Goal: Task Accomplishment & Management: Manage account settings

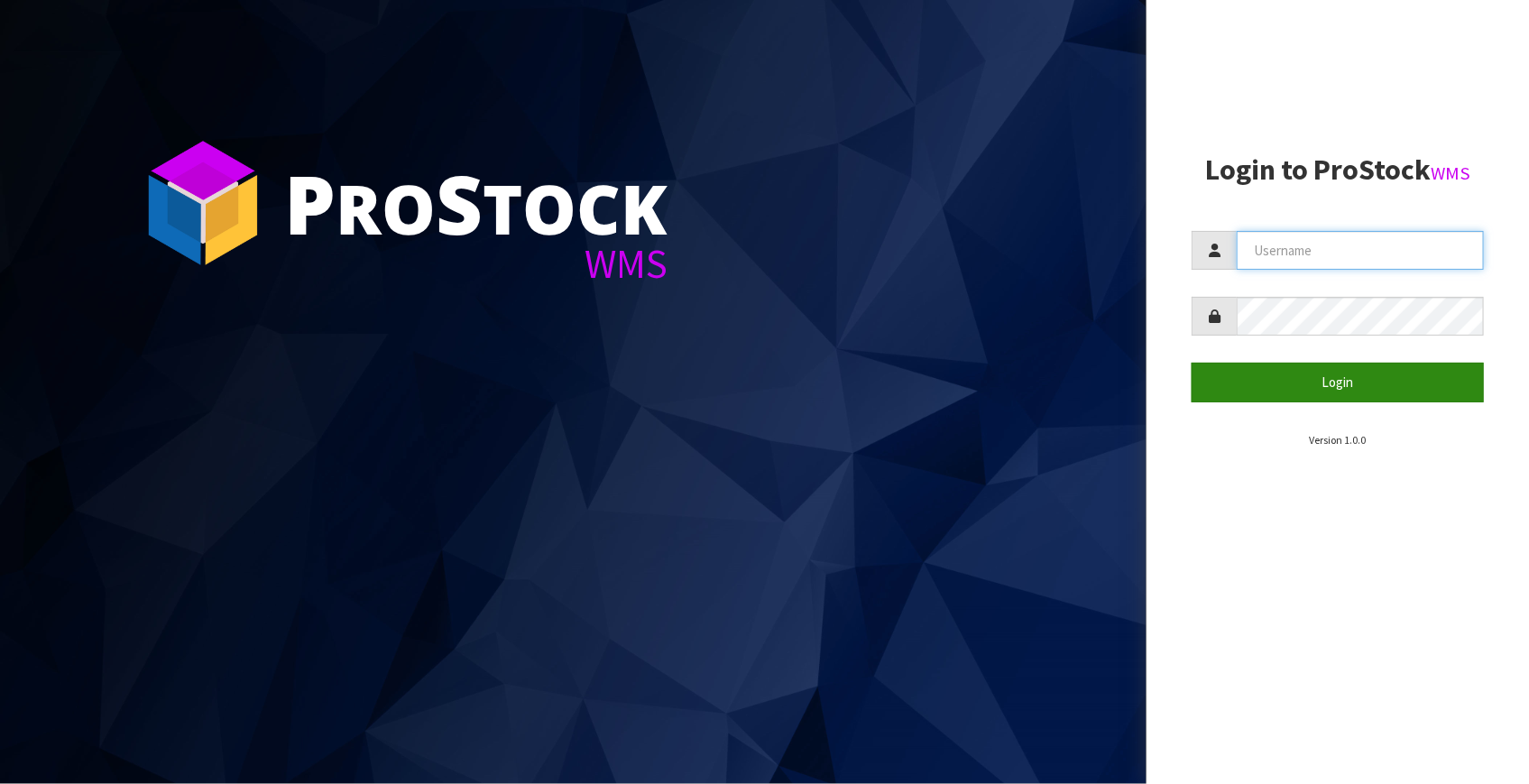
type input "Fetu@cwl.co.nz"
click at [986, 381] on button "Login" at bounding box center [1338, 382] width 293 height 38
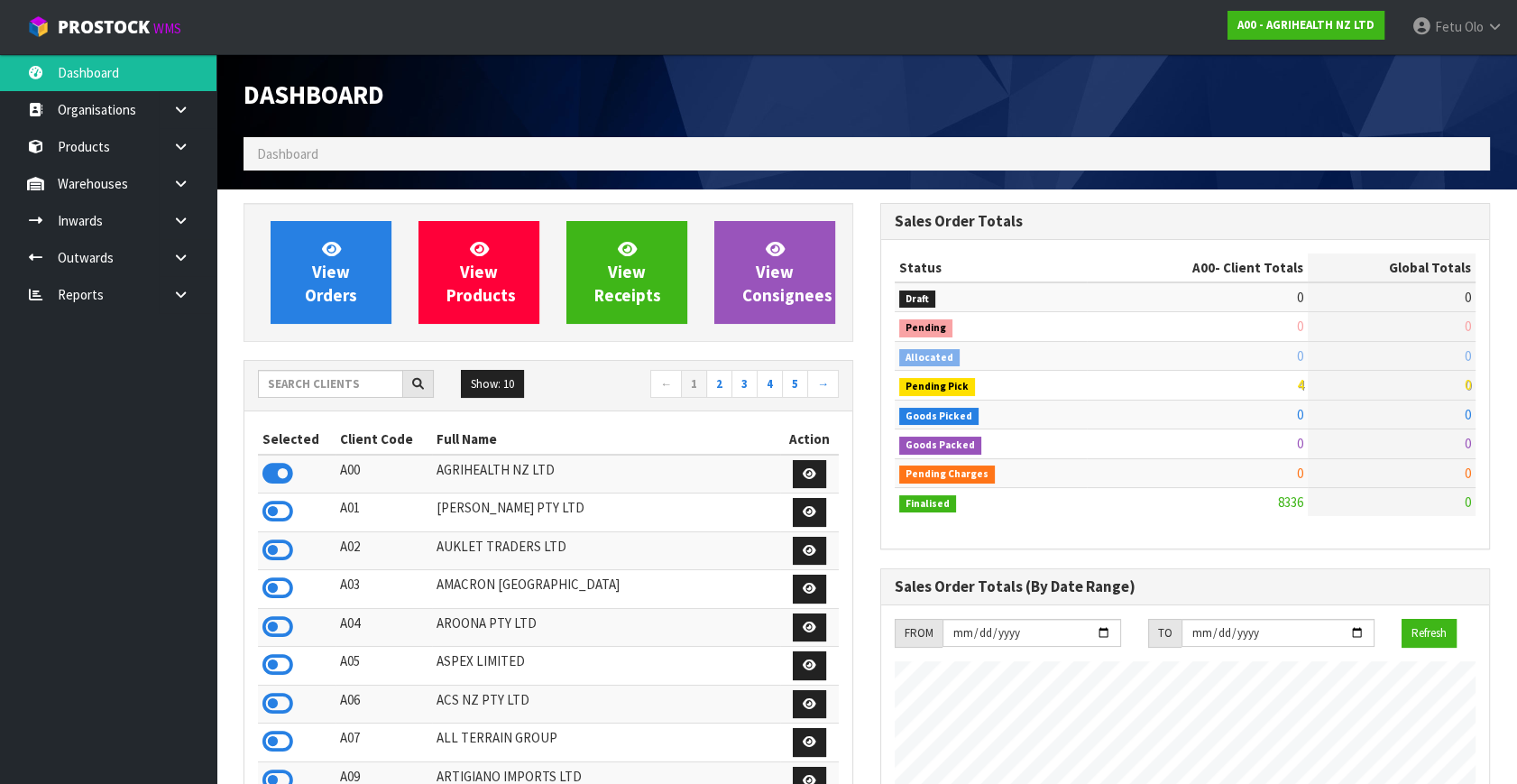
scroll to position [1363, 636]
click at [339, 381] on input "text" at bounding box center [330, 383] width 145 height 28
type input "K01"
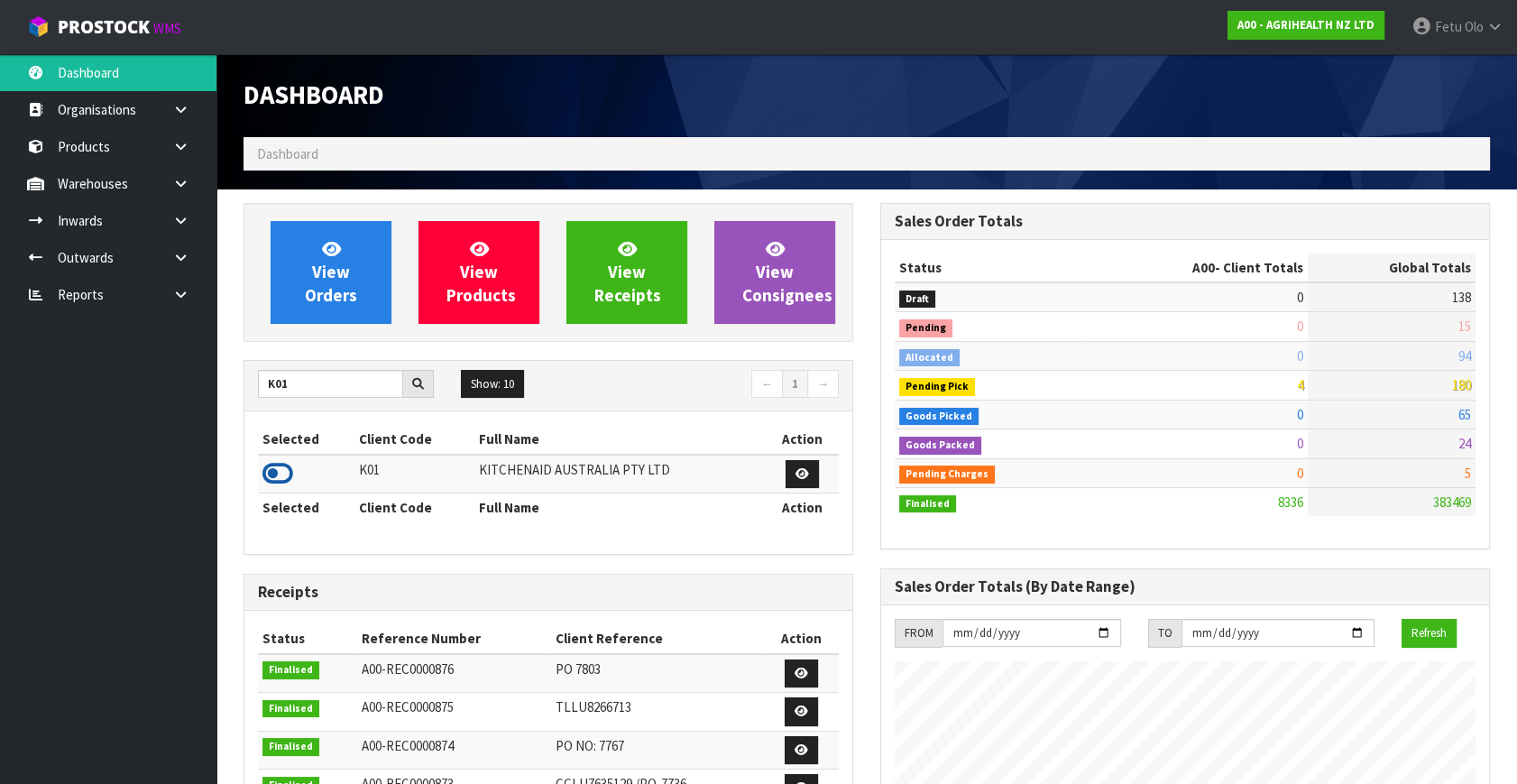
click at [274, 473] on icon at bounding box center [278, 473] width 31 height 27
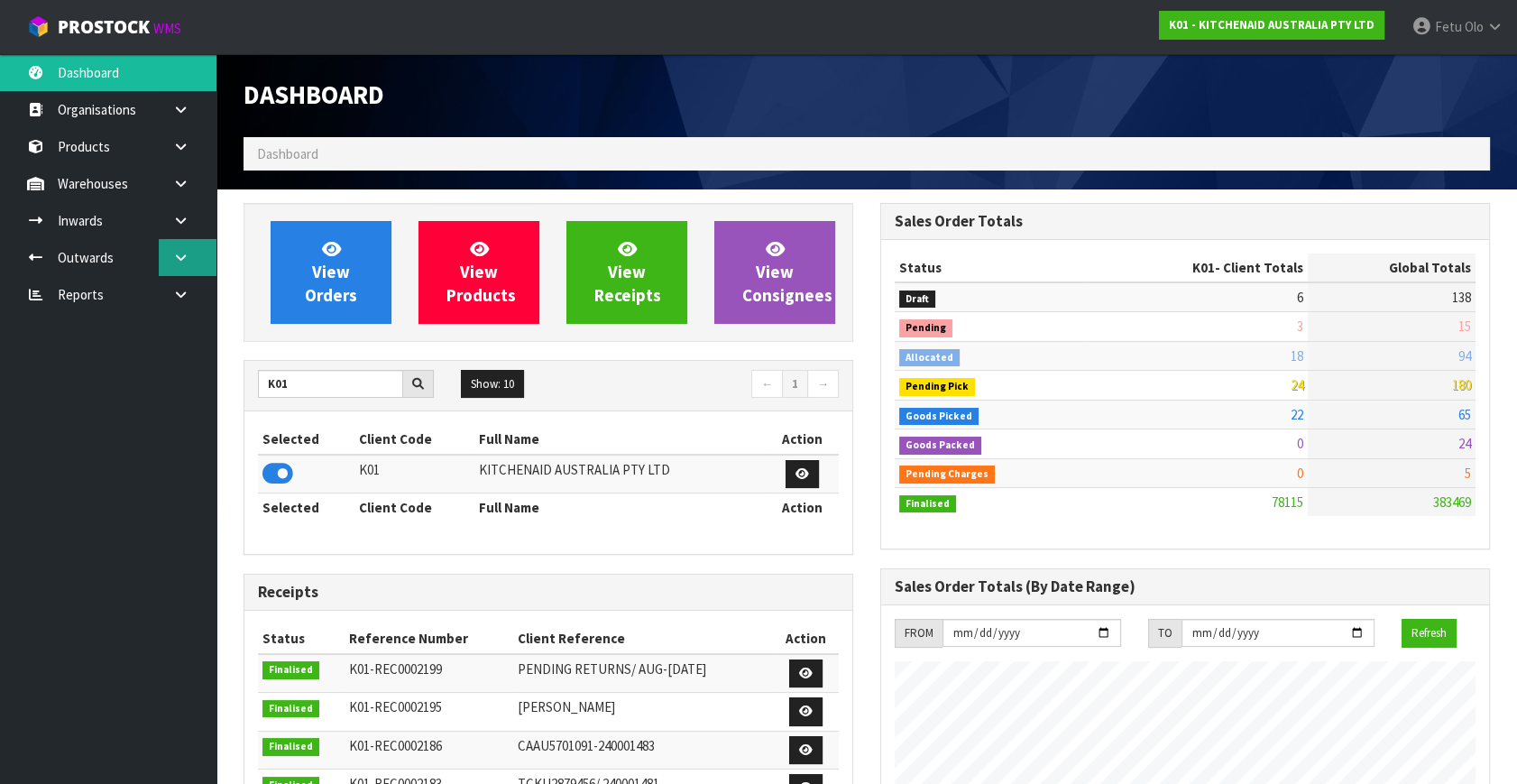
click at [196, 260] on link at bounding box center [188, 257] width 58 height 37
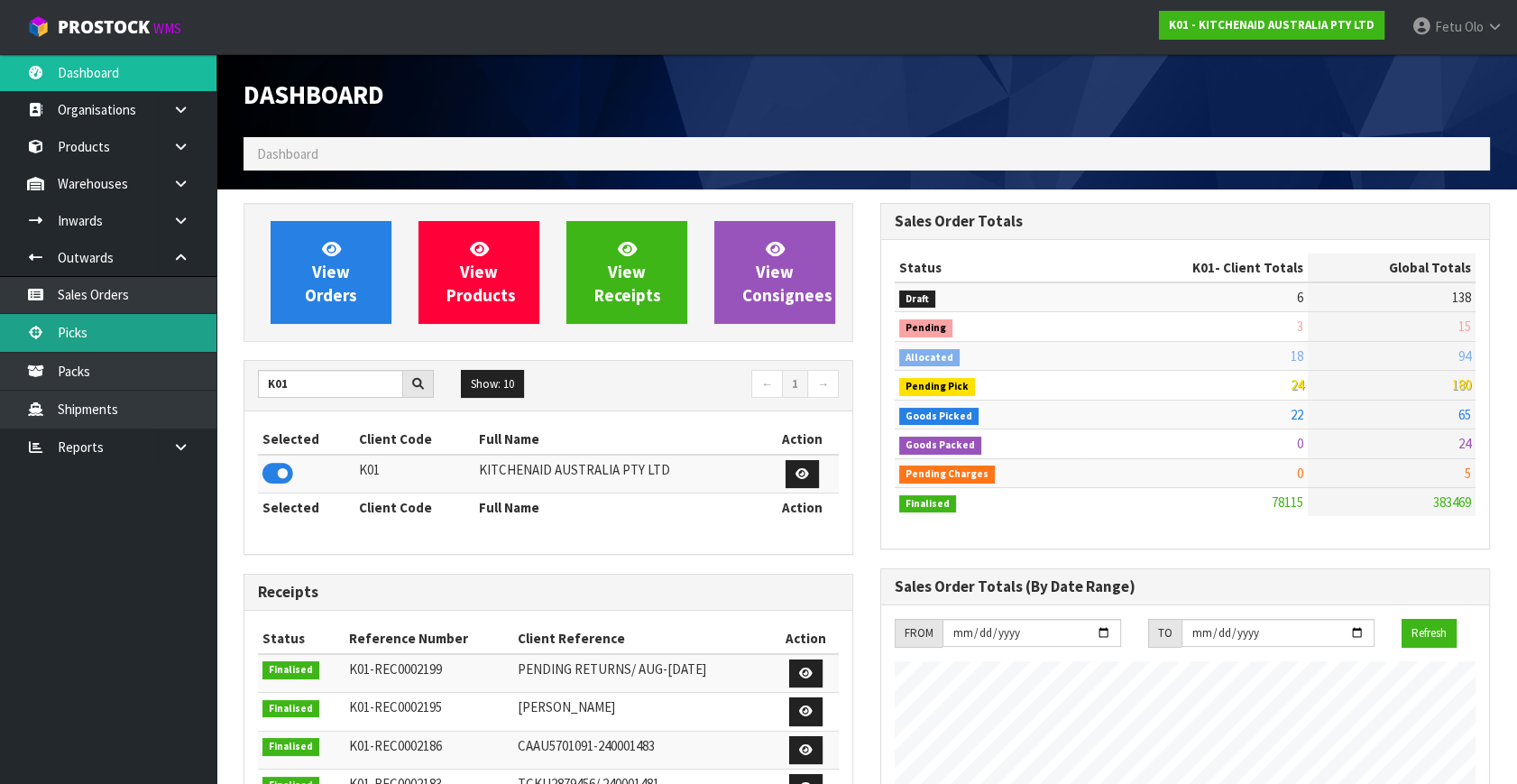
click at [118, 324] on link "Picks" at bounding box center [108, 332] width 216 height 37
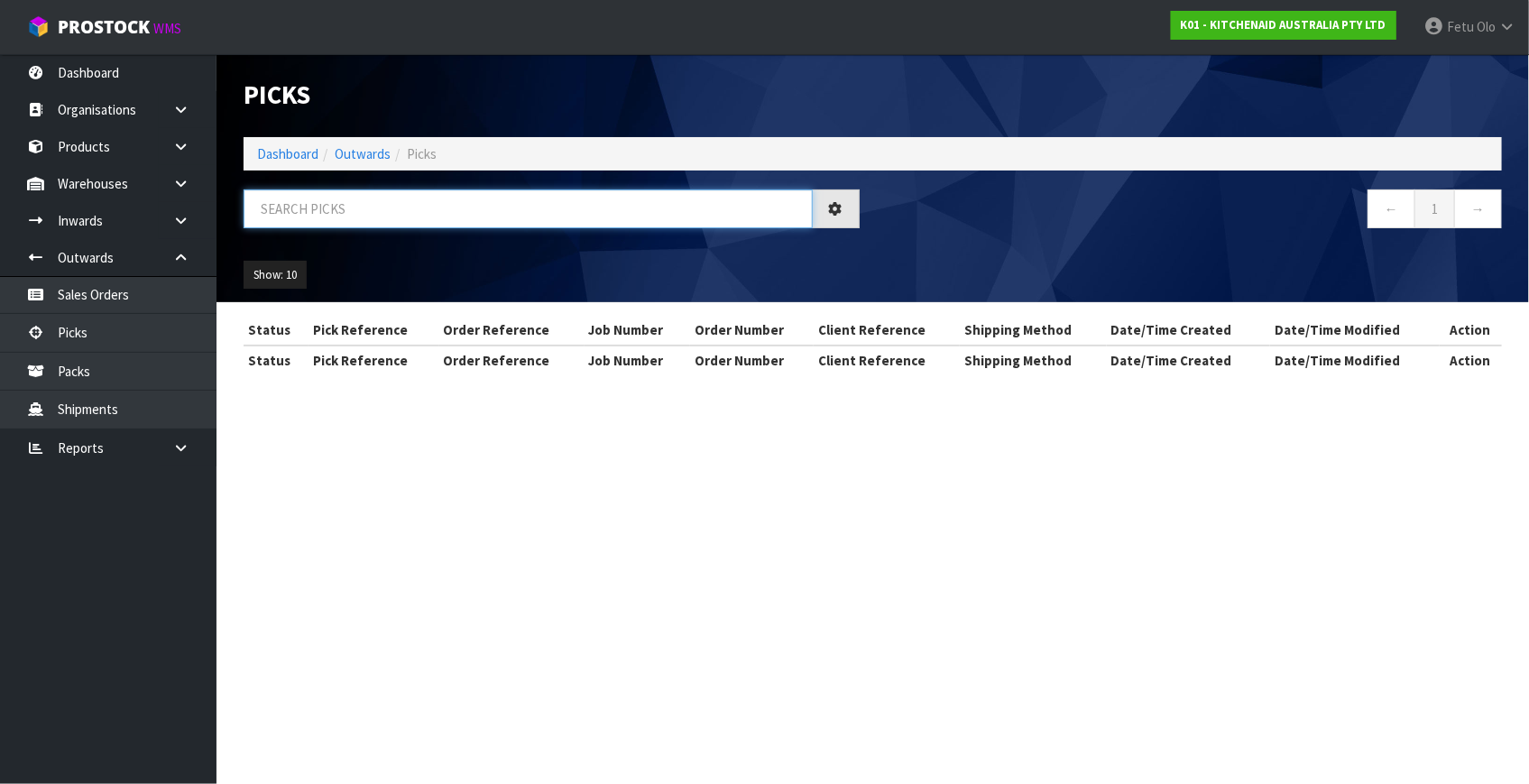
click at [388, 209] on input "text" at bounding box center [527, 209] width 569 height 38
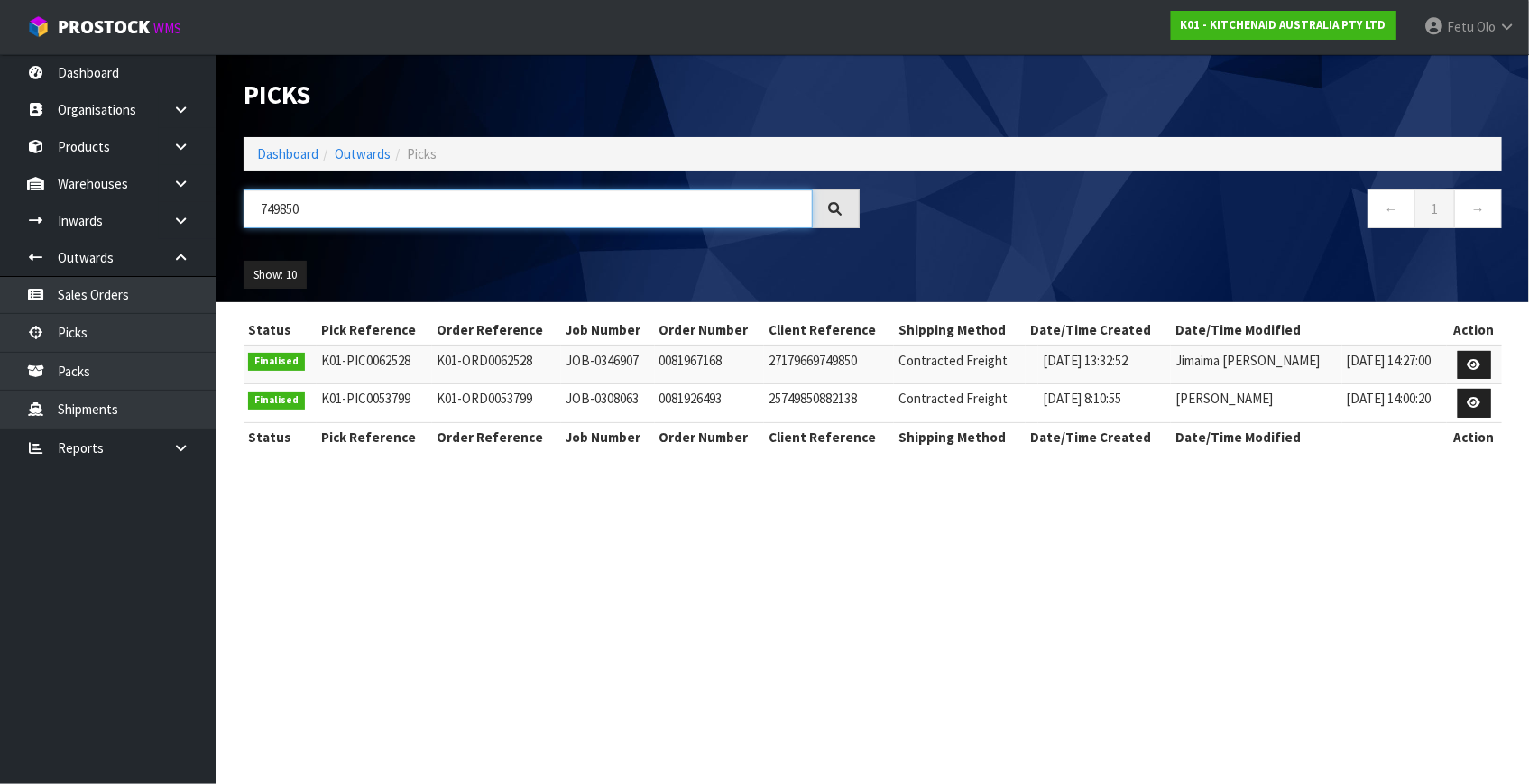
click at [288, 207] on input "749850" at bounding box center [527, 209] width 569 height 38
click at [287, 207] on input "749850" at bounding box center [527, 209] width 569 height 38
type input "79850"
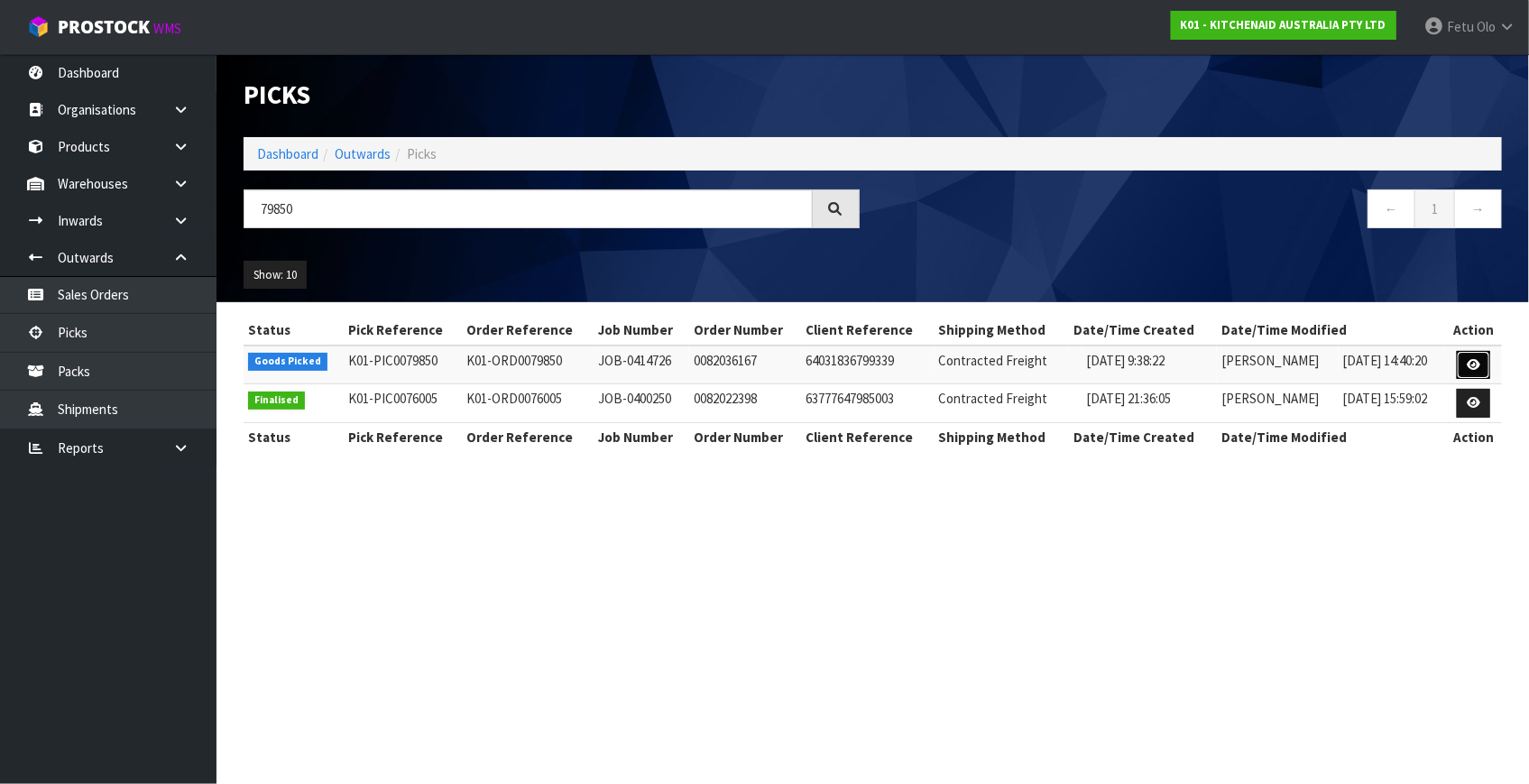
click at [1479, 366] on icon at bounding box center [1473, 365] width 13 height 12
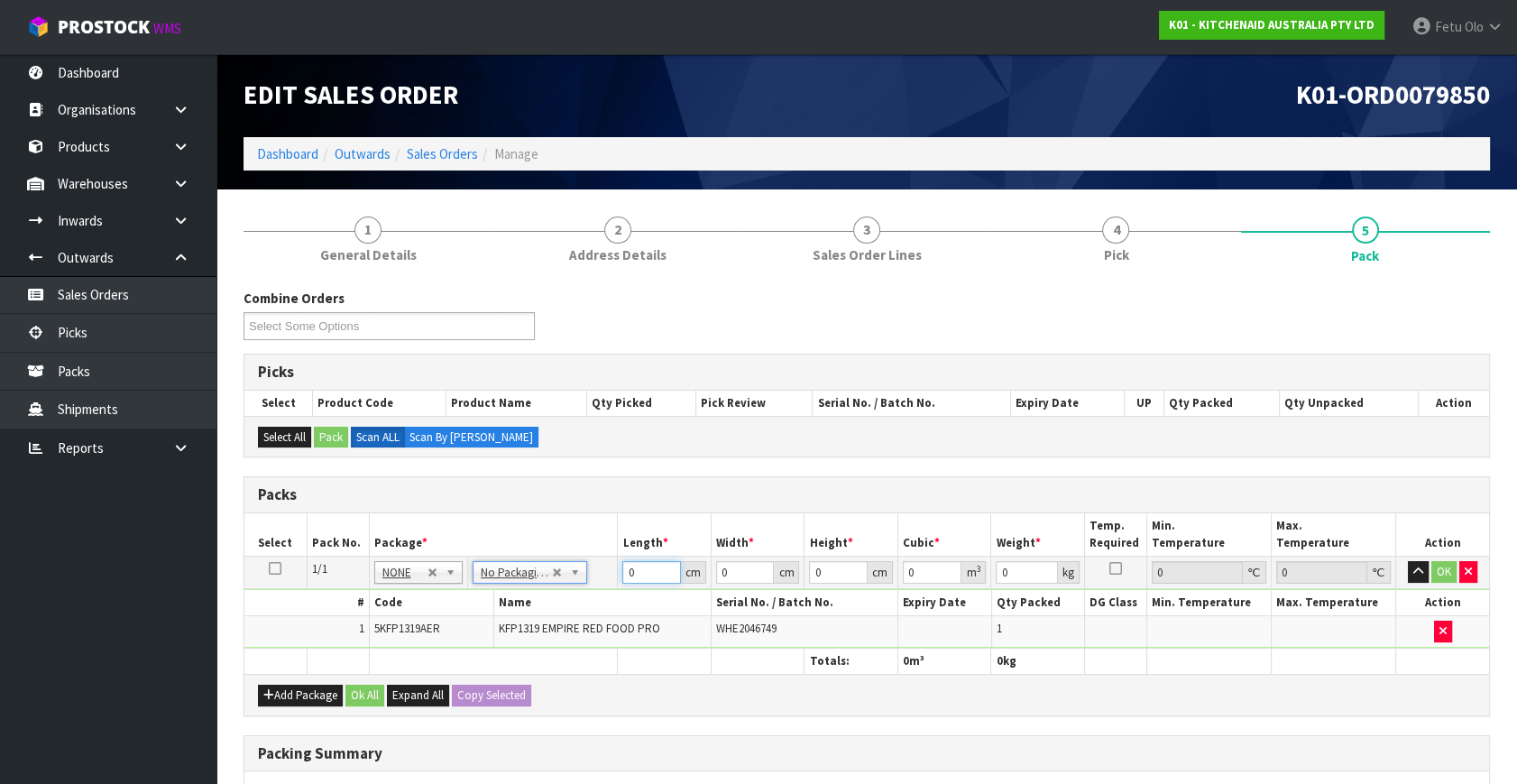
drag, startPoint x: 643, startPoint y: 570, endPoint x: 555, endPoint y: 599, distance: 92.7
click at [555, 599] on tbody "1/1 NONE 007-001 007-002 007-004 007-009 007-013 007-014 007-015 007-017 007-01…" at bounding box center [867, 602] width 1245 height 92
type input "50"
type input "29"
type input "2"
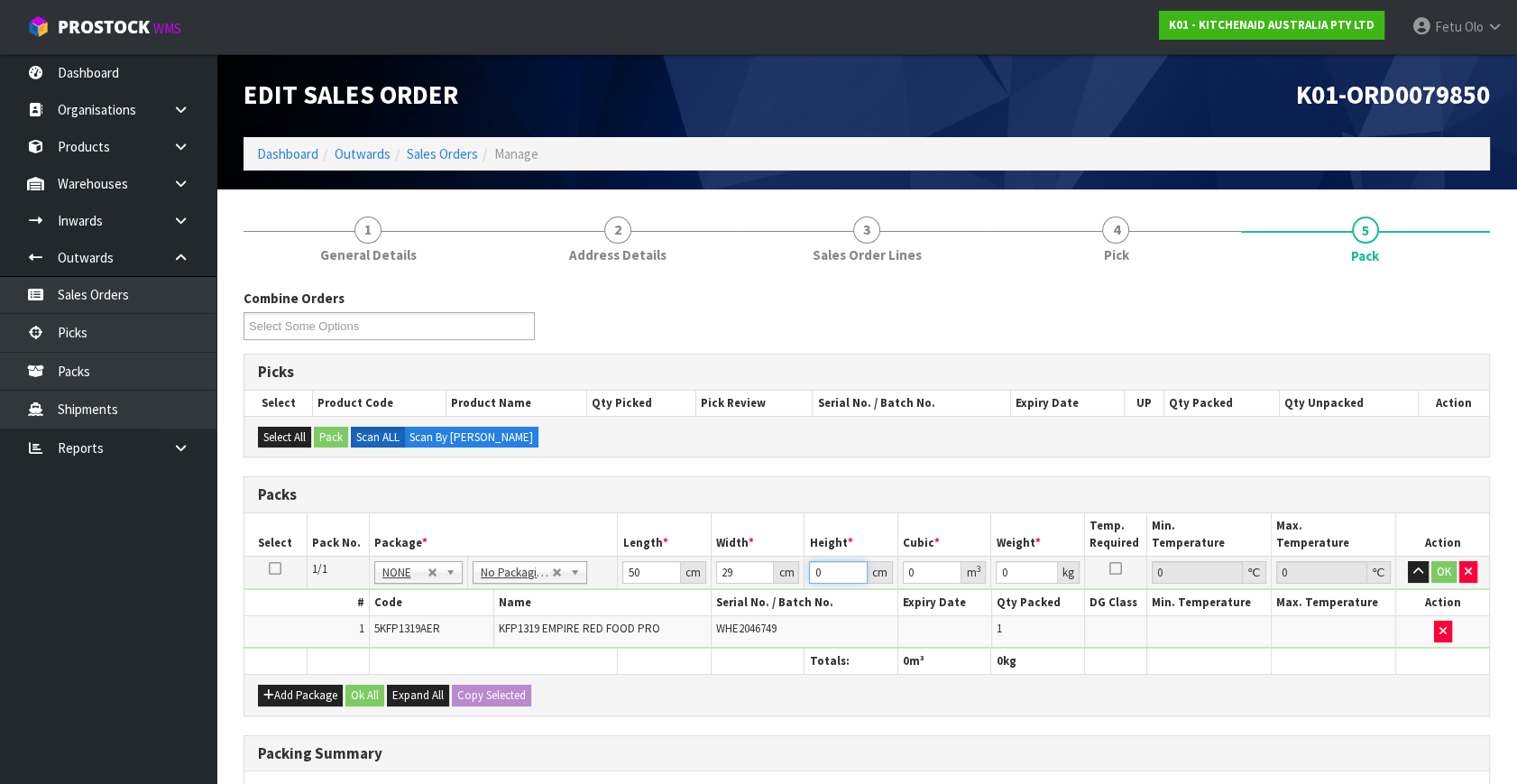
type input "0.0029"
type input "29"
type input "0.04205"
type input "29"
type input "7"
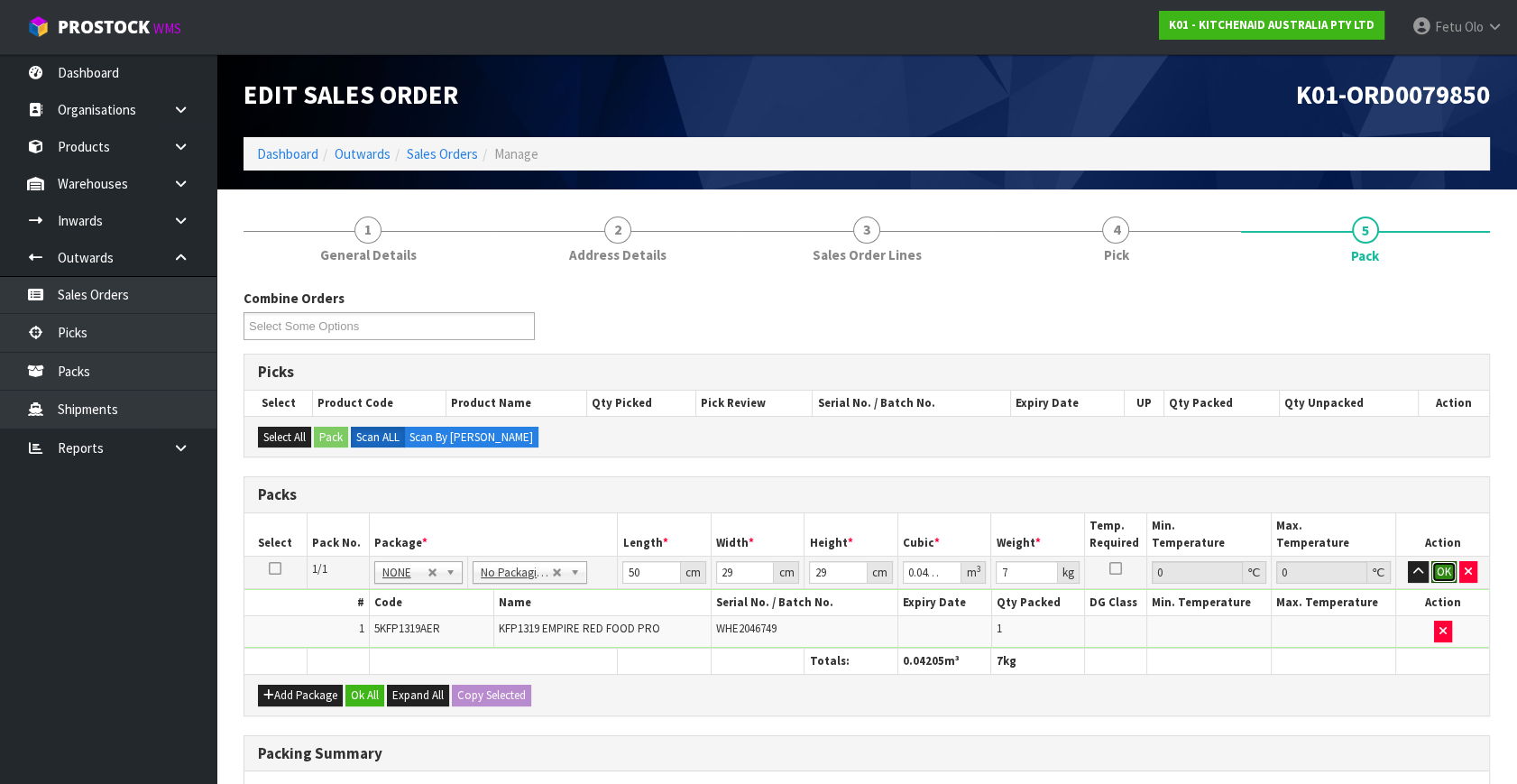
click button "OK" at bounding box center [1444, 571] width 25 height 21
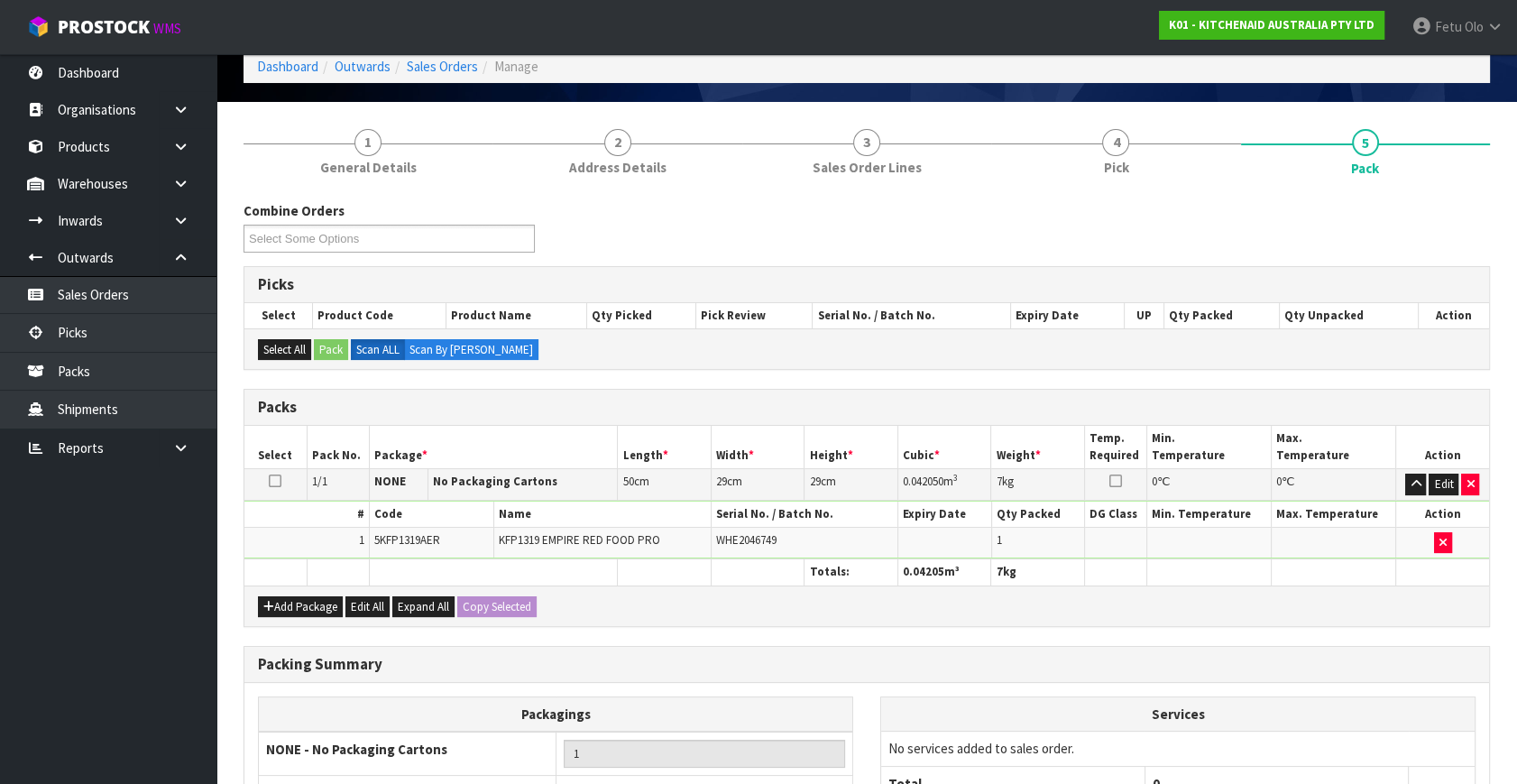
scroll to position [268, 0]
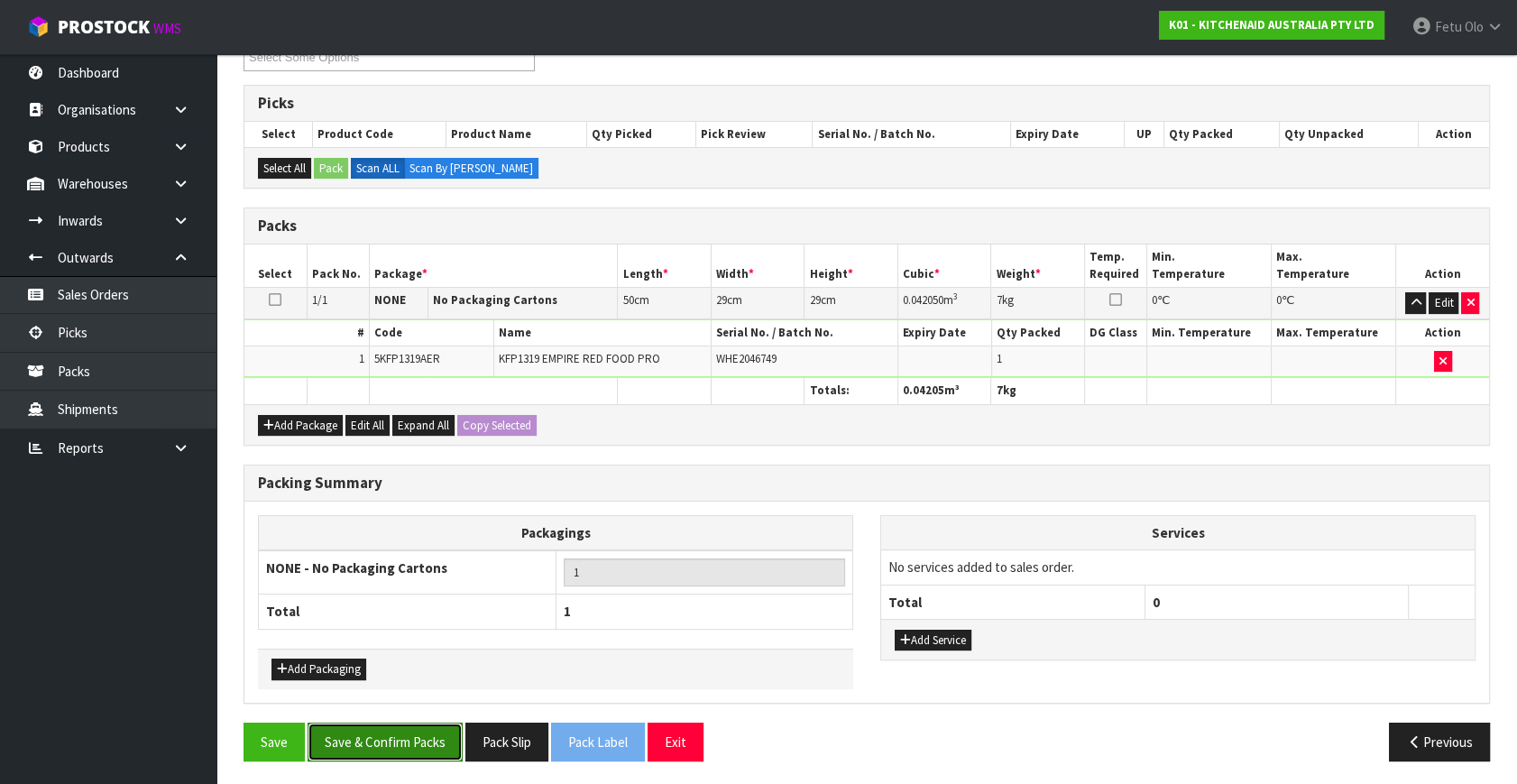
click at [412, 724] on button "Save & Confirm Packs" at bounding box center [385, 742] width 155 height 38
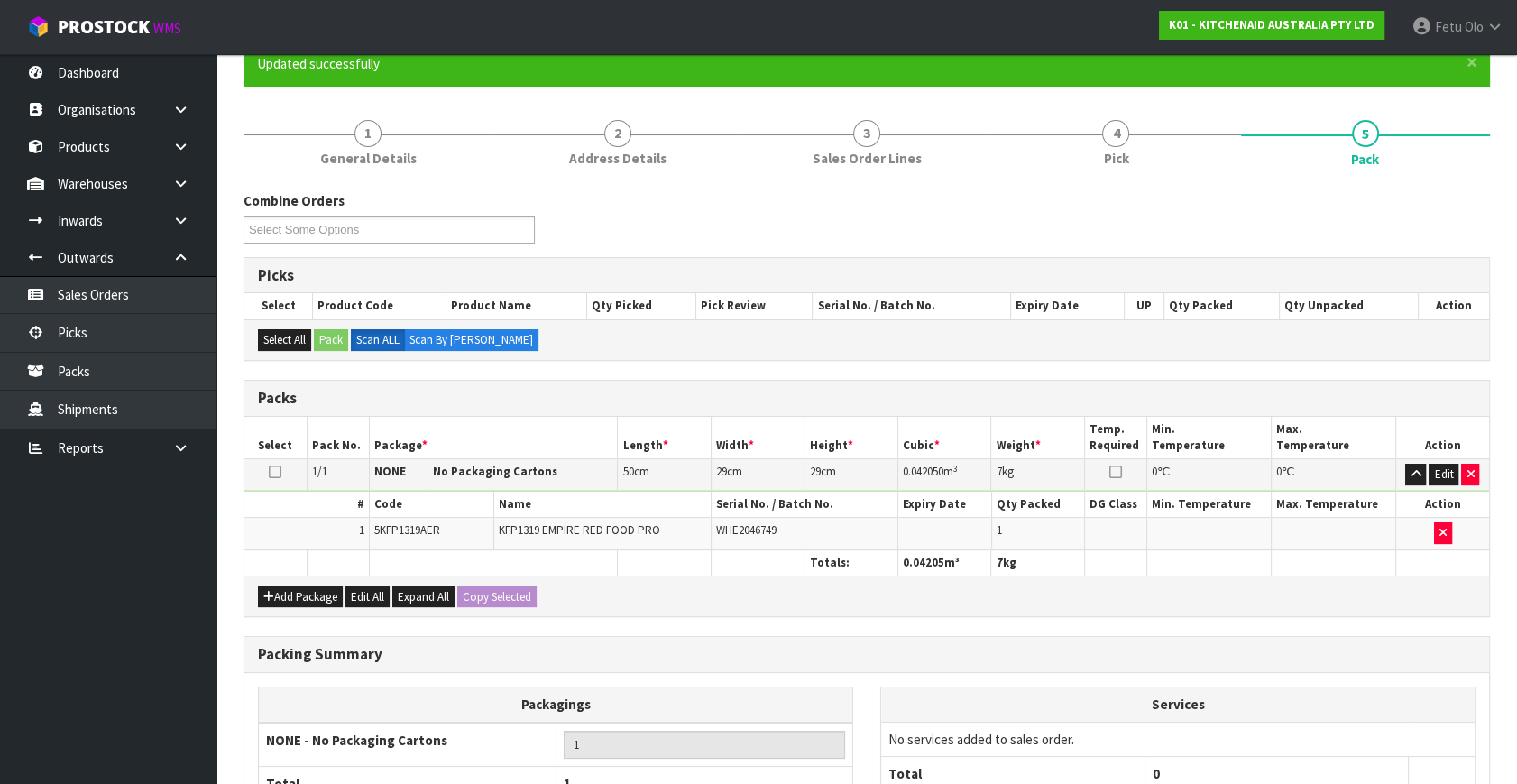
scroll to position [236, 0]
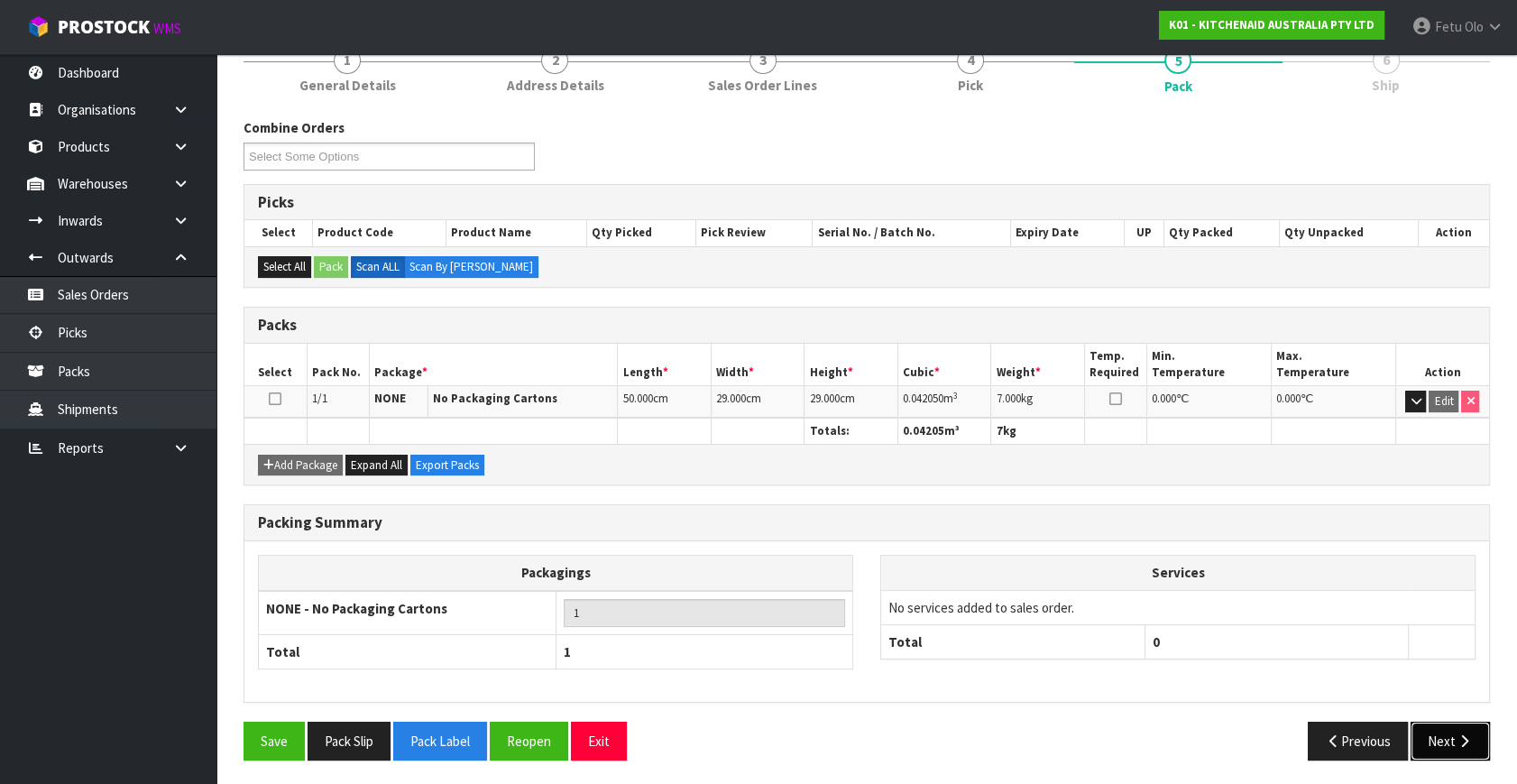
drag, startPoint x: 1479, startPoint y: 735, endPoint x: 1410, endPoint y: 723, distance: 70.0
click at [1479, 735] on button "Next" at bounding box center [1450, 741] width 79 height 38
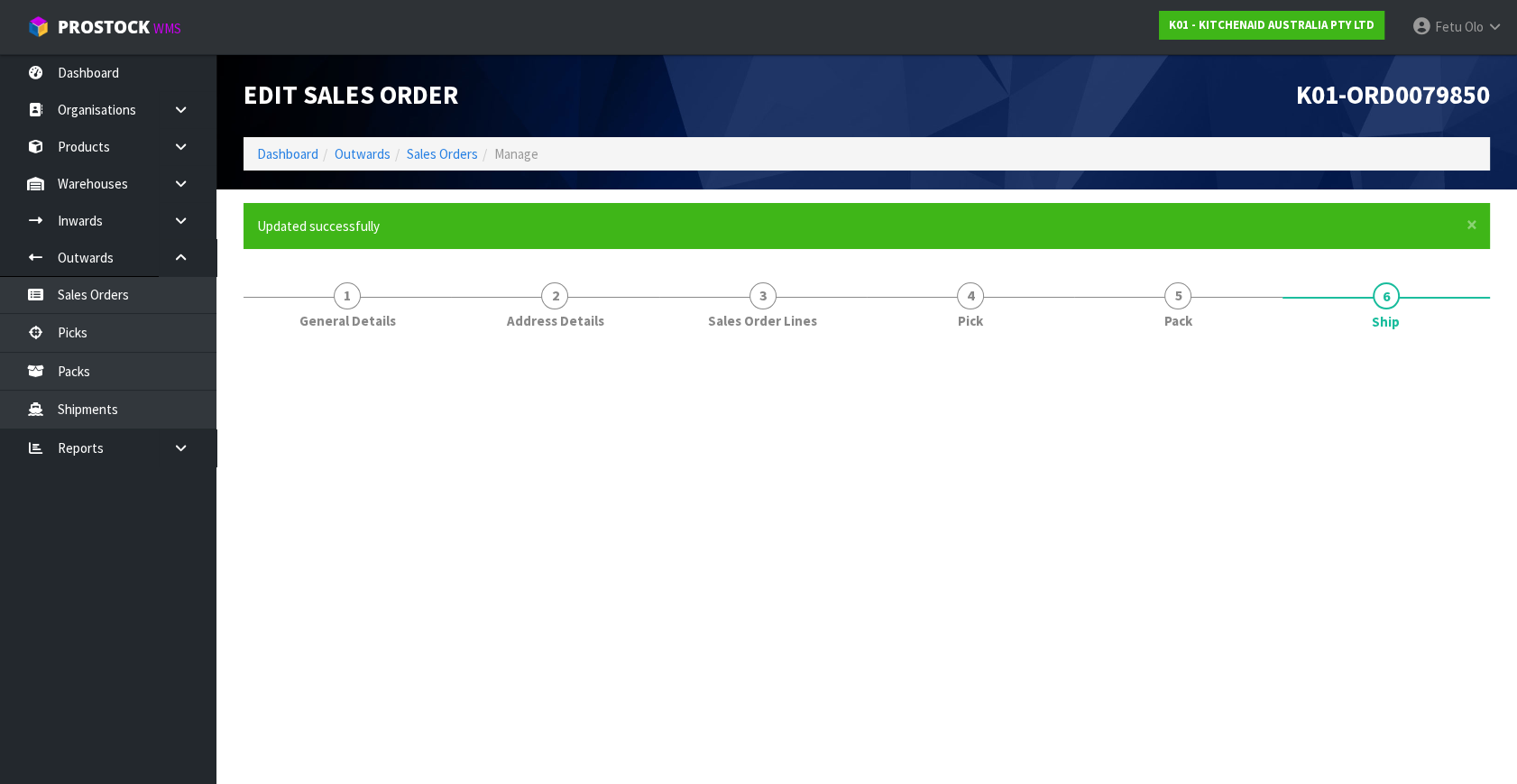
scroll to position [0, 0]
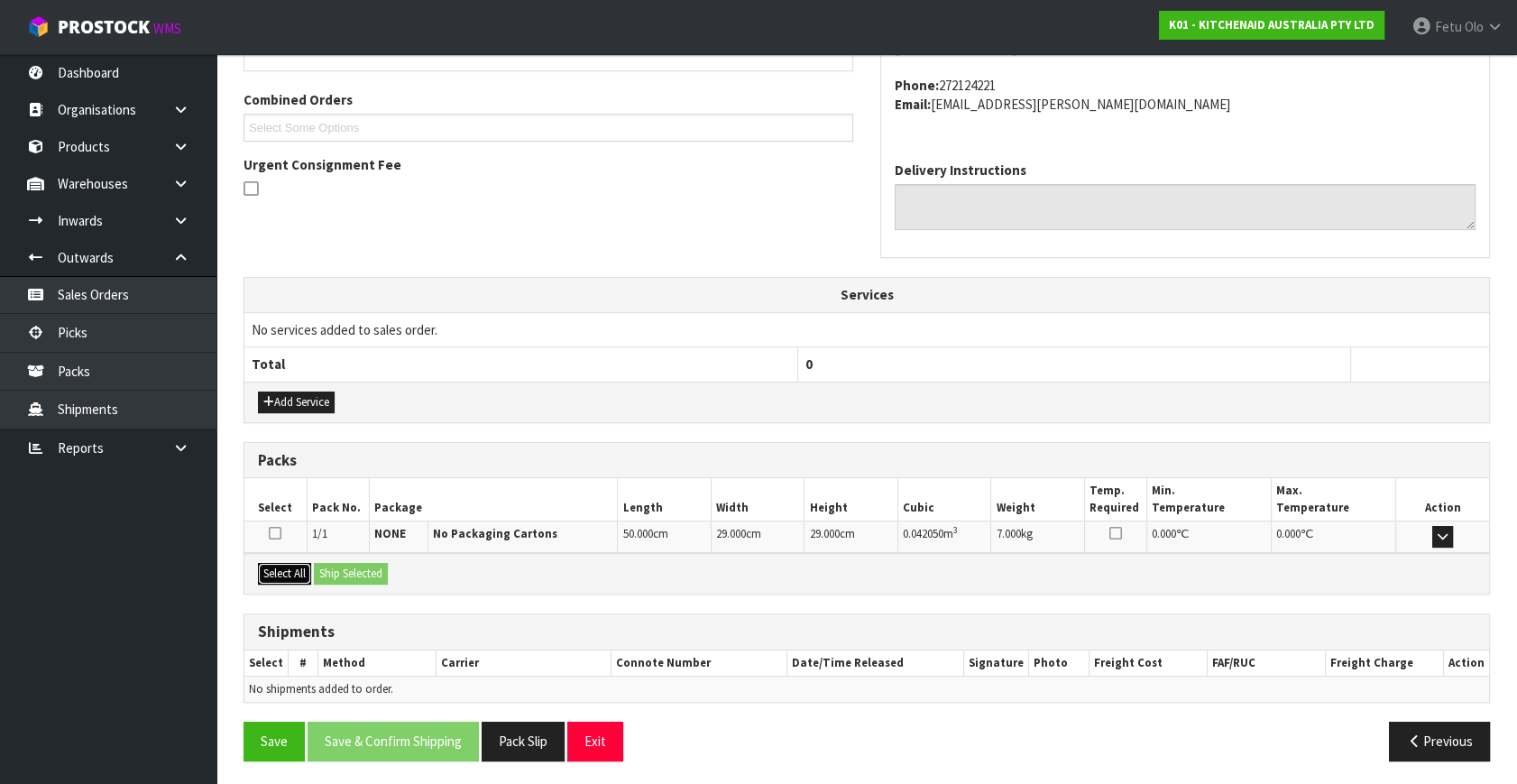
click at [277, 569] on button "Select All" at bounding box center [284, 573] width 53 height 21
click at [342, 569] on button "Ship Selected" at bounding box center [350, 573] width 74 height 21
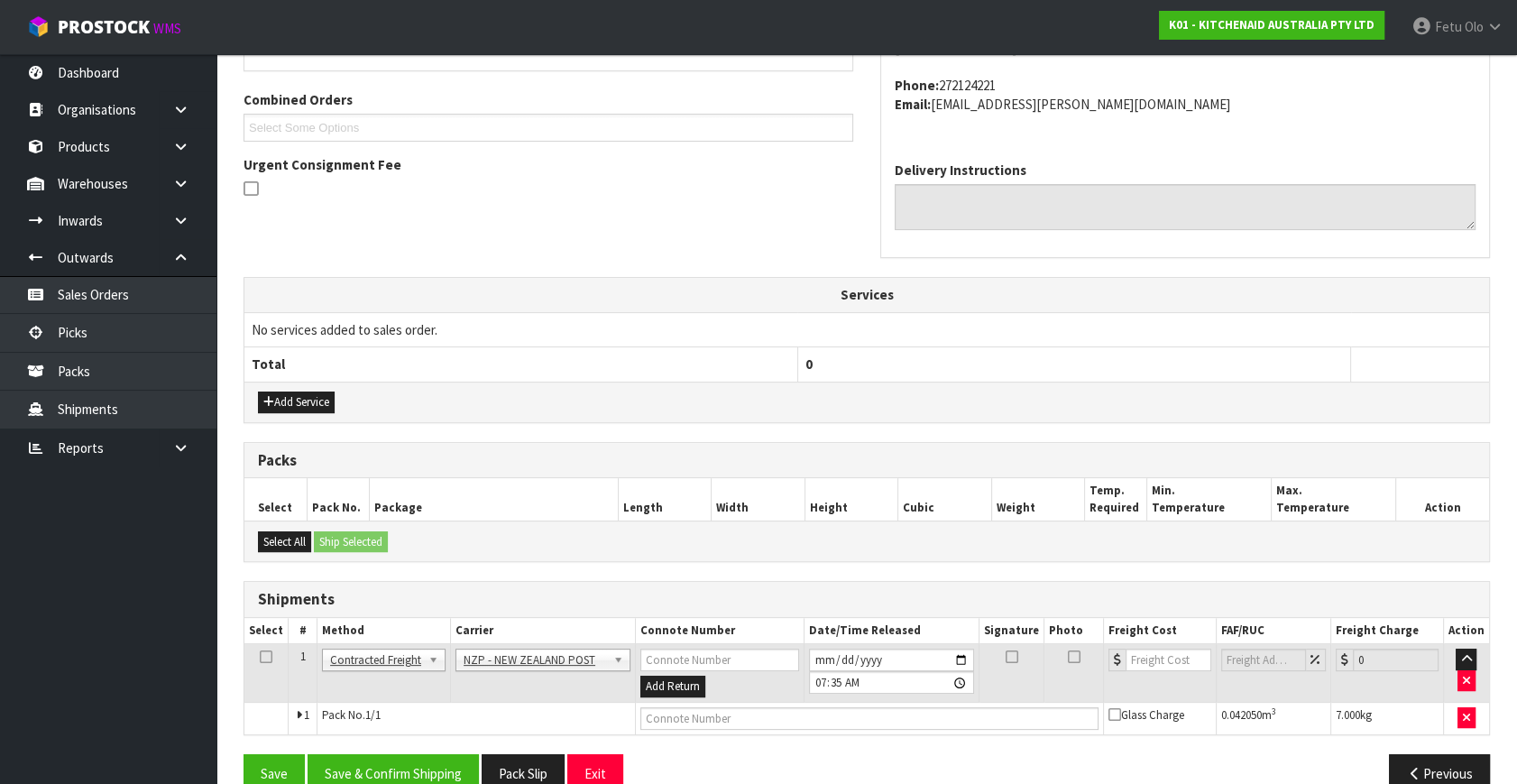
scroll to position [476, 0]
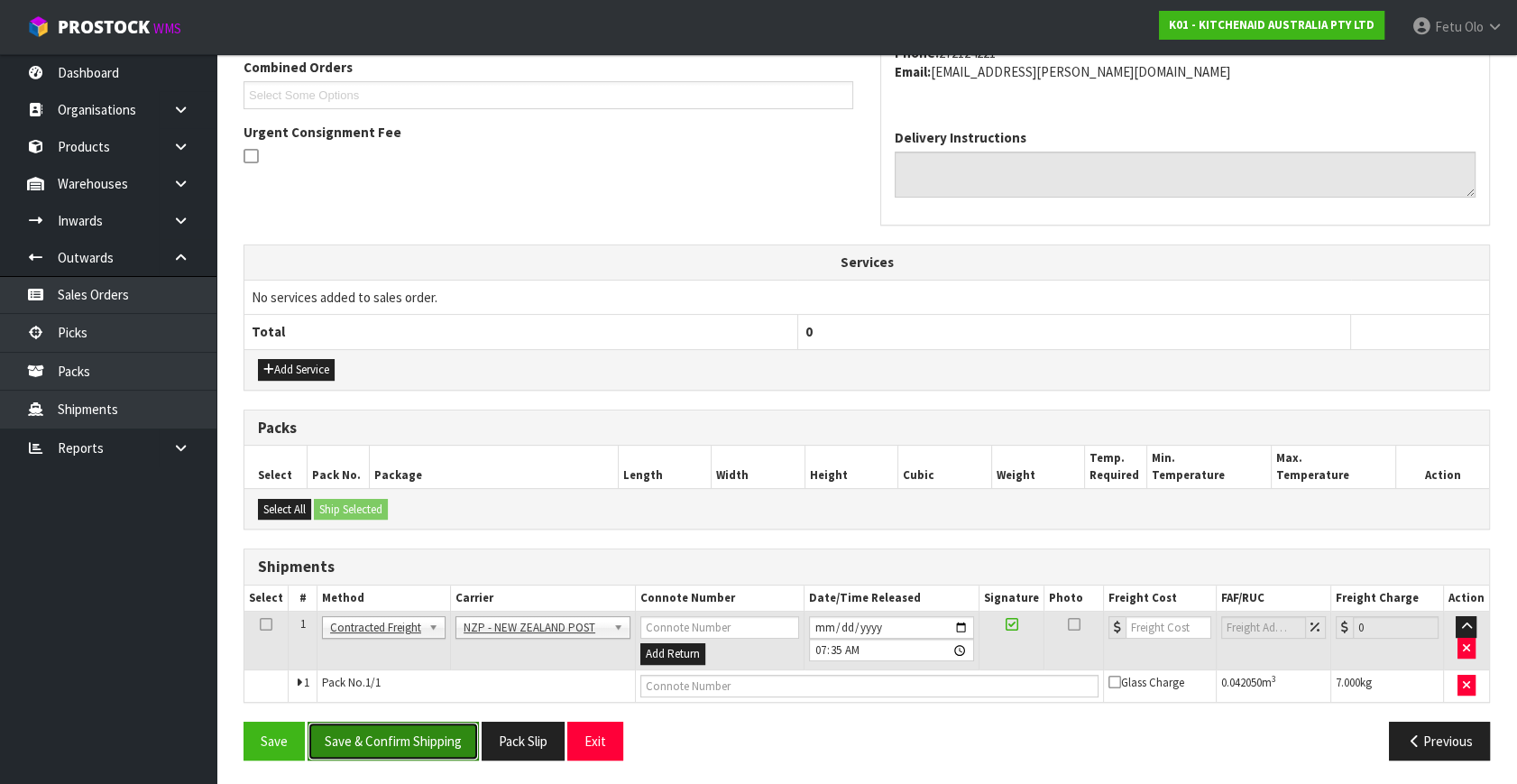
click at [450, 727] on button "Save & Confirm Shipping" at bounding box center [393, 741] width 171 height 38
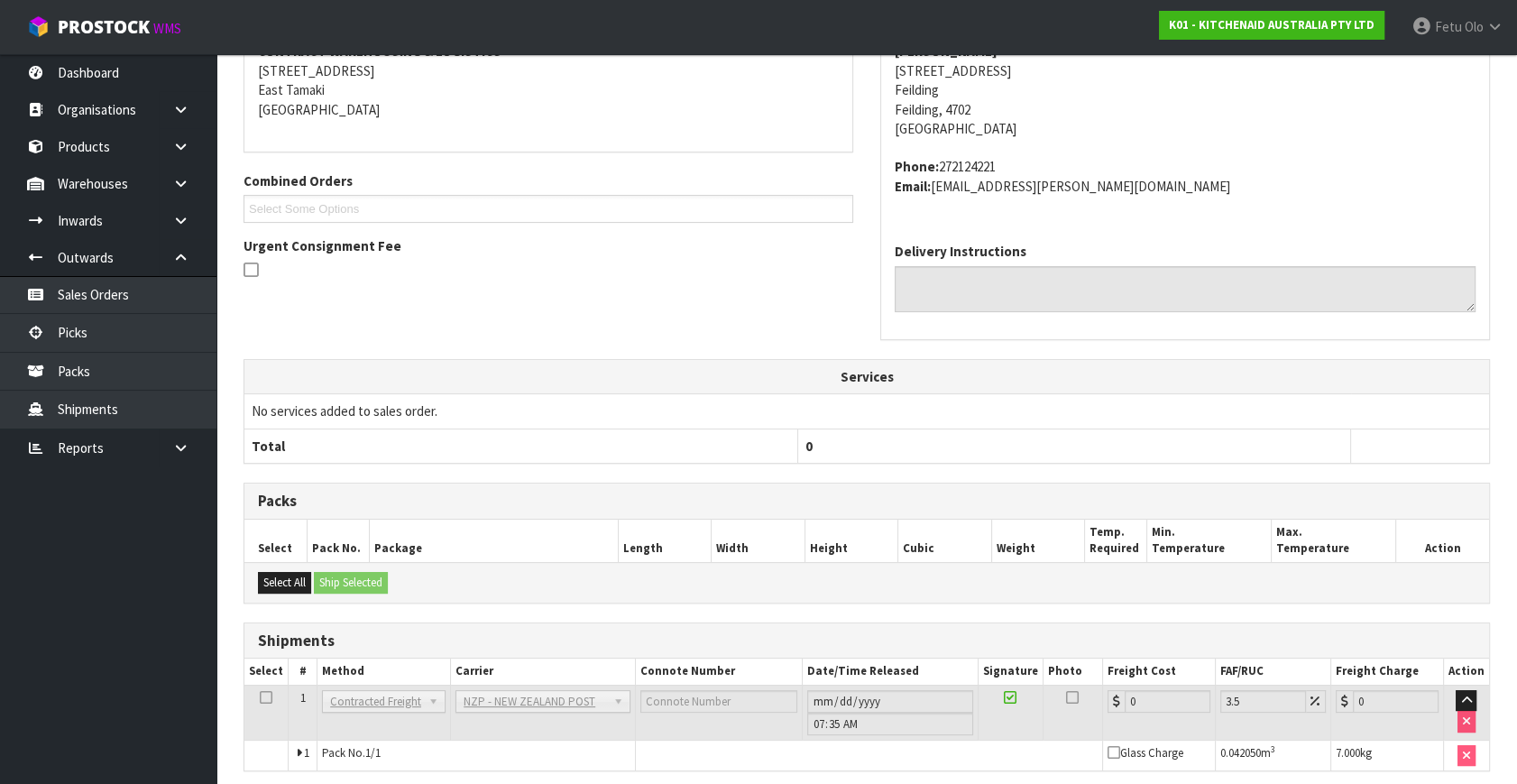
scroll to position [451, 0]
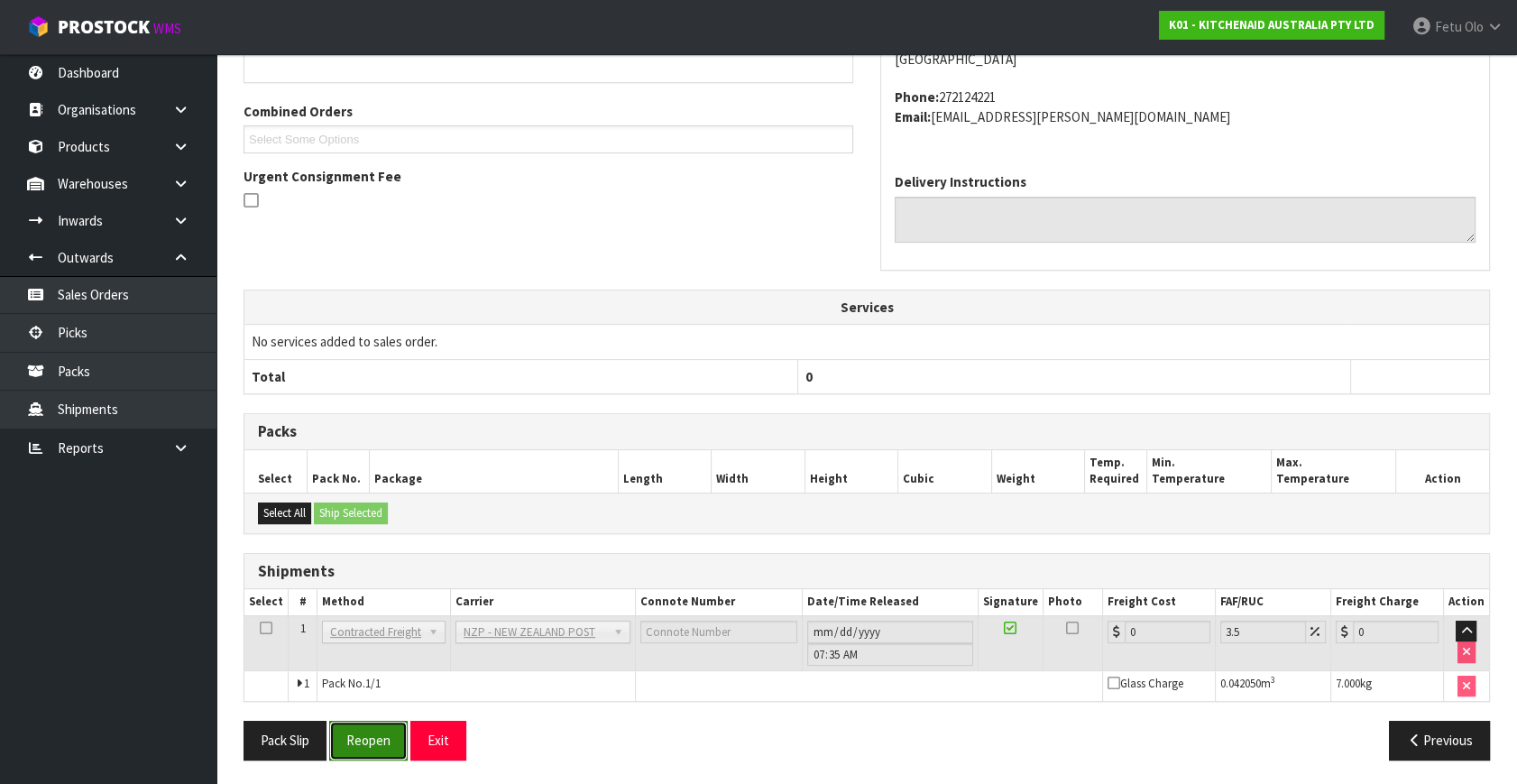
click at [362, 736] on button "Reopen" at bounding box center [368, 740] width 79 height 38
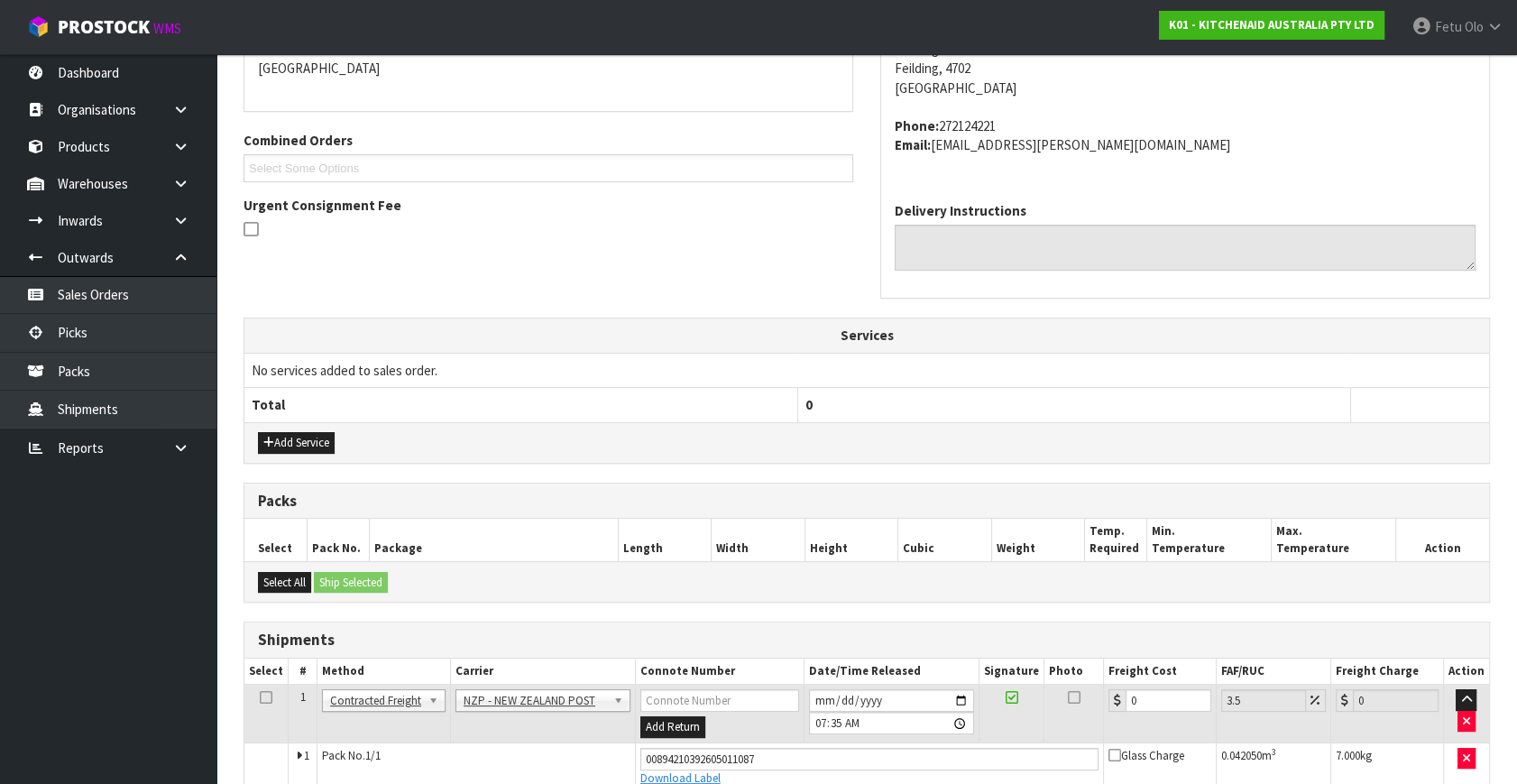
scroll to position [493, 0]
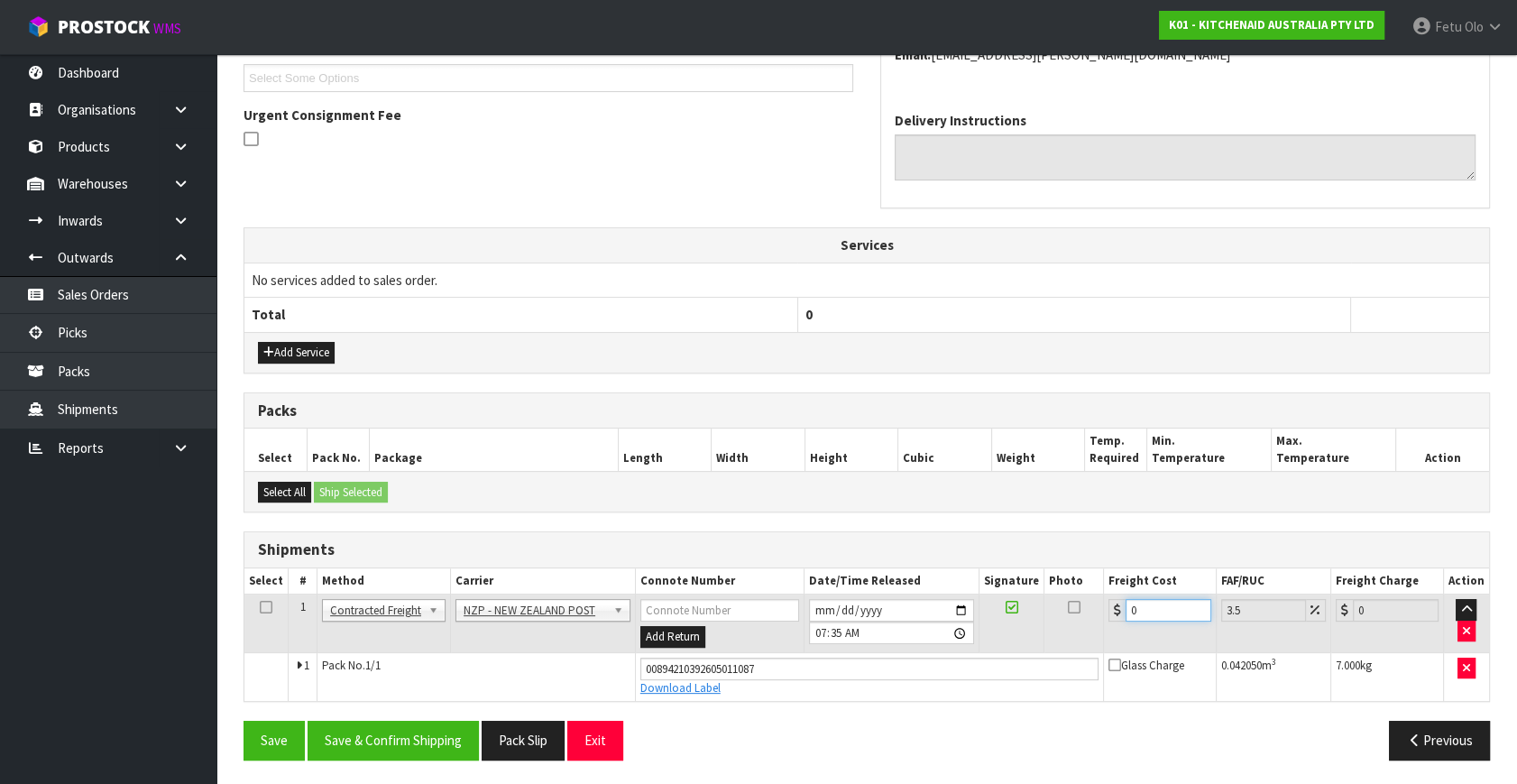
drag, startPoint x: 1105, startPoint y: 632, endPoint x: 958, endPoint y: 666, distance: 150.9
click at [973, 677] on tbody "1 Client Local Pickup Customer Local Pickup Company Freight Contracted Freight …" at bounding box center [867, 647] width 1245 height 107
type input "8"
type input "8.28"
type input "8.4"
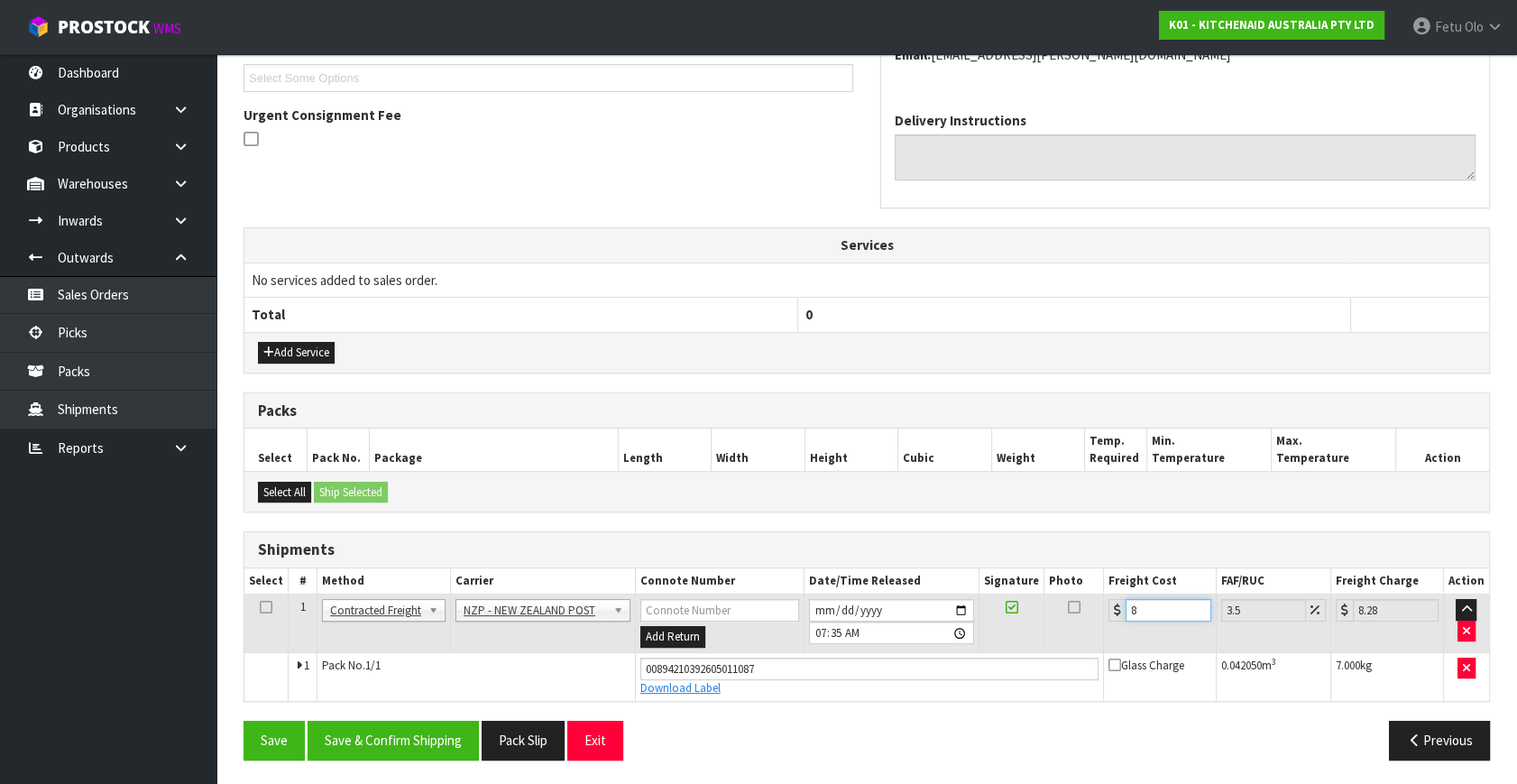
type input "8.69"
type input "8.45"
type input "8.75"
type input "8.45"
click at [435, 731] on button "Save & Confirm Shipping" at bounding box center [393, 740] width 171 height 38
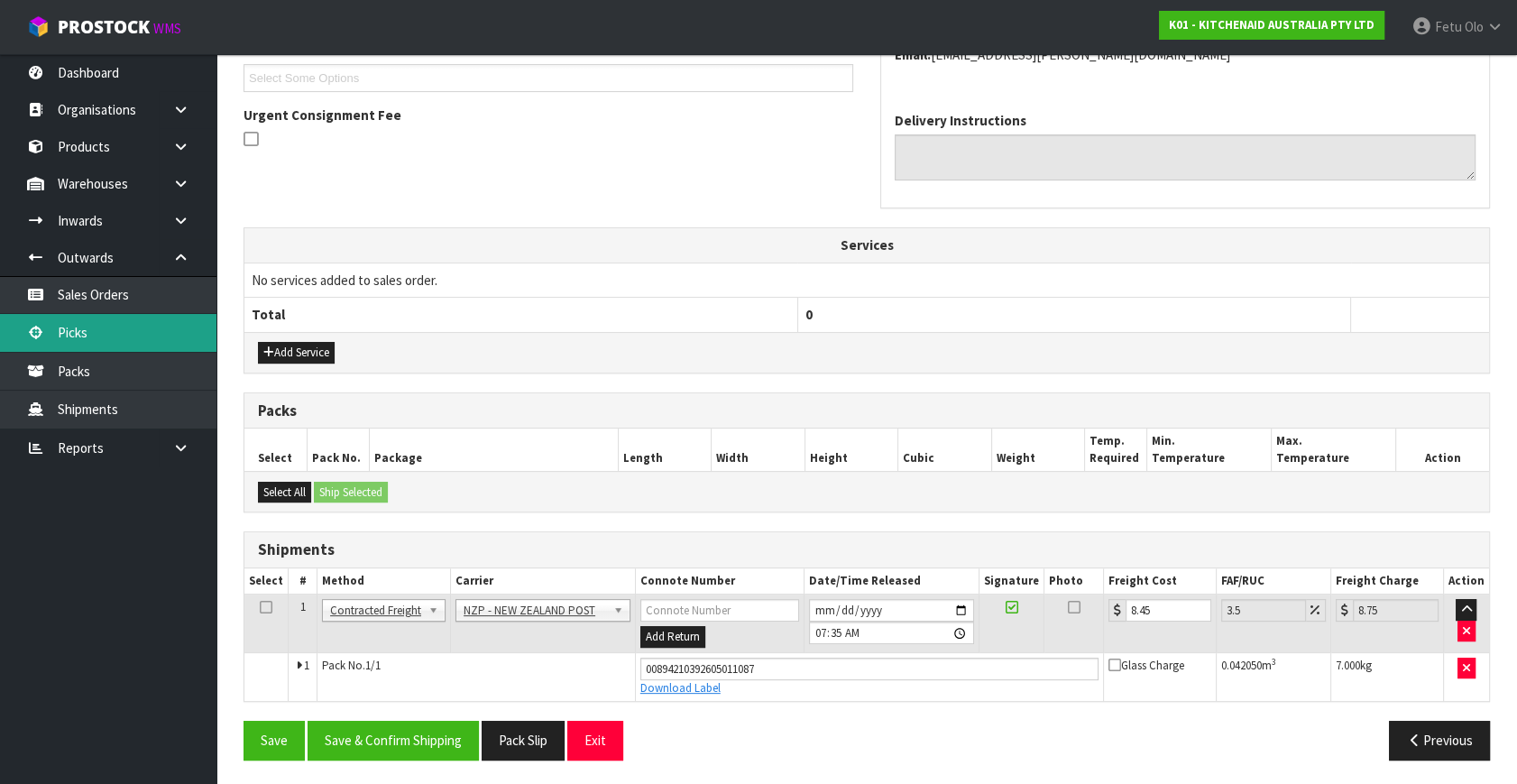
scroll to position [0, 0]
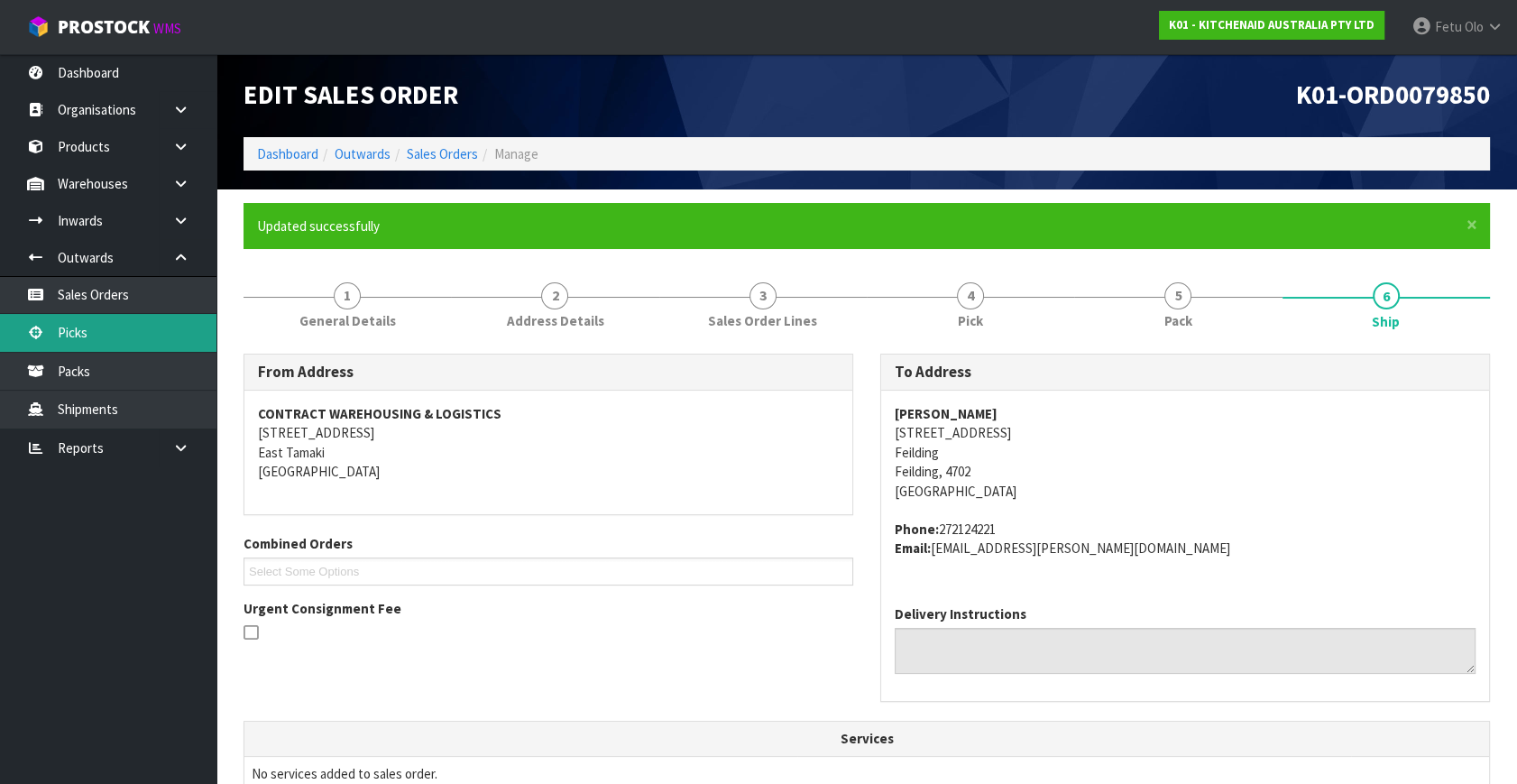
click at [96, 332] on link "Picks" at bounding box center [108, 332] width 216 height 37
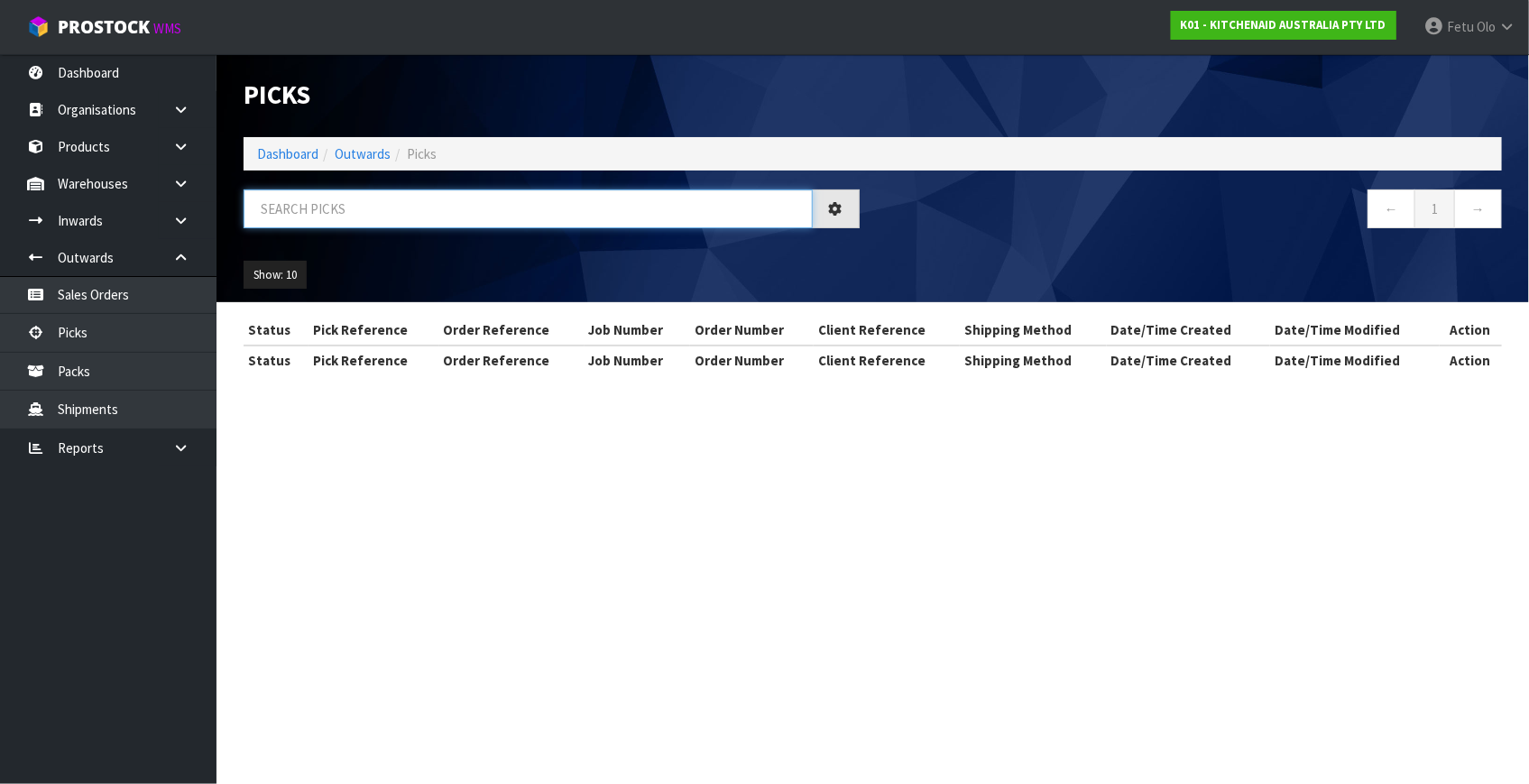
click at [374, 203] on input "text" at bounding box center [527, 209] width 569 height 38
type input "79839"
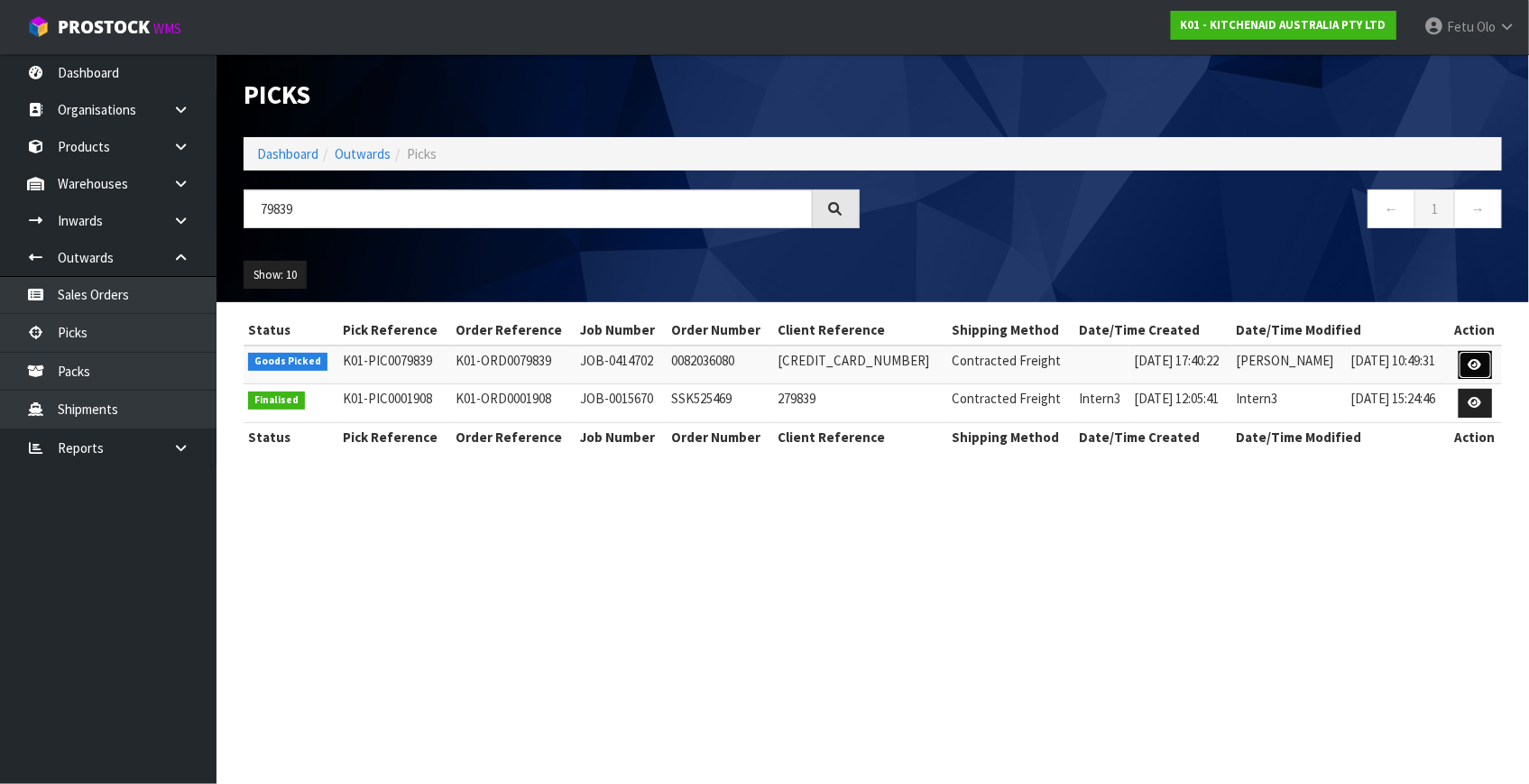
click at [1475, 361] on icon at bounding box center [1475, 365] width 13 height 12
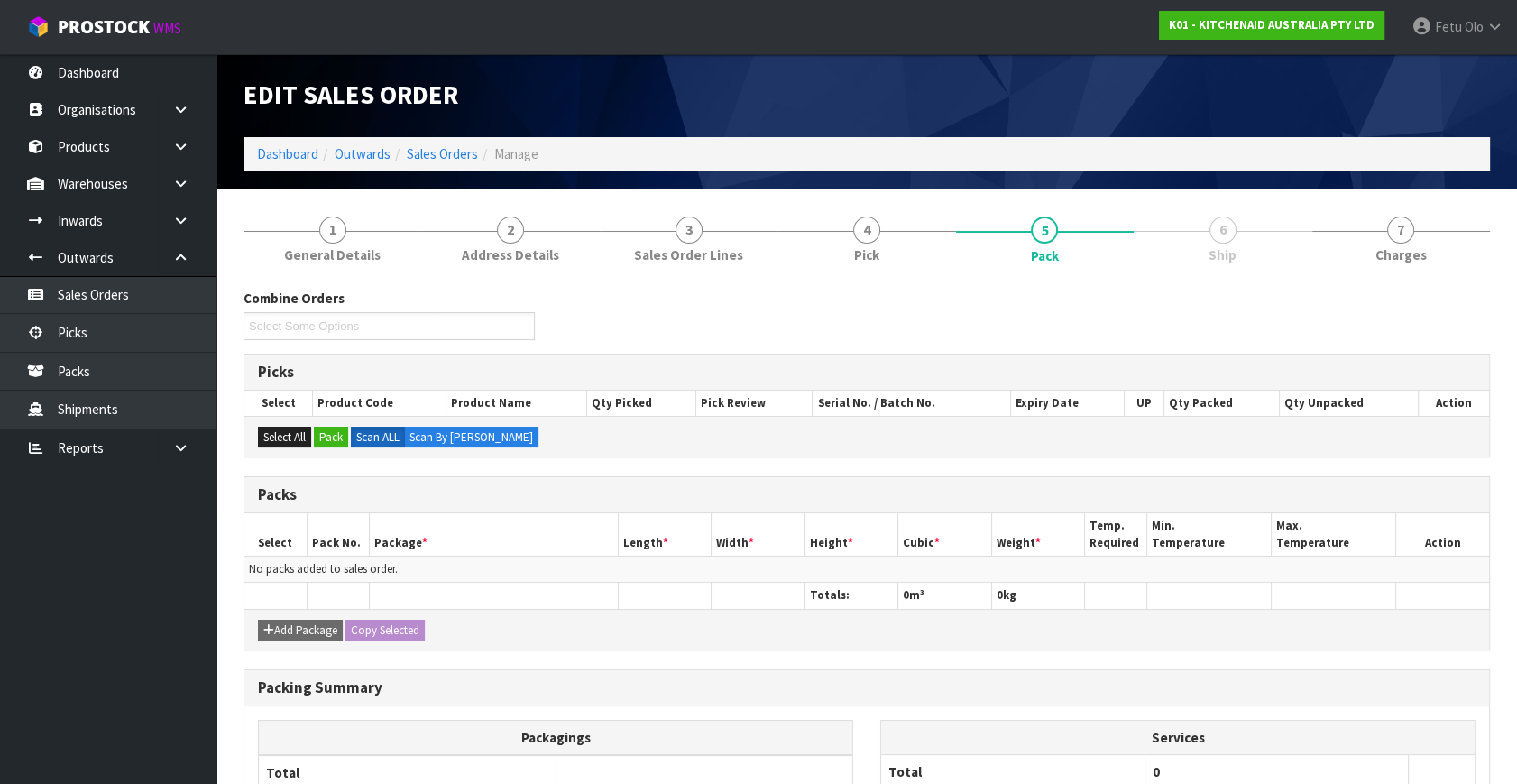
click at [140, 625] on ul "Dashboard Organisations Clients Consignees Carriers Products Categories Serial …" at bounding box center [108, 418] width 216 height 729
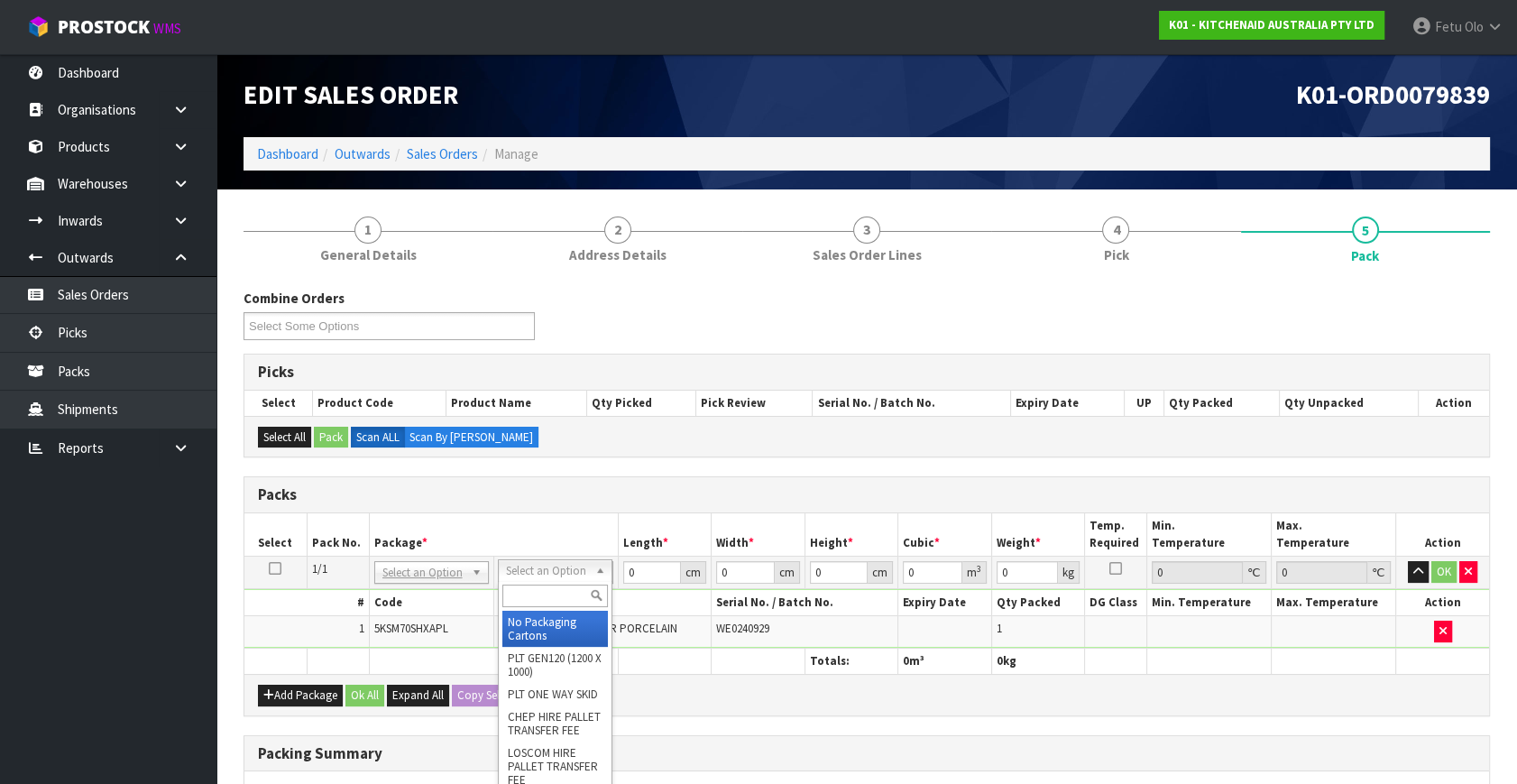
drag, startPoint x: 548, startPoint y: 564, endPoint x: 546, endPoint y: 607, distance: 43.0
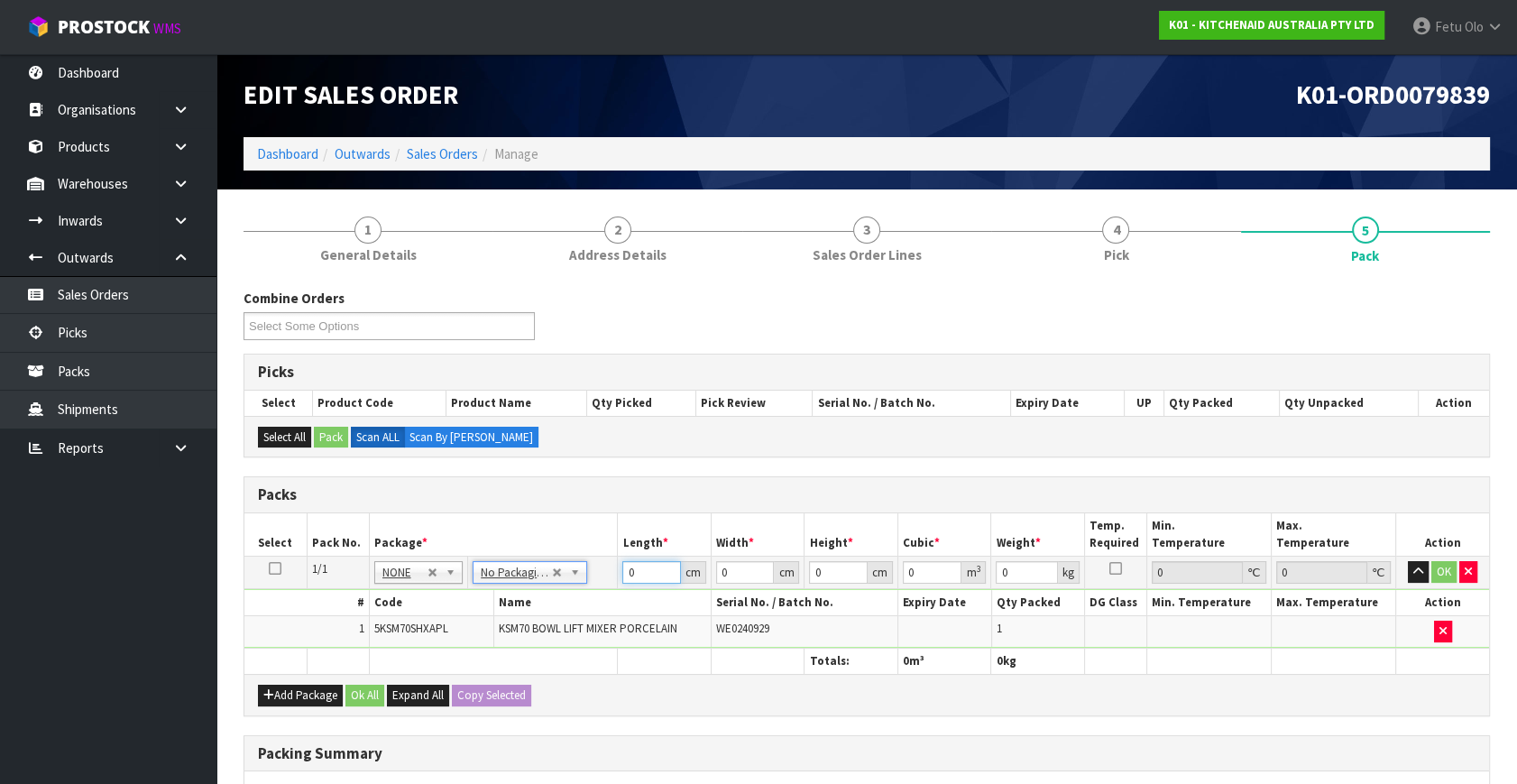
drag, startPoint x: 589, startPoint y: 587, endPoint x: 434, endPoint y: 659, distance: 170.9
click at [434, 659] on table "Select Pack No. Package * Length * Width * Height * Cubic * Weight * Temp. Requ…" at bounding box center [867, 593] width 1245 height 161
type input "45"
type input "35"
type input "5"
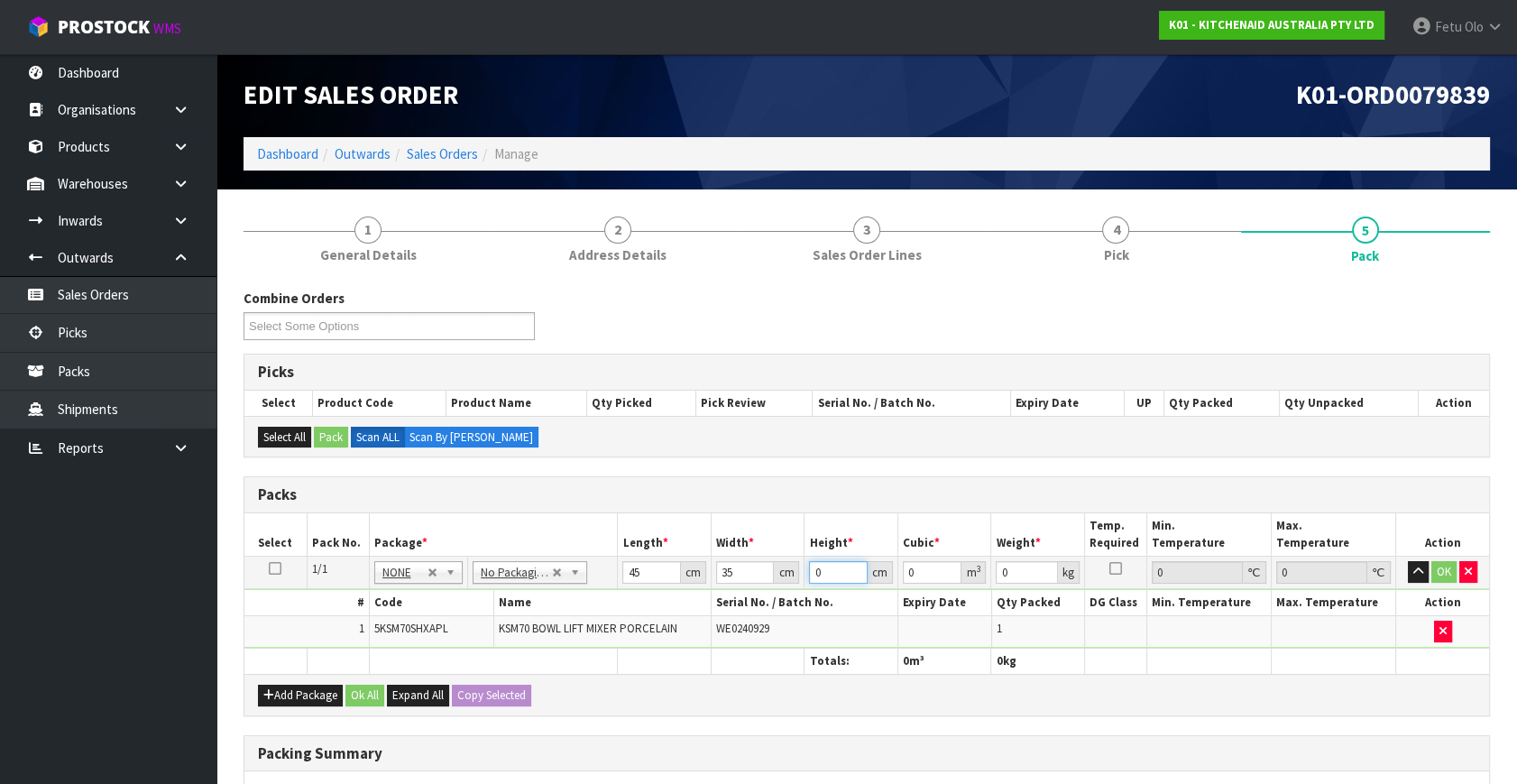
type input "0.007875"
type input "51"
type input "0.080325"
type input "51"
type input "16"
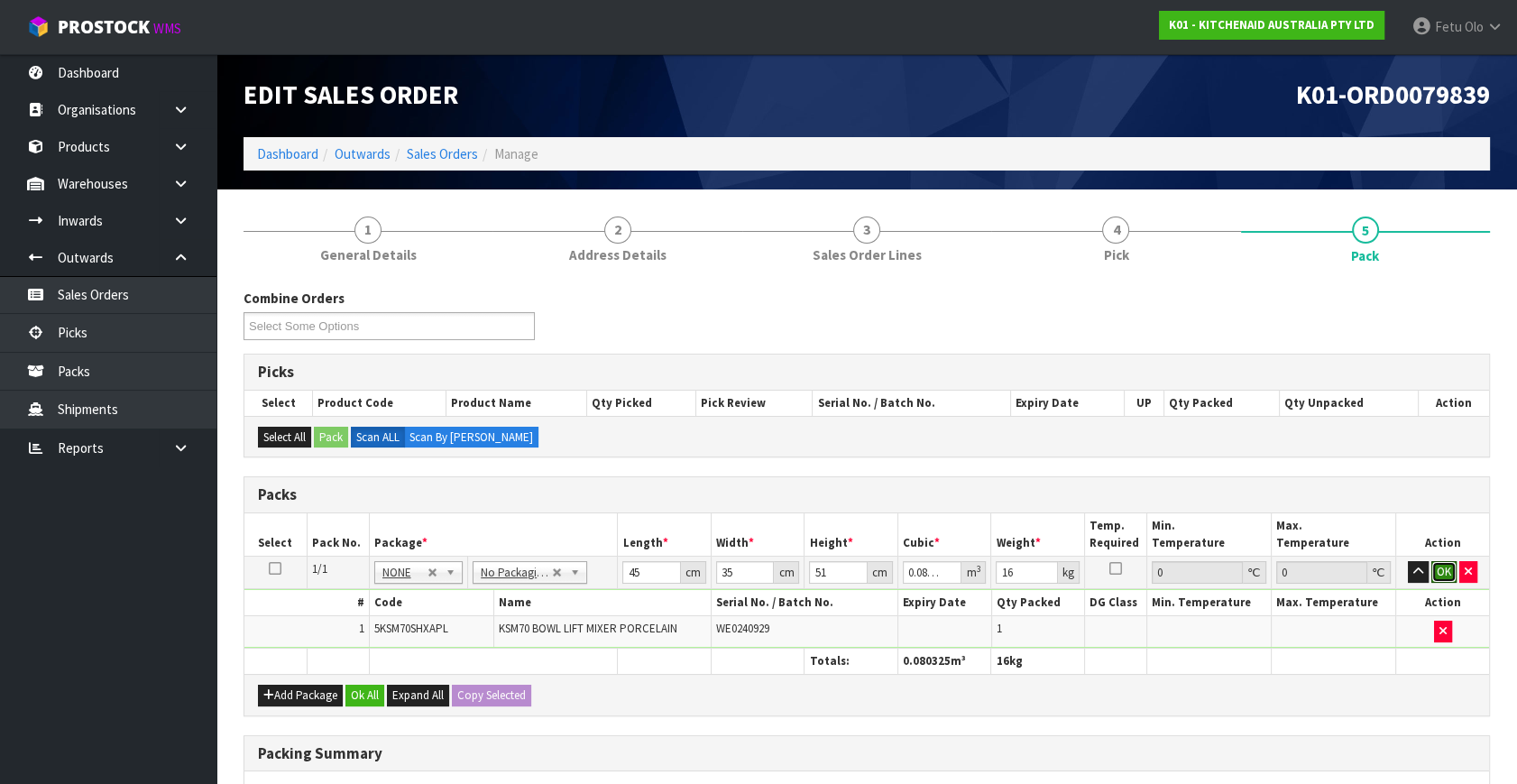
click button "OK" at bounding box center [1444, 571] width 25 height 21
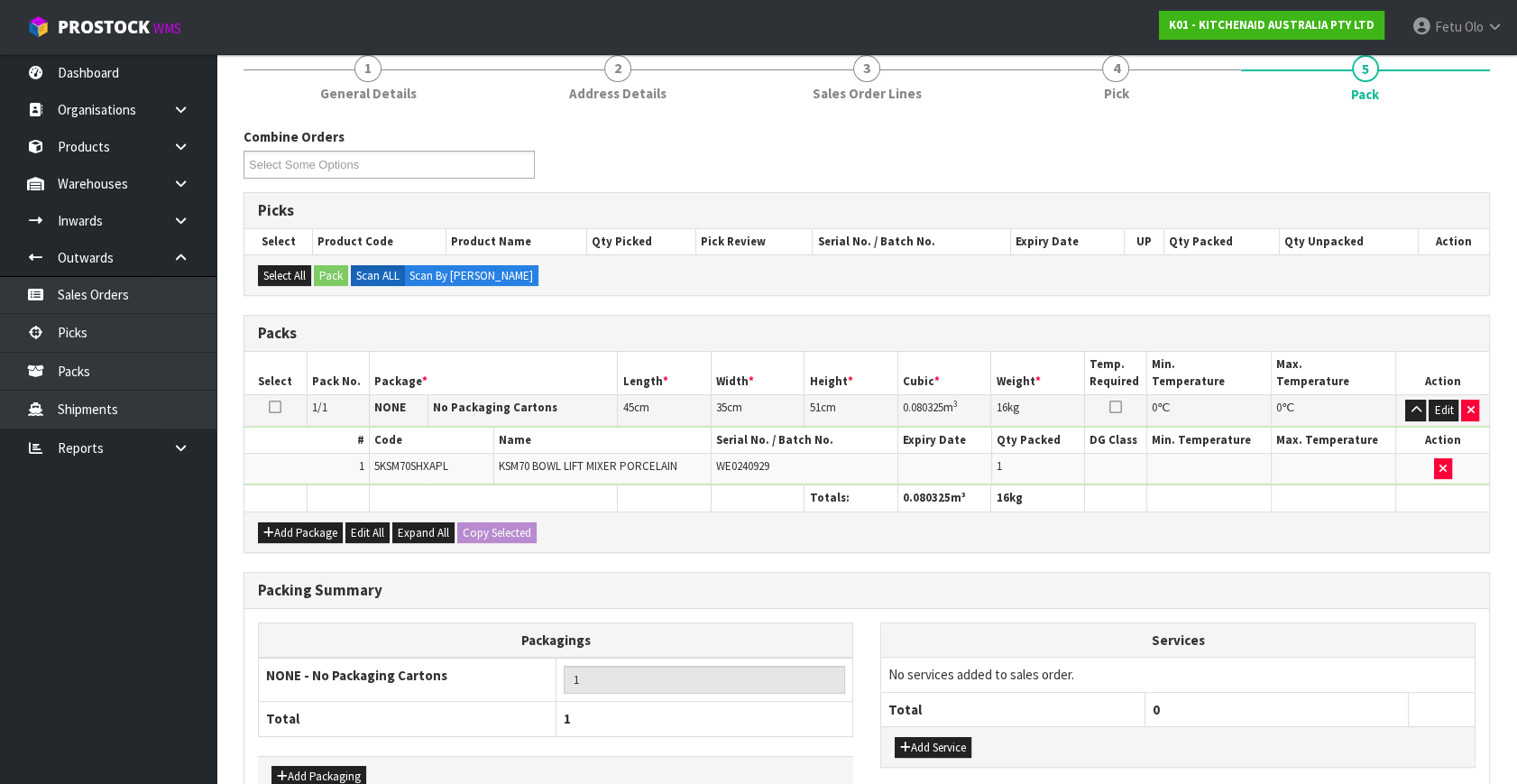
scroll to position [268, 0]
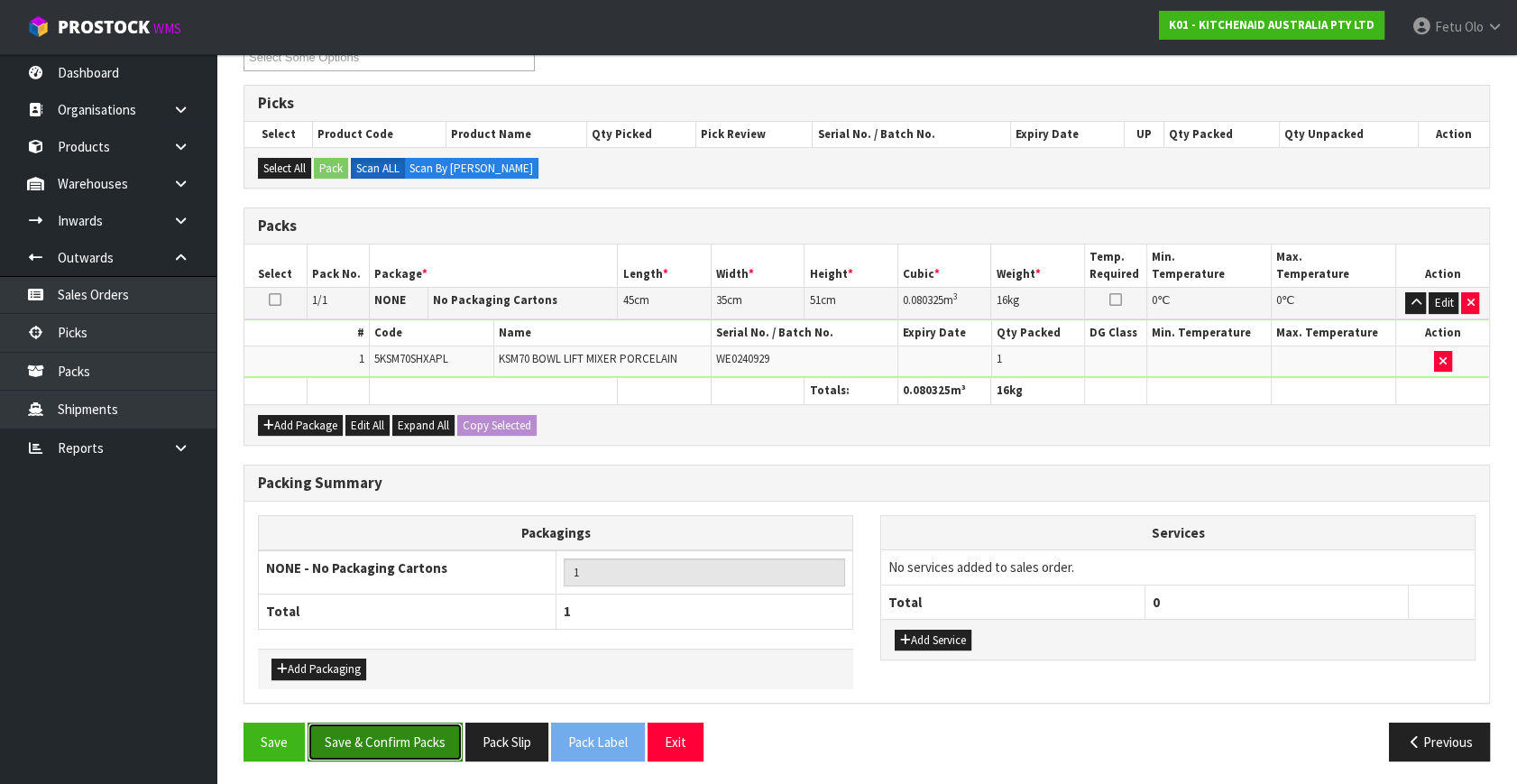
click at [384, 726] on button "Save & Confirm Packs" at bounding box center [385, 742] width 155 height 38
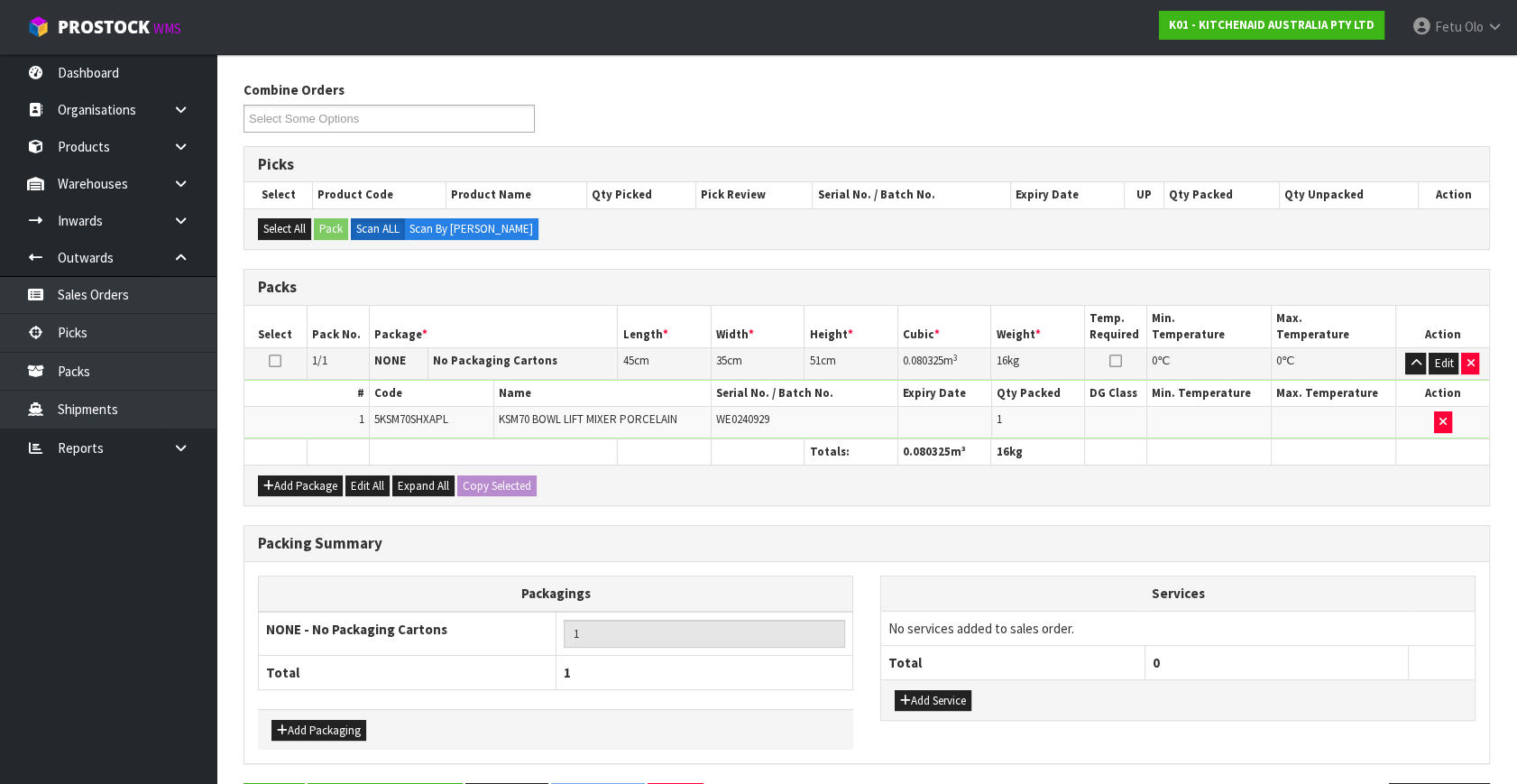
scroll to position [236, 0]
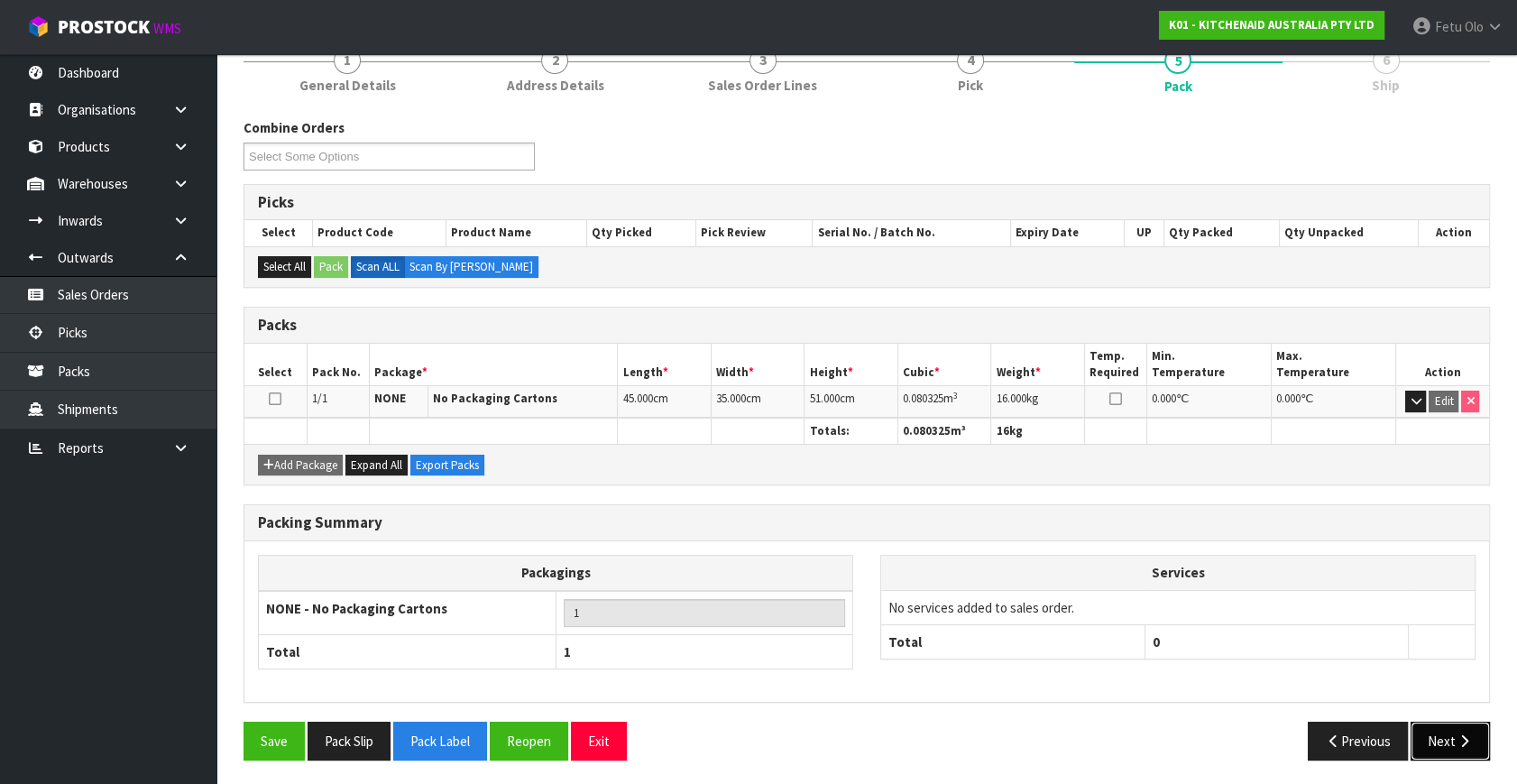
click at [1460, 734] on icon "button" at bounding box center [1464, 741] width 17 height 13
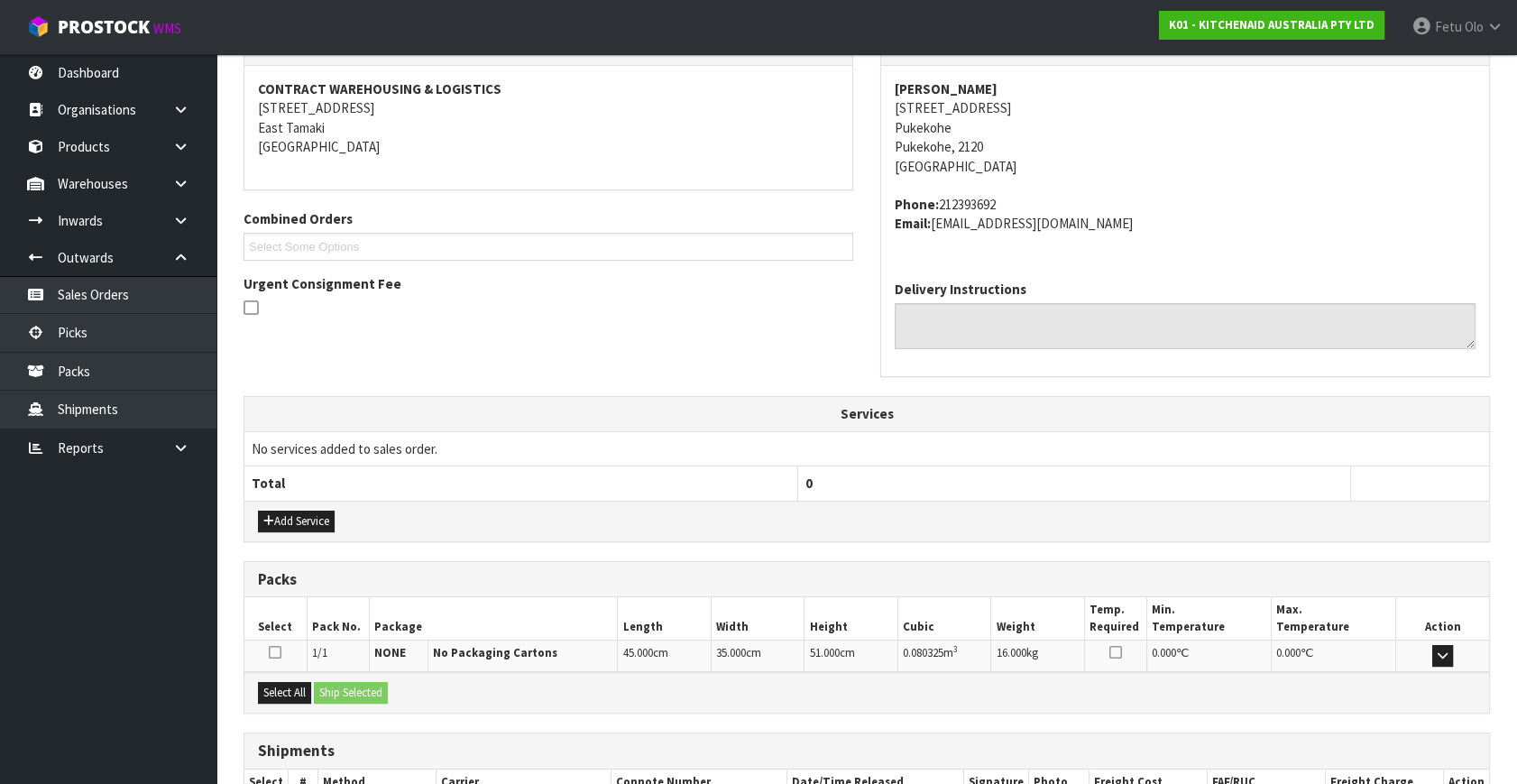
scroll to position [443, 0]
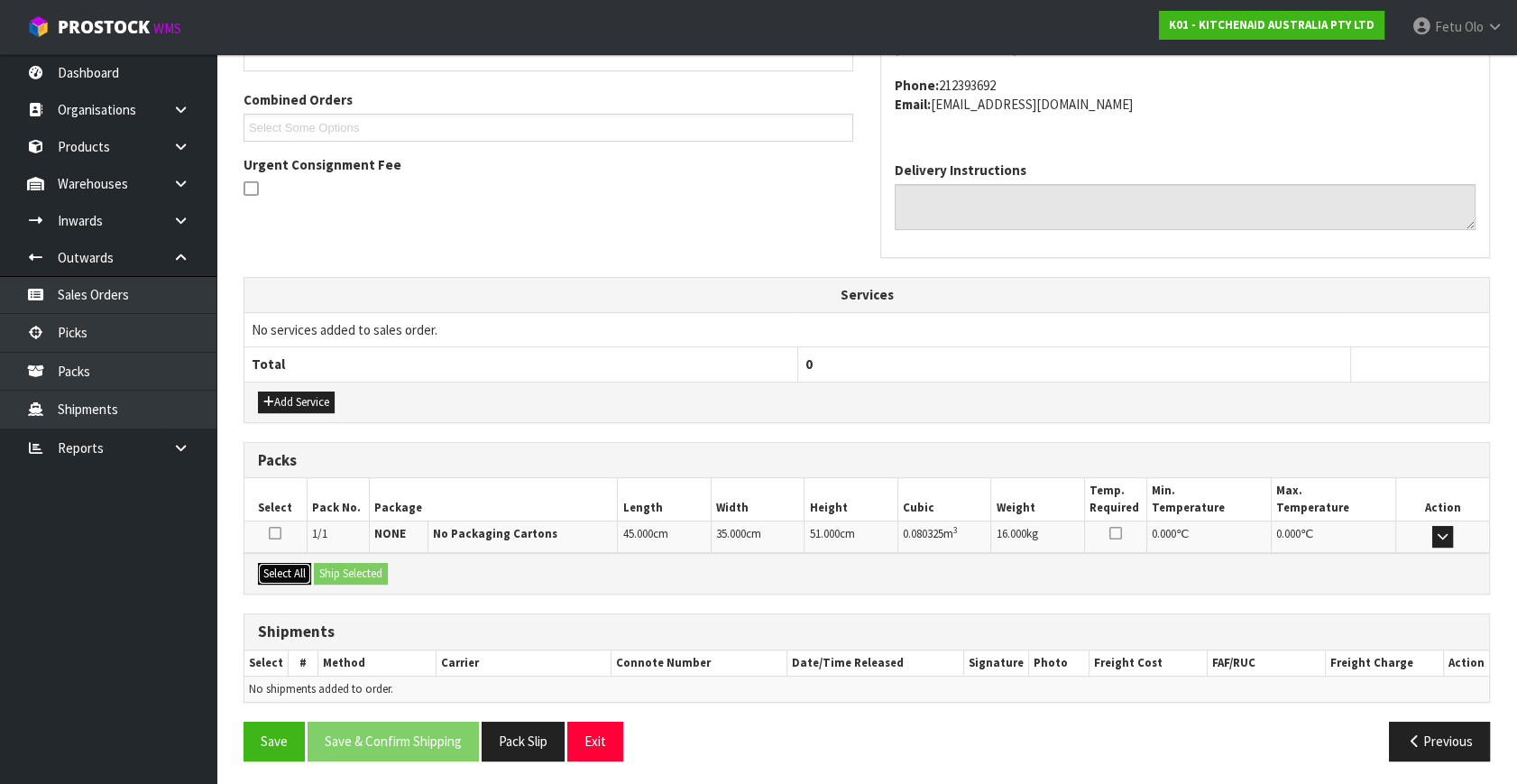
click at [291, 564] on button "Select All" at bounding box center [284, 573] width 53 height 21
click at [352, 571] on button "Ship Selected" at bounding box center [350, 573] width 74 height 21
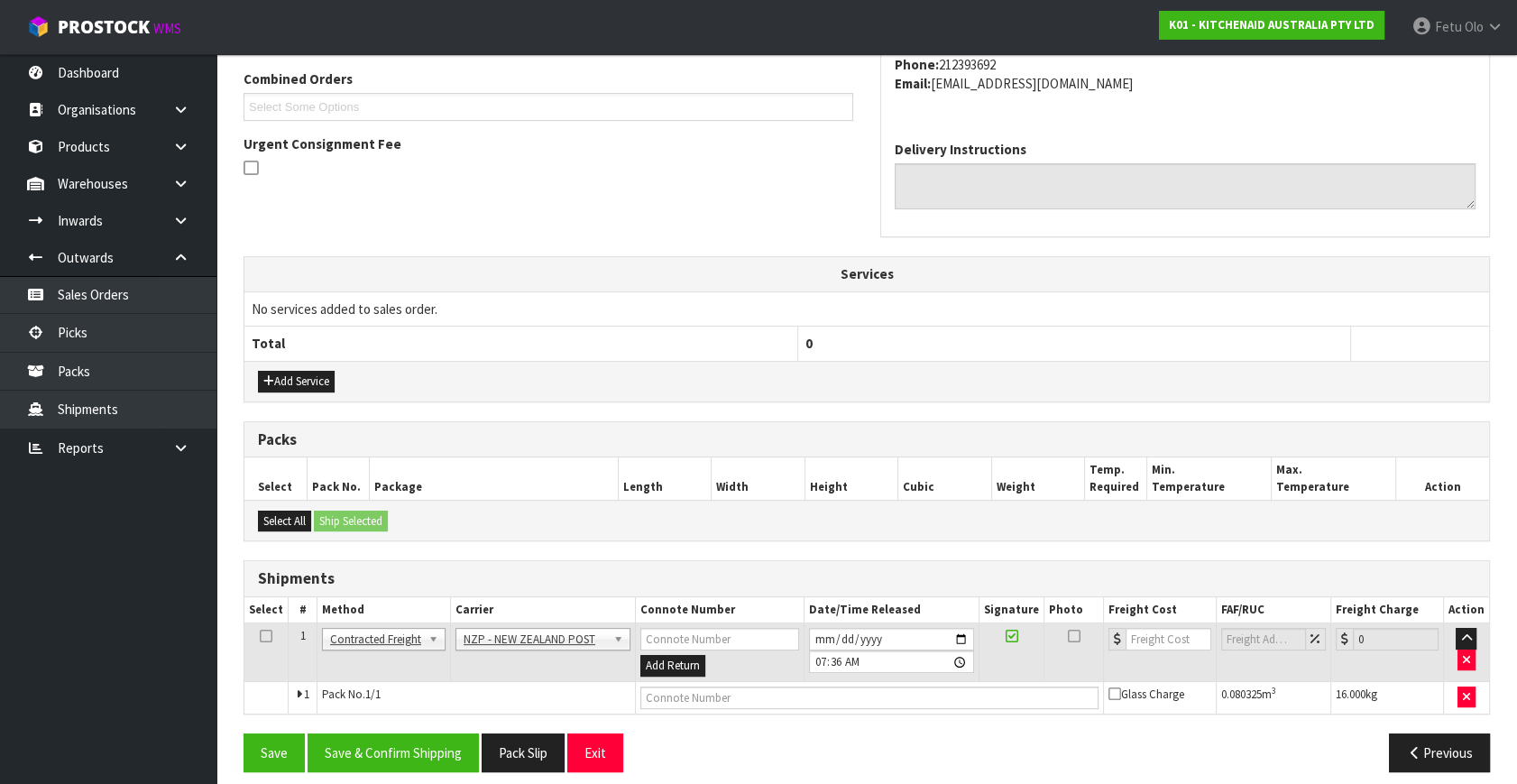
scroll to position [476, 0]
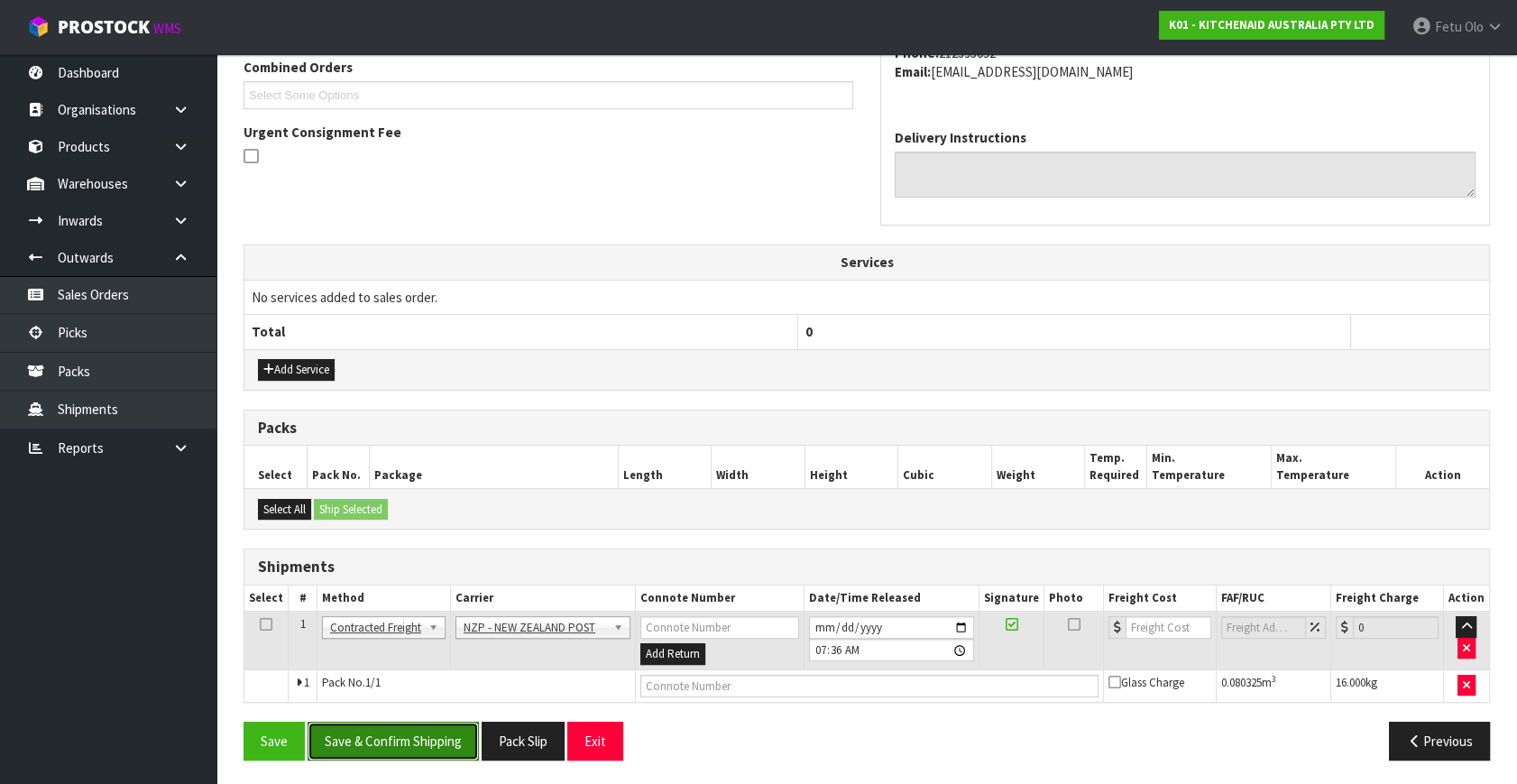
click at [379, 746] on button "Save & Confirm Shipping" at bounding box center [393, 741] width 171 height 38
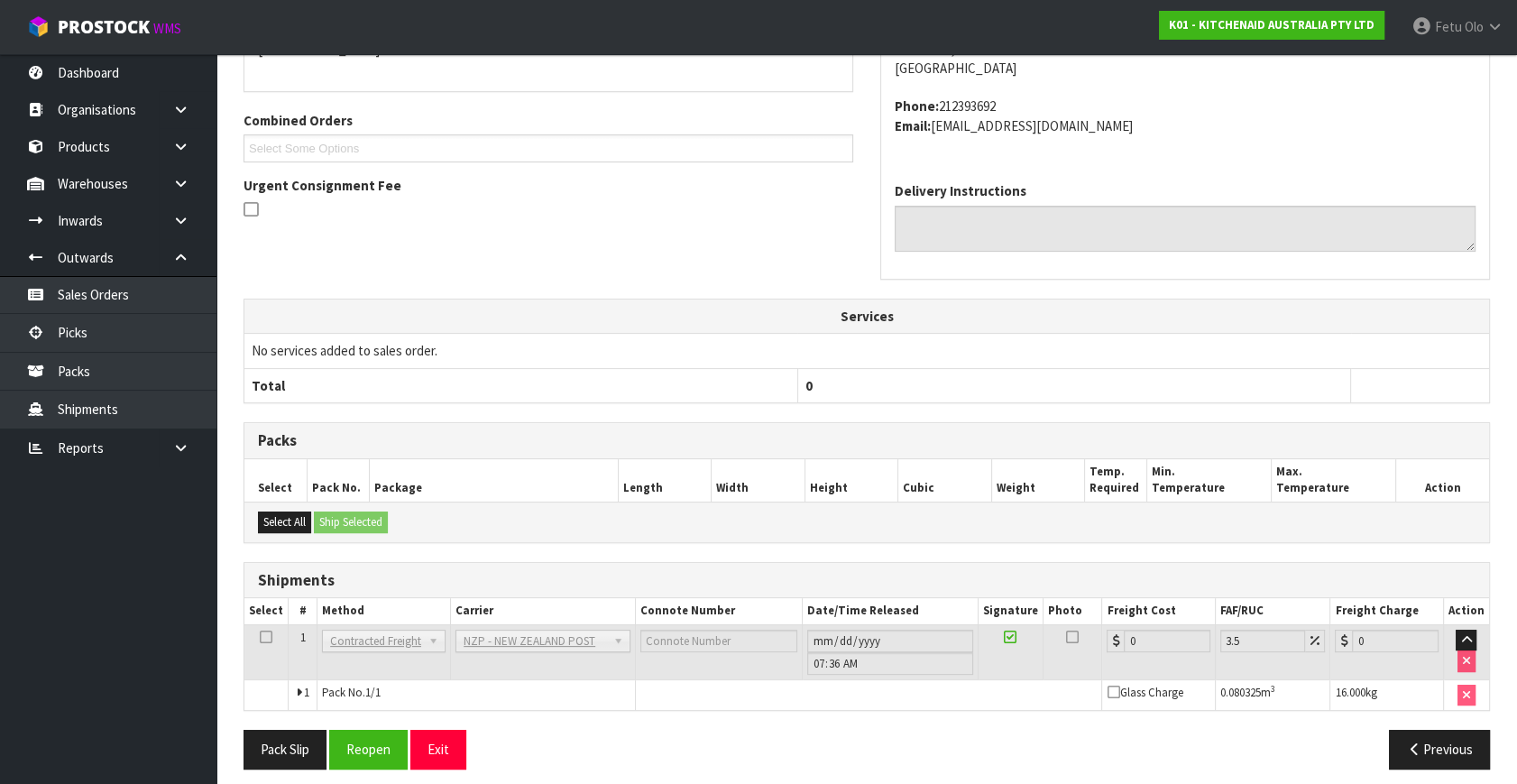
scroll to position [451, 0]
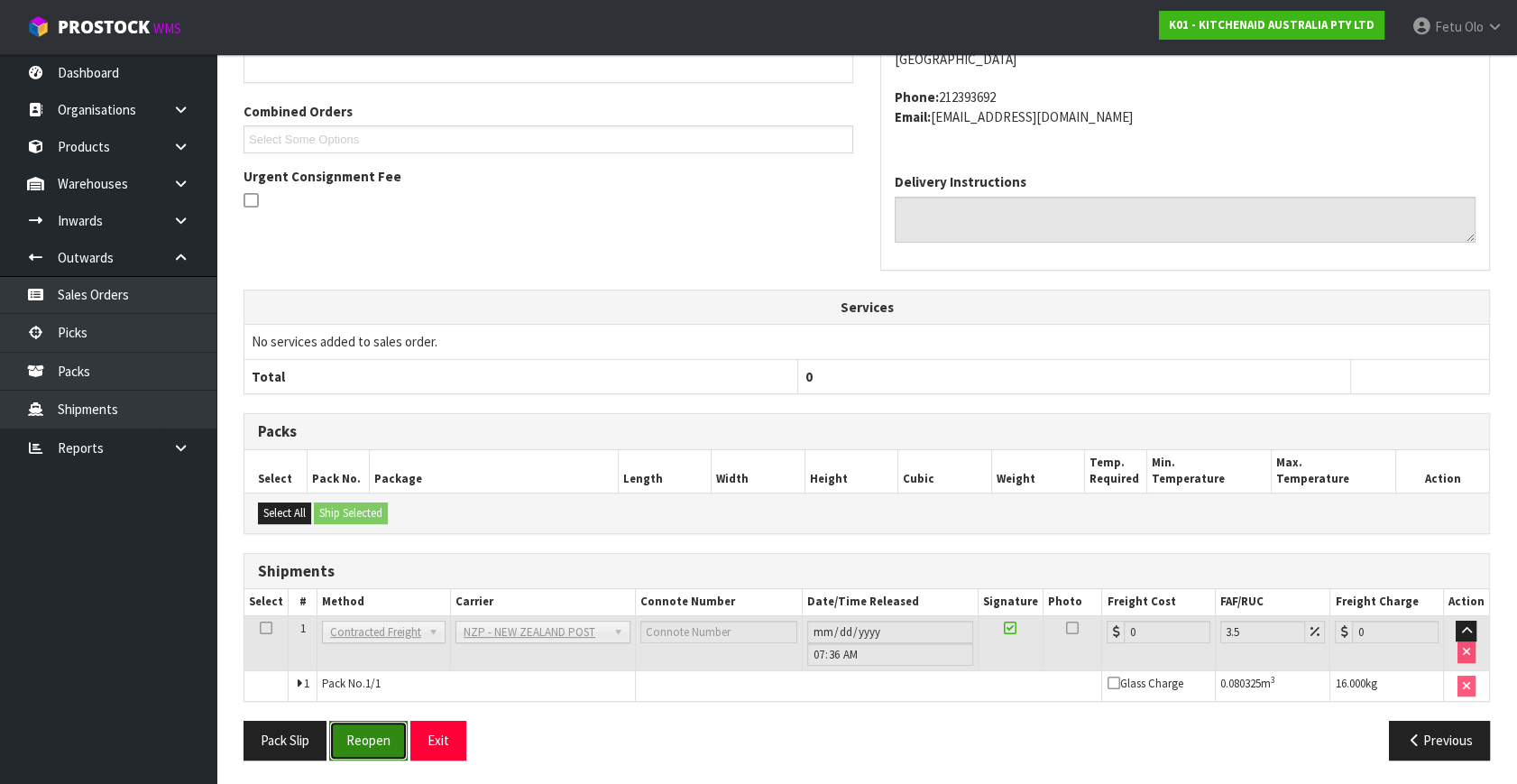
drag, startPoint x: 352, startPoint y: 754, endPoint x: 367, endPoint y: 745, distance: 17.5
click at [352, 754] on button "Reopen" at bounding box center [368, 740] width 79 height 38
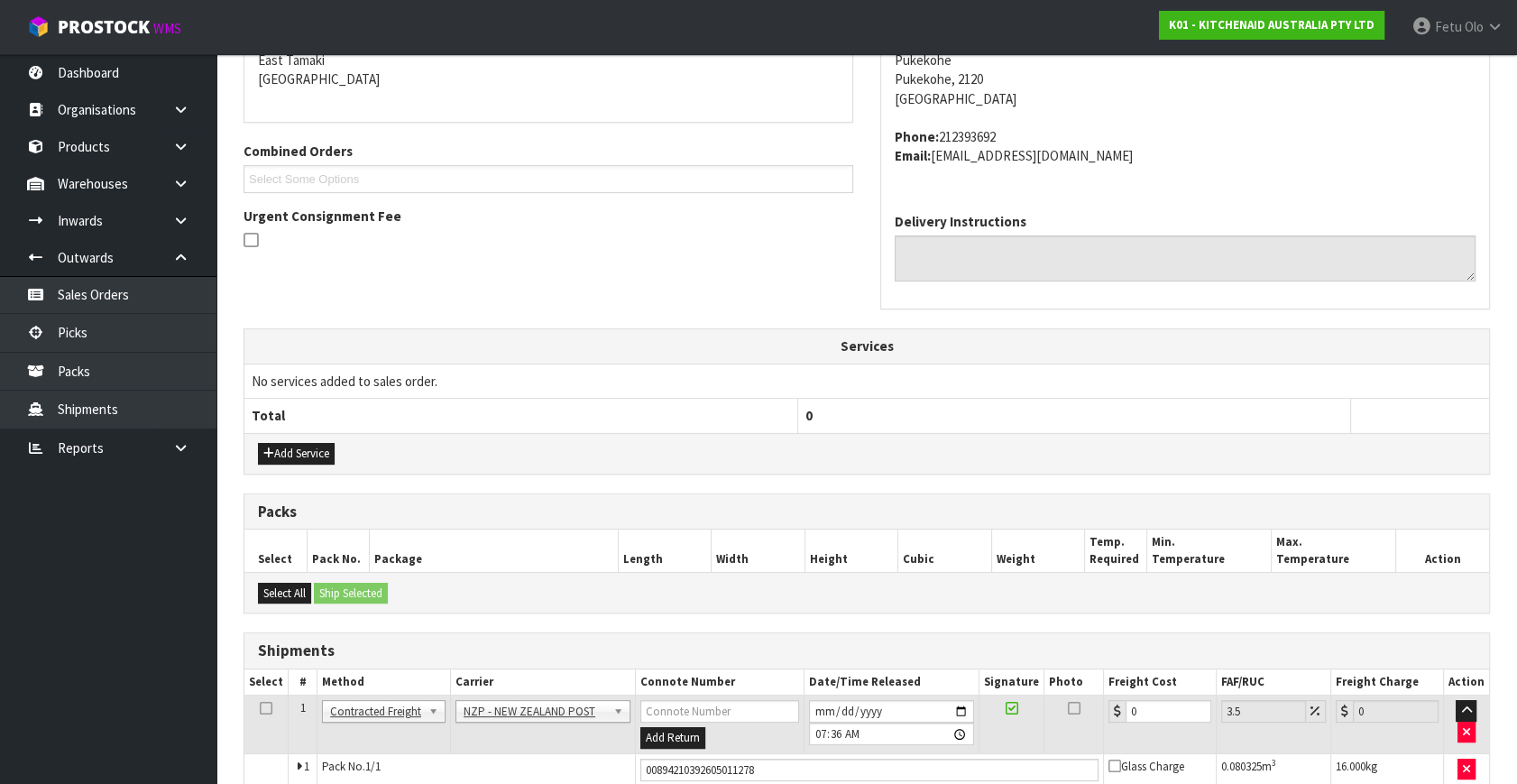
scroll to position [410, 0]
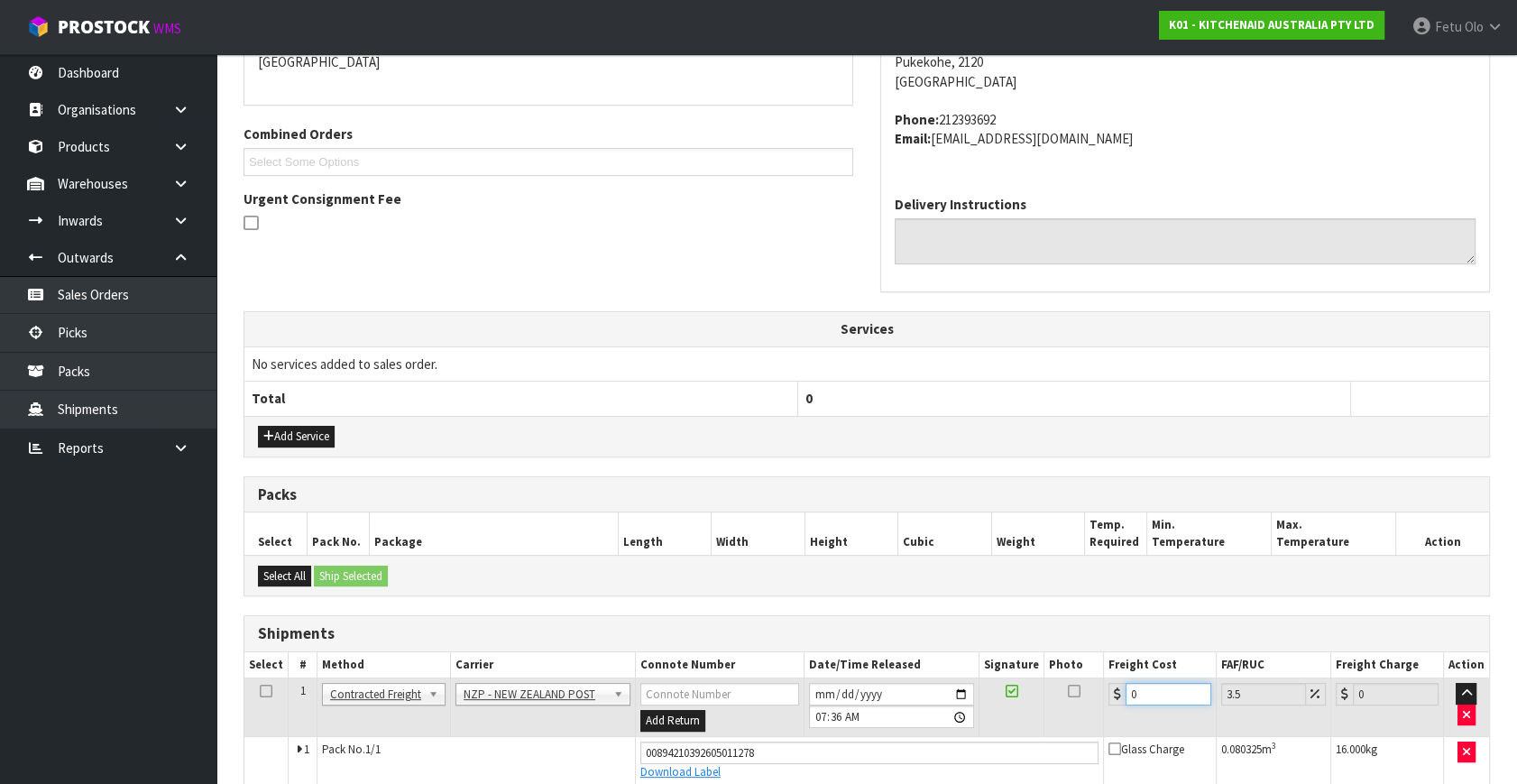
drag, startPoint x: 1148, startPoint y: 696, endPoint x: 967, endPoint y: 728, distance: 183.8
click at [968, 728] on tr "1 Client Local Pickup Customer Local Pickup Company Freight Contracted Freight …" at bounding box center [867, 707] width 1245 height 59
type input "4"
type input "4.14"
type input "4.3"
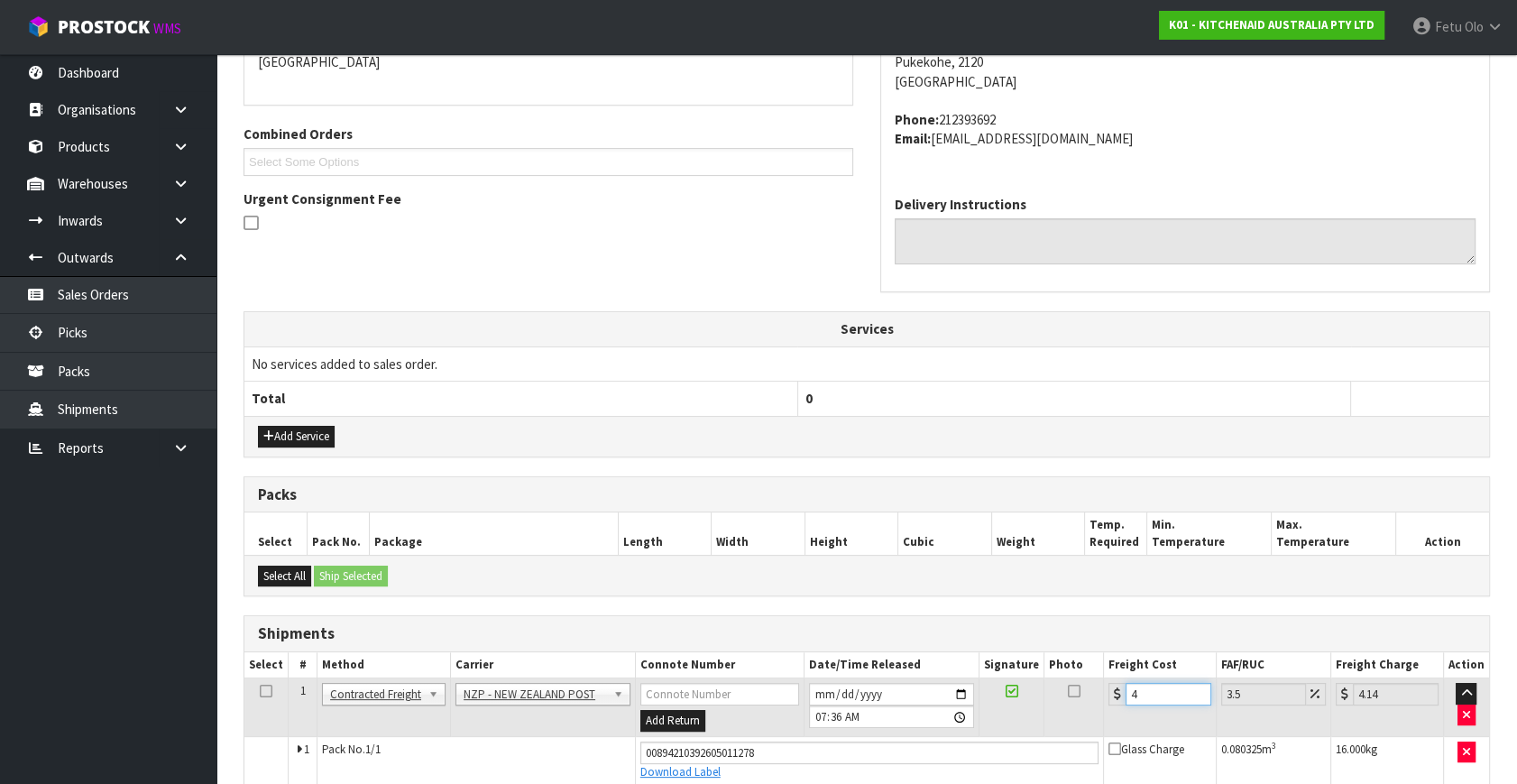
type input "4.45"
type input "4.33"
type input "4.48"
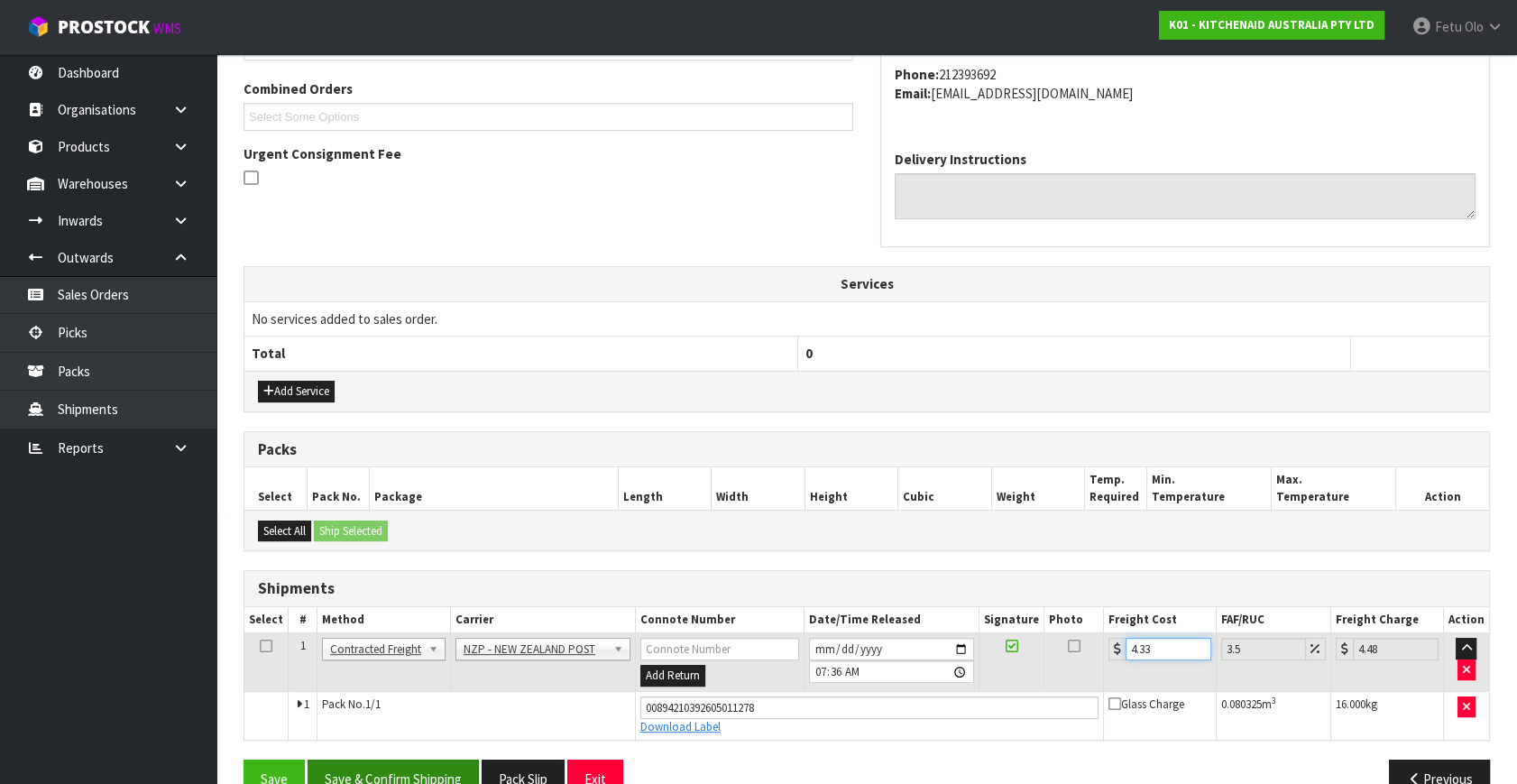
scroll to position [493, 0]
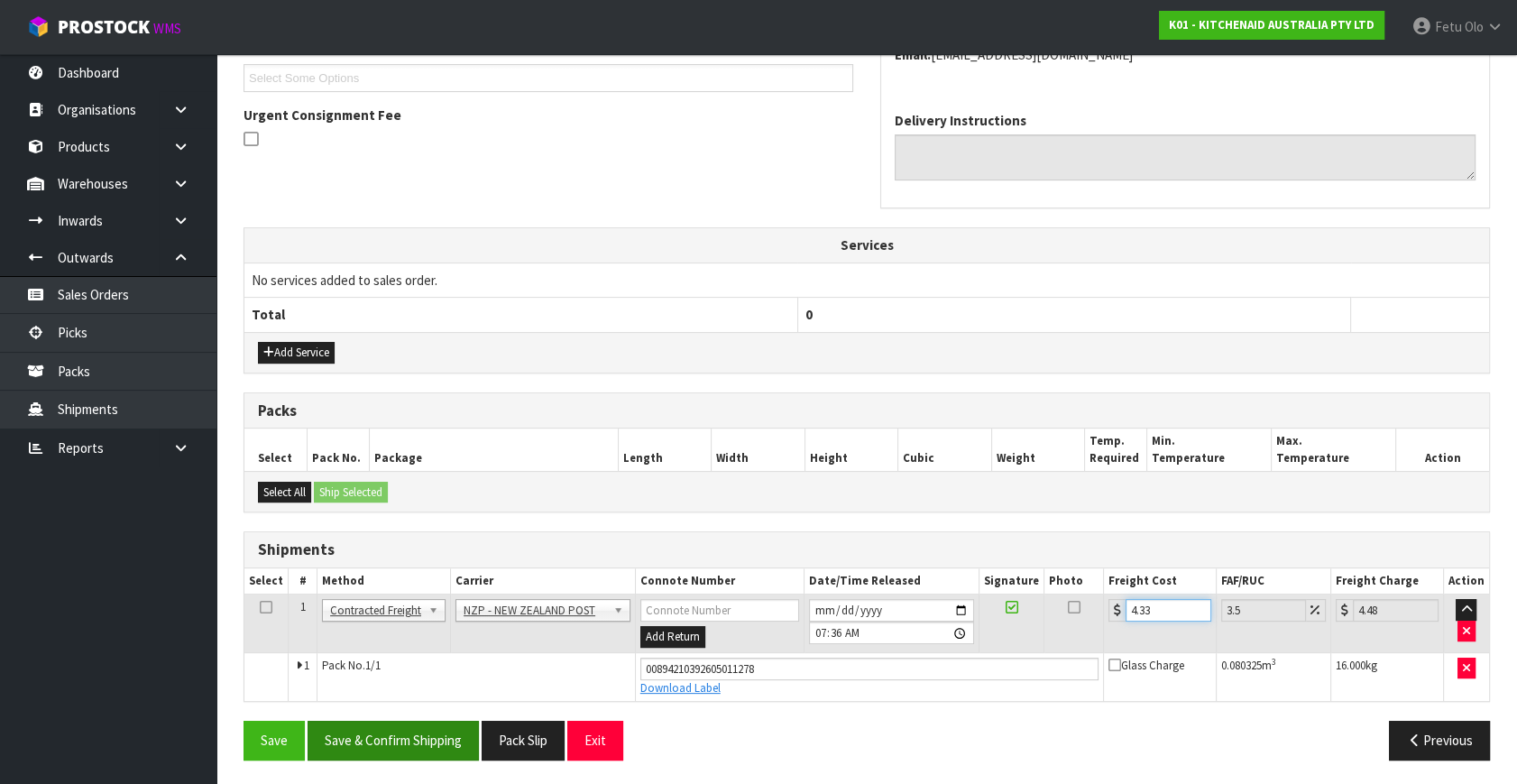
type input "4.33"
click at [399, 737] on button "Save & Confirm Shipping" at bounding box center [393, 740] width 171 height 38
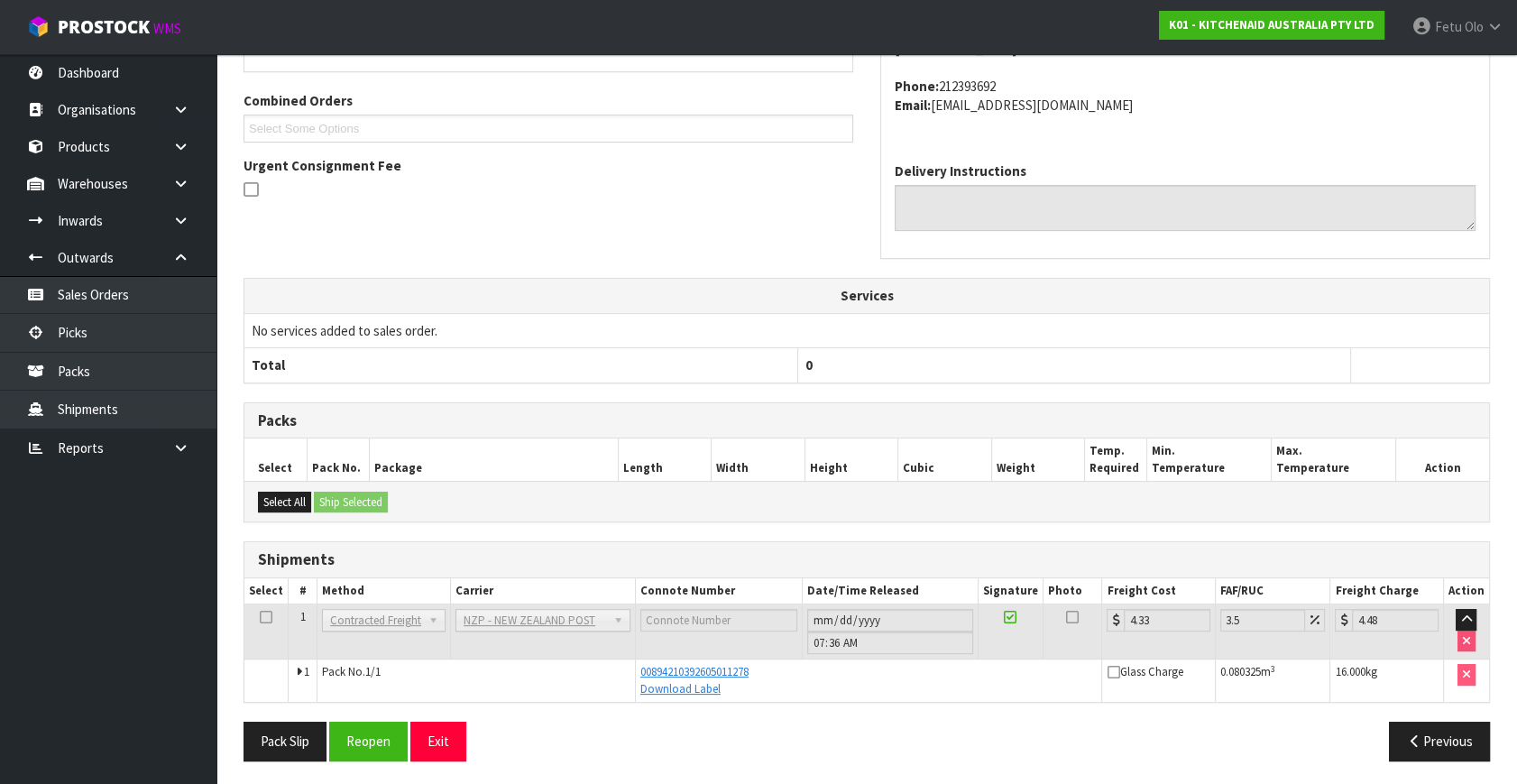
scroll to position [443, 0]
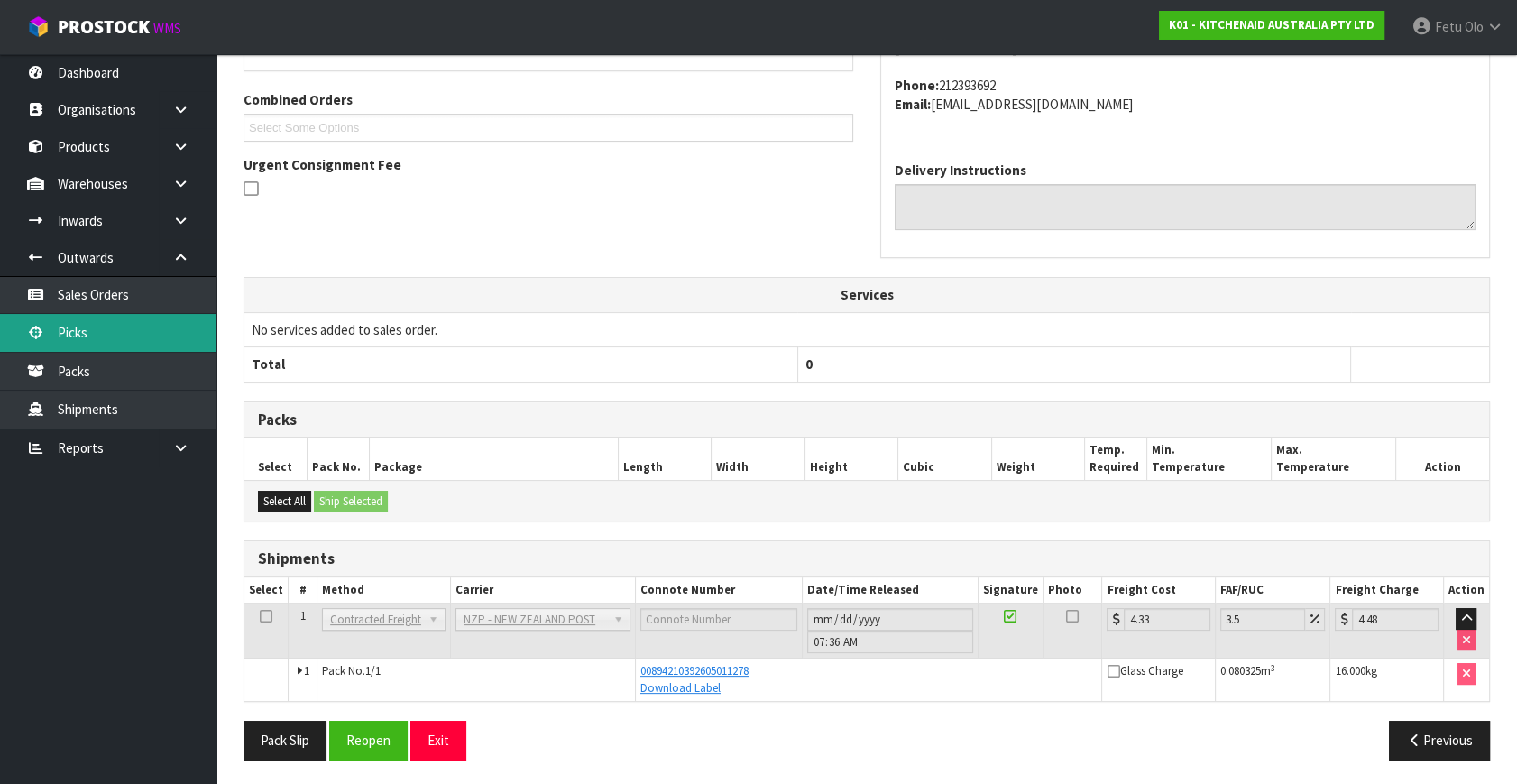
drag, startPoint x: 79, startPoint y: 344, endPoint x: 117, endPoint y: 330, distance: 40.5
click at [79, 344] on link "Picks" at bounding box center [108, 332] width 216 height 37
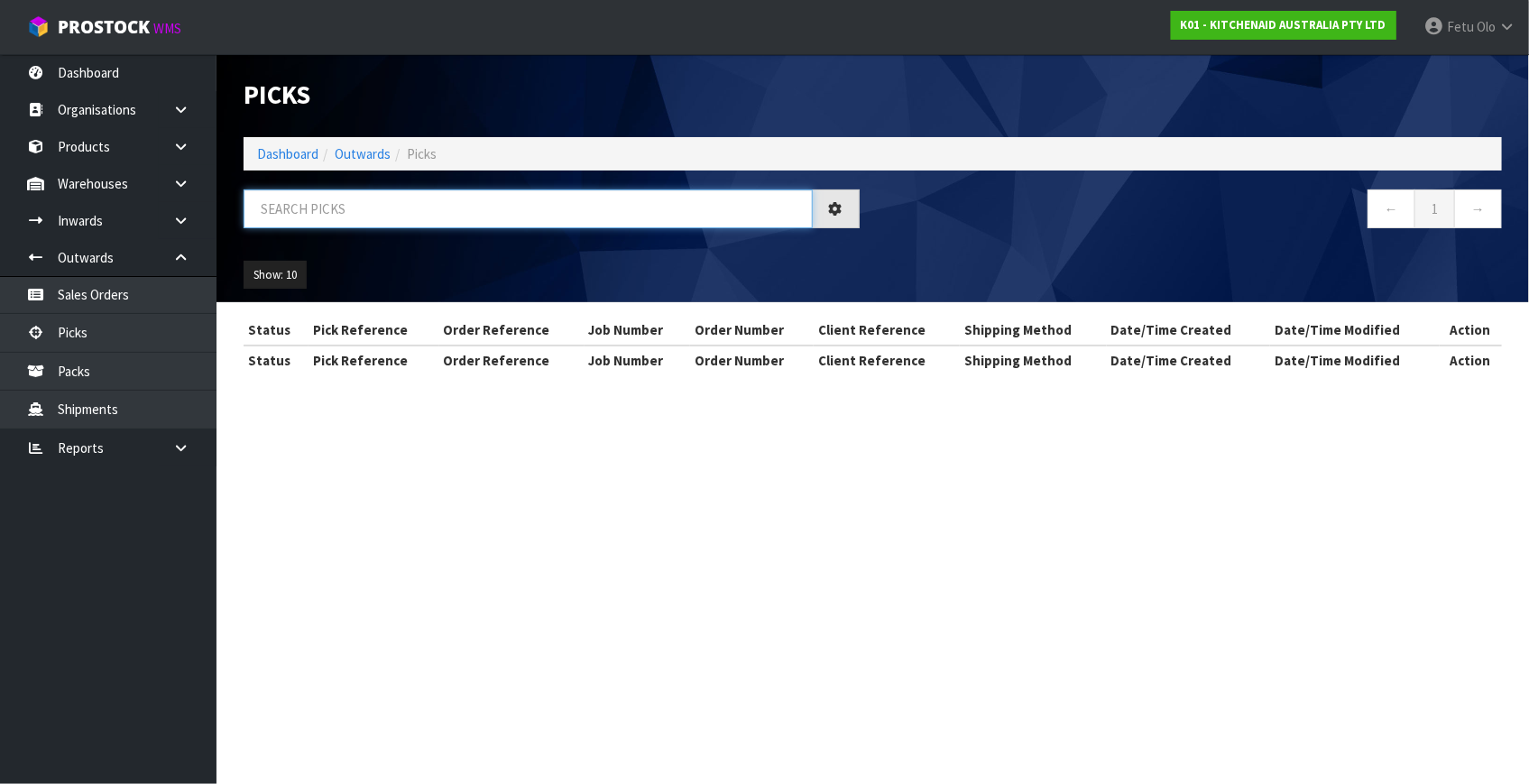
click at [438, 210] on input "text" at bounding box center [527, 209] width 569 height 38
type input "79865"
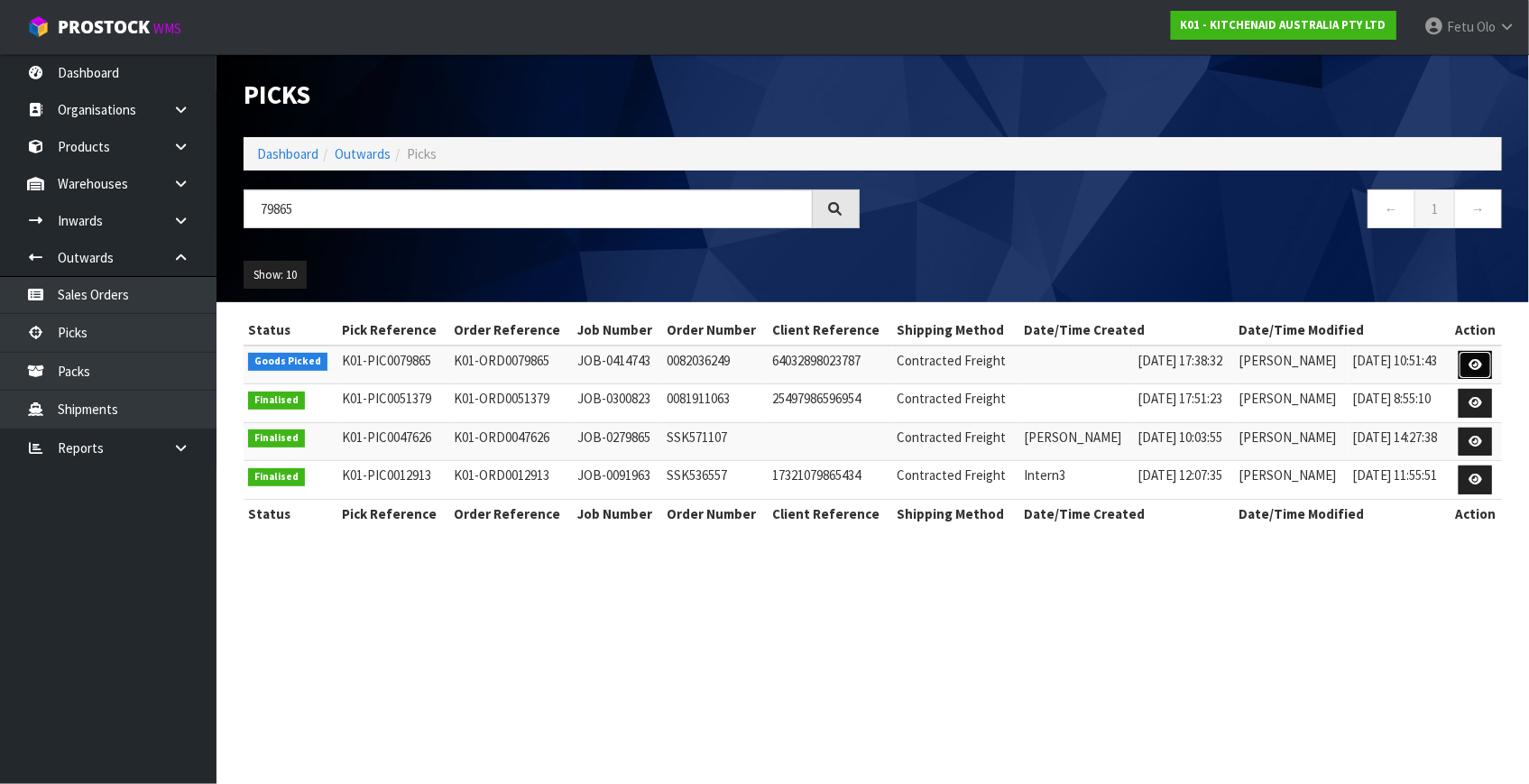
click at [1466, 361] on link at bounding box center [1475, 366] width 34 height 29
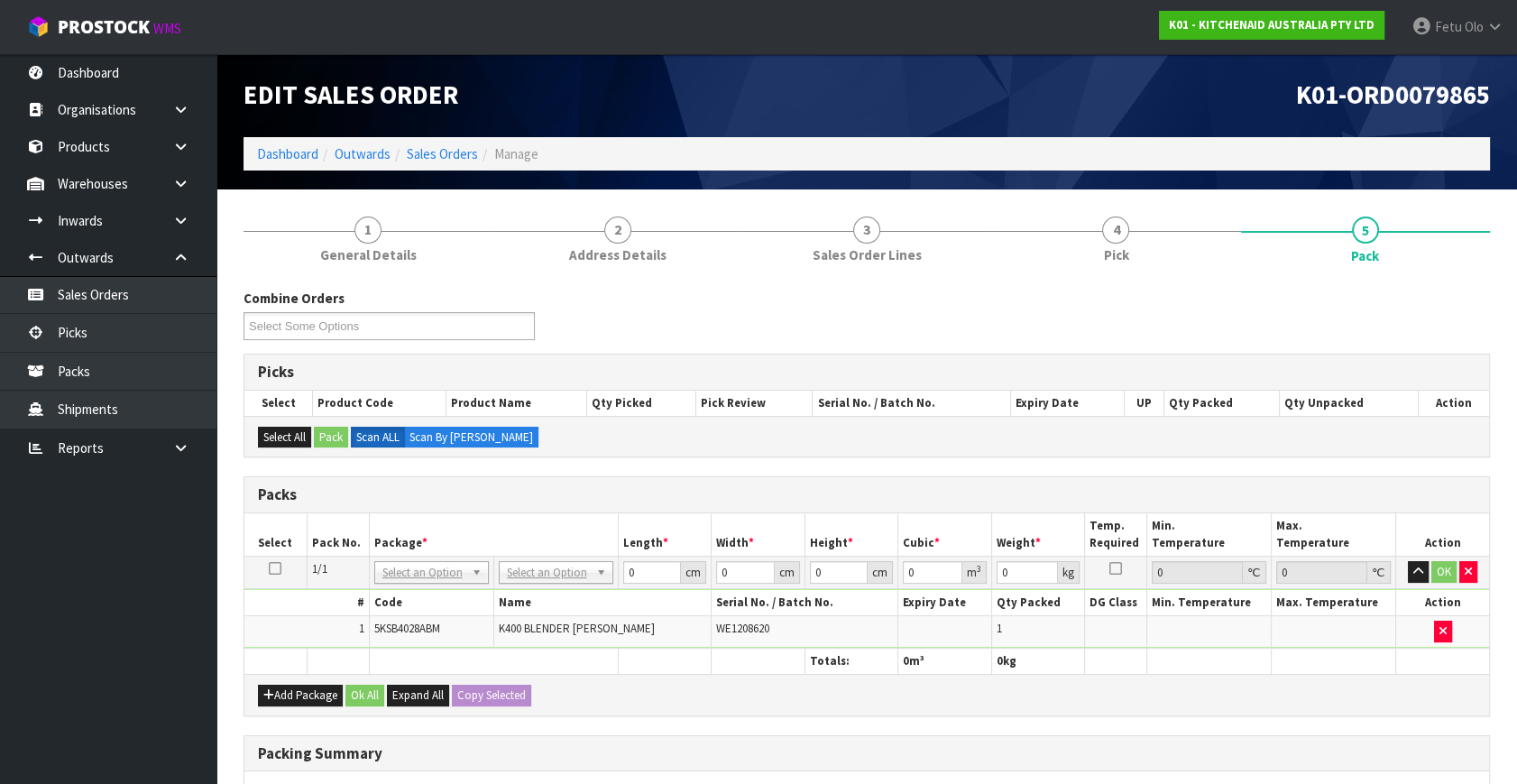
drag, startPoint x: 567, startPoint y: 581, endPoint x: 567, endPoint y: 609, distance: 28.0
drag, startPoint x: 643, startPoint y: 569, endPoint x: 548, endPoint y: 607, distance: 102.3
click at [548, 607] on tbody "1/1 NONE 007-001 007-002 007-004 007-009 007-013 007-014 007-015 007-017 007-01…" at bounding box center [867, 602] width 1245 height 92
type input "33"
type input "31"
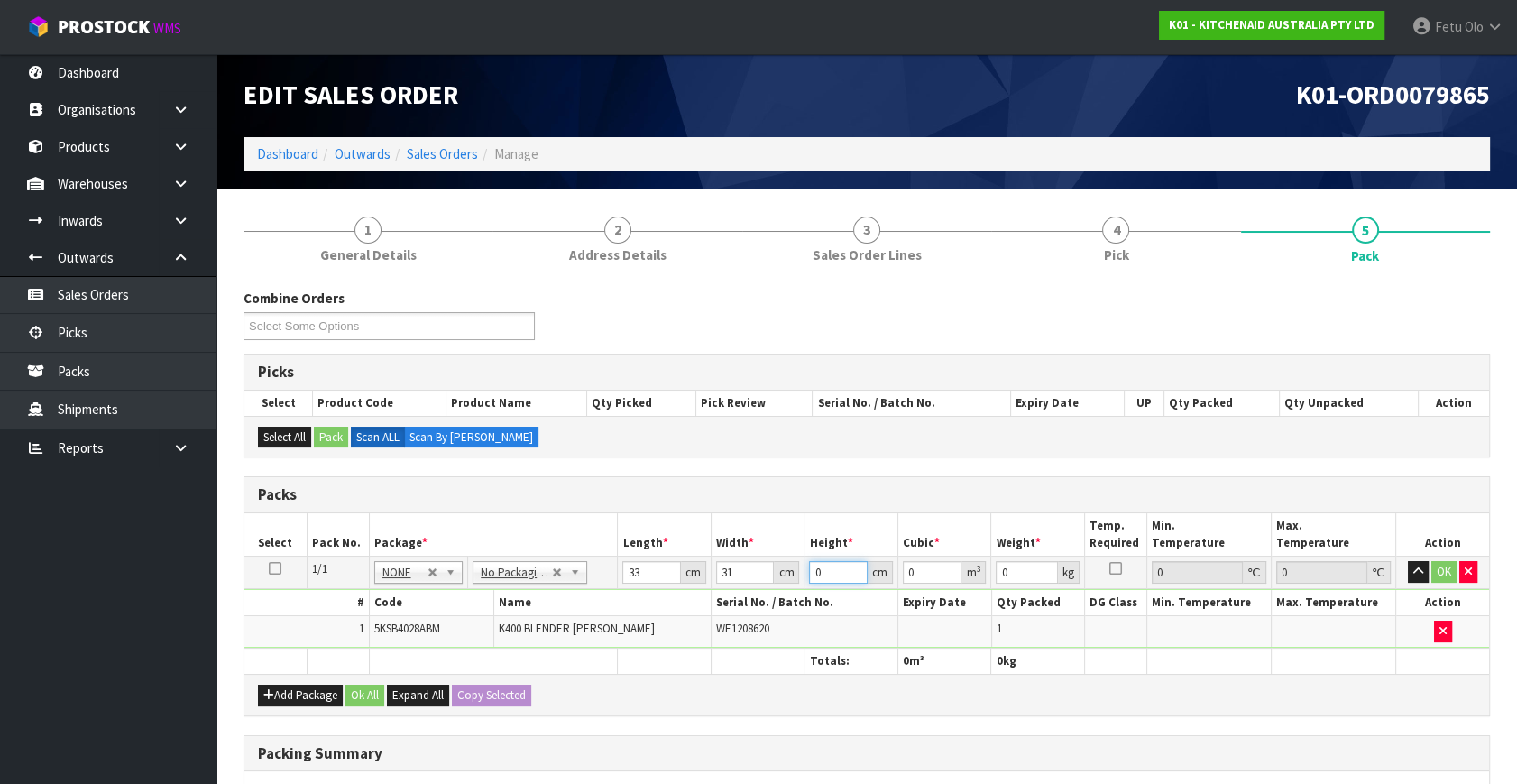
type input "4"
type input "0.004092"
type input "48"
type input "0.049104"
type input "48"
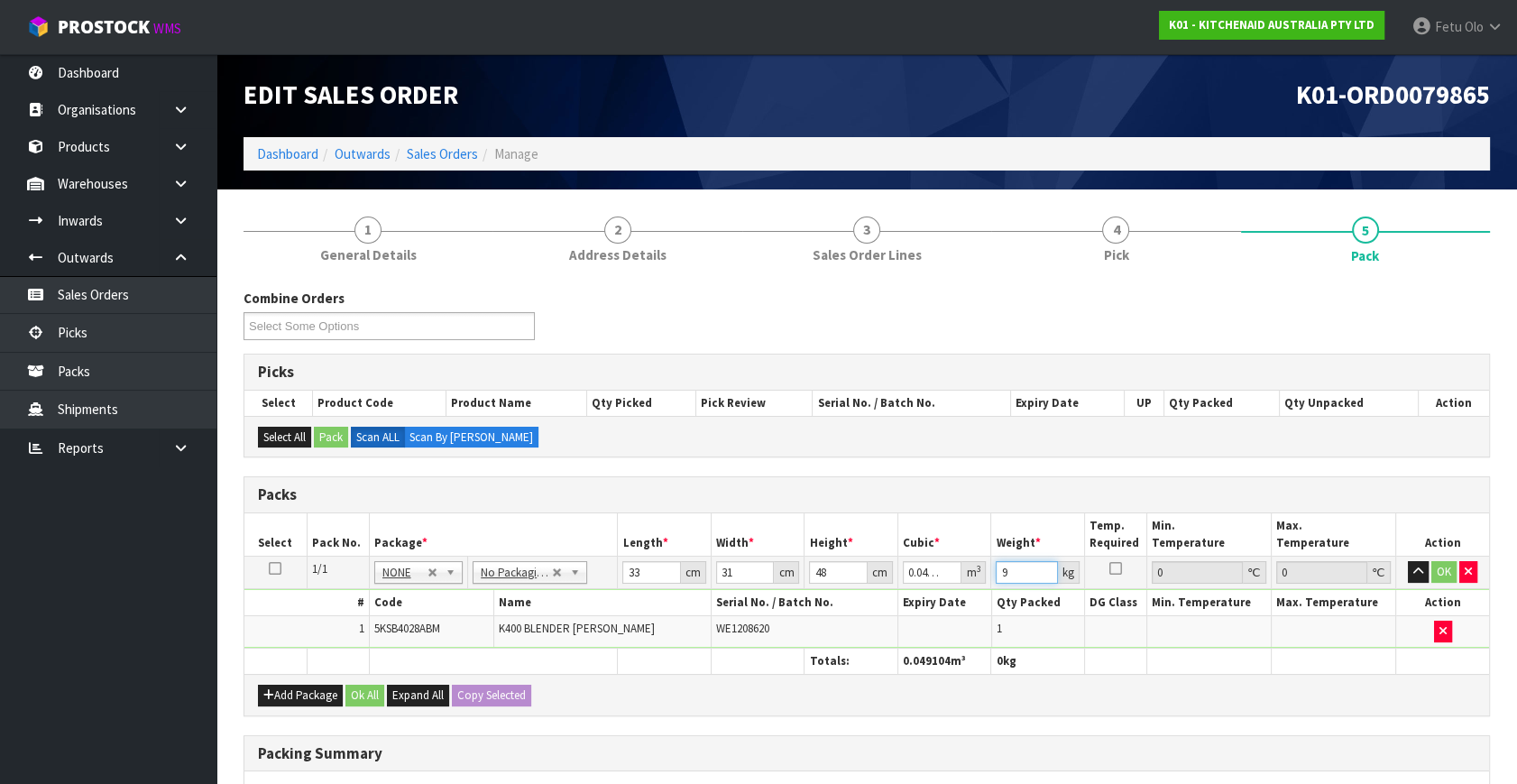
type input "9"
click button "OK" at bounding box center [1444, 571] width 25 height 21
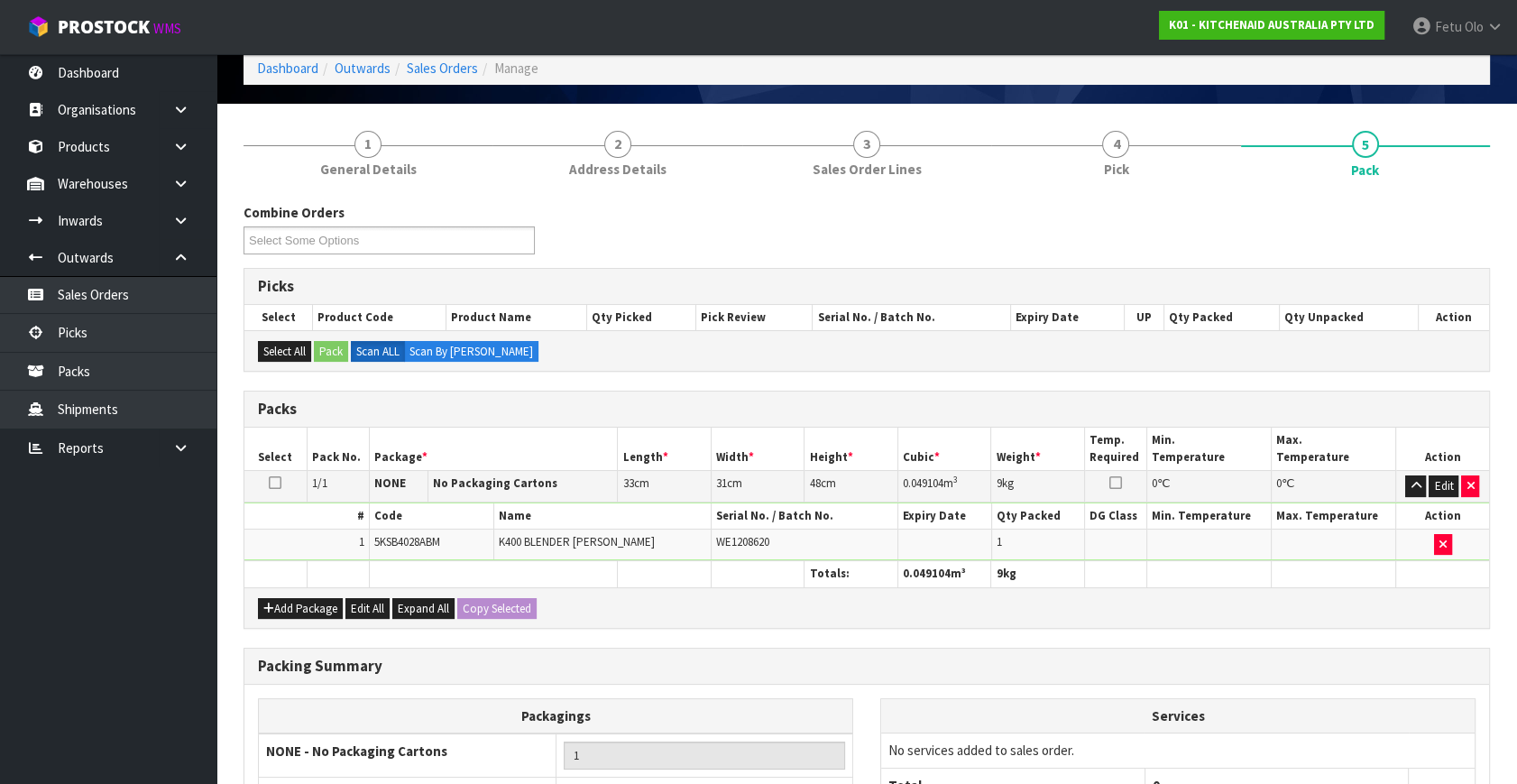
scroll to position [268, 0]
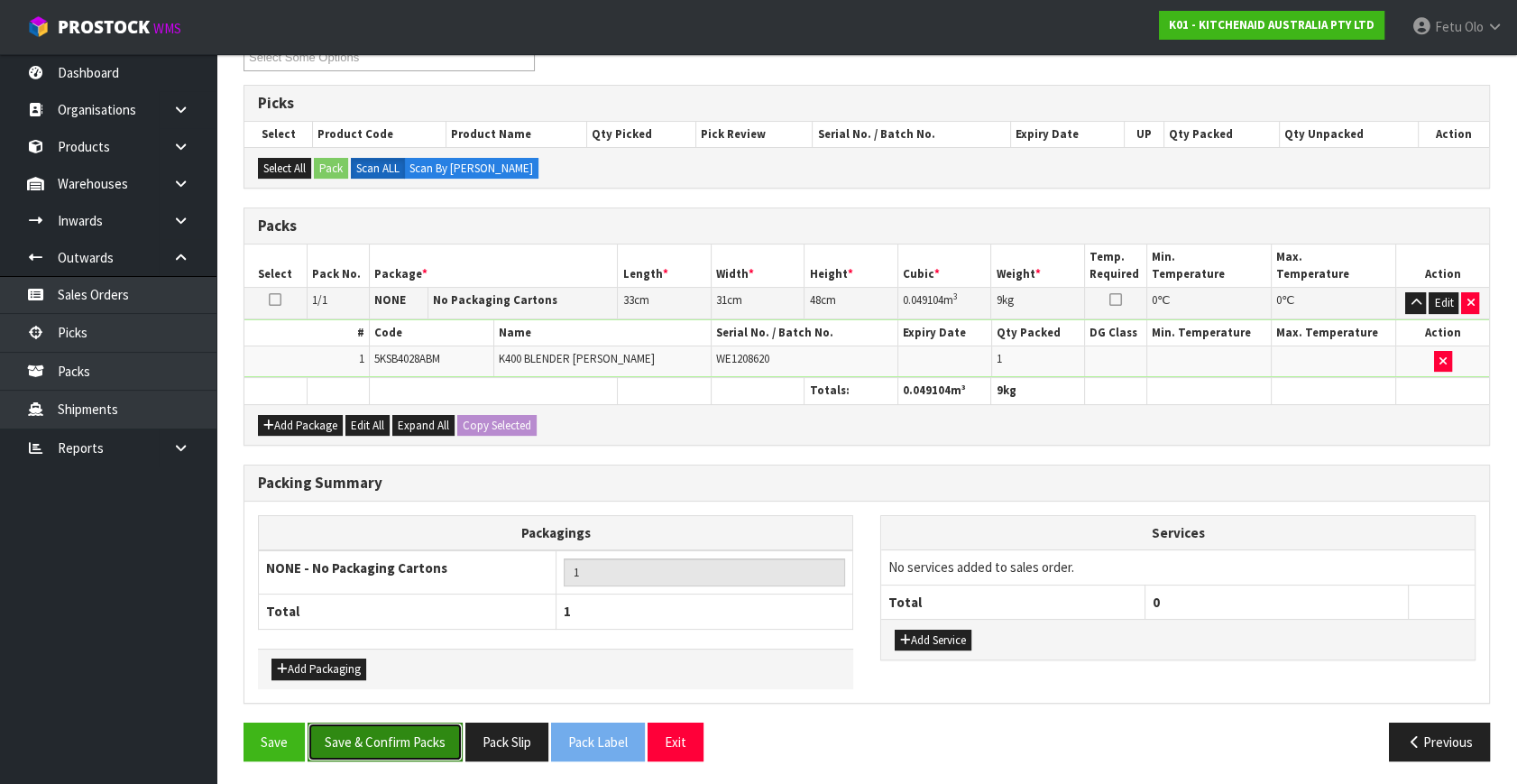
click at [414, 732] on button "Save & Confirm Packs" at bounding box center [385, 742] width 155 height 38
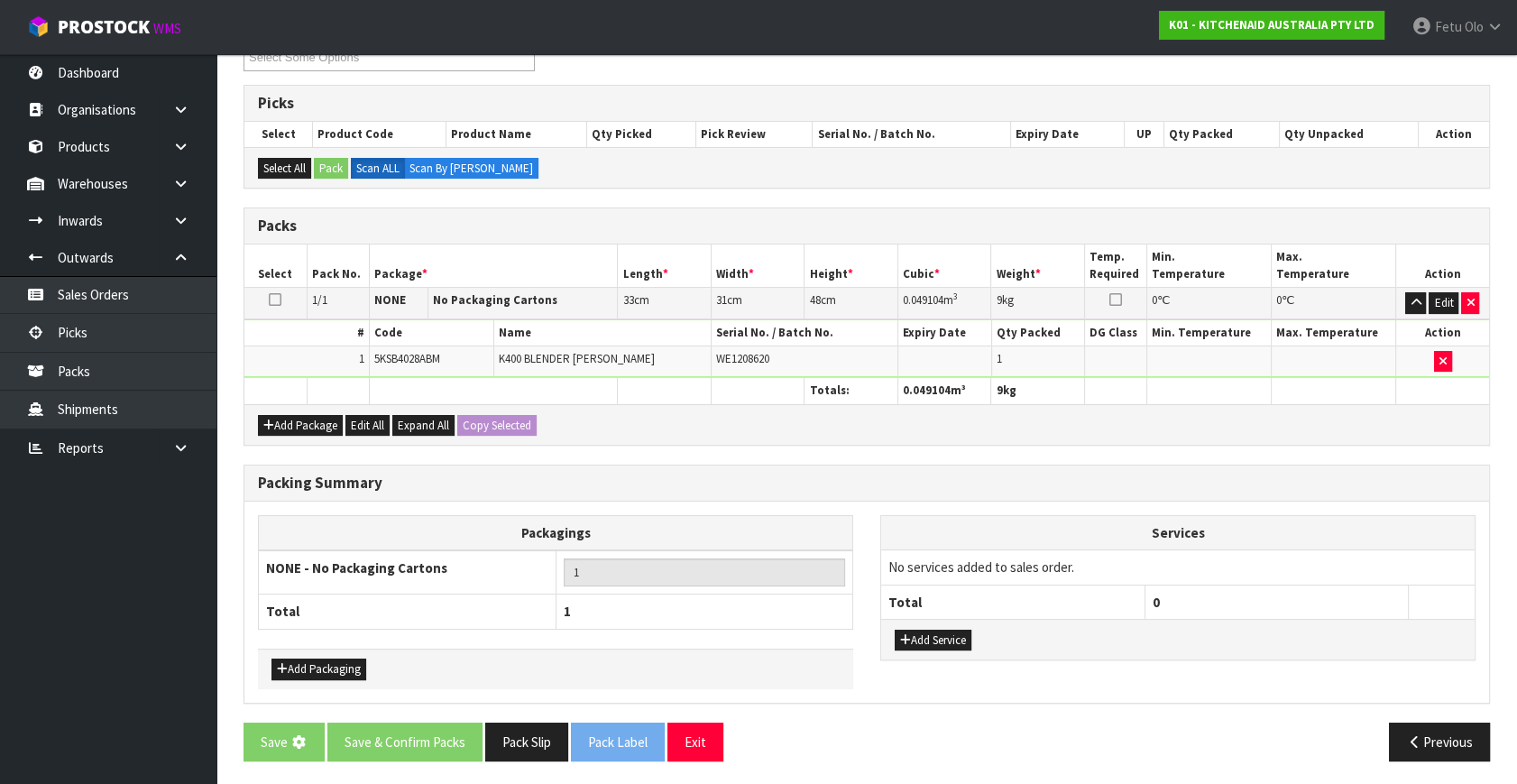
scroll to position [0, 0]
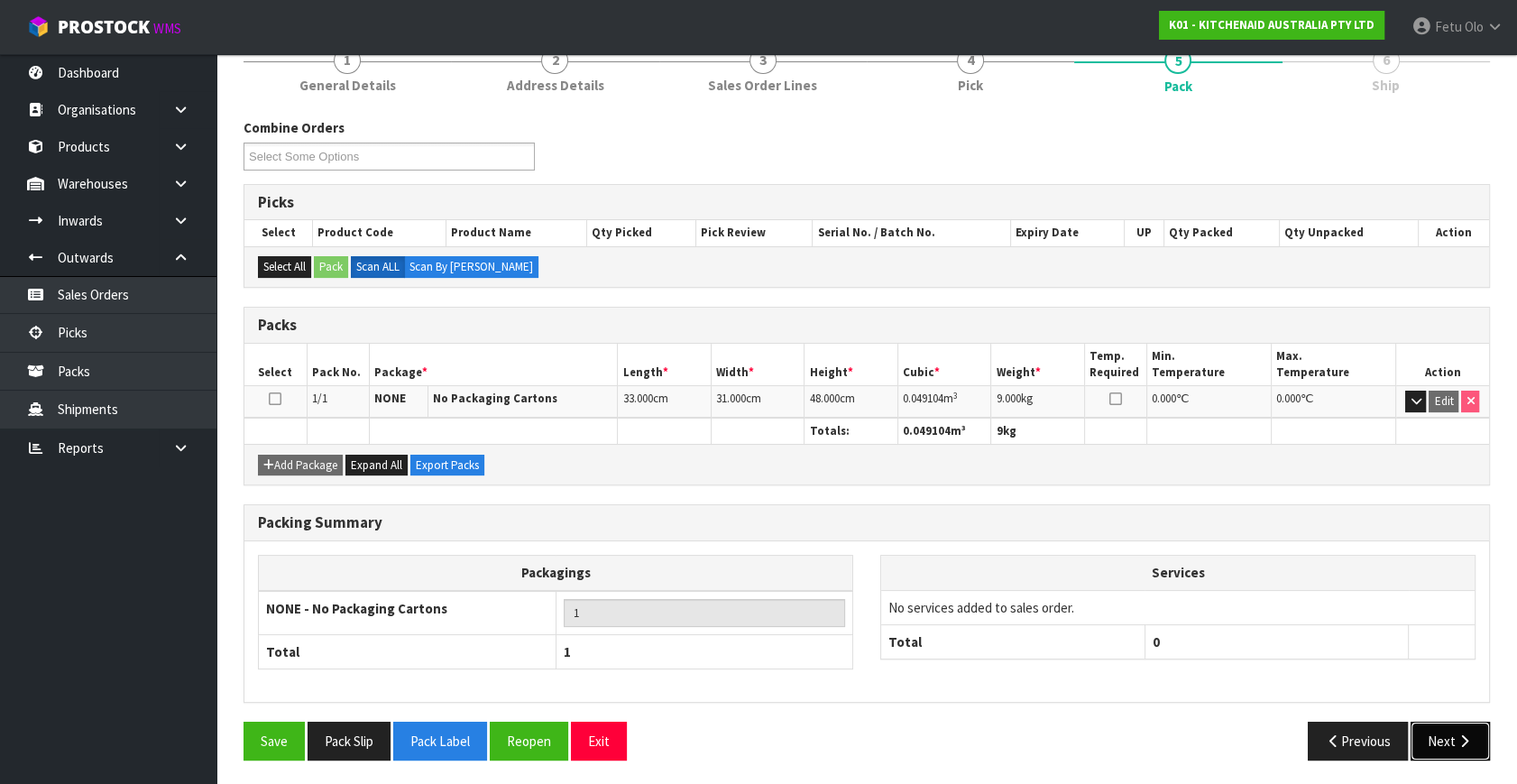
click at [1443, 734] on button "Next" at bounding box center [1450, 741] width 79 height 38
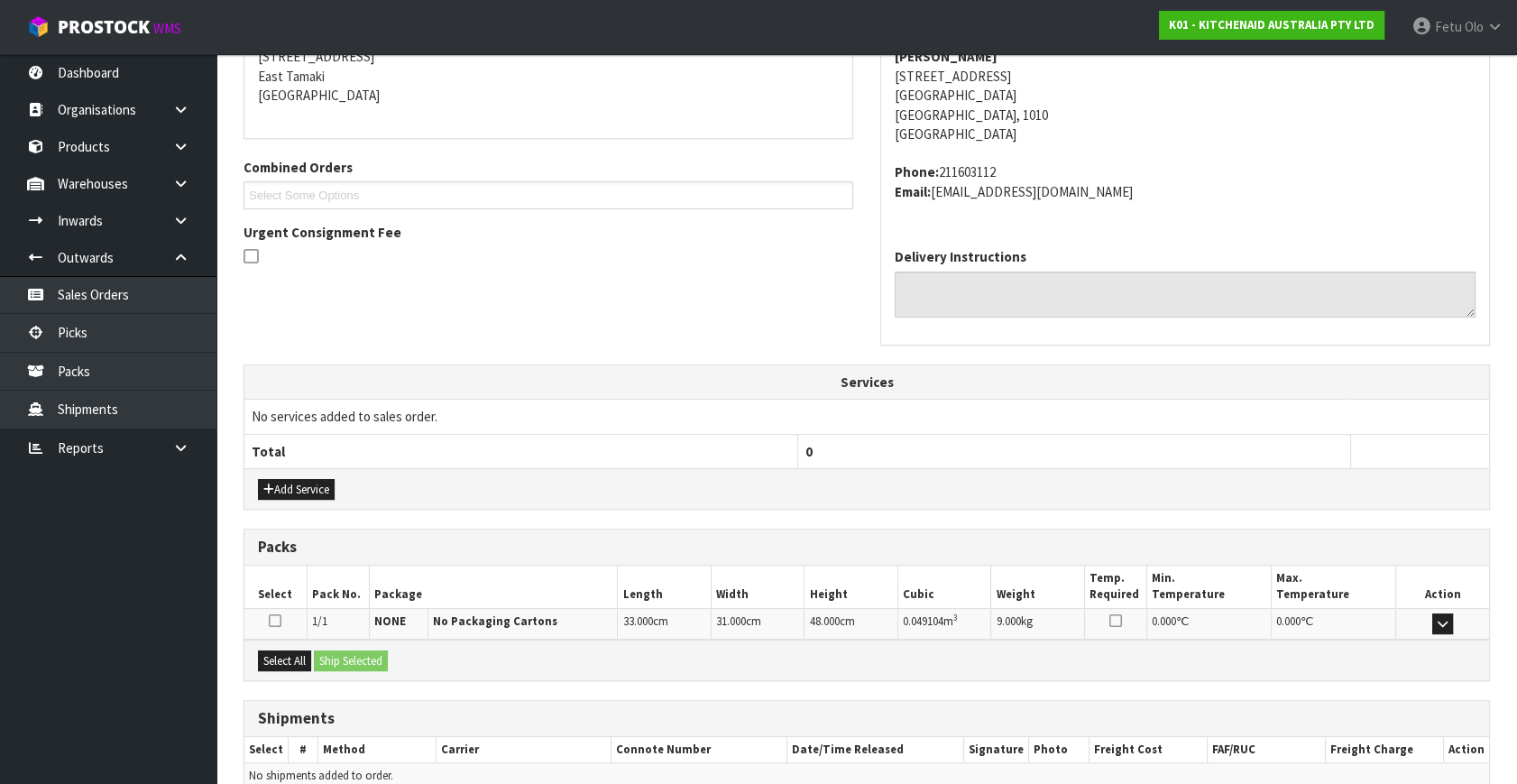
scroll to position [464, 0]
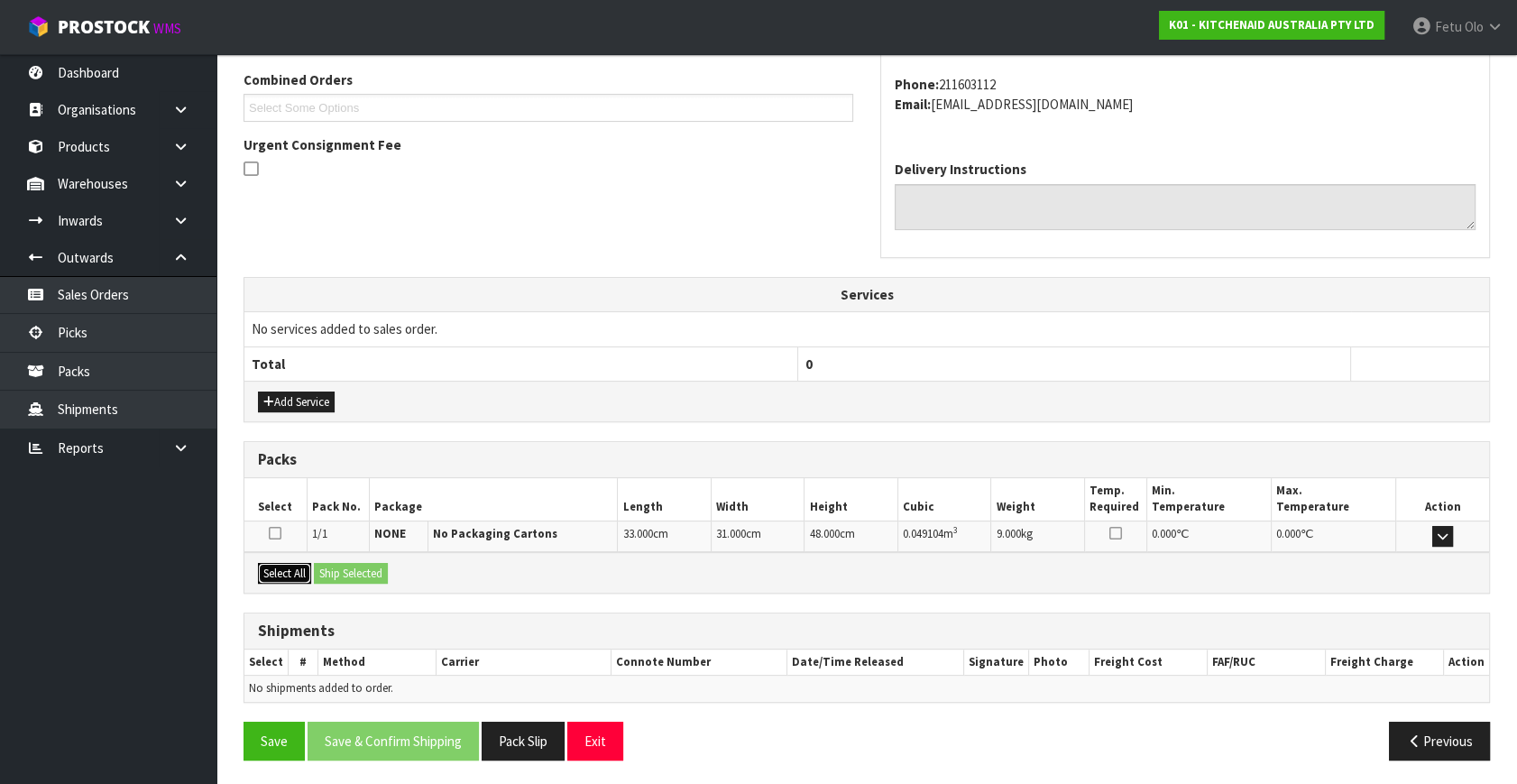
click at [277, 569] on button "Select All" at bounding box center [284, 573] width 53 height 21
click at [350, 569] on button "Ship Selected" at bounding box center [350, 573] width 74 height 21
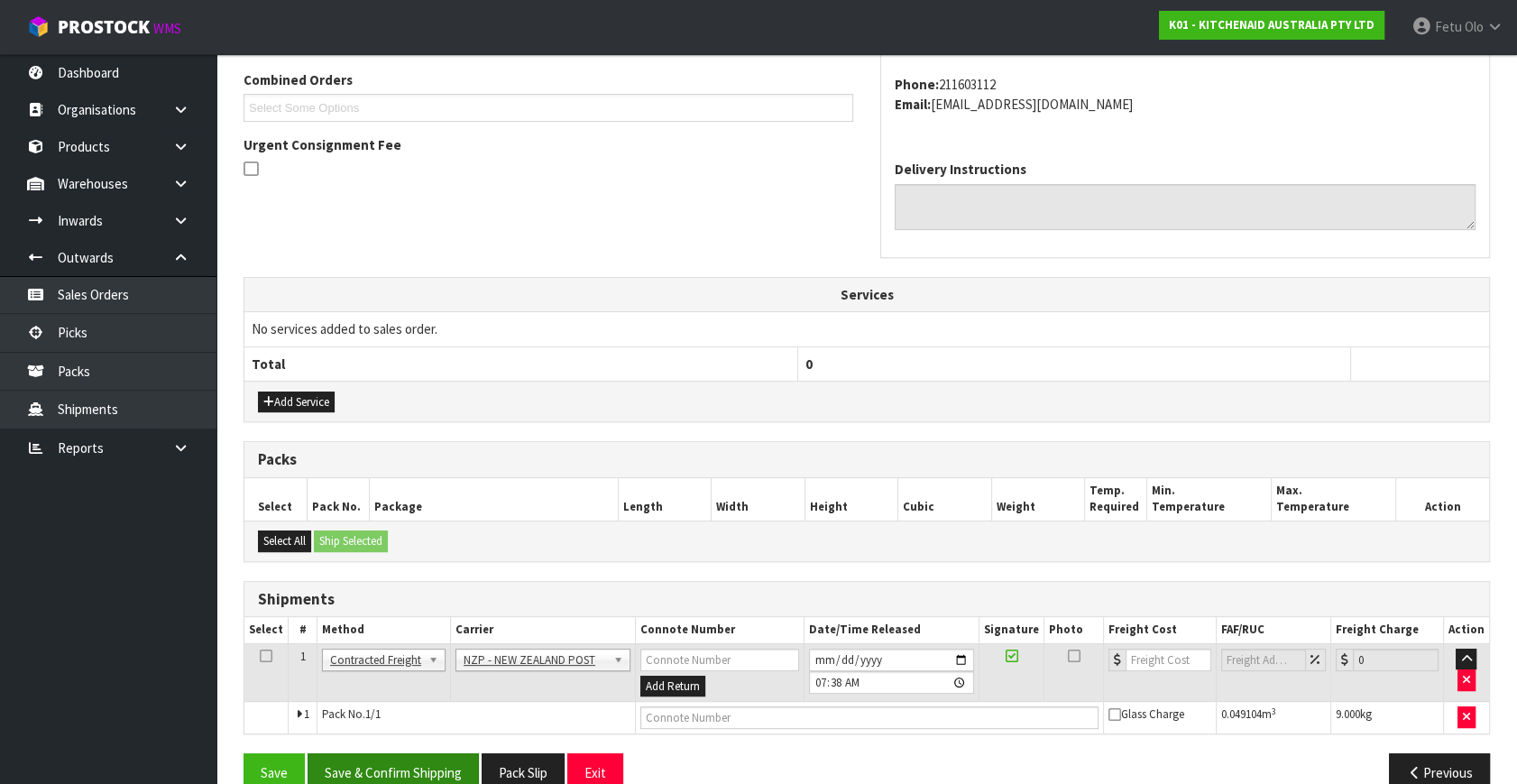
scroll to position [496, 0]
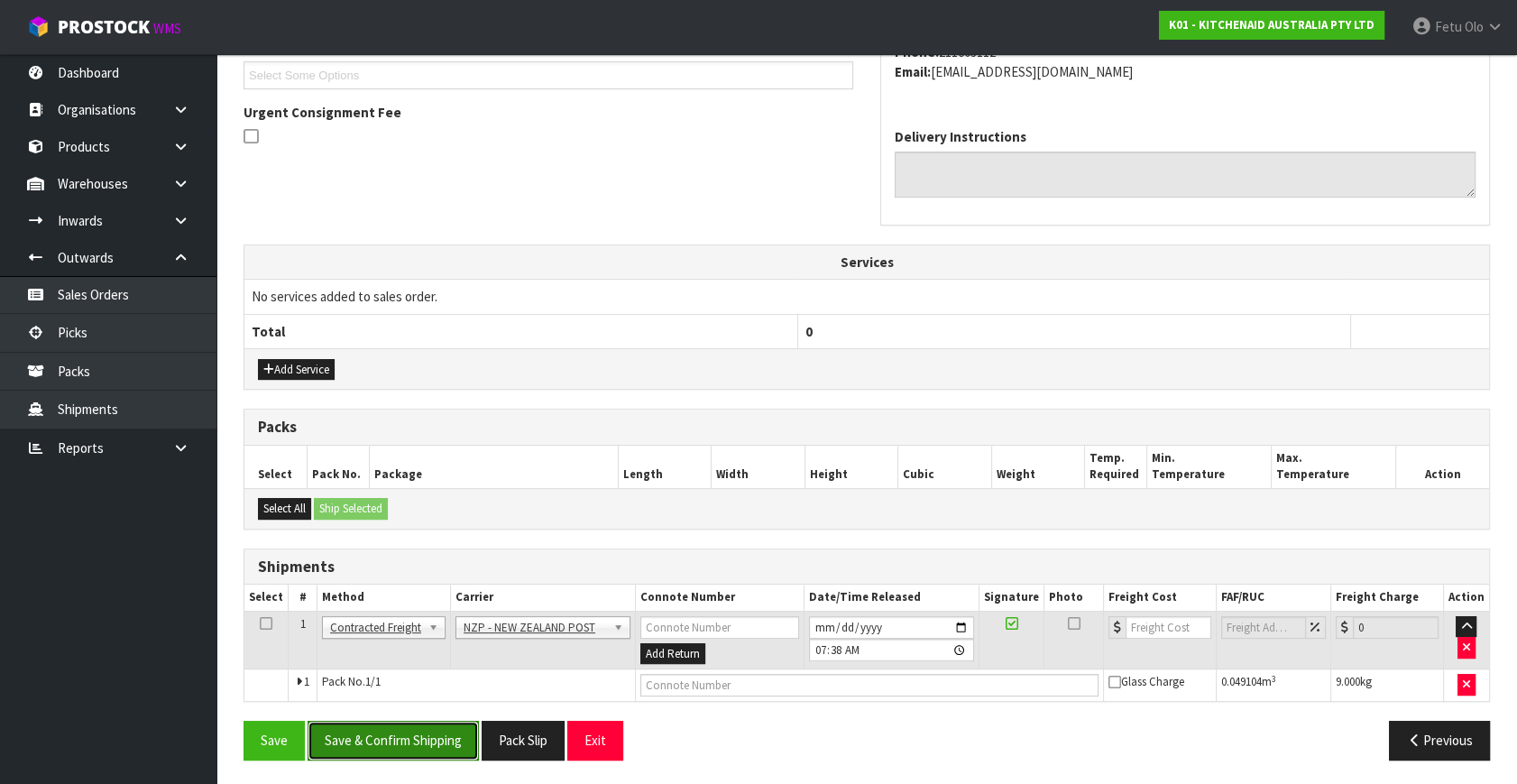
click at [408, 732] on button "Save & Confirm Shipping" at bounding box center [393, 740] width 171 height 38
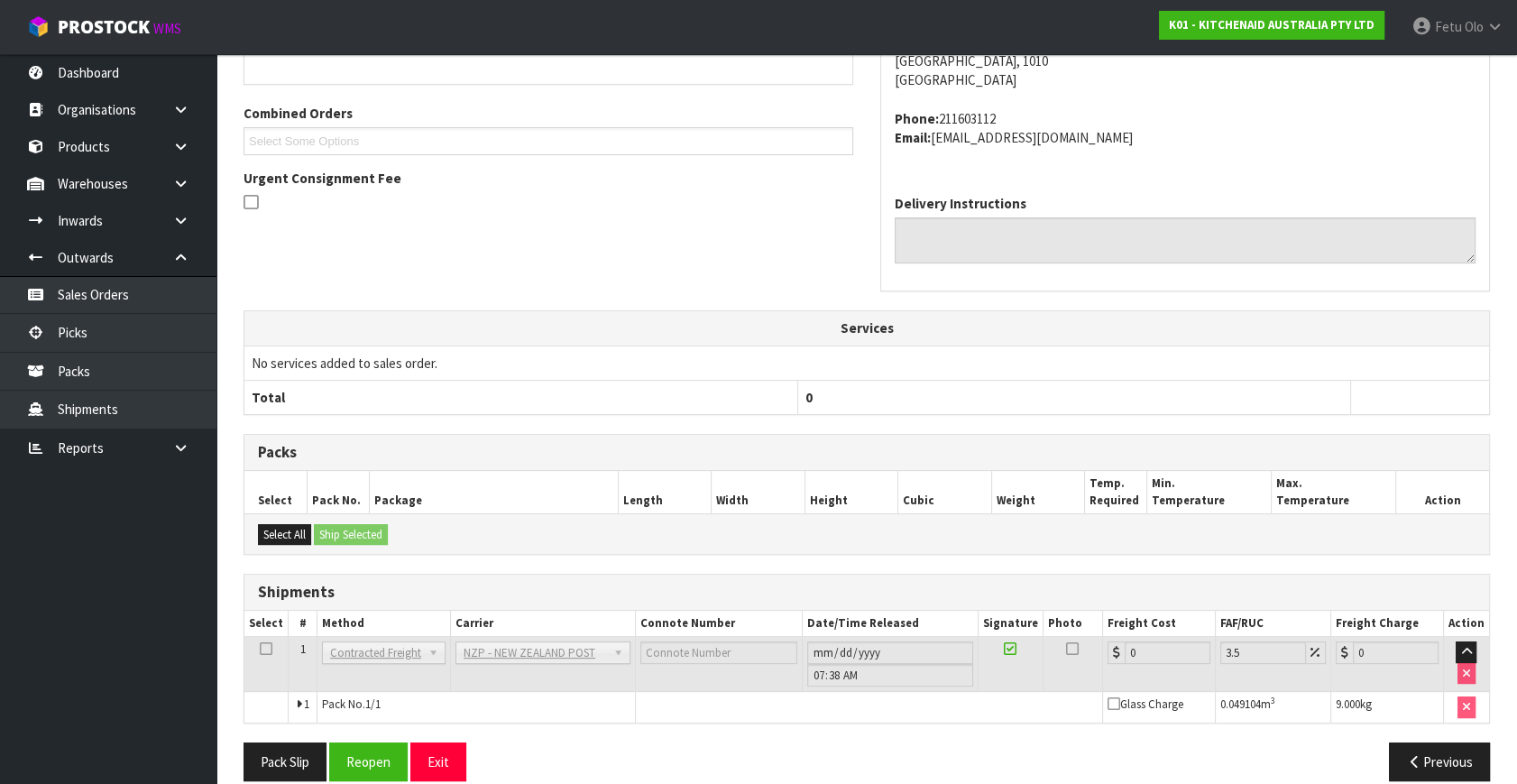
scroll to position [469, 0]
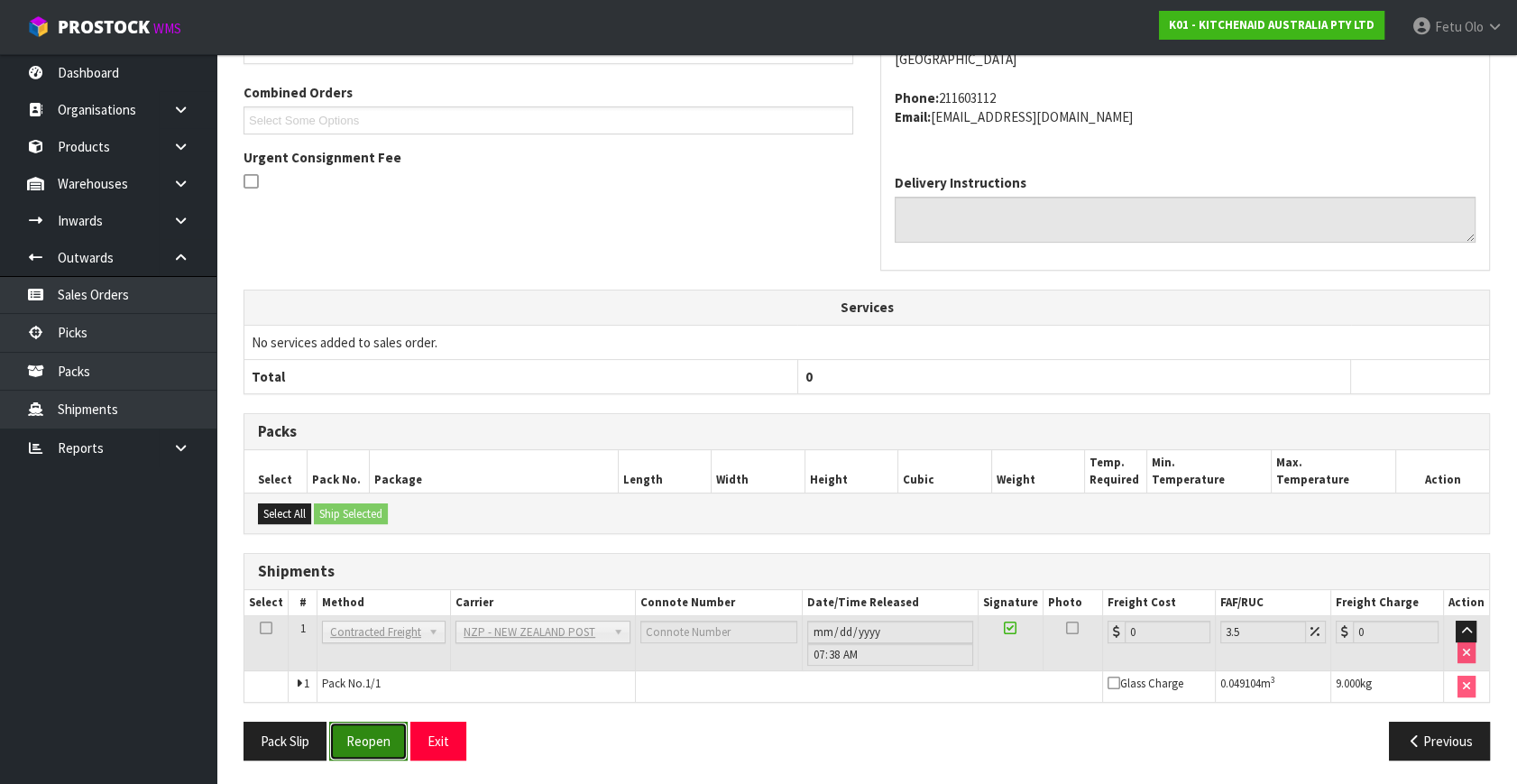
click at [356, 738] on button "Reopen" at bounding box center [368, 741] width 79 height 38
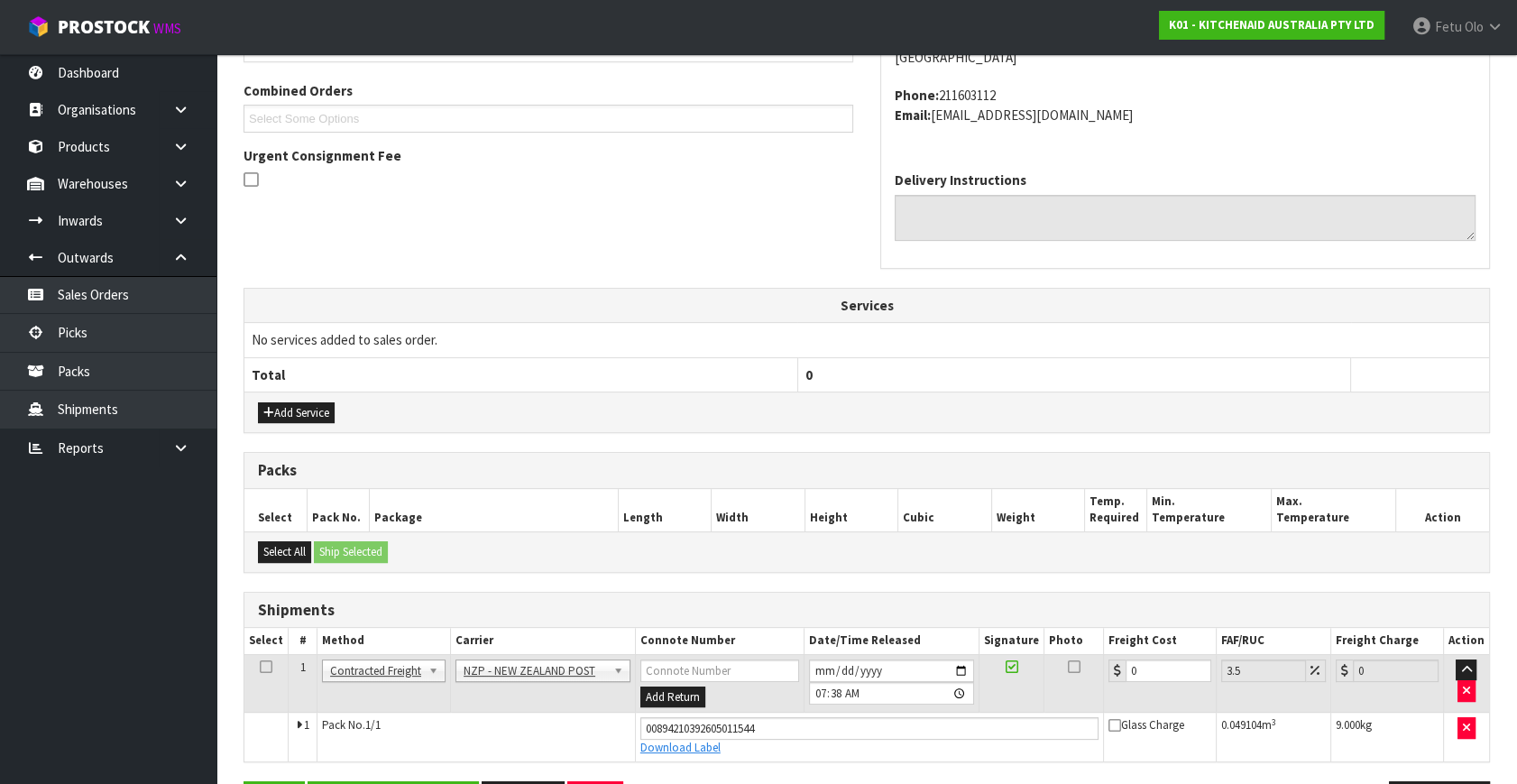
scroll to position [512, 0]
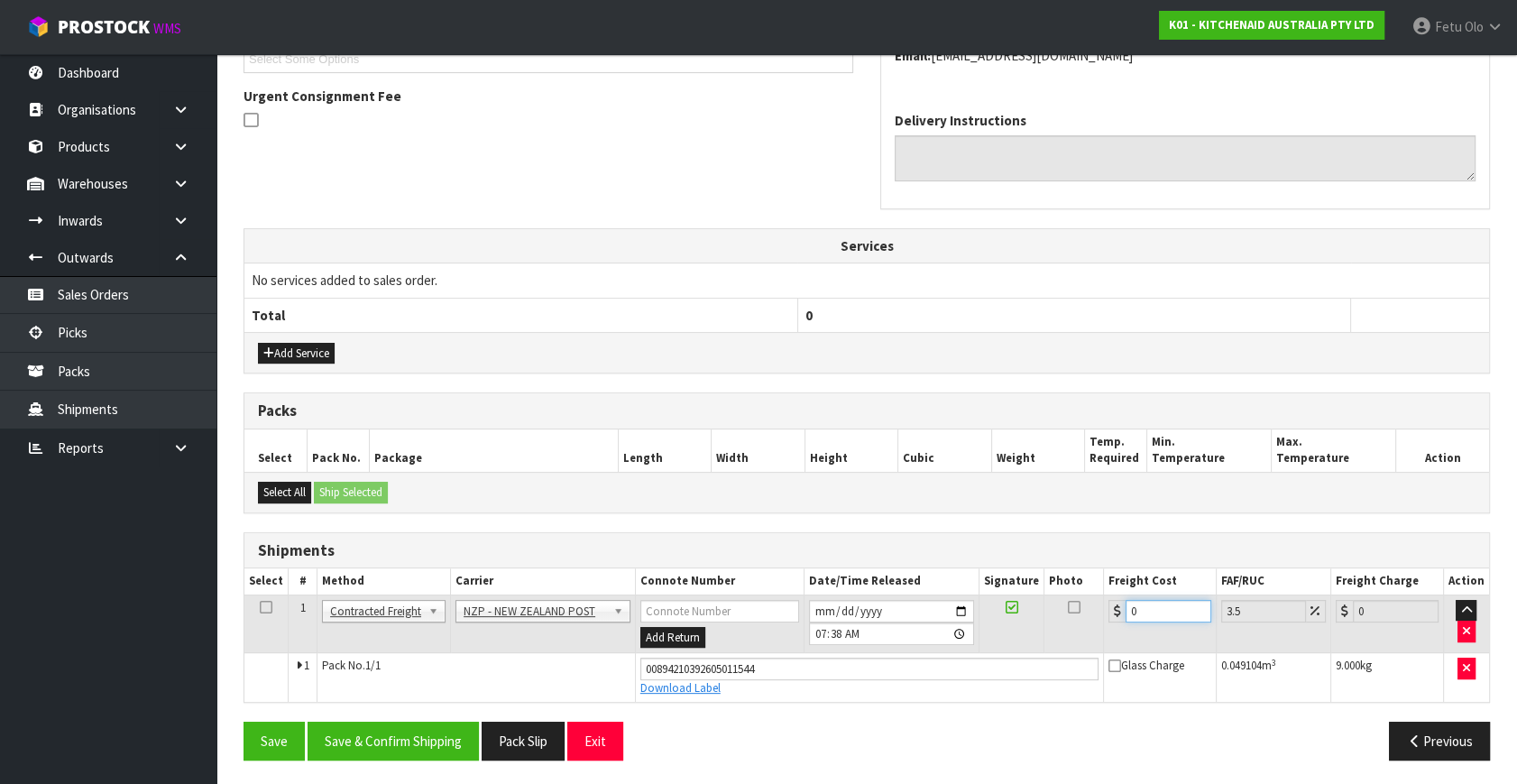
drag, startPoint x: 1152, startPoint y: 605, endPoint x: 957, endPoint y: 646, distance: 199.3
click at [957, 646] on tr "1 Client Local Pickup Customer Local Pickup Company Freight Contracted Freight …" at bounding box center [867, 623] width 1245 height 59
type input "4"
type input "4.14"
type input "4.3"
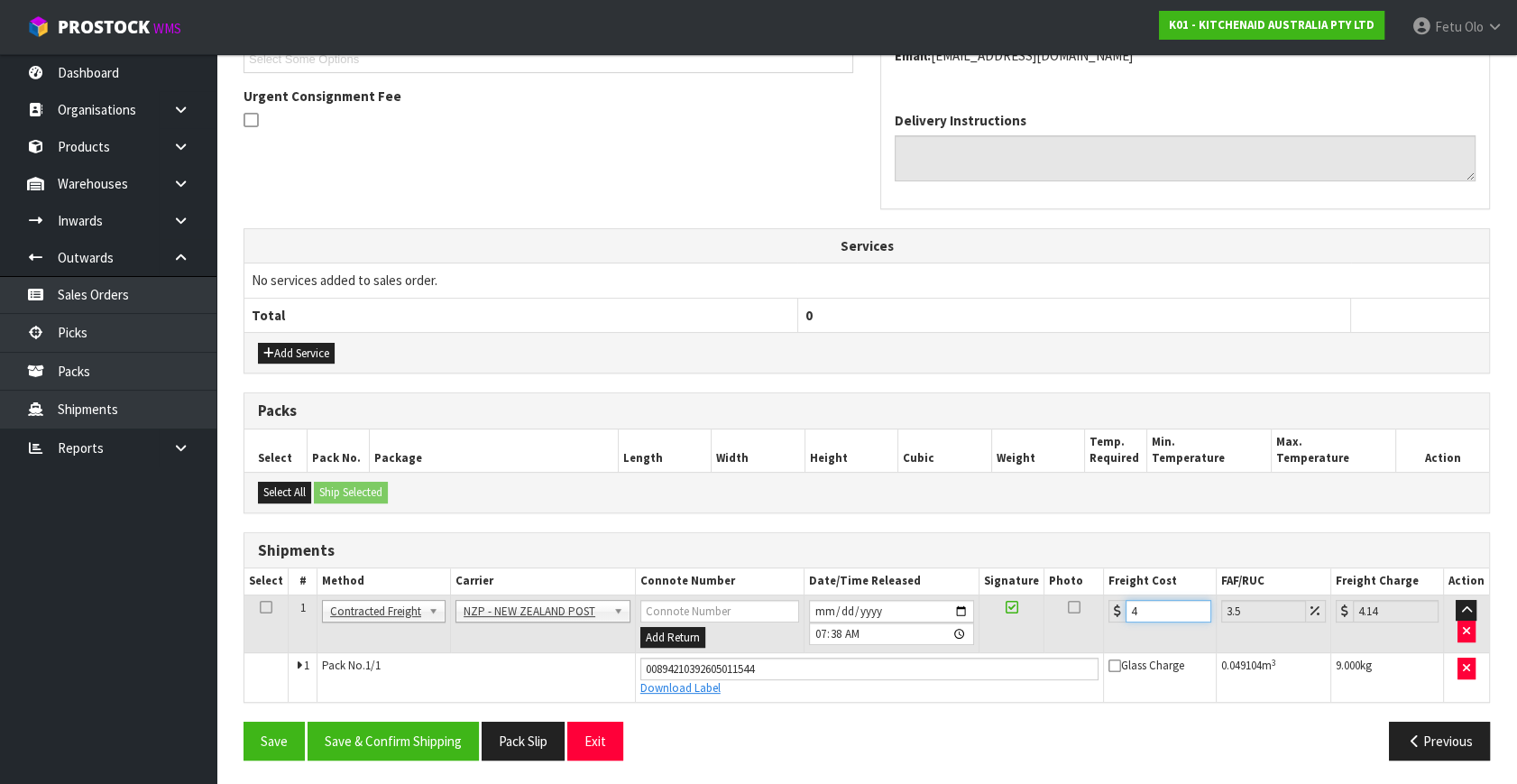
type input "4.45"
type input "4.33"
type input "4.48"
type input "4.33"
click at [441, 731] on button "Save & Confirm Shipping" at bounding box center [393, 741] width 171 height 38
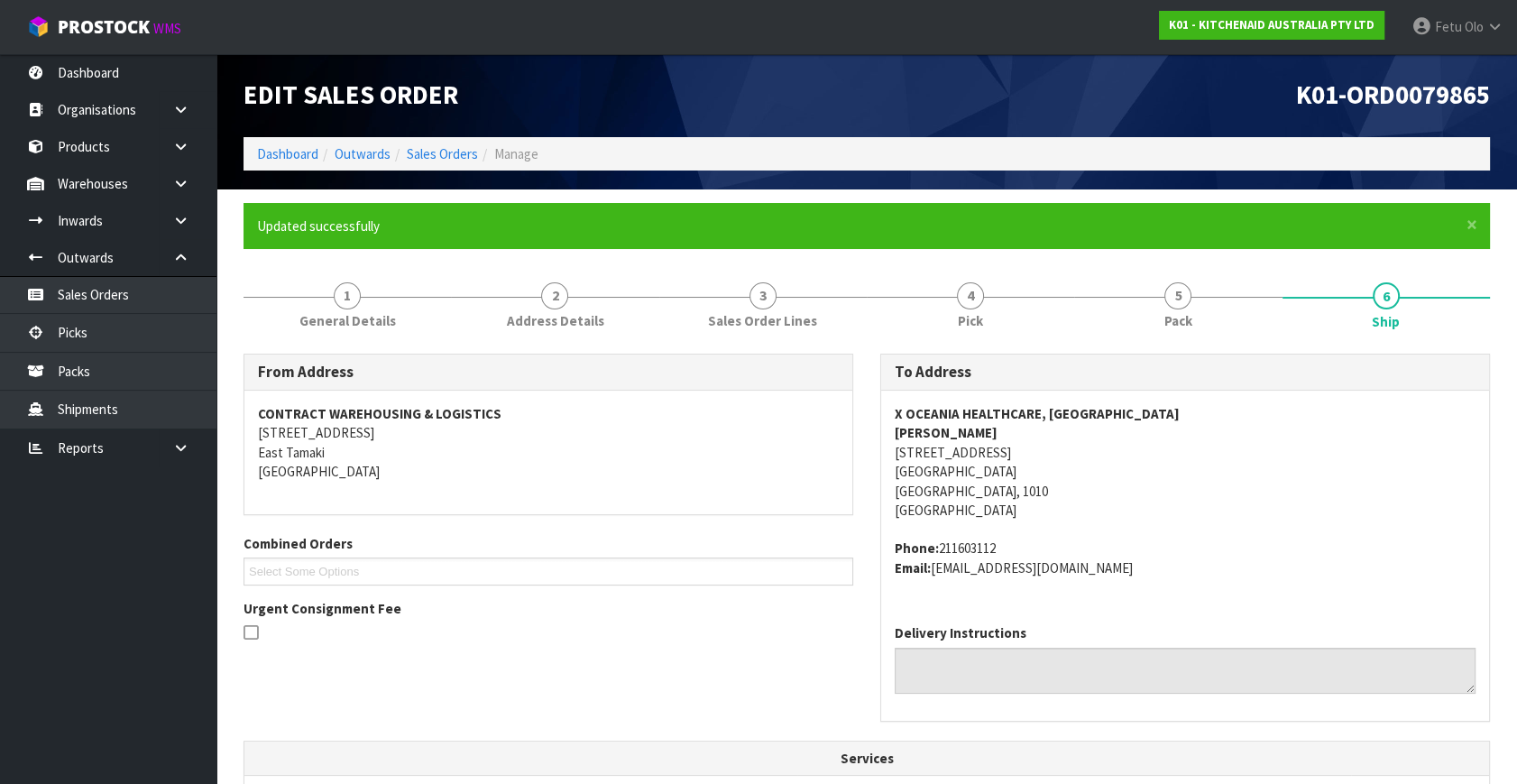
scroll to position [327, 0]
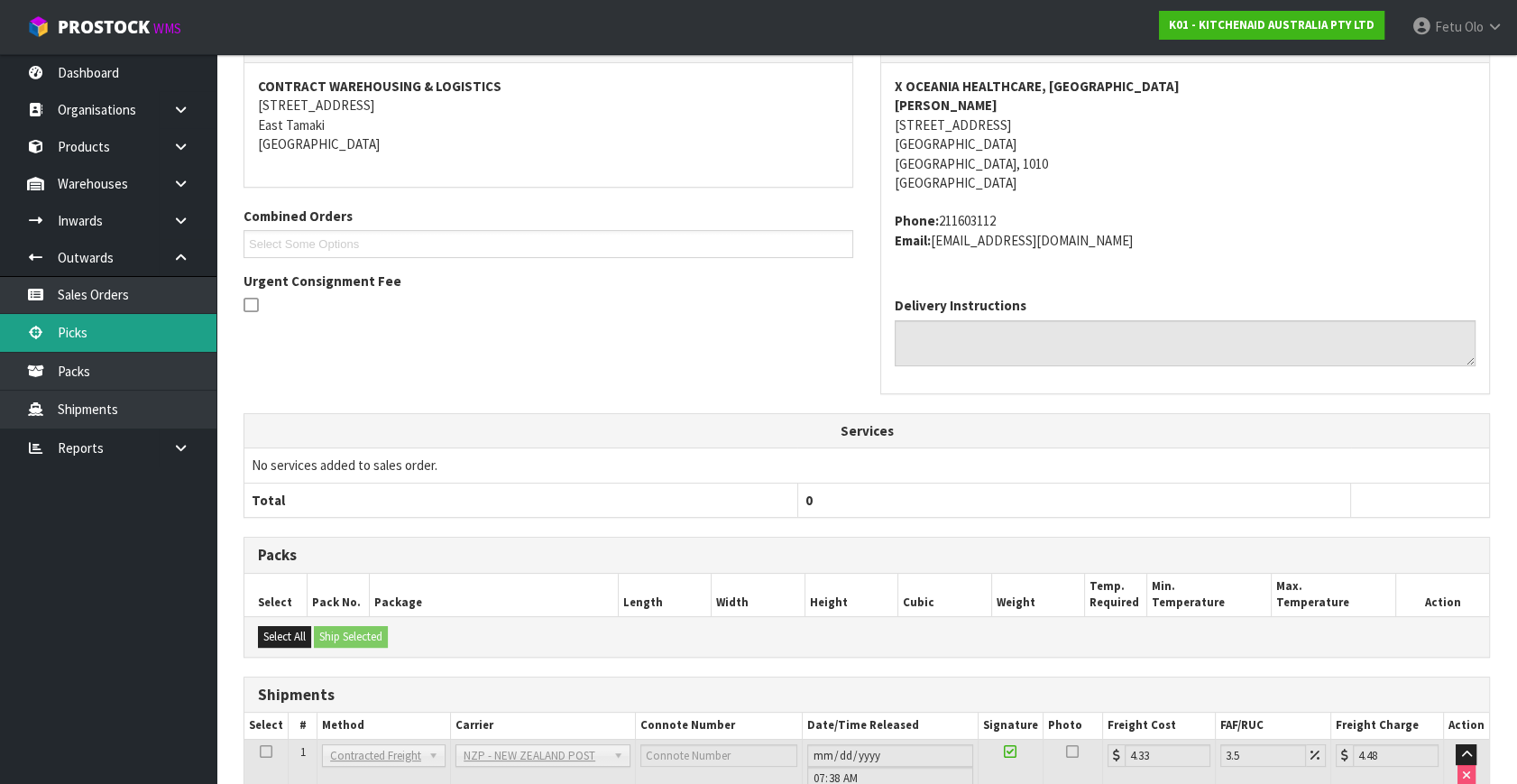
drag, startPoint x: 124, startPoint y: 339, endPoint x: 271, endPoint y: 327, distance: 147.5
click at [124, 339] on link "Picks" at bounding box center [108, 332] width 216 height 37
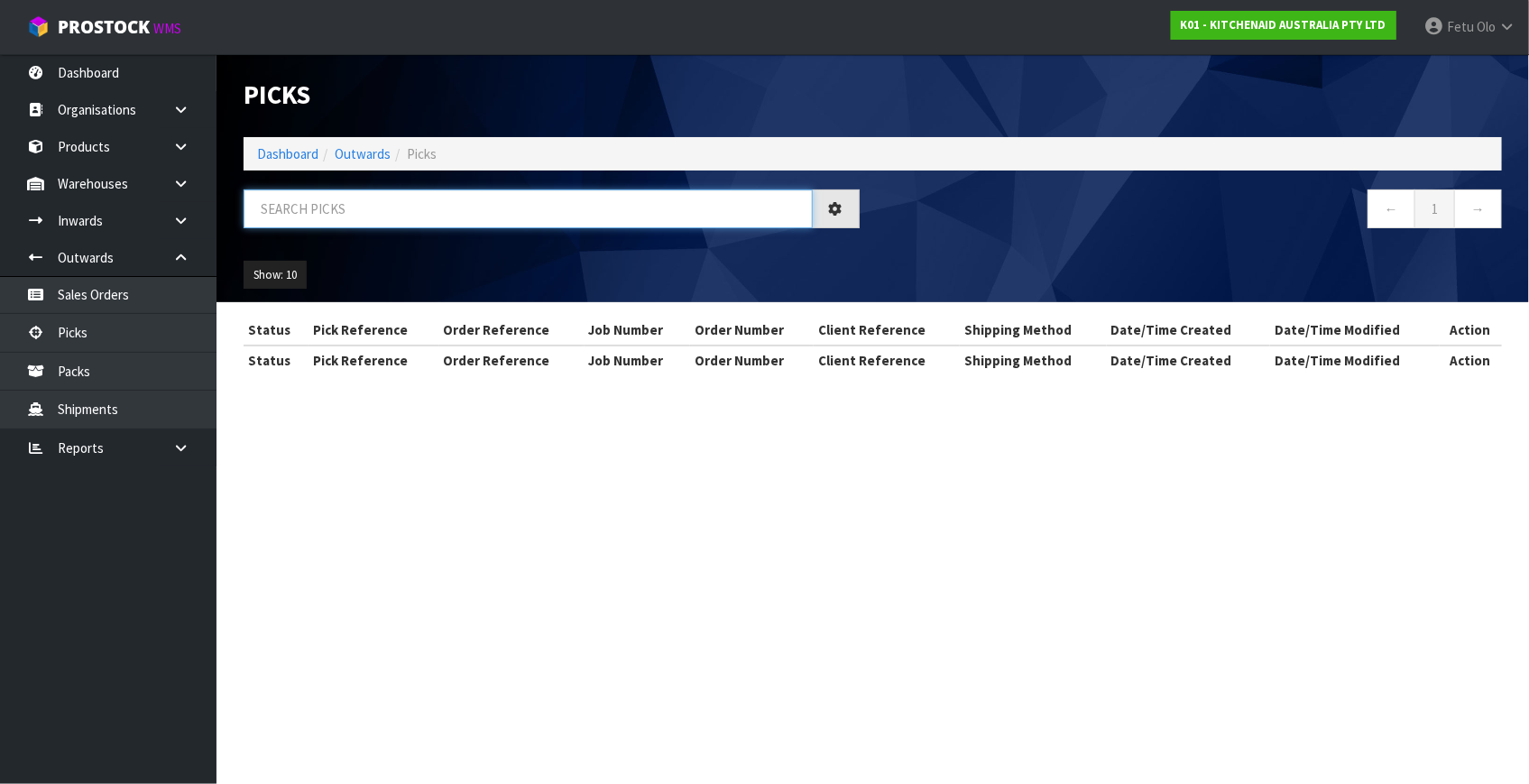
click at [460, 210] on input "text" at bounding box center [527, 209] width 569 height 38
type input "9888"
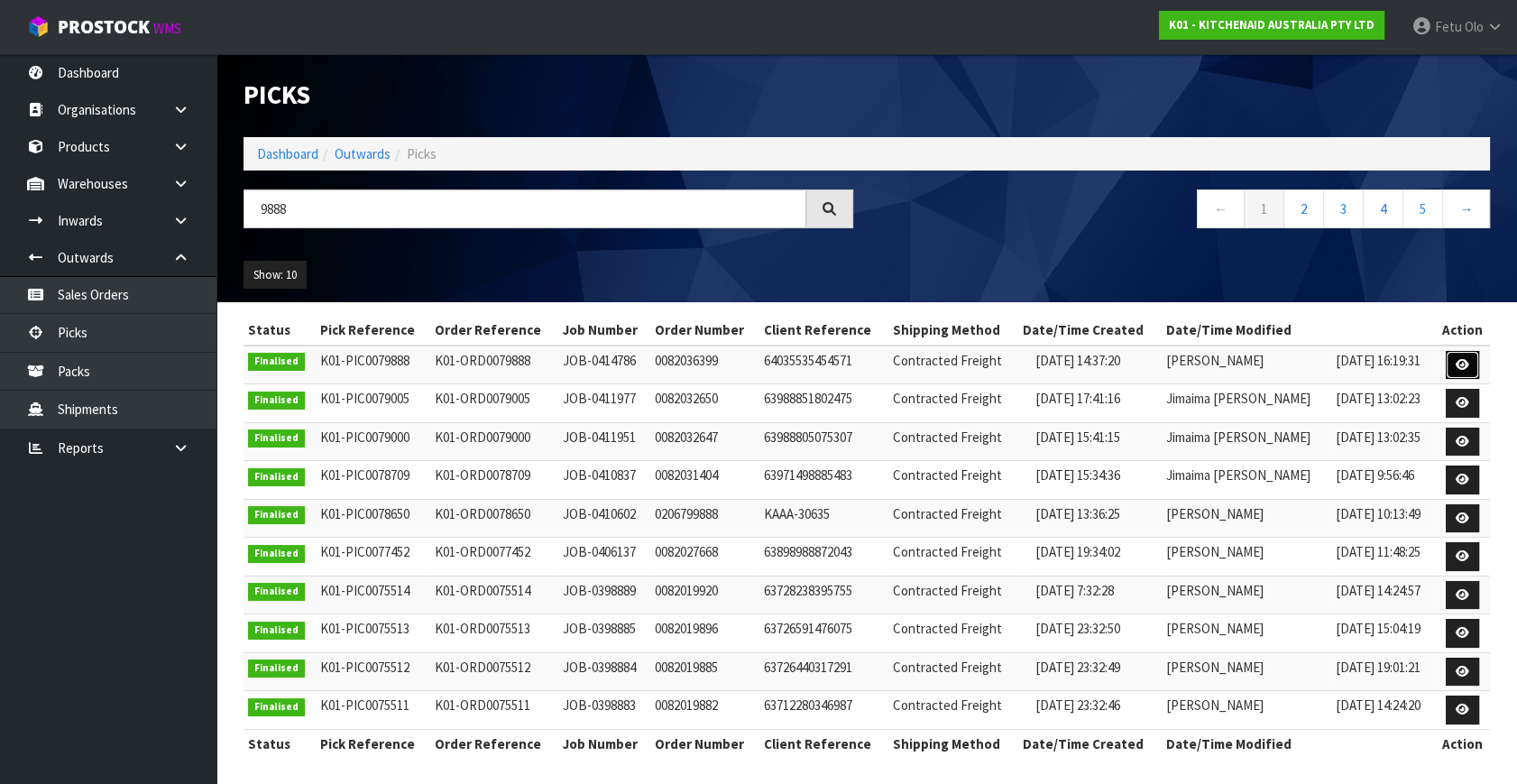
click at [1473, 367] on link at bounding box center [1462, 366] width 34 height 29
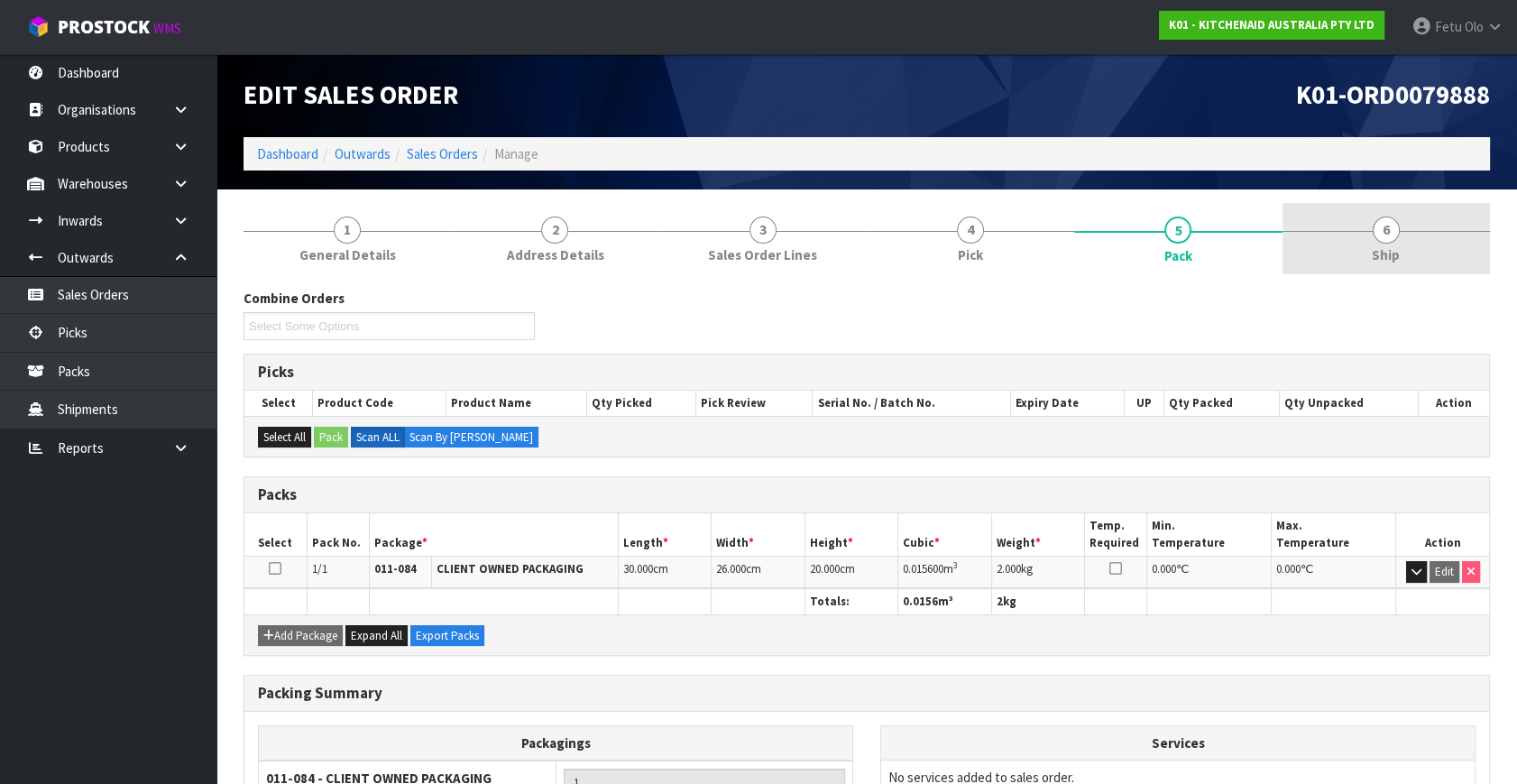
click at [1381, 233] on span "6" at bounding box center [1386, 230] width 27 height 27
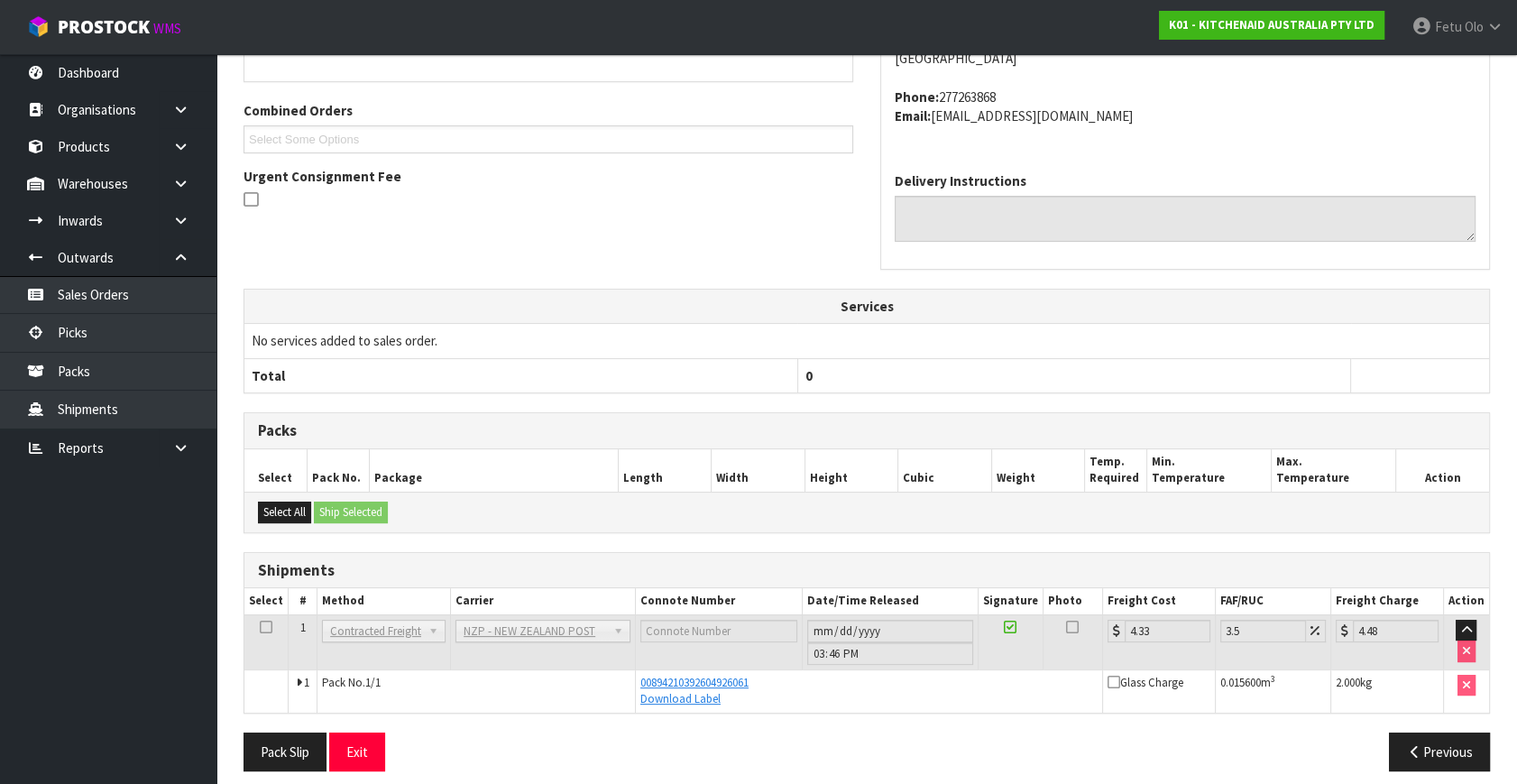
scroll to position [379, 0]
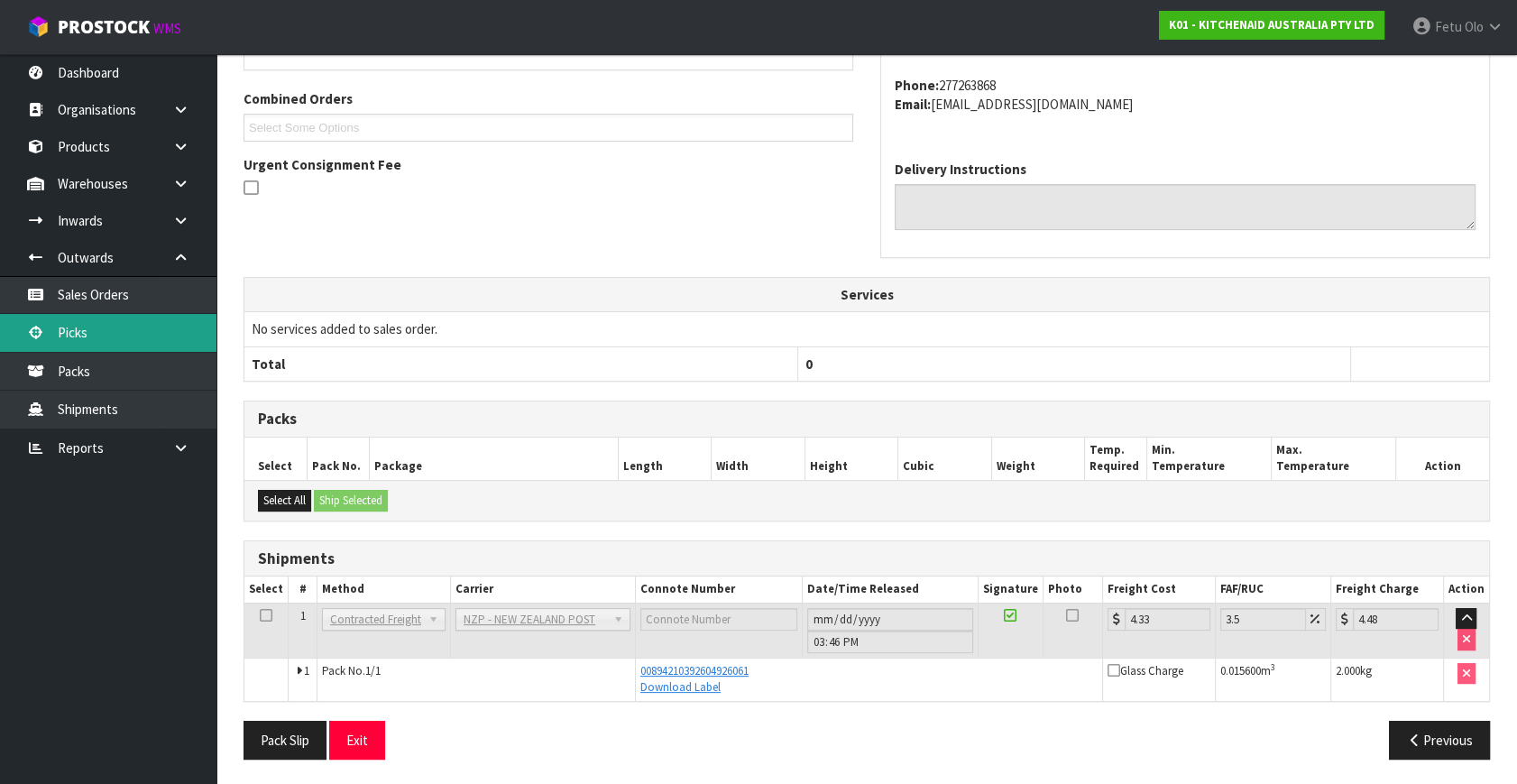
click at [90, 332] on link "Picks" at bounding box center [108, 332] width 216 height 37
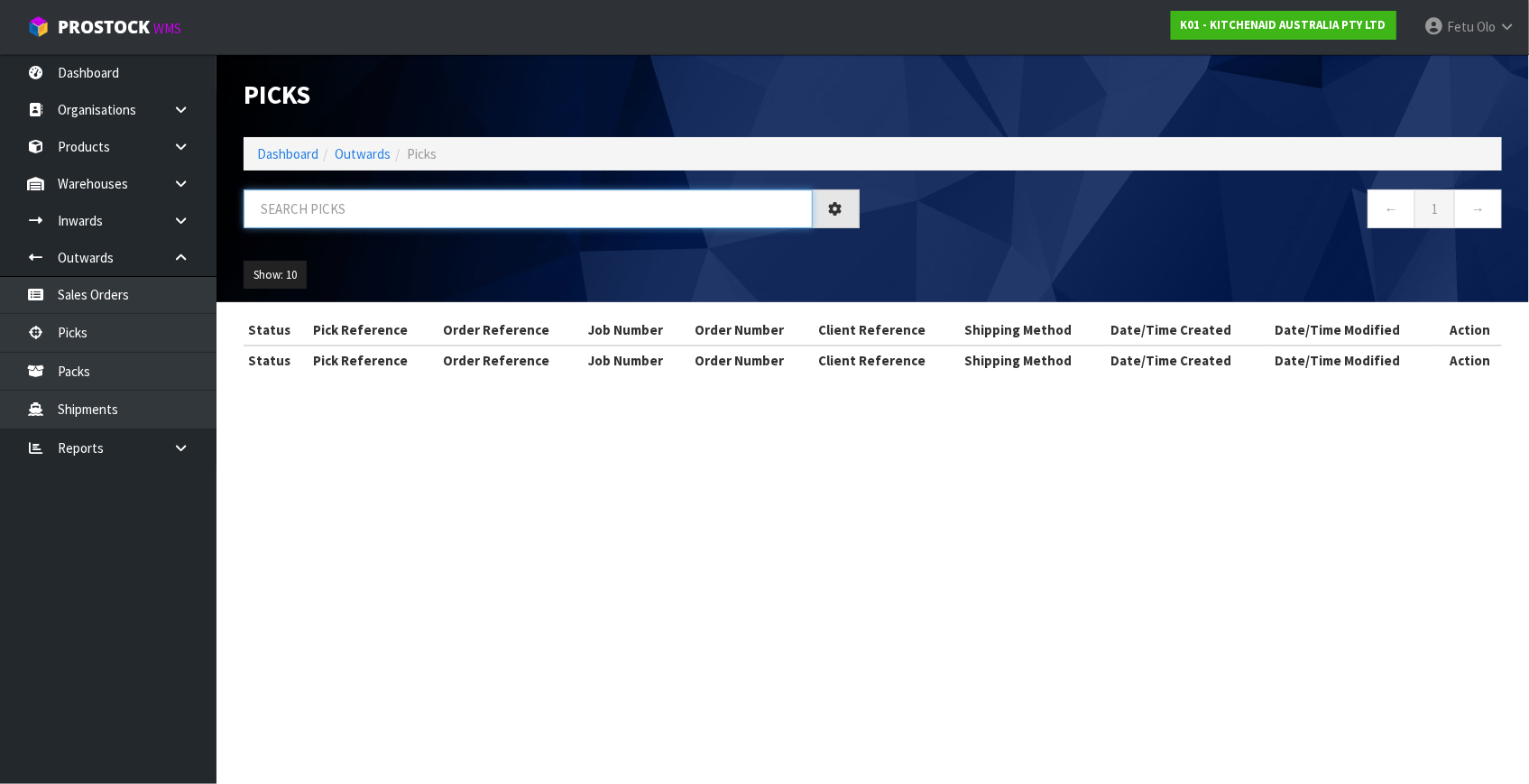
click at [403, 202] on input "text" at bounding box center [527, 209] width 569 height 38
type input "79880"
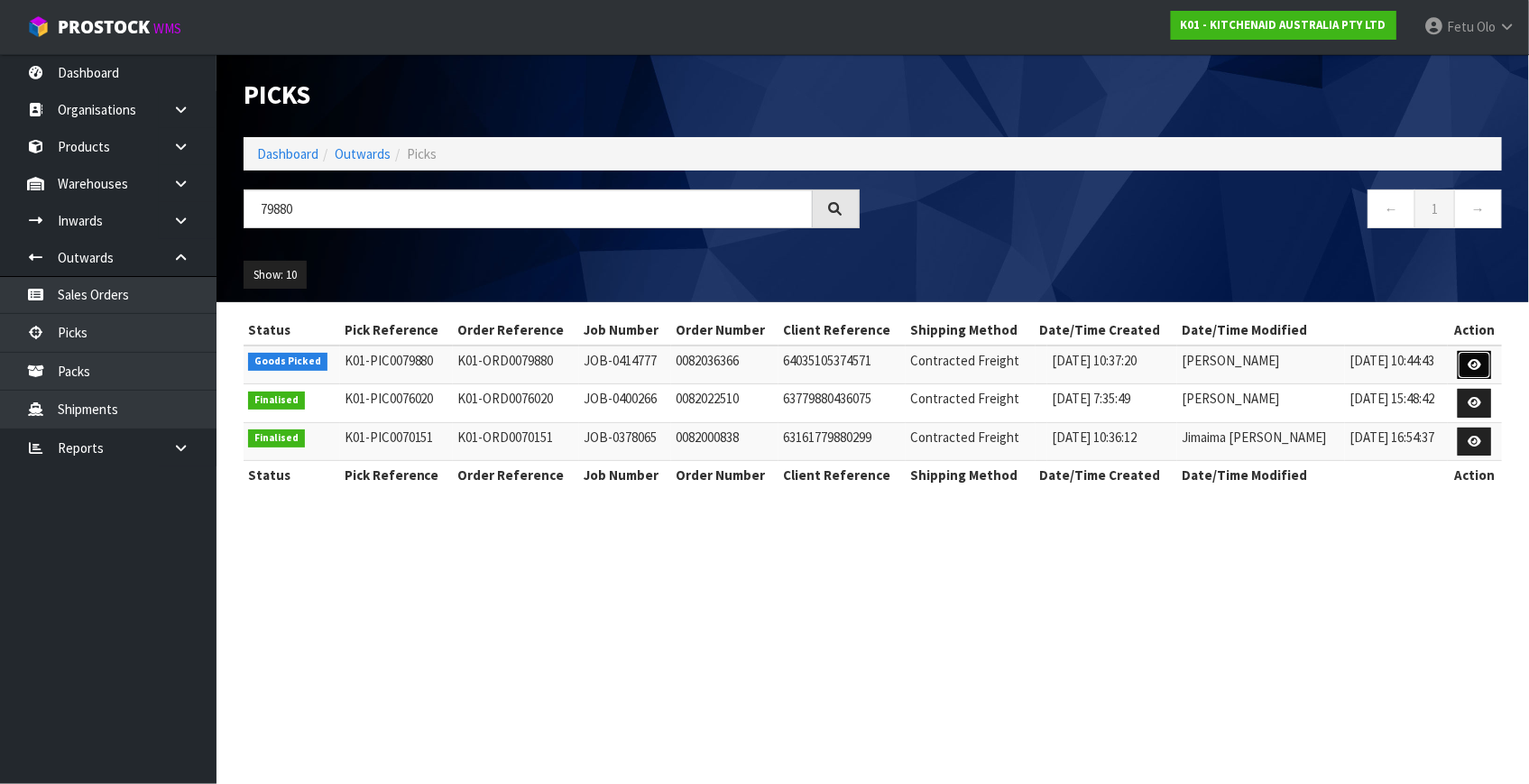
click at [1471, 360] on icon at bounding box center [1474, 365] width 13 height 12
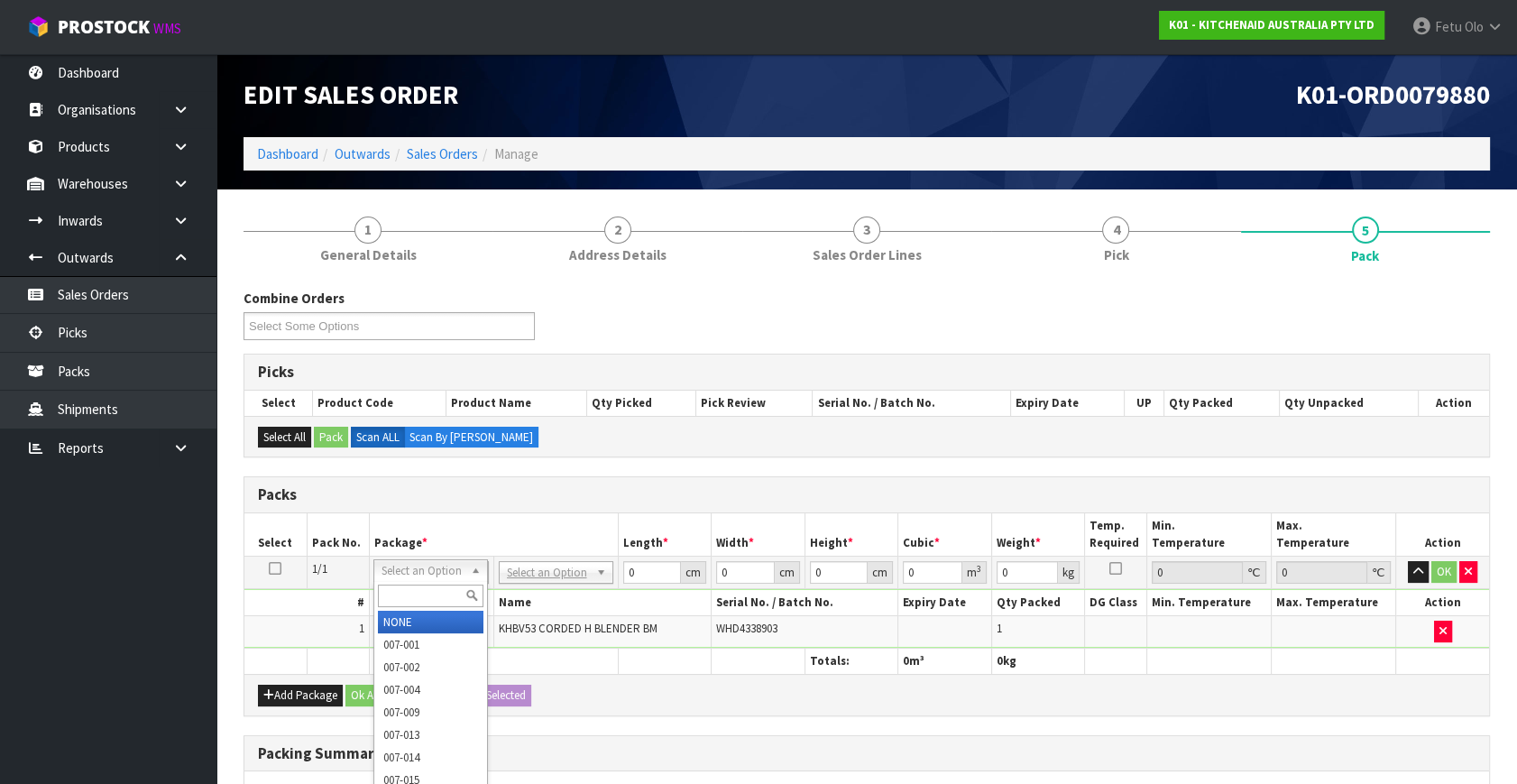
drag, startPoint x: 441, startPoint y: 577, endPoint x: 429, endPoint y: 595, distance: 21.6
click at [423, 596] on input "text" at bounding box center [431, 594] width 106 height 22
type input "011"
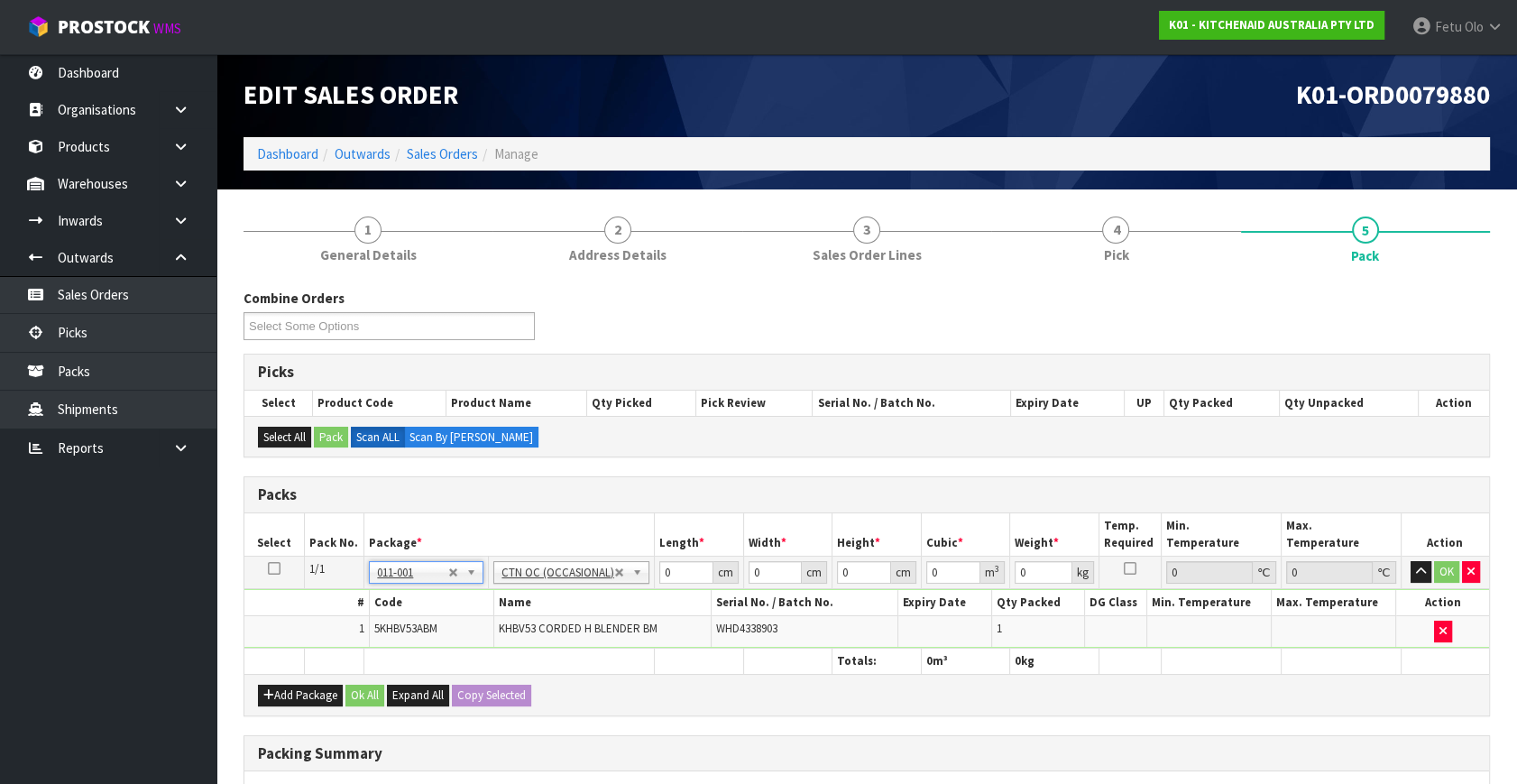
type input "1.3"
click at [613, 595] on tbody "1/1 NONE 007-001 007-002 007-004 007-009 007-013 007-014 007-015 007-017 007-01…" at bounding box center [867, 602] width 1245 height 92
type input "32"
type input "24"
type input "1"
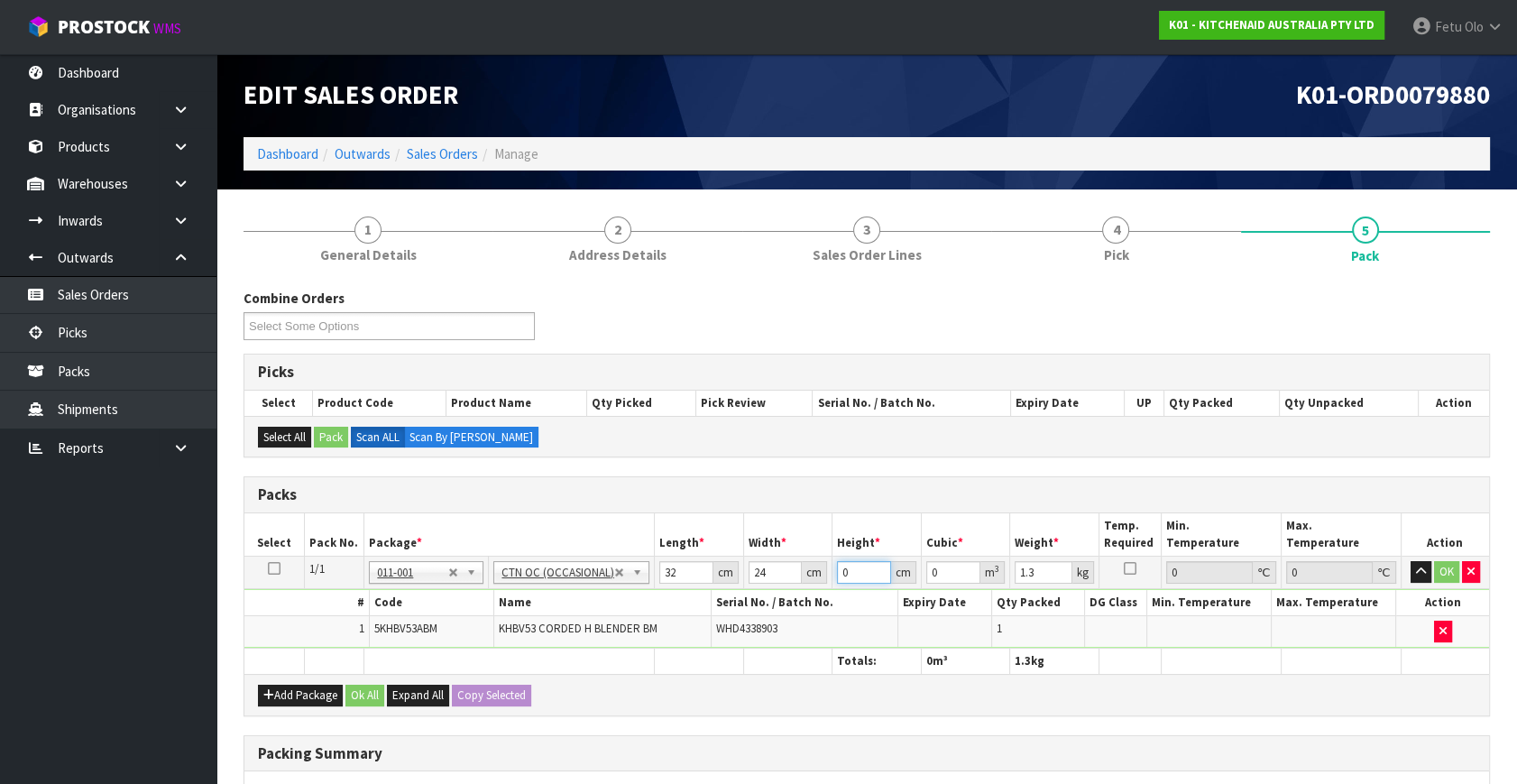
type input "0.000768"
type input "14"
type input "0.010752"
type input "14"
type input "2"
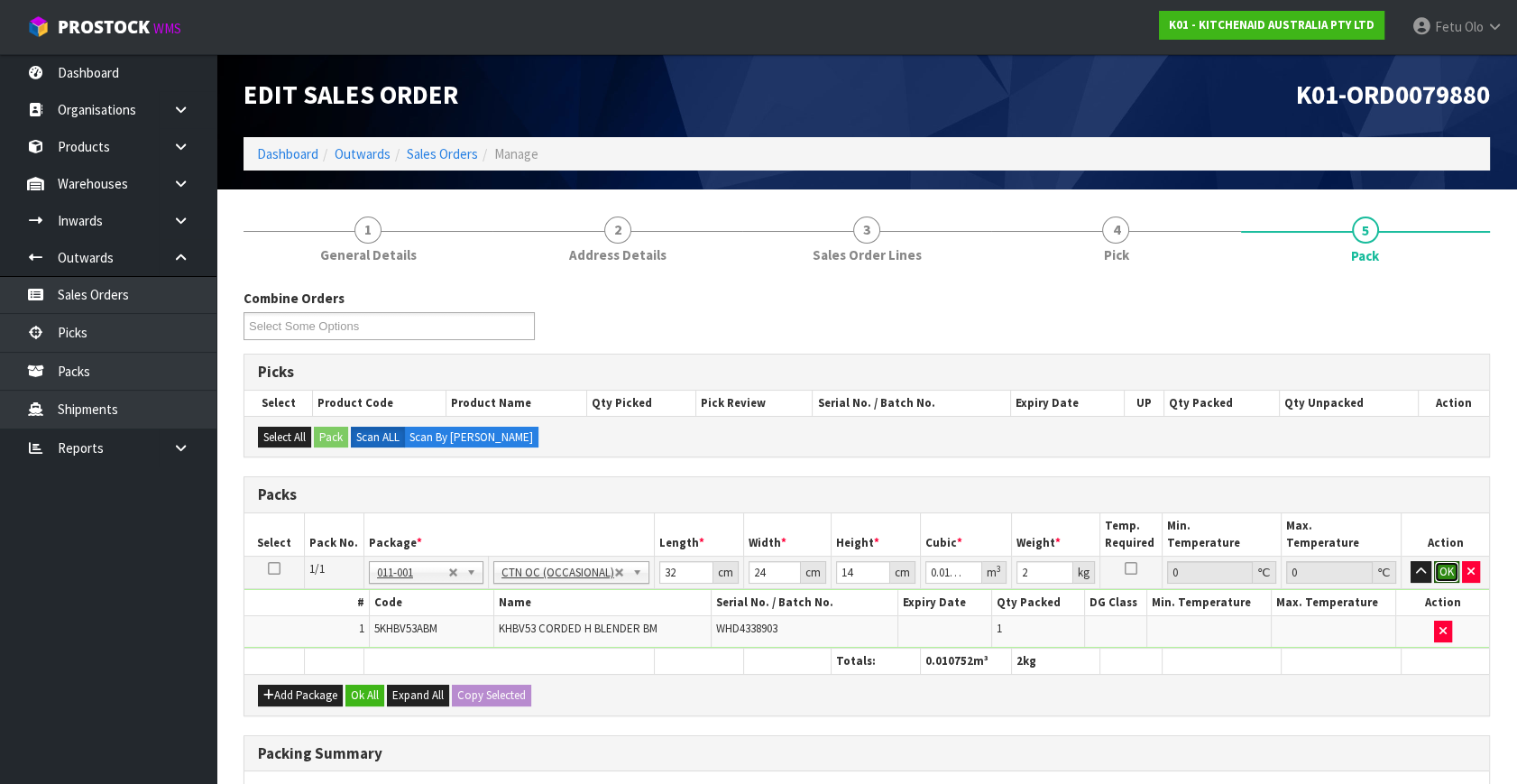
click button "OK" at bounding box center [1446, 571] width 25 height 21
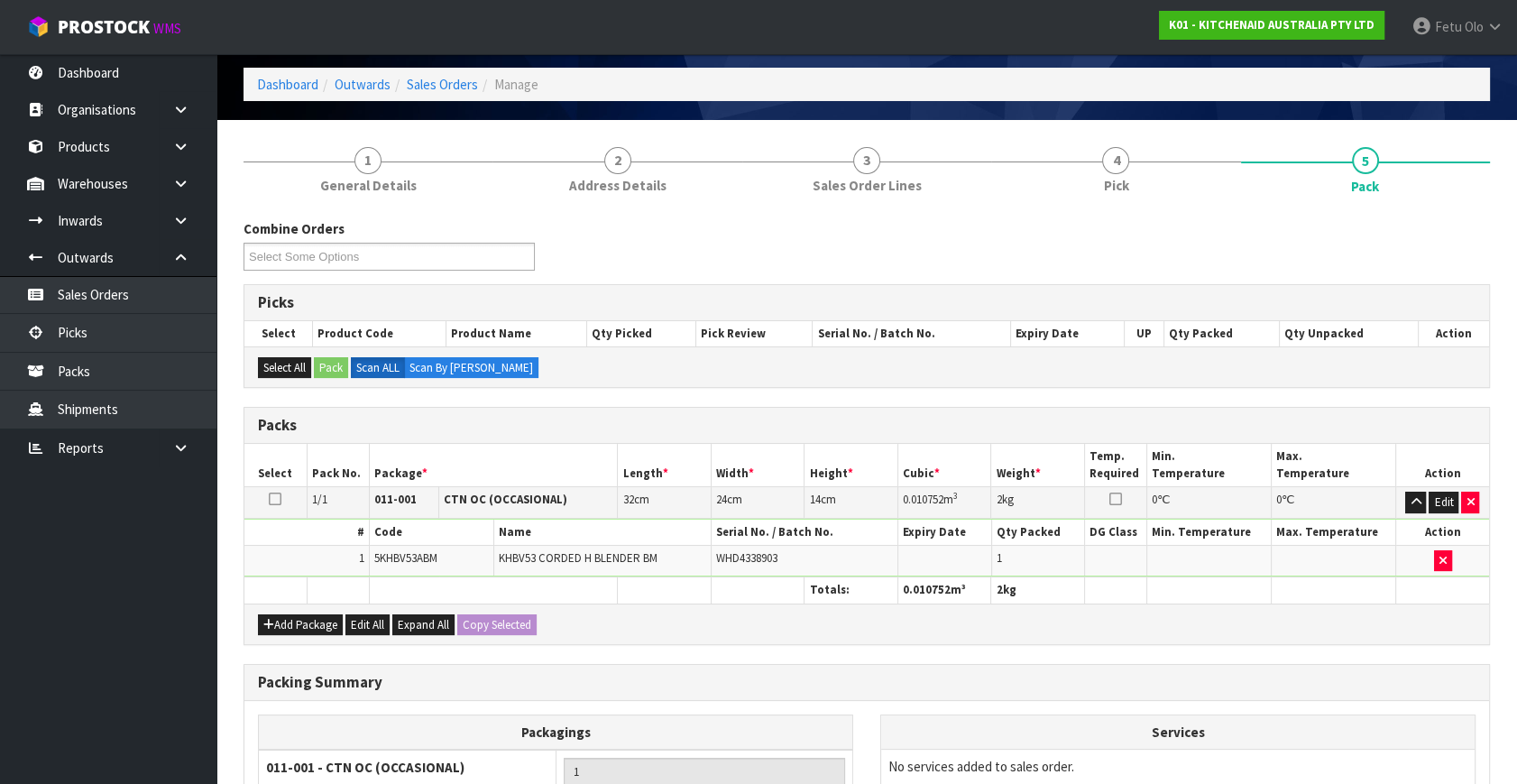
scroll to position [245, 0]
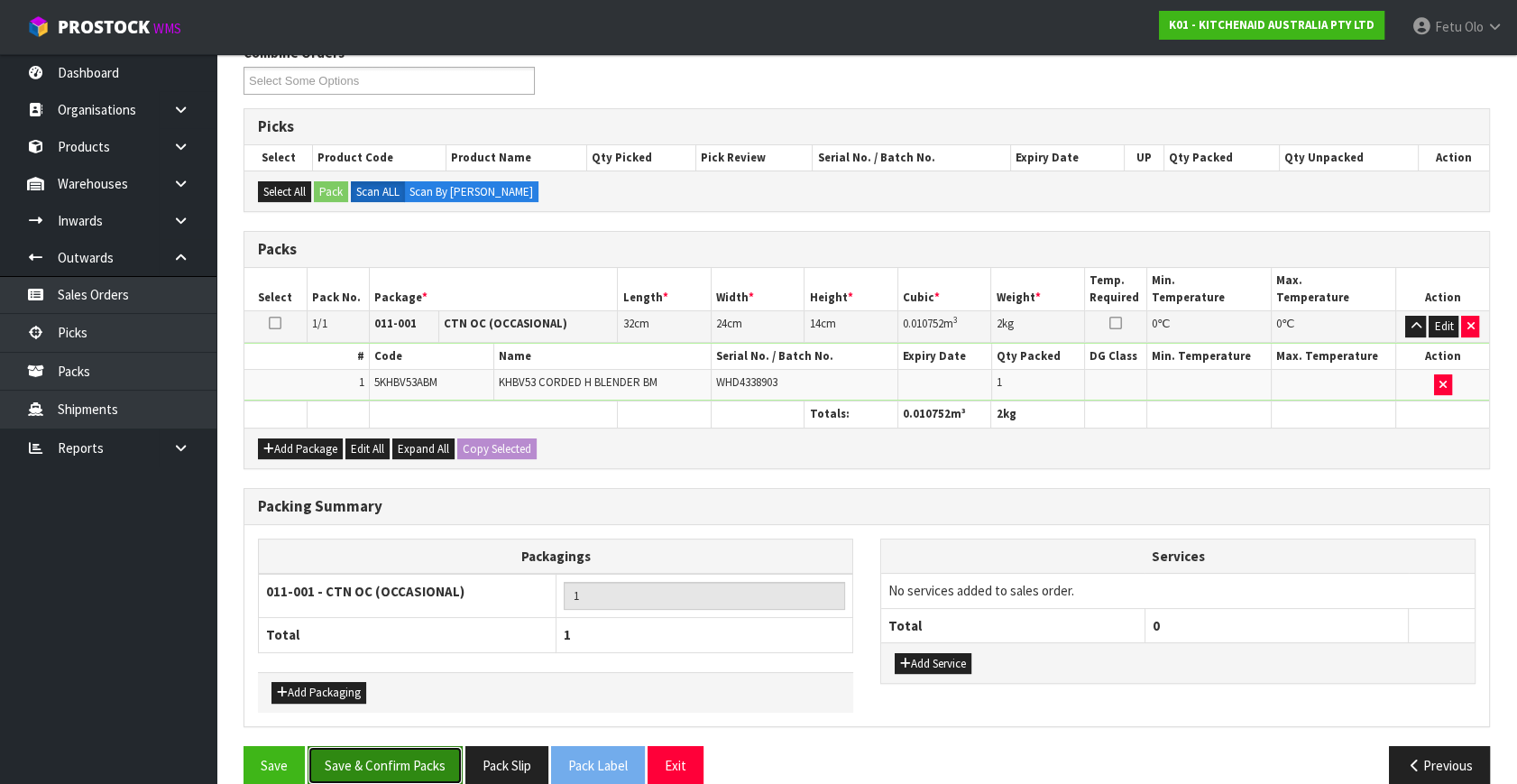
click at [431, 772] on button "Save & Confirm Packs" at bounding box center [385, 765] width 155 height 38
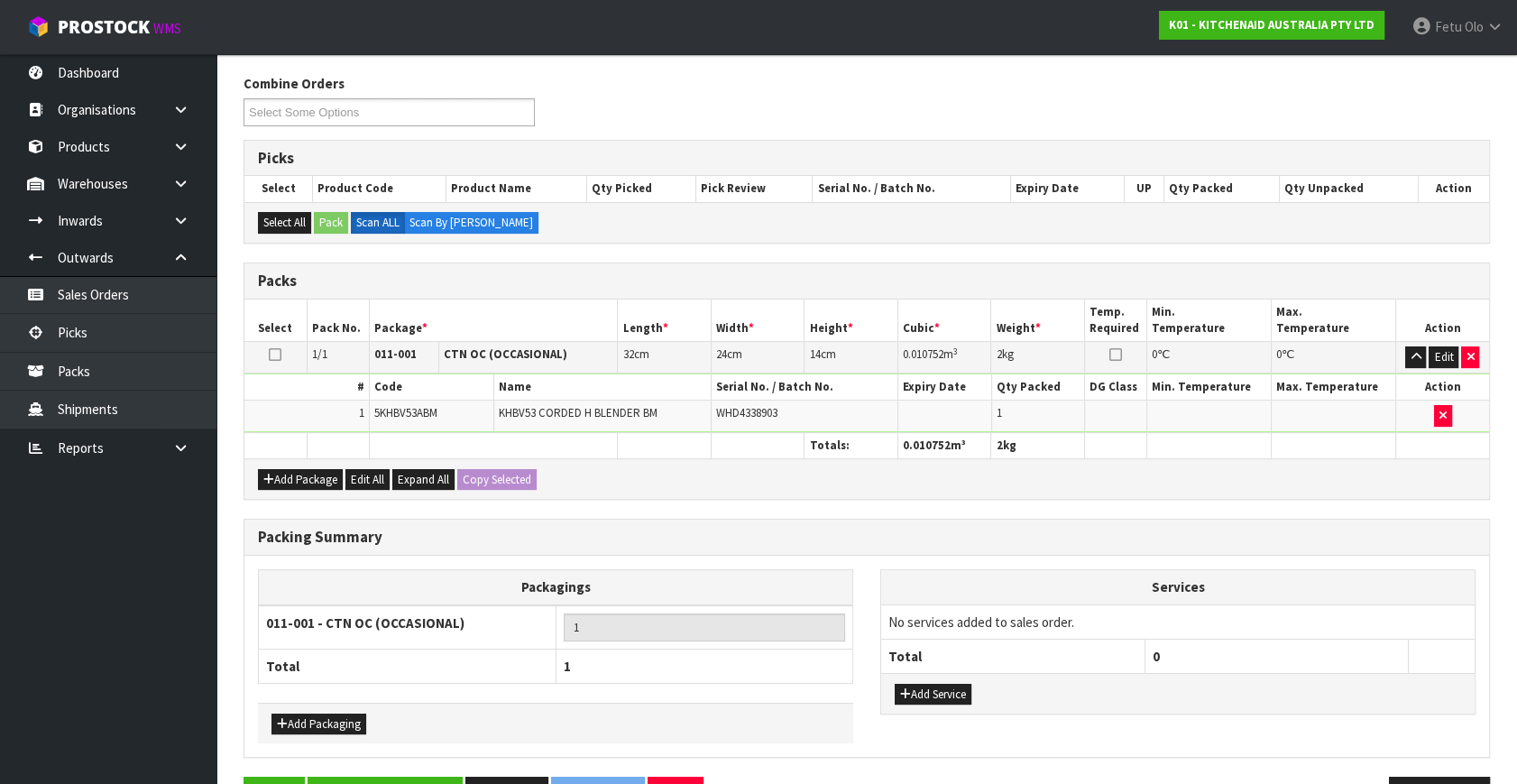
scroll to position [236, 0]
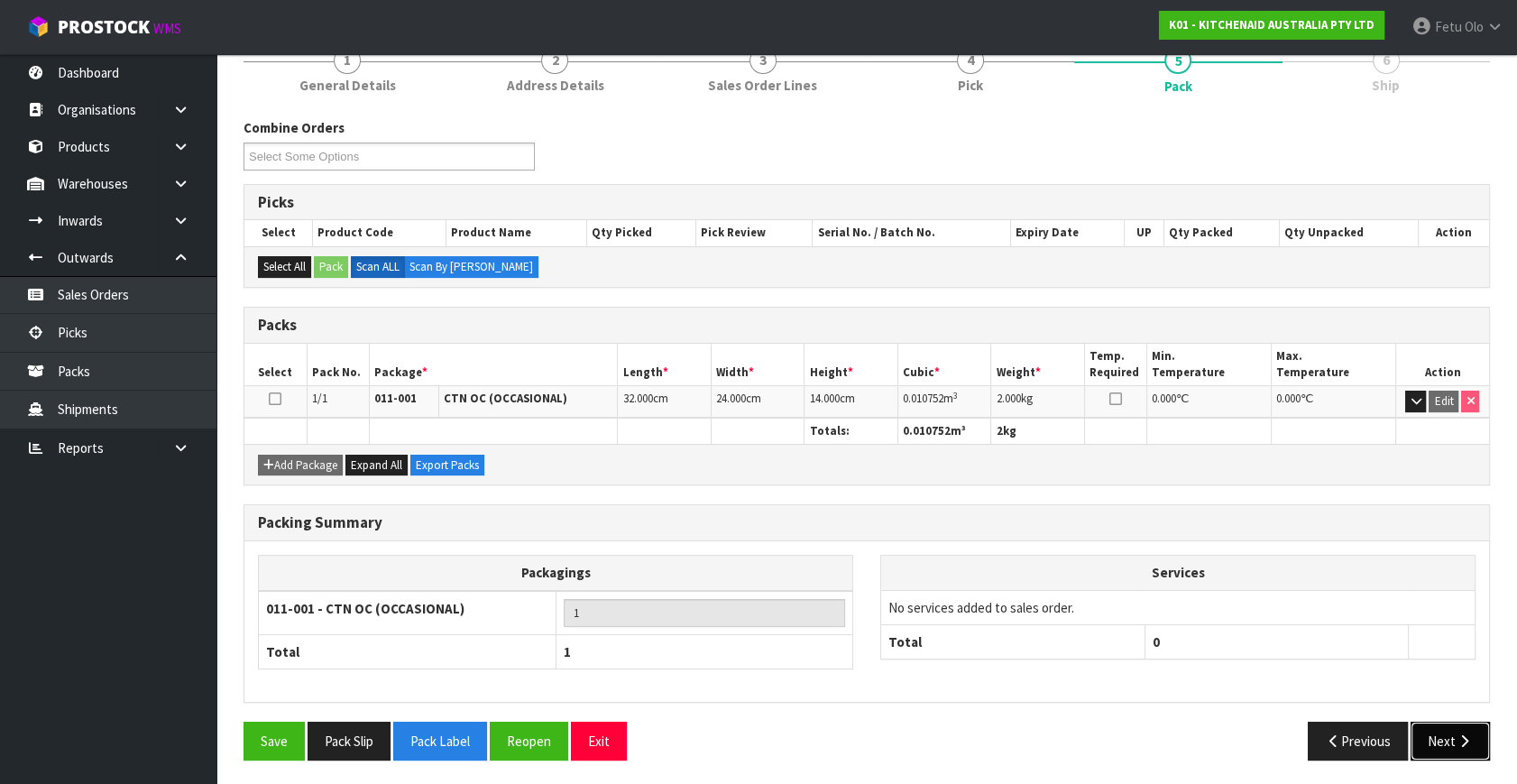
click at [1463, 728] on button "Next" at bounding box center [1450, 741] width 79 height 38
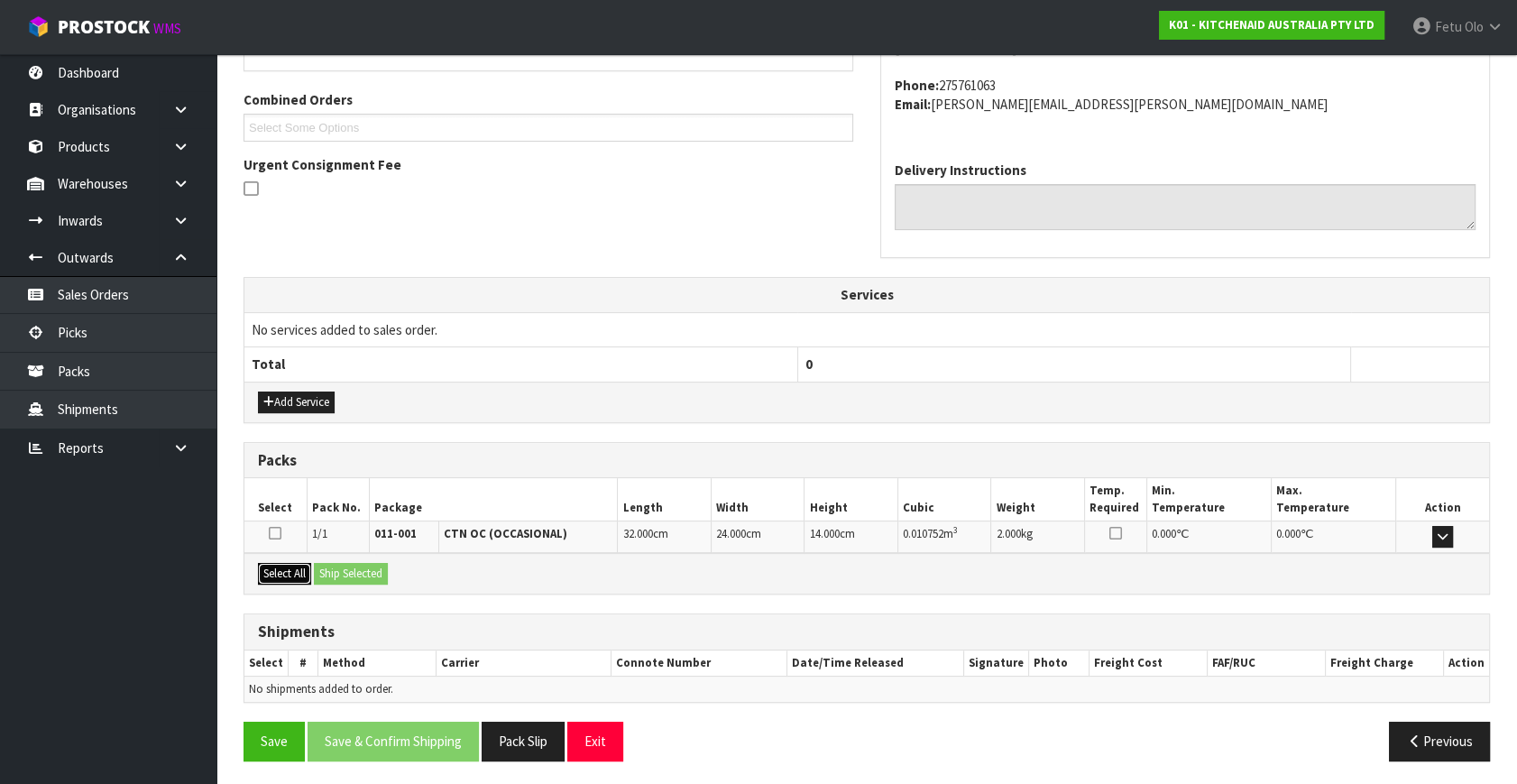
drag, startPoint x: 307, startPoint y: 573, endPoint x: 324, endPoint y: 573, distance: 17.0
click at [311, 573] on button "Select All" at bounding box center [284, 573] width 53 height 21
click at [366, 568] on button "Ship Selected" at bounding box center [350, 573] width 74 height 21
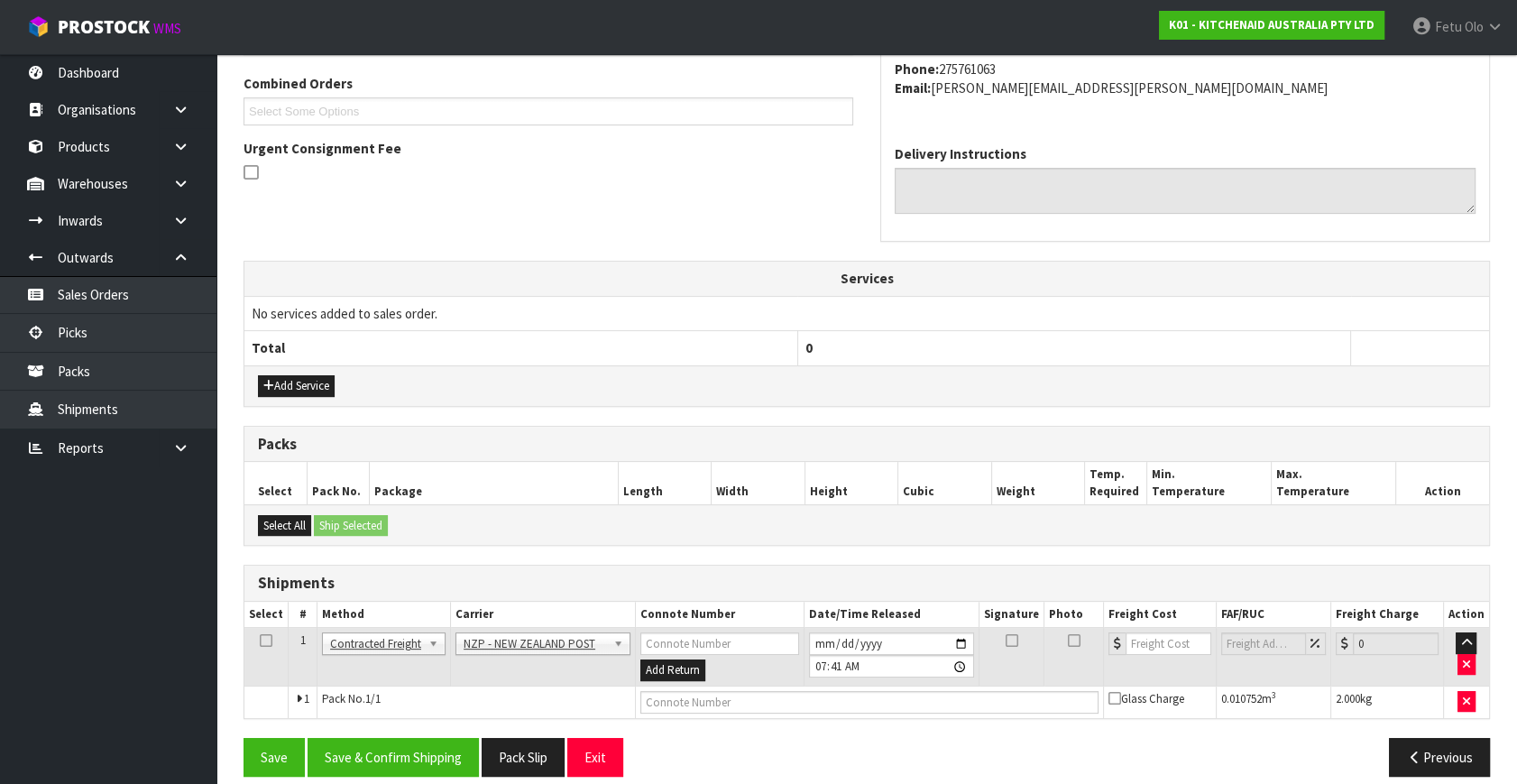
scroll to position [476, 0]
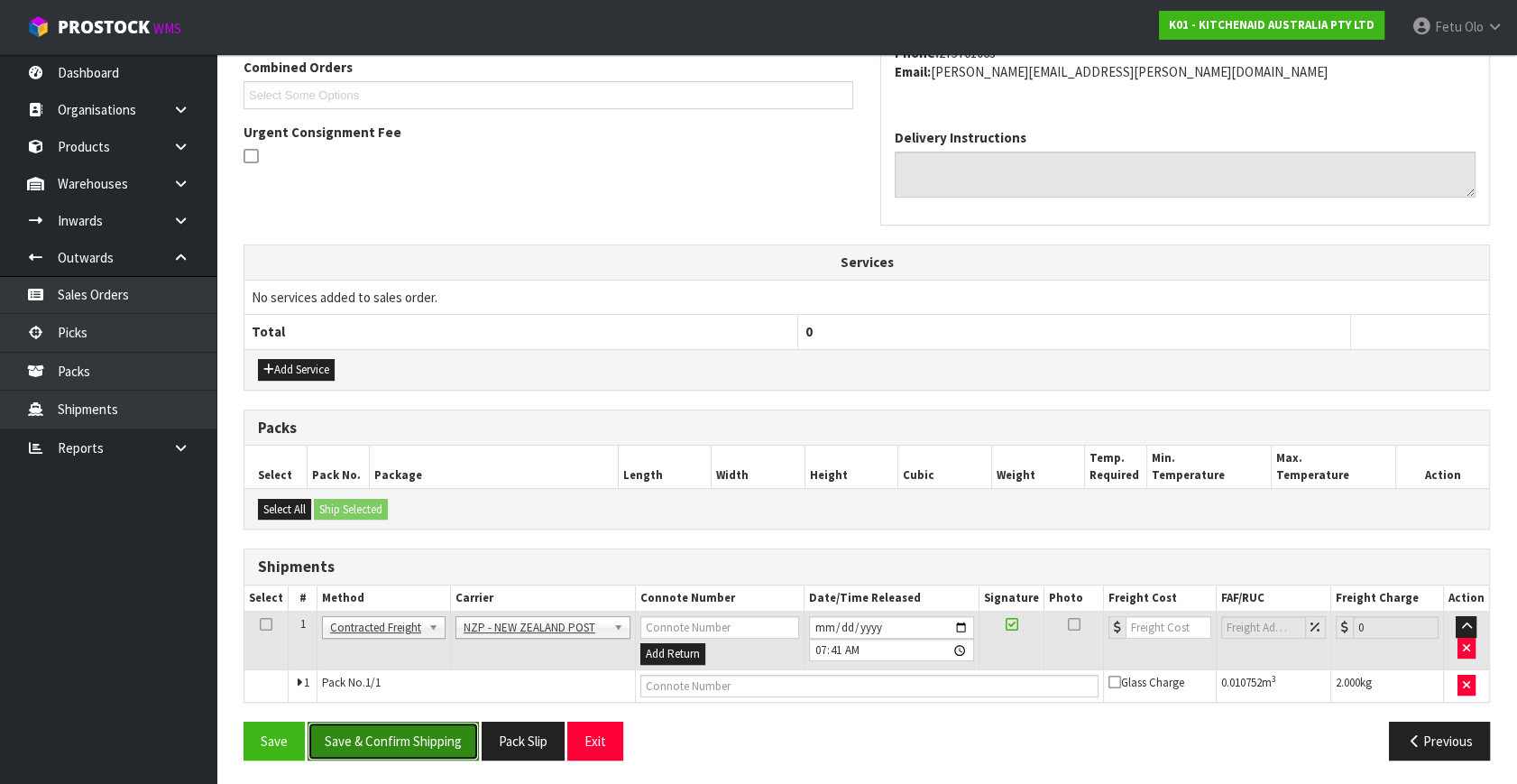
click at [438, 739] on button "Save & Confirm Shipping" at bounding box center [393, 741] width 171 height 38
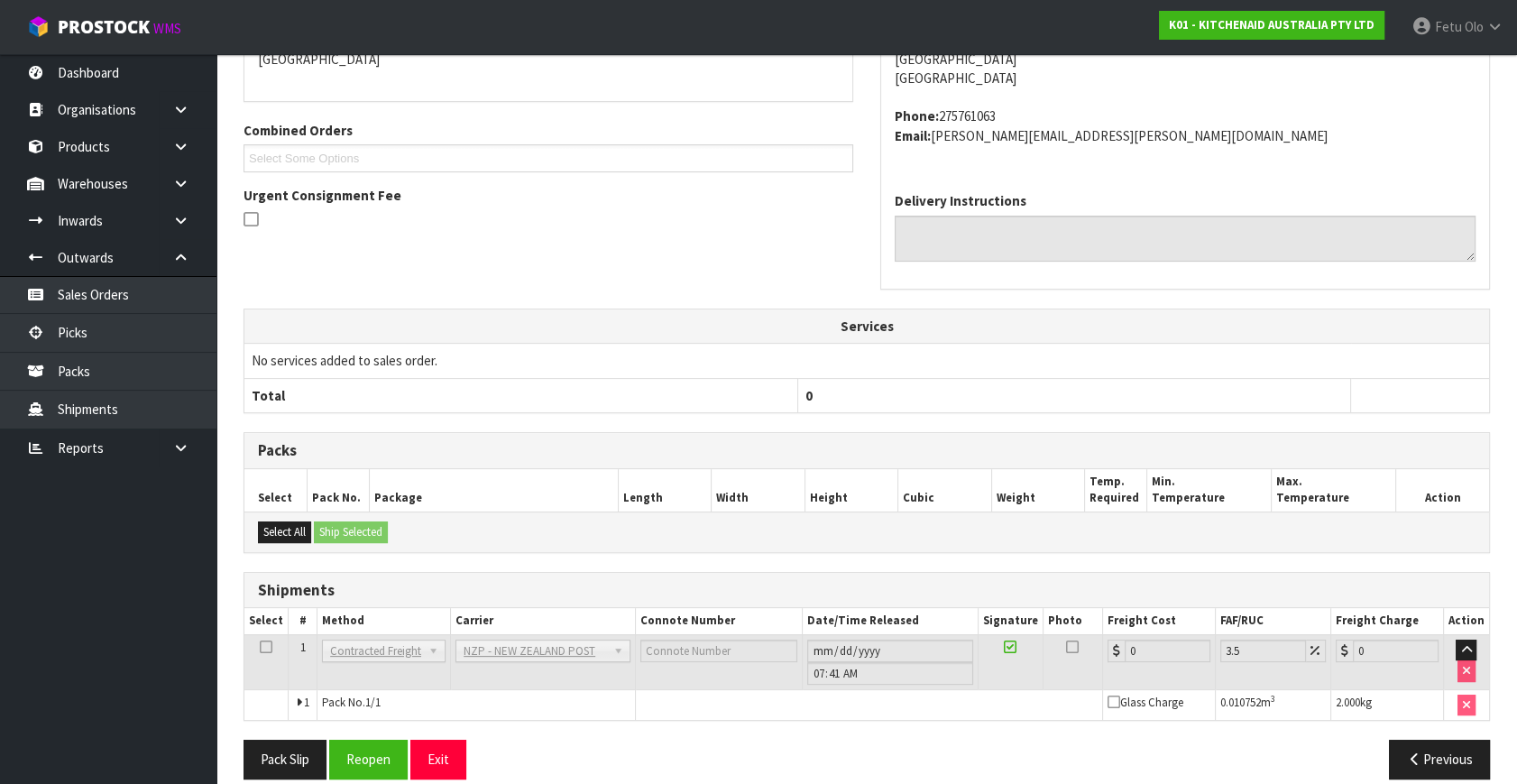
scroll to position [451, 0]
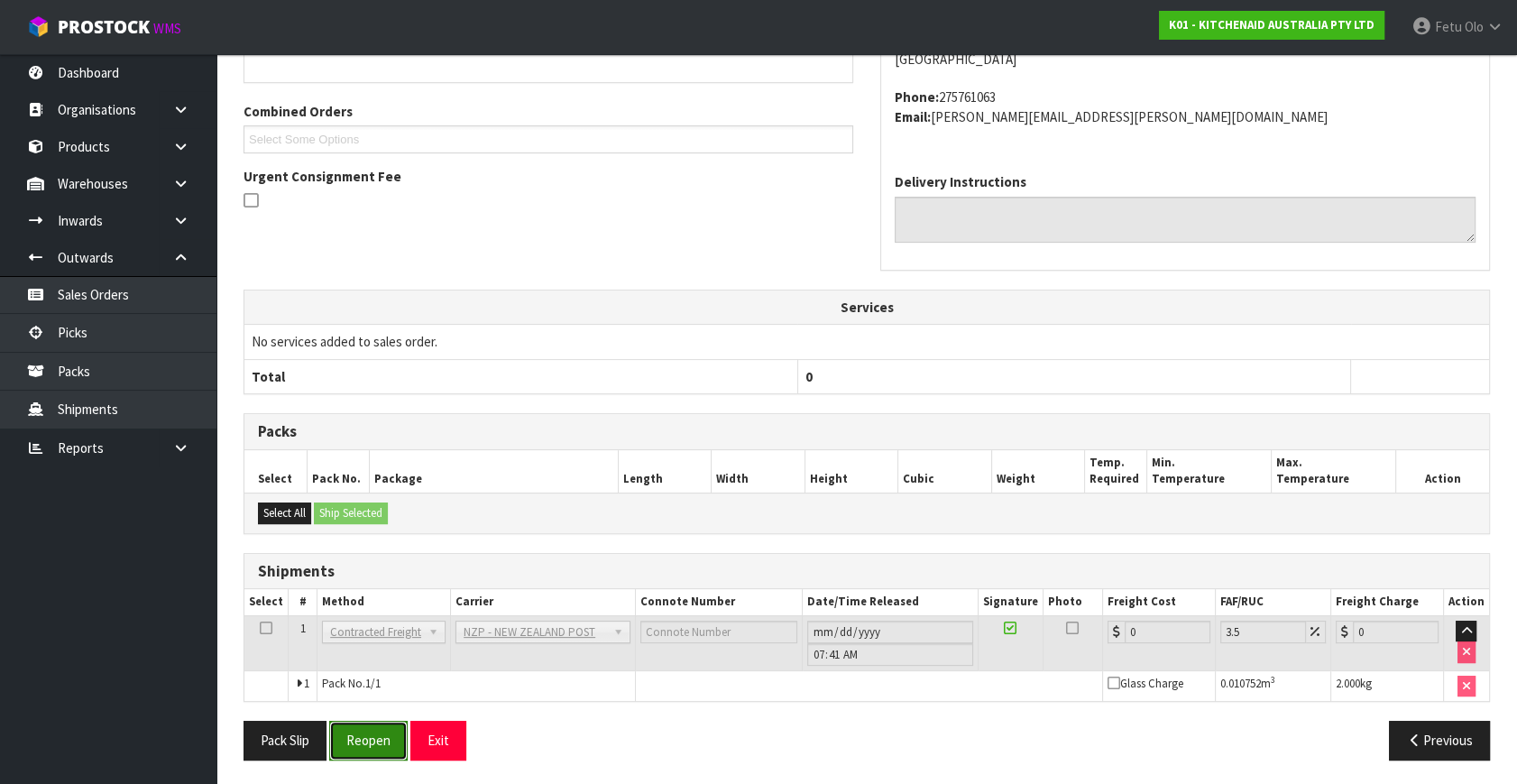
click at [387, 727] on button "Reopen" at bounding box center [368, 740] width 79 height 38
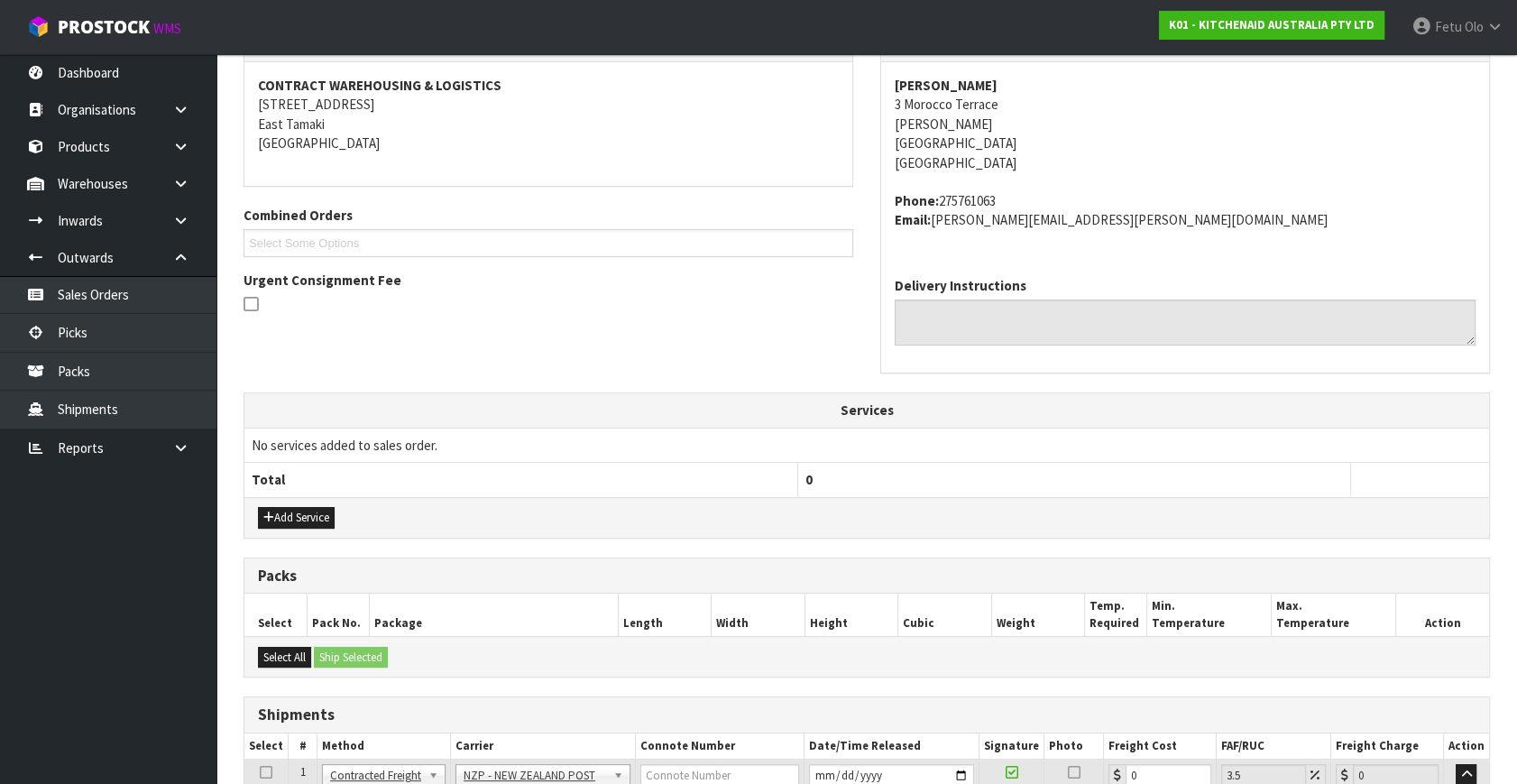
scroll to position [432, 0]
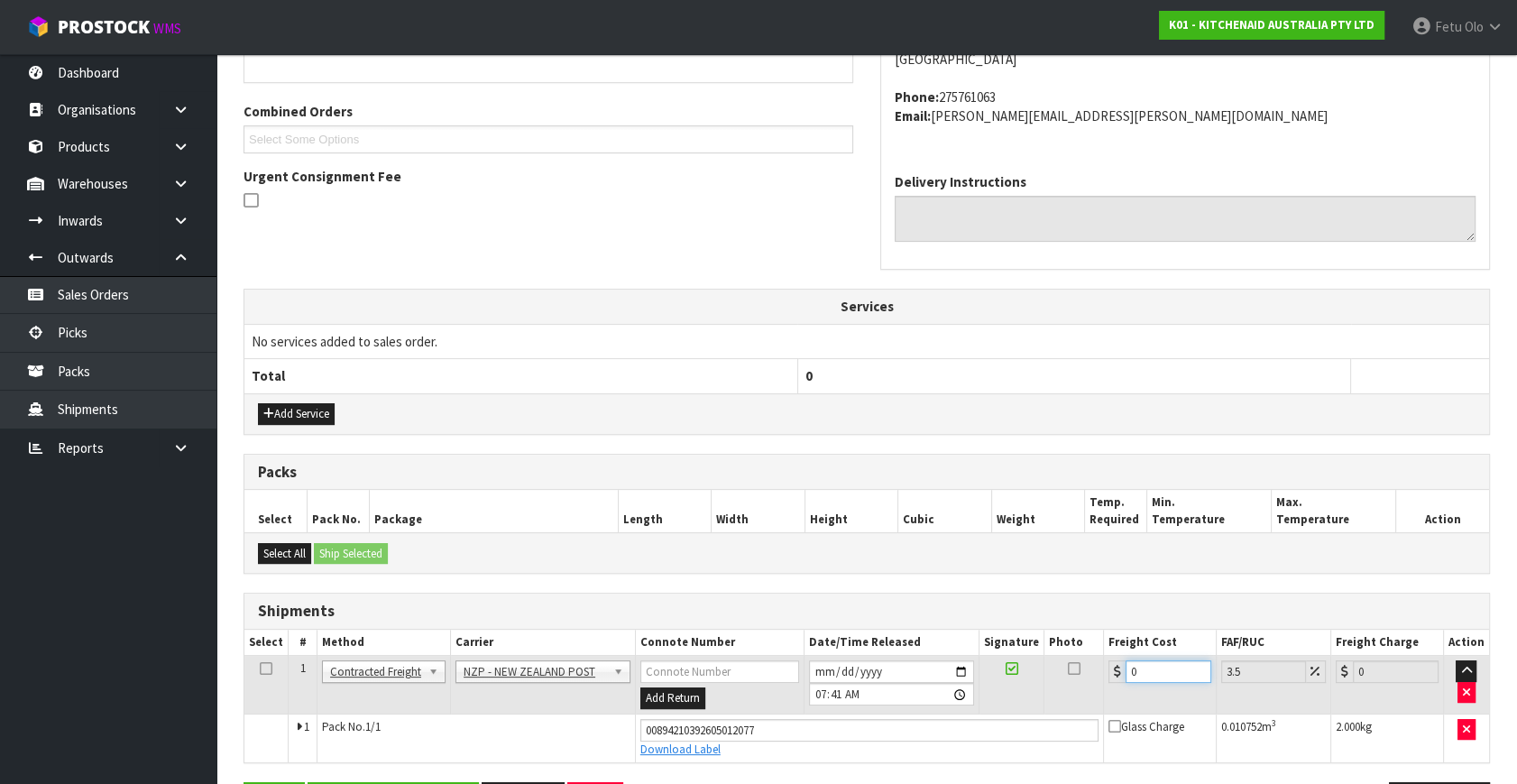
drag, startPoint x: 1019, startPoint y: 717, endPoint x: 893, endPoint y: 742, distance: 128.5
click at [893, 742] on tbody "1 Client Local Pickup Customer Local Pickup Company Freight Contracted Freight …" at bounding box center [867, 708] width 1245 height 107
type input "8"
type input "8.28"
type input "8.4"
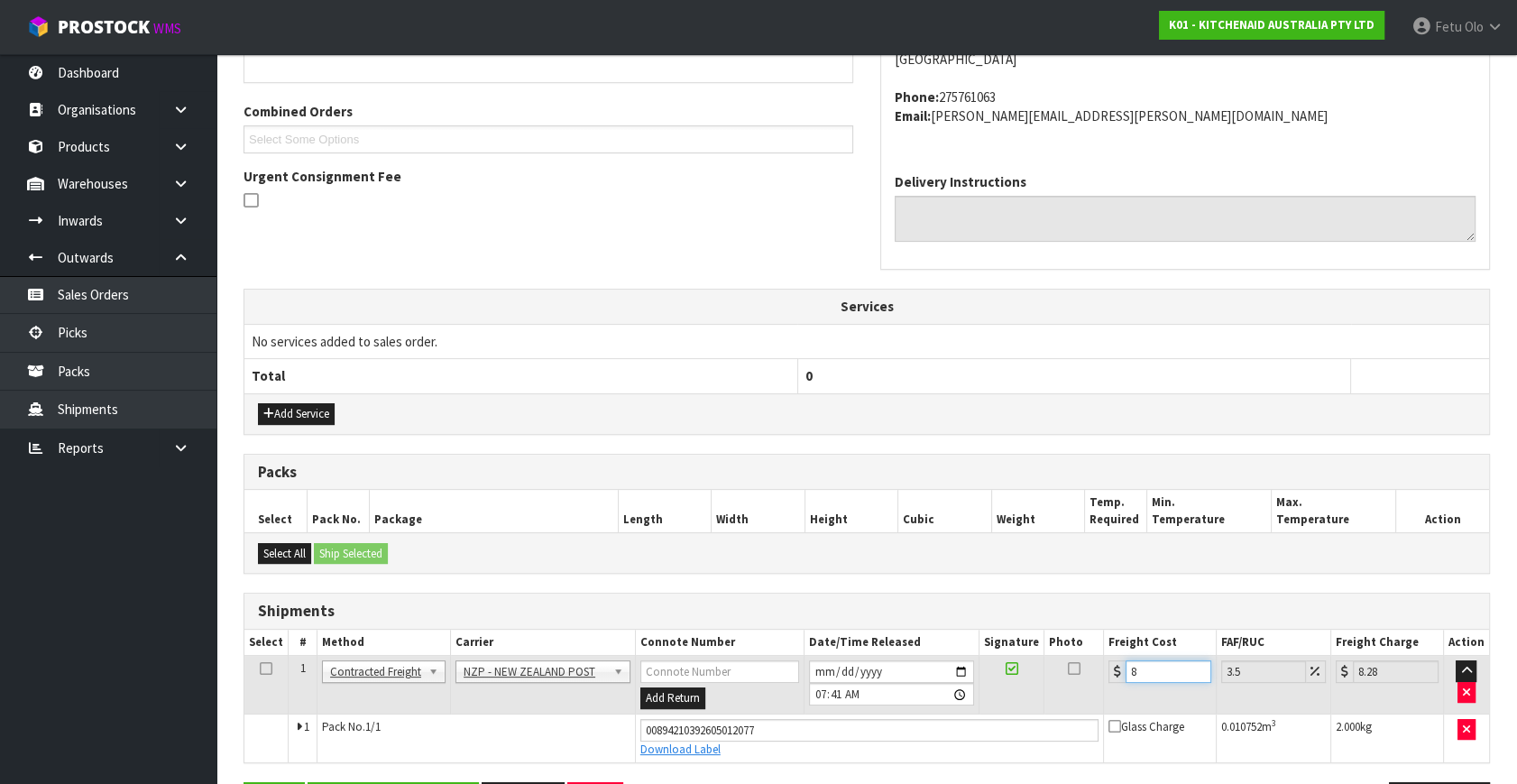
type input "8.69"
type input "8.45"
type input "8.75"
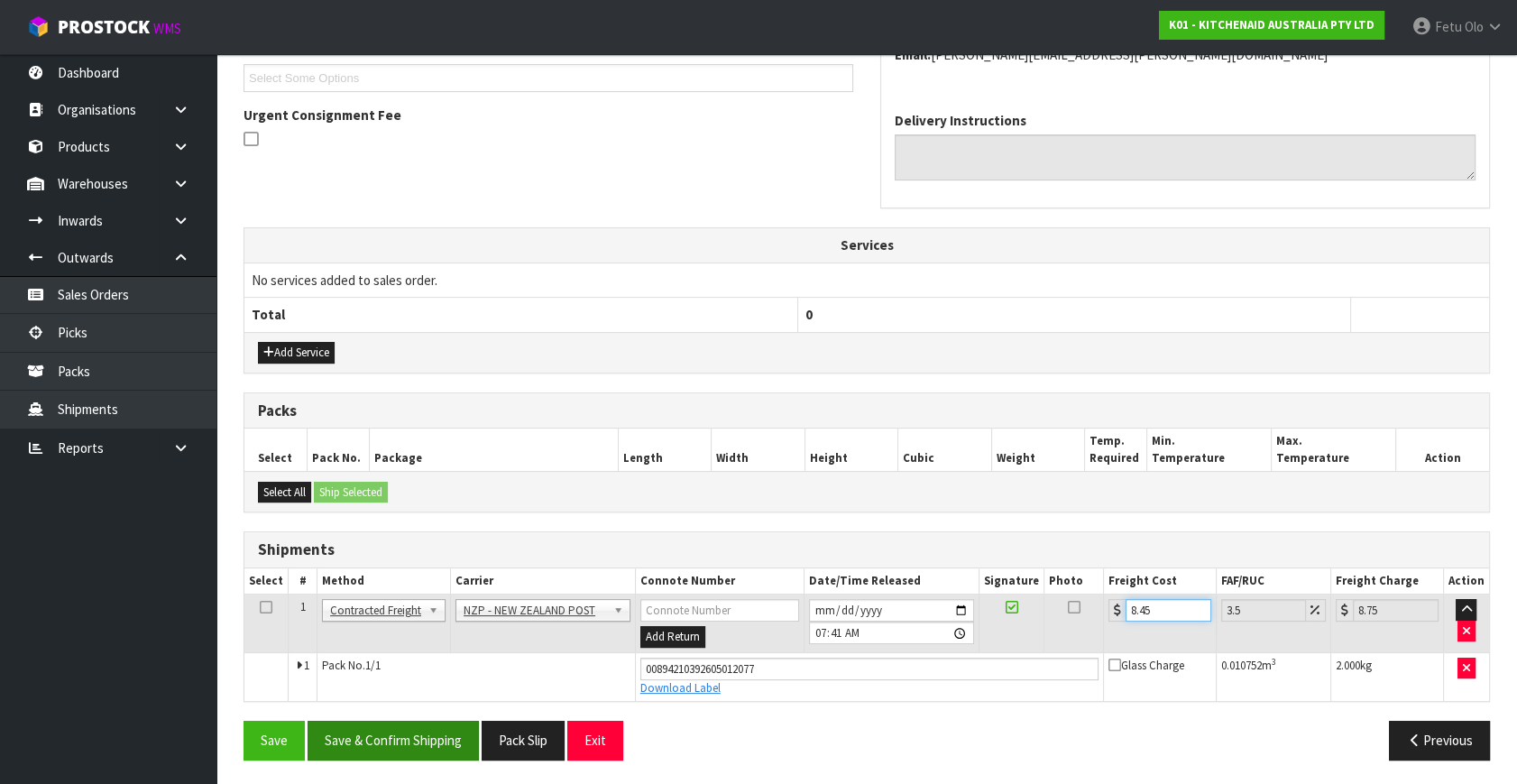
type input "8.45"
click at [410, 730] on button "Save & Confirm Shipping" at bounding box center [393, 740] width 171 height 38
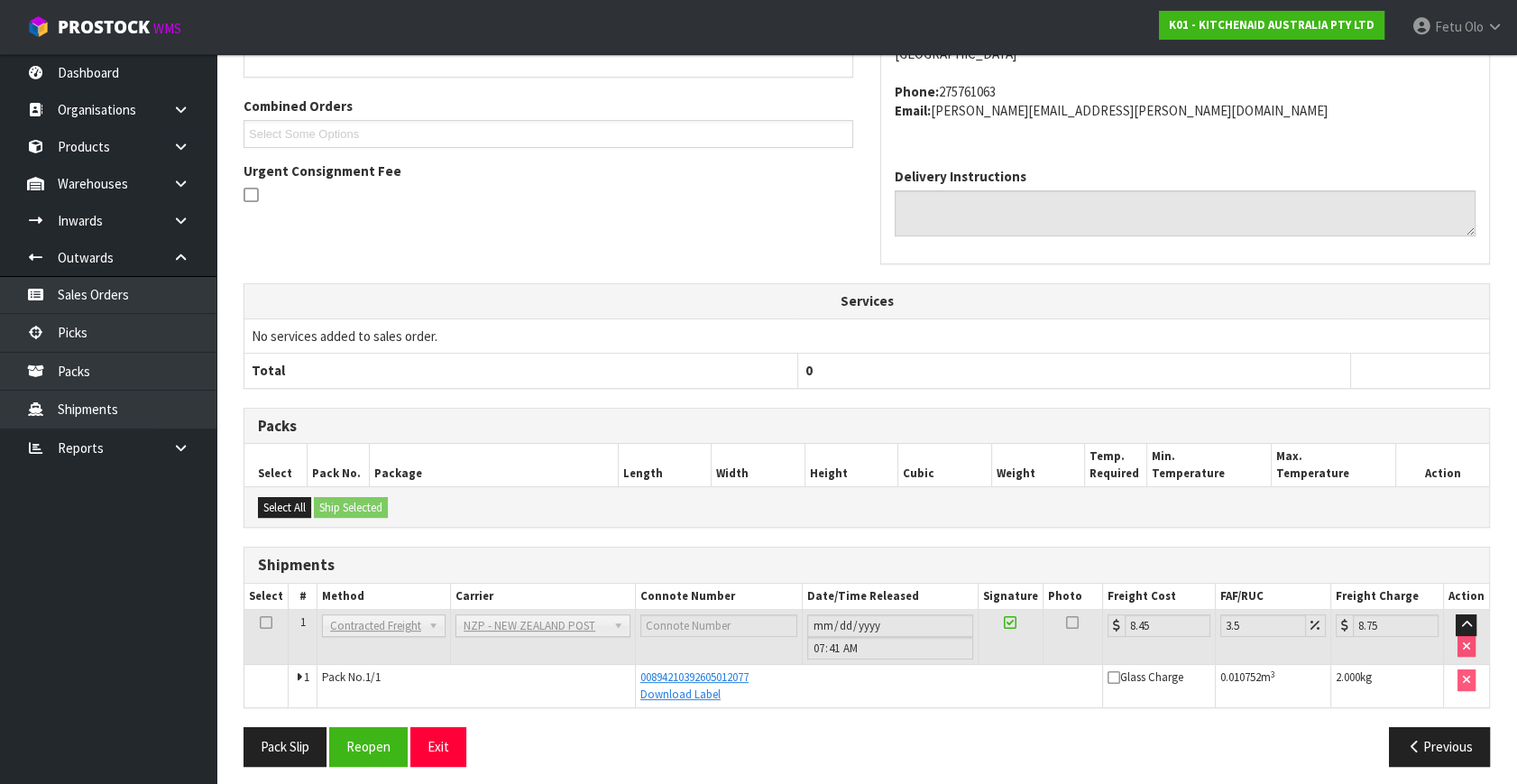
scroll to position [443, 0]
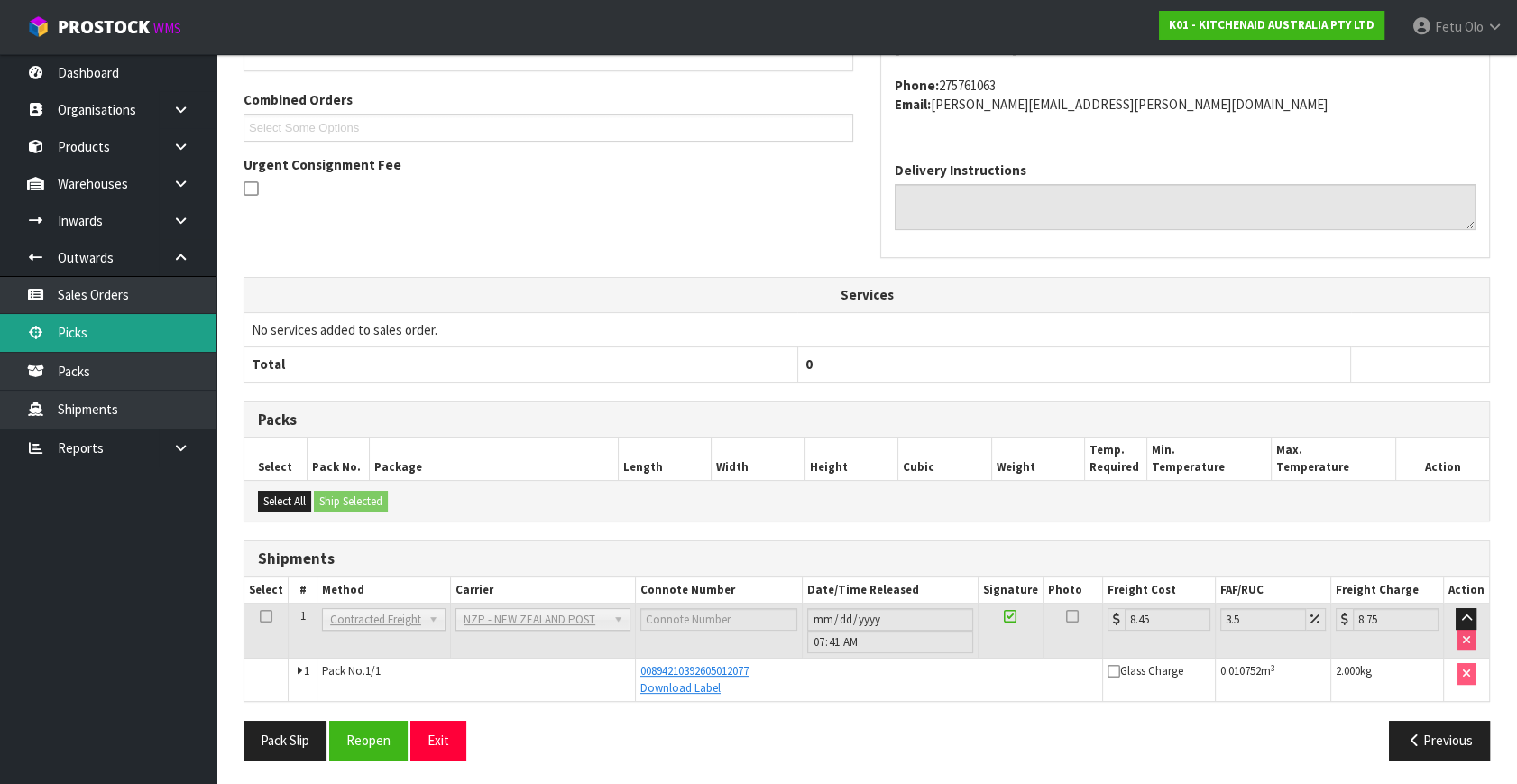
click at [89, 327] on link "Picks" at bounding box center [108, 332] width 216 height 37
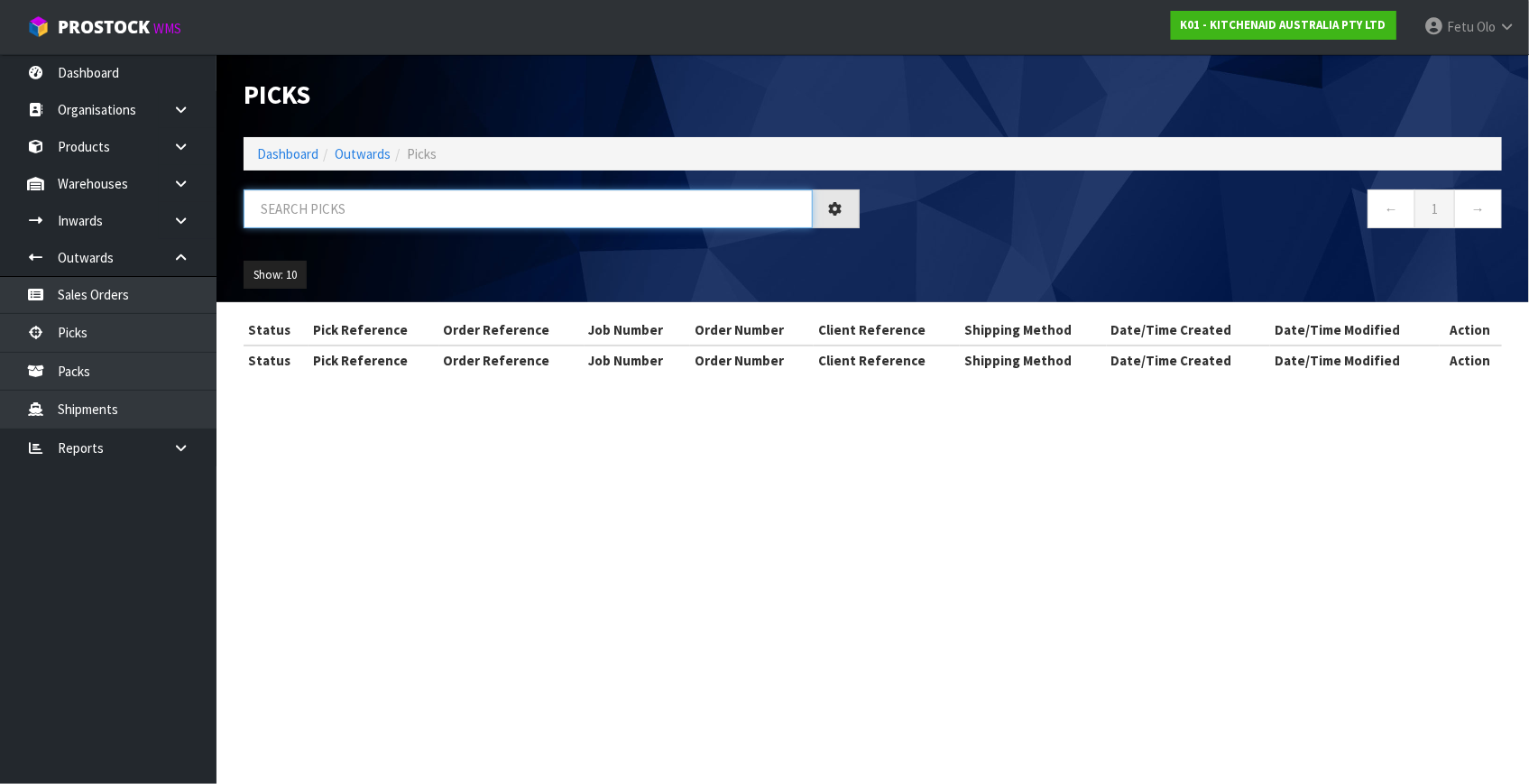
click at [392, 193] on input "text" at bounding box center [527, 209] width 569 height 38
type input "79881"
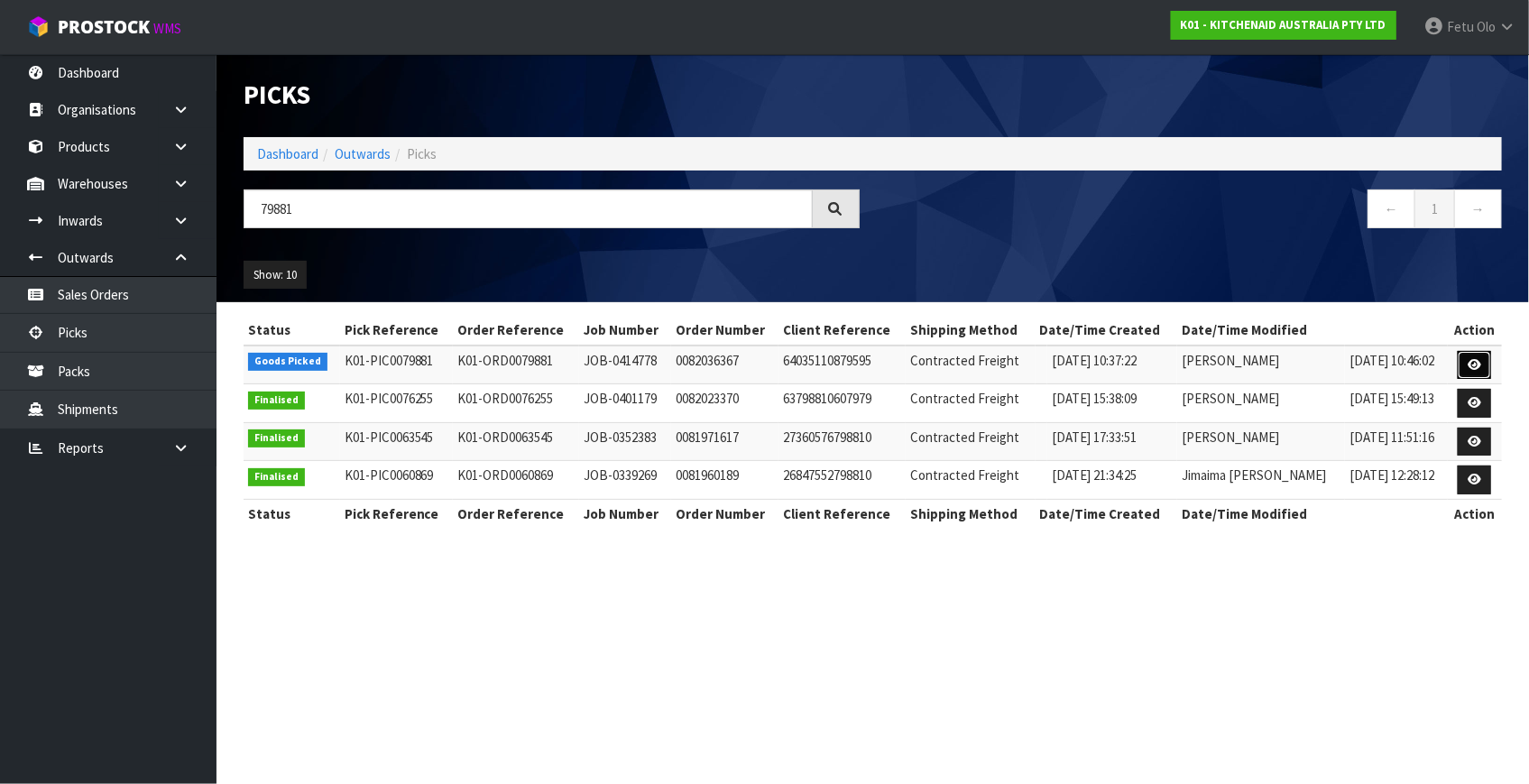
click at [1461, 356] on link at bounding box center [1474, 366] width 34 height 29
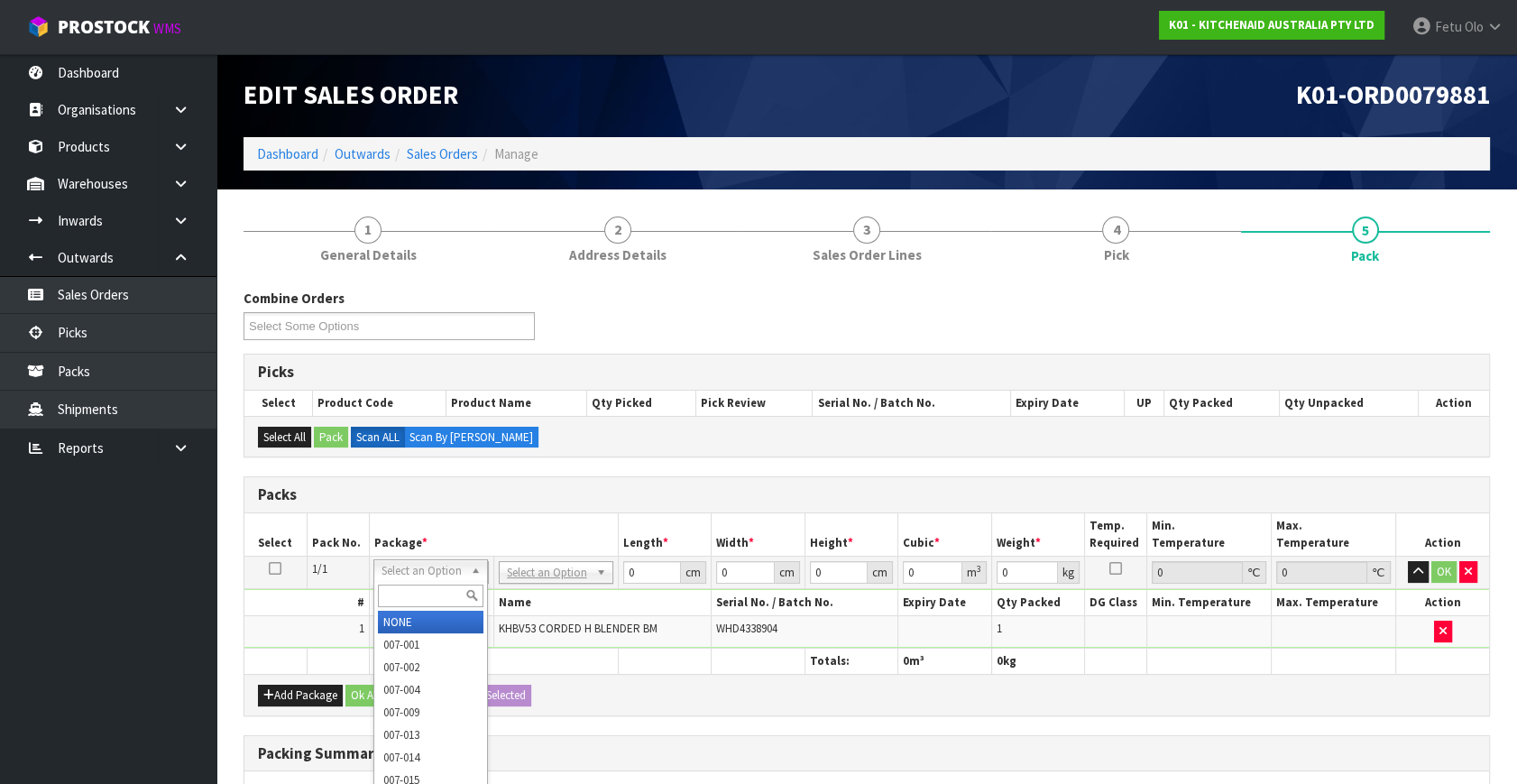
click at [399, 588] on input "text" at bounding box center [431, 594] width 106 height 22
type input "011"
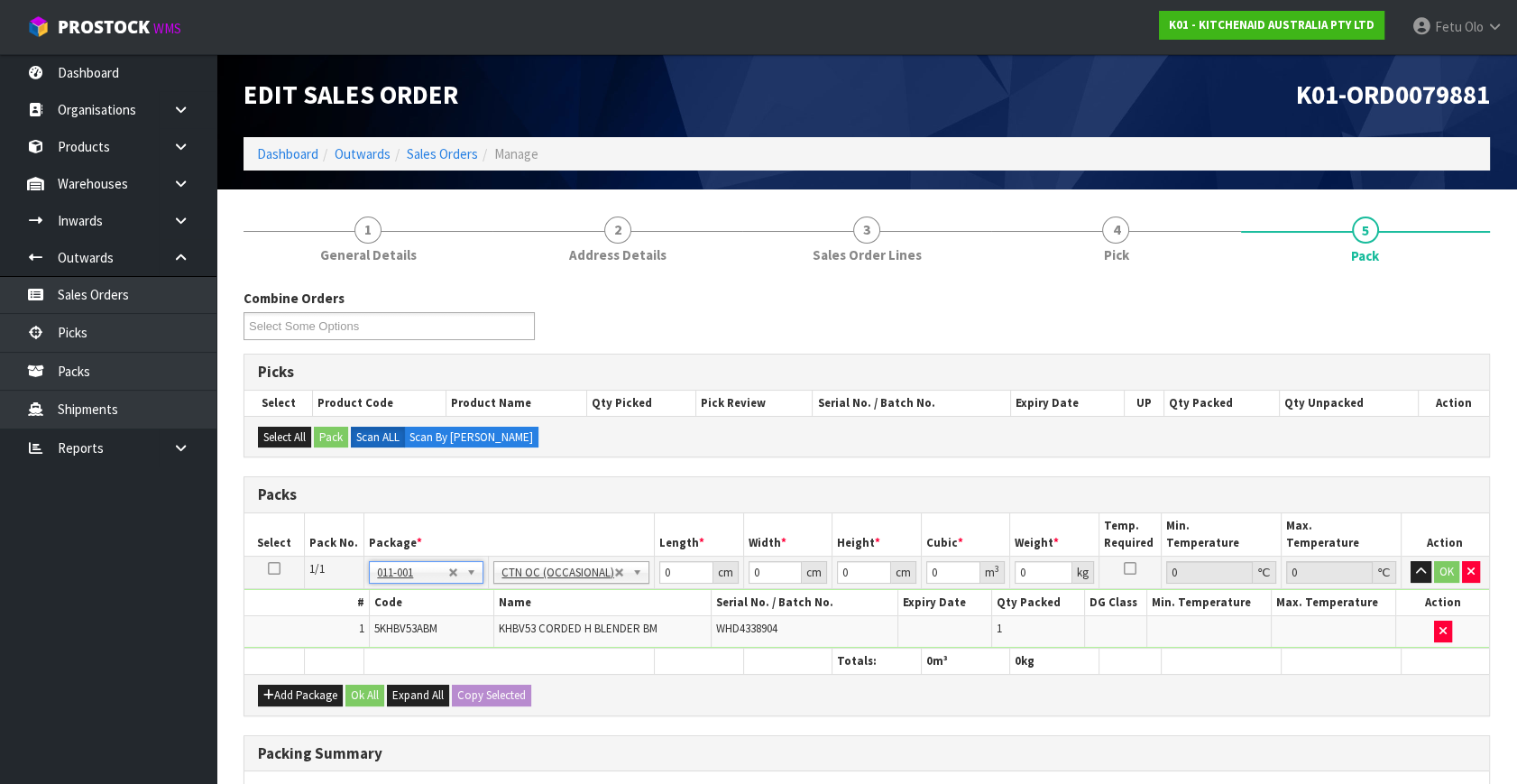
type input "1.3"
drag, startPoint x: 679, startPoint y: 569, endPoint x: 553, endPoint y: 613, distance: 133.5
click at [553, 613] on tbody "1/1 NONE 007-001 007-002 007-004 007-009 007-013 007-014 007-015 007-017 007-01…" at bounding box center [867, 602] width 1245 height 92
type input "32"
type input "24"
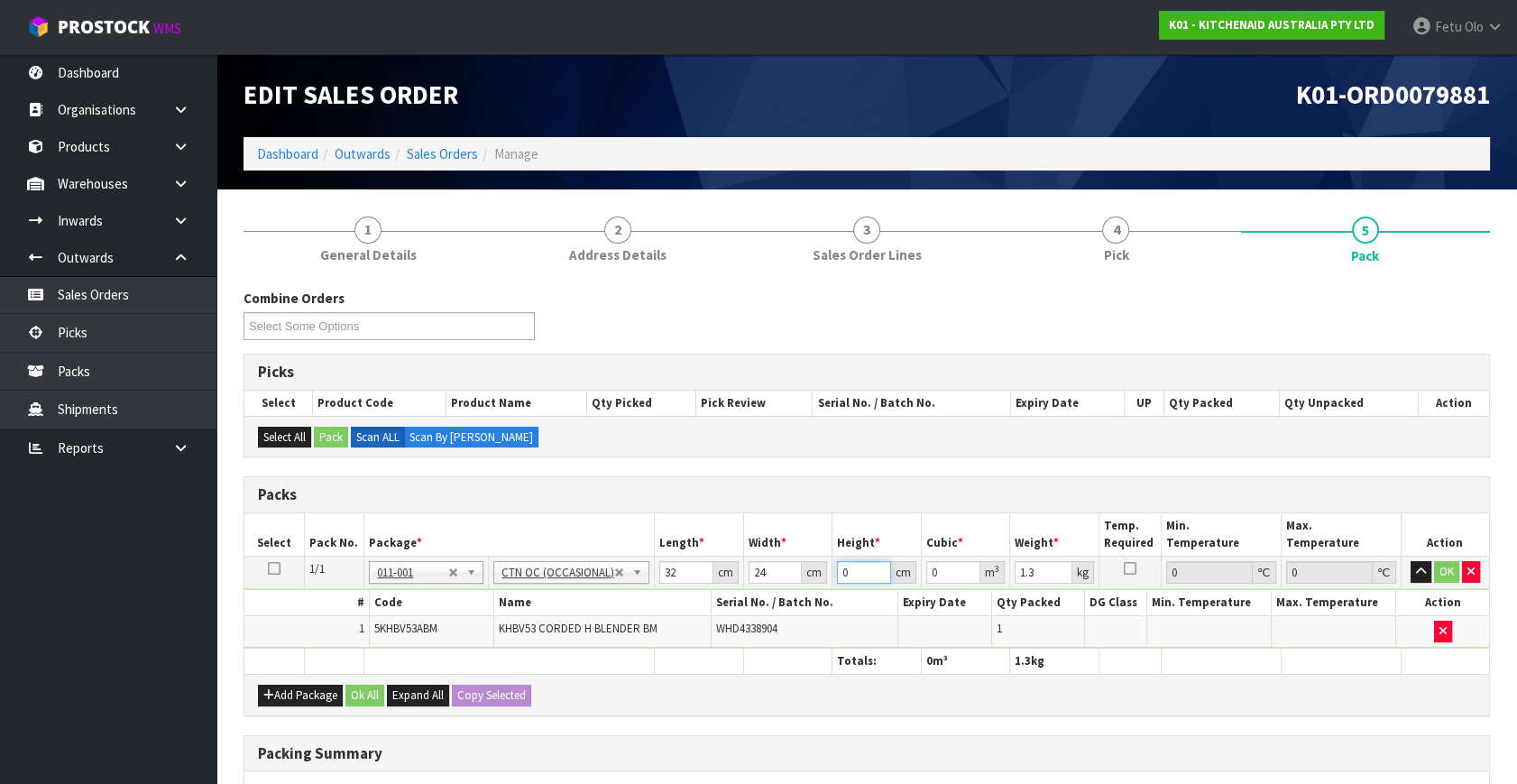
type input "1"
type input "0.000768"
type input "14"
type input "0.010752"
type input "14"
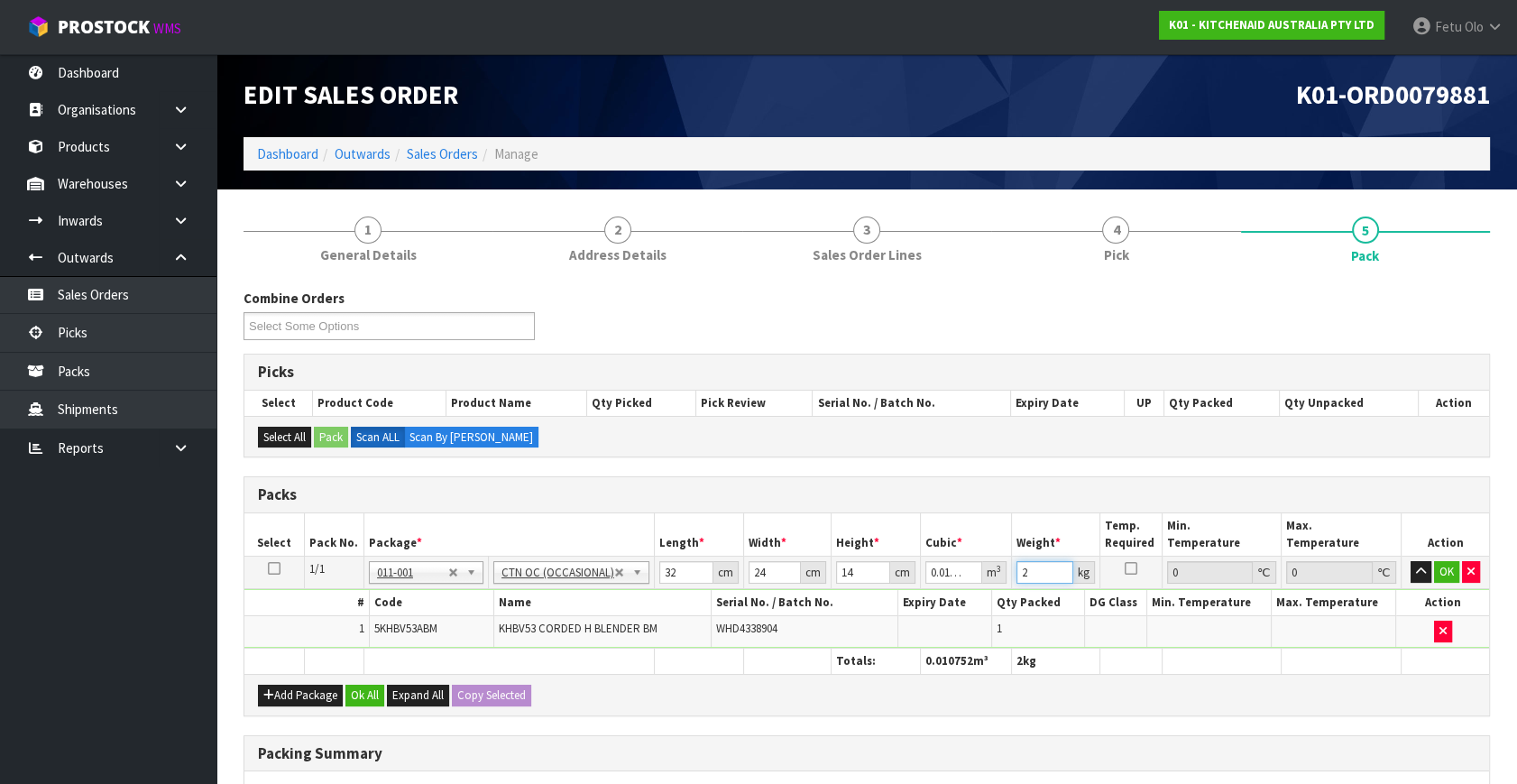
type input "2"
click button "OK" at bounding box center [1446, 571] width 25 height 21
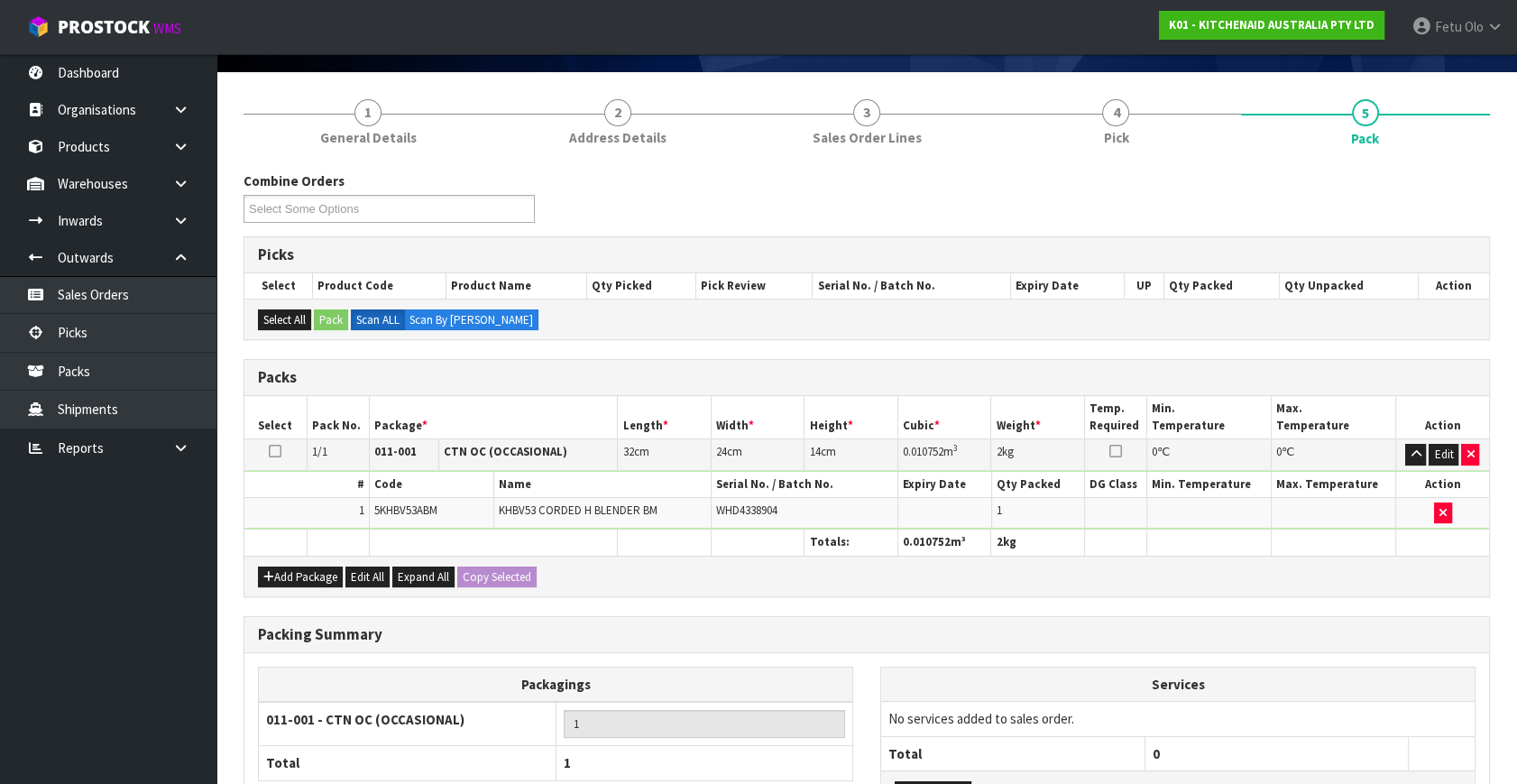
scroll to position [268, 0]
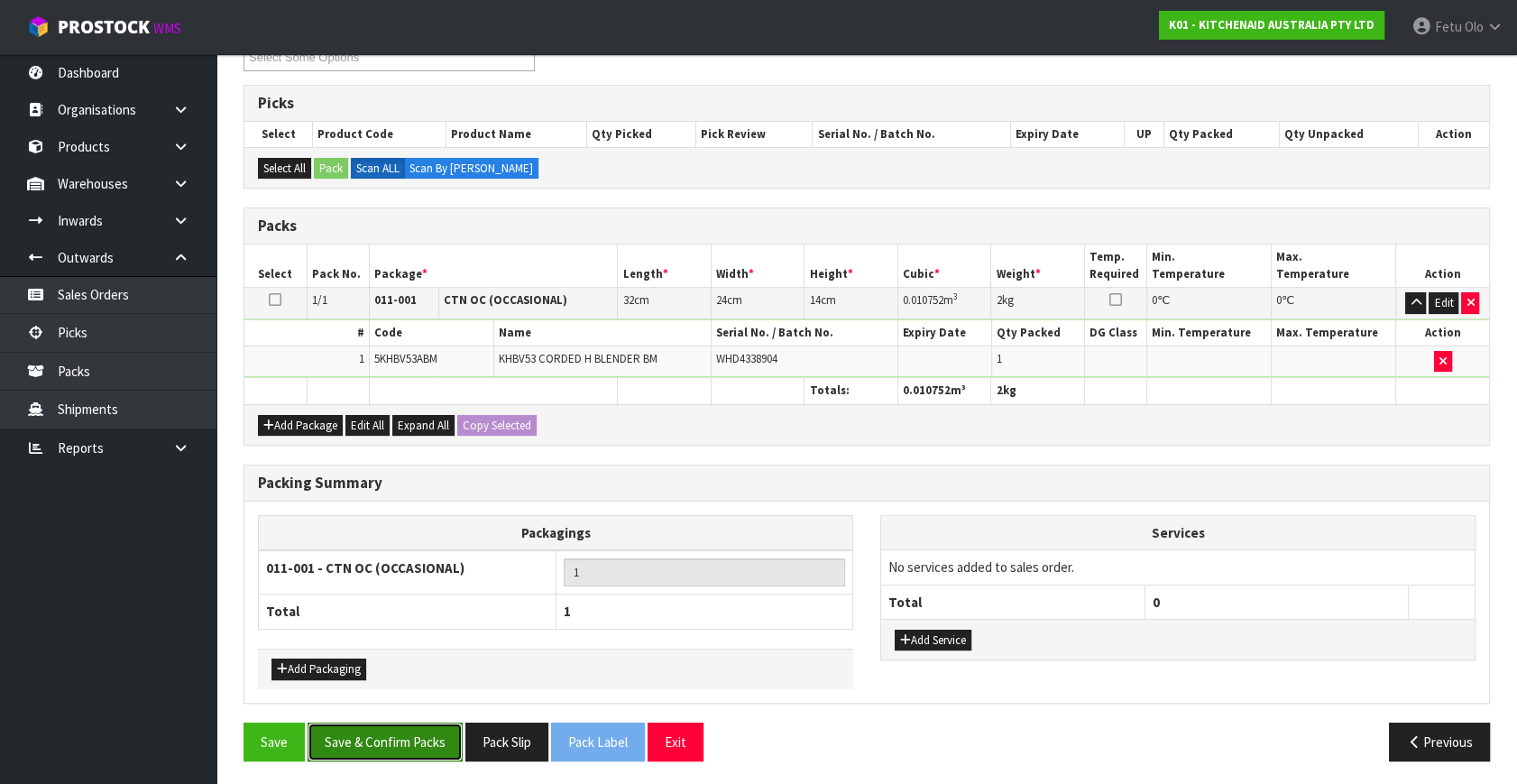
drag, startPoint x: 393, startPoint y: 753, endPoint x: 396, endPoint y: 739, distance: 14.3
click at [395, 746] on button "Save & Confirm Packs" at bounding box center [385, 742] width 155 height 38
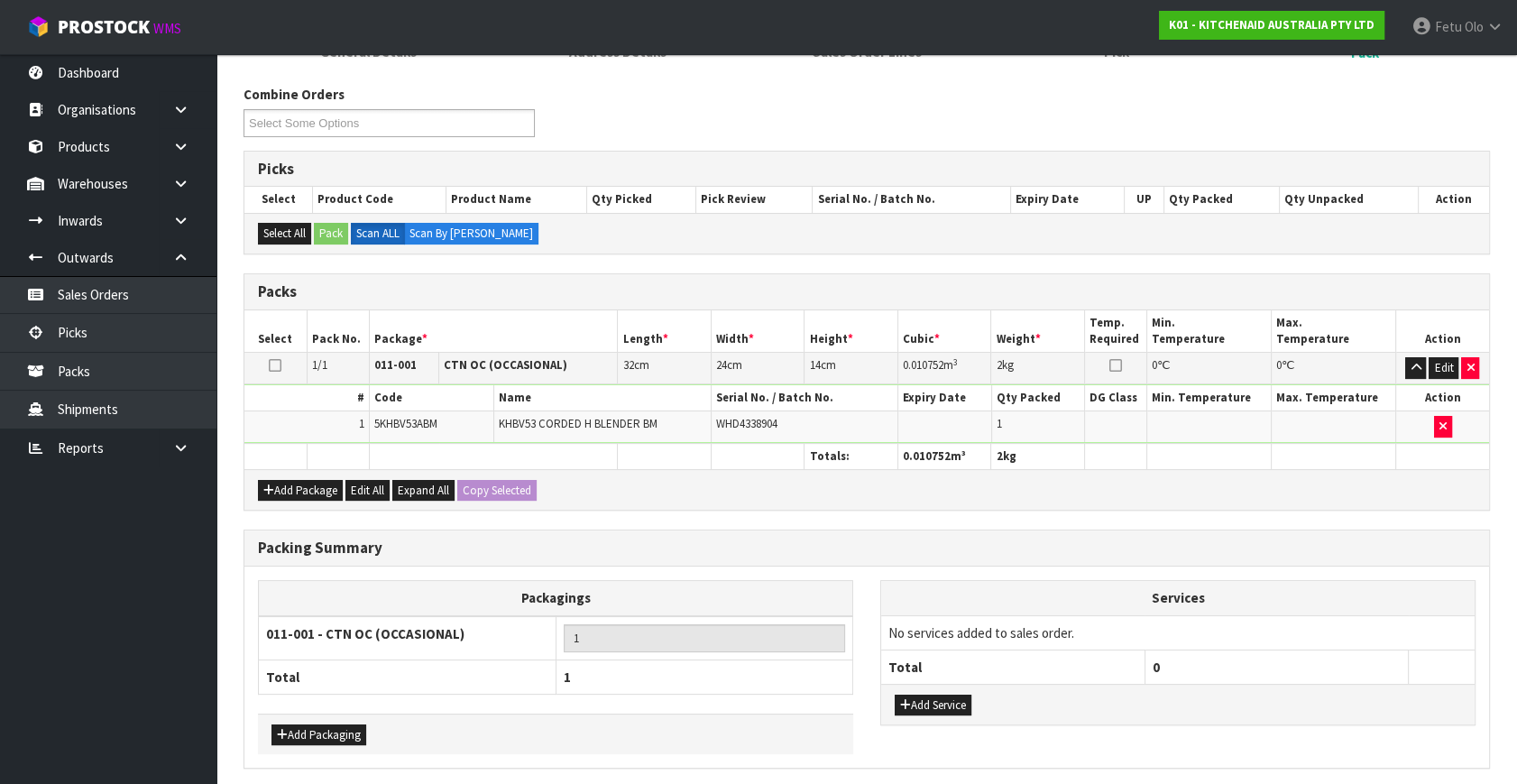
scroll to position [0, 0]
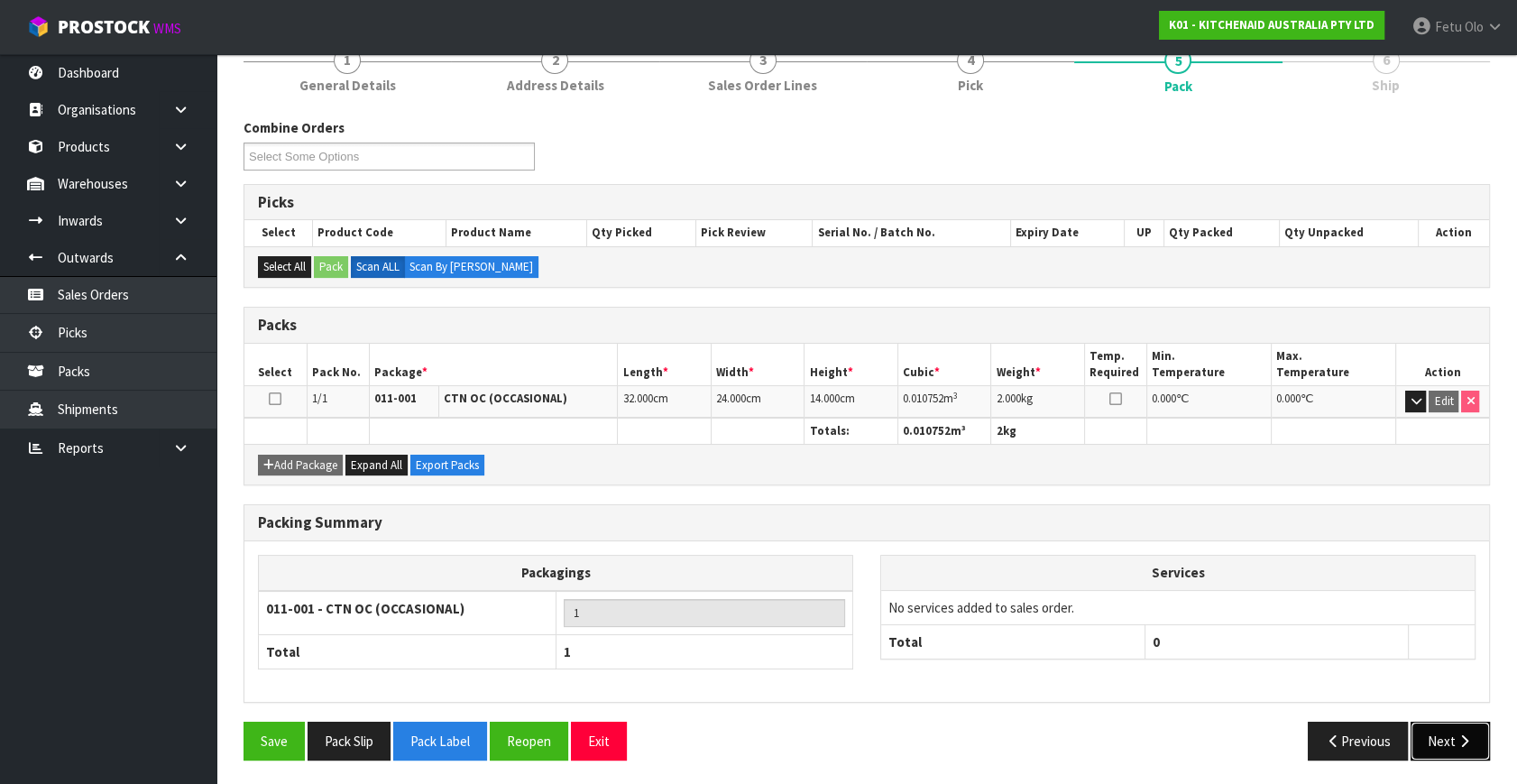
click at [1456, 740] on icon "button" at bounding box center [1464, 741] width 17 height 13
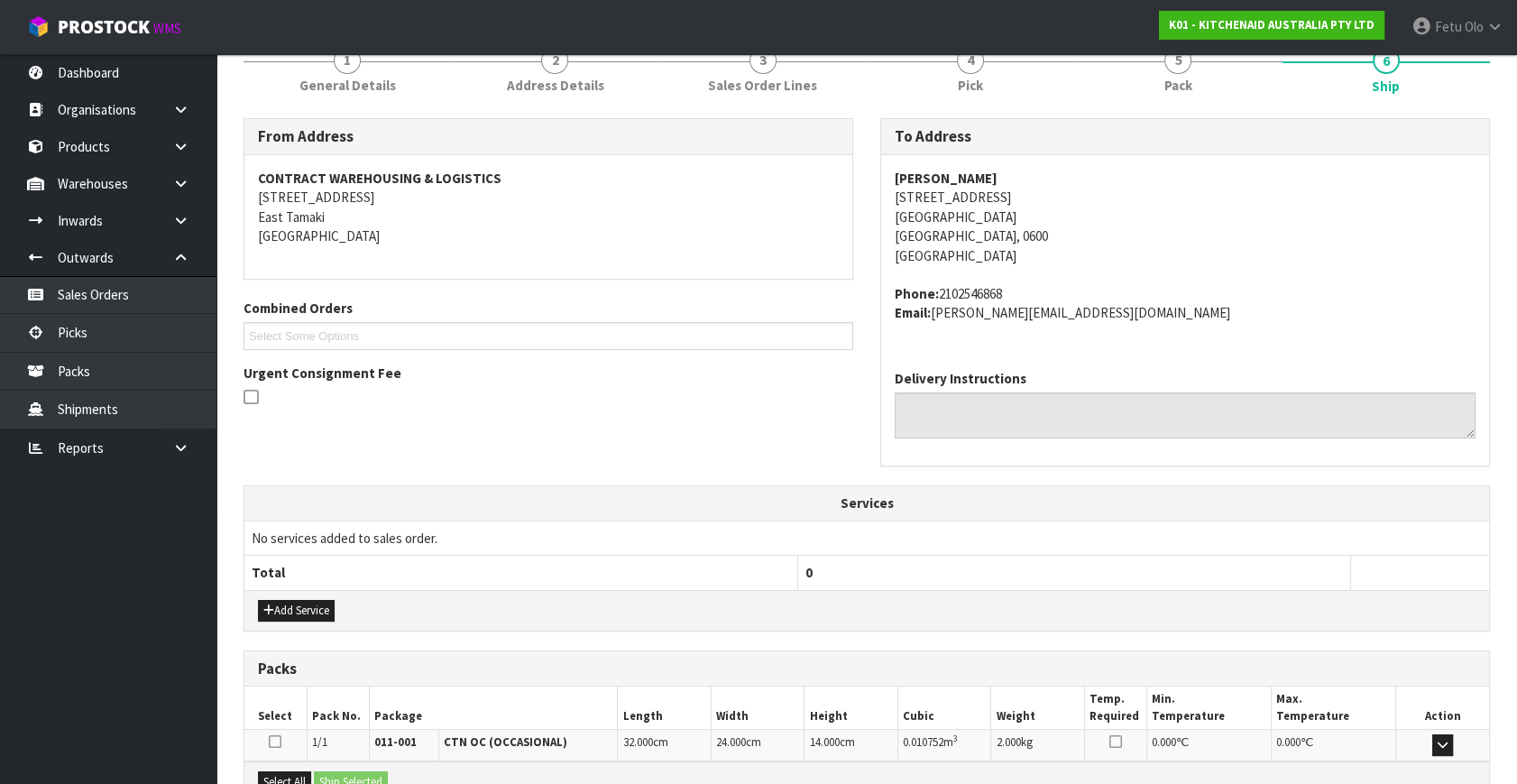
scroll to position [443, 0]
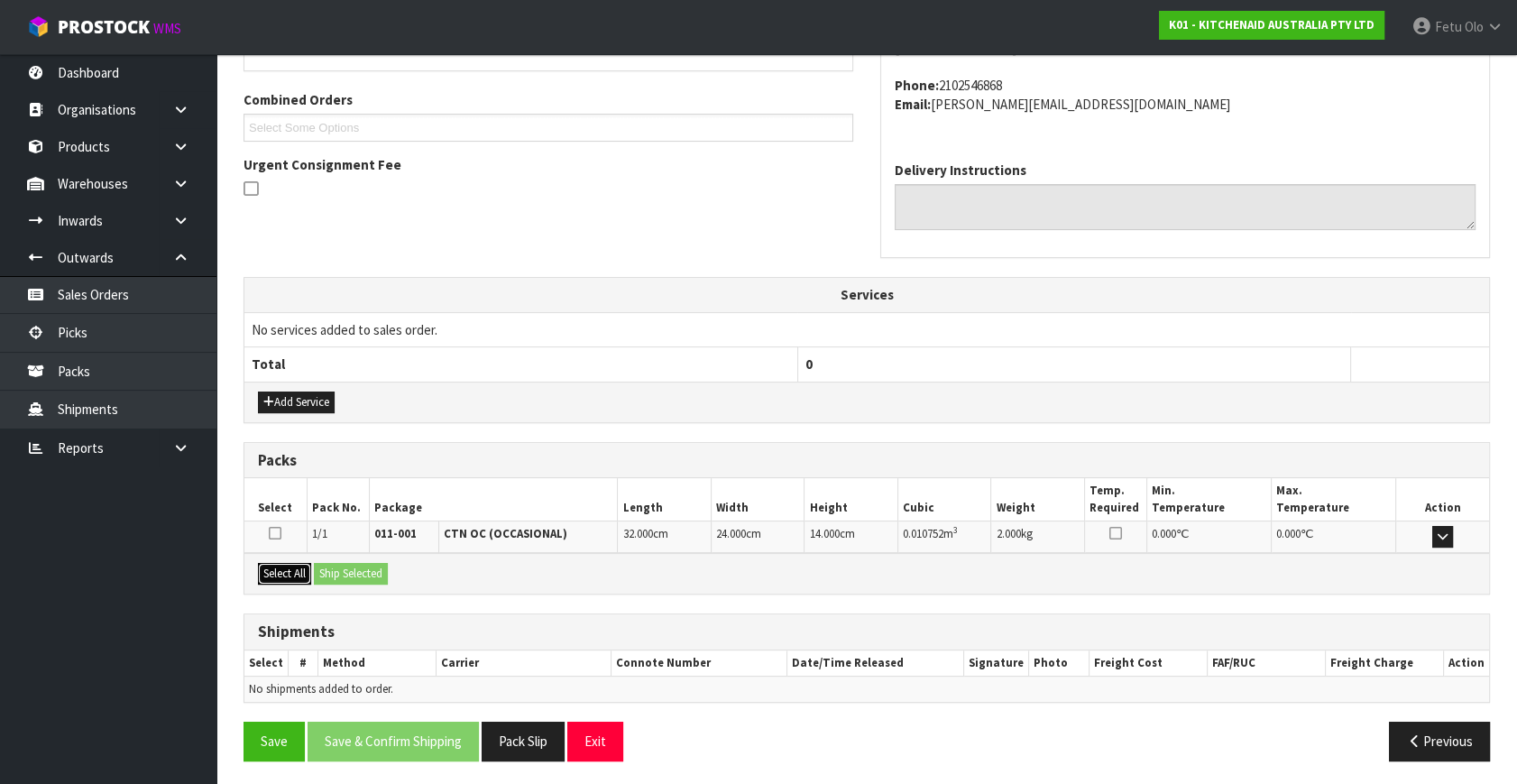
click at [296, 570] on button "Select All" at bounding box center [284, 573] width 53 height 21
click at [330, 569] on button "Ship Selected" at bounding box center [350, 573] width 74 height 21
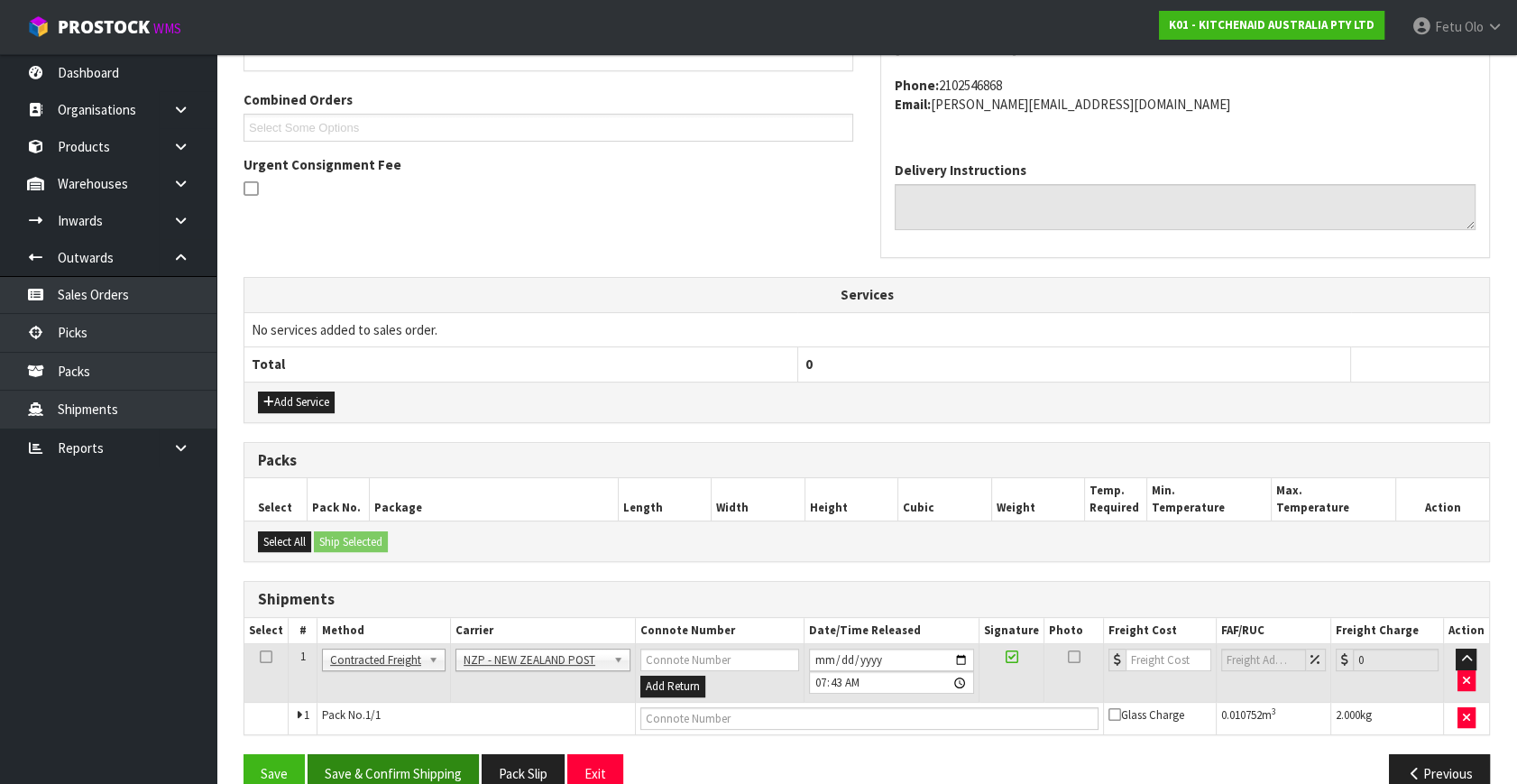
scroll to position [476, 0]
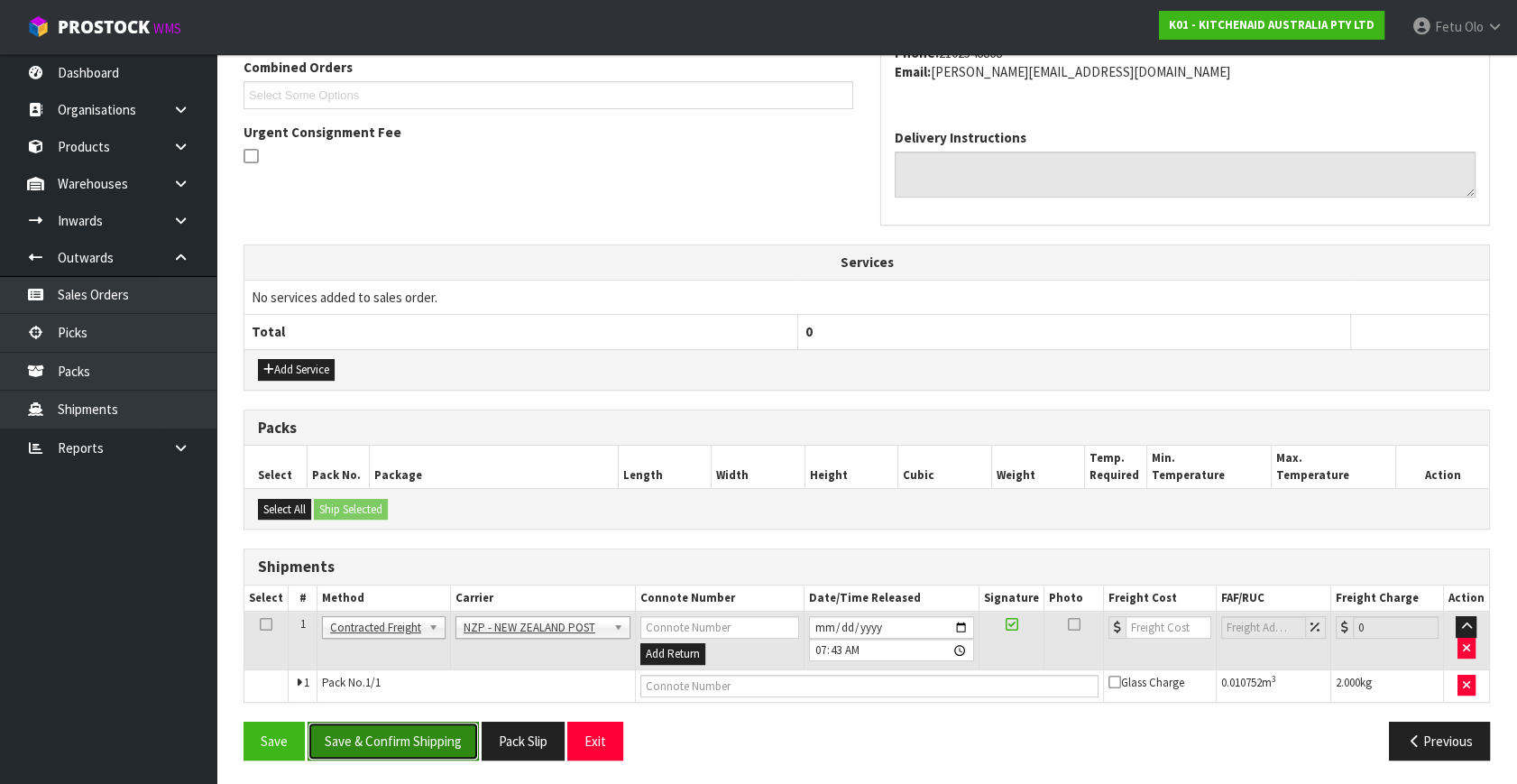
click at [376, 721] on button "Save & Confirm Shipping" at bounding box center [393, 741] width 171 height 38
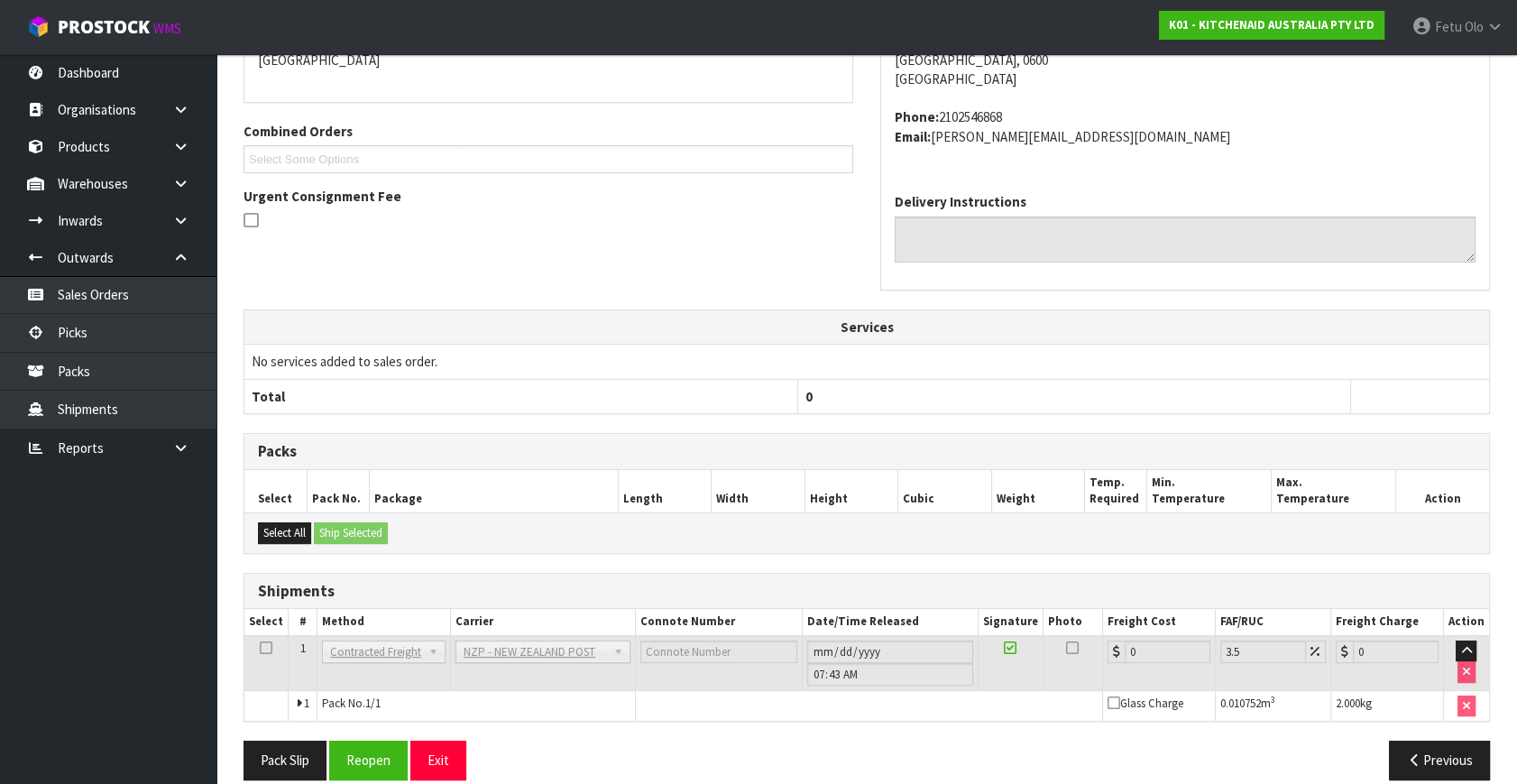
scroll to position [451, 0]
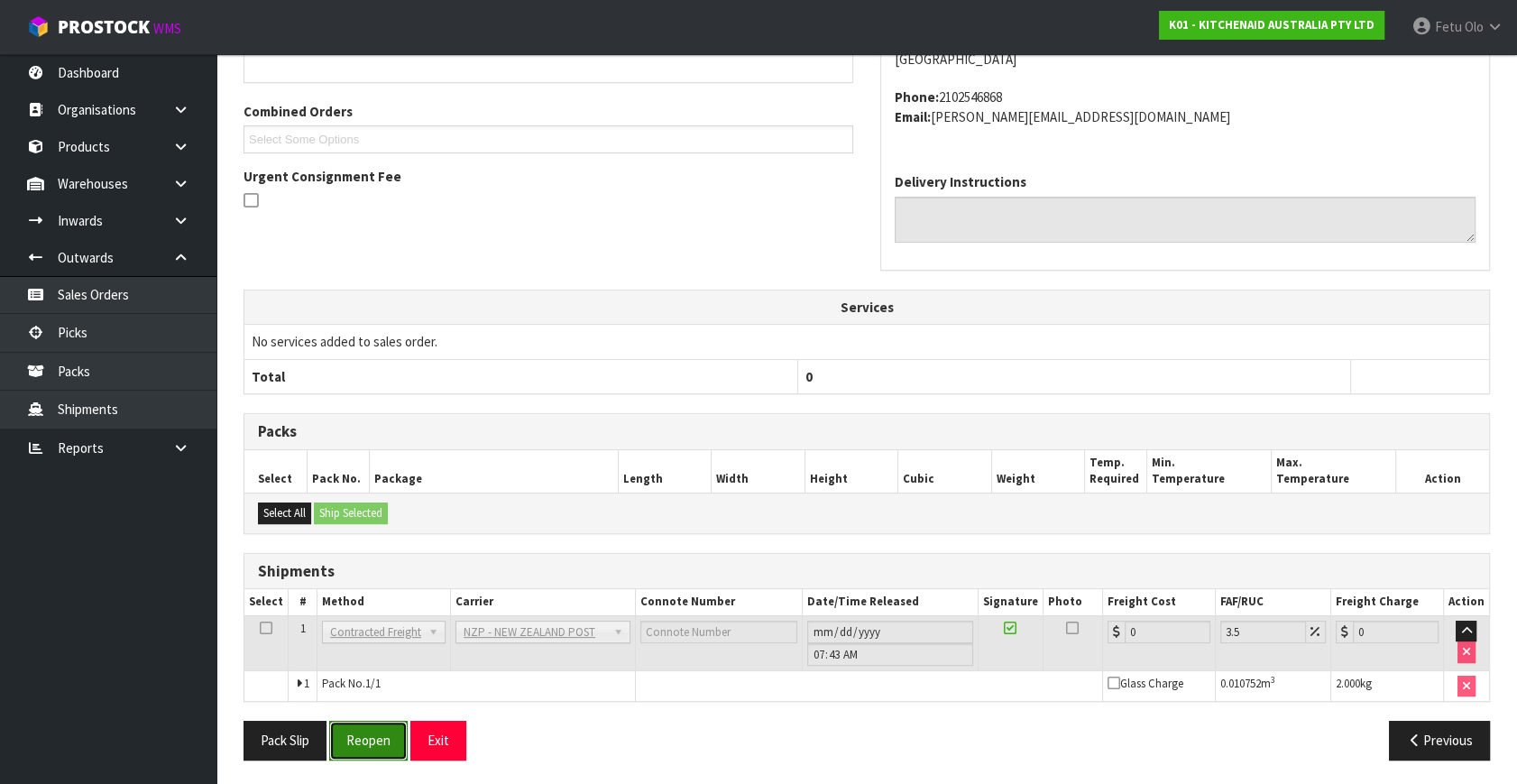
click at [364, 736] on button "Reopen" at bounding box center [368, 740] width 79 height 38
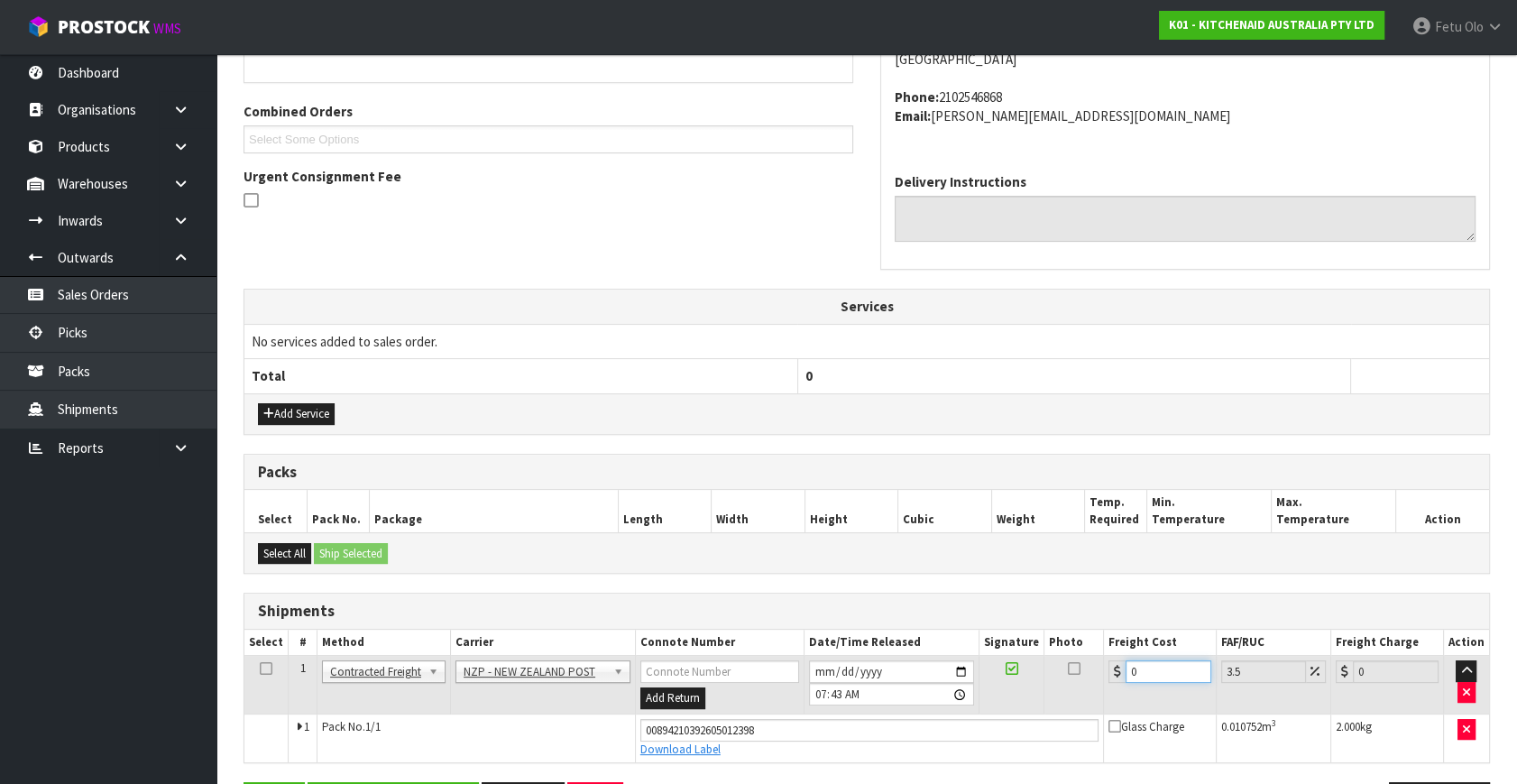
drag, startPoint x: 1140, startPoint y: 672, endPoint x: 993, endPoint y: 707, distance: 151.1
click at [994, 707] on tr "1 Client Local Pickup Customer Local Pickup Company Freight Contracted Freight …" at bounding box center [867, 684] width 1245 height 59
type input "4"
type input "4.14"
type input "4.3"
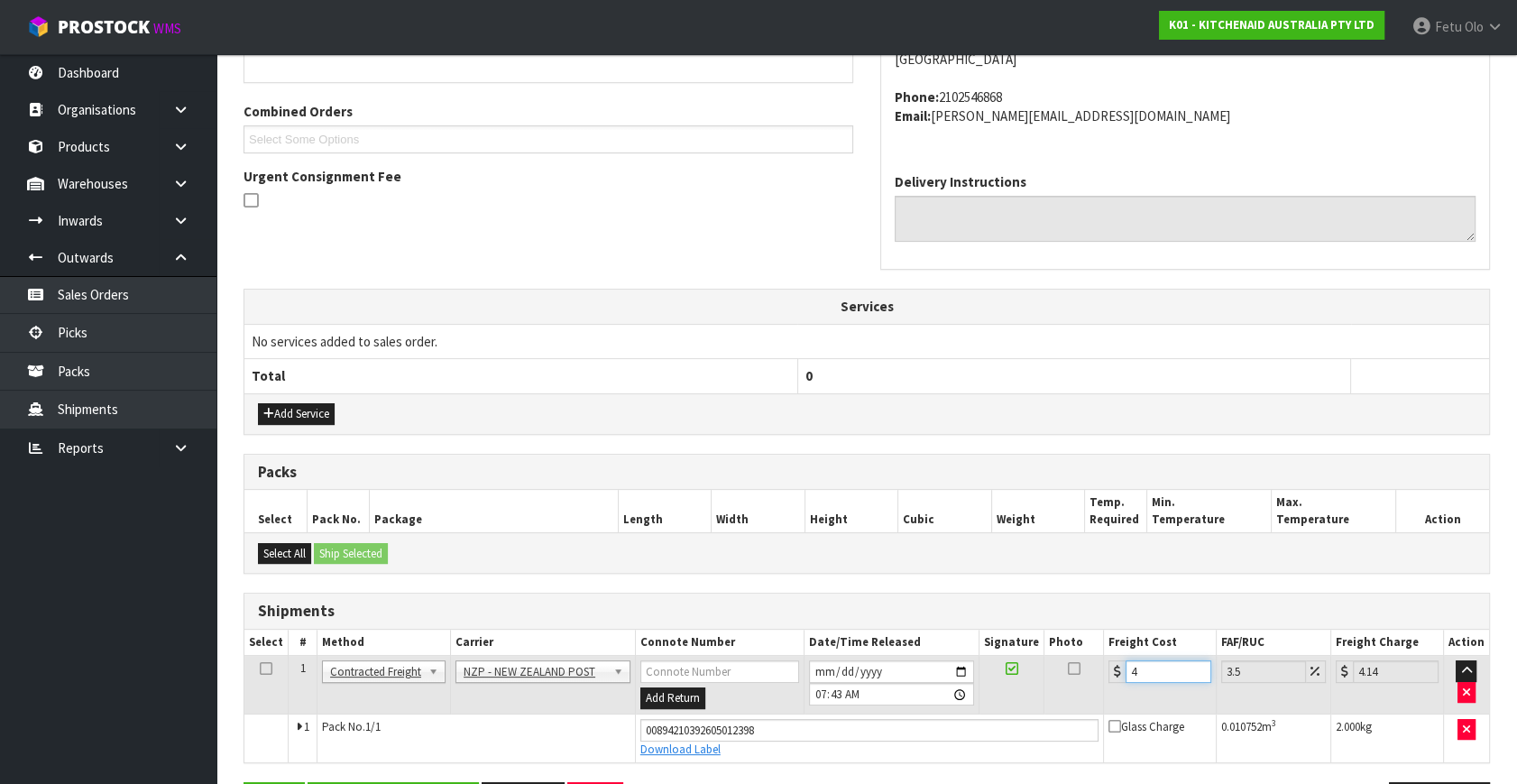
type input "4.45"
type input "4.33"
type input "4.48"
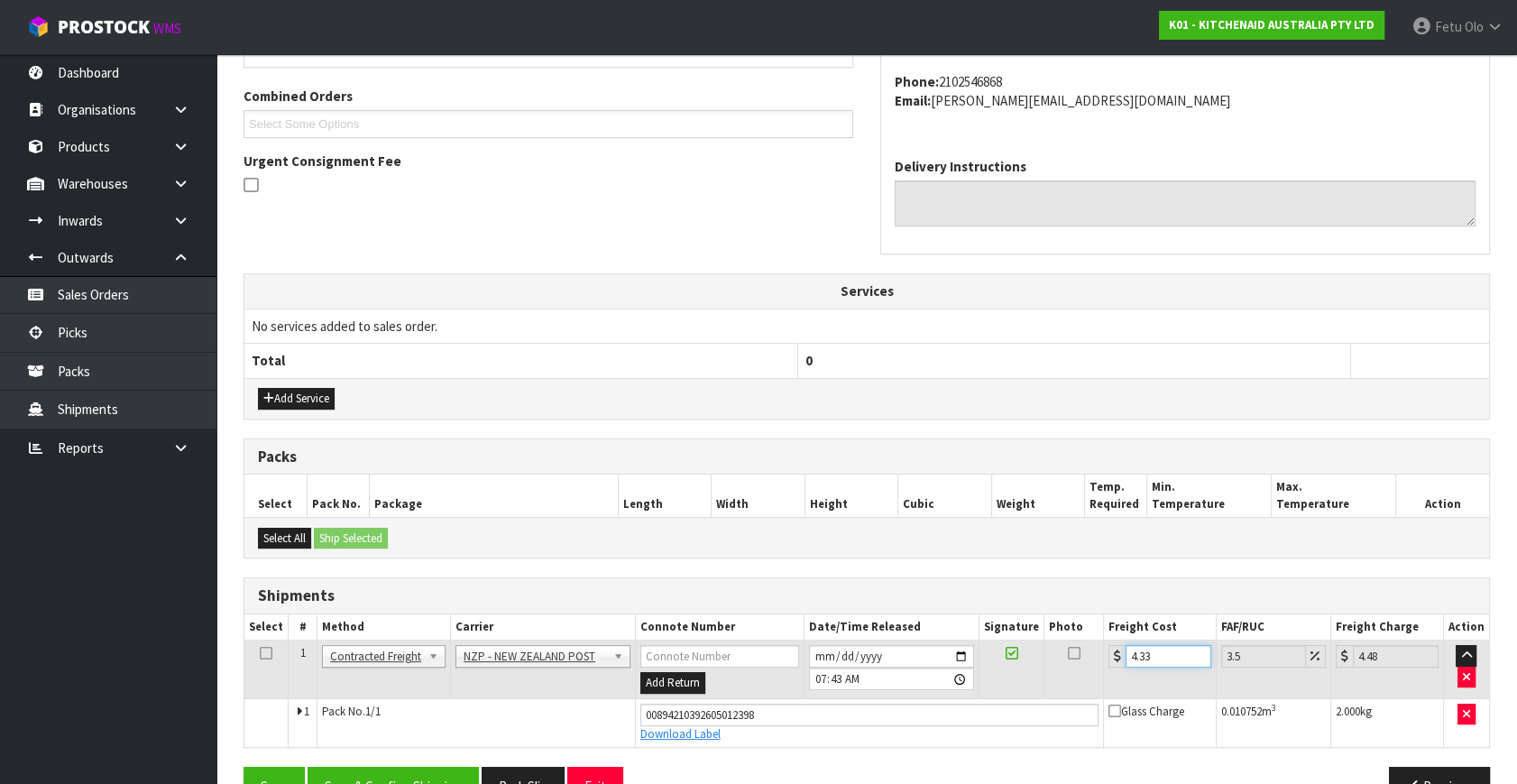
scroll to position [493, 0]
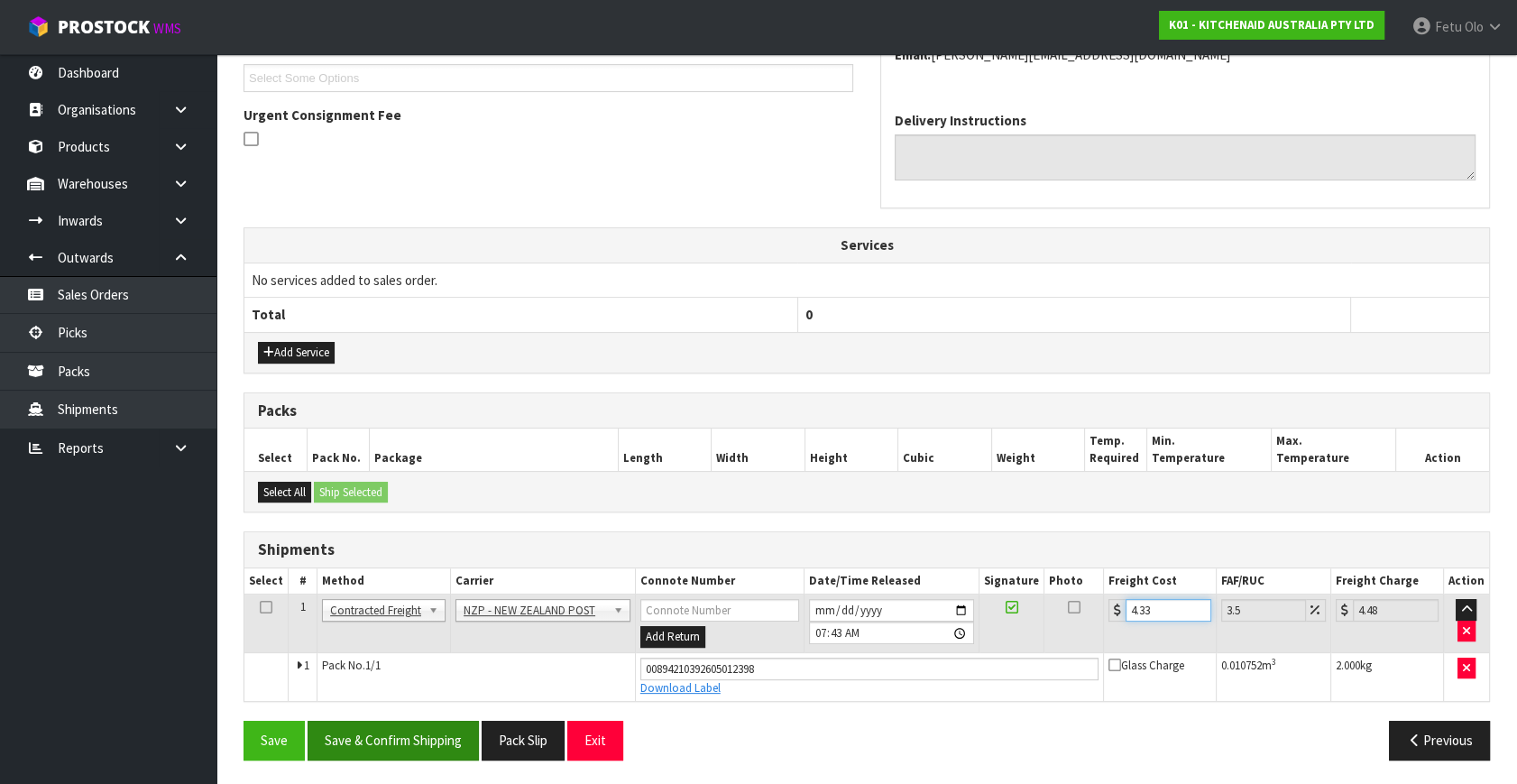
type input "4.33"
click at [446, 727] on button "Save & Confirm Shipping" at bounding box center [393, 740] width 171 height 38
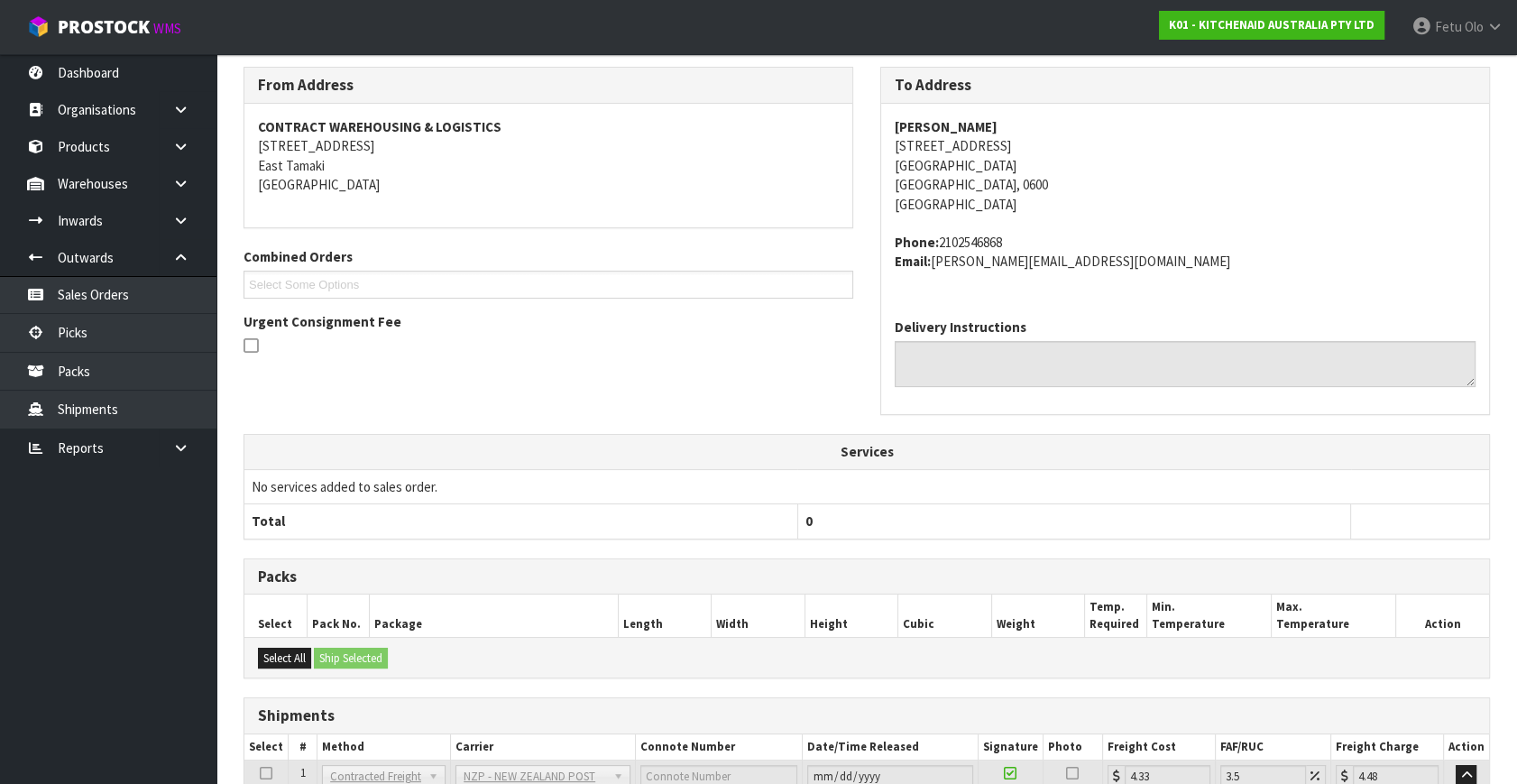
scroll to position [443, 0]
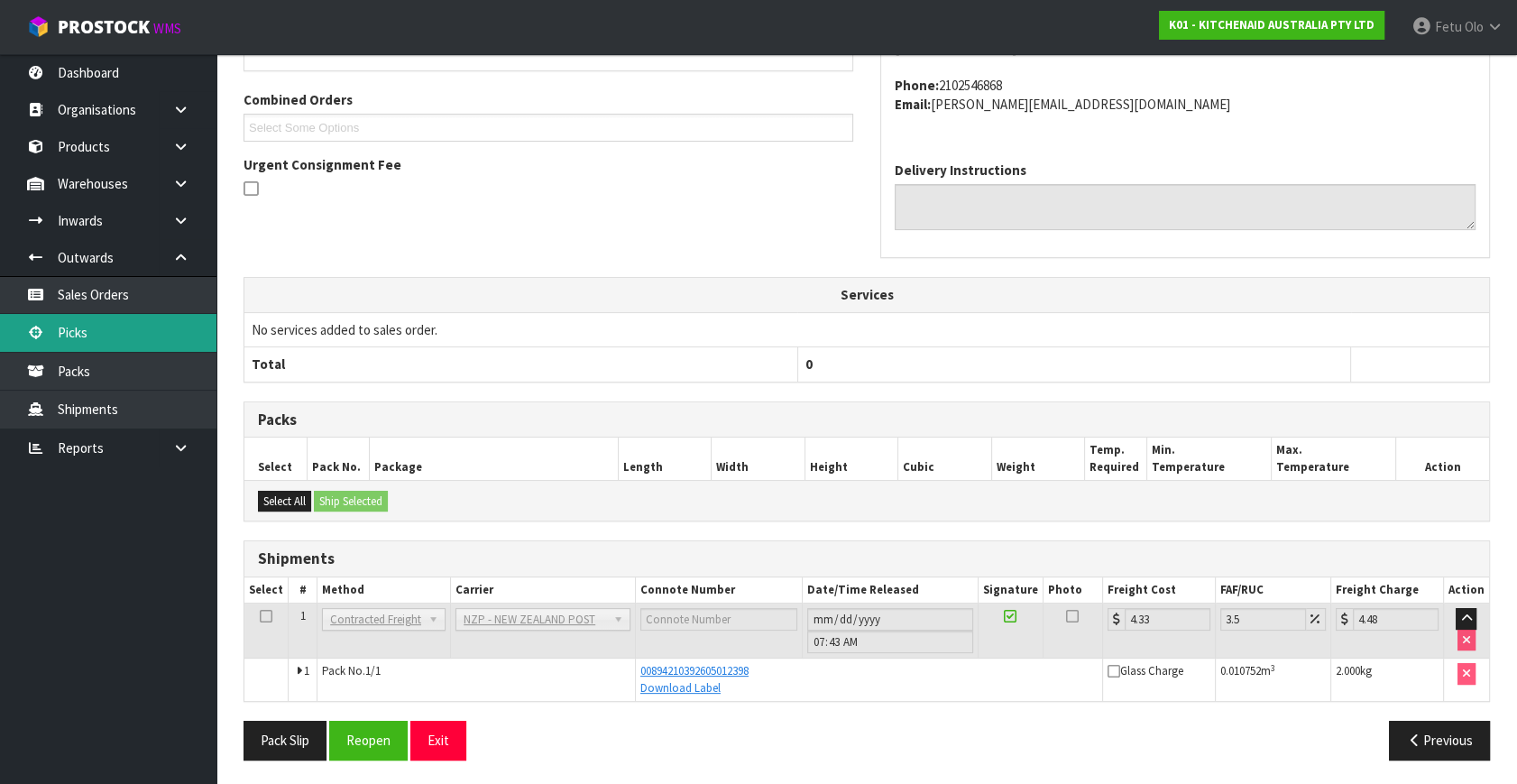
click at [84, 325] on link "Picks" at bounding box center [108, 332] width 216 height 37
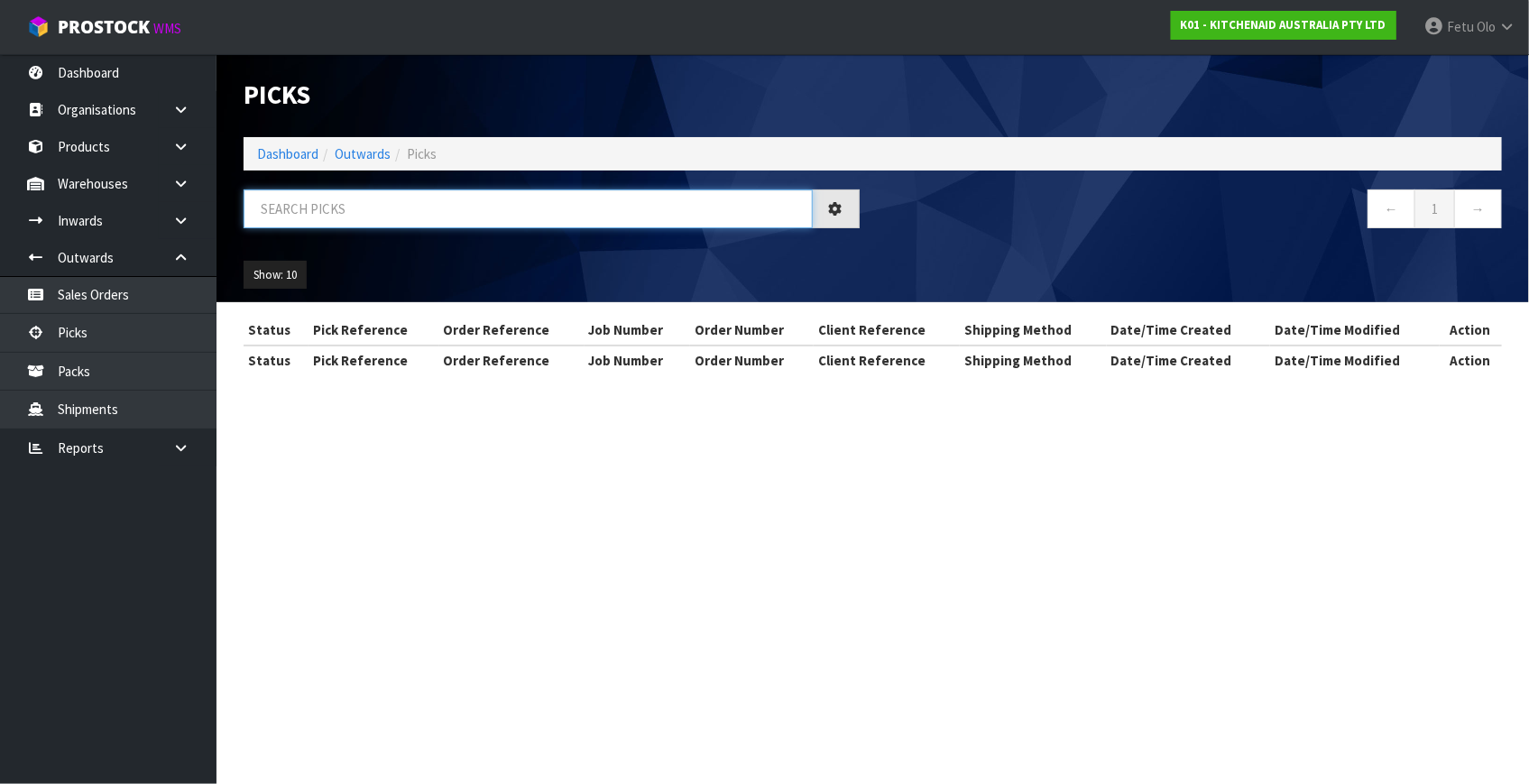
click at [502, 206] on input "text" at bounding box center [527, 209] width 569 height 38
type input "79887"
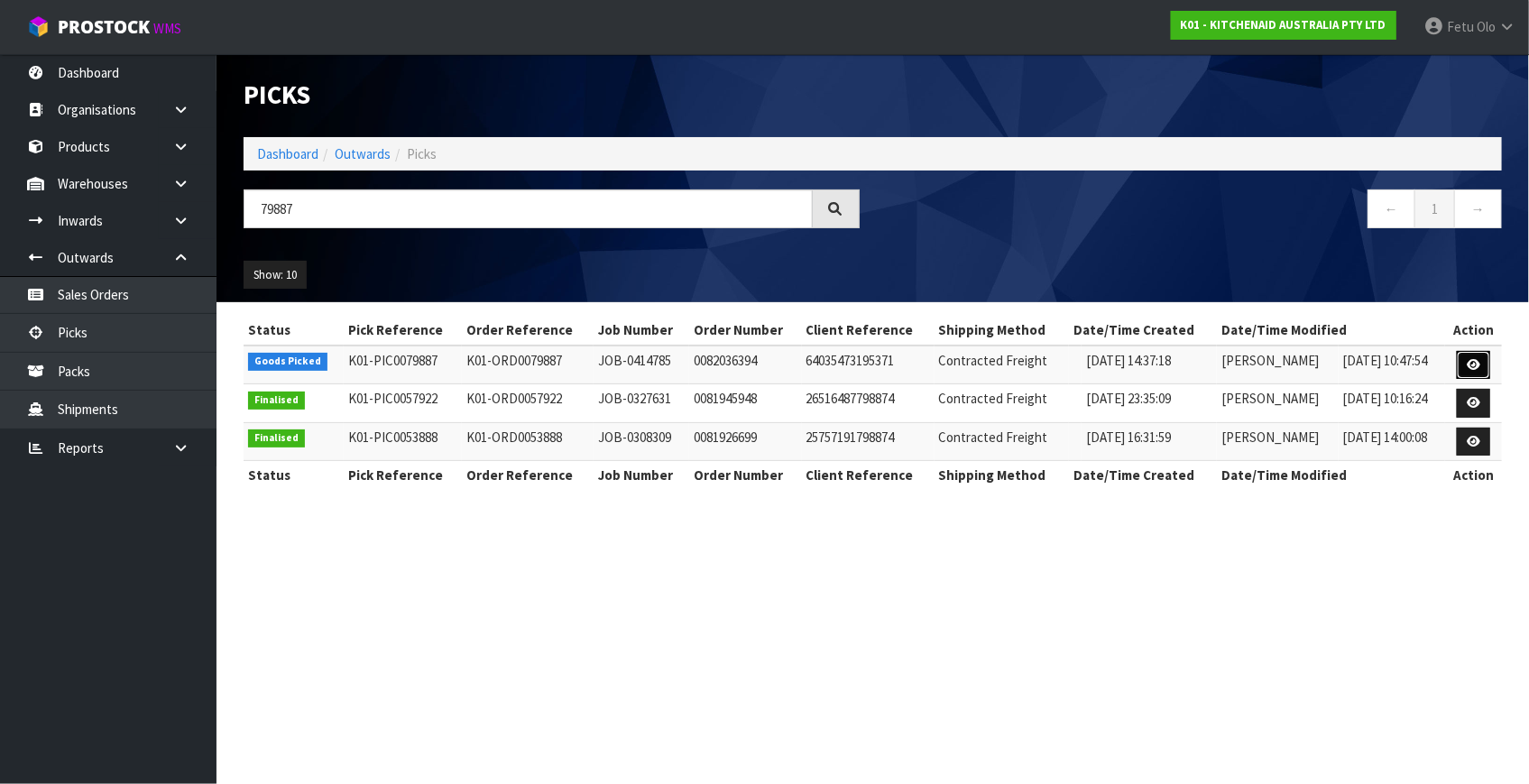
click at [1473, 356] on link at bounding box center [1473, 366] width 34 height 29
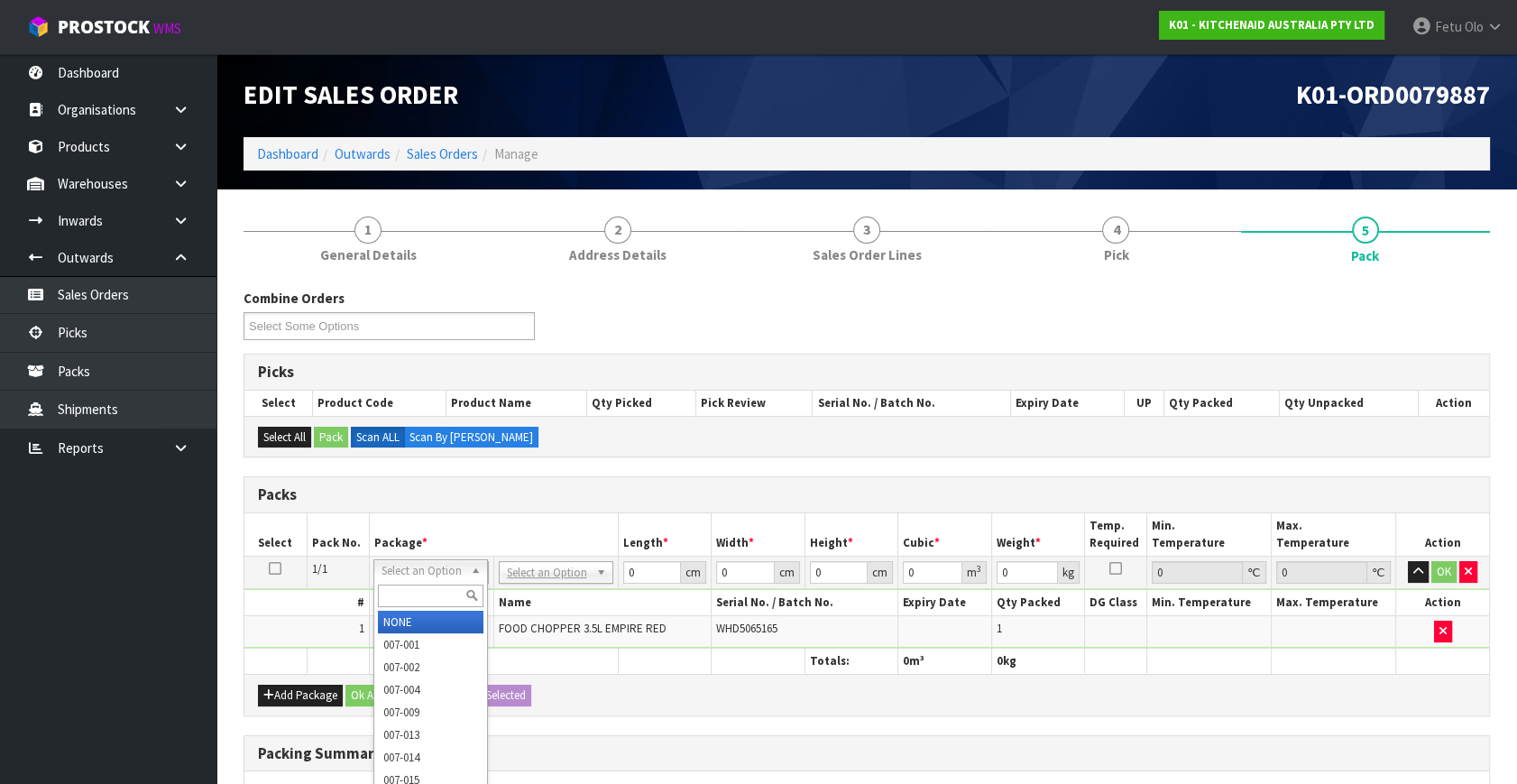
click at [416, 595] on input "text" at bounding box center [431, 594] width 106 height 22
type input "011-084"
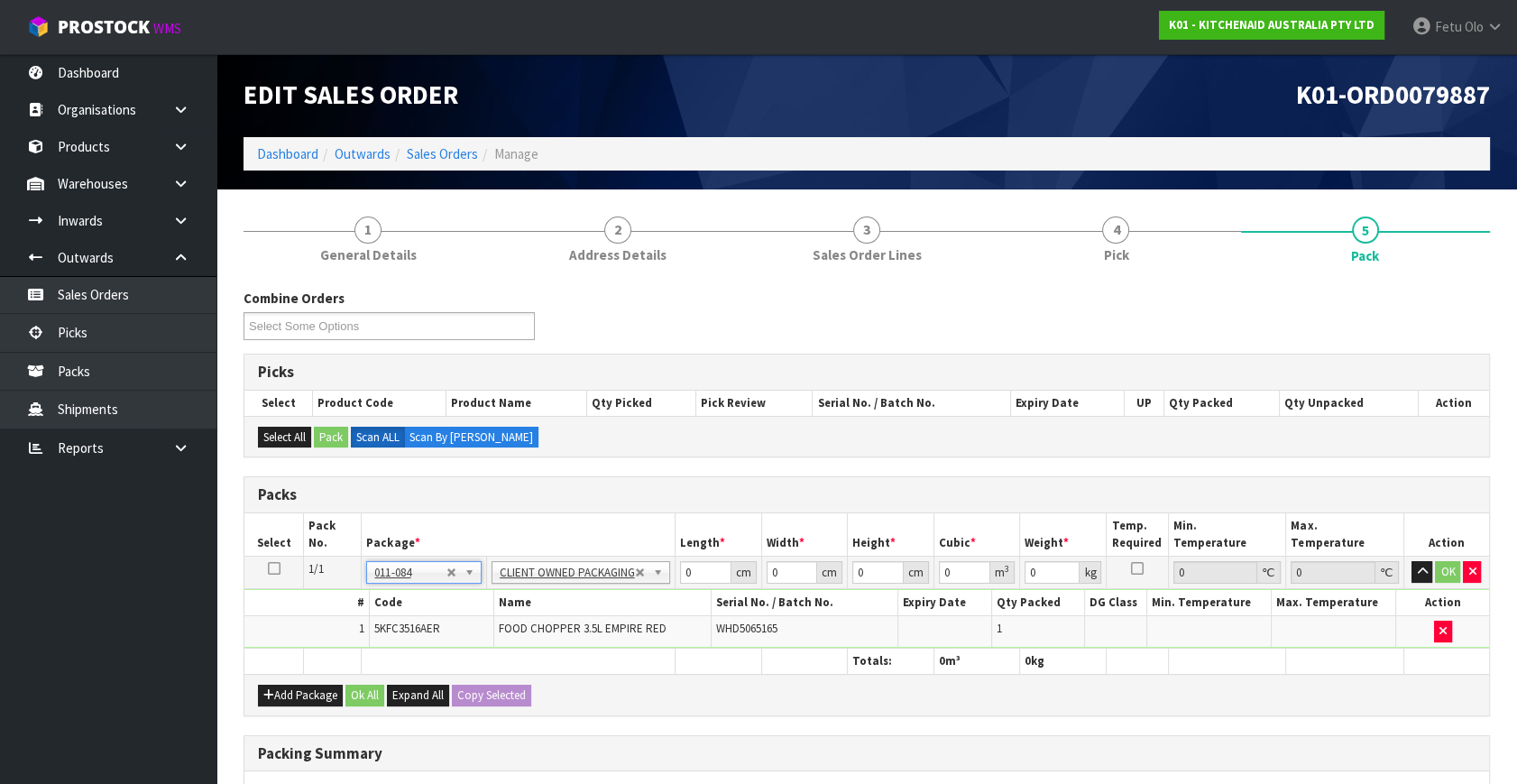
type input "1.75"
drag, startPoint x: 670, startPoint y: 574, endPoint x: 588, endPoint y: 626, distance: 97.1
click at [589, 626] on tbody "1/1 NONE 007-001 007-002 007-004 007-009 007-013 007-014 007-015 007-017 007-01…" at bounding box center [867, 602] width 1245 height 92
type input "30"
type input "216"
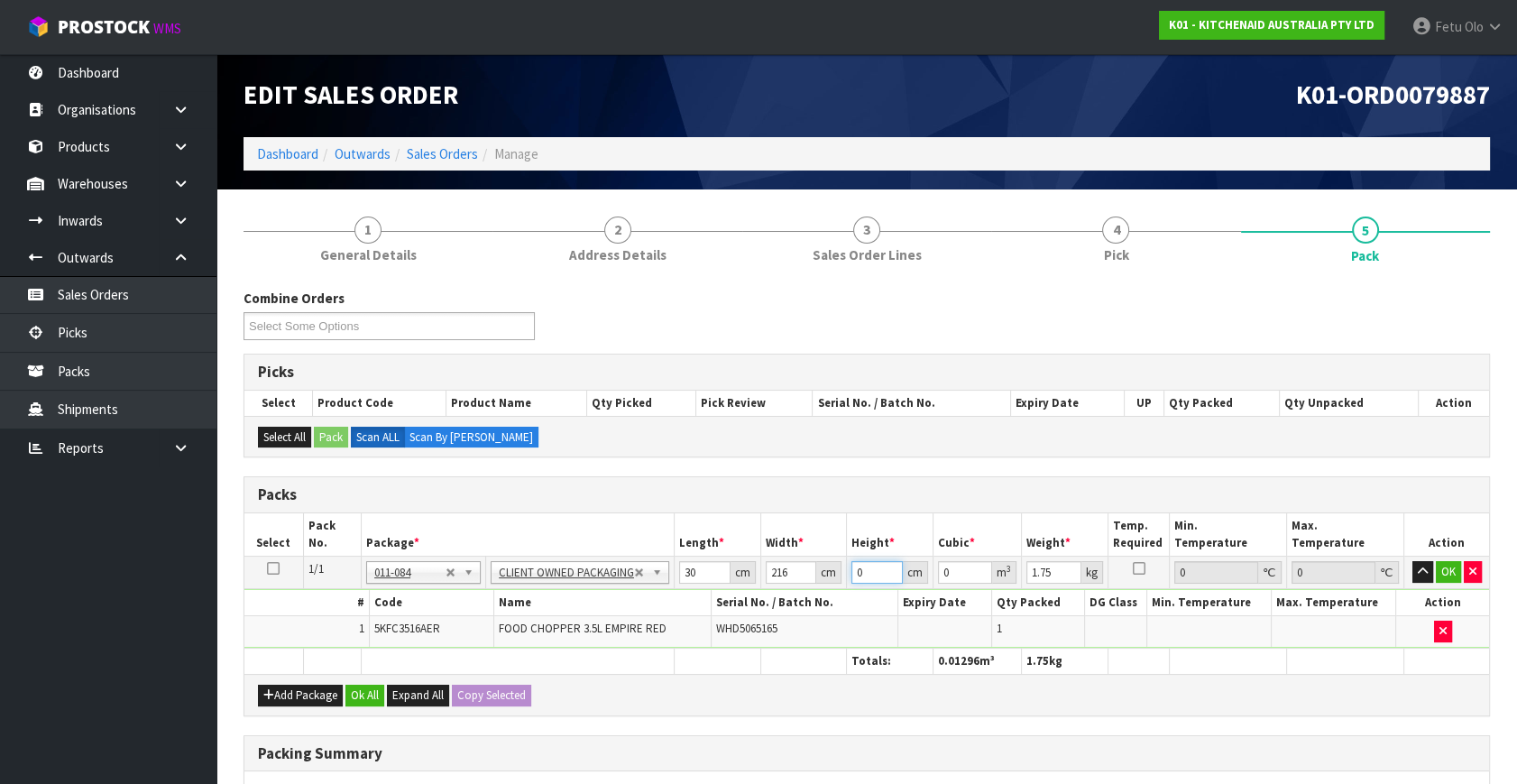
type input "2"
type input "0.01296"
type input "22"
type input "0.14256"
type input "22"
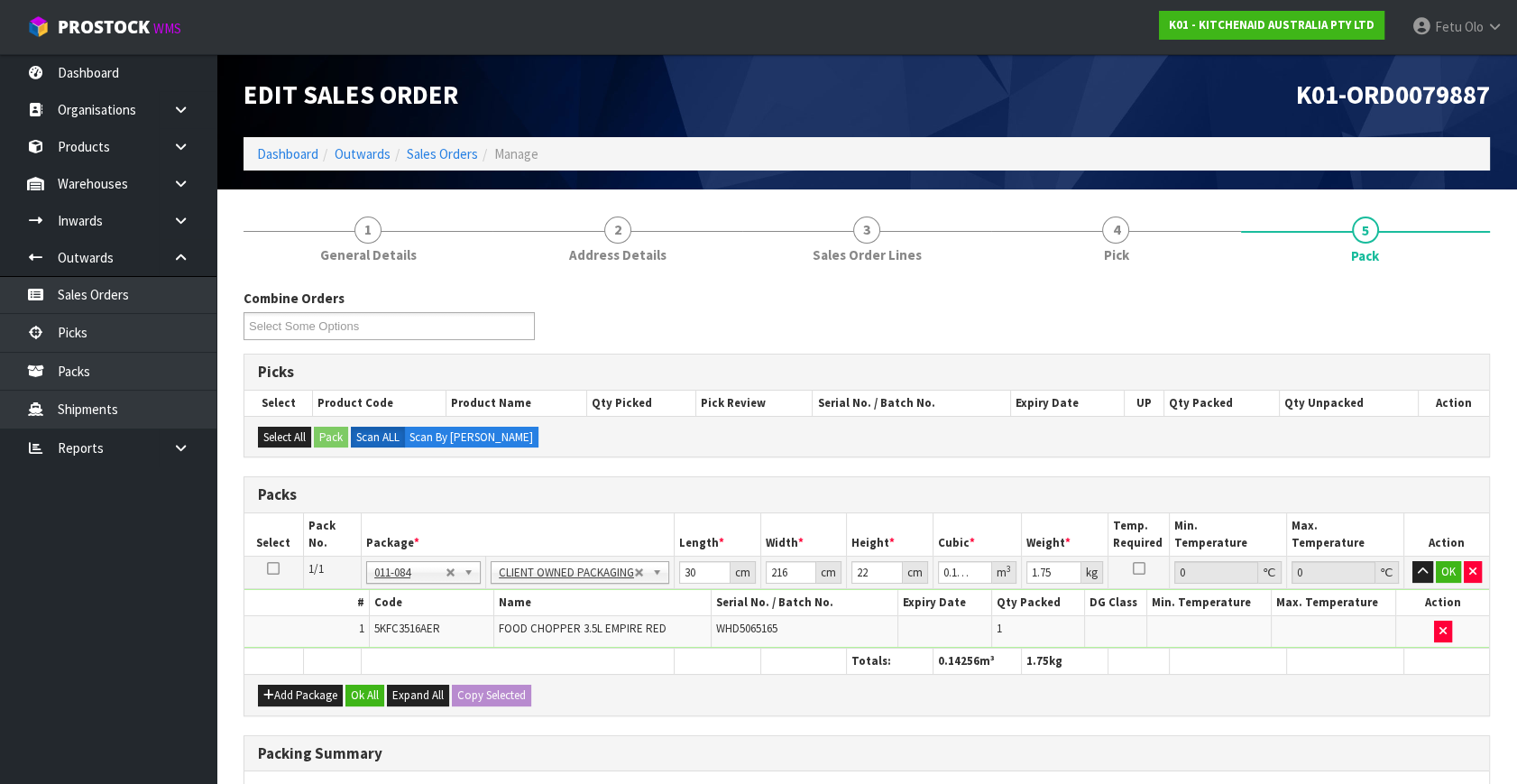
click at [695, 584] on td "30 cm" at bounding box center [718, 572] width 87 height 33
click at [705, 569] on input "30" at bounding box center [704, 571] width 51 height 22
type input "2"
type input "0.00132"
type input "26"
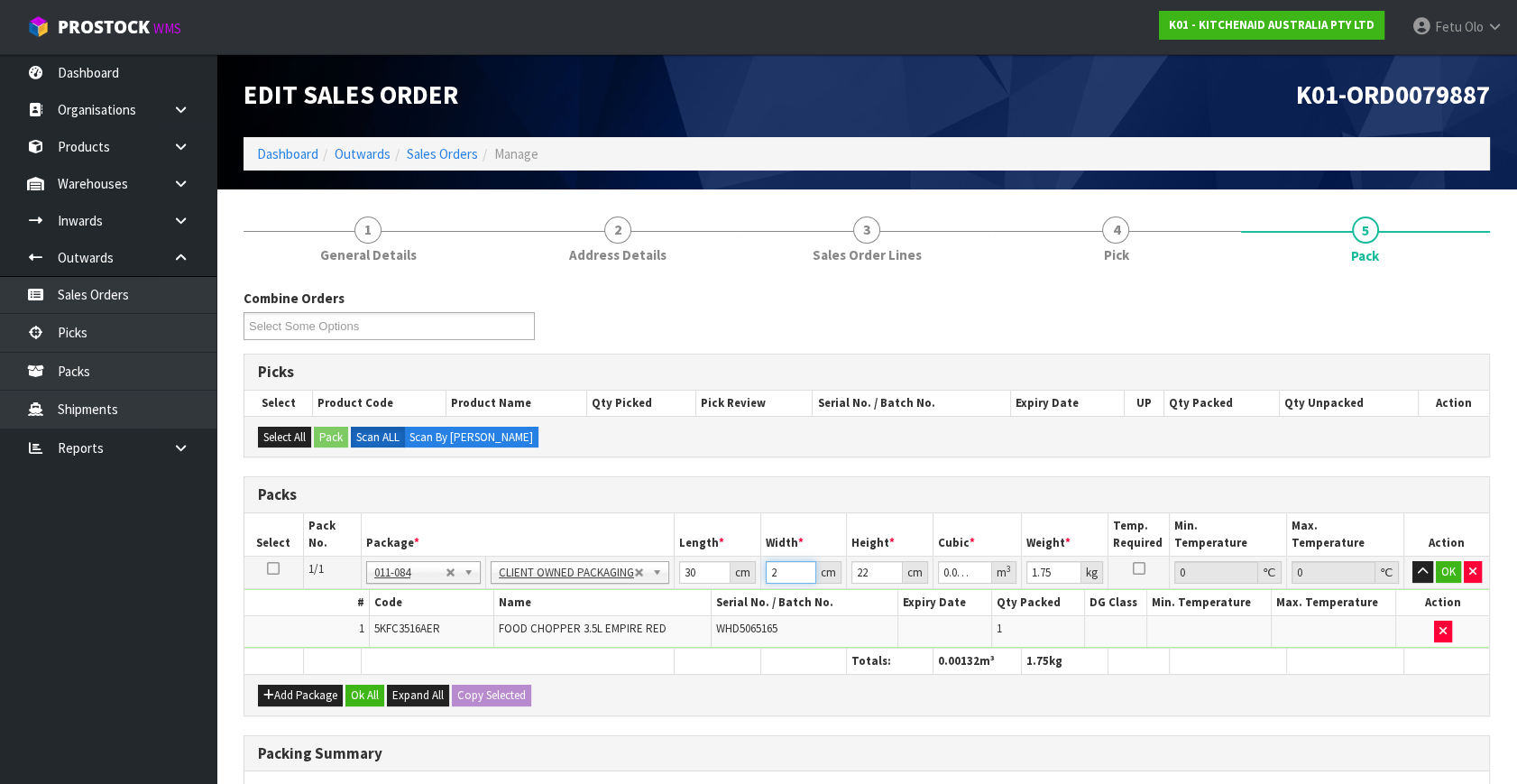
type input "0.01716"
type input "26"
type input "2"
type input "0.00156"
type input "22"
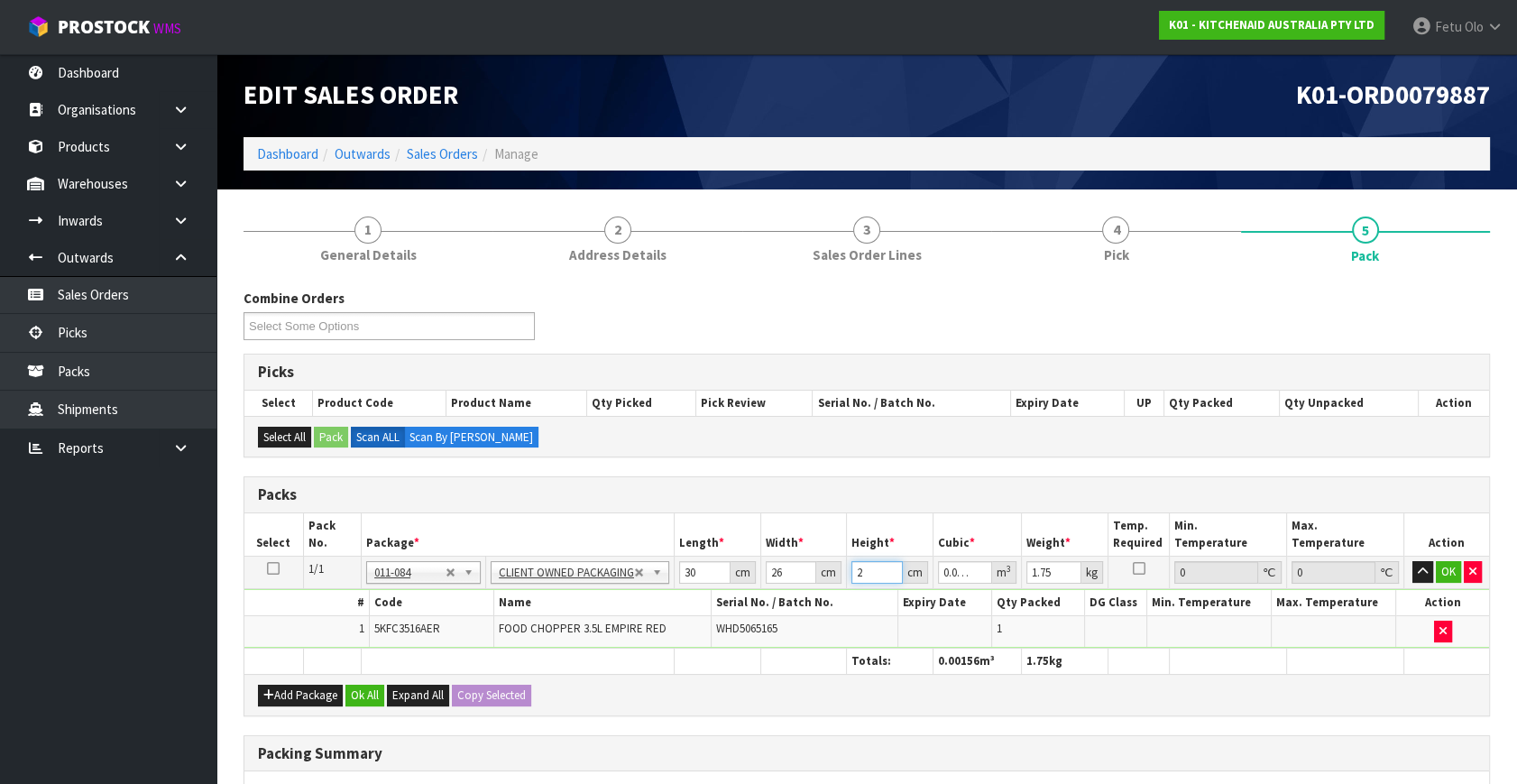
type input "0.01716"
type input "3"
click button "OK" at bounding box center [1448, 571] width 25 height 21
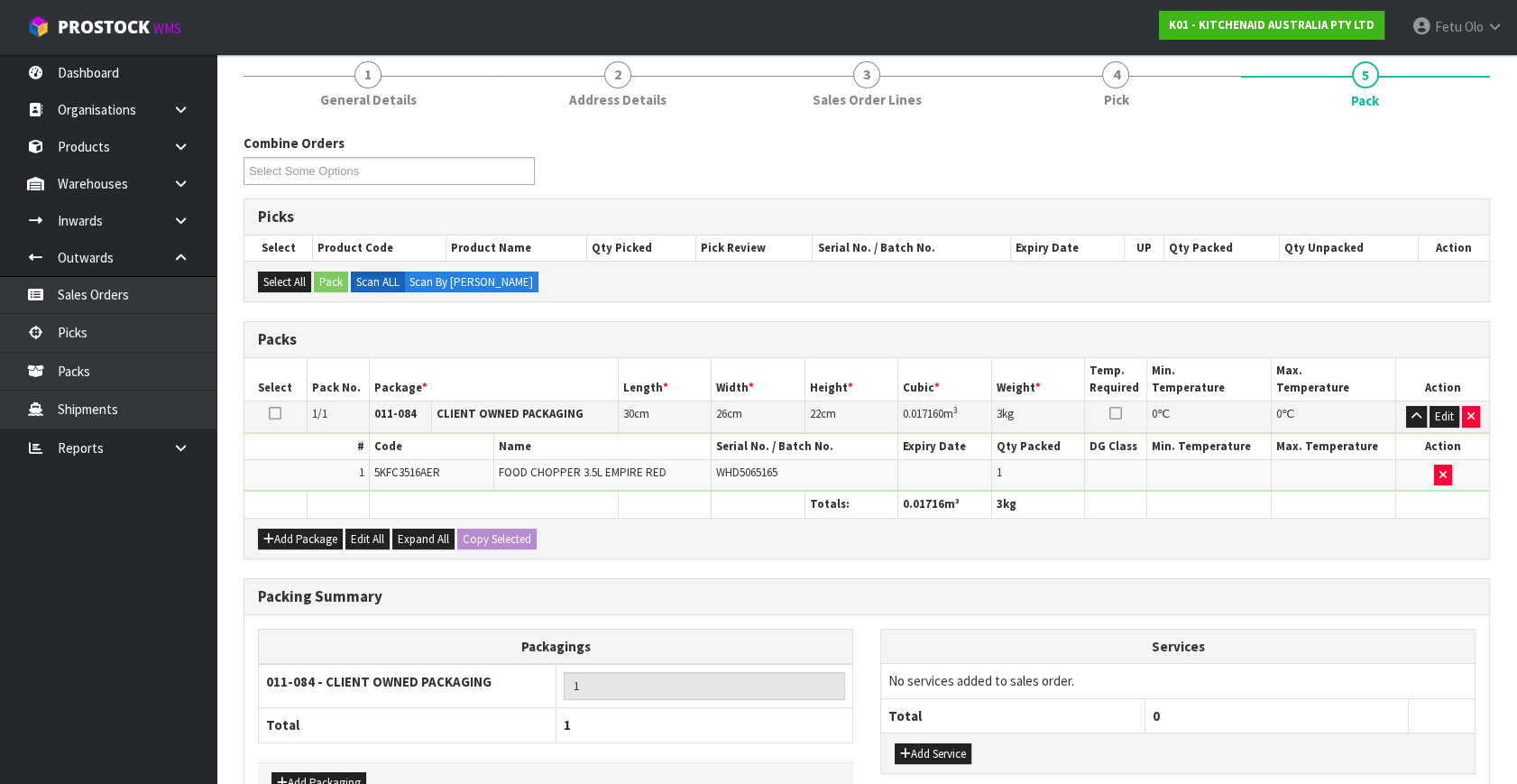
scroll to position [268, 0]
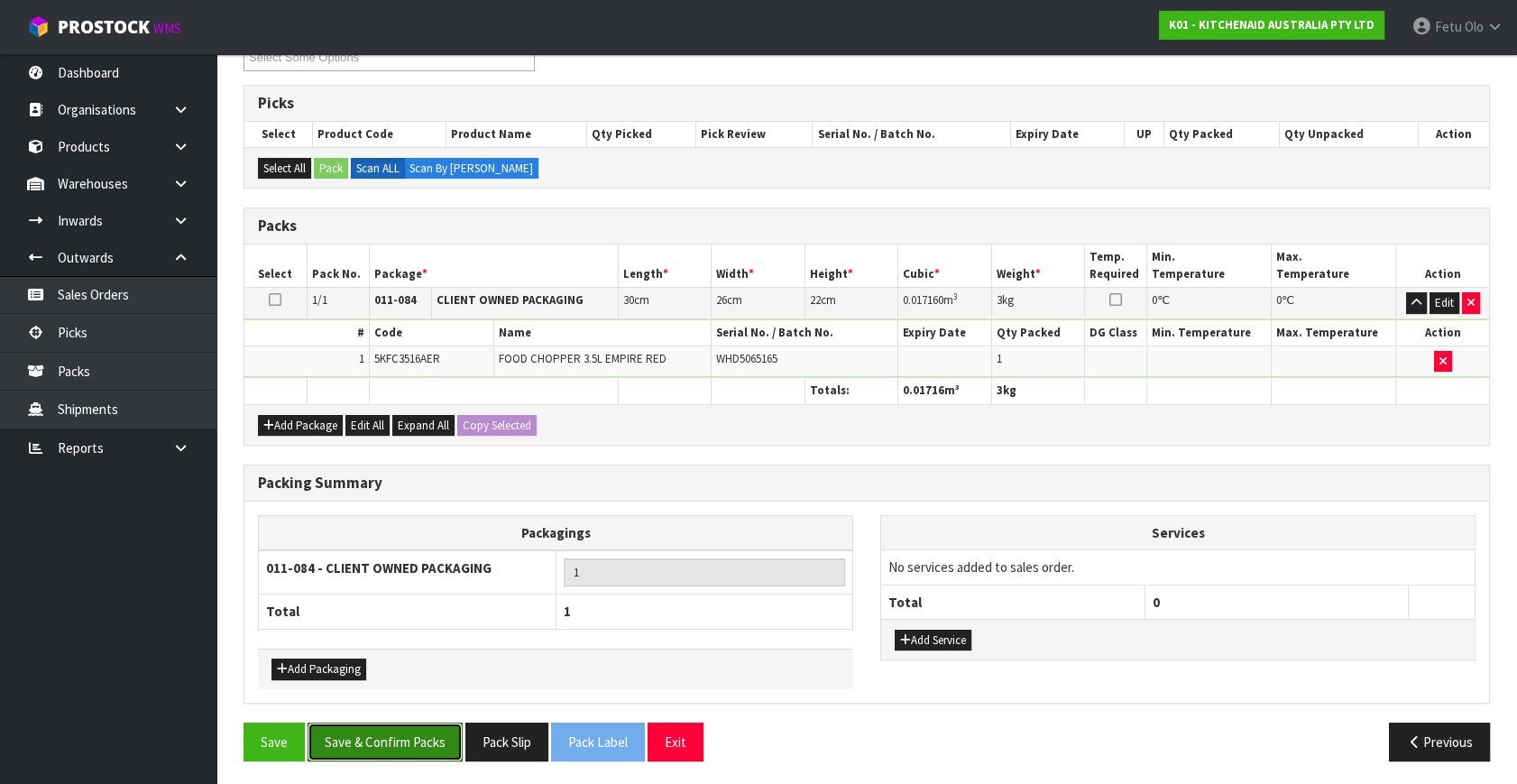
click at [417, 722] on button "Save & Confirm Packs" at bounding box center [385, 742] width 155 height 38
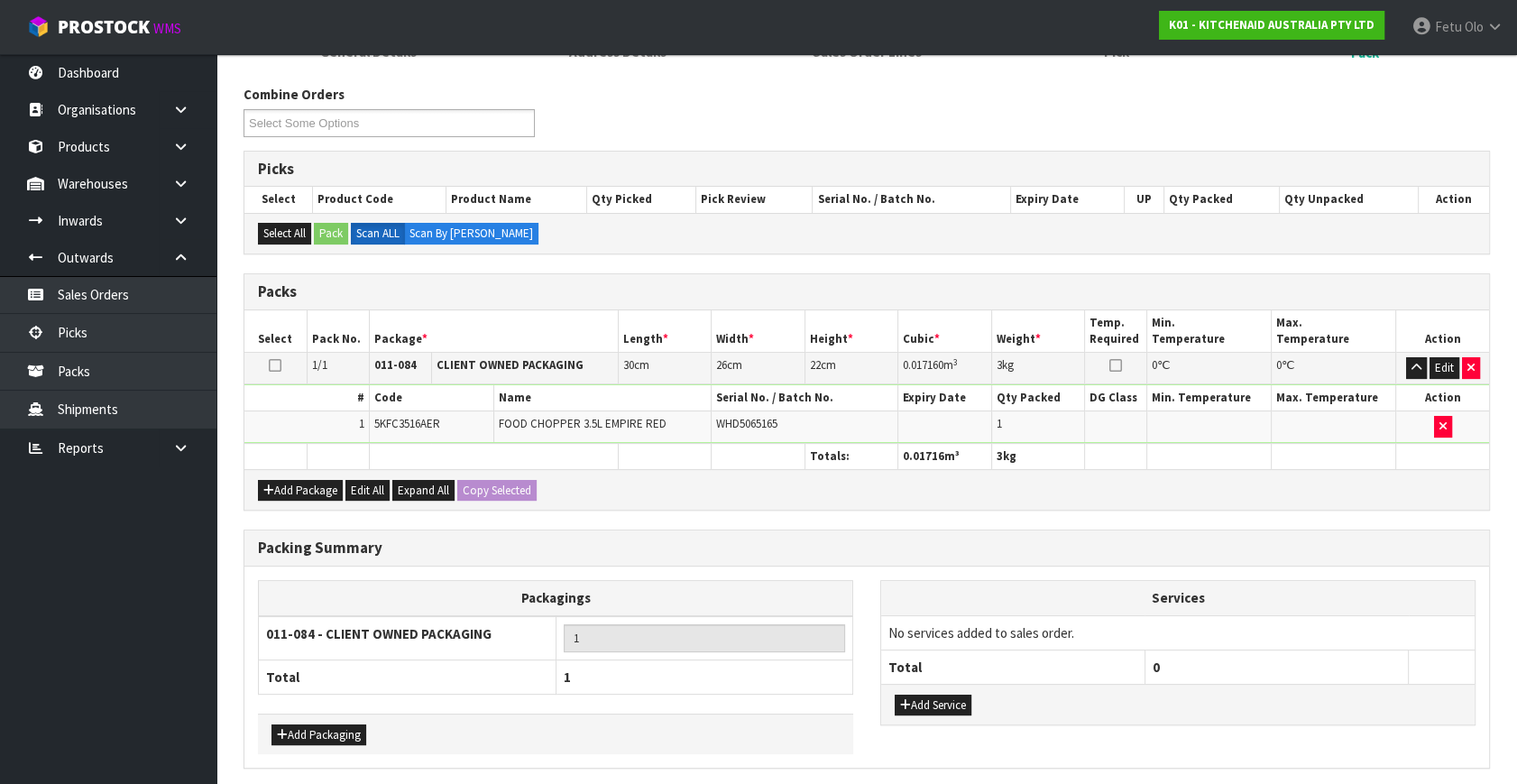
scroll to position [0, 0]
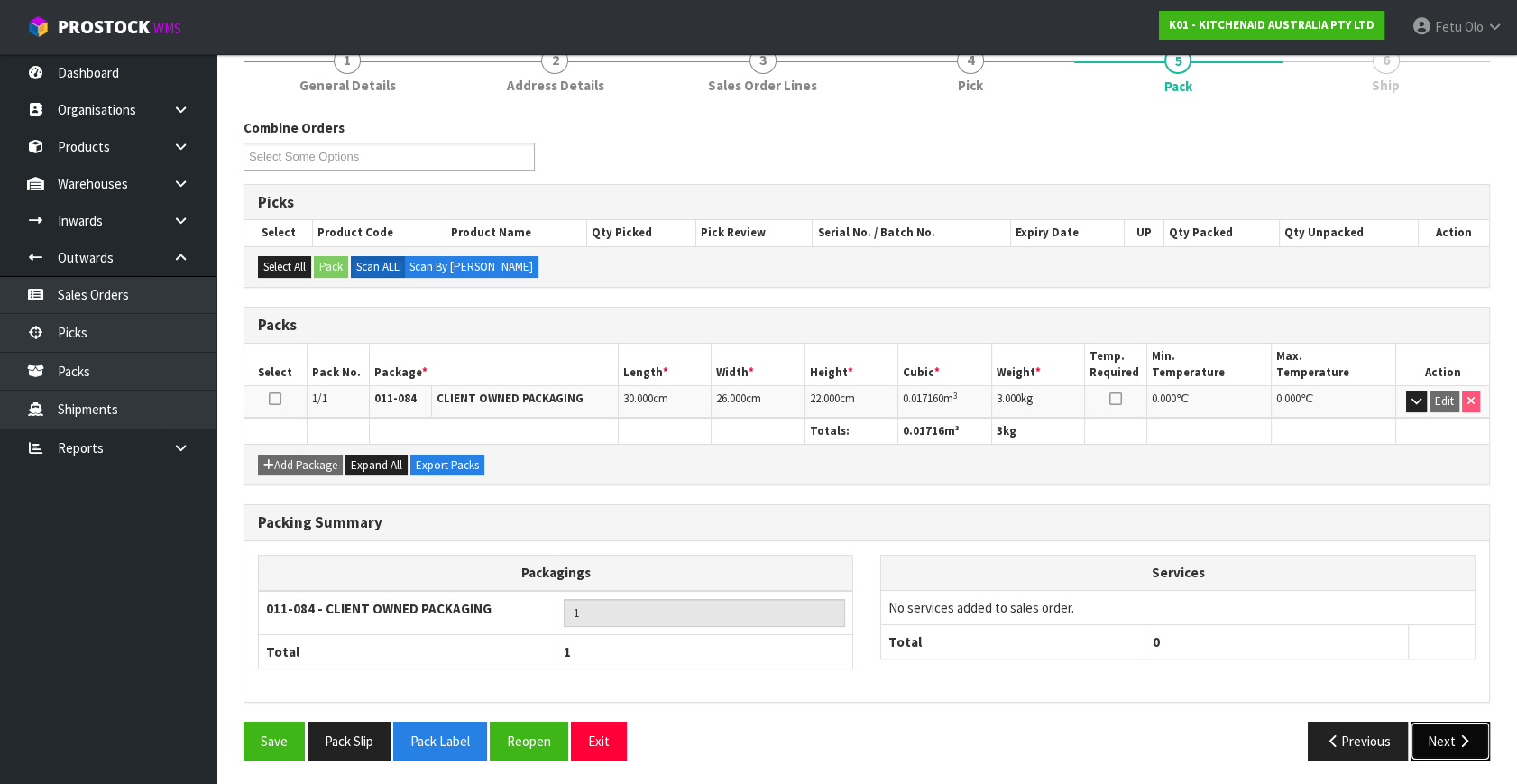
click at [1425, 732] on button "Next" at bounding box center [1450, 741] width 79 height 38
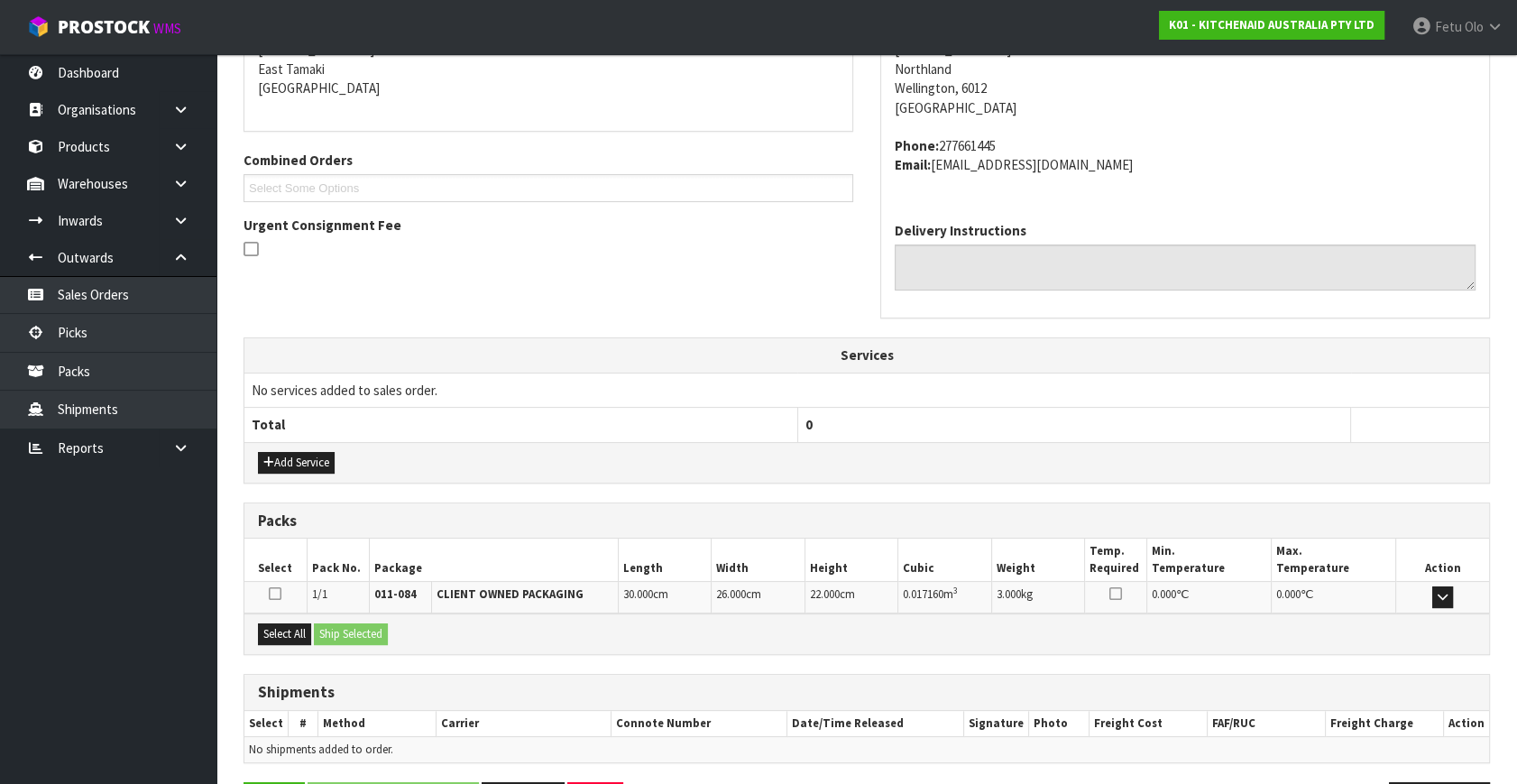
scroll to position [443, 0]
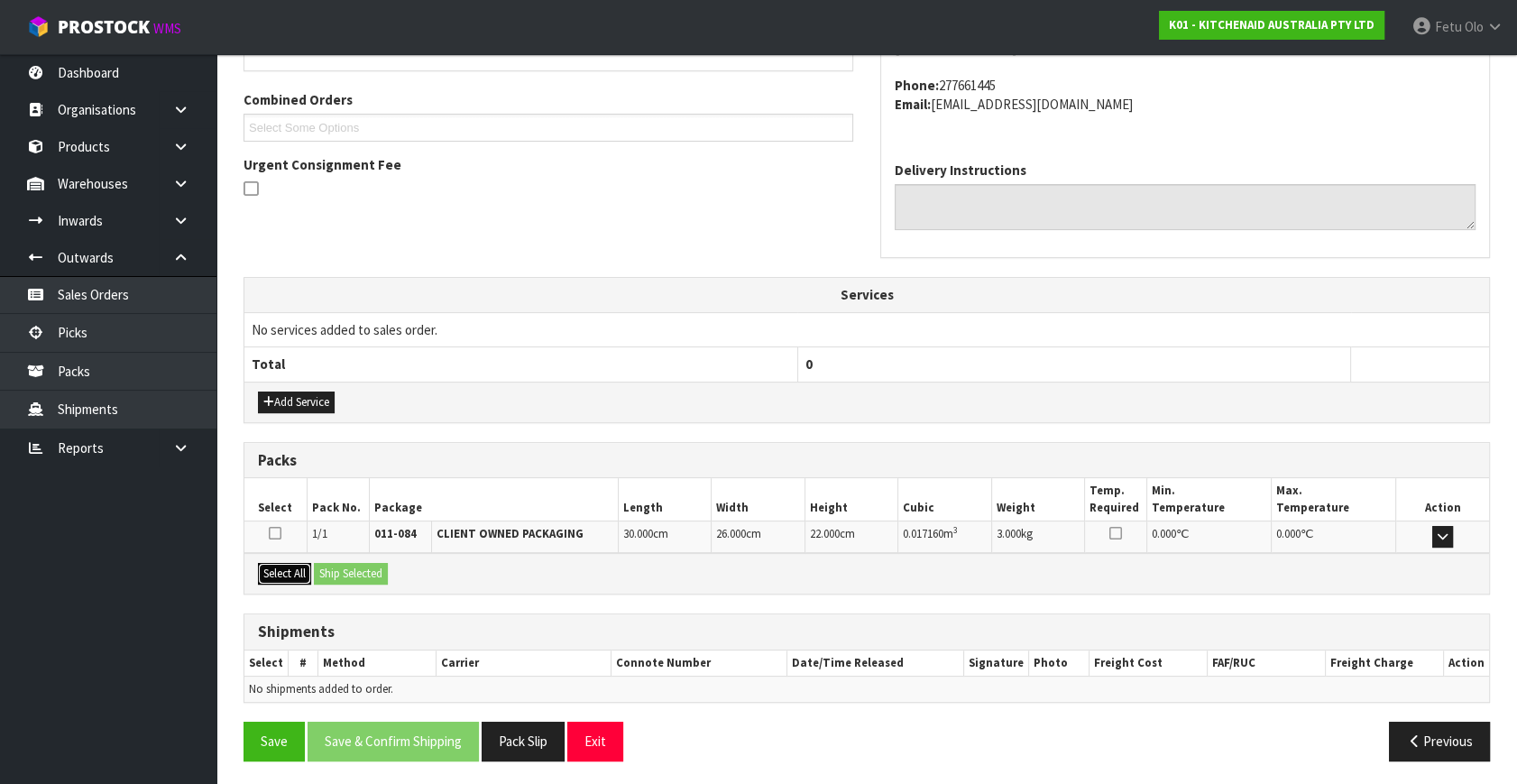
click at [300, 571] on button "Select All" at bounding box center [284, 573] width 53 height 21
click at [350, 570] on button "Ship Selected" at bounding box center [350, 573] width 74 height 21
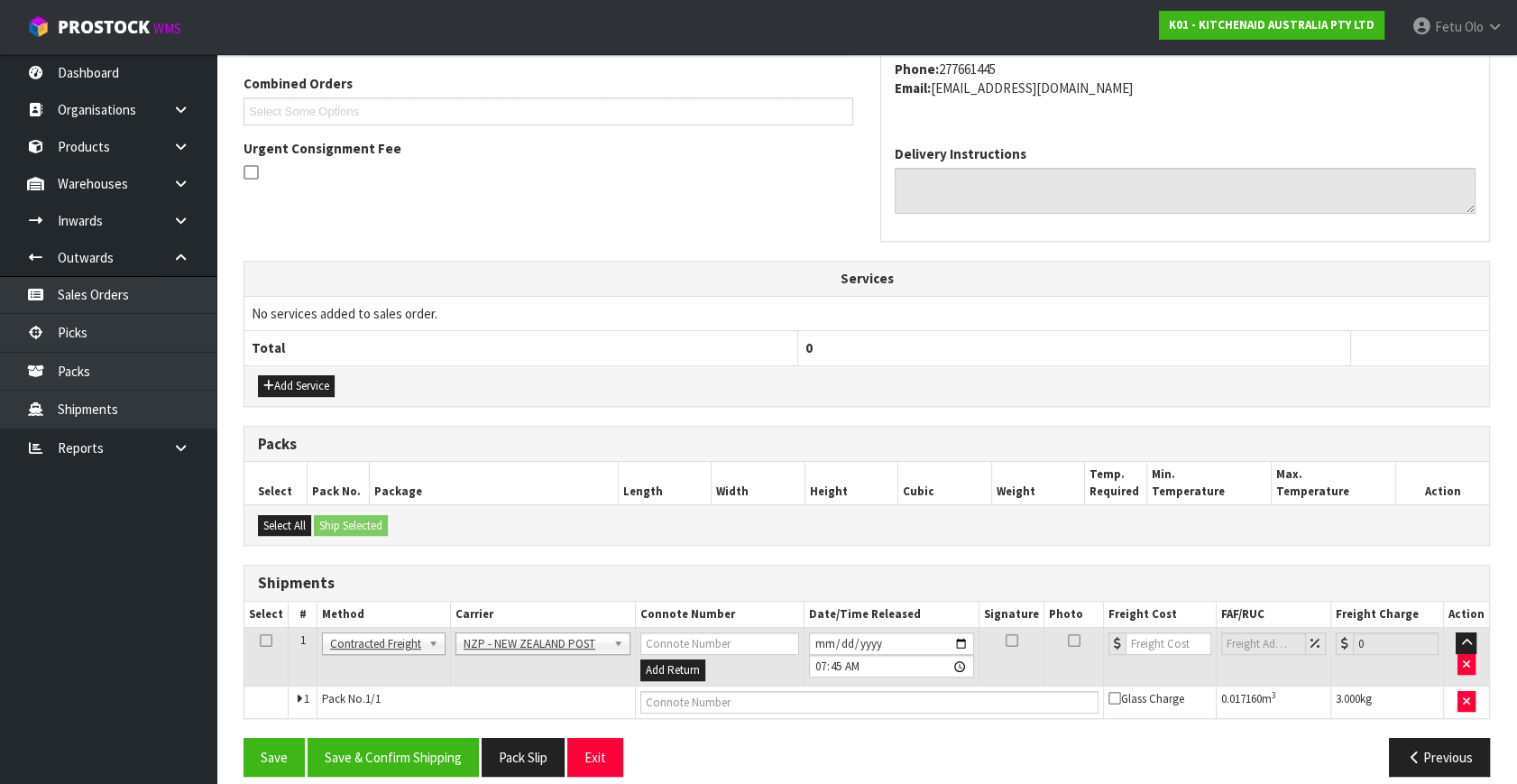
scroll to position [476, 0]
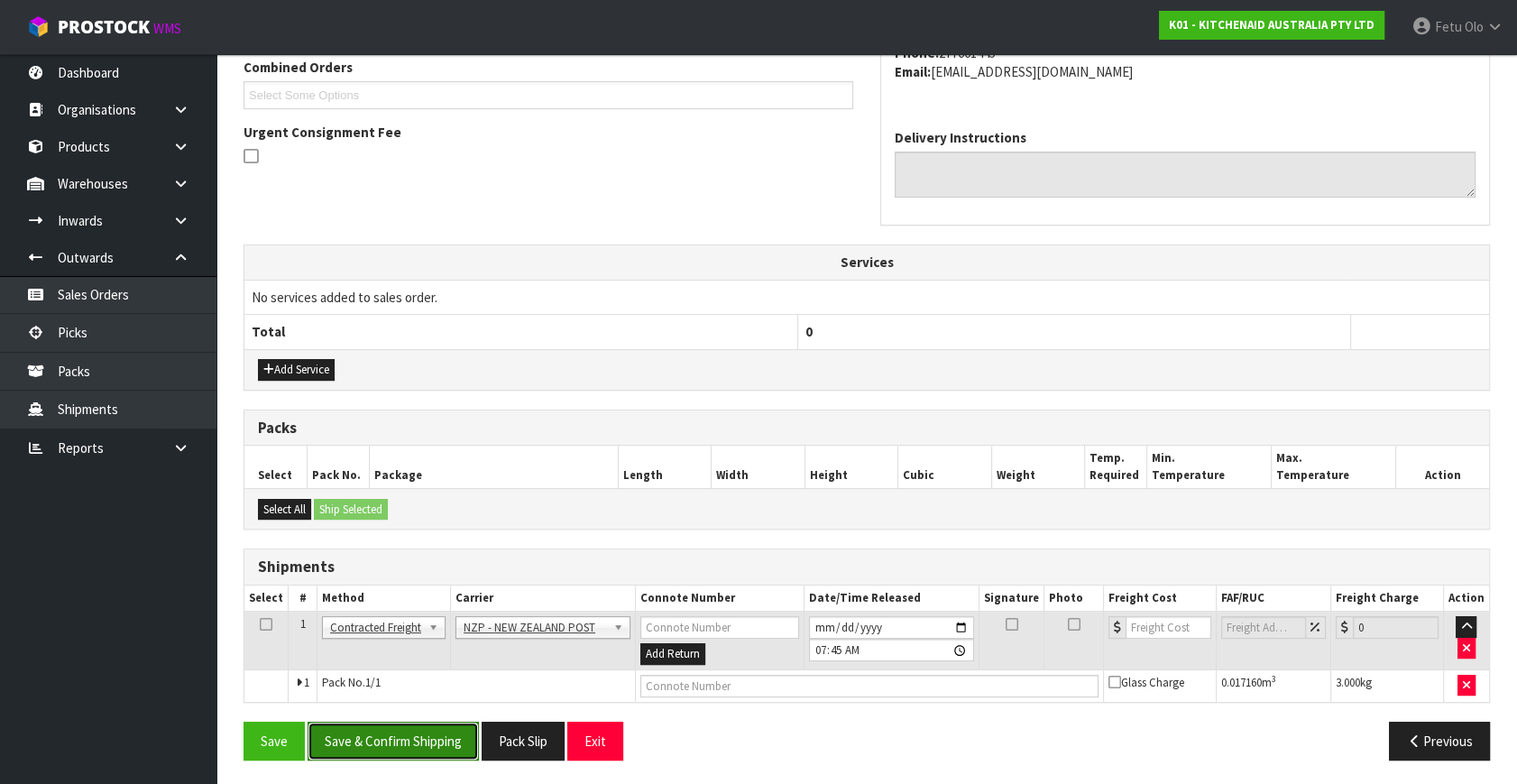
click at [428, 728] on button "Save & Confirm Shipping" at bounding box center [393, 741] width 171 height 38
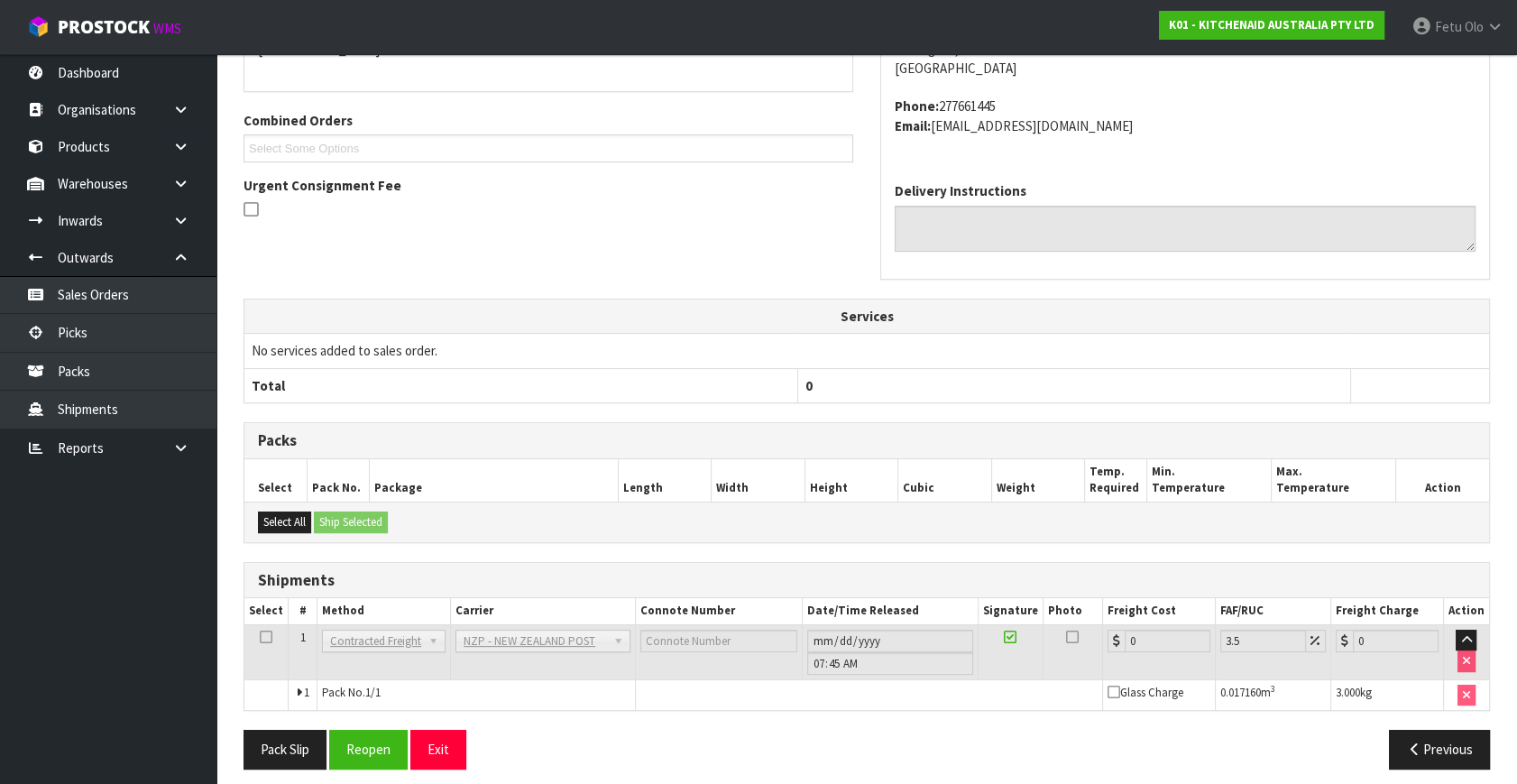
scroll to position [451, 0]
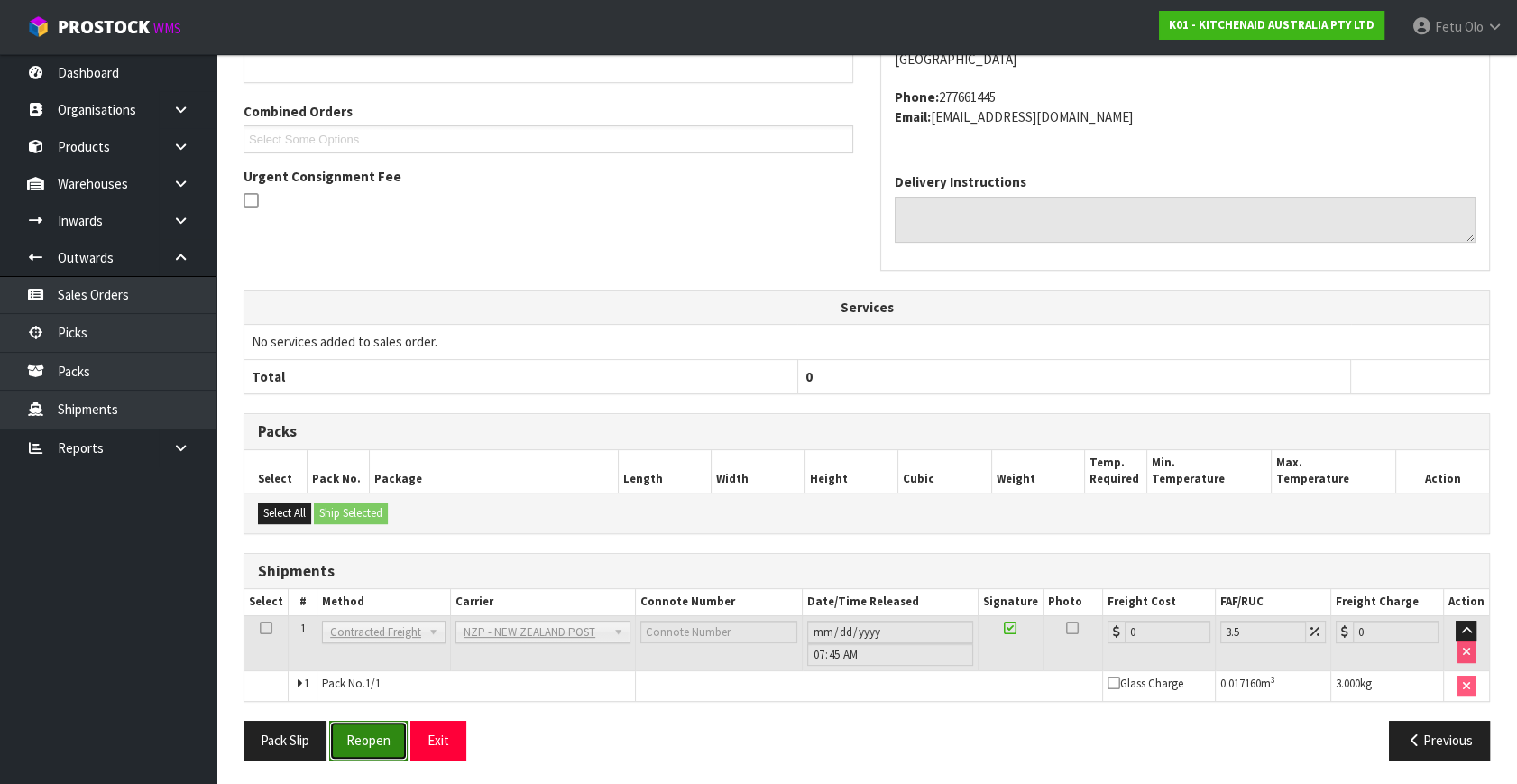
click at [395, 732] on button "Reopen" at bounding box center [368, 740] width 79 height 38
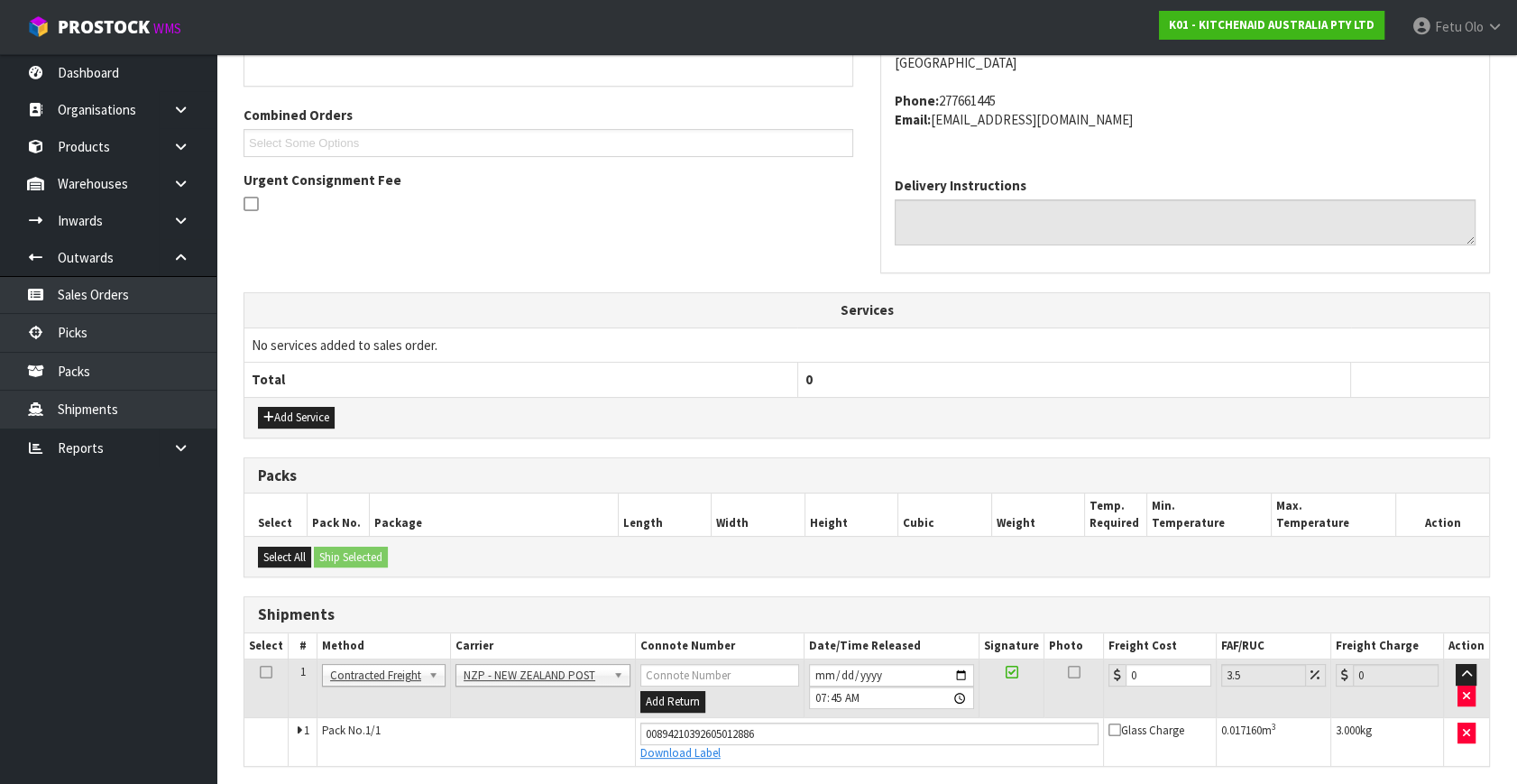
scroll to position [432, 0]
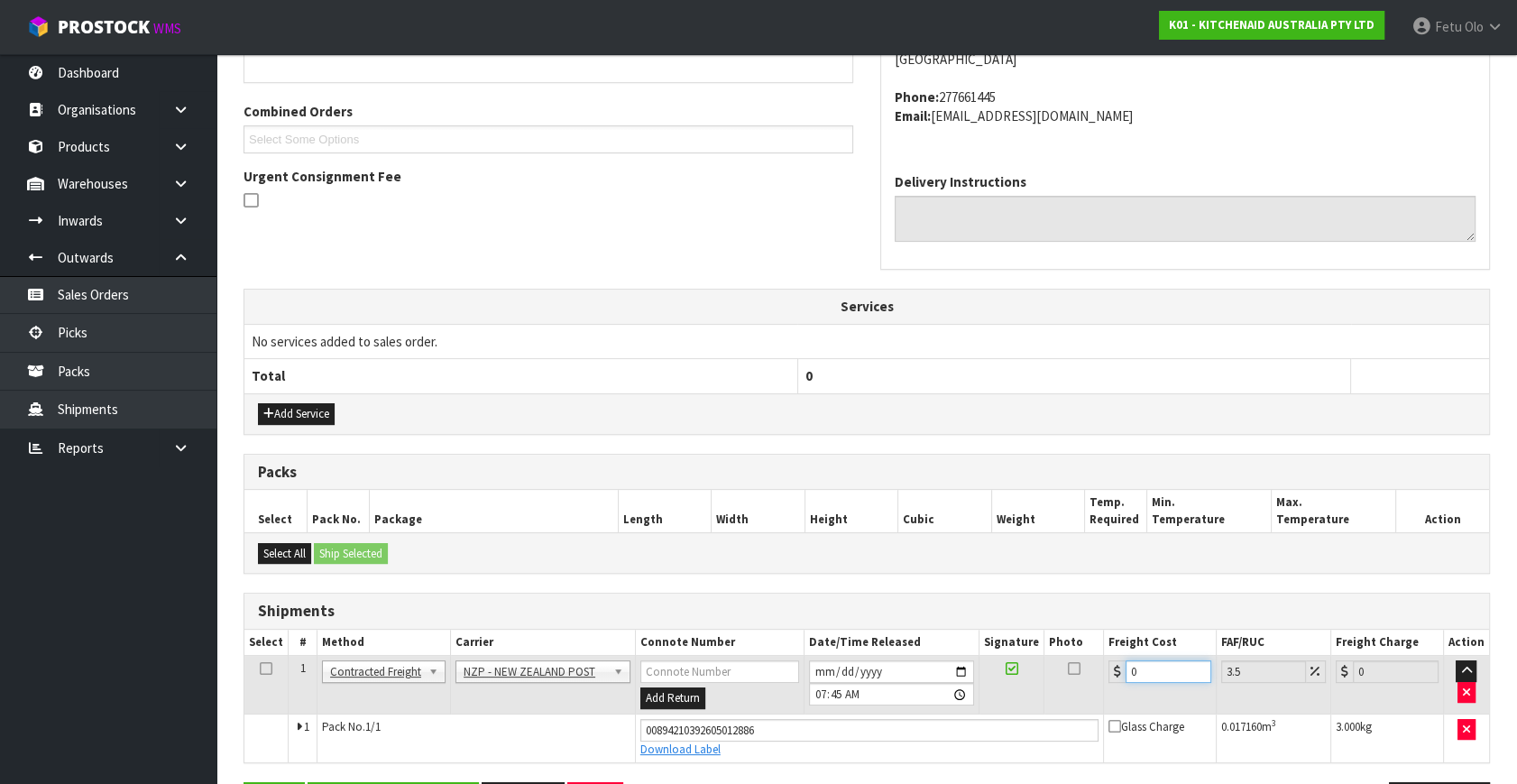
drag, startPoint x: 1150, startPoint y: 669, endPoint x: 892, endPoint y: 706, distance: 260.6
click at [896, 713] on tbody "1 Client Local Pickup Customer Local Pickup Company Freight Contracted Freight …" at bounding box center [867, 708] width 1245 height 107
type input "8"
type input "8.28"
type input "8.4"
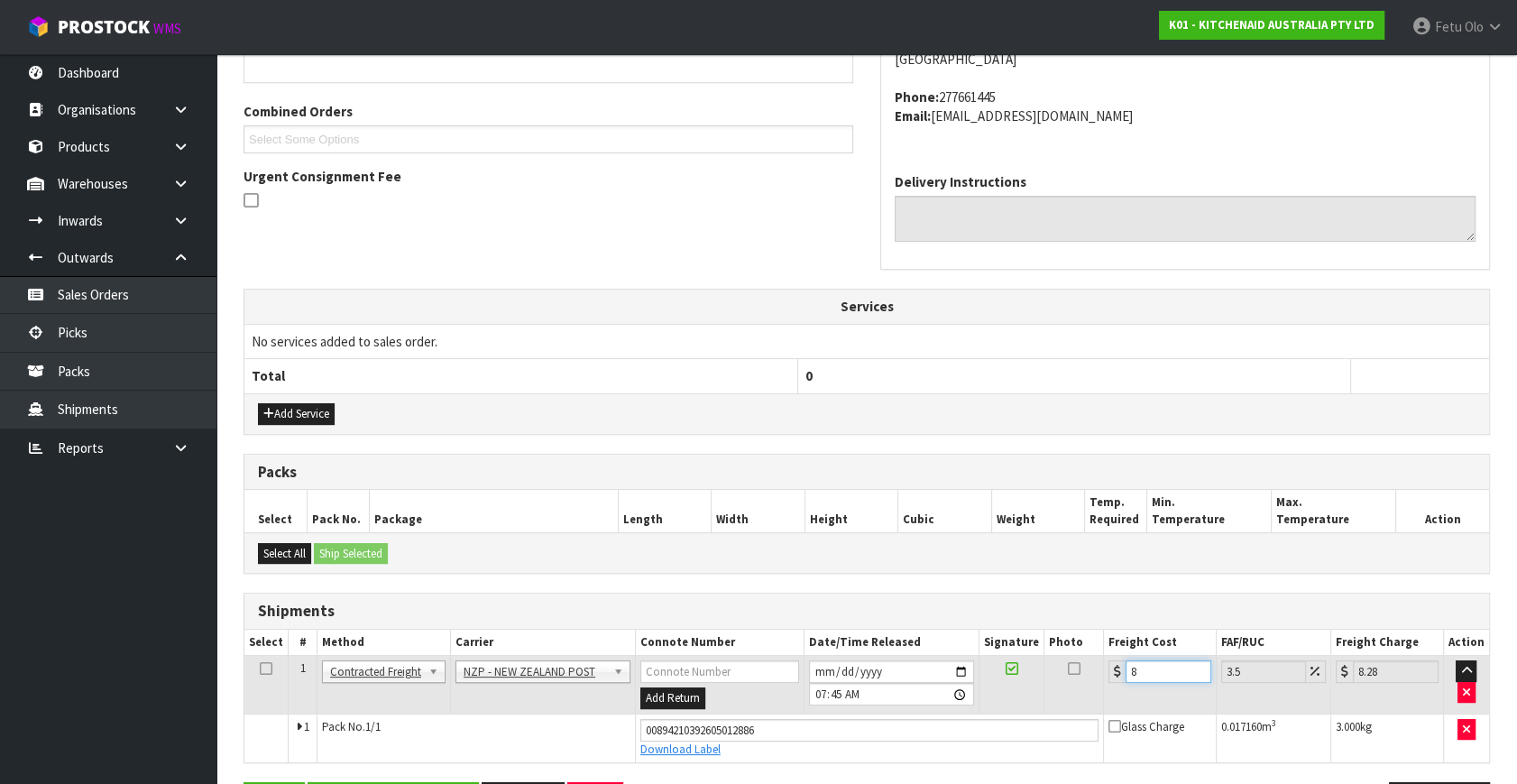
type input "8.69"
type input "8.45"
type input "8.75"
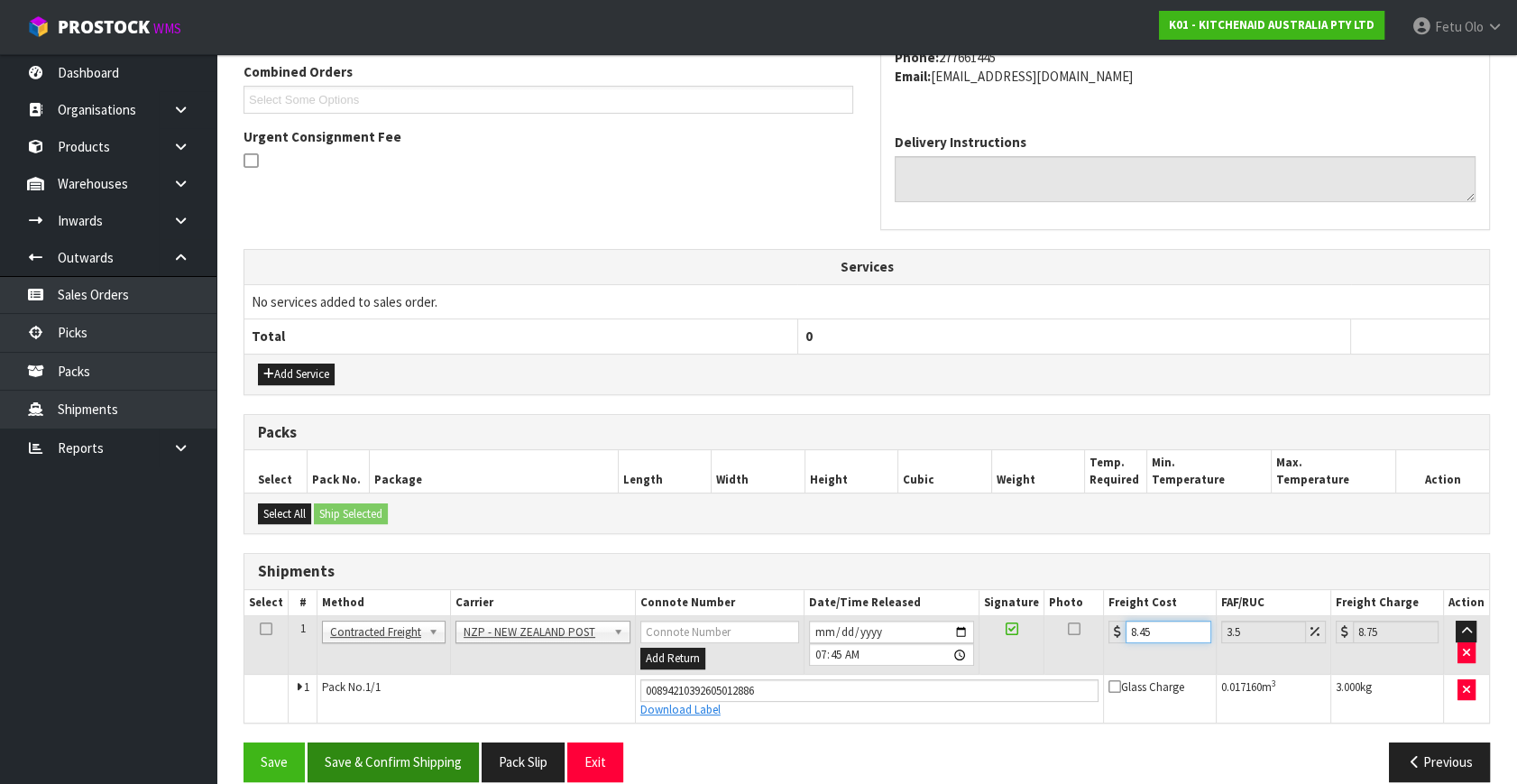
scroll to position [493, 0]
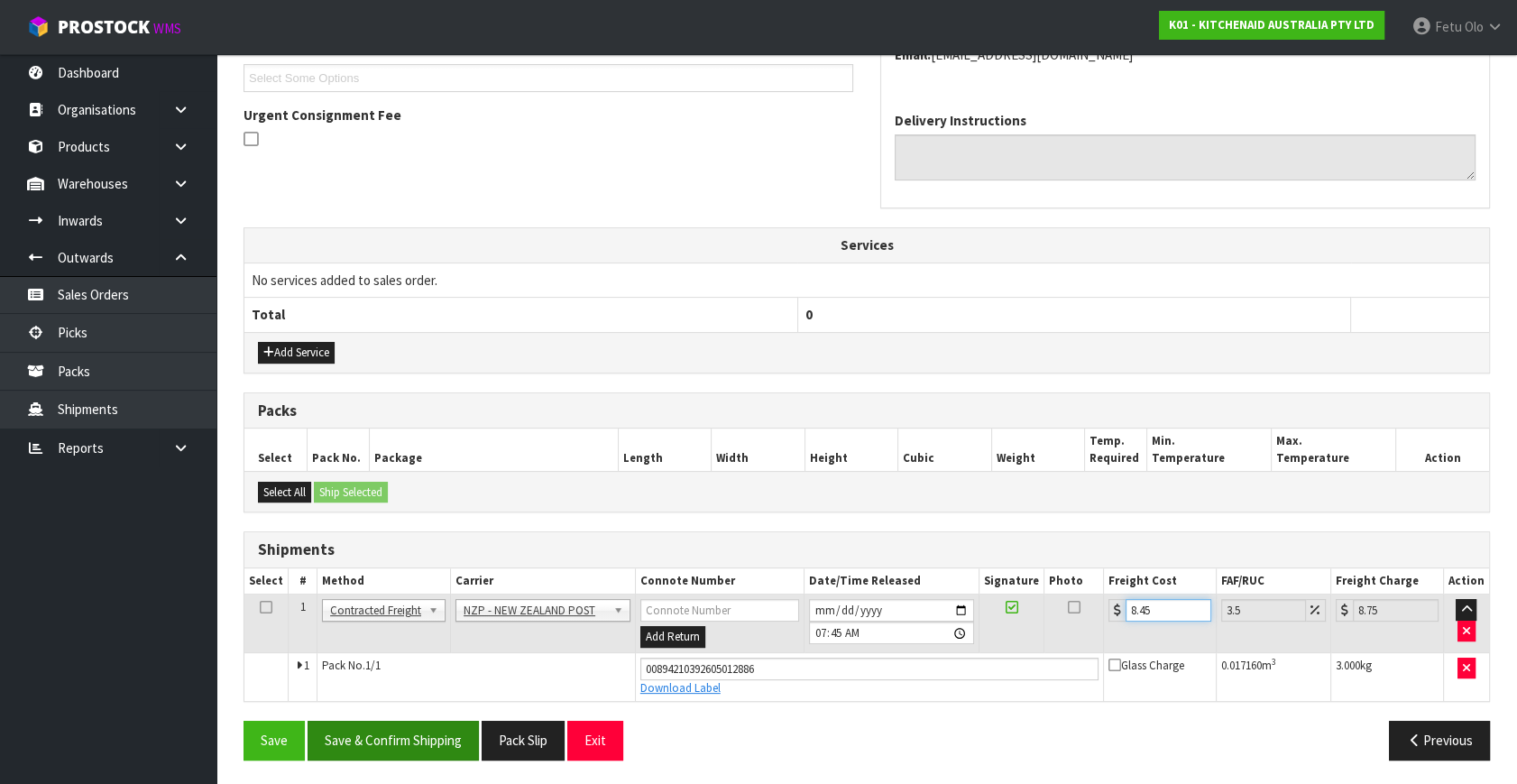
type input "8.45"
click at [388, 741] on button "Save & Confirm Shipping" at bounding box center [393, 740] width 171 height 38
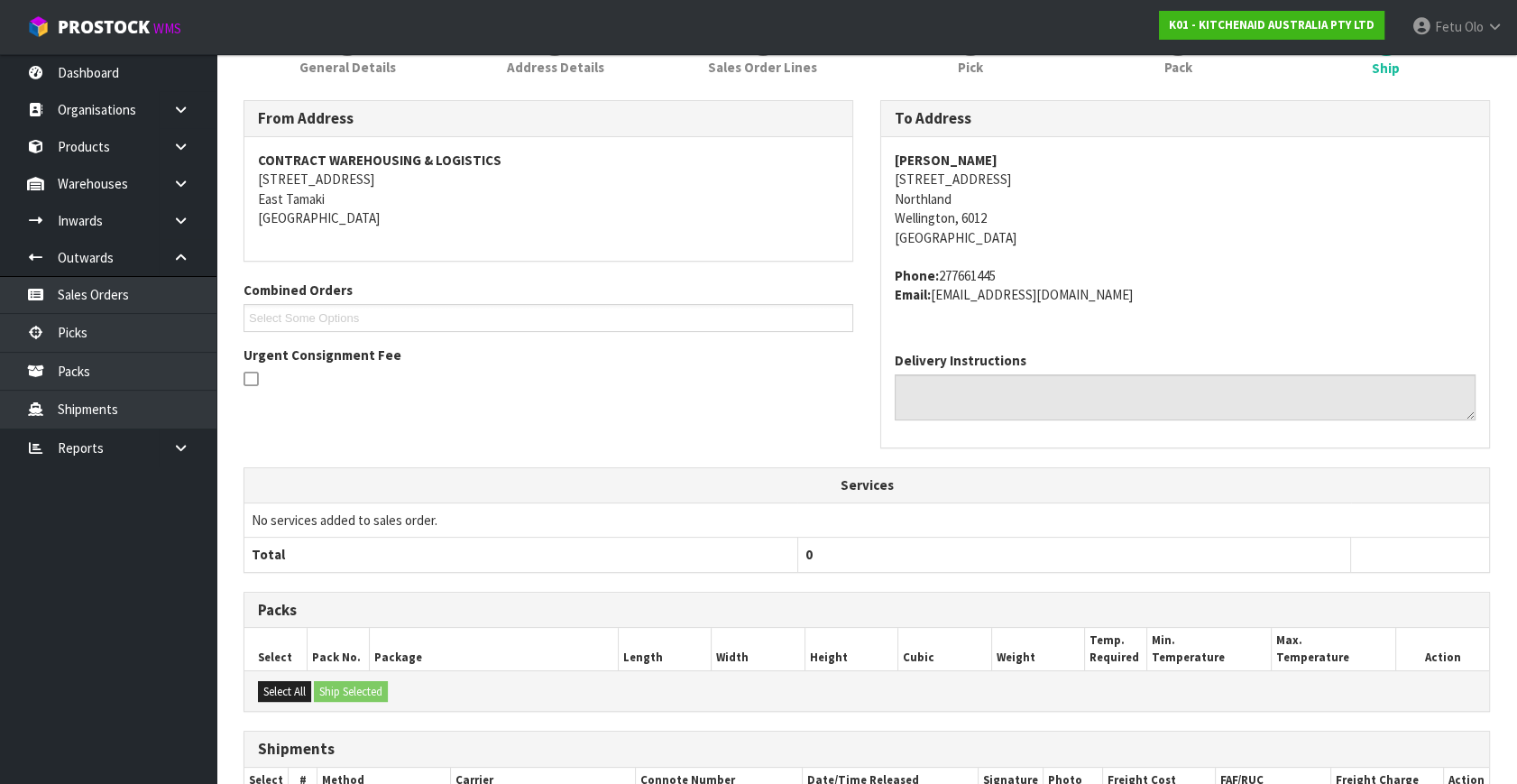
scroll to position [410, 0]
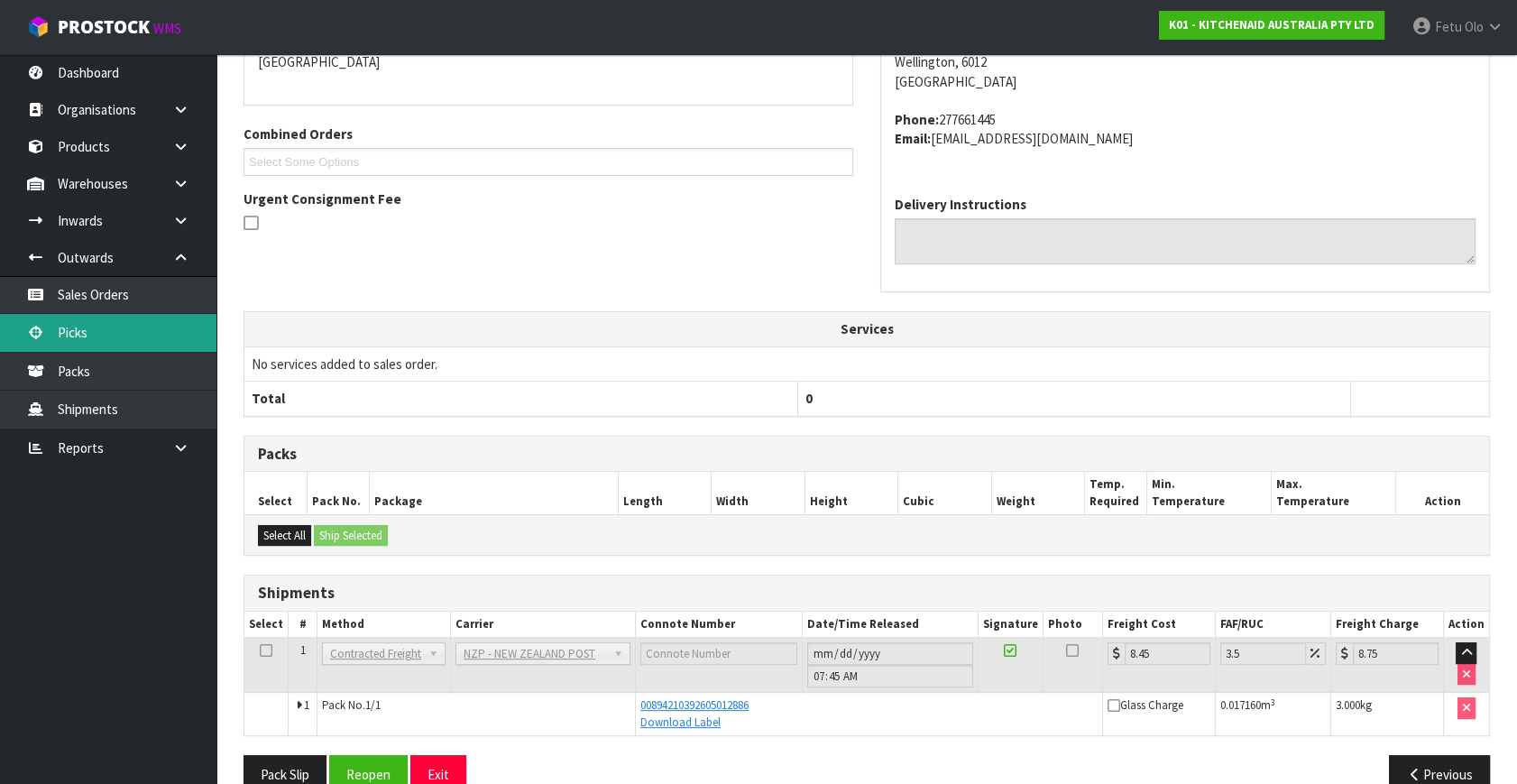
drag, startPoint x: 100, startPoint y: 338, endPoint x: 165, endPoint y: 338, distance: 65.0
click at [100, 338] on link "Picks" at bounding box center [108, 332] width 216 height 37
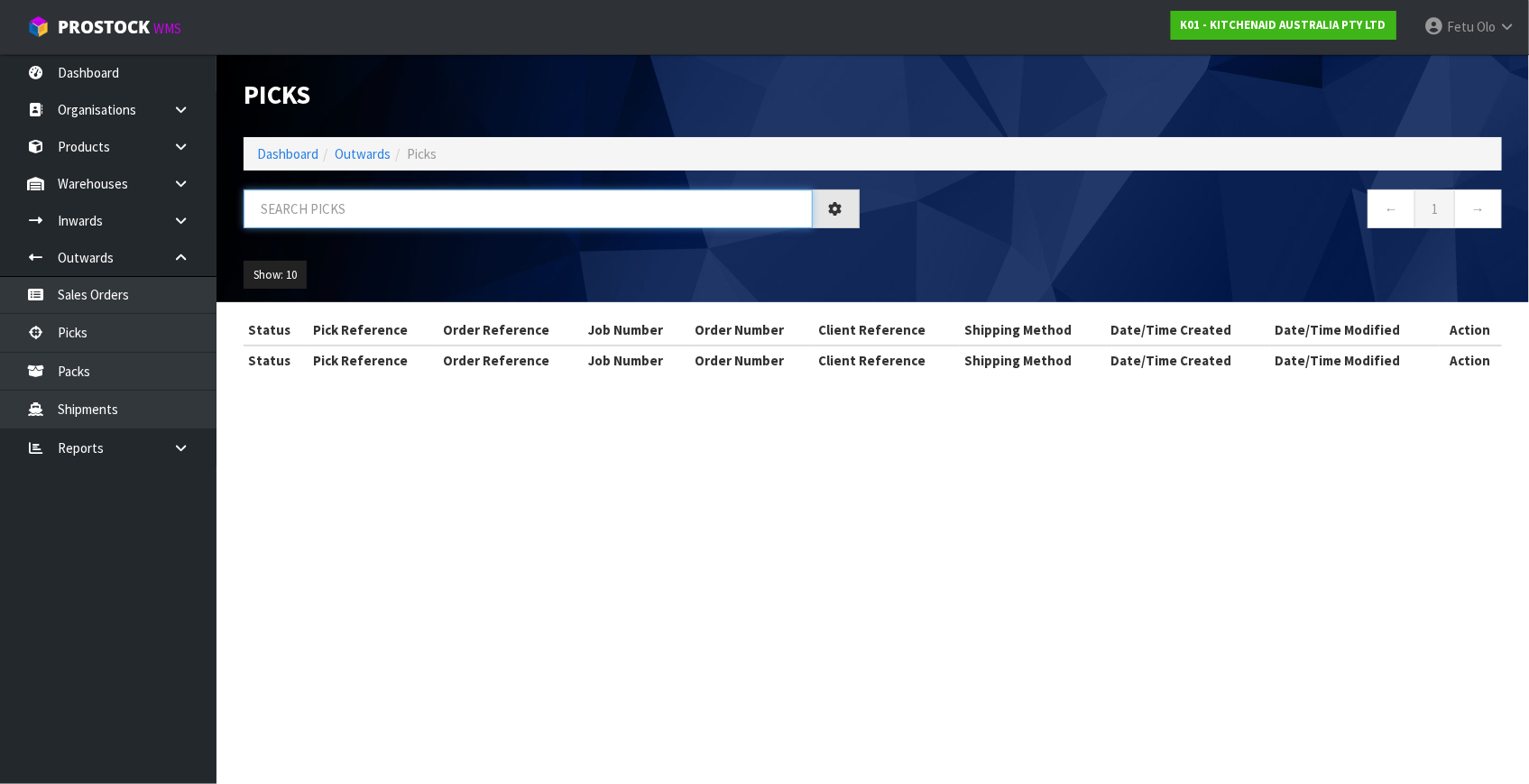
click at [410, 215] on input "text" at bounding box center [527, 209] width 569 height 38
type input "79872"
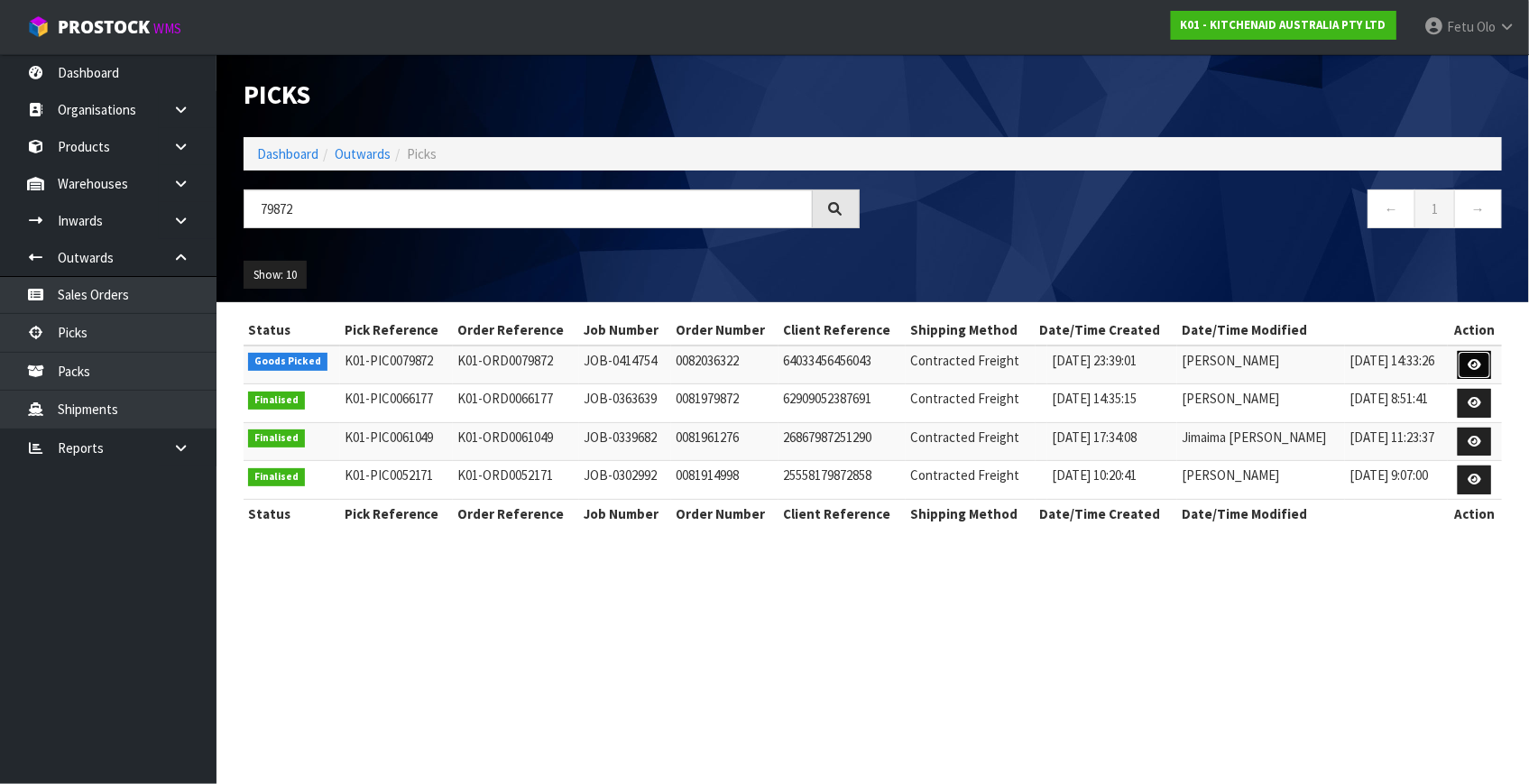
click at [1475, 362] on icon at bounding box center [1474, 365] width 13 height 12
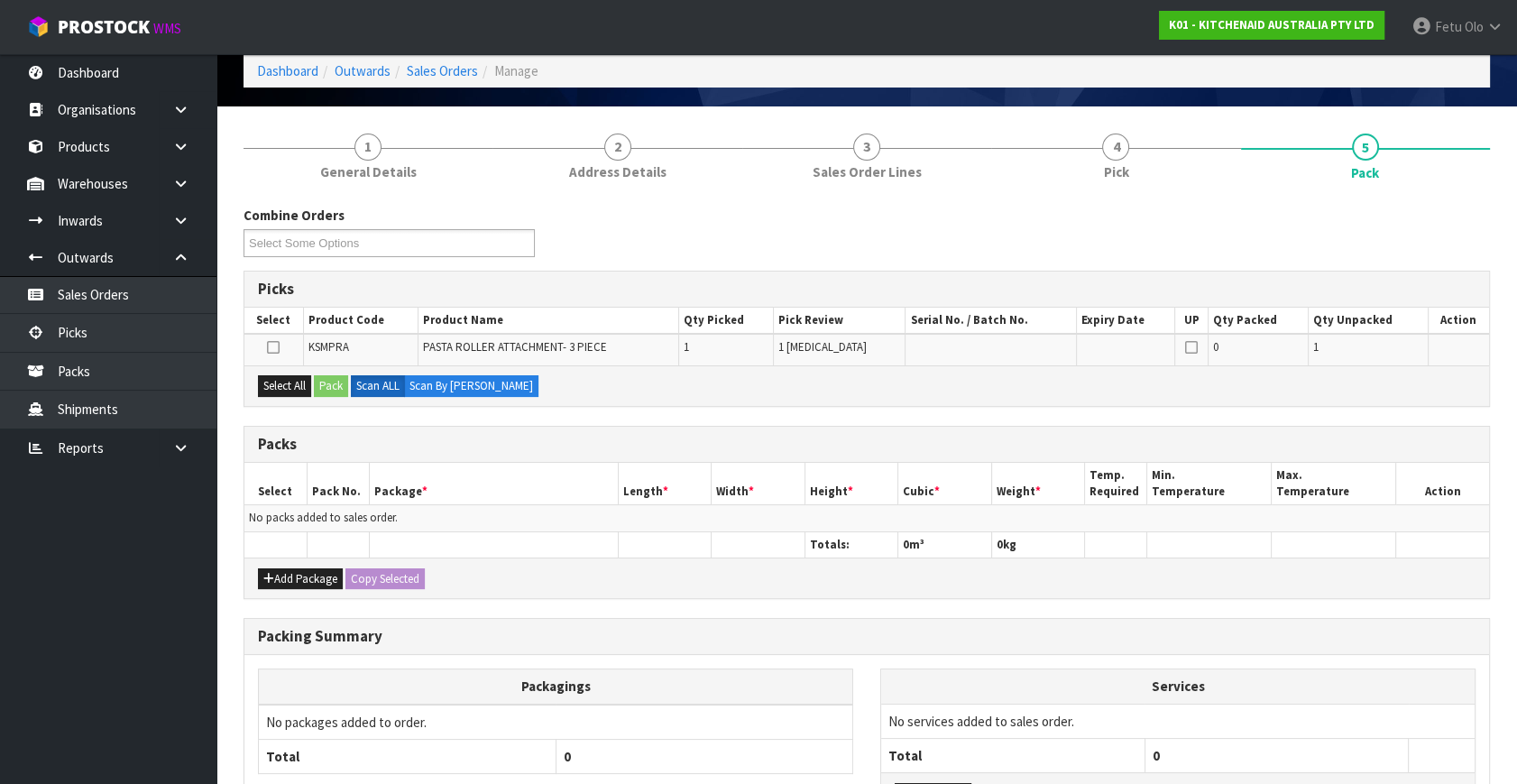
scroll to position [163, 0]
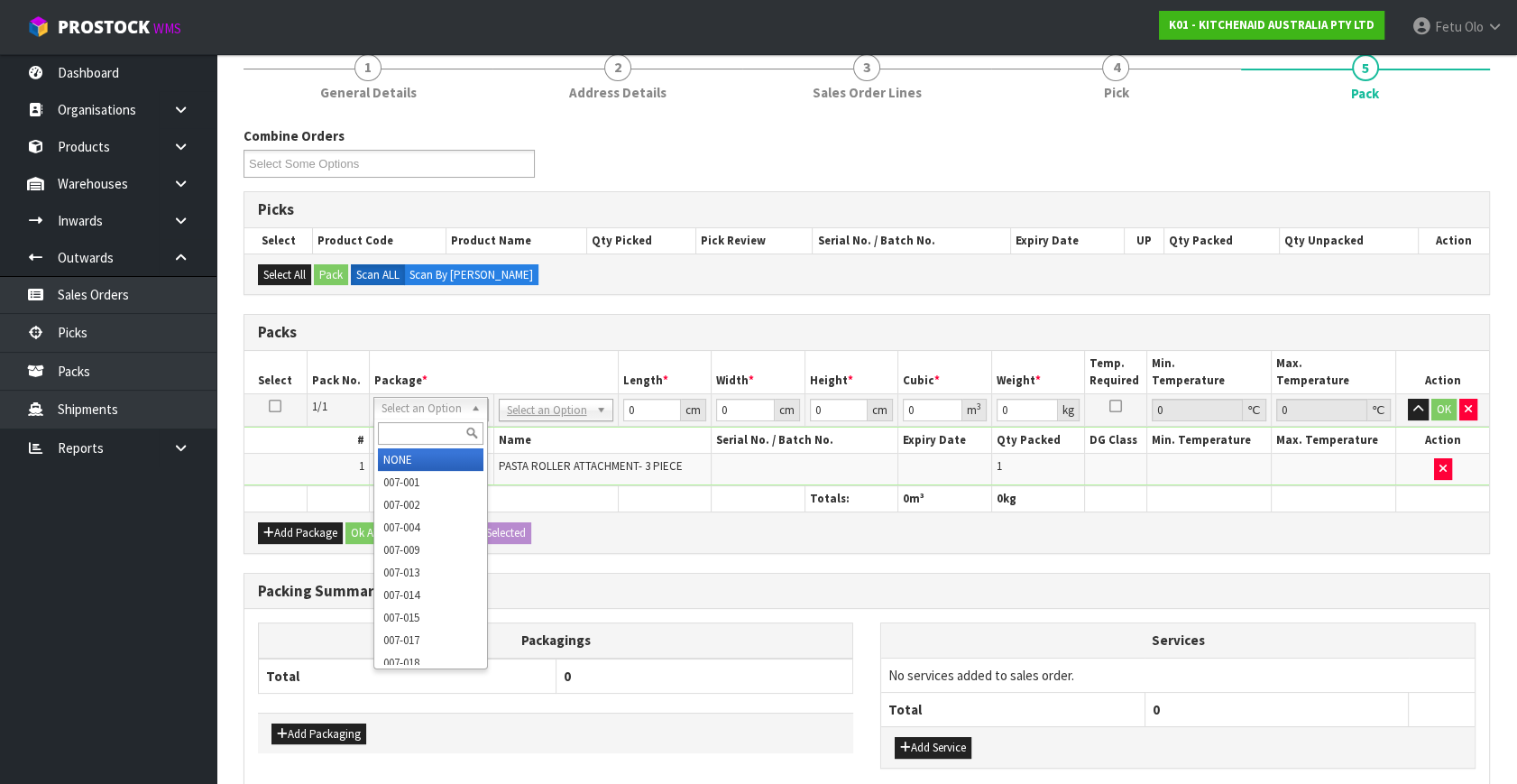
click at [409, 426] on input "text" at bounding box center [431, 433] width 106 height 22
type input "011"
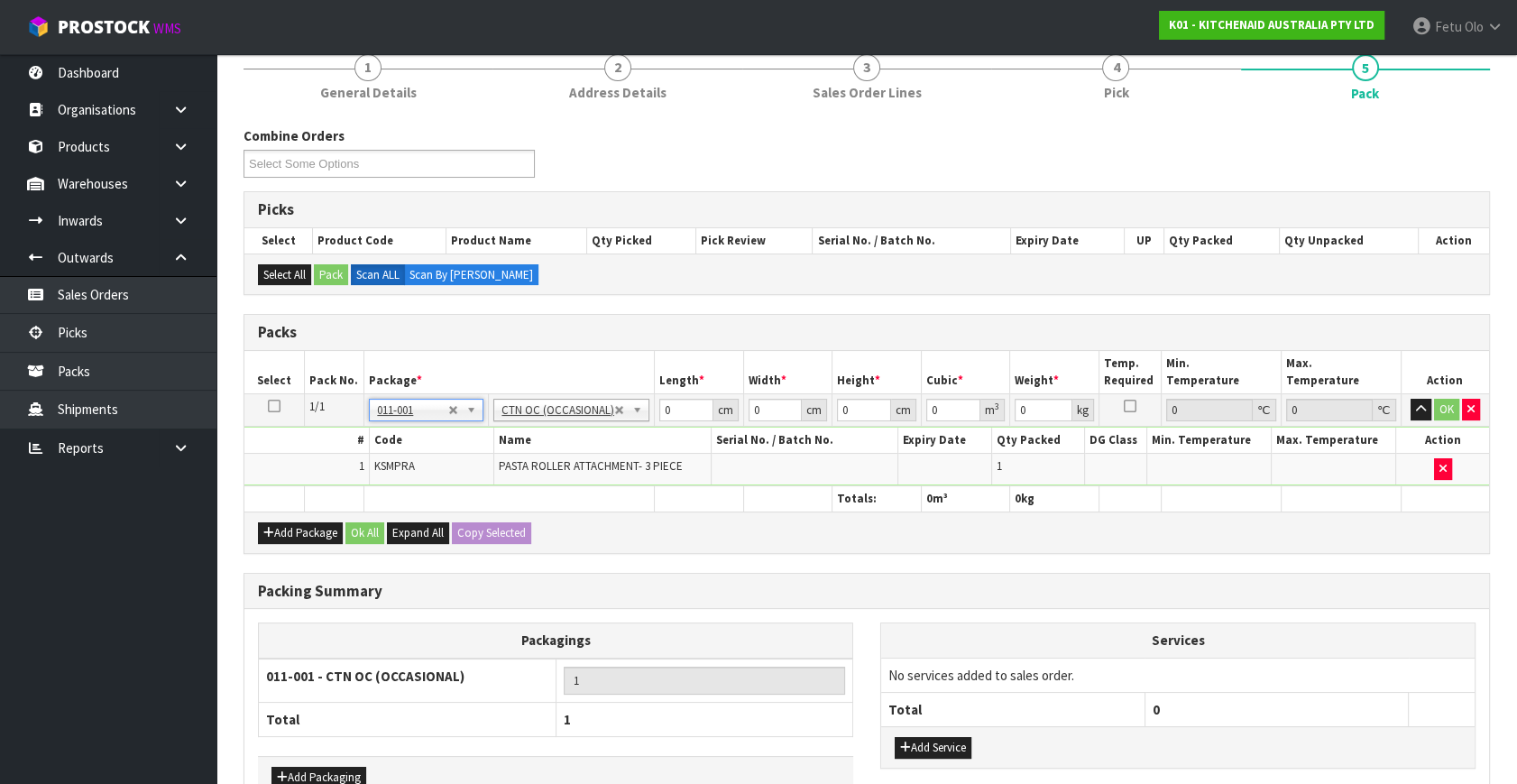
type input "3.5"
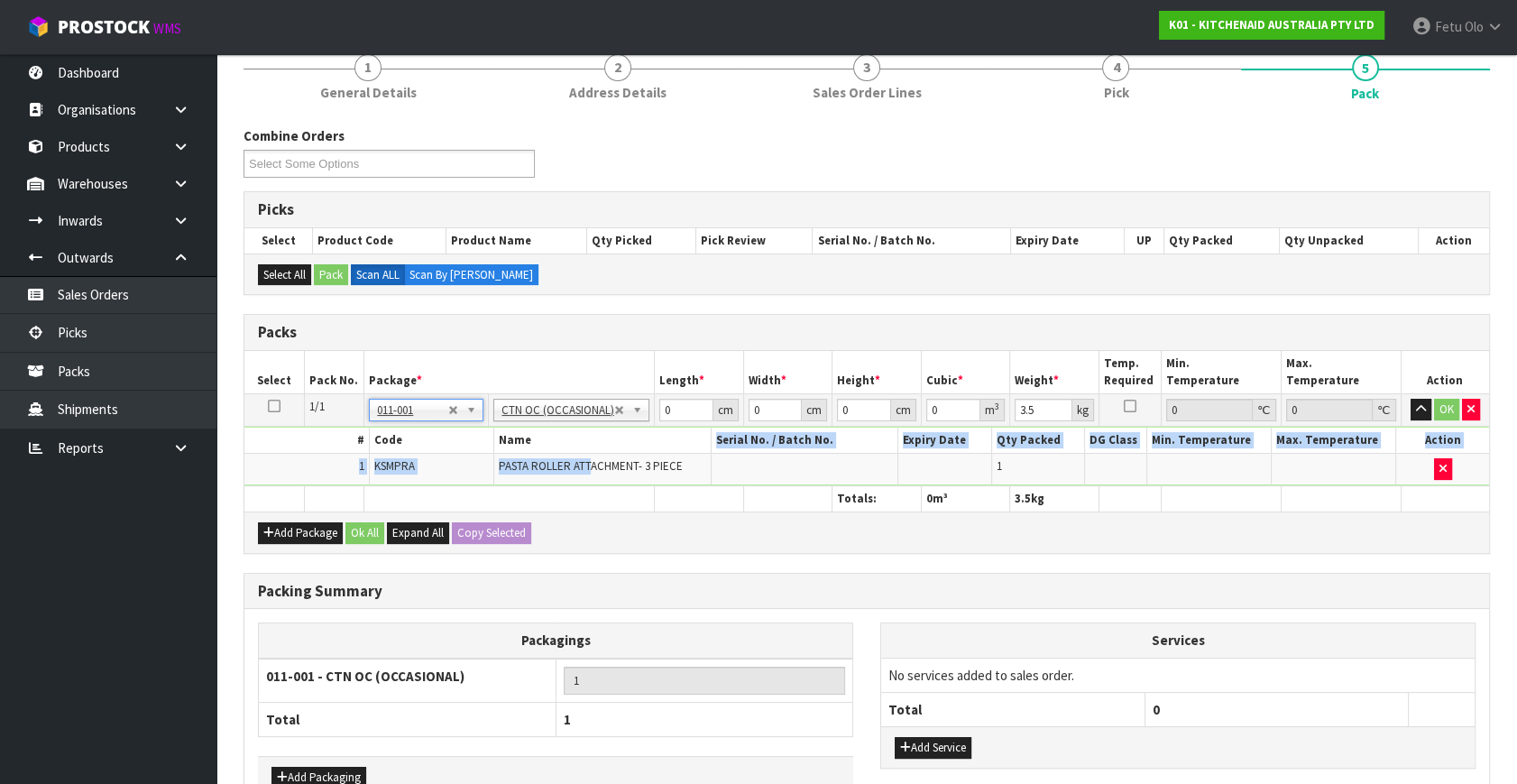
drag, startPoint x: 587, startPoint y: 460, endPoint x: 685, endPoint y: 431, distance: 102.2
click at [689, 441] on th "Name" at bounding box center [602, 440] width 218 height 26
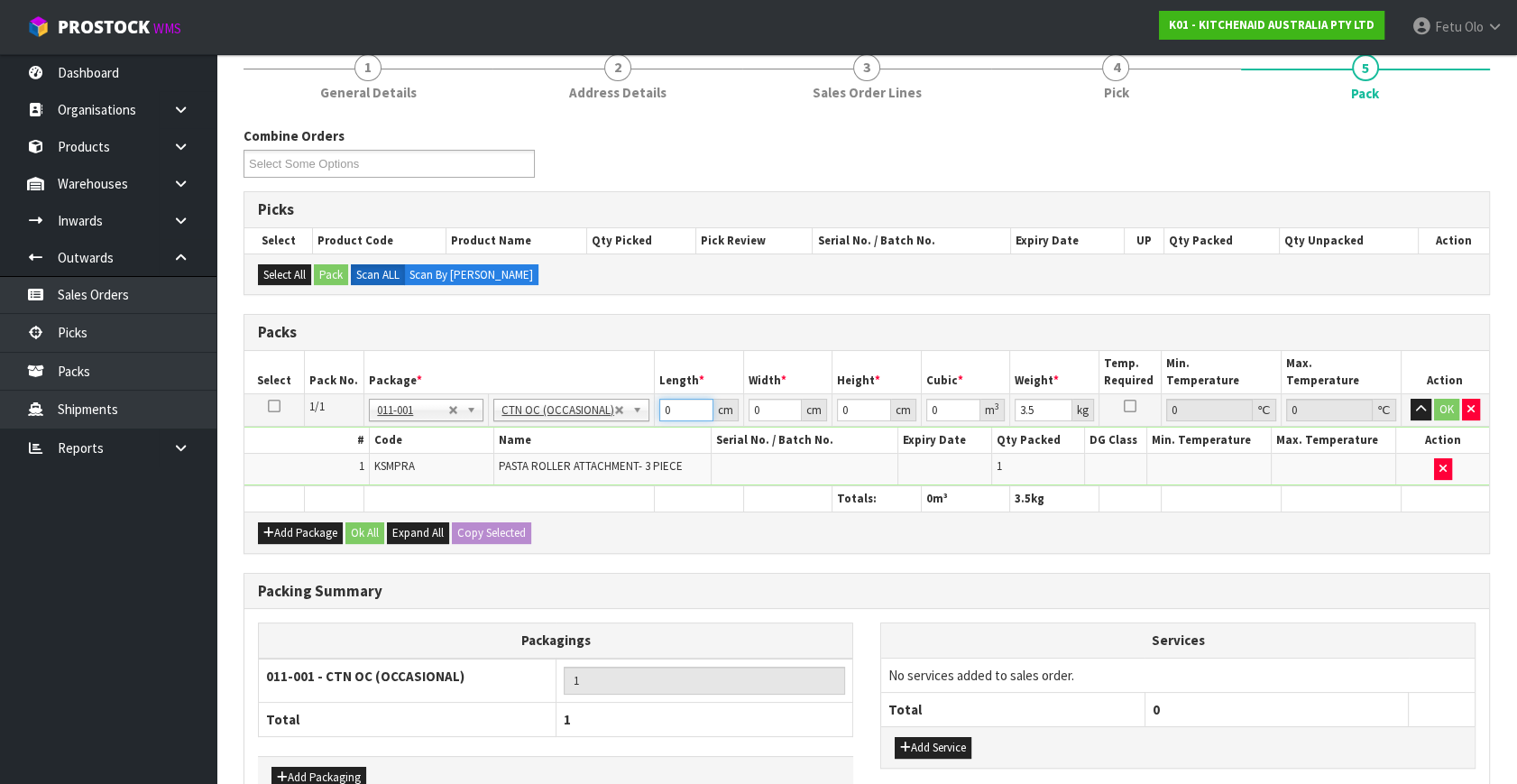
drag, startPoint x: 671, startPoint y: 407, endPoint x: 590, endPoint y: 431, distance: 84.5
click at [594, 430] on tbody "1/1 NONE 007-001 007-002 007-004 007-009 007-013 007-014 007-015 007-017 007-01…" at bounding box center [867, 441] width 1245 height 92
type input "24"
type input "20"
type input "2"
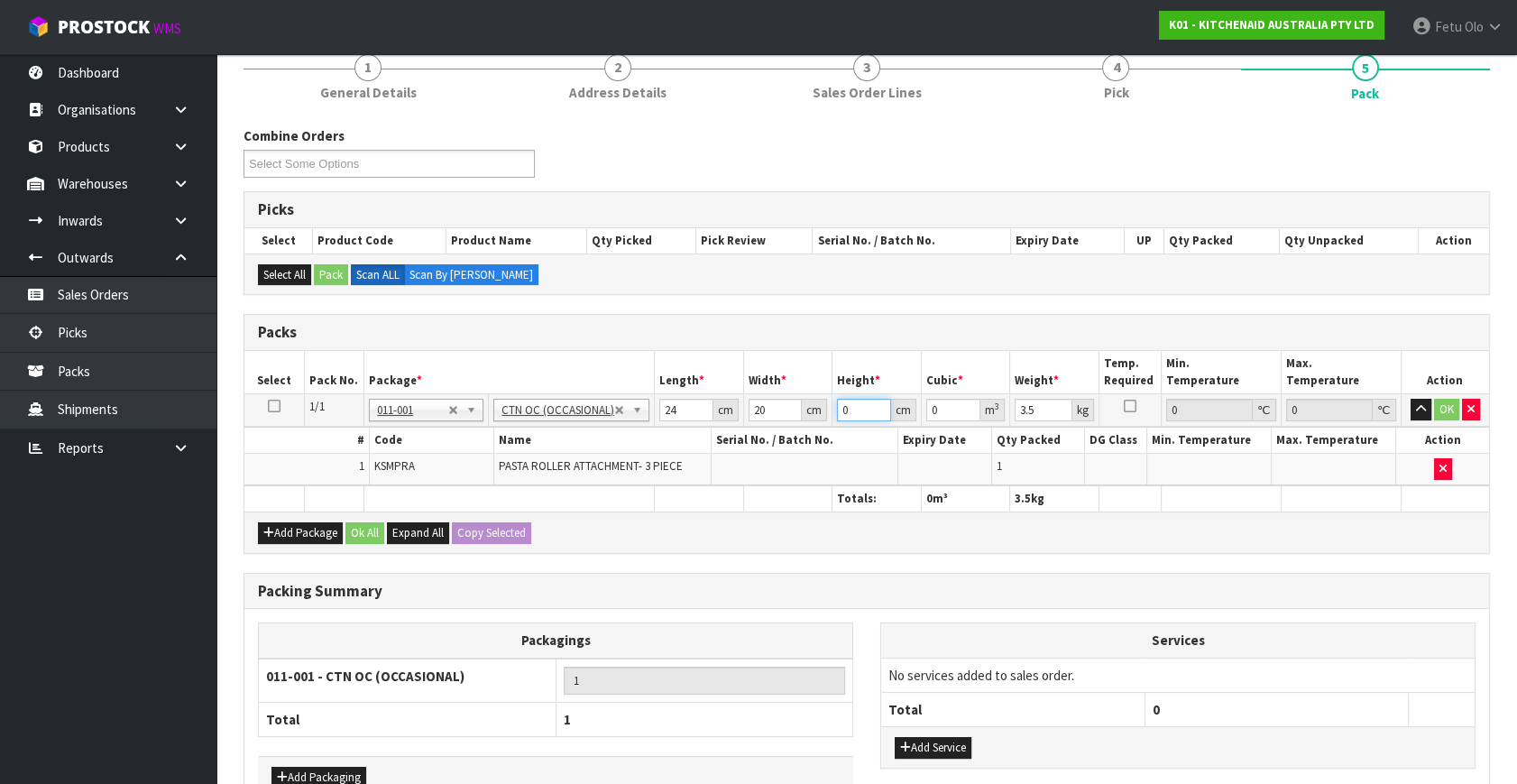
type input "0.00096"
type input "29"
type input "0.01392"
type input "29"
type input "4"
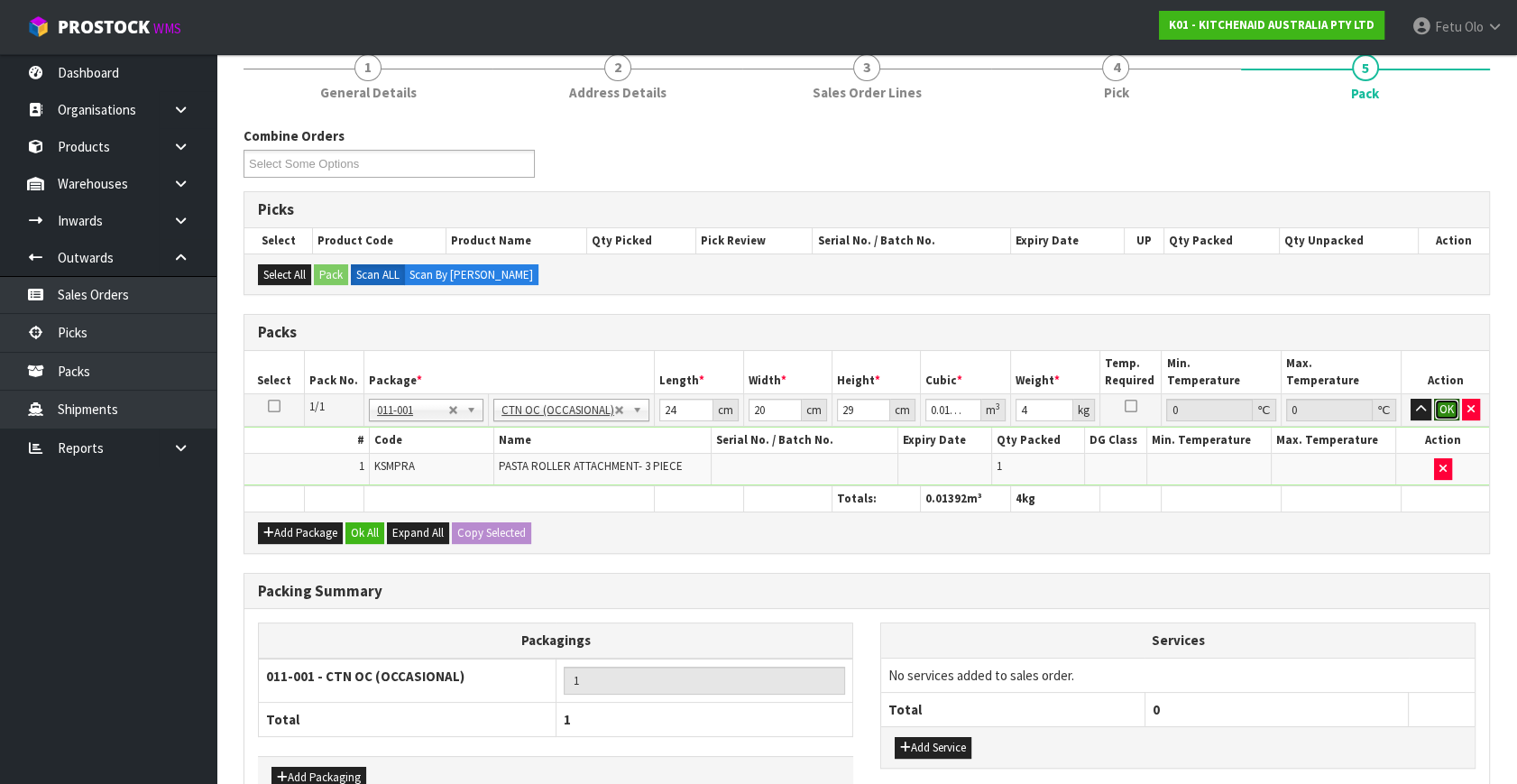
click button "OK" at bounding box center [1446, 409] width 25 height 21
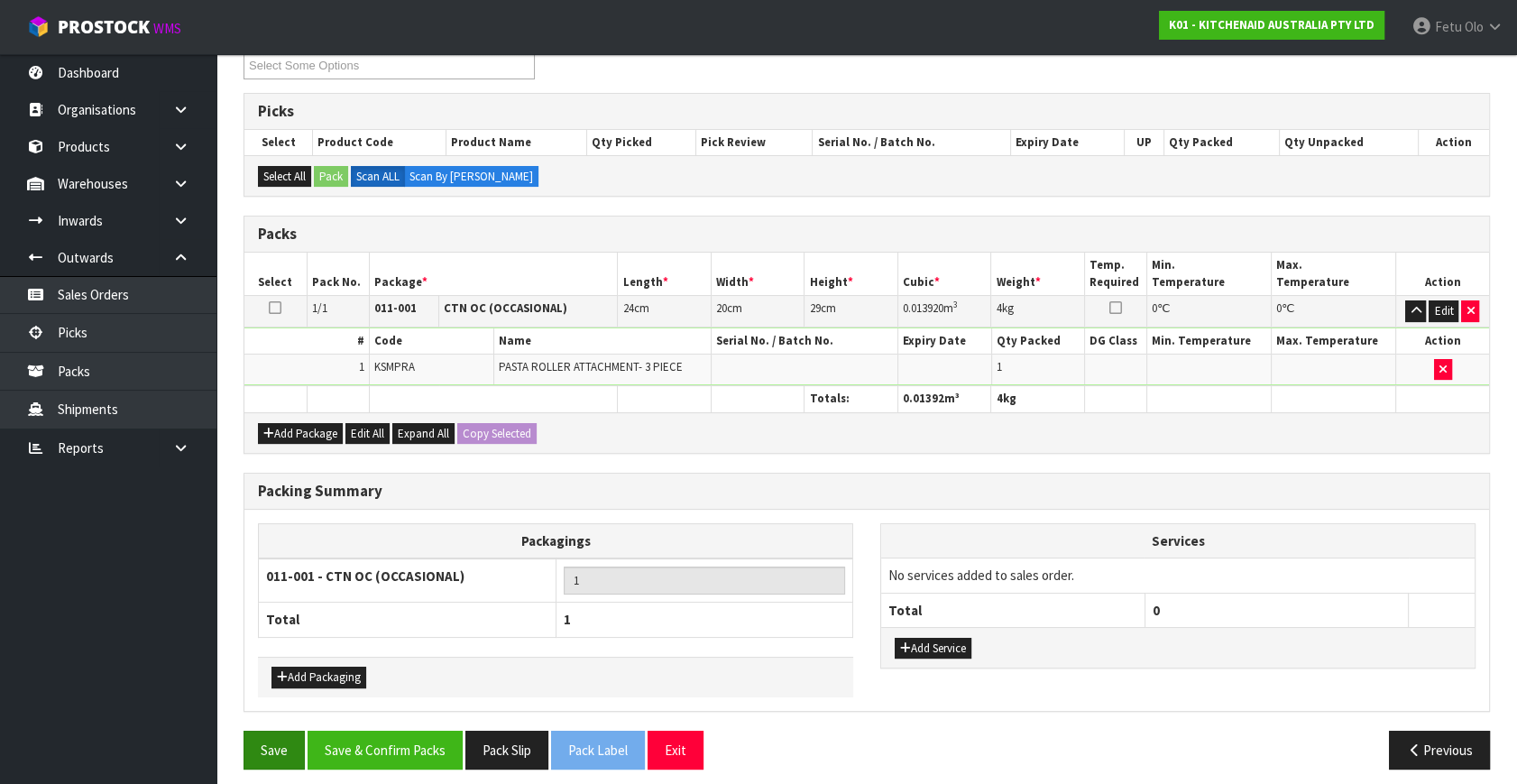
scroll to position [268, 0]
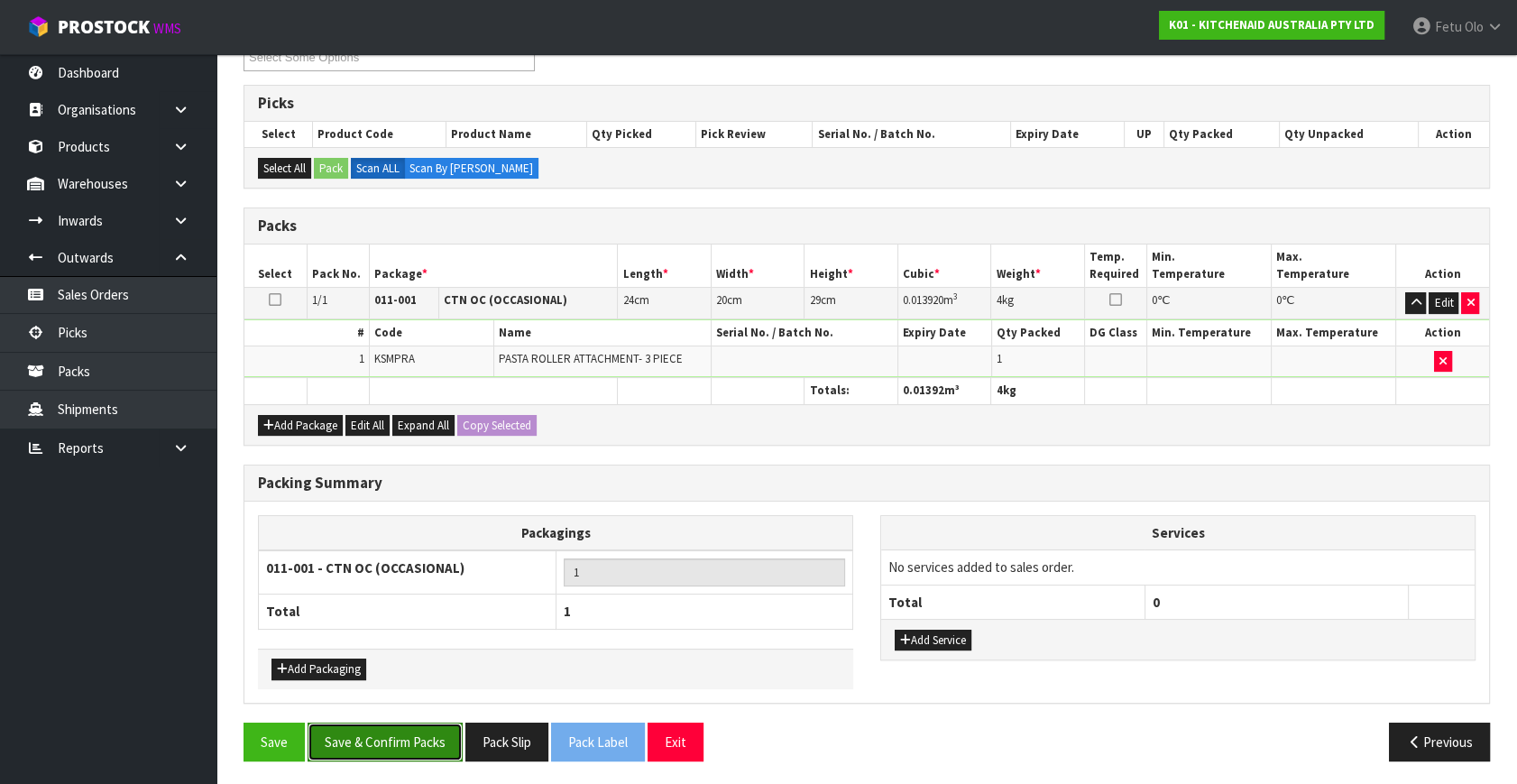
click at [386, 748] on button "Save & Confirm Packs" at bounding box center [385, 742] width 155 height 38
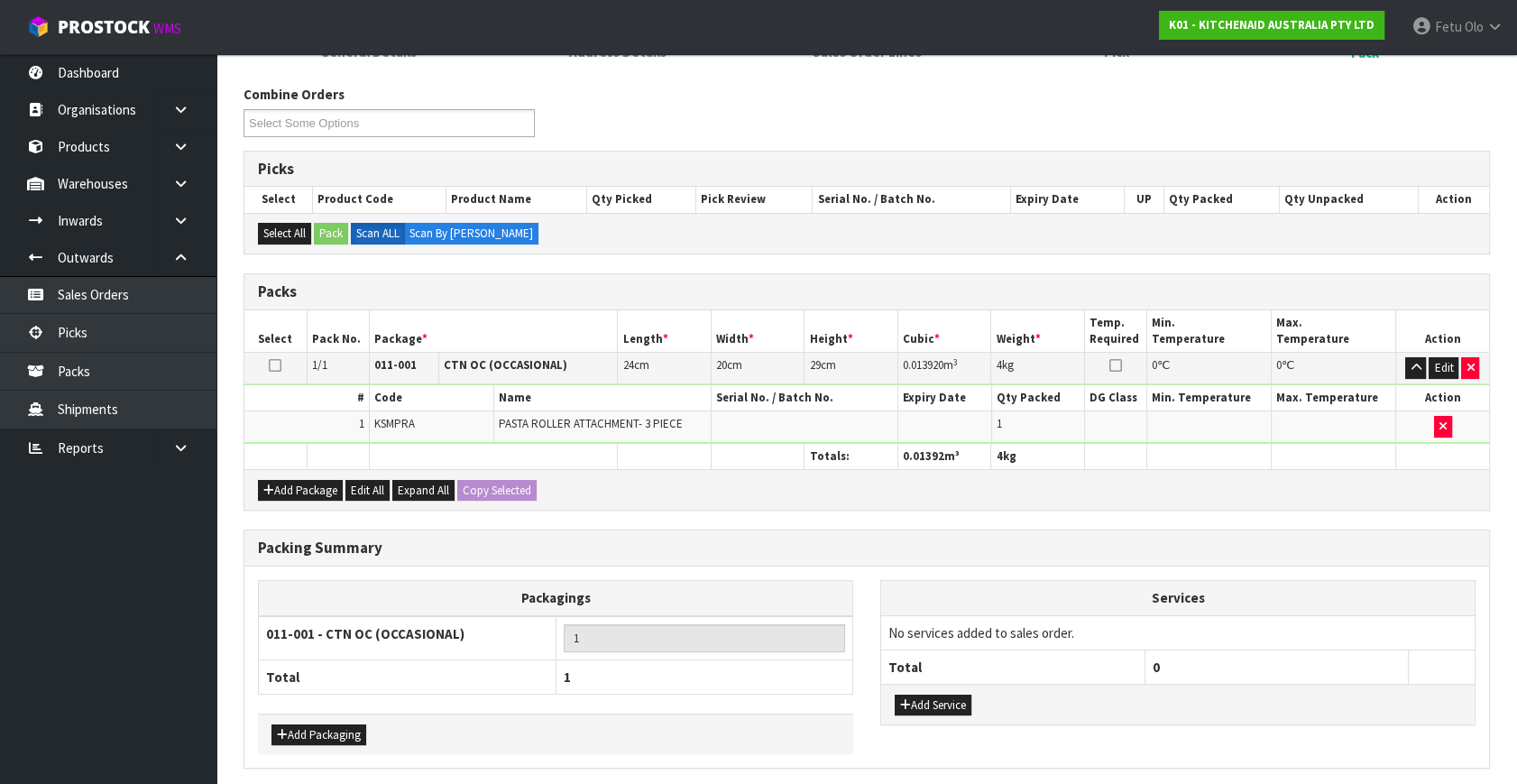
scroll to position [0, 0]
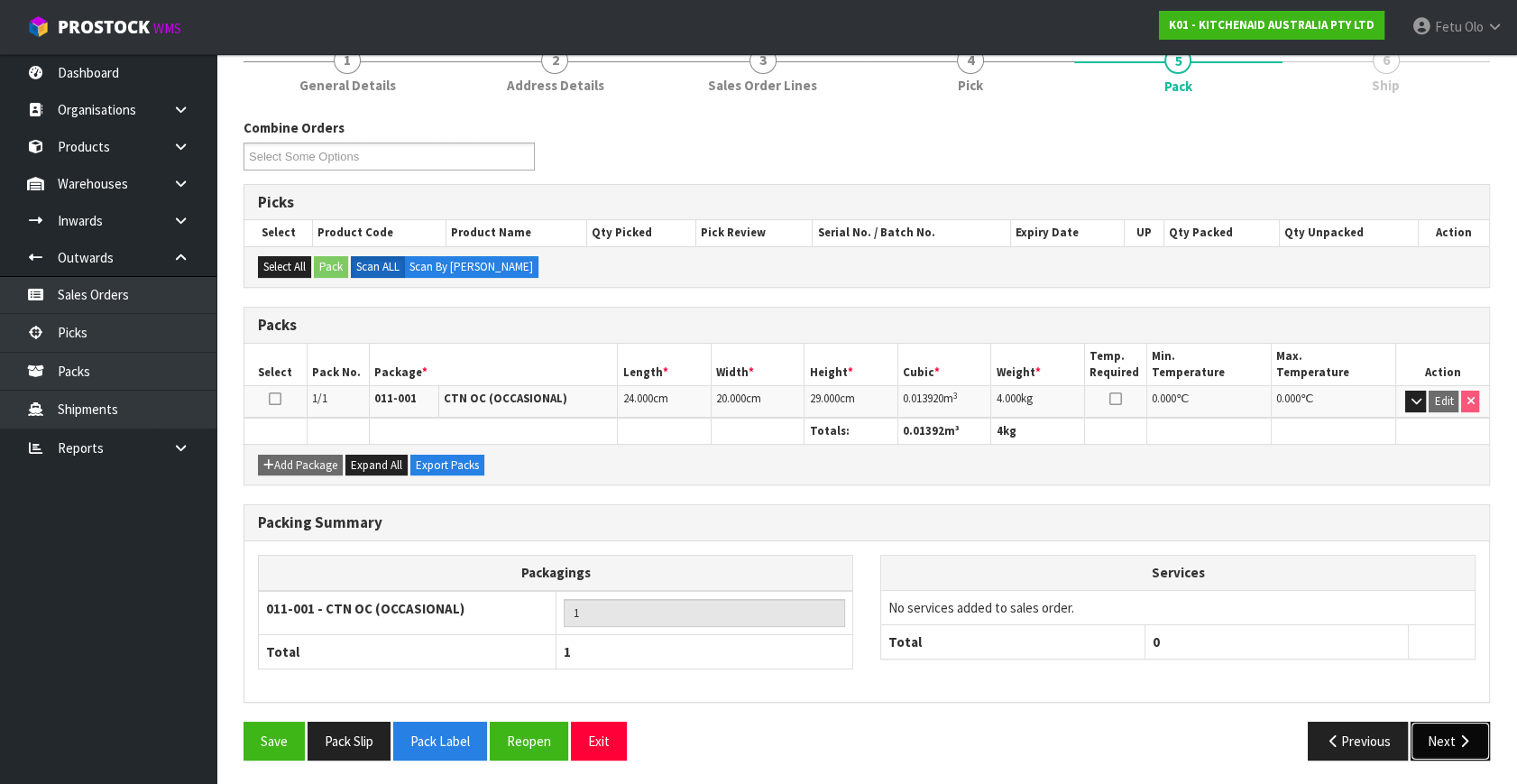
click at [1442, 730] on button "Next" at bounding box center [1450, 741] width 79 height 38
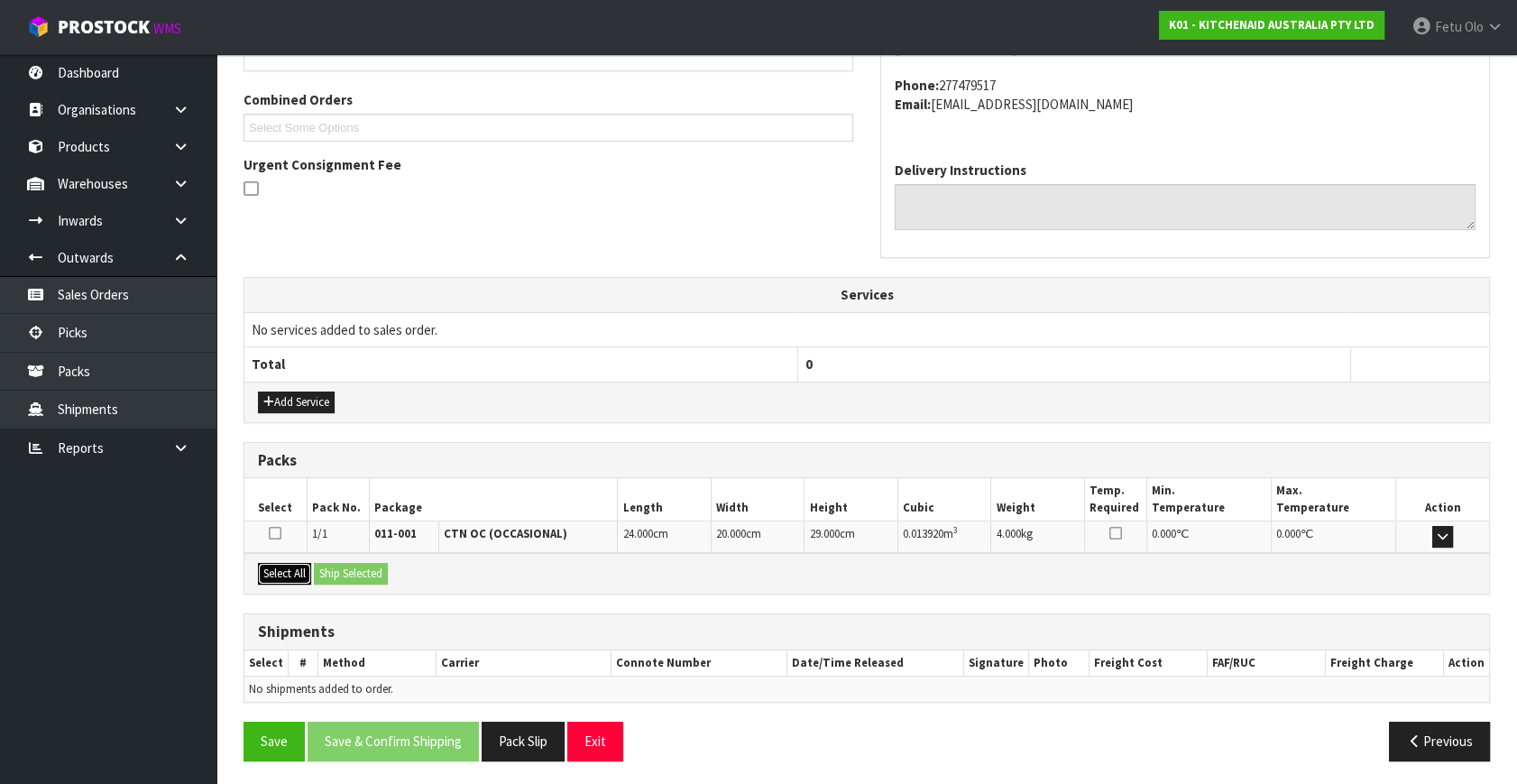
drag, startPoint x: 288, startPoint y: 572, endPoint x: 331, endPoint y: 570, distance: 43.0
click at [294, 571] on button "Select All" at bounding box center [284, 573] width 53 height 21
click at [331, 570] on button "Ship Selected" at bounding box center [350, 573] width 74 height 21
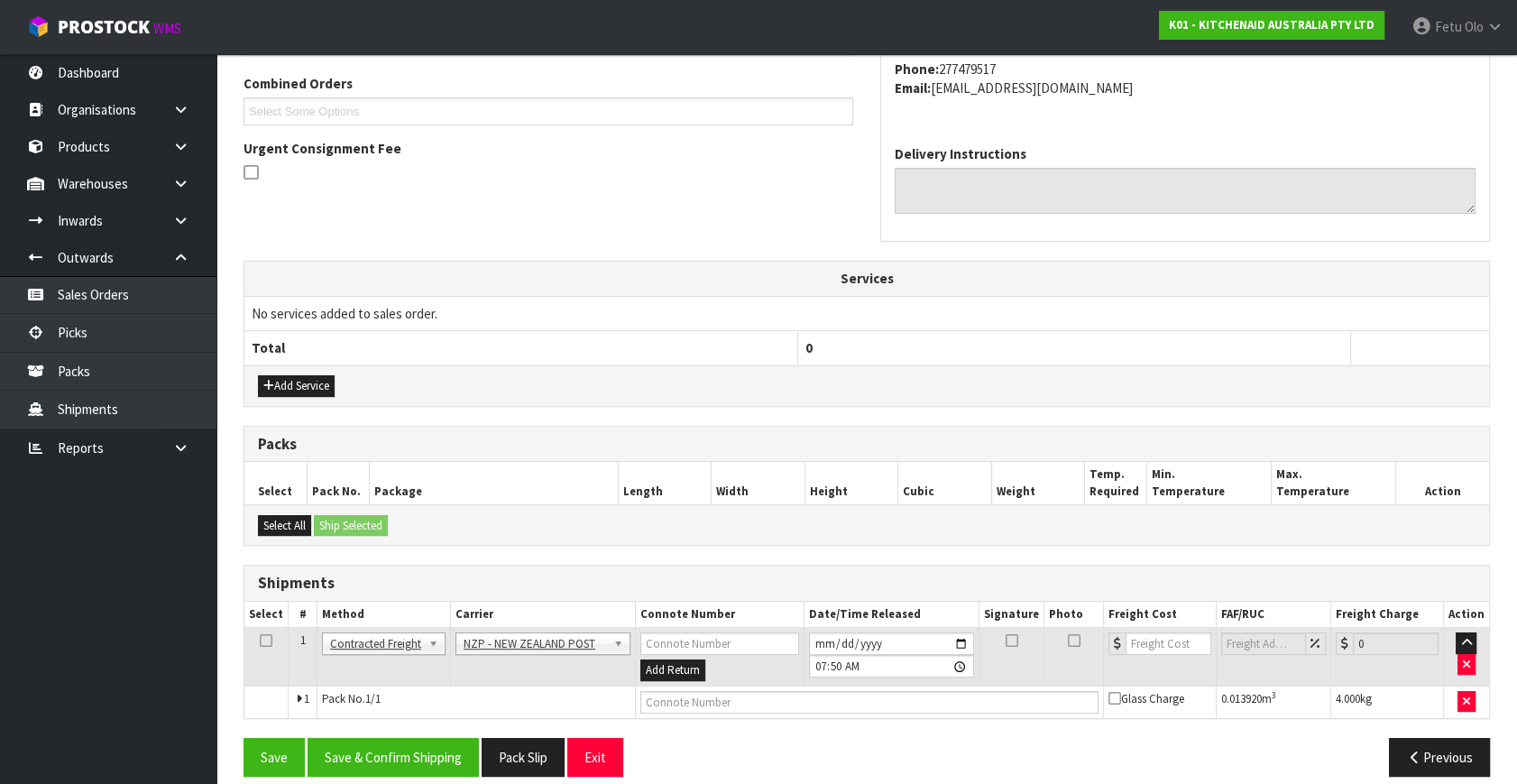
scroll to position [476, 0]
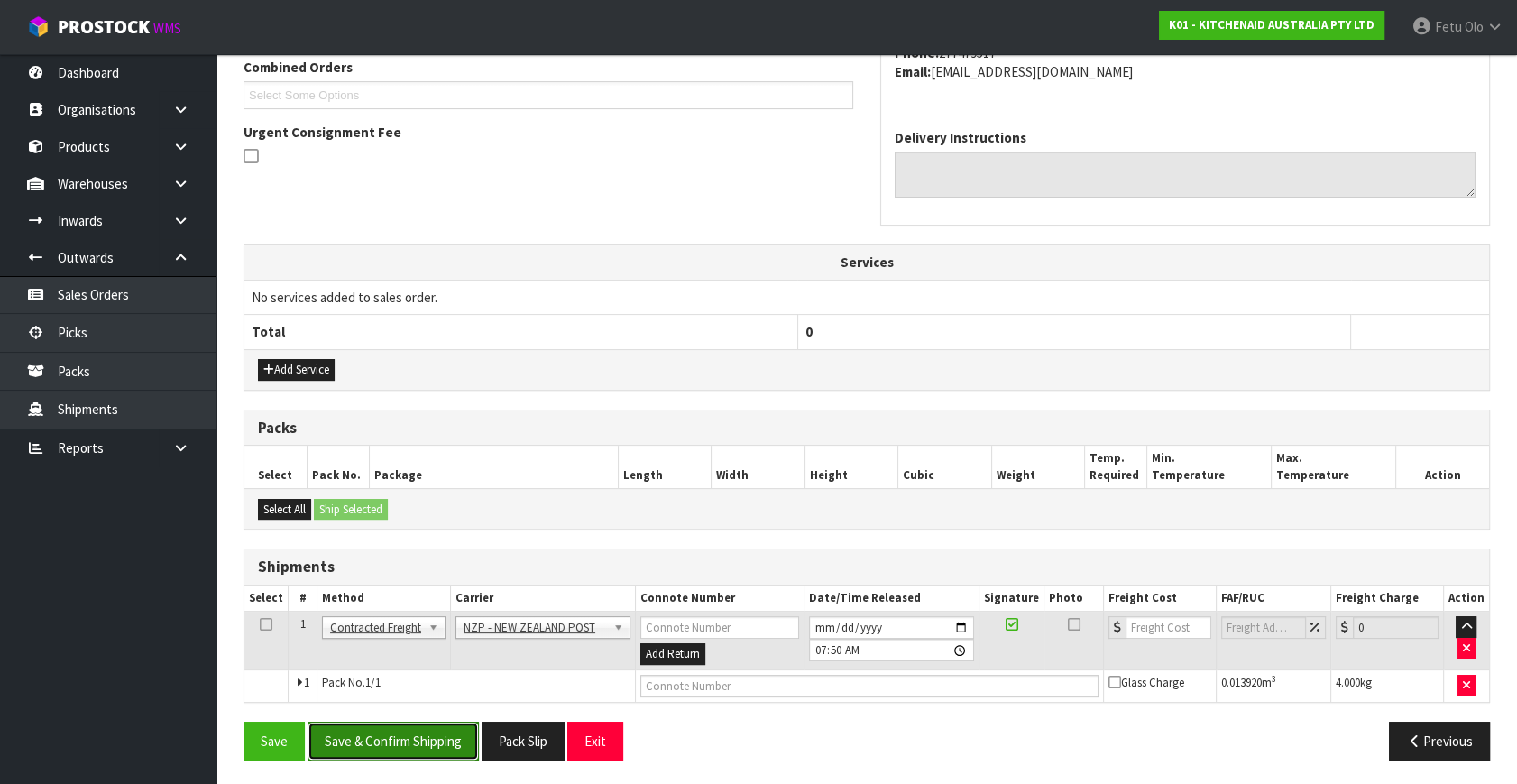
click at [432, 740] on button "Save & Confirm Shipping" at bounding box center [393, 741] width 171 height 38
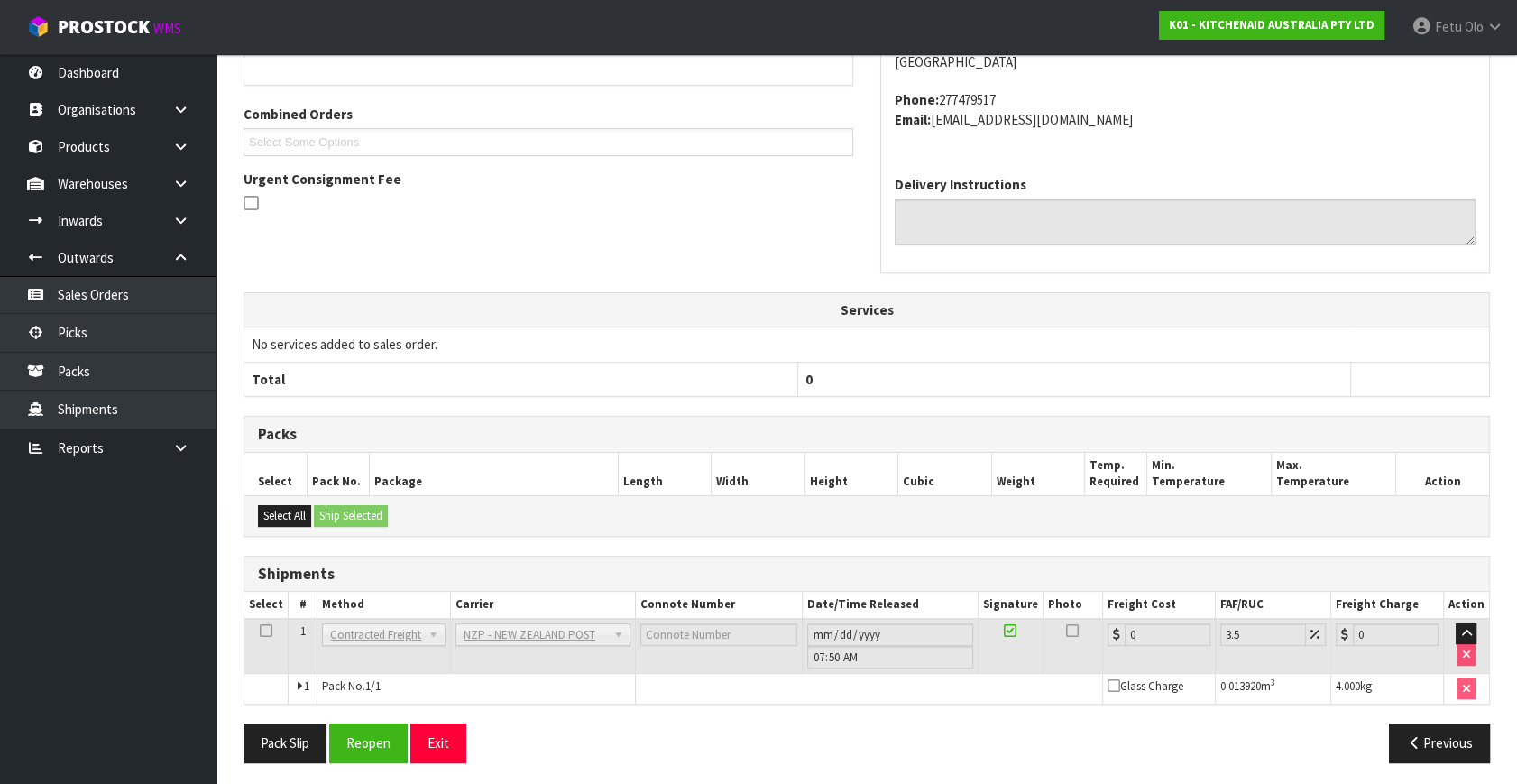
scroll to position [451, 0]
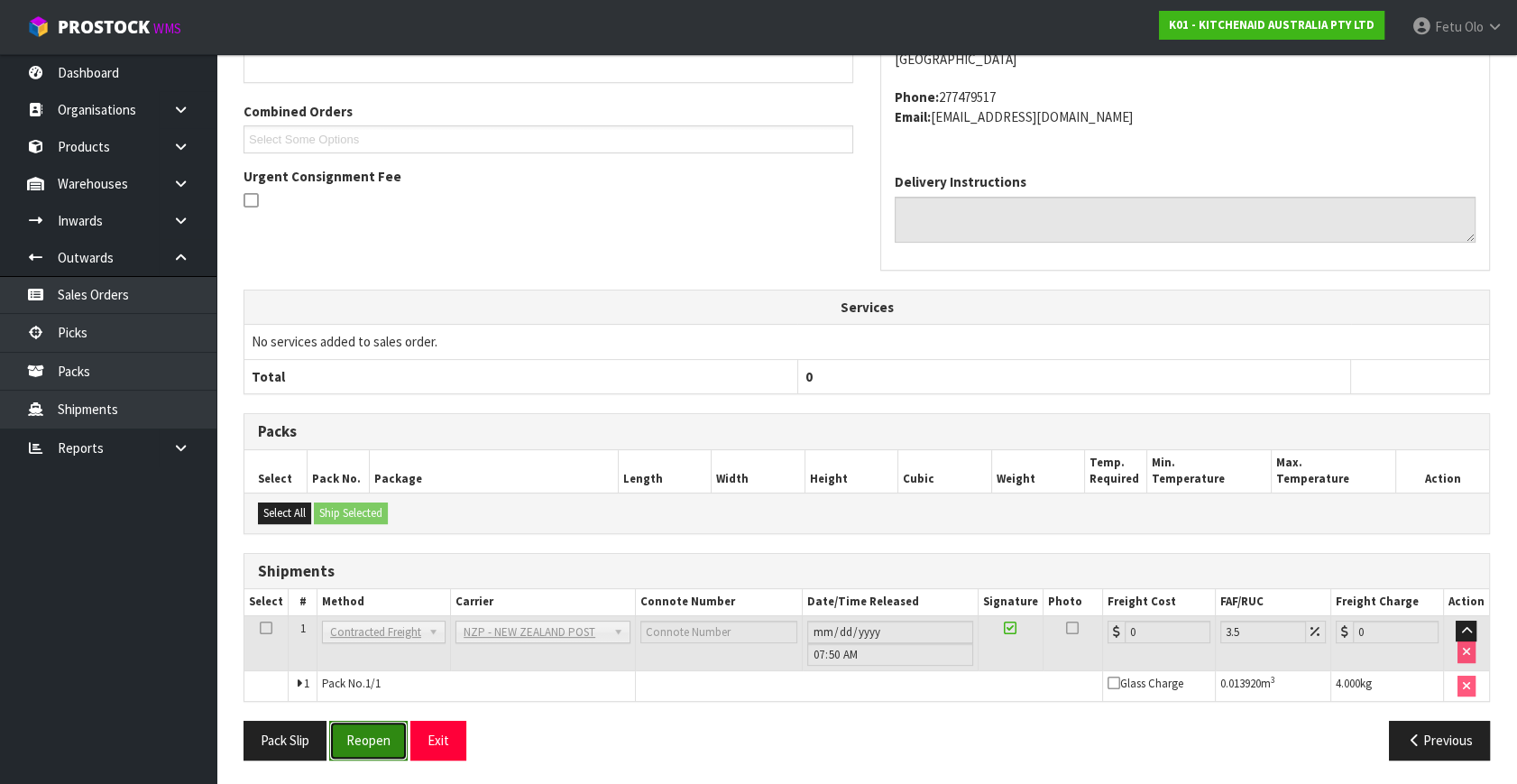
drag, startPoint x: 400, startPoint y: 735, endPoint x: 415, endPoint y: 734, distance: 15.0
click at [399, 735] on button "Reopen" at bounding box center [368, 740] width 79 height 38
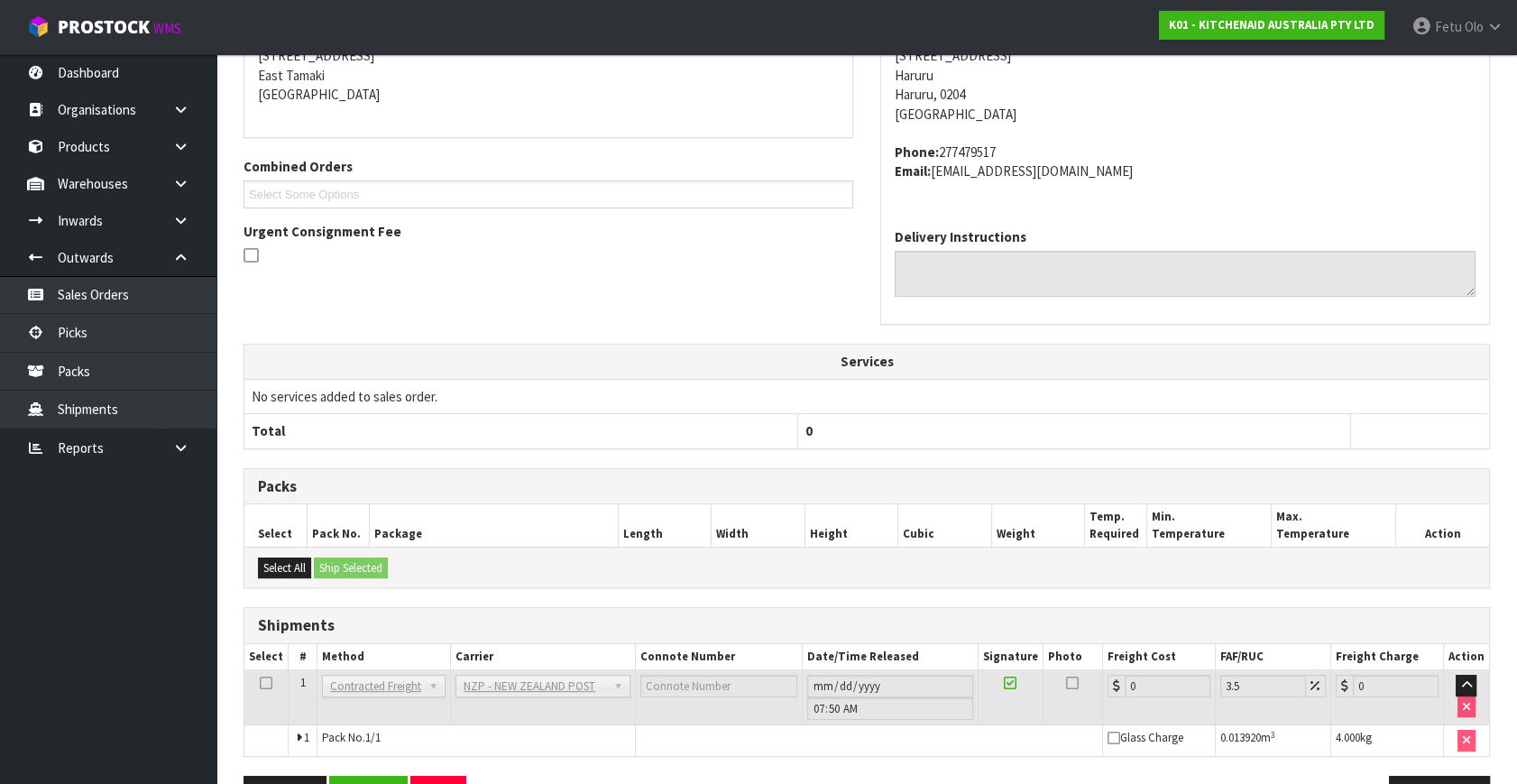
scroll to position [432, 0]
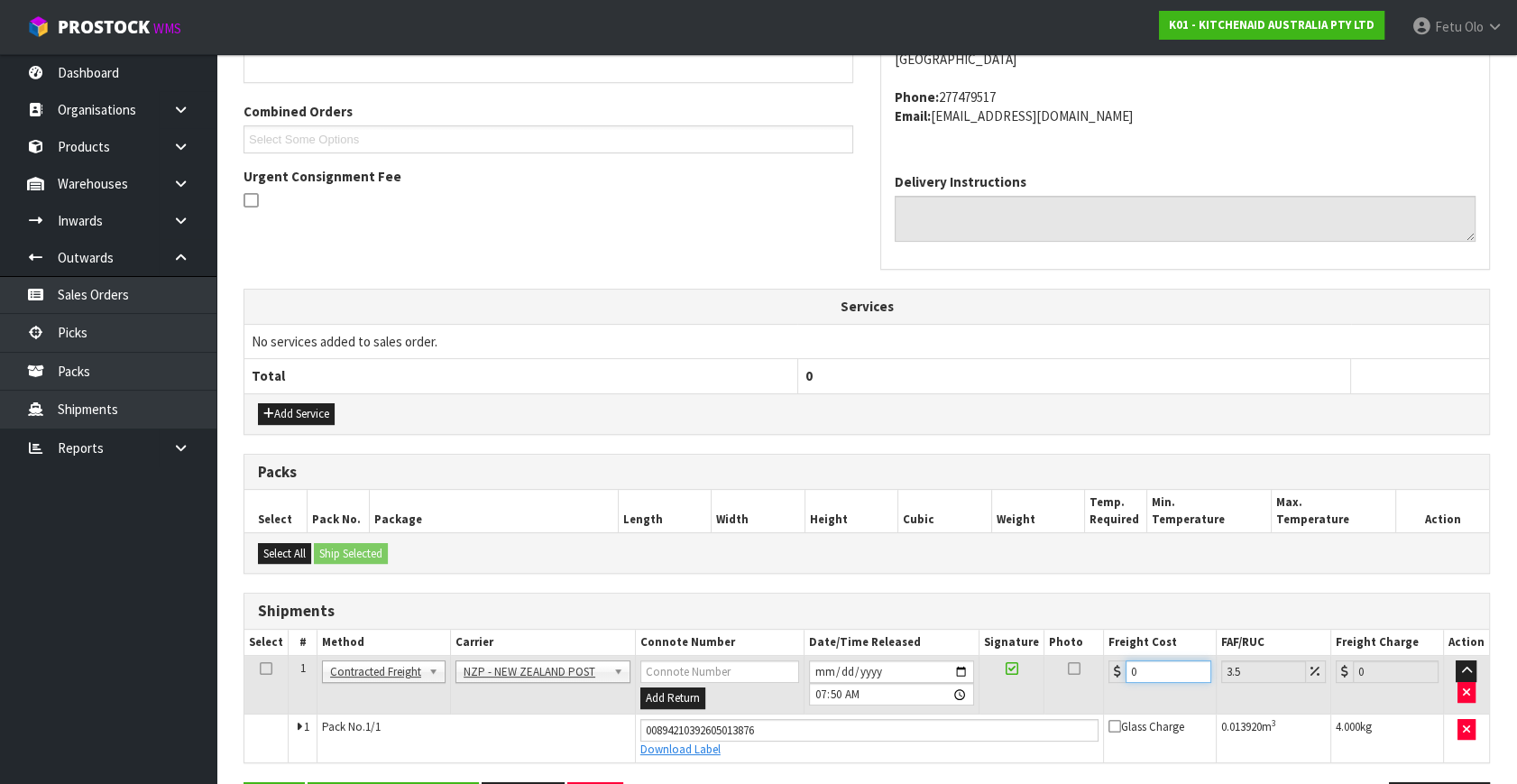
click at [901, 724] on tbody "1 Client Local Pickup Customer Local Pickup Company Freight Contracted Freight …" at bounding box center [867, 708] width 1245 height 107
type input "8"
type input "8.28"
type input "8.4"
type input "8.69"
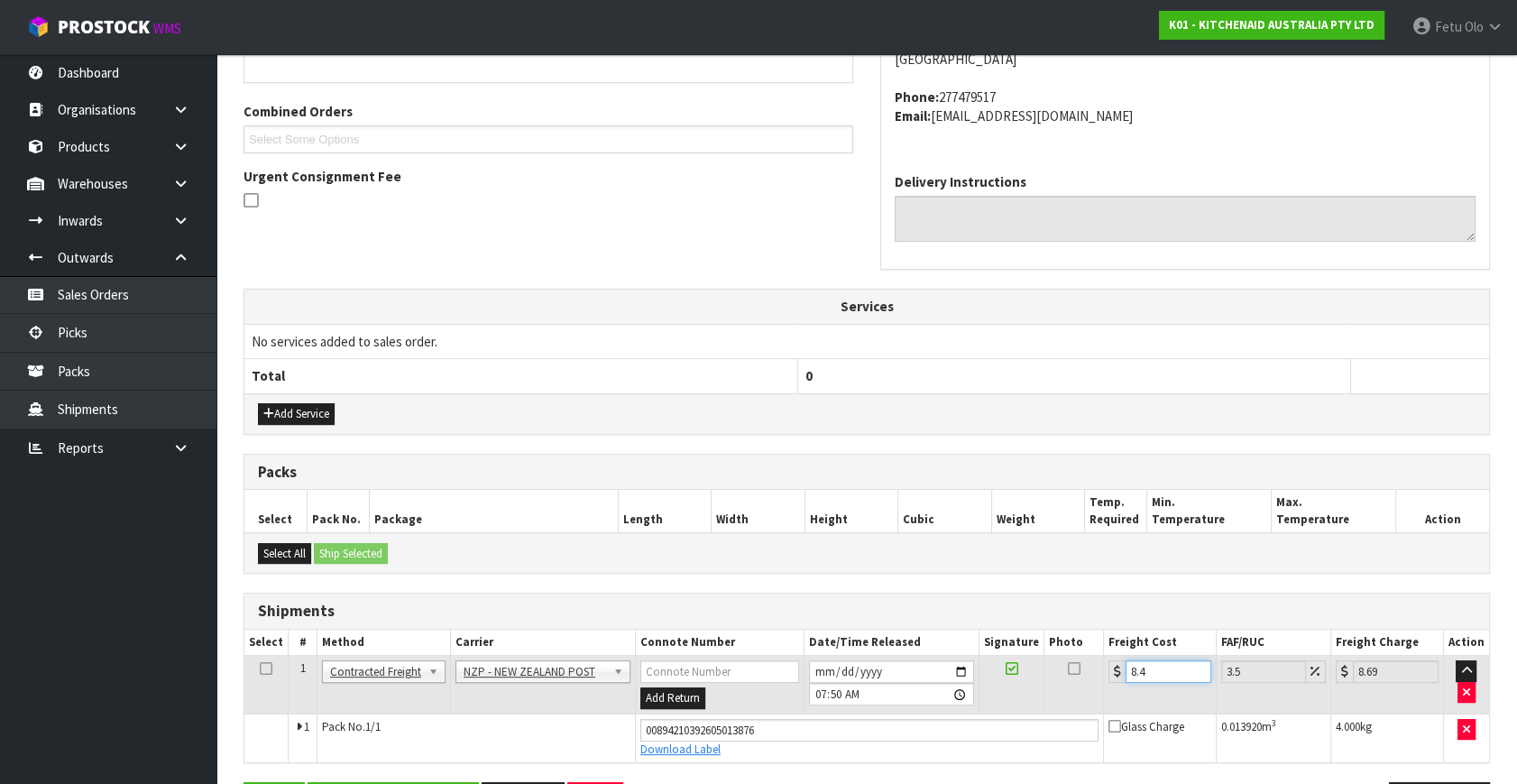
type input "8.45"
type input "8.75"
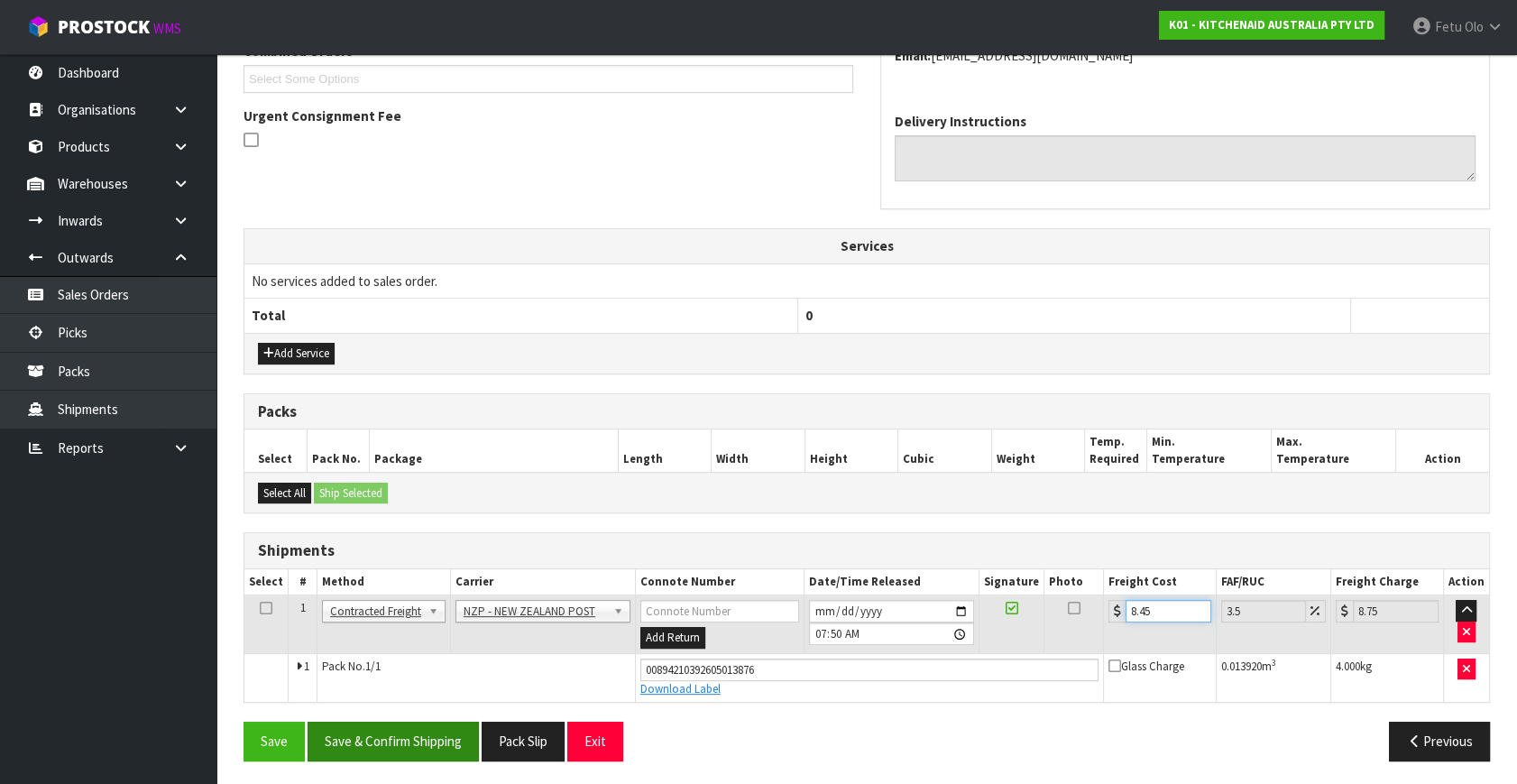
scroll to position [493, 0]
type input "8.45"
click at [387, 721] on button "Save & Confirm Shipping" at bounding box center [393, 740] width 171 height 38
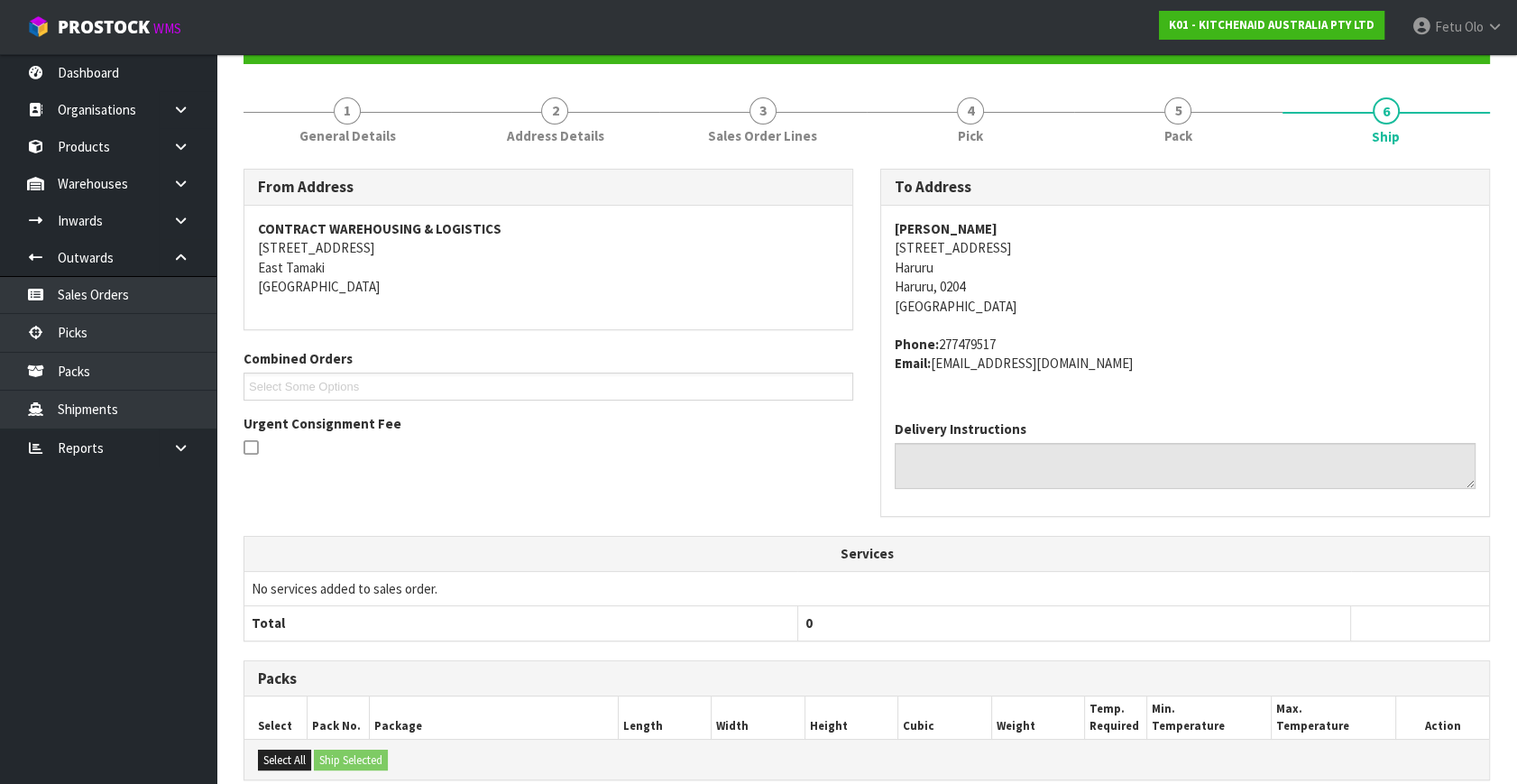
scroll to position [443, 0]
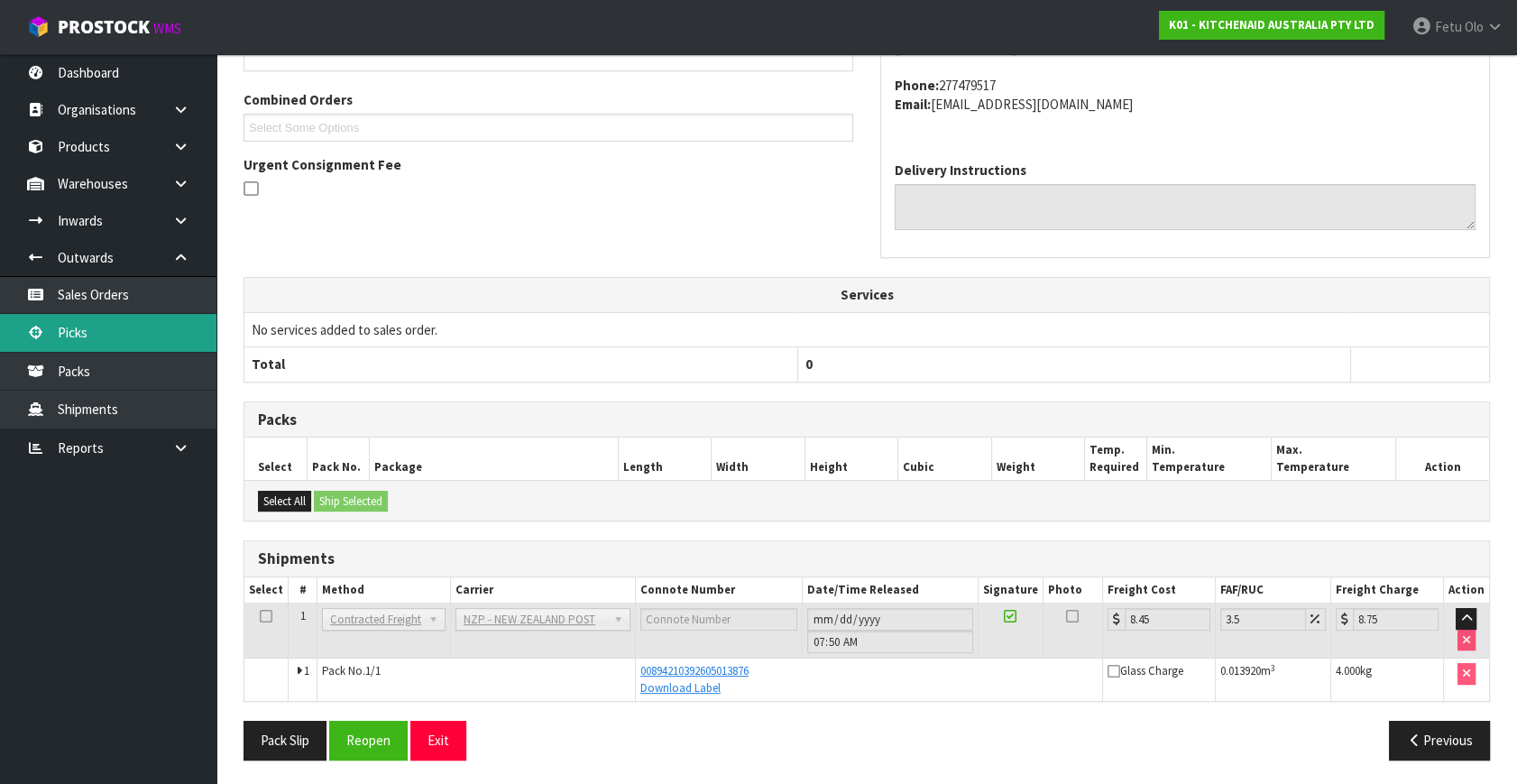
drag, startPoint x: 81, startPoint y: 322, endPoint x: 258, endPoint y: 296, distance: 178.9
click at [81, 322] on link "Picks" at bounding box center [108, 332] width 216 height 37
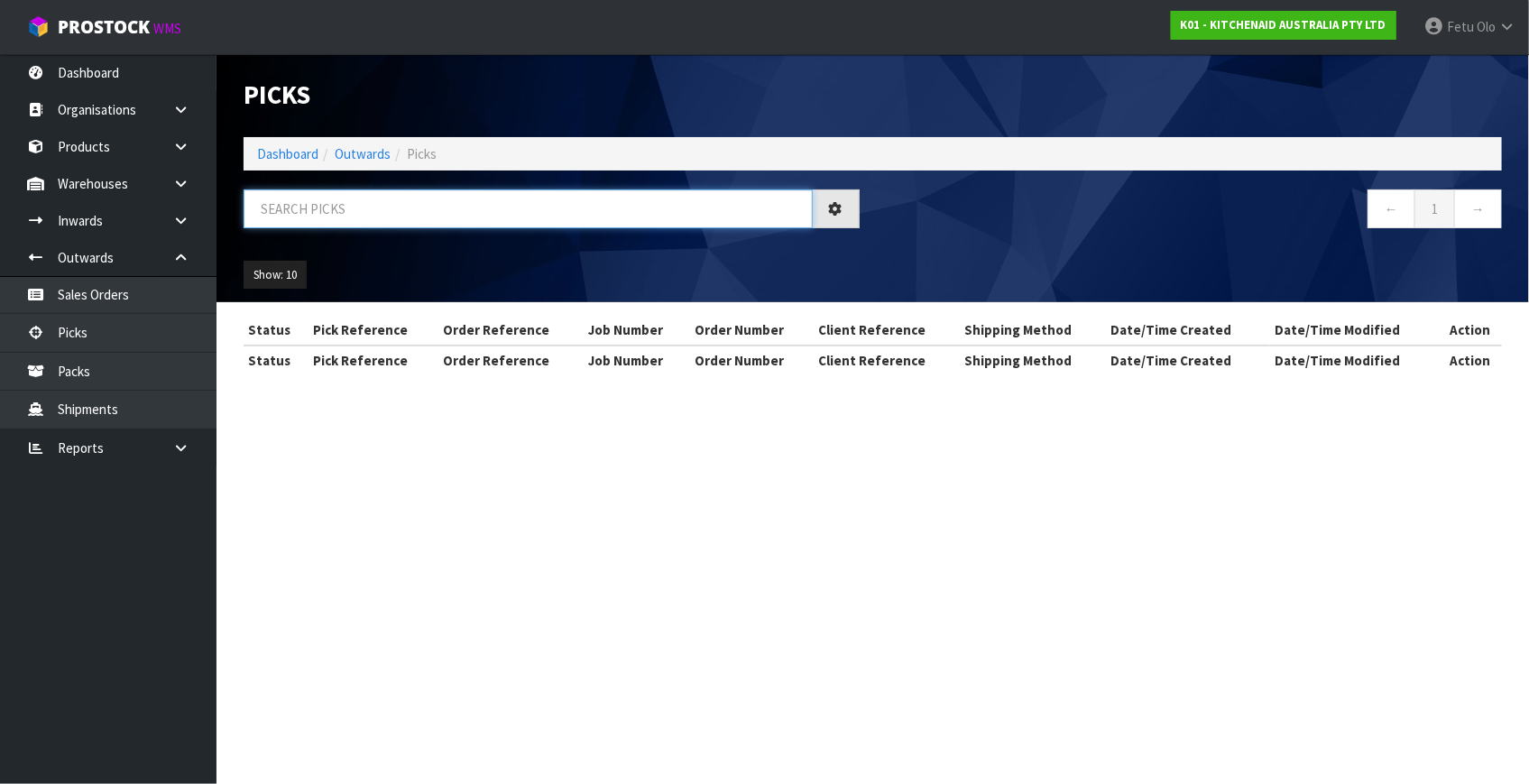
click at [450, 210] on input "text" at bounding box center [527, 209] width 569 height 38
type input "79851"
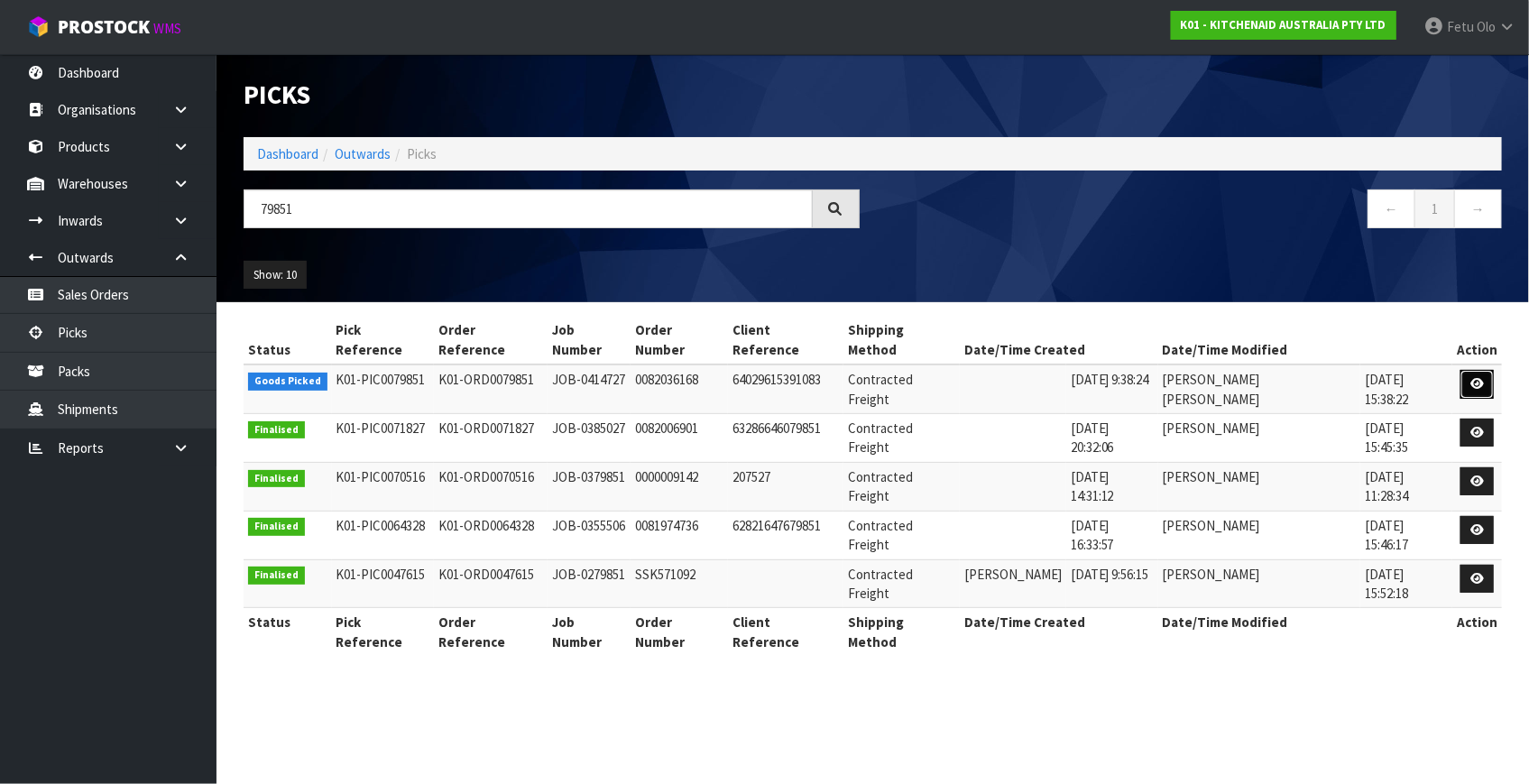
click at [1470, 378] on icon at bounding box center [1477, 384] width 13 height 12
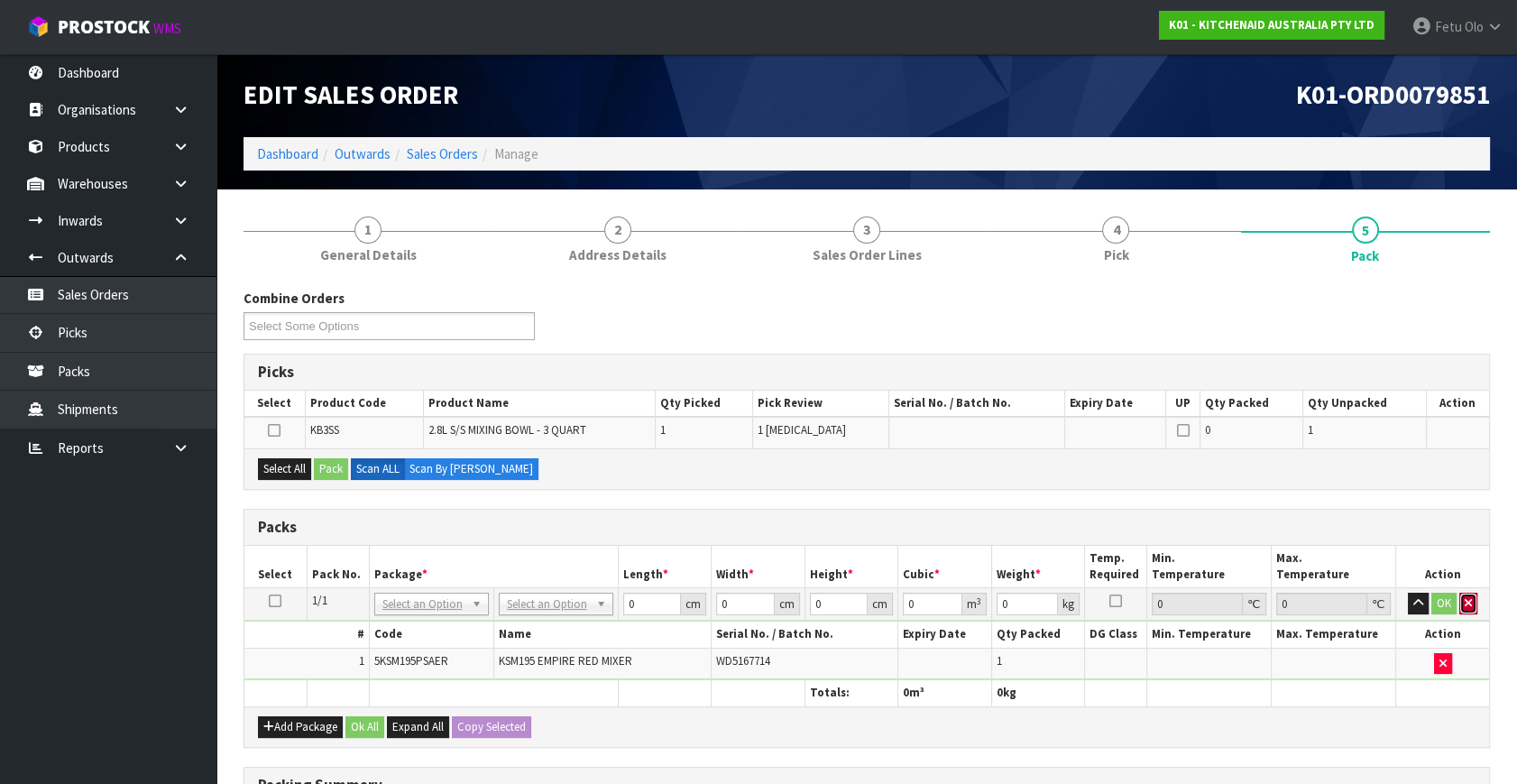
click at [1465, 598] on icon "button" at bounding box center [1467, 603] width 7 height 12
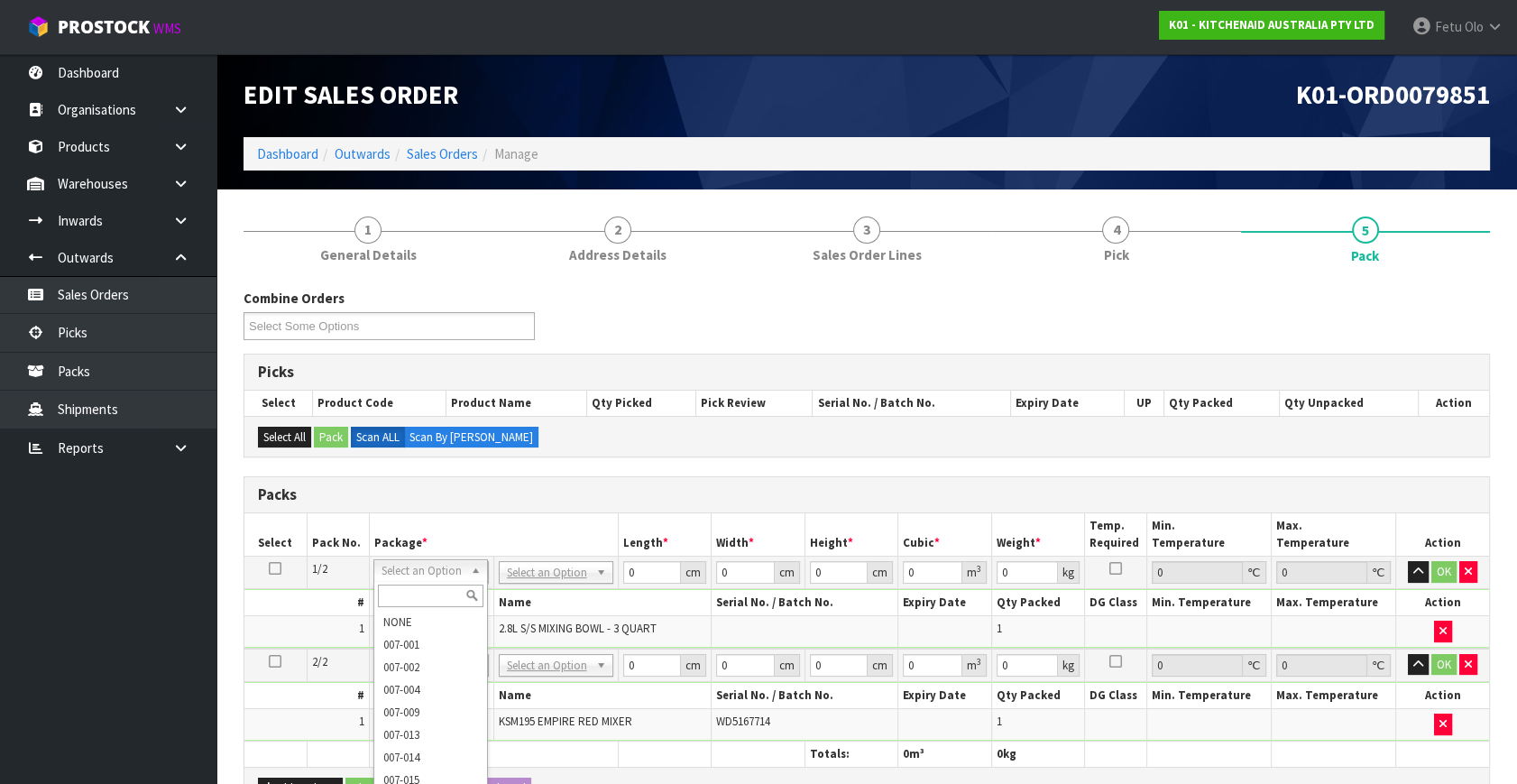
click at [414, 597] on input "text" at bounding box center [431, 594] width 106 height 22
type input "011-084"
type input "0.8"
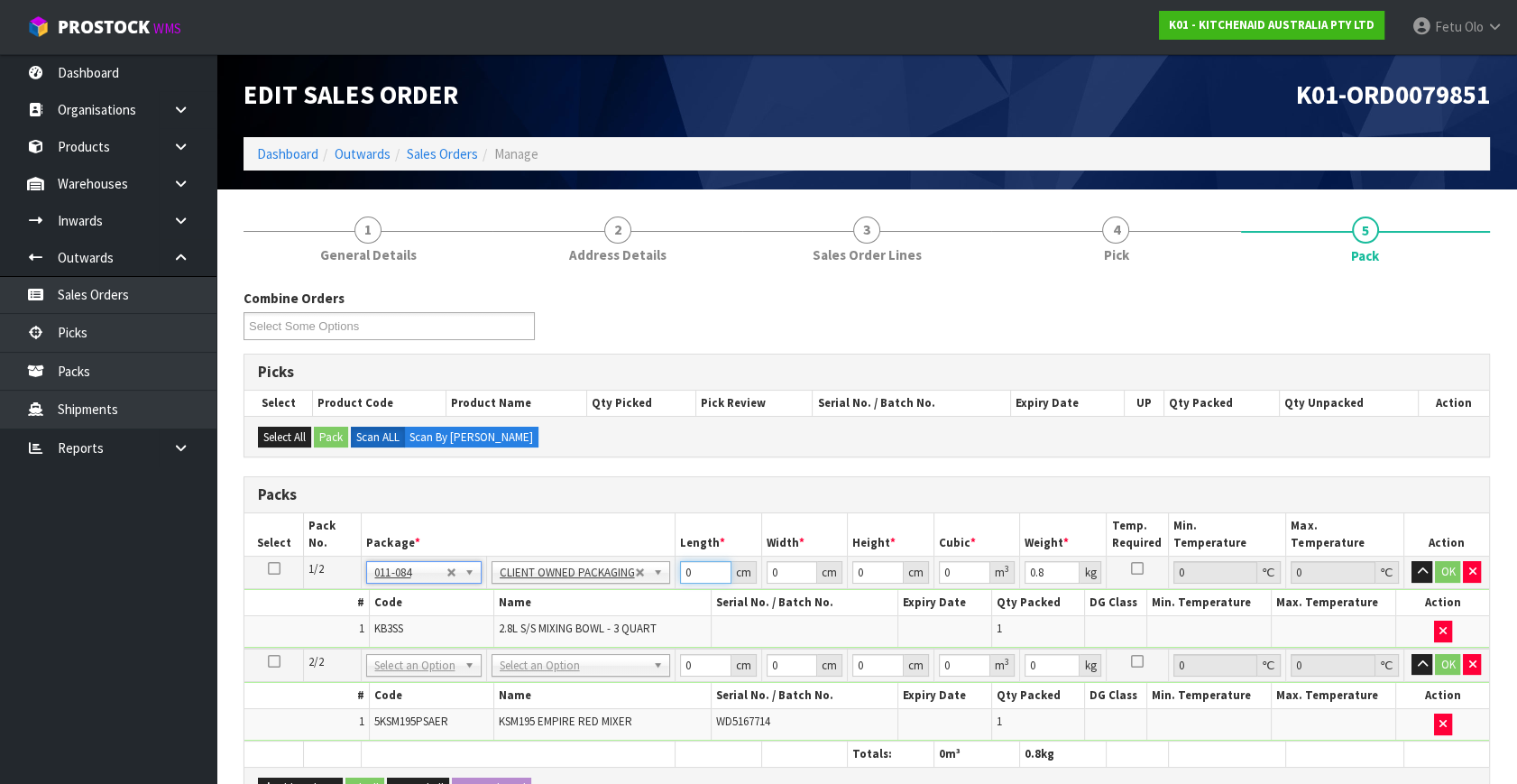
drag, startPoint x: 697, startPoint y: 569, endPoint x: 515, endPoint y: 629, distance: 191.6
click at [525, 628] on tbody "1/2 NONE 007-001 007-002 007-004 007-009 007-013 007-014 007-015 007-017 007-01…" at bounding box center [867, 602] width 1245 height 92
type input "30"
type input "26"
type input "2"
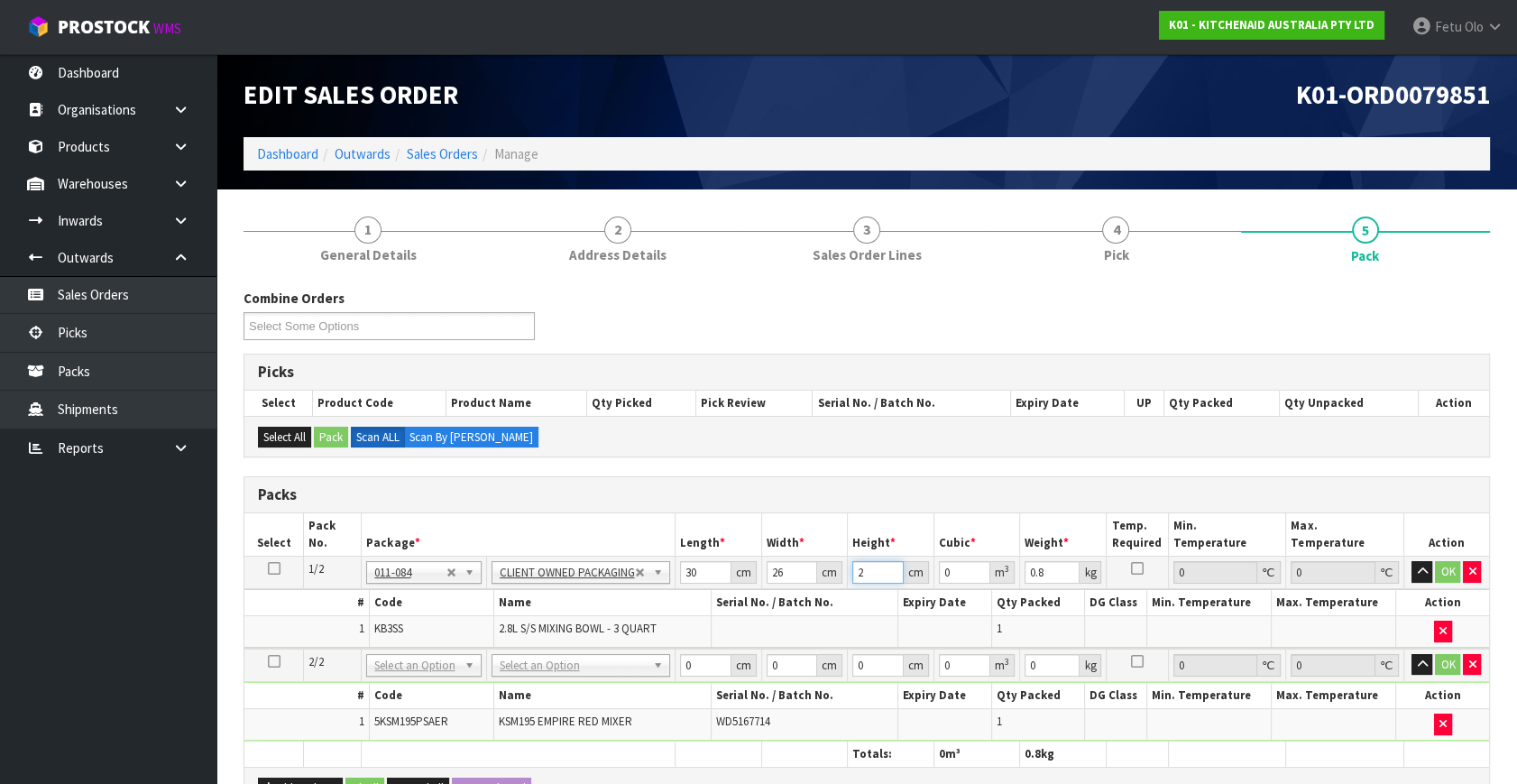
type input "0.00156"
type input "22"
type input "0.01716"
type input "22"
type input "2"
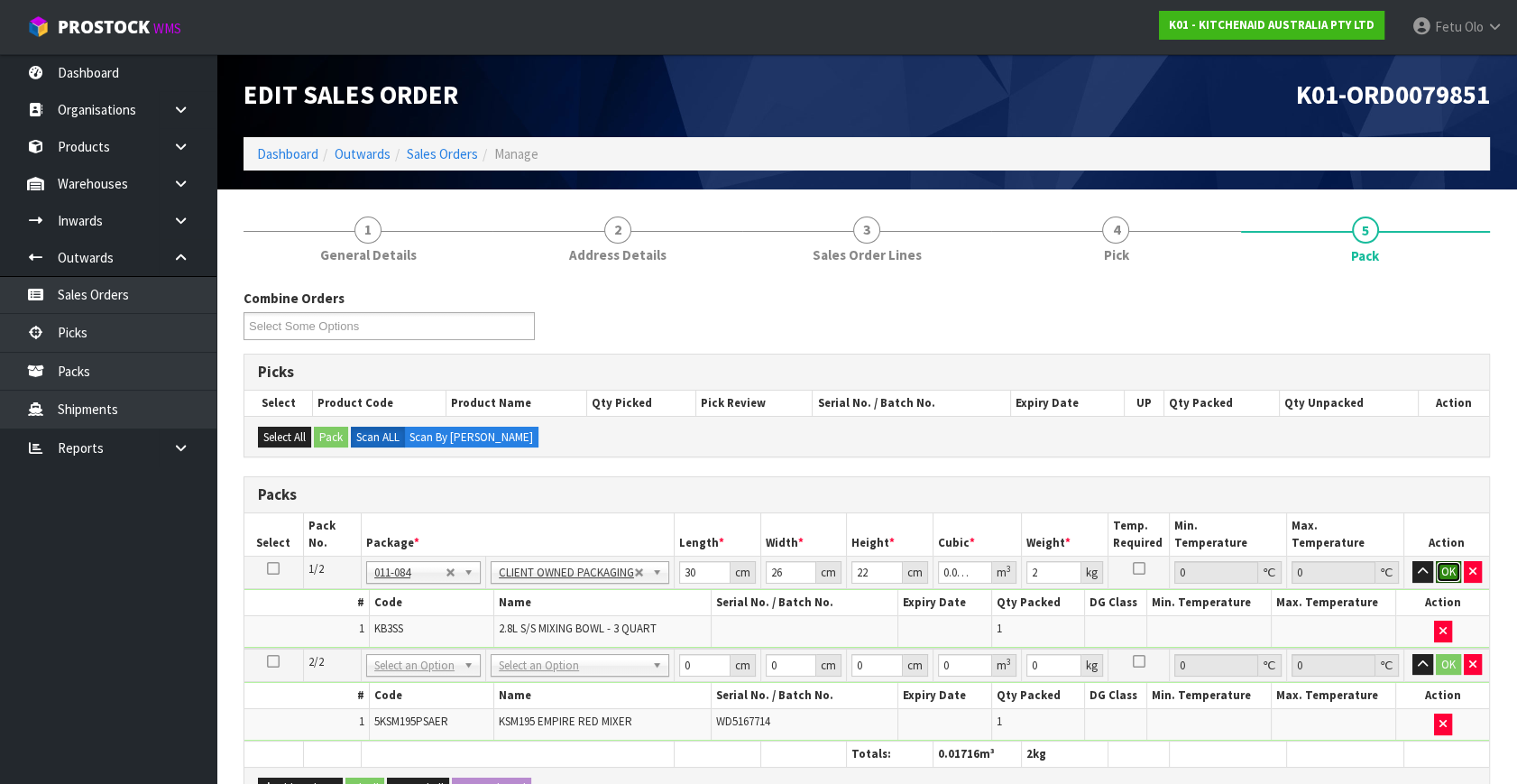
click button "OK" at bounding box center [1448, 571] width 25 height 21
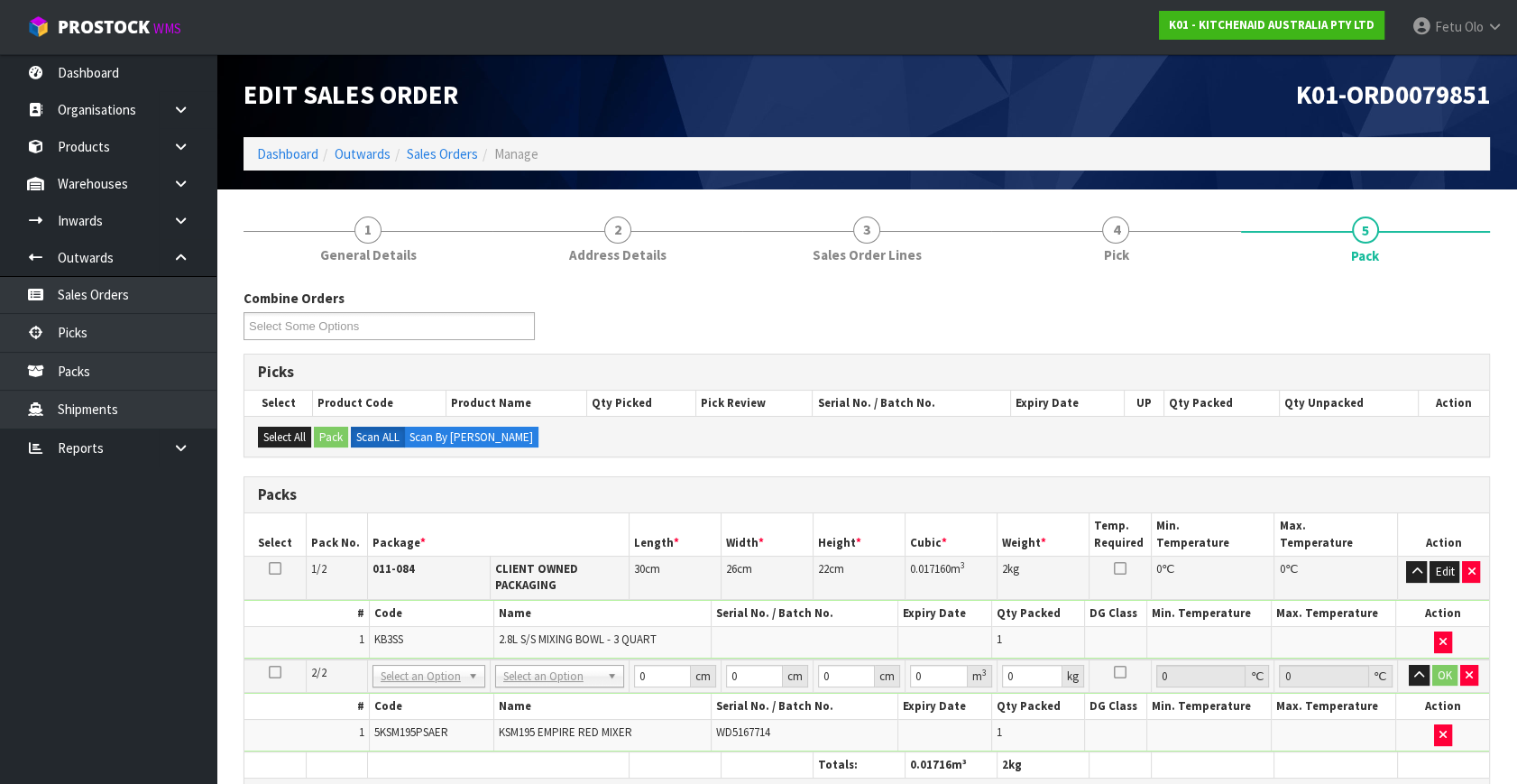
click at [528, 685] on td "No Packaging Cartons PLT GEN120 (1200 X 1000) PLT ONE WAY SKID CHEP HIRE PALLET…" at bounding box center [559, 675] width 139 height 34
drag, startPoint x: 577, startPoint y: 712, endPoint x: 676, endPoint y: 708, distance: 99.1
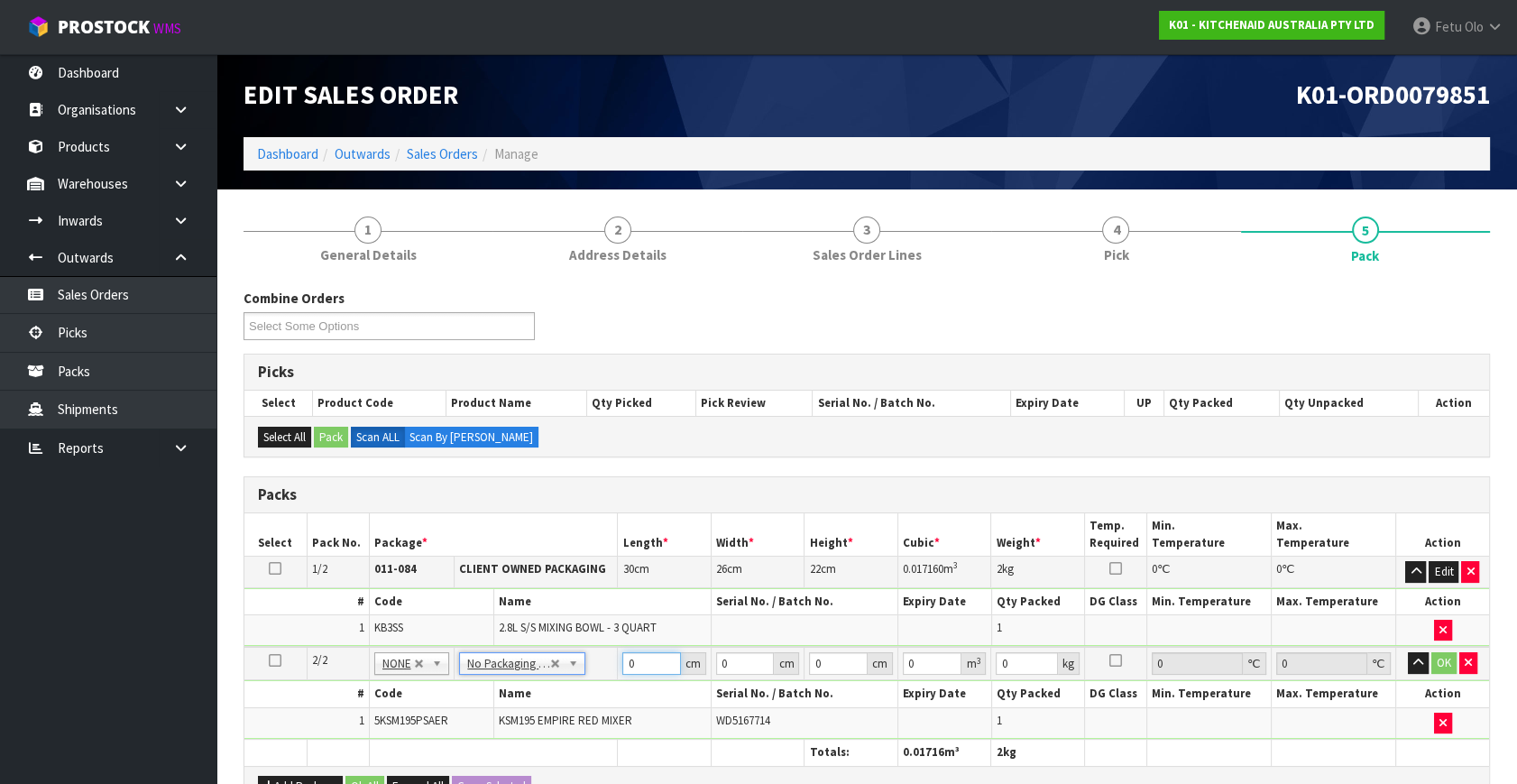
click at [569, 683] on tbody "2/2 NONE 007-001 007-002 007-004 007-009 007-013 007-014 007-015 007-017 007-01…" at bounding box center [867, 693] width 1245 height 92
type input "42"
type input "29"
type input "4"
type input "0.004872"
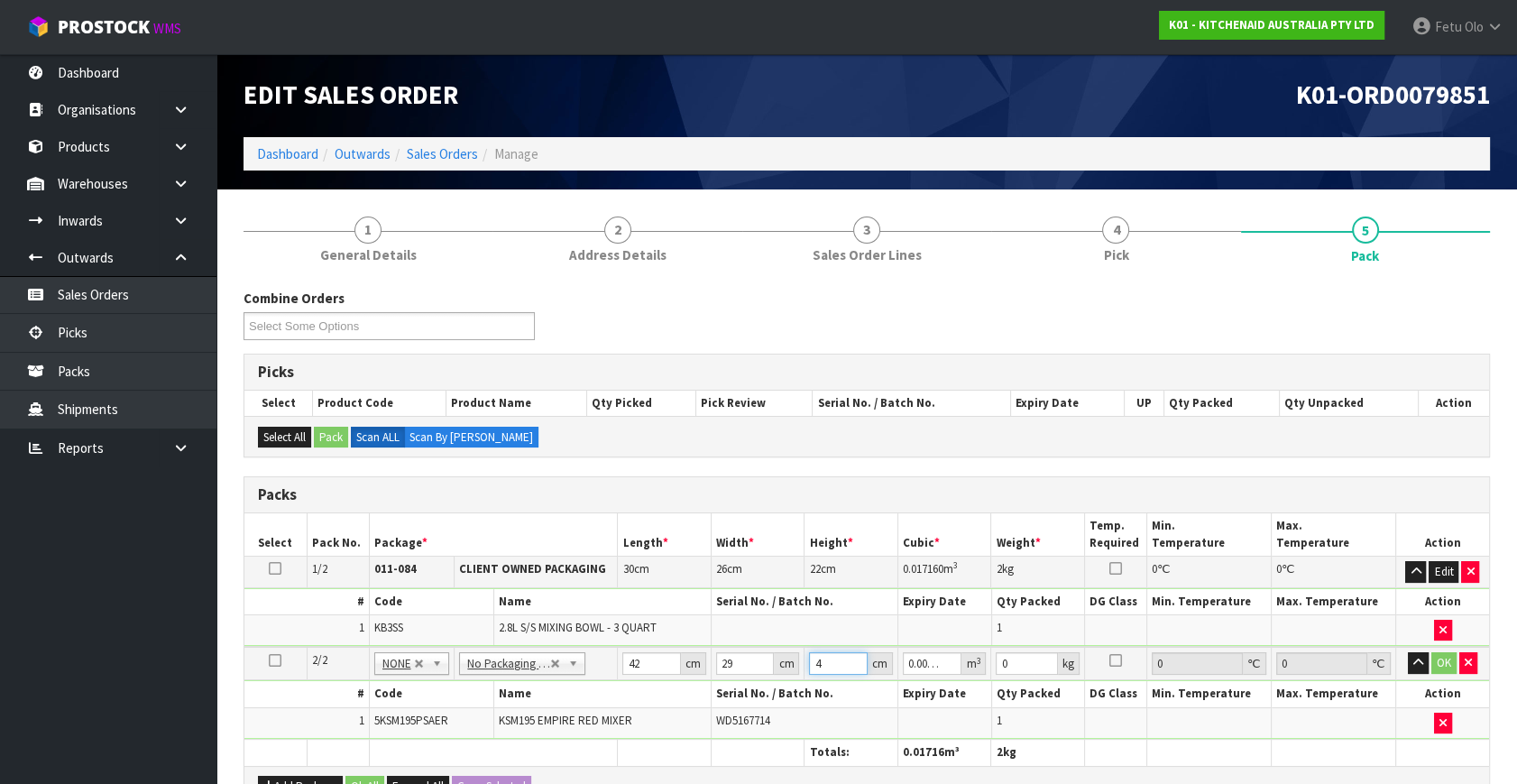
type input "43"
type input "0.052374"
type input "43"
type input "13"
click button "OK" at bounding box center [1444, 663] width 25 height 21
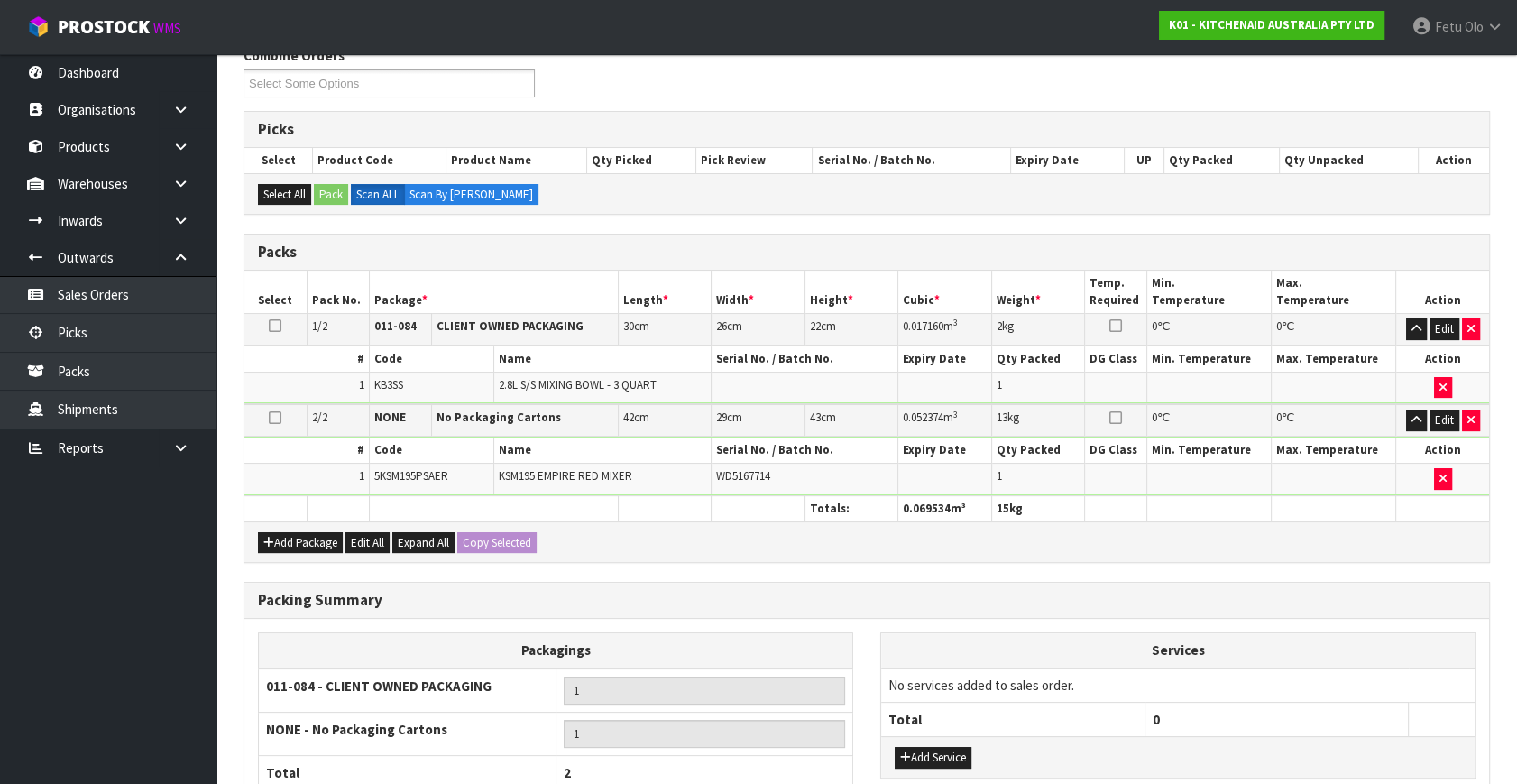
scroll to position [402, 0]
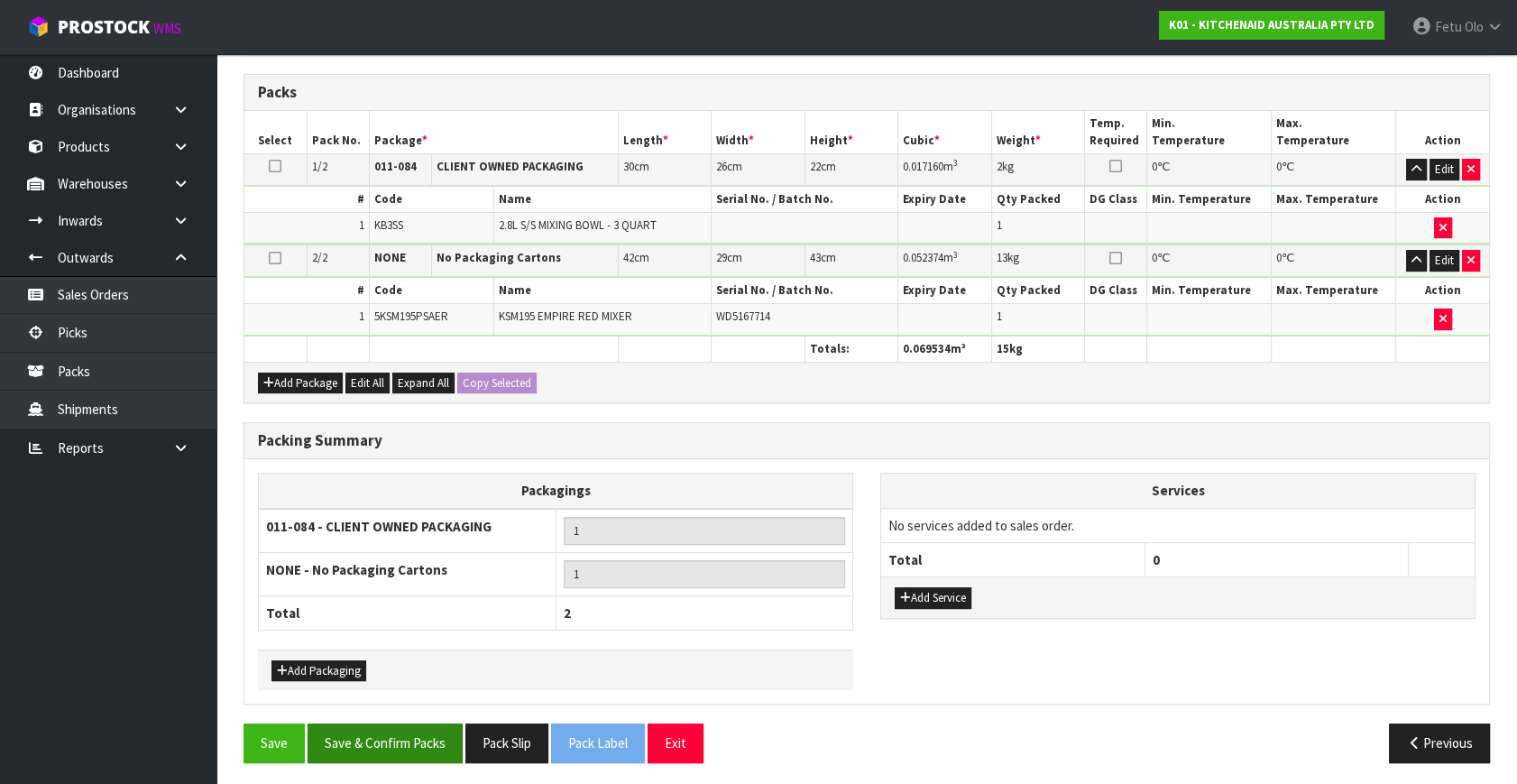
click at [410, 717] on div "Combine Orders K01-ORD0079833 K01-ORD0079834 K01-ORD0079843 K01-ORD0079846 K01-…" at bounding box center [866, 331] width 1246 height 890
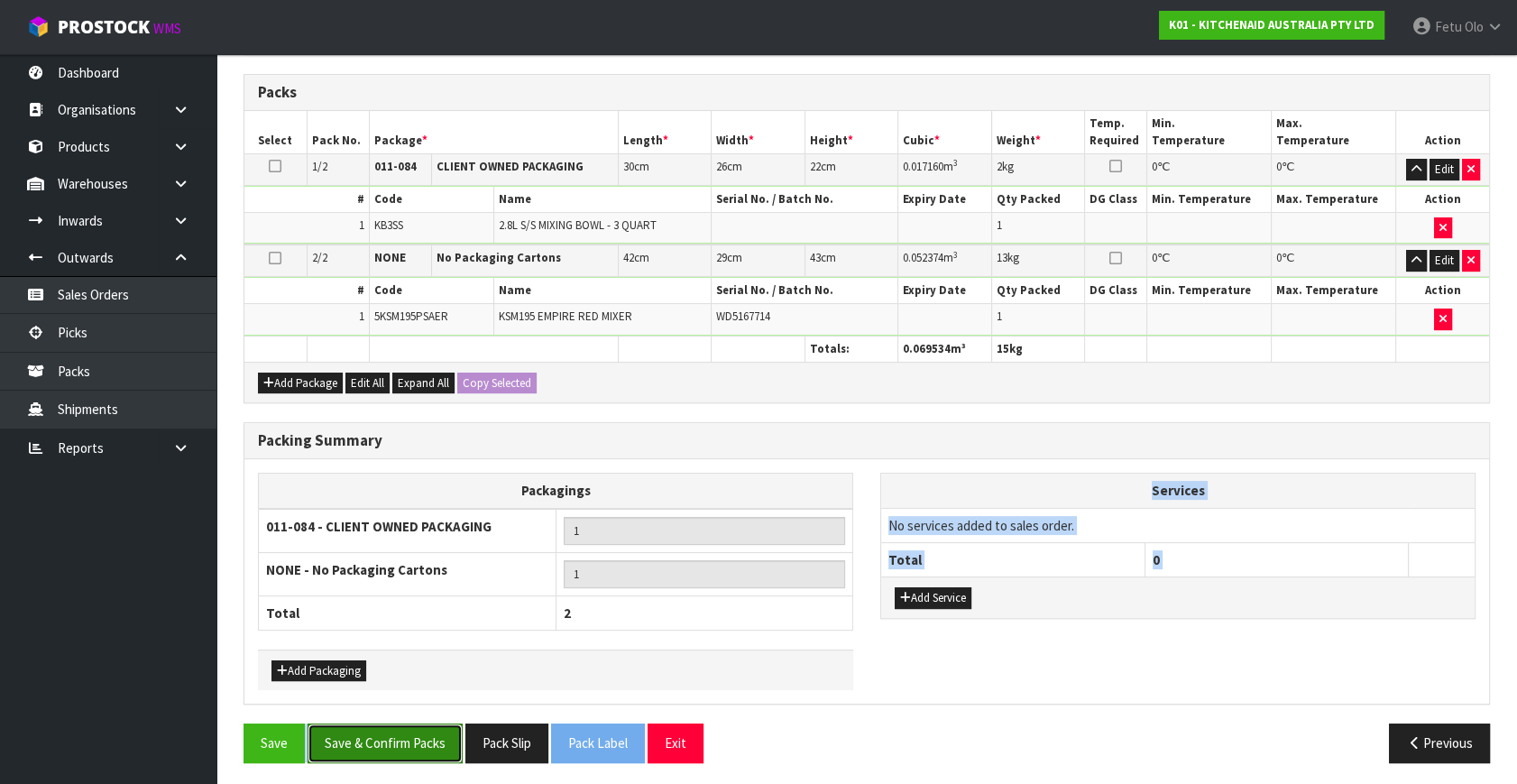
click at [439, 735] on button "Save & Confirm Packs" at bounding box center [385, 743] width 155 height 38
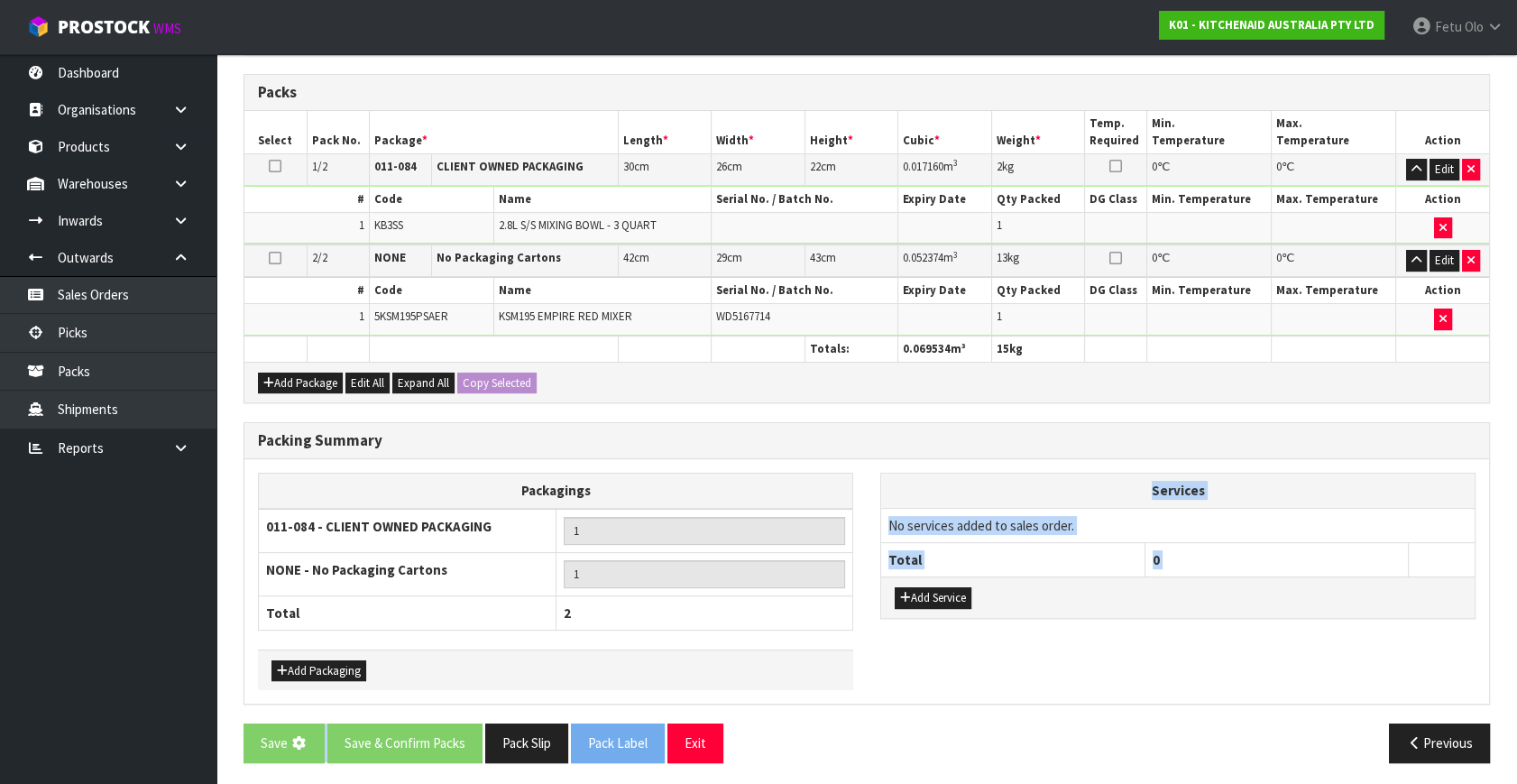
scroll to position [0, 0]
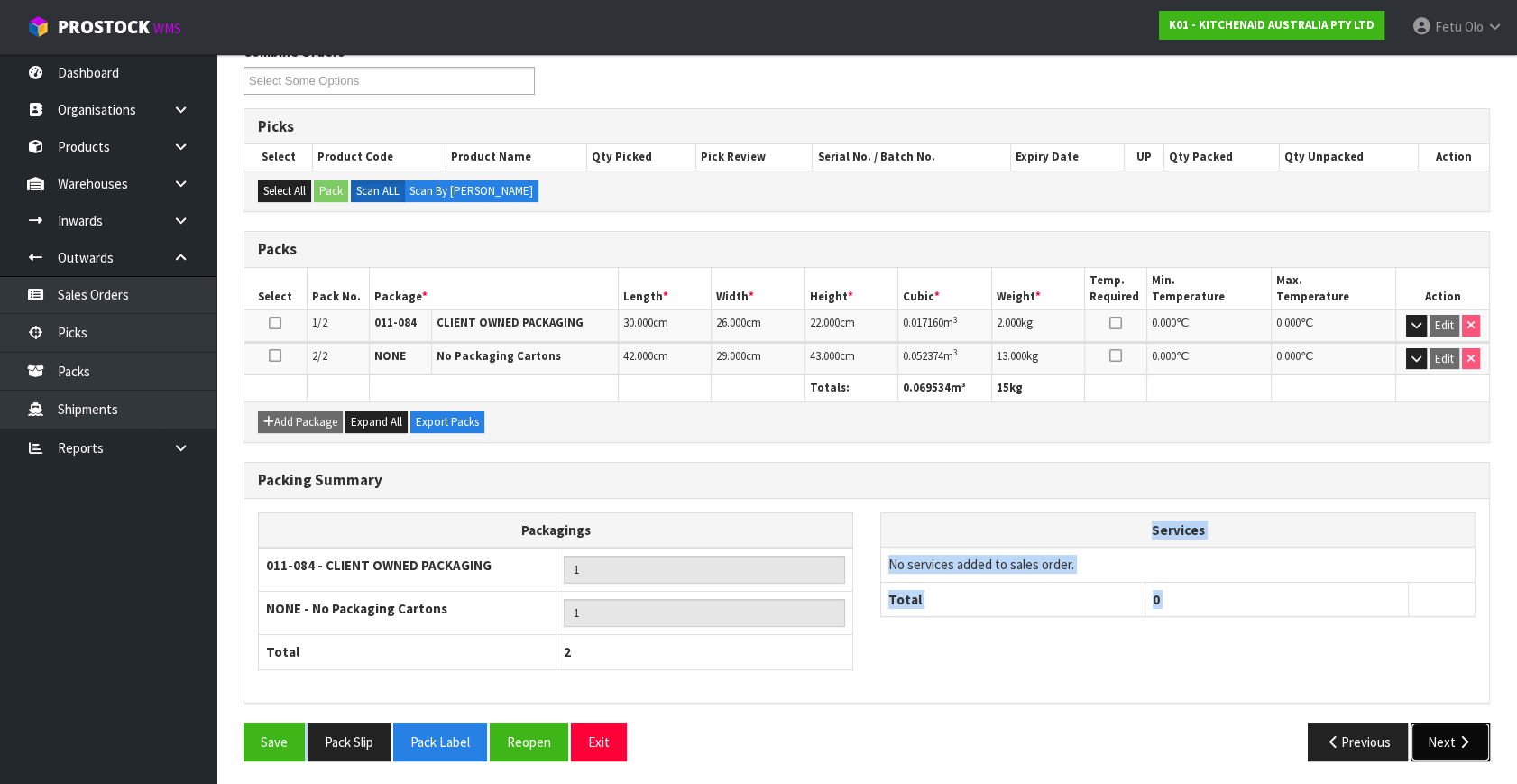
click at [1443, 723] on button "Next" at bounding box center [1450, 742] width 79 height 38
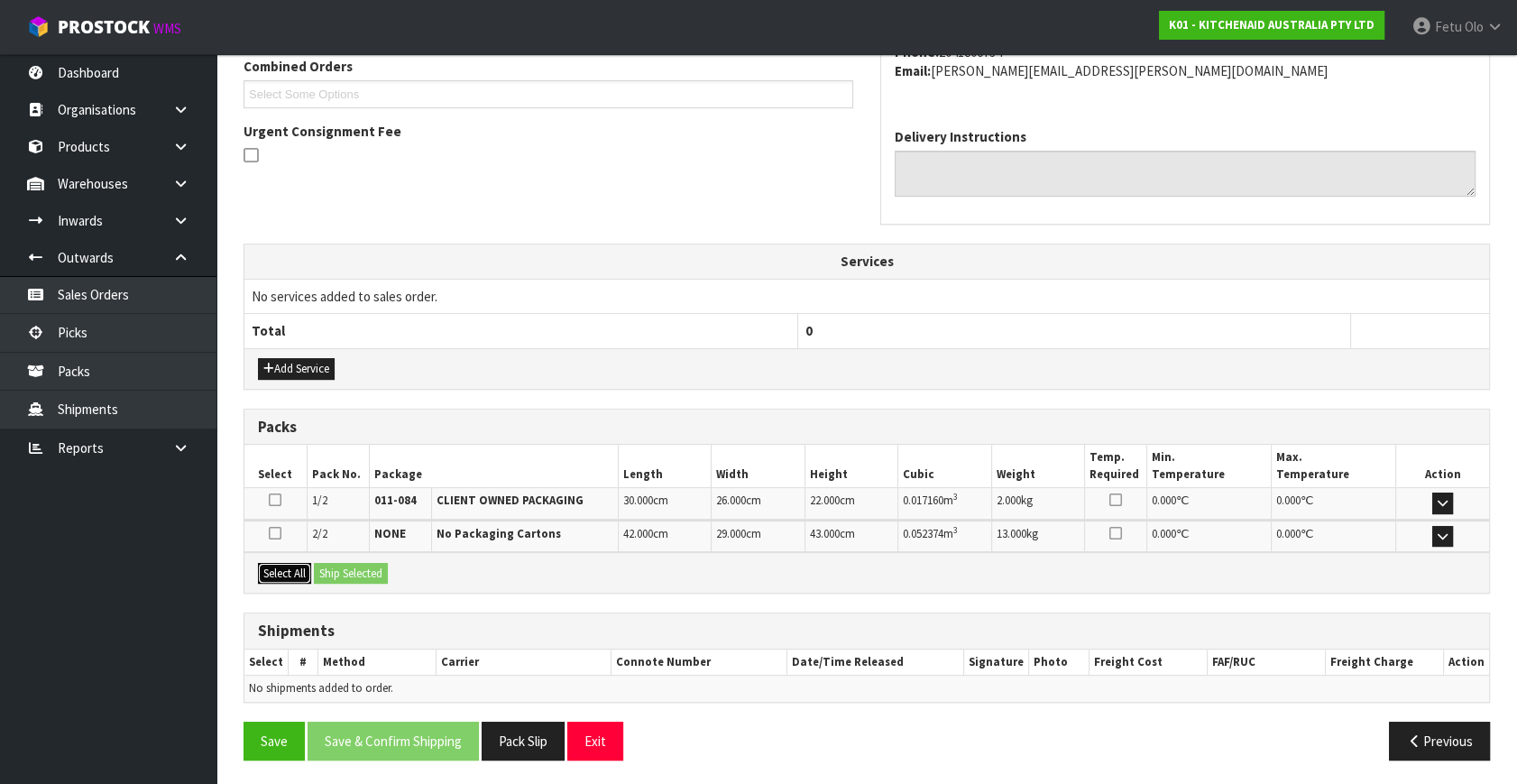
drag, startPoint x: 285, startPoint y: 559, endPoint x: 331, endPoint y: 569, distance: 47.1
click at [291, 563] on button "Select All" at bounding box center [284, 573] width 53 height 21
click at [339, 569] on button "Ship Selected" at bounding box center [350, 573] width 74 height 21
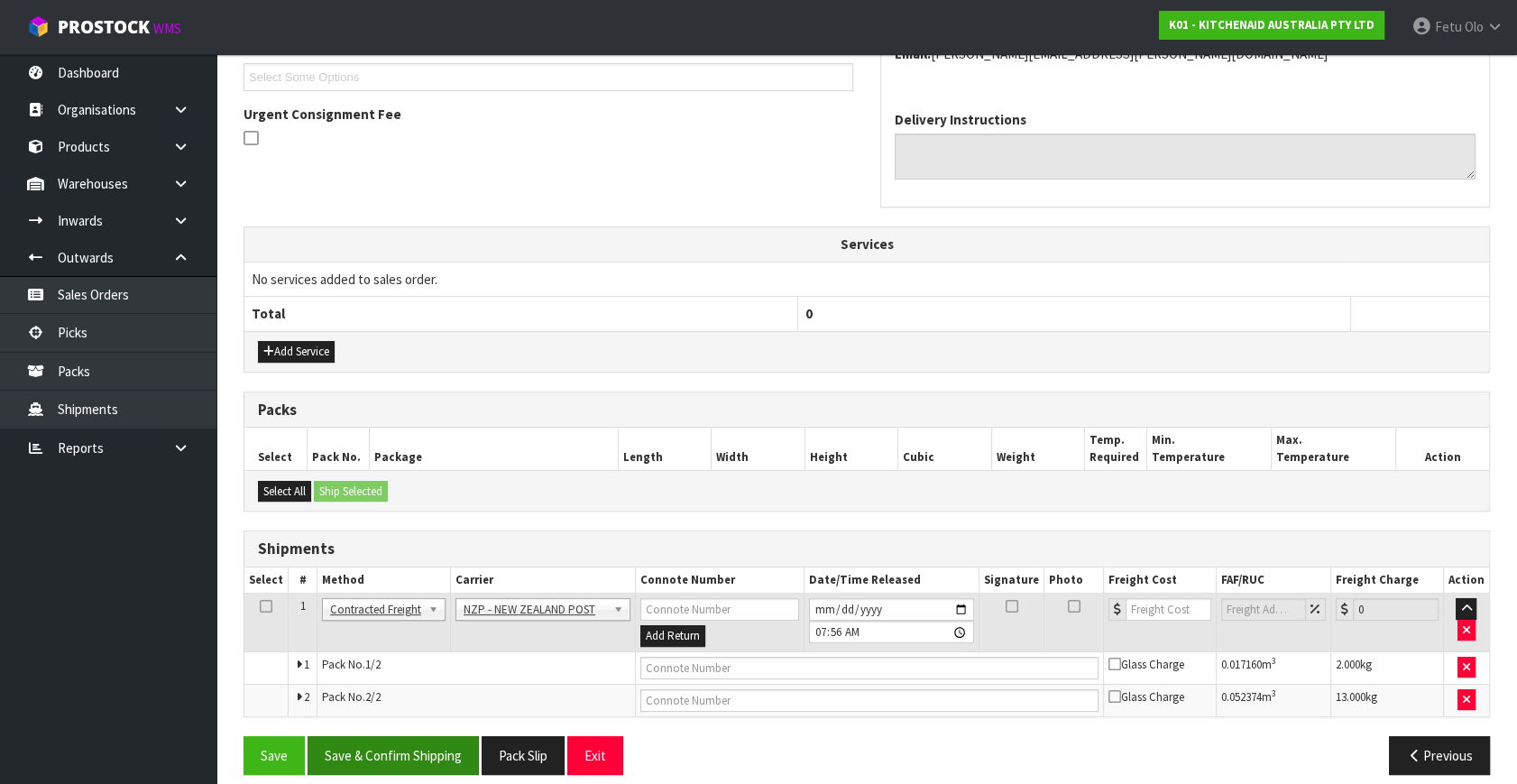
scroll to position [509, 0]
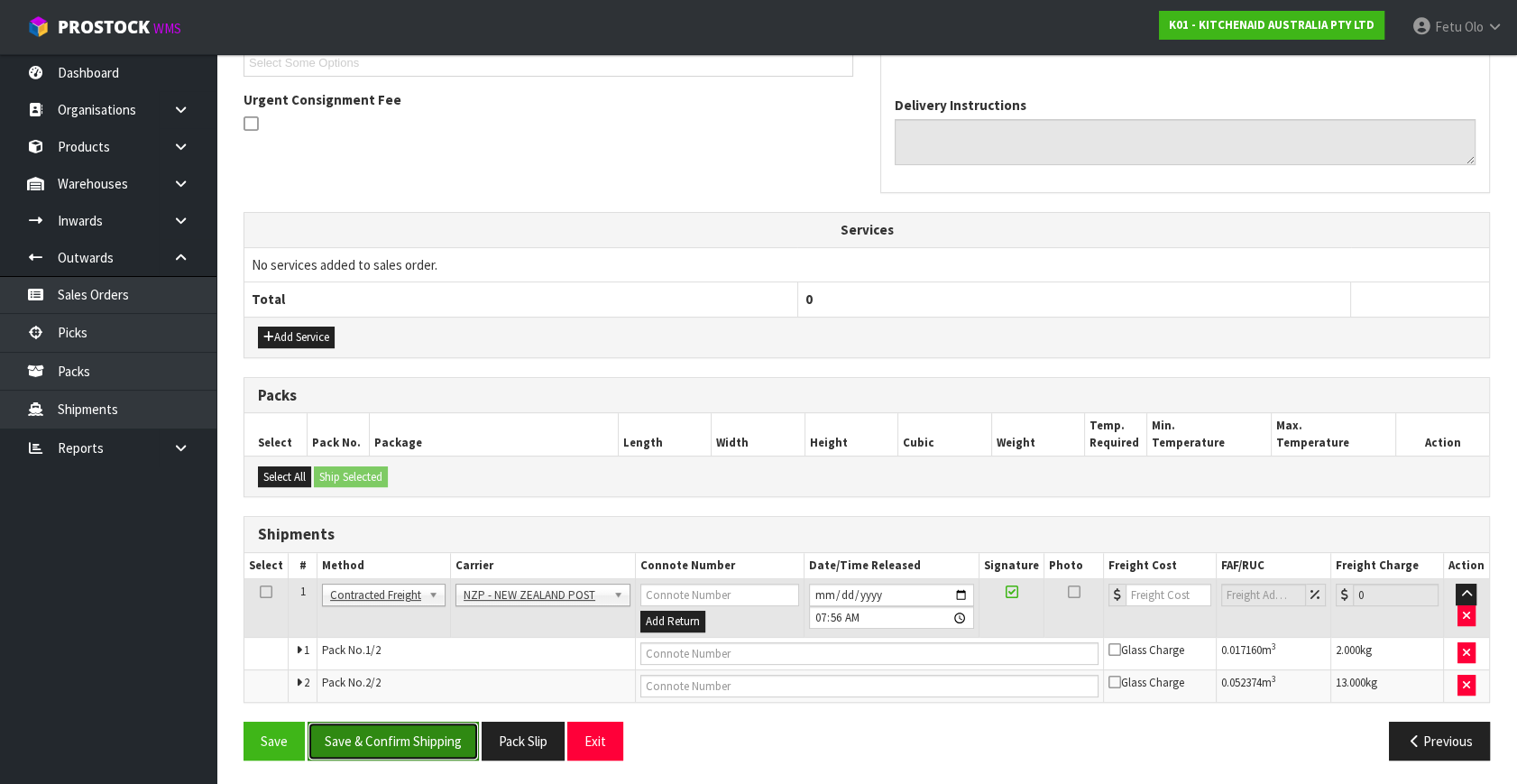
click at [410, 726] on button "Save & Confirm Shipping" at bounding box center [393, 741] width 171 height 38
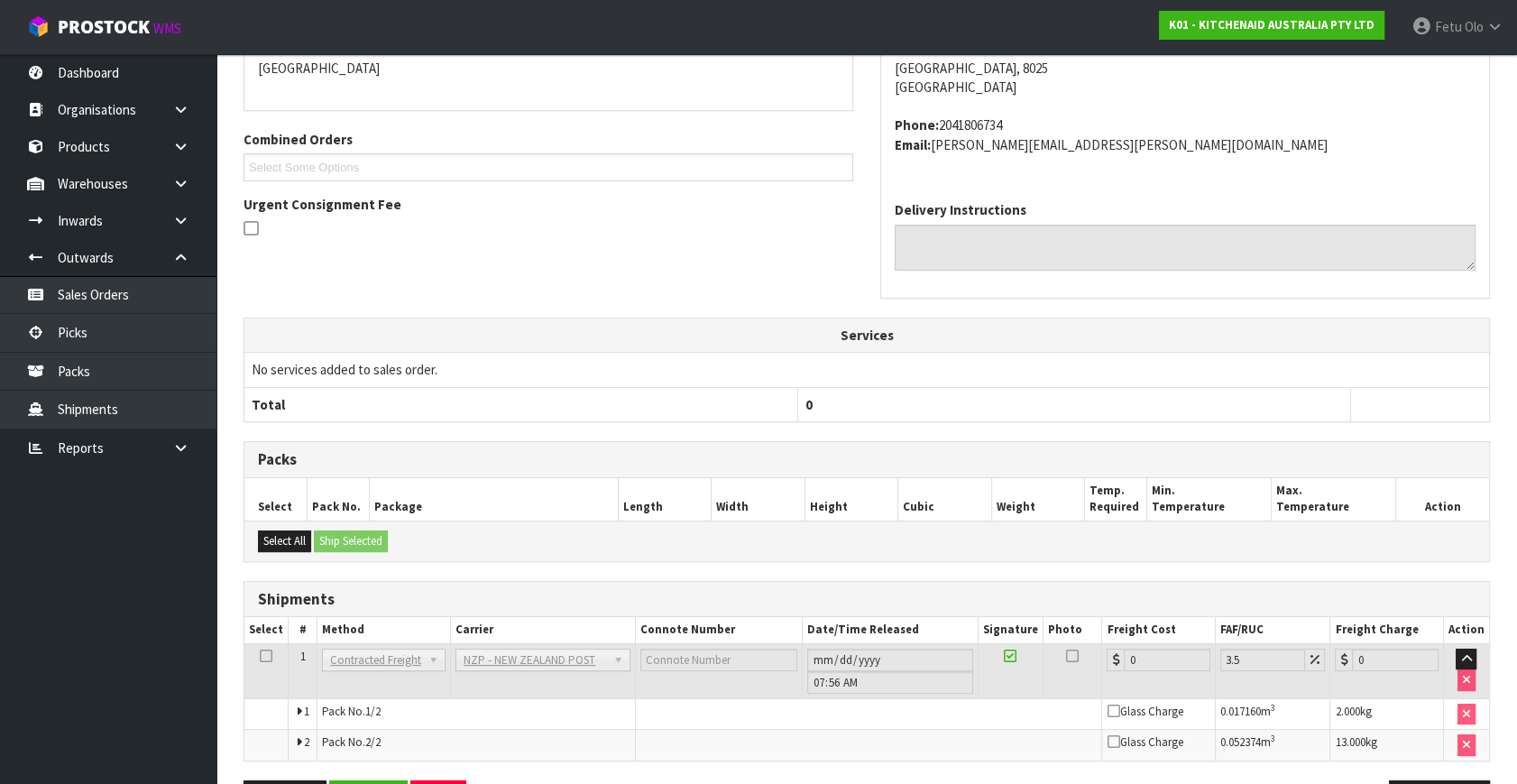
scroll to position [482, 0]
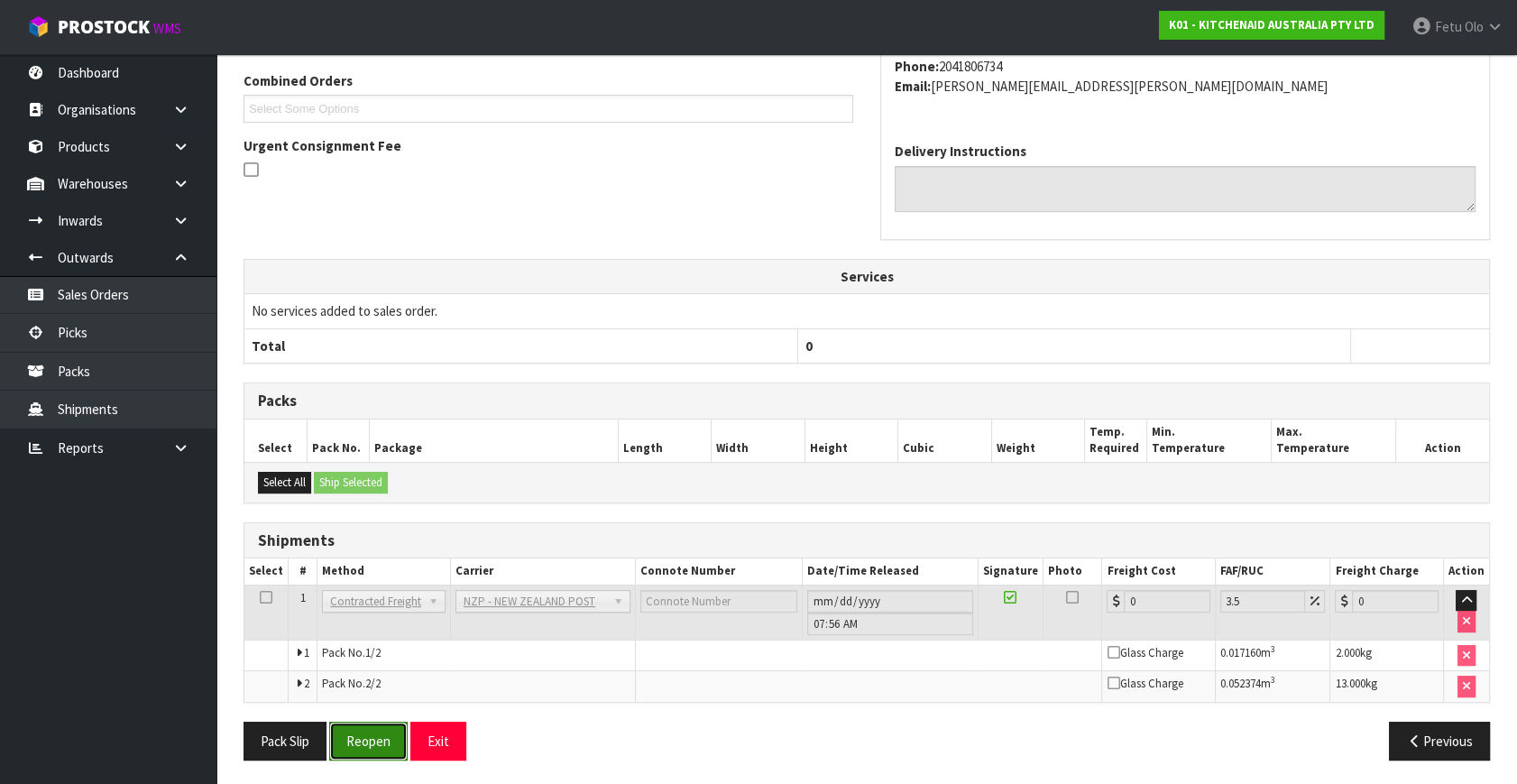
click at [345, 748] on button "Reopen" at bounding box center [368, 741] width 79 height 38
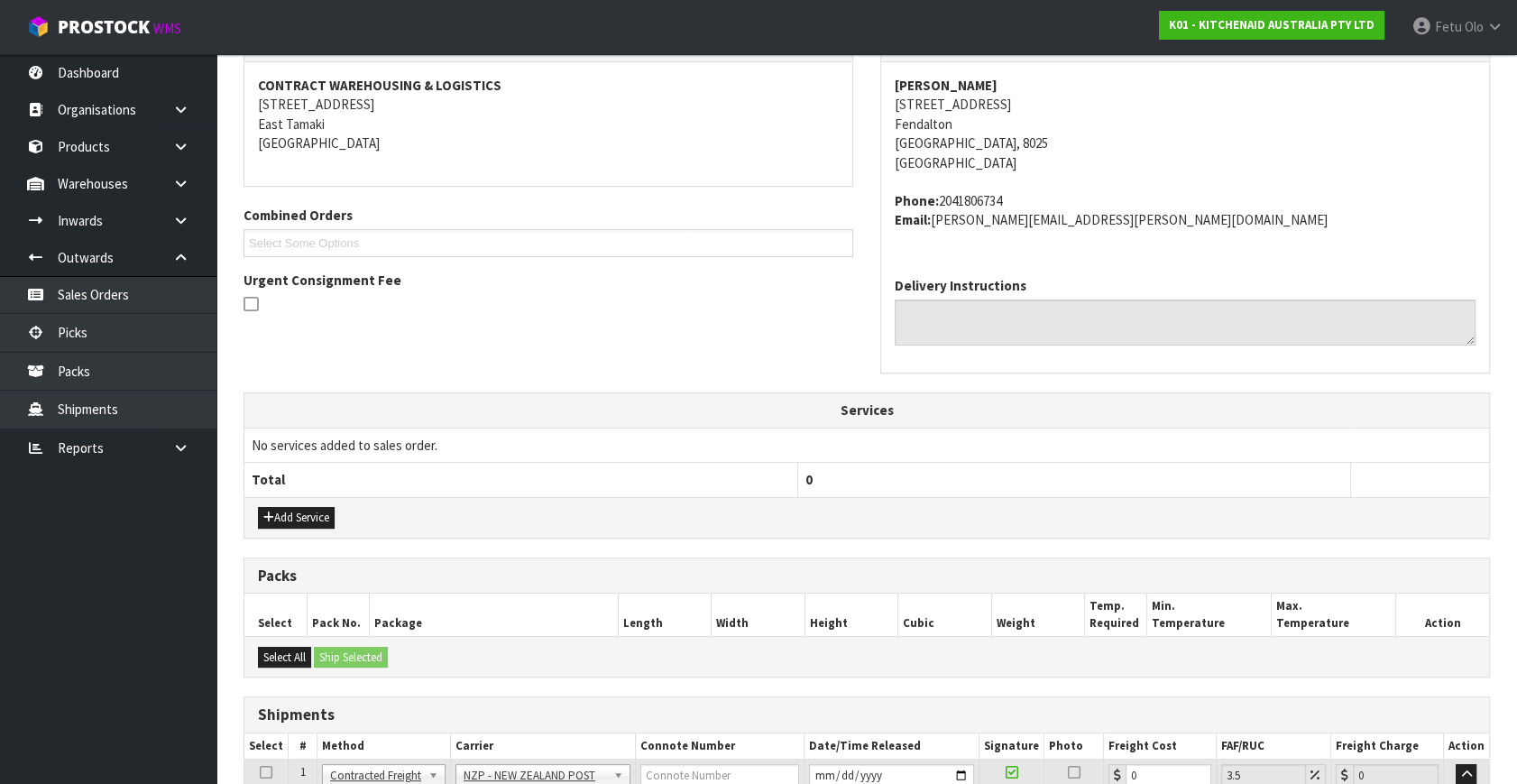
scroll to position [463, 0]
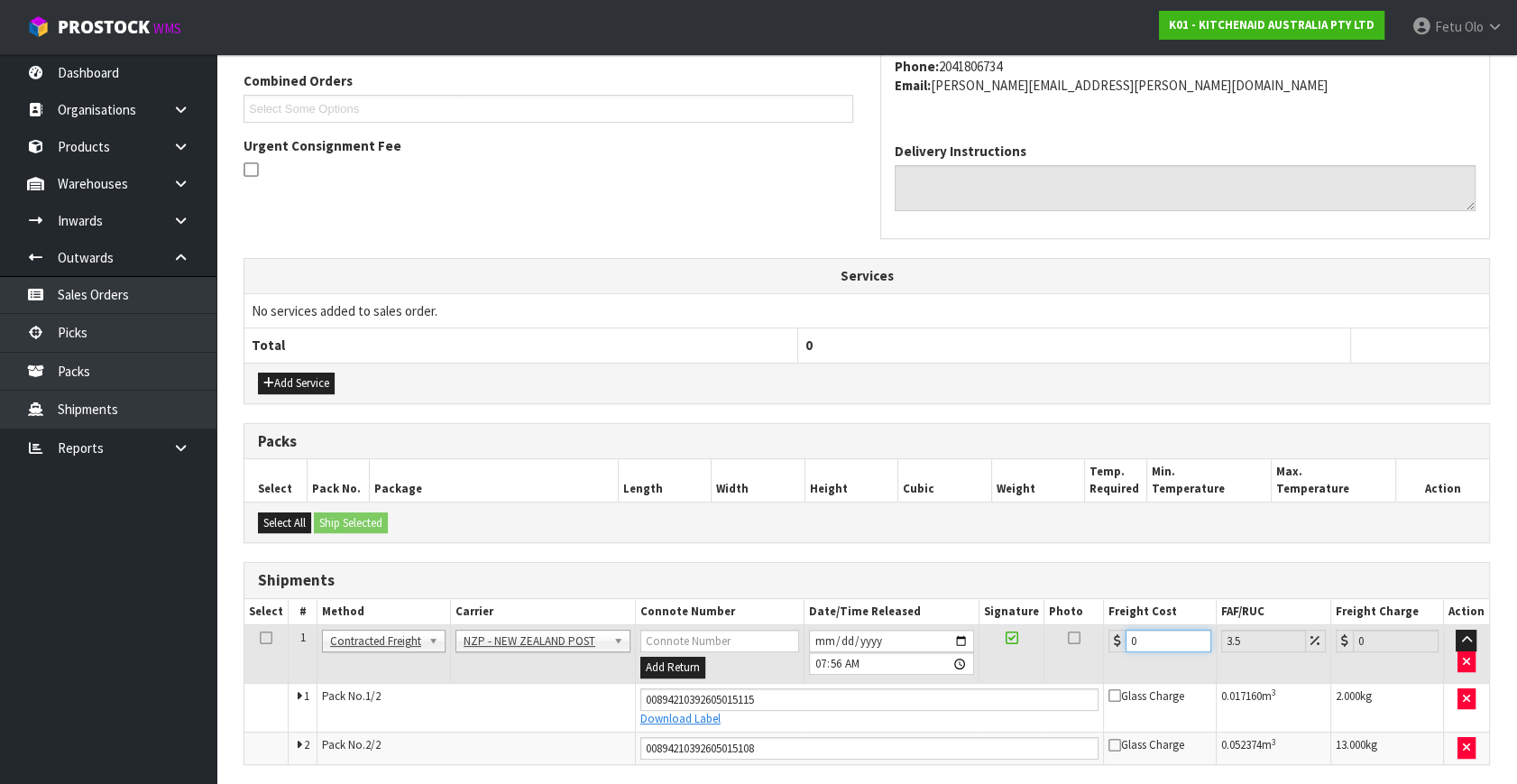
drag, startPoint x: 1150, startPoint y: 630, endPoint x: 816, endPoint y: 675, distance: 337.0
click at [833, 679] on tbody "1 Client Local Pickup Customer Local Pickup Company Freight Contracted Freight …" at bounding box center [867, 695] width 1245 height 139
type input "2"
type input "2.07"
type input "28"
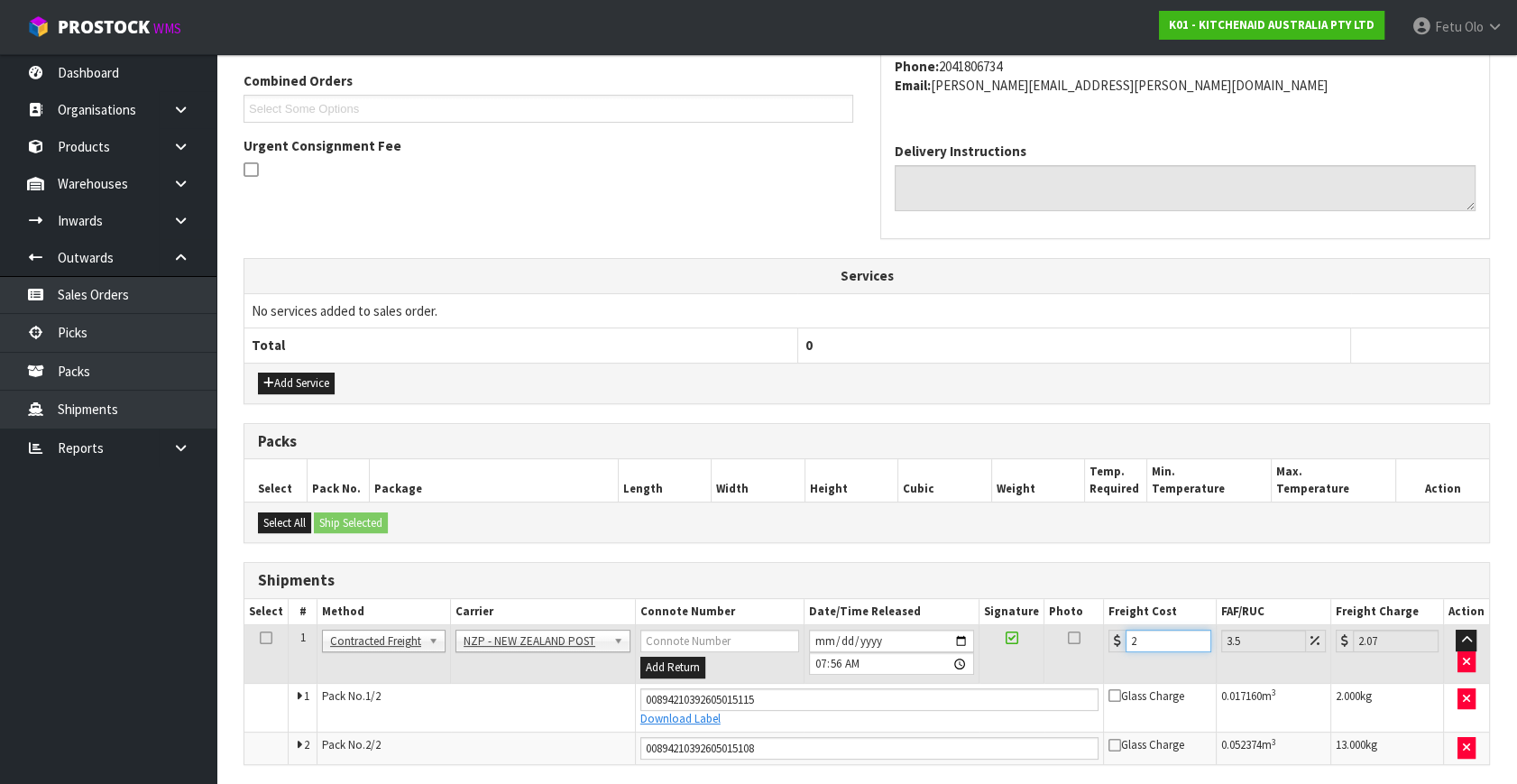
type input "28.98"
type input "28.2"
type input "29.19"
type input "28.22"
type input "29.21"
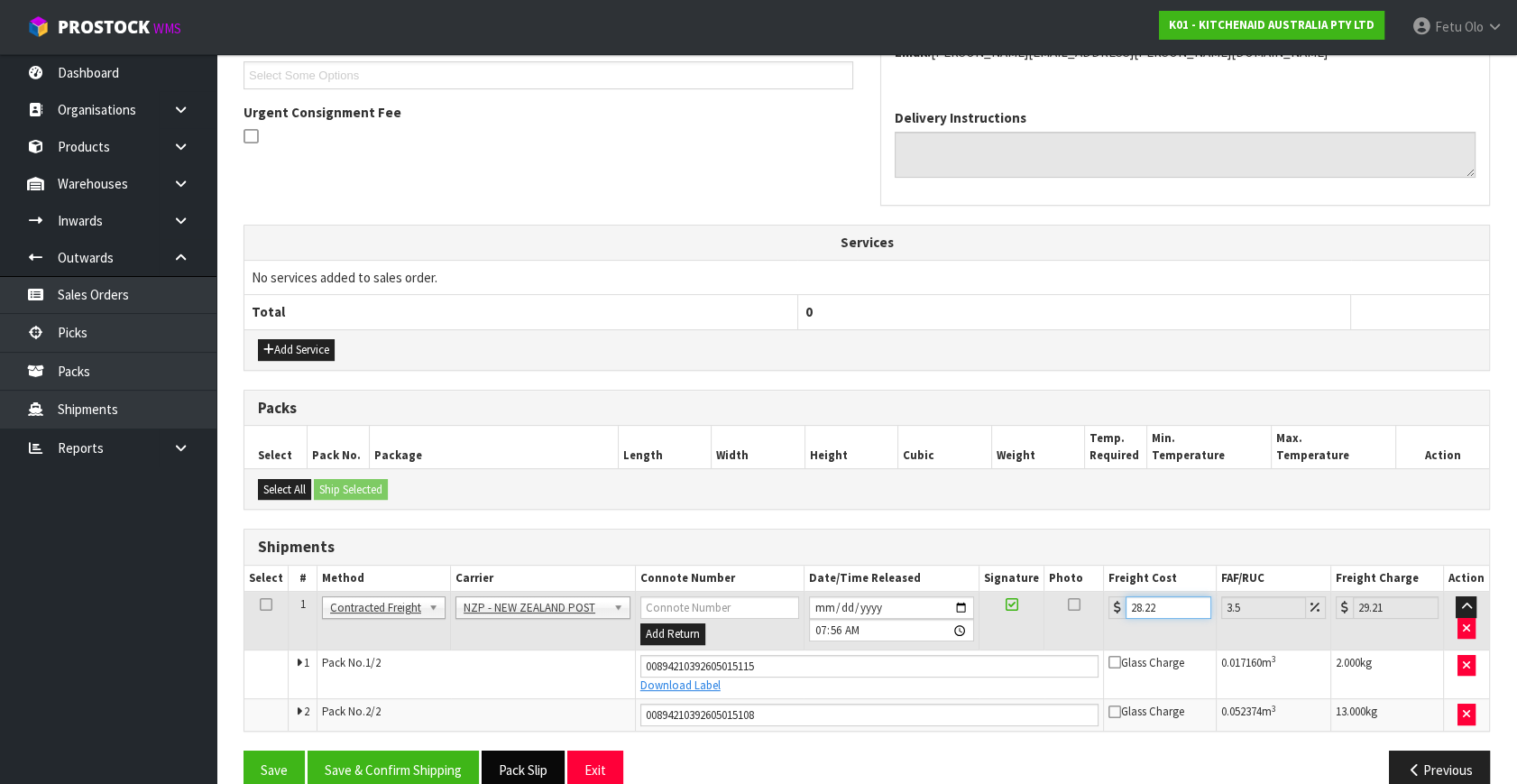
scroll to position [525, 0]
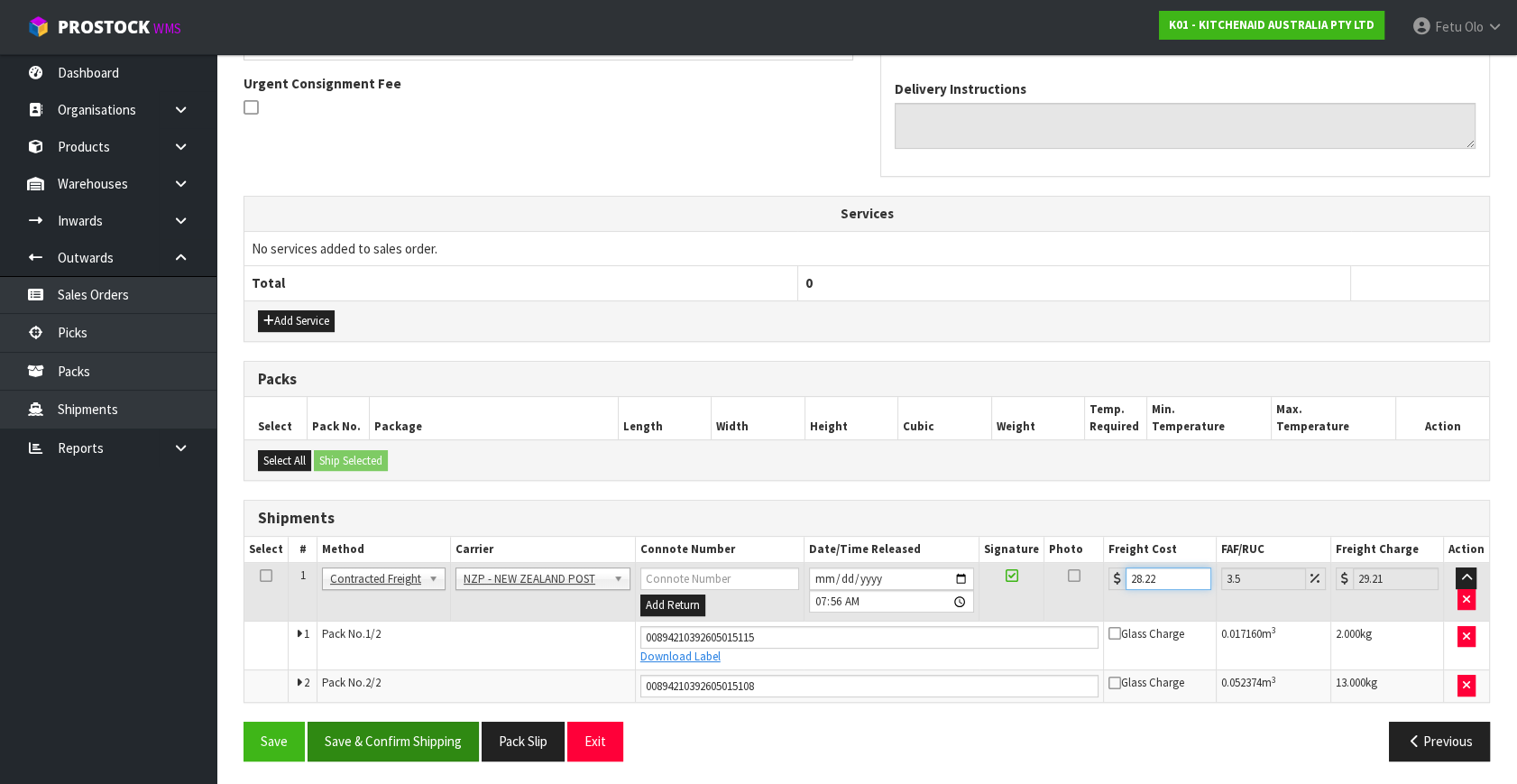
type input "28.22"
drag, startPoint x: 399, startPoint y: 741, endPoint x: 411, endPoint y: 728, distance: 17.7
click at [402, 740] on button "Save & Confirm Shipping" at bounding box center [393, 741] width 171 height 38
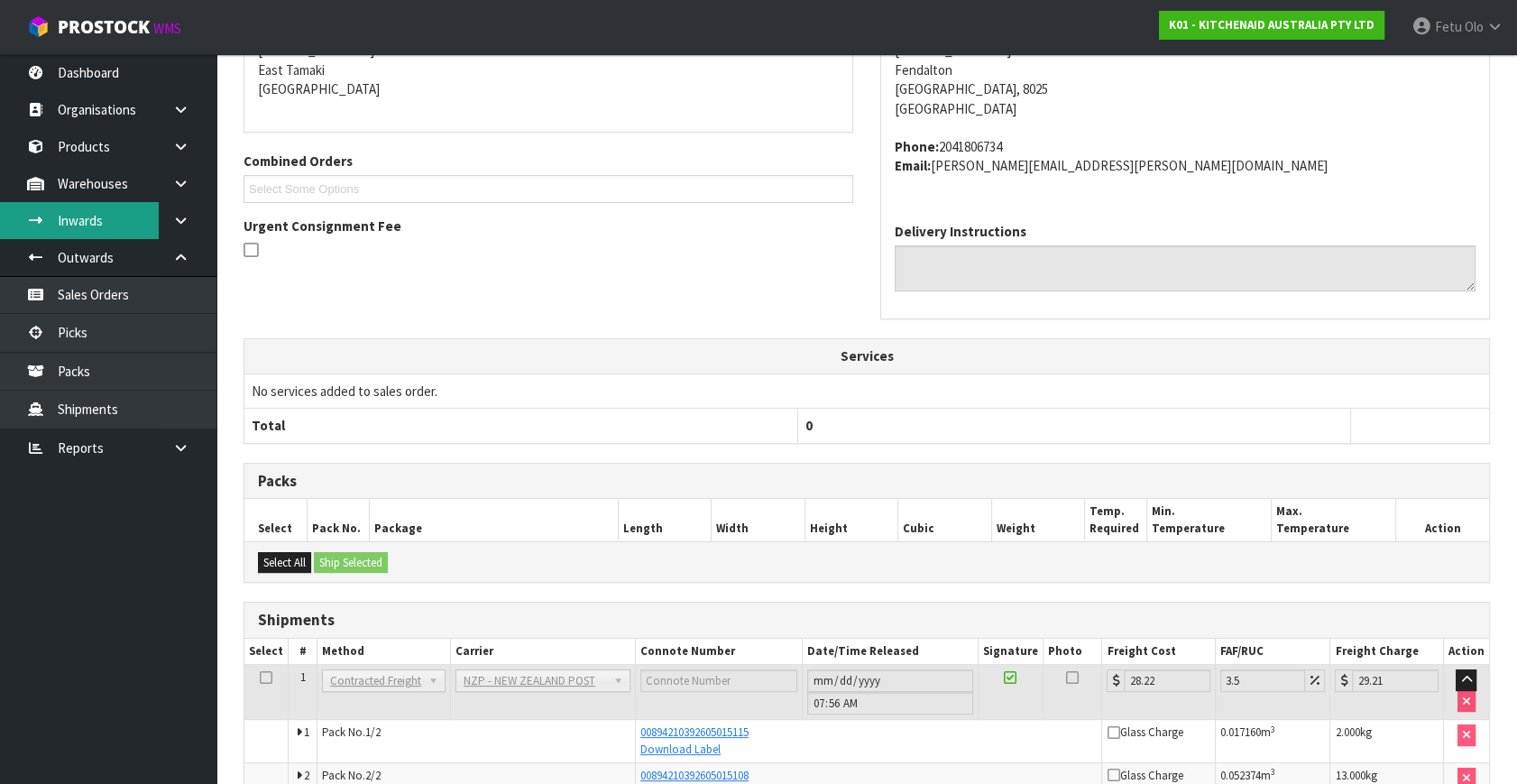
scroll to position [410, 0]
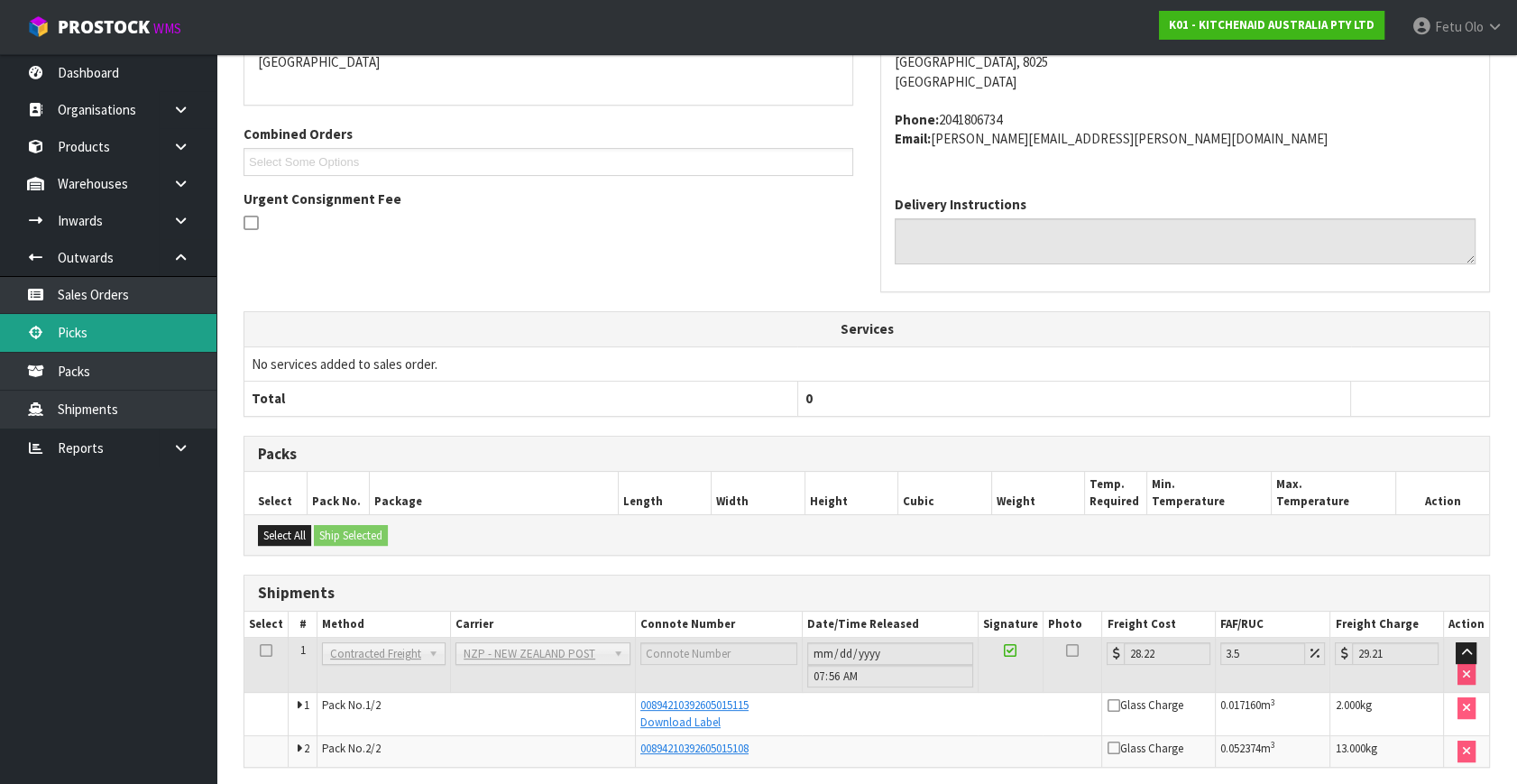
click at [76, 328] on link "Picks" at bounding box center [108, 332] width 216 height 37
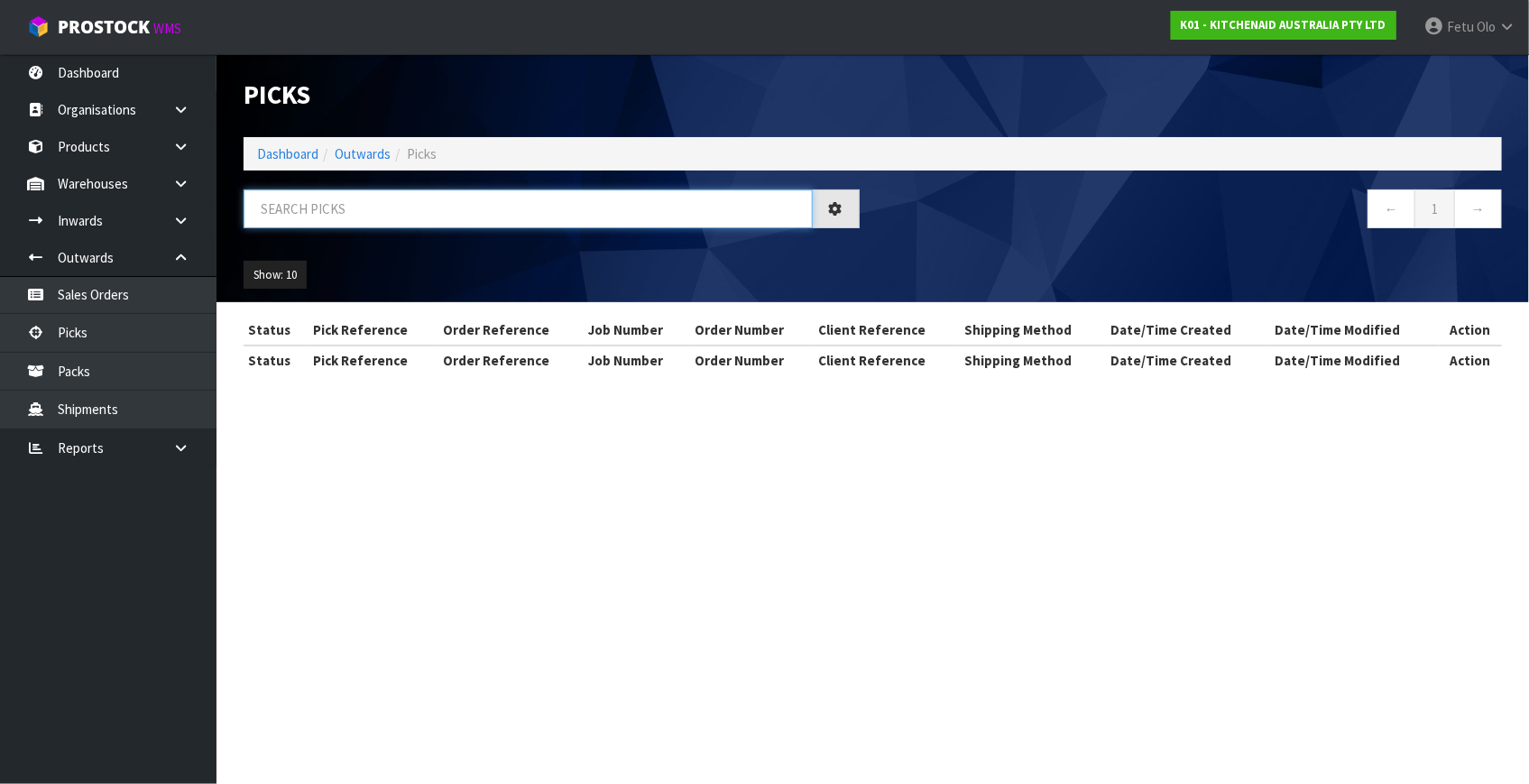
click at [414, 190] on input "text" at bounding box center [527, 209] width 569 height 38
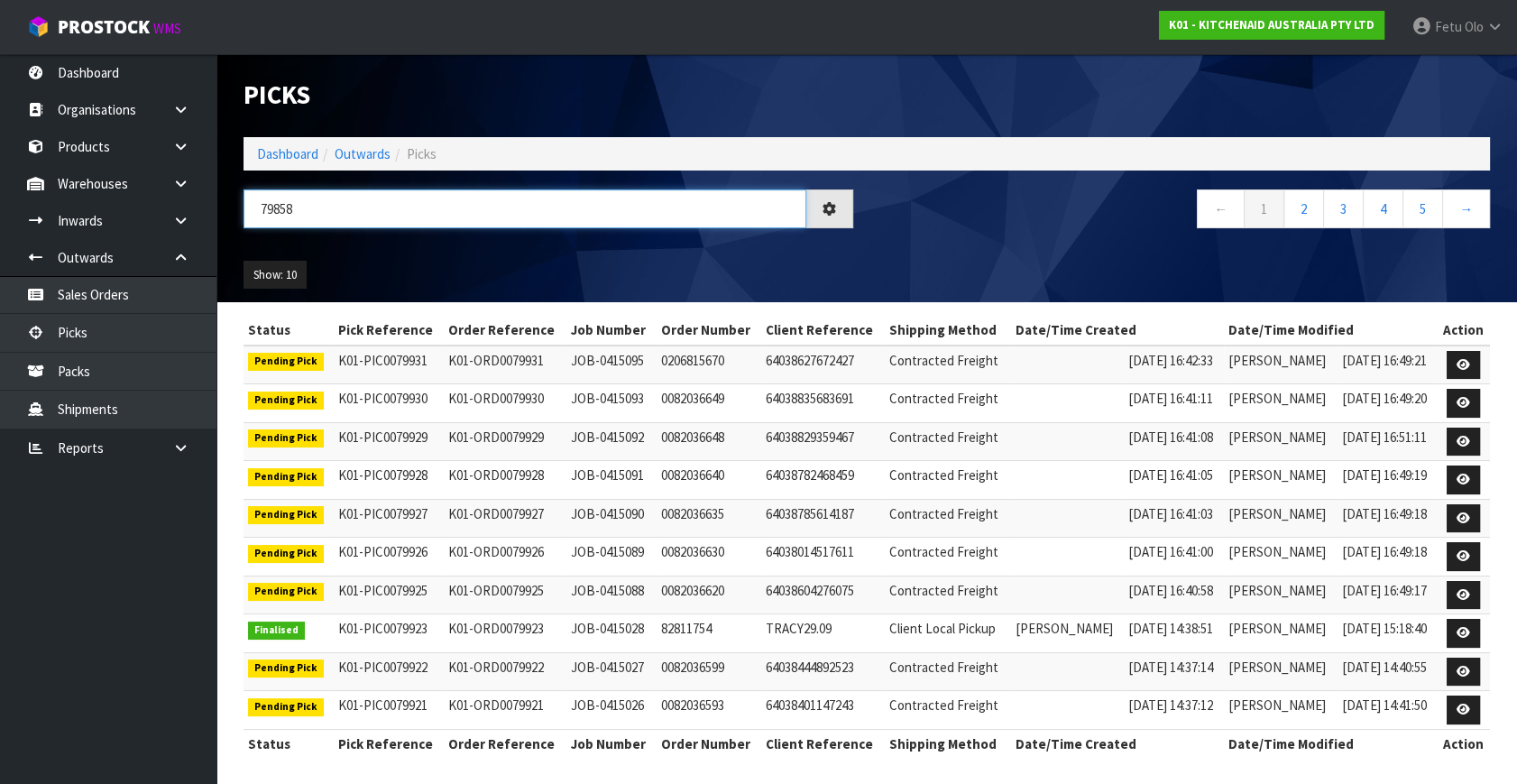
type input "79858"
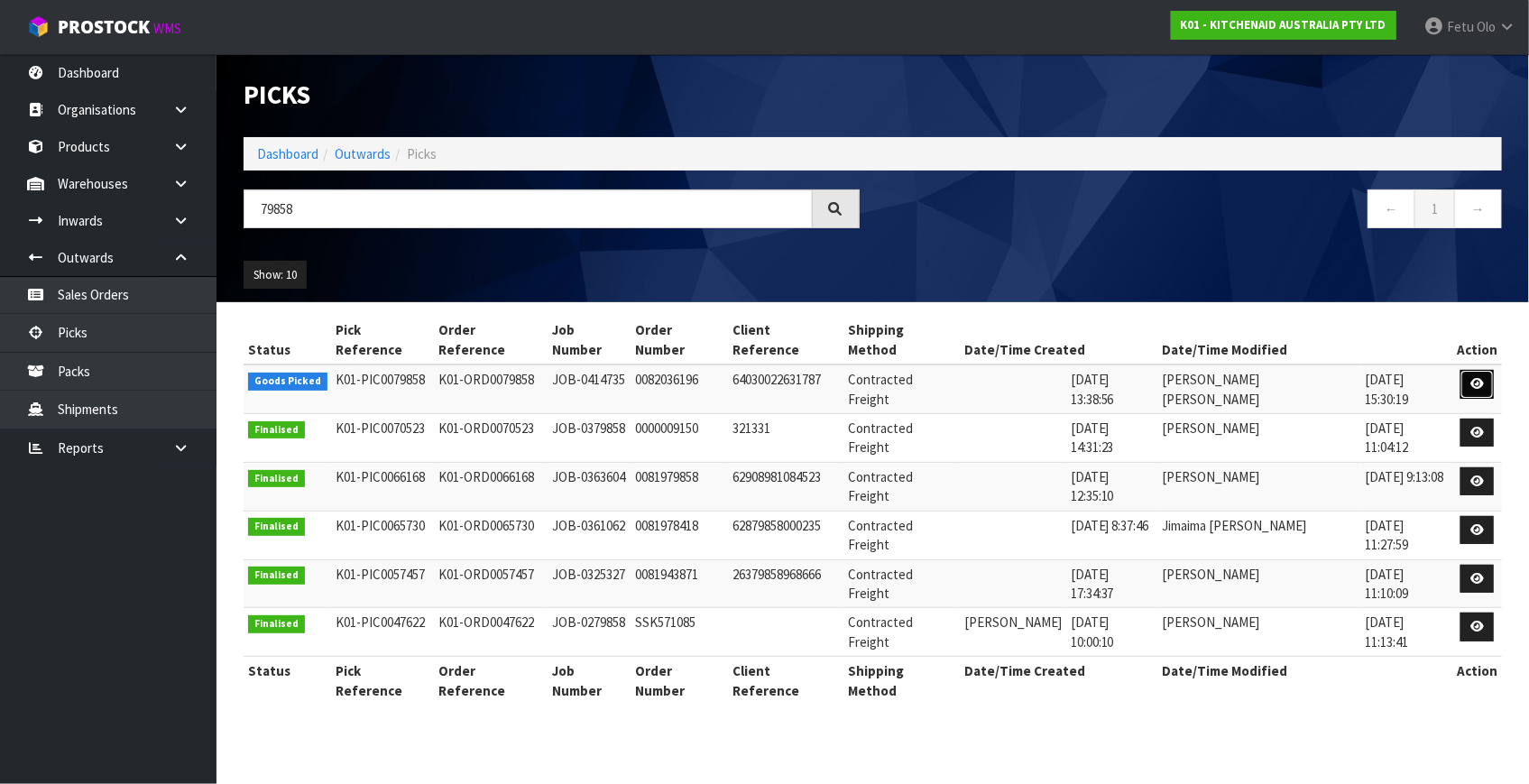
click at [1477, 378] on icon at bounding box center [1477, 384] width 13 height 12
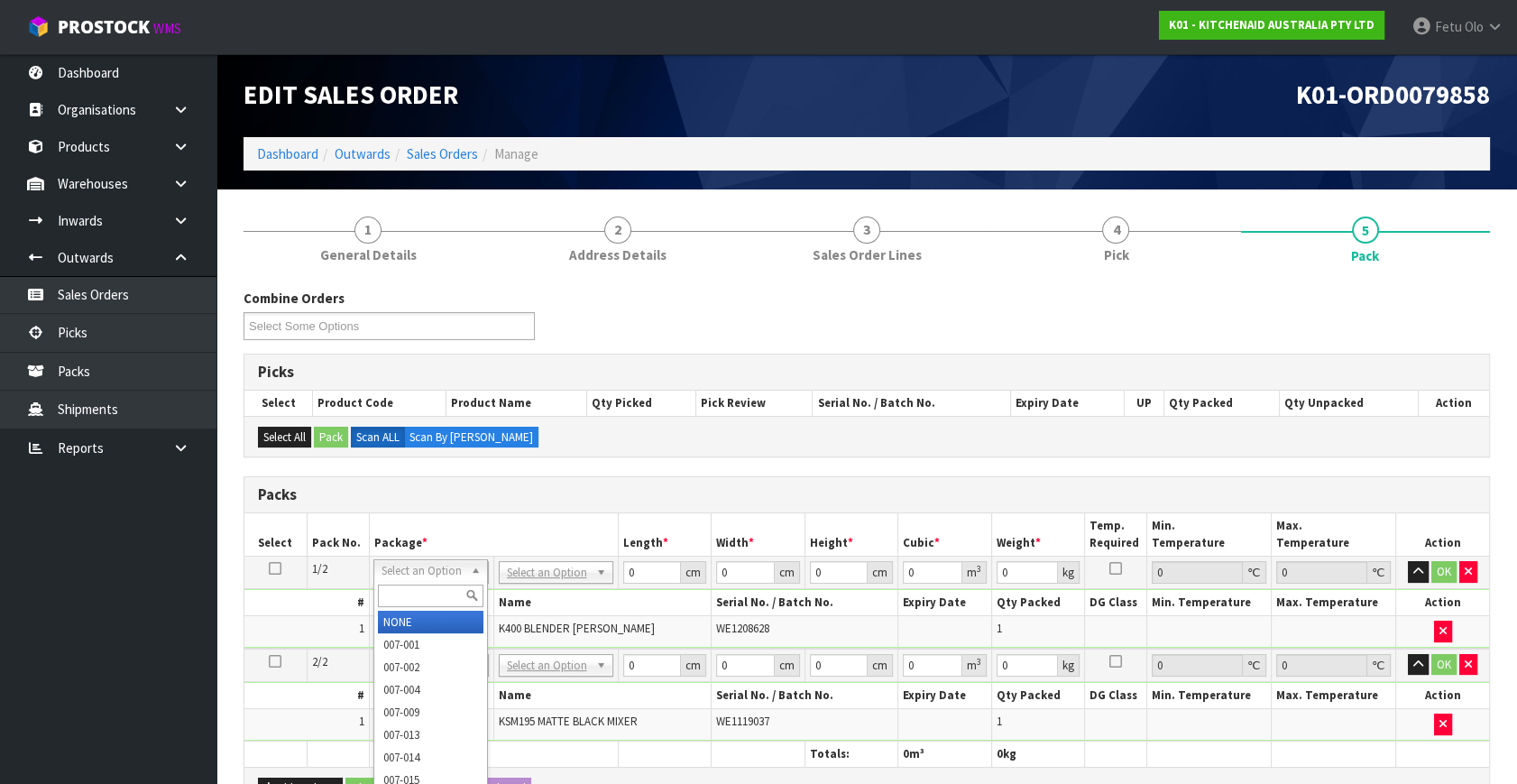
drag, startPoint x: 435, startPoint y: 561, endPoint x: 425, endPoint y: 621, distance: 60.8
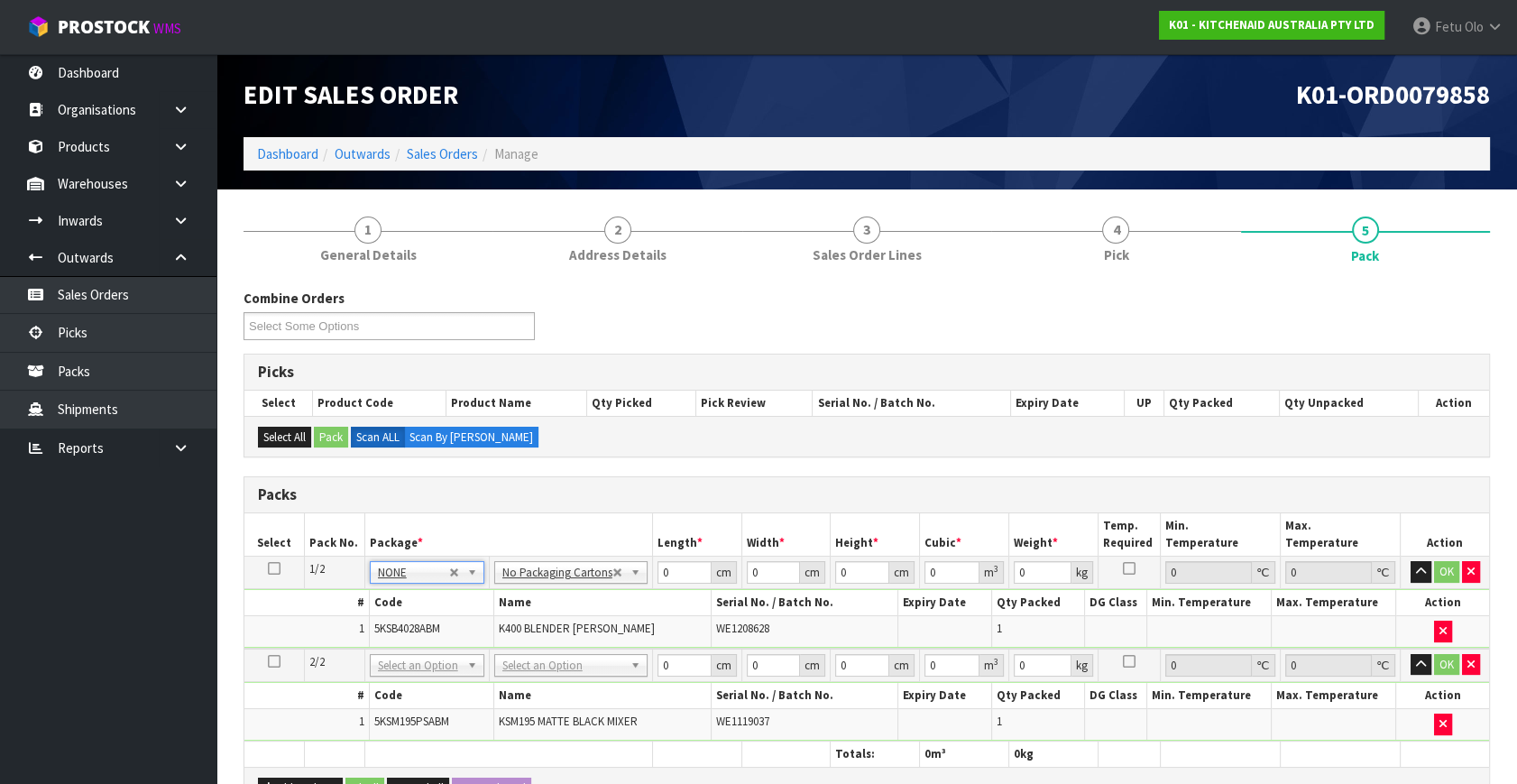
drag, startPoint x: 424, startPoint y: 655, endPoint x: 423, endPoint y: 697, distance: 42.0
type input "2"
drag, startPoint x: 673, startPoint y: 571, endPoint x: 454, endPoint y: 618, distance: 224.0
click at [454, 618] on tbody "1/2 NONE 007-001 007-002 007-004 007-009 007-013 007-014 007-015 007-017 007-01…" at bounding box center [867, 602] width 1245 height 92
type input "33"
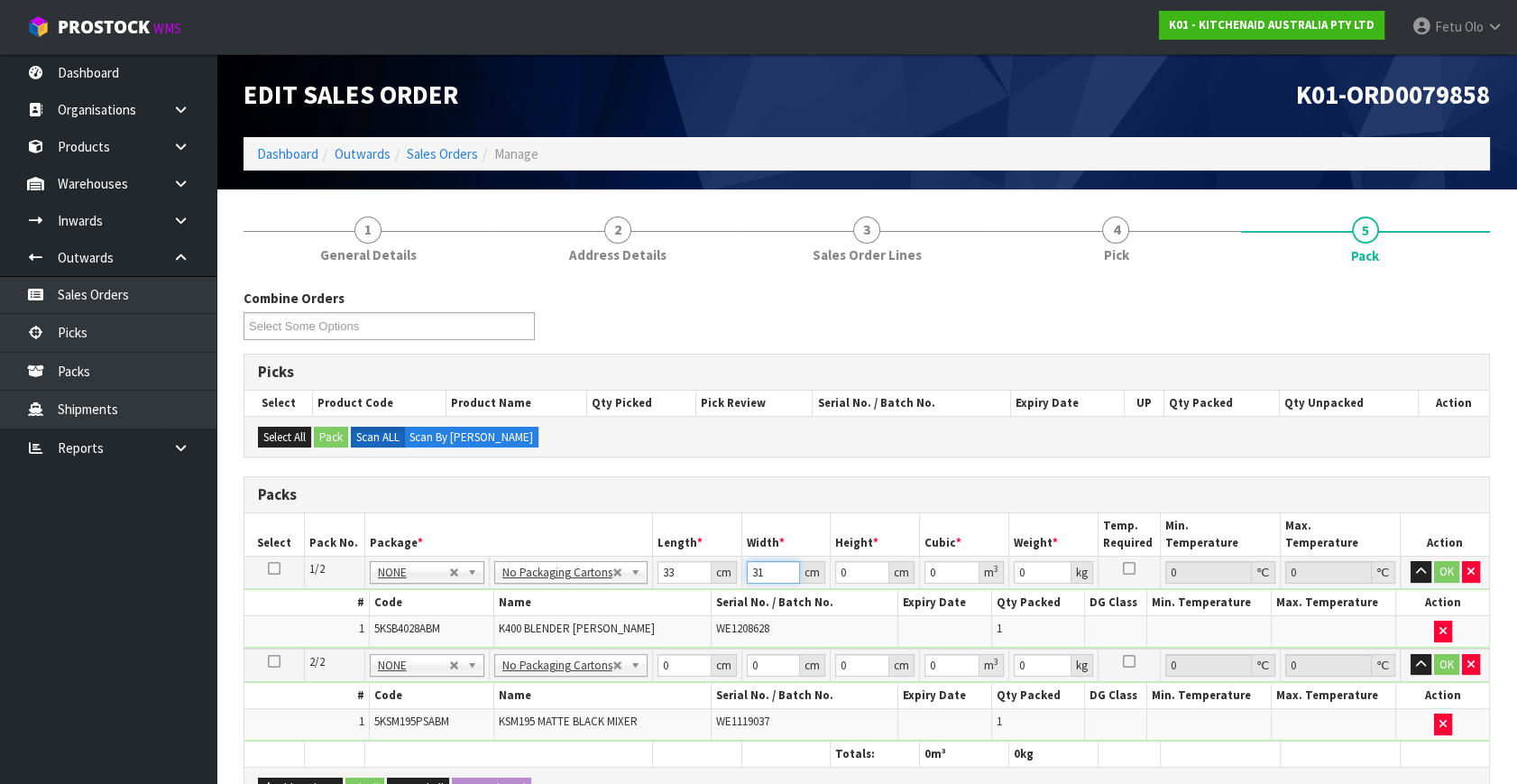
type input "31"
type input "4"
type input "0.004092"
type input "48"
type input "0.049104"
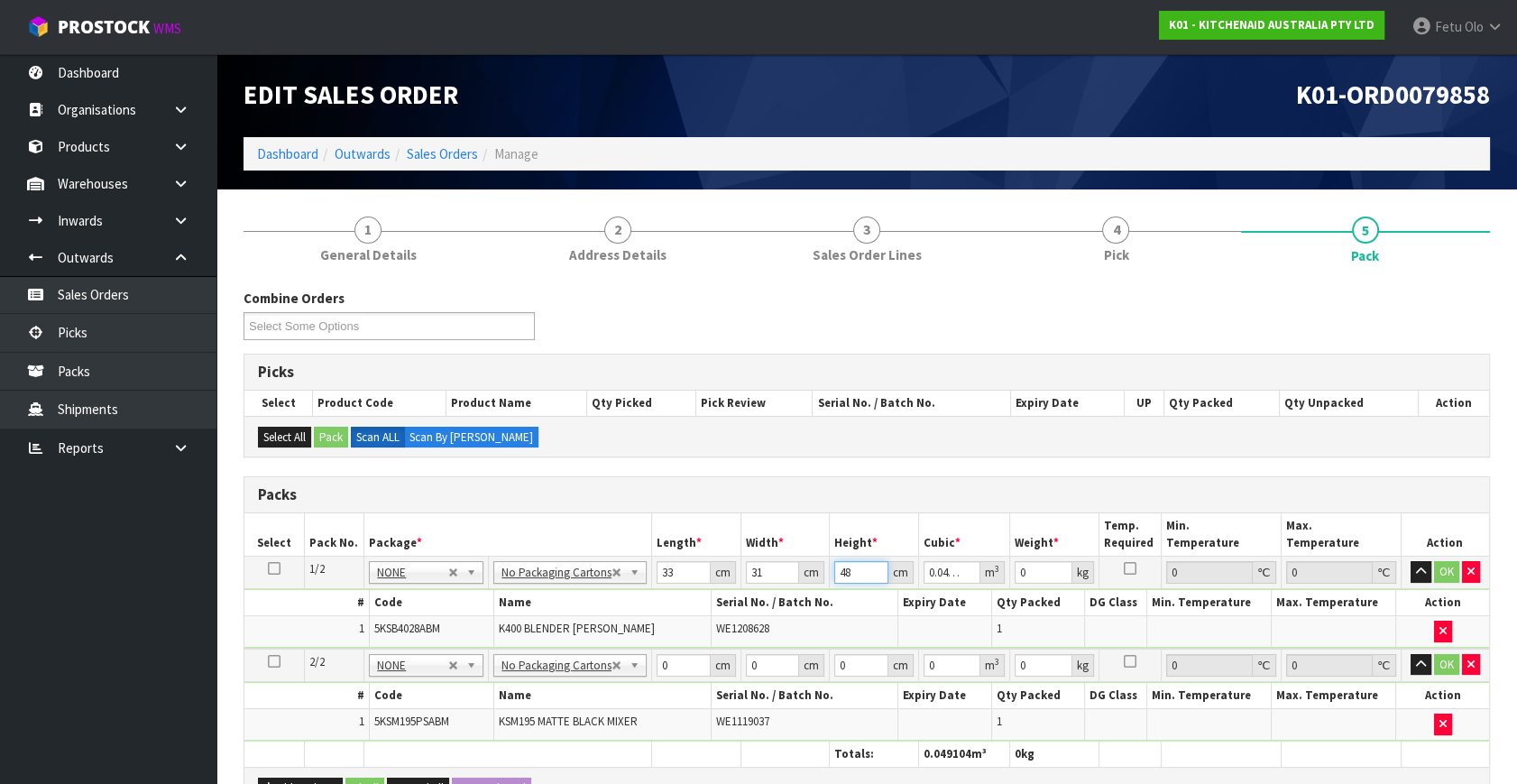
type input "48"
type input "9"
click button "OK" at bounding box center [1446, 571] width 25 height 21
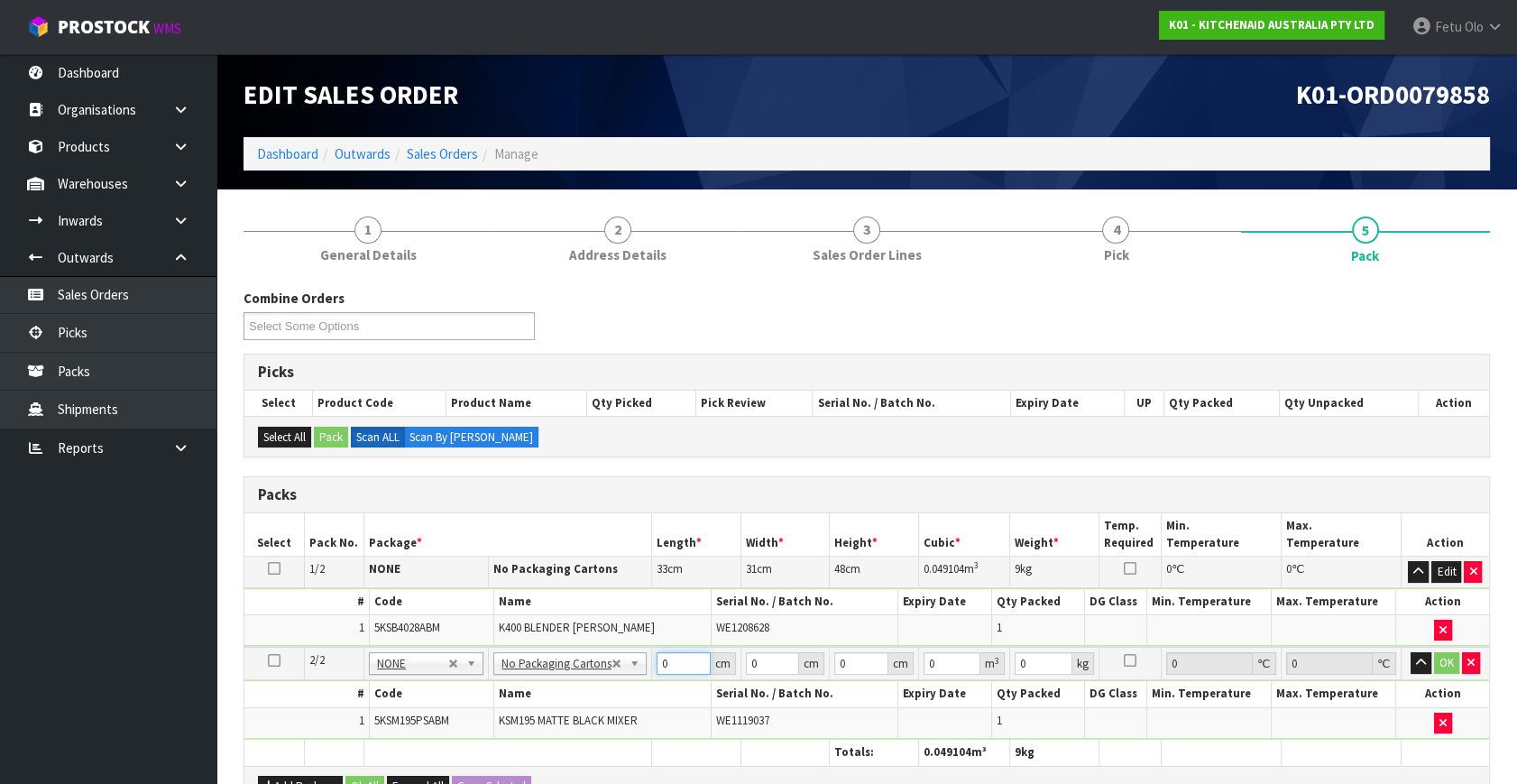
drag, startPoint x: 672, startPoint y: 662, endPoint x: 519, endPoint y: 703, distance: 158.4
click at [519, 703] on tbody "2/2 NONE 007-001 007-002 007-004 007-009 007-013 007-014 007-015 007-017 007-01…" at bounding box center [867, 693] width 1245 height 92
type input "42"
type input "29"
type input "4"
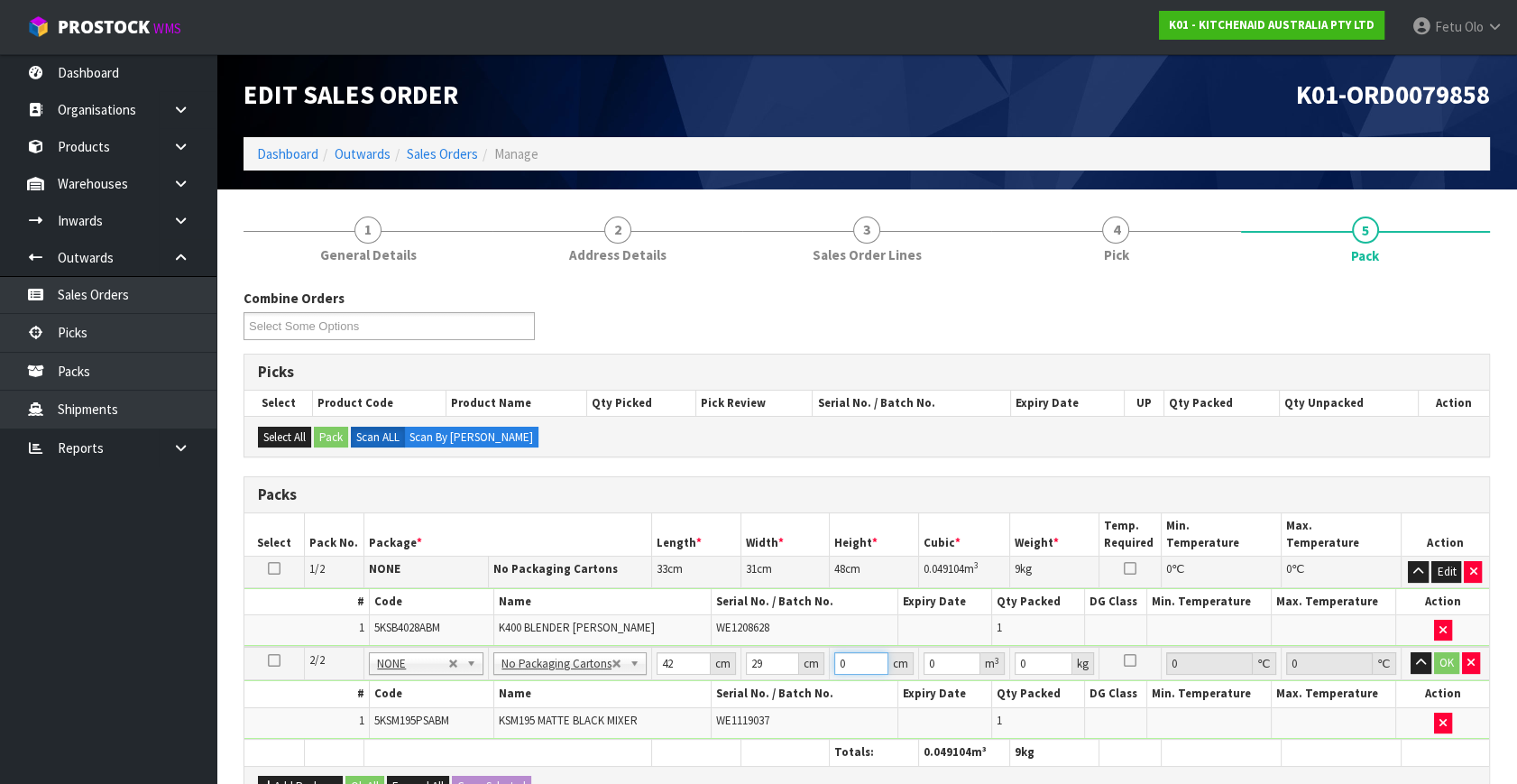
type input "0.004872"
type input "43"
type input "0.052374"
type input "43"
type input "13"
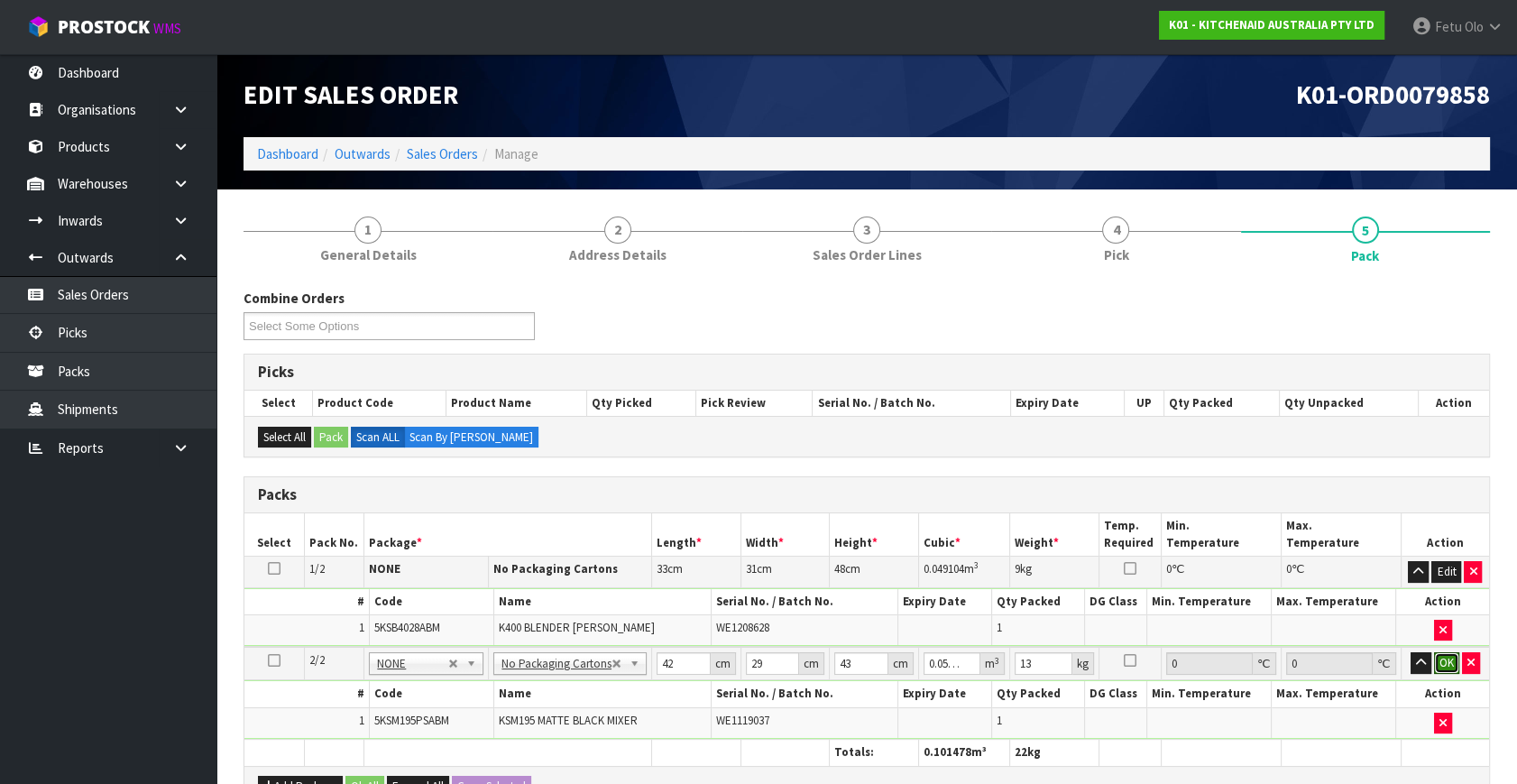
click button "OK" at bounding box center [1446, 663] width 25 height 21
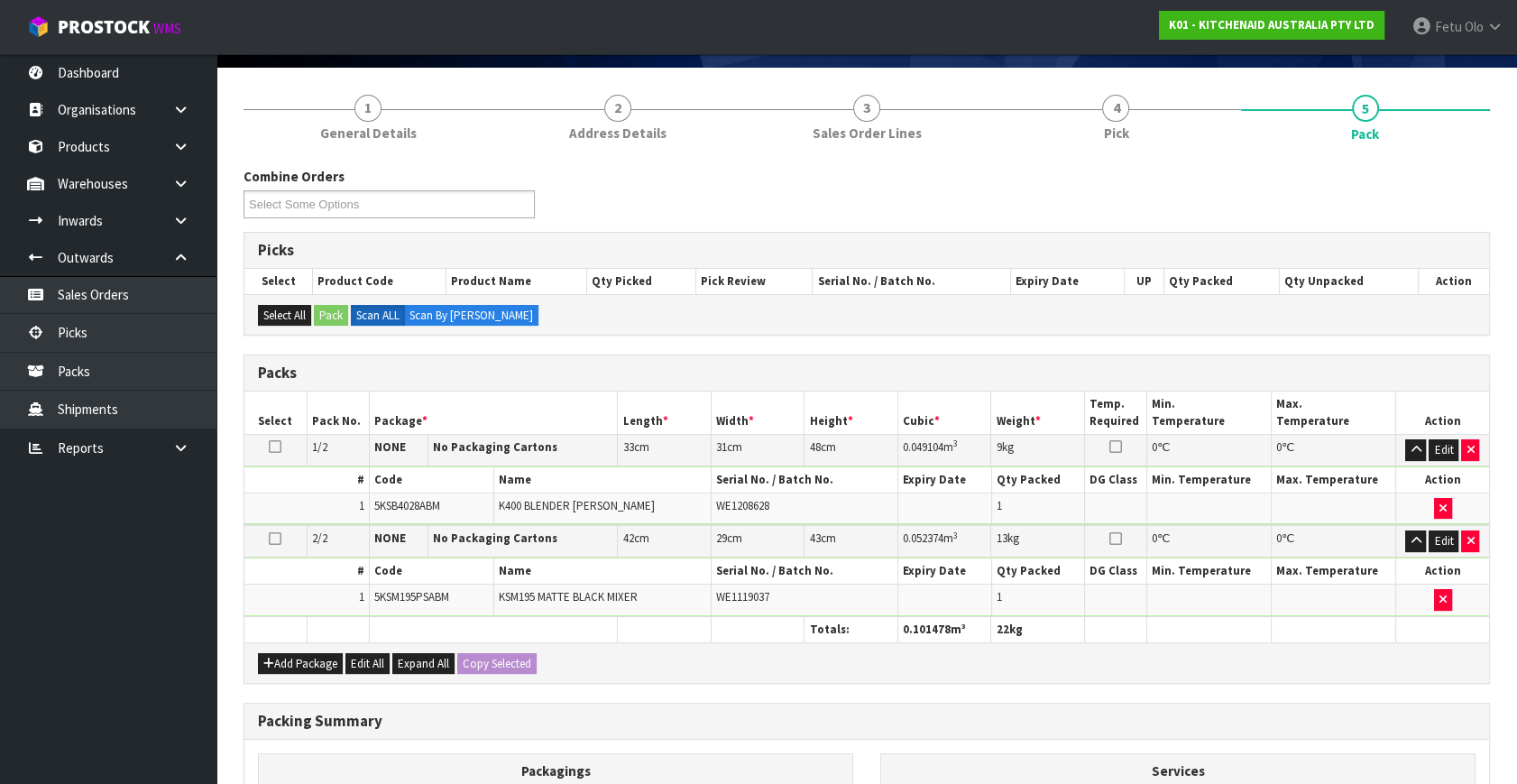
scroll to position [359, 0]
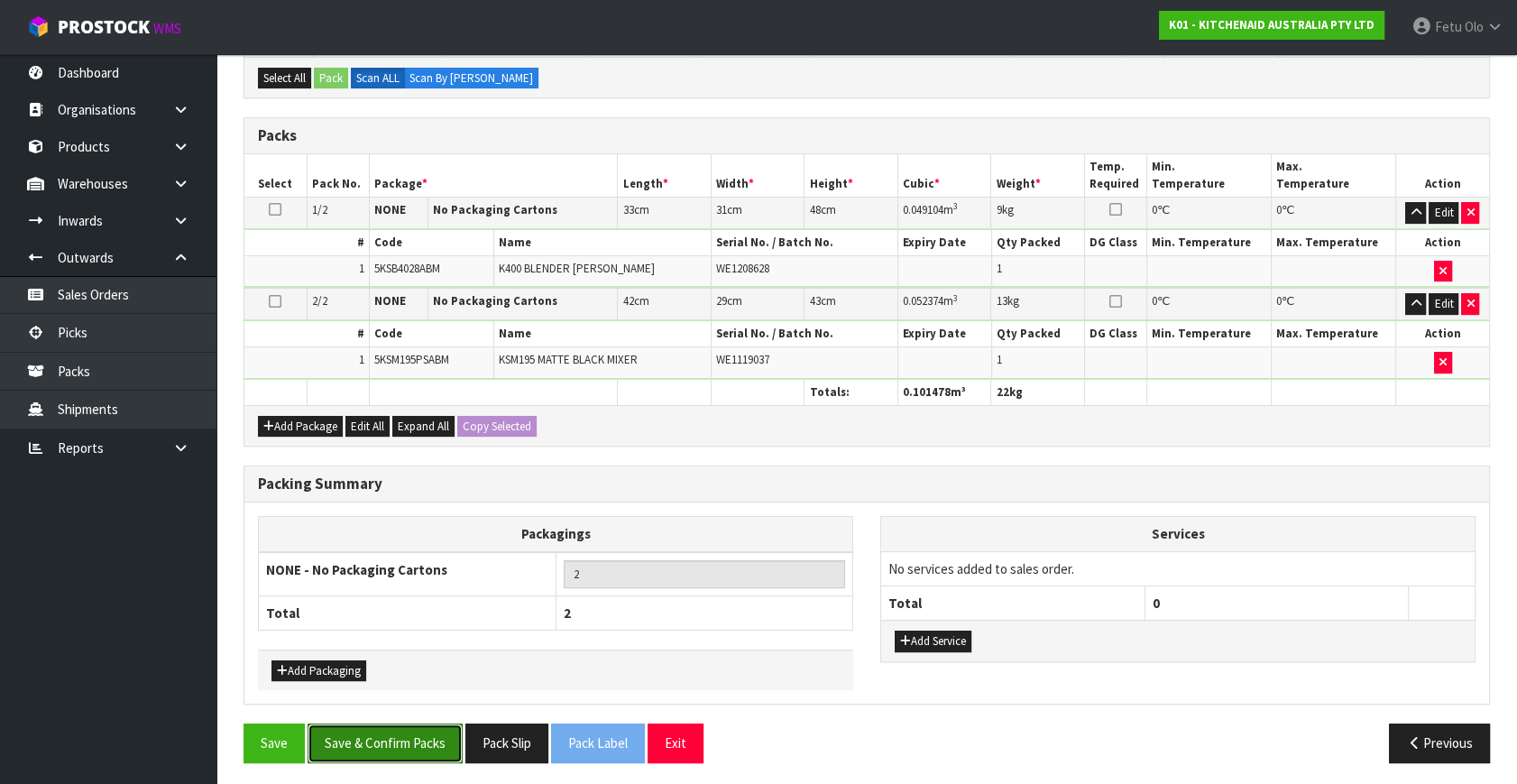
click at [337, 746] on button "Save & Confirm Packs" at bounding box center [385, 743] width 155 height 38
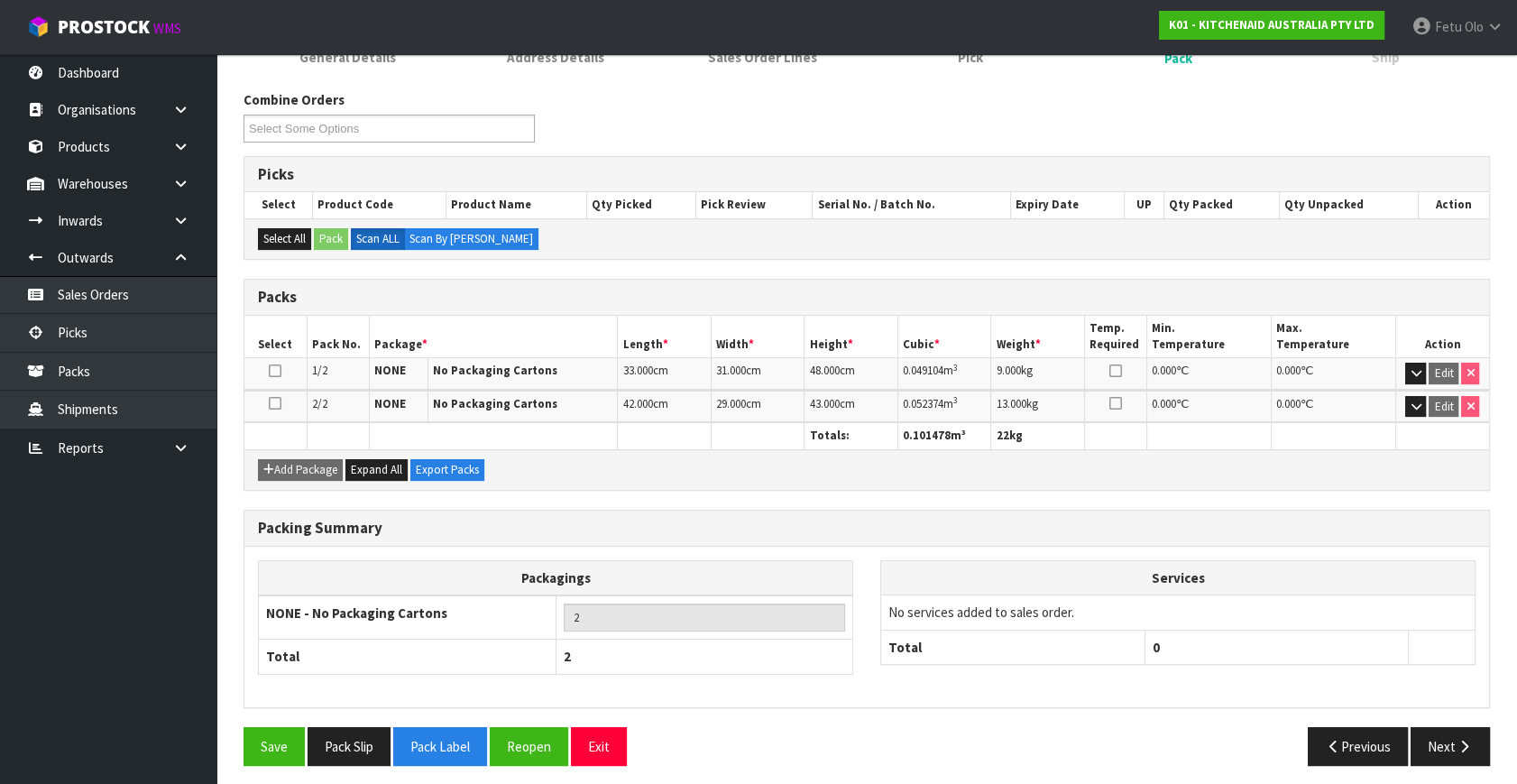
scroll to position [267, 0]
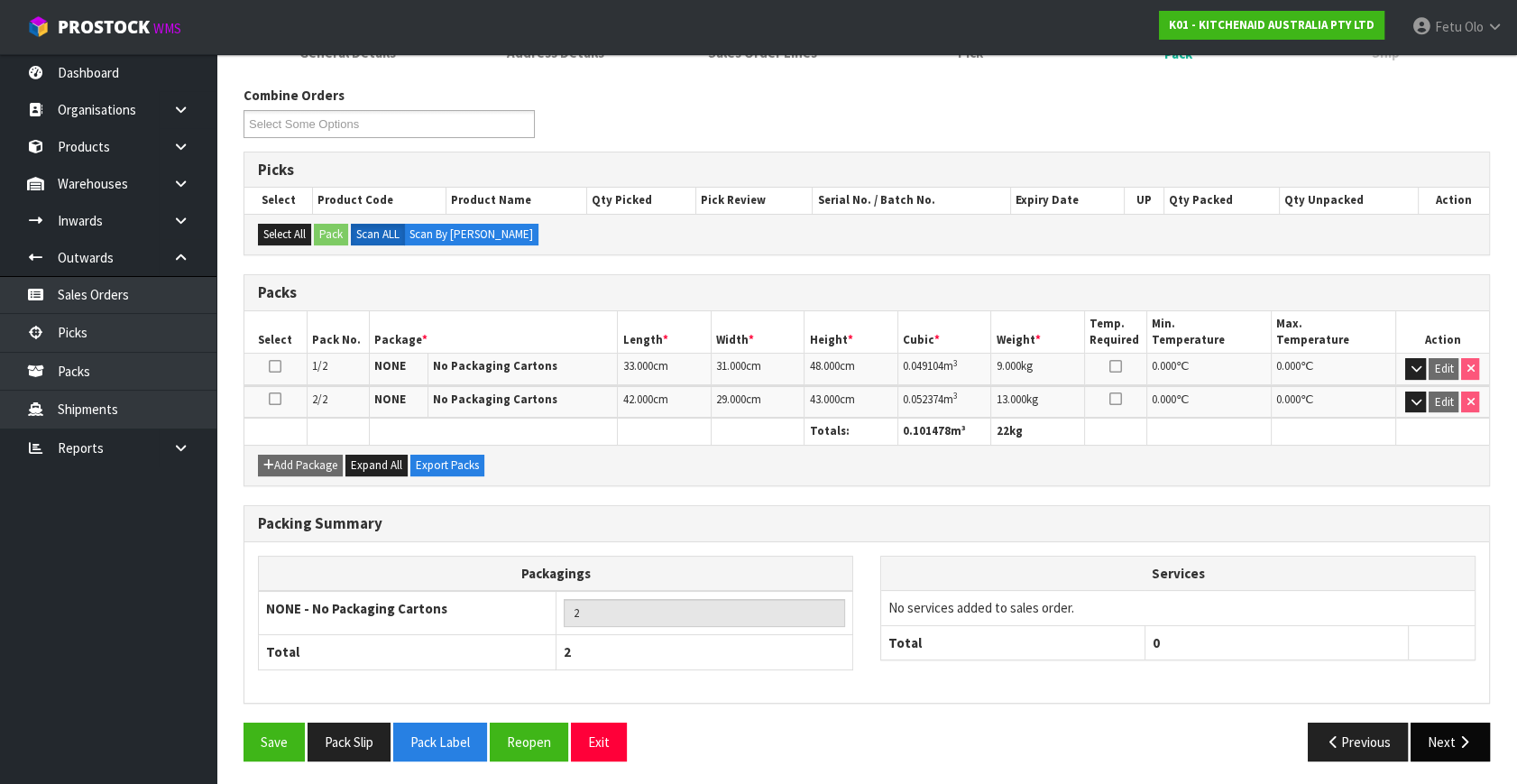
click at [1472, 712] on div "Packing Summary Packagings NONE - No Packaging Cartons 2 Total 2 Services No se…" at bounding box center [867, 614] width 1274 height 217
click at [1455, 735] on icon "button" at bounding box center [1464, 742] width 17 height 13
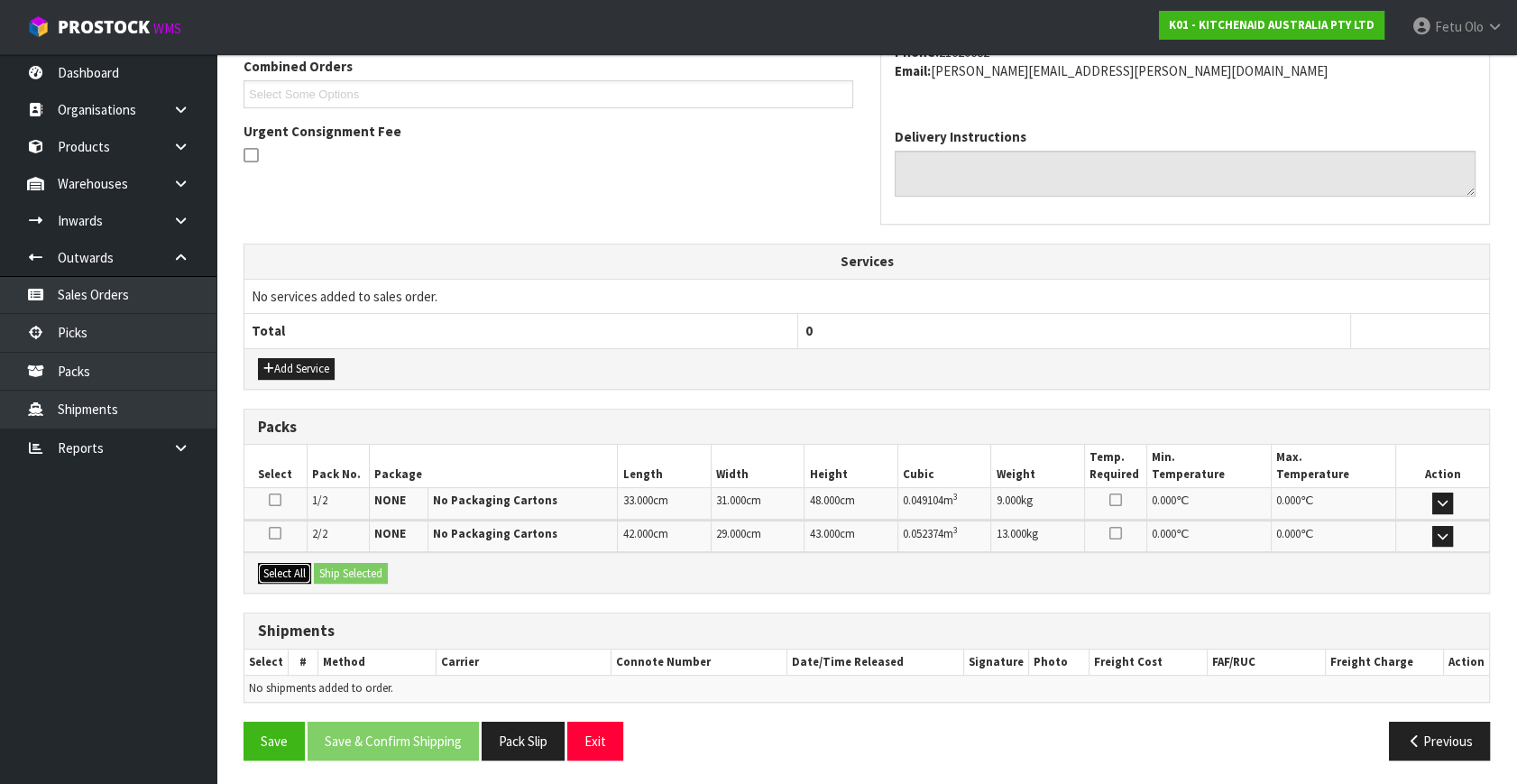
drag, startPoint x: 293, startPoint y: 569, endPoint x: 350, endPoint y: 564, distance: 57.2
click at [301, 569] on button "Select All" at bounding box center [284, 573] width 53 height 21
click at [350, 564] on button "Ship Selected" at bounding box center [350, 573] width 74 height 21
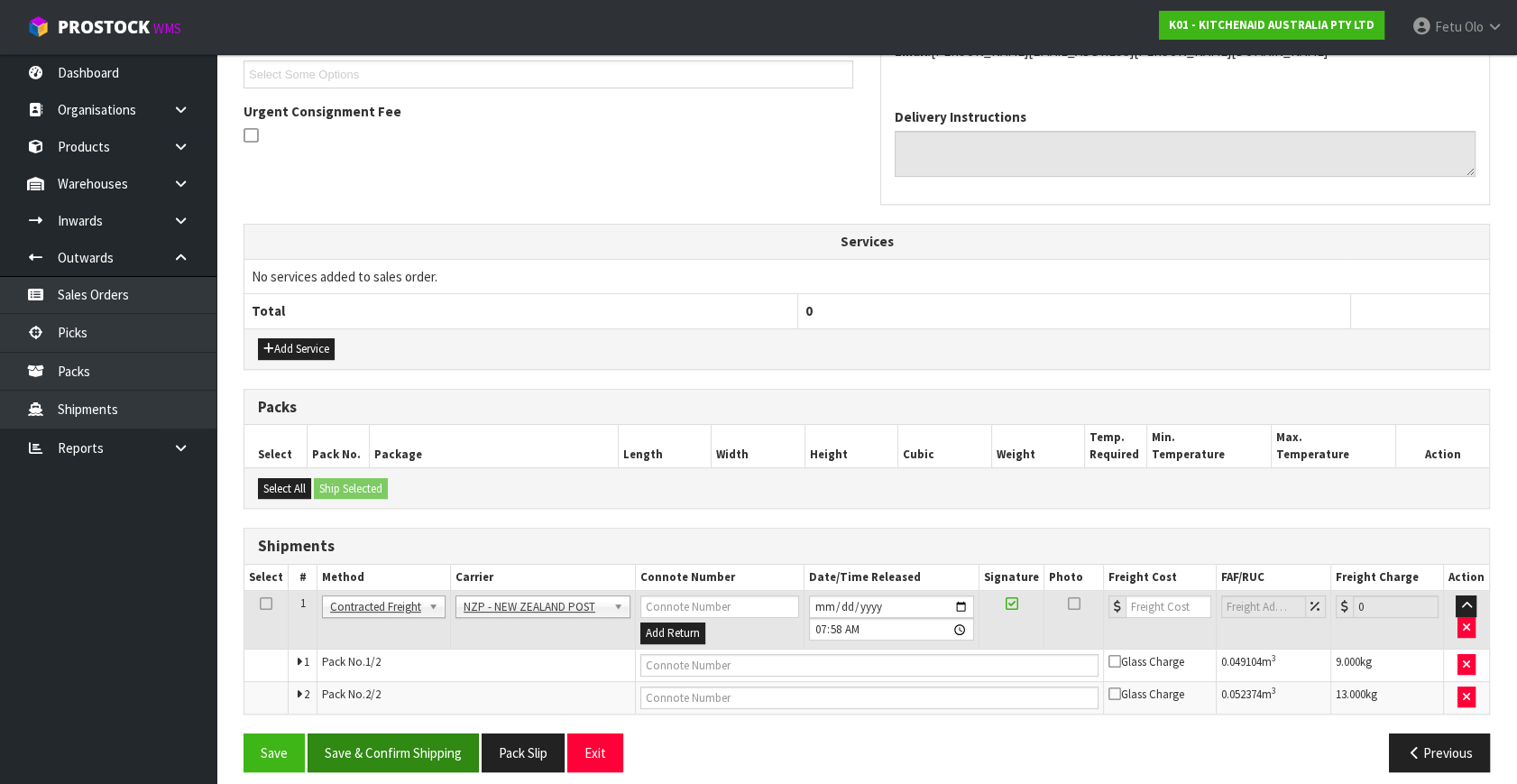
scroll to position [509, 0]
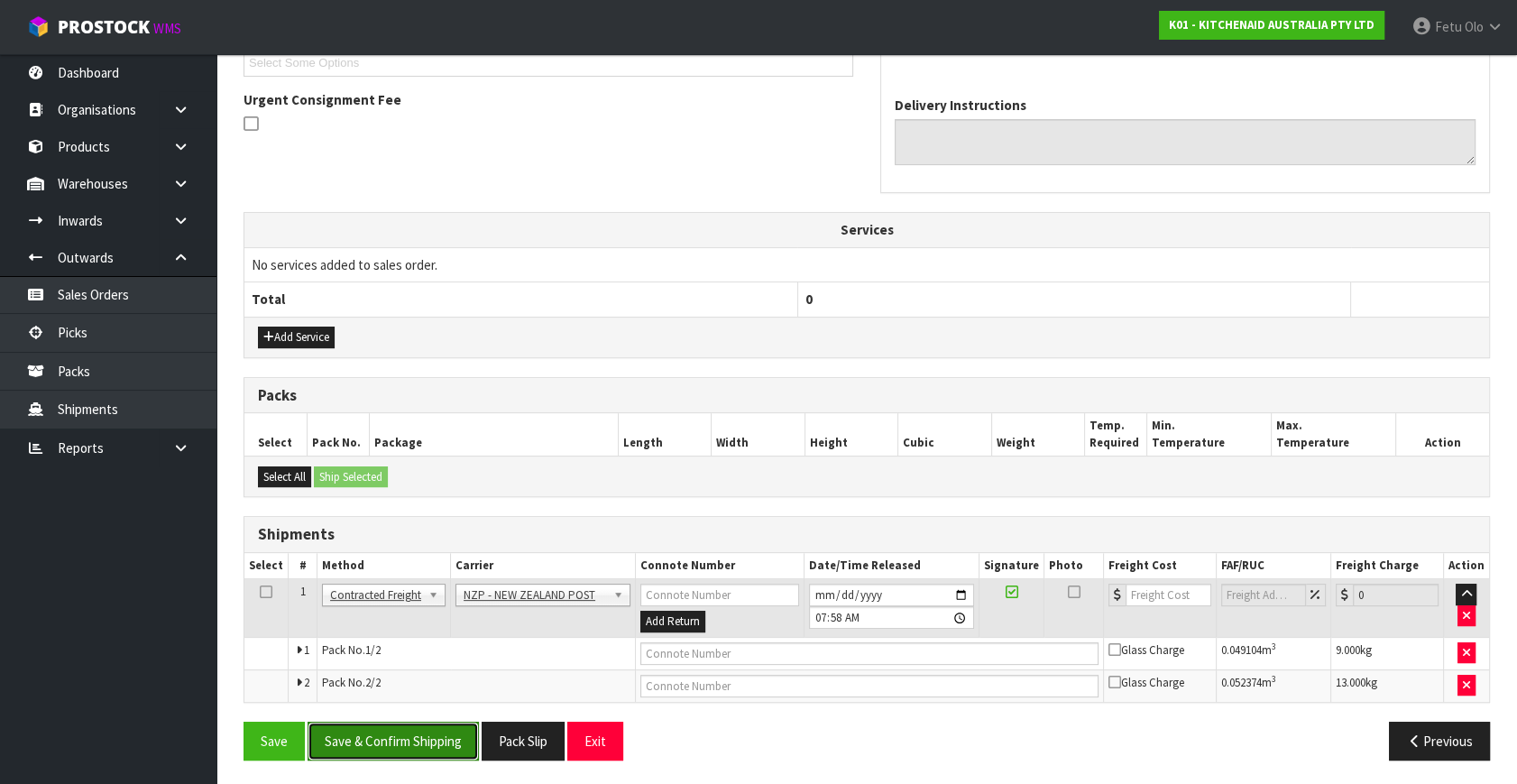
click at [396, 721] on button "Save & Confirm Shipping" at bounding box center [393, 741] width 171 height 38
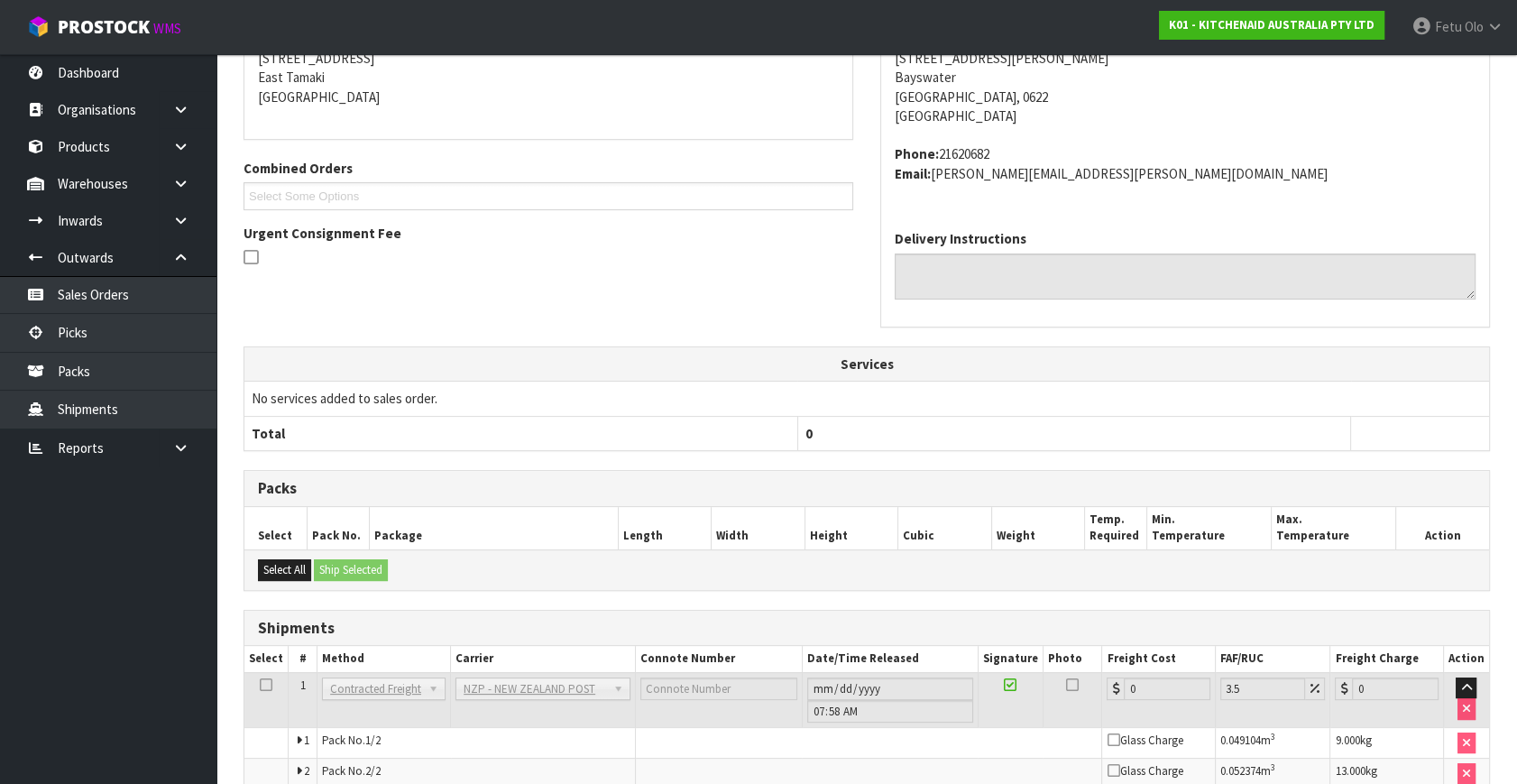
scroll to position [482, 0]
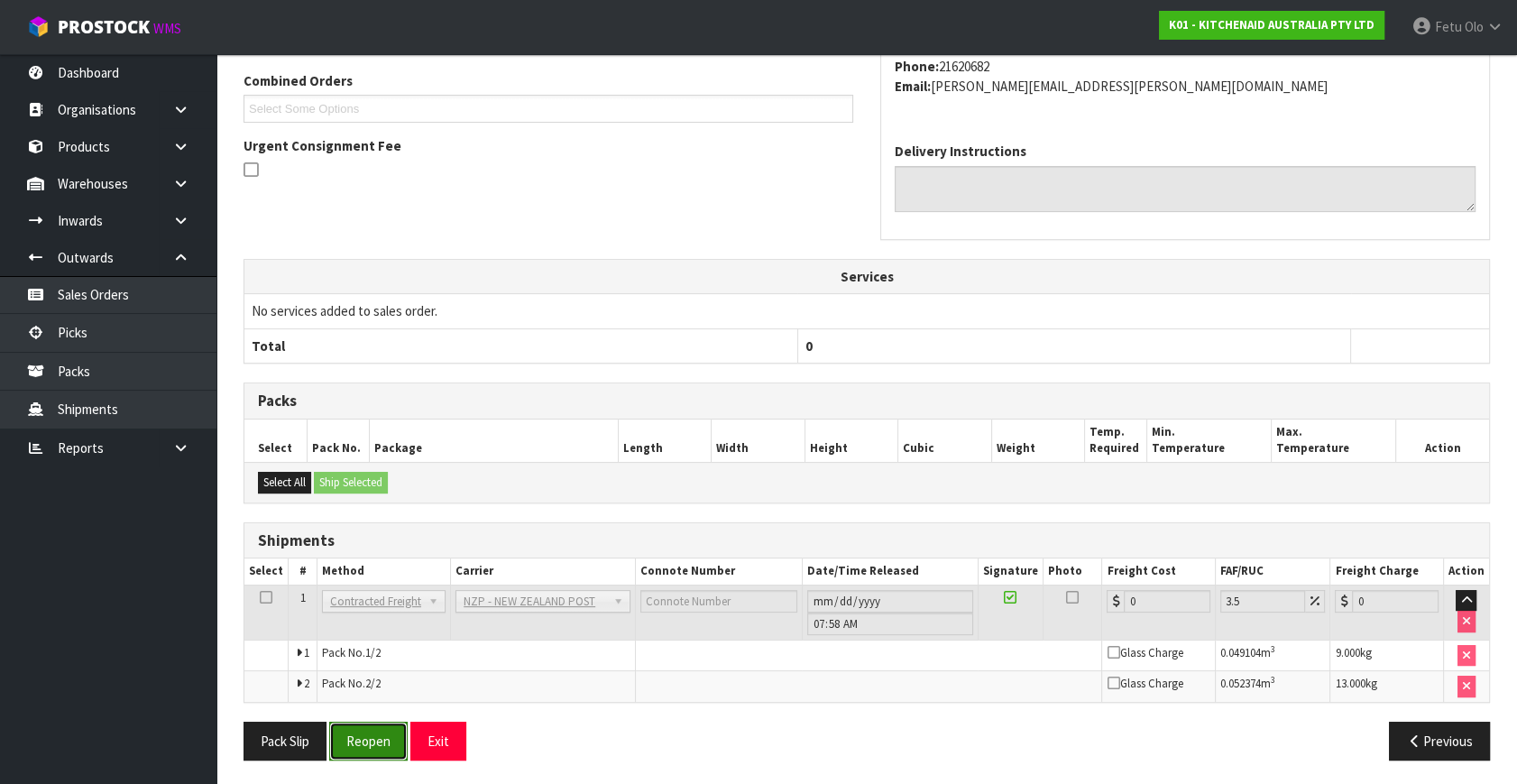
drag, startPoint x: 365, startPoint y: 733, endPoint x: 375, endPoint y: 734, distance: 10.0
click at [367, 737] on button "Reopen" at bounding box center [368, 741] width 79 height 38
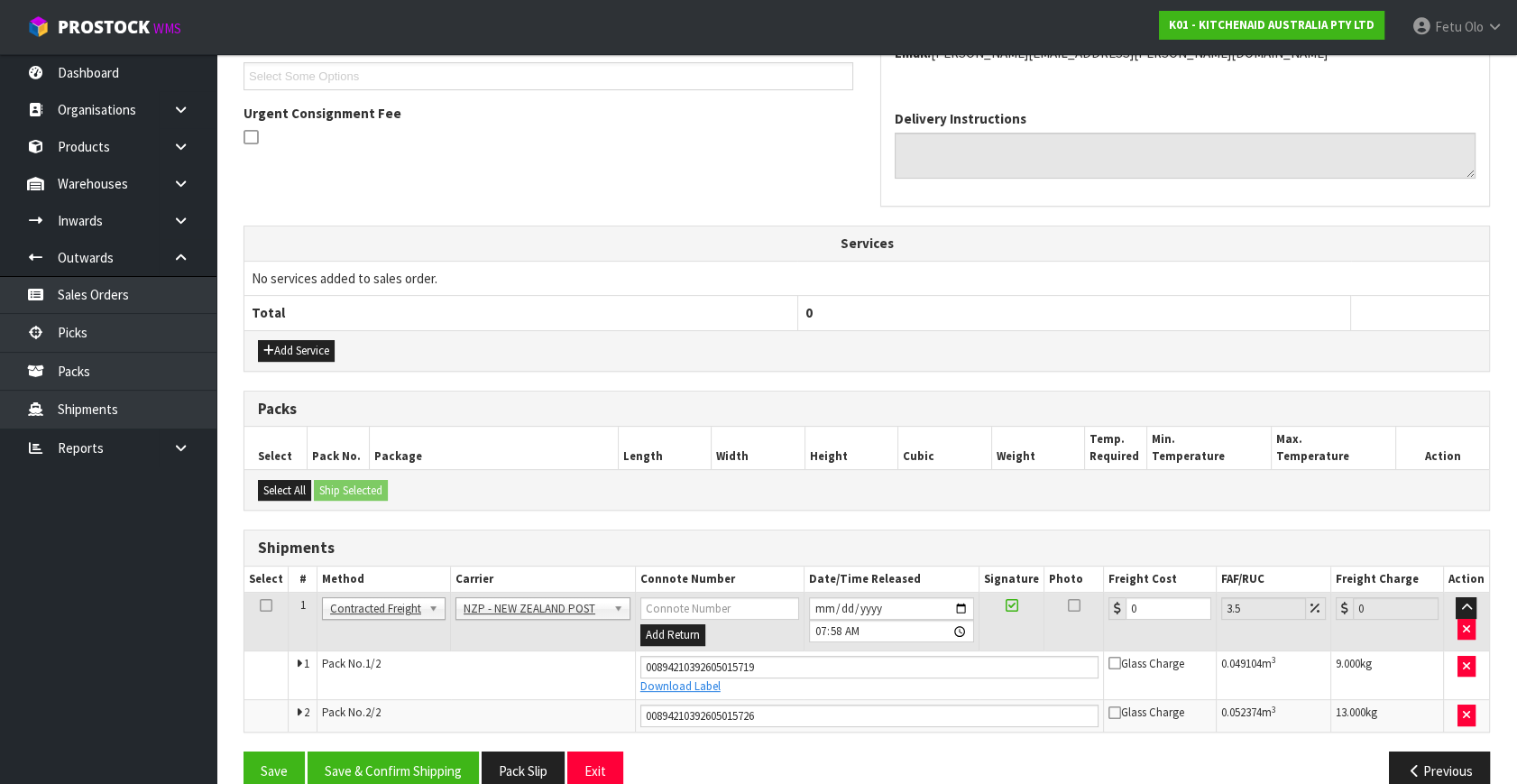
scroll to position [525, 0]
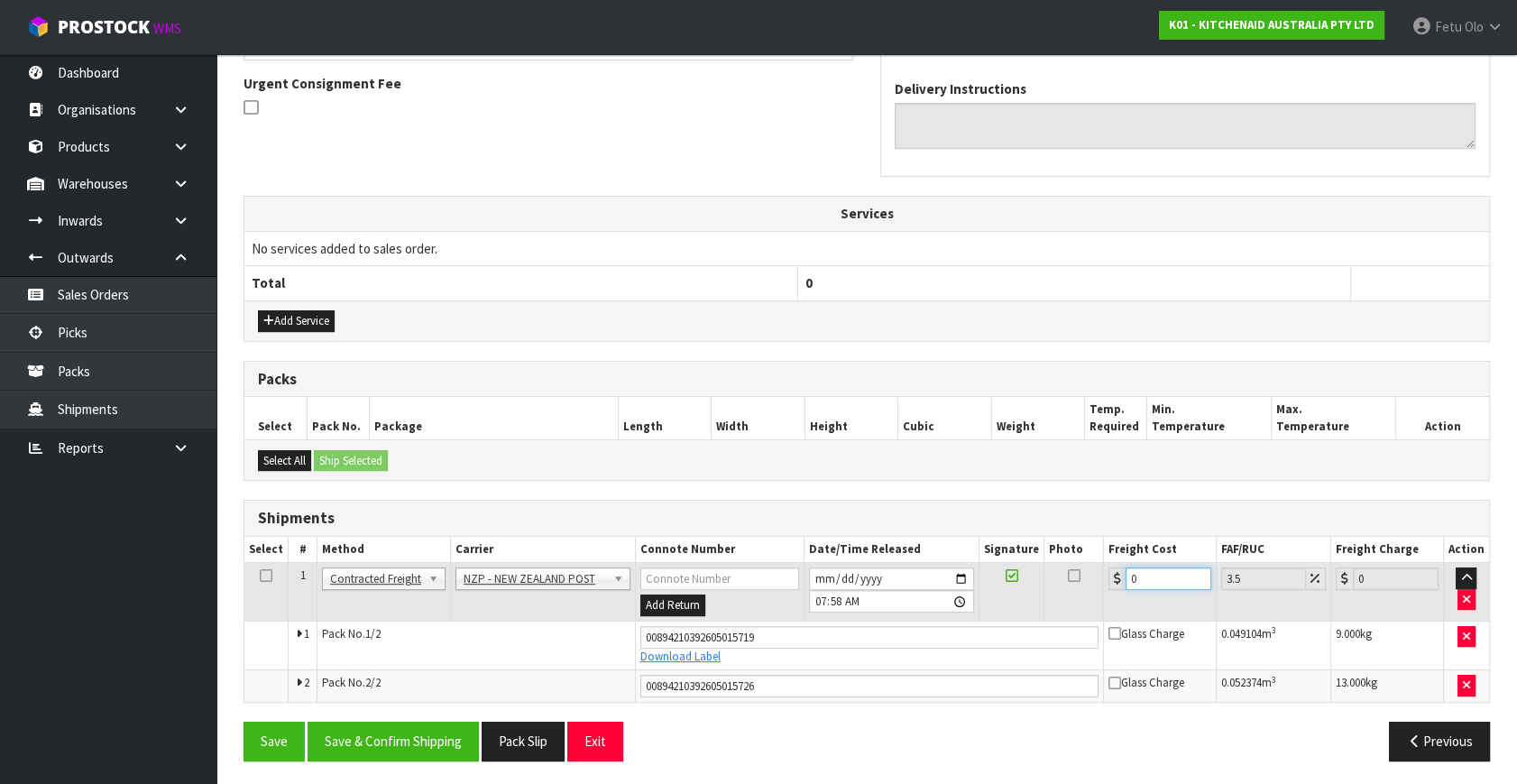
drag, startPoint x: 1141, startPoint y: 574, endPoint x: 923, endPoint y: 631, distance: 225.3
click at [923, 631] on tbody "1 Client Local Pickup Customer Local Pickup Company Freight Contracted Freight …" at bounding box center [867, 632] width 1245 height 139
type input "8"
type input "8.28"
type input "8.6"
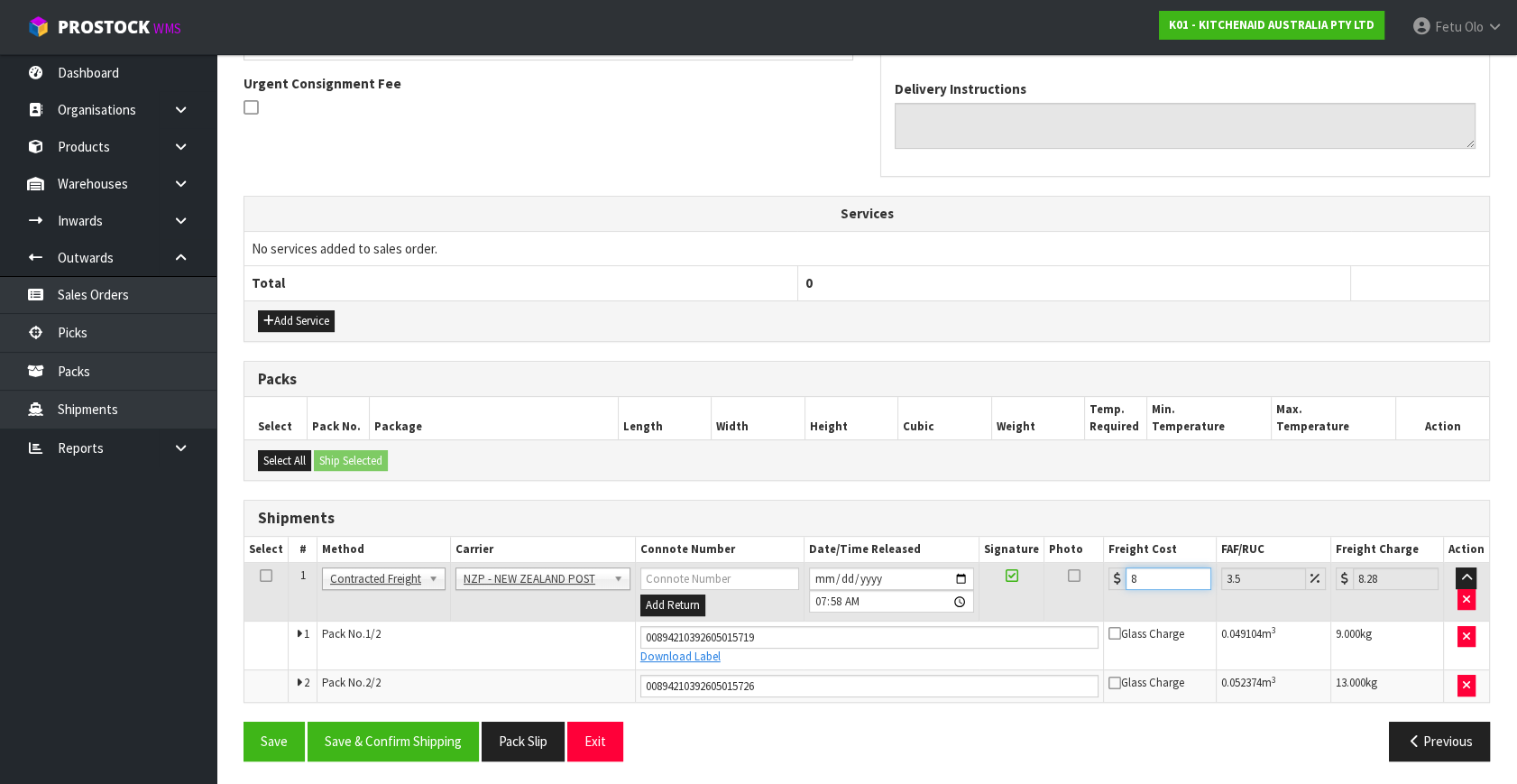
type input "8.9"
type input "8.66"
type input "8.96"
type input "8.66"
click at [399, 732] on button "Save & Confirm Shipping" at bounding box center [393, 741] width 171 height 38
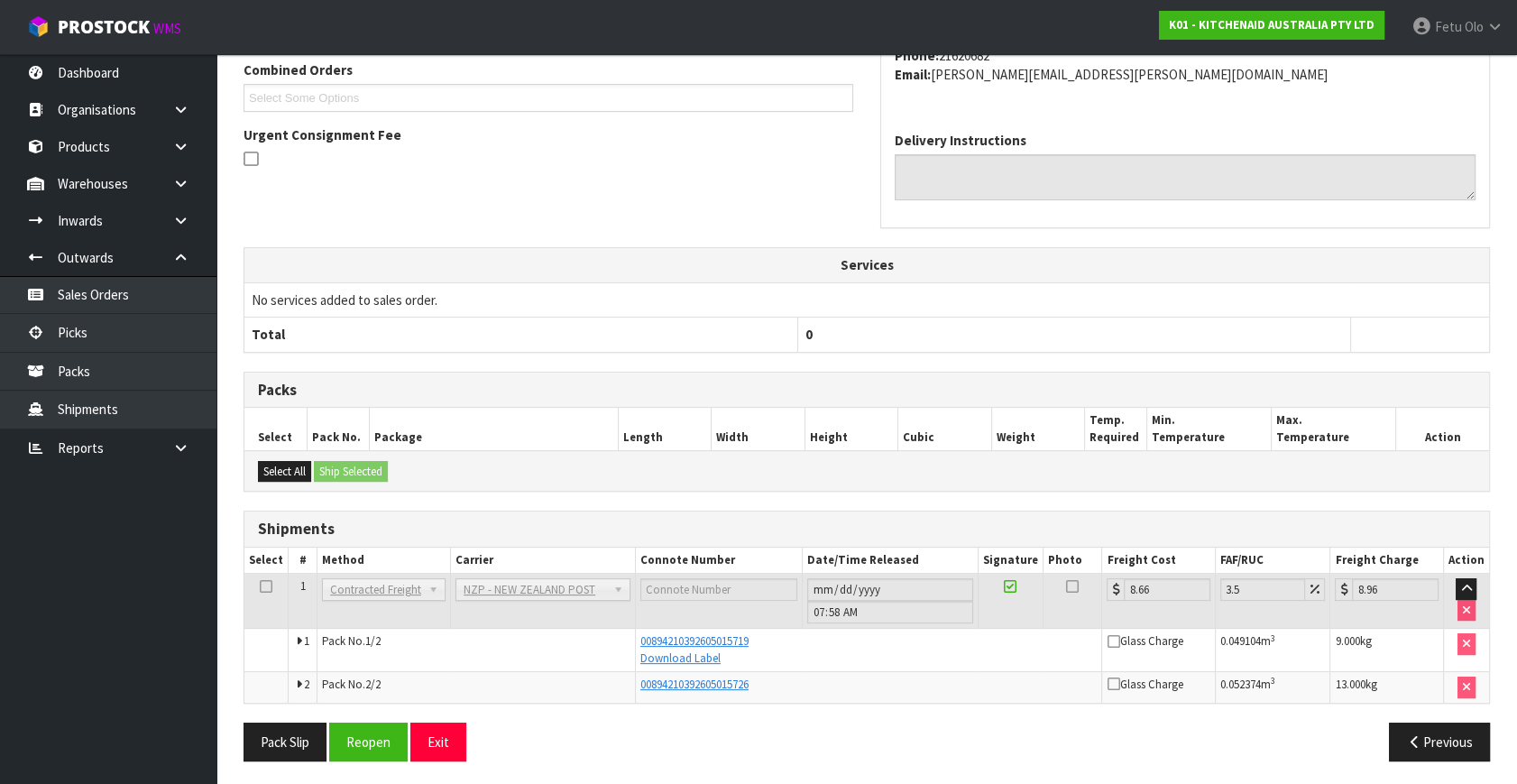
scroll to position [475, 0]
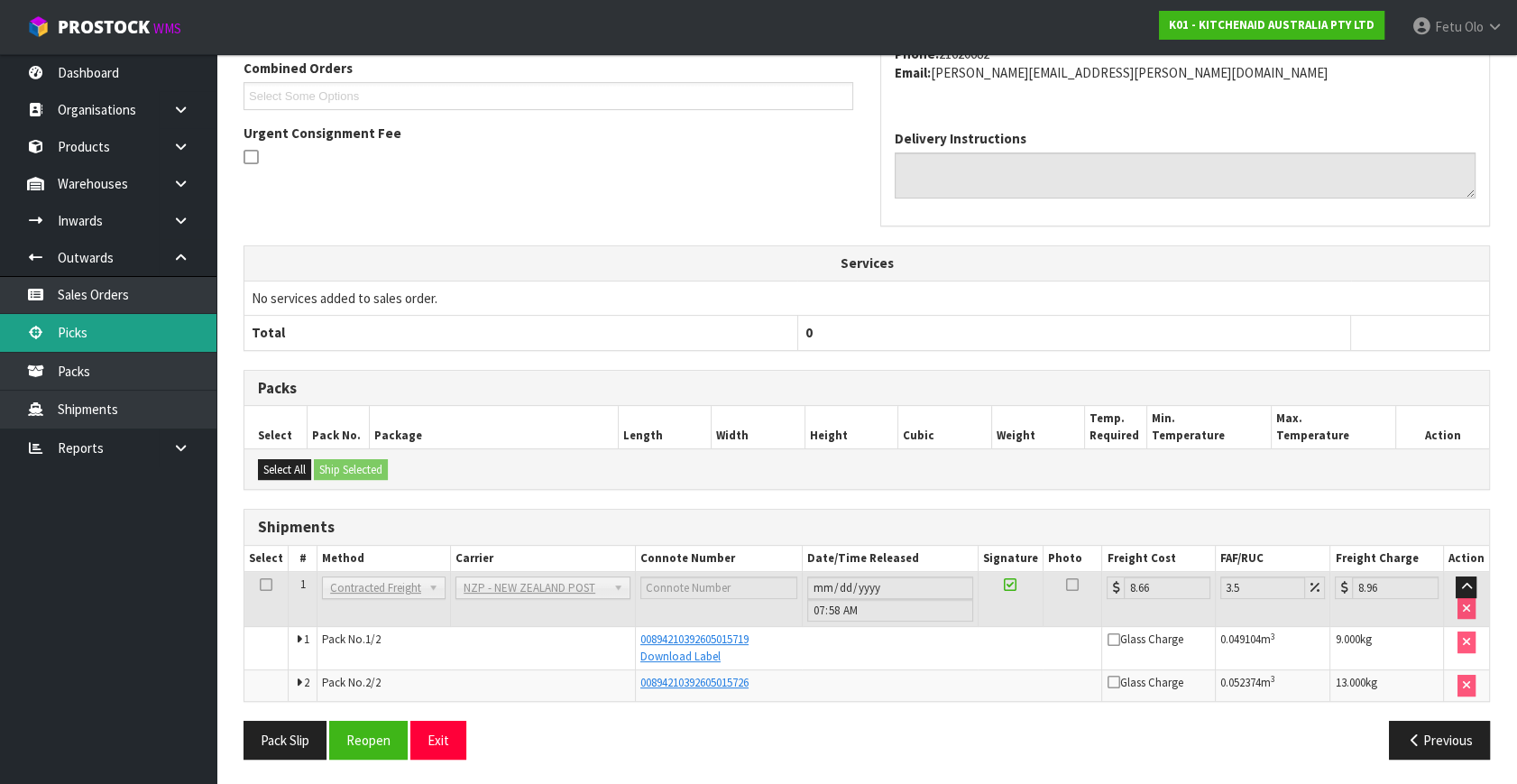
click at [98, 347] on link "Picks" at bounding box center [108, 332] width 216 height 37
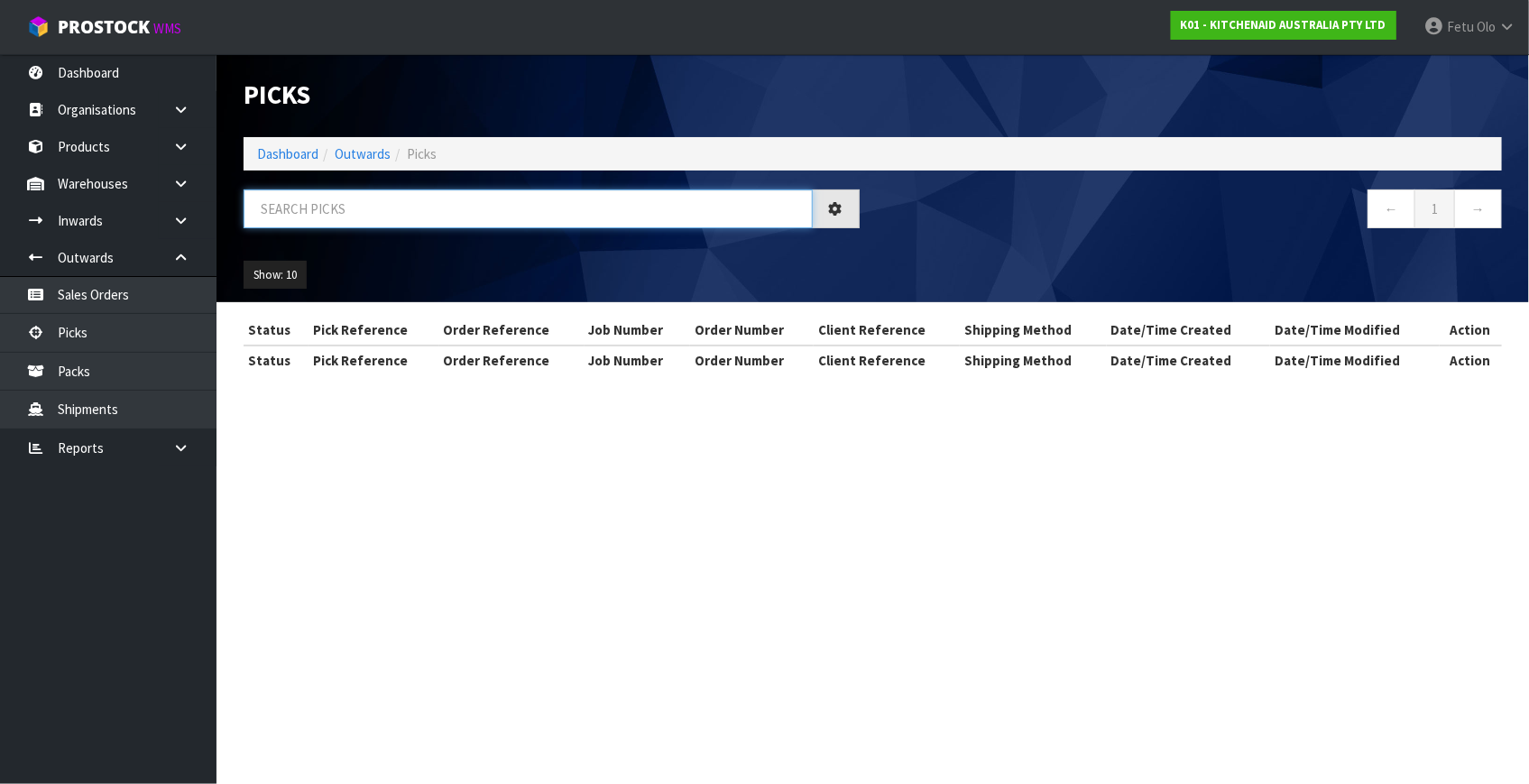
click at [414, 225] on input "text" at bounding box center [527, 209] width 569 height 38
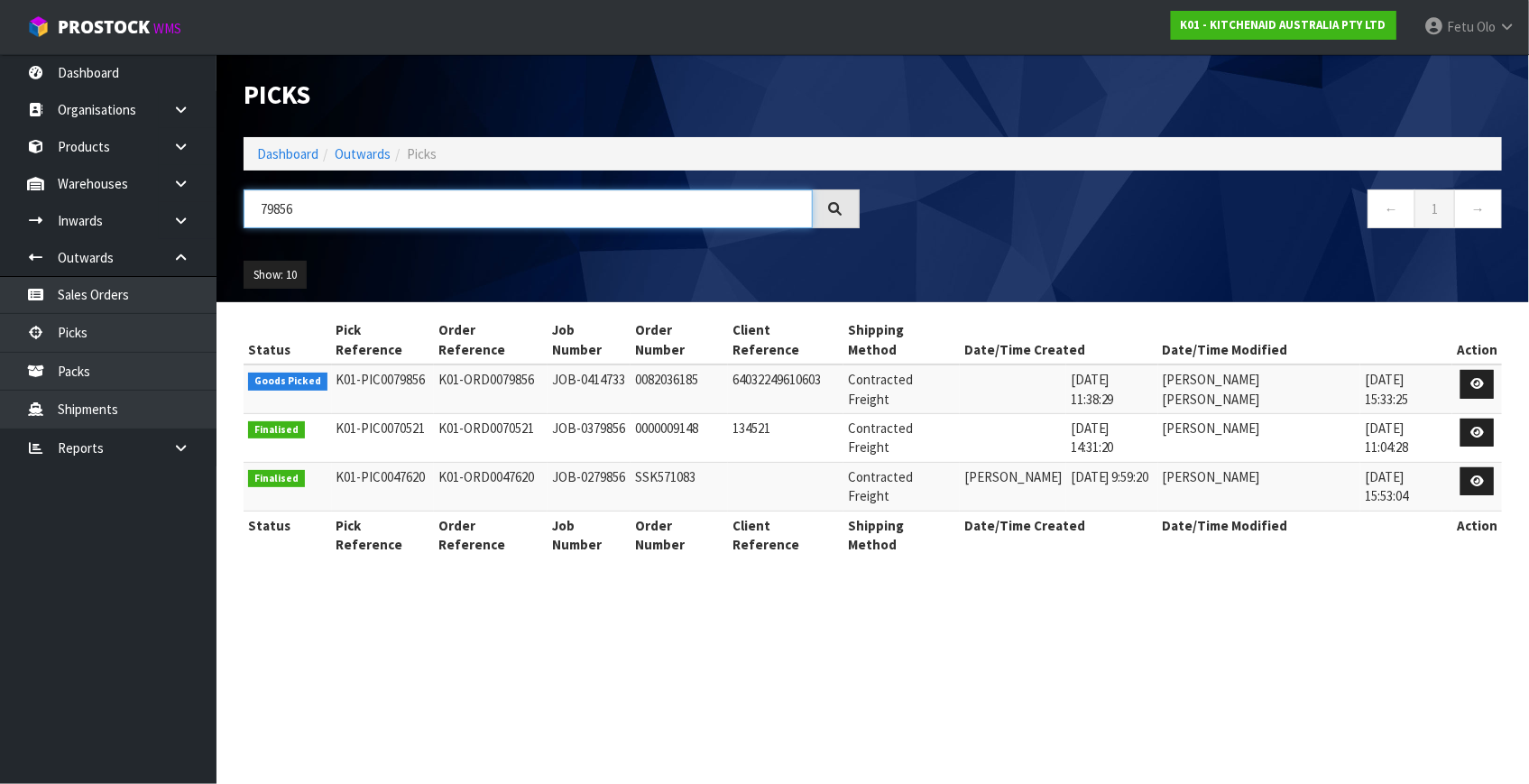
type input "79856"
click at [1476, 378] on icon at bounding box center [1477, 384] width 13 height 12
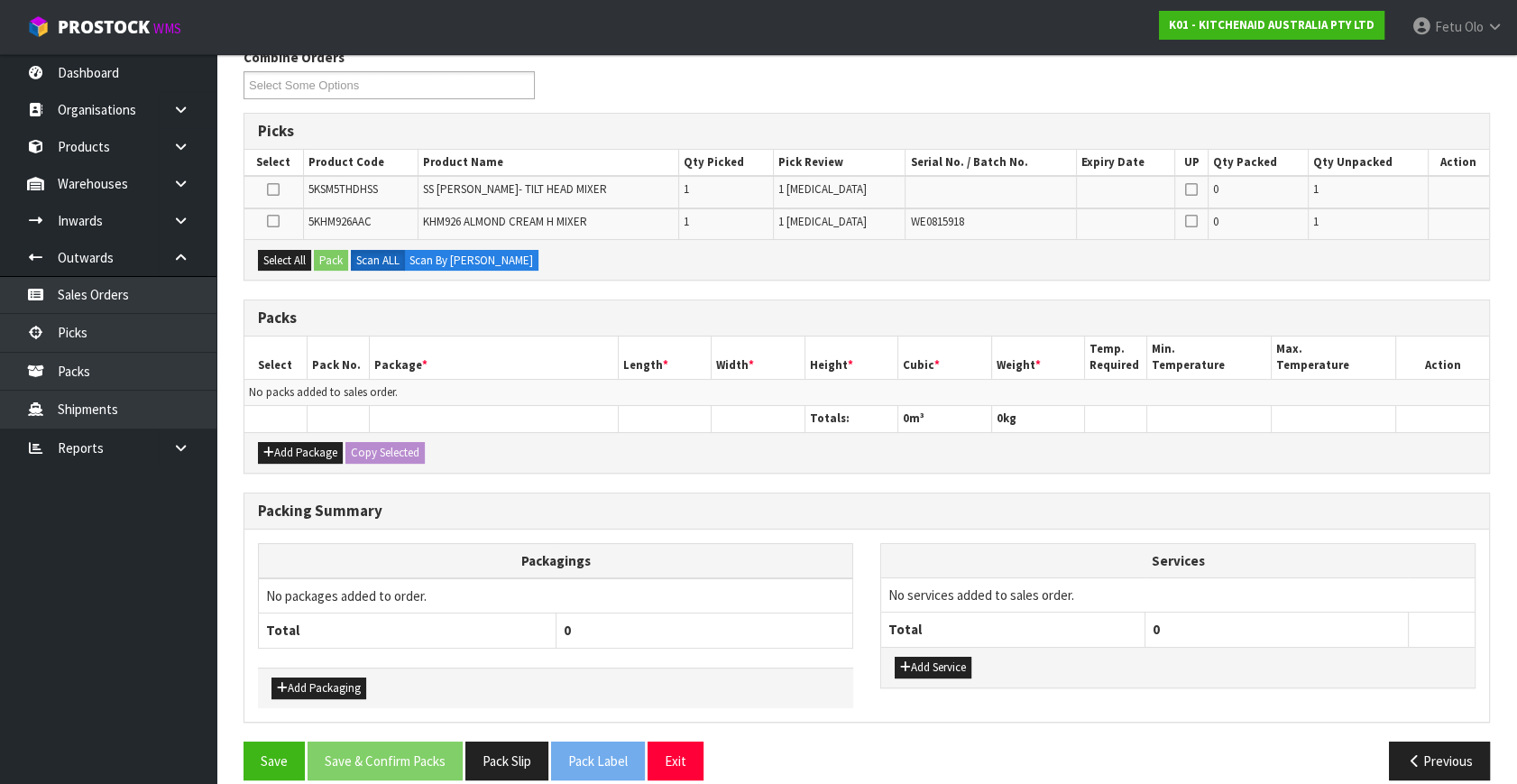
scroll to position [245, 0]
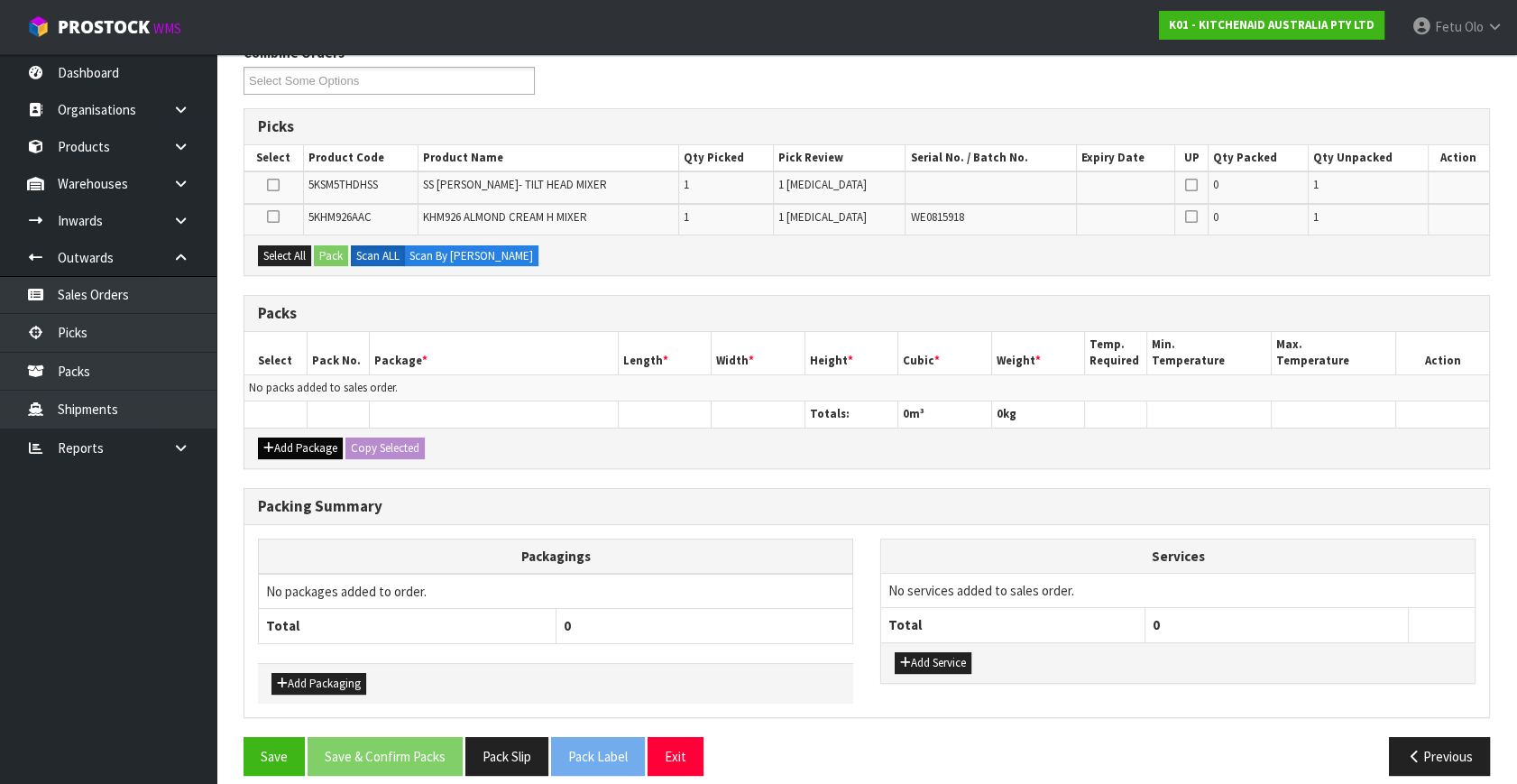
drag, startPoint x: 270, startPoint y: 457, endPoint x: 276, endPoint y: 442, distance: 16.2
click at [270, 456] on div "Add Package Copy Selected" at bounding box center [867, 447] width 1245 height 40
click at [276, 441] on button "Add Package" at bounding box center [300, 448] width 85 height 21
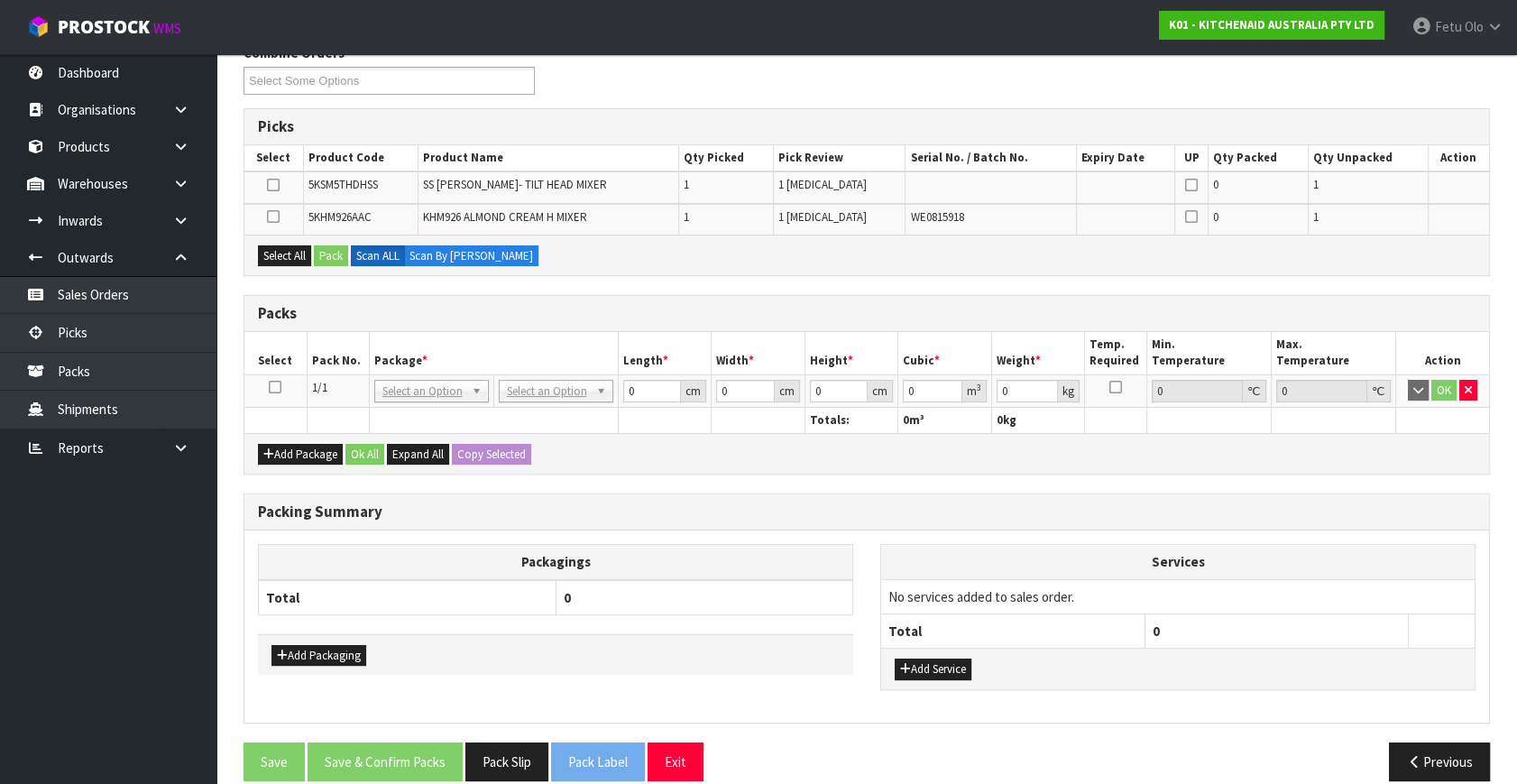
drag, startPoint x: 277, startPoint y: 389, endPoint x: 285, endPoint y: 381, distance: 11.3
click at [277, 388] on icon at bounding box center [274, 387] width 13 height 1
click at [382, 347] on th "Package *" at bounding box center [493, 353] width 249 height 42
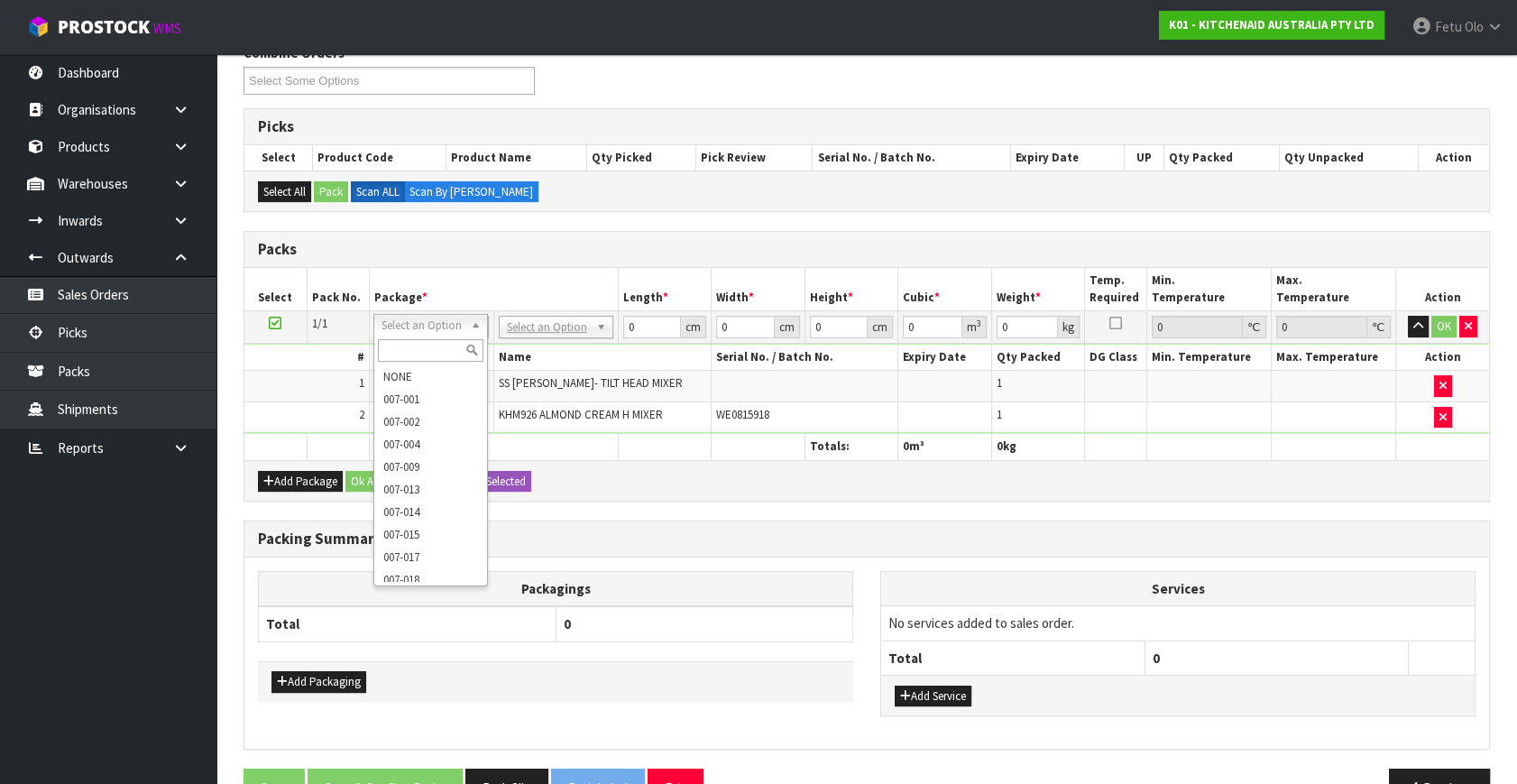
click at [405, 352] on input "text" at bounding box center [431, 349] width 106 height 22
type input "011-084"
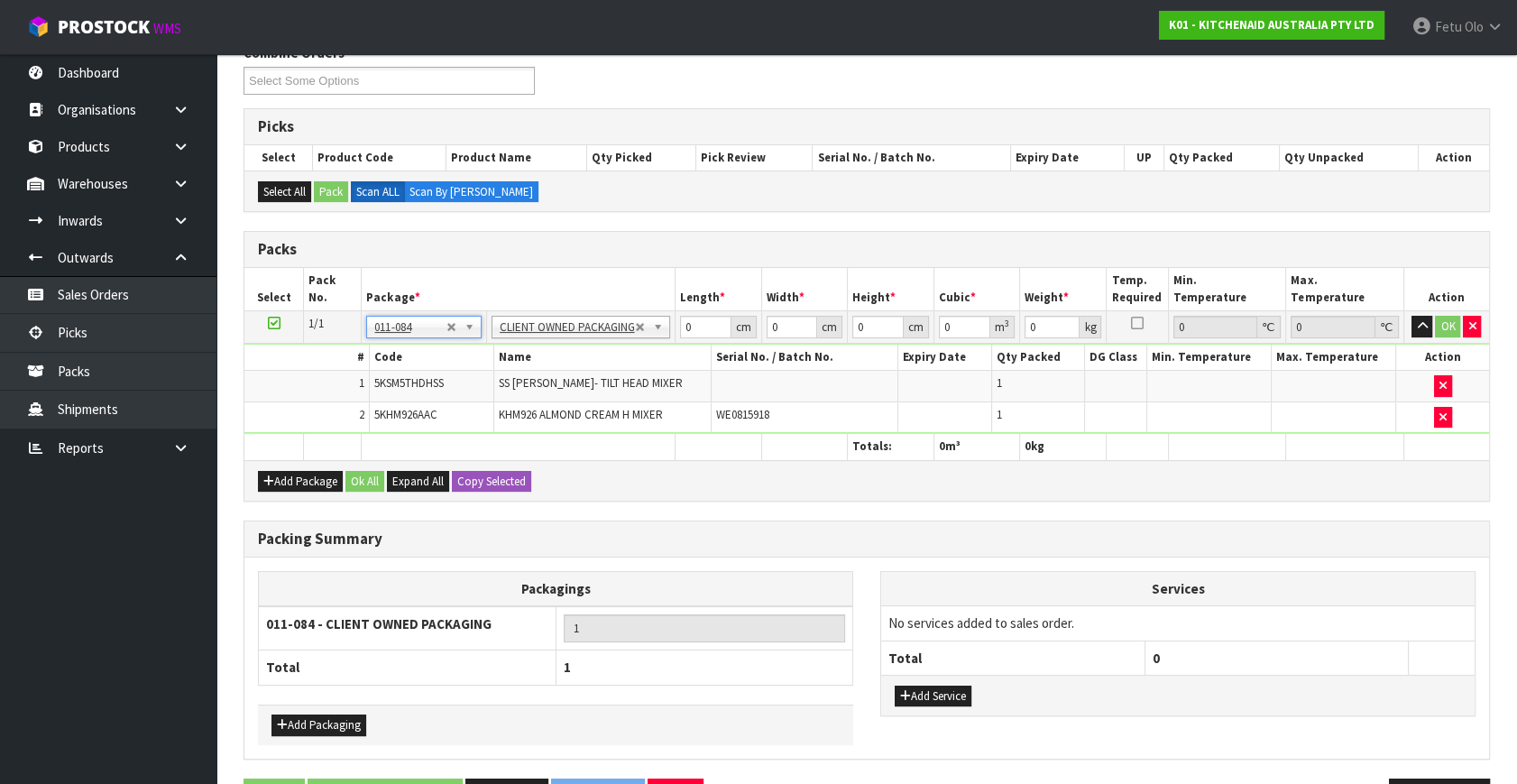
type input "2.15"
drag, startPoint x: 704, startPoint y: 314, endPoint x: 590, endPoint y: 367, distance: 125.7
click at [590, 367] on tbody "1/1 NONE 007-001 007-002 007-004 007-009 007-013 007-014 007-015 007-017 007-01…" at bounding box center [867, 371] width 1245 height 122
type input "30"
type input "26"
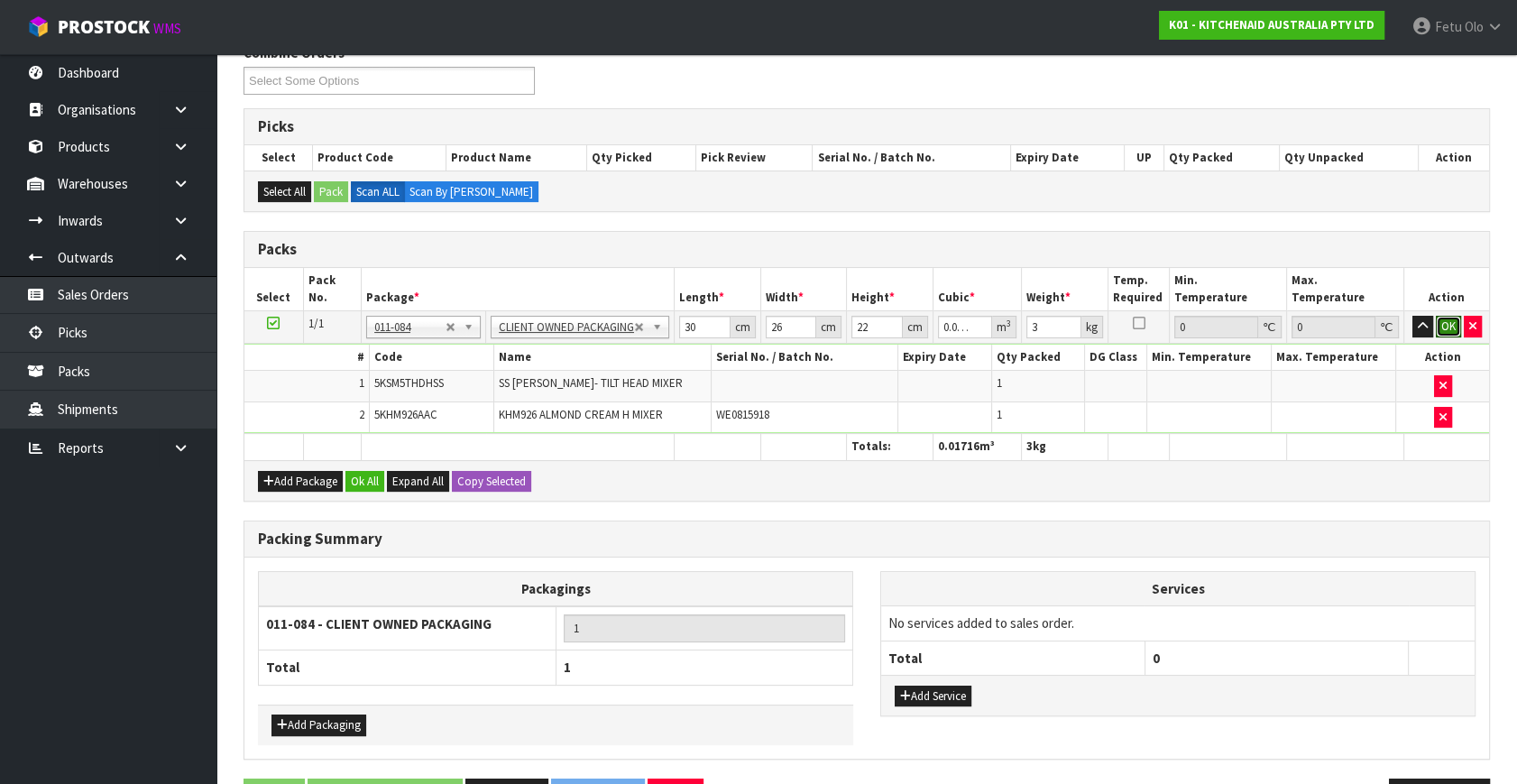
click button "OK" at bounding box center [1448, 326] width 25 height 21
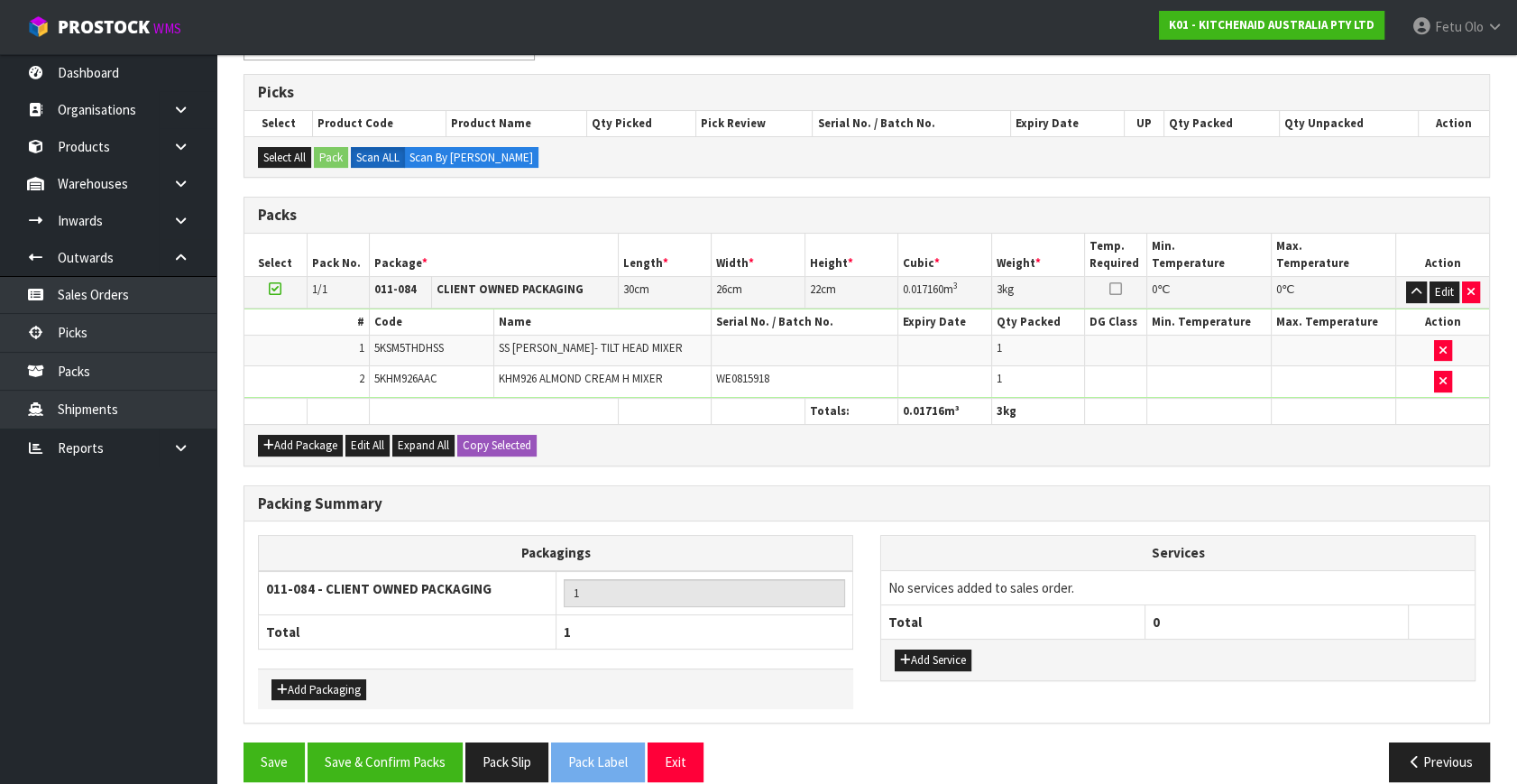
scroll to position [298, 0]
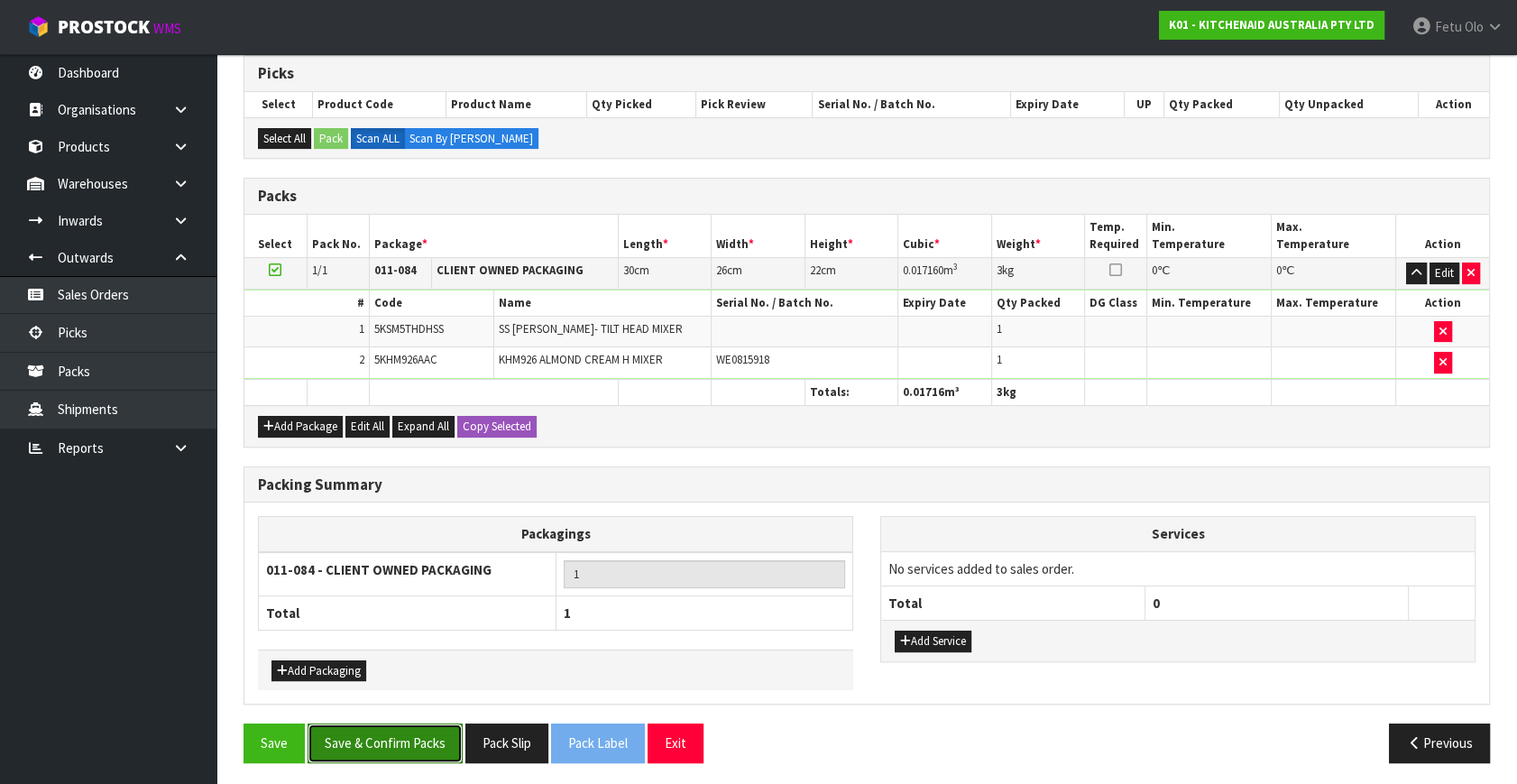
click at [413, 734] on button "Save & Confirm Packs" at bounding box center [385, 743] width 155 height 38
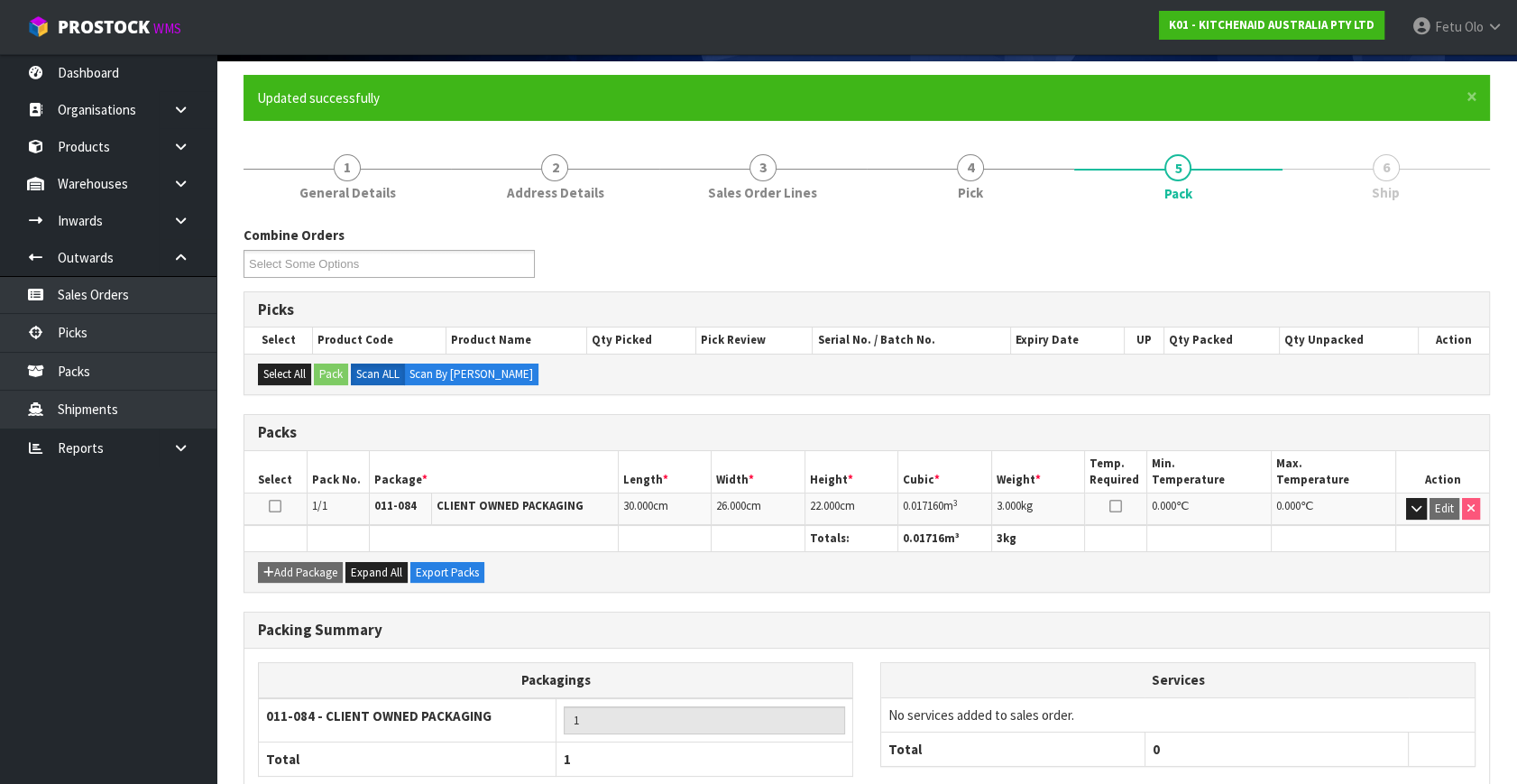
scroll to position [236, 0]
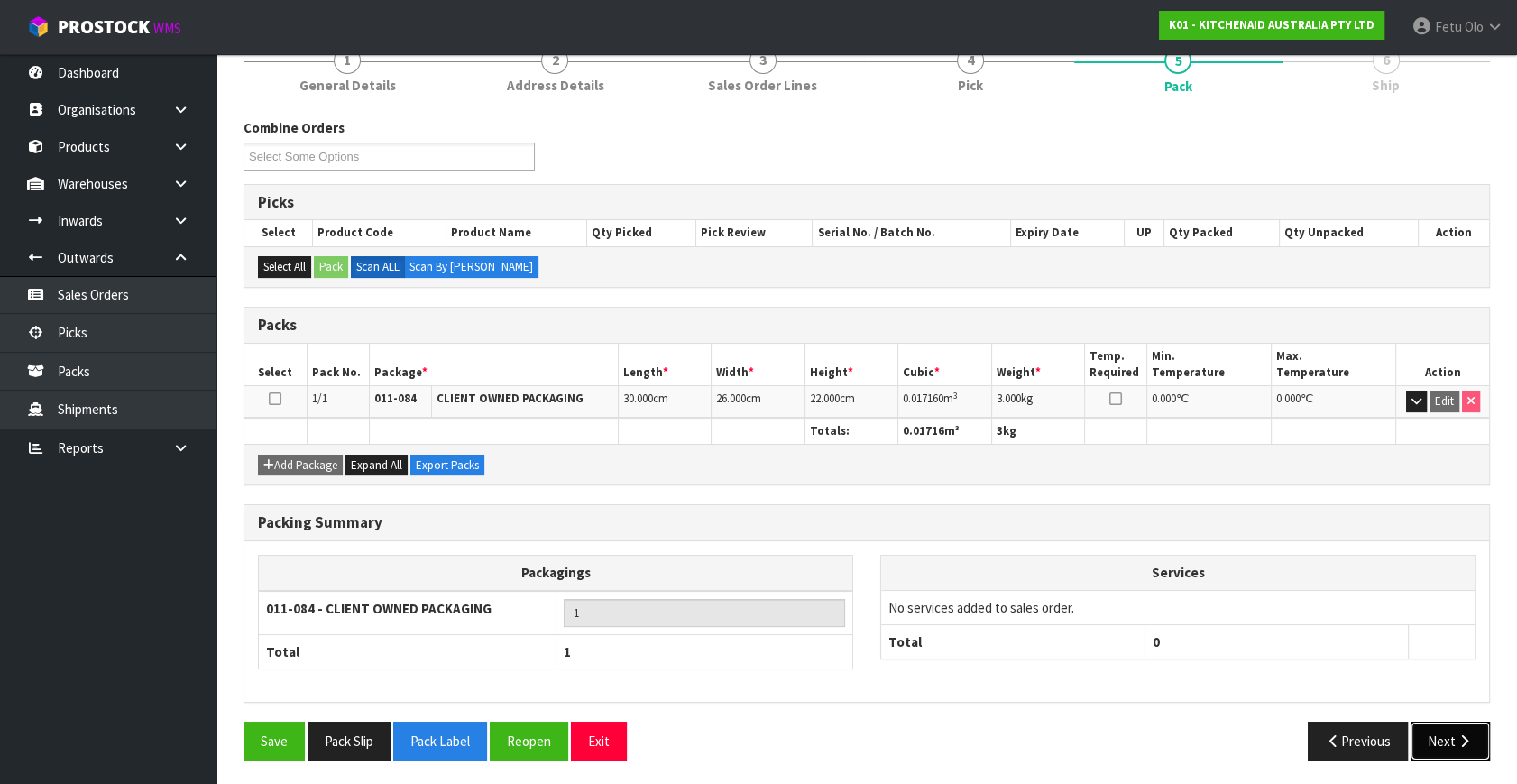
click at [1469, 734] on icon "button" at bounding box center [1464, 741] width 17 height 13
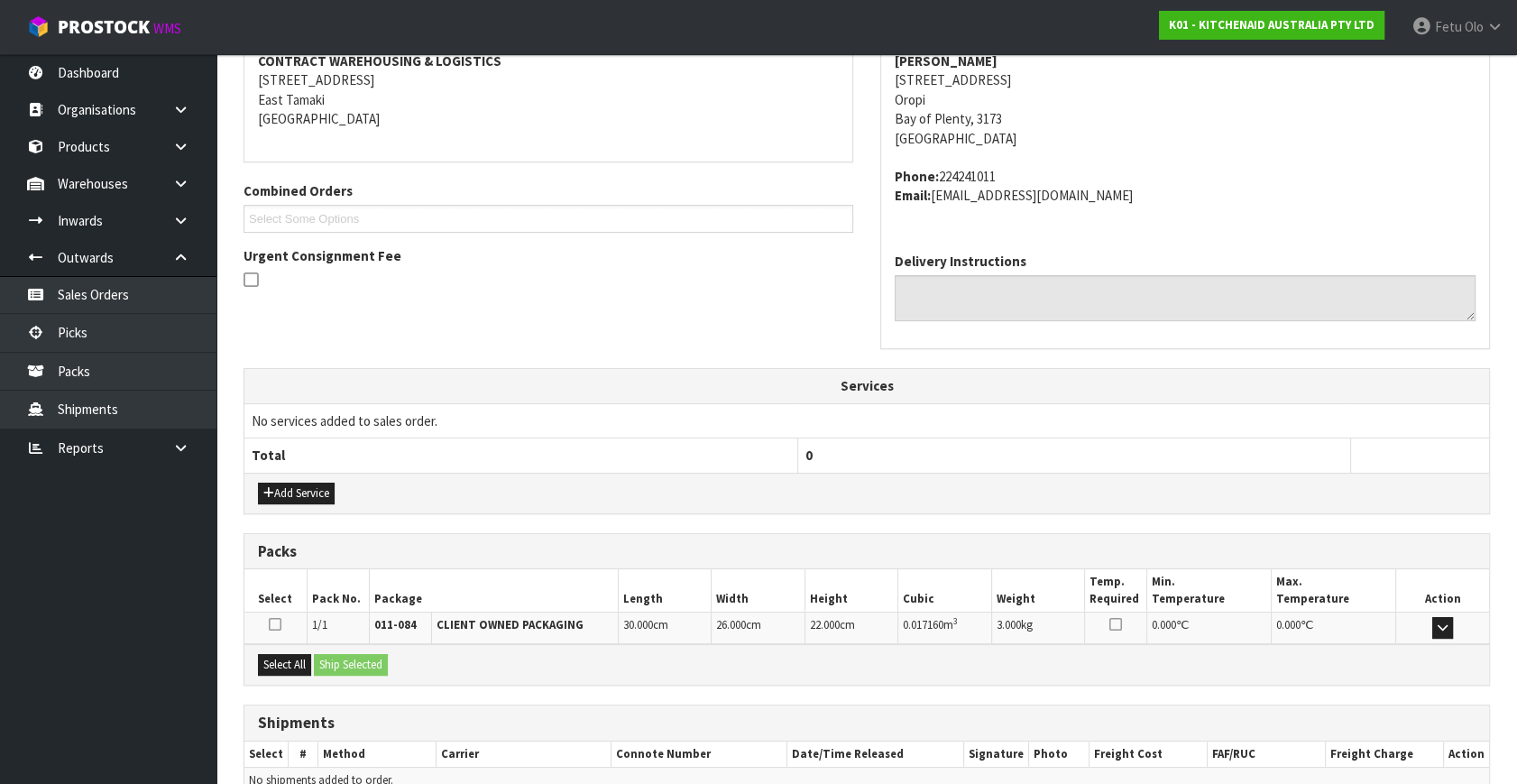
scroll to position [443, 0]
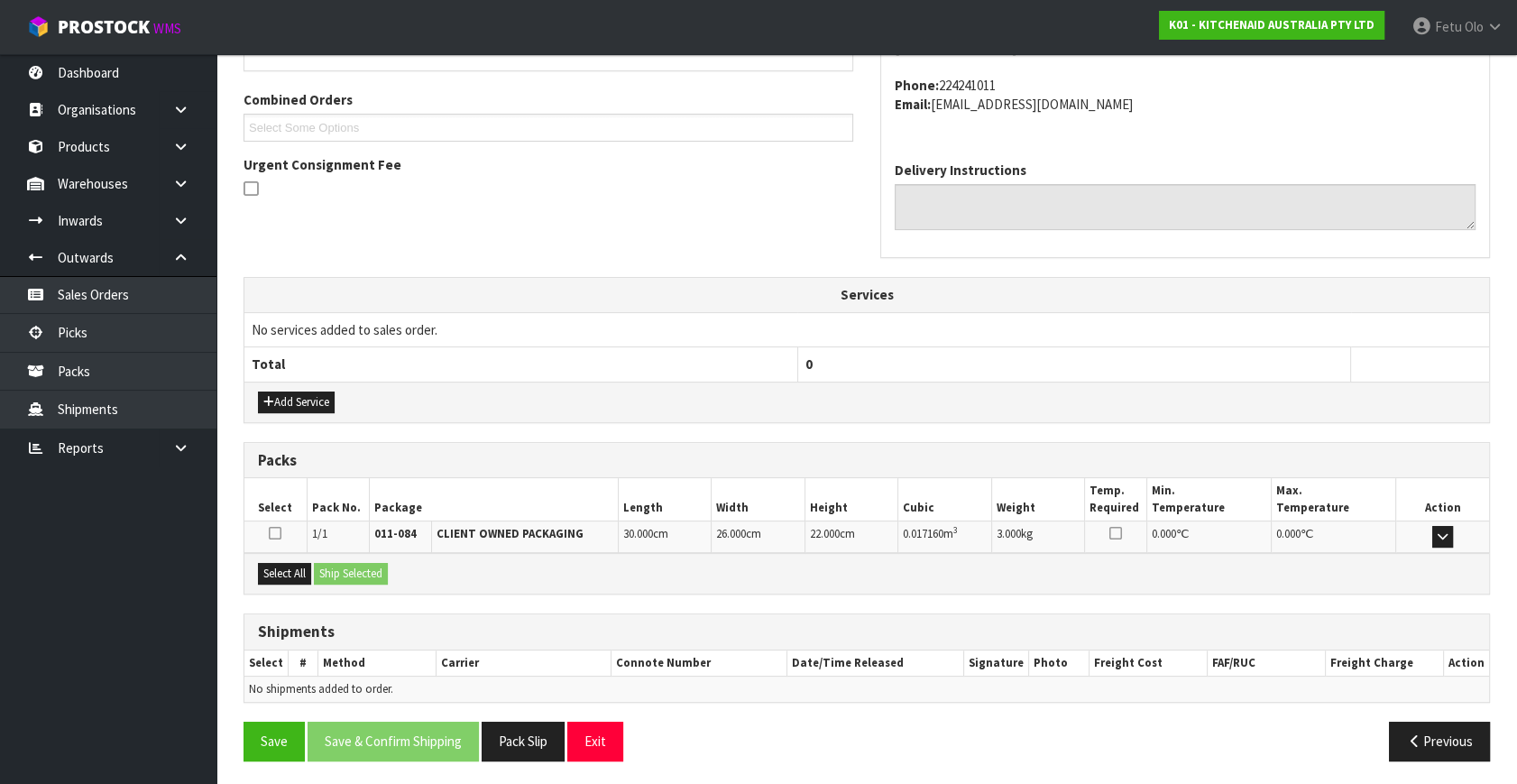
click at [299, 581] on div "Select All Ship Selected" at bounding box center [867, 573] width 1245 height 40
click at [304, 569] on button "Select All" at bounding box center [284, 573] width 53 height 21
click at [332, 565] on button "Ship Selected" at bounding box center [350, 573] width 74 height 21
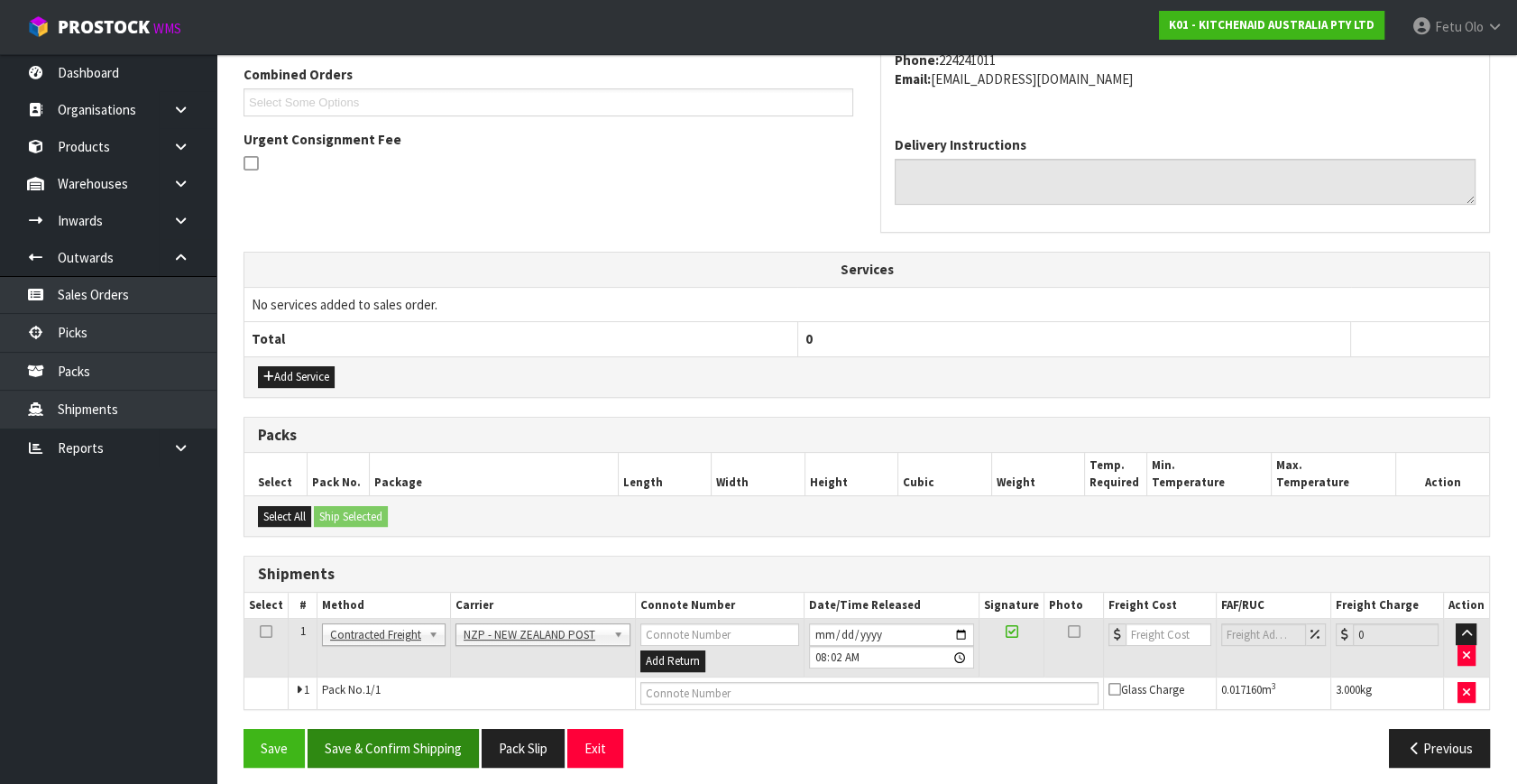
scroll to position [476, 0]
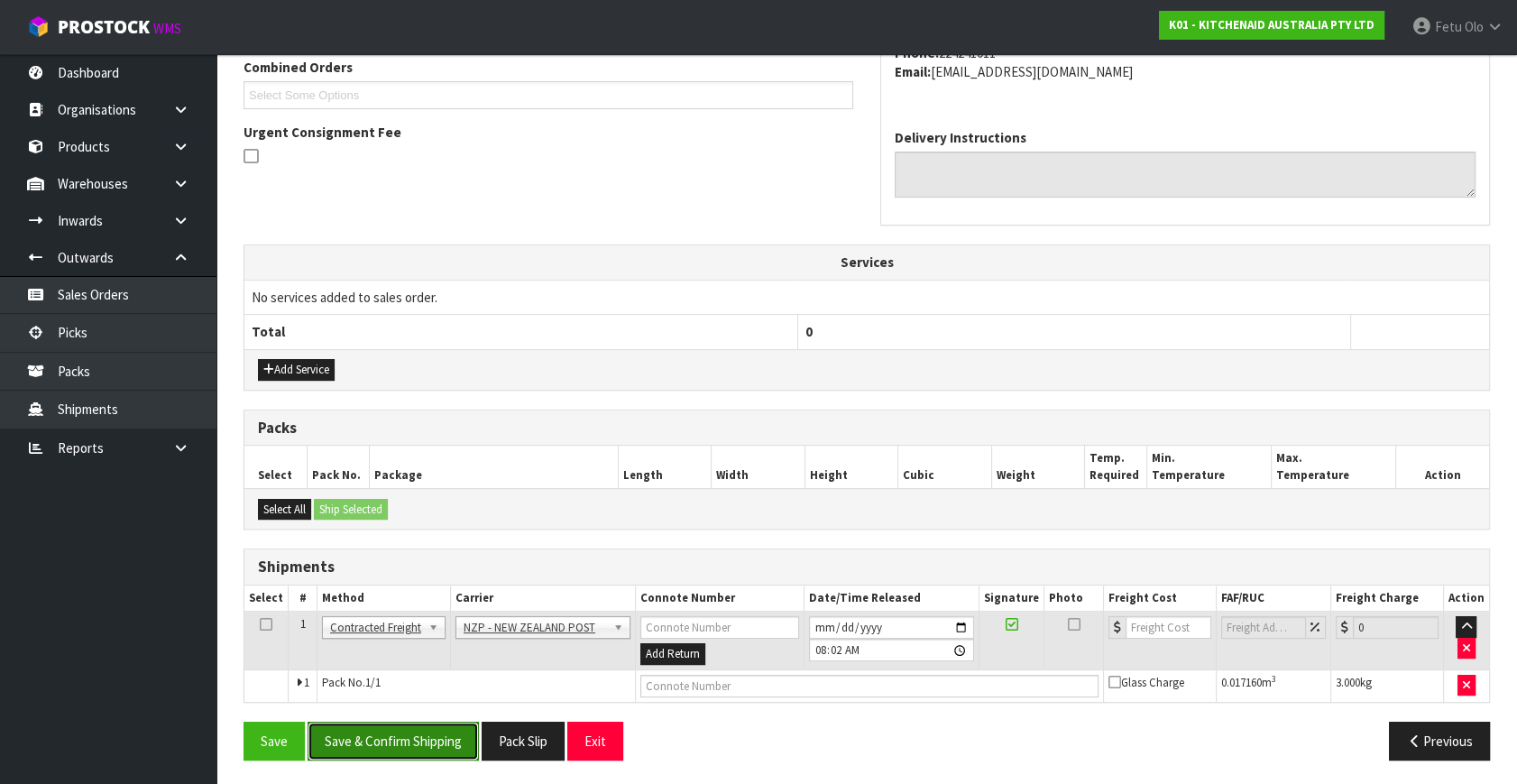
click at [413, 725] on button "Save & Confirm Shipping" at bounding box center [393, 741] width 171 height 38
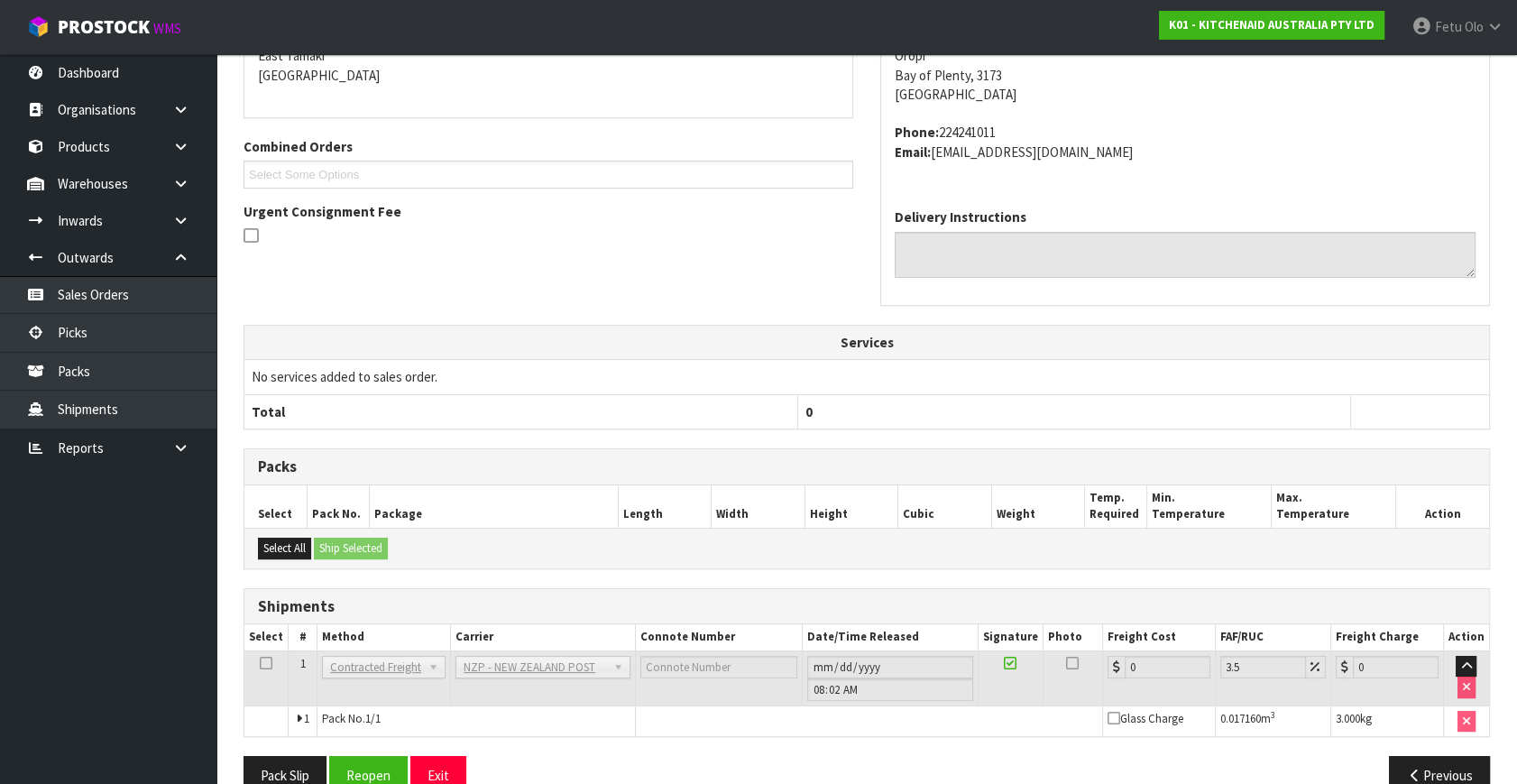
scroll to position [451, 0]
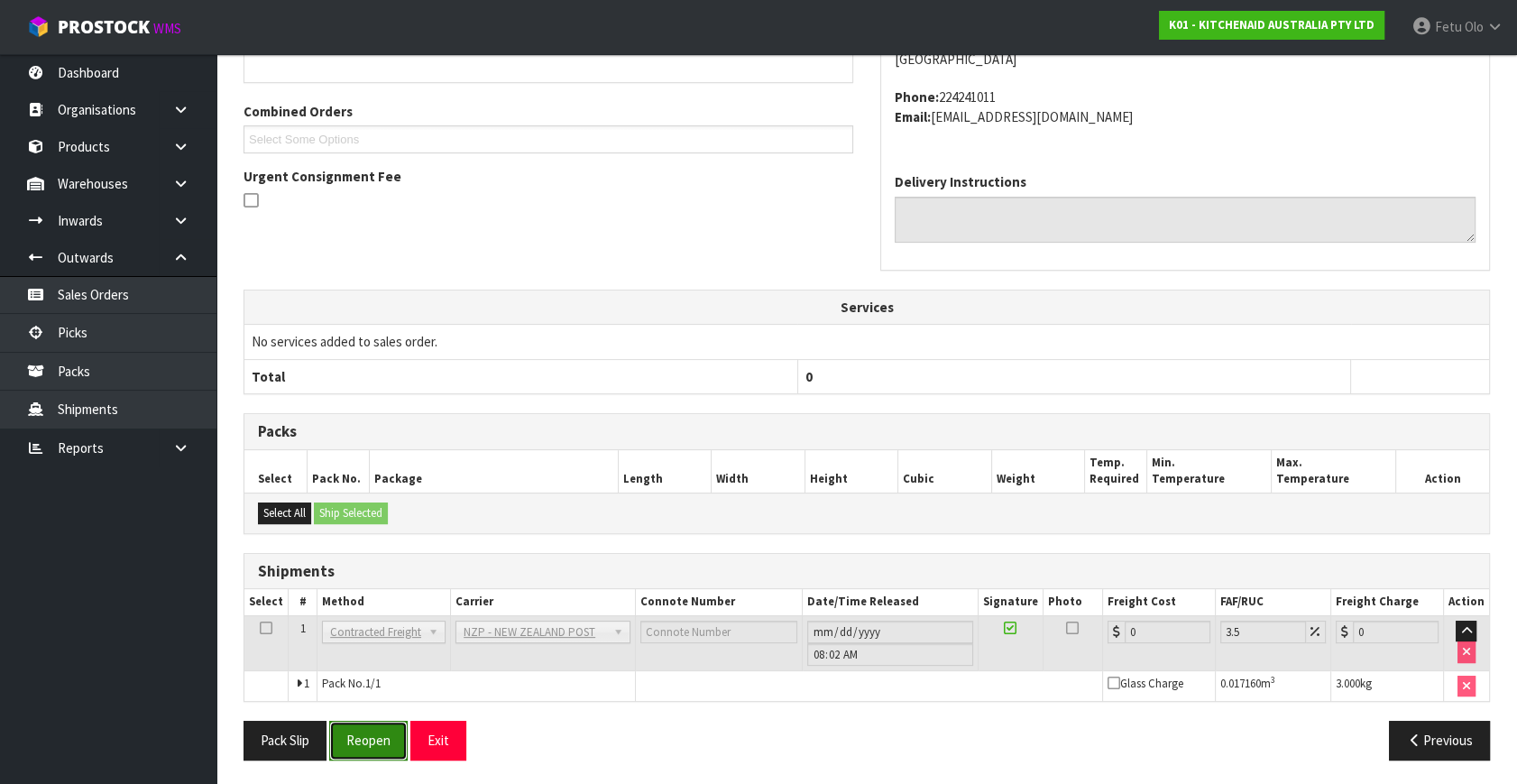
drag, startPoint x: 376, startPoint y: 737, endPoint x: 502, endPoint y: 742, distance: 126.1
click at [376, 737] on button "Reopen" at bounding box center [368, 740] width 79 height 38
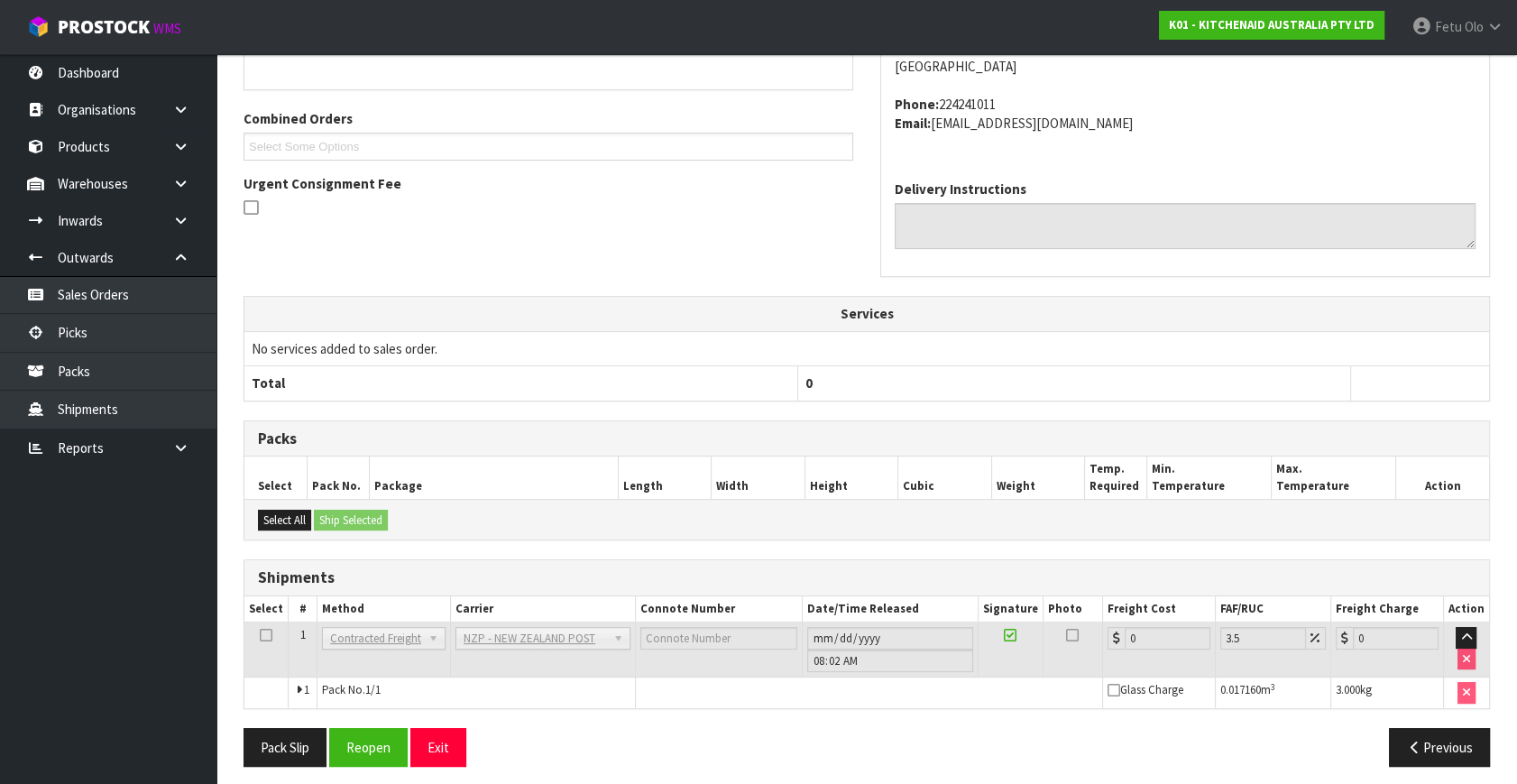
scroll to position [432, 0]
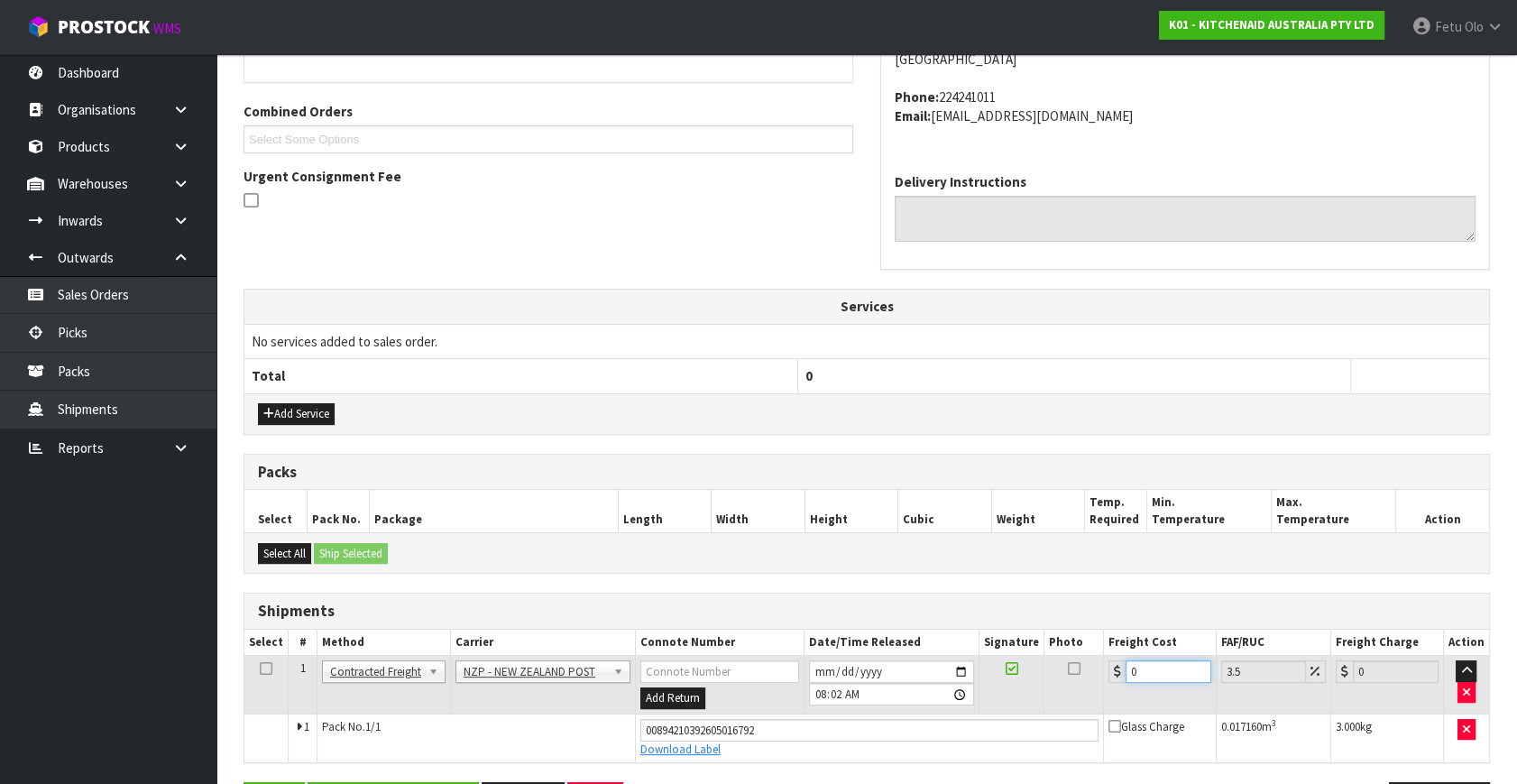
drag, startPoint x: 1154, startPoint y: 676, endPoint x: 975, endPoint y: 710, distance: 182.2
click at [975, 710] on tbody "1 Client Local Pickup Customer Local Pickup Company Freight Contracted Freight …" at bounding box center [867, 708] width 1245 height 107
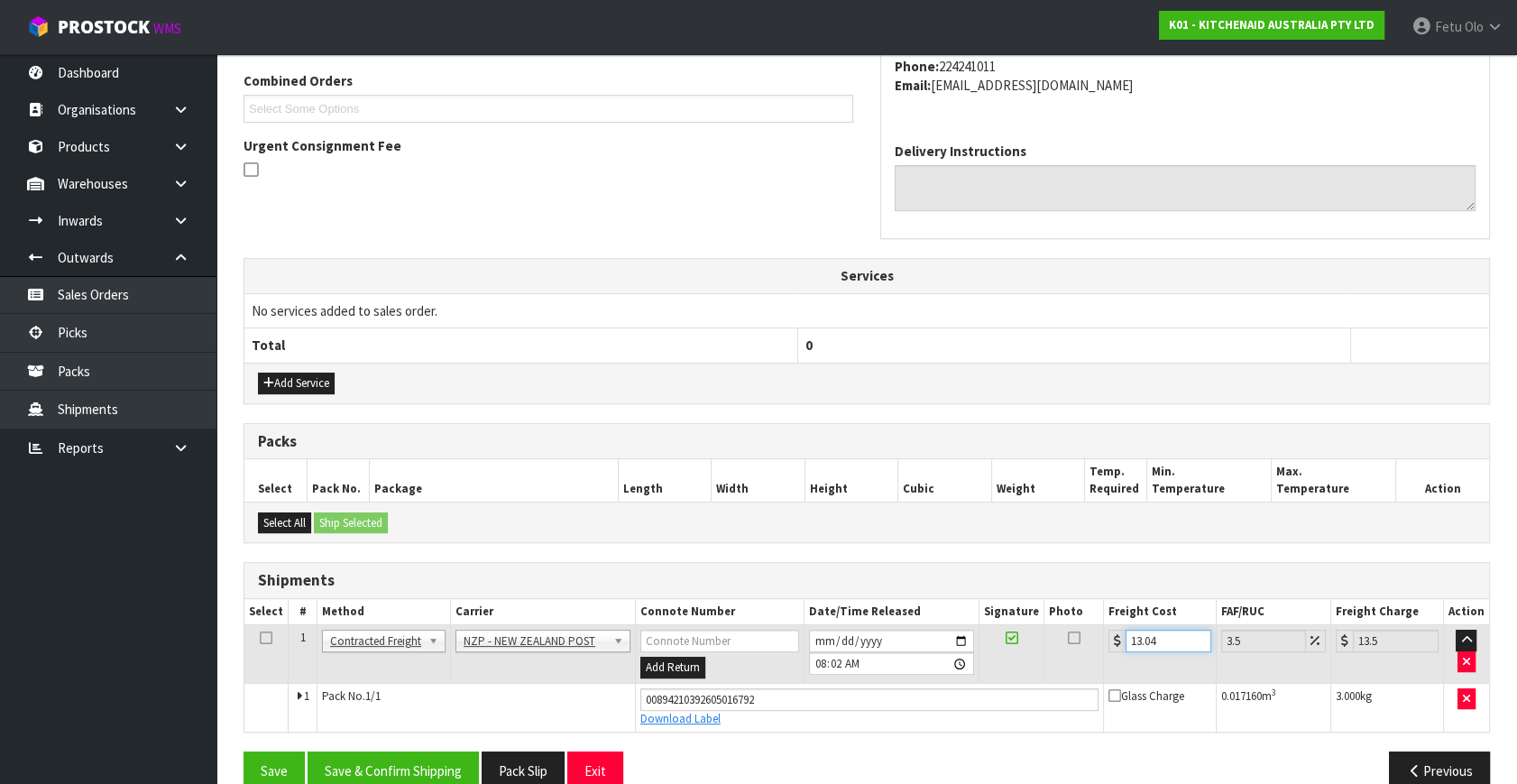
scroll to position [493, 0]
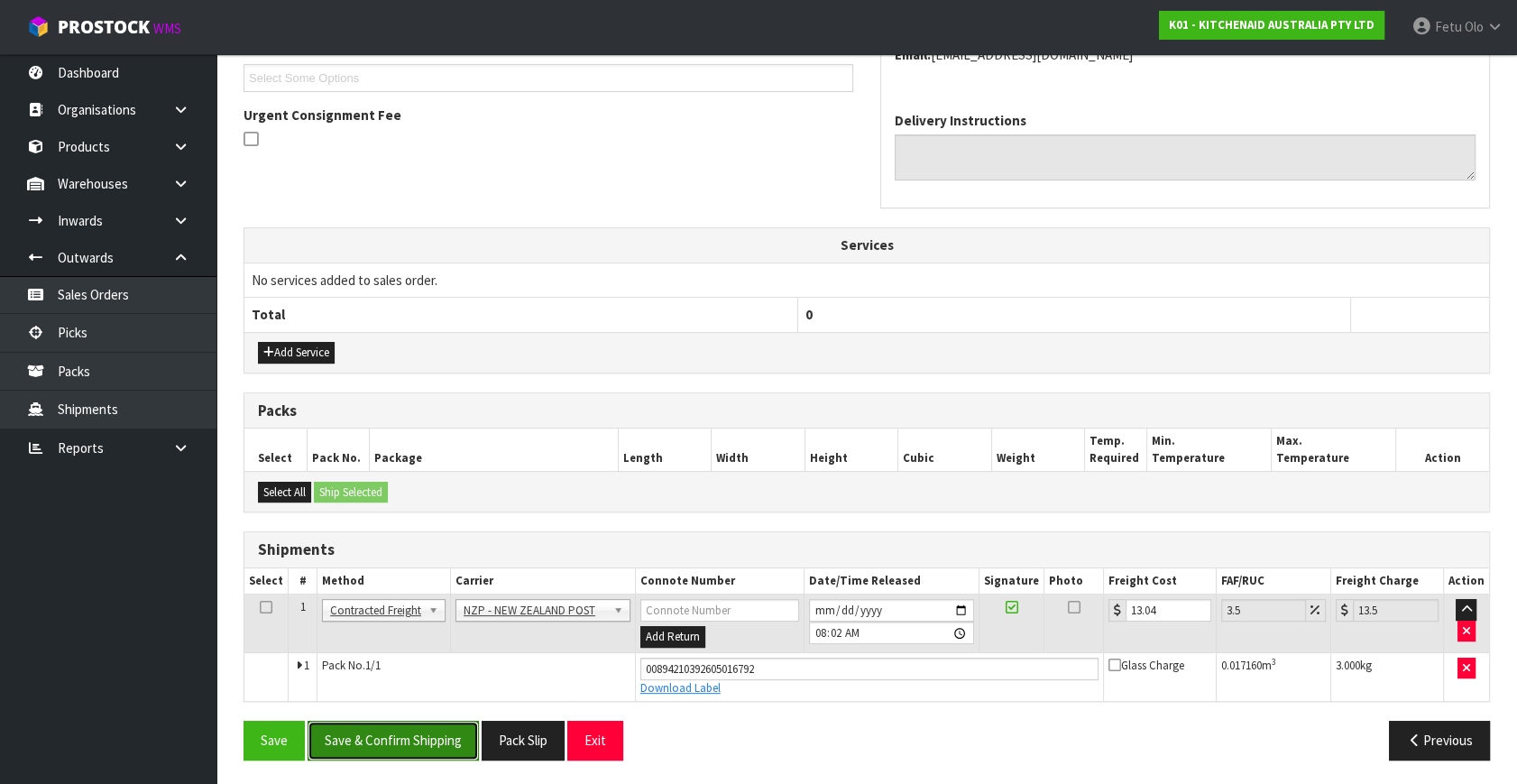
click at [415, 751] on button "Save & Confirm Shipping" at bounding box center [393, 740] width 171 height 38
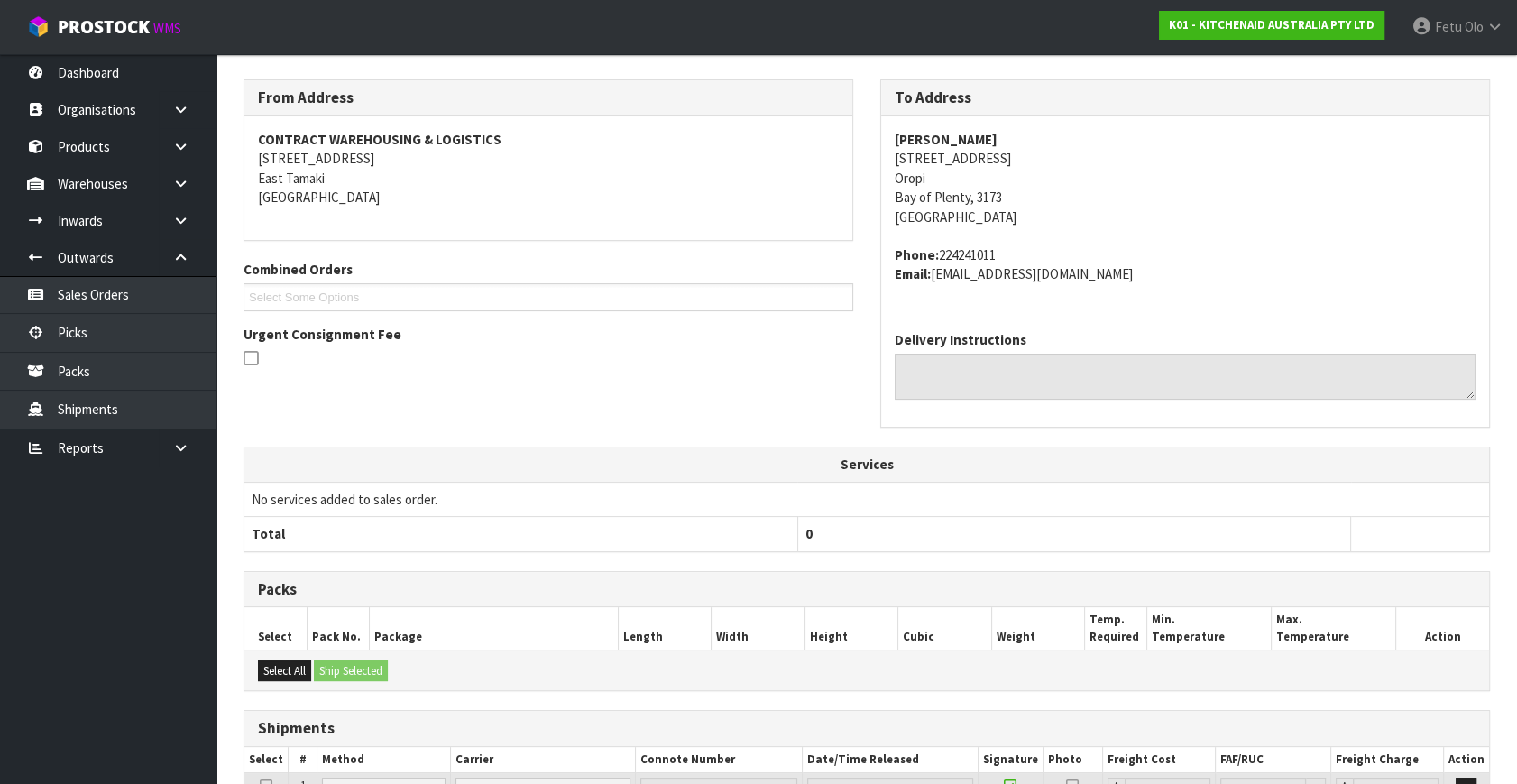
scroll to position [443, 0]
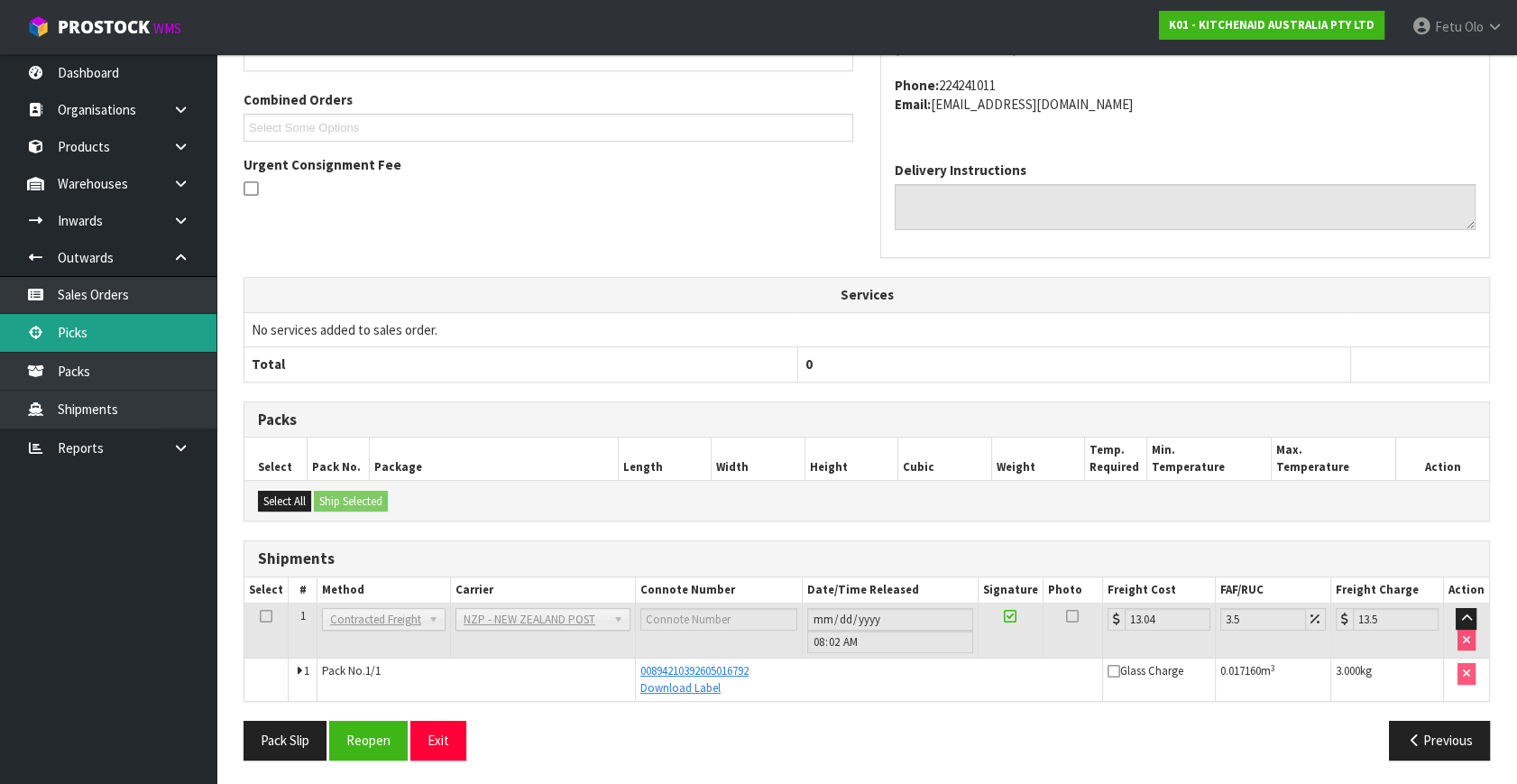
drag, startPoint x: 70, startPoint y: 332, endPoint x: 82, endPoint y: 338, distance: 13.4
click at [70, 332] on link "Picks" at bounding box center [108, 332] width 216 height 37
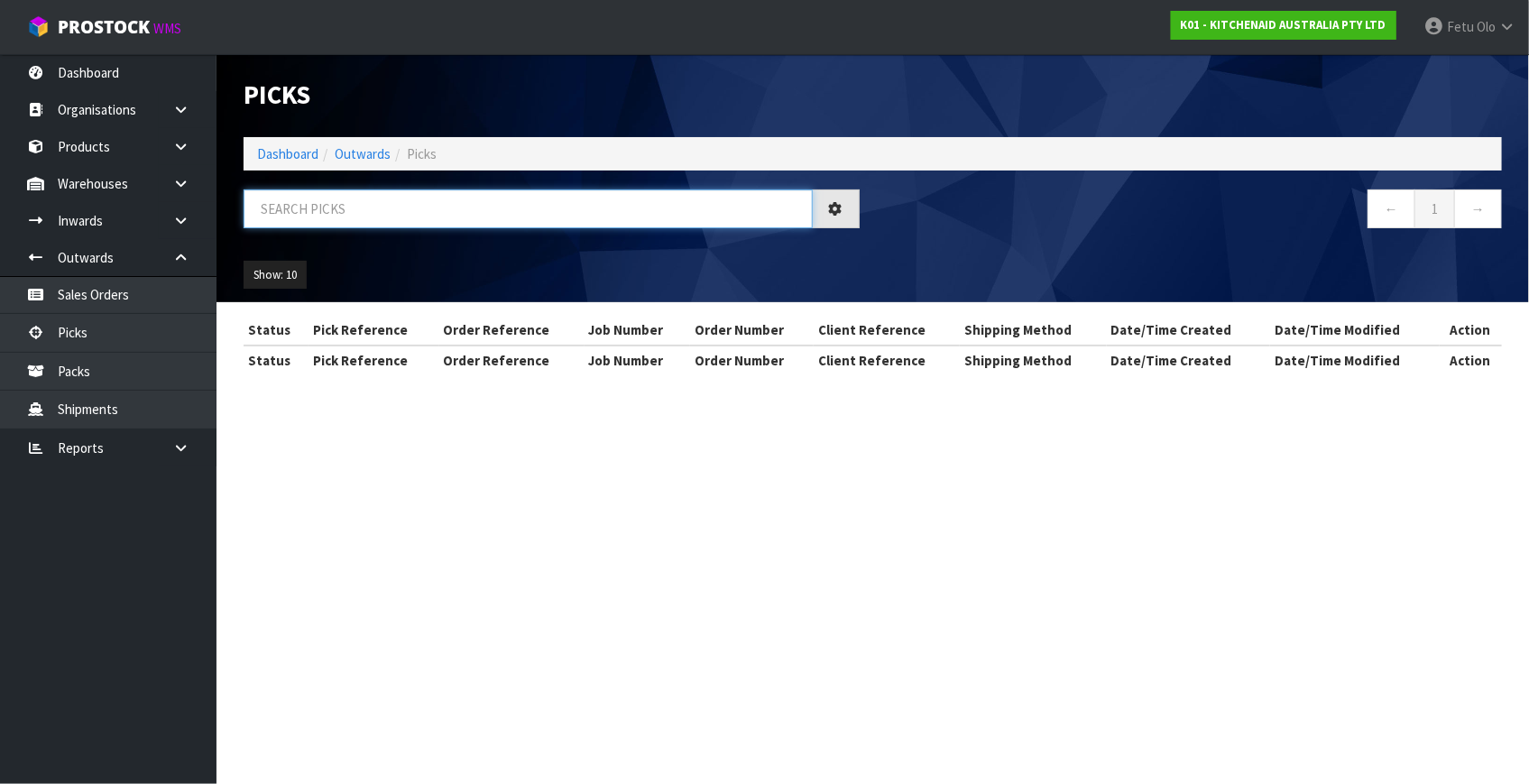
click at [365, 219] on input "text" at bounding box center [527, 209] width 569 height 38
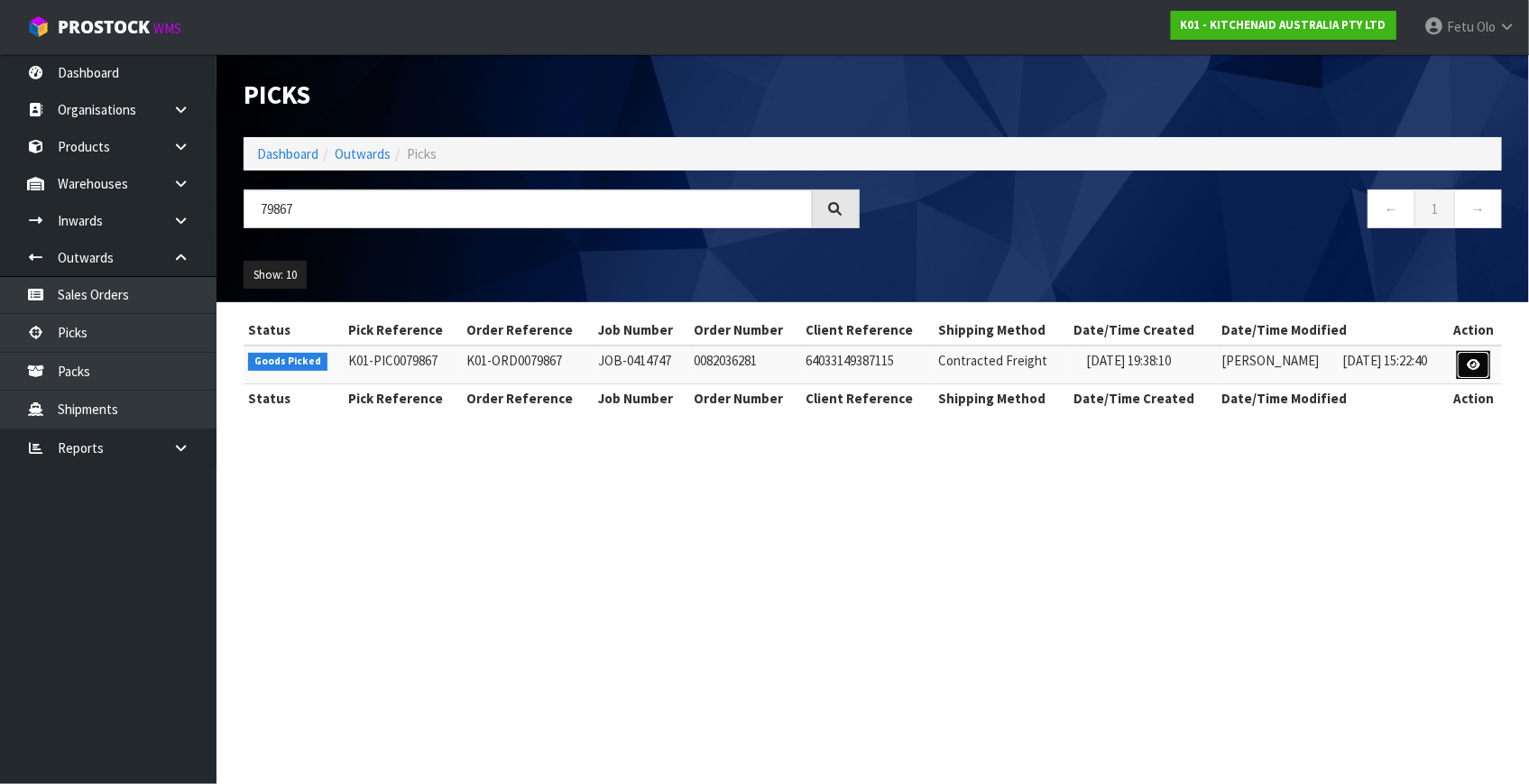
click at [1465, 360] on link at bounding box center [1473, 366] width 34 height 29
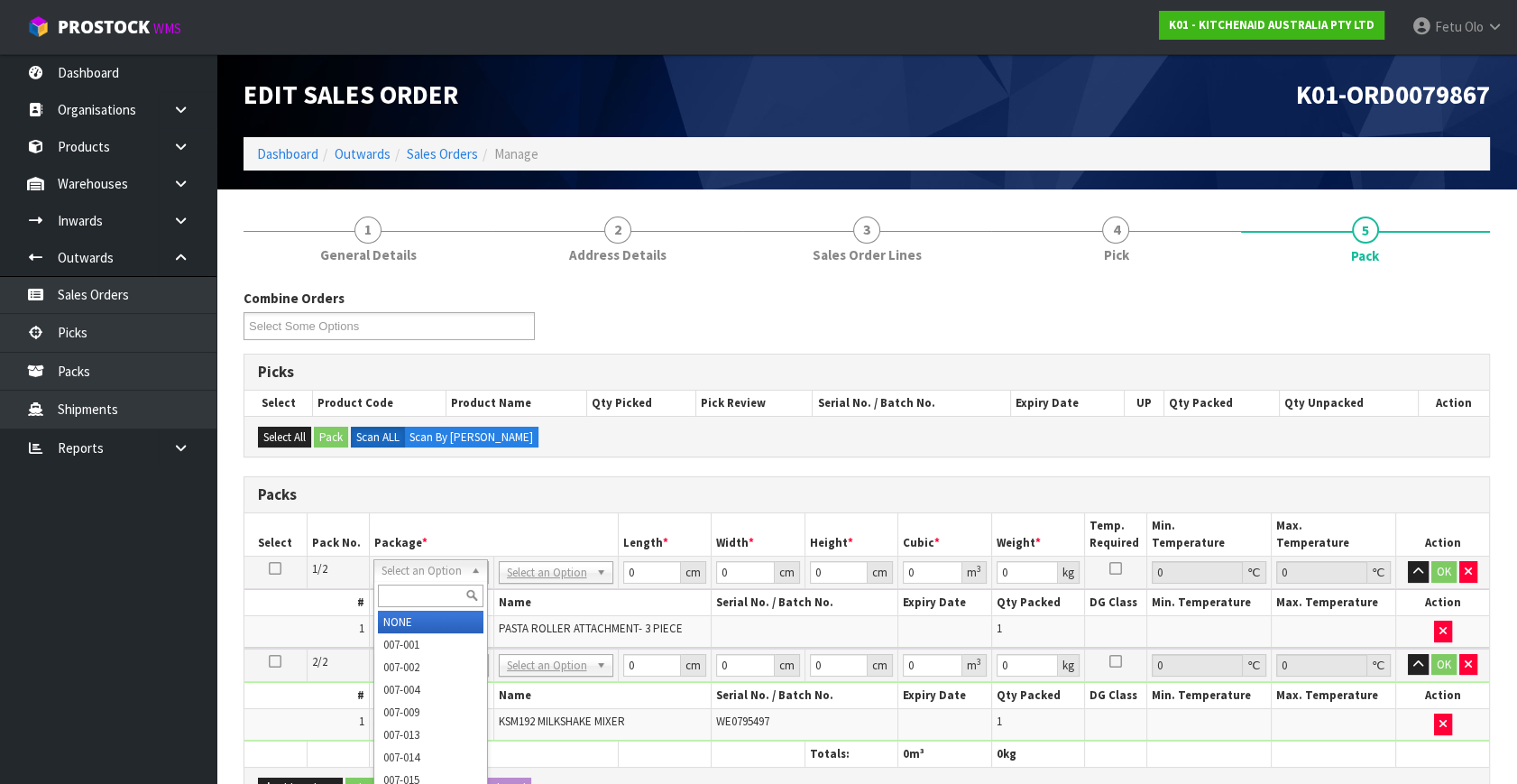
drag, startPoint x: 406, startPoint y: 604, endPoint x: 417, endPoint y: 576, distance: 30.1
click at [410, 604] on input "text" at bounding box center [431, 594] width 106 height 22
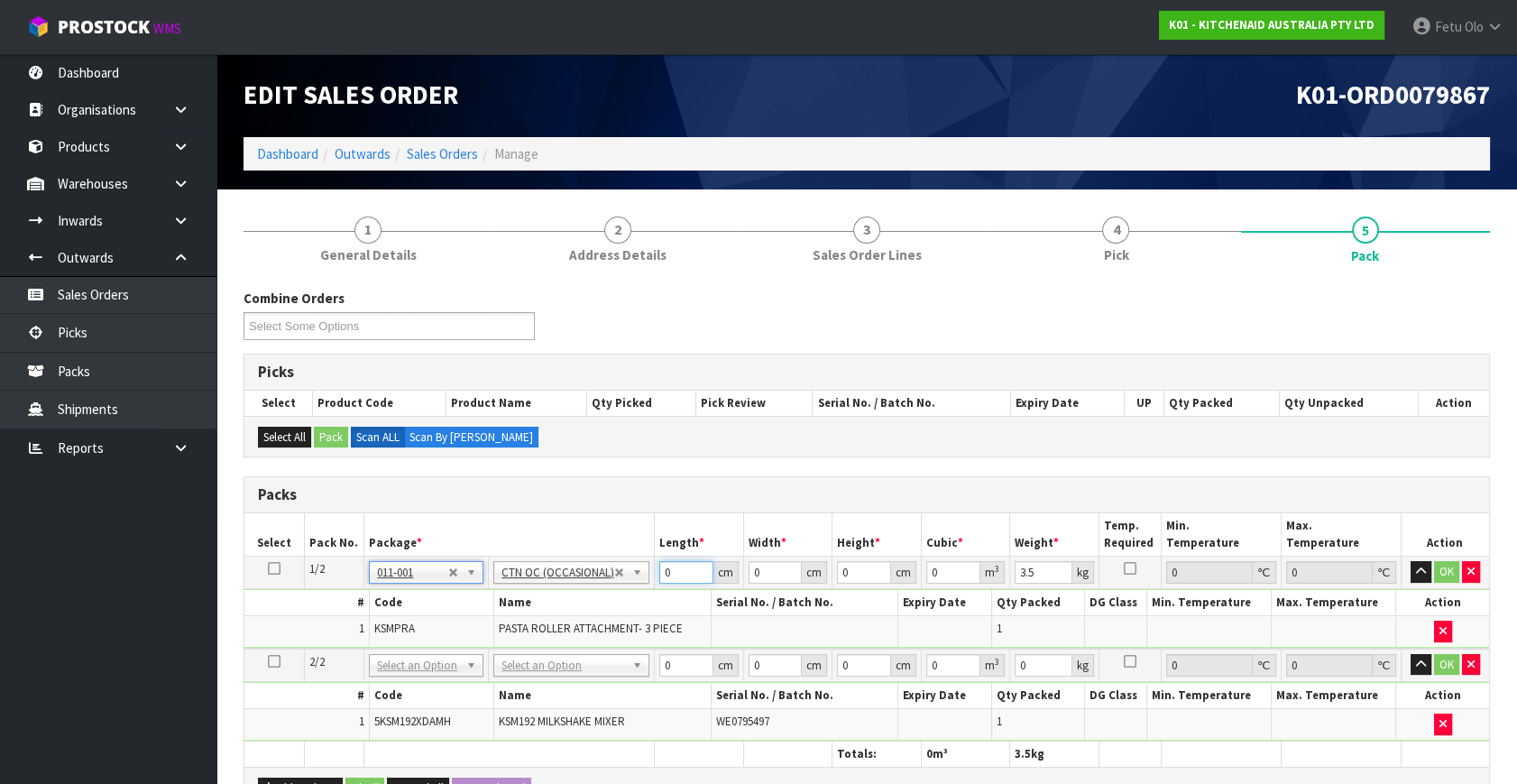
drag, startPoint x: 665, startPoint y: 574, endPoint x: 584, endPoint y: 602, distance: 85.7
click at [584, 602] on tbody "1/2 NONE 007-001 007-002 007-004 007-009 007-013 007-014 007-015 007-017 007-01…" at bounding box center [867, 602] width 1245 height 92
click button "OK" at bounding box center [1446, 571] width 25 height 21
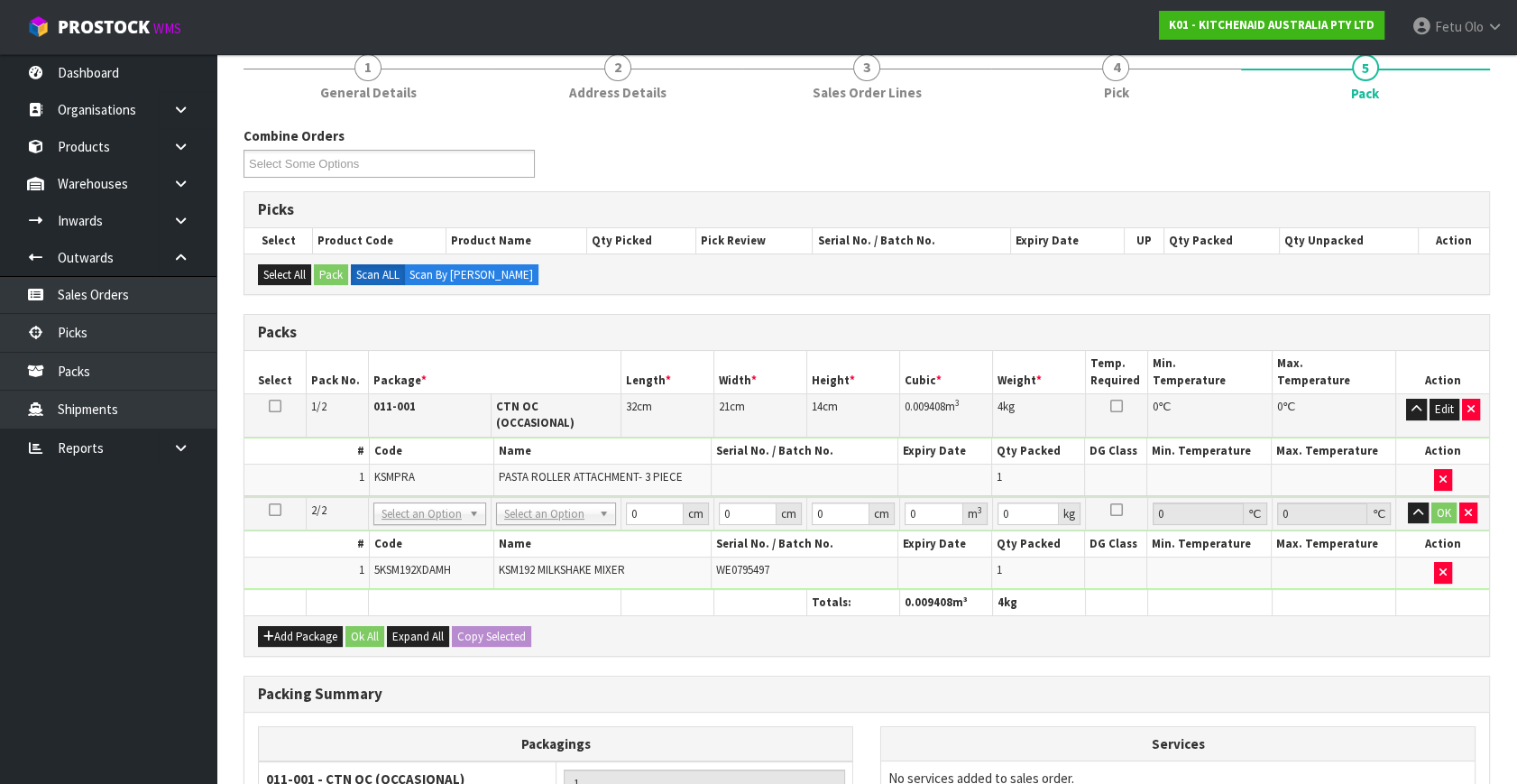
scroll to position [164, 0]
drag, startPoint x: 562, startPoint y: 491, endPoint x: 552, endPoint y: 532, distance: 42.2
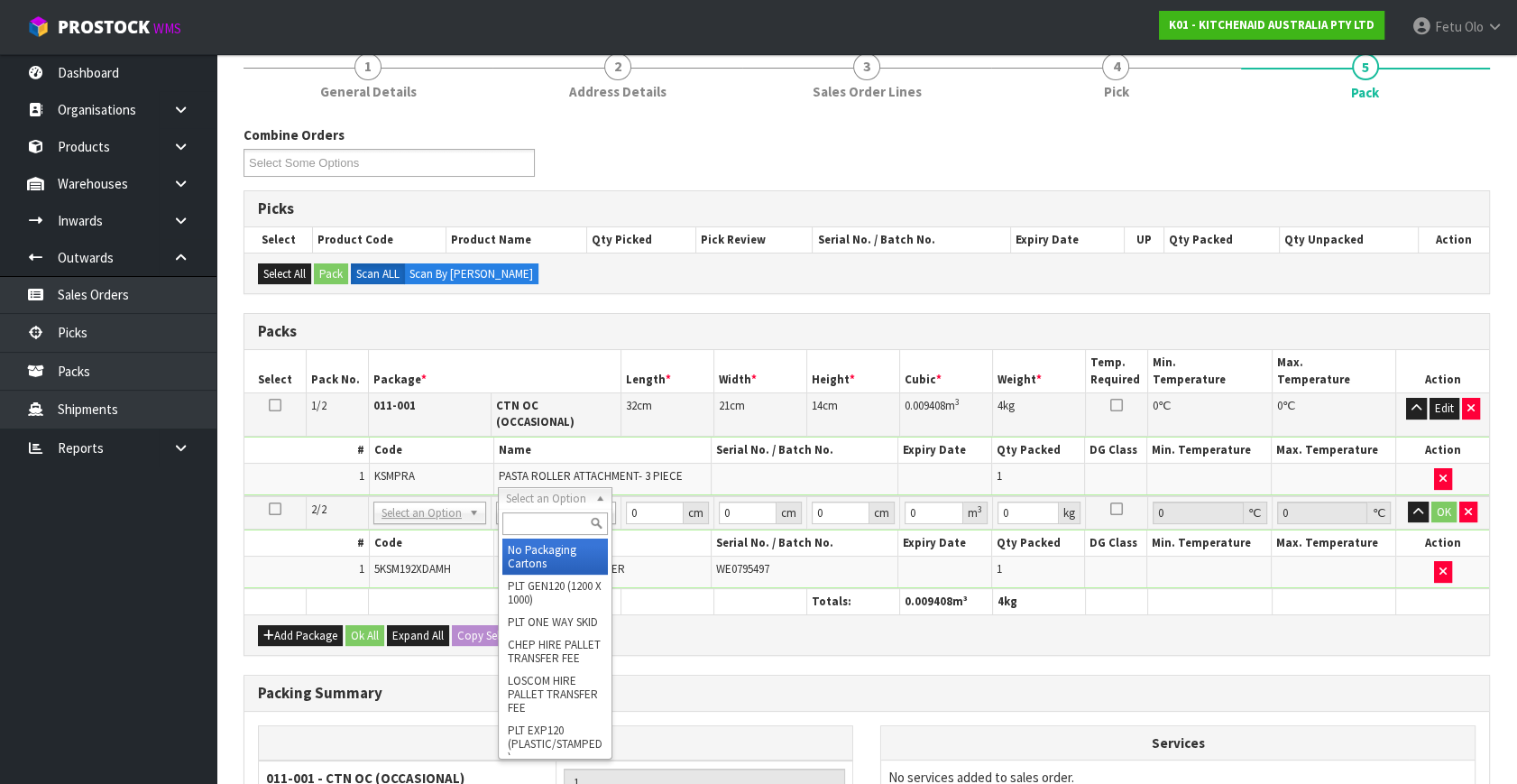
drag, startPoint x: 541, startPoint y: 557, endPoint x: 617, endPoint y: 528, distance: 81.3
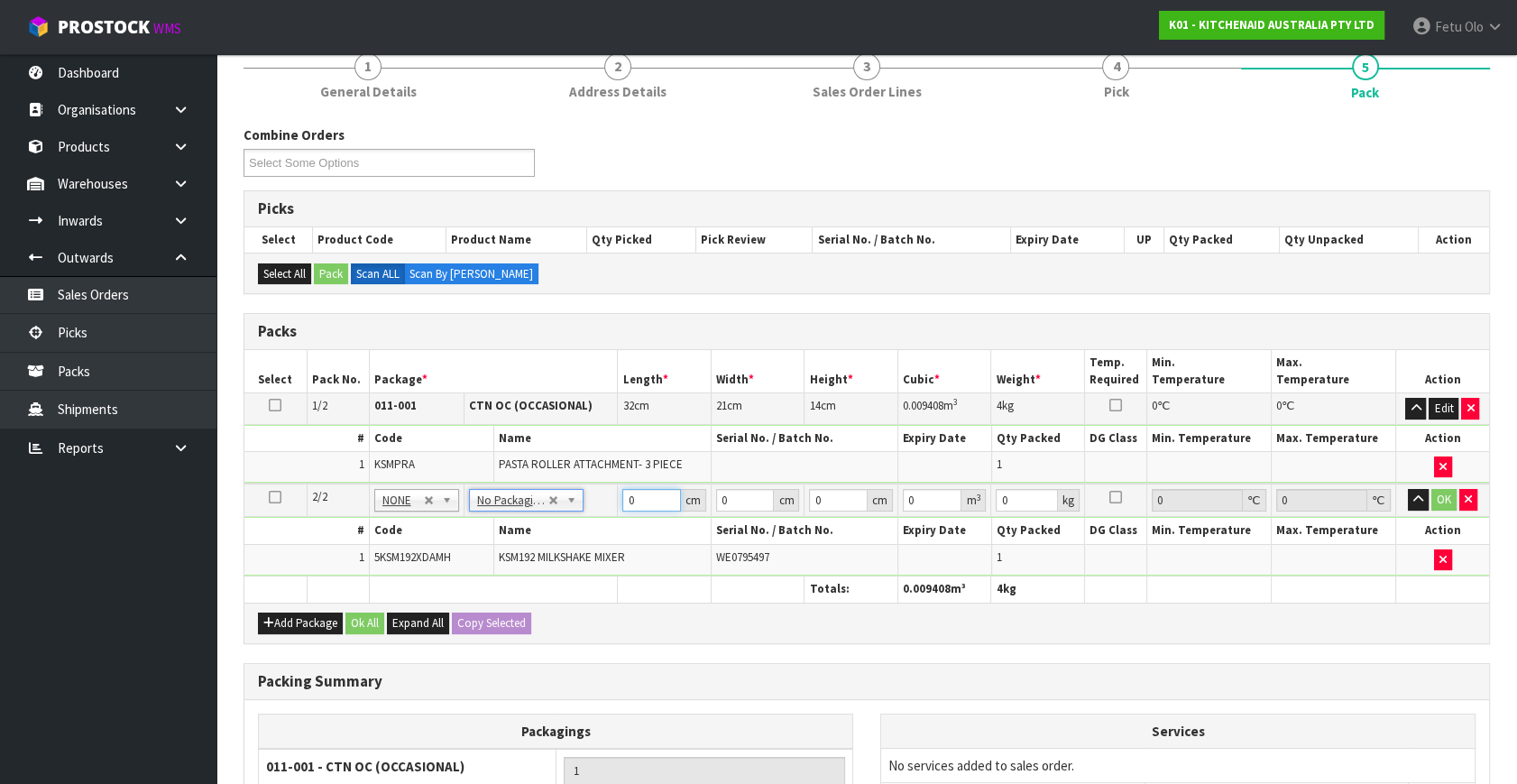
drag, startPoint x: 640, startPoint y: 497, endPoint x: 580, endPoint y: 533, distance: 70.0
click at [580, 533] on tbody "2/2 NONE 007-001 007-002 007-004 007-009 007-013 007-014 007-015 007-017 007-01…" at bounding box center [867, 529] width 1245 height 92
click button "OK" at bounding box center [1444, 499] width 25 height 21
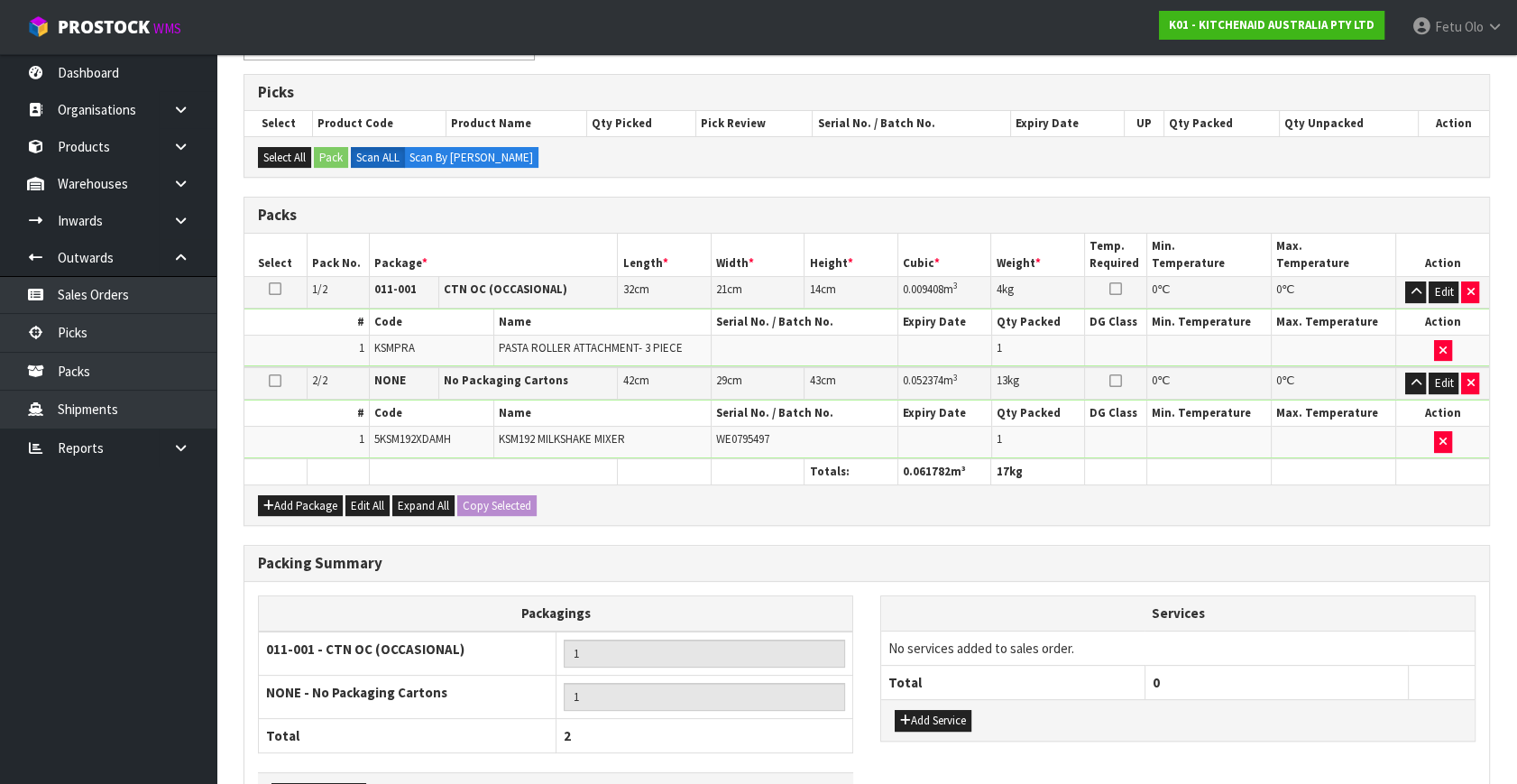
scroll to position [402, 0]
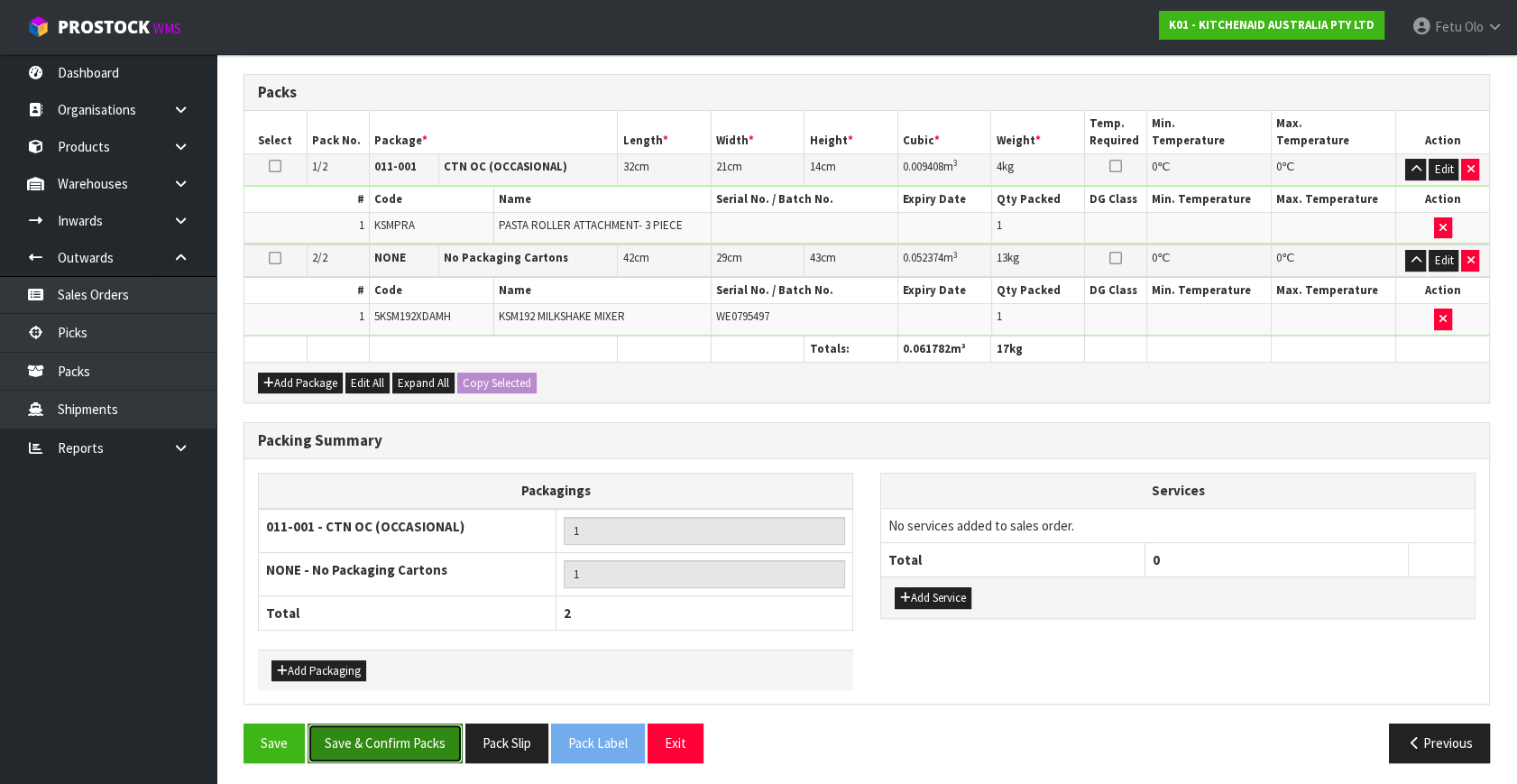
click at [394, 740] on button "Save & Confirm Packs" at bounding box center [385, 743] width 155 height 38
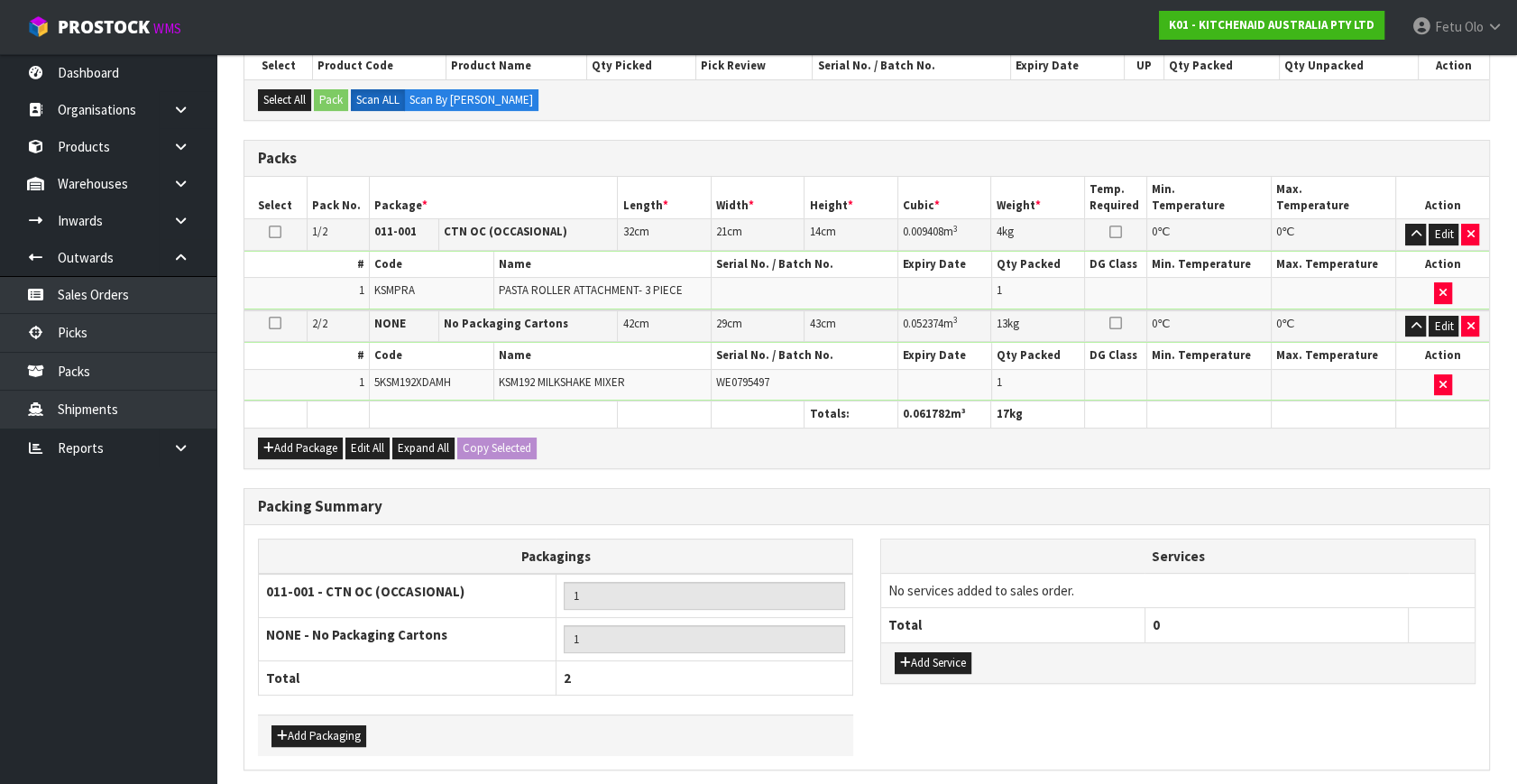
scroll to position [0, 0]
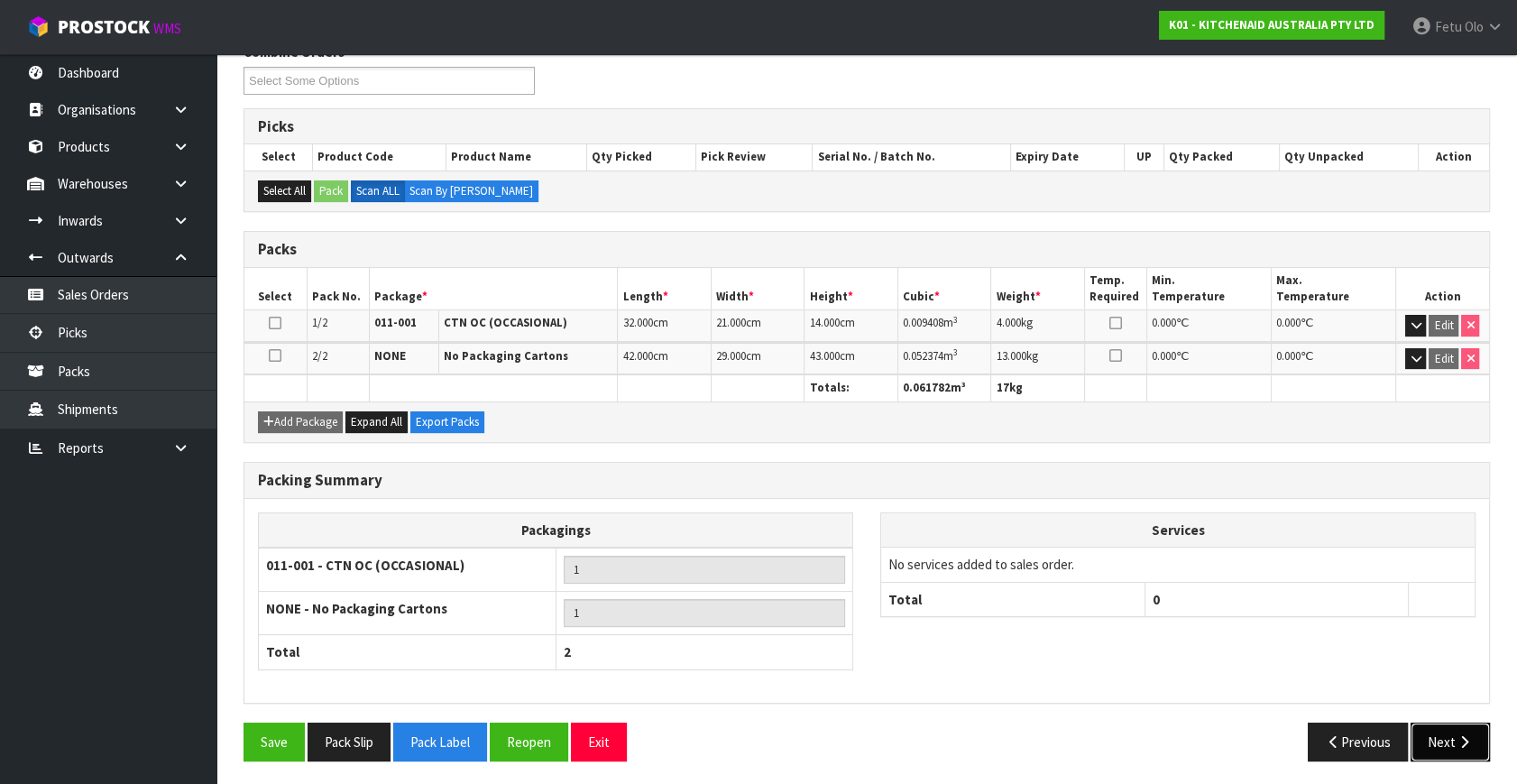
click at [1455, 735] on icon "button" at bounding box center [1464, 742] width 17 height 13
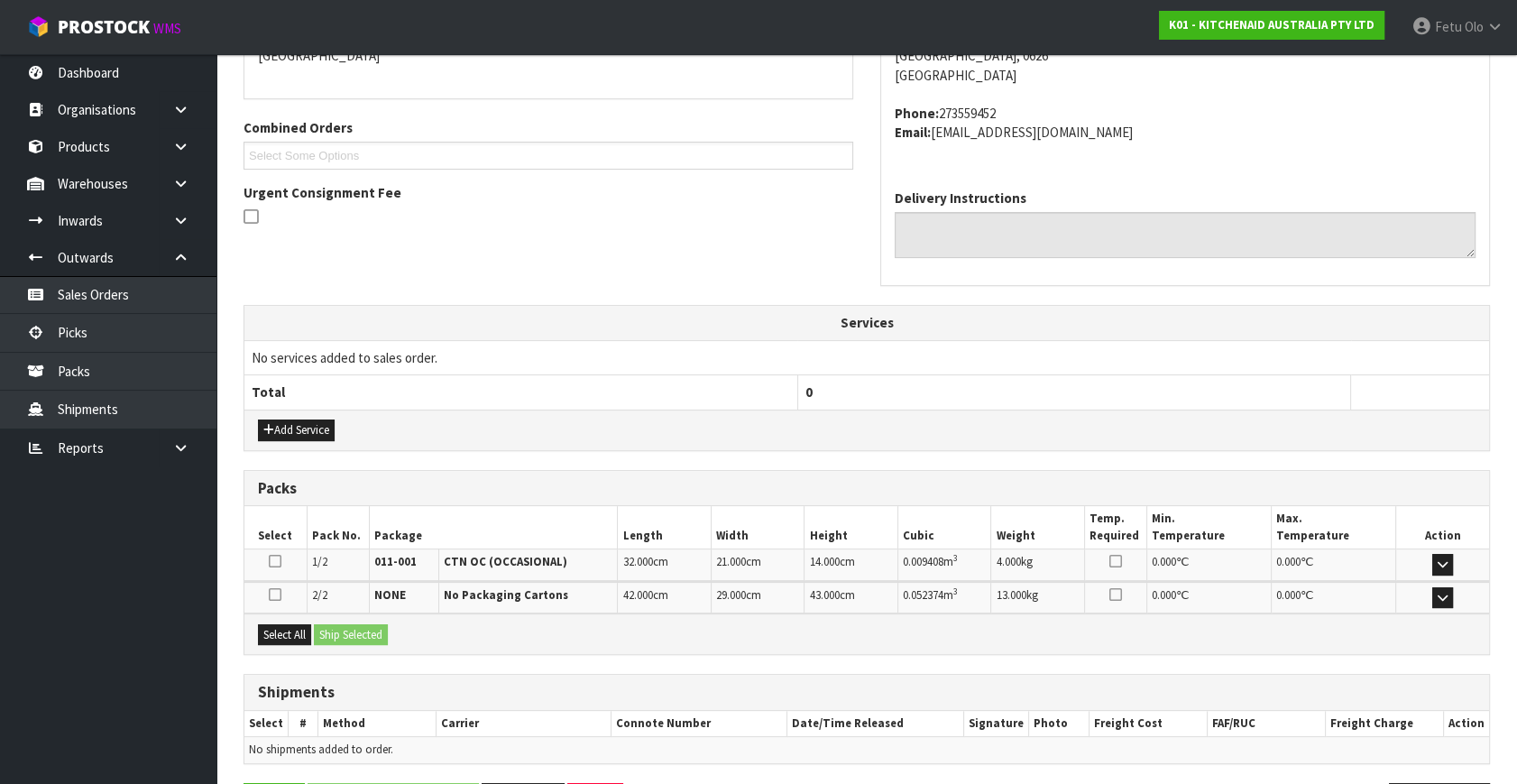
scroll to position [477, 0]
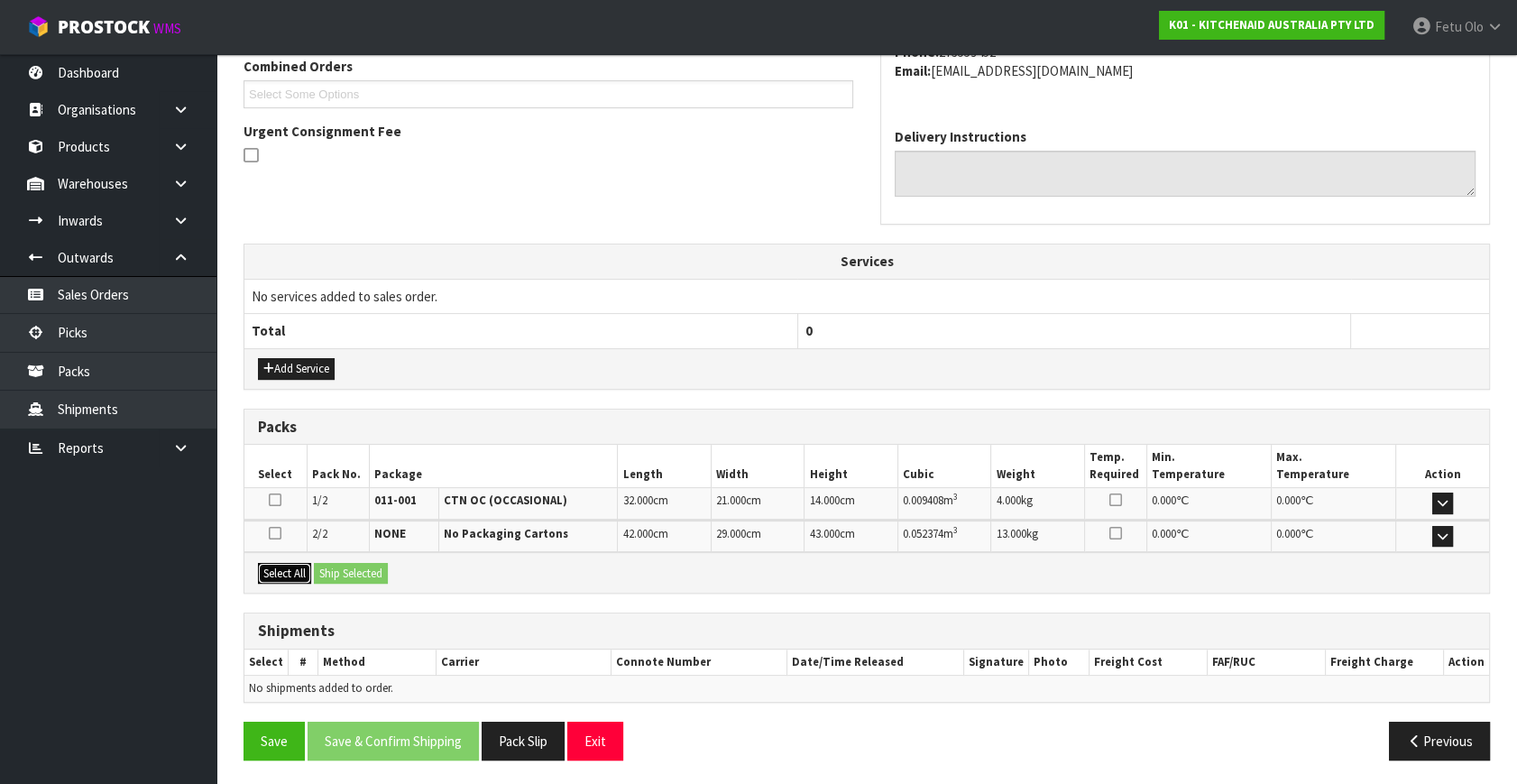
click at [270, 575] on button "Select All" at bounding box center [284, 573] width 53 height 21
click at [353, 574] on button "Ship Selected" at bounding box center [350, 573] width 74 height 21
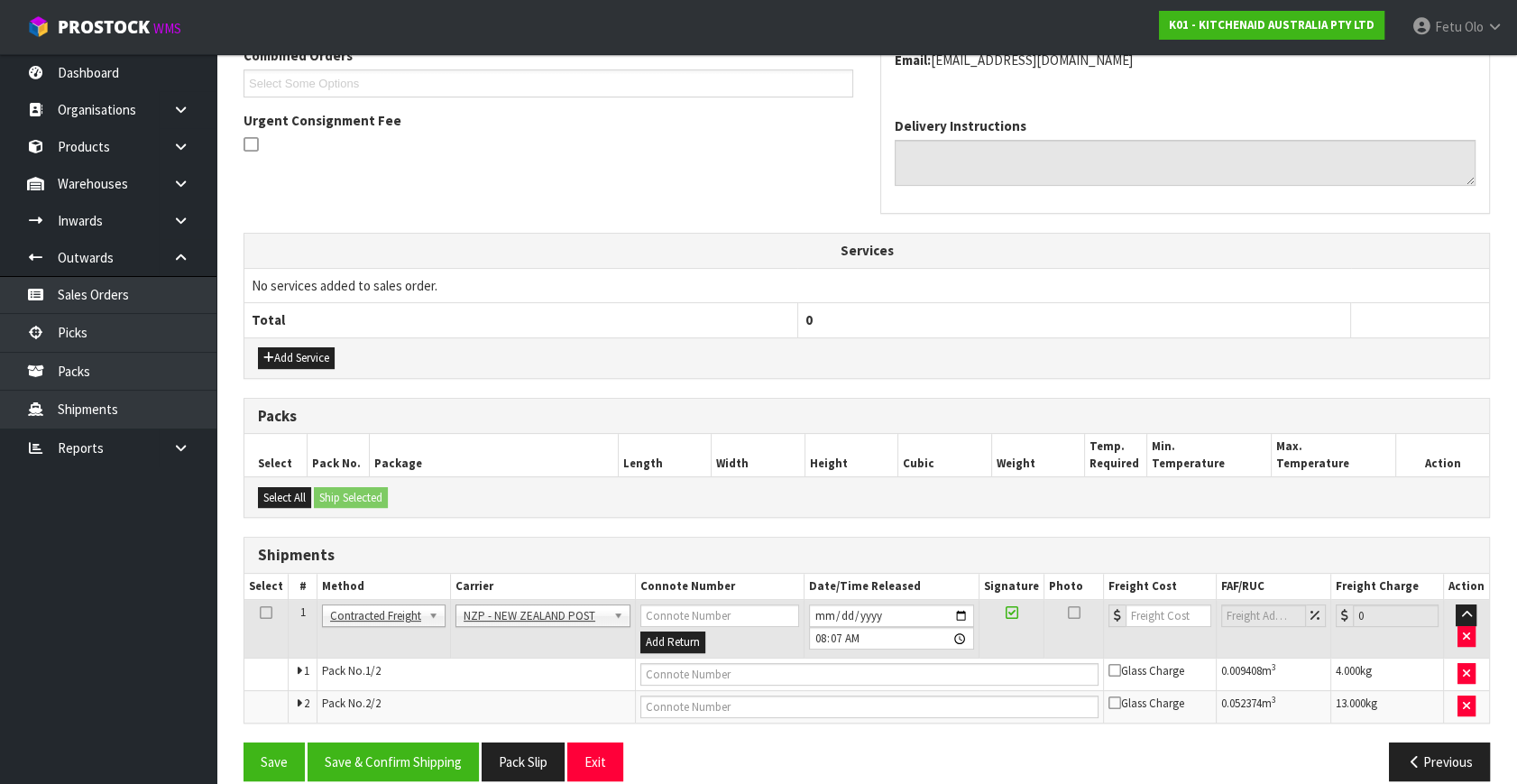
scroll to position [509, 0]
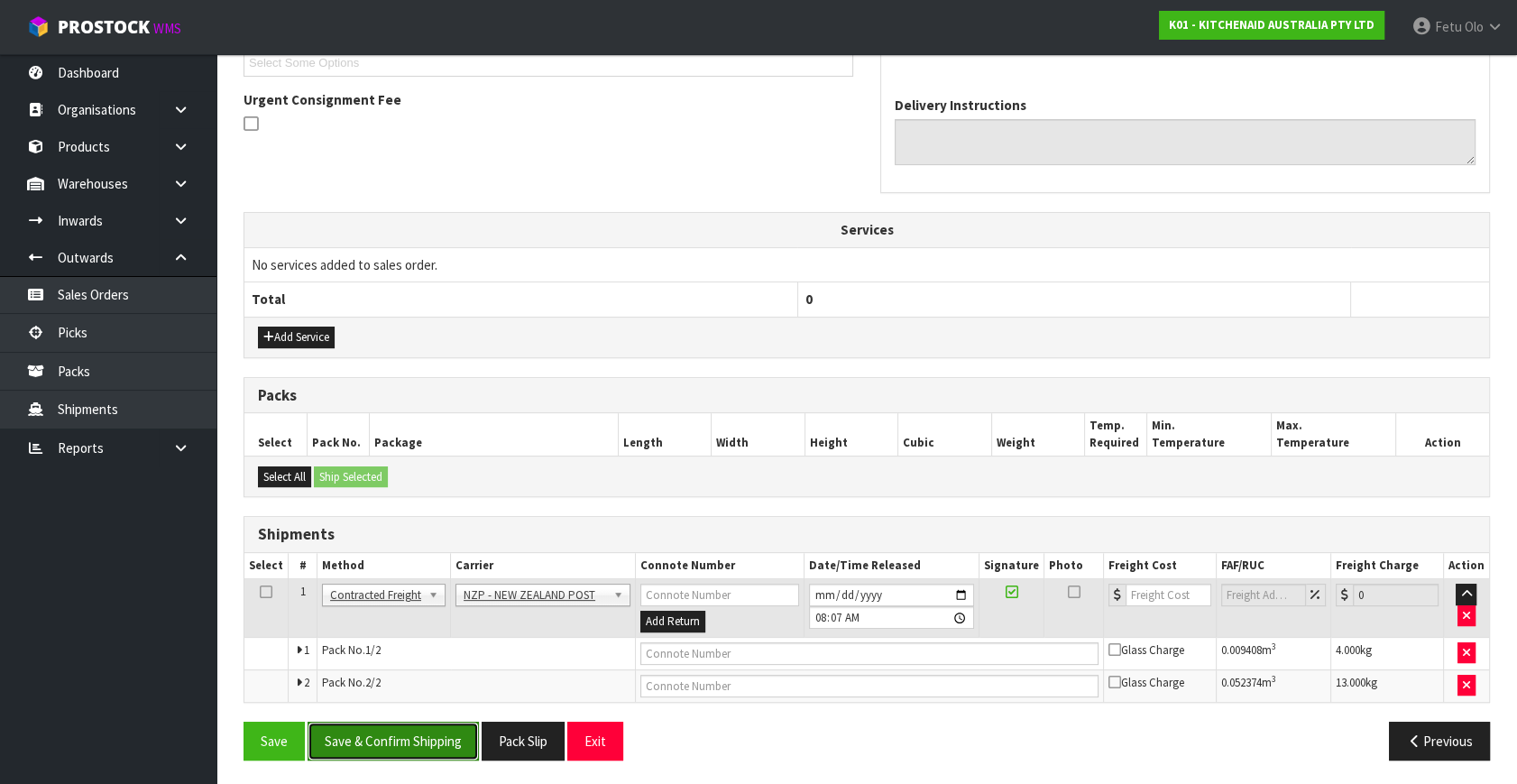
drag, startPoint x: 393, startPoint y: 725, endPoint x: 385, endPoint y: 720, distance: 9.4
click at [393, 723] on button "Save & Confirm Shipping" at bounding box center [393, 741] width 171 height 38
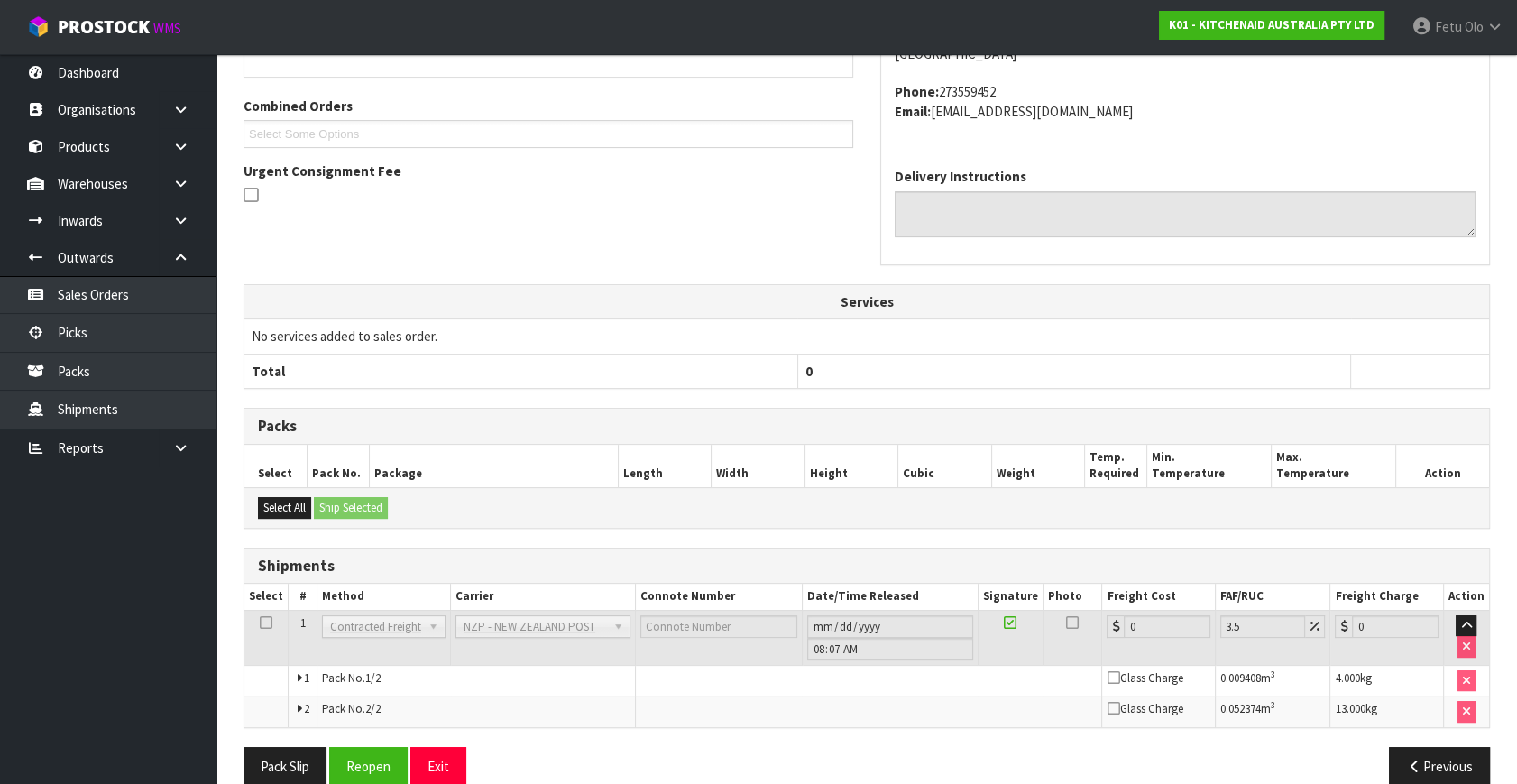
scroll to position [482, 0]
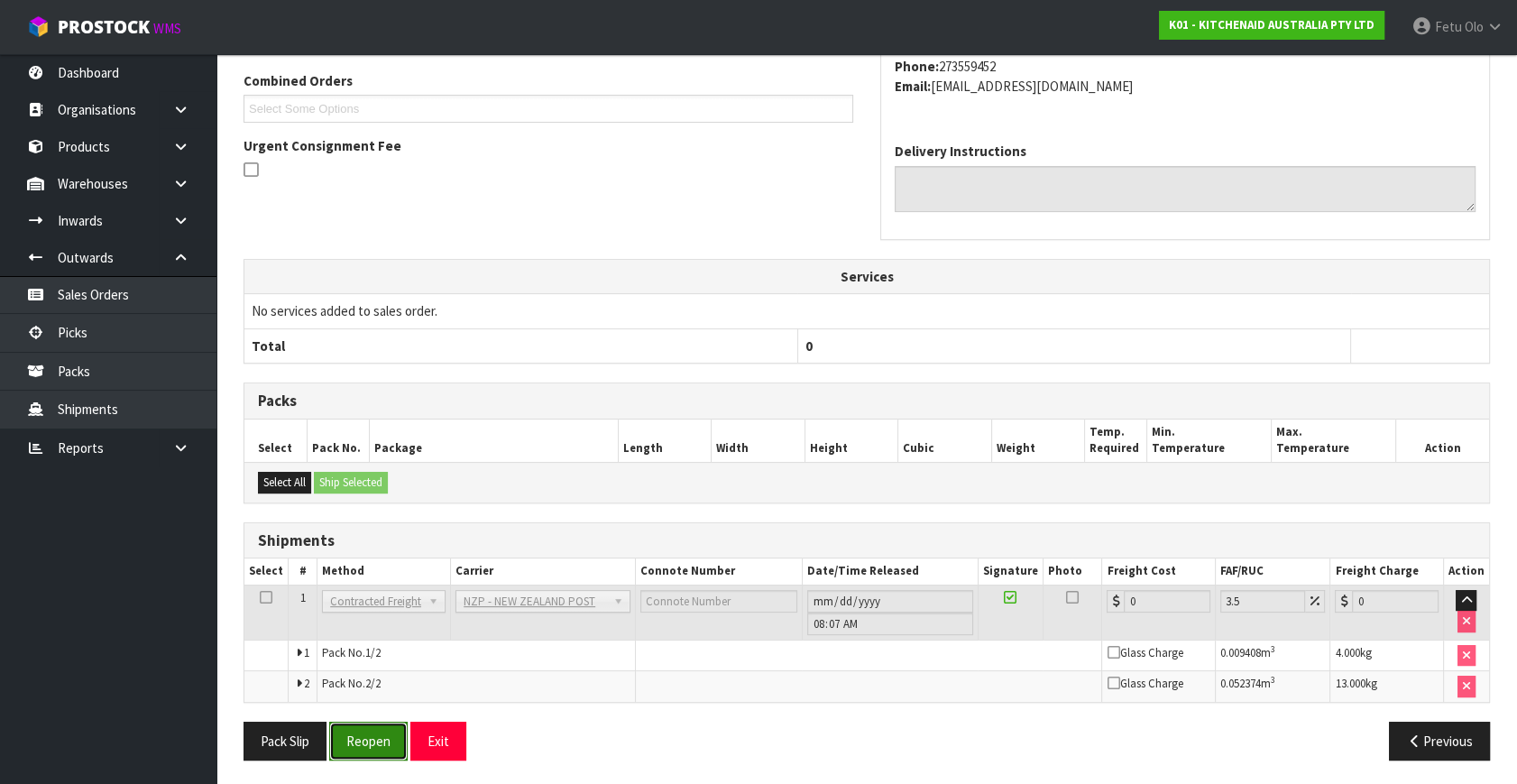
click at [372, 732] on button "Reopen" at bounding box center [368, 741] width 79 height 38
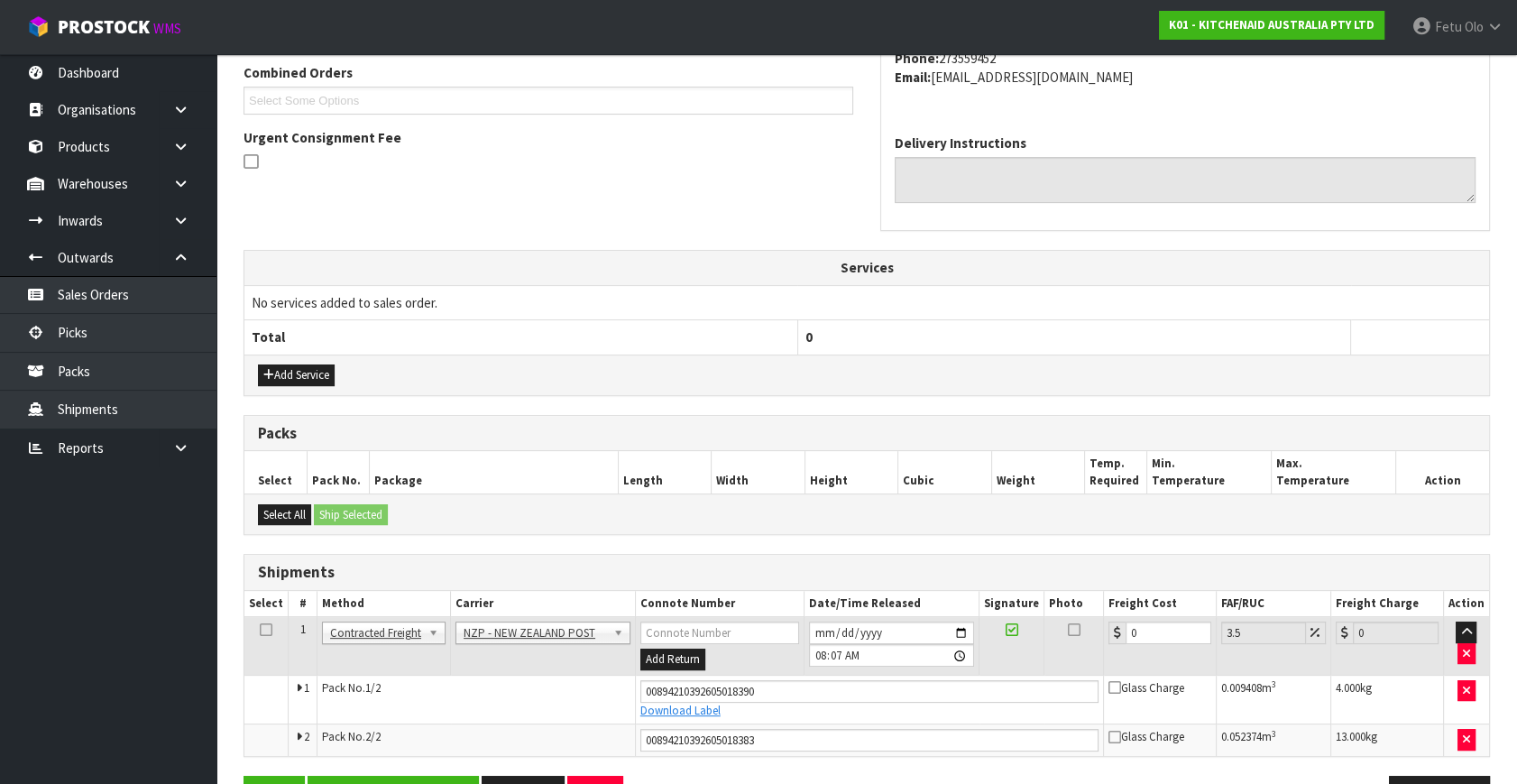
scroll to position [525, 0]
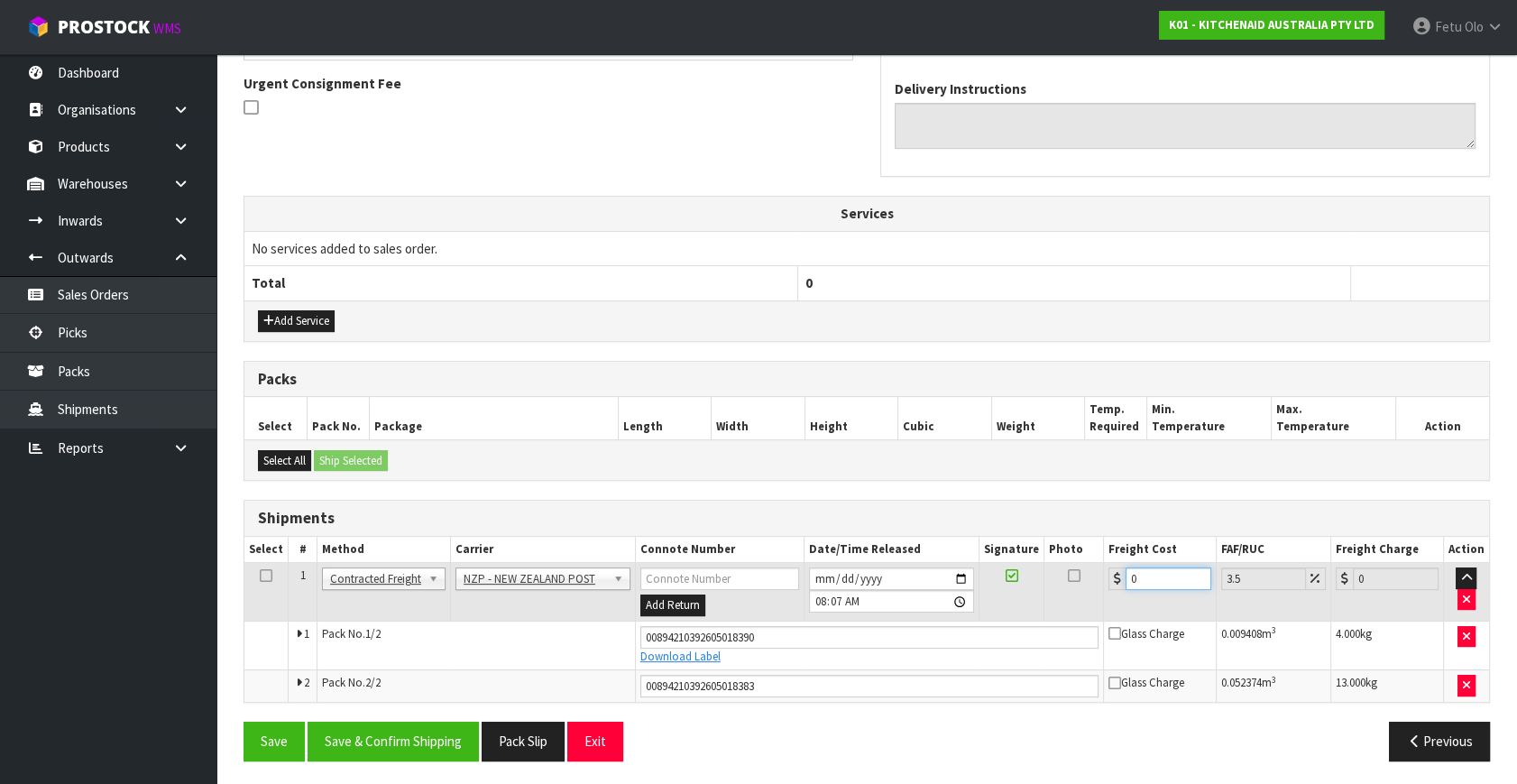
drag, startPoint x: 1144, startPoint y: 572, endPoint x: 1013, endPoint y: 613, distance: 137.3
click at [1013, 613] on tr "1 Client Local Pickup Customer Local Pickup Company Freight Contracted Freight …" at bounding box center [867, 592] width 1245 height 59
click at [453, 735] on button "Save & Confirm Shipping" at bounding box center [393, 741] width 171 height 38
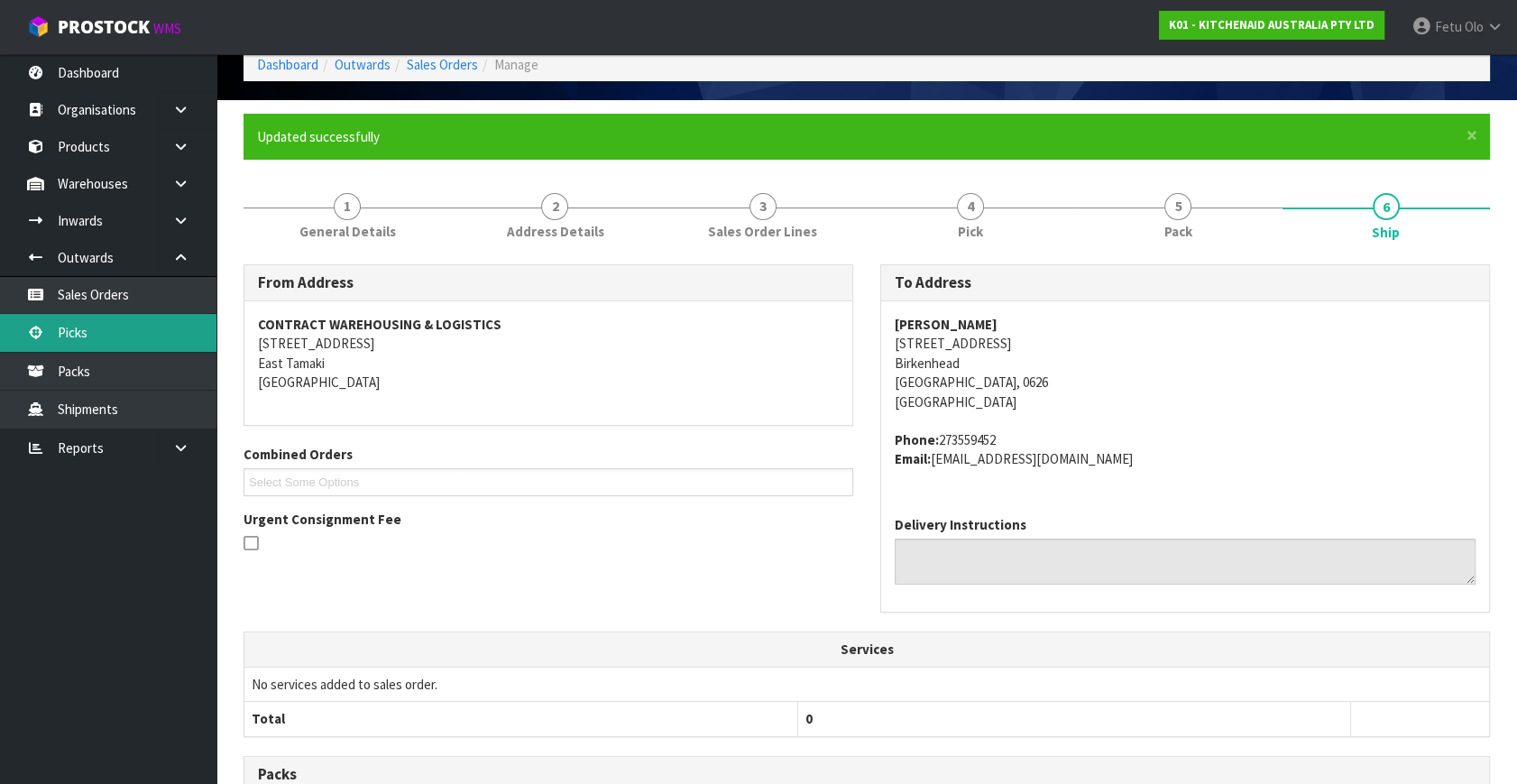
scroll to position [0, 0]
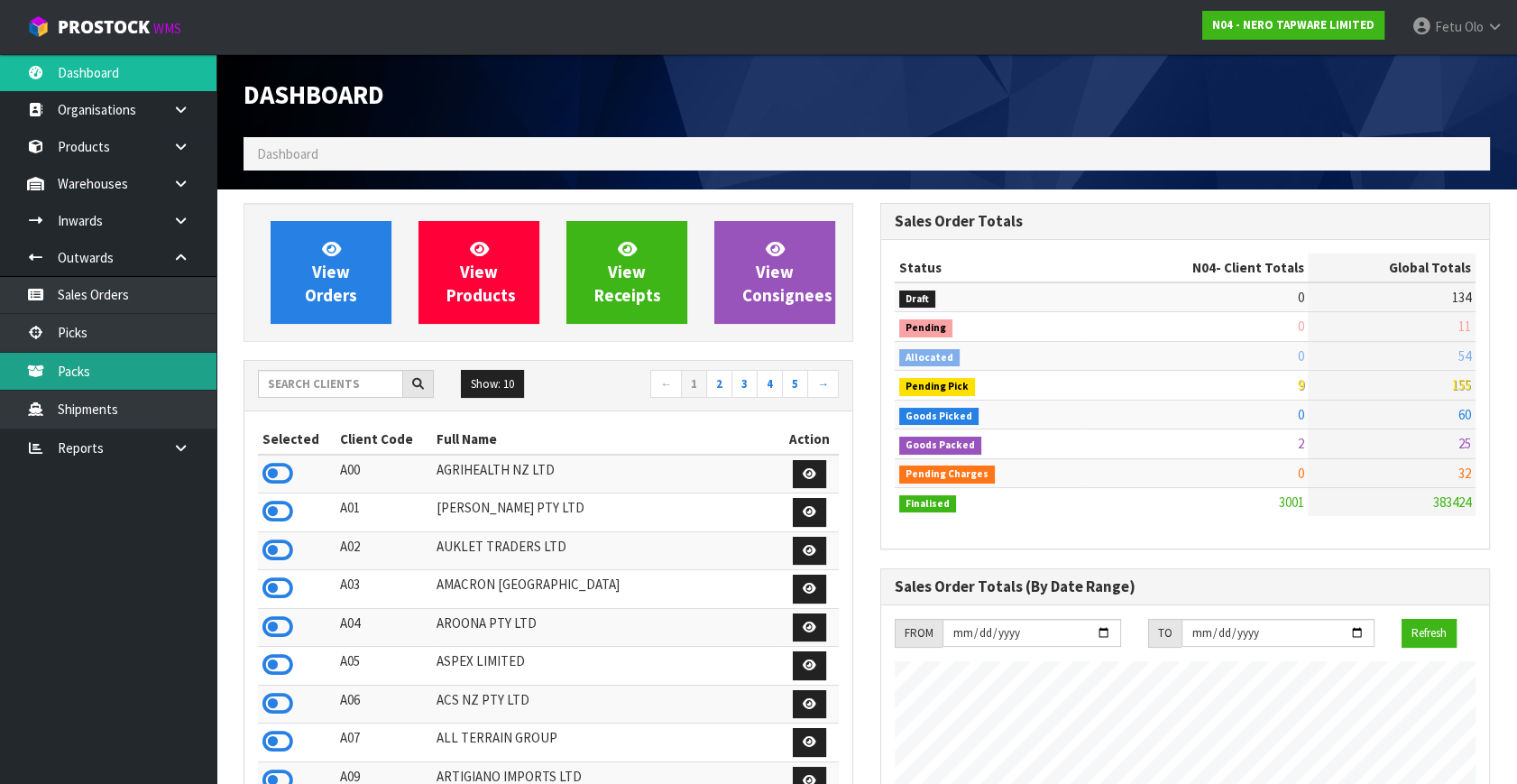
scroll to position [1460, 636]
click at [107, 338] on link "Picks" at bounding box center [108, 332] width 216 height 37
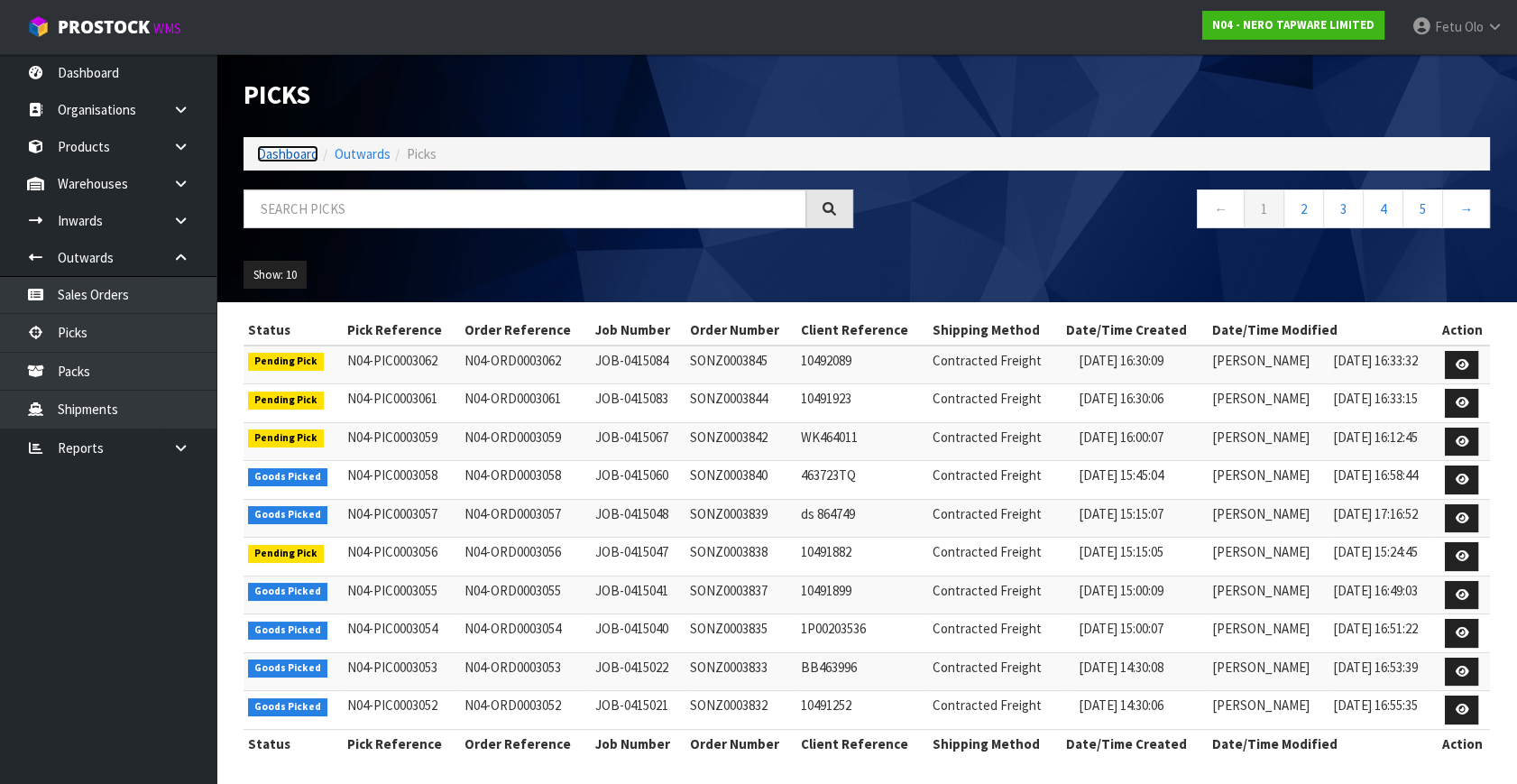
click at [302, 156] on link "Dashboard" at bounding box center [288, 154] width 62 height 17
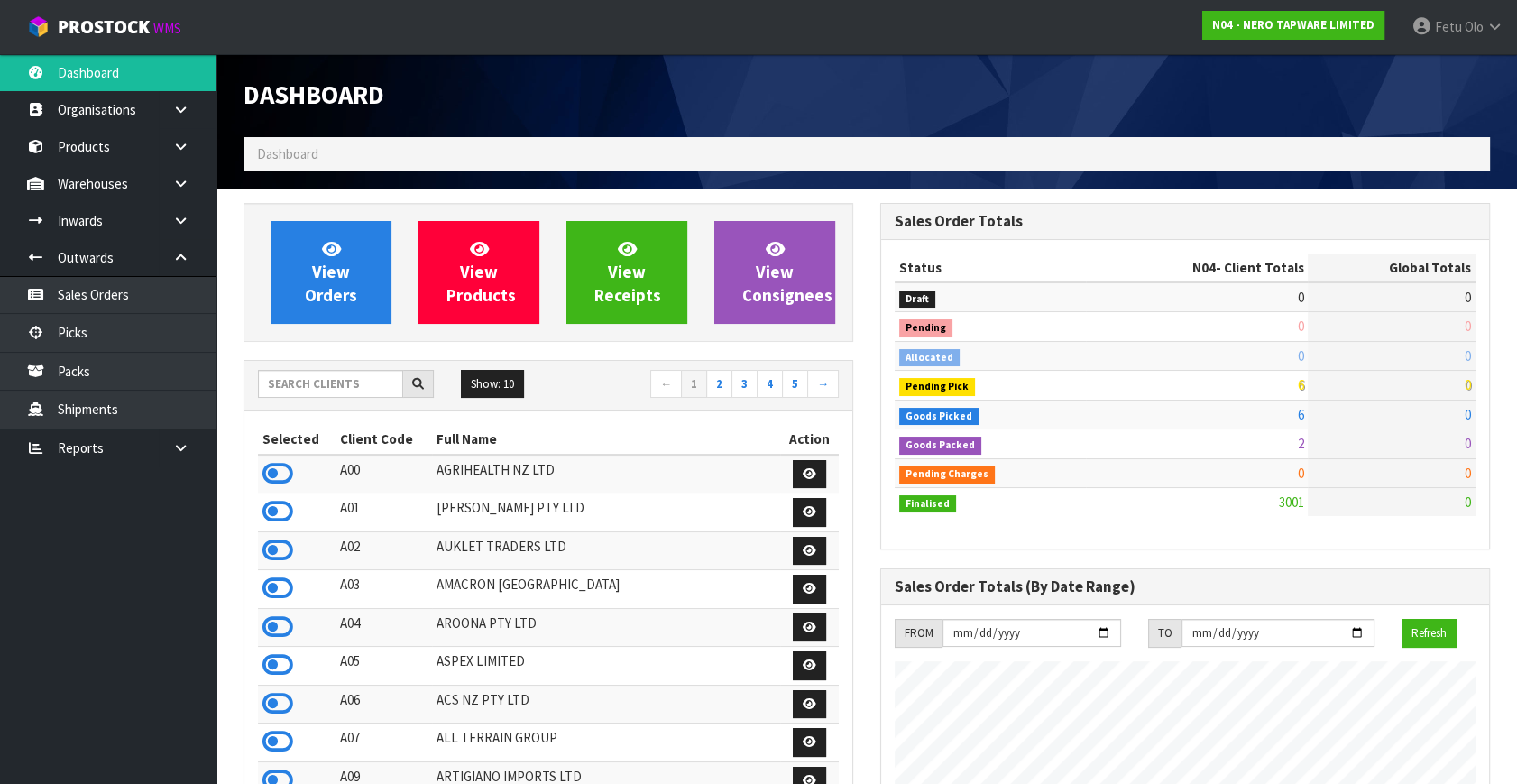
scroll to position [1440, 636]
click at [86, 334] on link "Picks" at bounding box center [108, 332] width 216 height 37
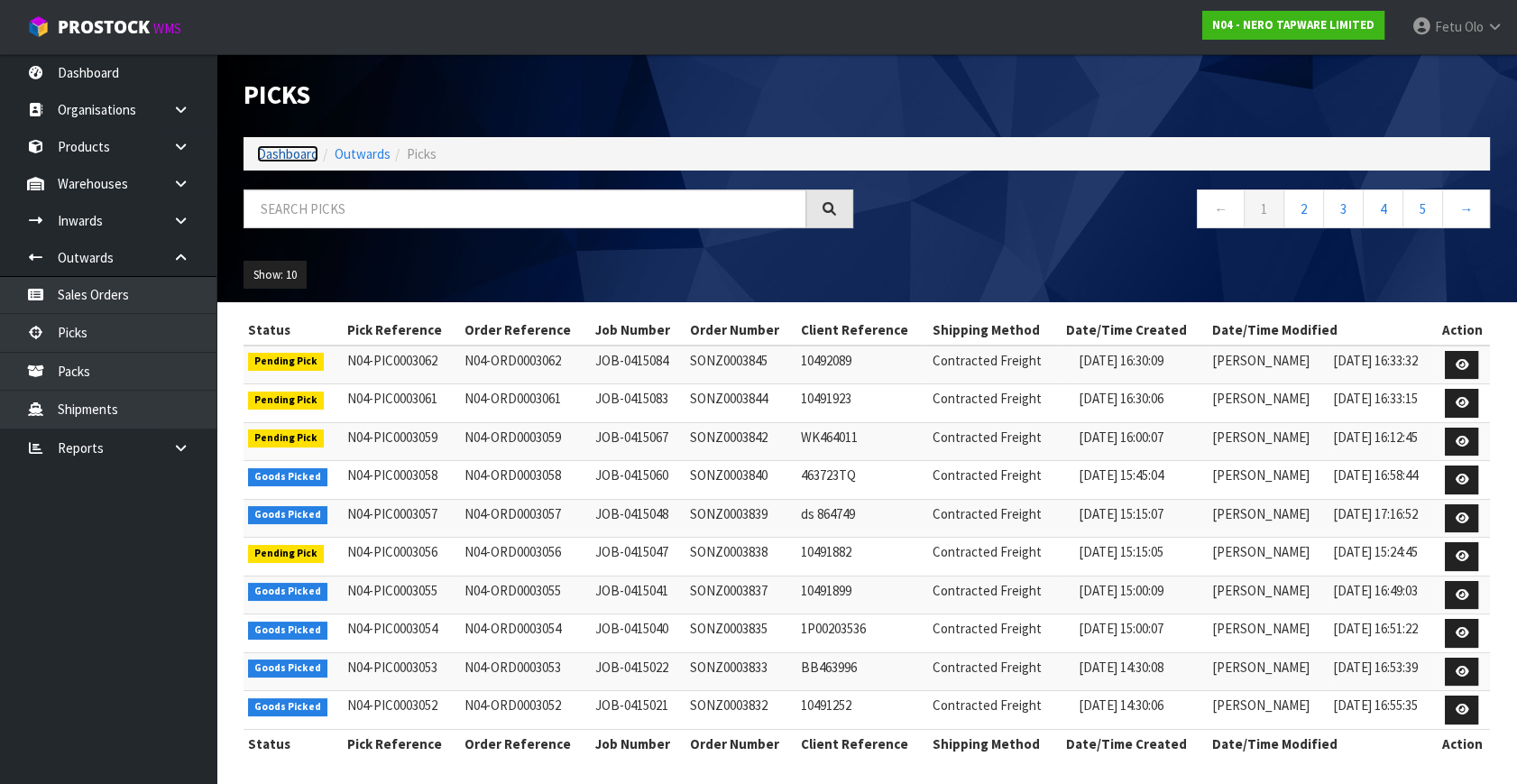
click at [283, 151] on link "Dashboard" at bounding box center [288, 154] width 62 height 17
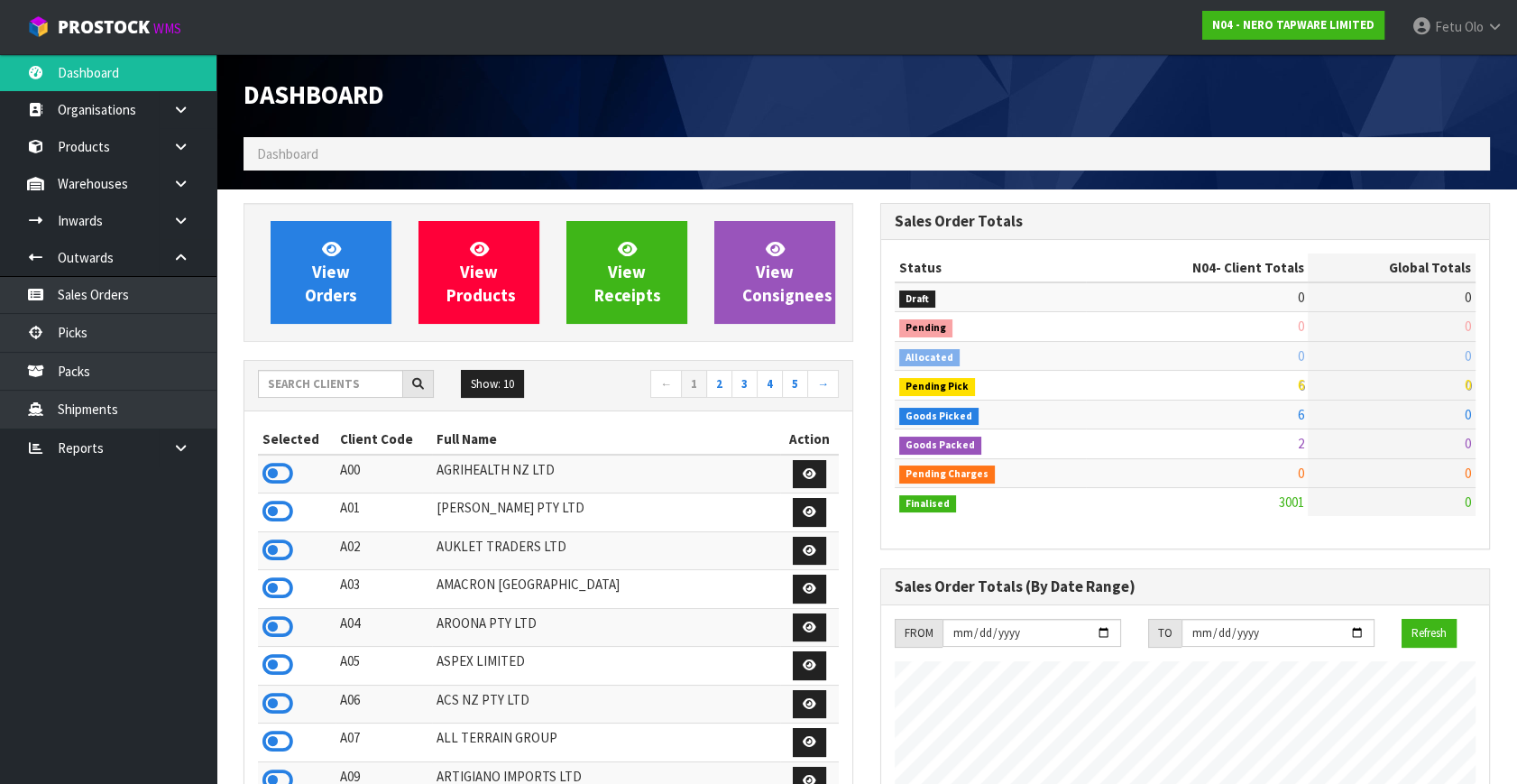
scroll to position [1460, 636]
click at [95, 336] on link "Picks" at bounding box center [108, 332] width 216 height 37
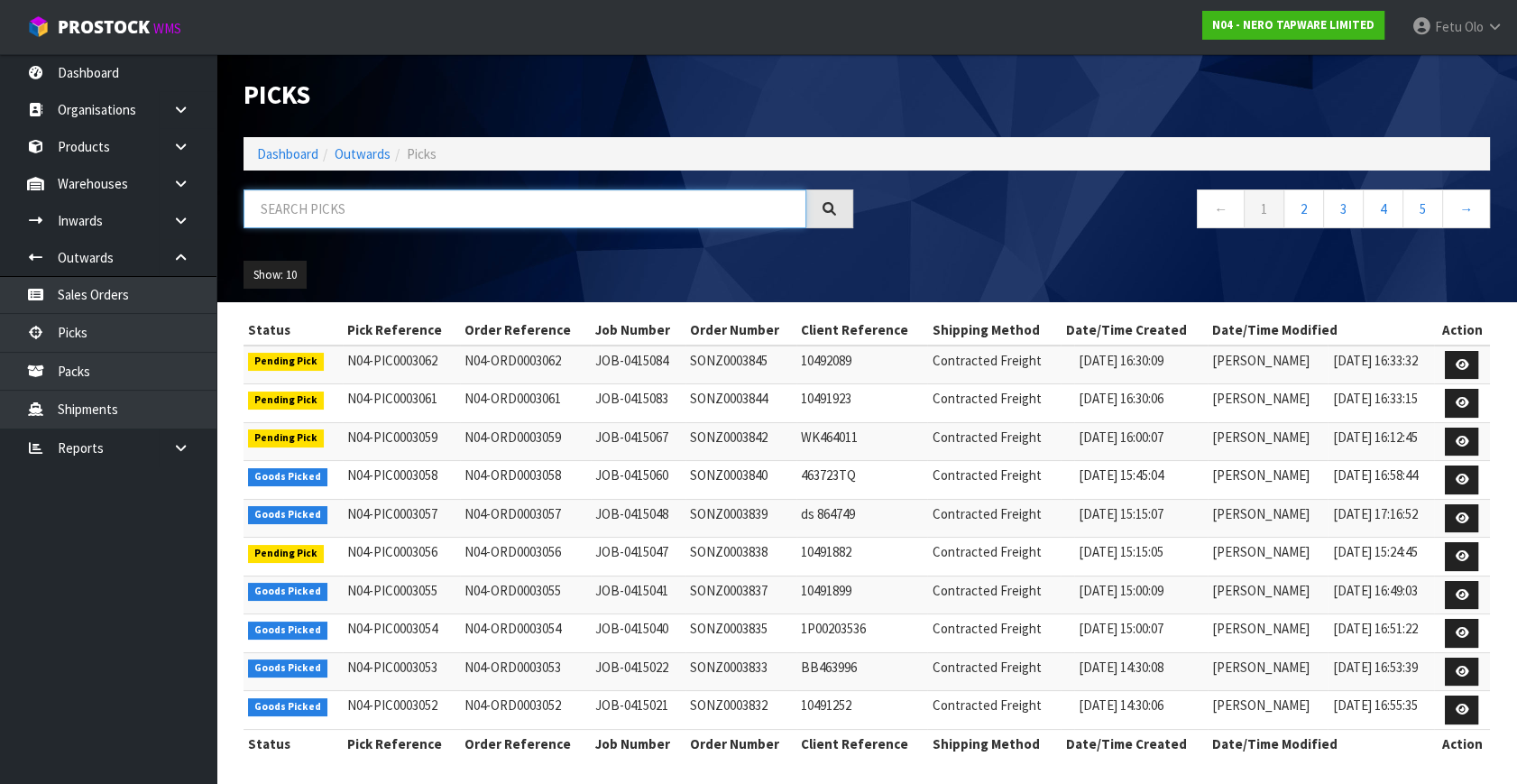
click at [367, 209] on input "text" at bounding box center [524, 209] width 563 height 38
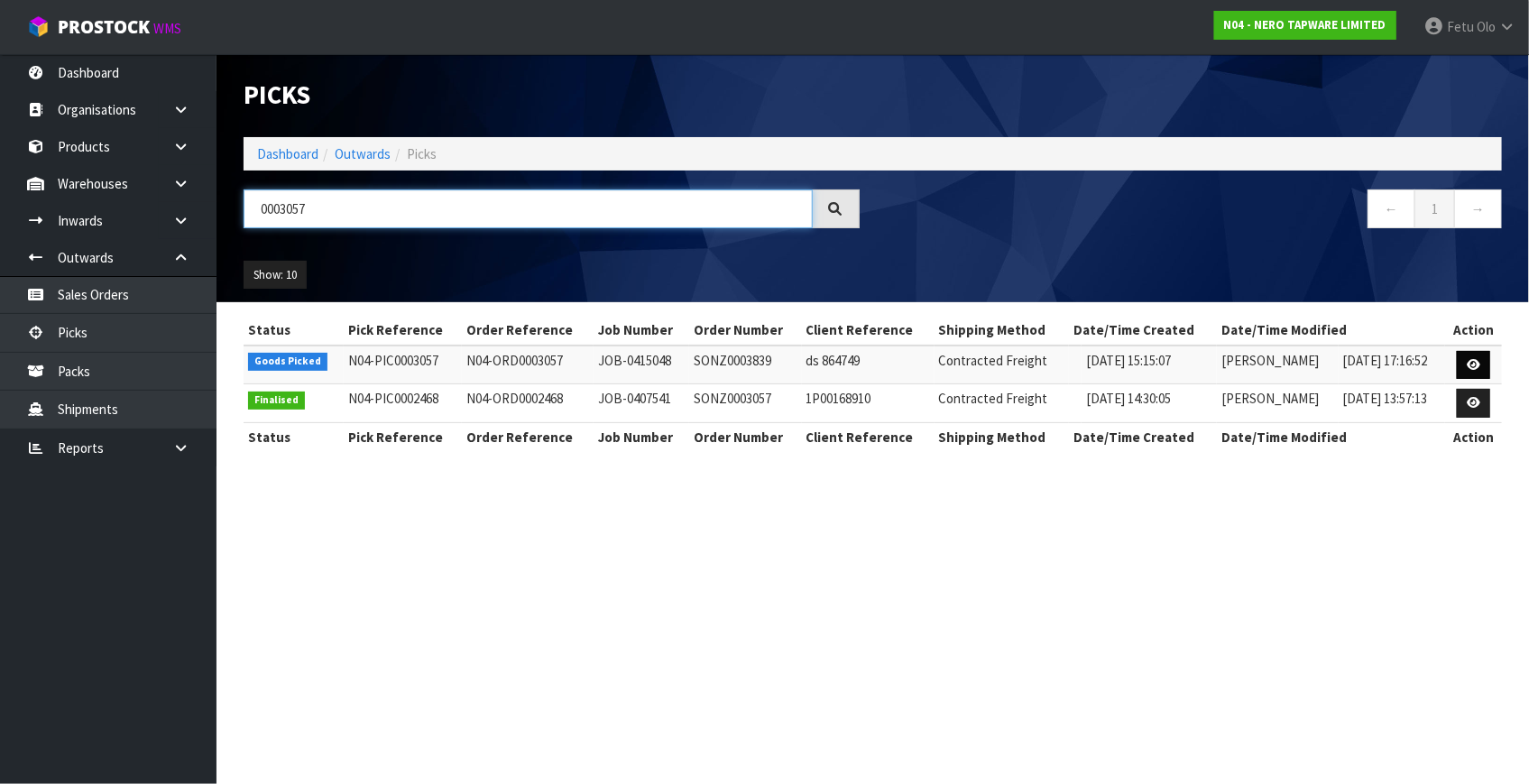
type input "0003057"
click at [1478, 361] on icon at bounding box center [1473, 365] width 13 height 12
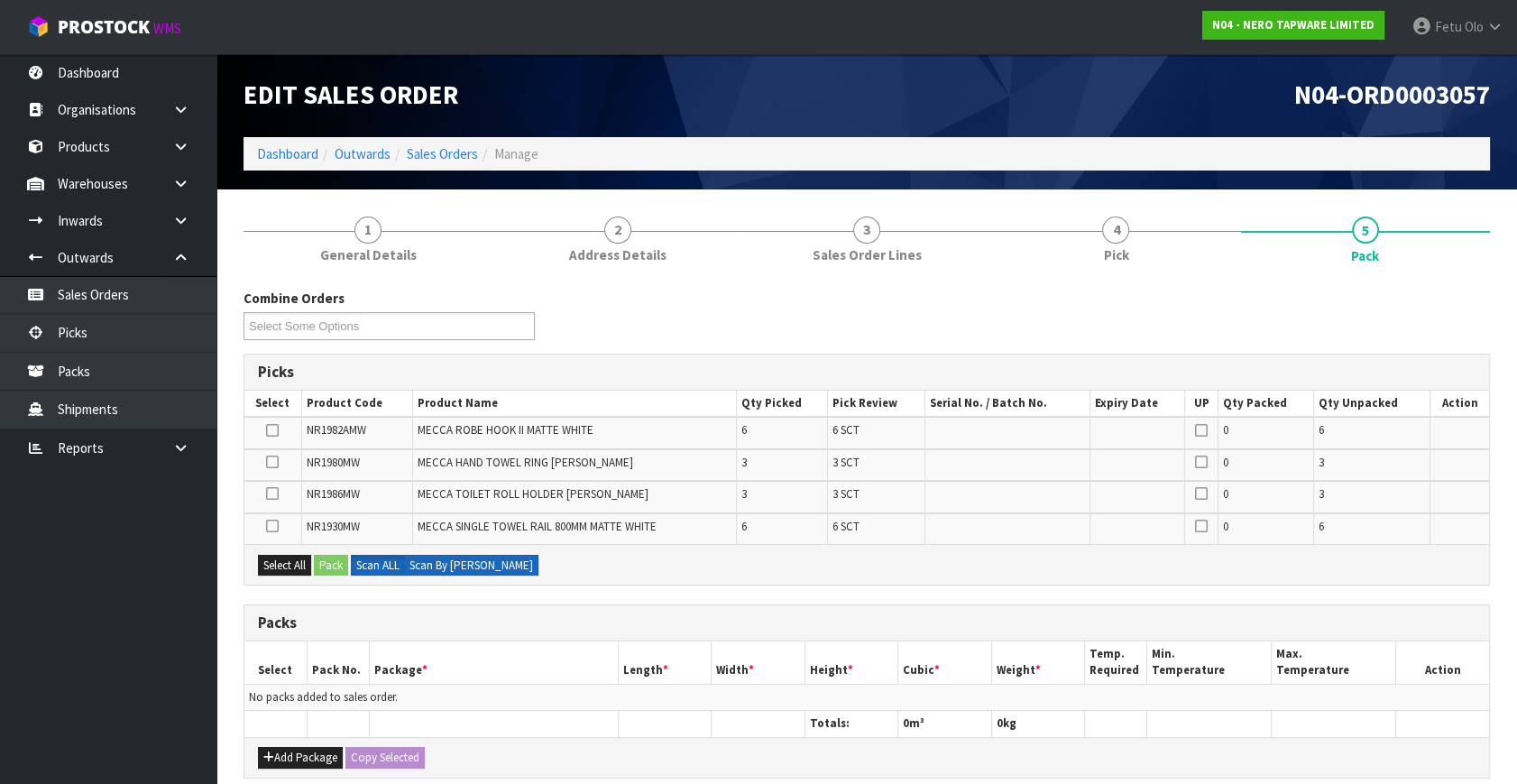
scroll to position [81, 0]
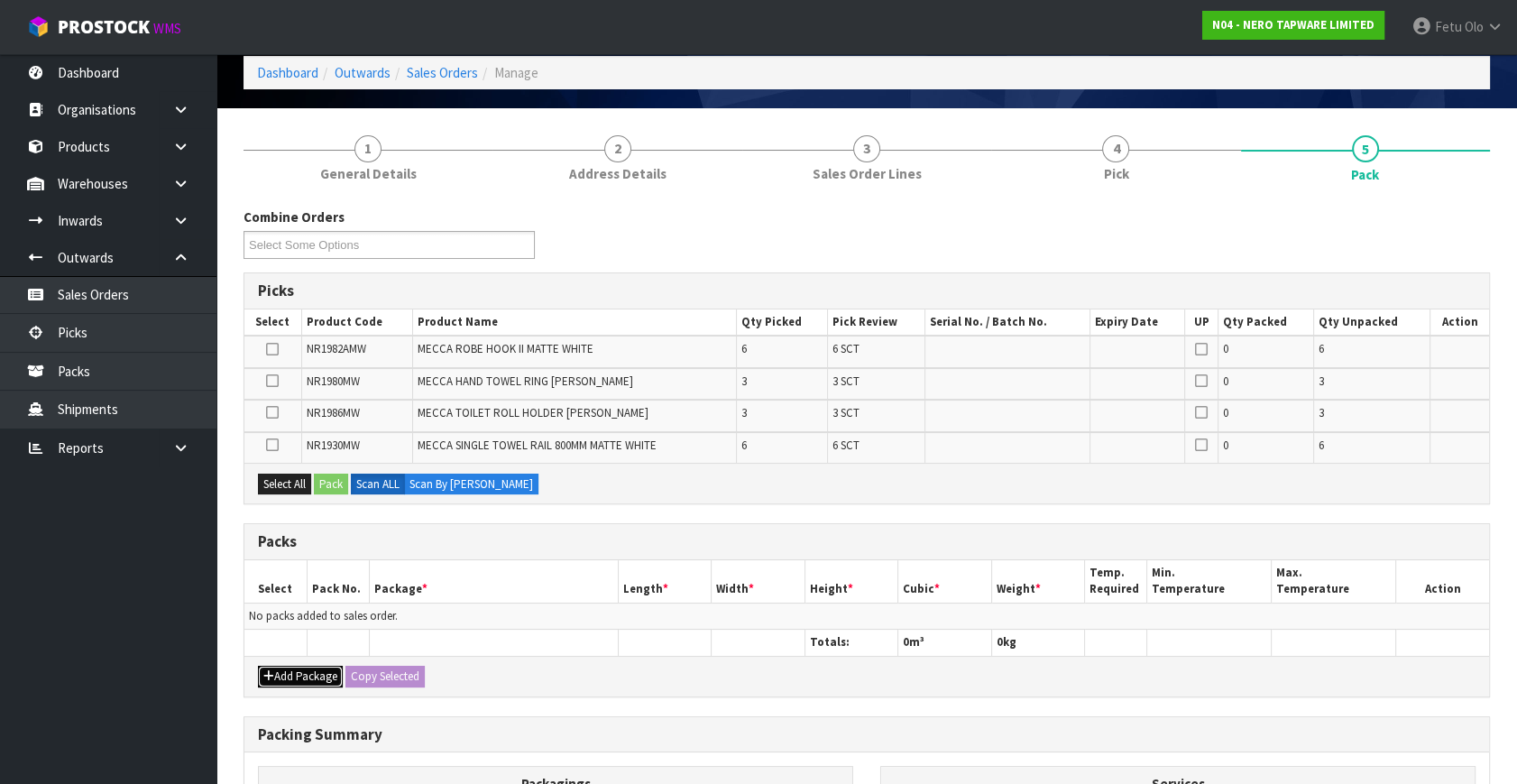
click at [280, 673] on button "Add Package" at bounding box center [300, 676] width 85 height 21
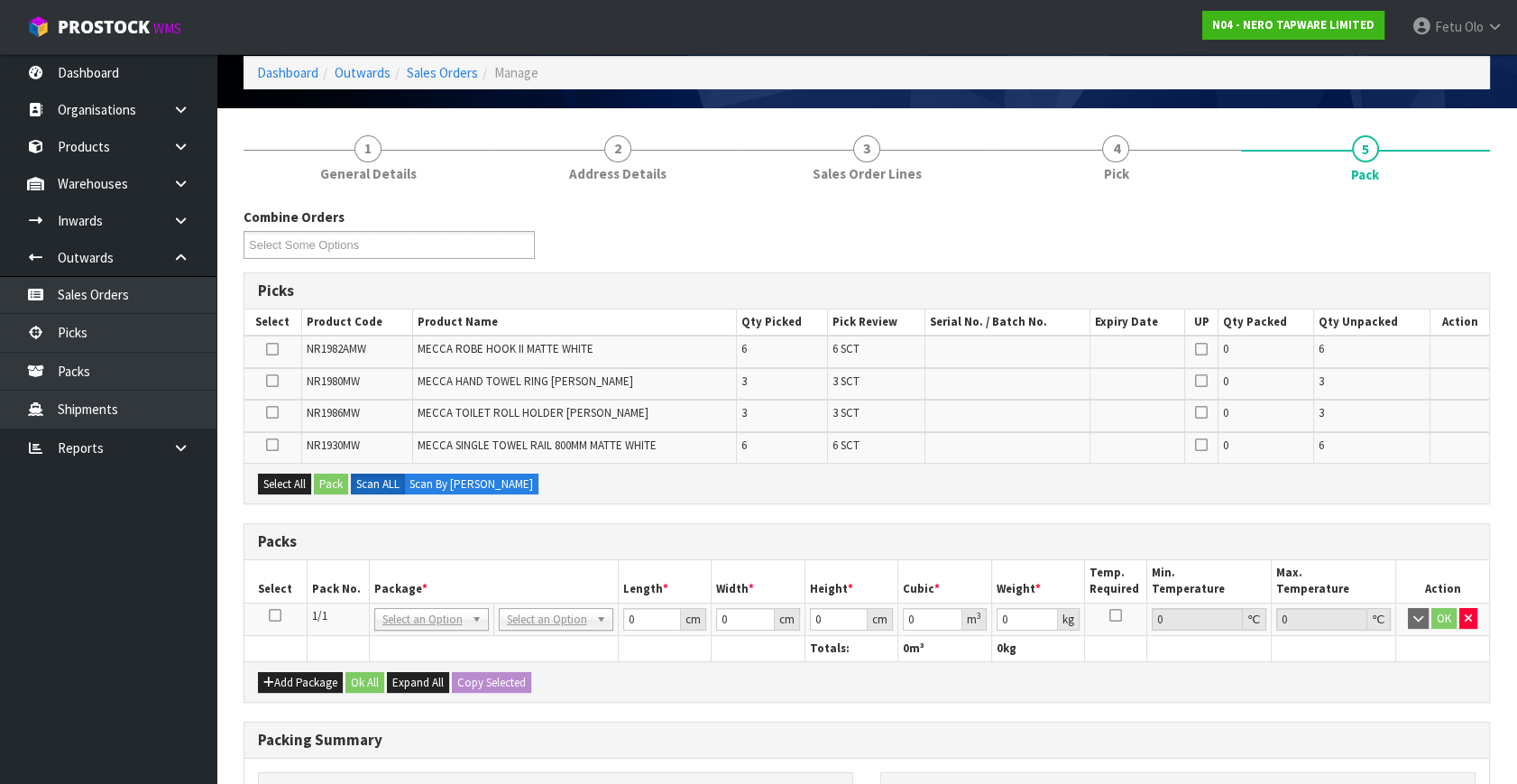
drag, startPoint x: 266, startPoint y: 610, endPoint x: 292, endPoint y: 613, distance: 26.2
click at [269, 610] on td at bounding box center [275, 619] width 63 height 33
click at [280, 615] on icon at bounding box center [274, 615] width 13 height 1
click at [361, 576] on th "Pack No." at bounding box center [338, 581] width 63 height 42
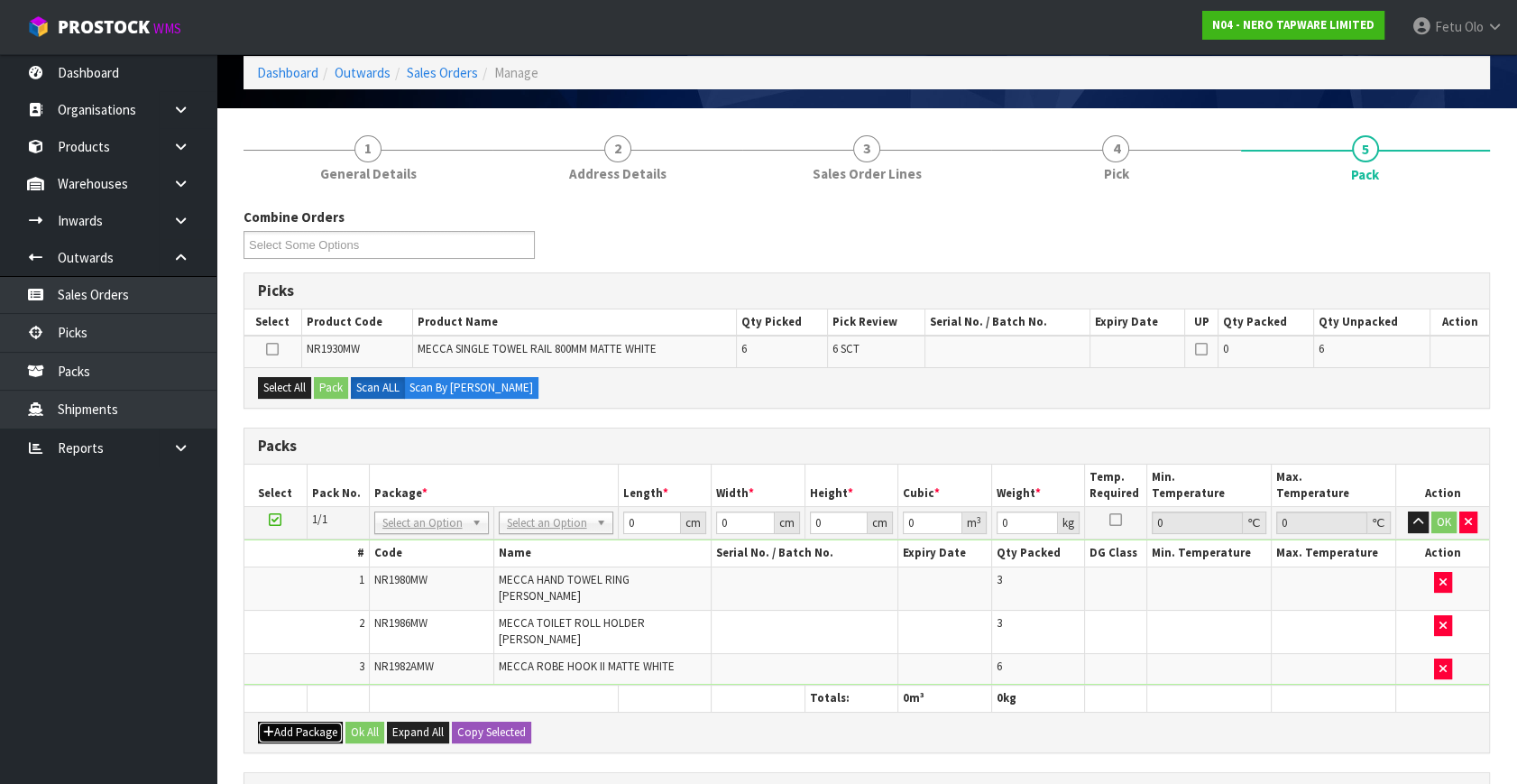
click at [279, 721] on button "Add Package" at bounding box center [300, 732] width 85 height 21
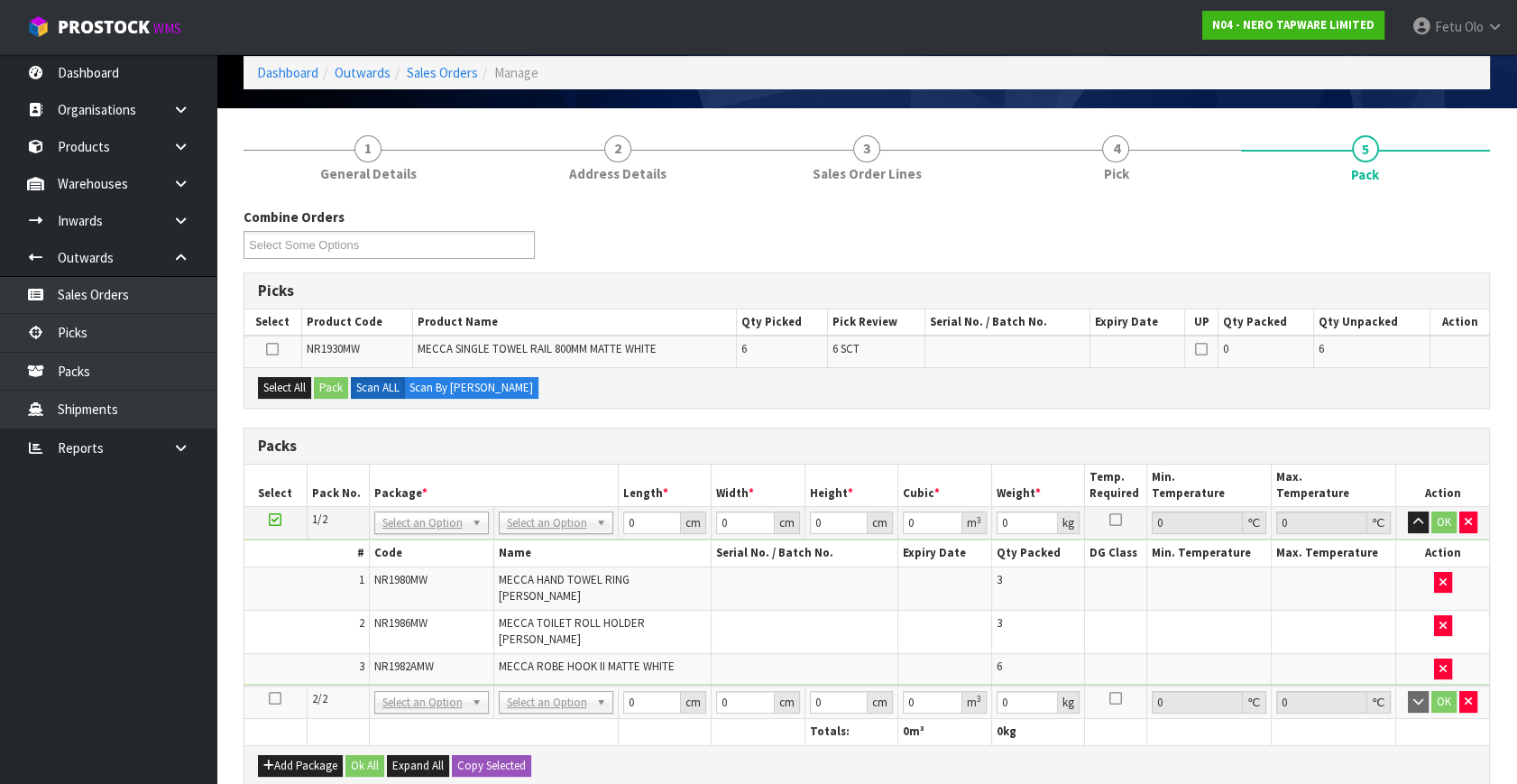
click at [275, 697] on icon at bounding box center [274, 697] width 13 height 1
click at [125, 708] on ul "Dashboard Organisations Clients Consignees Carriers Products Categories Serial …" at bounding box center [108, 418] width 216 height 729
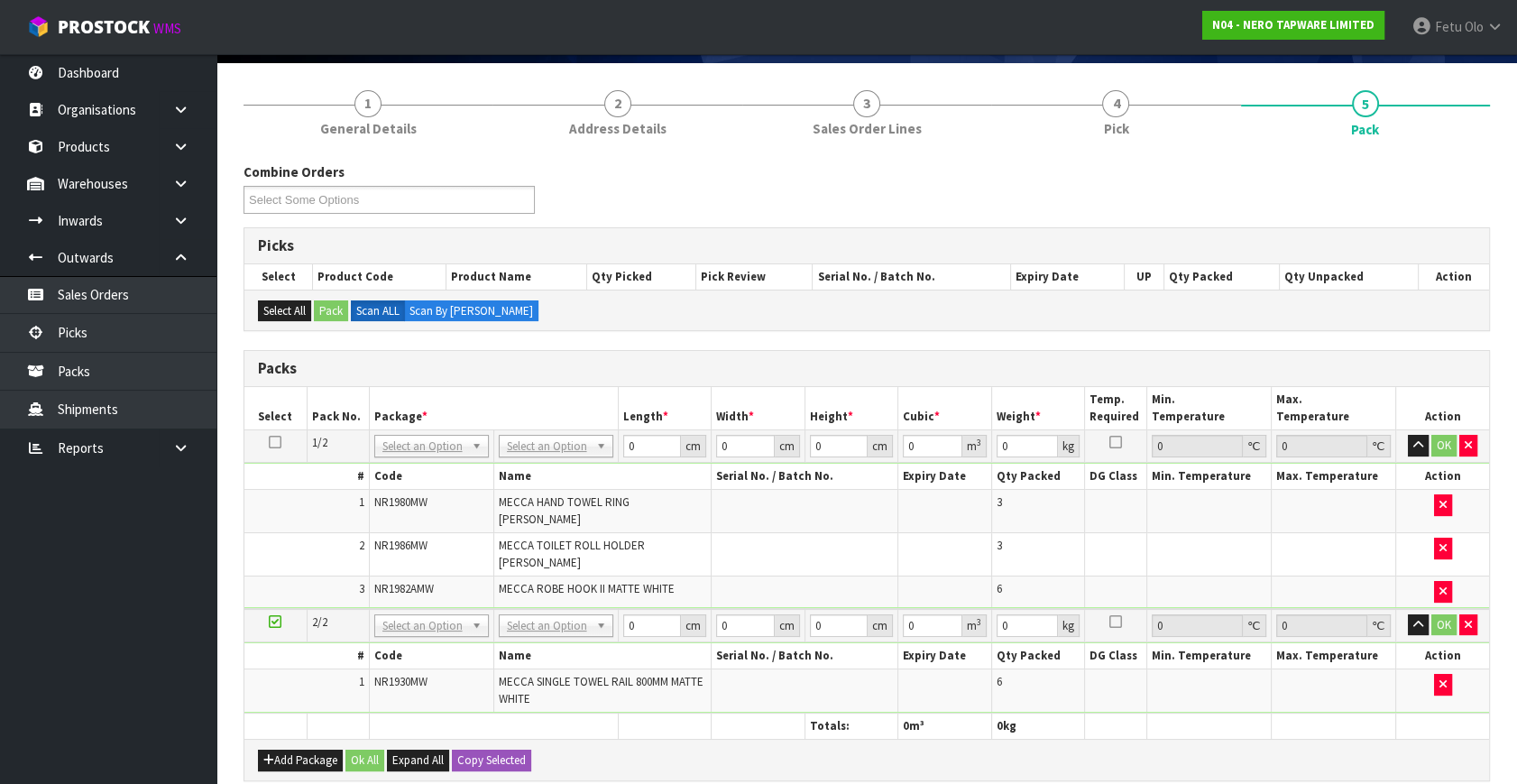
scroll to position [164, 0]
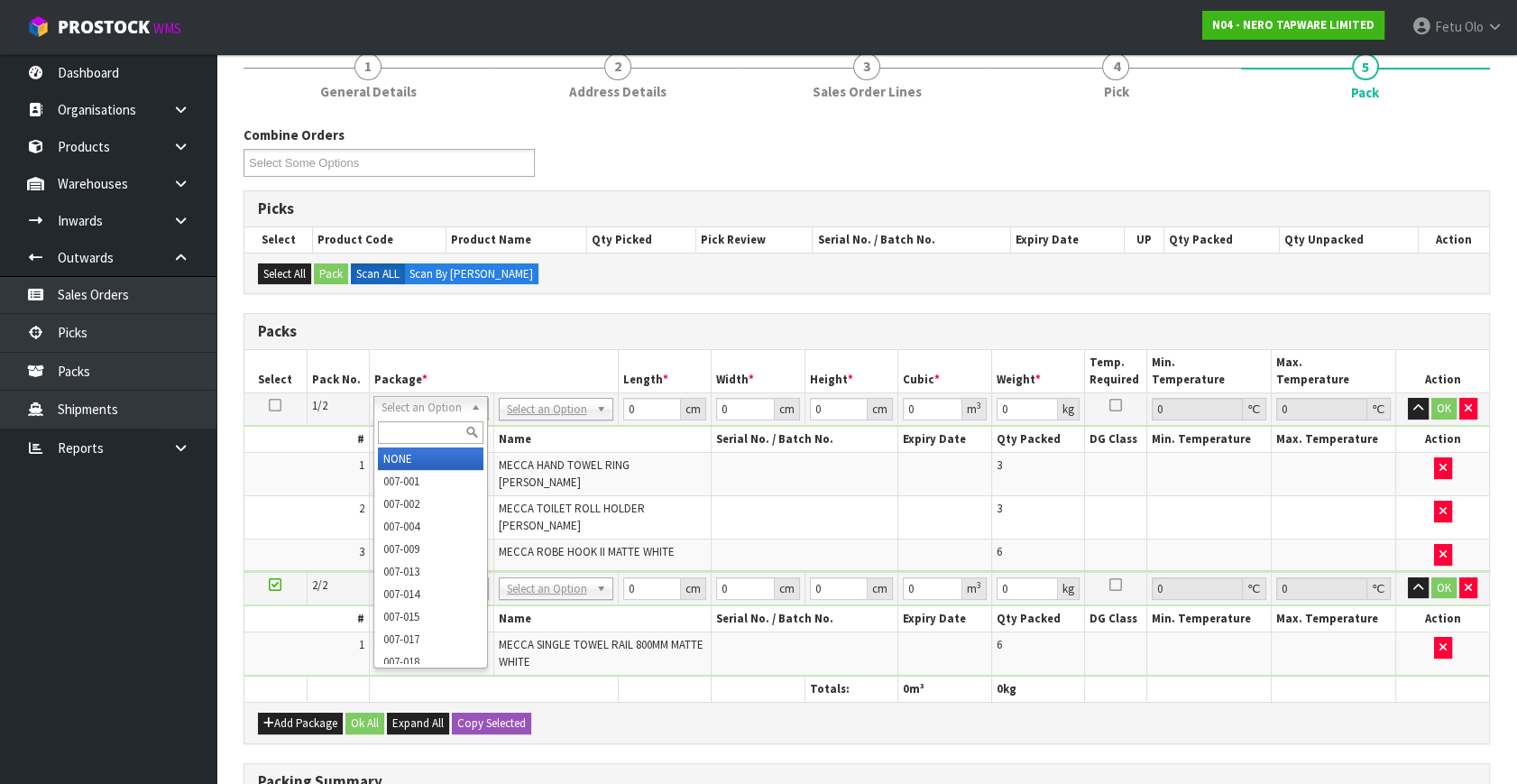
click at [677, 329] on h3 "Packs" at bounding box center [866, 332] width 1217 height 17
drag, startPoint x: 396, startPoint y: 395, endPoint x: 395, endPoint y: 421, distance: 26.0
click at [393, 421] on input "text" at bounding box center [431, 432] width 106 height 22
type input "011-084"
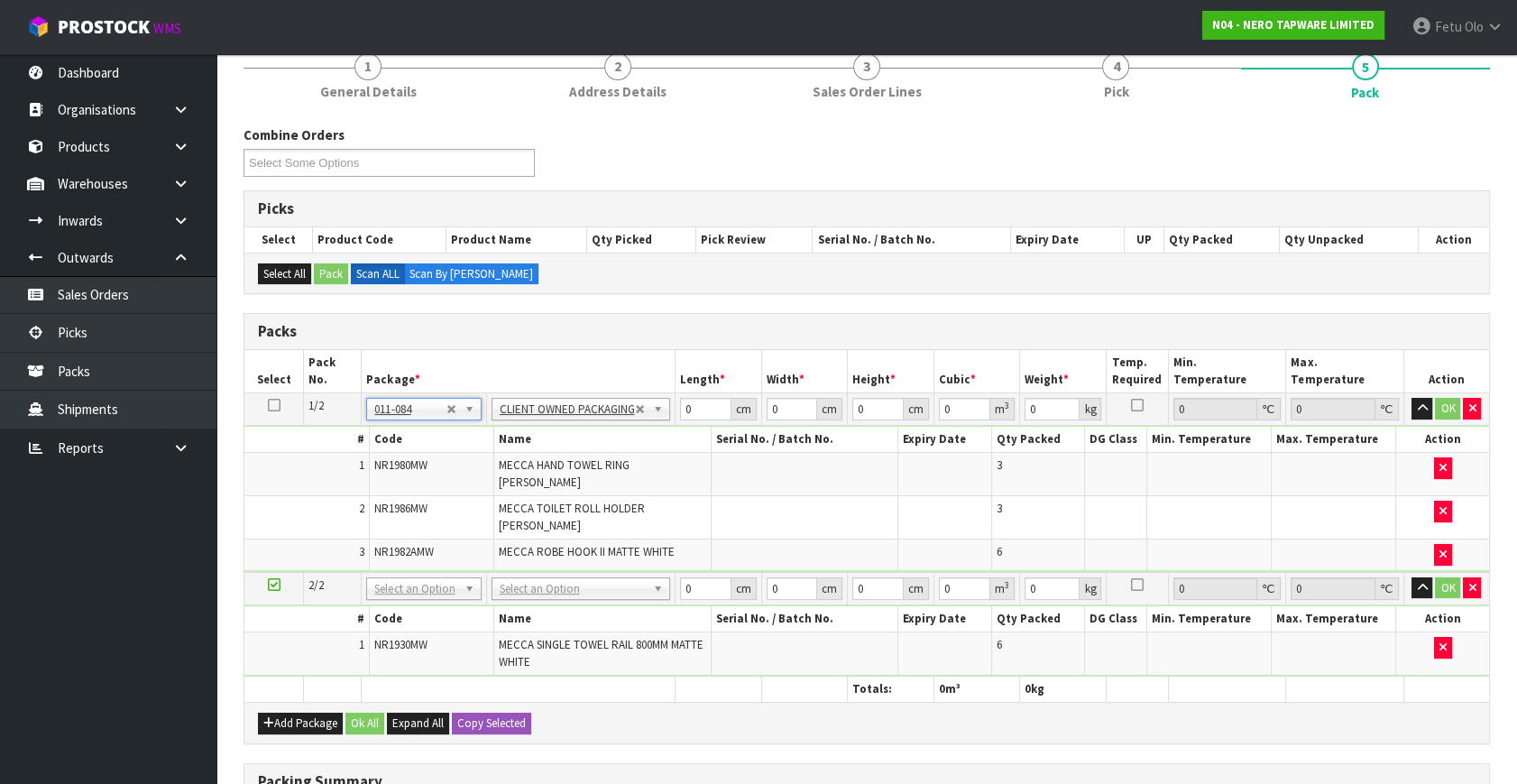
type input "4.98"
drag, startPoint x: 689, startPoint y: 403, endPoint x: 613, endPoint y: 457, distance: 93.2
click at [613, 456] on tbody "1/2 NONE 007-001 007-002 007-004 007-009 007-013 007-014 007-015 007-017 007-01…" at bounding box center [867, 483] width 1245 height 179
type input "96"
type input "116"
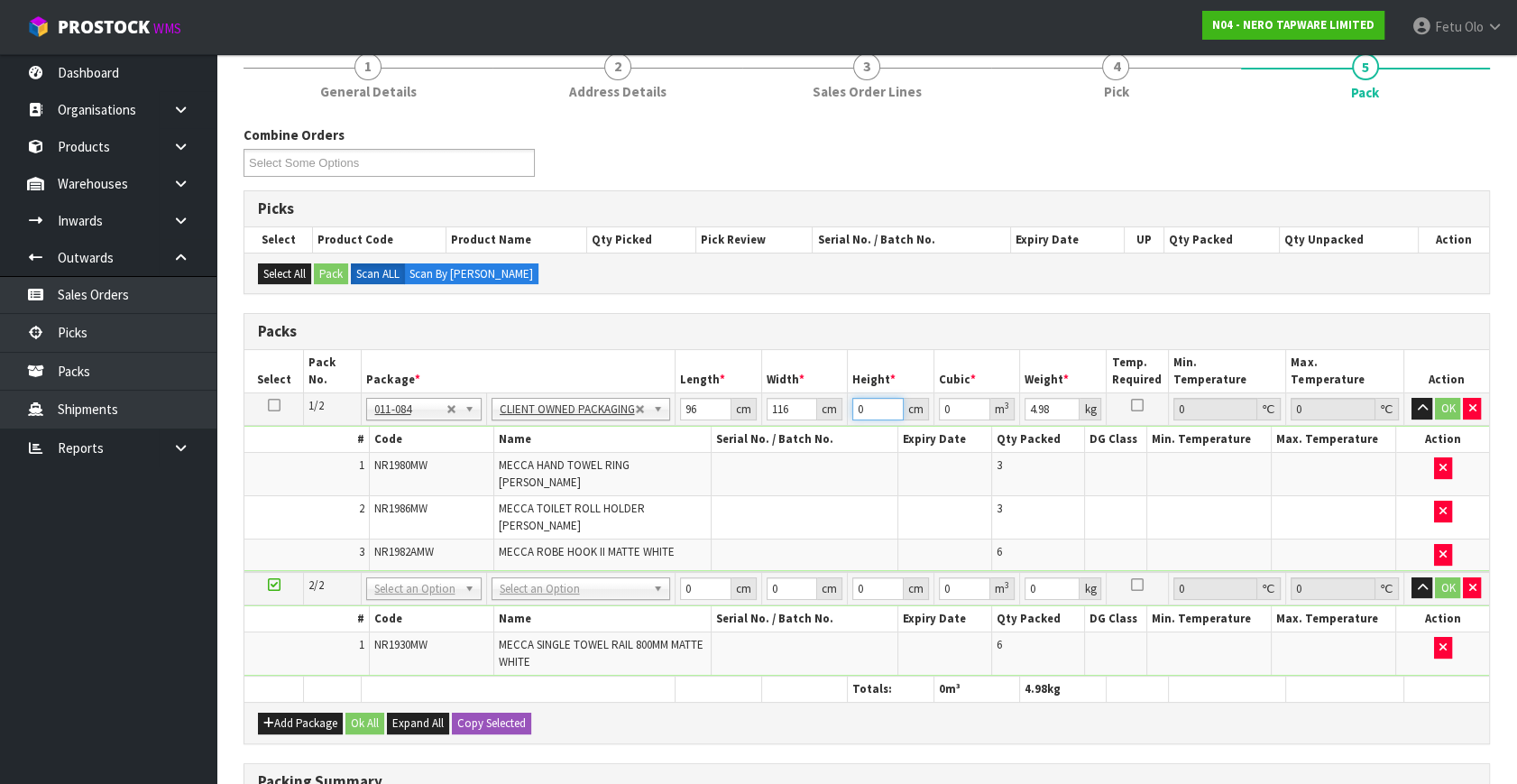
type input "2"
type input "0.022272"
type input "2"
click at [704, 408] on input "96" at bounding box center [704, 408] width 51 height 22
type input "1"
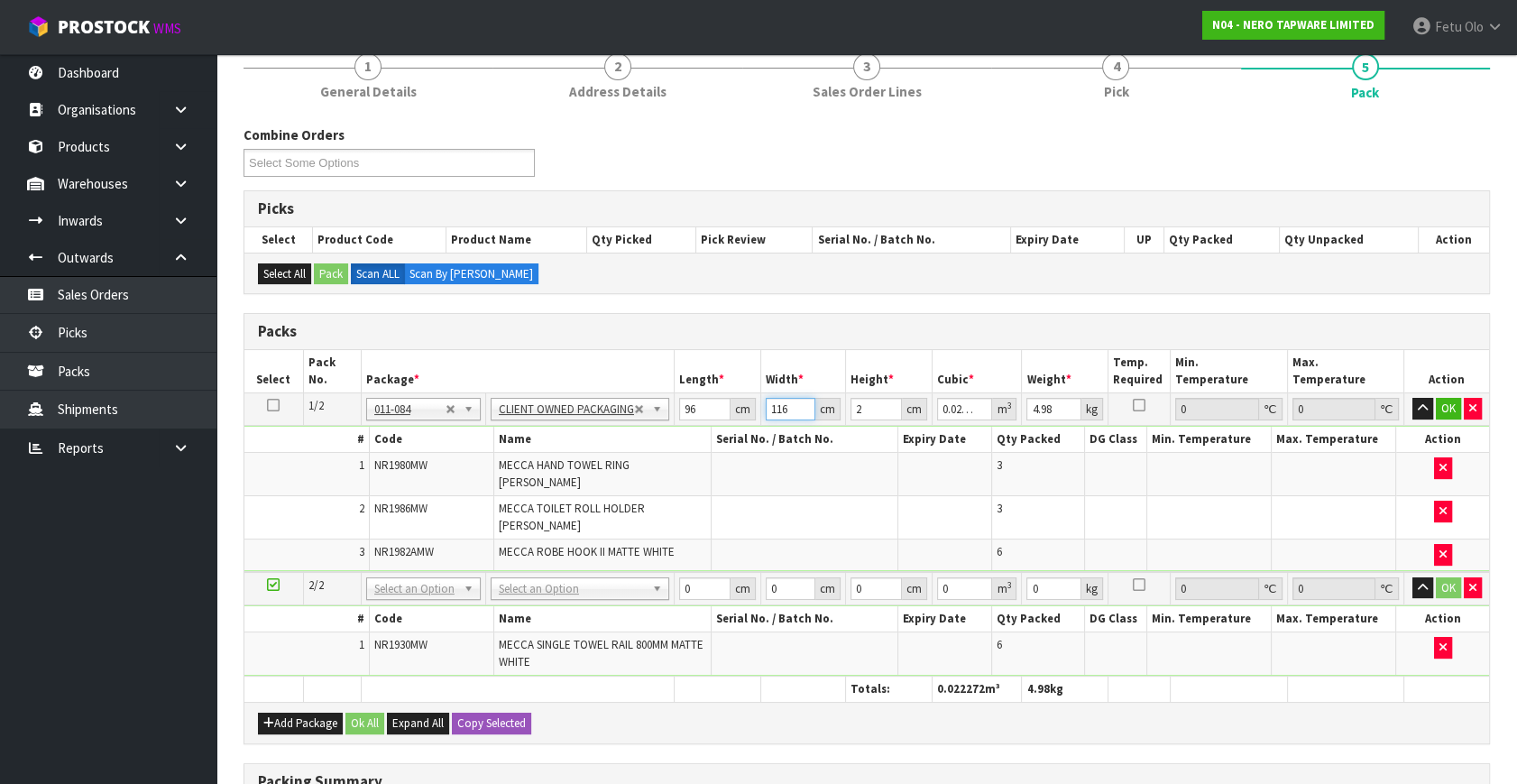
type input "0.000192"
type input "16"
type input "0.003072"
type input "16"
type input "23"
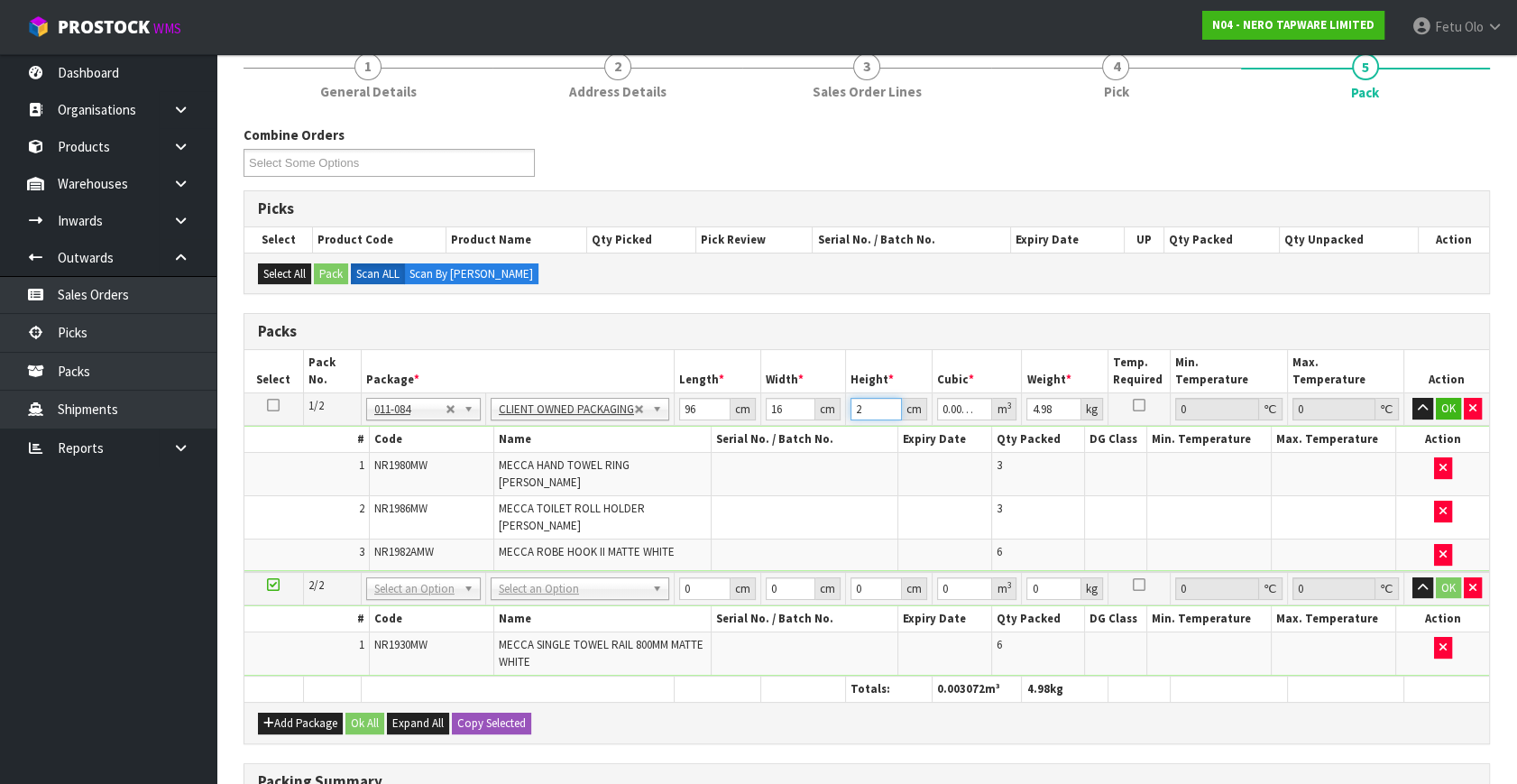
type input "0.035328"
type input "23"
type input "7"
click button "OK" at bounding box center [1448, 408] width 25 height 21
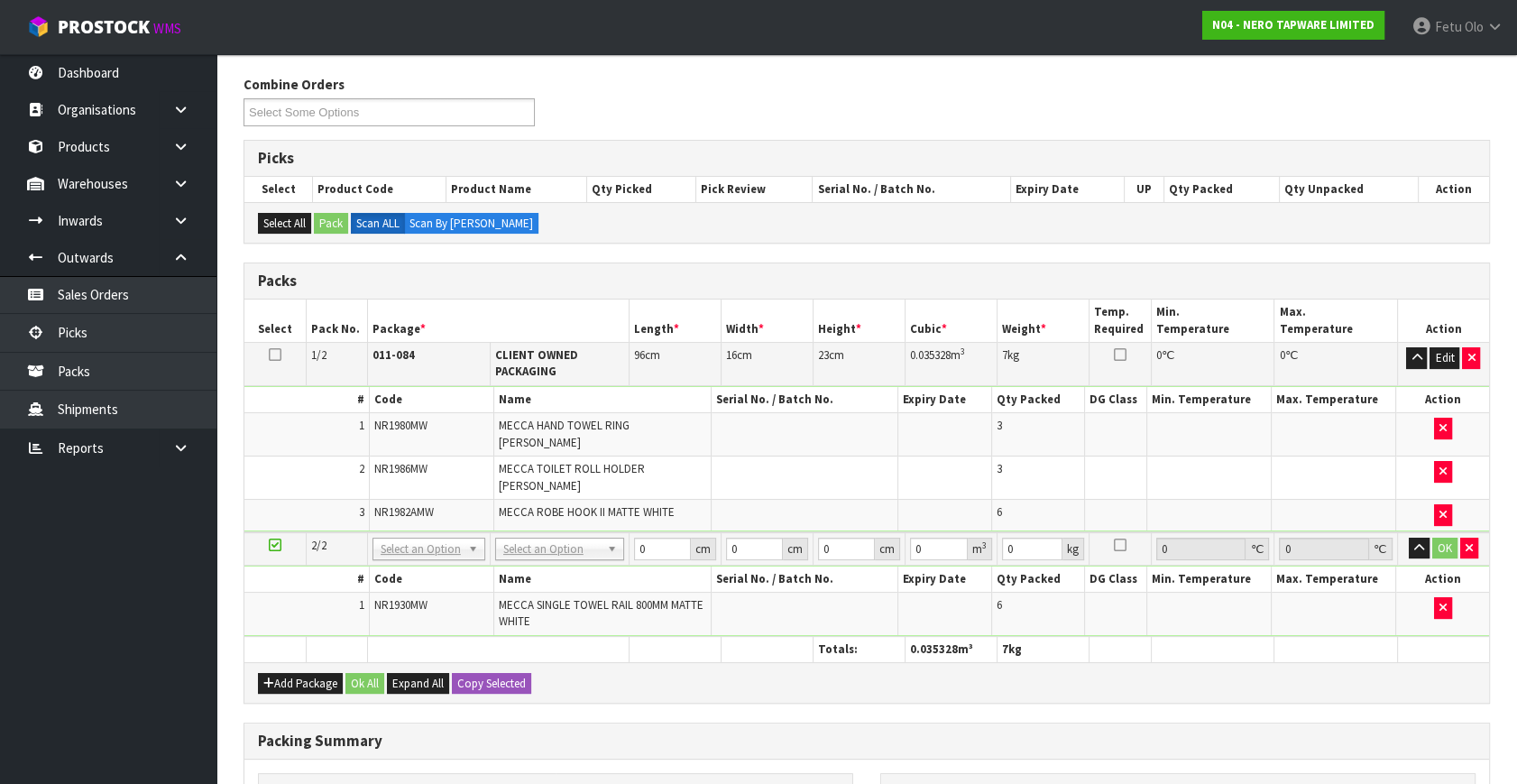
scroll to position [213, 0]
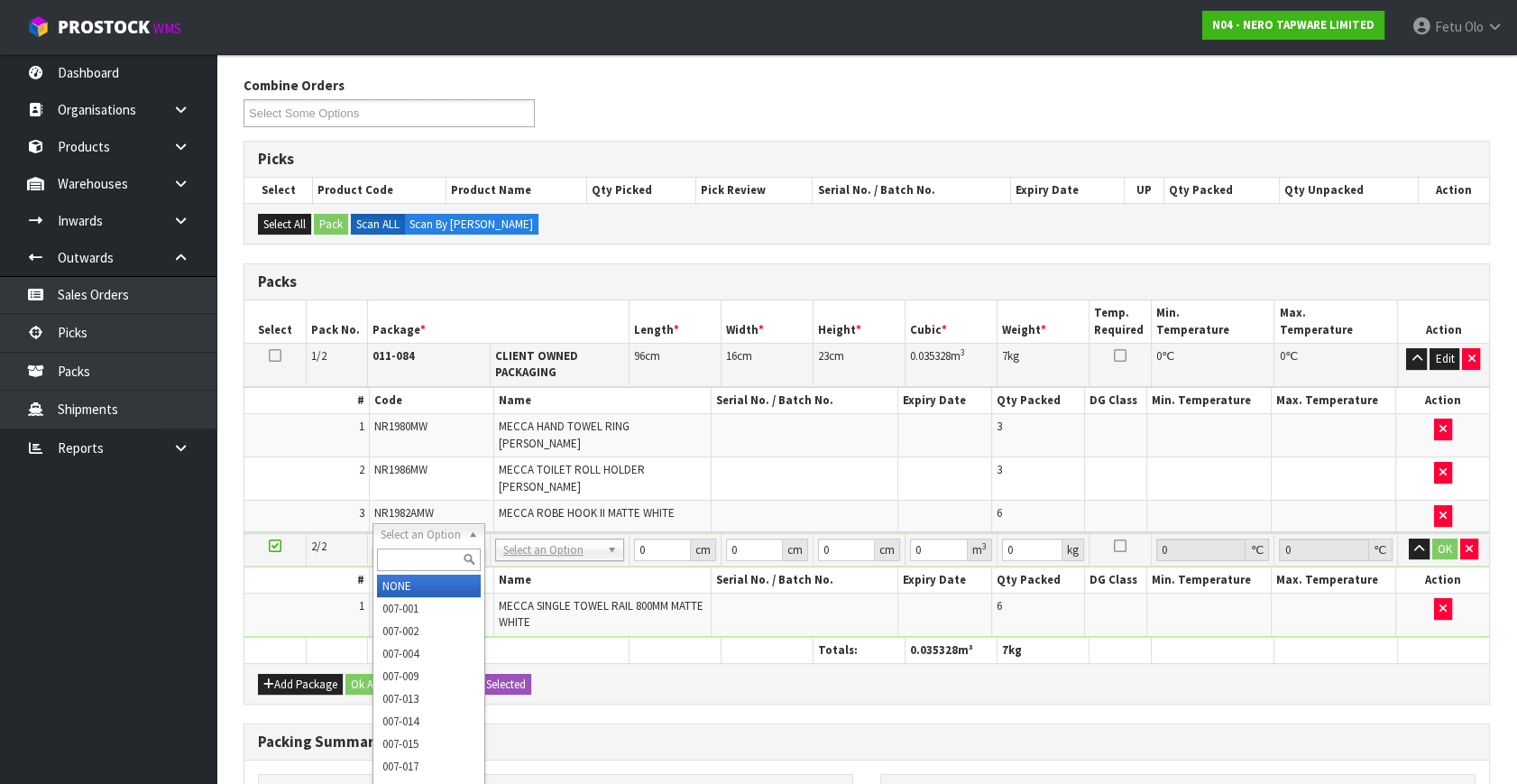
click at [417, 558] on input "text" at bounding box center [429, 559] width 104 height 22
type input "011-084"
type input "2"
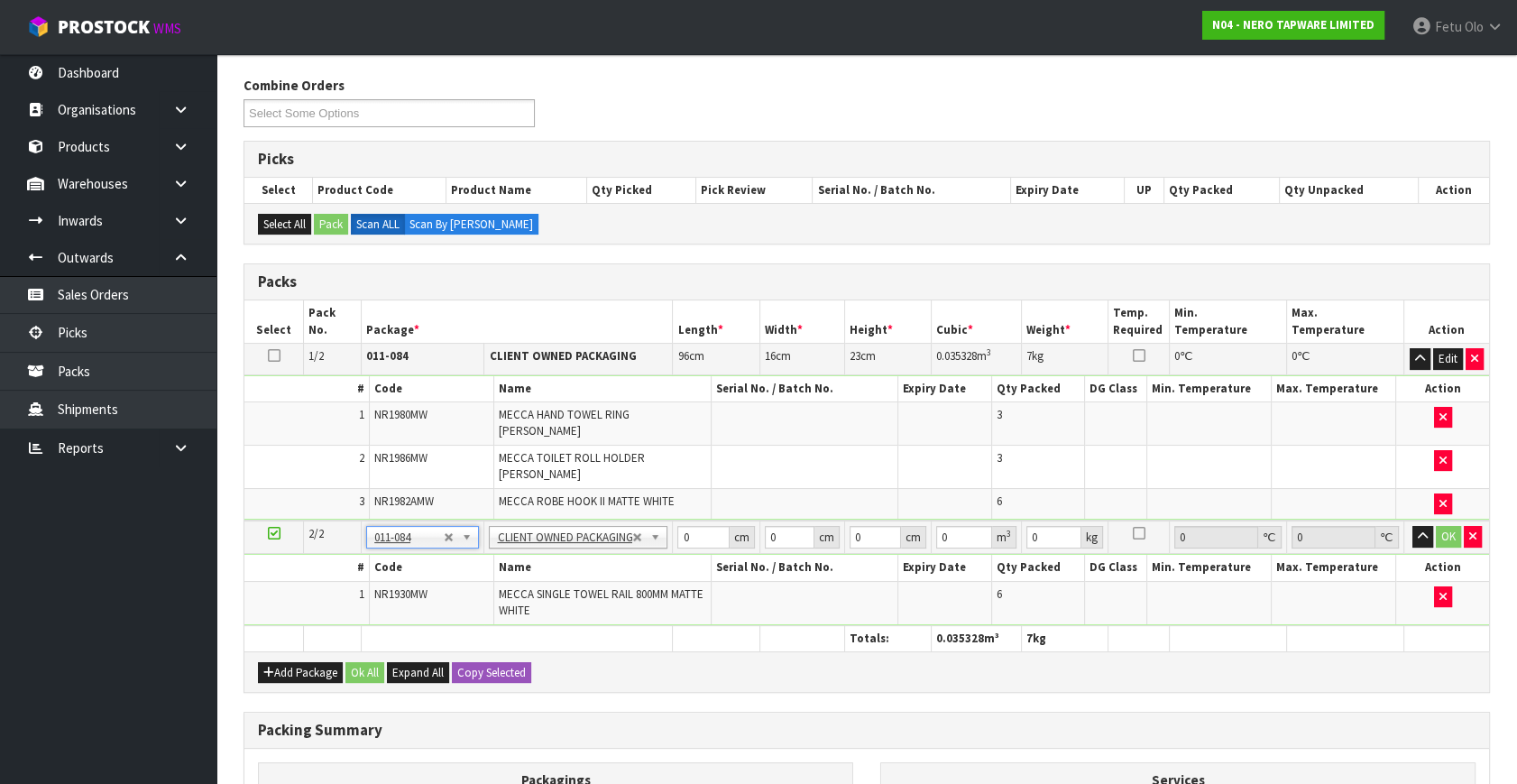
type input "7.8"
drag, startPoint x: 631, startPoint y: 542, endPoint x: 619, endPoint y: 559, distance: 20.8
click at [619, 559] on tbody "2/2 NONE 007-001 007-002 007-004 007-009 007-013 007-014 007-015 007-017 007-01…" at bounding box center [867, 572] width 1245 height 105
type input "96"
type input "16"
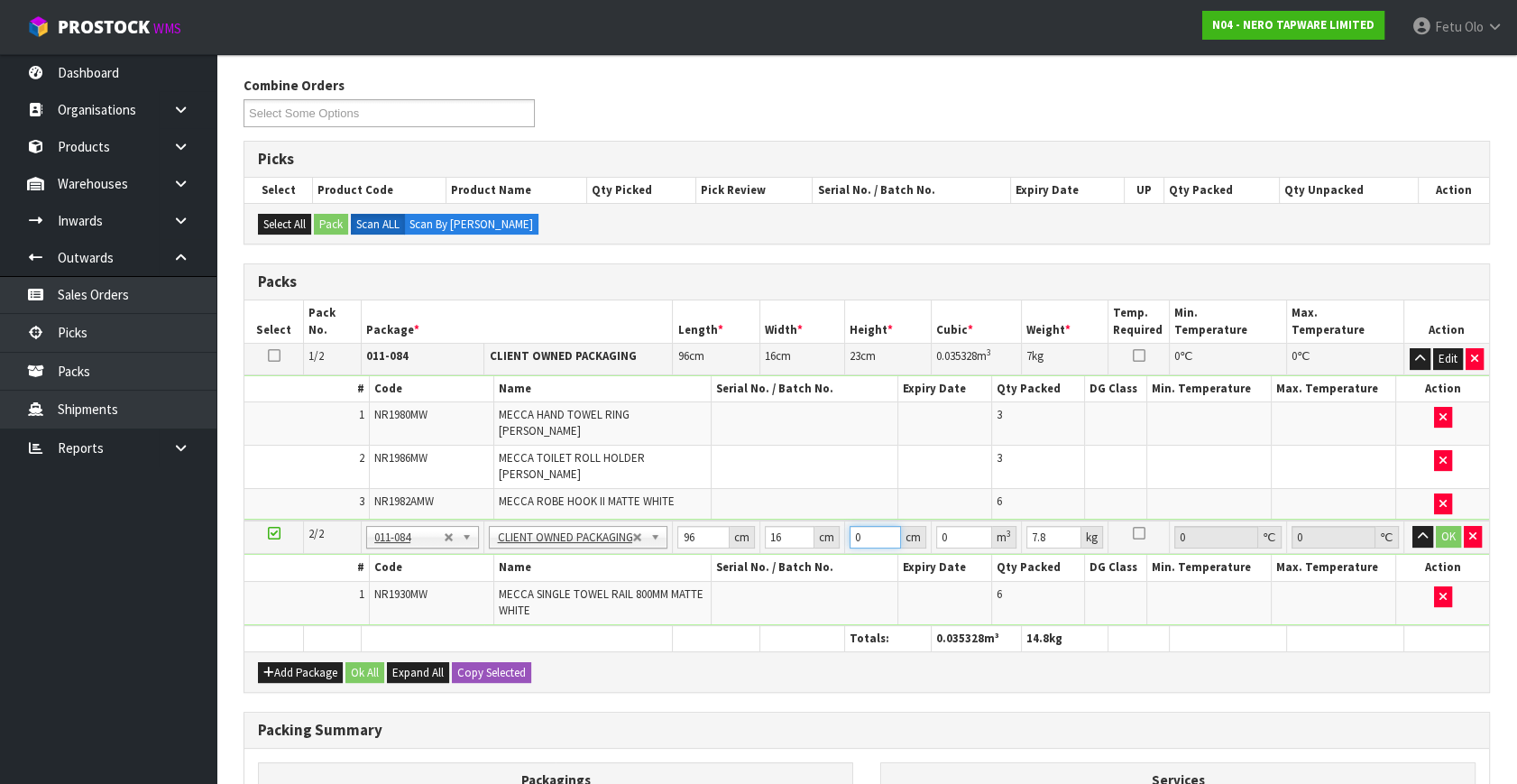
type input "2"
type input "0.003072"
type input "23"
type input "0.035328"
type input "23"
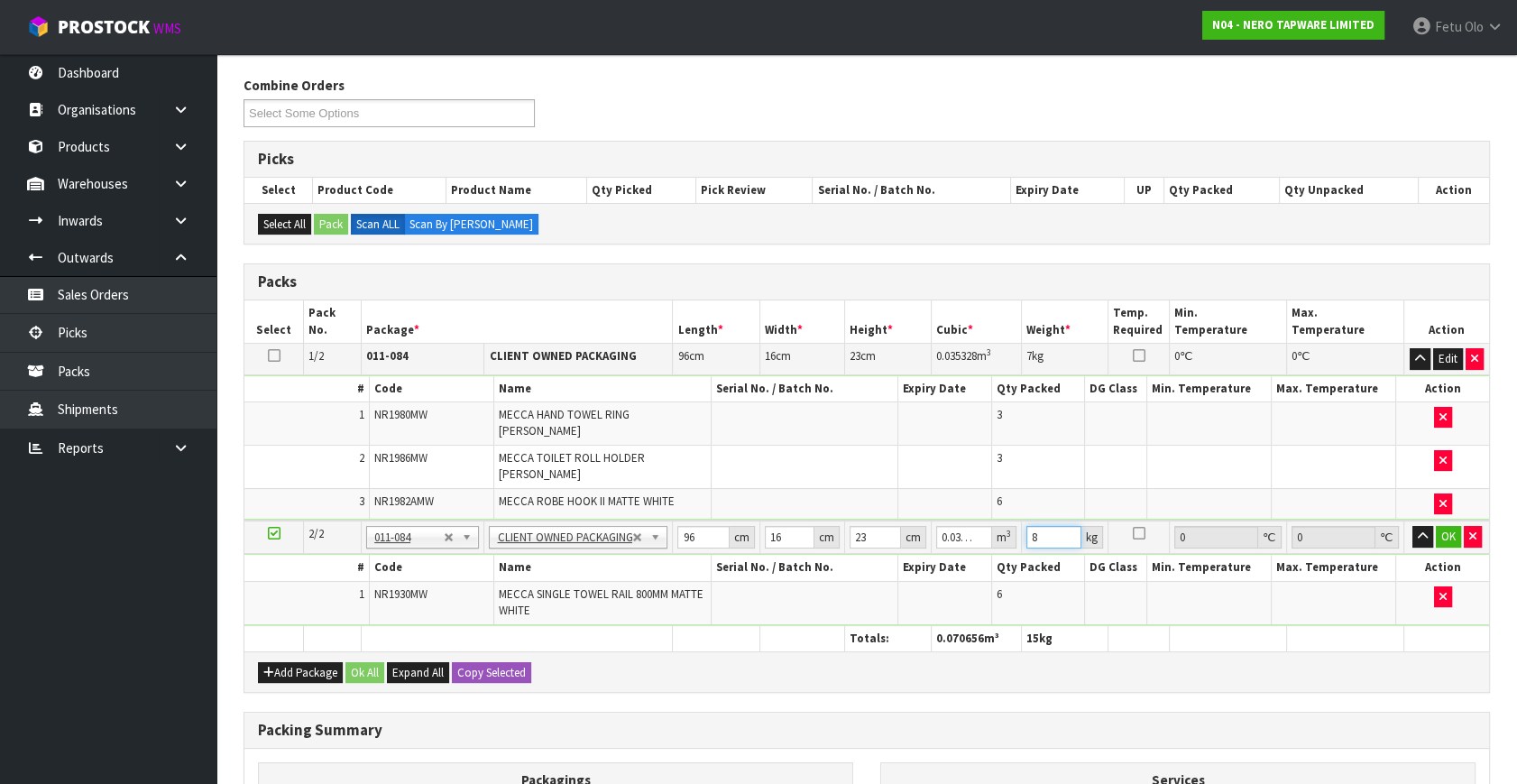
type input "8"
click button "OK" at bounding box center [1448, 536] width 25 height 21
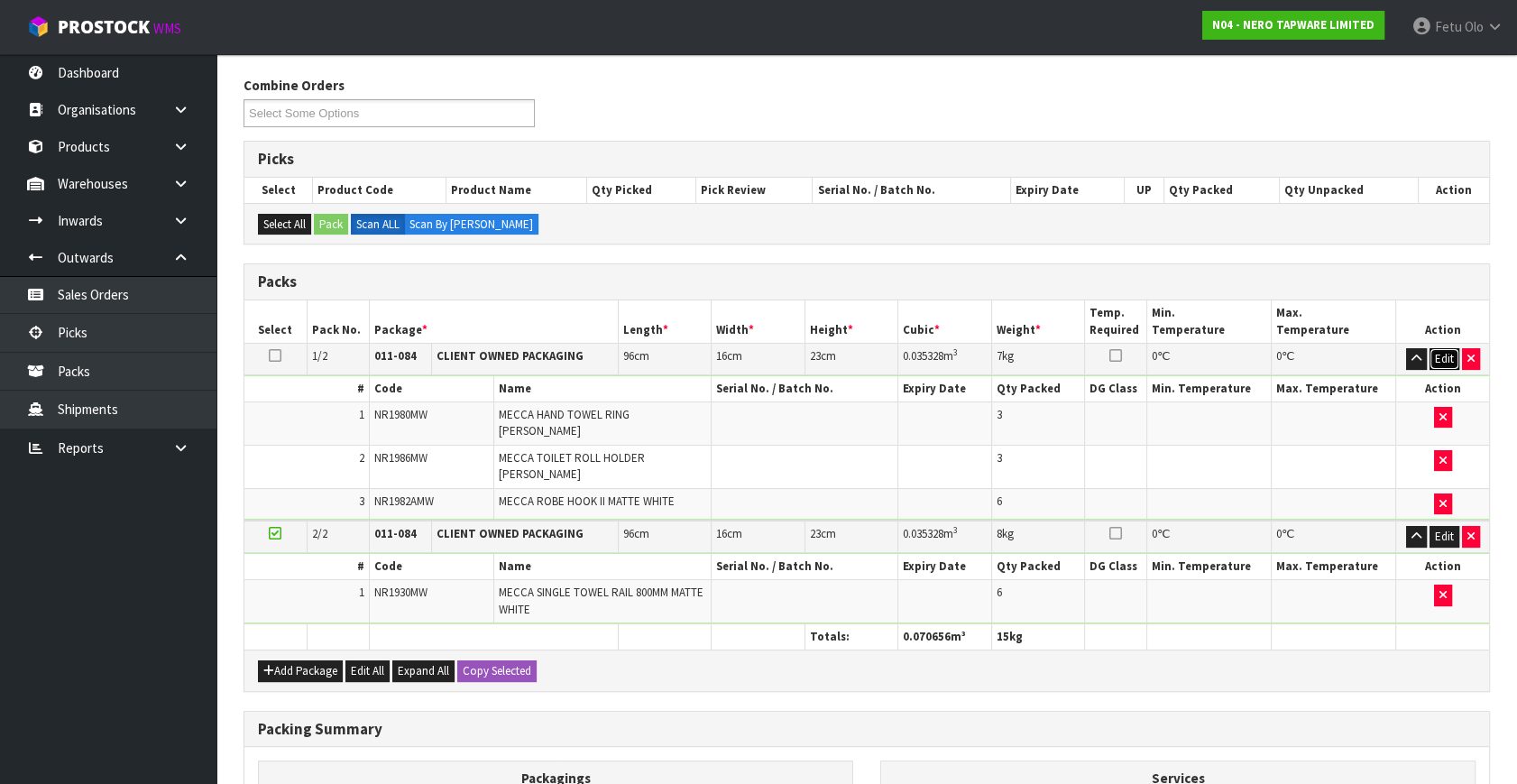
click at [1438, 352] on button "Edit" at bounding box center [1444, 359] width 30 height 21
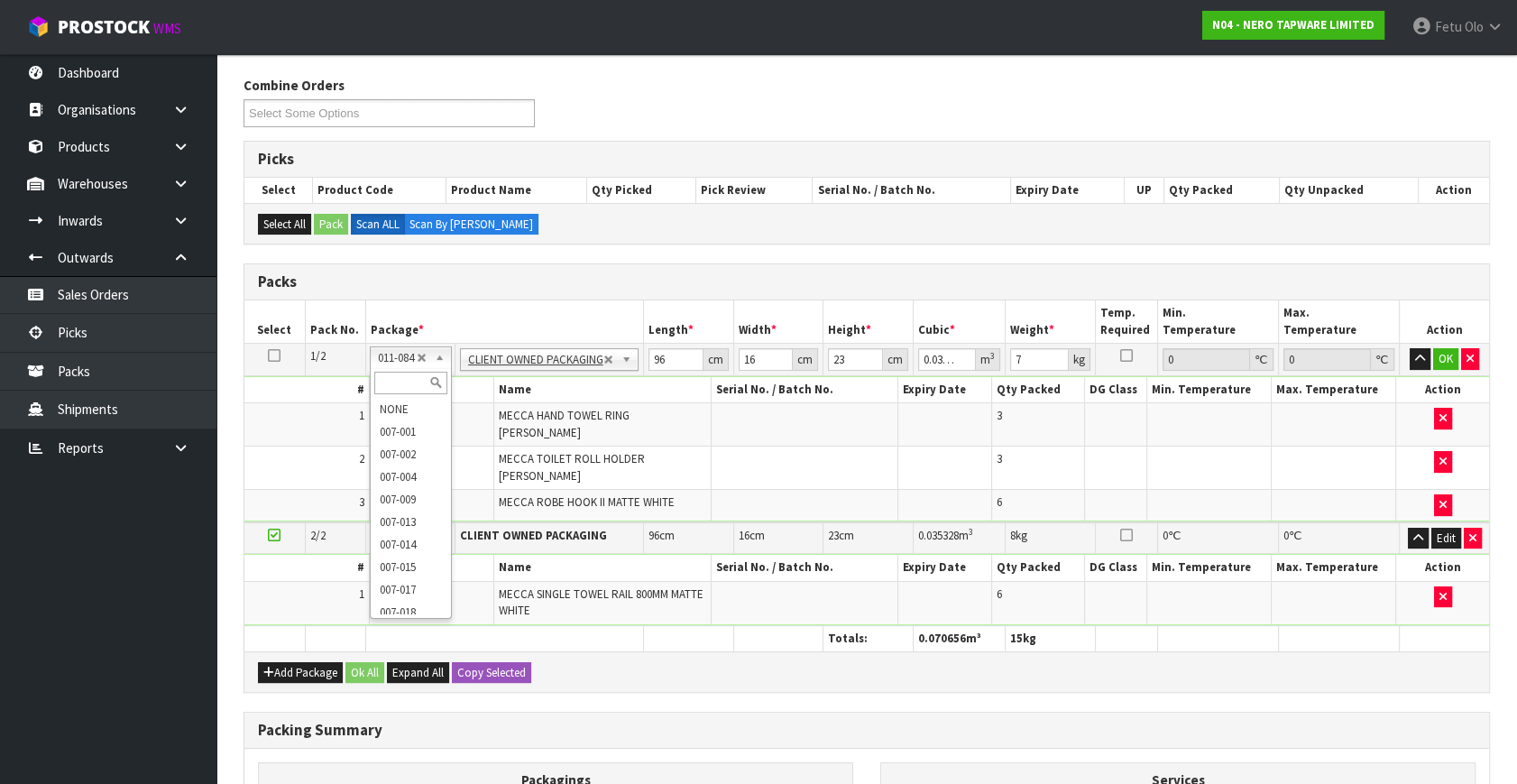
drag, startPoint x: 391, startPoint y: 357, endPoint x: 396, endPoint y: 372, distance: 15.8
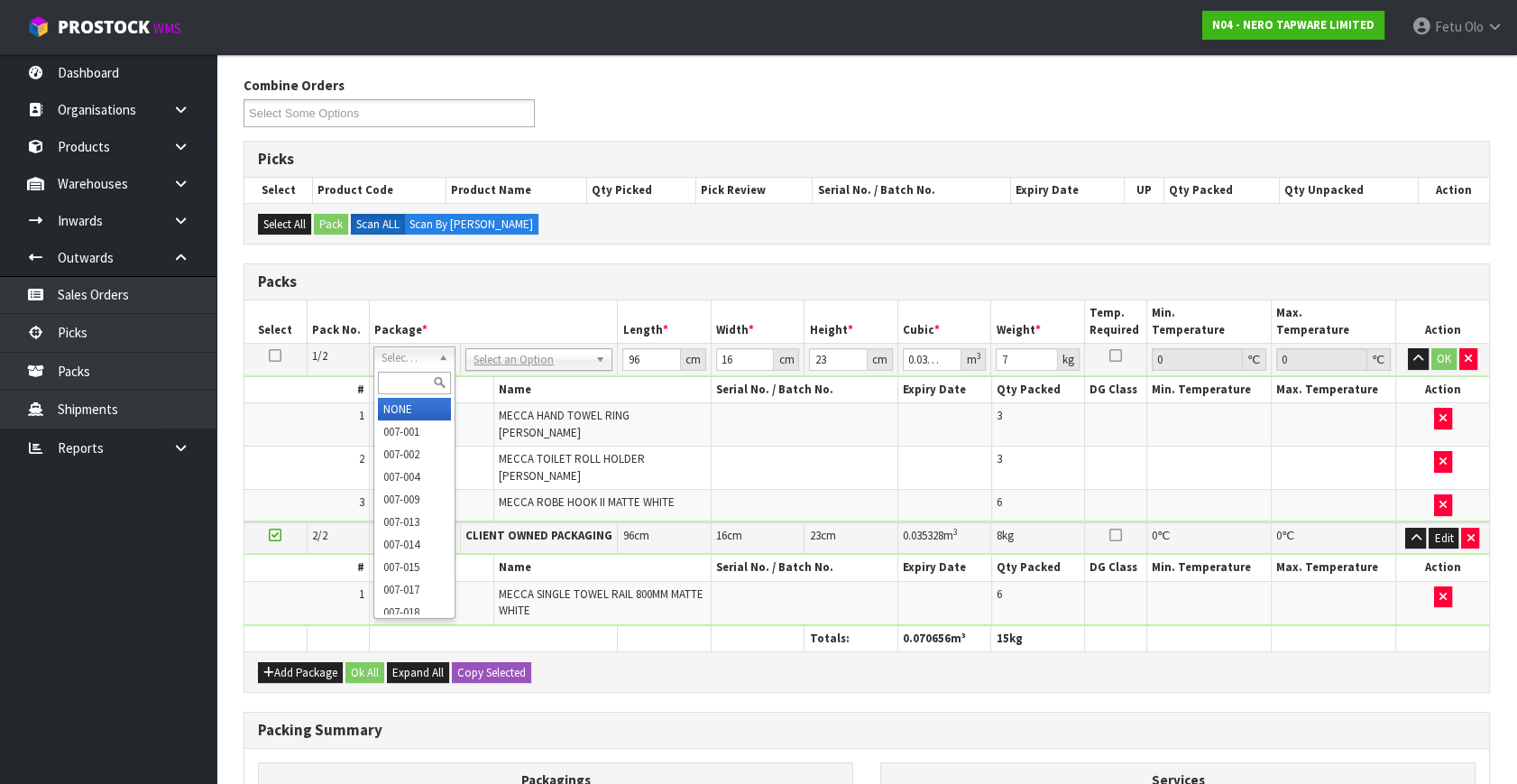
click at [409, 371] on input "text" at bounding box center [415, 382] width 73 height 22
type input "011"
type input "0"
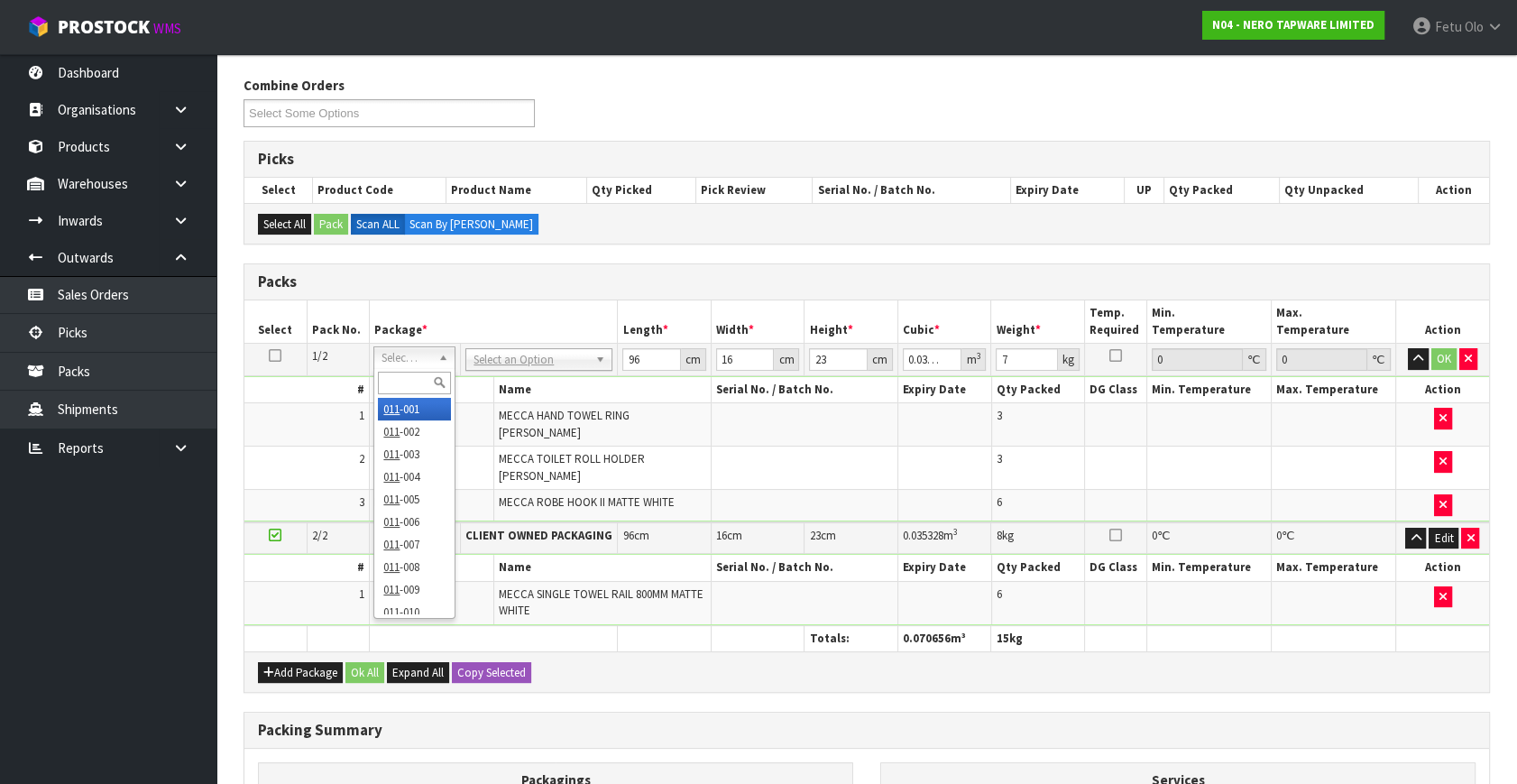
type input "0"
type input "4.98"
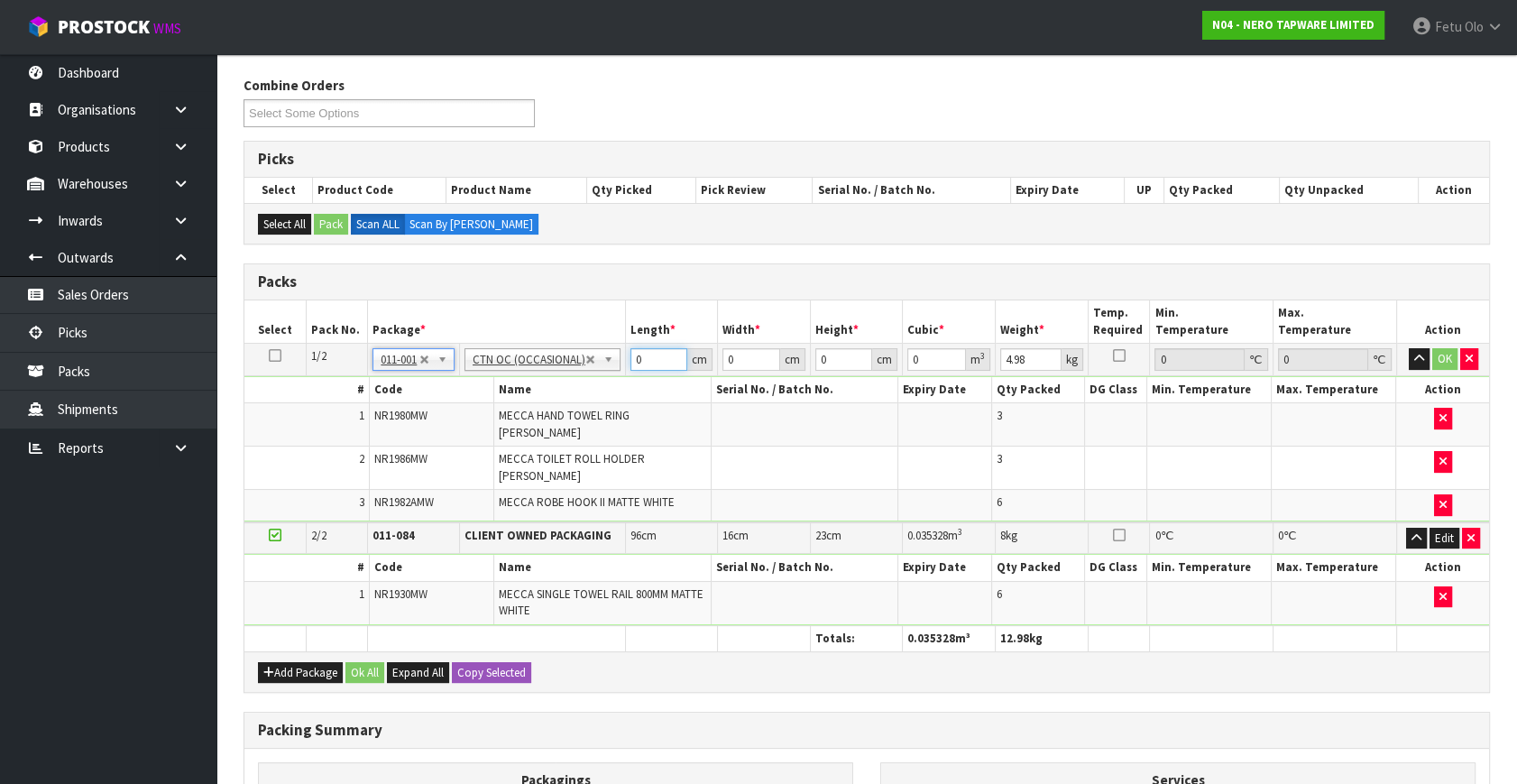
drag, startPoint x: 649, startPoint y: 367, endPoint x: 583, endPoint y: 400, distance: 73.8
click at [584, 400] on tbody "1/2 NONE 007-001 007-002 007-004 007-009 007-013 007-014 007-015 007-017 007-01…" at bounding box center [867, 433] width 1245 height 179
type input "38"
type input "35"
type input "2"
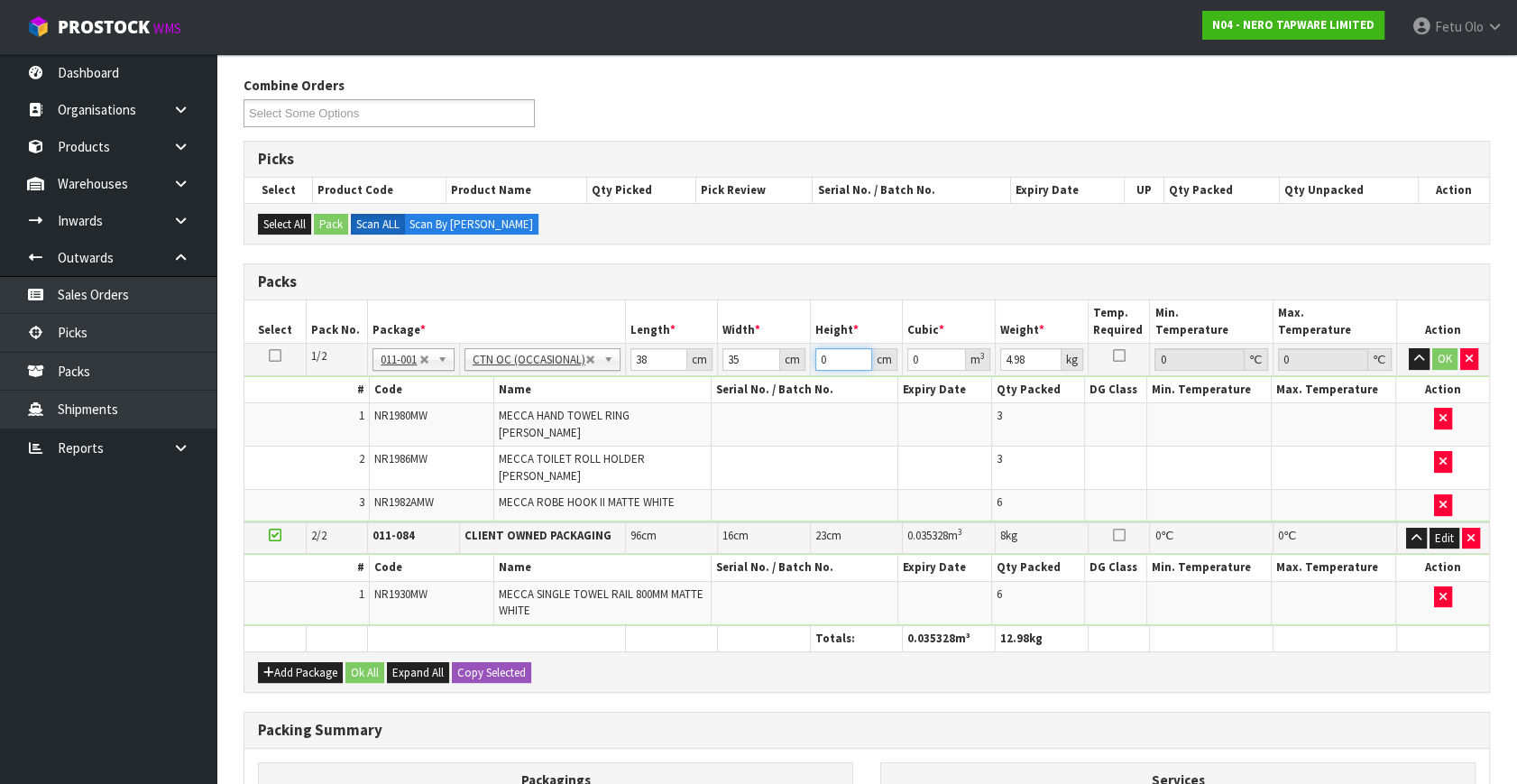
type input "0.00266"
type input "27"
type input "0.03591"
type input "27"
type input "5"
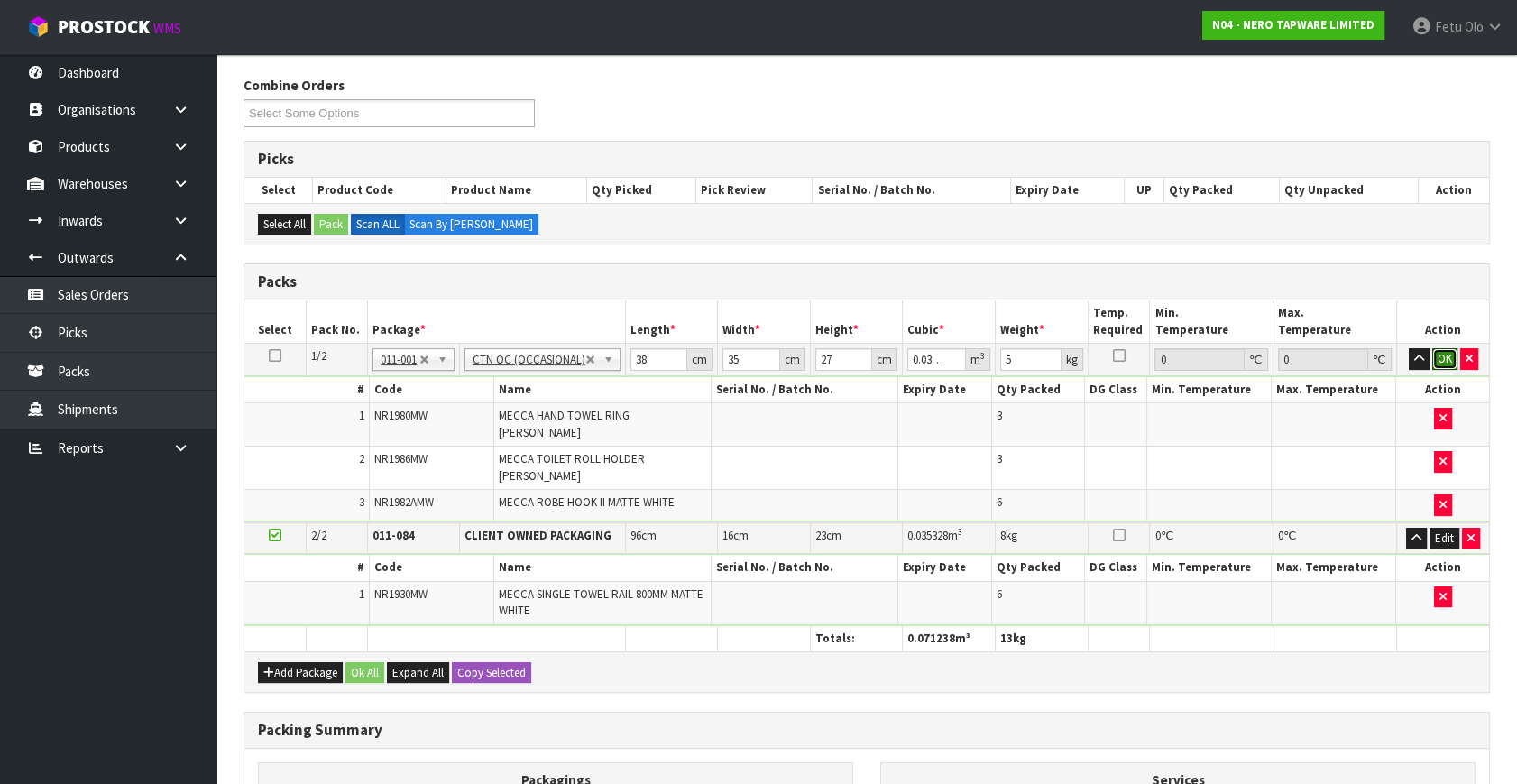
click button "OK" at bounding box center [1444, 359] width 25 height 21
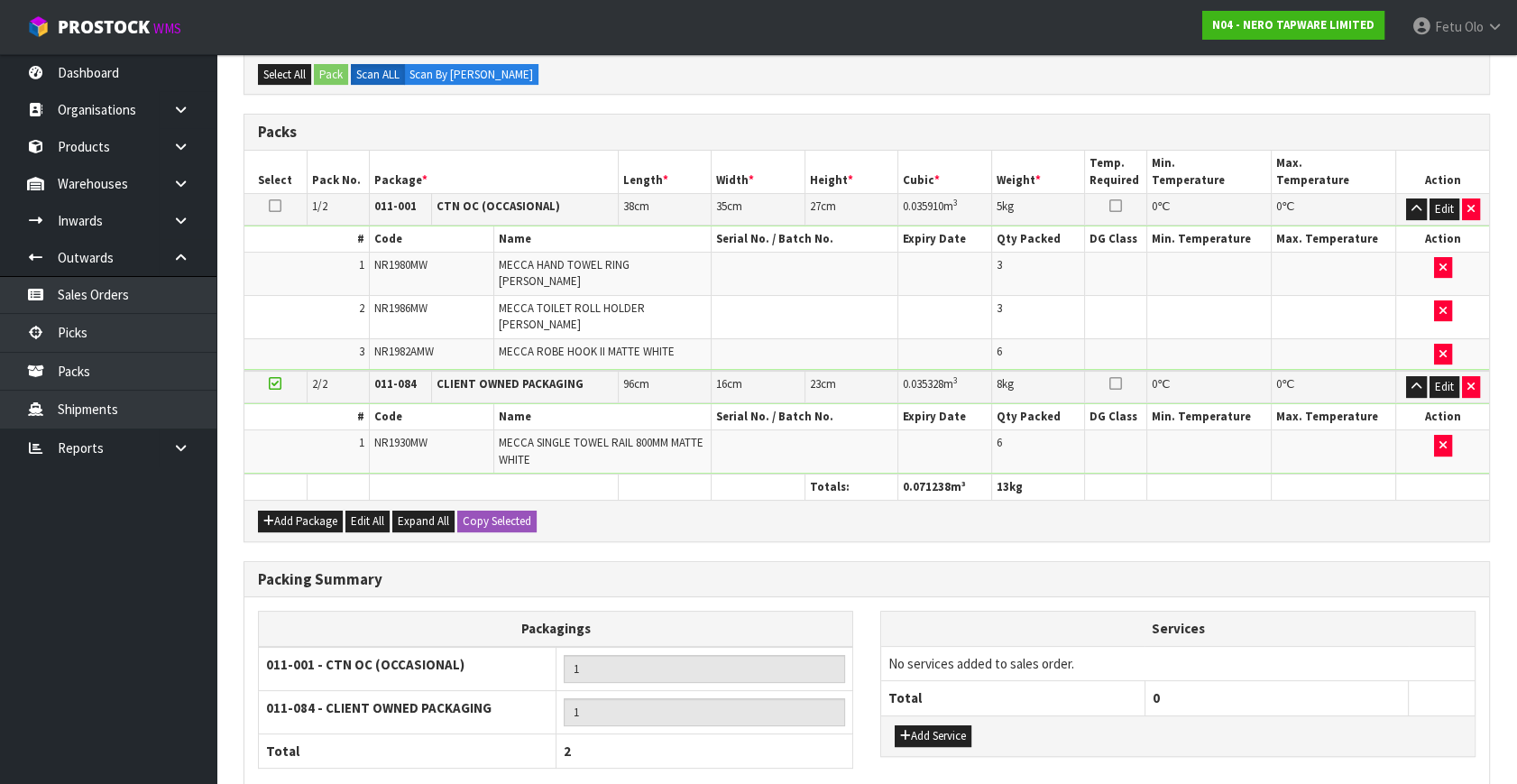
scroll to position [488, 0]
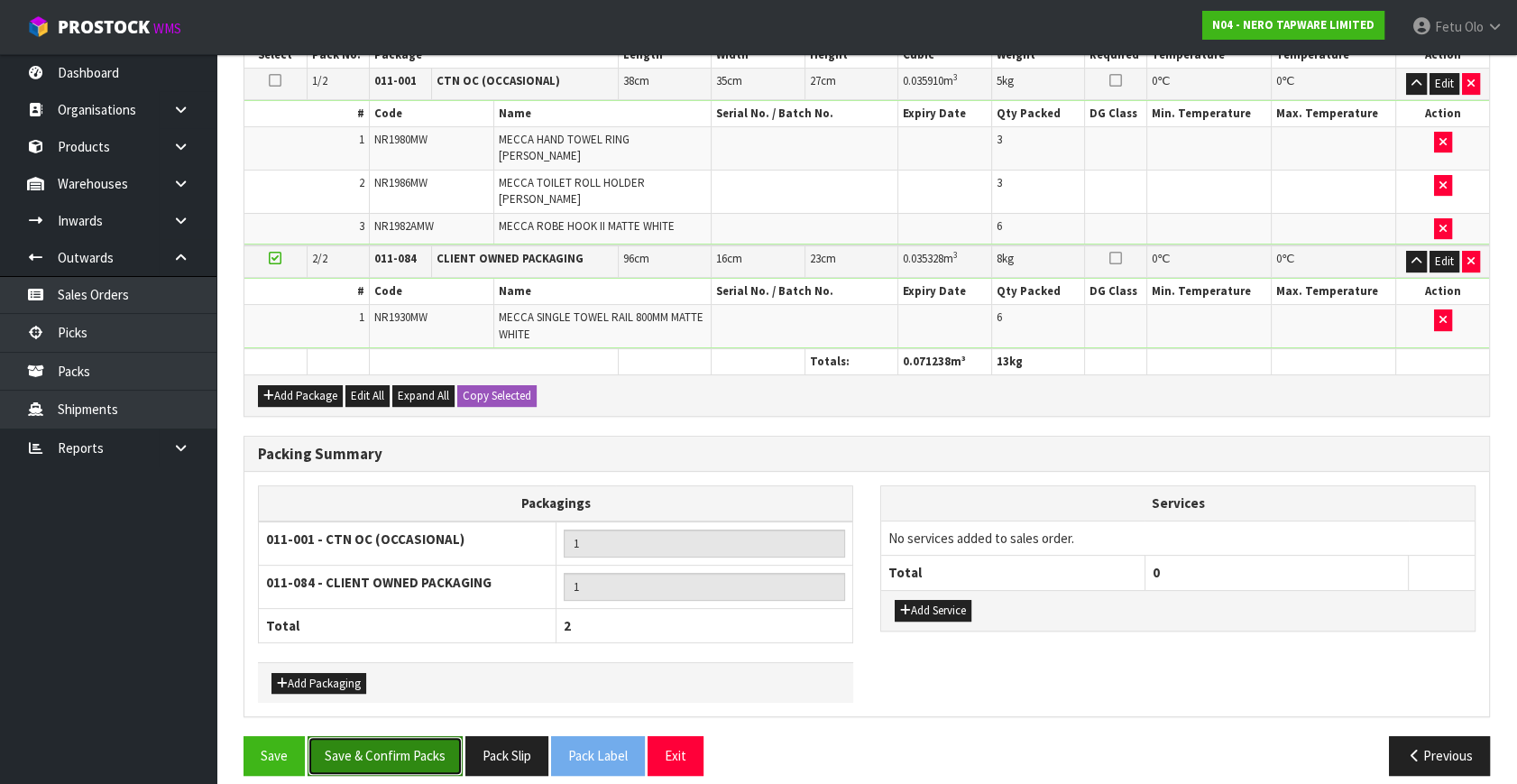
click at [422, 736] on button "Save & Confirm Packs" at bounding box center [385, 755] width 155 height 38
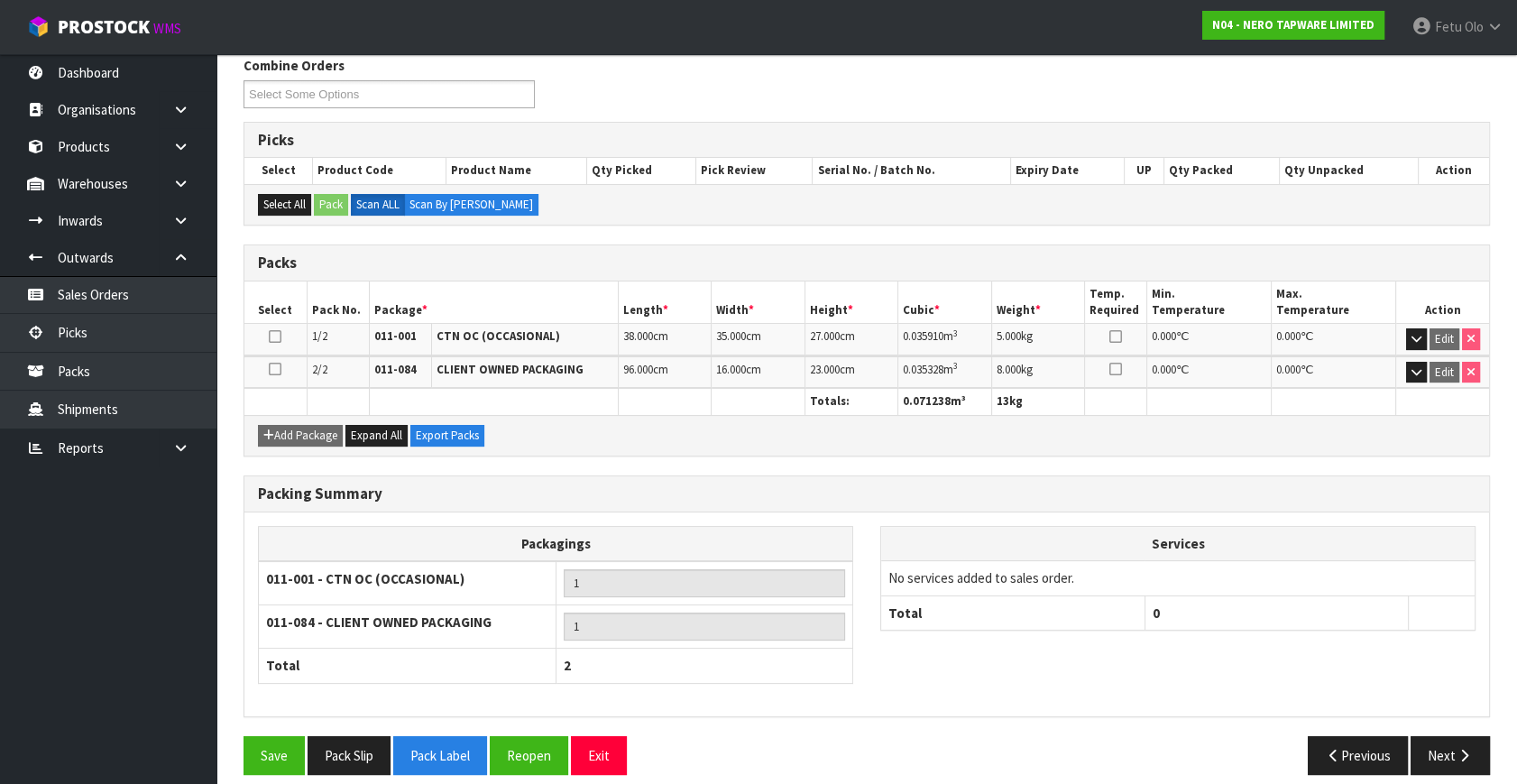
scroll to position [311, 0]
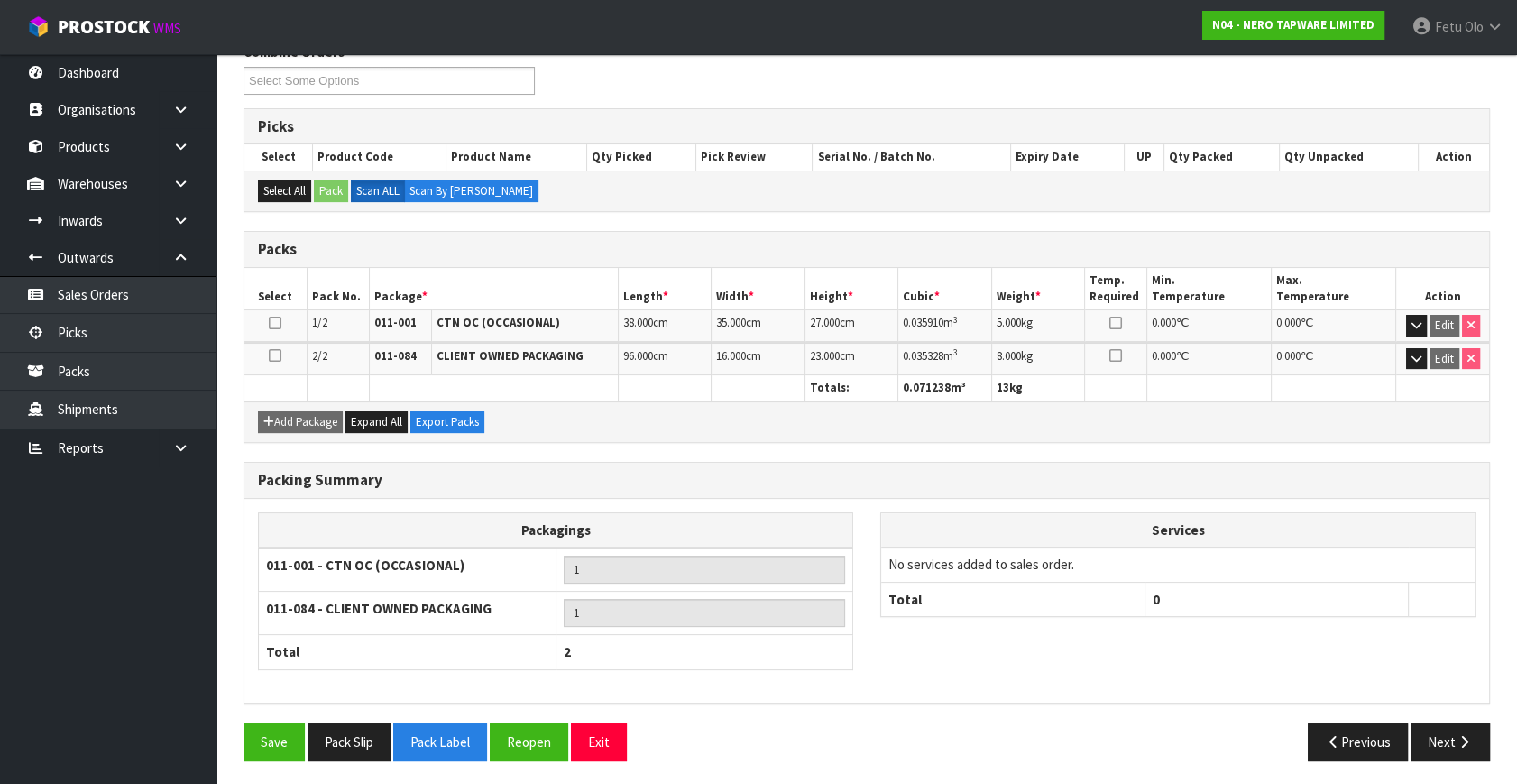
click at [1453, 760] on div "Save Pack Slip Pack Label Reopen Exit Previous Next" at bounding box center [867, 748] width 1274 height 52
click at [1445, 746] on button "Next" at bounding box center [1450, 742] width 79 height 38
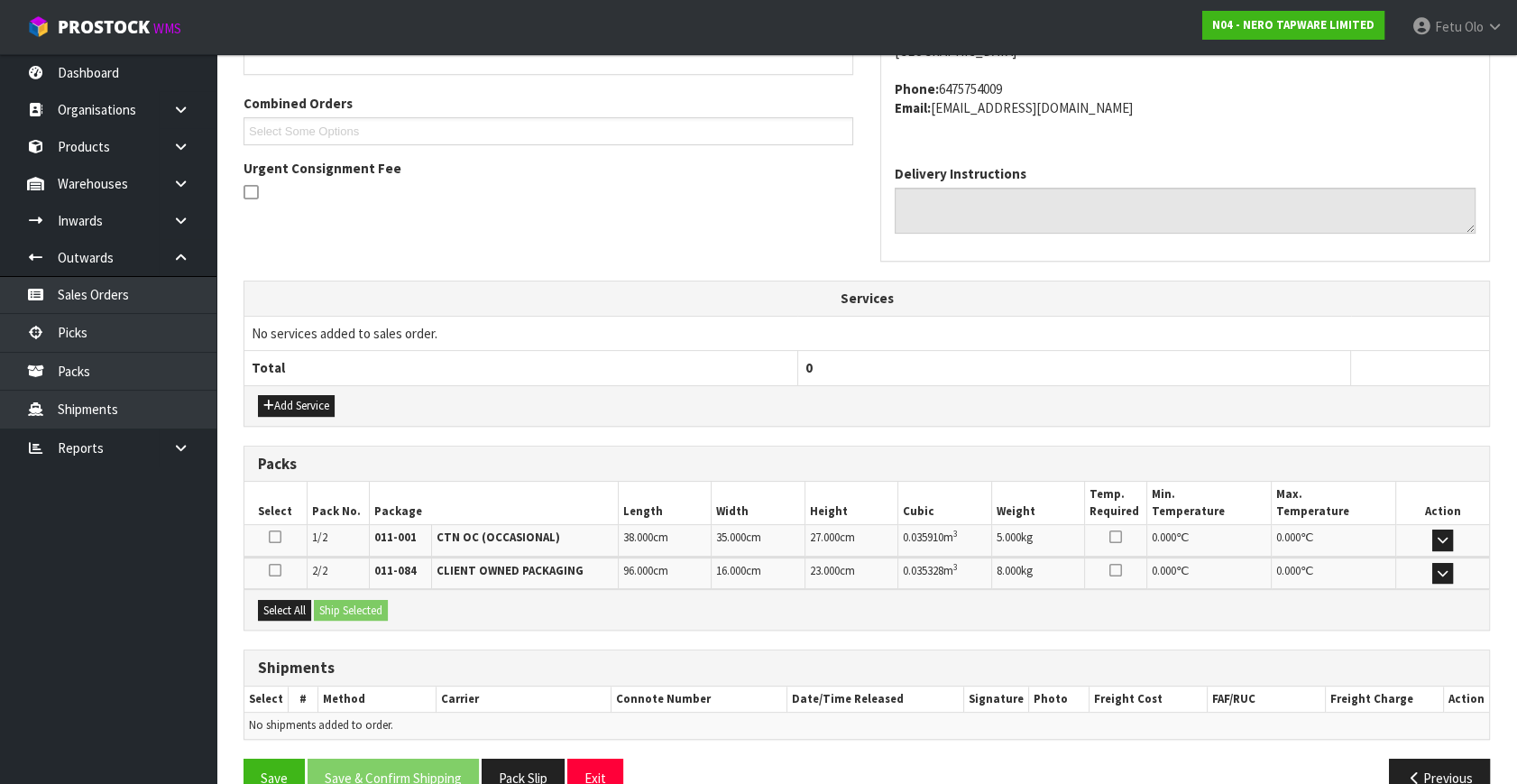
scroll to position [477, 0]
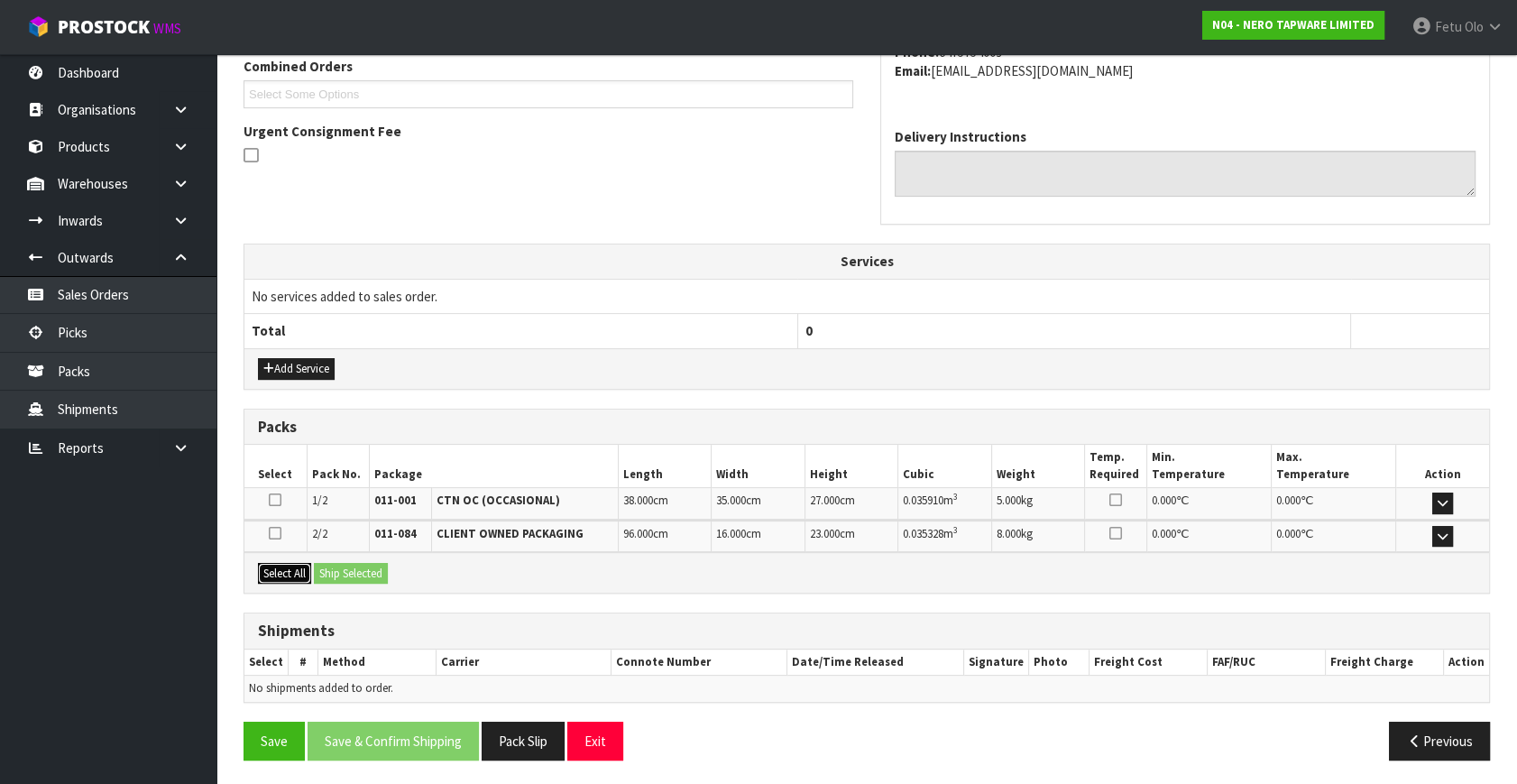
click at [288, 570] on button "Select All" at bounding box center [284, 573] width 53 height 21
click at [332, 567] on button "Ship Selected" at bounding box center [350, 573] width 74 height 21
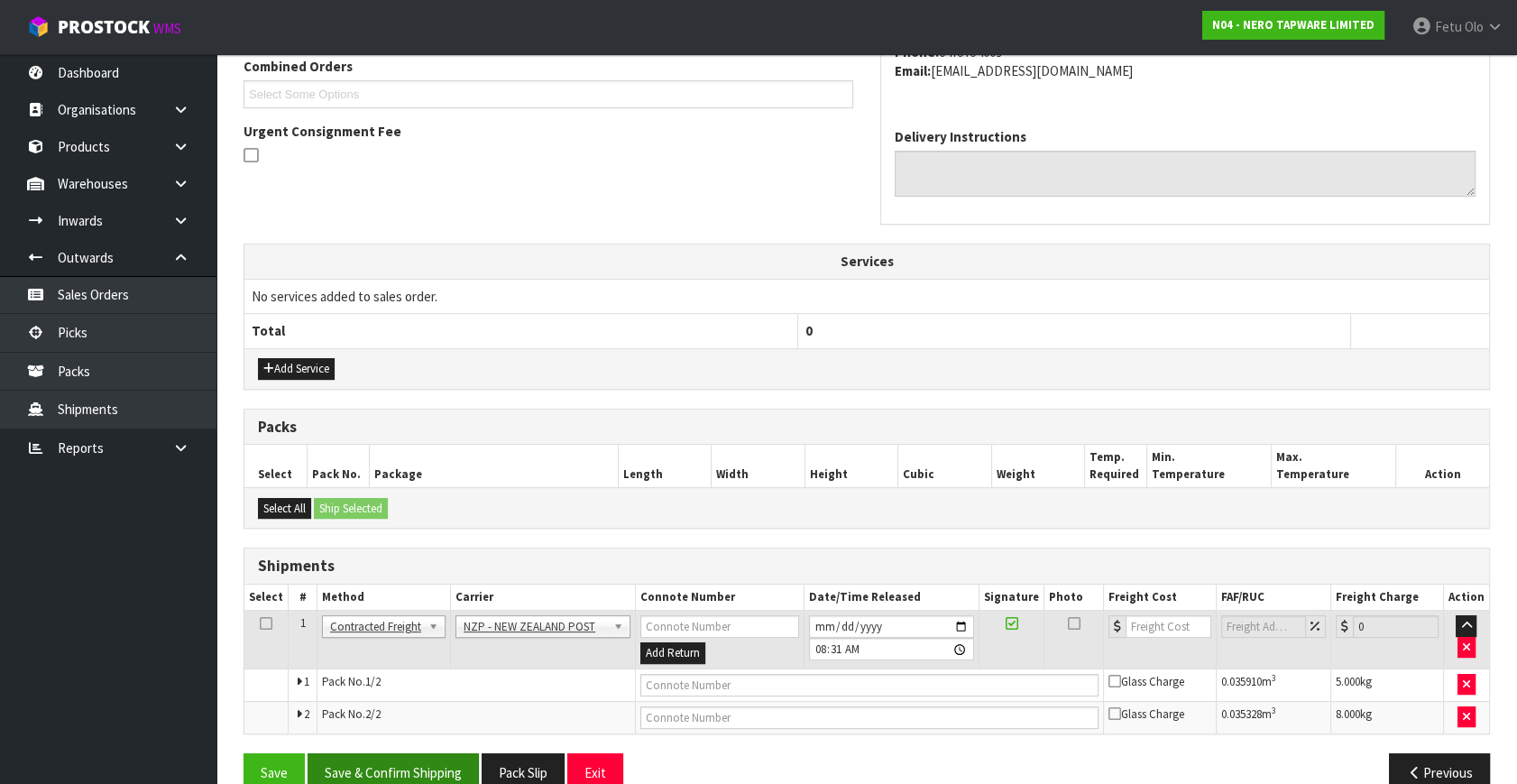
scroll to position [509, 0]
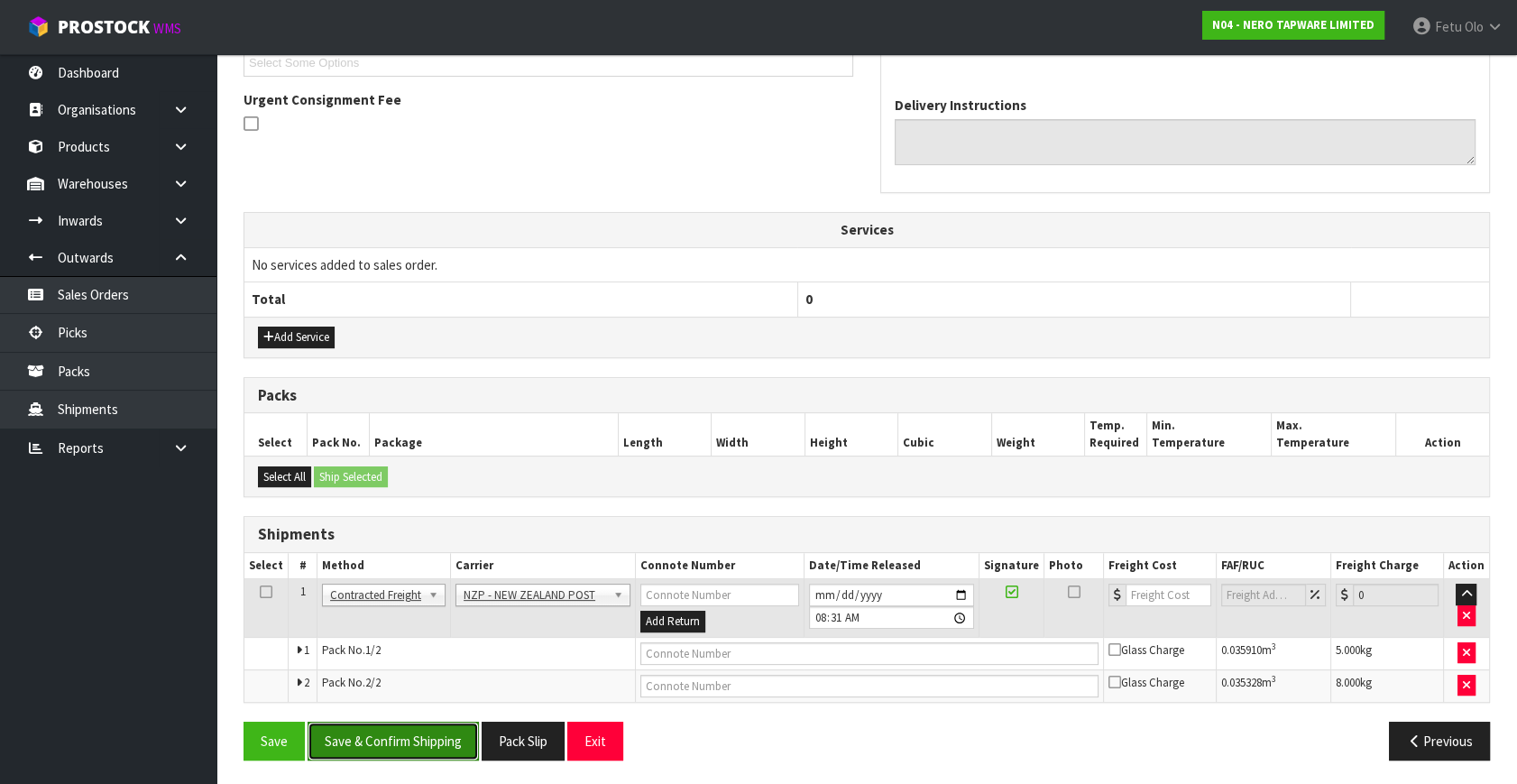
click at [412, 728] on button "Save & Confirm Shipping" at bounding box center [393, 741] width 171 height 38
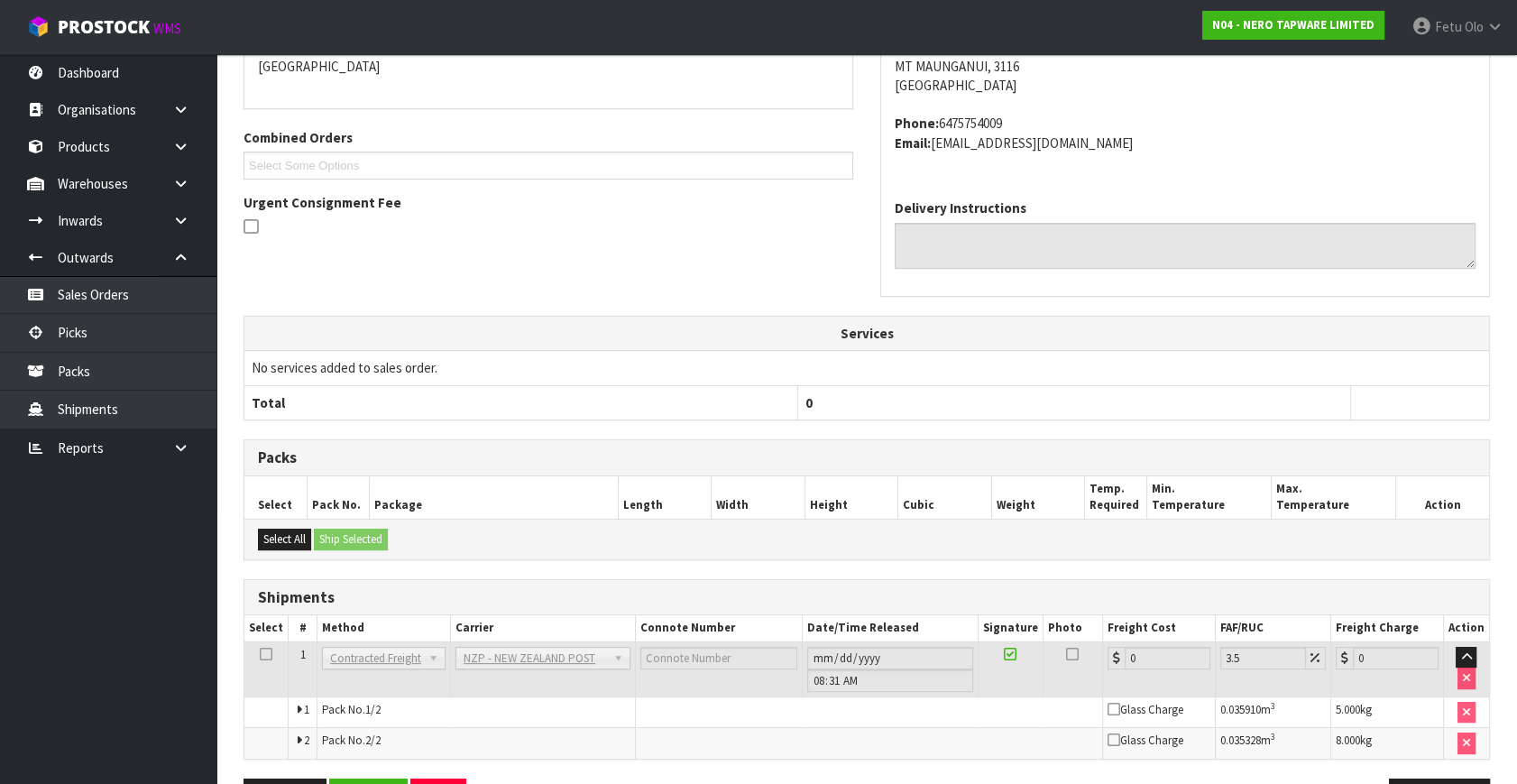
scroll to position [482, 0]
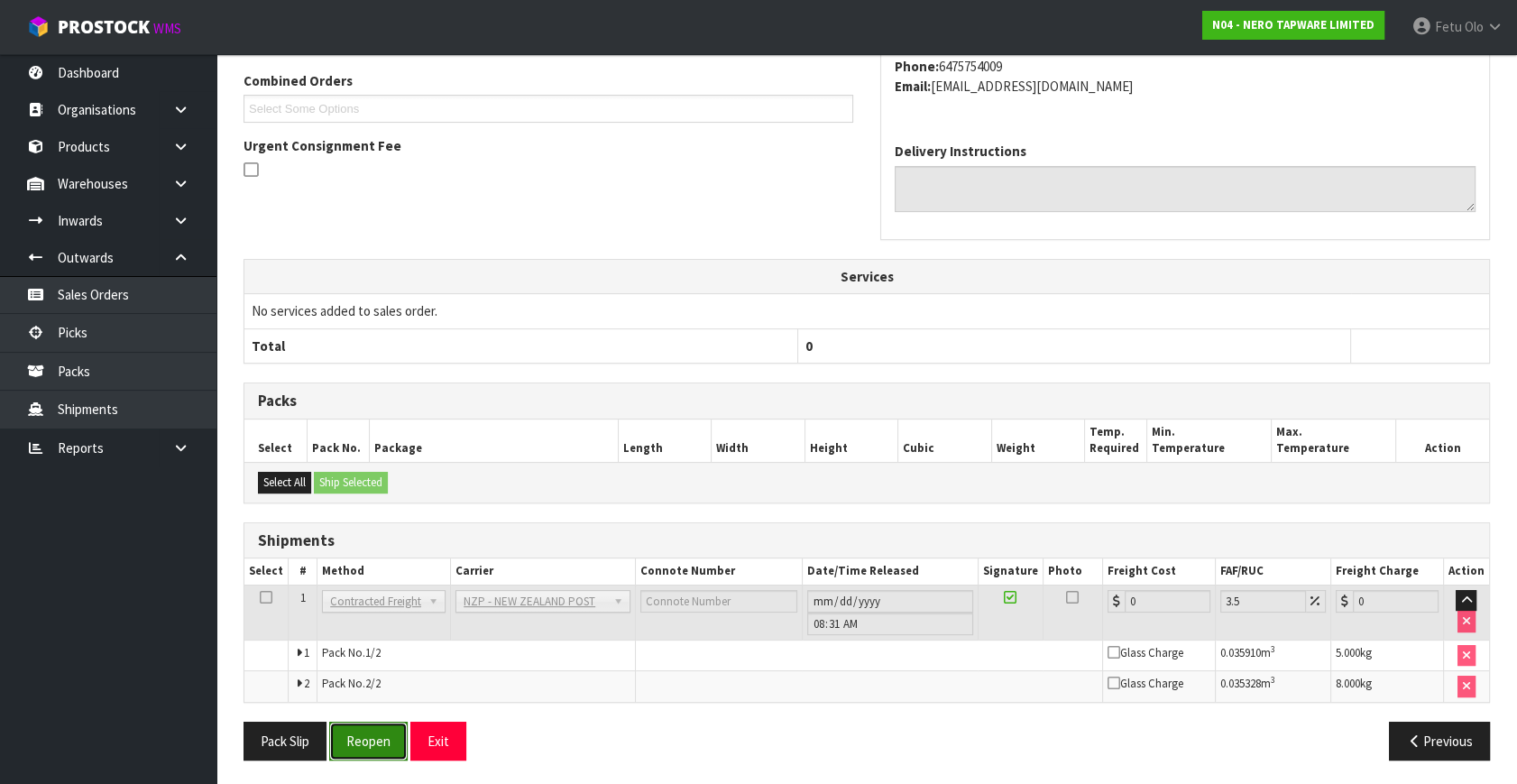
click at [382, 734] on button "Reopen" at bounding box center [368, 741] width 79 height 38
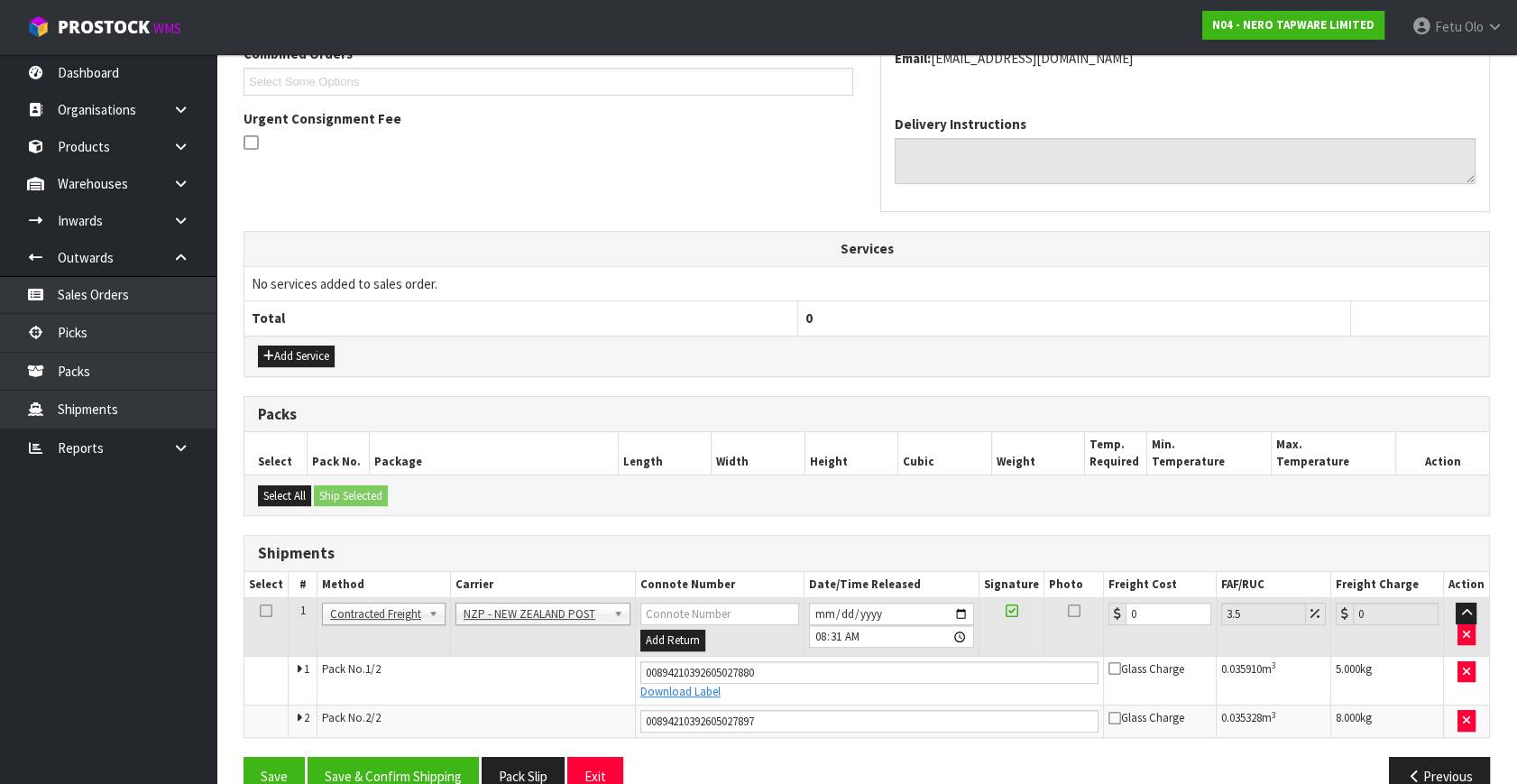
scroll to position [525, 0]
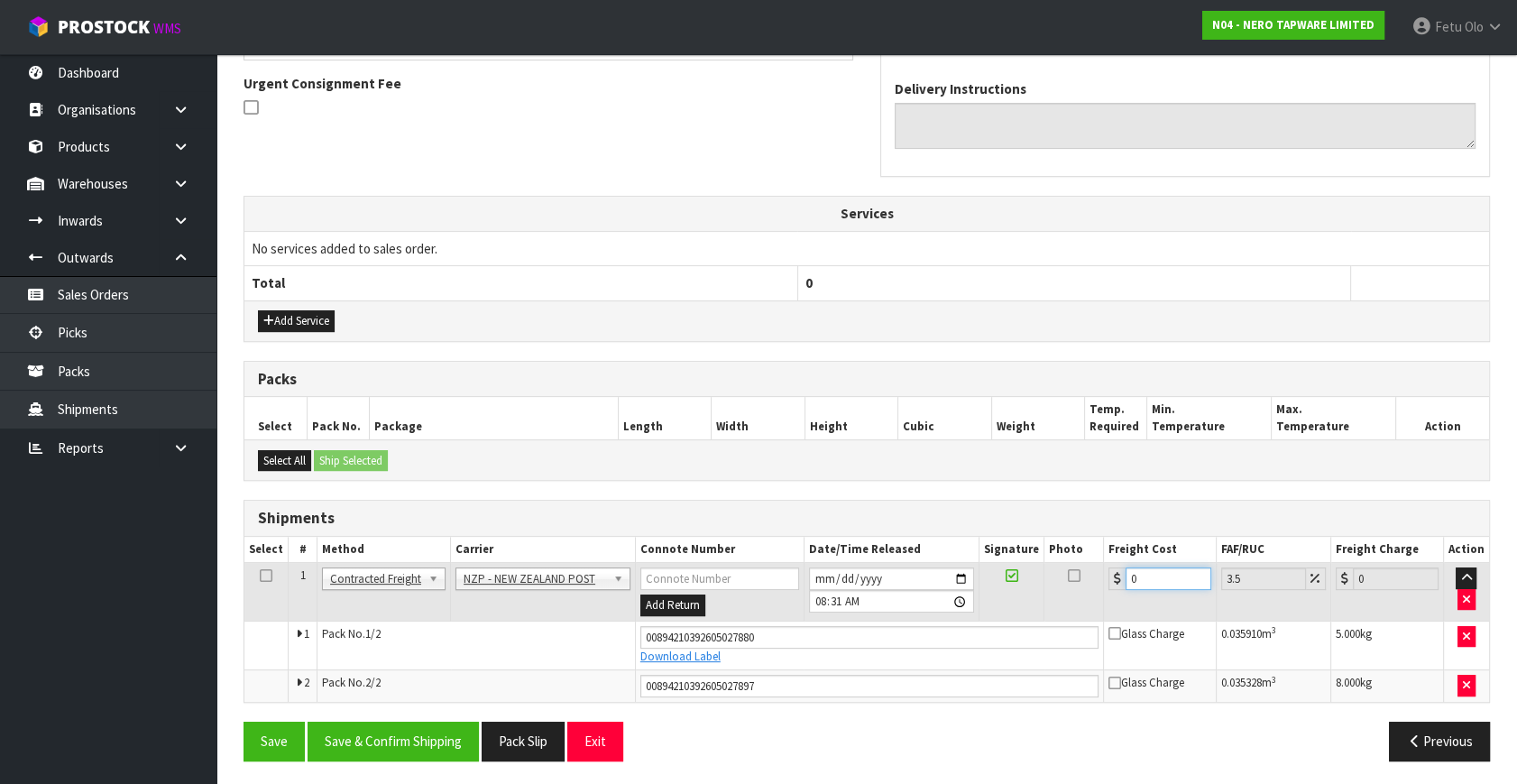
click at [841, 677] on tbody "1 Client Local Pickup Customer Local Pickup Company Freight Contracted Freight …" at bounding box center [867, 632] width 1245 height 139
type input "1"
type input "1.03"
type input "16"
type input "16.56"
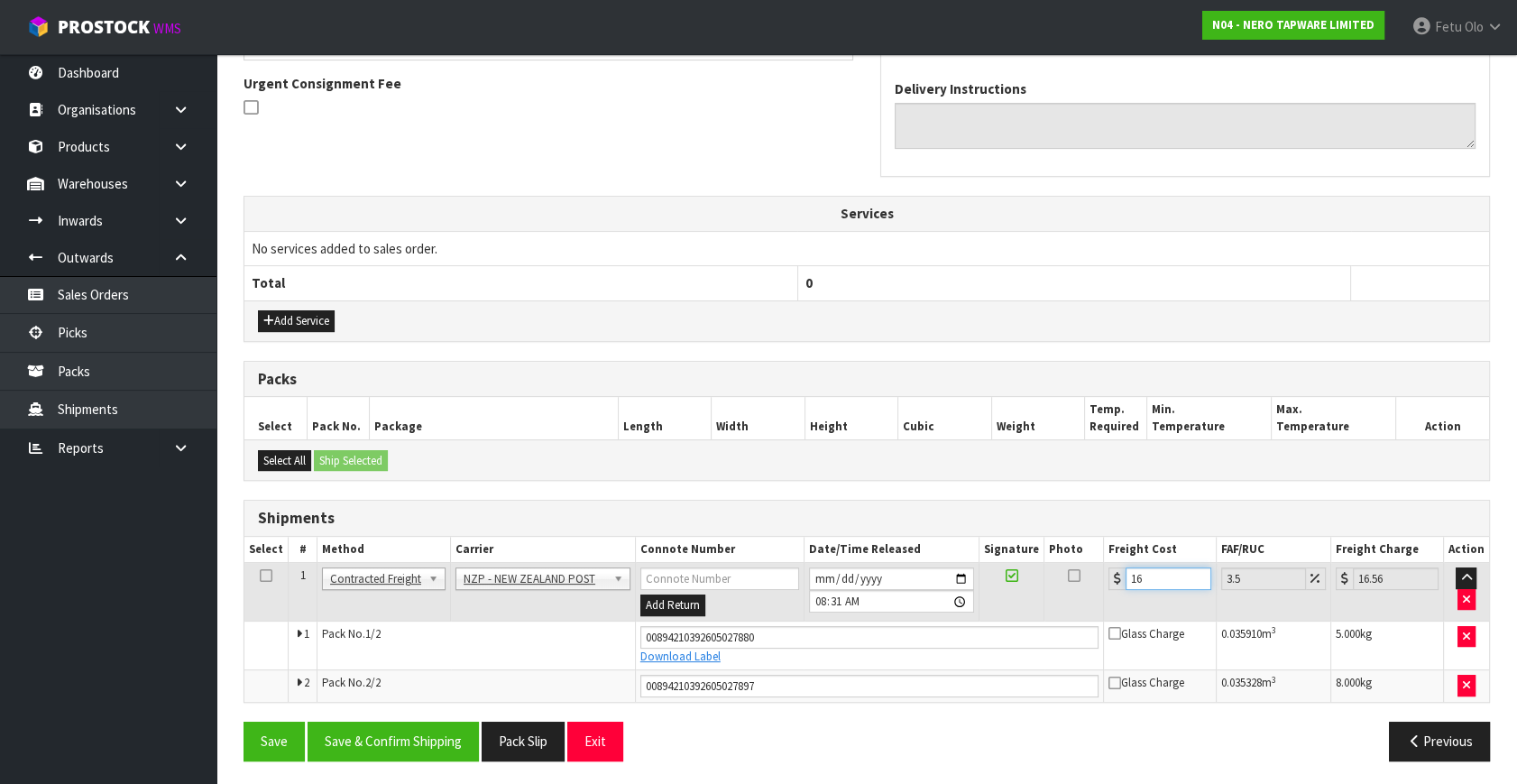
type input "16.9"
type input "17.49"
type input "16.90"
click at [383, 738] on button "Save & Confirm Shipping" at bounding box center [393, 741] width 171 height 38
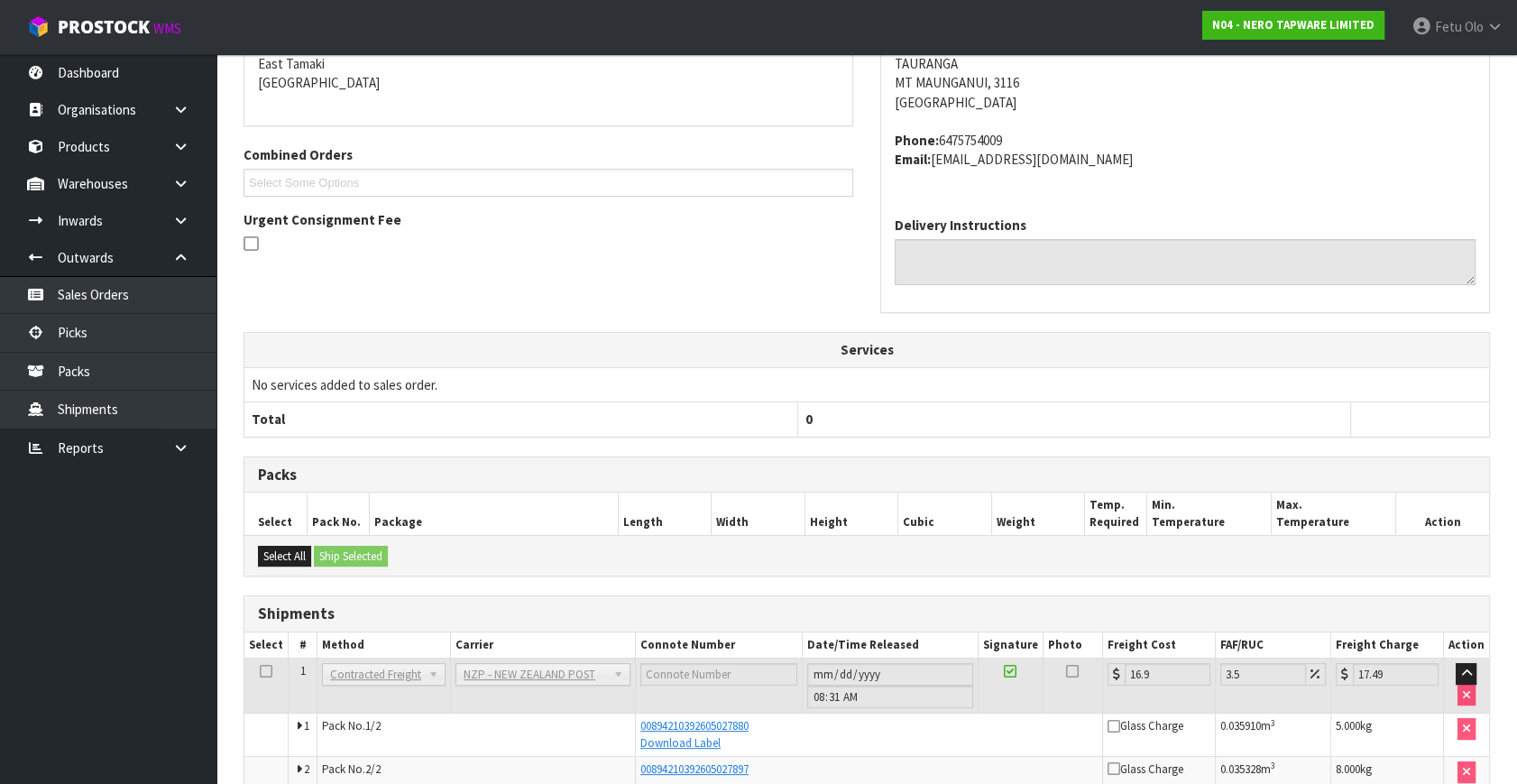
scroll to position [475, 0]
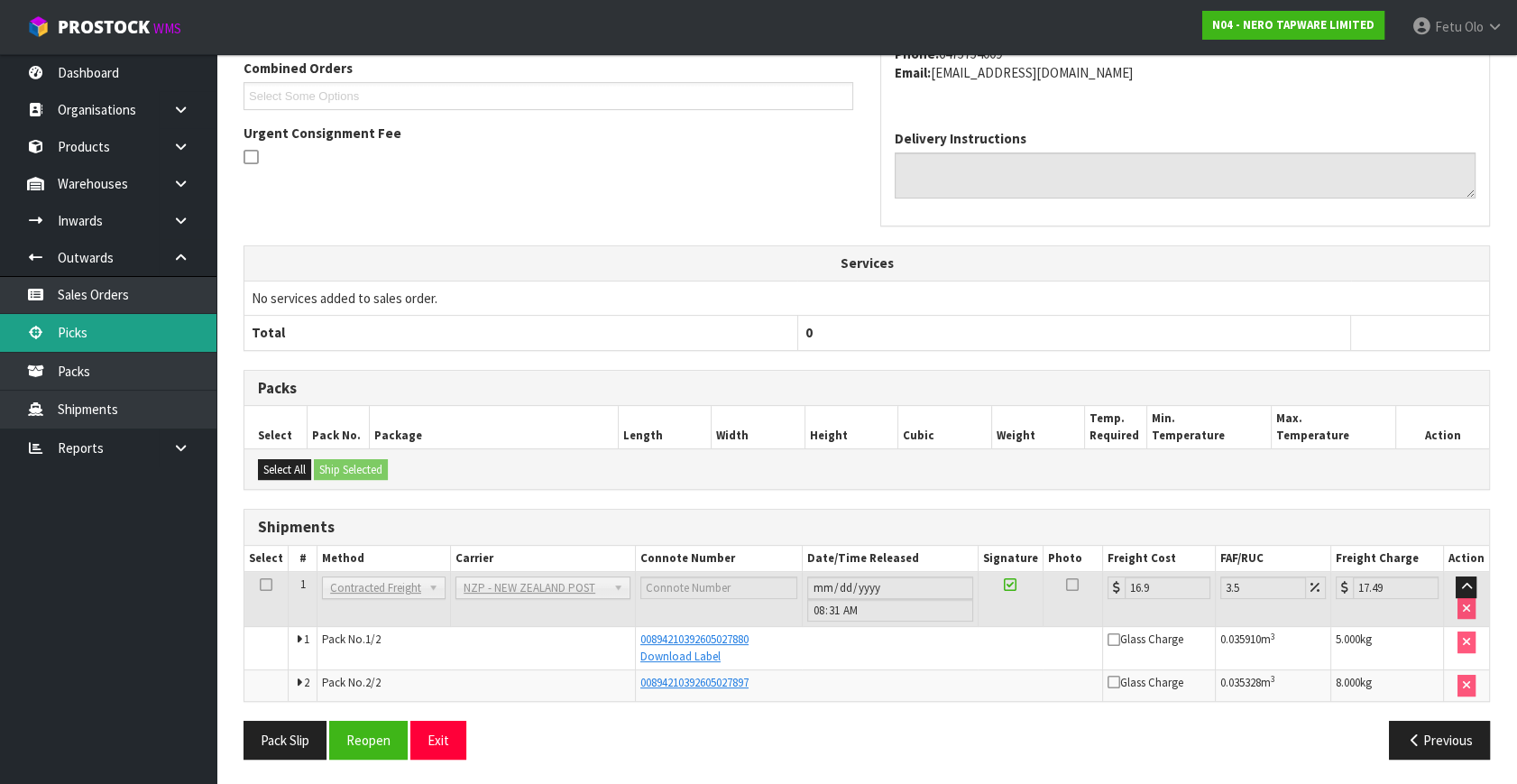
click at [132, 328] on link "Picks" at bounding box center [108, 332] width 216 height 37
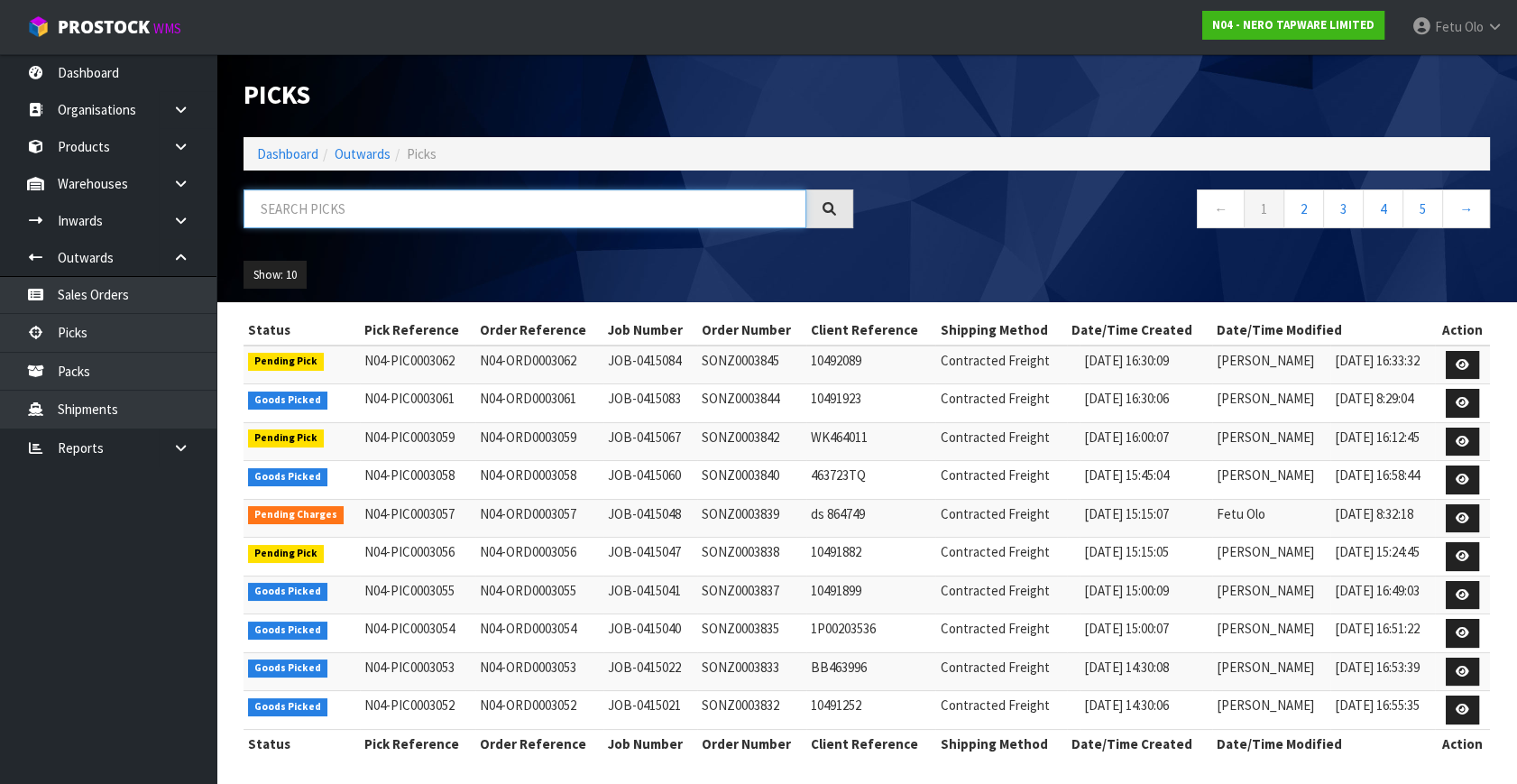
click at [419, 216] on input "text" at bounding box center [524, 209] width 563 height 38
type input "3058"
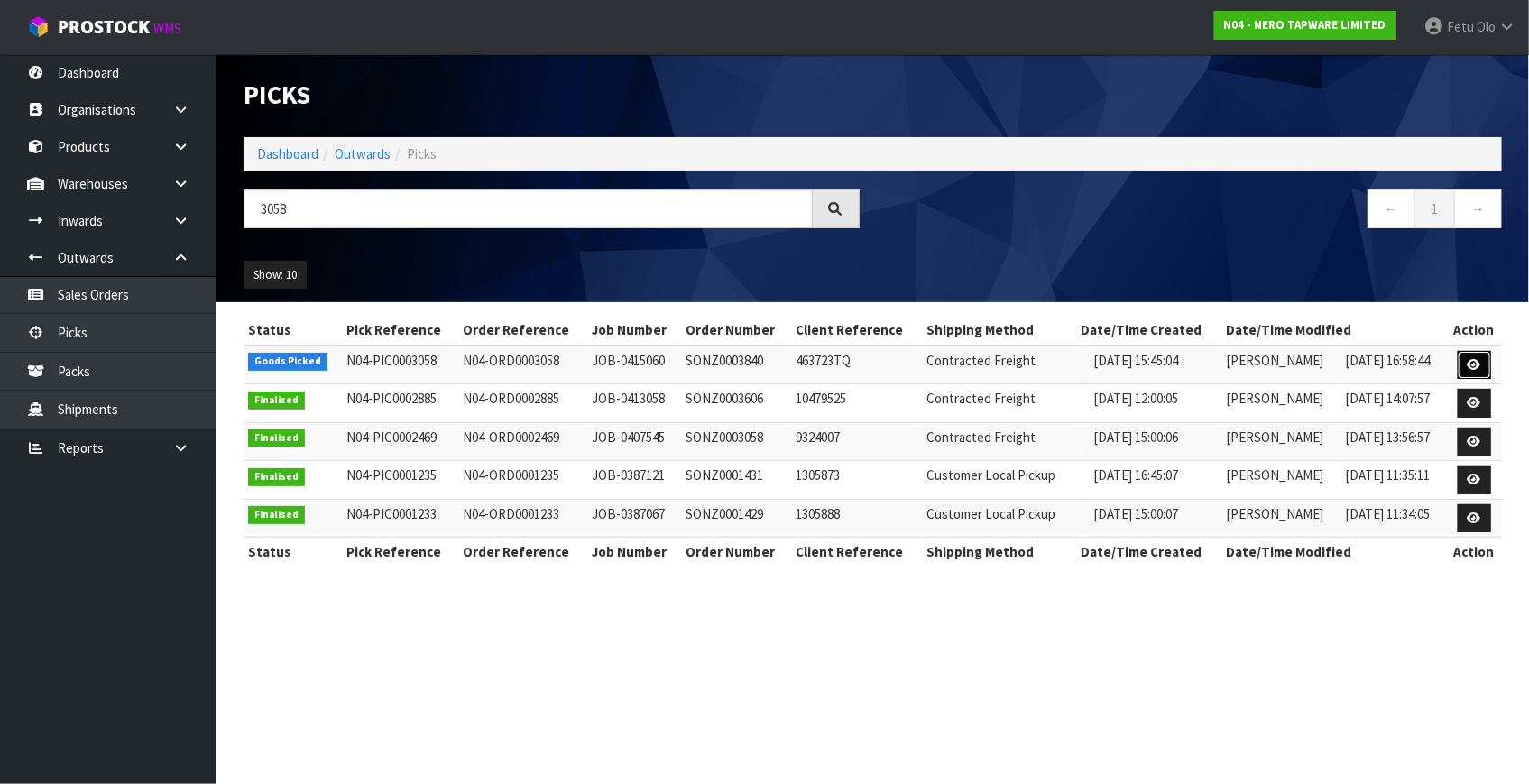
click at [1459, 364] on link at bounding box center [1474, 366] width 34 height 29
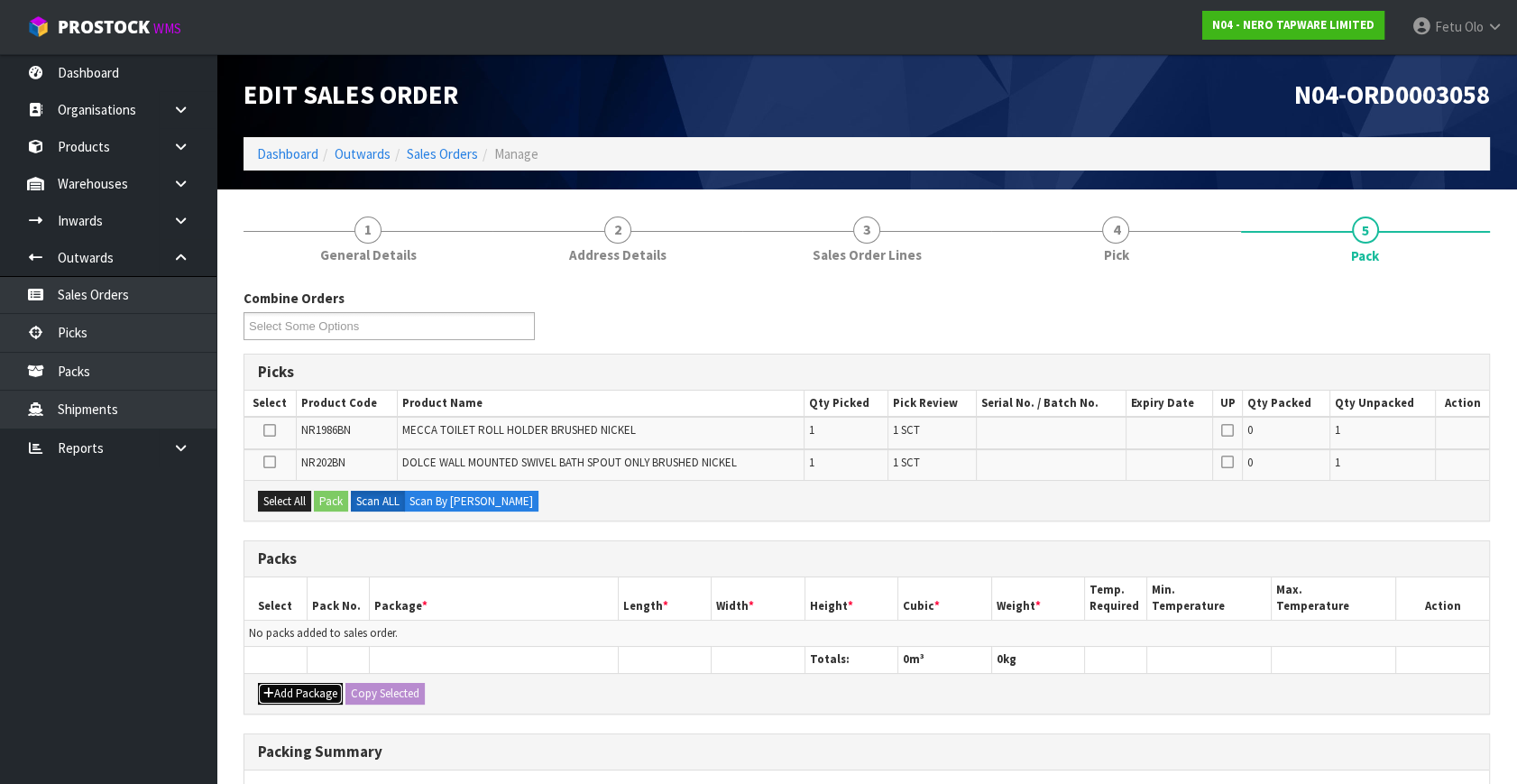
click at [285, 691] on button "Add Package" at bounding box center [300, 694] width 85 height 21
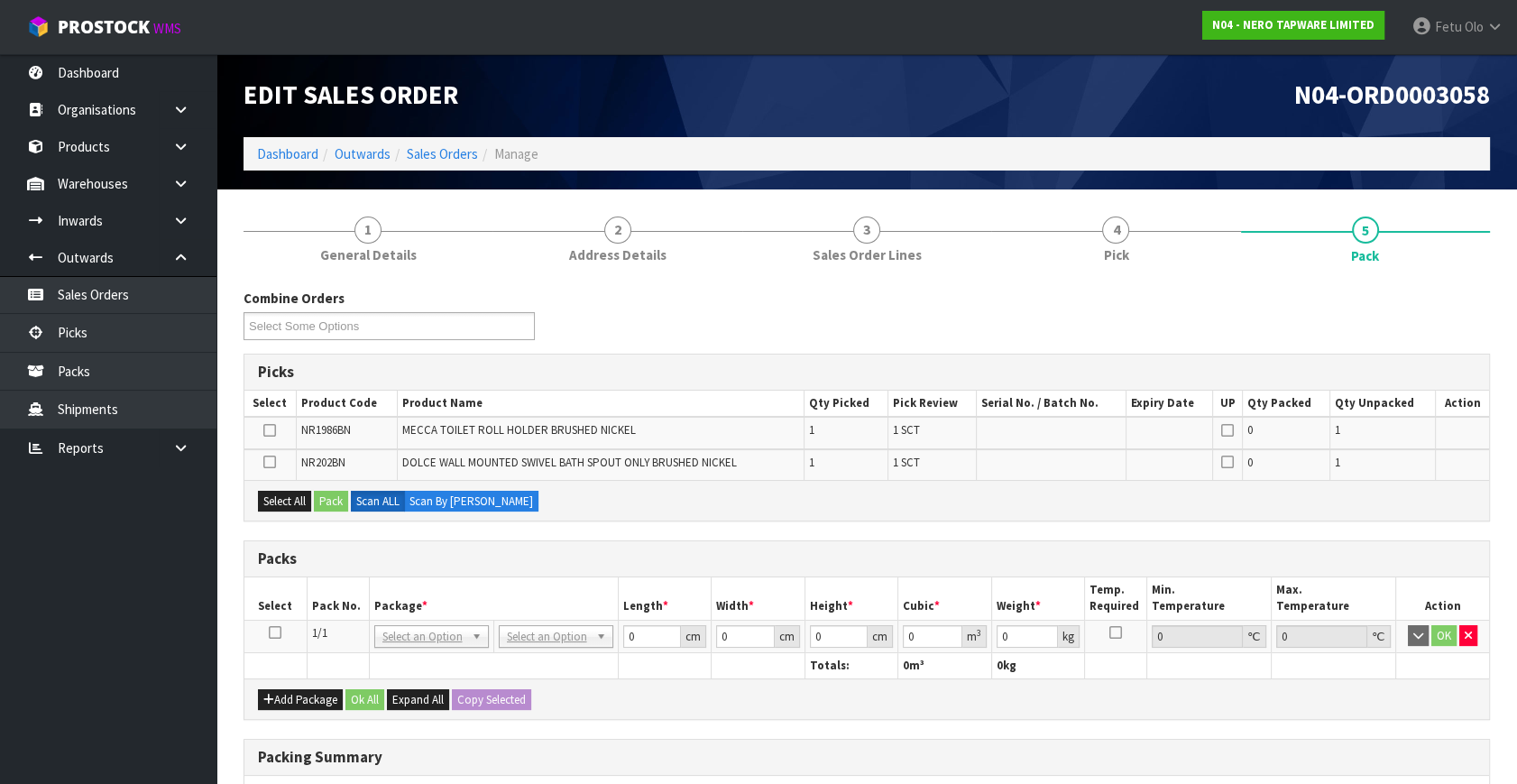
click at [270, 632] on icon at bounding box center [274, 632] width 13 height 1
click at [369, 609] on th "Package *" at bounding box center [493, 598] width 249 height 42
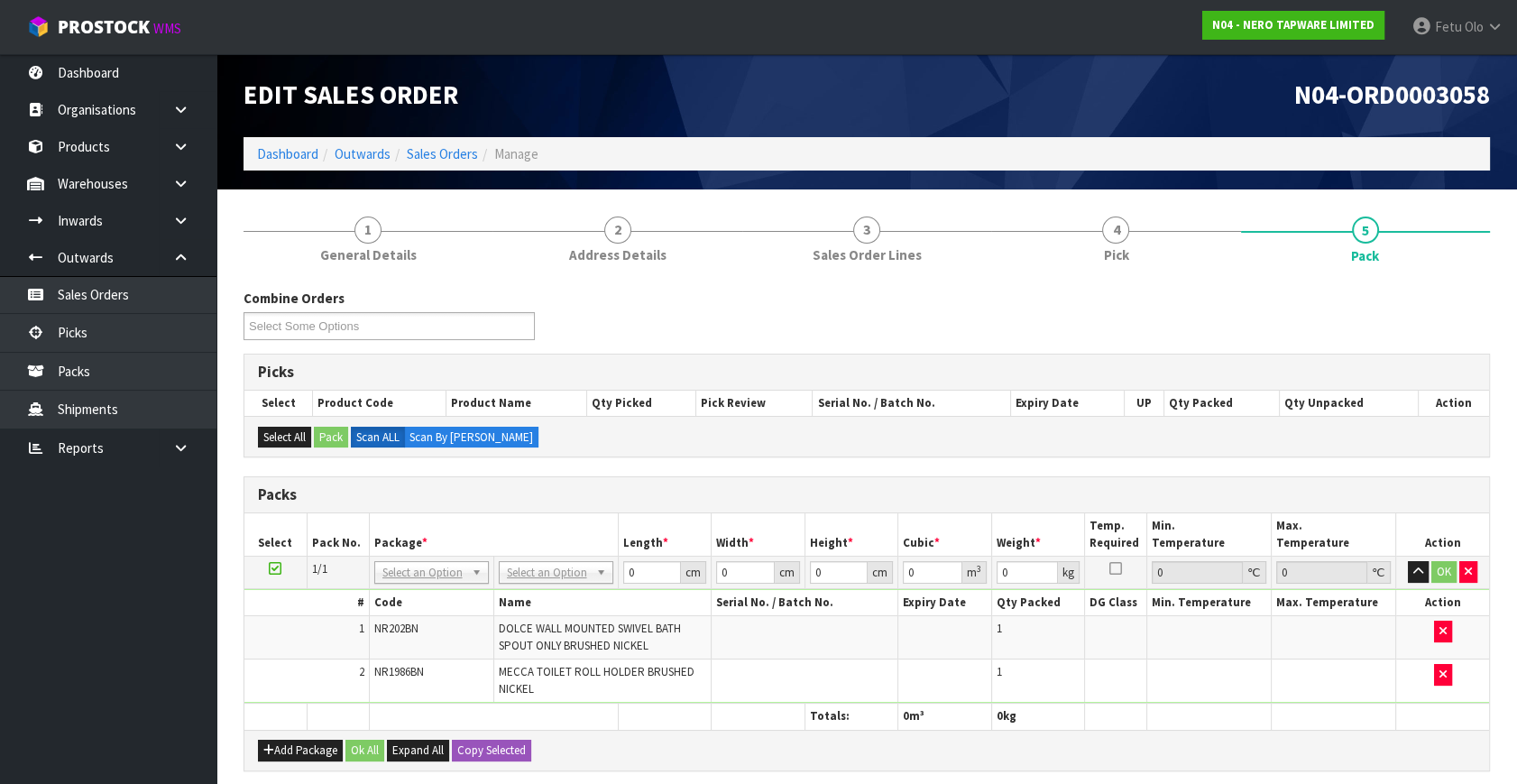
drag, startPoint x: 418, startPoint y: 559, endPoint x: 411, endPoint y: 583, distance: 25.0
click at [410, 585] on input "text" at bounding box center [431, 594] width 106 height 22
type input "011"
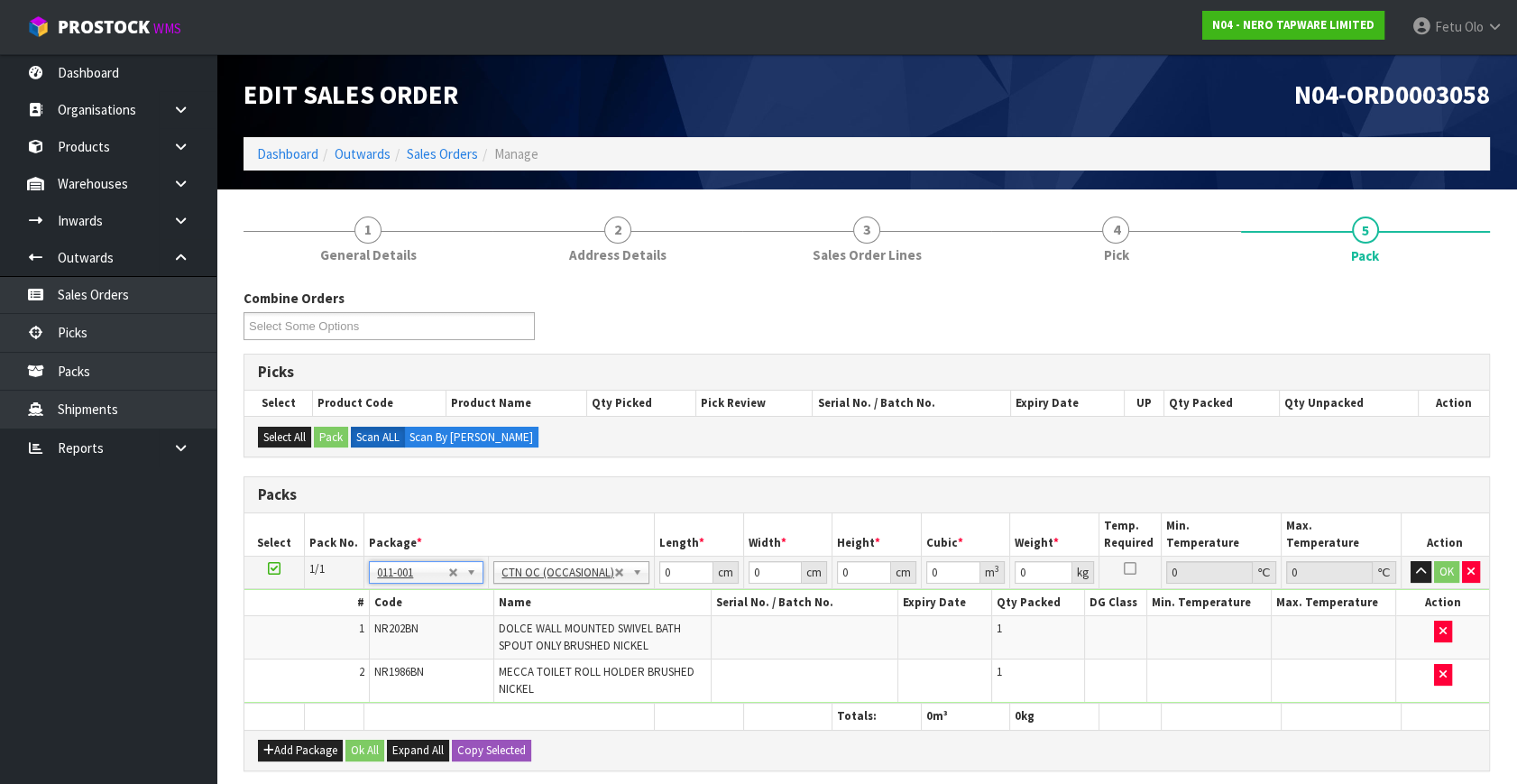
type input "1.58"
drag, startPoint x: 669, startPoint y: 572, endPoint x: 518, endPoint y: 631, distance: 162.1
click at [519, 631] on tbody "1/1 NONE 007-001 007-002 007-004 007-009 007-013 007-014 007-015 007-017 007-01…" at bounding box center [867, 629] width 1245 height 147
type input "30"
type input "13"
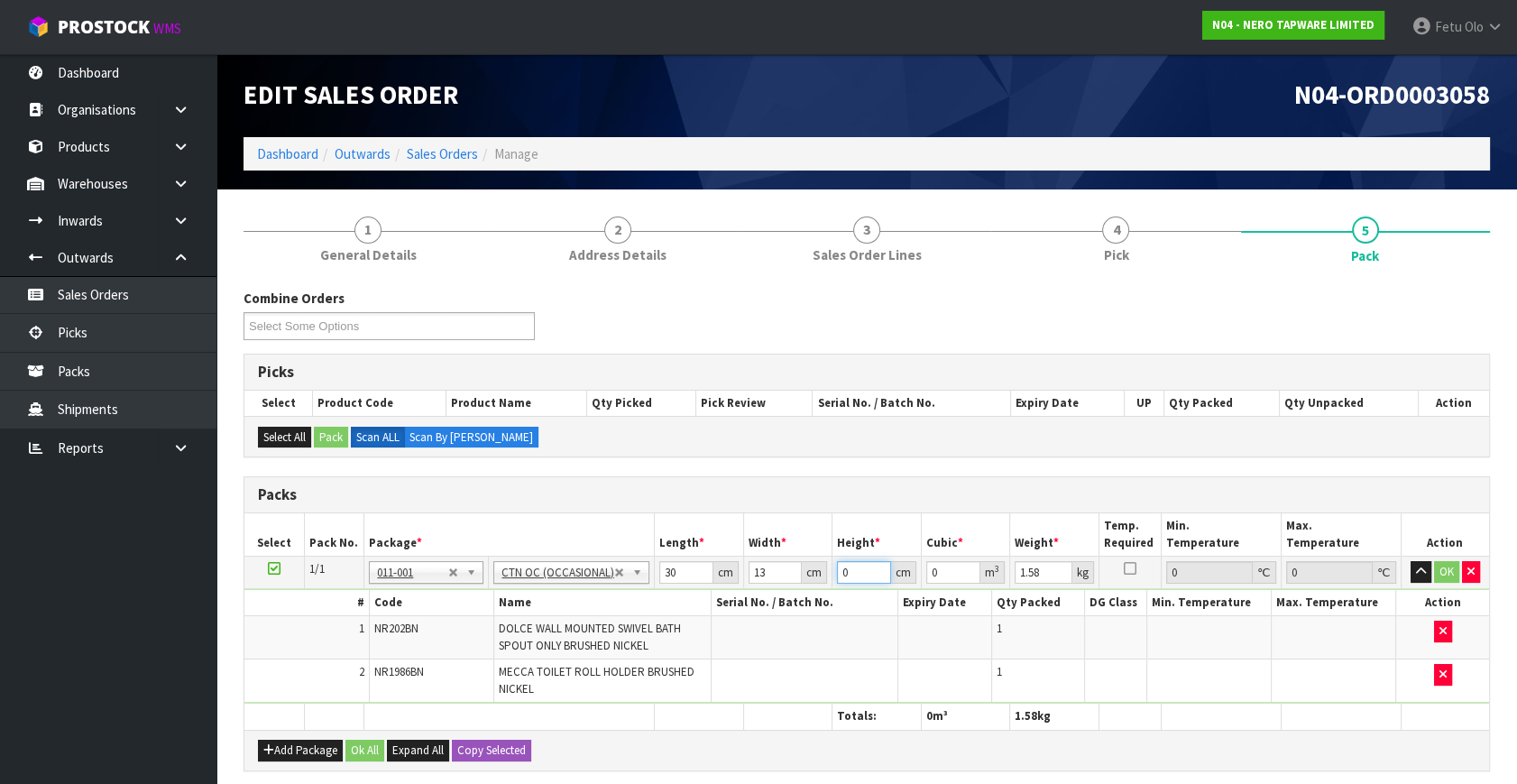
type input "1"
type input "0.00039"
type input "17"
type input "0.00663"
type input "17"
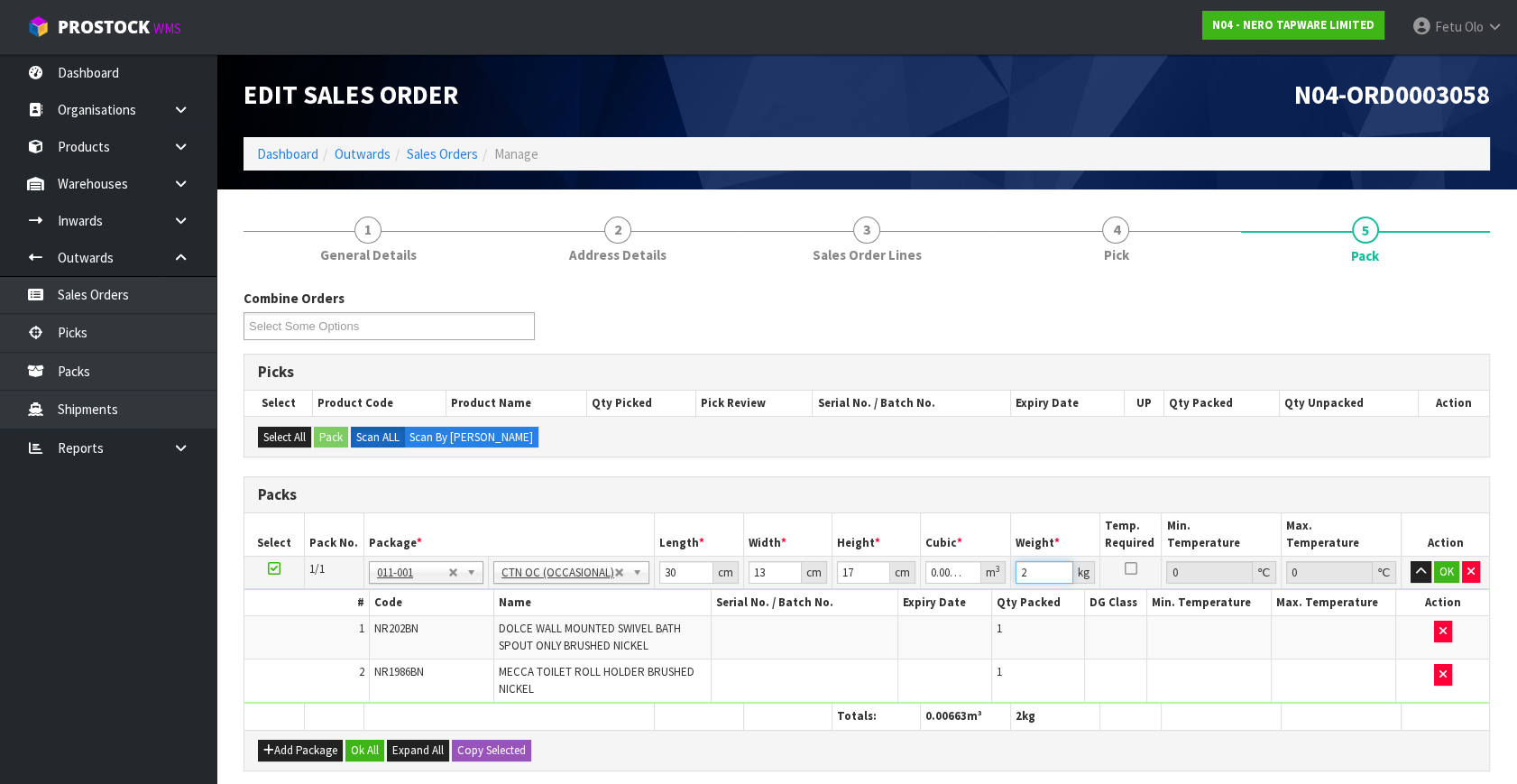
type input "2"
click button "OK" at bounding box center [1446, 571] width 25 height 21
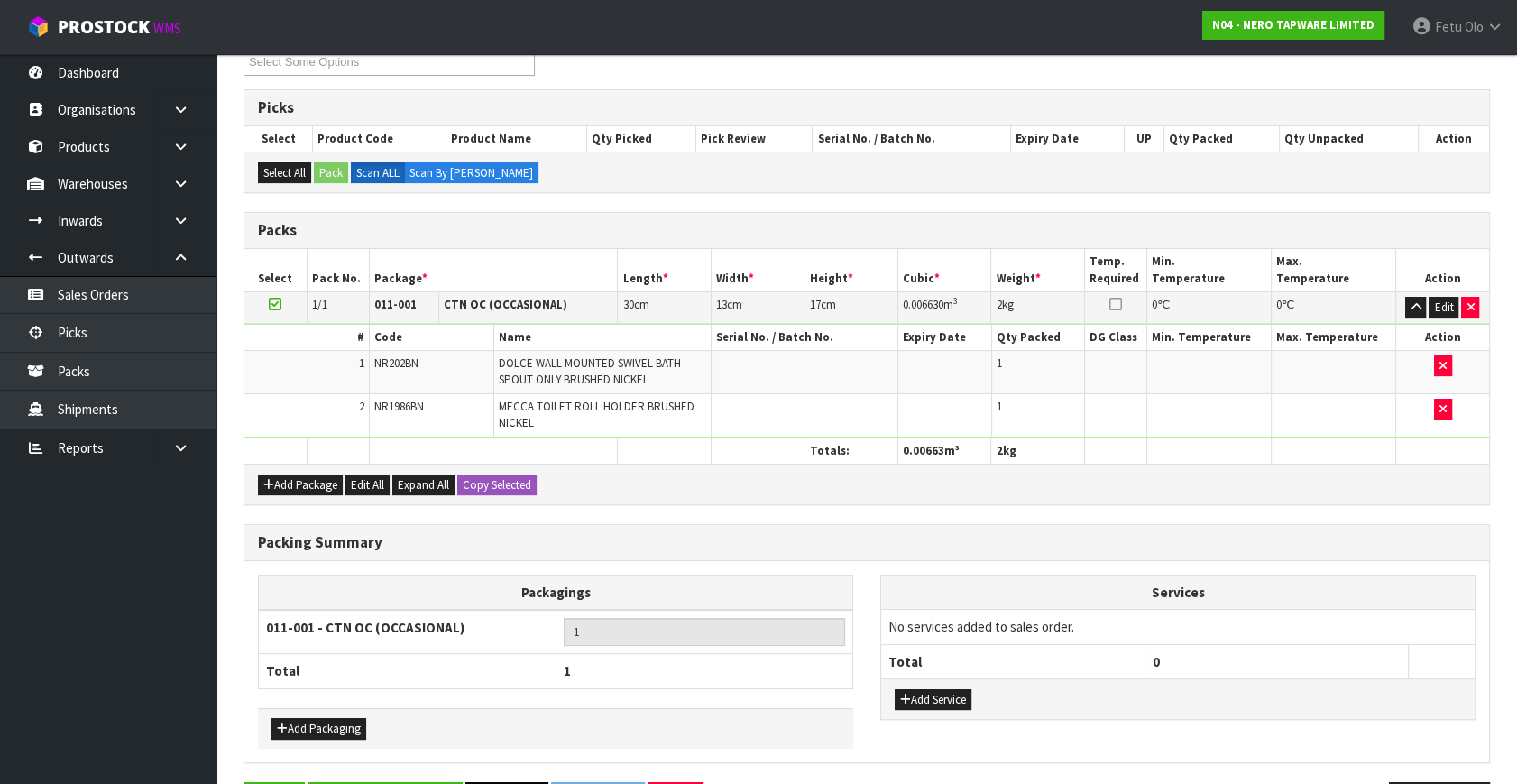
scroll to position [324, 0]
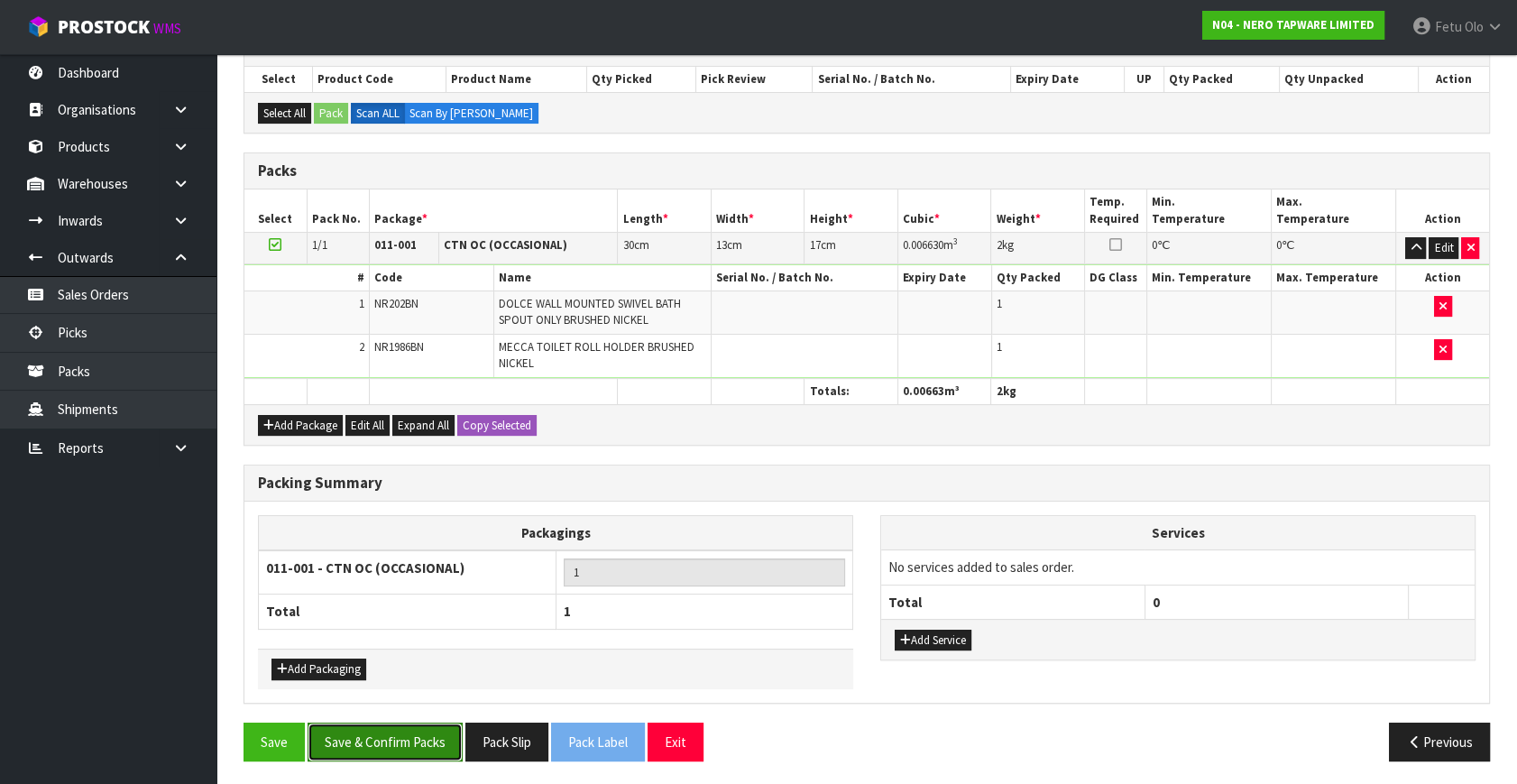
click at [428, 742] on button "Save & Confirm Packs" at bounding box center [385, 742] width 155 height 38
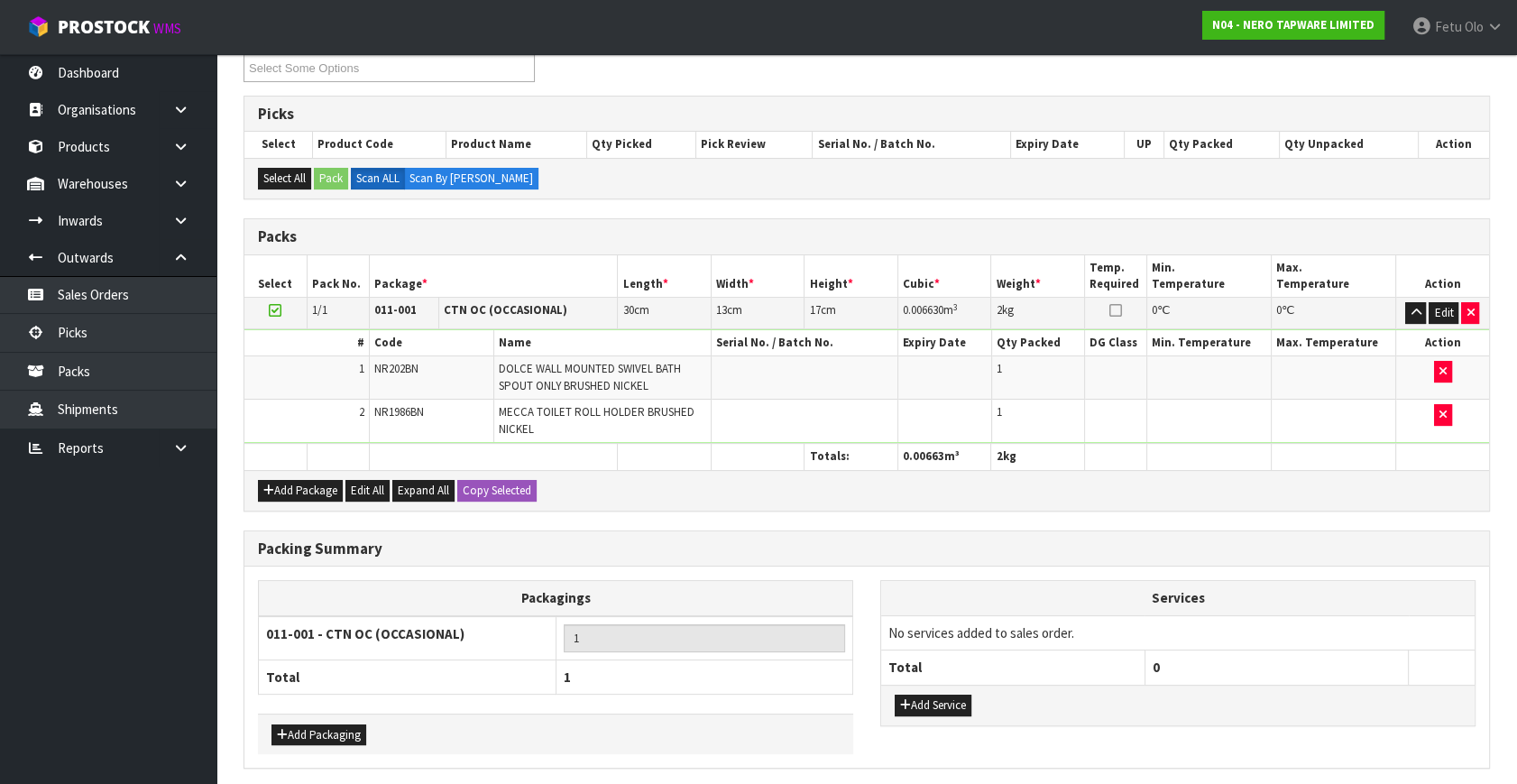
scroll to position [0, 0]
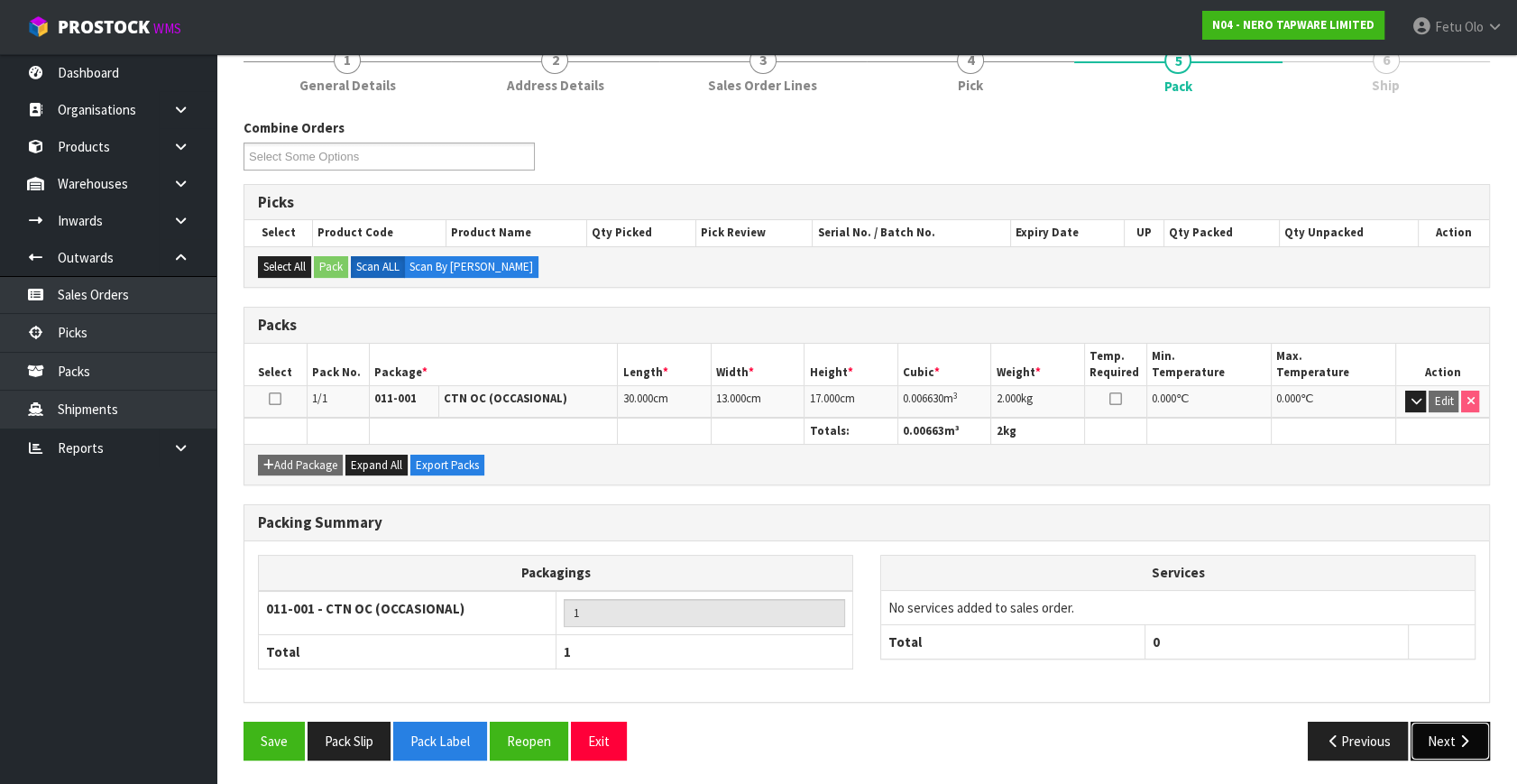
click at [1452, 737] on button "Next" at bounding box center [1450, 741] width 79 height 38
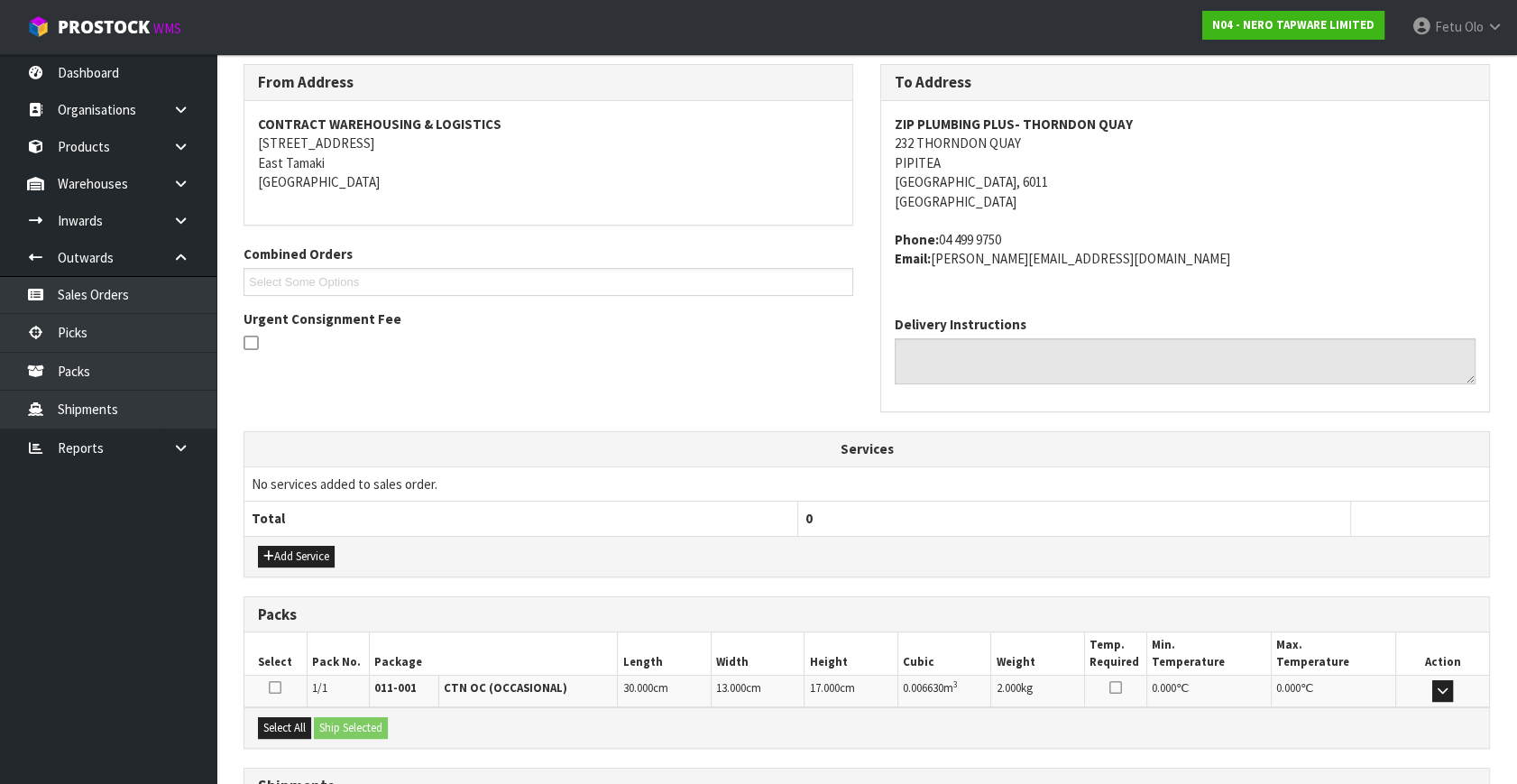
scroll to position [443, 0]
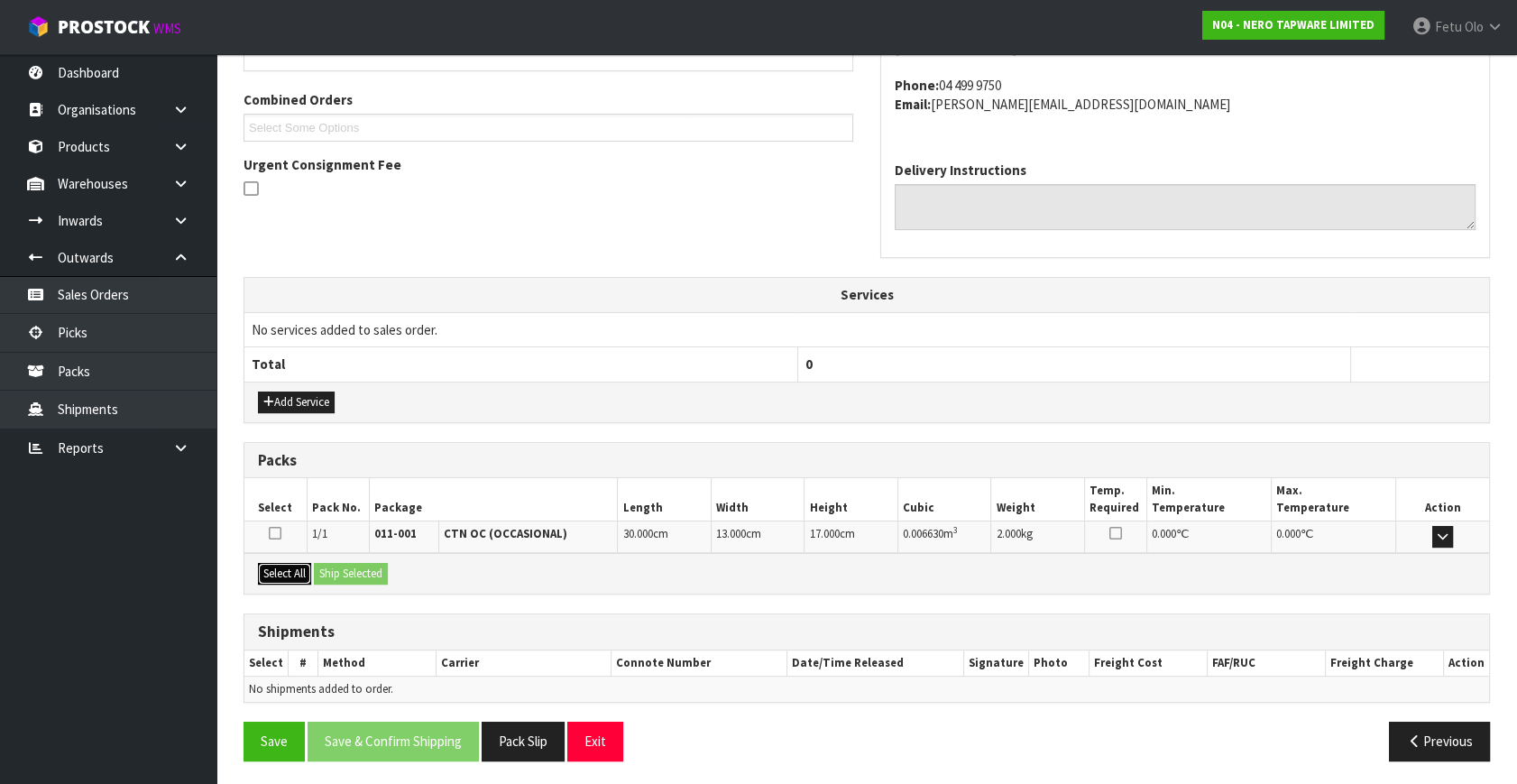
click at [283, 563] on button "Select All" at bounding box center [284, 573] width 53 height 21
click at [352, 565] on button "Ship Selected" at bounding box center [350, 573] width 74 height 21
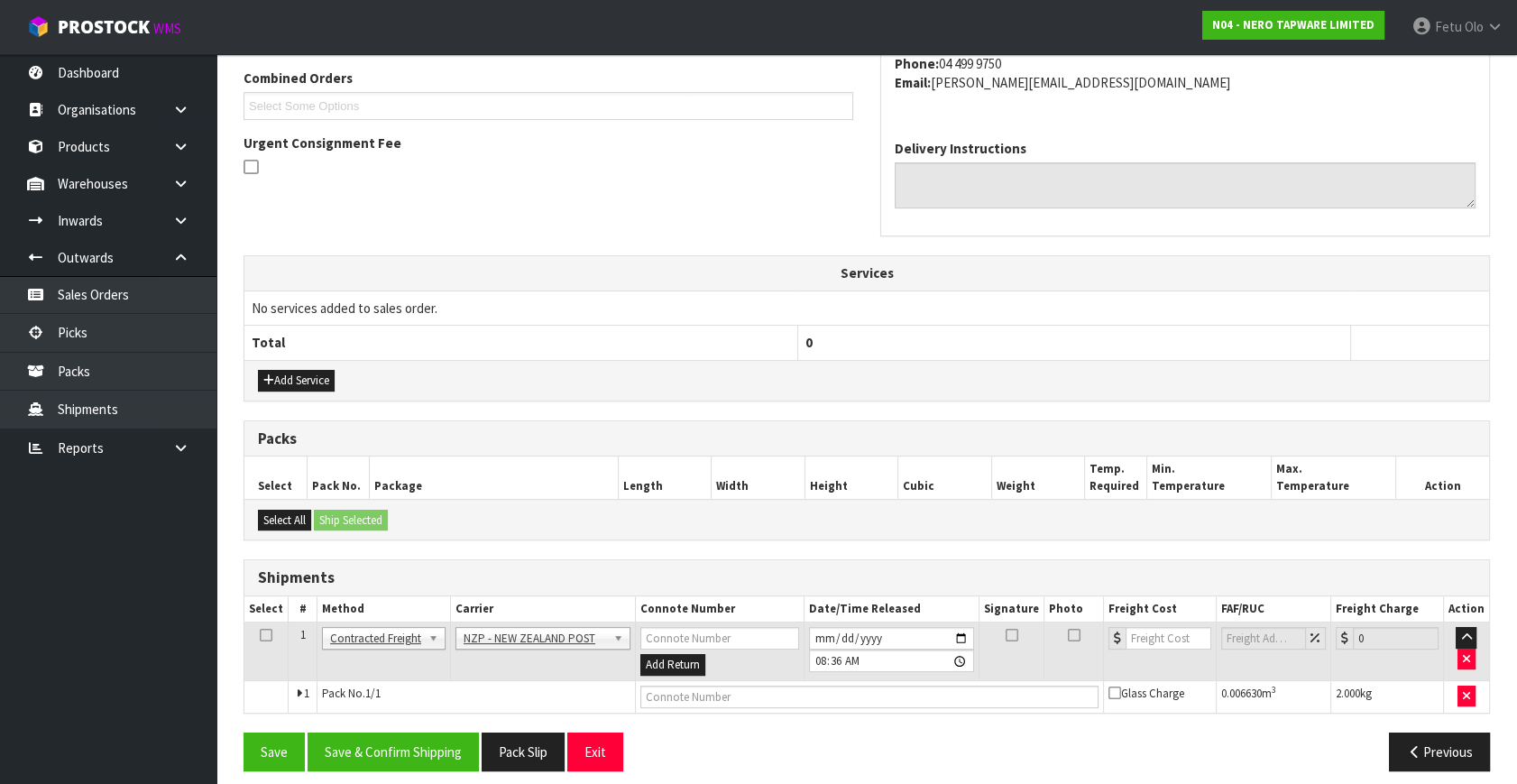
scroll to position [476, 0]
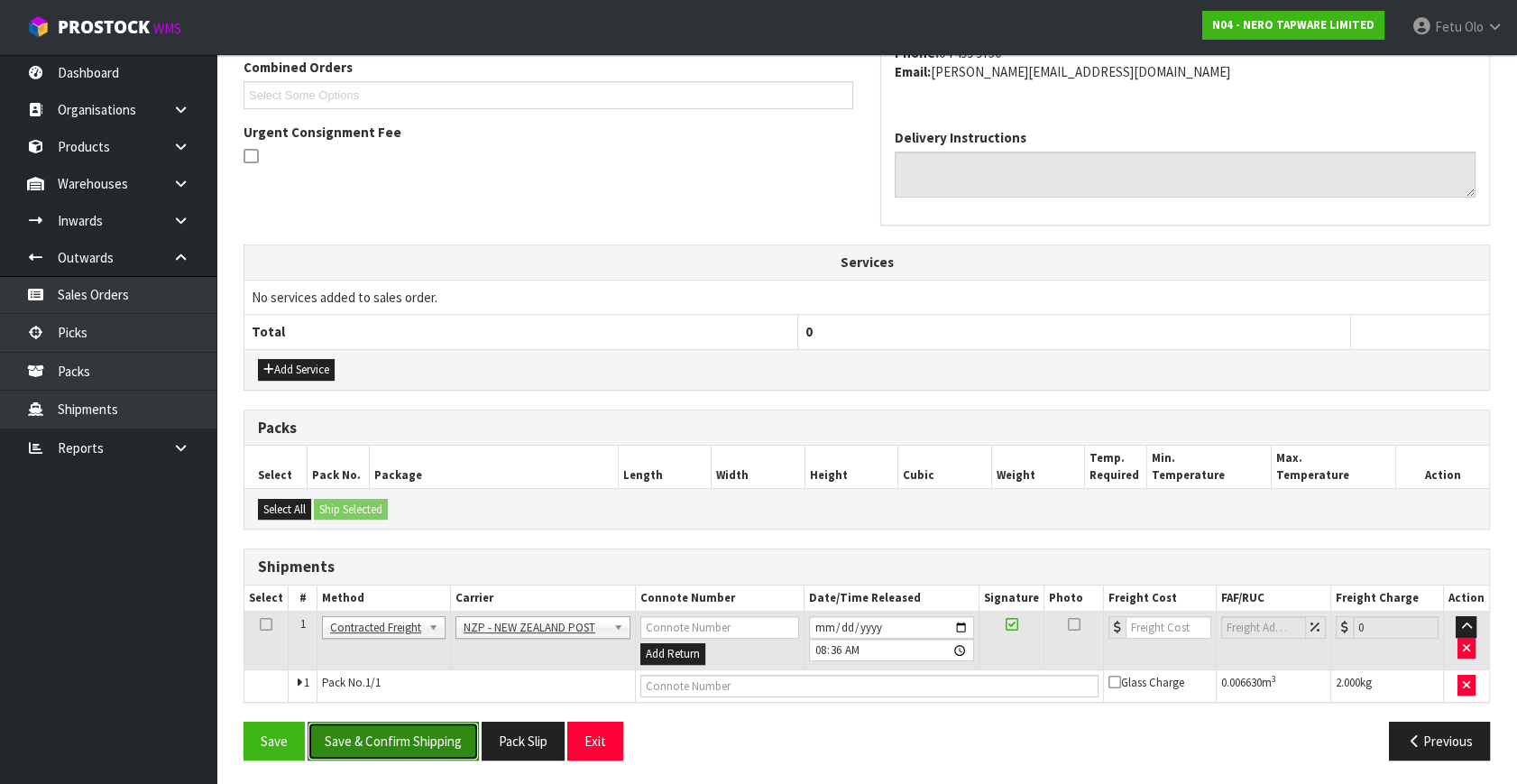
click at [395, 725] on button "Save & Confirm Shipping" at bounding box center [393, 741] width 171 height 38
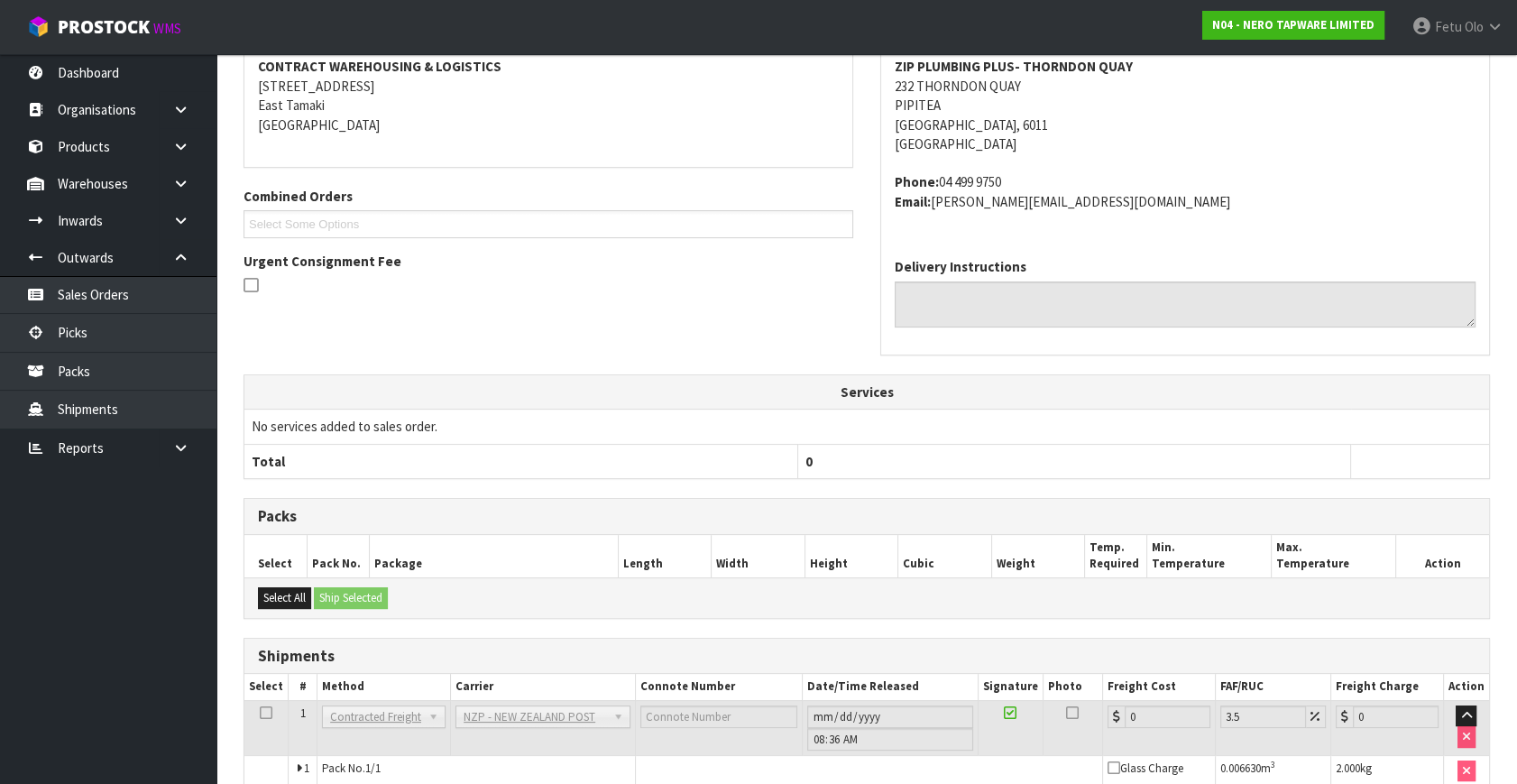
scroll to position [451, 0]
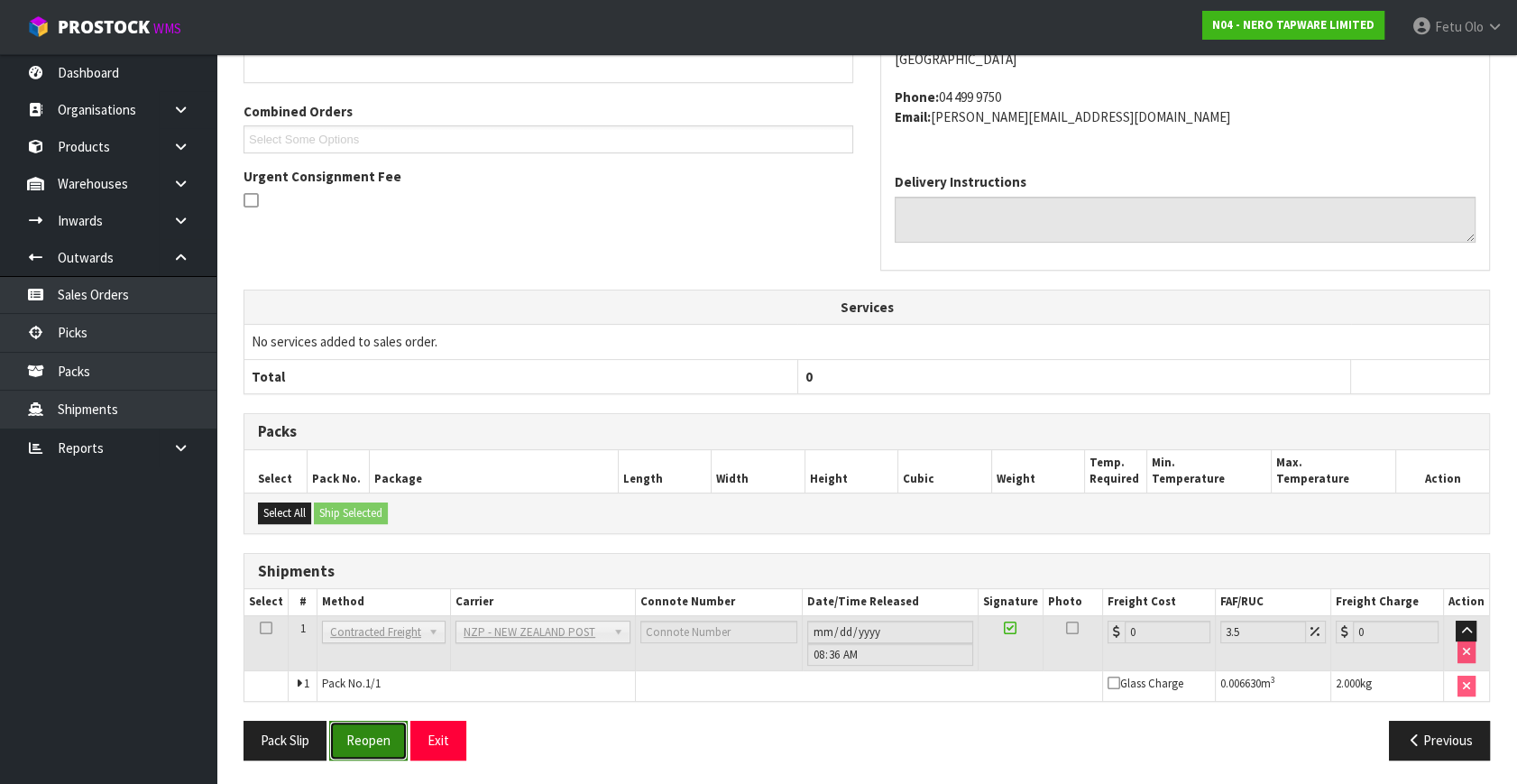
click at [387, 746] on button "Reopen" at bounding box center [368, 740] width 79 height 38
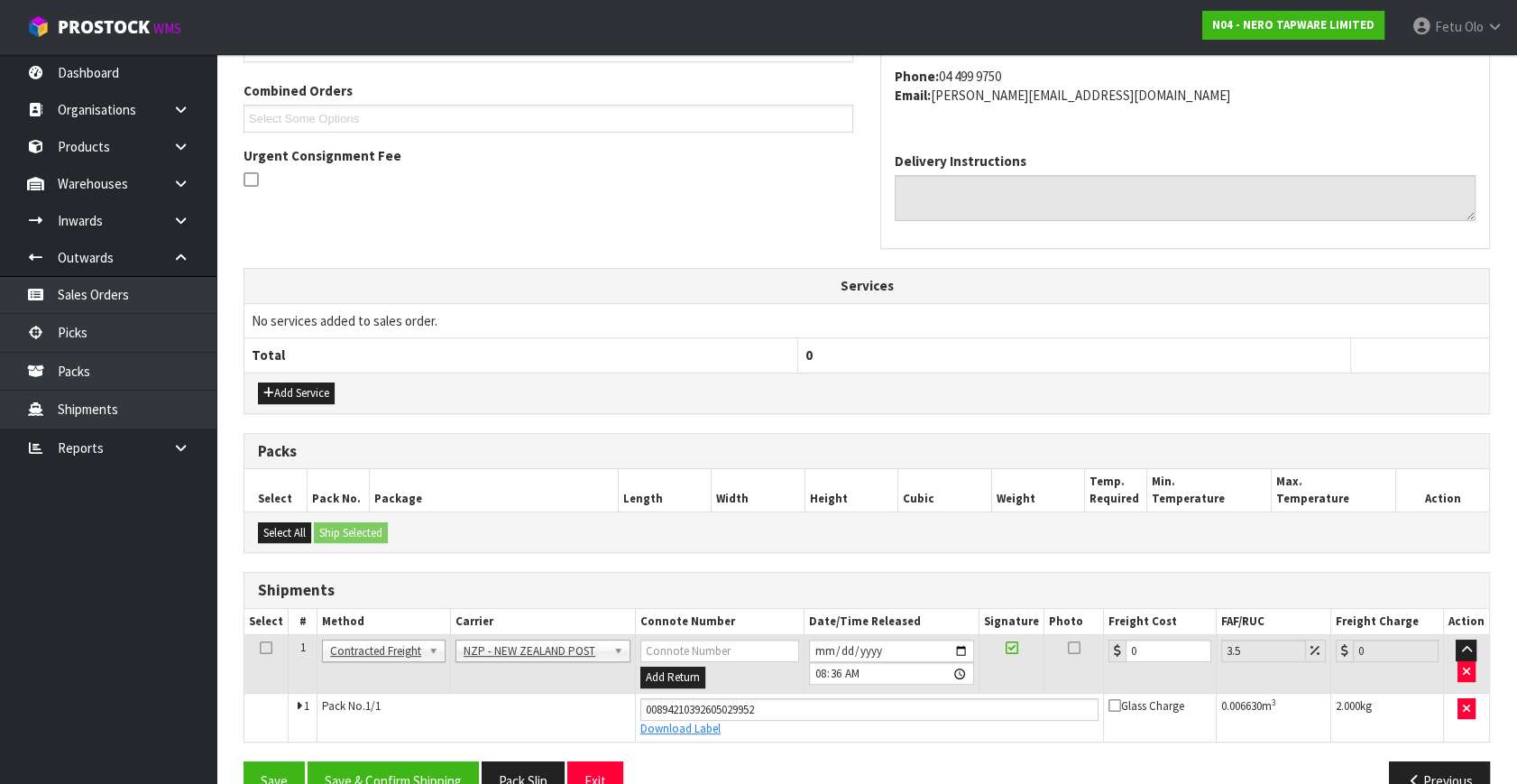
scroll to position [493, 0]
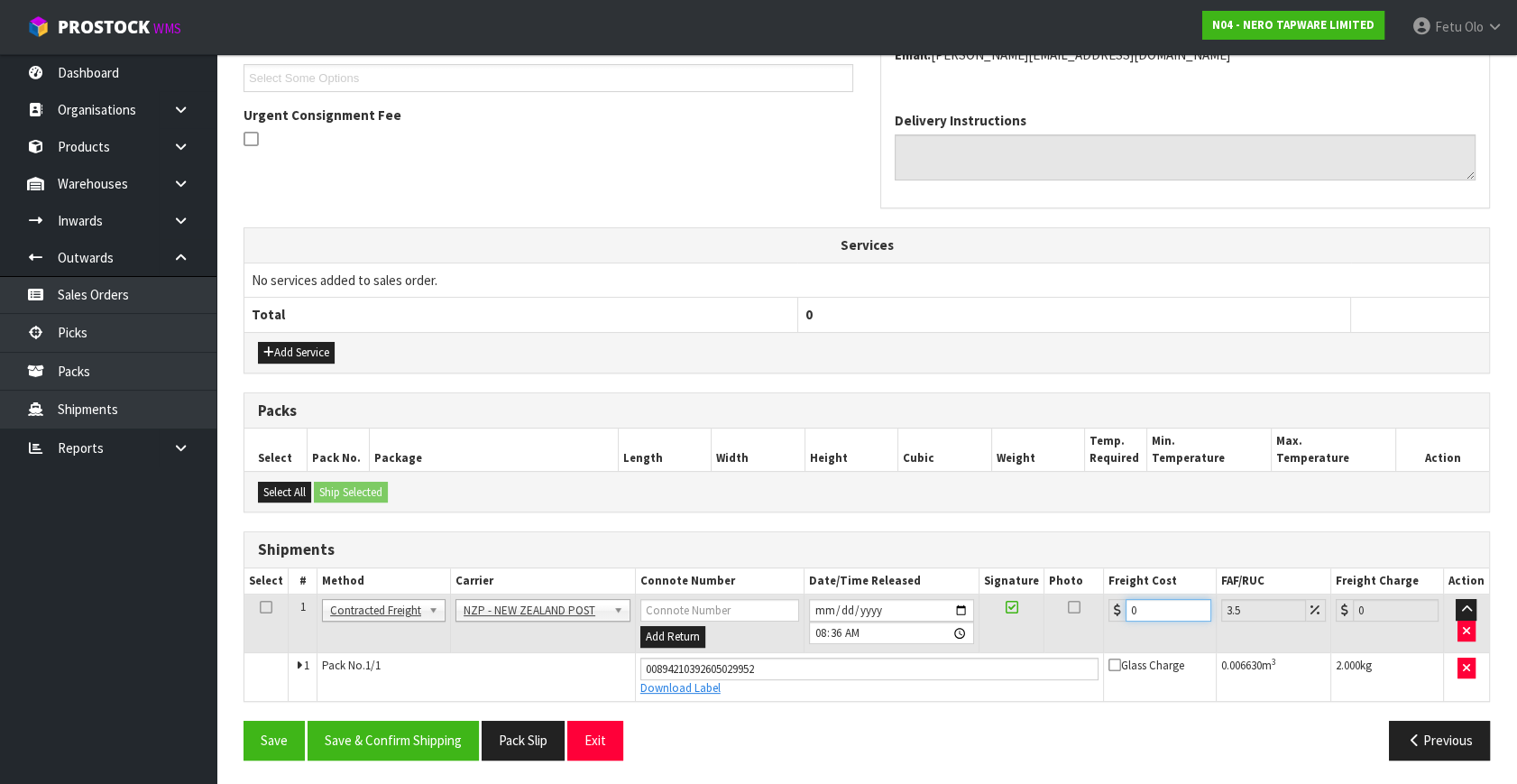
drag, startPoint x: 1154, startPoint y: 612, endPoint x: 983, endPoint y: 649, distance: 175.0
click at [983, 649] on tbody "1 Client Local Pickup Customer Local Pickup Company Freight Contracted Freight …" at bounding box center [867, 647] width 1245 height 107
type input "8"
type input "8.28"
type input "8.4"
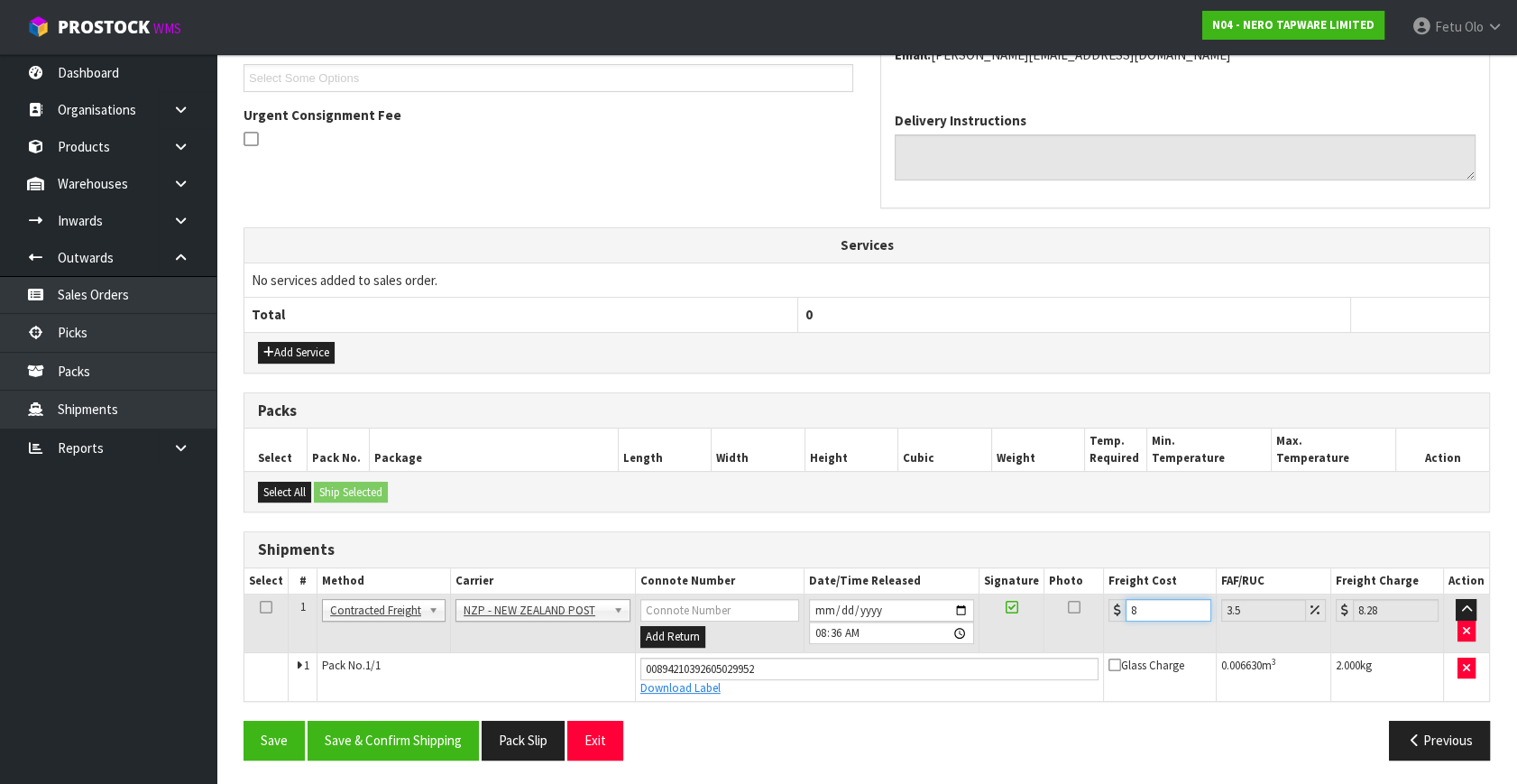
type input "8.69"
type input "8.45"
type input "8.75"
type input "8.45"
click at [392, 736] on button "Save & Confirm Shipping" at bounding box center [393, 740] width 171 height 38
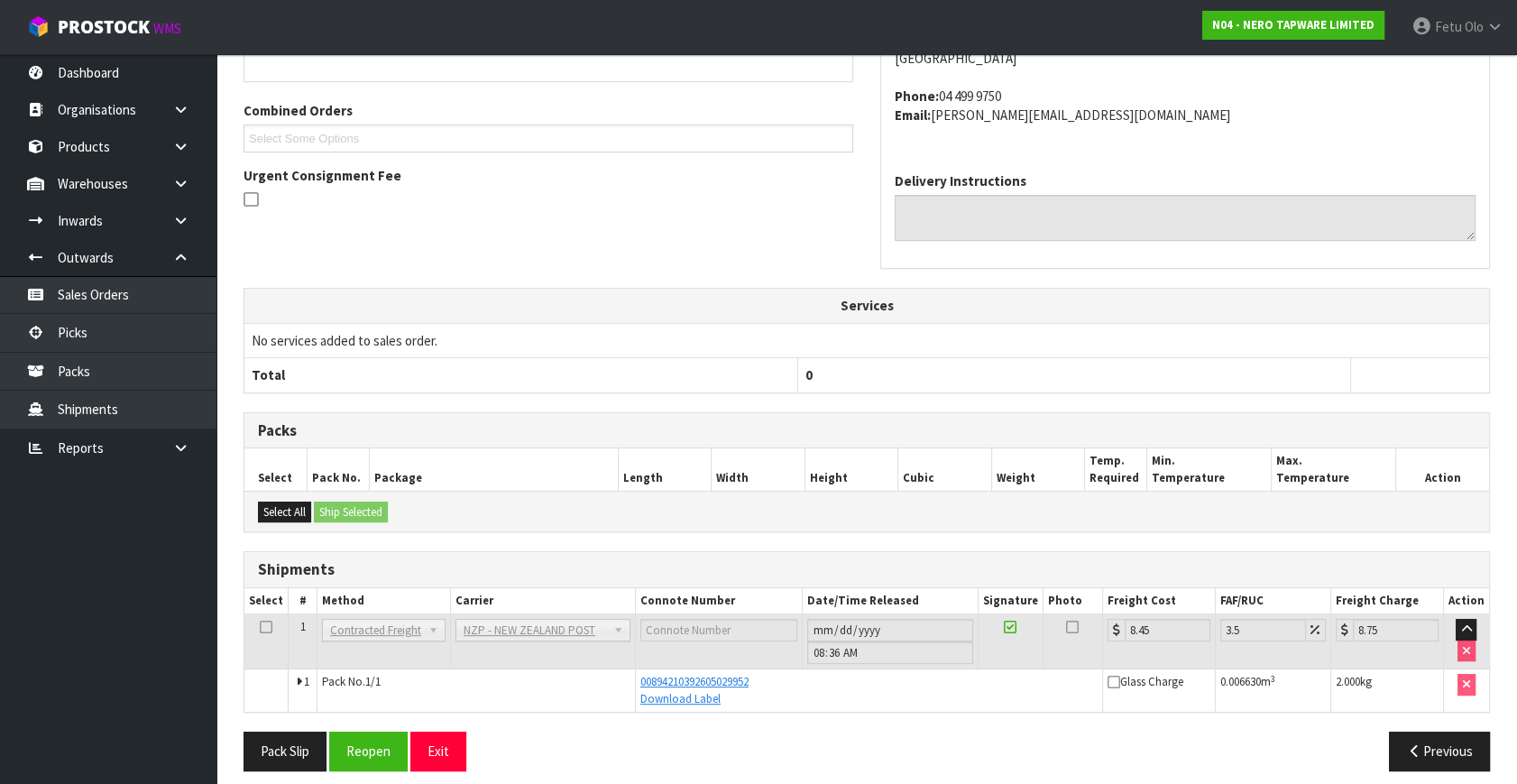
scroll to position [443, 0]
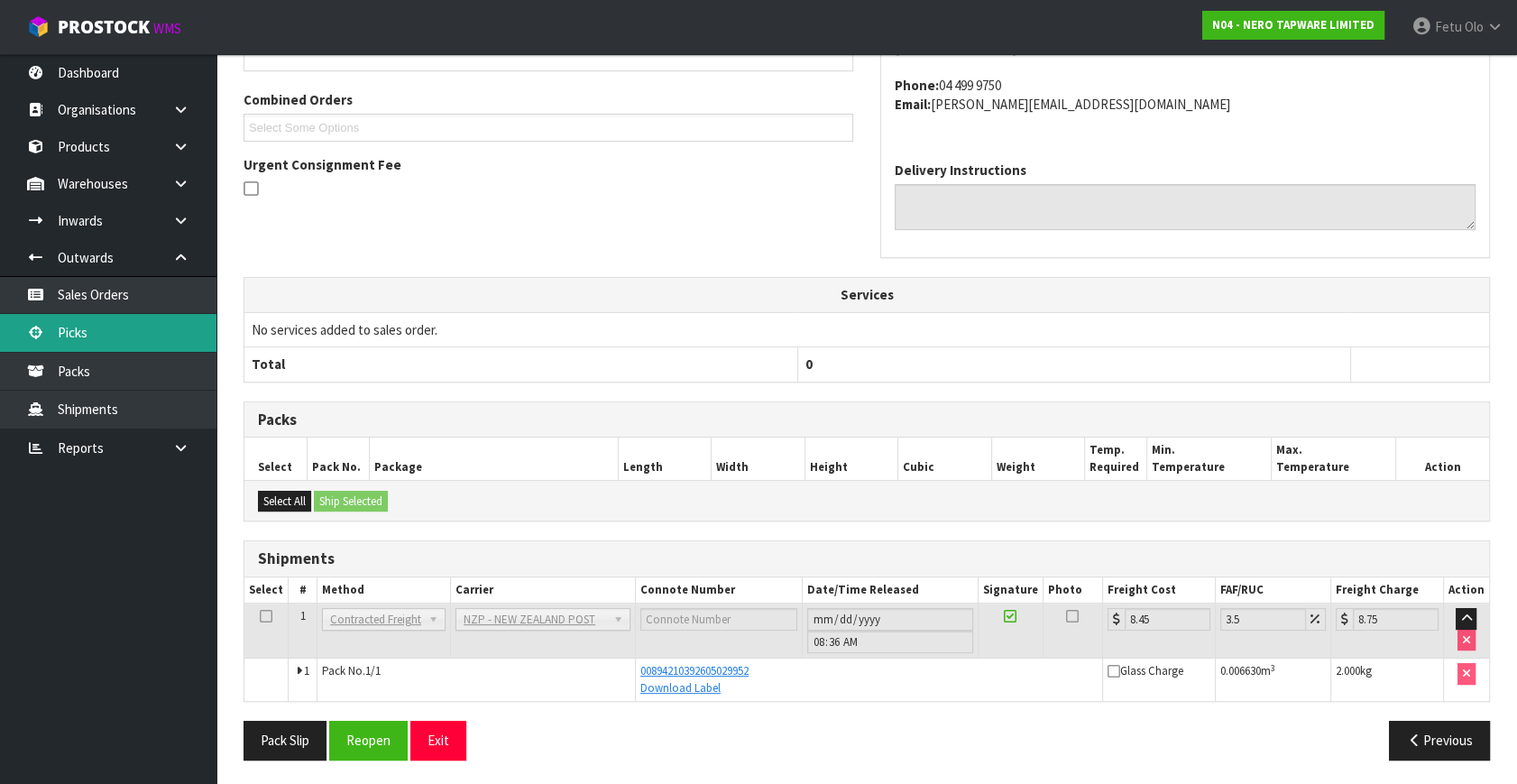
click at [101, 332] on link "Picks" at bounding box center [108, 332] width 216 height 37
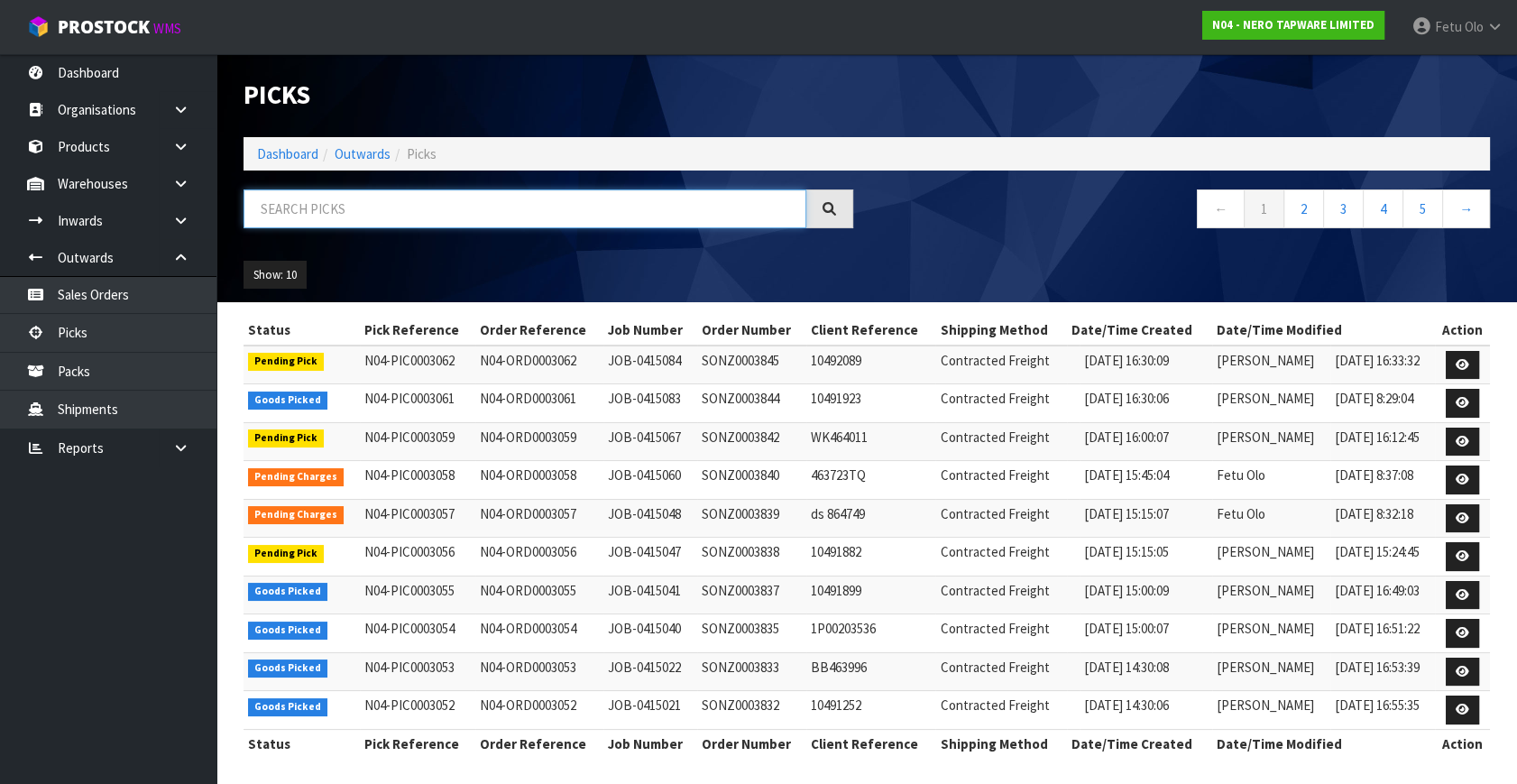
click at [358, 204] on input "text" at bounding box center [524, 209] width 563 height 38
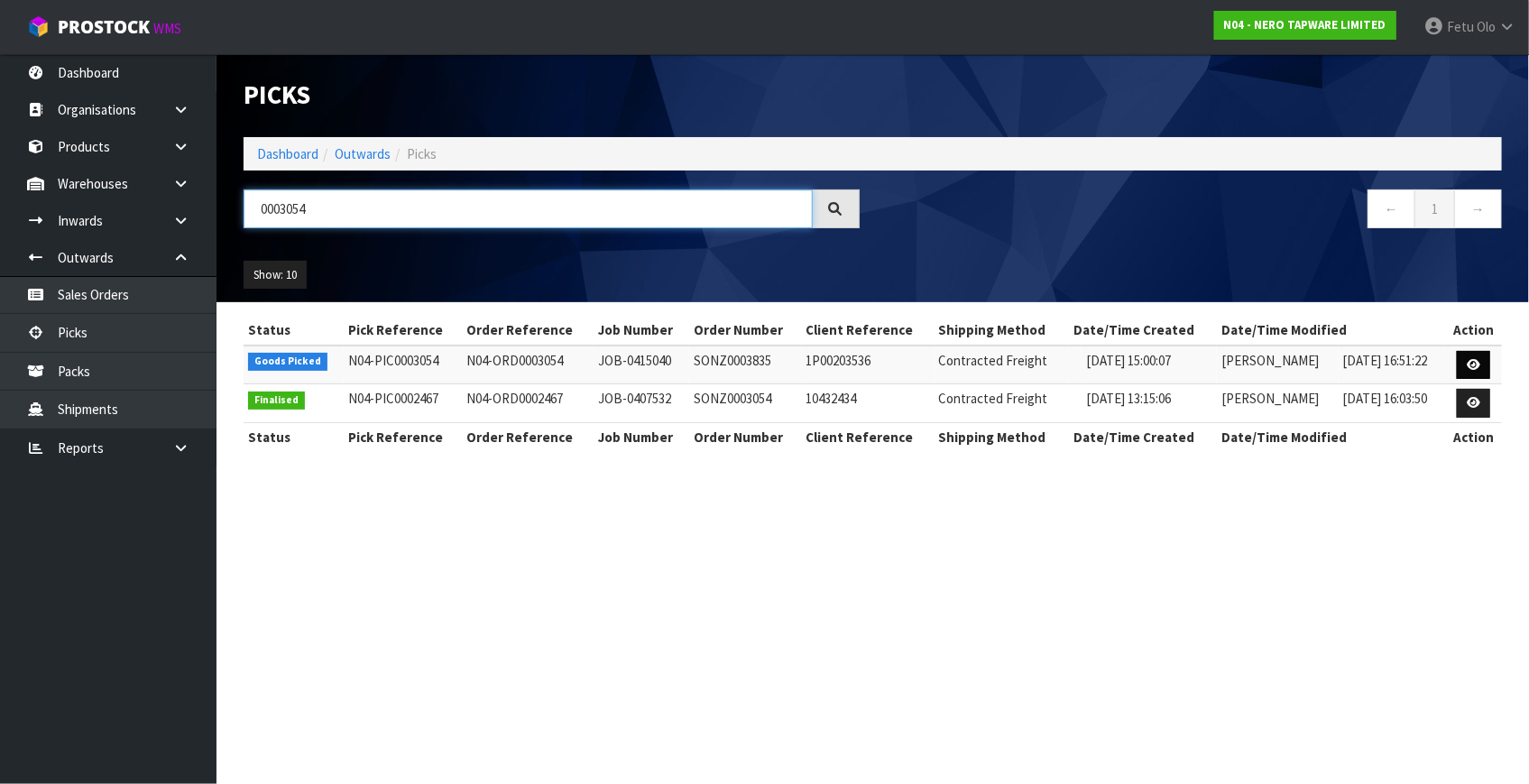
type input "0003054"
click at [1479, 359] on icon at bounding box center [1473, 365] width 13 height 12
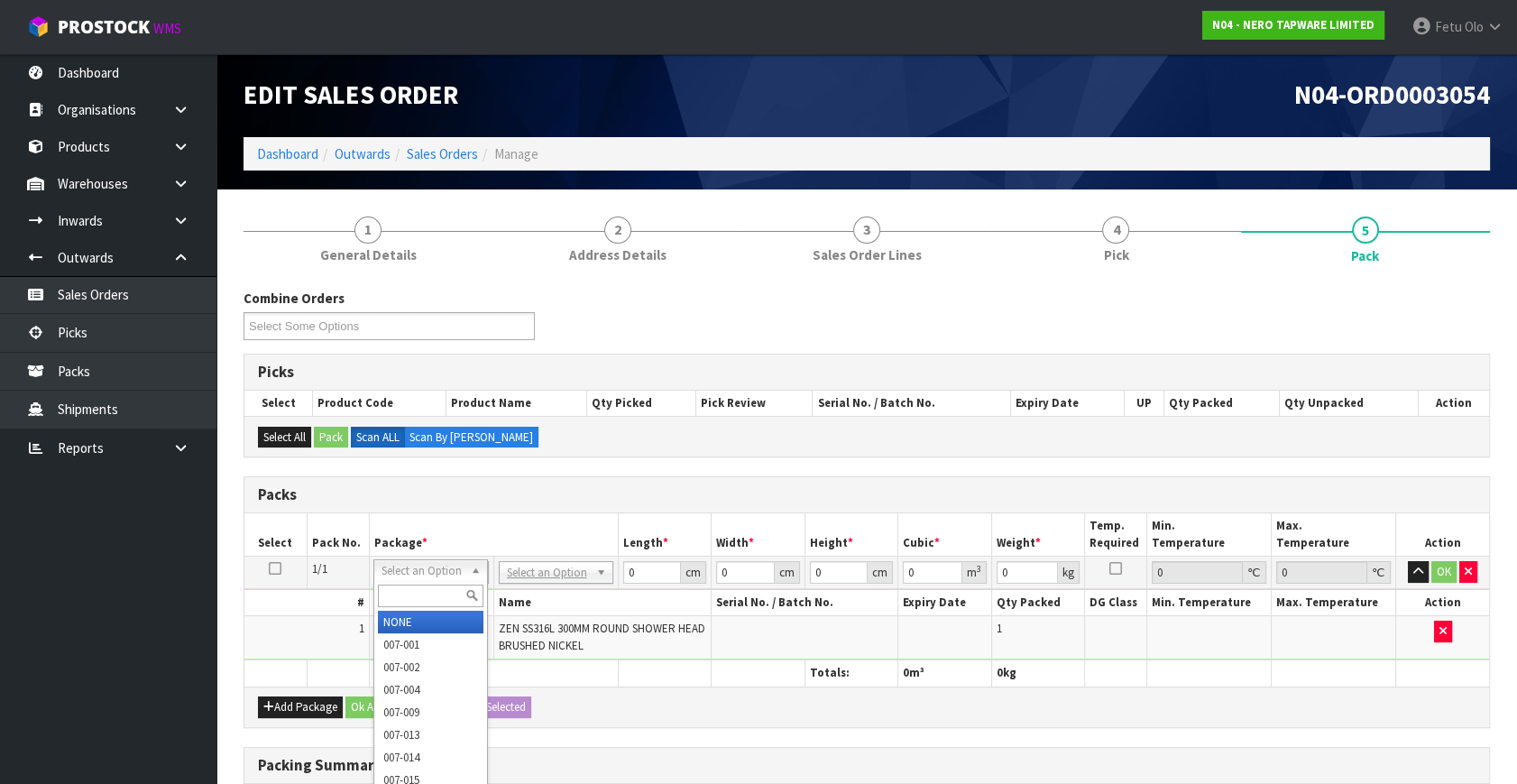
click at [417, 587] on input "text" at bounding box center [431, 594] width 106 height 22
type input "011-084"
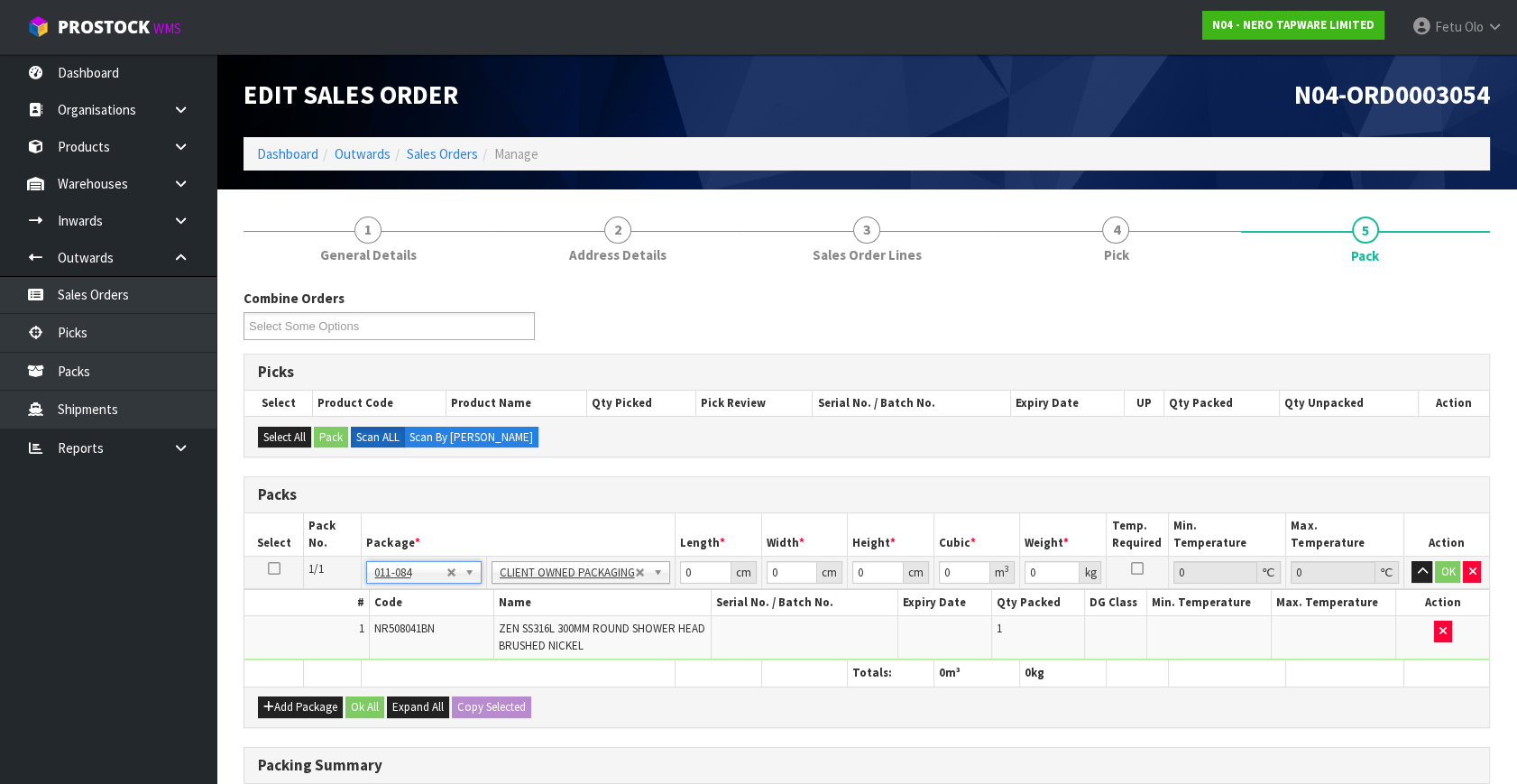
type input "1.79"
drag, startPoint x: 691, startPoint y: 570, endPoint x: 598, endPoint y: 604, distance: 99.0
click at [598, 604] on tbody "1/1 NONE 007-001 007-002 007-004 007-009 007-013 007-014 007-015 007-017 007-01…" at bounding box center [867, 608] width 1245 height 104
type input "36"
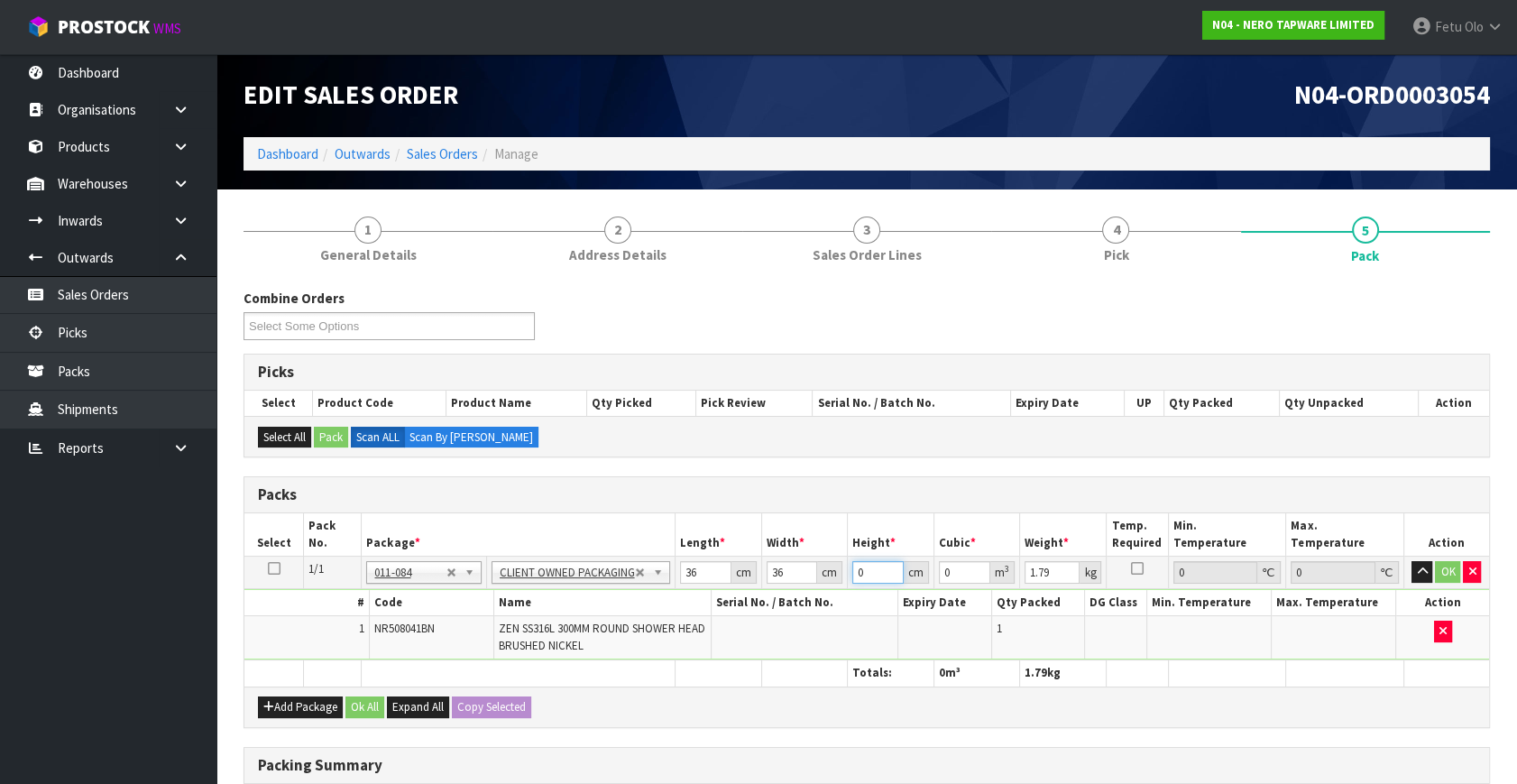
type input "1"
type input "0.001296"
type input "11"
type input "0.014256"
type input "11"
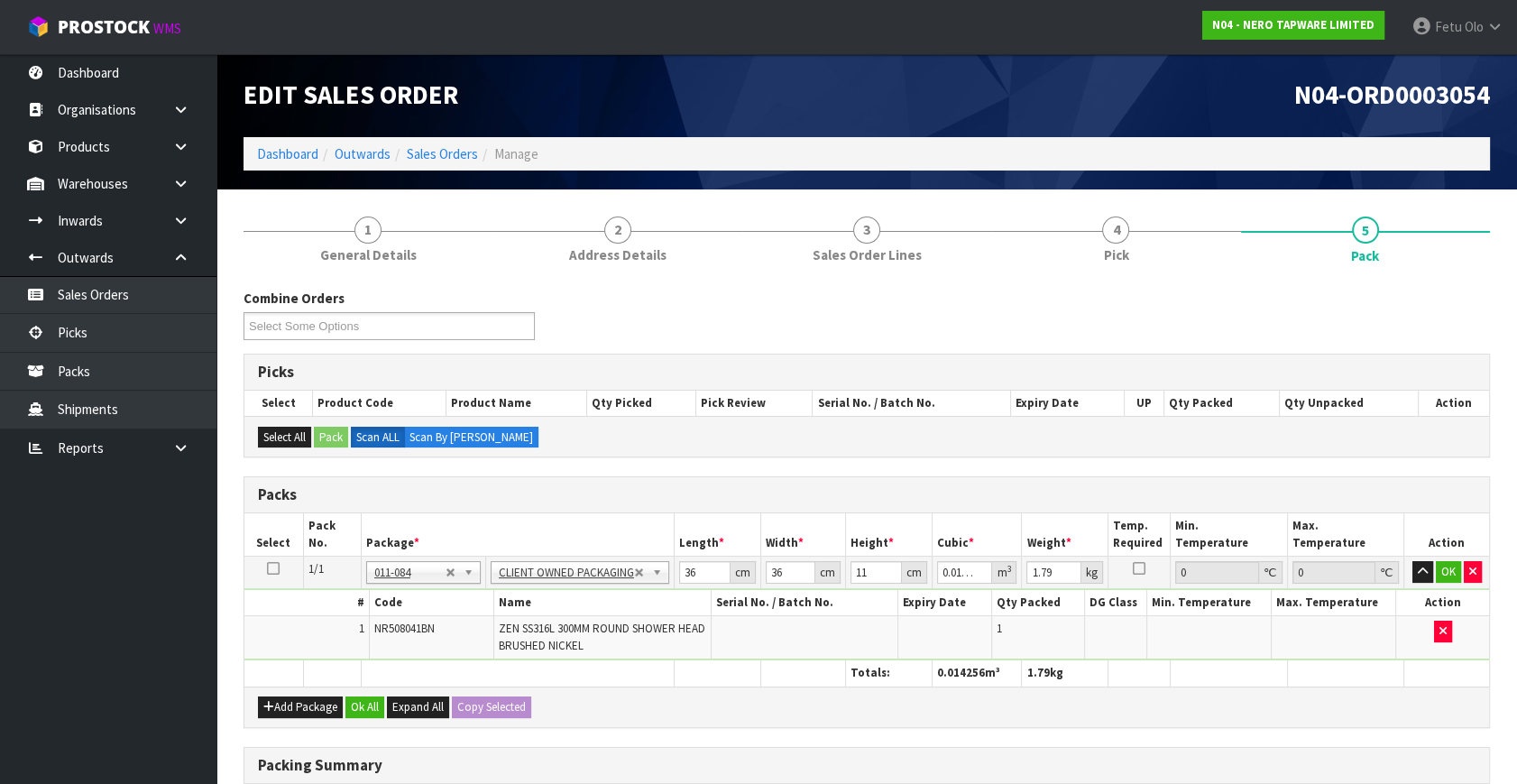
click at [1123, 79] on div "N04-ORD0003054" at bounding box center [1185, 95] width 637 height 83
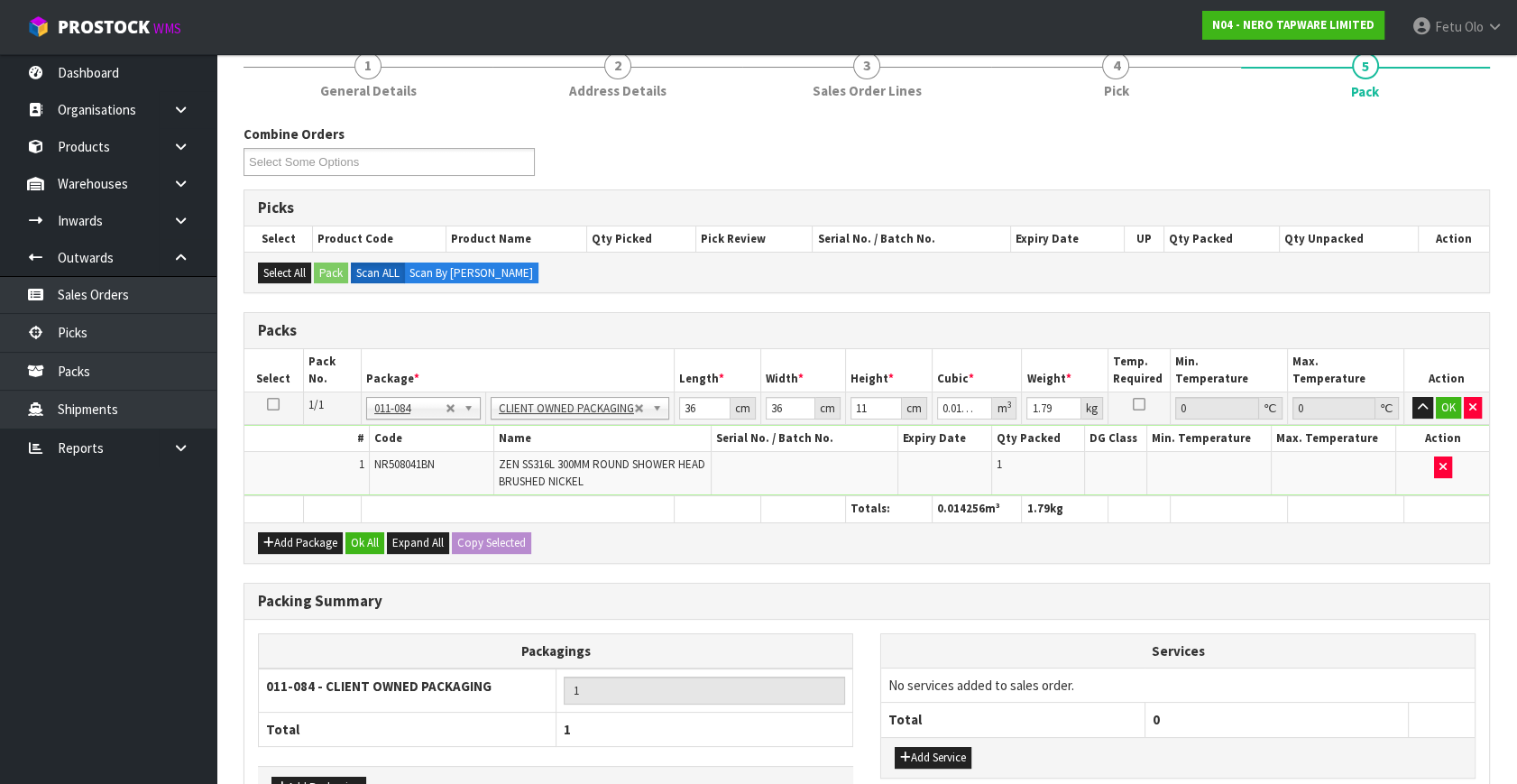
scroll to position [281, 0]
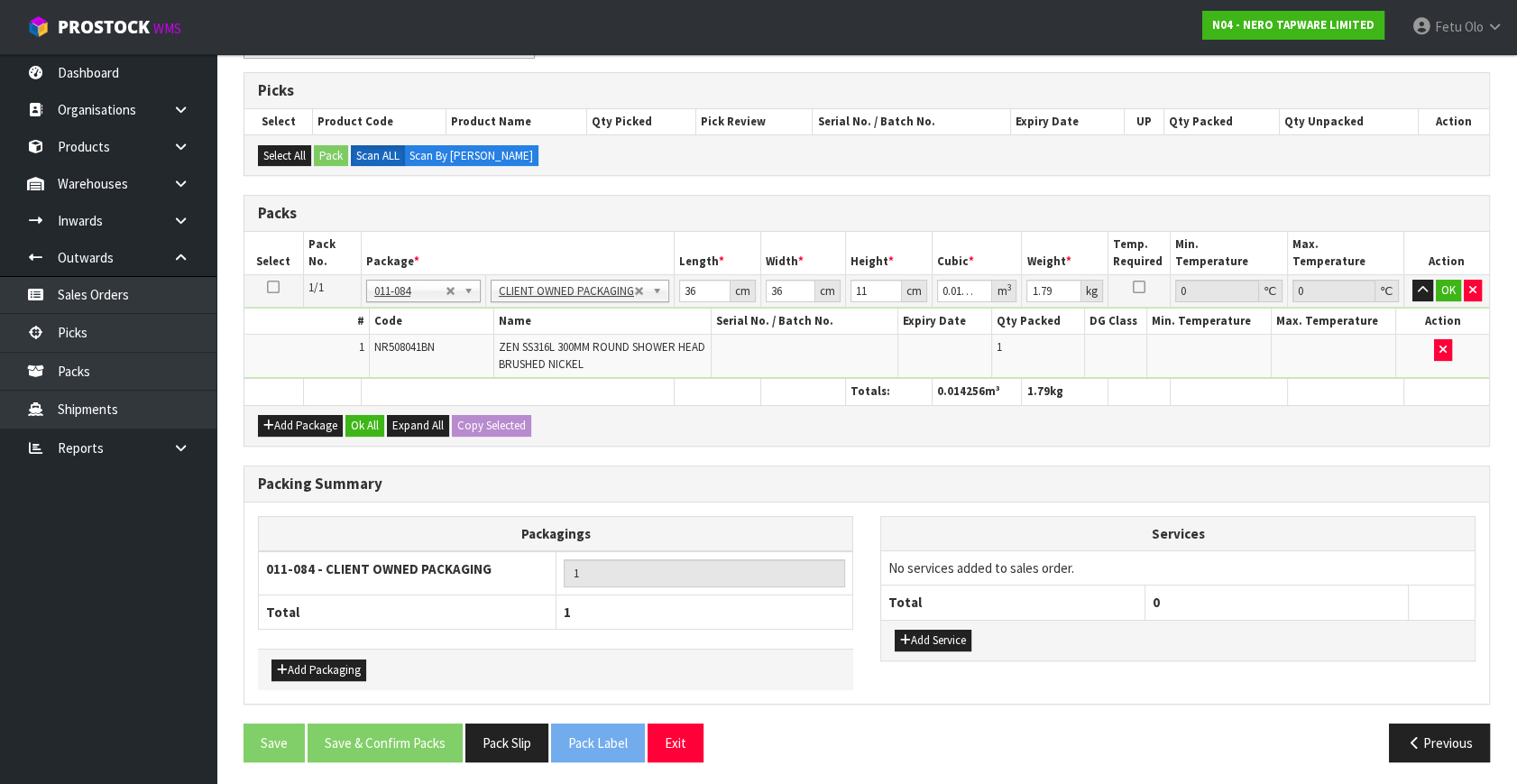
click at [898, 723] on div "Previous" at bounding box center [1185, 743] width 637 height 38
click at [1030, 298] on input "1.79" at bounding box center [1053, 291] width 55 height 22
type input "3"
click button "OK" at bounding box center [1448, 291] width 25 height 21
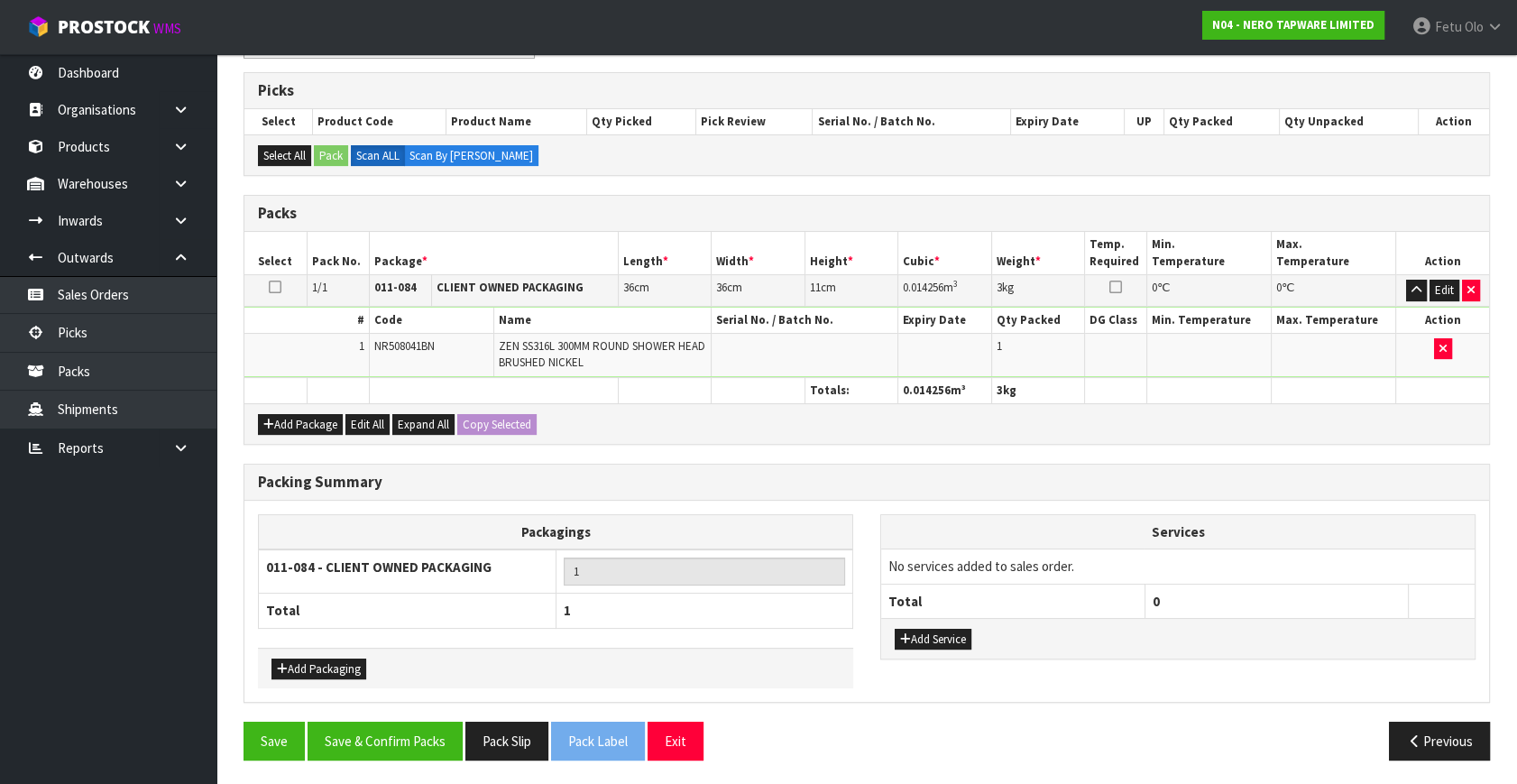
scroll to position [281, 0]
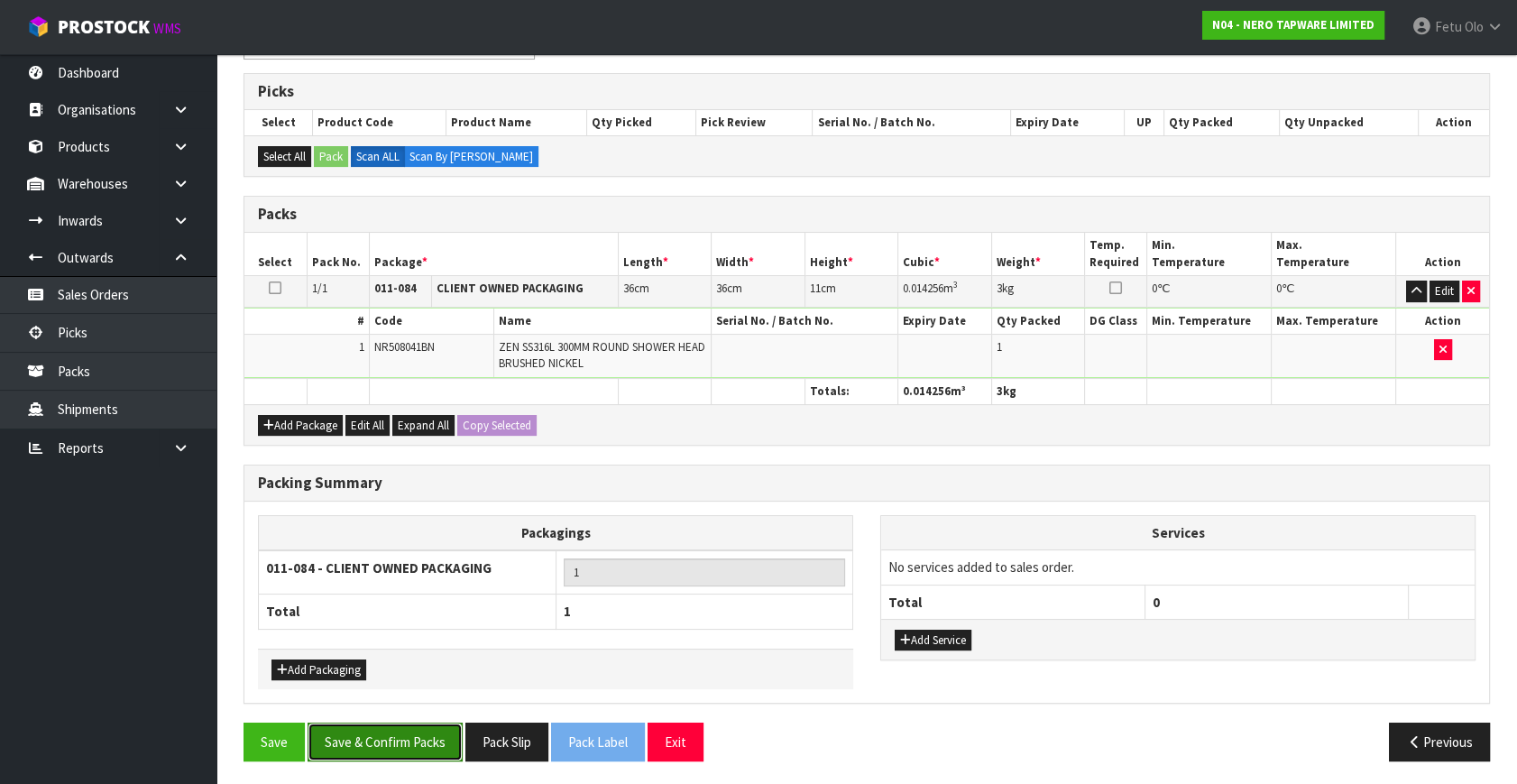
click at [423, 727] on button "Save & Confirm Packs" at bounding box center [385, 742] width 155 height 38
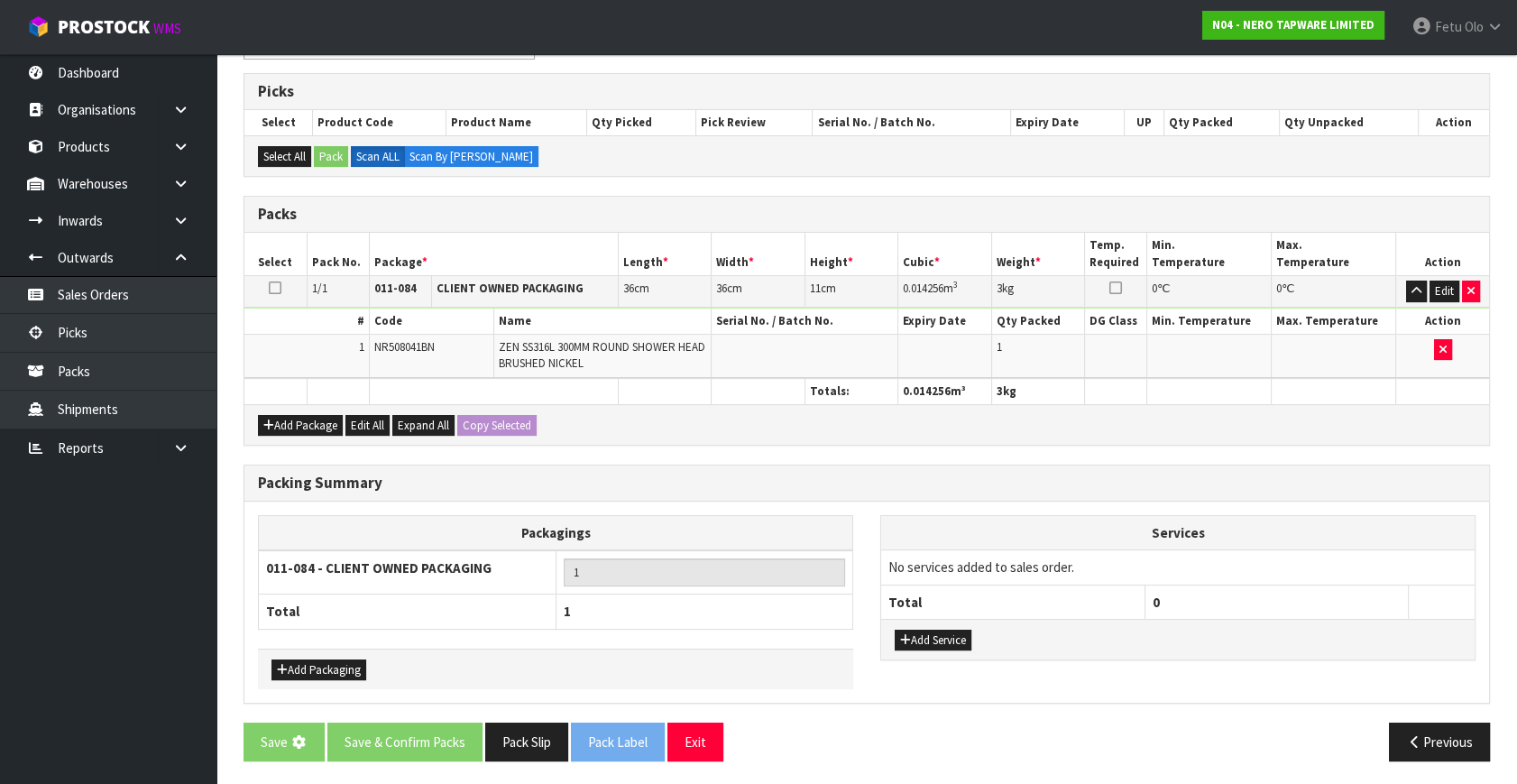
scroll to position [0, 0]
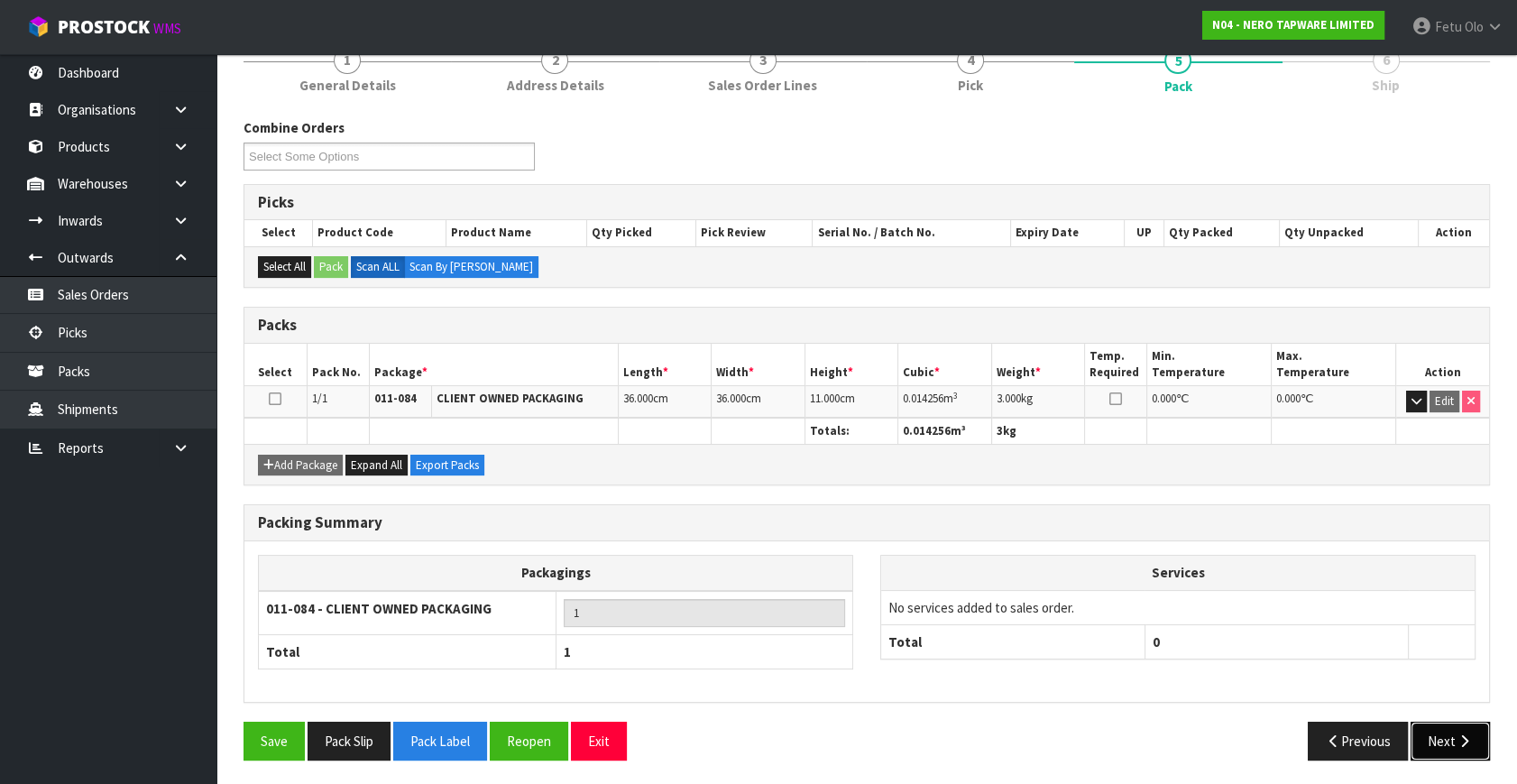
click at [1417, 727] on button "Next" at bounding box center [1450, 741] width 79 height 38
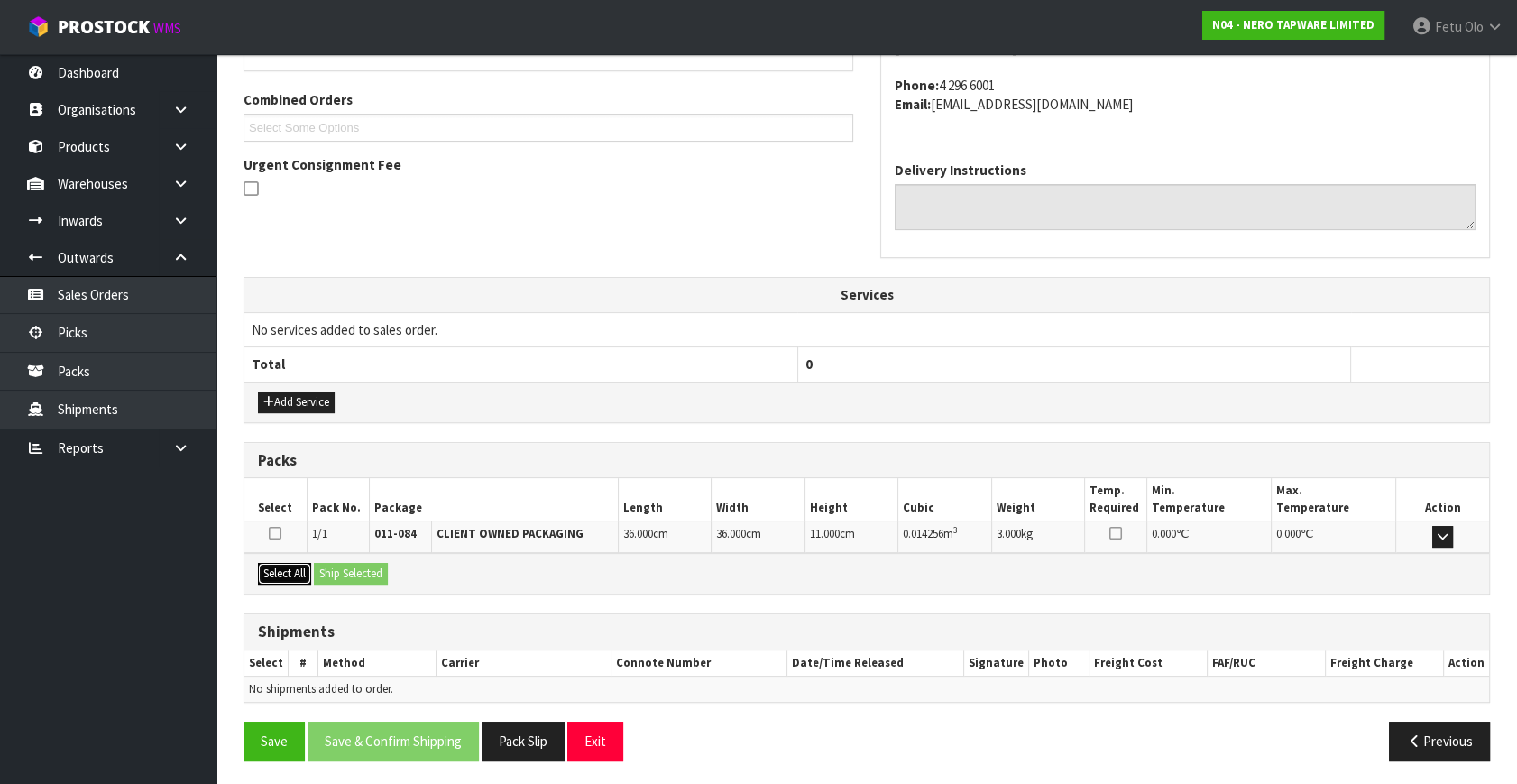
drag, startPoint x: 294, startPoint y: 559, endPoint x: 329, endPoint y: 567, distance: 35.9
click at [296, 563] on button "Select All" at bounding box center [284, 573] width 53 height 21
click at [345, 567] on button "Ship Selected" at bounding box center [350, 573] width 74 height 21
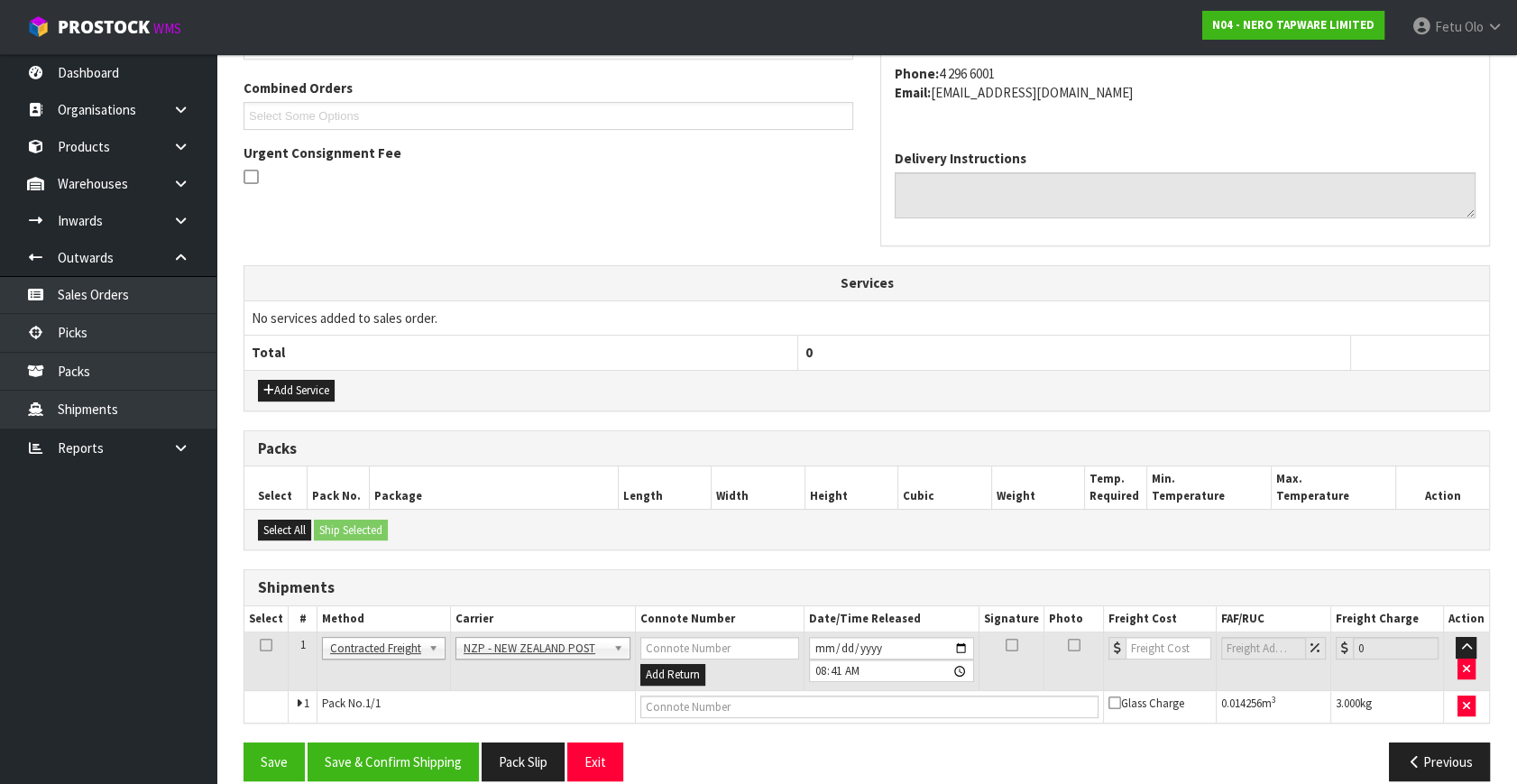
scroll to position [476, 0]
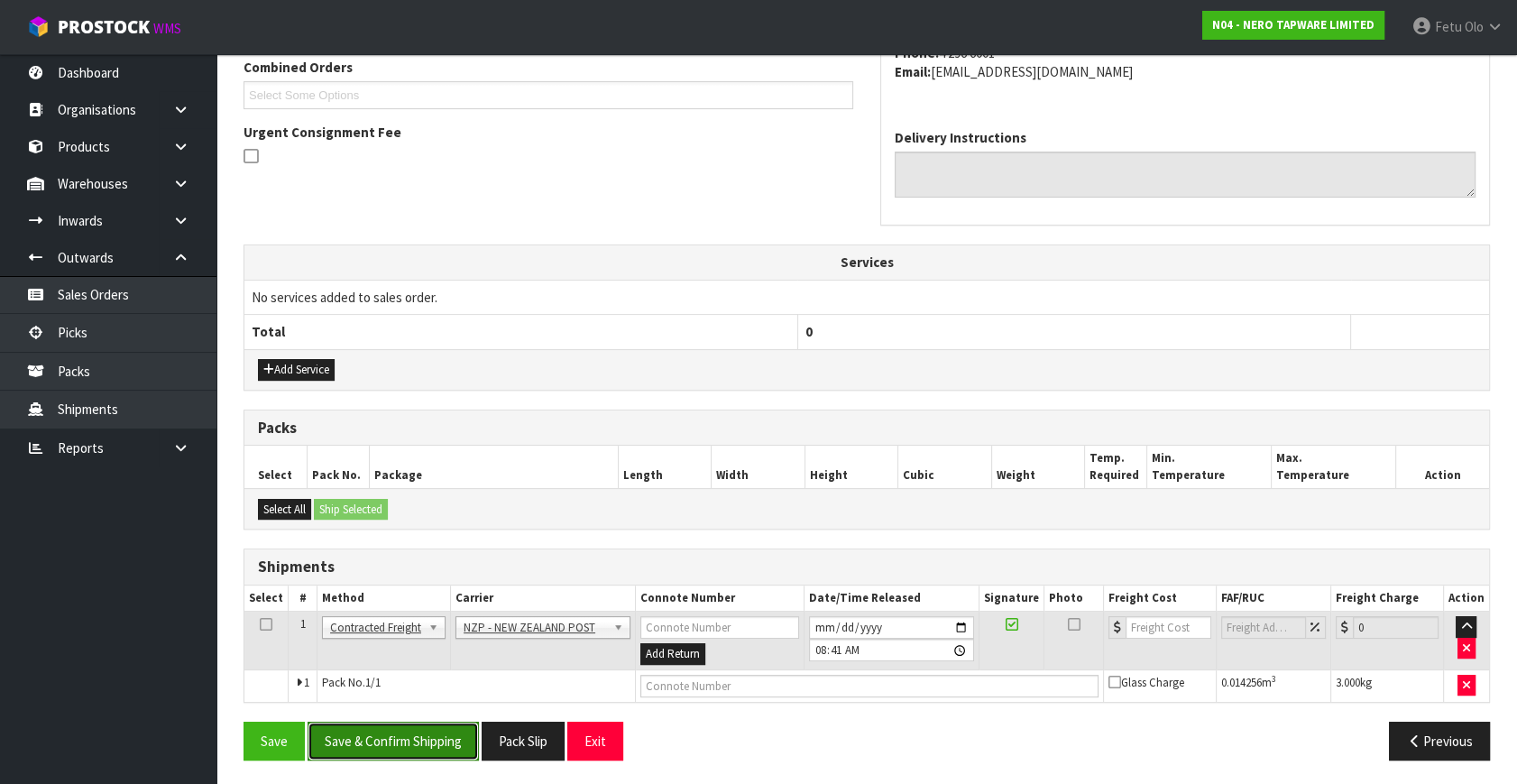
click at [420, 742] on button "Save & Confirm Shipping" at bounding box center [393, 741] width 171 height 38
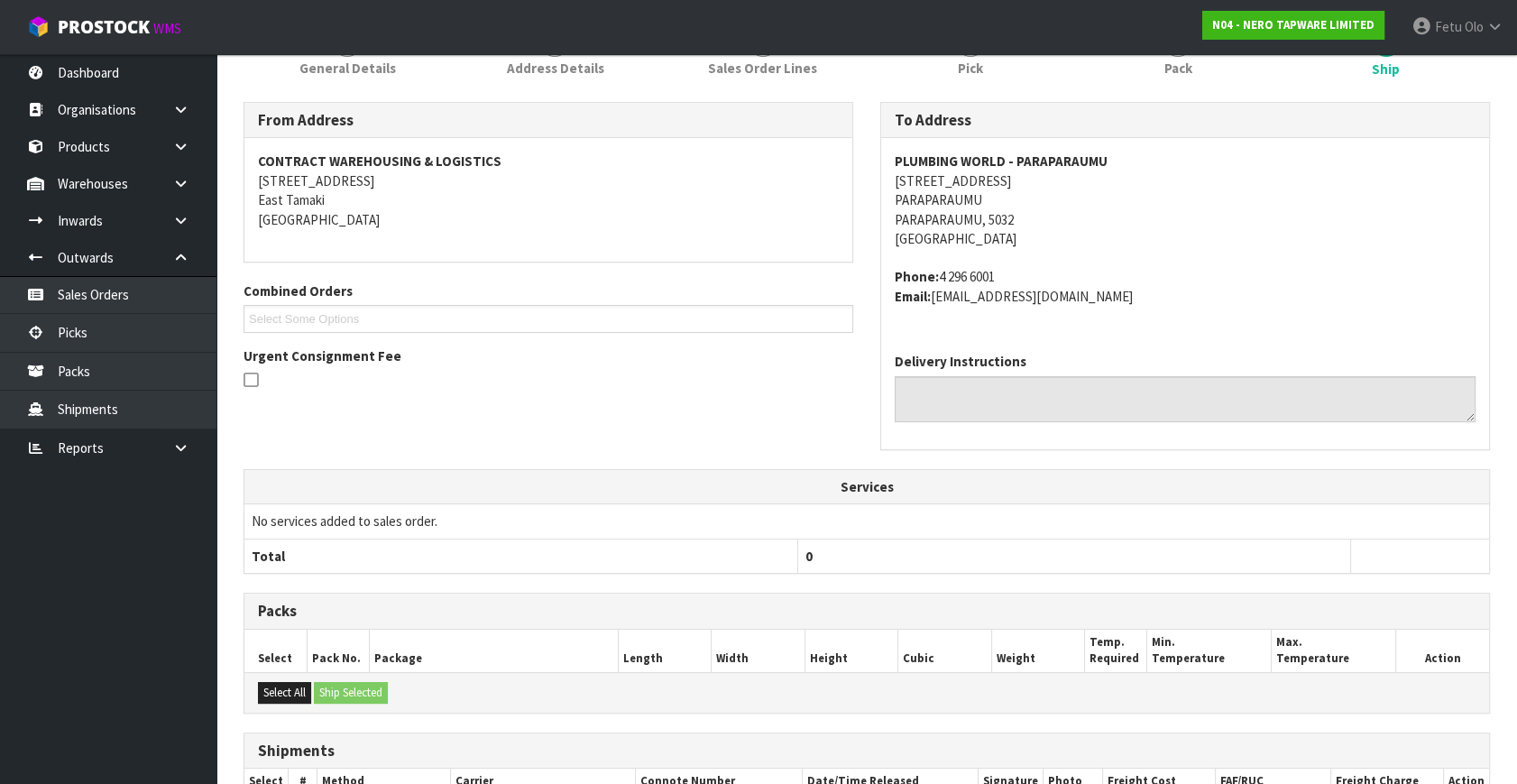
scroll to position [451, 0]
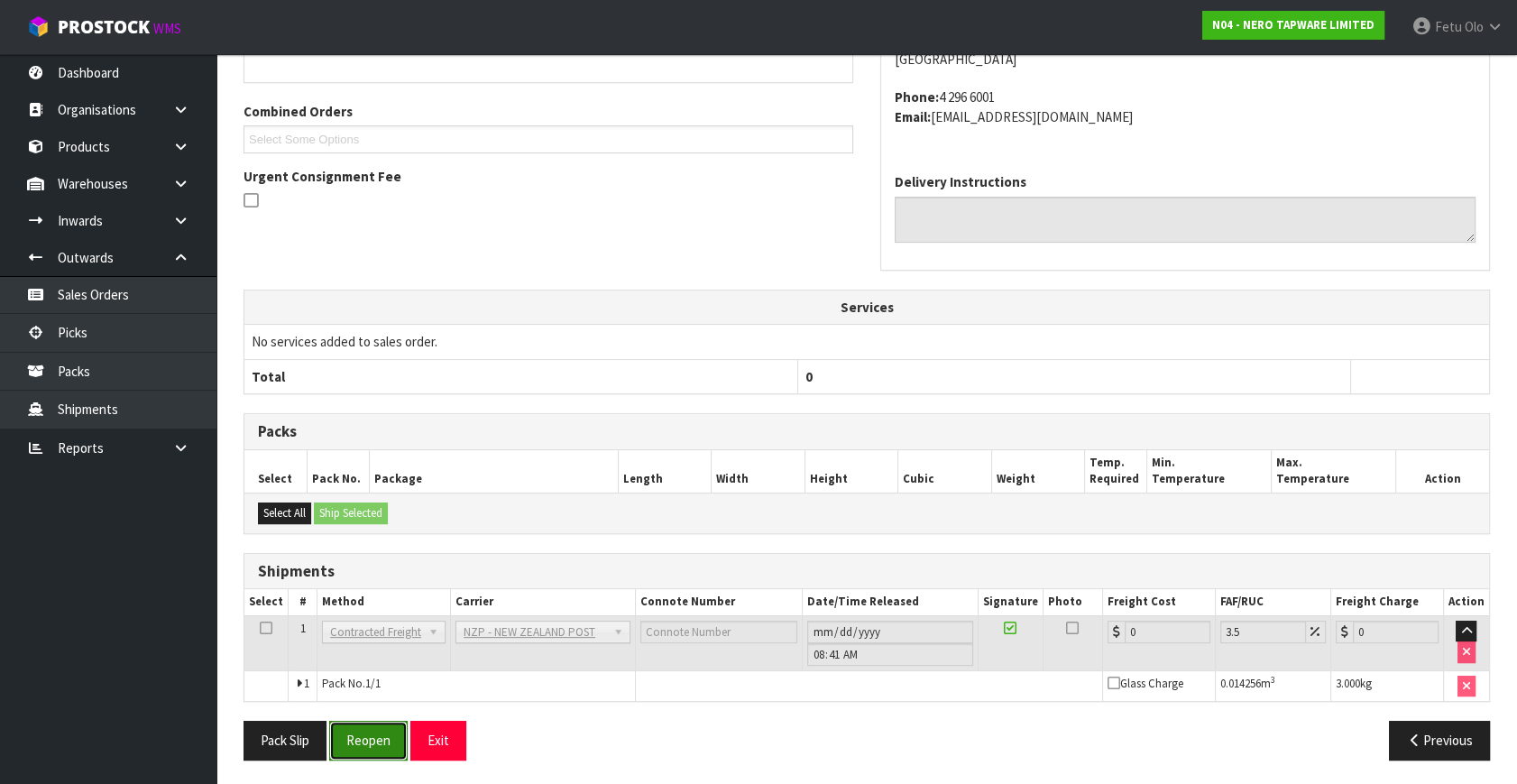
click at [377, 731] on button "Reopen" at bounding box center [368, 740] width 79 height 38
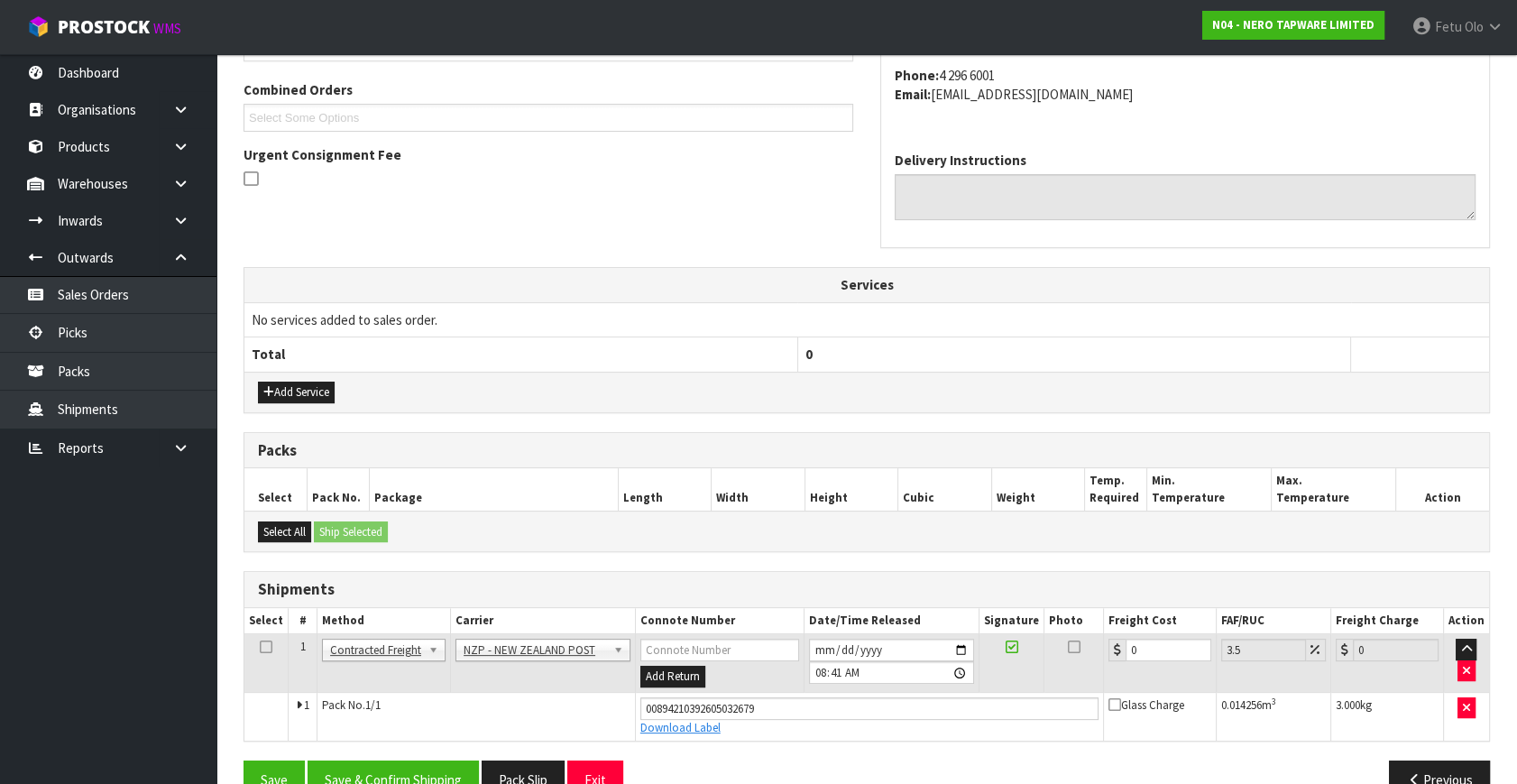
scroll to position [493, 0]
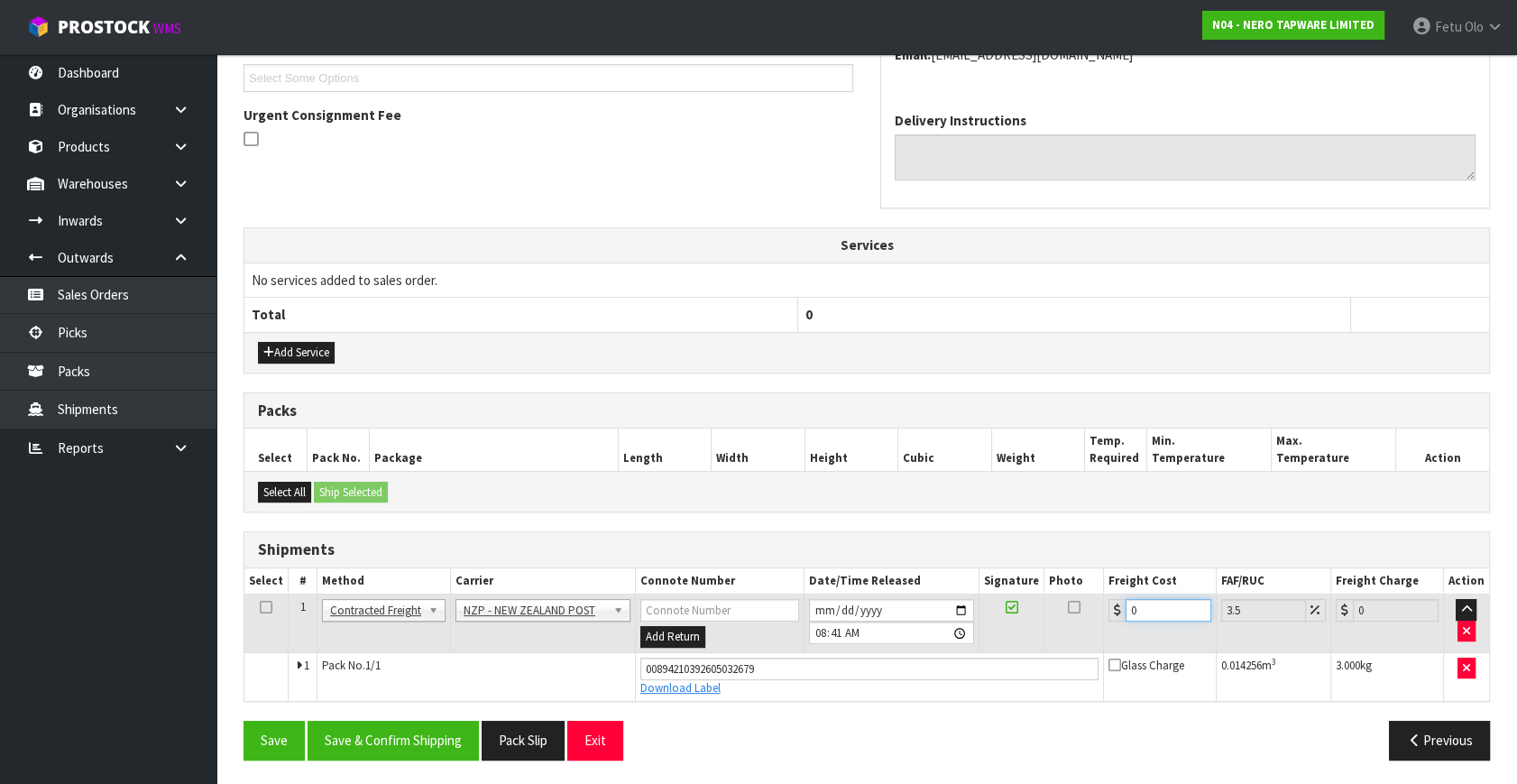
drag, startPoint x: 1136, startPoint y: 612, endPoint x: 1055, endPoint y: 631, distance: 83.2
click at [1055, 631] on tr "1 Client Local Pickup Customer Local Pickup Company Freight Contracted Freight …" at bounding box center [867, 623] width 1245 height 59
type input "8"
type input "8.28"
type input "8.4"
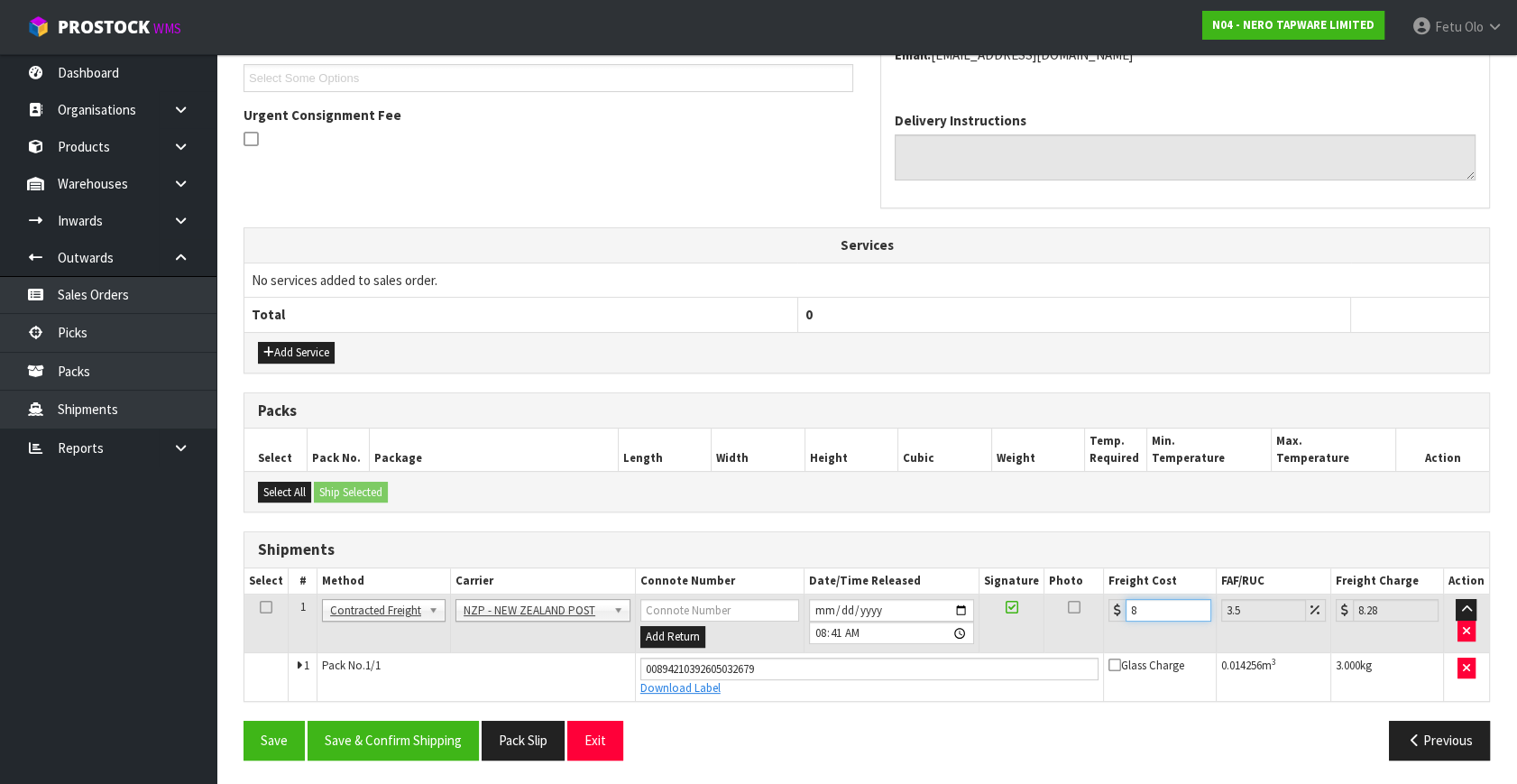
type input "8.69"
type input "8.45"
type input "8.75"
type input "8.45"
click at [434, 742] on button "Save & Confirm Shipping" at bounding box center [393, 740] width 171 height 38
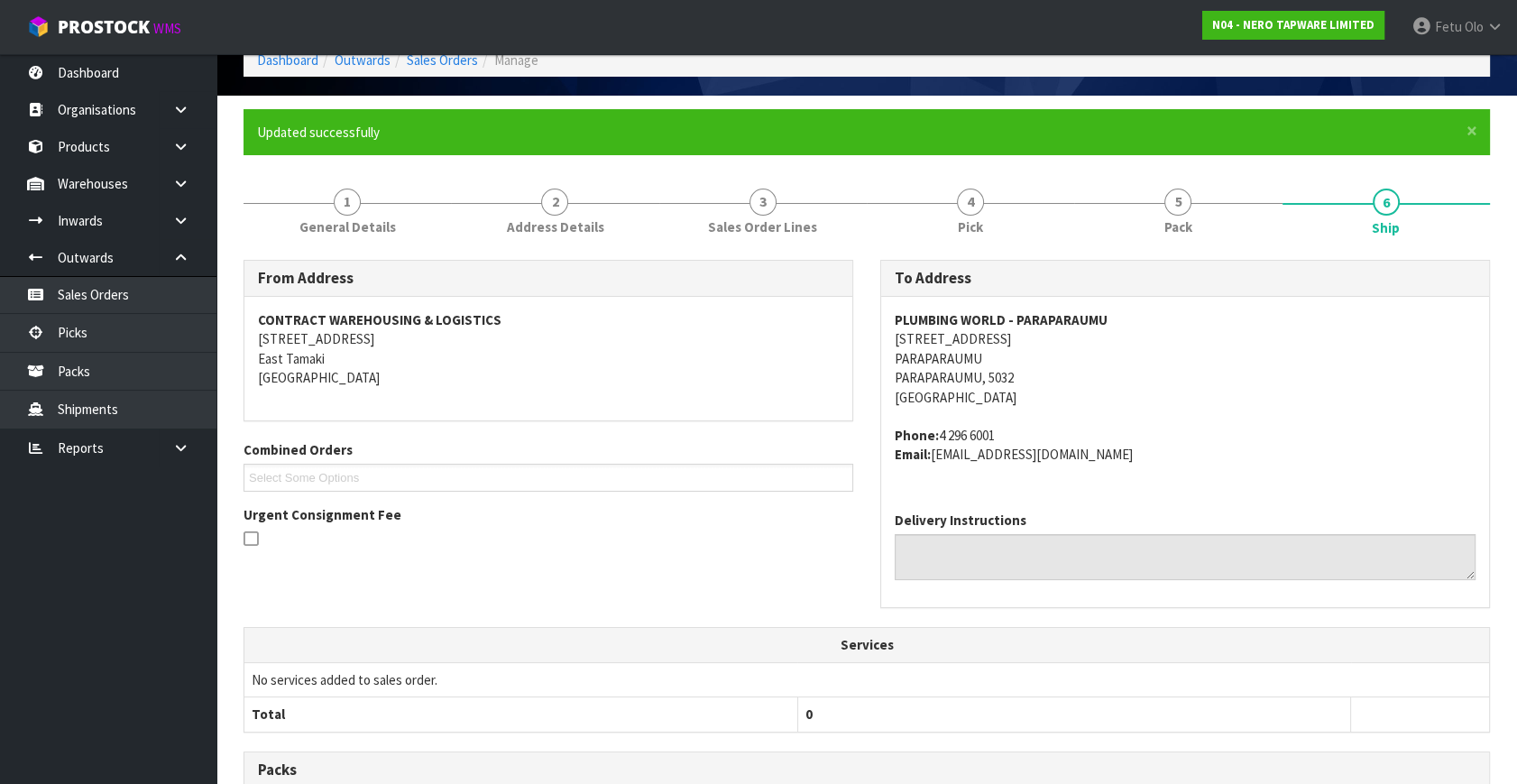
scroll to position [443, 0]
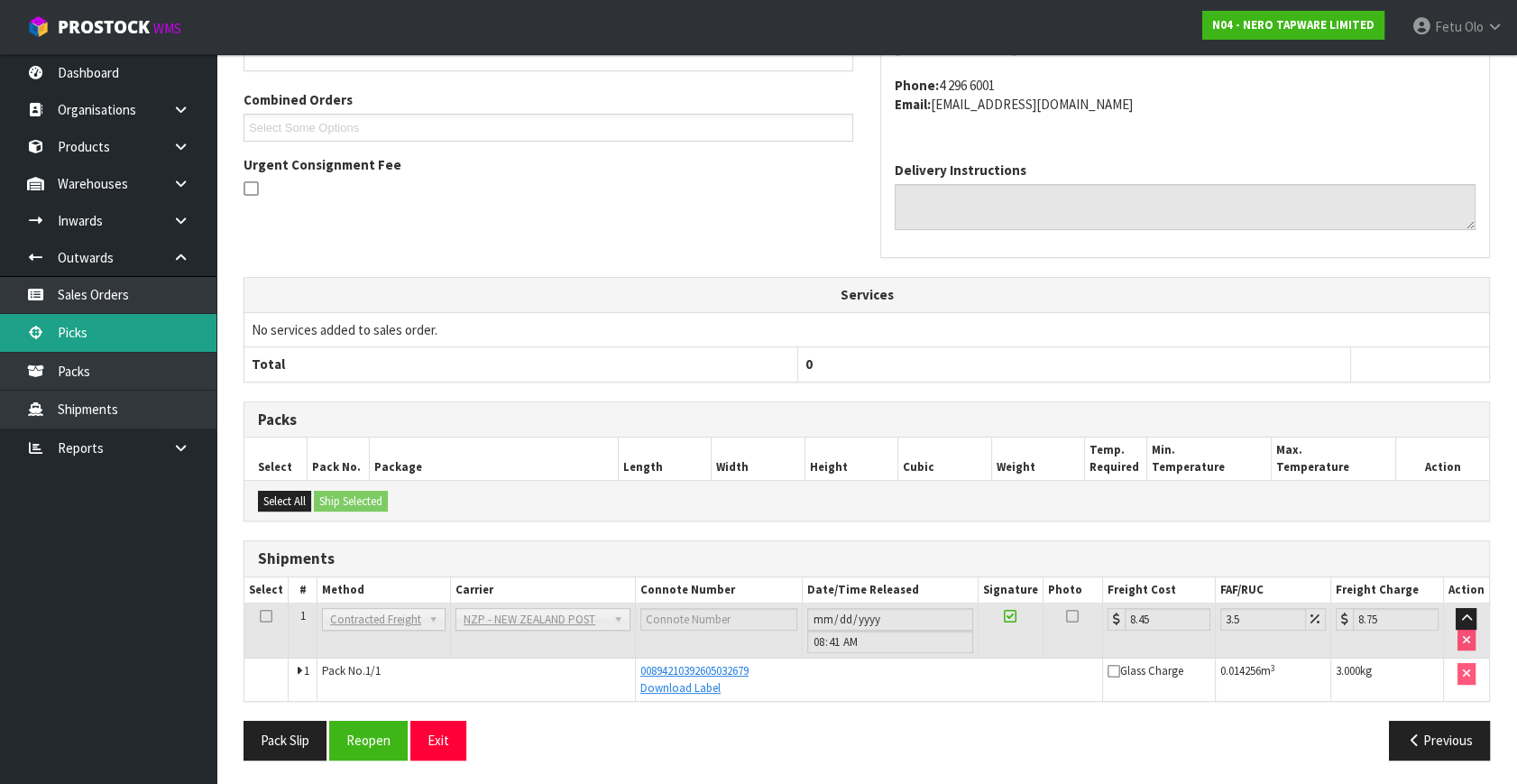
click at [91, 341] on link "Picks" at bounding box center [108, 332] width 216 height 37
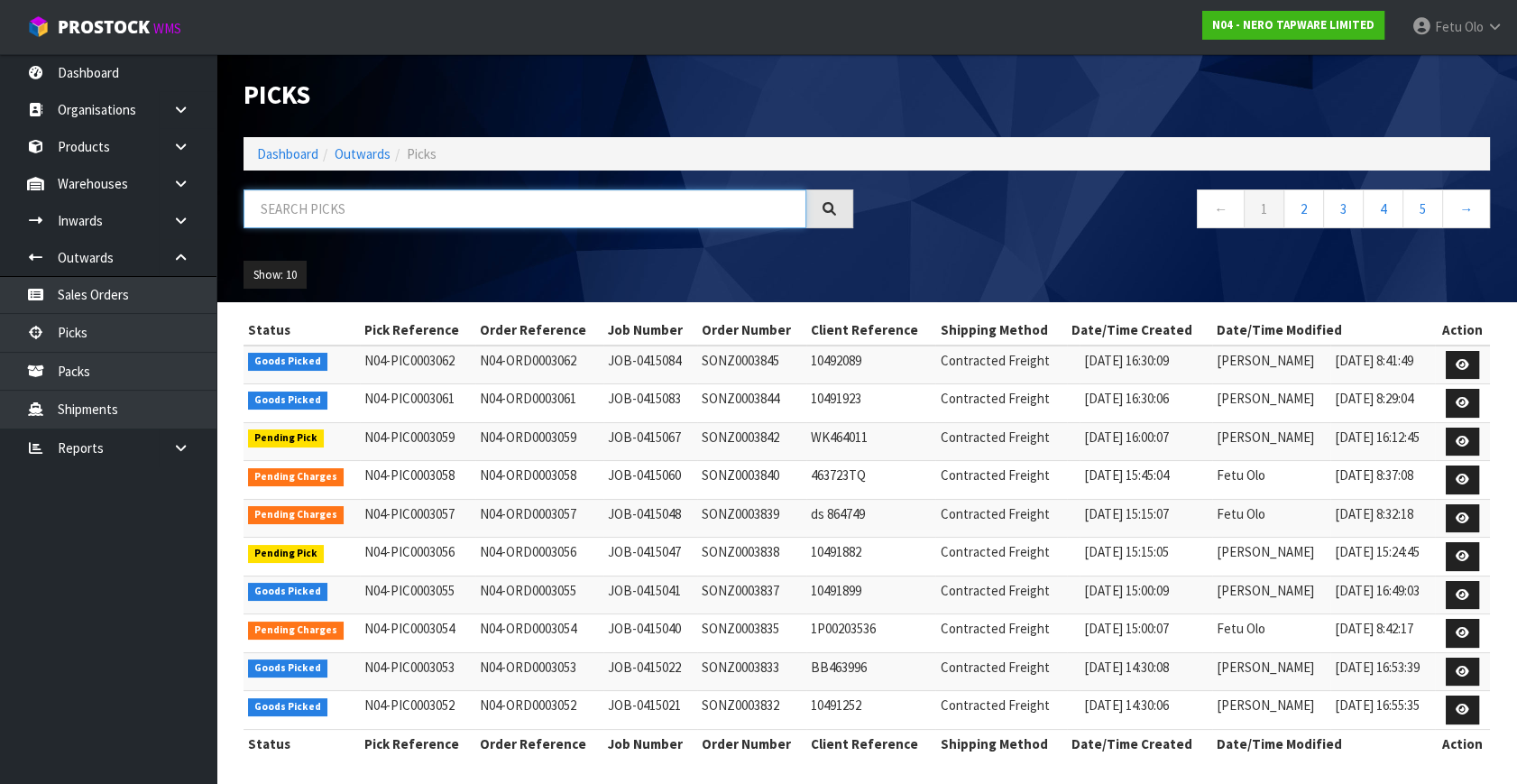
click at [374, 204] on input "text" at bounding box center [524, 209] width 563 height 38
click at [377, 203] on input "text" at bounding box center [524, 209] width 563 height 38
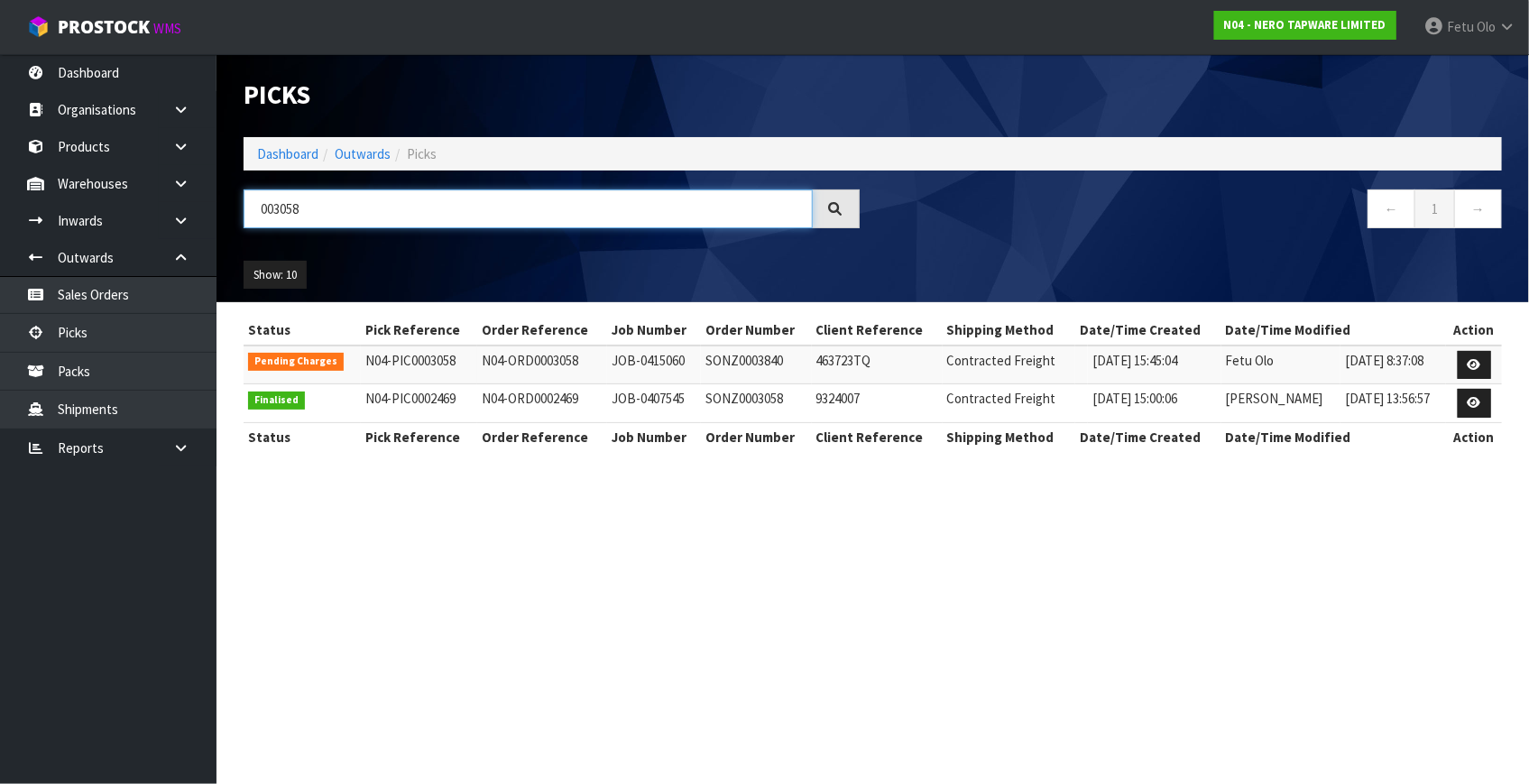
click at [281, 208] on input "003058" at bounding box center [527, 209] width 569 height 38
type input "0003053"
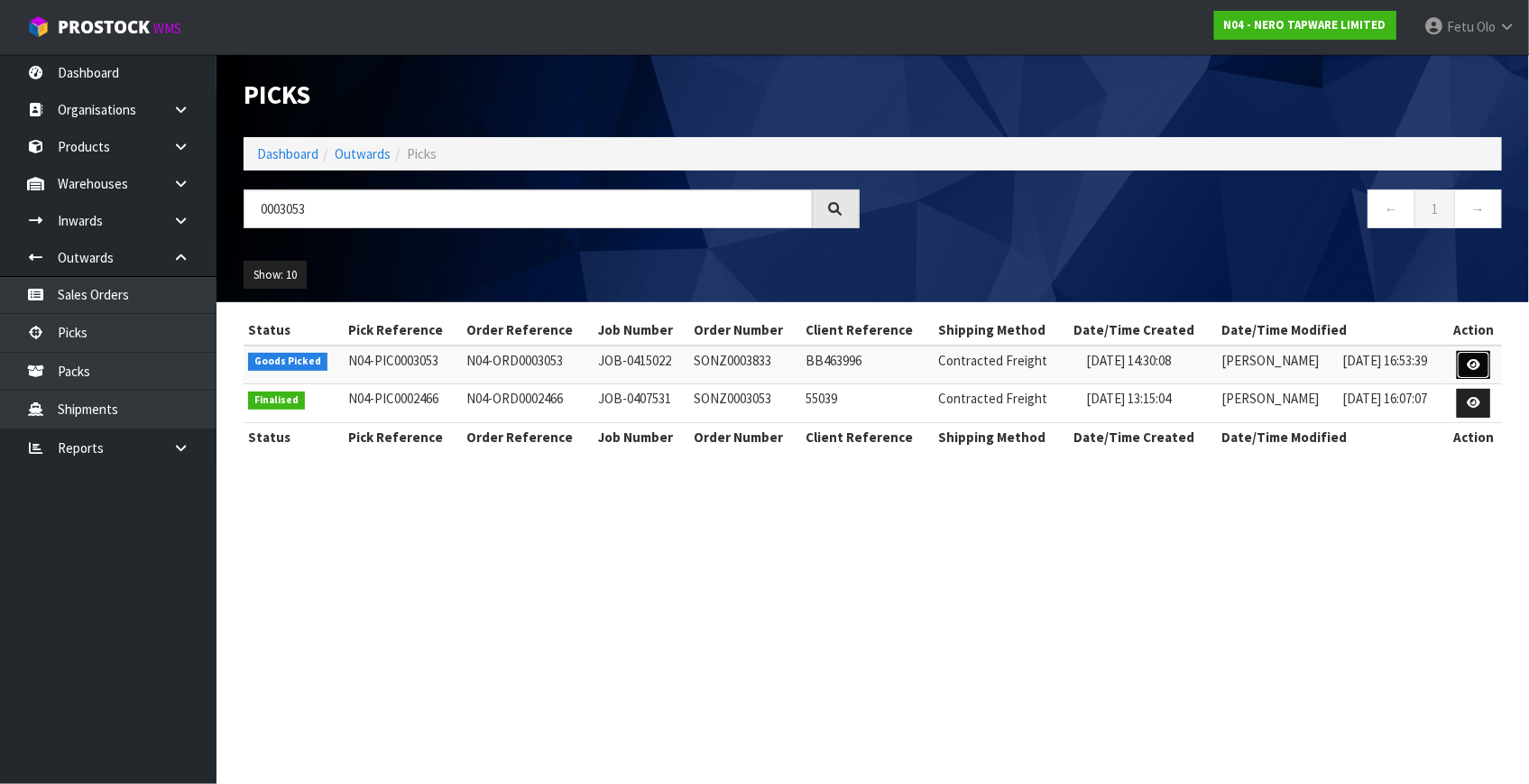
click at [1476, 365] on icon at bounding box center [1473, 365] width 13 height 12
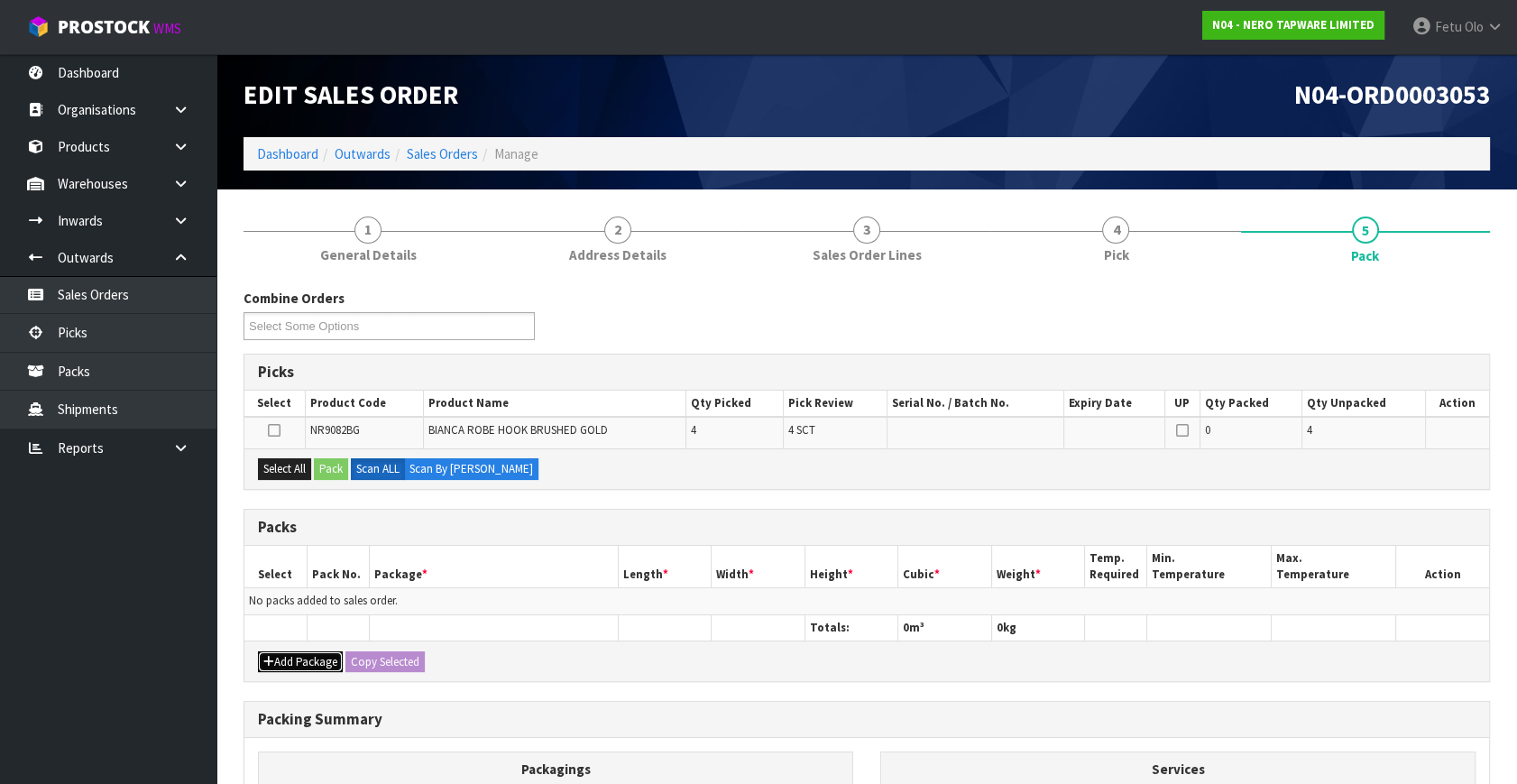
click at [284, 651] on button "Add Package" at bounding box center [300, 662] width 85 height 21
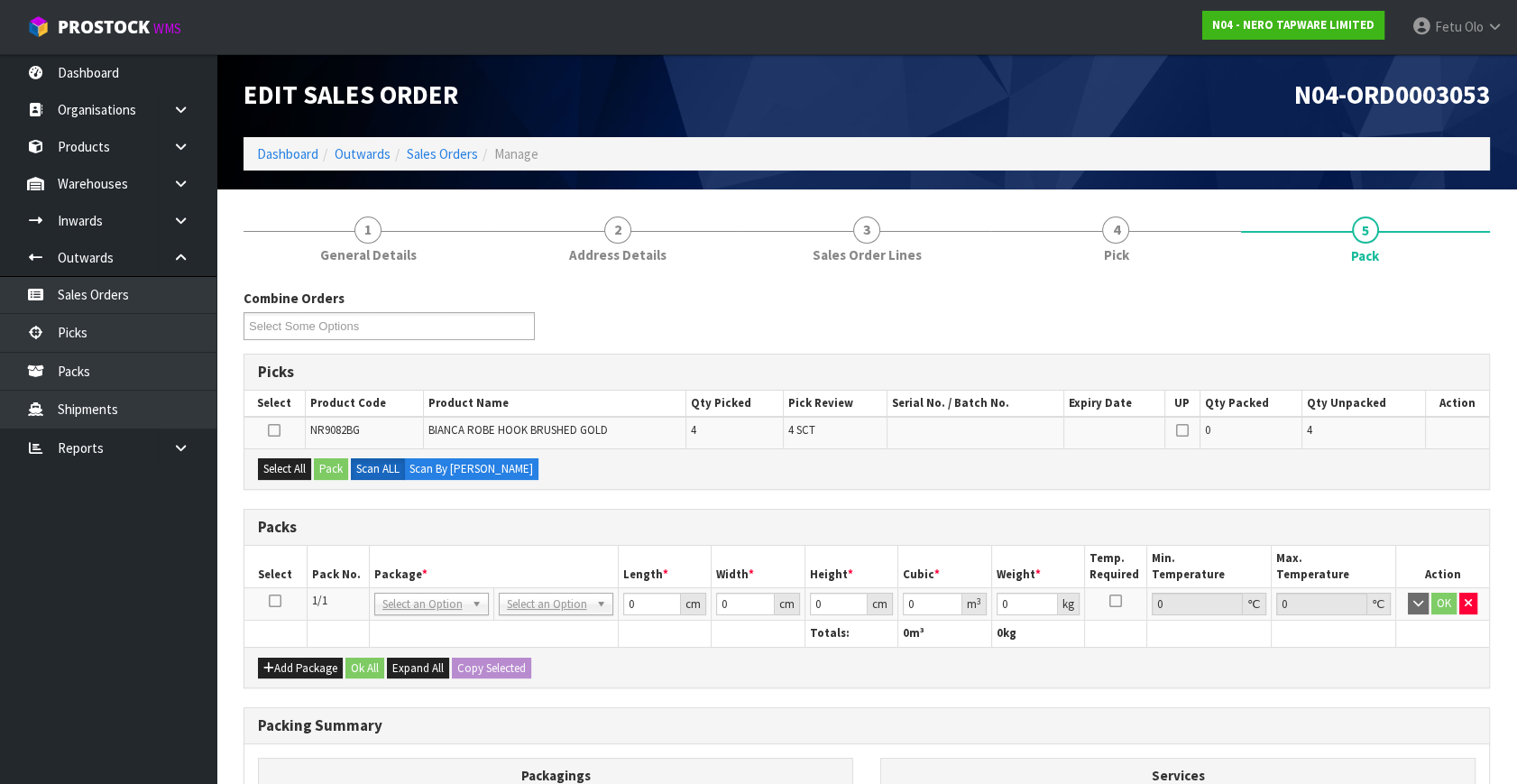
click at [279, 600] on icon at bounding box center [274, 600] width 13 height 1
click at [518, 559] on th "Package *" at bounding box center [493, 567] width 249 height 42
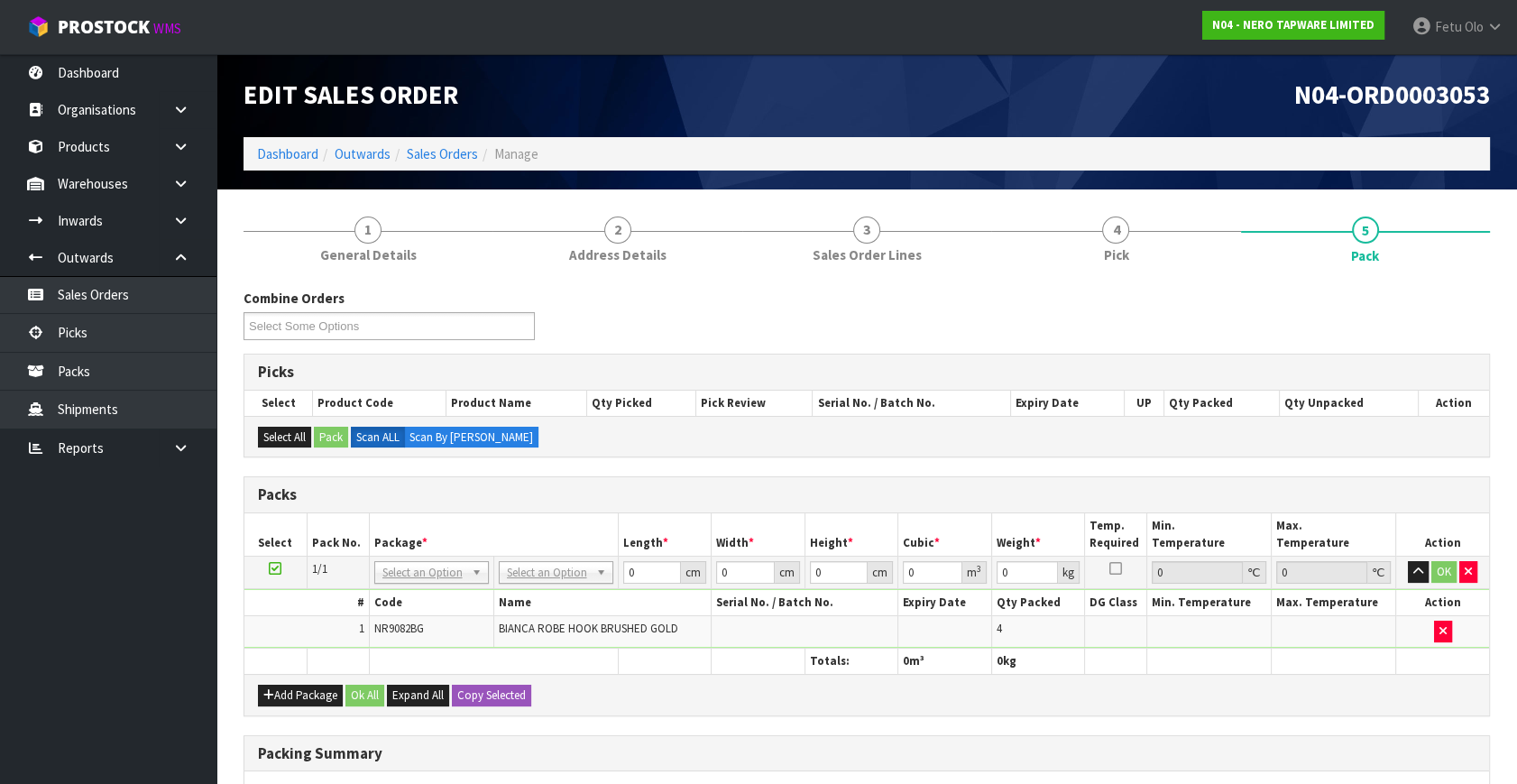
drag, startPoint x: 565, startPoint y: 531, endPoint x: 516, endPoint y: 576, distance: 66.5
click at [565, 532] on th "Package *" at bounding box center [493, 534] width 249 height 42
click at [573, 585] on td "No Packaging Cartons PLT GEN120 (1200 X 1000) PLT ONE WAY SKID CHEP HIRE PALLET…" at bounding box center [555, 572] width 124 height 33
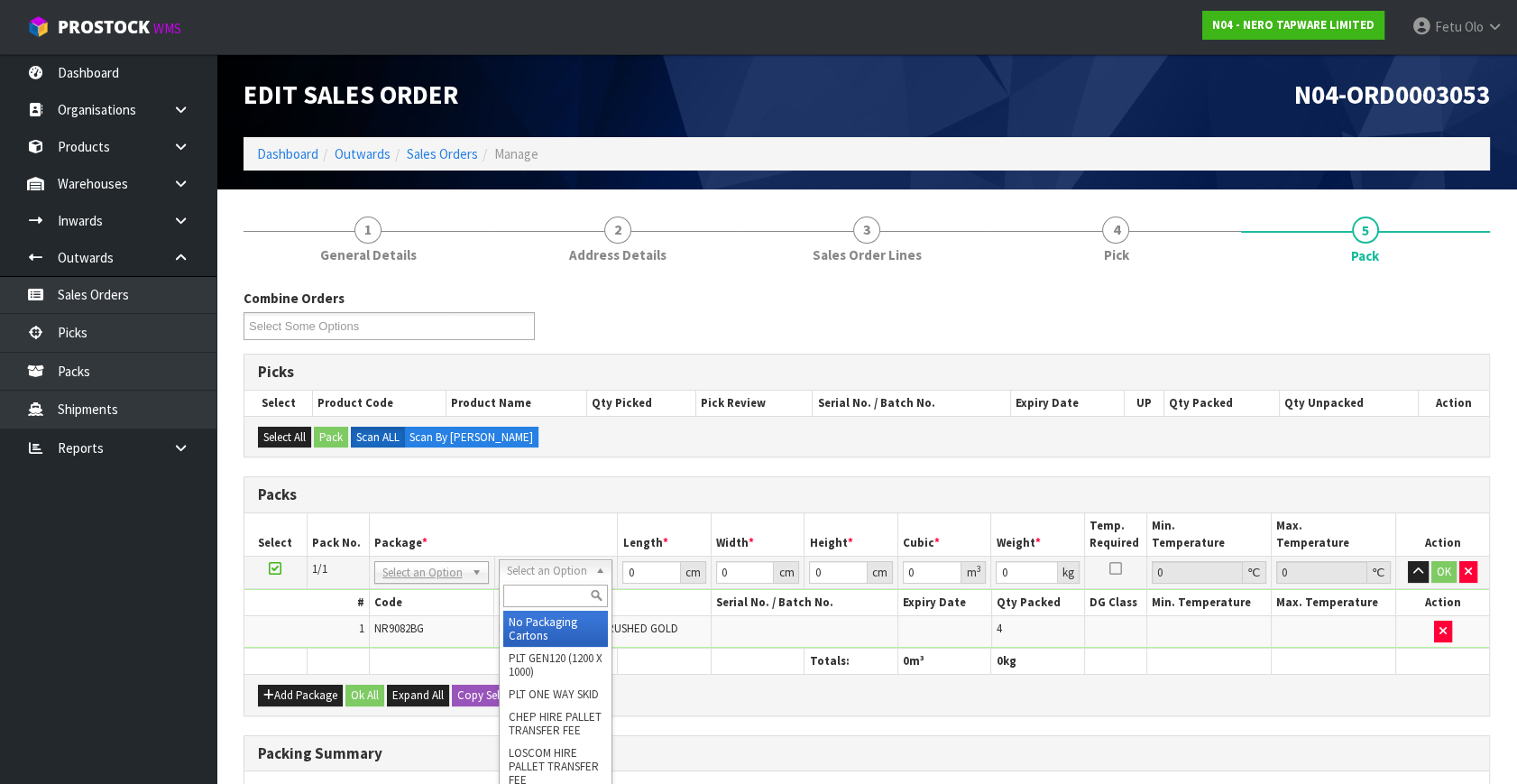
drag, startPoint x: 569, startPoint y: 569, endPoint x: 545, endPoint y: 601, distance: 40.0
click at [545, 597] on input "text" at bounding box center [555, 594] width 105 height 22
type input "00"
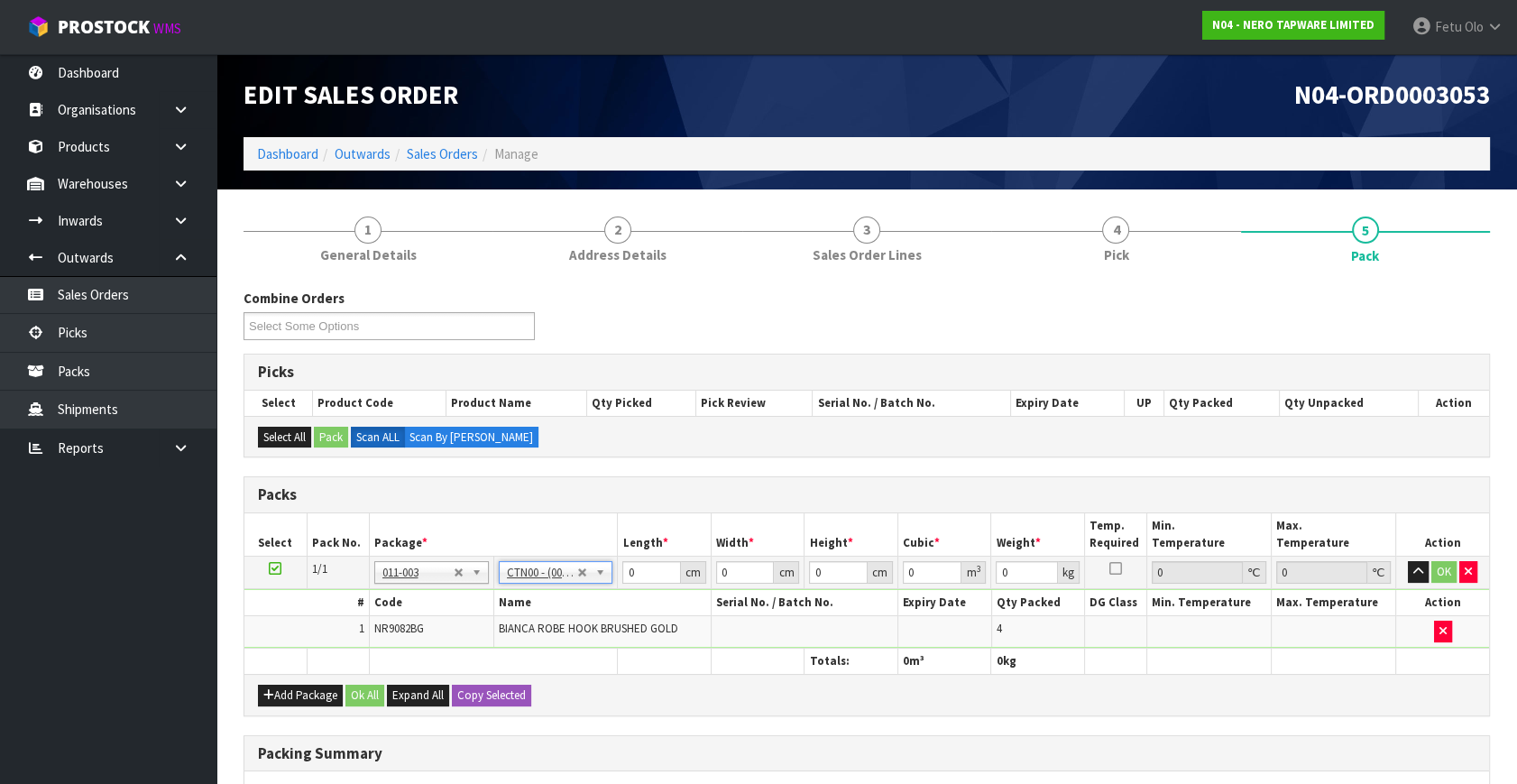
type input "15.4"
type input "14.2"
type input "10.2"
type input "0.002231"
type input "0.84"
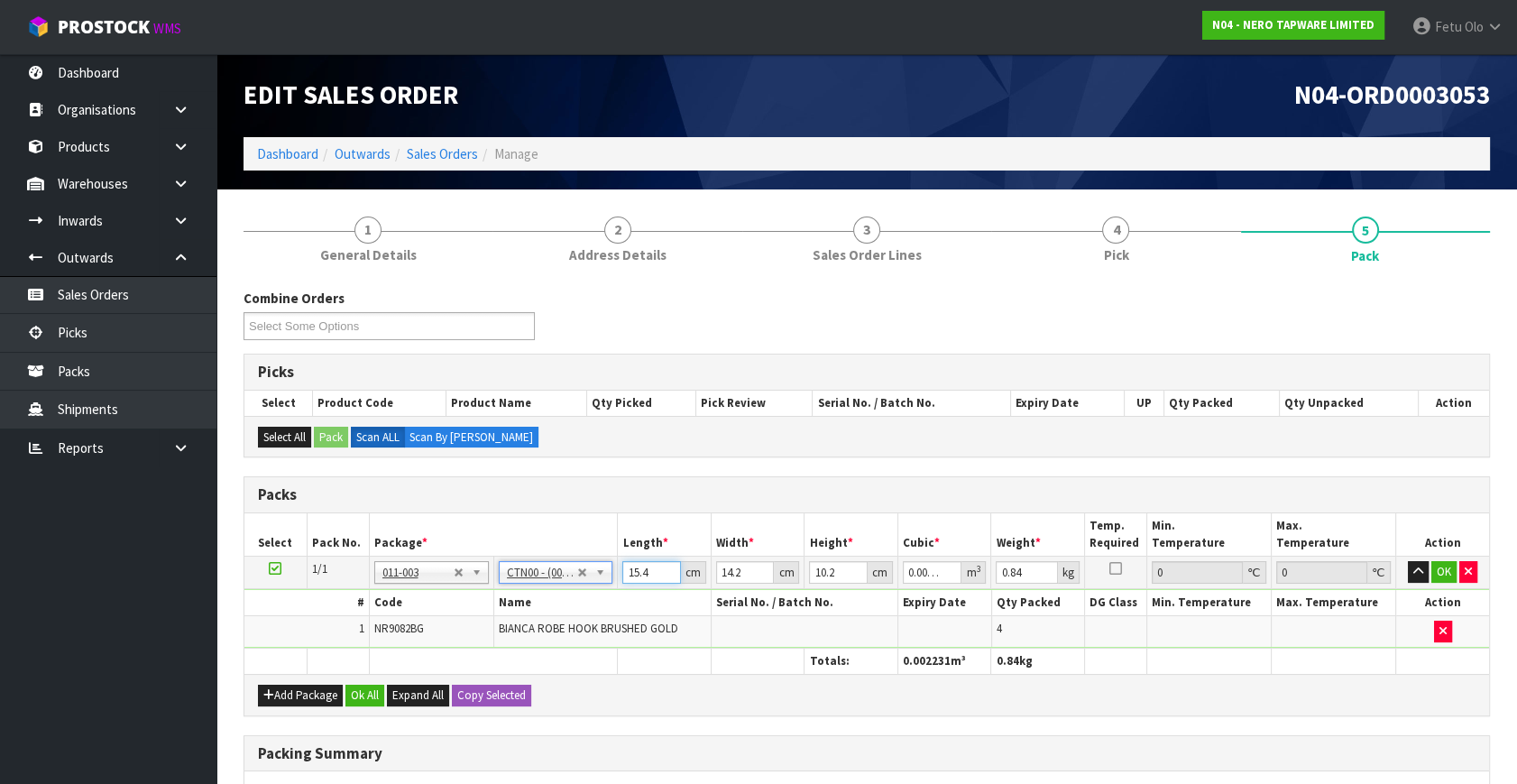
drag, startPoint x: 645, startPoint y: 570, endPoint x: 587, endPoint y: 597, distance: 64.0
click at [587, 597] on tbody "1/1 NONE 007-001 007-002 007-004 007-009 007-013 007-014 007-015 007-017 007-01…" at bounding box center [867, 602] width 1245 height 92
type input "1"
type input "0.000145"
type input "16"
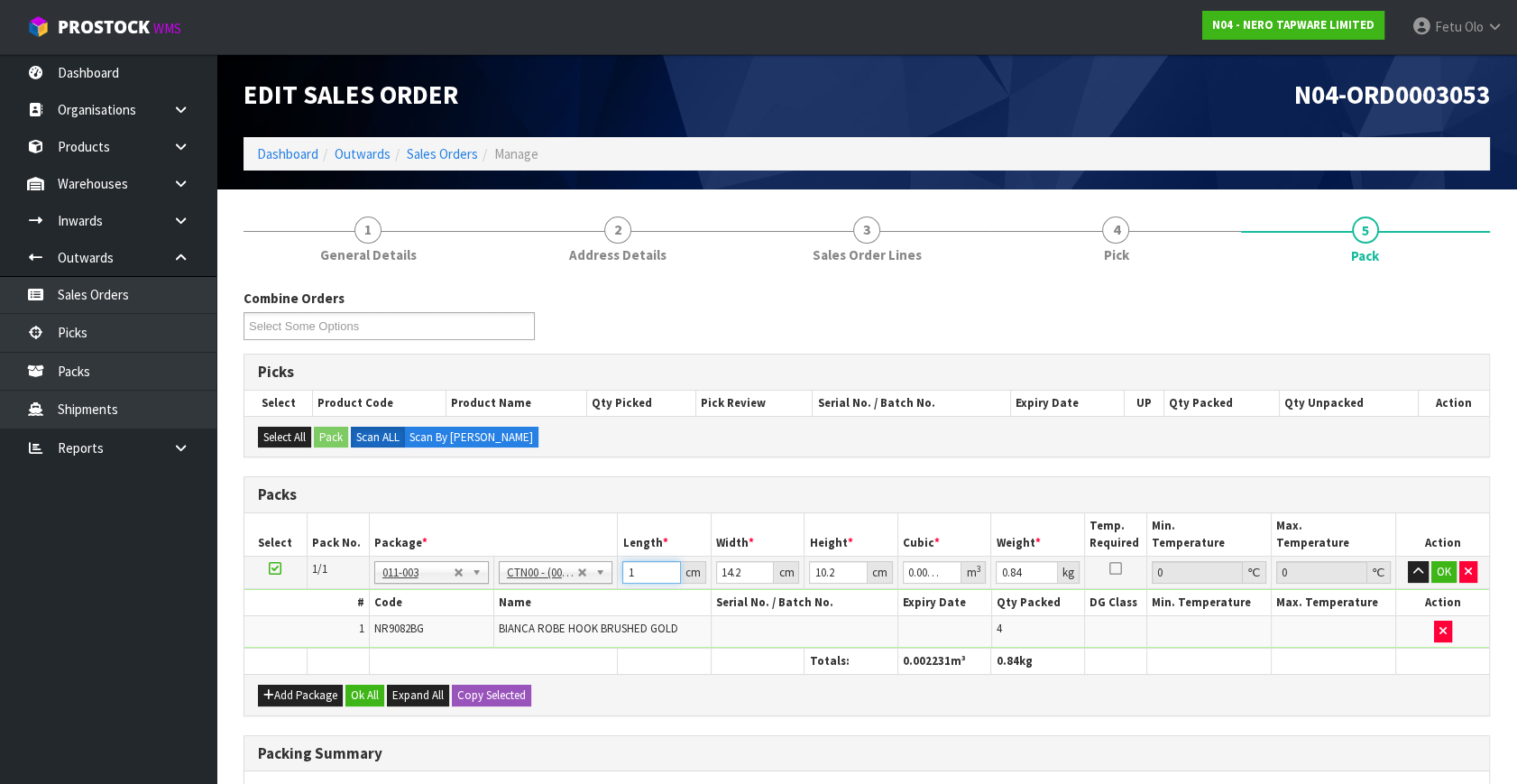
type input "0.002317"
type input "16"
type input "1"
type input "0.000163"
type input "15"
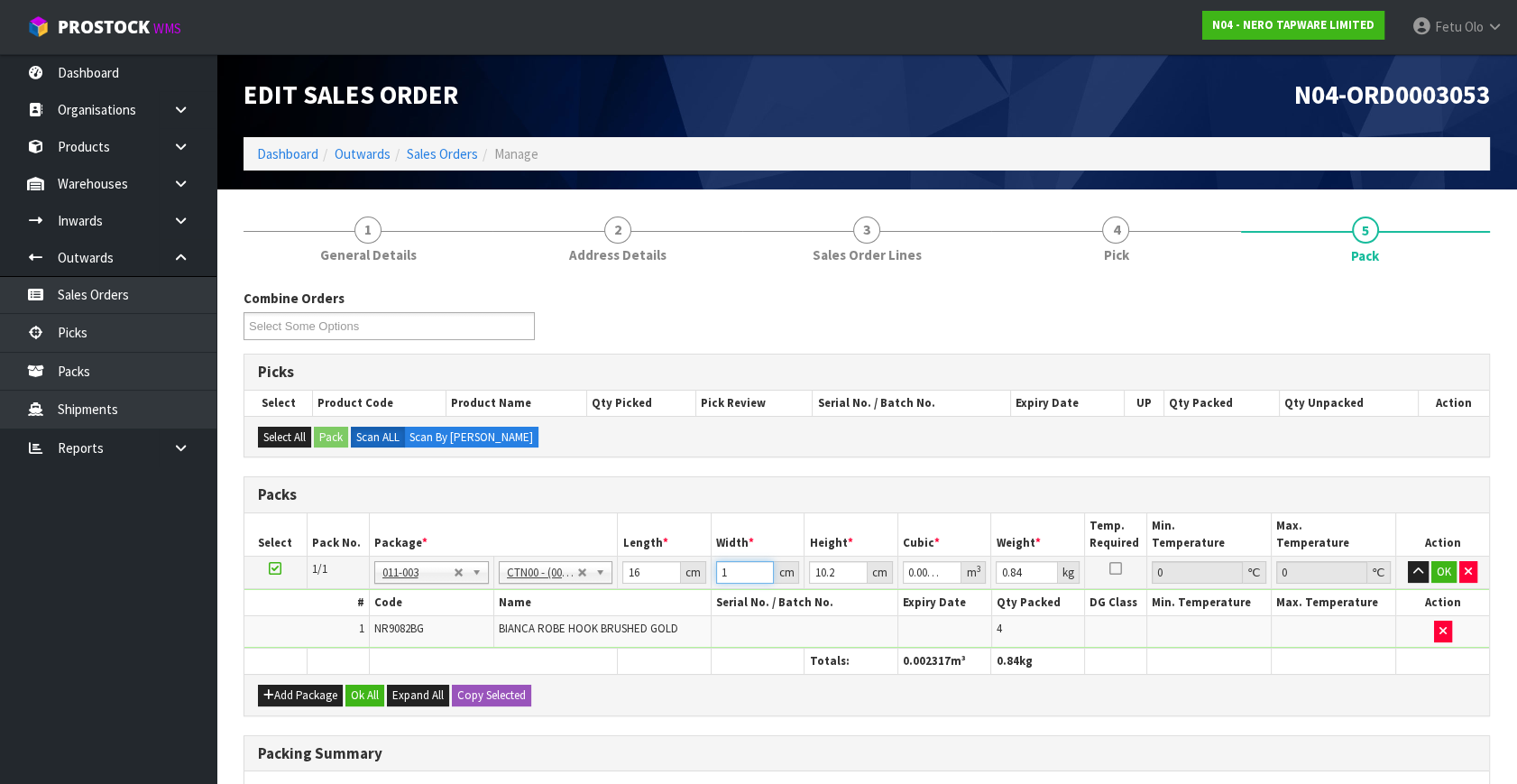
type input "0.002448"
type input "15"
type input "1"
type input "0.00024"
type input "11"
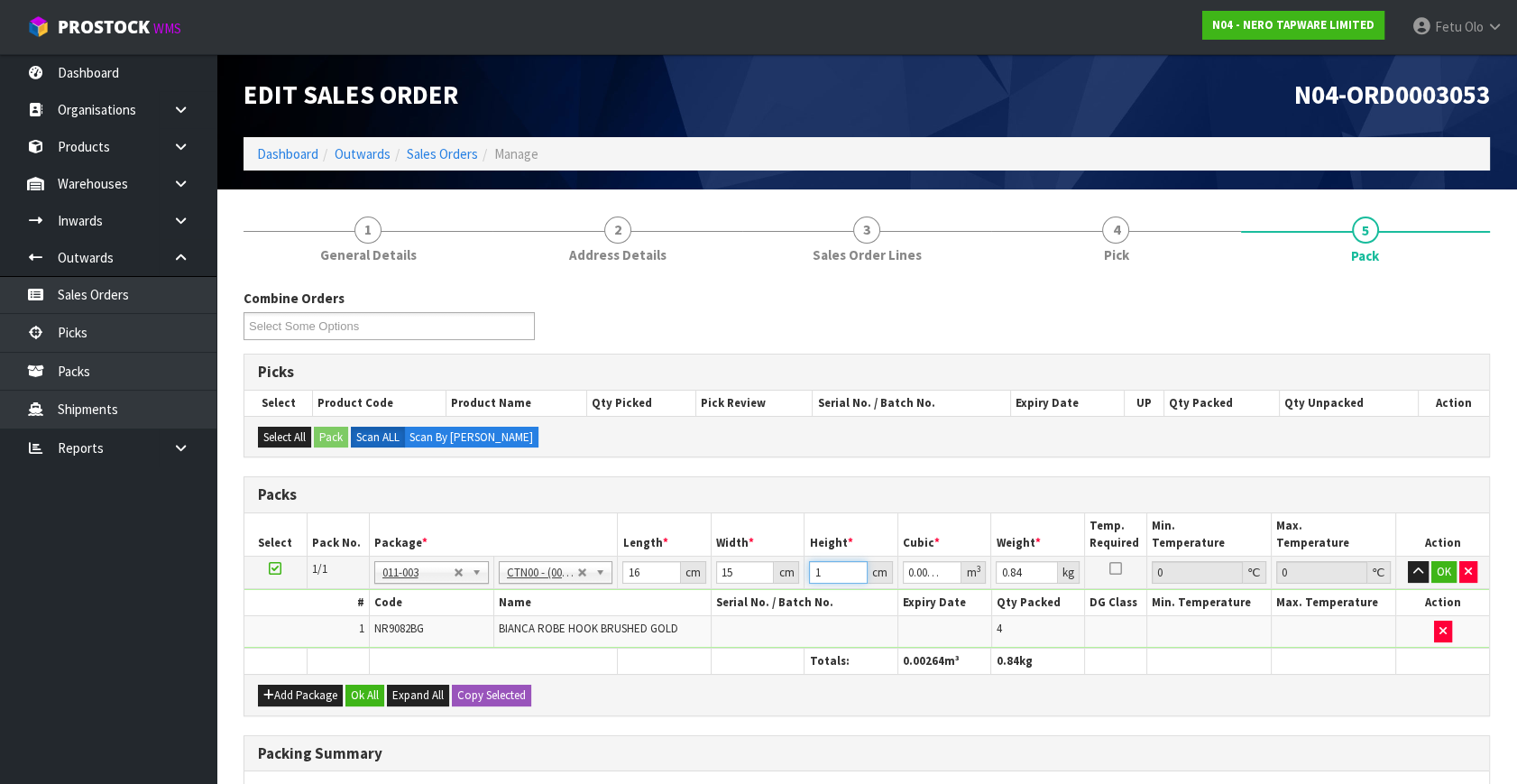
type input "0.00264"
type input "11"
type input "1"
click button "OK" at bounding box center [1444, 571] width 25 height 21
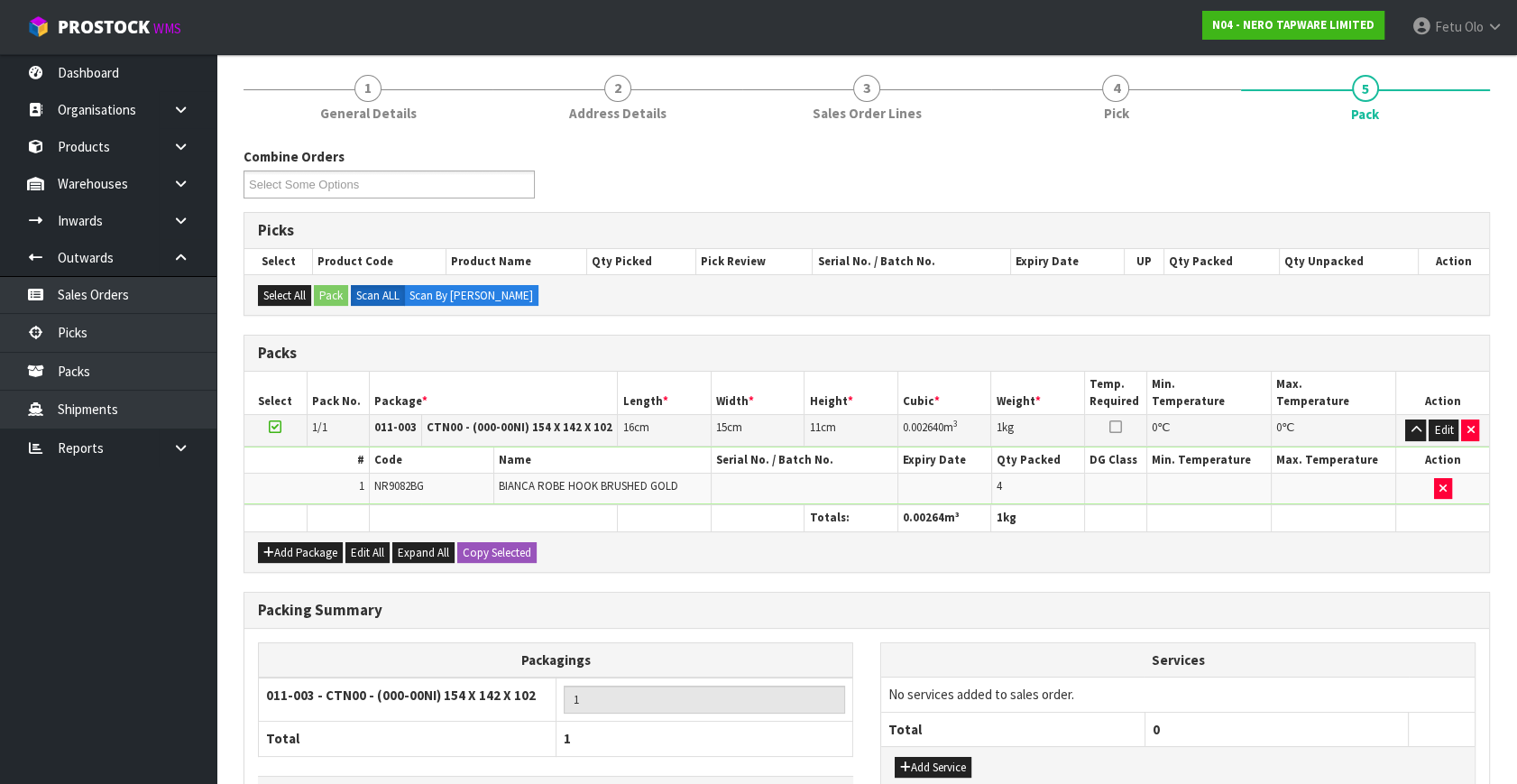
scroll to position [268, 0]
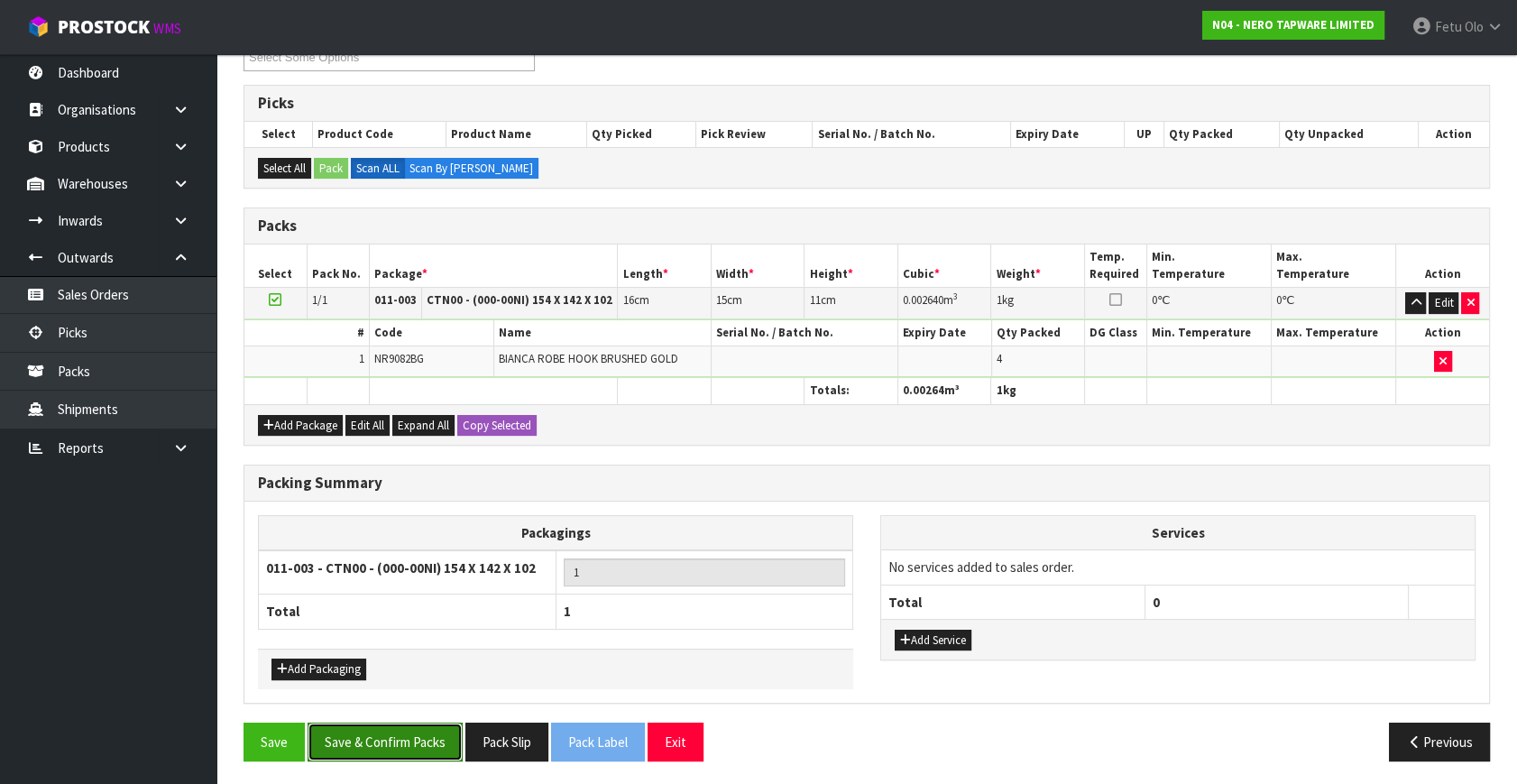
click at [384, 731] on button "Save & Confirm Packs" at bounding box center [385, 742] width 155 height 38
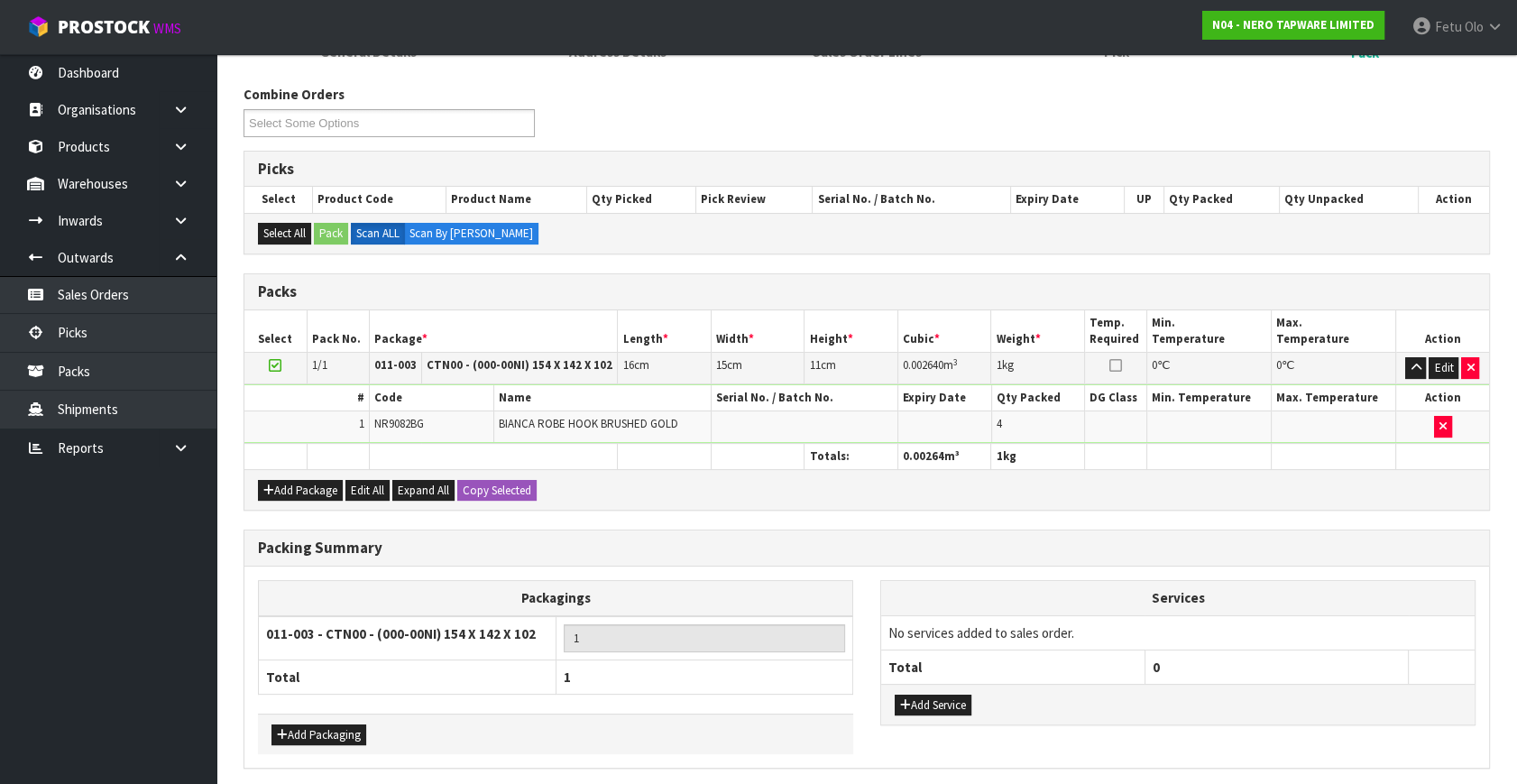
scroll to position [0, 0]
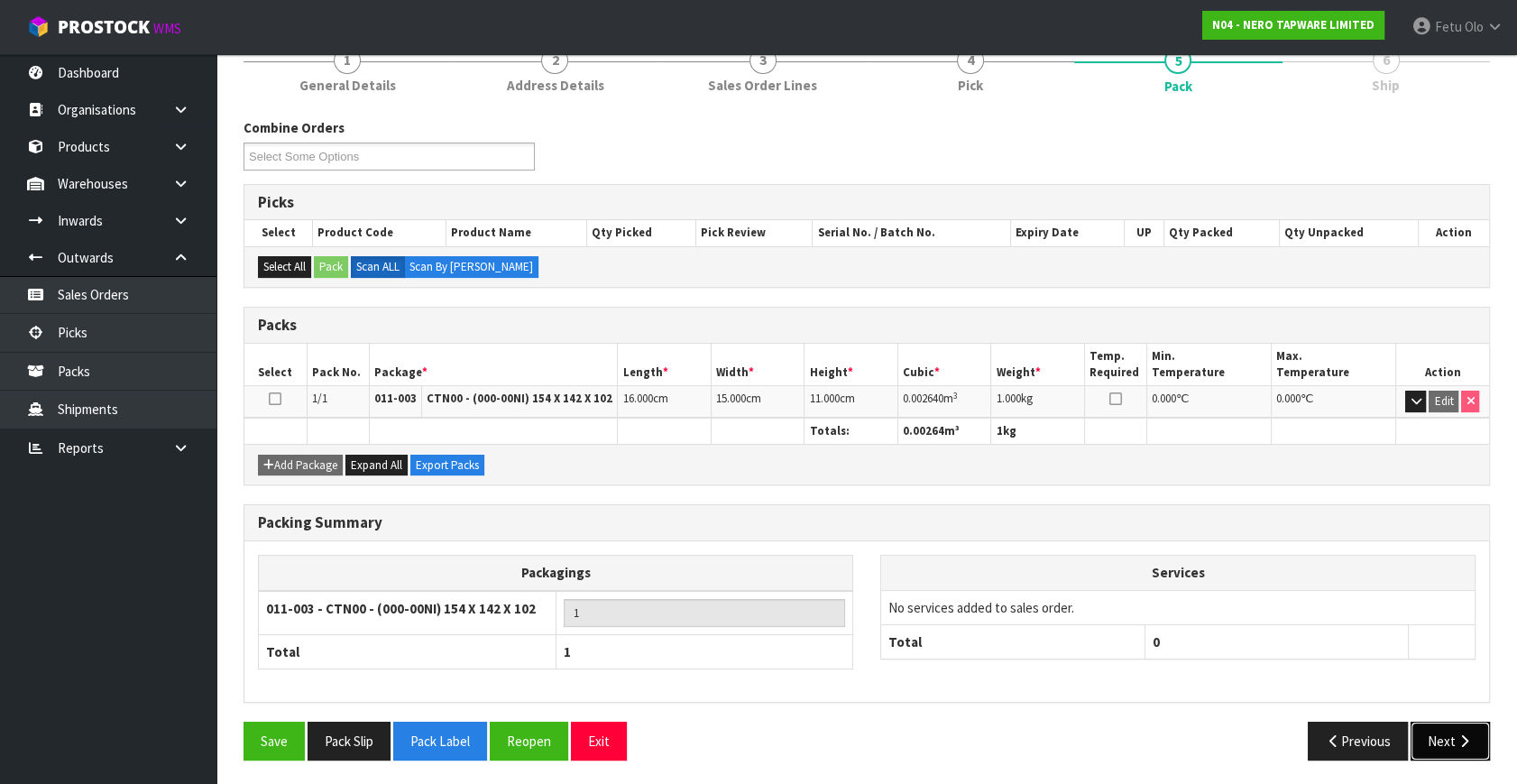
click at [1439, 730] on button "Next" at bounding box center [1450, 741] width 79 height 38
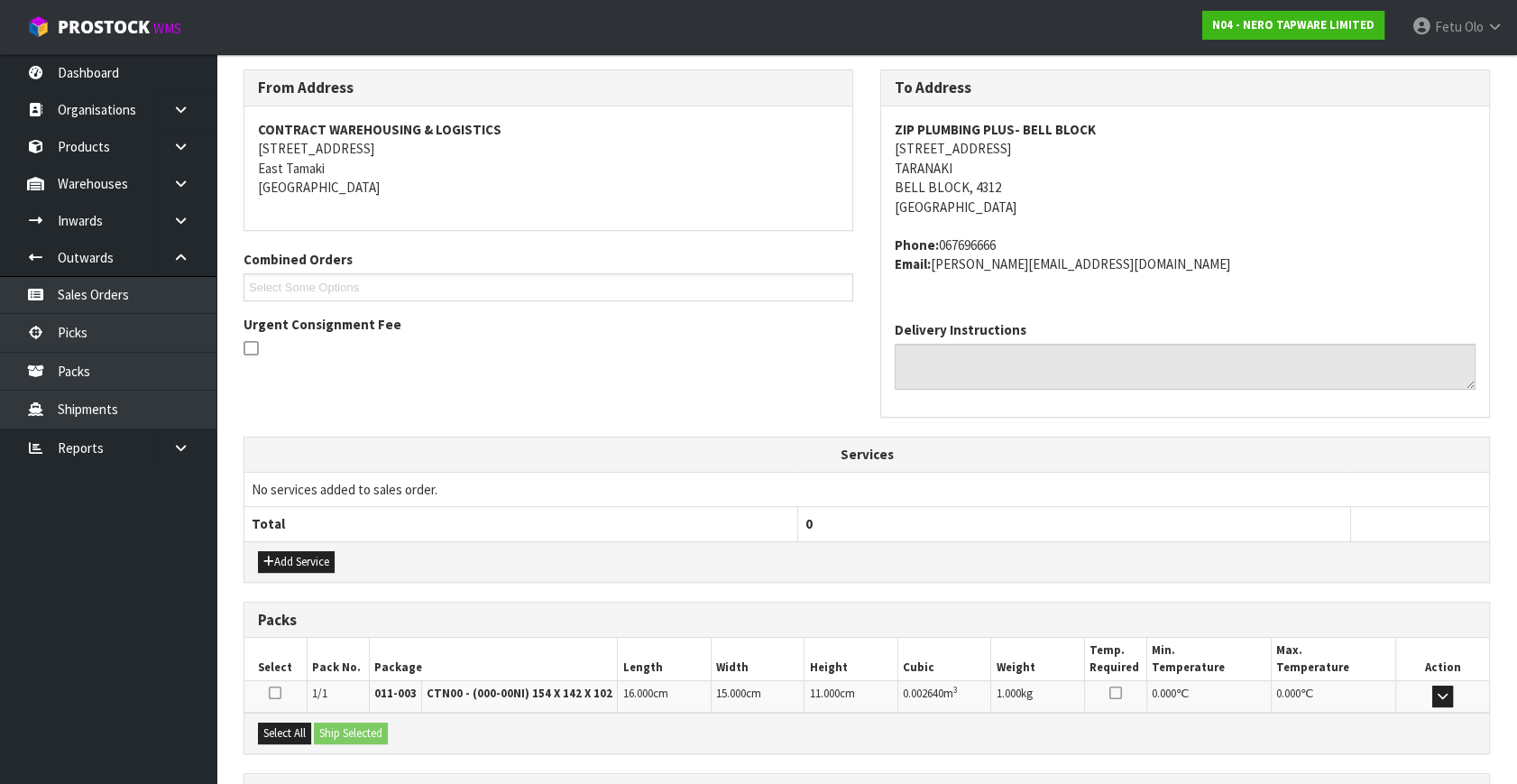
scroll to position [443, 0]
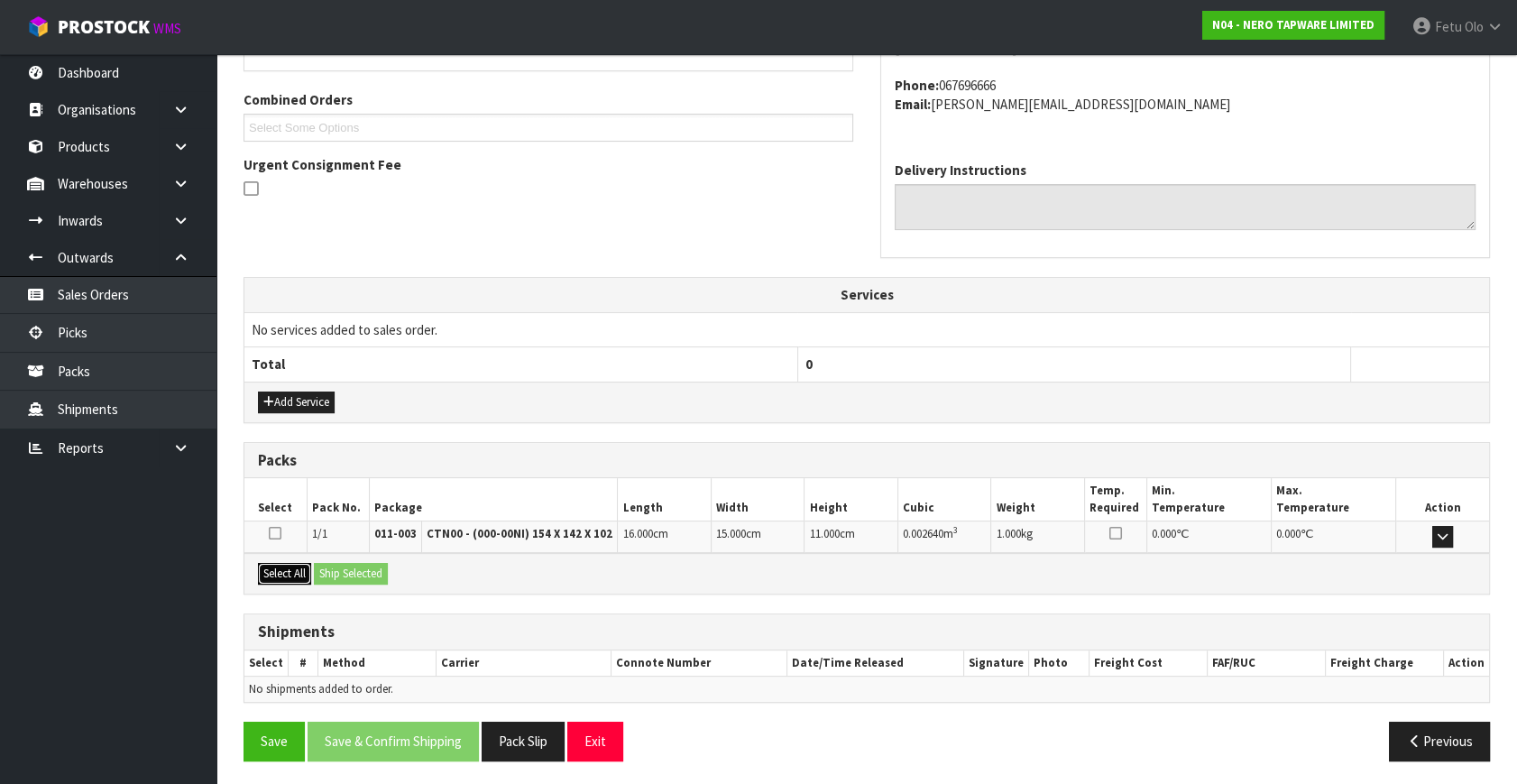
click at [289, 571] on button "Select All" at bounding box center [284, 573] width 53 height 21
click at [343, 574] on button "Ship Selected" at bounding box center [350, 573] width 74 height 21
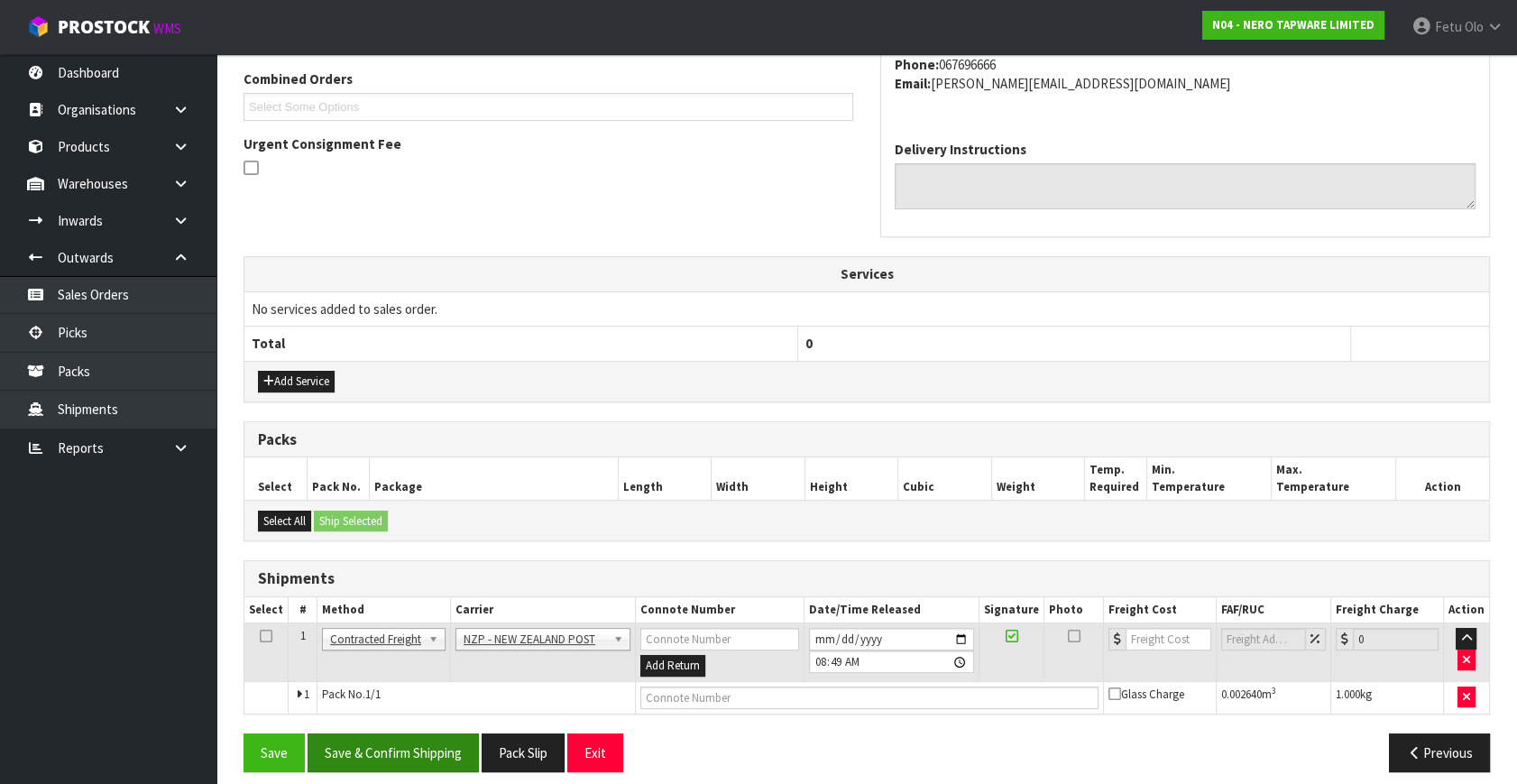
scroll to position [476, 0]
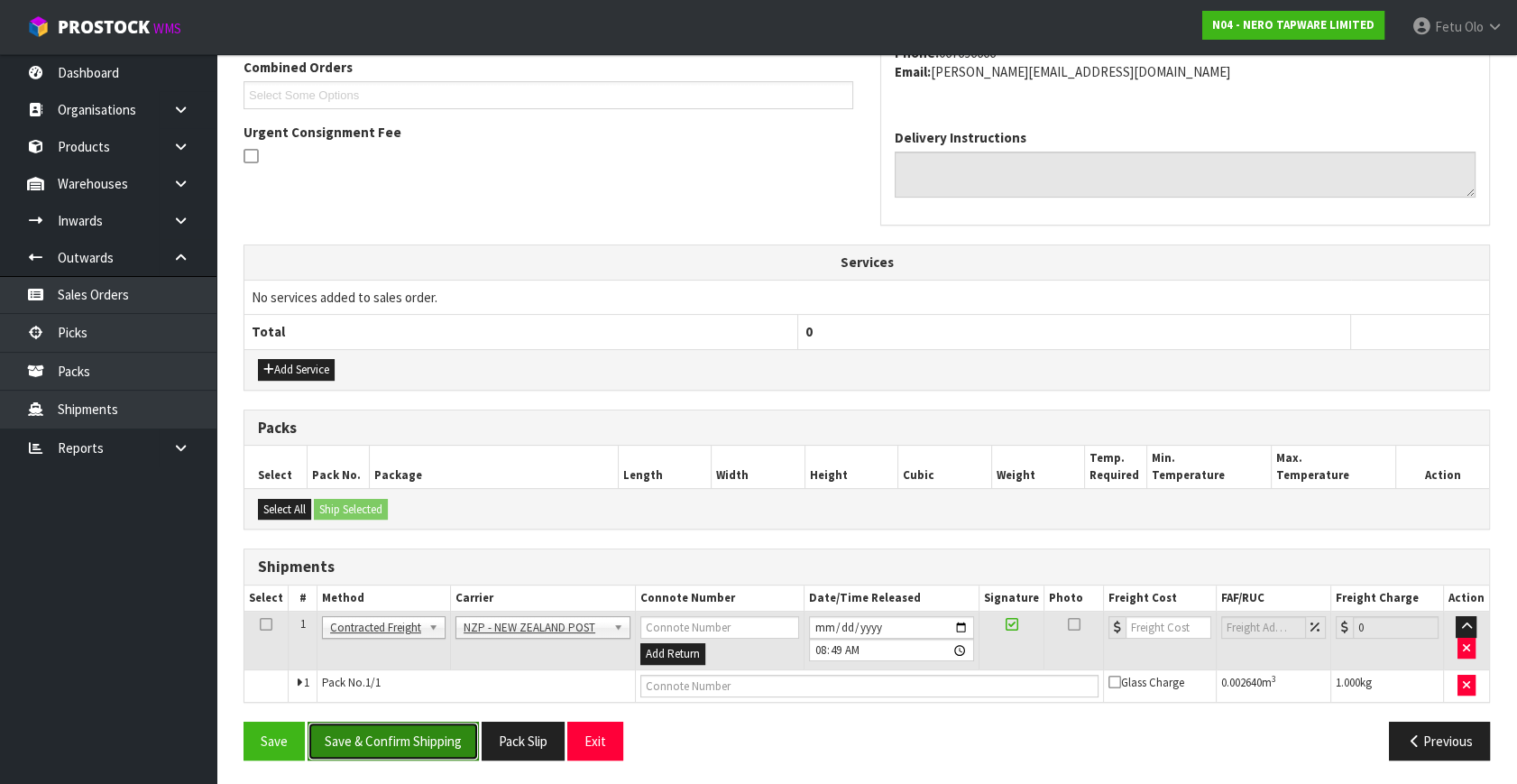
click at [389, 734] on button "Save & Confirm Shipping" at bounding box center [393, 741] width 171 height 38
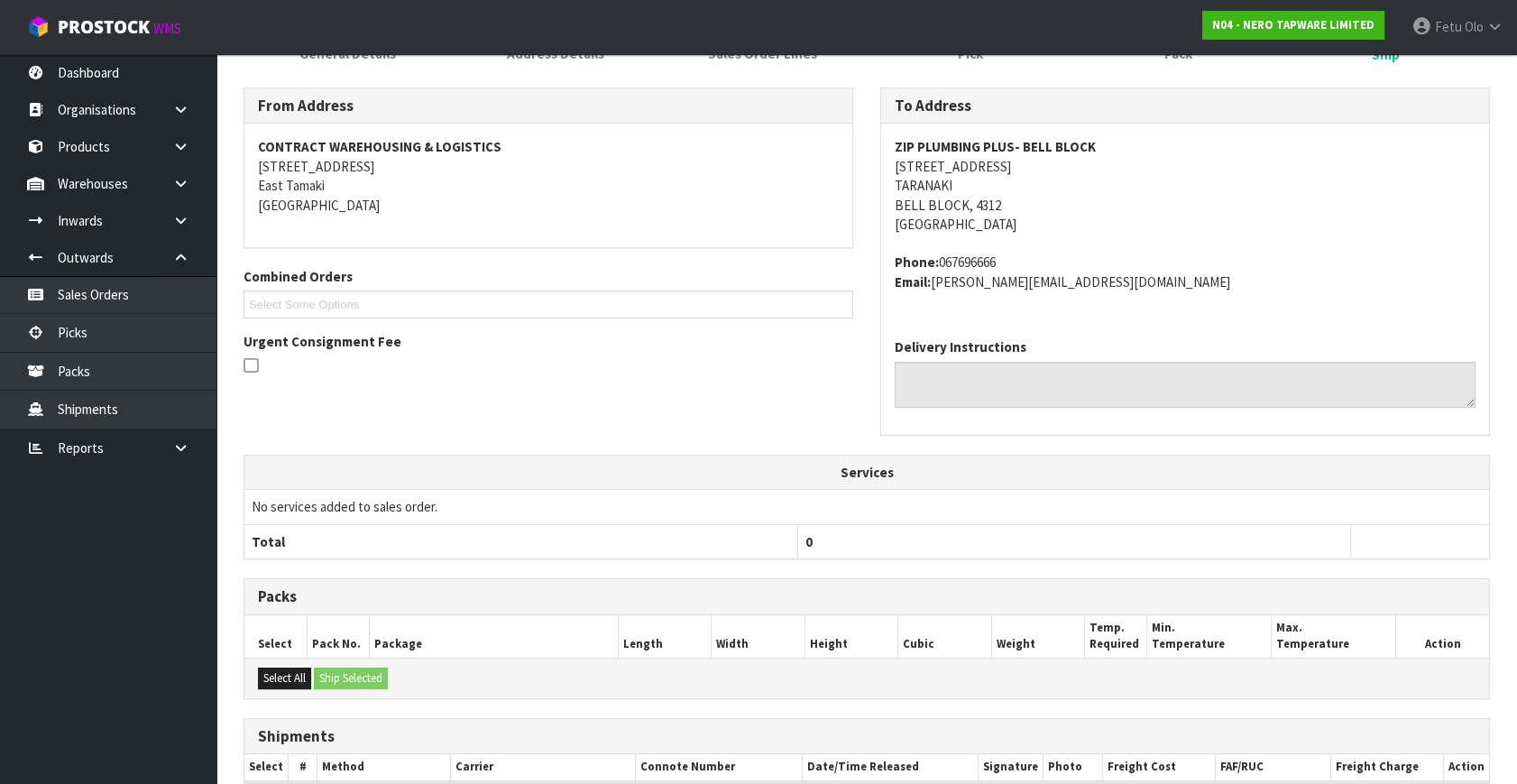
scroll to position [410, 0]
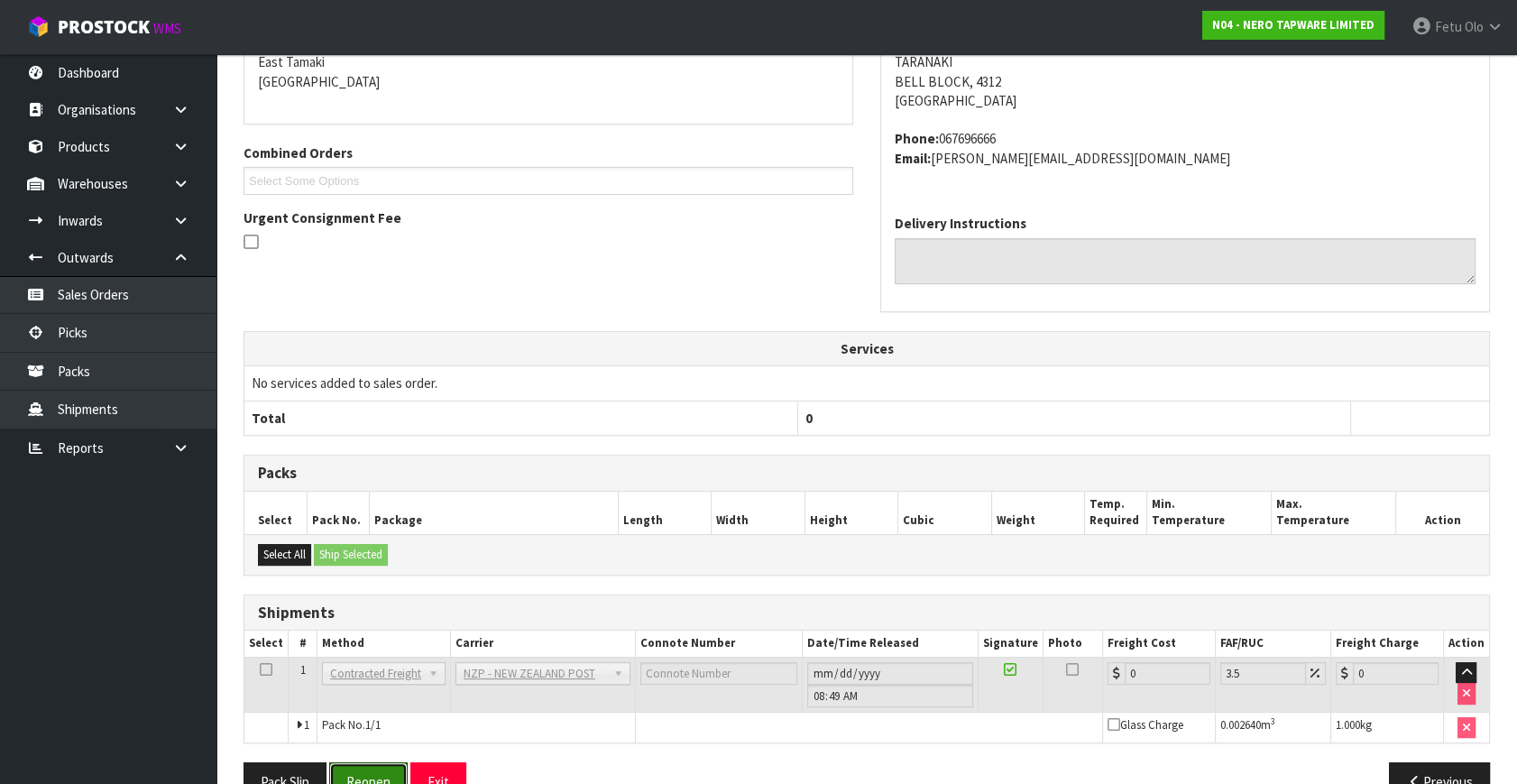
click at [379, 764] on button "Reopen" at bounding box center [368, 781] width 79 height 38
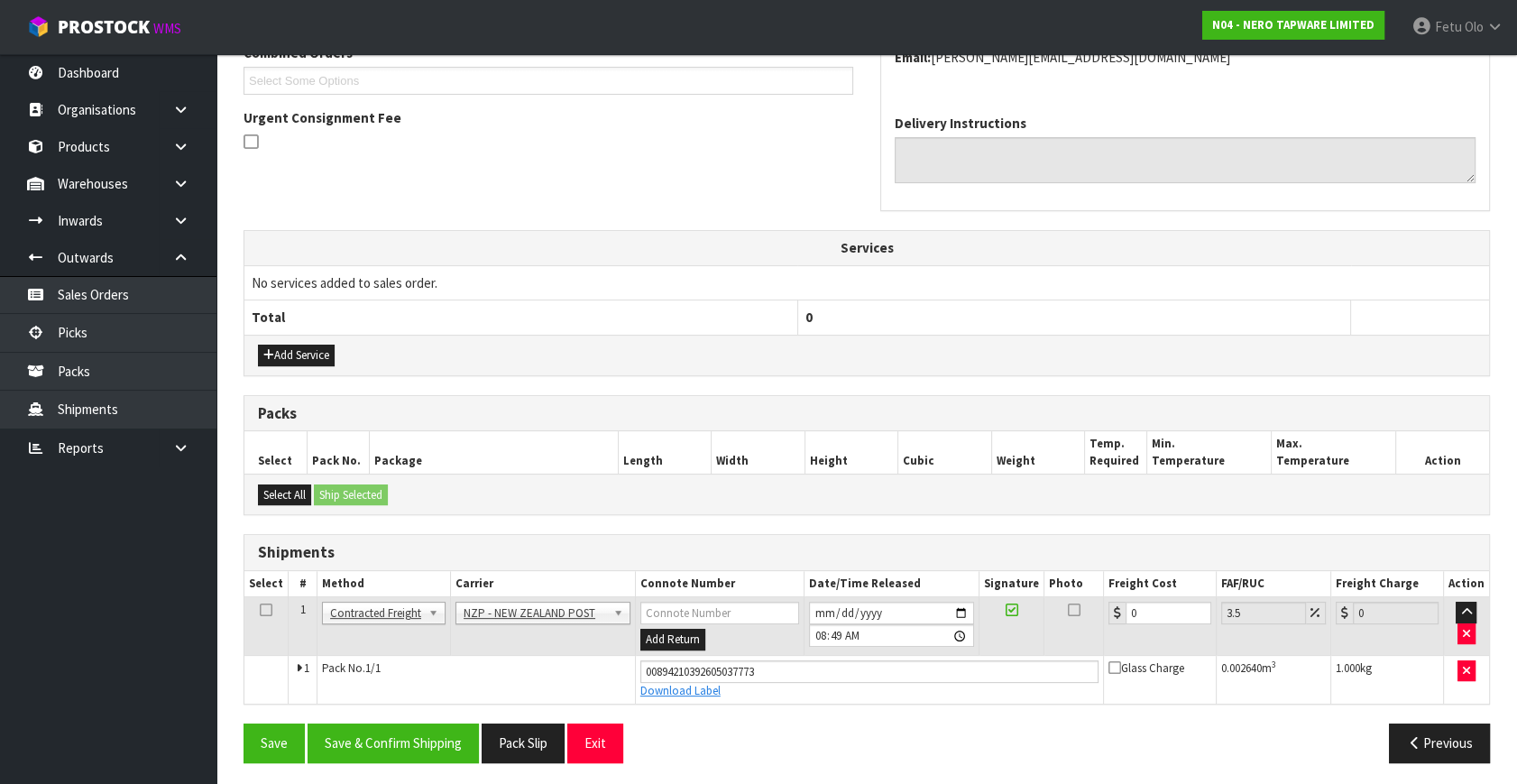
scroll to position [492, 0]
drag, startPoint x: 986, startPoint y: 643, endPoint x: 957, endPoint y: 660, distance: 33.6
click at [957, 659] on tbody "1 Client Local Pickup Customer Local Pickup Company Freight Contracted Freight …" at bounding box center [867, 649] width 1245 height 107
type input "8"
type input "8.28"
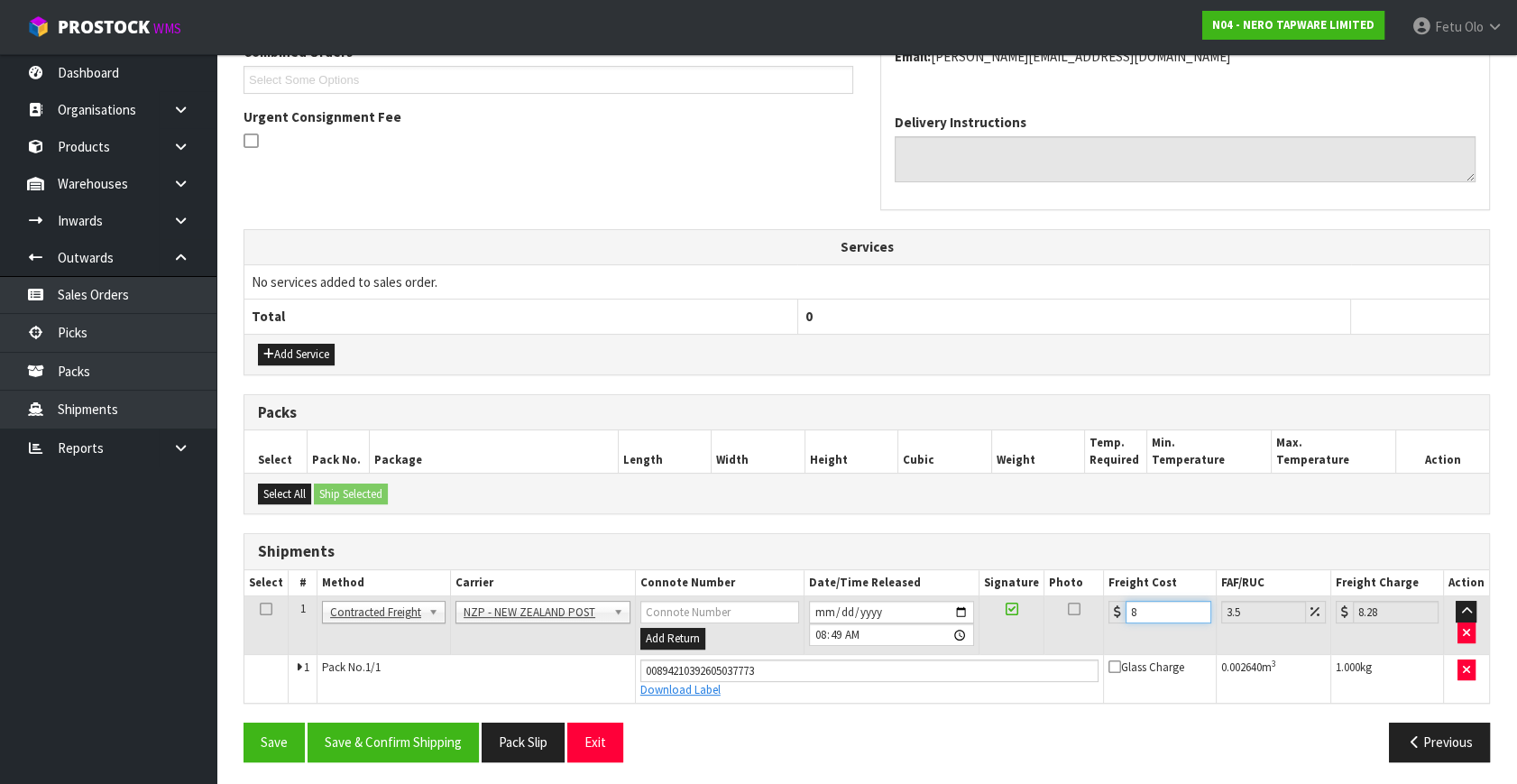
type input "8.4"
type input "8.69"
type input "8.45"
type input "8.75"
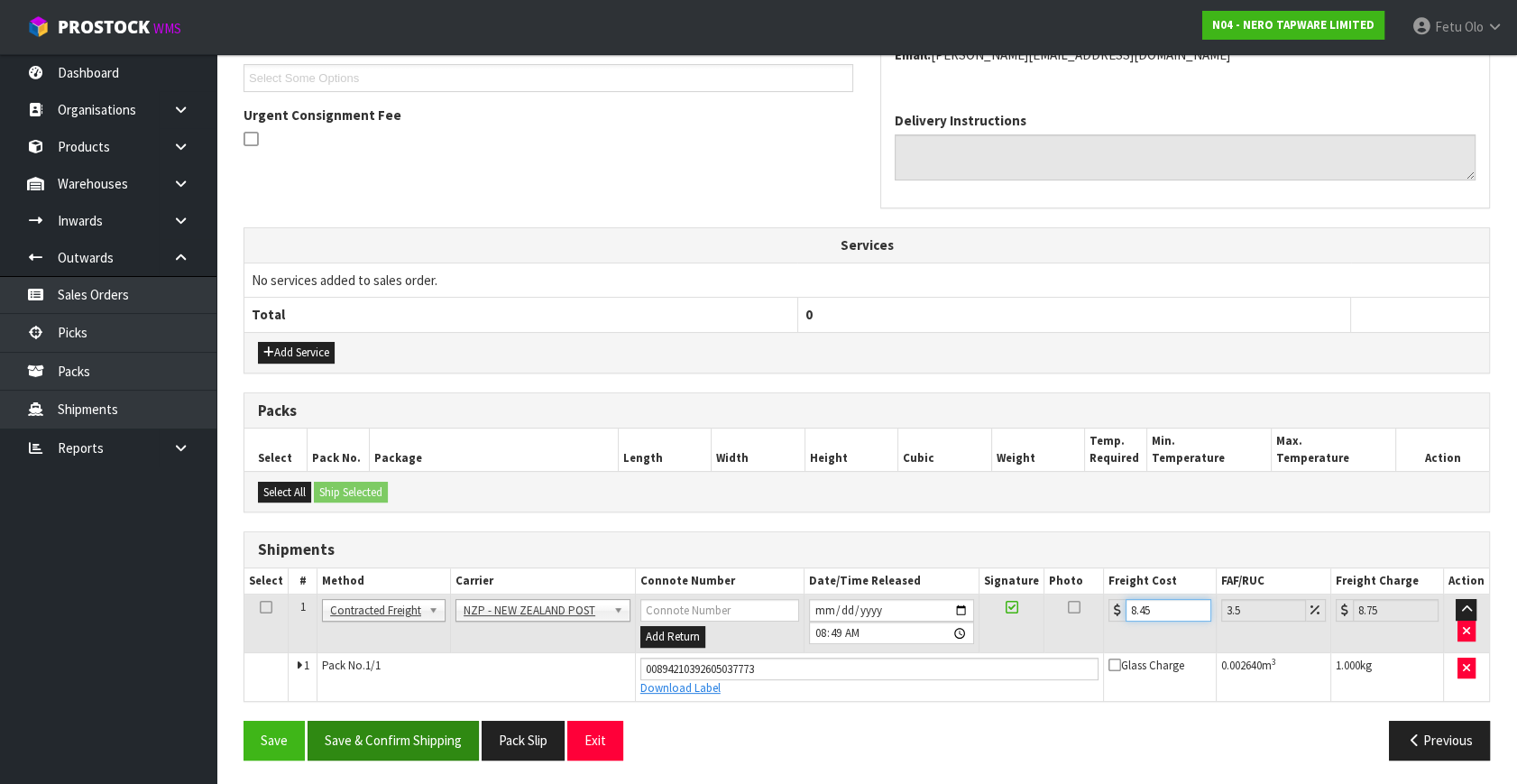
type input "8.45"
click at [447, 721] on button "Save & Confirm Shipping" at bounding box center [393, 740] width 171 height 38
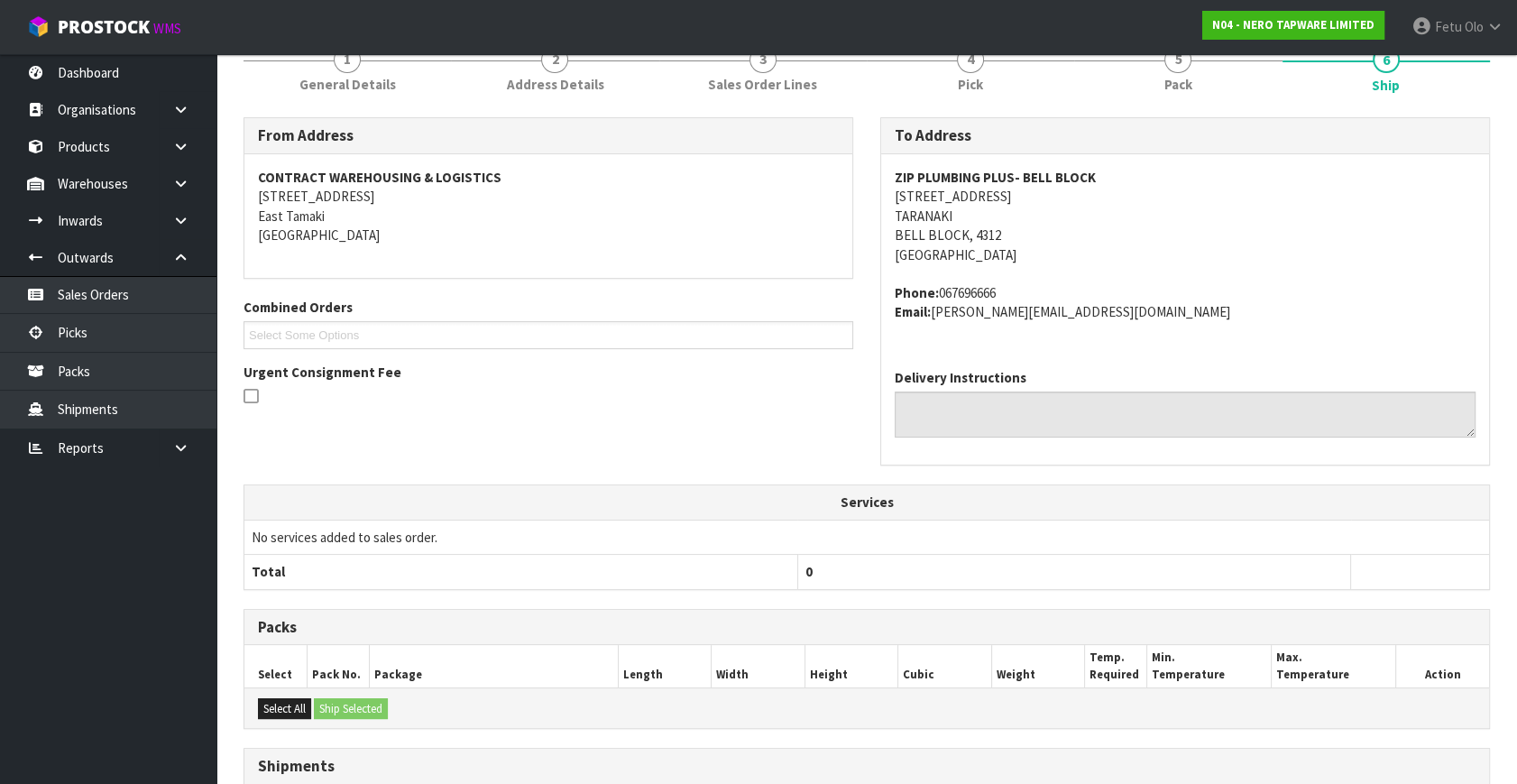
scroll to position [443, 0]
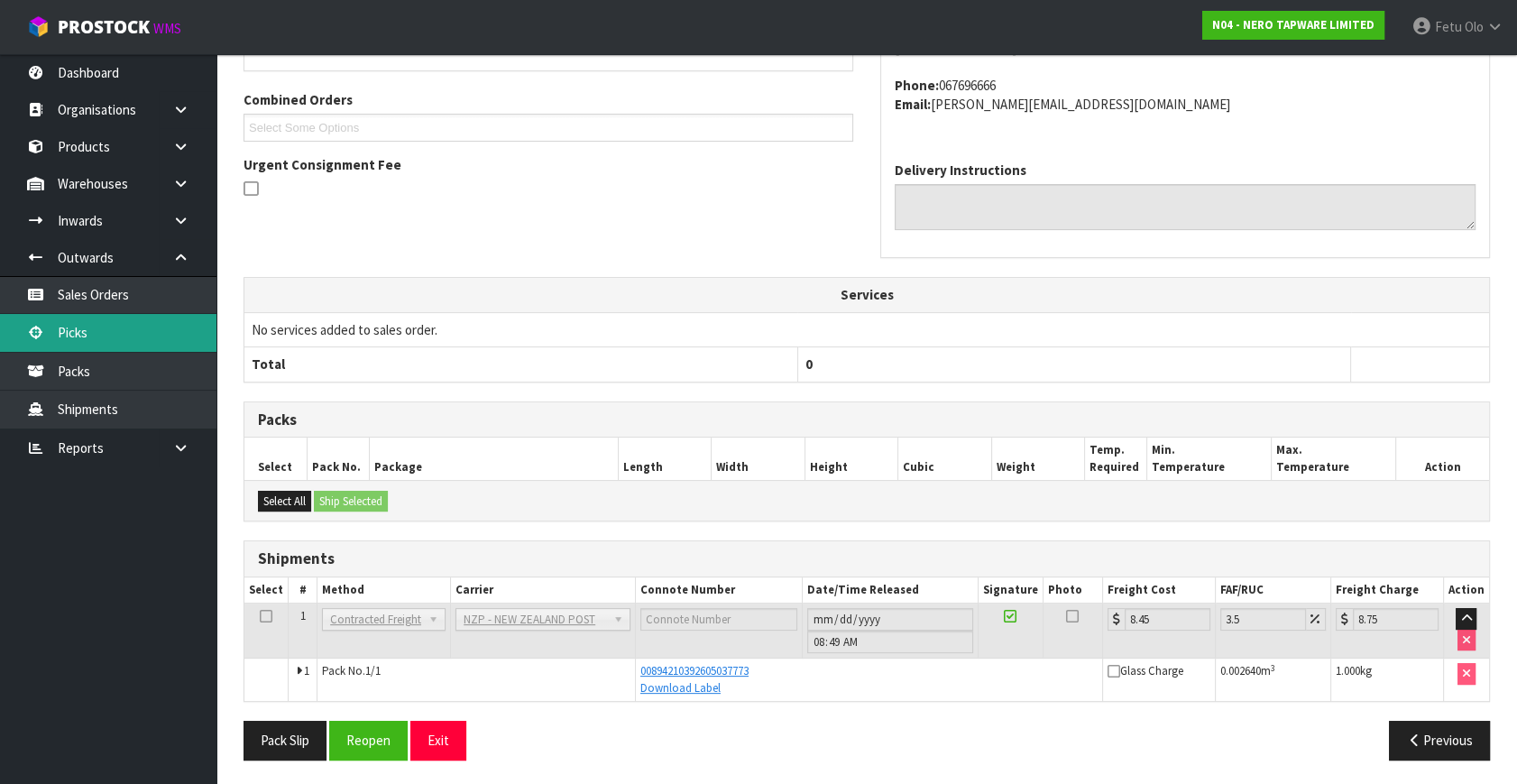
drag, startPoint x: 117, startPoint y: 324, endPoint x: 137, endPoint y: 323, distance: 20.0
click at [117, 324] on link "Picks" at bounding box center [108, 332] width 216 height 37
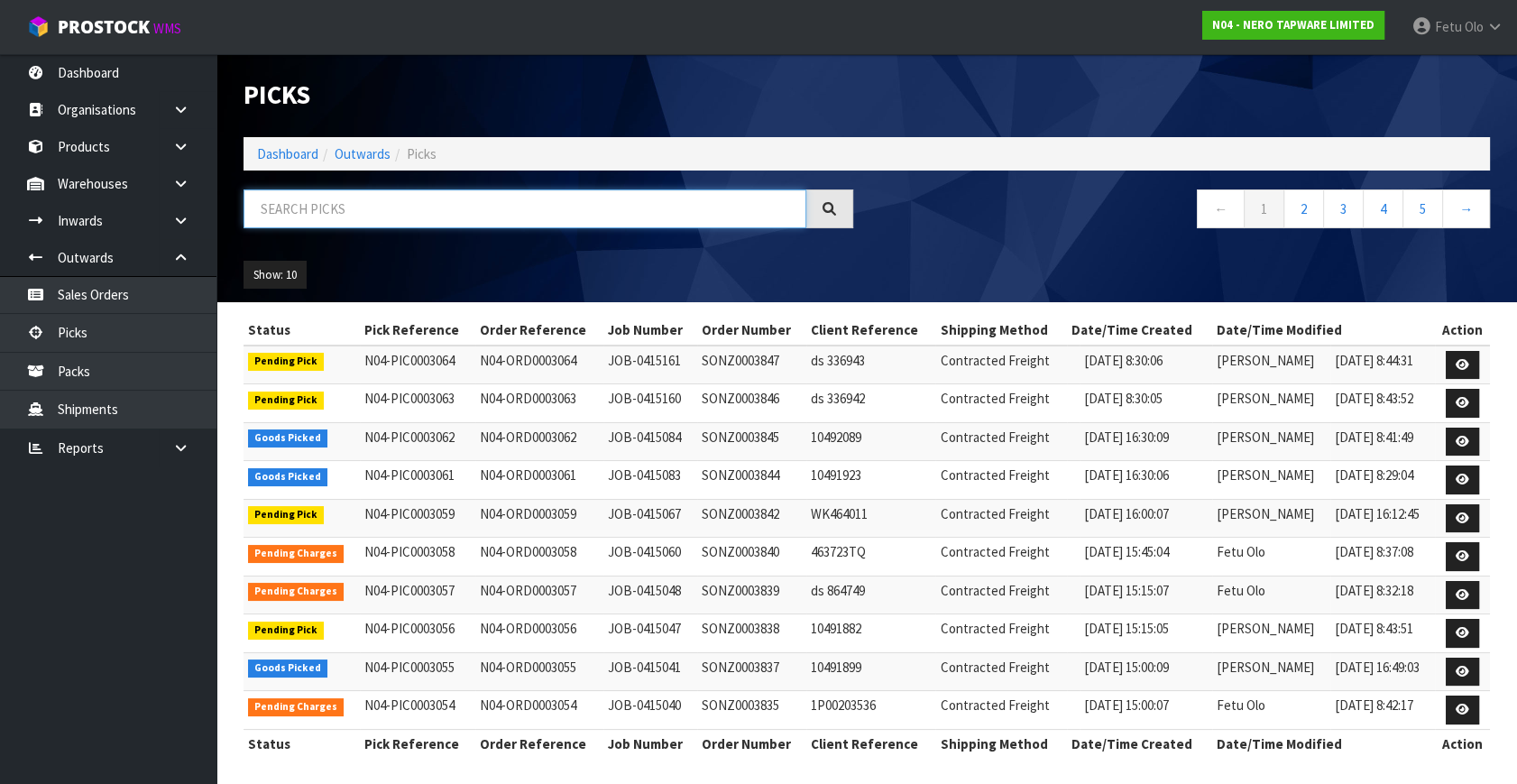
click at [479, 198] on input "text" at bounding box center [524, 209] width 563 height 38
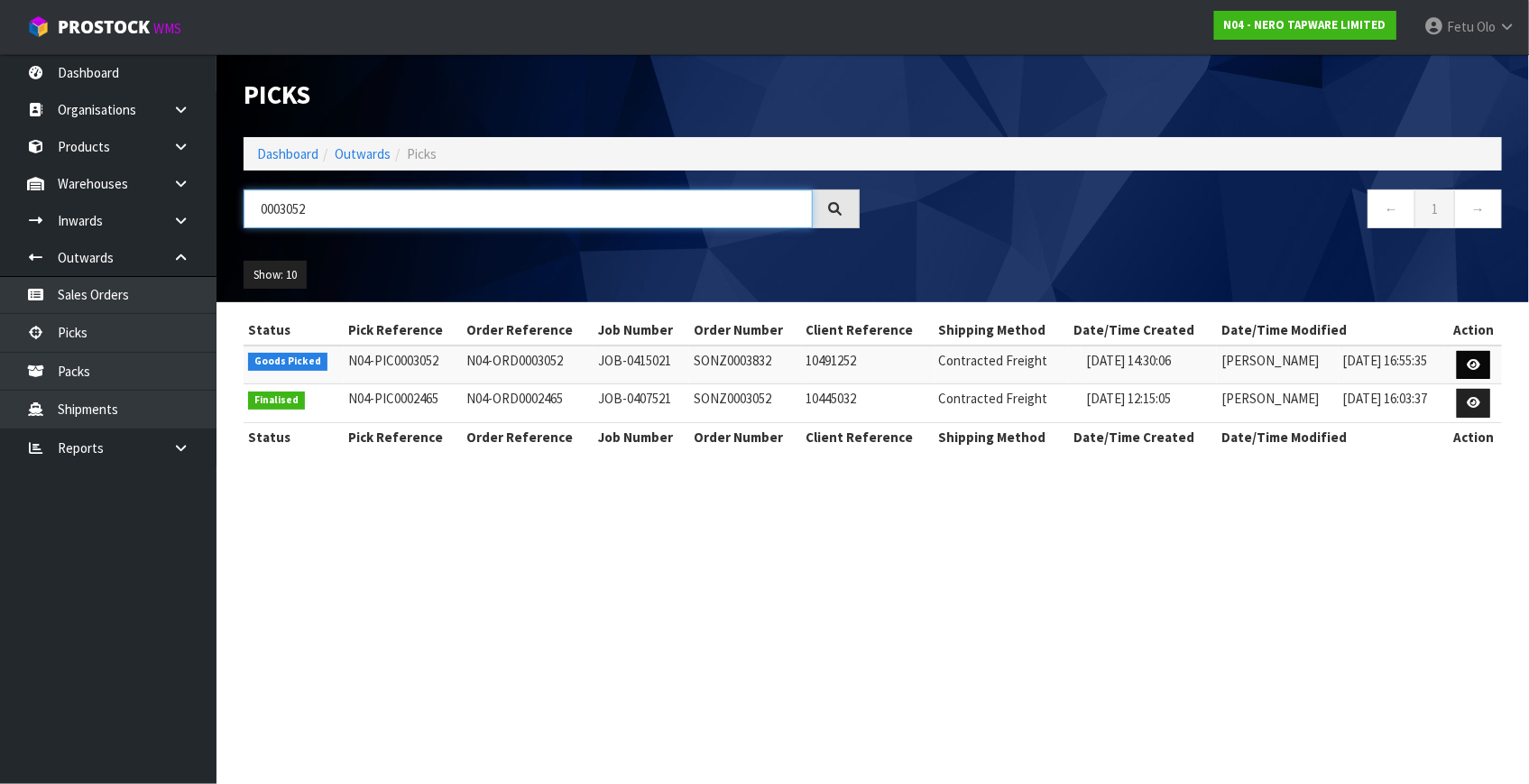
type input "0003052"
click at [1476, 356] on link at bounding box center [1473, 366] width 34 height 29
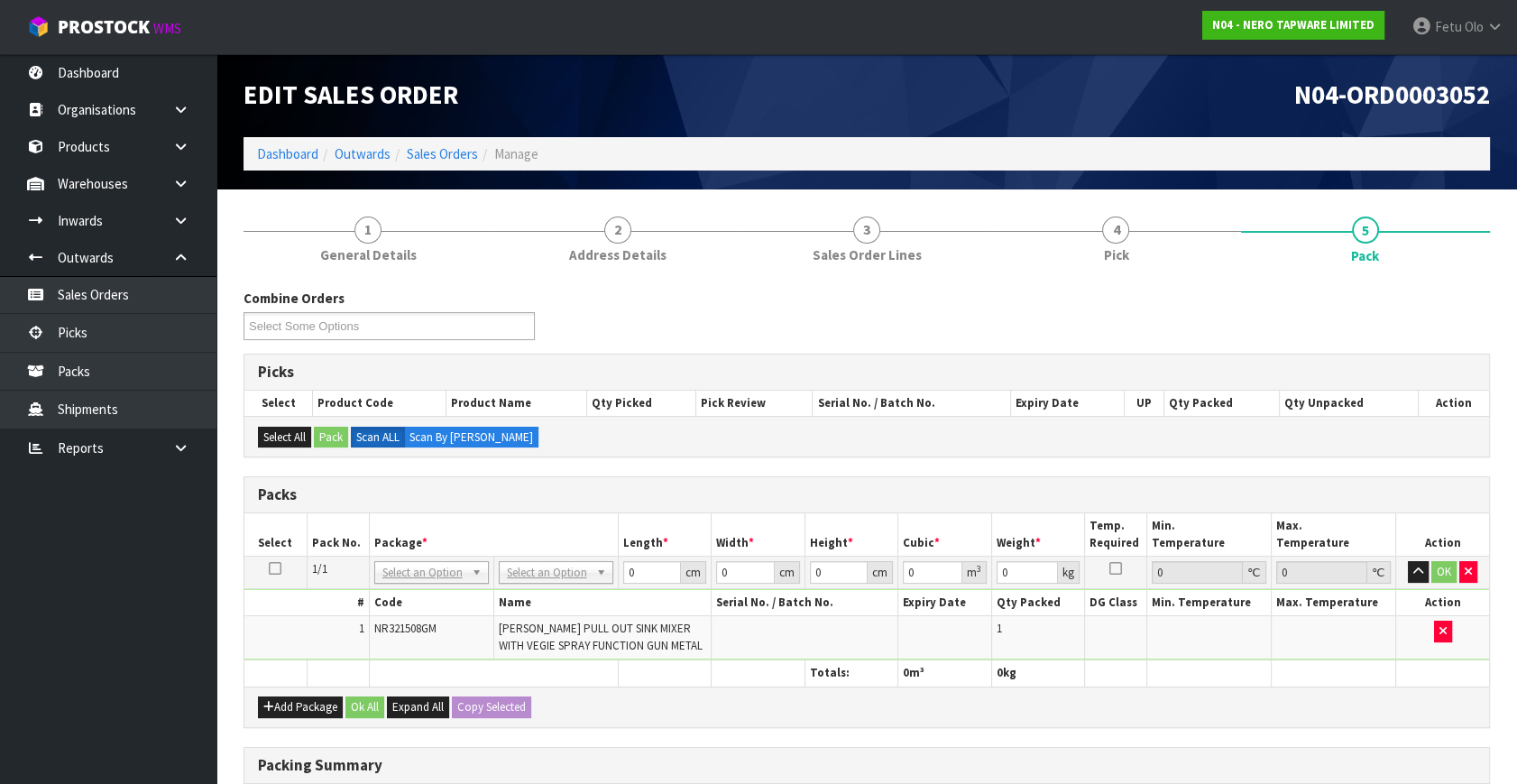
click at [441, 556] on td "NONE 007-001 007-002 007-004 007-009 007-013 007-014 007-015 007-017 007-018 00…" at bounding box center [430, 572] width 124 height 33
click at [436, 594] on input "text" at bounding box center [431, 594] width 106 height 22
drag, startPoint x: 432, startPoint y: 620, endPoint x: 720, endPoint y: 609, distance: 288.2
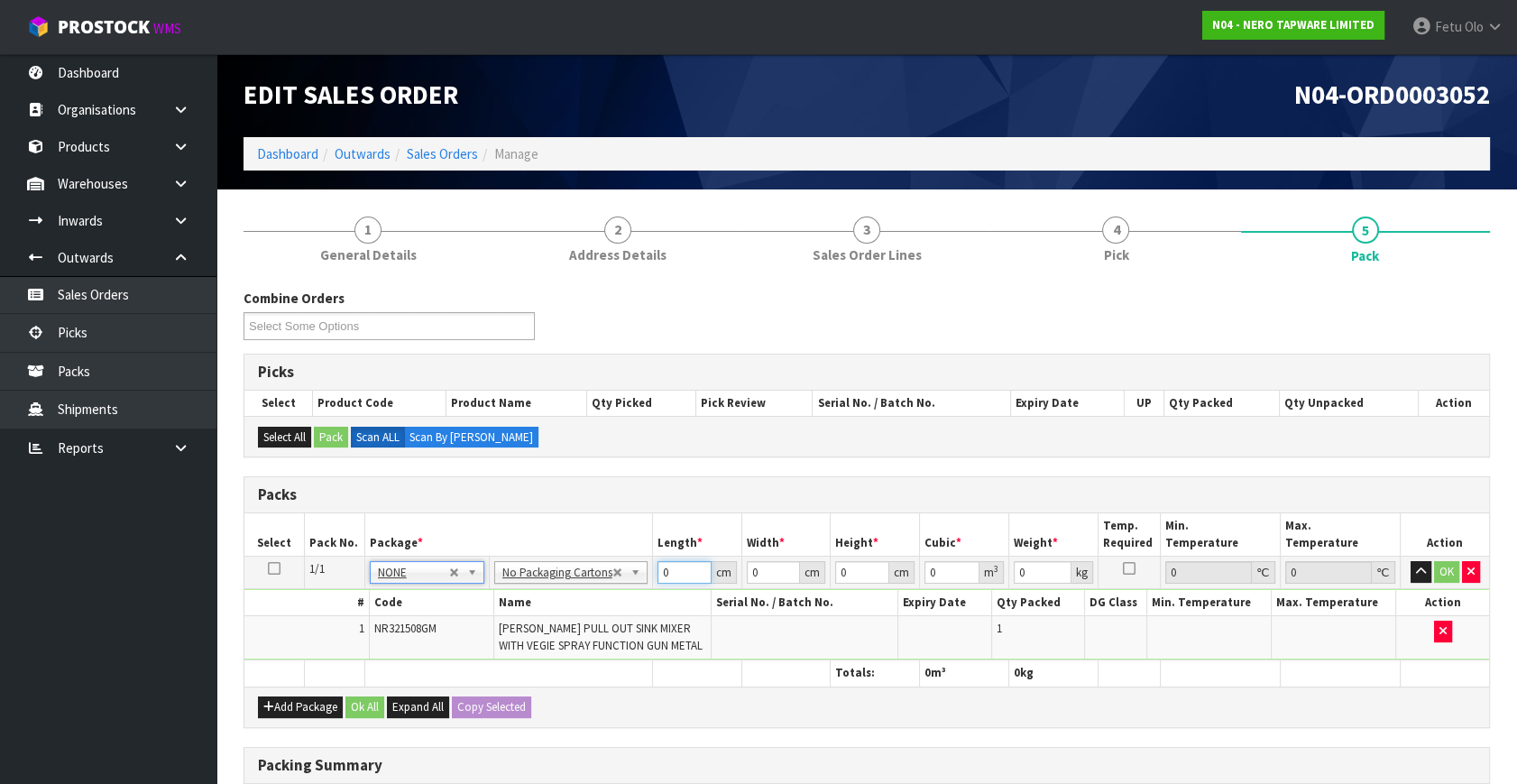
drag, startPoint x: 676, startPoint y: 569, endPoint x: 590, endPoint y: 606, distance: 93.6
click at [590, 606] on tbody "1/1 NONE 007-001 007-002 007-004 007-009 007-013 007-014 007-015 007-017 007-01…" at bounding box center [867, 608] width 1245 height 104
type input "71"
type input "33"
type input "8"
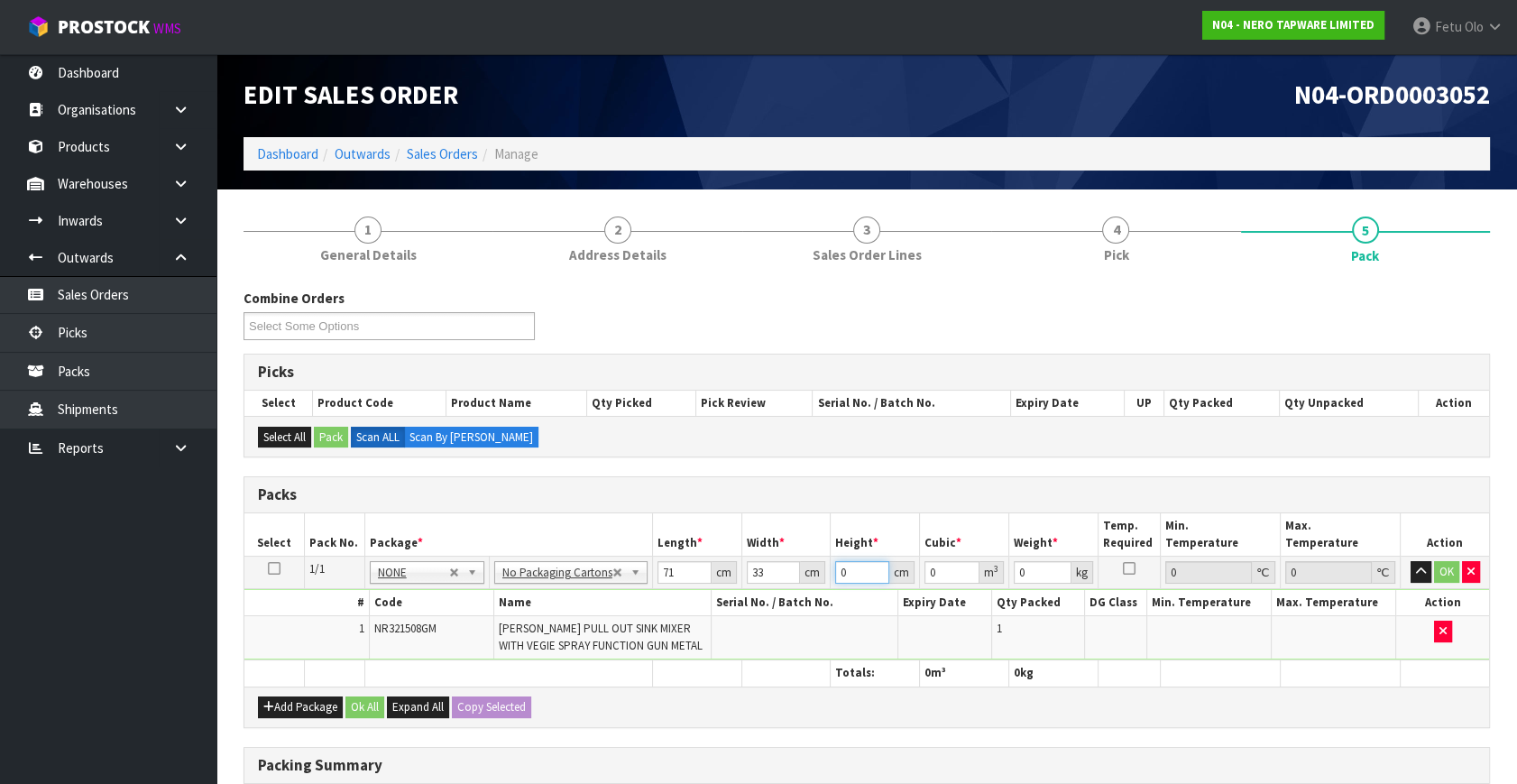
type input "0.018744"
type input "8"
type input "4"
click button "OK" at bounding box center [1446, 571] width 25 height 21
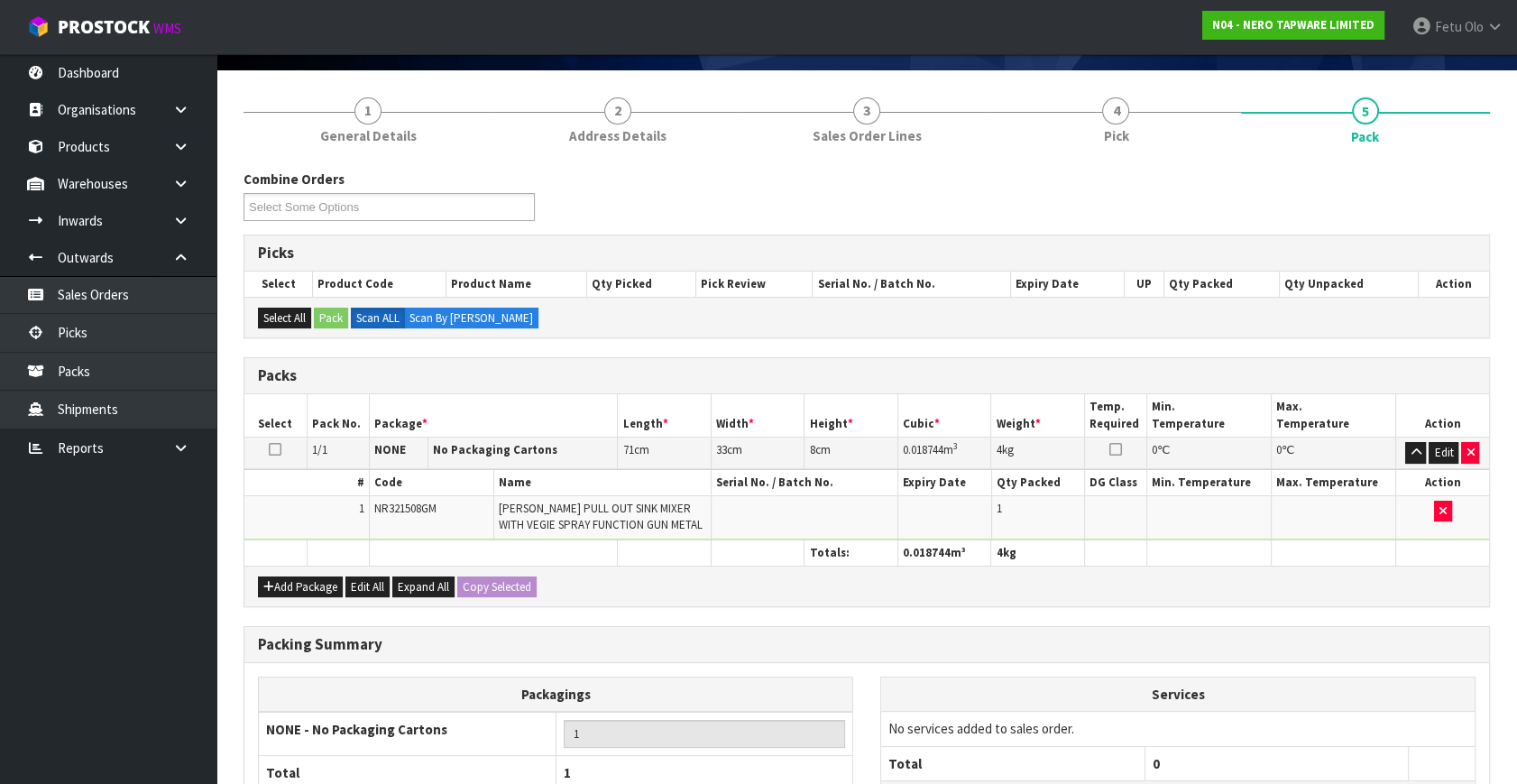
scroll to position [281, 0]
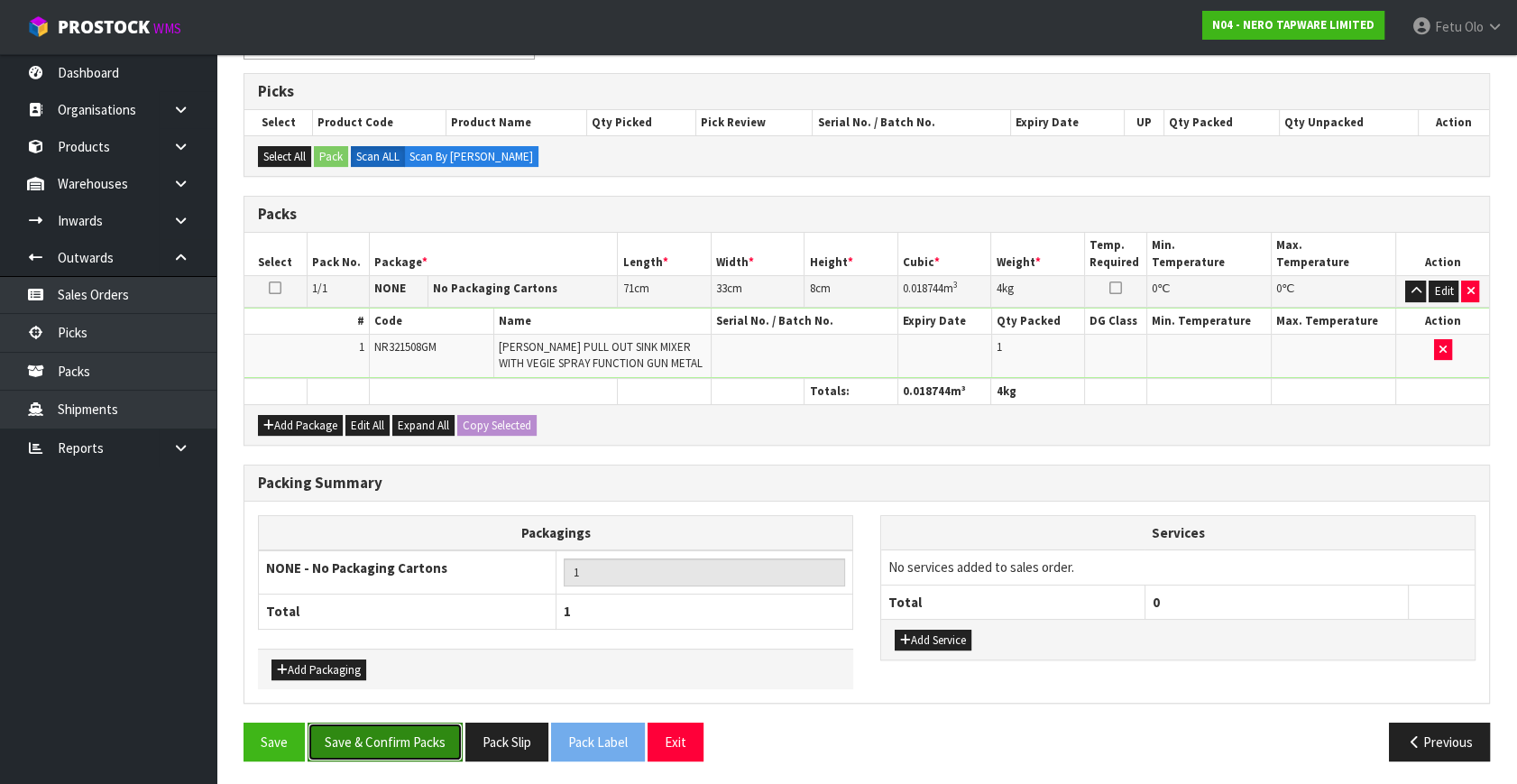
click at [378, 722] on button "Save & Confirm Packs" at bounding box center [385, 742] width 155 height 38
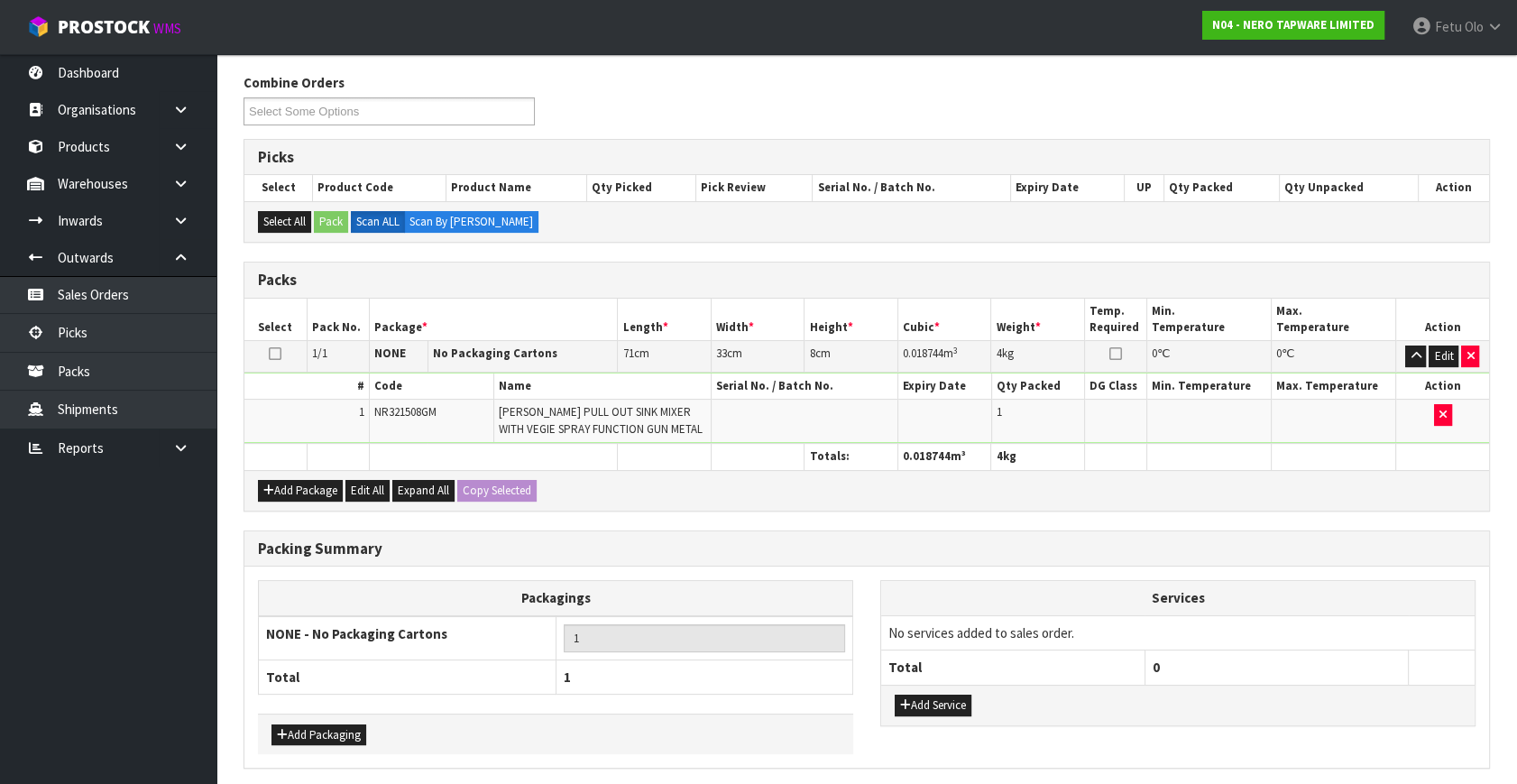
scroll to position [0, 0]
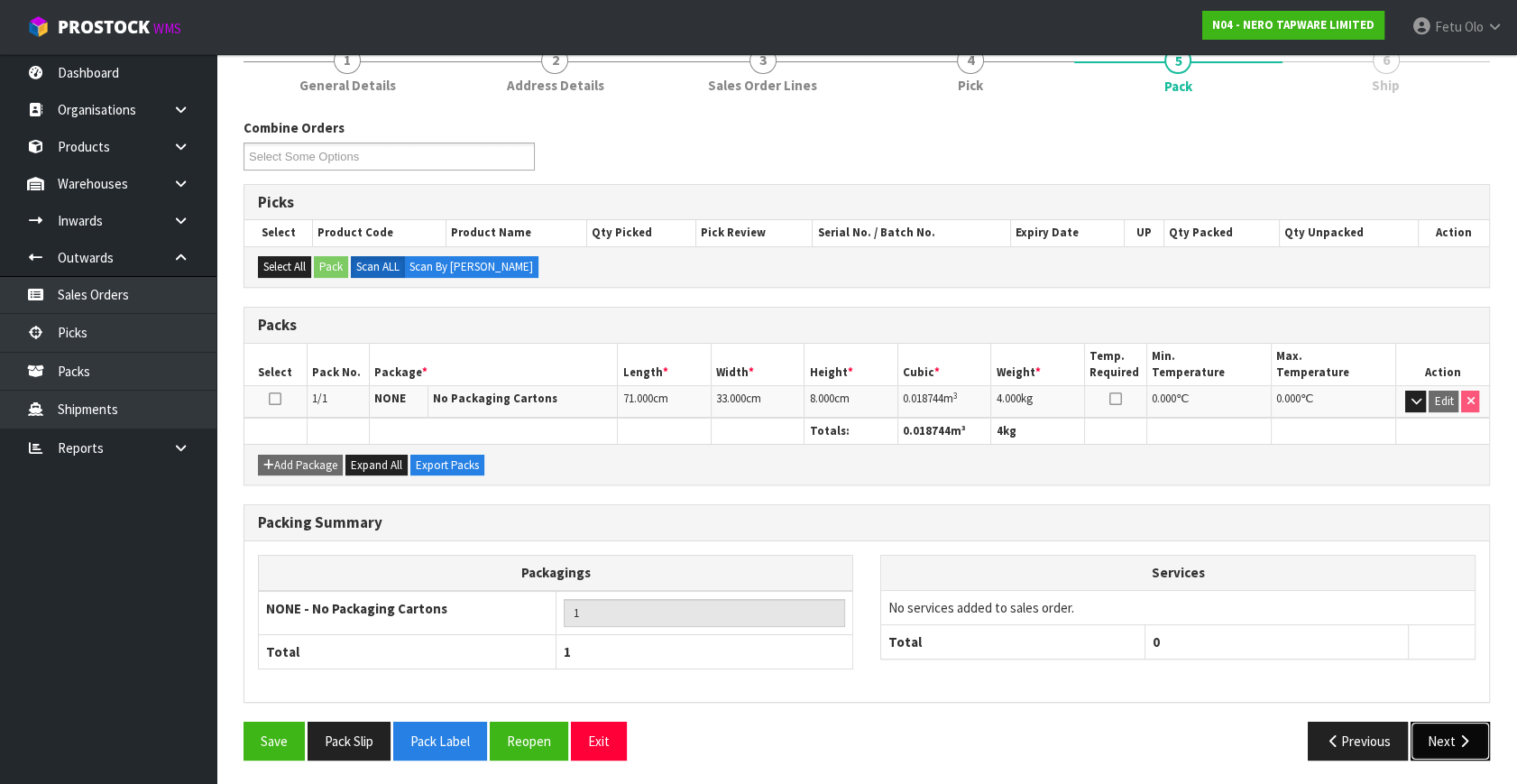
click at [1465, 724] on button "Next" at bounding box center [1450, 741] width 79 height 38
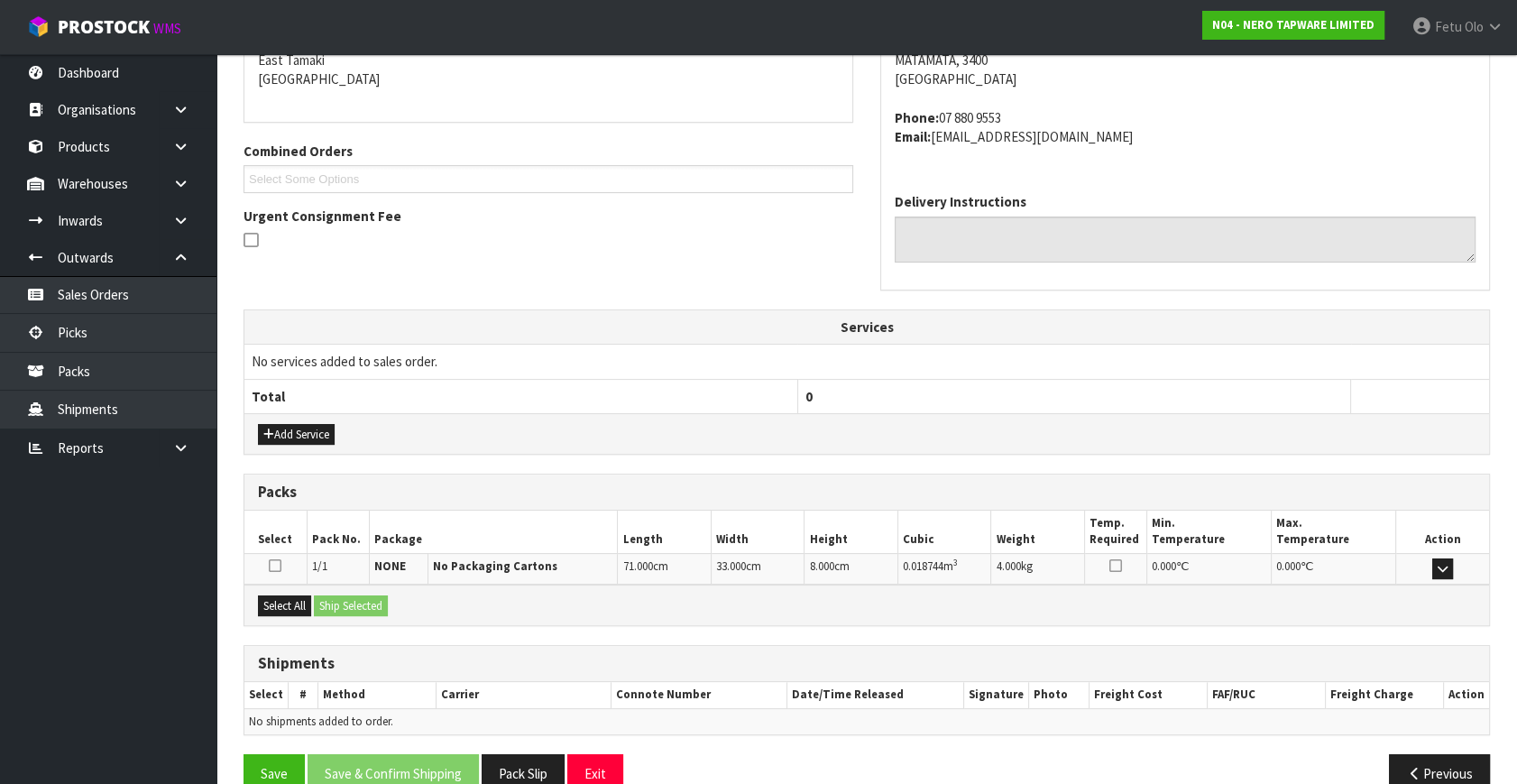
scroll to position [424, 0]
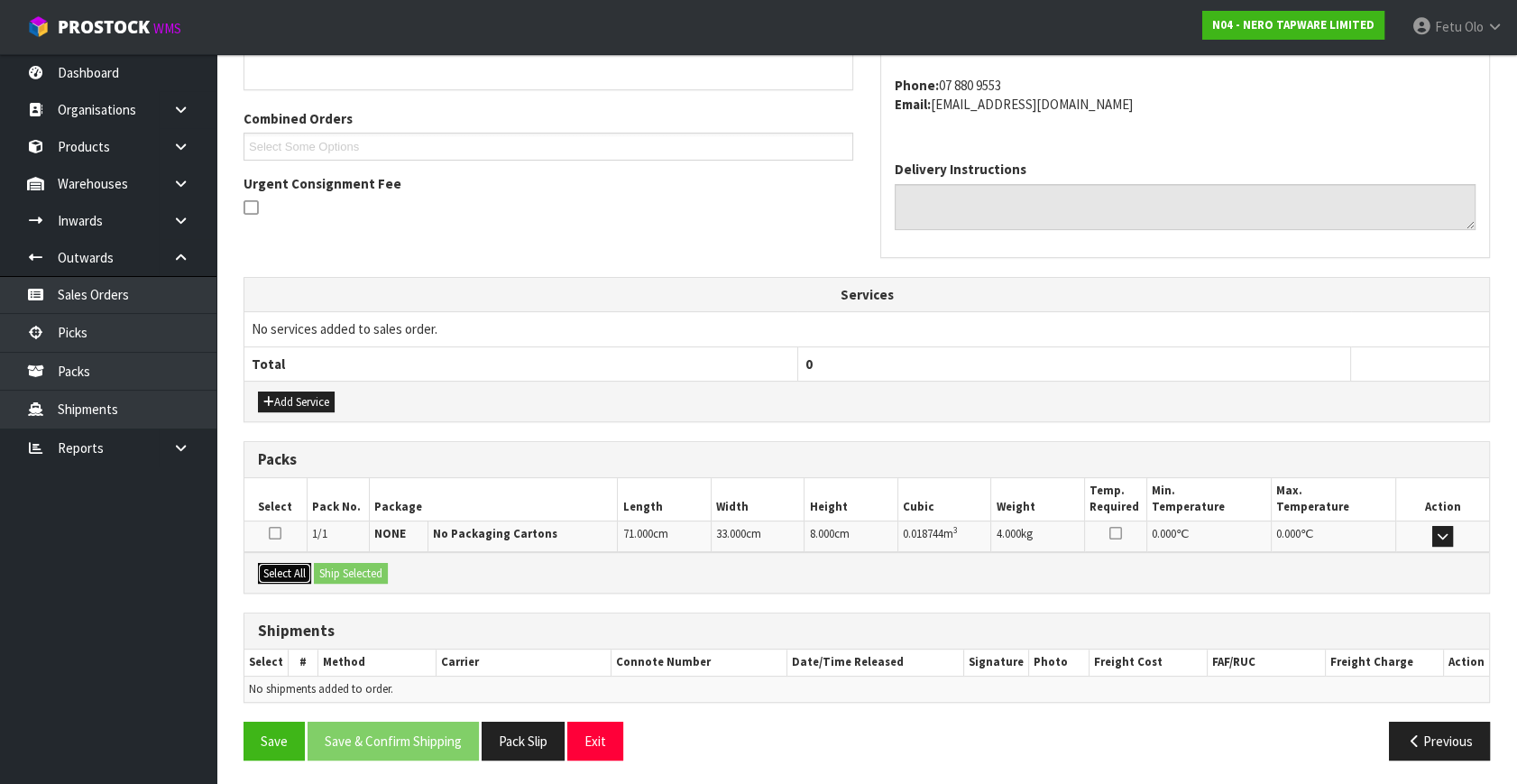
click at [272, 563] on button "Select All" at bounding box center [284, 573] width 53 height 21
click at [333, 563] on button "Ship Selected" at bounding box center [350, 573] width 74 height 21
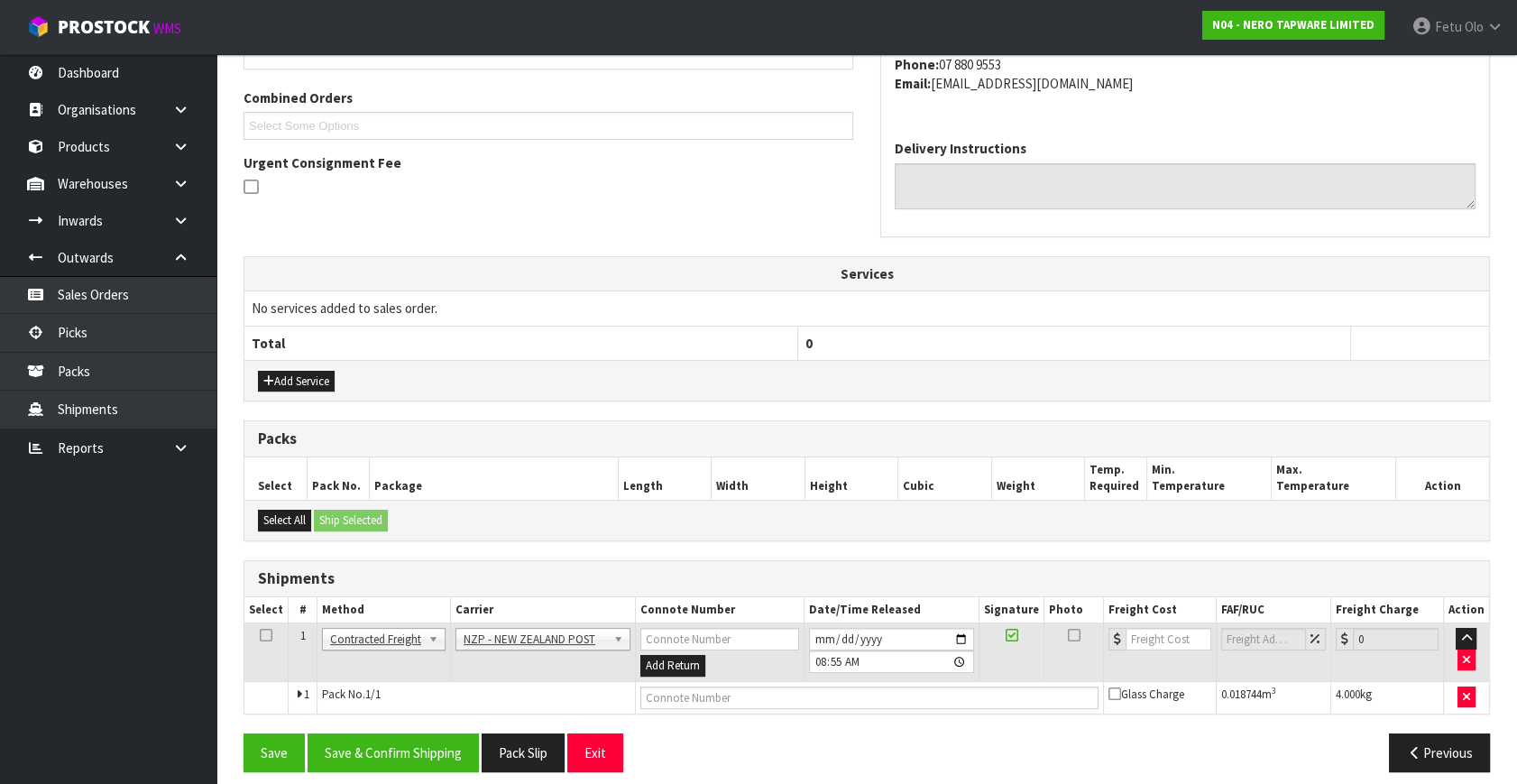
scroll to position [457, 0]
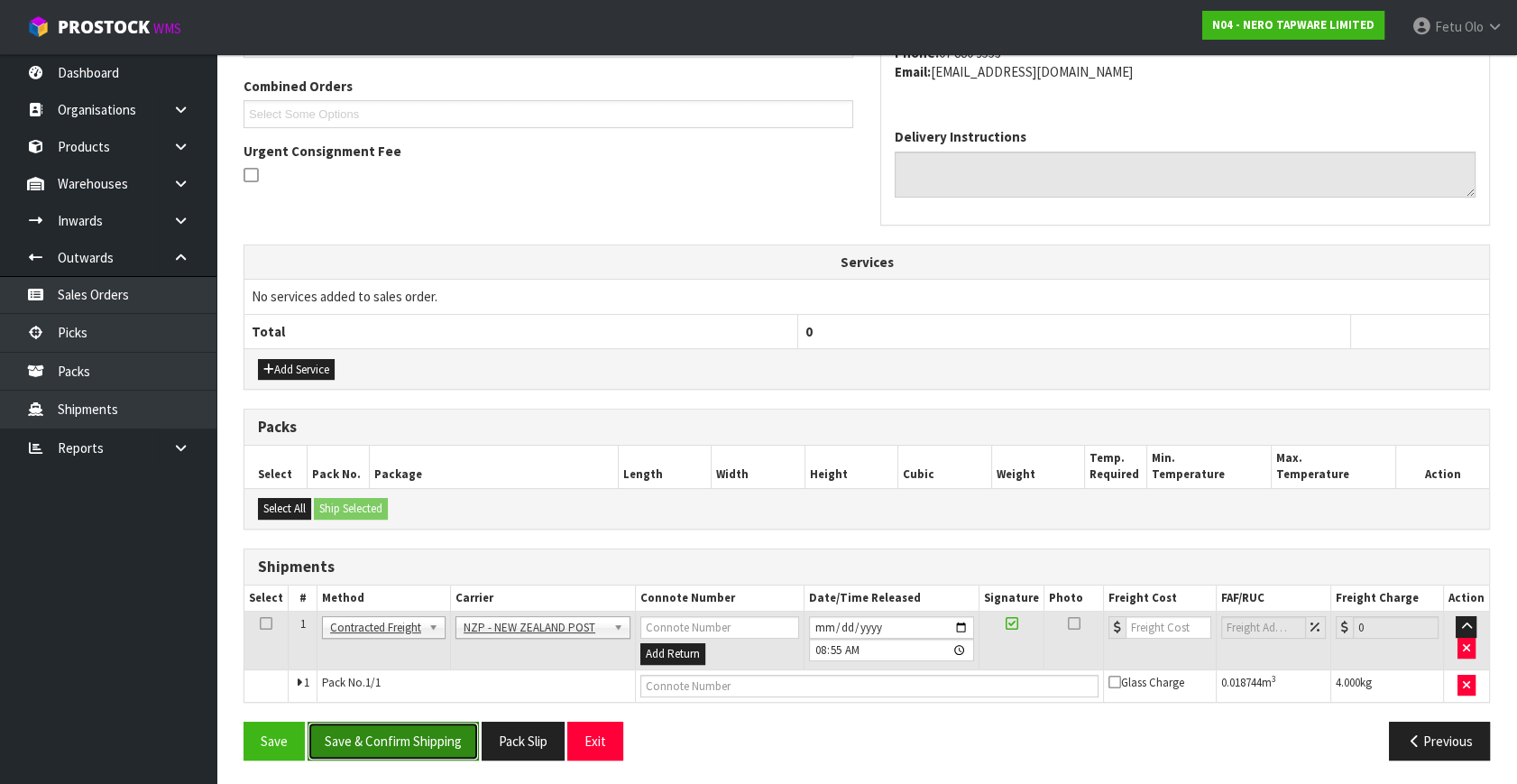
click at [442, 737] on button "Save & Confirm Shipping" at bounding box center [393, 741] width 171 height 38
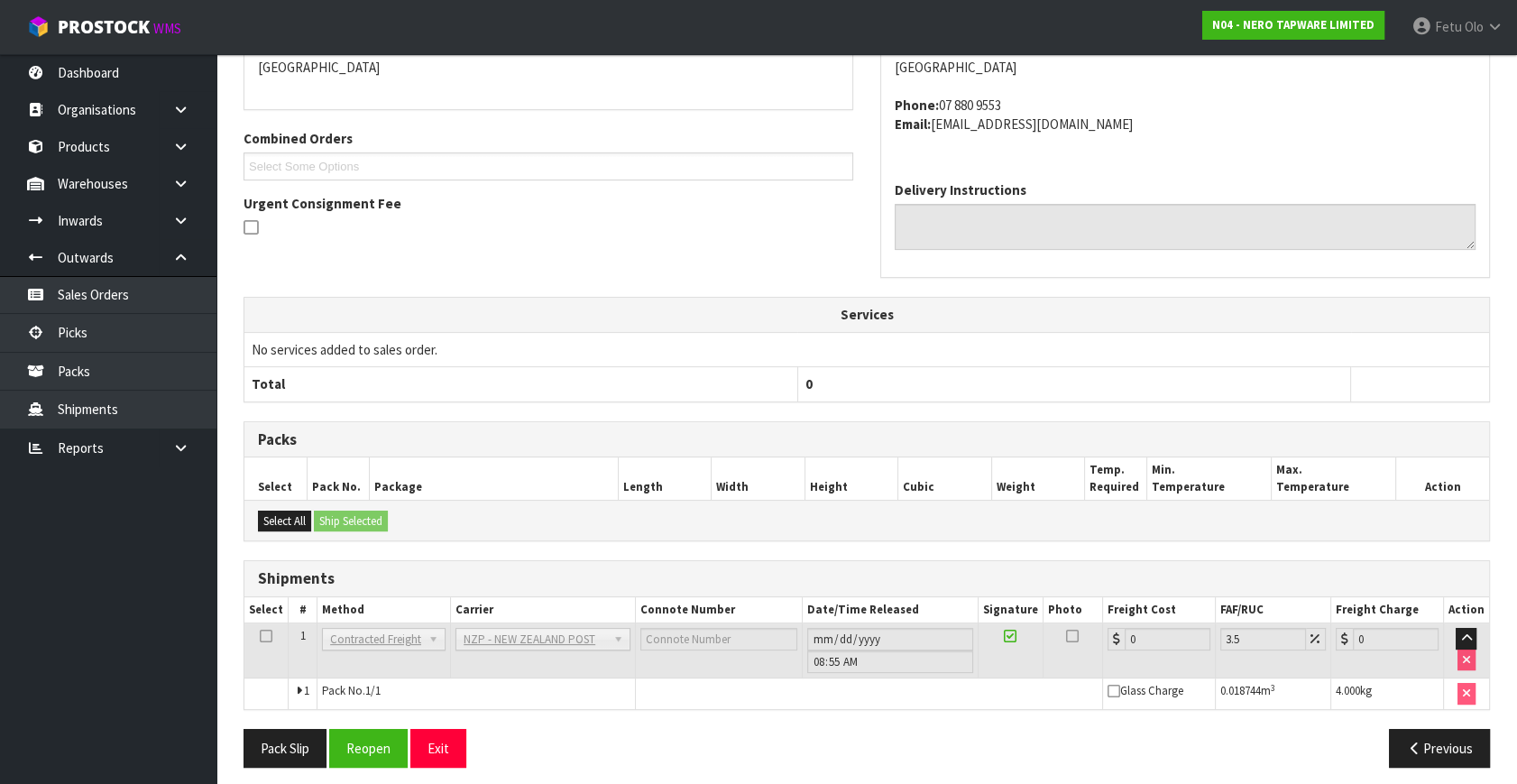
scroll to position [432, 0]
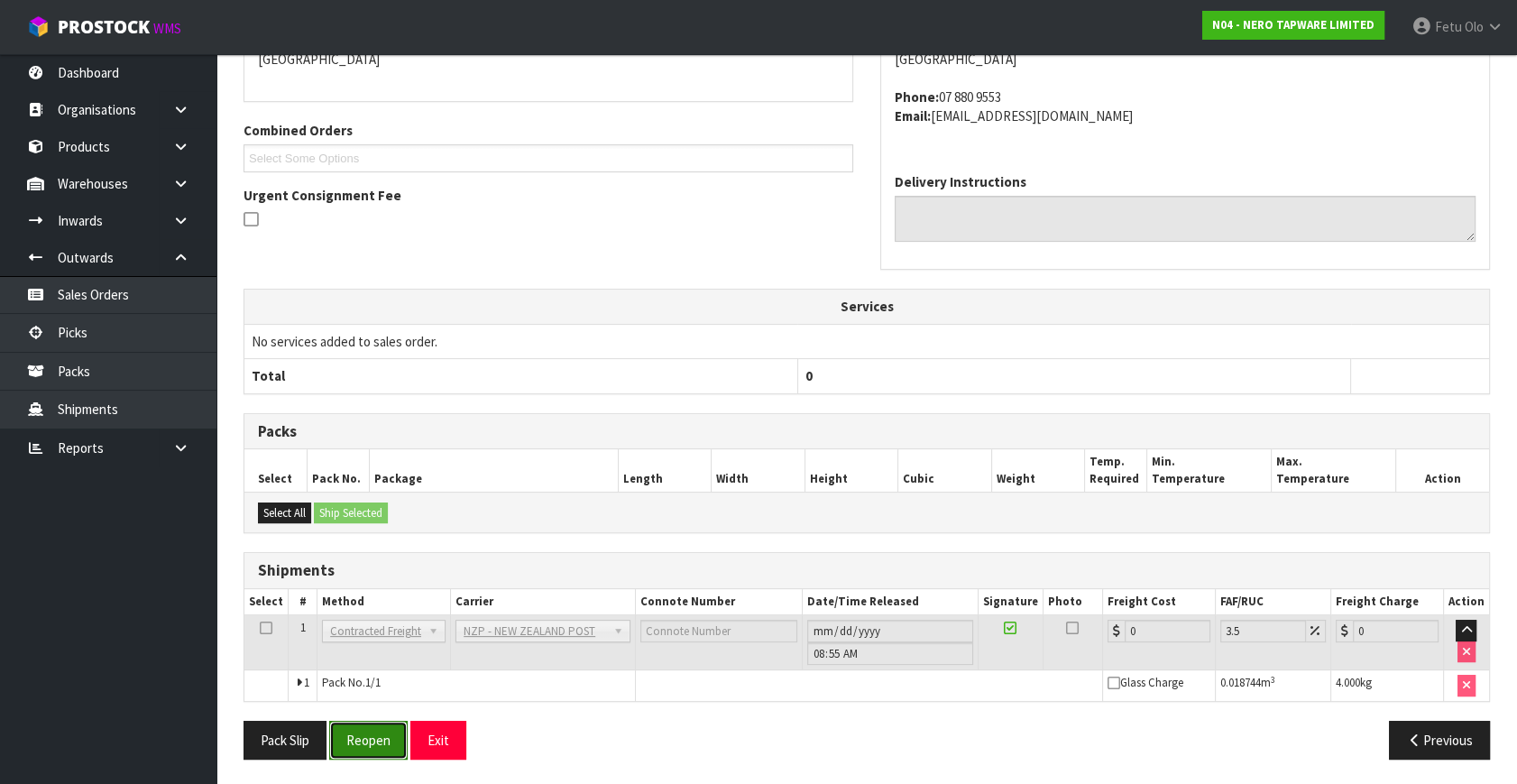
click at [368, 737] on button "Reopen" at bounding box center [368, 740] width 79 height 38
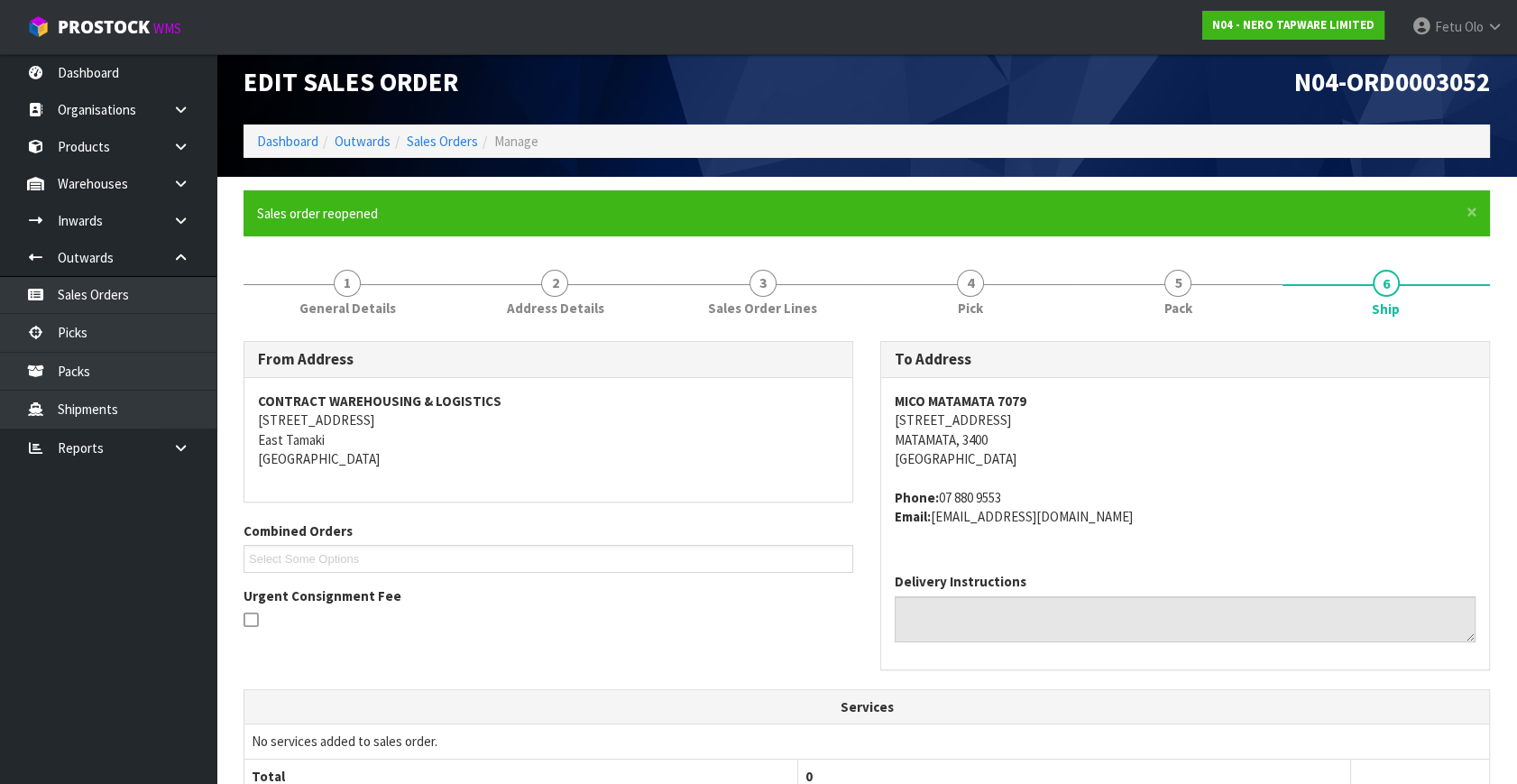
scroll to position [473, 0]
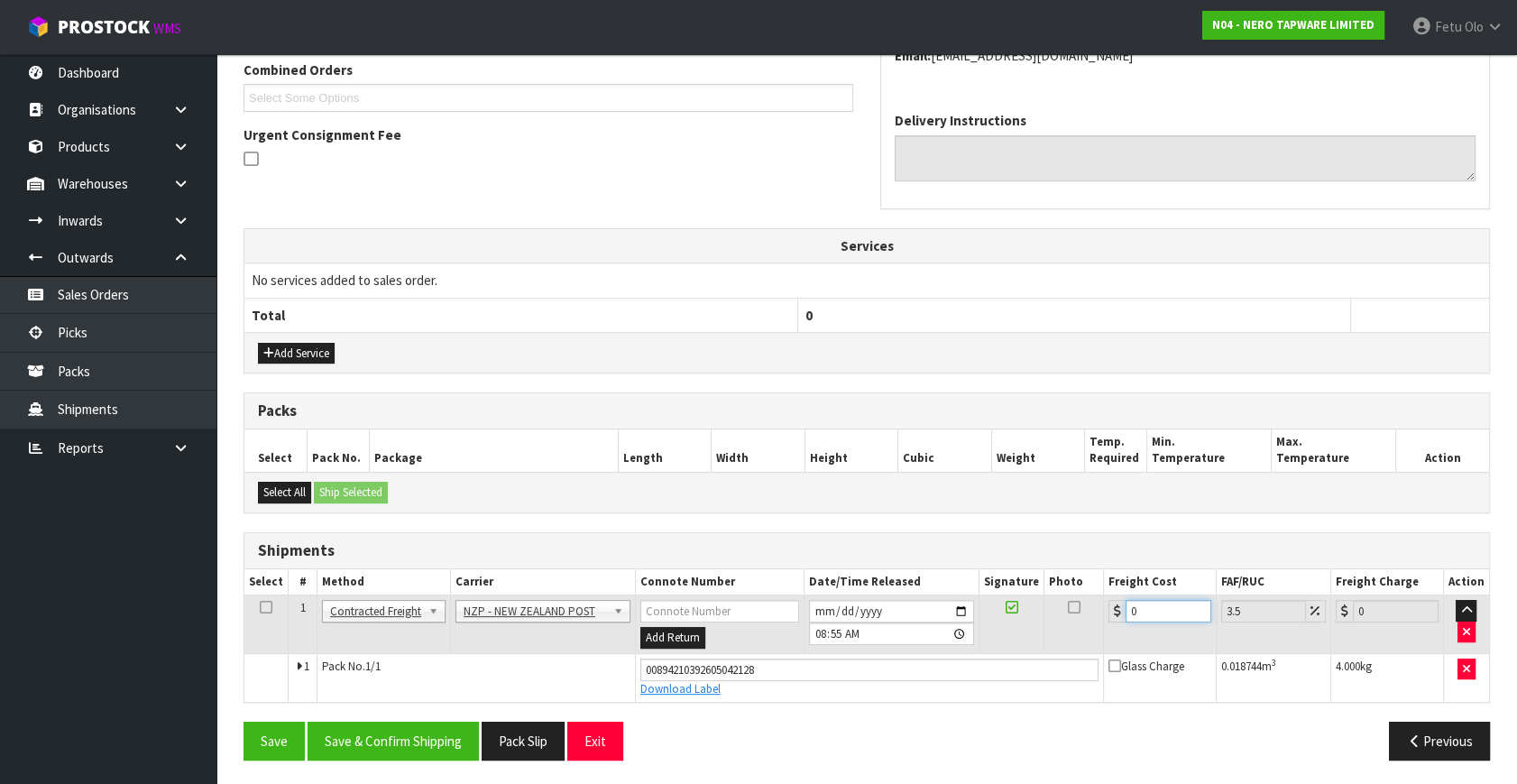
drag, startPoint x: 1099, startPoint y: 626, endPoint x: 820, endPoint y: 717, distance: 293.5
click at [820, 717] on div "From Address CONTRACT WAREHOUSING & LOGISTICS 17 Allens Road East Tamaki Auckla…" at bounding box center [866, 326] width 1246 height 894
type input "7"
type input "7.24"
type input "7.3"
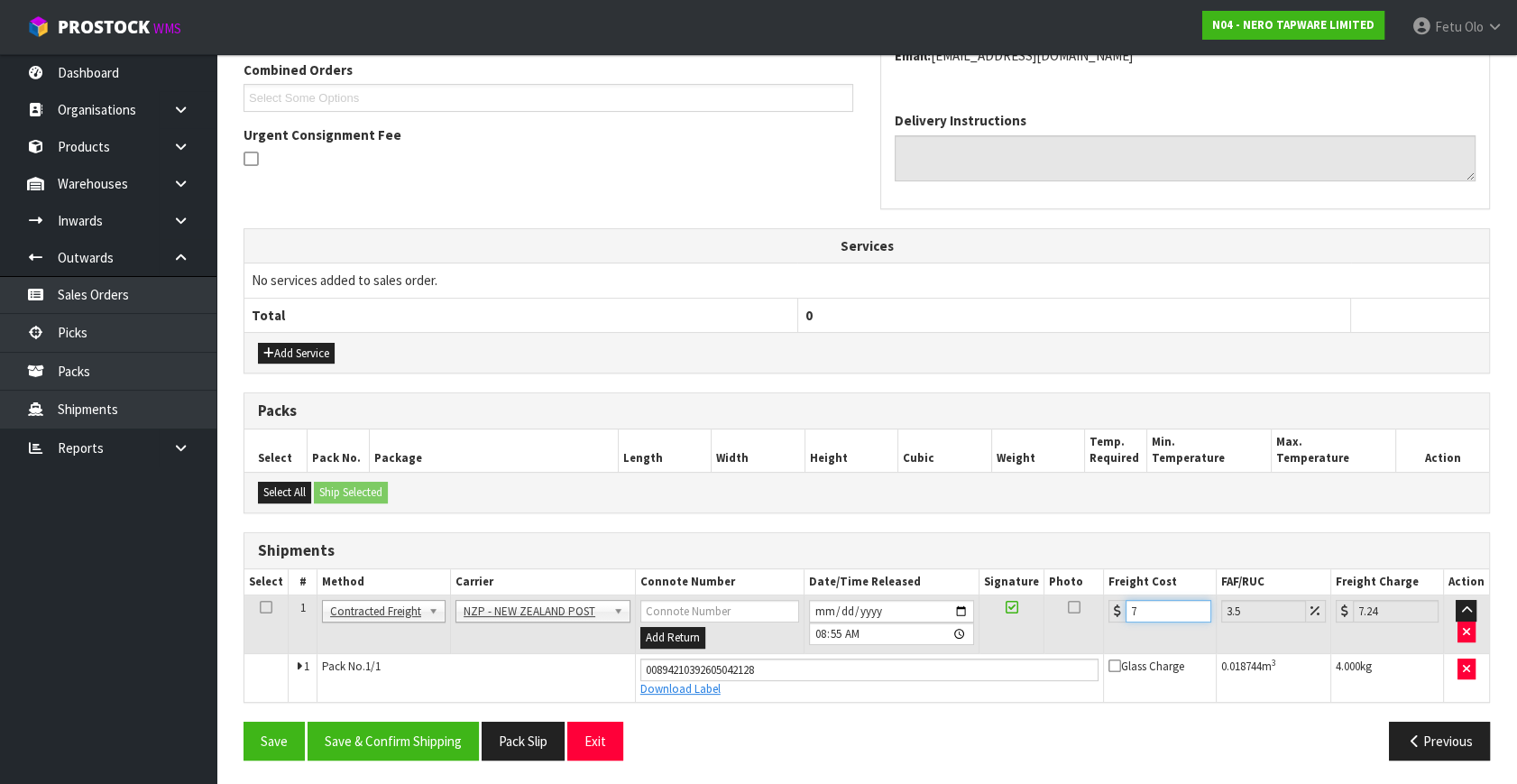
type input "7.56"
type input "7.31"
type input "7.57"
type input "7.31"
click at [352, 721] on button "Save & Confirm Shipping" at bounding box center [393, 741] width 171 height 38
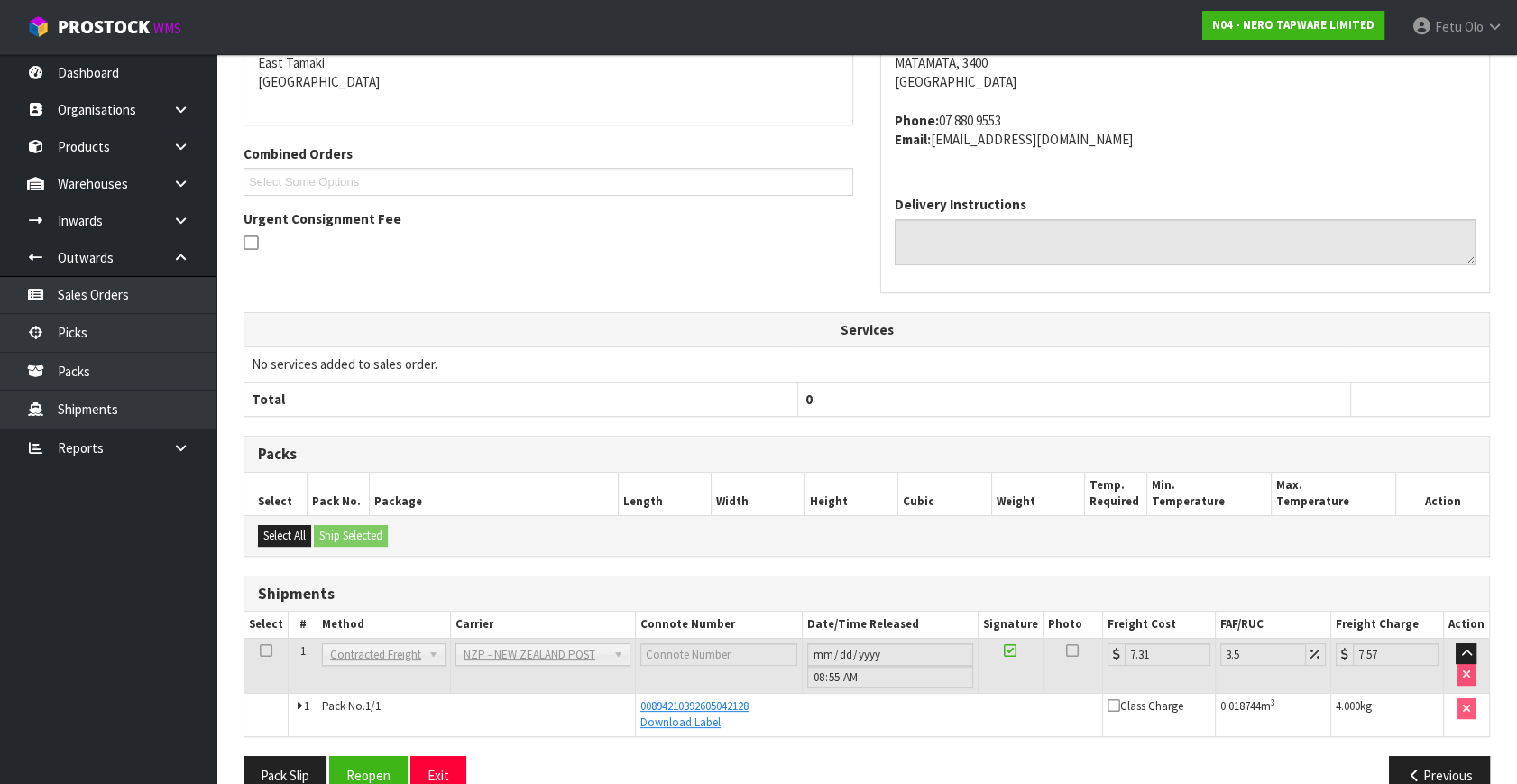
scroll to position [410, 0]
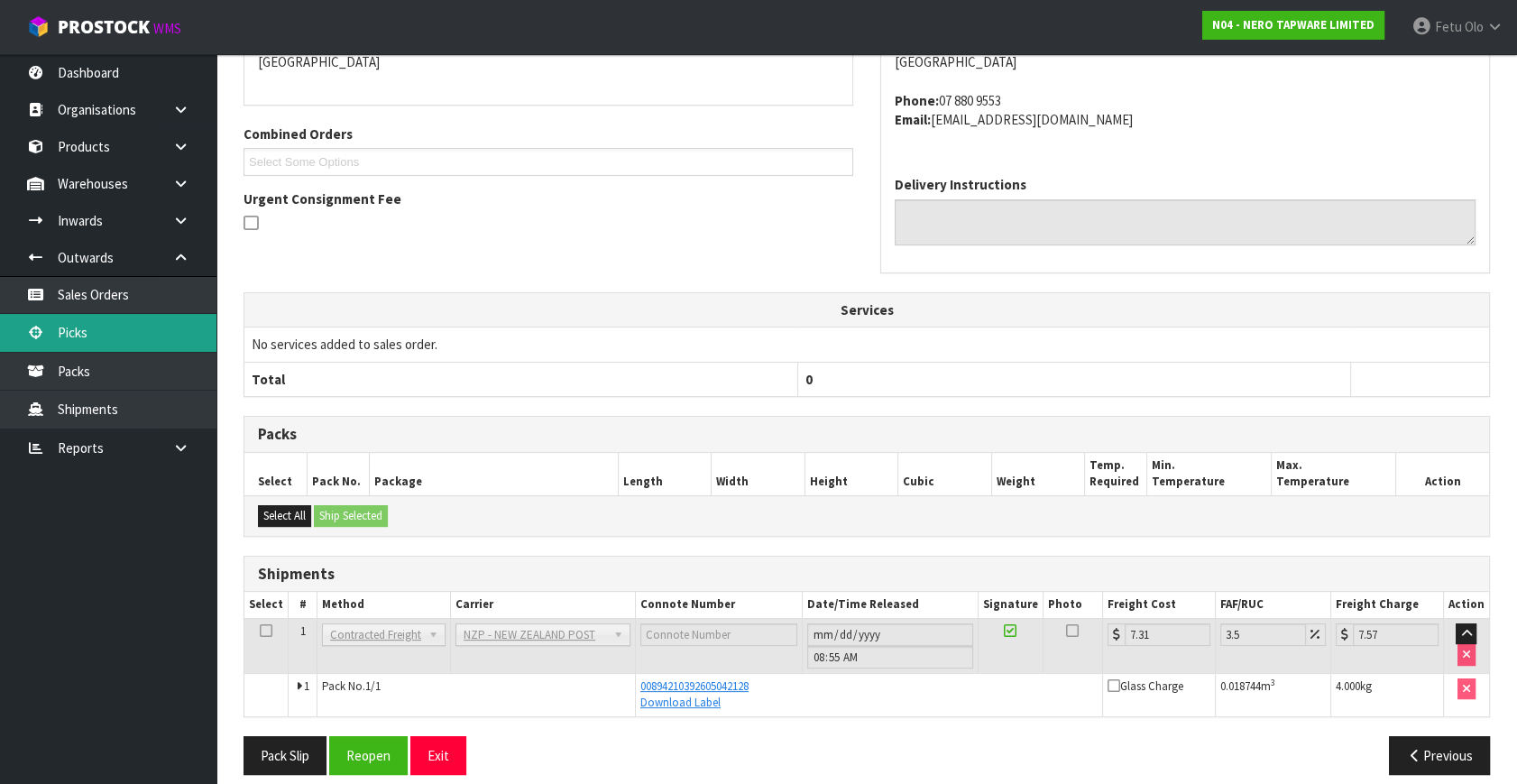
click at [64, 338] on link "Picks" at bounding box center [108, 332] width 216 height 37
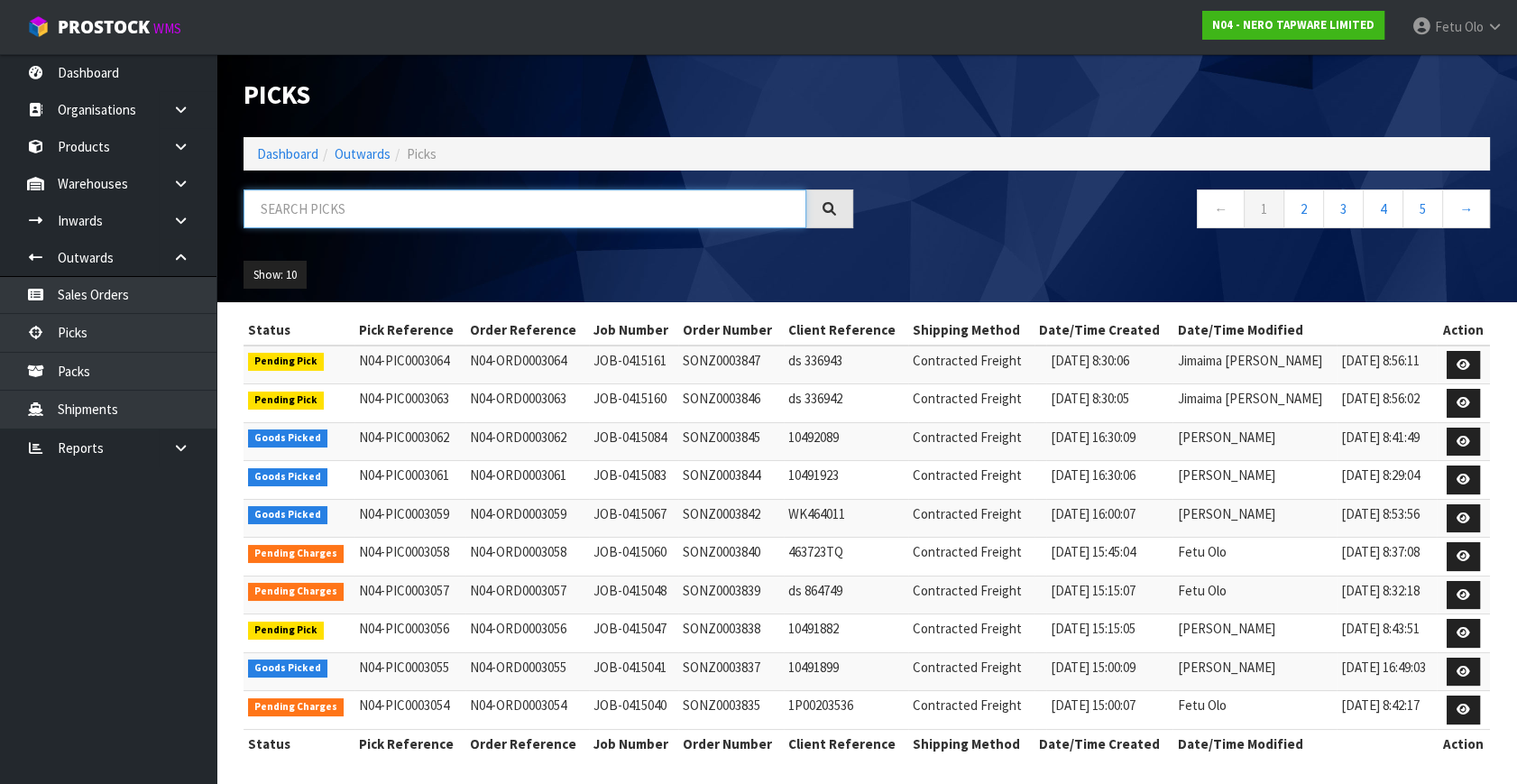
click at [408, 195] on input "text" at bounding box center [524, 209] width 563 height 38
type input "003055"
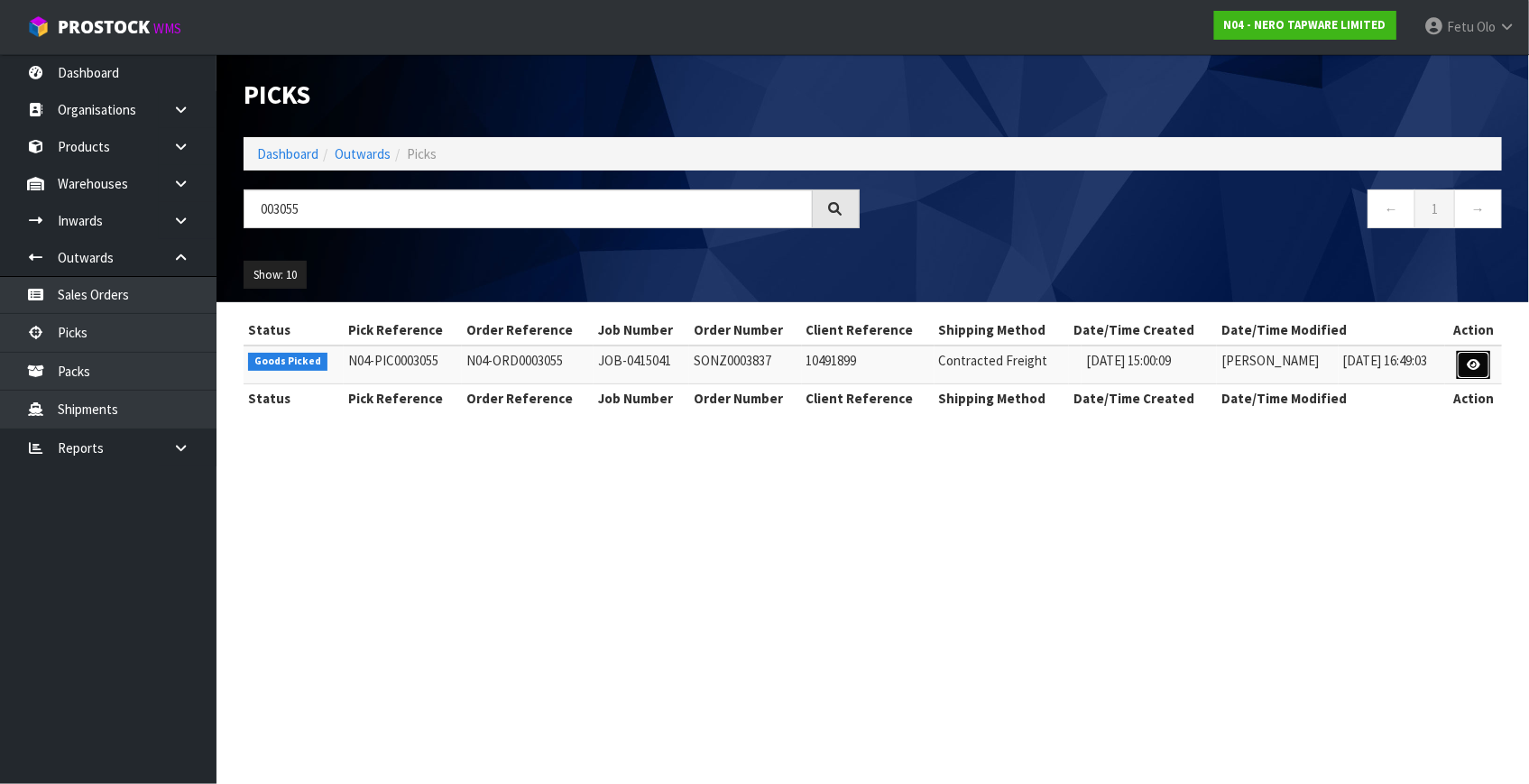
click at [1470, 365] on icon at bounding box center [1473, 365] width 13 height 12
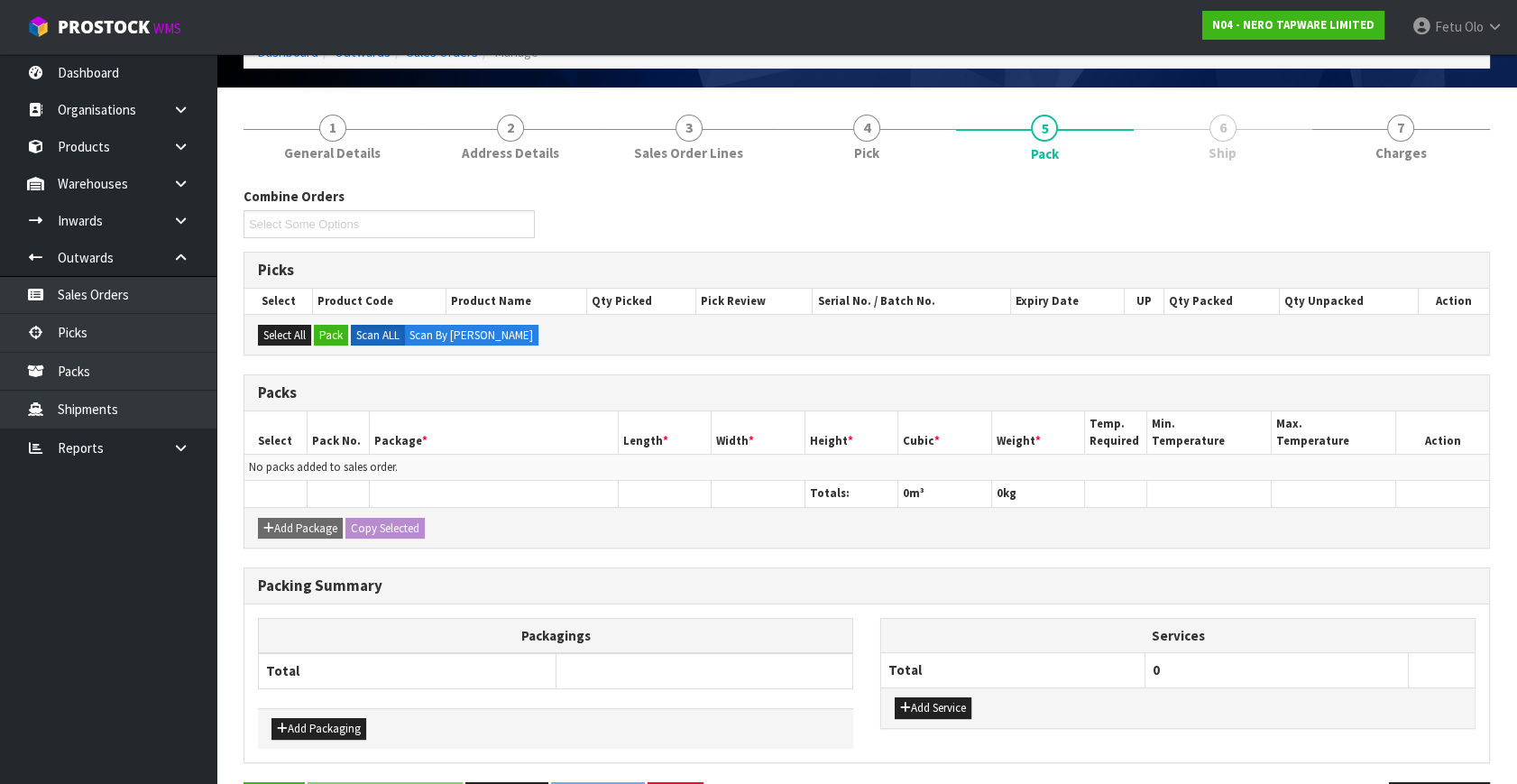
scroll to position [163, 0]
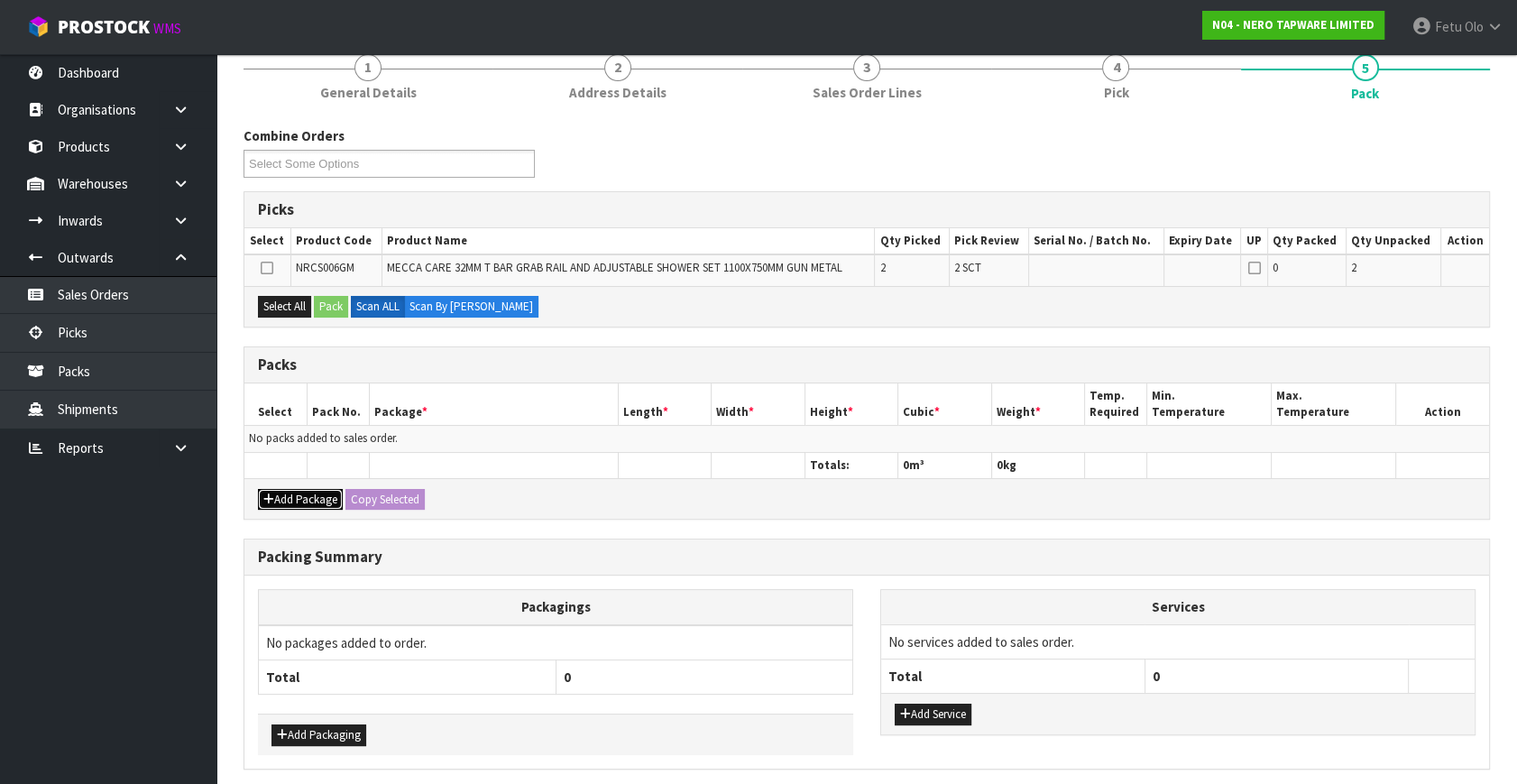
click at [278, 490] on button "Add Package" at bounding box center [300, 499] width 85 height 21
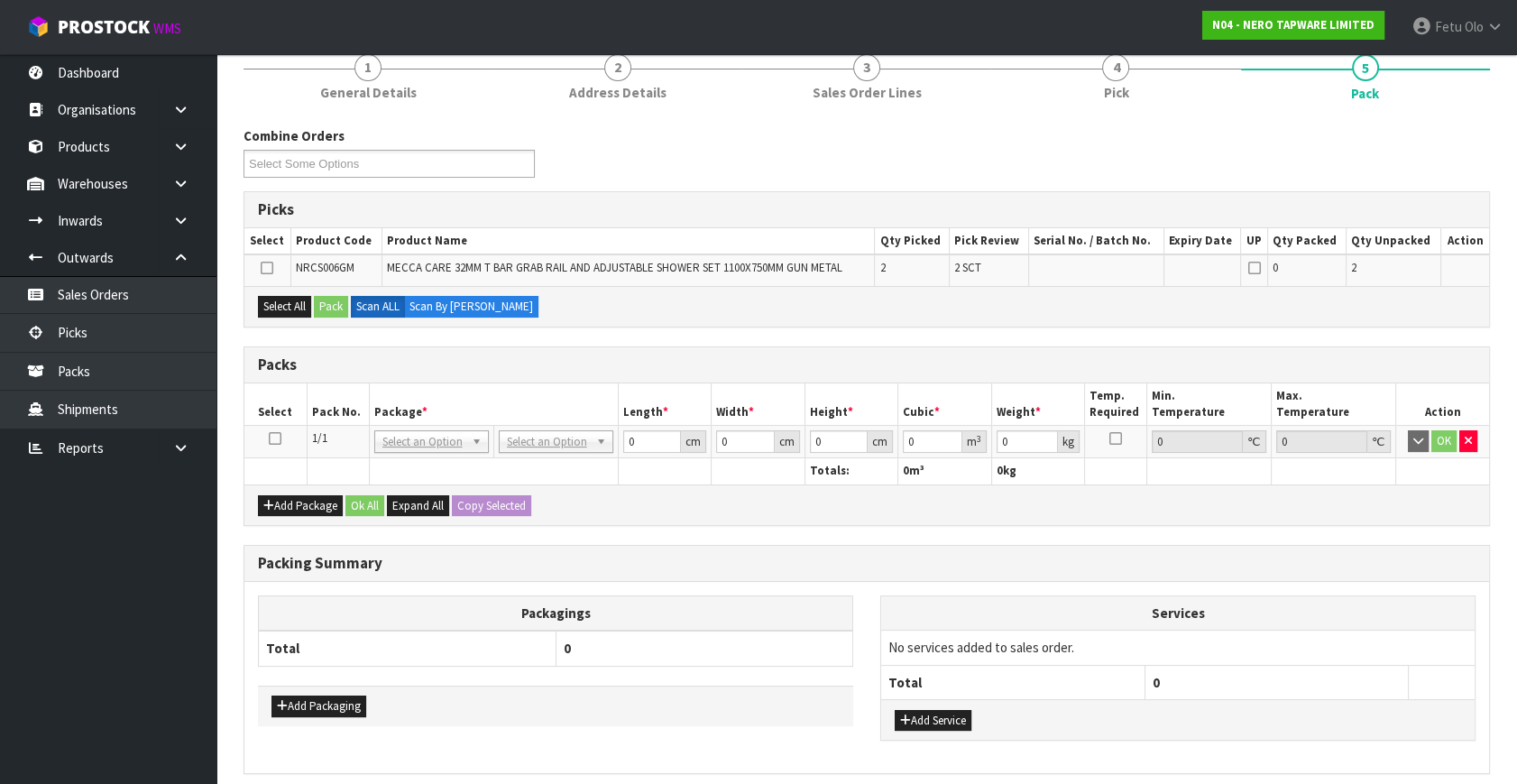
click at [273, 439] on icon at bounding box center [274, 439] width 13 height 1
click at [424, 399] on th "Package *" at bounding box center [493, 404] width 249 height 42
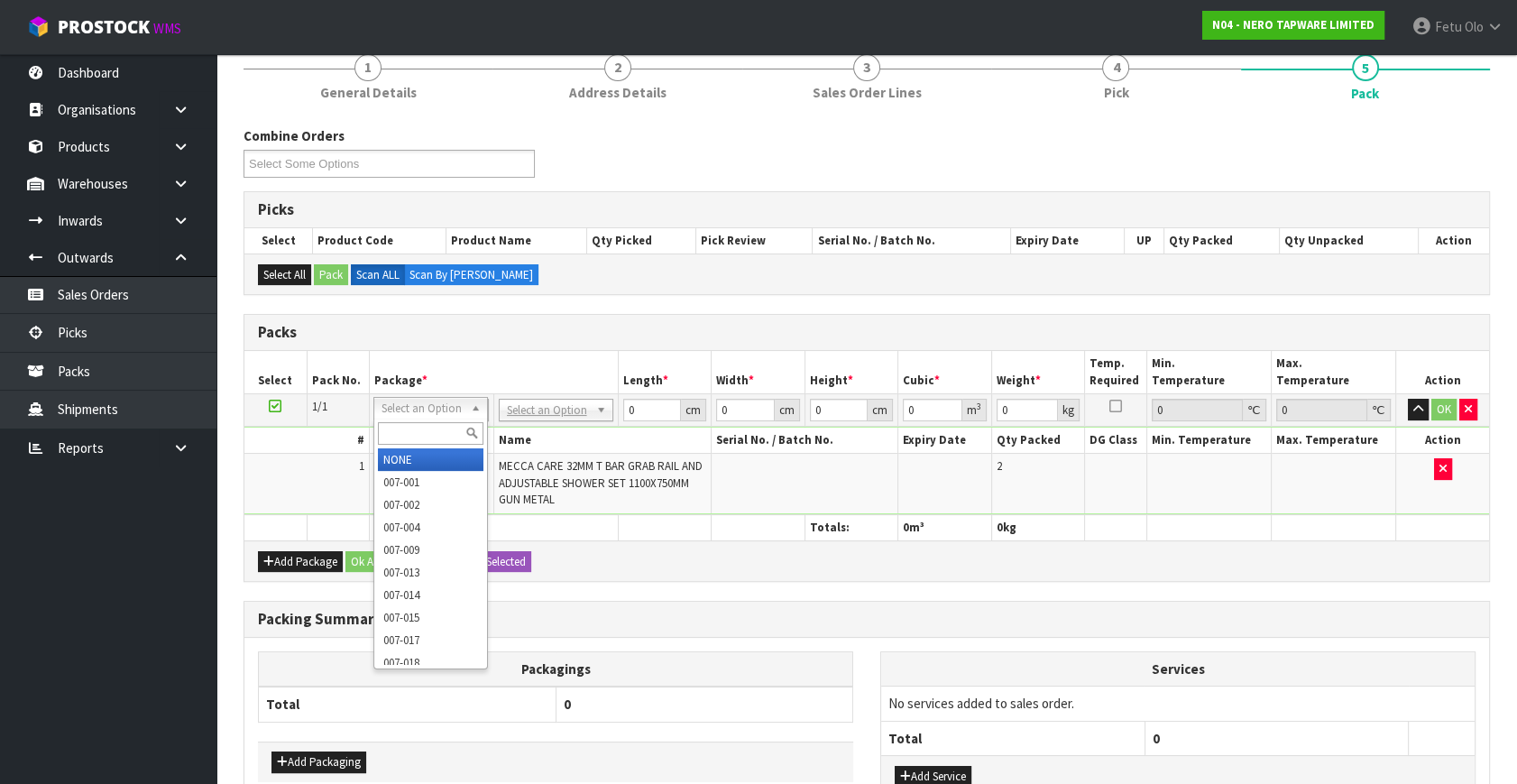
click at [420, 425] on input "text" at bounding box center [431, 433] width 106 height 22
type input "011"
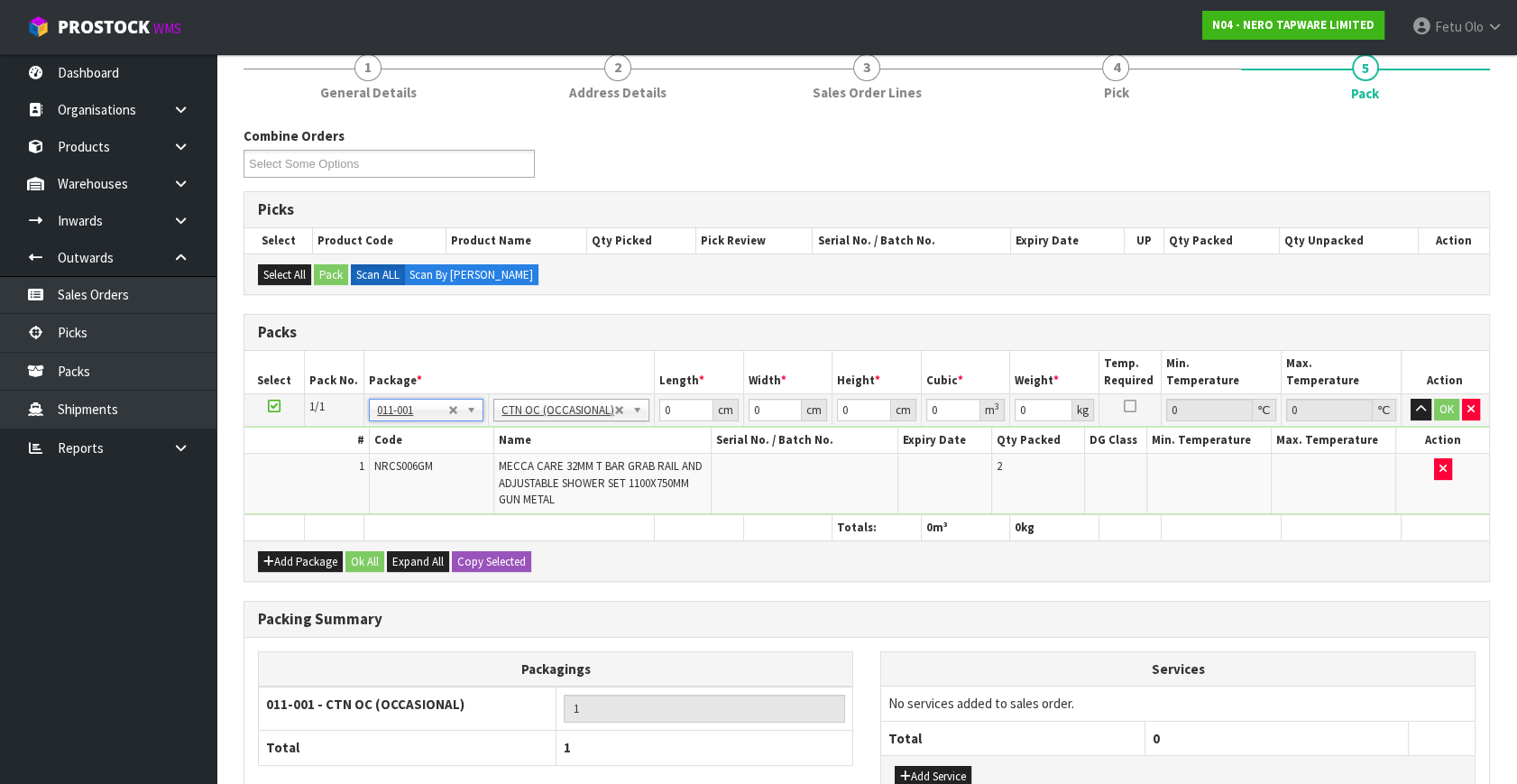
type input "15"
drag, startPoint x: 666, startPoint y: 402, endPoint x: 612, endPoint y: 430, distance: 60.8
click at [612, 430] on tbody "1/1 NONE 007-001 007-002 007-004 007-009 007-013 007-014 007-015 007-017 007-01…" at bounding box center [867, 455] width 1245 height 121
type input "117"
type input "31"
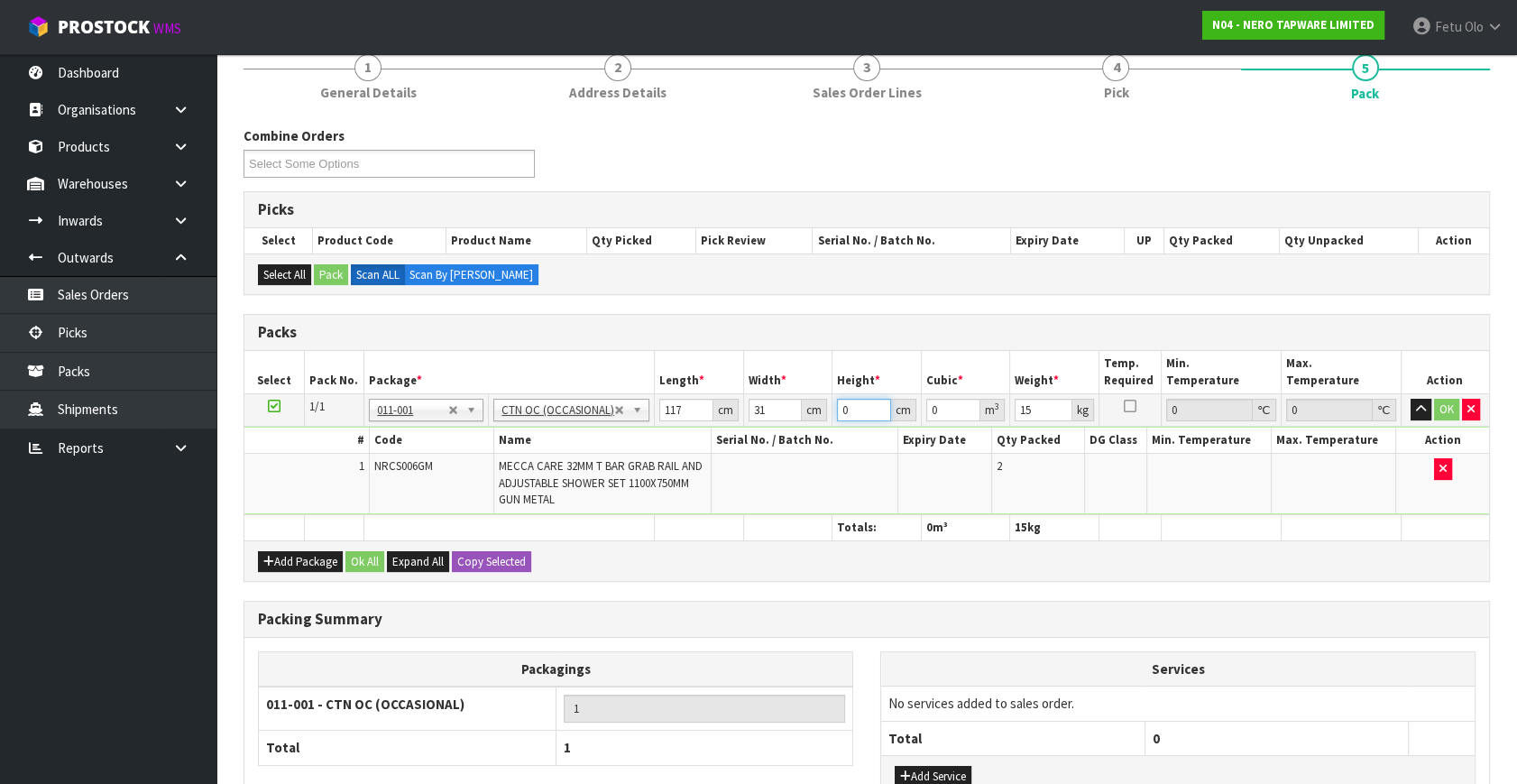
type input "1"
type input "0.003627"
type input "17"
type input "0.061659"
type input "17"
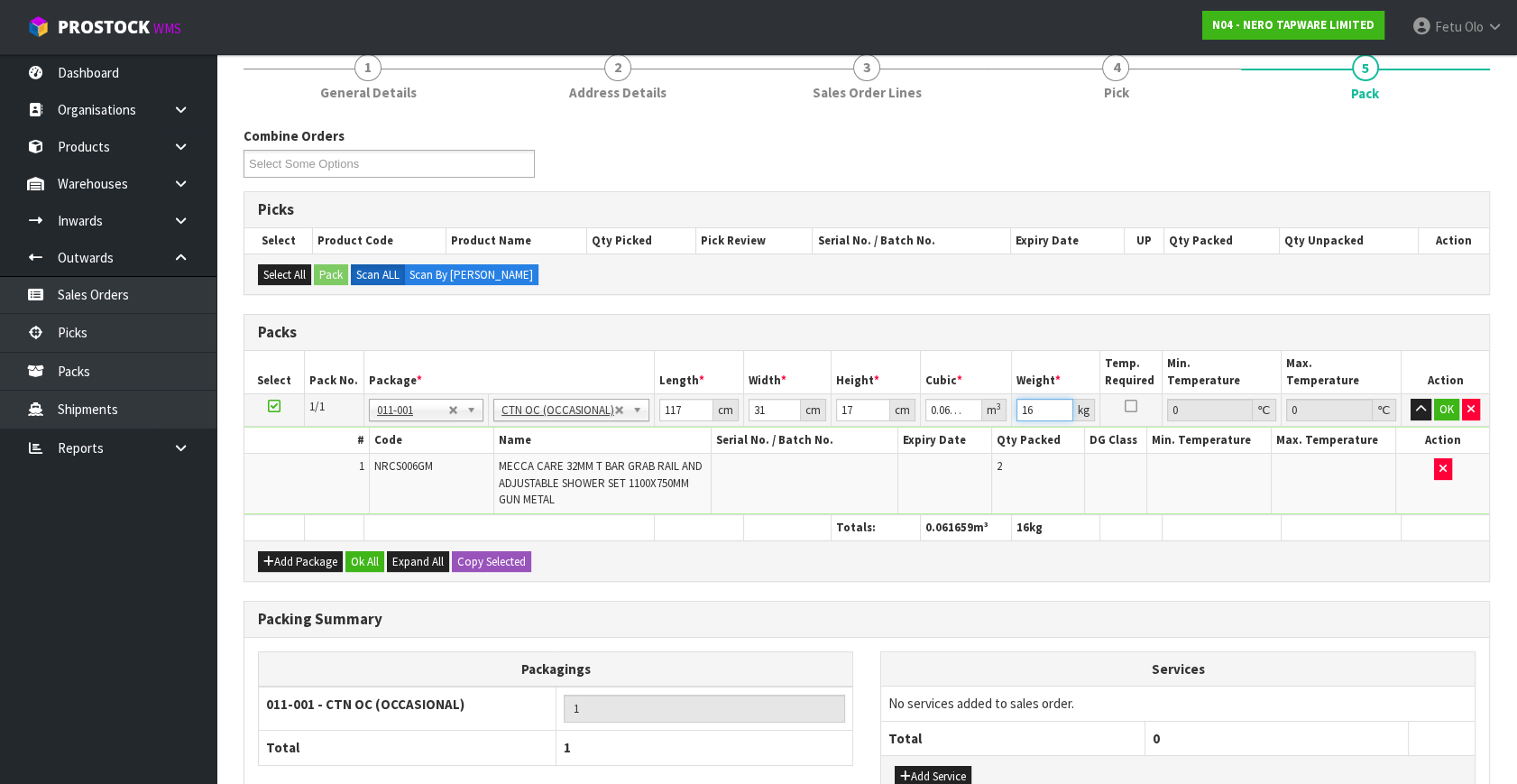
type input "16"
click button "OK" at bounding box center [1446, 409] width 25 height 21
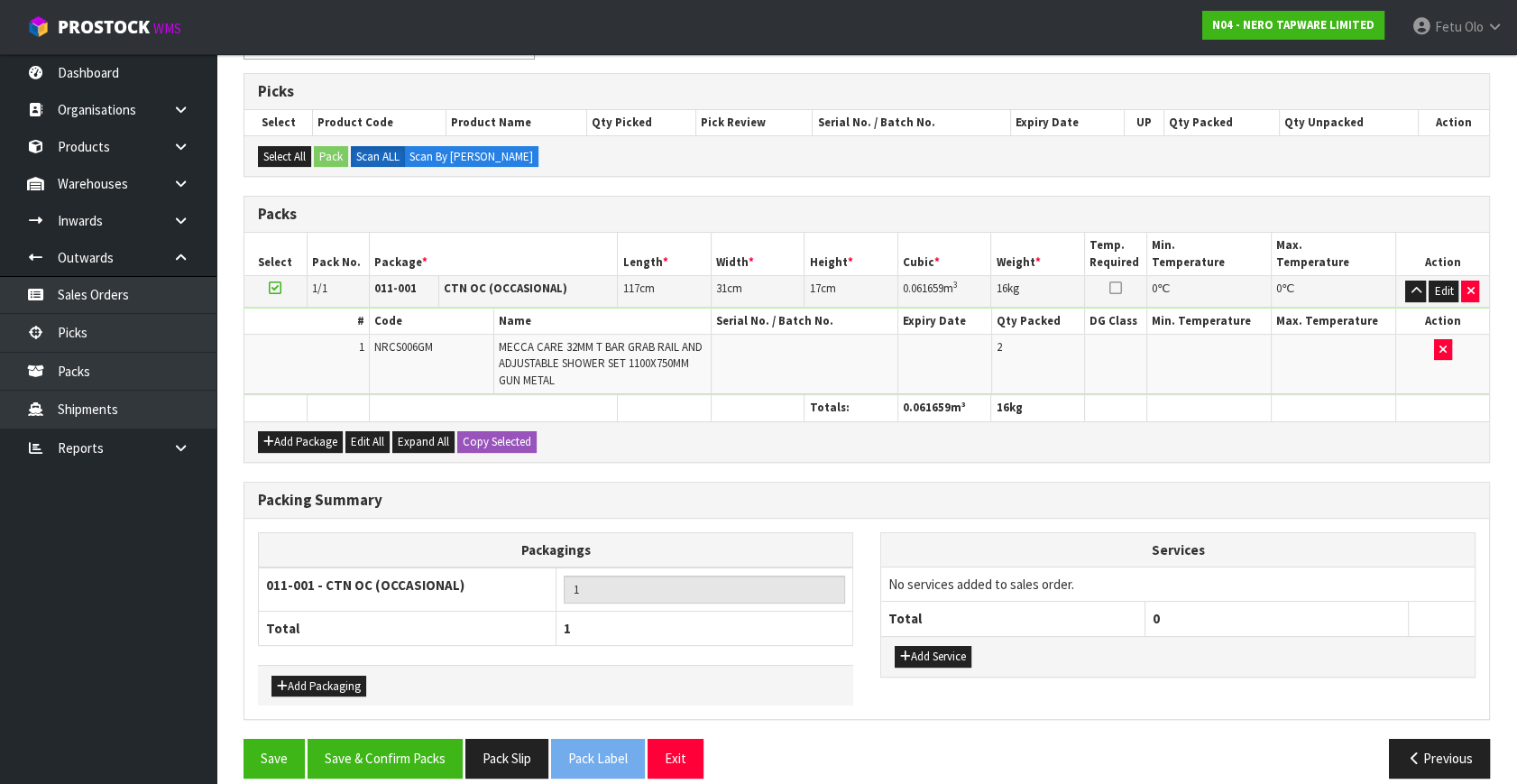
scroll to position [297, 0]
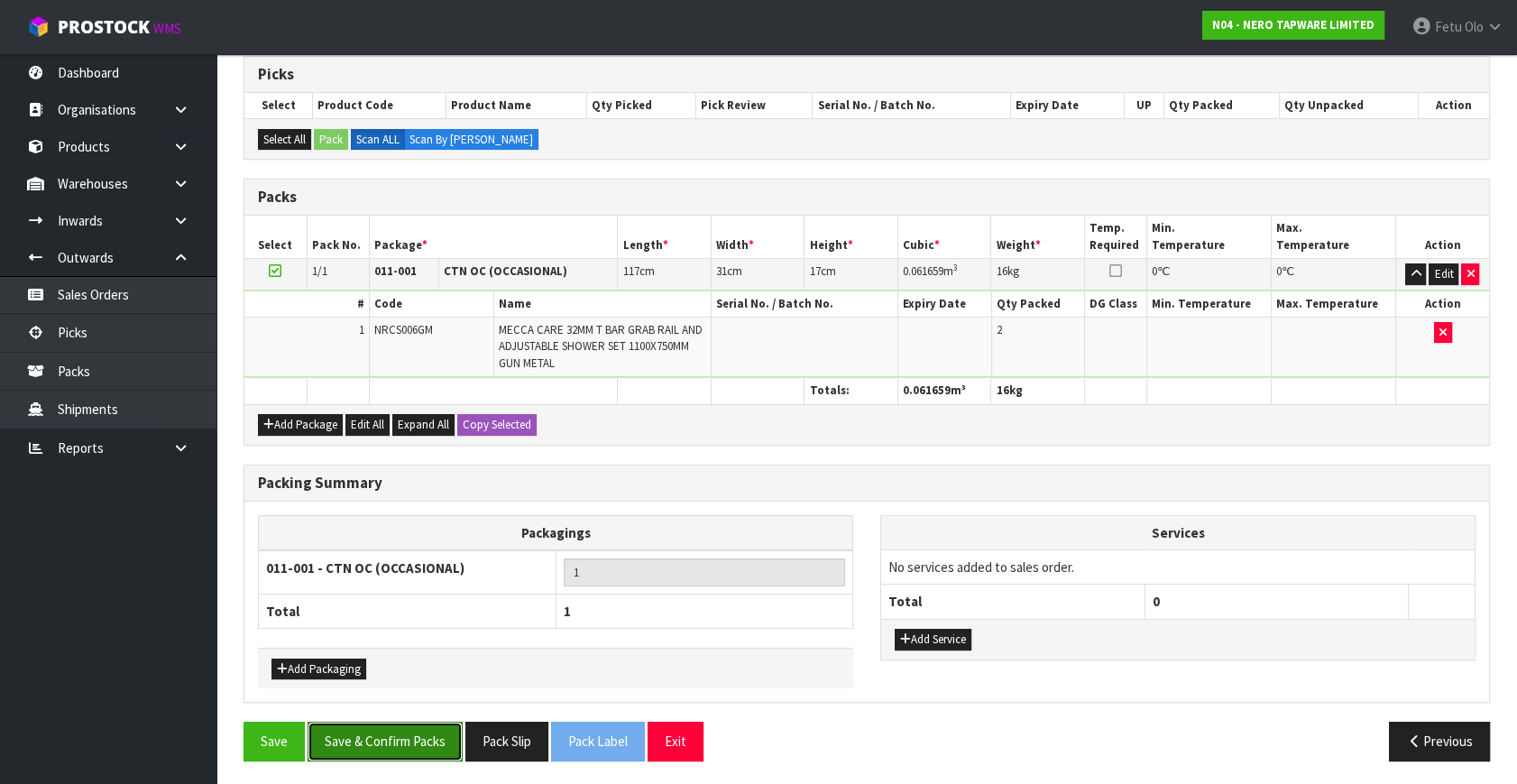
click at [424, 727] on button "Save & Confirm Packs" at bounding box center [385, 741] width 155 height 38
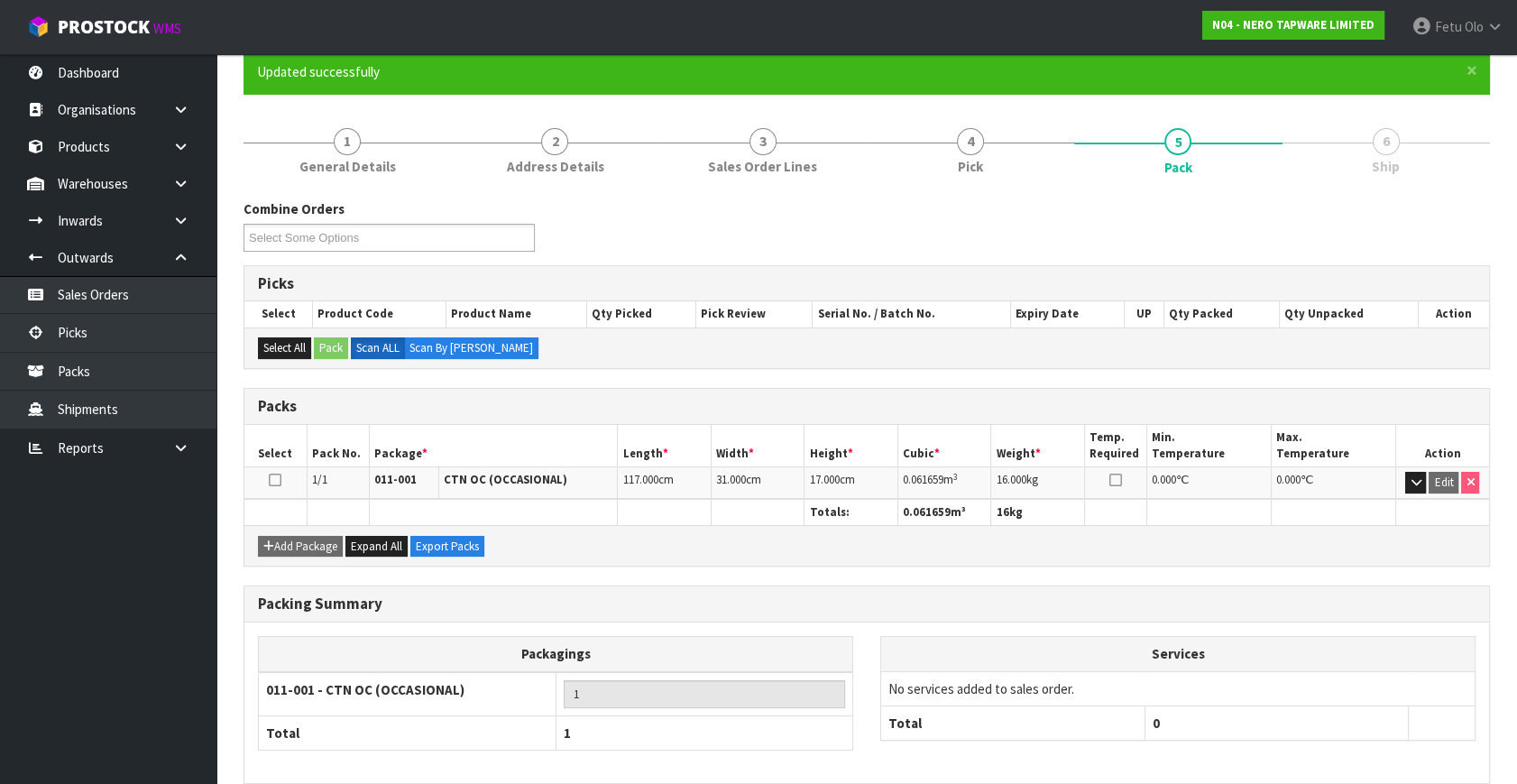
scroll to position [236, 0]
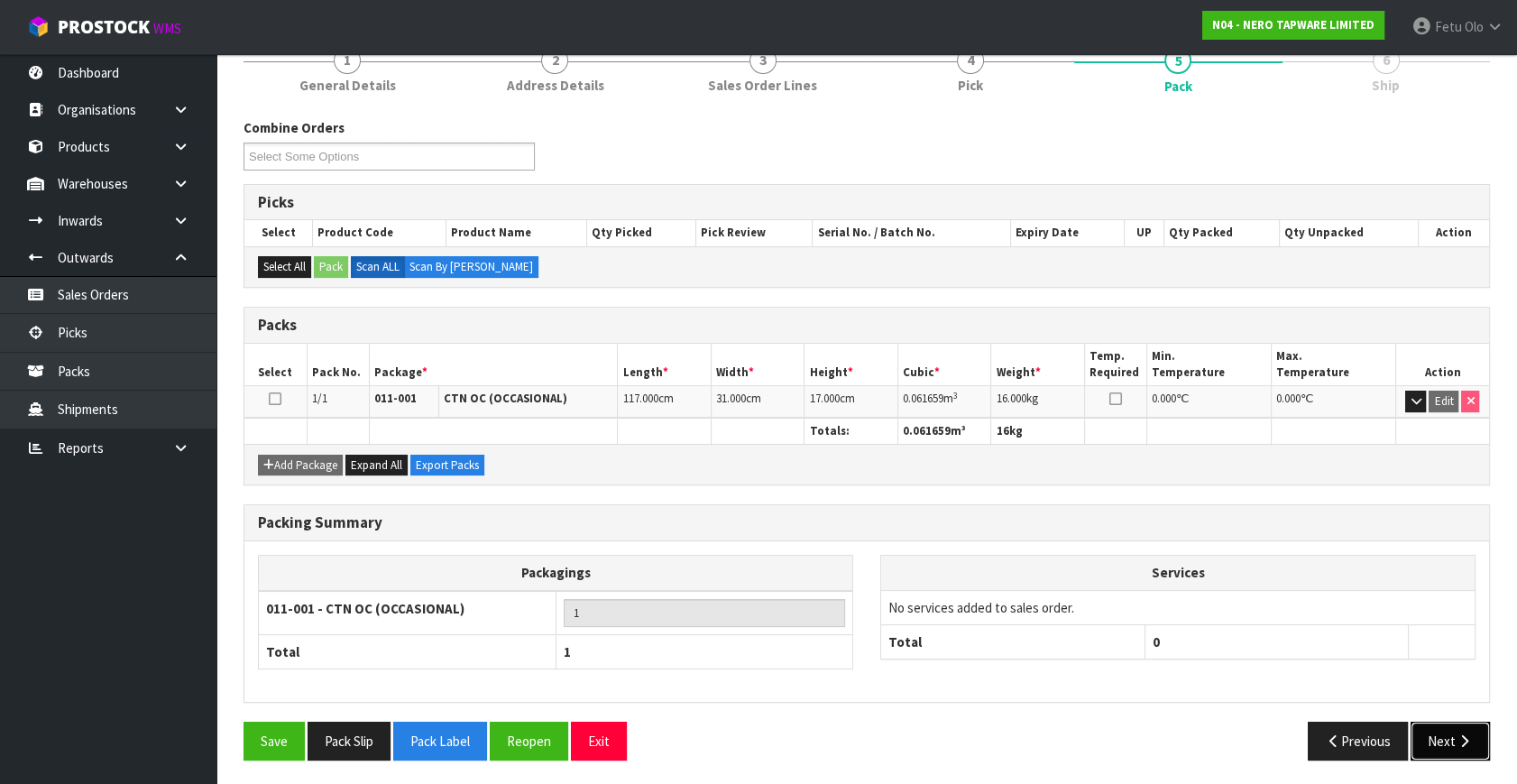
click at [1468, 728] on button "Next" at bounding box center [1450, 741] width 79 height 38
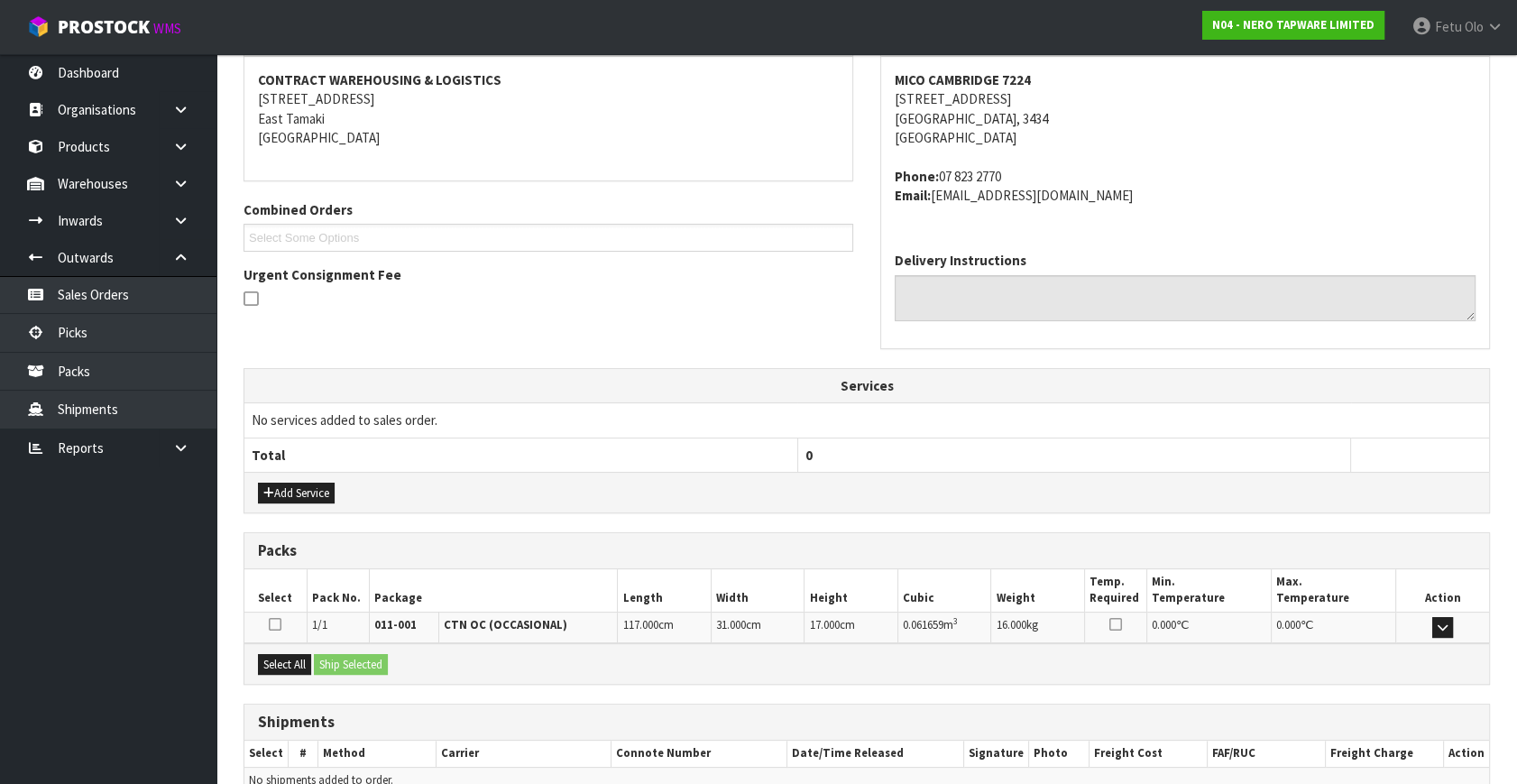
scroll to position [424, 0]
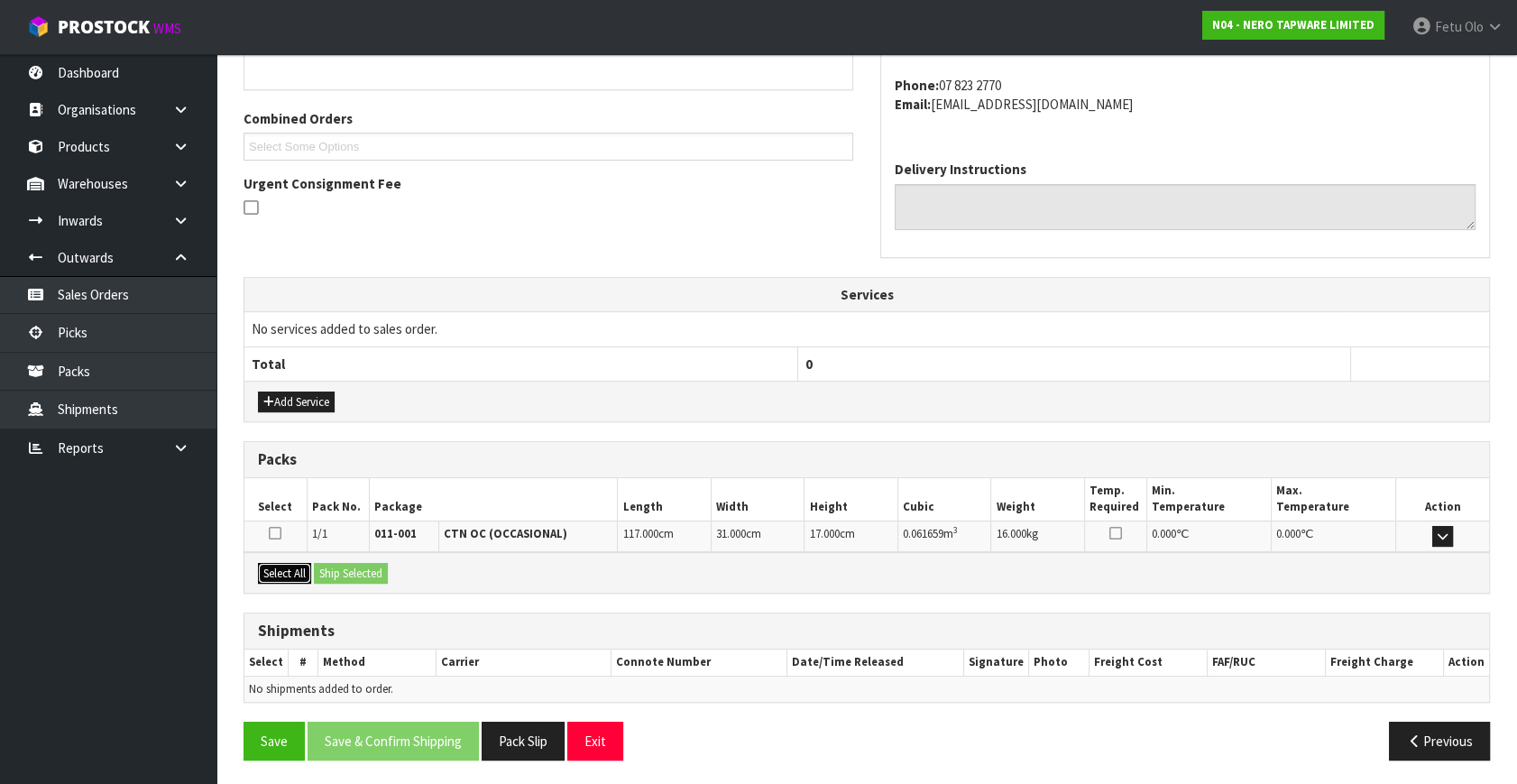
click at [283, 569] on button "Select All" at bounding box center [284, 573] width 53 height 21
click at [328, 563] on button "Ship Selected" at bounding box center [350, 573] width 74 height 21
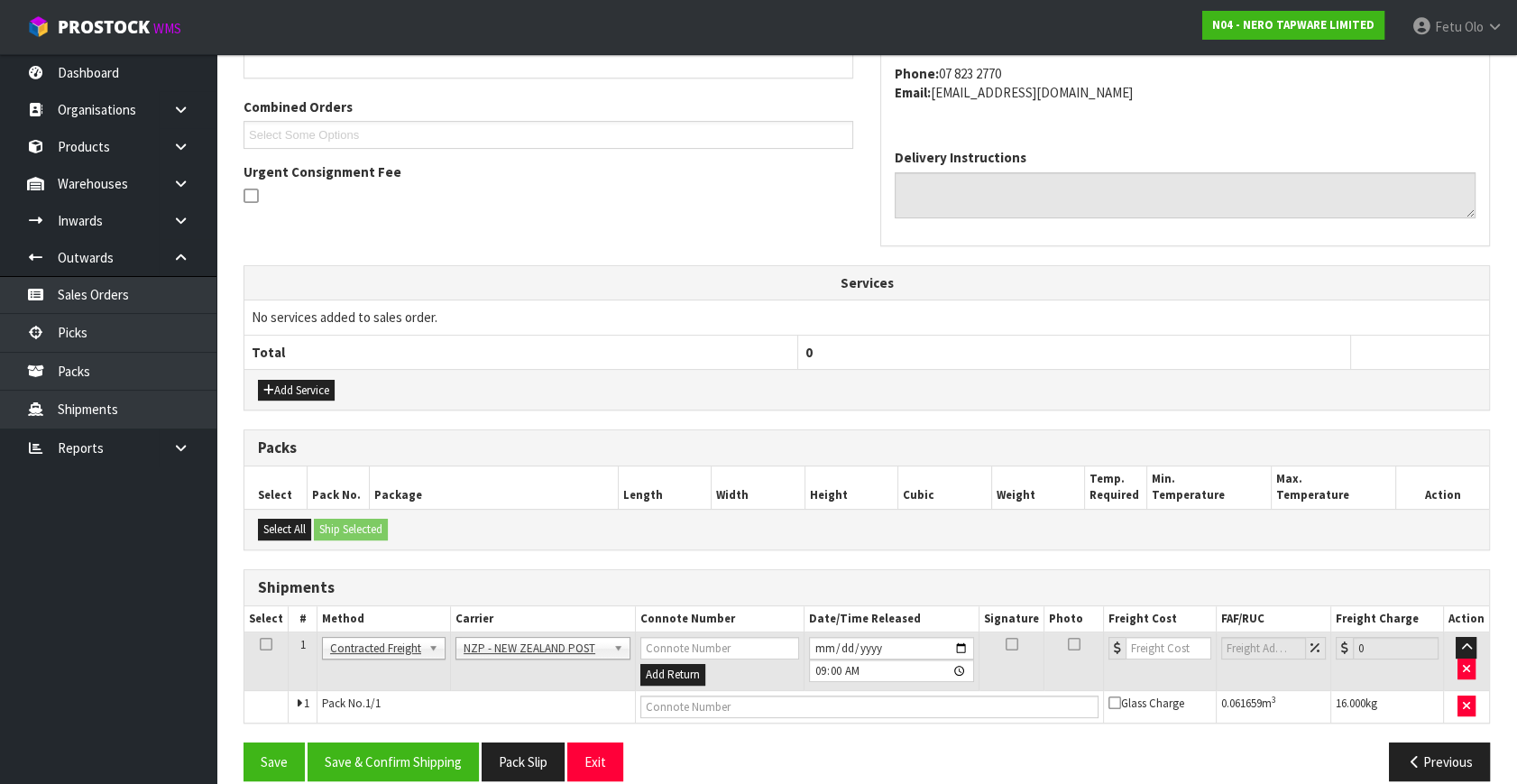
scroll to position [457, 0]
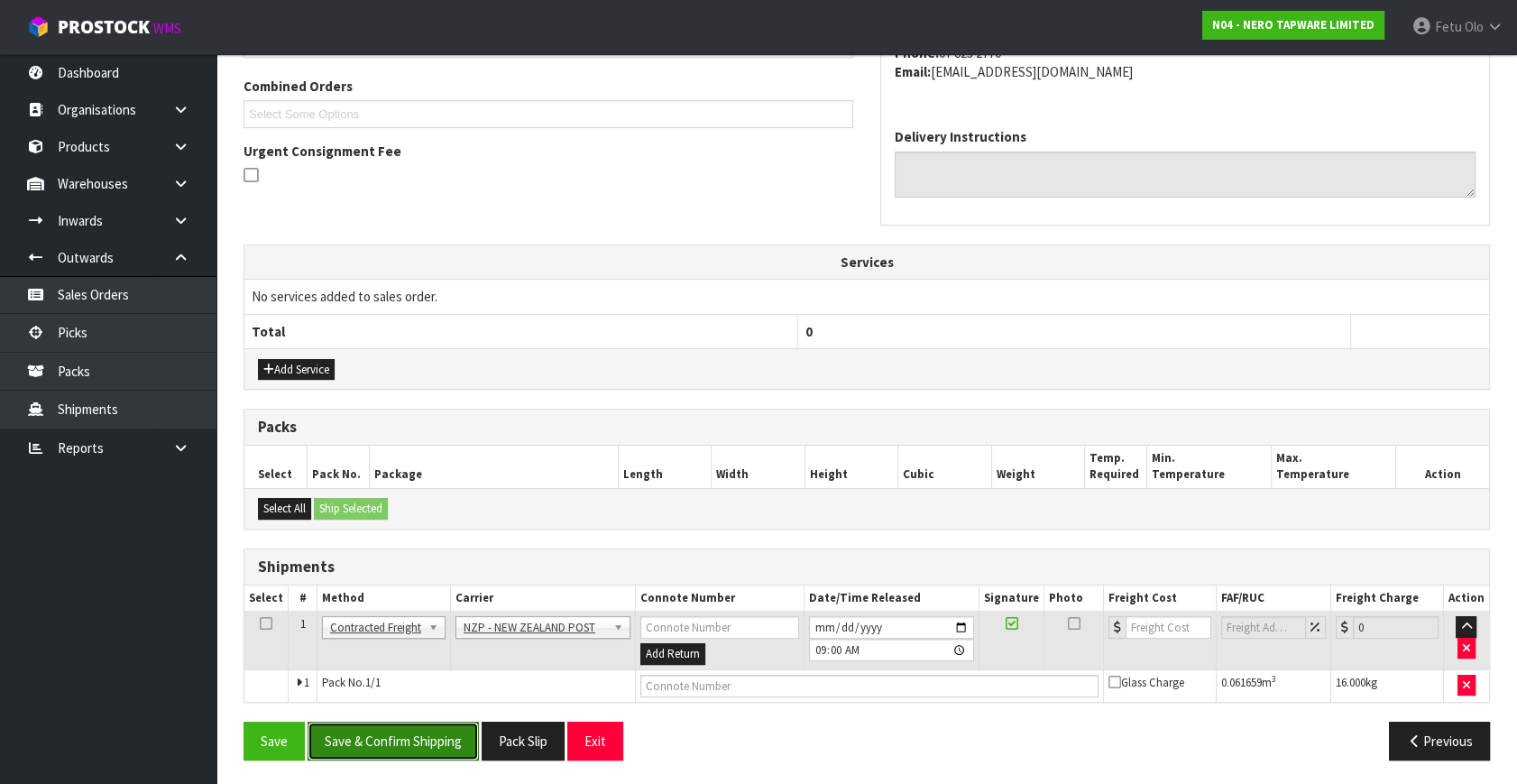
click at [413, 725] on button "Save & Confirm Shipping" at bounding box center [393, 741] width 171 height 38
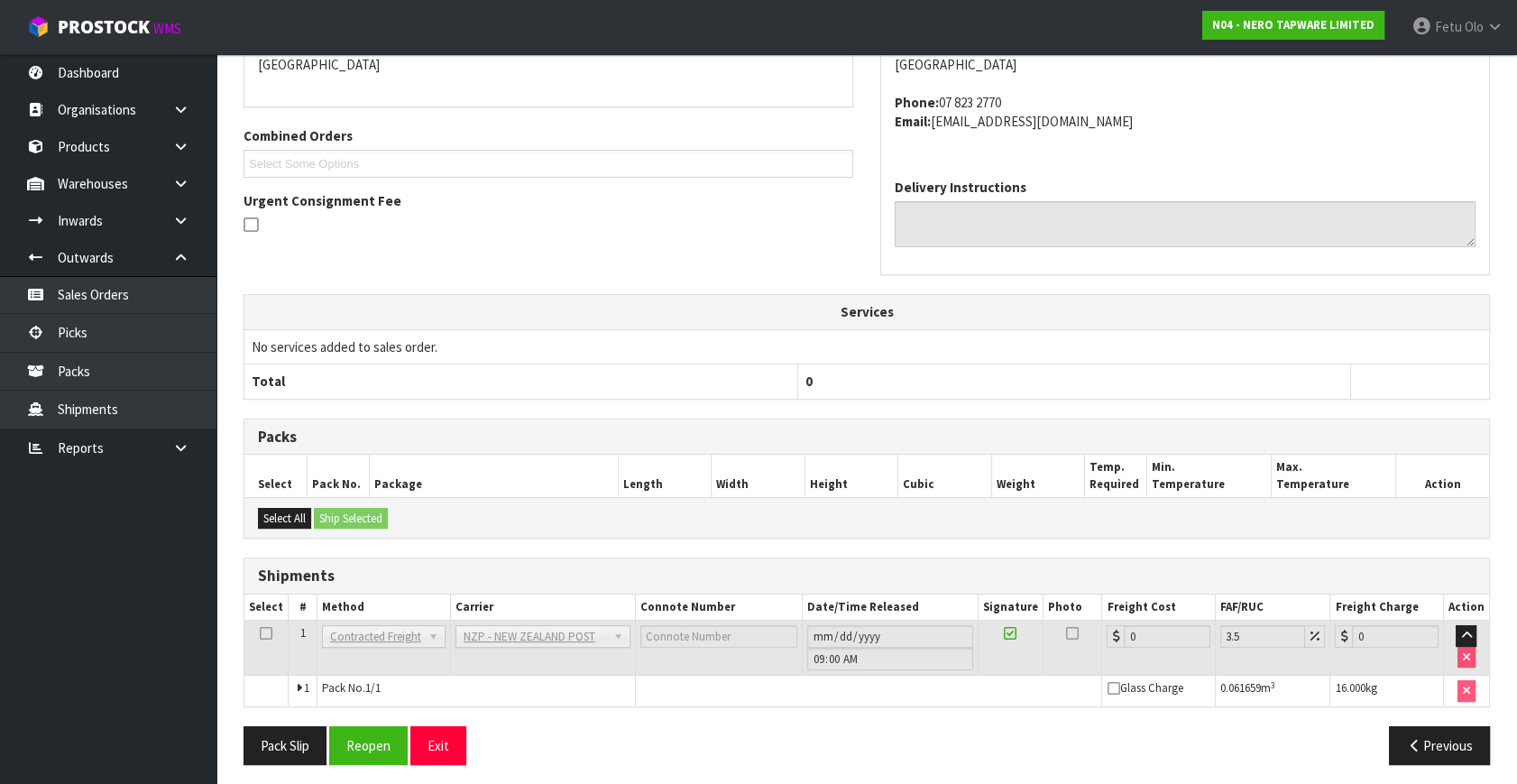
scroll to position [432, 0]
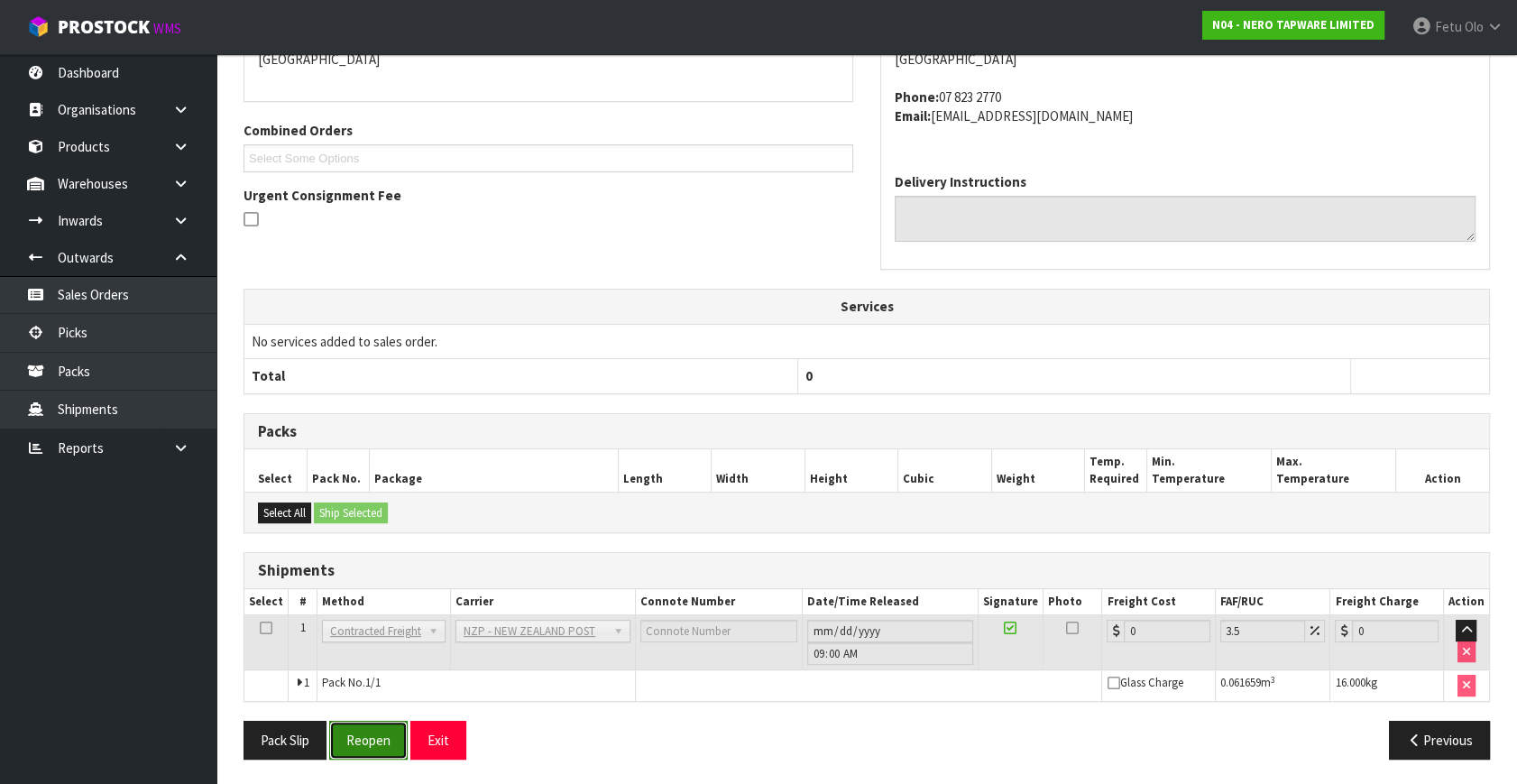
click at [374, 738] on button "Reopen" at bounding box center [368, 740] width 79 height 38
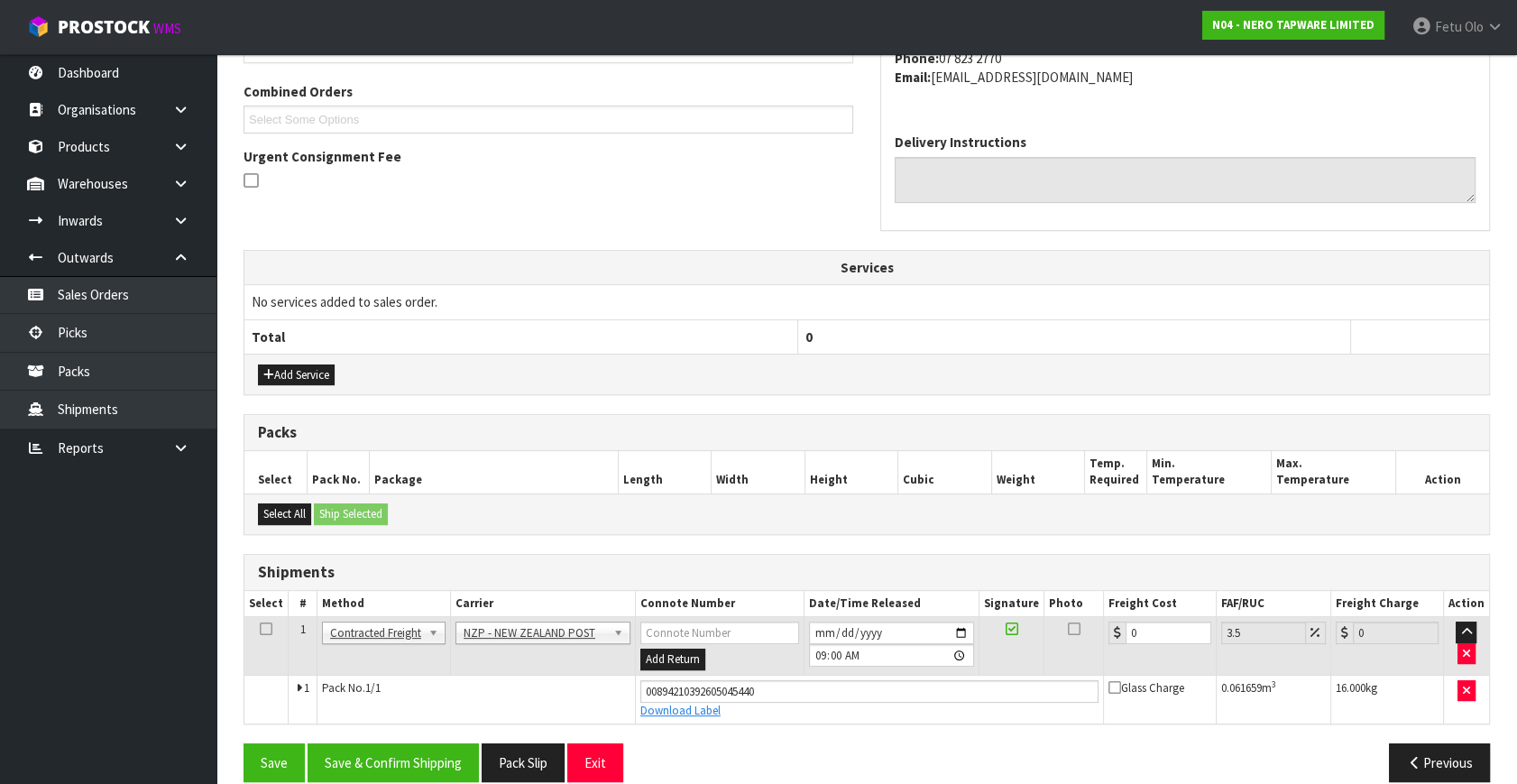
scroll to position [473, 0]
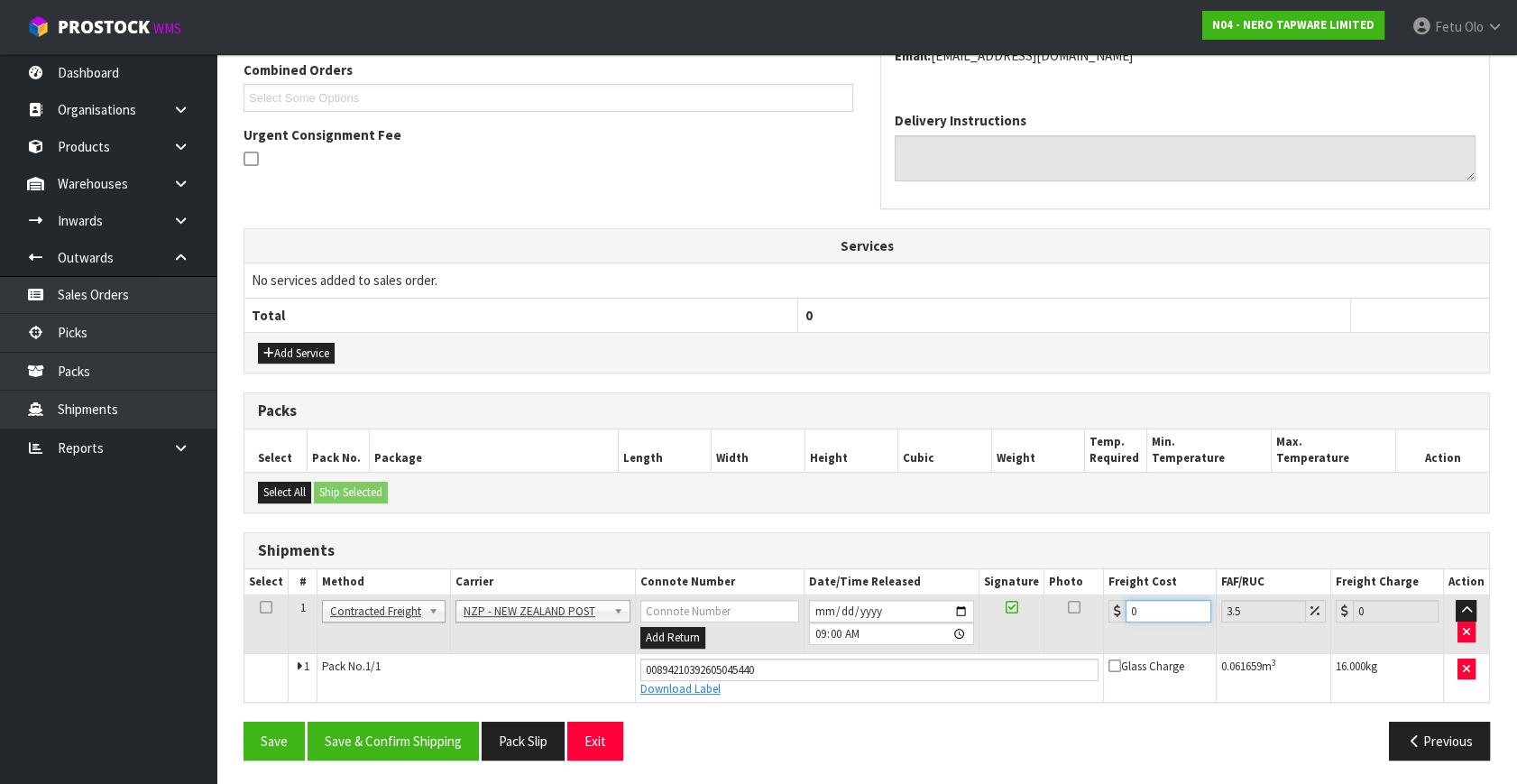
drag, startPoint x: 1141, startPoint y: 608, endPoint x: 778, endPoint y: 658, distance: 366.4
click at [778, 658] on tbody "1 Client Local Pickup Customer Local Pickup Company Freight Contracted Freight …" at bounding box center [867, 648] width 1245 height 107
type input "7"
type input "7.24"
type input "7.7"
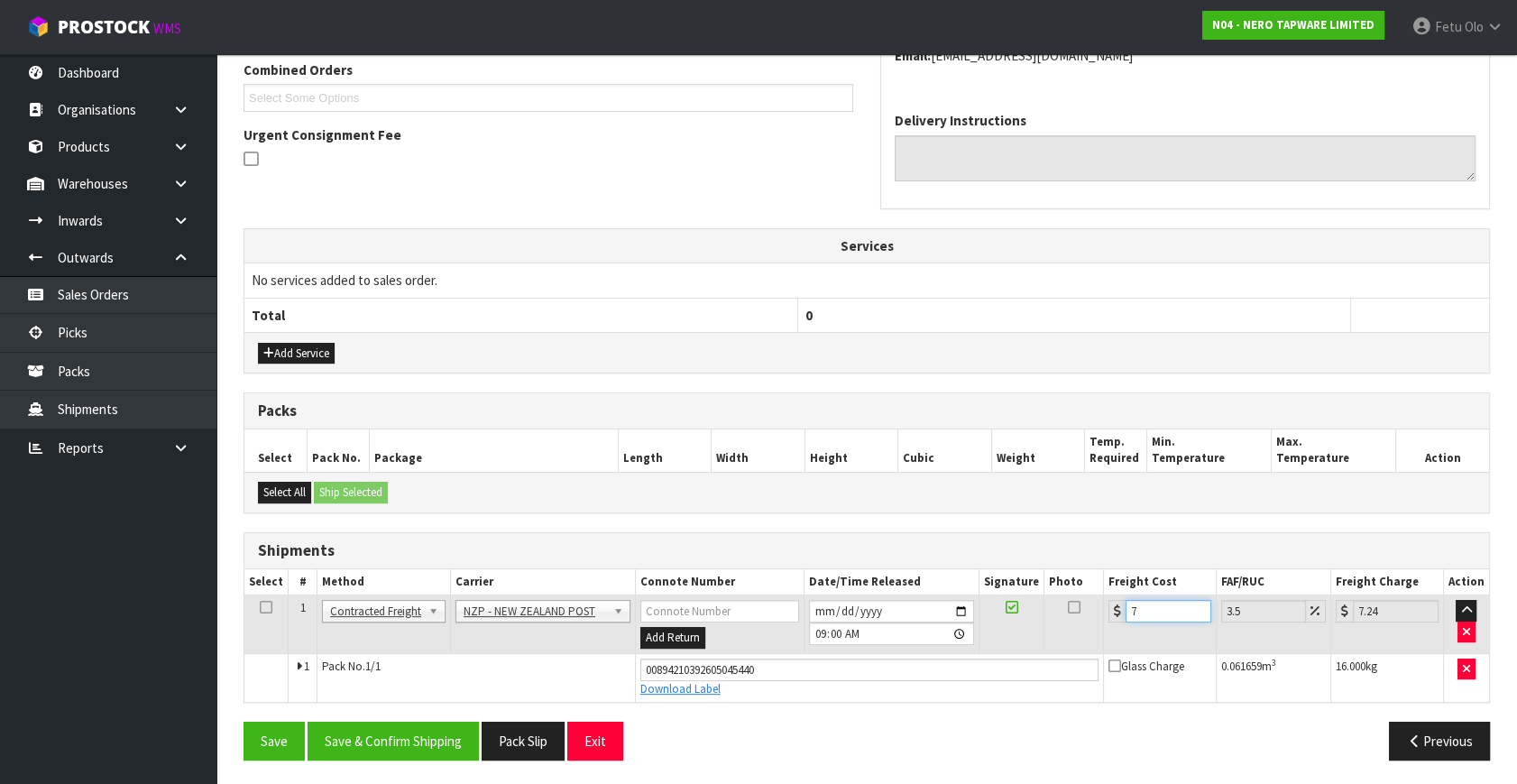
type input "7.97"
type input "7.71"
type input "7.98"
type input "7.71"
click at [411, 743] on button "Save & Confirm Shipping" at bounding box center [393, 741] width 171 height 38
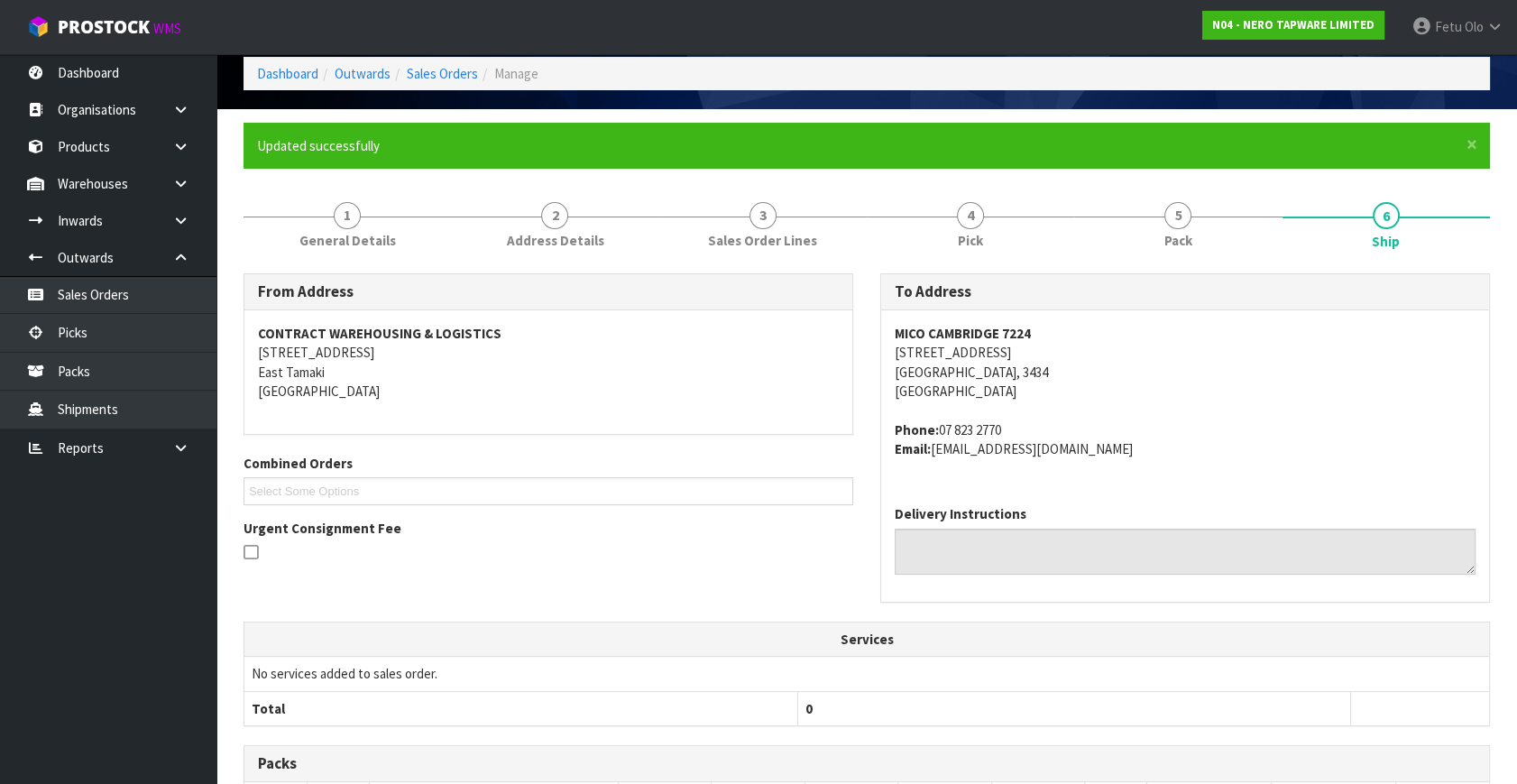
scroll to position [424, 0]
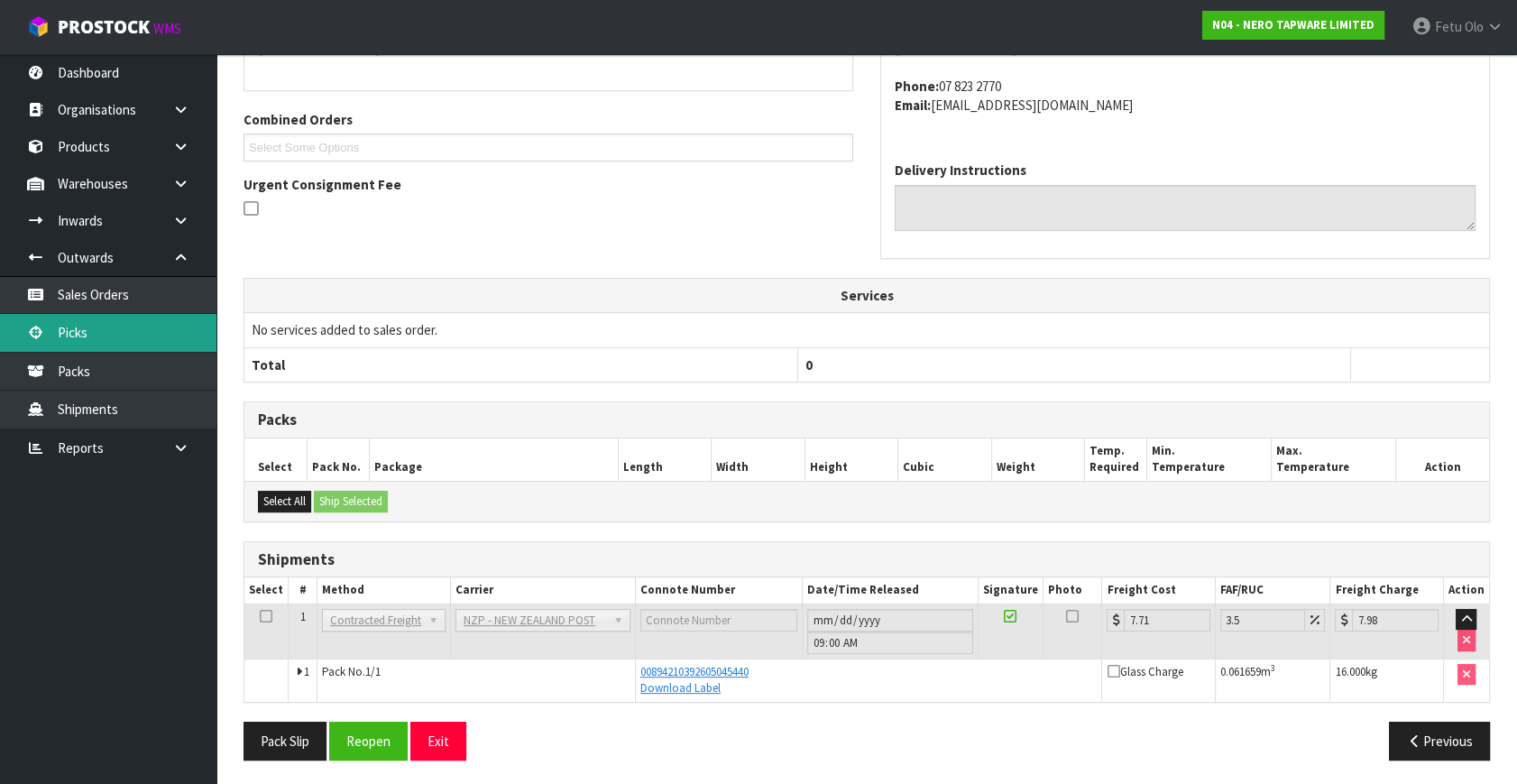
click at [91, 338] on link "Picks" at bounding box center [108, 332] width 216 height 37
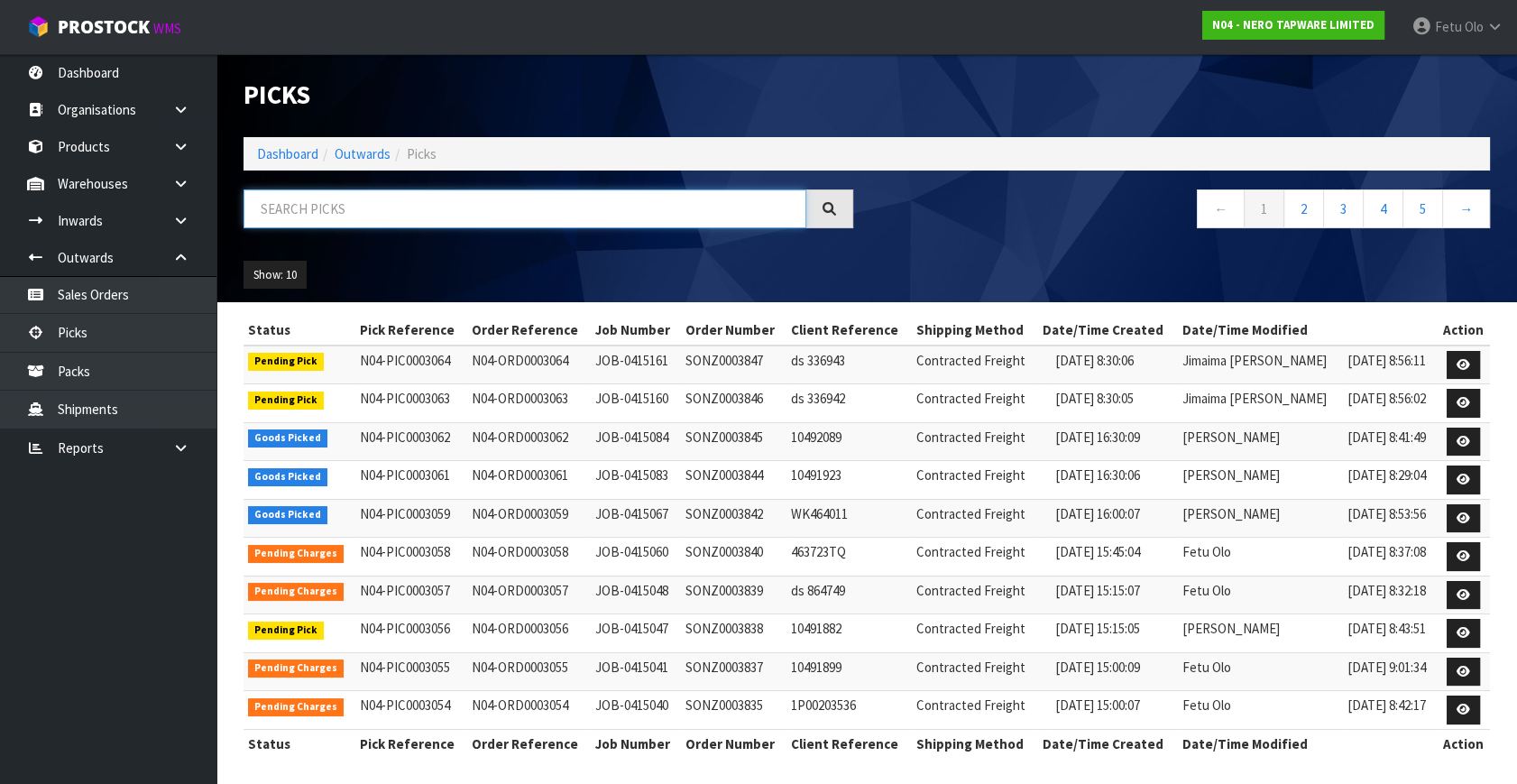
click at [492, 210] on input "text" at bounding box center [524, 209] width 563 height 38
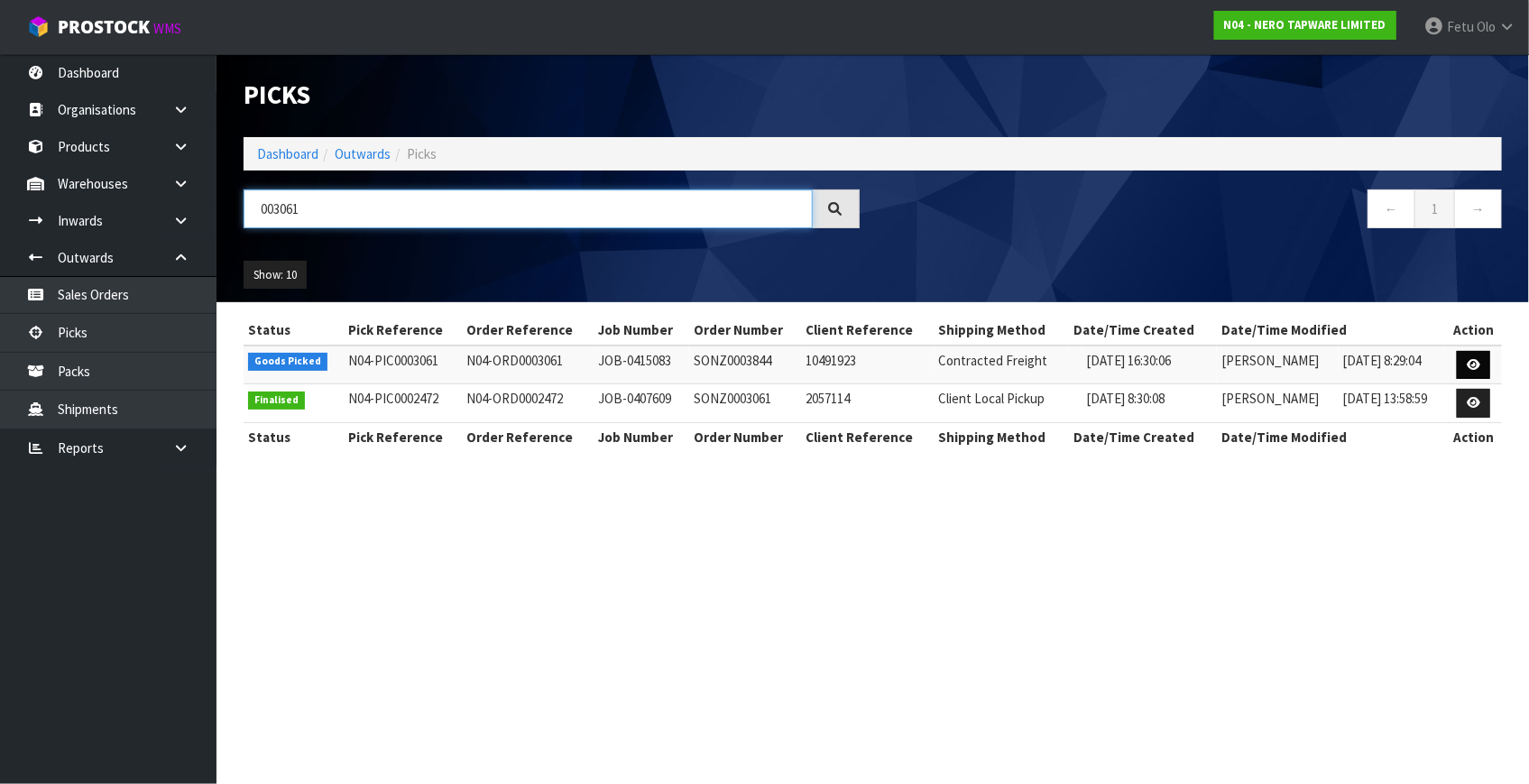
type input "003061"
click at [1479, 351] on link at bounding box center [1473, 366] width 34 height 29
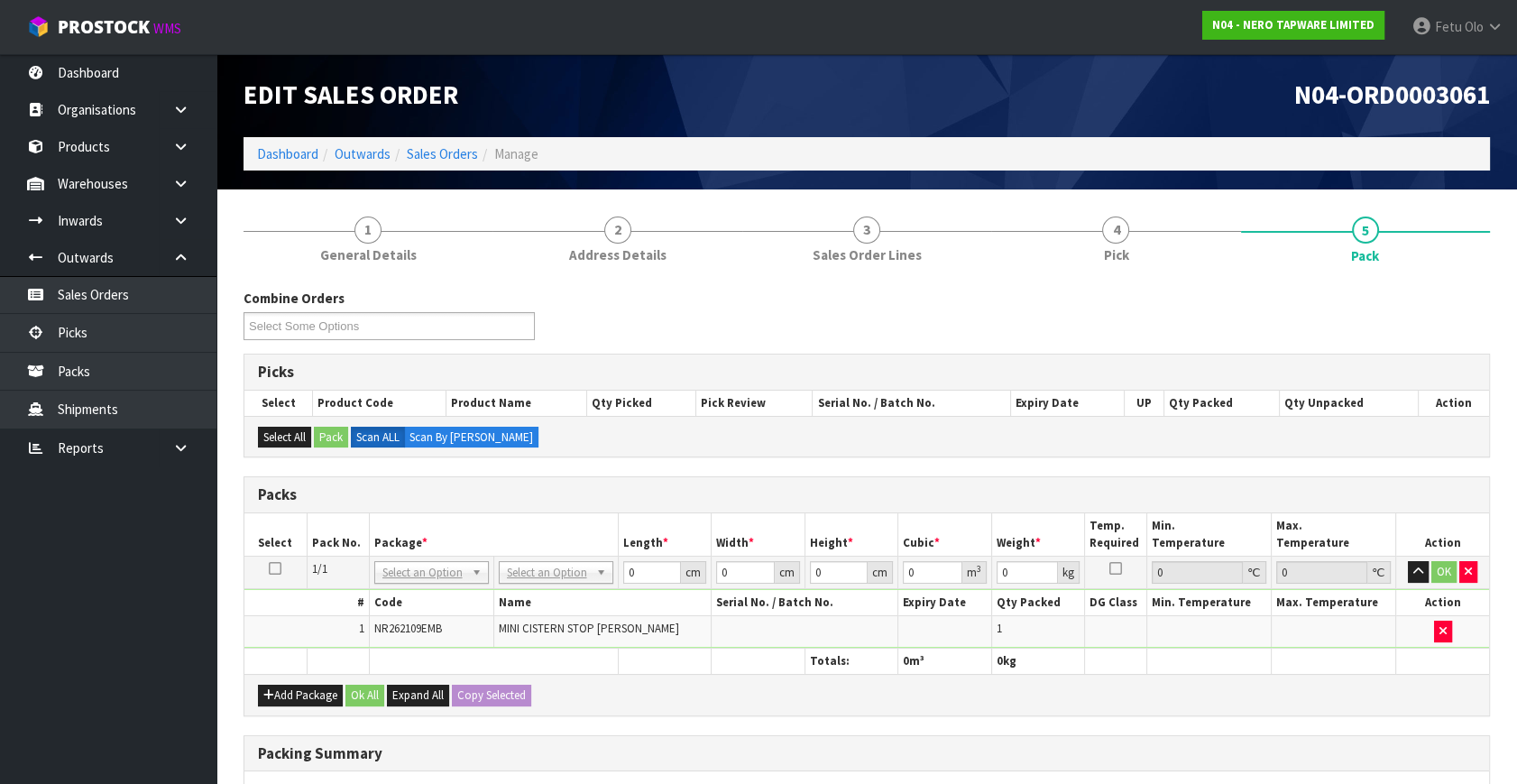
click at [679, 486] on h3 "Packs" at bounding box center [866, 494] width 1217 height 17
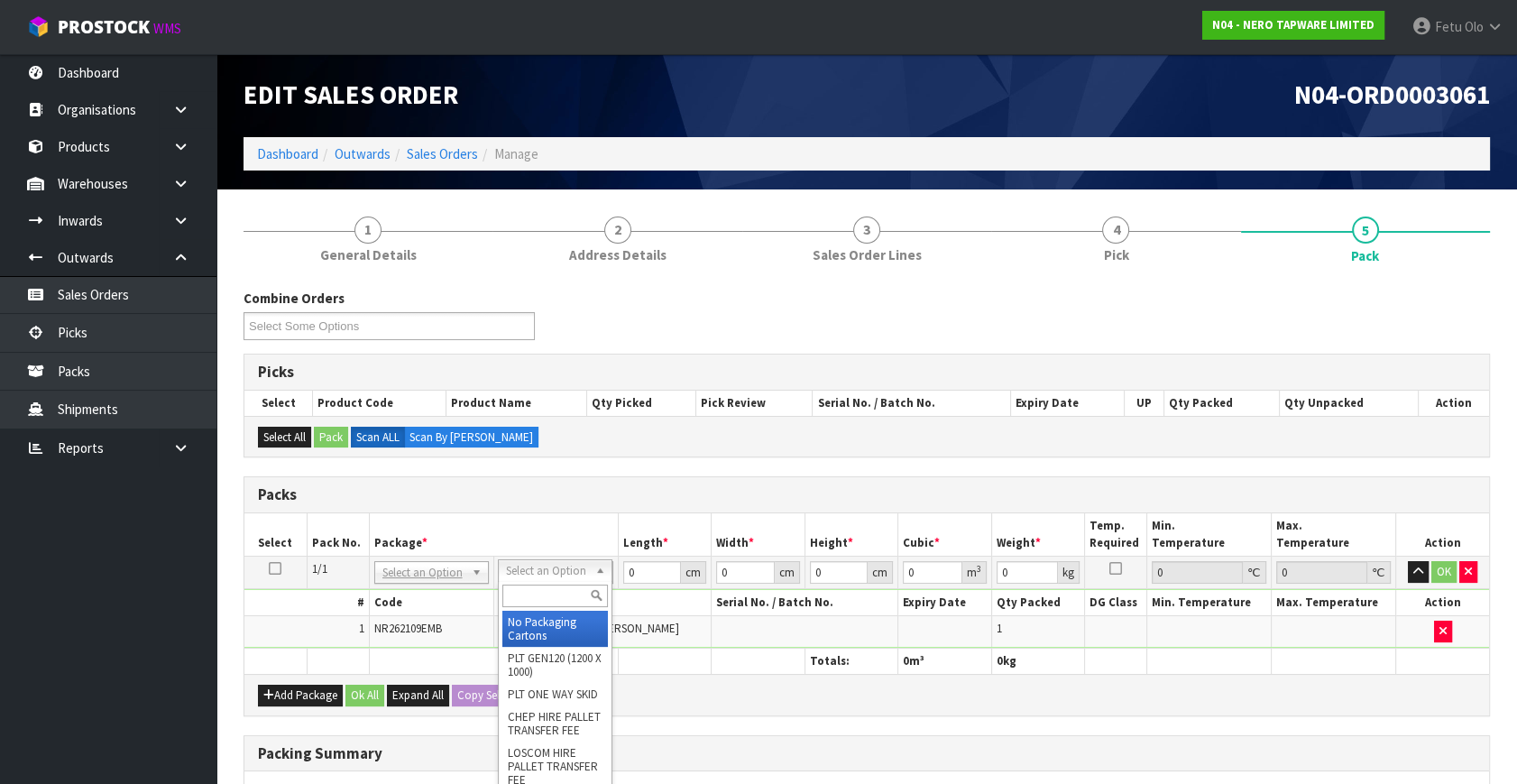
click at [525, 596] on input "text" at bounding box center [555, 594] width 106 height 22
type input "A5 C"
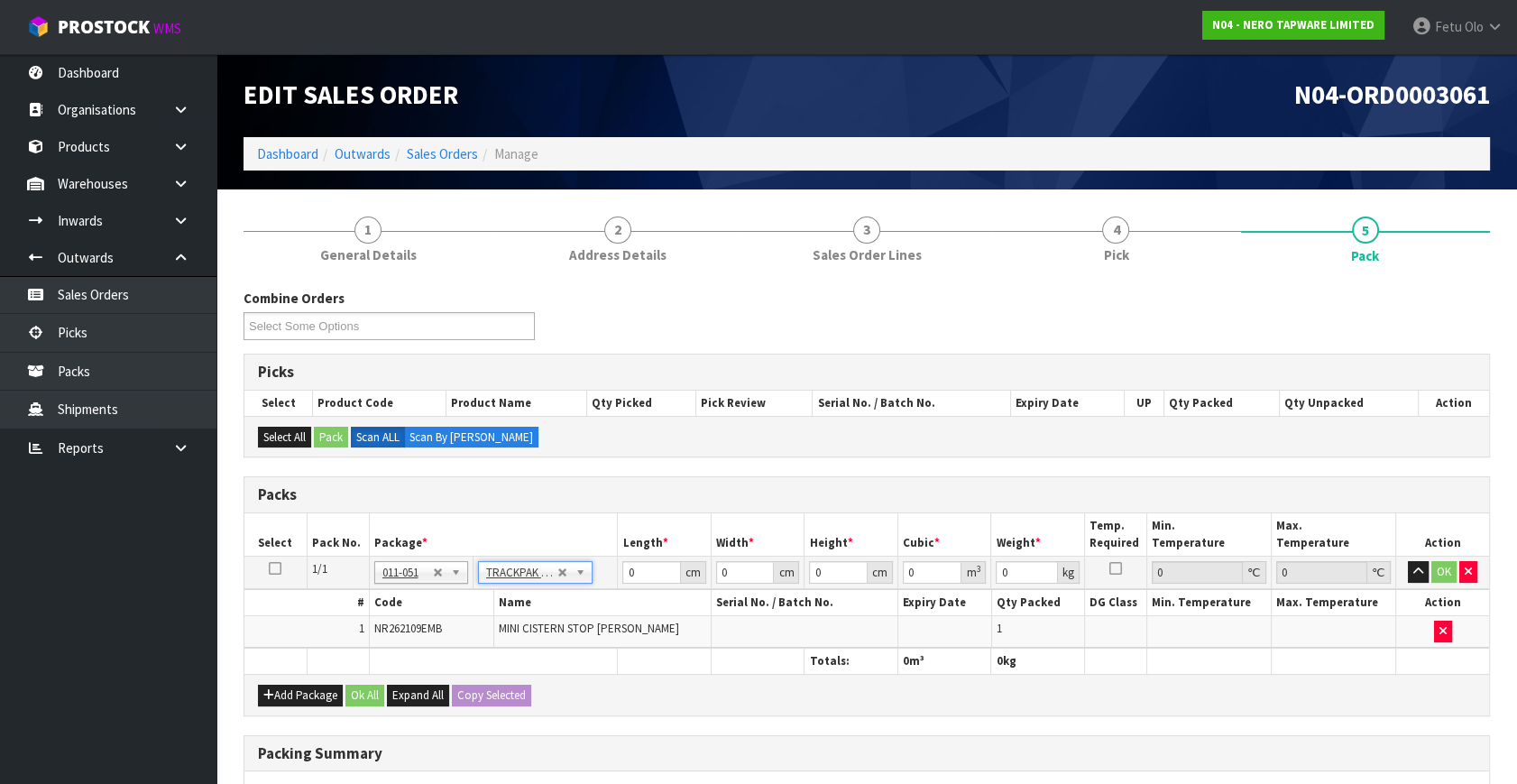
type input "18.5"
type input "28"
type input "0.01"
type input "0.000005"
type input "0.41"
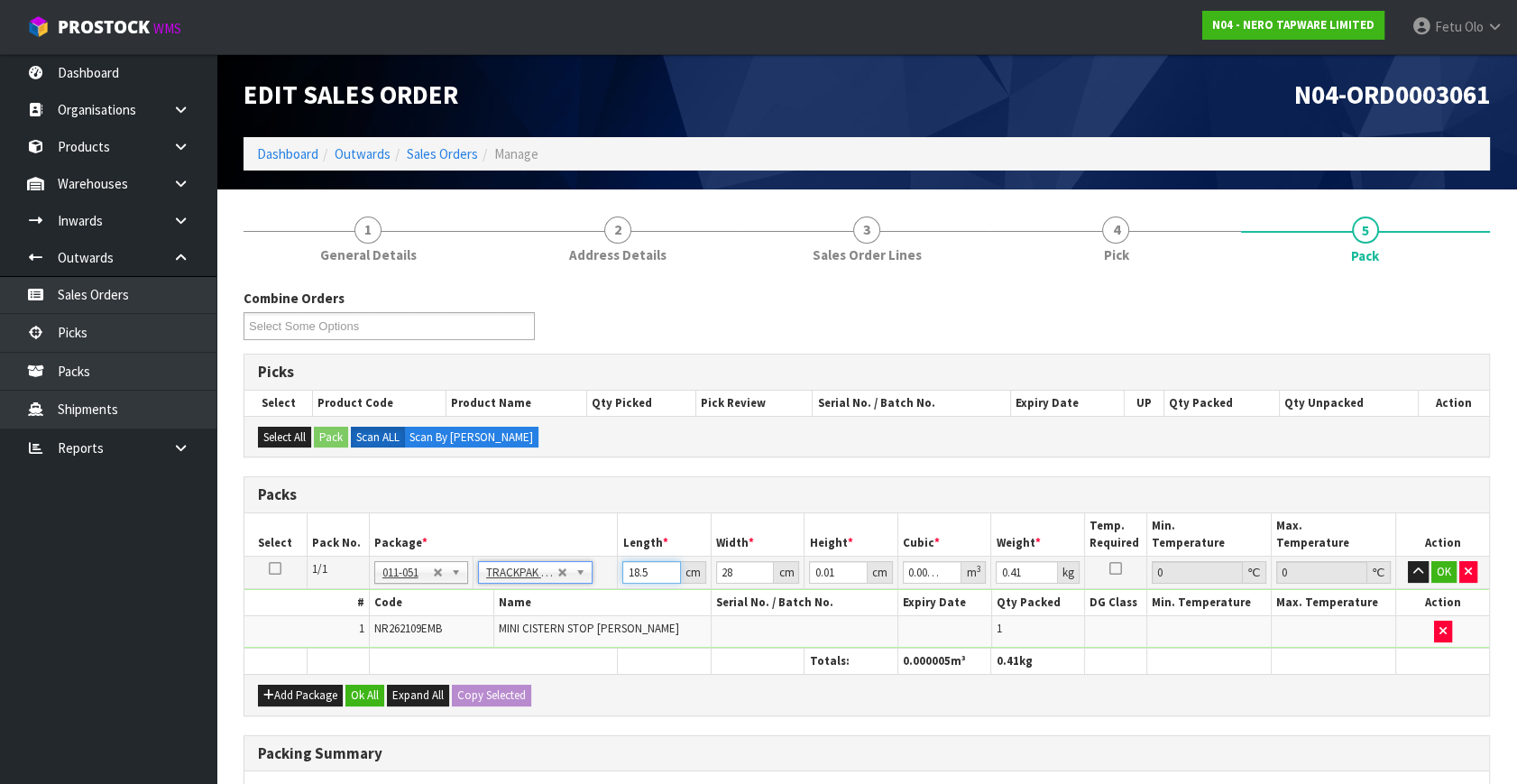
click at [633, 572] on input "18.5" at bounding box center [651, 571] width 59 height 22
type input "1"
type input "0"
type input "19"
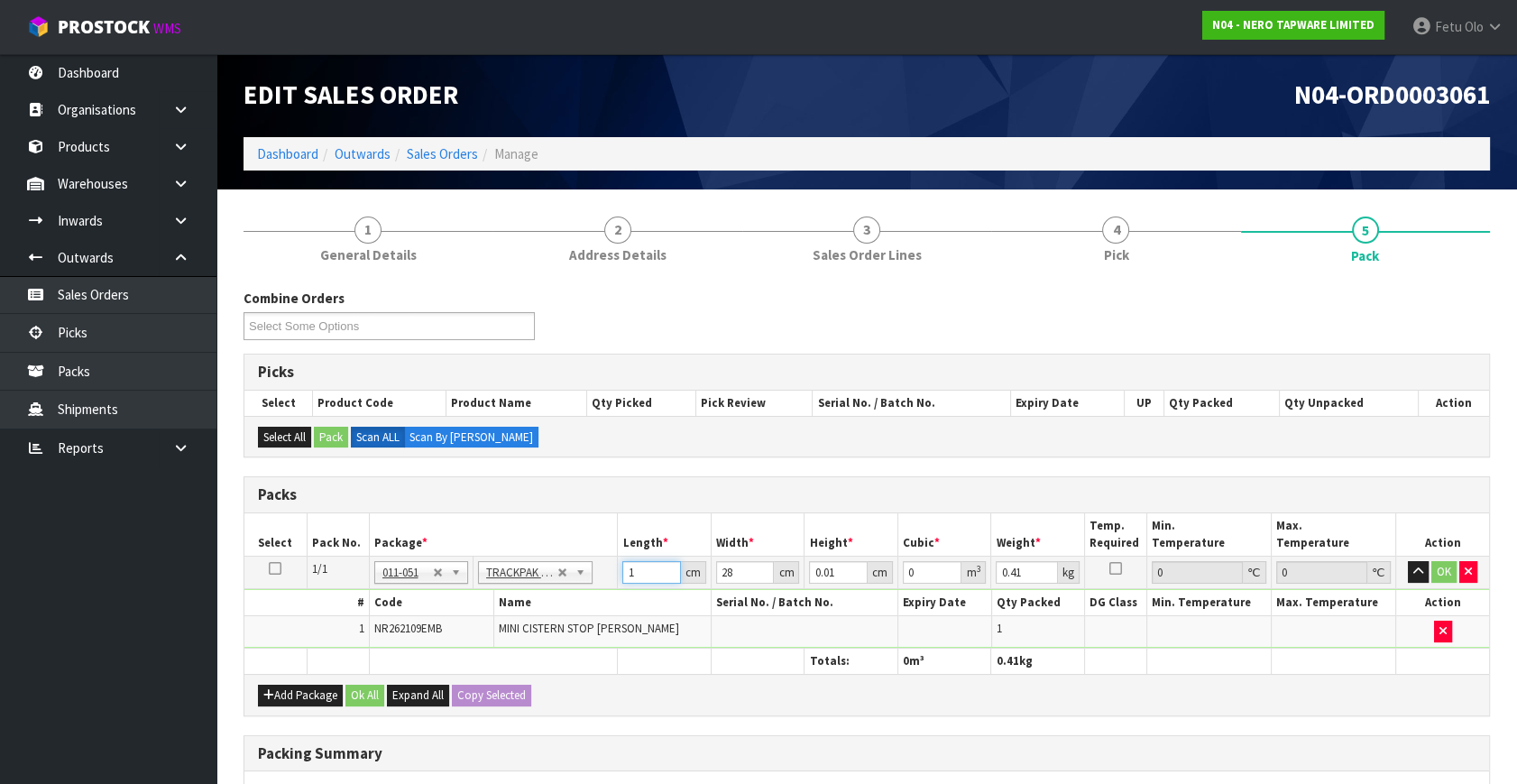
type input "0.000005"
type input "19"
type input "1"
type input "0"
type input "11"
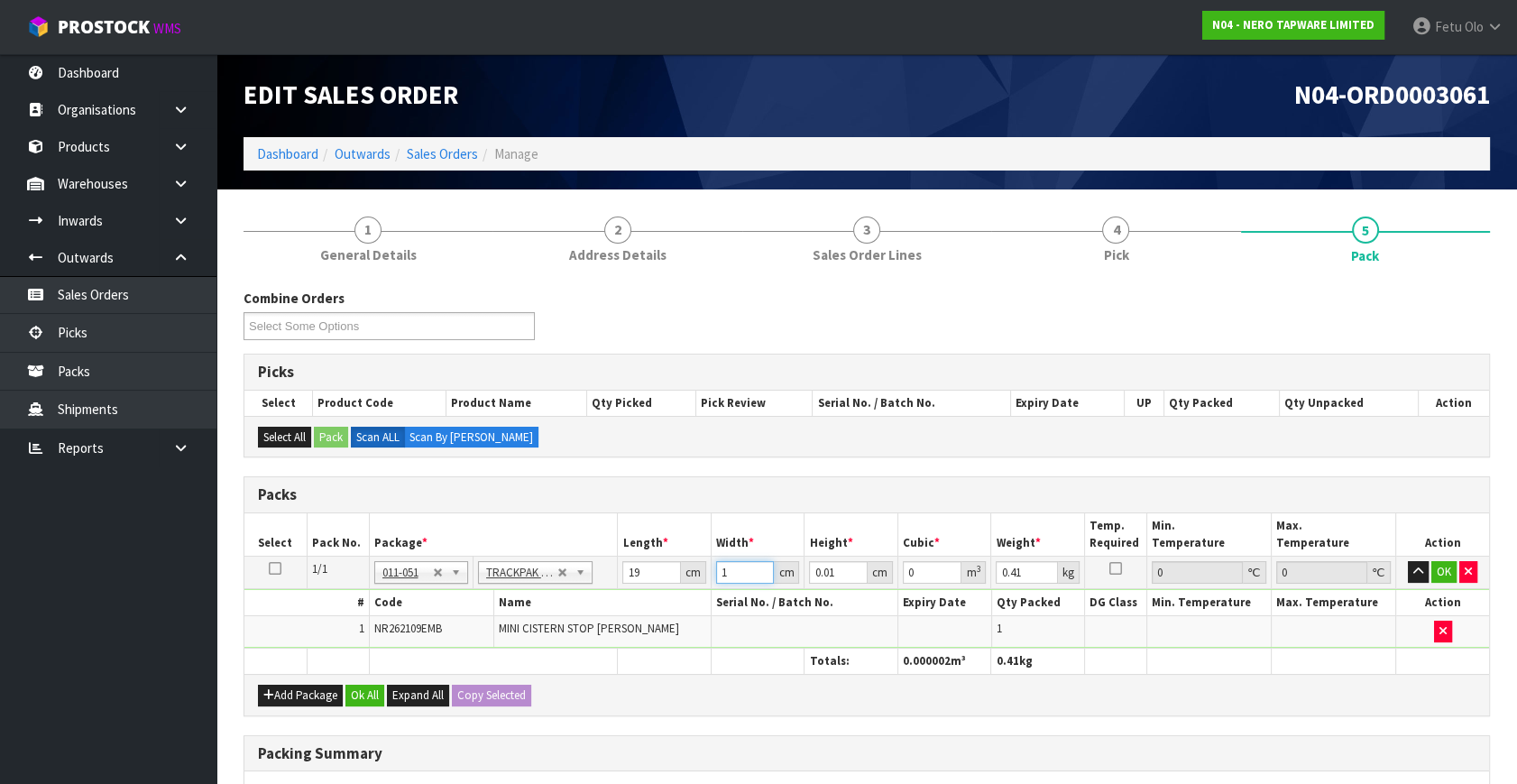
type input "0.000002"
type input "11"
type input "6"
type input "0.001254"
type input "6"
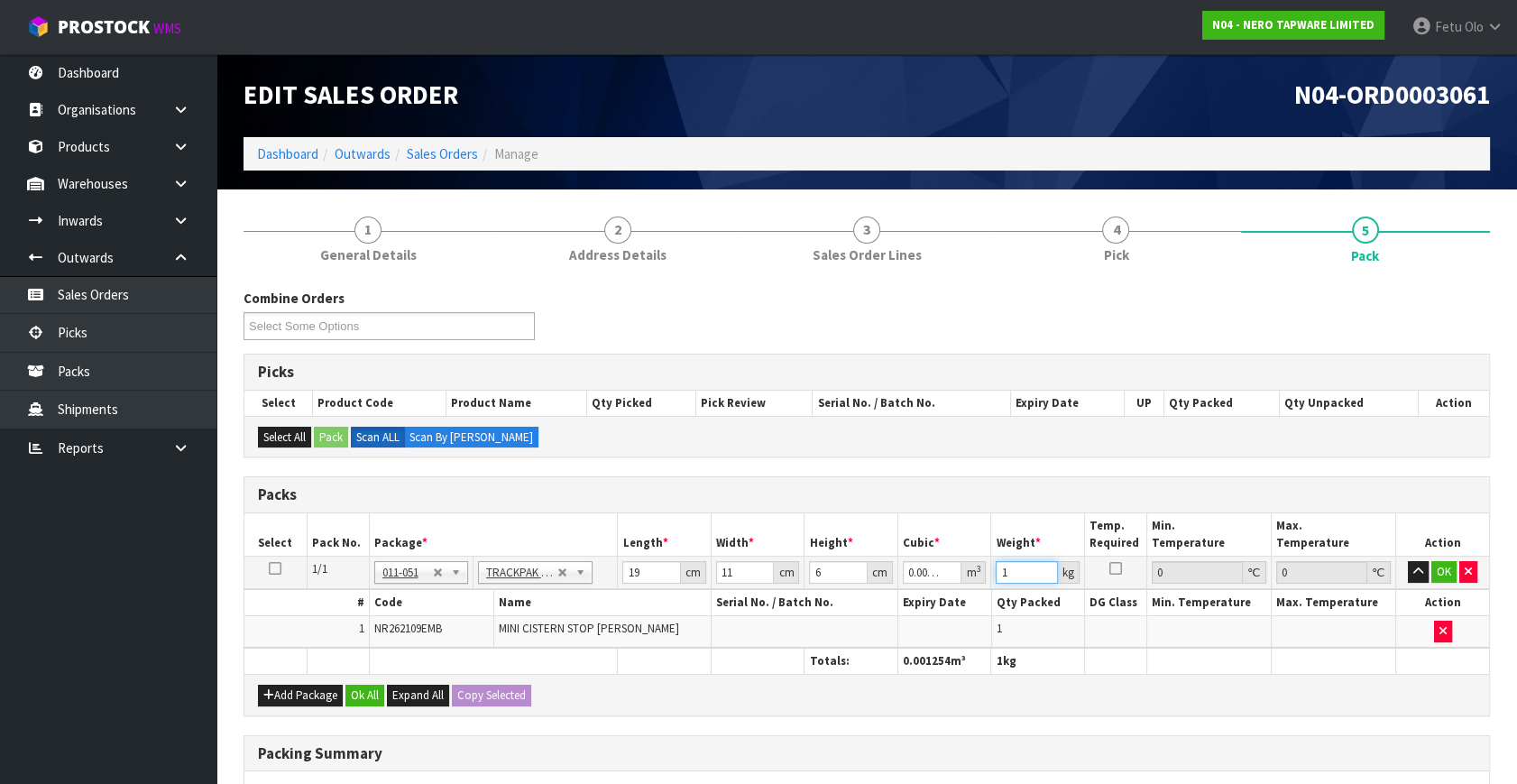
type input "1"
click button "OK" at bounding box center [1444, 571] width 25 height 21
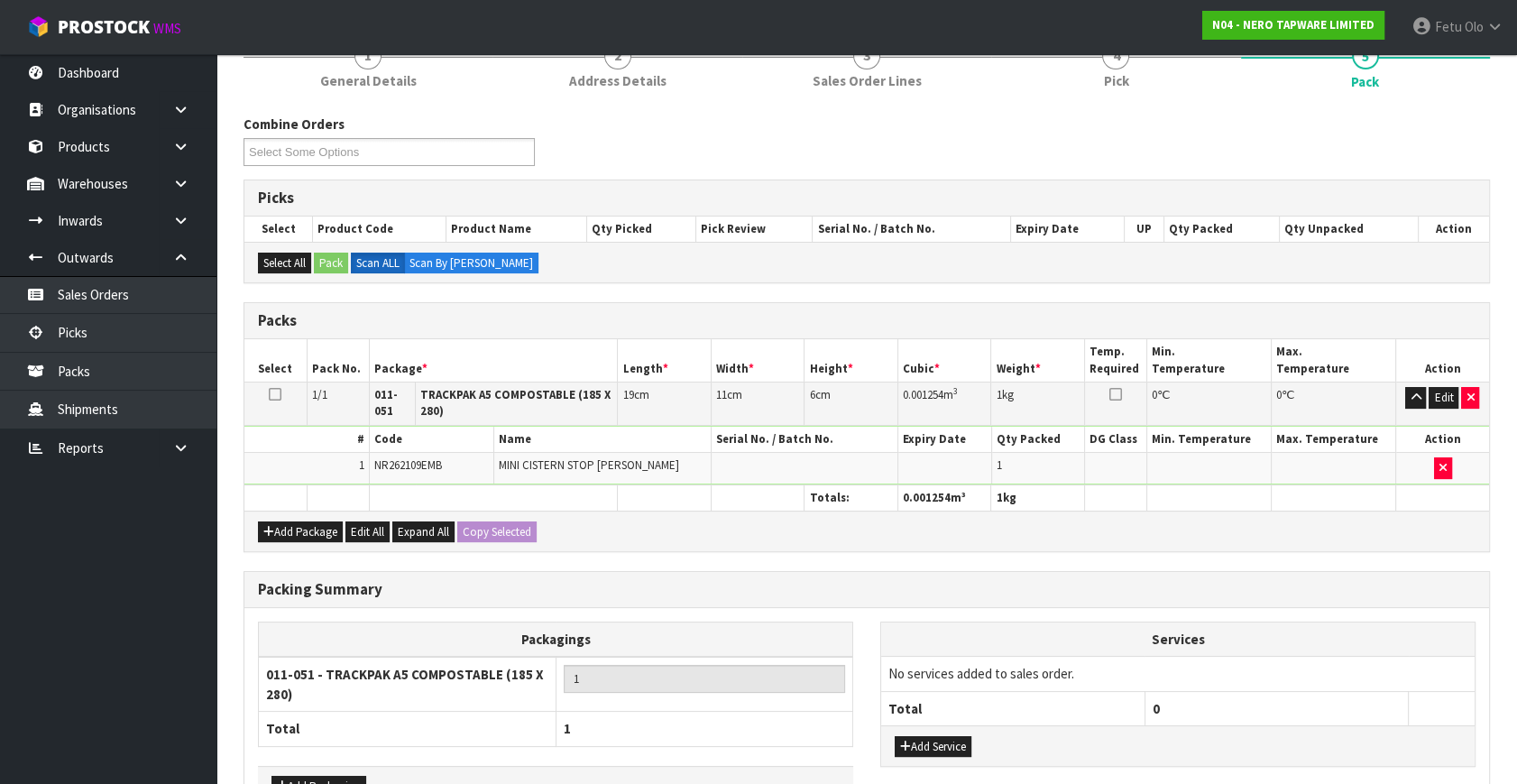
scroll to position [291, 0]
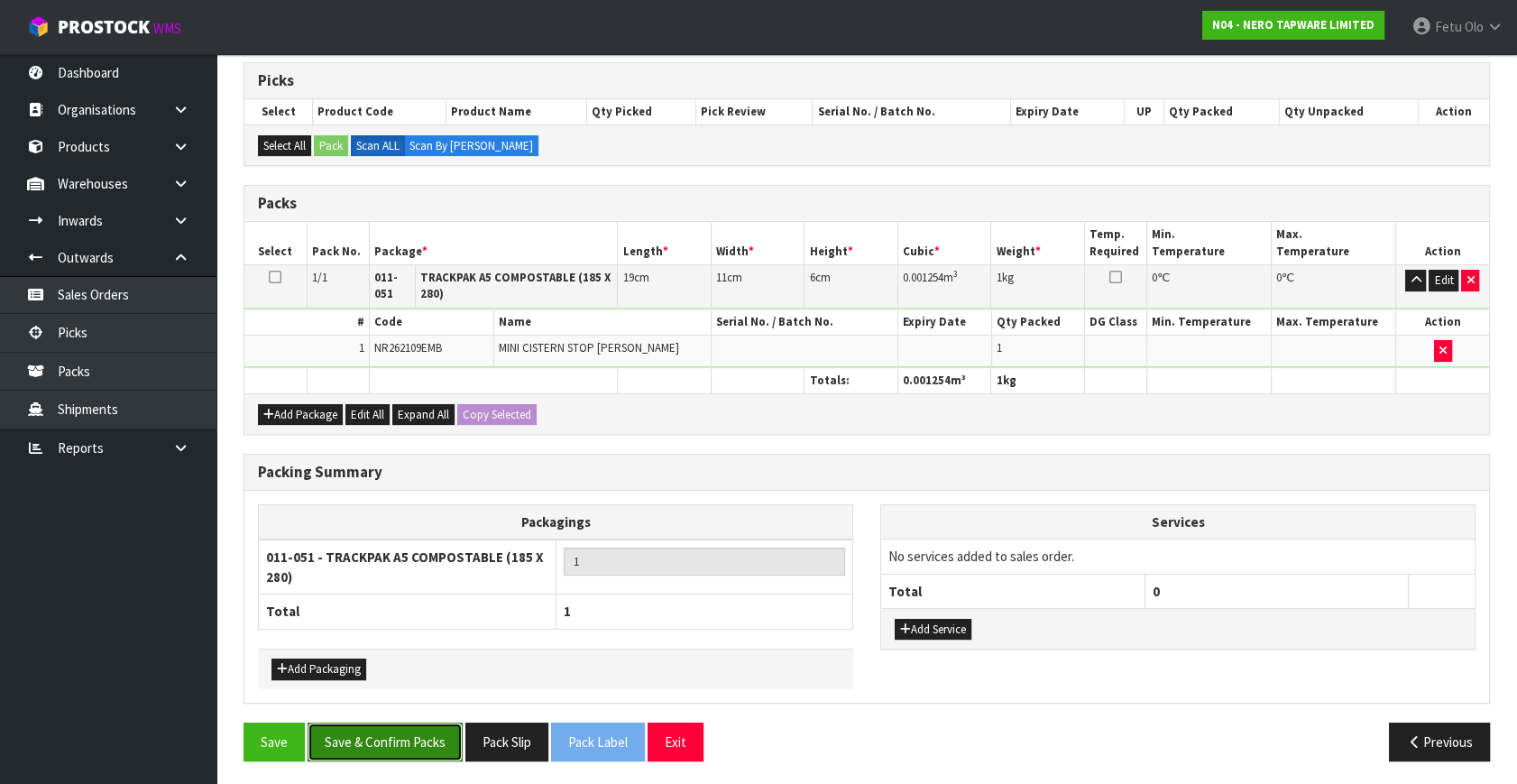
click at [382, 722] on button "Save & Confirm Packs" at bounding box center [385, 742] width 155 height 38
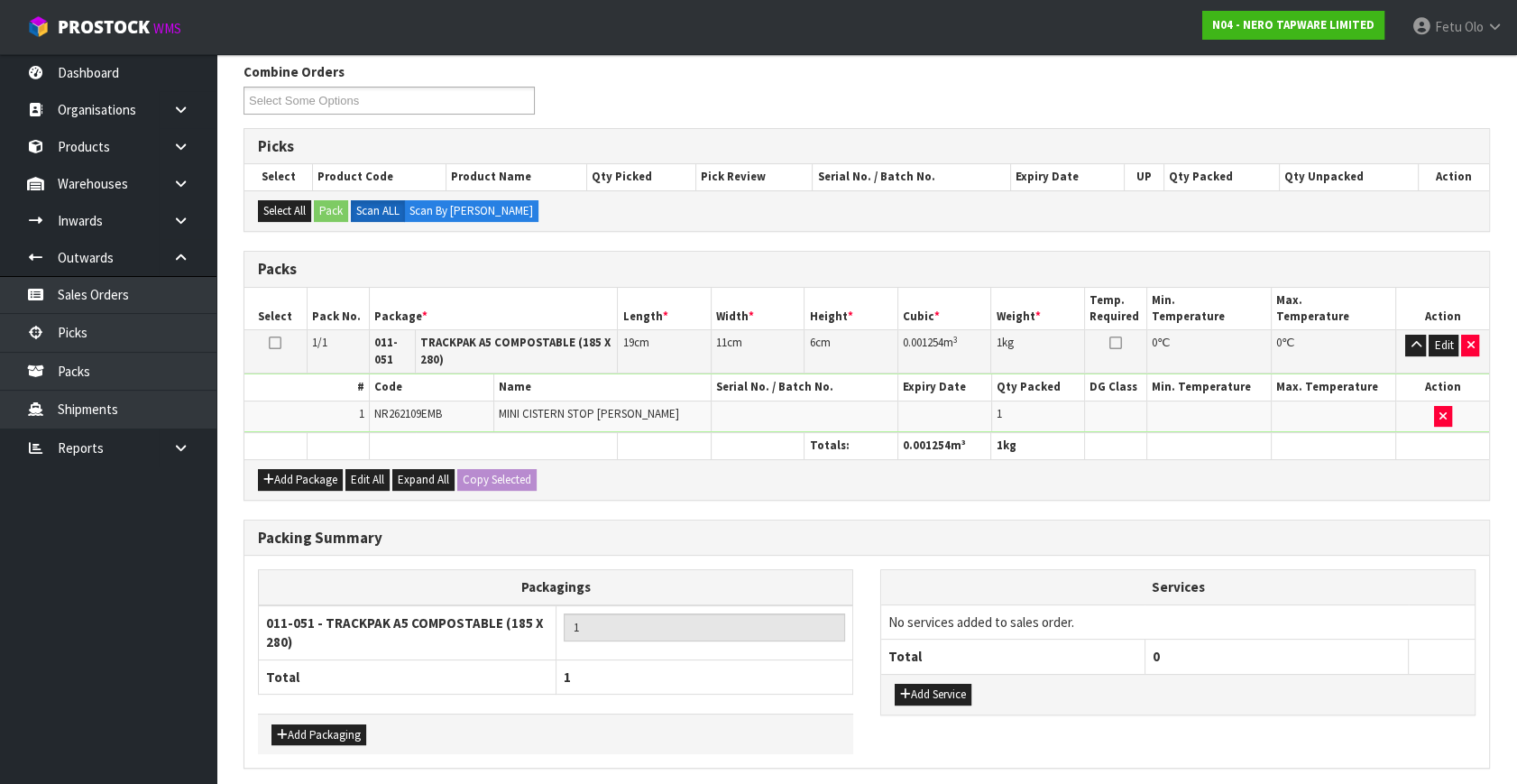
scroll to position [0, 0]
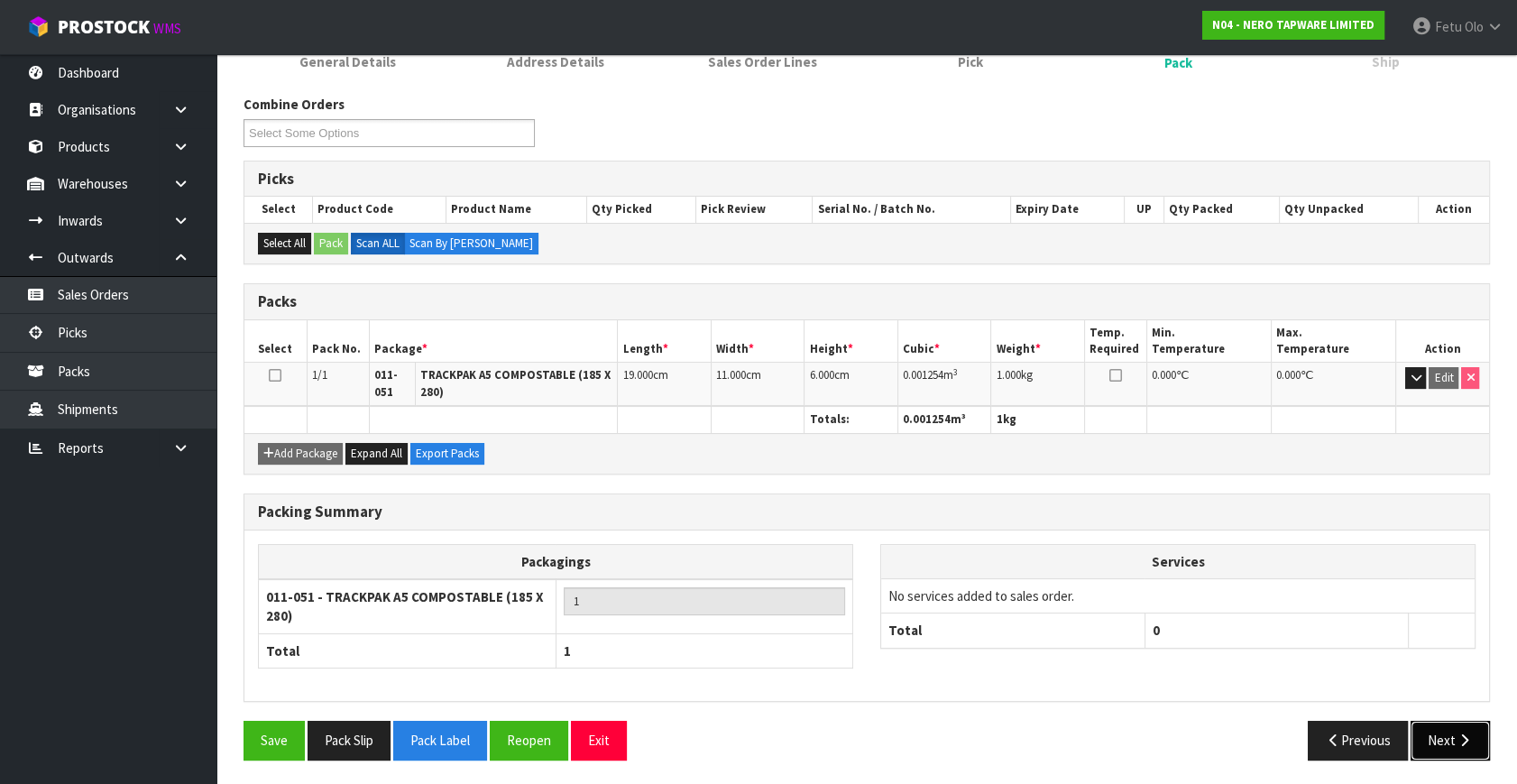
click at [1438, 727] on button "Next" at bounding box center [1450, 740] width 79 height 38
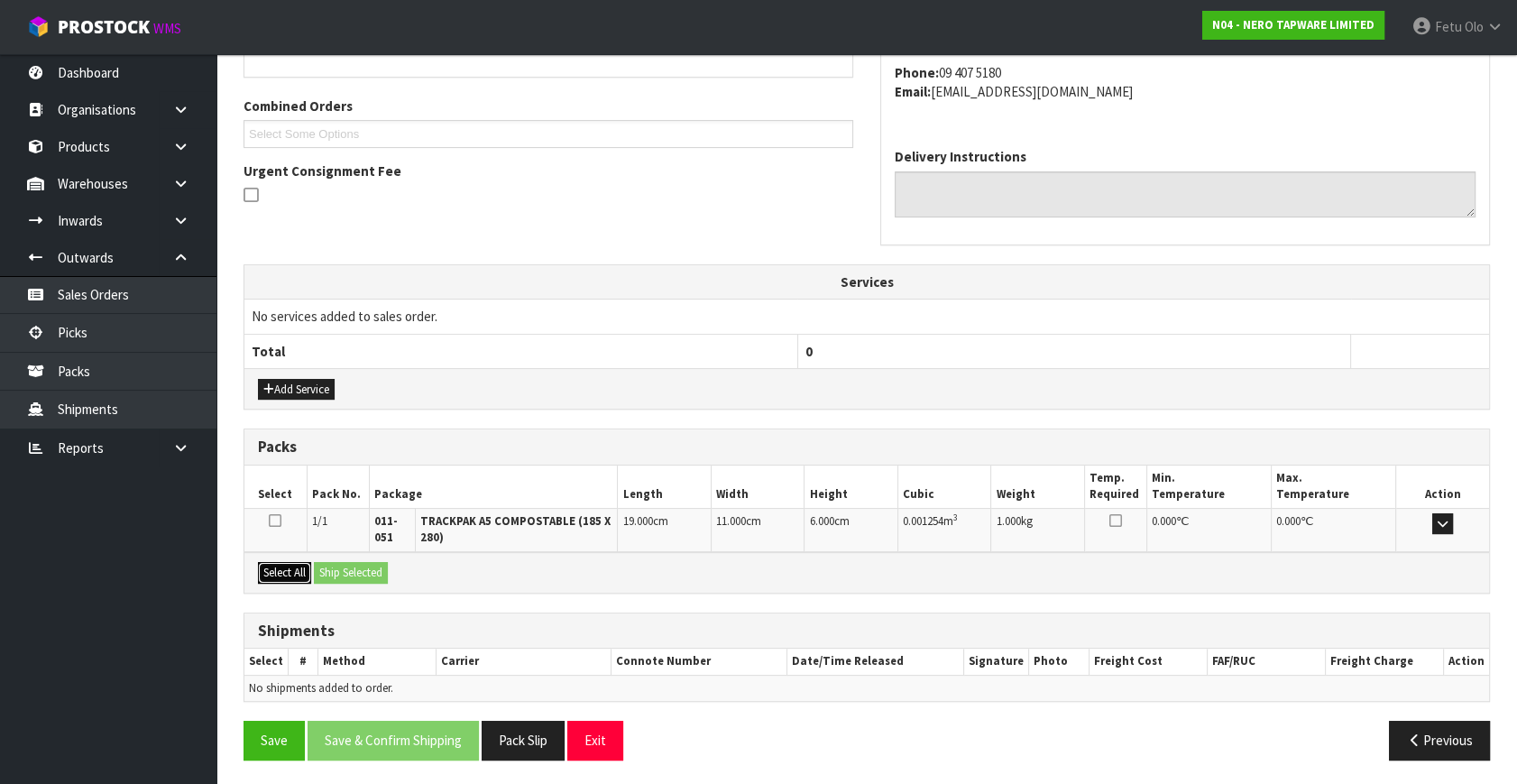
click at [297, 567] on button "Select All" at bounding box center [284, 572] width 53 height 21
click at [335, 567] on button "Ship Selected" at bounding box center [350, 572] width 74 height 21
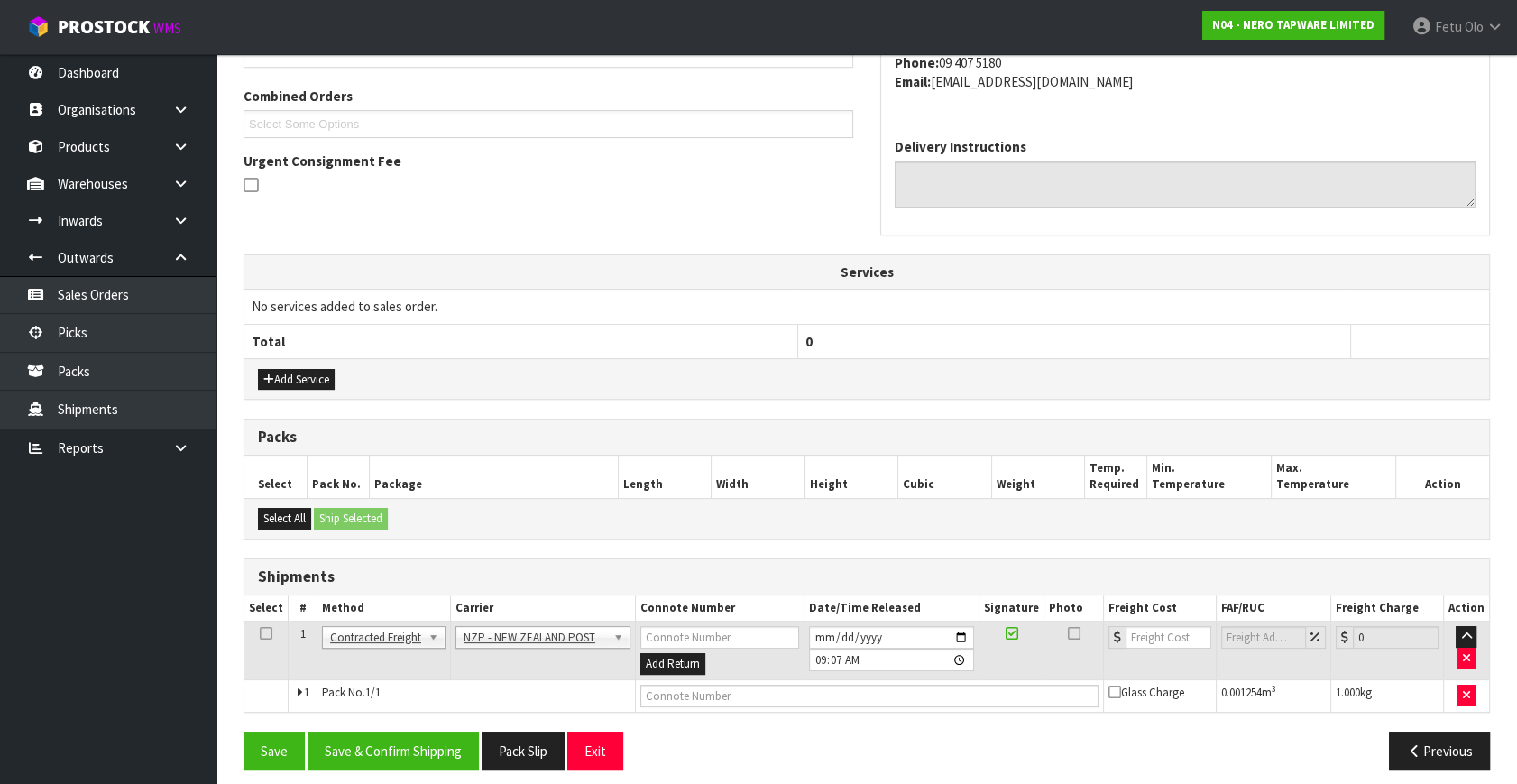
scroll to position [457, 0]
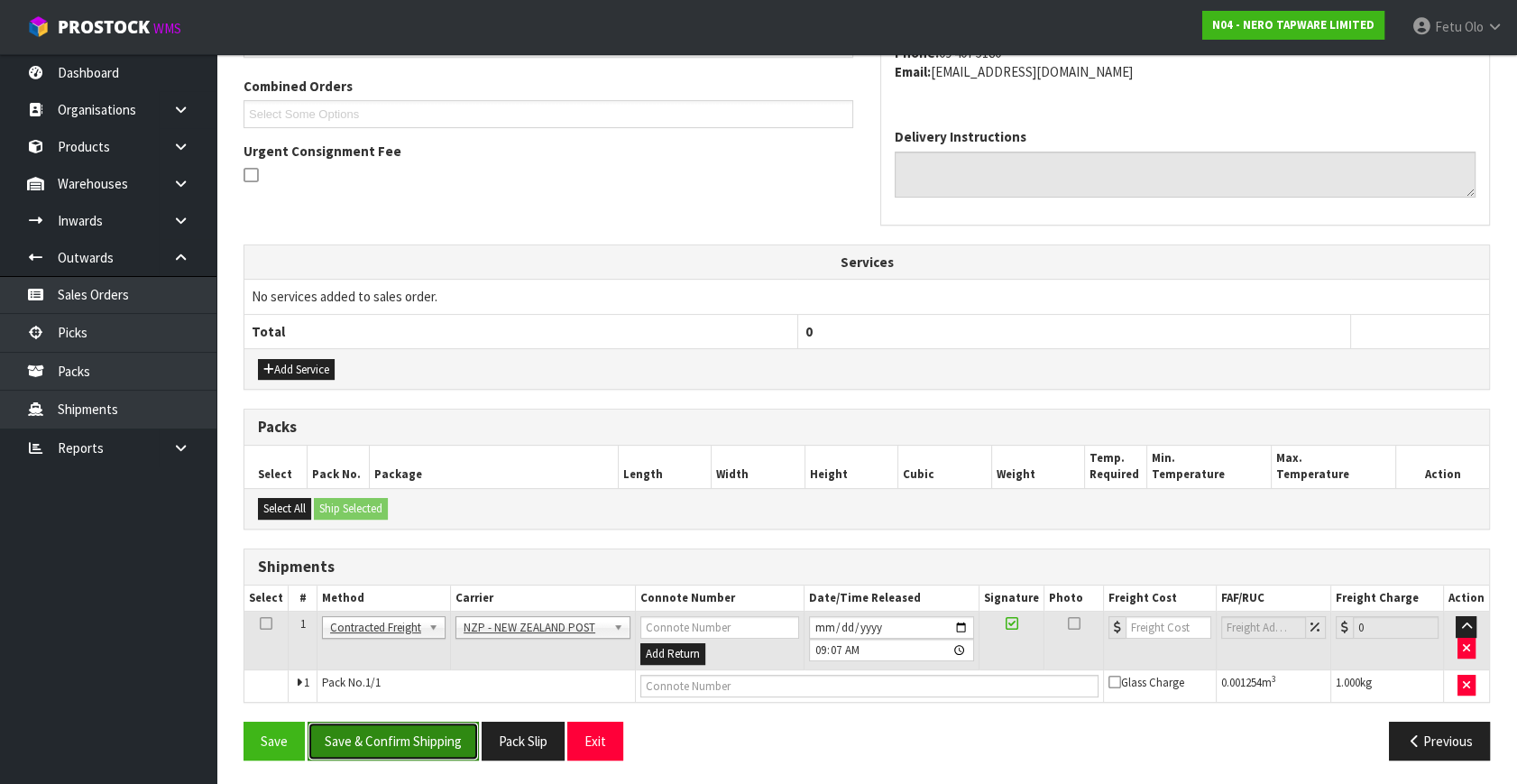
click at [428, 743] on button "Save & Confirm Shipping" at bounding box center [393, 741] width 171 height 38
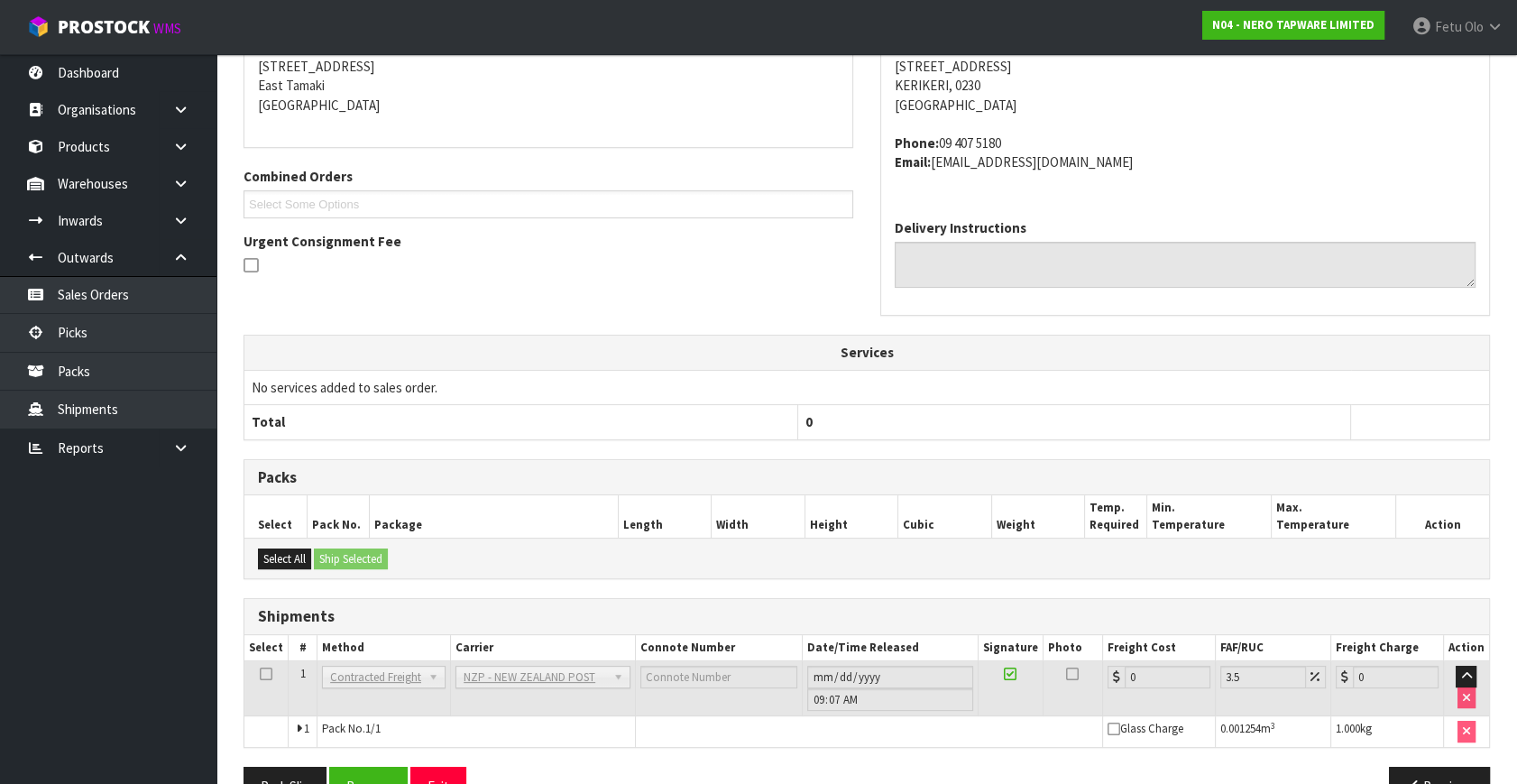
scroll to position [432, 0]
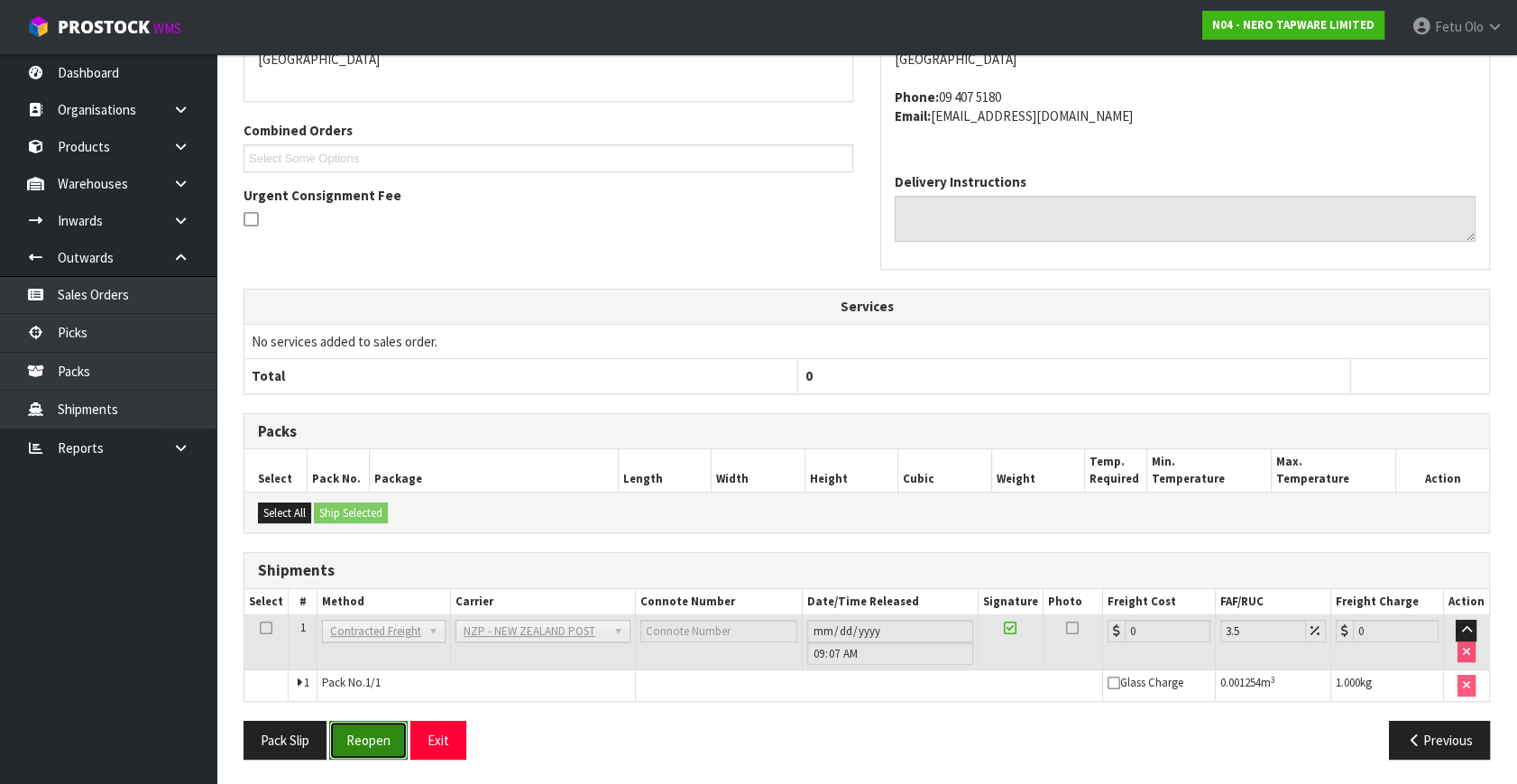
click at [373, 734] on button "Reopen" at bounding box center [368, 740] width 79 height 38
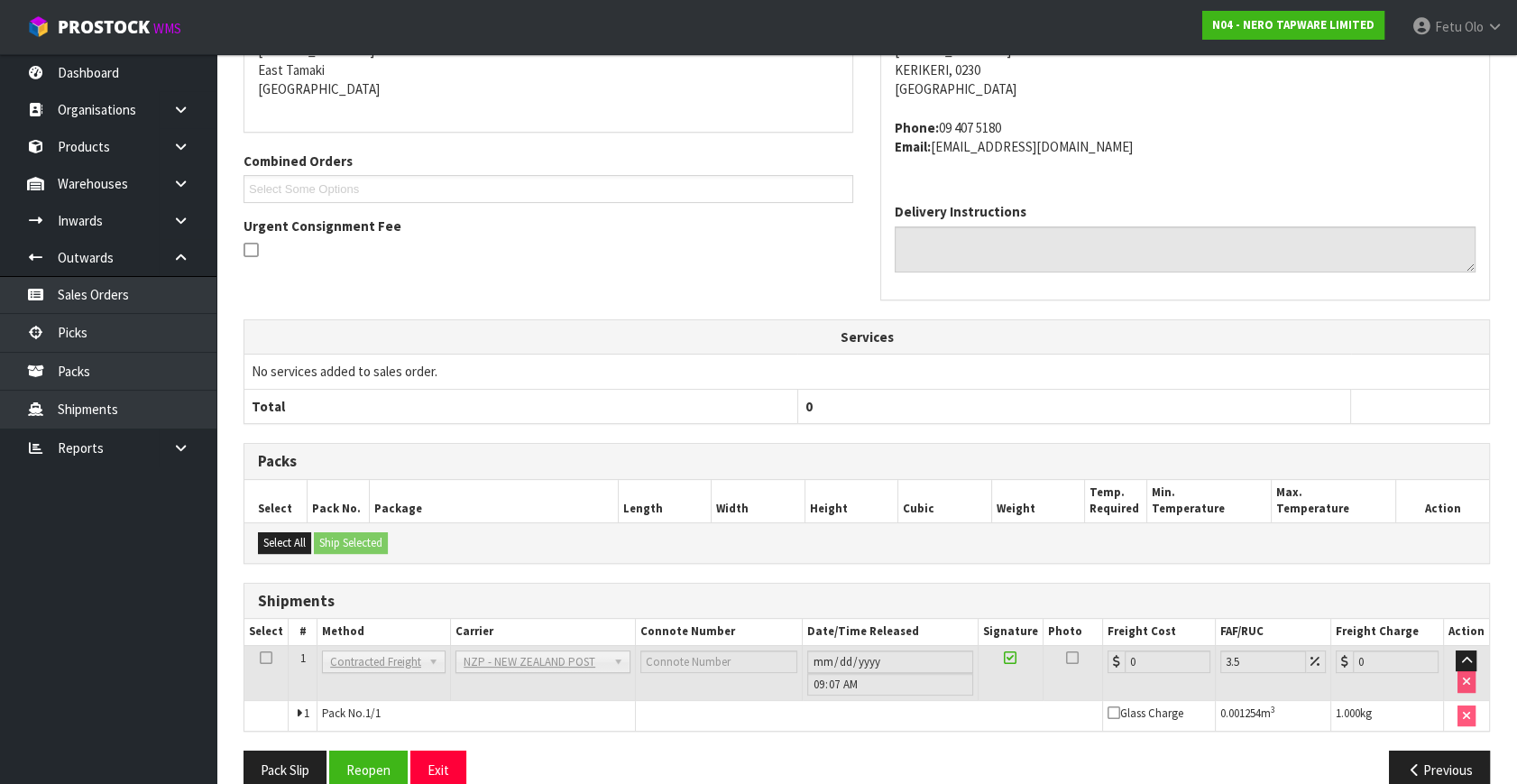
scroll to position [413, 0]
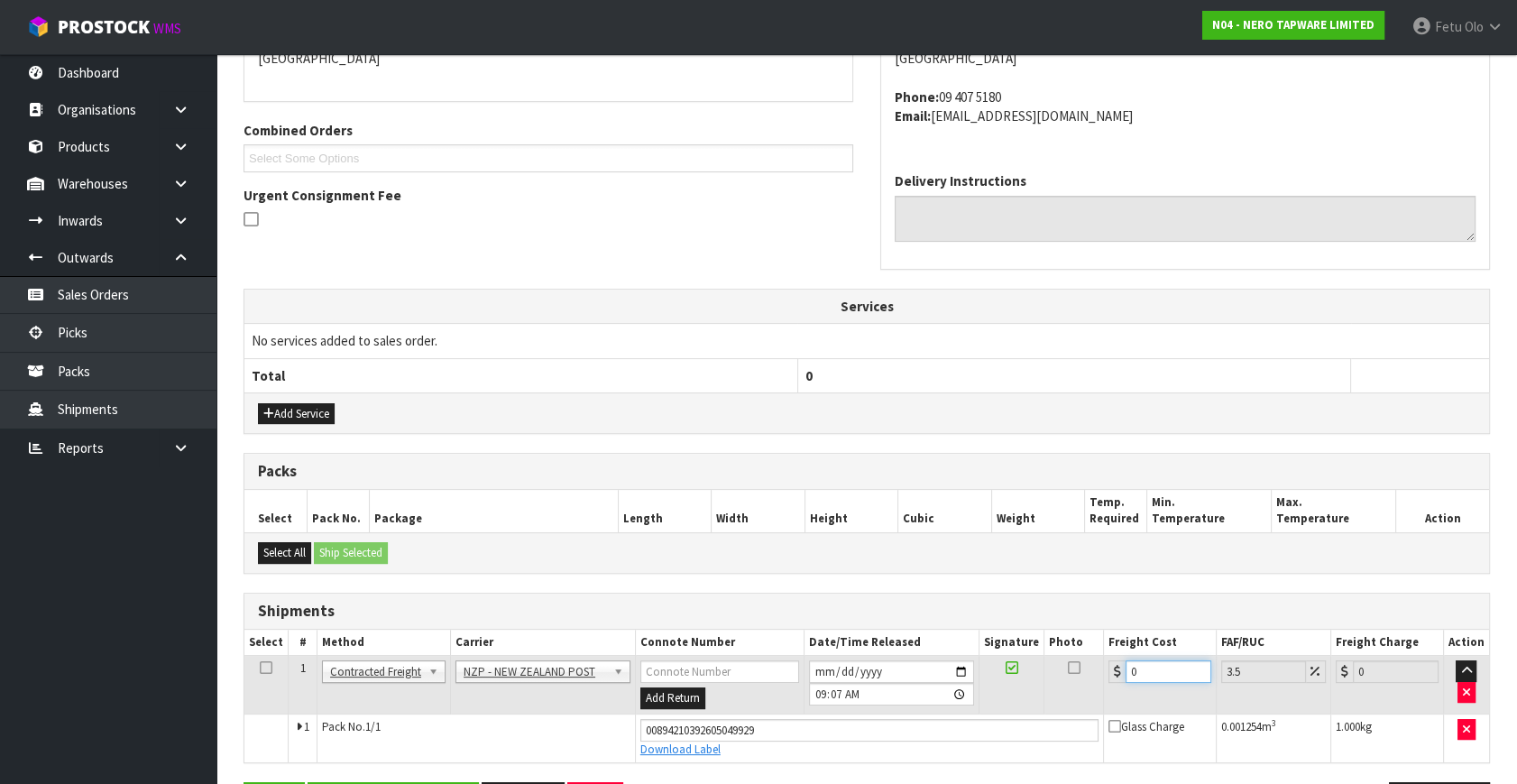
click at [783, 724] on tbody "1 Client Local Pickup Customer Local Pickup Company Freight Contracted Freight …" at bounding box center [867, 708] width 1245 height 107
type input "4"
type input "4.14"
type input "4.03"
type input "4.17"
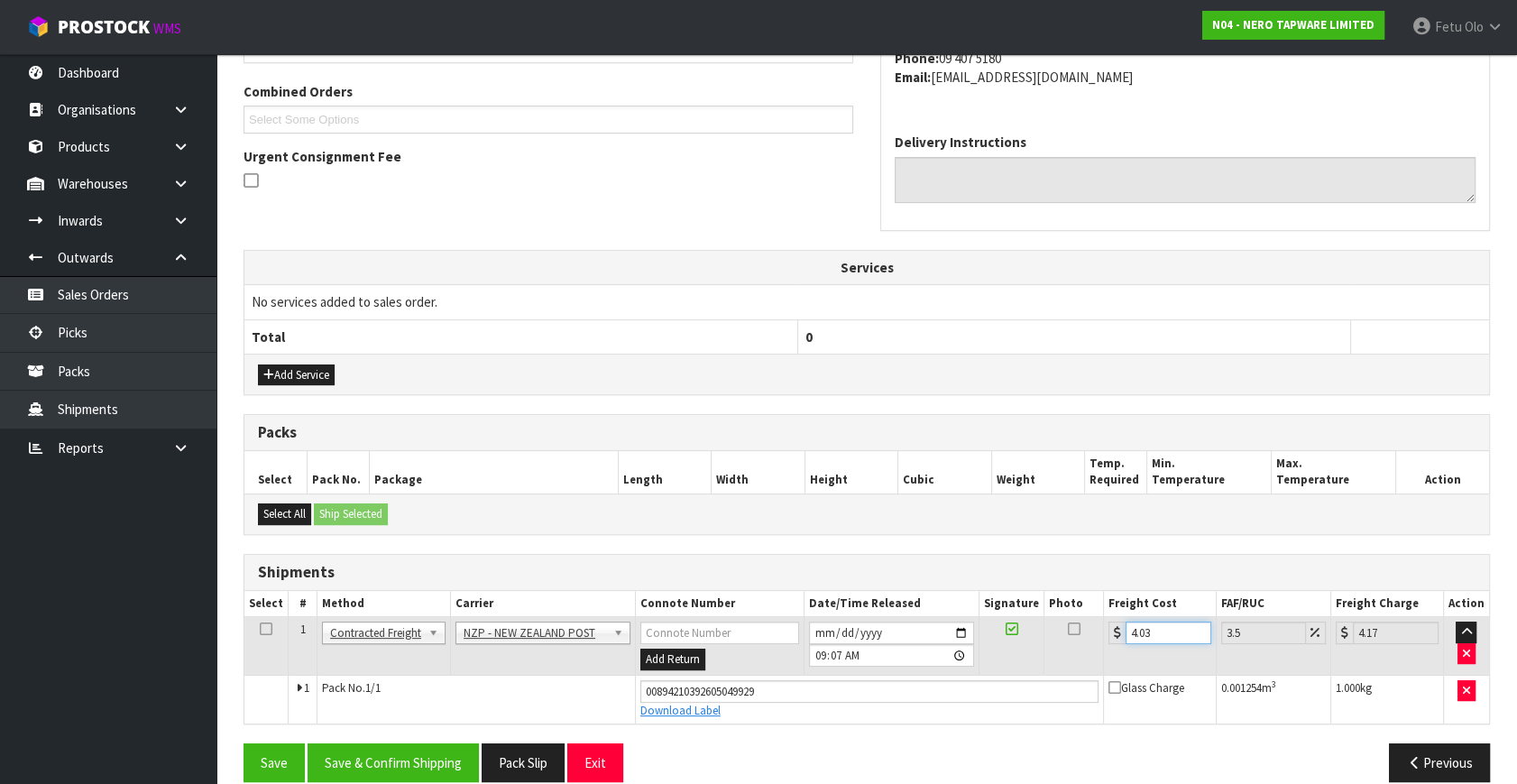
scroll to position [473, 0]
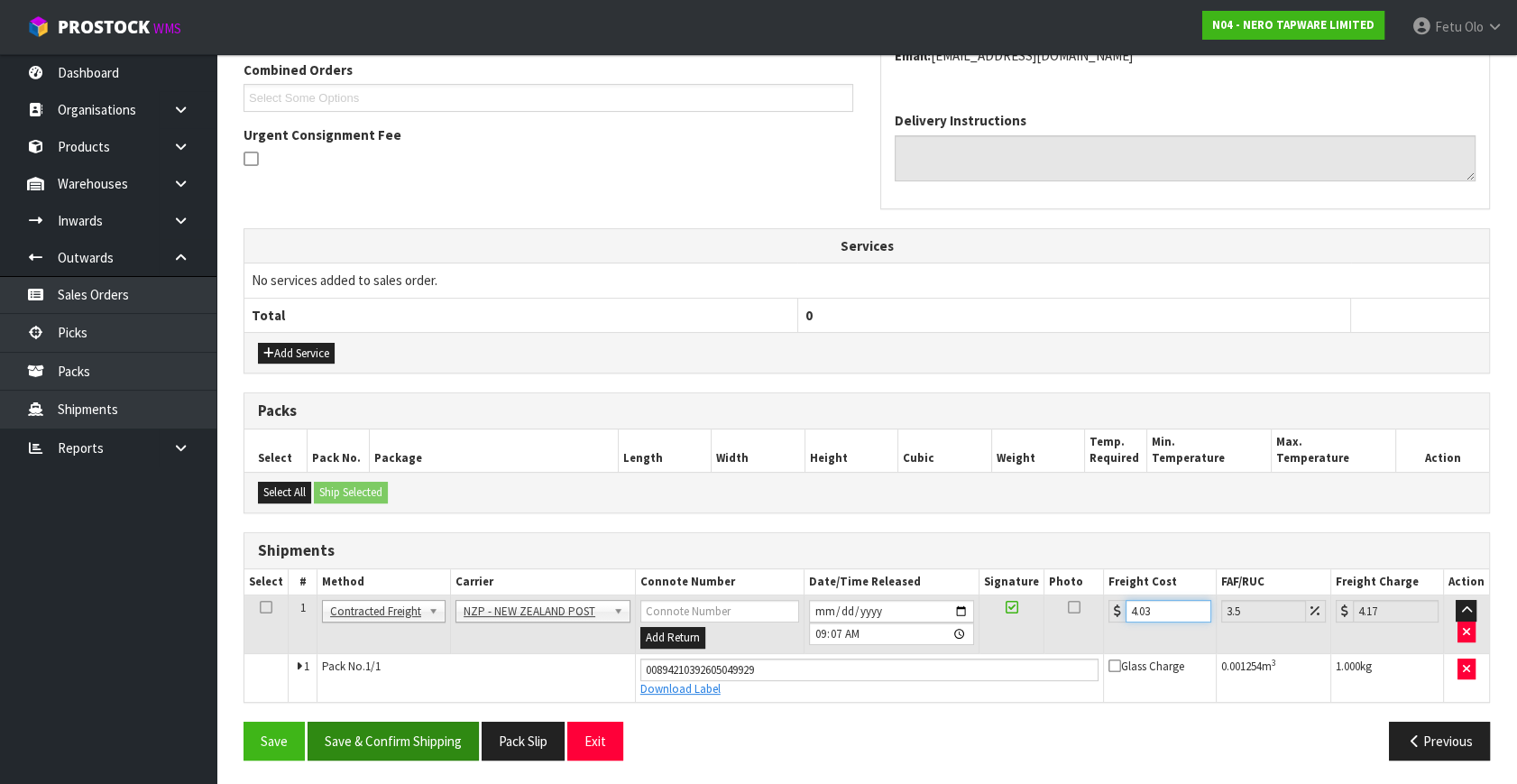
type input "4.03"
click at [420, 734] on button "Save & Confirm Shipping" at bounding box center [393, 741] width 171 height 38
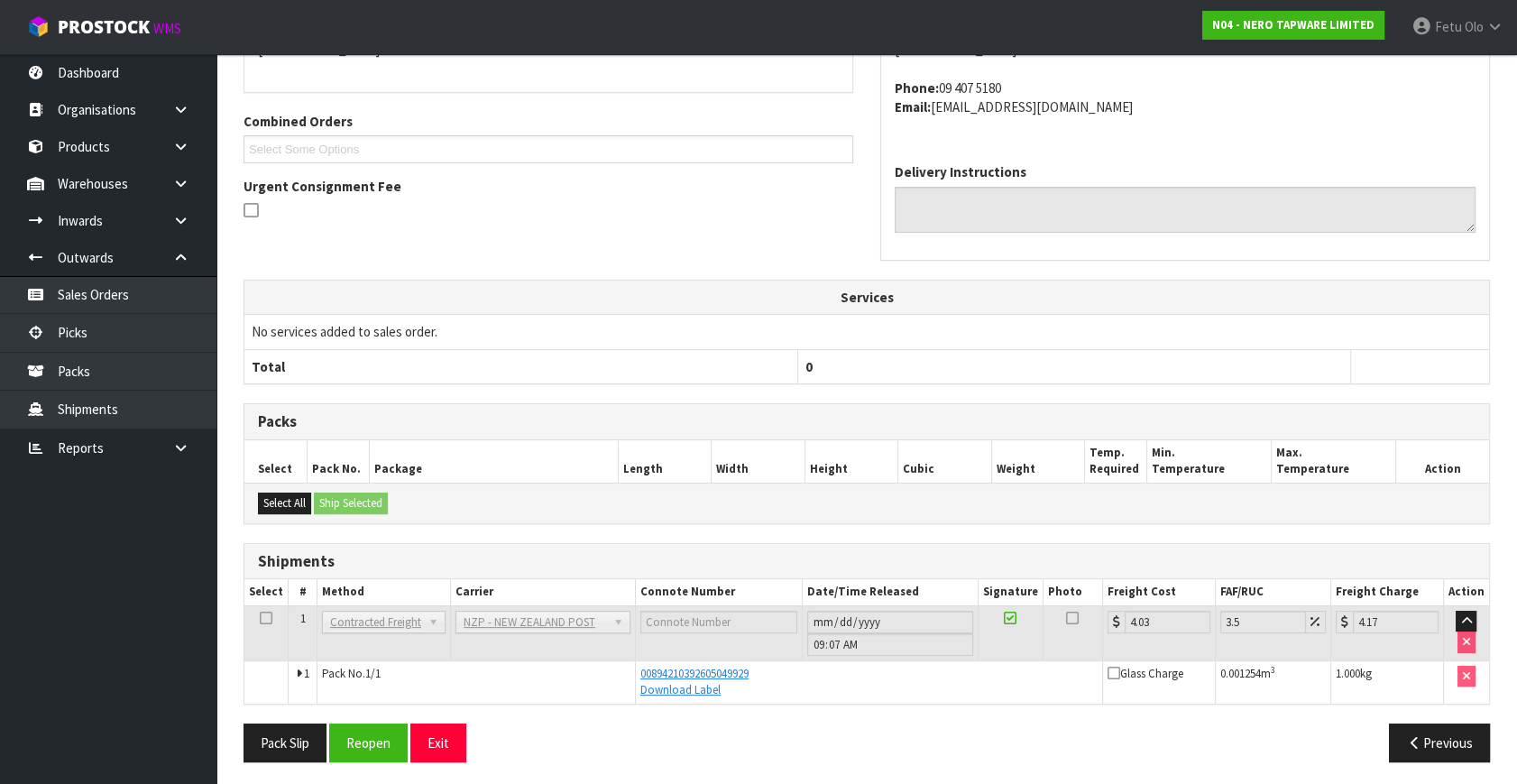
scroll to position [424, 0]
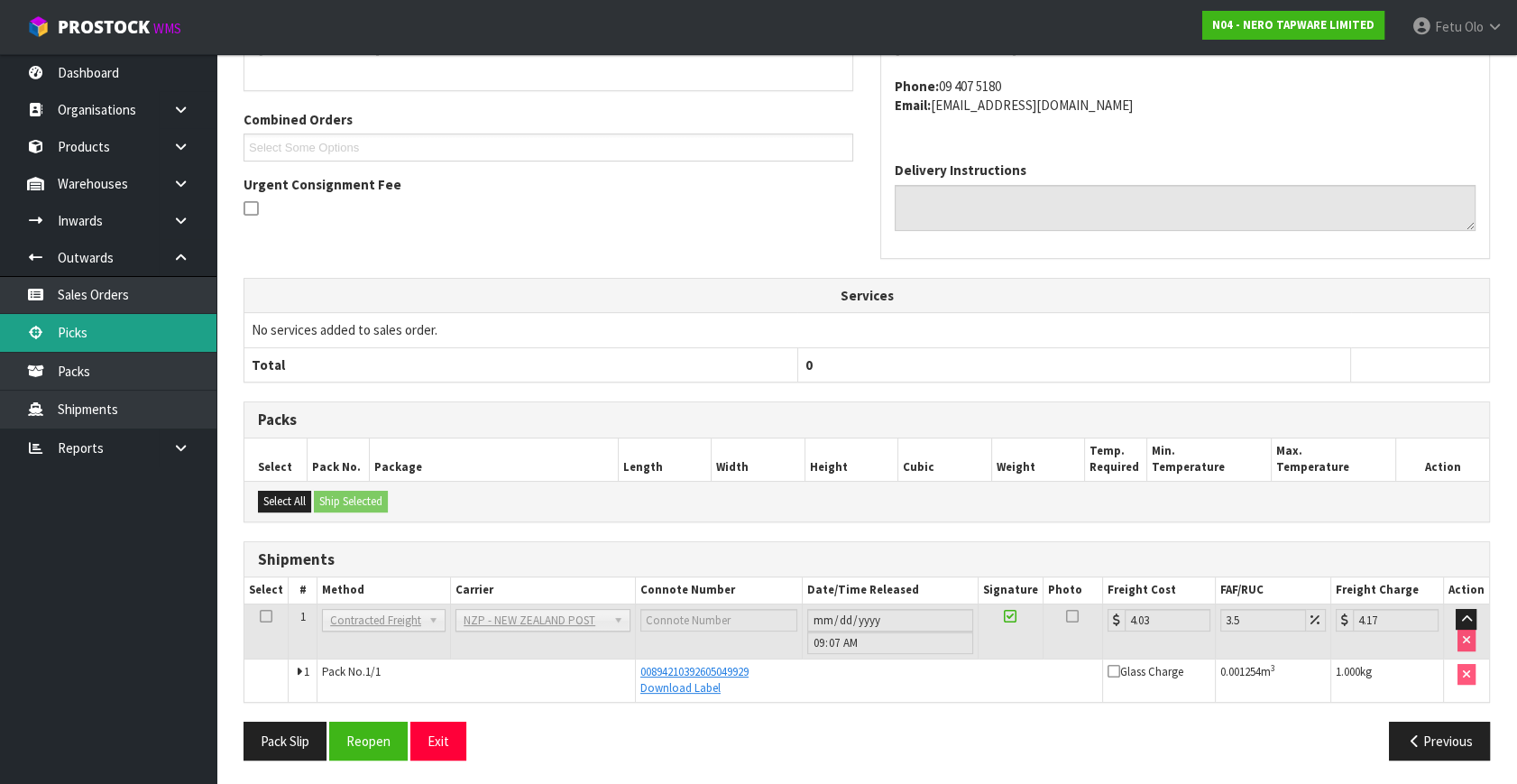
click at [126, 338] on link "Picks" at bounding box center [108, 332] width 216 height 37
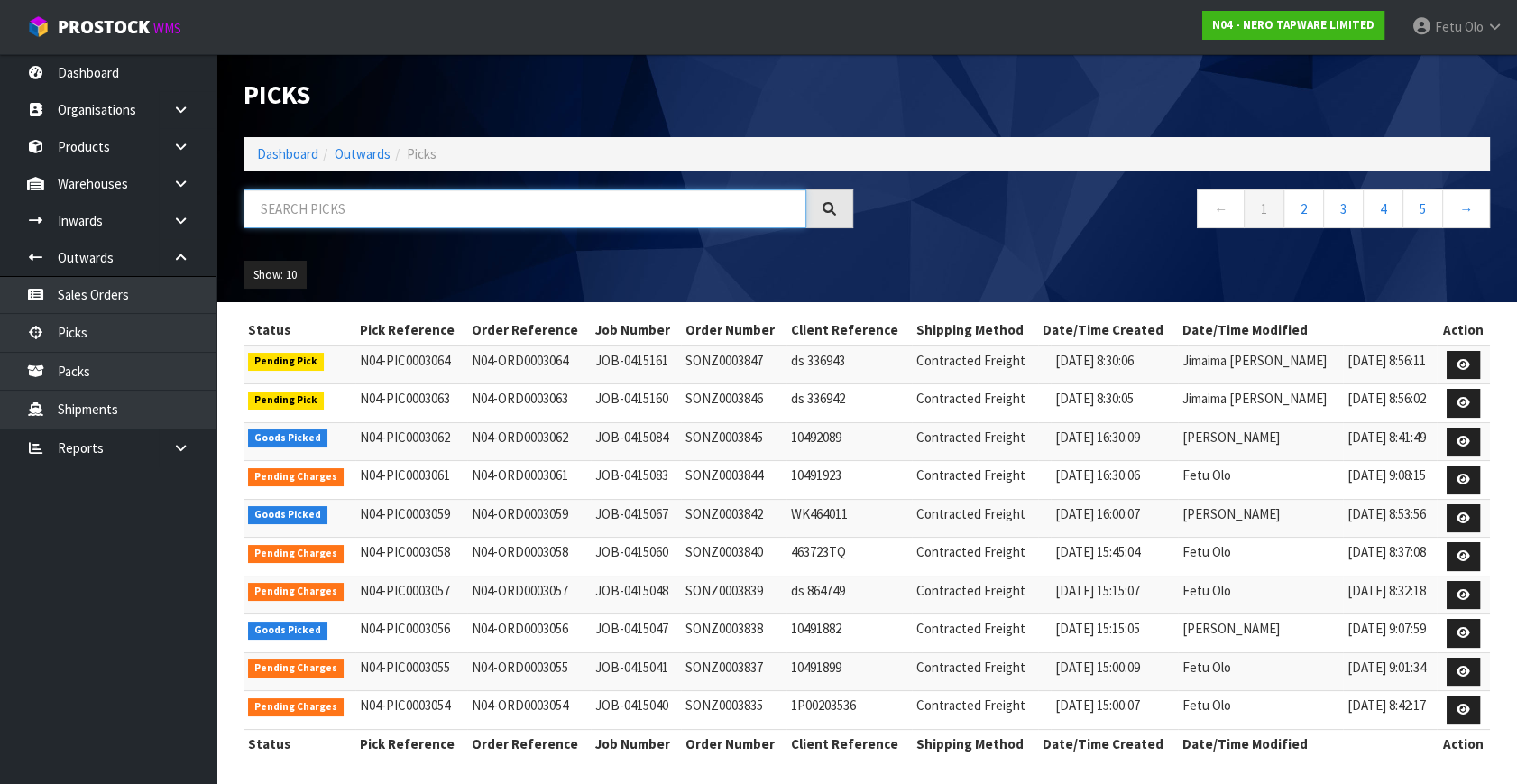
click at [450, 217] on input "text" at bounding box center [524, 209] width 563 height 38
type input "3051"
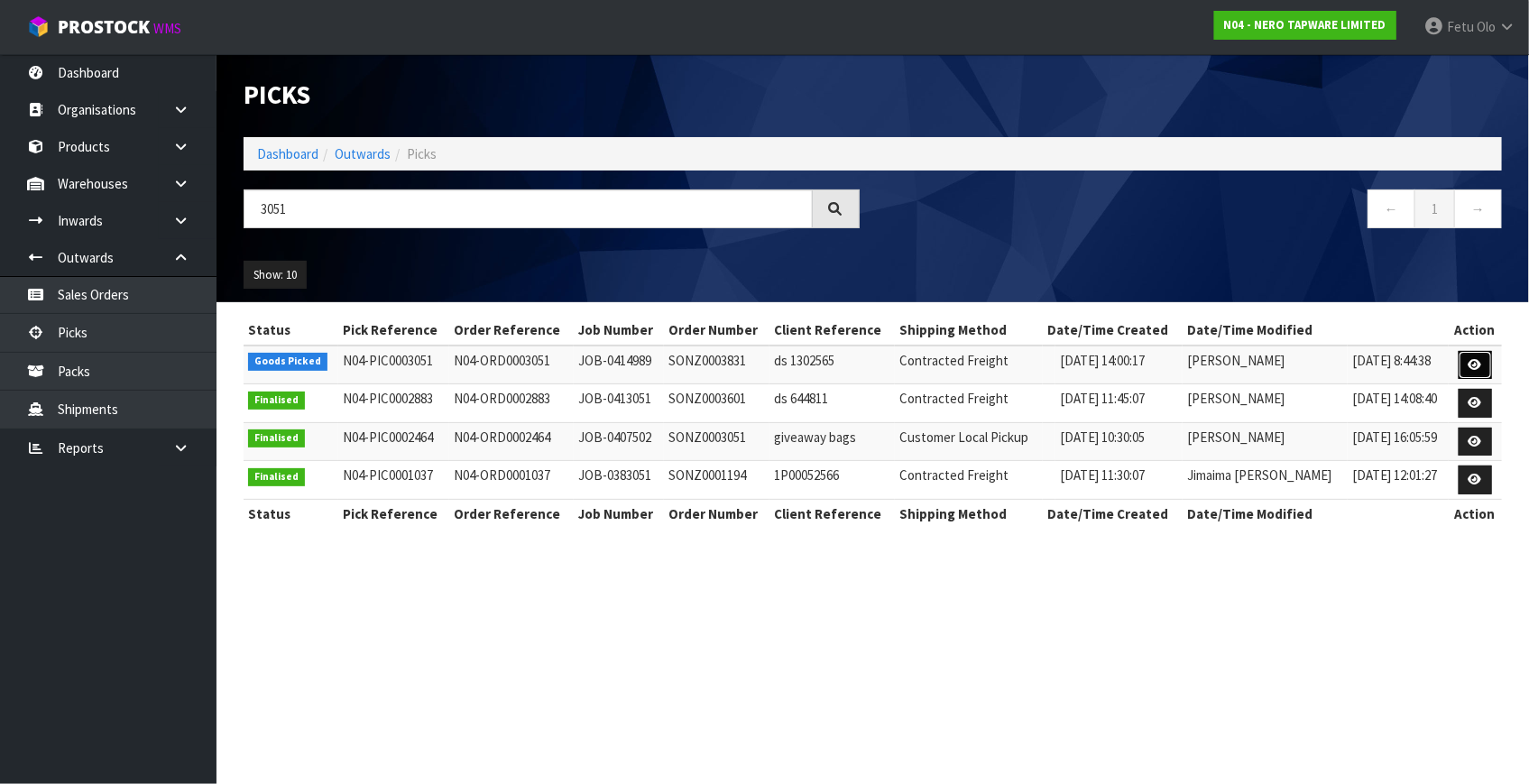
click at [1482, 354] on link at bounding box center [1475, 366] width 34 height 29
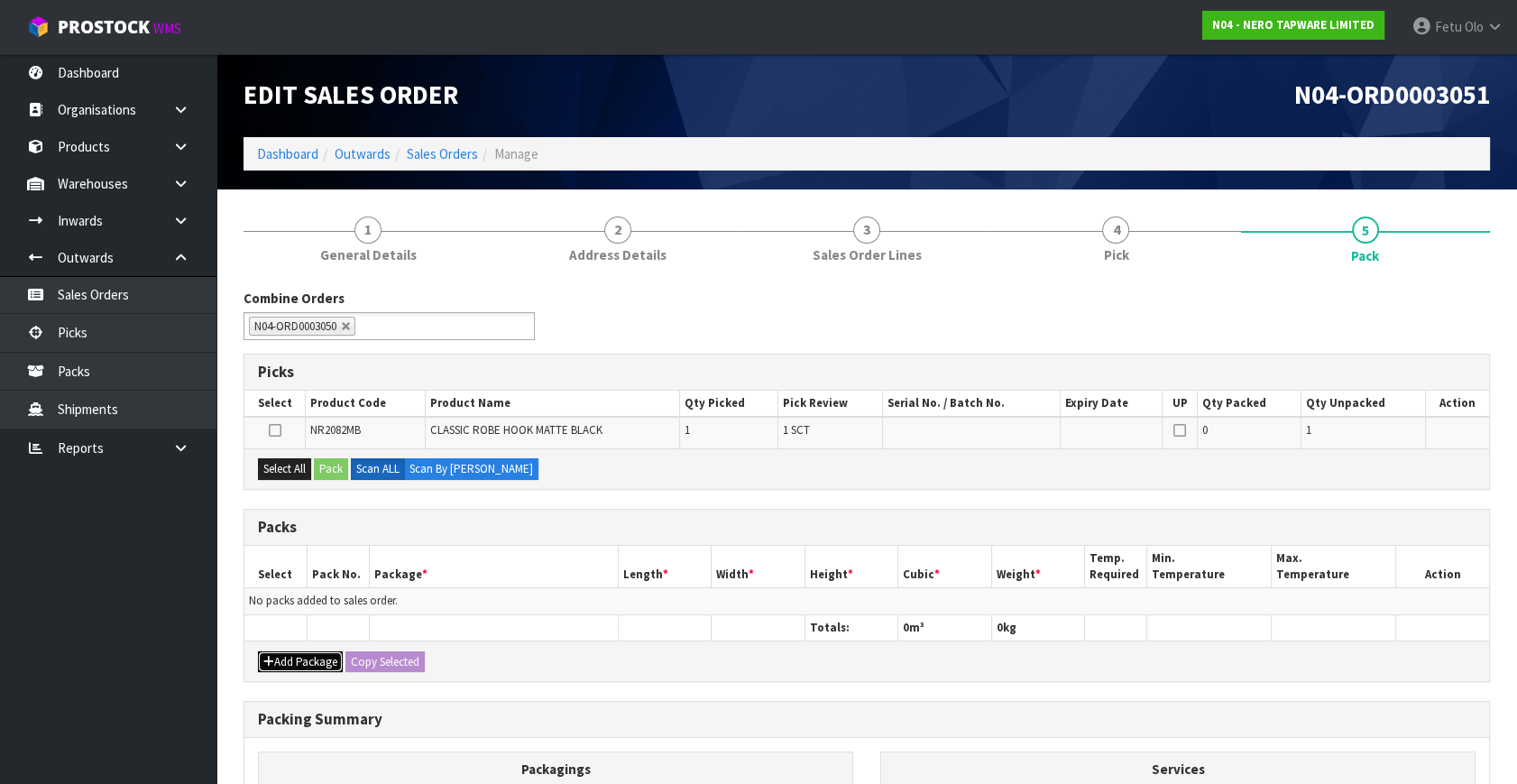
click at [270, 655] on icon "button" at bounding box center [268, 661] width 11 height 12
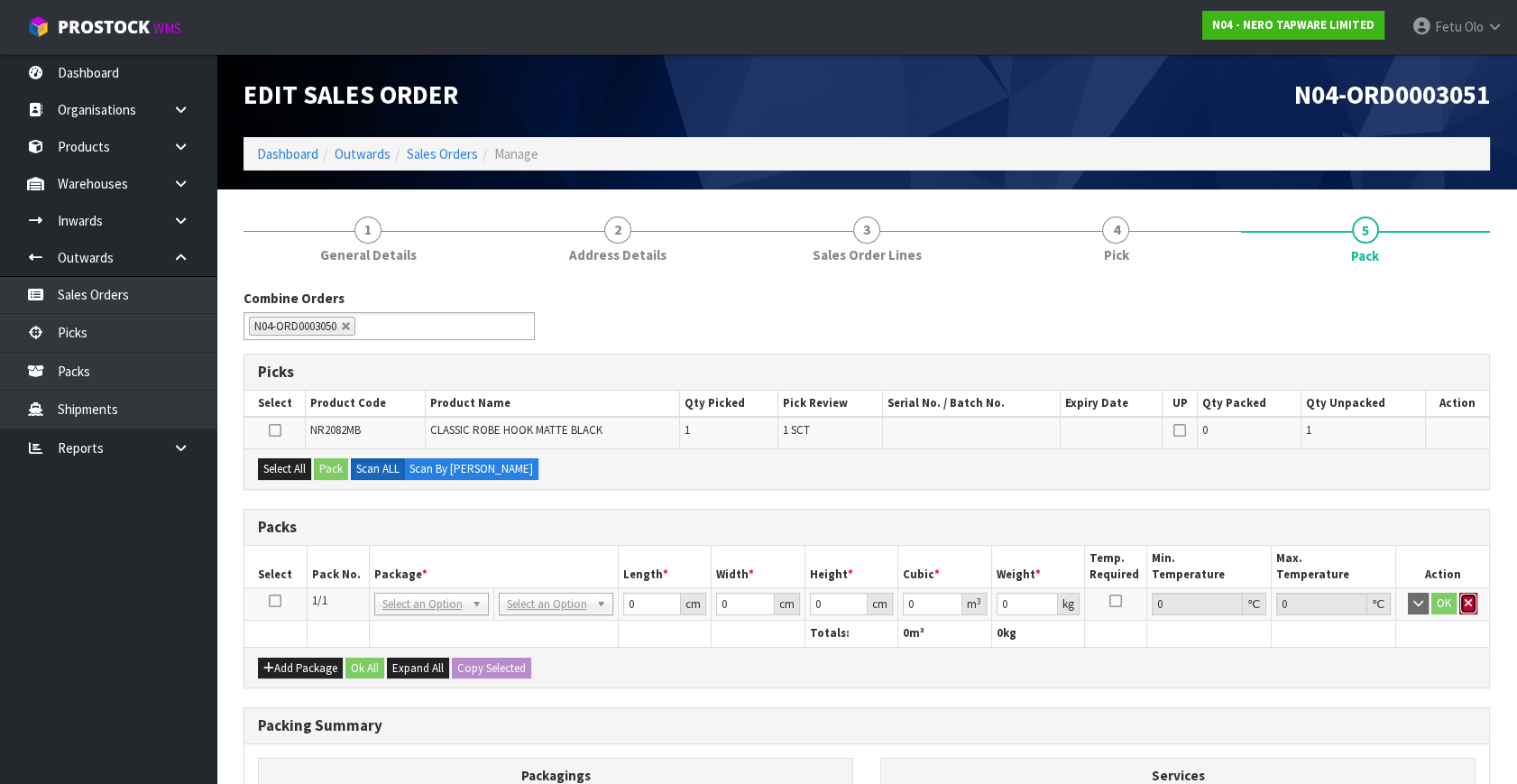
click at [1463, 607] on button "button" at bounding box center [1468, 603] width 18 height 21
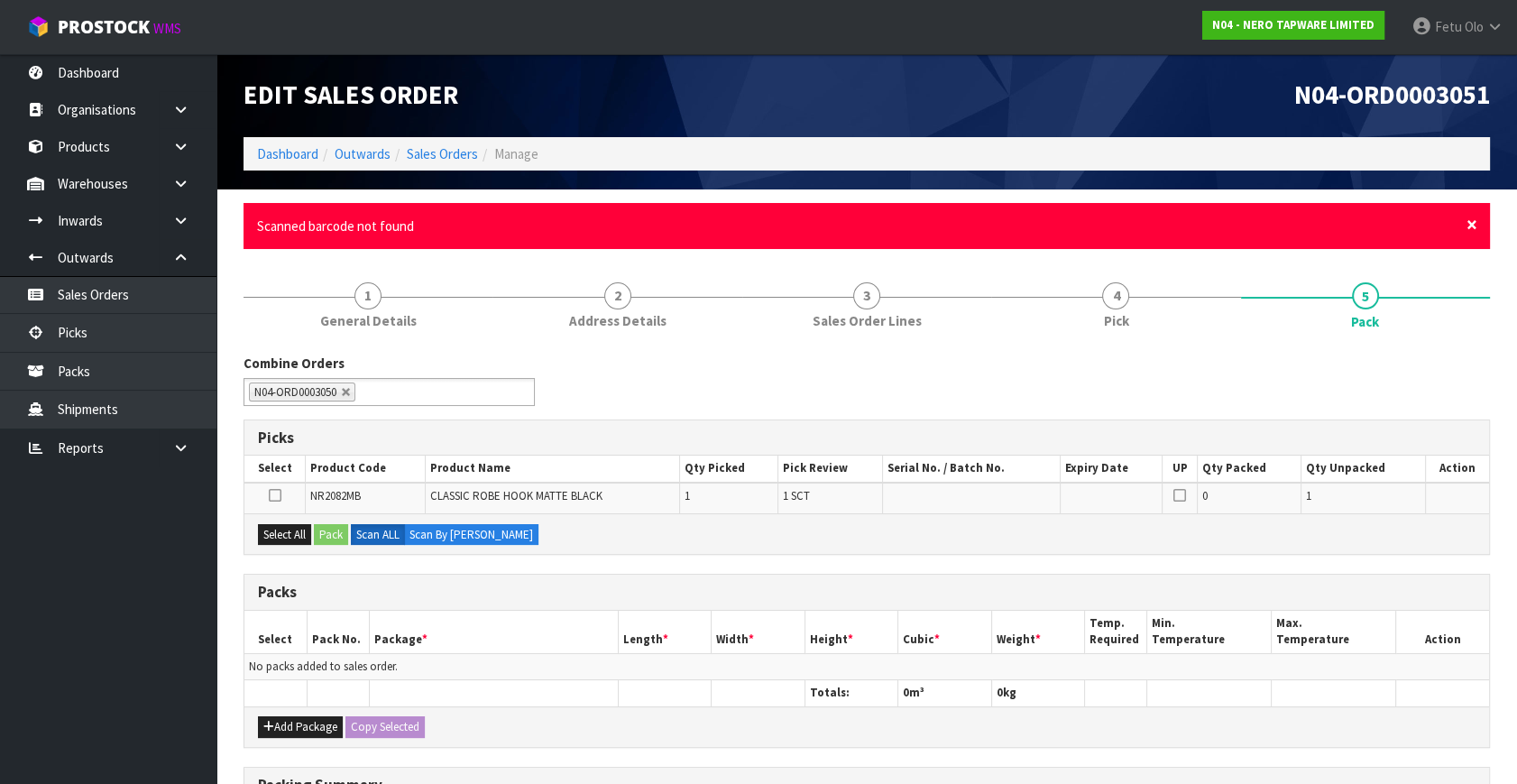
click at [1472, 224] on span "×" at bounding box center [1471, 224] width 11 height 25
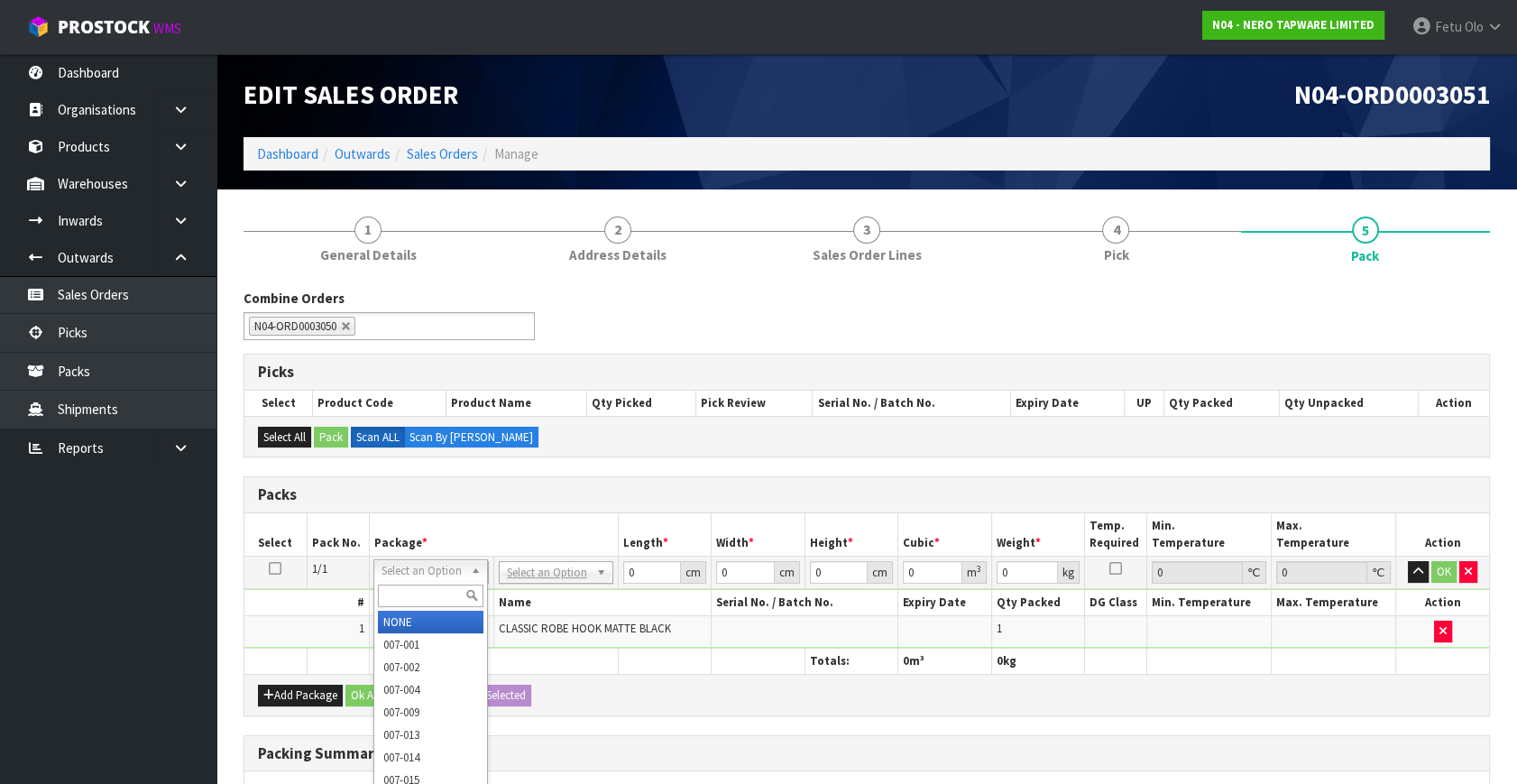
drag, startPoint x: 419, startPoint y: 615, endPoint x: 462, endPoint y: 620, distance: 43.3
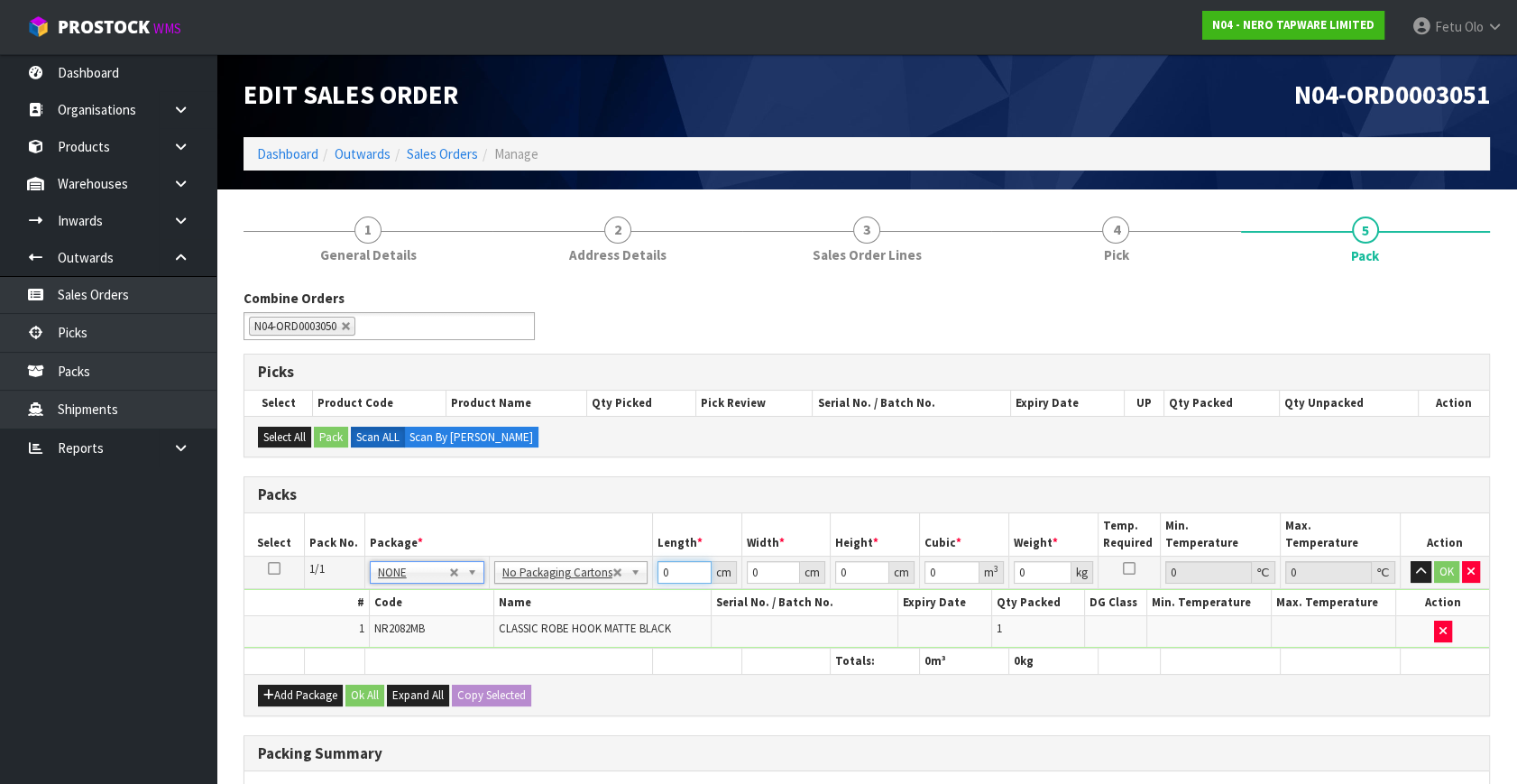
drag, startPoint x: 674, startPoint y: 569, endPoint x: 567, endPoint y: 614, distance: 116.1
click at [567, 614] on tbody "1/1 NONE 007-001 007-002 007-004 007-009 007-013 007-014 007-015 007-017 007-01…" at bounding box center [867, 602] width 1245 height 92
type input "72"
type input "36"
type input "1"
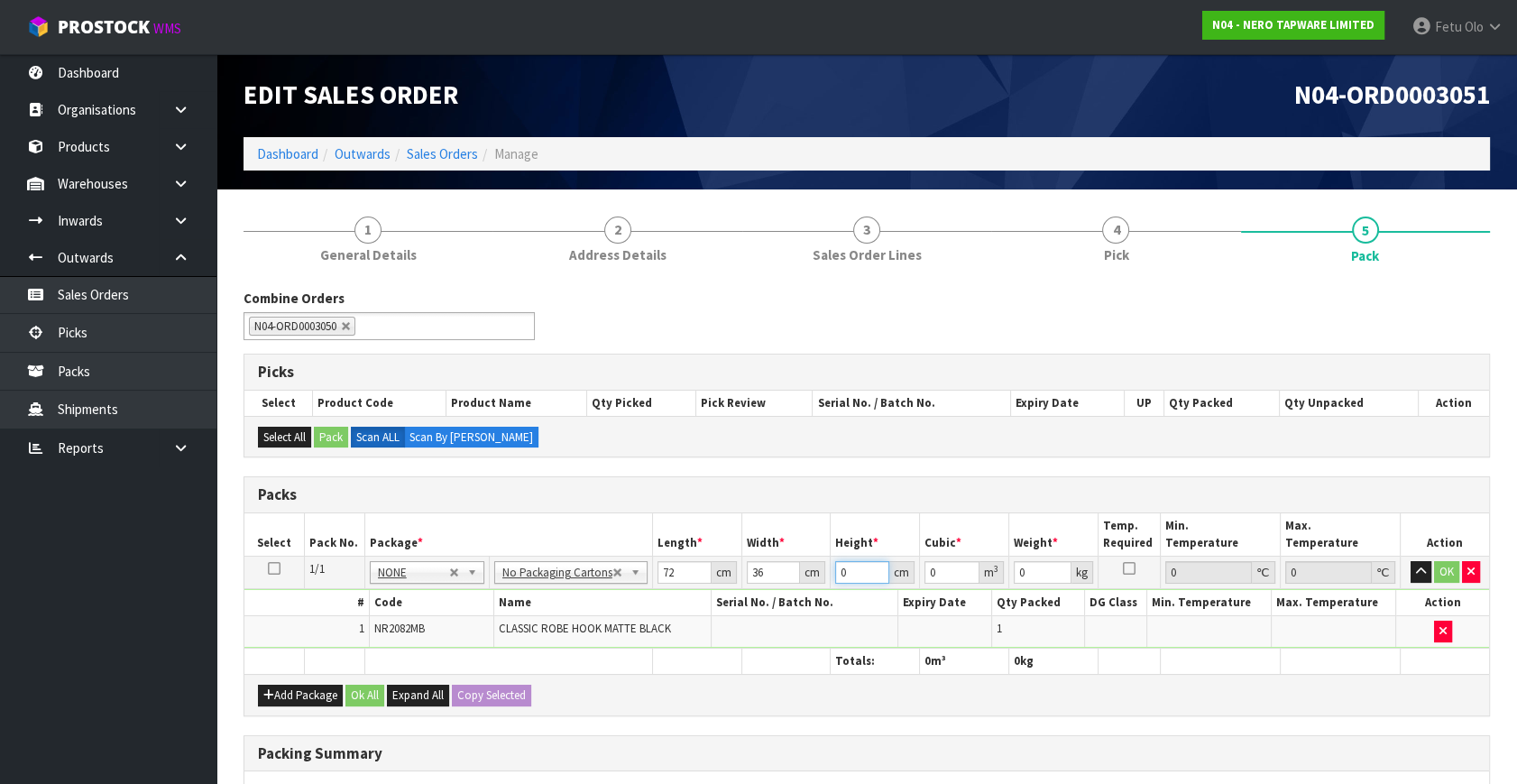
type input "0.002592"
type input "11"
type input "0.028512"
type input "11"
type input "4"
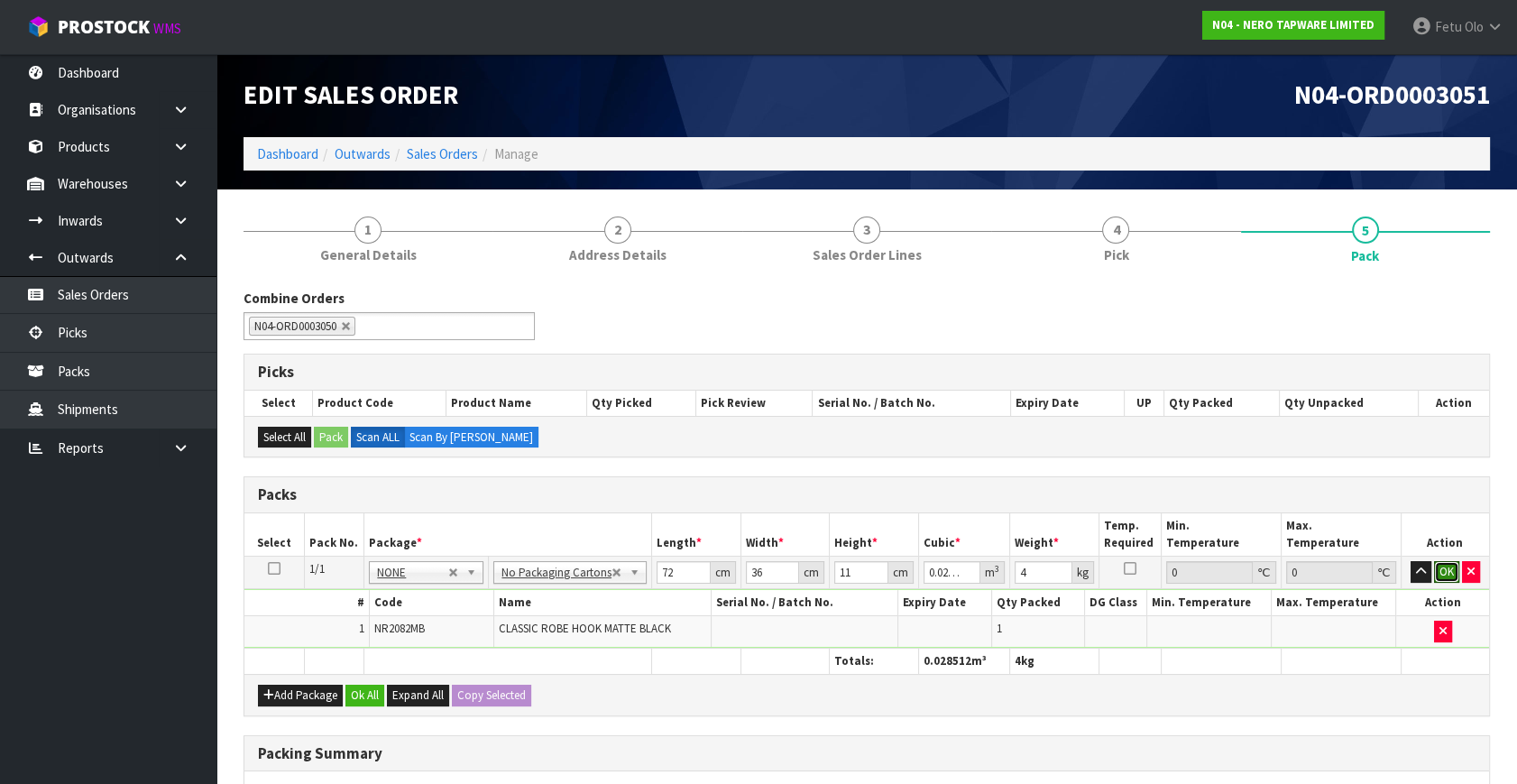
click button "OK" at bounding box center [1446, 571] width 25 height 21
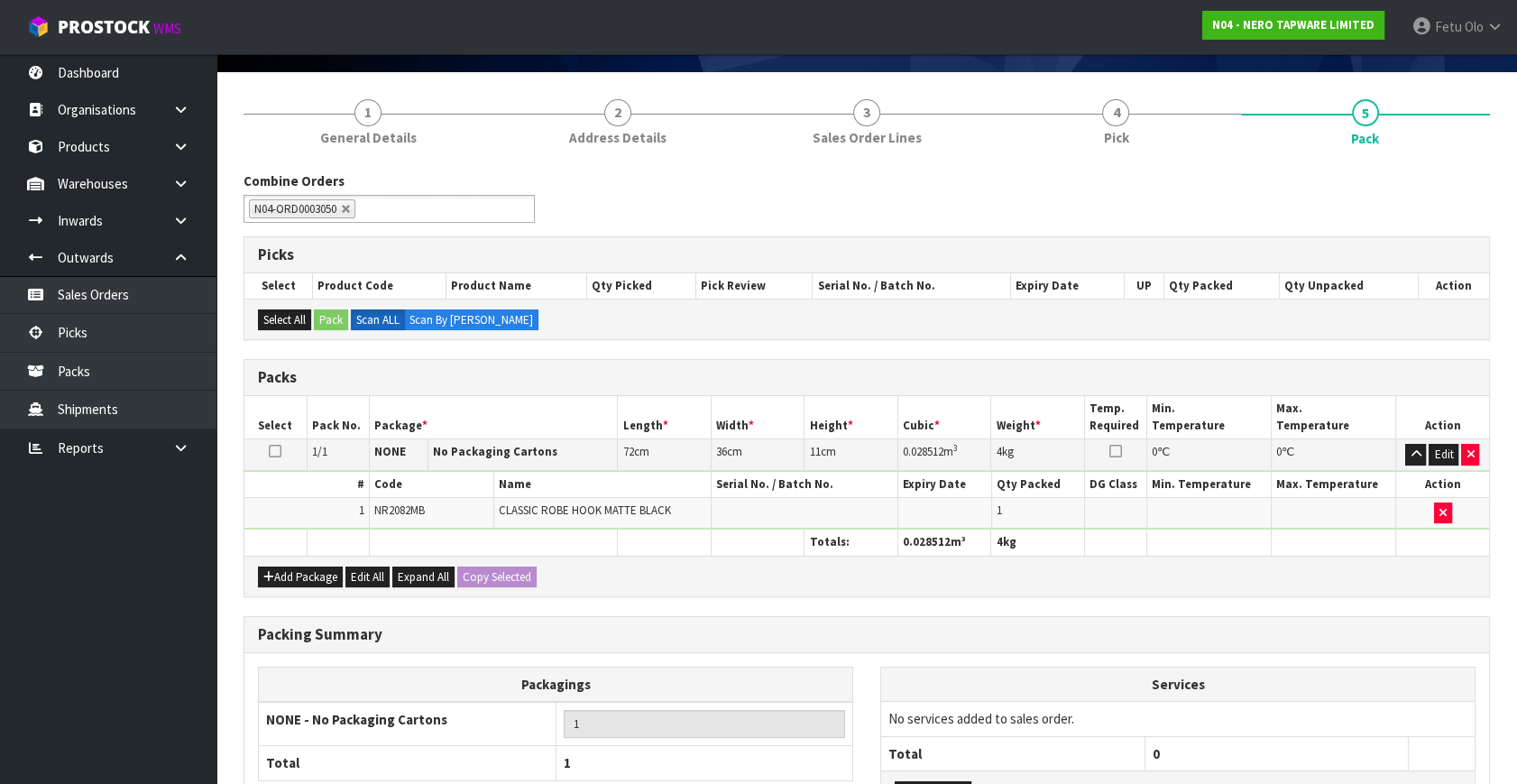
scroll to position [268, 0]
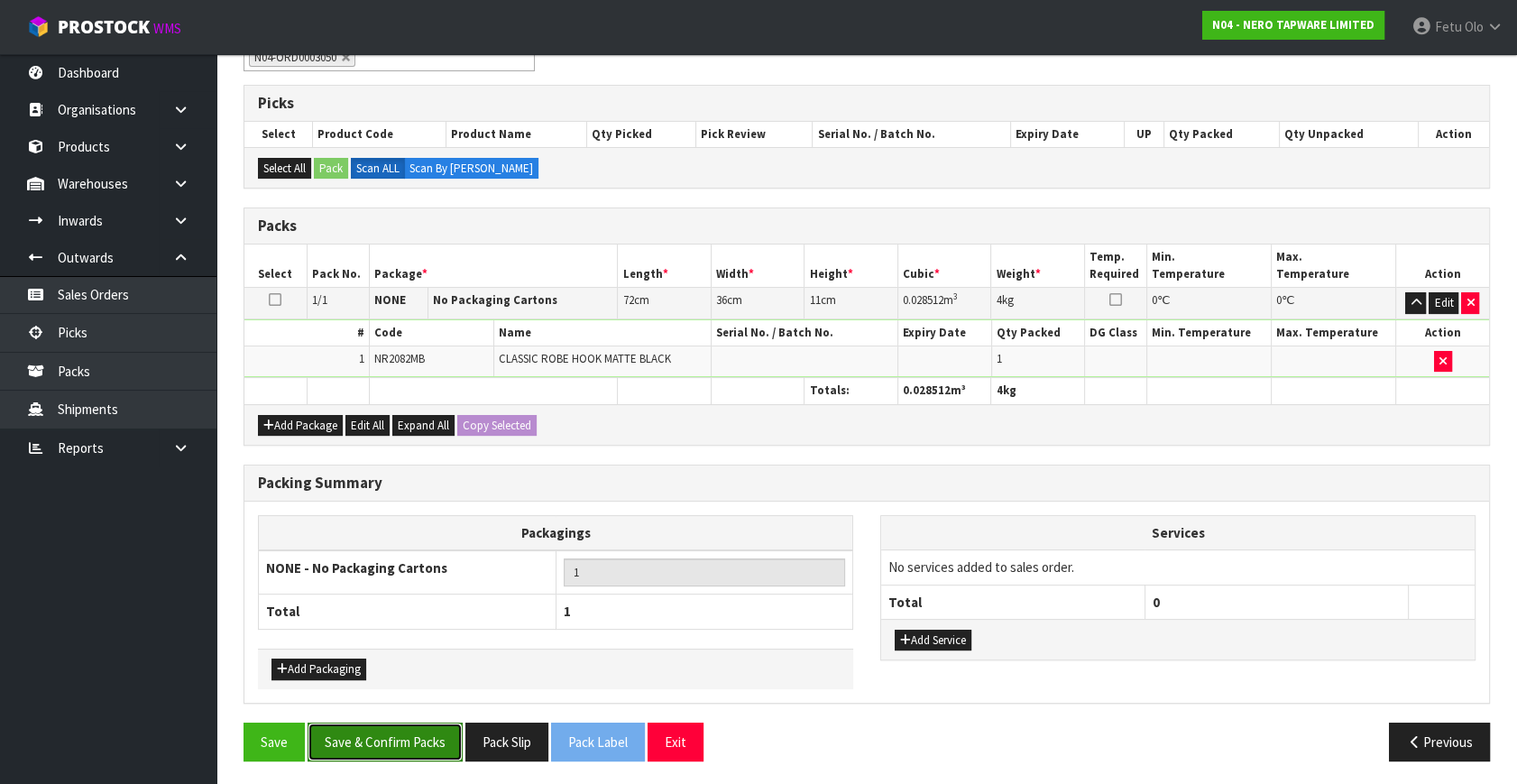
click at [349, 736] on button "Save & Confirm Packs" at bounding box center [385, 742] width 155 height 38
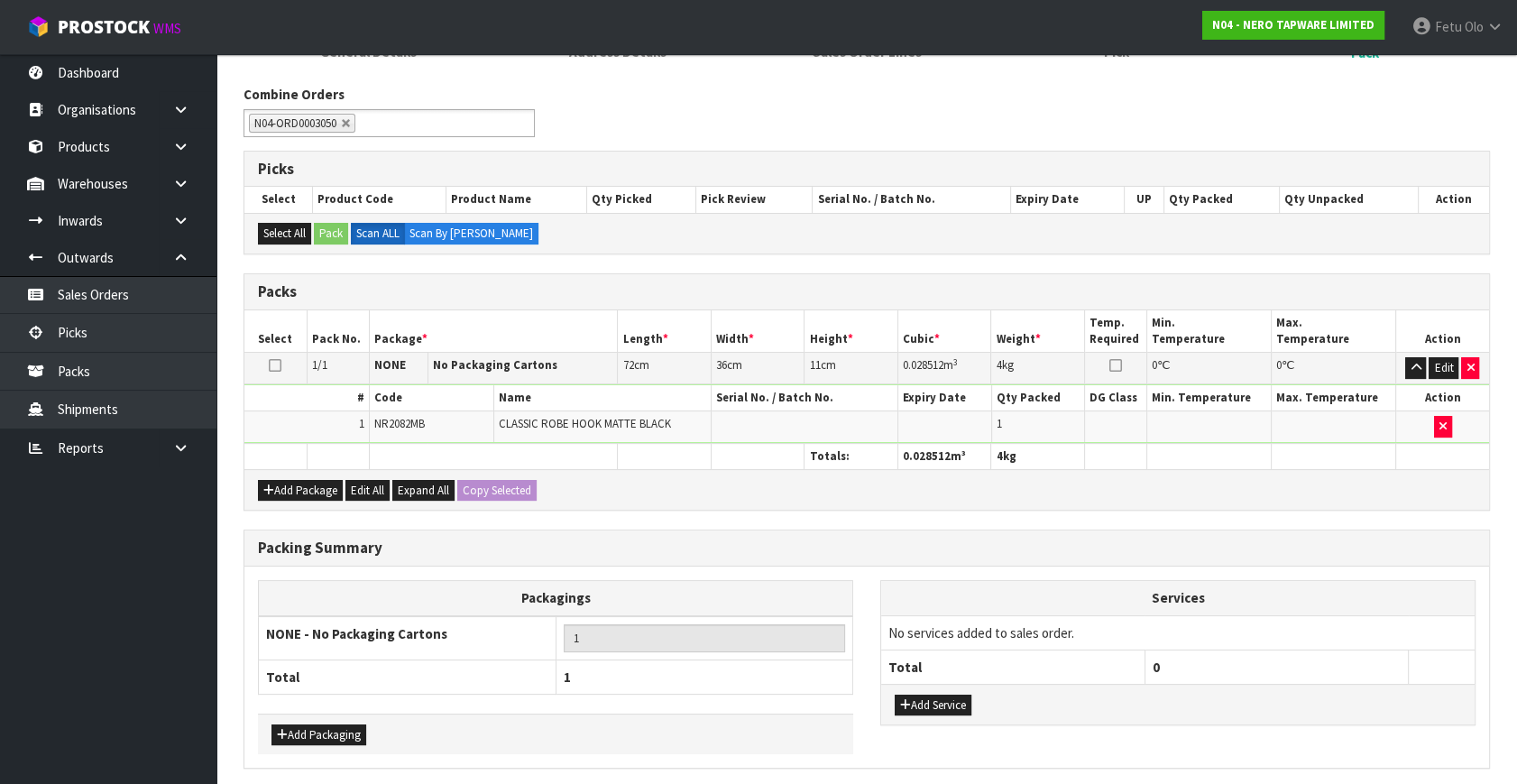
scroll to position [0, 0]
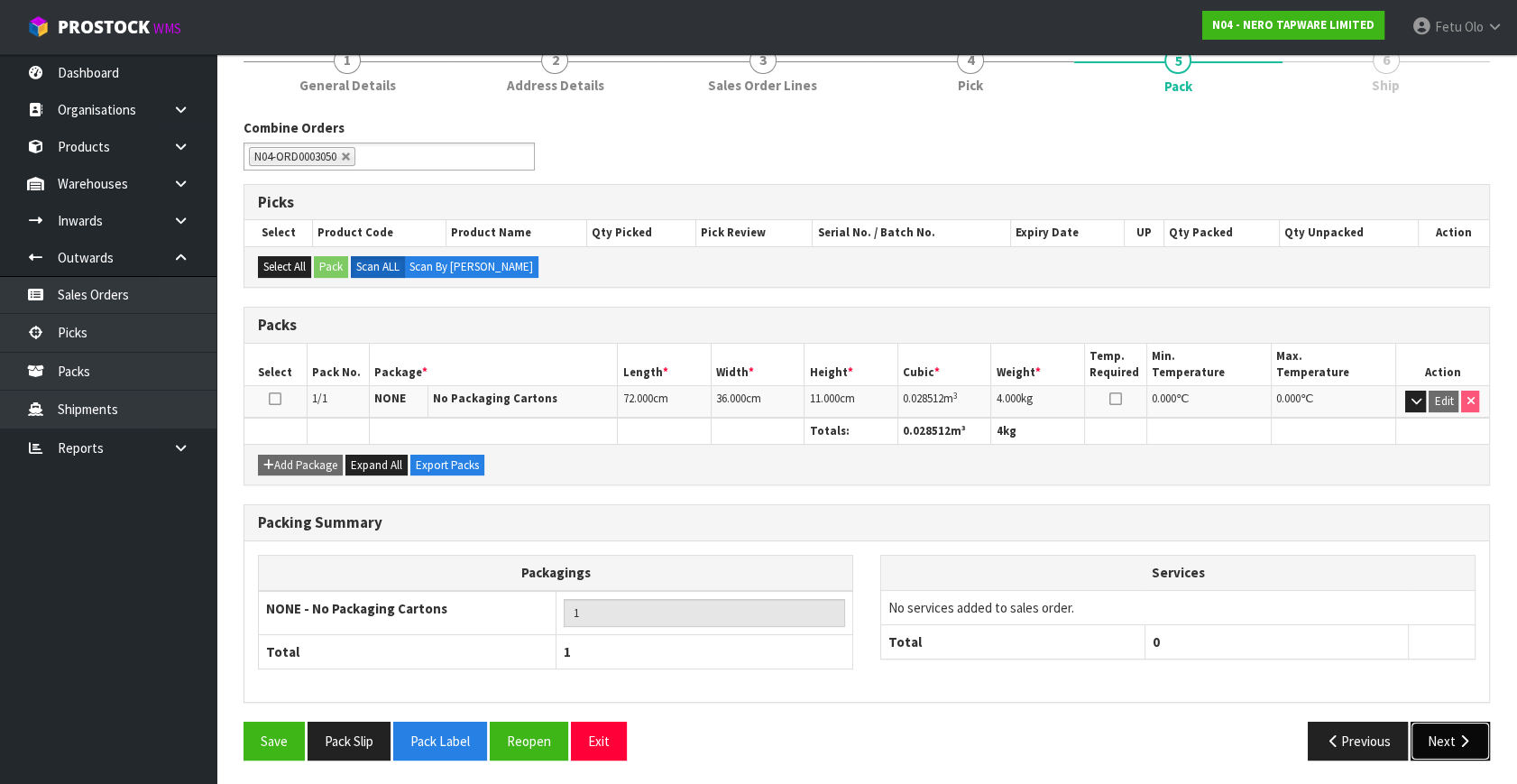
click at [1446, 735] on button "Next" at bounding box center [1450, 741] width 79 height 38
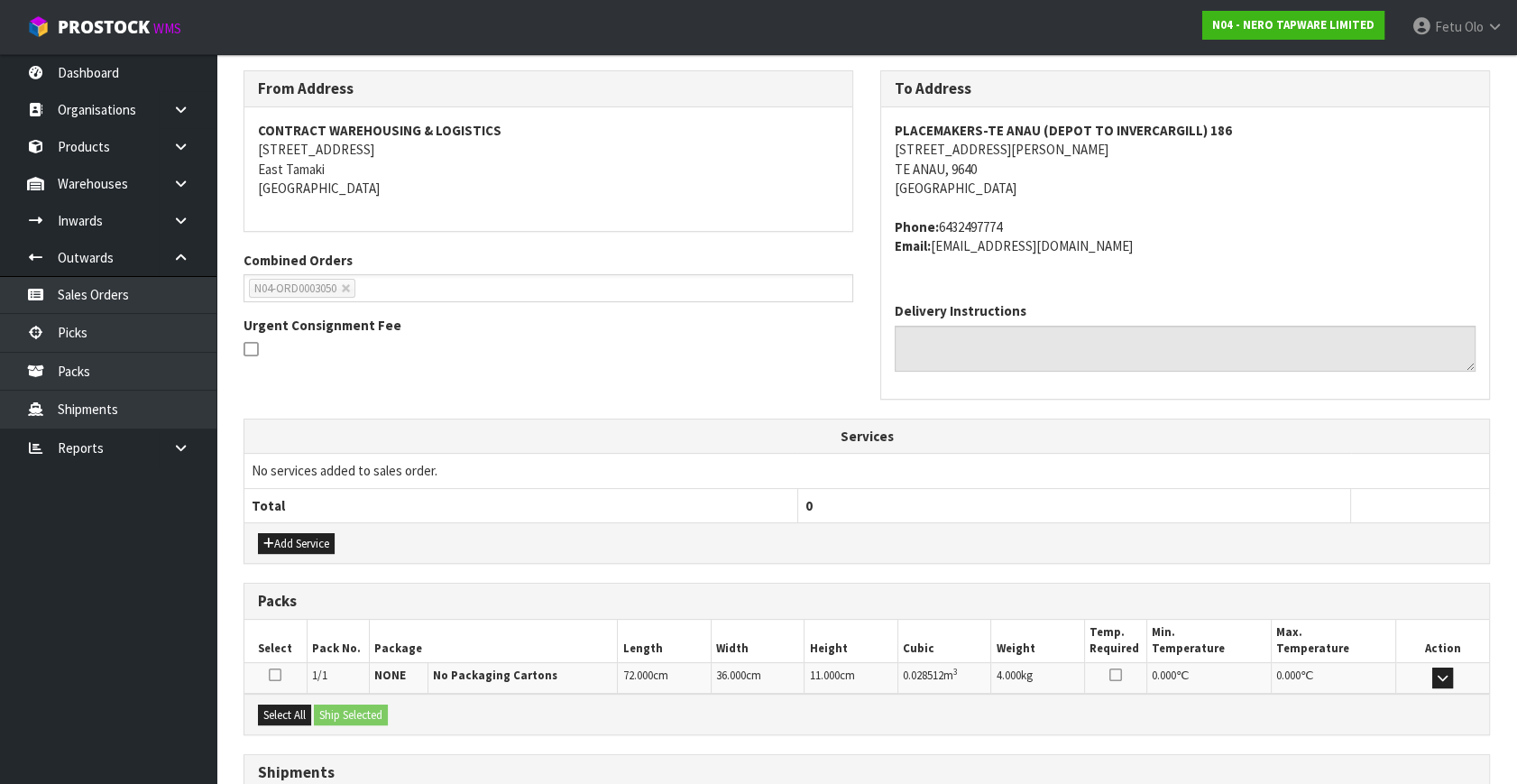
scroll to position [424, 0]
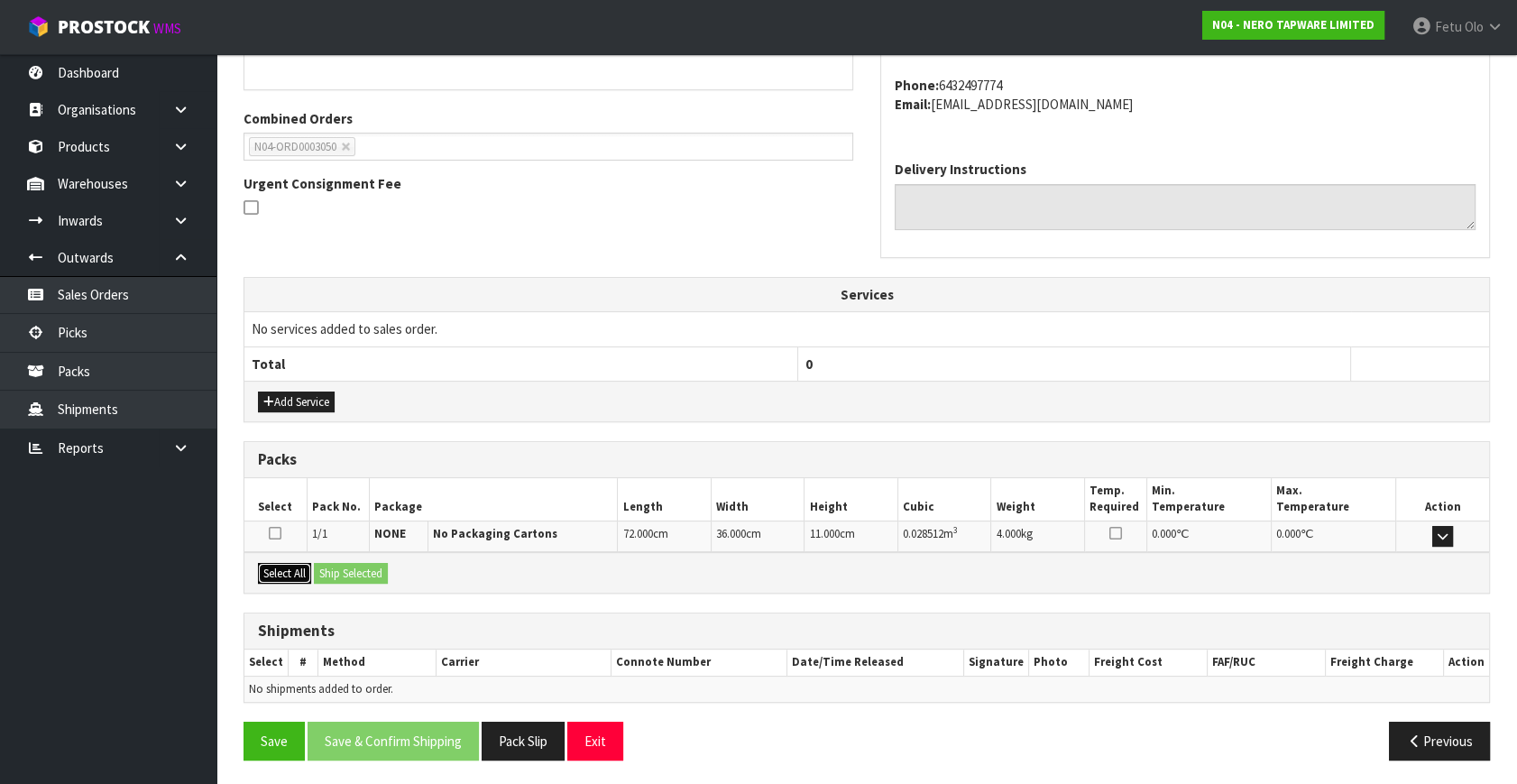
drag, startPoint x: 292, startPoint y: 565, endPoint x: 310, endPoint y: 566, distance: 18.0
click at [295, 565] on button "Select All" at bounding box center [284, 573] width 53 height 21
click at [361, 571] on button "Ship Selected" at bounding box center [350, 573] width 74 height 21
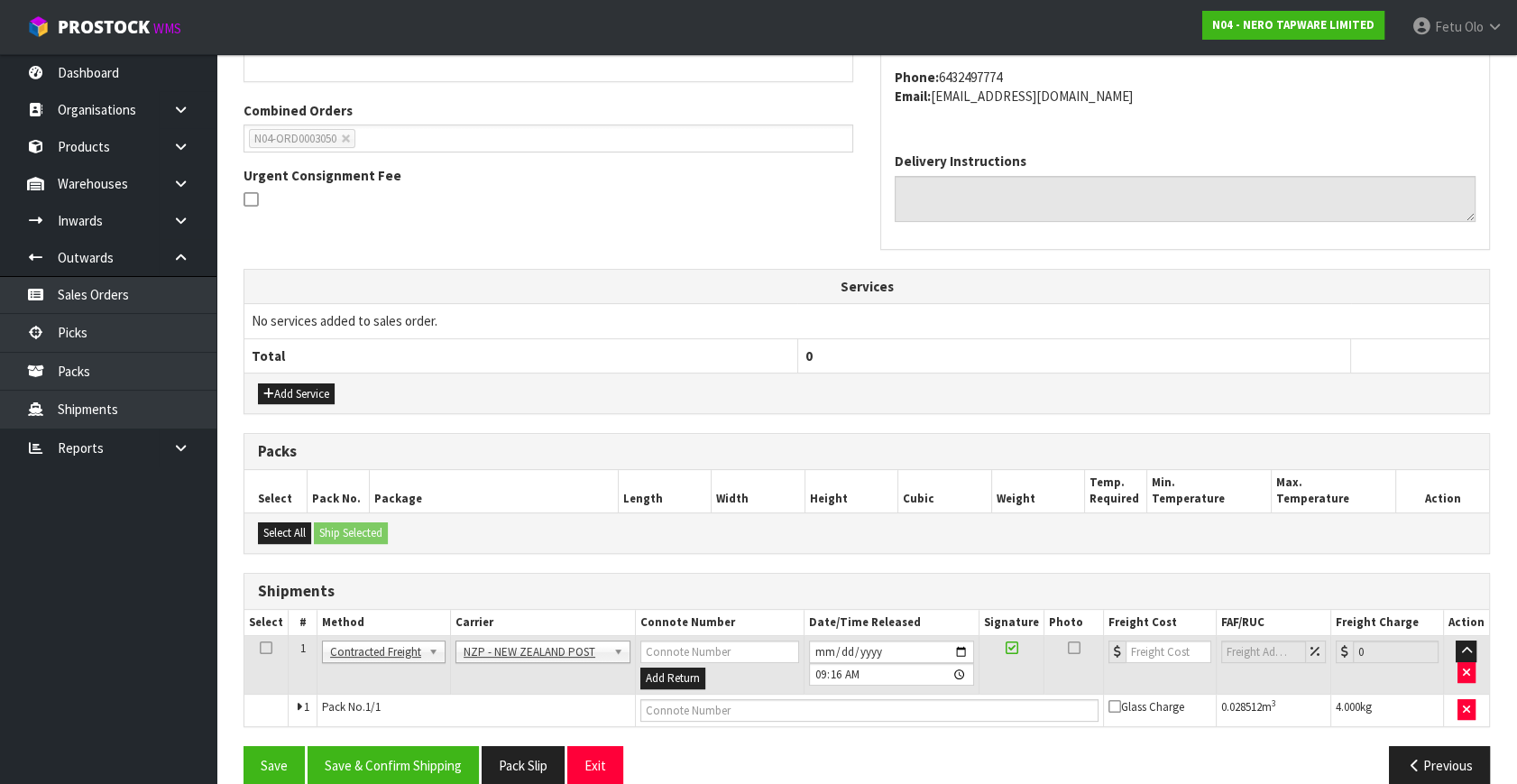
scroll to position [457, 0]
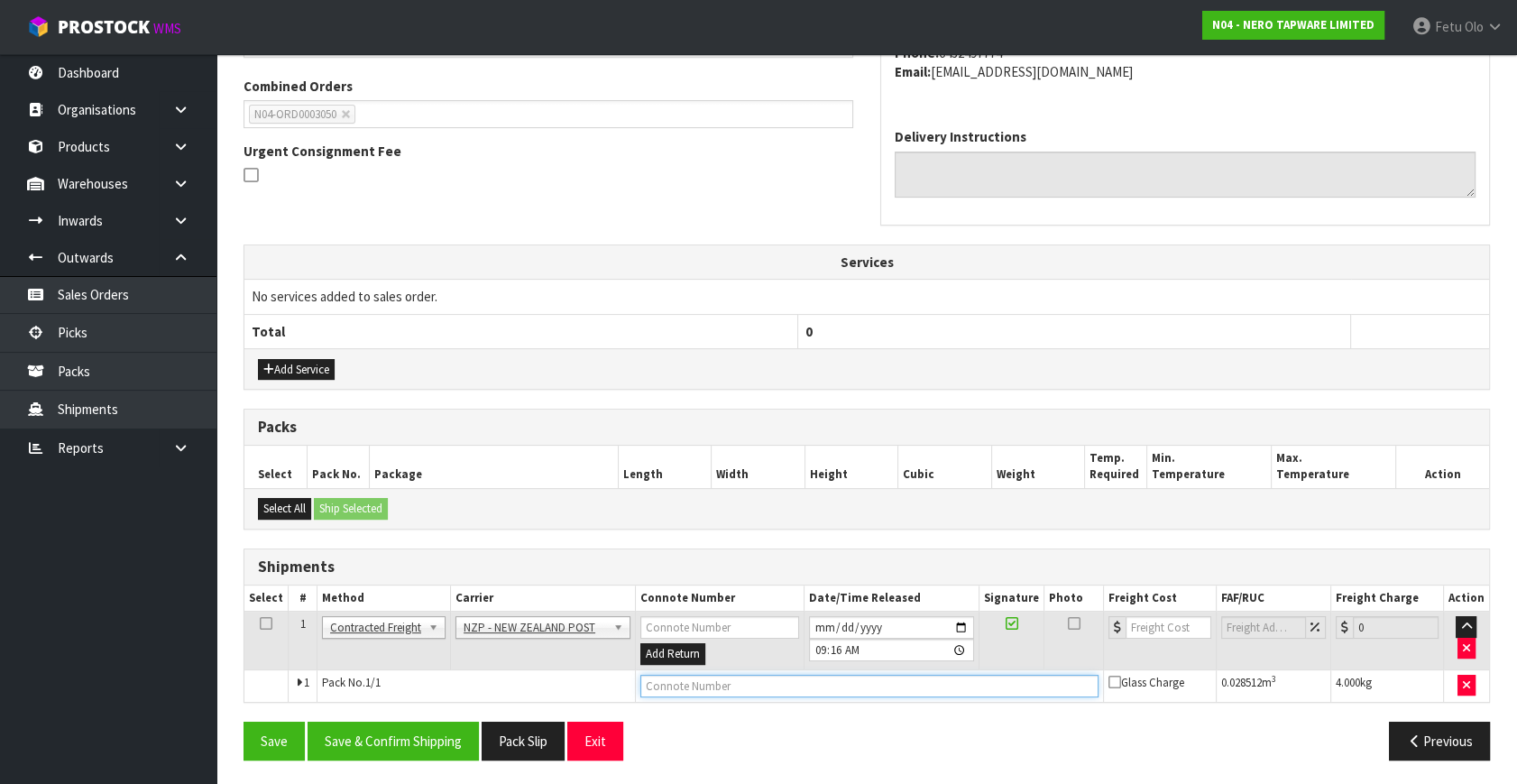
click at [738, 676] on input "text" at bounding box center [870, 685] width 458 height 22
paste input "00894210392605055692"
type input "00894210392605055692"
click at [370, 726] on button "Save & Confirm Shipping" at bounding box center [393, 741] width 171 height 38
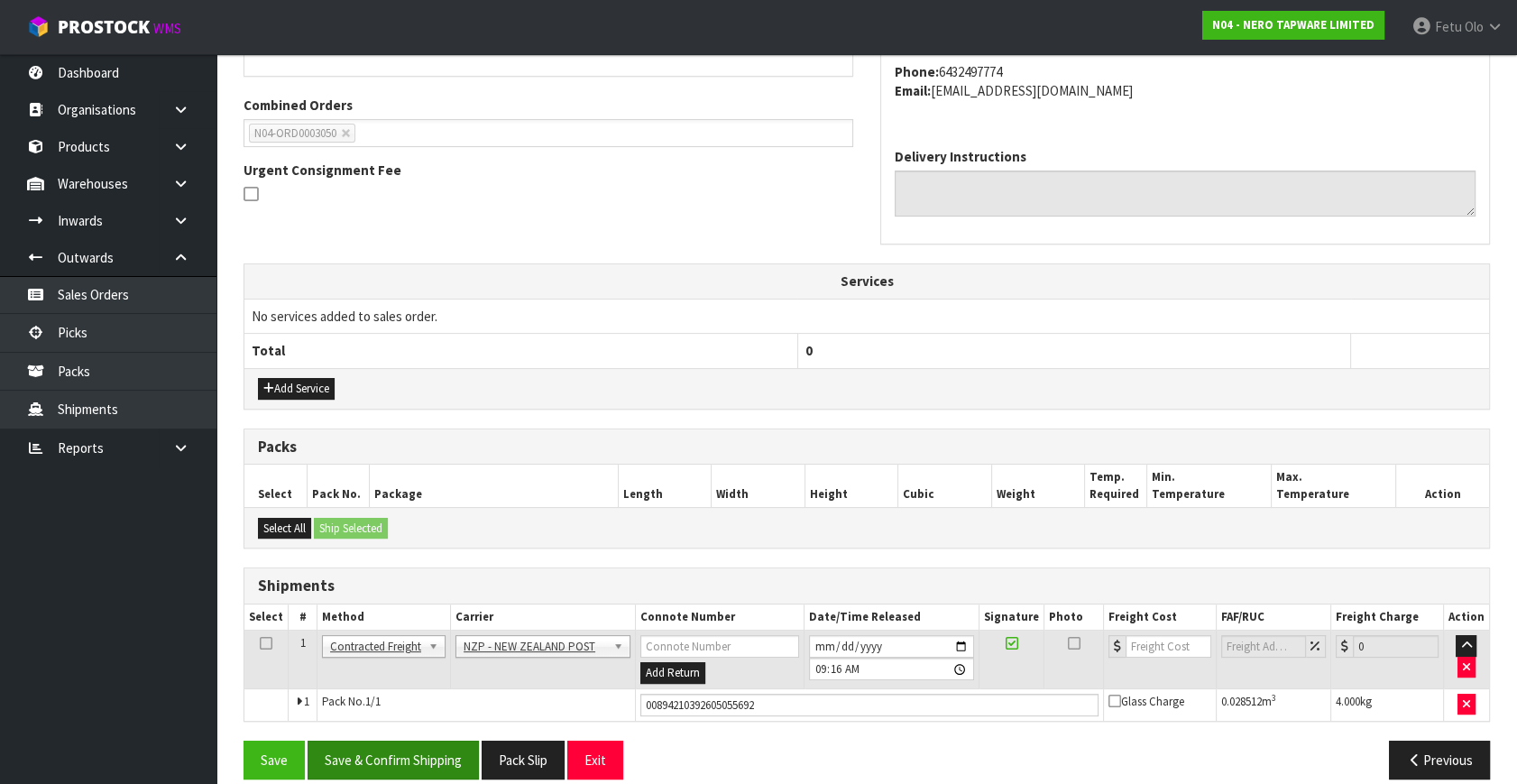
scroll to position [0, 0]
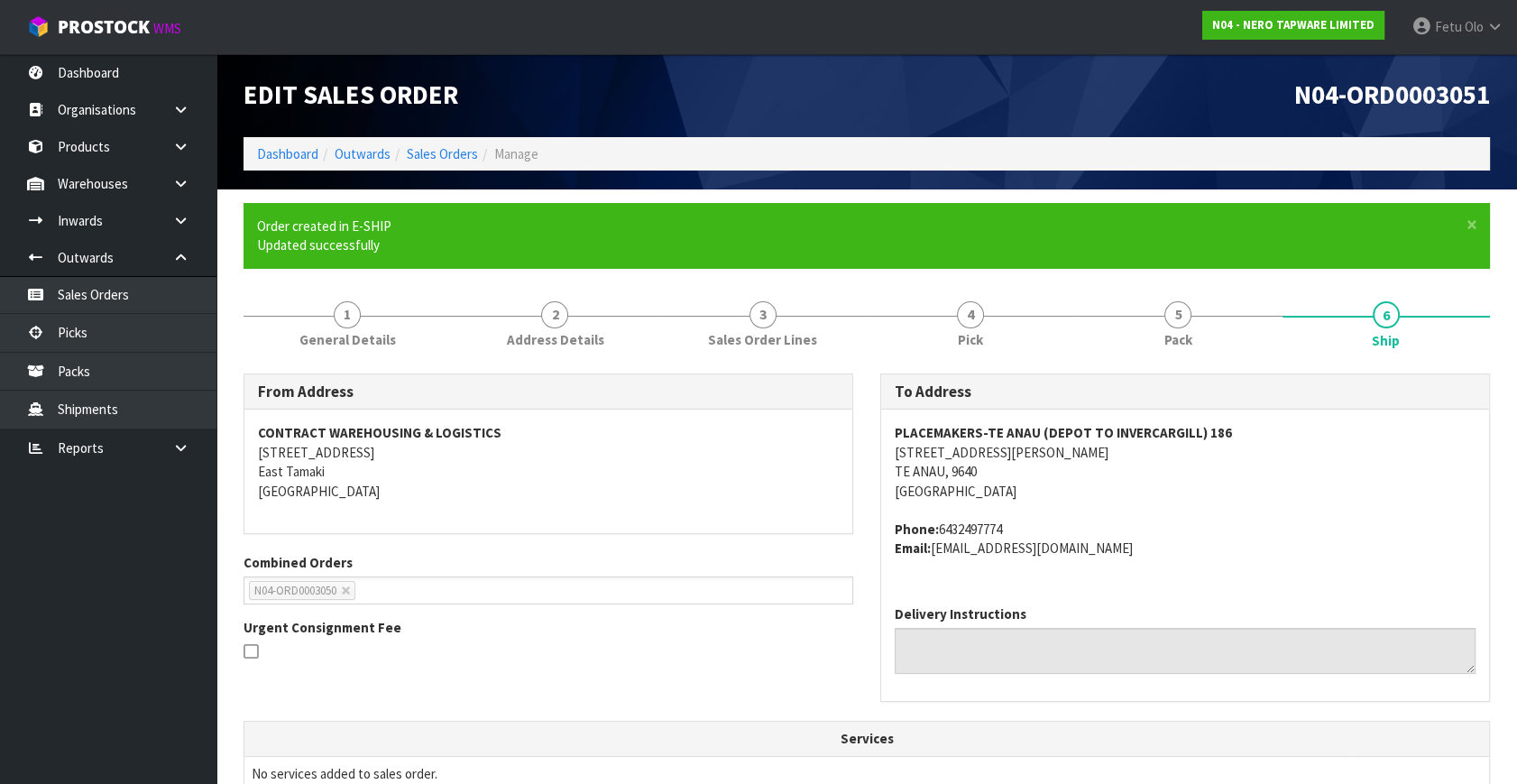
click at [551, 725] on th "Services" at bounding box center [867, 739] width 1245 height 35
drag, startPoint x: 551, startPoint y: 724, endPoint x: 512, endPoint y: 748, distance: 45.8
click at [551, 724] on th "Services" at bounding box center [867, 739] width 1245 height 35
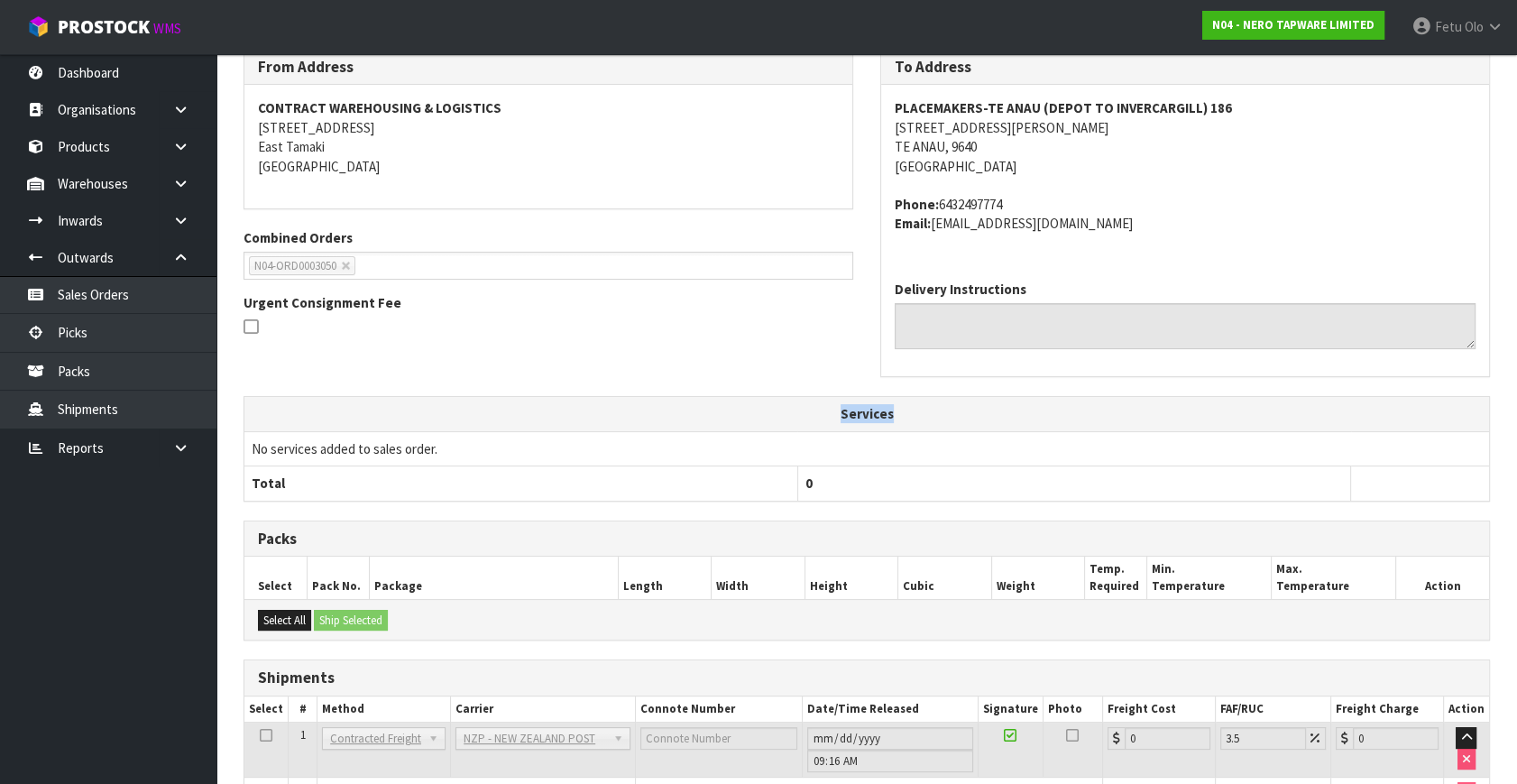
scroll to position [432, 0]
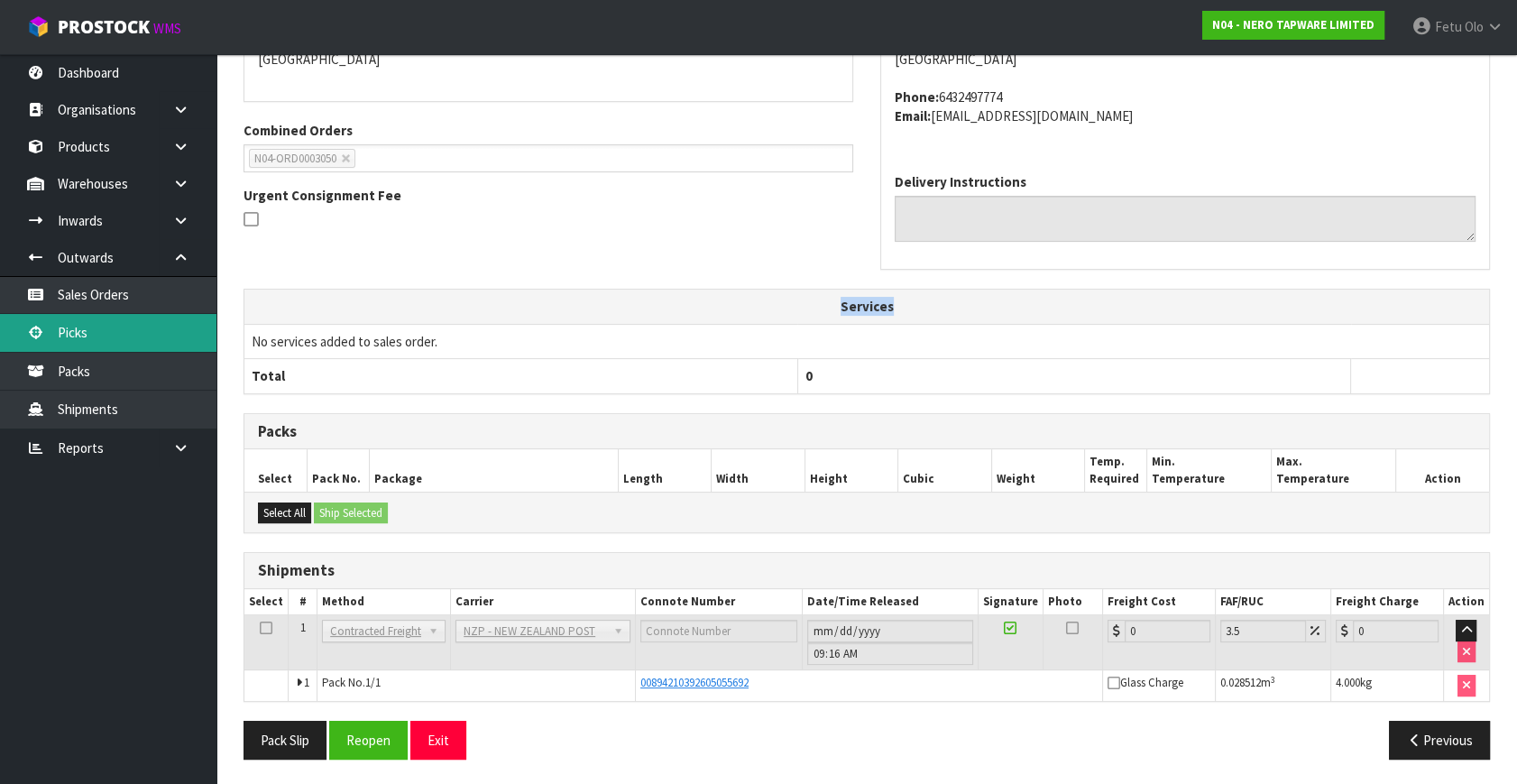
click at [102, 336] on link "Picks" at bounding box center [108, 332] width 216 height 37
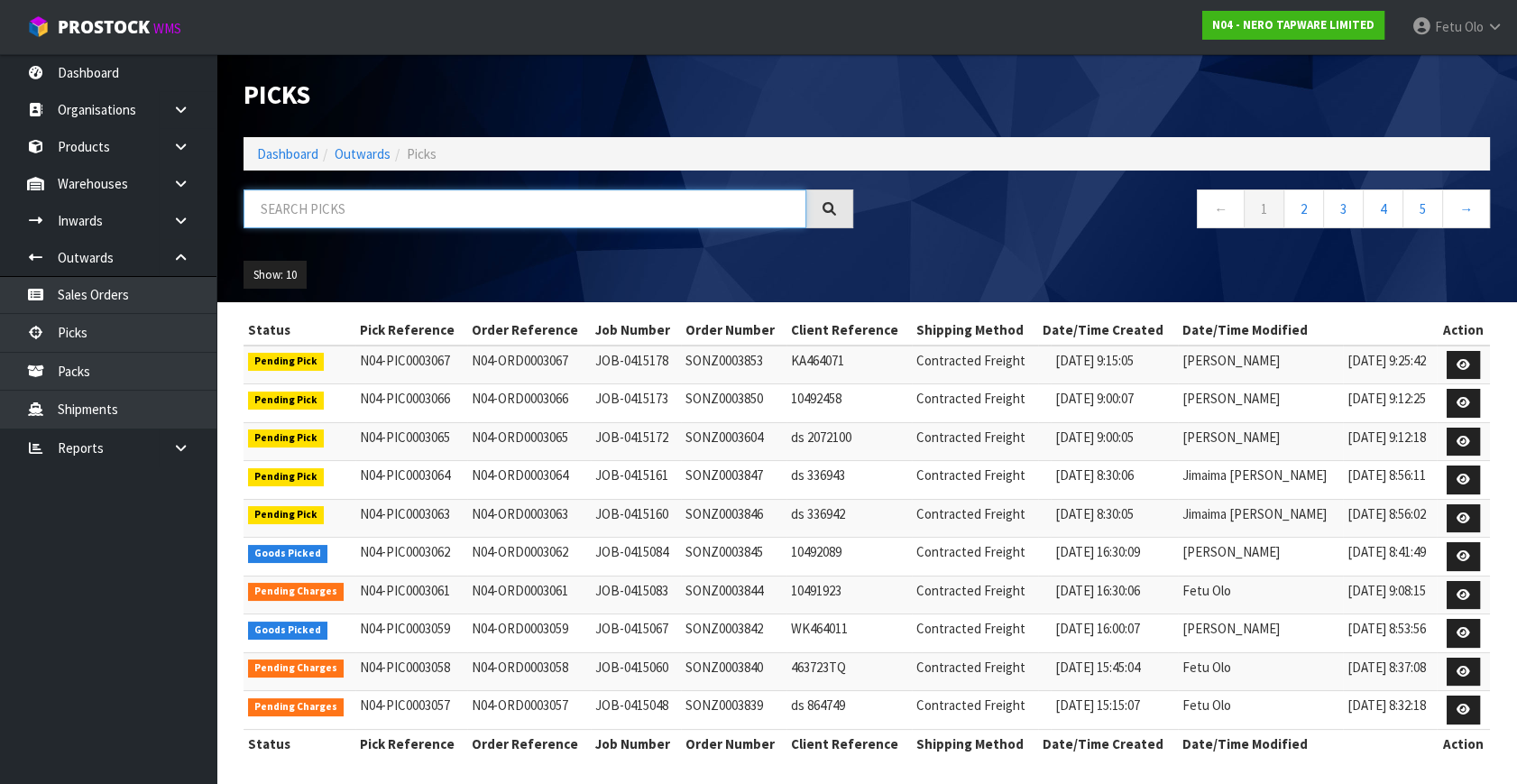
click at [532, 210] on input "text" at bounding box center [524, 209] width 563 height 38
click at [532, 217] on input "text" at bounding box center [524, 209] width 563 height 38
click at [536, 217] on input "text" at bounding box center [524, 209] width 563 height 38
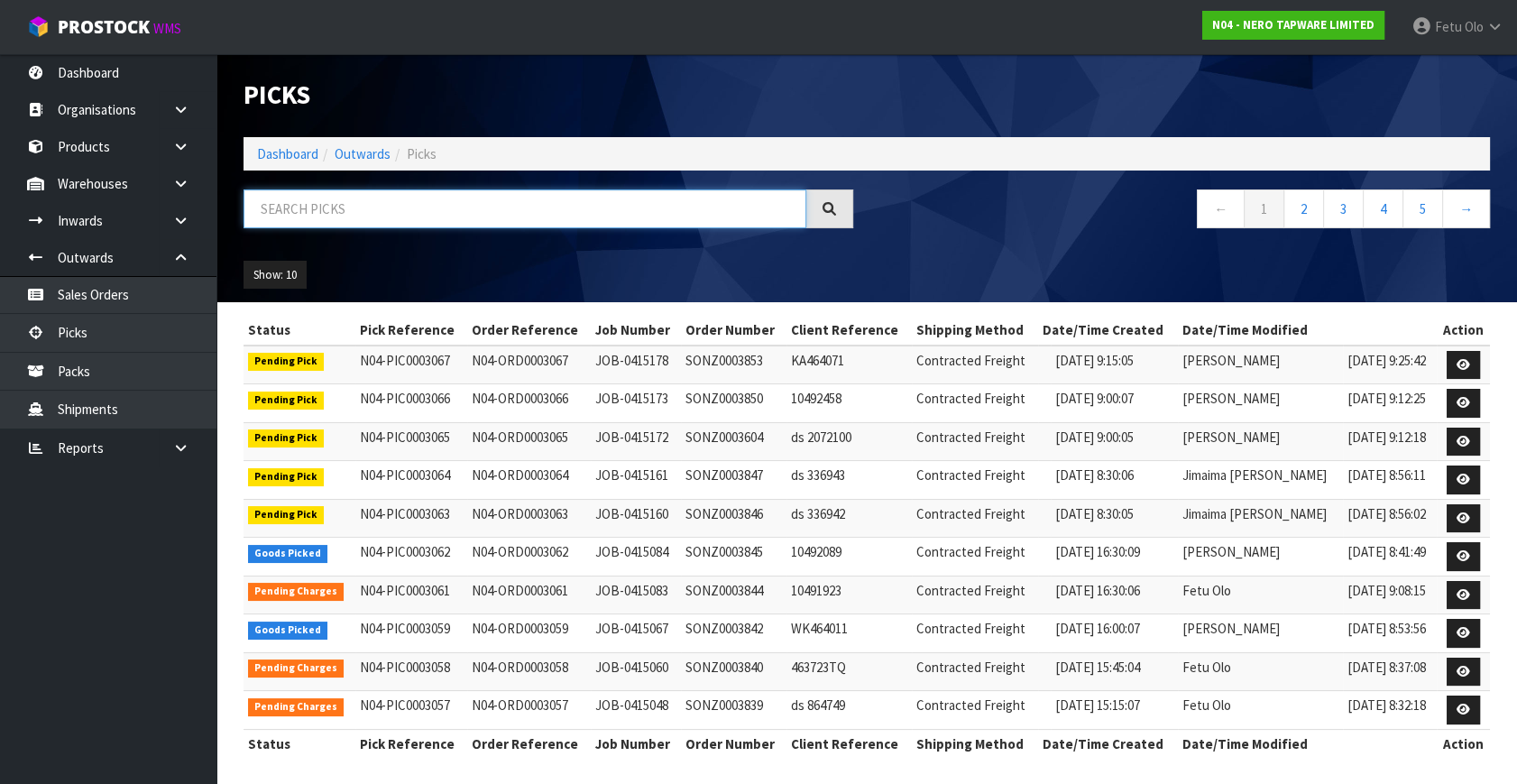
drag, startPoint x: 532, startPoint y: 221, endPoint x: 511, endPoint y: 215, distance: 21.8
click at [518, 219] on input "text" at bounding box center [524, 209] width 563 height 38
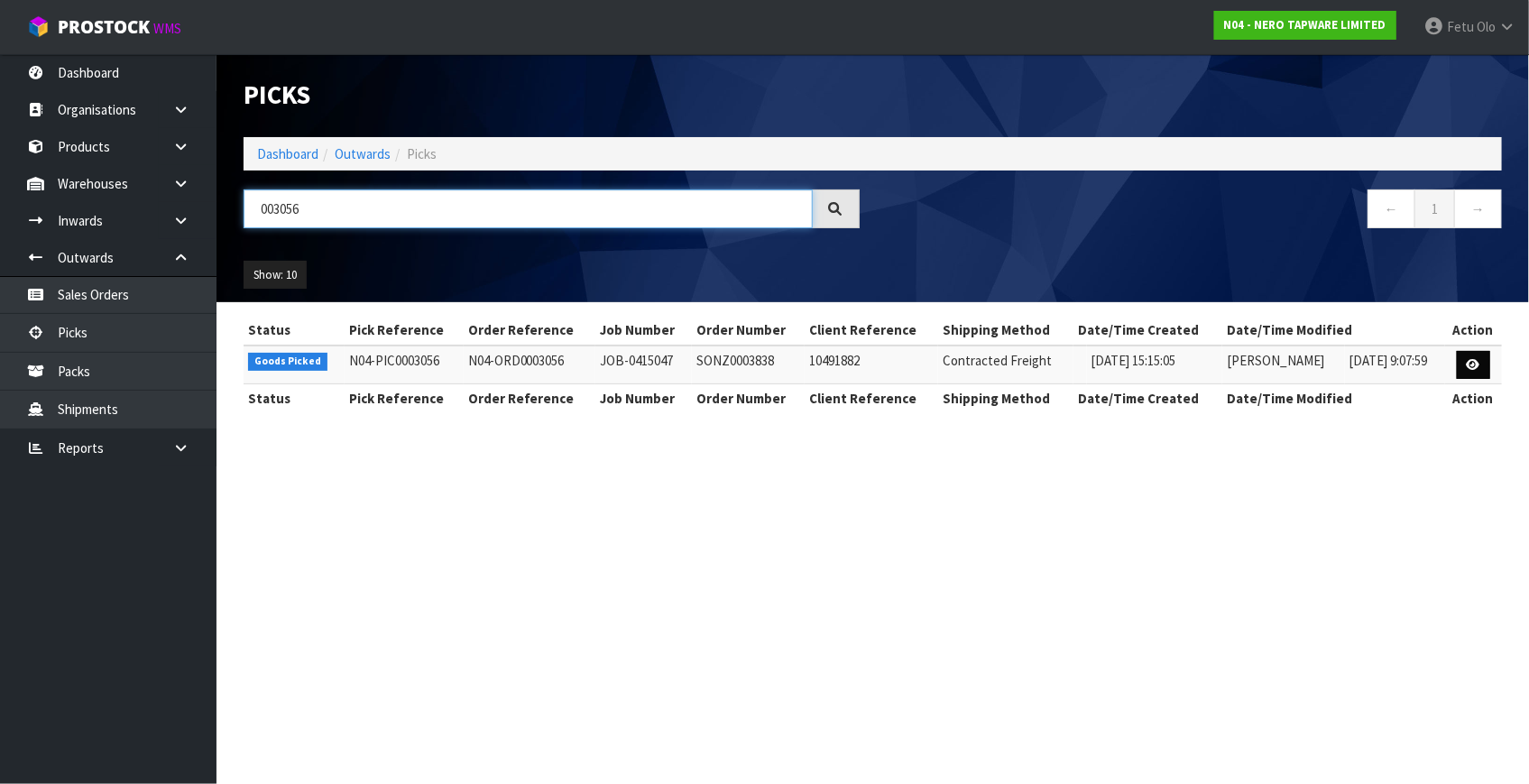
type input "003056"
click at [1468, 361] on icon at bounding box center [1473, 365] width 13 height 12
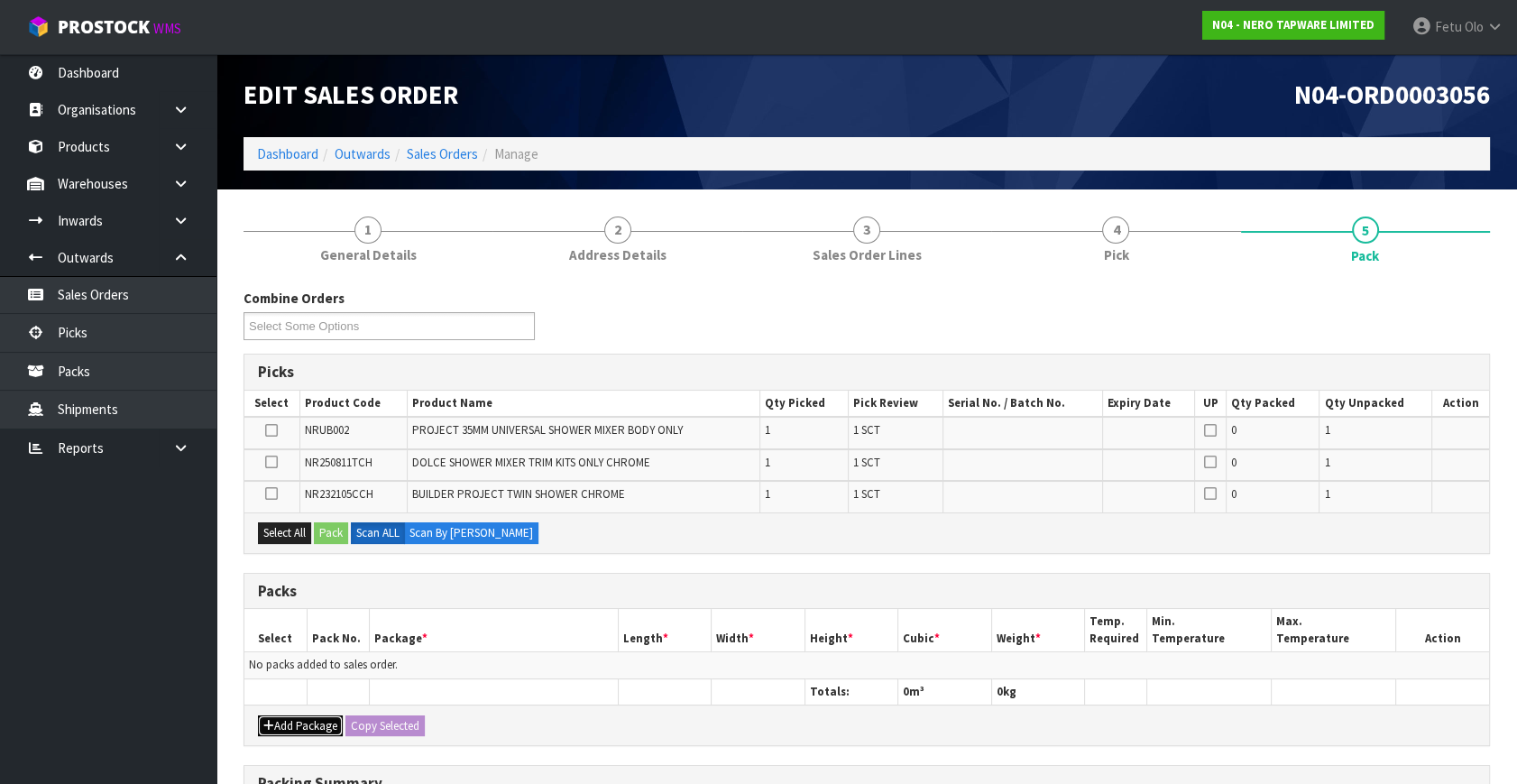
click at [301, 723] on button "Add Package" at bounding box center [300, 725] width 85 height 21
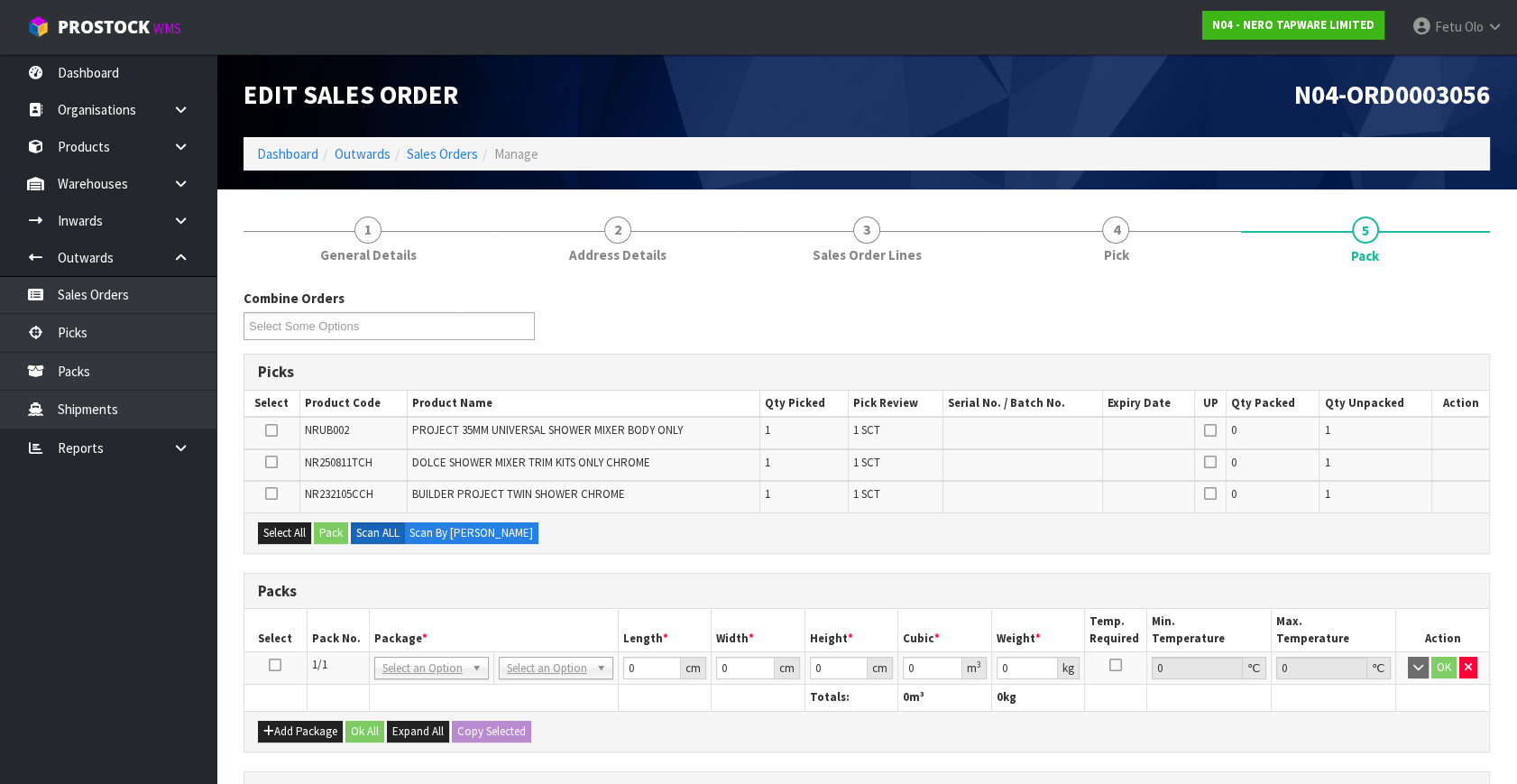
click at [273, 665] on icon at bounding box center [274, 665] width 13 height 1
click at [383, 631] on th "Package *" at bounding box center [493, 630] width 249 height 42
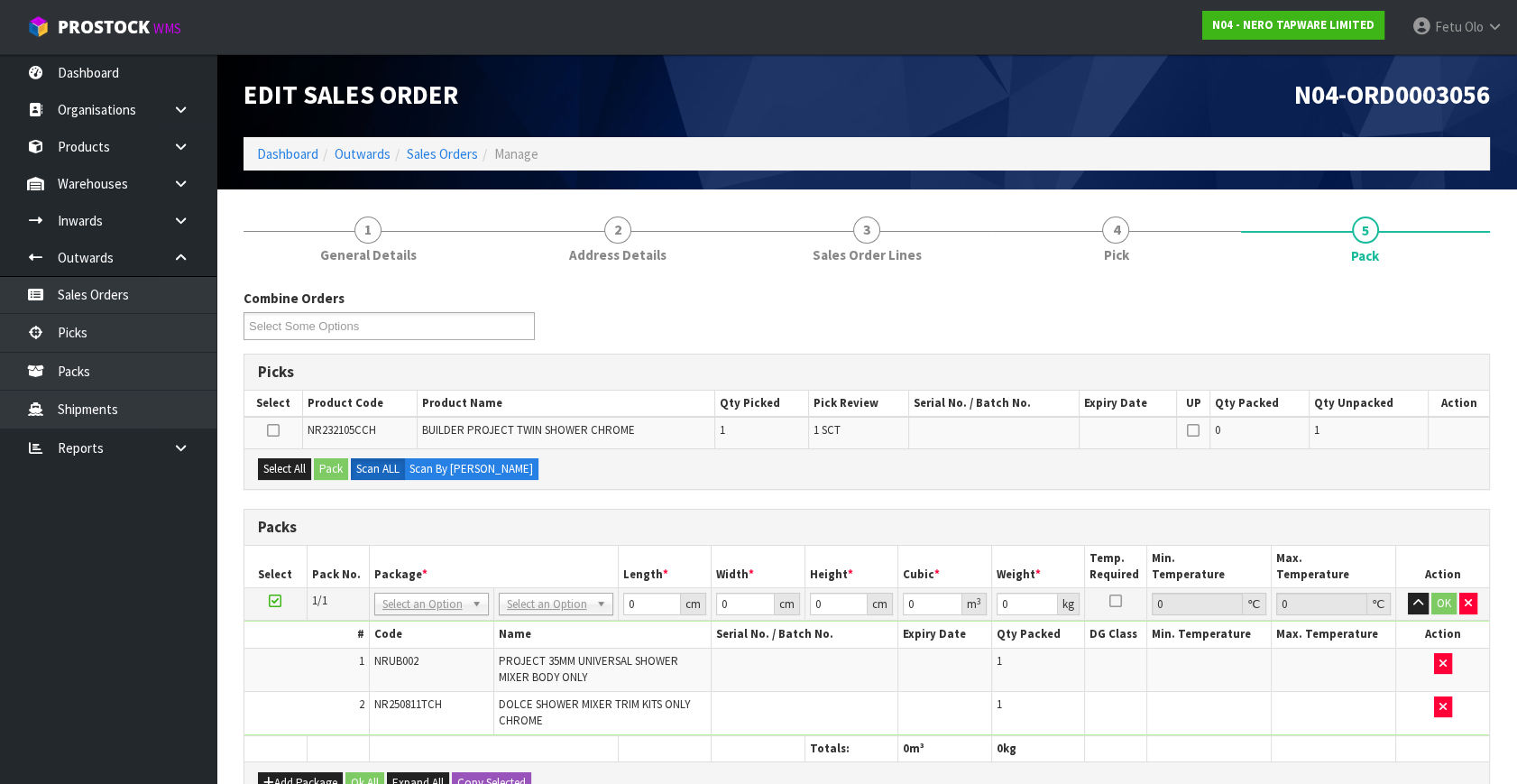
click at [278, 600] on icon at bounding box center [274, 600] width 13 height 1
click at [441, 577] on th "Package *" at bounding box center [493, 567] width 249 height 42
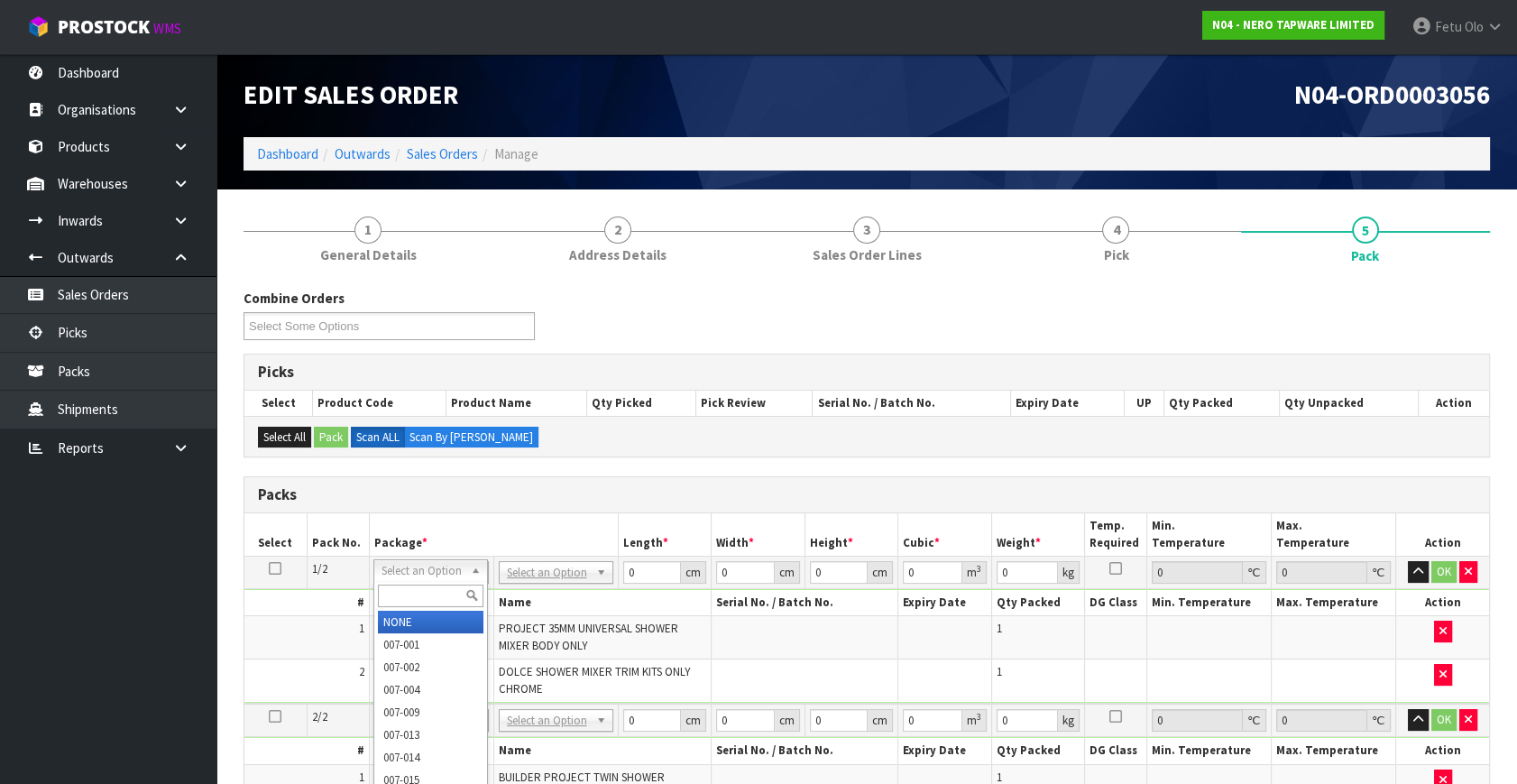
drag, startPoint x: 412, startPoint y: 566, endPoint x: 414, endPoint y: 612, distance: 46.0
click at [415, 581] on div at bounding box center [430, 595] width 113 height 30
click at [416, 602] on input "text" at bounding box center [431, 594] width 106 height 22
type input "011"
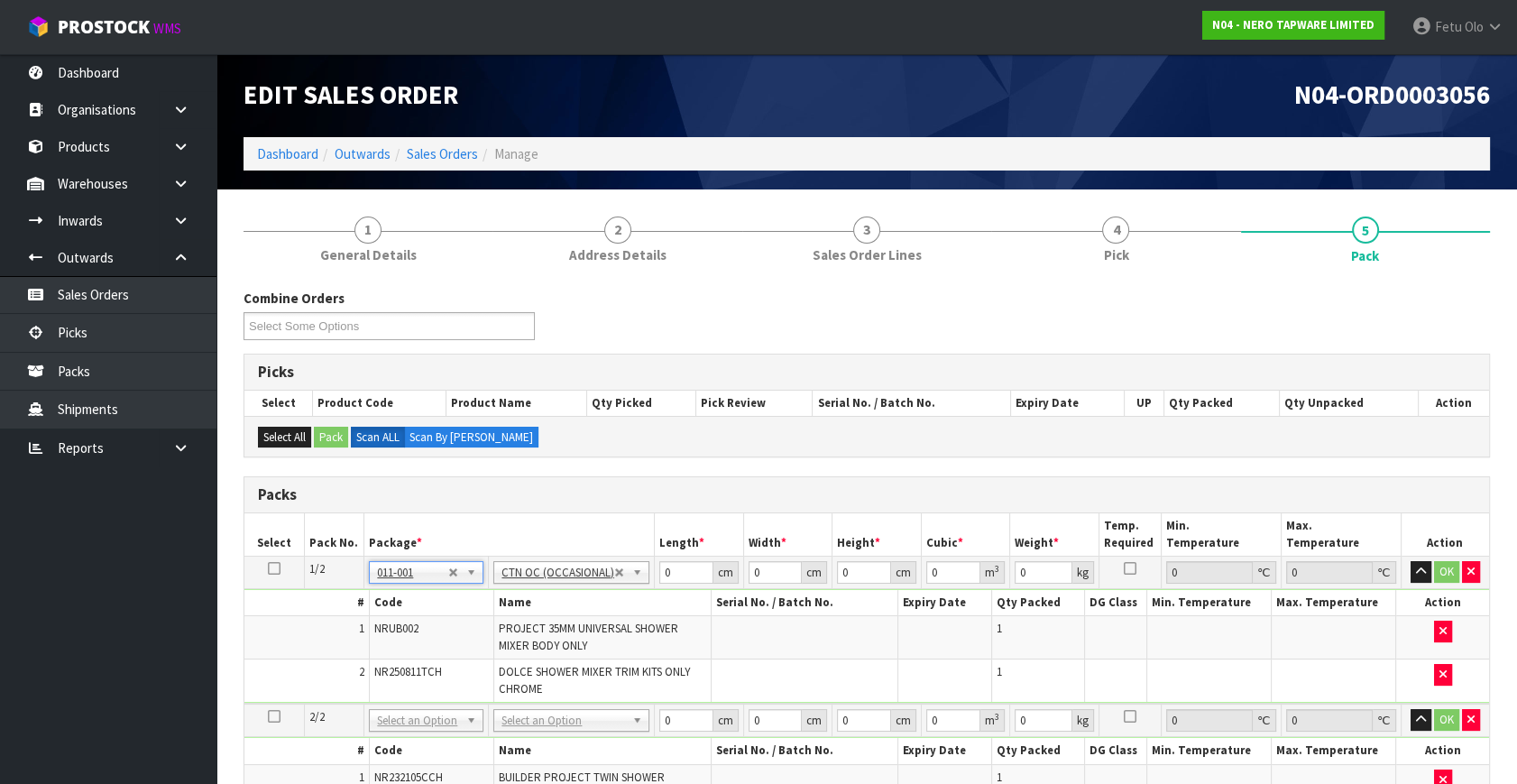
type input "0.92"
drag, startPoint x: 689, startPoint y: 569, endPoint x: 563, endPoint y: 606, distance: 131.3
click at [563, 606] on tbody "1/2 NONE 007-001 007-002 007-004 007-009 007-013 007-014 007-015 007-017 007-01…" at bounding box center [867, 630] width 1245 height 148
type input "32"
type input "25"
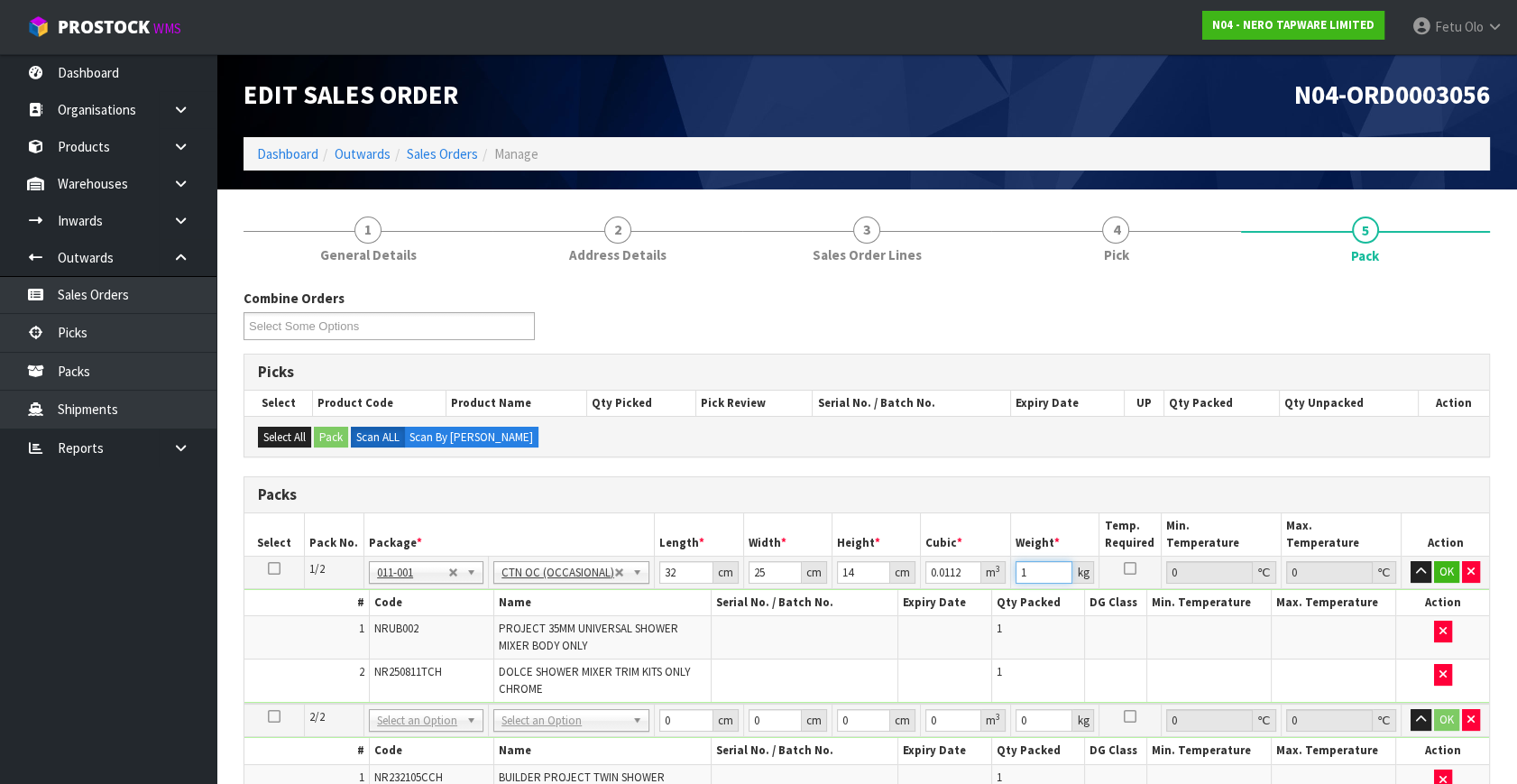
drag, startPoint x: 1028, startPoint y: 564, endPoint x: 957, endPoint y: 612, distance: 85.7
click at [957, 612] on tbody "1/2 NONE 007-001 007-002 007-004 007-009 007-013 007-014 007-015 007-017 007-01…" at bounding box center [867, 630] width 1245 height 148
click button "OK" at bounding box center [1446, 571] width 25 height 21
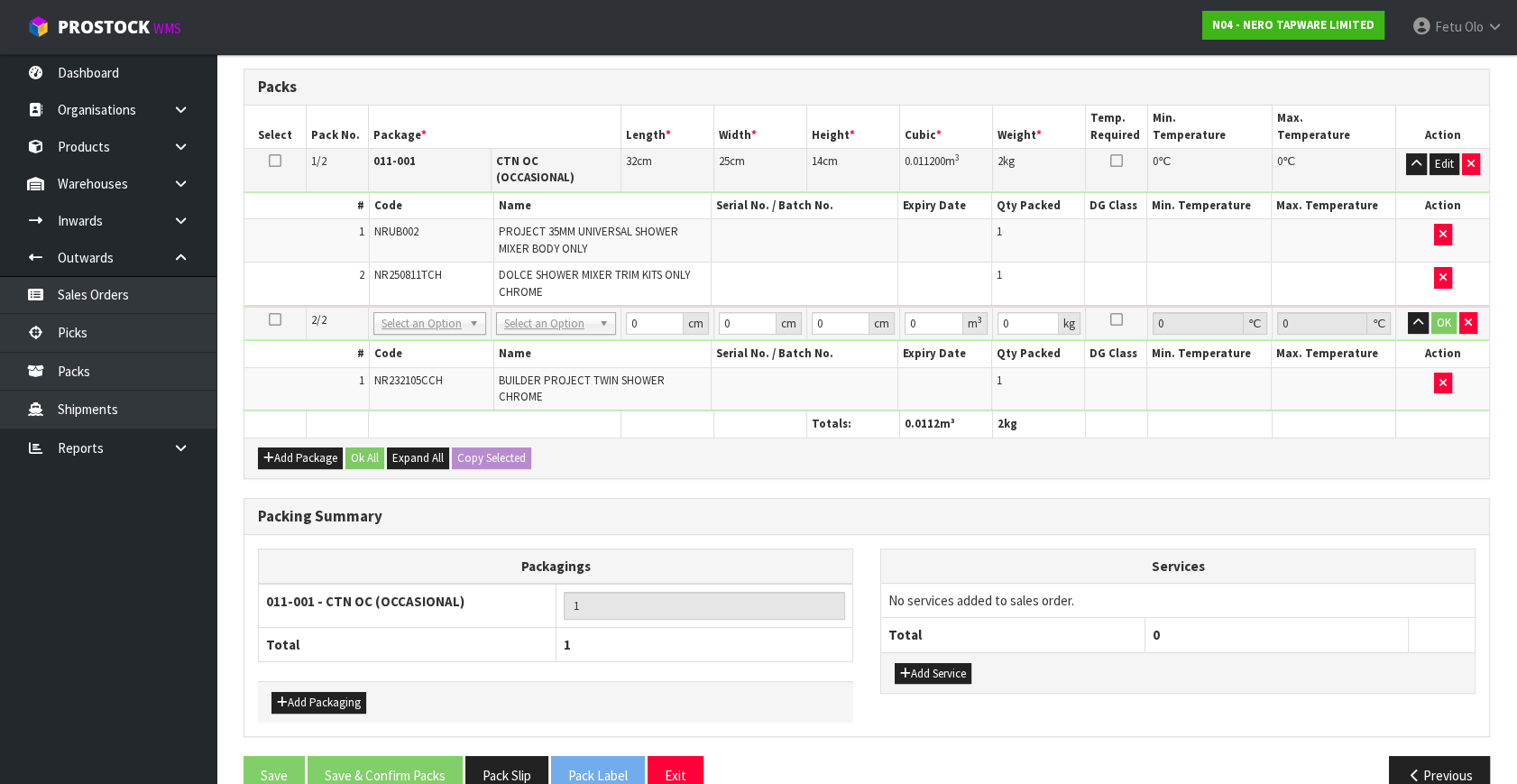
scroll to position [427, 0]
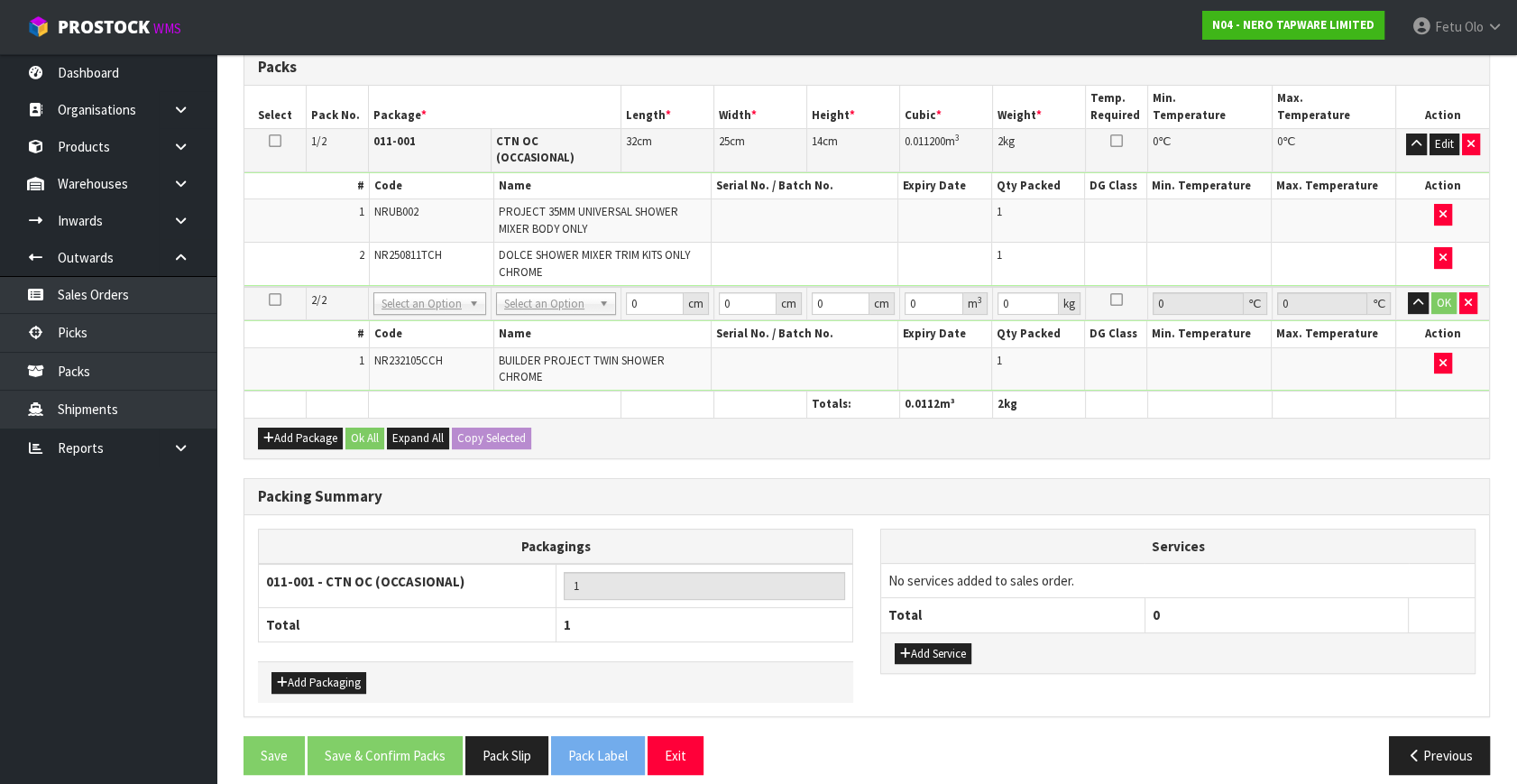
click at [657, 488] on h3 "Packing Summary" at bounding box center [866, 496] width 1217 height 17
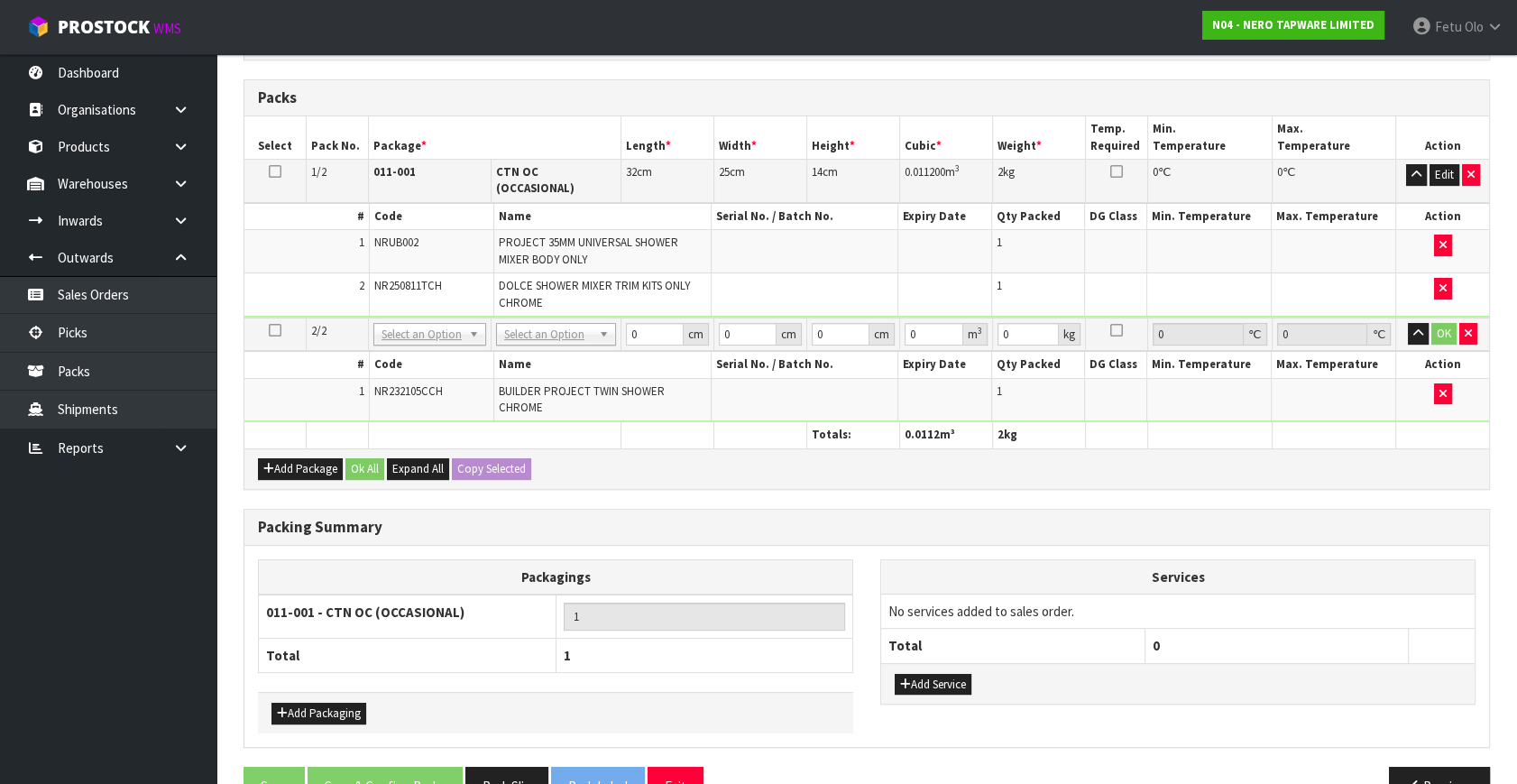
scroll to position [345, 0]
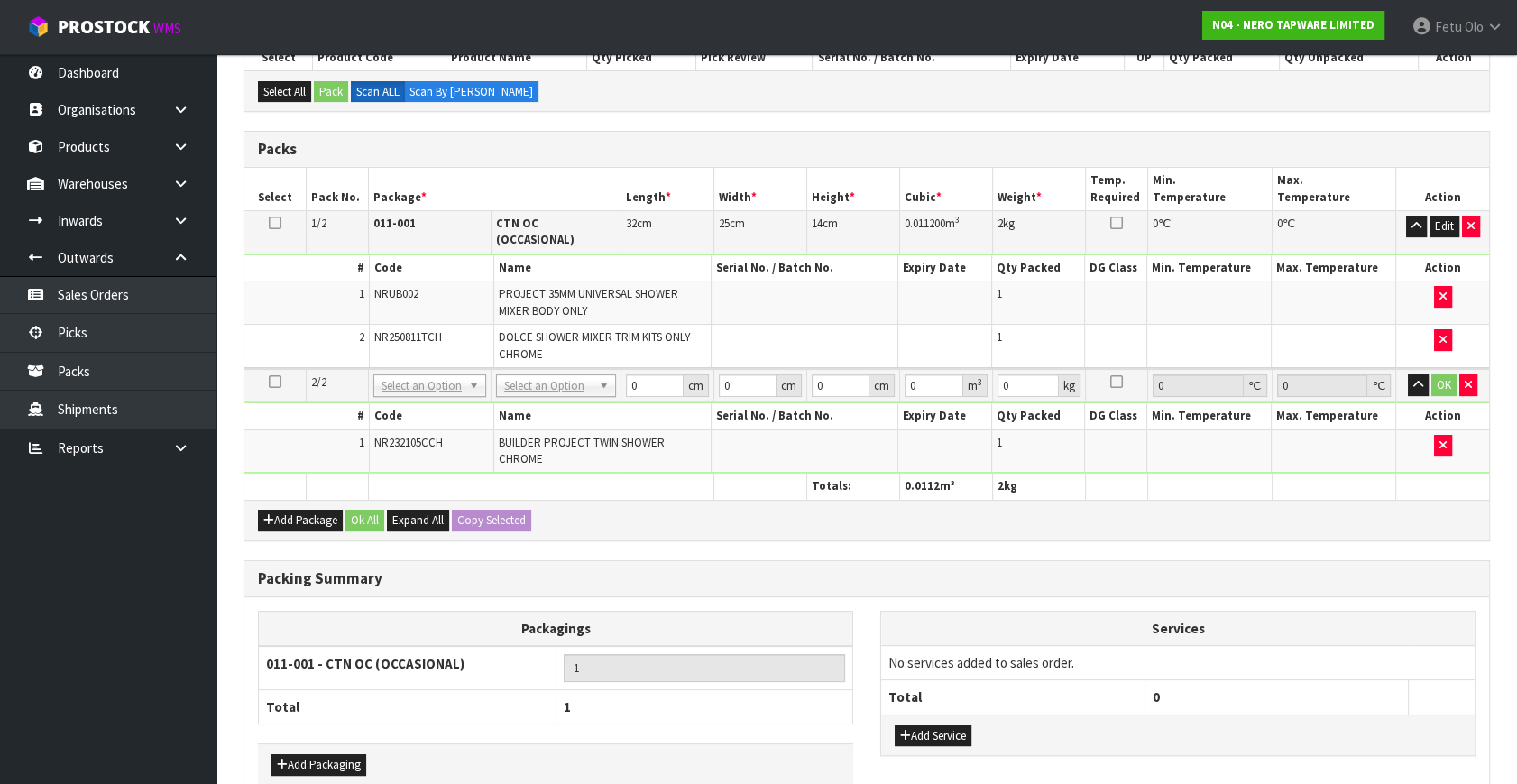
click at [531, 368] on td "No Packaging Cartons PLT GEN120 (1200 X 1000) PLT ONE WAY SKID CHEP HIRE PALLET…" at bounding box center [556, 385] width 130 height 34
drag, startPoint x: 548, startPoint y: 368, endPoint x: 548, endPoint y: 405, distance: 37.0
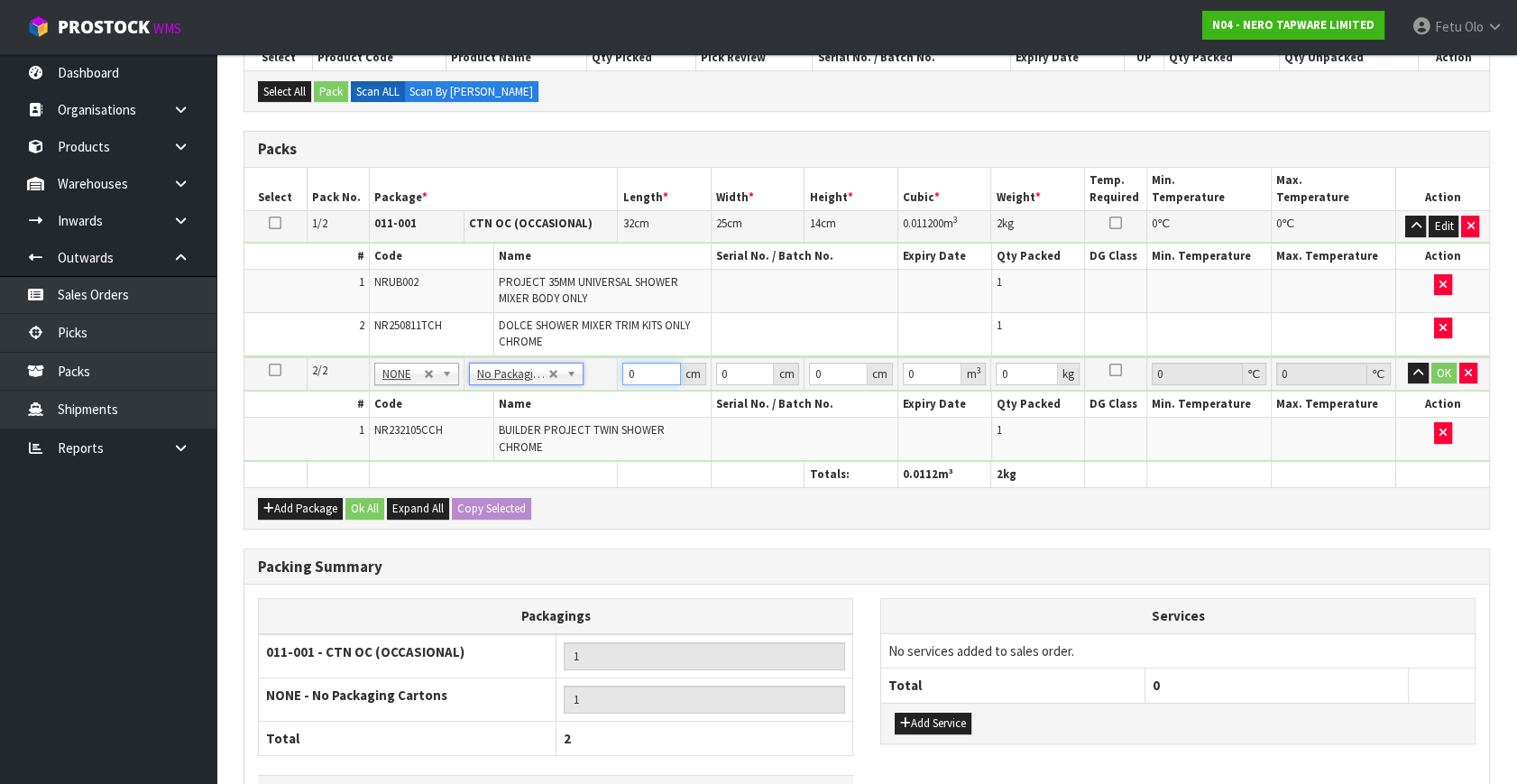
drag, startPoint x: 586, startPoint y: 395, endPoint x: 559, endPoint y: 413, distance: 32.4
click at [559, 413] on tbody "2/2 NONE 007-001 007-002 007-004 007-009 007-013 007-014 007-015 007-017 007-01…" at bounding box center [867, 409] width 1245 height 105
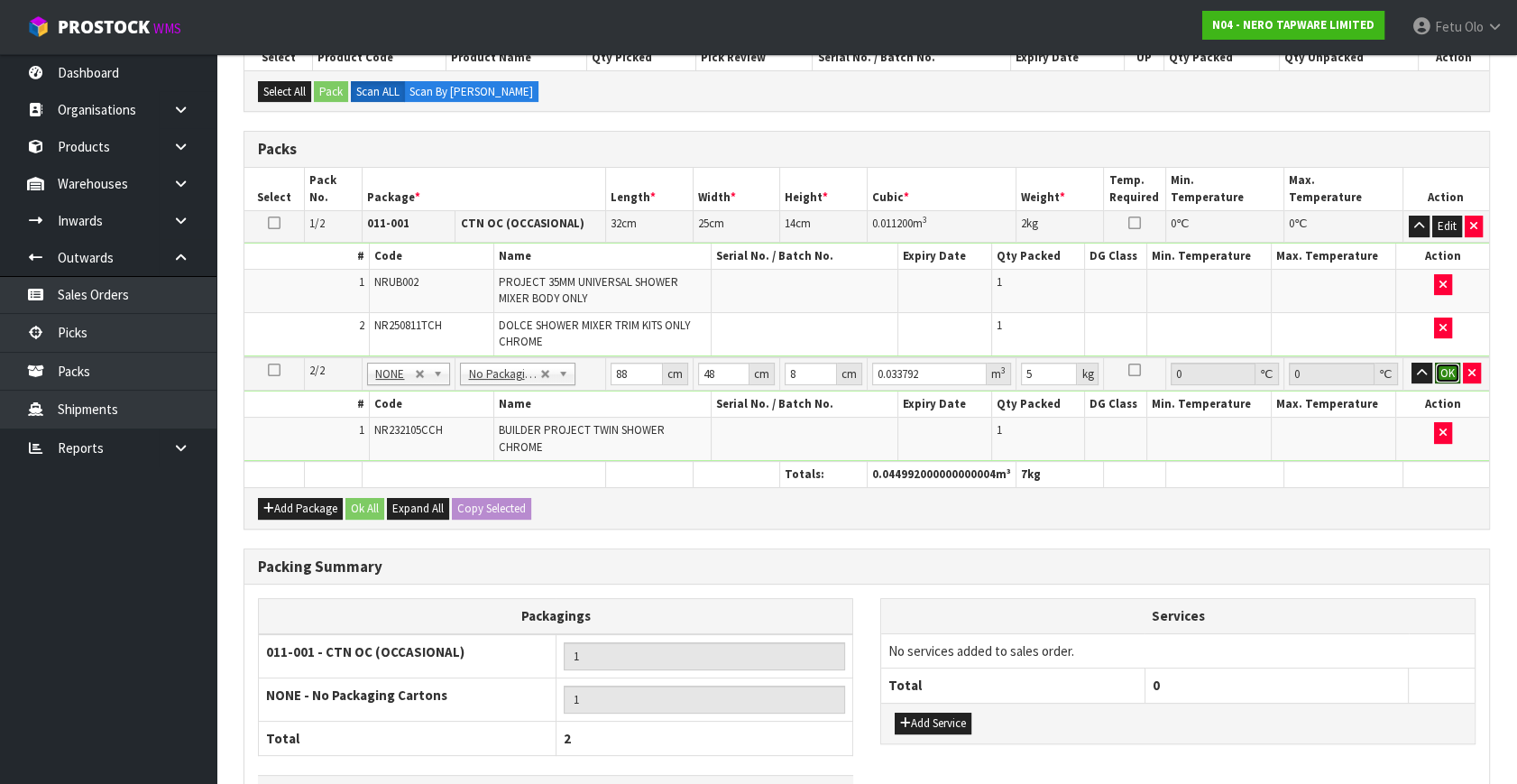
click button "OK" at bounding box center [1447, 373] width 25 height 21
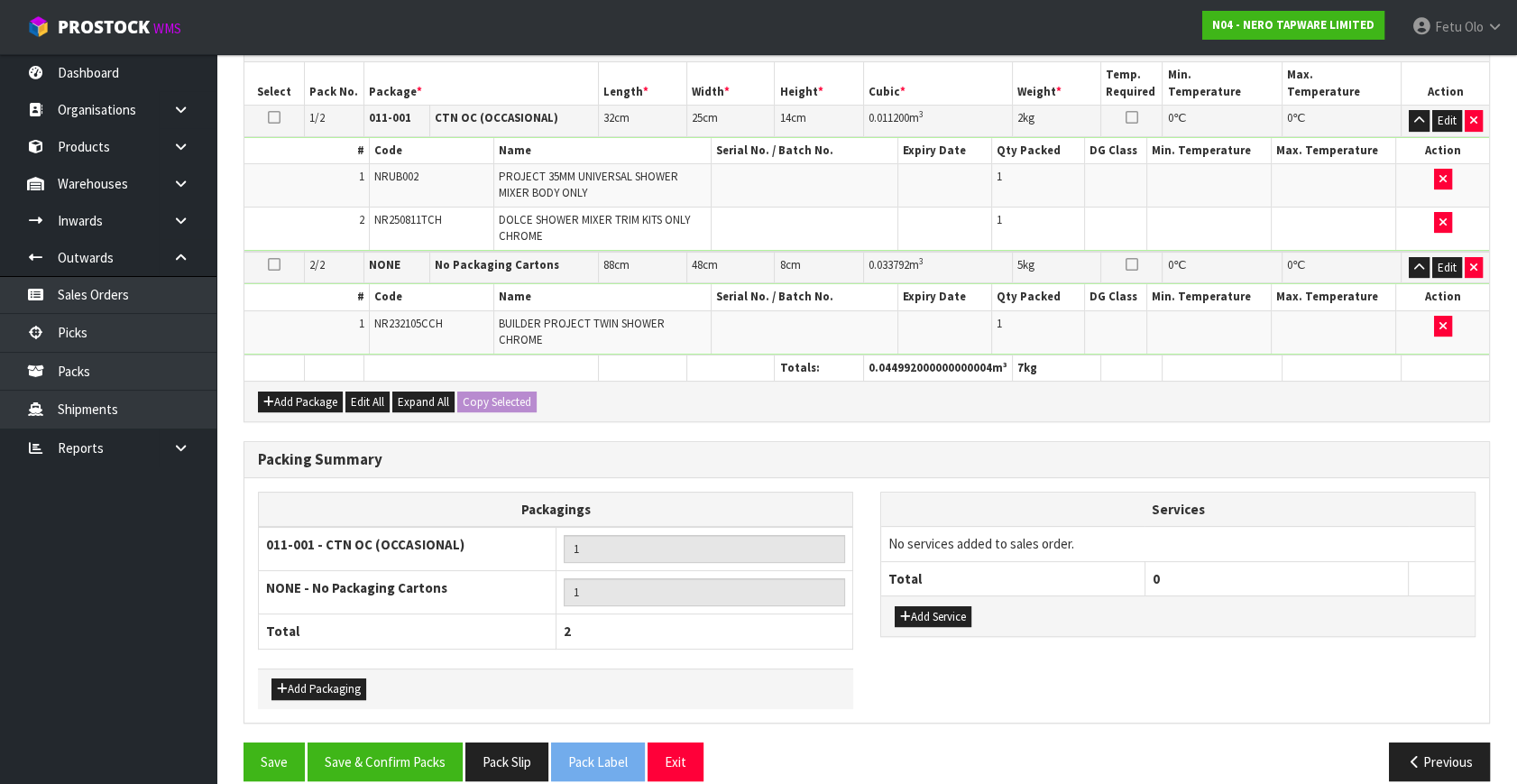
scroll to position [468, 0]
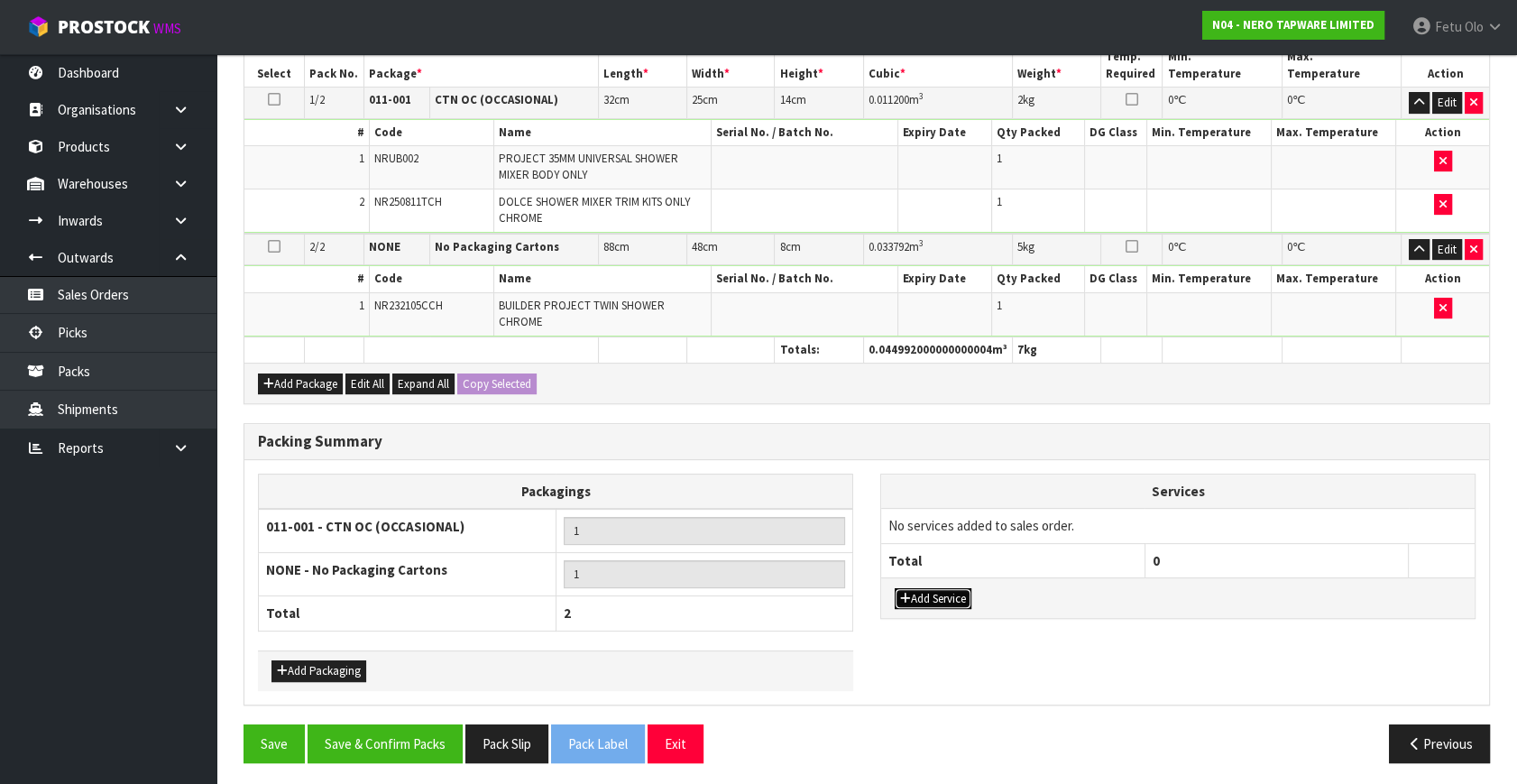
click at [939, 594] on button "Add Service" at bounding box center [933, 598] width 77 height 21
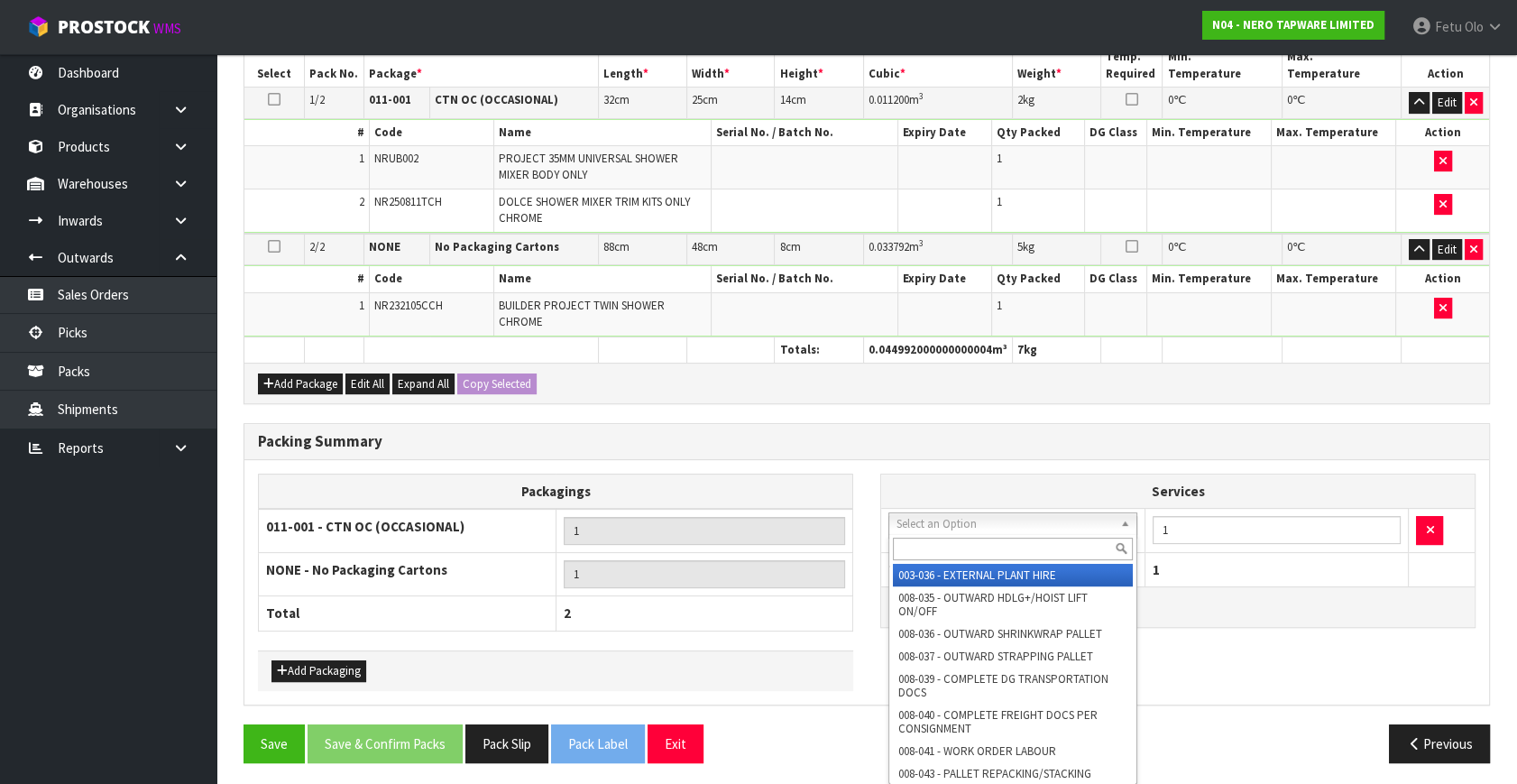
click at [928, 540] on input "text" at bounding box center [1012, 548] width 240 height 22
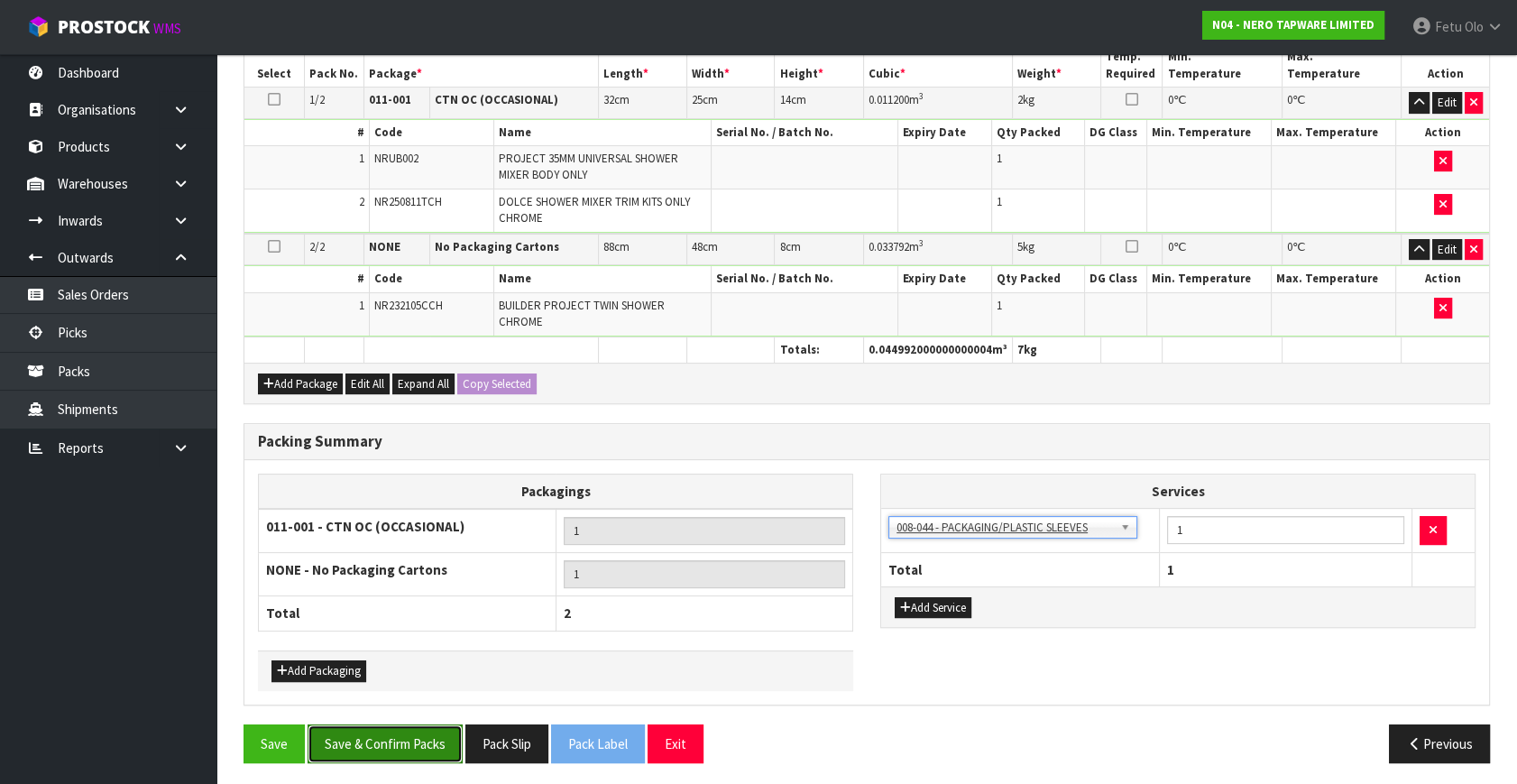
click at [412, 745] on button "Save & Confirm Packs" at bounding box center [385, 744] width 155 height 38
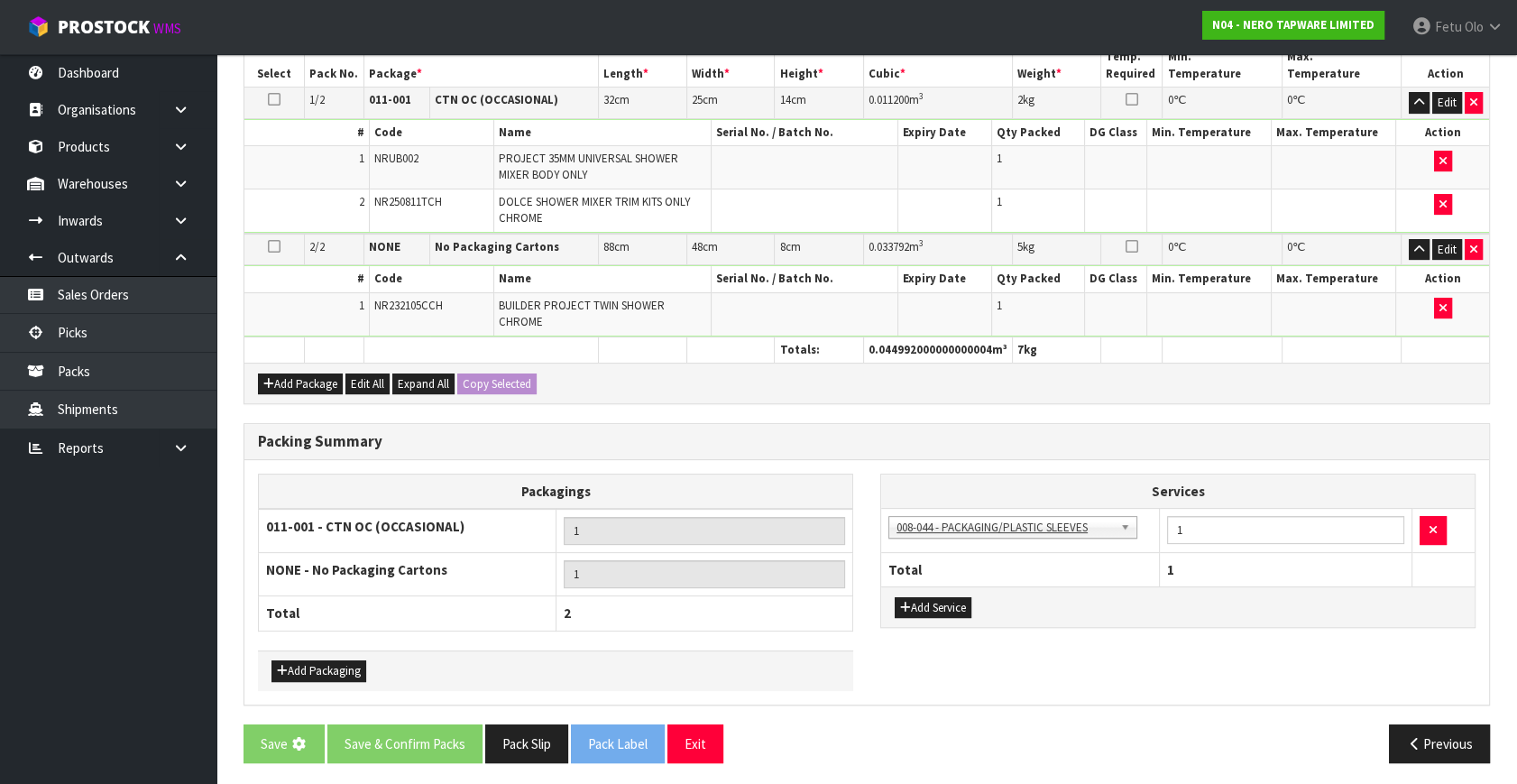
scroll to position [0, 0]
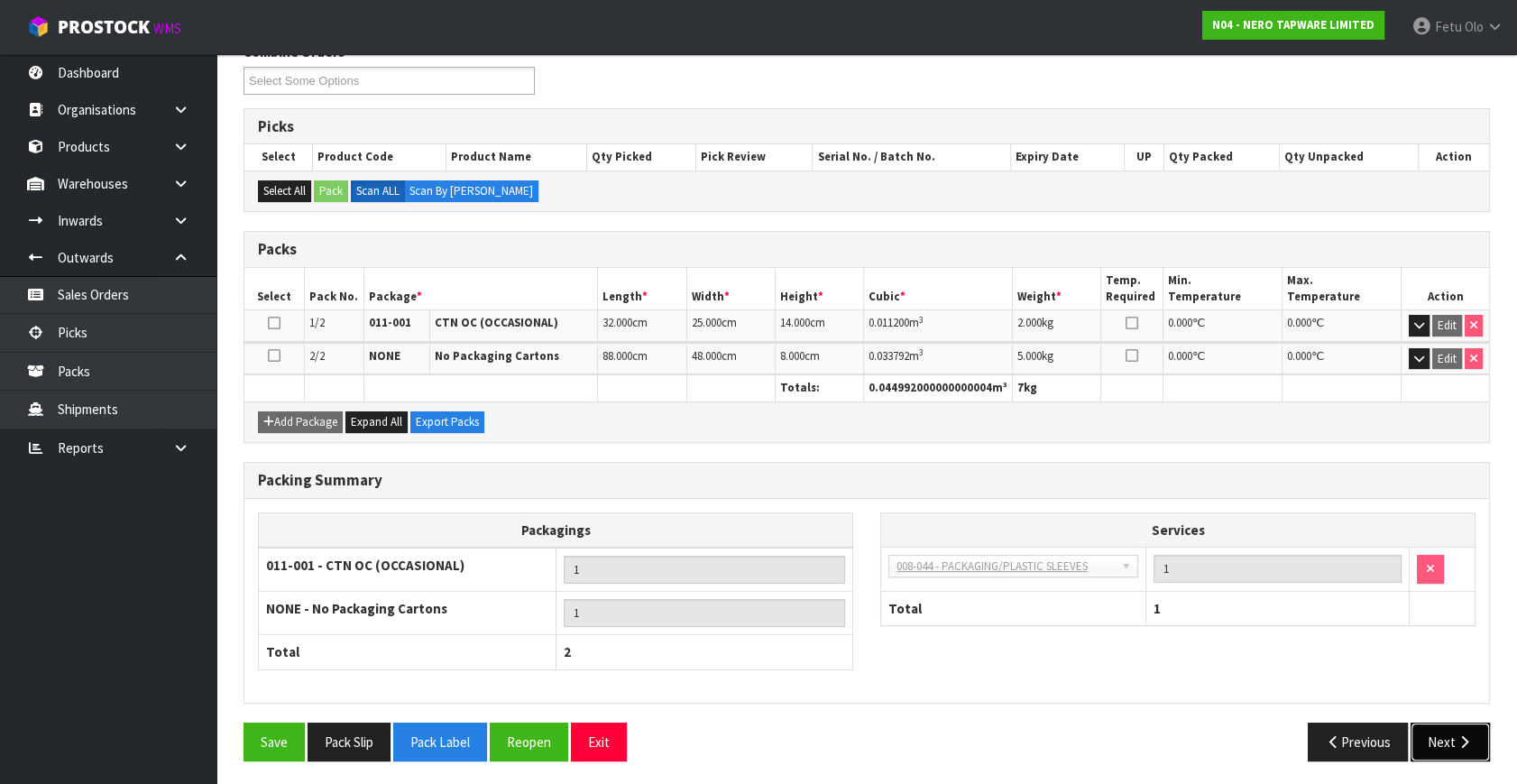
click at [1431, 730] on button "Next" at bounding box center [1450, 742] width 79 height 38
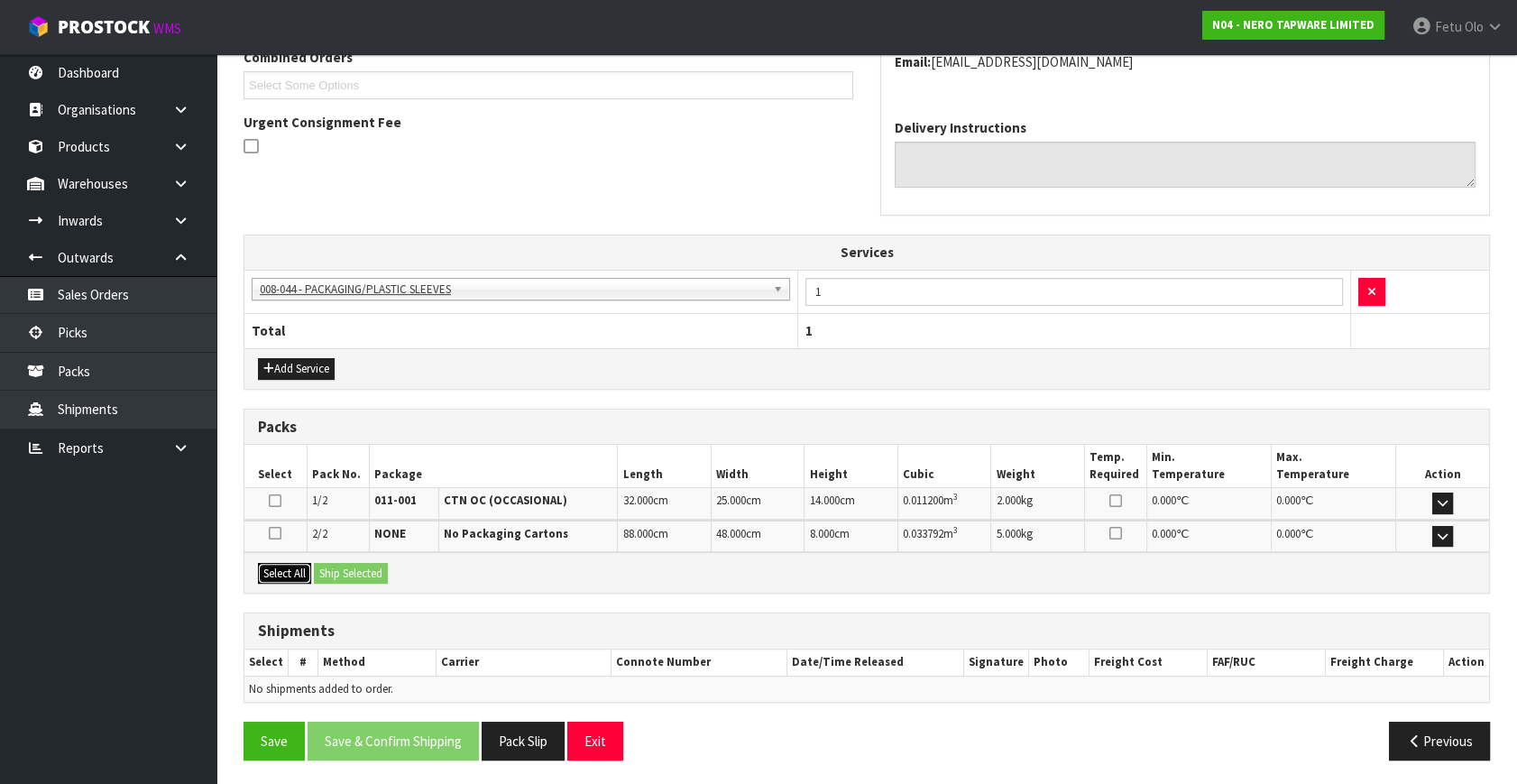
click at [291, 576] on button "Select All" at bounding box center [284, 573] width 53 height 21
click at [357, 563] on button "Ship Selected" at bounding box center [350, 573] width 74 height 21
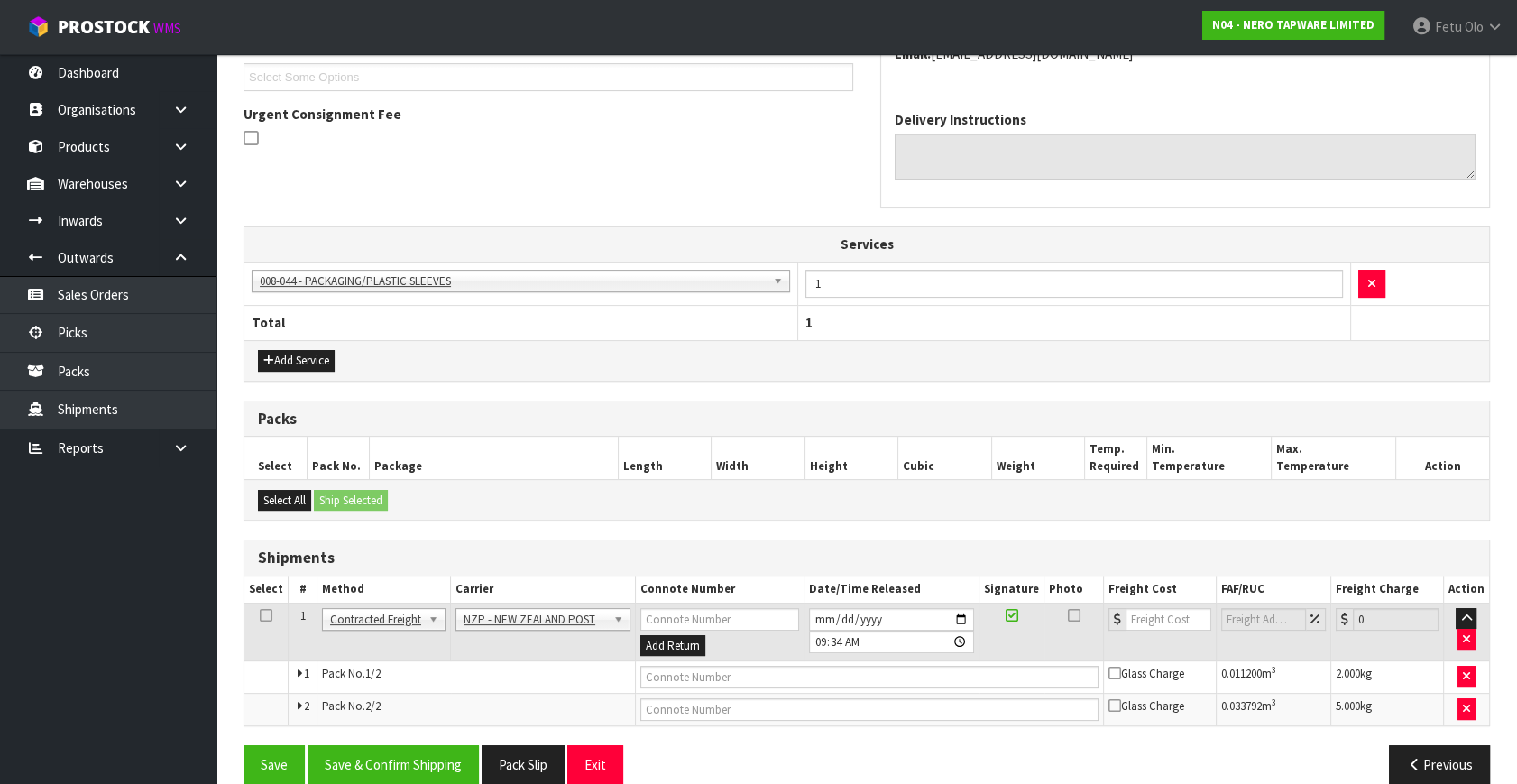
scroll to position [518, 0]
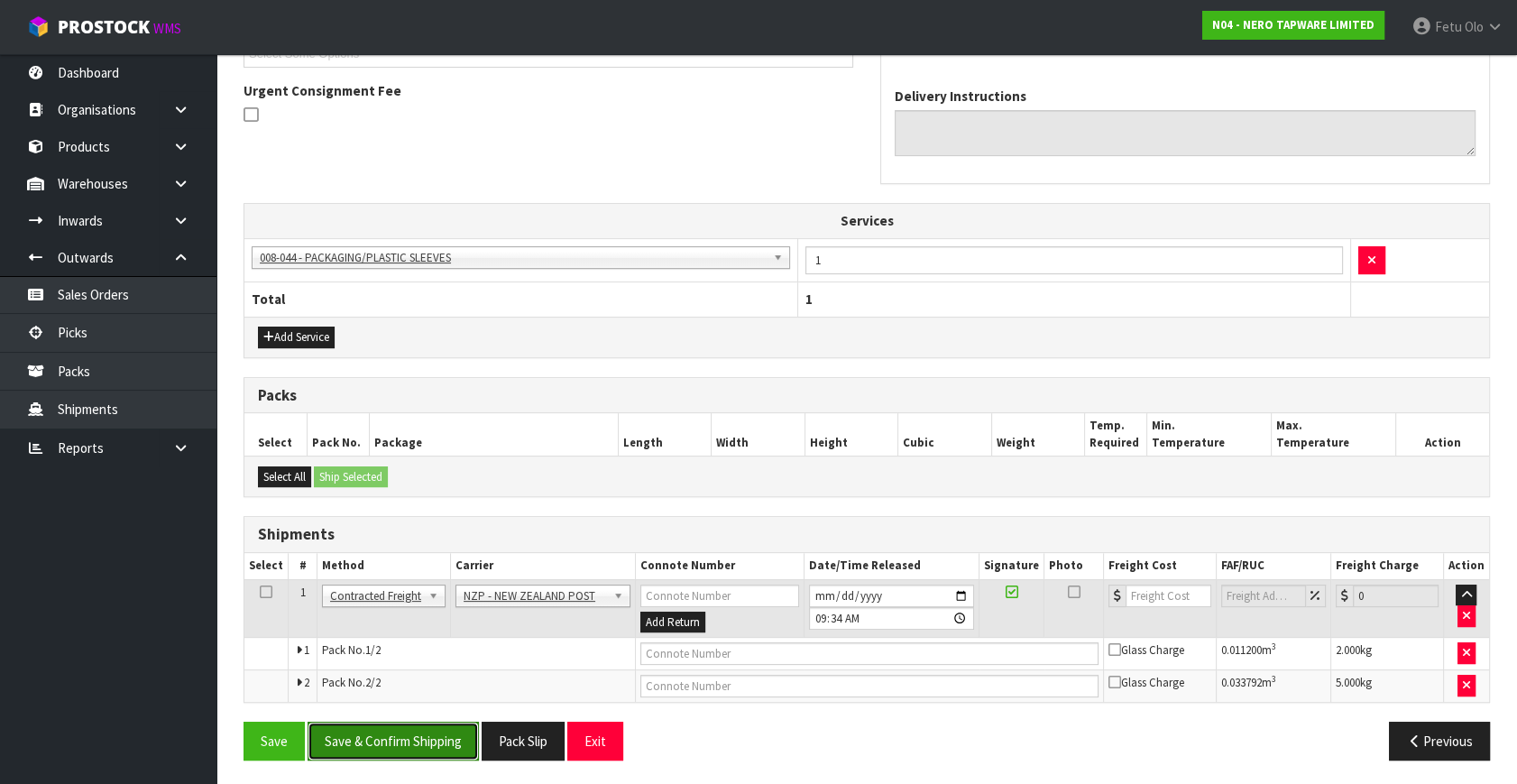
click at [410, 738] on button "Save & Confirm Shipping" at bounding box center [393, 741] width 171 height 38
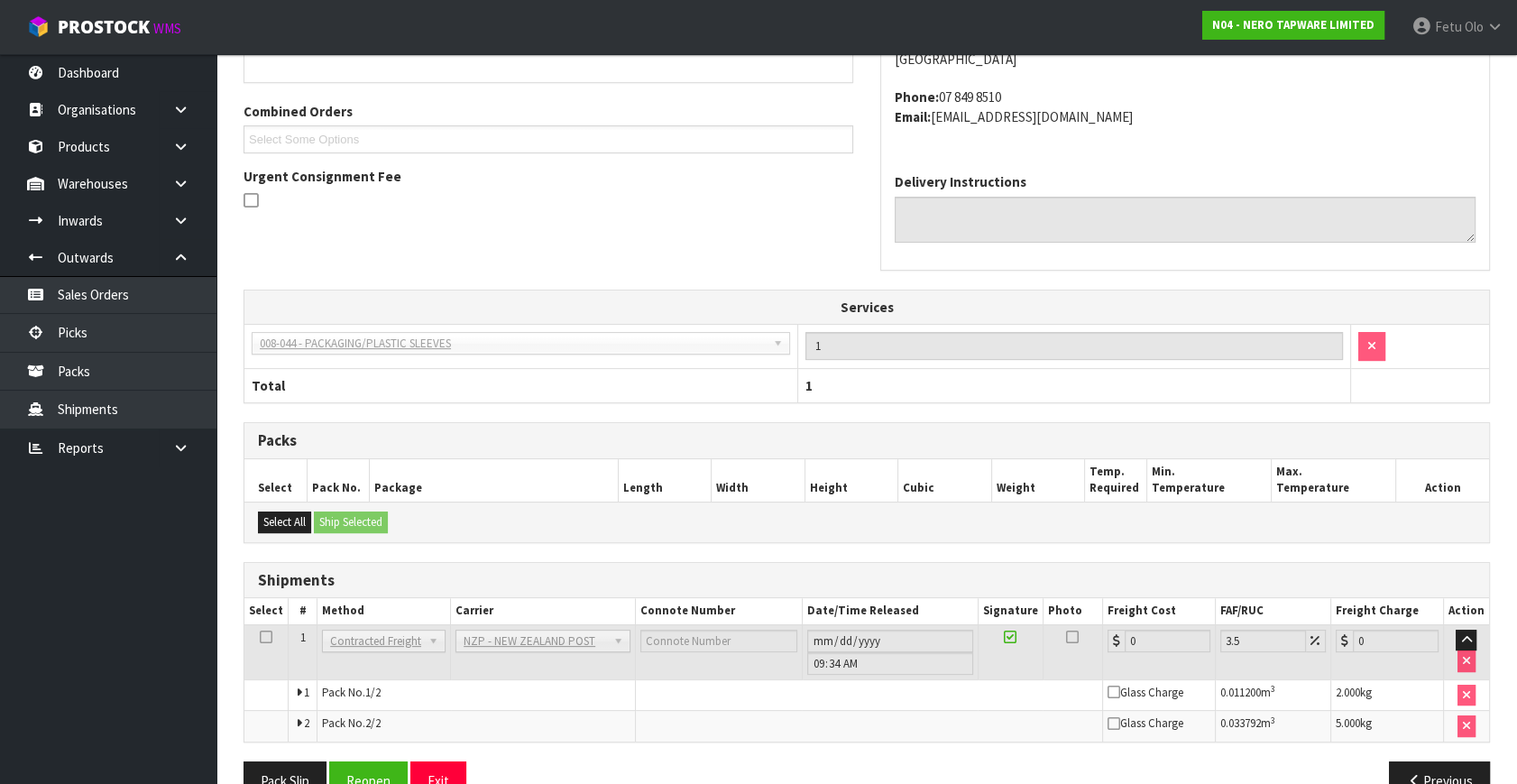
scroll to position [491, 0]
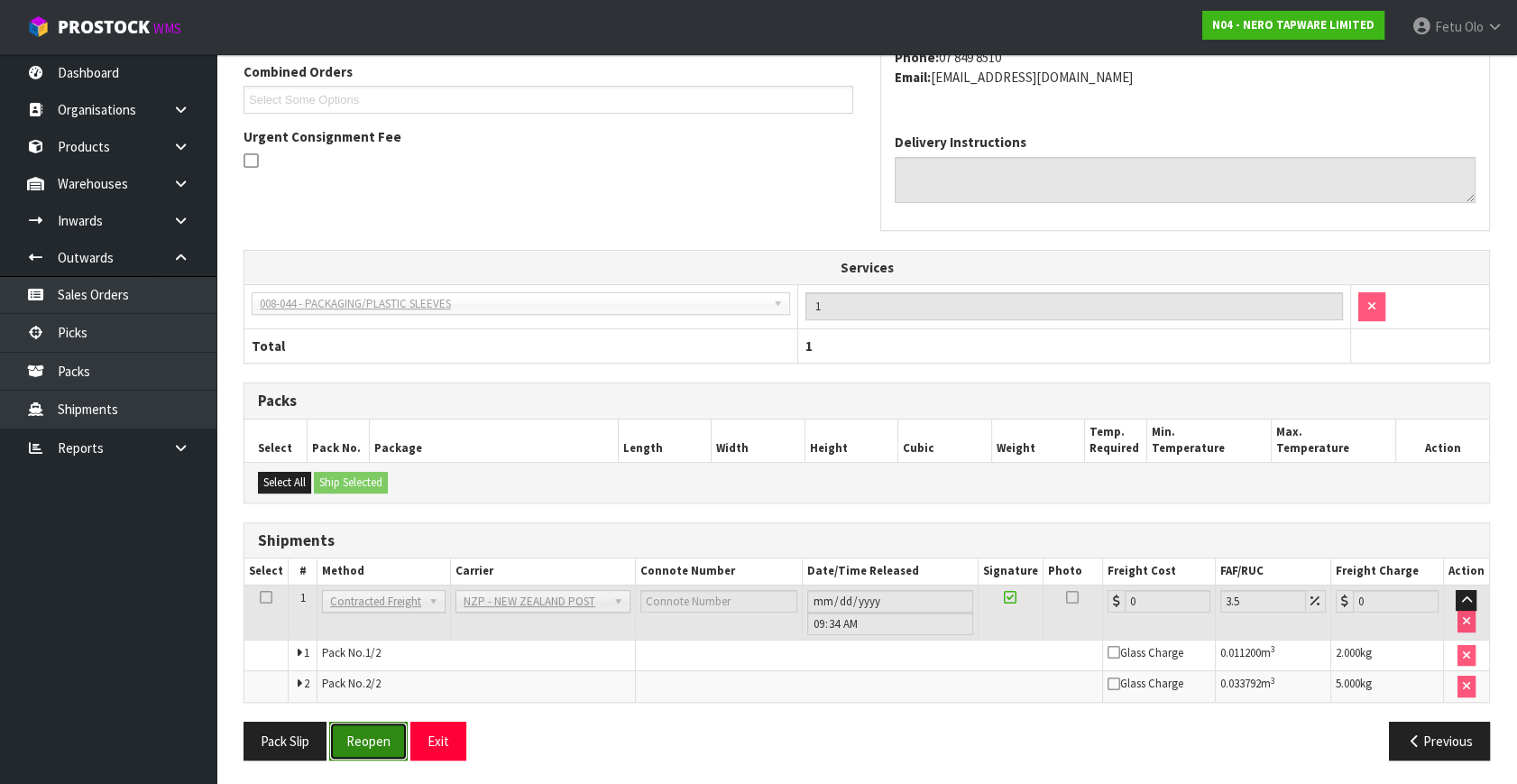
click at [364, 752] on button "Reopen" at bounding box center [368, 741] width 79 height 38
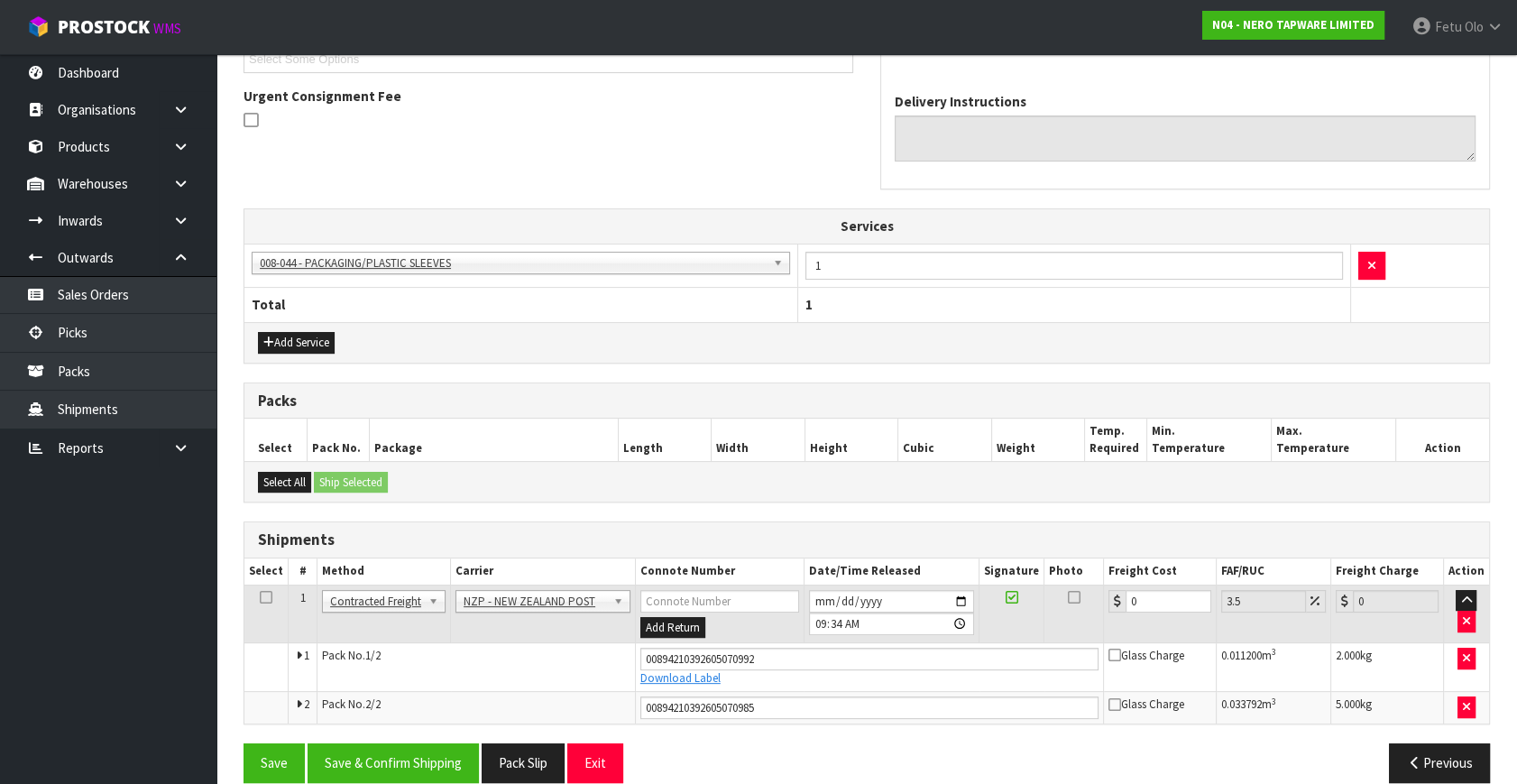
scroll to position [534, 0]
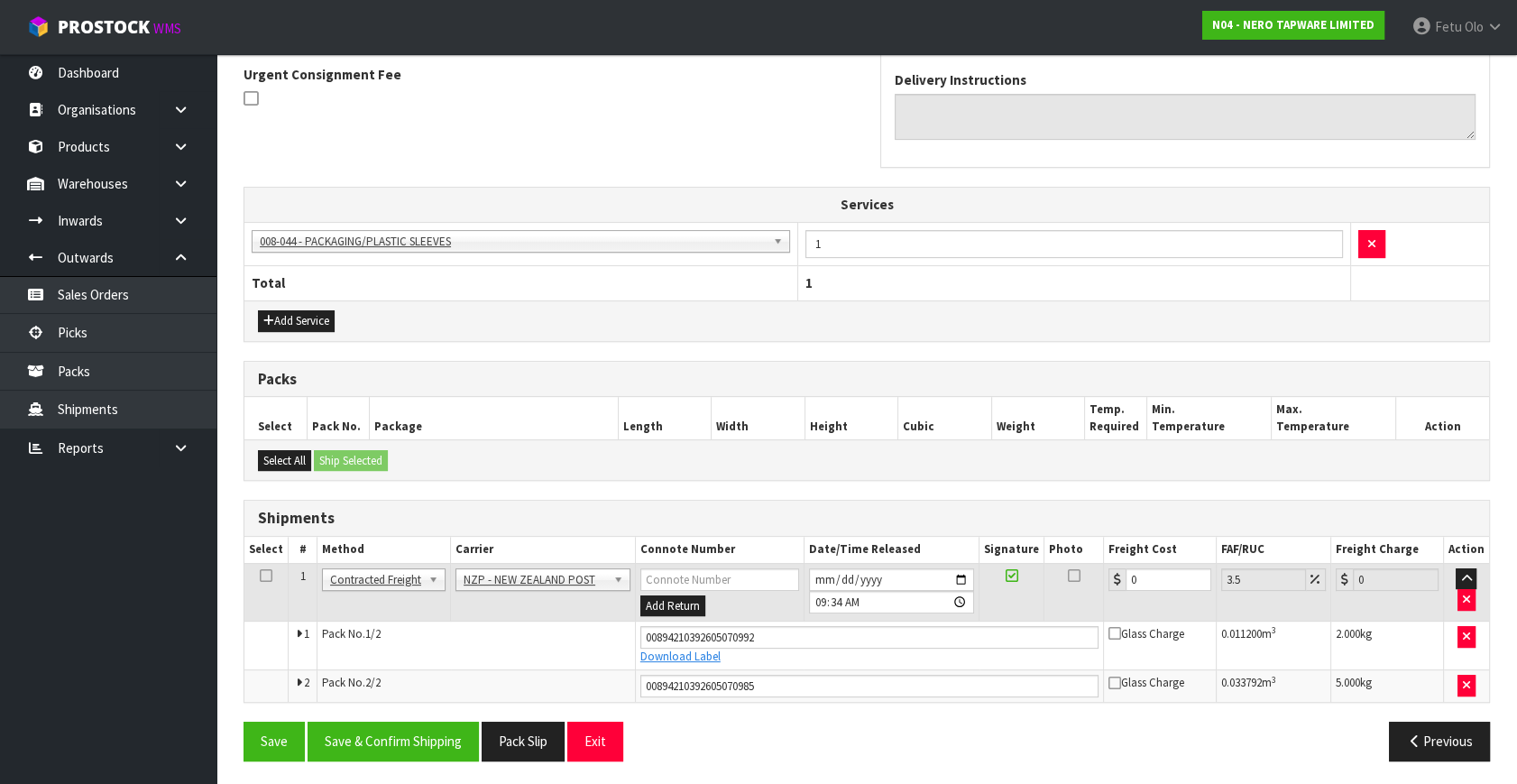
drag, startPoint x: 1131, startPoint y: 562, endPoint x: 1036, endPoint y: 612, distance: 107.4
click at [1036, 612] on tr "1 Client Local Pickup Customer Local Pickup Company Freight Contracted Freight …" at bounding box center [867, 592] width 1245 height 59
click at [1132, 590] on td "0" at bounding box center [1158, 592] width 113 height 59
drag, startPoint x: 1144, startPoint y: 582, endPoint x: 1087, endPoint y: 595, distance: 58.5
click at [1086, 595] on tr "1 Client Local Pickup Customer Local Pickup Company Freight Contracted Freight …" at bounding box center [867, 592] width 1245 height 59
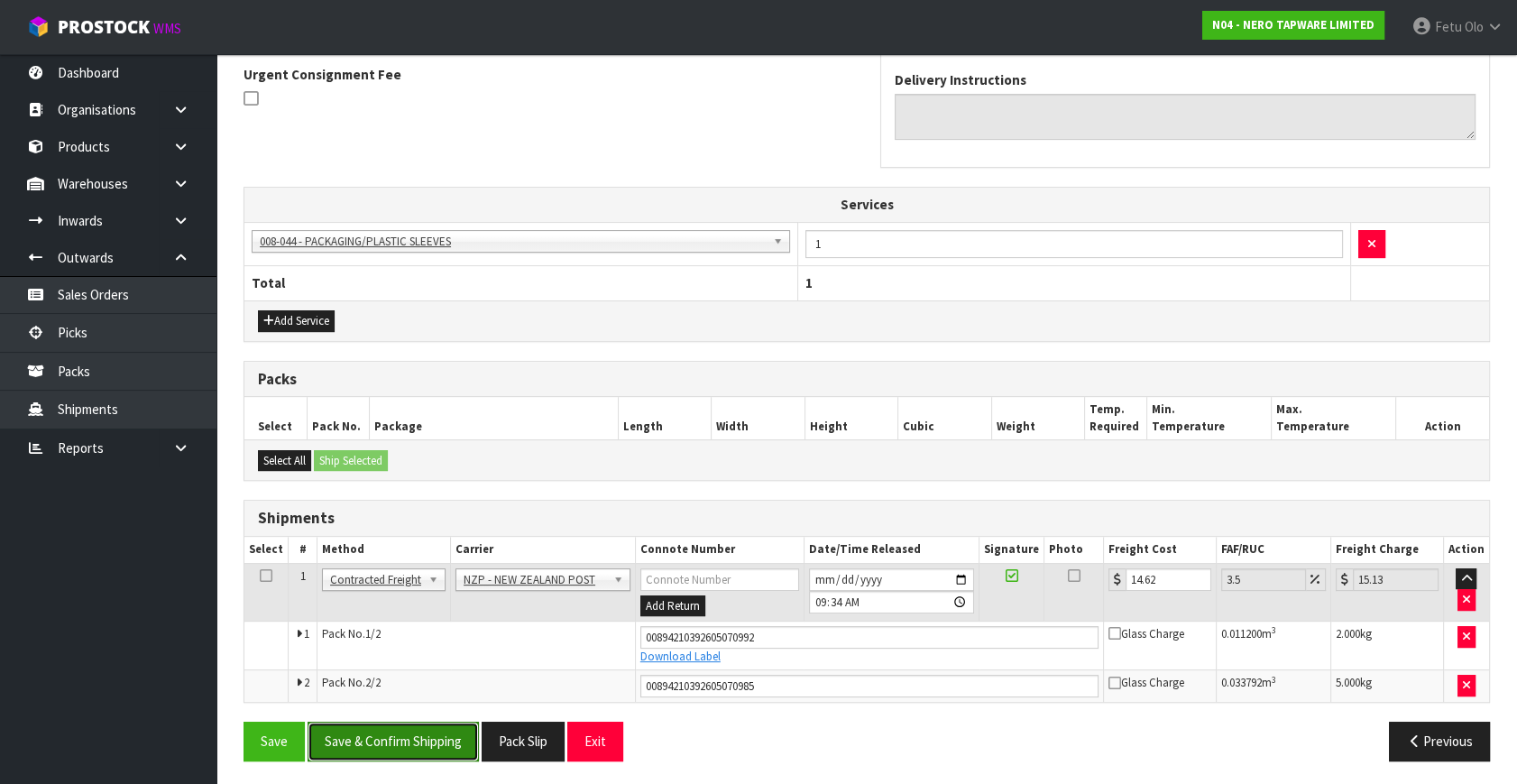
click at [456, 735] on button "Save & Confirm Shipping" at bounding box center [393, 741] width 171 height 38
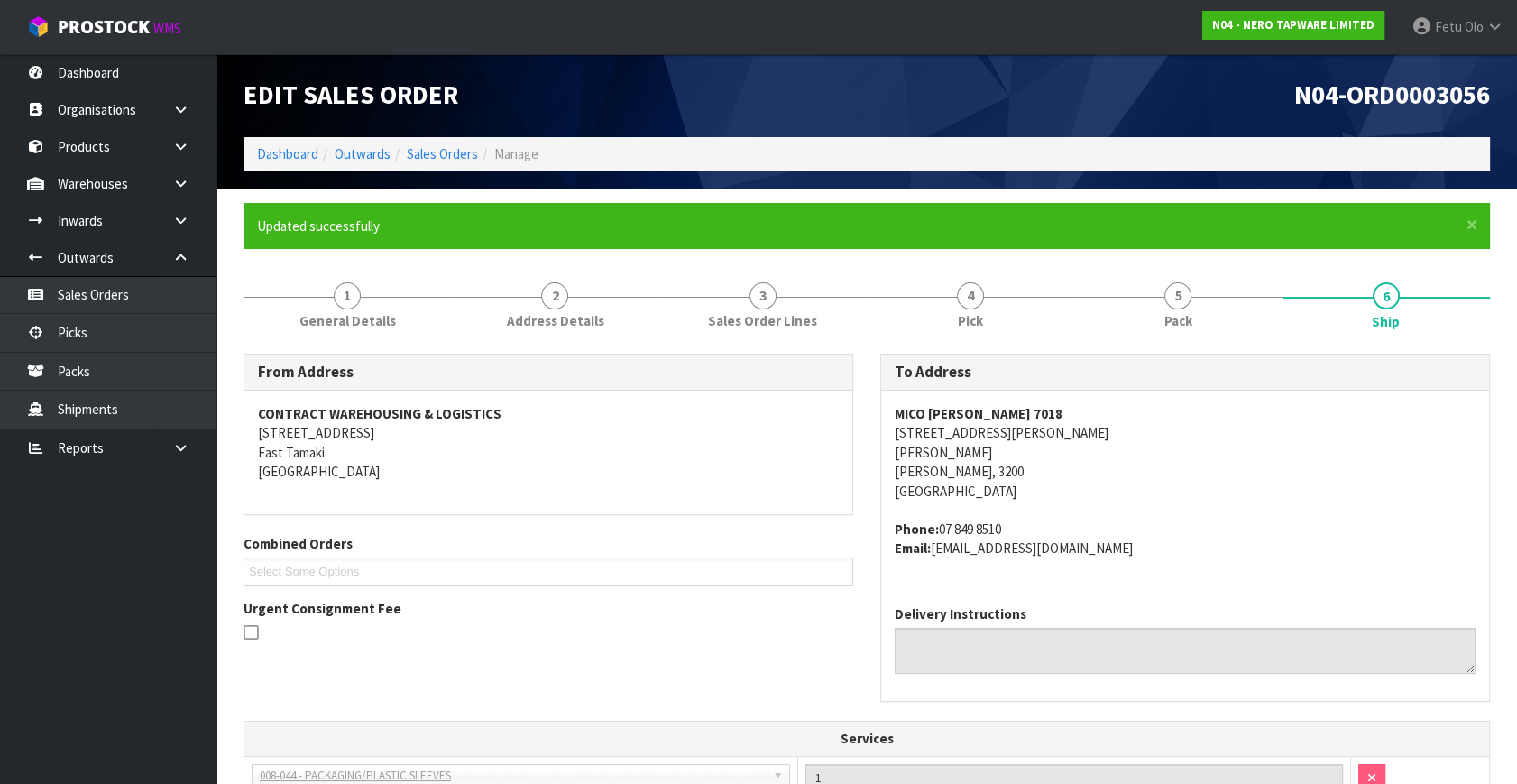
click at [499, 730] on th "Services" at bounding box center [867, 739] width 1245 height 35
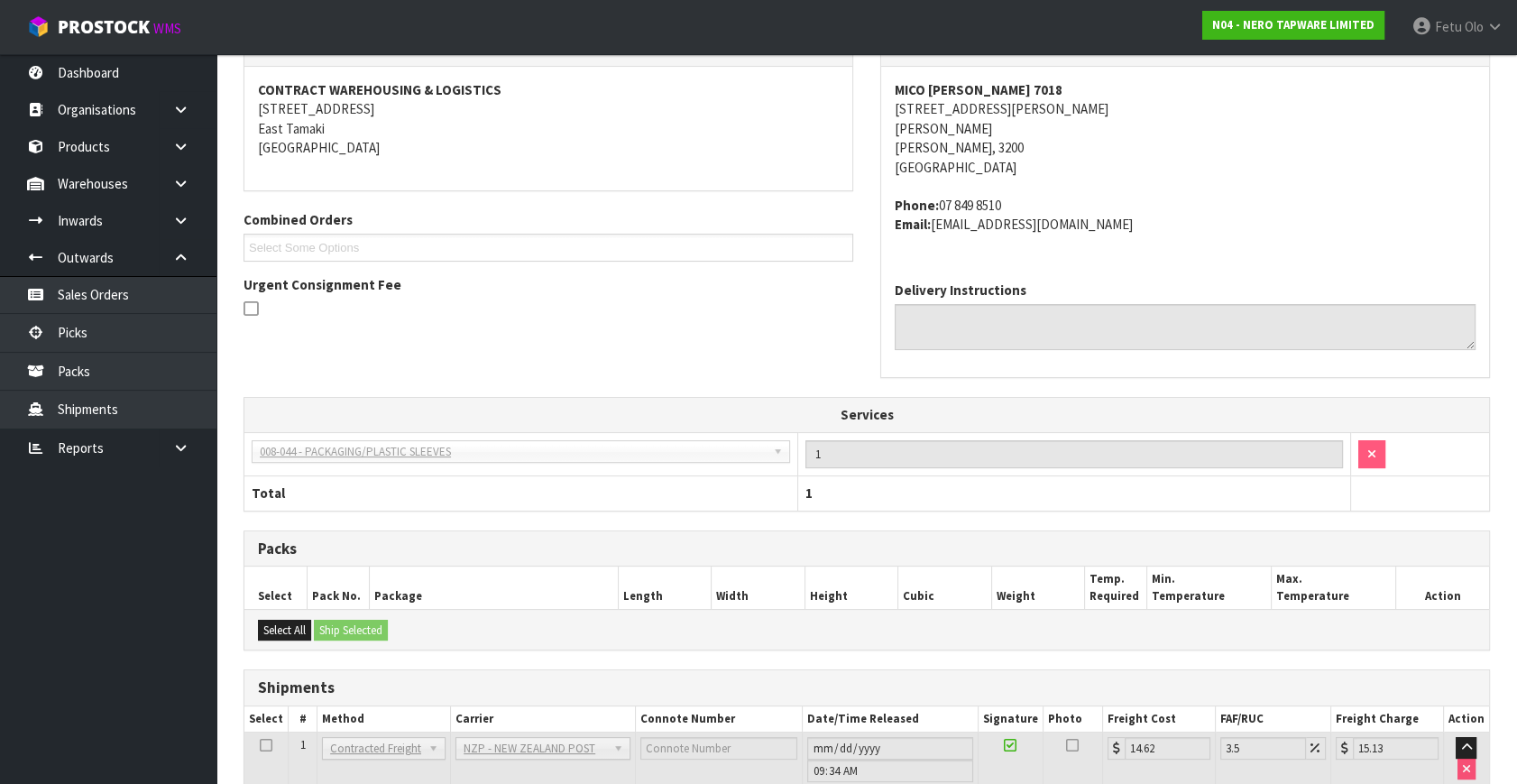
scroll to position [484, 0]
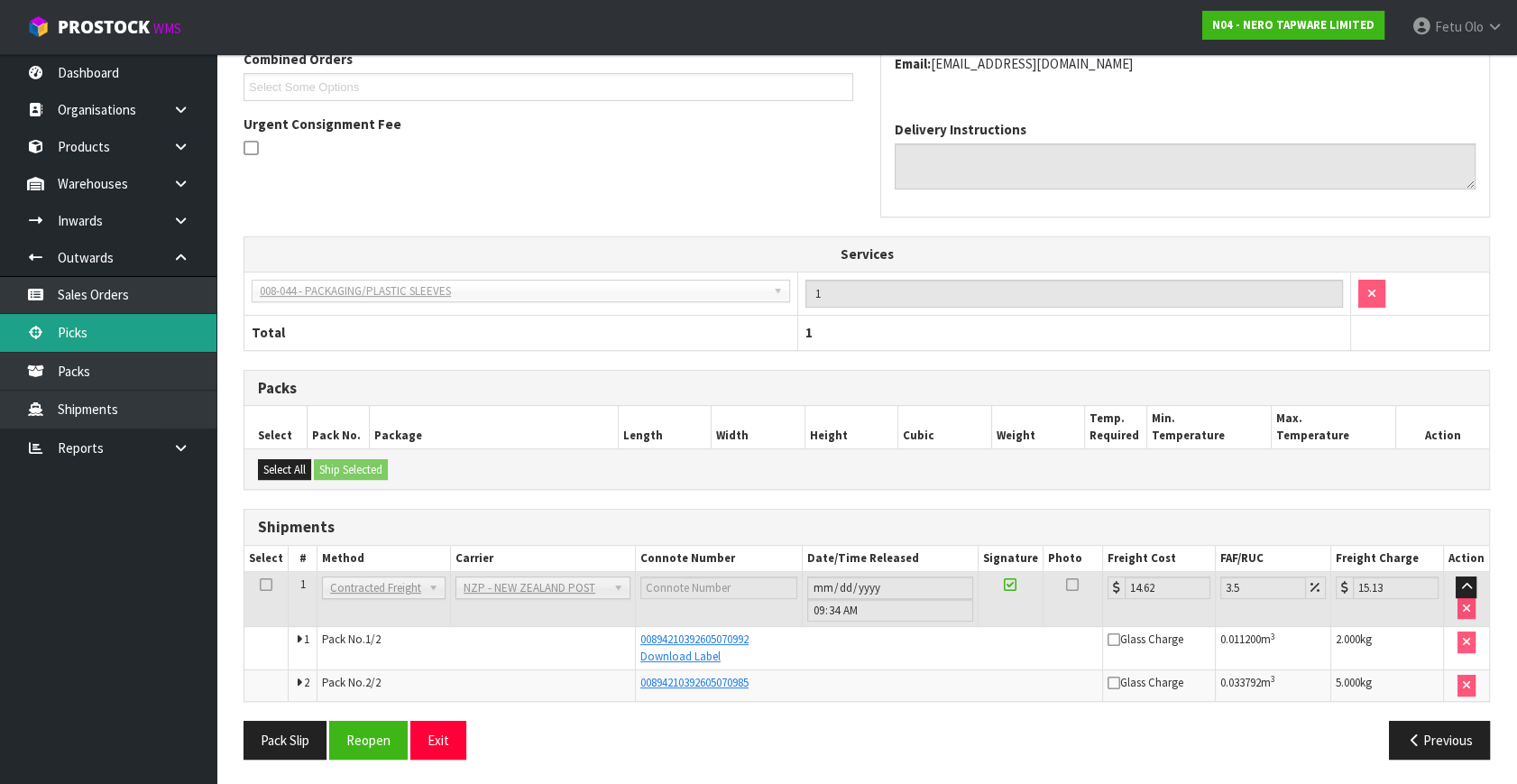
click at [83, 333] on link "Picks" at bounding box center [108, 332] width 216 height 37
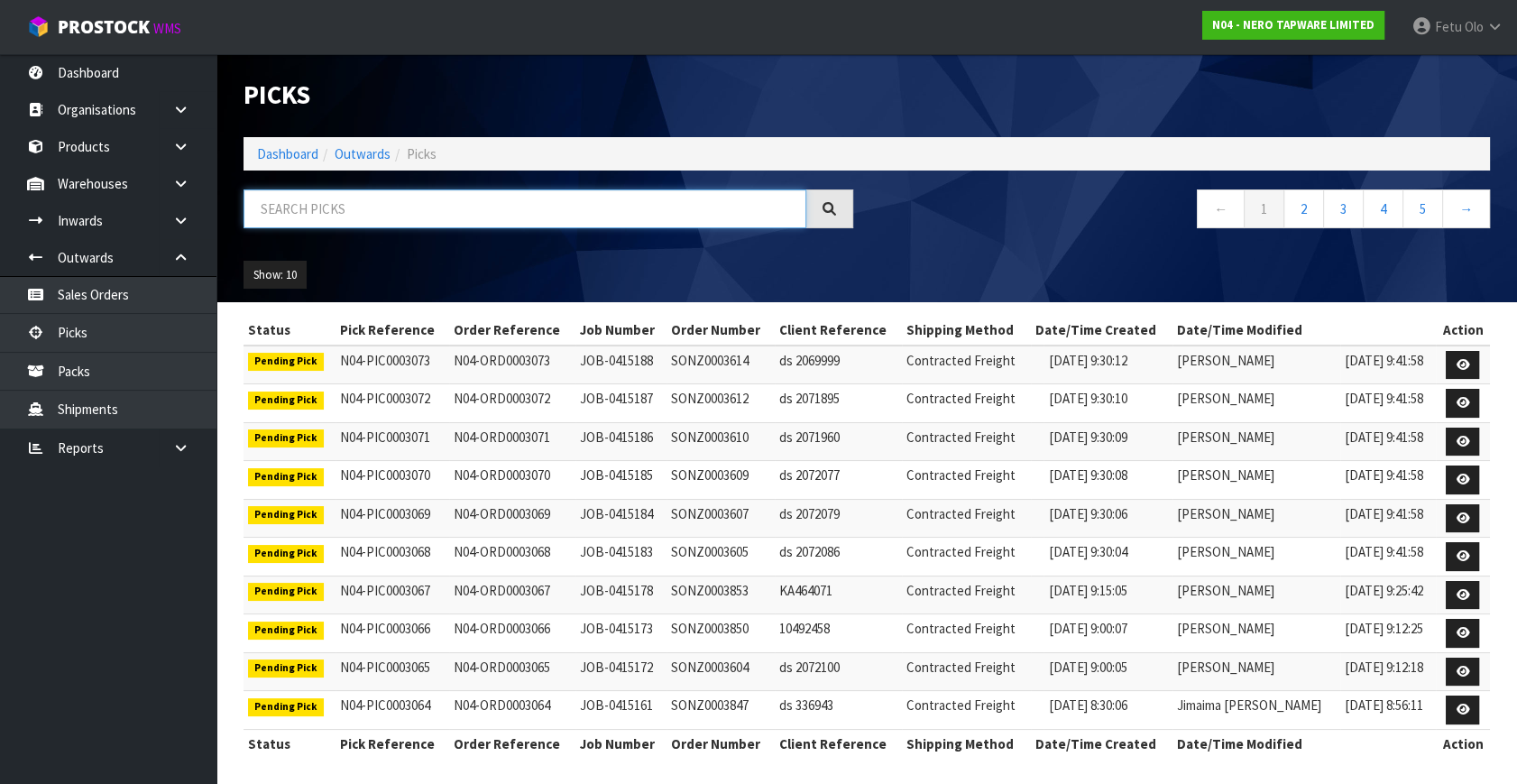
click at [471, 206] on input "text" at bounding box center [524, 209] width 563 height 38
click at [456, 202] on input "text" at bounding box center [524, 209] width 563 height 38
click at [448, 202] on input "text" at bounding box center [524, 209] width 563 height 38
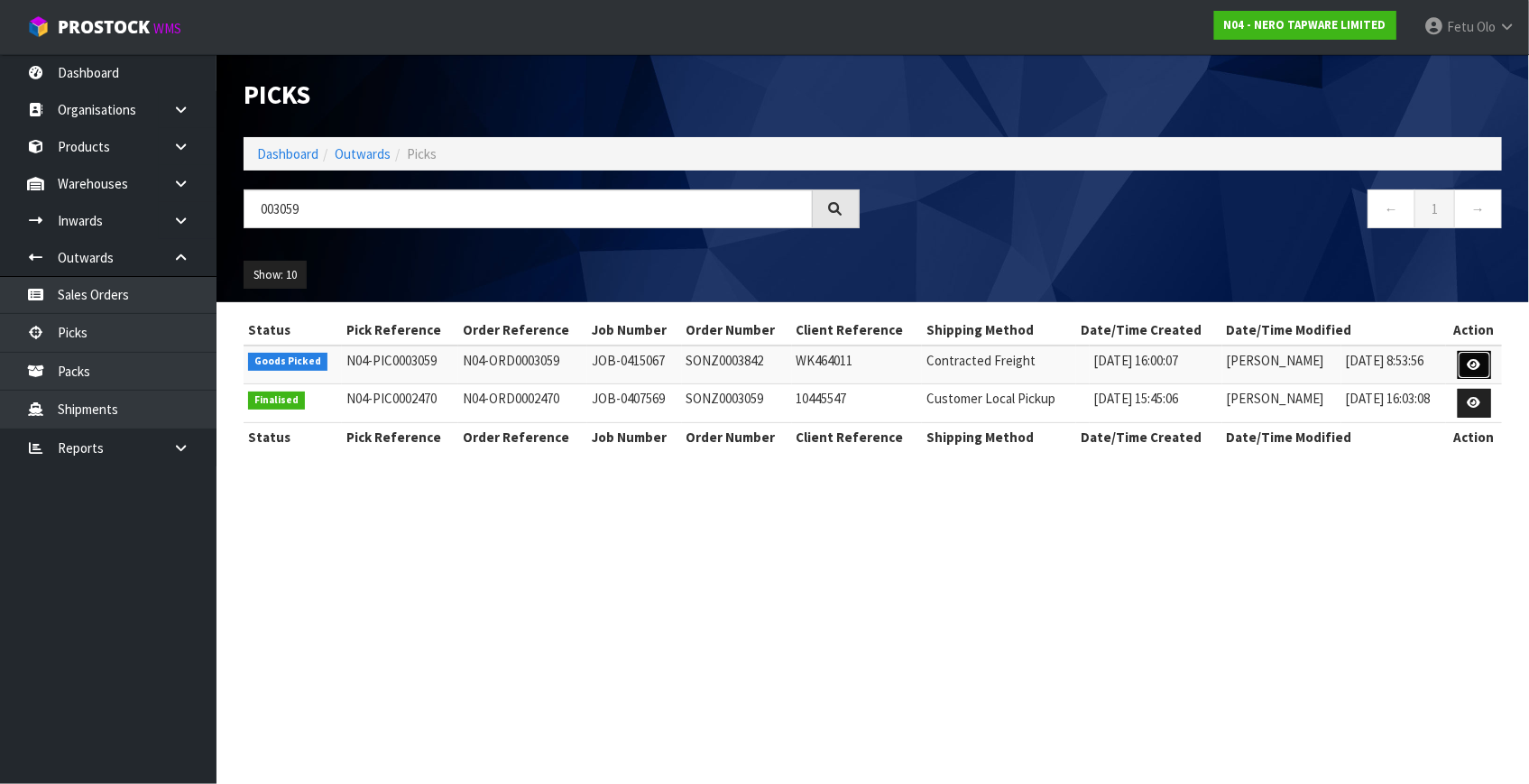
click at [1482, 360] on link at bounding box center [1474, 366] width 34 height 29
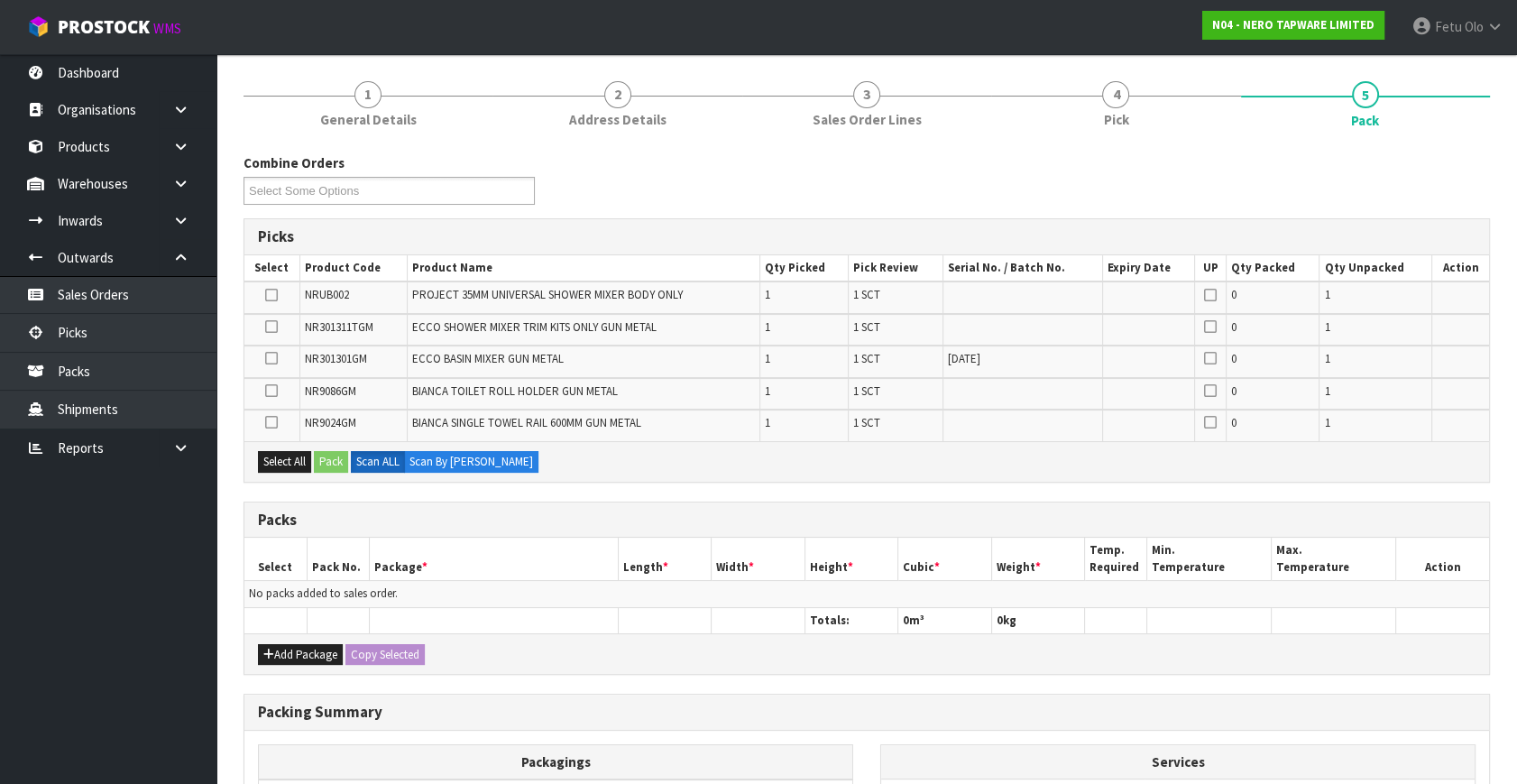
scroll to position [164, 0]
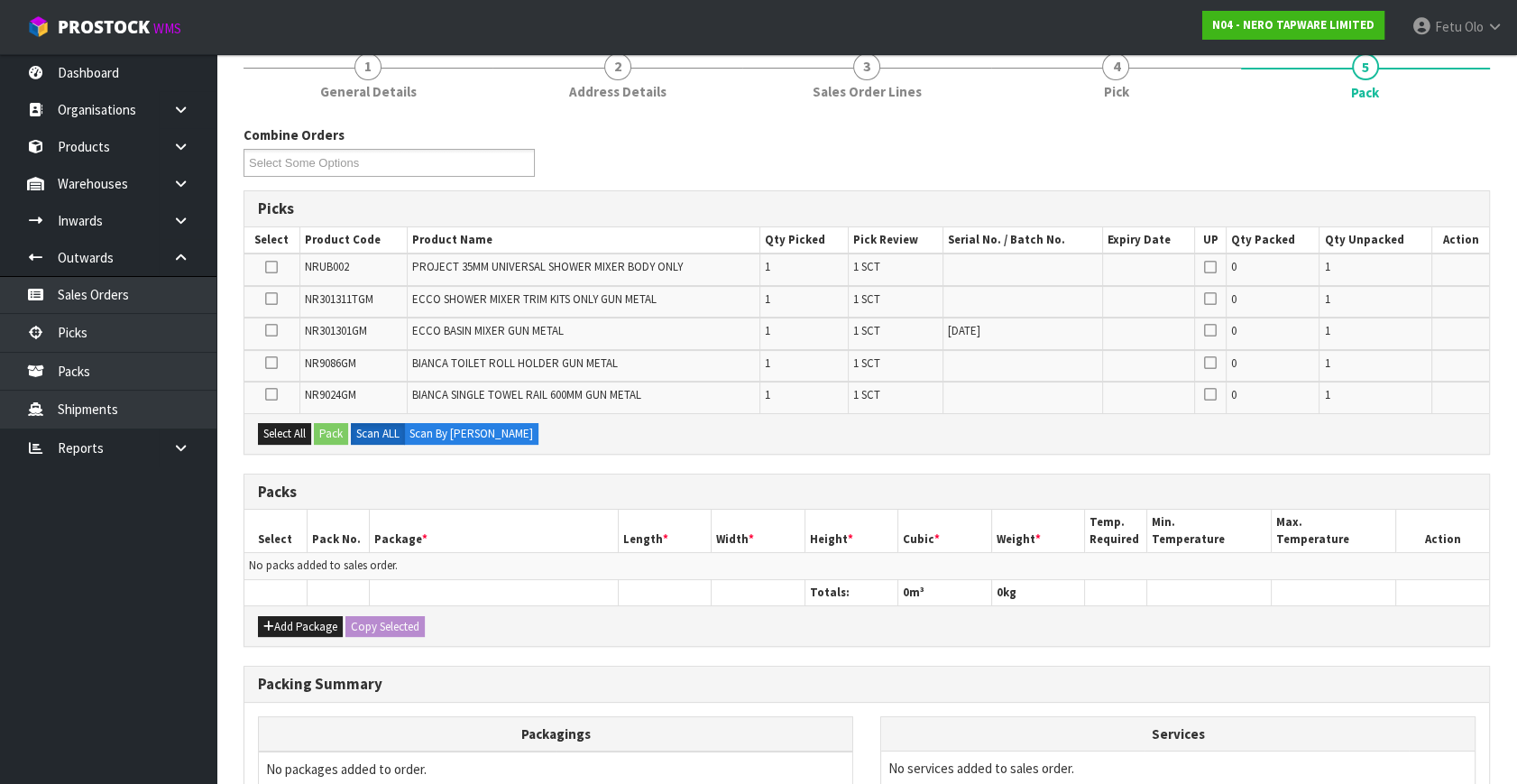
click at [295, 608] on div "Add Package Copy Selected" at bounding box center [867, 625] width 1245 height 40
click at [279, 616] on button "Add Package" at bounding box center [300, 626] width 85 height 21
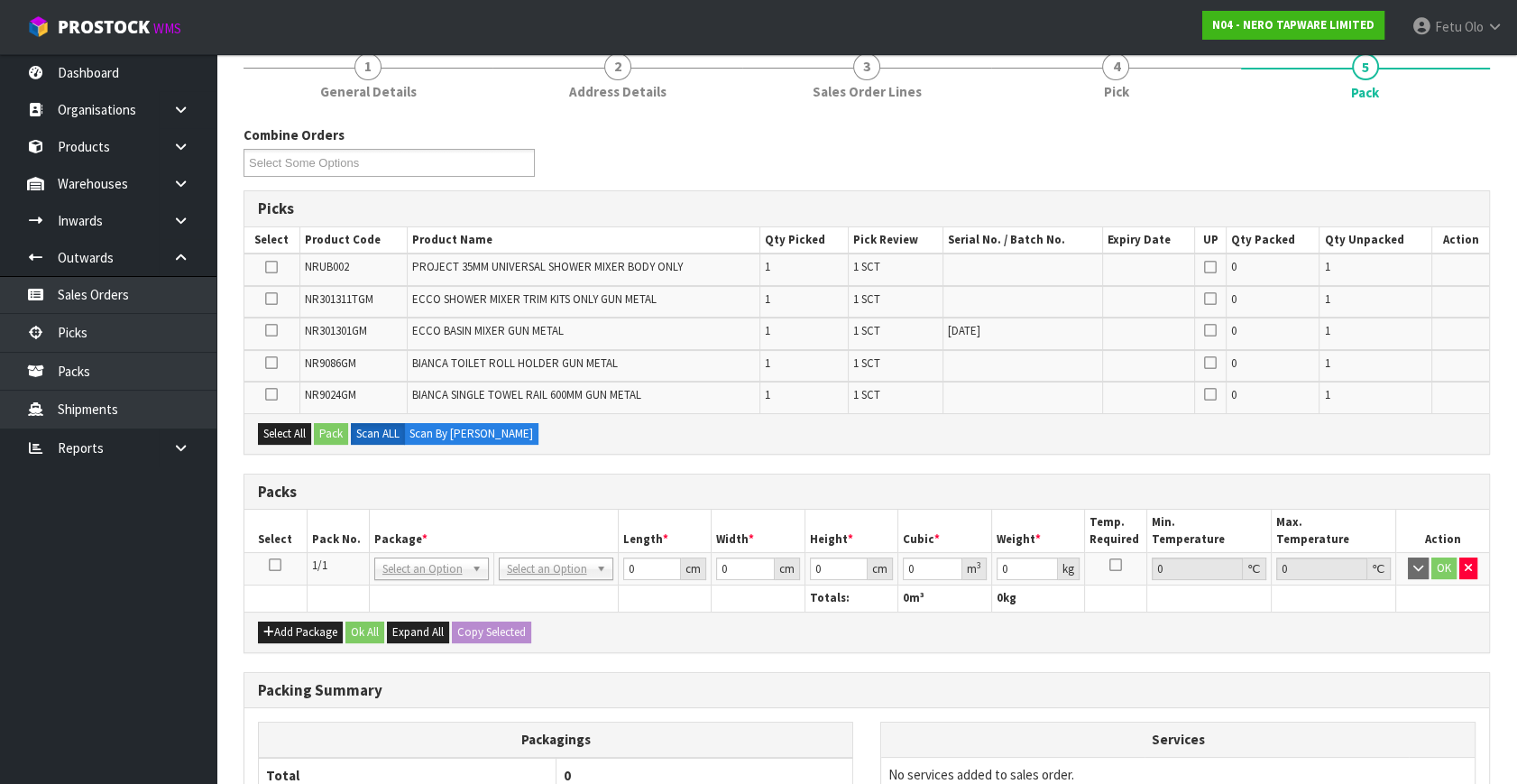
click at [287, 557] on td at bounding box center [275, 569] width 63 height 33
click at [396, 514] on th "Package *" at bounding box center [493, 531] width 249 height 42
click at [275, 565] on icon at bounding box center [274, 565] width 13 height 1
click at [514, 477] on div "Packs" at bounding box center [867, 492] width 1245 height 36
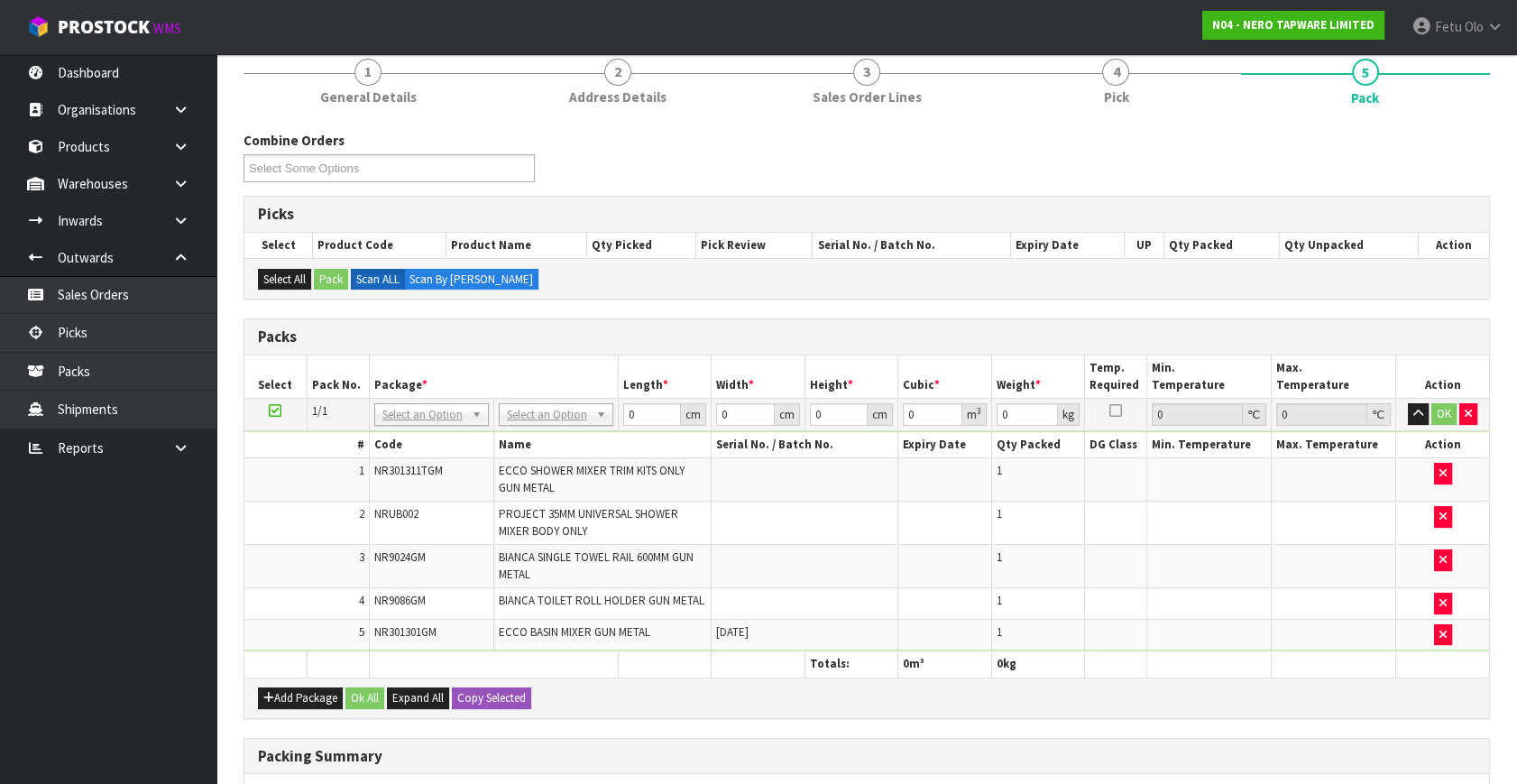
scroll to position [245, 0]
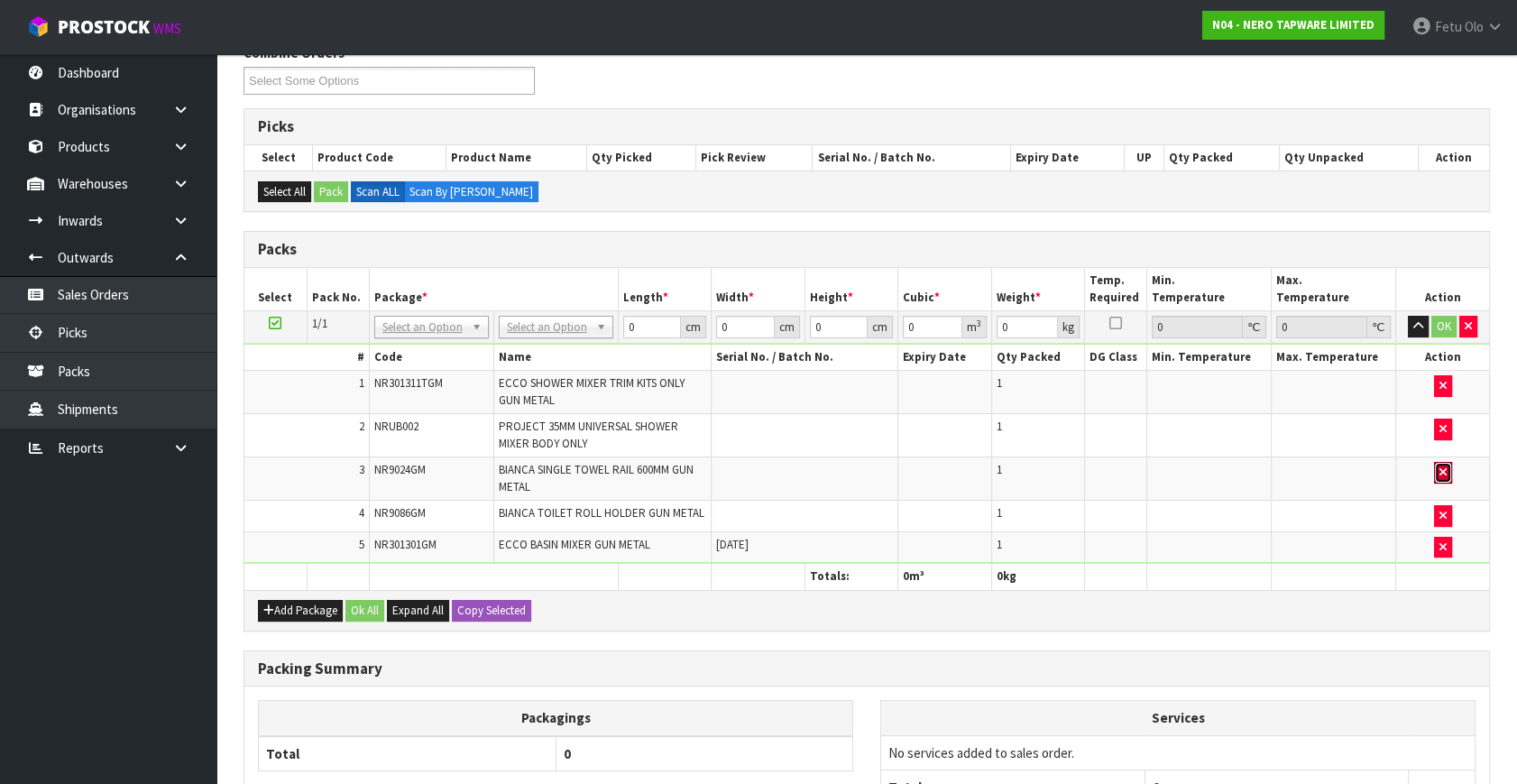
drag, startPoint x: 1446, startPoint y: 468, endPoint x: 1327, endPoint y: 473, distance: 119.1
click at [1446, 468] on button "button" at bounding box center [1442, 472] width 18 height 21
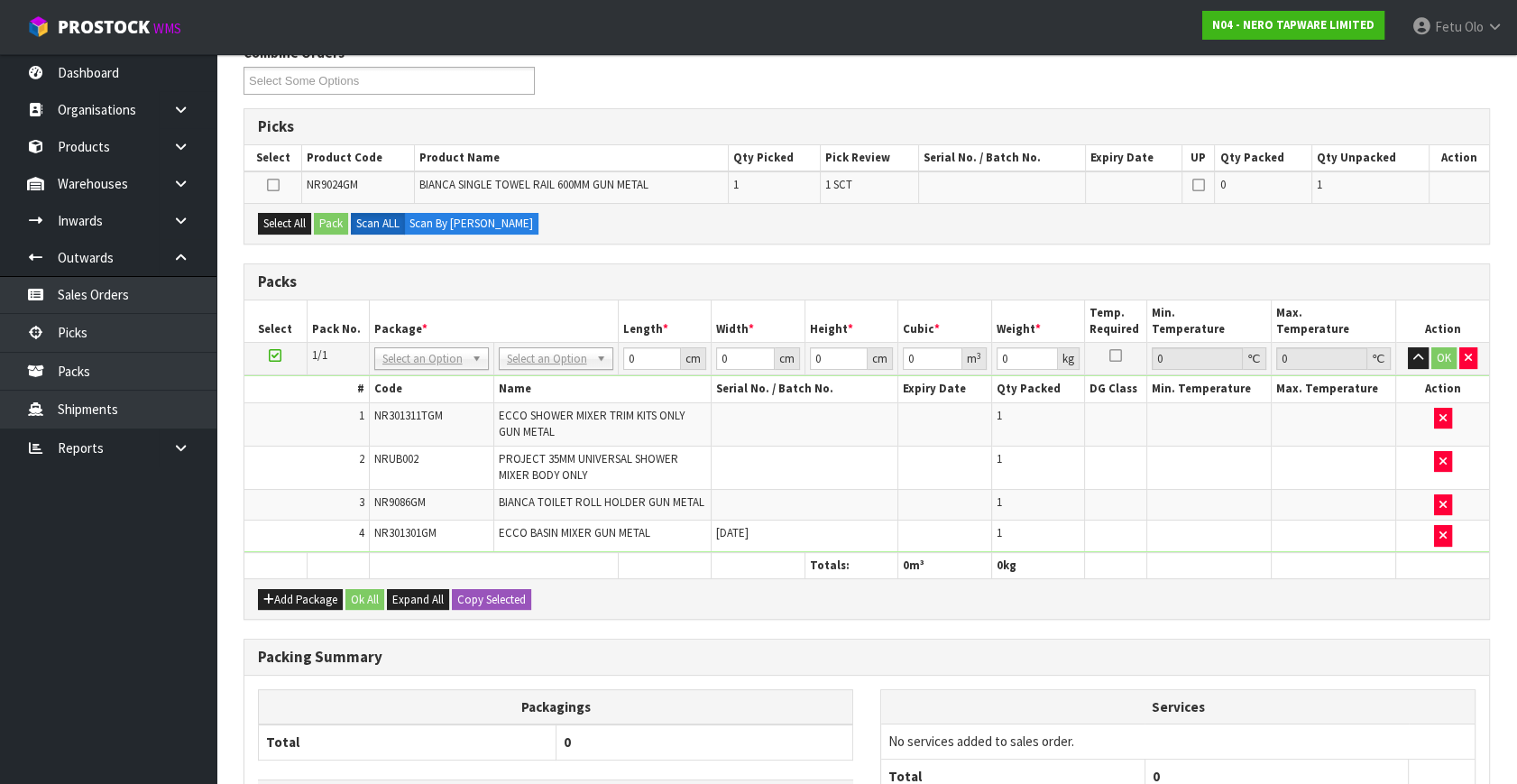
click at [279, 355] on icon at bounding box center [274, 355] width 13 height 1
click at [466, 311] on th "Package *" at bounding box center [493, 321] width 249 height 42
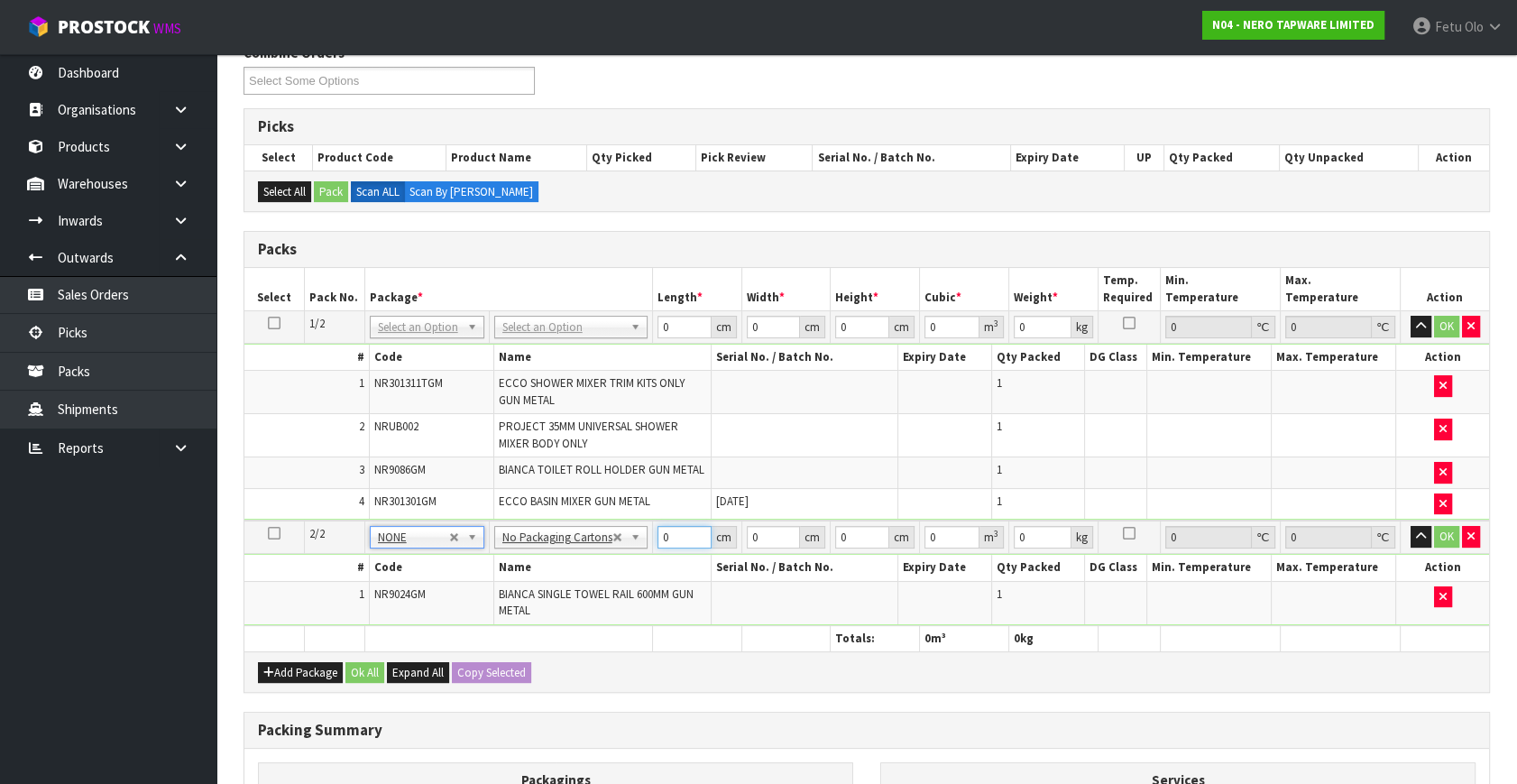
drag, startPoint x: 646, startPoint y: 544, endPoint x: 459, endPoint y: 554, distance: 187.3
click at [474, 569] on tbody "2/2 NONE 007-001 007-002 007-004 007-009 007-013 007-014 007-015 007-017 007-01…" at bounding box center [867, 572] width 1245 height 105
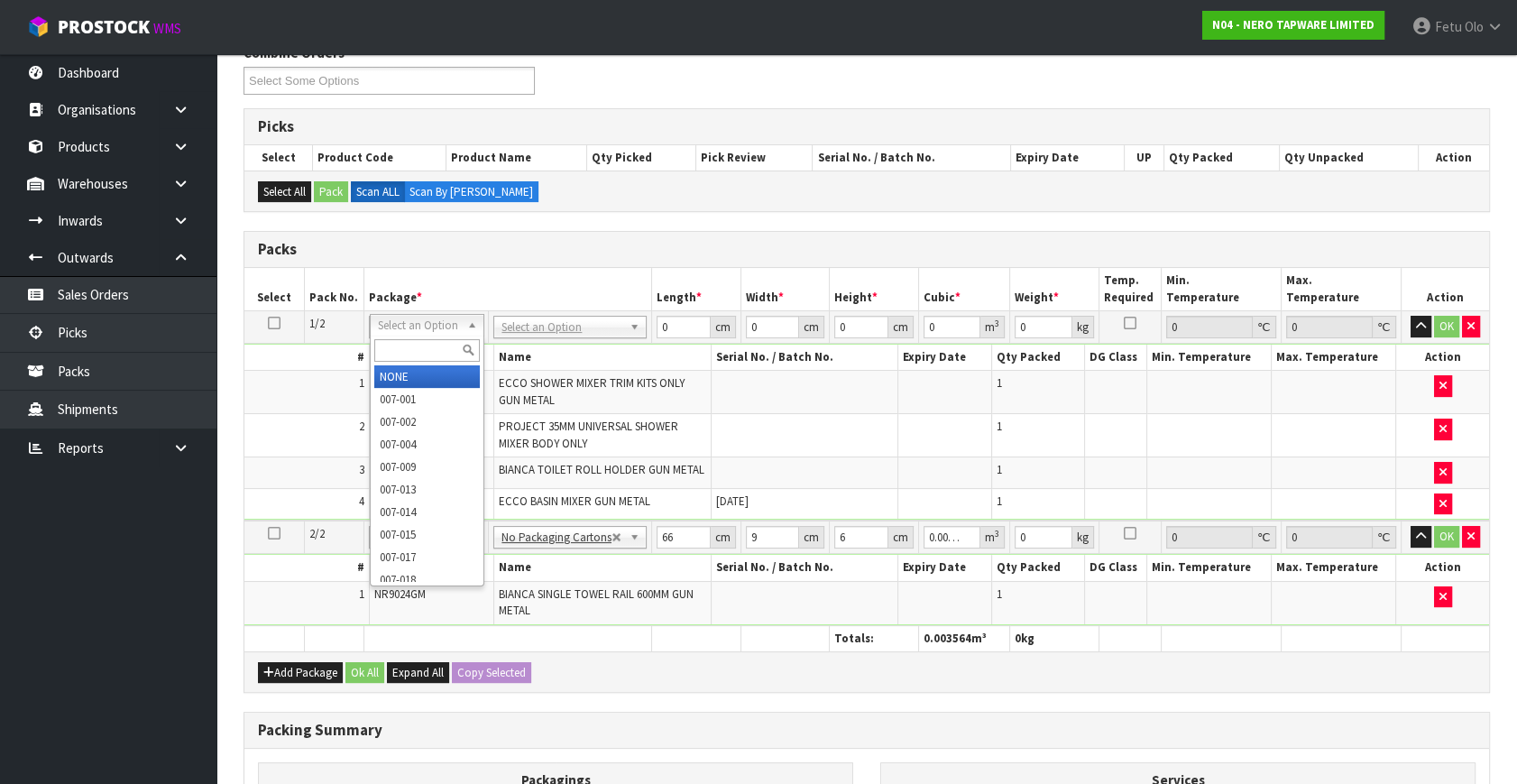
drag, startPoint x: 394, startPoint y: 352, endPoint x: 373, endPoint y: 327, distance: 32.6
click at [392, 352] on input "text" at bounding box center [427, 349] width 106 height 22
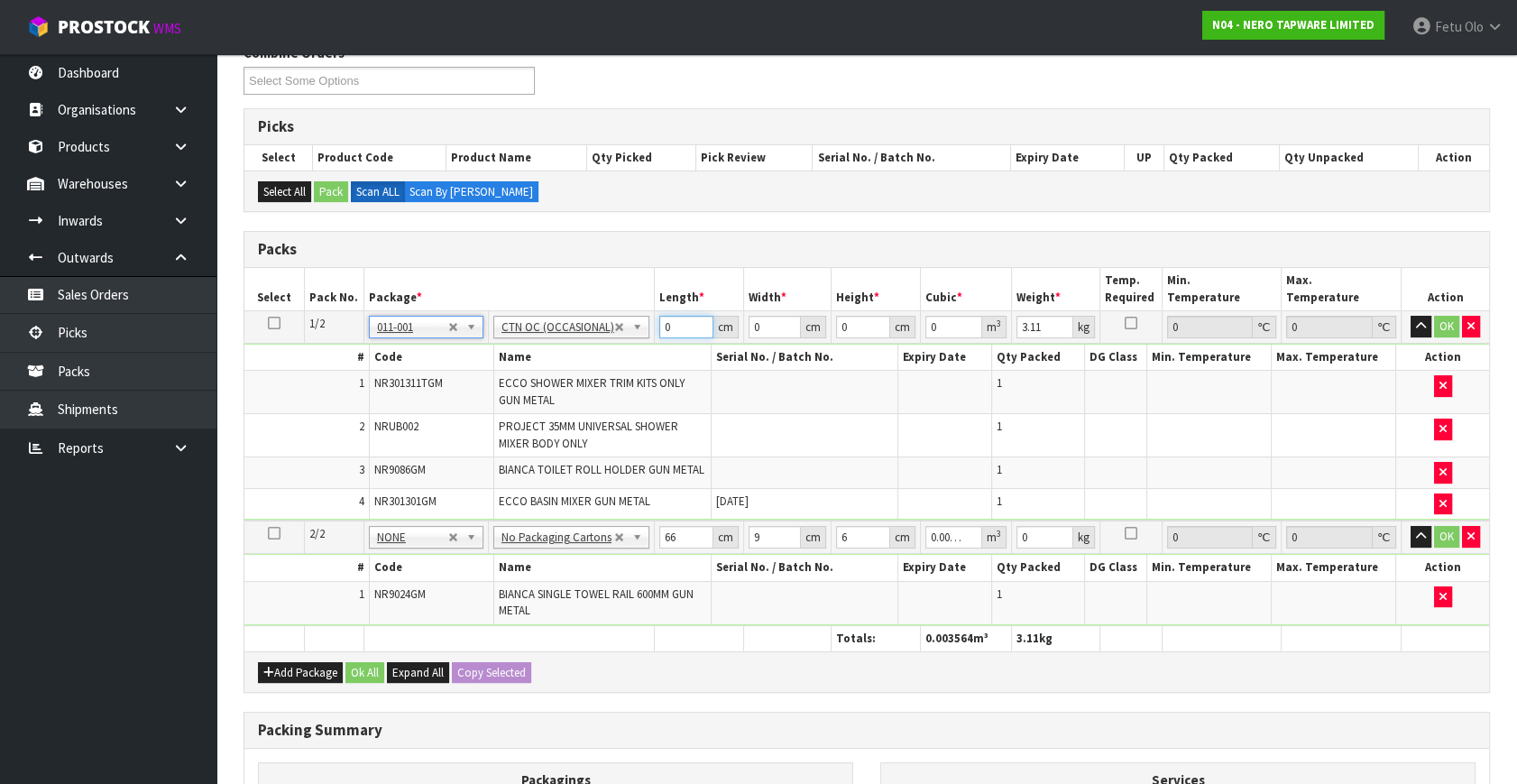
drag, startPoint x: 670, startPoint y: 324, endPoint x: 390, endPoint y: 381, distance: 285.7
click at [394, 381] on tbody "1/2 NONE 007-001 007-002 007-004 007-009 007-013 007-014 007-015 007-017 007-01…" at bounding box center [867, 416] width 1245 height 210
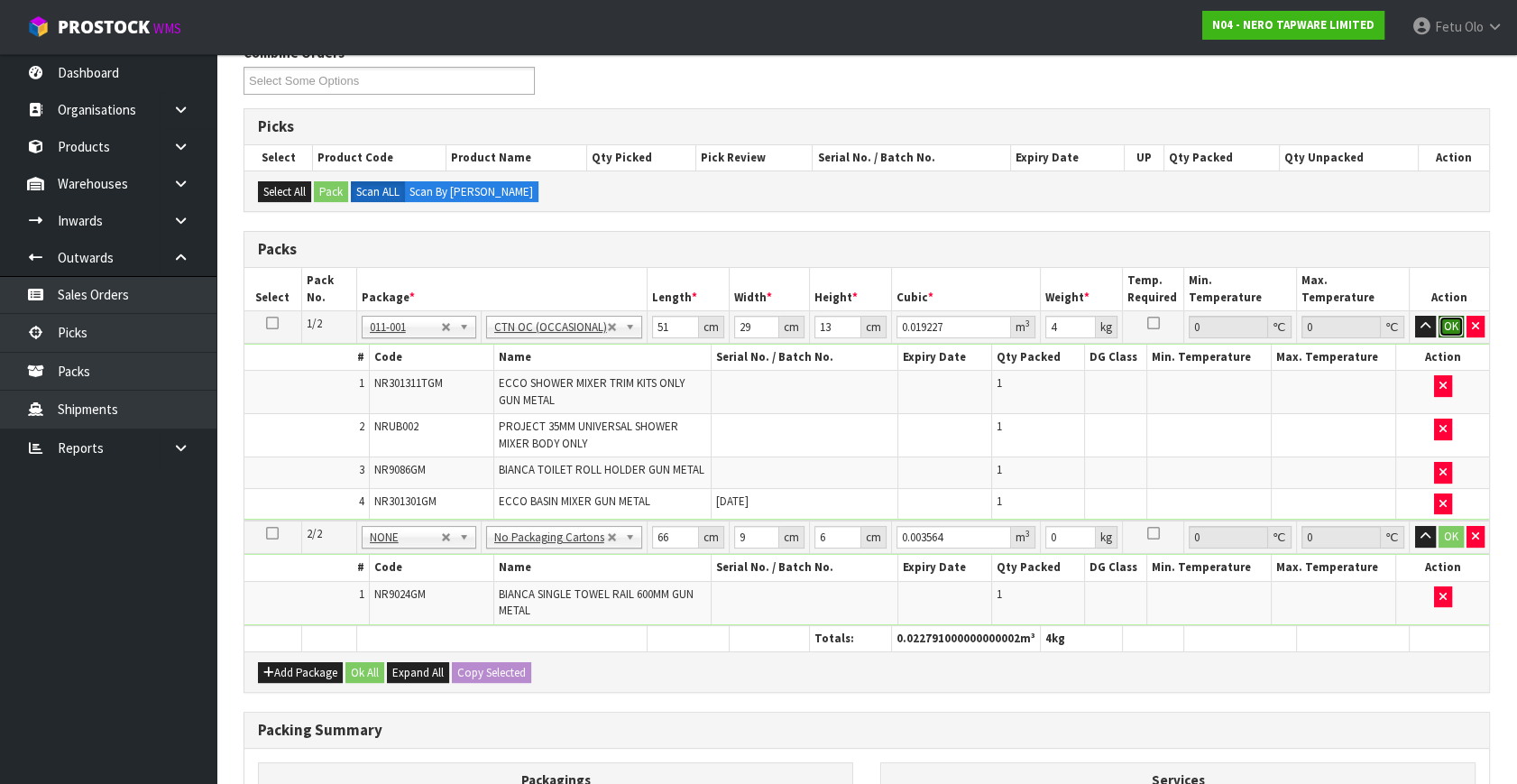
click button "OK" at bounding box center [1451, 326] width 25 height 21
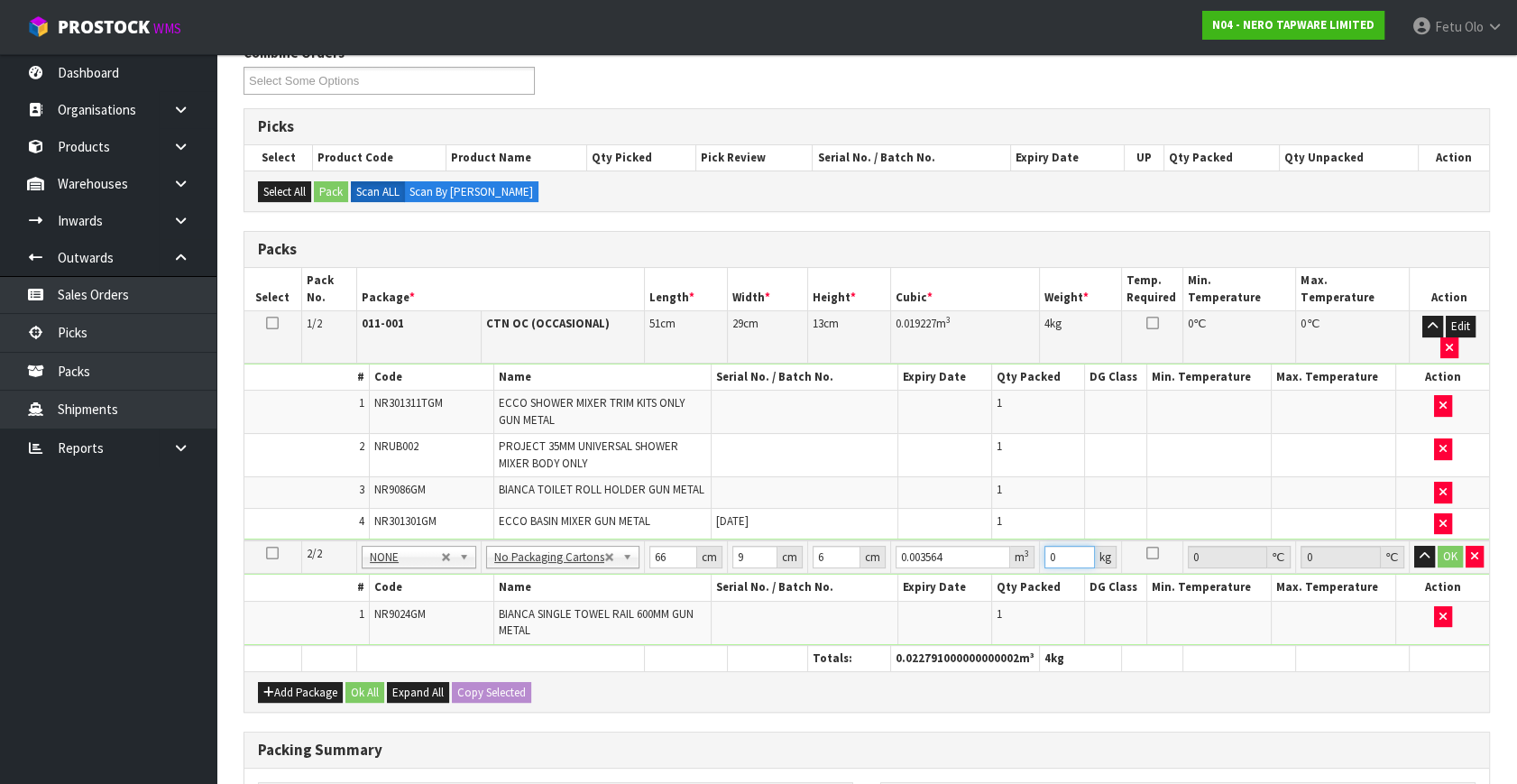
drag, startPoint x: 1052, startPoint y: 553, endPoint x: 982, endPoint y: 595, distance: 81.6
click at [982, 595] on tbody "2/2 NONE 007-001 007-002 007-004 007-009 007-013 007-014 007-015 007-017 007-01…" at bounding box center [867, 592] width 1245 height 105
click button "OK" at bounding box center [1450, 556] width 25 height 21
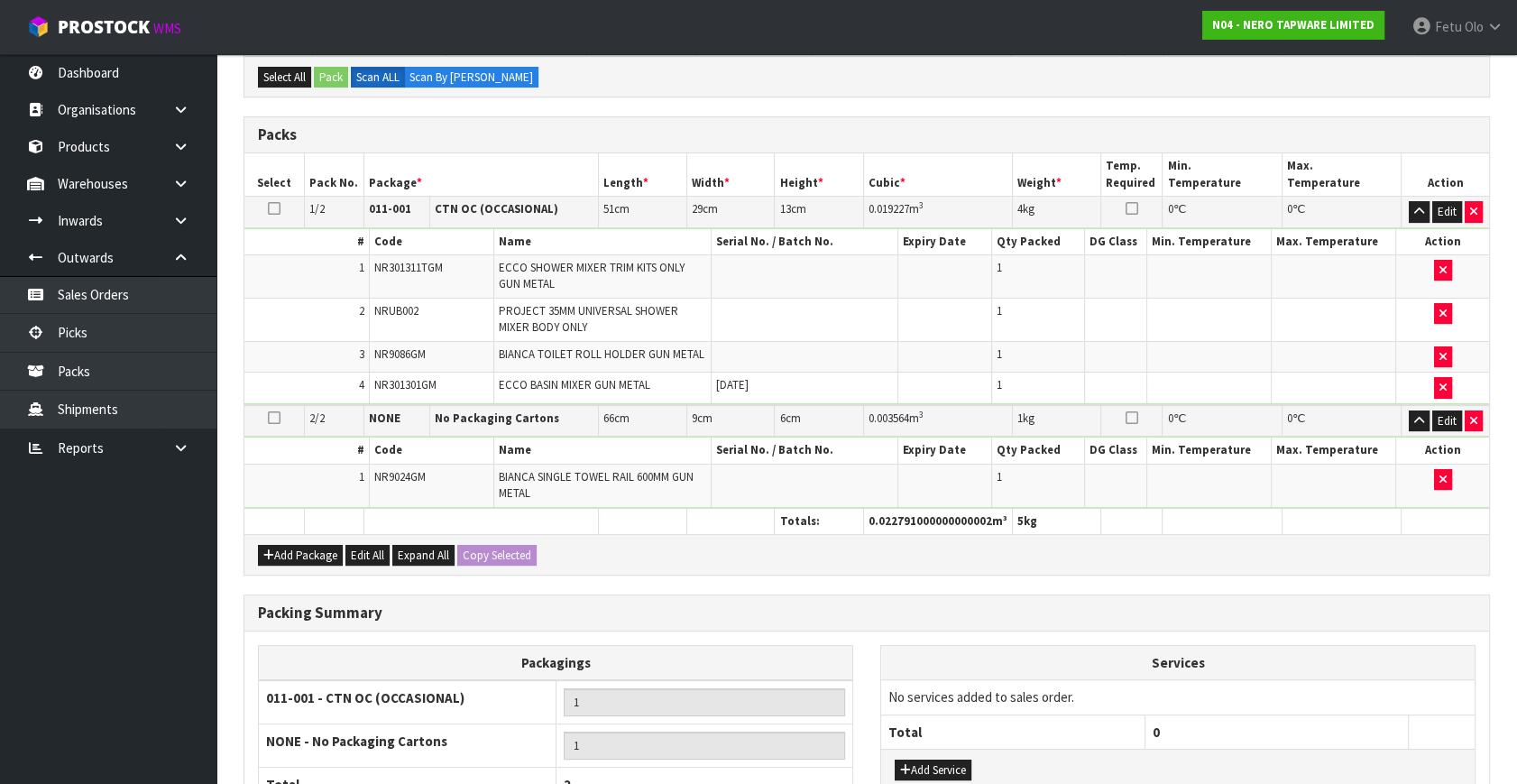
scroll to position [532, 0]
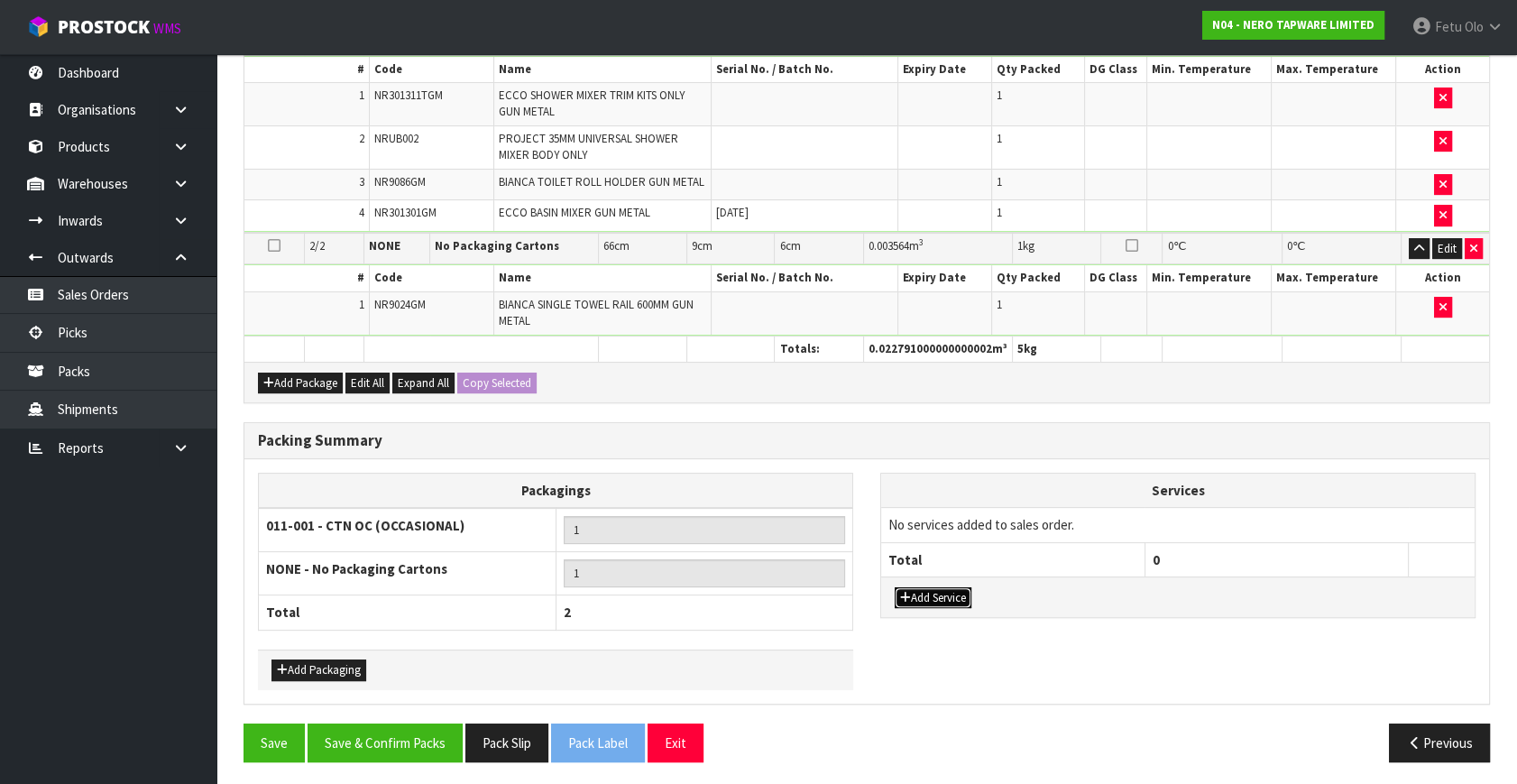
click at [935, 587] on button "Add Service" at bounding box center [933, 597] width 77 height 21
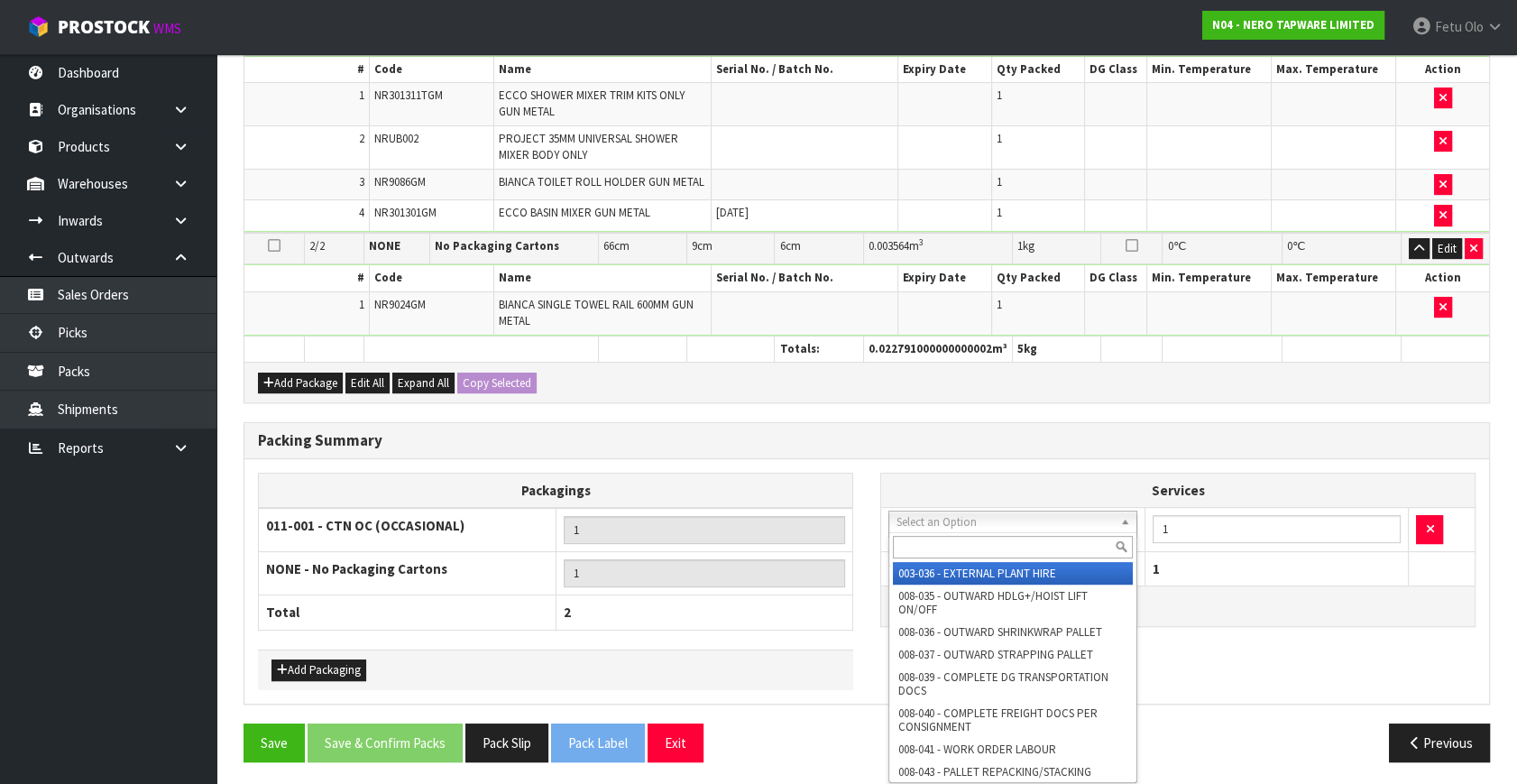
click at [928, 539] on input "text" at bounding box center [1012, 546] width 240 height 22
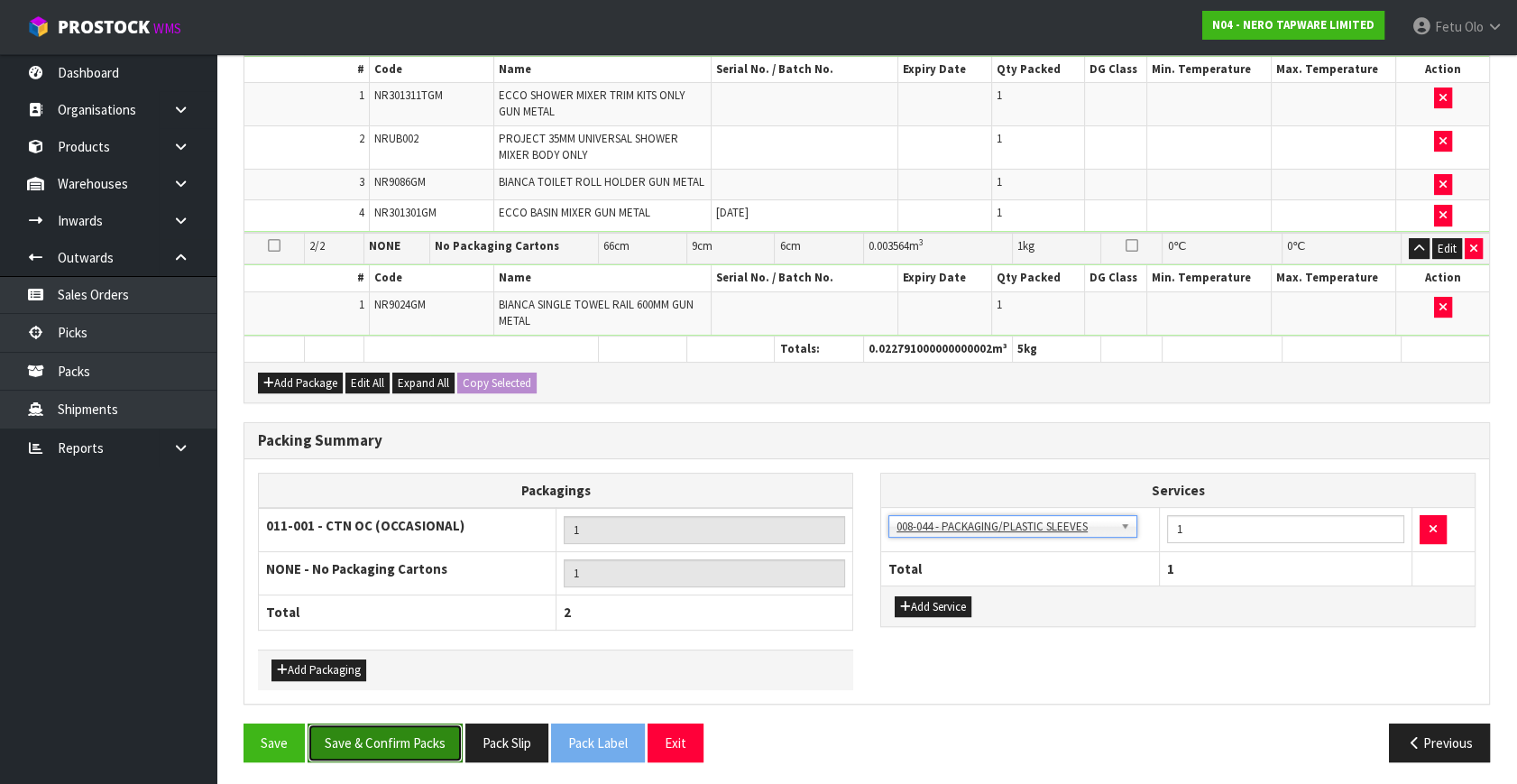
drag, startPoint x: 402, startPoint y: 726, endPoint x: 389, endPoint y: 743, distance: 21.4
click at [402, 729] on button "Save & Confirm Packs" at bounding box center [385, 743] width 155 height 38
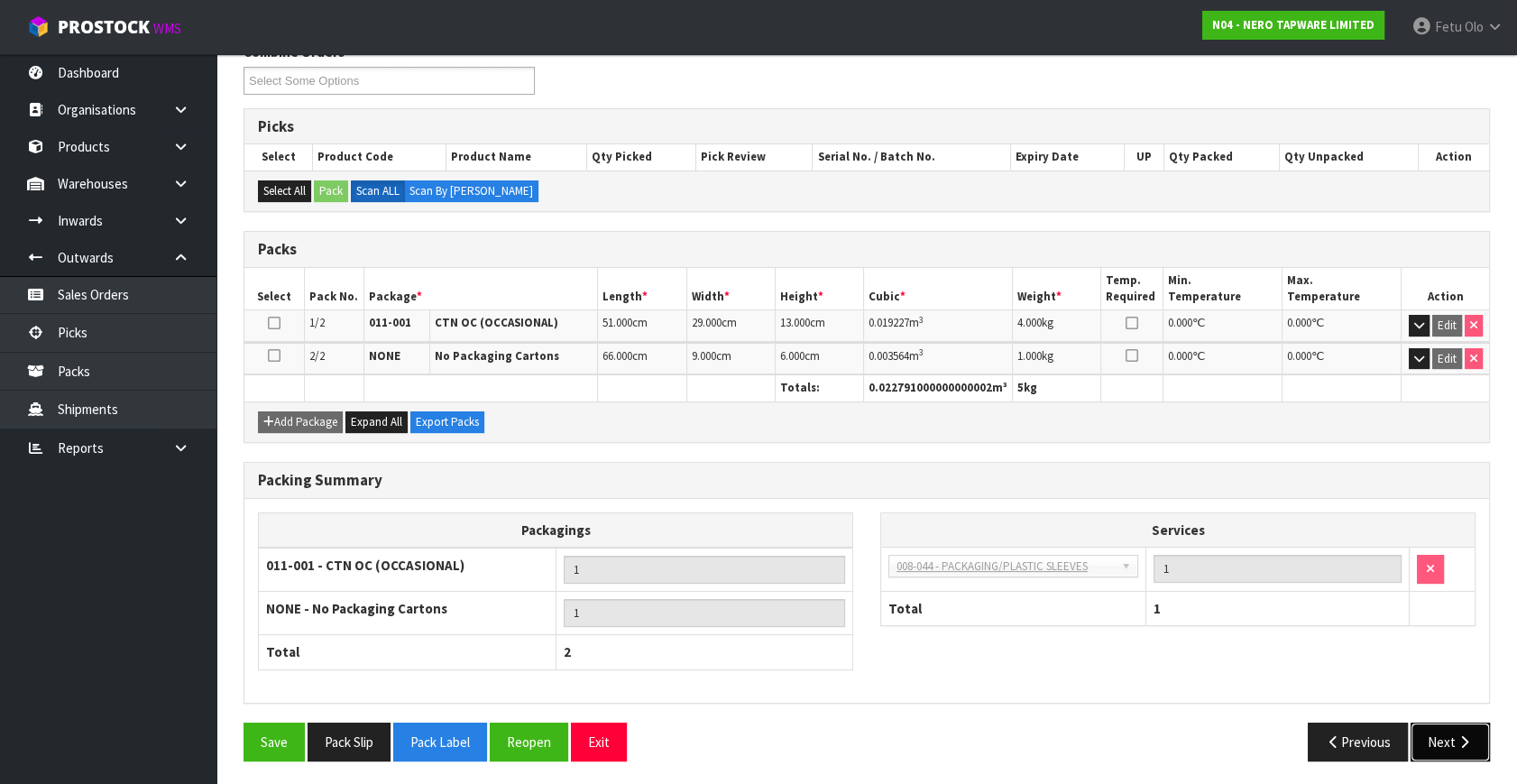
click at [1455, 739] on icon "button" at bounding box center [1464, 742] width 17 height 13
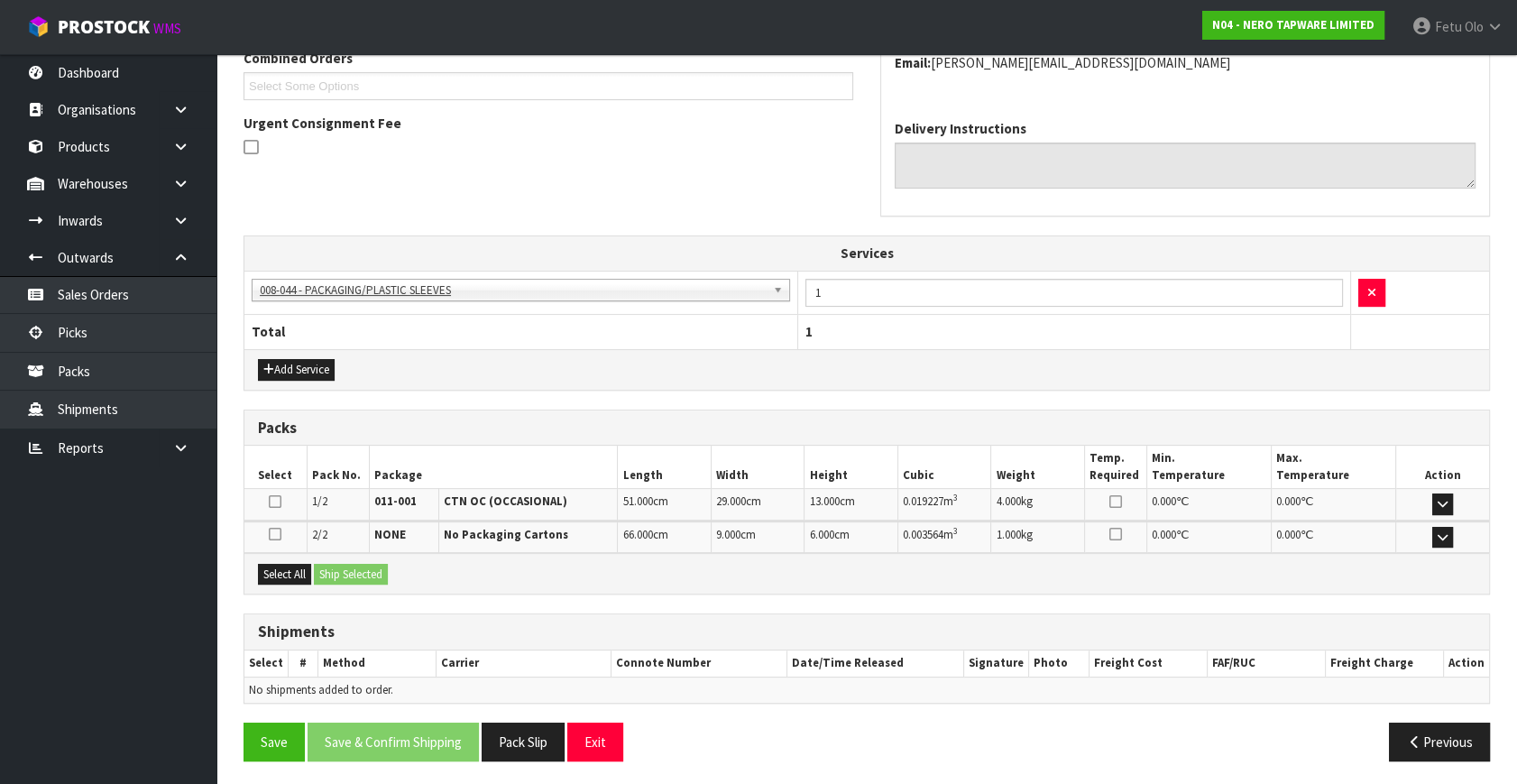
scroll to position [486, 0]
click at [320, 573] on div "Select All Ship Selected" at bounding box center [867, 572] width 1245 height 40
click at [397, 578] on div "Select All Ship Selected" at bounding box center [867, 572] width 1245 height 40
click at [299, 569] on div "Select All Ship Selected" at bounding box center [867, 572] width 1245 height 40
drag, startPoint x: 290, startPoint y: 564, endPoint x: 328, endPoint y: 564, distance: 38.0
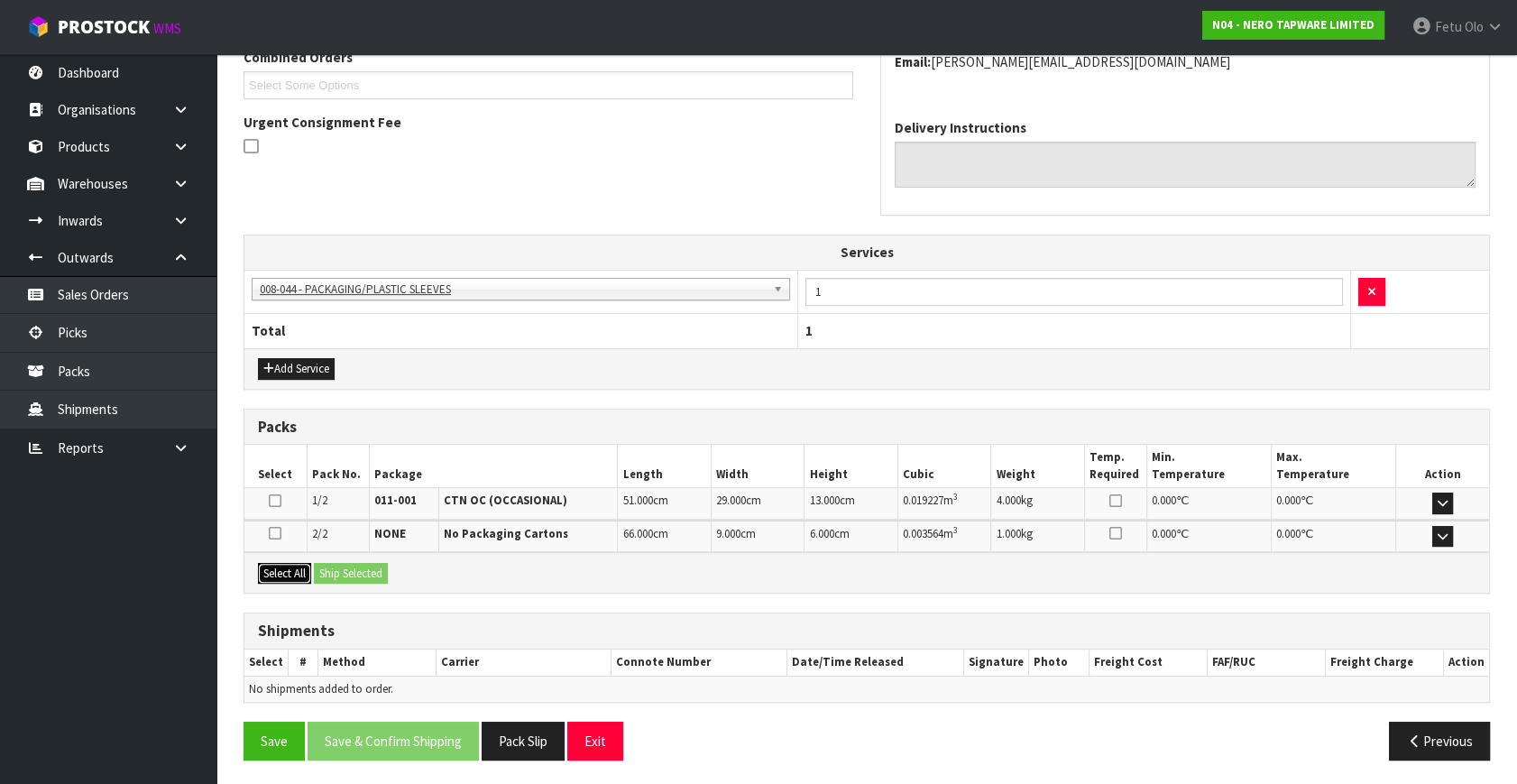
click at [295, 564] on button "Select All" at bounding box center [284, 573] width 53 height 21
click at [329, 564] on button "Ship Selected" at bounding box center [350, 573] width 74 height 21
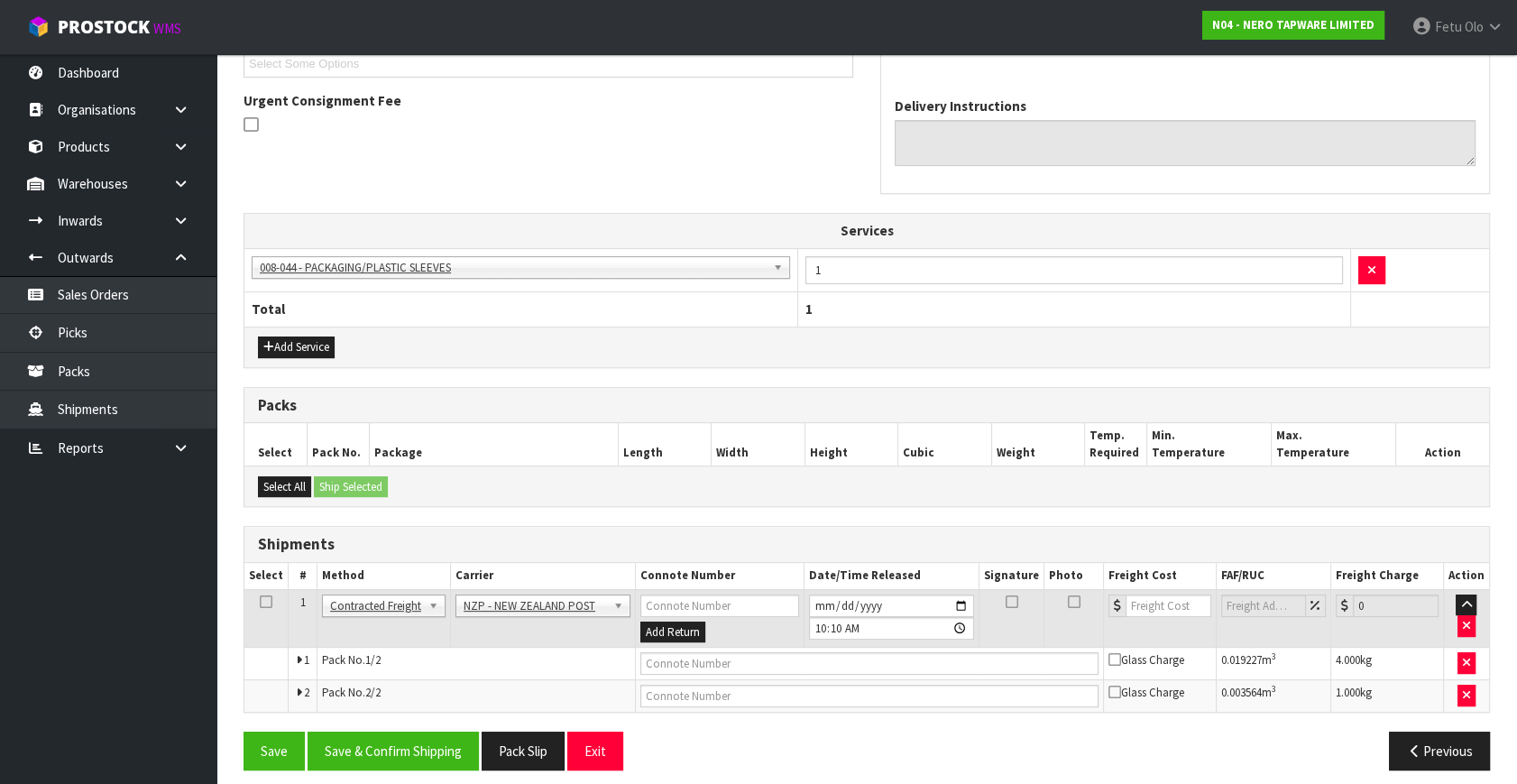
scroll to position [518, 0]
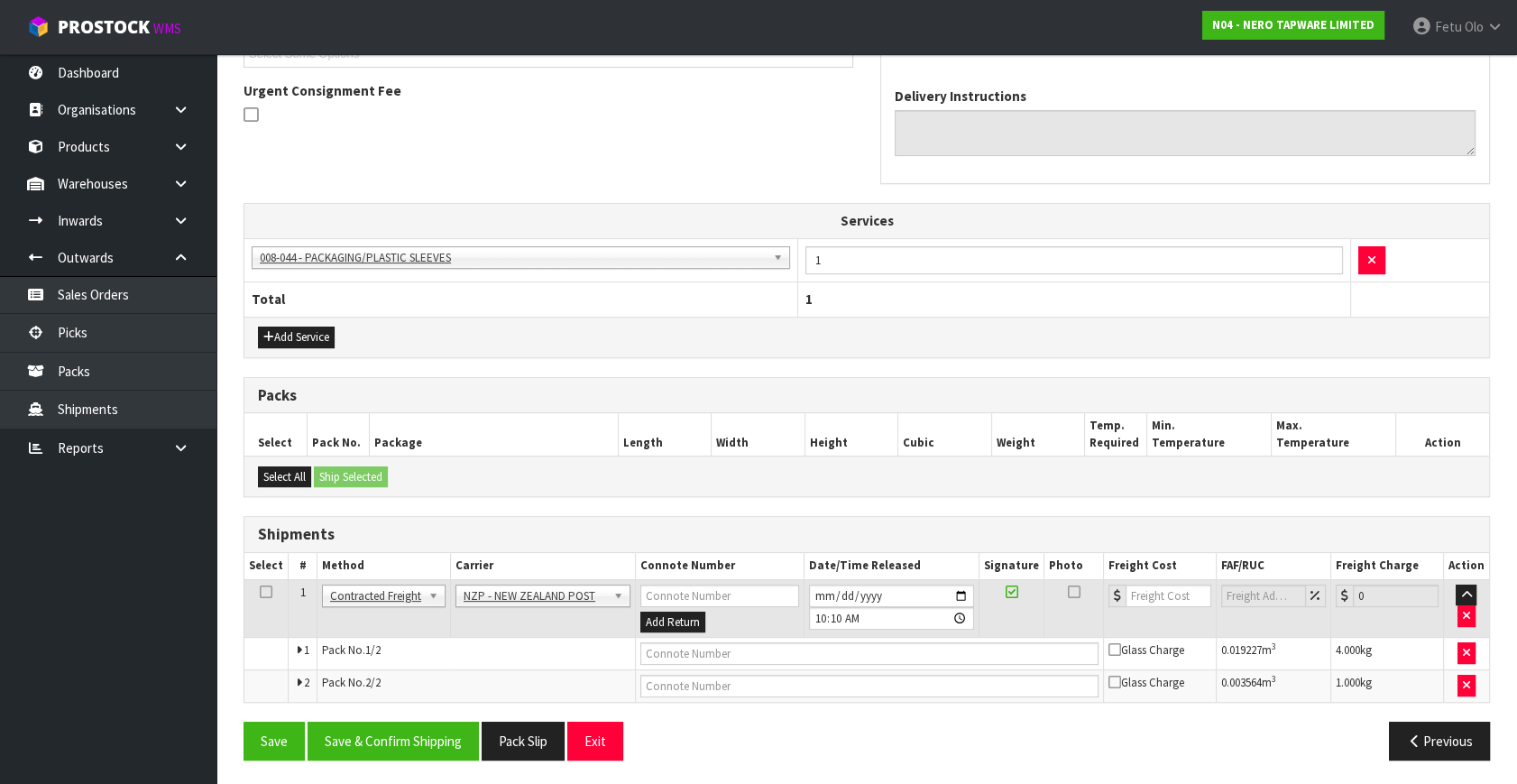
click at [382, 716] on div "From Address CONTRACT WAREHOUSING & LOGISTICS 17 Allens Road East Tamaki Auckla…" at bounding box center [866, 304] width 1246 height 938
click at [382, 722] on button "Save & Confirm Shipping" at bounding box center [393, 741] width 171 height 38
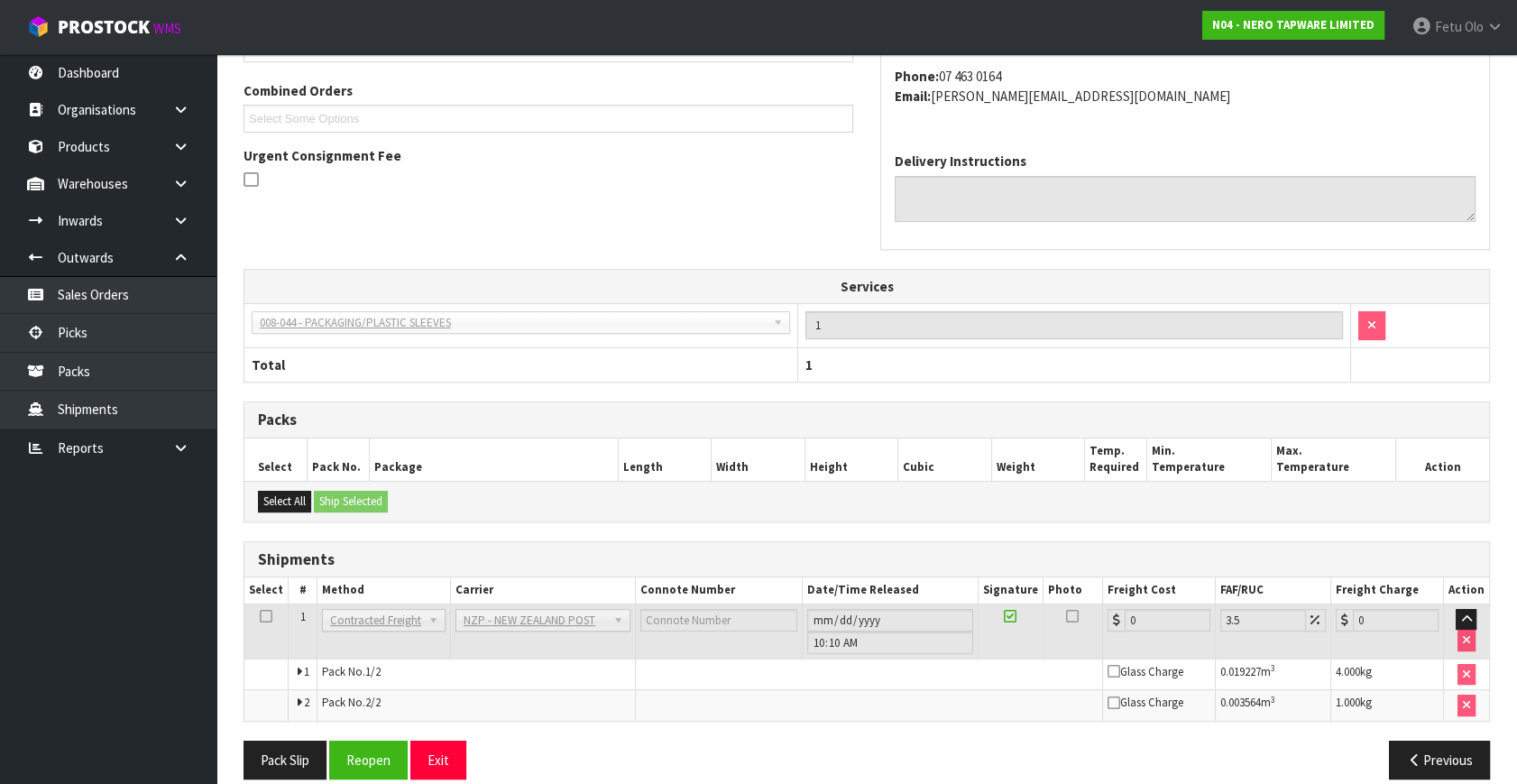
scroll to position [491, 0]
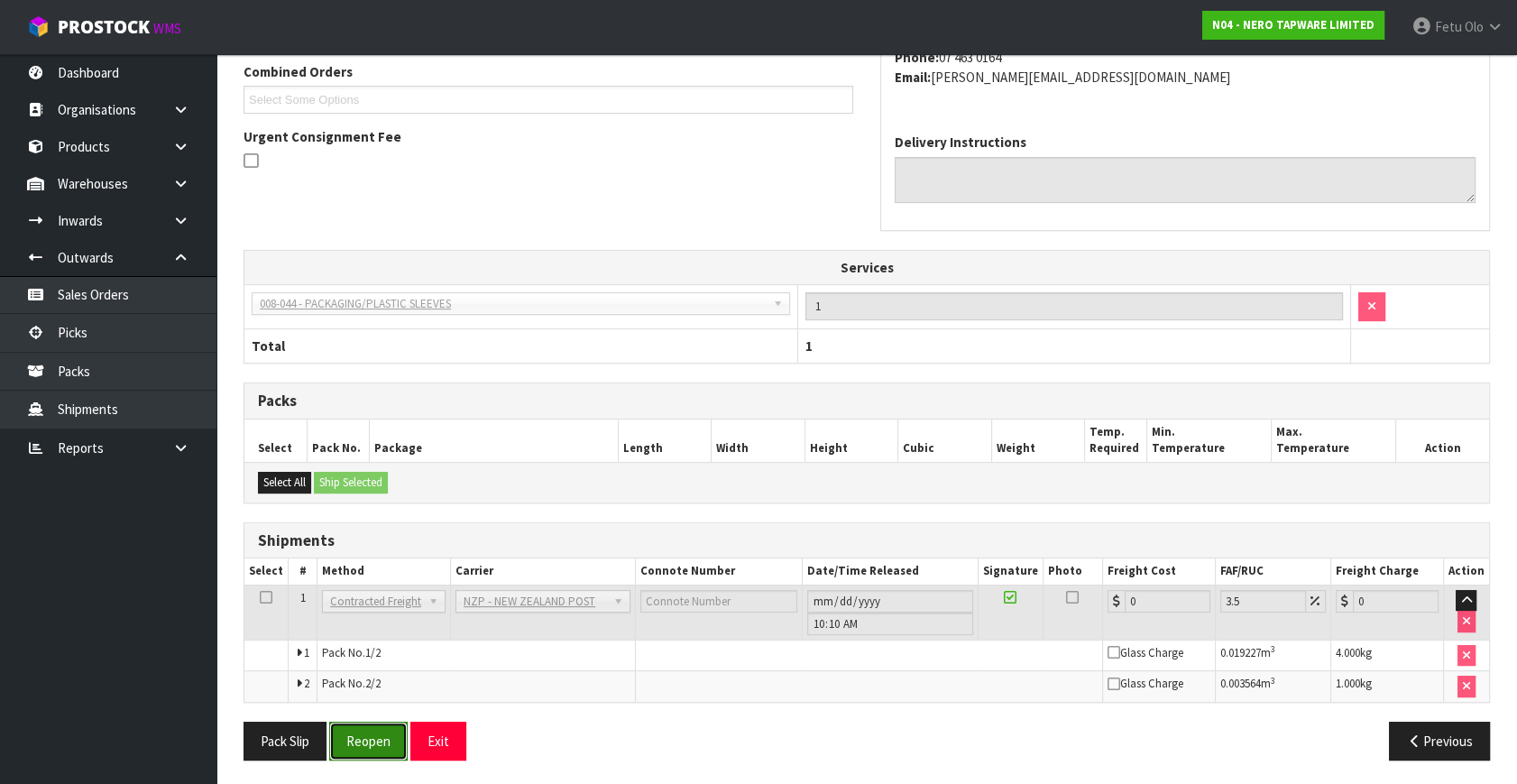
click at [361, 741] on button "Reopen" at bounding box center [368, 741] width 79 height 38
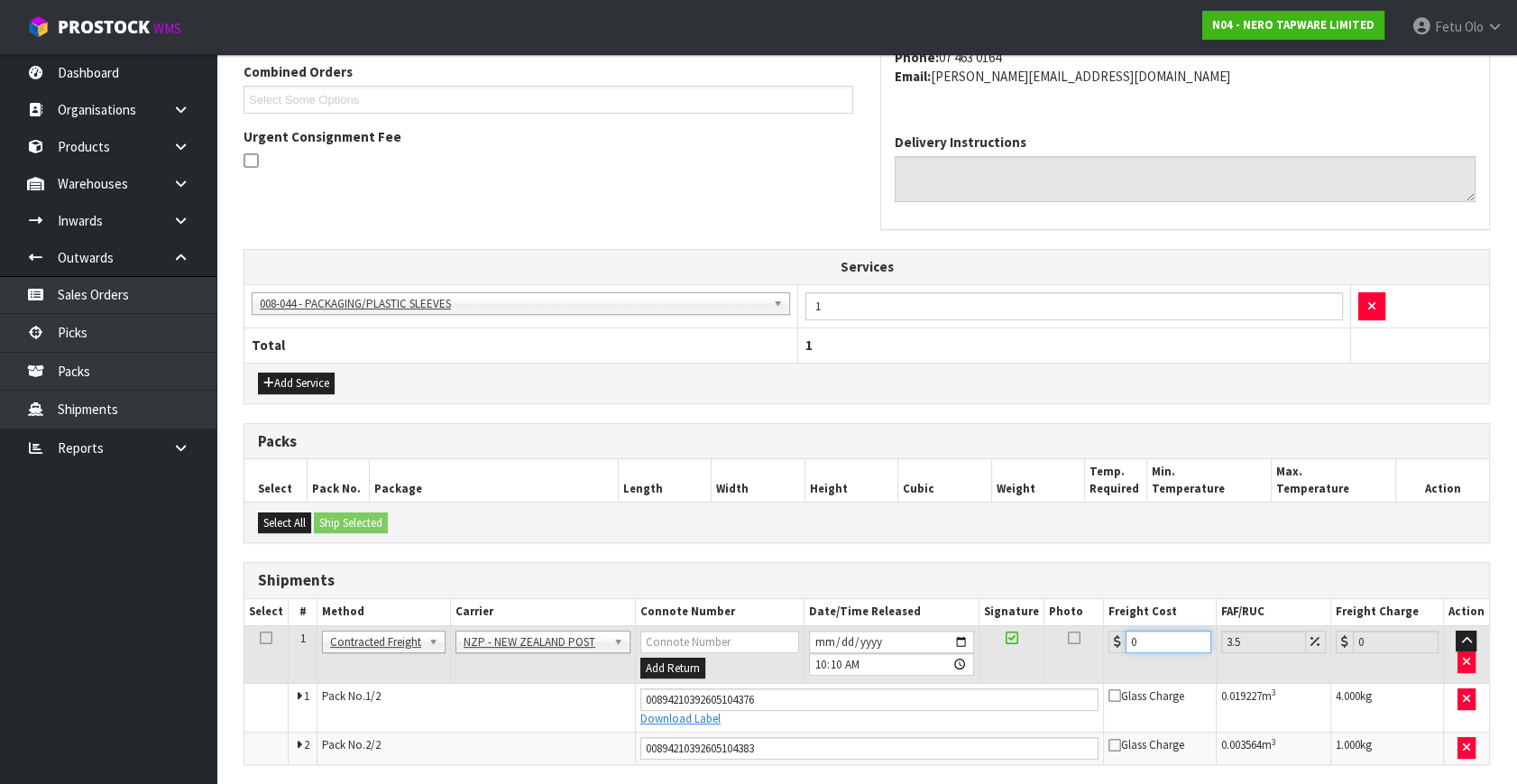
drag, startPoint x: 1114, startPoint y: 657, endPoint x: 956, endPoint y: 693, distance: 162.0
click at [956, 693] on tbody "1 Client Local Pickup Customer Local Pickup Company Freight Contracted Freight …" at bounding box center [867, 695] width 1245 height 139
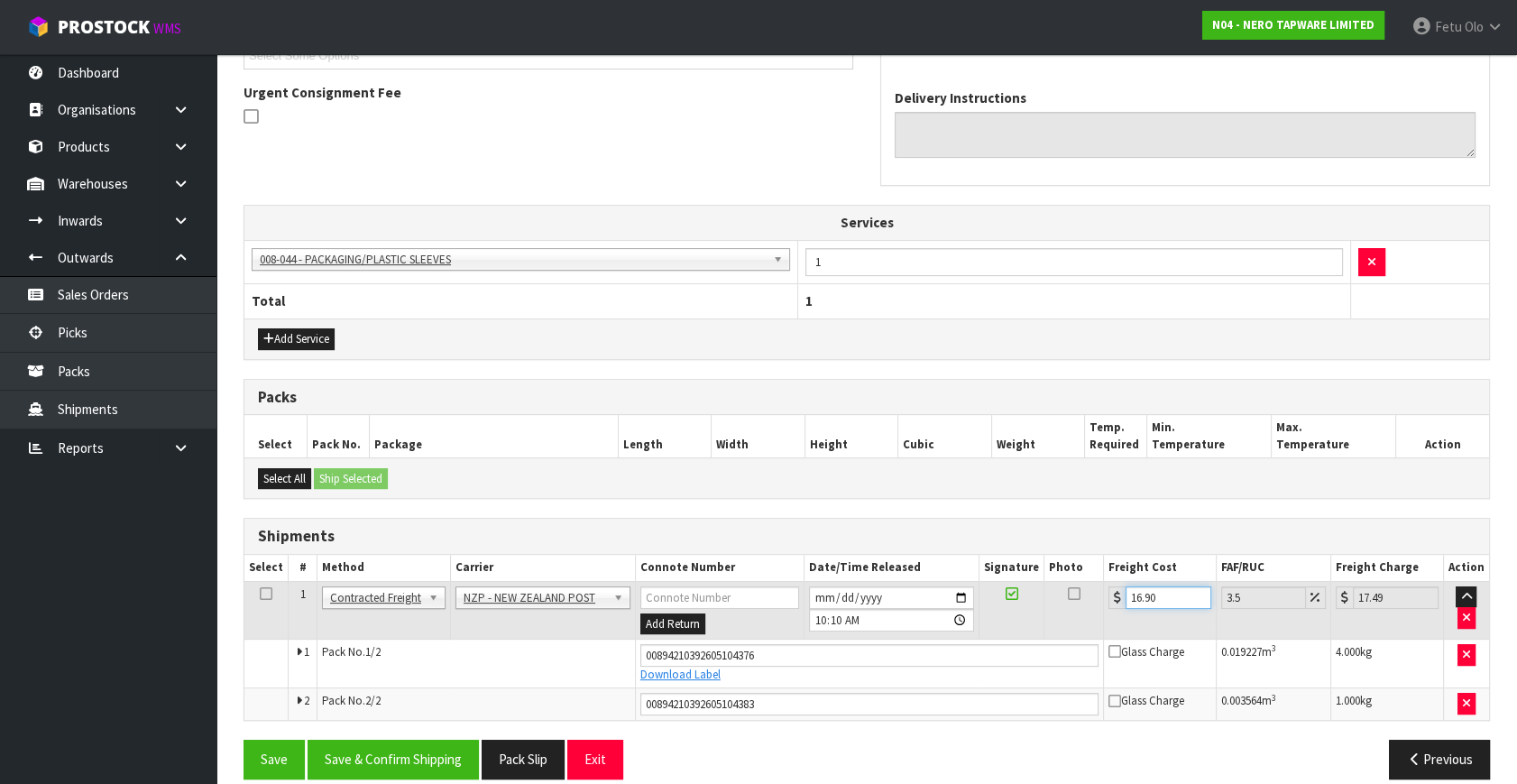
scroll to position [534, 0]
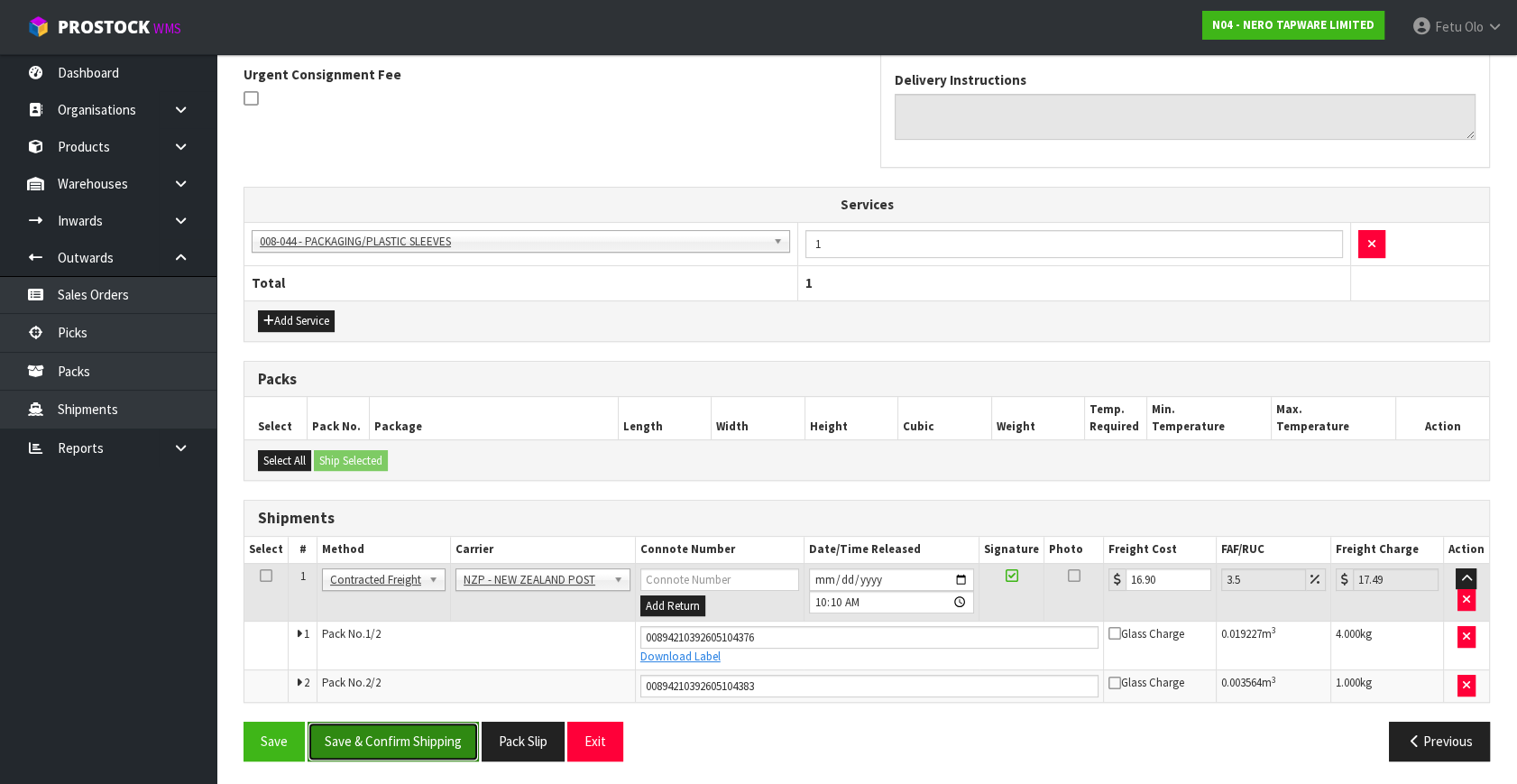
click at [459, 726] on button "Save & Confirm Shipping" at bounding box center [393, 741] width 171 height 38
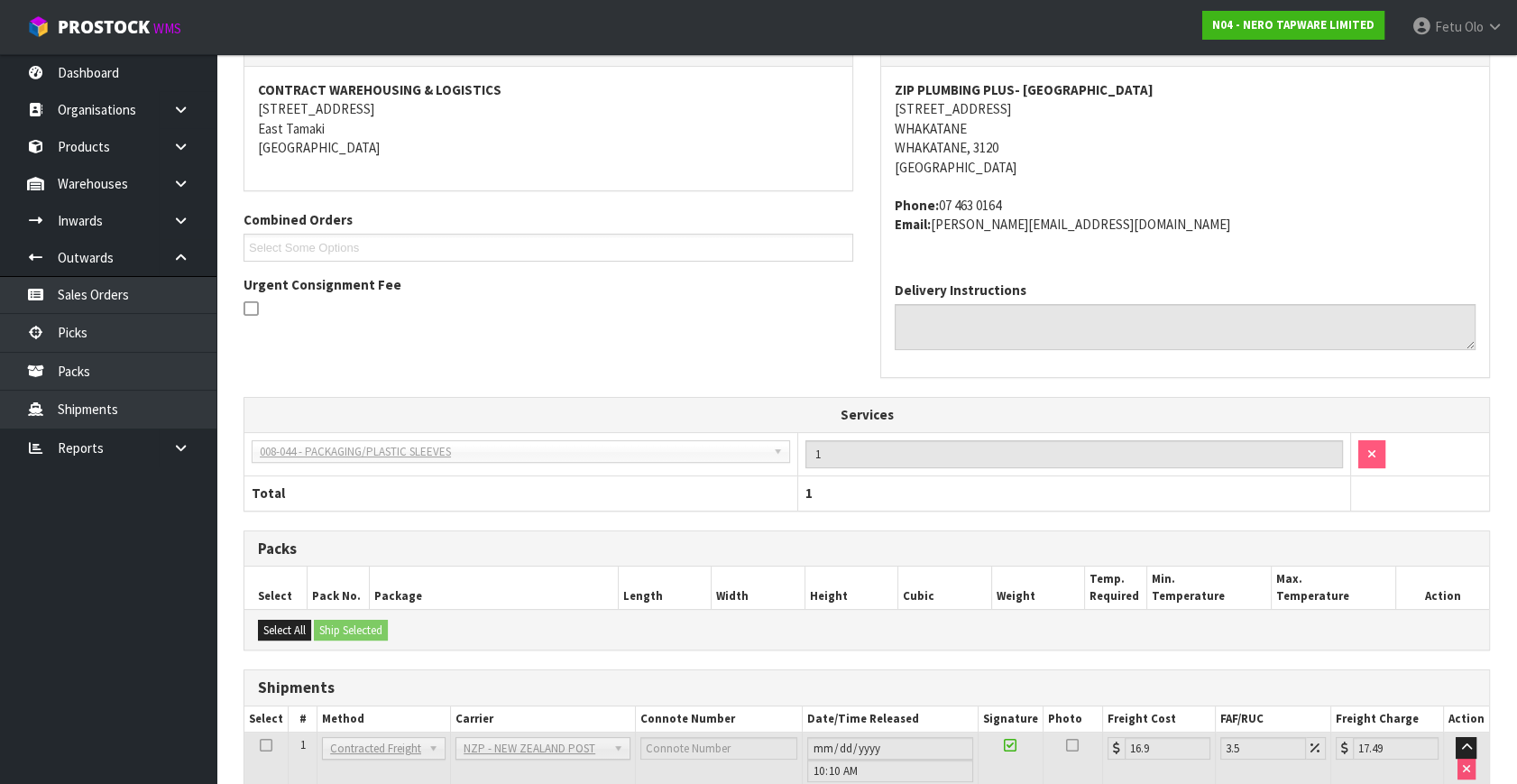
scroll to position [484, 0]
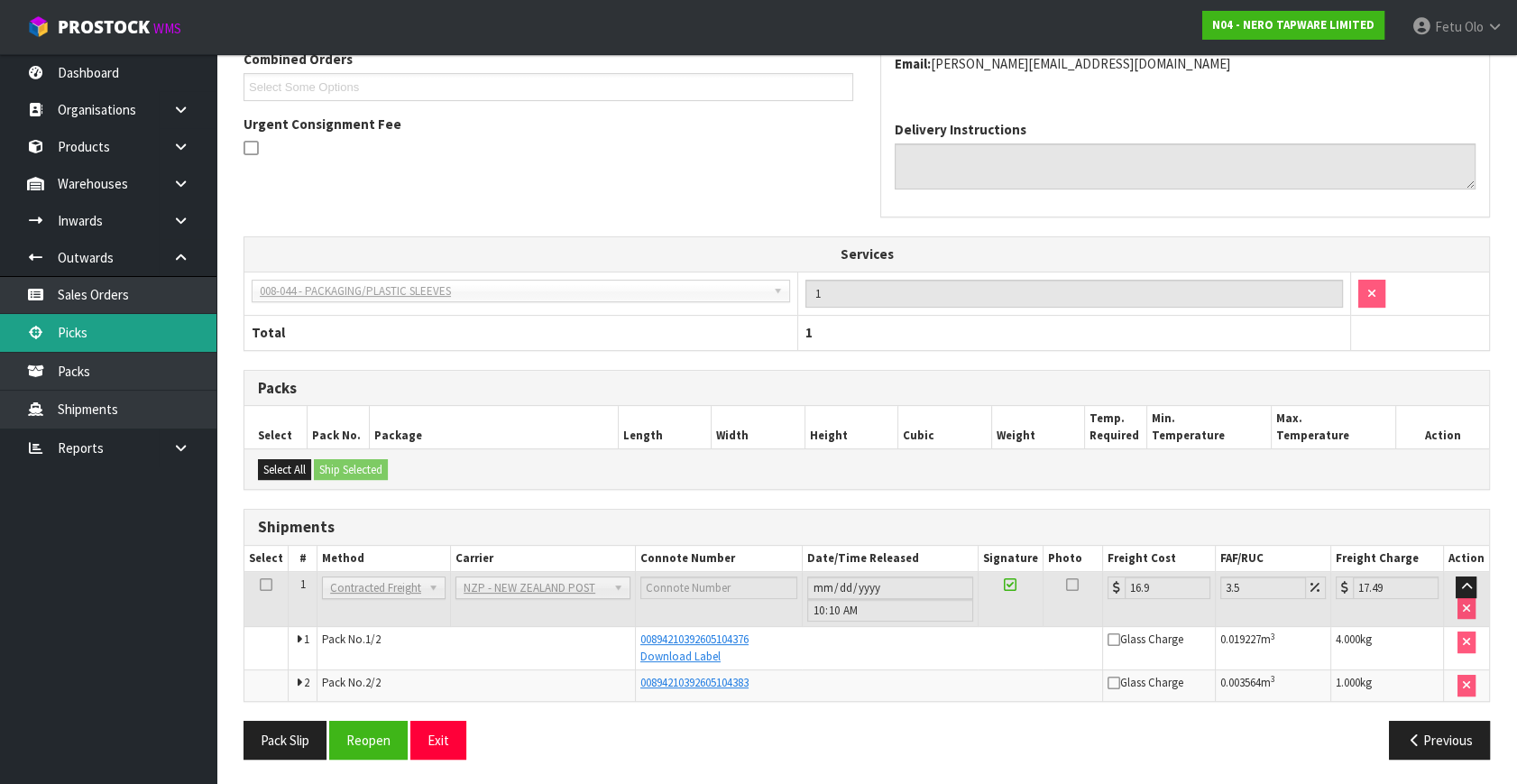
click at [47, 322] on link "Picks" at bounding box center [108, 332] width 216 height 37
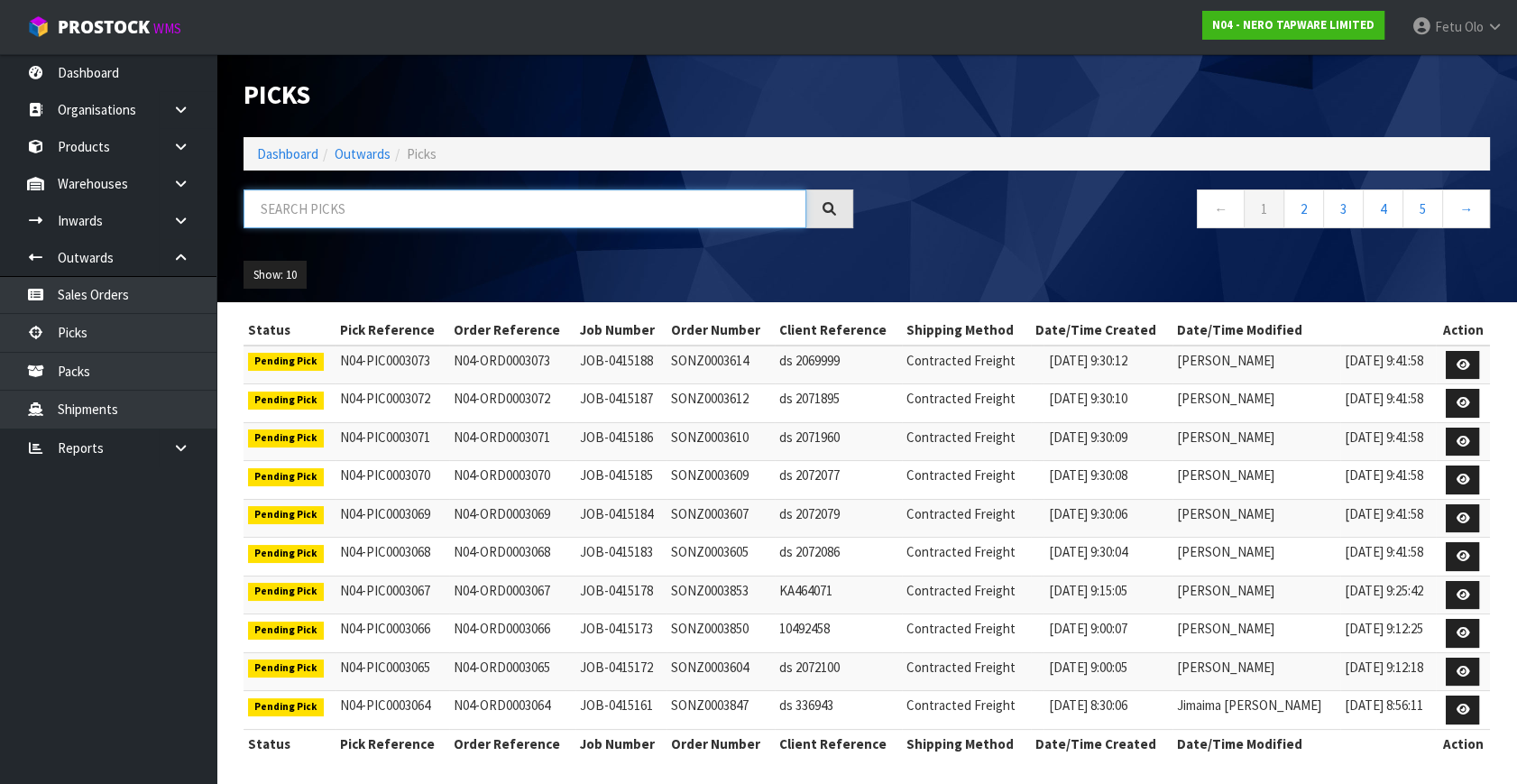
click at [425, 201] on input "text" at bounding box center [524, 209] width 563 height 38
click at [424, 202] on input "text" at bounding box center [524, 209] width 563 height 38
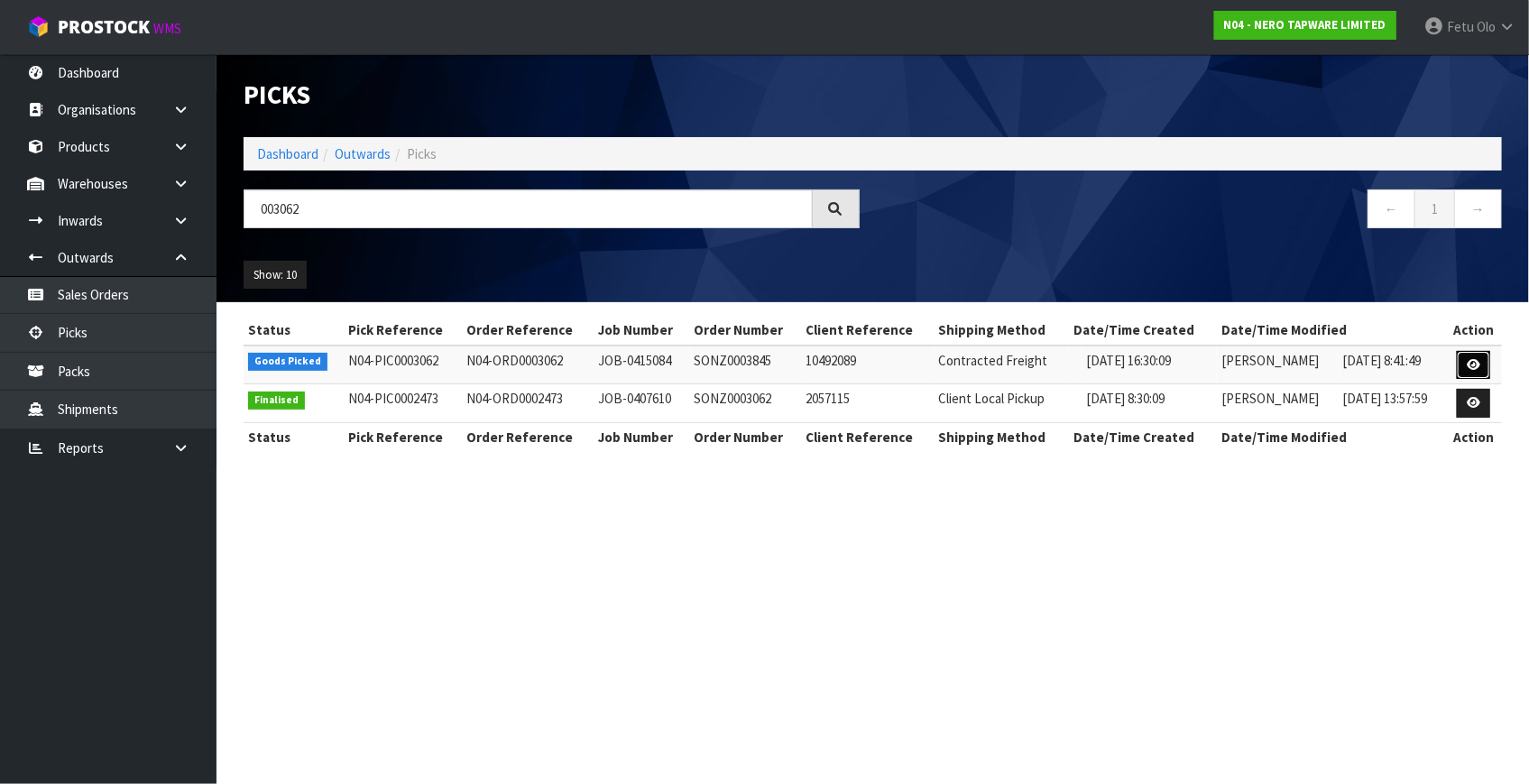
click at [1483, 367] on link at bounding box center [1473, 366] width 34 height 29
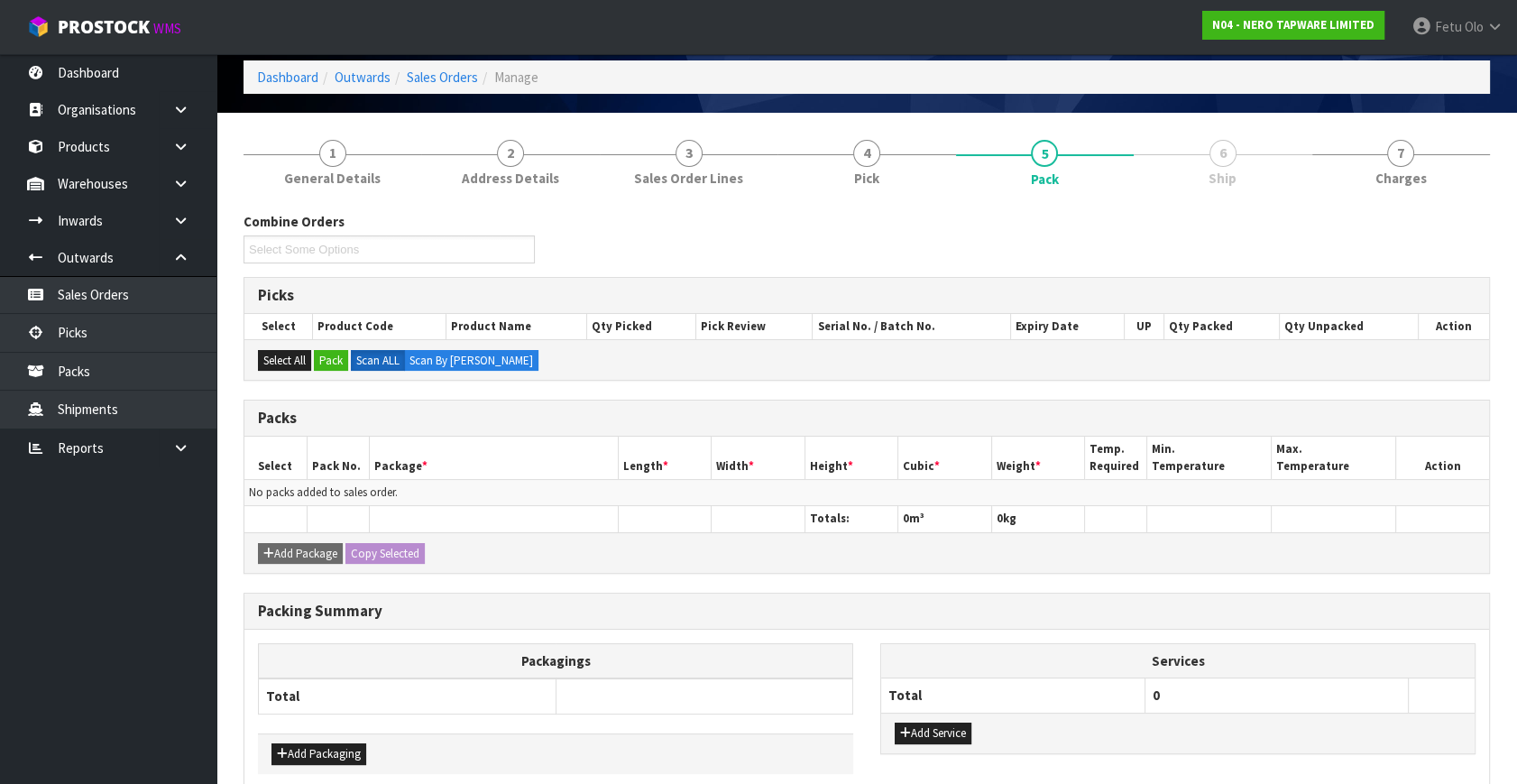
scroll to position [163, 0]
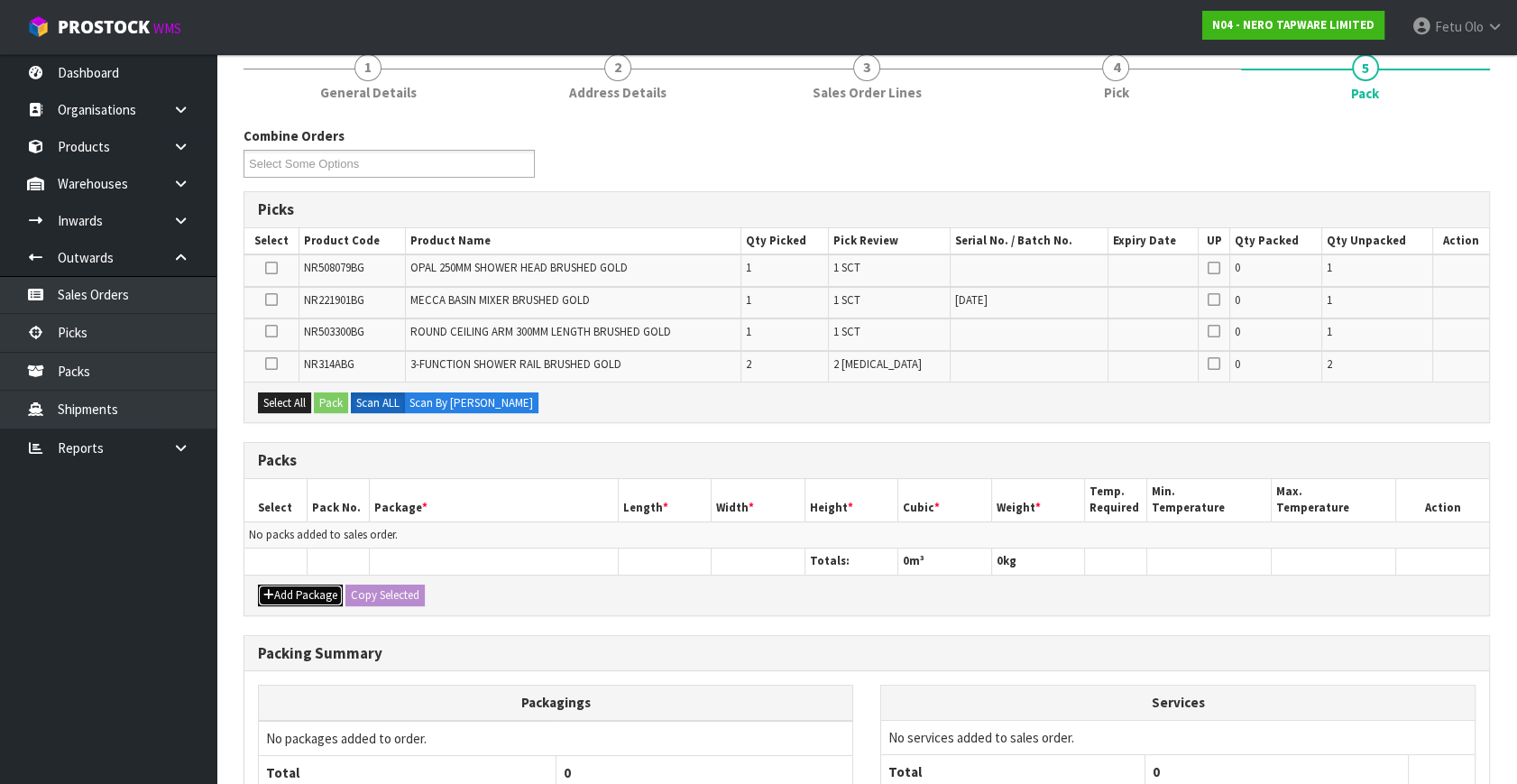
click at [268, 584] on button "Add Package" at bounding box center [300, 594] width 85 height 21
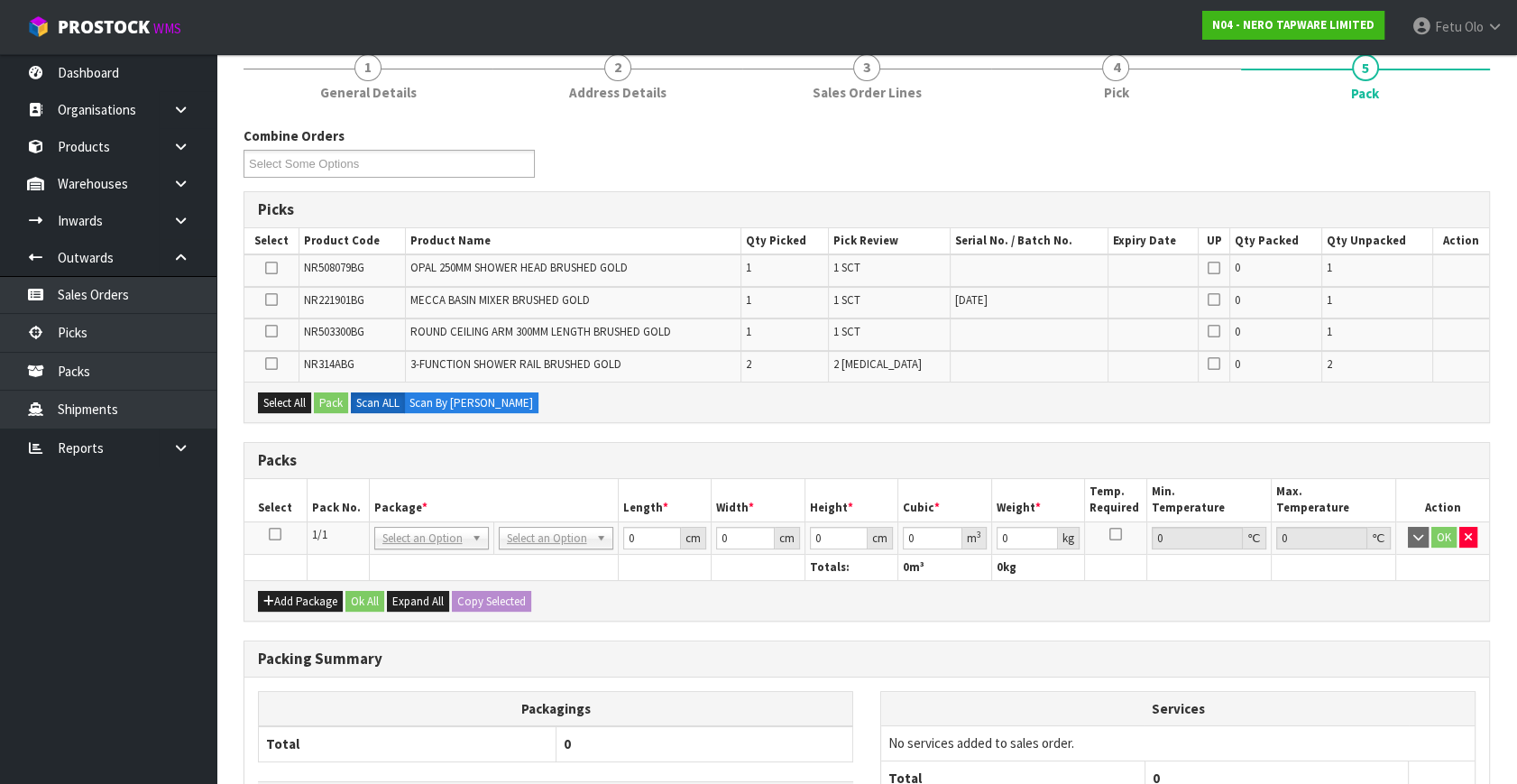
click at [269, 534] on icon at bounding box center [274, 534] width 13 height 1
click at [357, 498] on th "Pack No." at bounding box center [338, 500] width 63 height 42
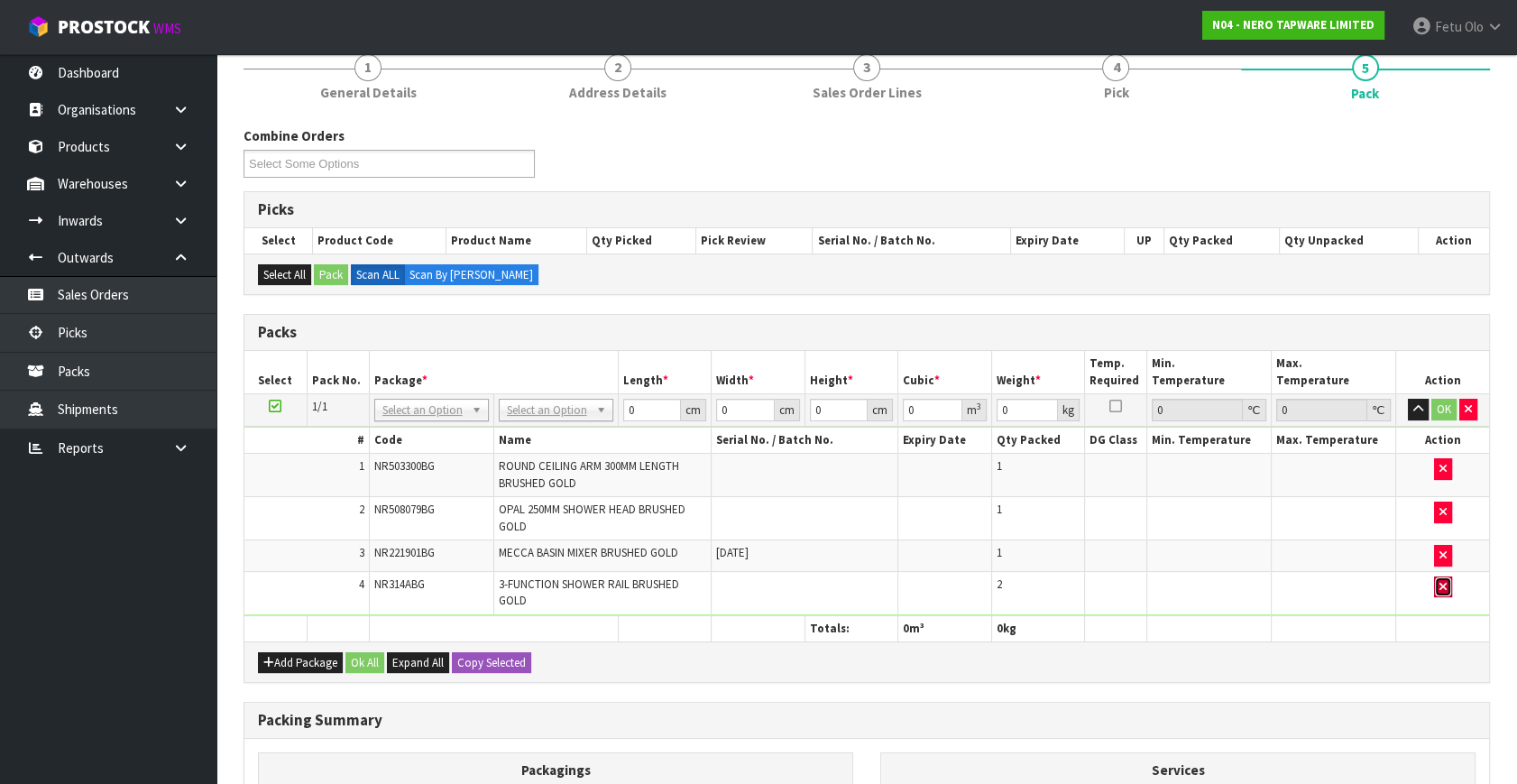
click at [1439, 581] on icon "button" at bounding box center [1442, 587] width 7 height 12
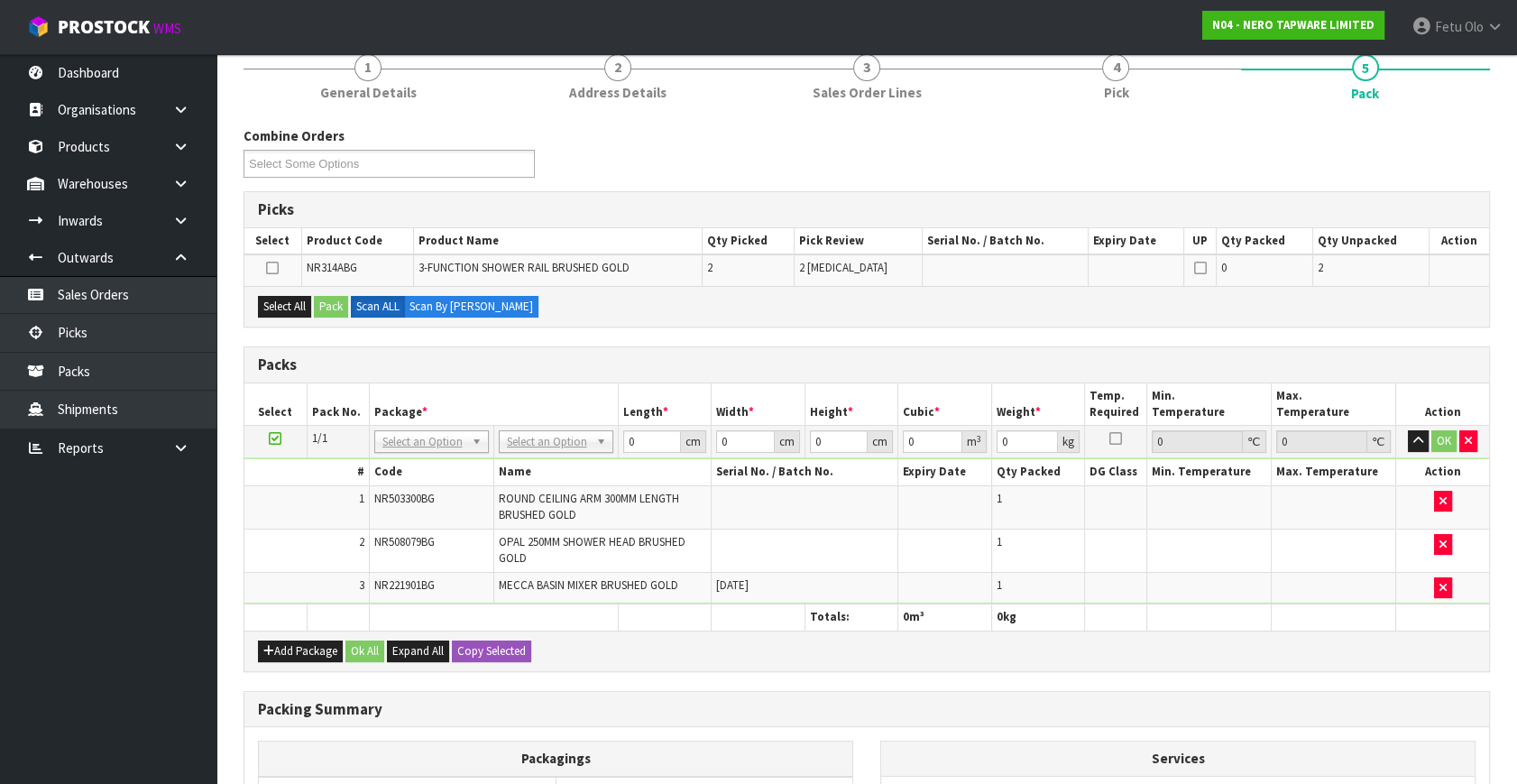
click at [279, 439] on icon at bounding box center [274, 439] width 13 height 1
click at [307, 645] on button "Add Package" at bounding box center [300, 651] width 85 height 21
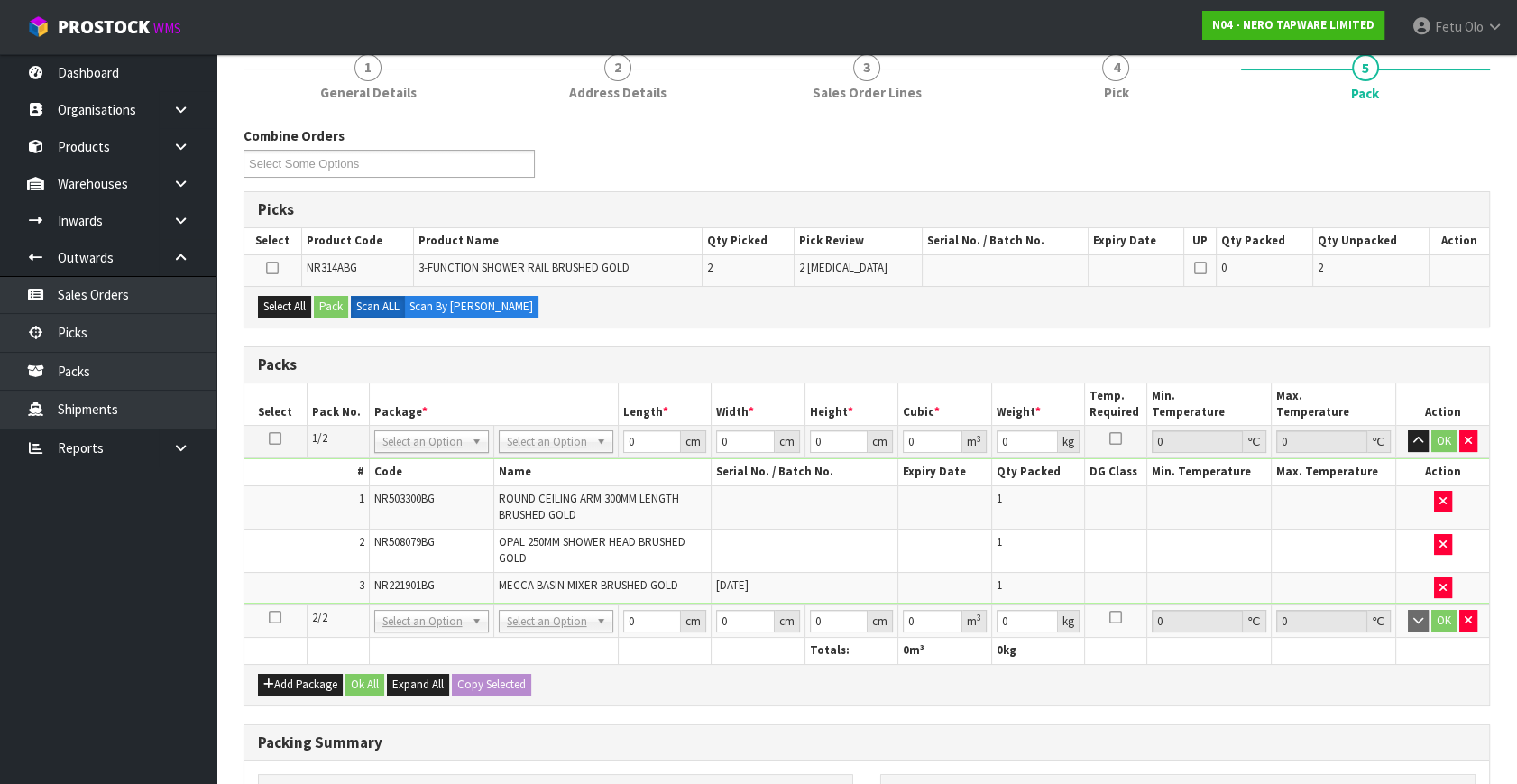
click at [277, 617] on icon at bounding box center [274, 617] width 13 height 1
click at [190, 647] on ul "Dashboard Organisations Clients Consignees Carriers Products Categories Serial …" at bounding box center [108, 418] width 216 height 729
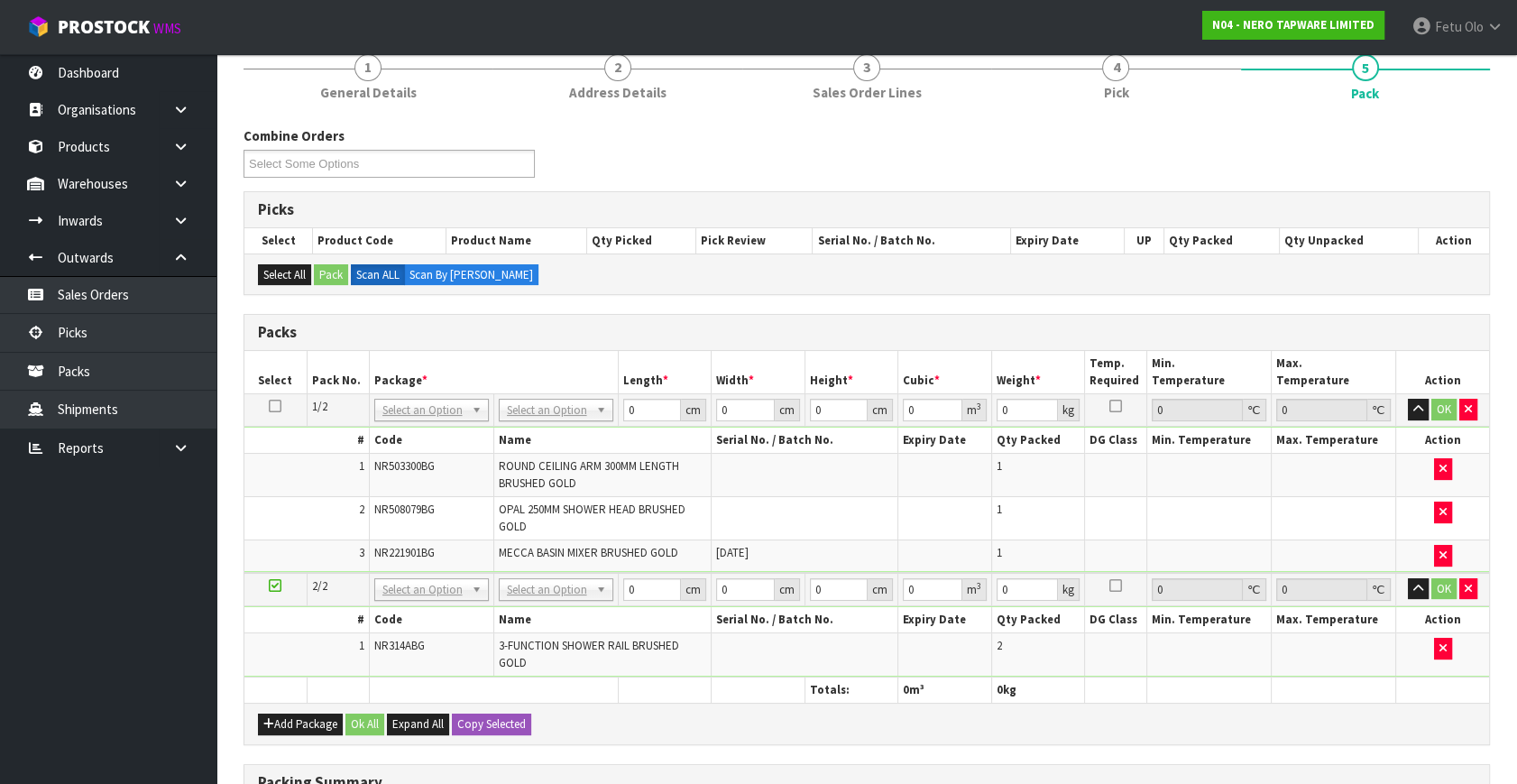
drag, startPoint x: 475, startPoint y: 398, endPoint x: 453, endPoint y: 418, distance: 29.7
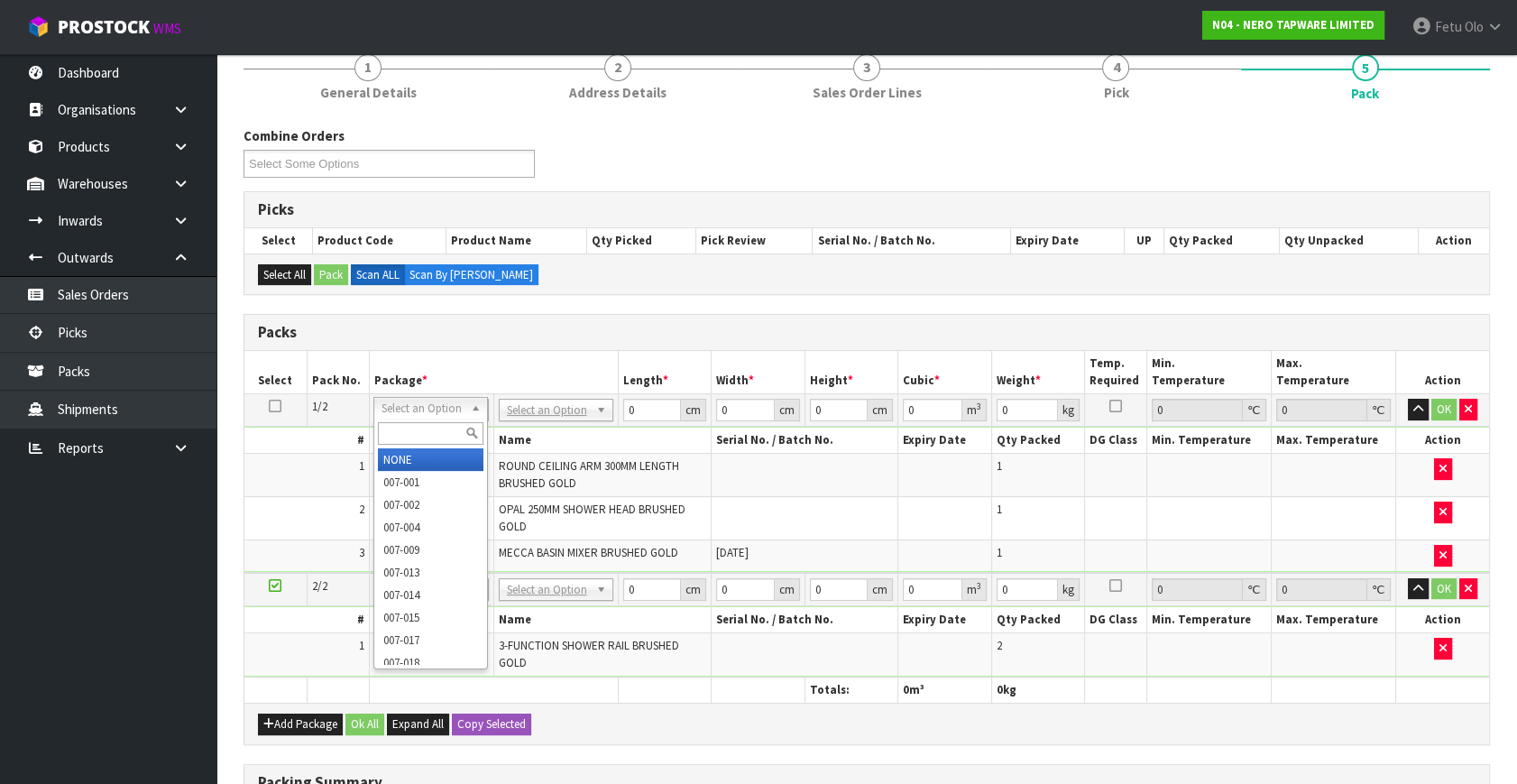
drag, startPoint x: 453, startPoint y: 418, endPoint x: 432, endPoint y: 439, distance: 29.7
click at [446, 423] on div at bounding box center [430, 433] width 113 height 30
click at [432, 439] on input "text" at bounding box center [431, 433] width 106 height 22
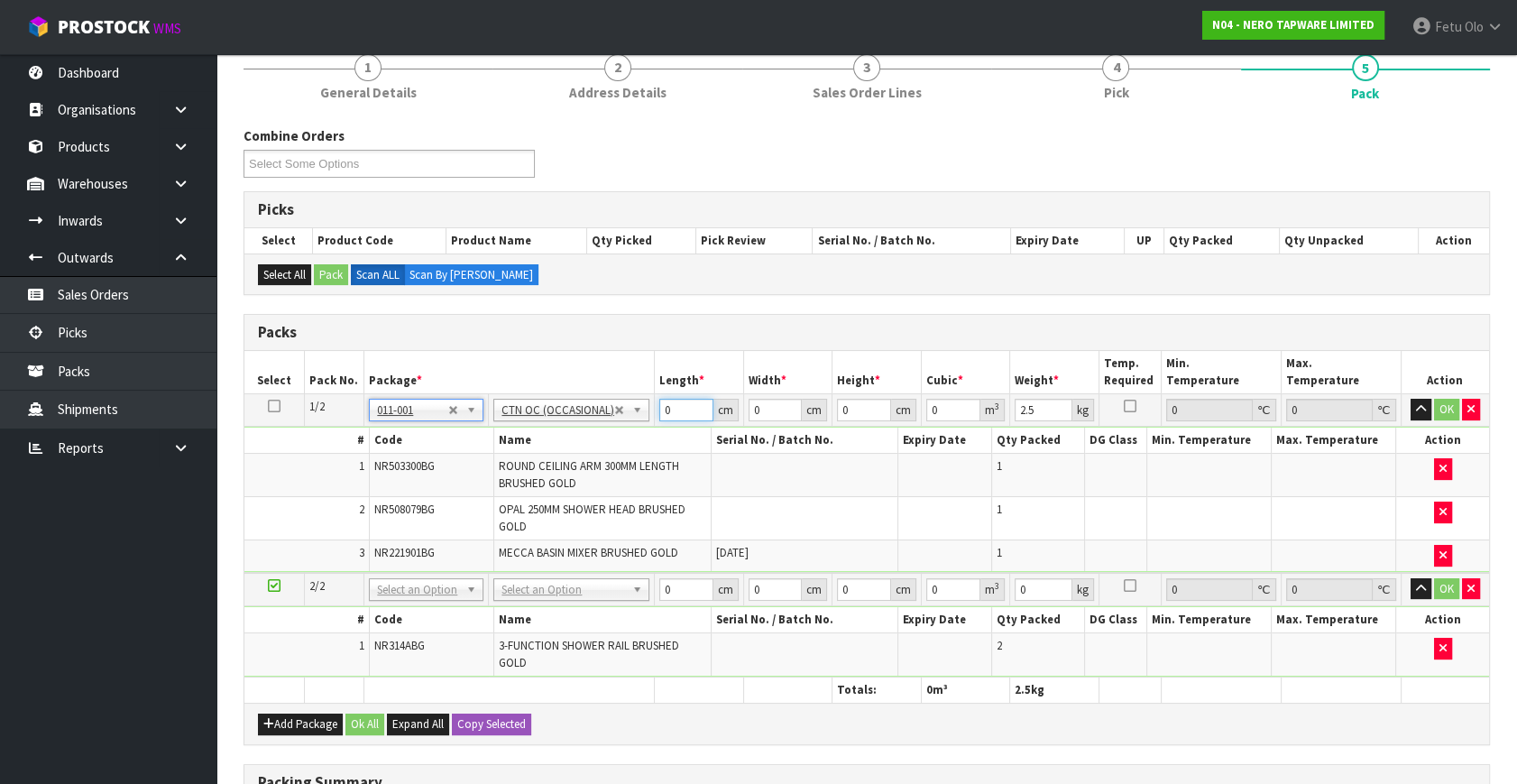
drag, startPoint x: 674, startPoint y: 405, endPoint x: 574, endPoint y: 439, distance: 105.6
click at [575, 439] on tbody "1/2 NONE 007-001 007-002 007-004 007-009 007-013 007-014 007-015 007-017 007-01…" at bounding box center [867, 484] width 1245 height 179
click button "OK" at bounding box center [1446, 409] width 25 height 21
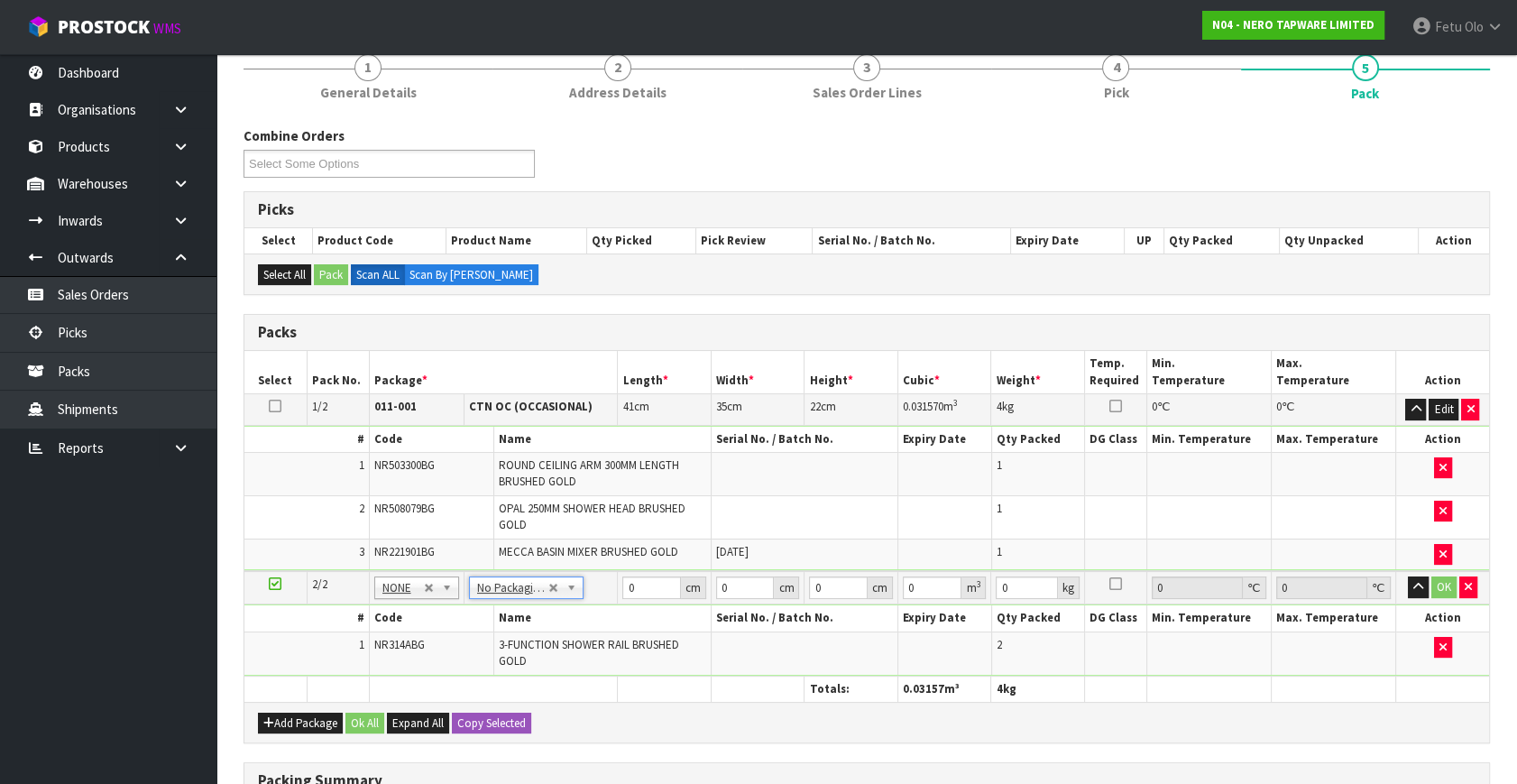
click at [943, 543] on td at bounding box center [945, 554] width 93 height 31
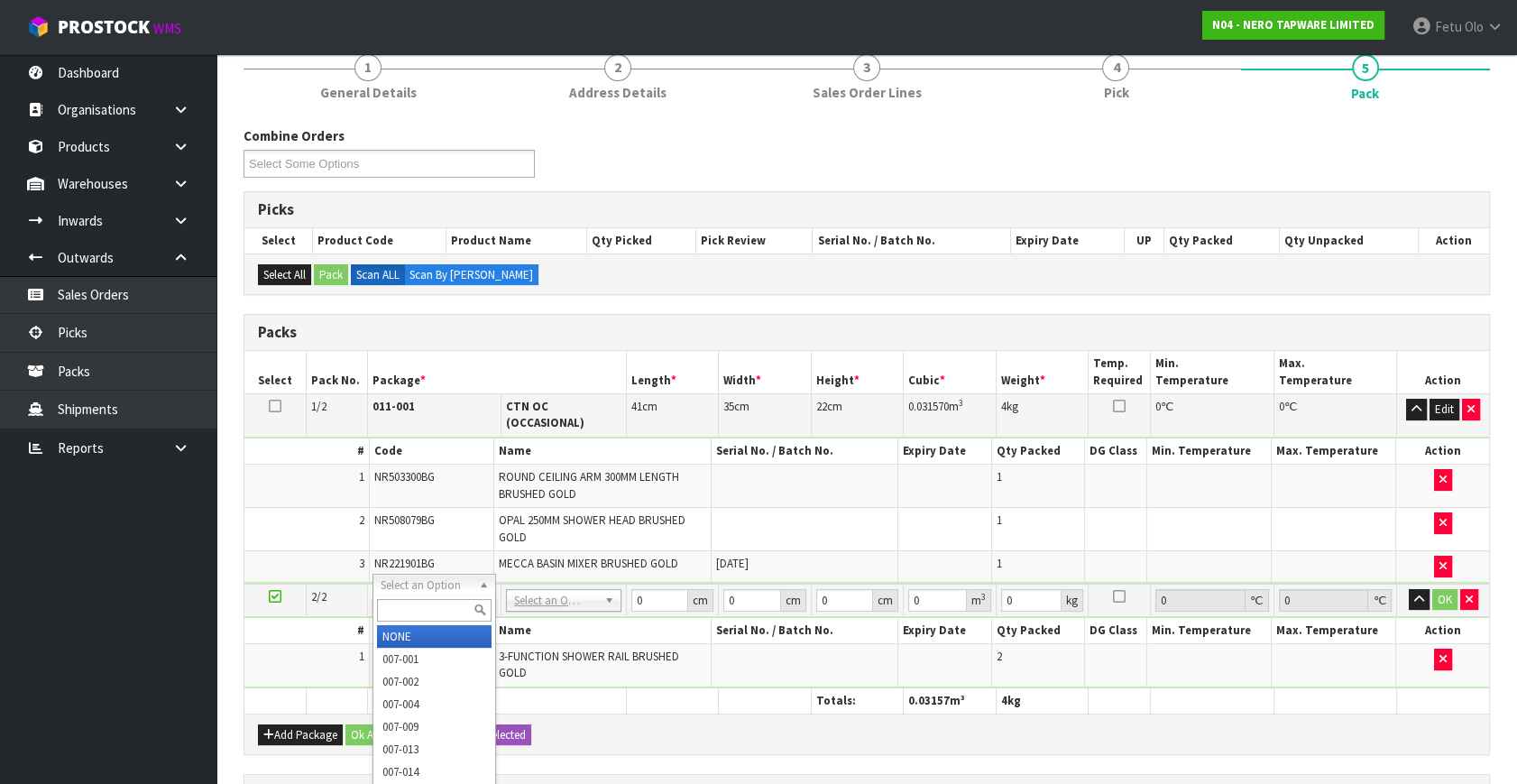
click at [392, 603] on input "text" at bounding box center [434, 609] width 114 height 22
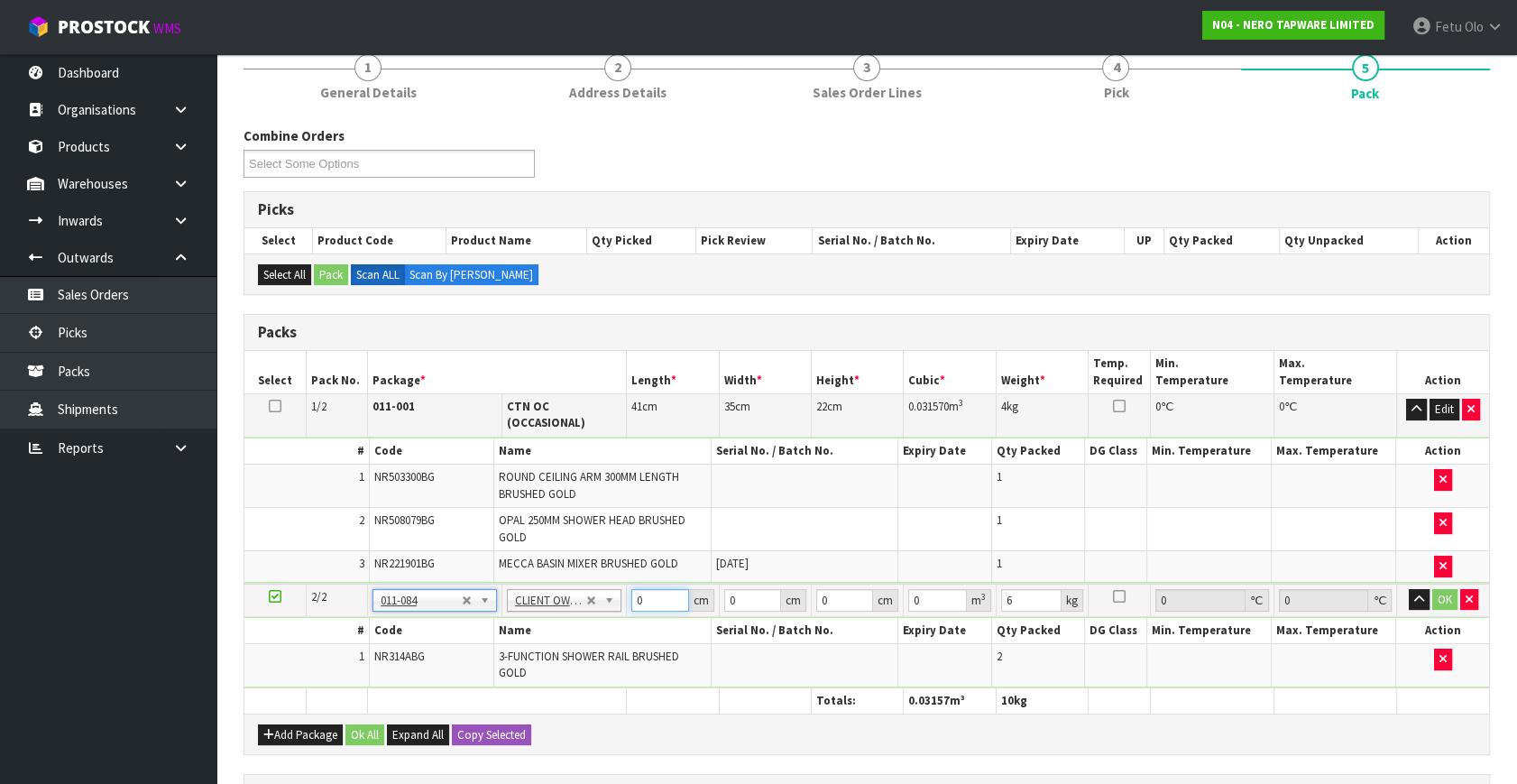
drag, startPoint x: 649, startPoint y: 577, endPoint x: 602, endPoint y: 622, distance: 65.1
click at [602, 622] on tbody "2/2 NONE 007-001 007-002 007-004 007-009 007-013 007-014 007-015 007-017 007-01…" at bounding box center [867, 635] width 1245 height 105
click button "OK" at bounding box center [1444, 599] width 25 height 21
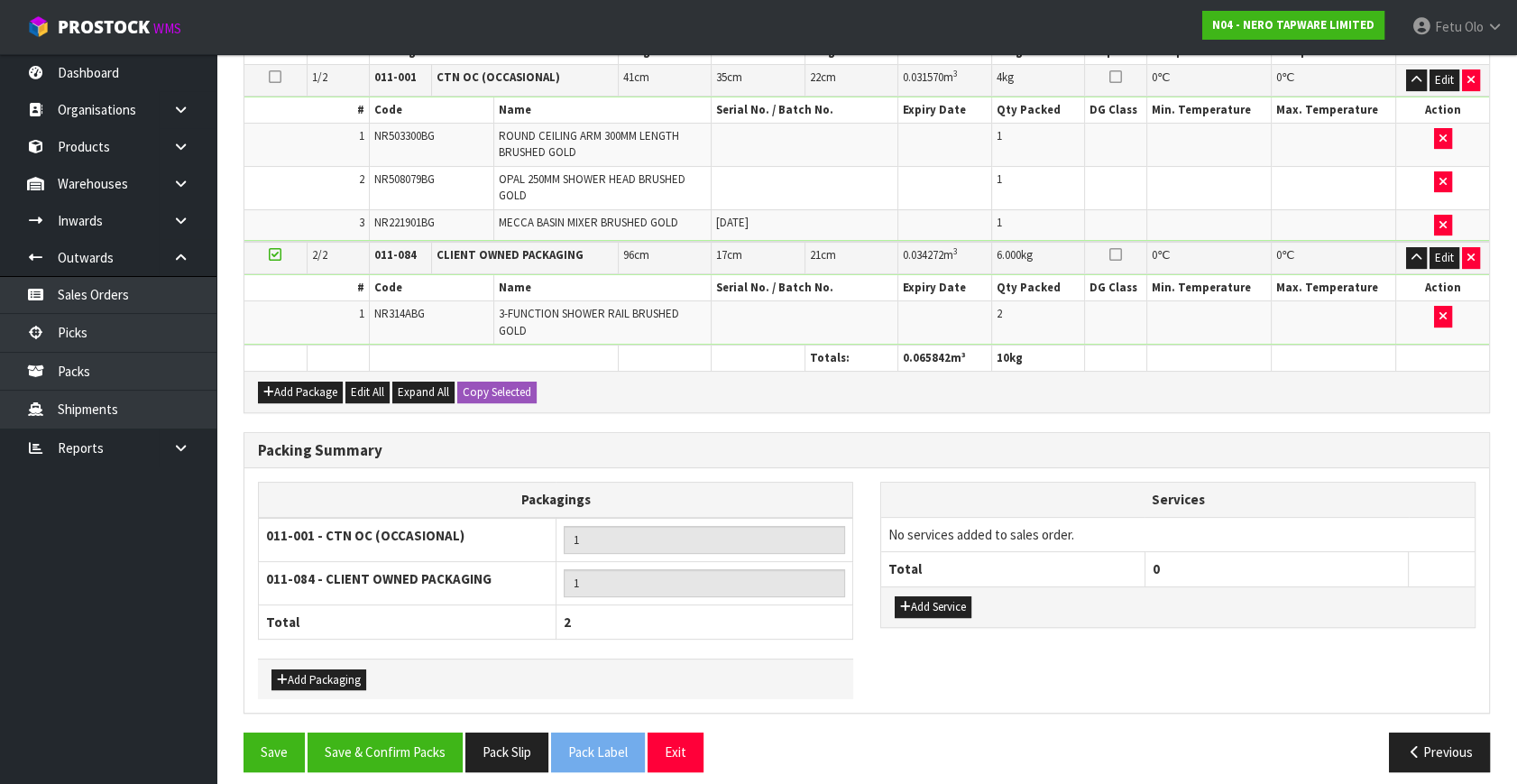
scroll to position [500, 0]
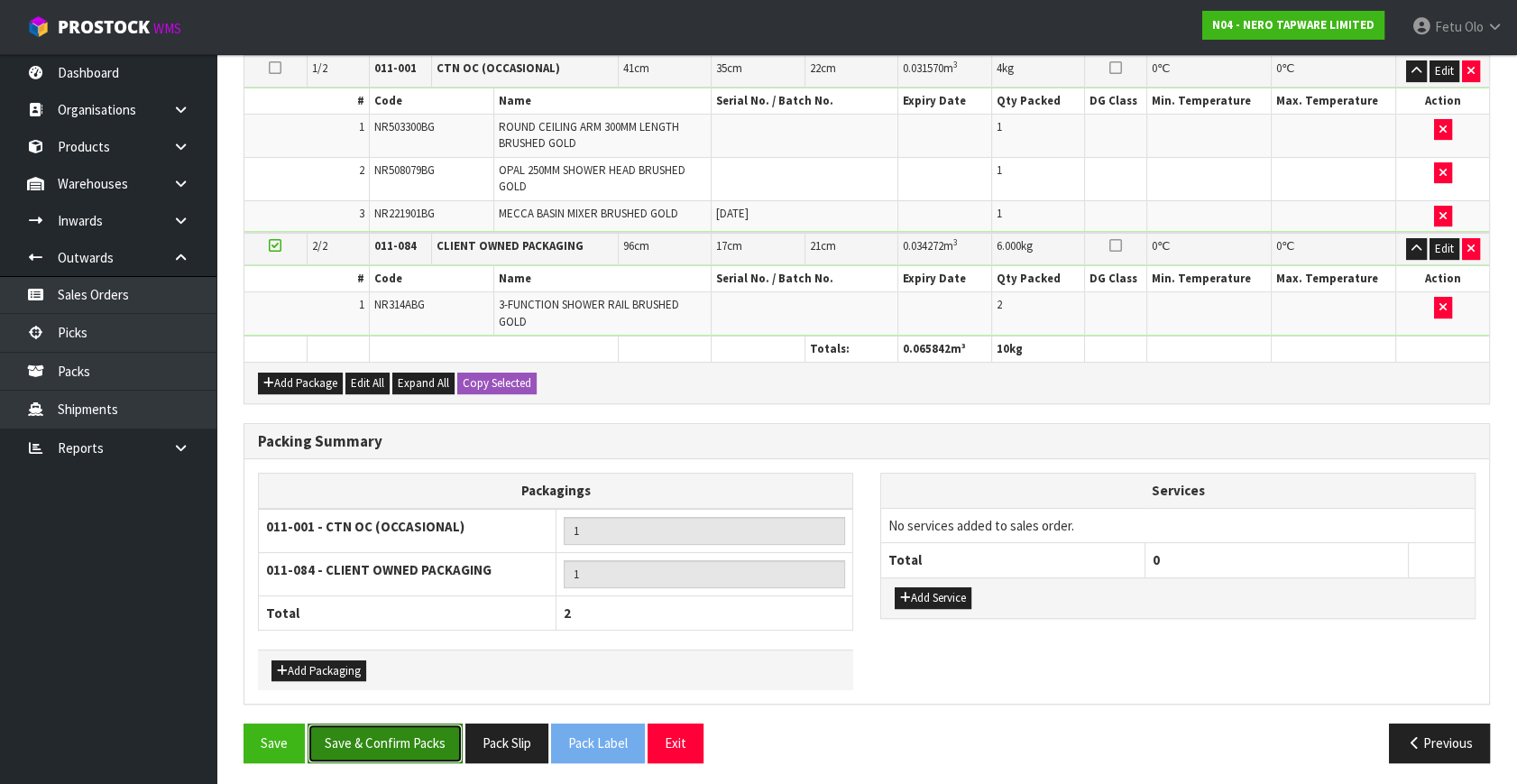
click at [397, 730] on button "Save & Confirm Packs" at bounding box center [385, 743] width 155 height 38
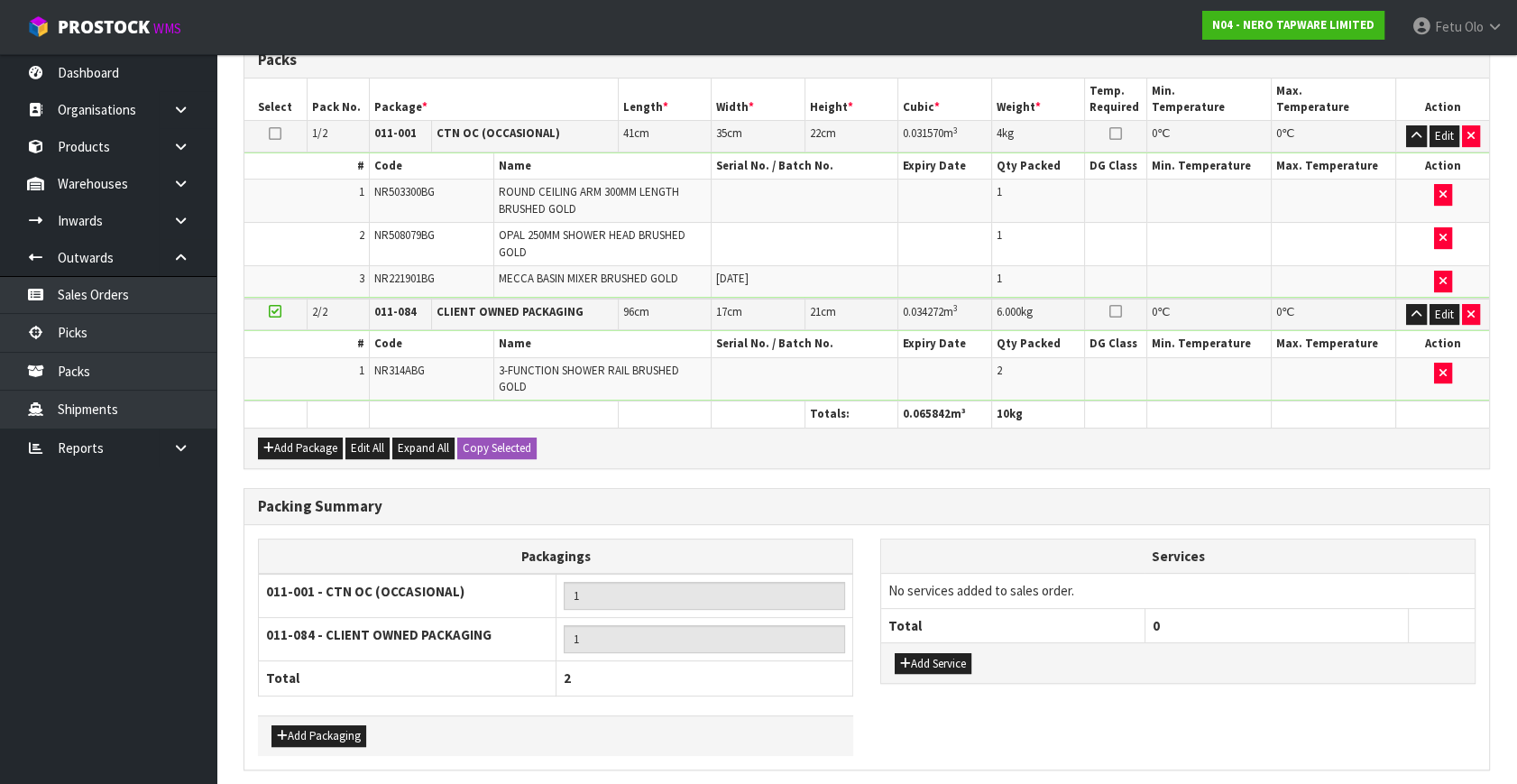
scroll to position [0, 0]
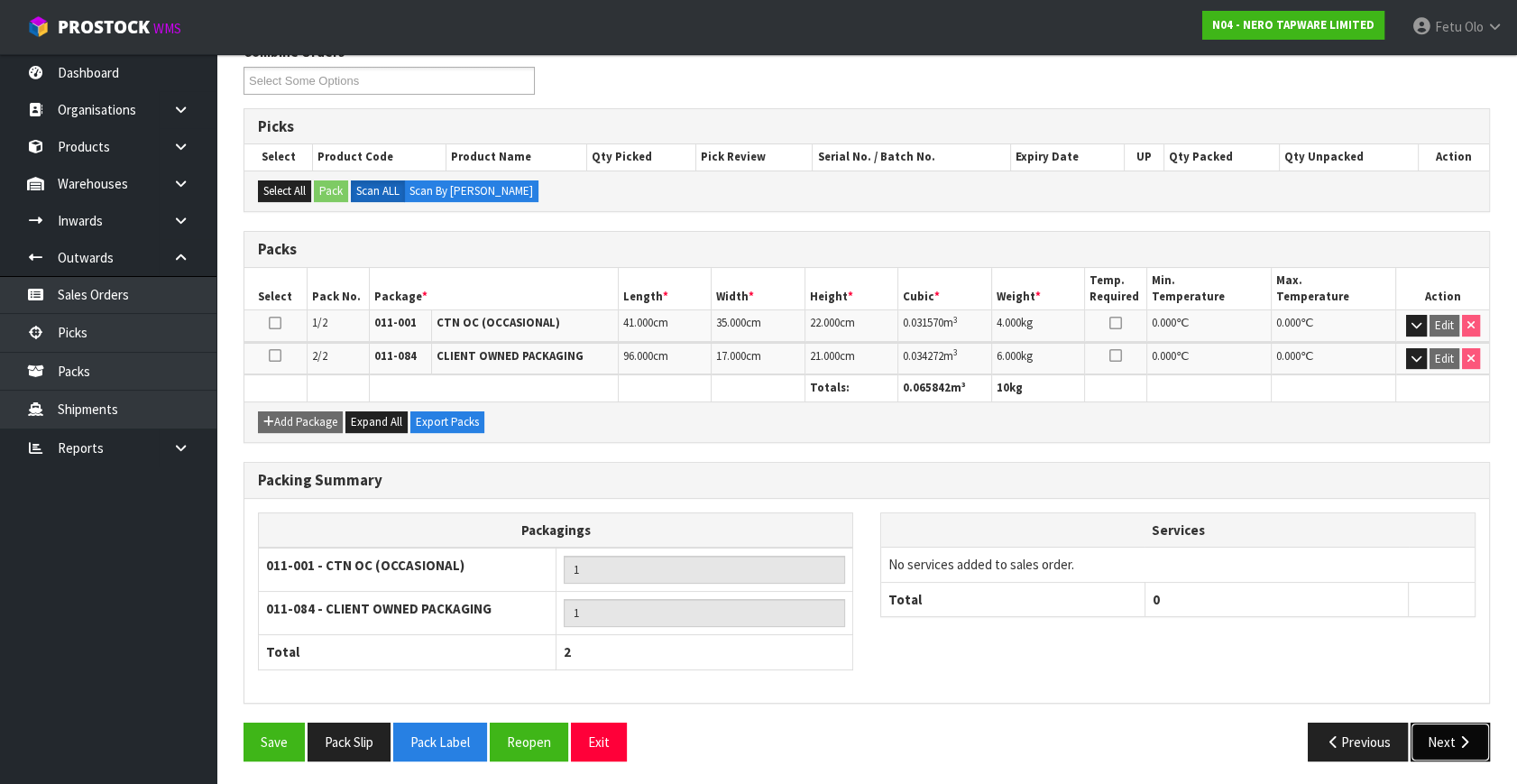
click at [1445, 725] on button "Next" at bounding box center [1450, 742] width 79 height 38
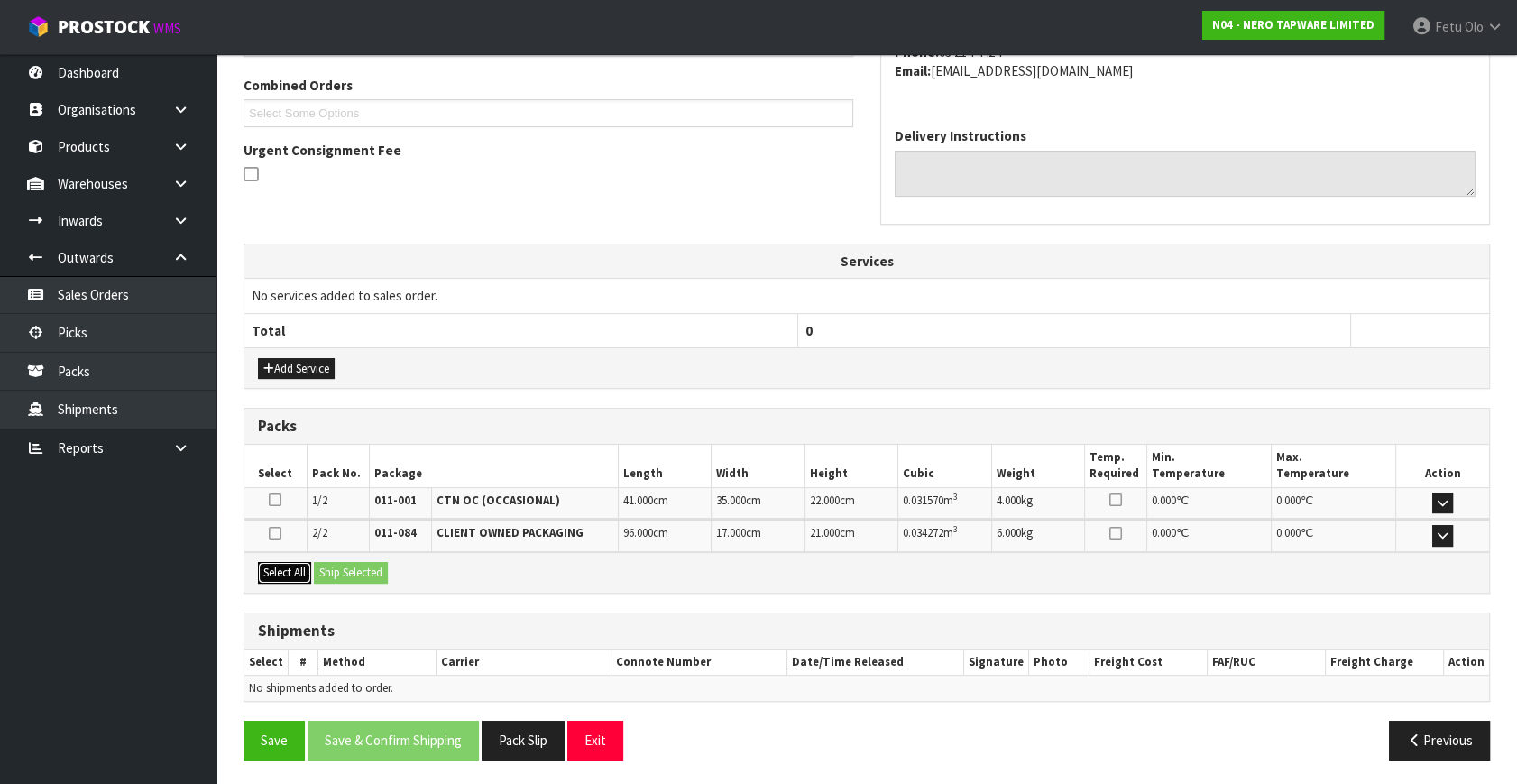
drag, startPoint x: 311, startPoint y: 566, endPoint x: 339, endPoint y: 567, distance: 28.0
click at [311, 566] on button "Select All" at bounding box center [284, 572] width 53 height 21
click at [339, 567] on button "Ship Selected" at bounding box center [350, 572] width 74 height 21
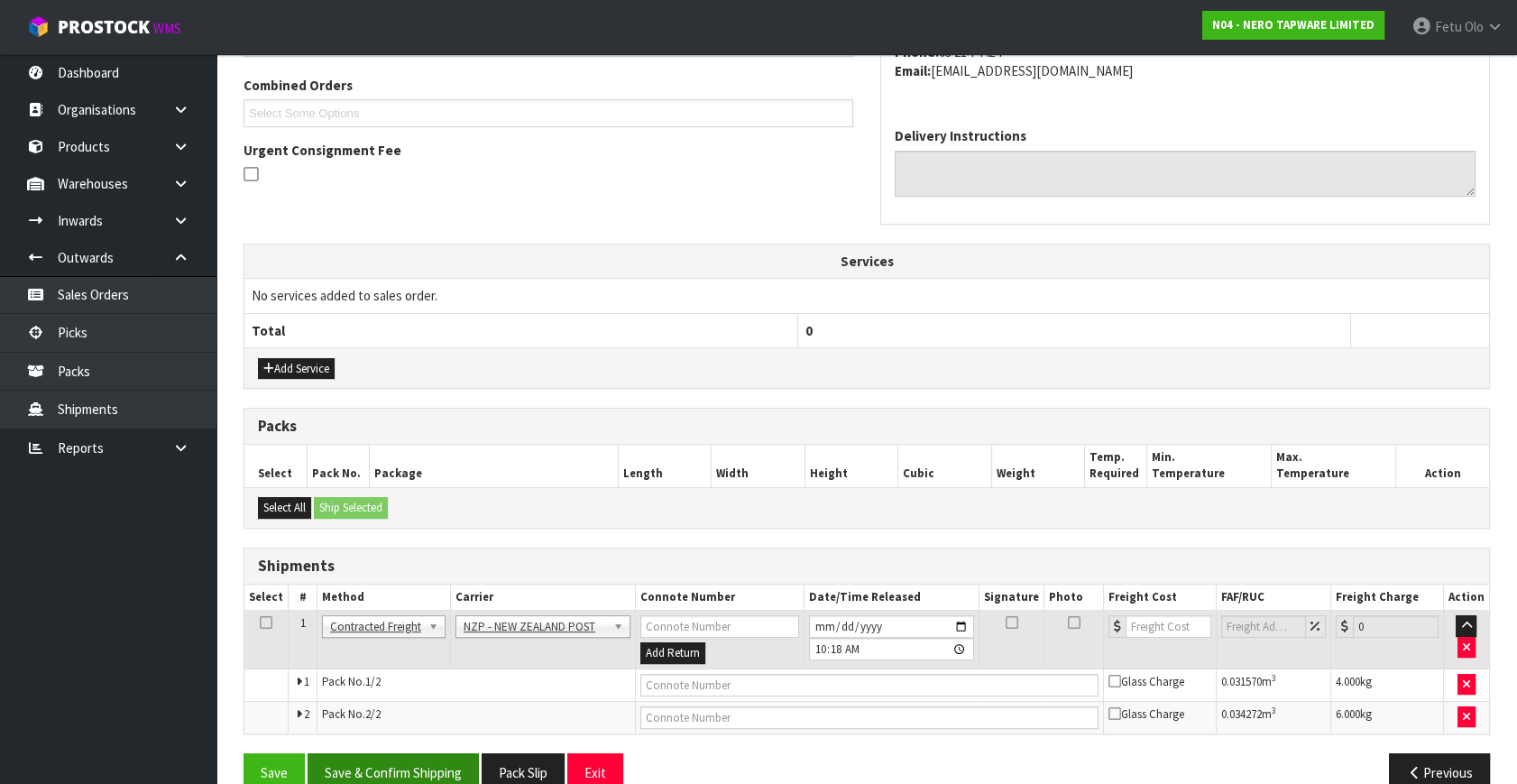
scroll to position [489, 0]
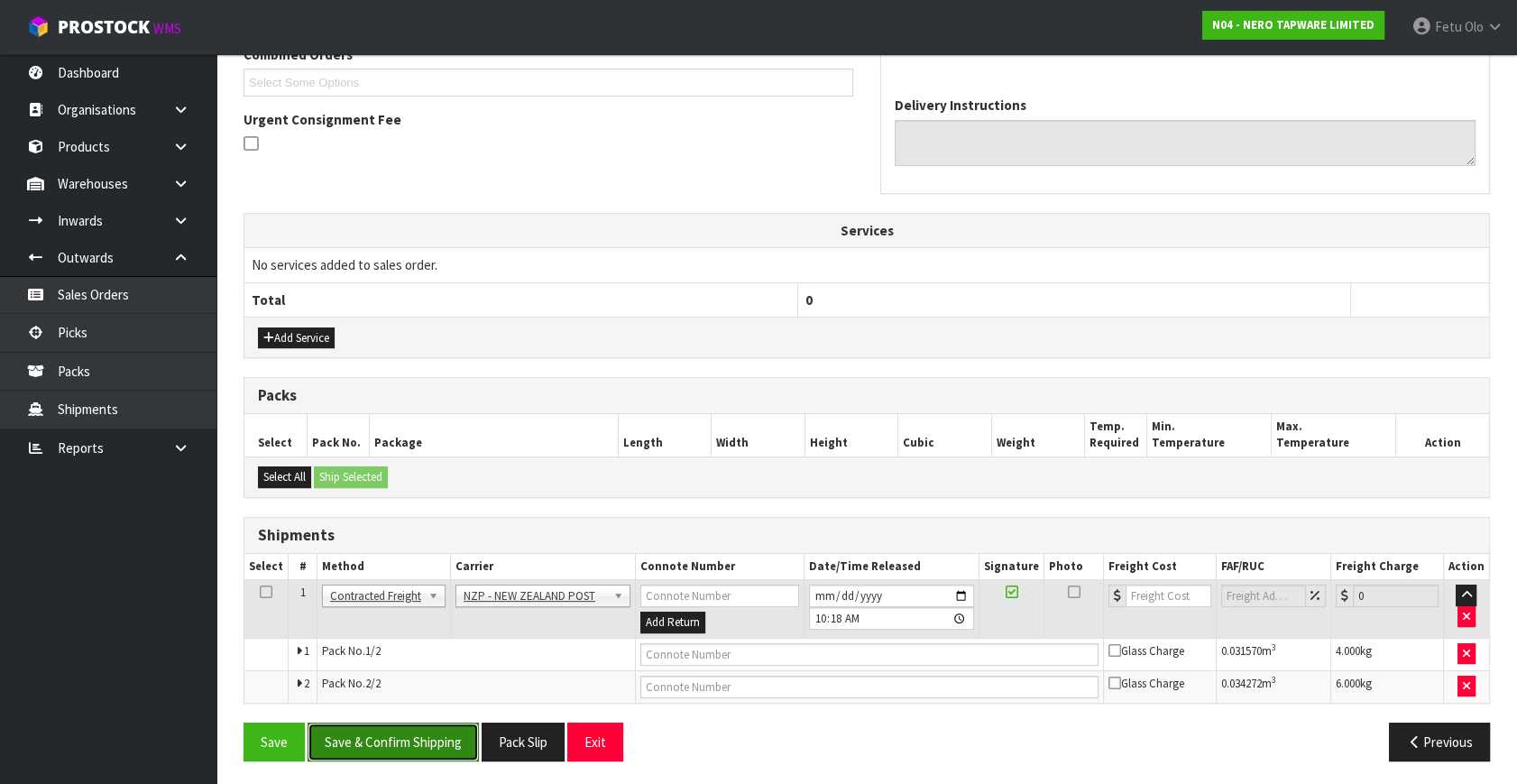
click at [414, 749] on button "Save & Confirm Shipping" at bounding box center [393, 742] width 171 height 38
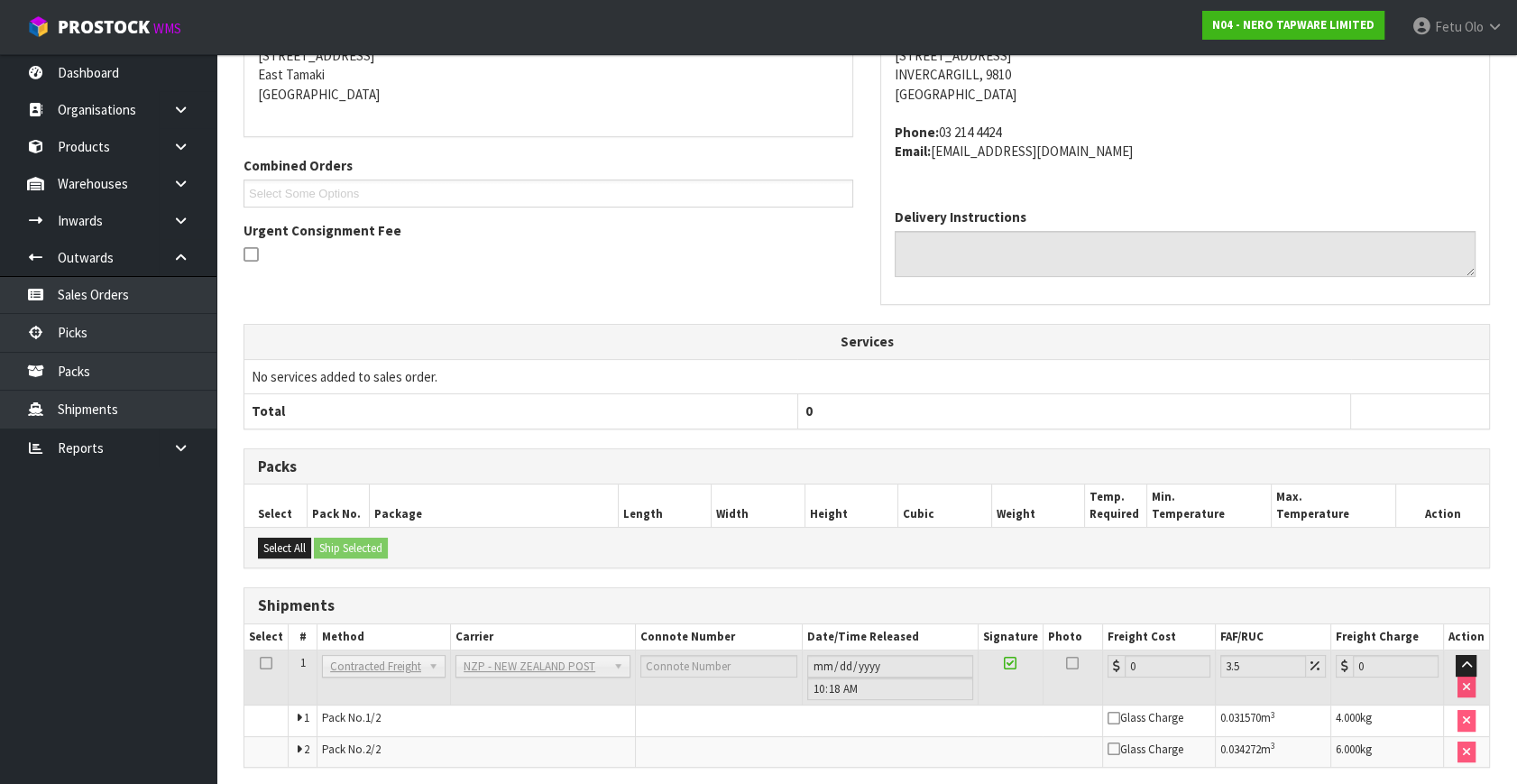
scroll to position [463, 0]
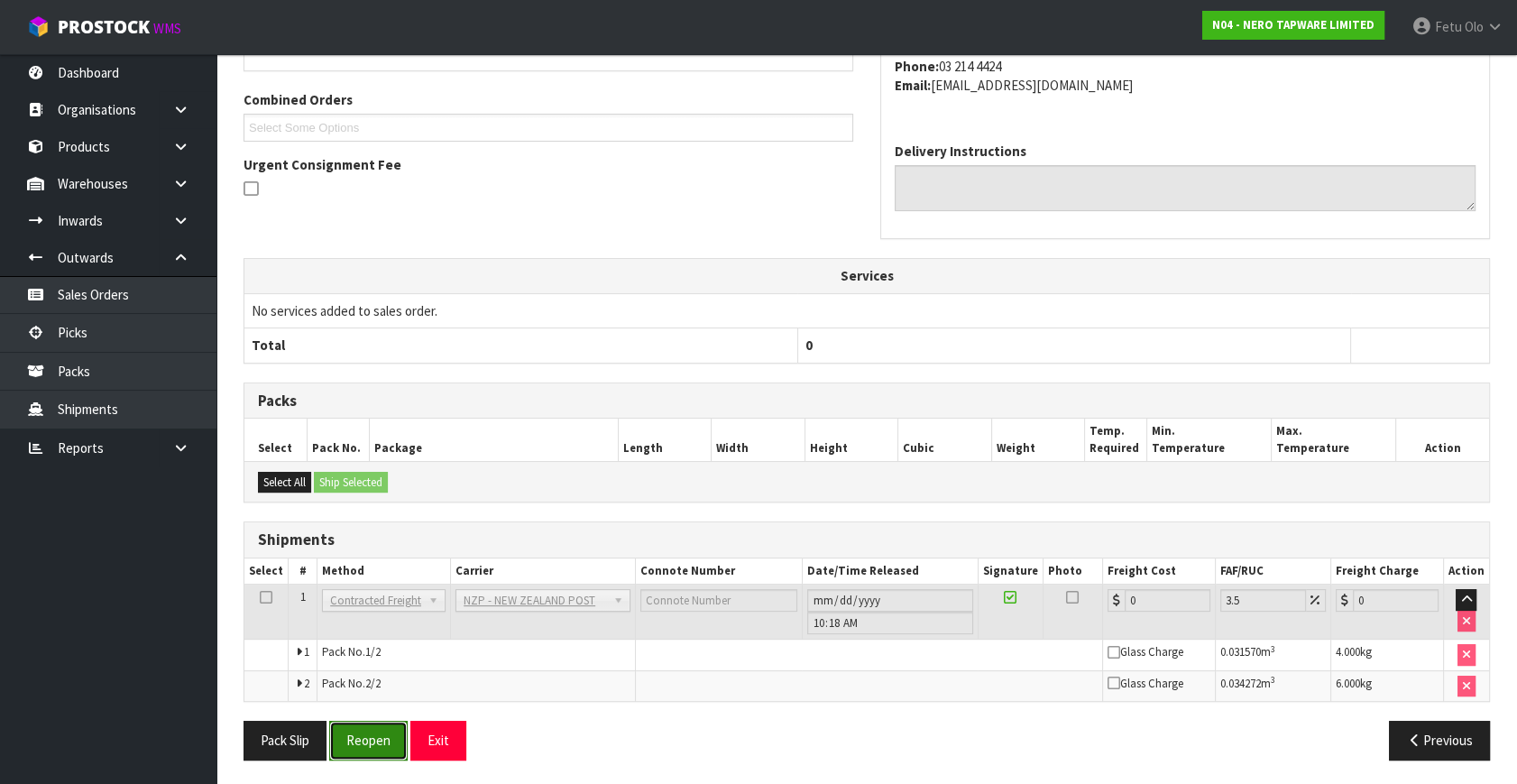
drag, startPoint x: 381, startPoint y: 730, endPoint x: 398, endPoint y: 721, distance: 19.2
click at [381, 730] on button "Reopen" at bounding box center [368, 740] width 79 height 38
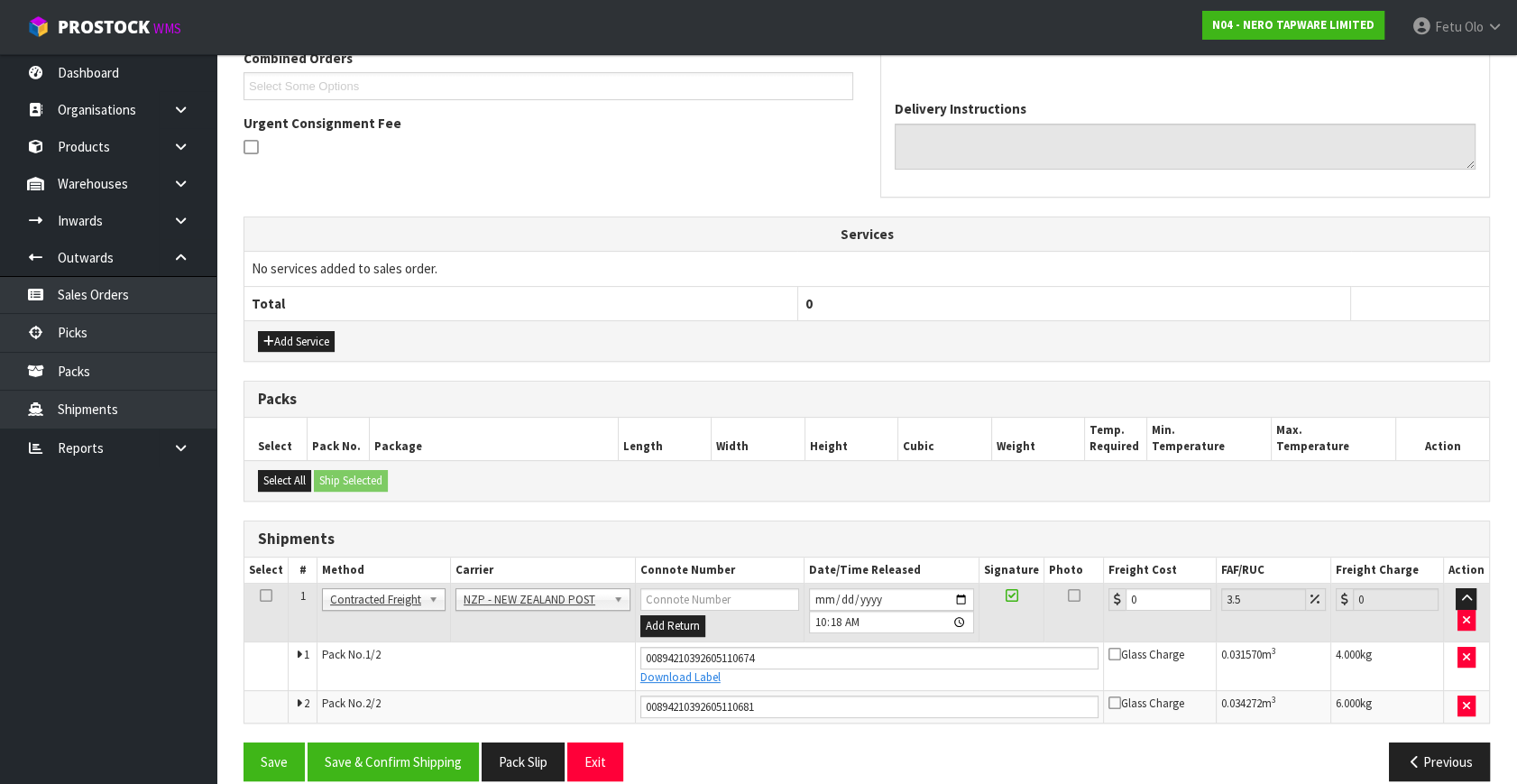
scroll to position [506, 0]
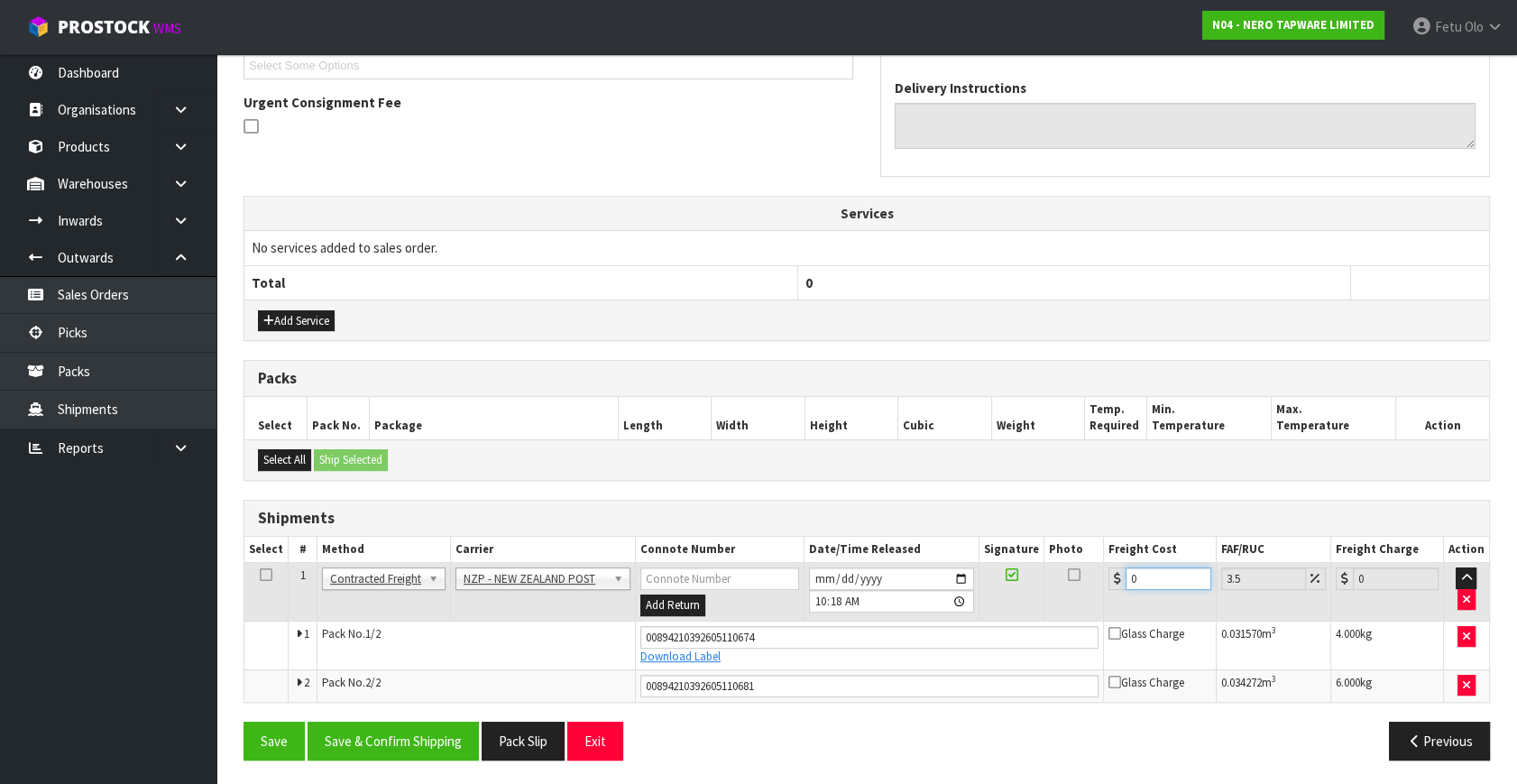
drag, startPoint x: 1178, startPoint y: 579, endPoint x: 1091, endPoint y: 586, distance: 87.3
click at [1125, 586] on input "0" at bounding box center [1168, 578] width 86 height 22
click at [367, 735] on button "Save & Confirm Shipping" at bounding box center [393, 741] width 171 height 38
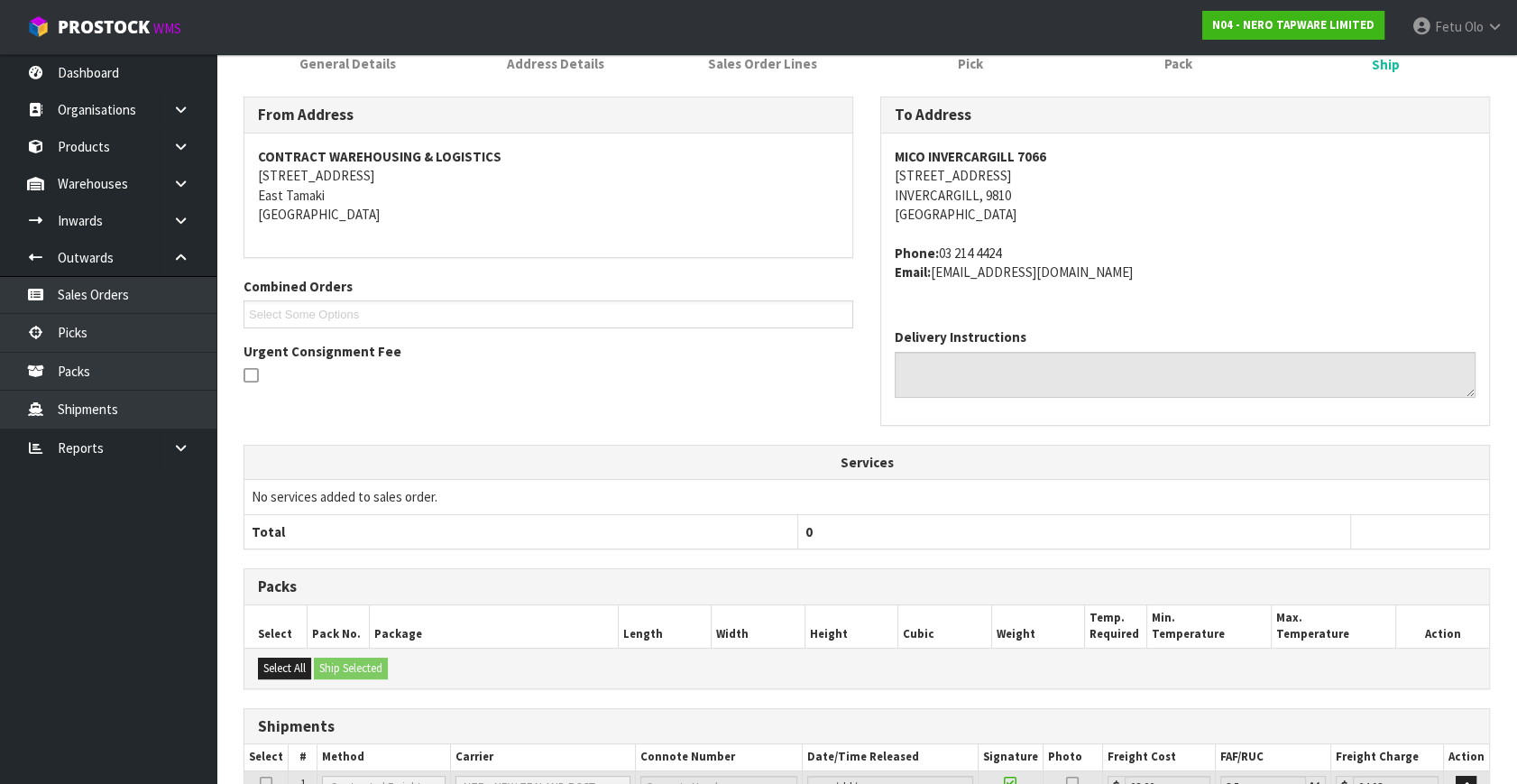
scroll to position [0, 0]
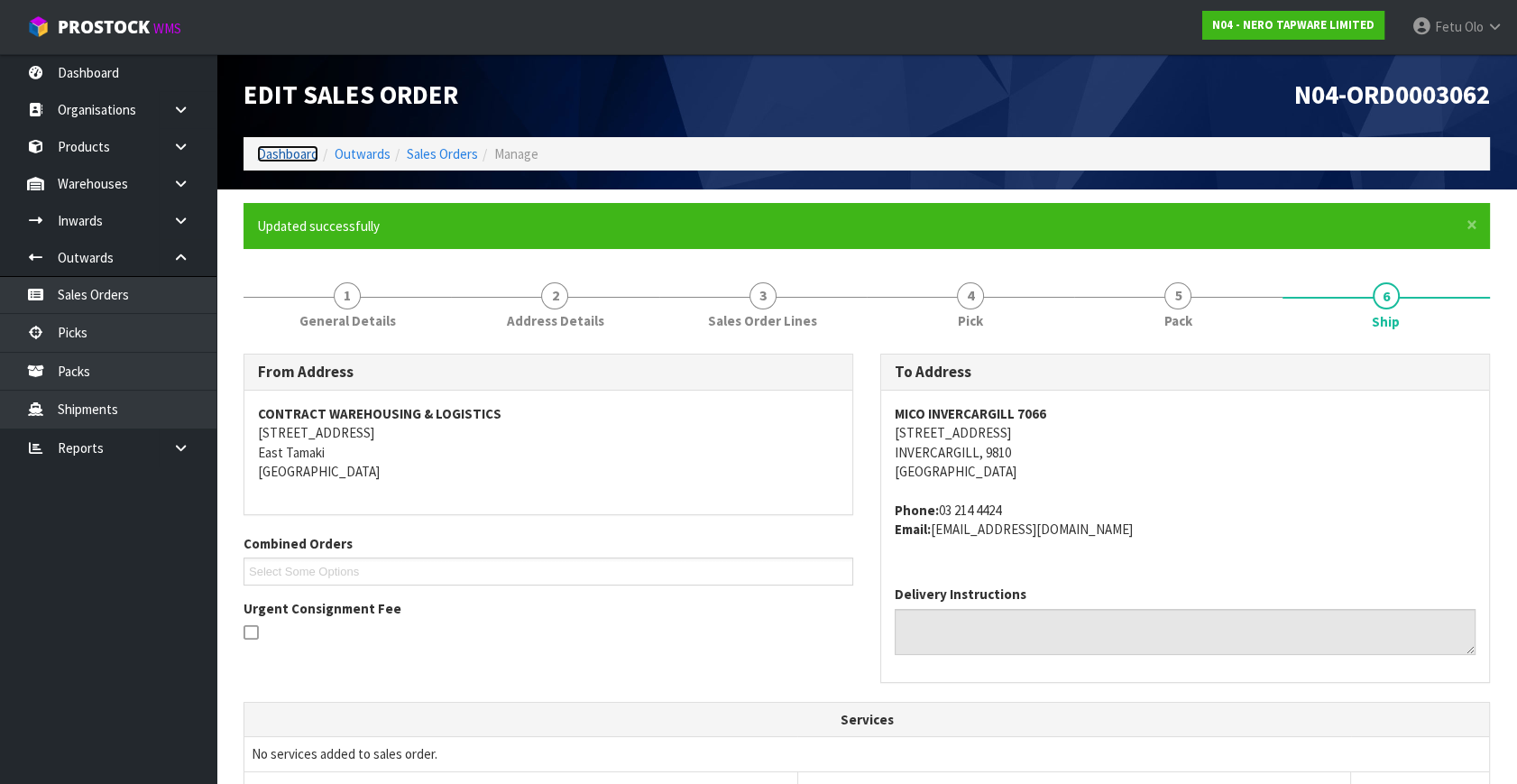
click at [261, 155] on link "Dashboard" at bounding box center [288, 154] width 62 height 17
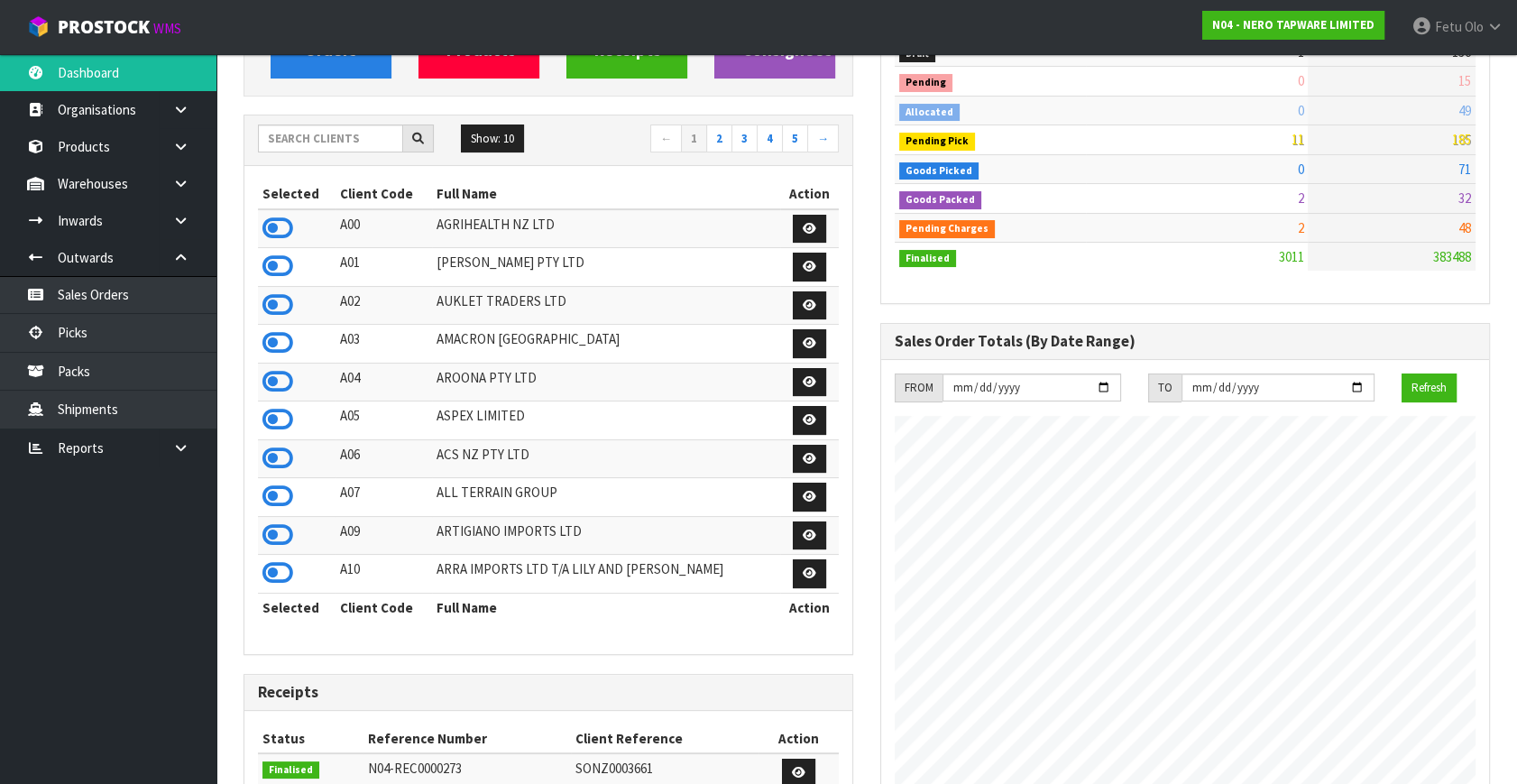
scroll to position [410, 0]
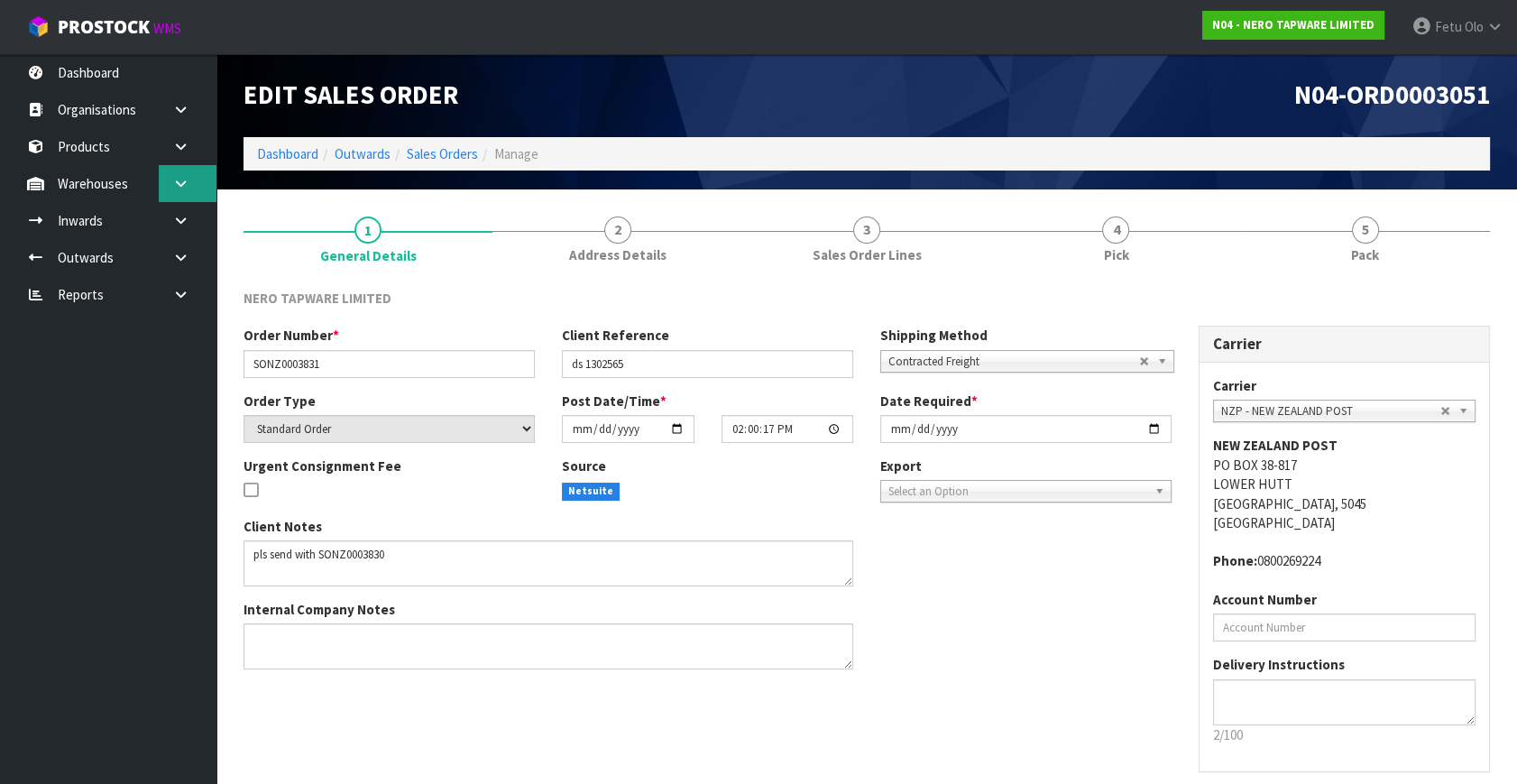
click at [177, 177] on icon at bounding box center [181, 184] width 17 height 13
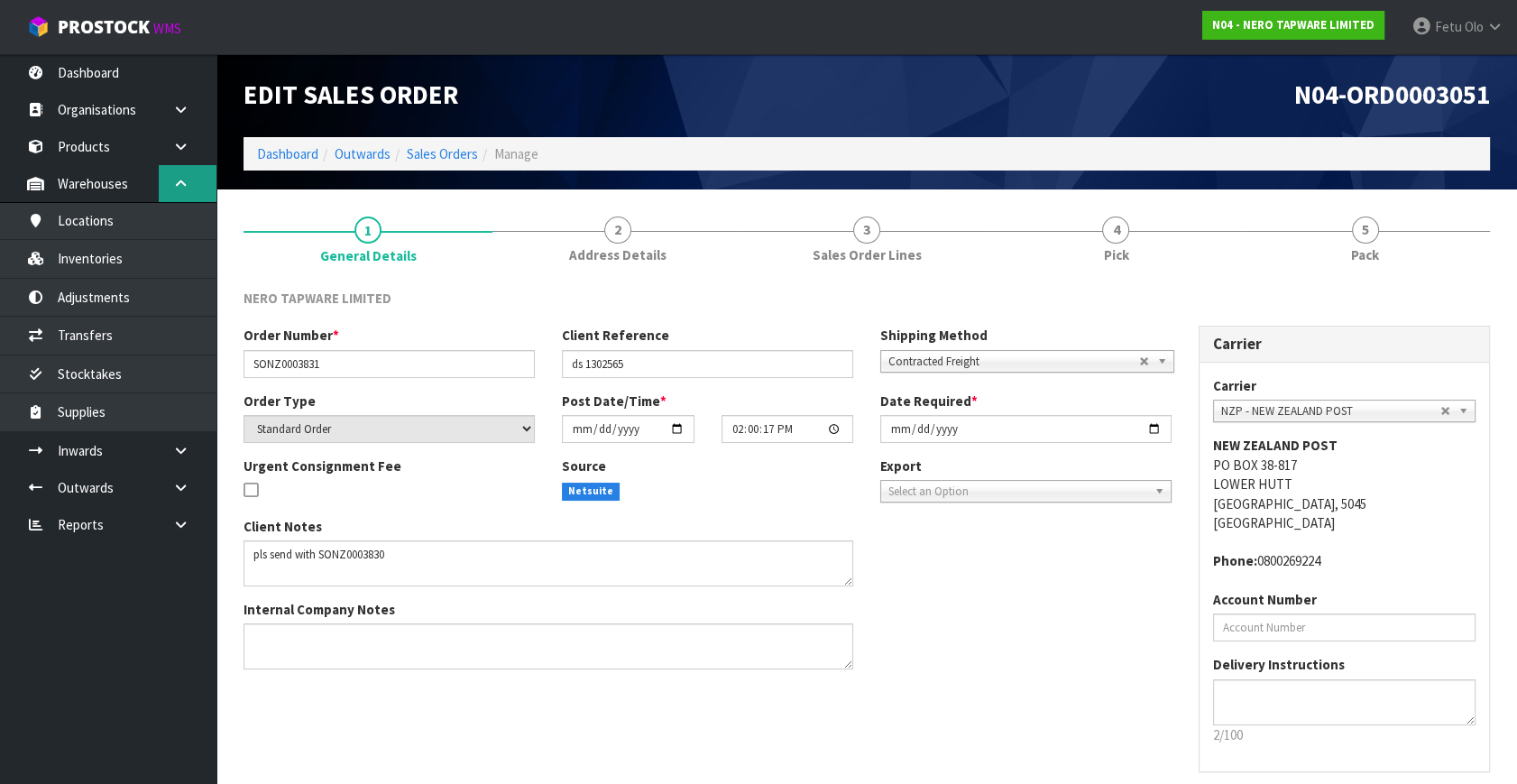
click at [171, 190] on link at bounding box center [188, 184] width 58 height 37
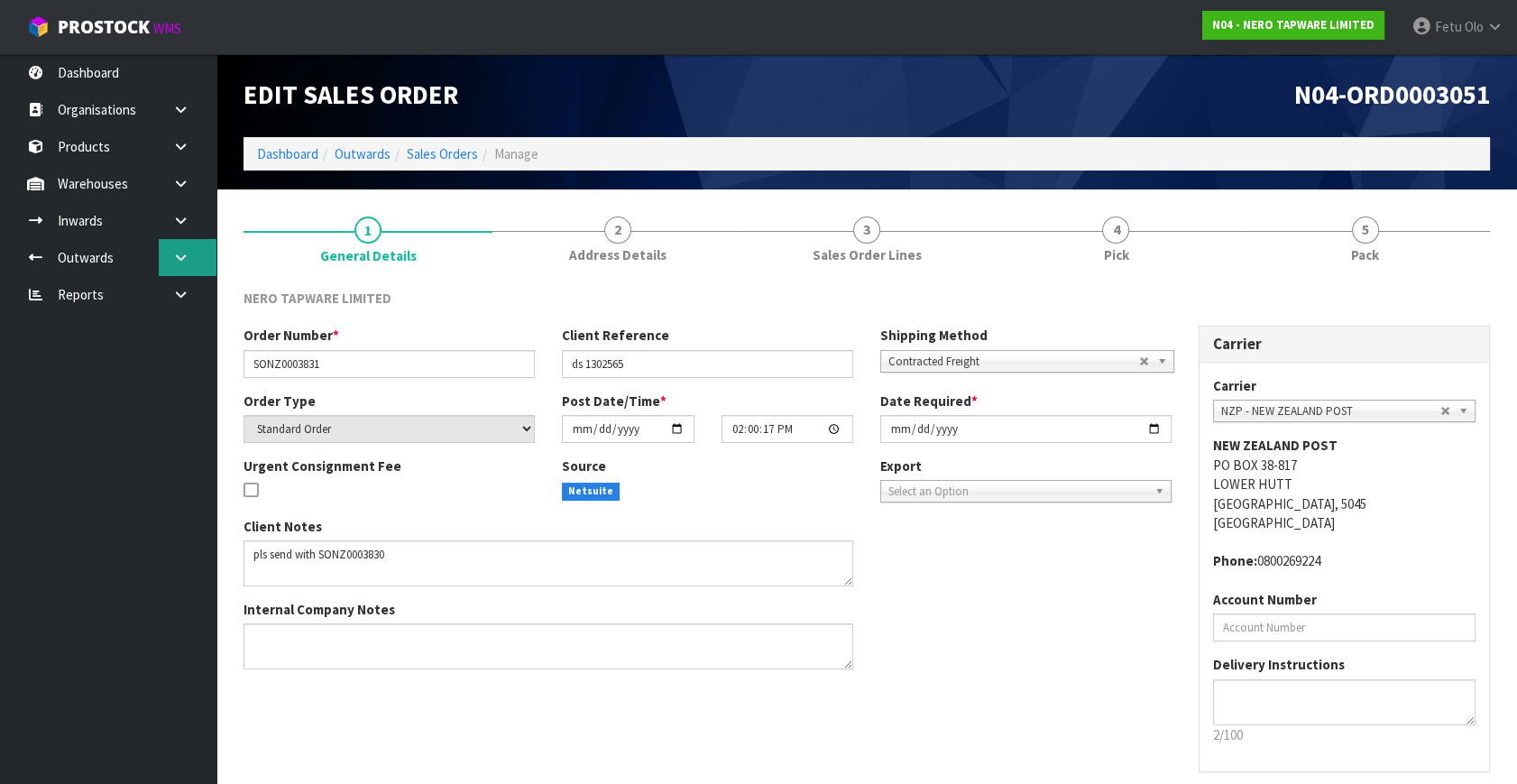
click at [177, 256] on icon at bounding box center [181, 258] width 17 height 13
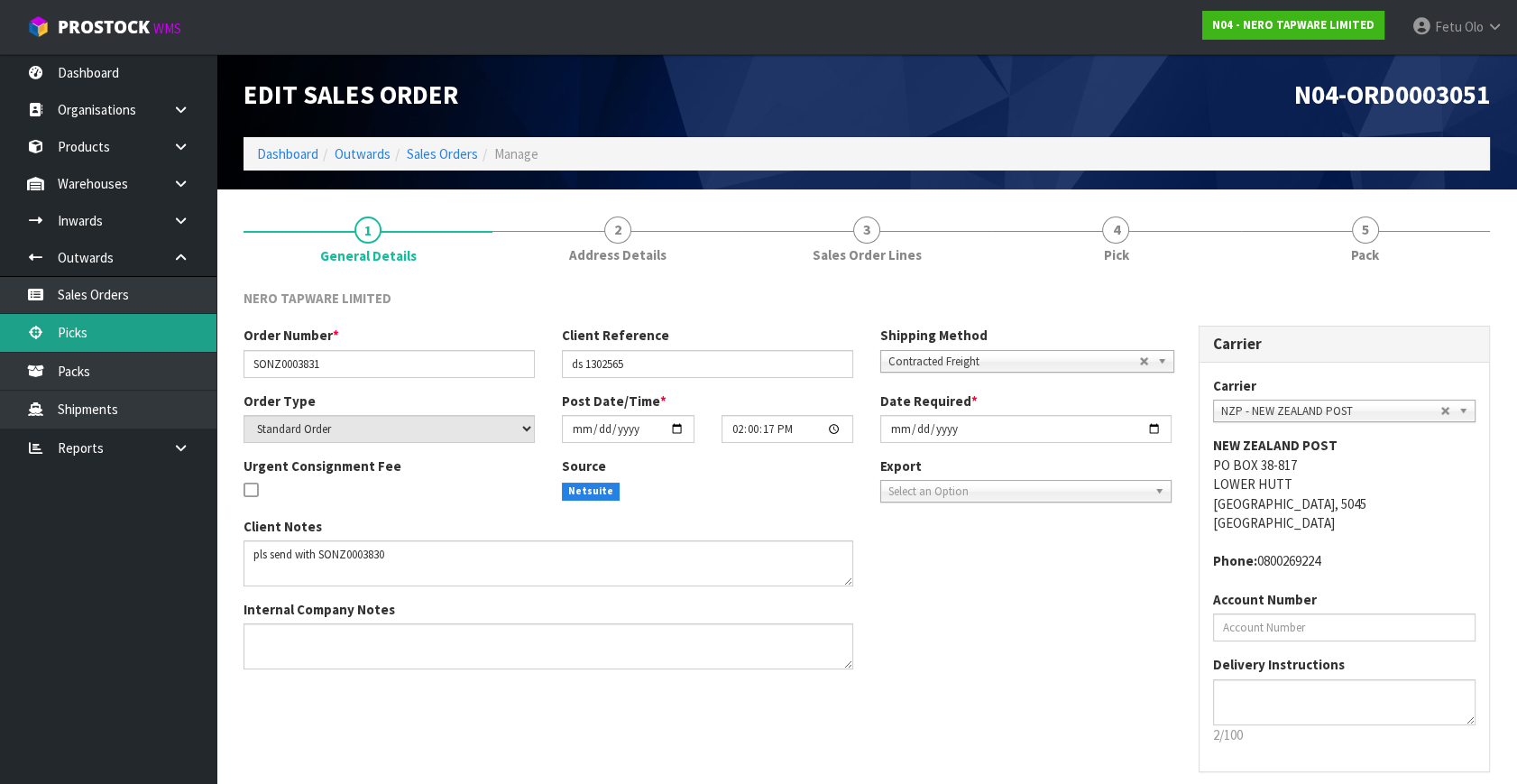
click at [96, 338] on link "Picks" at bounding box center [108, 332] width 216 height 37
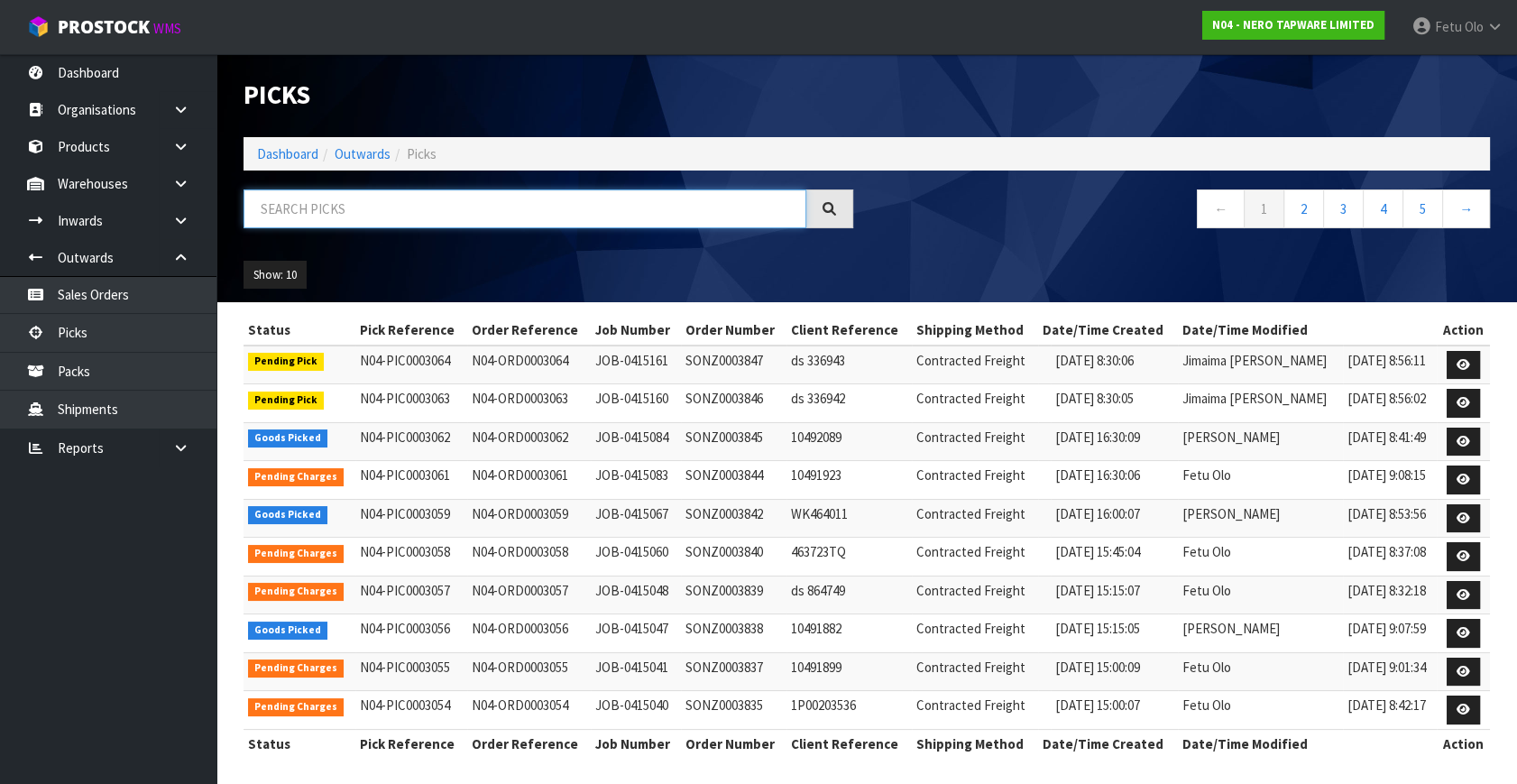
click at [395, 194] on input "text" at bounding box center [524, 209] width 563 height 38
type input "3050"
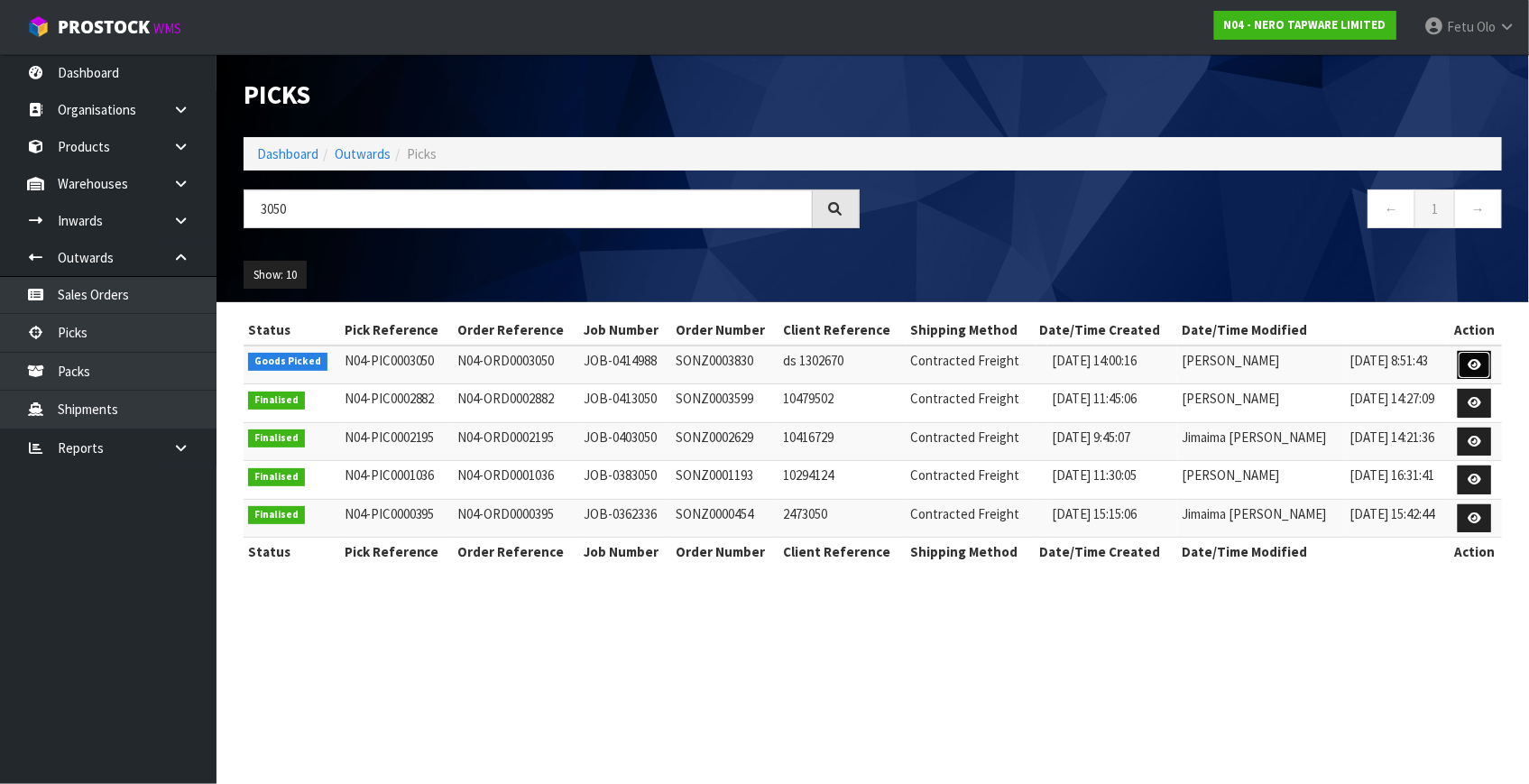
click at [1486, 367] on link at bounding box center [1474, 366] width 34 height 29
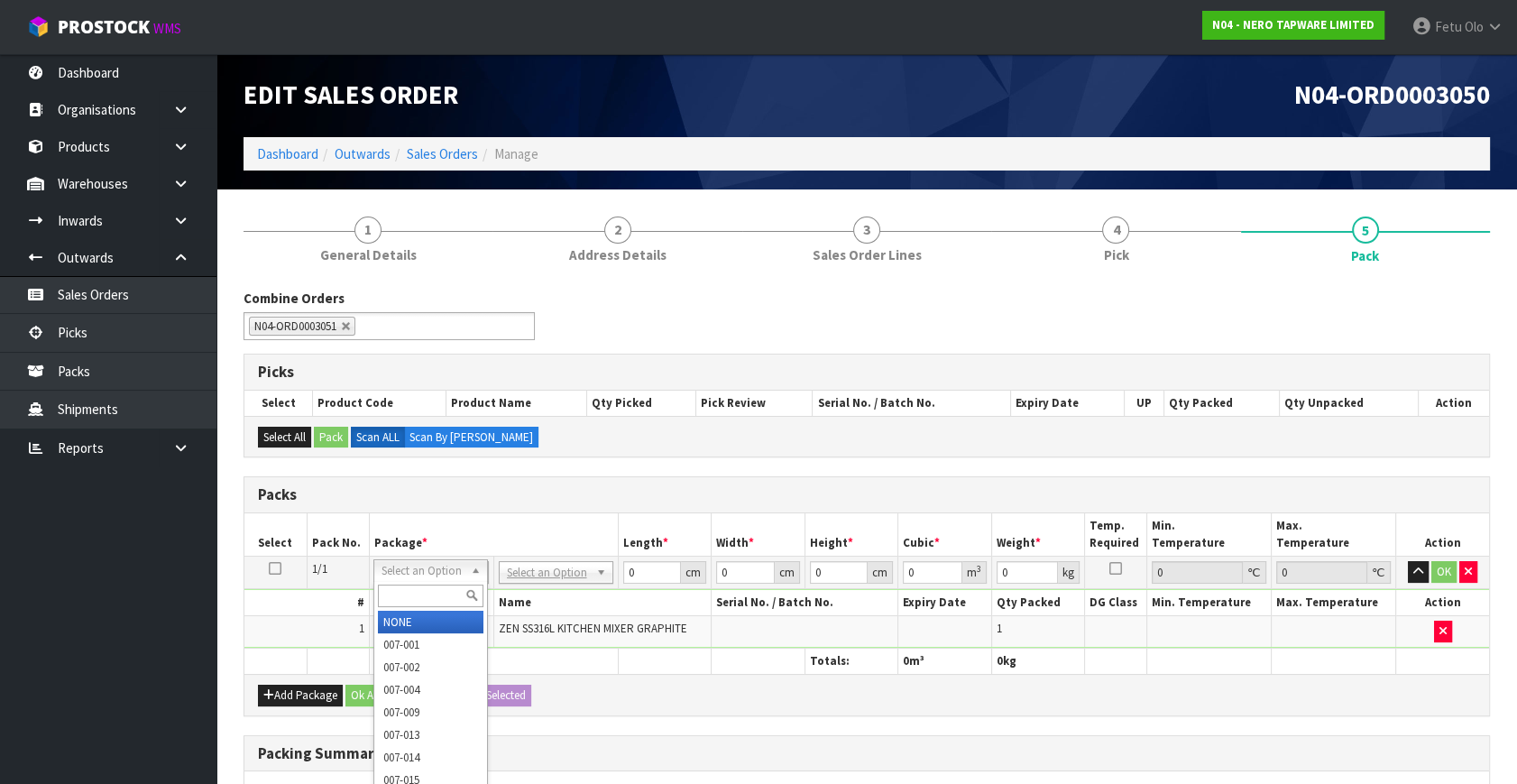
click at [431, 601] on input "text" at bounding box center [431, 594] width 106 height 22
type input "011"
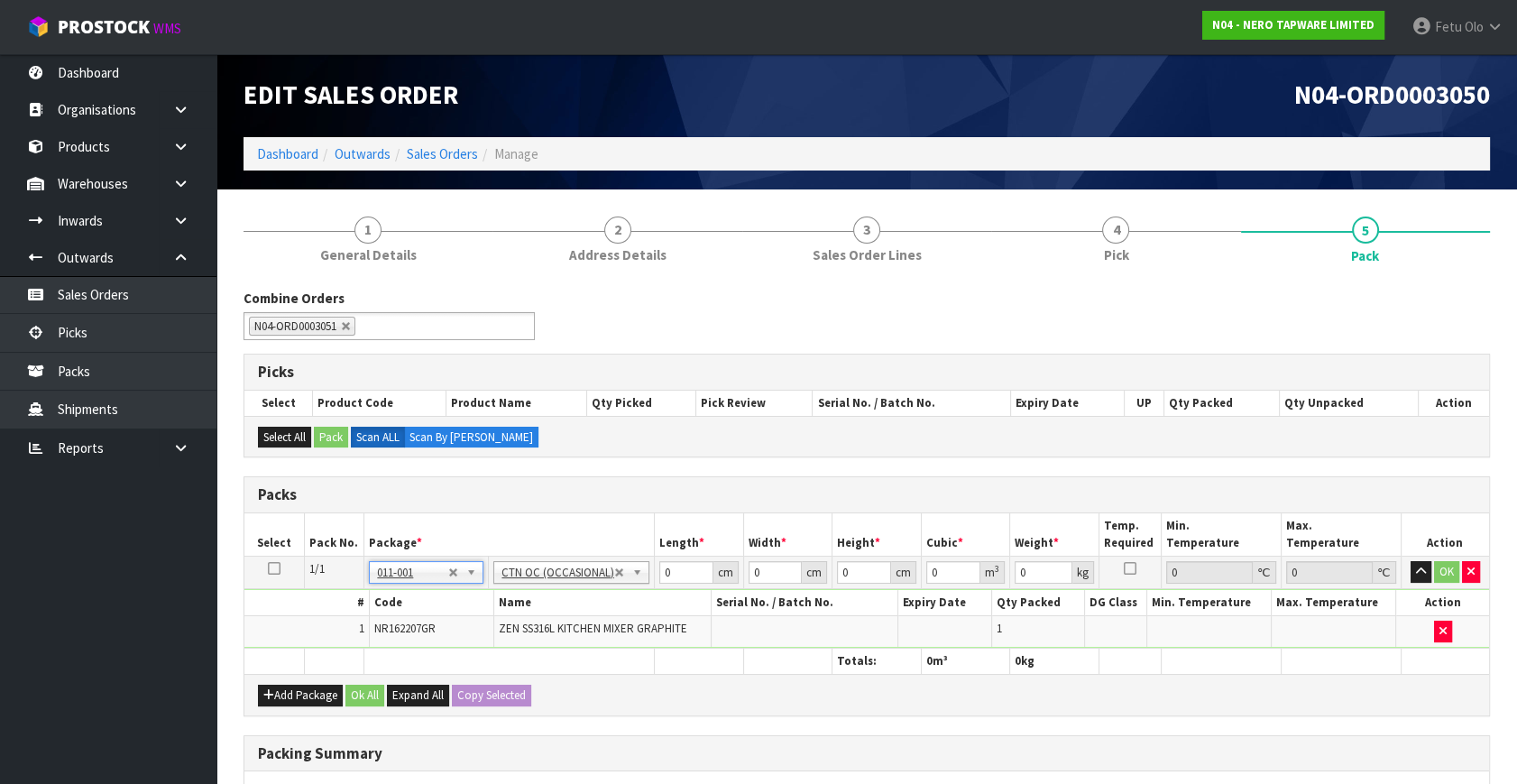
type input "2.78"
drag, startPoint x: 675, startPoint y: 570, endPoint x: 542, endPoint y: 618, distance: 141.4
click at [542, 618] on tbody "1/1 NONE 007-001 007-002 007-004 007-009 007-013 007-014 007-015 007-017 007-01…" at bounding box center [867, 602] width 1245 height 92
type input "72"
type input "36"
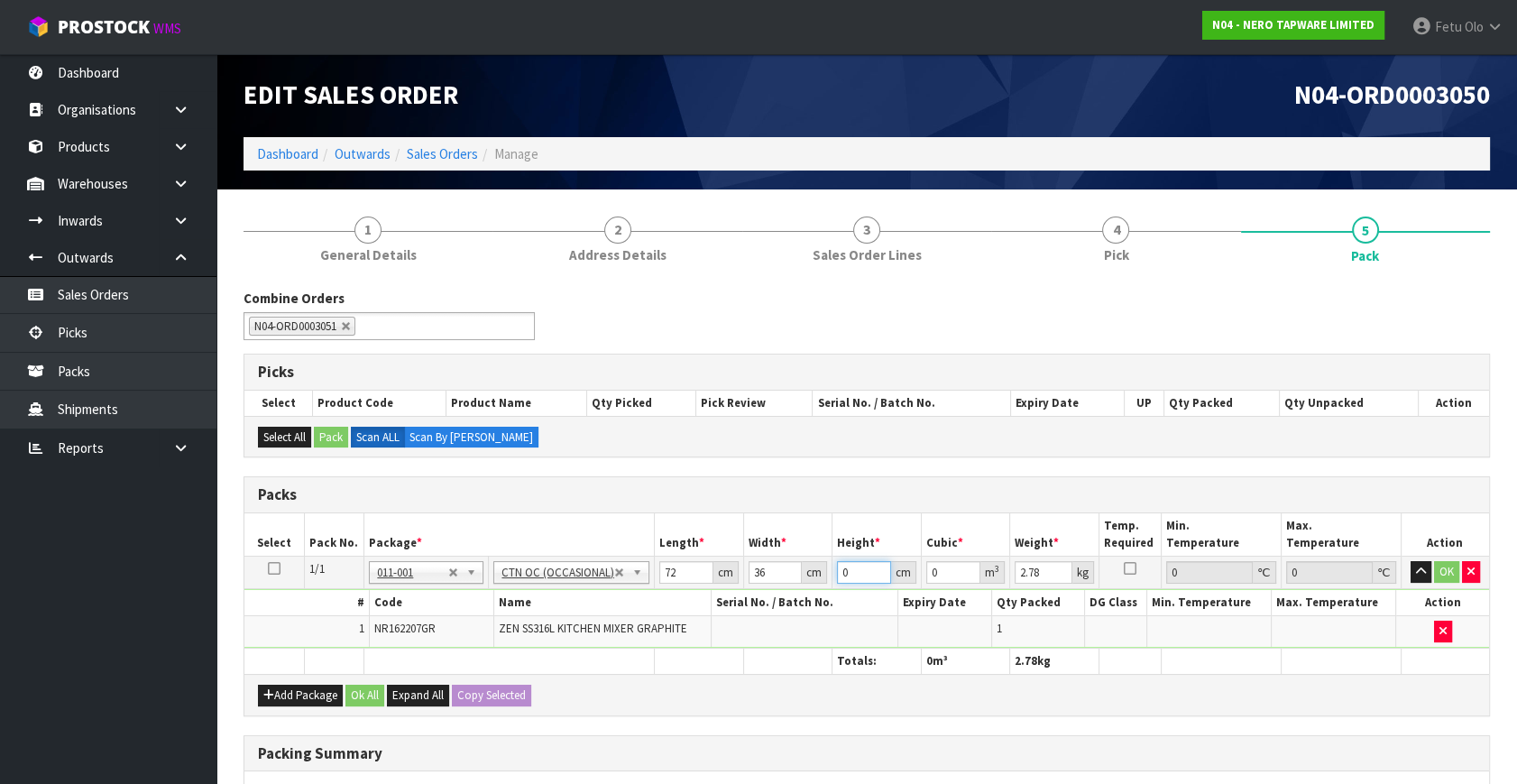
type input "1"
type input "0.002592"
type input "11"
type input "0.028512"
type input "11"
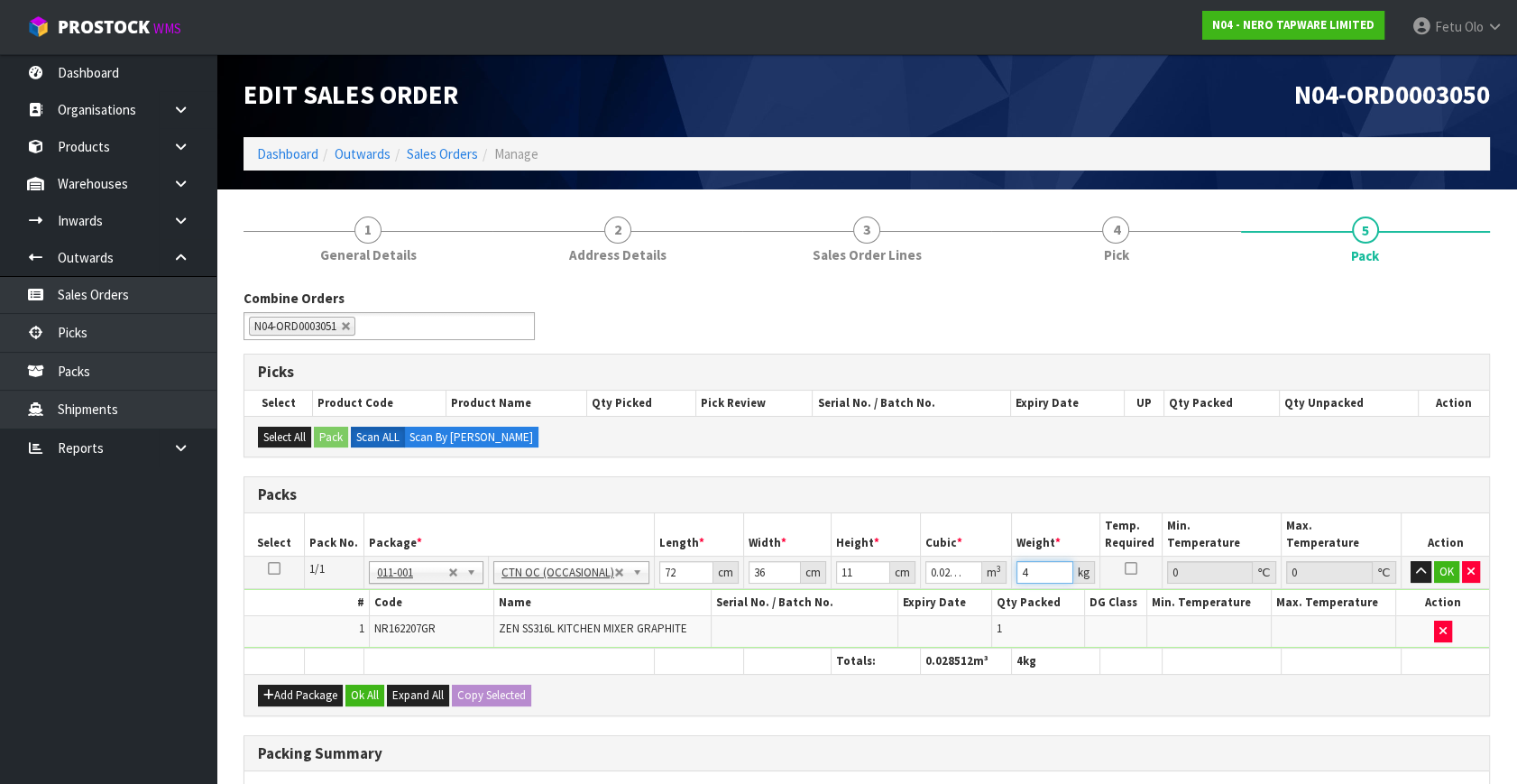
type input "4"
click at [1410, 561] on button "button" at bounding box center [1421, 571] width 21 height 21
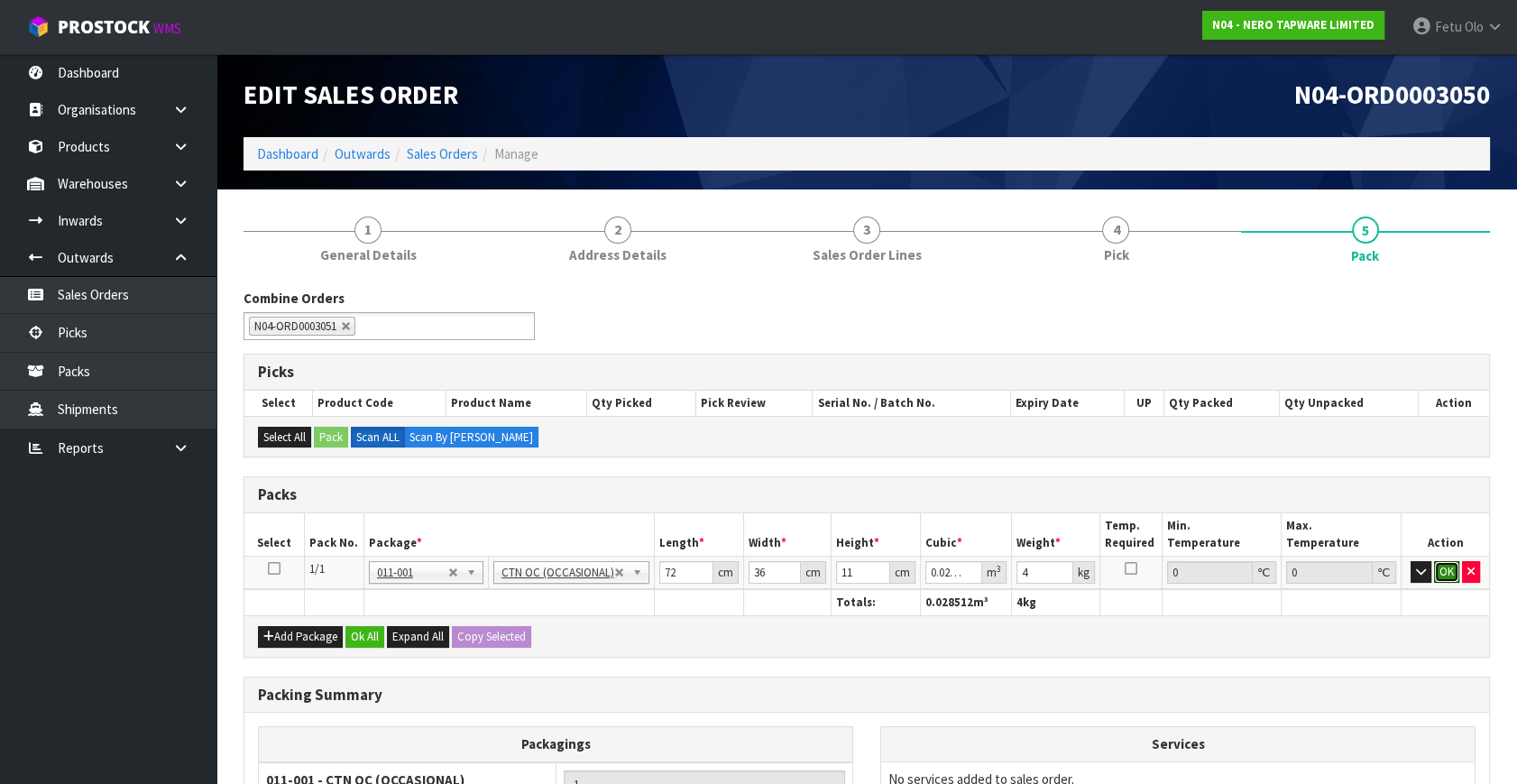
click button "OK" at bounding box center [1446, 571] width 25 height 21
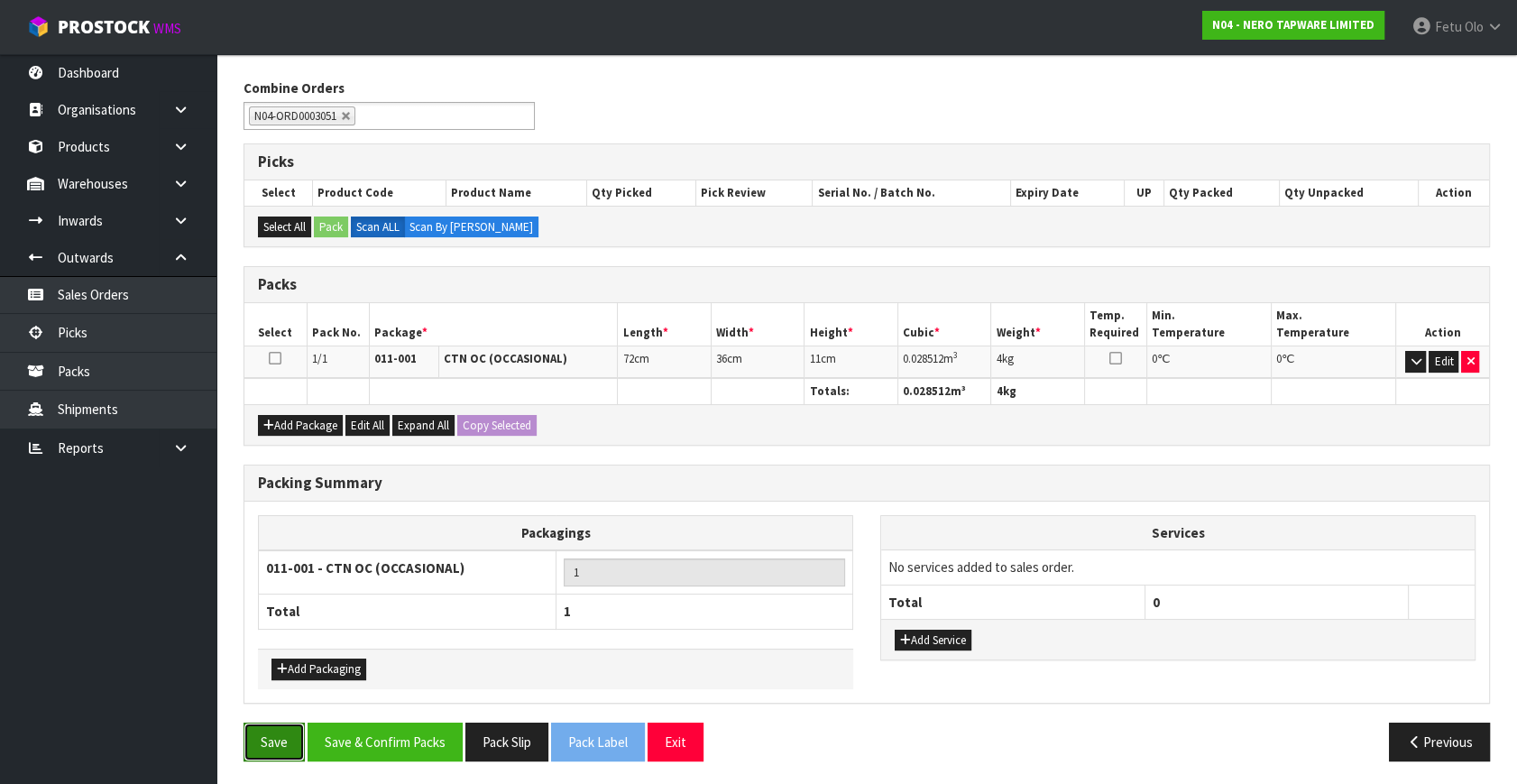
click at [286, 724] on button "Save" at bounding box center [274, 742] width 62 height 38
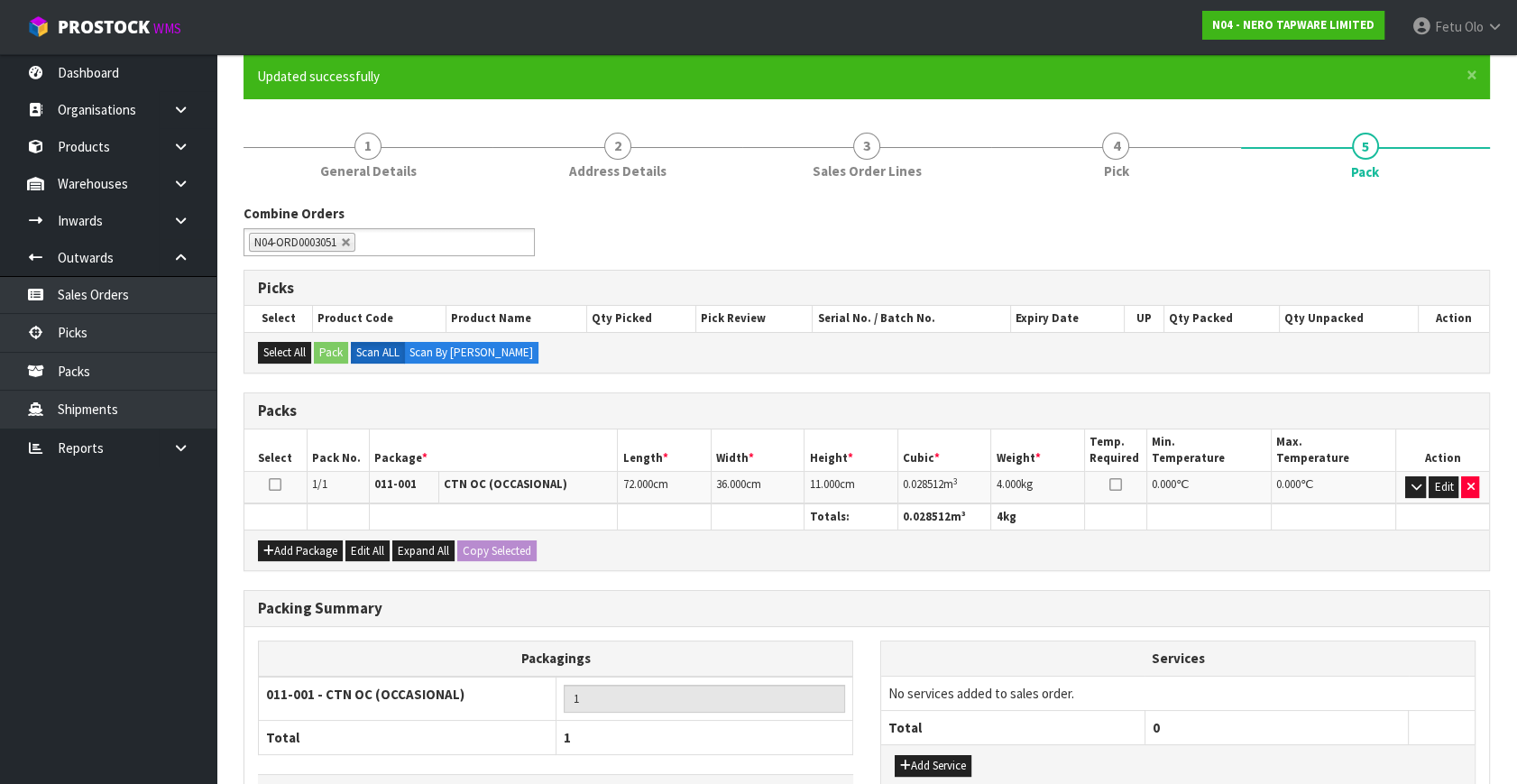
scroll to position [276, 0]
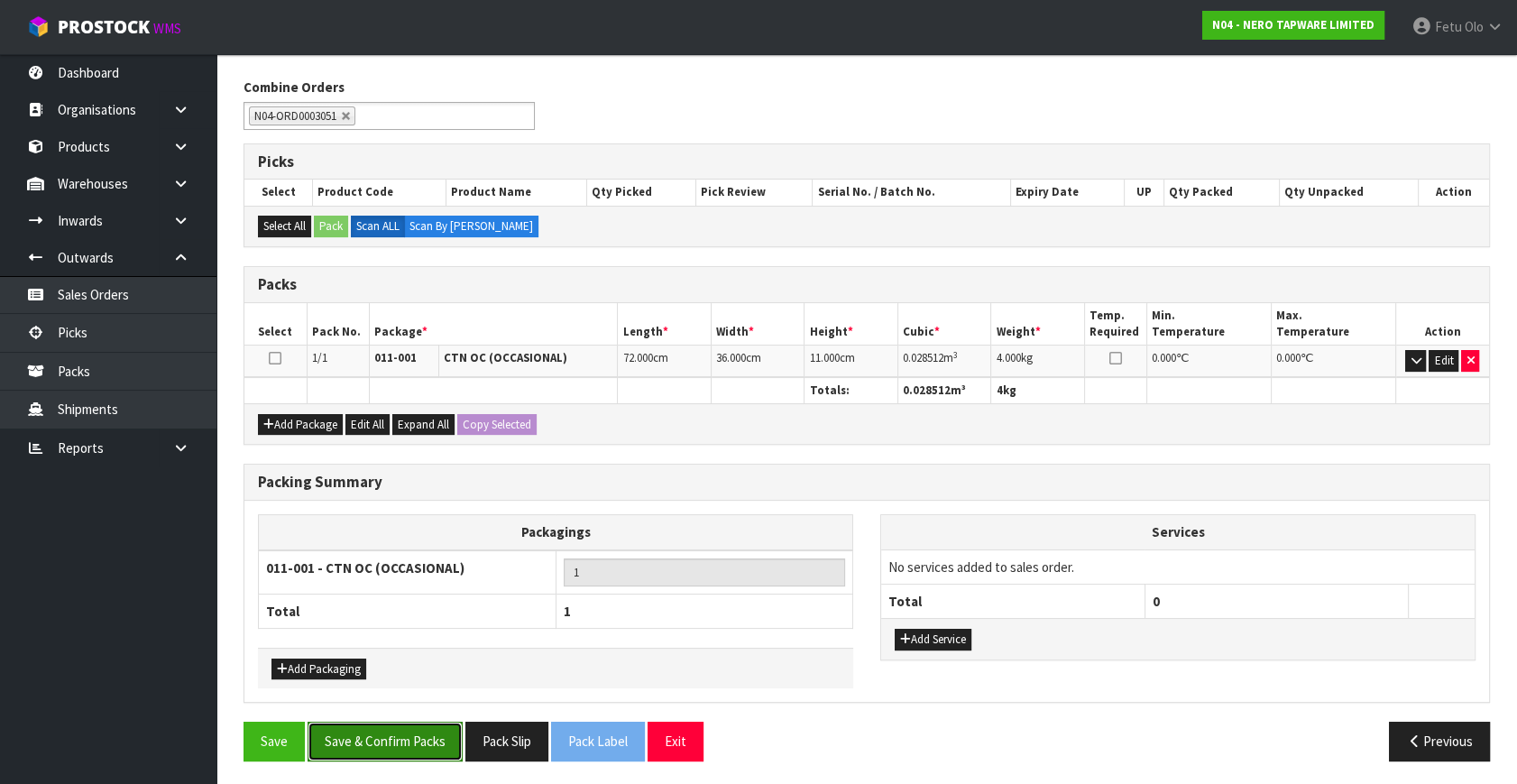
click at [404, 732] on button "Save & Confirm Packs" at bounding box center [385, 741] width 155 height 38
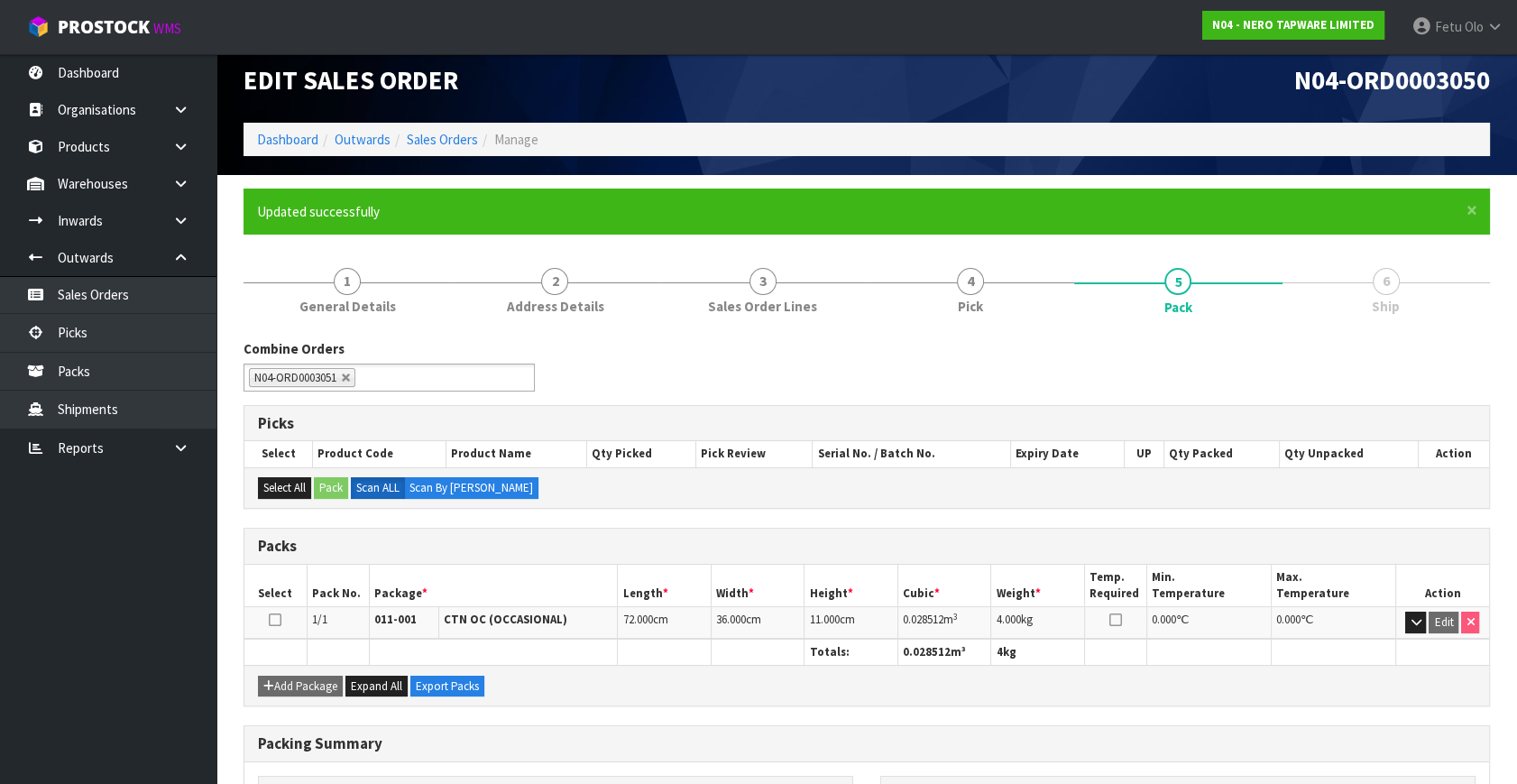
scroll to position [236, 0]
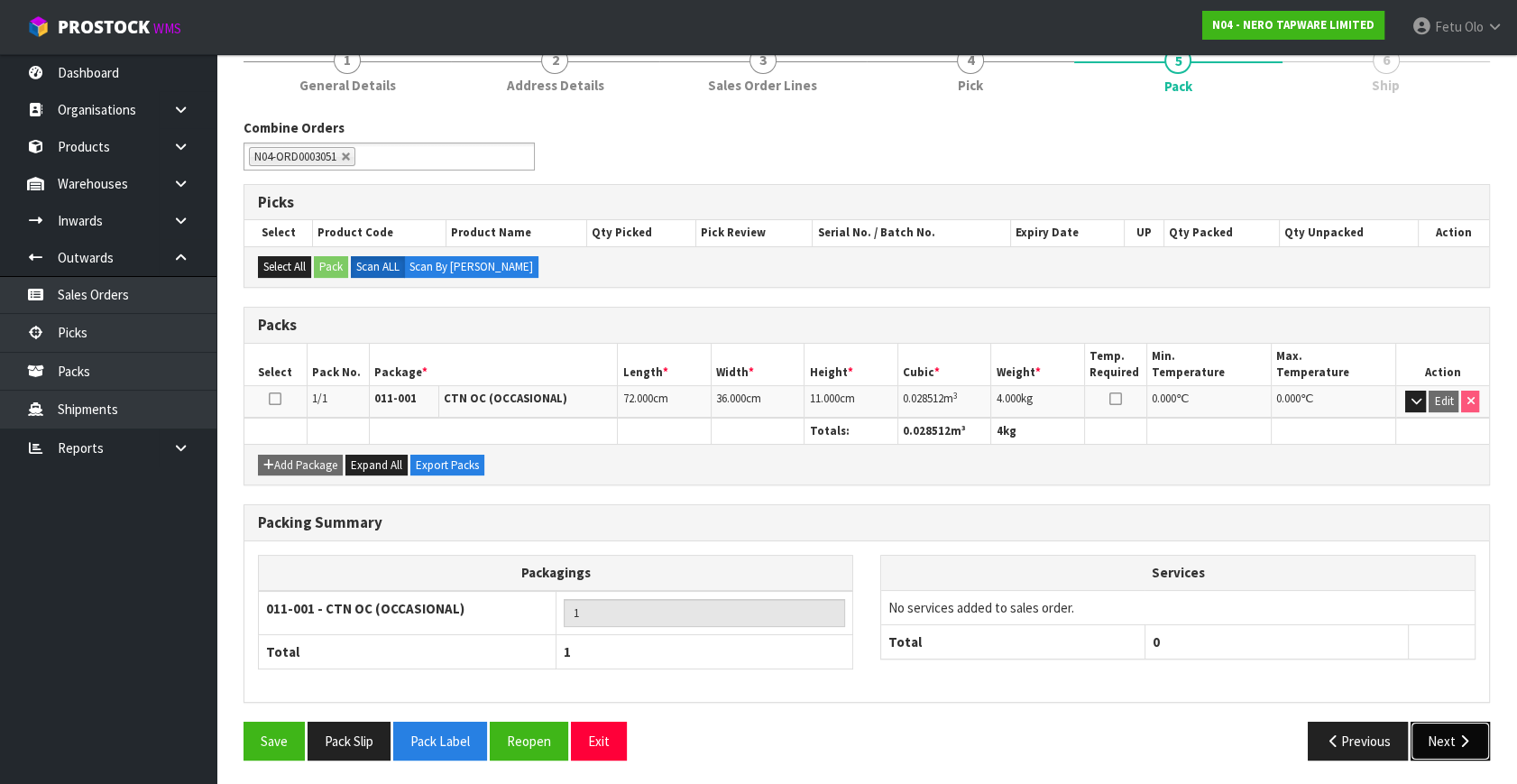
click at [1462, 748] on button "Next" at bounding box center [1450, 741] width 79 height 38
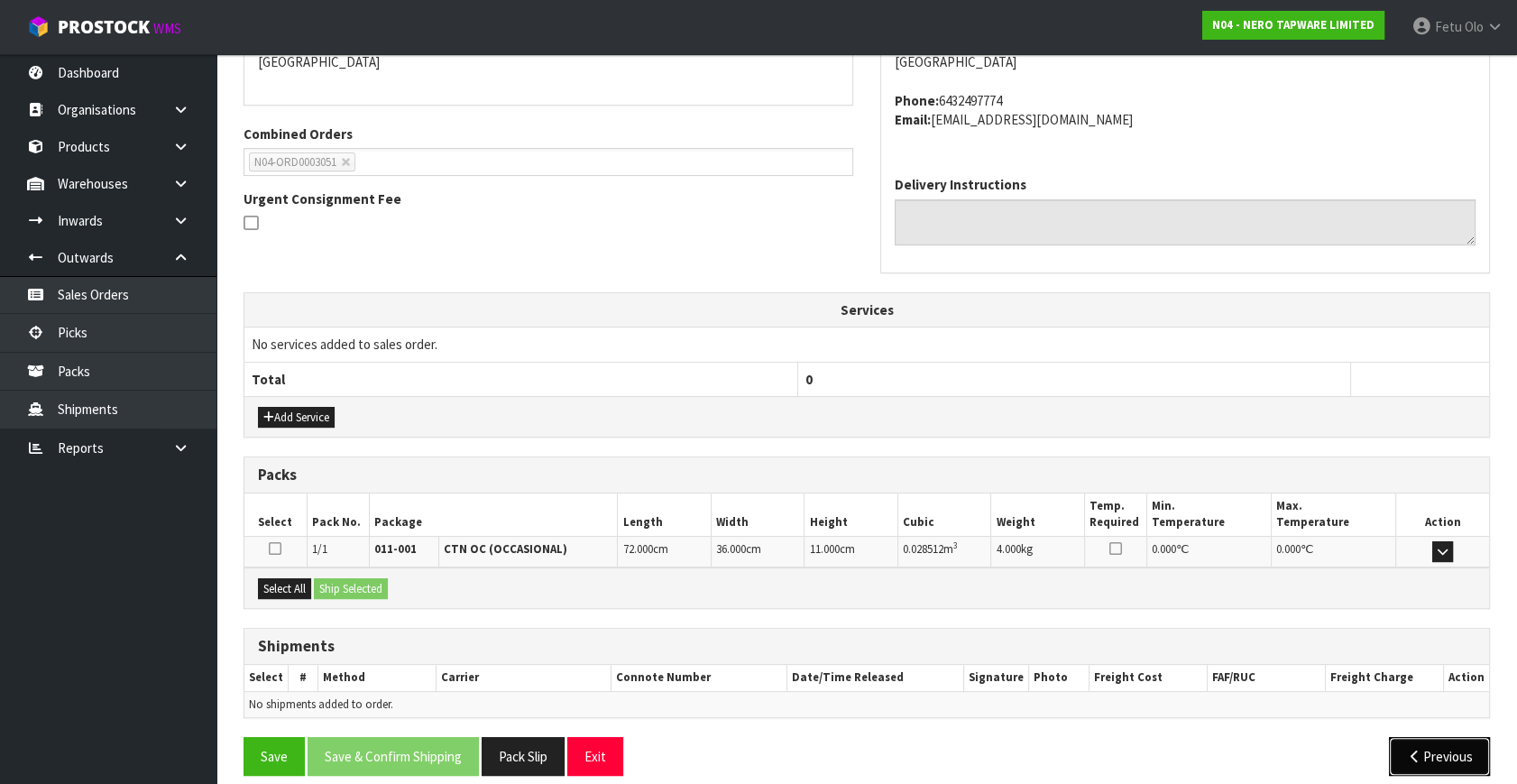
click at [1426, 748] on button "Previous" at bounding box center [1438, 756] width 101 height 38
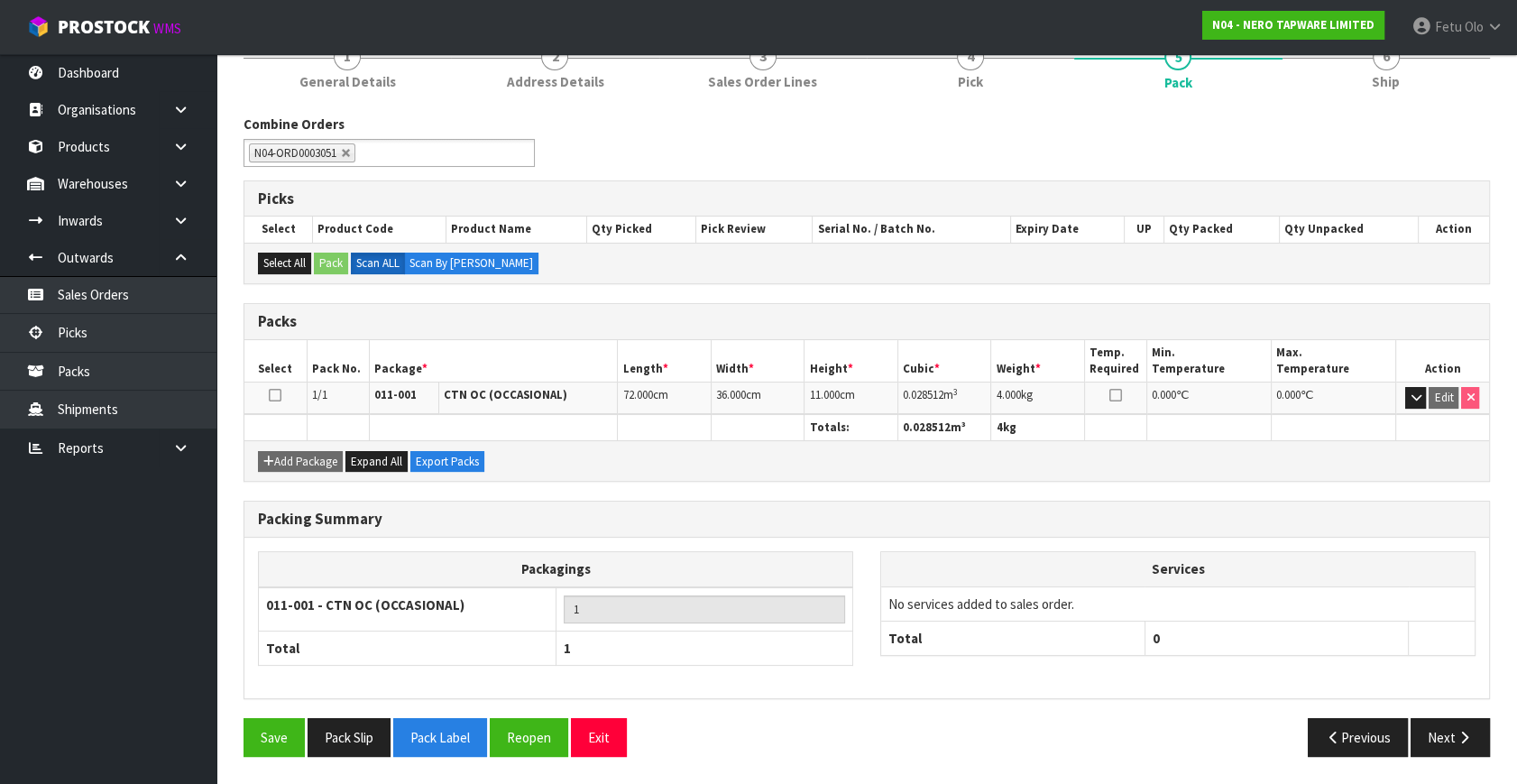
scroll to position [236, 0]
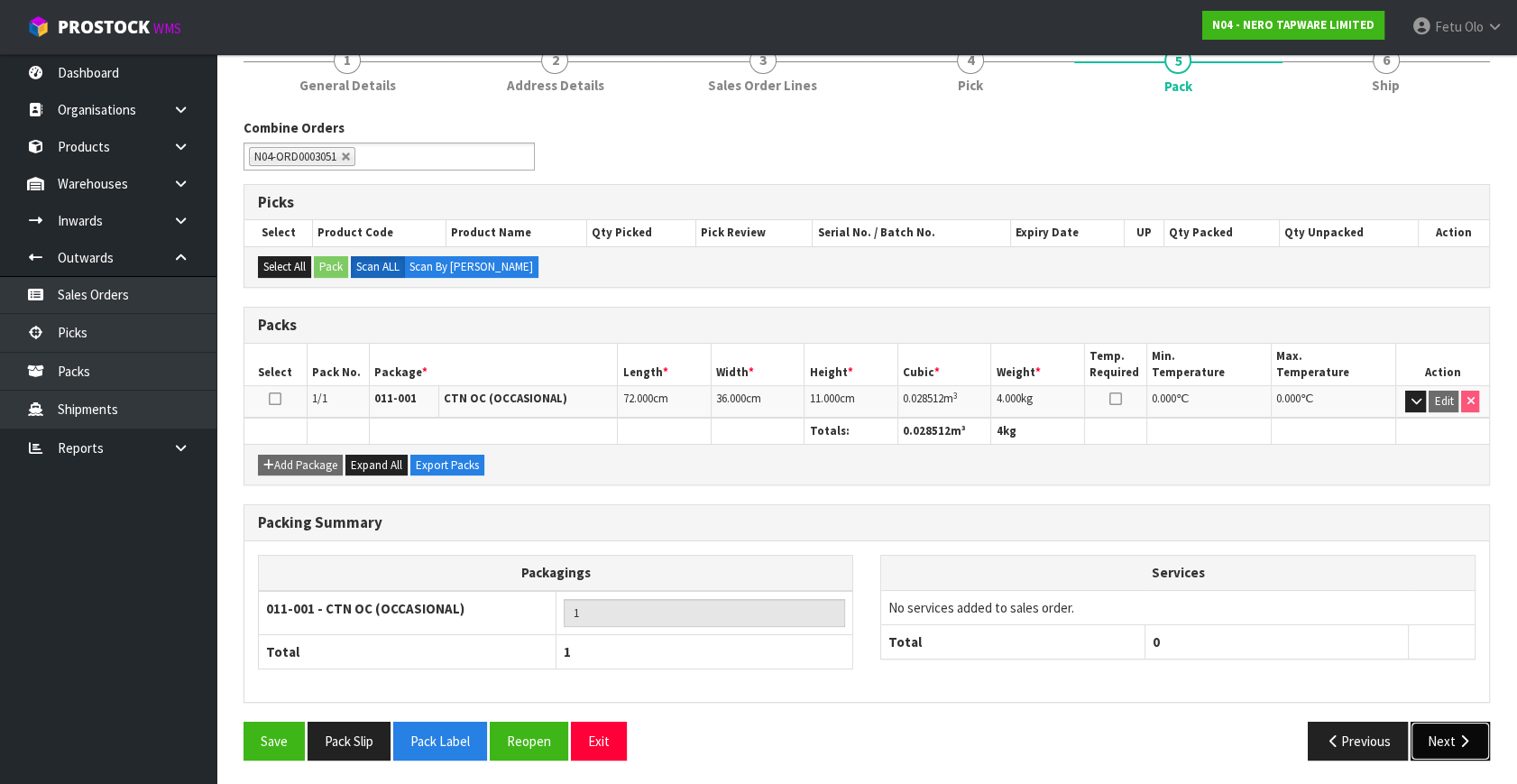
click at [1470, 734] on icon "button" at bounding box center [1464, 741] width 17 height 13
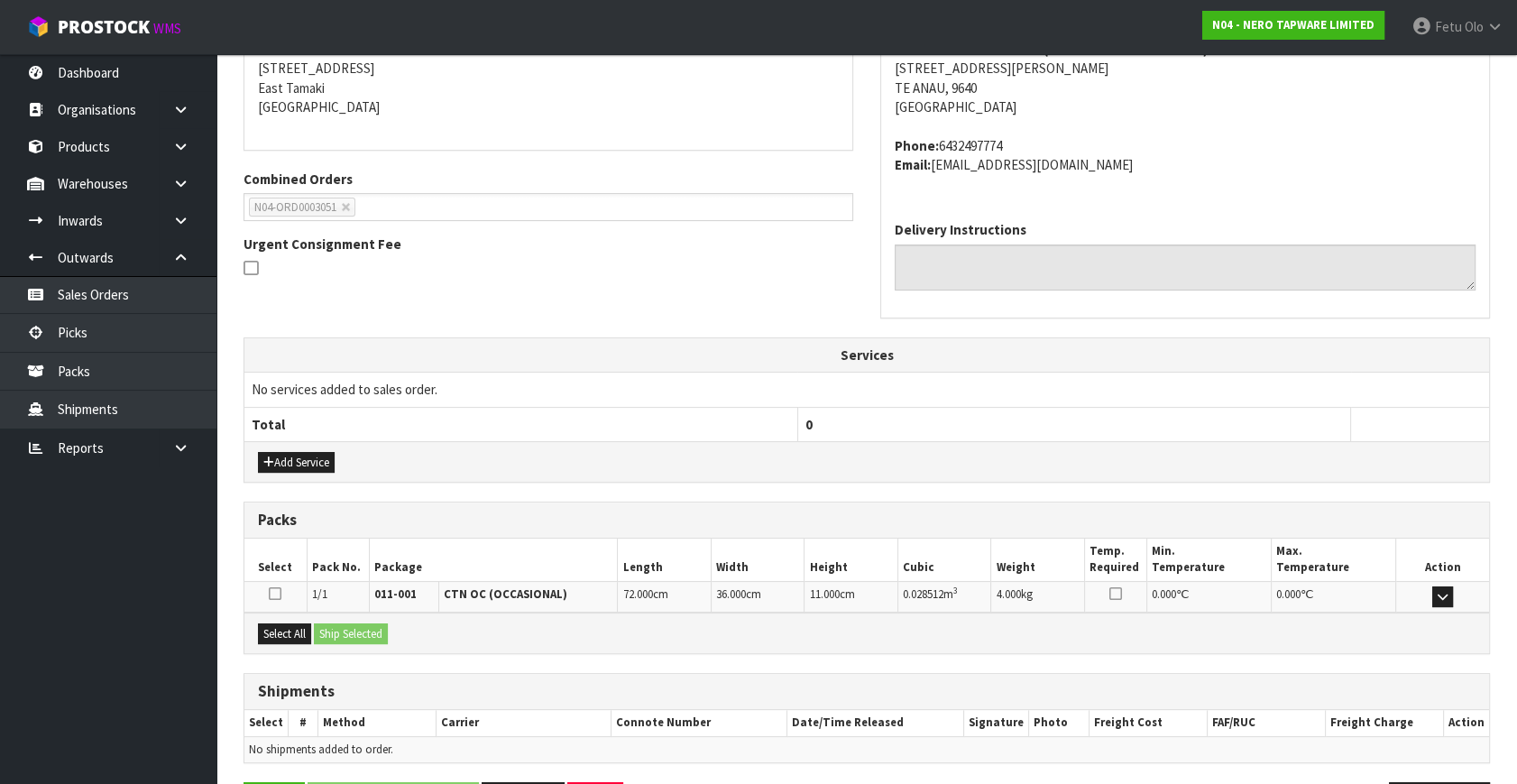
scroll to position [424, 0]
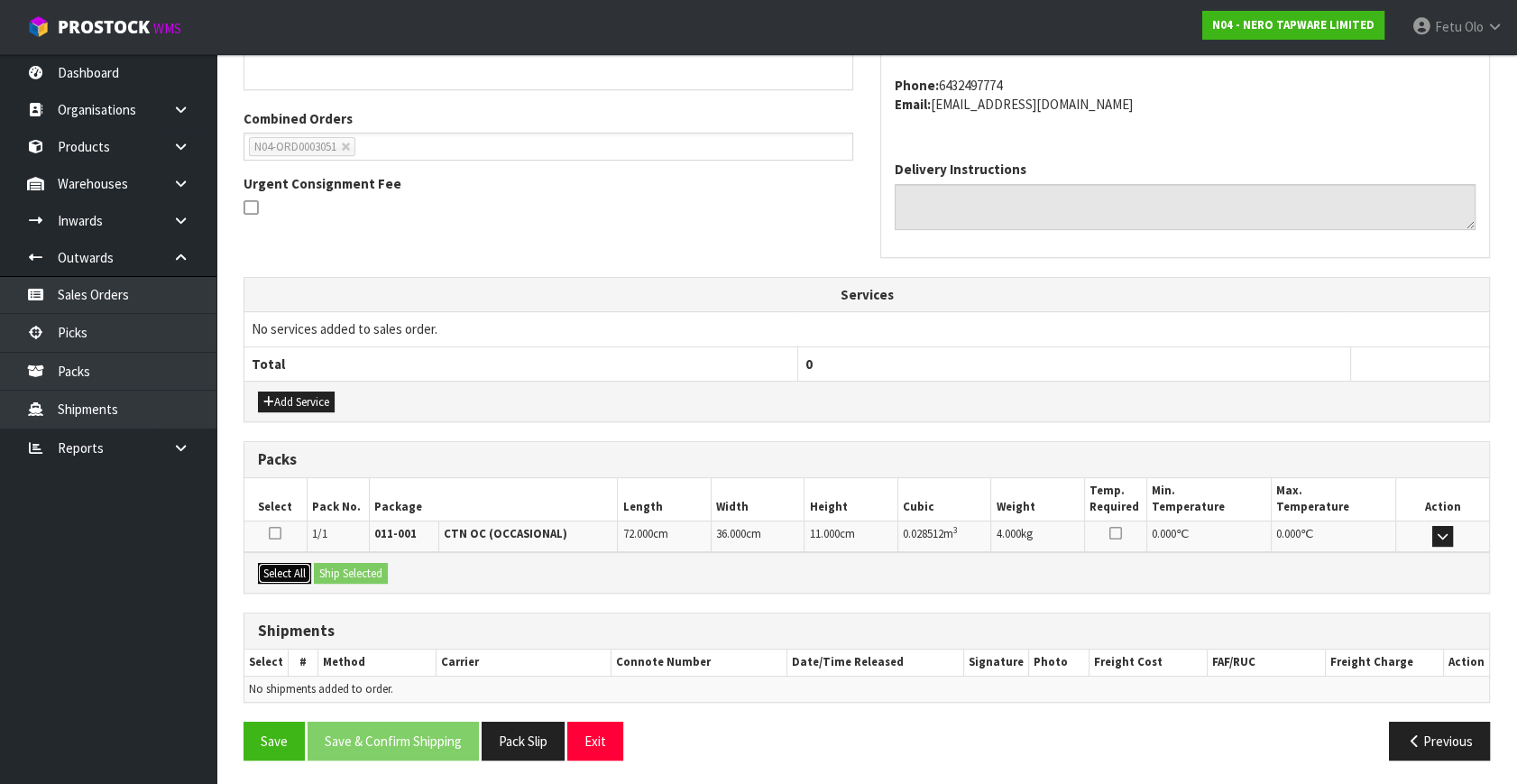
drag, startPoint x: 298, startPoint y: 572, endPoint x: 341, endPoint y: 566, distance: 43.4
click at [299, 572] on button "Select All" at bounding box center [284, 573] width 53 height 21
click at [341, 566] on button "Ship Selected" at bounding box center [350, 573] width 74 height 21
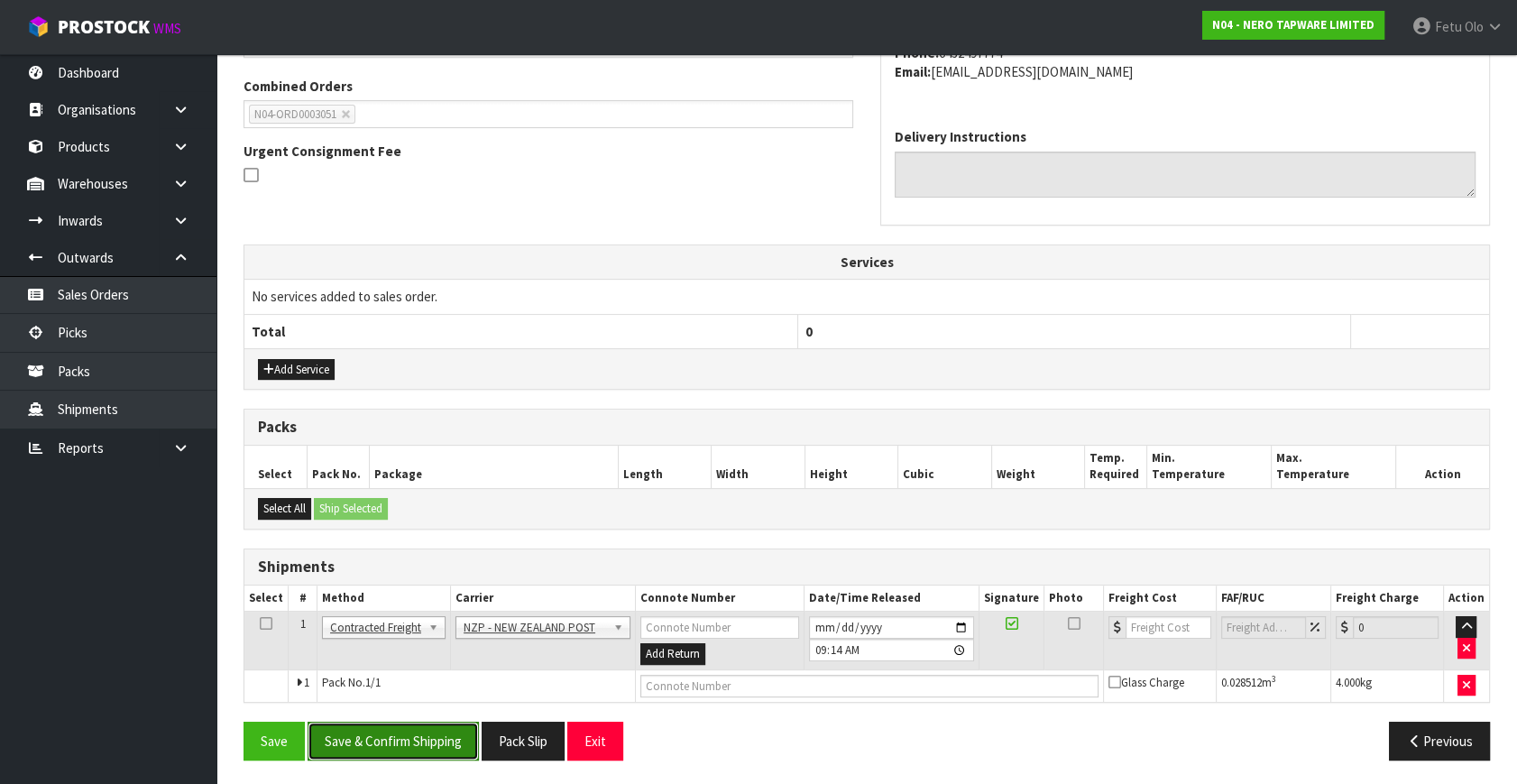
click at [471, 738] on button "Save & Confirm Shipping" at bounding box center [393, 741] width 171 height 38
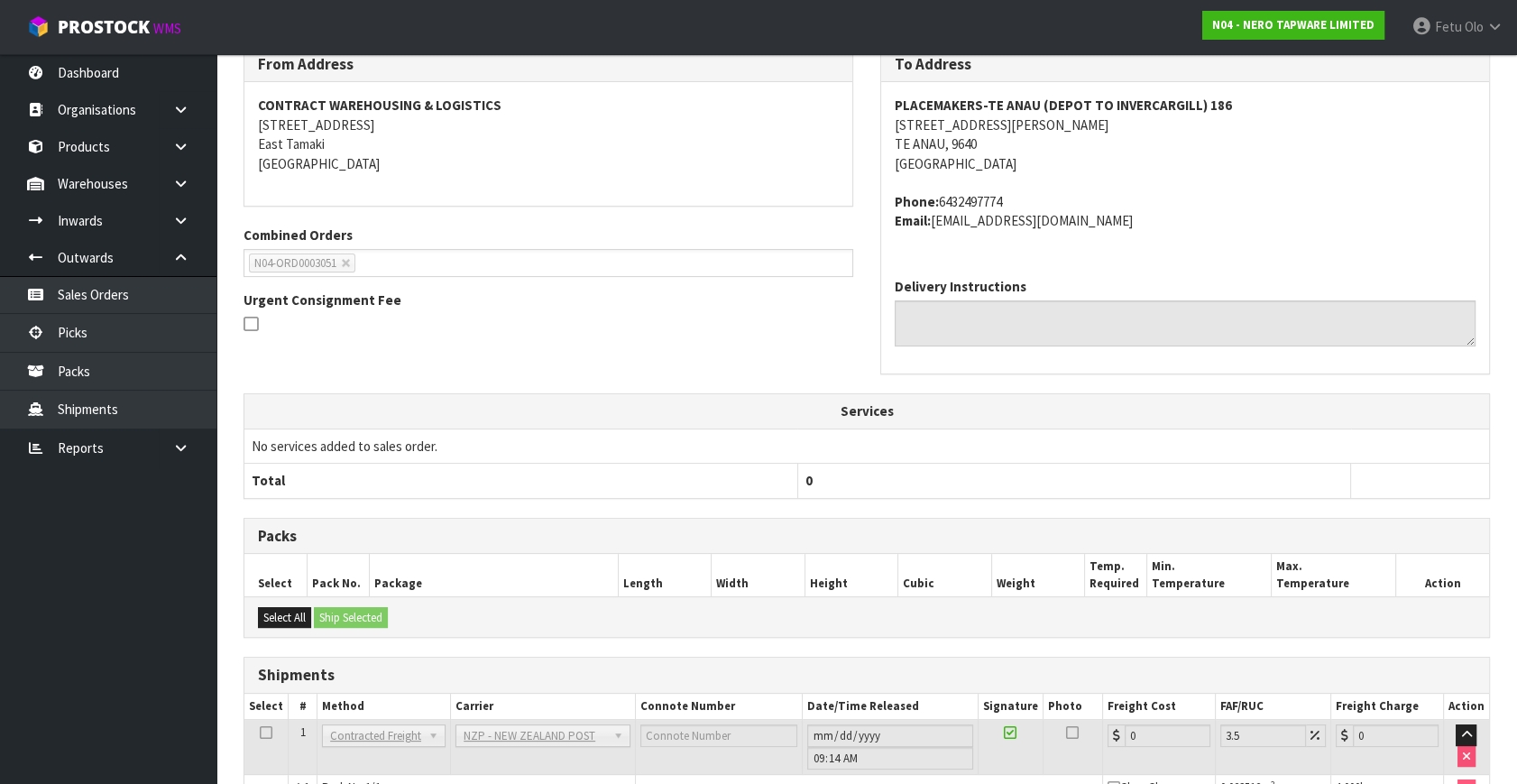
scroll to position [432, 0]
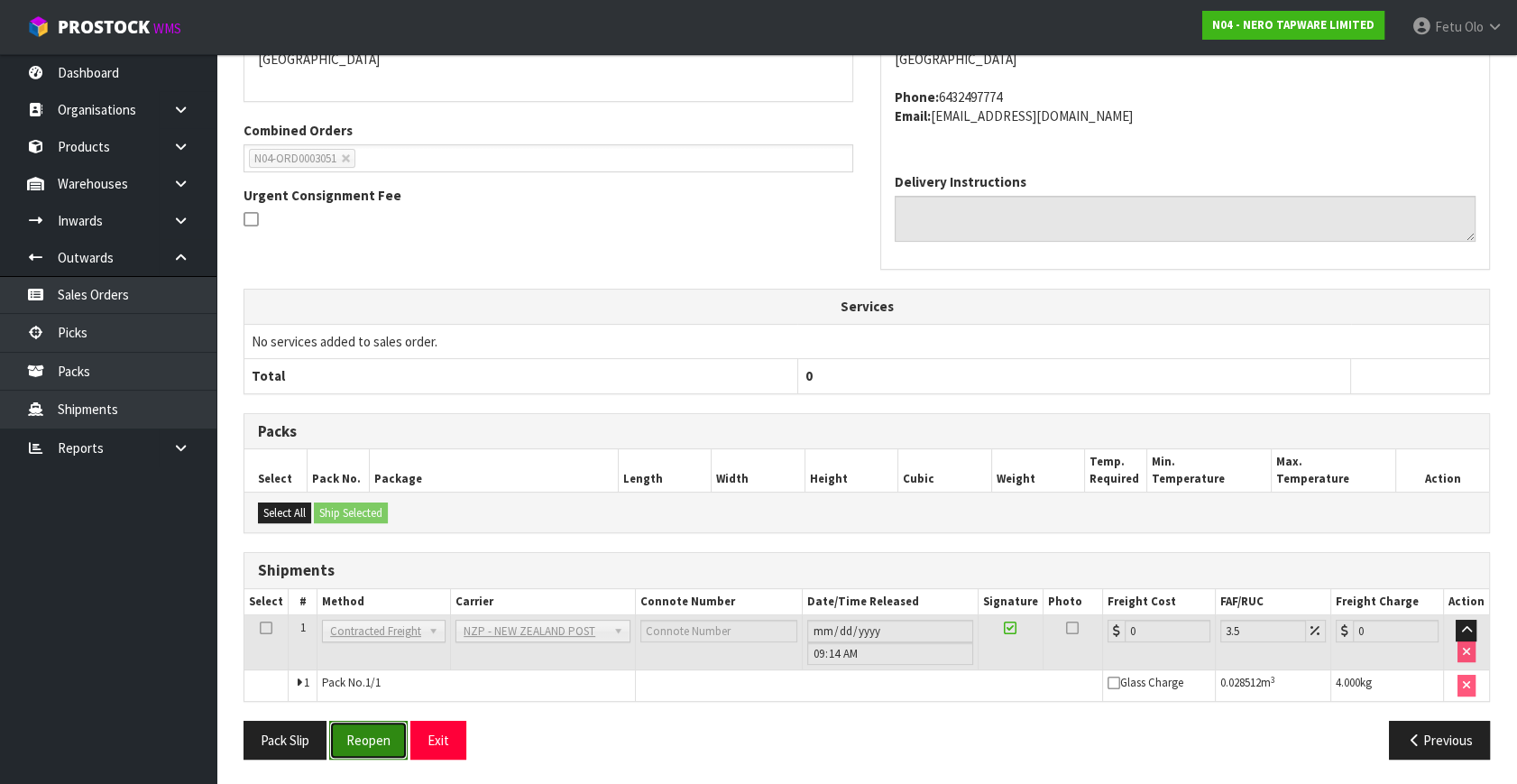
click at [353, 737] on button "Reopen" at bounding box center [368, 740] width 79 height 38
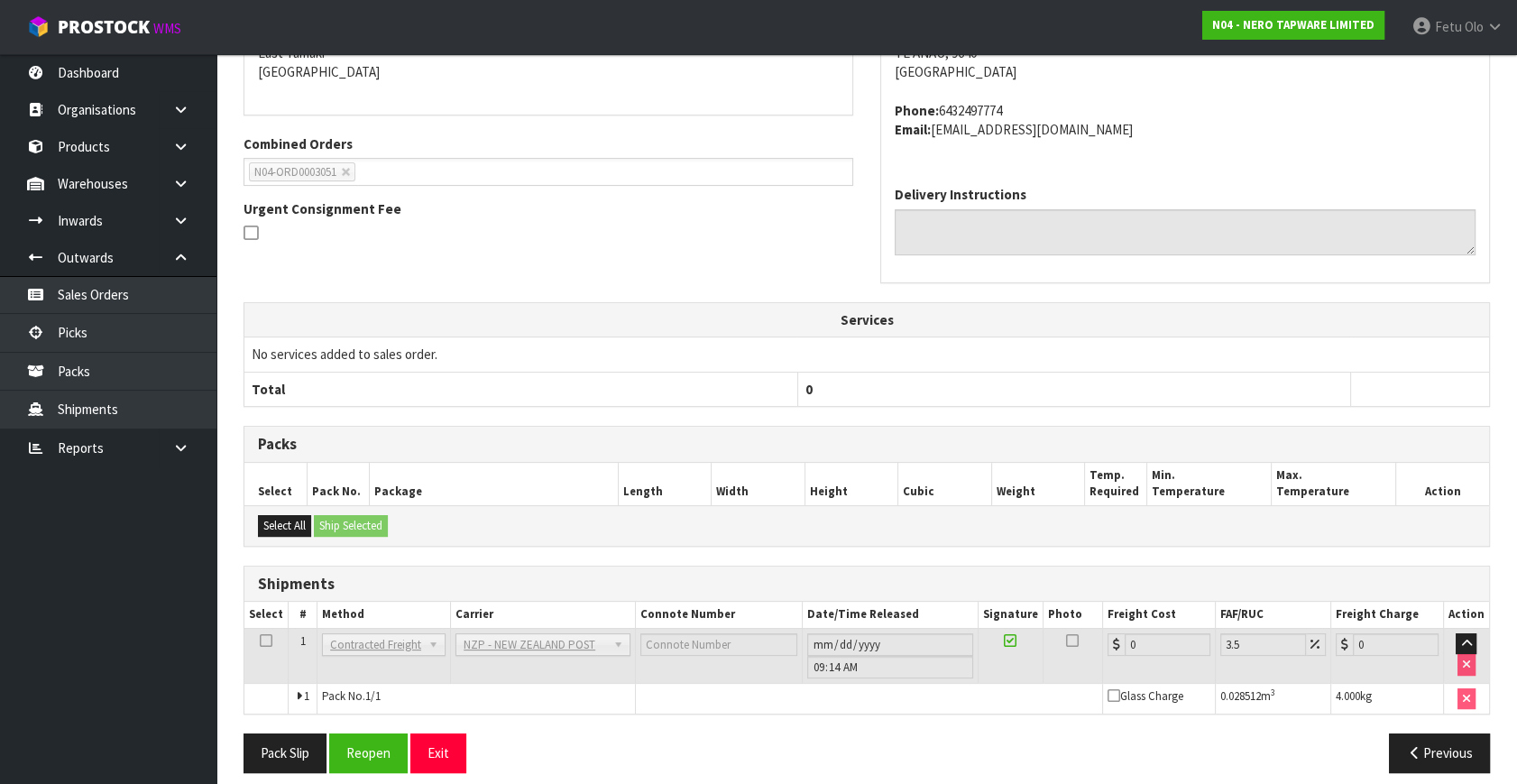
scroll to position [413, 0]
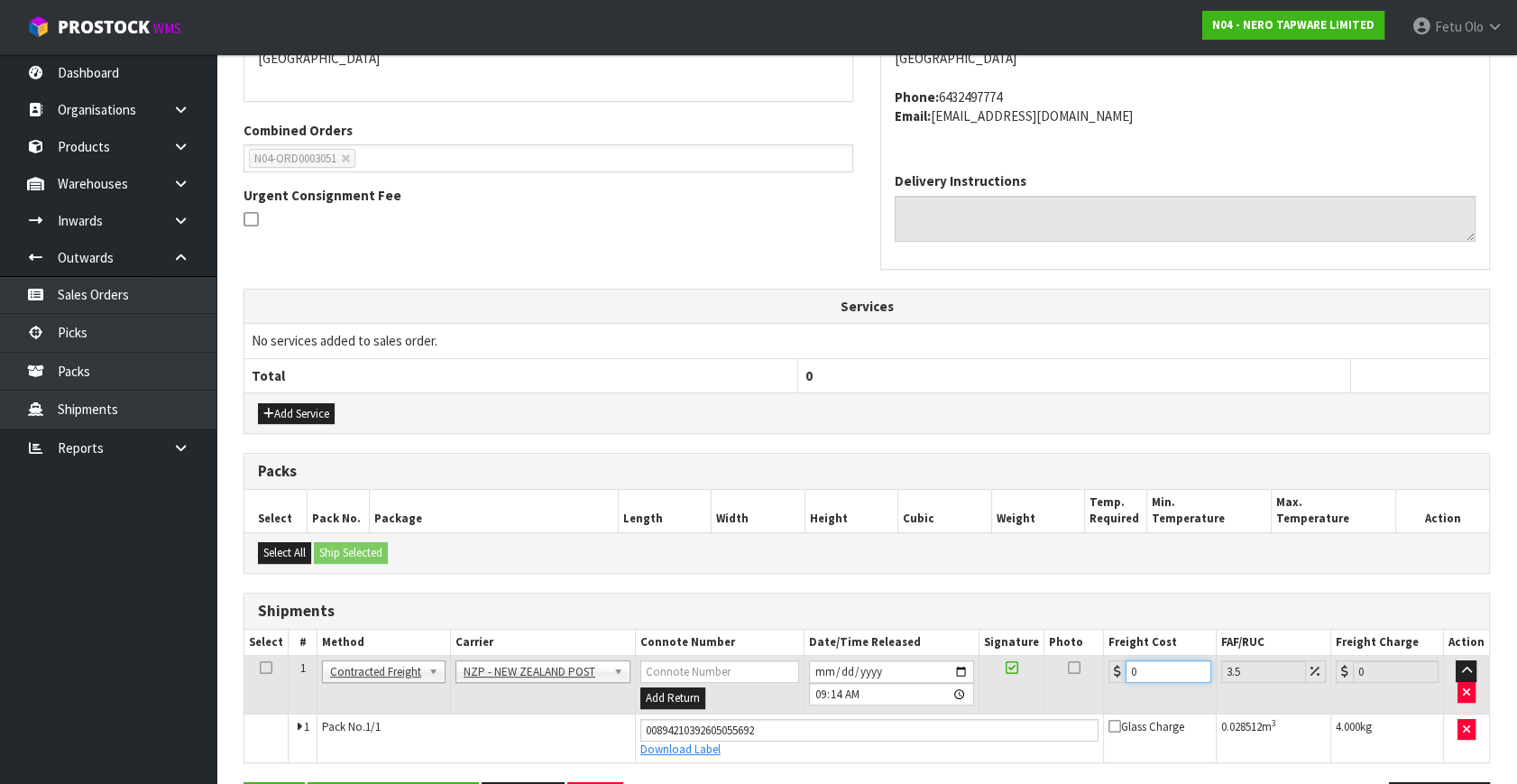
drag, startPoint x: 1149, startPoint y: 669, endPoint x: 845, endPoint y: 760, distance: 317.3
click at [845, 760] on div "From Address CONTRACT WAREHOUSING & LOGISTICS [STREET_ADDRESS] Combined Orders …" at bounding box center [866, 387] width 1246 height 894
type input "1"
type input "1.03"
type input "11"
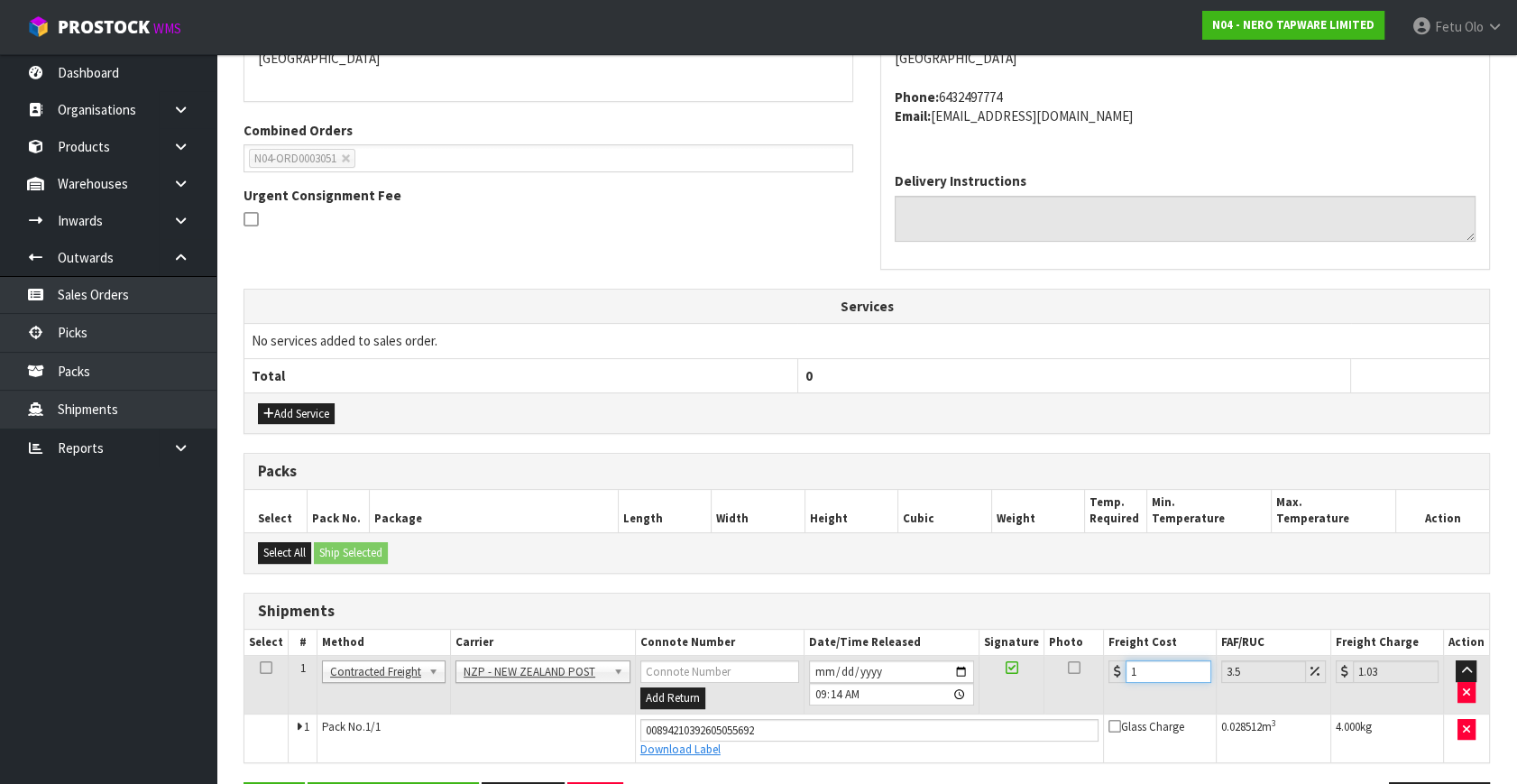
type input "11.38"
type input "11.6"
type input "12.01"
type input "11.61"
type input "12.02"
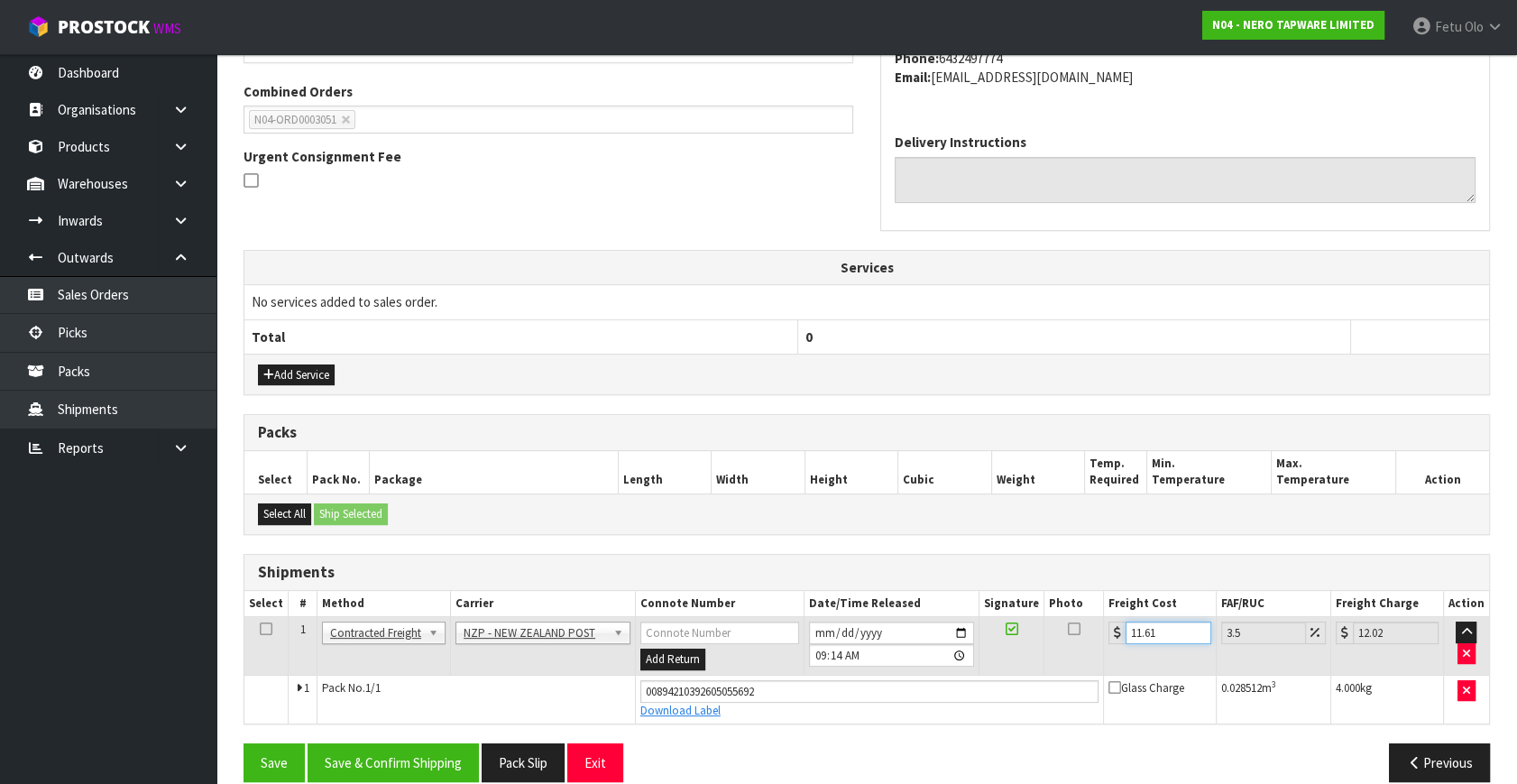
scroll to position [473, 0]
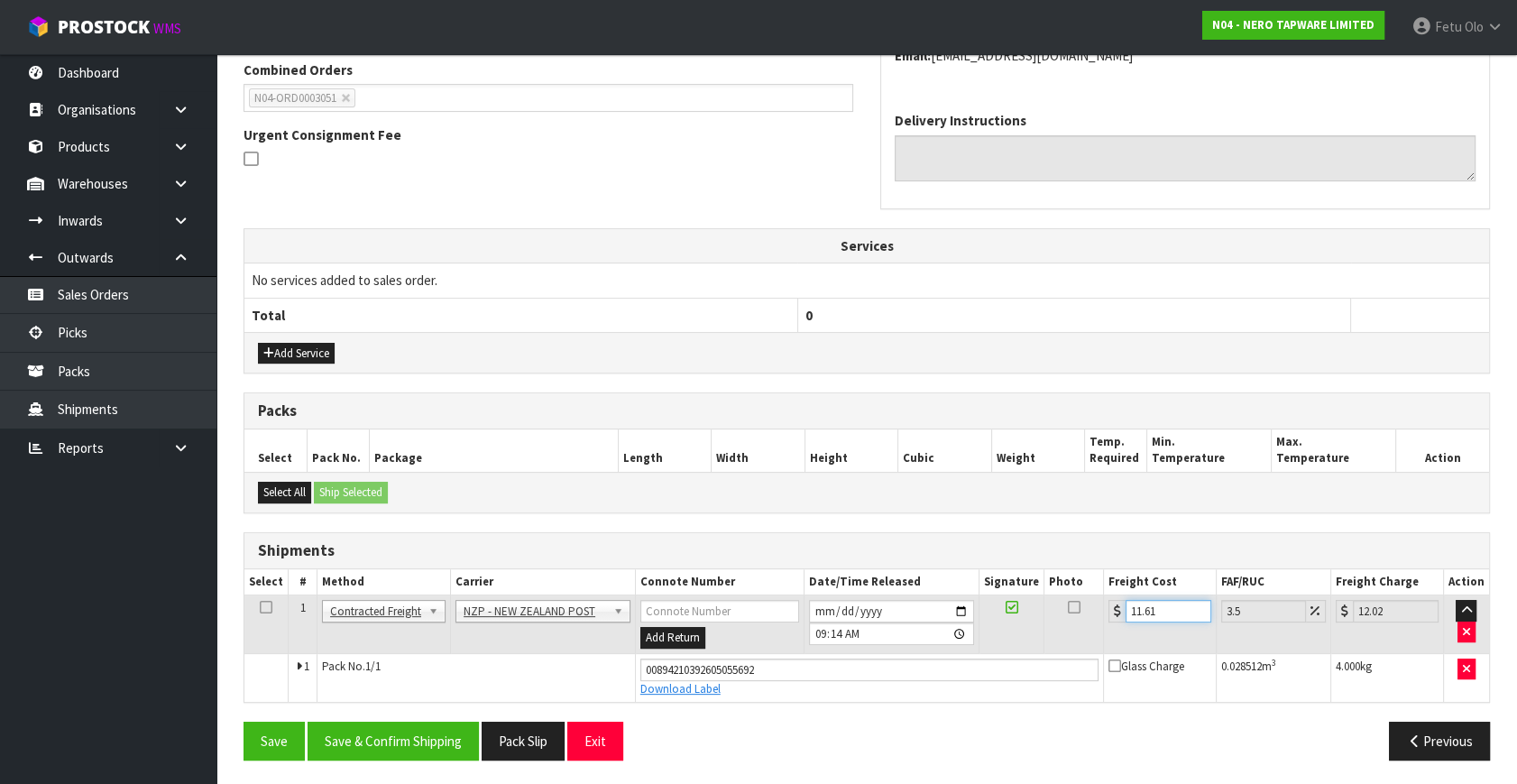
type input "11.61"
drag, startPoint x: 797, startPoint y: 660, endPoint x: 400, endPoint y: 664, distance: 397.0
click at [400, 664] on tr "1 Pack No. 1/1 00894210392605055692 Download Label Glass Charge 0.028512 m 3 4.…" at bounding box center [867, 677] width 1245 height 49
click at [403, 730] on button "Save & Confirm Shipping" at bounding box center [393, 741] width 171 height 38
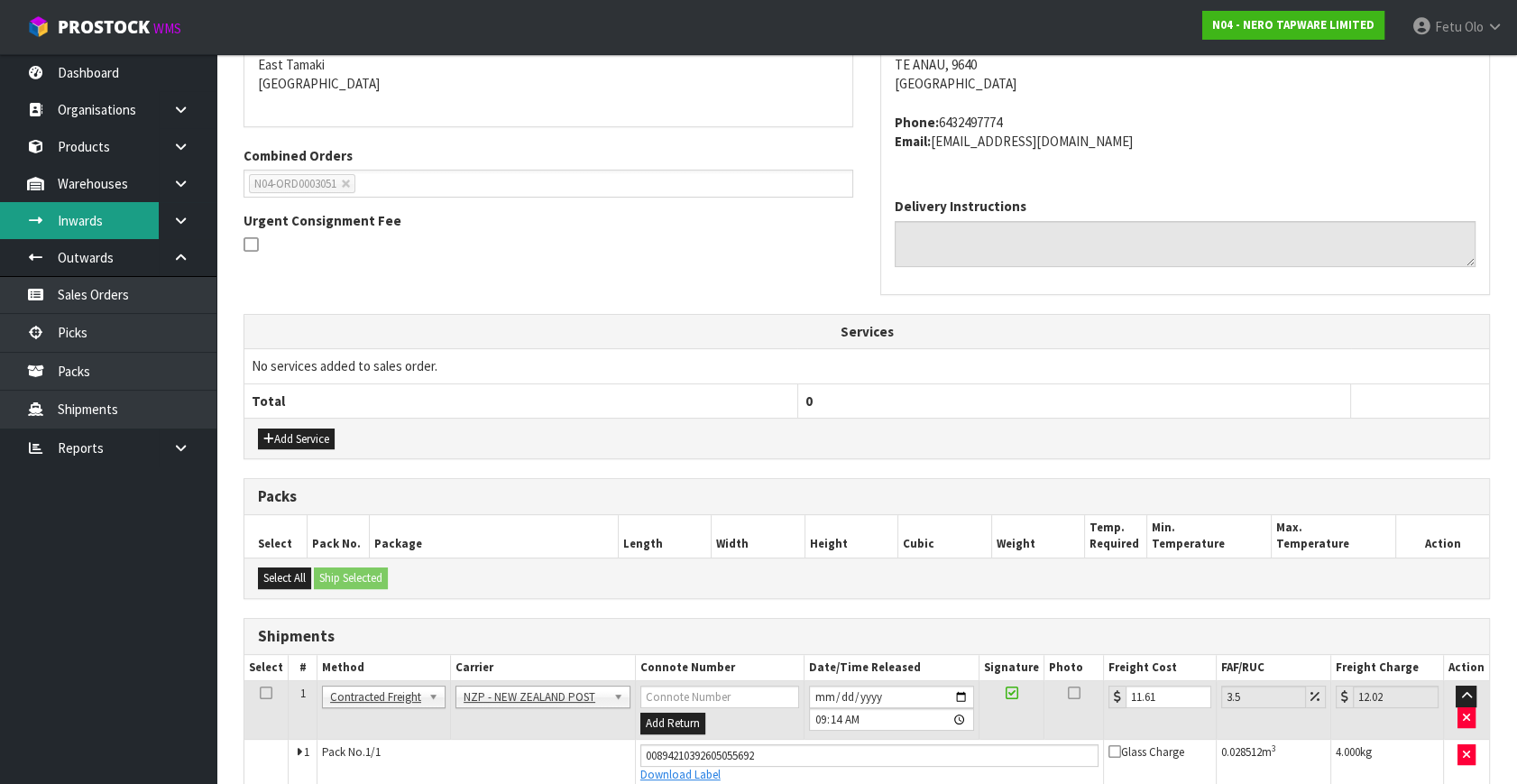
scroll to position [310, 0]
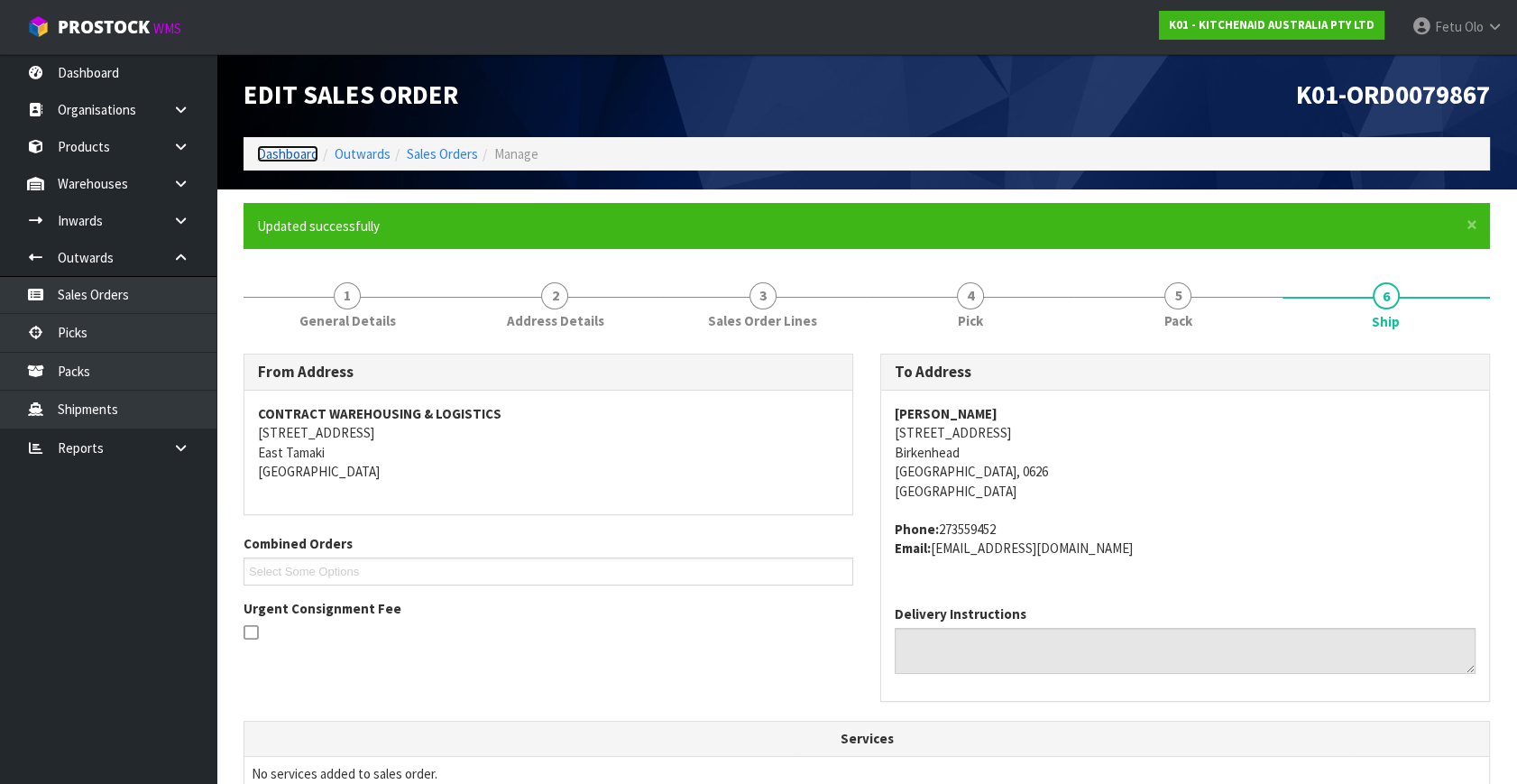
click at [297, 153] on link "Dashboard" at bounding box center [288, 154] width 62 height 17
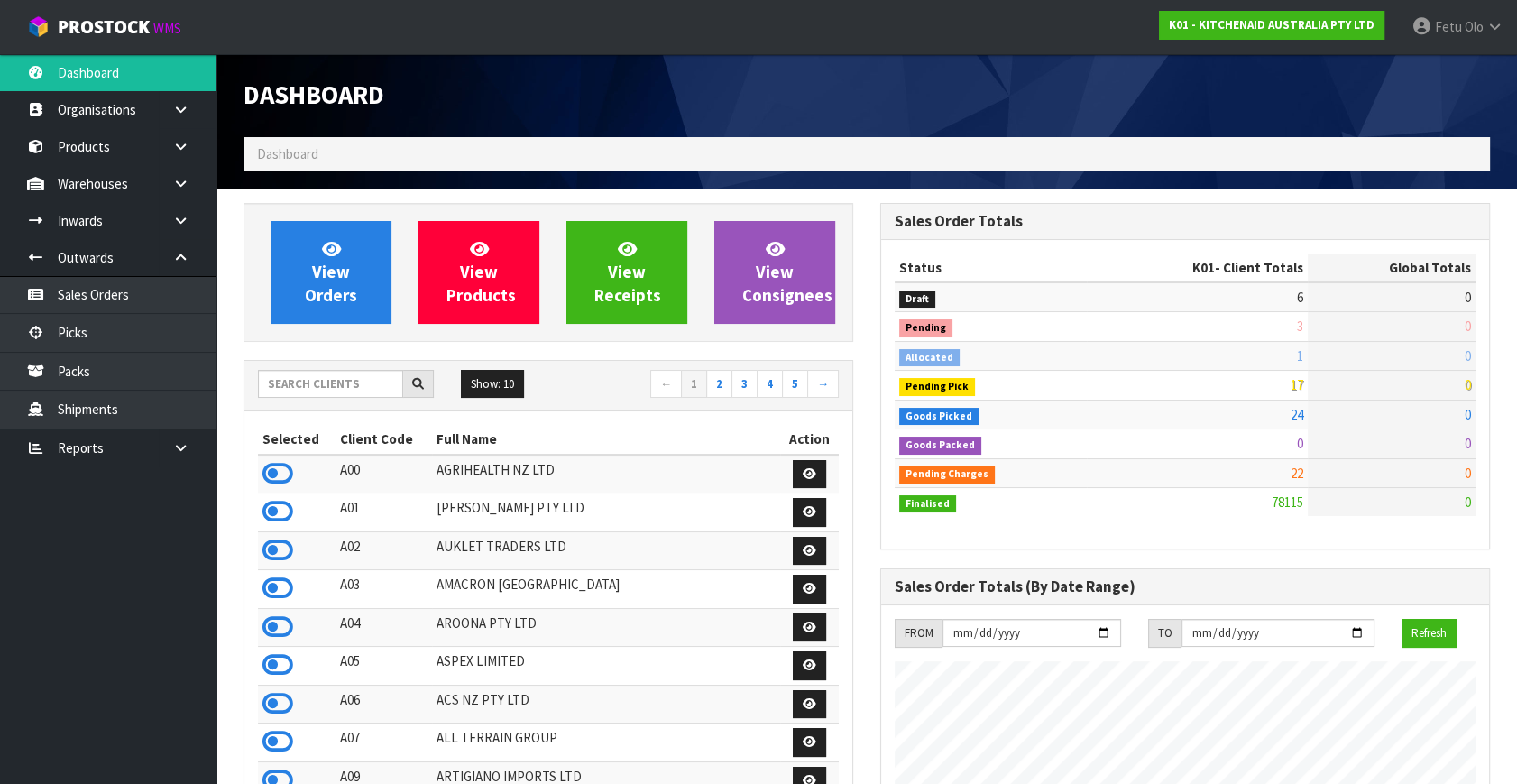
scroll to position [1363, 636]
click at [93, 325] on link "Picks" at bounding box center [108, 332] width 216 height 37
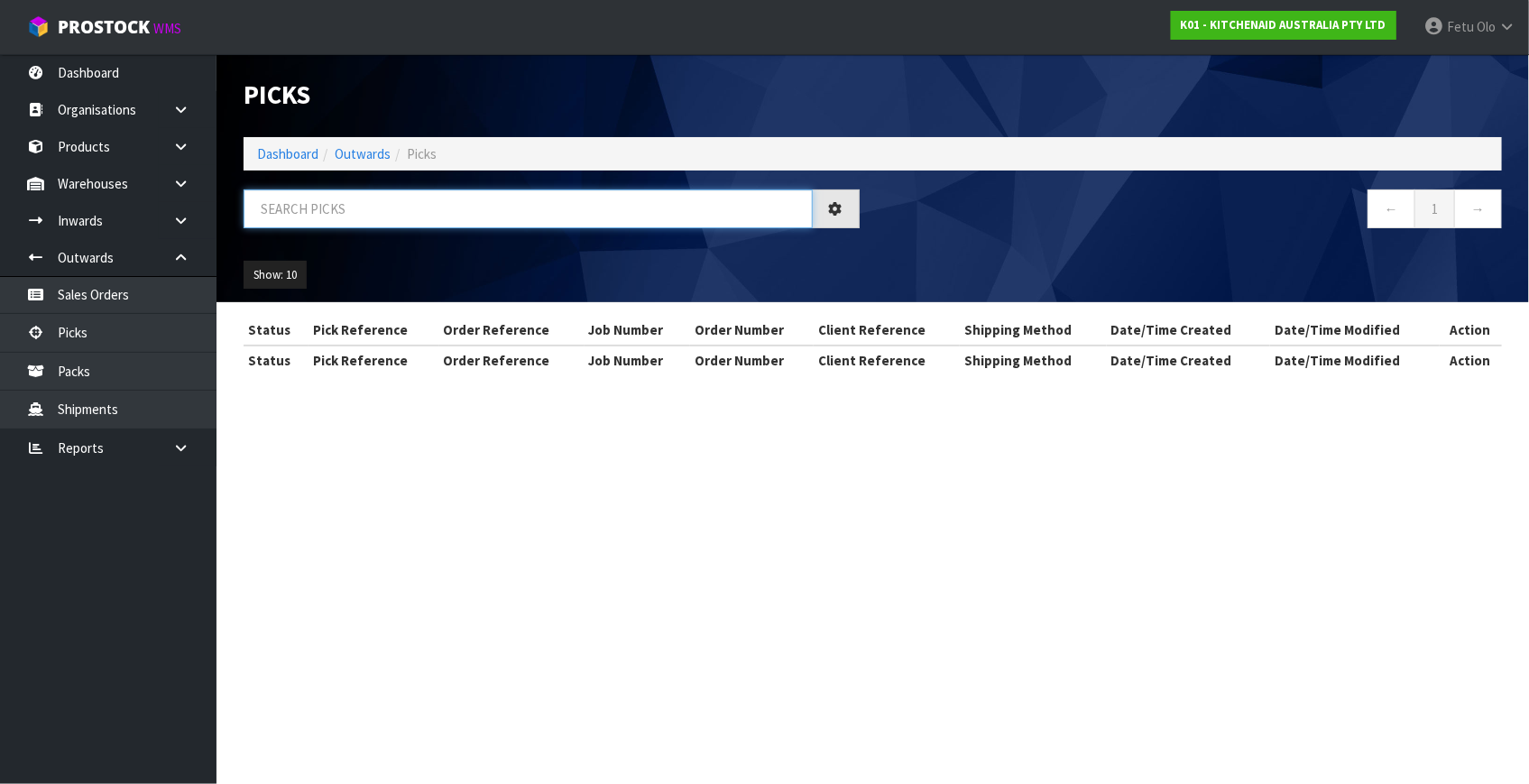
click at [398, 204] on input "text" at bounding box center [527, 209] width 569 height 38
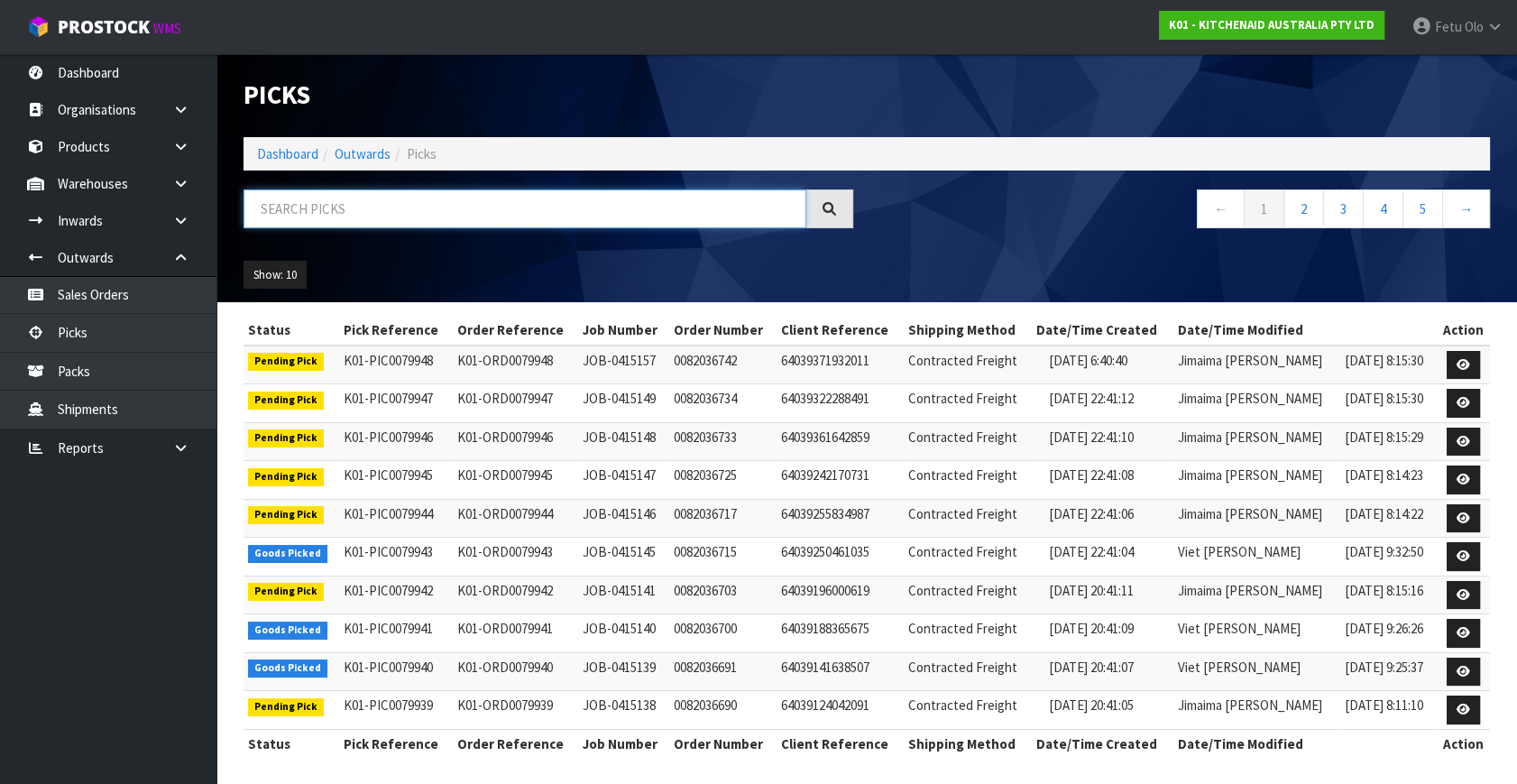
click at [398, 204] on input "text" at bounding box center [524, 209] width 563 height 38
click at [398, 202] on input "text" at bounding box center [524, 209] width 563 height 38
type input "0"
type input "79914"
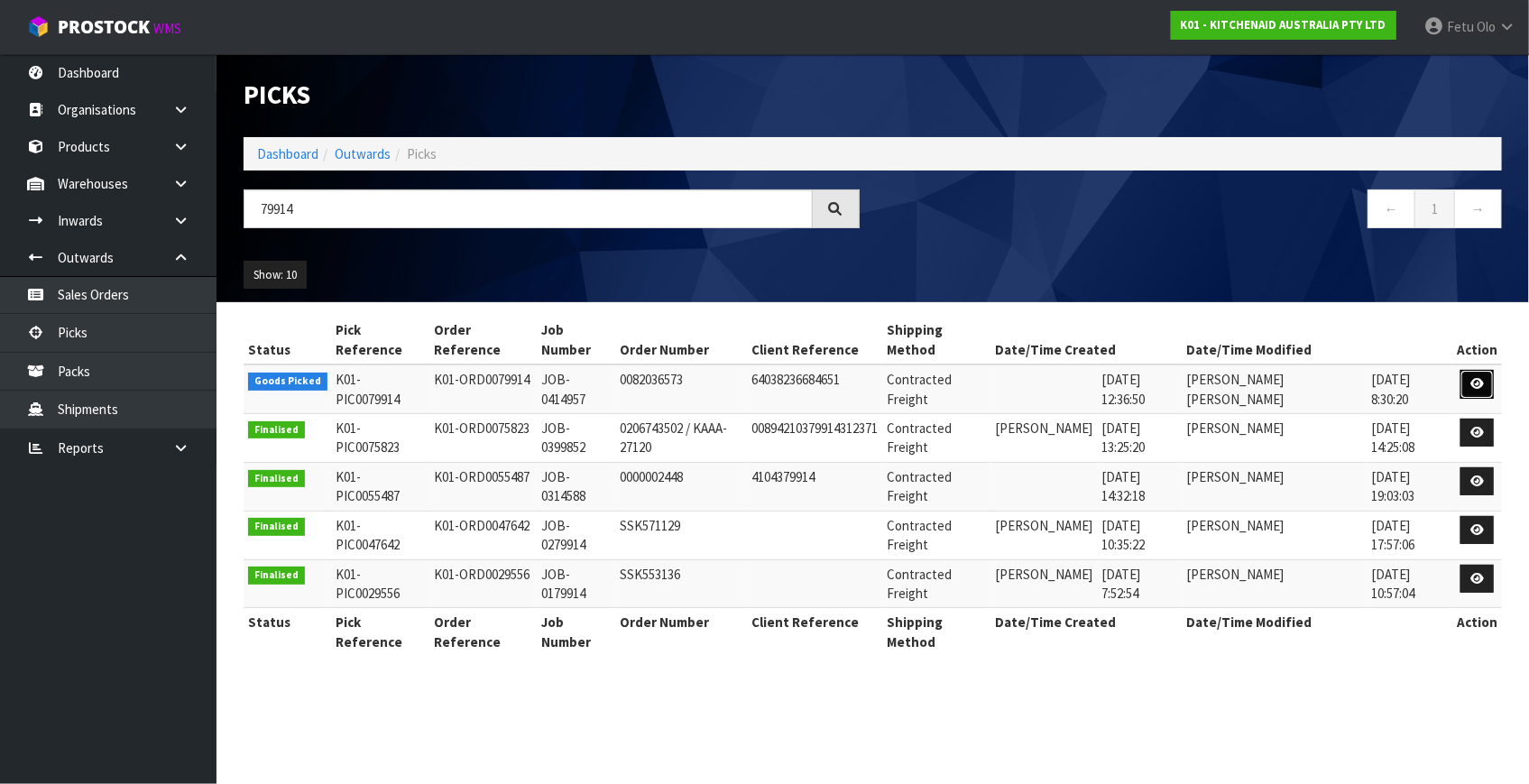
click at [1467, 369] on link at bounding box center [1477, 384] width 34 height 29
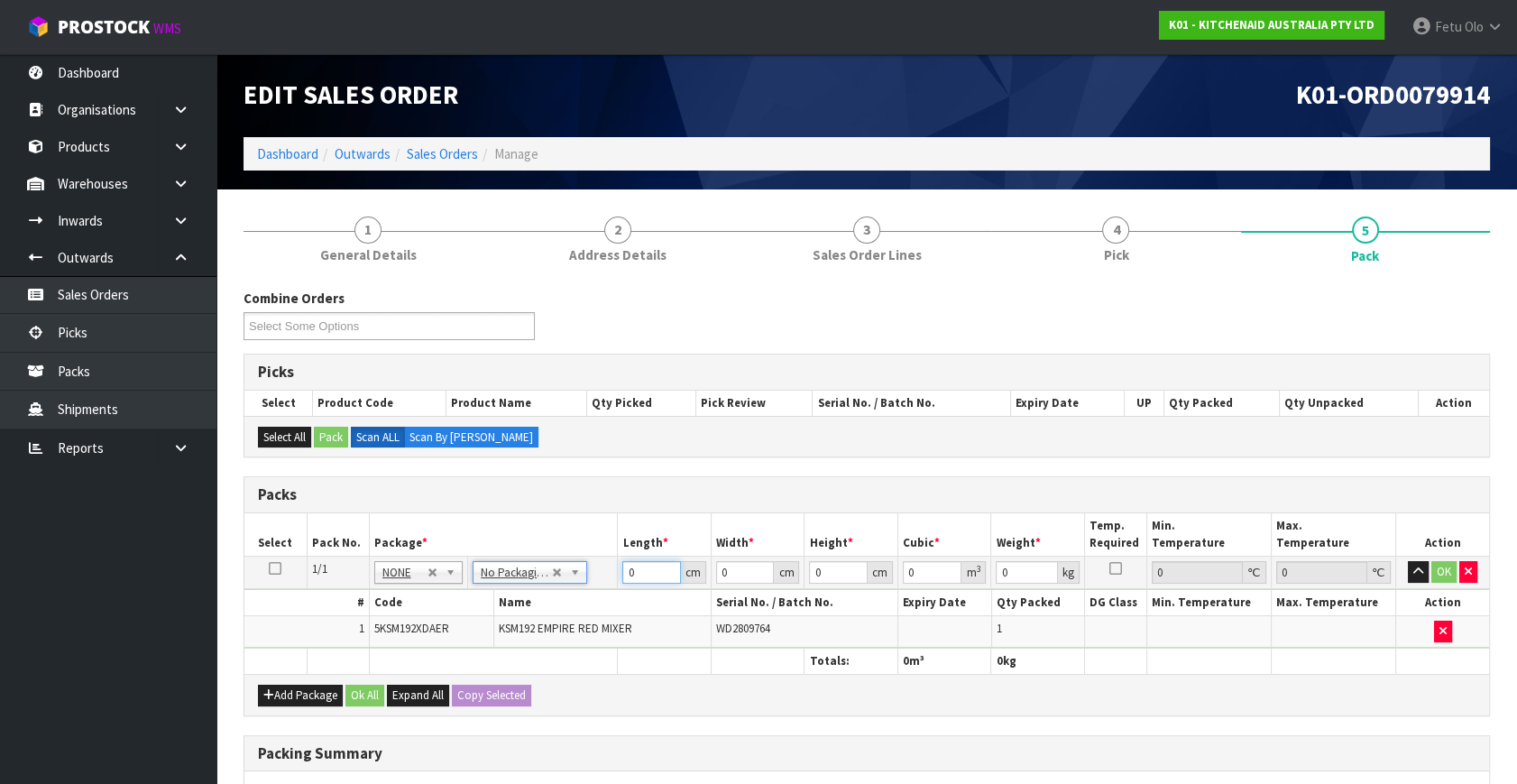
drag, startPoint x: 642, startPoint y: 570, endPoint x: 510, endPoint y: 609, distance: 137.6
click at [510, 608] on tbody "1/1 NONE 007-001 007-002 007-004 007-009 007-013 007-014 007-015 007-017 007-01…" at bounding box center [867, 602] width 1245 height 92
type input "42"
type input "29"
type input "4"
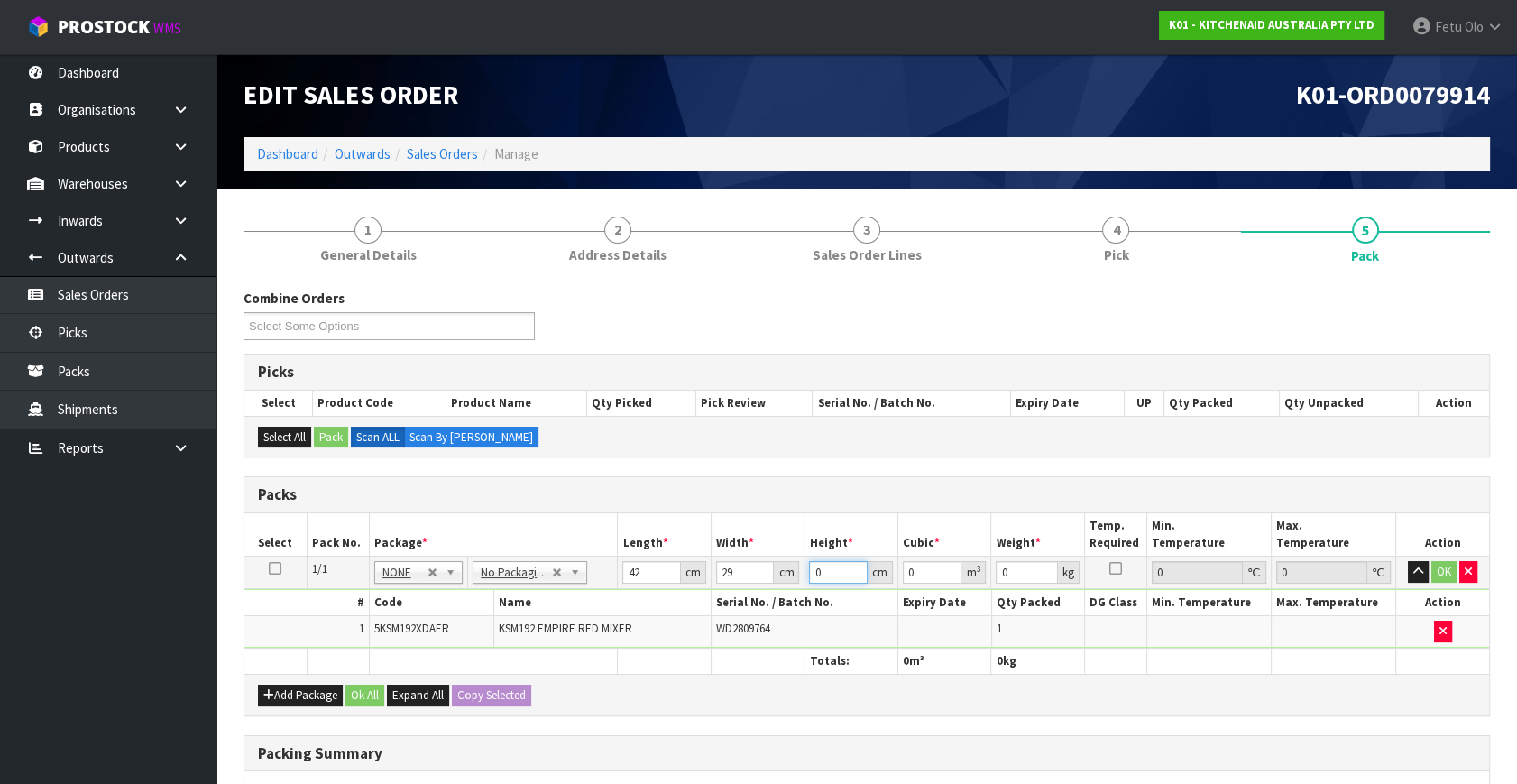
type input "0.004872"
type input "43"
type input "0.052374"
type input "43"
type input "13"
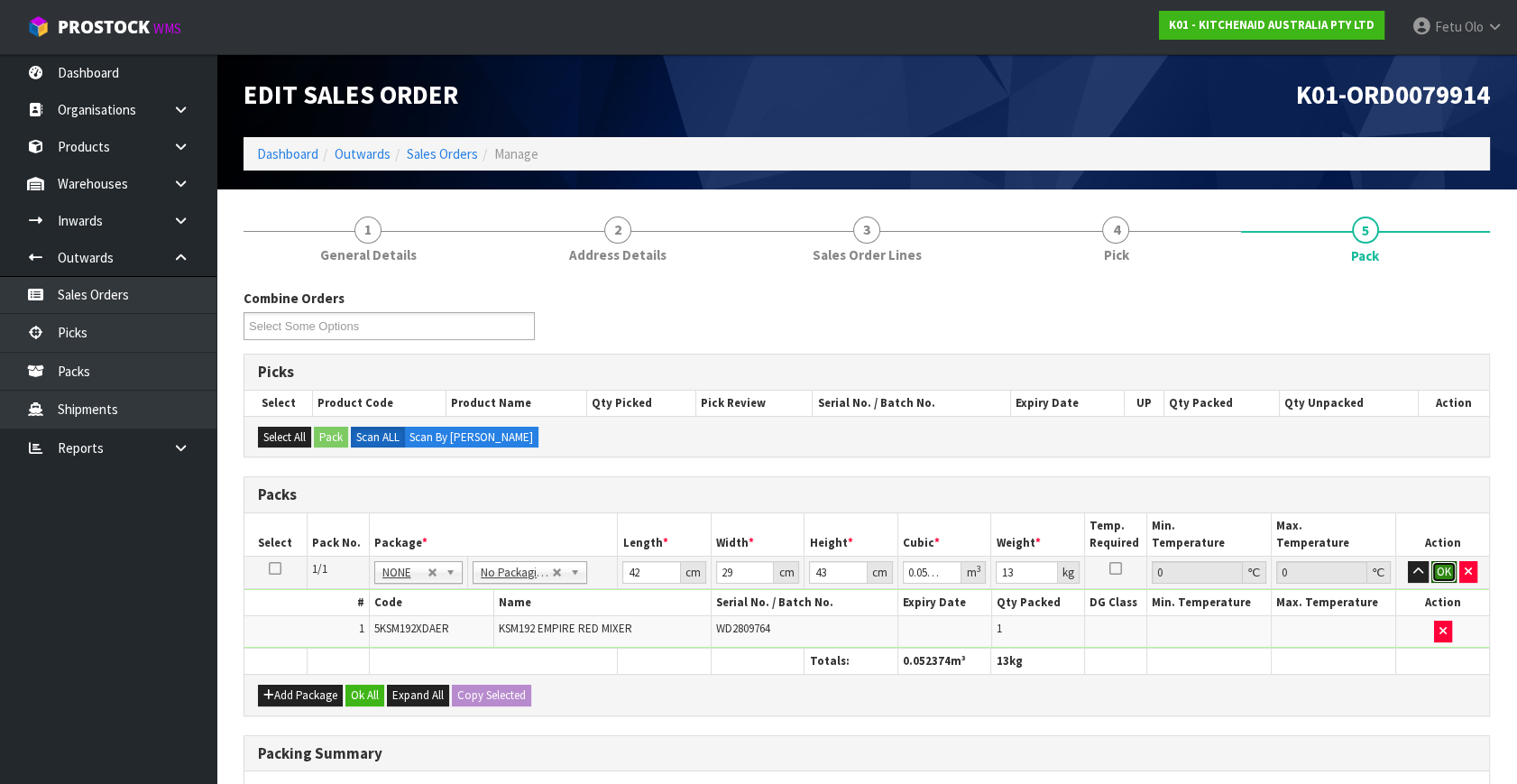
click button "OK" at bounding box center [1444, 571] width 25 height 21
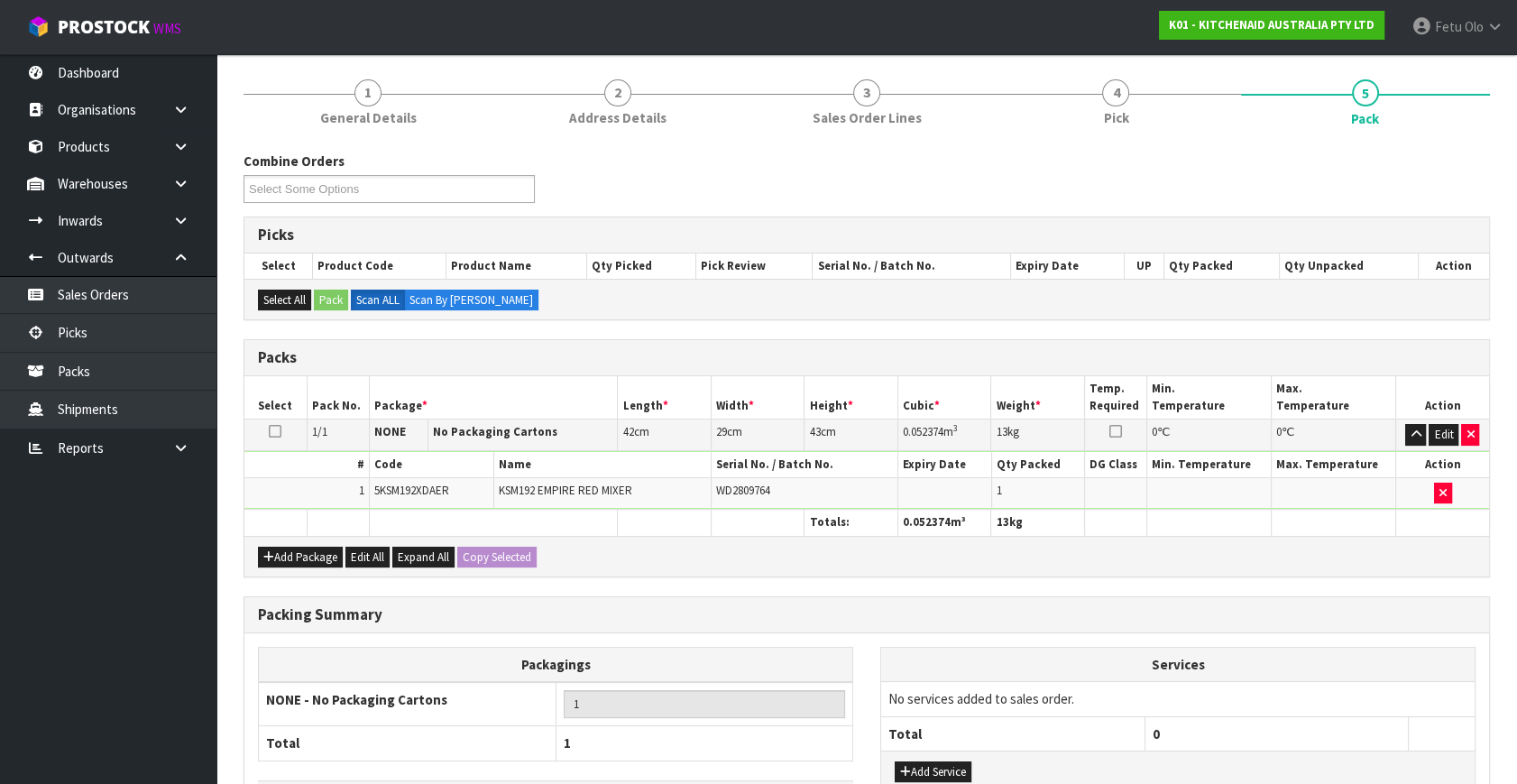
scroll to position [268, 0]
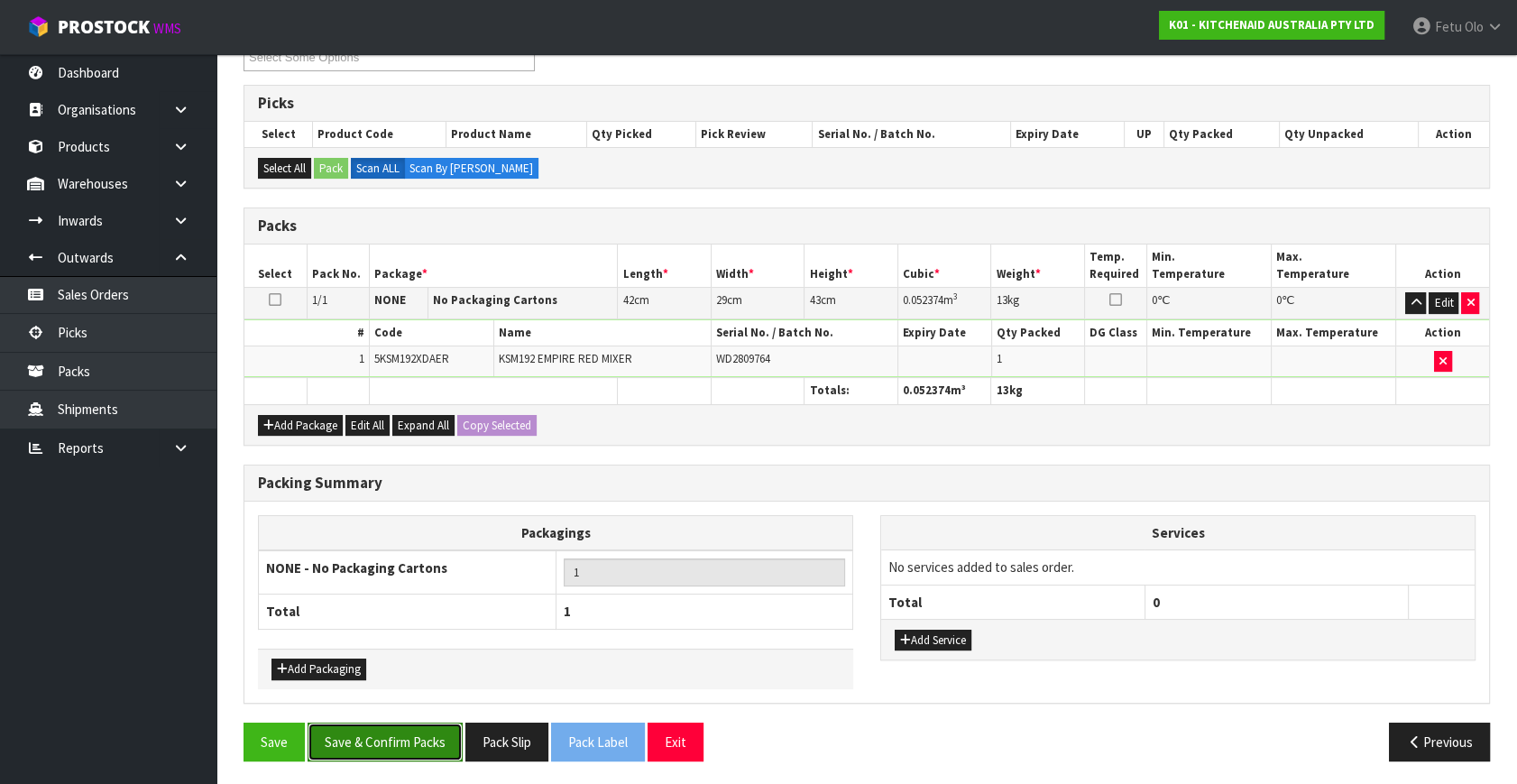
click at [398, 727] on button "Save & Confirm Packs" at bounding box center [385, 742] width 155 height 38
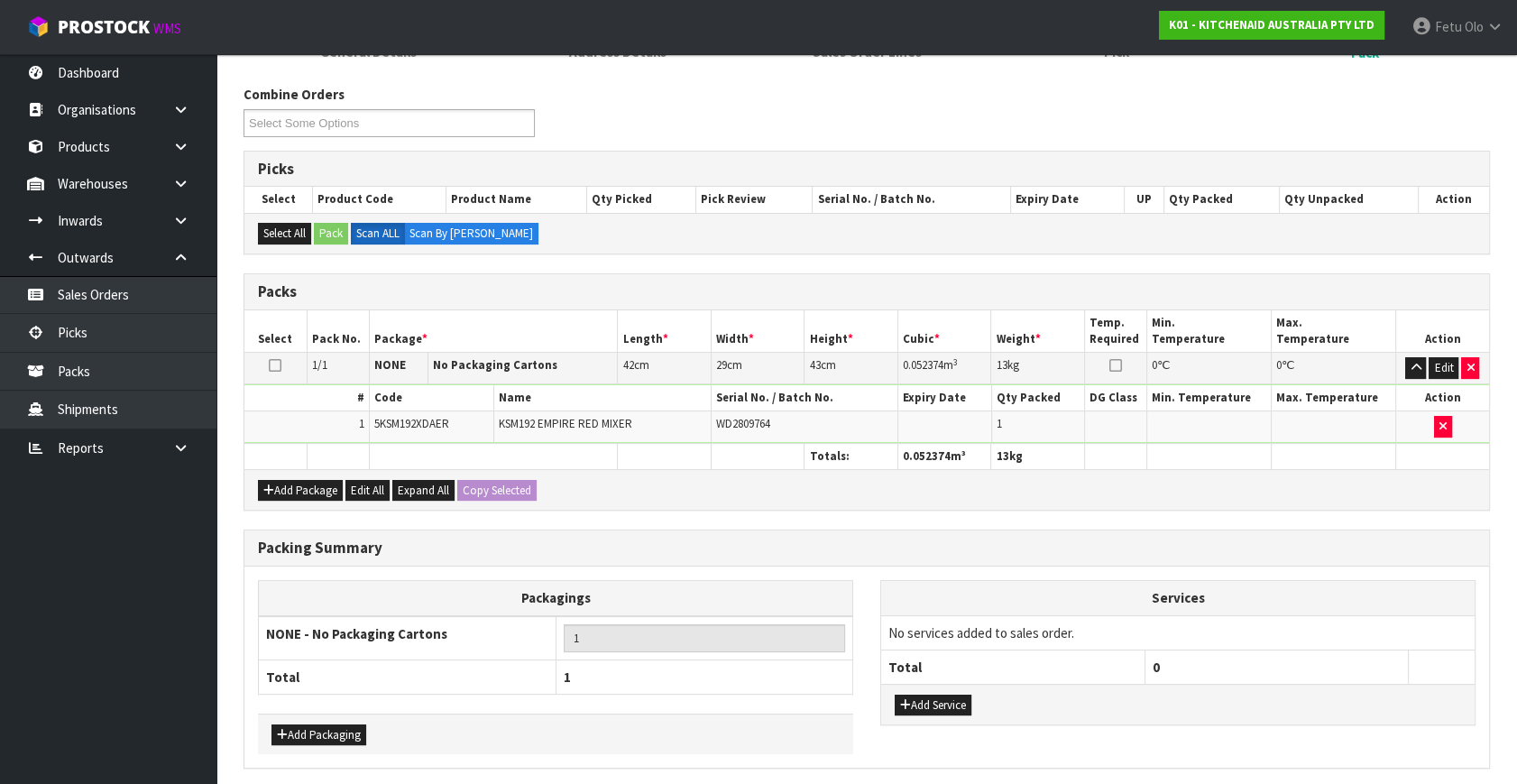
scroll to position [0, 0]
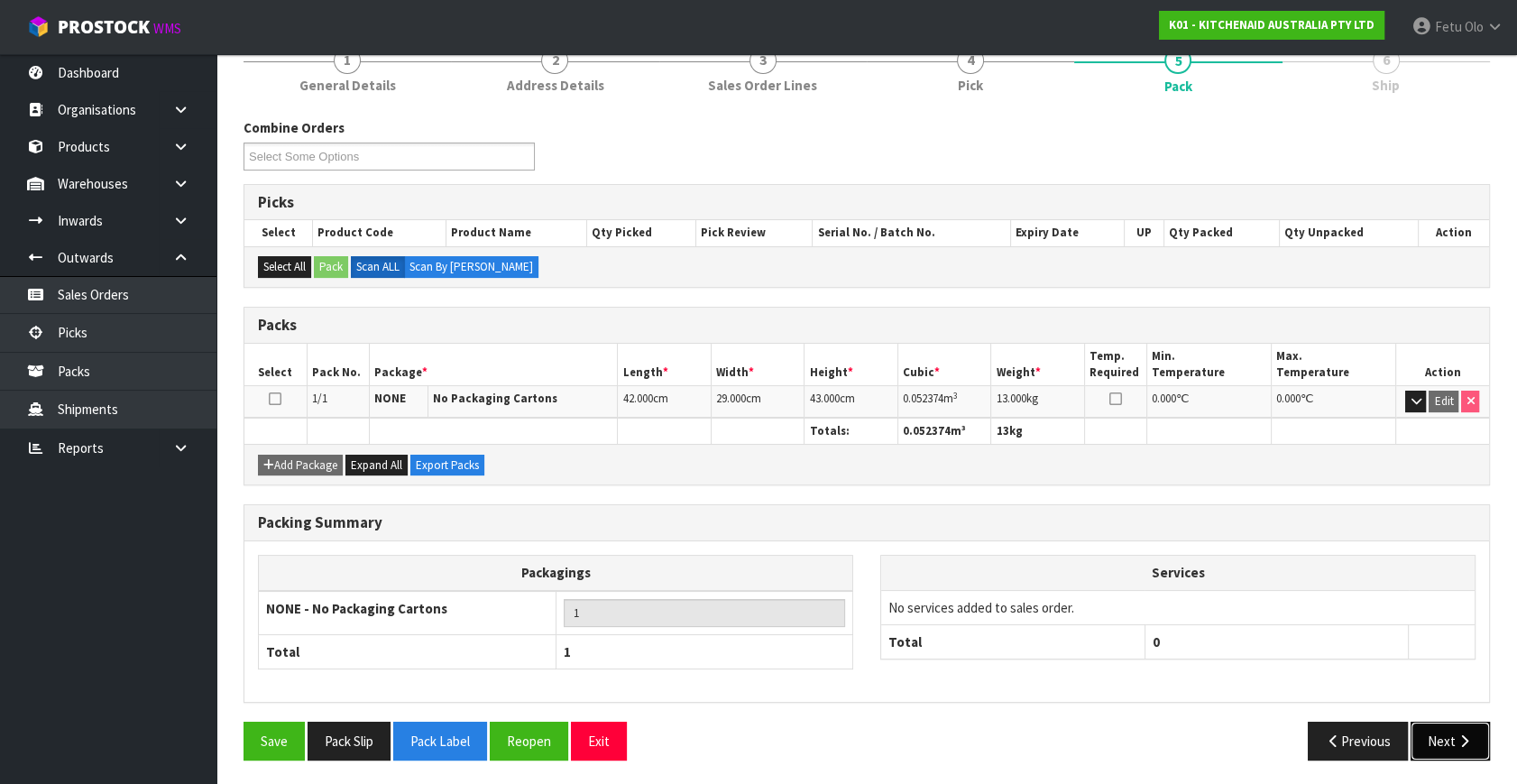
click at [1459, 740] on icon "button" at bounding box center [1464, 741] width 17 height 13
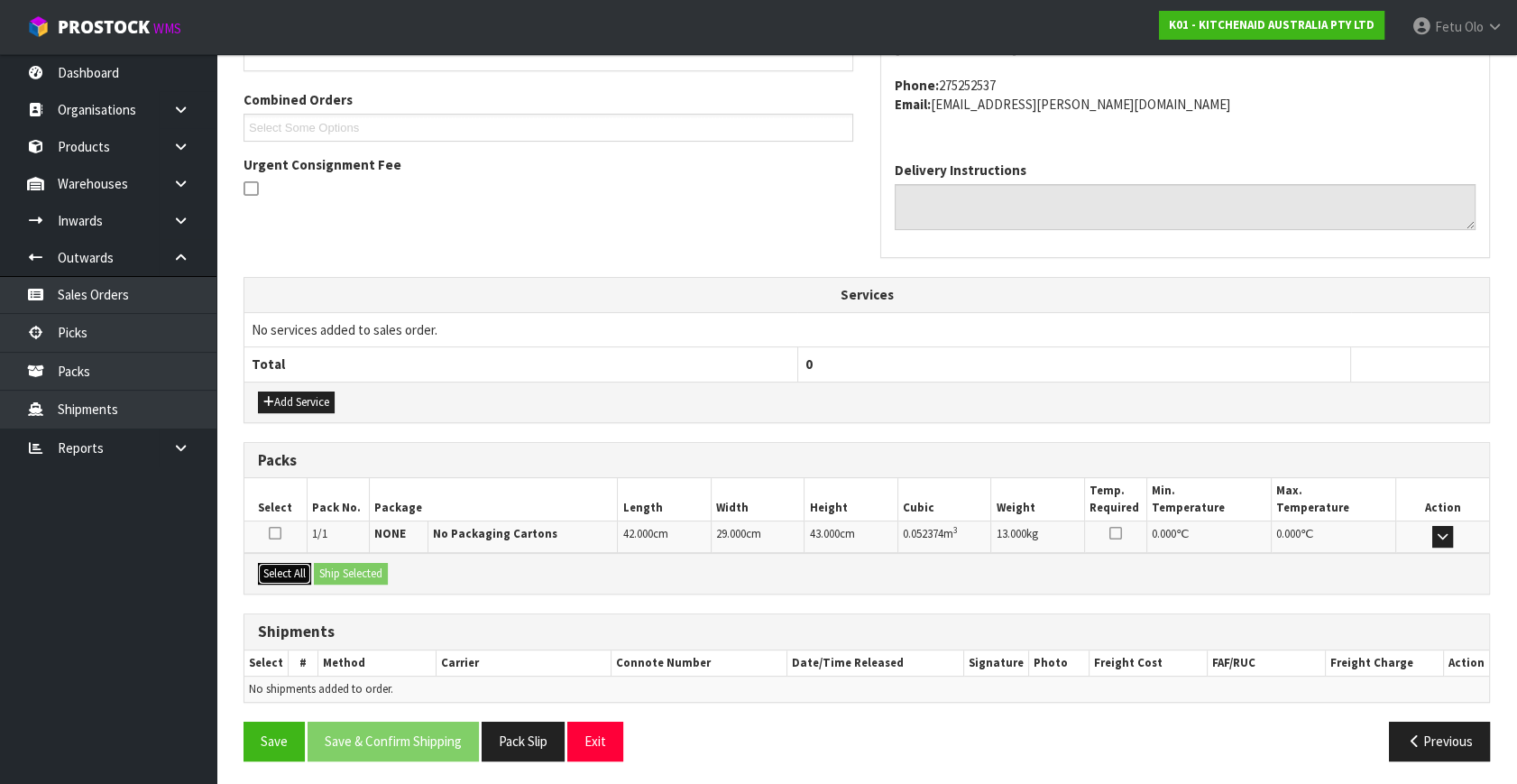
drag, startPoint x: 289, startPoint y: 573, endPoint x: 322, endPoint y: 569, distance: 33.2
click at [294, 572] on button "Select All" at bounding box center [284, 573] width 53 height 21
click at [322, 569] on button "Ship Selected" at bounding box center [350, 573] width 74 height 21
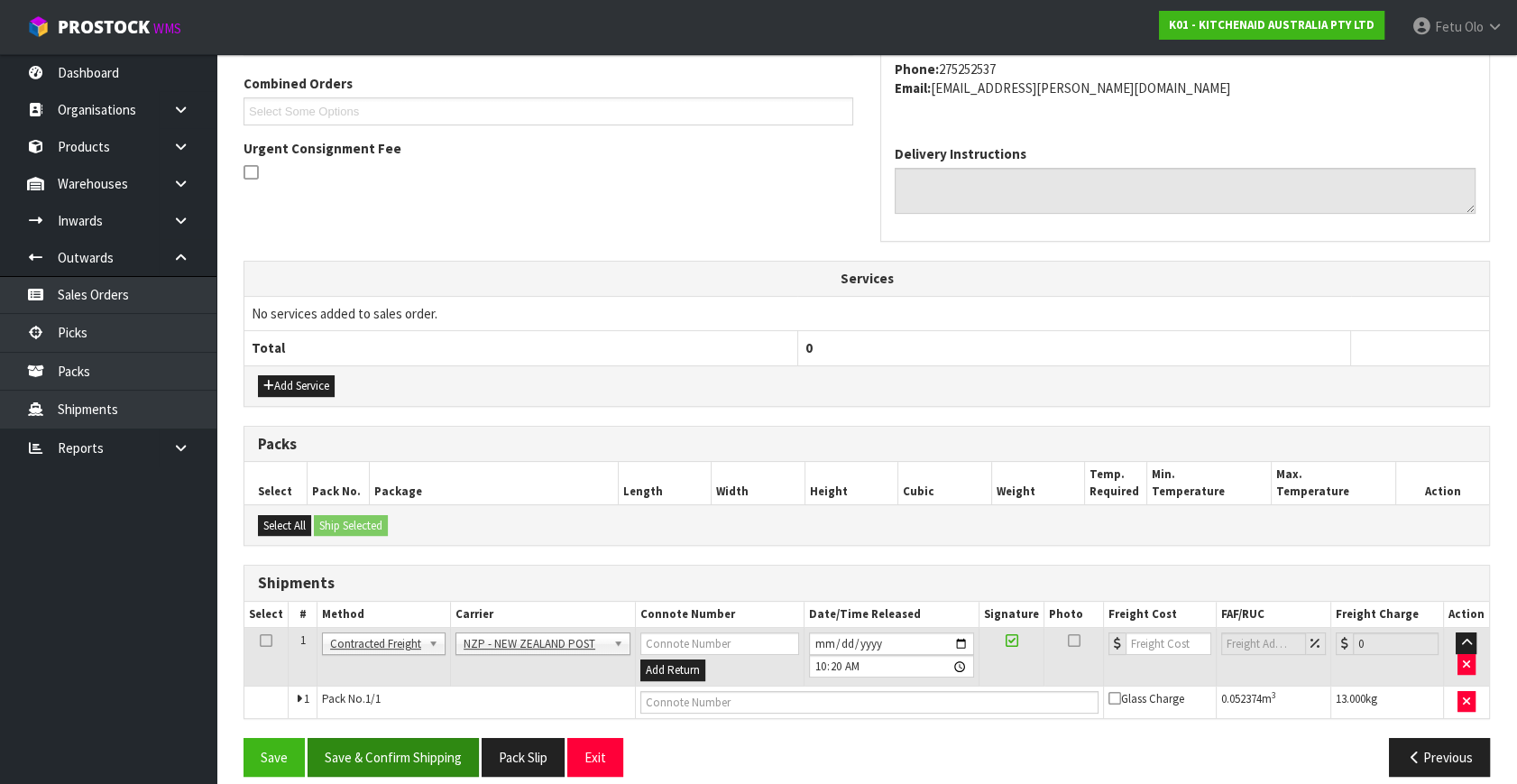
scroll to position [476, 0]
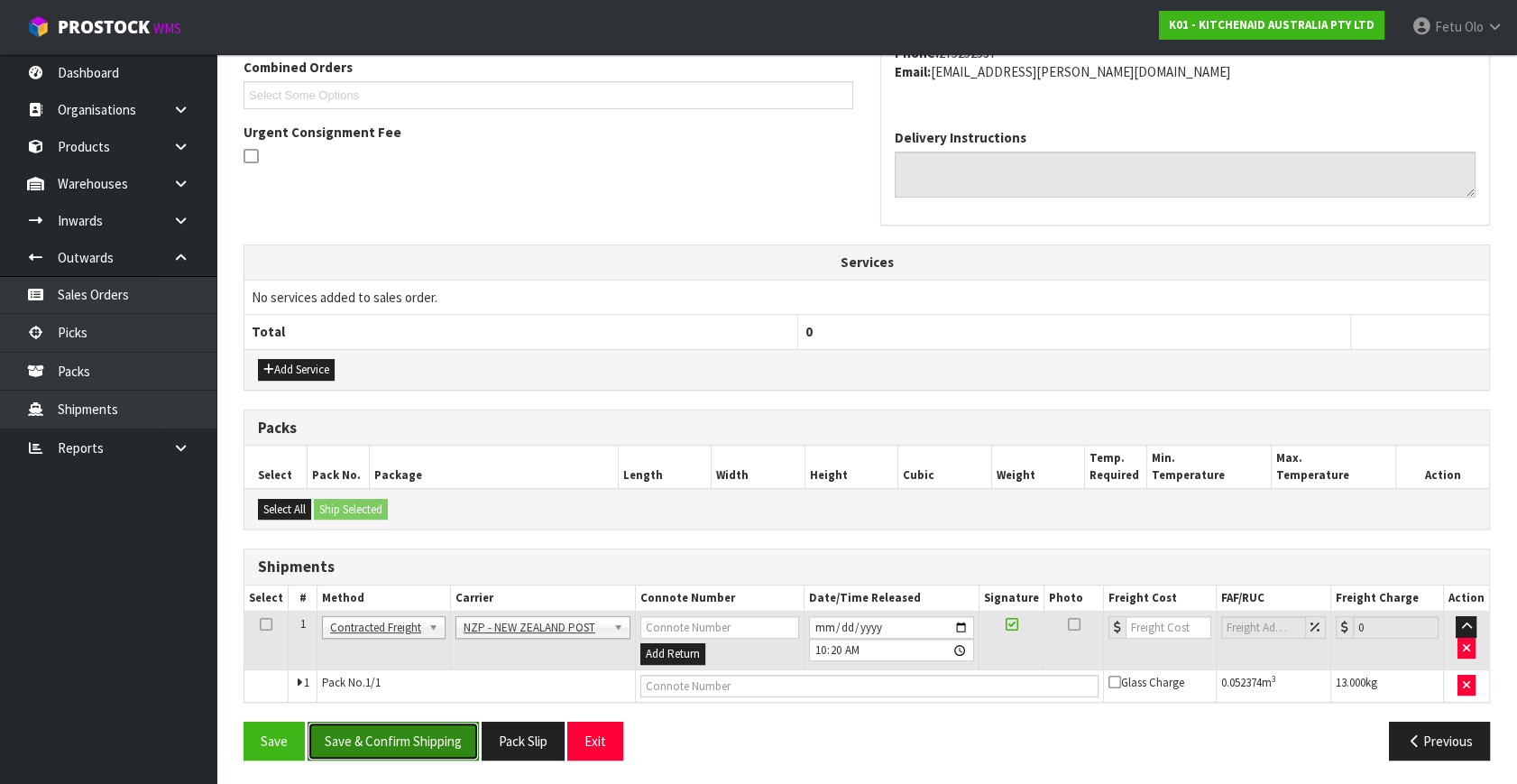
click at [382, 751] on button "Save & Confirm Shipping" at bounding box center [393, 741] width 171 height 38
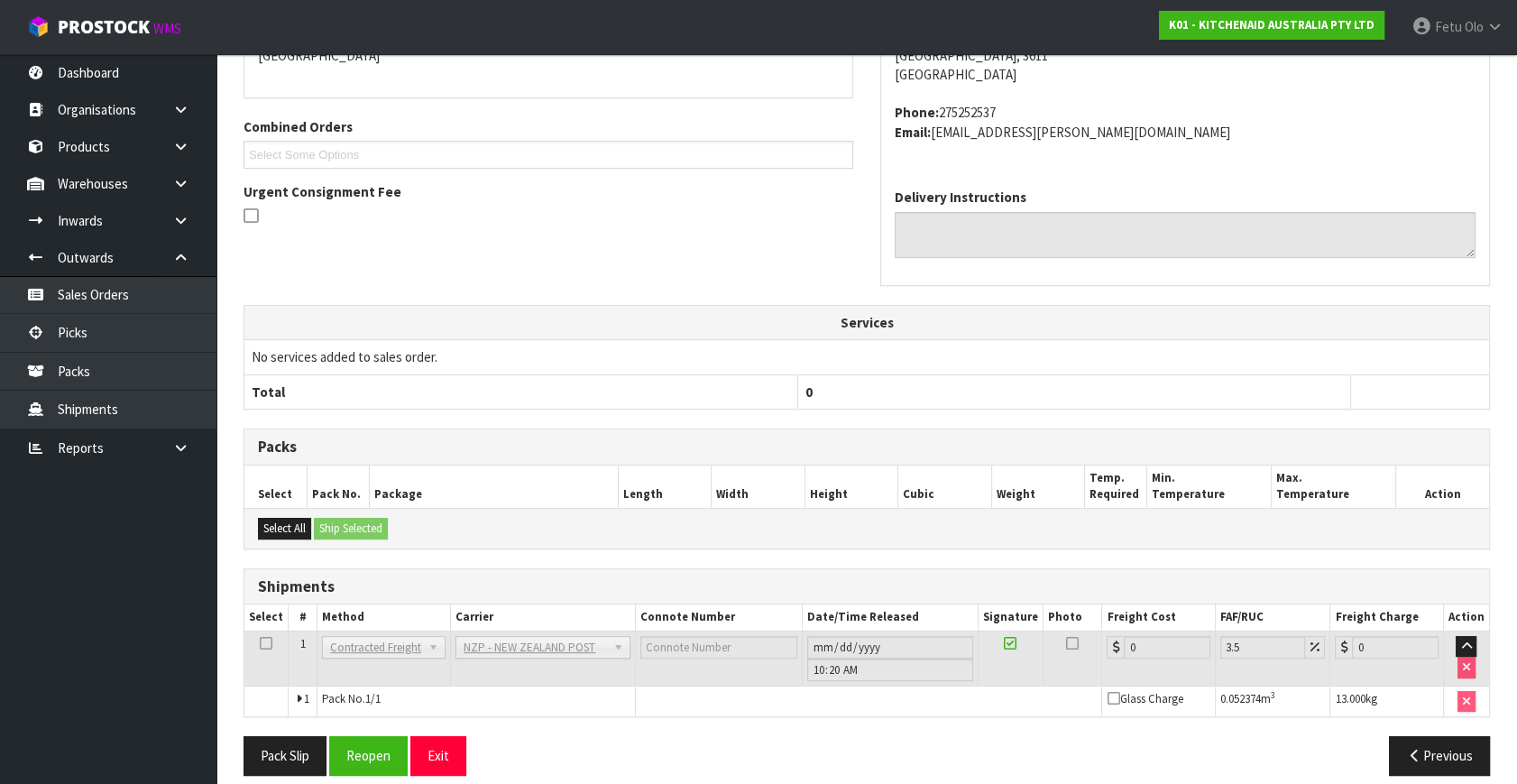
scroll to position [451, 0]
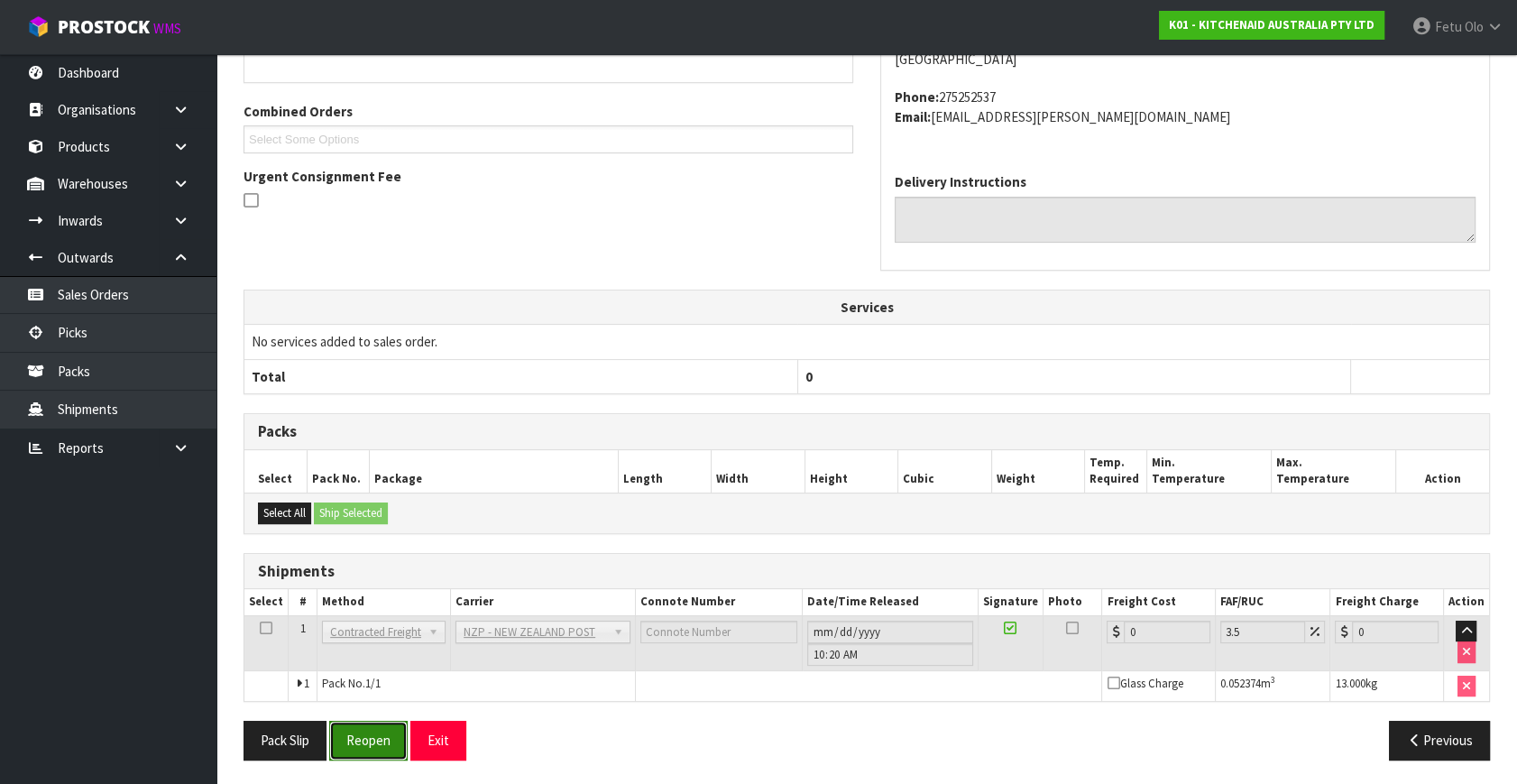
click at [401, 733] on button "Reopen" at bounding box center [368, 740] width 79 height 38
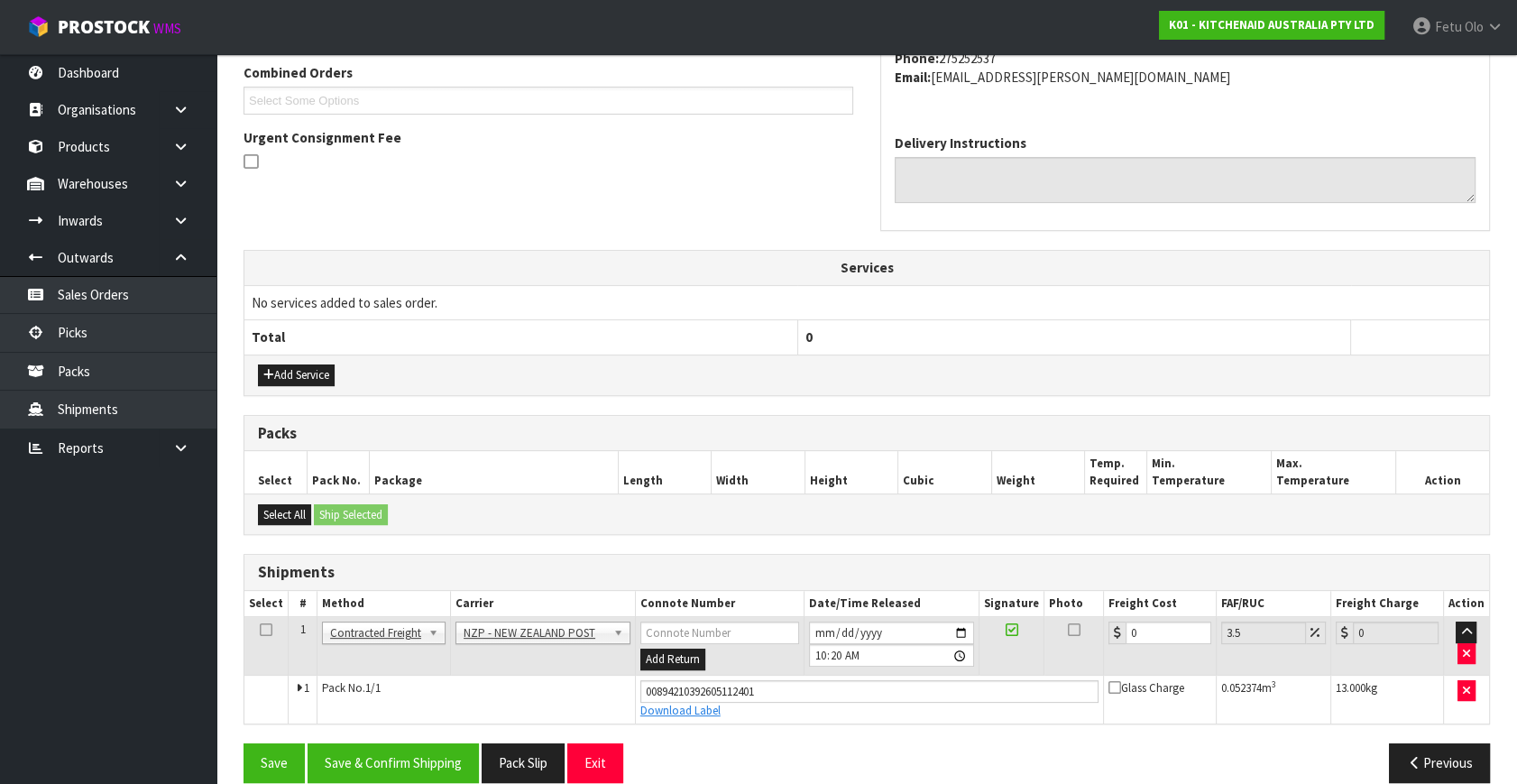
scroll to position [493, 0]
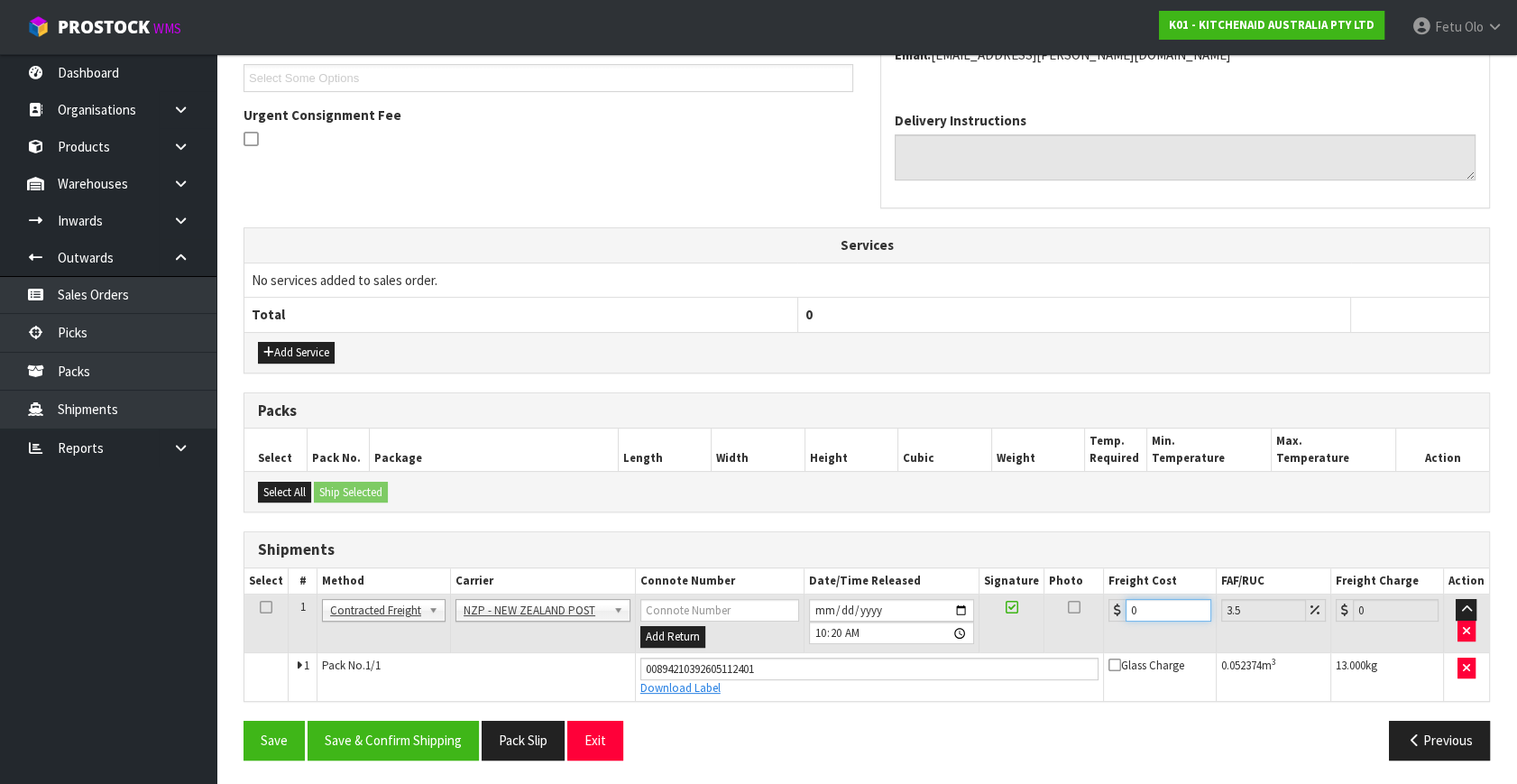
drag, startPoint x: 876, startPoint y: 694, endPoint x: 835, endPoint y: 712, distance: 44.8
click at [835, 712] on div "From Address CONTRACT WAREHOUSING & LOGISTICS [STREET_ADDRESS] Combined Orders …" at bounding box center [866, 317] width 1246 height 914
type input "7"
type input "7.24"
type input "7.3"
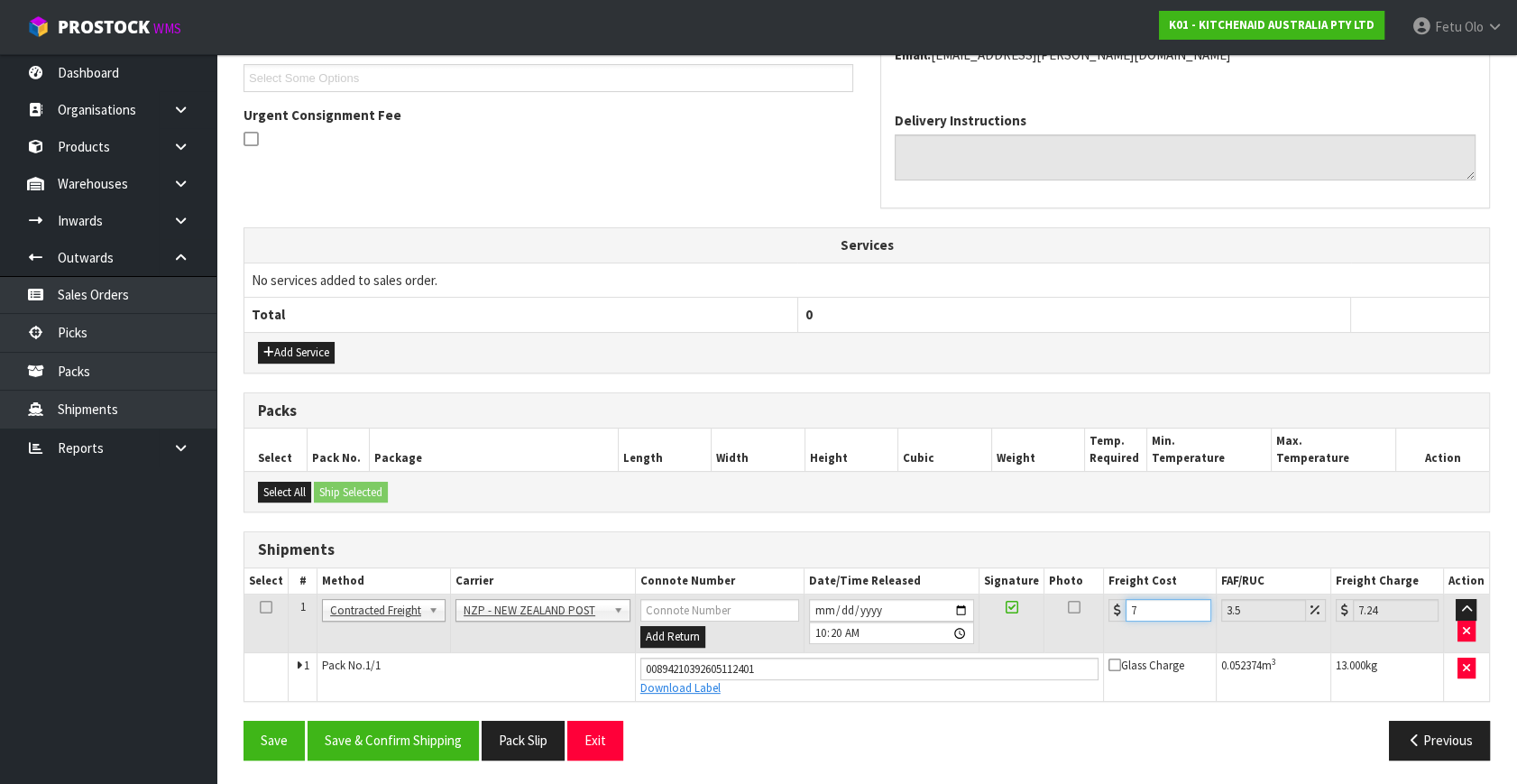
type input "7.56"
type input "7.31"
type input "7.57"
type input "7.31"
click at [421, 734] on button "Save & Confirm Shipping" at bounding box center [393, 740] width 171 height 38
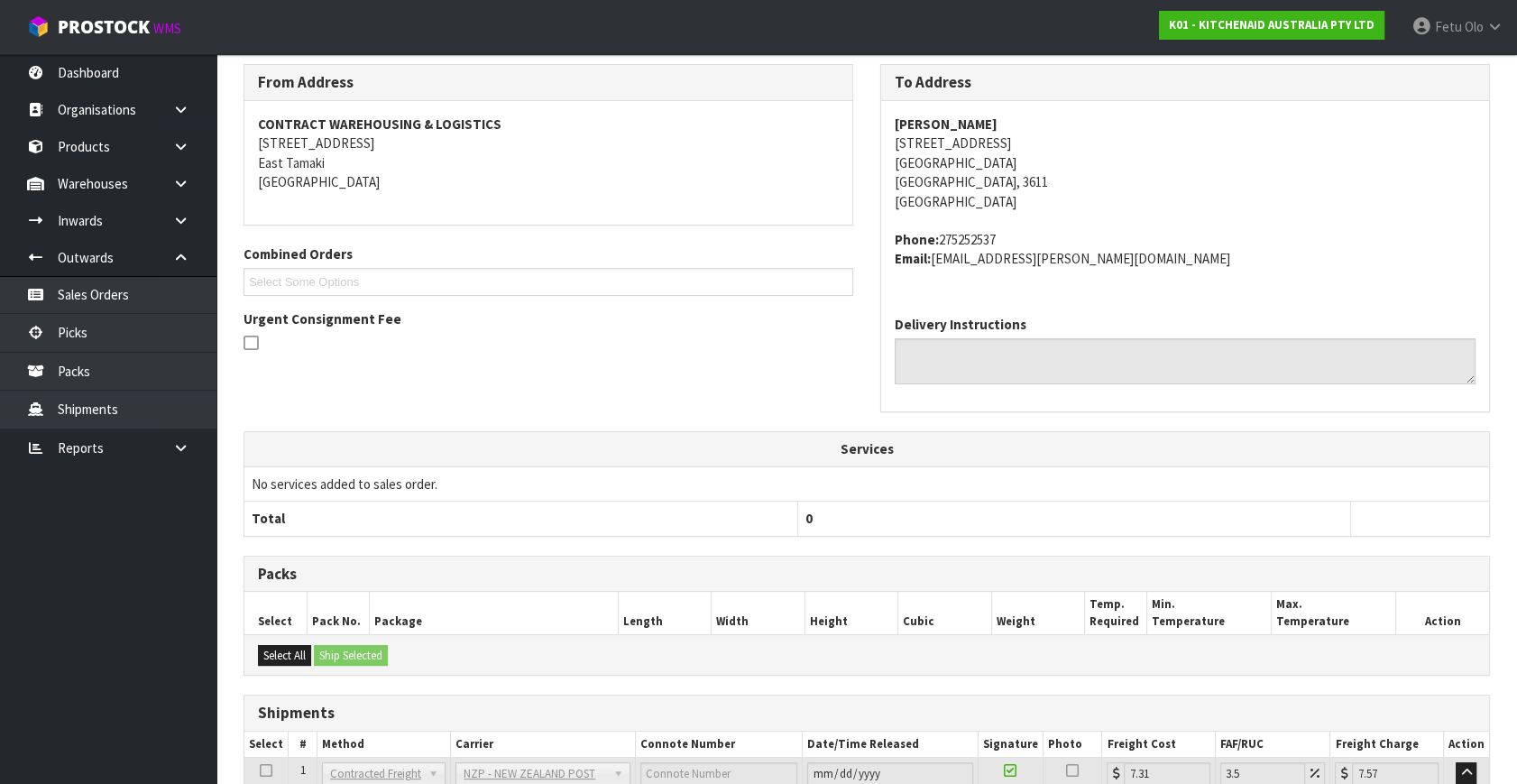
scroll to position [443, 0]
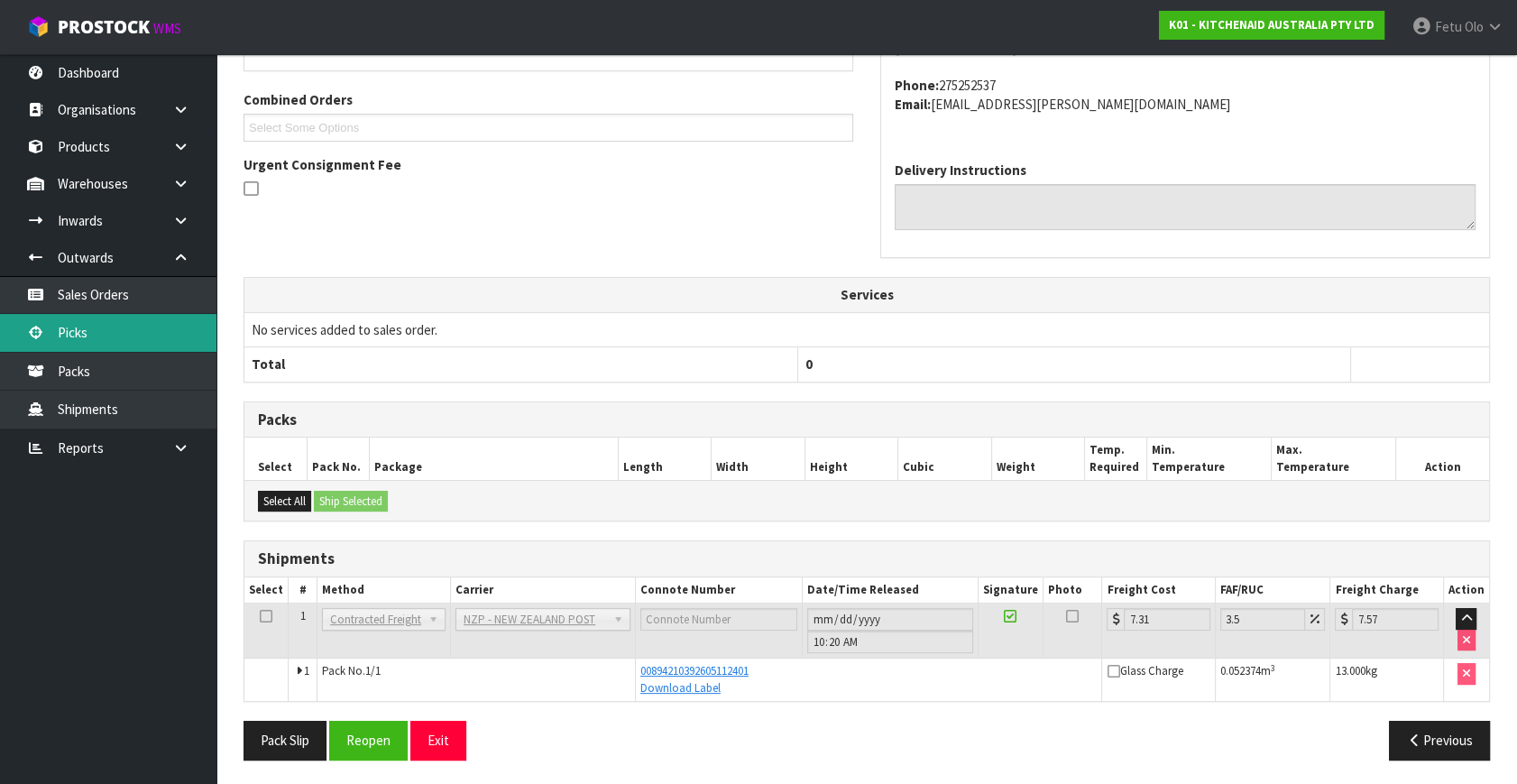
click at [137, 324] on link "Picks" at bounding box center [108, 332] width 216 height 37
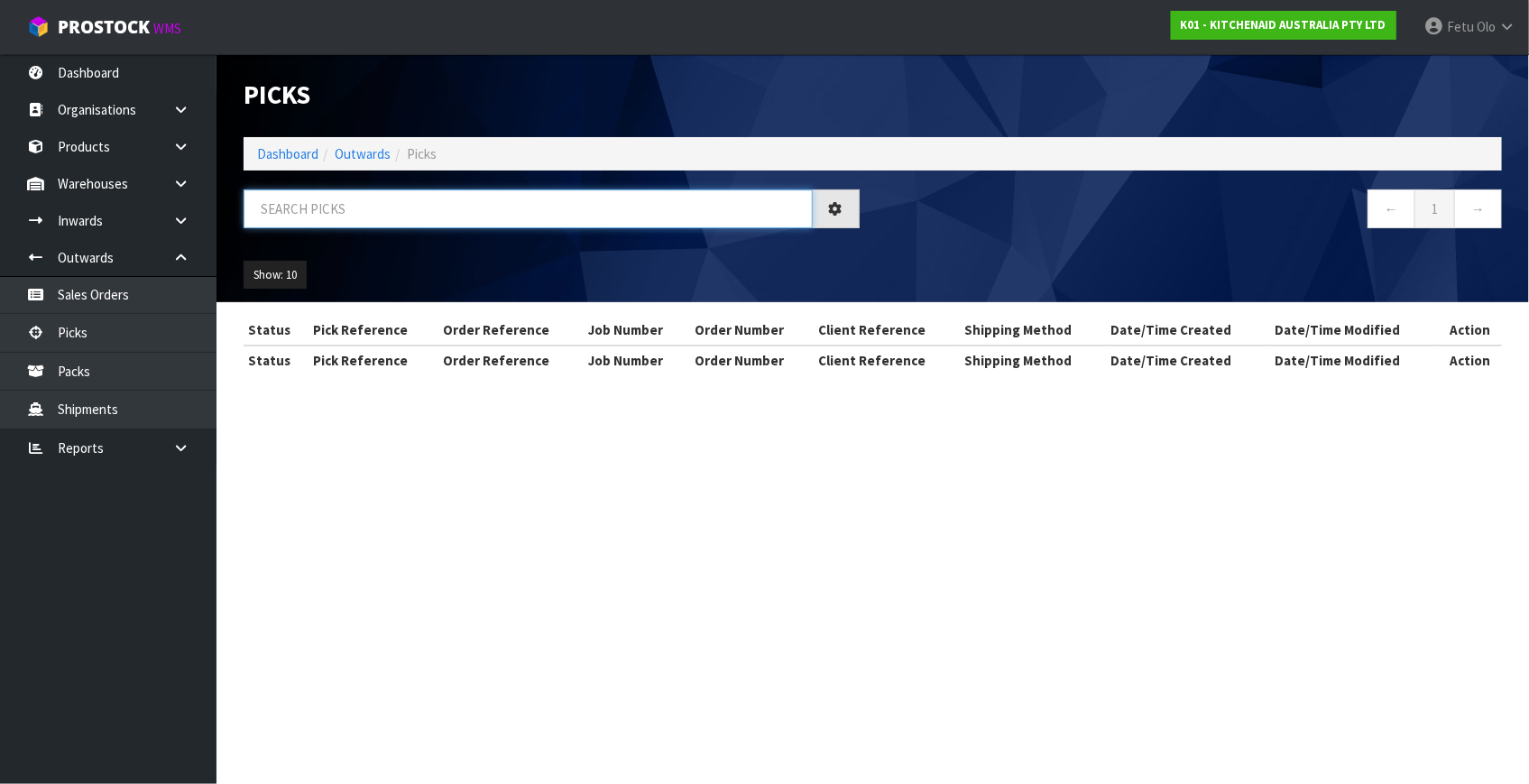
click at [422, 201] on input "text" at bounding box center [527, 209] width 569 height 38
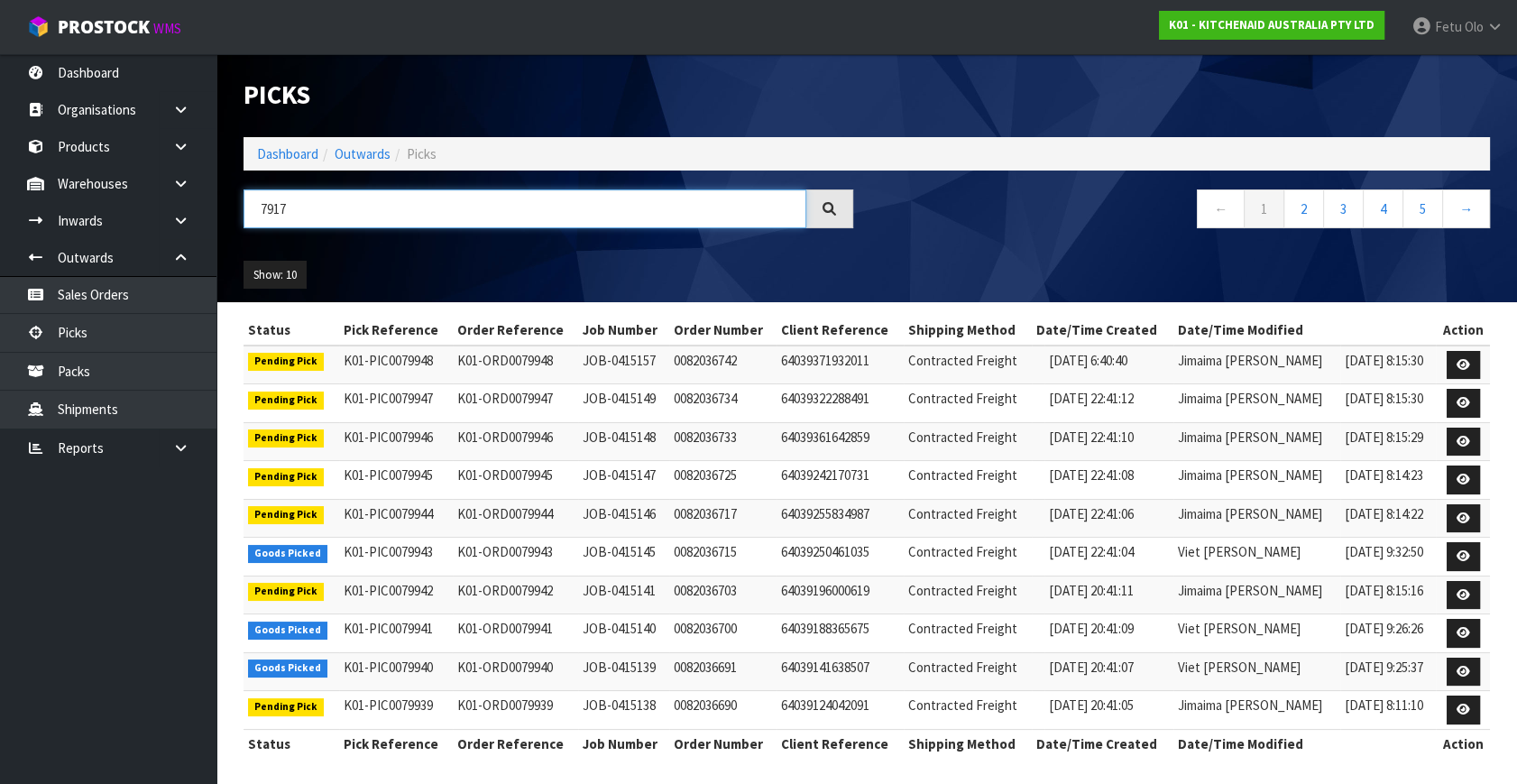
click at [276, 209] on input "7917" at bounding box center [524, 209] width 563 height 38
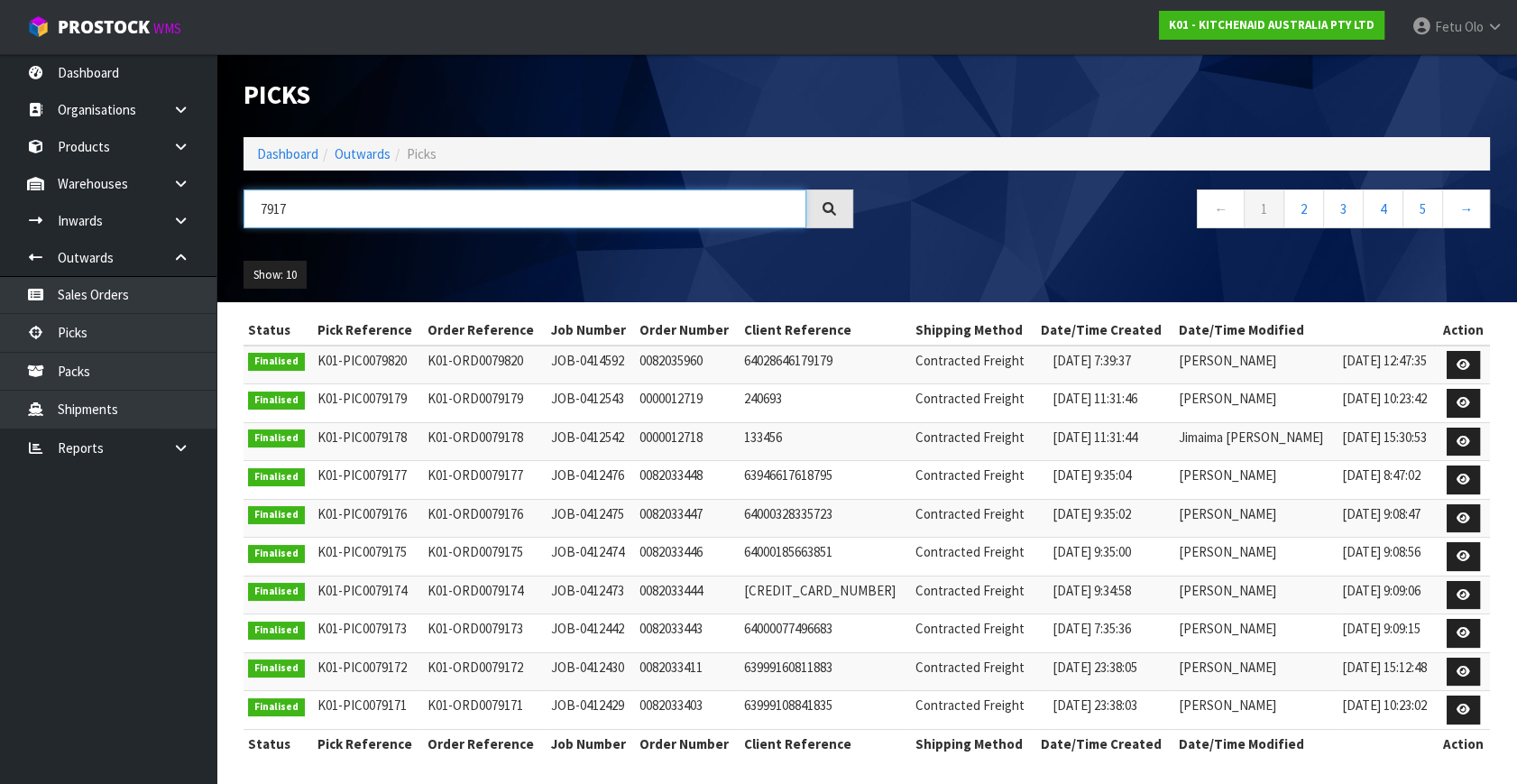
click at [276, 209] on input "7917" at bounding box center [524, 209] width 563 height 38
type input "79917"
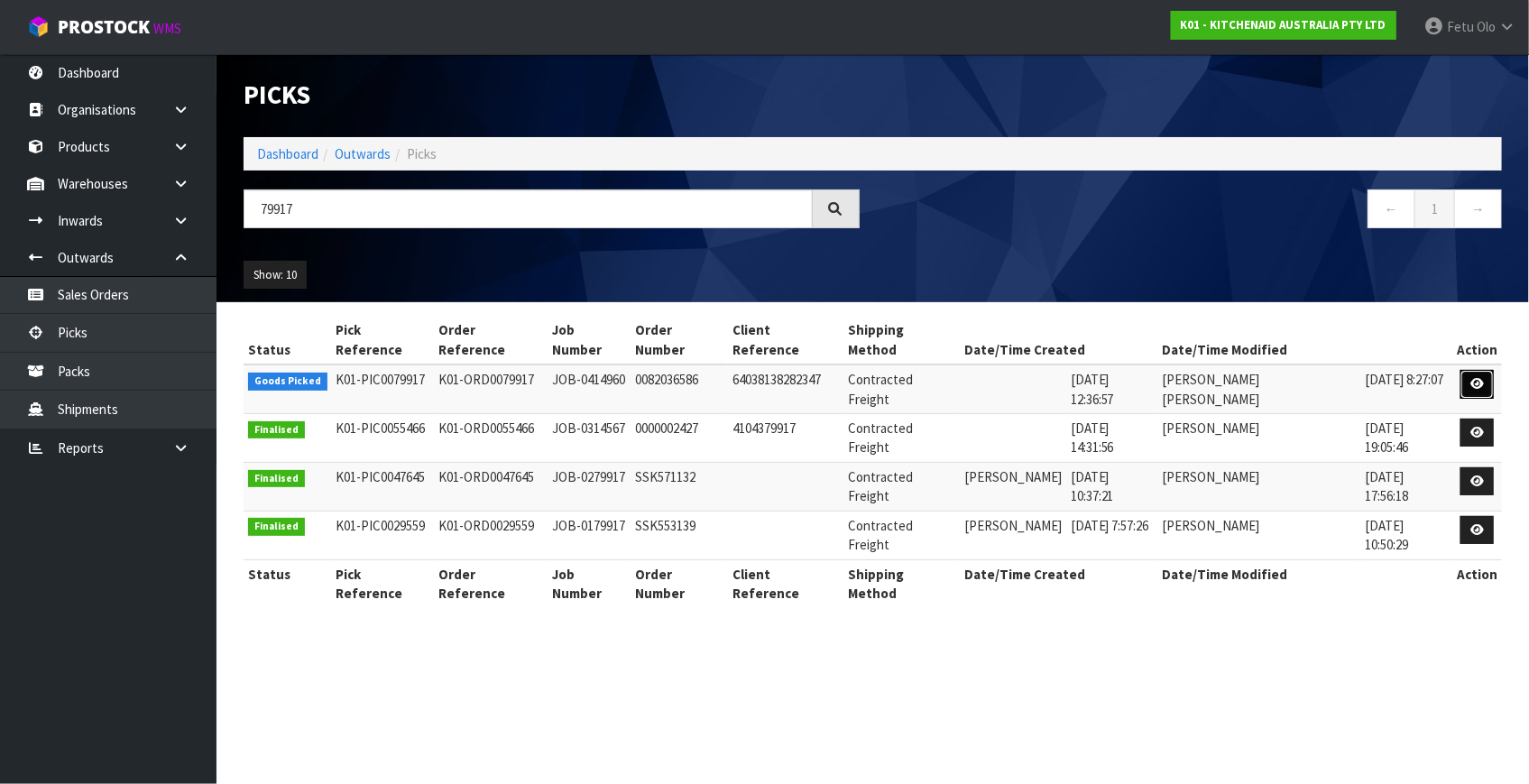
click at [1475, 378] on icon at bounding box center [1477, 384] width 13 height 12
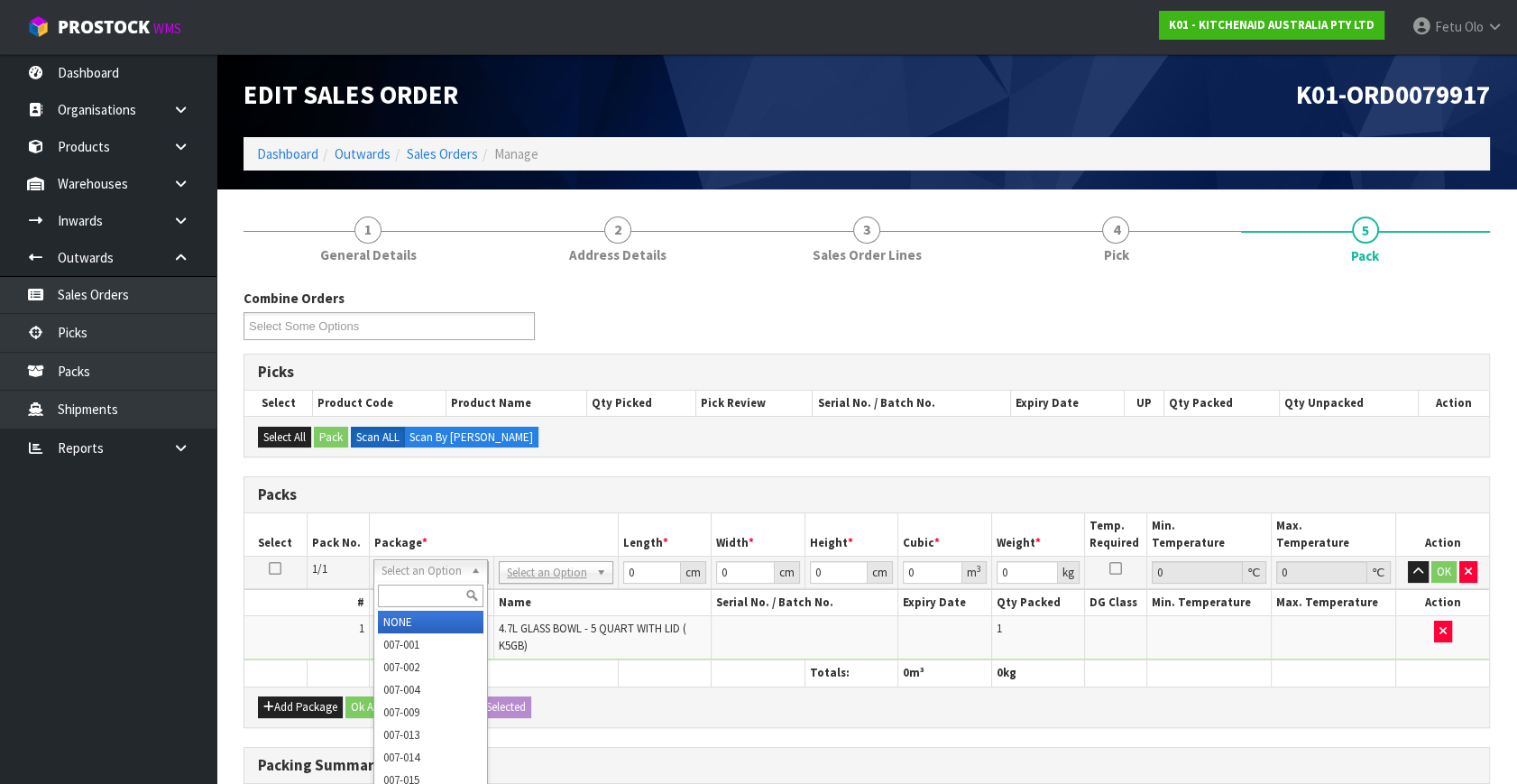
drag, startPoint x: 441, startPoint y: 571, endPoint x: 432, endPoint y: 614, distance: 43.9
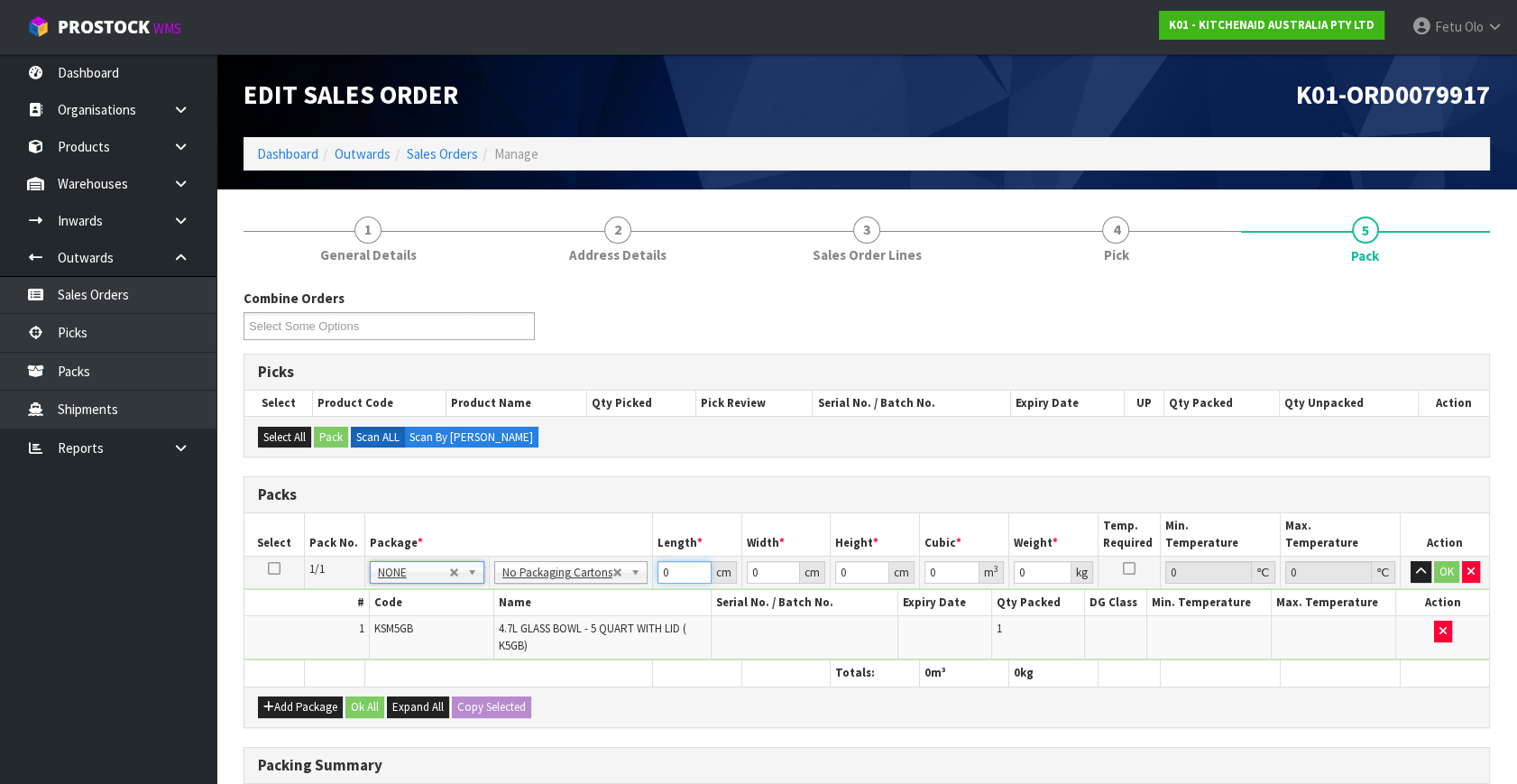
drag, startPoint x: 675, startPoint y: 569, endPoint x: 600, endPoint y: 597, distance: 80.1
click at [601, 597] on tbody "1/1 NONE 007-001 007-002 007-004 007-009 007-013 007-014 007-015 007-017 007-01…" at bounding box center [867, 608] width 1245 height 104
type input "31"
type input "2"
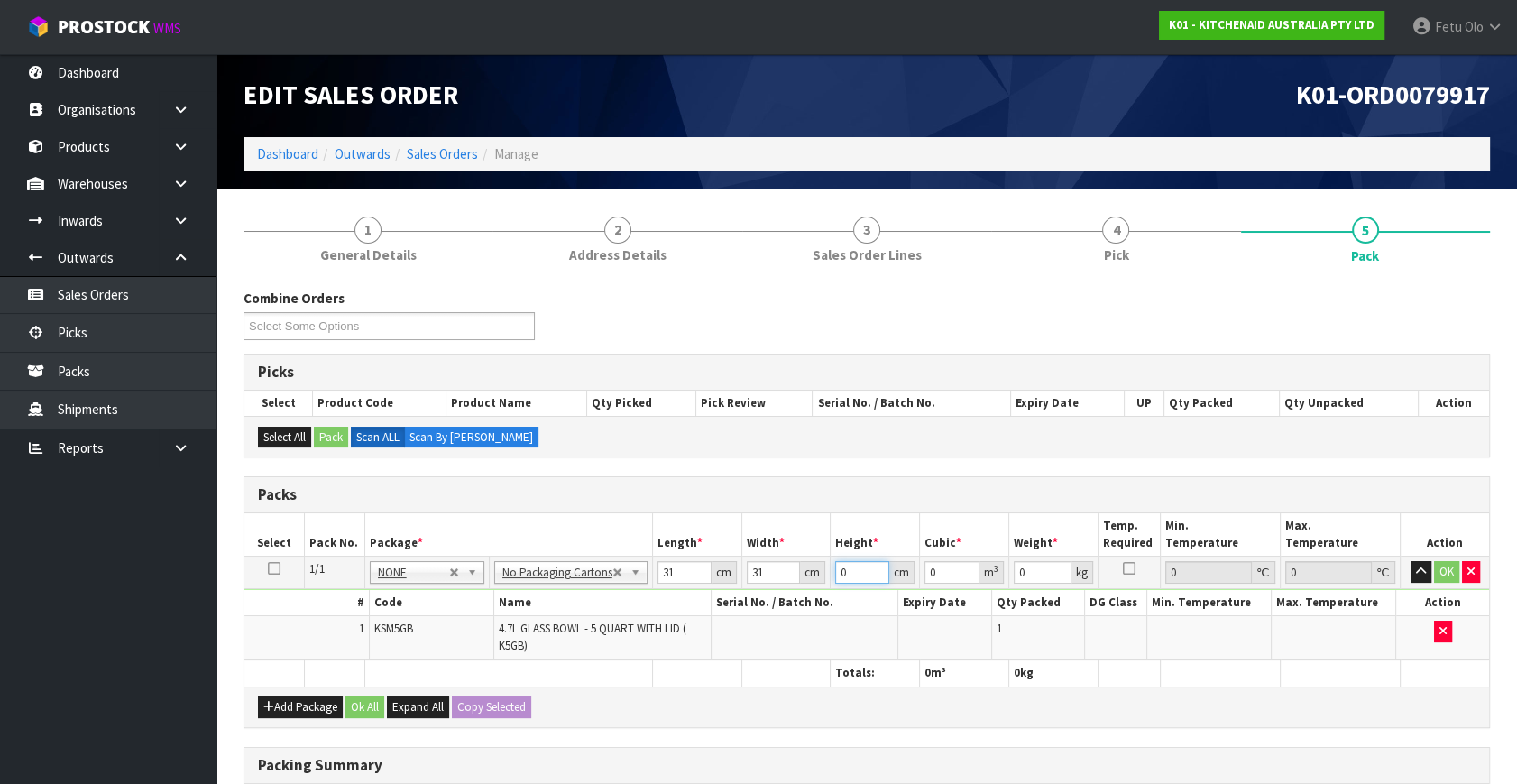
type input "0.001922"
type input "26"
type input "0.024986"
type input "26"
type input "4"
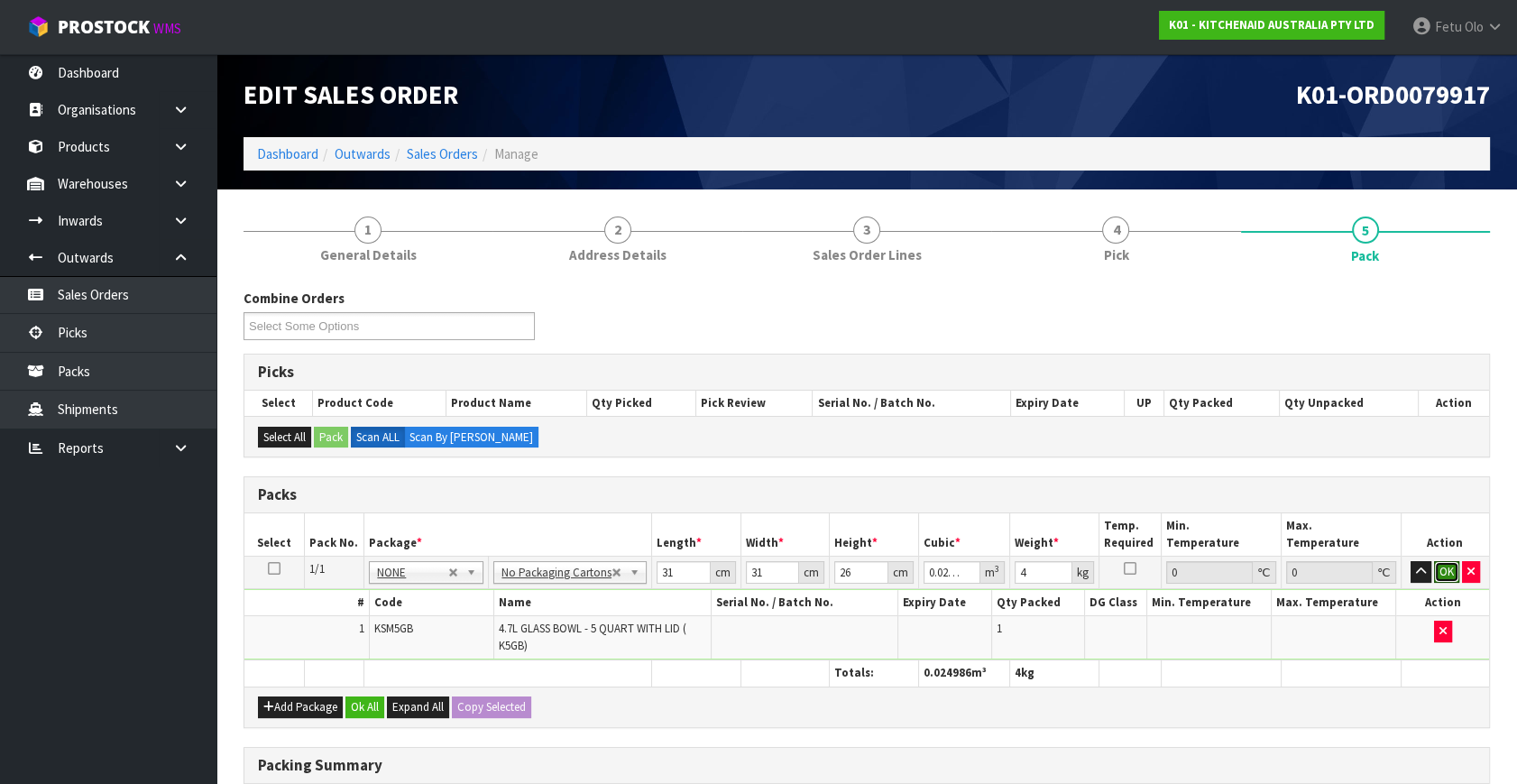
click button "OK" at bounding box center [1446, 571] width 25 height 21
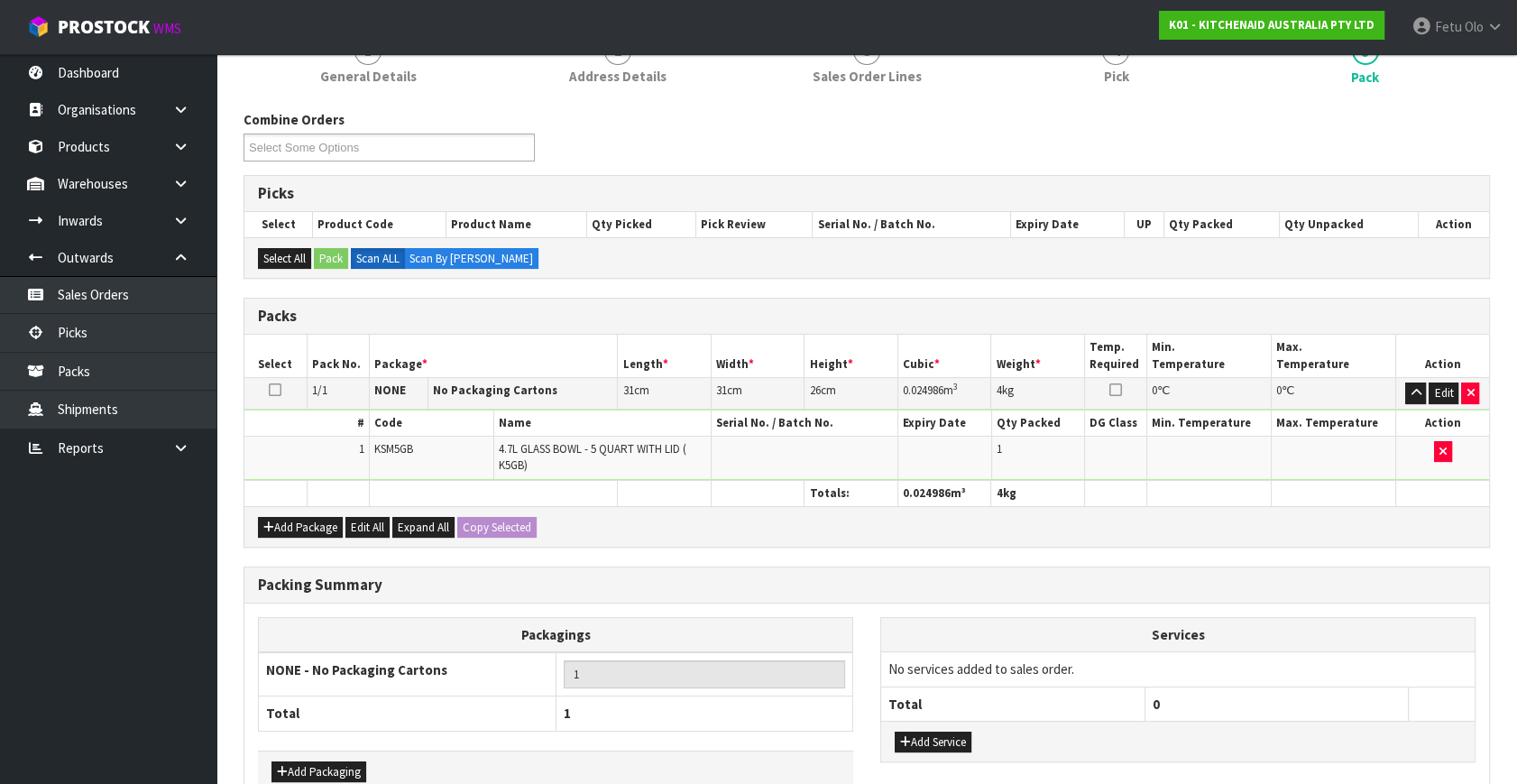
scroll to position [281, 0]
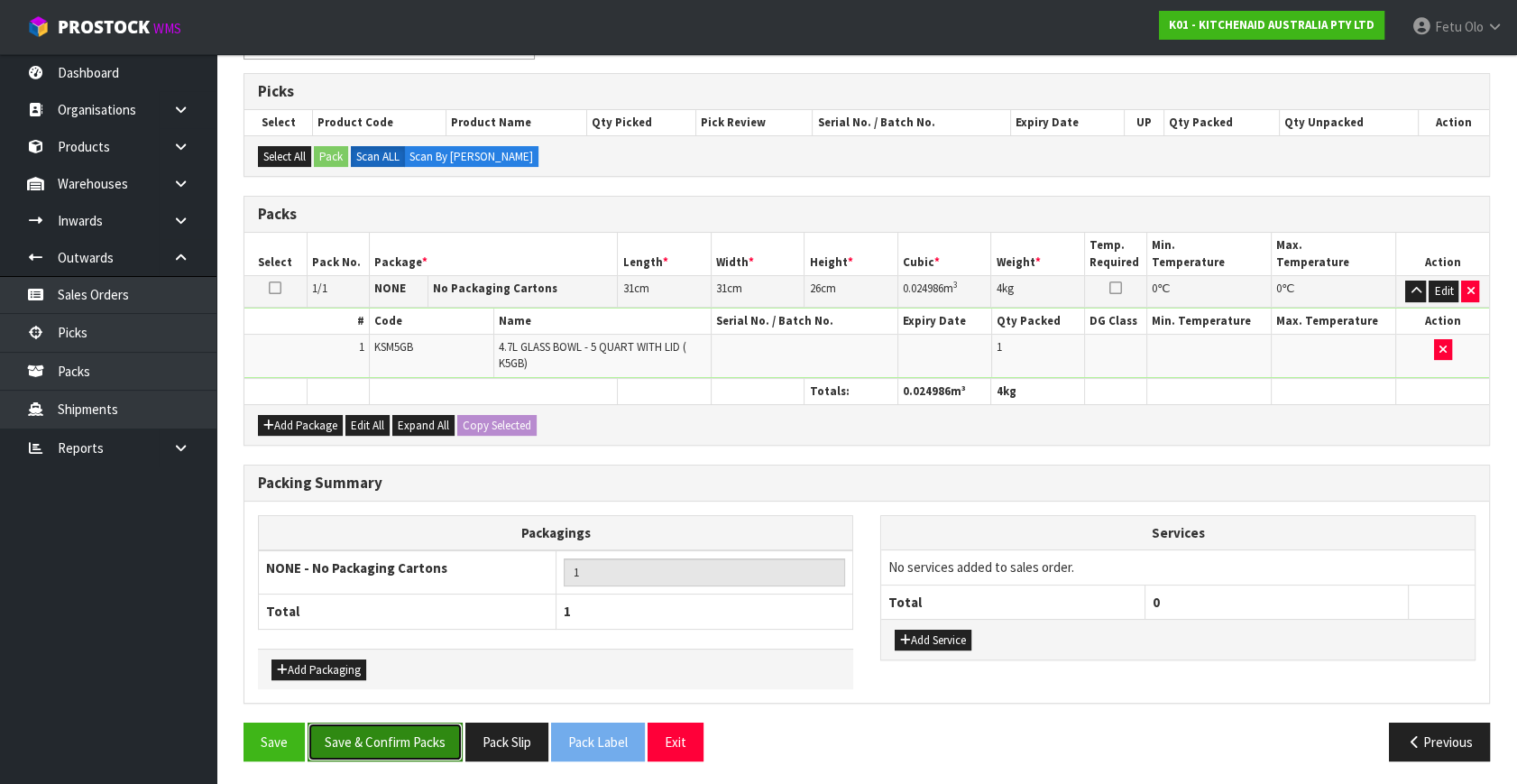
click at [431, 733] on button "Save & Confirm Packs" at bounding box center [385, 742] width 155 height 38
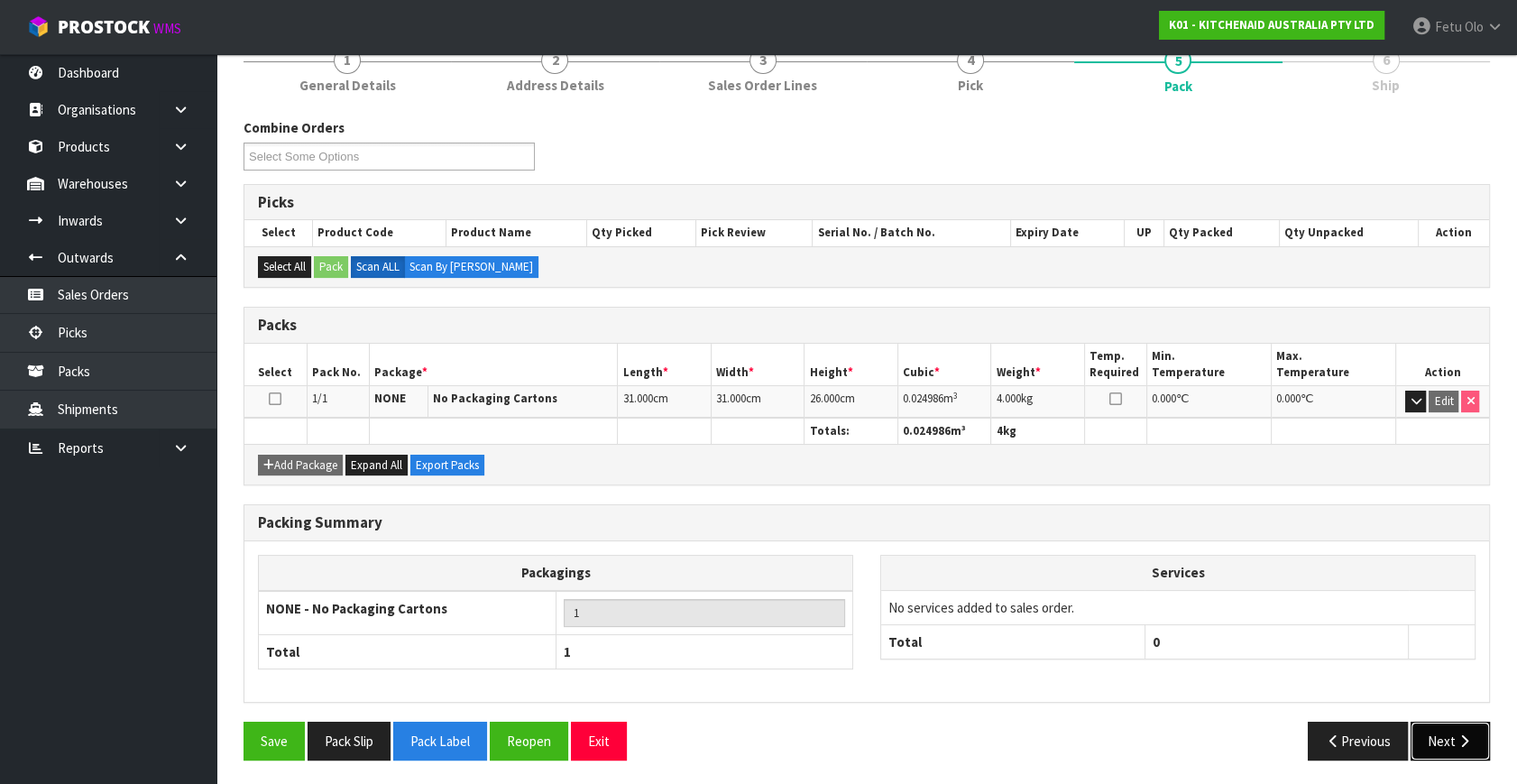
click at [1450, 743] on button "Next" at bounding box center [1450, 741] width 79 height 38
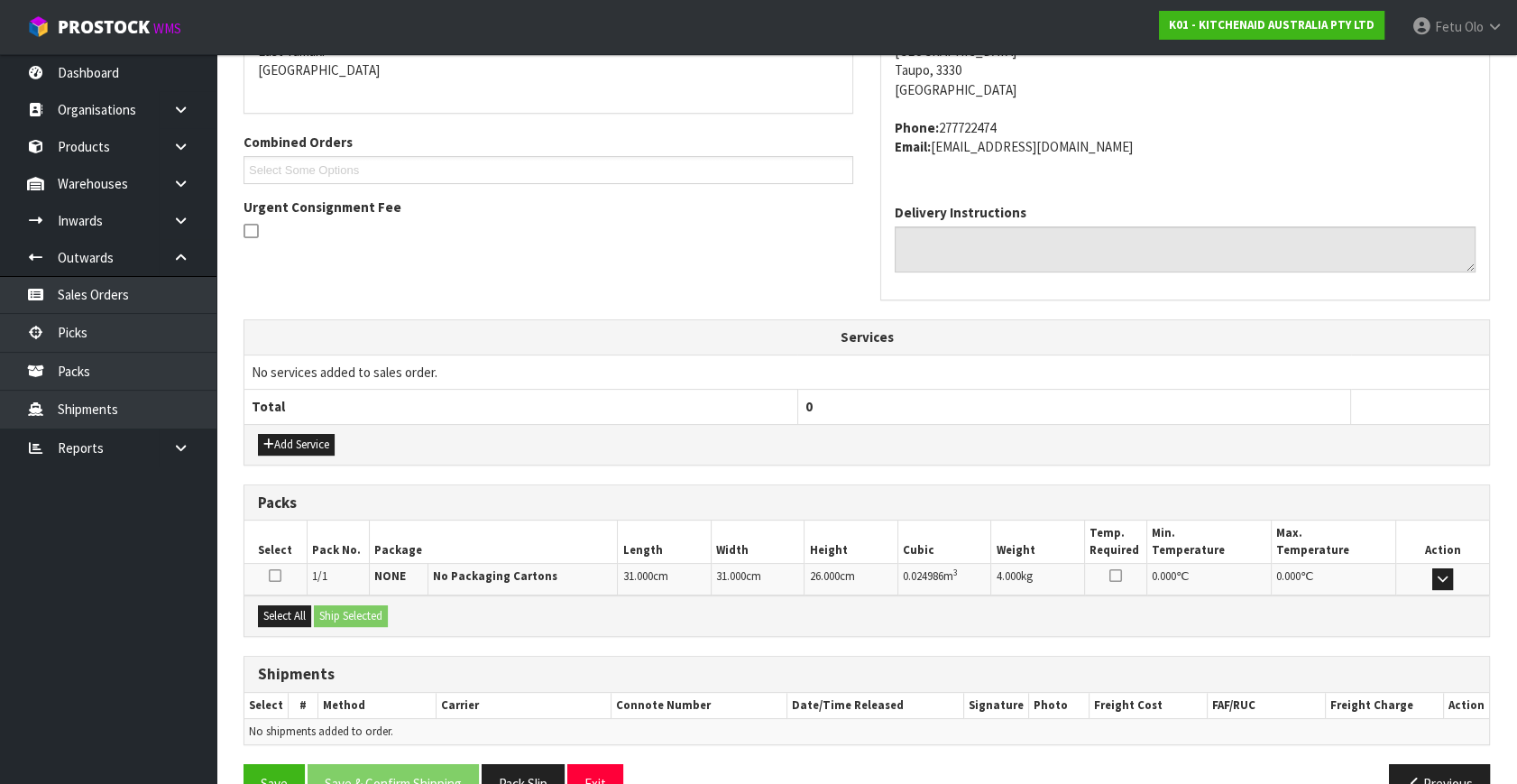
scroll to position [443, 0]
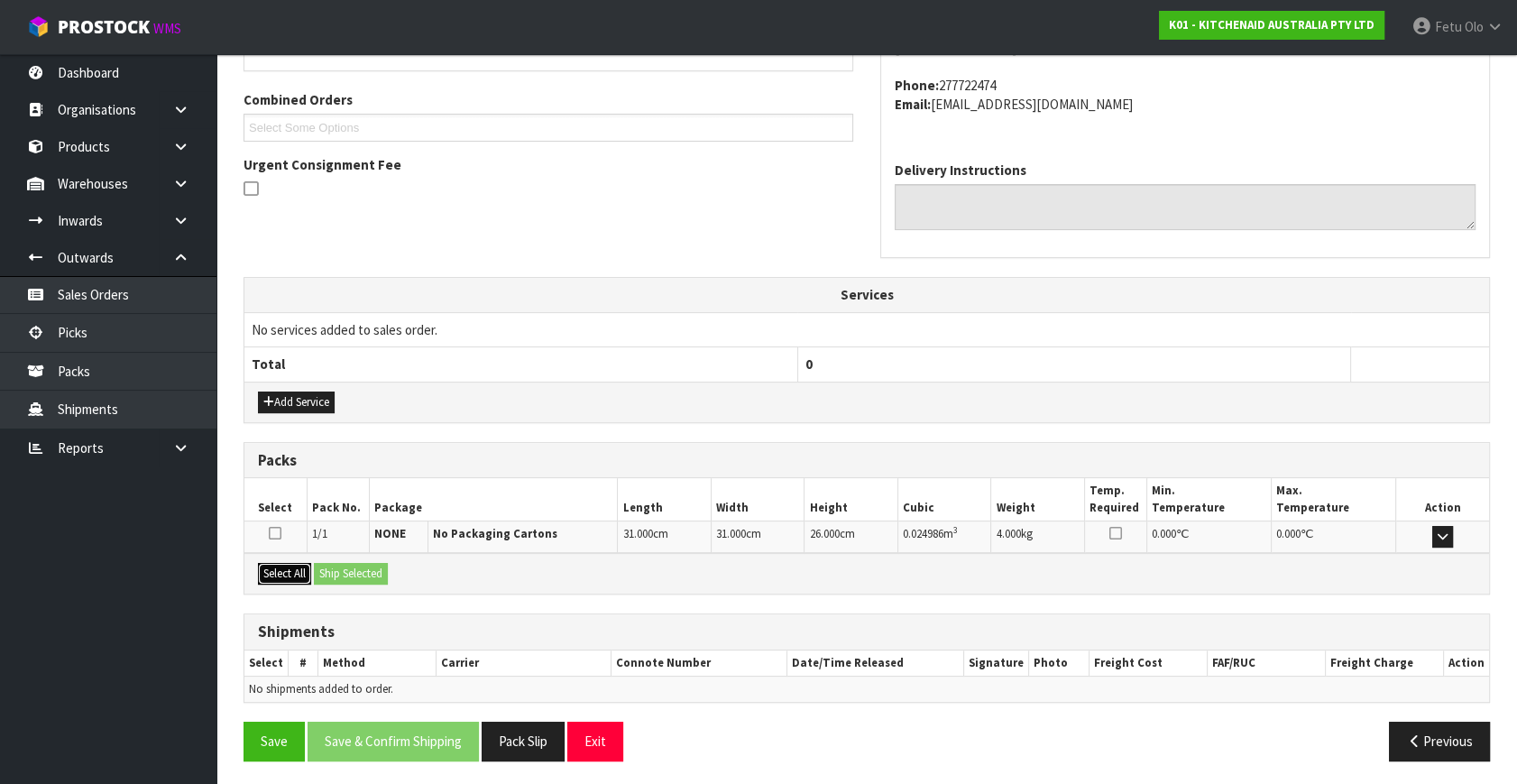
drag, startPoint x: 270, startPoint y: 573, endPoint x: 320, endPoint y: 573, distance: 50.0
click at [297, 573] on button "Select All" at bounding box center [284, 573] width 53 height 21
click at [381, 573] on button "Ship Selected" at bounding box center [350, 573] width 74 height 21
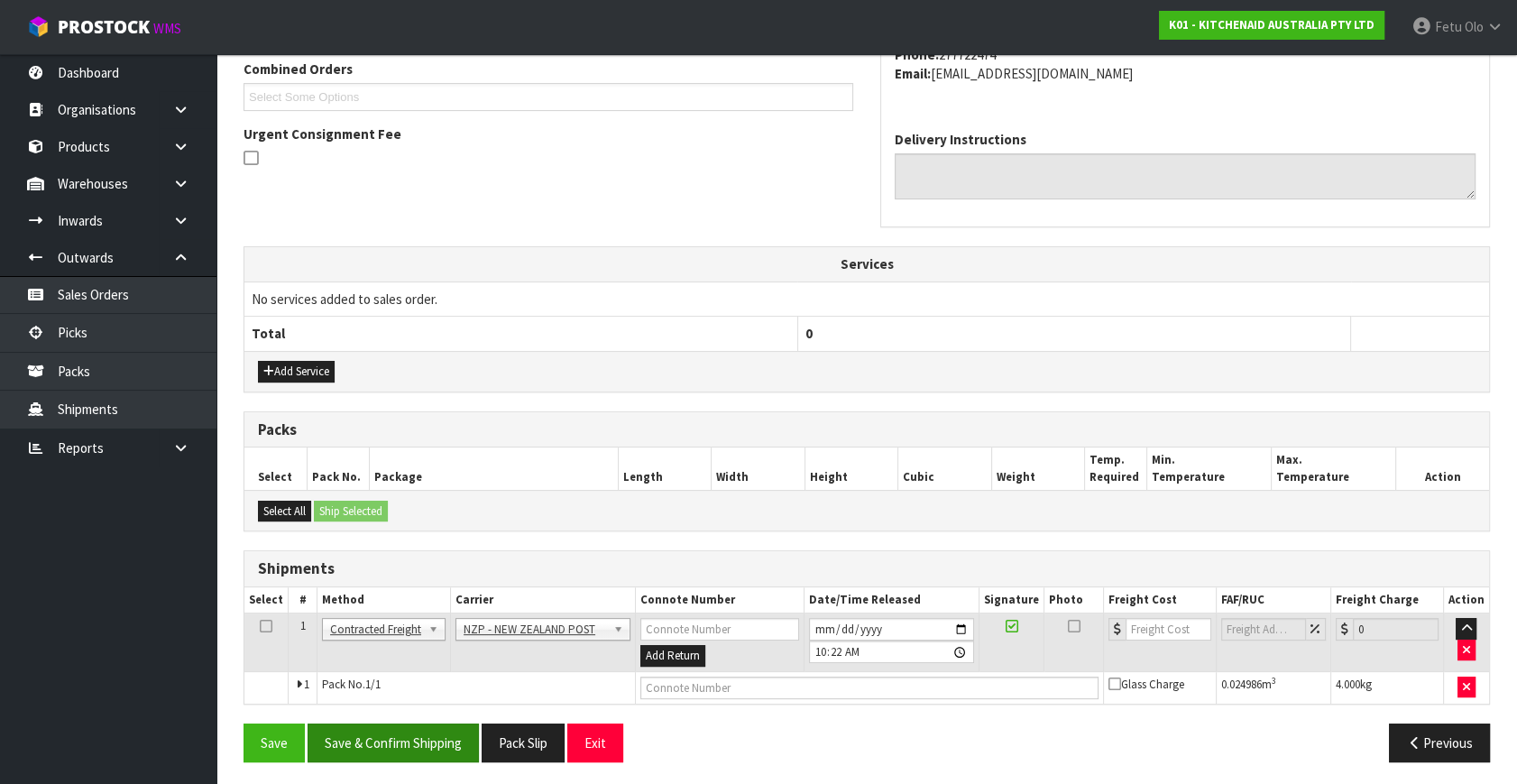
scroll to position [476, 0]
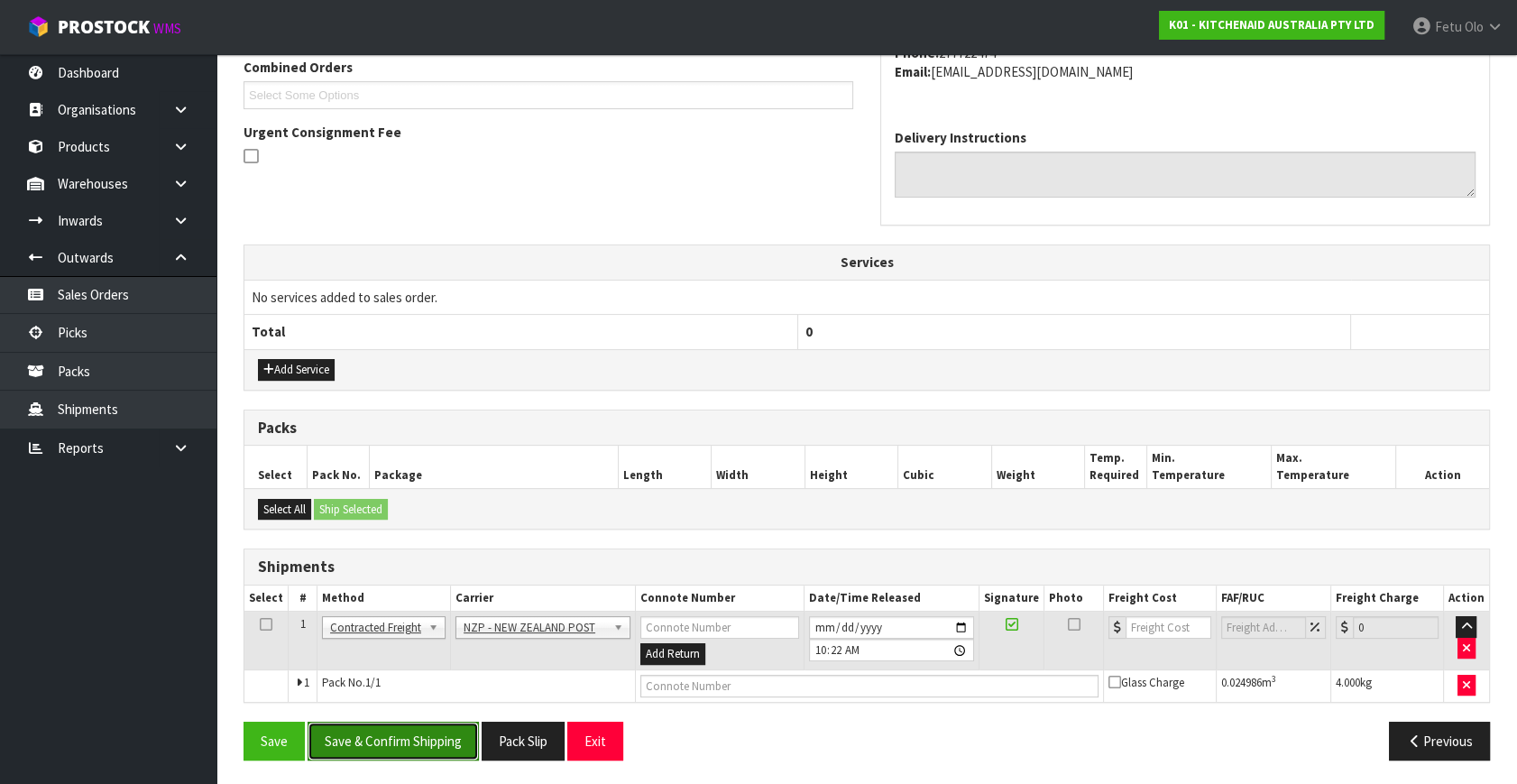
click at [398, 732] on button "Save & Confirm Shipping" at bounding box center [393, 741] width 171 height 38
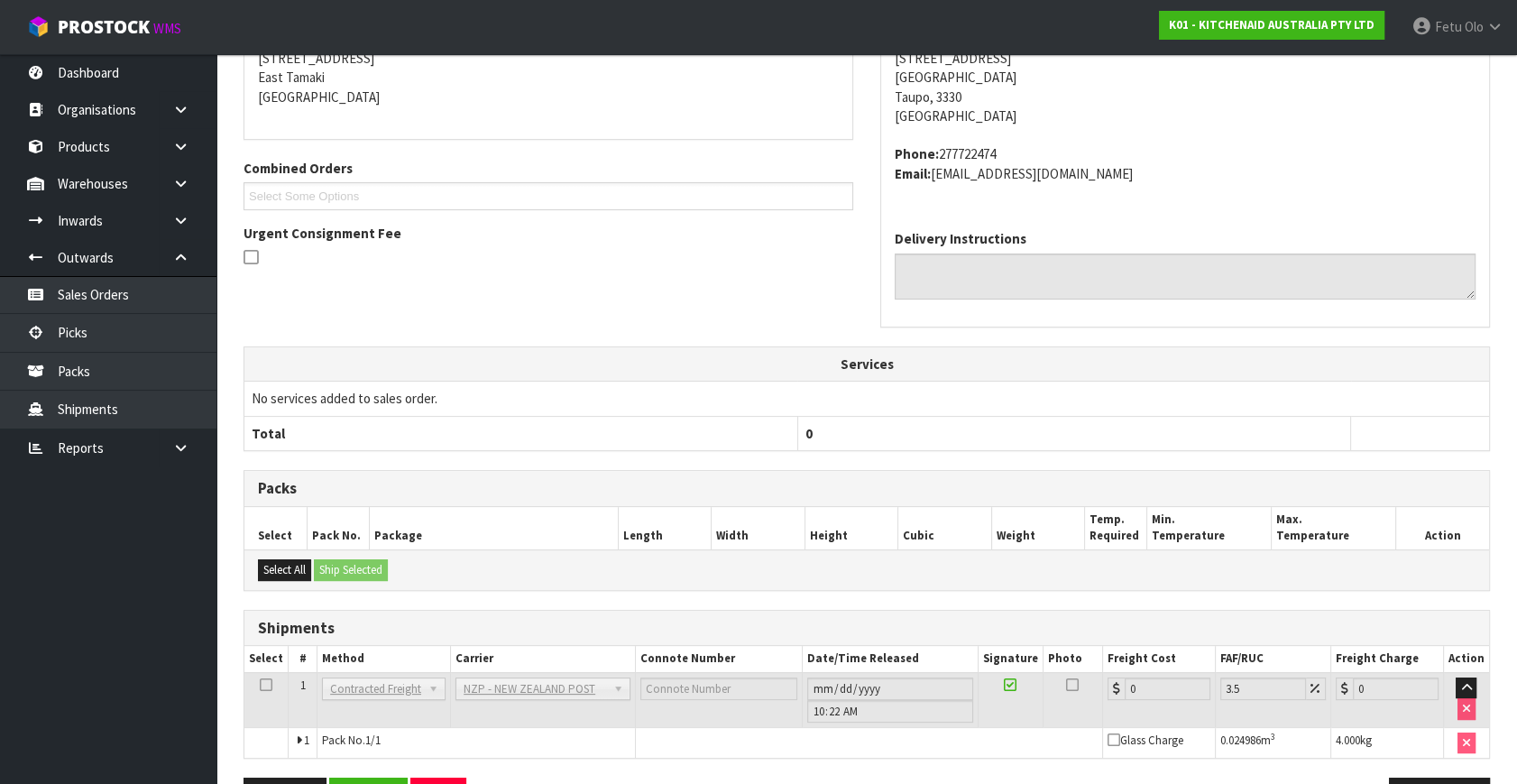
scroll to position [451, 0]
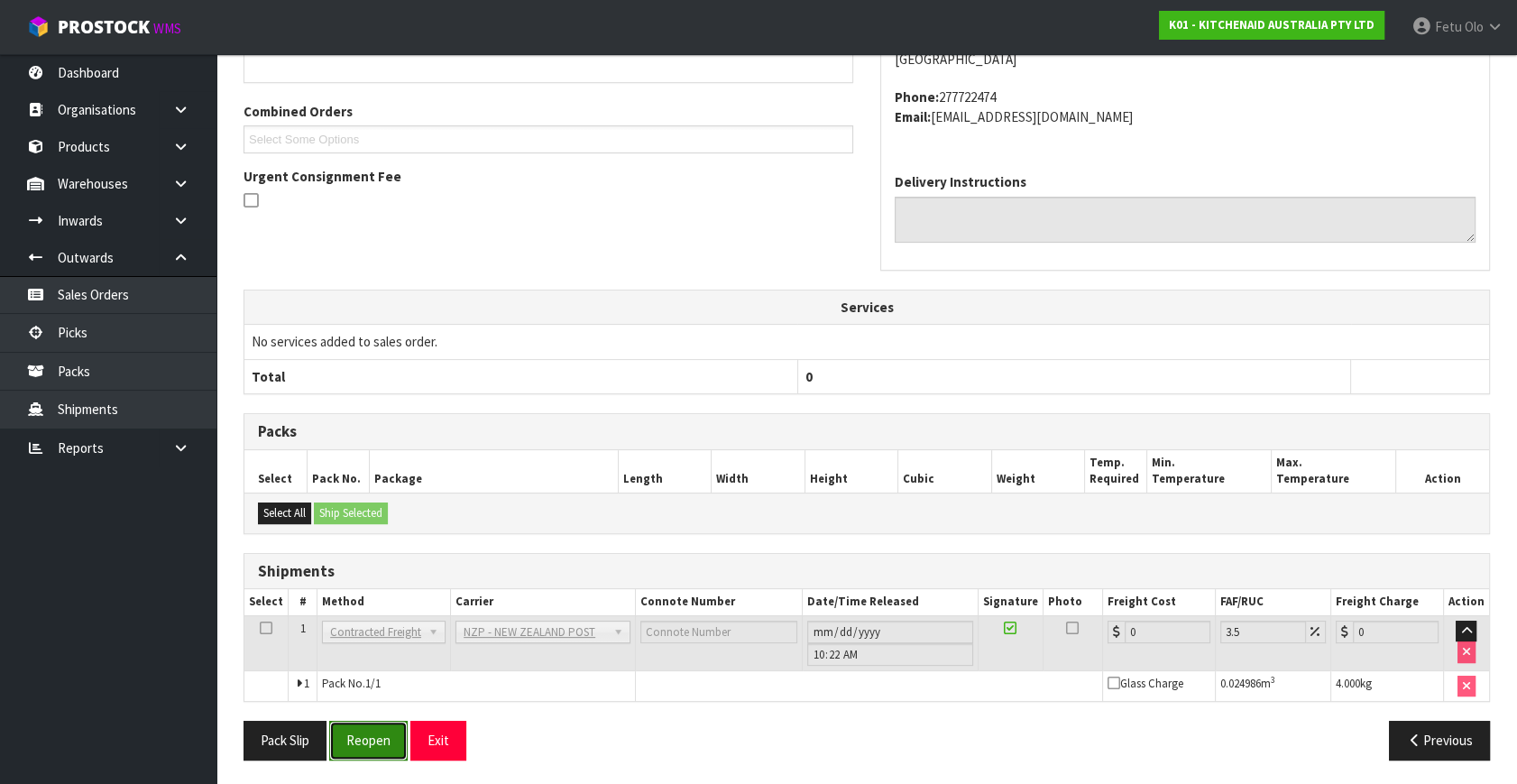
click at [361, 732] on button "Reopen" at bounding box center [368, 740] width 79 height 38
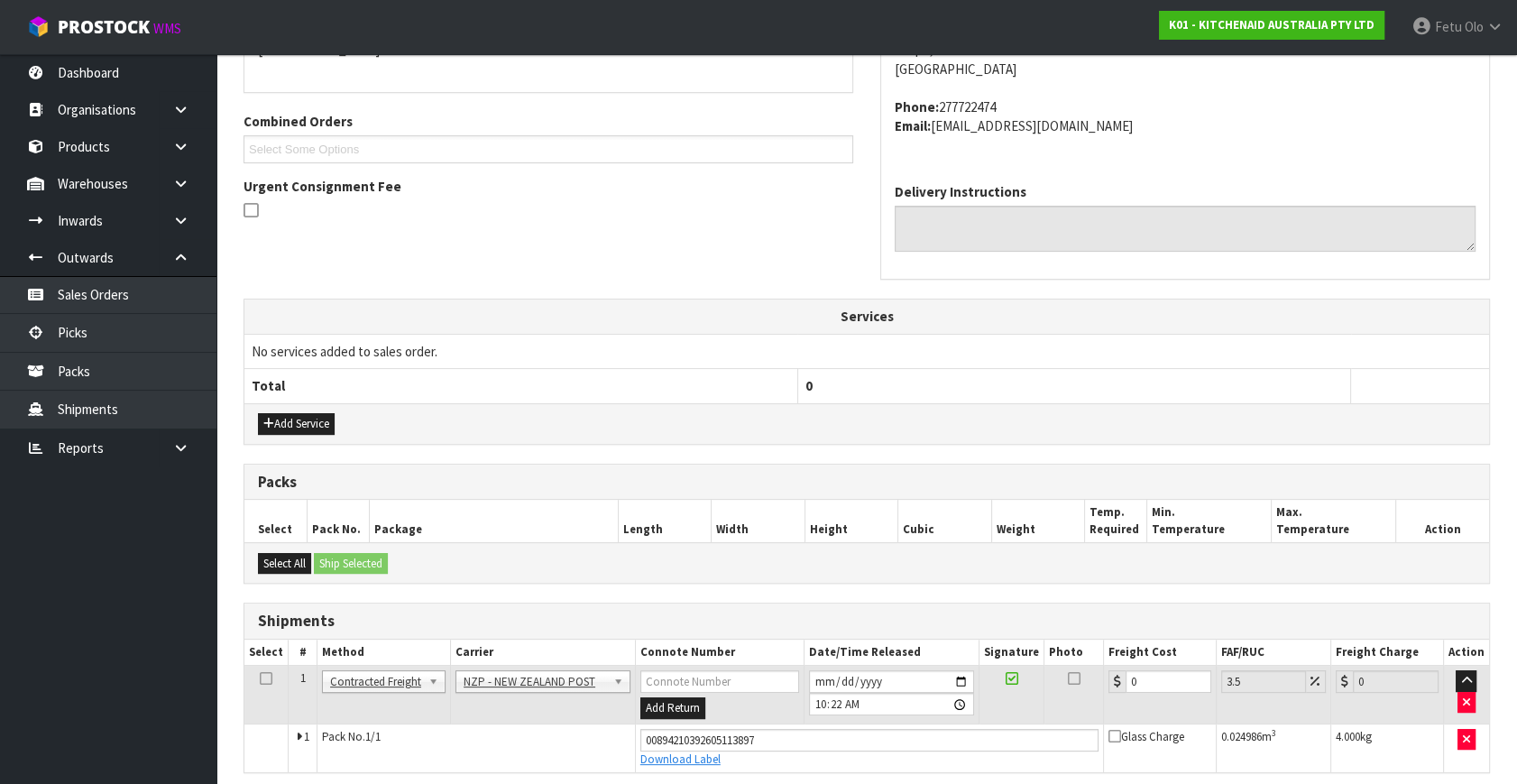
scroll to position [432, 0]
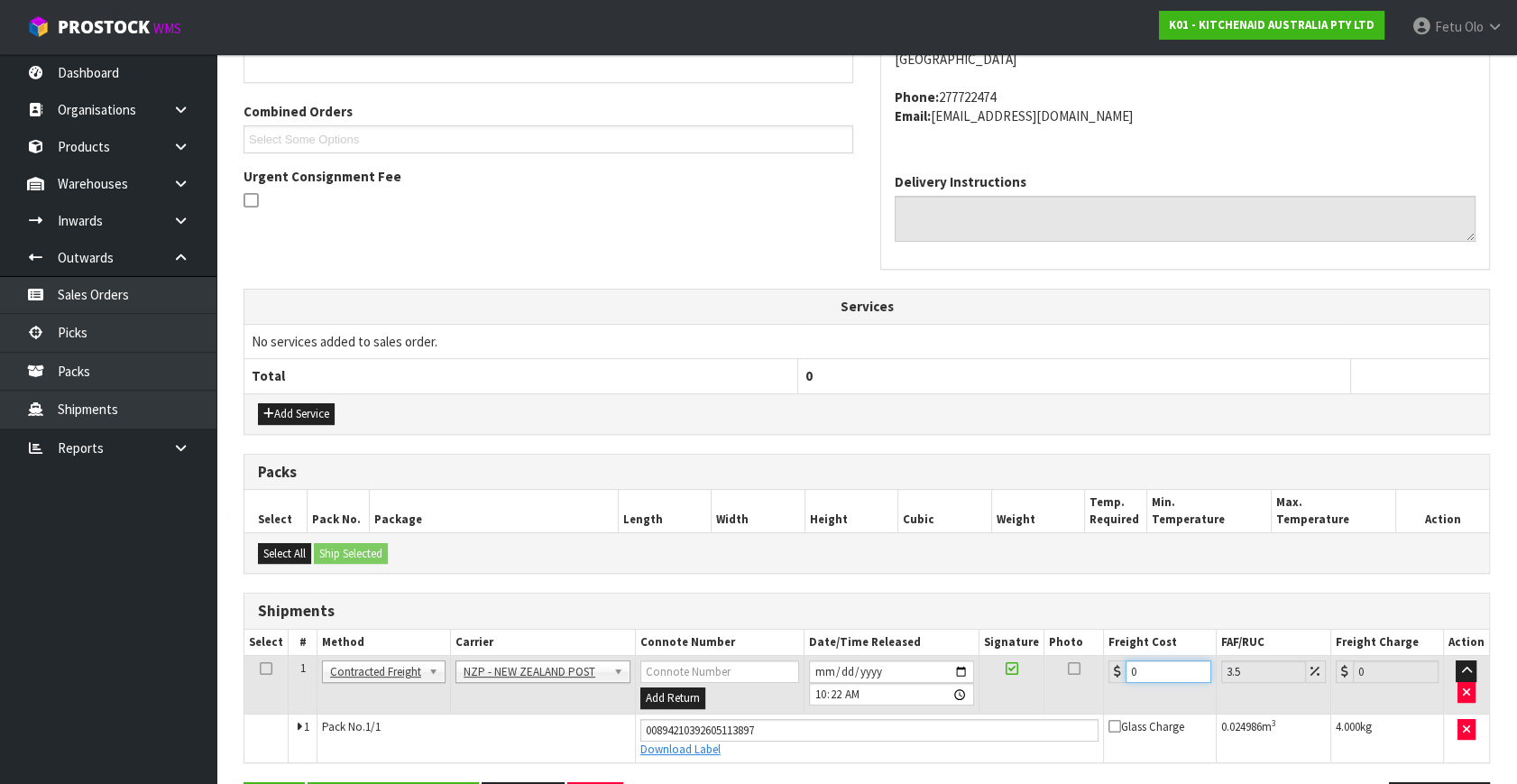
drag, startPoint x: 1135, startPoint y: 668, endPoint x: 1040, endPoint y: 701, distance: 100.6
click at [1040, 701] on tr "1 Client Local Pickup Customer Local Pickup Company Freight Contracted Freight …" at bounding box center [867, 684] width 1245 height 59
type input "8"
type input "8.28"
type input "8.4"
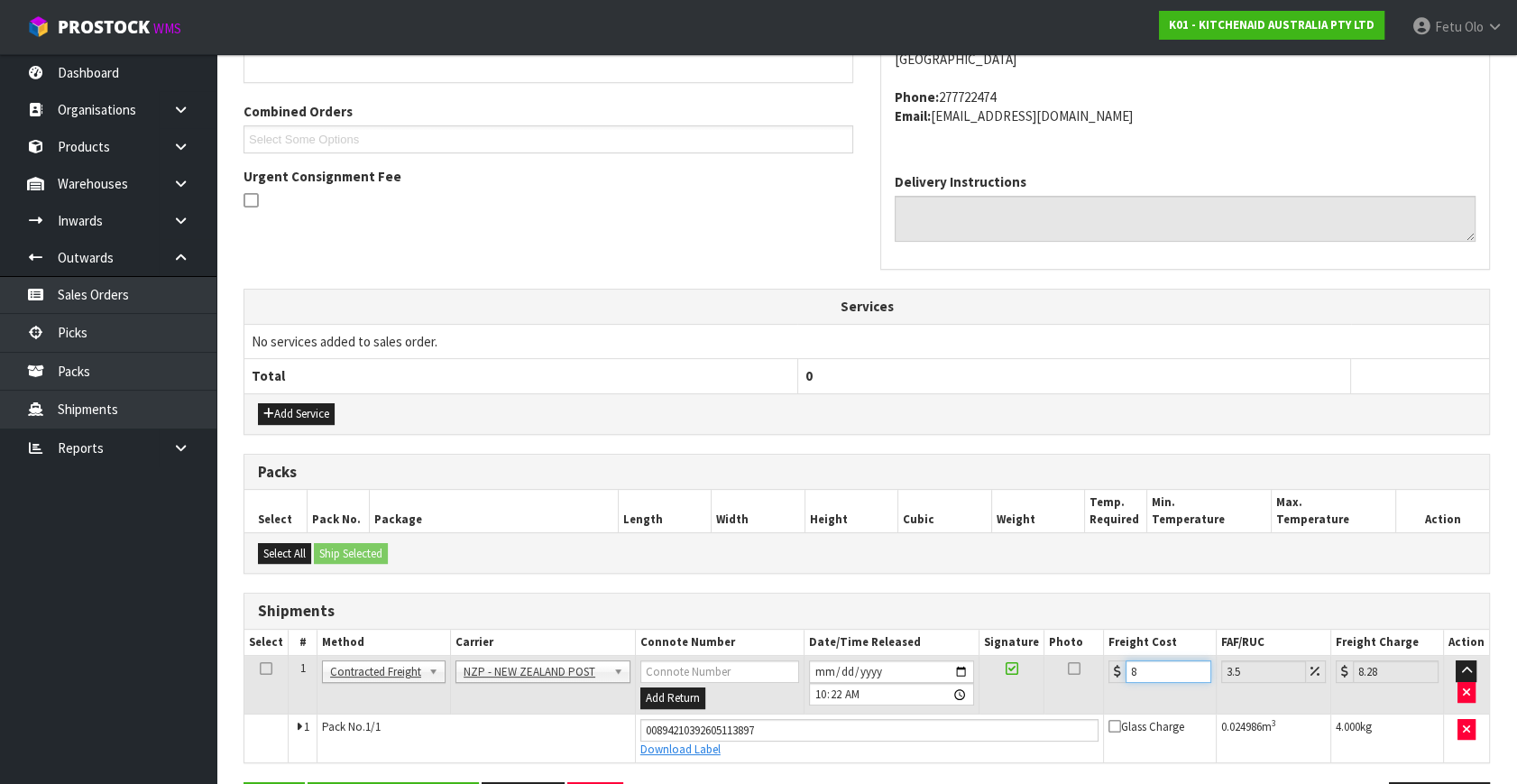
type input "8.69"
type input "8.45"
type input "8.75"
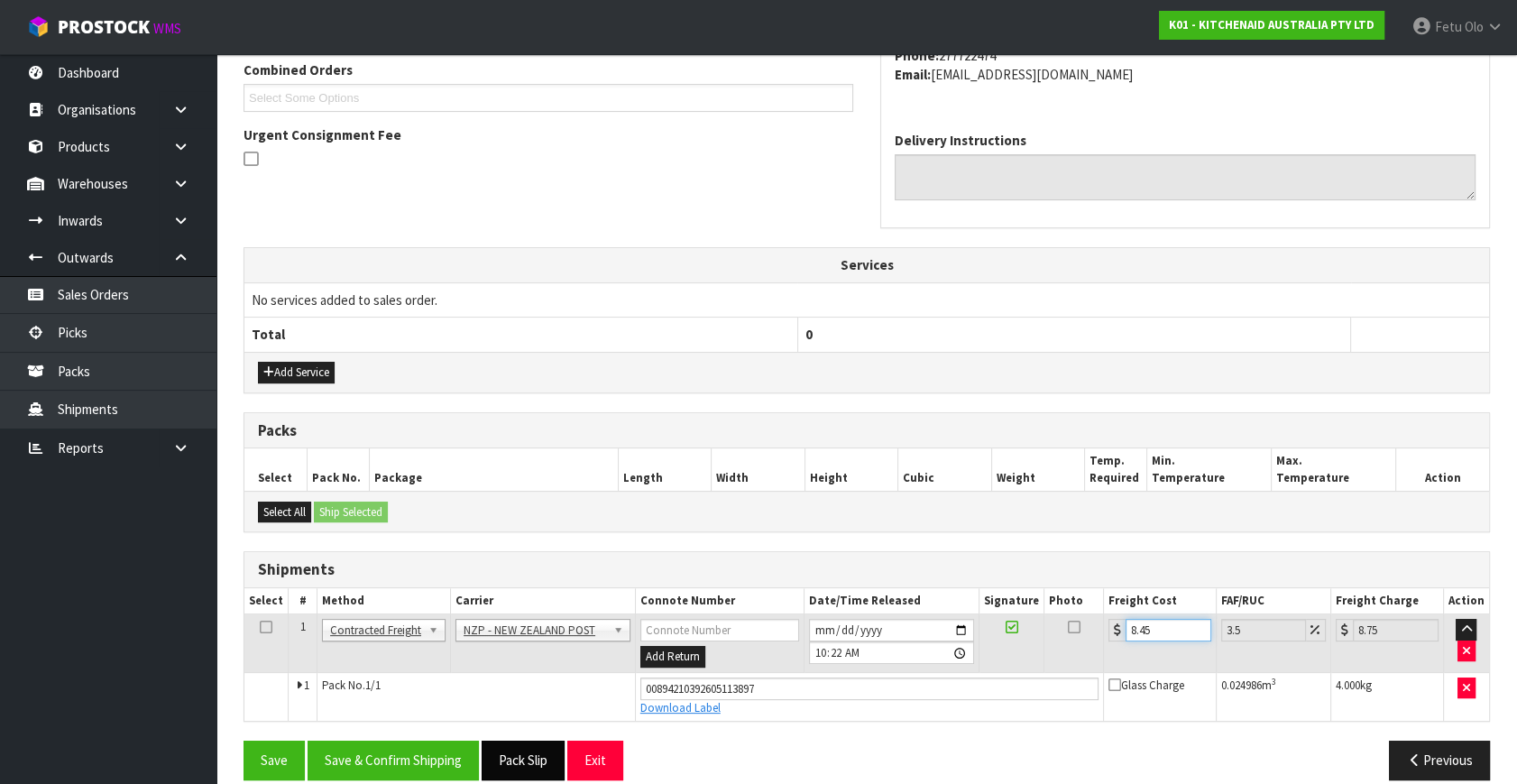
scroll to position [493, 0]
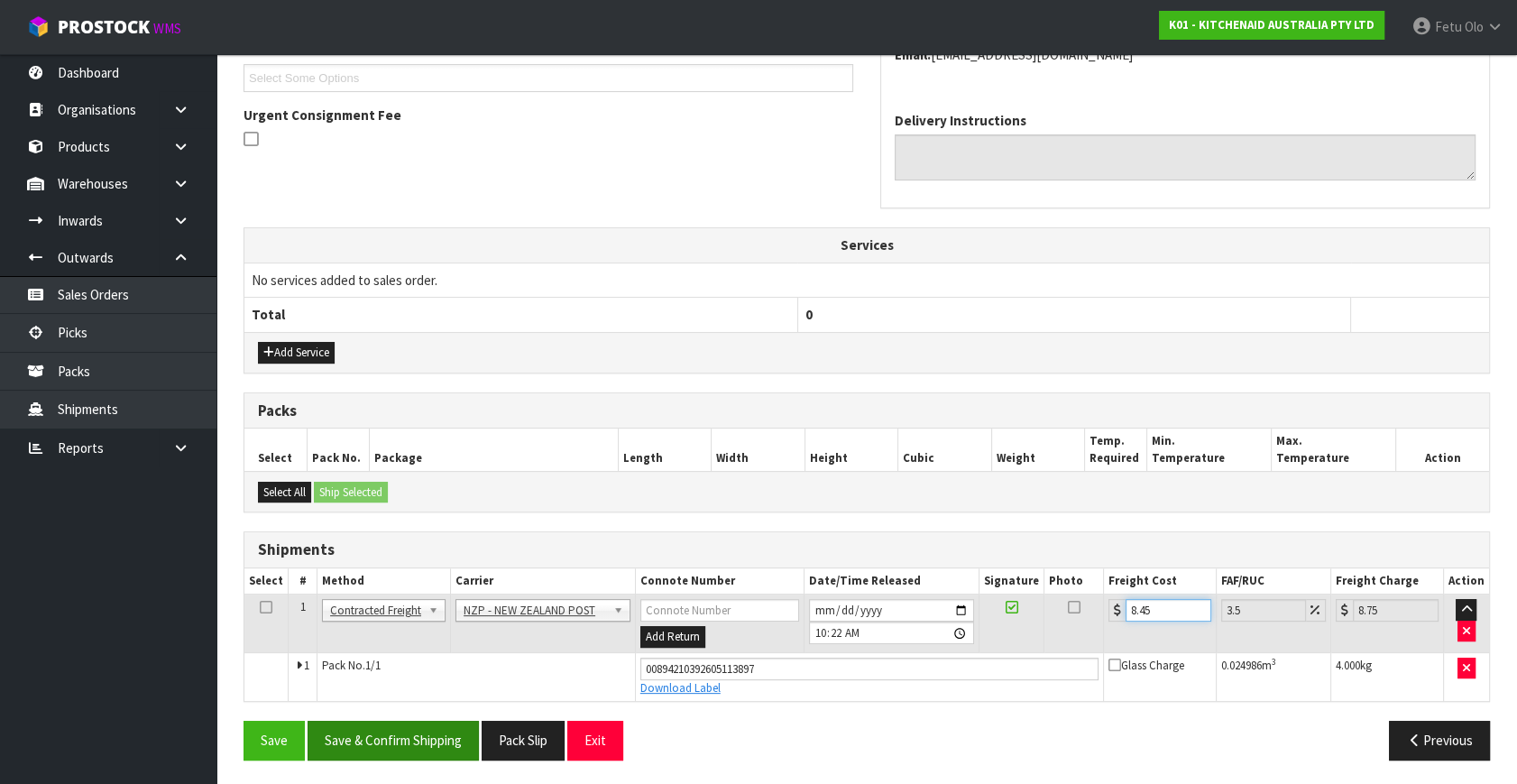
type input "8.45"
click at [446, 721] on button "Save & Confirm Shipping" at bounding box center [393, 740] width 171 height 38
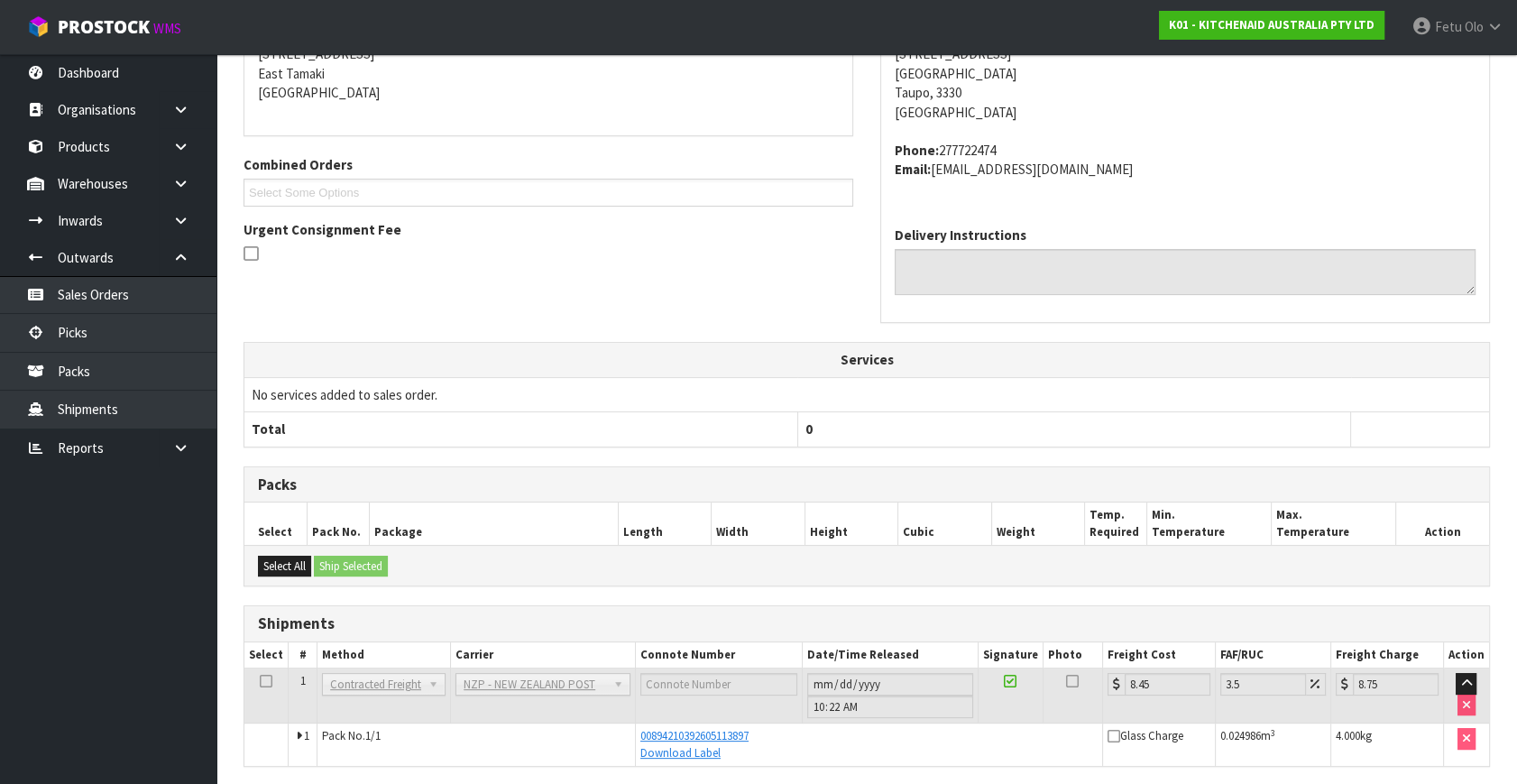
scroll to position [410, 0]
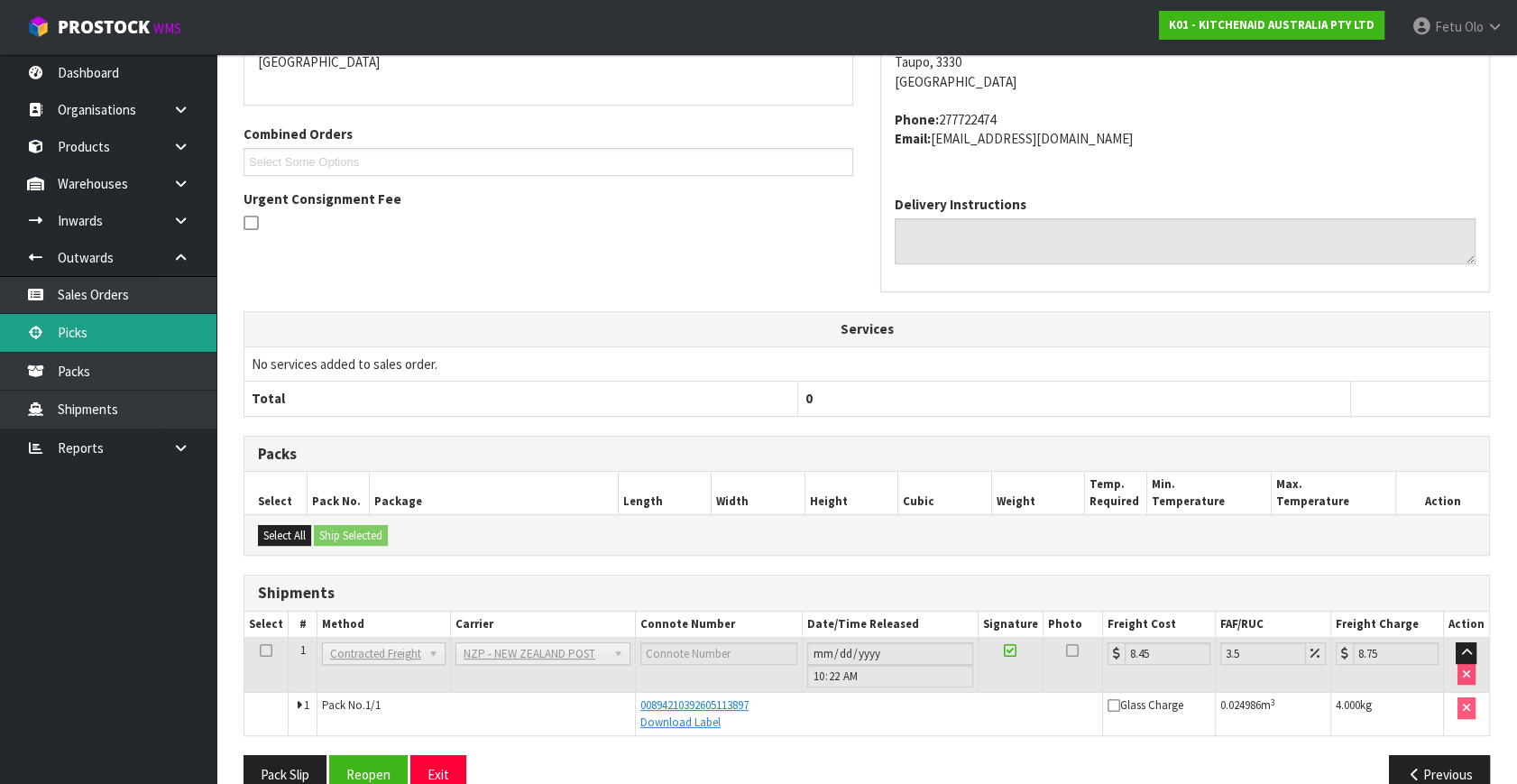
click at [83, 334] on link "Picks" at bounding box center [108, 332] width 216 height 37
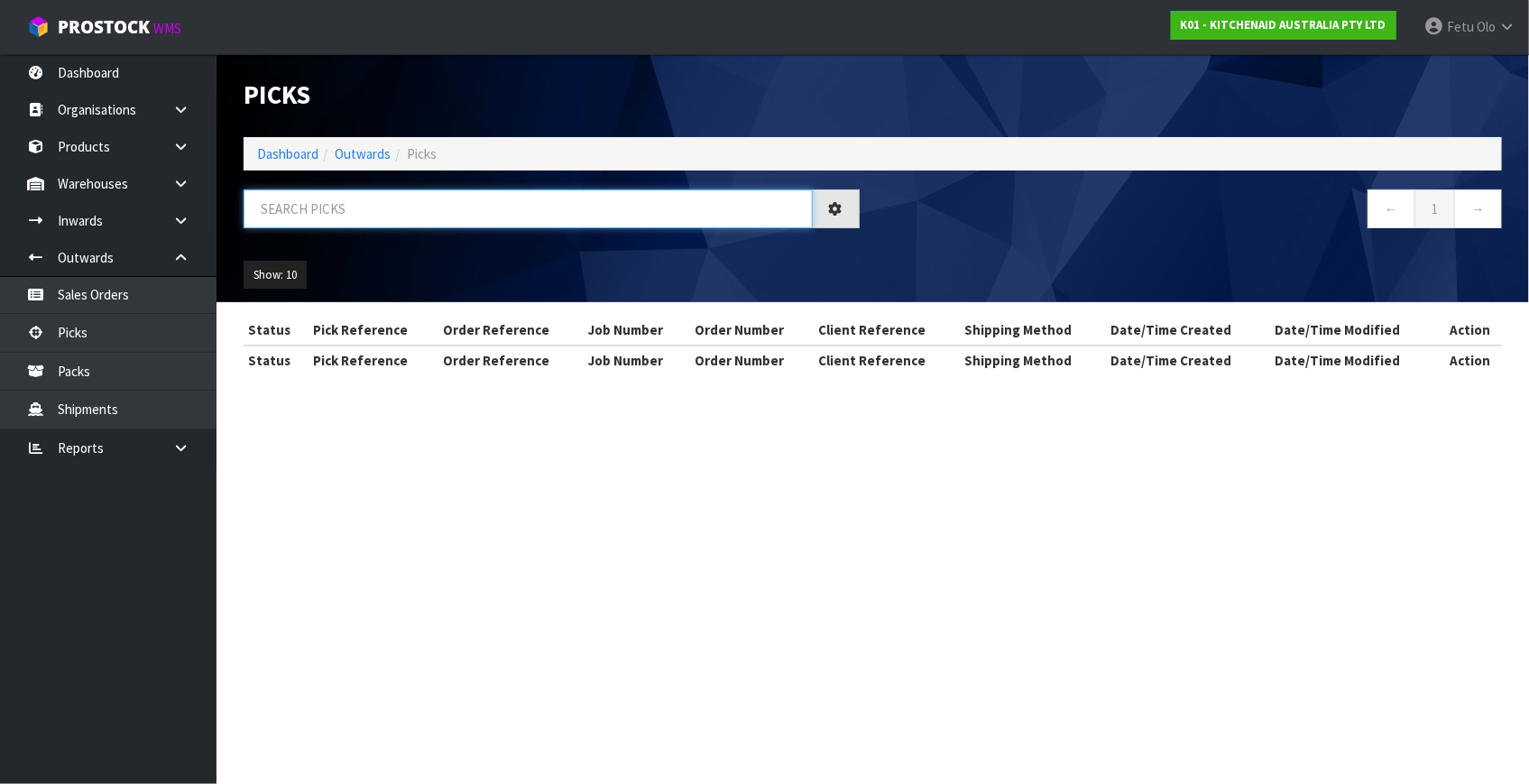
click at [325, 206] on input "text" at bounding box center [527, 209] width 569 height 38
type input "79915"
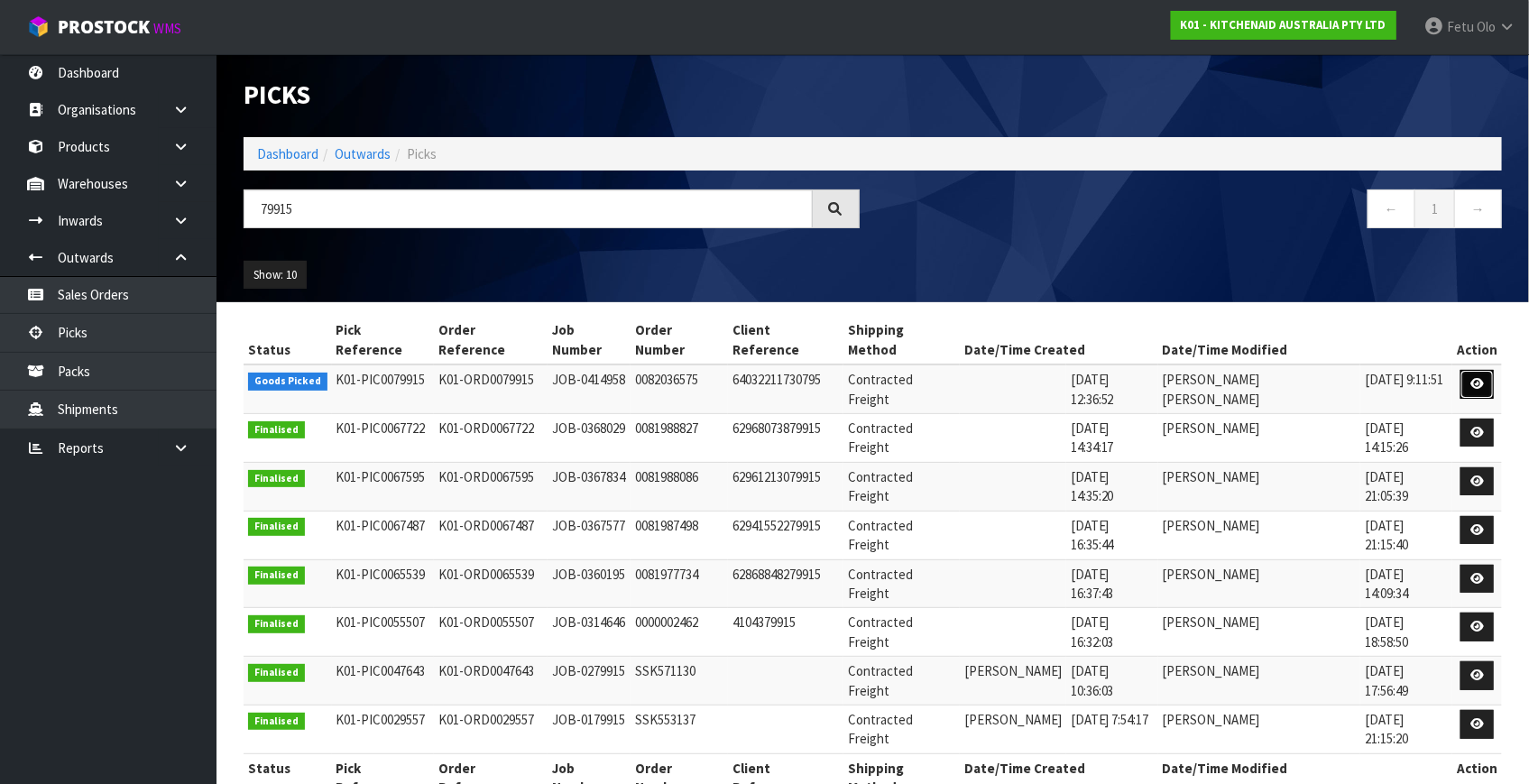
click at [1464, 369] on link at bounding box center [1477, 384] width 34 height 29
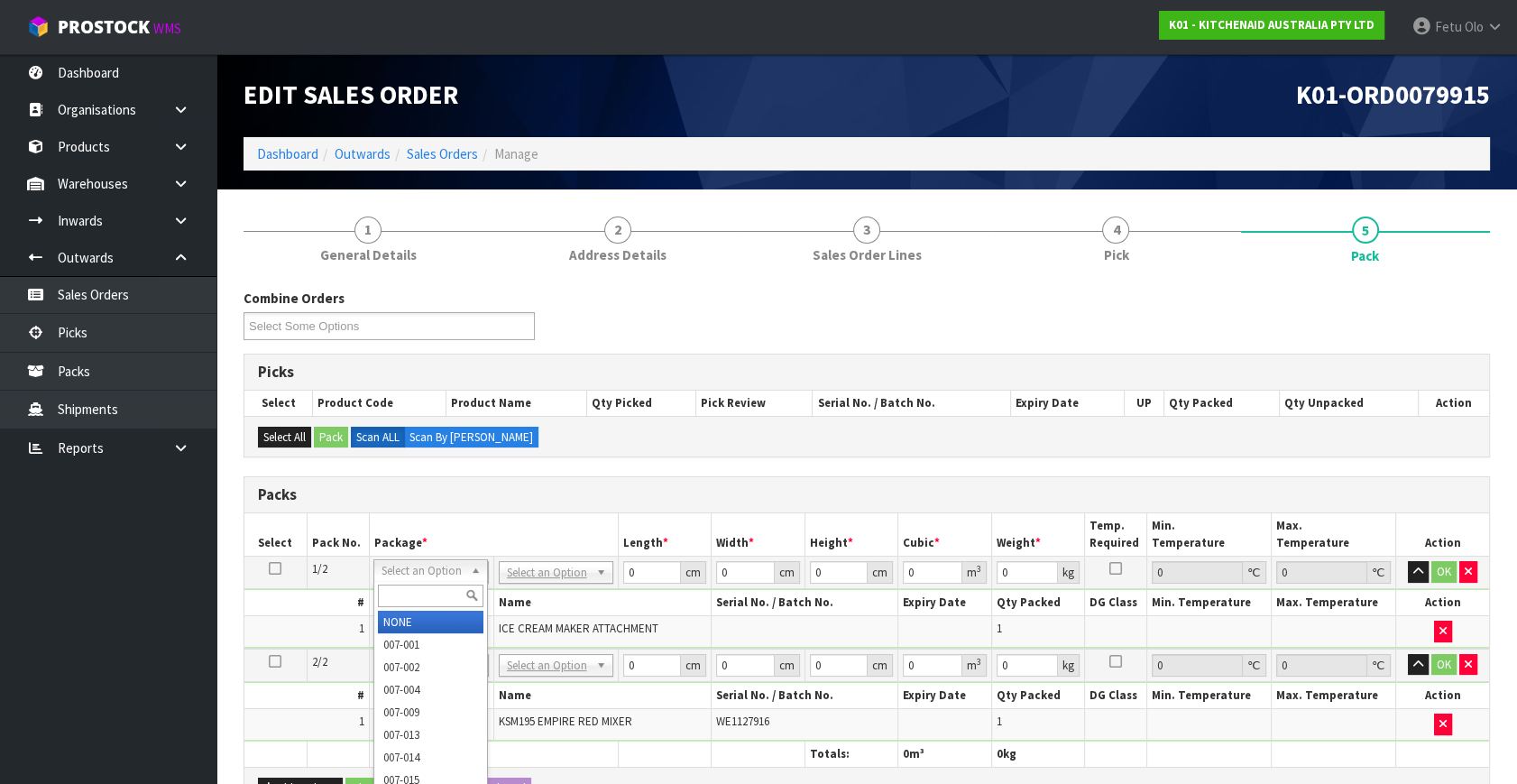
click at [403, 595] on input "text" at bounding box center [431, 594] width 106 height 22
click at [391, 595] on input "text" at bounding box center [431, 594] width 106 height 22
type input "011"
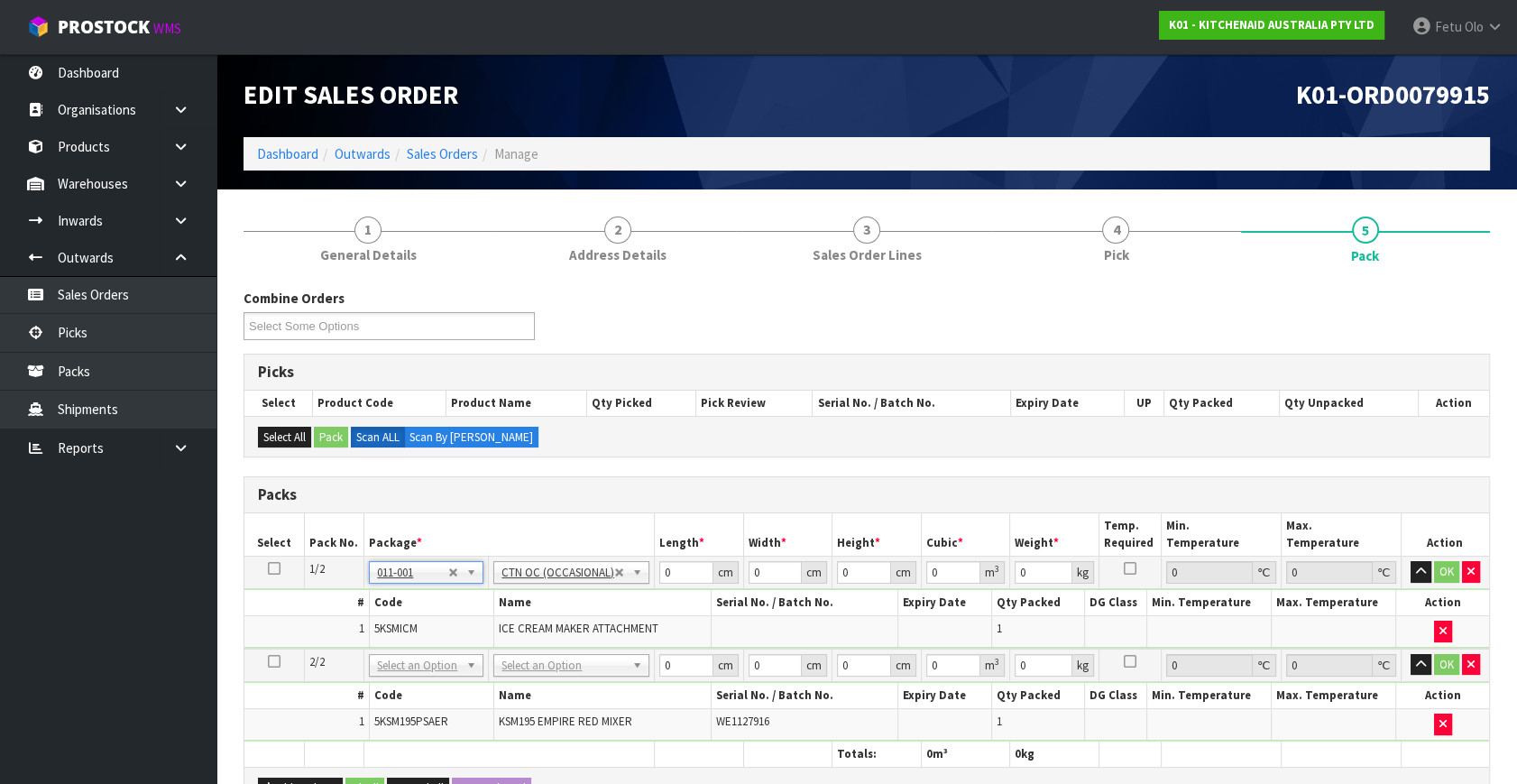
type input "3.36"
drag, startPoint x: 687, startPoint y: 569, endPoint x: 438, endPoint y: 618, distance: 253.8
click at [438, 618] on tbody "1/2 NONE 007-001 007-002 007-004 007-009 007-013 007-014 007-015 007-017 007-01…" at bounding box center [867, 602] width 1245 height 92
type input "29"
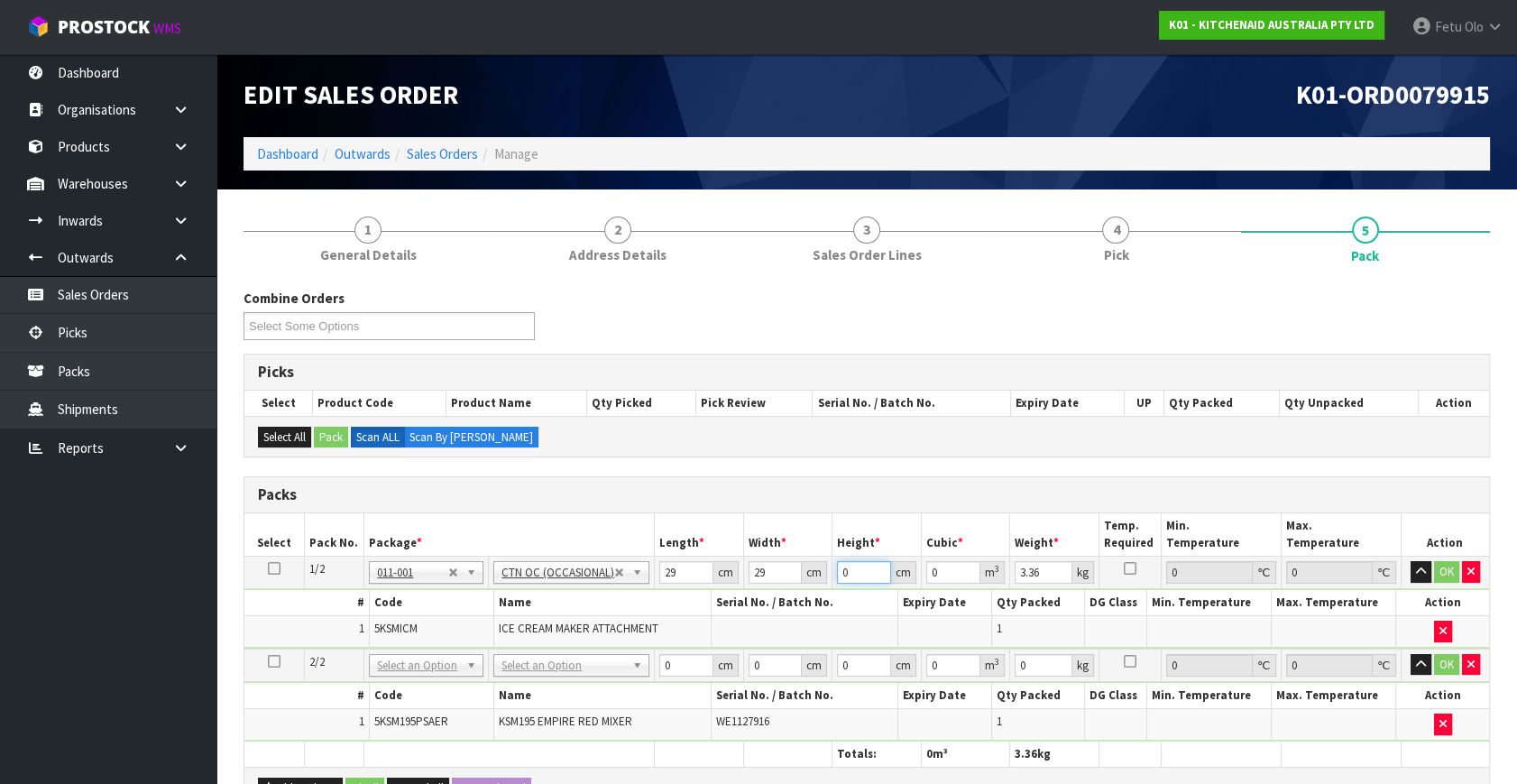
type input "3"
type input "0.002523"
type input "31"
type input "0.026071"
type input "31"
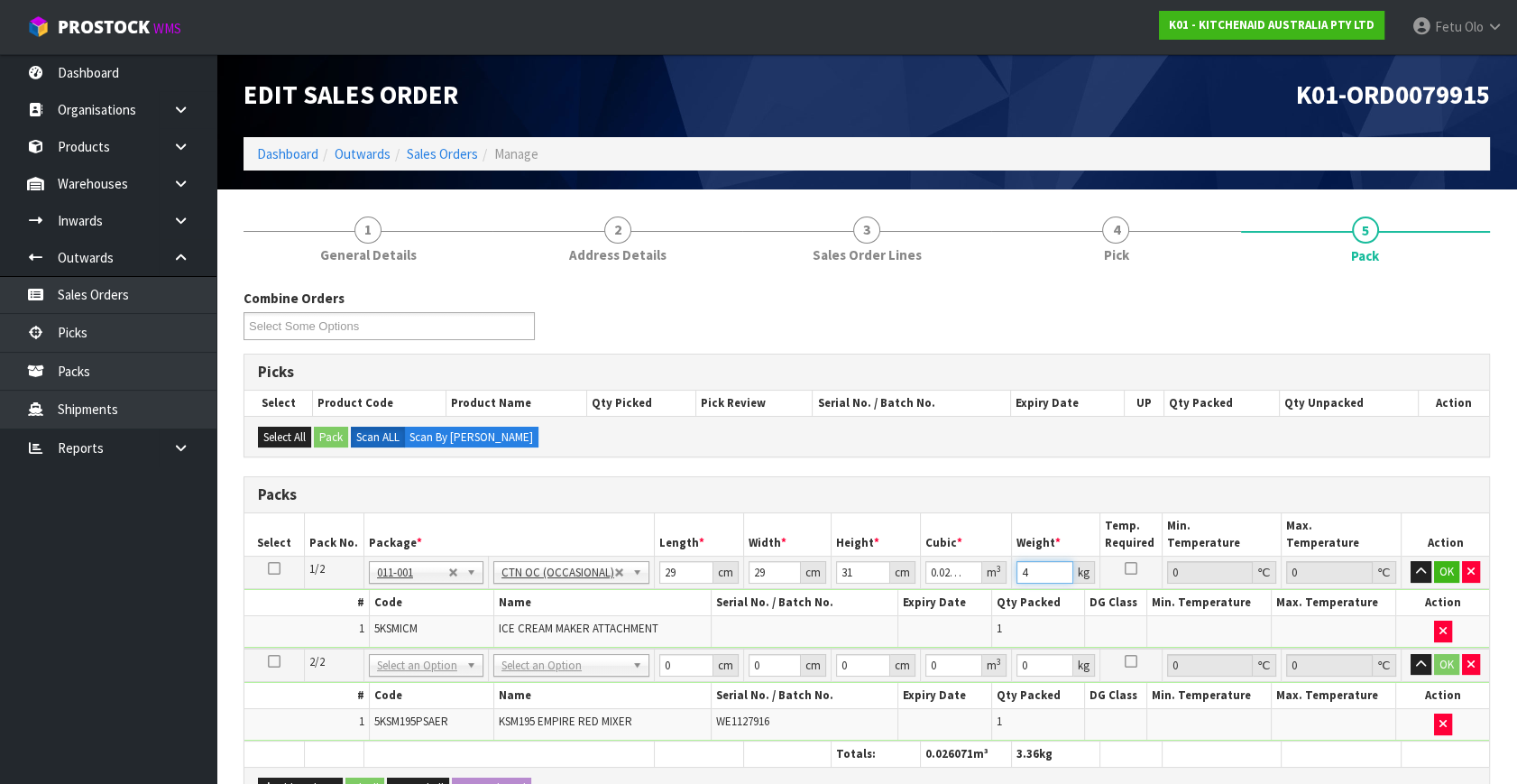
type input "4"
click button "OK" at bounding box center [1446, 571] width 25 height 21
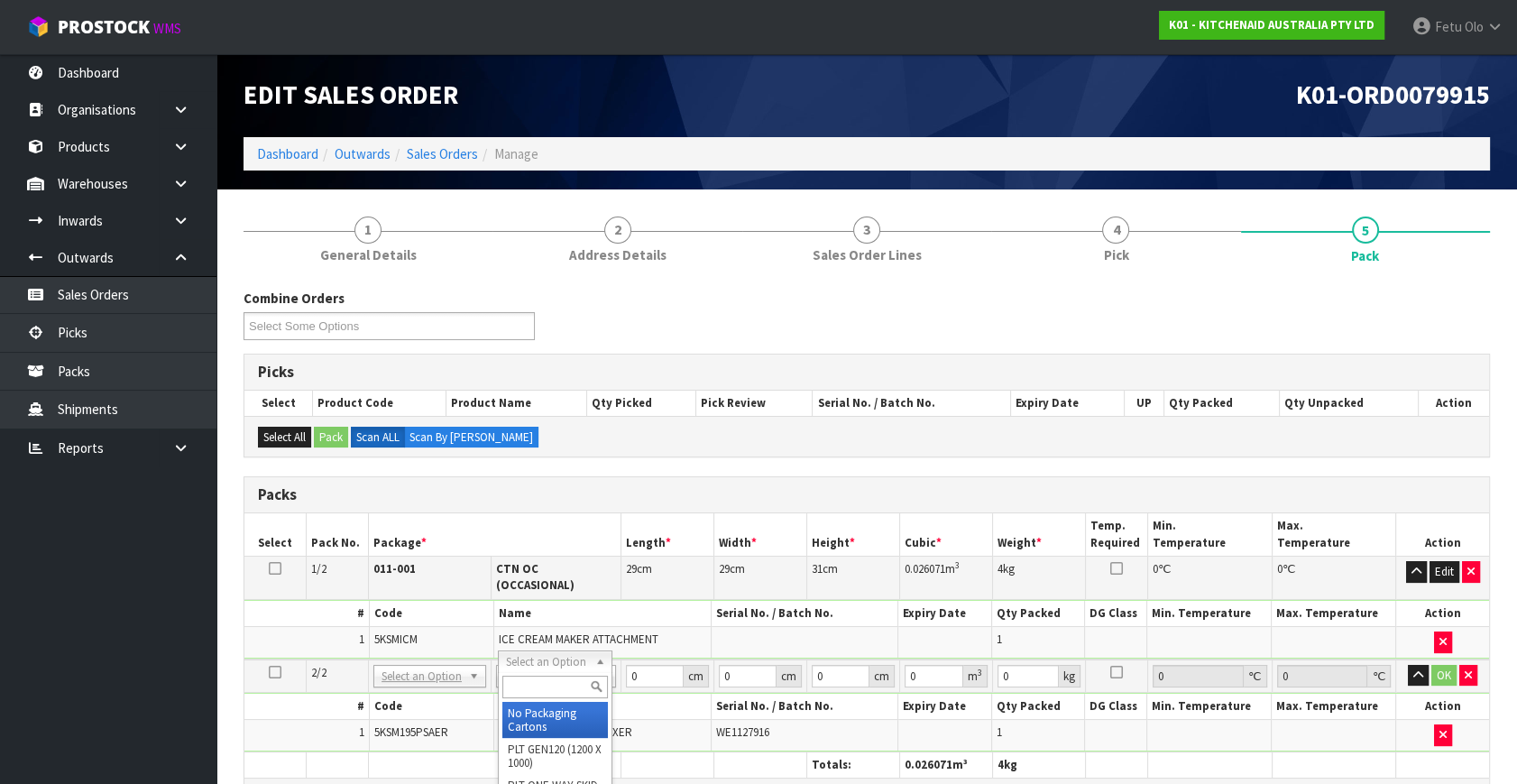
drag, startPoint x: 560, startPoint y: 703, endPoint x: 592, endPoint y: 710, distance: 32.8
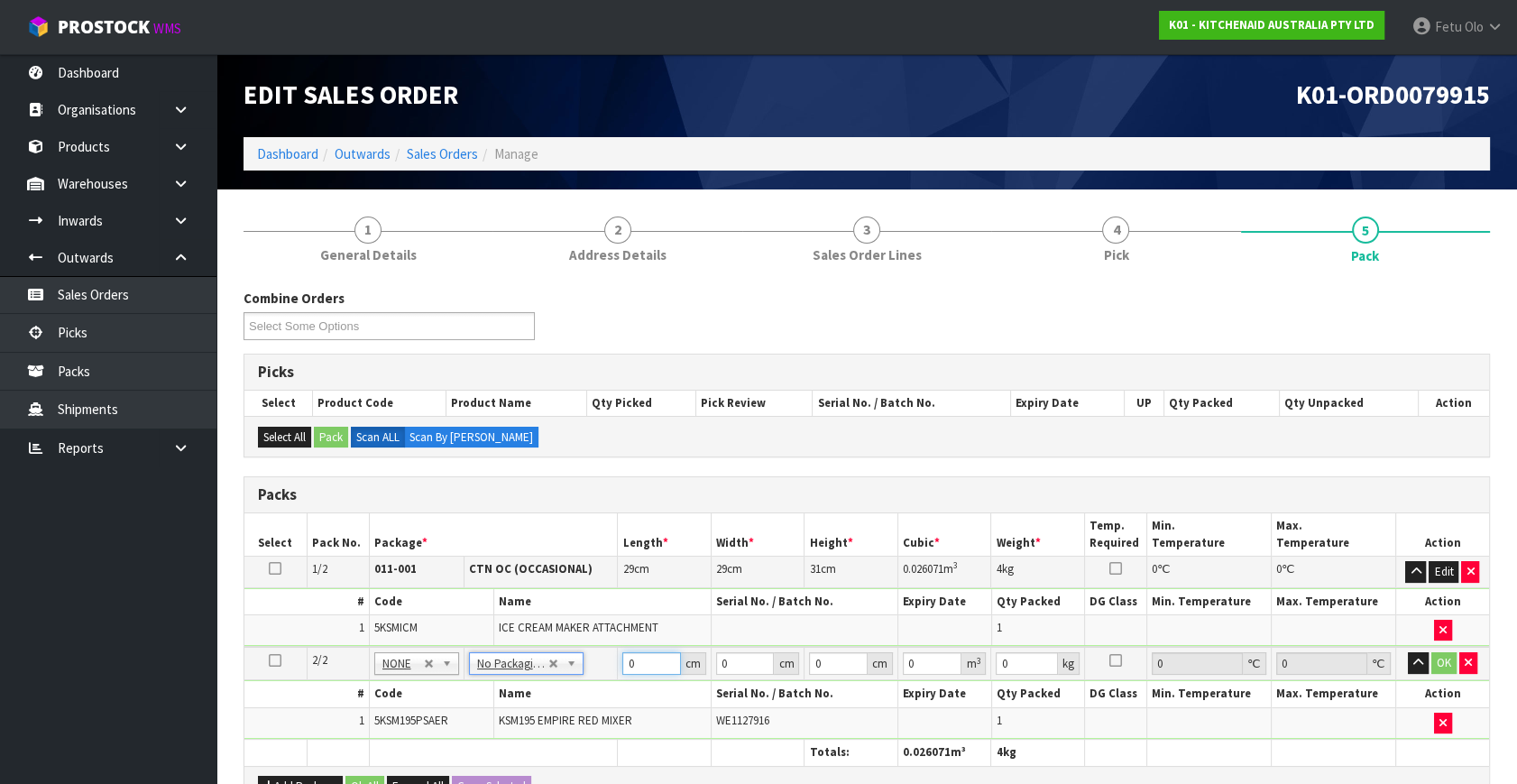
drag, startPoint x: 605, startPoint y: 677, endPoint x: 570, endPoint y: 694, distance: 38.9
click at [570, 694] on tbody "2/2 NONE 007-001 007-002 007-004 007-009 007-013 007-014 007-015 007-017 007-01…" at bounding box center [867, 693] width 1245 height 92
type input "42"
type input "29"
type input "4"
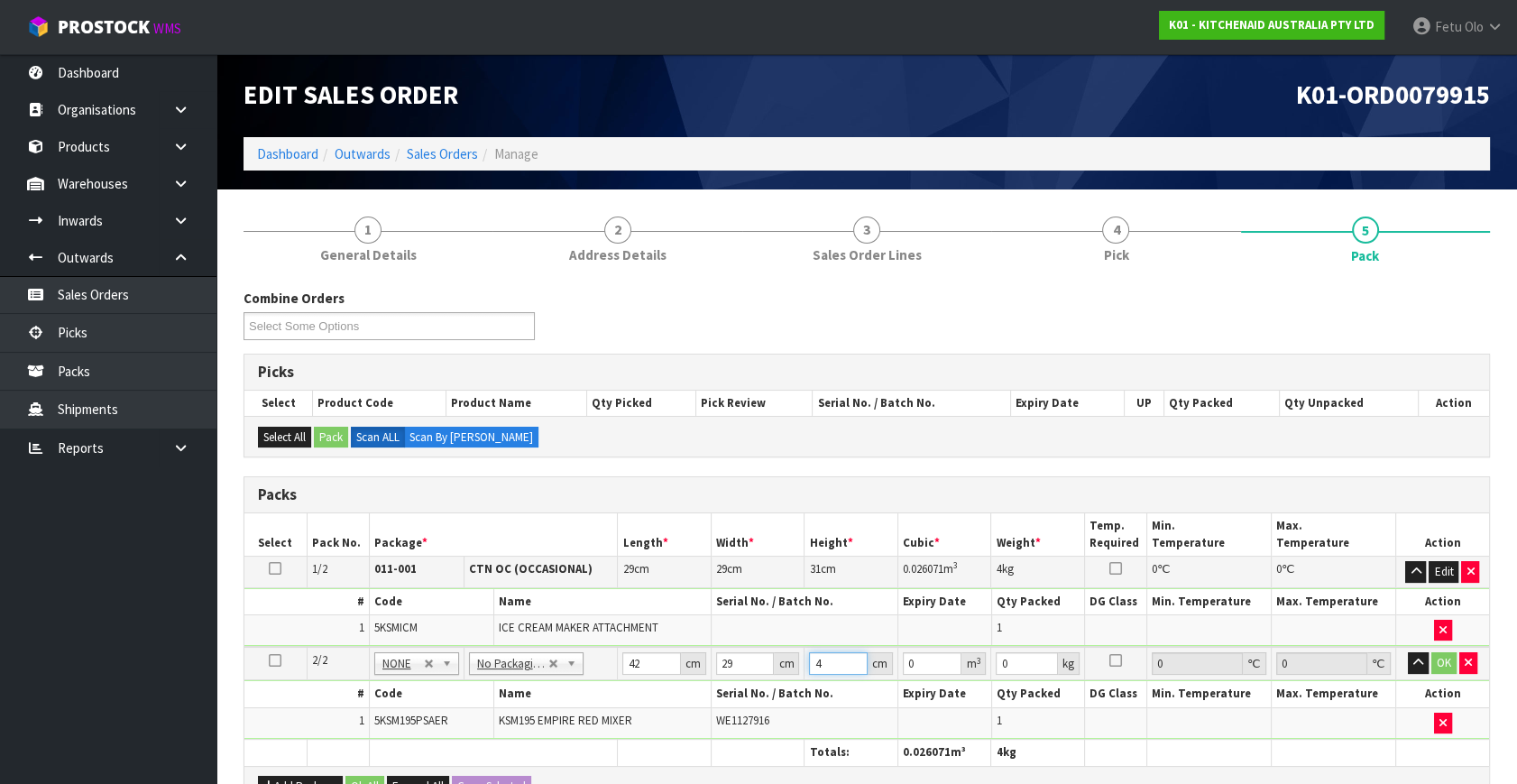
type input "0.004872"
type input "43"
type input "0.052374"
type input "43"
type input "13"
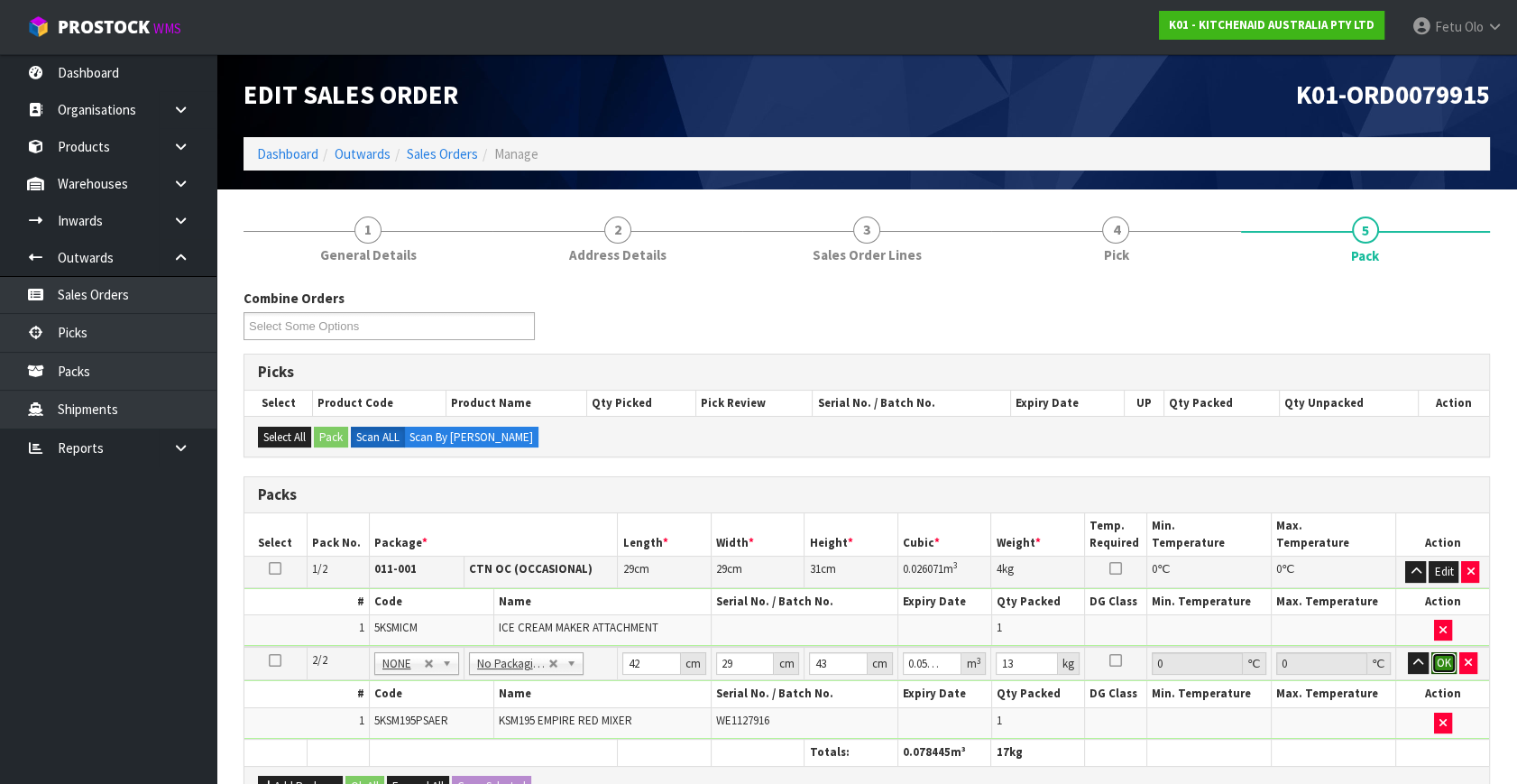
click button "OK" at bounding box center [1444, 663] width 25 height 21
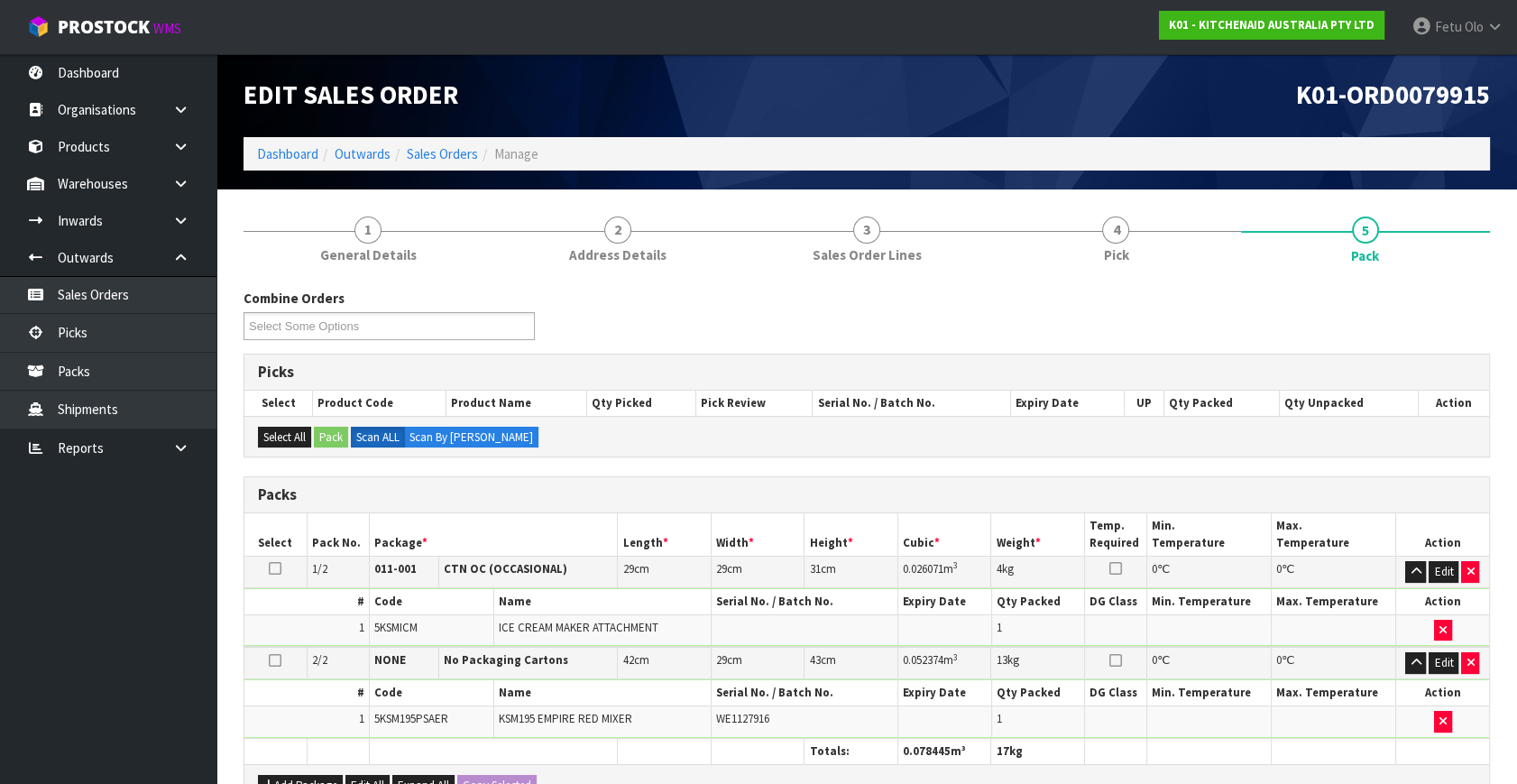
scroll to position [402, 0]
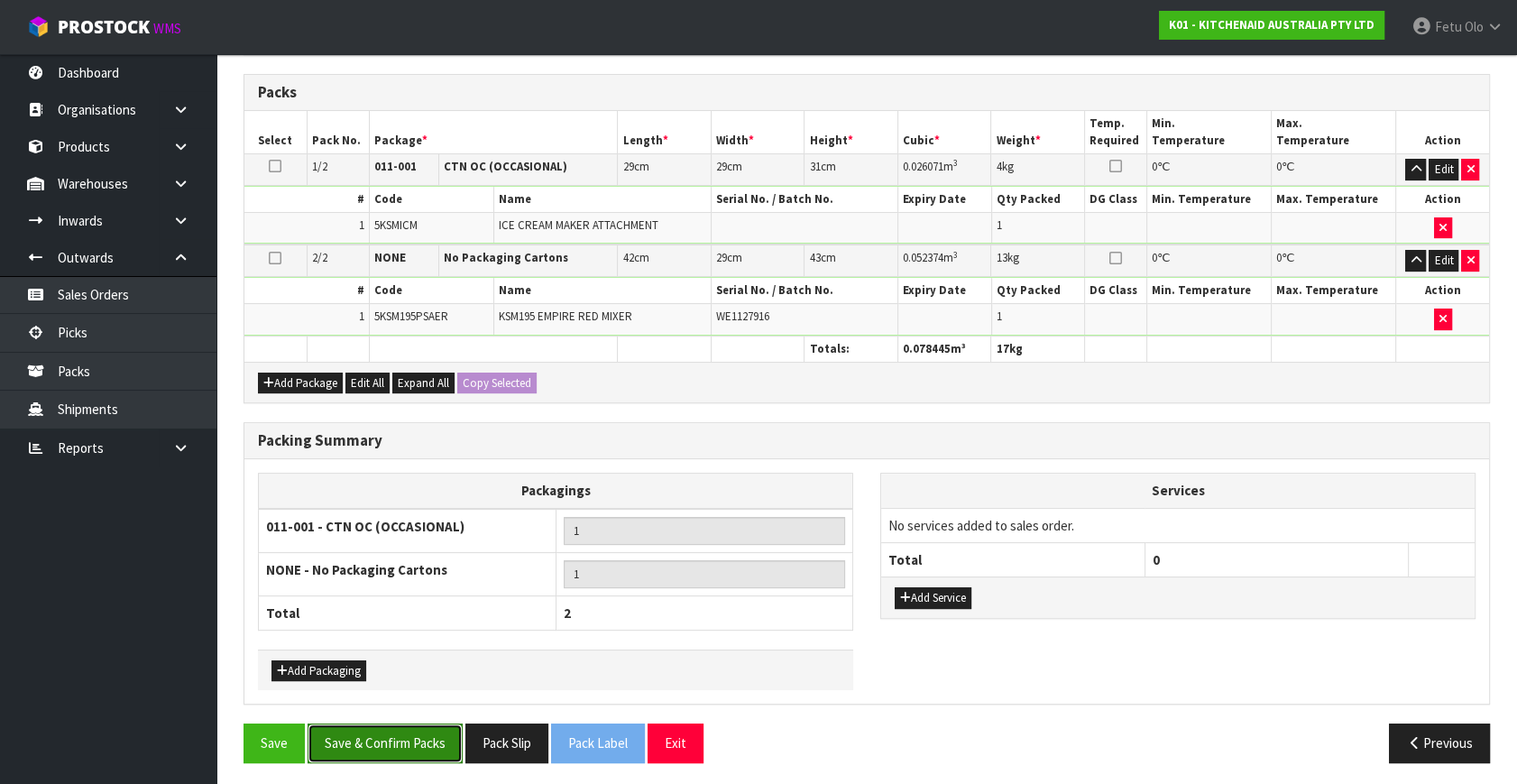
click at [401, 740] on button "Save & Confirm Packs" at bounding box center [385, 743] width 155 height 38
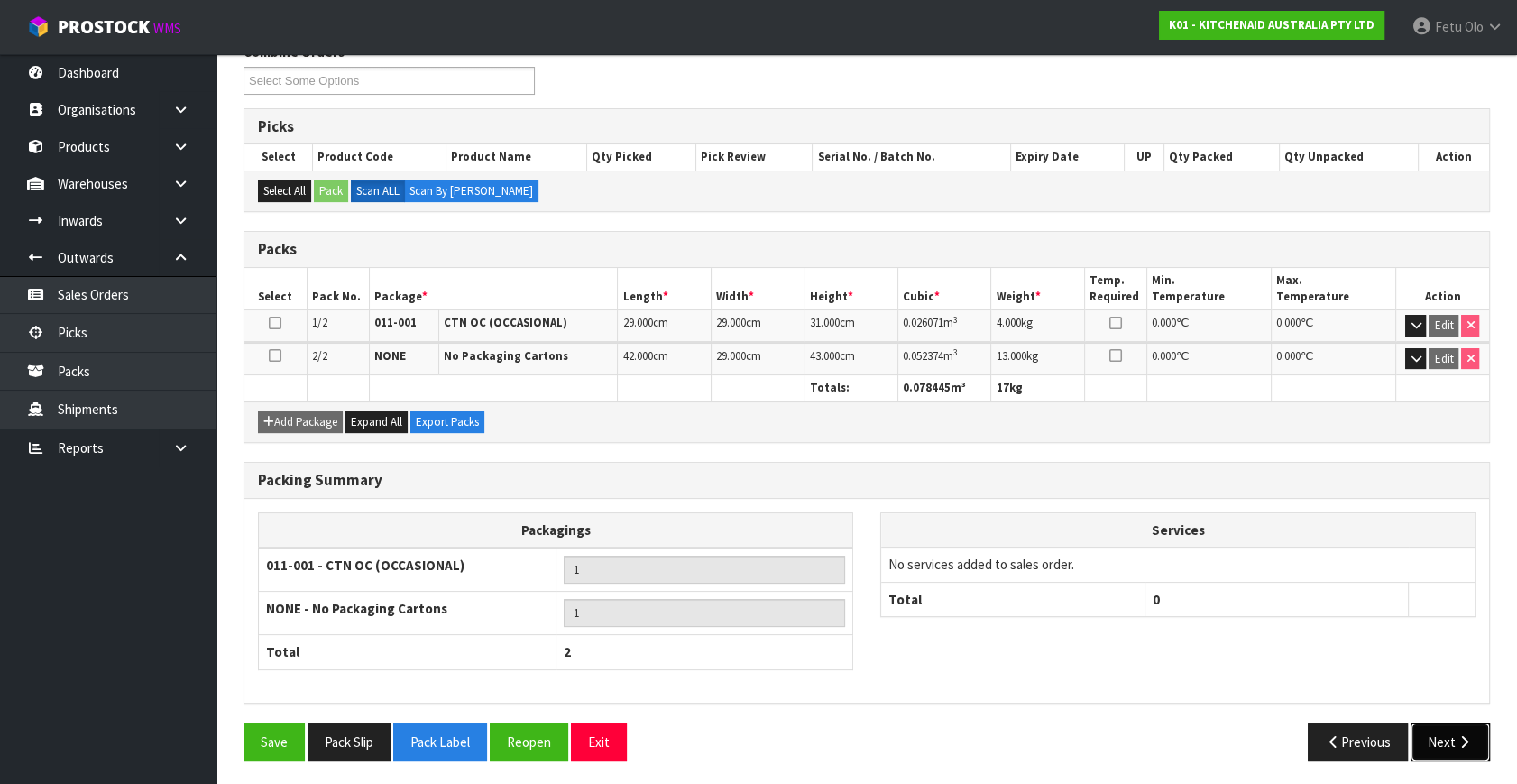
click at [1450, 722] on button "Next" at bounding box center [1450, 742] width 79 height 38
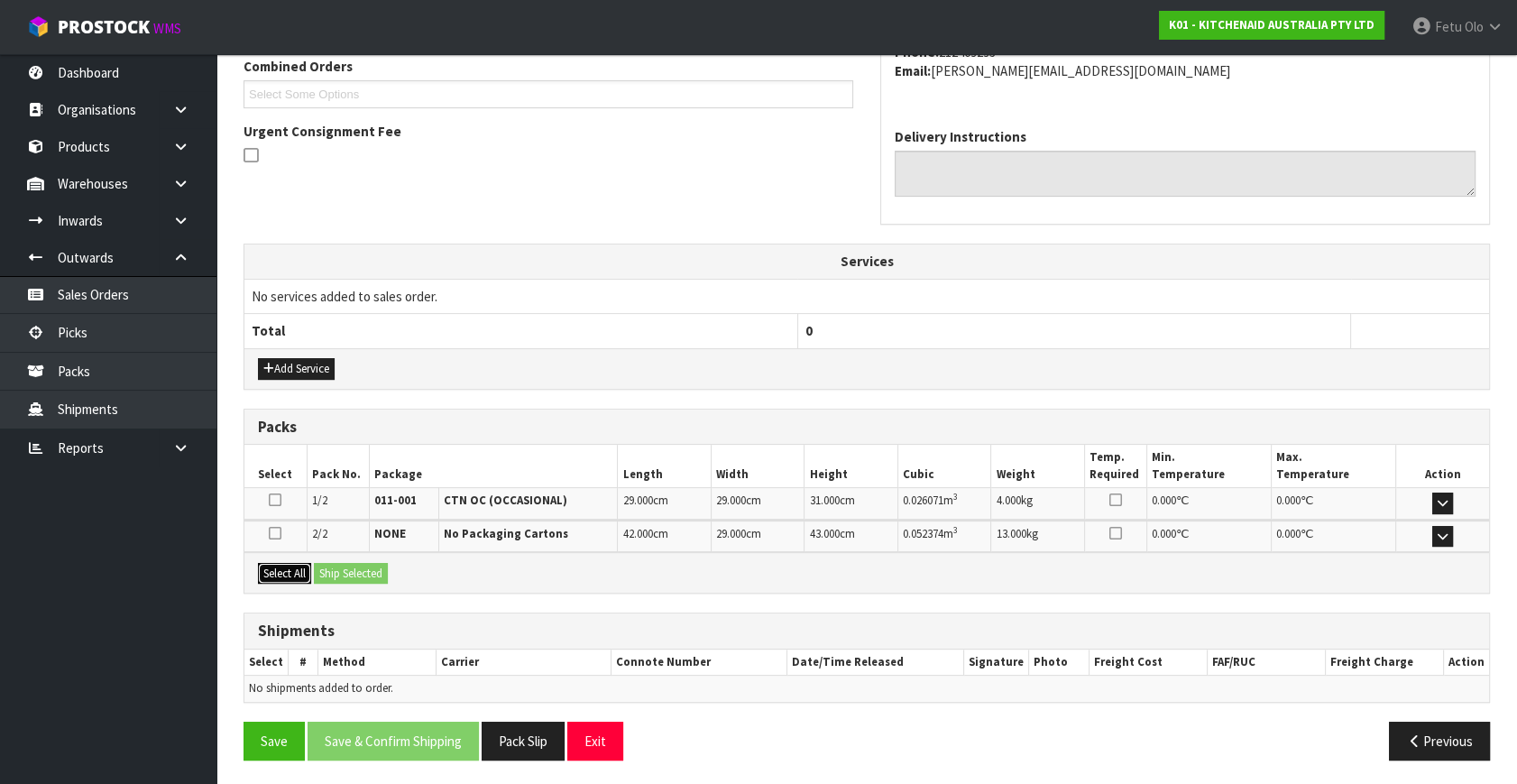
drag, startPoint x: 280, startPoint y: 563, endPoint x: 345, endPoint y: 563, distance: 65.0
click at [291, 563] on button "Select All" at bounding box center [284, 573] width 53 height 21
click at [345, 563] on button "Ship Selected" at bounding box center [350, 573] width 74 height 21
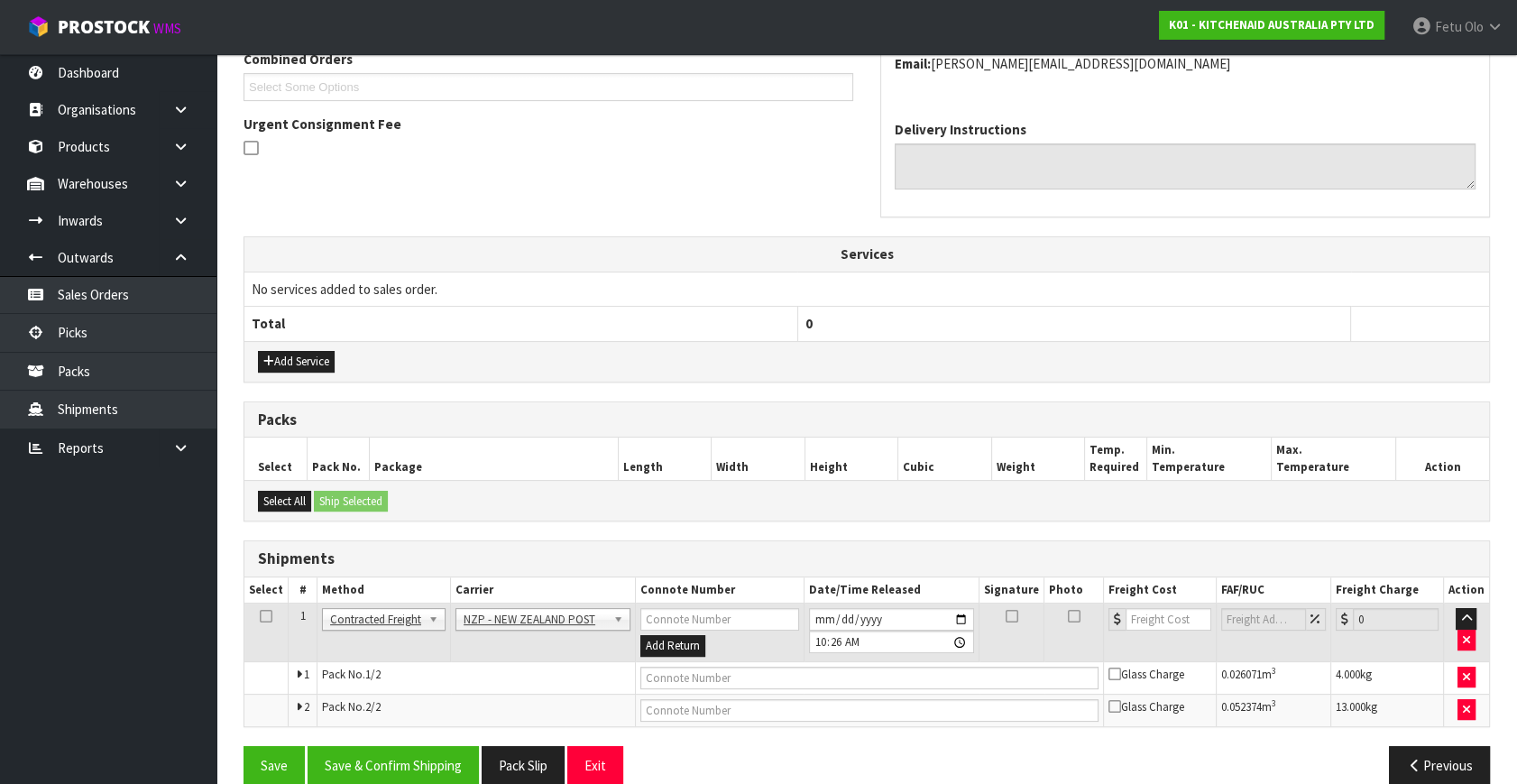
scroll to position [509, 0]
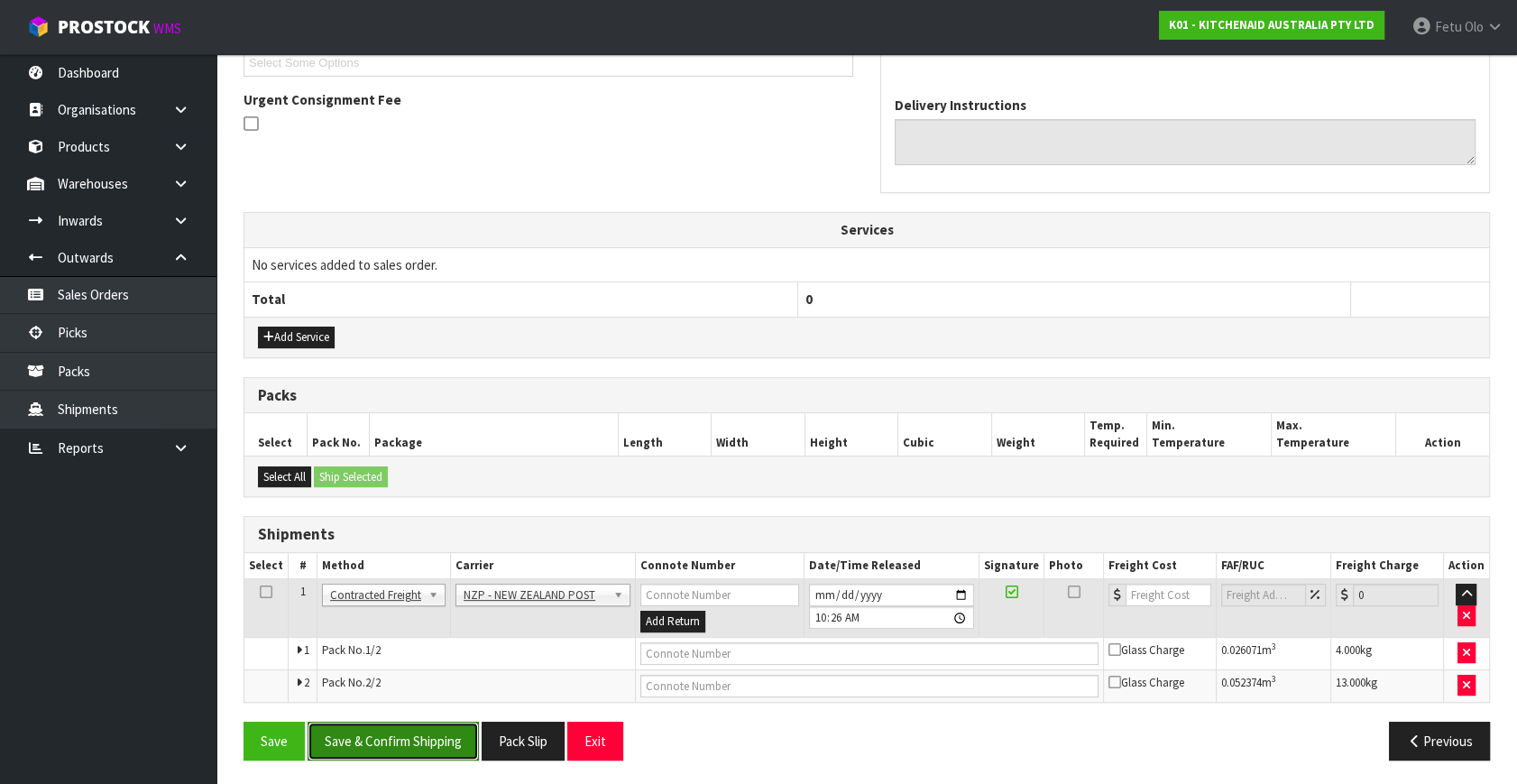
click at [442, 744] on button "Save & Confirm Shipping" at bounding box center [393, 741] width 171 height 38
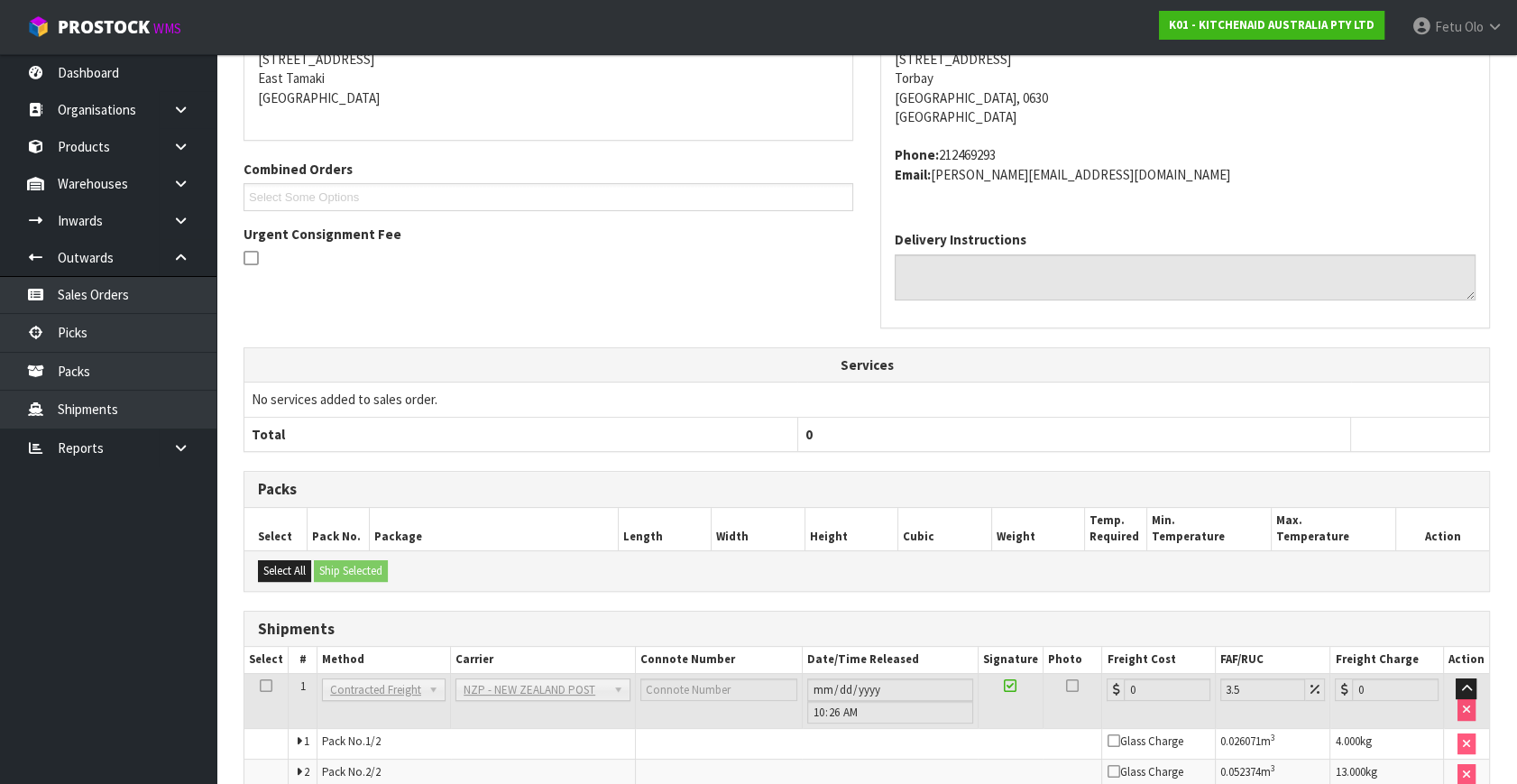
scroll to position [482, 0]
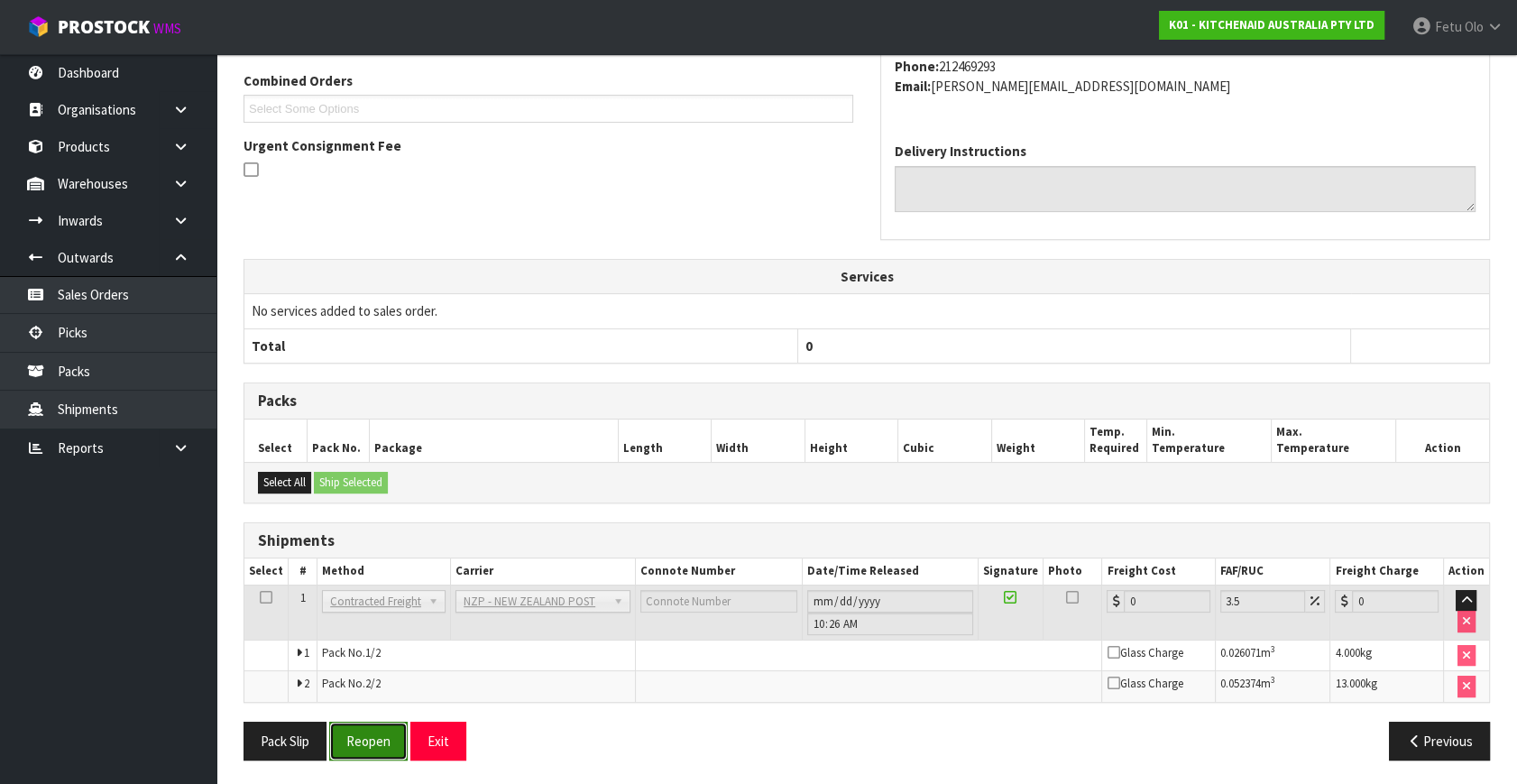
click at [384, 735] on button "Reopen" at bounding box center [368, 741] width 79 height 38
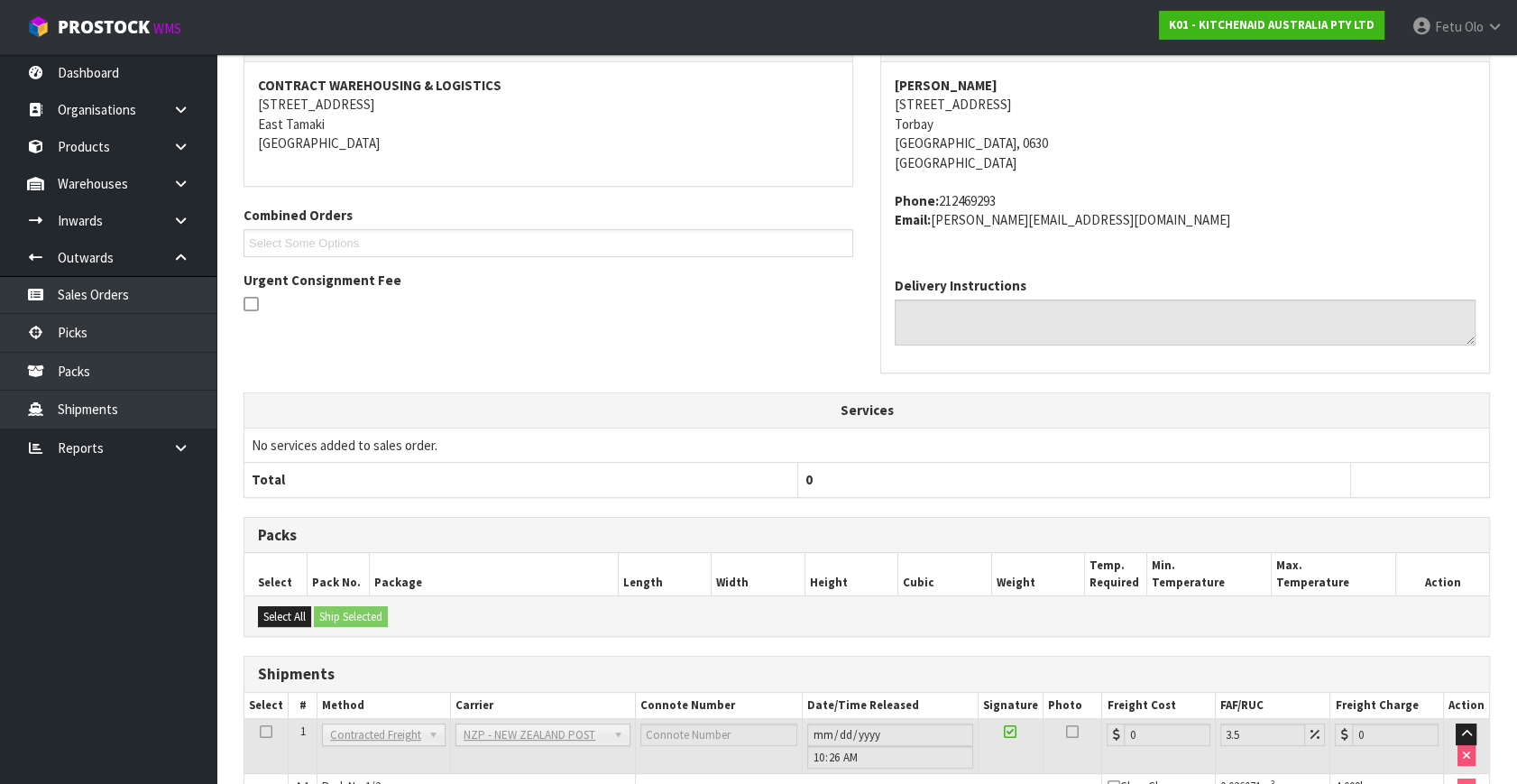
scroll to position [410, 0]
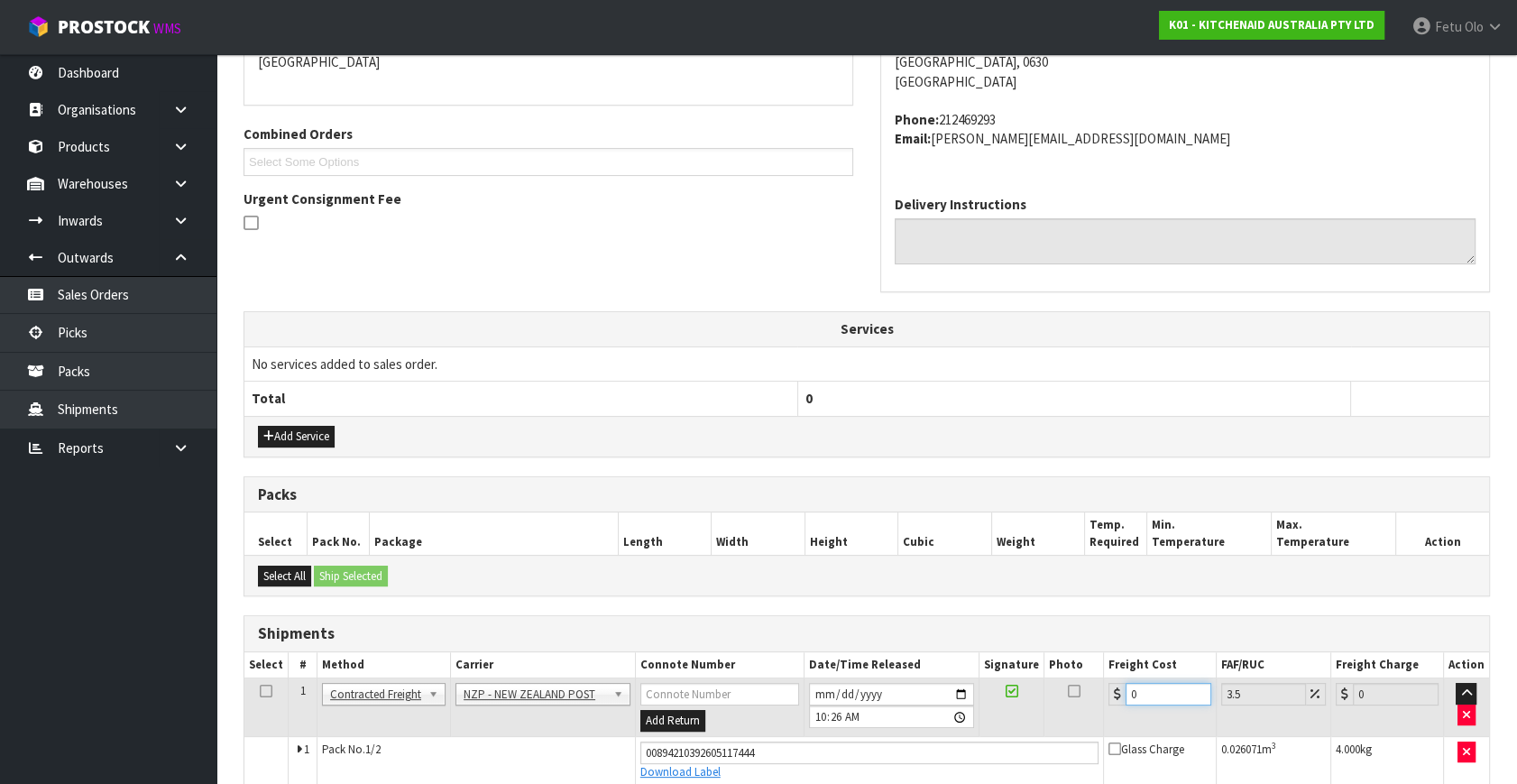
drag, startPoint x: 1147, startPoint y: 692, endPoint x: 939, endPoint y: 703, distance: 208.3
click at [942, 712] on tr "1 Client Local Pickup Customer Local Pickup Company Freight Contracted Freight …" at bounding box center [867, 707] width 1245 height 59
type input "8"
type input "8.28"
type input "8.6"
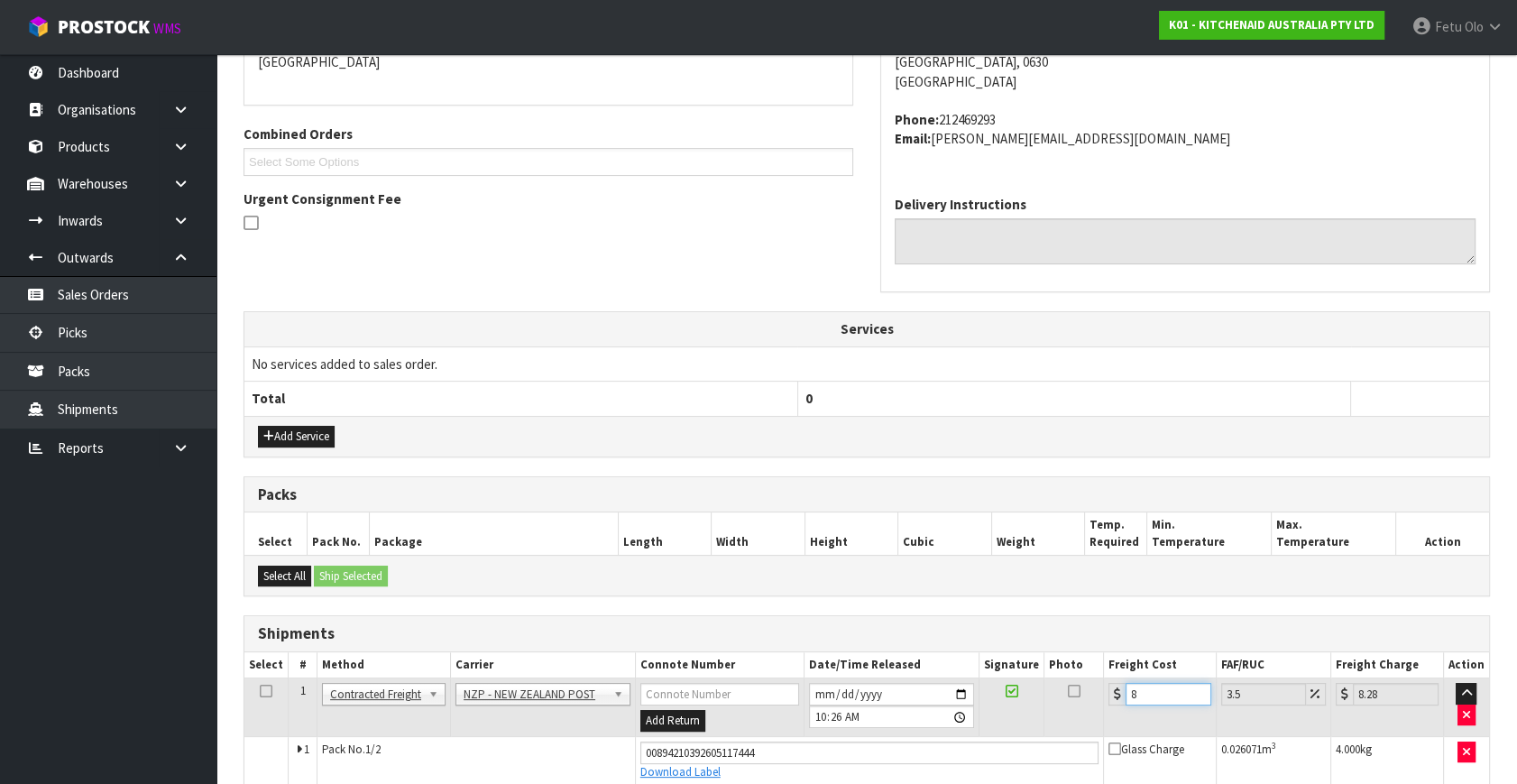
type input "8.9"
type input "8.66"
type input "8.96"
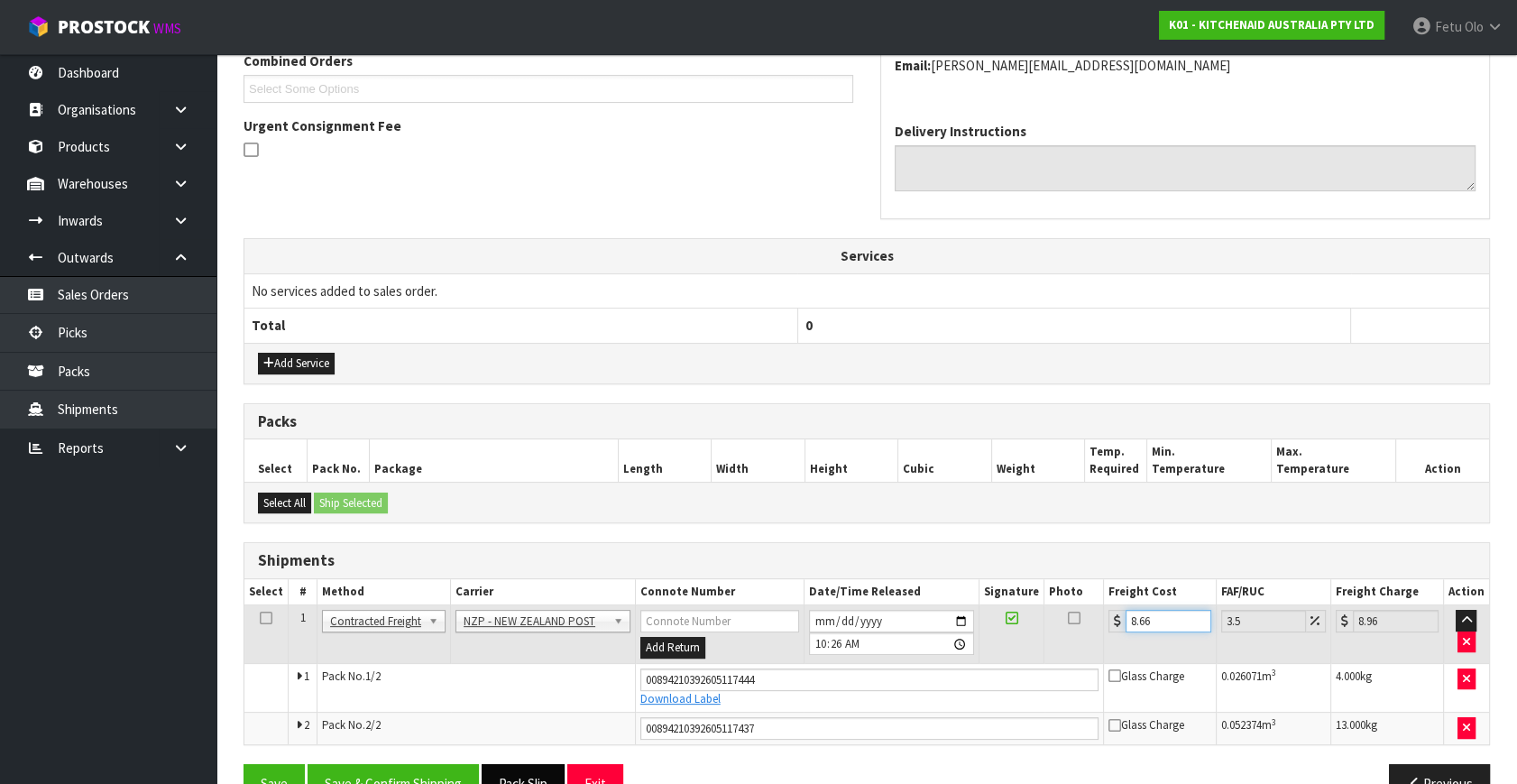
scroll to position [525, 0]
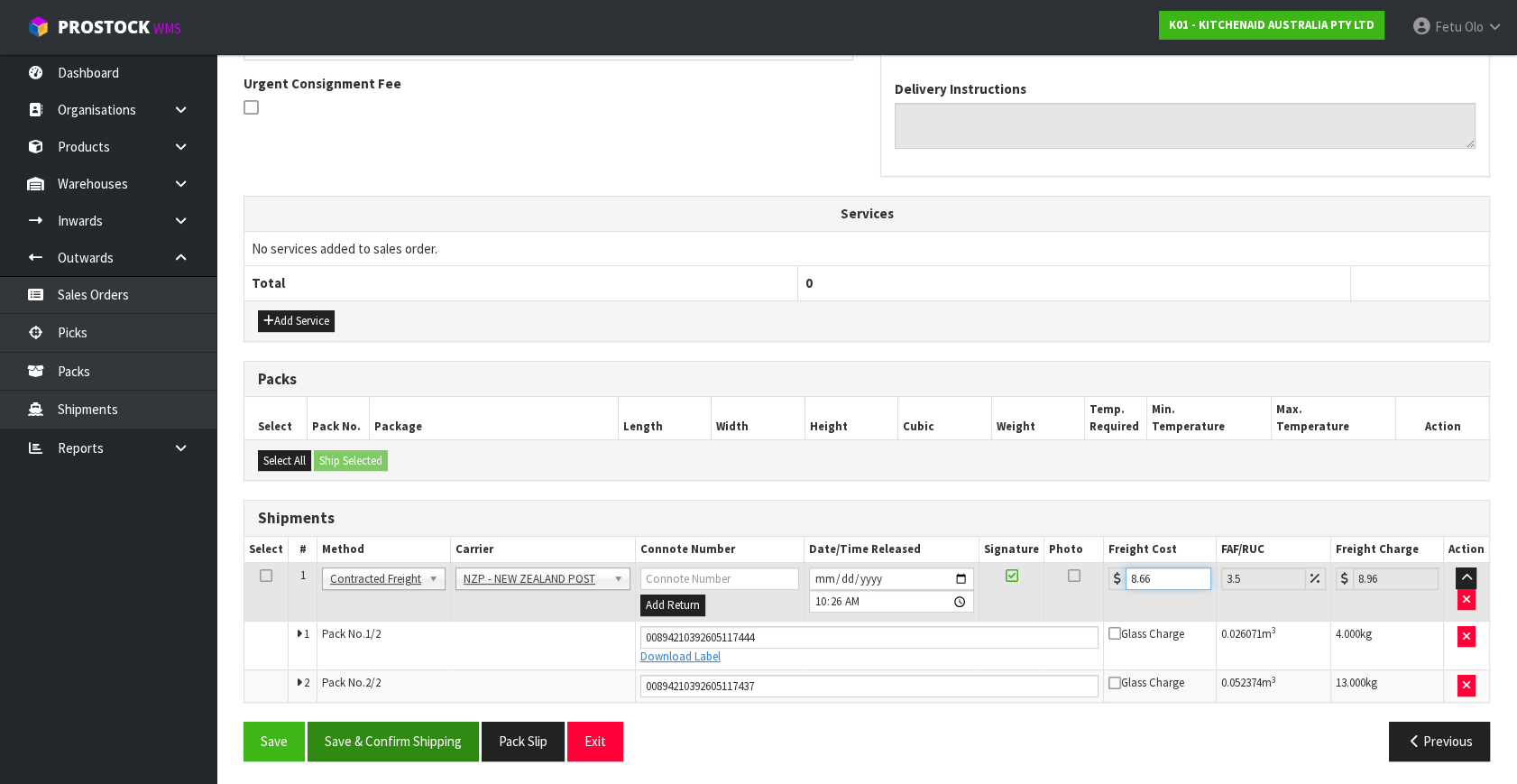
type input "8.66"
click at [461, 730] on button "Save & Confirm Shipping" at bounding box center [393, 741] width 171 height 38
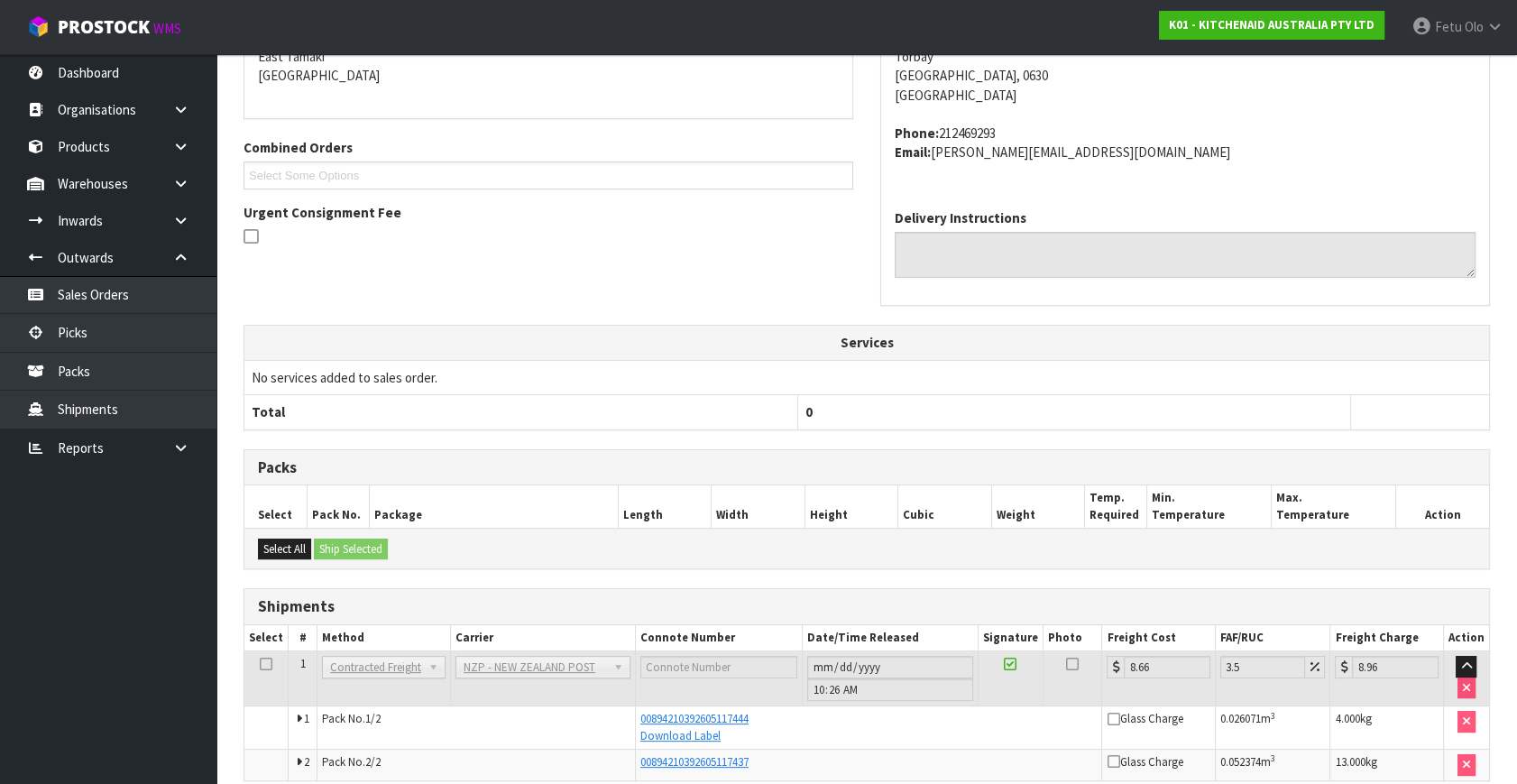
scroll to position [475, 0]
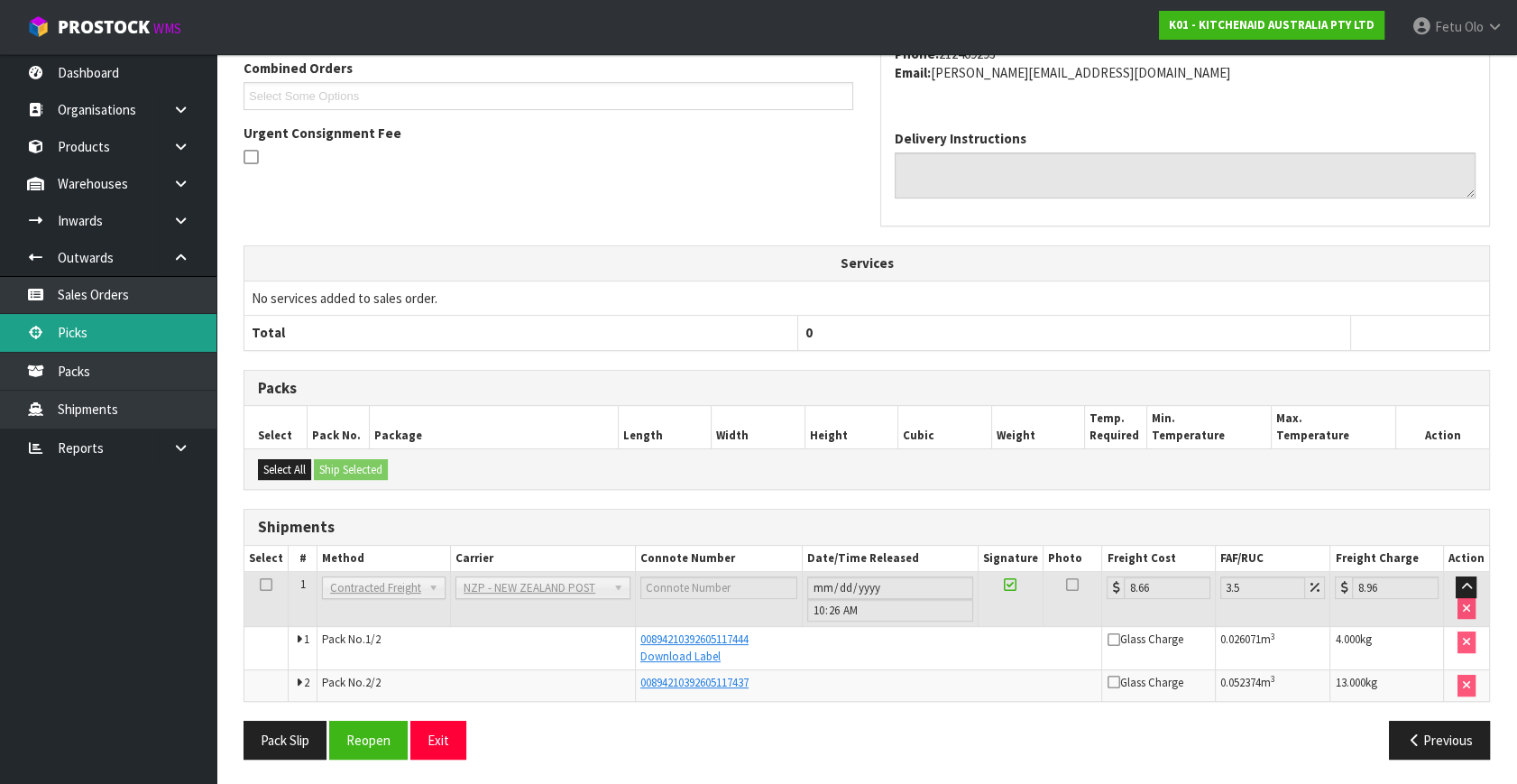
click at [139, 337] on link "Picks" at bounding box center [108, 332] width 216 height 37
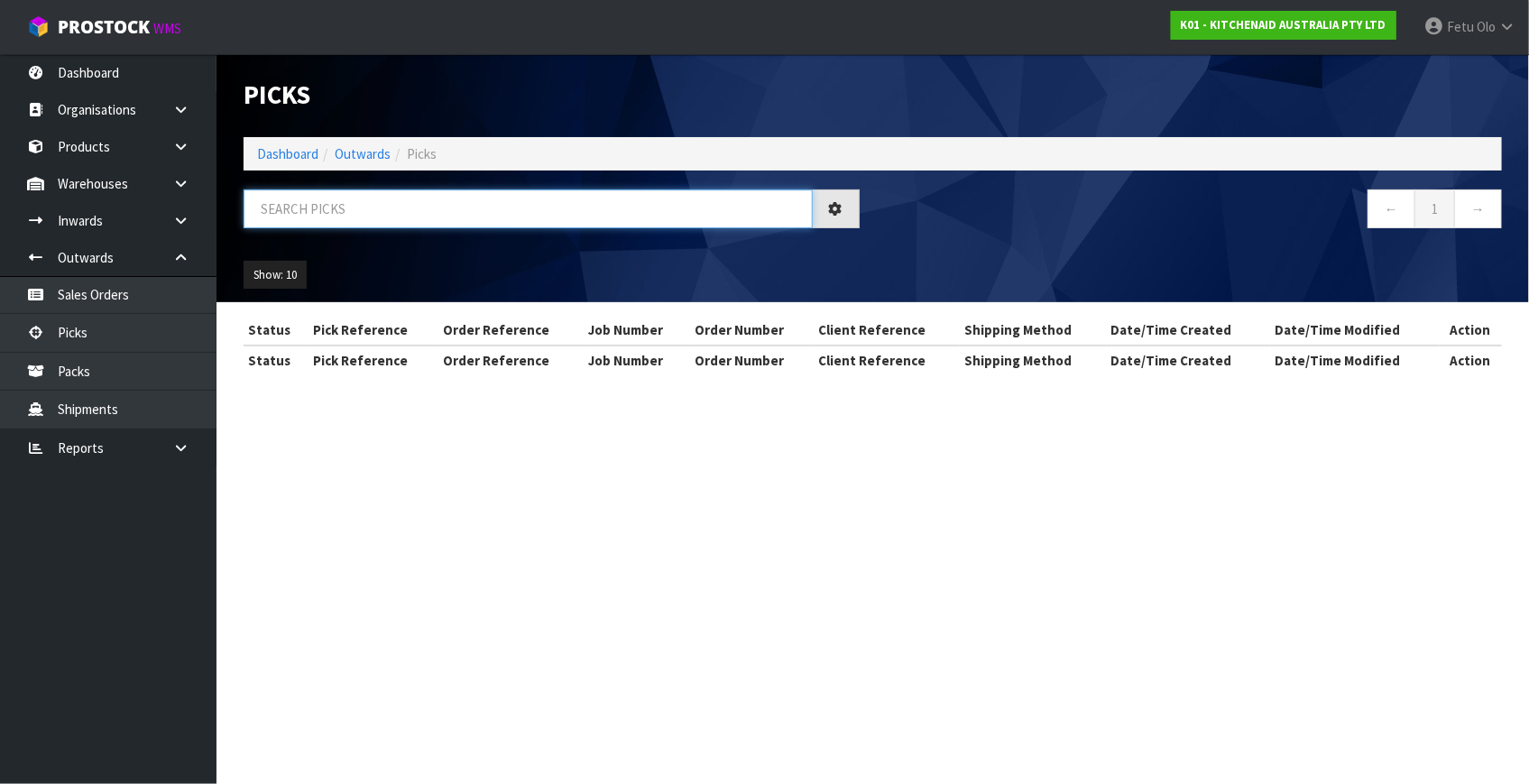
click at [441, 223] on input "text" at bounding box center [527, 209] width 569 height 38
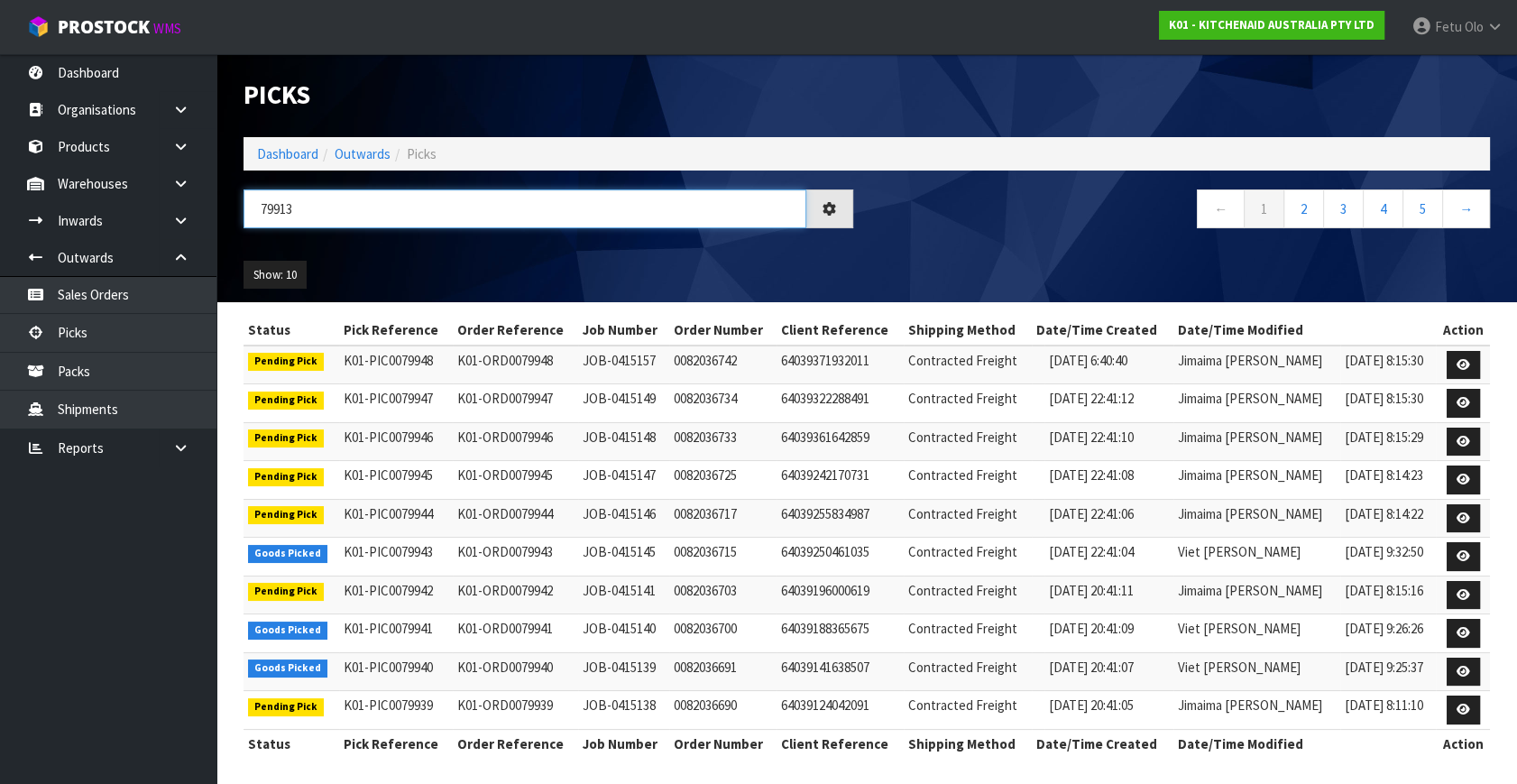
type input "79913"
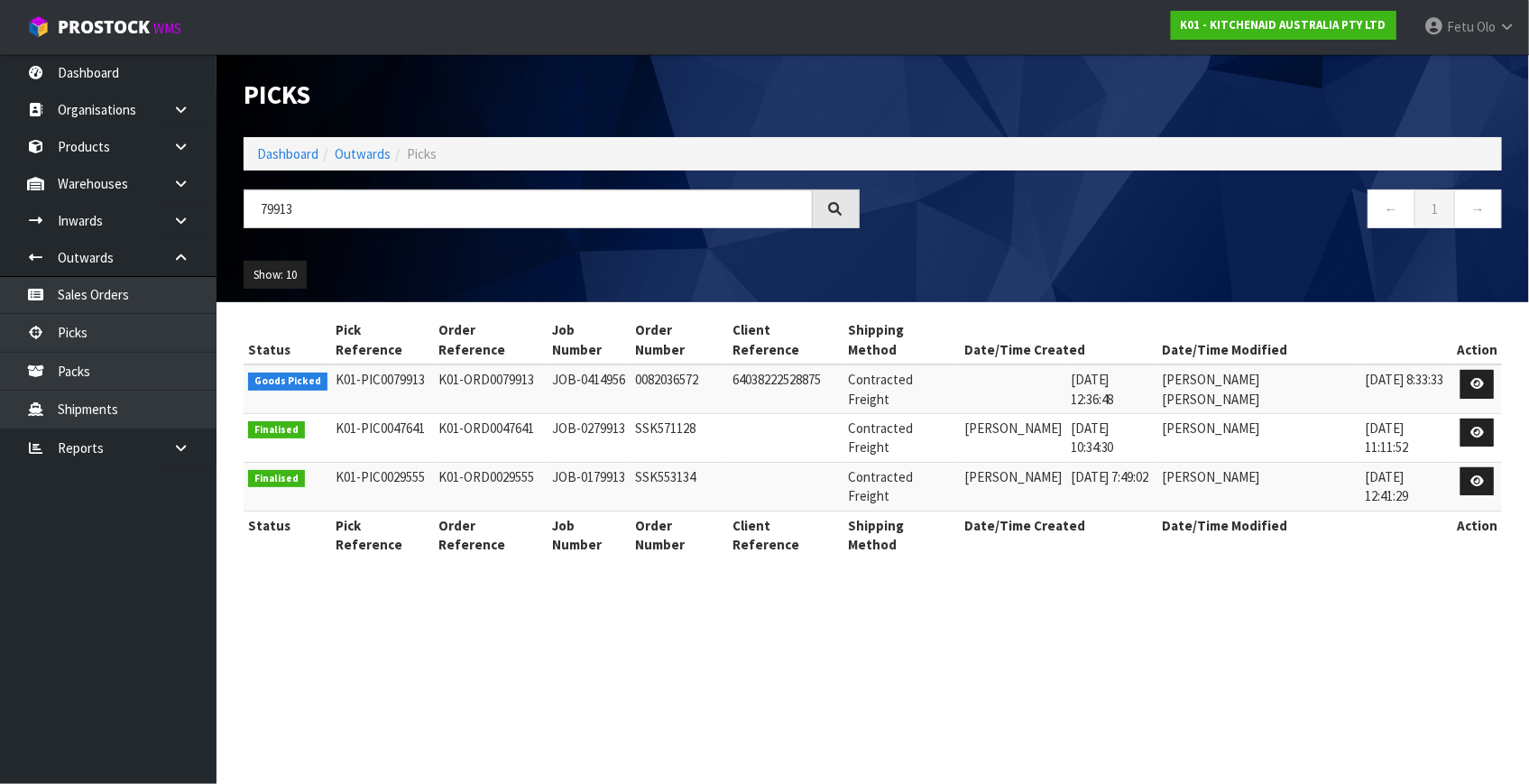
click at [1454, 367] on td at bounding box center [1477, 389] width 50 height 49
click at [1475, 378] on icon at bounding box center [1477, 384] width 13 height 12
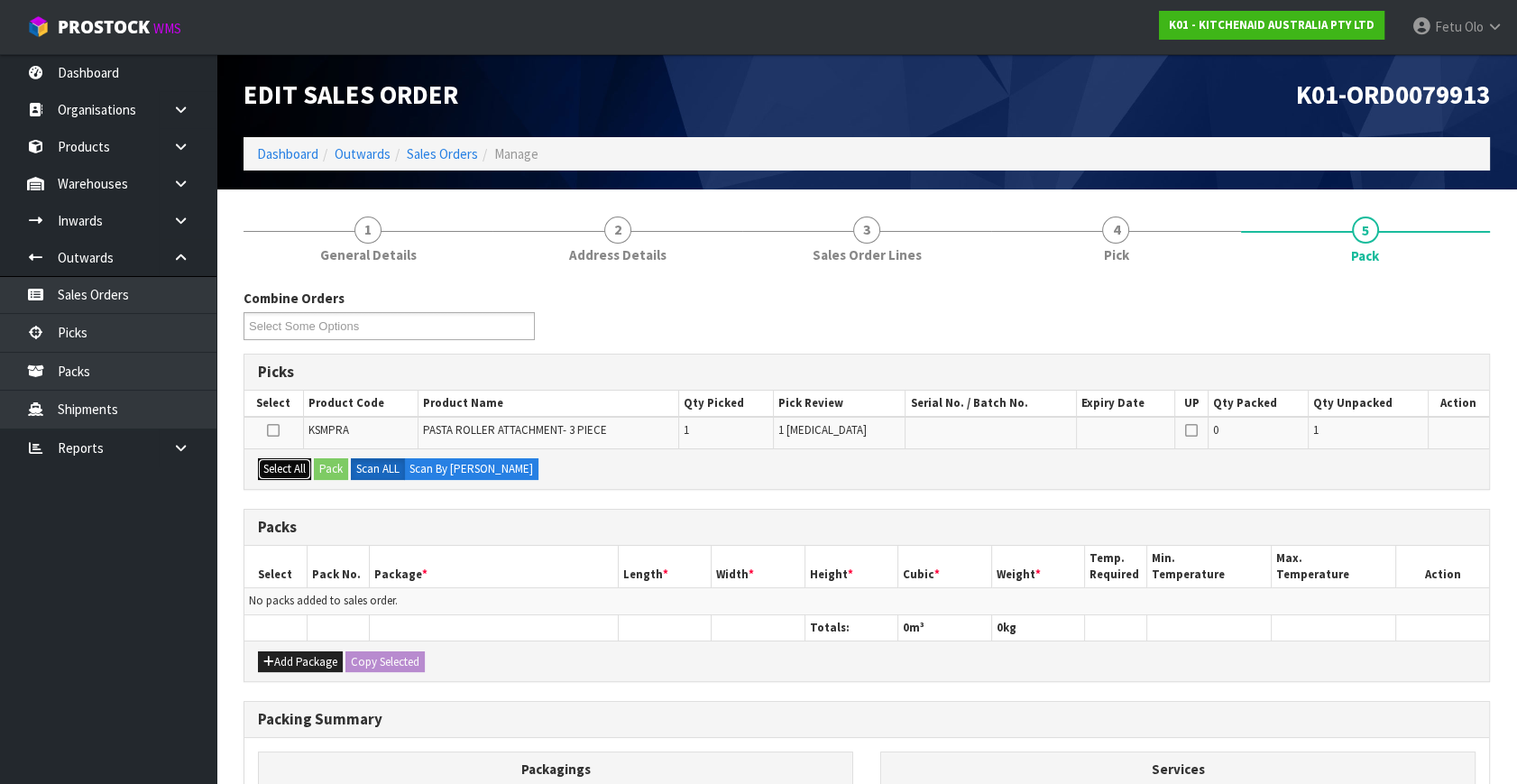
drag, startPoint x: 297, startPoint y: 471, endPoint x: 317, endPoint y: 467, distance: 20.4
click at [303, 470] on button "Select All" at bounding box center [284, 468] width 53 height 21
click at [317, 467] on button "Pack" at bounding box center [331, 468] width 35 height 21
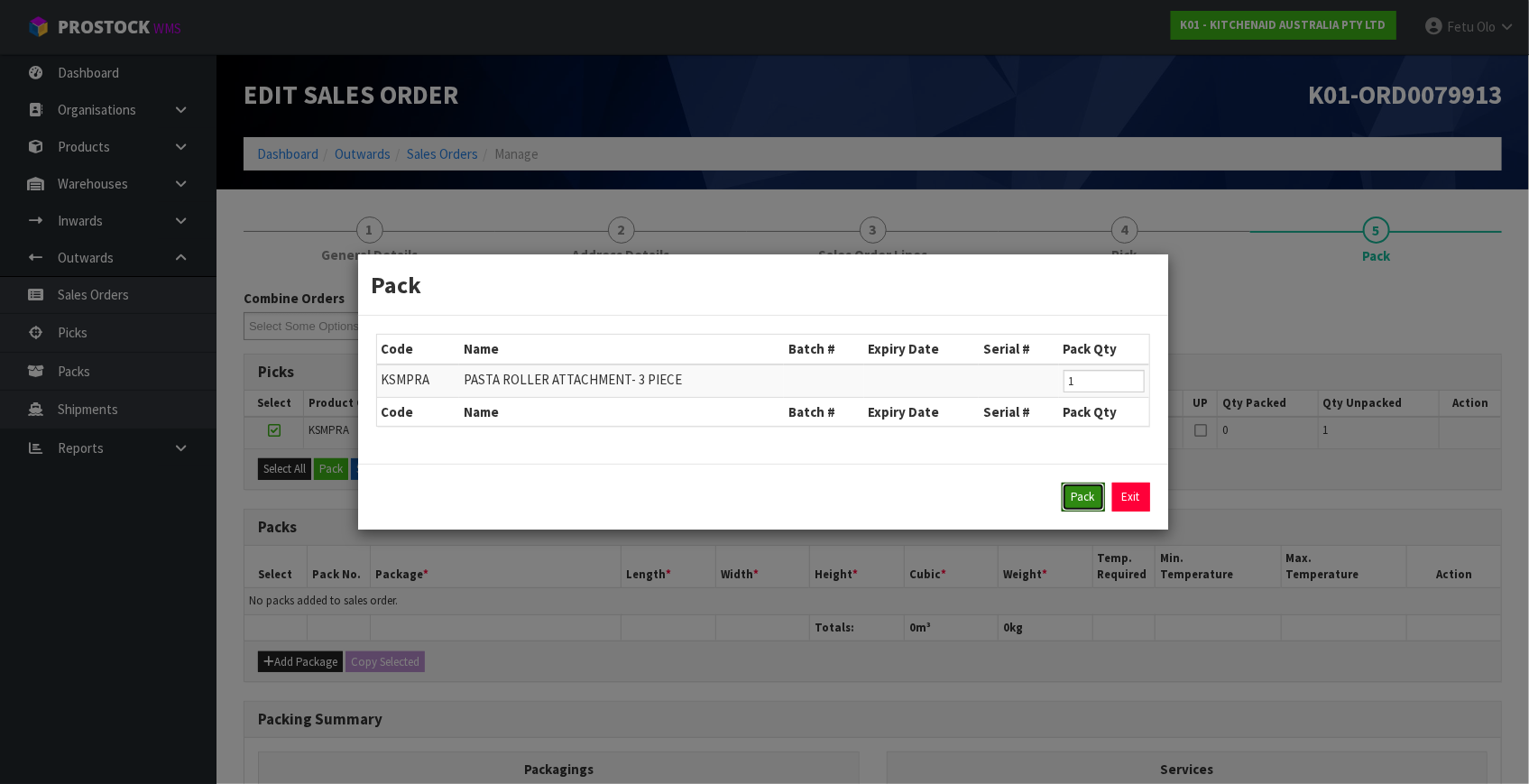
click at [1065, 495] on button "Pack" at bounding box center [1083, 496] width 43 height 29
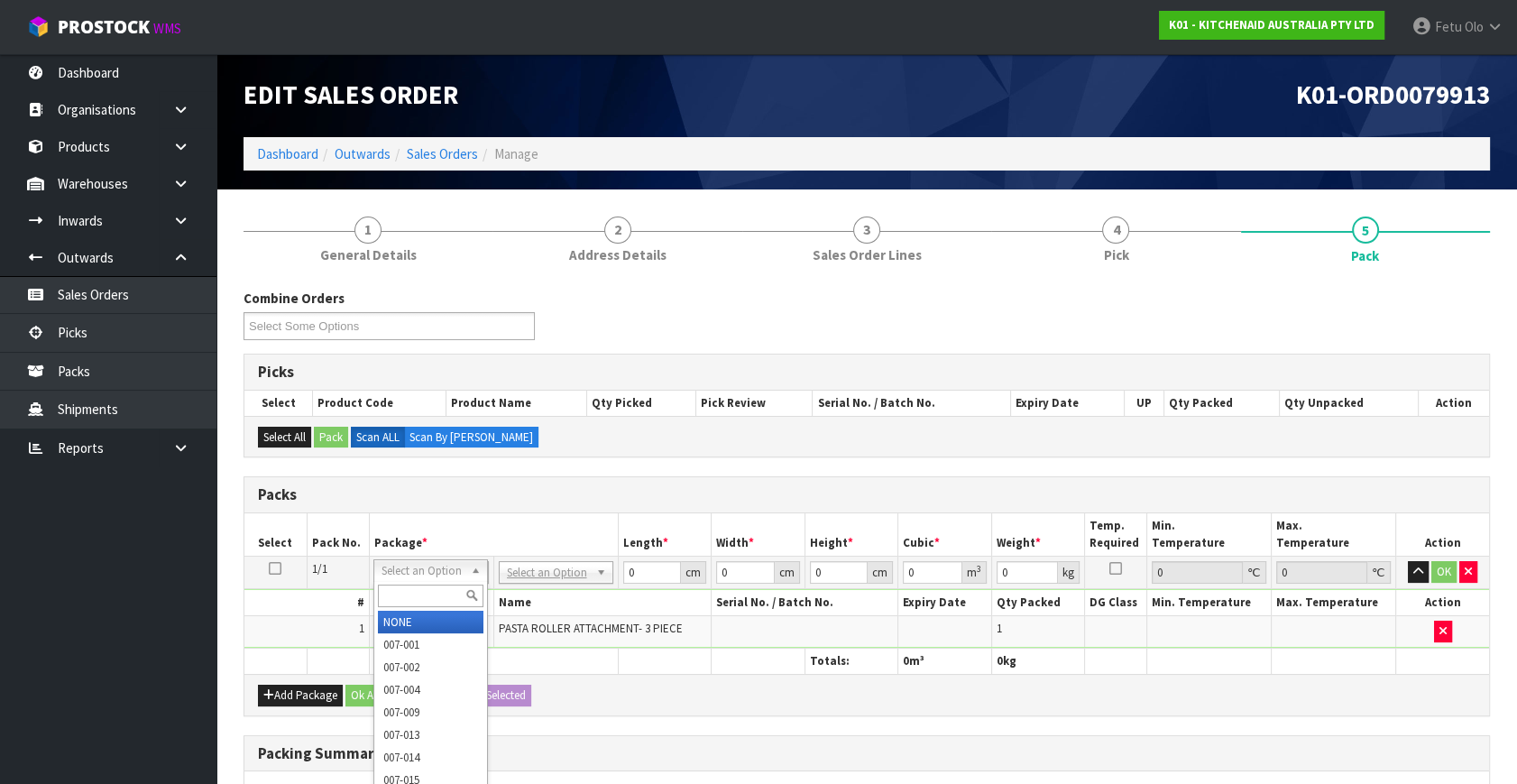
drag, startPoint x: 455, startPoint y: 566, endPoint x: 418, endPoint y: 604, distance: 53.0
click at [418, 602] on input "text" at bounding box center [431, 594] width 106 height 22
type input "011"
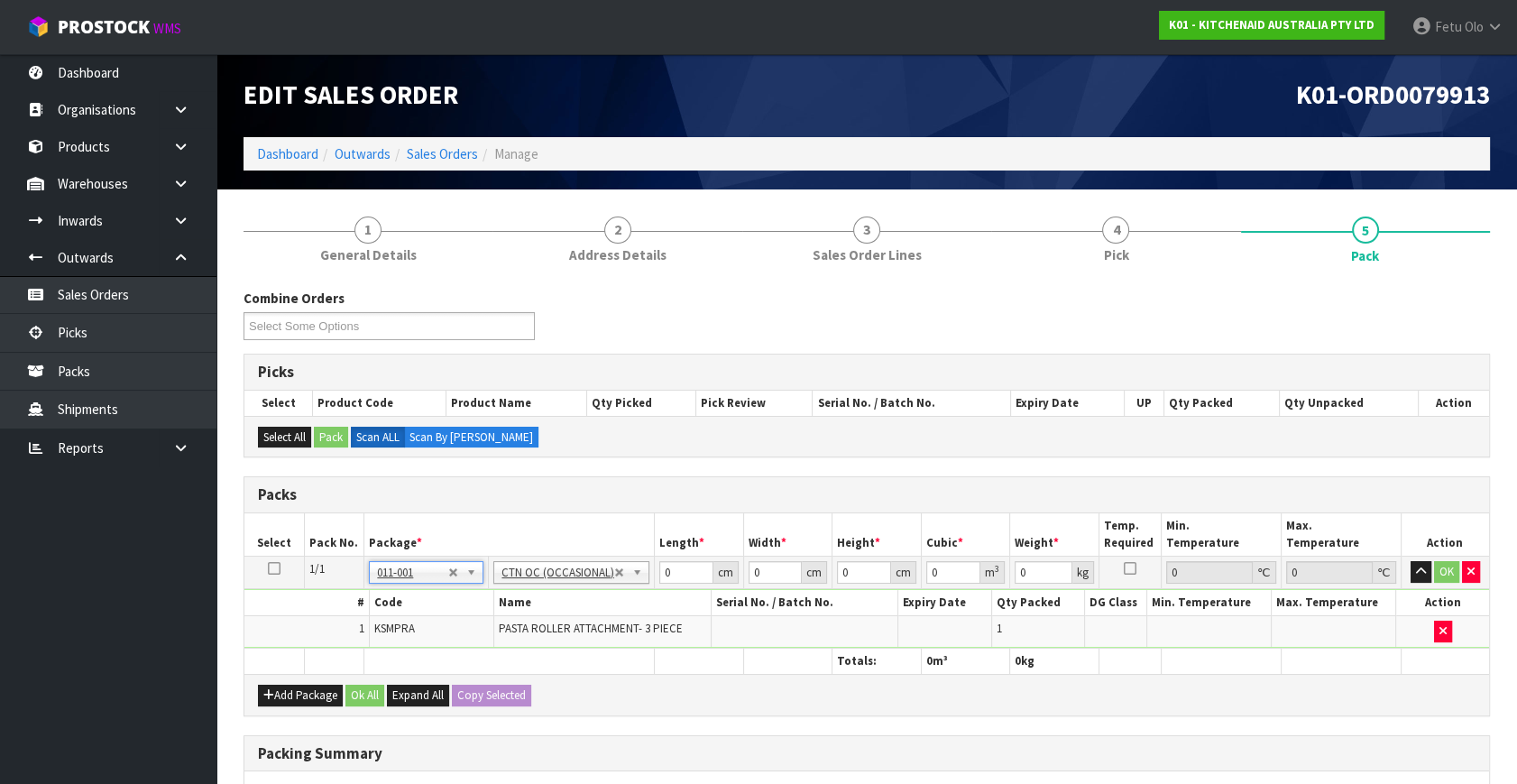
type input "3.5"
drag, startPoint x: 655, startPoint y: 577, endPoint x: 631, endPoint y: 586, distance: 25.6
click at [619, 594] on tbody "1/1 NONE 007-001 007-002 007-004 007-009 007-013 007-014 007-015 007-017 007-01…" at bounding box center [867, 602] width 1245 height 92
type input "24"
type input "20"
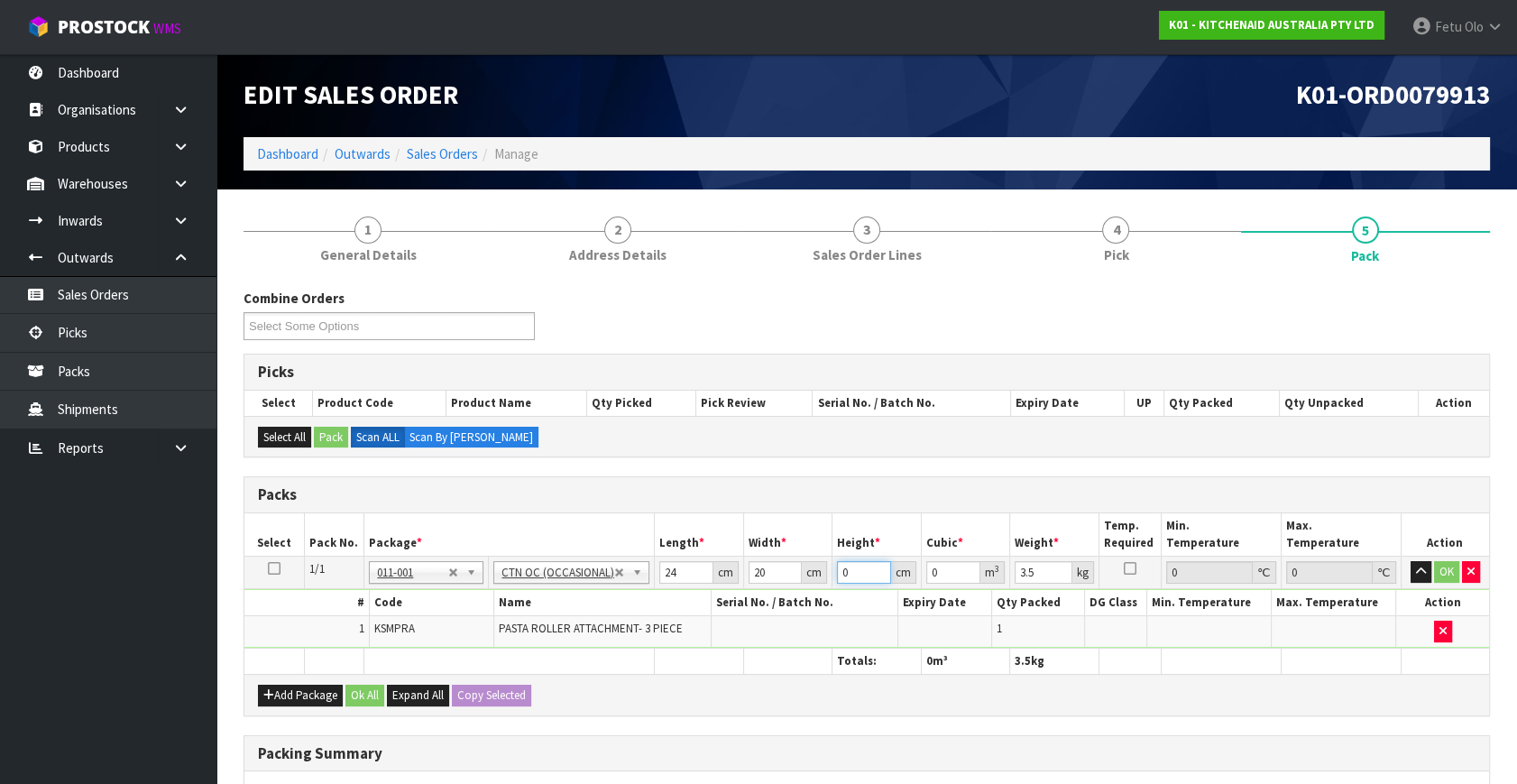
type input "2"
type input "0.00096"
type input "29"
type input "0.01392"
type input "29"
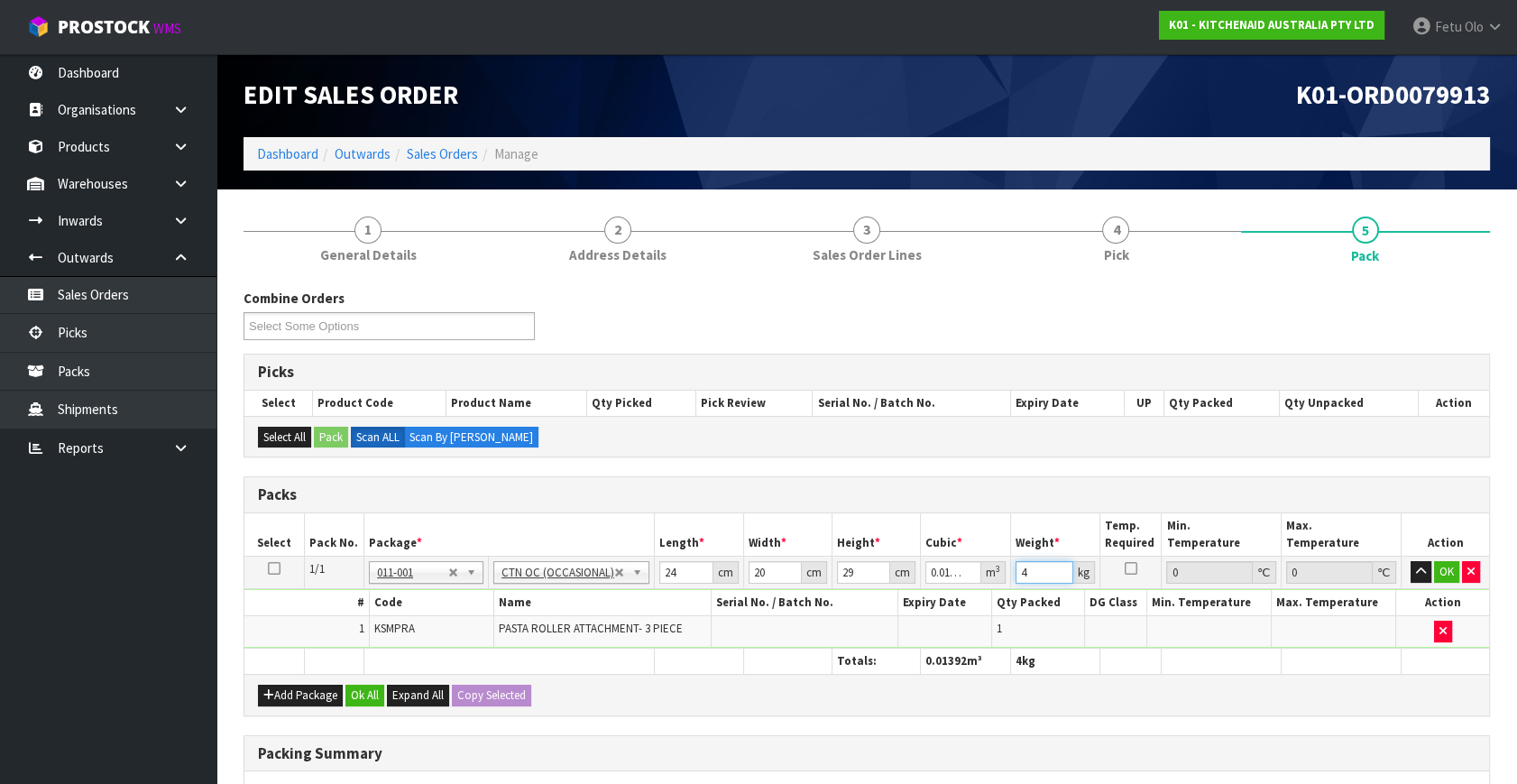
type input "4"
click button "OK" at bounding box center [1446, 571] width 25 height 21
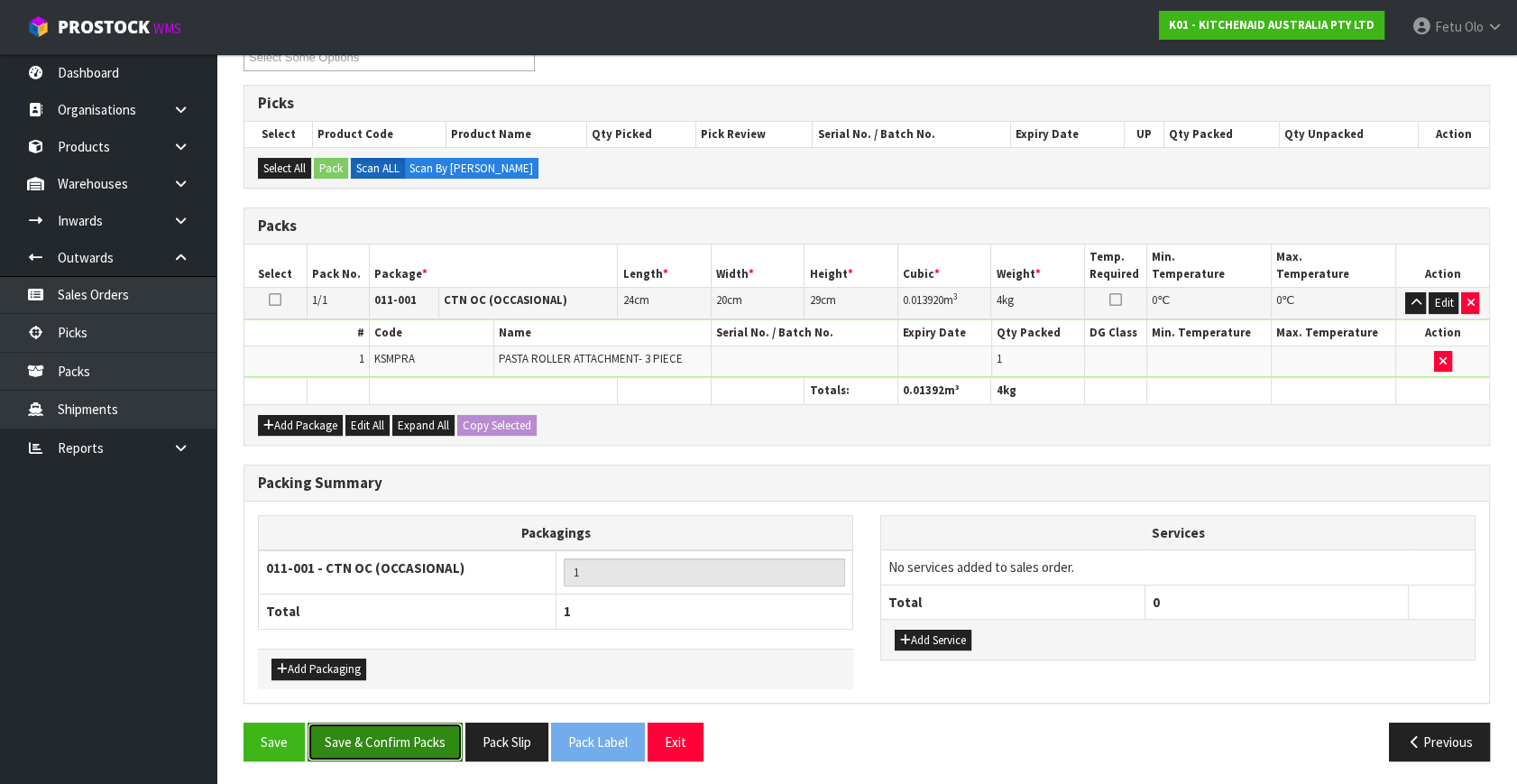
click at [387, 735] on button "Save & Confirm Packs" at bounding box center [385, 742] width 155 height 38
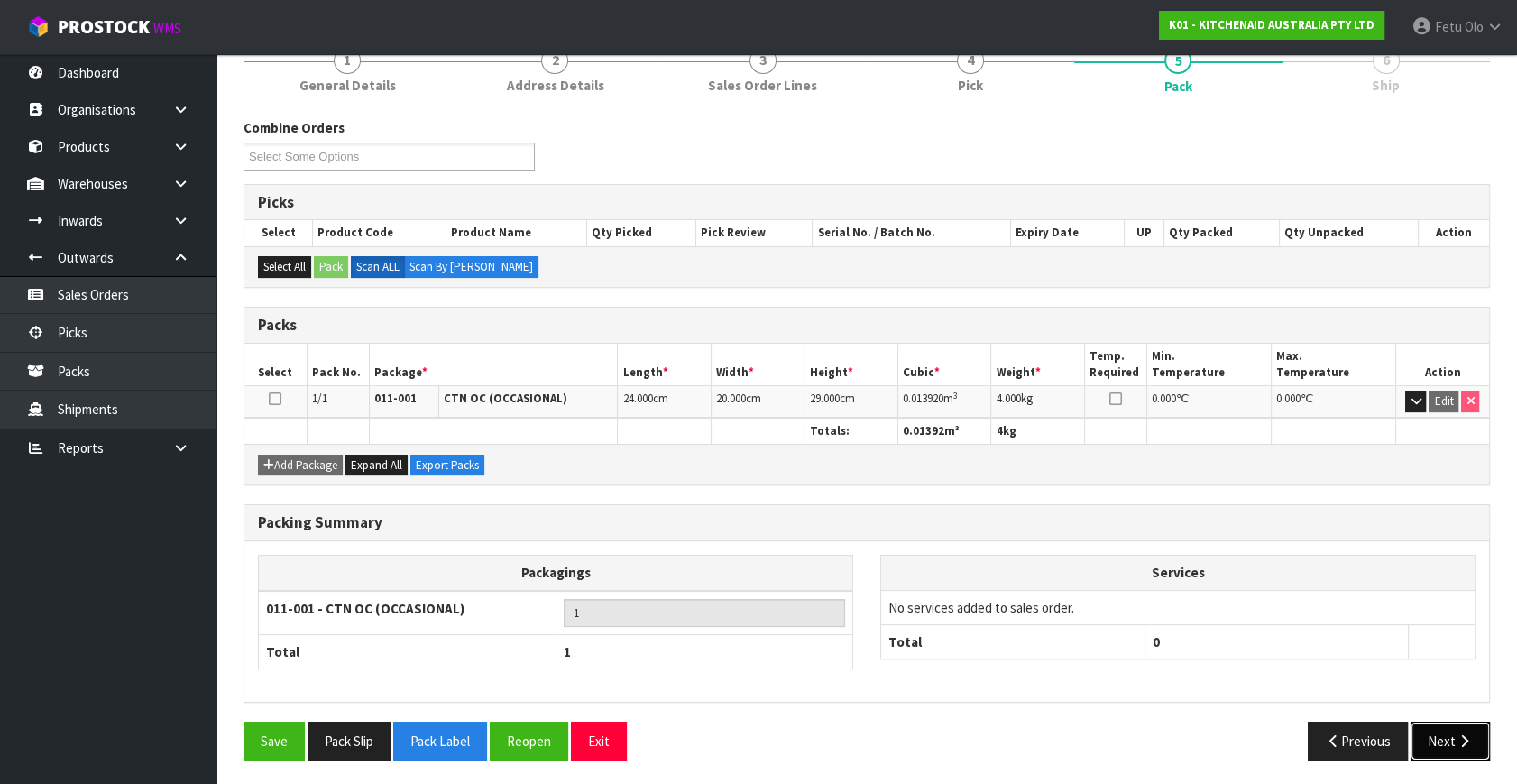
click at [1445, 731] on button "Next" at bounding box center [1450, 741] width 79 height 38
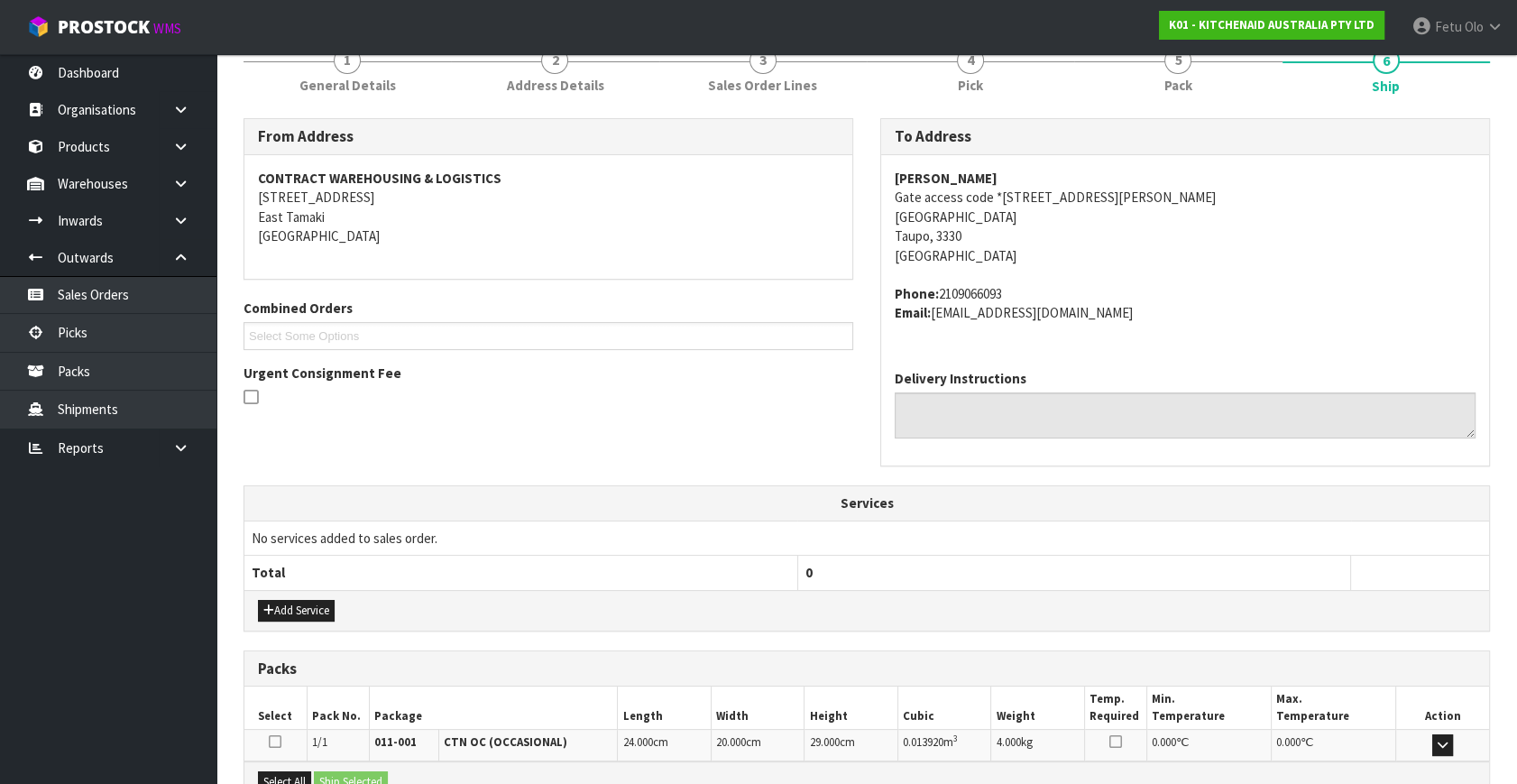
scroll to position [443, 0]
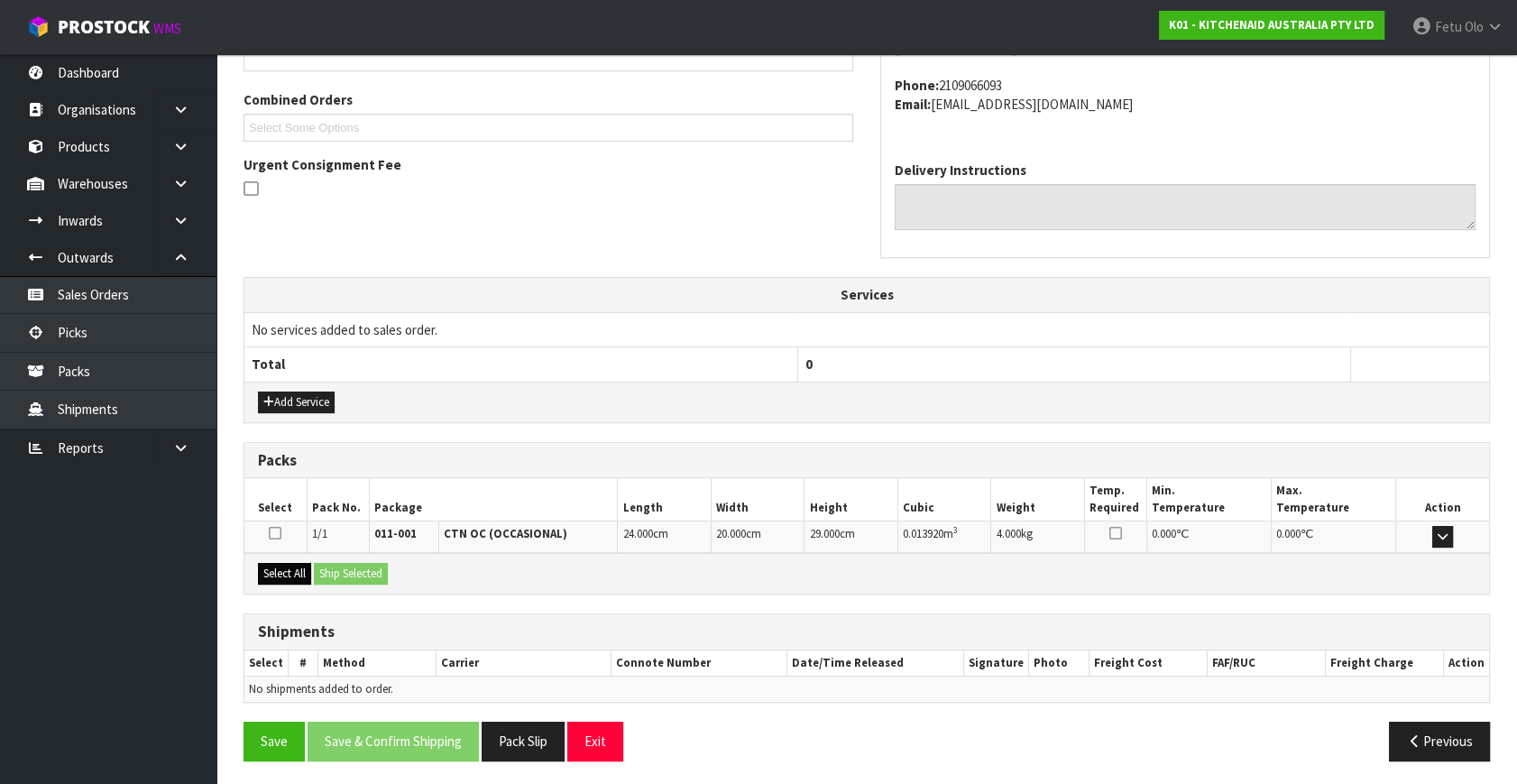
drag, startPoint x: 277, startPoint y: 554, endPoint x: 295, endPoint y: 569, distance: 23.4
click at [277, 558] on div "Select All Ship Selected" at bounding box center [867, 573] width 1245 height 40
click at [295, 569] on button "Select All" at bounding box center [284, 573] width 53 height 21
click at [316, 569] on button "Ship Selected" at bounding box center [350, 573] width 74 height 21
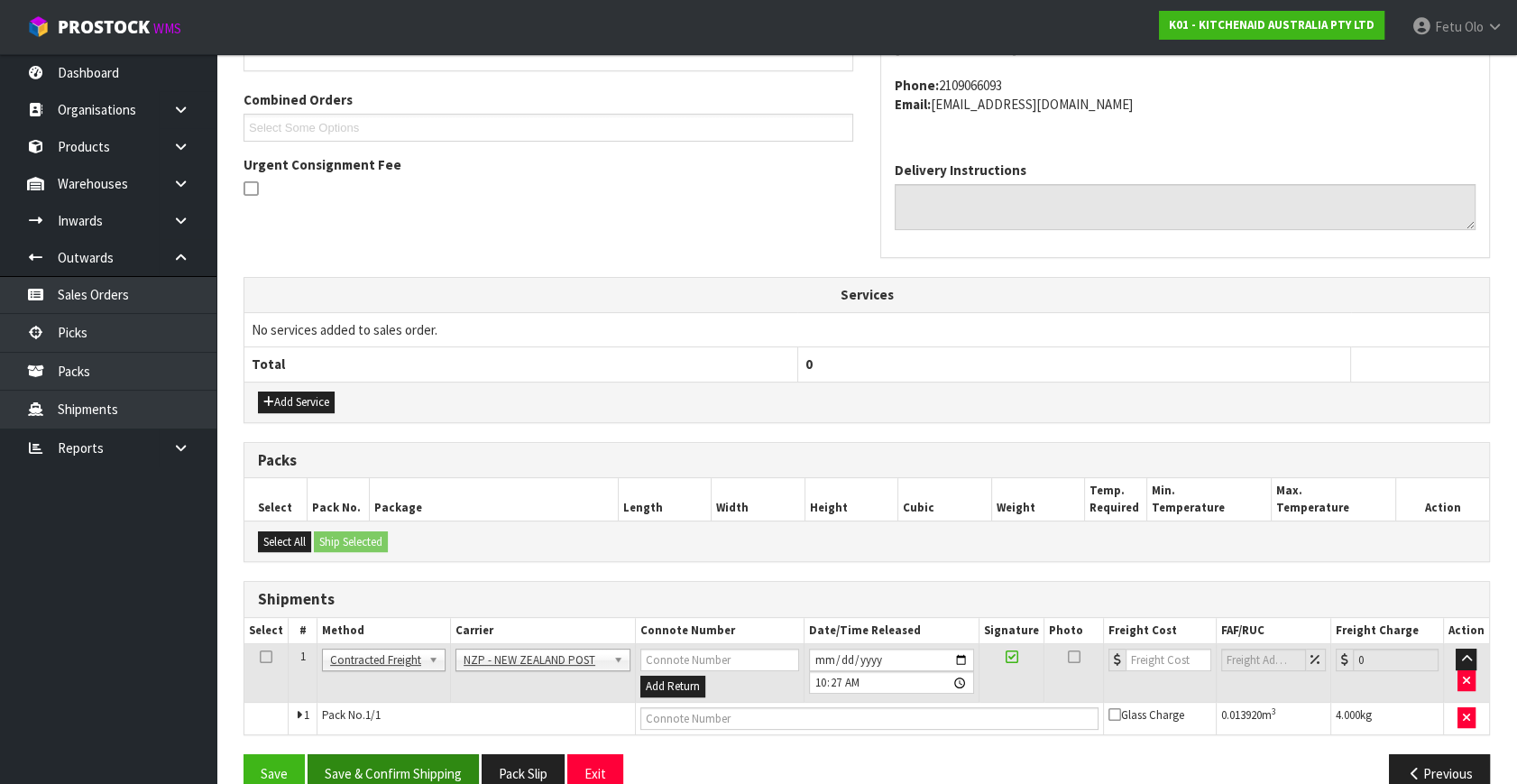
scroll to position [476, 0]
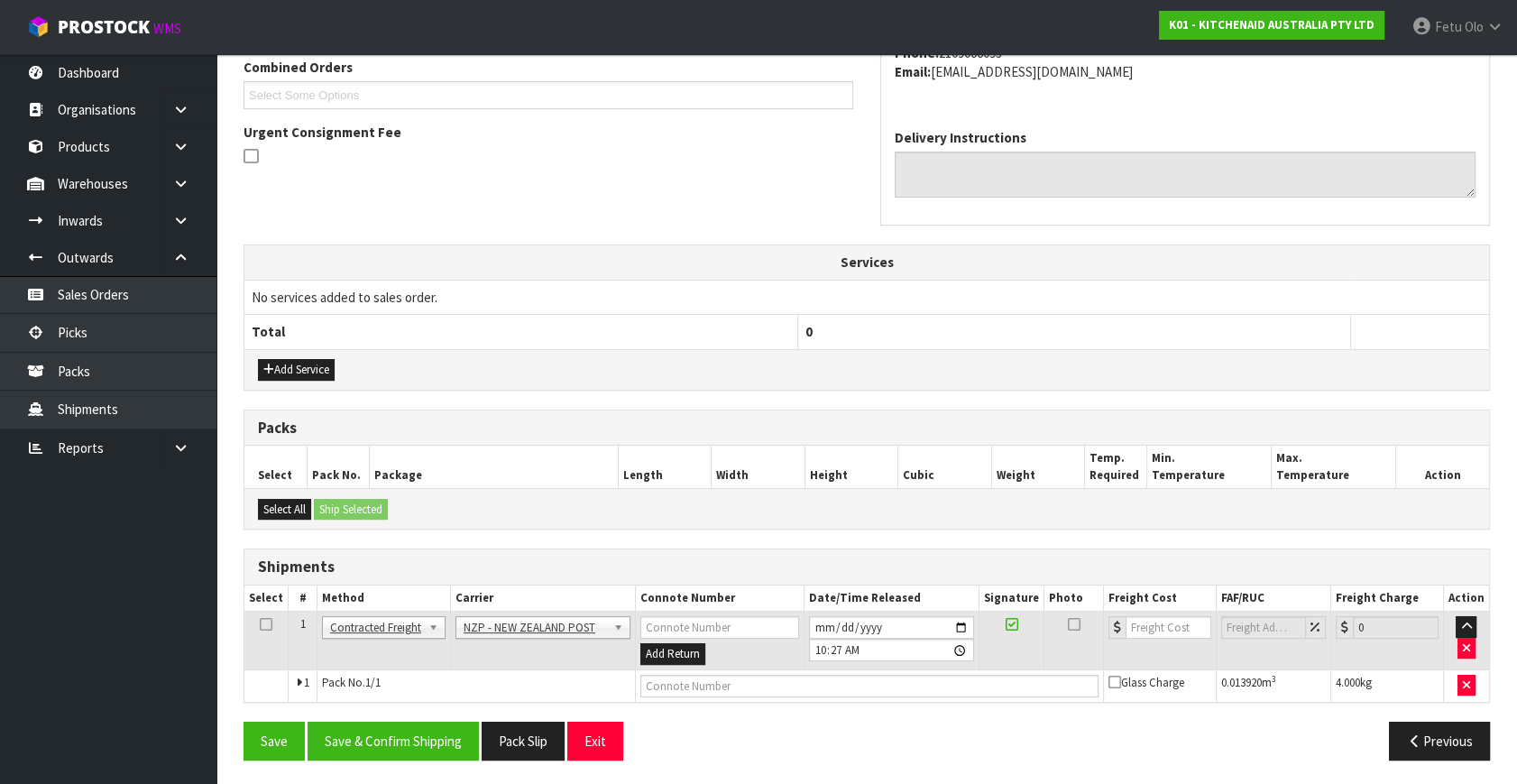
click at [389, 757] on div "Save Save & Confirm Shipping Pack Slip Exit Previous" at bounding box center [867, 747] width 1274 height 52
click at [396, 735] on button "Save & Confirm Shipping" at bounding box center [393, 741] width 171 height 38
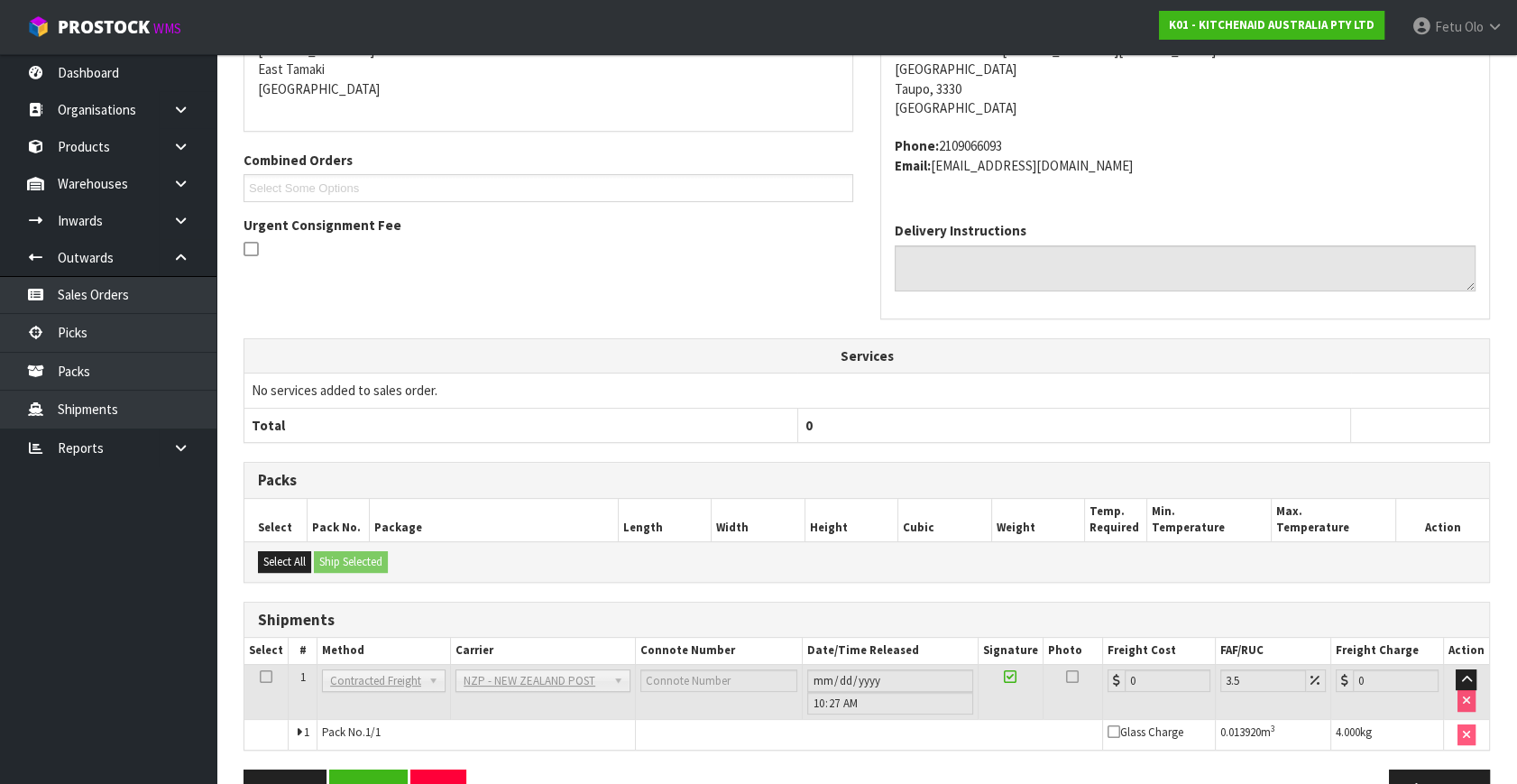
scroll to position [451, 0]
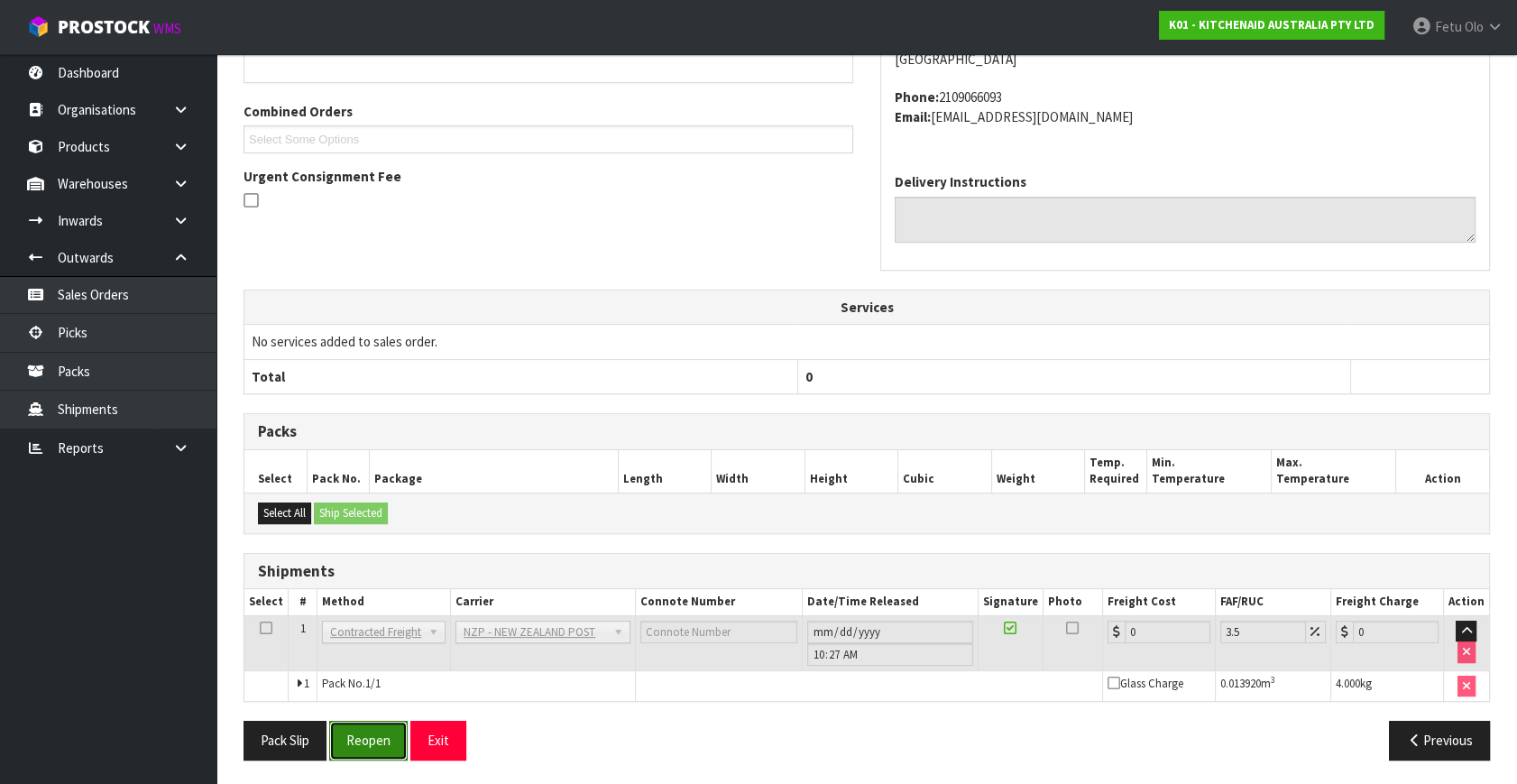
click at [367, 733] on button "Reopen" at bounding box center [368, 740] width 79 height 38
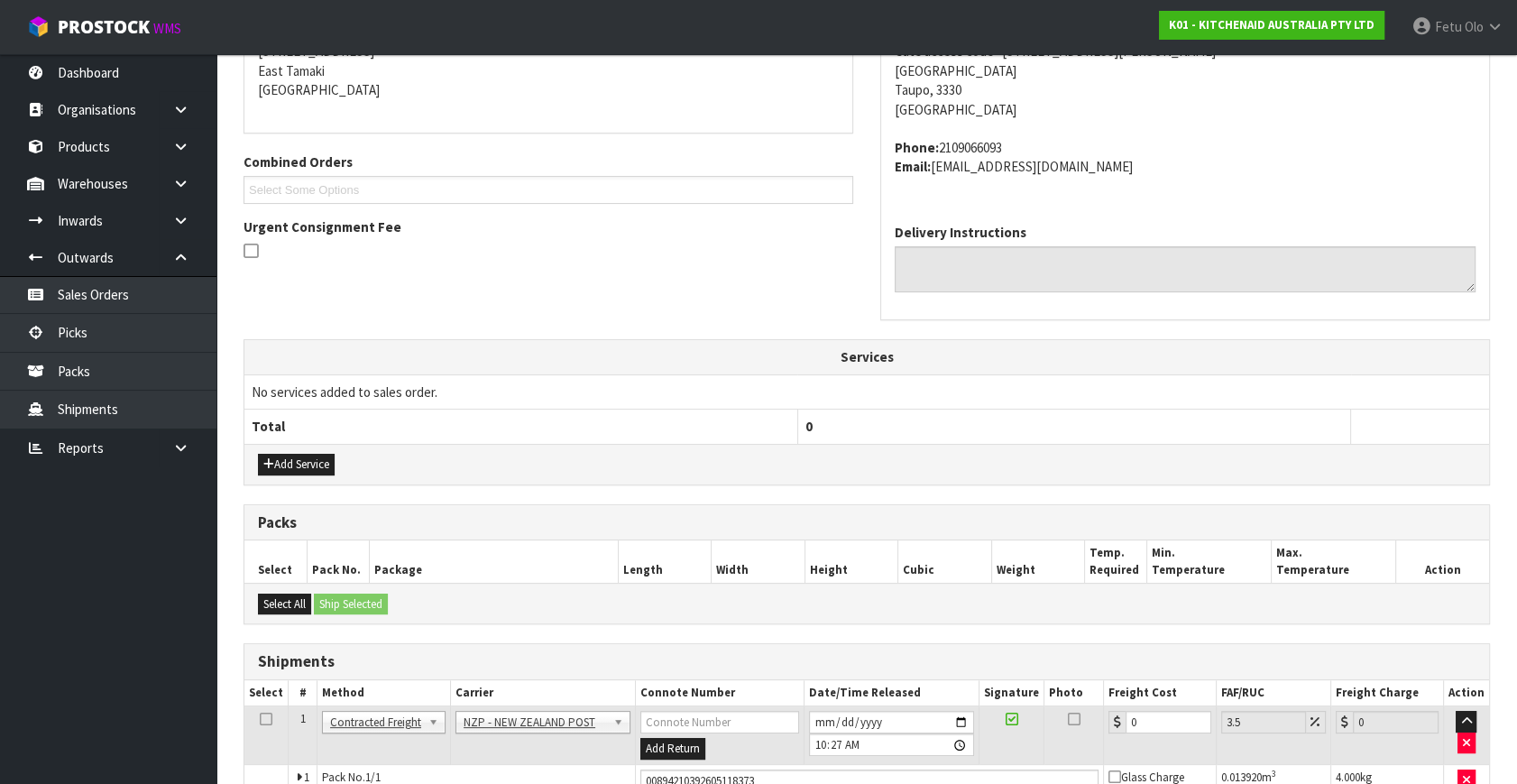
scroll to position [493, 0]
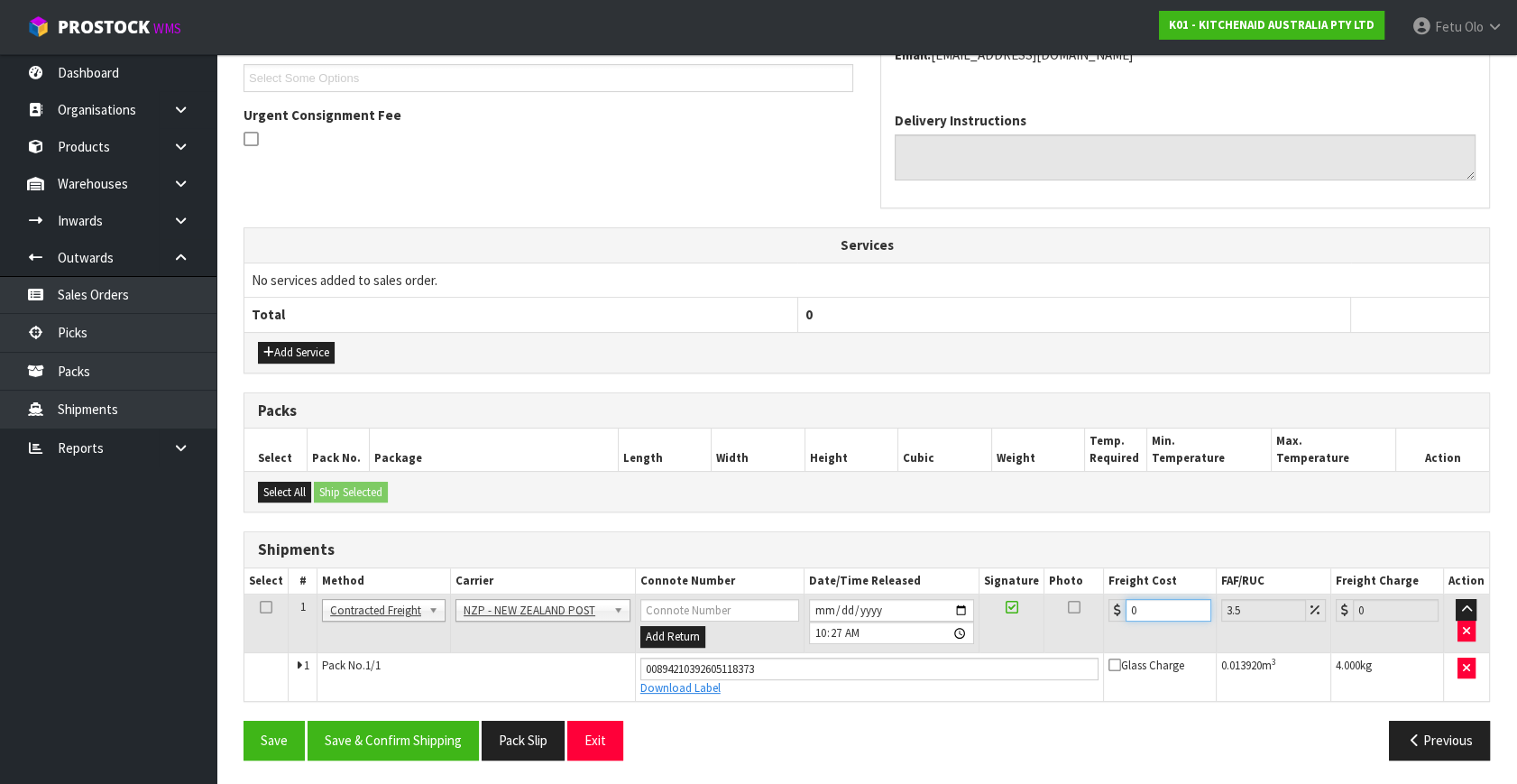
drag, startPoint x: 1157, startPoint y: 612, endPoint x: 995, endPoint y: 670, distance: 172.1
click at [995, 670] on tbody "1 Client Local Pickup Customer Local Pickup Company Freight Contracted Freight …" at bounding box center [867, 647] width 1245 height 107
type input "8"
type input "8.28"
type input "8.4"
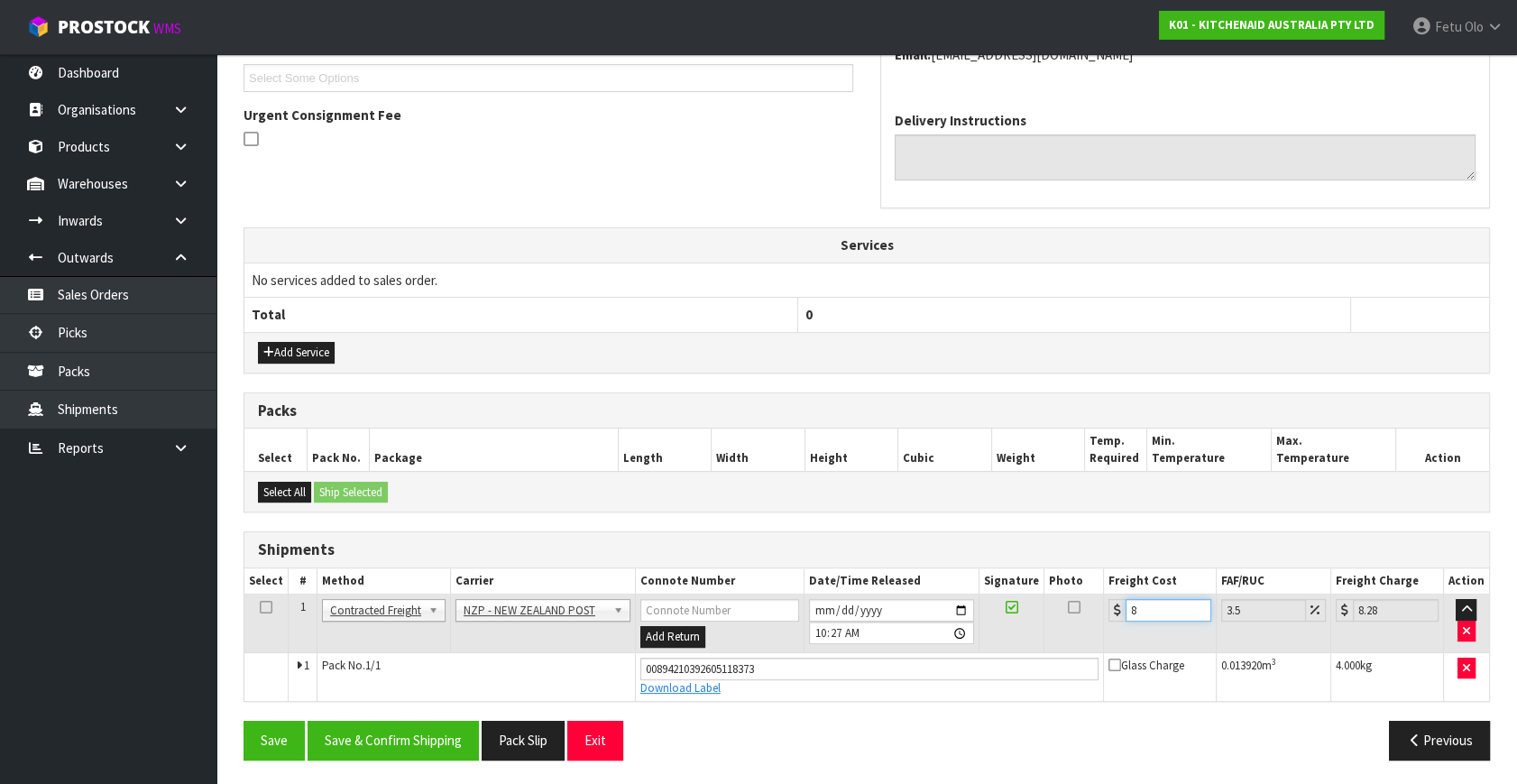
type input "8.69"
type input "8.45"
type input "8.75"
type input "8.45"
click at [423, 730] on button "Save & Confirm Shipping" at bounding box center [393, 740] width 171 height 38
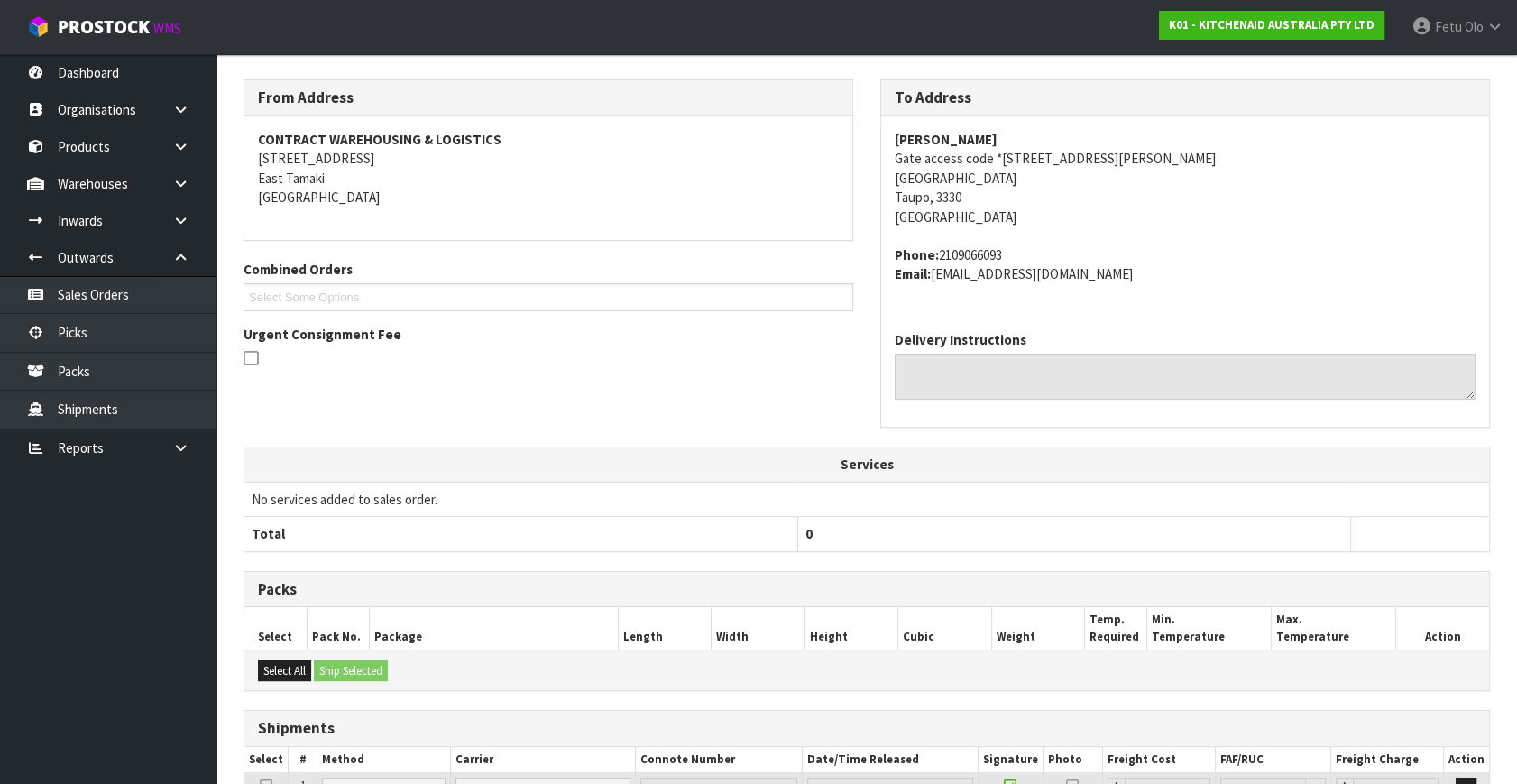
scroll to position [443, 0]
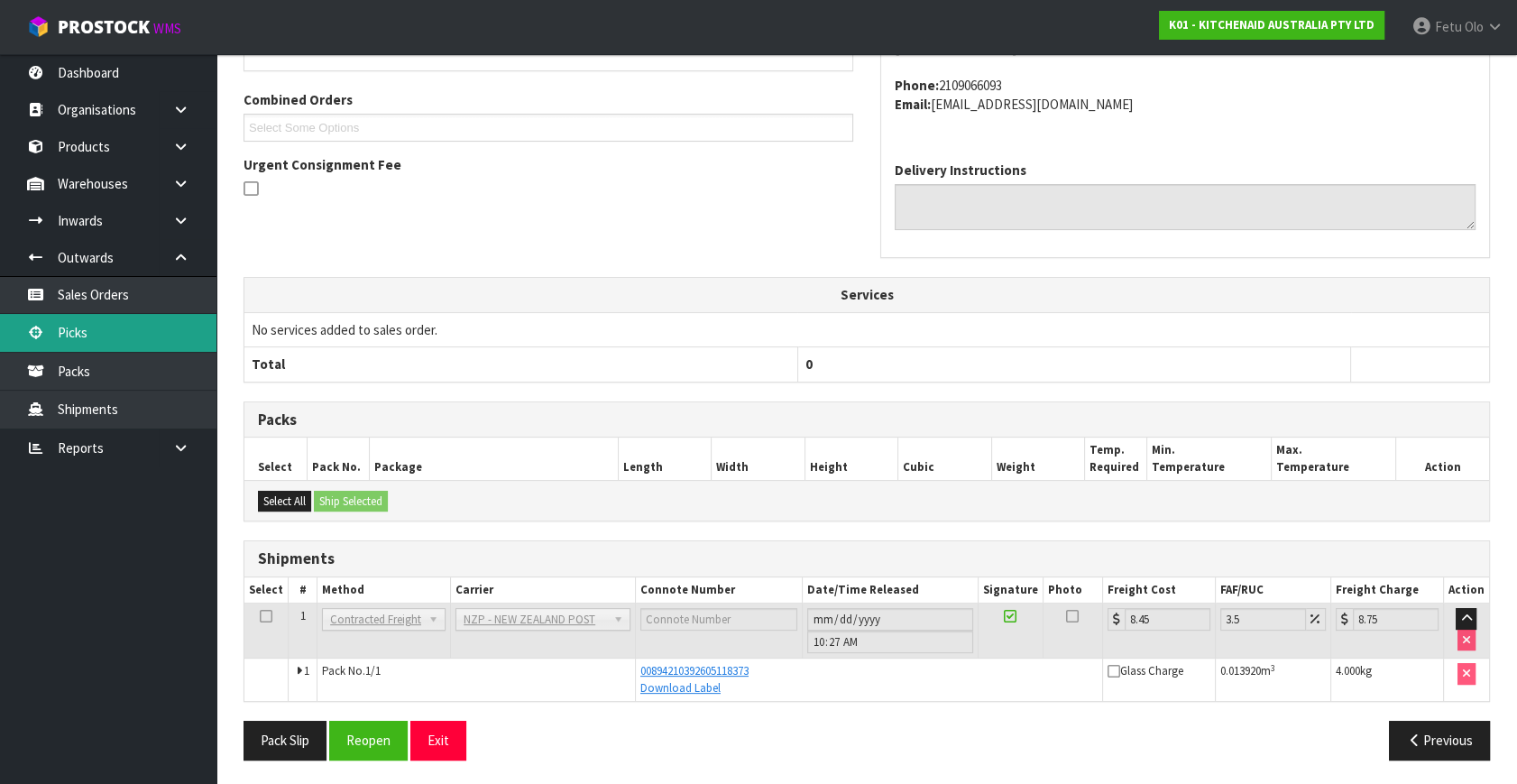
click at [69, 320] on link "Picks" at bounding box center [108, 332] width 216 height 37
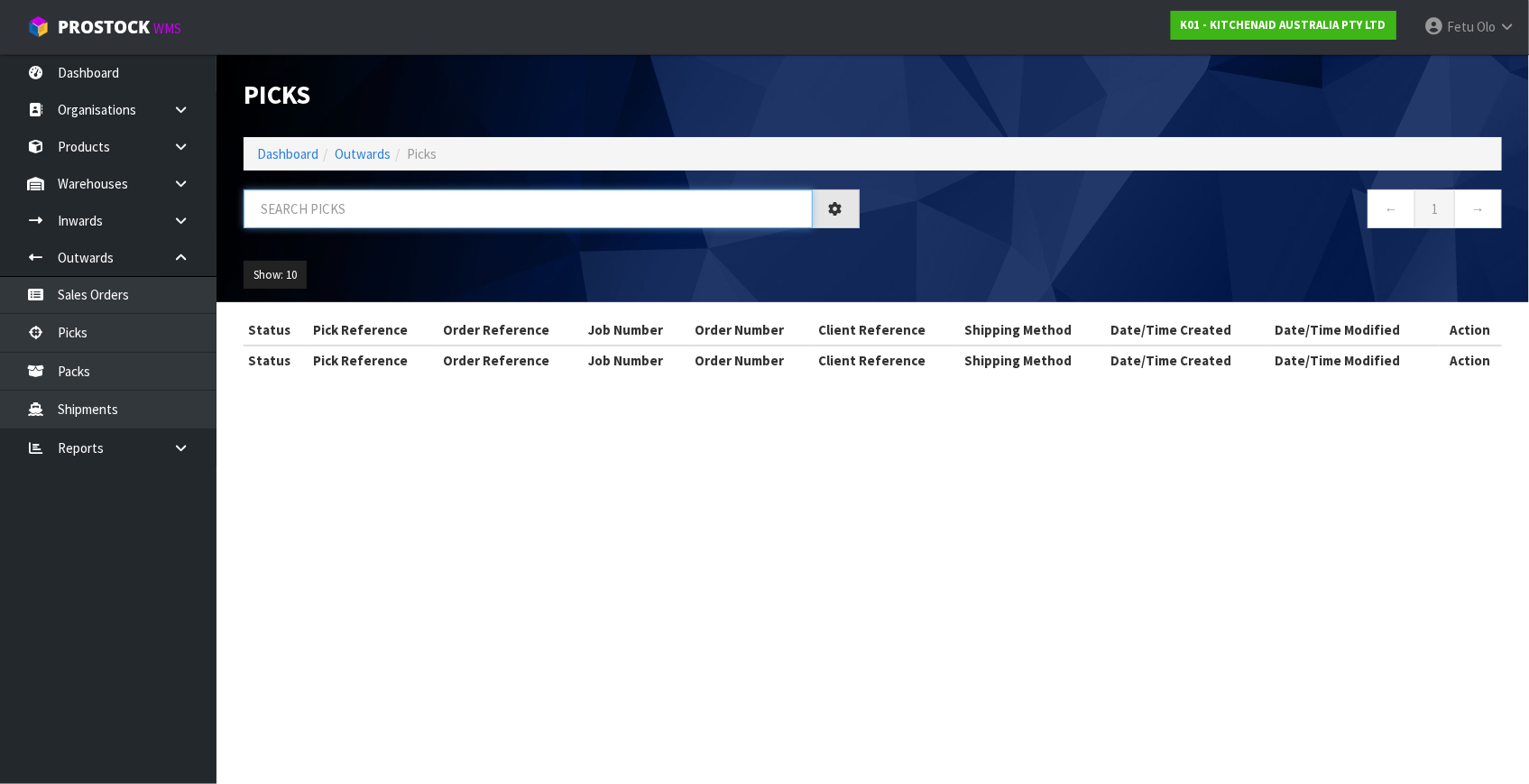
click at [525, 215] on input "text" at bounding box center [527, 209] width 569 height 38
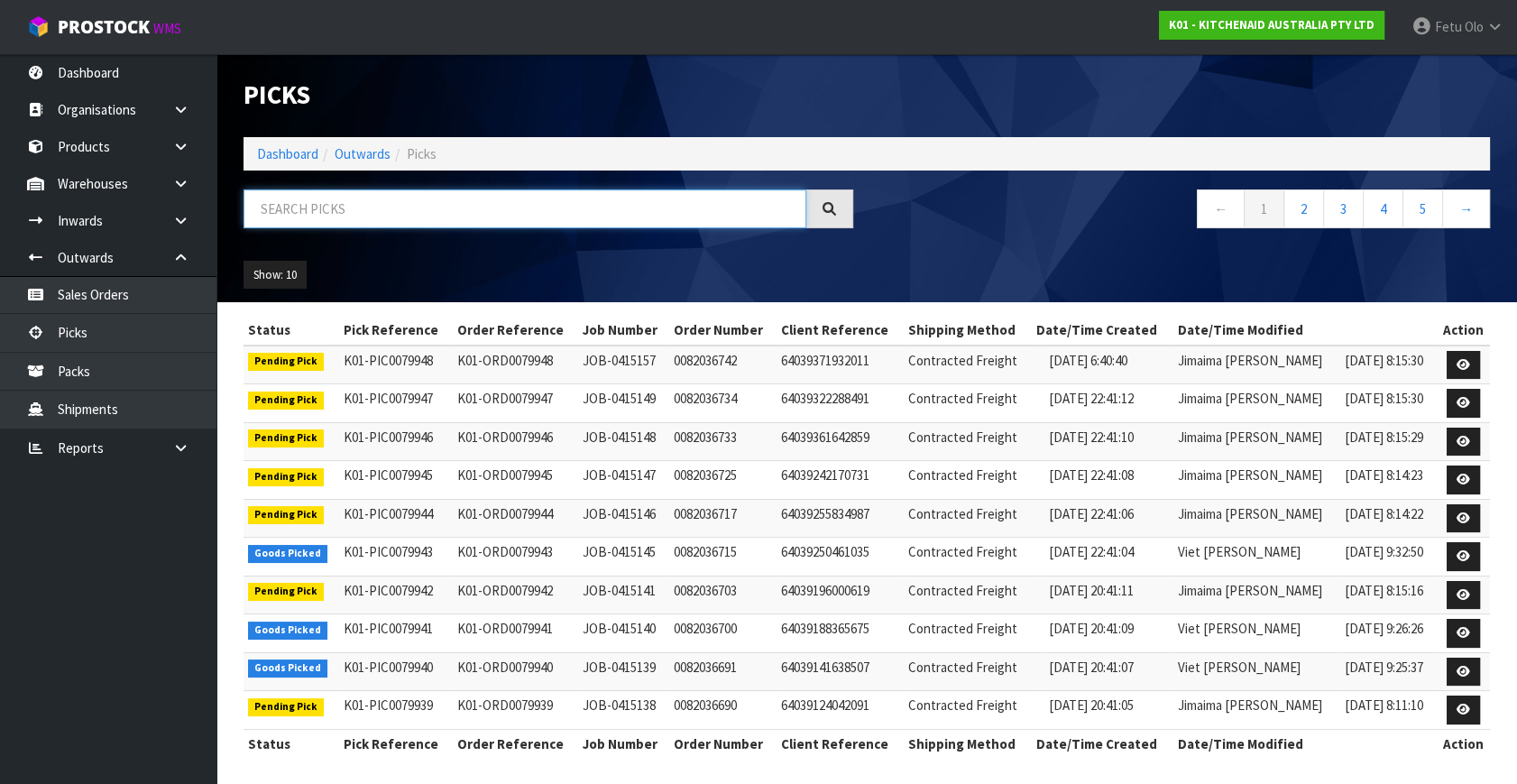
click at [525, 215] on input "text" at bounding box center [524, 209] width 563 height 38
click at [525, 215] on input "text" at bounding box center [524, 209] width 563 height 38
type input "79911"
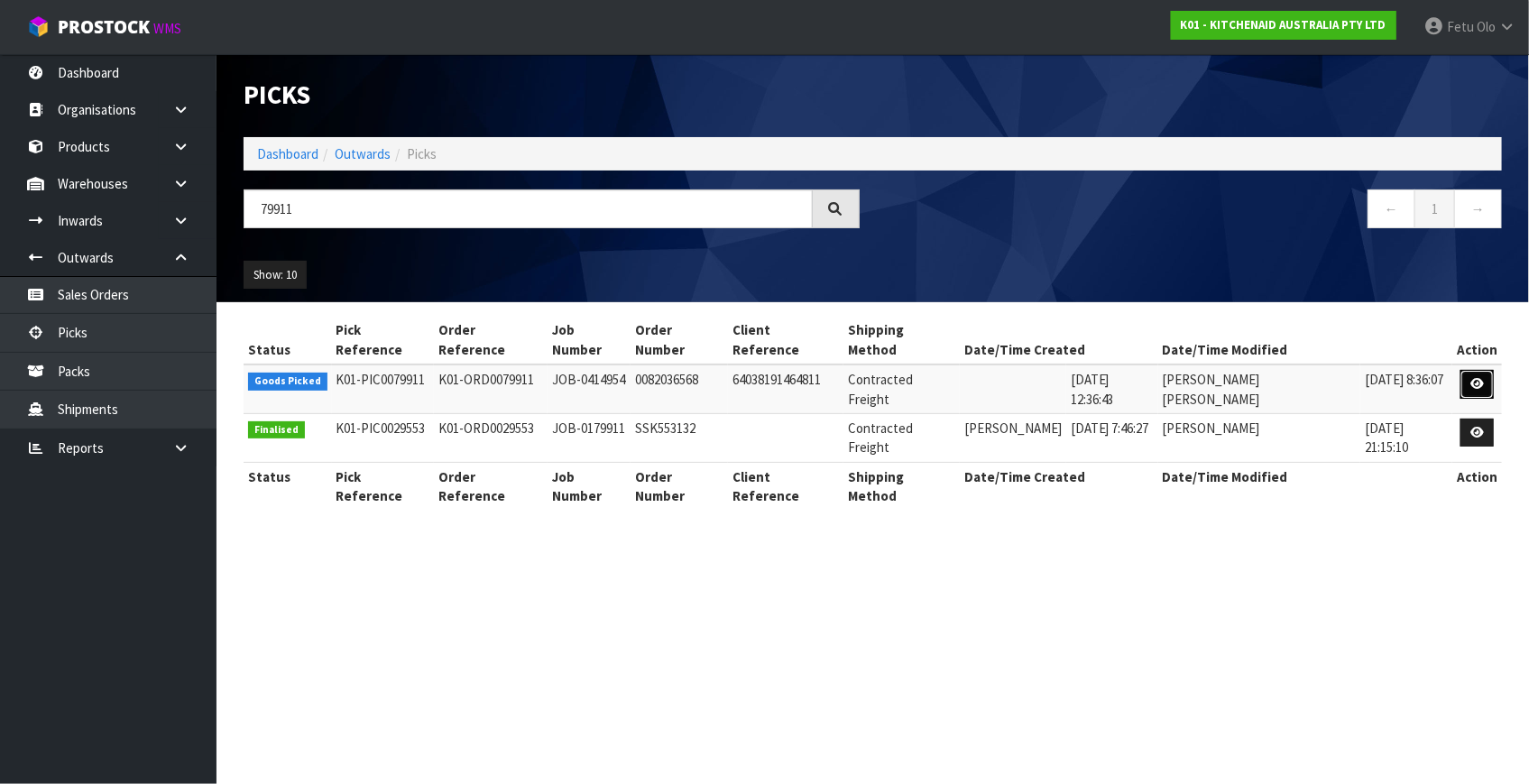
click at [1473, 378] on icon at bounding box center [1477, 384] width 13 height 12
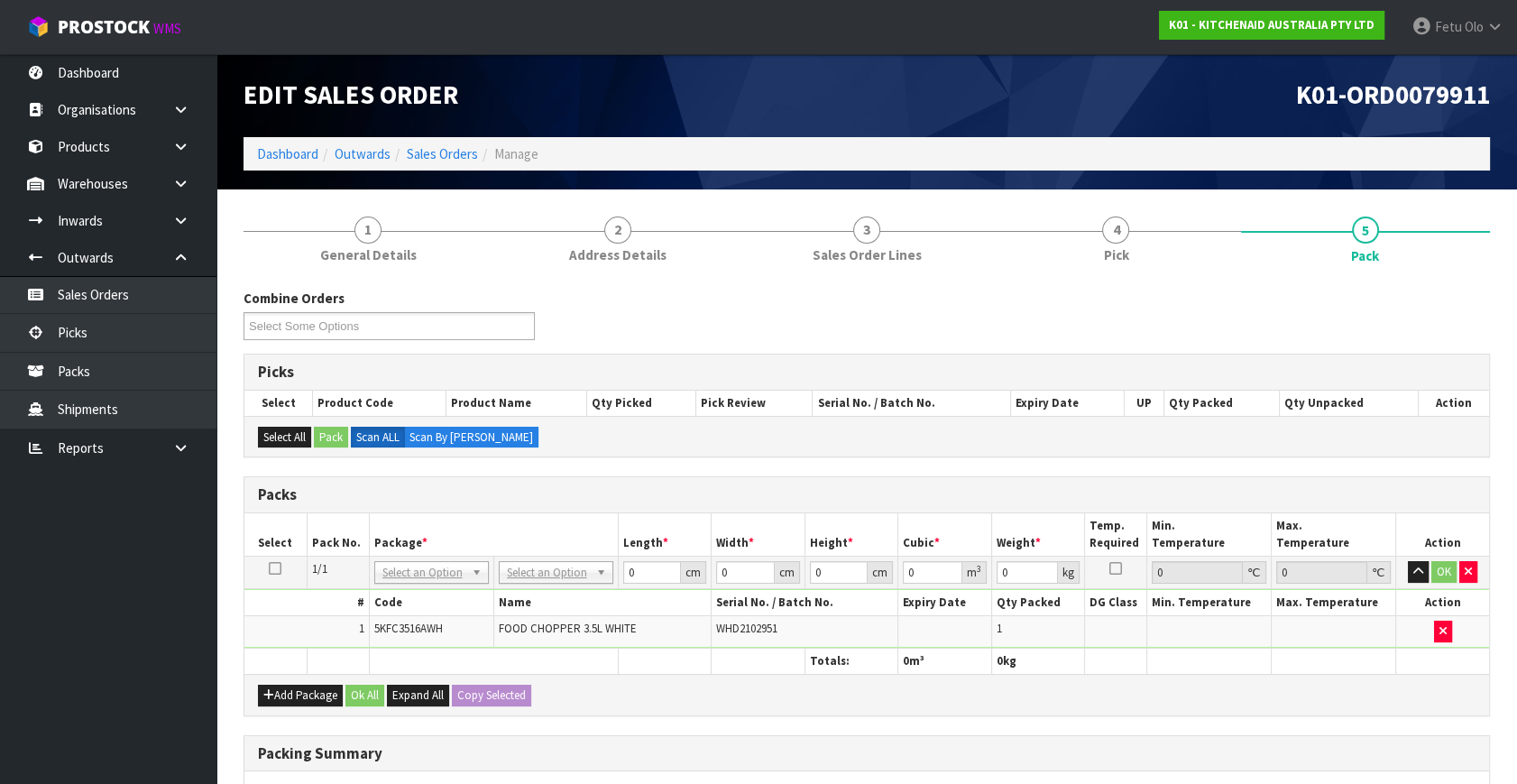
click at [442, 585] on td "NONE 007-001 007-002 007-004 007-009 007-013 007-014 007-015 007-017 007-018 00…" at bounding box center [430, 572] width 124 height 33
click at [432, 592] on input "text" at bounding box center [431, 594] width 106 height 22
type input "011-084"
type input "3.5"
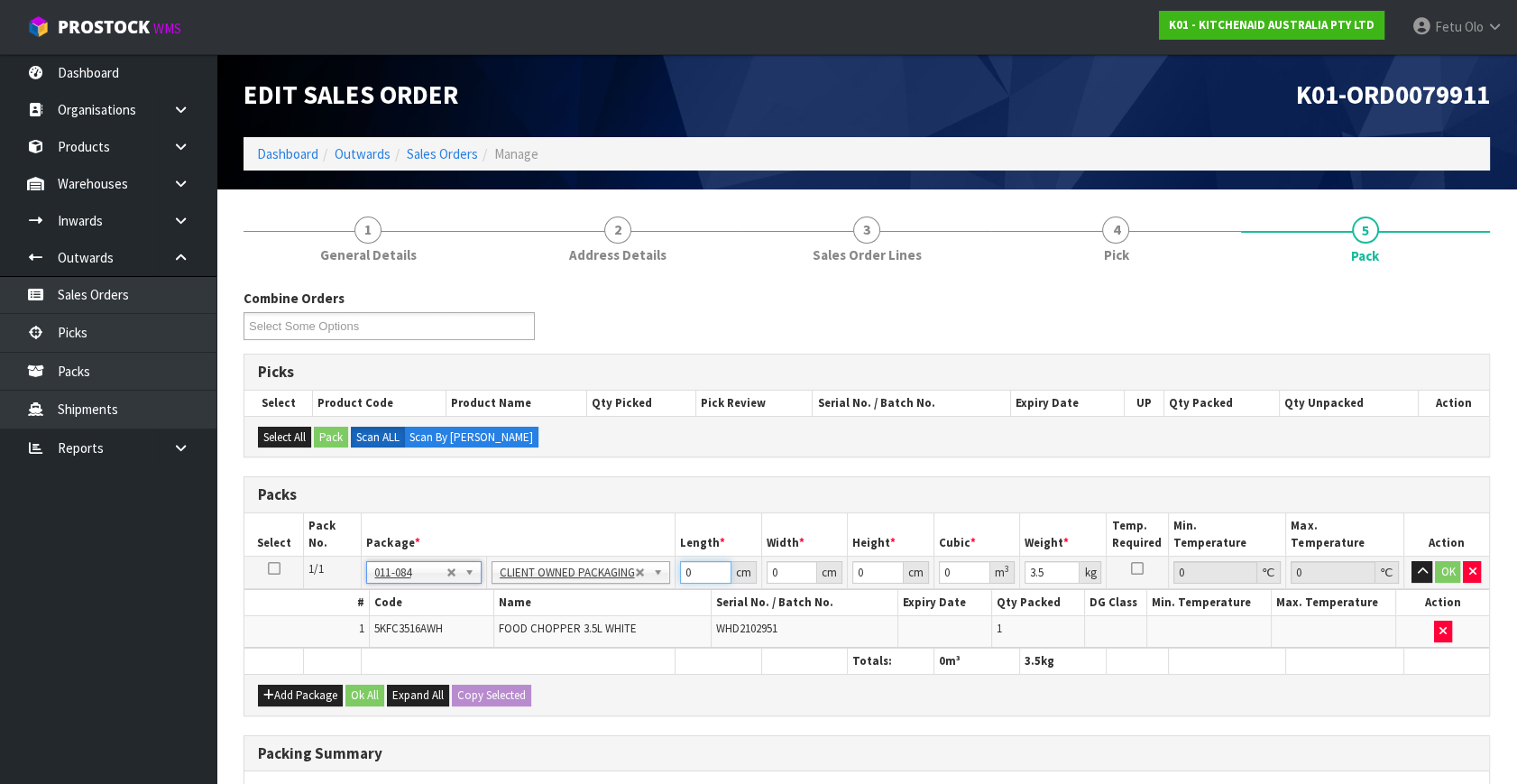
drag, startPoint x: 696, startPoint y: 571, endPoint x: 506, endPoint y: 638, distance: 201.5
click at [507, 638] on tbody "1/1 NONE 007-001 007-002 007-004 007-009 007-013 007-014 007-015 007-017 007-01…" at bounding box center [867, 602] width 1245 height 92
type input "30"
type input "26"
type input "2"
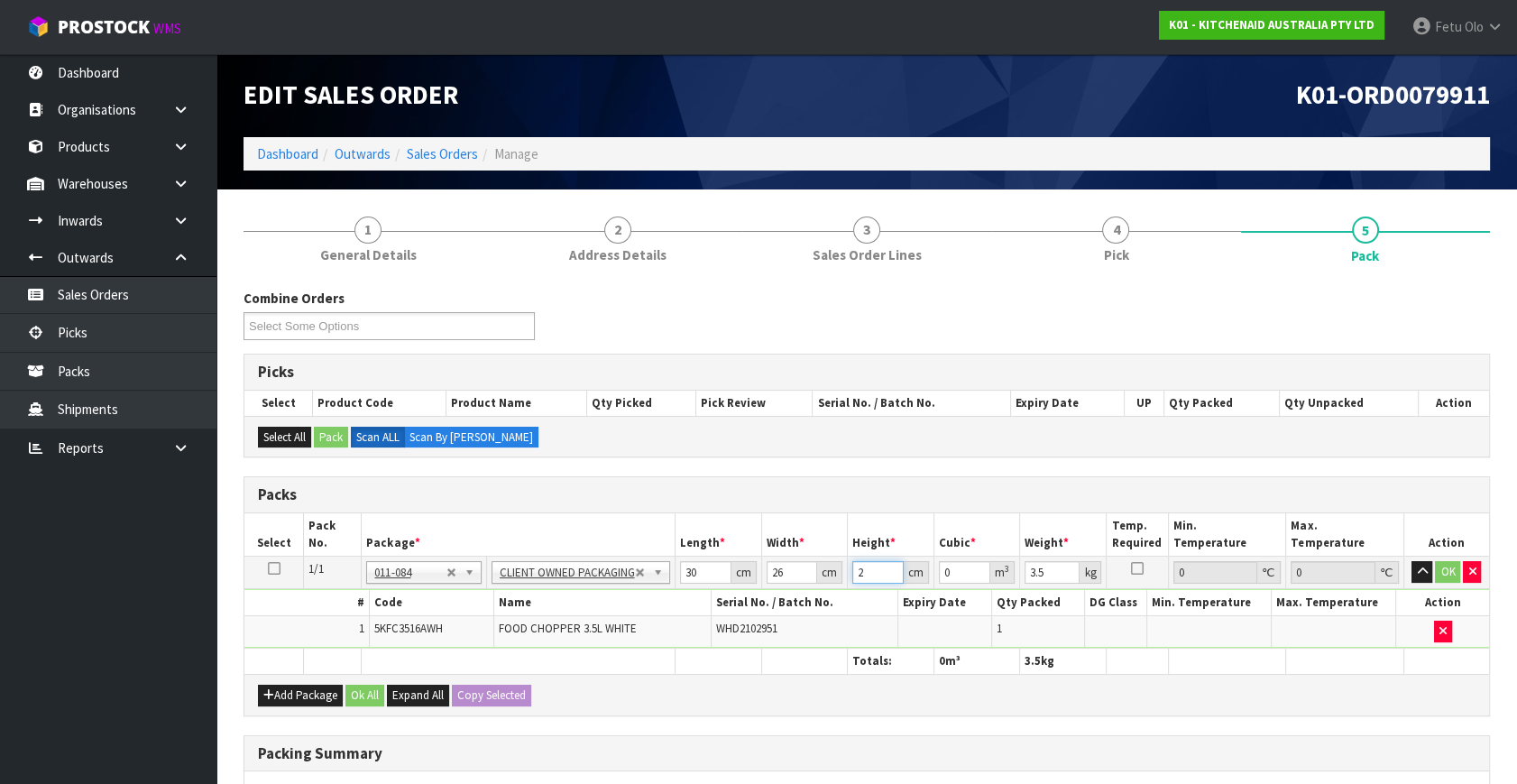
type input "0.00156"
type input "22"
type input "0.01716"
type input "22"
type input "2"
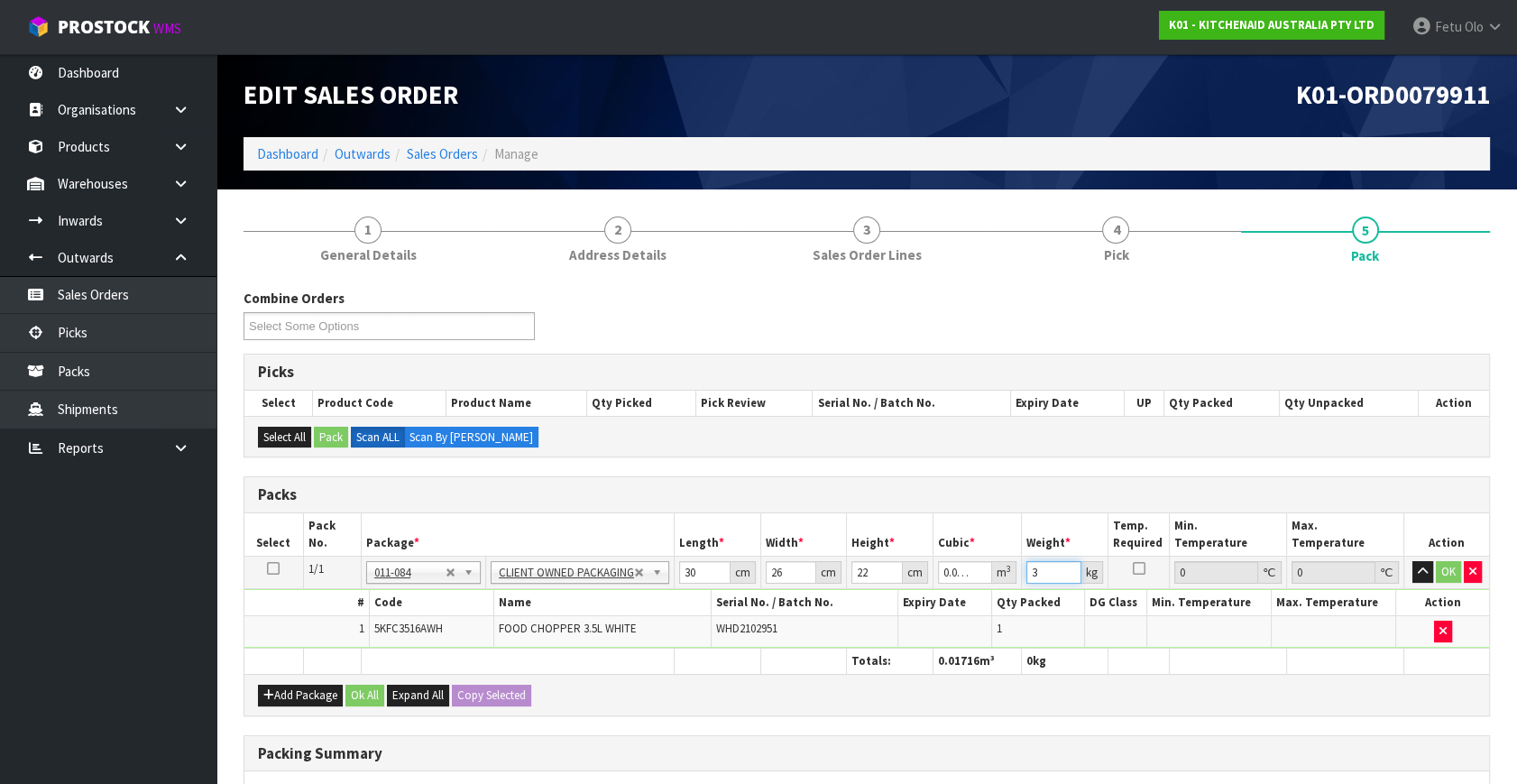
type input "3"
click button "OK" at bounding box center [1448, 571] width 25 height 21
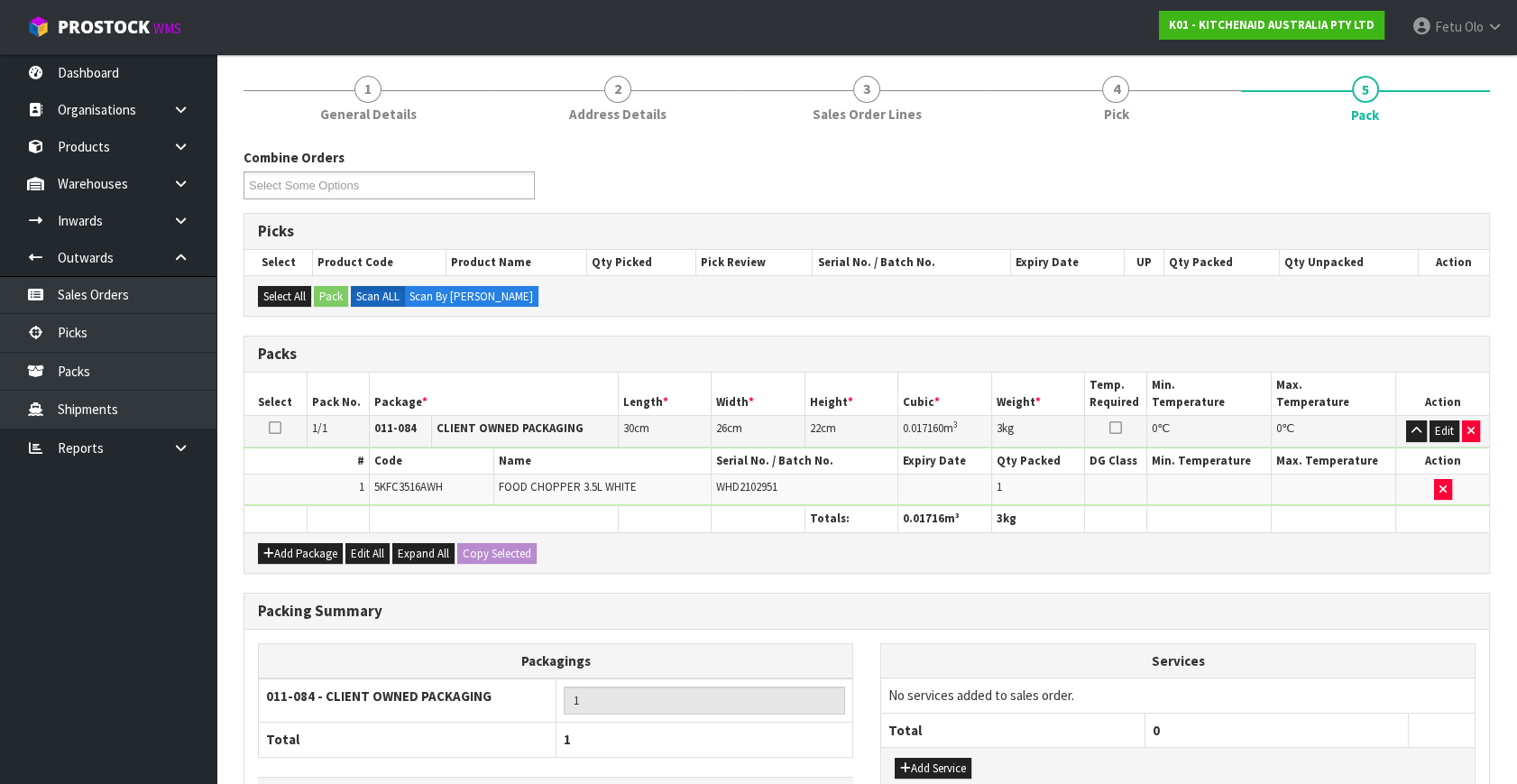
scroll to position [268, 0]
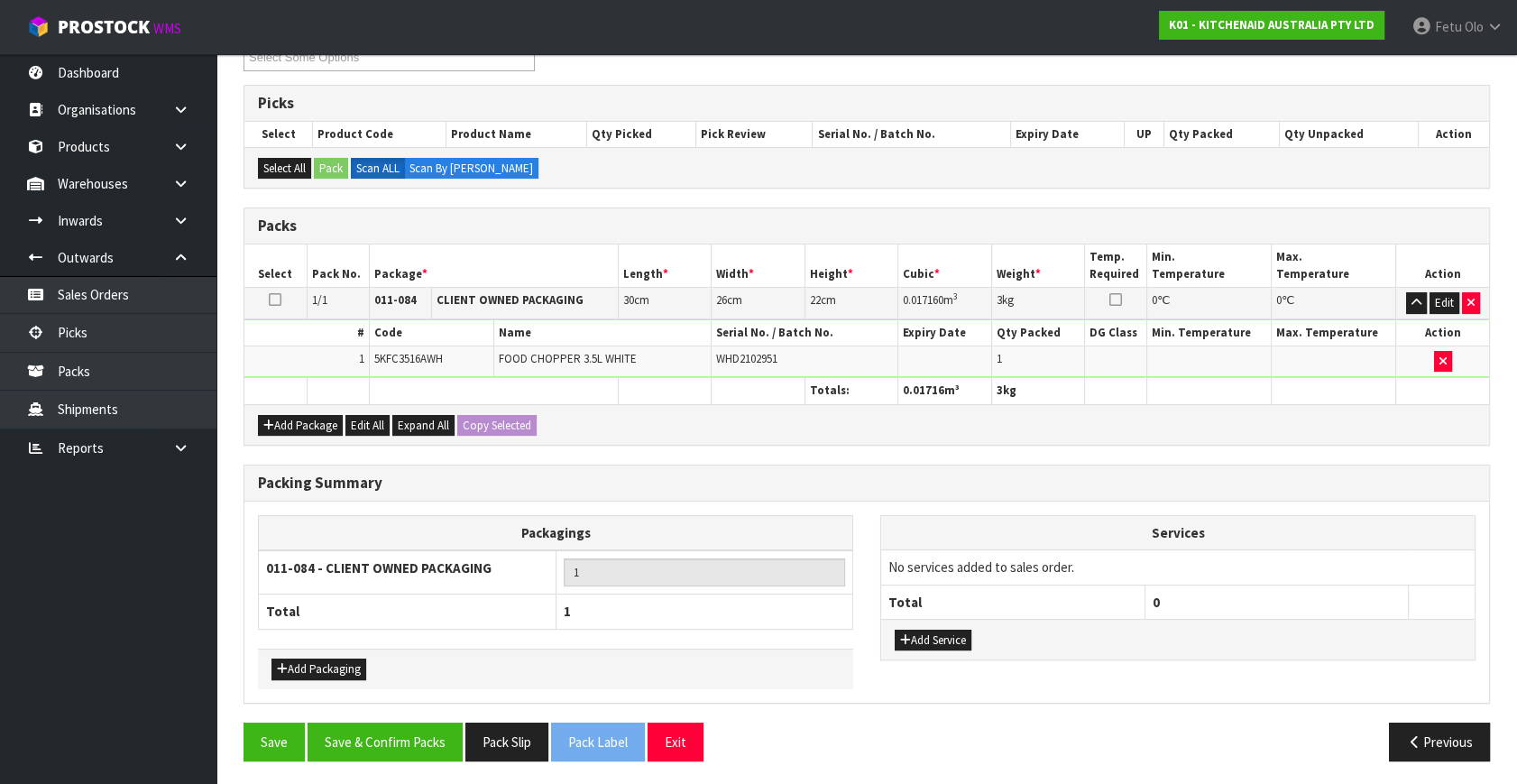
click at [407, 716] on div "Packing Summary Packagings 011-084 - CLIENT OWNED PACKAGING 1 Total 1 Add Packa…" at bounding box center [867, 594] width 1274 height 258
click at [425, 740] on button "Save & Confirm Packs" at bounding box center [385, 742] width 155 height 38
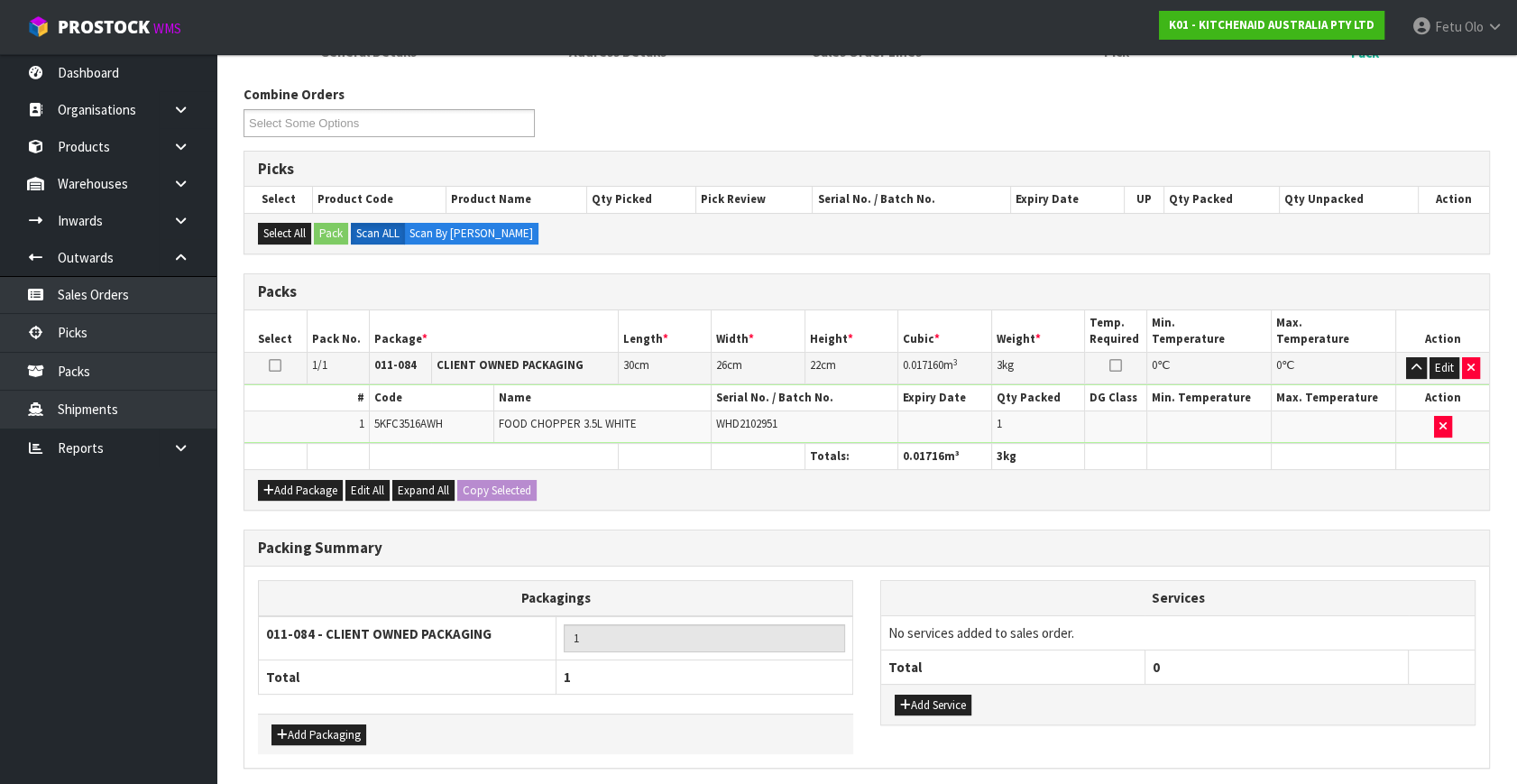
scroll to position [0, 0]
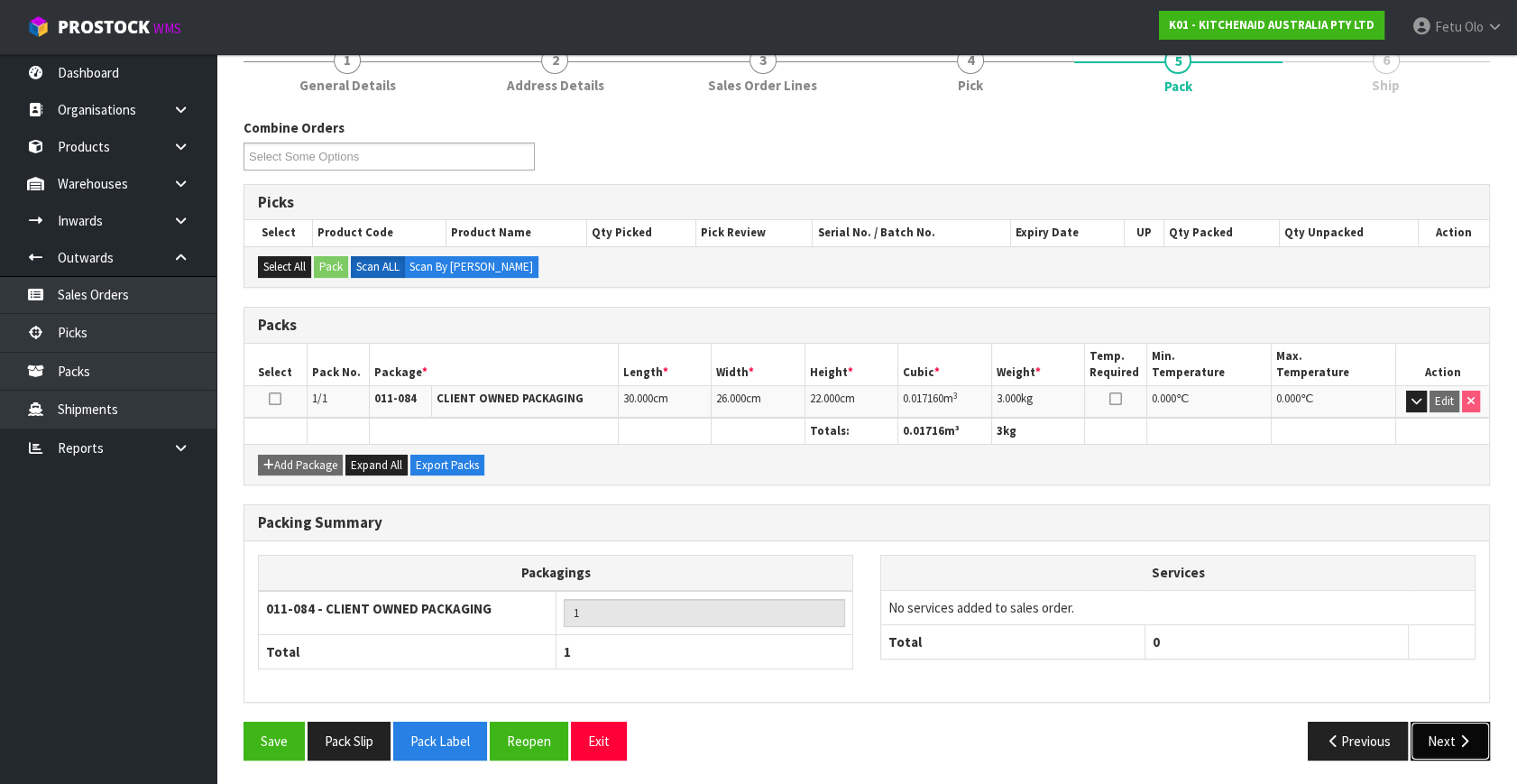
click at [1452, 735] on button "Next" at bounding box center [1450, 741] width 79 height 38
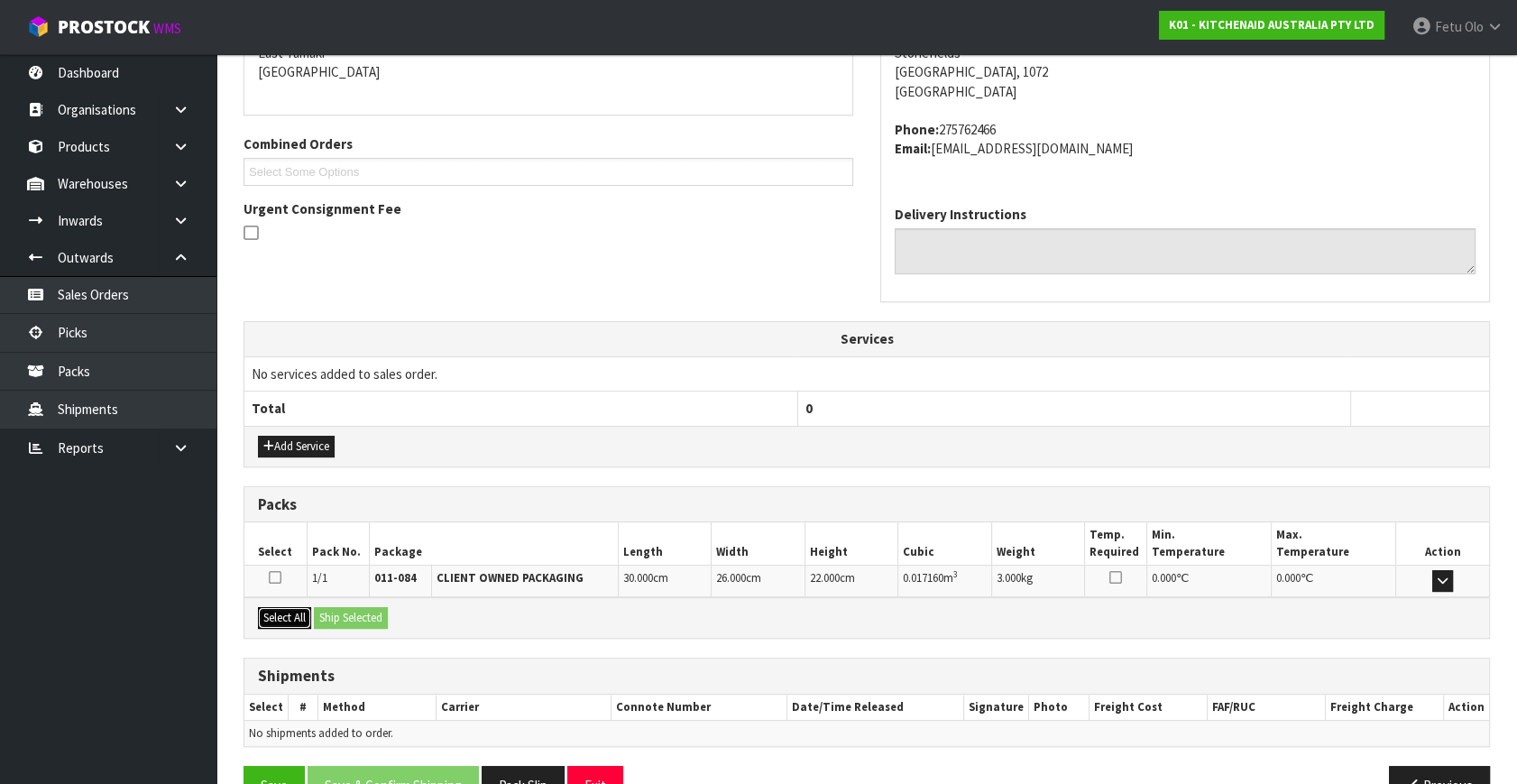
drag, startPoint x: 295, startPoint y: 615, endPoint x: 341, endPoint y: 619, distance: 46.2
click at [303, 614] on button "Select All" at bounding box center [284, 618] width 53 height 21
click at [352, 619] on button "Ship Selected" at bounding box center [350, 618] width 74 height 21
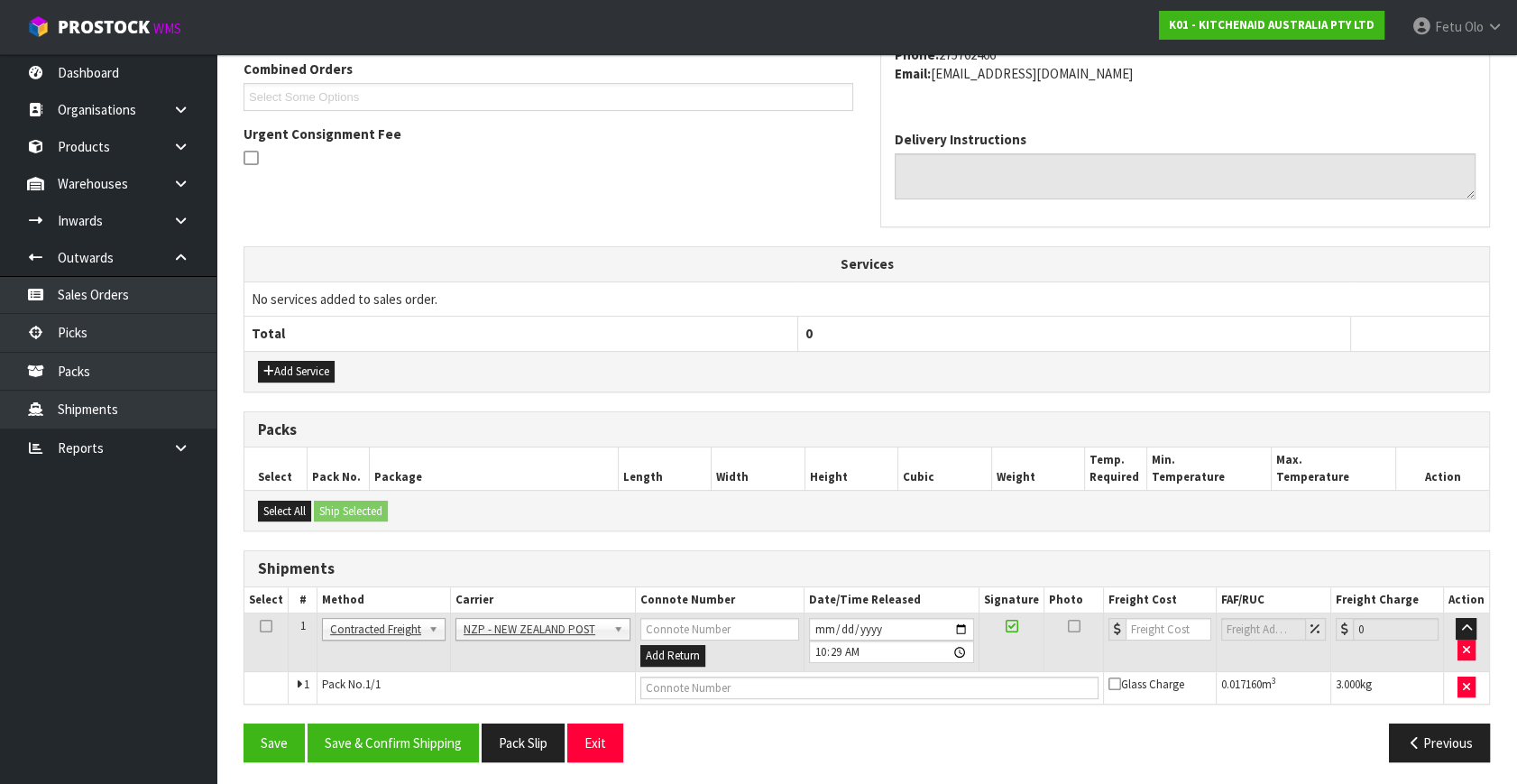
scroll to position [476, 0]
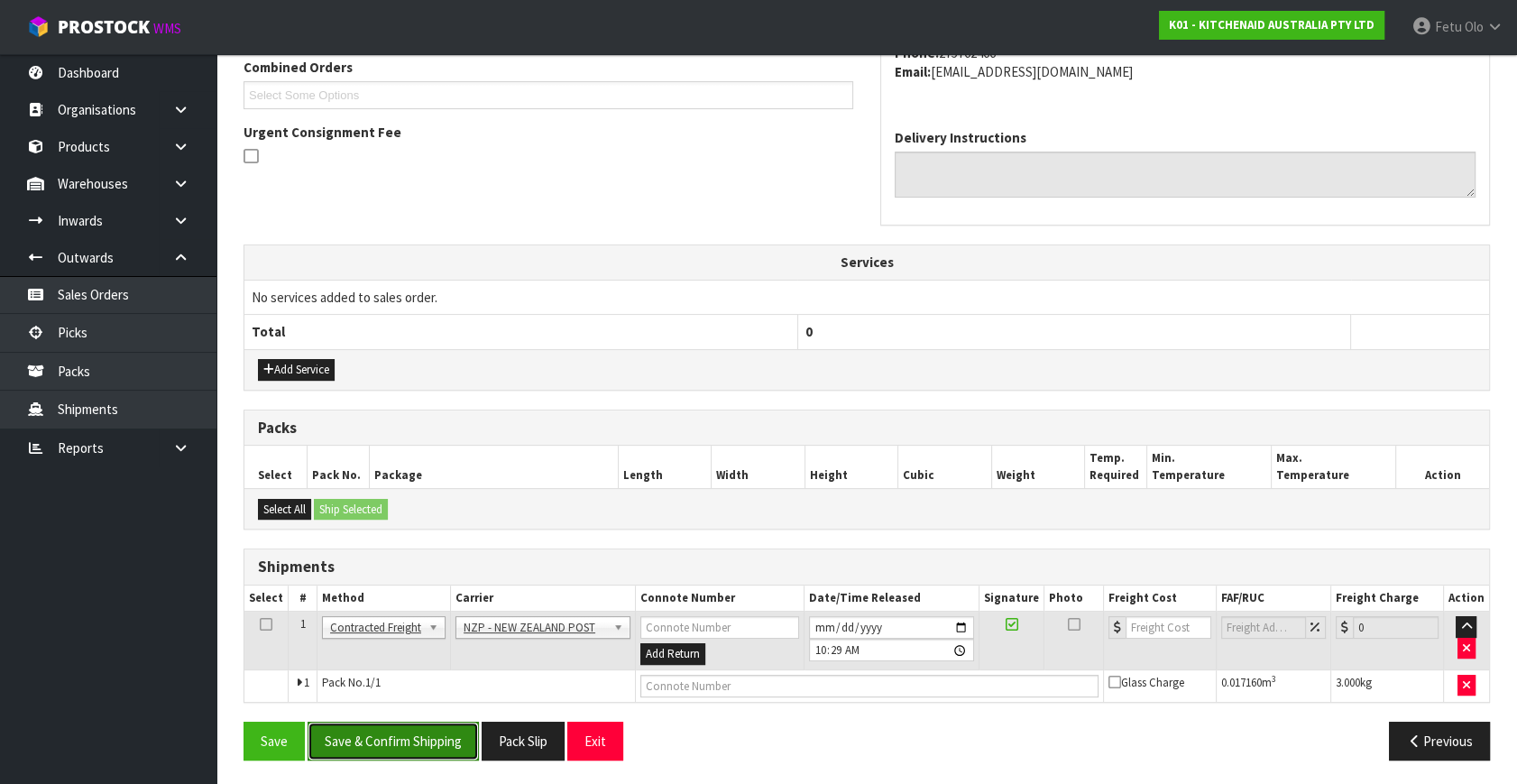
click at [403, 746] on button "Save & Confirm Shipping" at bounding box center [393, 741] width 171 height 38
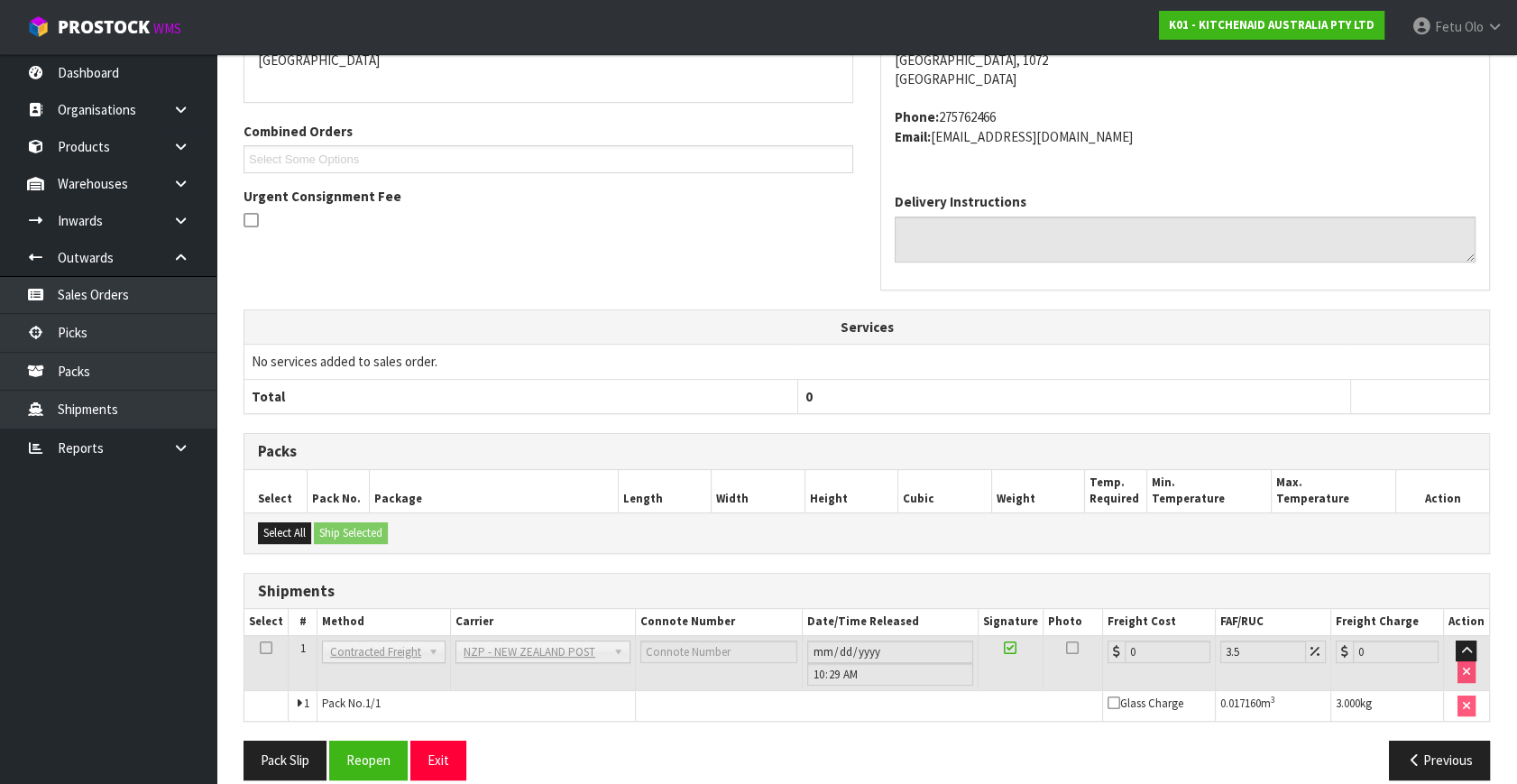
scroll to position [451, 0]
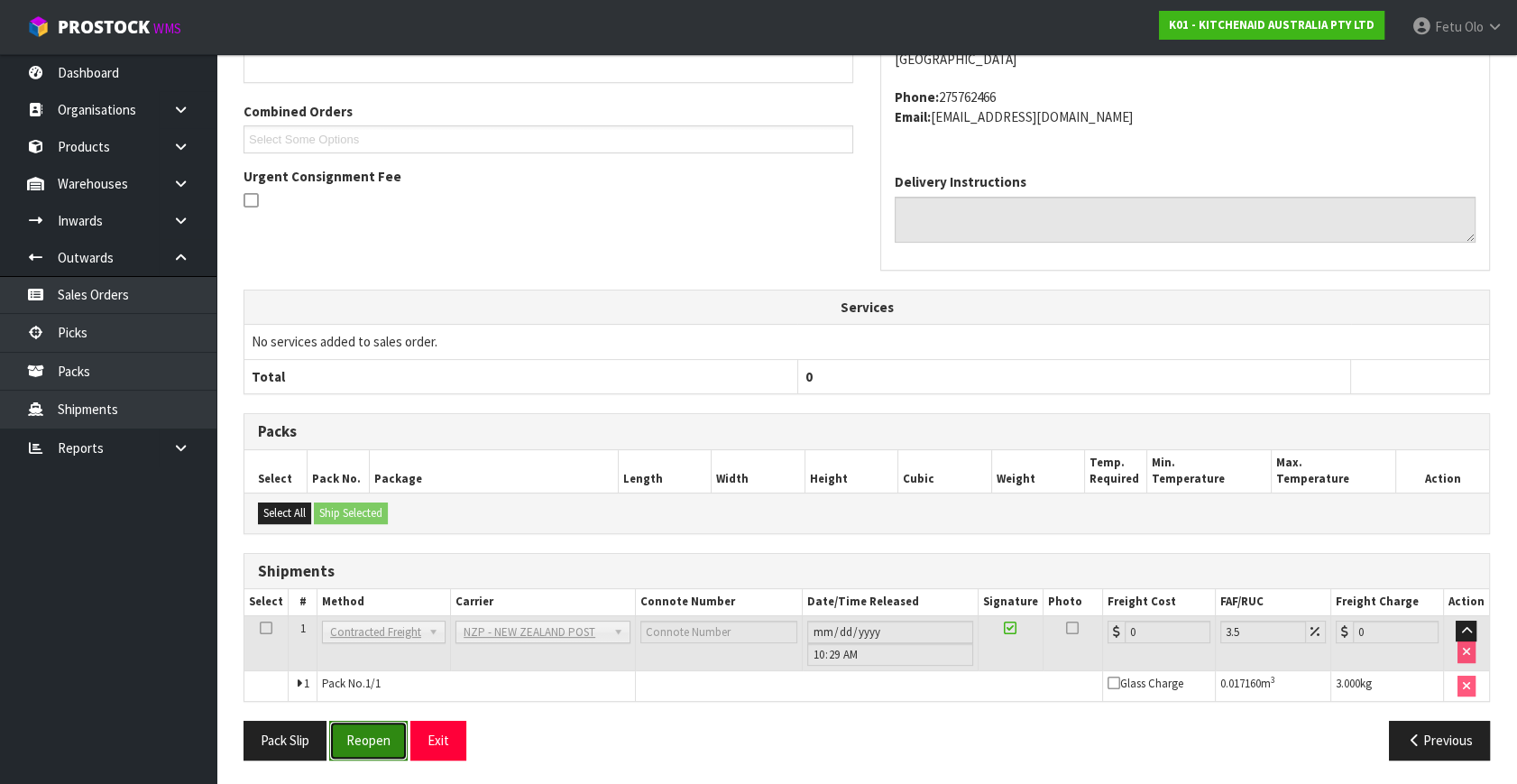
click at [369, 746] on button "Reopen" at bounding box center [368, 740] width 79 height 38
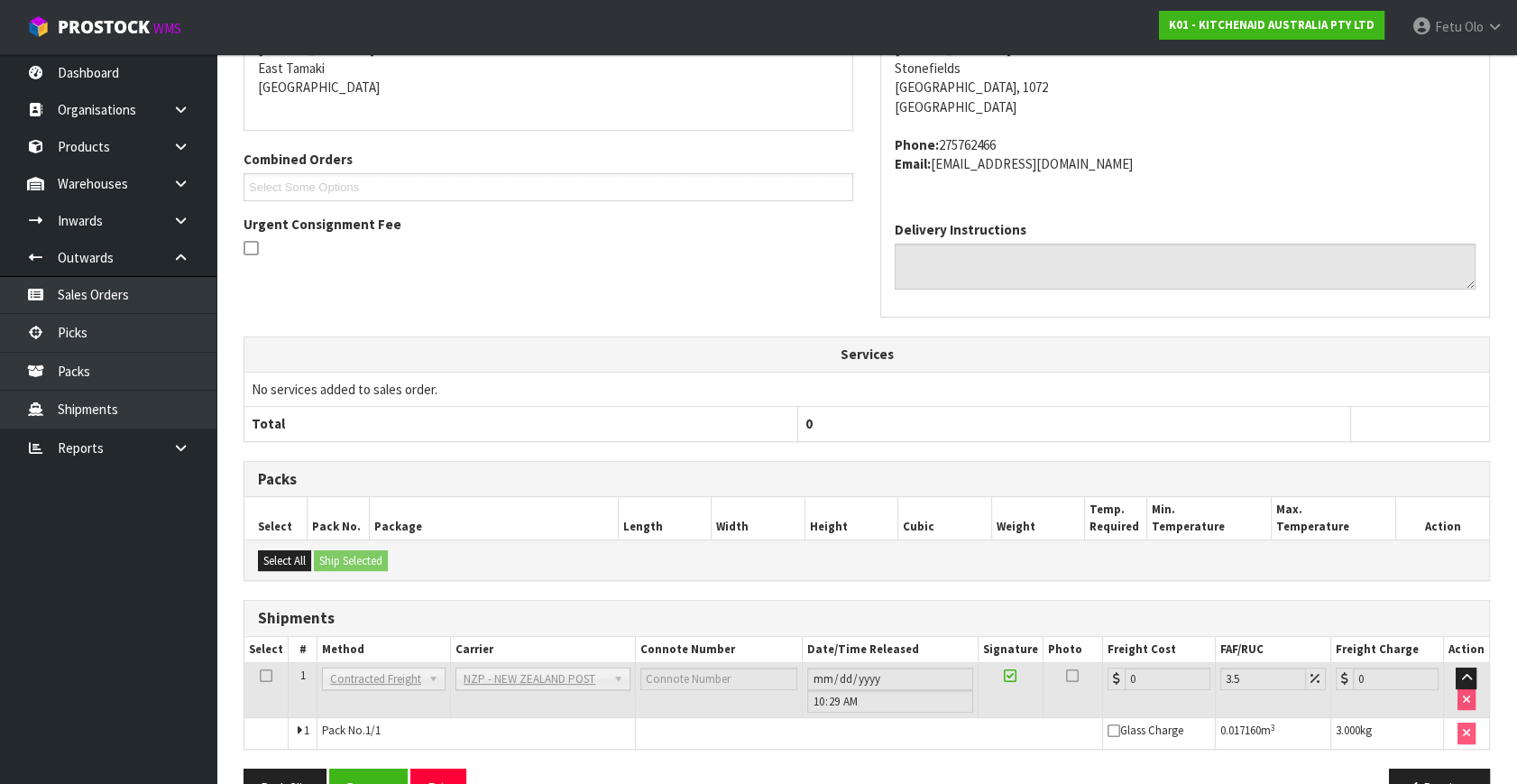
scroll to position [432, 0]
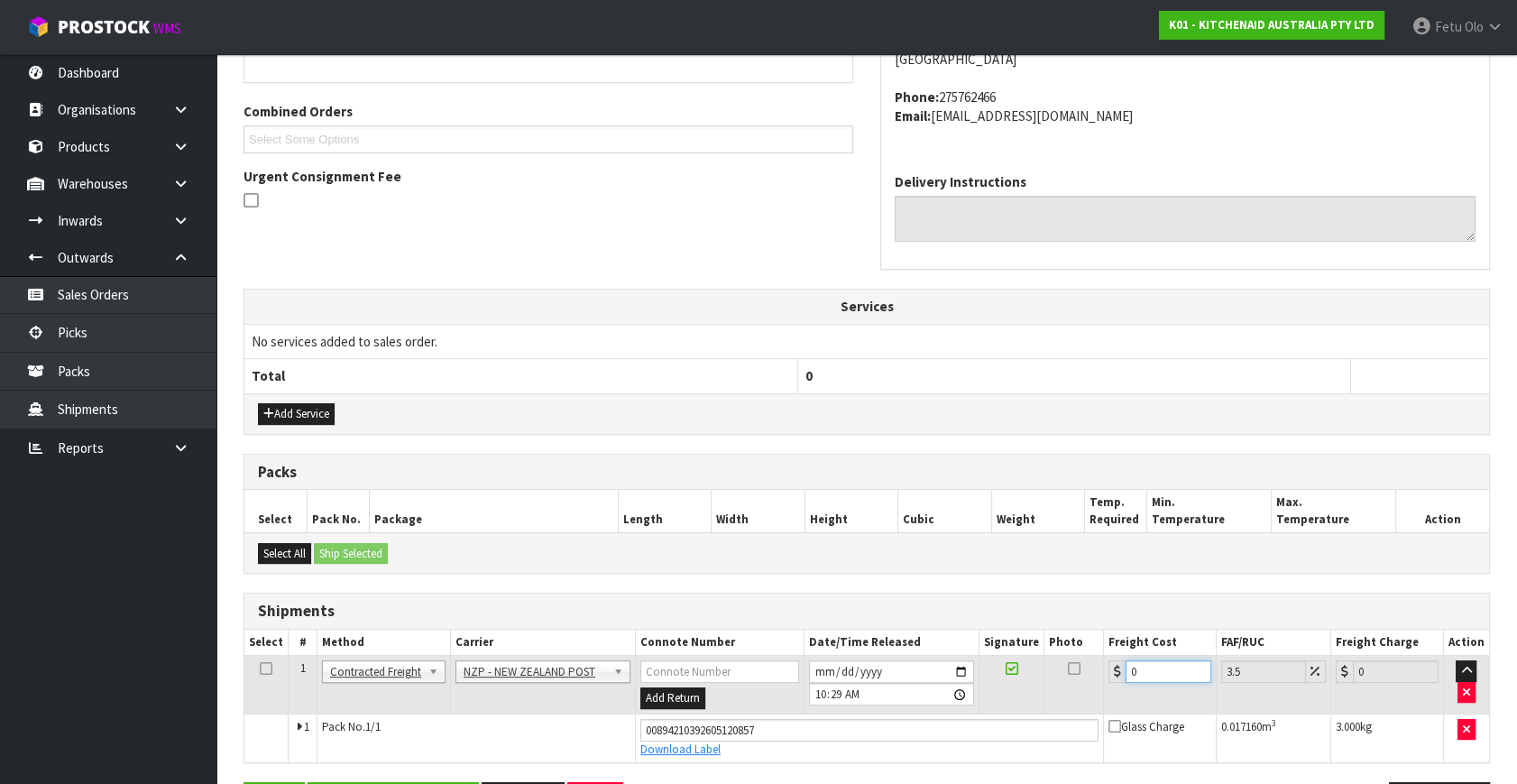
drag, startPoint x: 1164, startPoint y: 662, endPoint x: 1084, endPoint y: 700, distance: 88.6
click at [1084, 700] on tr "1 Client Local Pickup Customer Local Pickup Company Freight Contracted Freight …" at bounding box center [867, 684] width 1245 height 59
type input "4"
type input "4.14"
type input "4.3"
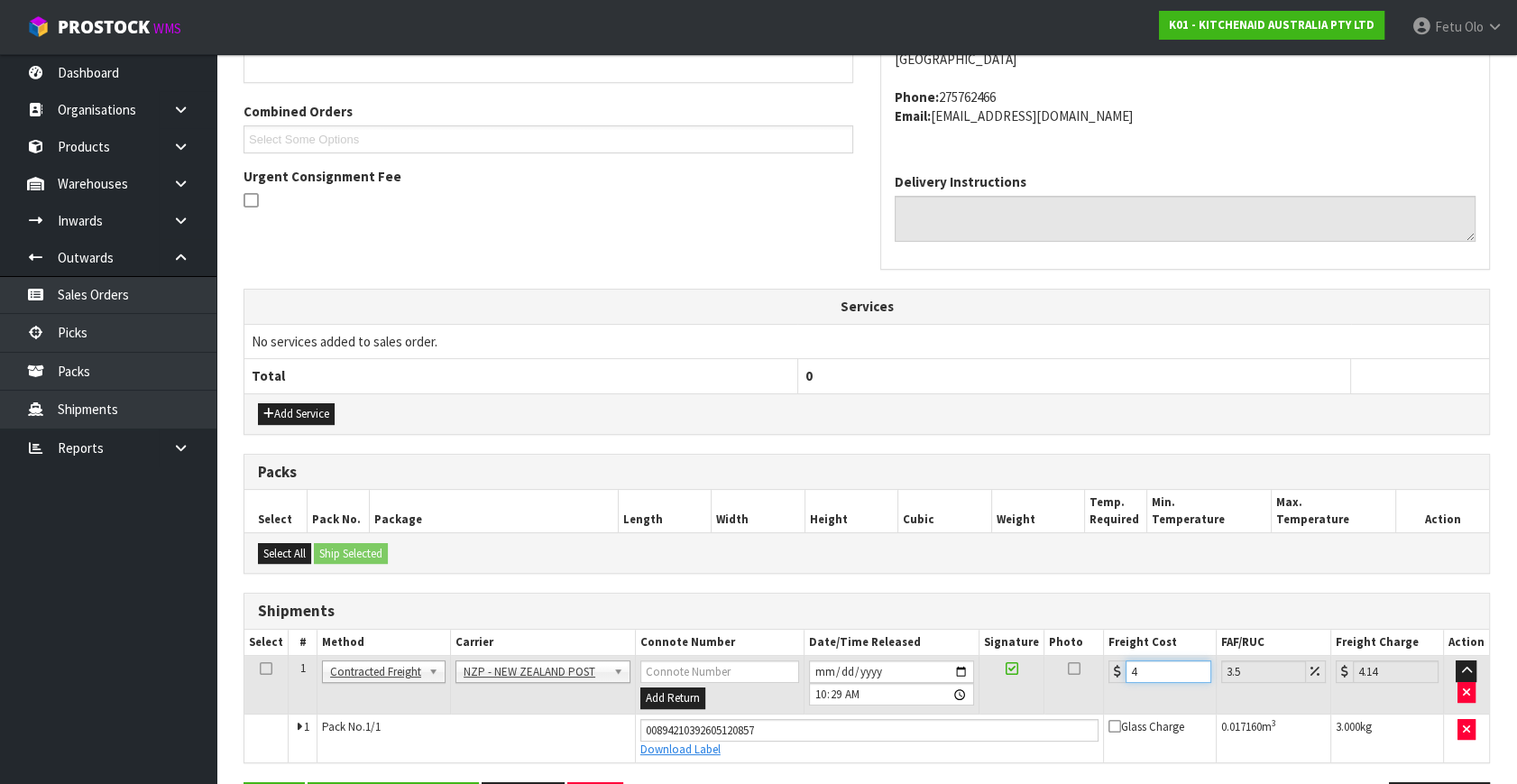
type input "4.45"
type input "4.33"
type input "4.48"
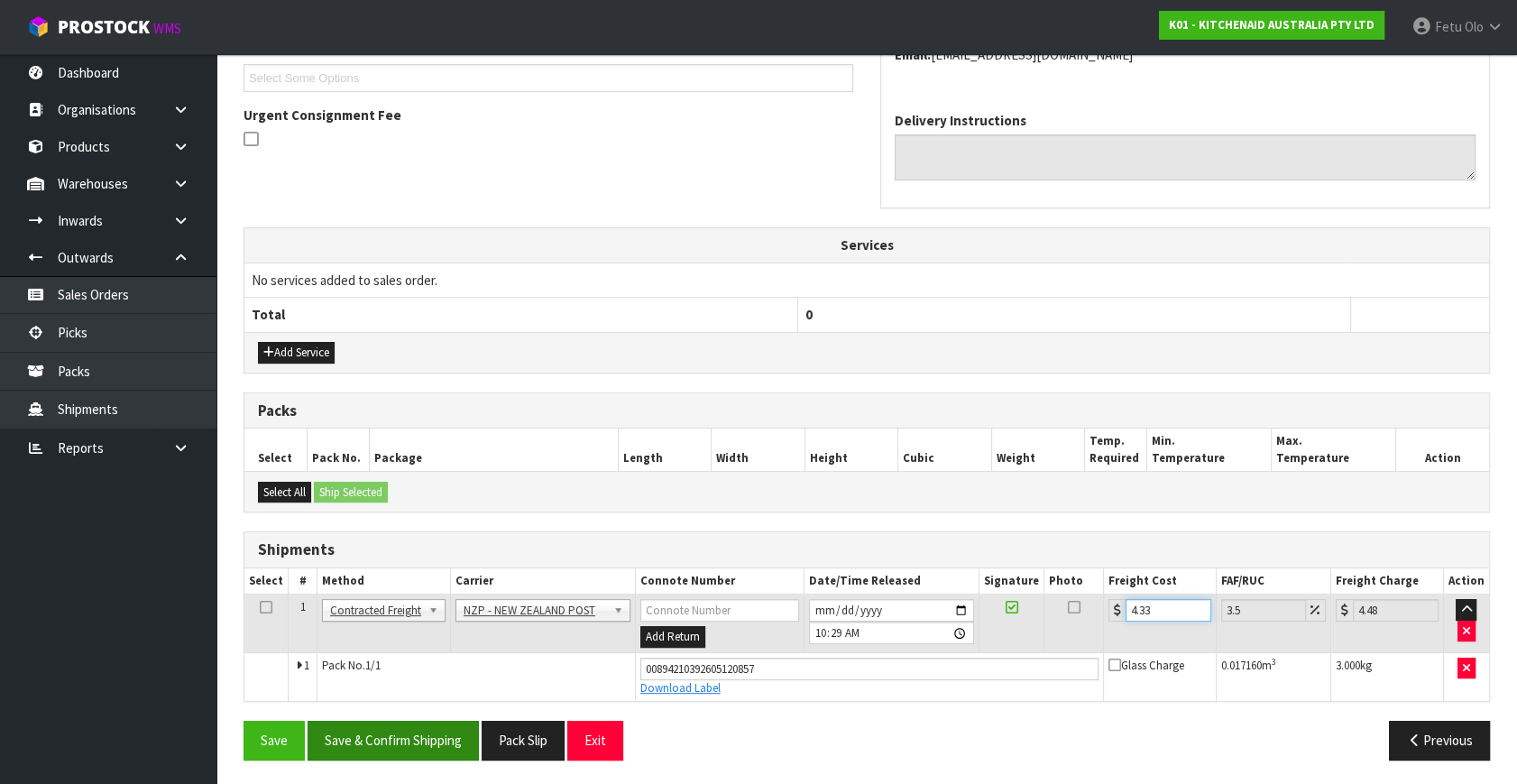
type input "4.33"
click at [414, 733] on button "Save & Confirm Shipping" at bounding box center [393, 740] width 171 height 38
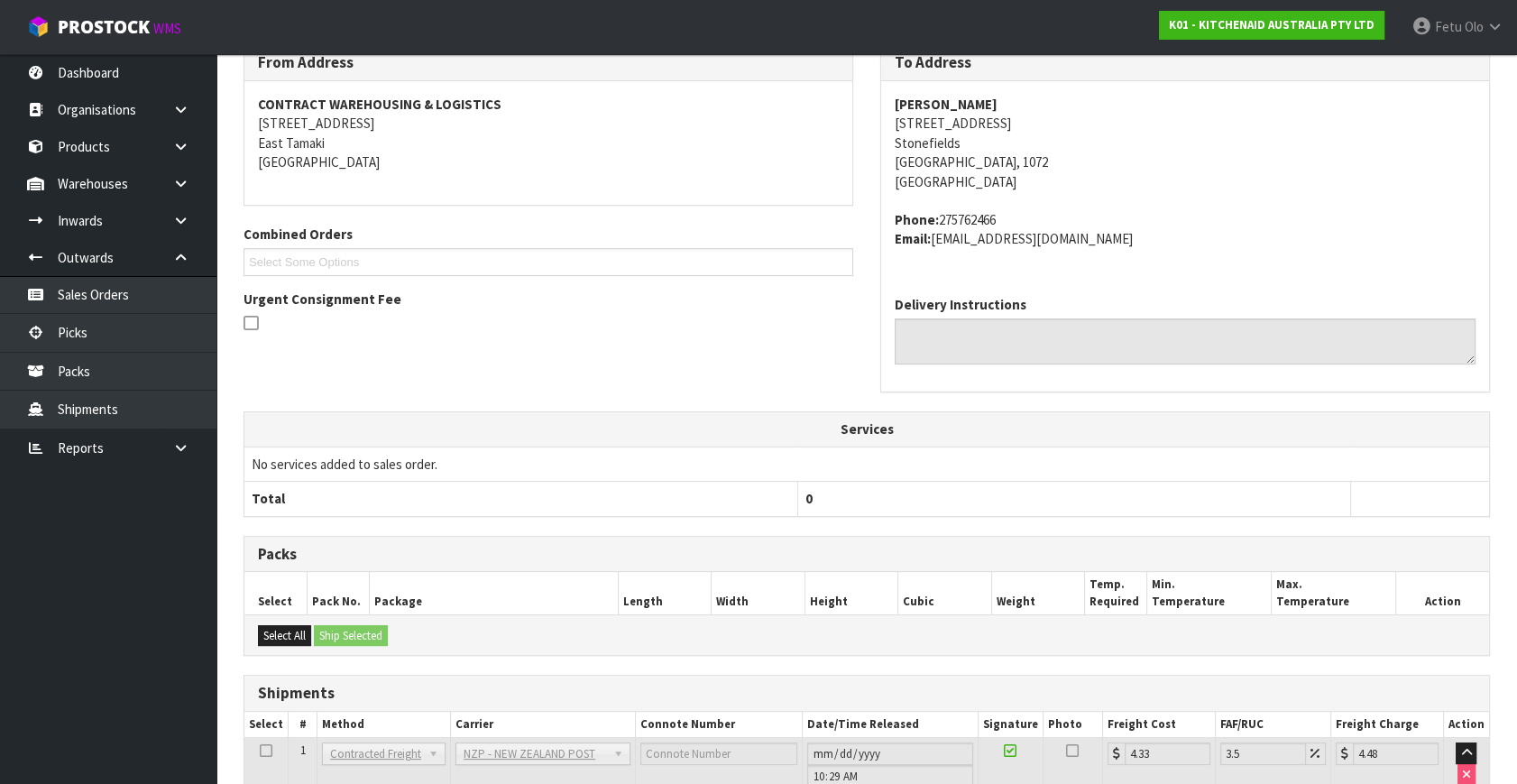
scroll to position [327, 0]
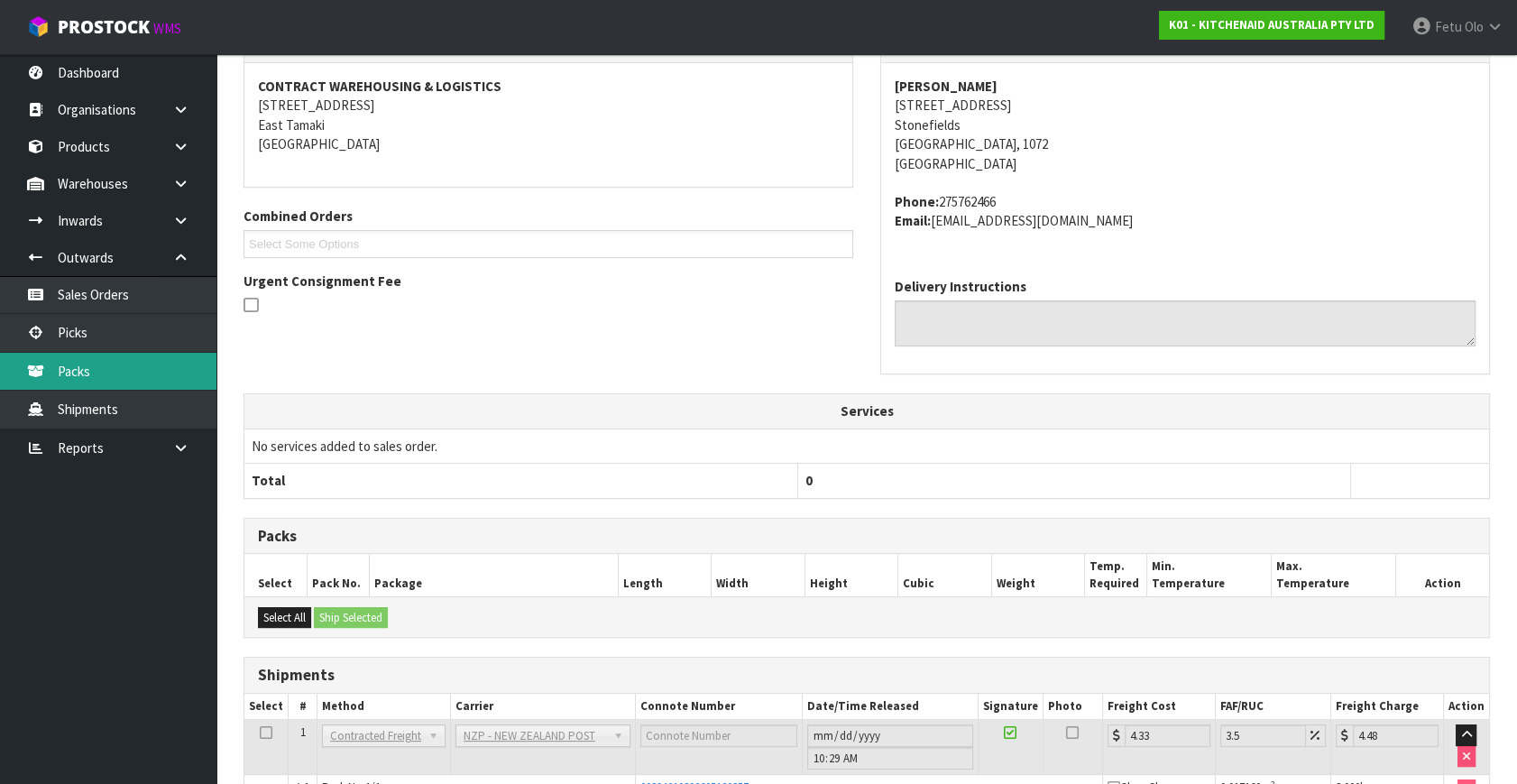
click at [122, 352] on link "Packs" at bounding box center [108, 370] width 216 height 37
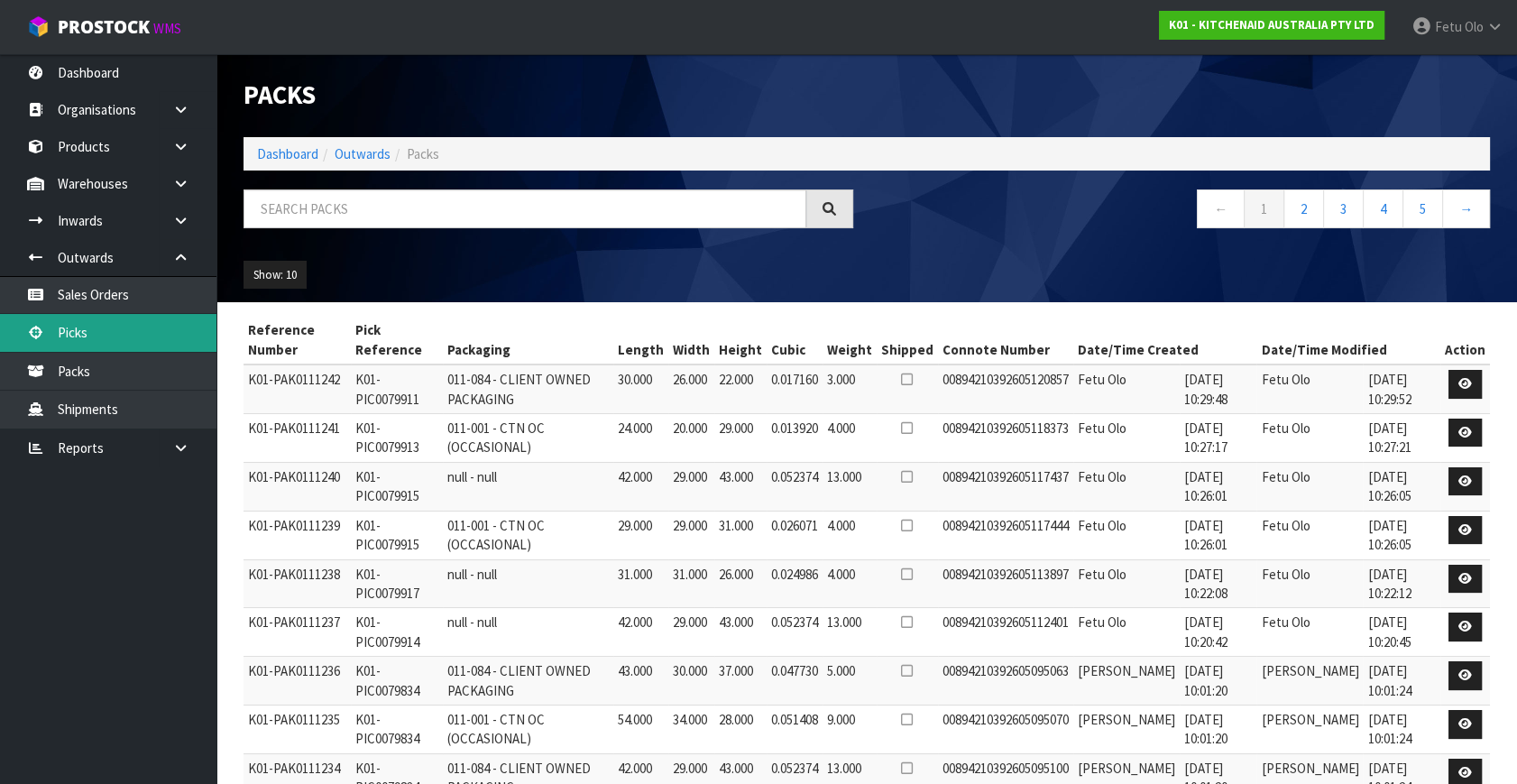
click at [84, 327] on link "Picks" at bounding box center [108, 332] width 216 height 37
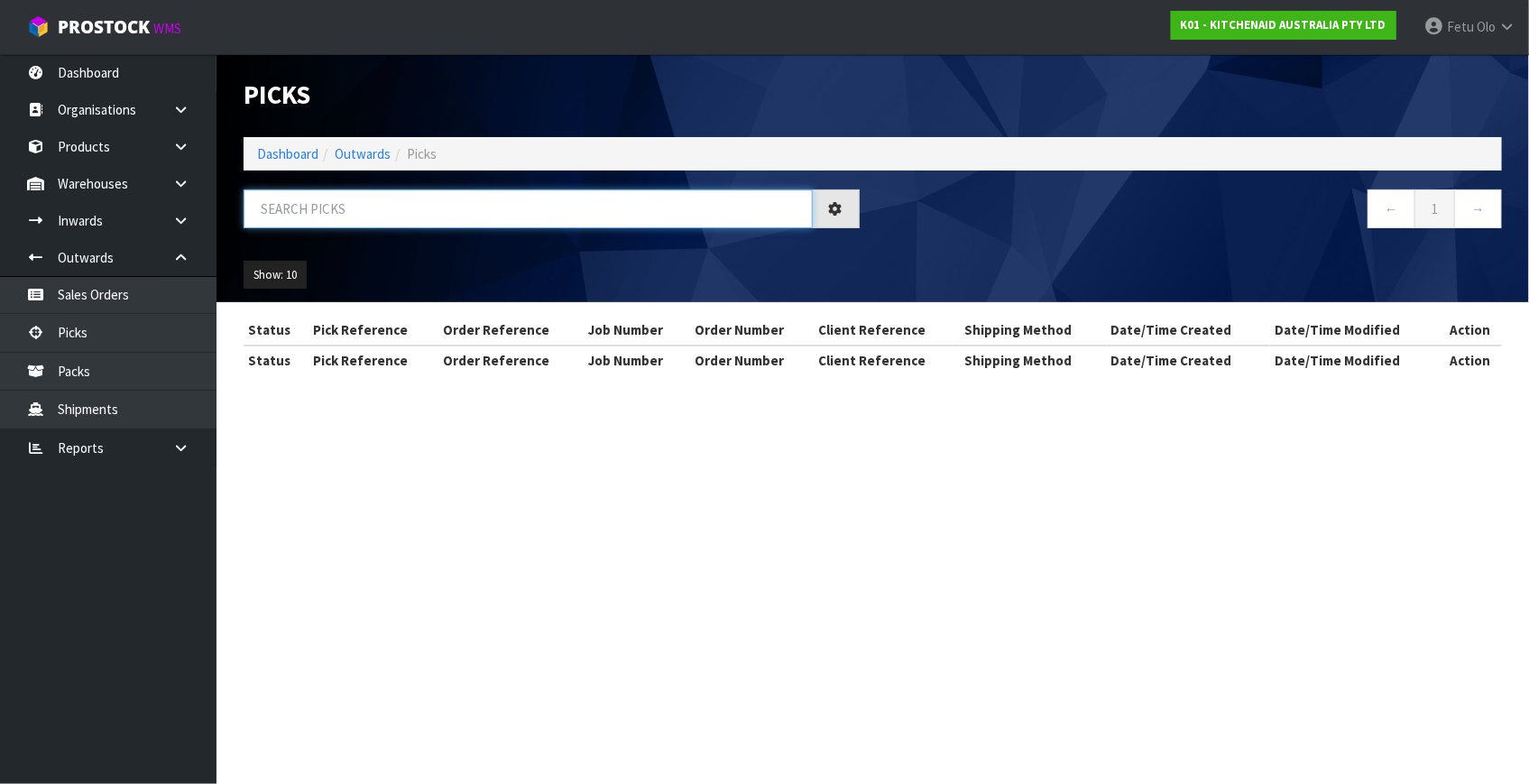
click at [413, 221] on input "text" at bounding box center [527, 209] width 569 height 38
type input "79943"
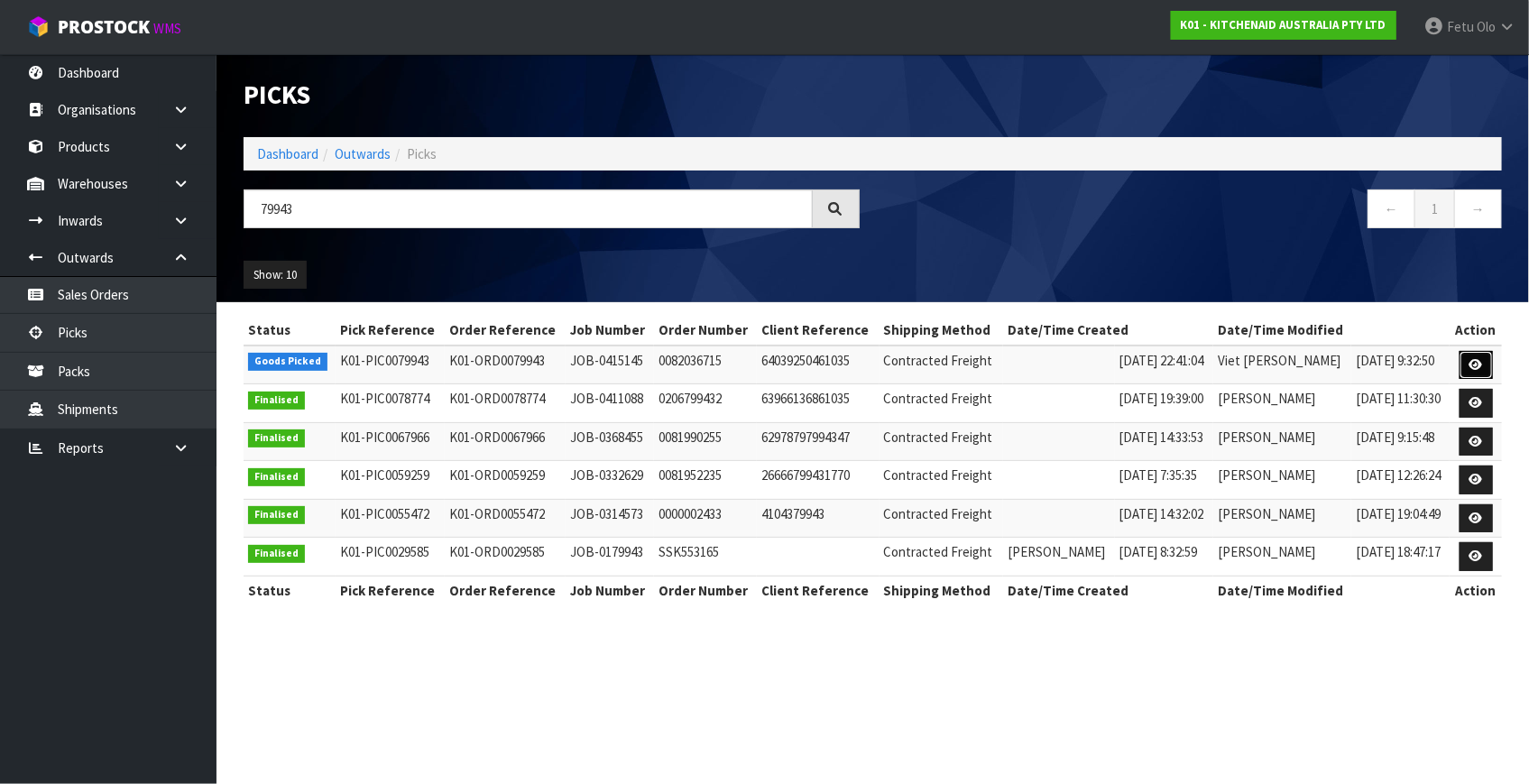
click at [1470, 361] on icon at bounding box center [1476, 365] width 13 height 12
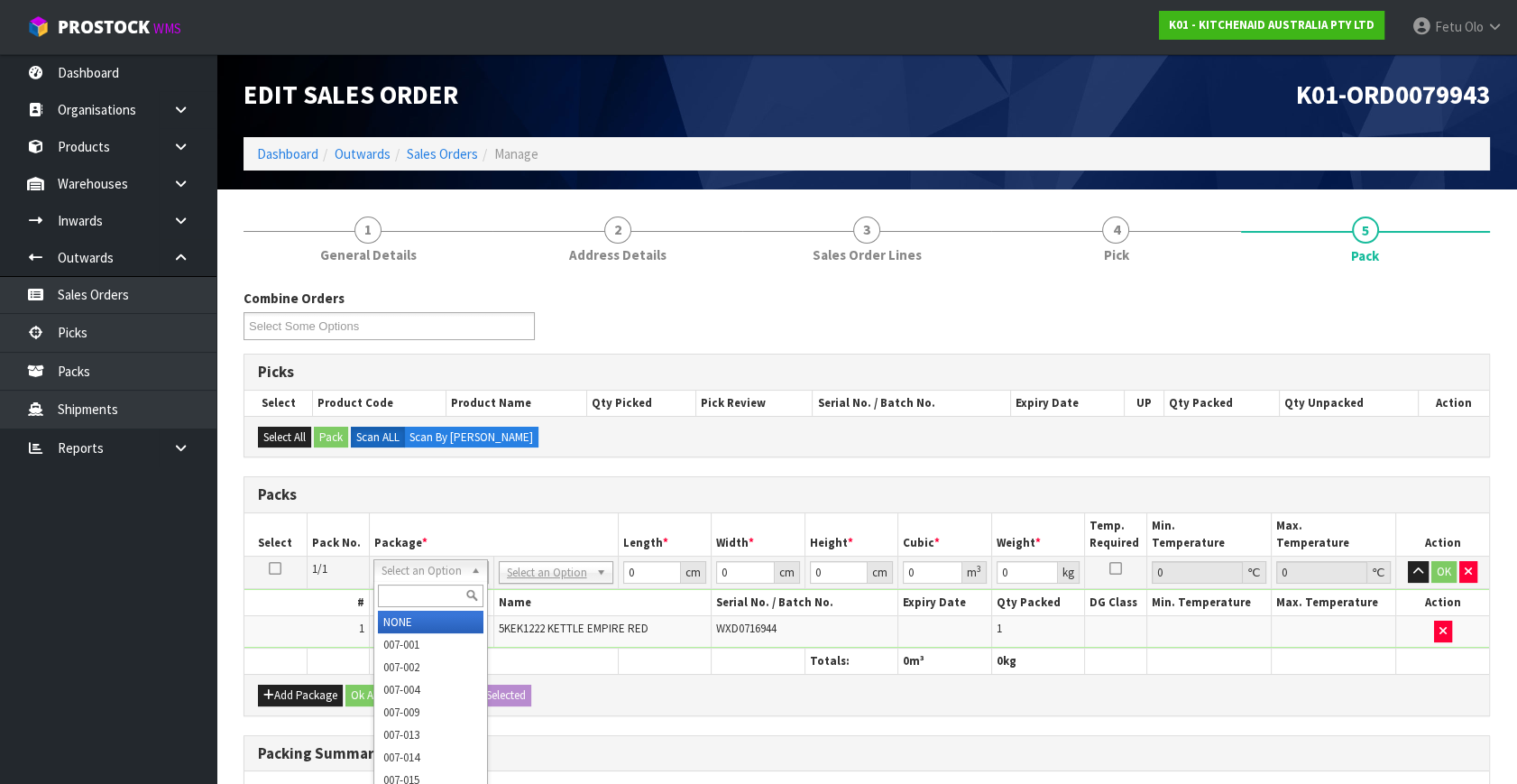
drag, startPoint x: 411, startPoint y: 581, endPoint x: 412, endPoint y: 592, distance: 11.0
click at [412, 586] on div at bounding box center [430, 595] width 113 height 30
click at [412, 592] on input "text" at bounding box center [431, 594] width 106 height 22
type input "011"
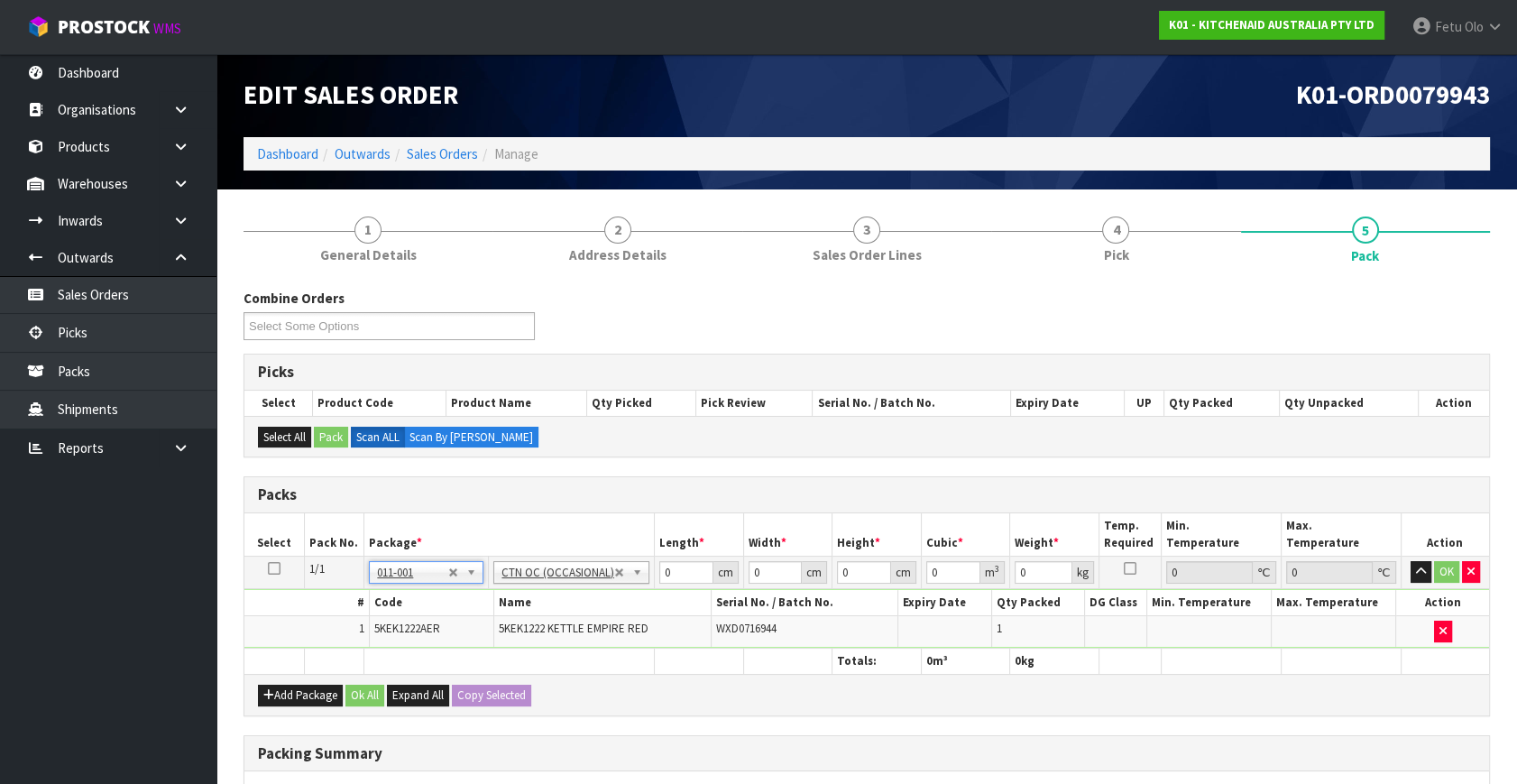
type input "1.85"
drag, startPoint x: 666, startPoint y: 578, endPoint x: 597, endPoint y: 612, distance: 76.9
click at [598, 612] on tbody "1/1 NONE 007-001 007-002 007-004 007-009 007-013 007-014 007-015 007-017 007-01…" at bounding box center [867, 602] width 1245 height 92
type input "45"
type input "24"
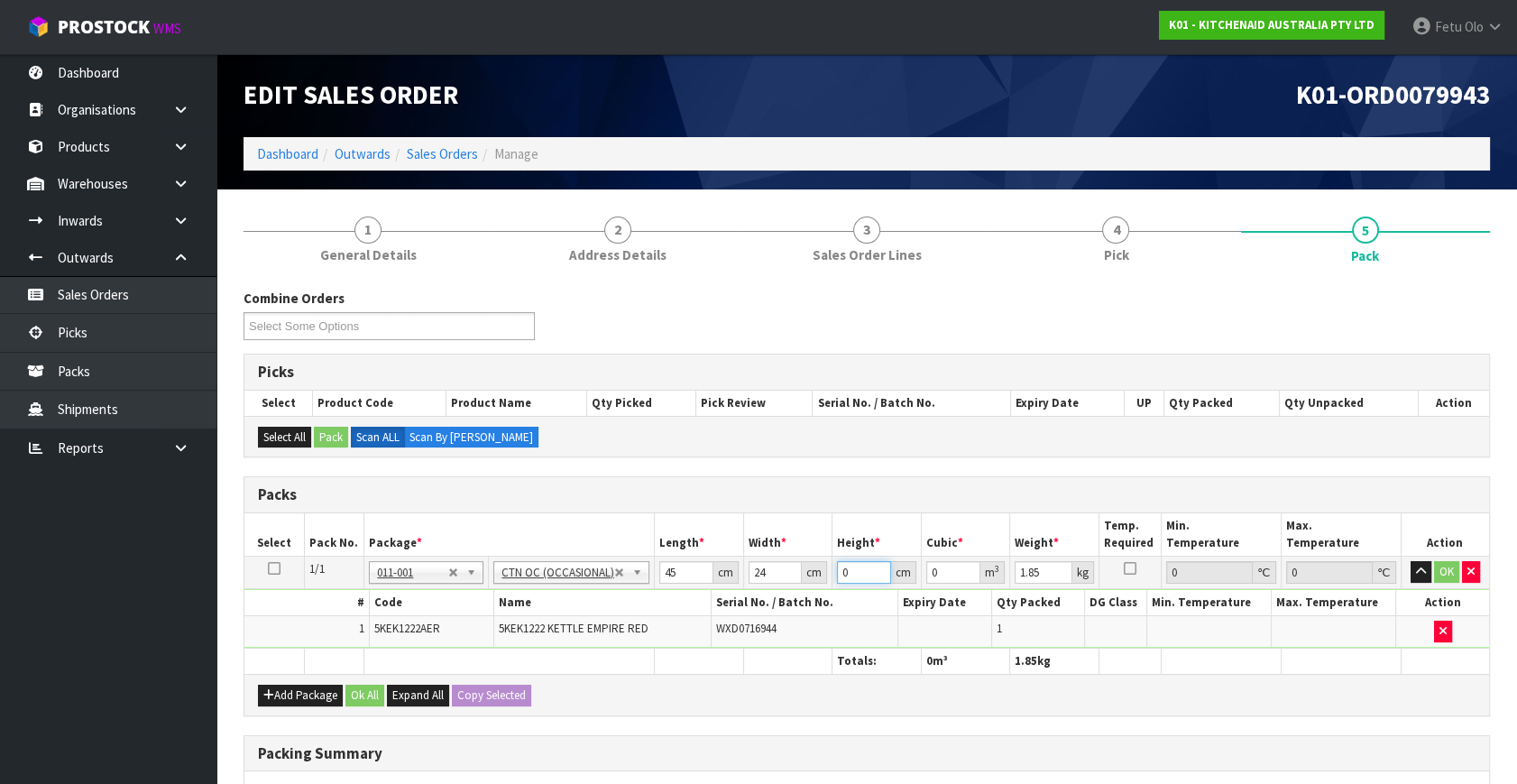
type input "2"
type input "0.00216"
type input "25"
type input "0.027"
type input "25"
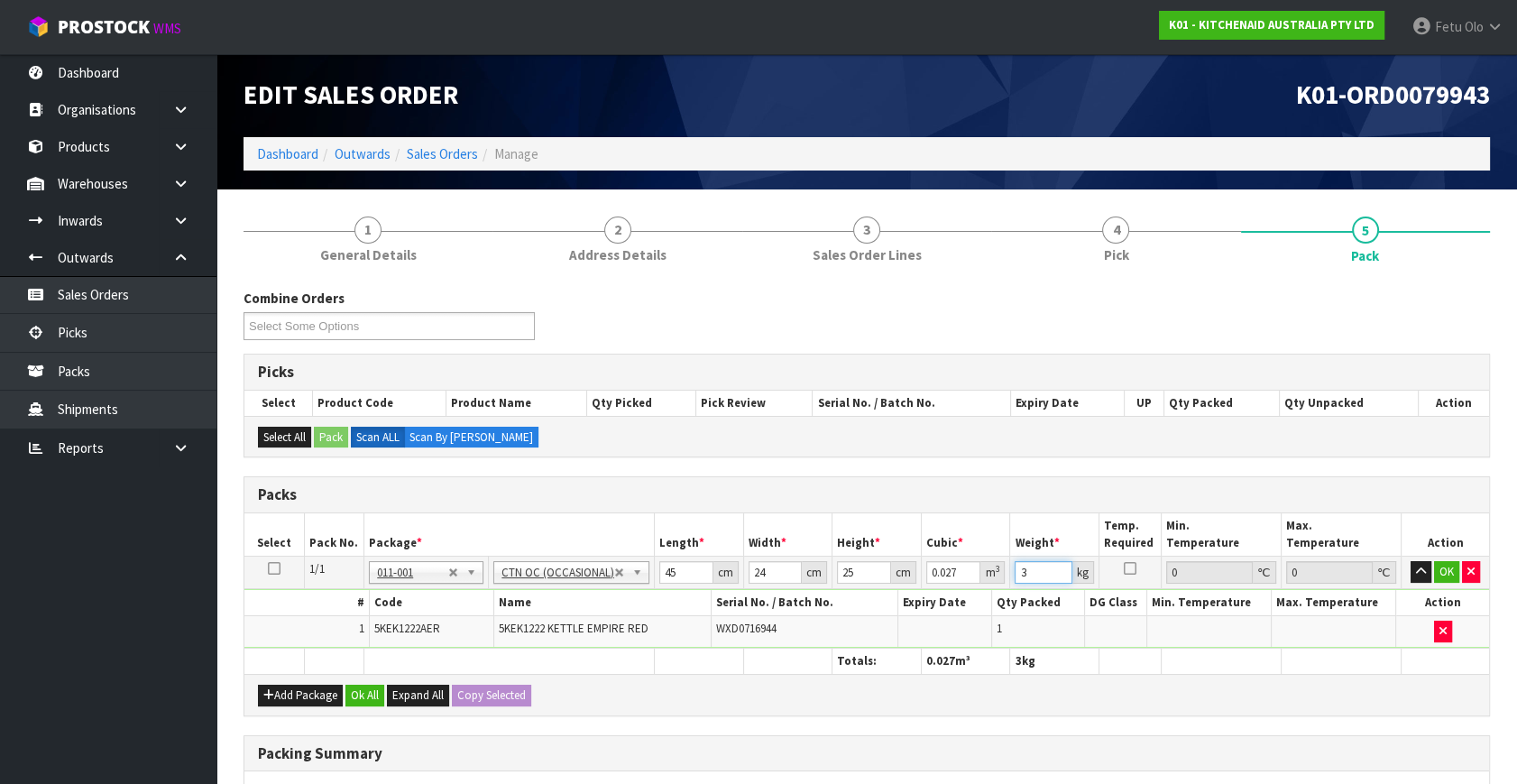
type input "3"
click button "OK" at bounding box center [1446, 571] width 25 height 21
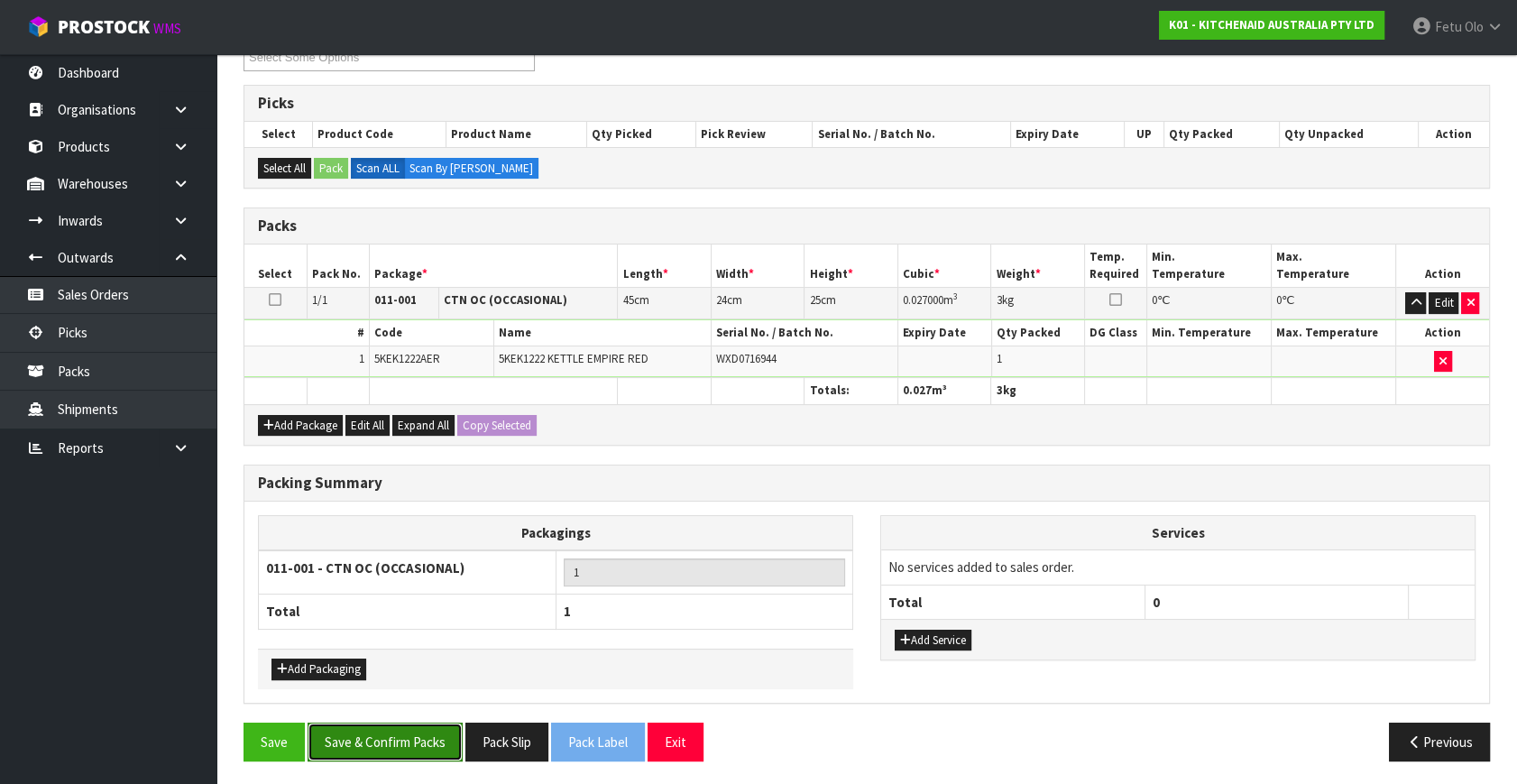
click at [451, 734] on button "Save & Confirm Packs" at bounding box center [385, 742] width 155 height 38
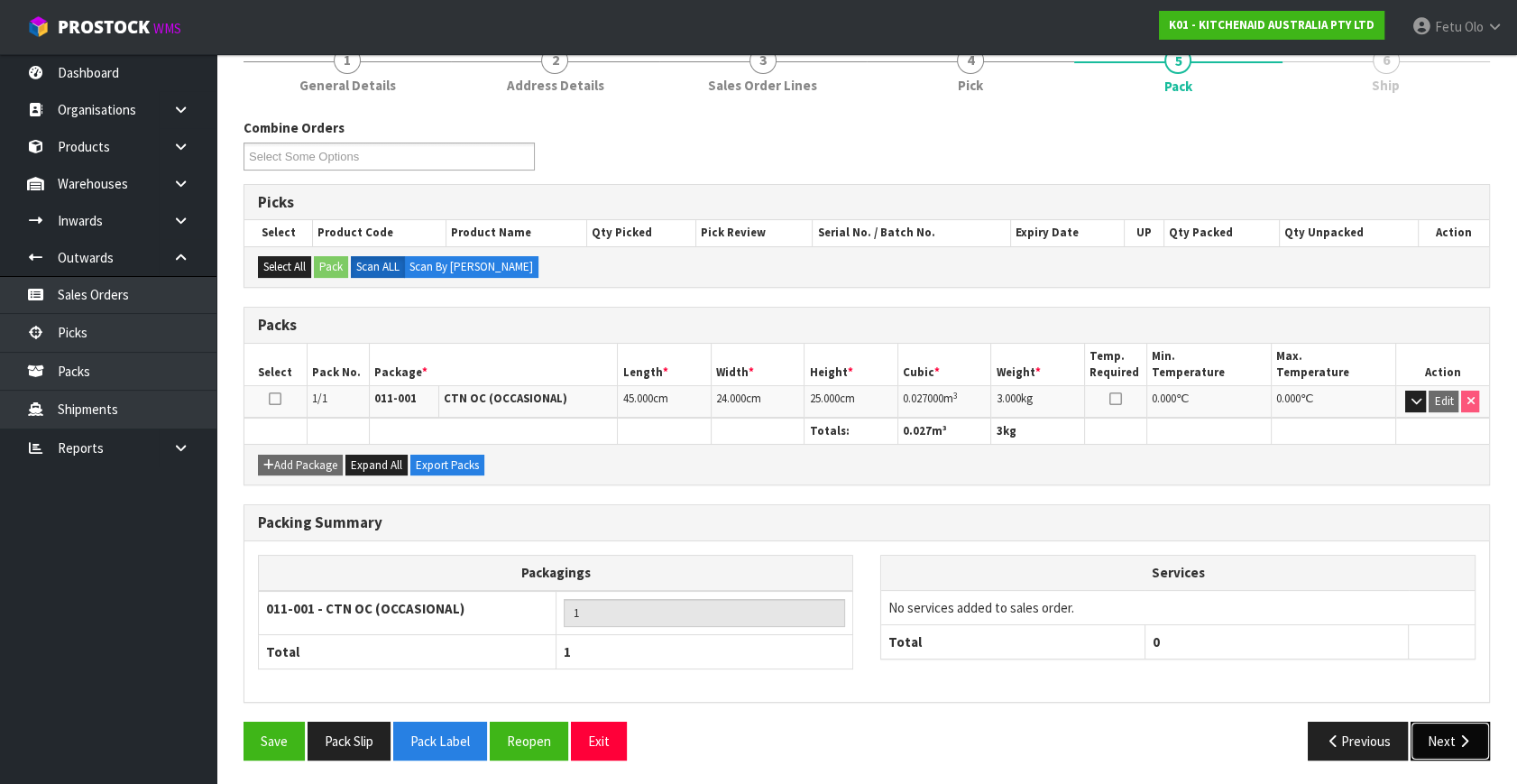
click at [1451, 726] on button "Next" at bounding box center [1450, 741] width 79 height 38
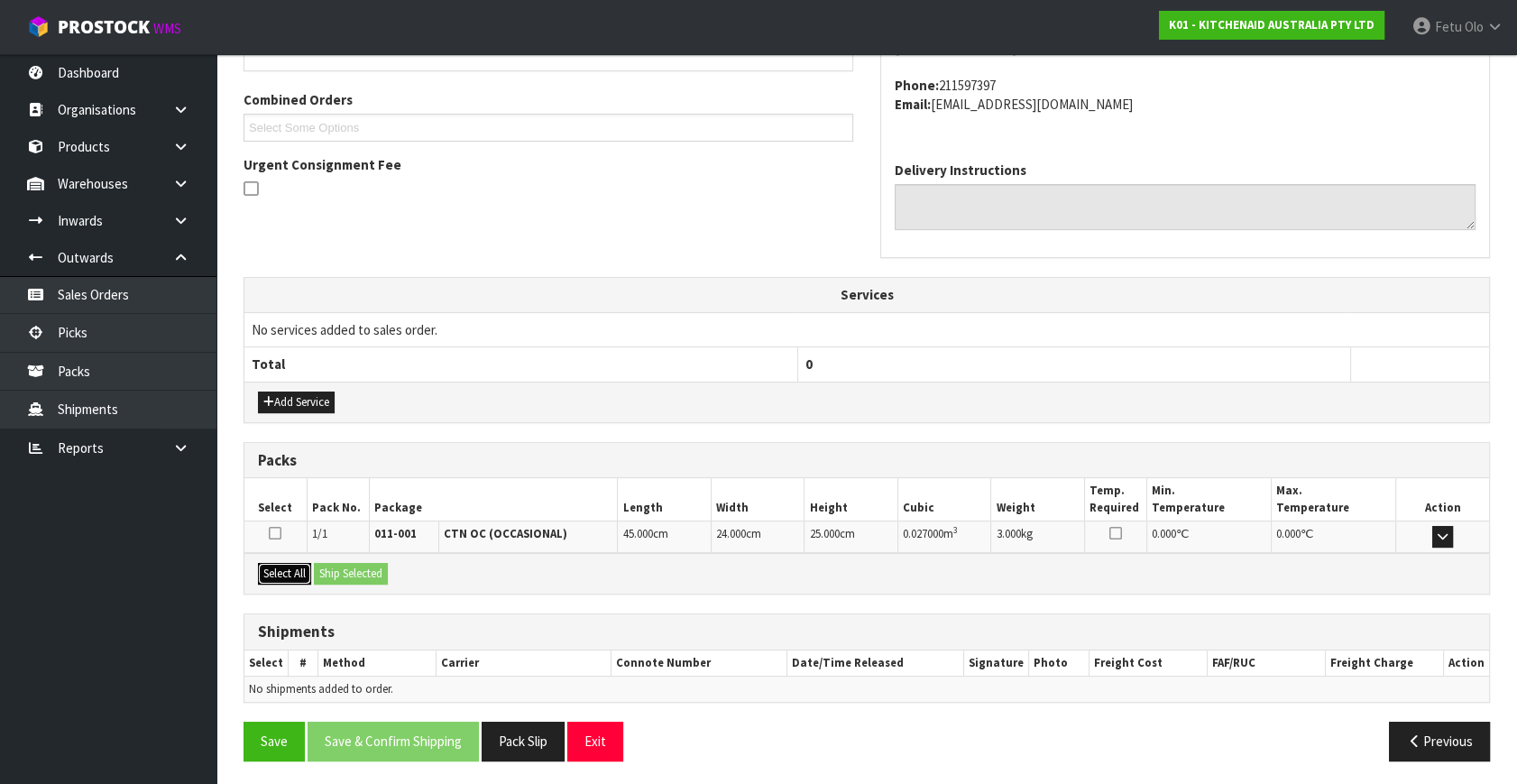
click at [297, 568] on button "Select All" at bounding box center [284, 573] width 53 height 21
click at [380, 569] on button "Ship Selected" at bounding box center [350, 573] width 74 height 21
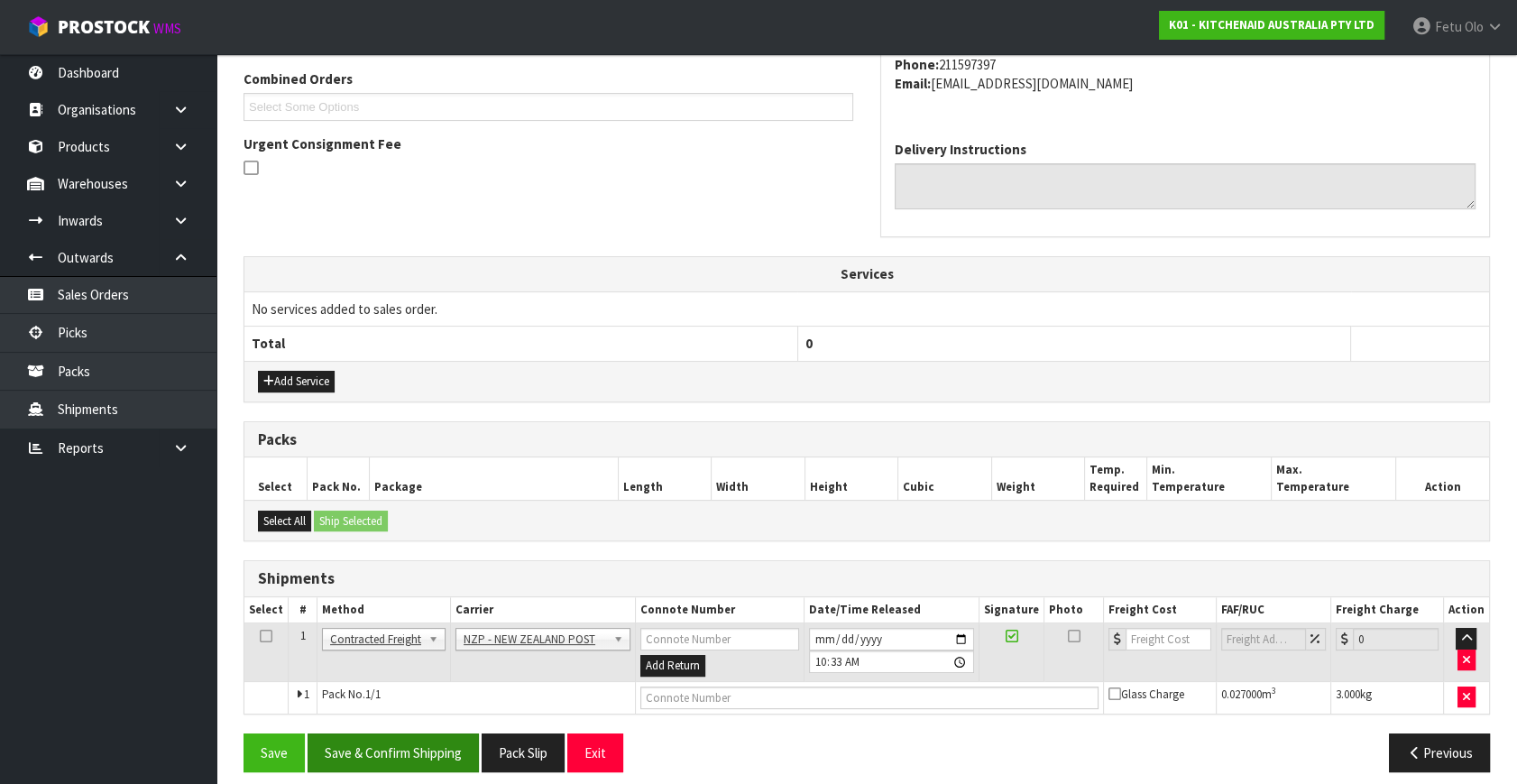
scroll to position [476, 0]
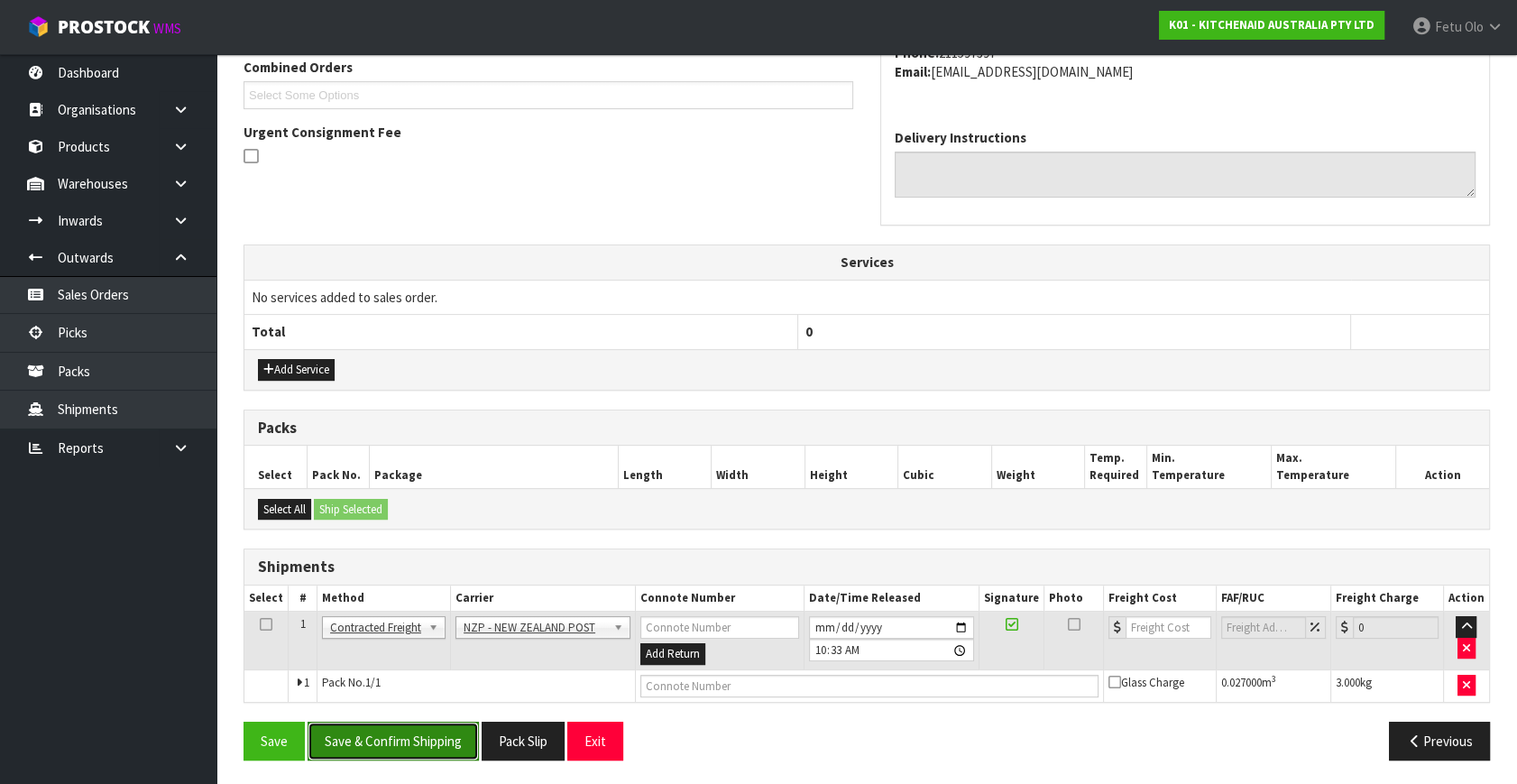
click at [414, 741] on button "Save & Confirm Shipping" at bounding box center [393, 741] width 171 height 38
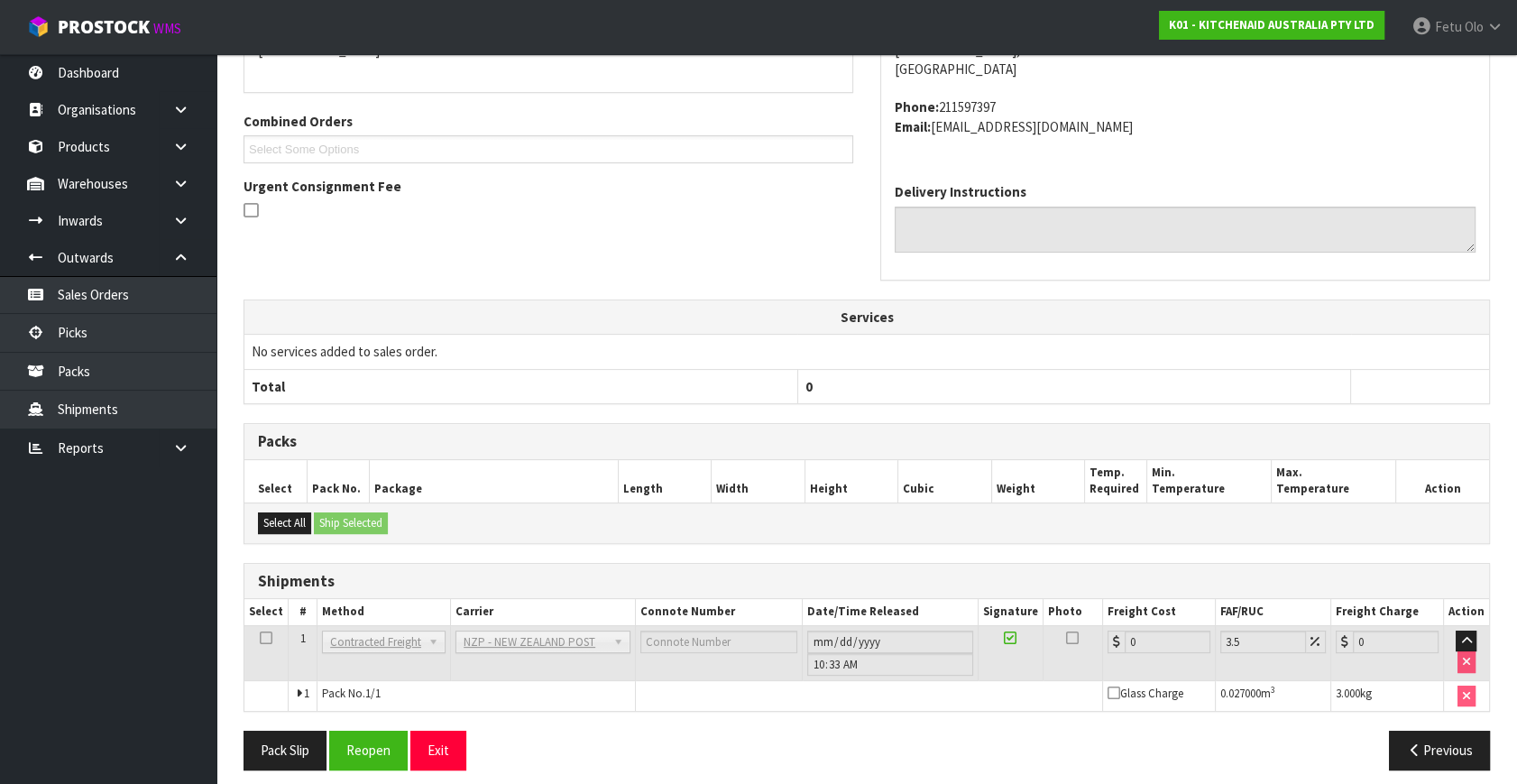
scroll to position [451, 0]
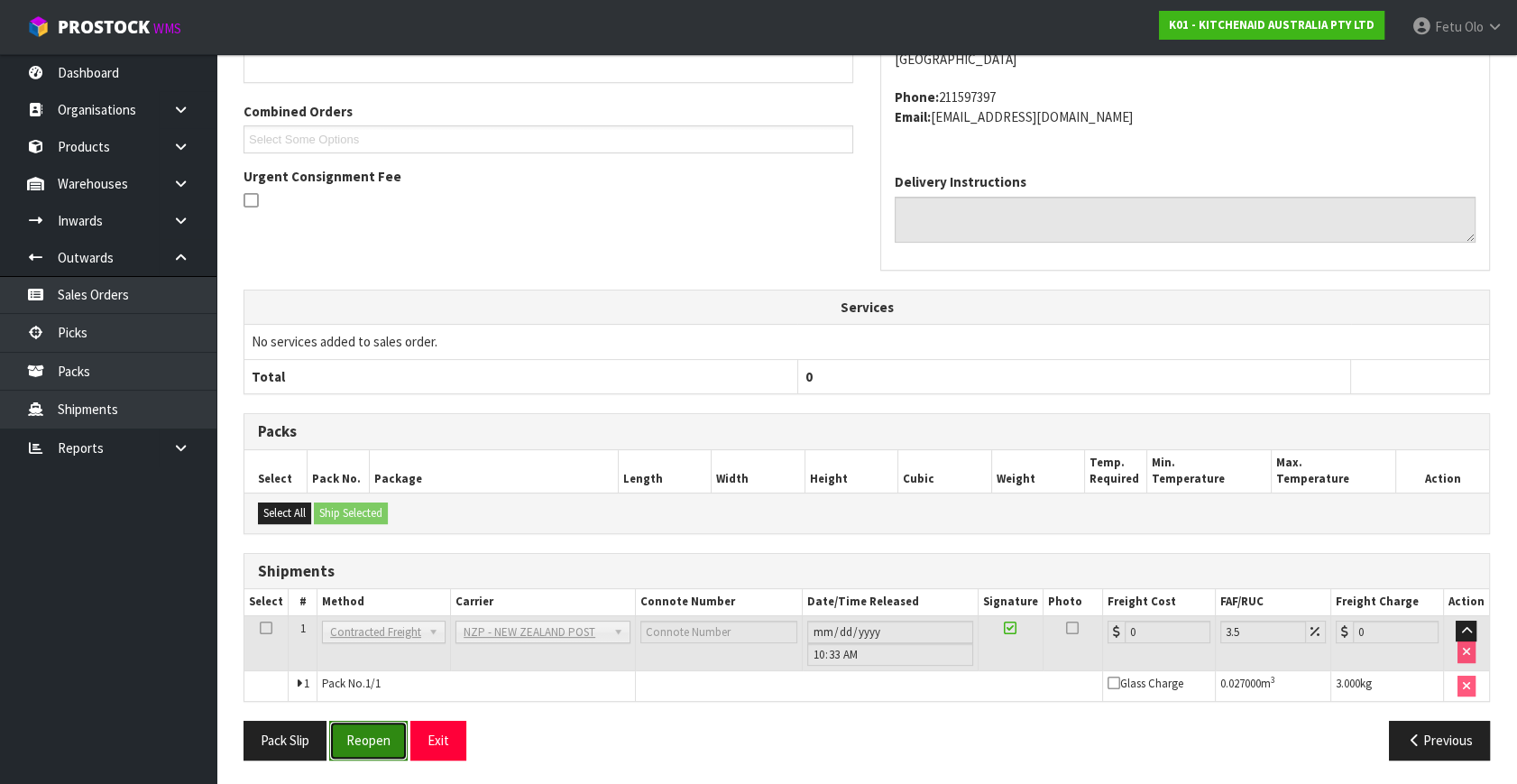
click at [369, 733] on button "Reopen" at bounding box center [368, 740] width 79 height 38
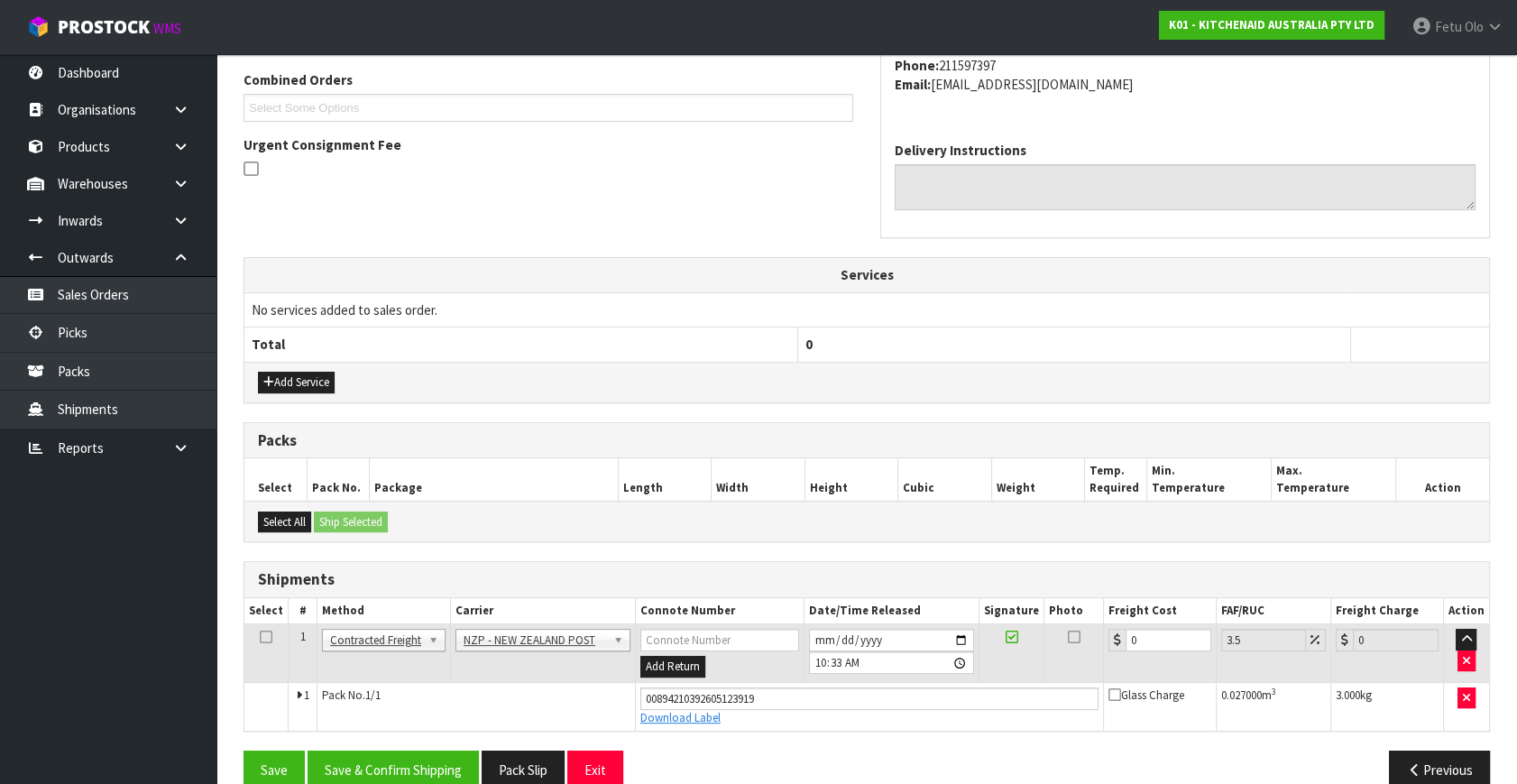
scroll to position [493, 0]
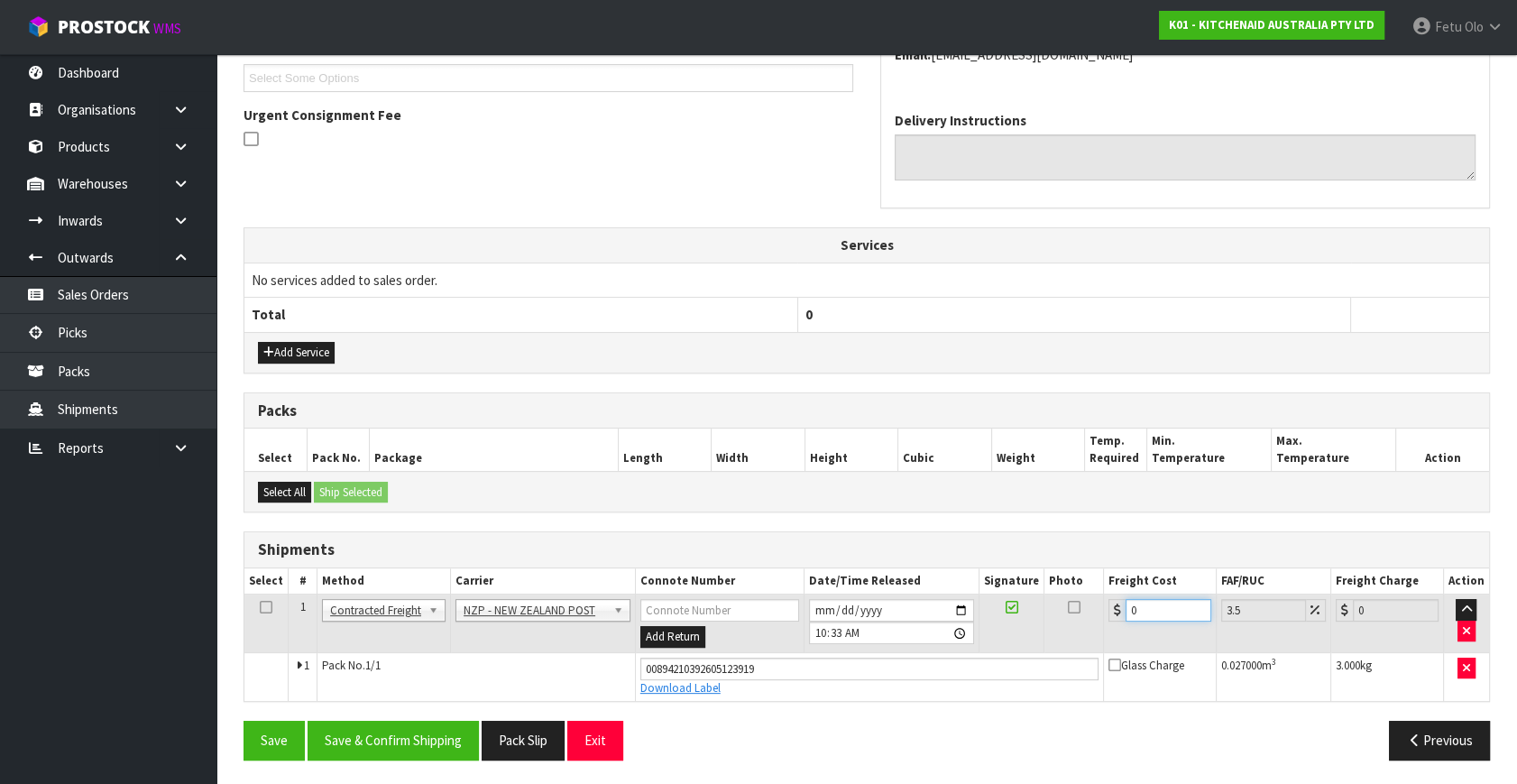
drag, startPoint x: 1140, startPoint y: 605, endPoint x: 1035, endPoint y: 673, distance: 125.1
click at [1035, 673] on tbody "1 Client Local Pickup Customer Local Pickup Company Freight Contracted Freight …" at bounding box center [867, 647] width 1245 height 107
type input "1"
type input "1.03"
type input "11"
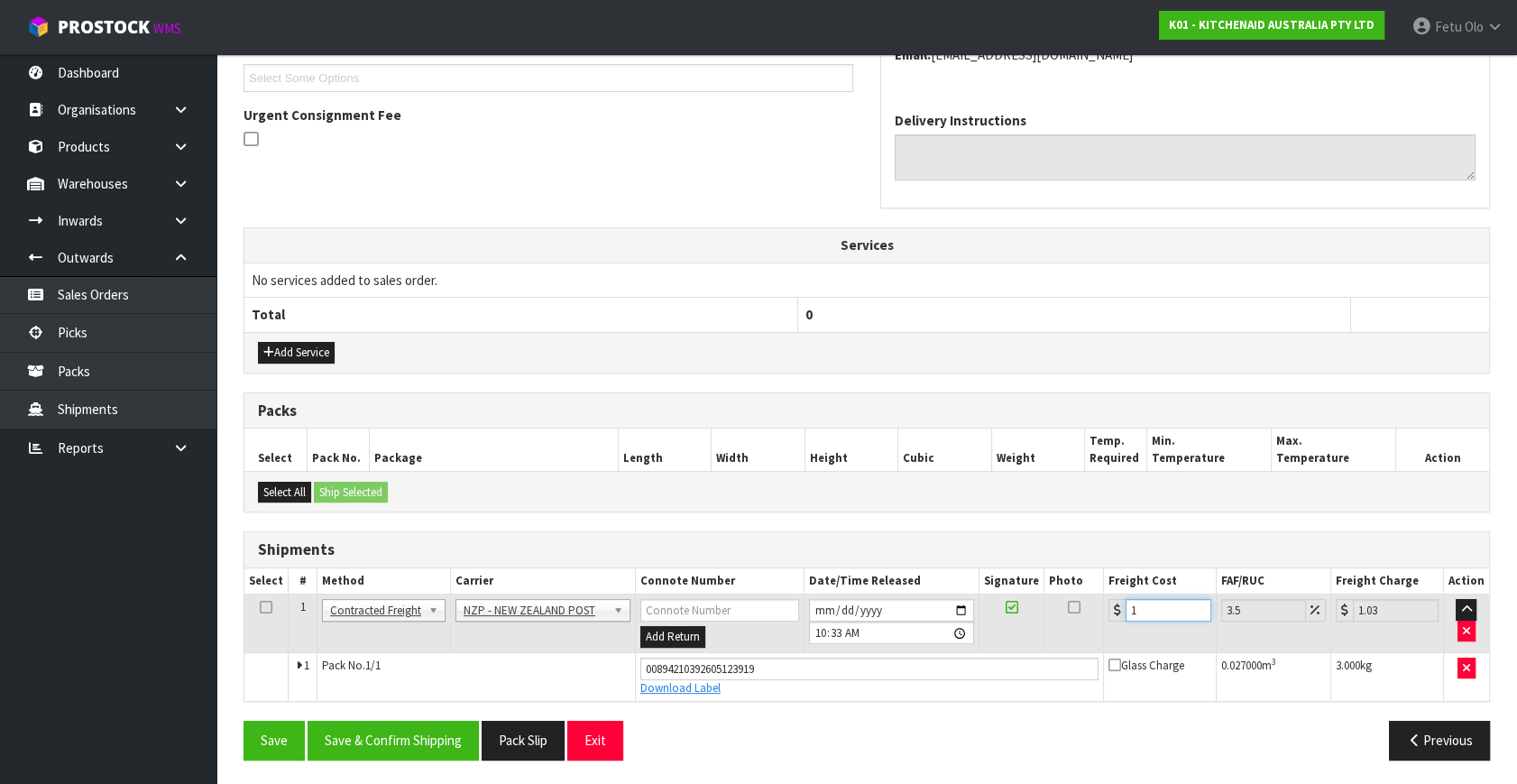
type input "11.38"
type input "11.6"
type input "12.01"
type input "11.61"
type input "12.02"
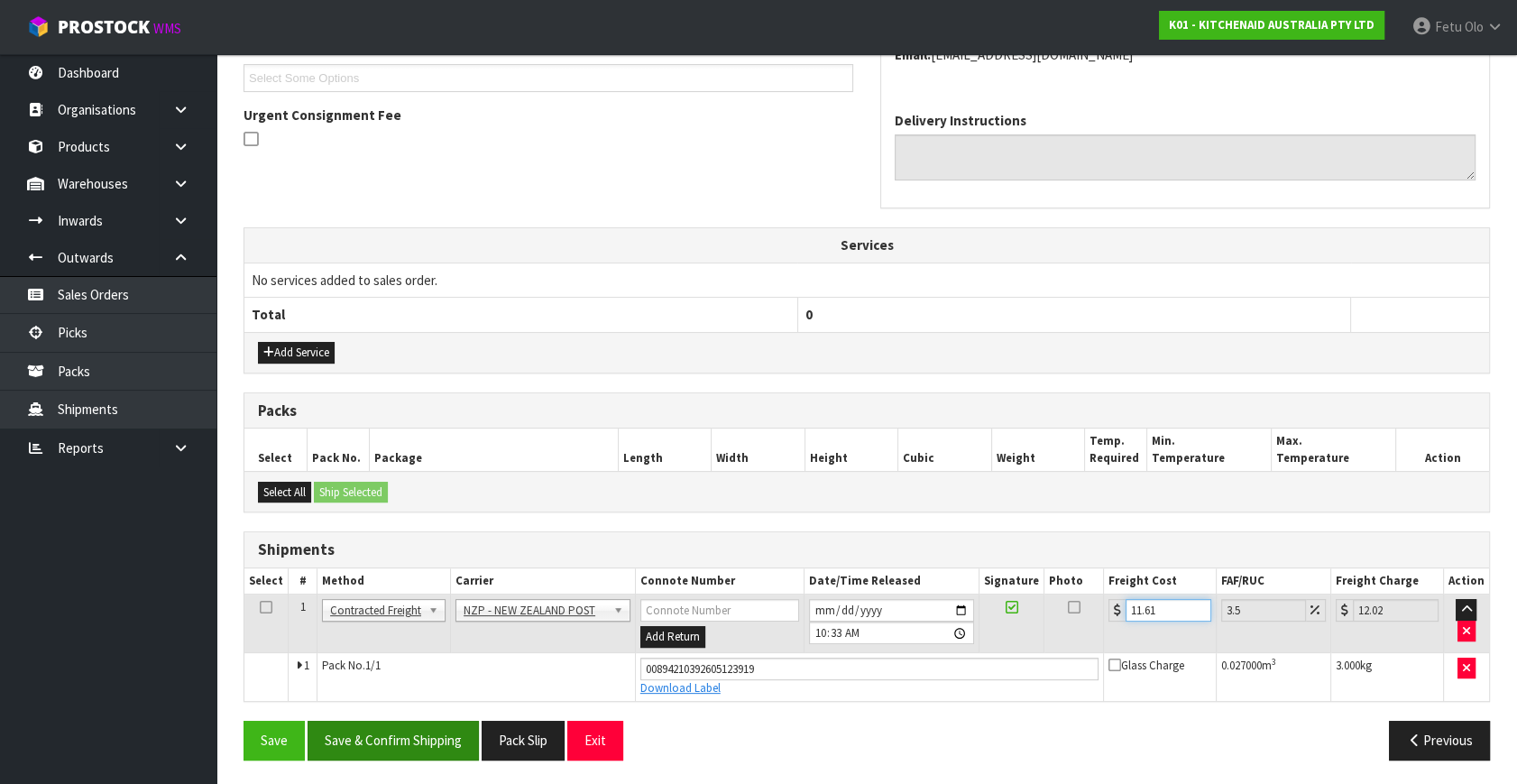
type input "11.61"
click at [441, 738] on button "Save & Confirm Shipping" at bounding box center [393, 740] width 171 height 38
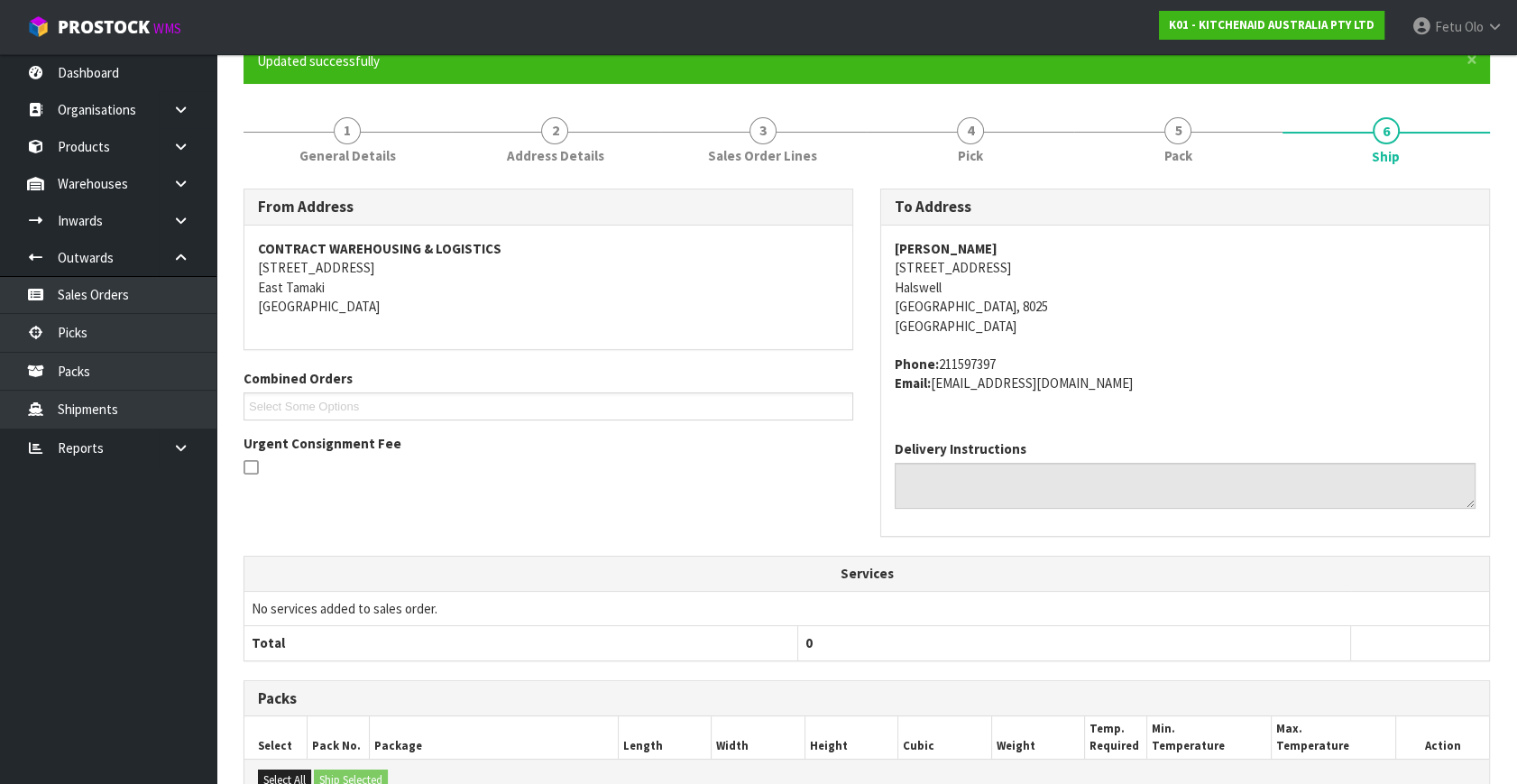
scroll to position [443, 0]
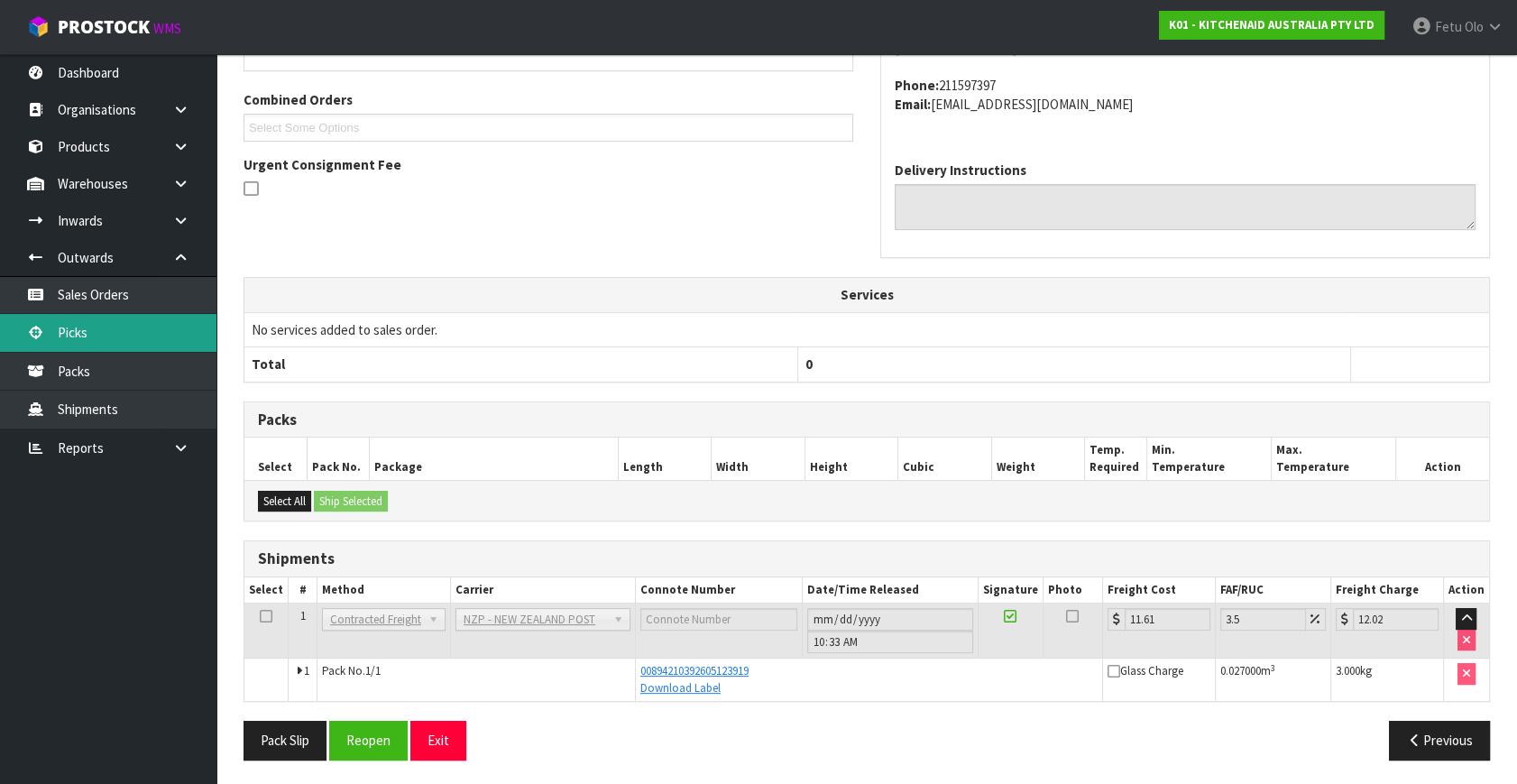
click at [96, 324] on link "Picks" at bounding box center [108, 332] width 216 height 37
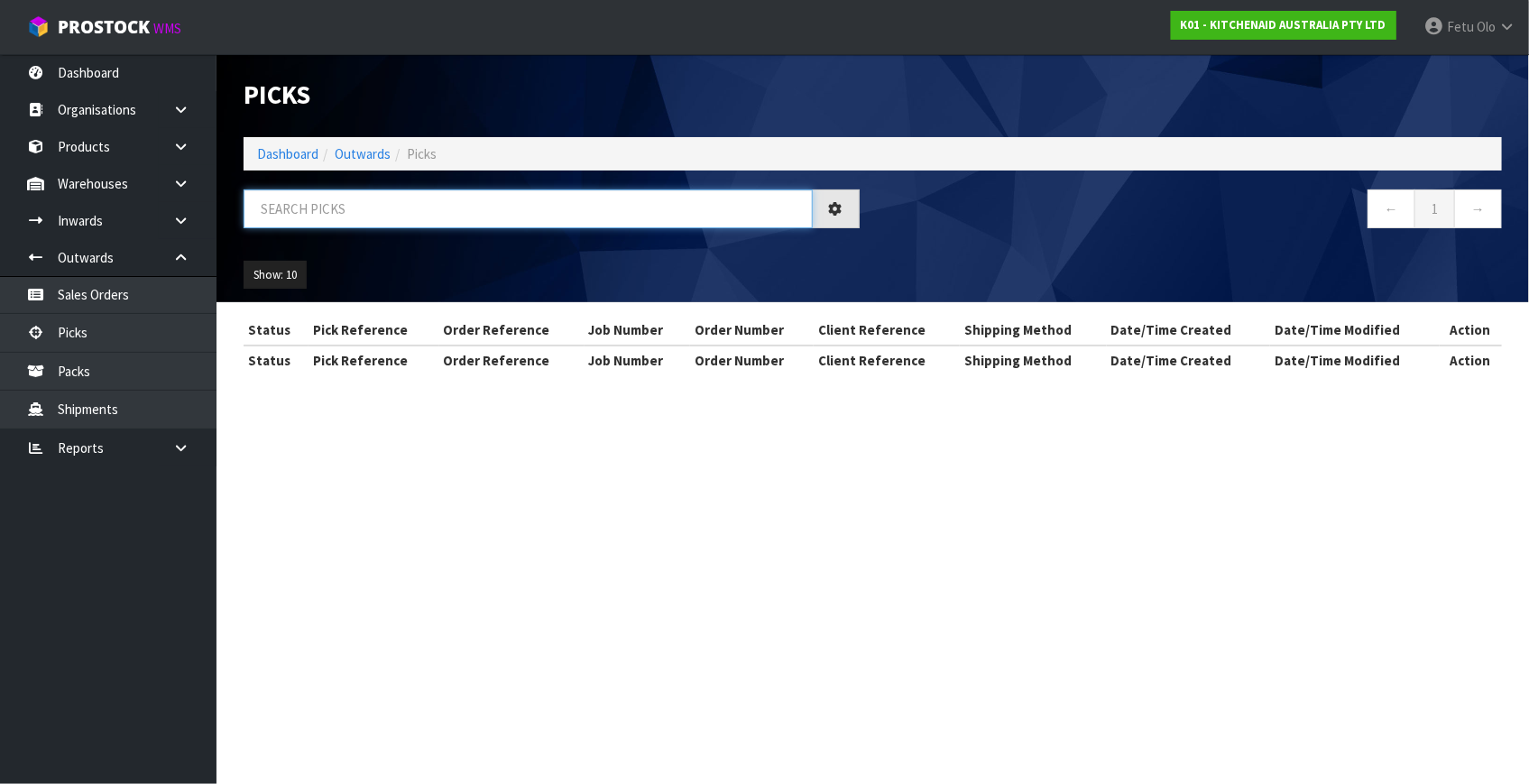
click at [425, 205] on input "text" at bounding box center [527, 209] width 569 height 38
type input "79933"
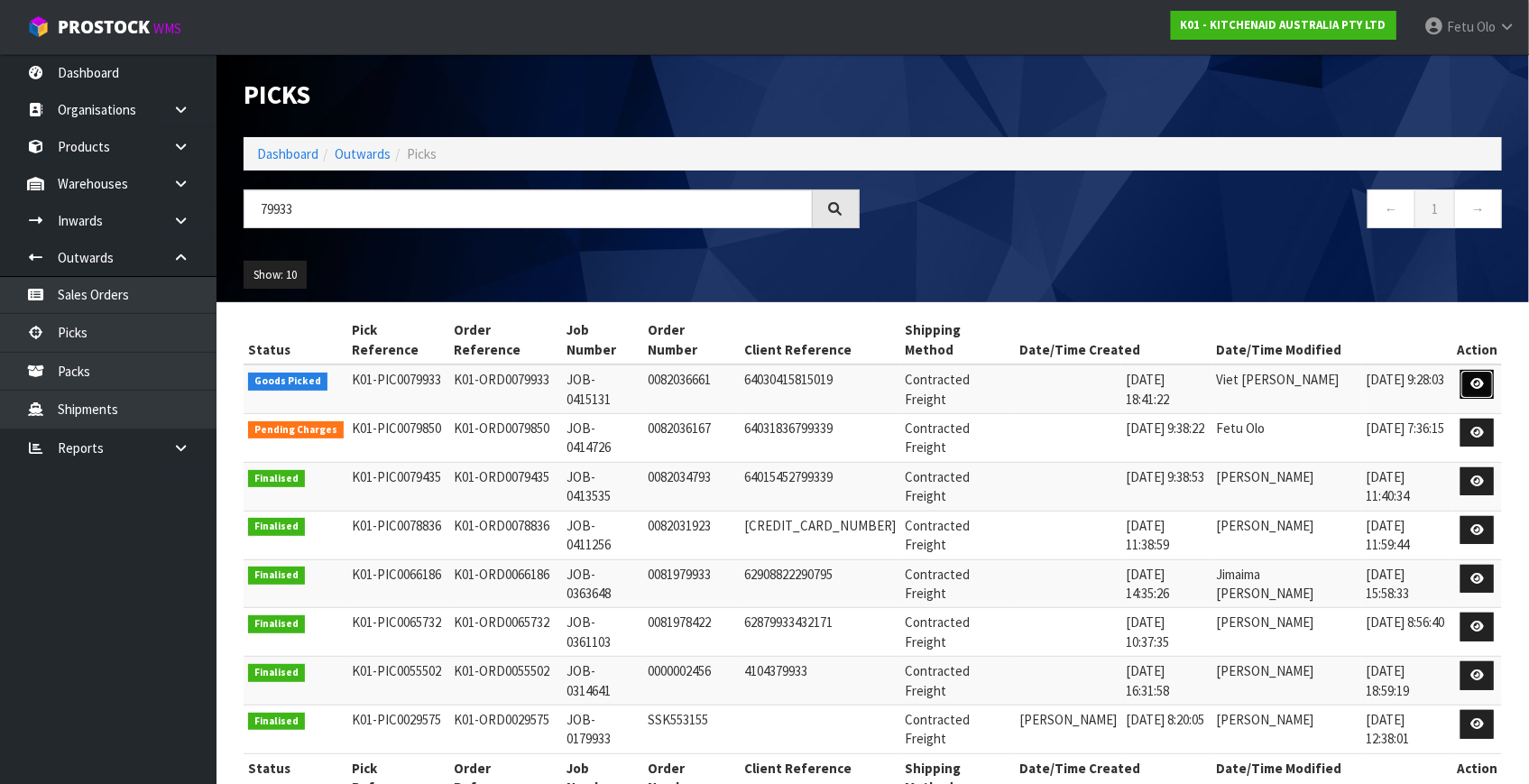
click at [1462, 369] on link at bounding box center [1477, 384] width 34 height 29
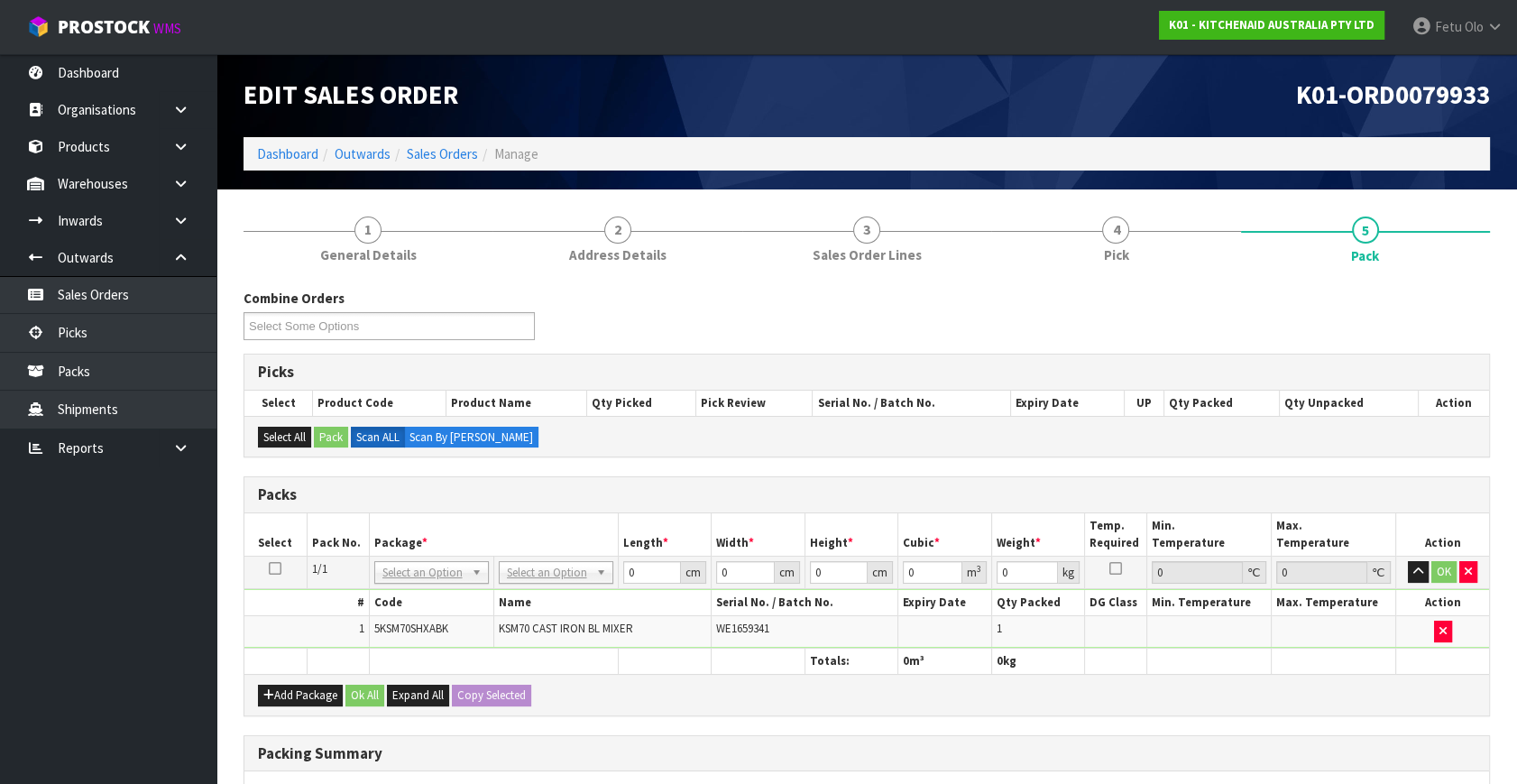
drag, startPoint x: 534, startPoint y: 554, endPoint x: 535, endPoint y: 567, distance: 13.0
click at [534, 562] on td "No Packaging Cartons PLT GEN120 (1200 X 1000) PLT ONE WAY SKID CHEP HIRE PALLET…" at bounding box center [555, 572] width 124 height 33
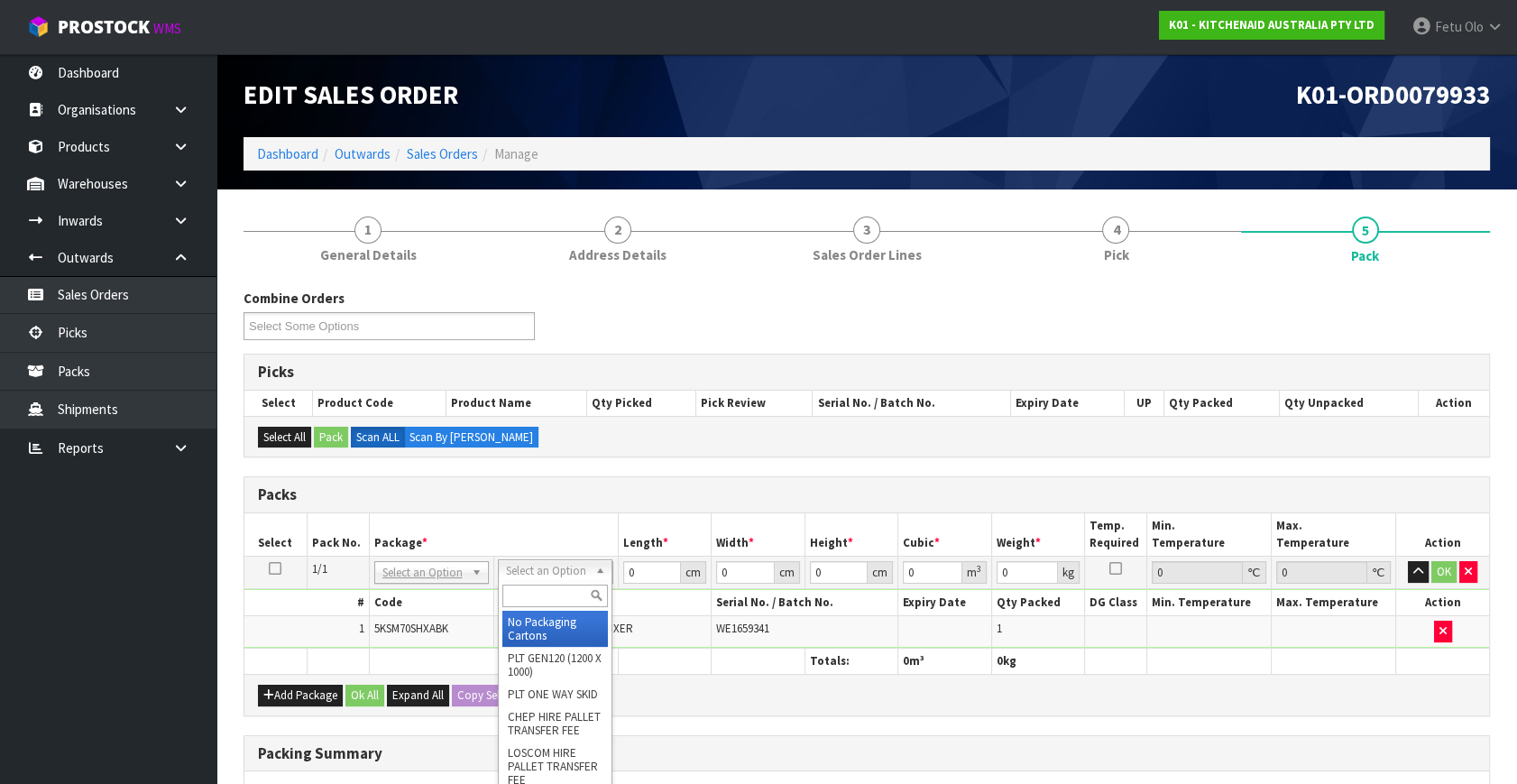
drag, startPoint x: 536, startPoint y: 570, endPoint x: 536, endPoint y: 611, distance: 41.0
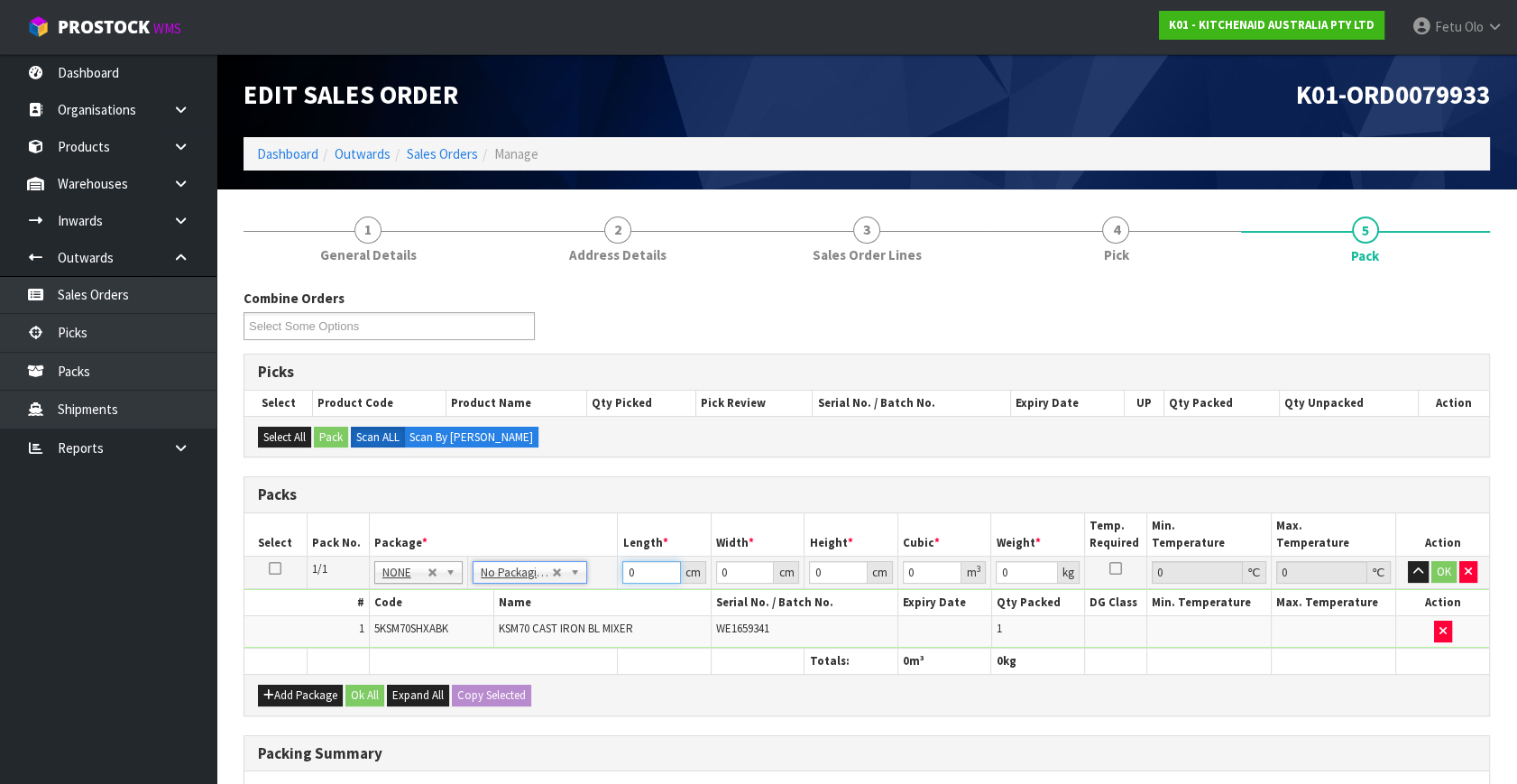
drag, startPoint x: 641, startPoint y: 570, endPoint x: 544, endPoint y: 557, distance: 97.9
click at [556, 586] on tbody "1/1 NONE 007-001 007-002 007-004 007-009 007-013 007-014 007-015 007-017 007-01…" at bounding box center [867, 602] width 1245 height 92
type input "45"
type input "35"
type input "5"
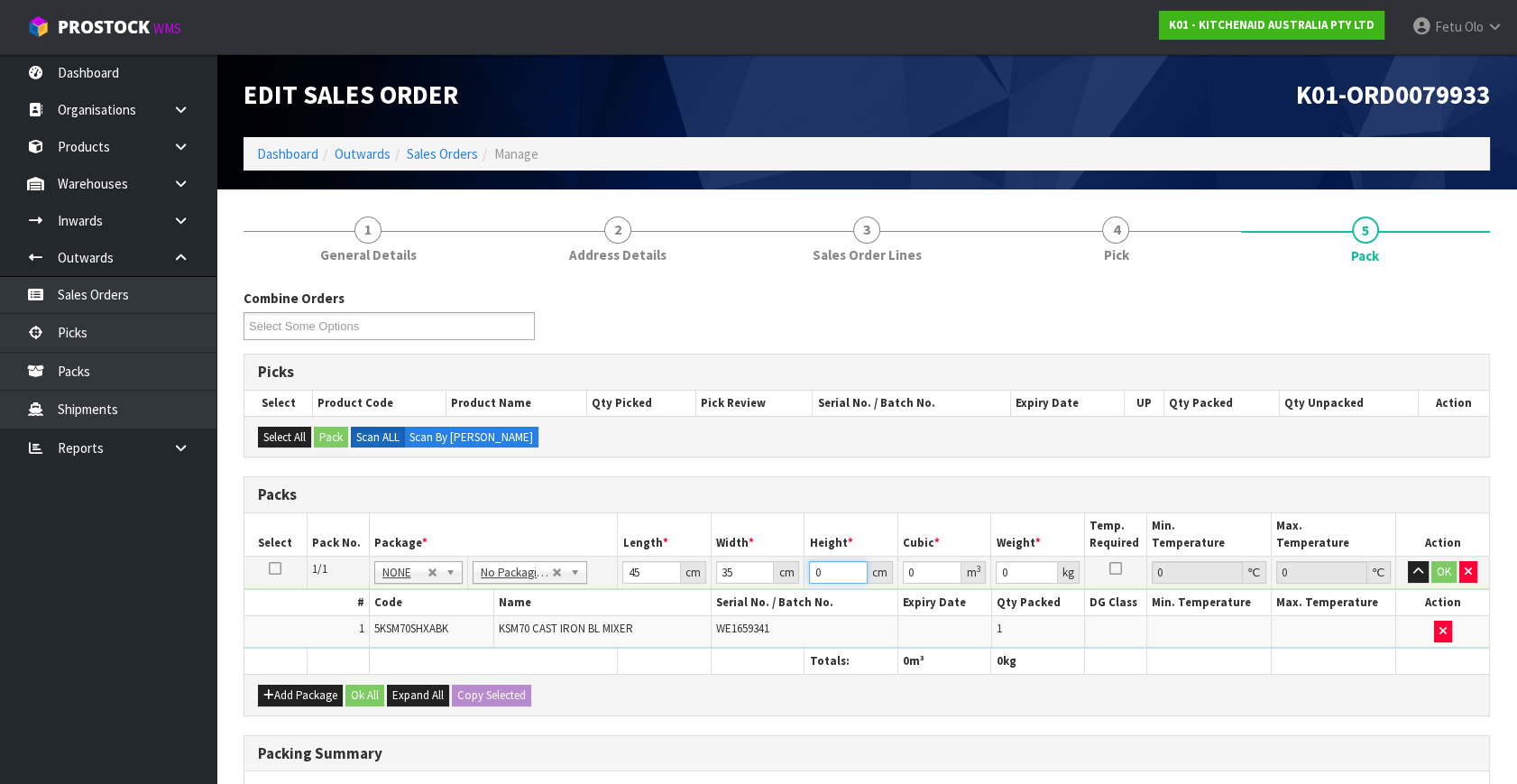
type input "0.007875"
type input "51"
type input "0.080325"
type input "51"
type input "17"
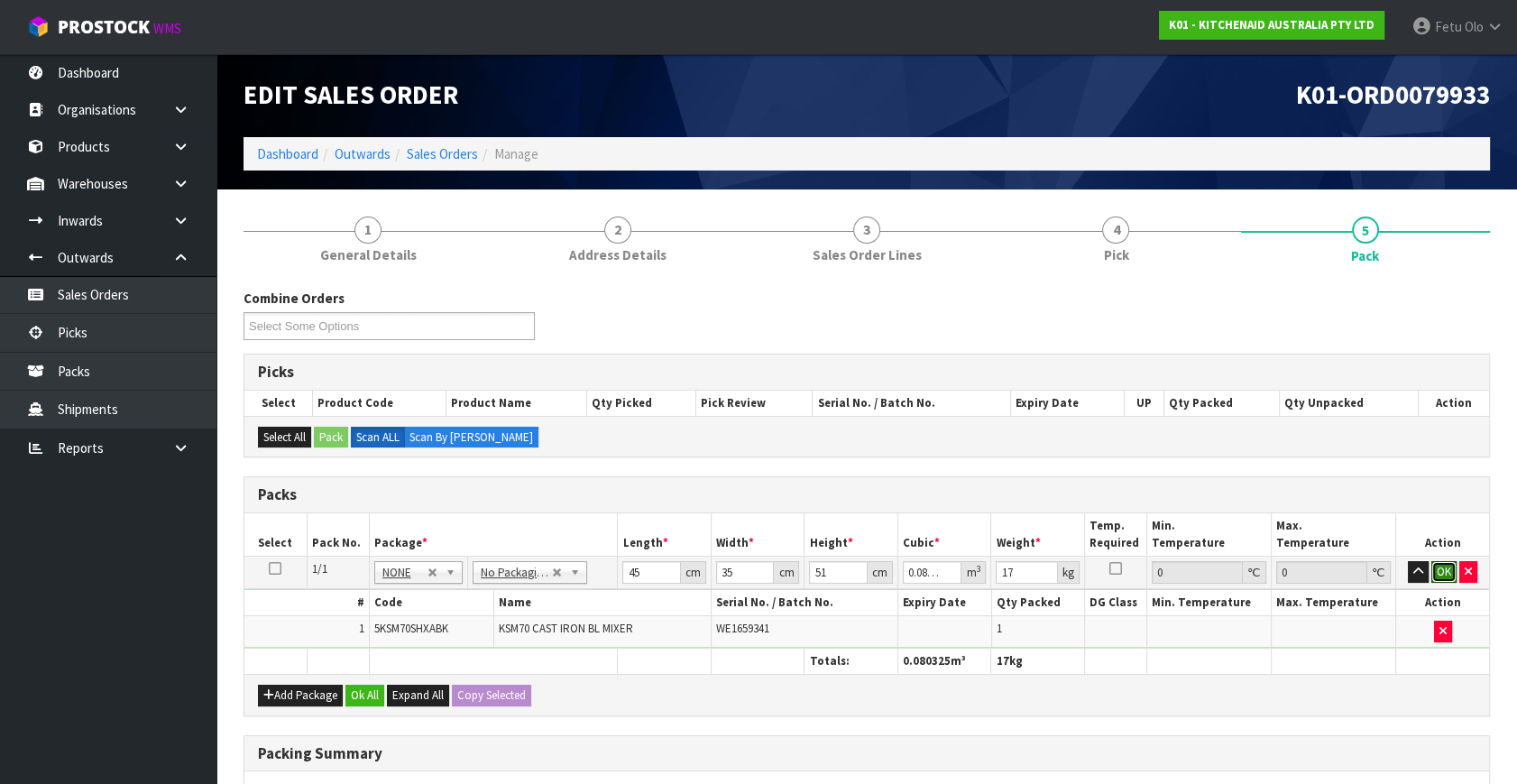
click button "OK" at bounding box center [1444, 571] width 25 height 21
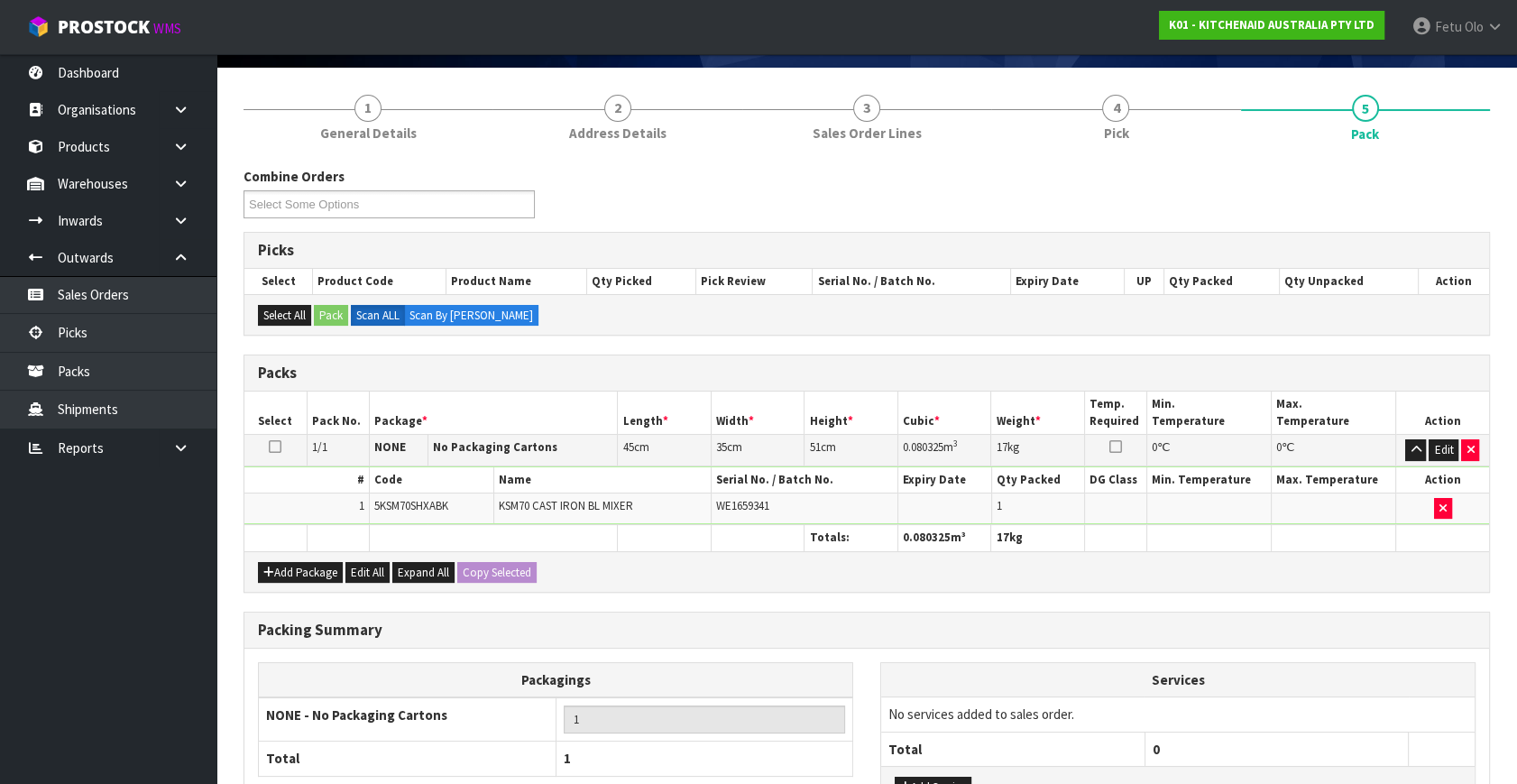
scroll to position [268, 0]
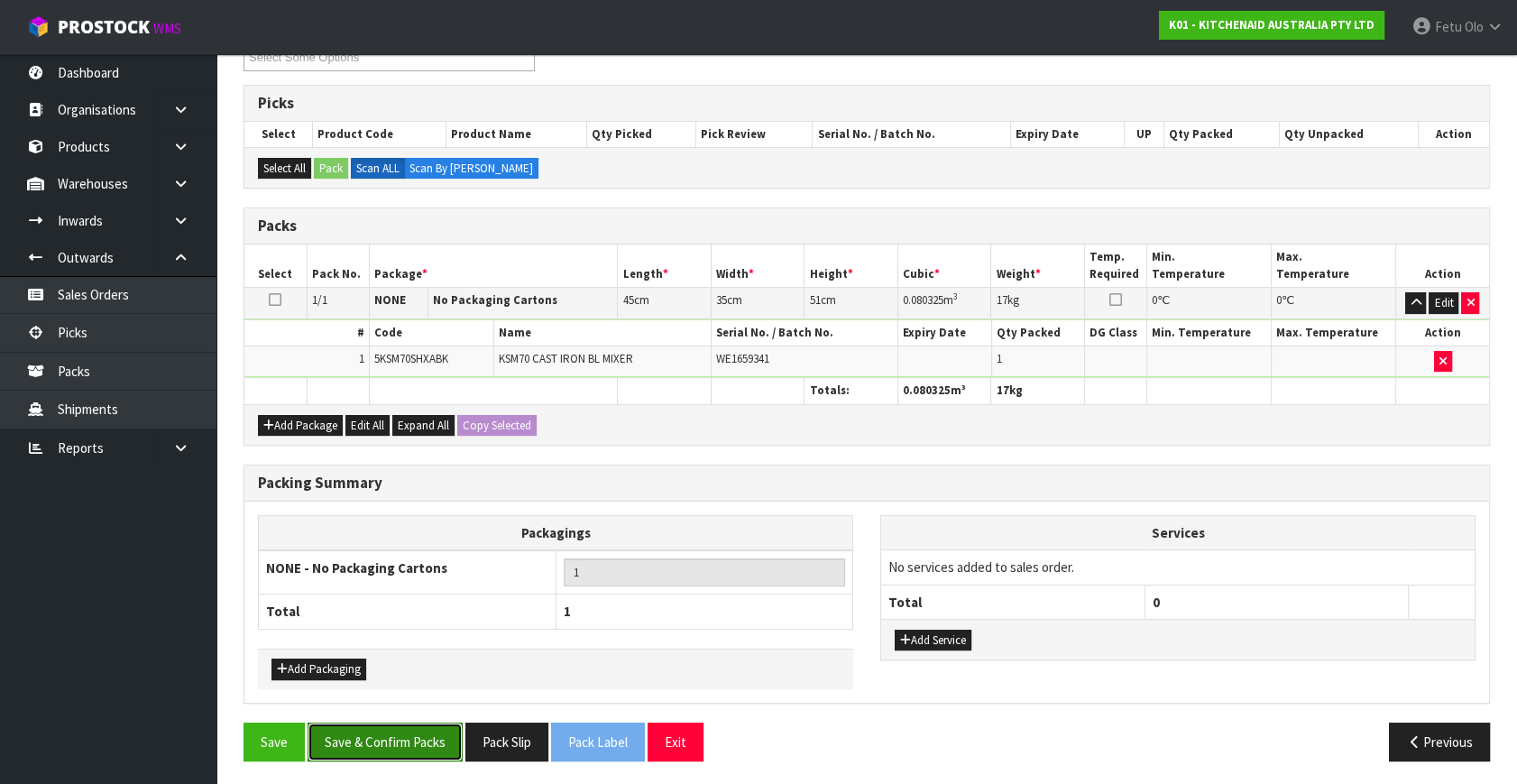
drag, startPoint x: 432, startPoint y: 731, endPoint x: 442, endPoint y: 730, distance: 10.0
click at [433, 731] on button "Save & Confirm Packs" at bounding box center [385, 742] width 155 height 38
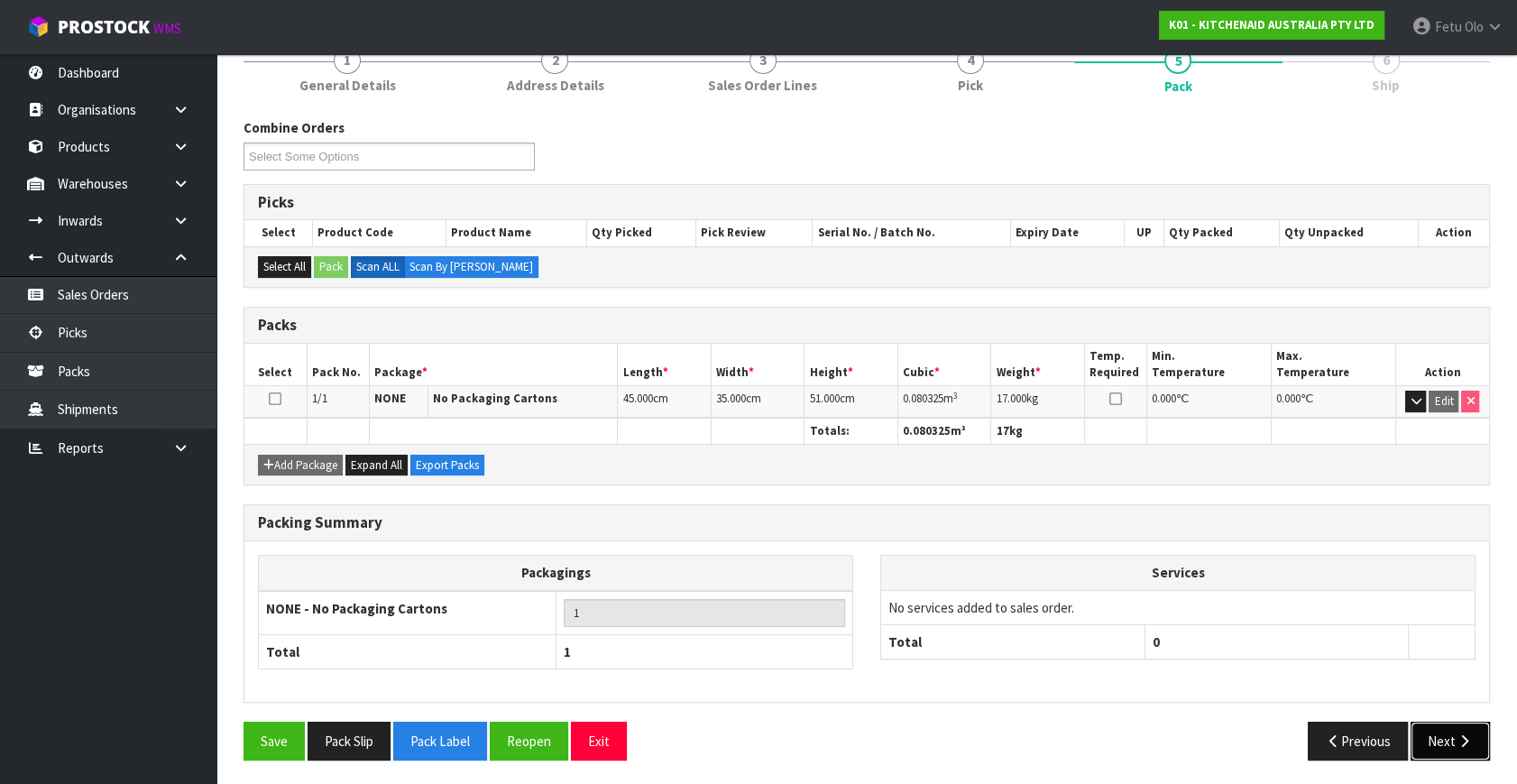
click at [1464, 744] on button "Next" at bounding box center [1450, 741] width 79 height 38
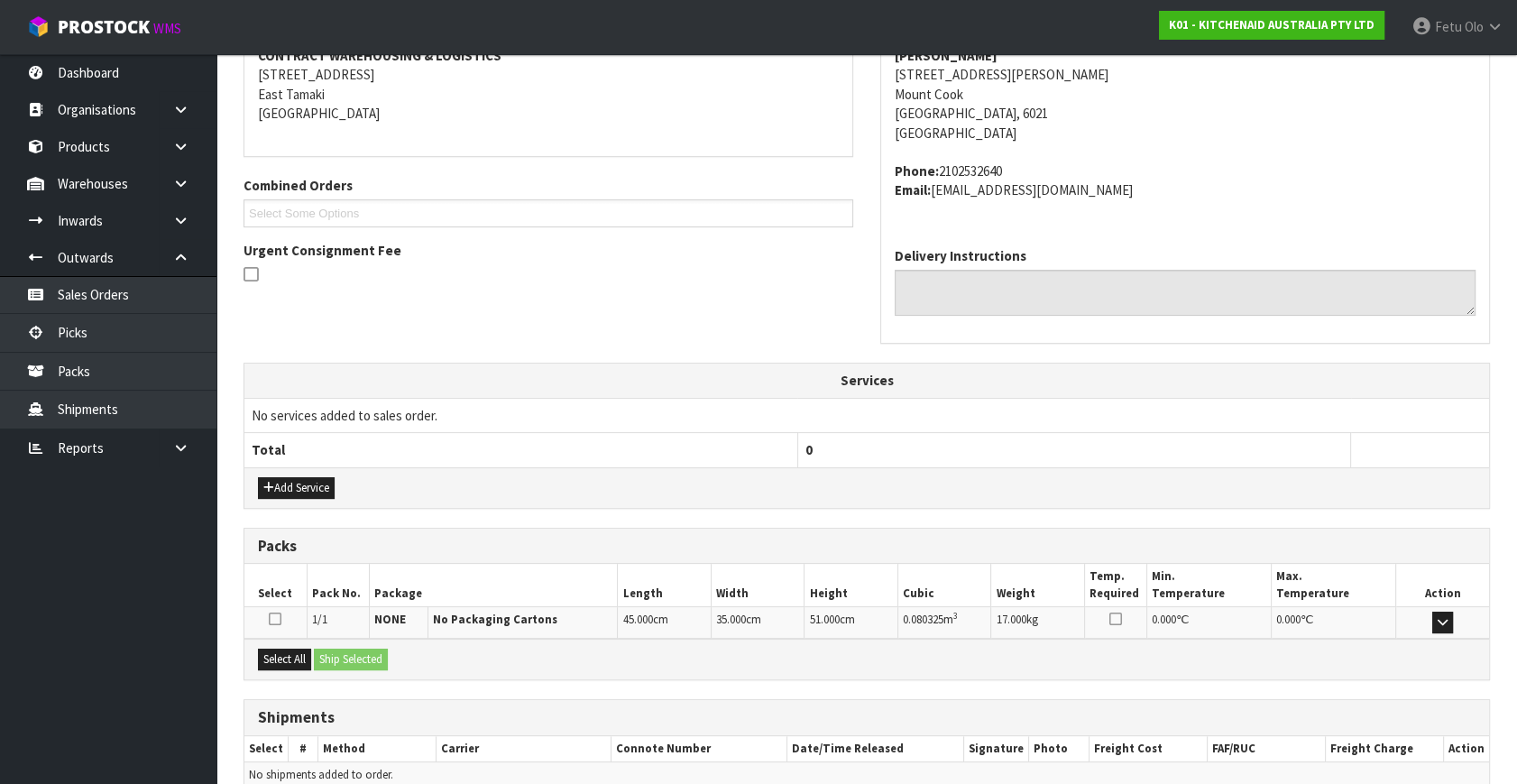
scroll to position [443, 0]
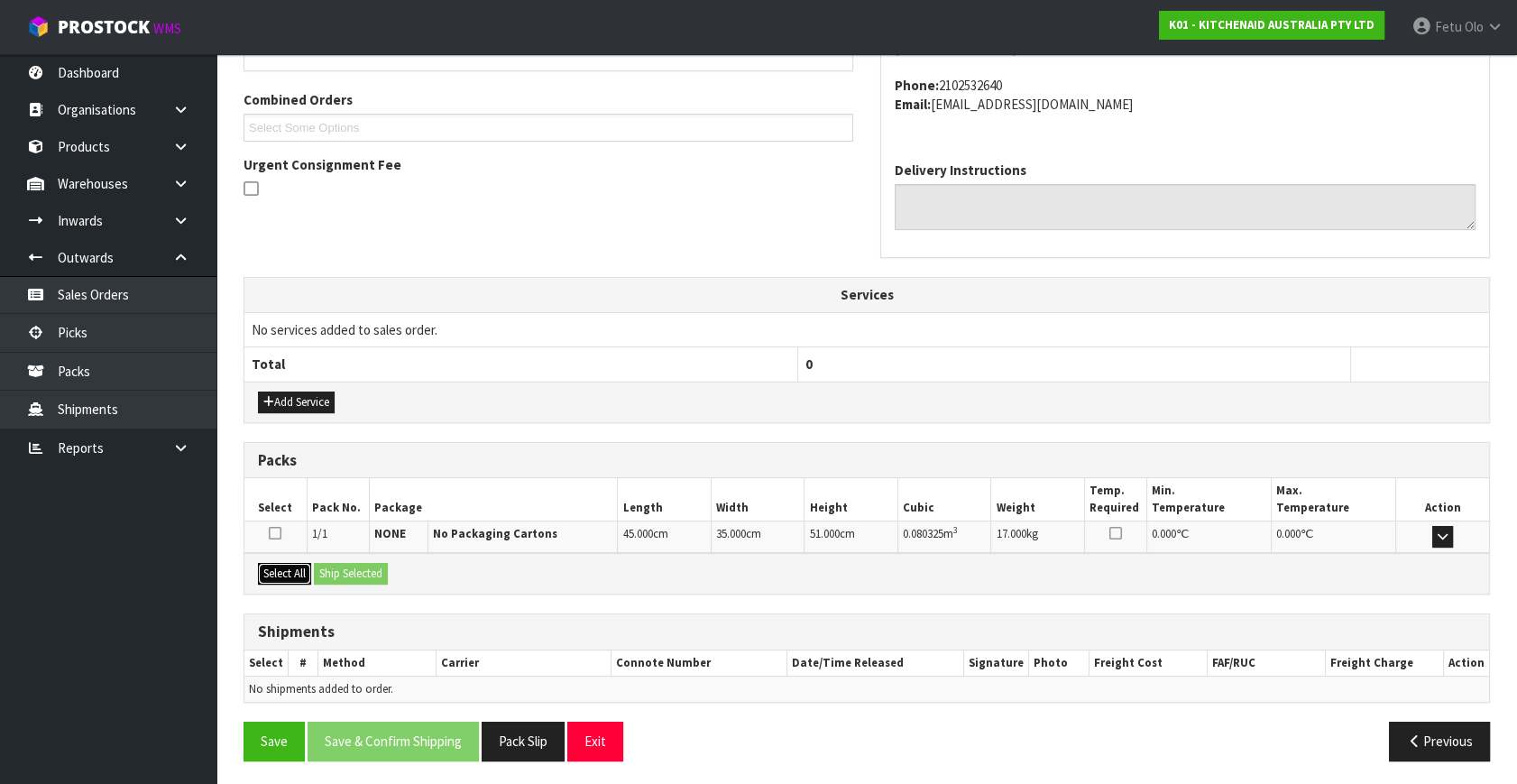
click at [272, 574] on button "Select All" at bounding box center [284, 573] width 53 height 21
click at [356, 569] on button "Ship Selected" at bounding box center [350, 573] width 74 height 21
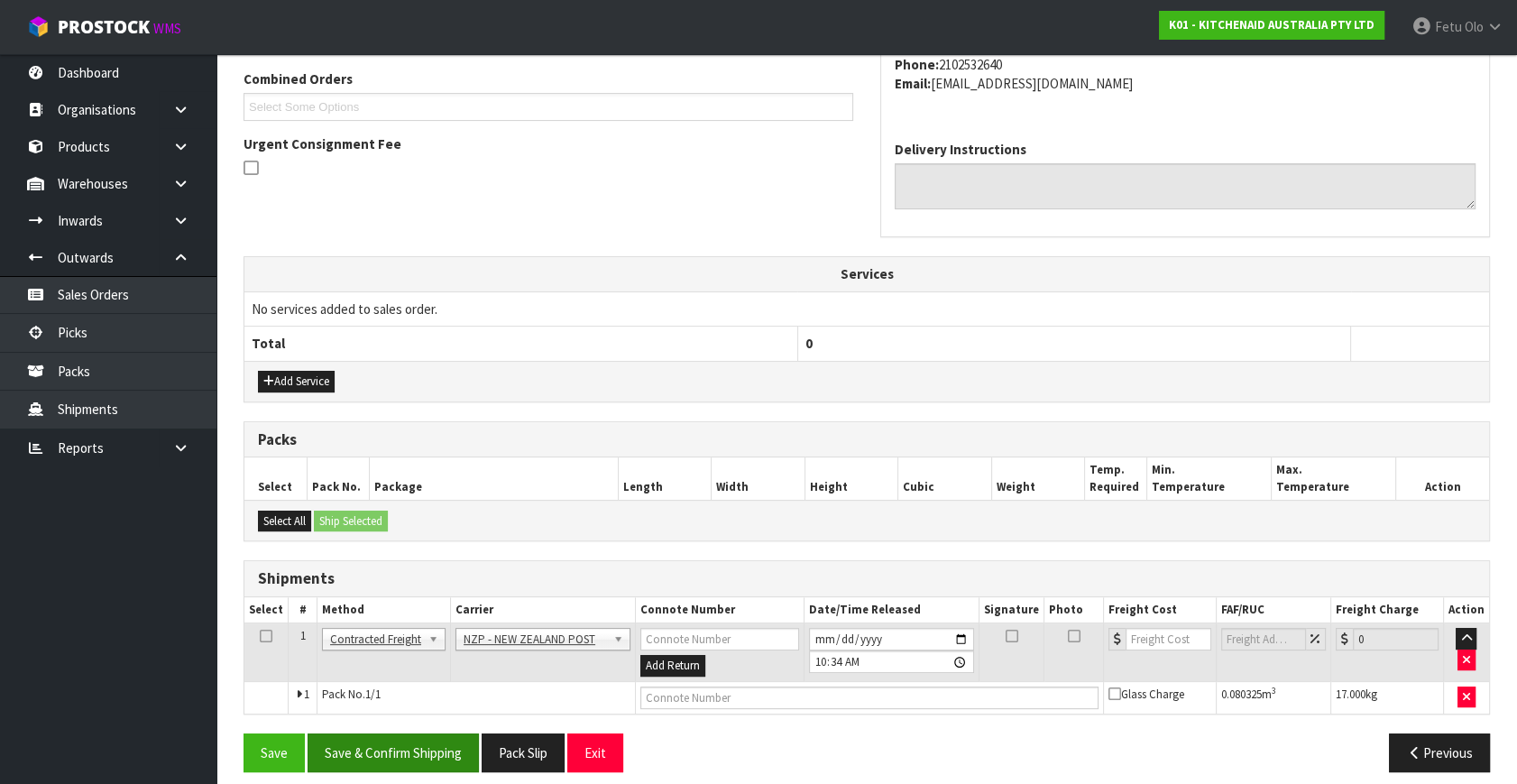
scroll to position [476, 0]
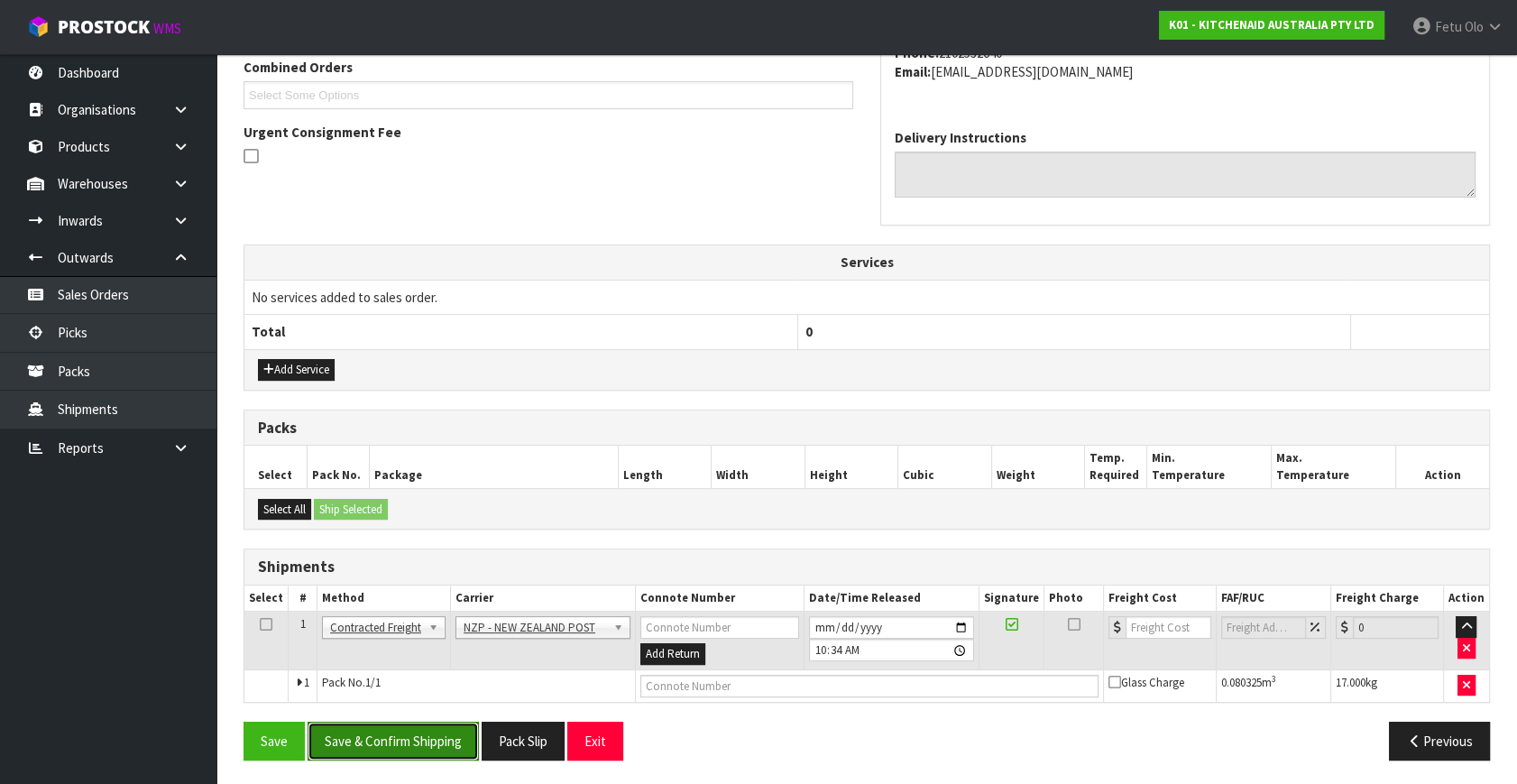
click at [407, 737] on button "Save & Confirm Shipping" at bounding box center [393, 741] width 171 height 38
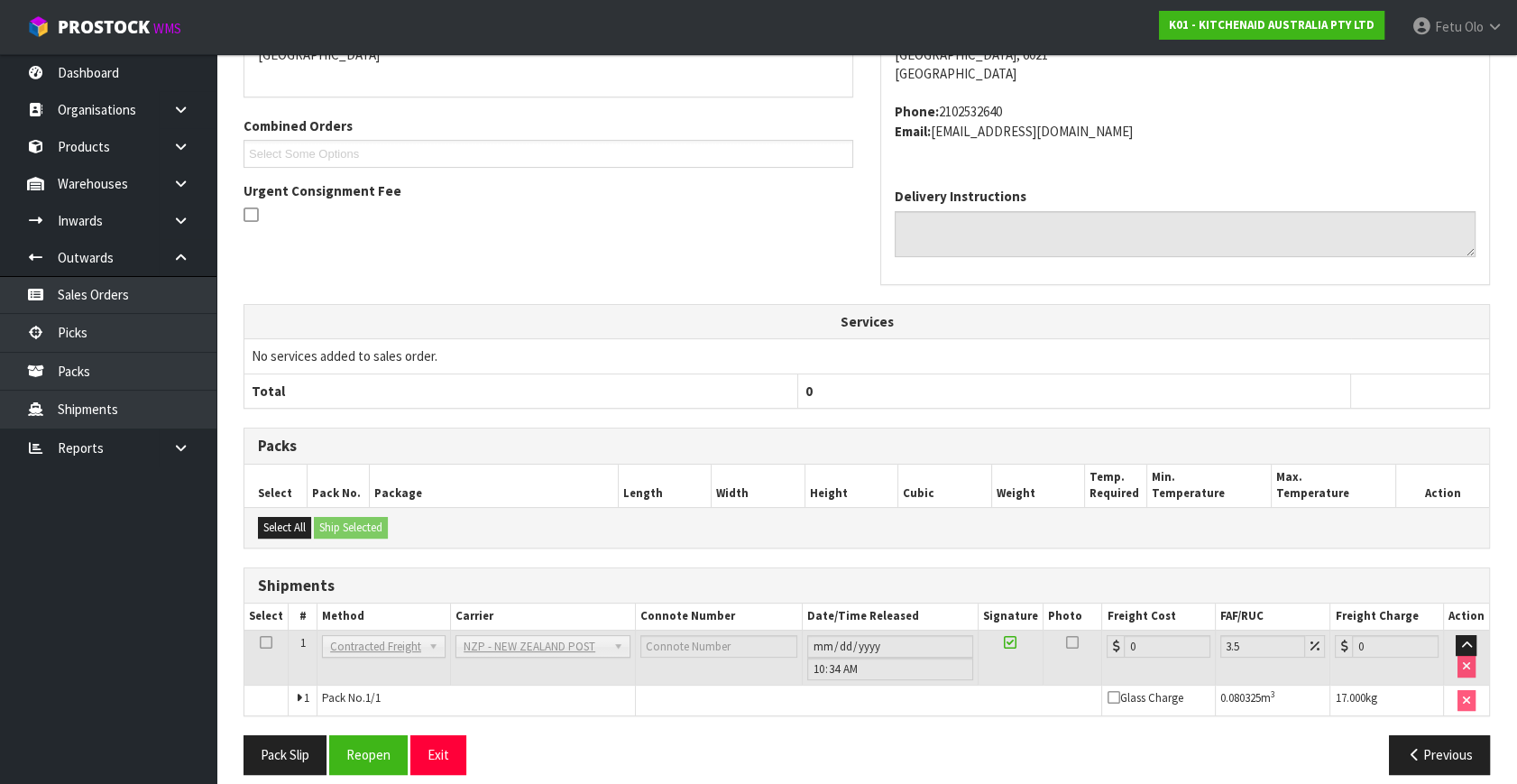
scroll to position [451, 0]
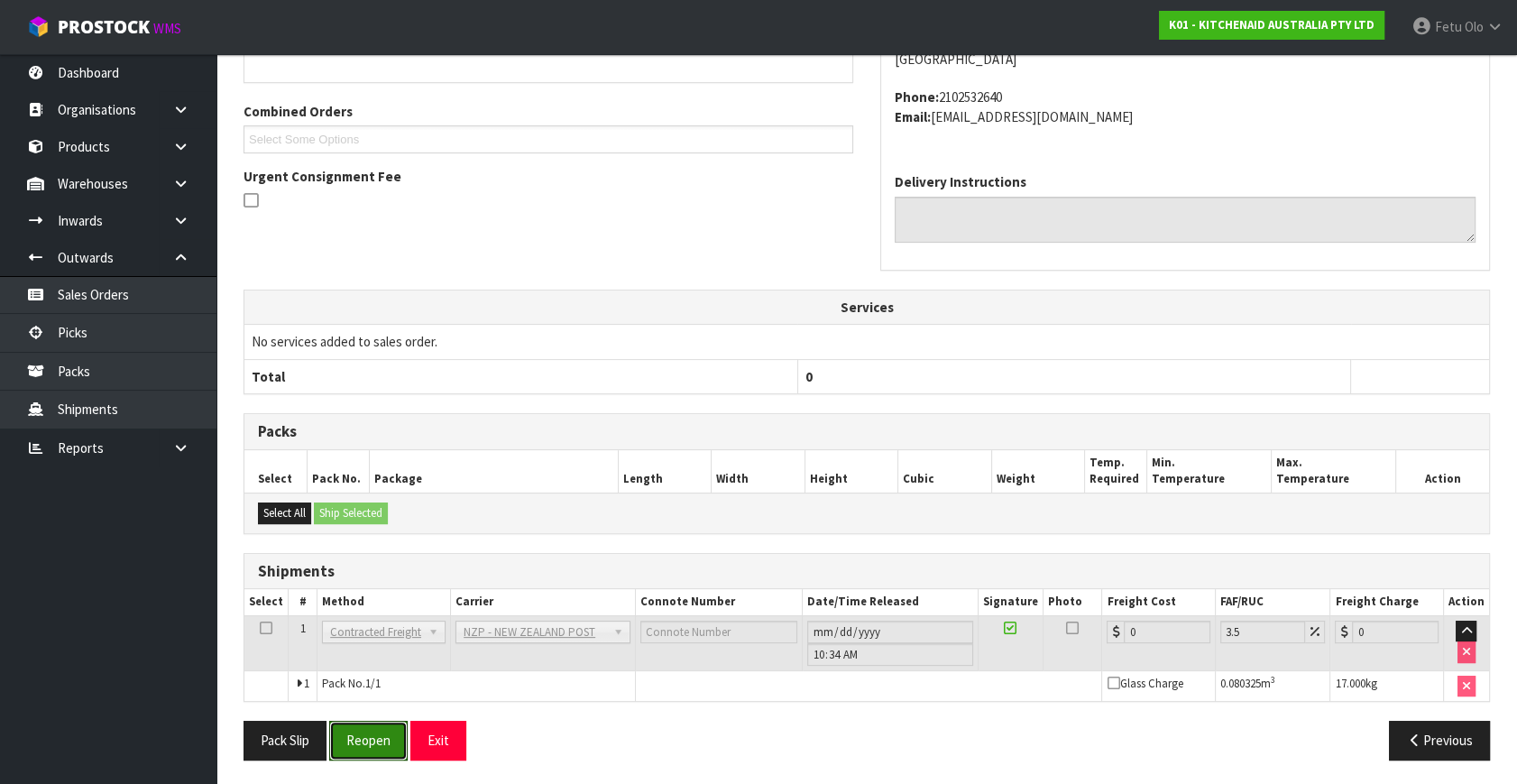
drag, startPoint x: 368, startPoint y: 724, endPoint x: 372, endPoint y: 707, distance: 17.5
click at [368, 724] on button "Reopen" at bounding box center [368, 740] width 79 height 38
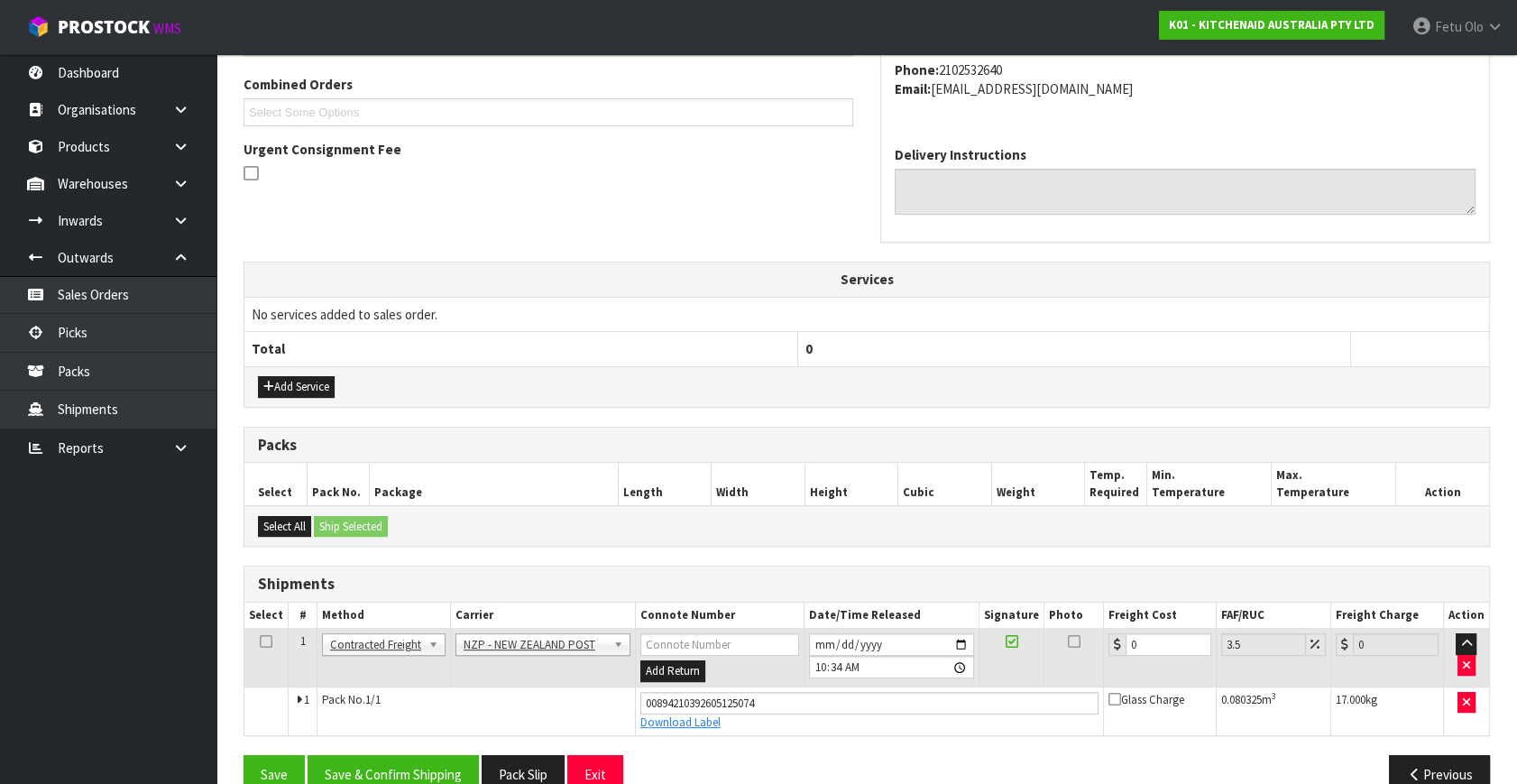
scroll to position [493, 0]
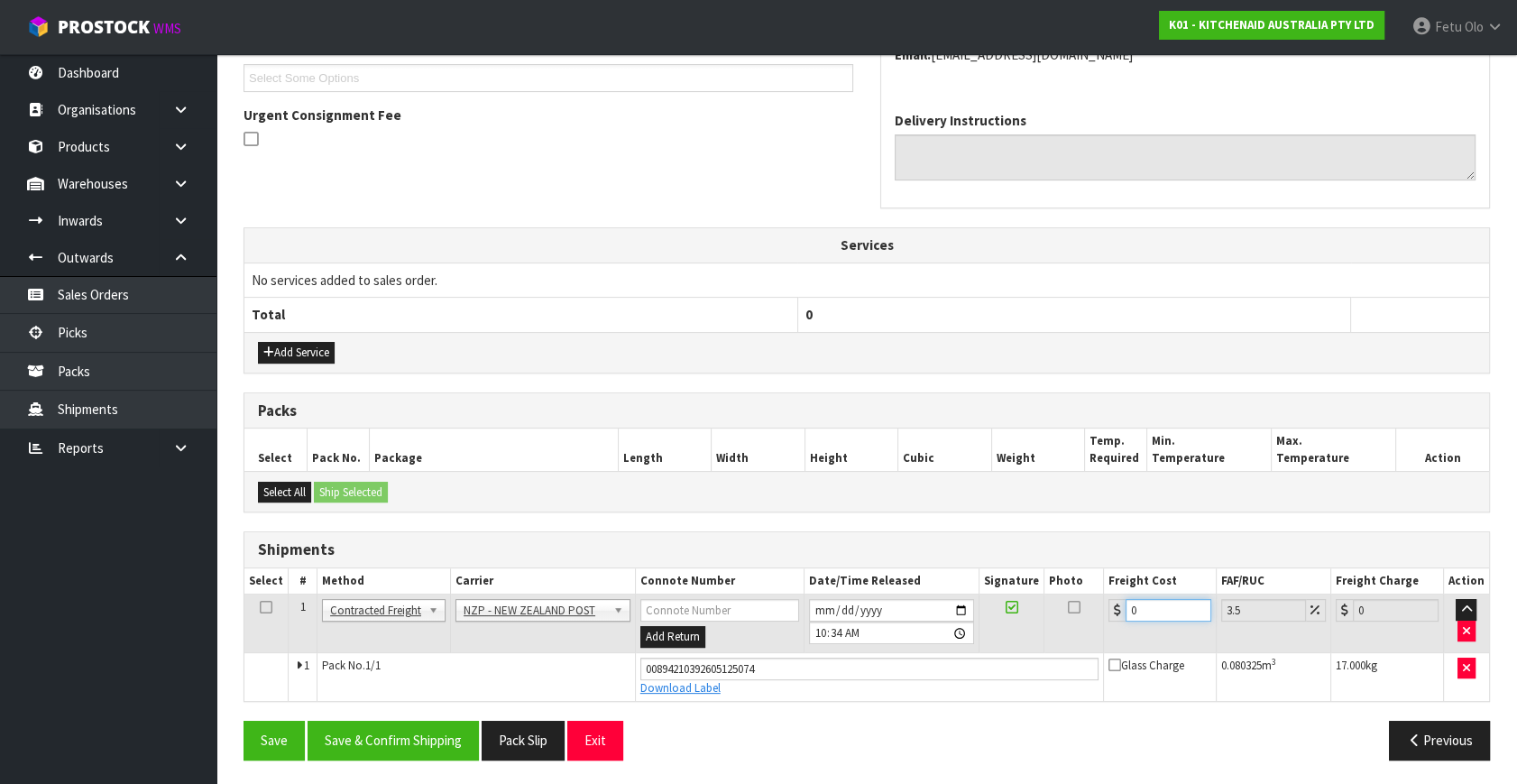
click at [999, 641] on tr "1 Client Local Pickup Customer Local Pickup Company Freight Contracted Freight …" at bounding box center [867, 623] width 1245 height 59
type input "1"
type input "1.03"
type input "14"
type input "14.49"
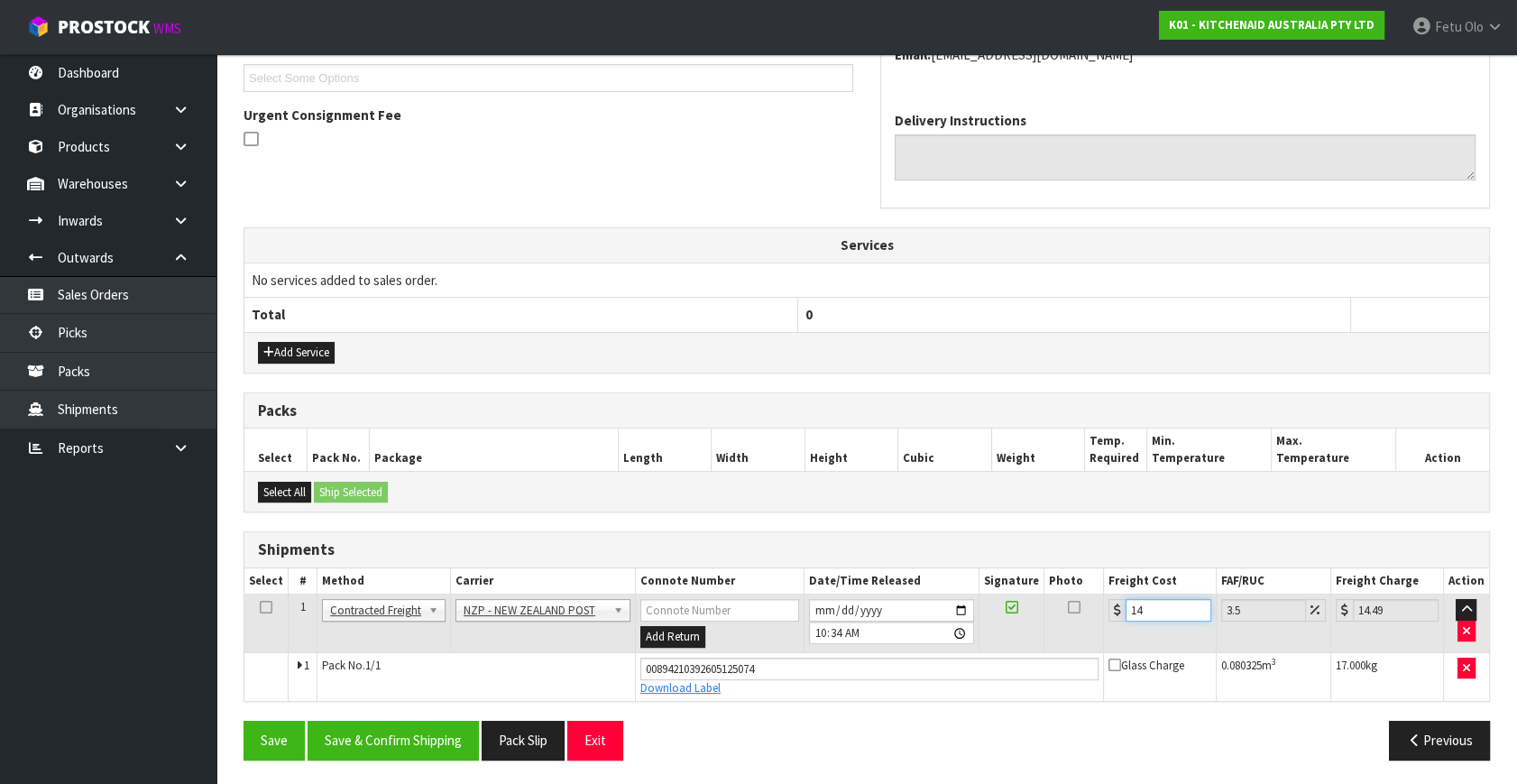
type input "14.1"
type input "14.59"
type input "14.14"
type input "14.63"
type input "14.14"
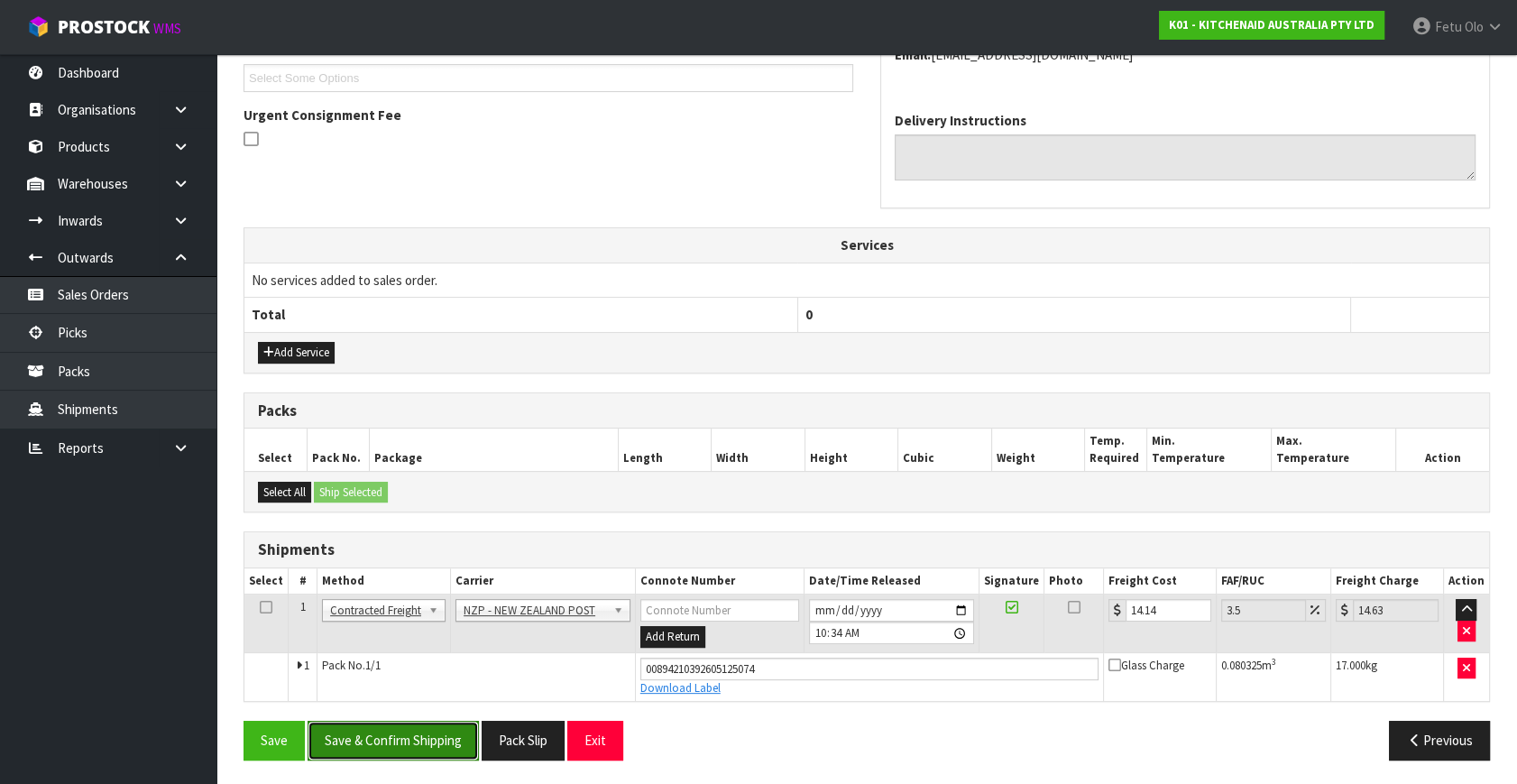
click at [443, 738] on button "Save & Confirm Shipping" at bounding box center [393, 740] width 171 height 38
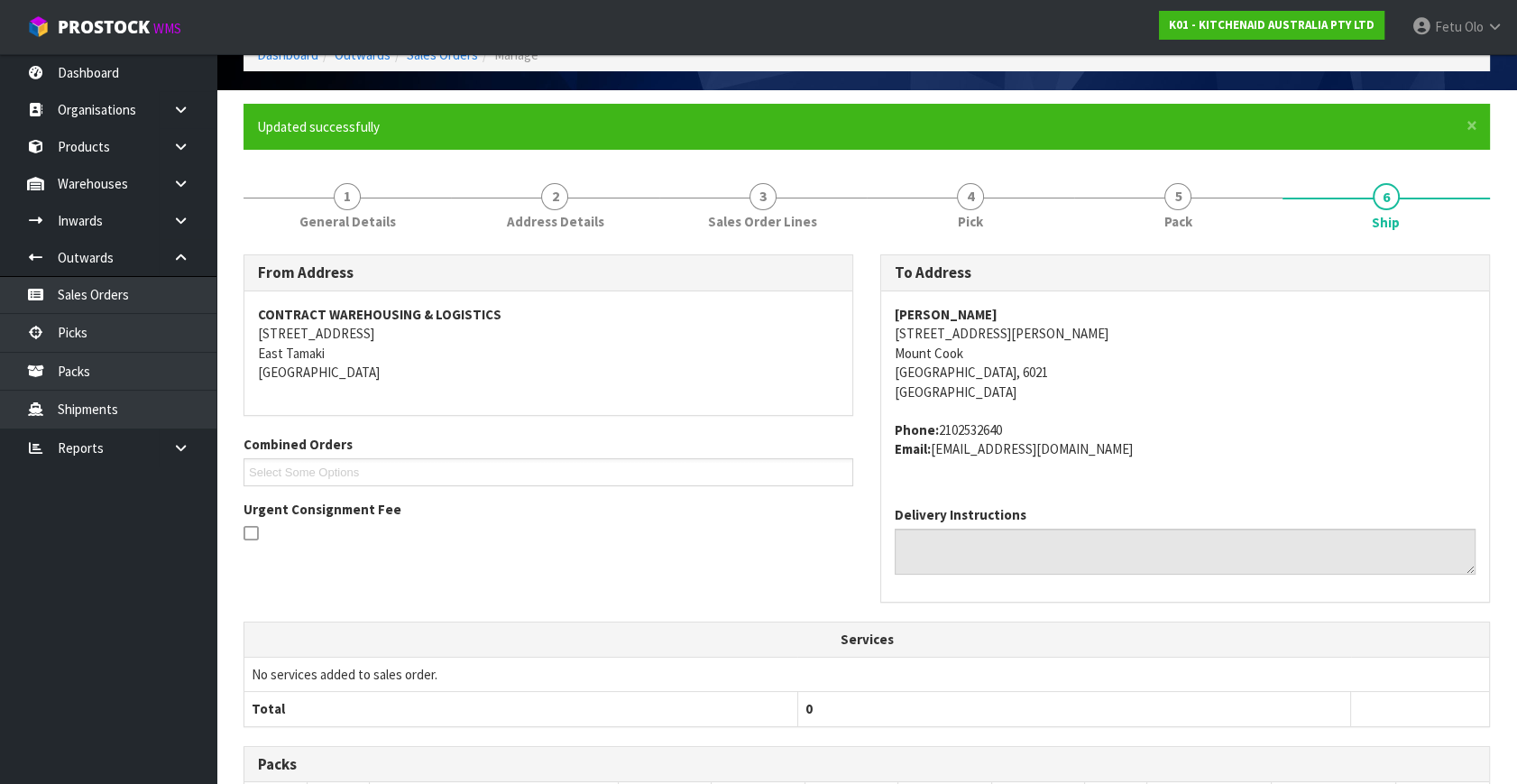
scroll to position [443, 0]
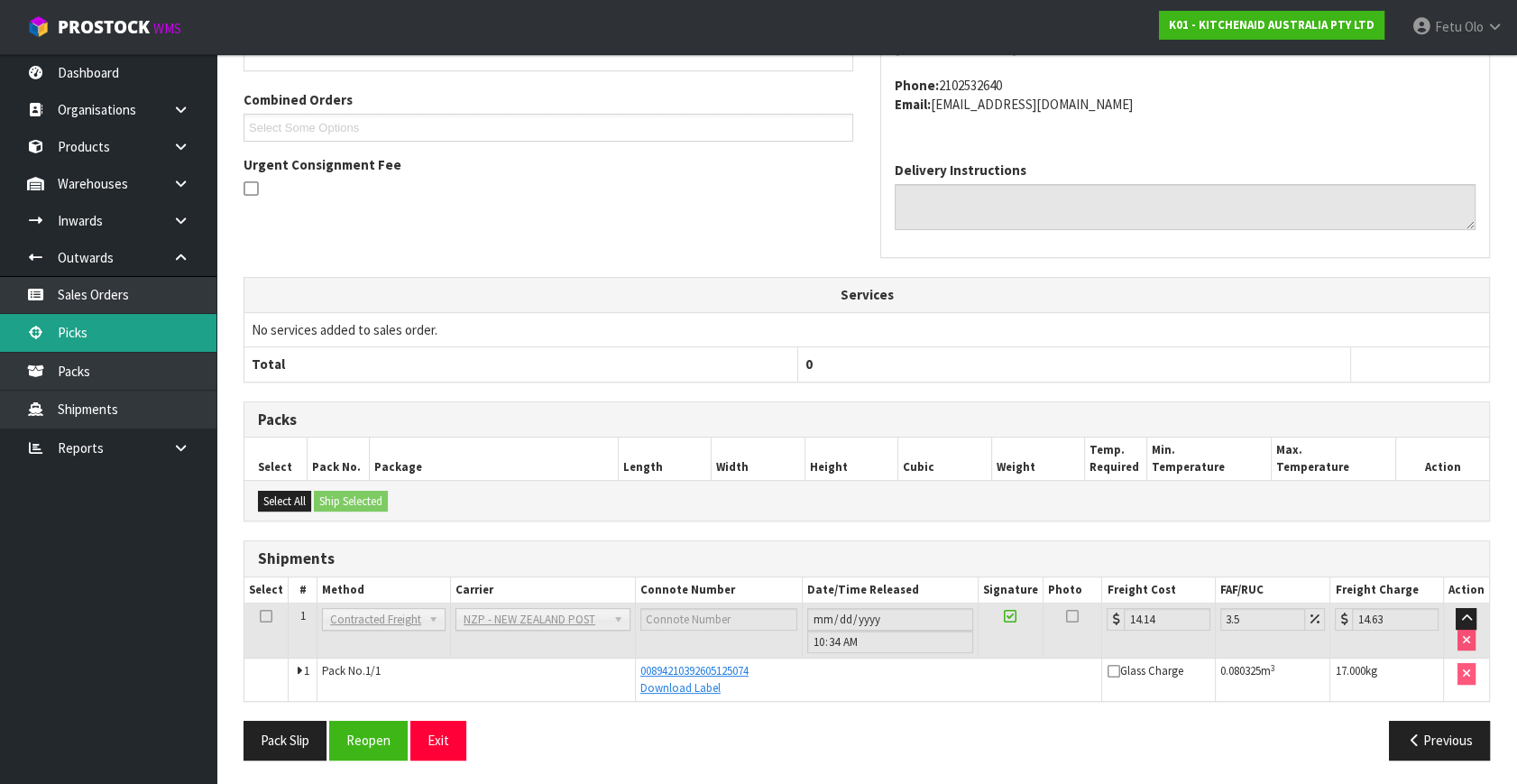
click at [64, 320] on link "Picks" at bounding box center [108, 332] width 216 height 37
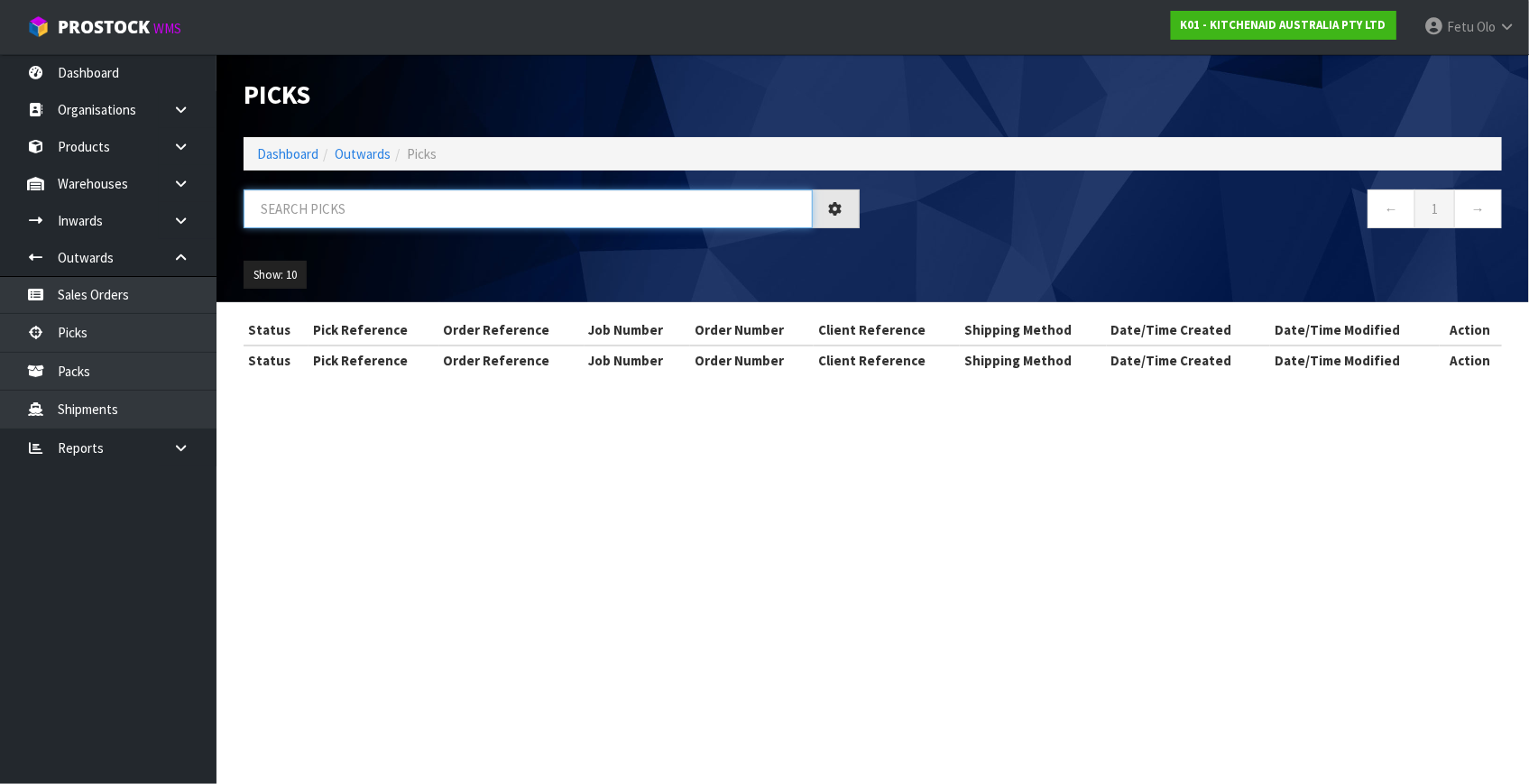
click at [428, 205] on input "text" at bounding box center [527, 209] width 569 height 38
type input "79941"
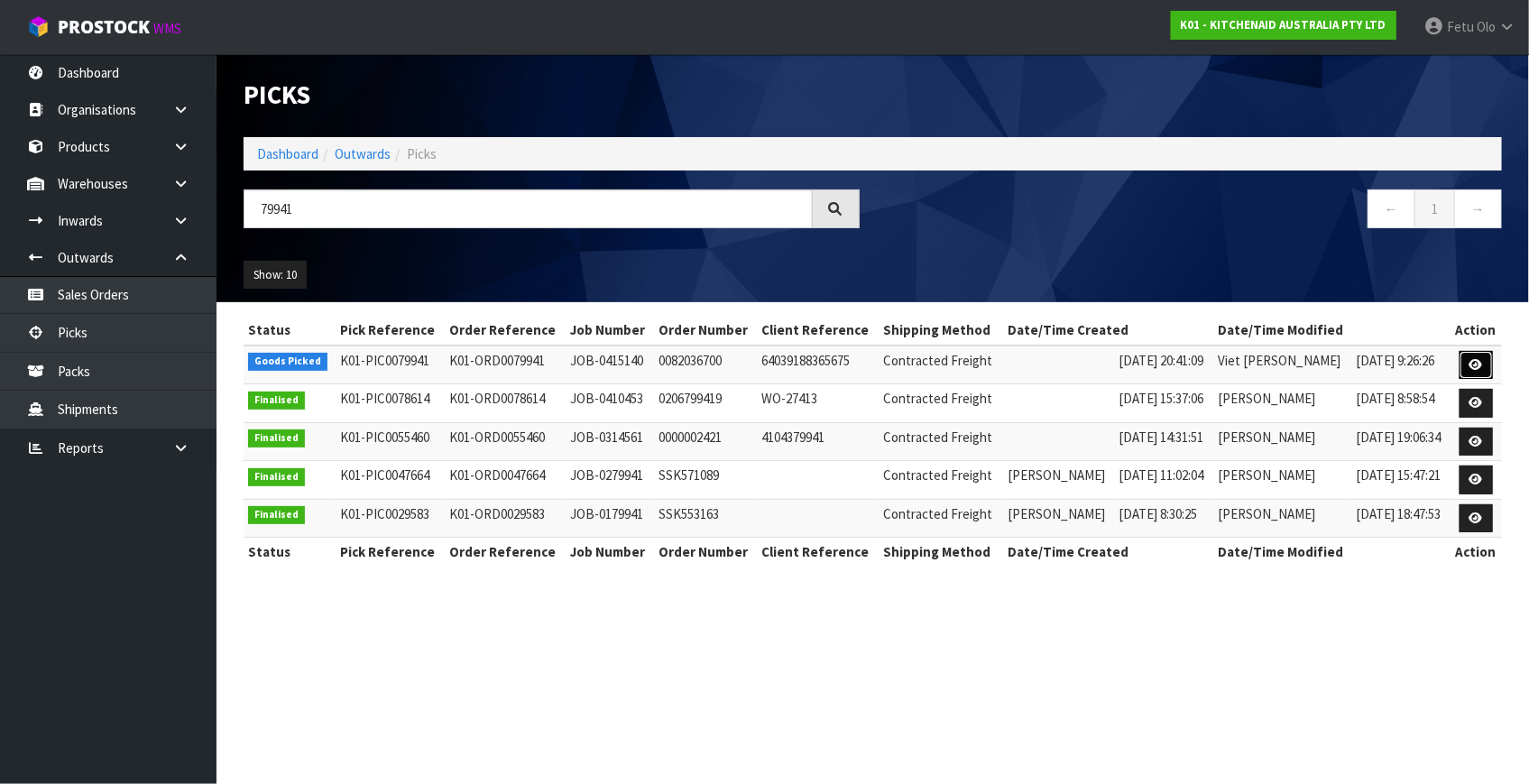
click at [1470, 361] on icon at bounding box center [1476, 365] width 13 height 12
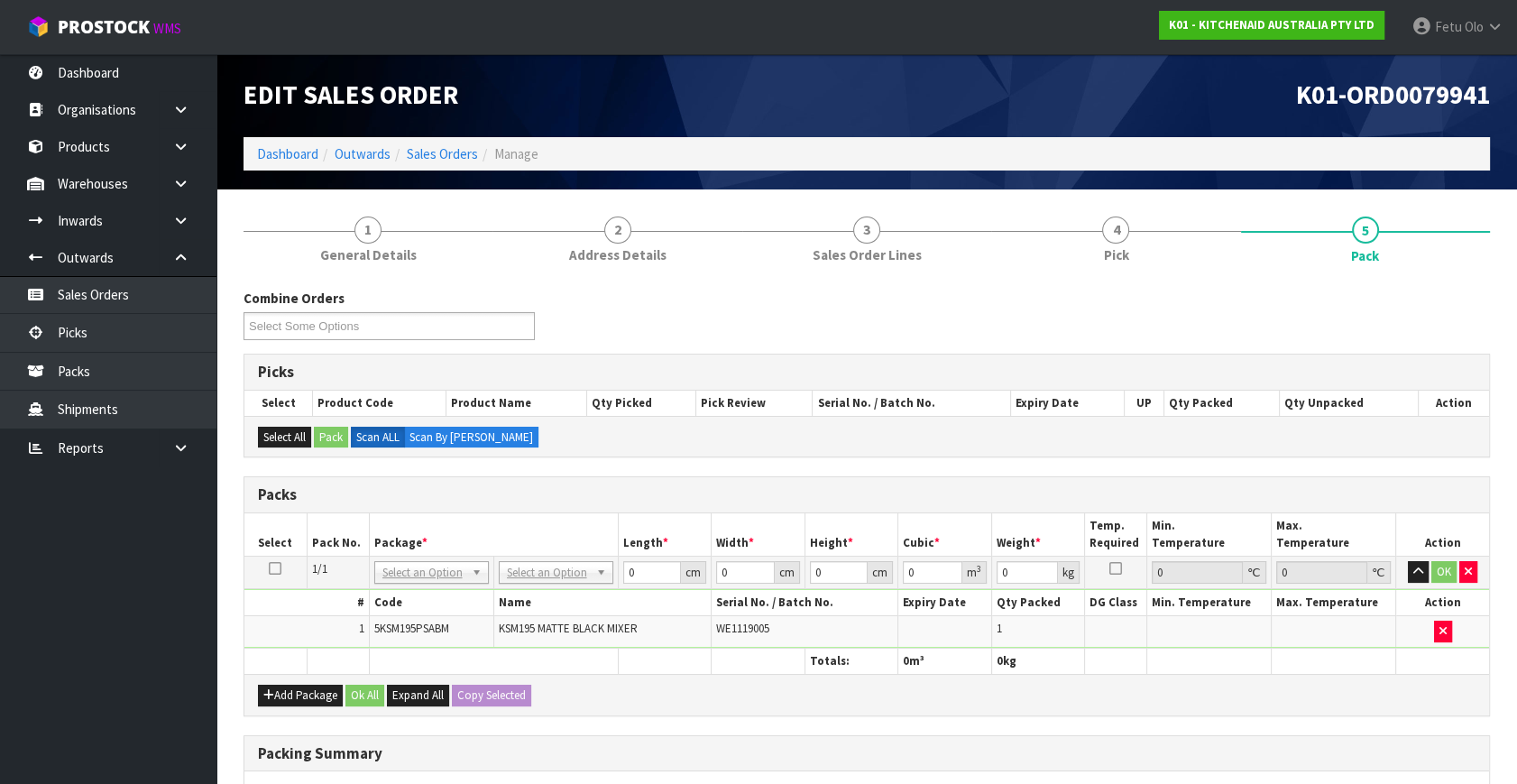
click at [530, 582] on td "No Packaging Cartons PLT GEN120 (1200 X 1000) PLT ONE WAY SKID CHEP HIRE PALLET…" at bounding box center [555, 572] width 124 height 33
drag, startPoint x: 552, startPoint y: 569, endPoint x: 557, endPoint y: 586, distance: 17.7
drag, startPoint x: 638, startPoint y: 572, endPoint x: 532, endPoint y: 594, distance: 108.3
click at [540, 601] on tbody "1/1 NONE 007-001 007-002 007-004 007-009 007-013 007-014 007-015 007-017 007-01…" at bounding box center [867, 602] width 1245 height 92
type input "42"
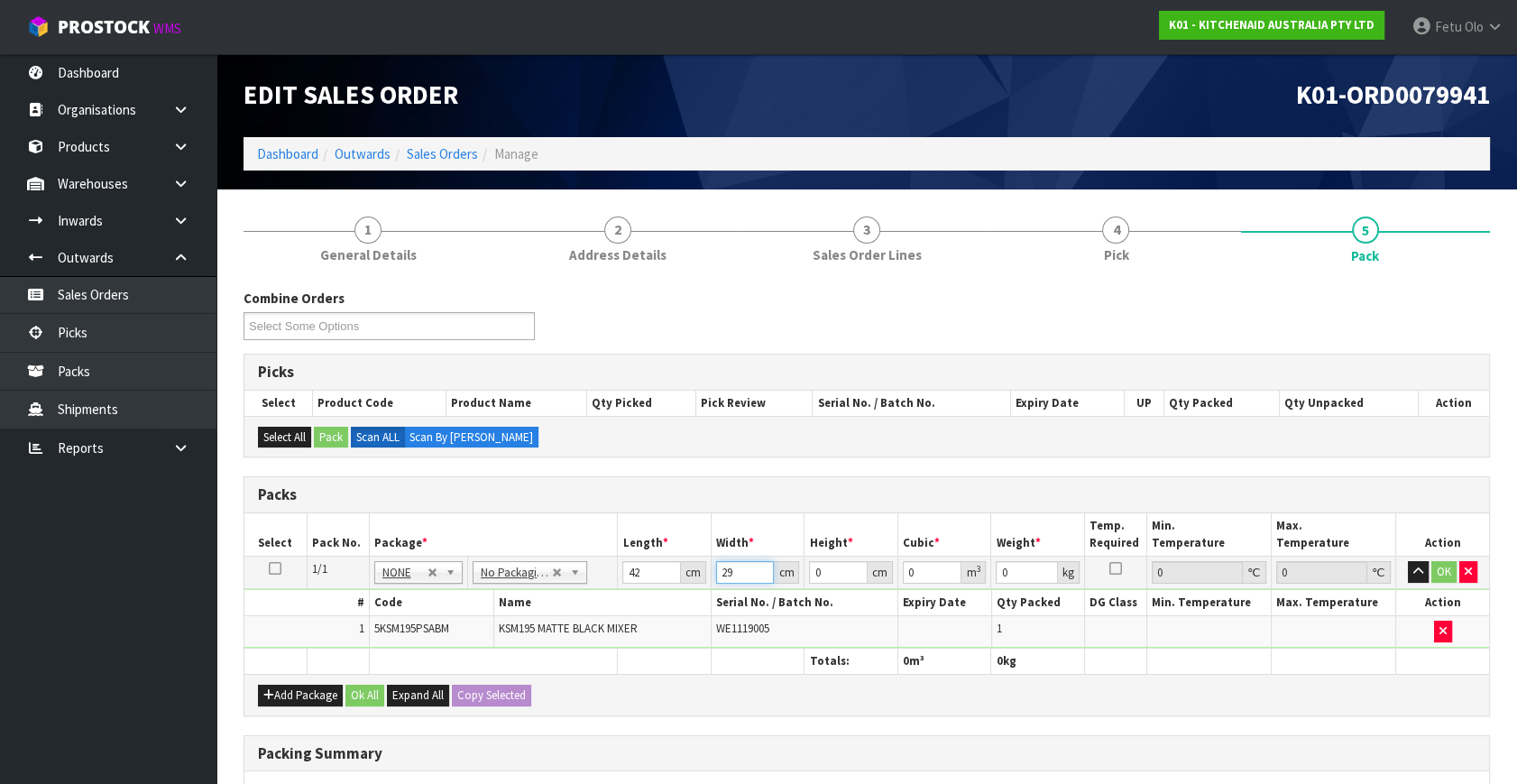
type input "29"
type input "4"
type input "0.004872"
type input "43"
type input "0.052374"
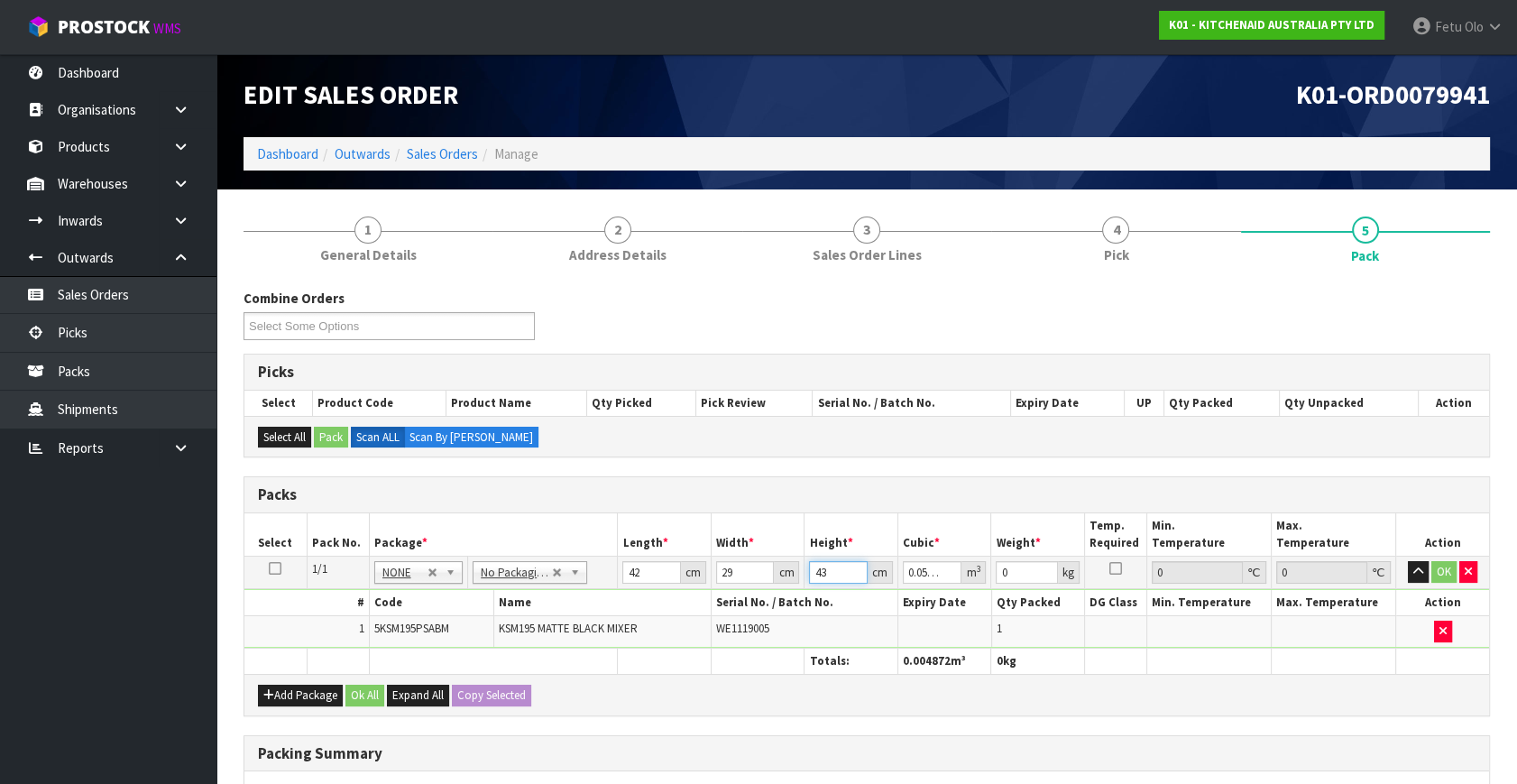
type input "43"
type input "13"
click button "OK" at bounding box center [1444, 571] width 25 height 21
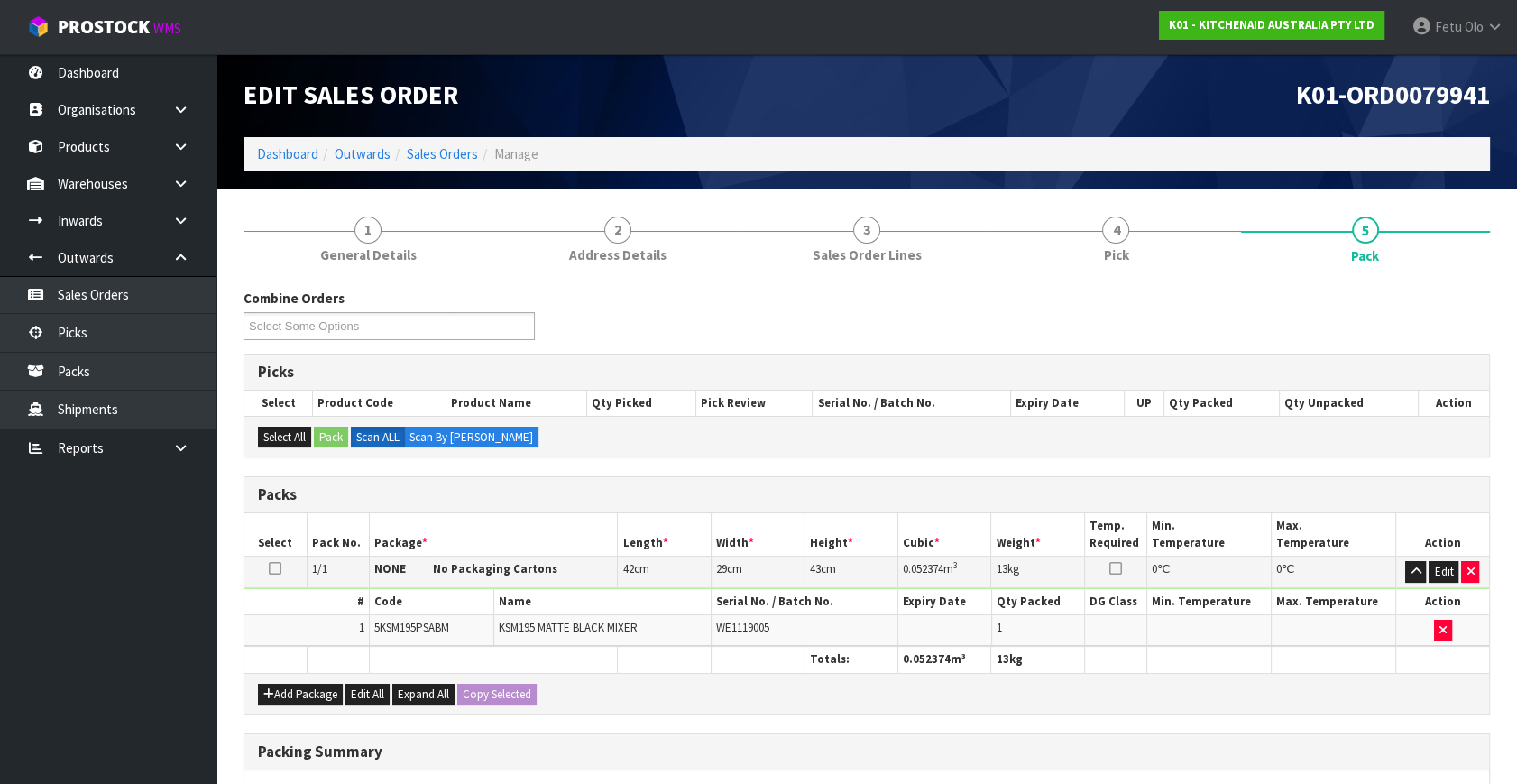
scroll to position [268, 0]
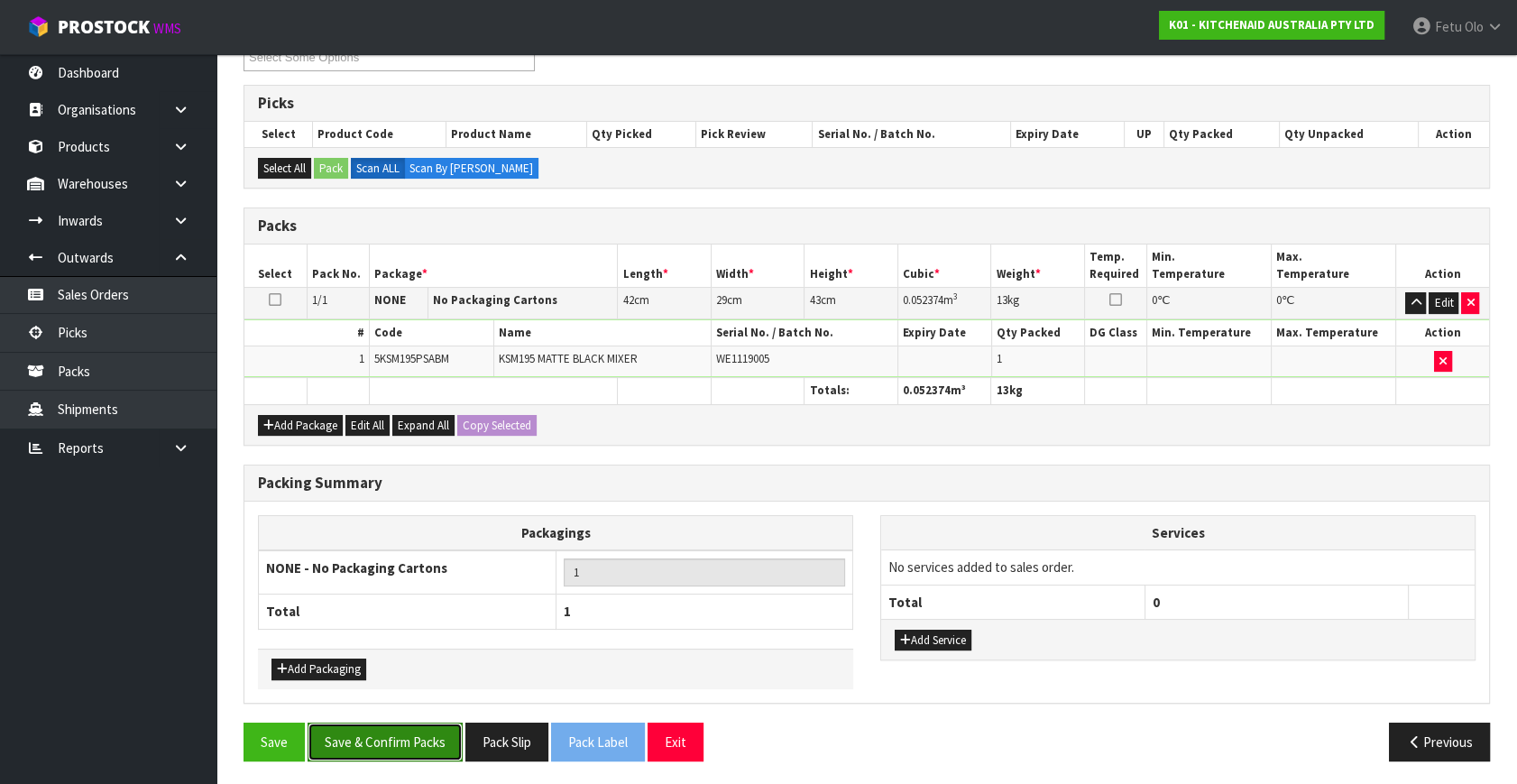
click at [376, 722] on button "Save & Confirm Packs" at bounding box center [385, 742] width 155 height 38
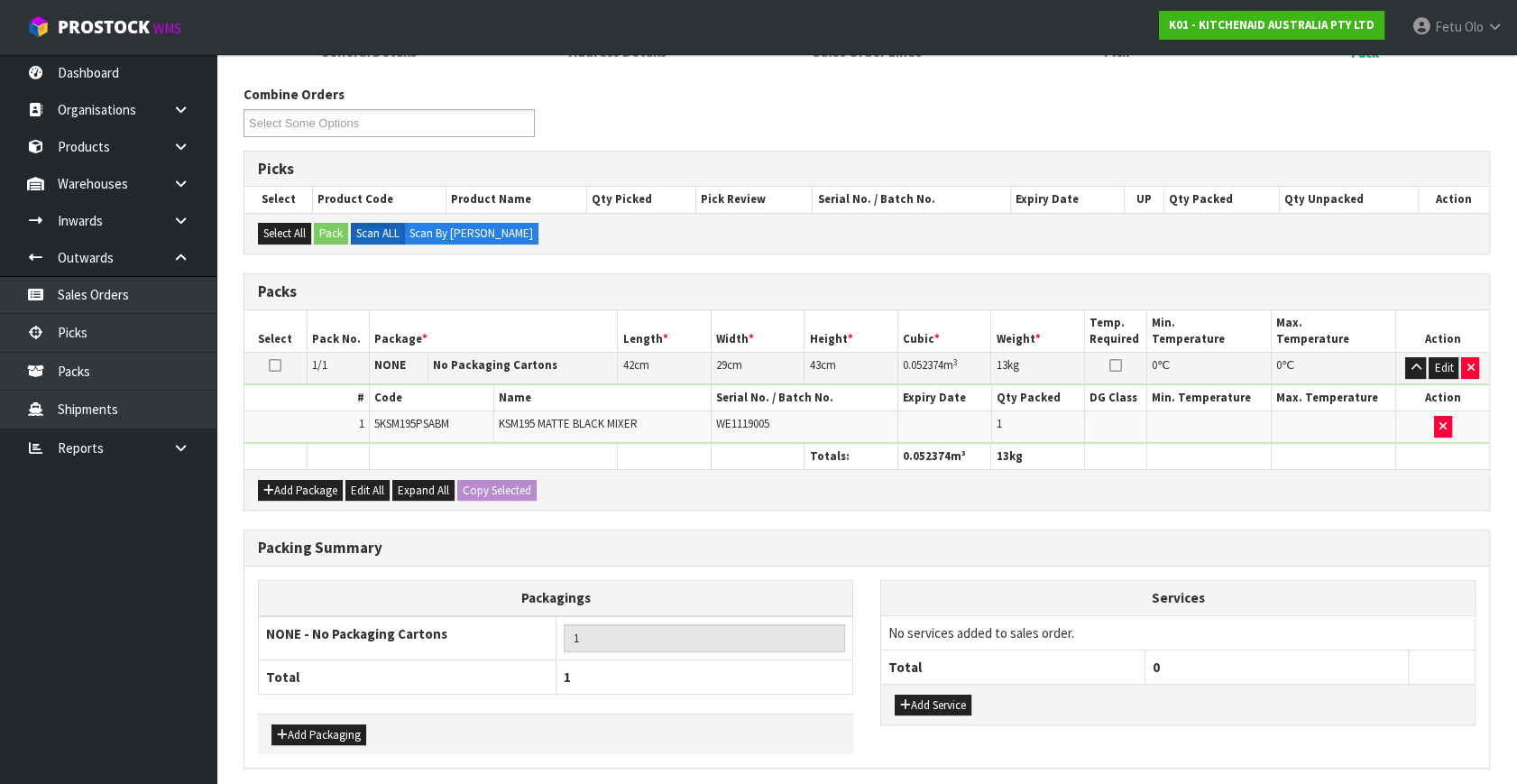
scroll to position [0, 0]
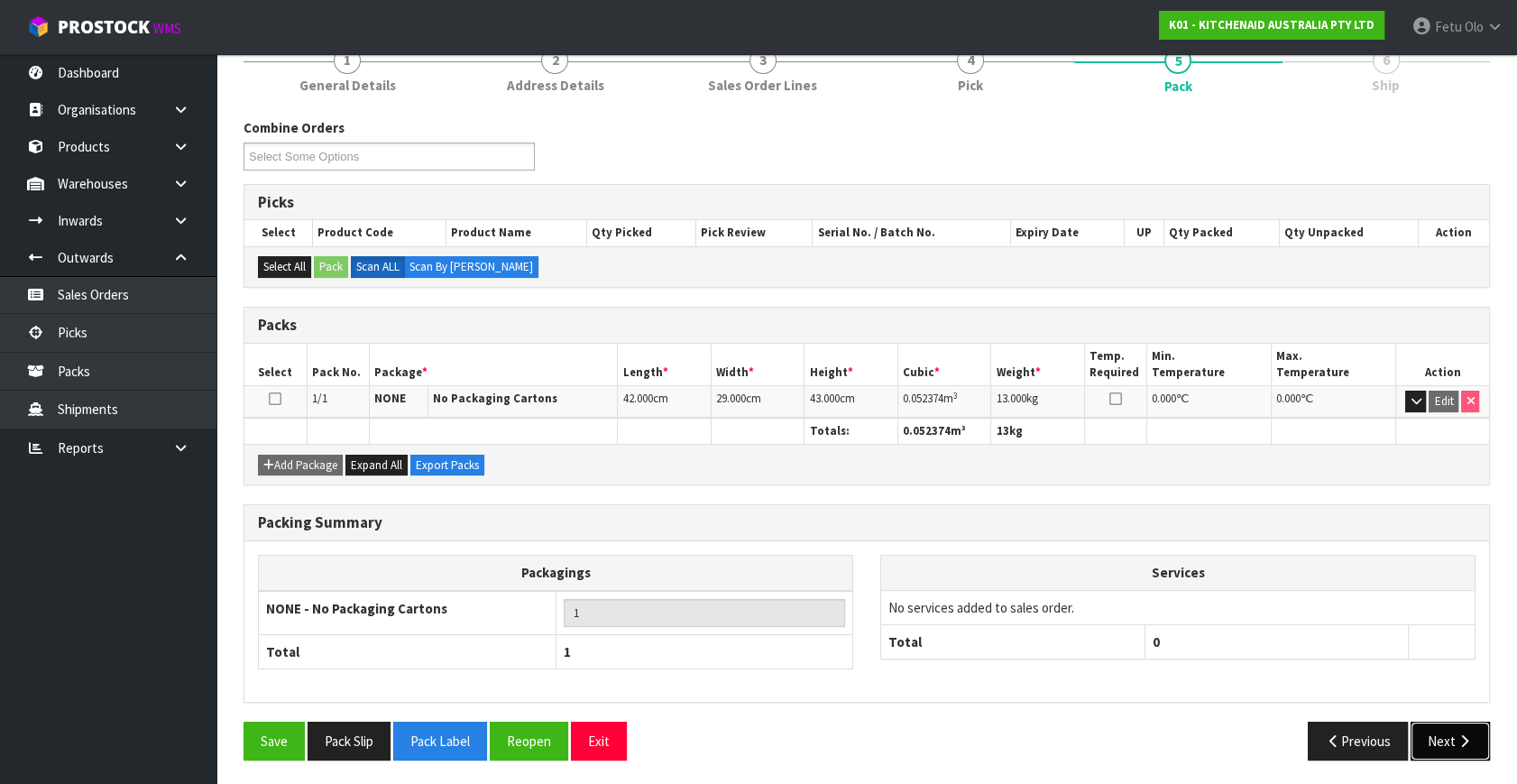
click at [1462, 745] on button "Next" at bounding box center [1450, 741] width 79 height 38
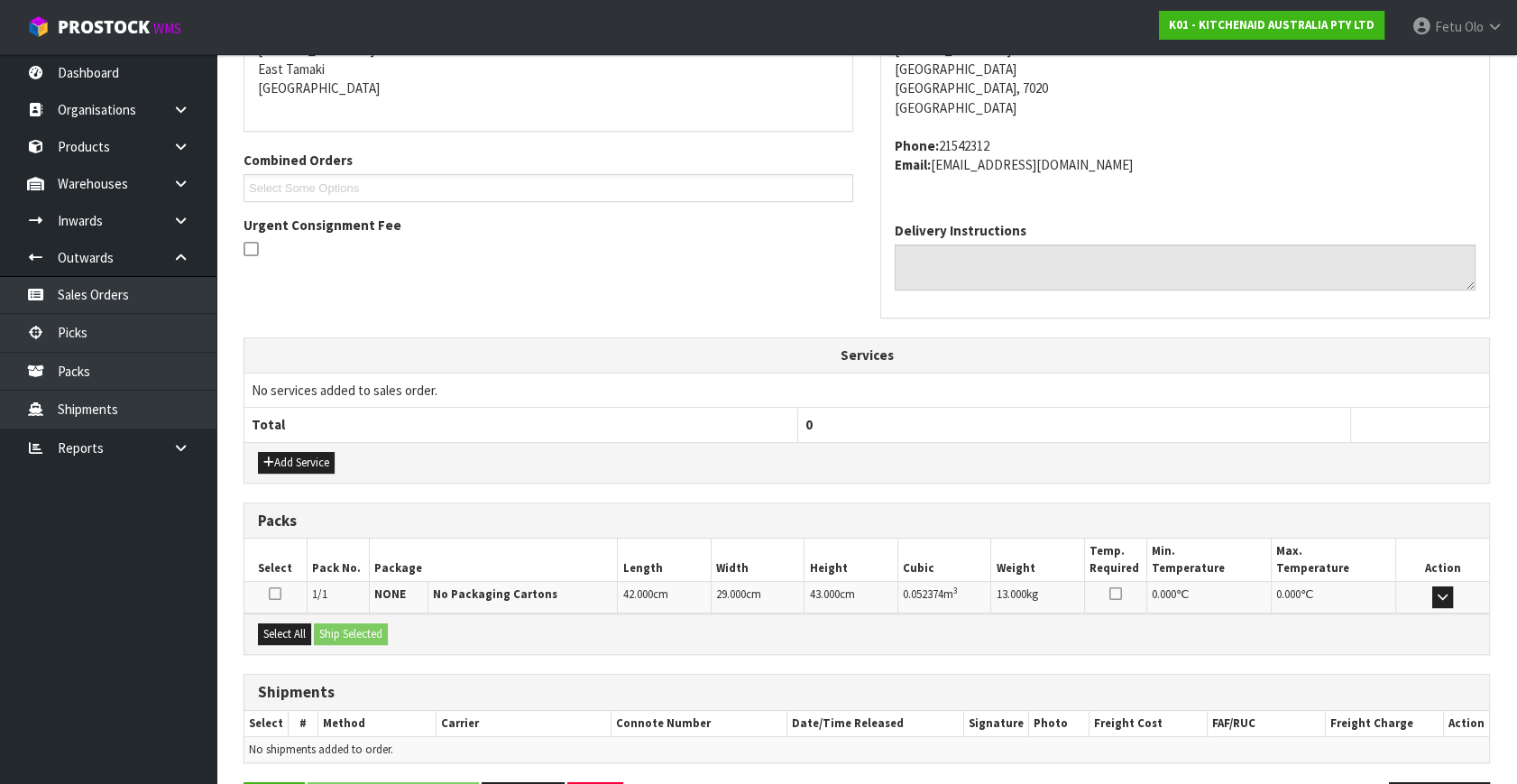
scroll to position [443, 0]
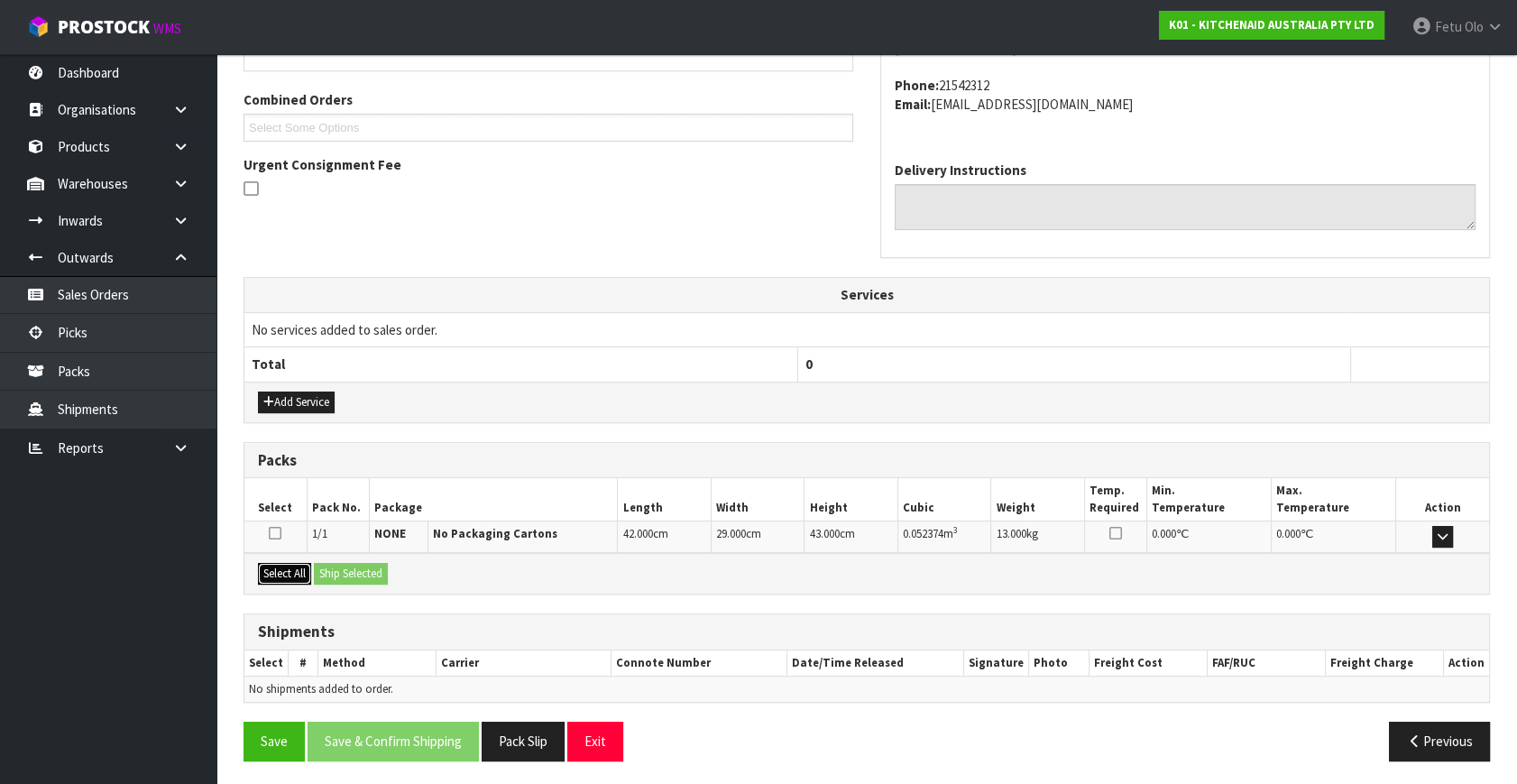
click at [270, 566] on button "Select All" at bounding box center [284, 573] width 53 height 21
click at [354, 569] on button "Ship Selected" at bounding box center [350, 573] width 74 height 21
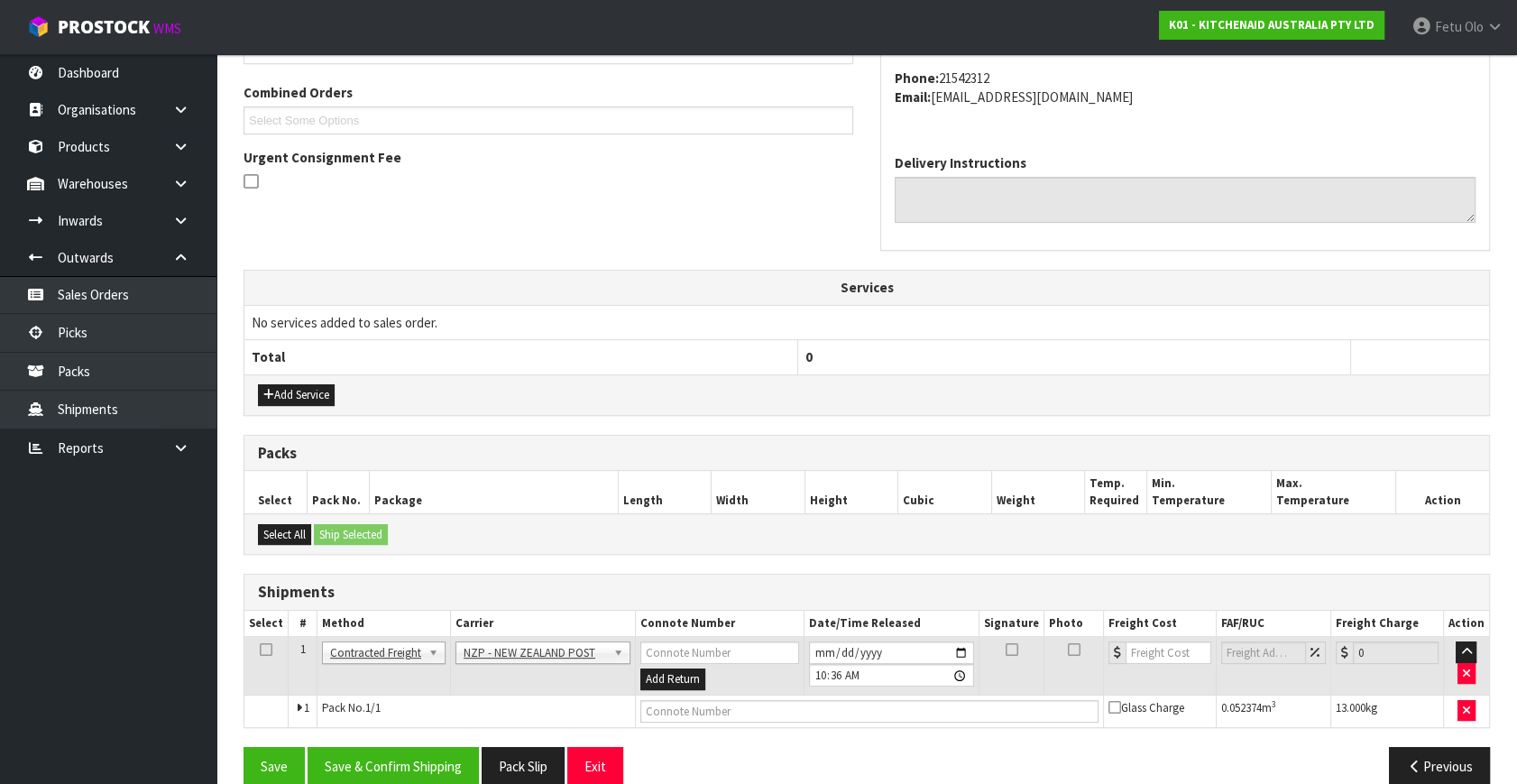
scroll to position [476, 0]
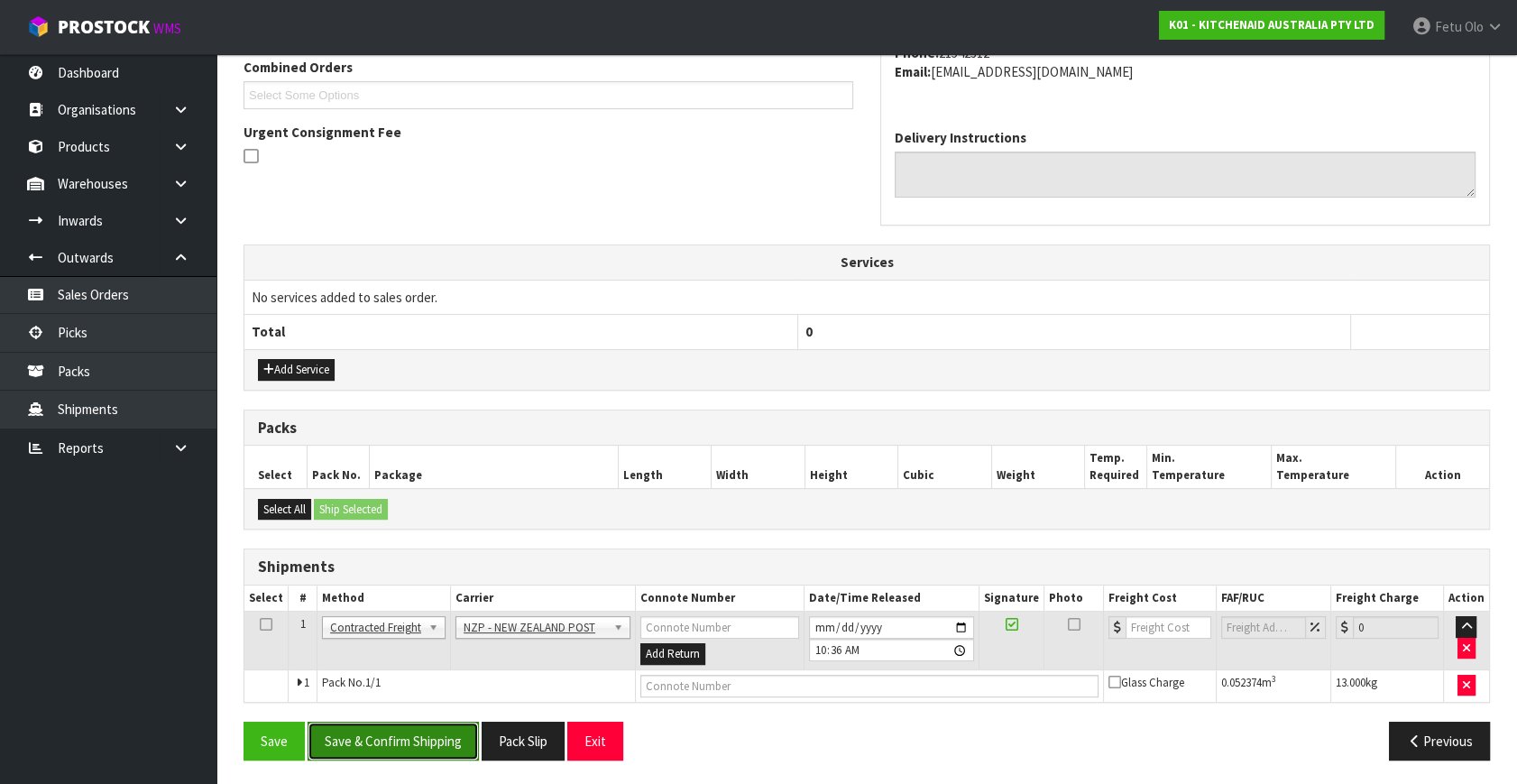
click at [423, 735] on button "Save & Confirm Shipping" at bounding box center [393, 741] width 171 height 38
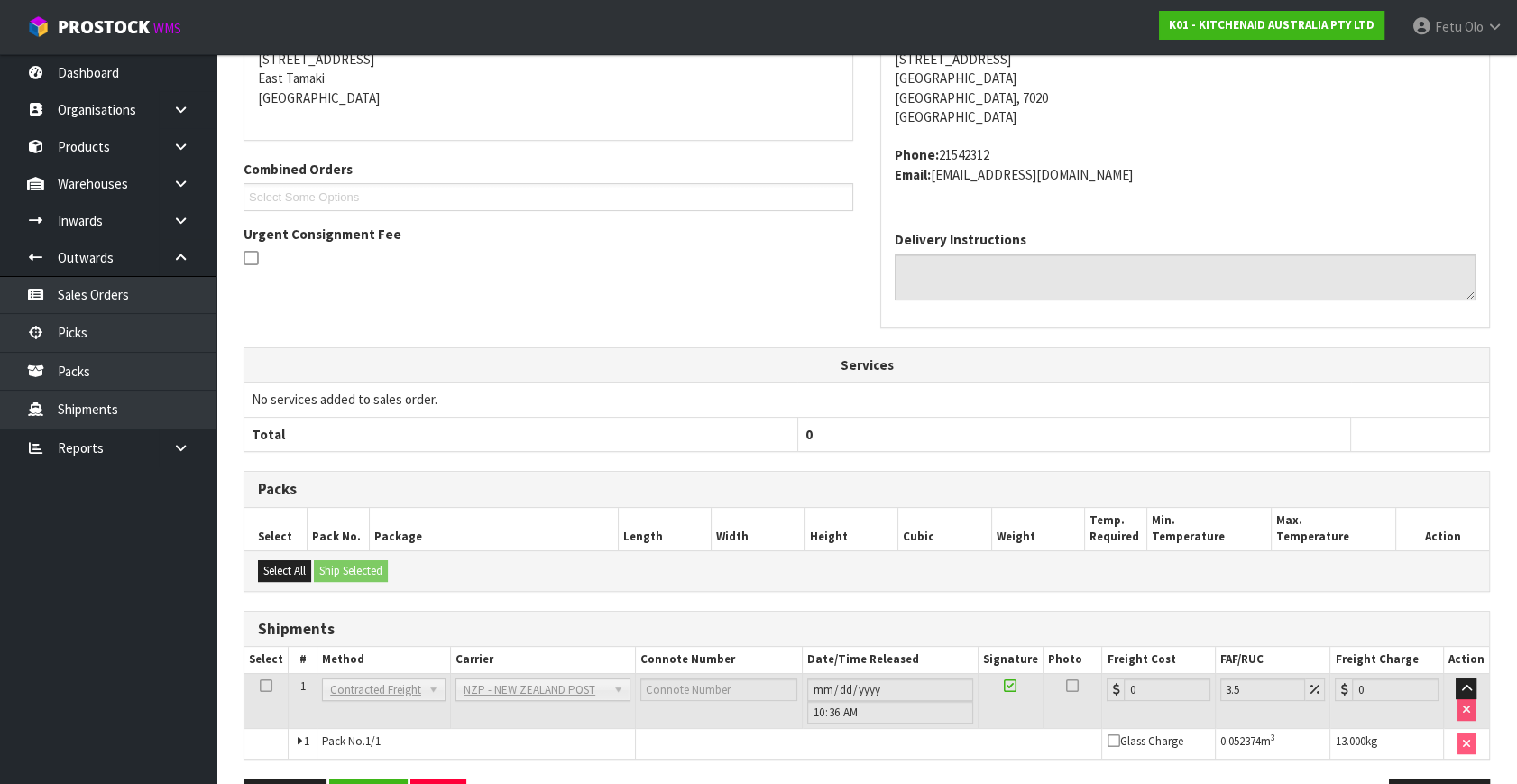
scroll to position [451, 0]
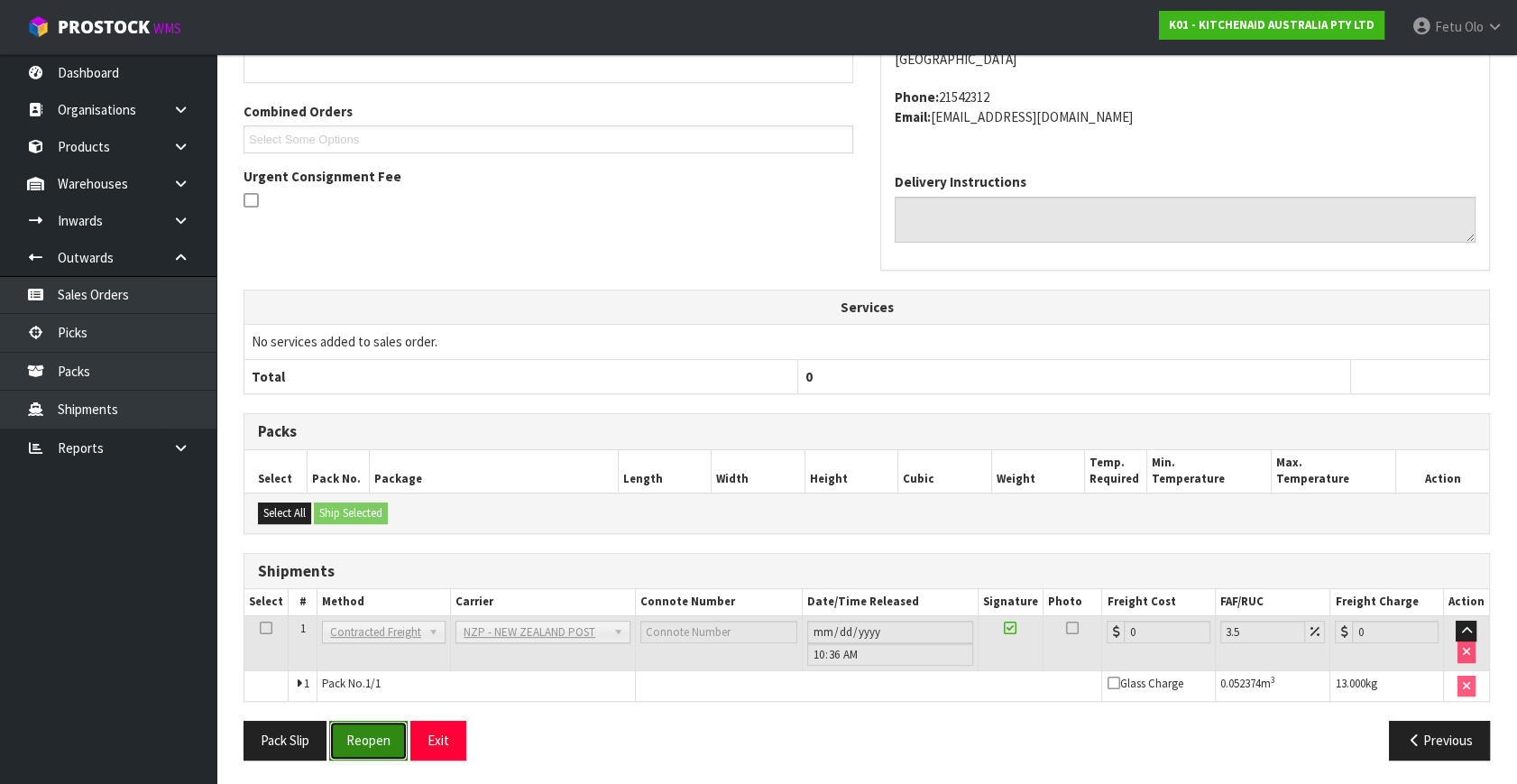
click at [385, 741] on button "Reopen" at bounding box center [368, 740] width 79 height 38
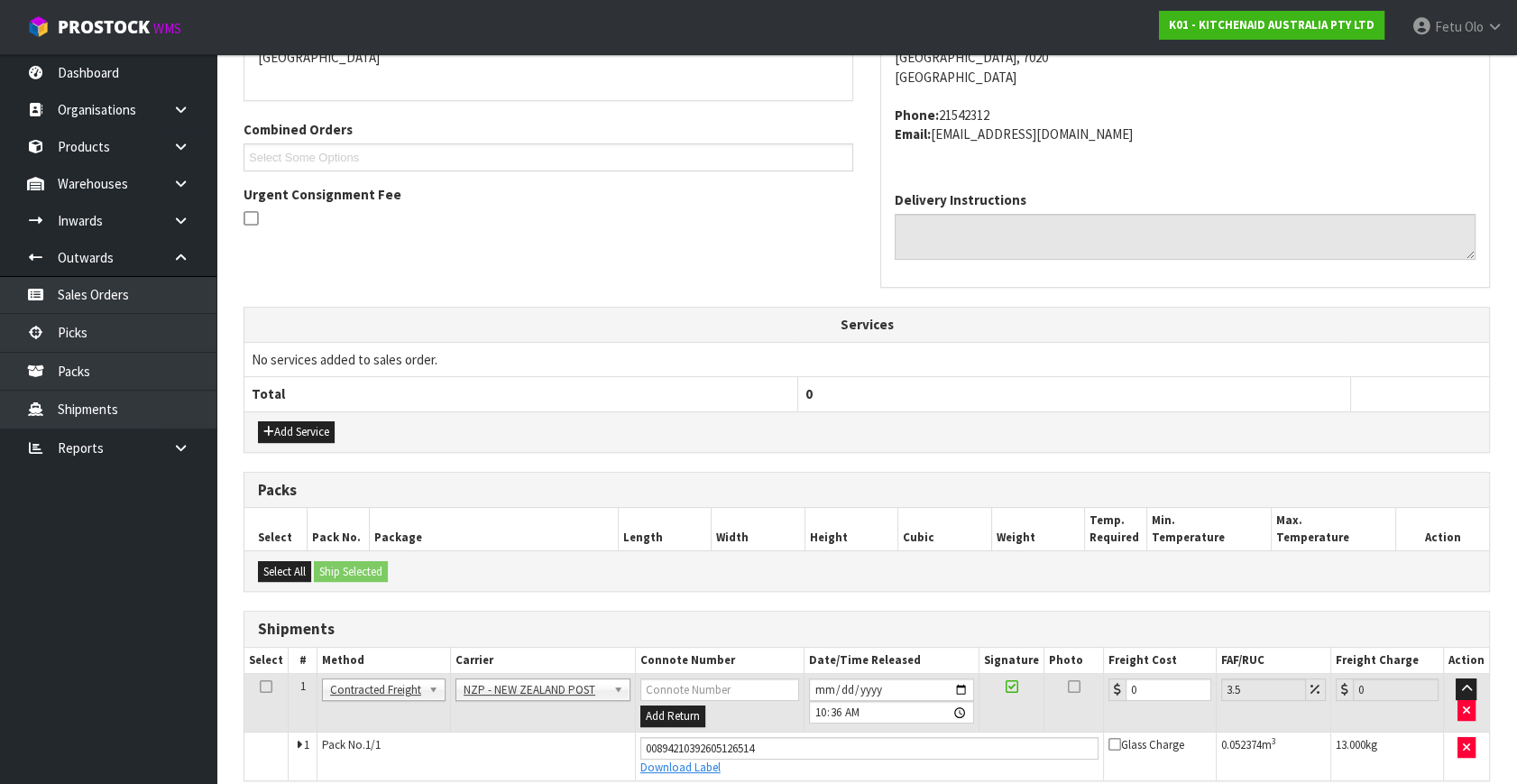
scroll to position [432, 0]
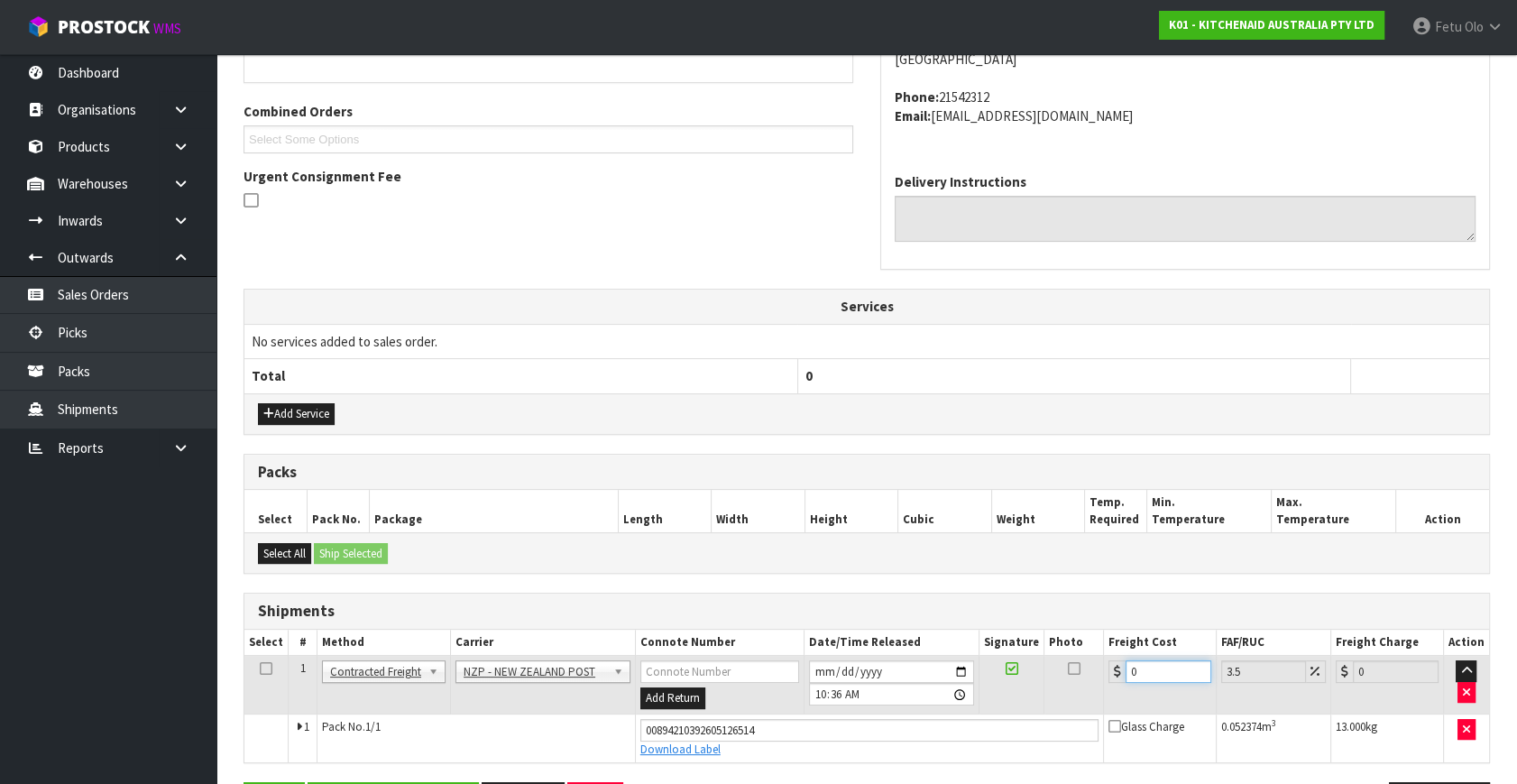
drag, startPoint x: 1150, startPoint y: 672, endPoint x: 1000, endPoint y: 721, distance: 157.8
click at [1000, 721] on tbody "1 Client Local Pickup Customer Local Pickup Company Freight Contracted Freight …" at bounding box center [867, 708] width 1245 height 107
type input "1"
type input "1.03"
type input "16"
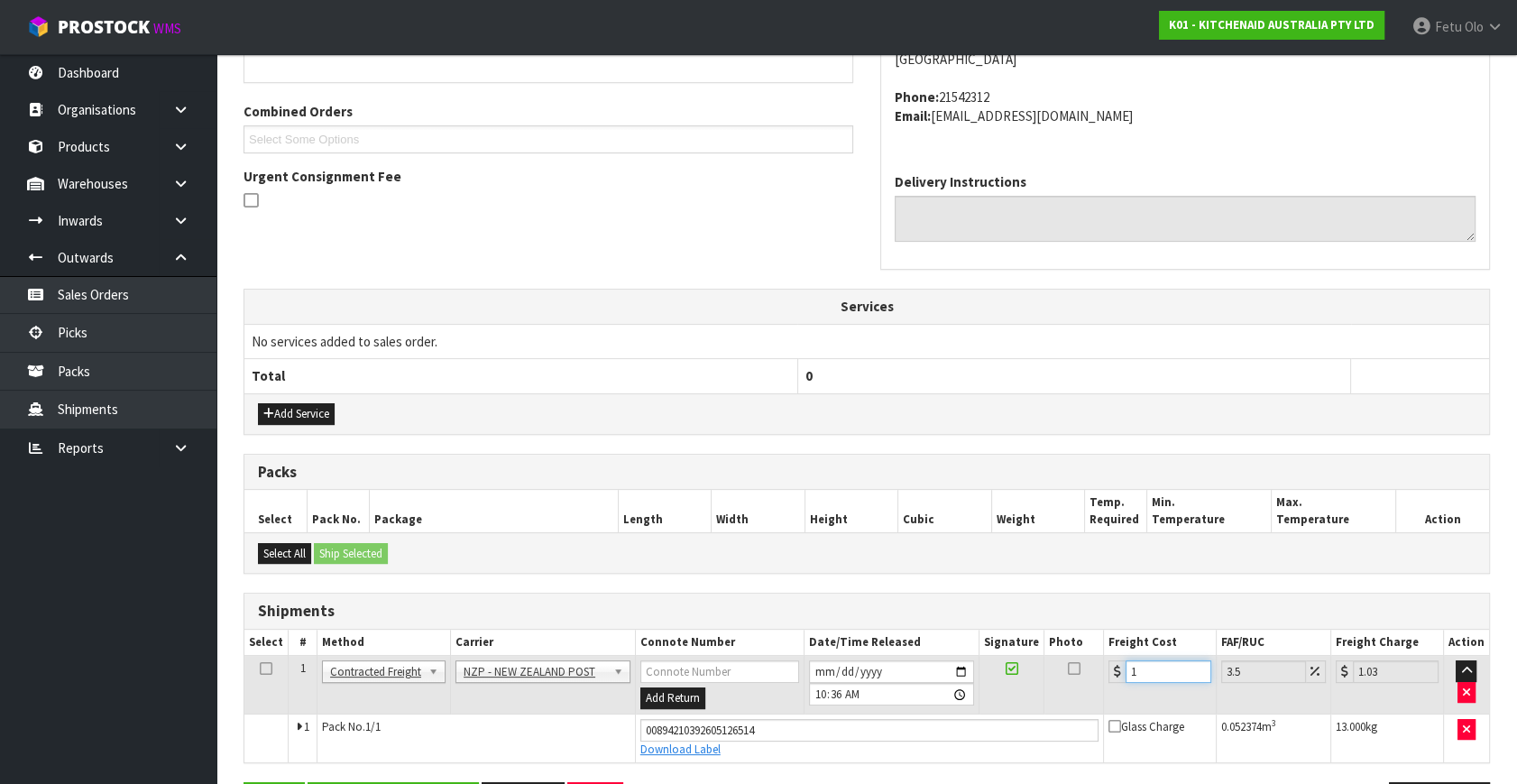
type input "16.56"
type input "16.6"
type input "17.18"
type input "16.61"
type input "17.19"
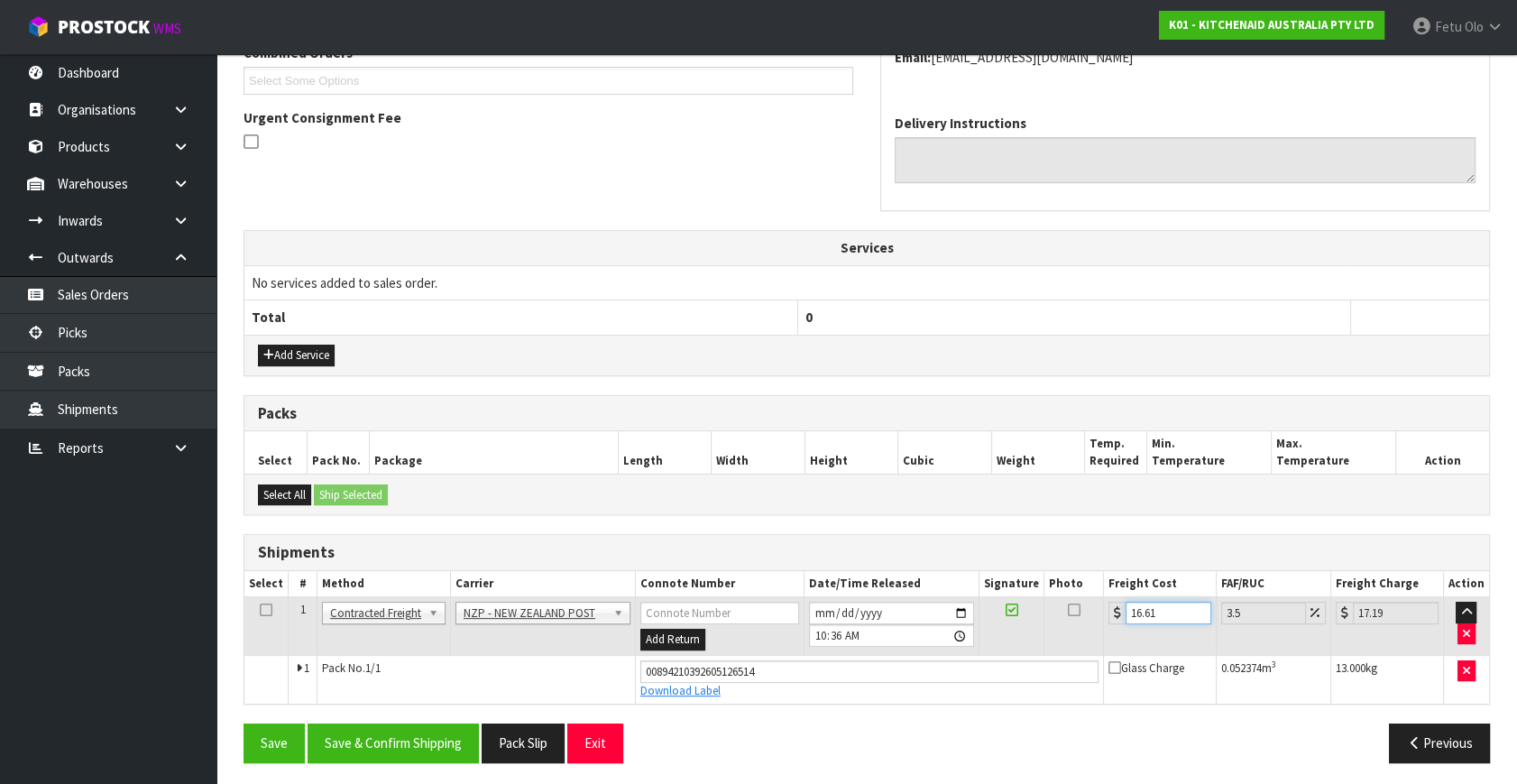
scroll to position [493, 0]
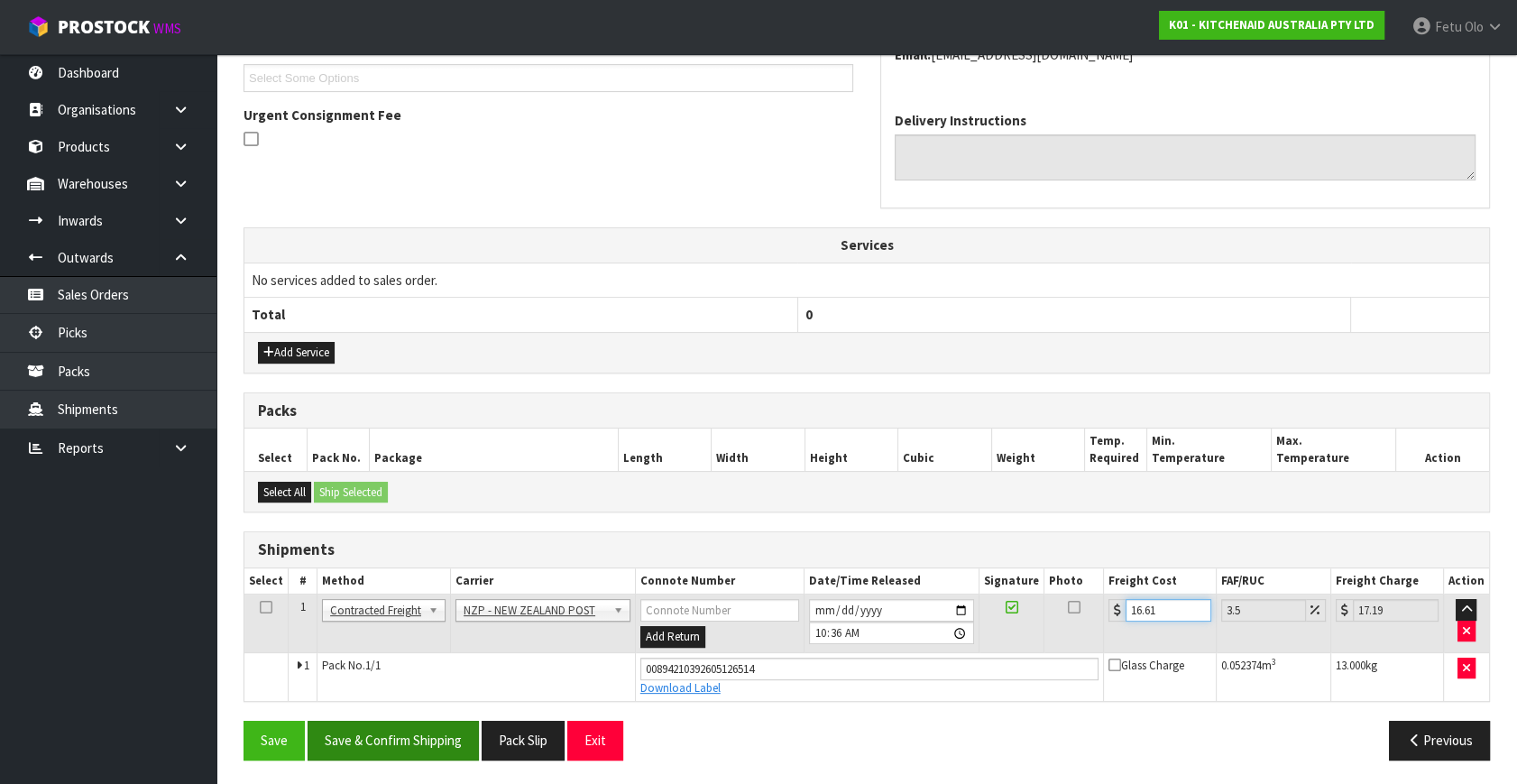
type input "16.61"
click at [470, 740] on button "Save & Confirm Shipping" at bounding box center [393, 740] width 171 height 38
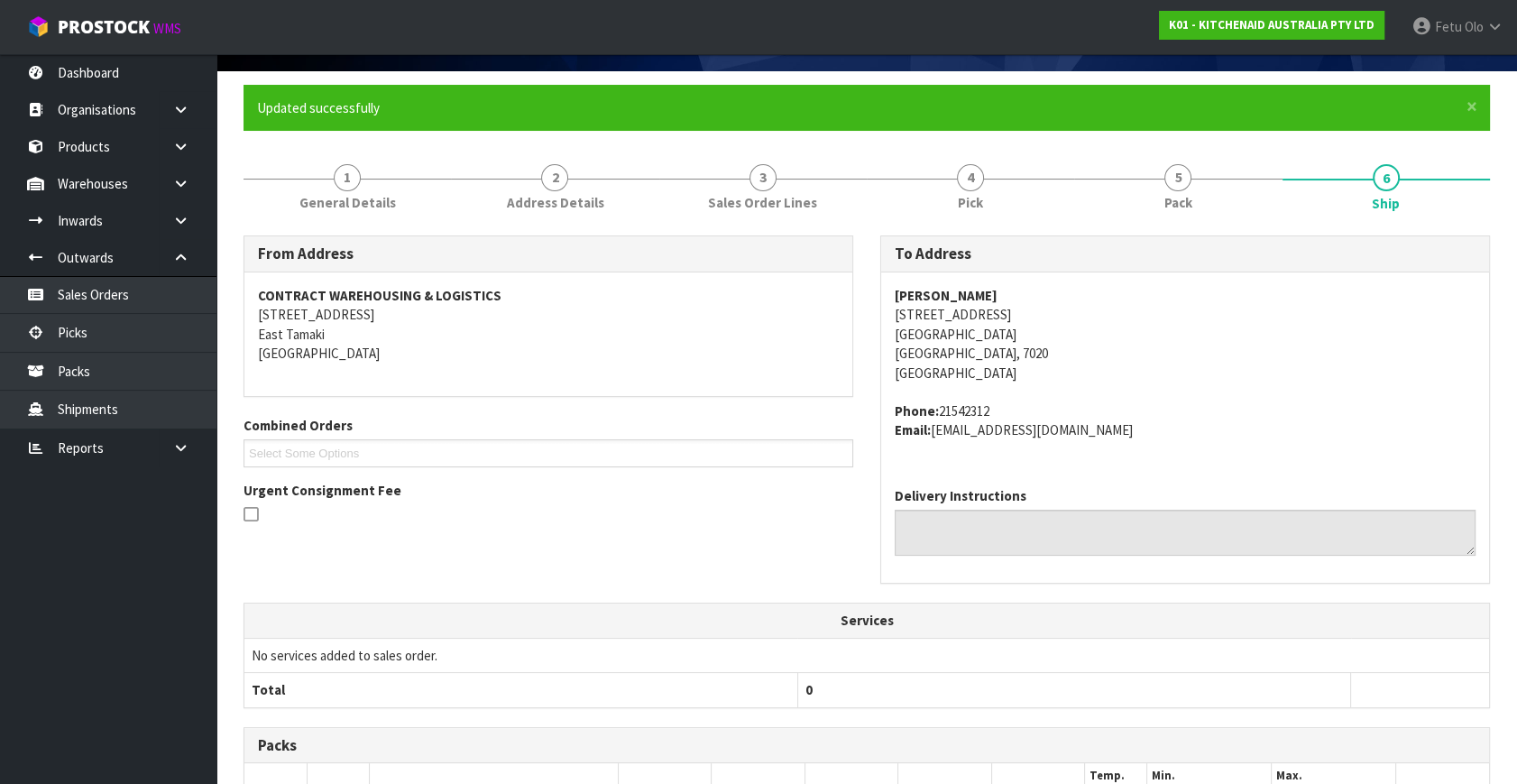
scroll to position [443, 0]
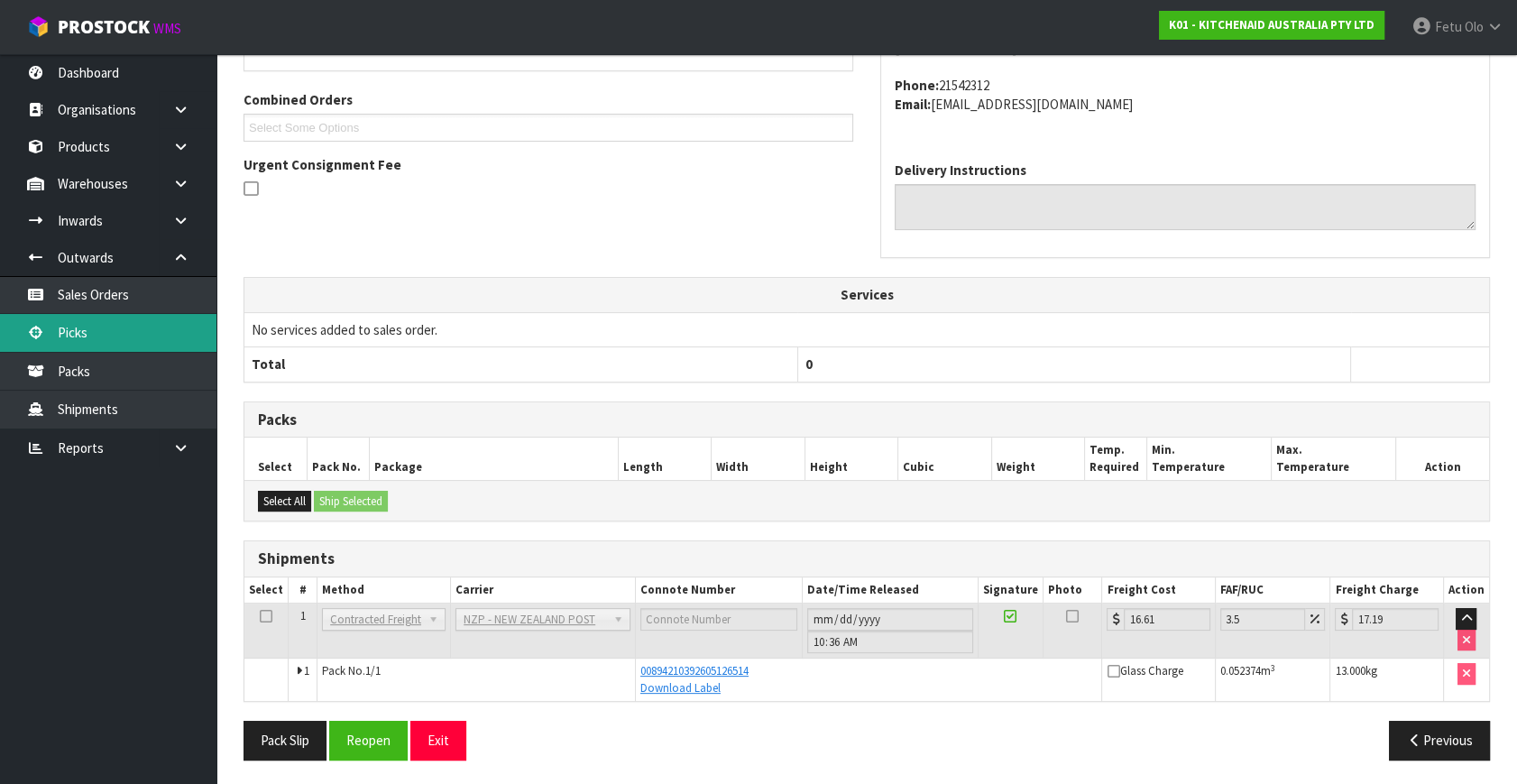
click at [69, 332] on link "Picks" at bounding box center [108, 332] width 216 height 37
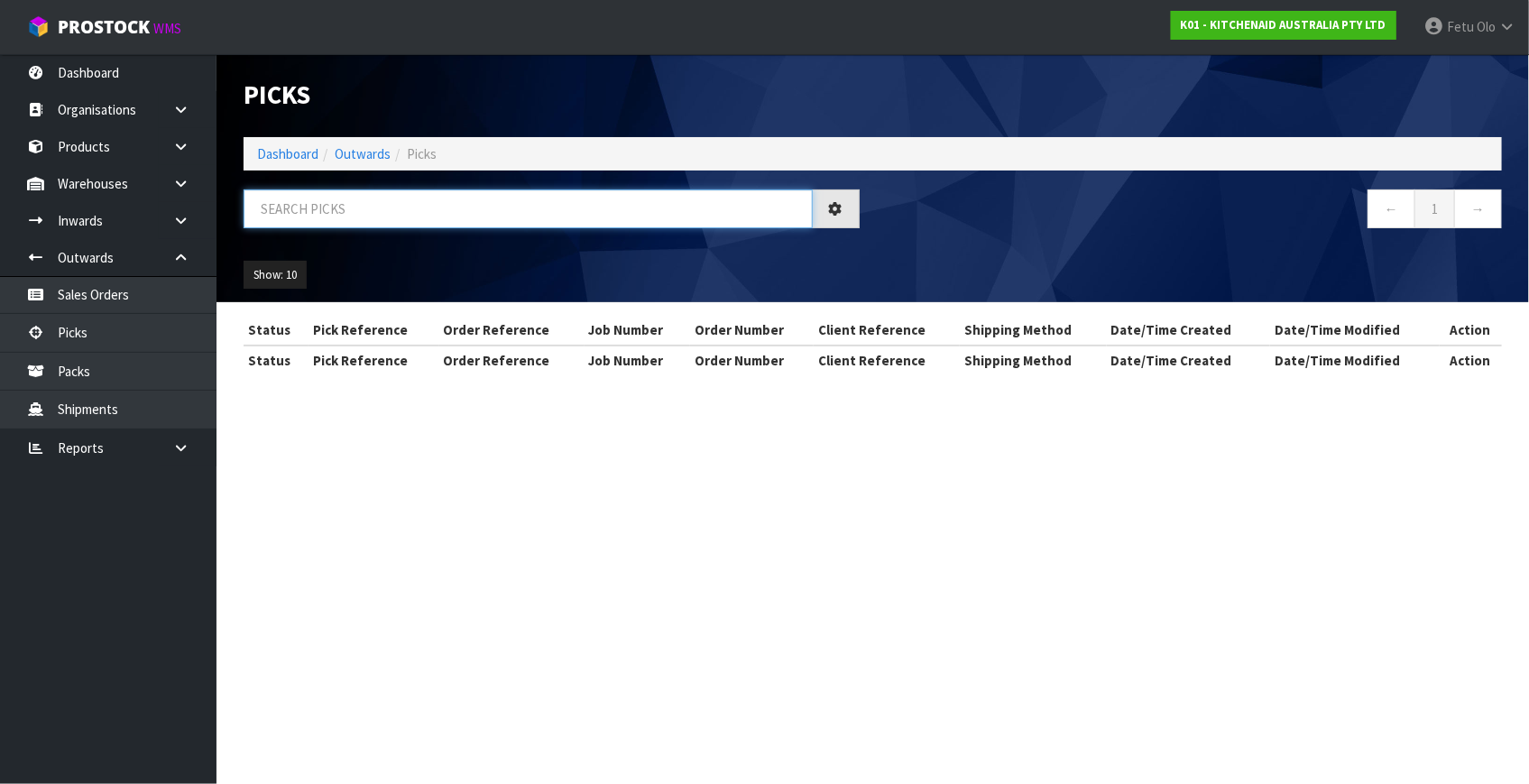
click at [378, 201] on input "text" at bounding box center [527, 209] width 569 height 38
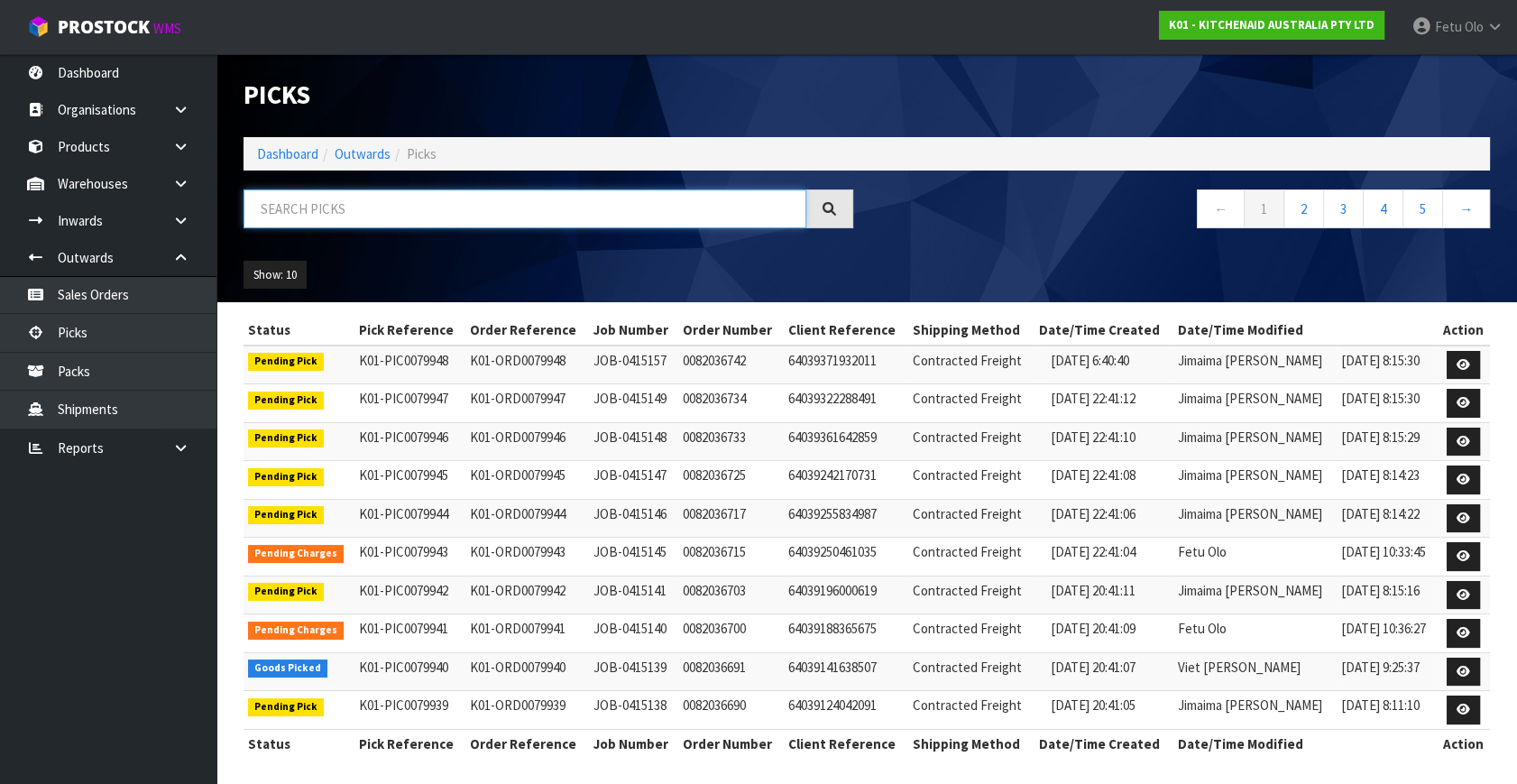
scroll to position [4, 0]
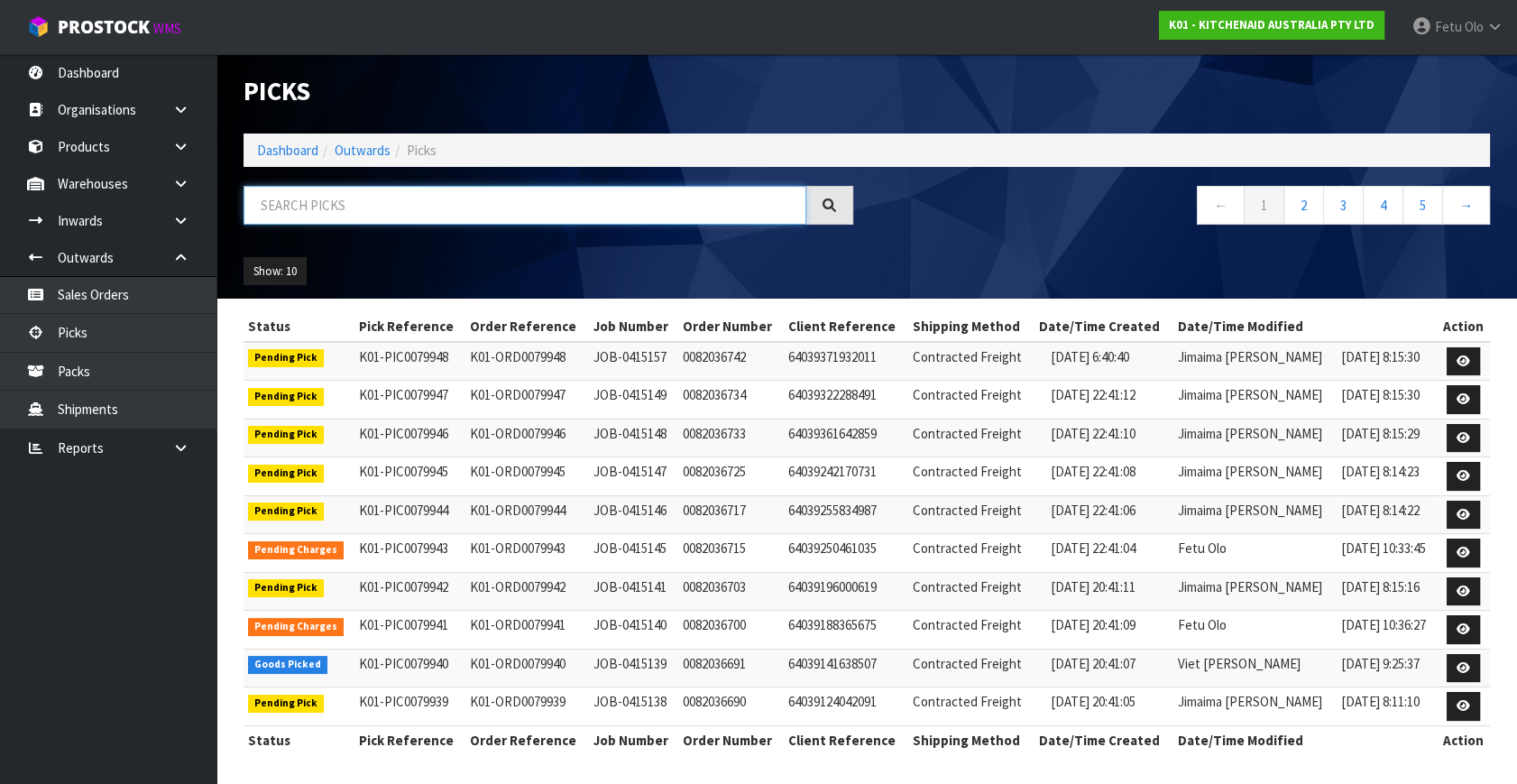
click at [409, 212] on input "text" at bounding box center [524, 205] width 563 height 38
type input "79936"
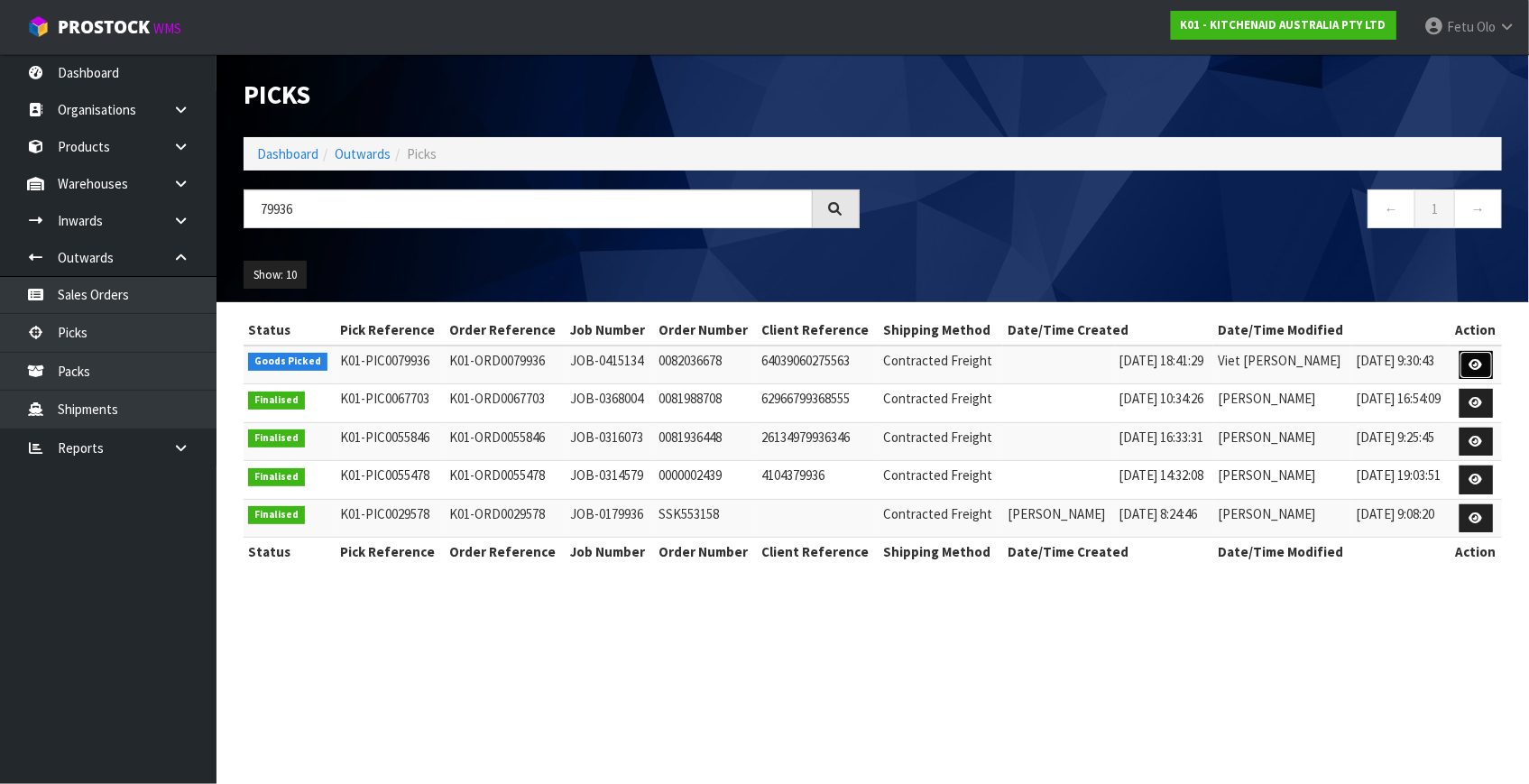
click at [1474, 361] on icon at bounding box center [1476, 365] width 13 height 12
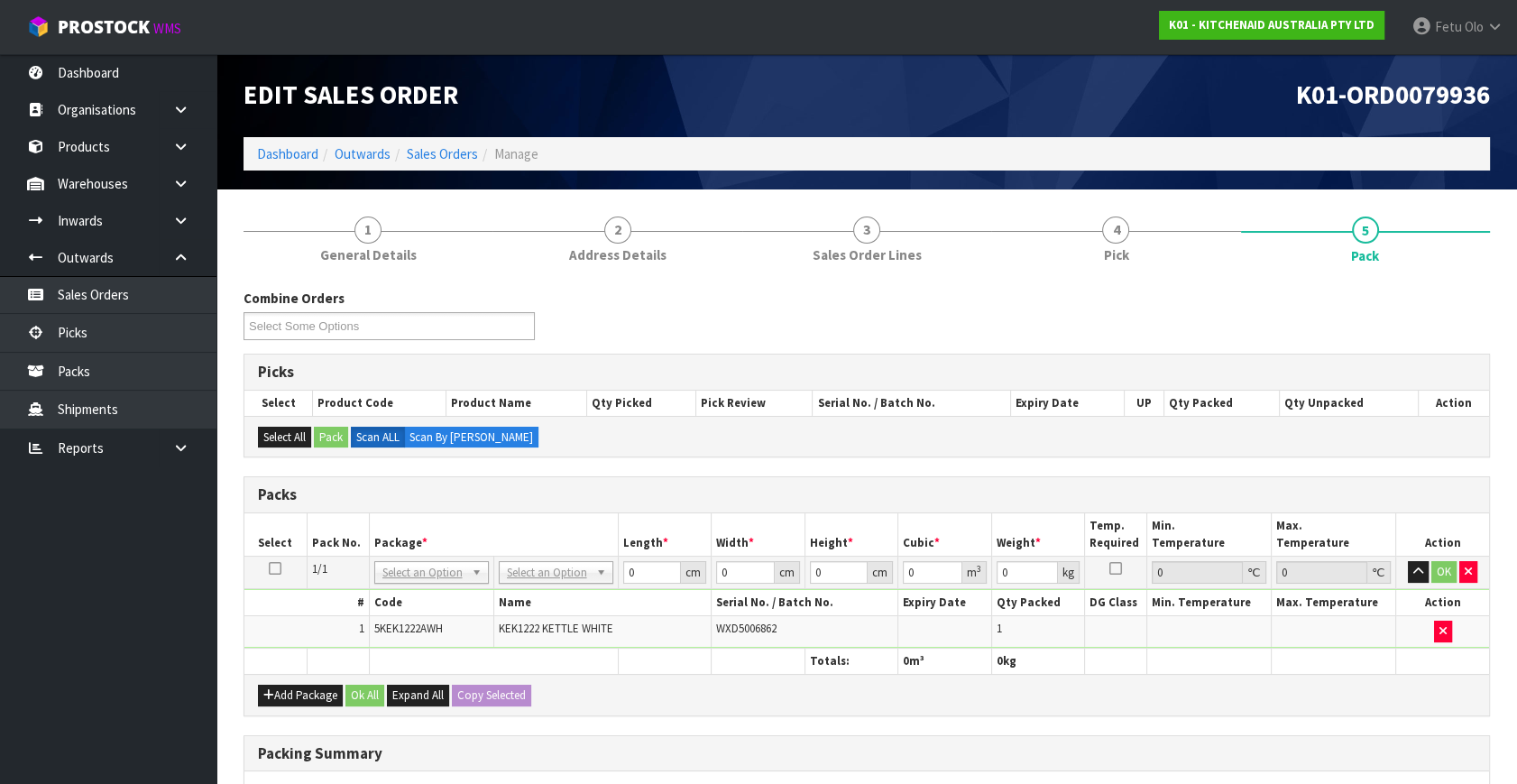
drag, startPoint x: 762, startPoint y: 526, endPoint x: 786, endPoint y: 510, distance: 28.8
click at [763, 526] on th "Width *" at bounding box center [758, 534] width 93 height 42
click at [424, 593] on input "text" at bounding box center [431, 594] width 106 height 22
type input "011"
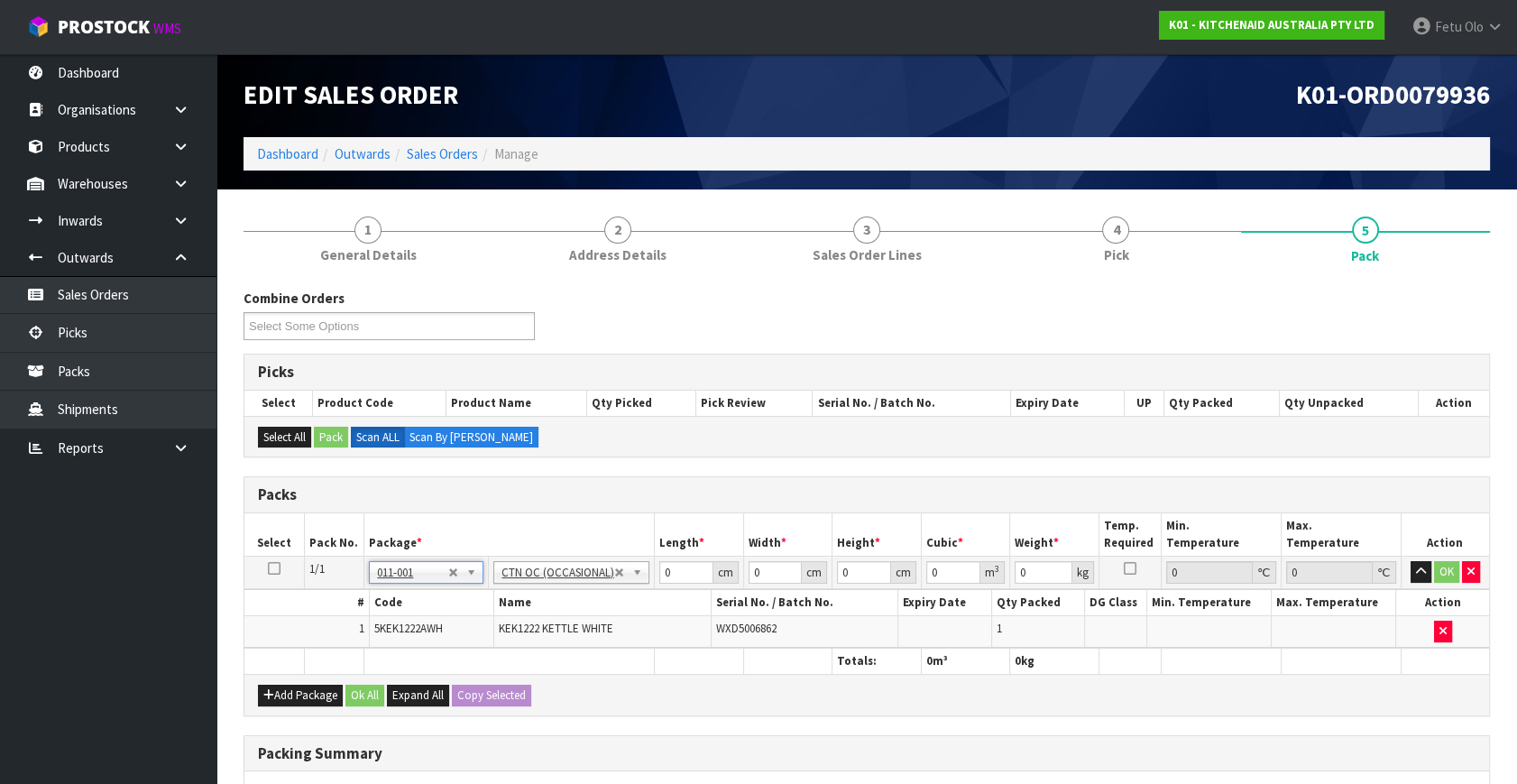
type input "1.85"
drag, startPoint x: 676, startPoint y: 566, endPoint x: 585, endPoint y: 601, distance: 97.5
click at [585, 601] on tbody "1/1 NONE 007-001 007-002 007-004 007-009 007-013 007-014 007-015 007-017 007-01…" at bounding box center [867, 602] width 1245 height 92
type input "41"
type input "28"
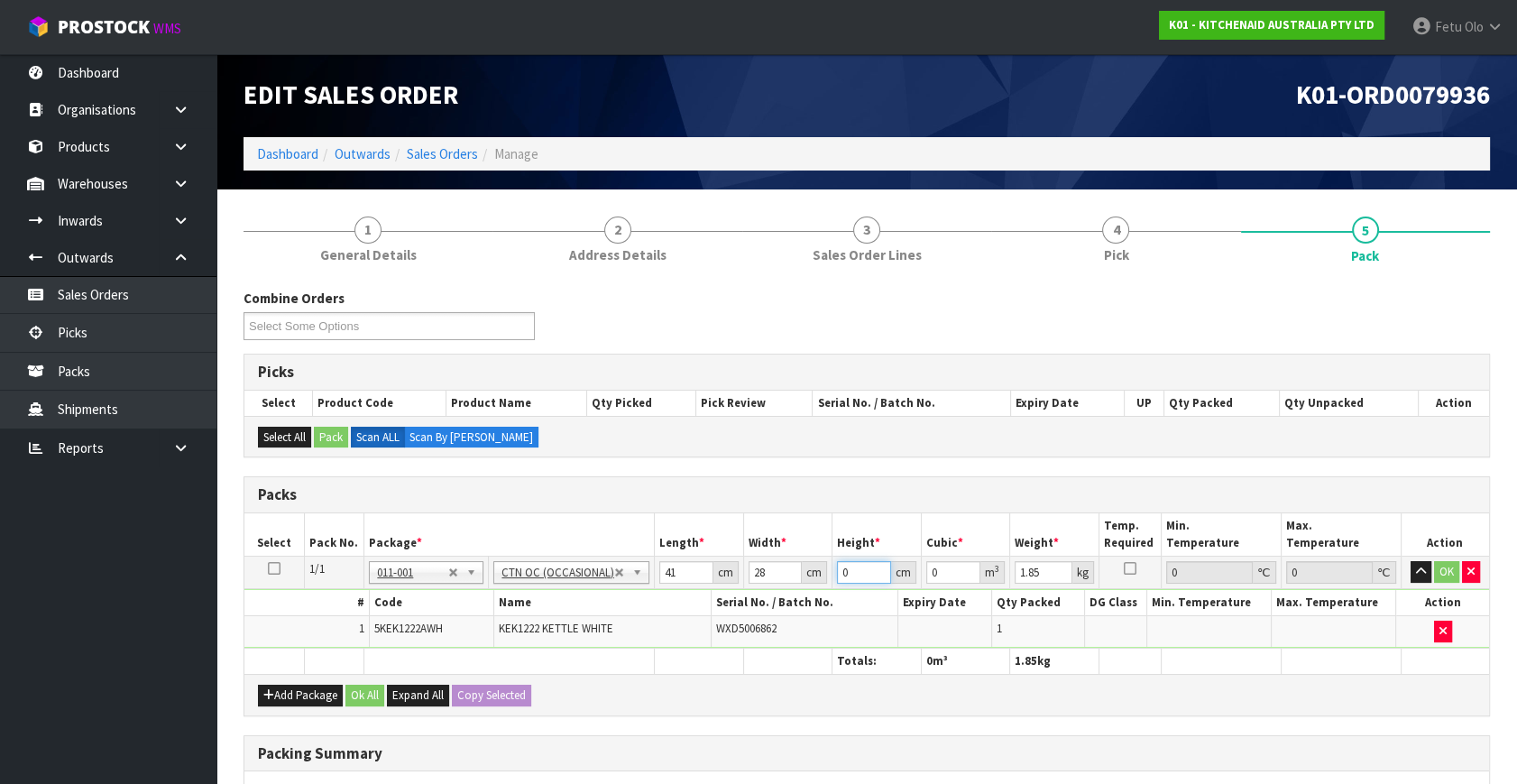
type input "2"
type input "0.002296"
type input "24"
type input "0.027552"
type input "24"
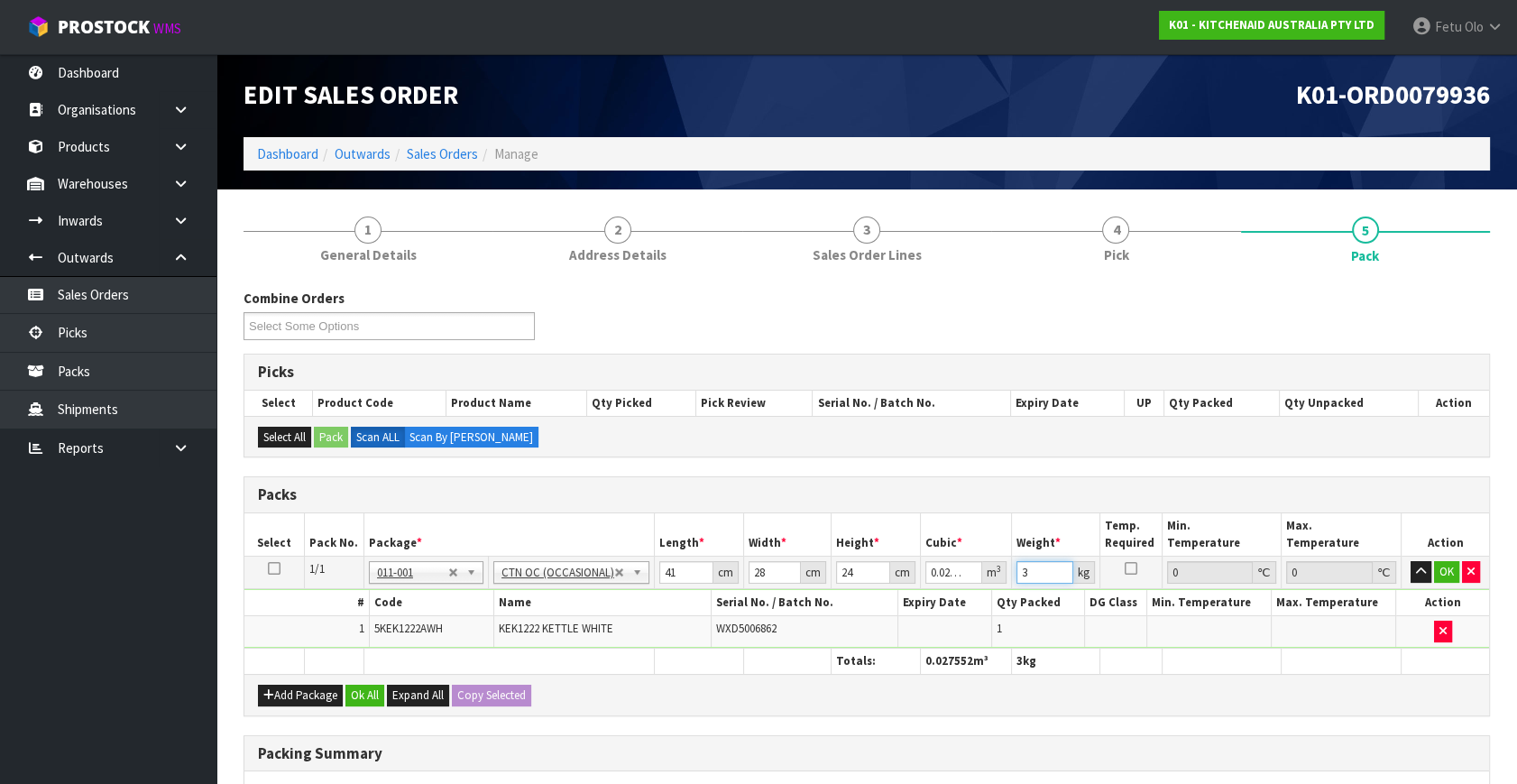
type input "3"
click button "OK" at bounding box center [1446, 571] width 25 height 21
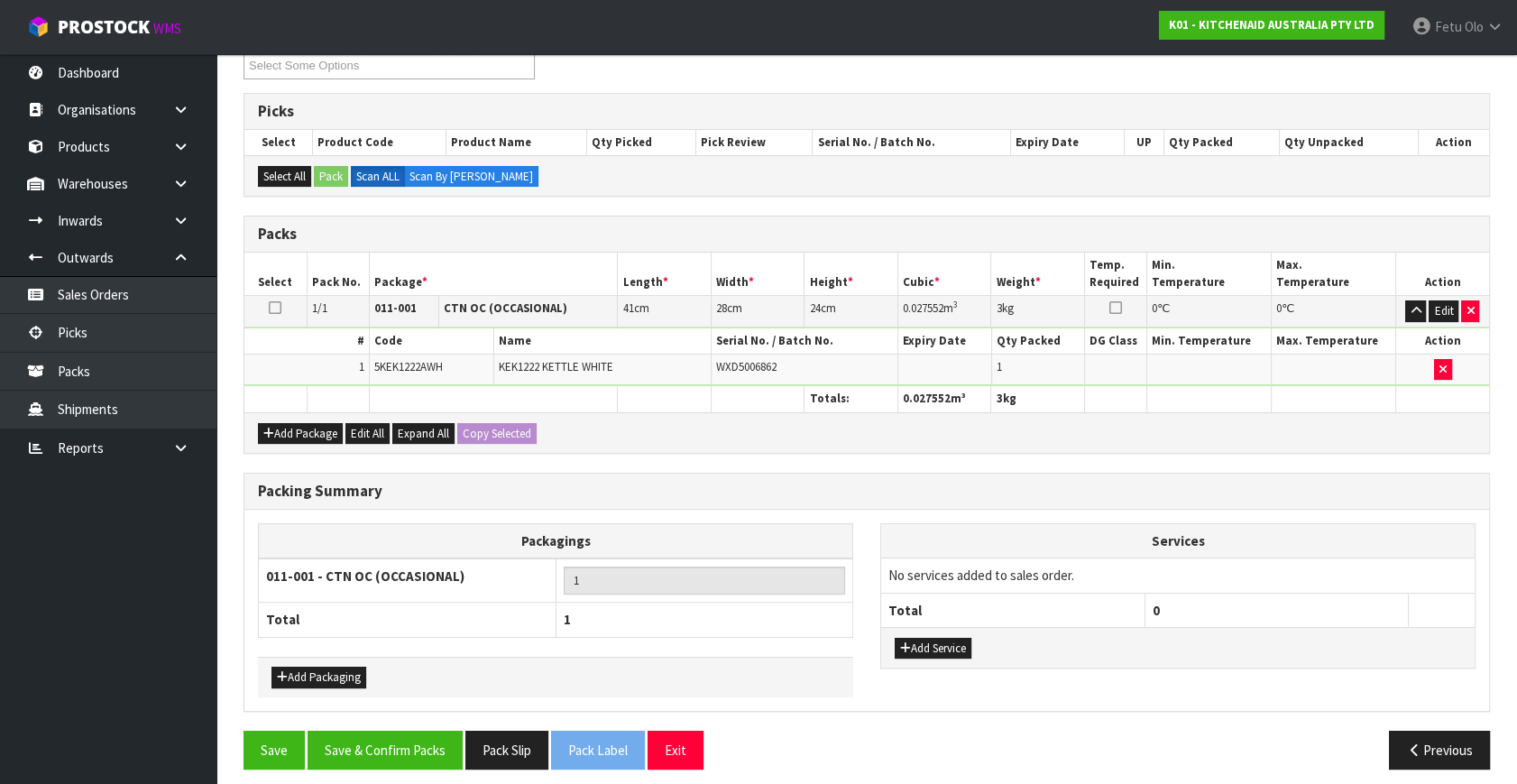
scroll to position [268, 0]
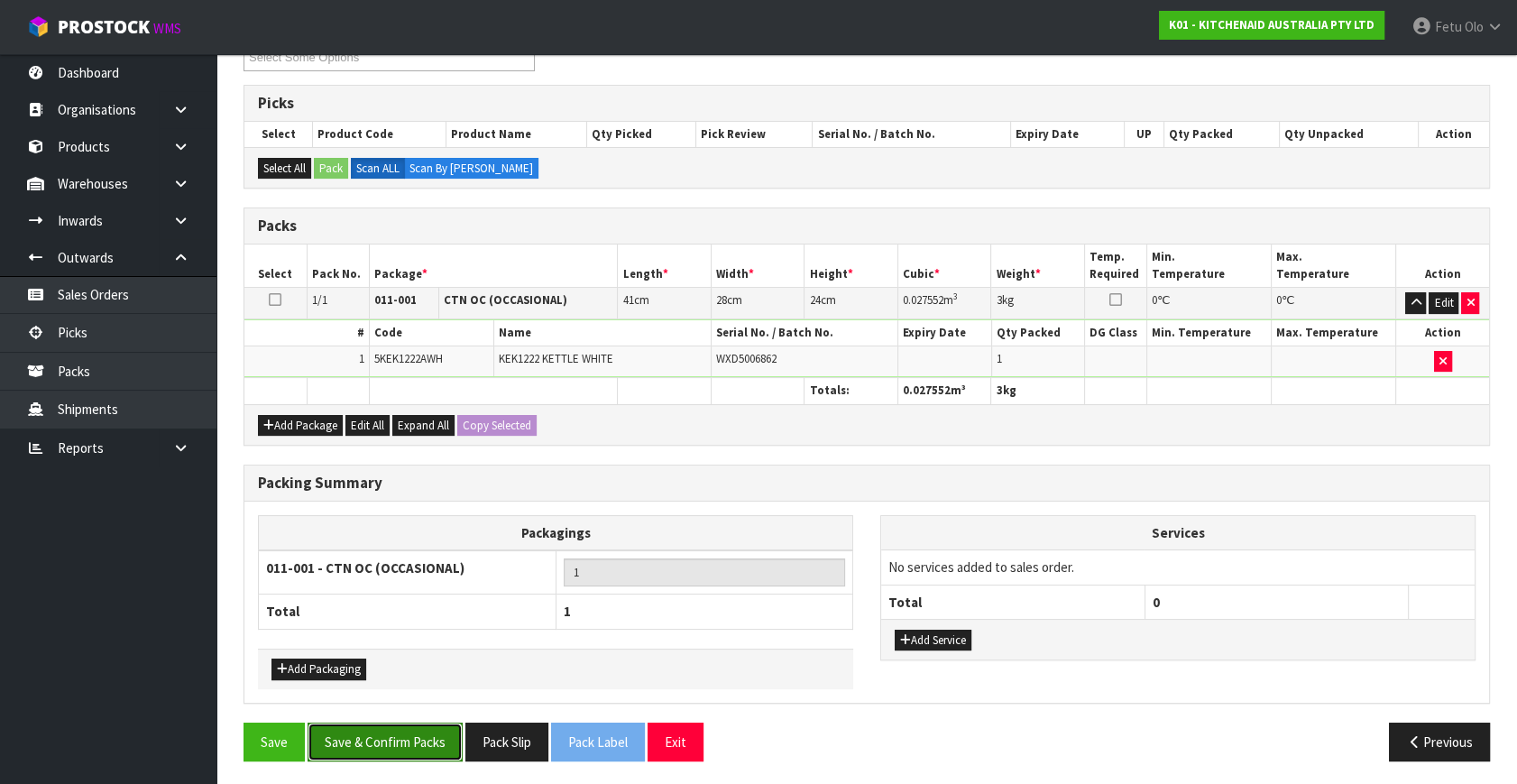
click at [379, 743] on button "Save & Confirm Packs" at bounding box center [385, 742] width 155 height 38
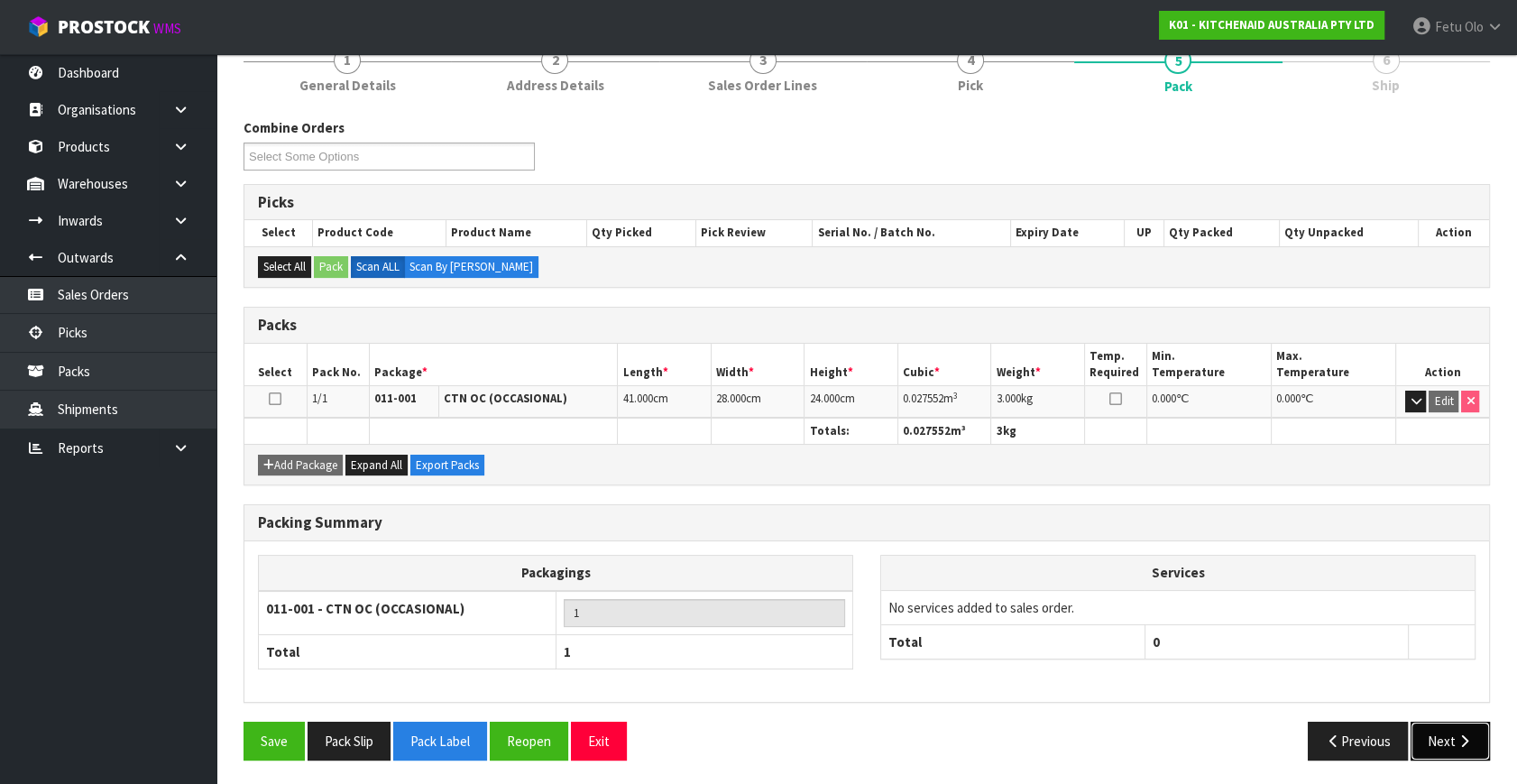
click at [1453, 721] on button "Next" at bounding box center [1450, 741] width 79 height 38
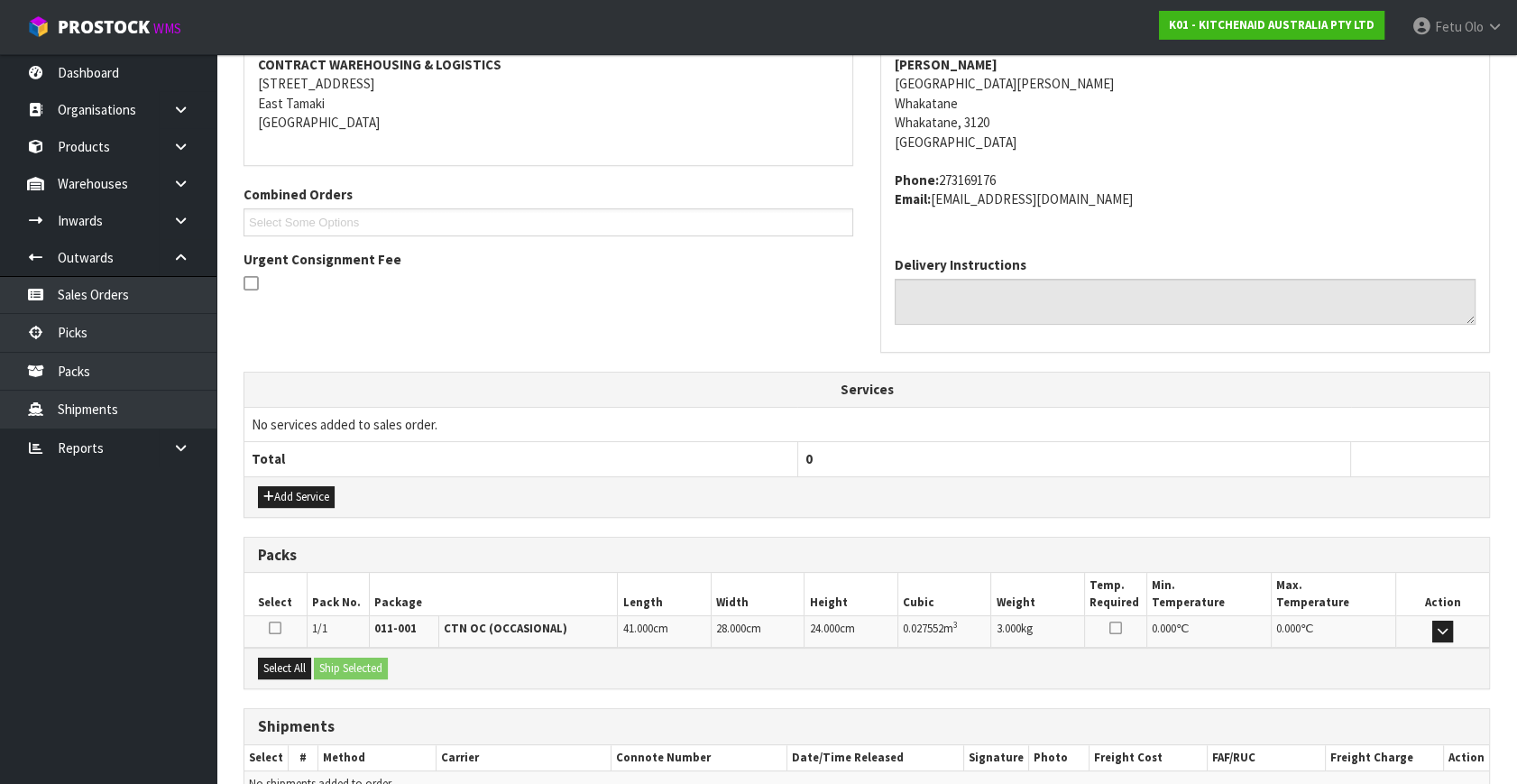
scroll to position [443, 0]
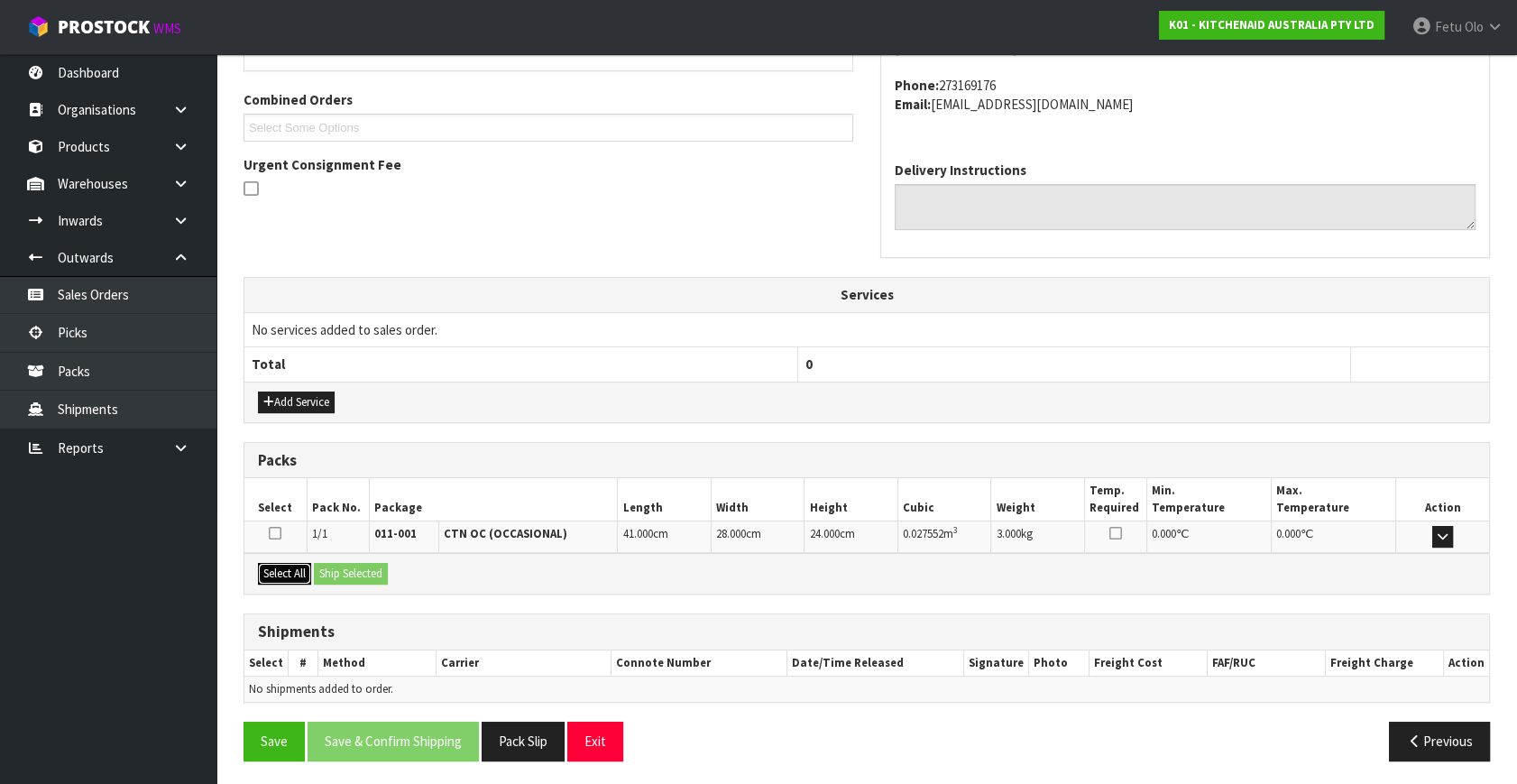
drag, startPoint x: 264, startPoint y: 571, endPoint x: 364, endPoint y: 581, distance: 100.5
click at [269, 571] on button "Select All" at bounding box center [284, 573] width 53 height 21
click at [372, 578] on button "Ship Selected" at bounding box center [350, 573] width 74 height 21
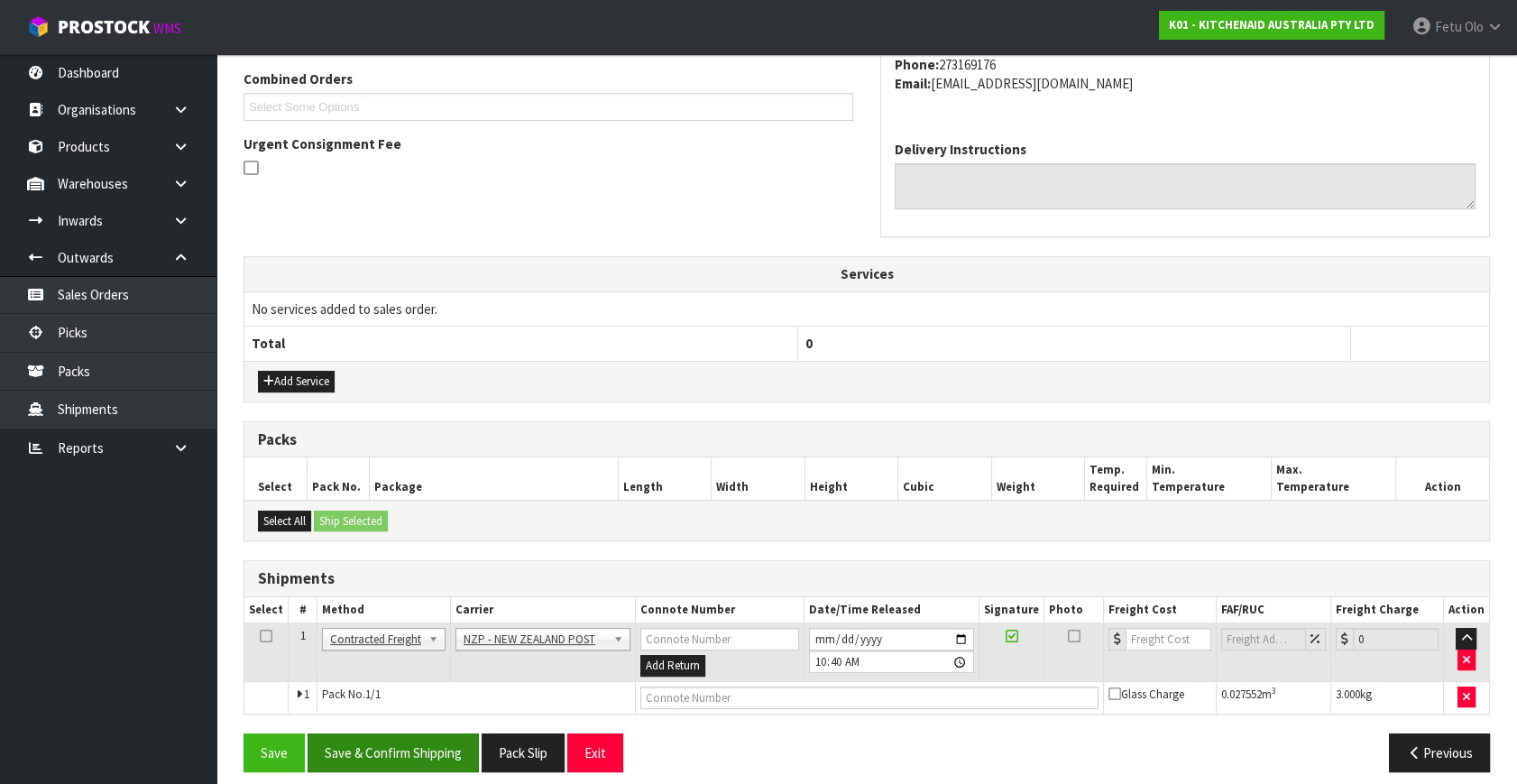
scroll to position [476, 0]
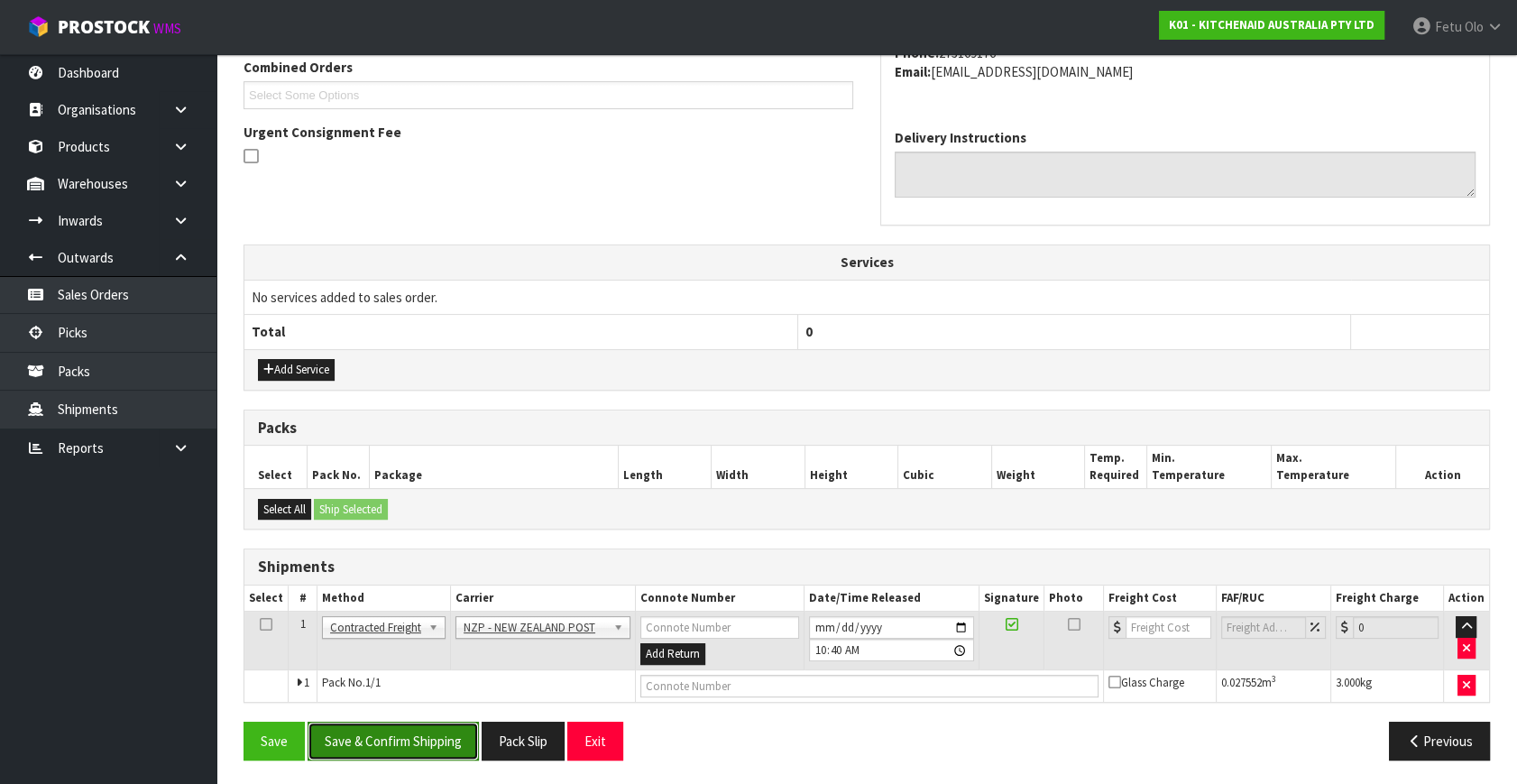
click at [439, 741] on button "Save & Confirm Shipping" at bounding box center [393, 741] width 171 height 38
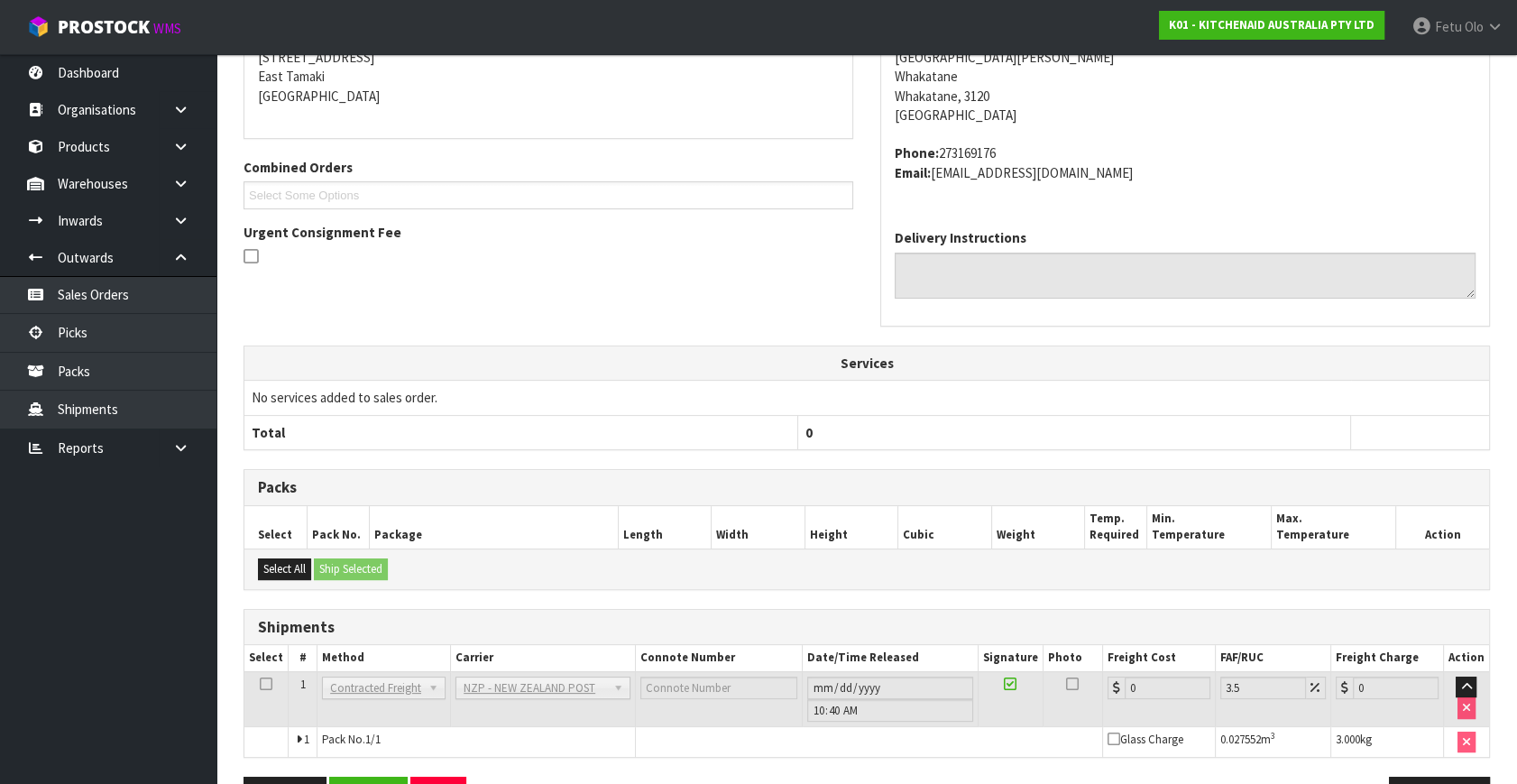
scroll to position [451, 0]
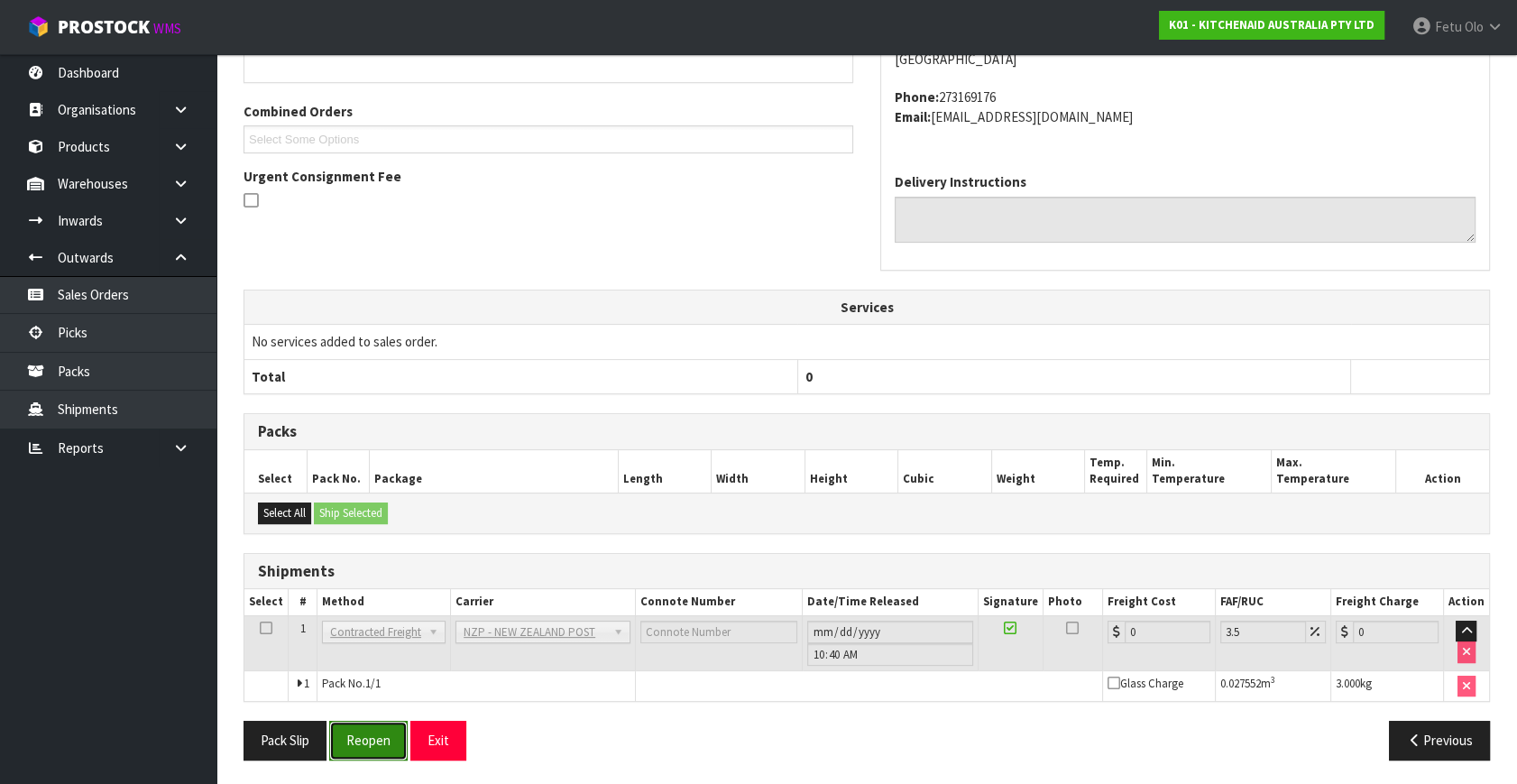
click at [391, 737] on button "Reopen" at bounding box center [368, 740] width 79 height 38
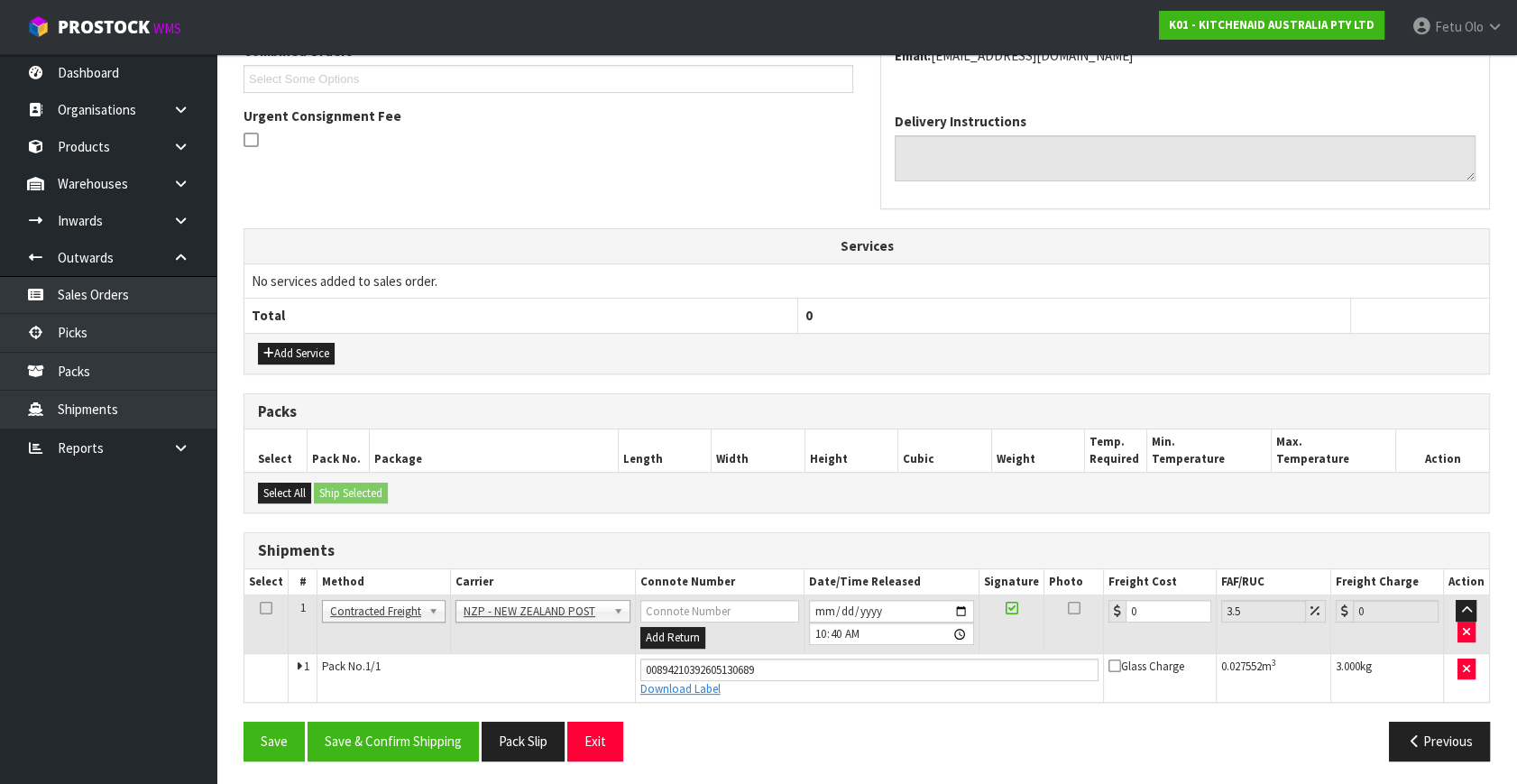
scroll to position [493, 0]
drag, startPoint x: 1150, startPoint y: 598, endPoint x: 1040, endPoint y: 680, distance: 137.2
click at [1040, 680] on tbody "1 Client Local Pickup Customer Local Pickup Company Freight Contracted Freight …" at bounding box center [867, 647] width 1245 height 107
type input "8"
type input "8.28"
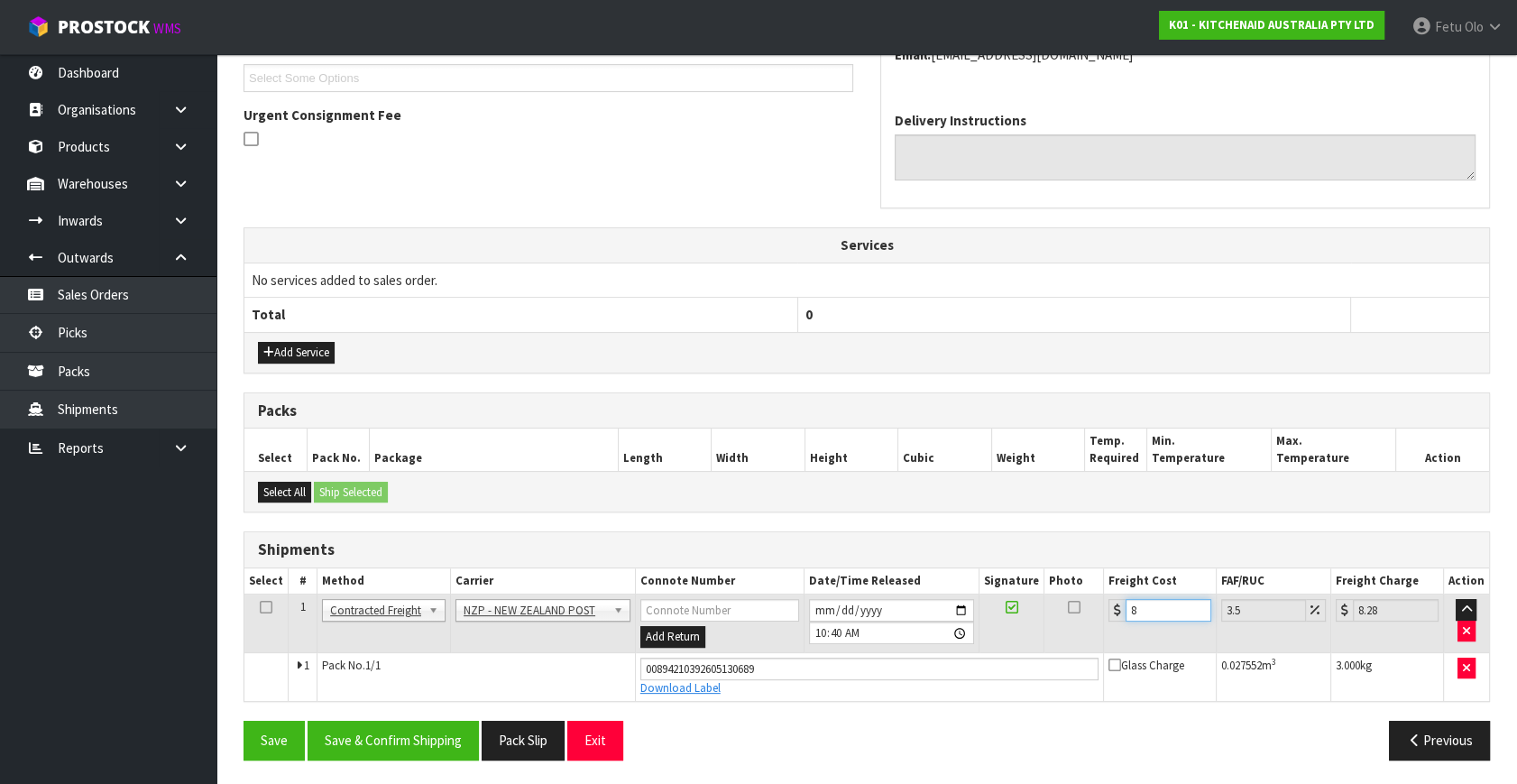
type input "8.4"
type input "8.69"
type input "8.45"
type input "8.75"
type input "8.45"
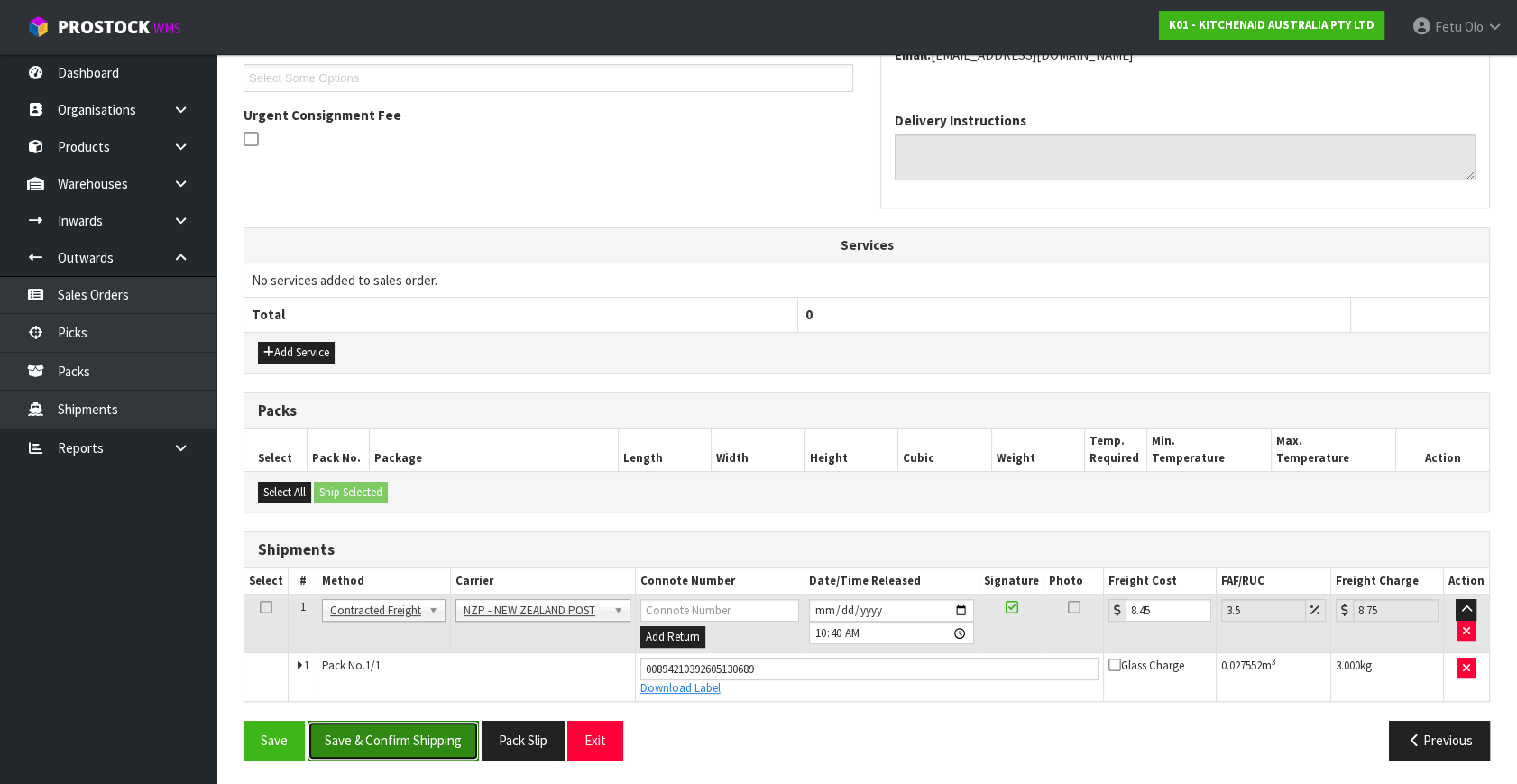
click at [418, 749] on button "Save & Confirm Shipping" at bounding box center [393, 740] width 171 height 38
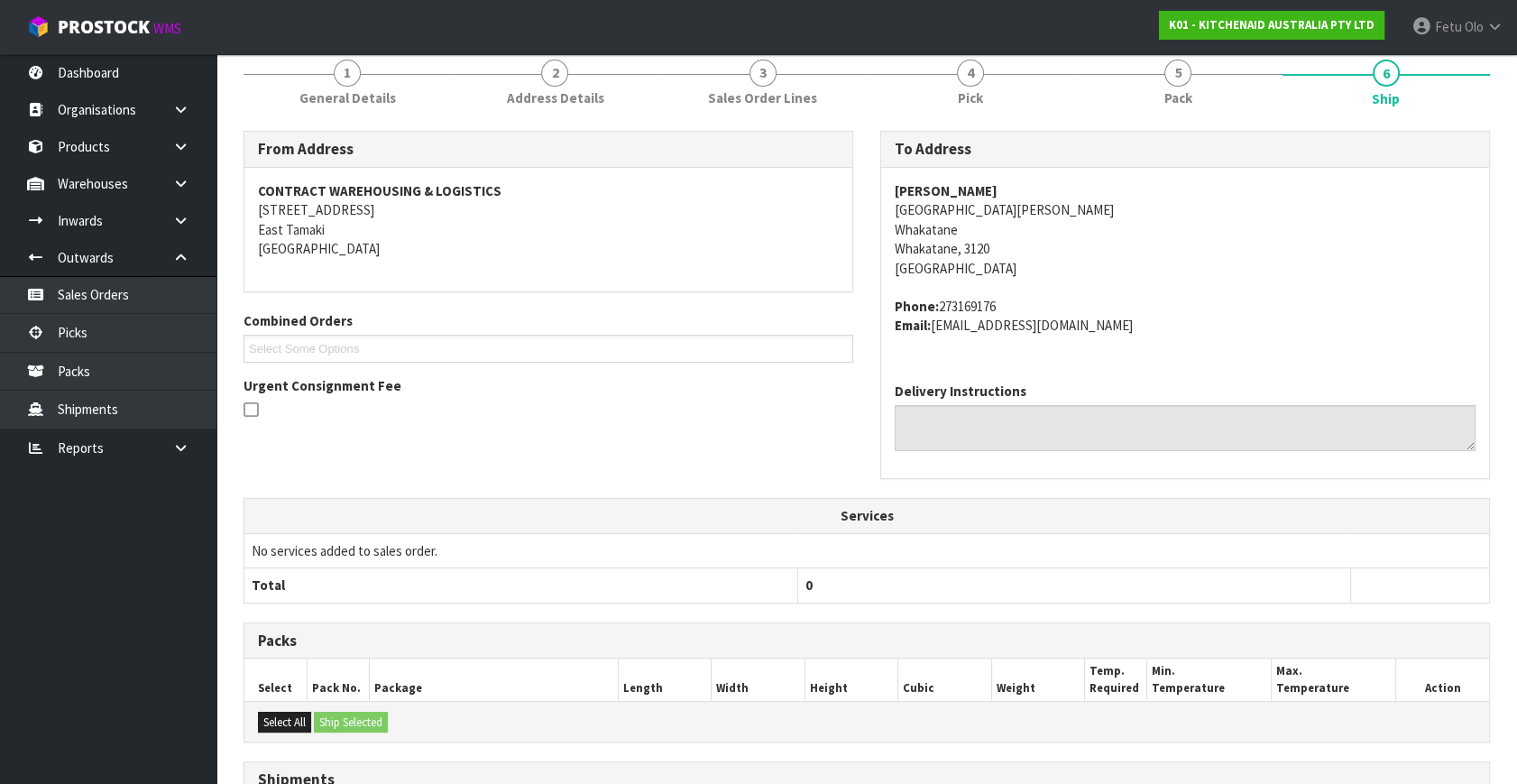
scroll to position [443, 0]
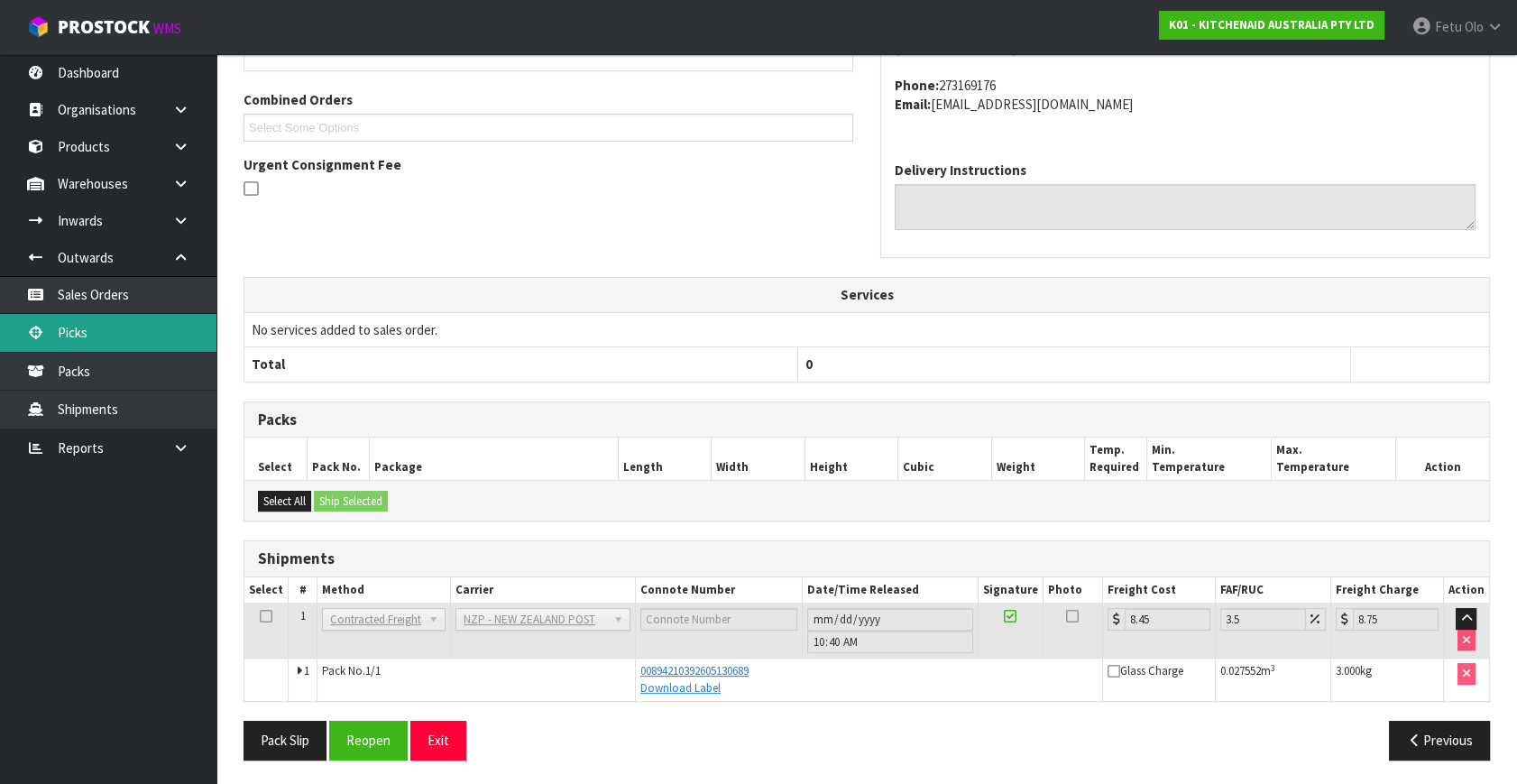
click at [70, 336] on link "Picks" at bounding box center [108, 332] width 216 height 37
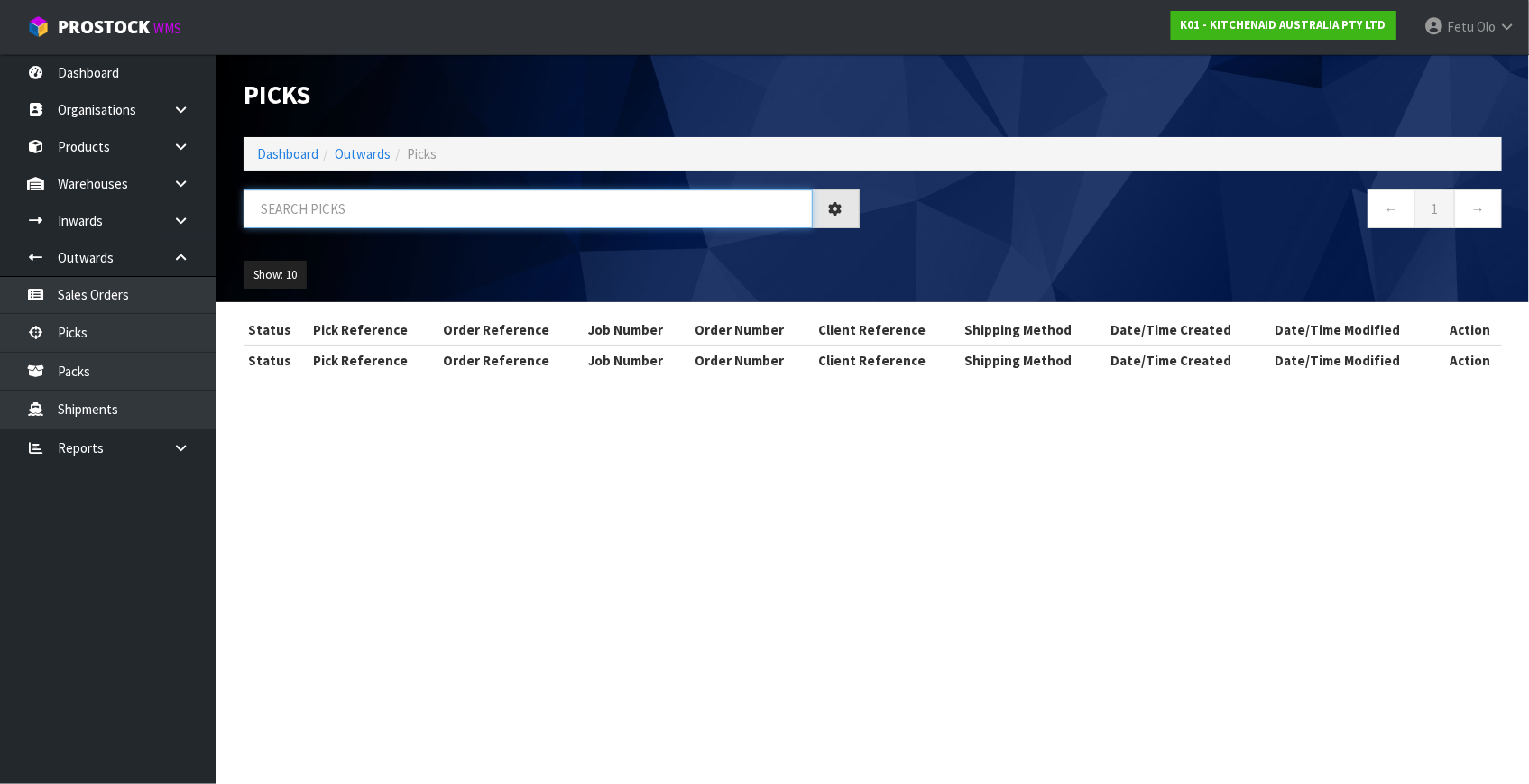
click at [509, 207] on input "text" at bounding box center [527, 209] width 569 height 38
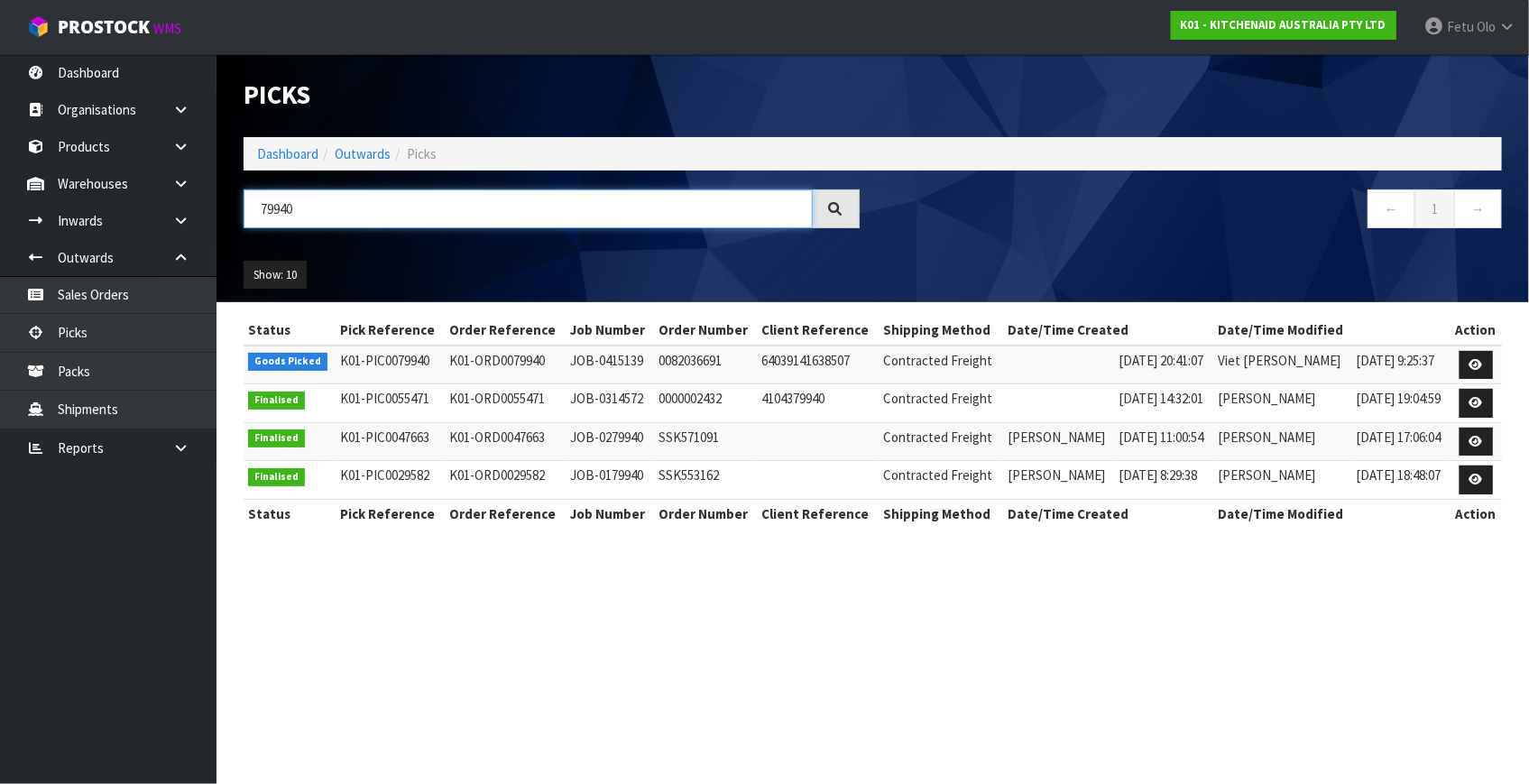
type input "79940"
click at [1498, 367] on td at bounding box center [1475, 365] width 52 height 38
click at [1480, 363] on icon at bounding box center [1476, 365] width 13 height 12
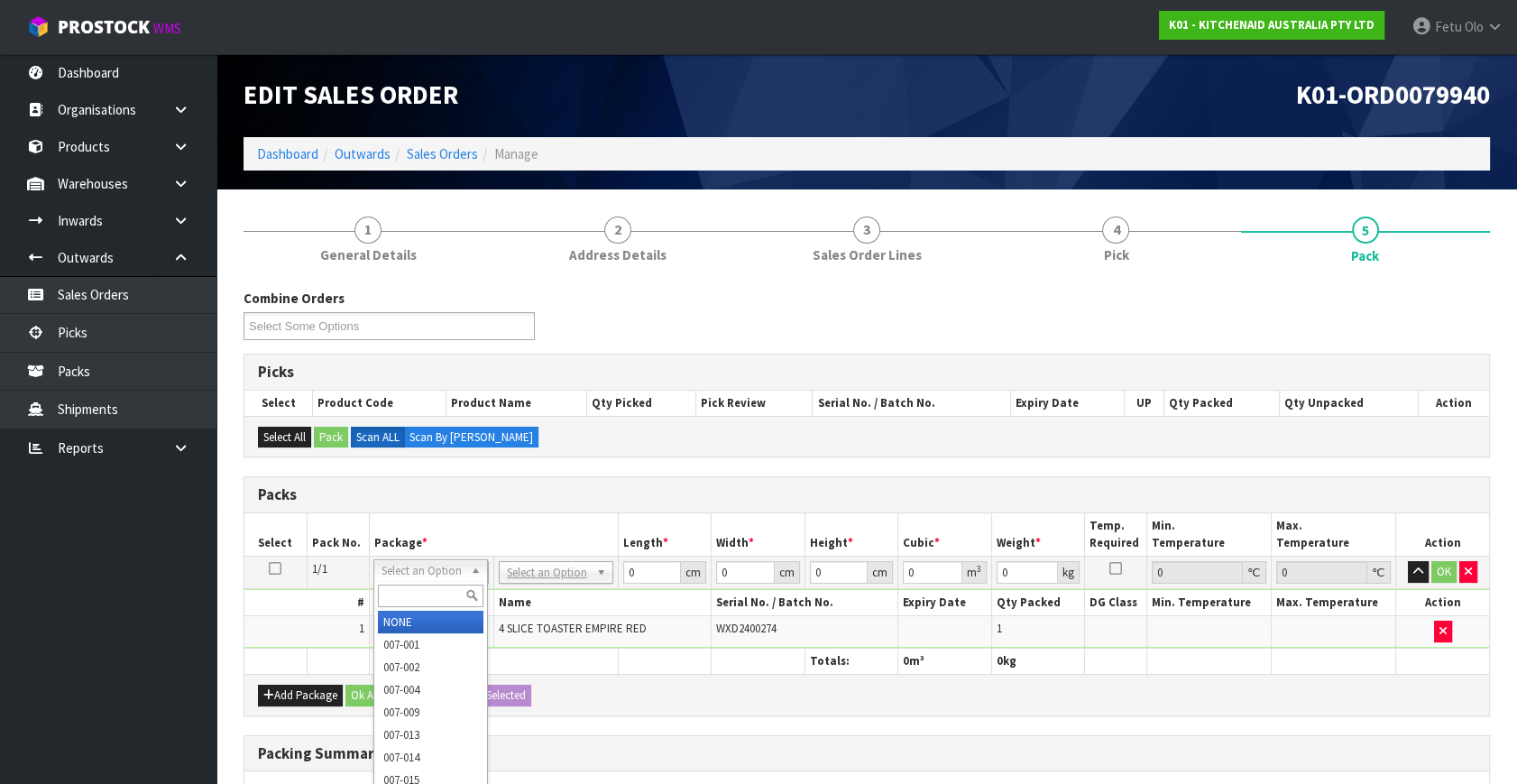
click at [417, 591] on input "text" at bounding box center [431, 594] width 106 height 22
type input "011-084"
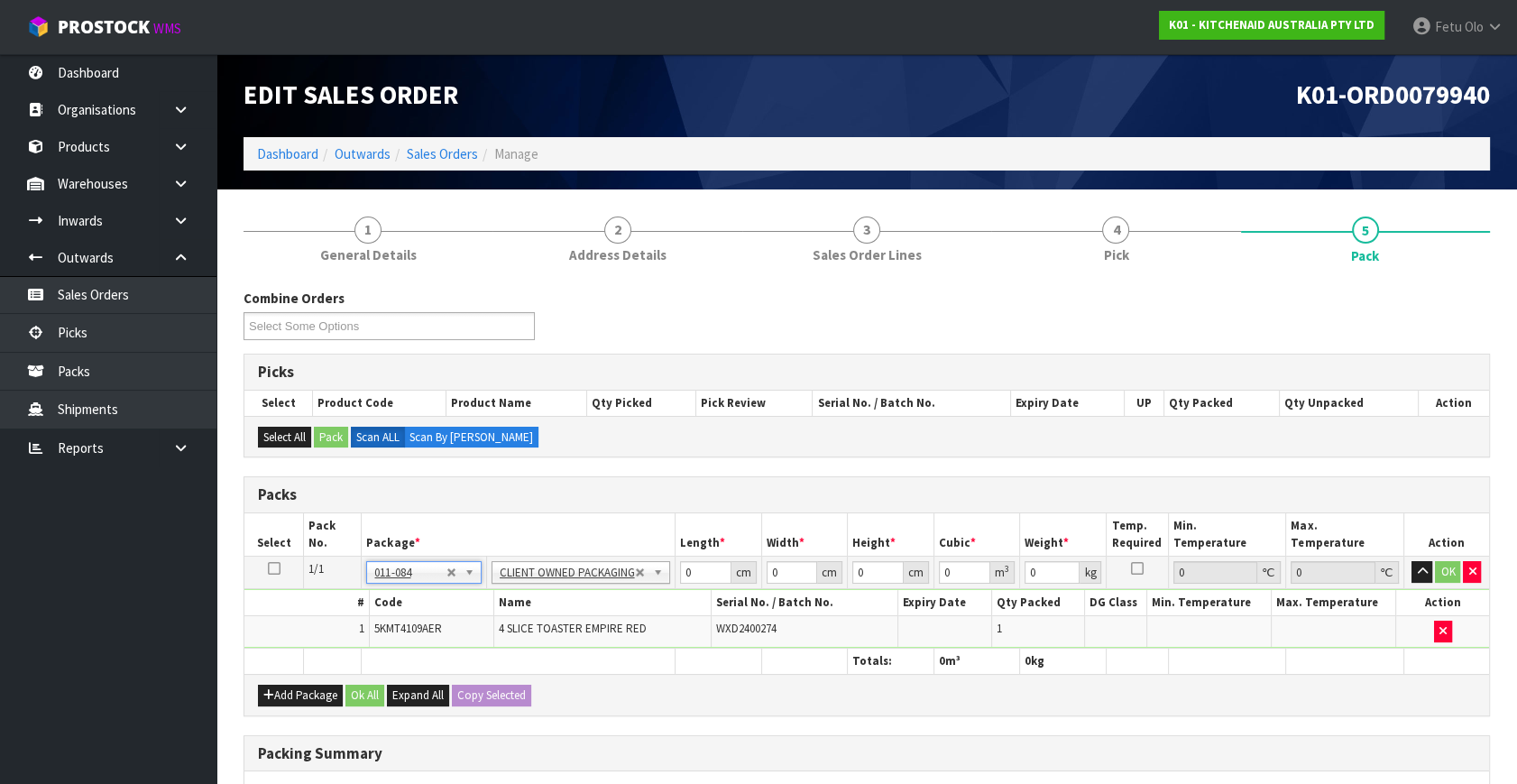
type input "4.55"
drag, startPoint x: 699, startPoint y: 577, endPoint x: 610, endPoint y: 575, distance: 89.0
click at [610, 575] on tr "1/1 NONE 007-001 007-002 007-004 007-009 007-013 007-014 007-015 007-017 007-01…" at bounding box center [867, 572] width 1245 height 33
type input "40"
type input "28"
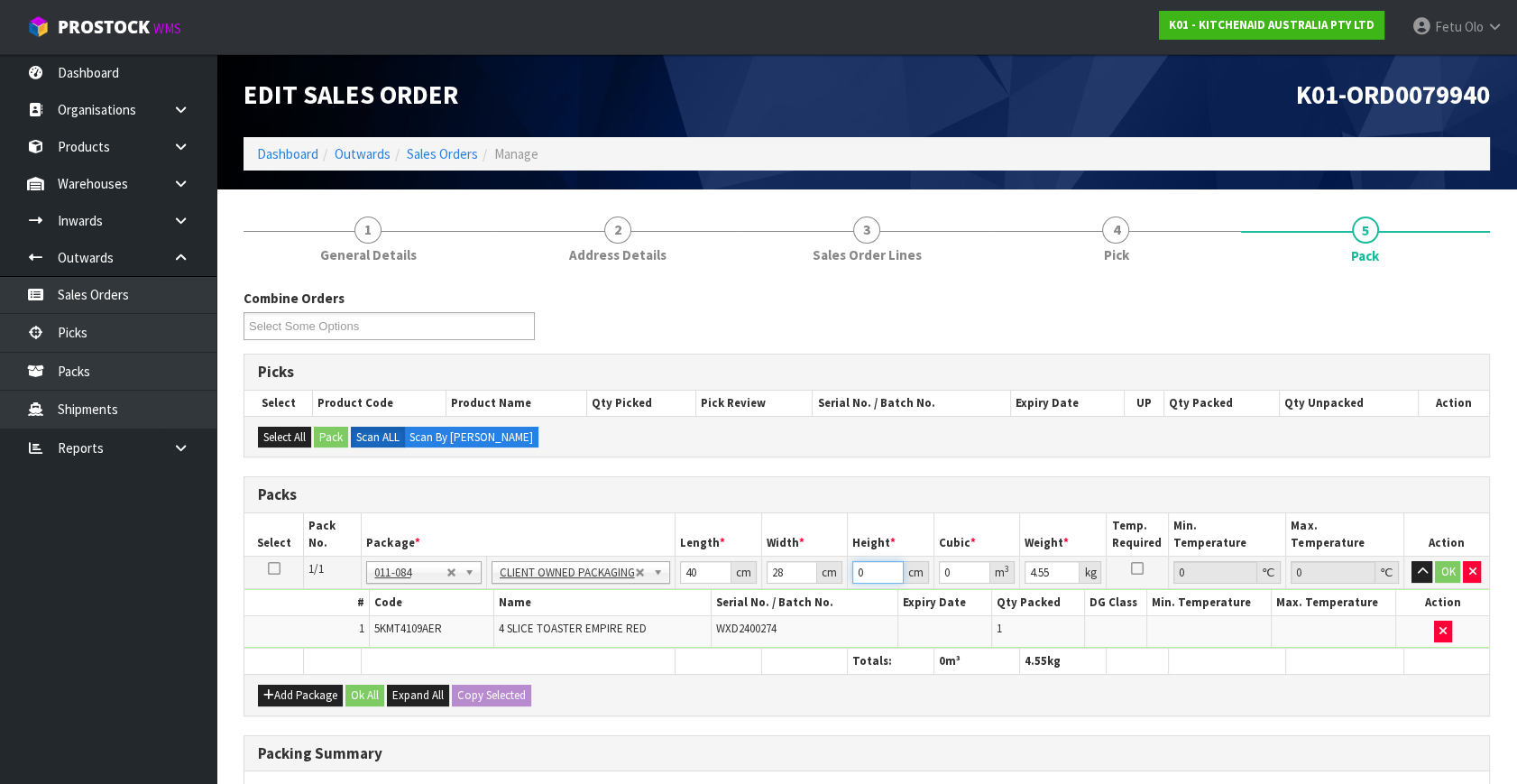
type input "3"
type input "0.00336"
type input "37"
type input "0.04144"
type input "37"
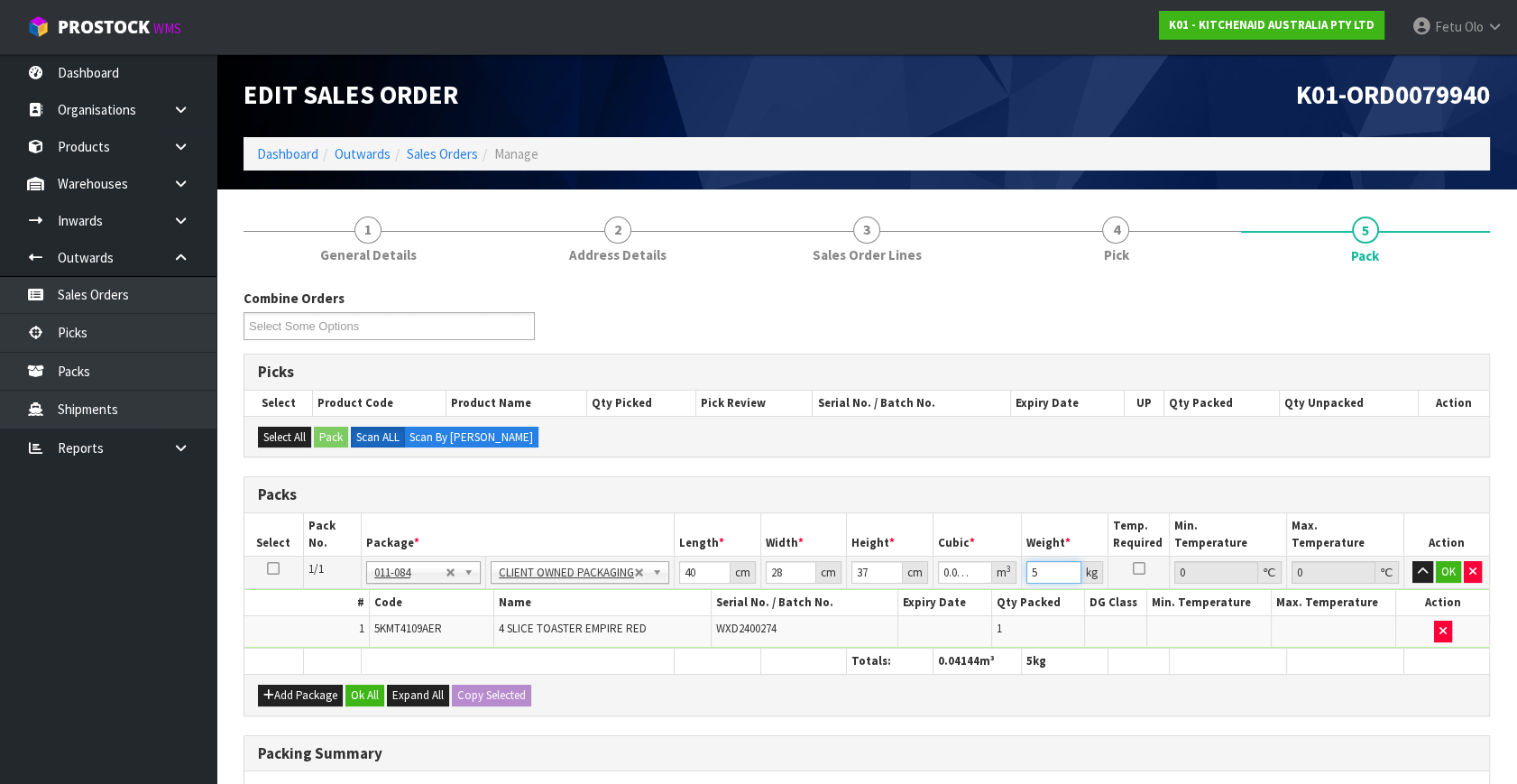
type input "5"
click button "OK" at bounding box center [1448, 571] width 25 height 21
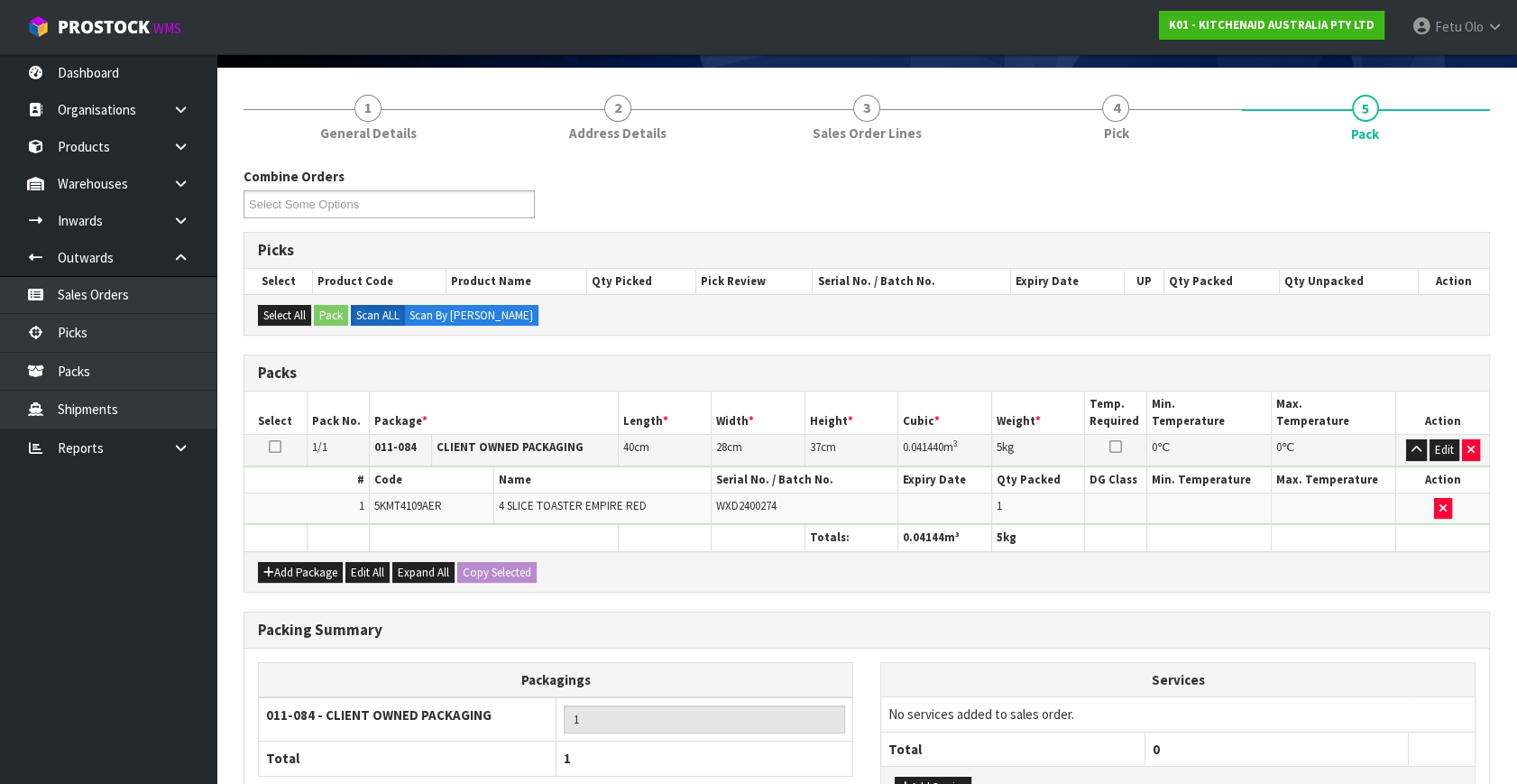
scroll to position [268, 0]
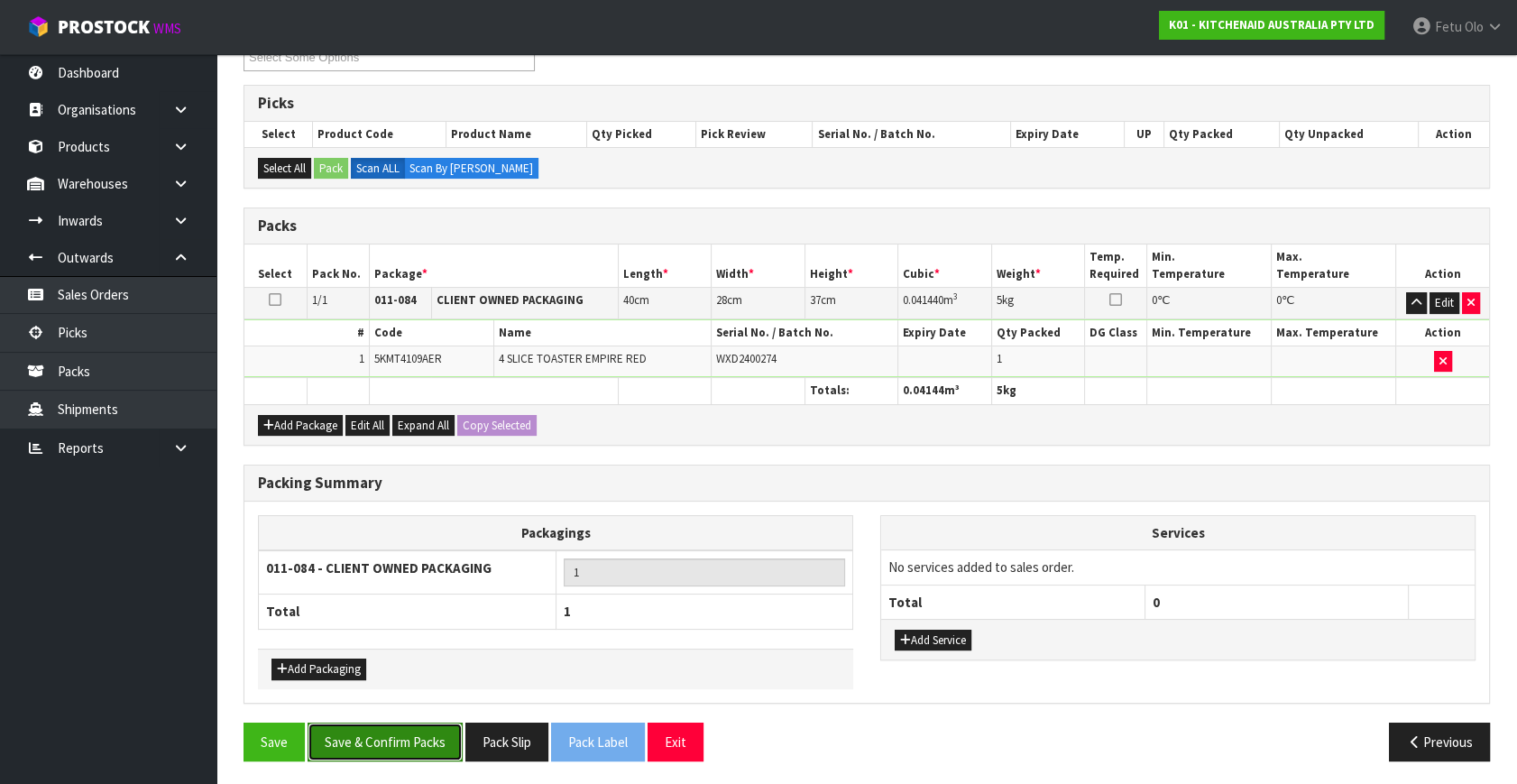
click at [404, 724] on button "Save & Confirm Packs" at bounding box center [385, 742] width 155 height 38
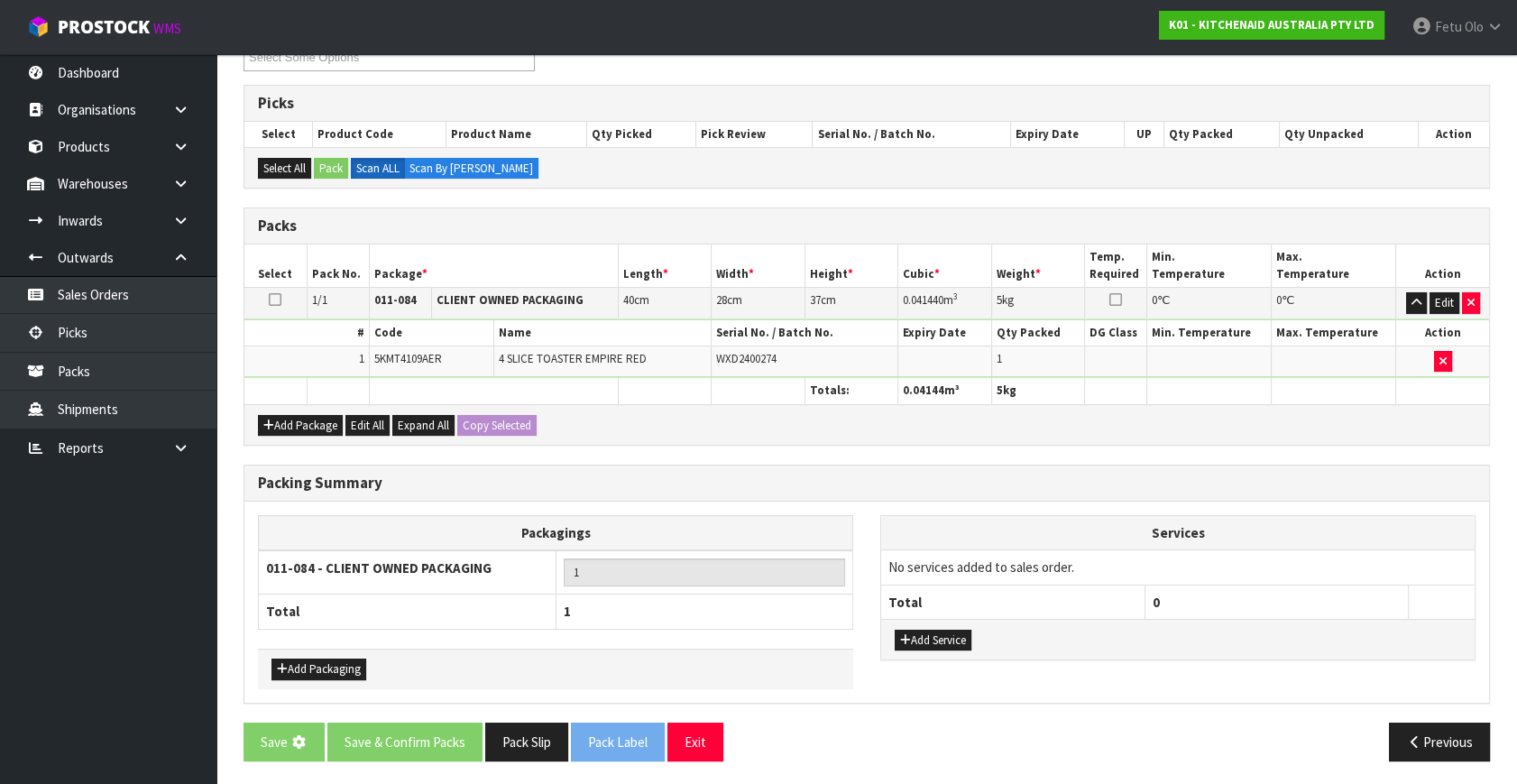
scroll to position [0, 0]
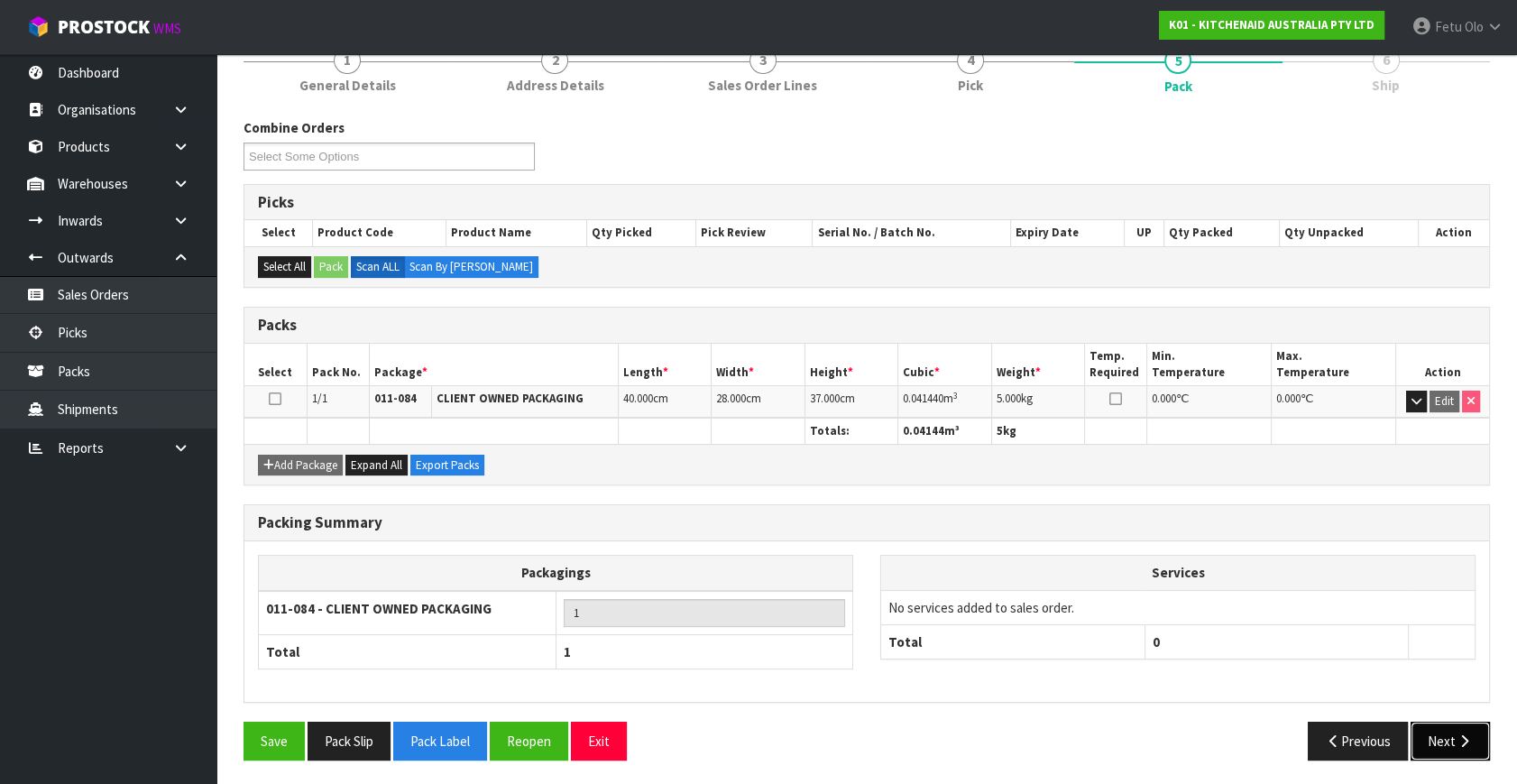
click at [1479, 723] on button "Next" at bounding box center [1450, 741] width 79 height 38
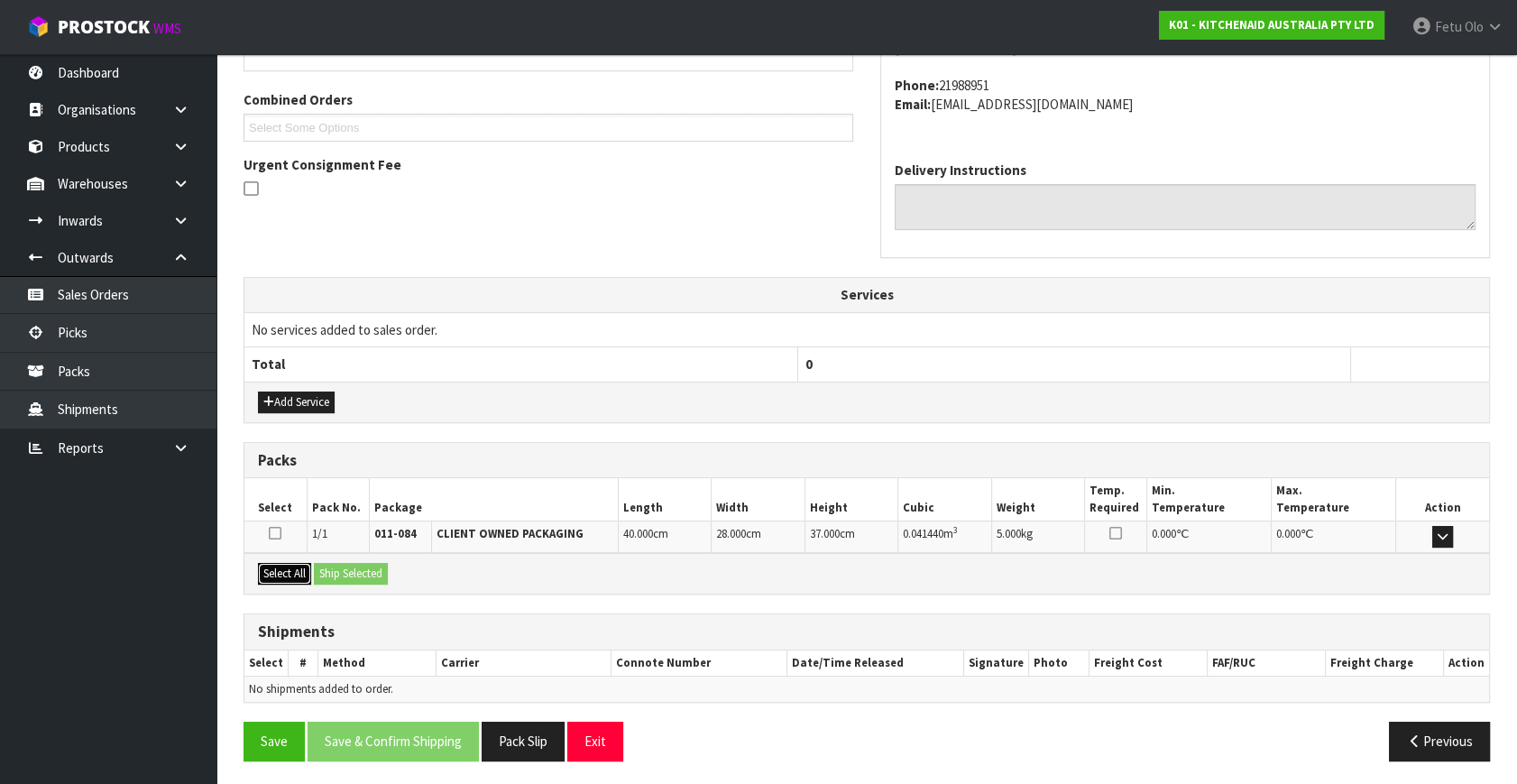
drag, startPoint x: 287, startPoint y: 569, endPoint x: 335, endPoint y: 569, distance: 48.0
click at [292, 569] on button "Select All" at bounding box center [284, 573] width 53 height 21
click at [367, 570] on button "Ship Selected" at bounding box center [350, 573] width 74 height 21
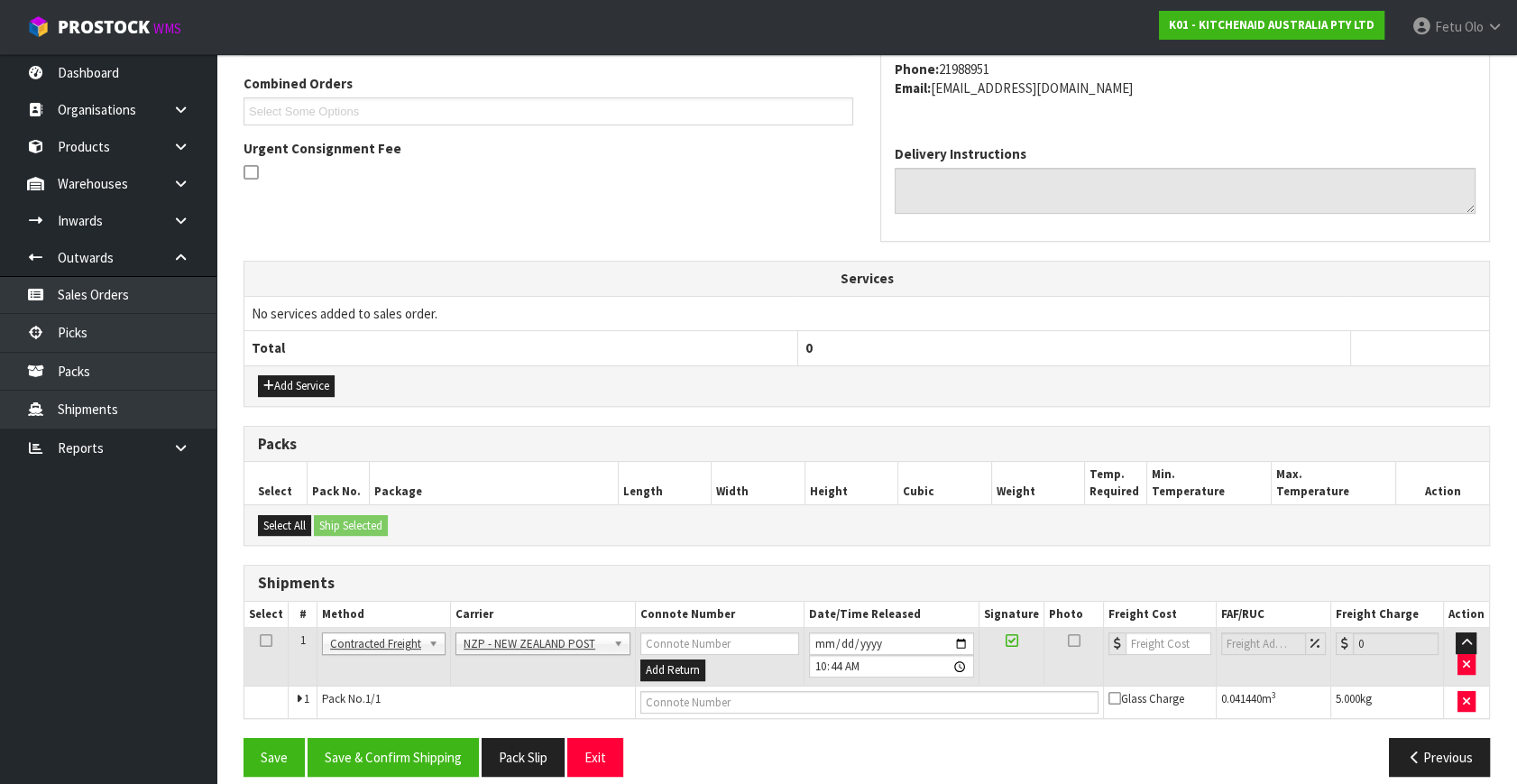
scroll to position [476, 0]
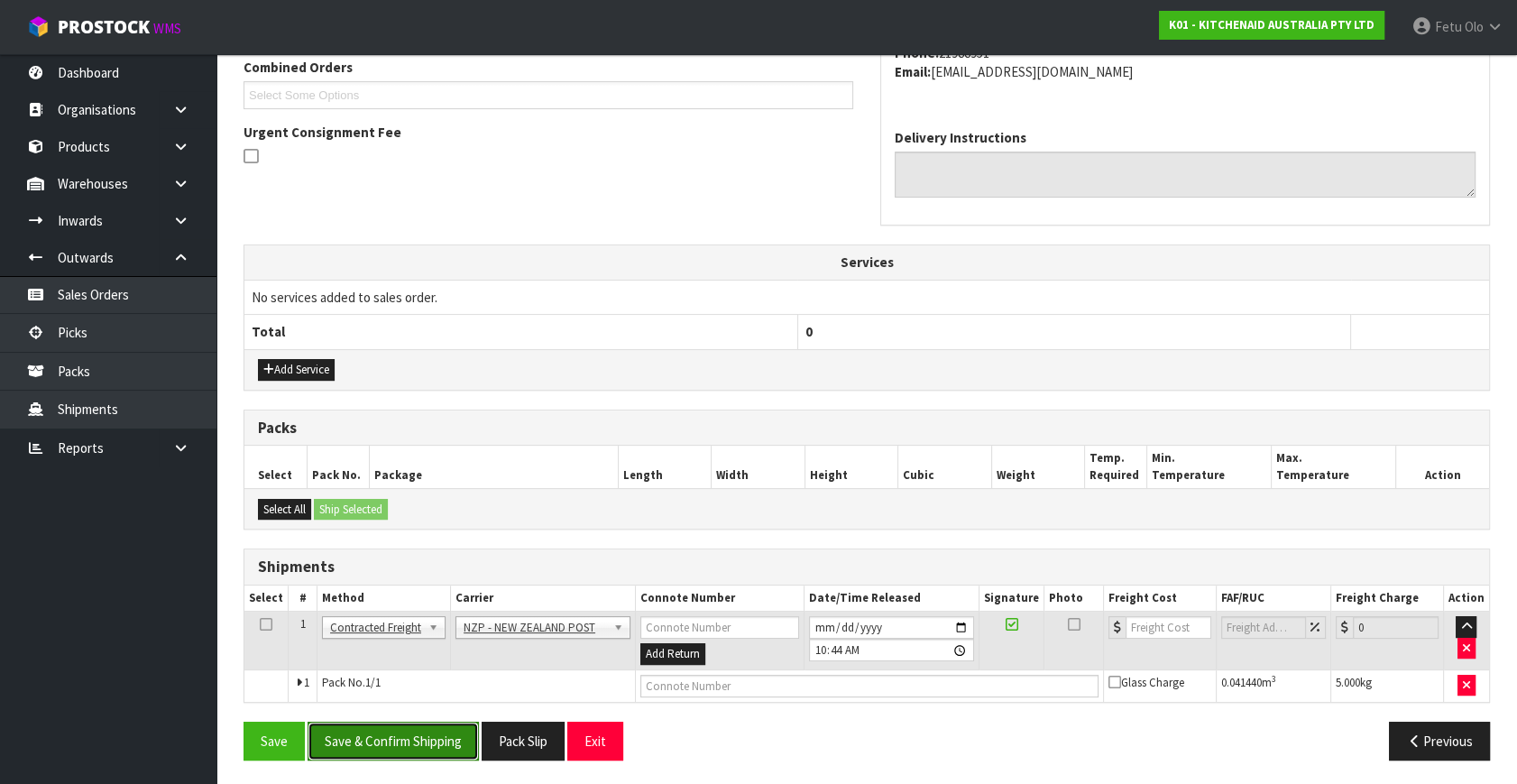
click at [413, 742] on button "Save & Confirm Shipping" at bounding box center [393, 741] width 171 height 38
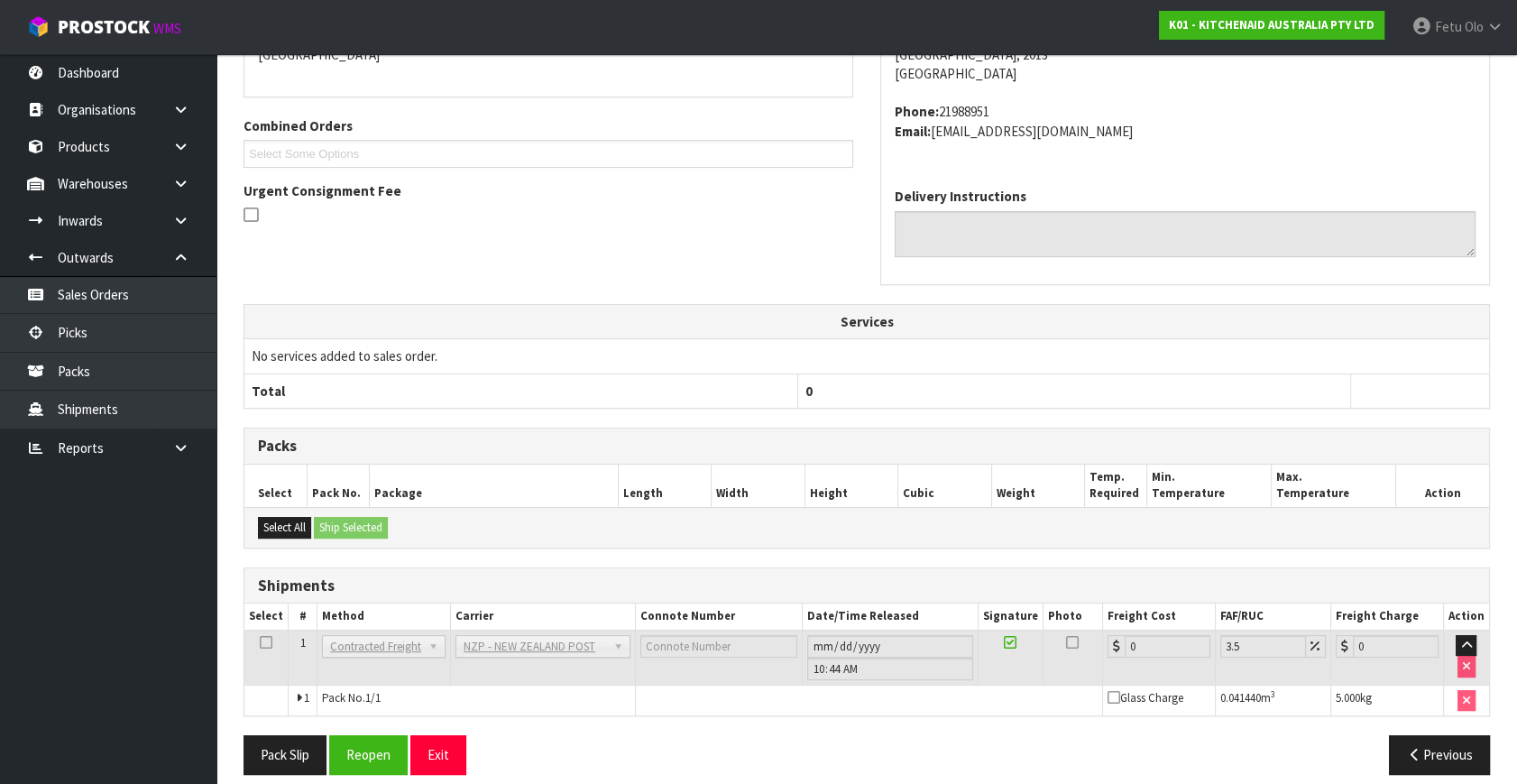
scroll to position [451, 0]
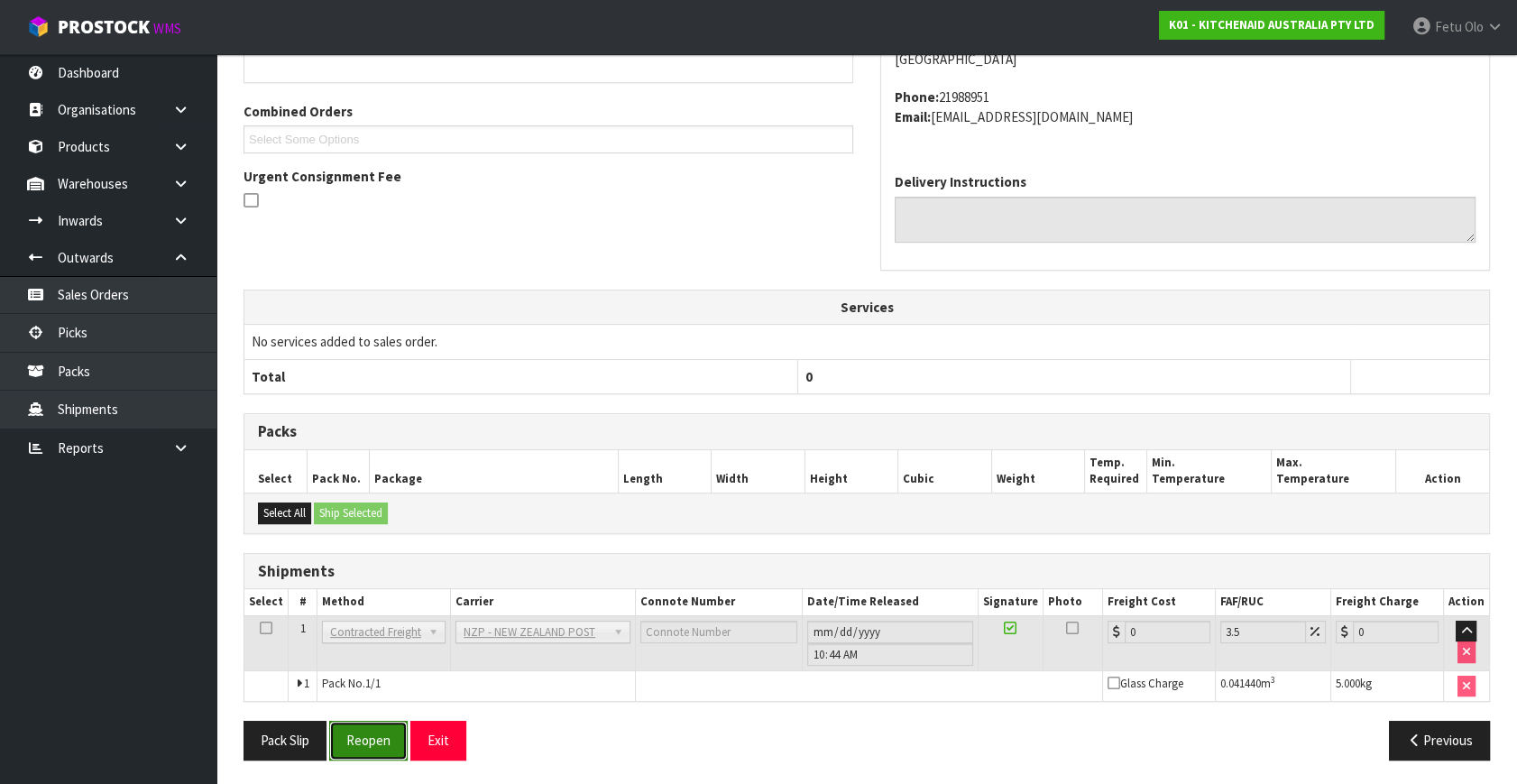
drag, startPoint x: 367, startPoint y: 729, endPoint x: 387, endPoint y: 721, distance: 21.5
click at [367, 729] on button "Reopen" at bounding box center [368, 740] width 79 height 38
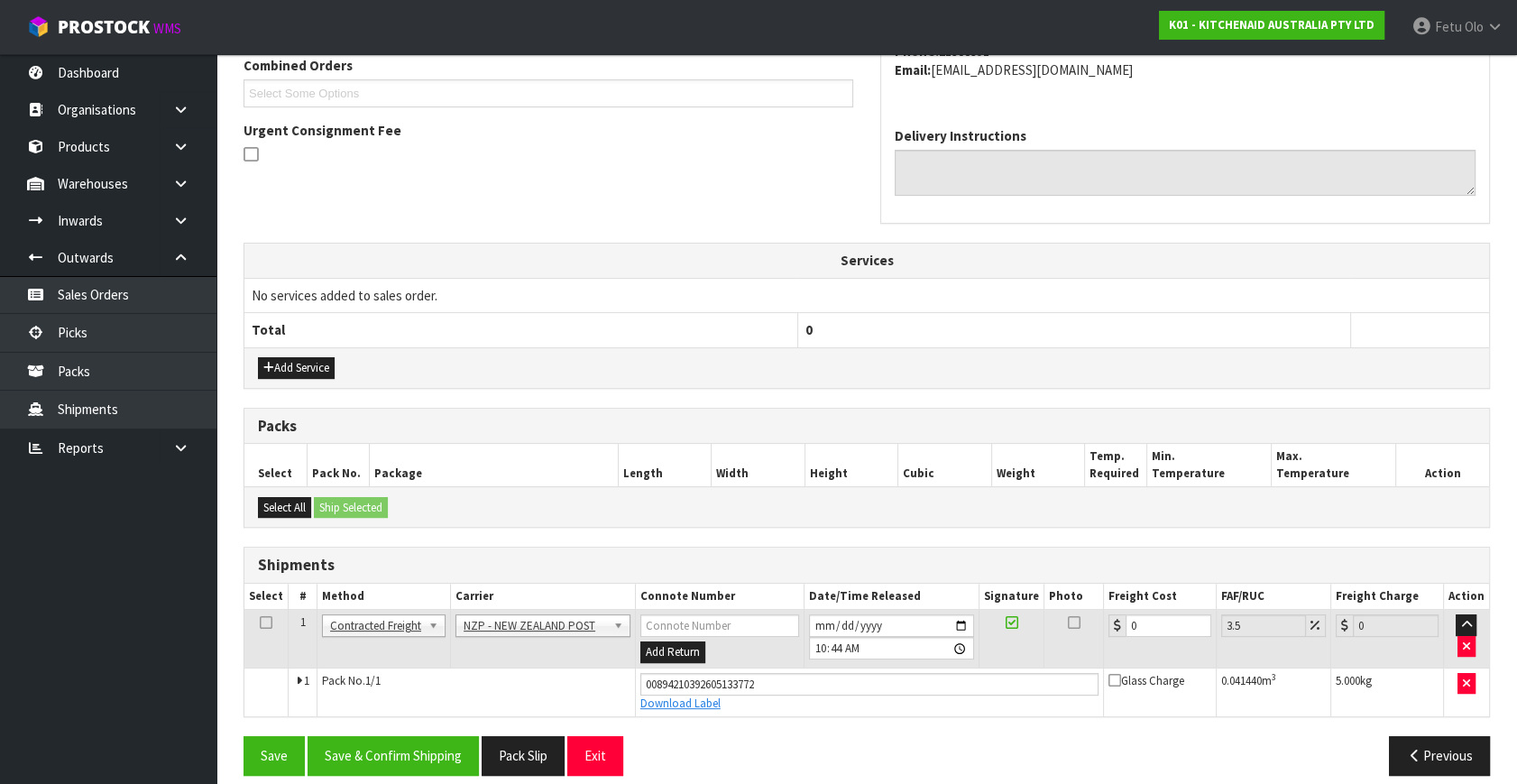
scroll to position [493, 0]
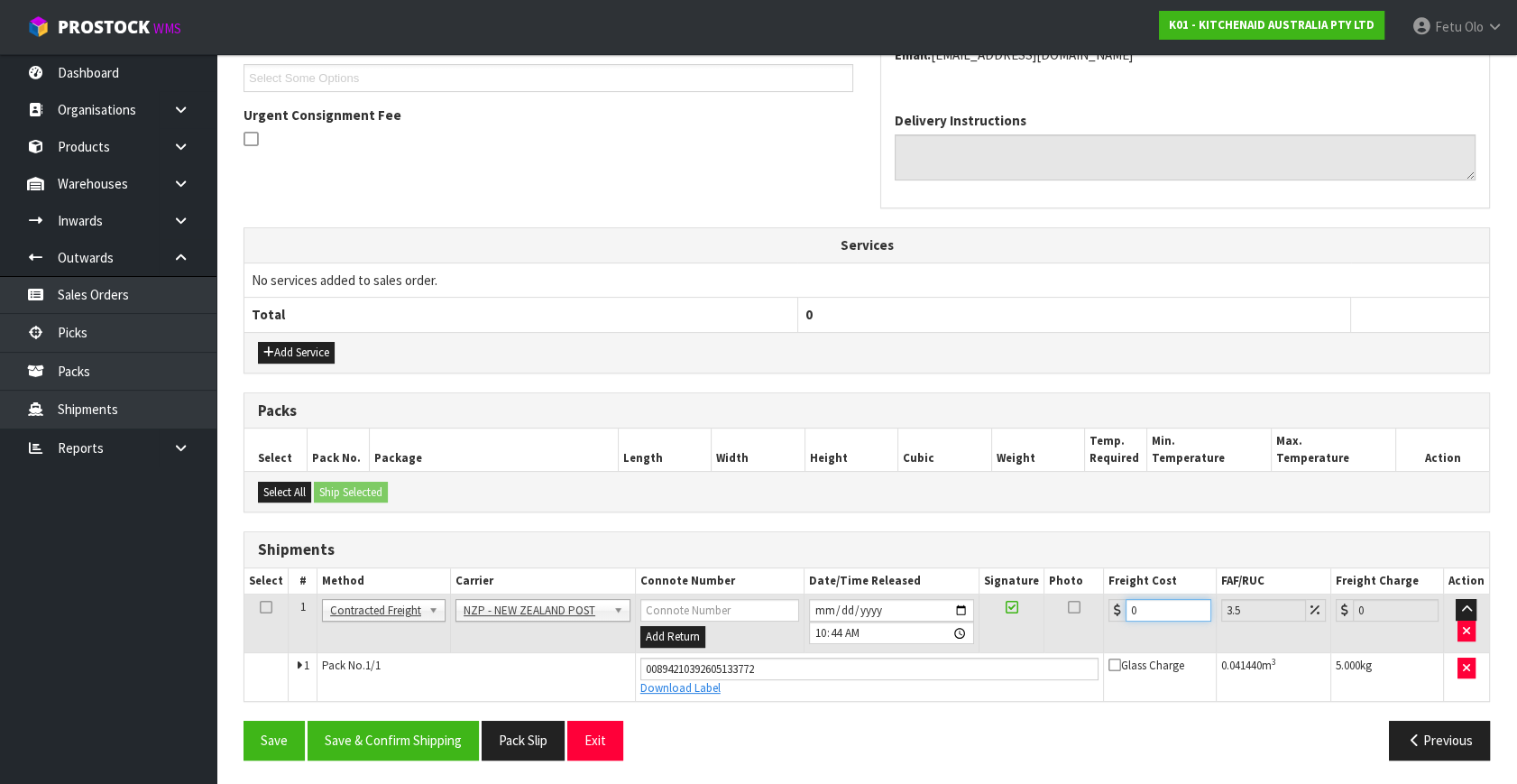
drag, startPoint x: 1149, startPoint y: 611, endPoint x: 1037, endPoint y: 638, distance: 115.2
click at [1037, 638] on tr "1 Client Local Pickup Customer Local Pickup Company Freight Contracted Freight …" at bounding box center [867, 623] width 1245 height 59
type input "4"
type input "4.14"
type input "4.3"
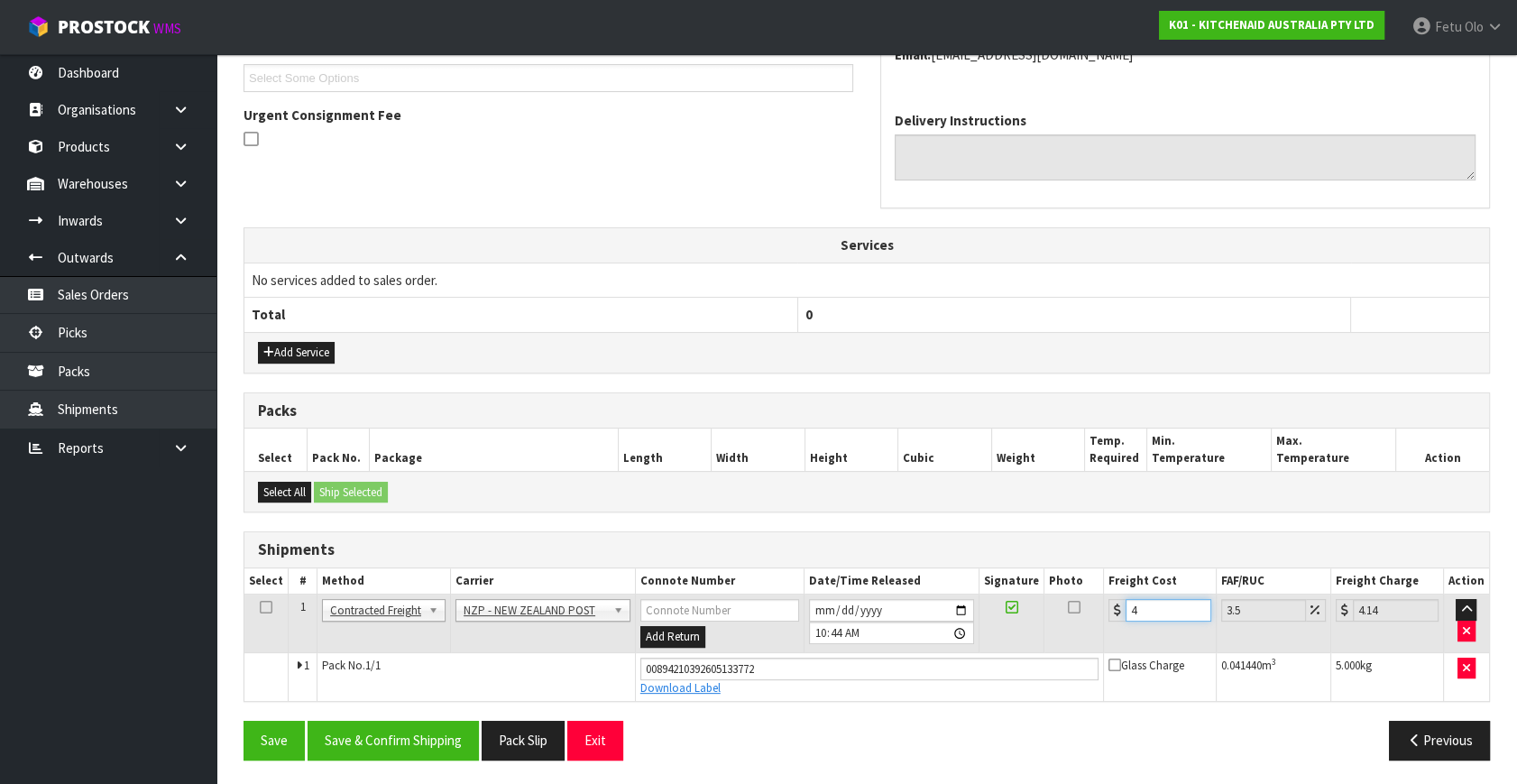
type input "4.45"
type input "4.33"
type input "4.48"
type input "4.33"
click at [428, 740] on button "Save & Confirm Shipping" at bounding box center [393, 740] width 171 height 38
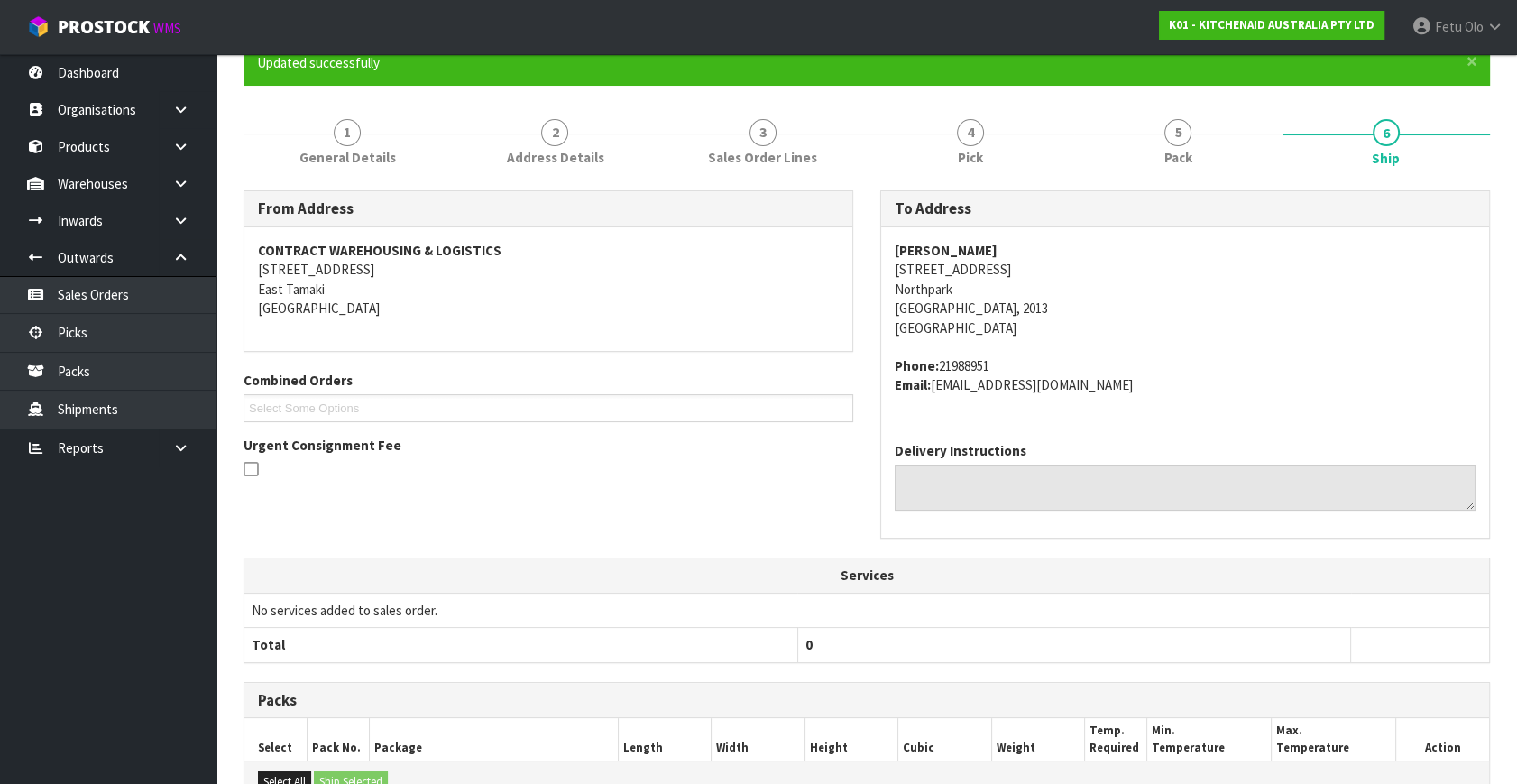
scroll to position [443, 0]
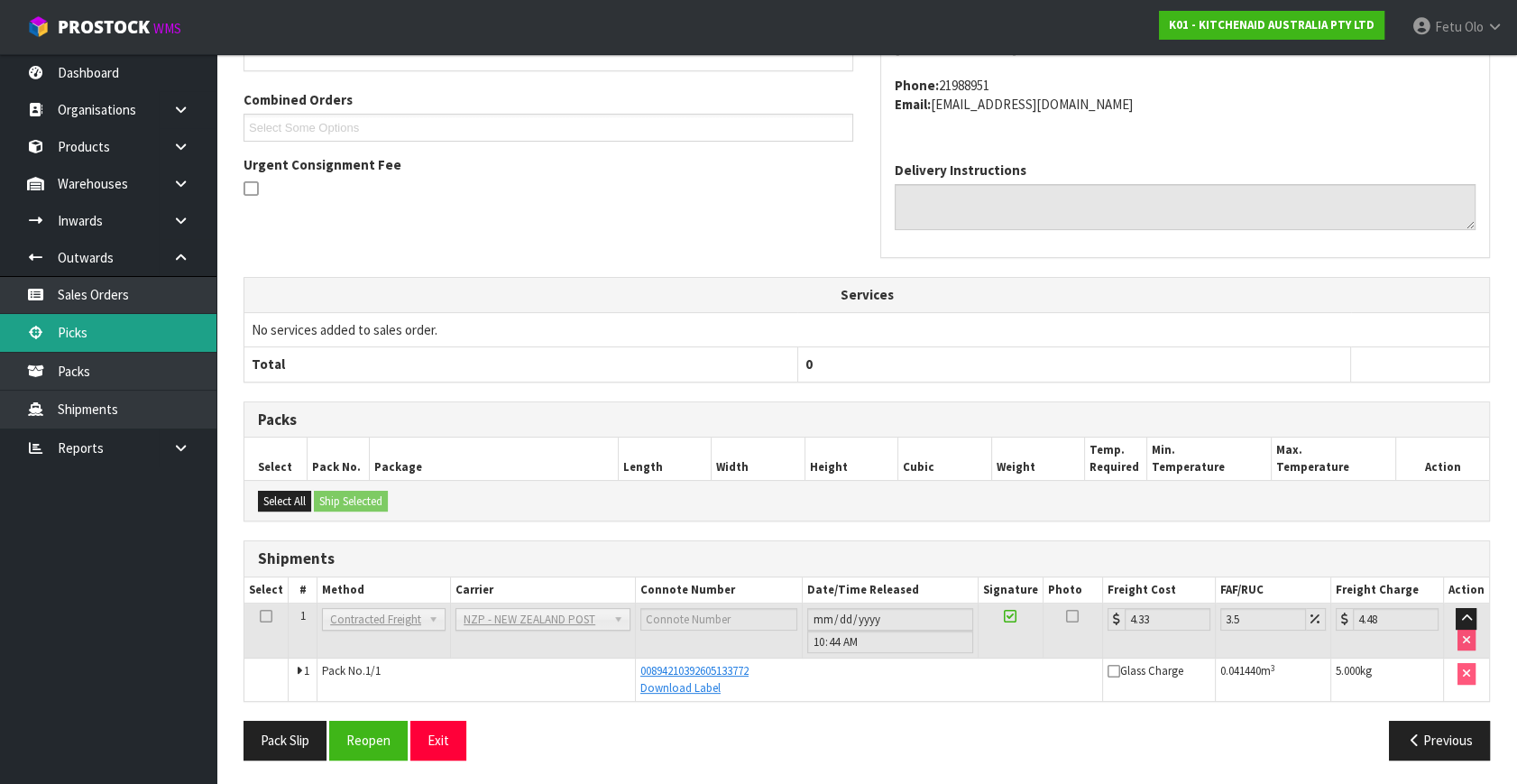
click at [103, 334] on link "Picks" at bounding box center [108, 332] width 216 height 37
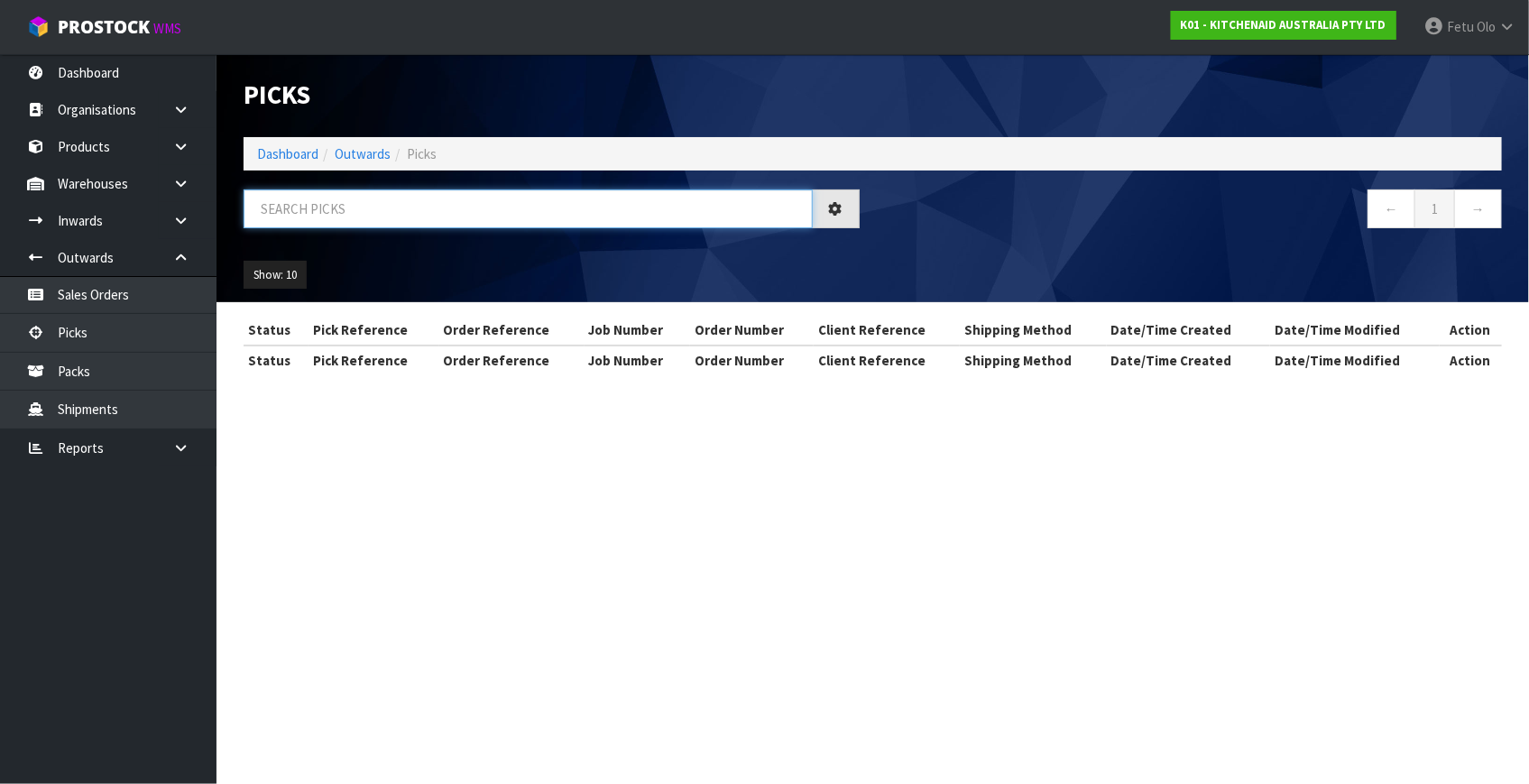
click at [423, 220] on input "text" at bounding box center [527, 209] width 569 height 38
type input "79935"
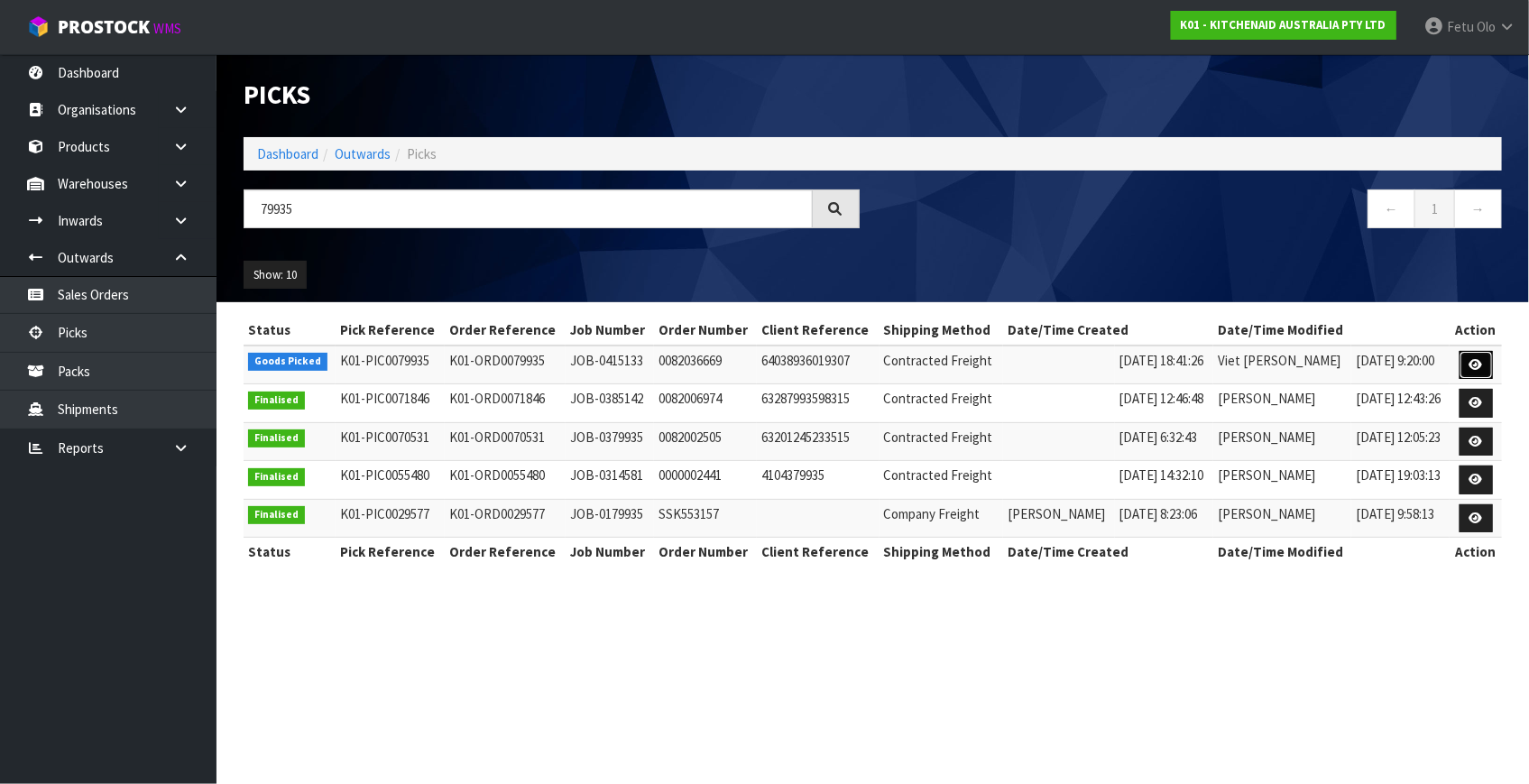
click at [1468, 360] on link at bounding box center [1476, 366] width 34 height 29
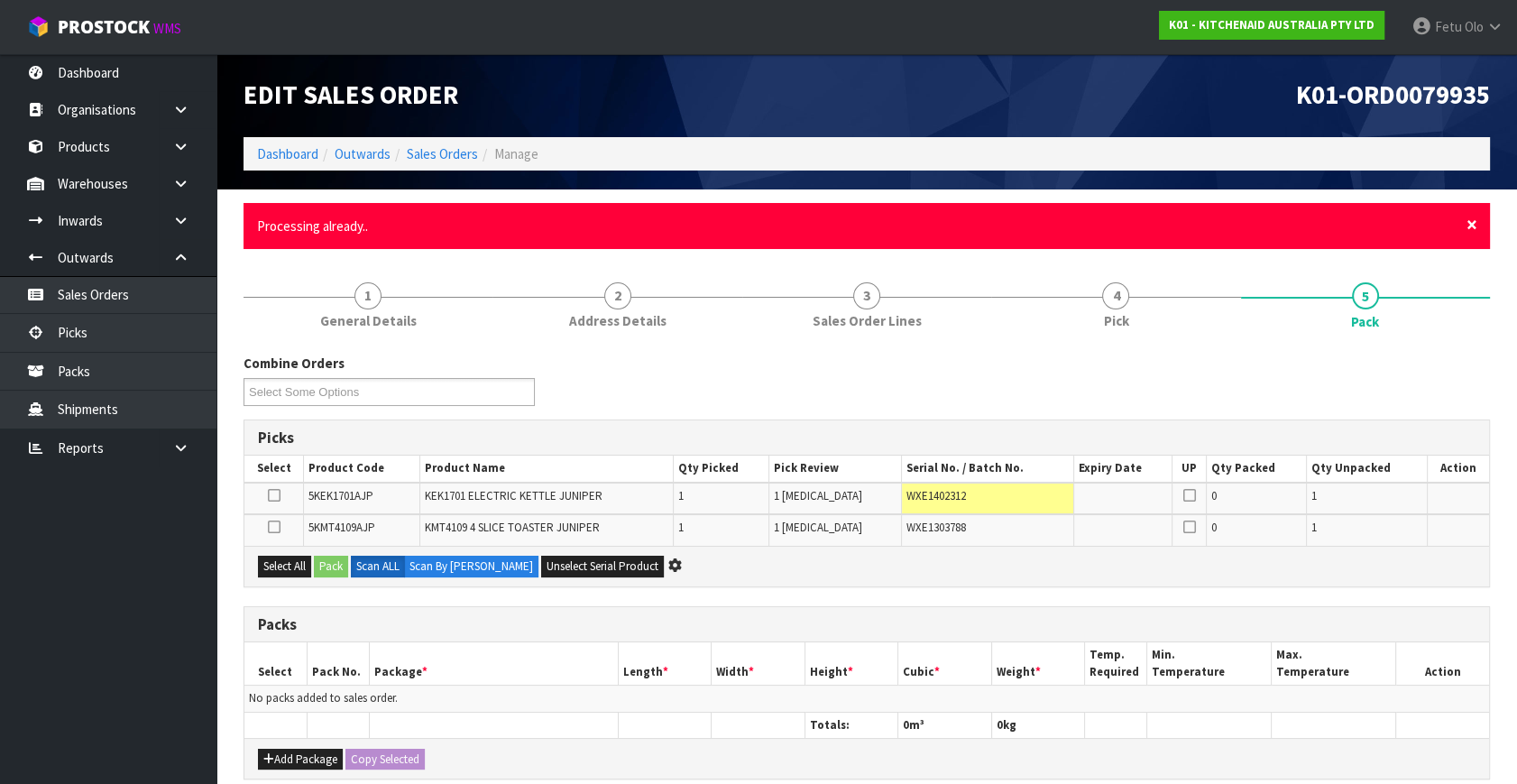
click at [1470, 223] on span "×" at bounding box center [1471, 224] width 11 height 25
click at [1469, 228] on span "×" at bounding box center [1471, 224] width 11 height 25
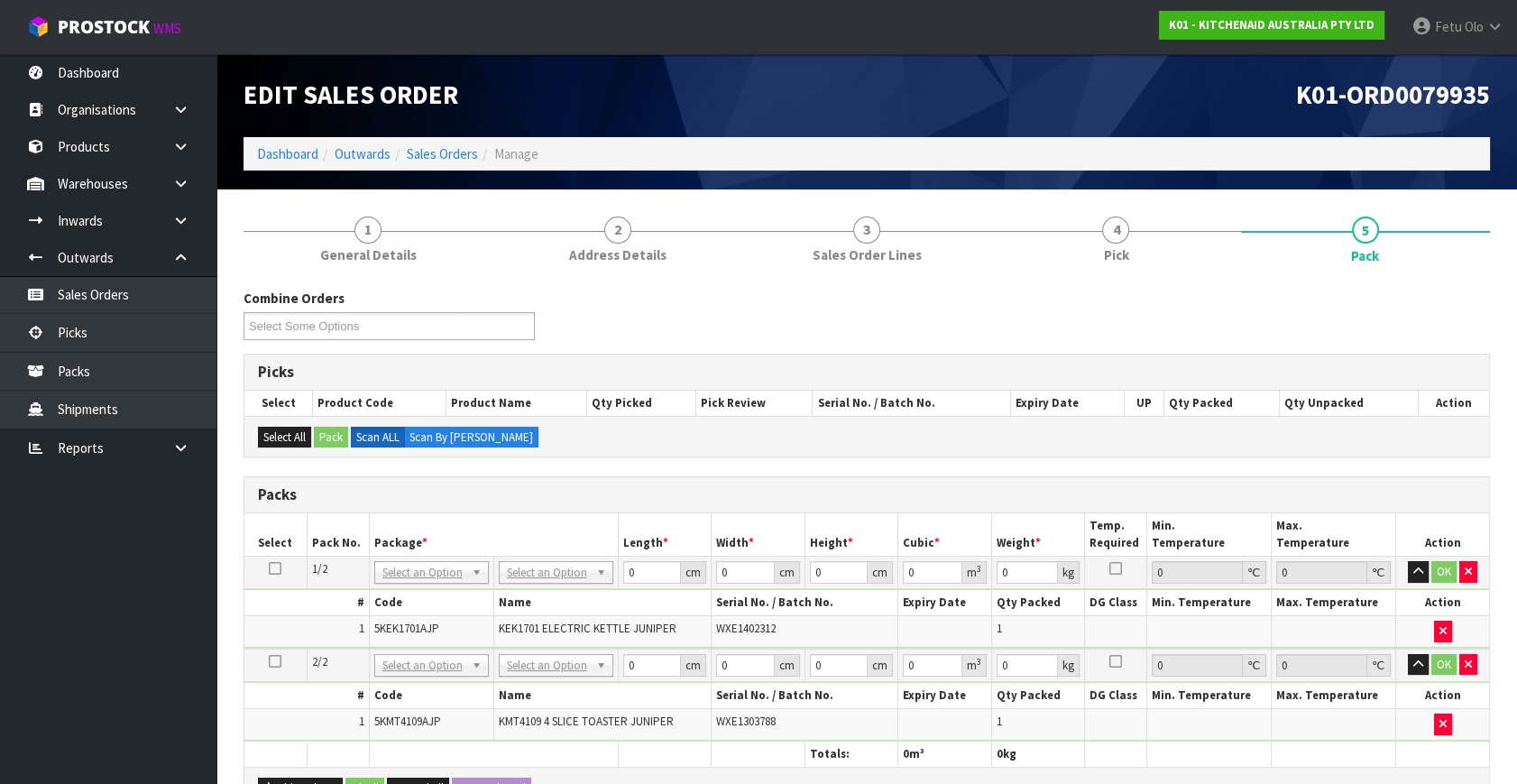
drag, startPoint x: 435, startPoint y: 569, endPoint x: 416, endPoint y: 595, distance: 32.2
click at [416, 595] on input "text" at bounding box center [431, 594] width 106 height 22
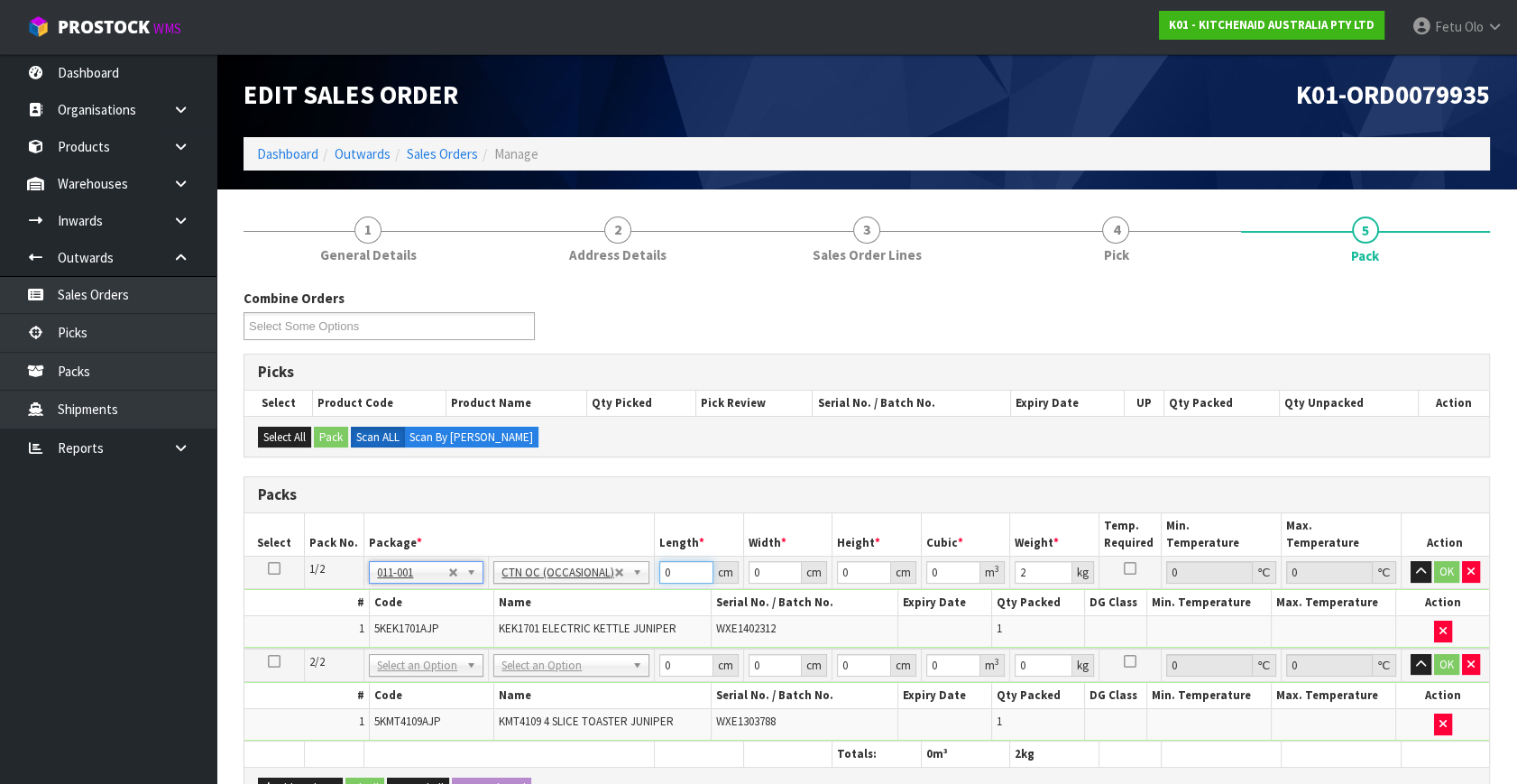
drag, startPoint x: 668, startPoint y: 569, endPoint x: 576, endPoint y: 597, distance: 96.2
click at [576, 597] on tbody "1/2 NONE 007-001 007-002 007-004 007-009 007-013 007-014 007-015 007-017 007-01…" at bounding box center [867, 602] width 1245 height 92
click button "OK" at bounding box center [1446, 571] width 25 height 21
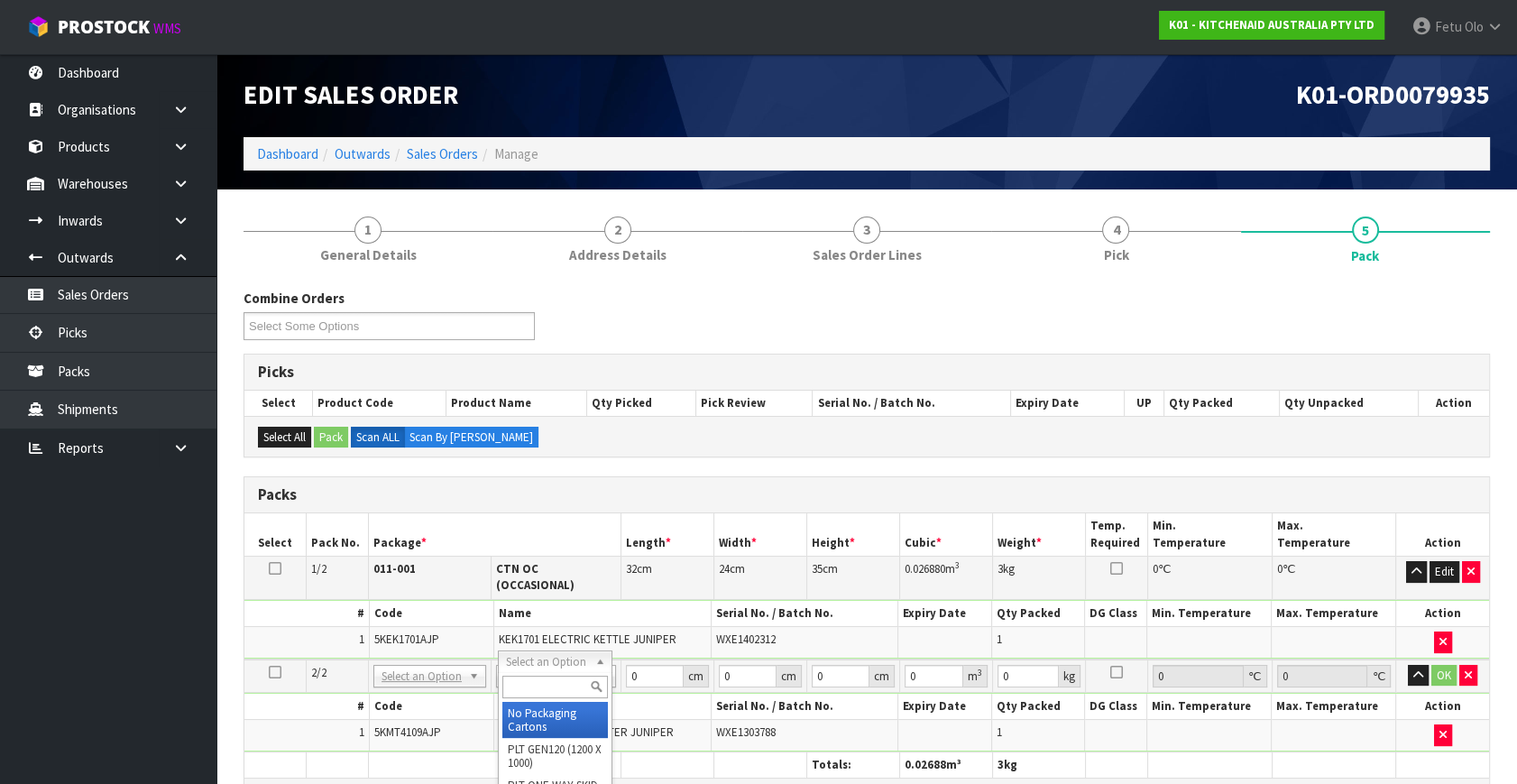
drag, startPoint x: 550, startPoint y: 717, endPoint x: 579, endPoint y: 714, distance: 29.2
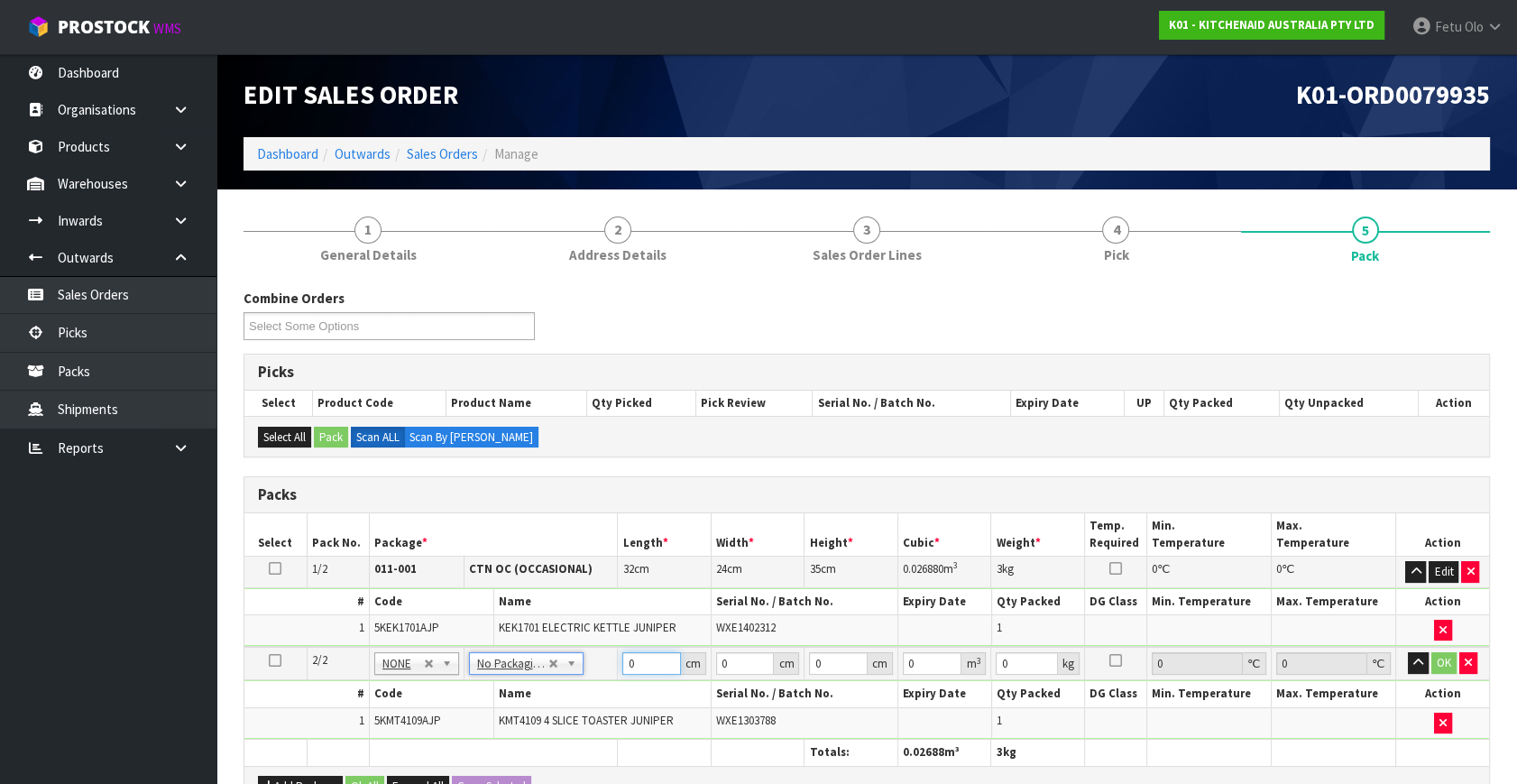
drag, startPoint x: 626, startPoint y: 674, endPoint x: 585, endPoint y: 697, distance: 47.0
click at [585, 697] on tbody "2/2 NONE 007-001 007-002 007-004 007-009 007-013 007-014 007-015 007-017 007-01…" at bounding box center [867, 693] width 1245 height 92
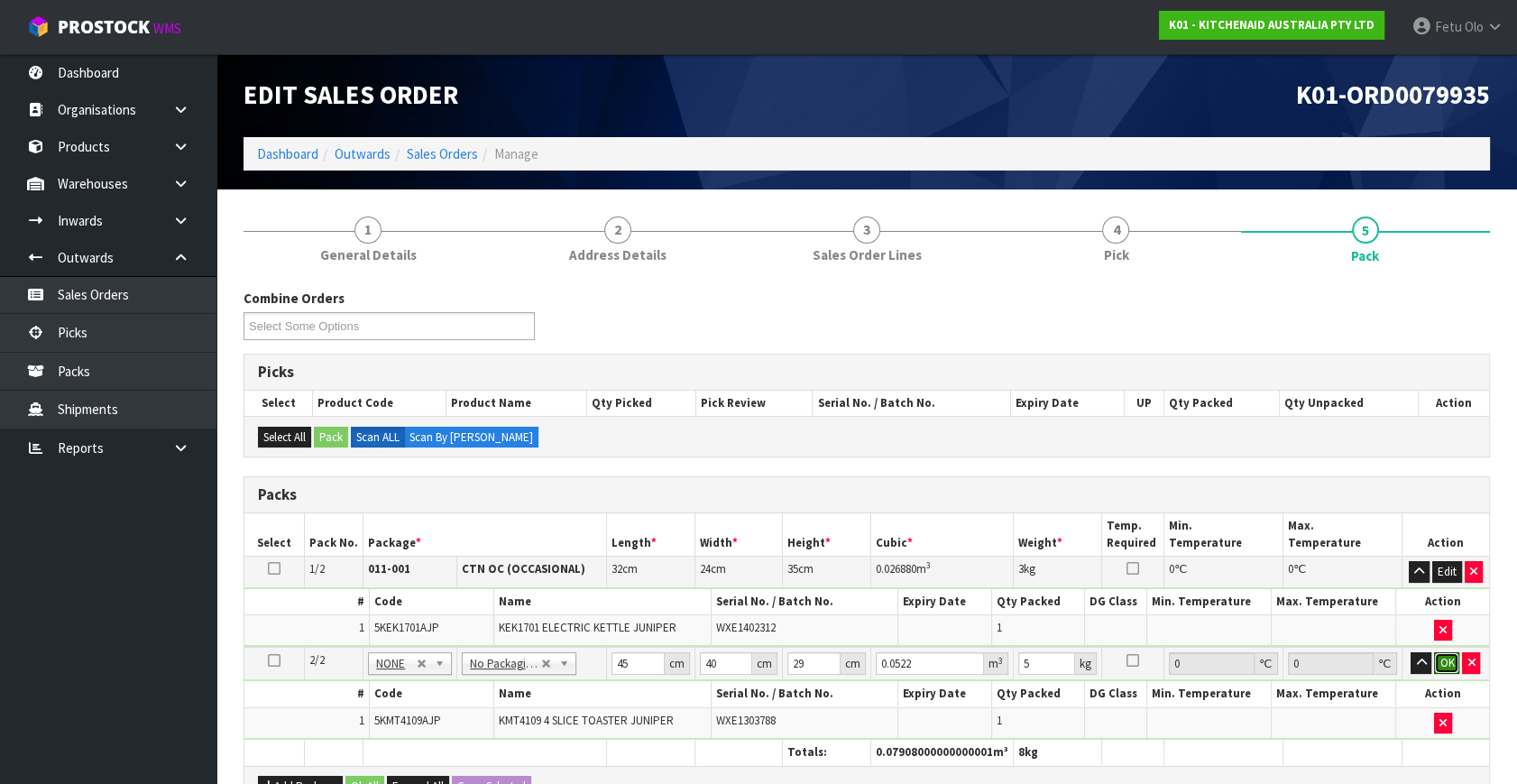
click button "OK" at bounding box center [1446, 663] width 25 height 21
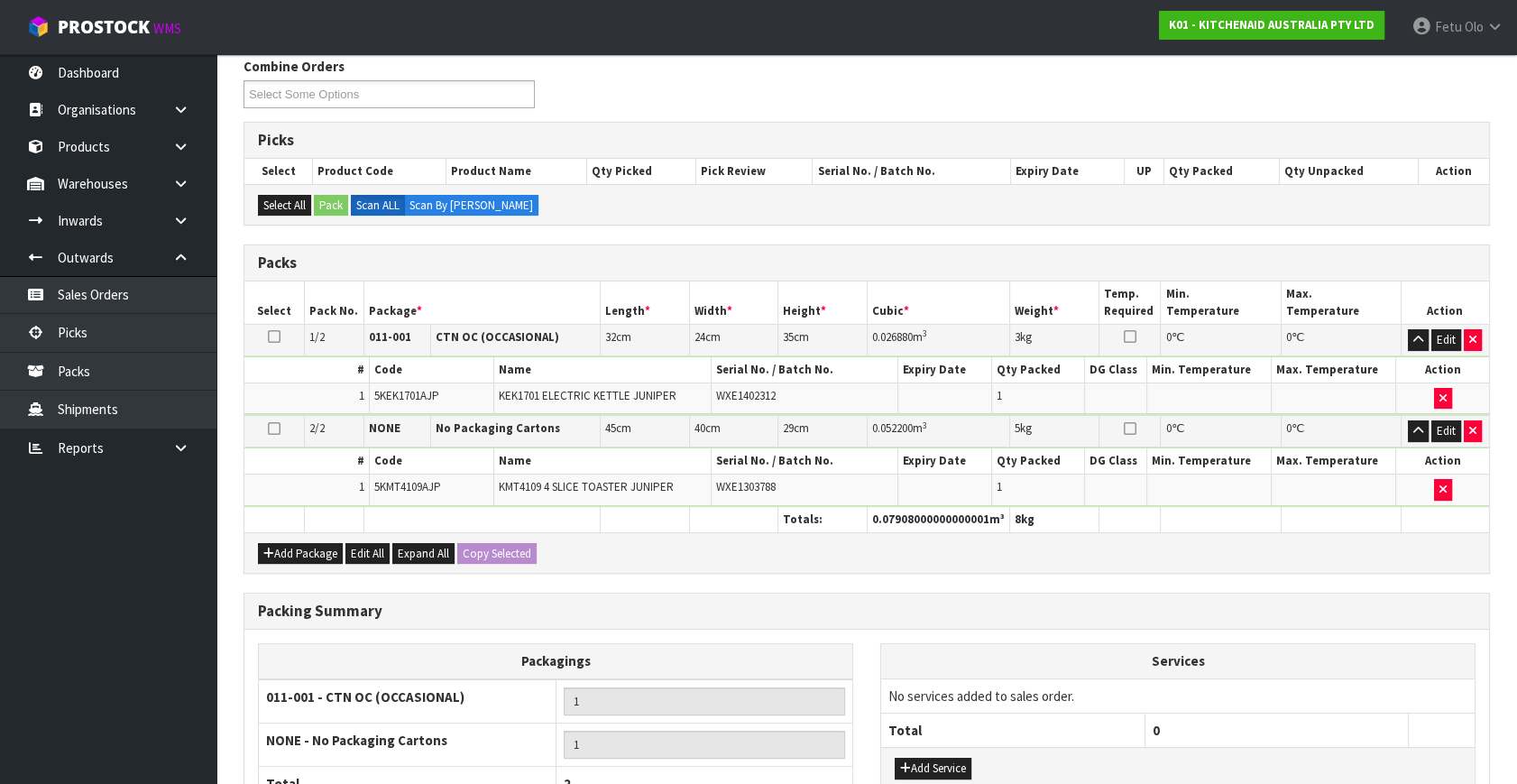
scroll to position [402, 0]
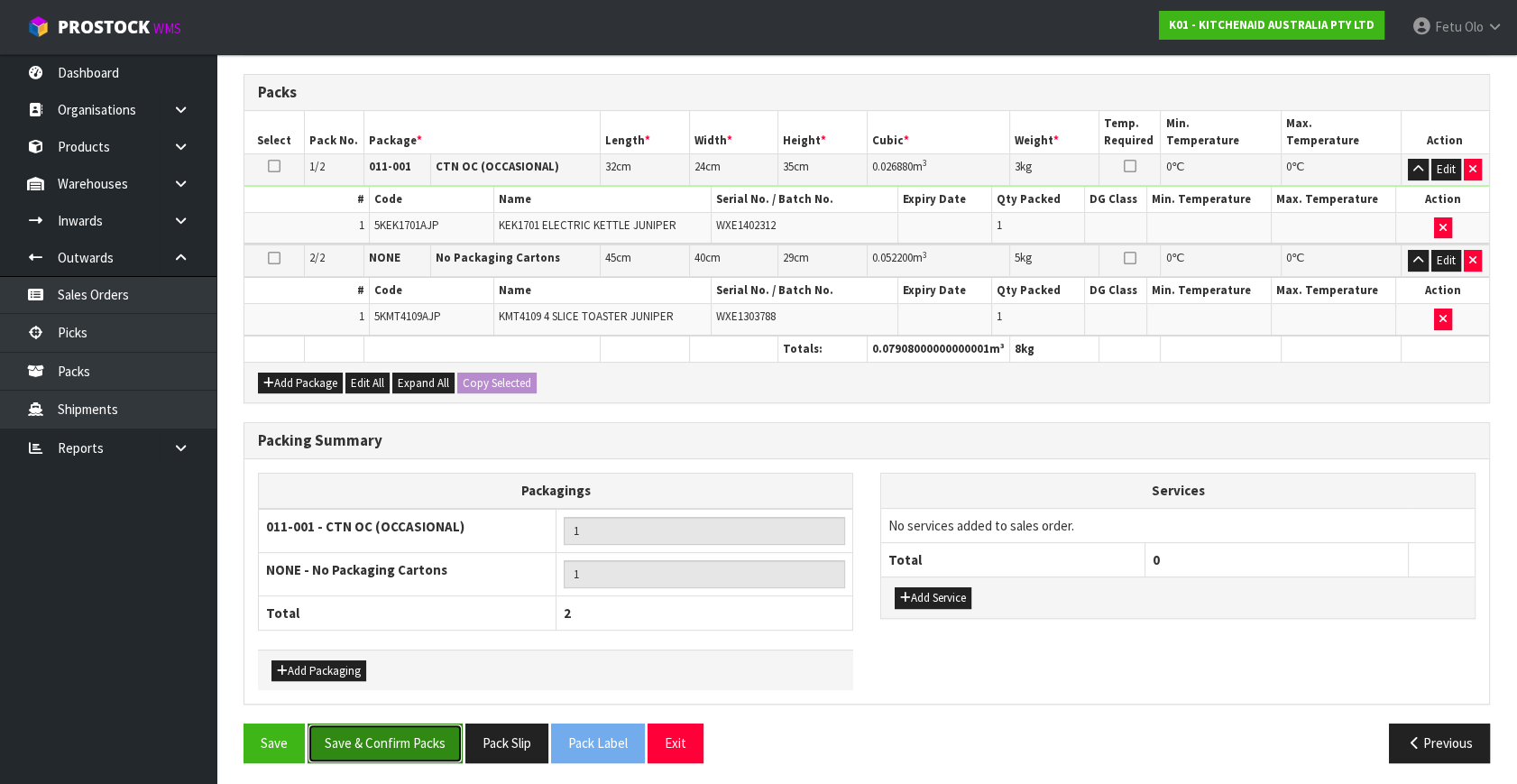
click at [376, 734] on button "Save & Confirm Packs" at bounding box center [385, 743] width 155 height 38
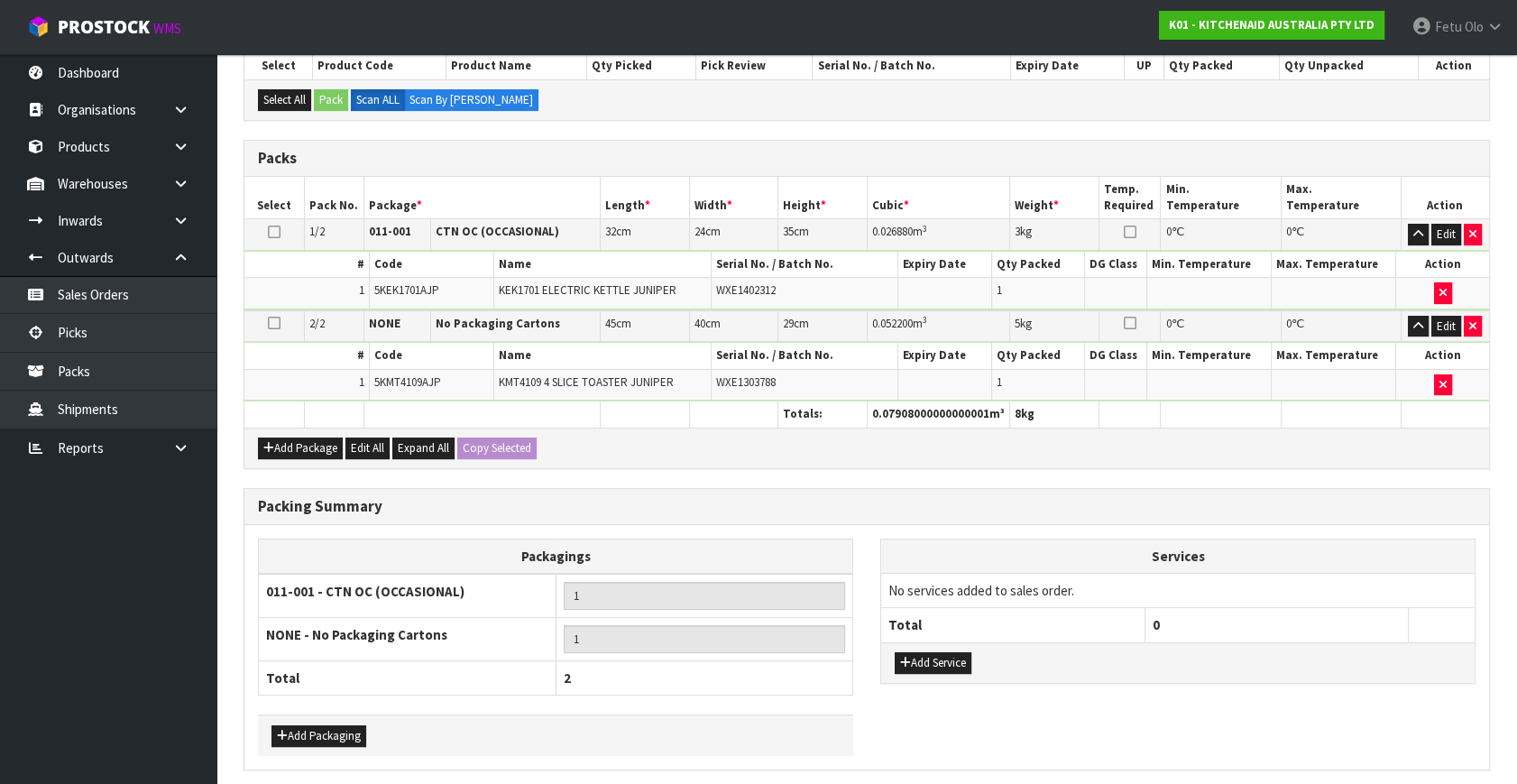
scroll to position [0, 0]
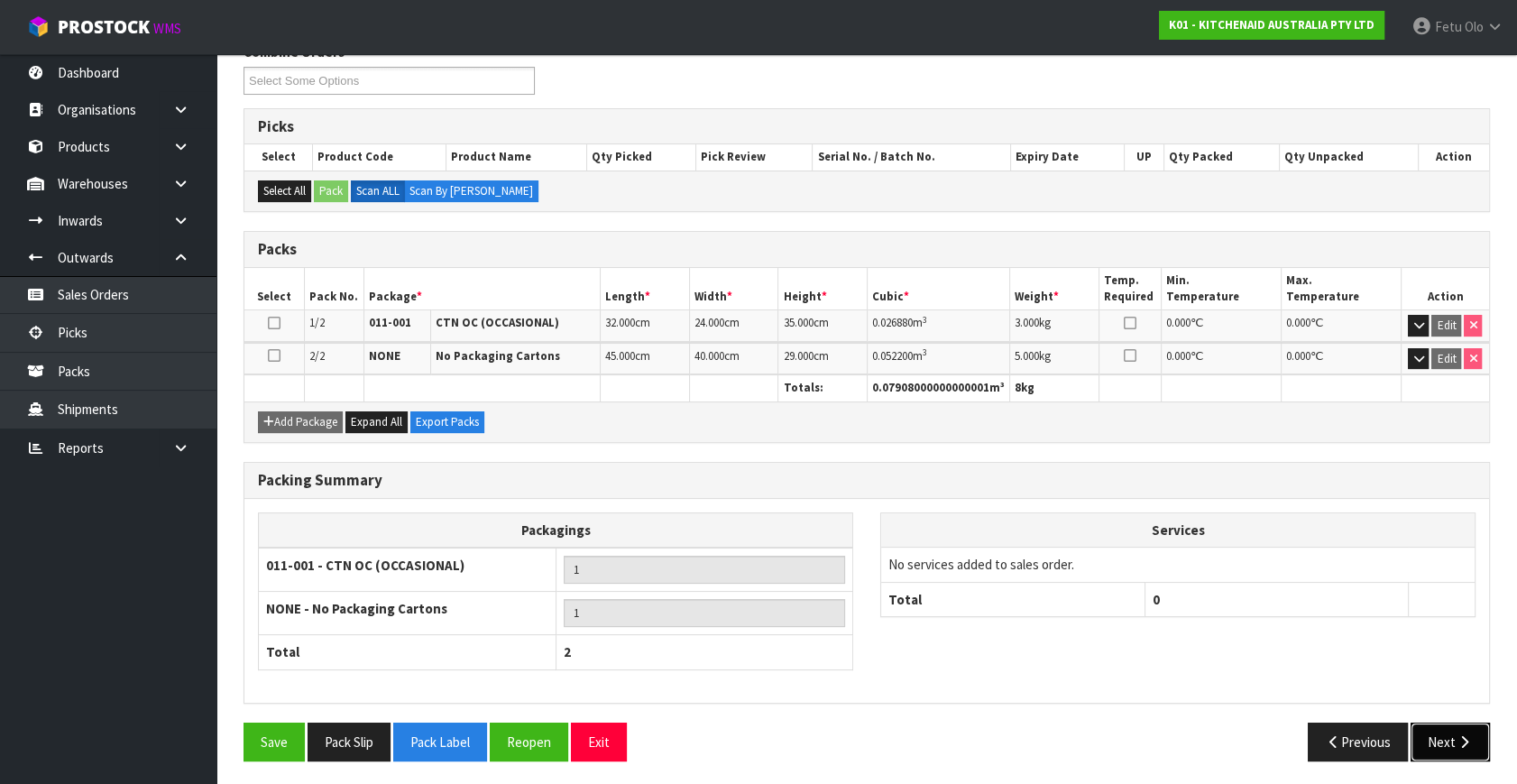
click at [1446, 736] on button "Next" at bounding box center [1450, 742] width 79 height 38
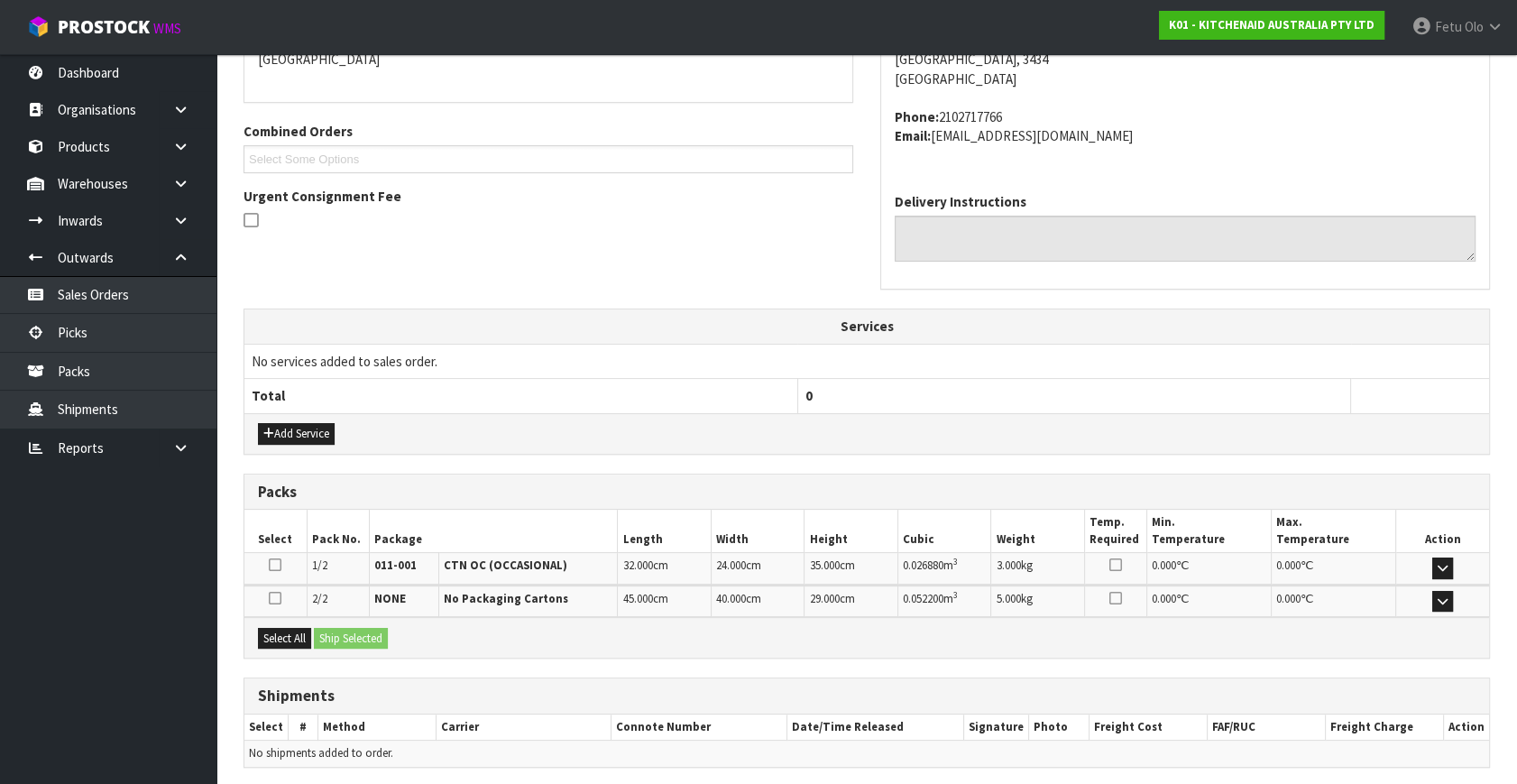
scroll to position [477, 0]
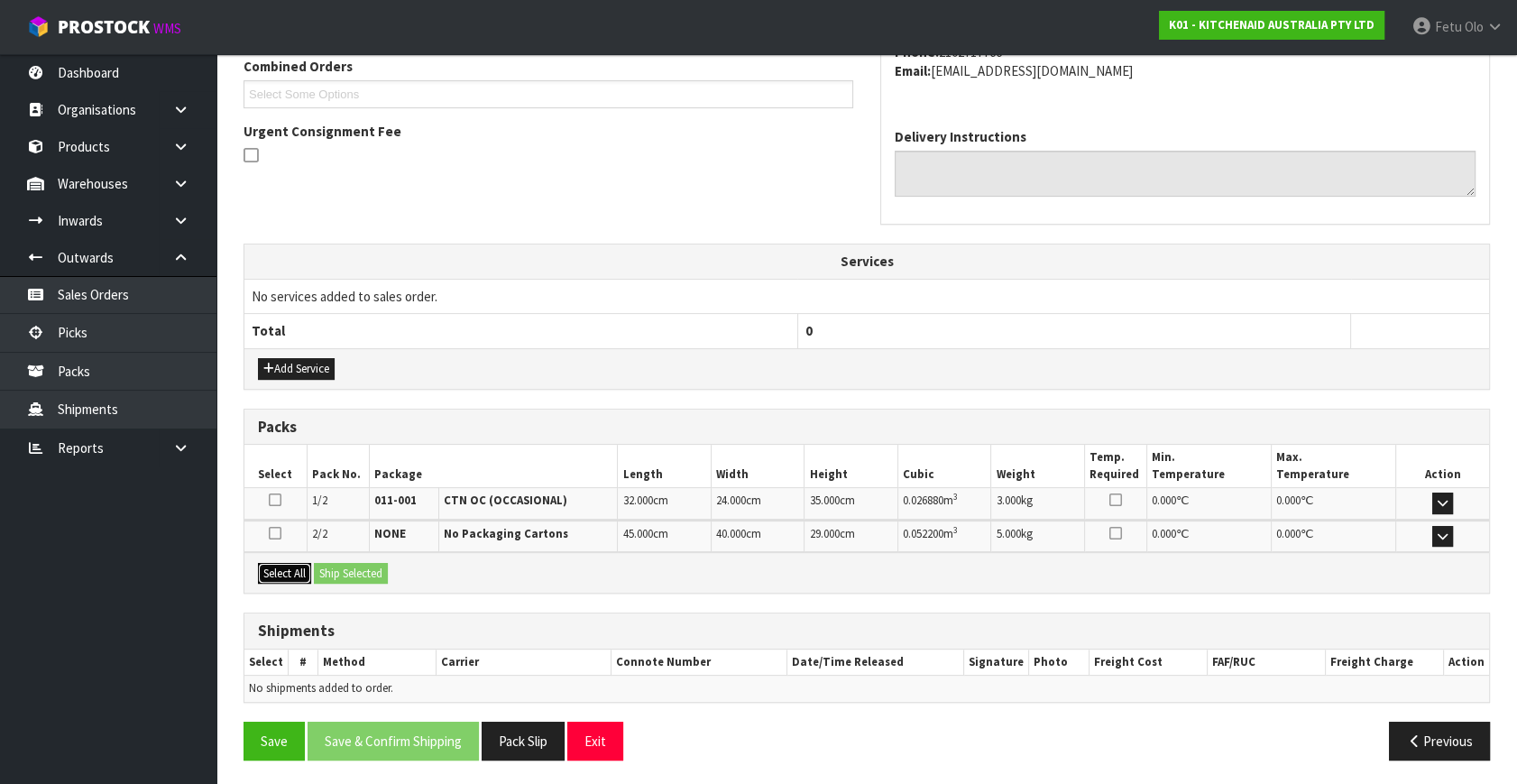
click at [294, 575] on button "Select All" at bounding box center [284, 573] width 53 height 21
click at [345, 570] on button "Ship Selected" at bounding box center [350, 573] width 74 height 21
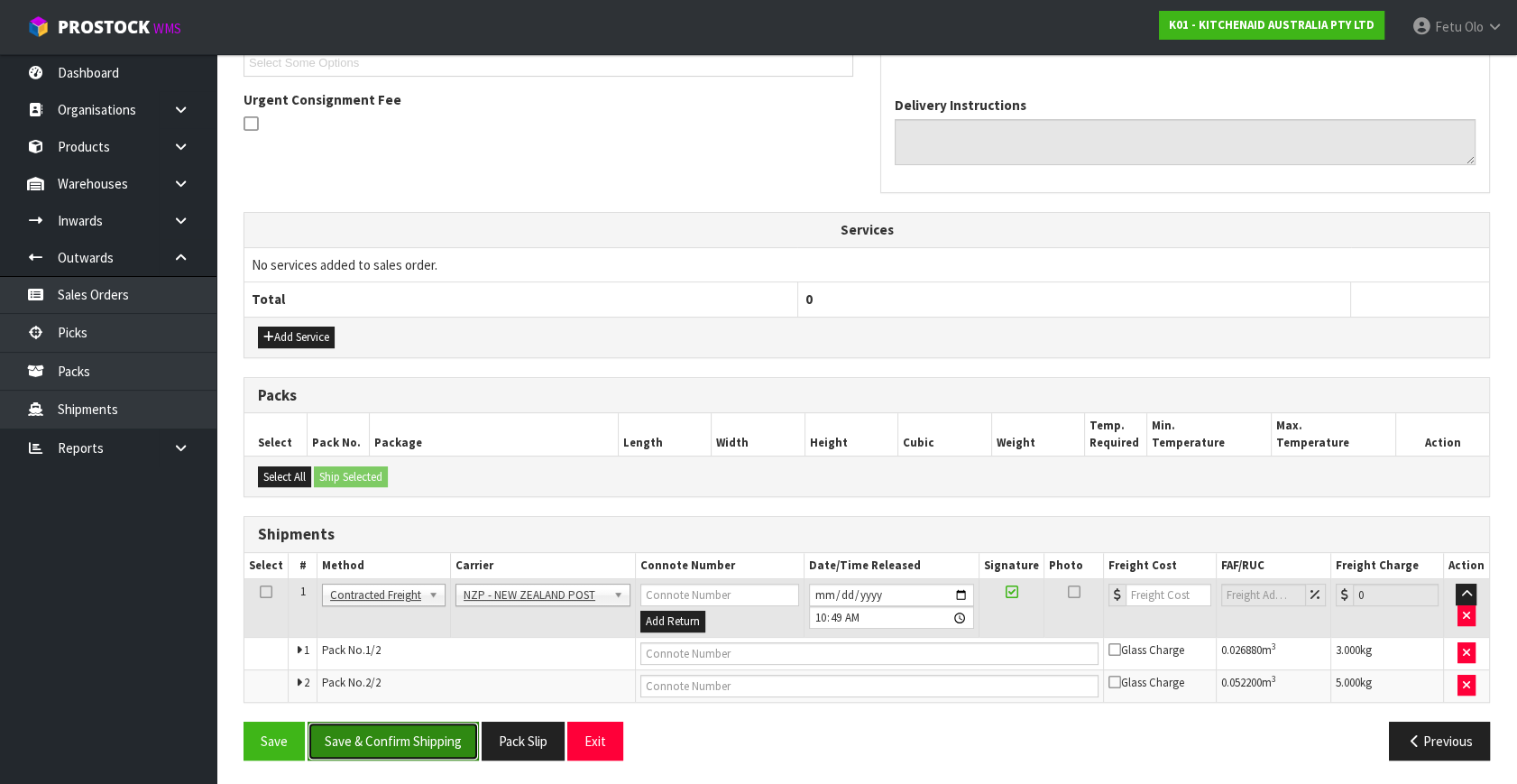
click at [416, 745] on button "Save & Confirm Shipping" at bounding box center [393, 741] width 171 height 38
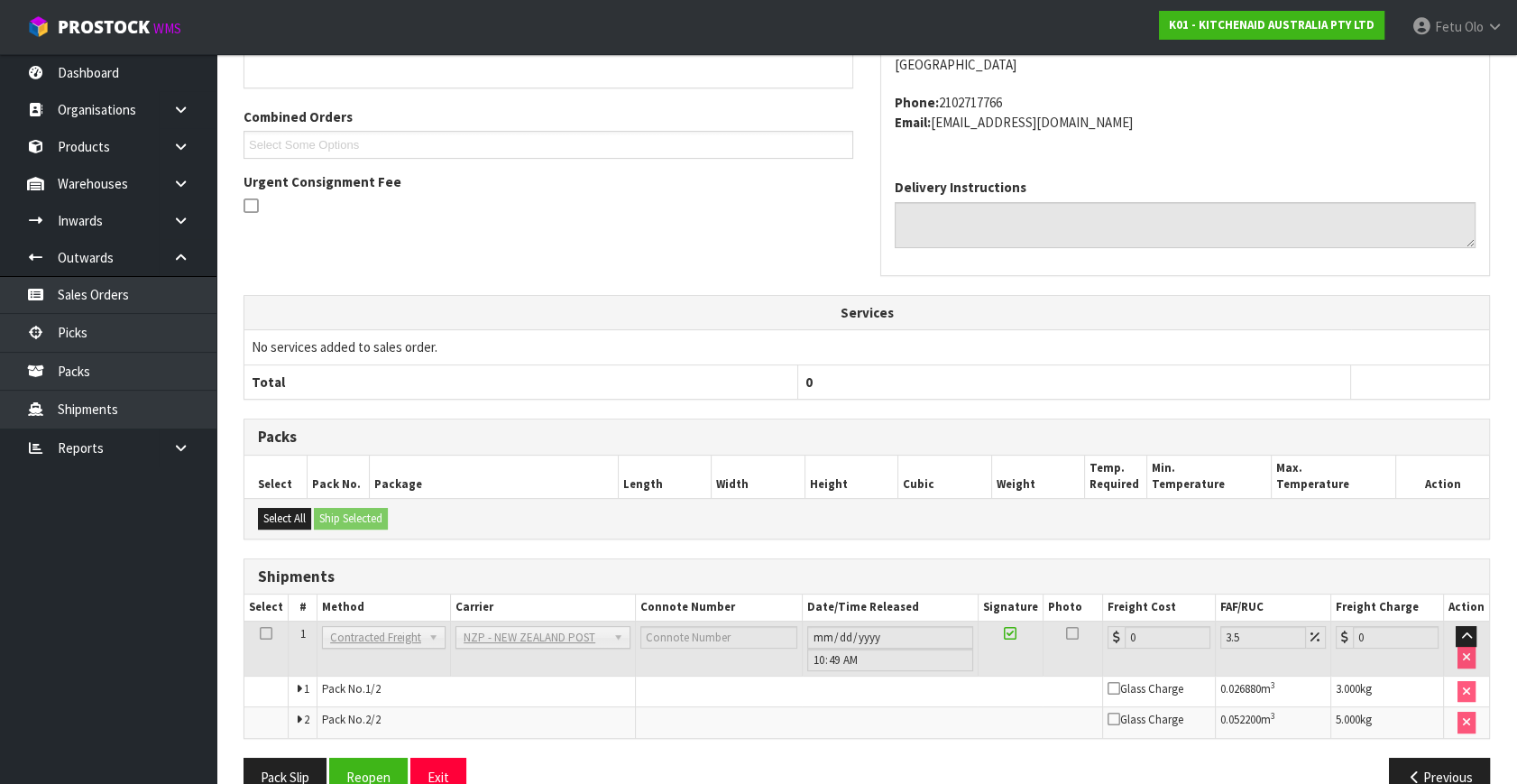
scroll to position [482, 0]
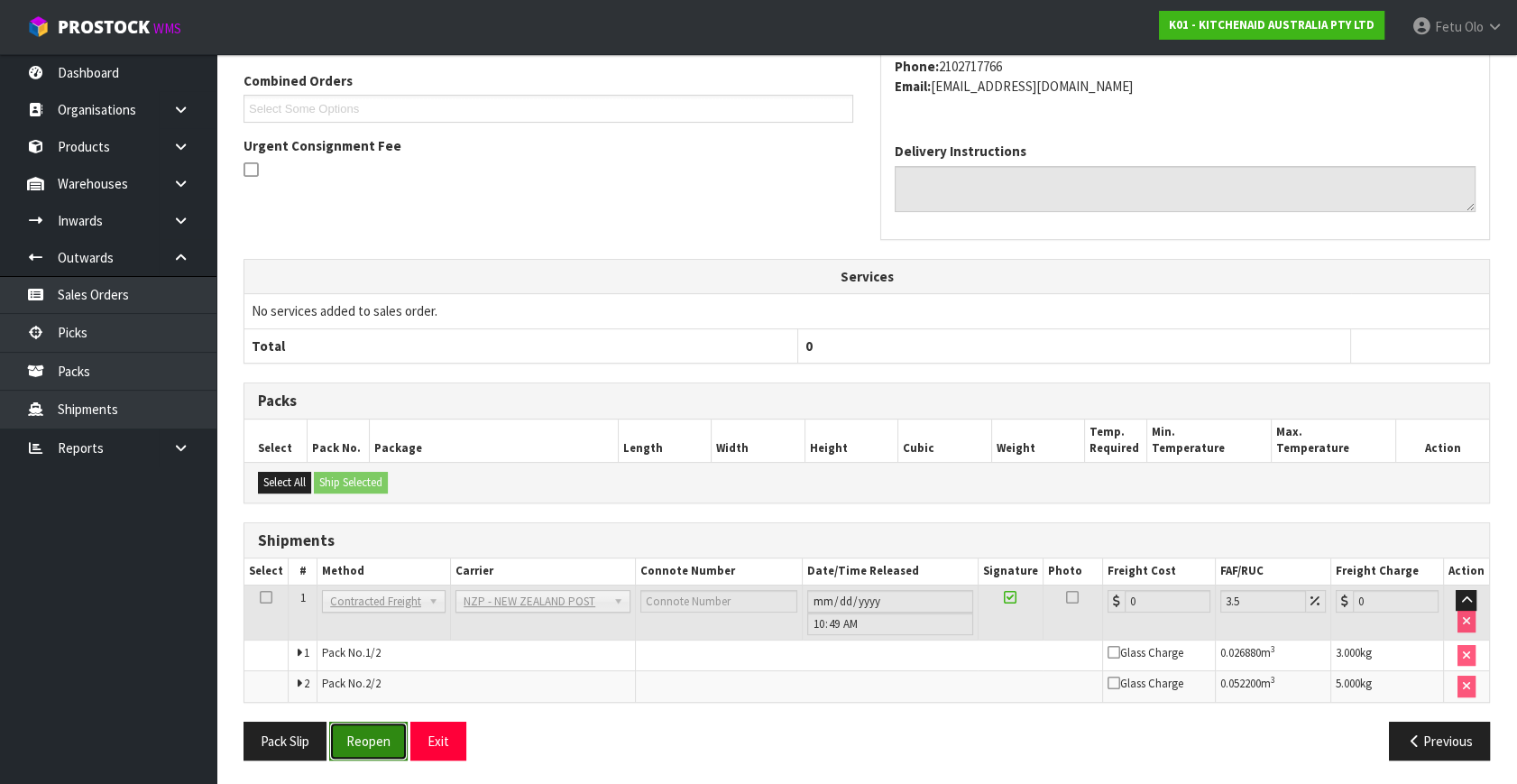
click at [388, 721] on button "Reopen" at bounding box center [368, 741] width 79 height 38
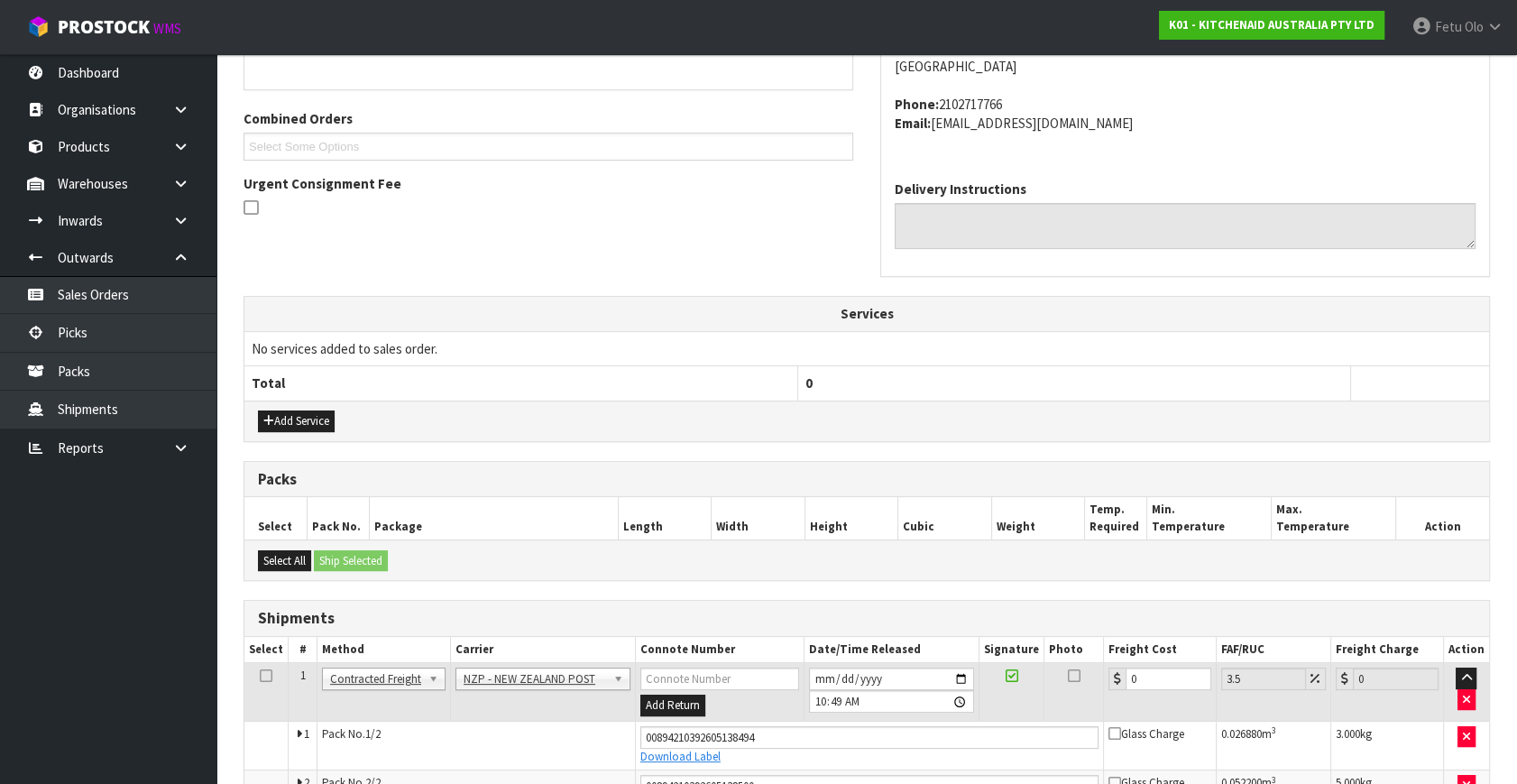
scroll to position [525, 0]
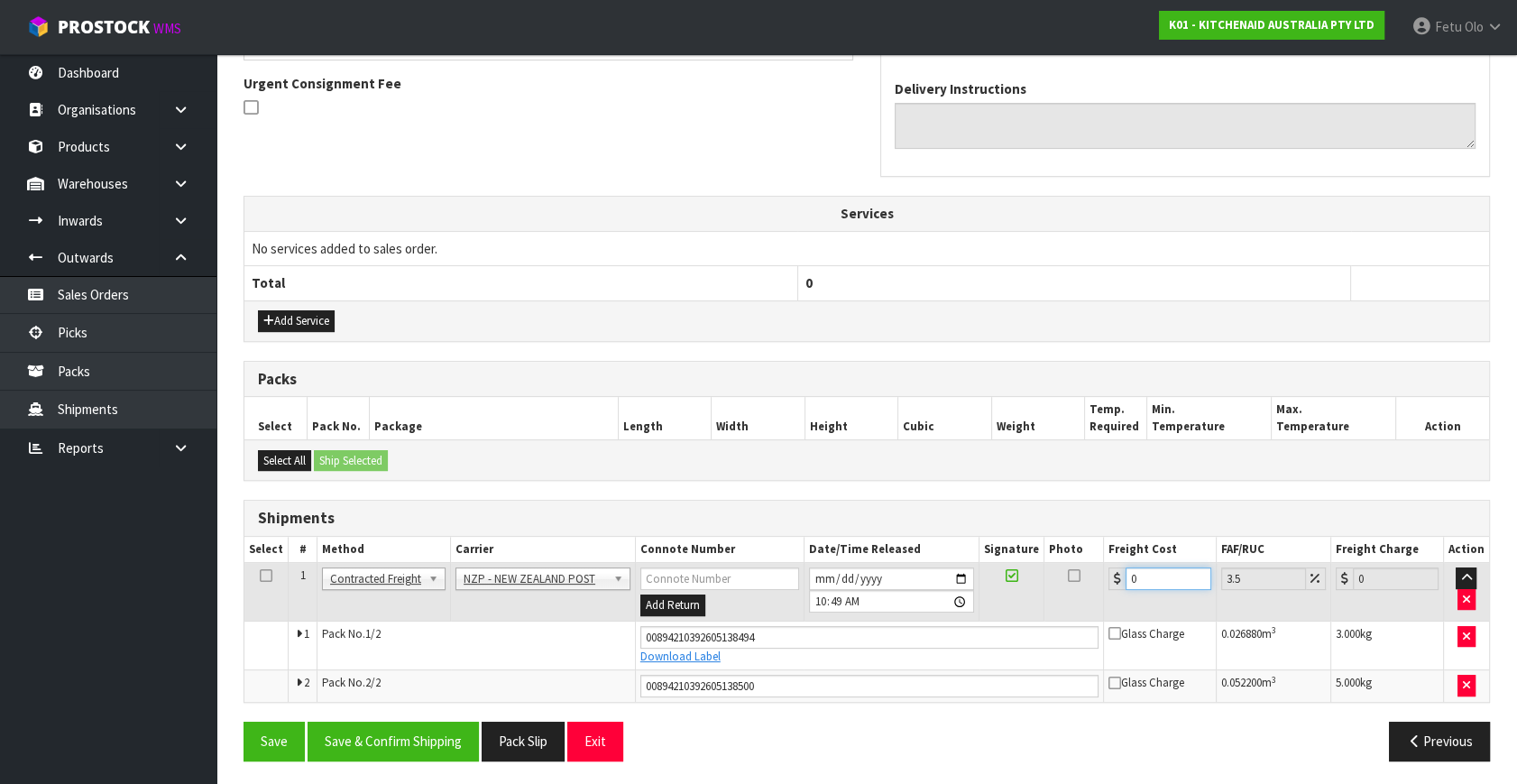
drag, startPoint x: 1162, startPoint y: 576, endPoint x: 928, endPoint y: 655, distance: 247.0
click at [928, 655] on tbody "1 Client Local Pickup Customer Local Pickup Company Freight Contracted Freight …" at bounding box center [867, 632] width 1245 height 139
click at [458, 722] on button "Save & Confirm Shipping" at bounding box center [393, 741] width 171 height 38
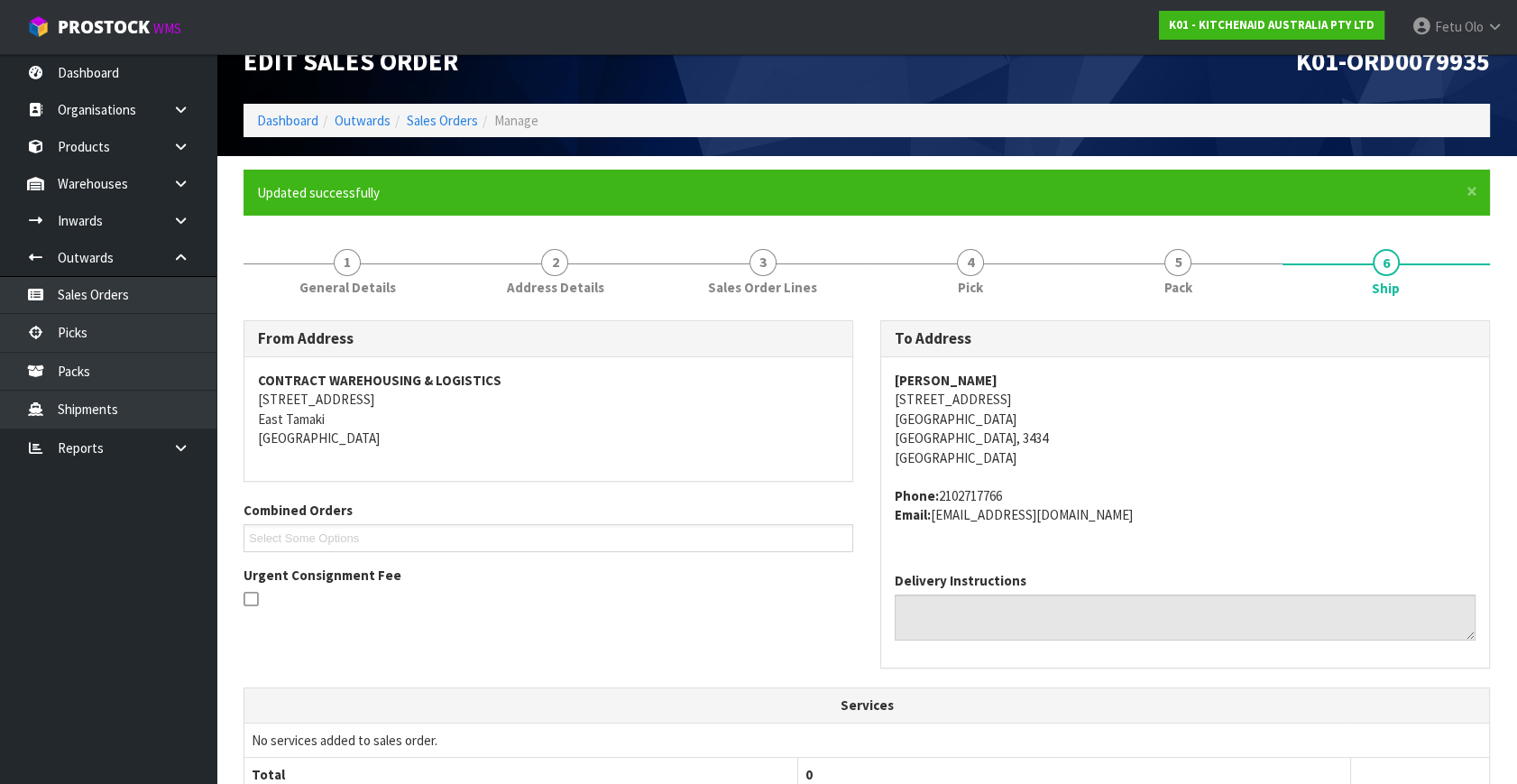
scroll to position [0, 0]
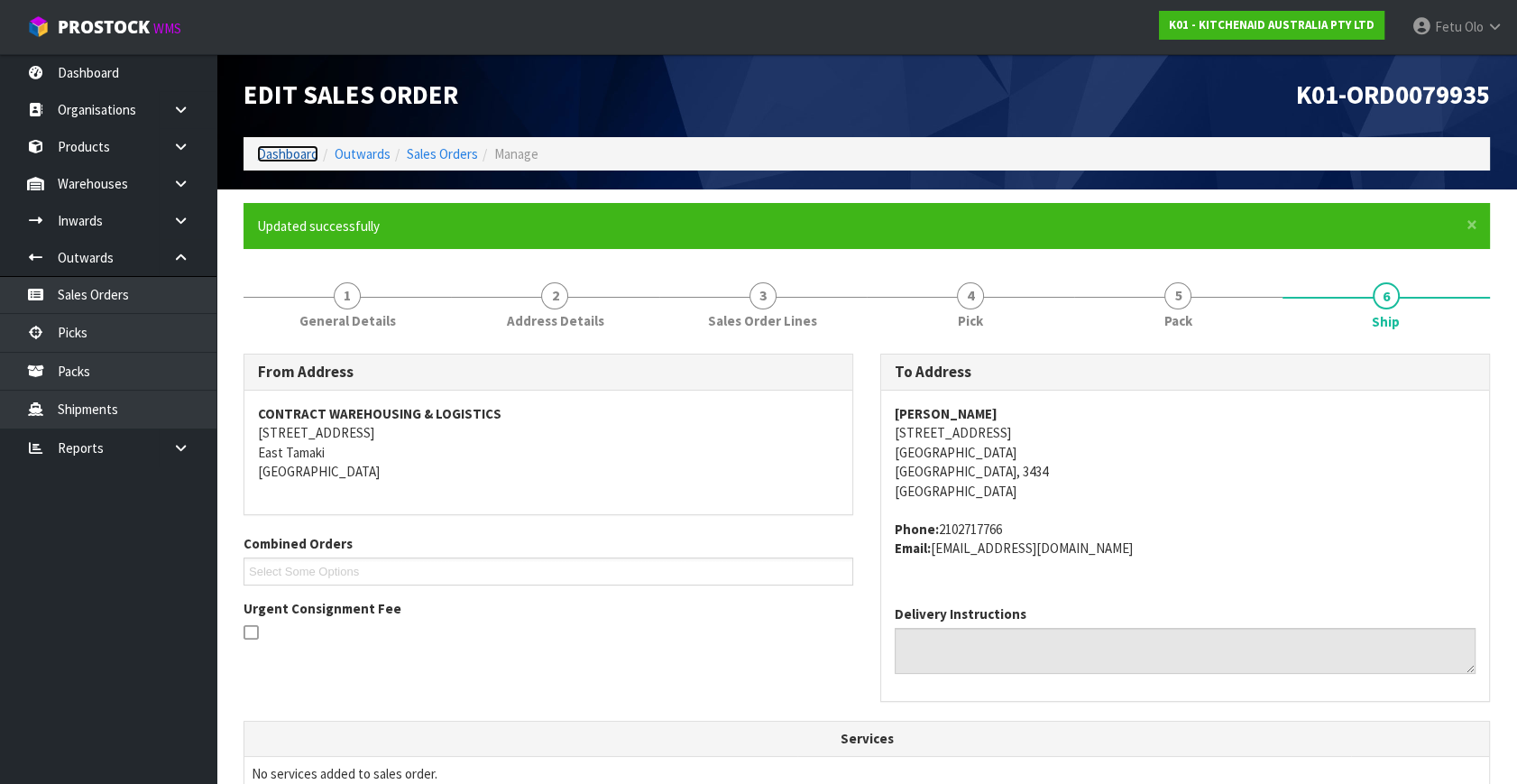
click at [309, 153] on link "Dashboard" at bounding box center [288, 154] width 62 height 17
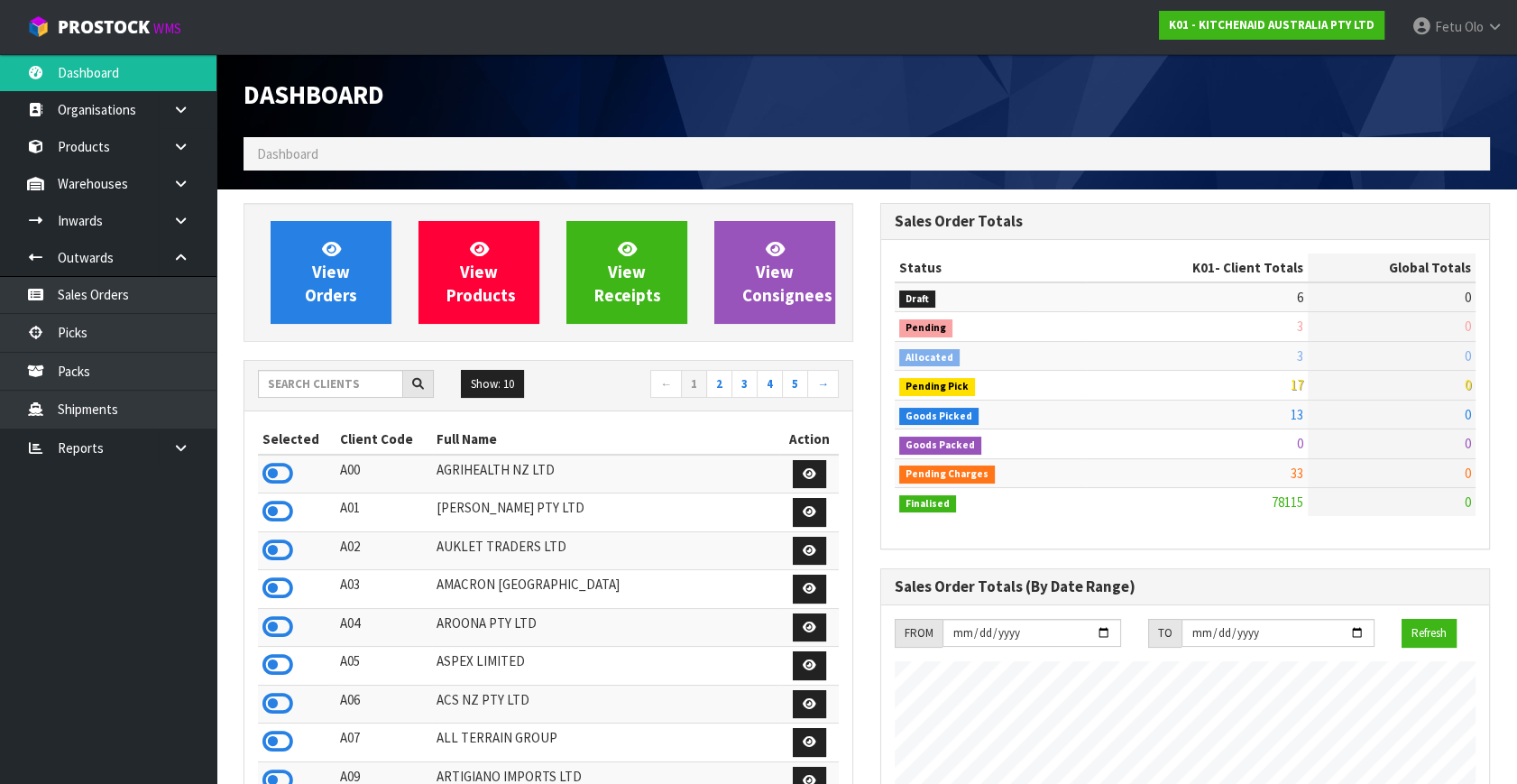
scroll to position [1363, 636]
click at [337, 116] on div "Dashboard" at bounding box center [548, 95] width 637 height 83
drag, startPoint x: 338, startPoint y: 115, endPoint x: 338, endPoint y: 105, distance: 10.0
click at [338, 105] on div "Dashboard" at bounding box center [548, 95] width 637 height 83
click at [64, 333] on link "Picks" at bounding box center [108, 332] width 216 height 37
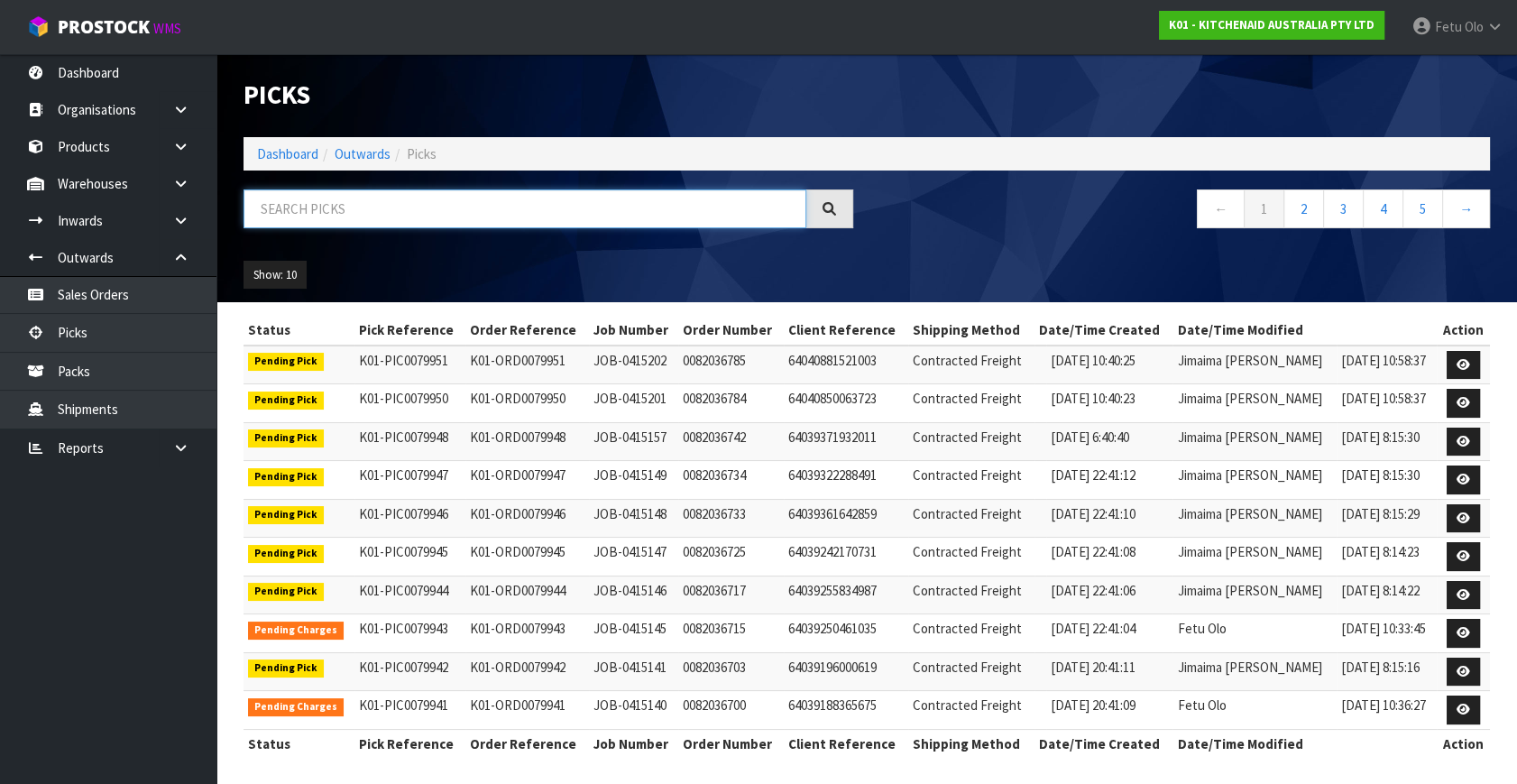
click at [370, 211] on input "text" at bounding box center [524, 209] width 563 height 38
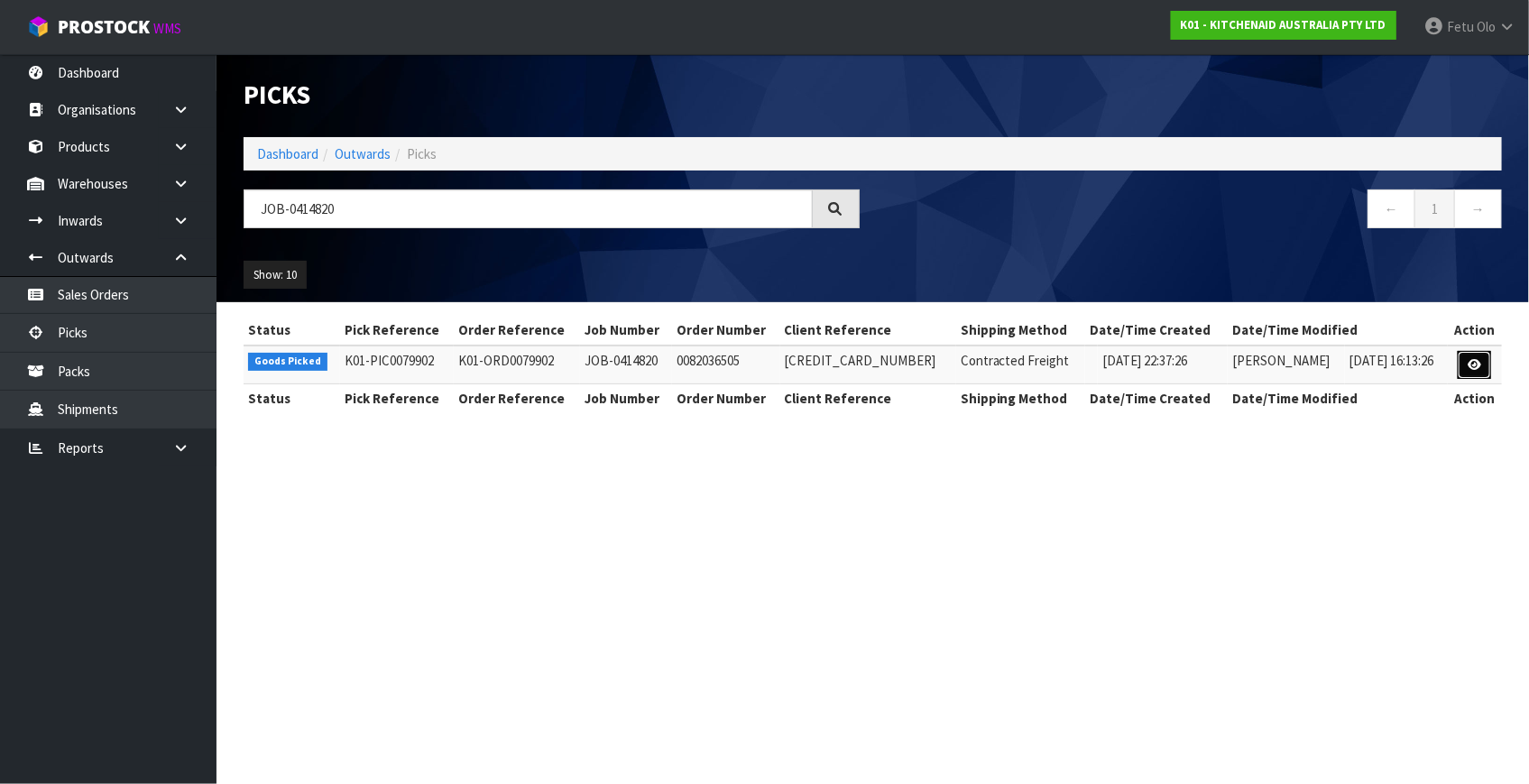
click at [1470, 367] on icon at bounding box center [1474, 365] width 13 height 12
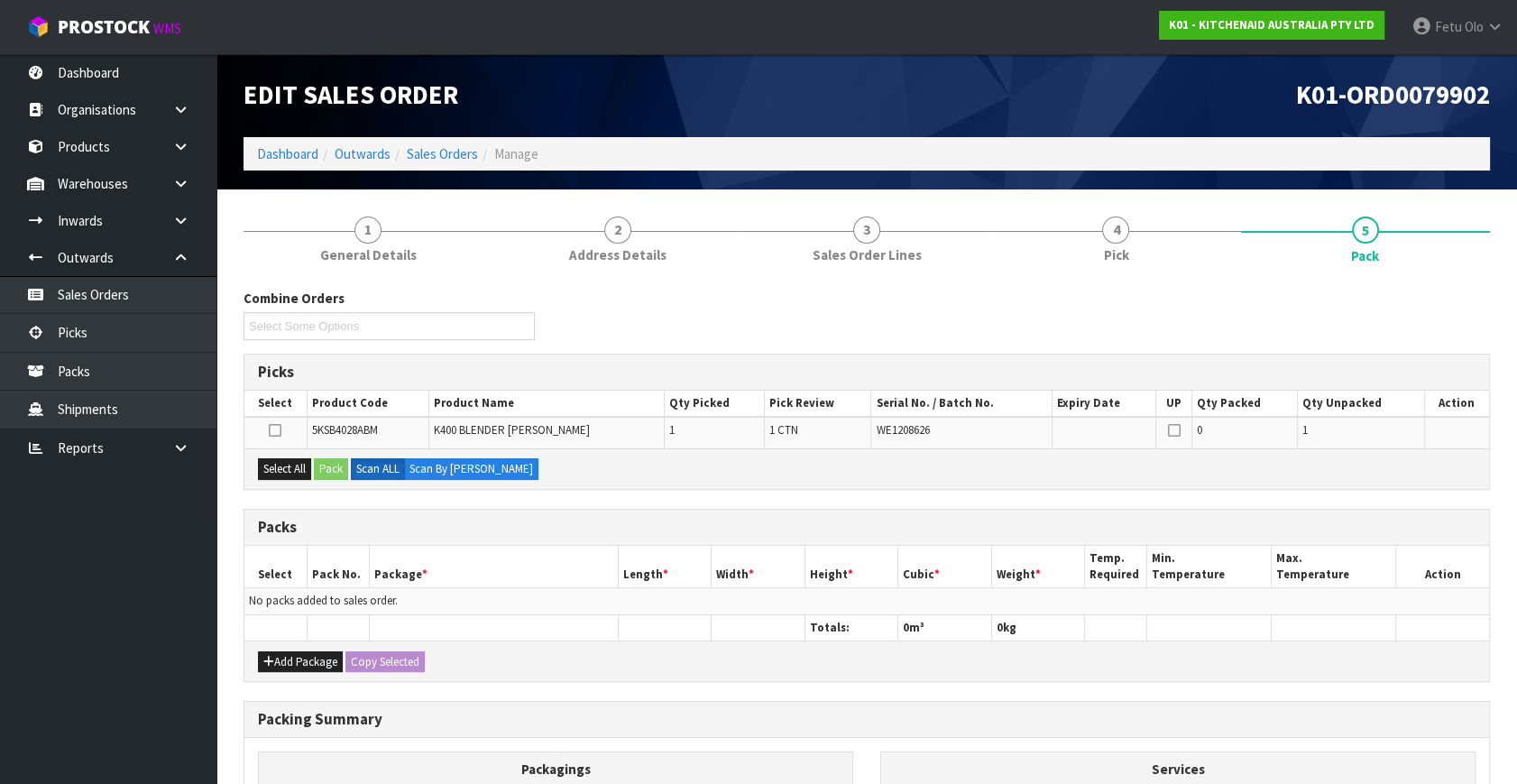
click at [121, 692] on ul "Dashboard Organisations Clients Consignees Carriers Products Categories Serial …" at bounding box center [108, 418] width 216 height 729
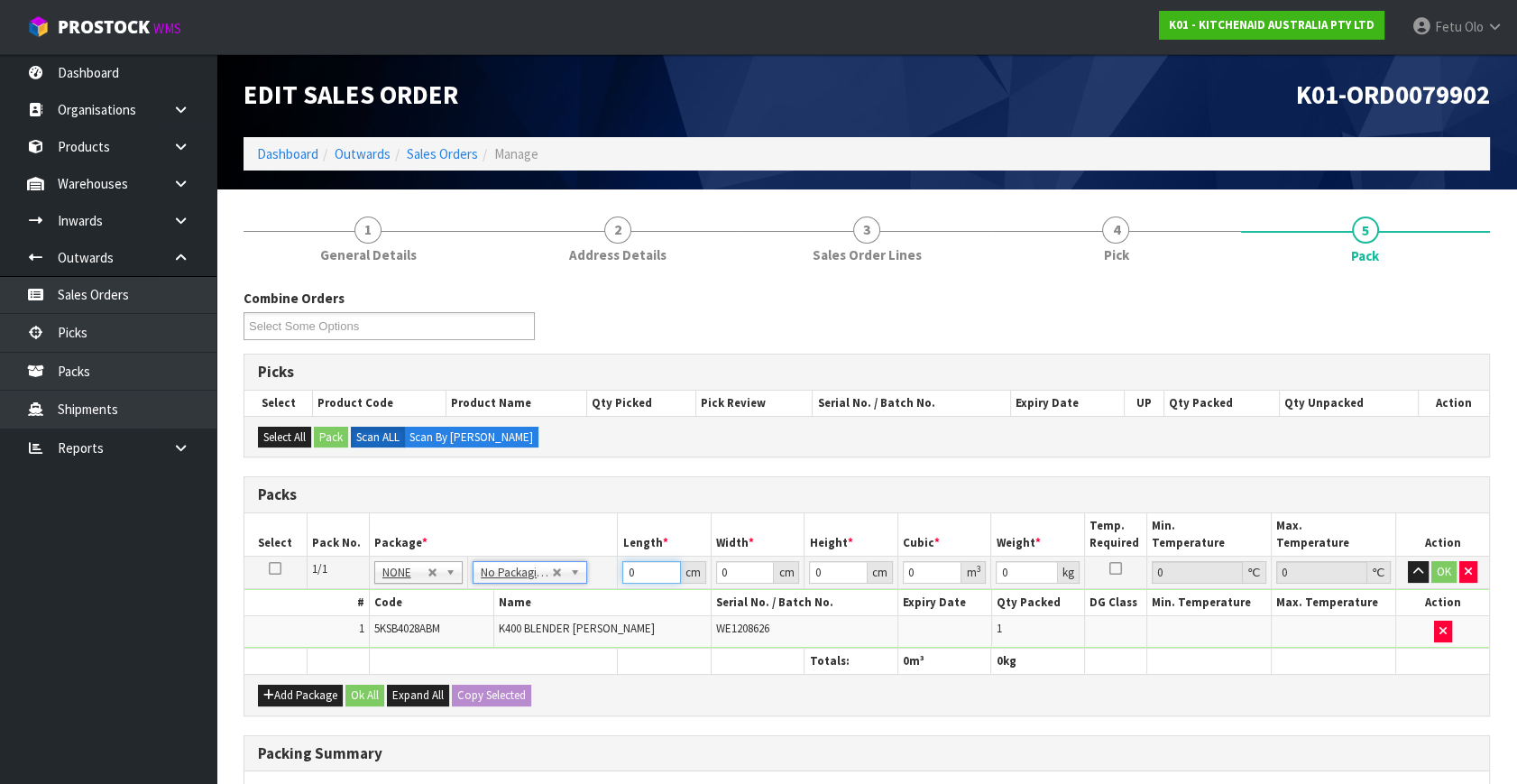
drag, startPoint x: 640, startPoint y: 566, endPoint x: 564, endPoint y: 609, distance: 87.3
click at [564, 609] on tbody "1/1 NONE 007-001 007-002 007-004 007-009 007-013 007-014 007-015 007-017 007-01…" at bounding box center [867, 602] width 1245 height 92
click button "OK" at bounding box center [1444, 571] width 25 height 21
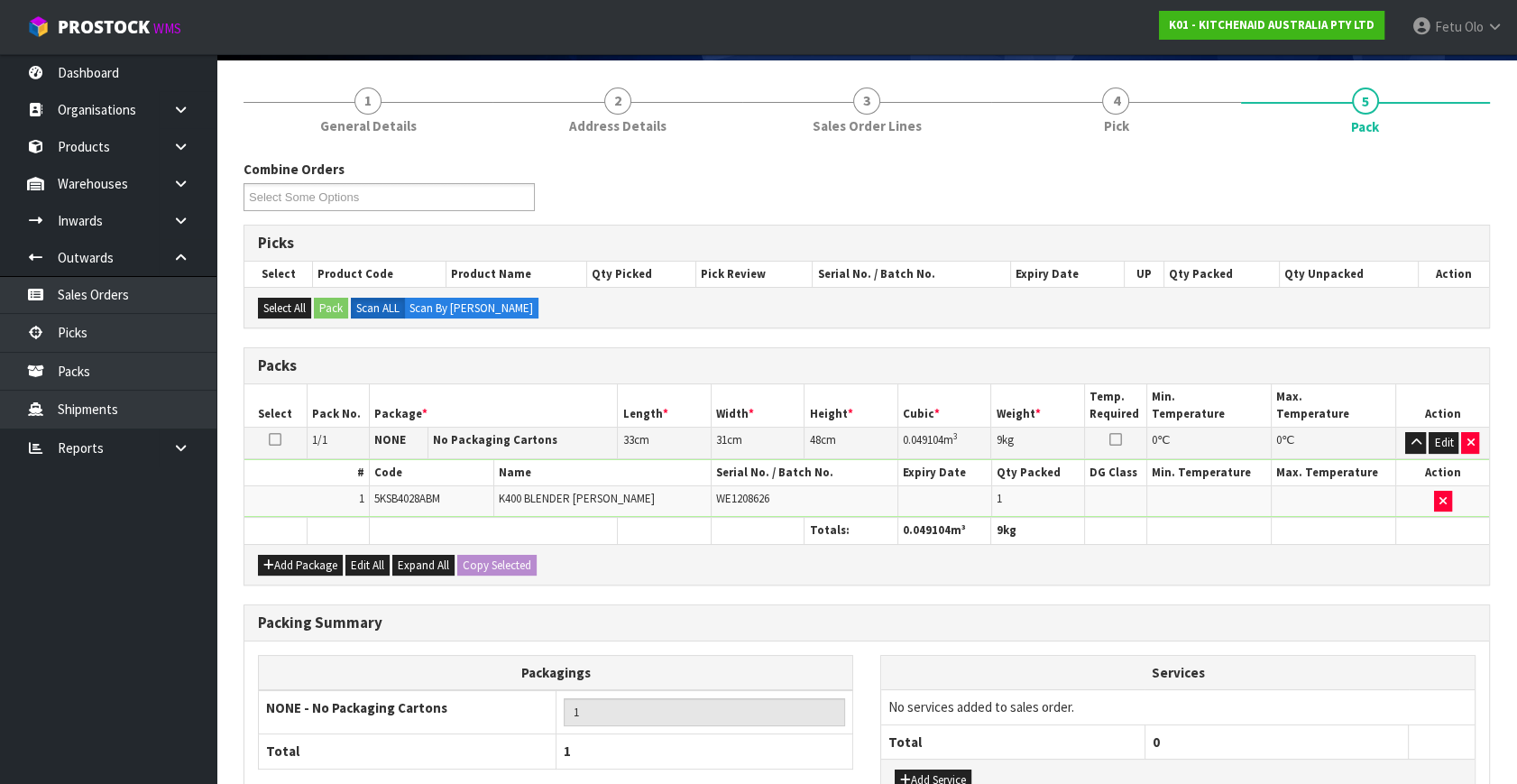
scroll to position [268, 0]
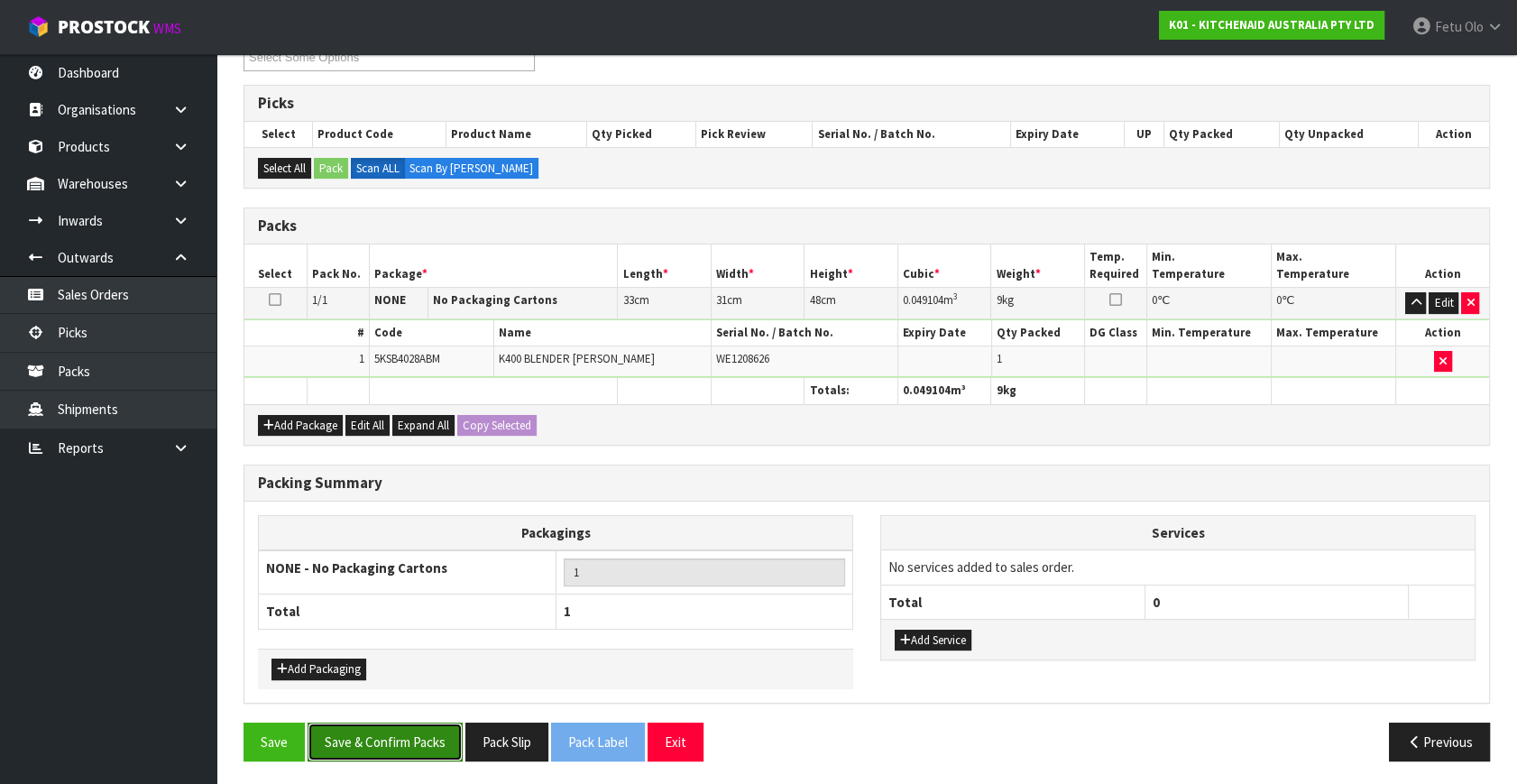
drag, startPoint x: 384, startPoint y: 752, endPoint x: 385, endPoint y: 740, distance: 12.0
click at [384, 745] on button "Save & Confirm Packs" at bounding box center [385, 742] width 155 height 38
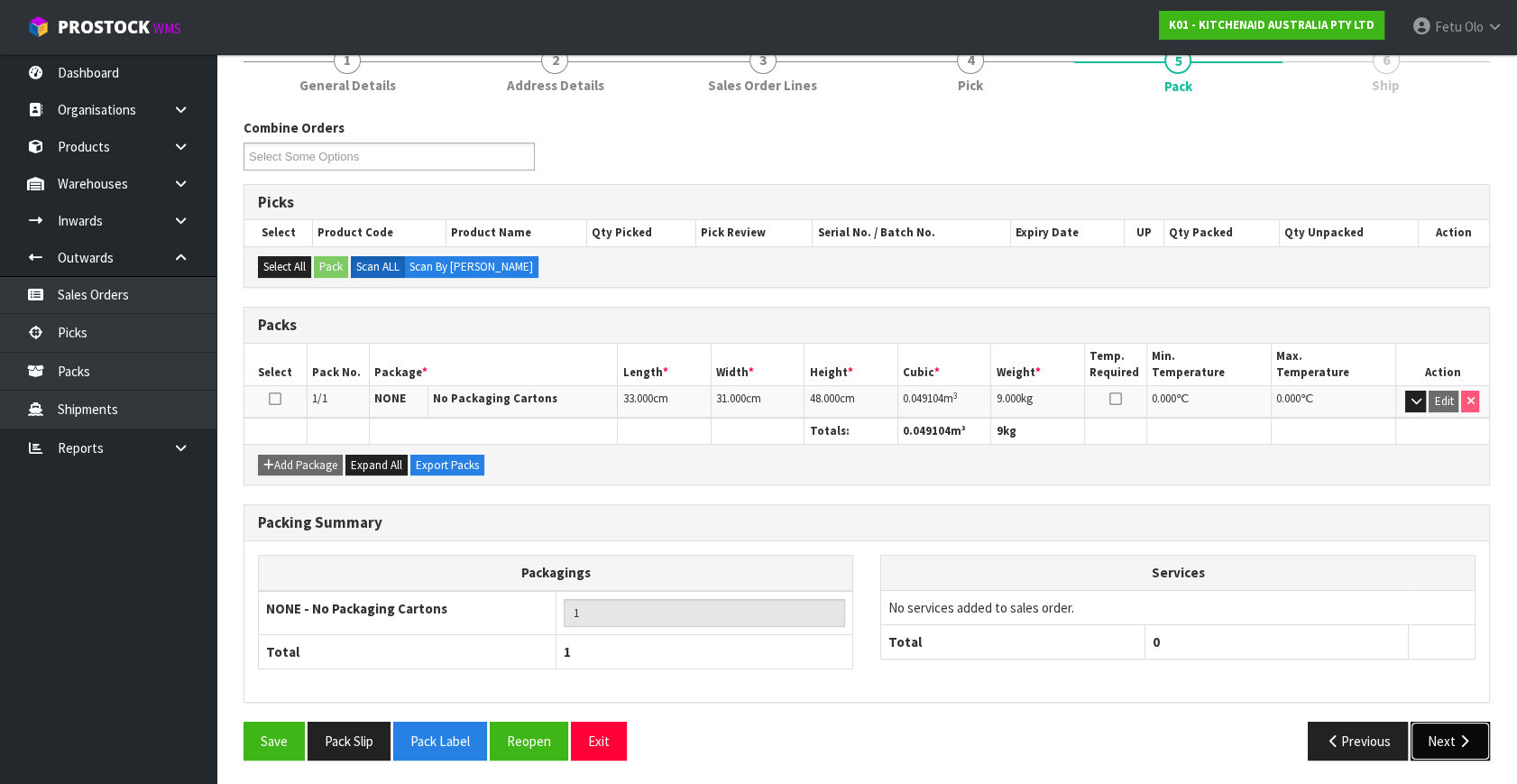
drag, startPoint x: 1463, startPoint y: 721, endPoint x: 1447, endPoint y: 722, distance: 16.0
click at [1447, 722] on button "Next" at bounding box center [1450, 741] width 79 height 38
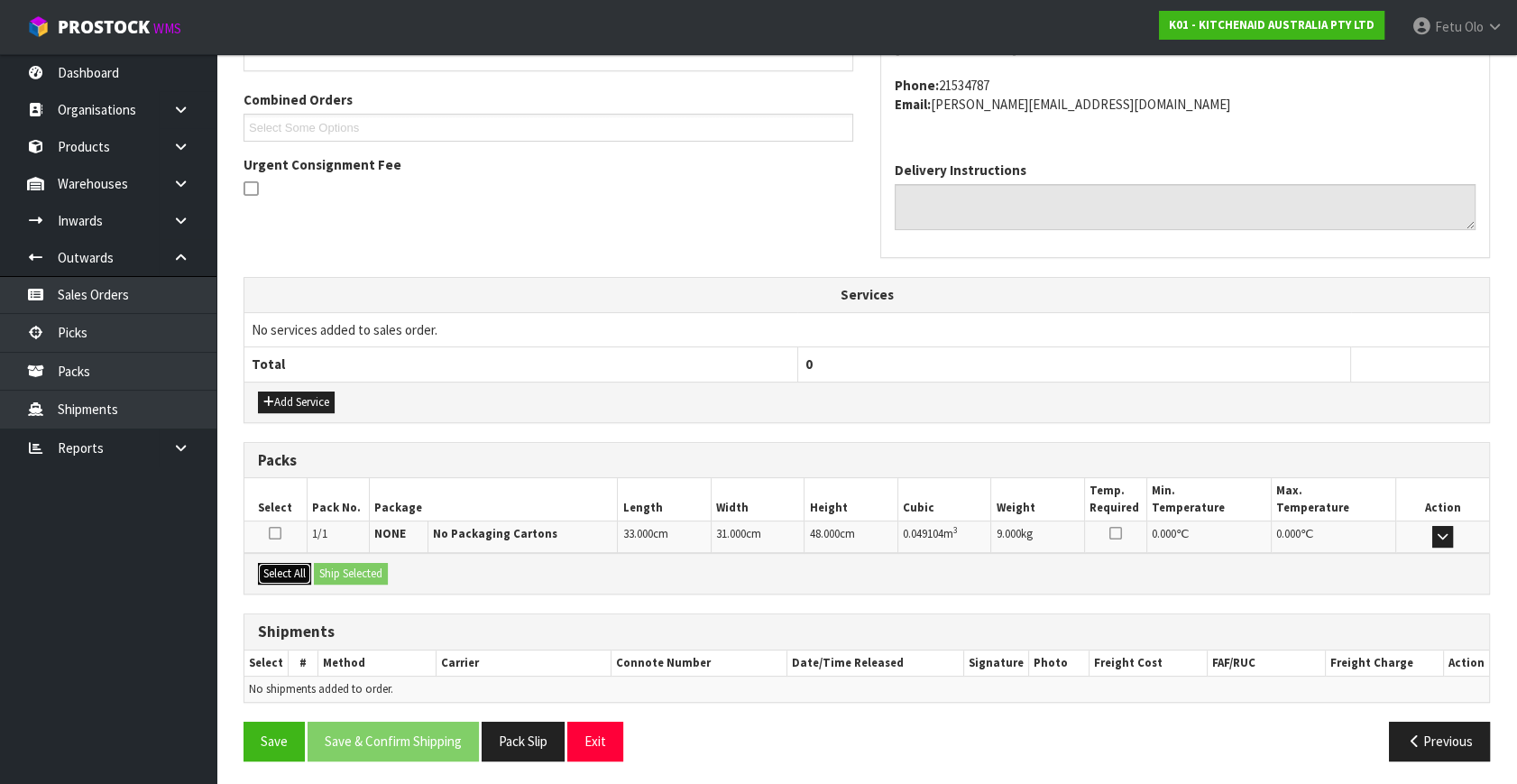
click at [291, 574] on button "Select All" at bounding box center [284, 573] width 53 height 21
click at [351, 571] on button "Ship Selected" at bounding box center [350, 573] width 74 height 21
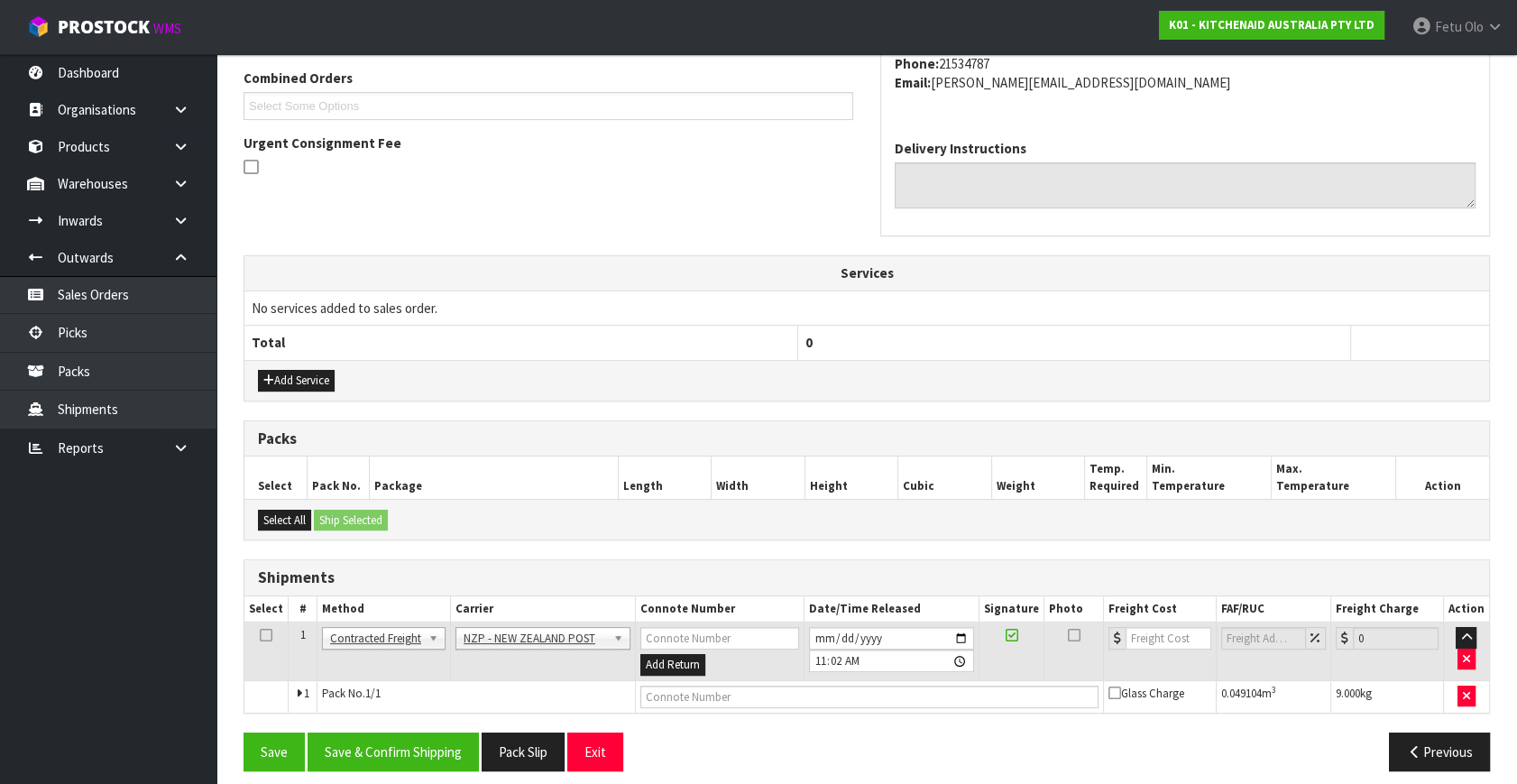
scroll to position [476, 0]
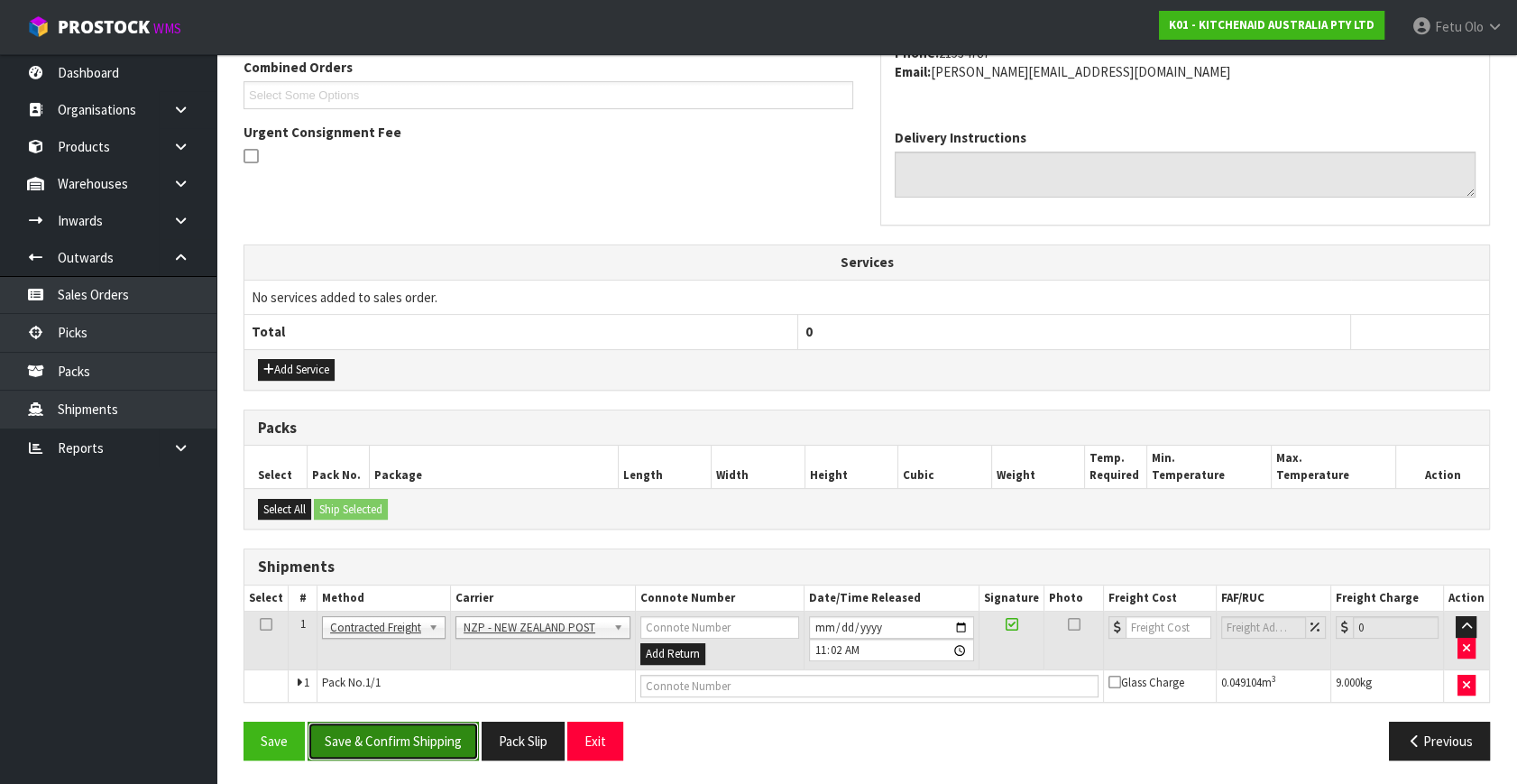
click at [446, 748] on button "Save & Confirm Shipping" at bounding box center [393, 741] width 171 height 38
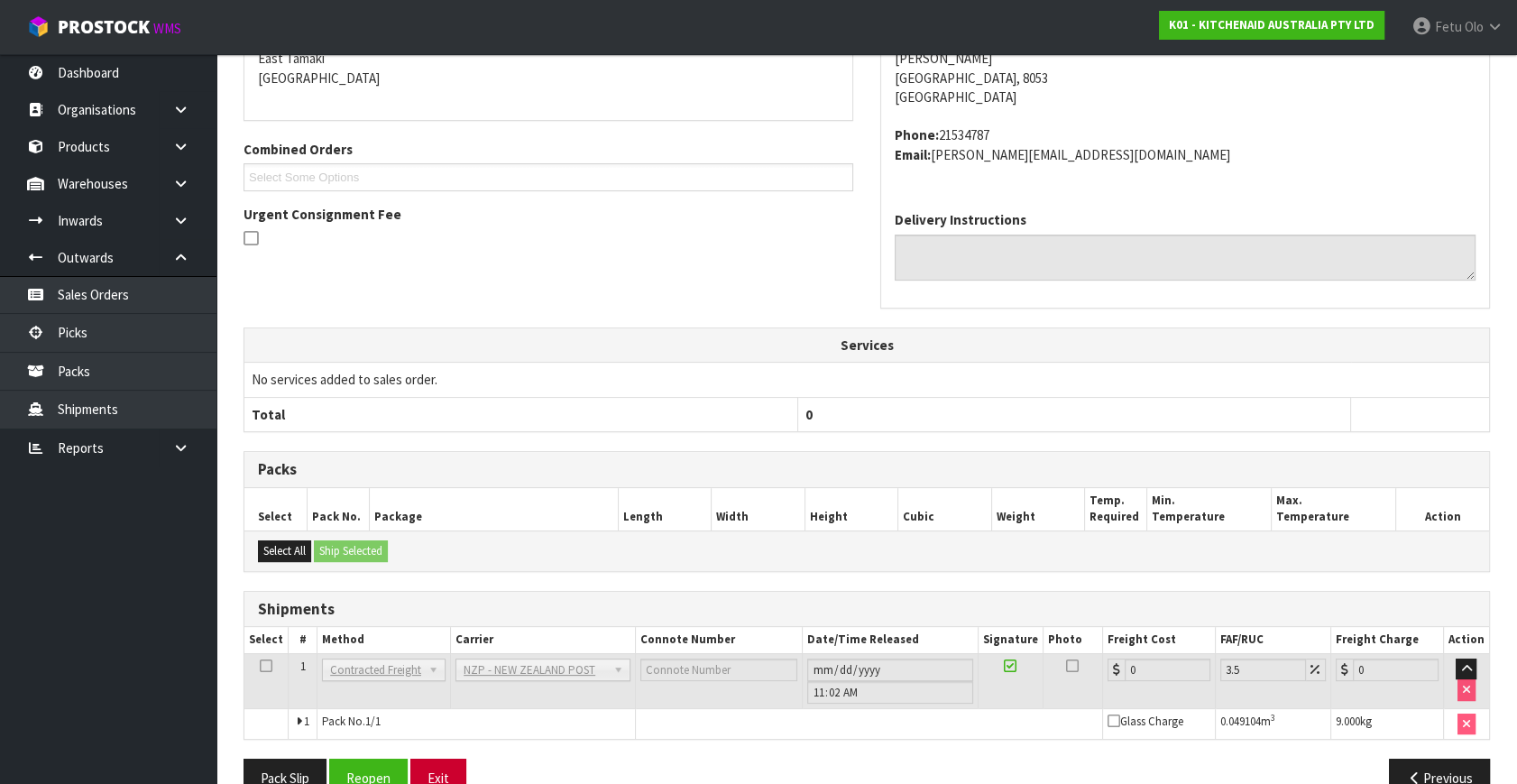
scroll to position [451, 0]
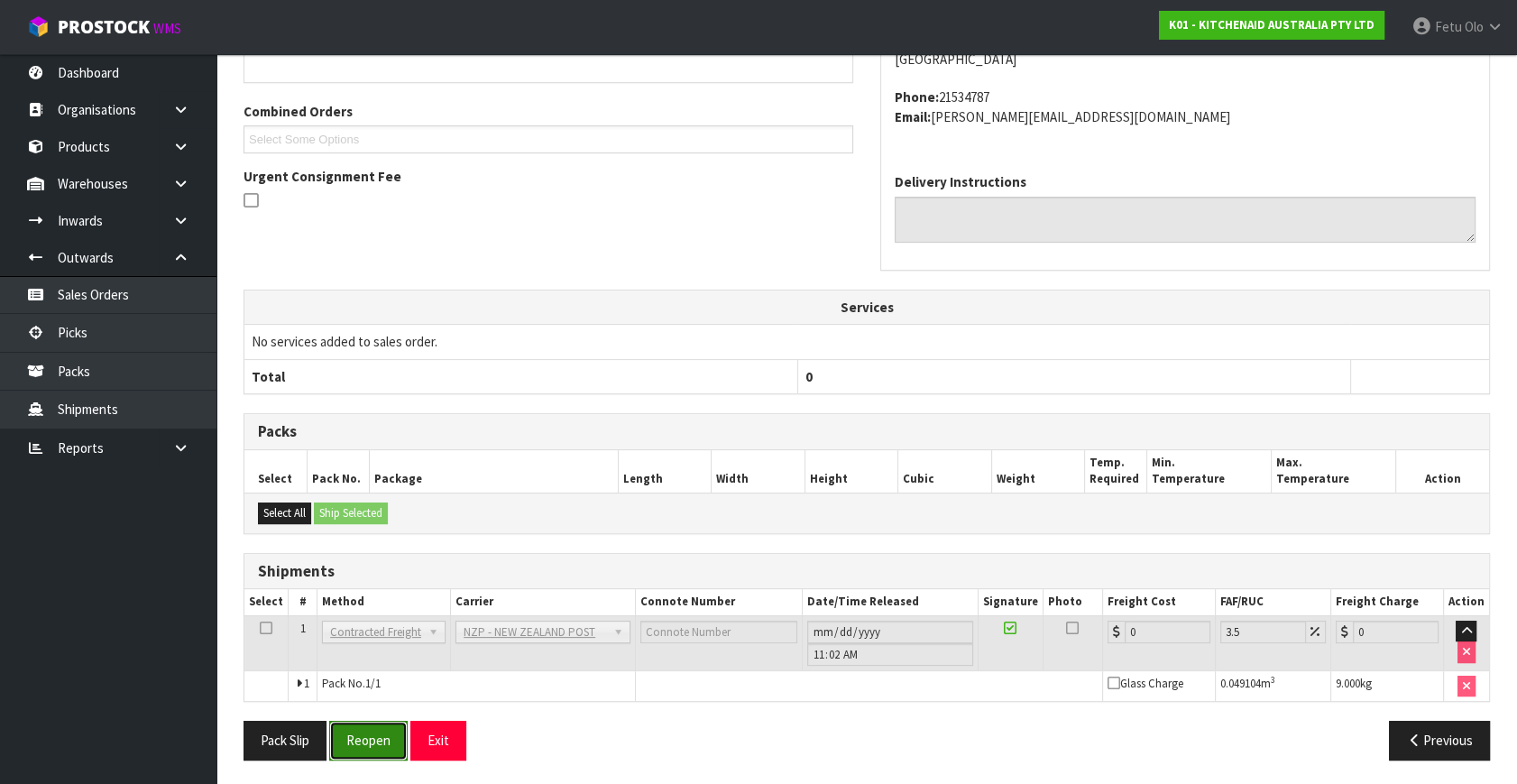
click at [379, 747] on button "Reopen" at bounding box center [368, 740] width 79 height 38
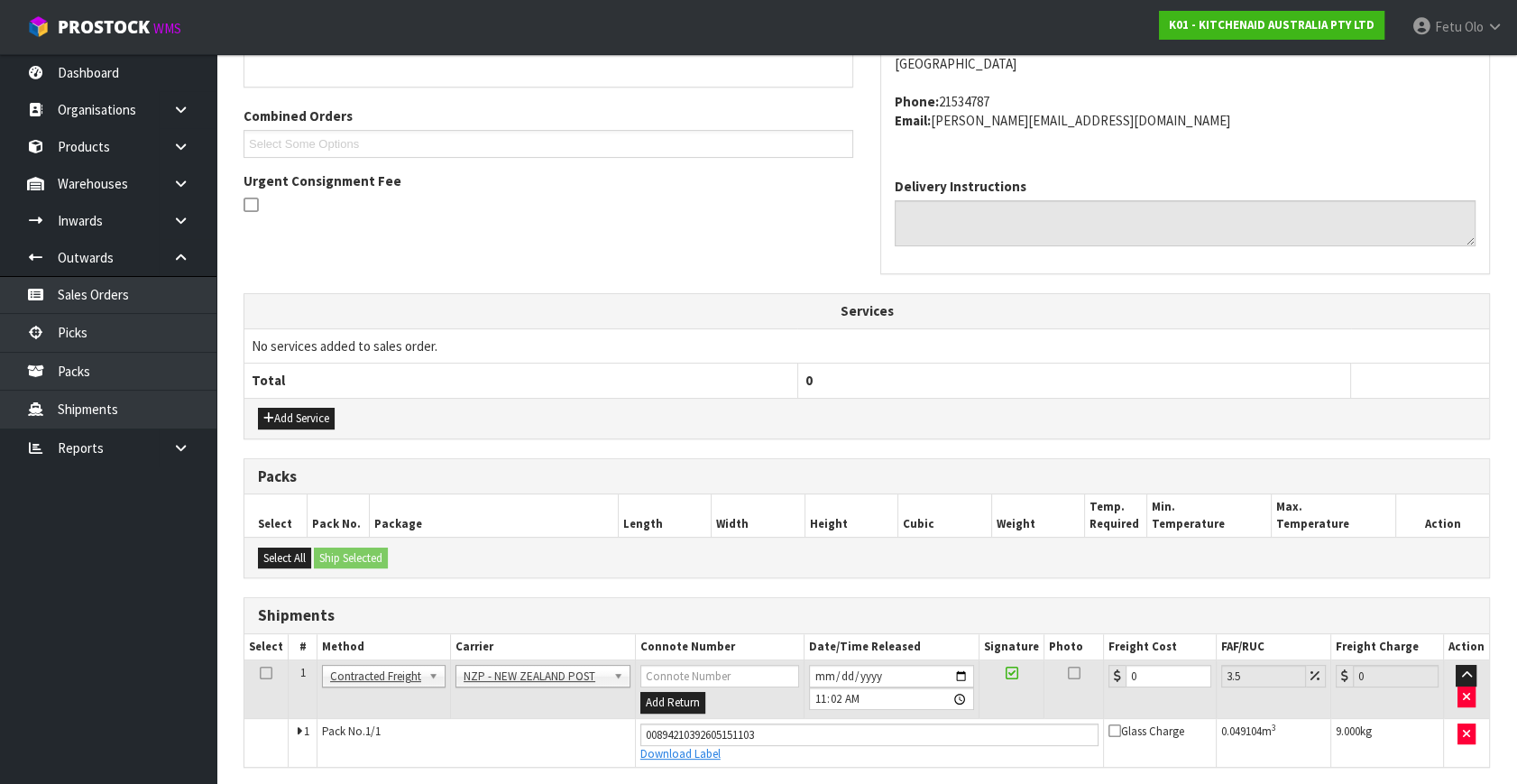
scroll to position [432, 0]
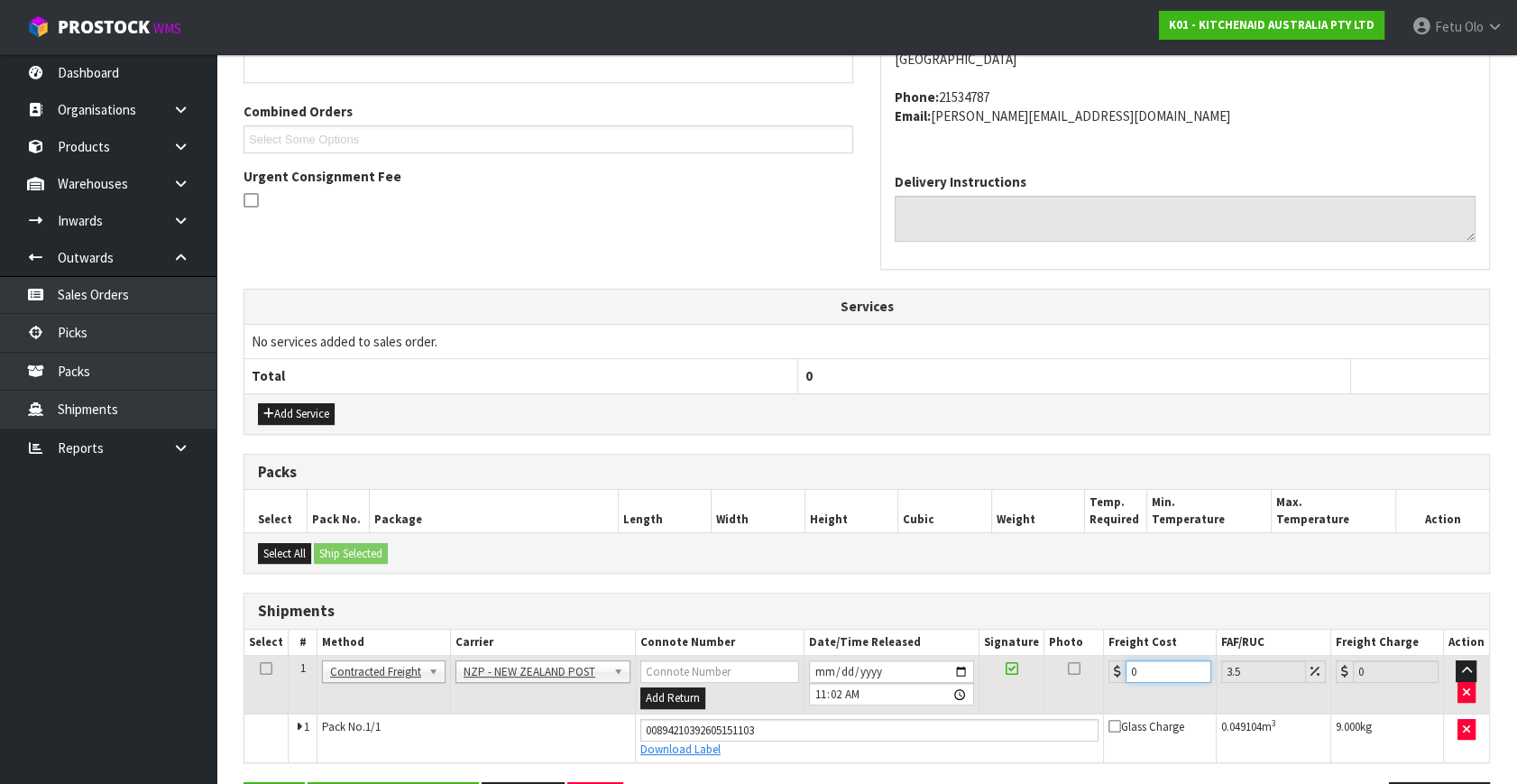
drag, startPoint x: 1151, startPoint y: 670, endPoint x: 956, endPoint y: 728, distance: 203.4
click at [956, 728] on tbody "1 Client Local Pickup Customer Local Pickup Company Freight Contracted Freight …" at bounding box center [867, 708] width 1245 height 107
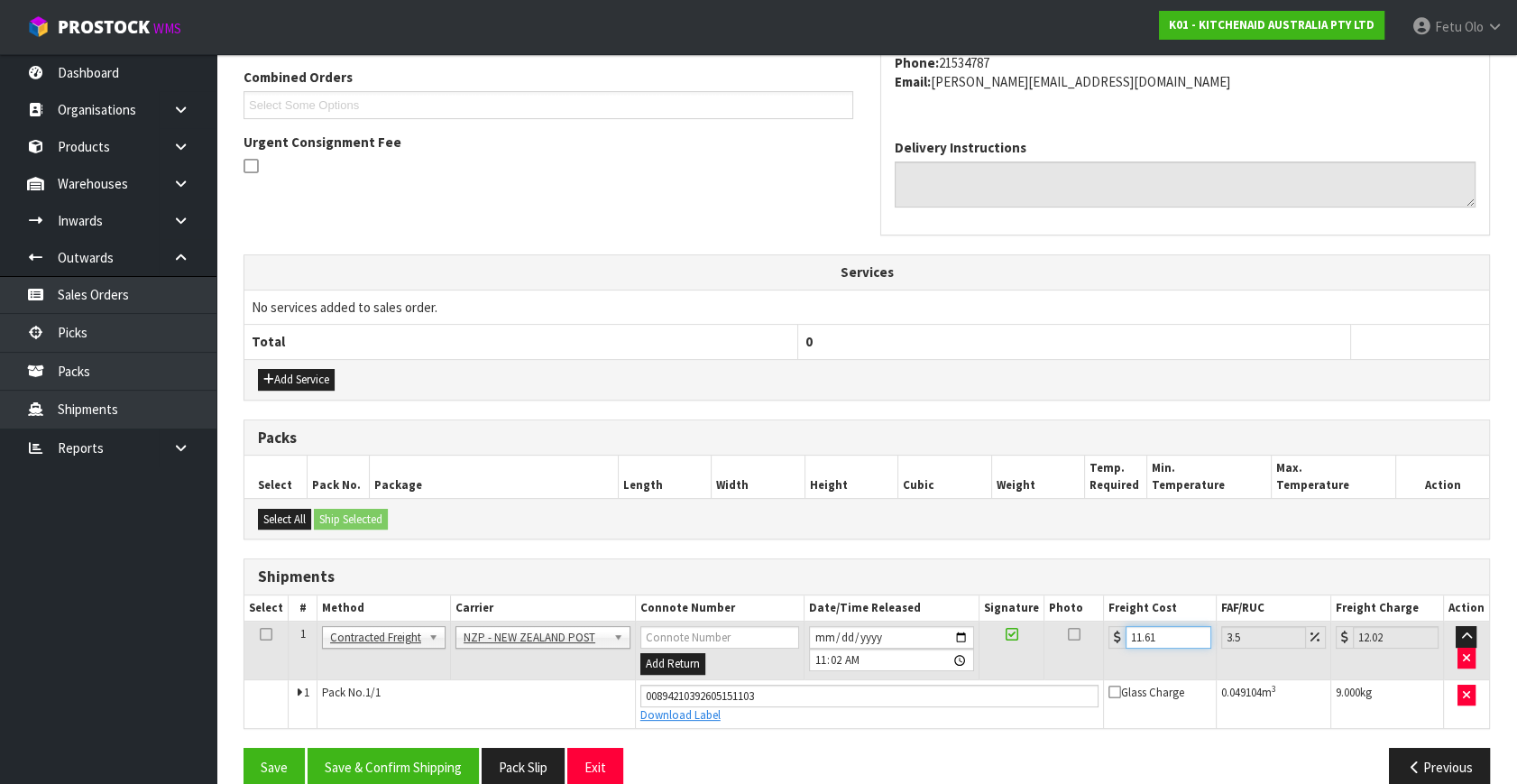
scroll to position [493, 0]
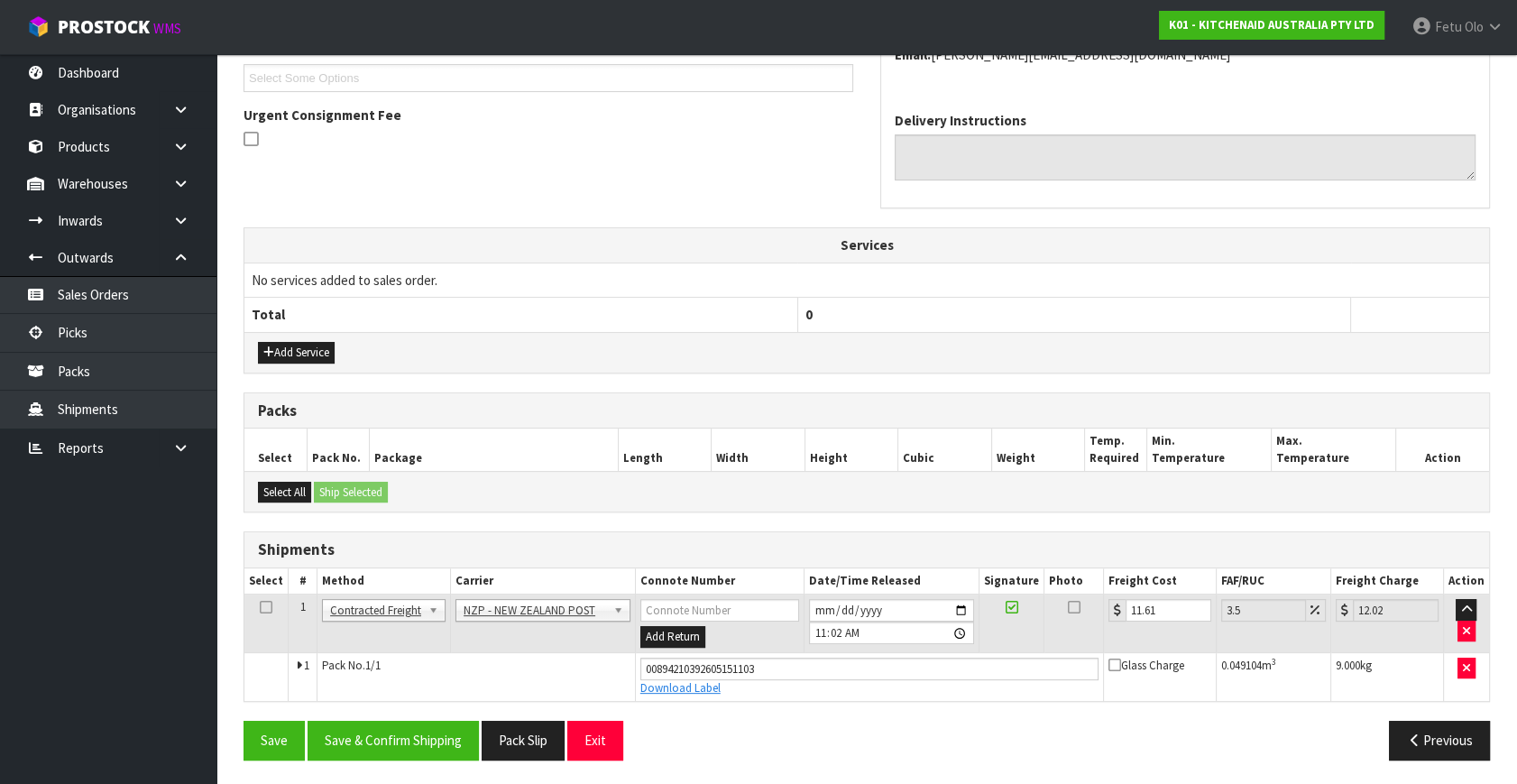
click at [394, 762] on div "Save Save & Confirm Shipping Pack Slip Exit Previous" at bounding box center [867, 746] width 1274 height 52
click at [405, 753] on button "Save & Confirm Shipping" at bounding box center [393, 740] width 171 height 38
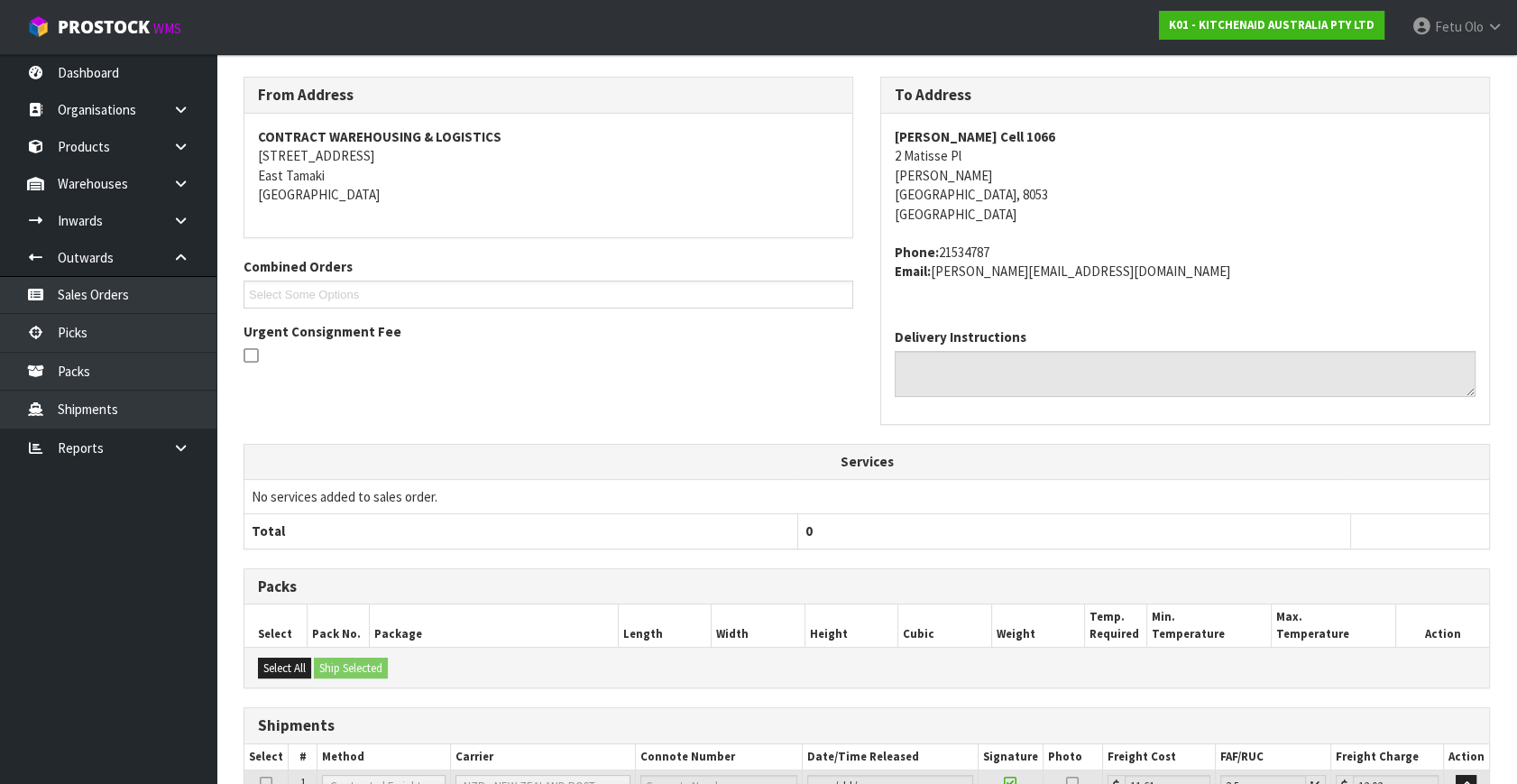
scroll to position [443, 0]
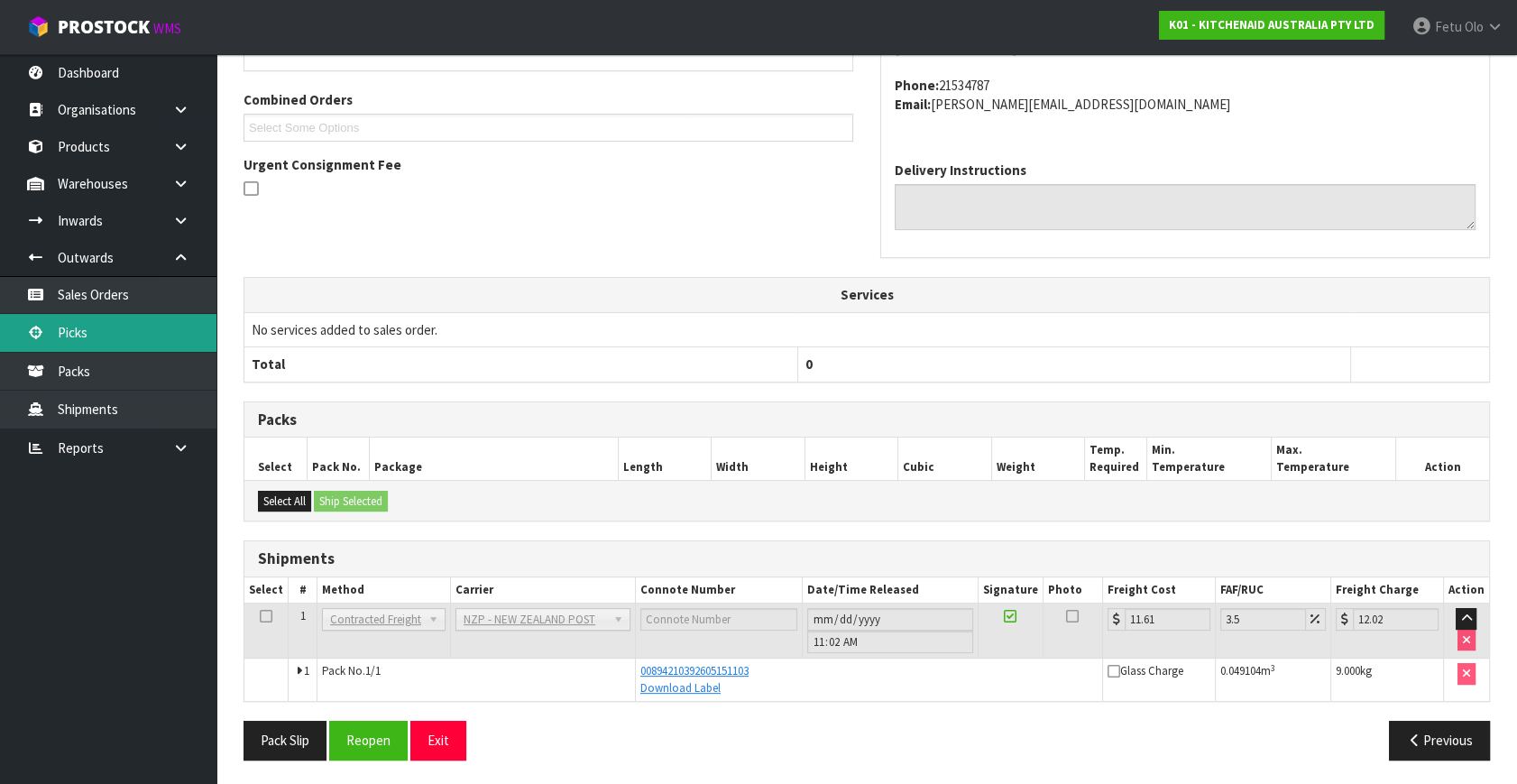
drag, startPoint x: 108, startPoint y: 334, endPoint x: 121, endPoint y: 330, distance: 13.6
click at [108, 333] on link "Picks" at bounding box center [108, 332] width 216 height 37
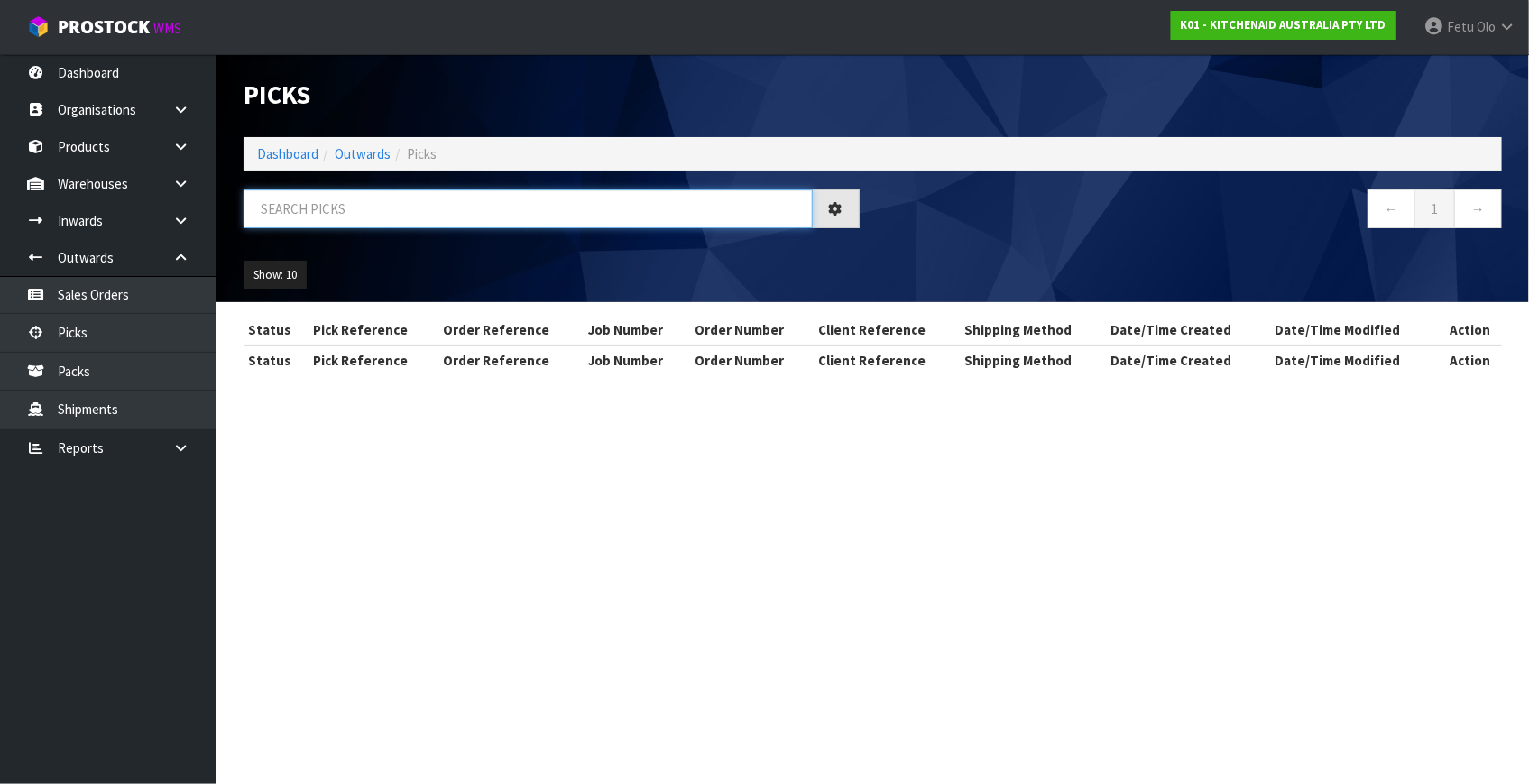
click at [473, 206] on input "text" at bounding box center [527, 209] width 569 height 38
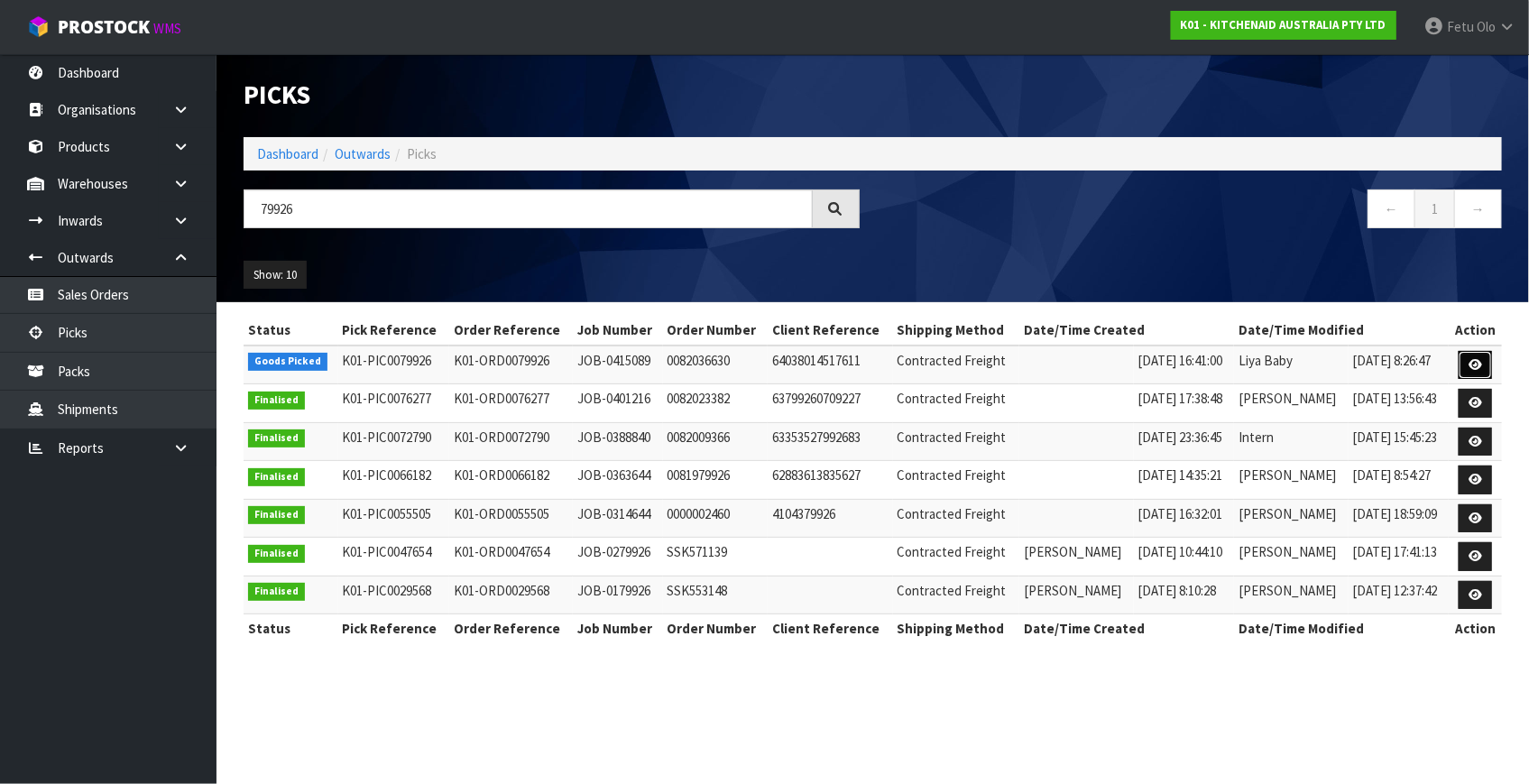
click at [1480, 367] on icon at bounding box center [1475, 365] width 13 height 12
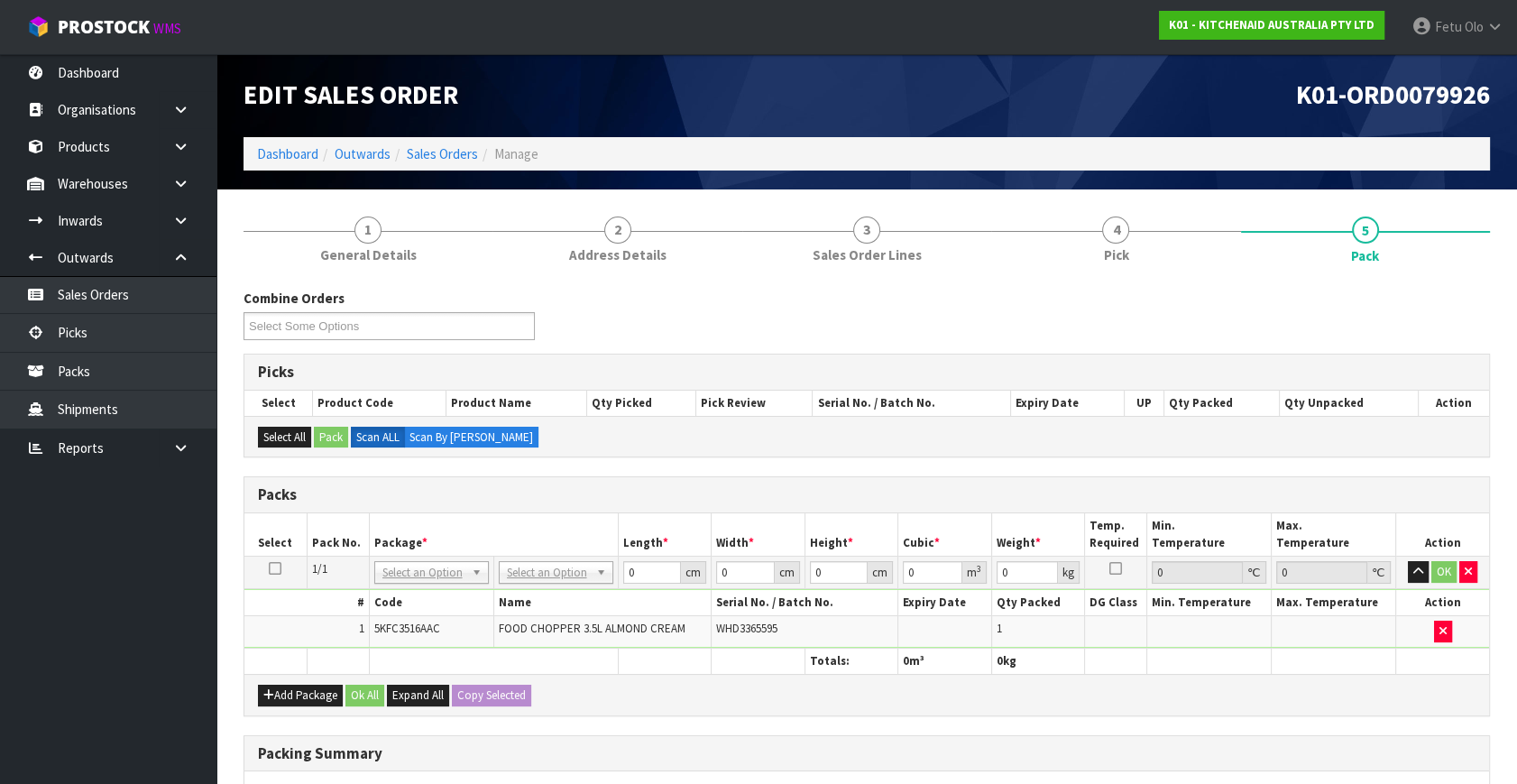
drag, startPoint x: 466, startPoint y: 571, endPoint x: 447, endPoint y: 597, distance: 32.2
click at [446, 597] on input "text" at bounding box center [431, 594] width 106 height 22
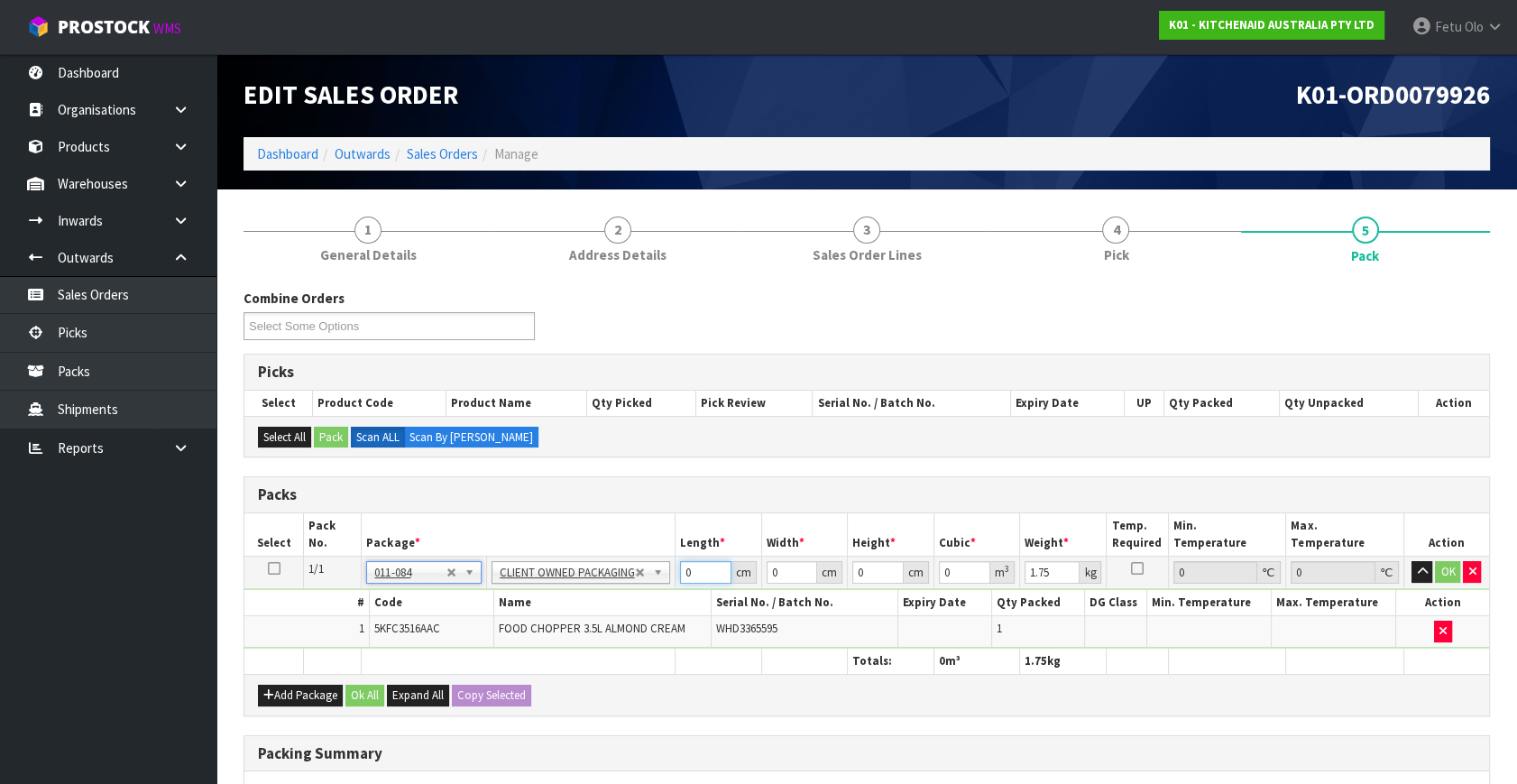
click at [681, 581] on input "0" at bounding box center [705, 571] width 51 height 22
click button "OK" at bounding box center [1448, 571] width 25 height 21
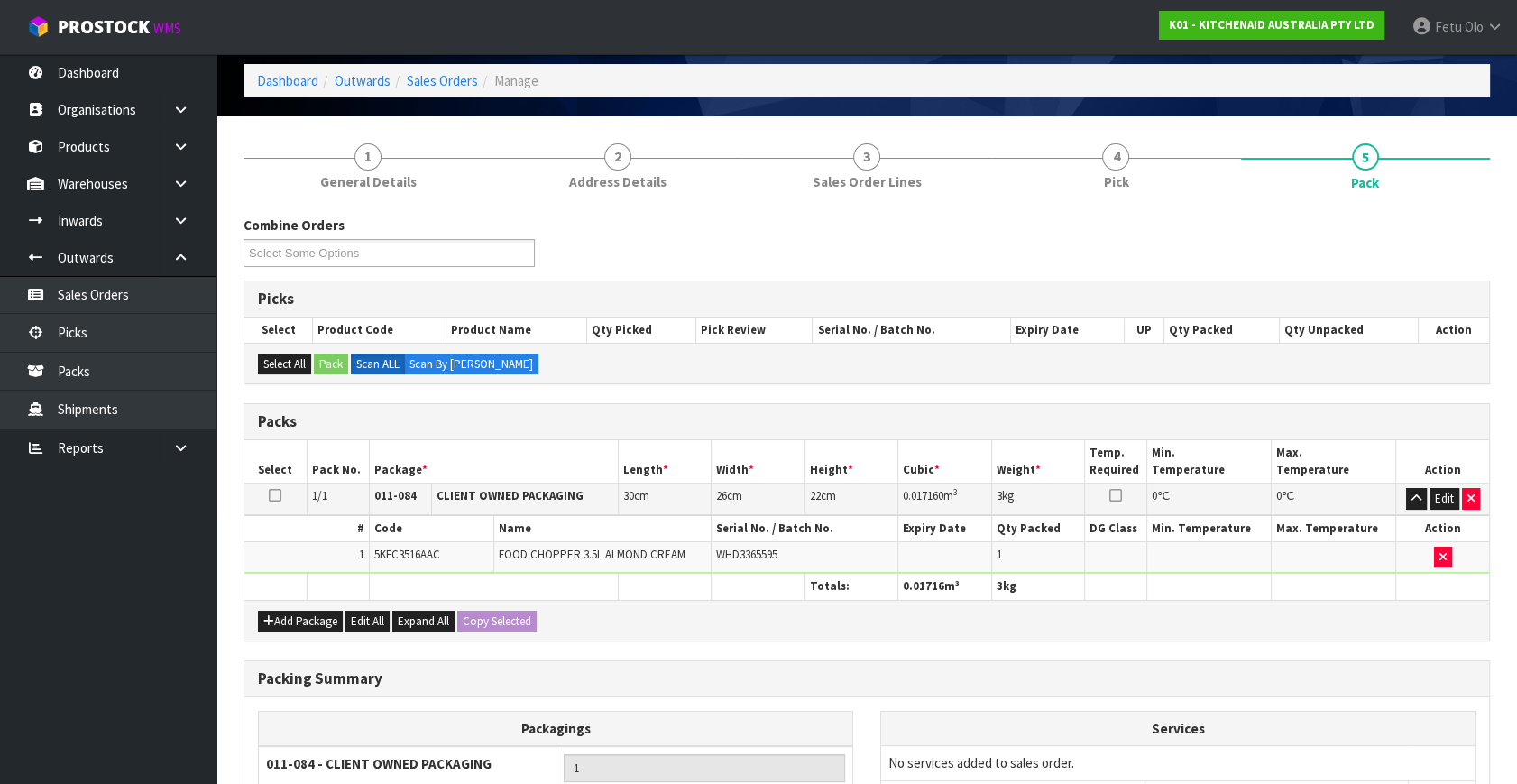
scroll to position [268, 0]
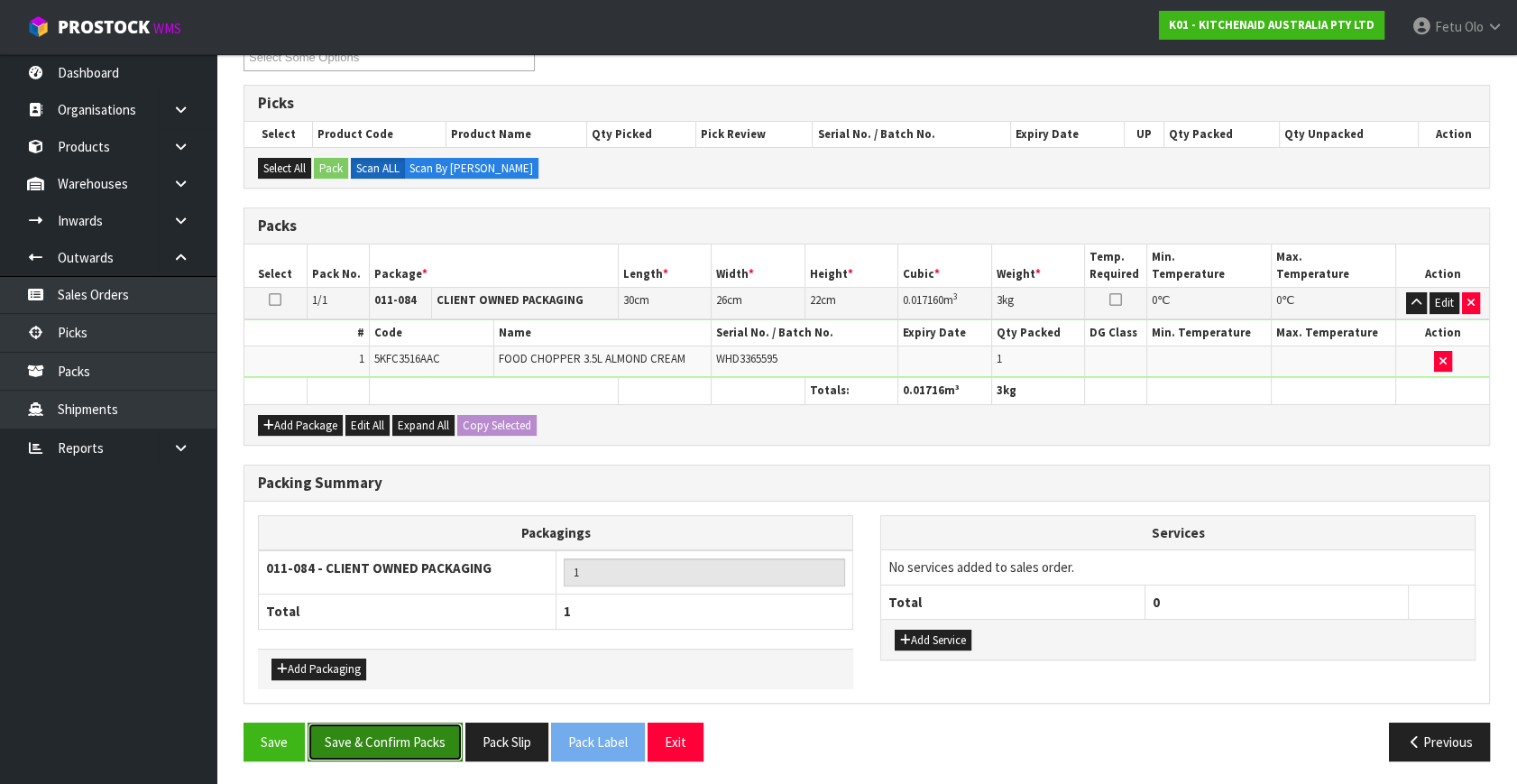
click at [409, 737] on button "Save & Confirm Packs" at bounding box center [385, 742] width 155 height 38
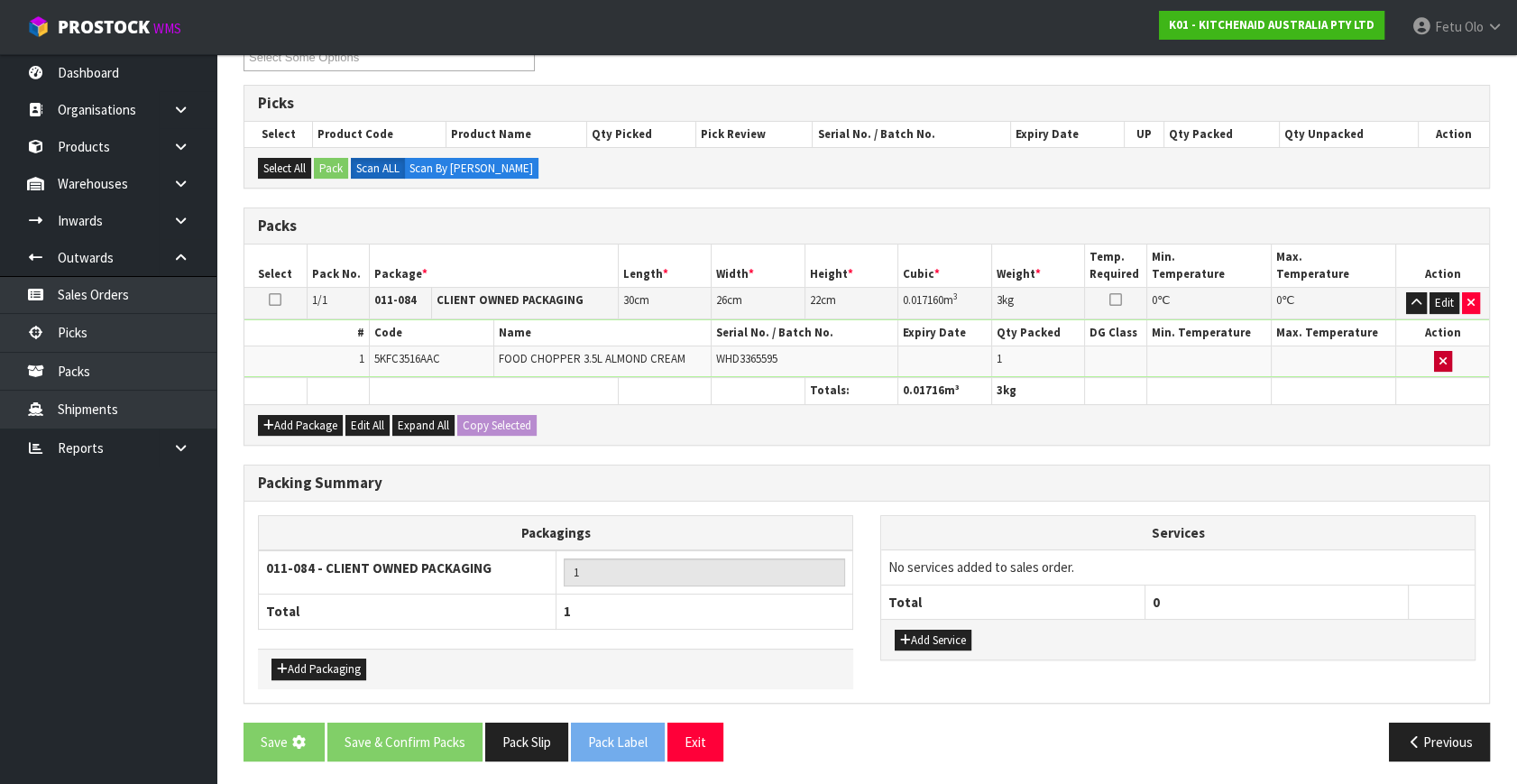
scroll to position [0, 0]
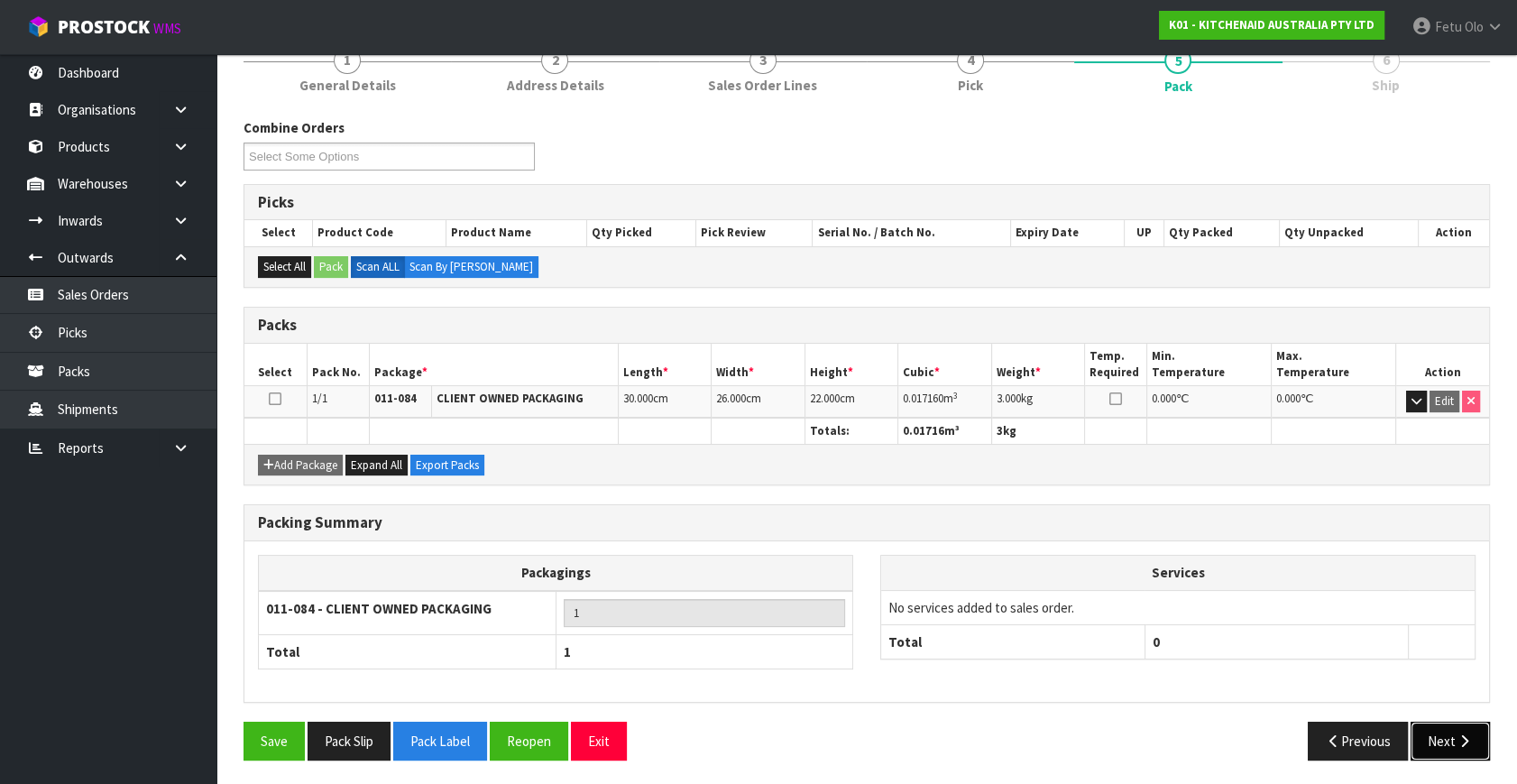
click at [1484, 744] on button "Next" at bounding box center [1450, 741] width 79 height 38
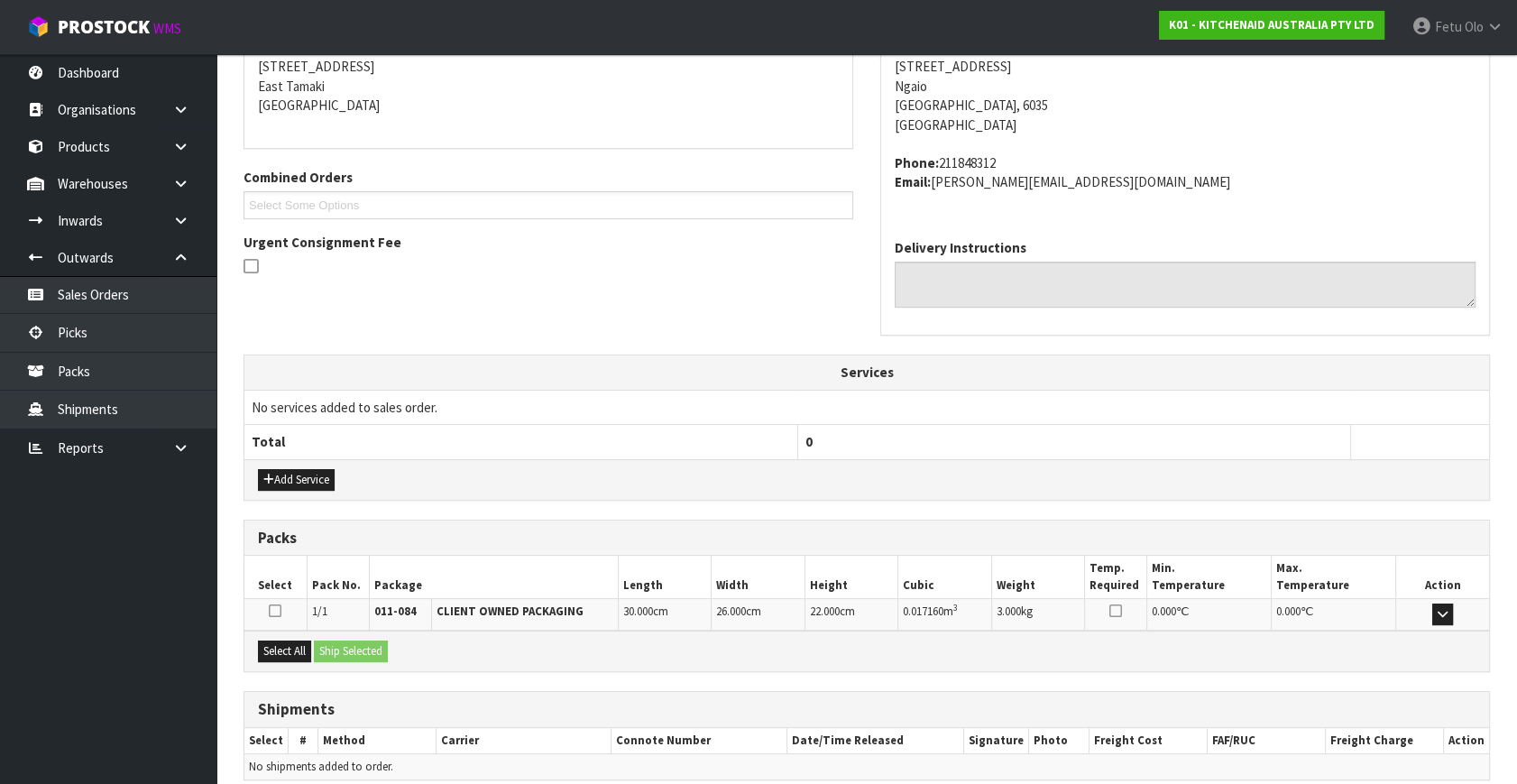
scroll to position [443, 0]
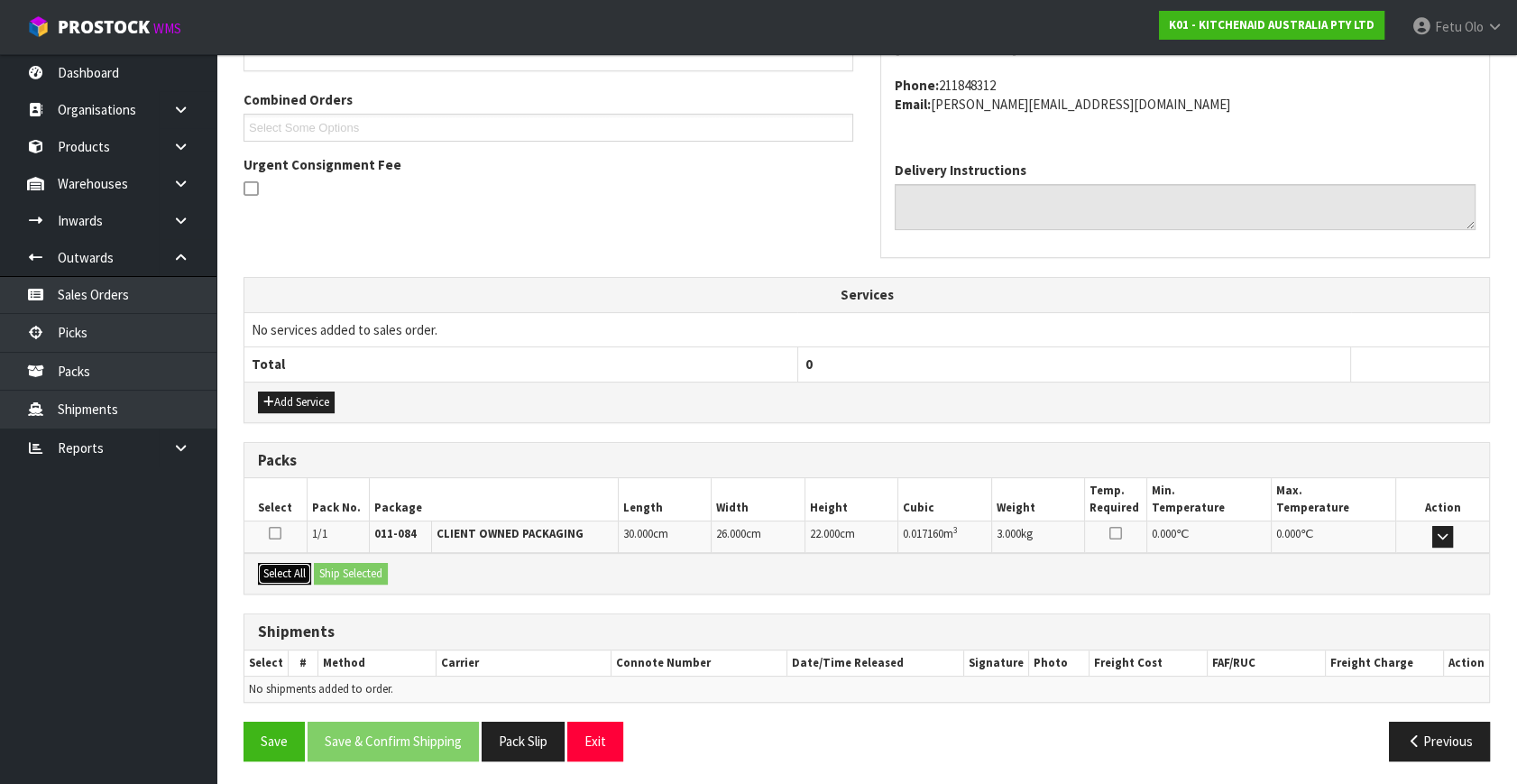
drag, startPoint x: 270, startPoint y: 569, endPoint x: 294, endPoint y: 575, distance: 24.7
click at [278, 569] on button "Select All" at bounding box center [284, 573] width 53 height 21
click at [320, 576] on button "Ship Selected" at bounding box center [350, 573] width 74 height 21
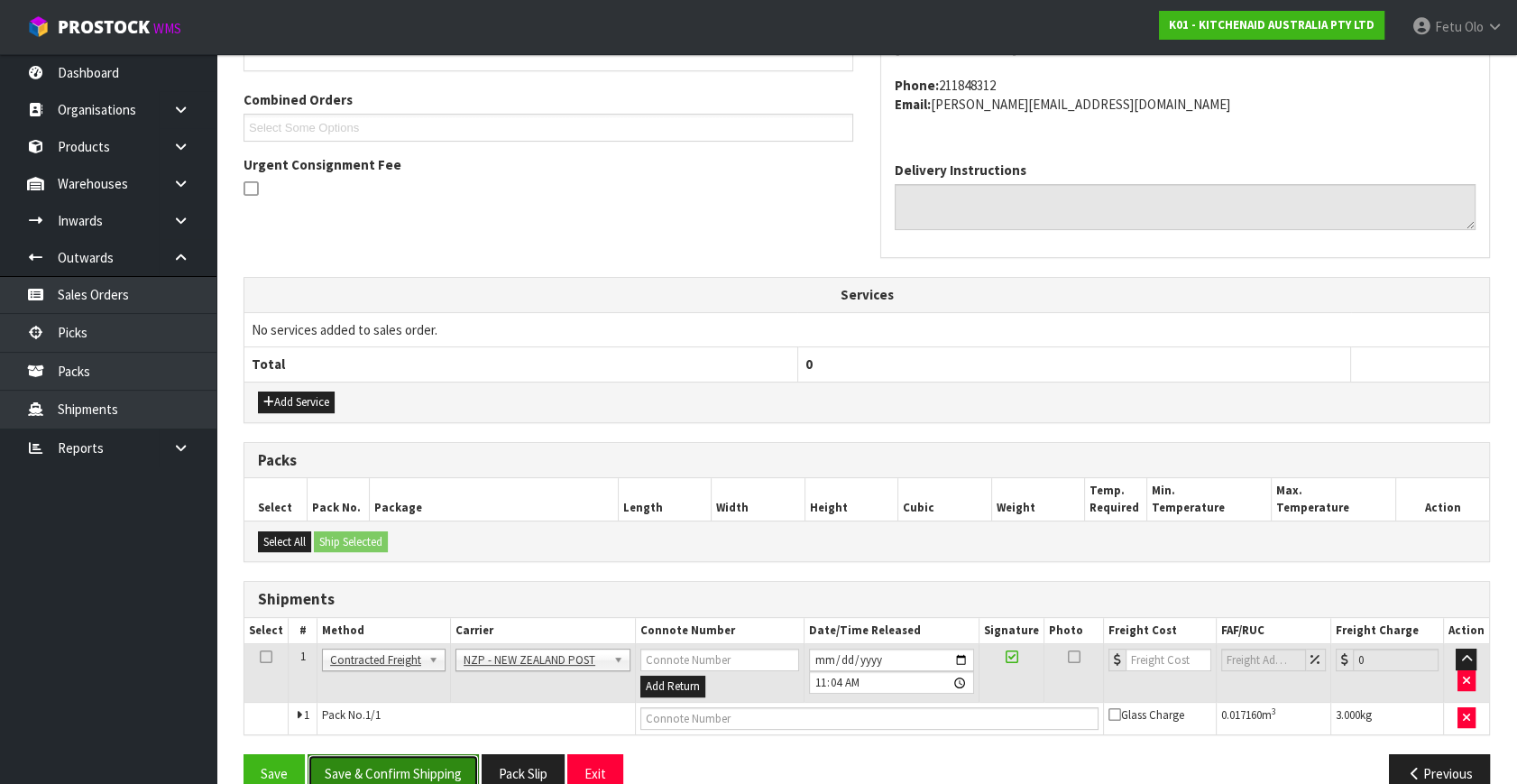
click at [419, 766] on button "Save & Confirm Shipping" at bounding box center [393, 773] width 171 height 38
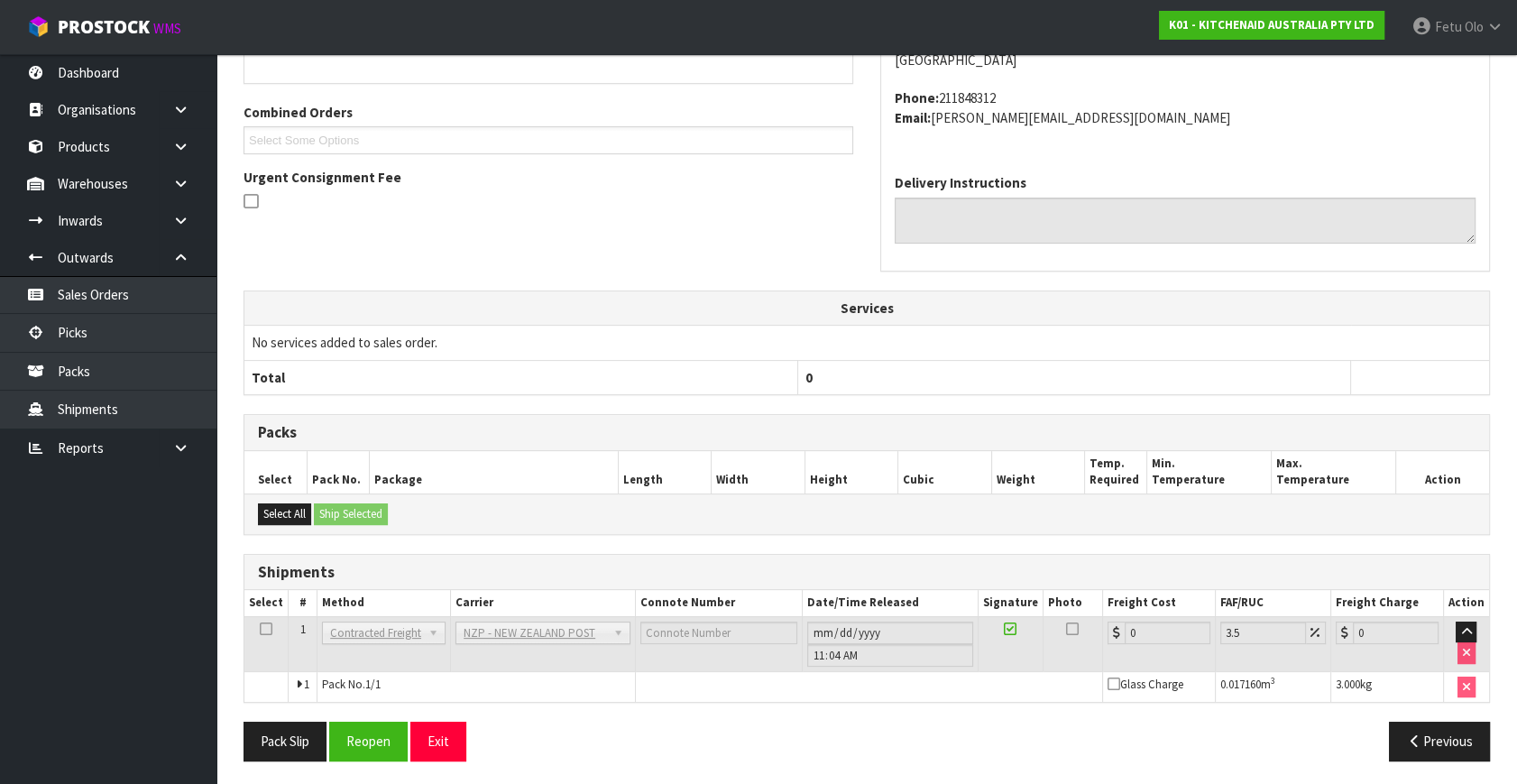
scroll to position [451, 0]
click at [380, 743] on button "Reopen" at bounding box center [368, 740] width 79 height 38
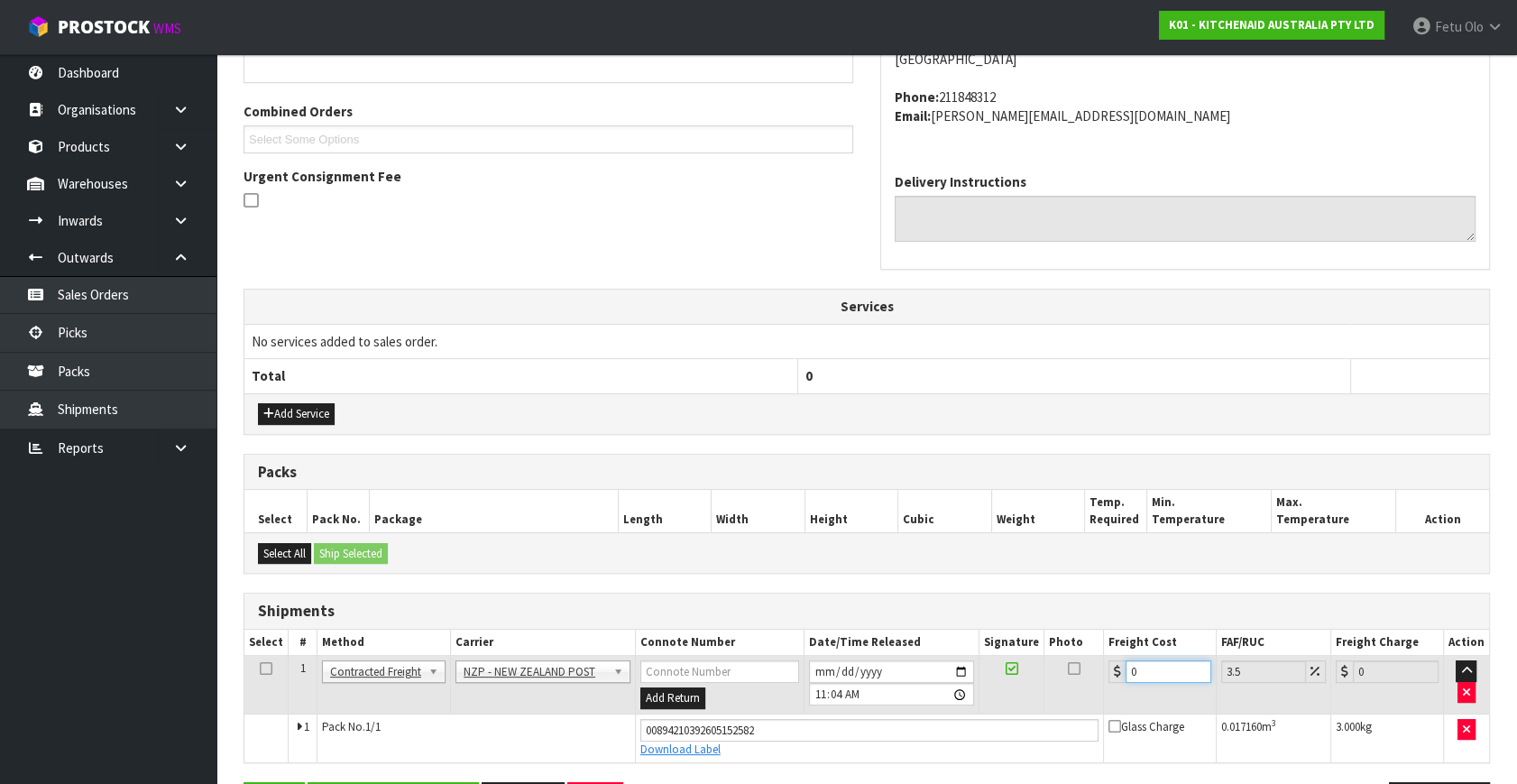
scroll to position [493, 0]
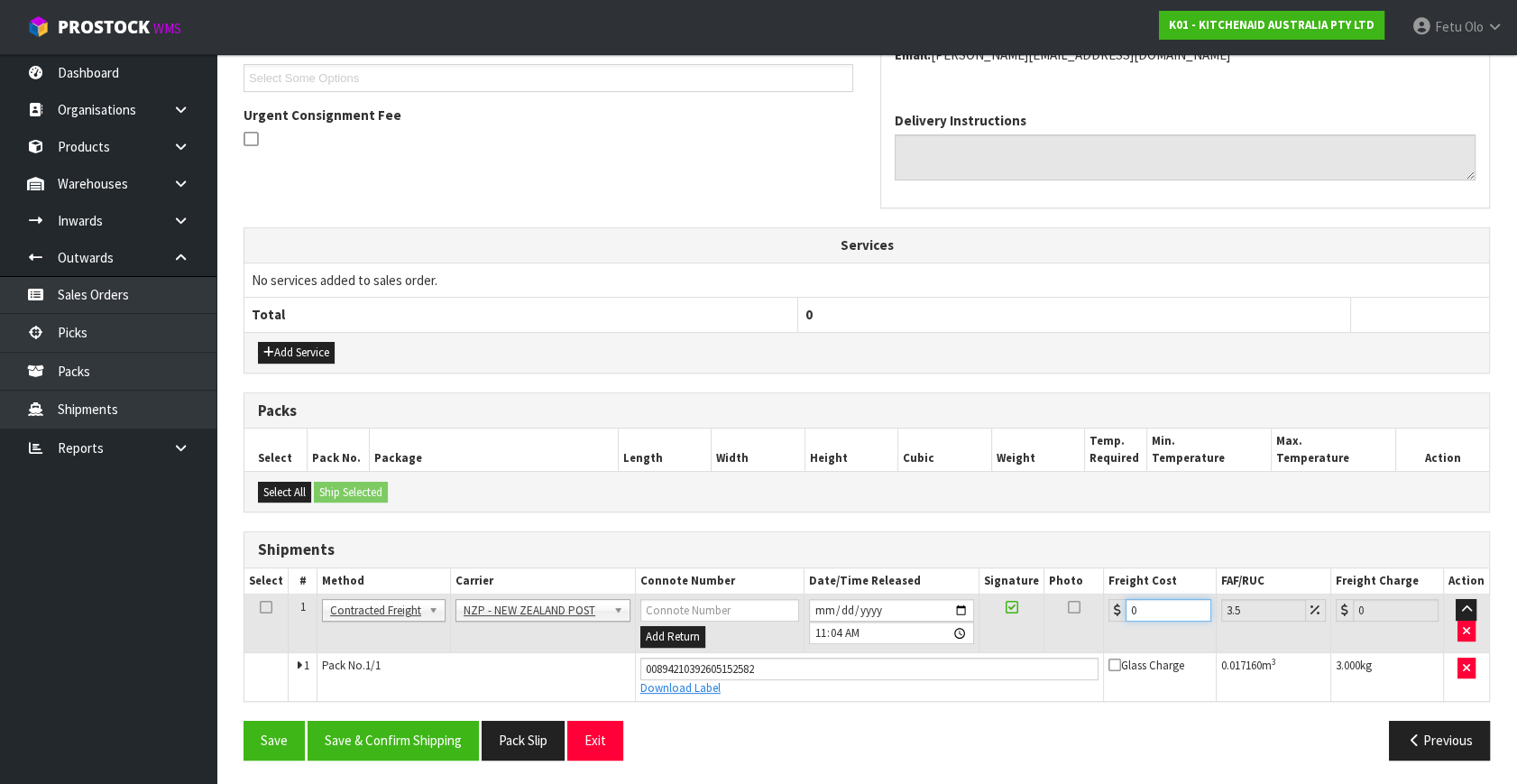
drag, startPoint x: 1157, startPoint y: 668, endPoint x: 515, endPoint y: 817, distance: 659.1
click at [419, 728] on button "Save & Confirm Shipping" at bounding box center [393, 740] width 171 height 38
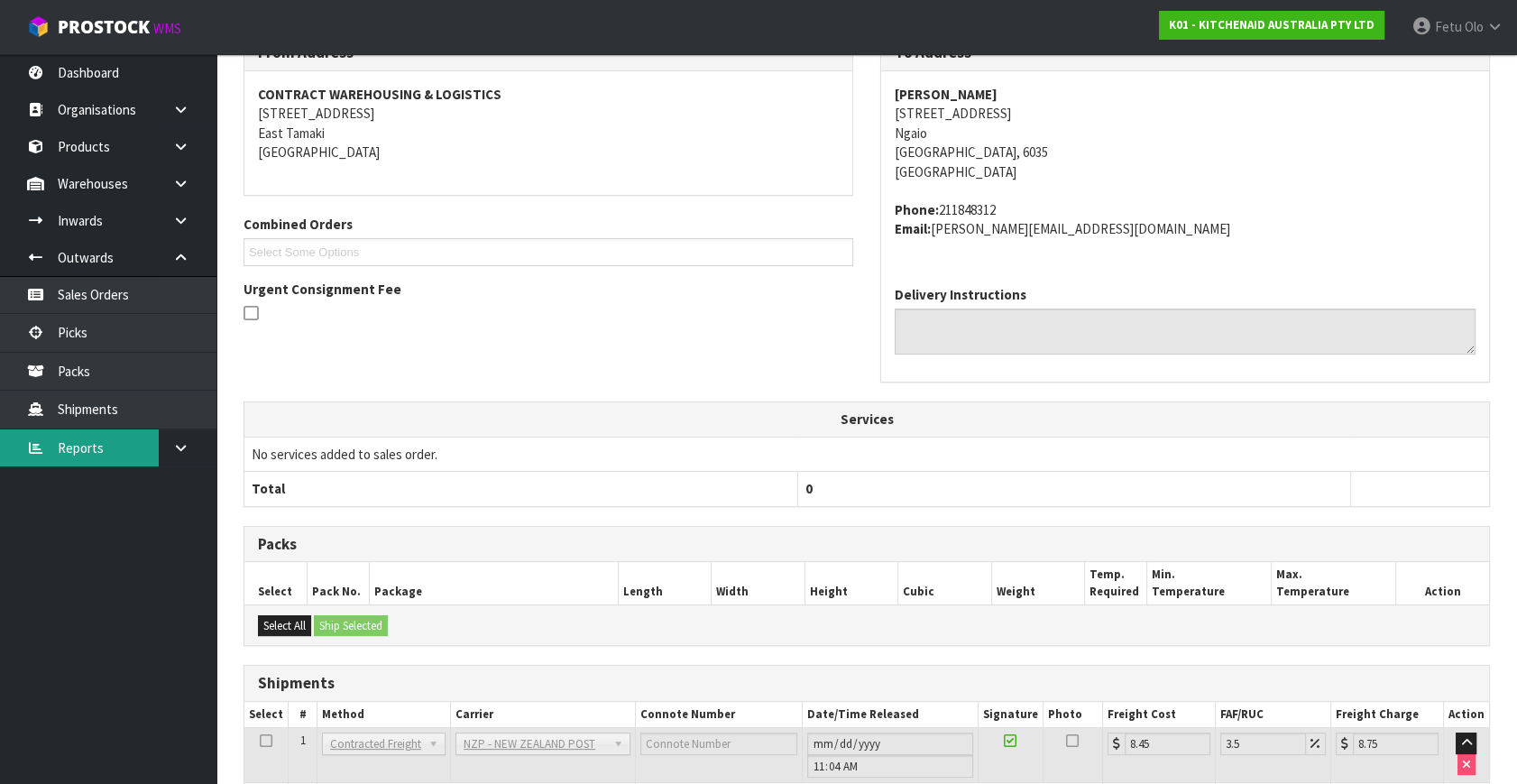
scroll to position [0, 0]
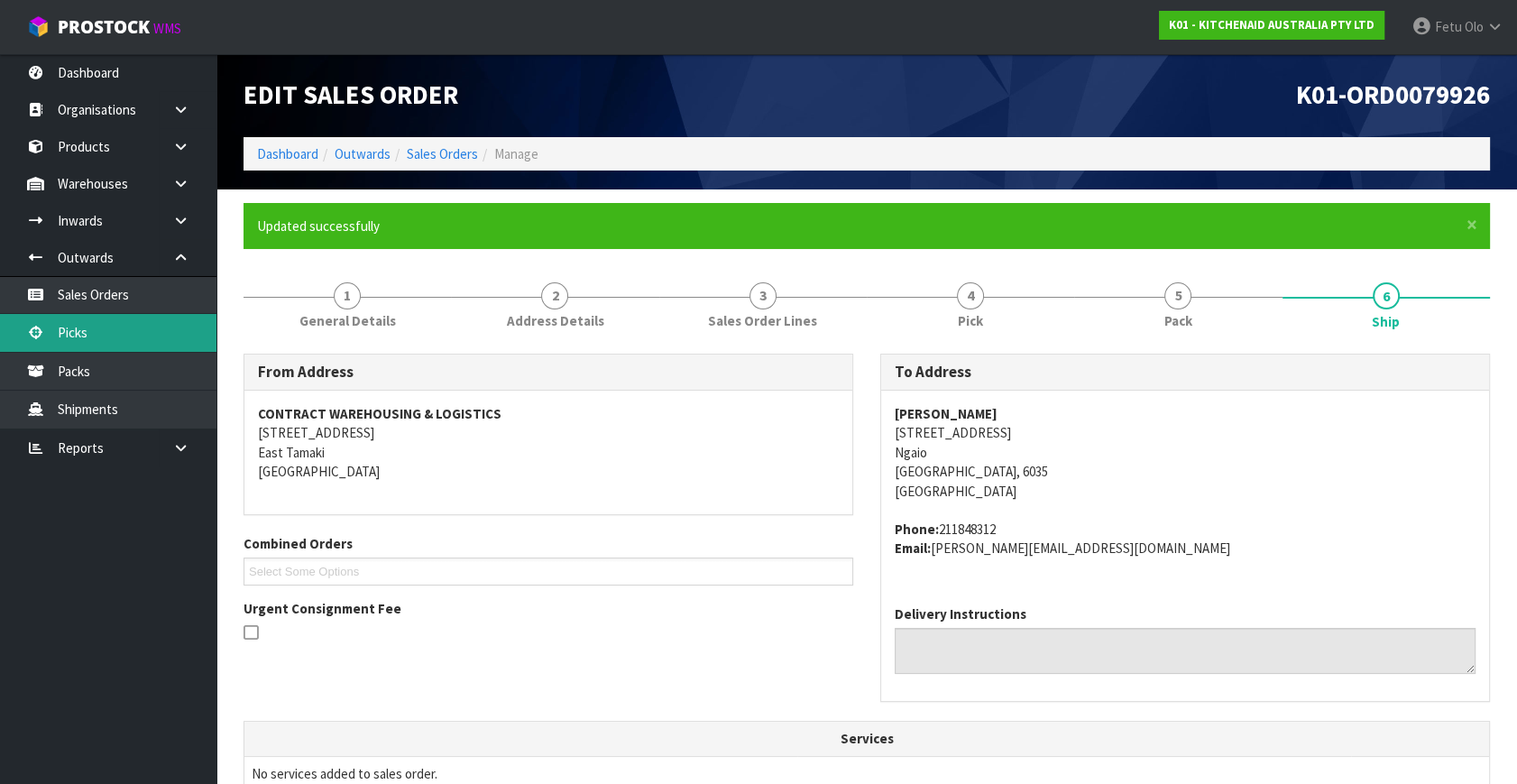
click at [113, 337] on link "Picks" at bounding box center [108, 332] width 216 height 37
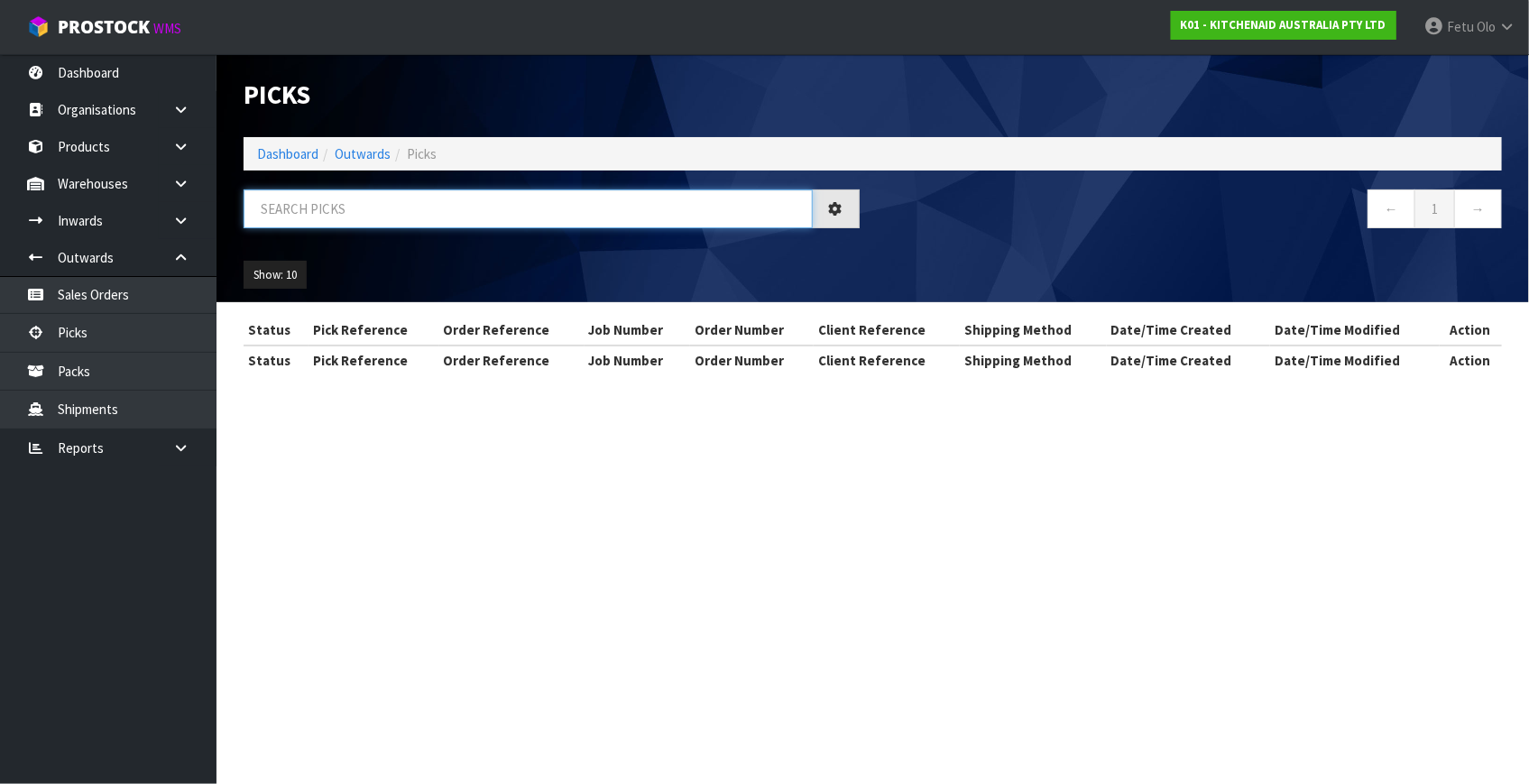
click at [325, 209] on input "text" at bounding box center [527, 209] width 569 height 38
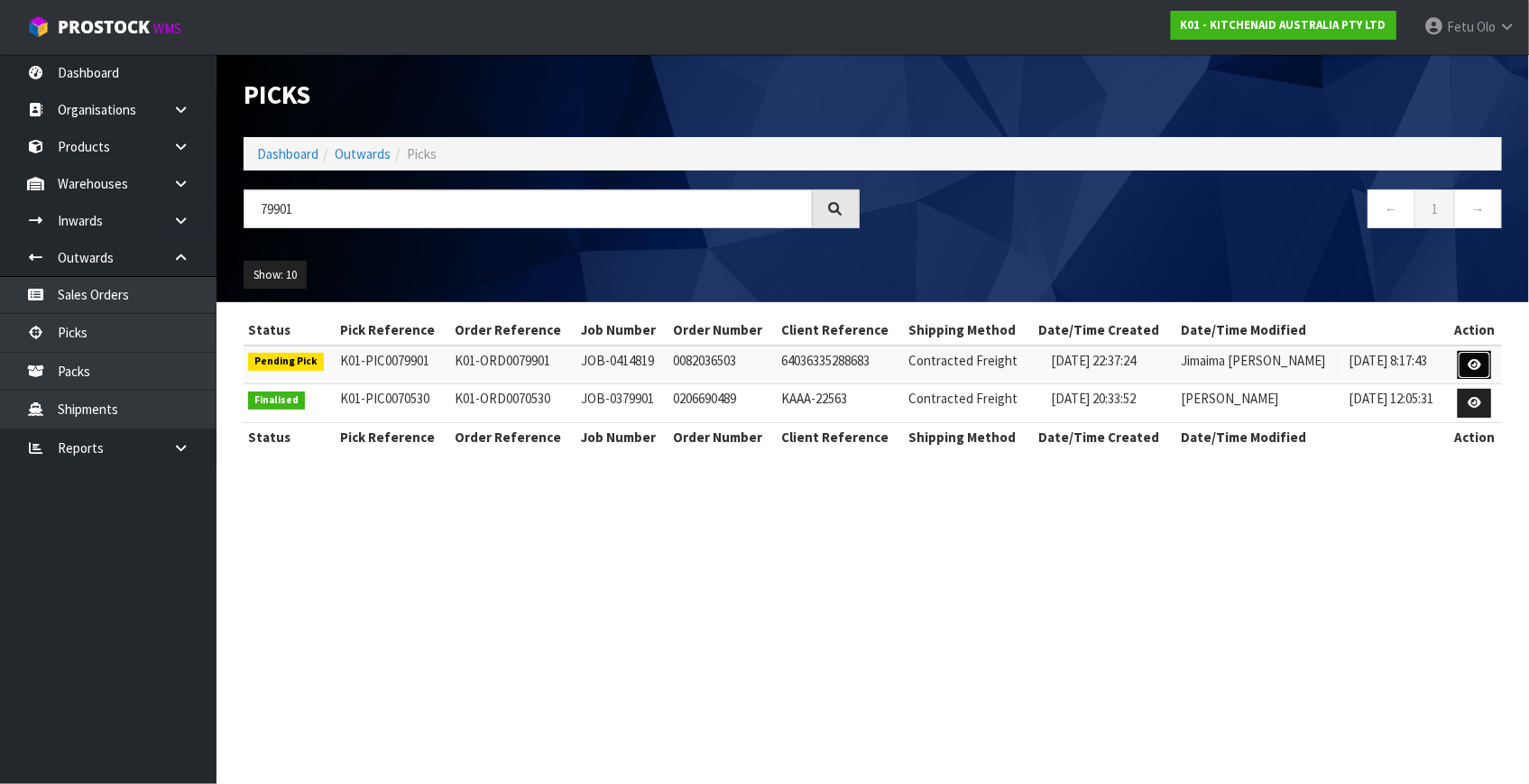
click at [1471, 361] on icon at bounding box center [1474, 365] width 13 height 12
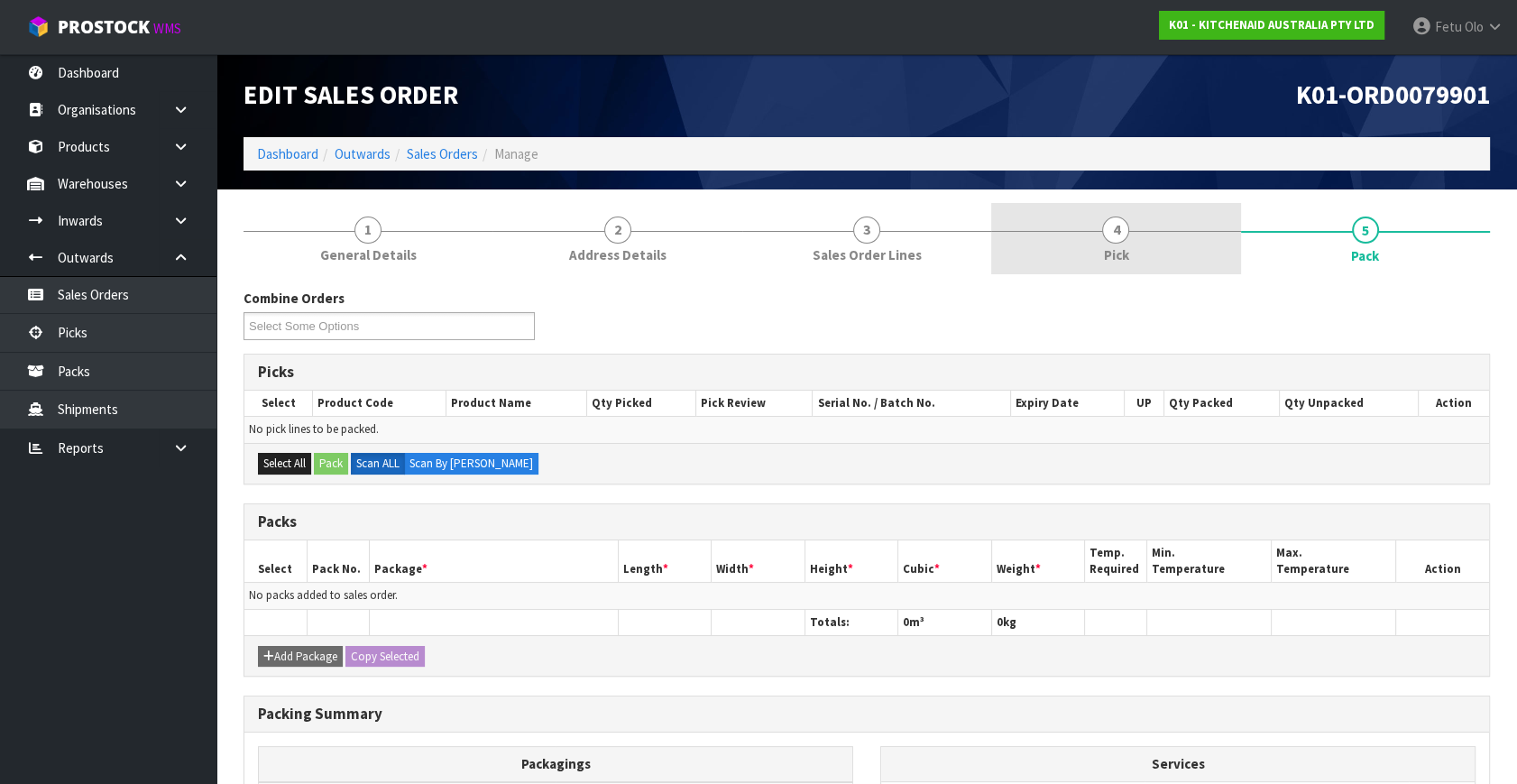
click at [1107, 238] on span "4" at bounding box center [1115, 230] width 27 height 27
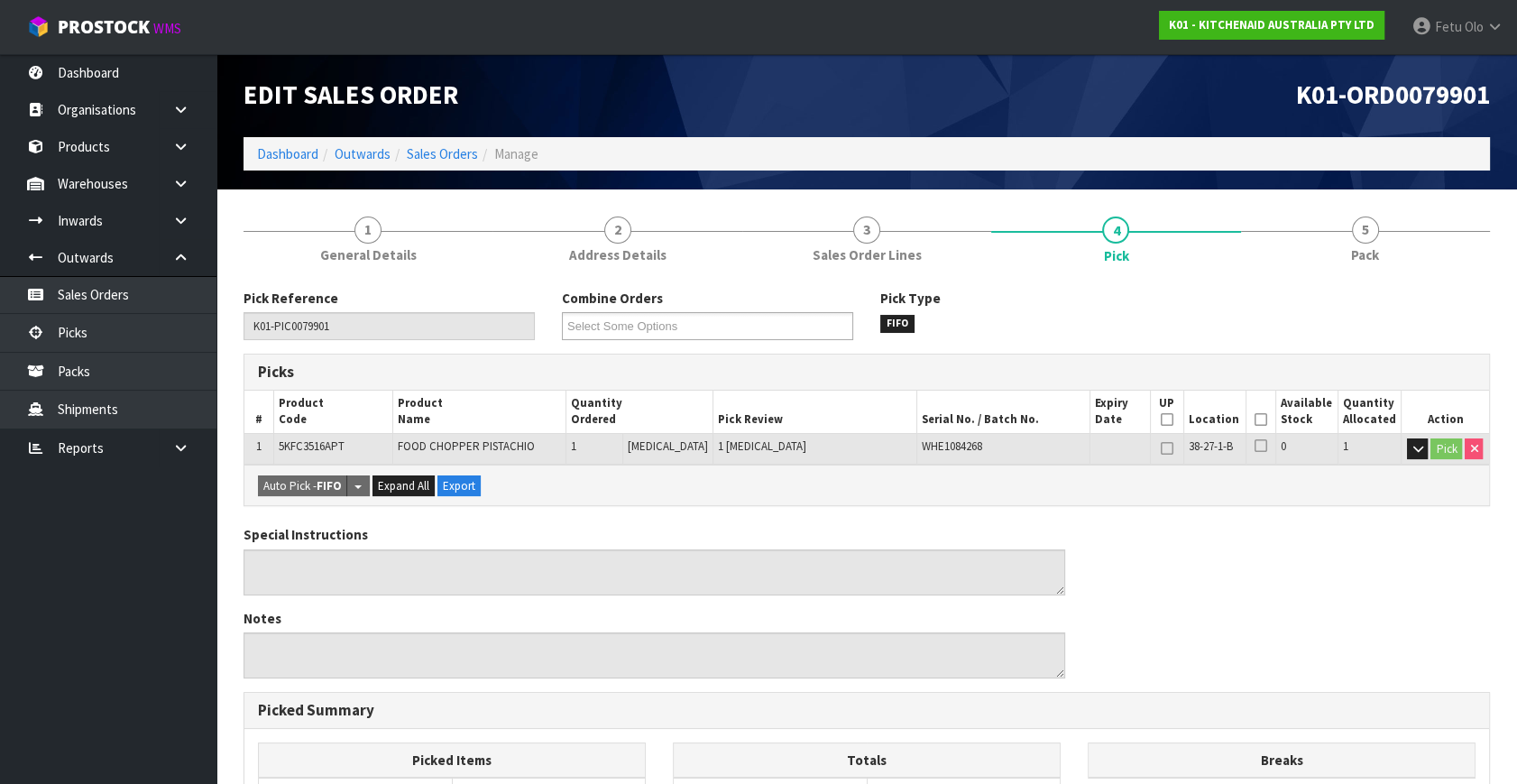
click at [1255, 419] on icon at bounding box center [1260, 419] width 13 height 1
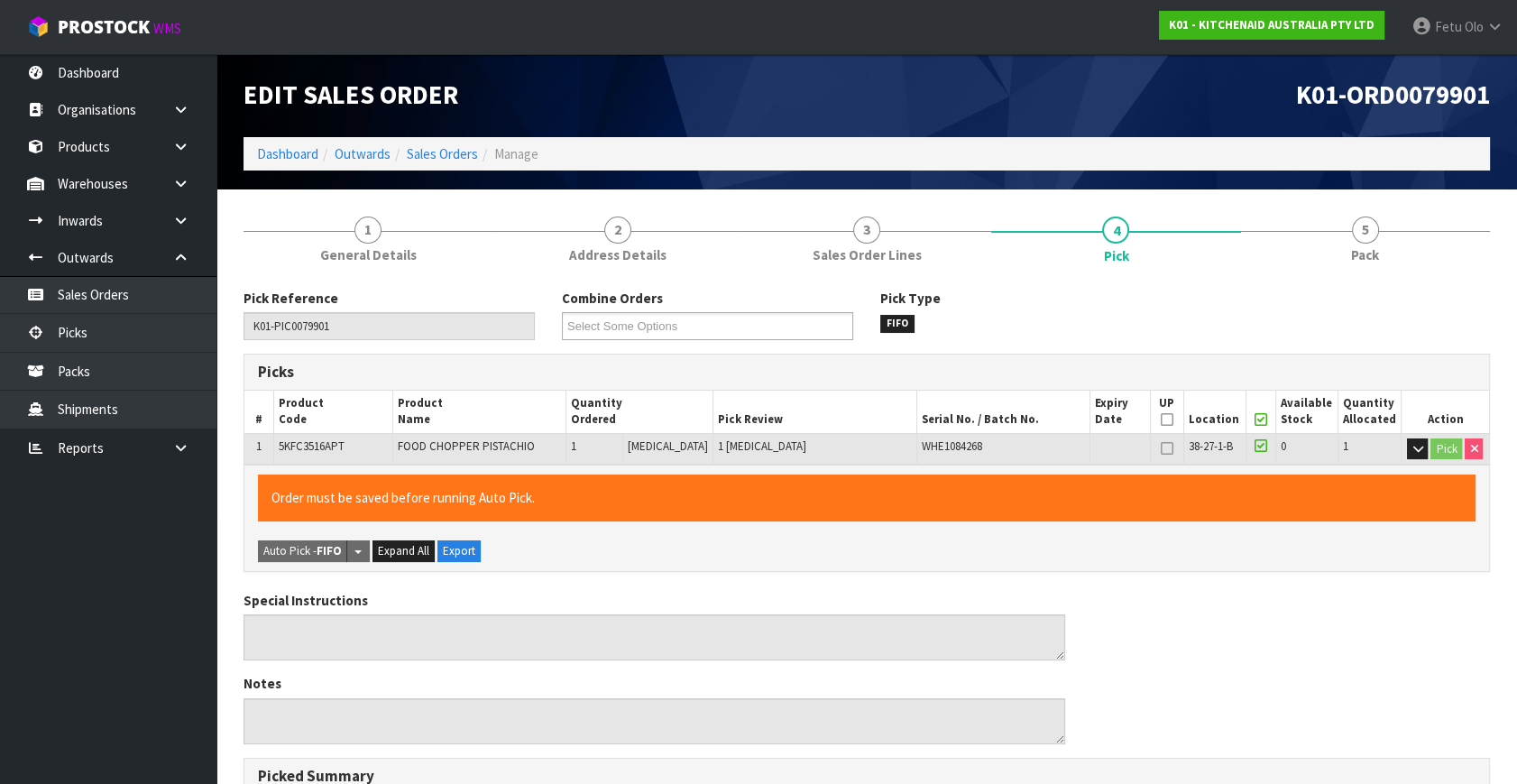
drag, startPoint x: 262, startPoint y: 616, endPoint x: 192, endPoint y: 622, distance: 70.3
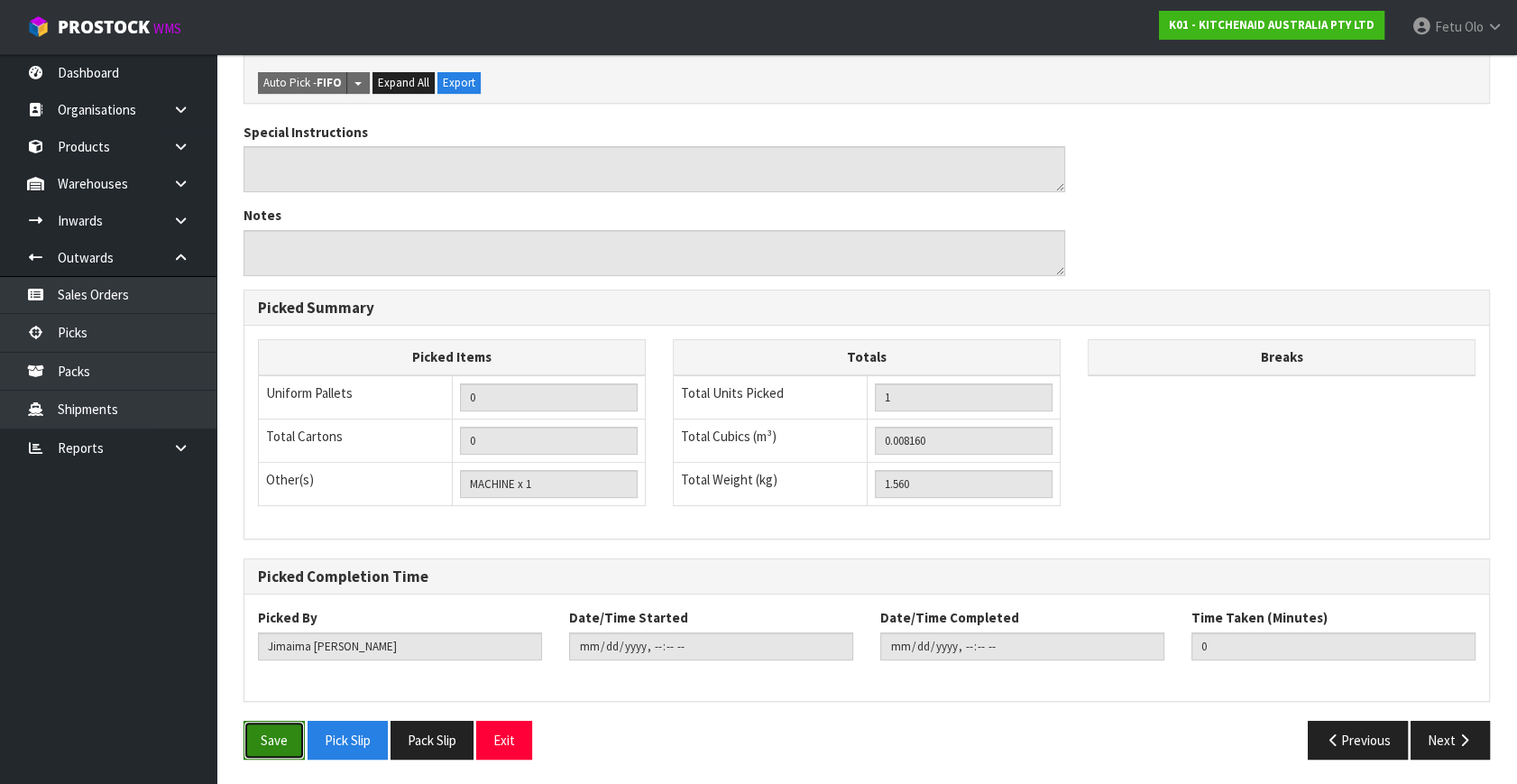
click at [263, 721] on button "Save" at bounding box center [274, 740] width 62 height 38
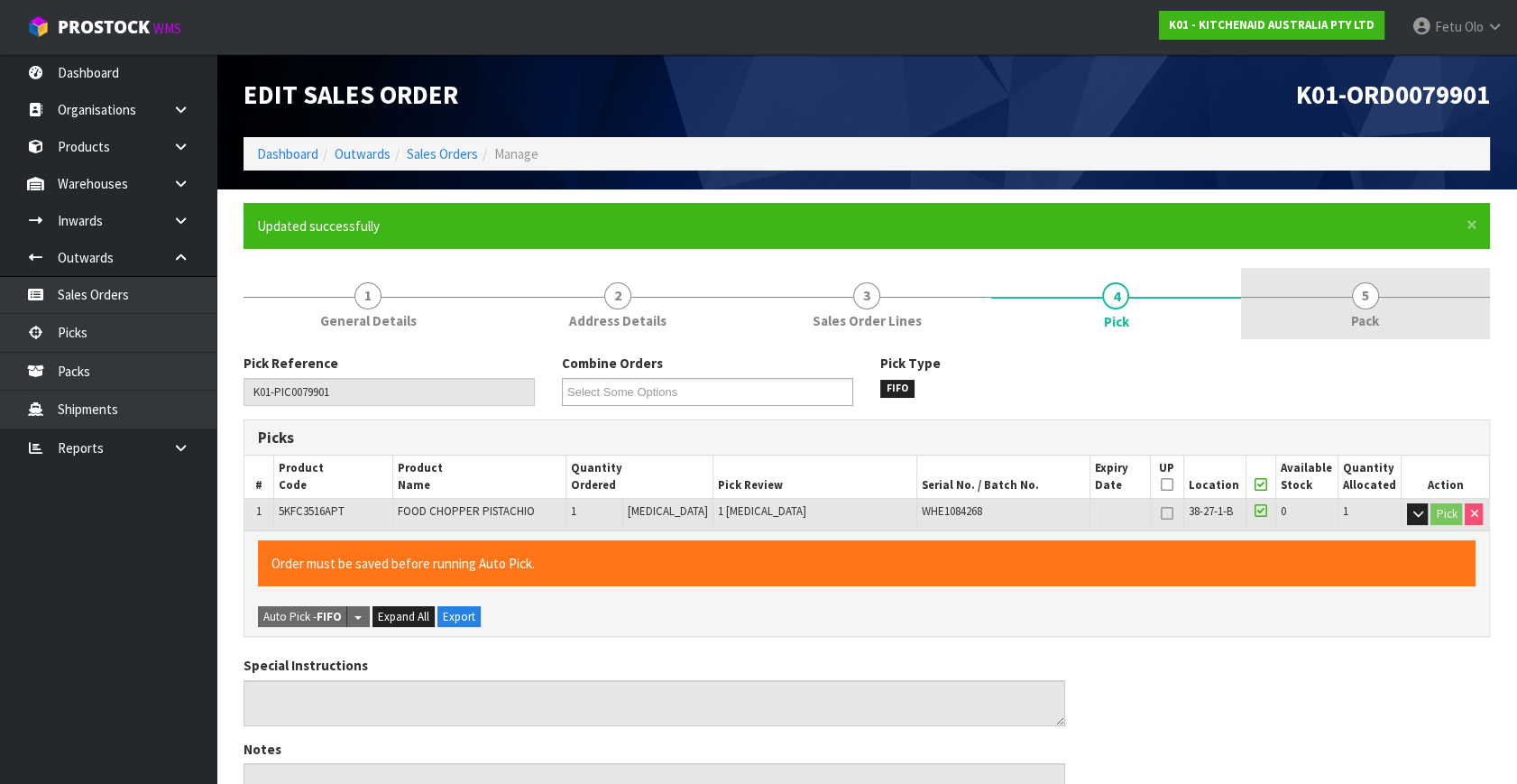
click at [1345, 306] on link "5 Pack" at bounding box center [1365, 303] width 249 height 71
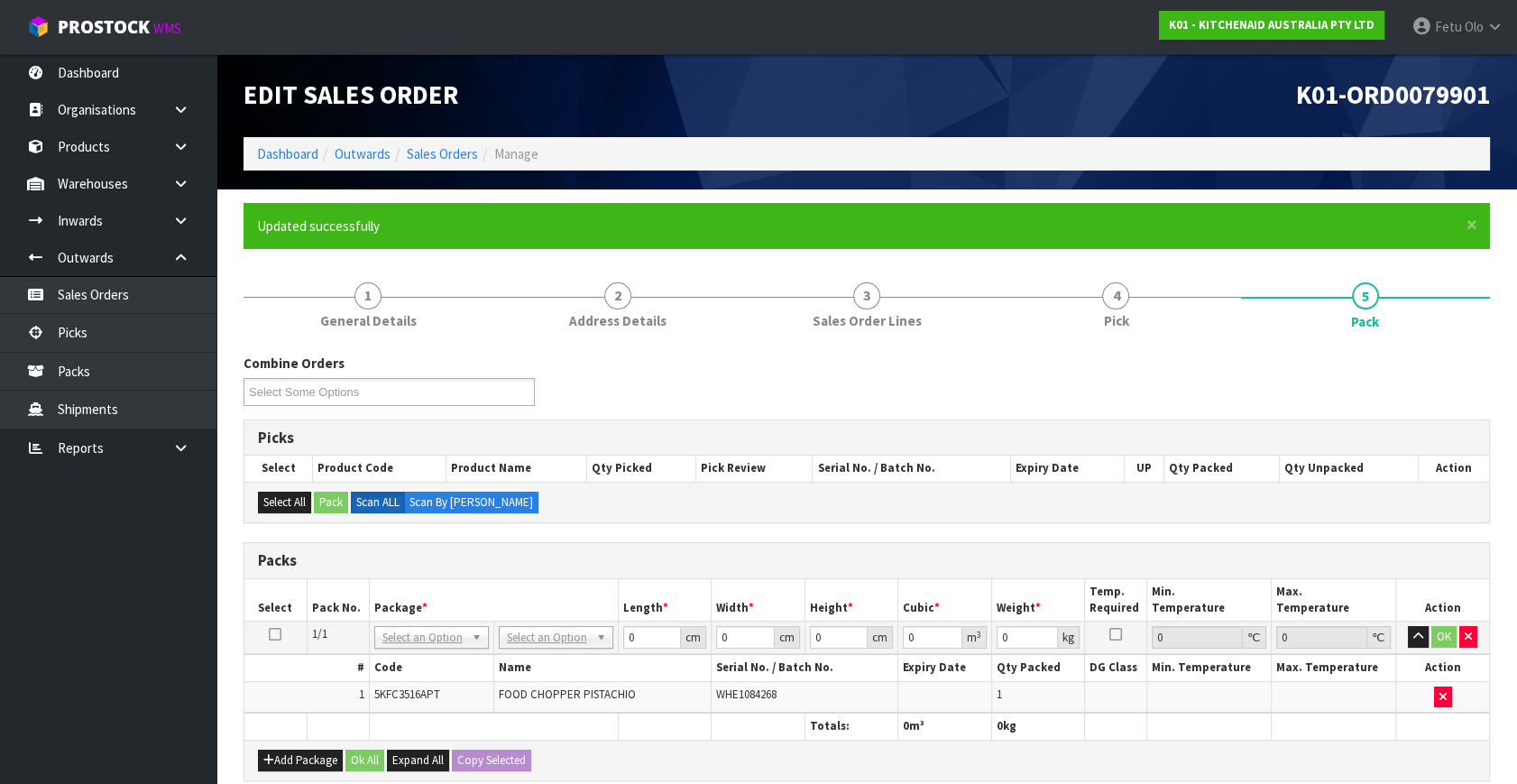
drag, startPoint x: 389, startPoint y: 622, endPoint x: 393, endPoint y: 630, distance: 8.9
click at [390, 622] on td "NONE 007-001 007-002 007-004 007-009 007-013 007-014 007-015 007-017 007-018 00…" at bounding box center [430, 638] width 124 height 33
drag, startPoint x: 423, startPoint y: 627, endPoint x: 405, endPoint y: 668, distance: 44.8
click at [405, 669] on input "text" at bounding box center [431, 661] width 106 height 22
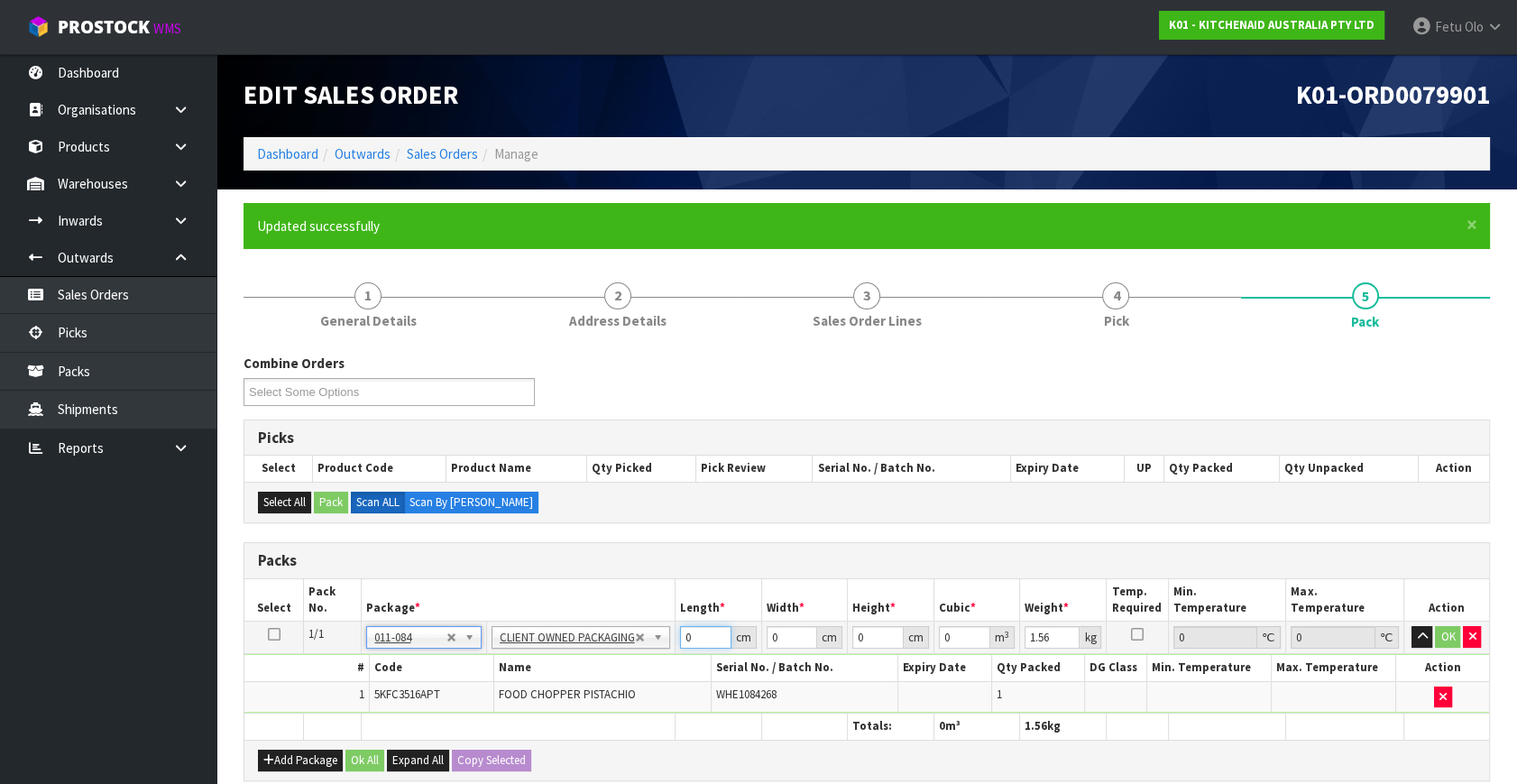
drag, startPoint x: 610, startPoint y: 658, endPoint x: 505, endPoint y: 704, distance: 114.6
click at [505, 704] on tbody "1/1 NONE 007-001 007-002 007-004 007-009 007-013 007-014 007-015 007-017 007-01…" at bounding box center [867, 668] width 1245 height 92
click button "OK" at bounding box center [1448, 637] width 25 height 21
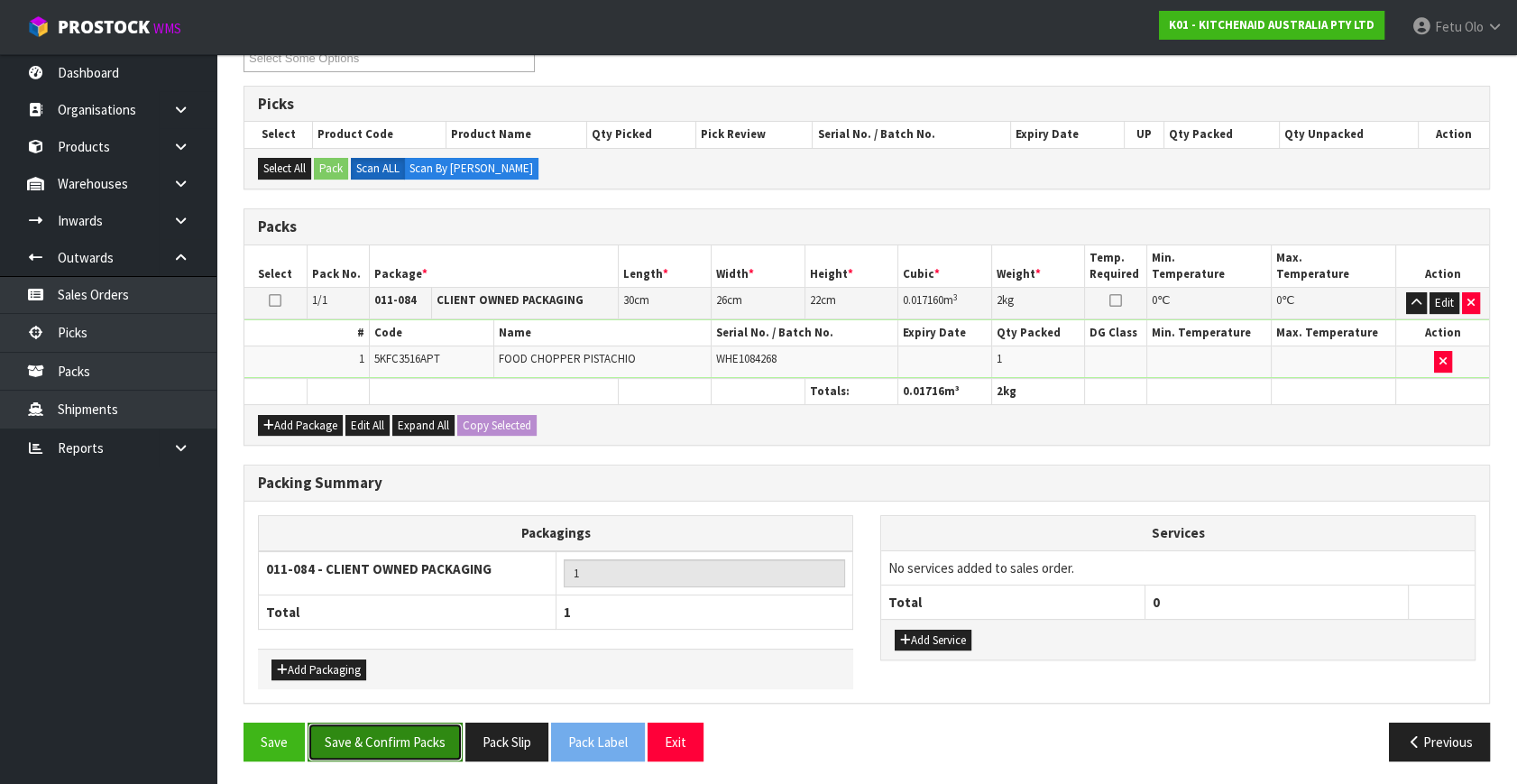
click at [401, 746] on button "Save & Confirm Packs" at bounding box center [385, 742] width 155 height 38
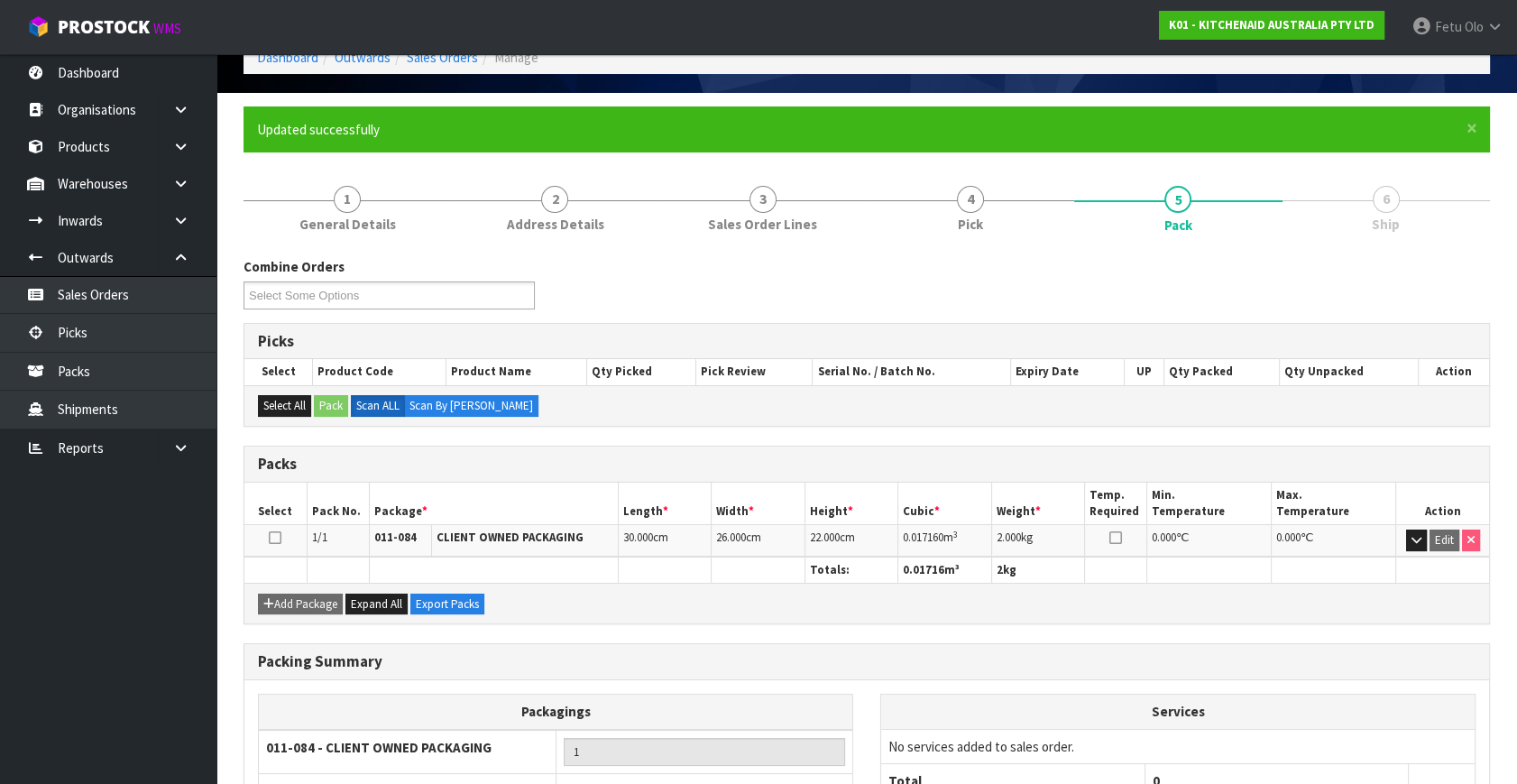
scroll to position [236, 0]
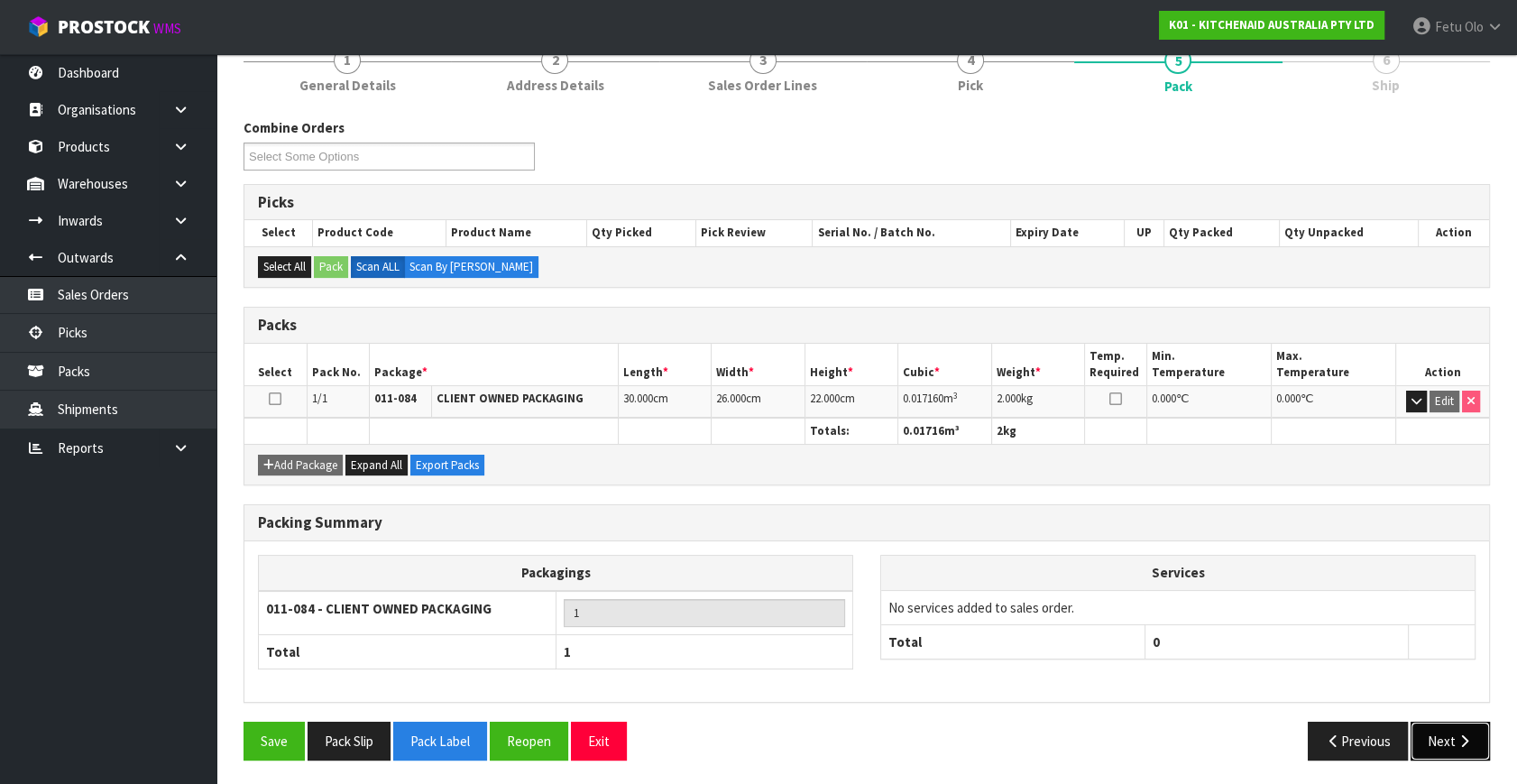
click at [1443, 734] on button "Next" at bounding box center [1450, 741] width 79 height 38
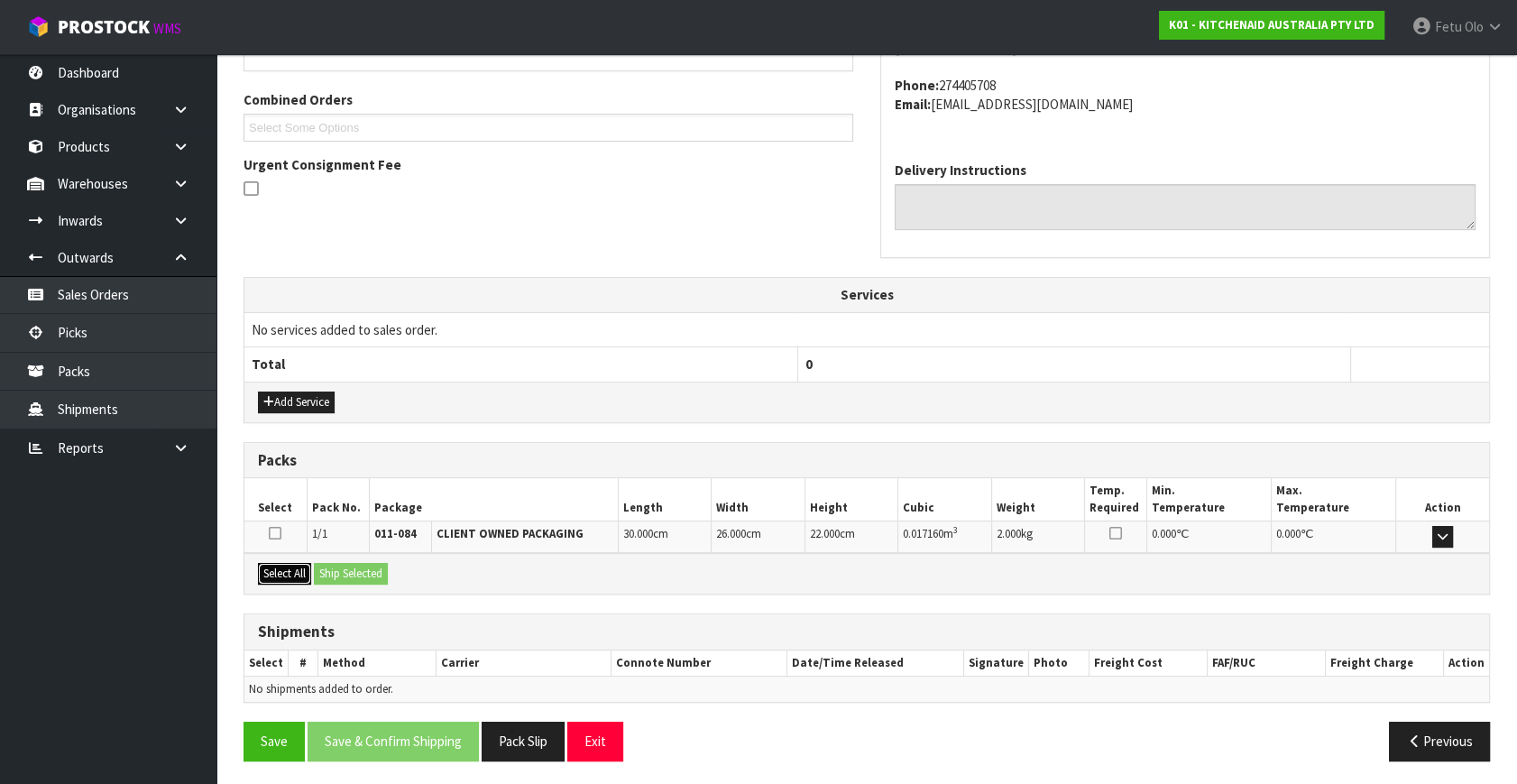
drag, startPoint x: 295, startPoint y: 565, endPoint x: 343, endPoint y: 579, distance: 50.0
click at [295, 565] on button "Select All" at bounding box center [284, 573] width 53 height 21
click at [348, 579] on button "Ship Selected" at bounding box center [350, 573] width 74 height 21
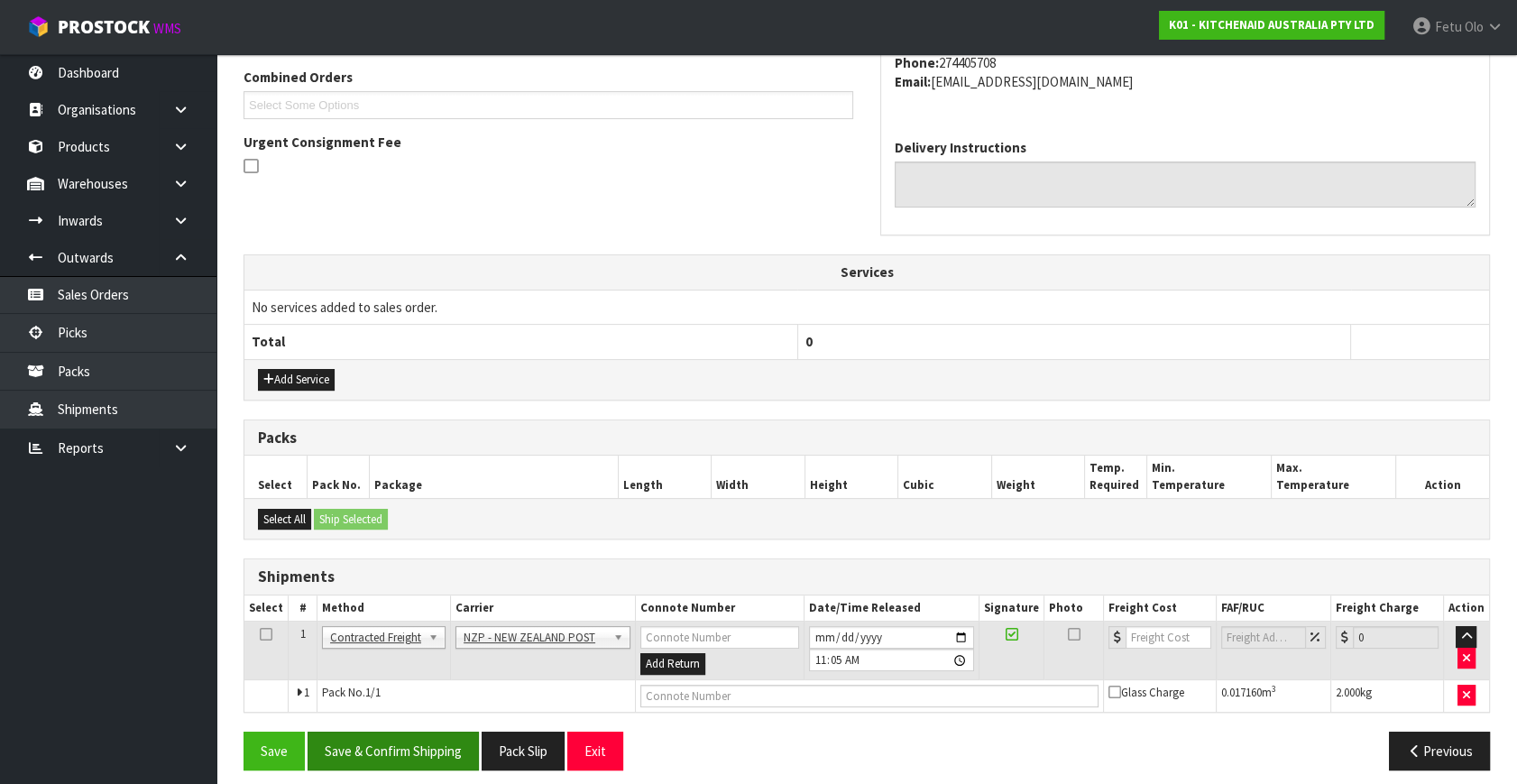
scroll to position [476, 0]
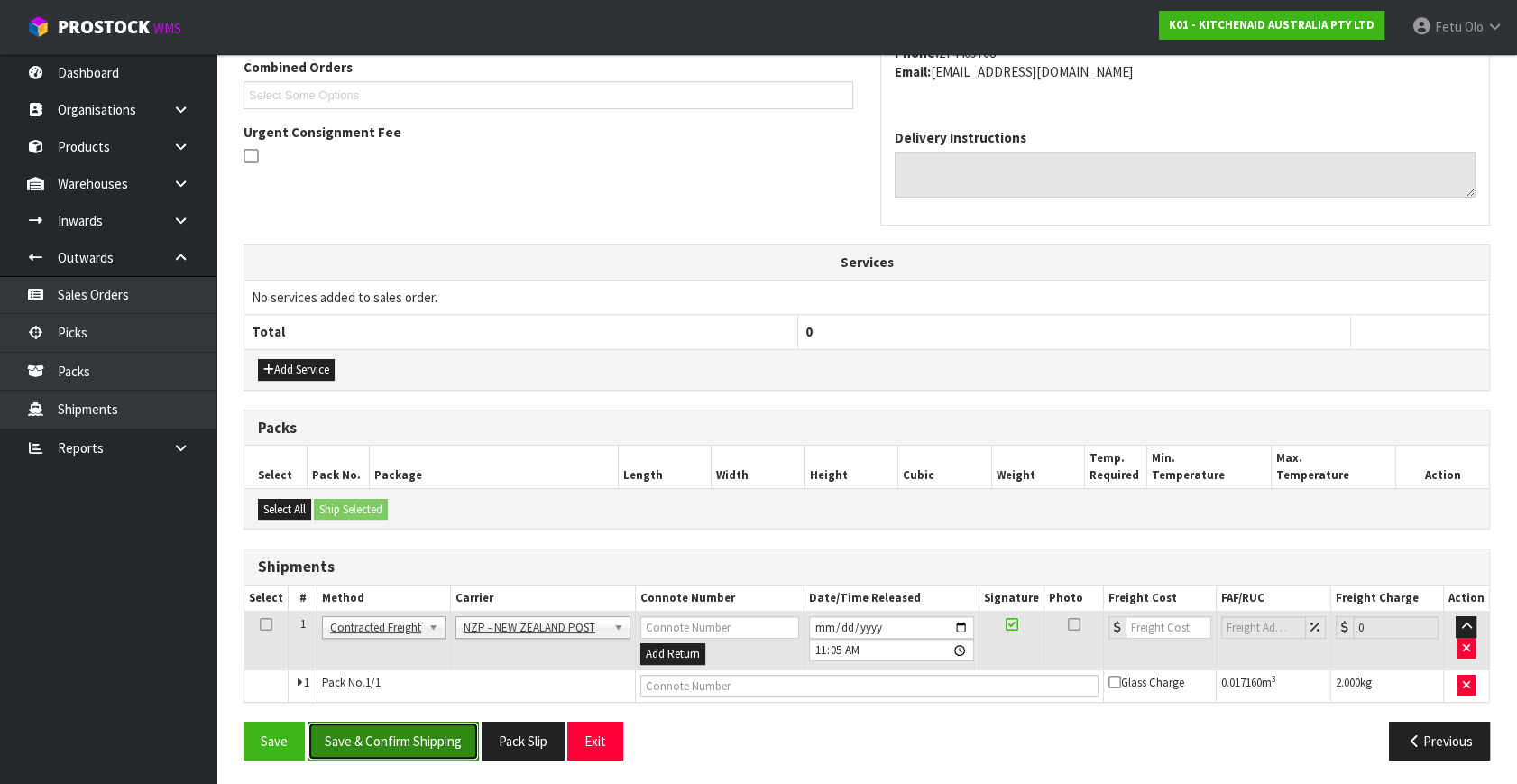
click at [392, 744] on button "Save & Confirm Shipping" at bounding box center [393, 741] width 171 height 38
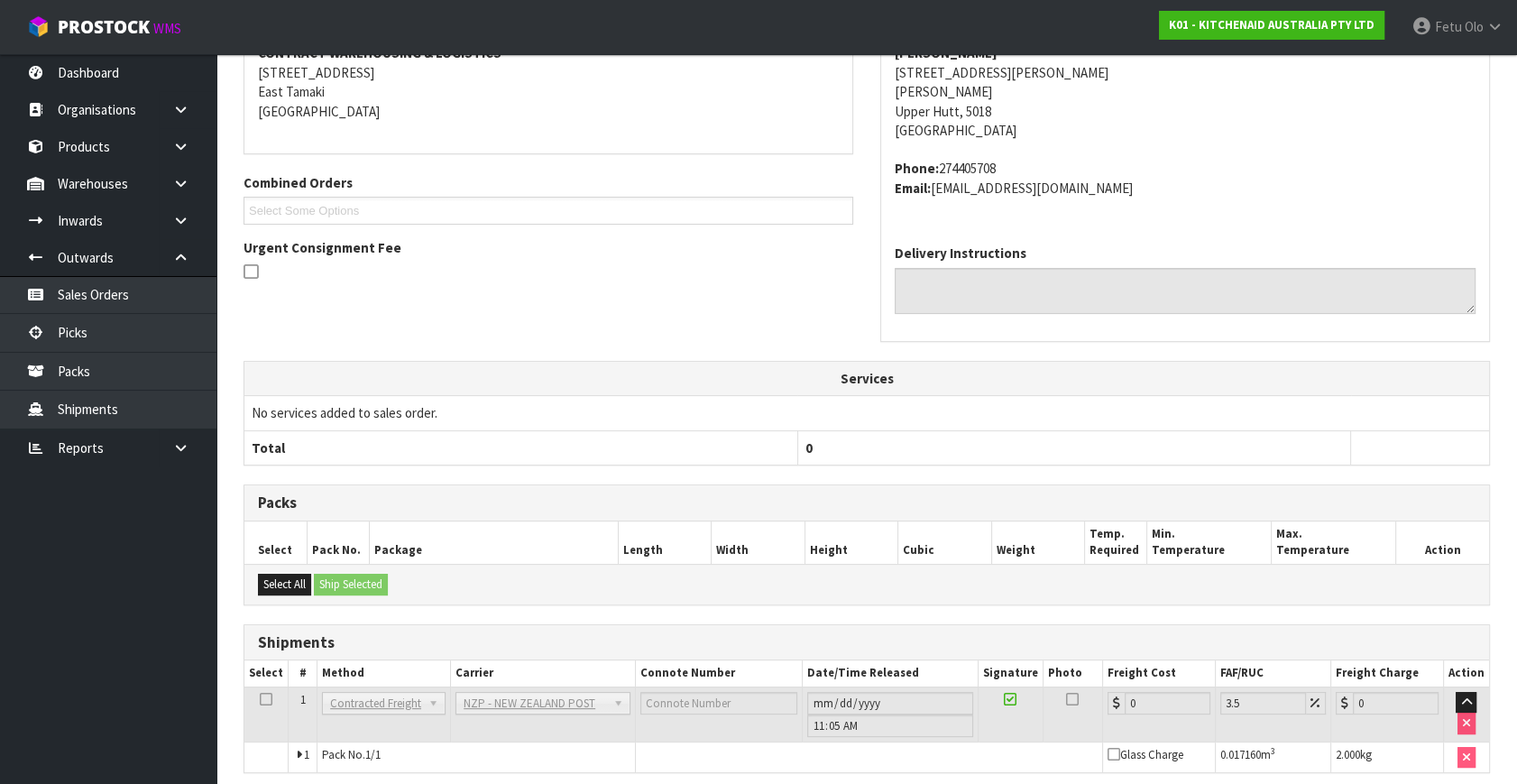
scroll to position [451, 0]
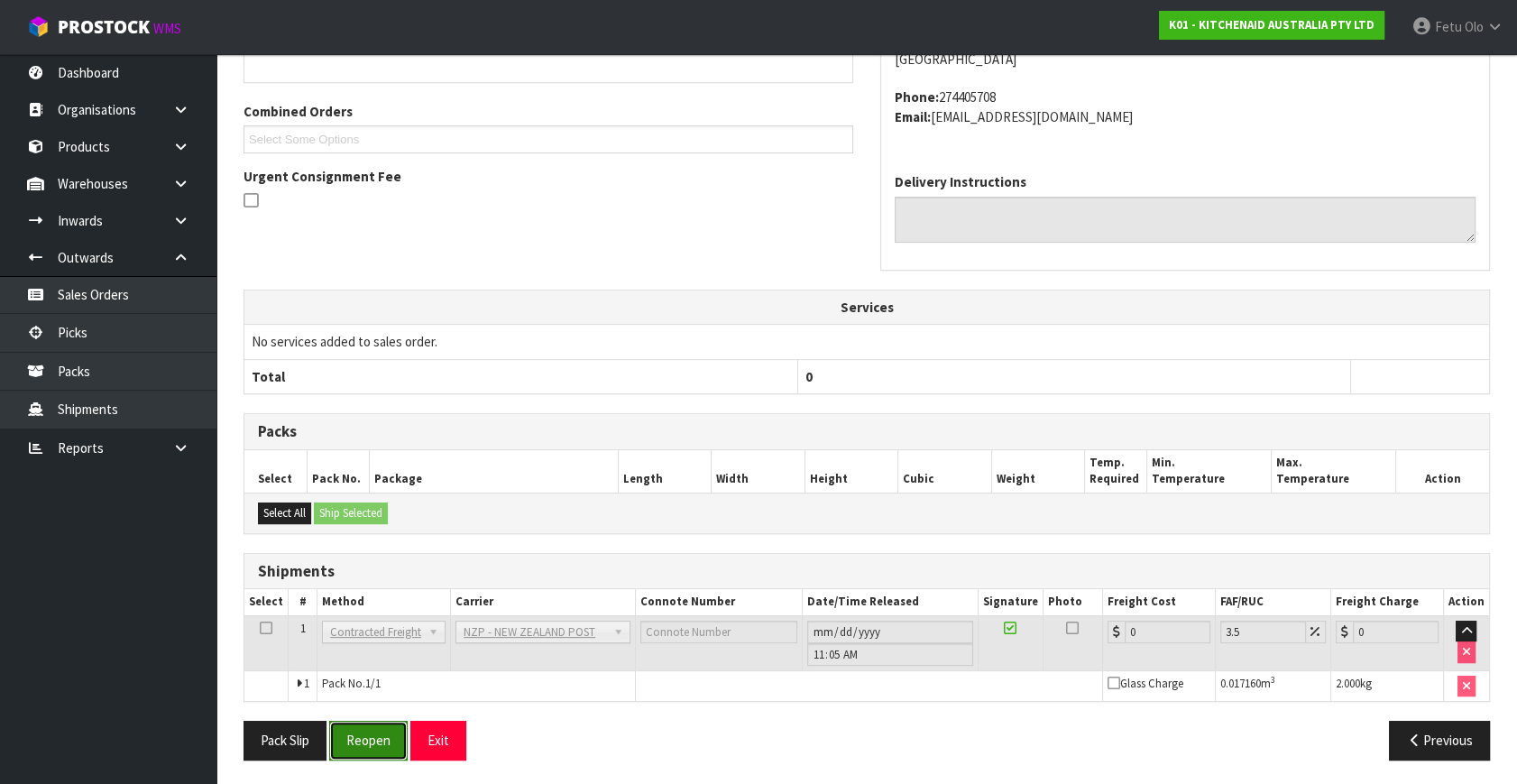
drag, startPoint x: 347, startPoint y: 730, endPoint x: 334, endPoint y: 732, distance: 13.2
click at [347, 730] on button "Reopen" at bounding box center [368, 740] width 79 height 38
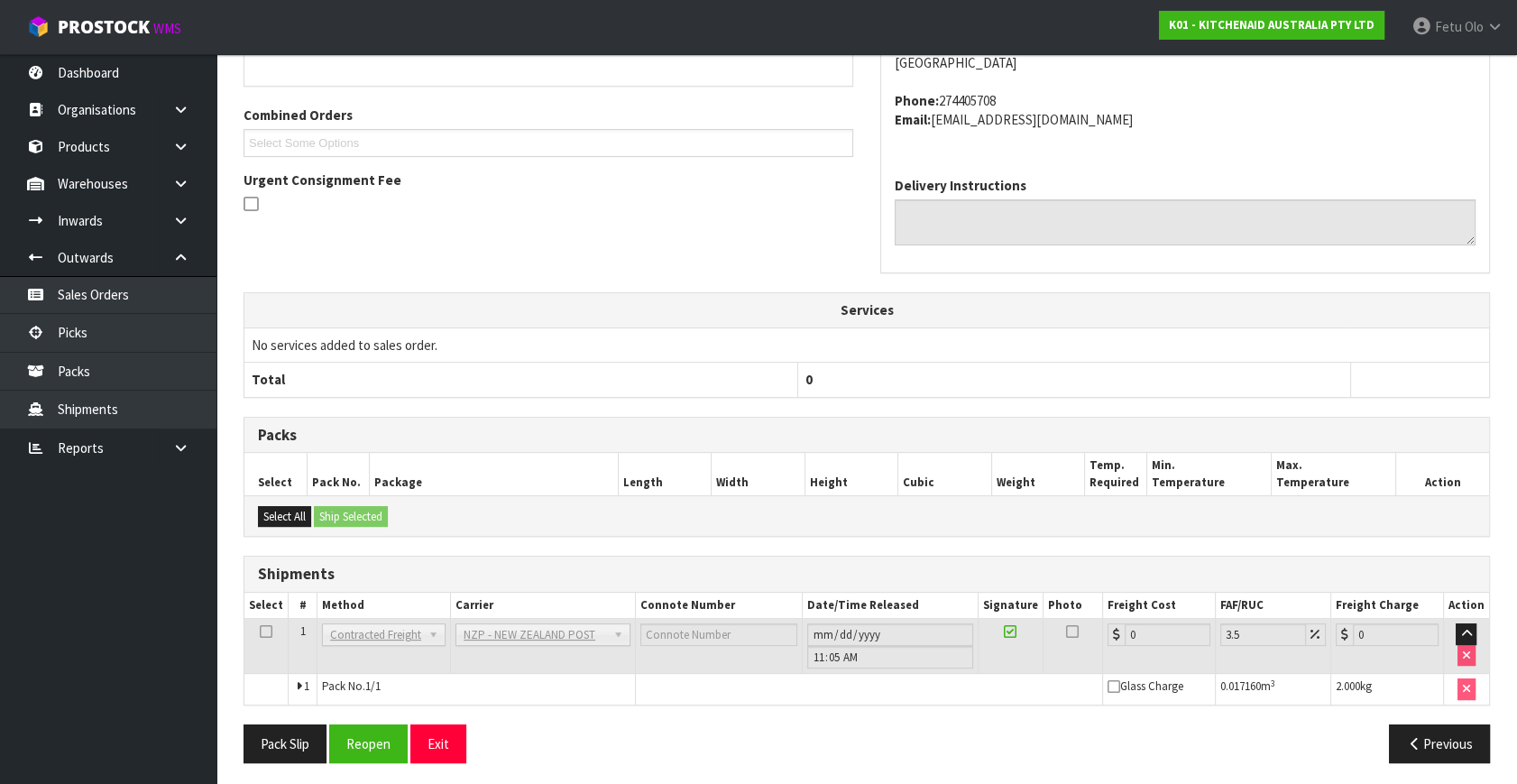
scroll to position [432, 0]
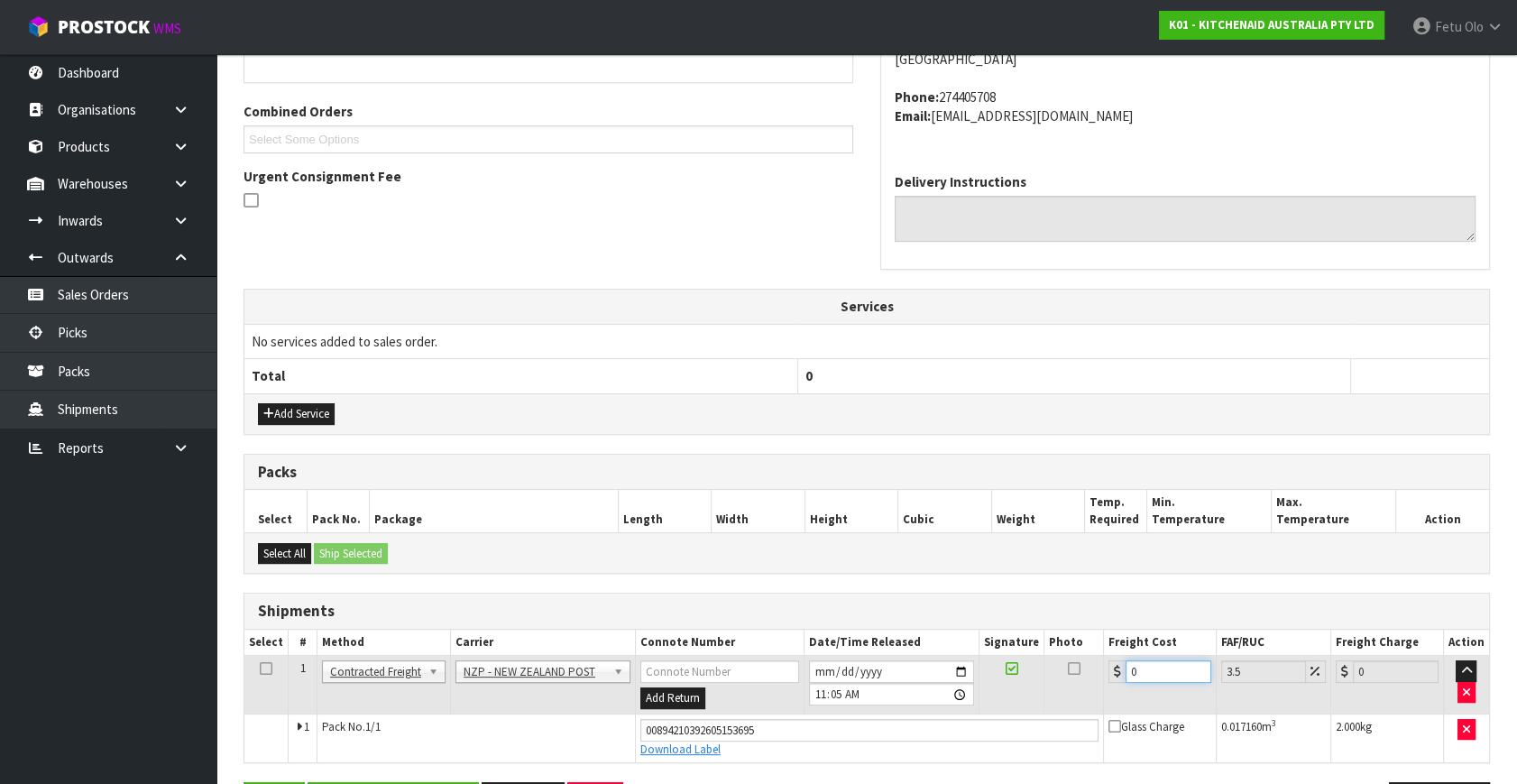
click at [765, 750] on tbody "1 Client Local Pickup Customer Local Pickup Company Freight Contracted Freight …" at bounding box center [867, 708] width 1245 height 107
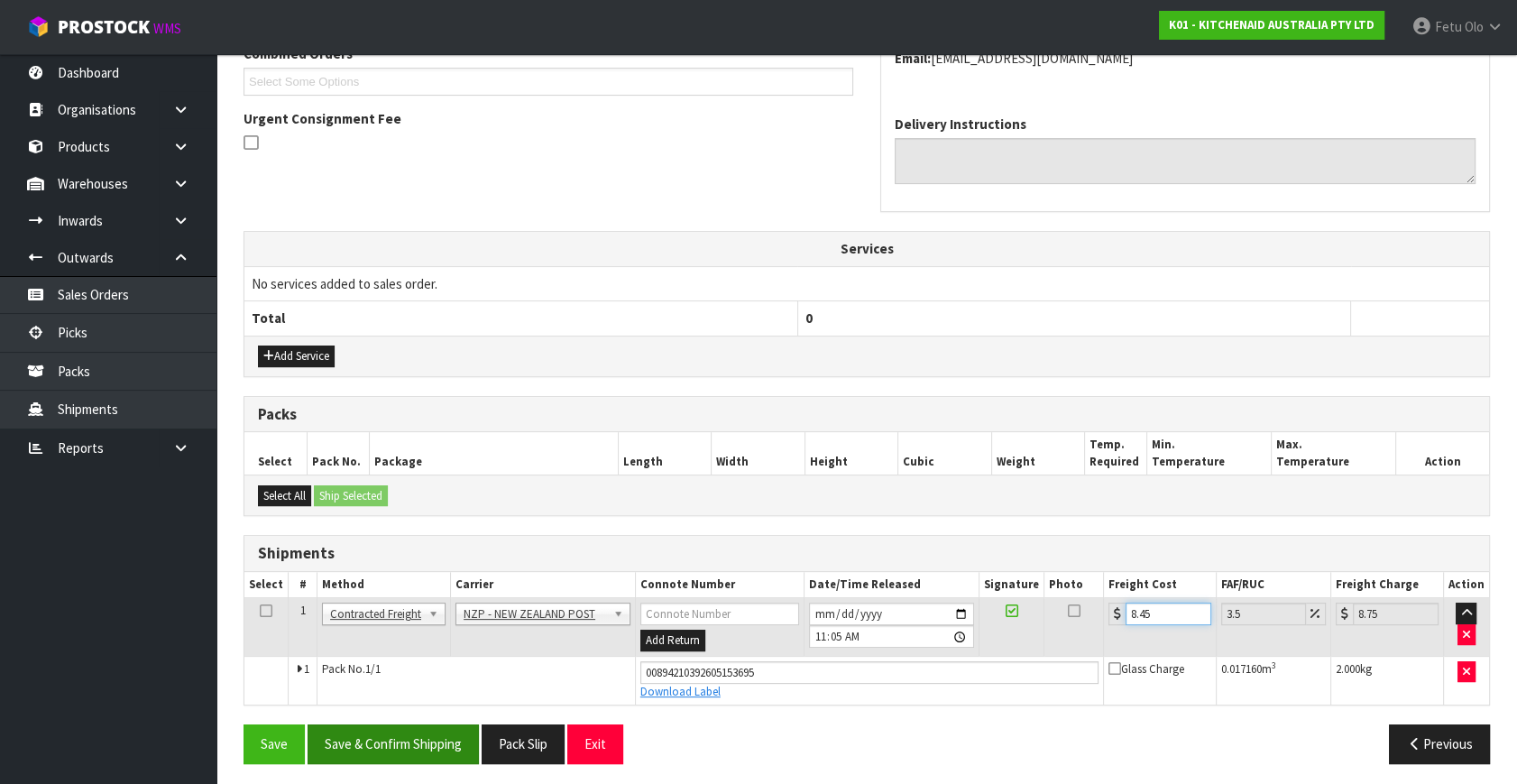
scroll to position [493, 0]
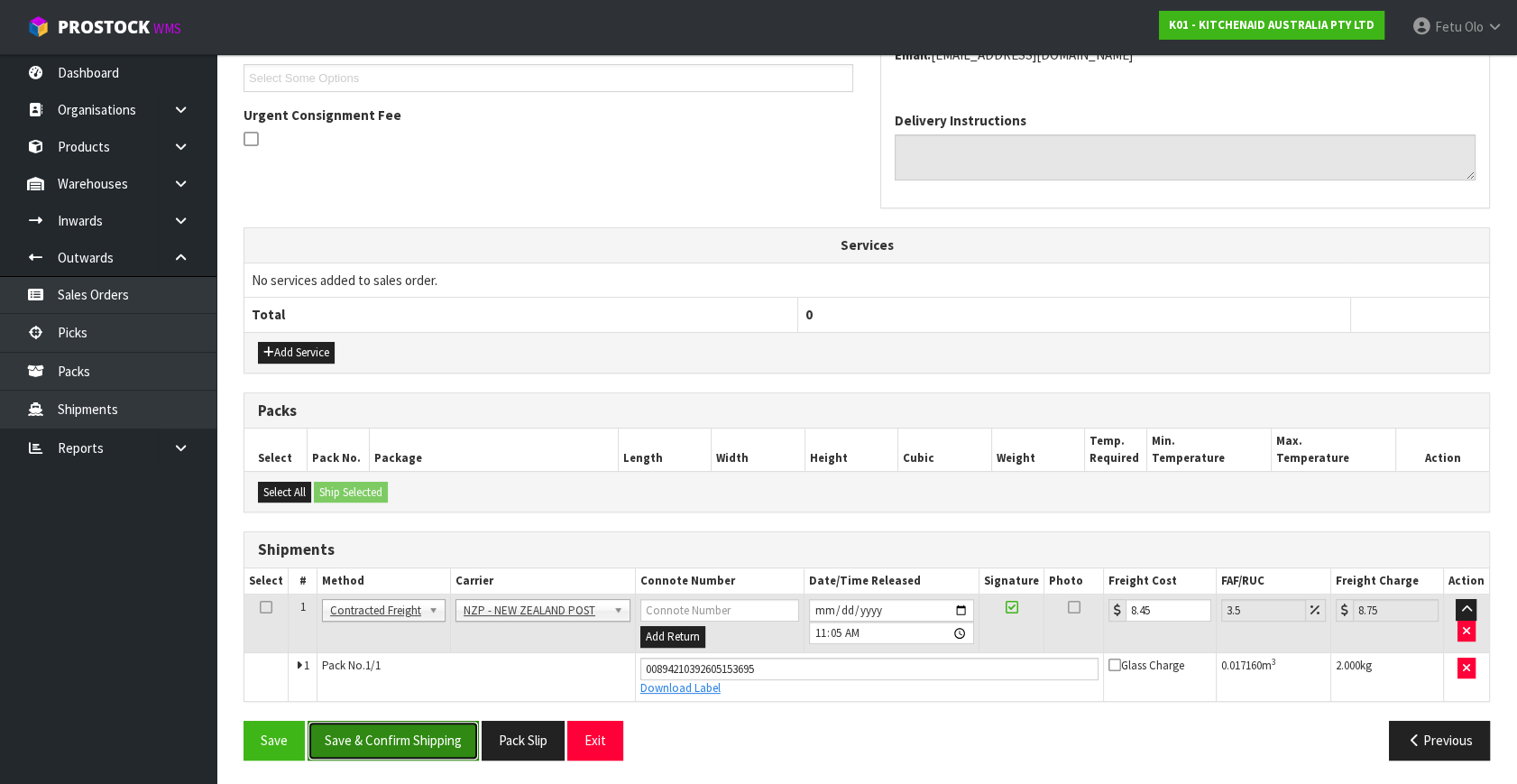
click at [398, 740] on button "Save & Confirm Shipping" at bounding box center [393, 740] width 171 height 38
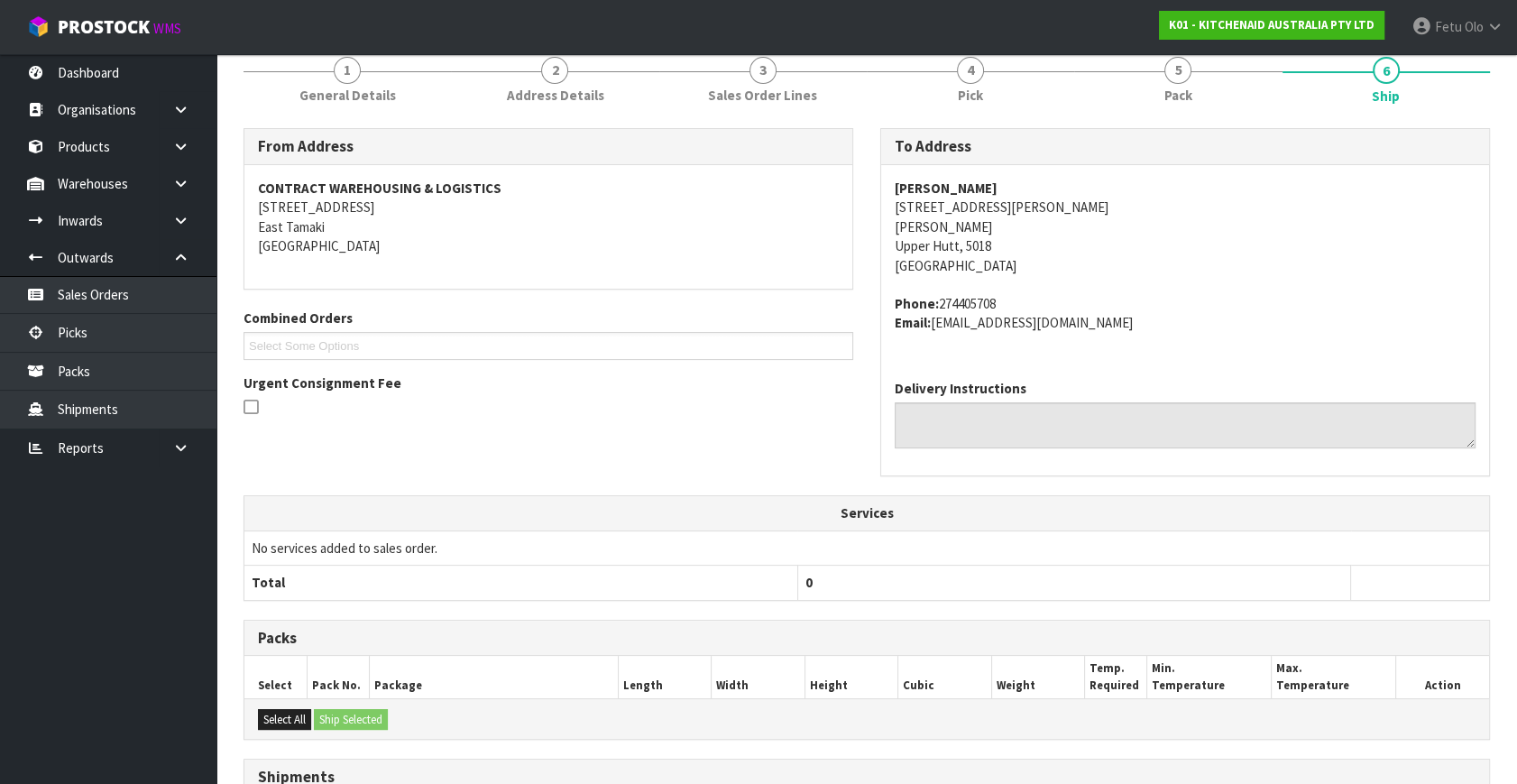
scroll to position [443, 0]
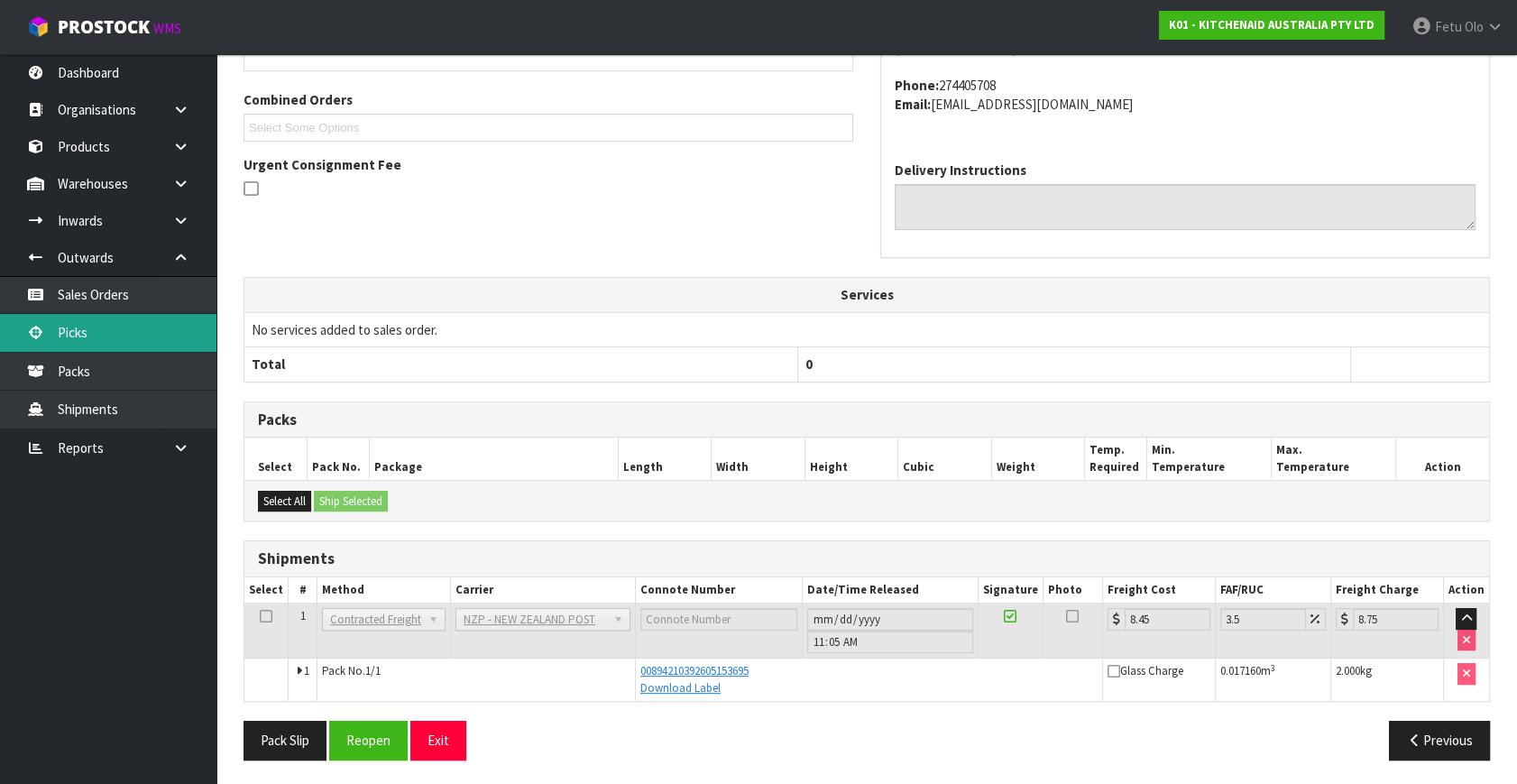
drag, startPoint x: 110, startPoint y: 335, endPoint x: 138, endPoint y: 339, distance: 28.3
click at [110, 335] on link "Picks" at bounding box center [108, 332] width 216 height 37
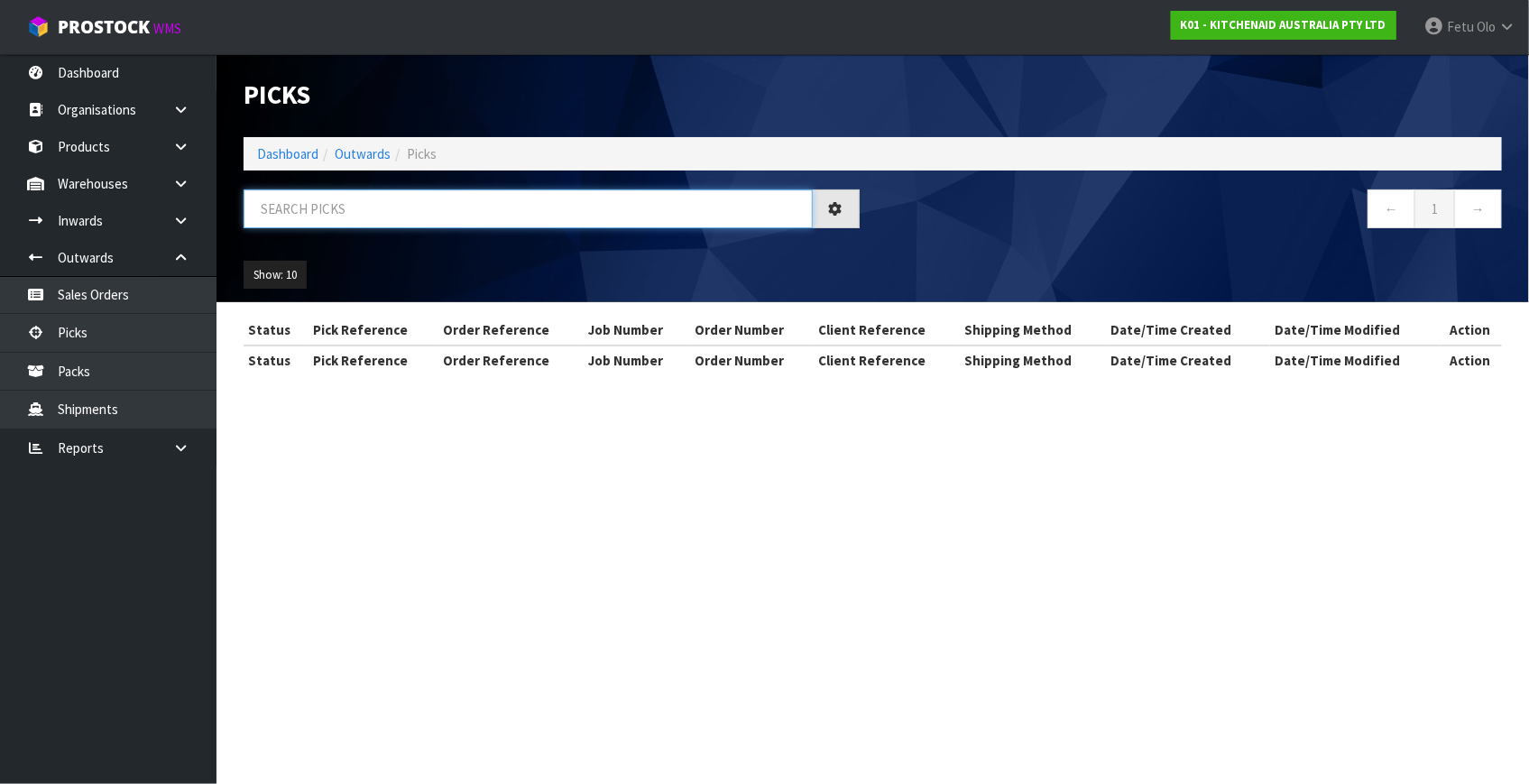
click at [367, 211] on input "text" at bounding box center [527, 209] width 569 height 38
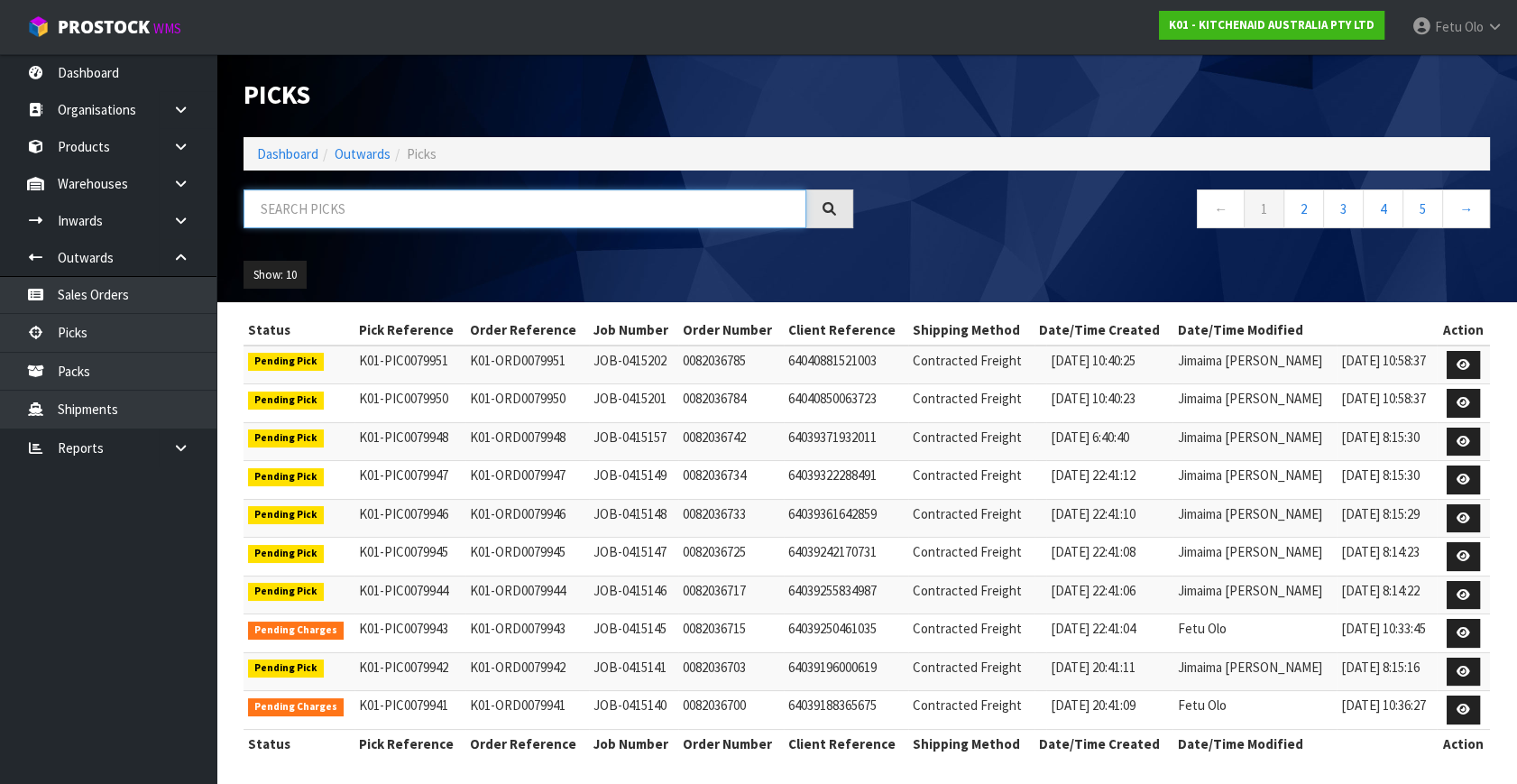
click at [367, 211] on input "text" at bounding box center [524, 209] width 563 height 38
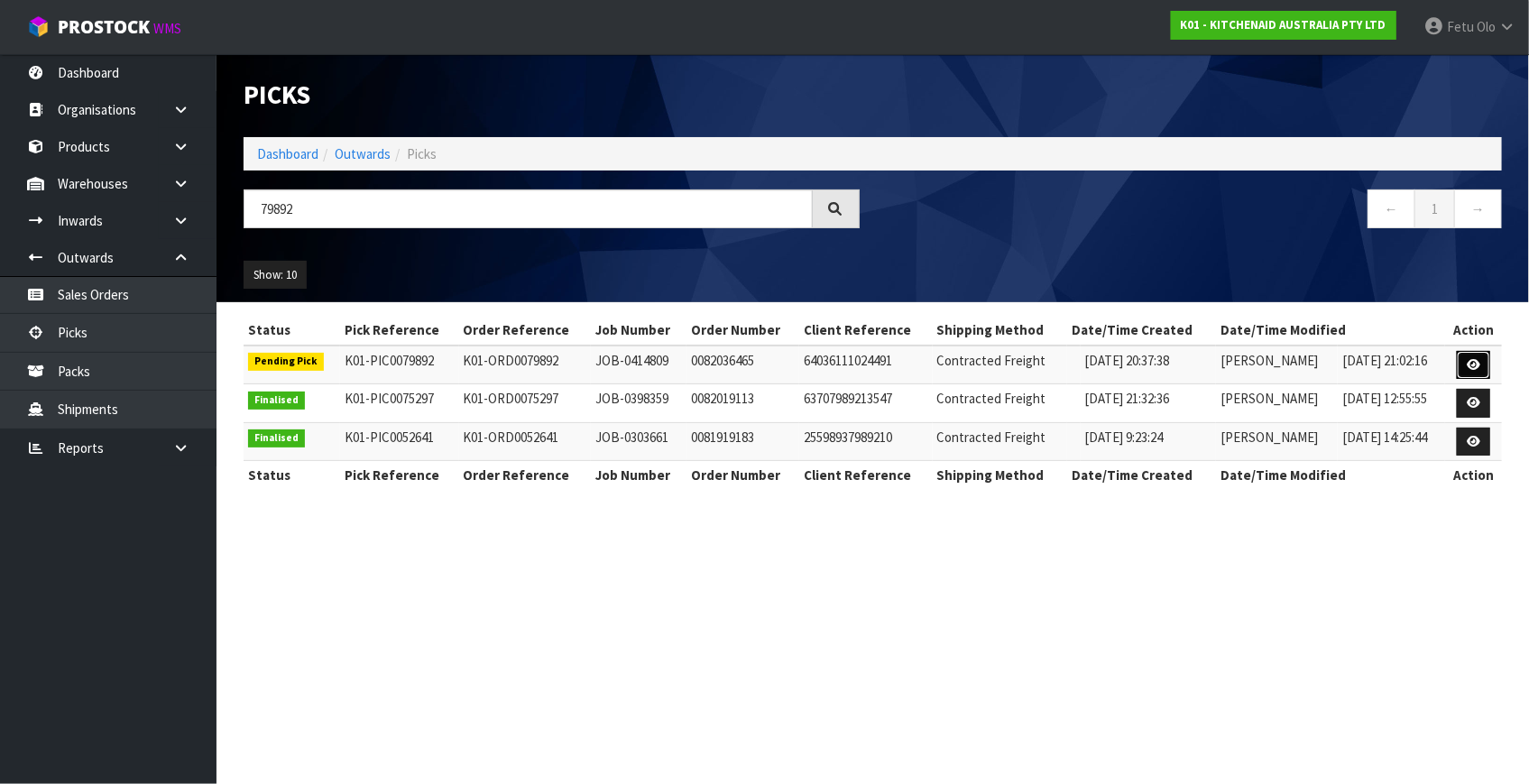
click at [1470, 367] on icon at bounding box center [1473, 365] width 13 height 12
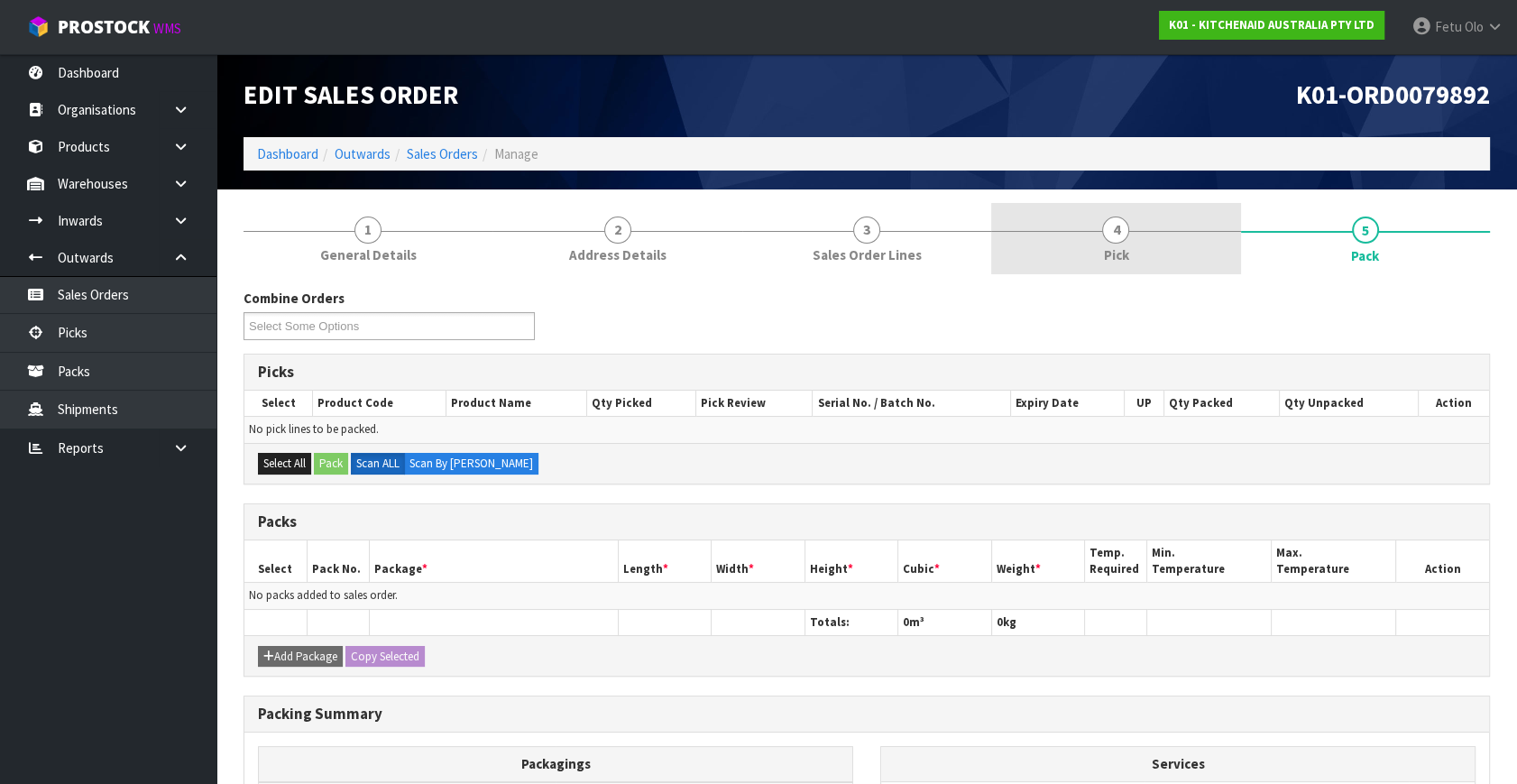
click at [1098, 250] on link "4 Pick" at bounding box center [1115, 239] width 249 height 71
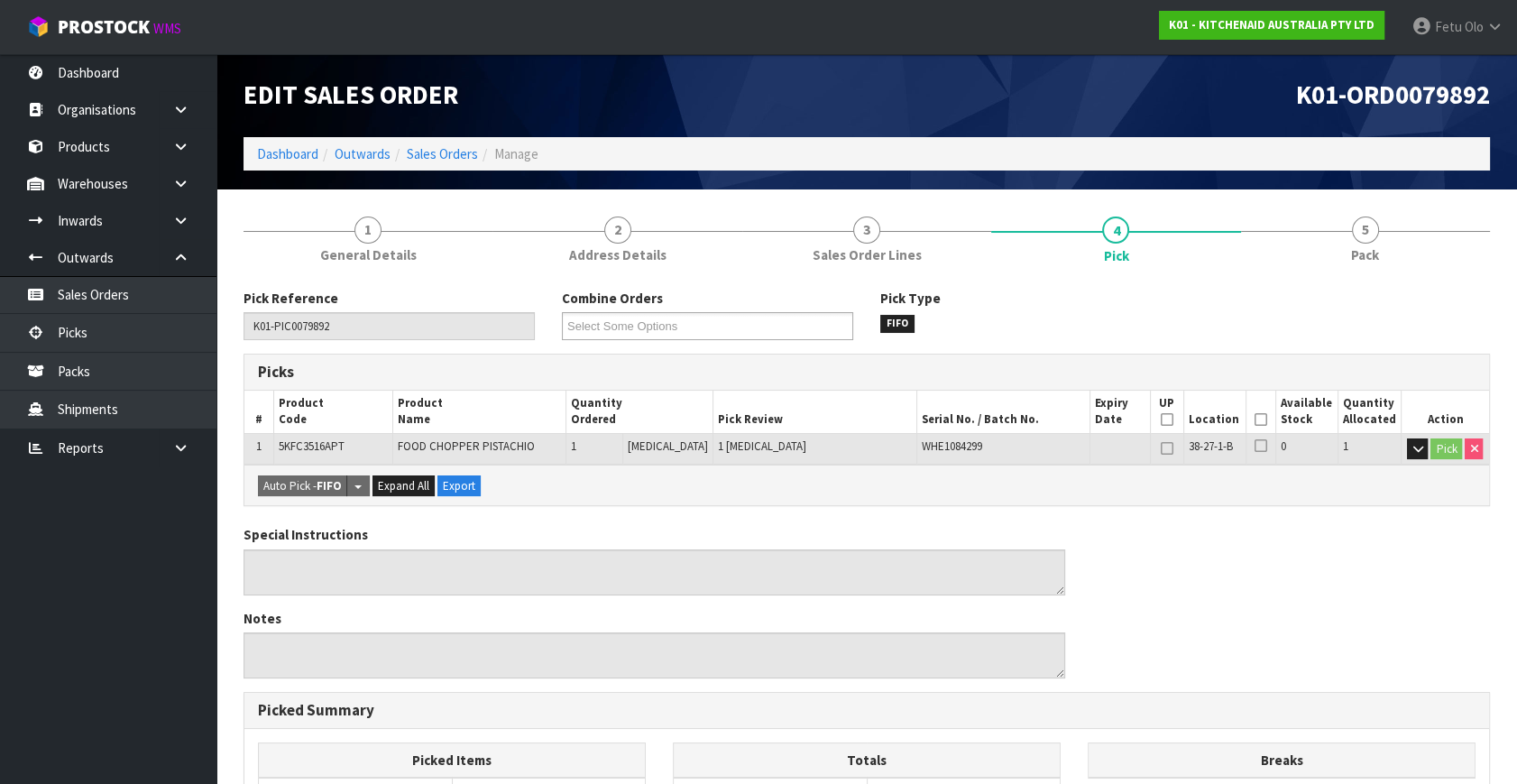
click at [1254, 419] on icon at bounding box center [1260, 419] width 13 height 1
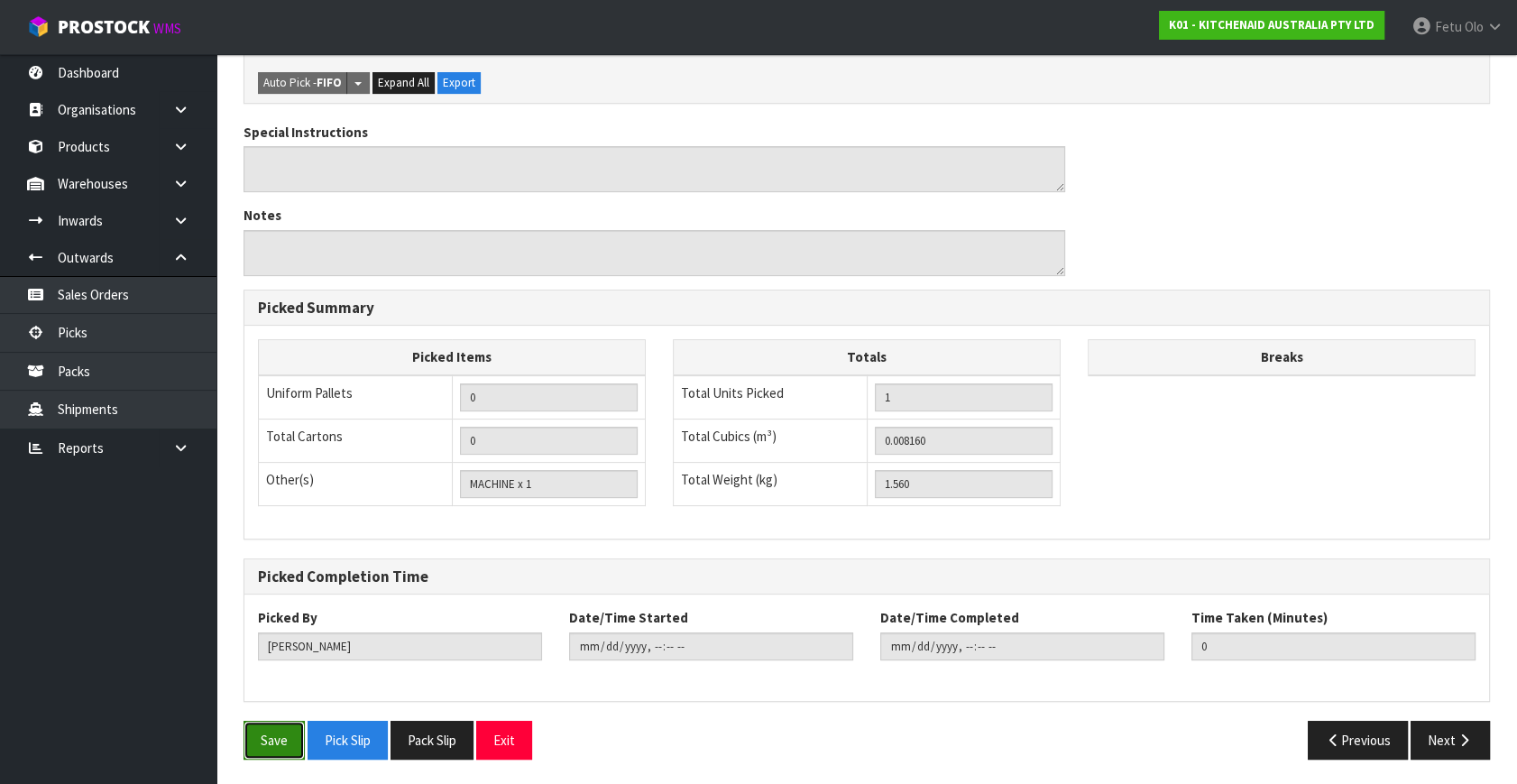
click at [268, 735] on button "Save" at bounding box center [274, 740] width 62 height 38
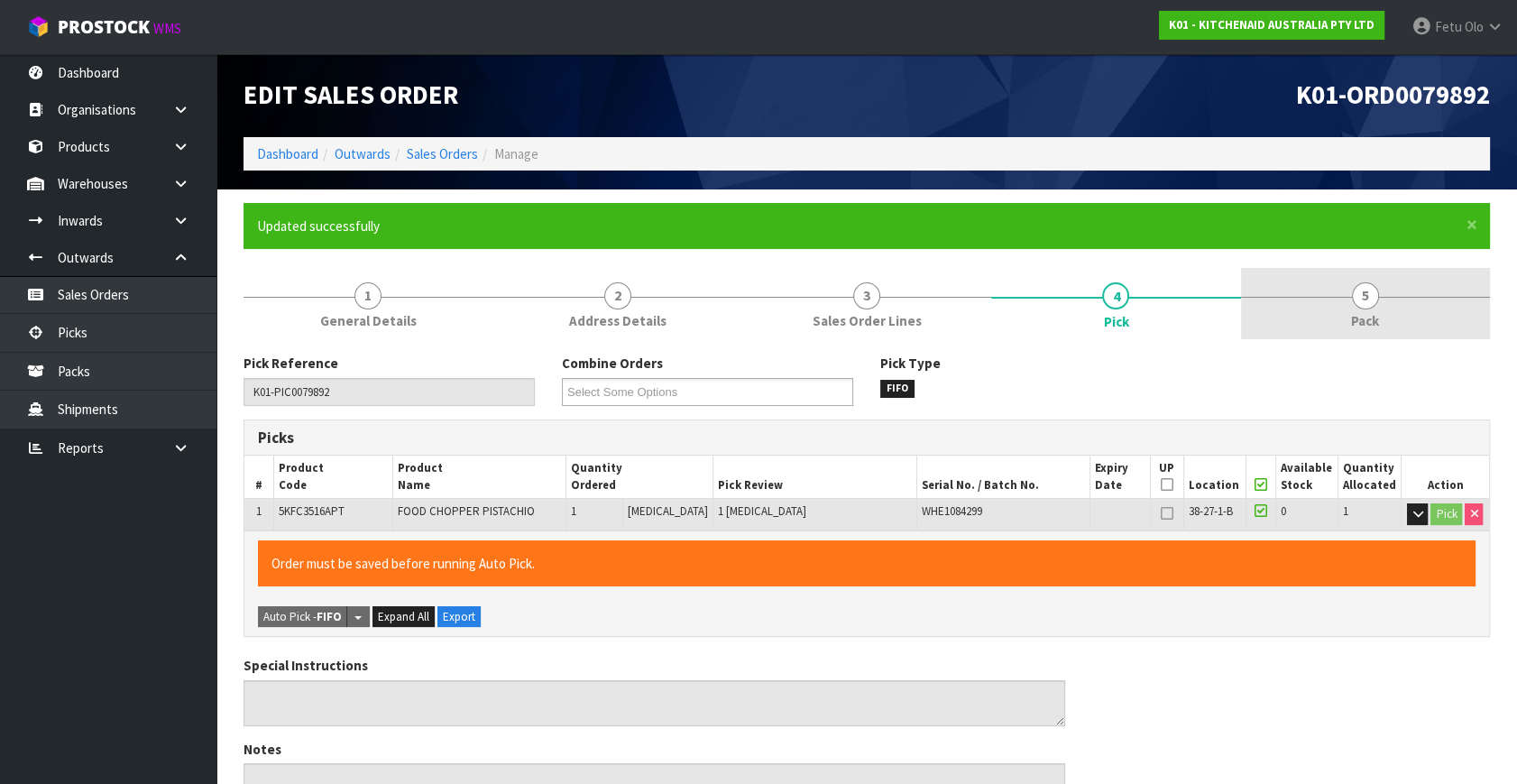
click at [1384, 306] on link "5 Pack" at bounding box center [1365, 303] width 249 height 71
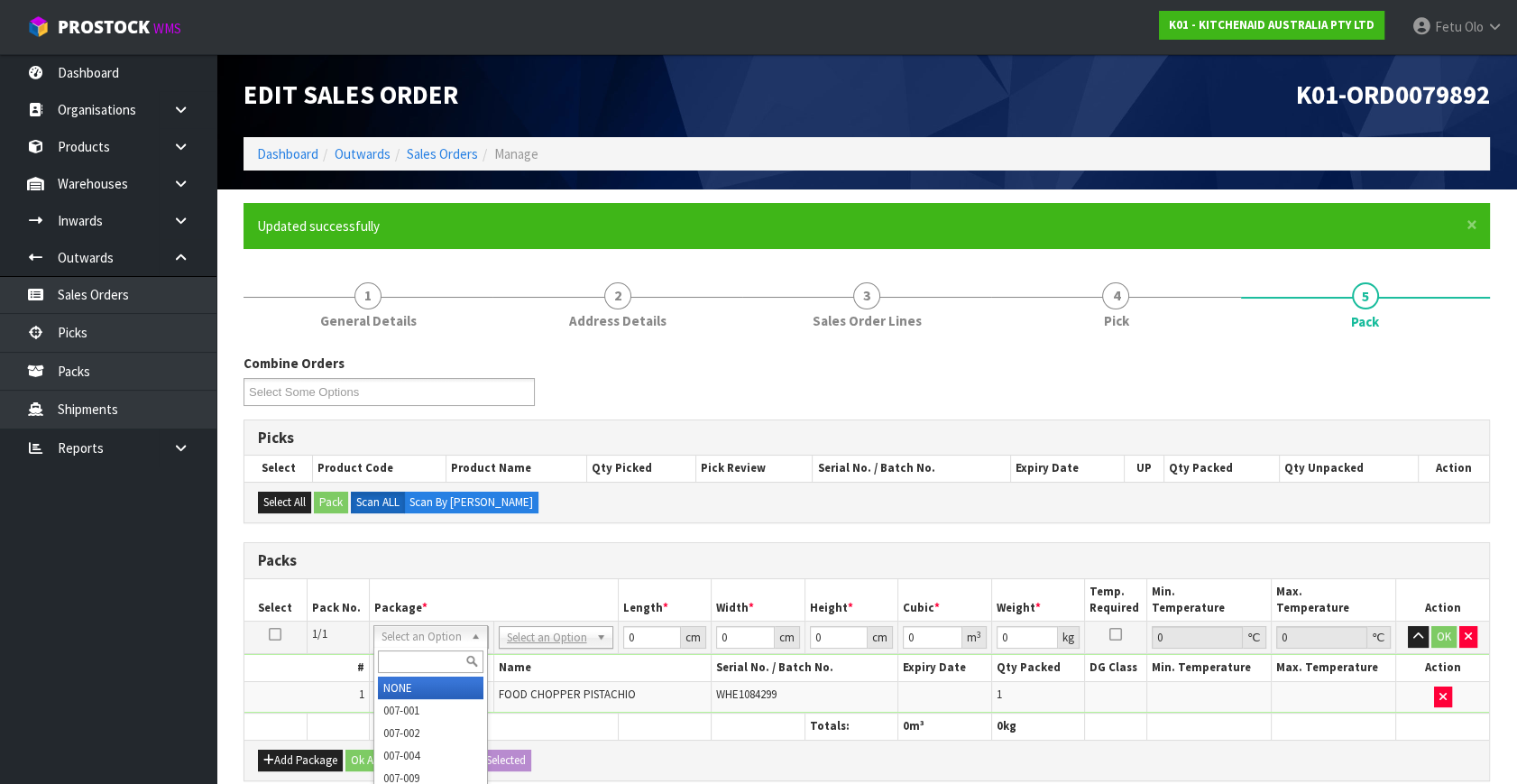
click at [395, 650] on input "text" at bounding box center [431, 661] width 106 height 22
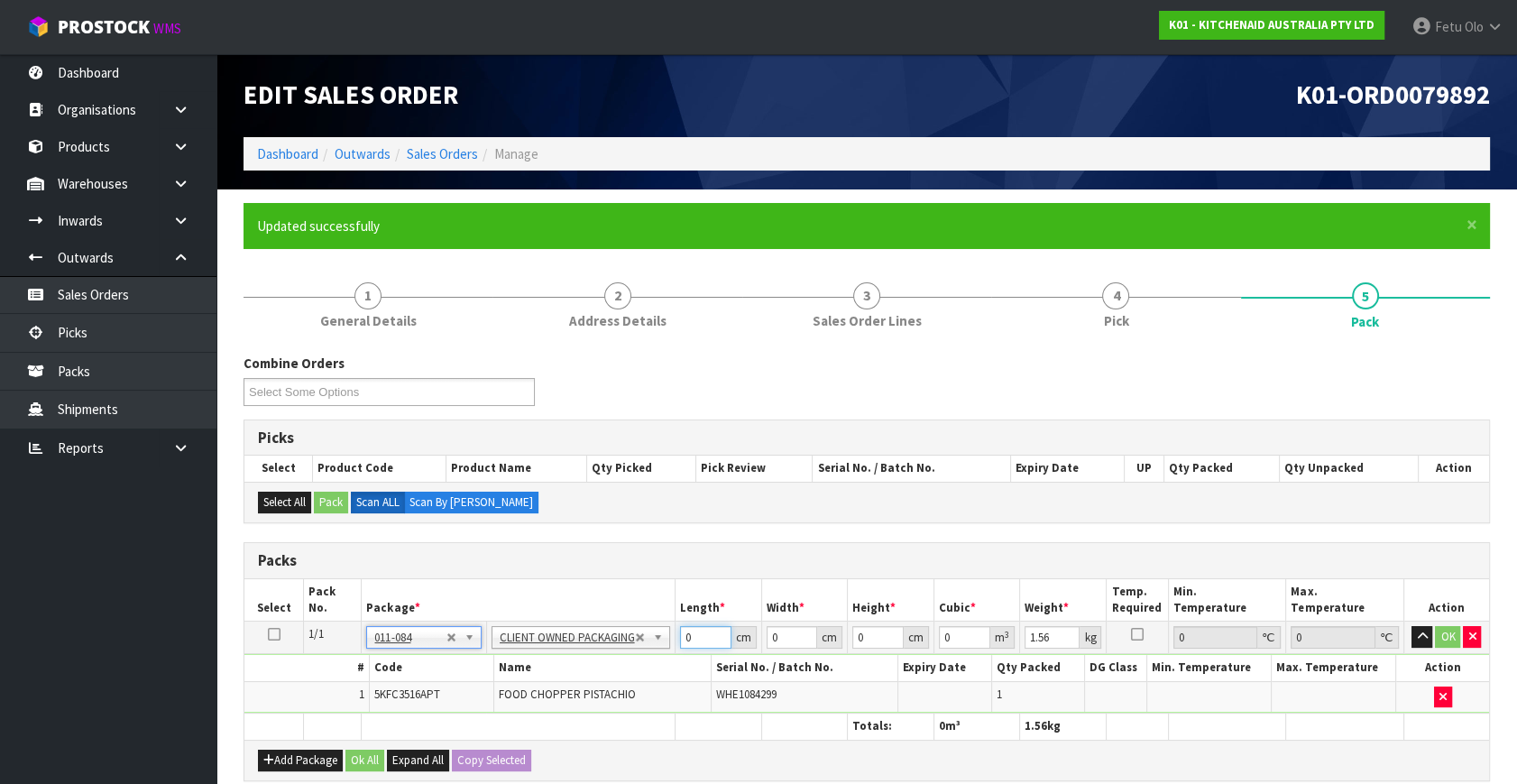
drag, startPoint x: 434, startPoint y: 725, endPoint x: 421, endPoint y: 728, distance: 13.3
click at [421, 728] on table "Select Pack No. Package * Length * Width * Height * Cubic * Weight * Temp. Requ…" at bounding box center [867, 659] width 1245 height 161
click button "OK" at bounding box center [1448, 637] width 25 height 21
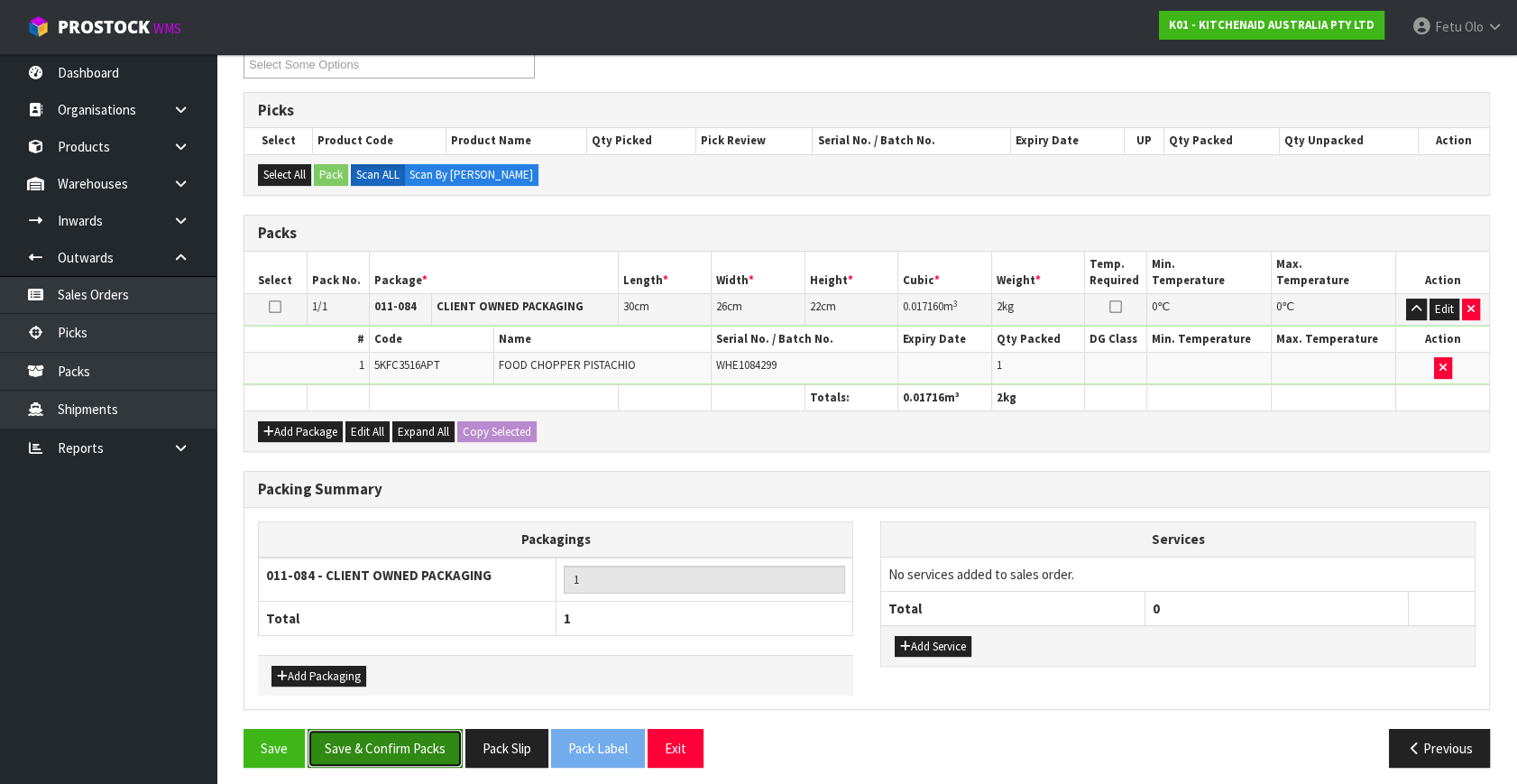
click at [409, 730] on button "Save & Confirm Packs" at bounding box center [385, 747] width 155 height 38
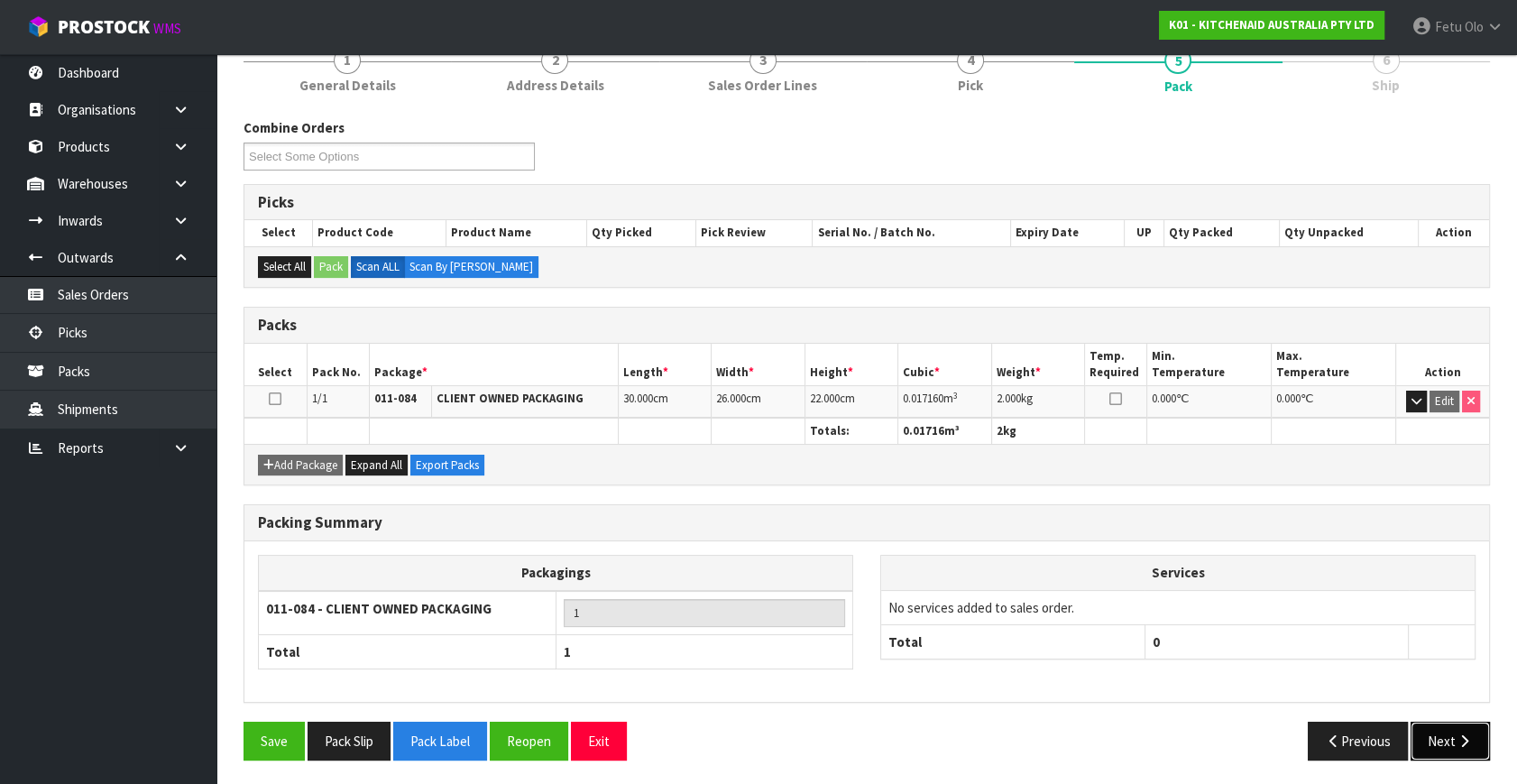
click at [1460, 737] on icon "button" at bounding box center [1464, 741] width 17 height 13
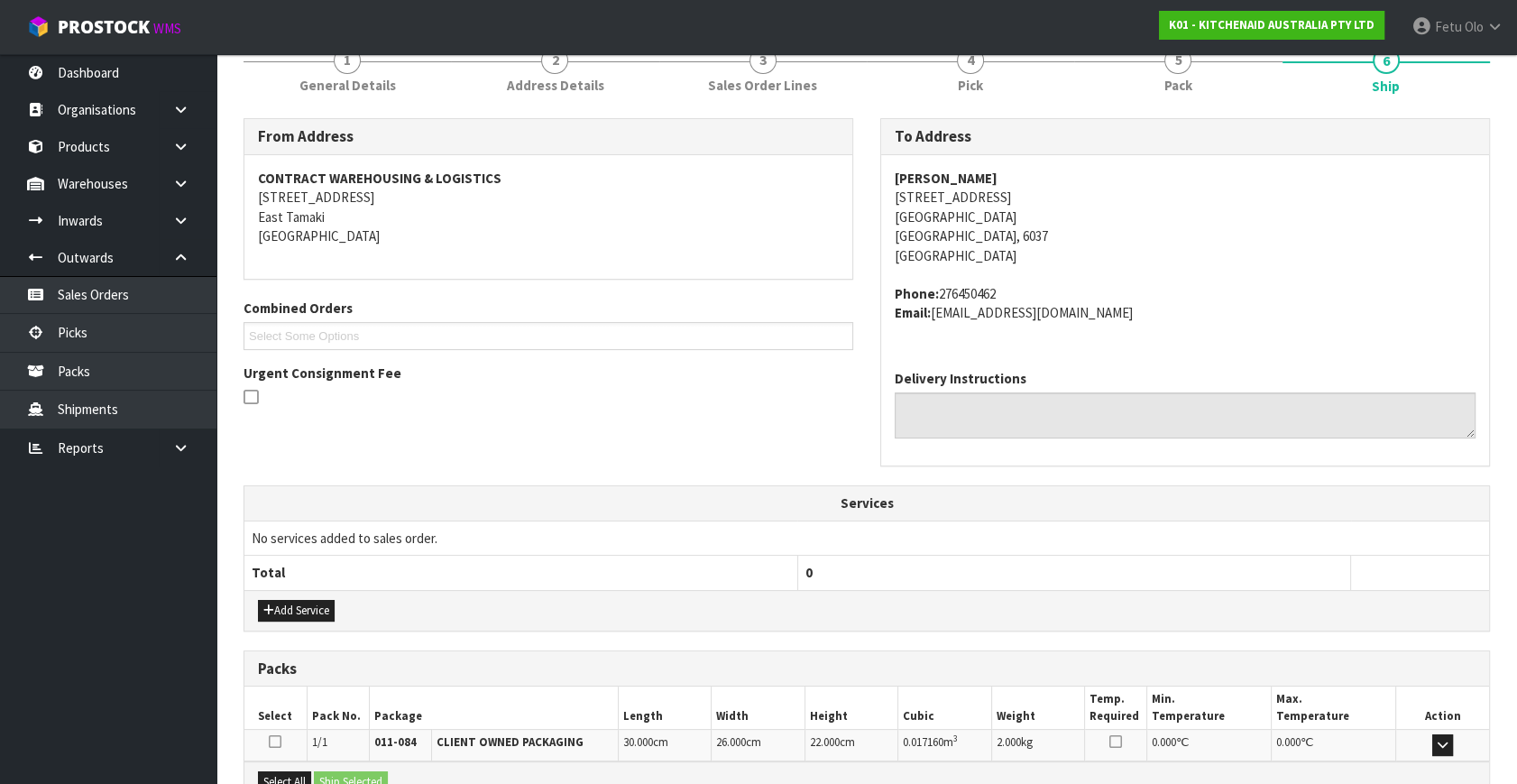
scroll to position [443, 0]
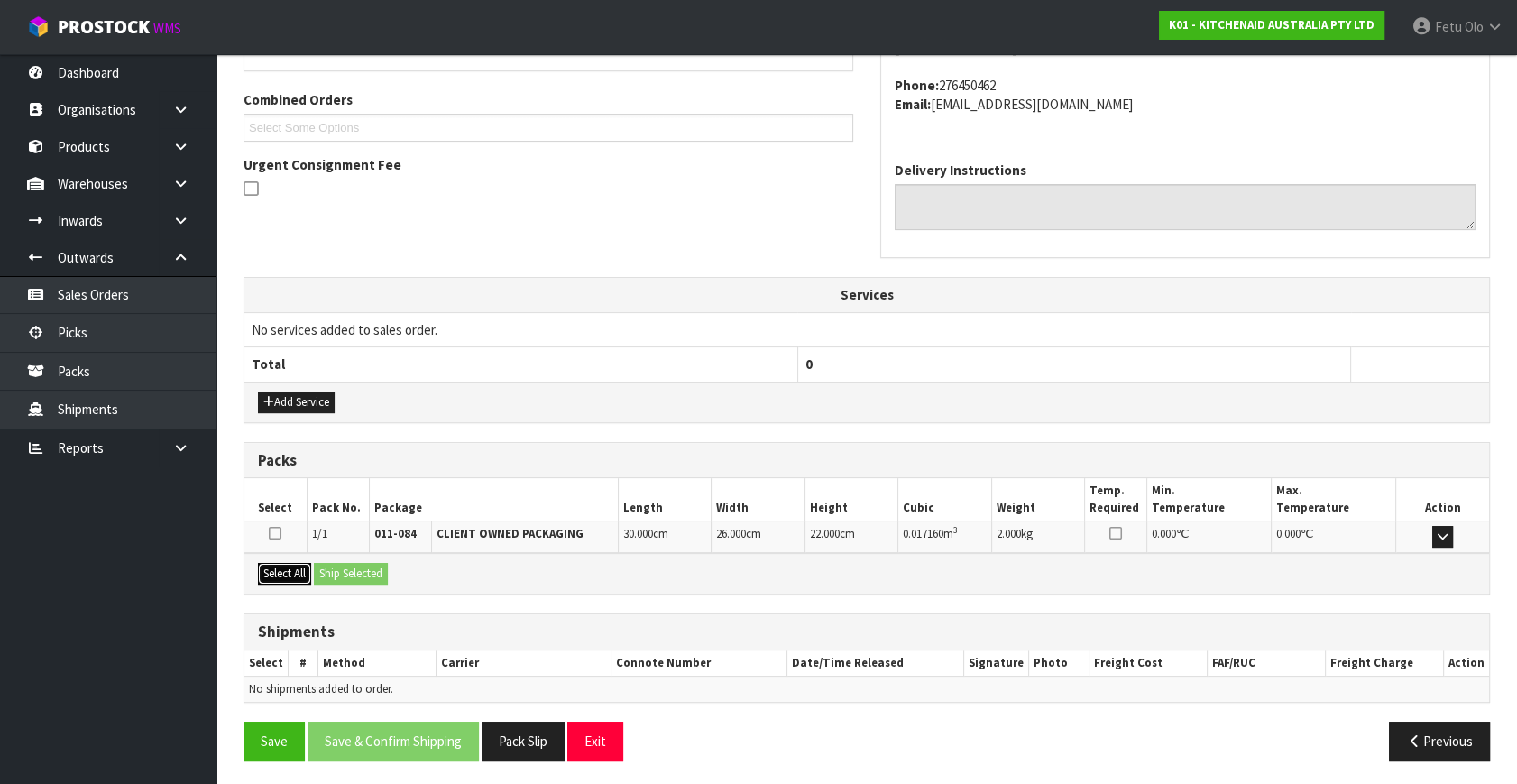
click at [291, 564] on button "Select All" at bounding box center [284, 573] width 53 height 21
click at [341, 574] on button "Ship Selected" at bounding box center [350, 573] width 74 height 21
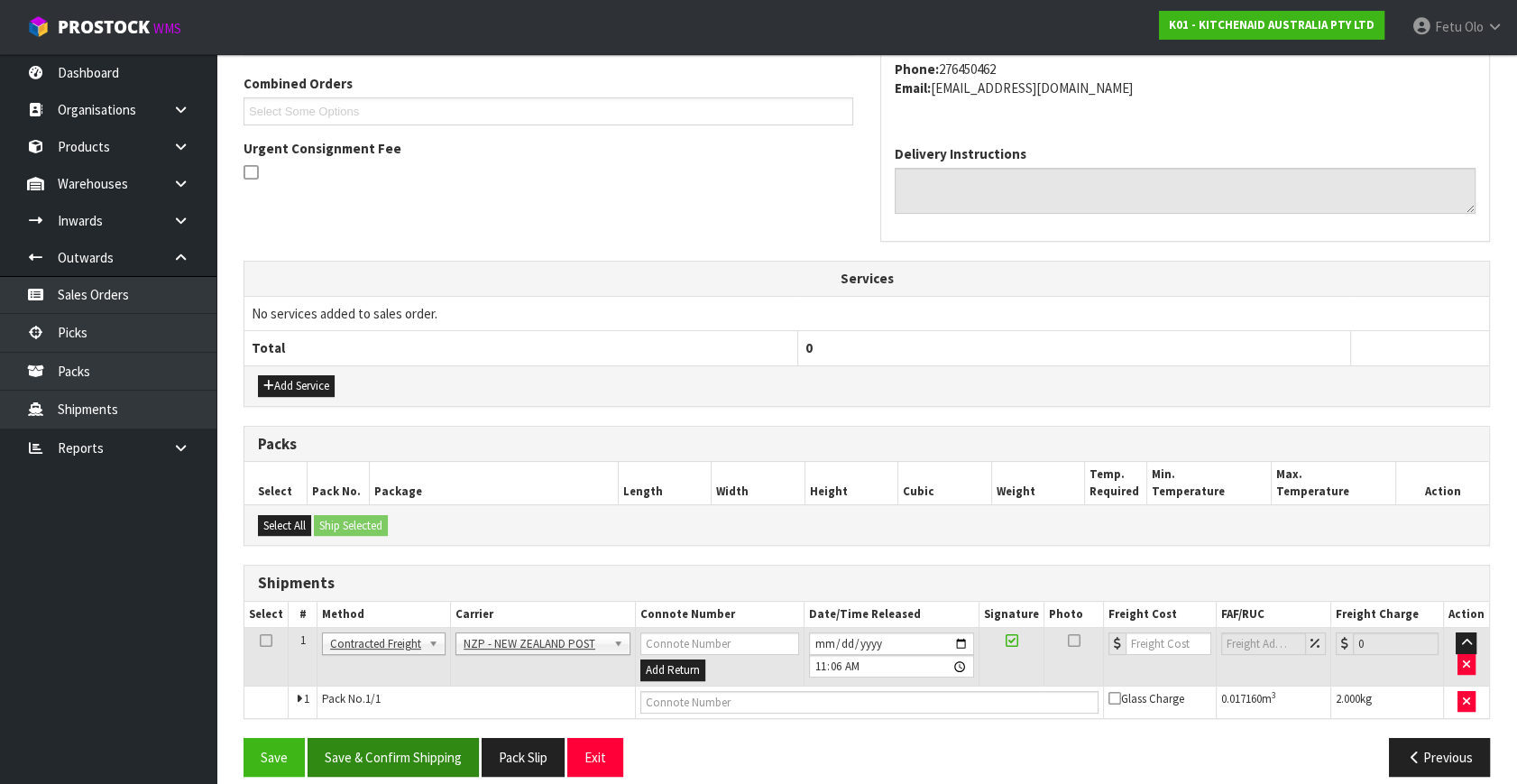
scroll to position [476, 0]
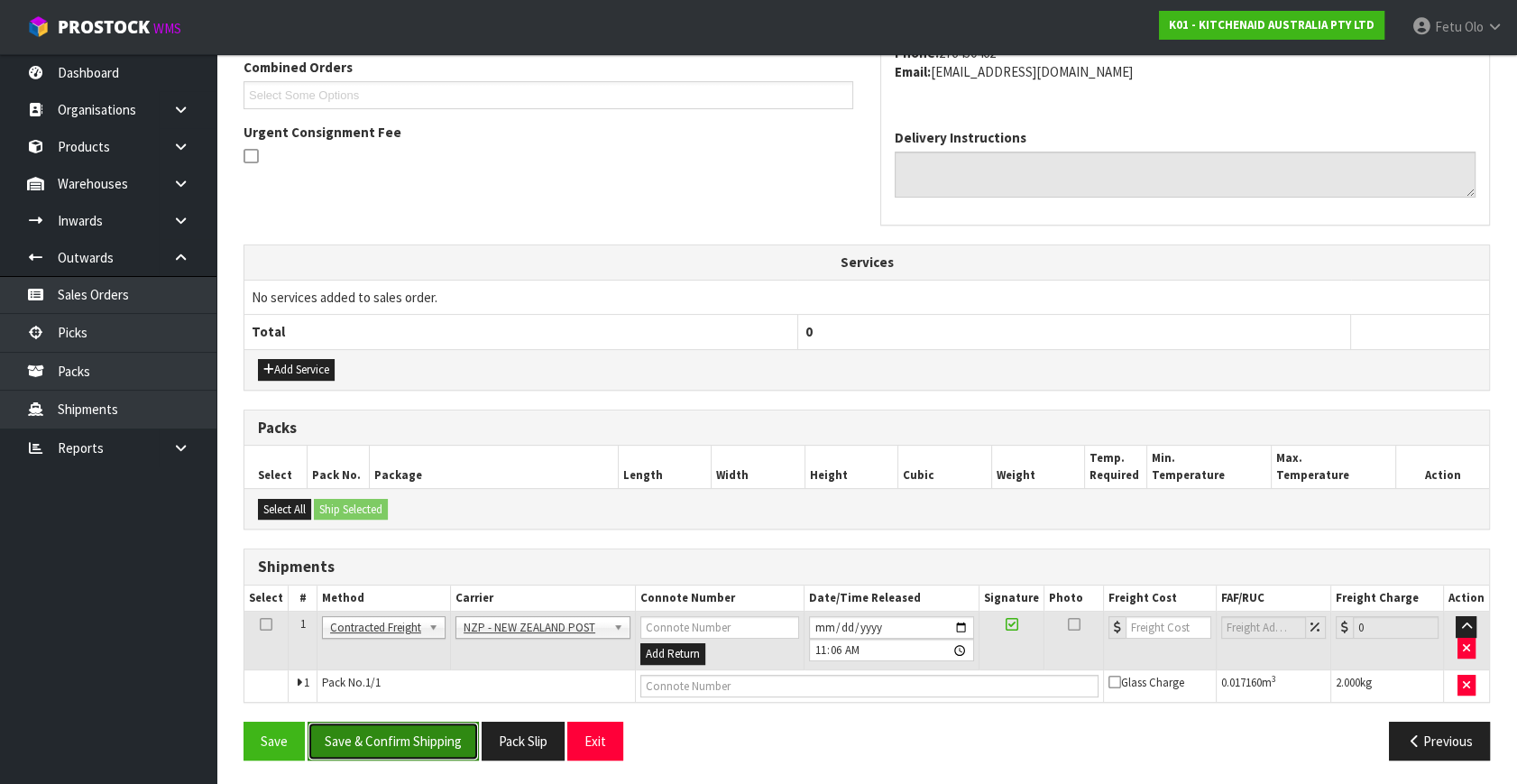
click at [390, 733] on button "Save & Confirm Shipping" at bounding box center [393, 741] width 171 height 38
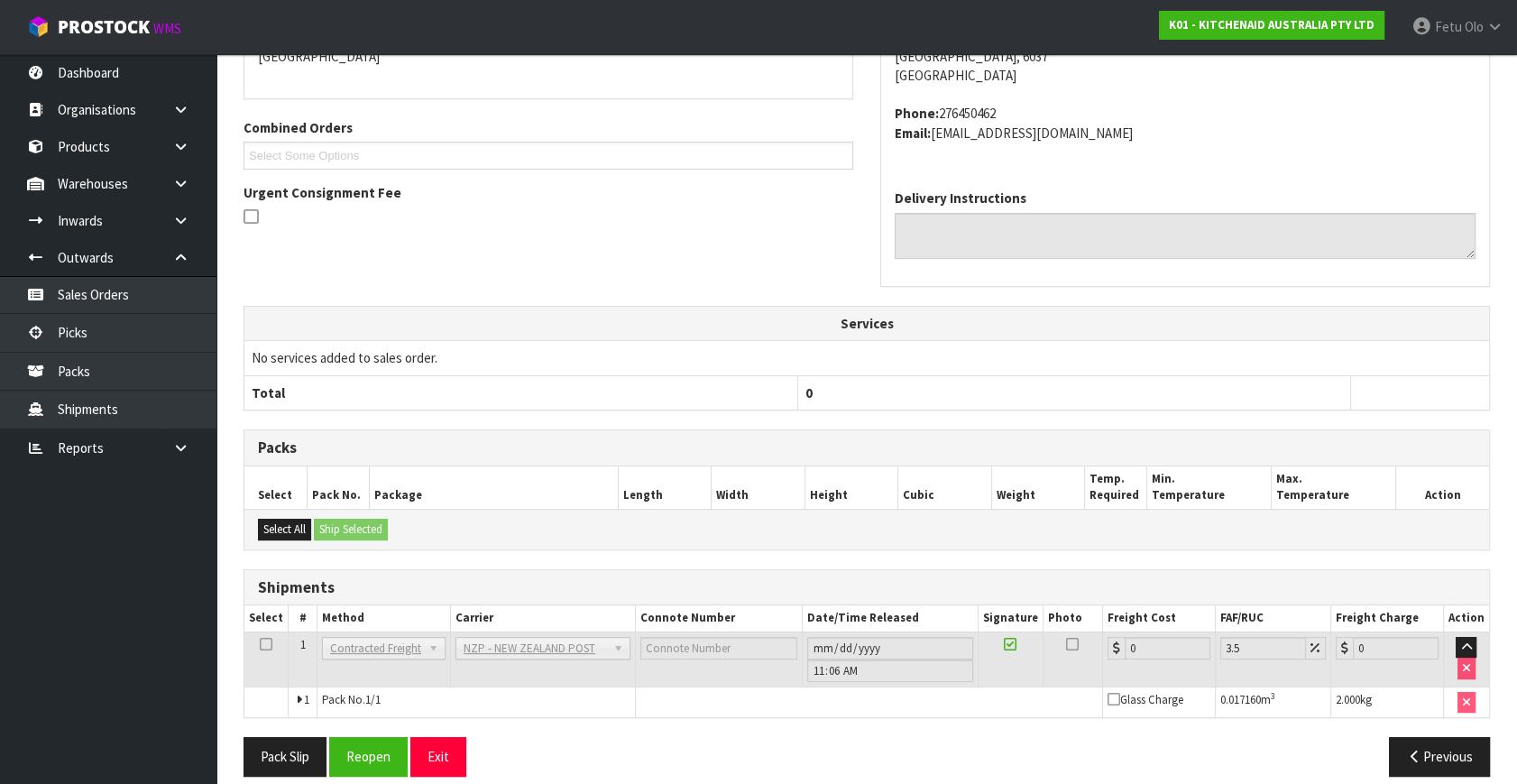
scroll to position [451, 0]
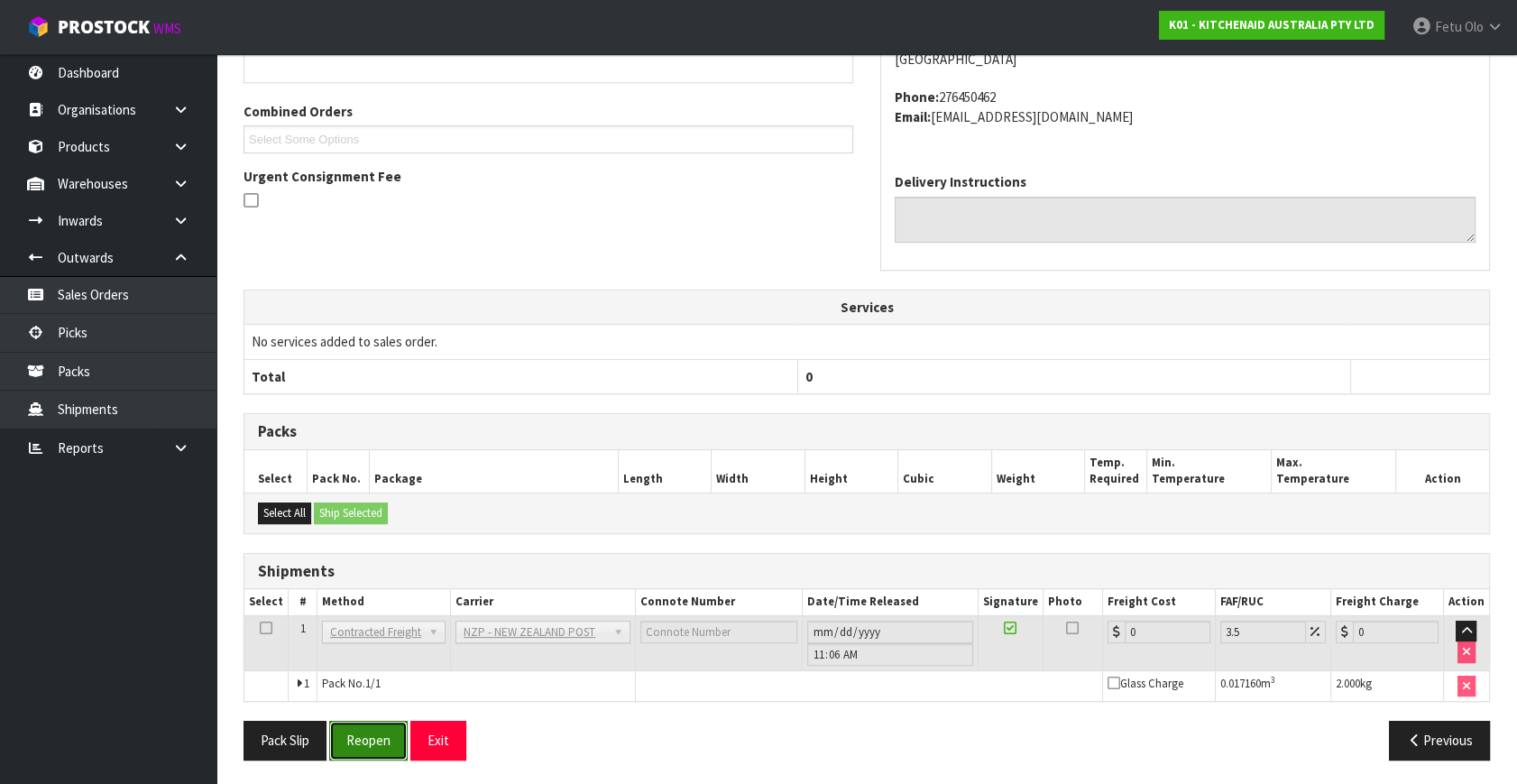
click at [374, 734] on button "Reopen" at bounding box center [368, 740] width 79 height 38
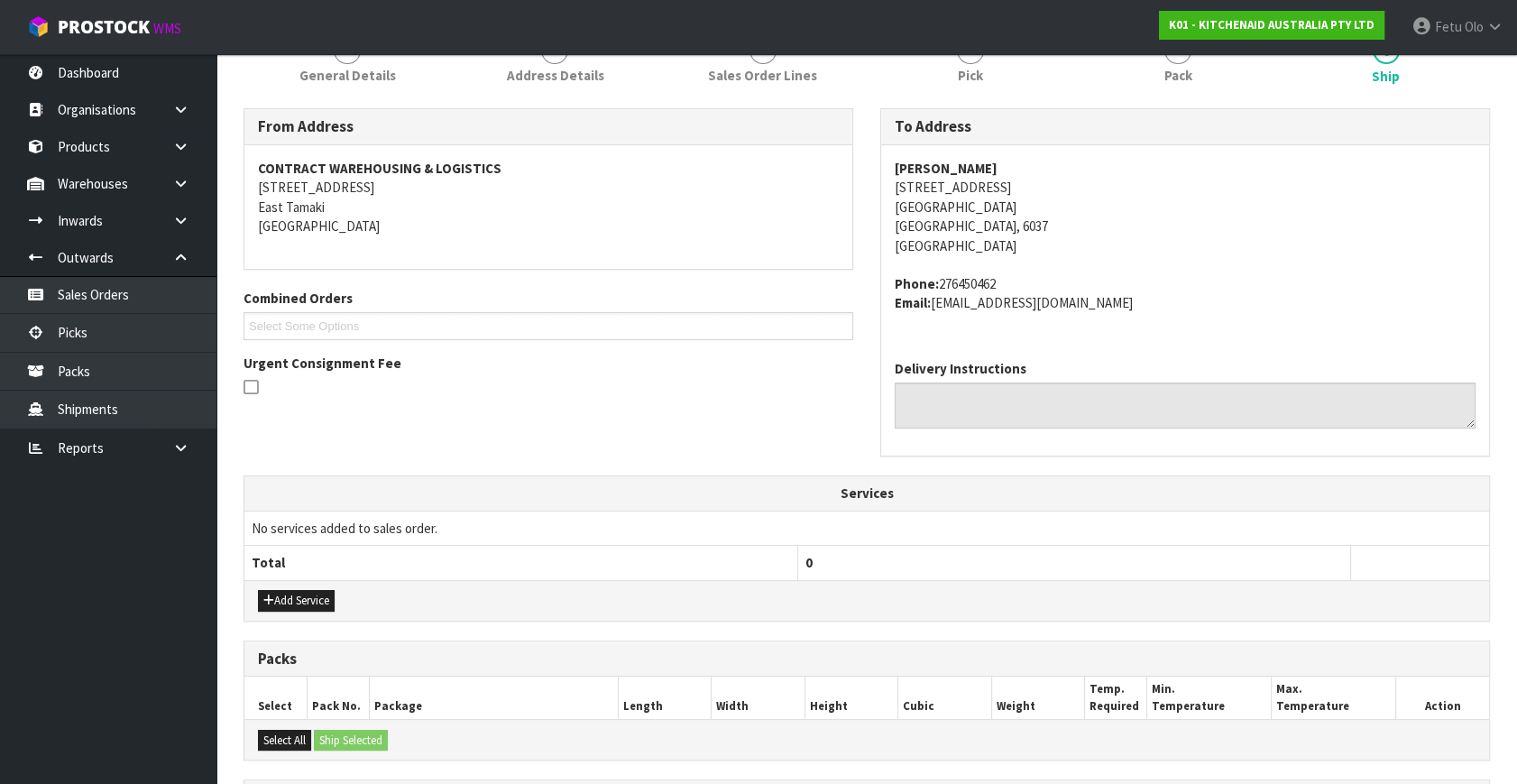
scroll to position [493, 0]
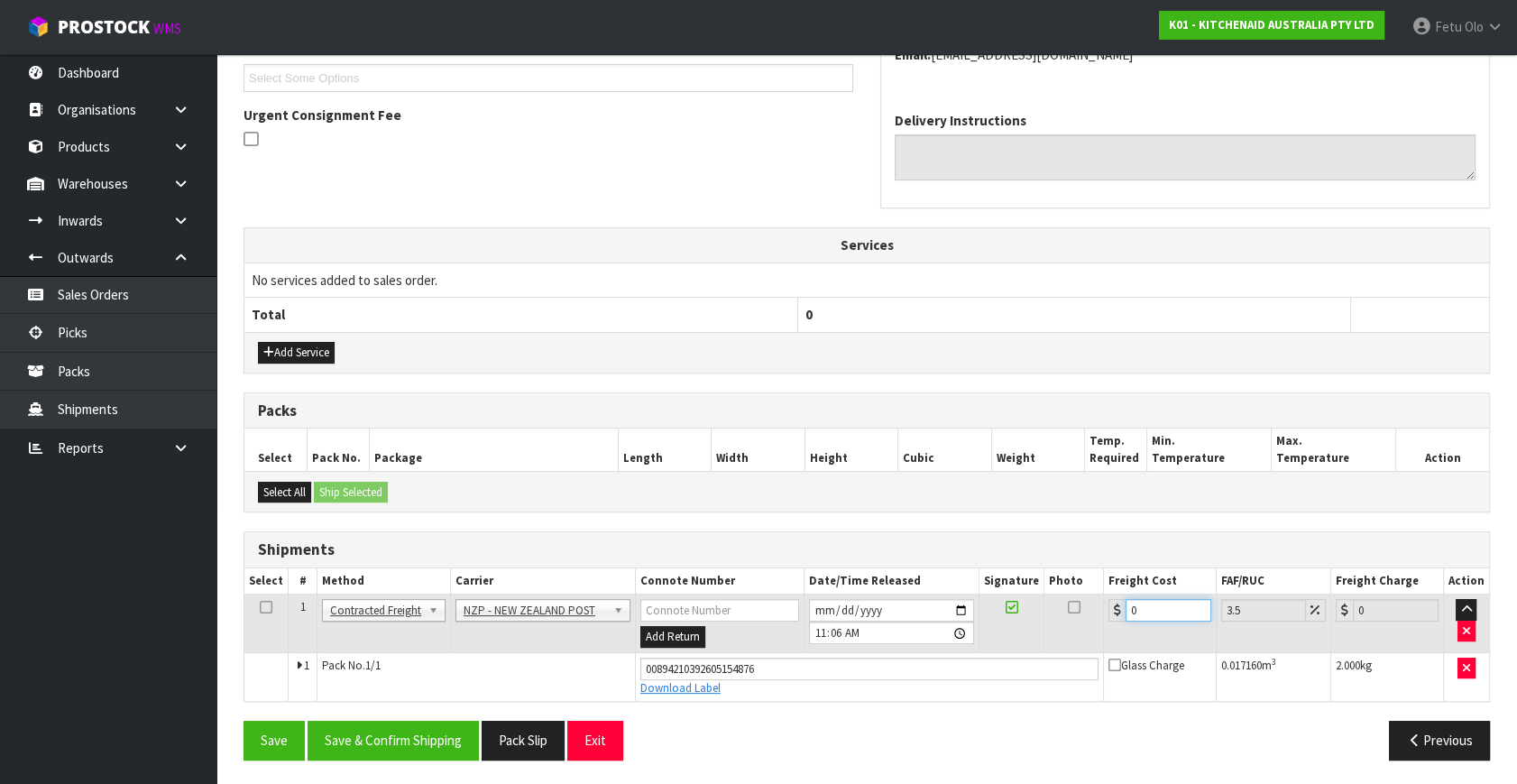
drag, startPoint x: 1148, startPoint y: 603, endPoint x: 811, endPoint y: 703, distance: 351.5
click at [811, 703] on div "From Address CONTRACT WAREHOUSING & LOGISTICS [STREET_ADDRESS] Combined Orders …" at bounding box center [866, 317] width 1246 height 914
click at [413, 738] on button "Save & Confirm Shipping" at bounding box center [393, 740] width 171 height 38
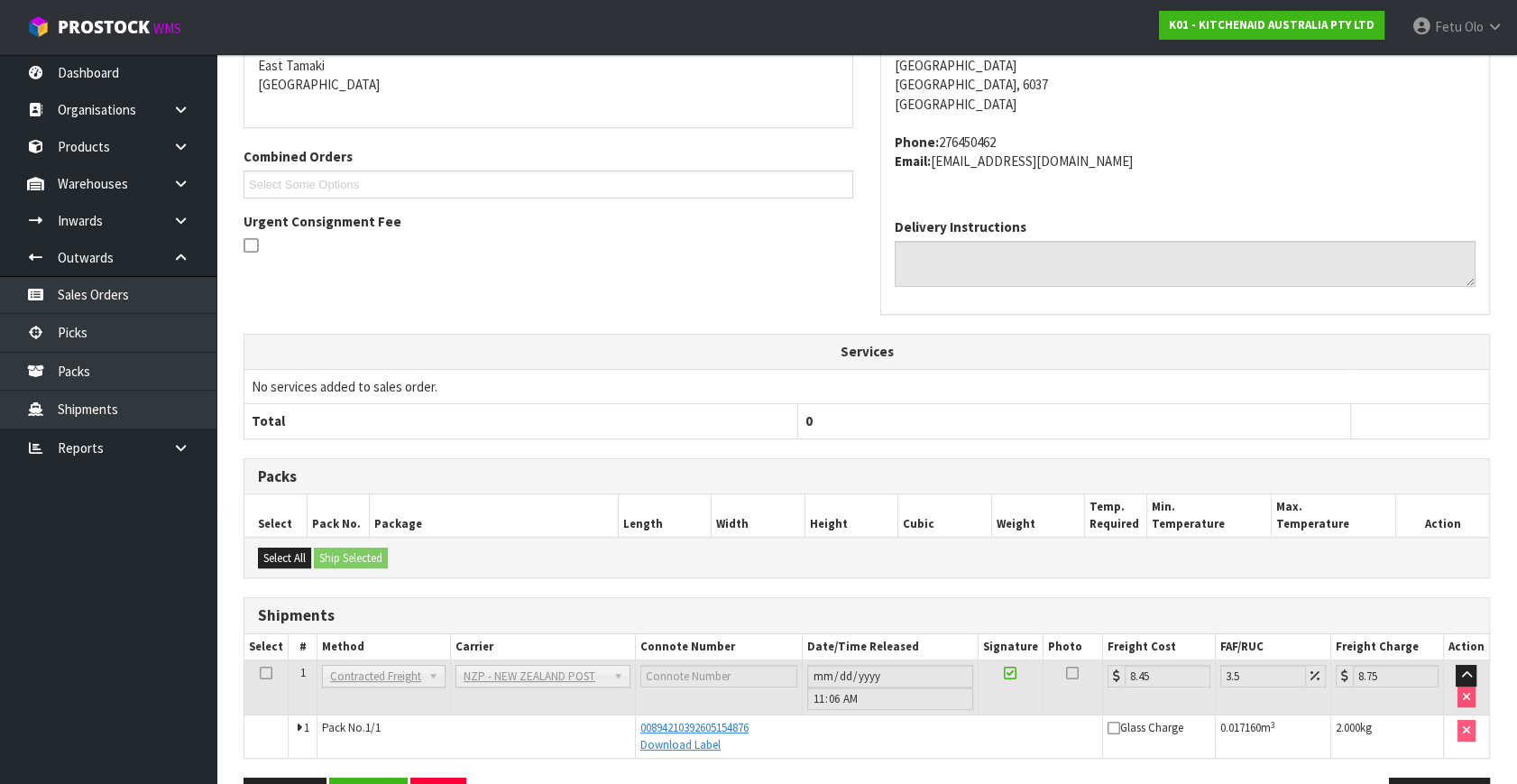
scroll to position [443, 0]
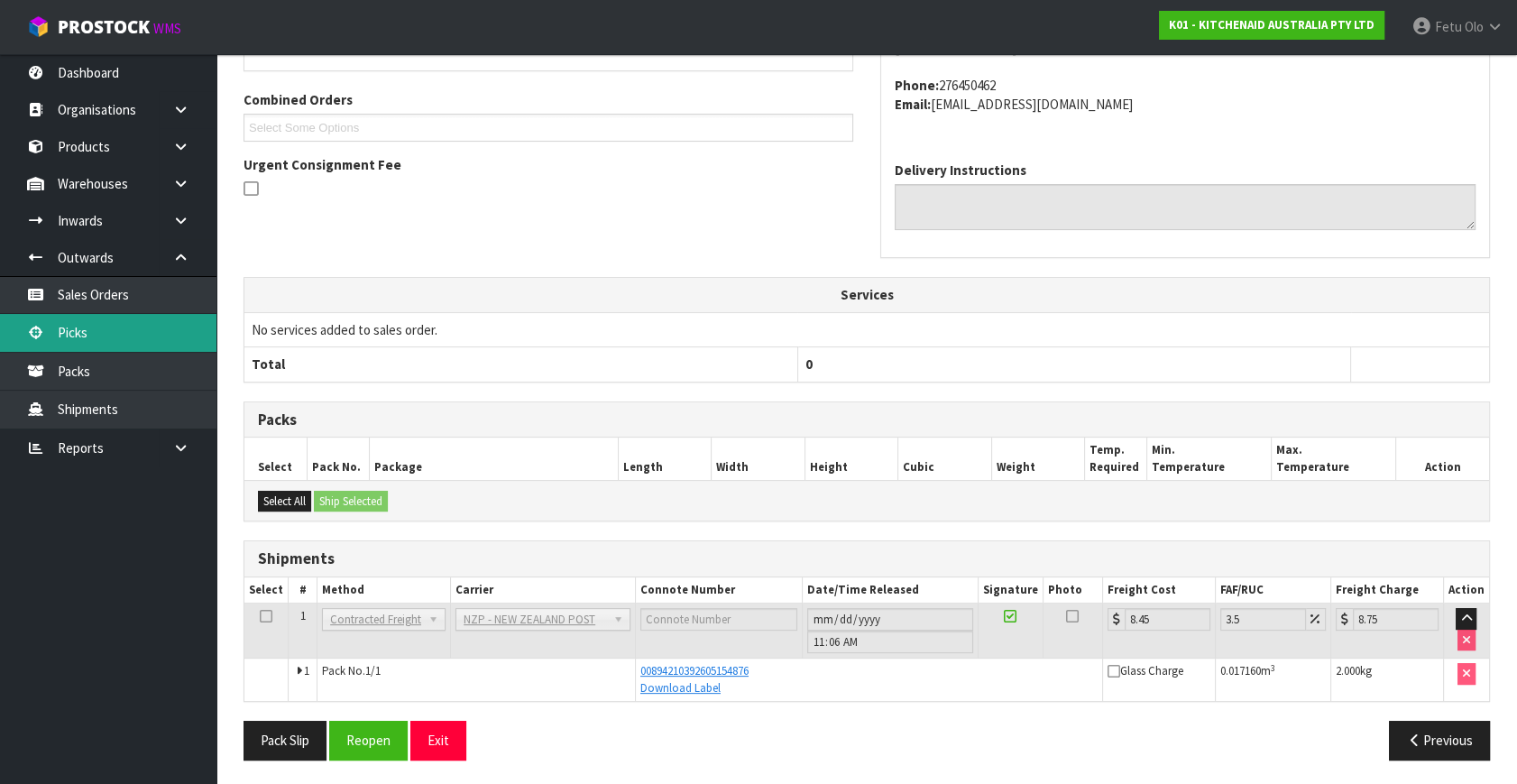
click at [102, 337] on link "Picks" at bounding box center [108, 332] width 216 height 37
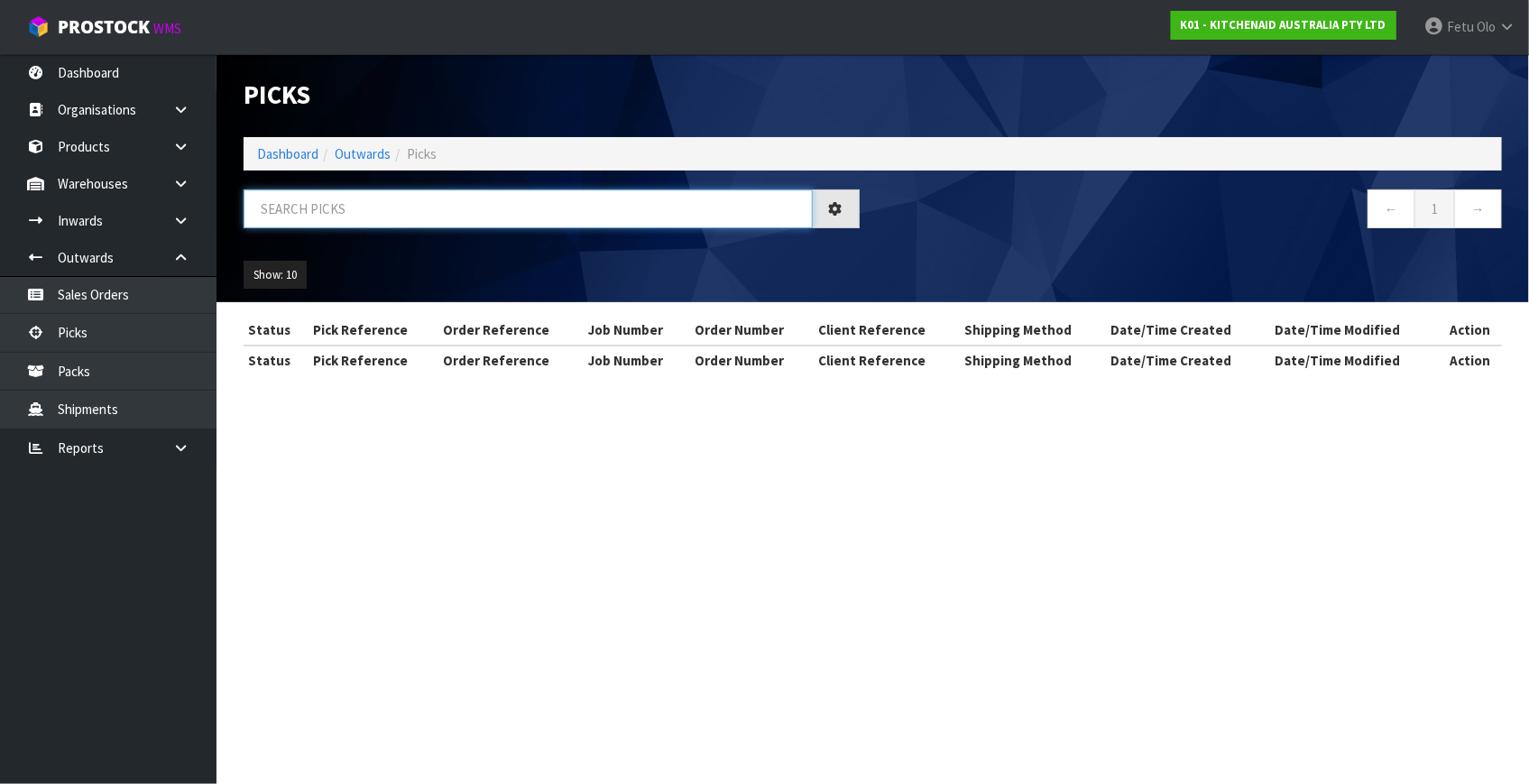
click at [500, 211] on input "text" at bounding box center [527, 209] width 569 height 38
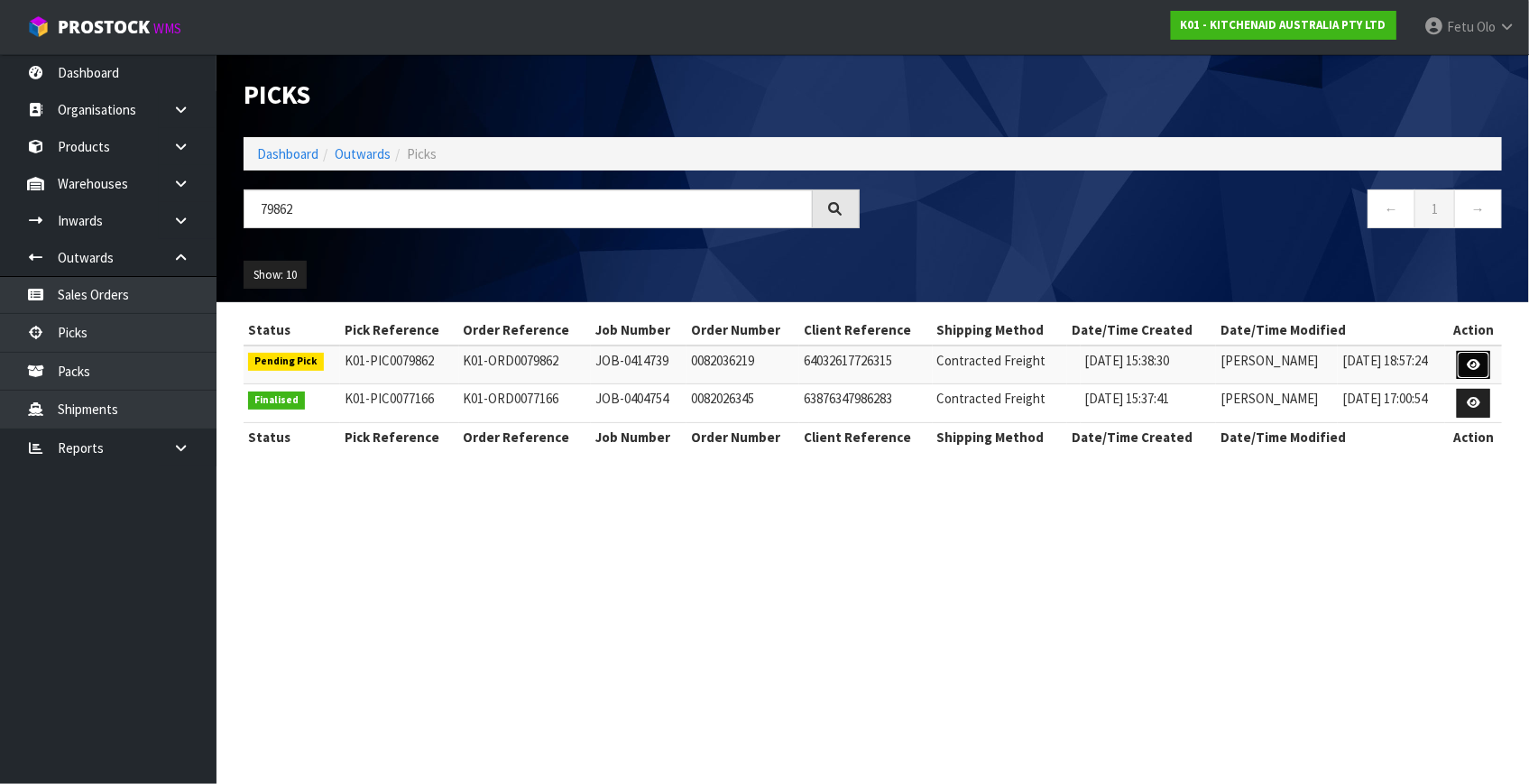
click at [1465, 356] on link at bounding box center [1473, 366] width 34 height 29
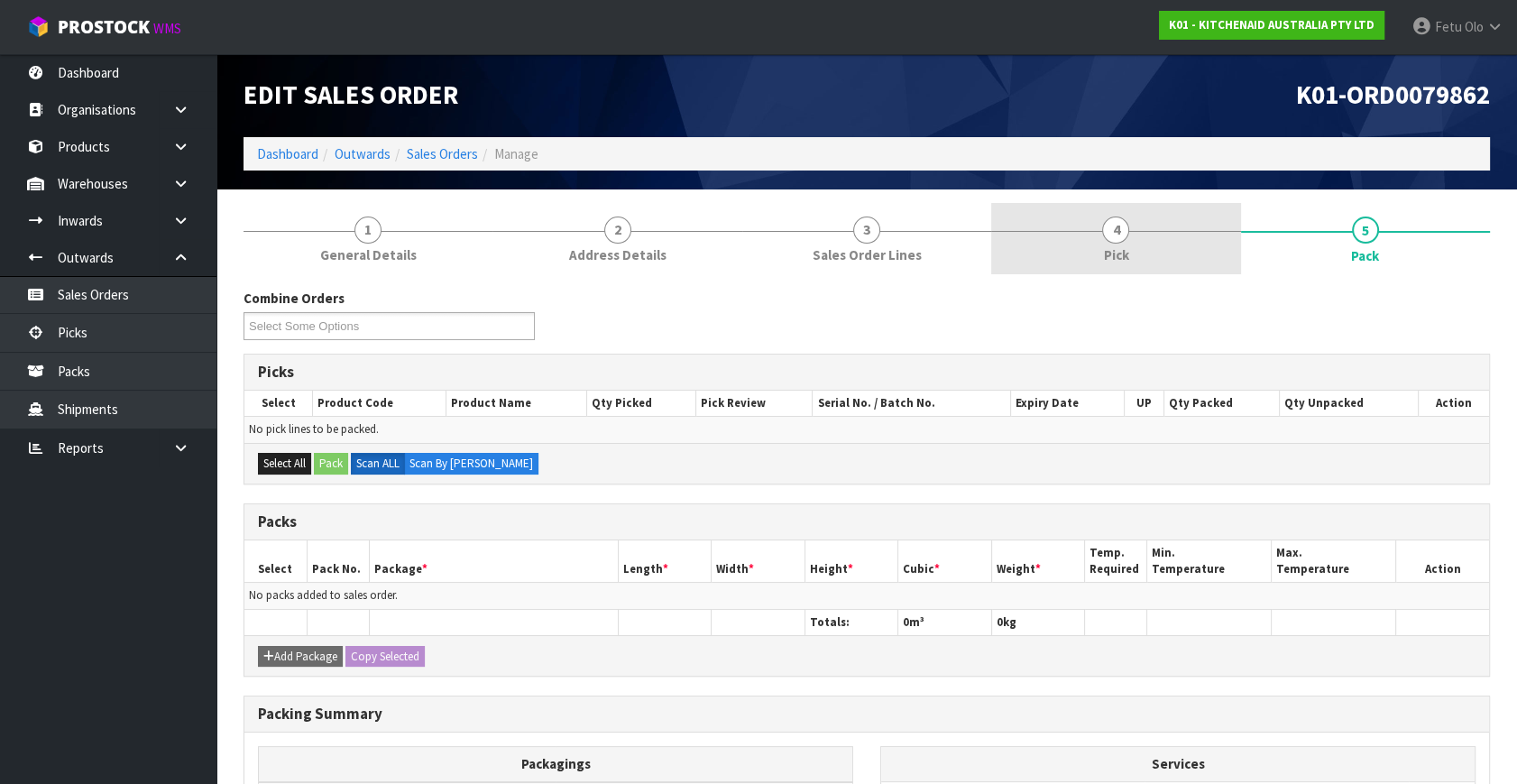
click at [1110, 232] on span "4" at bounding box center [1115, 230] width 27 height 27
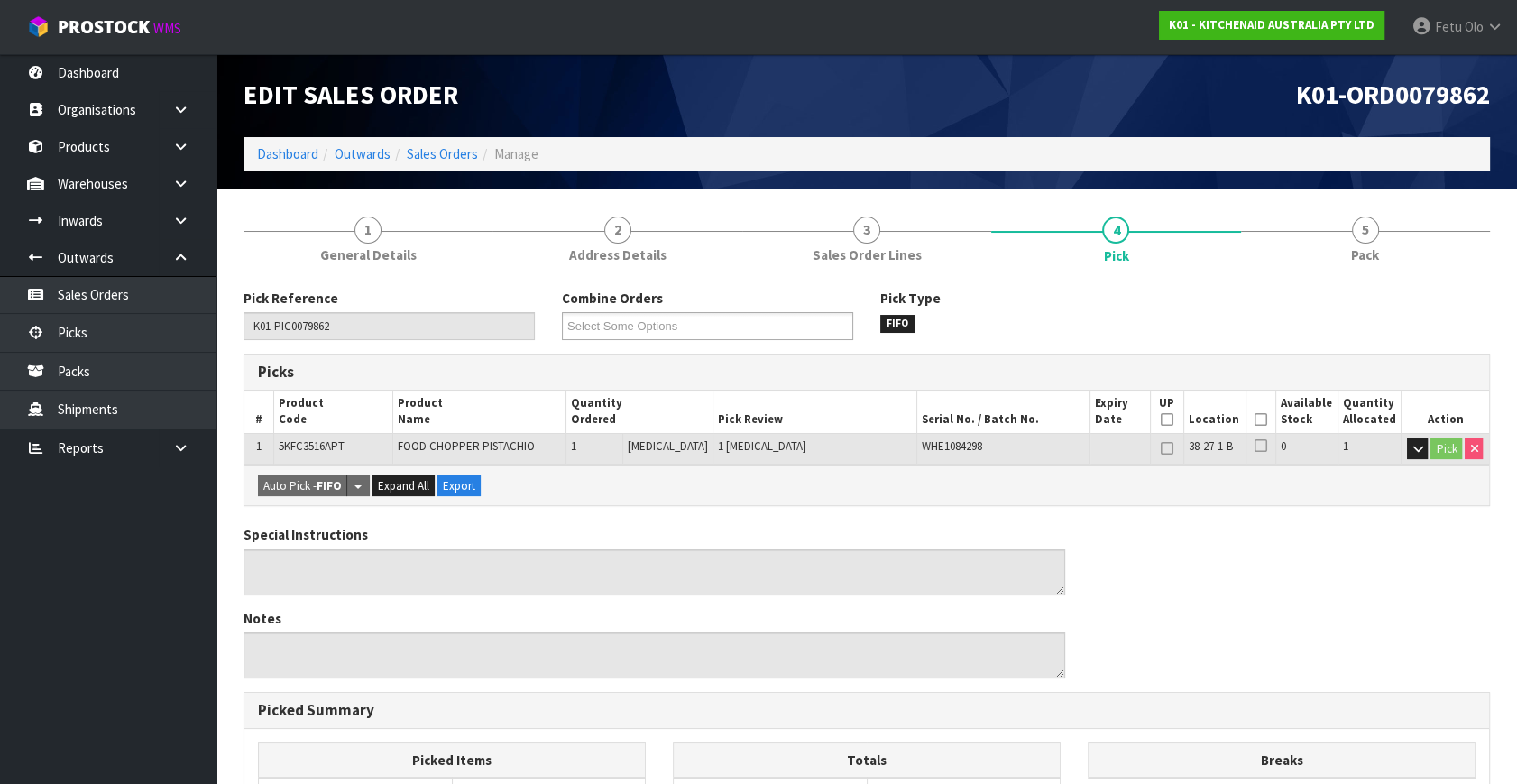
click at [1259, 419] on icon at bounding box center [1260, 419] width 13 height 1
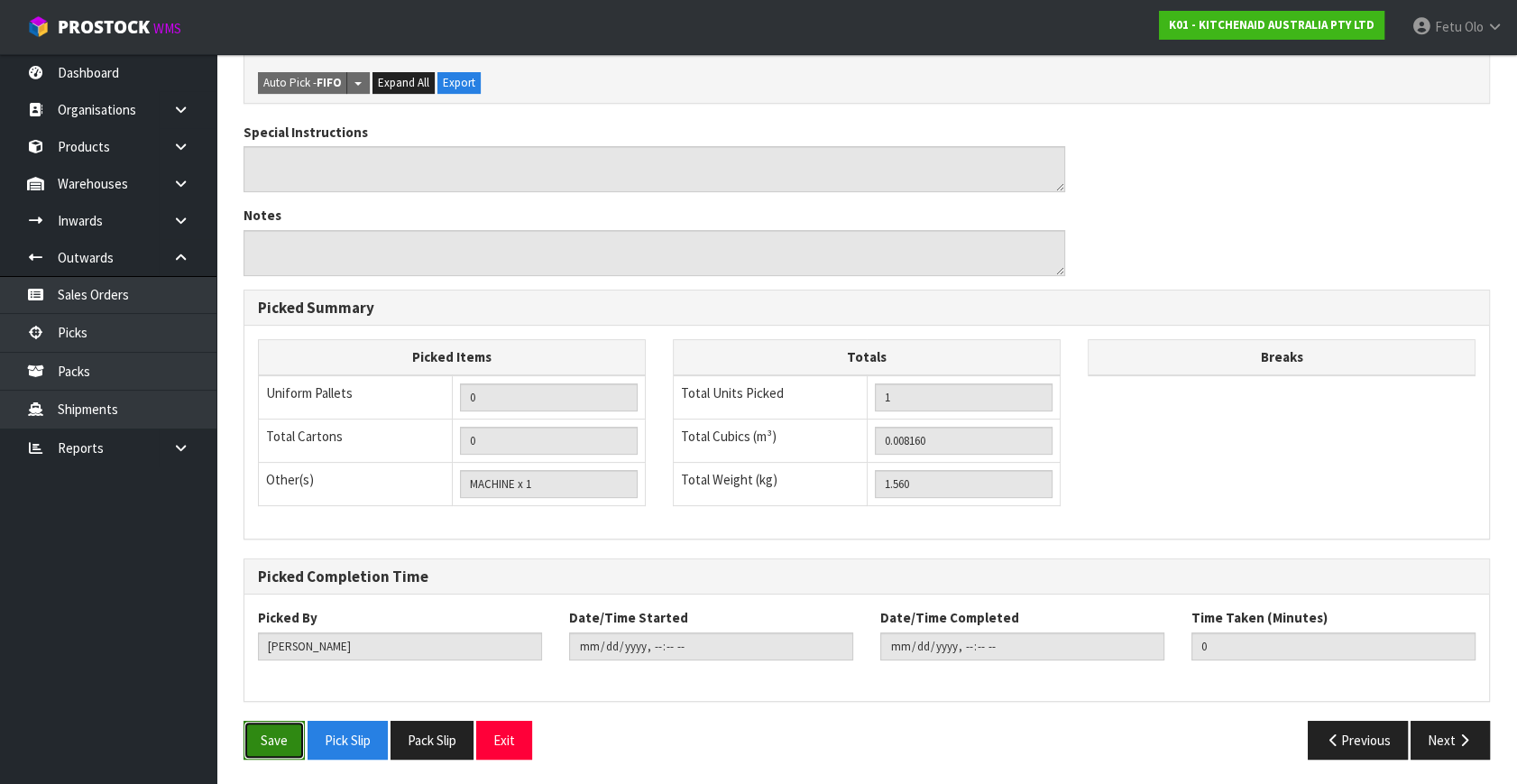
click at [259, 734] on button "Save" at bounding box center [274, 740] width 62 height 38
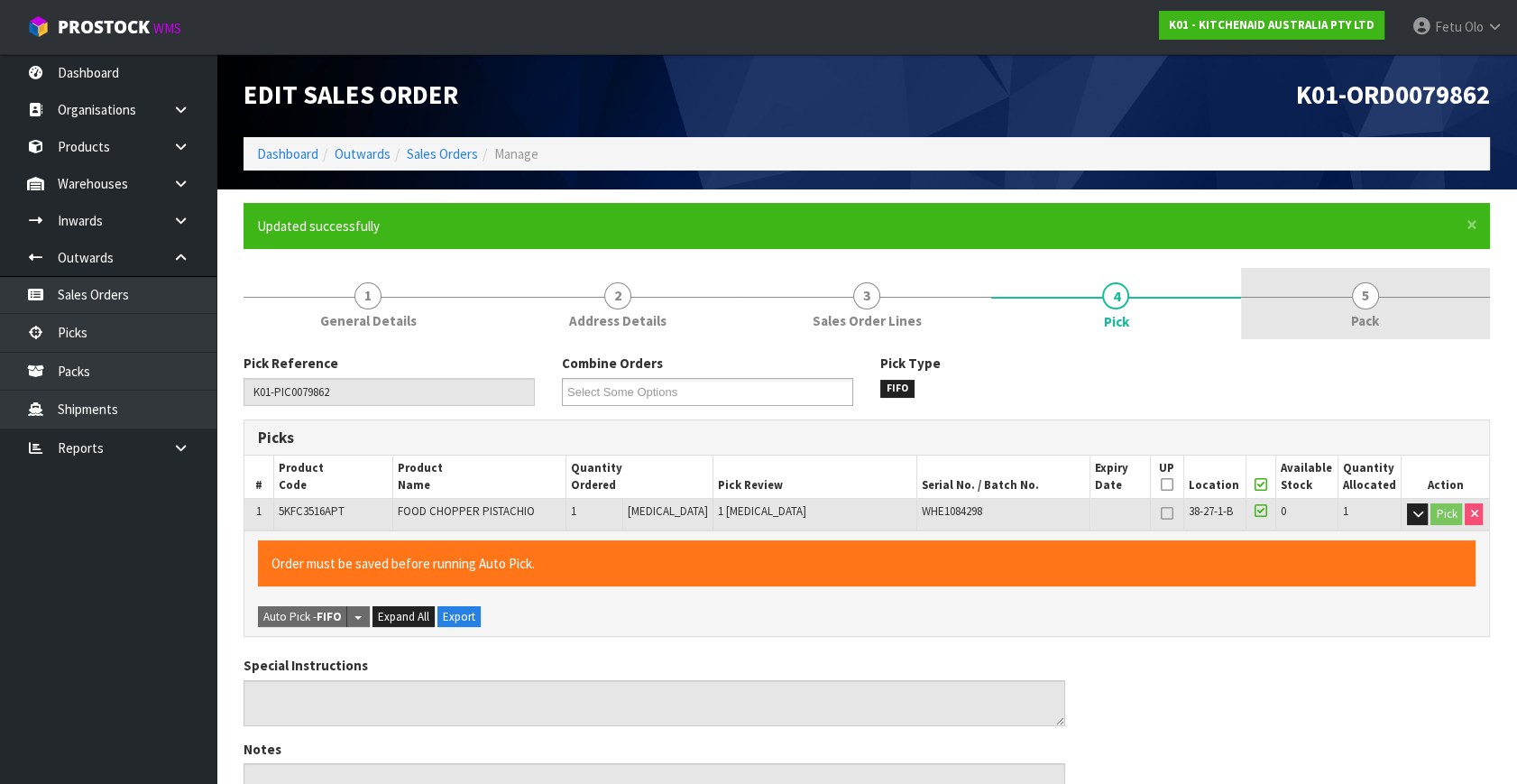
click at [1398, 284] on link "5 Pack" at bounding box center [1365, 303] width 249 height 71
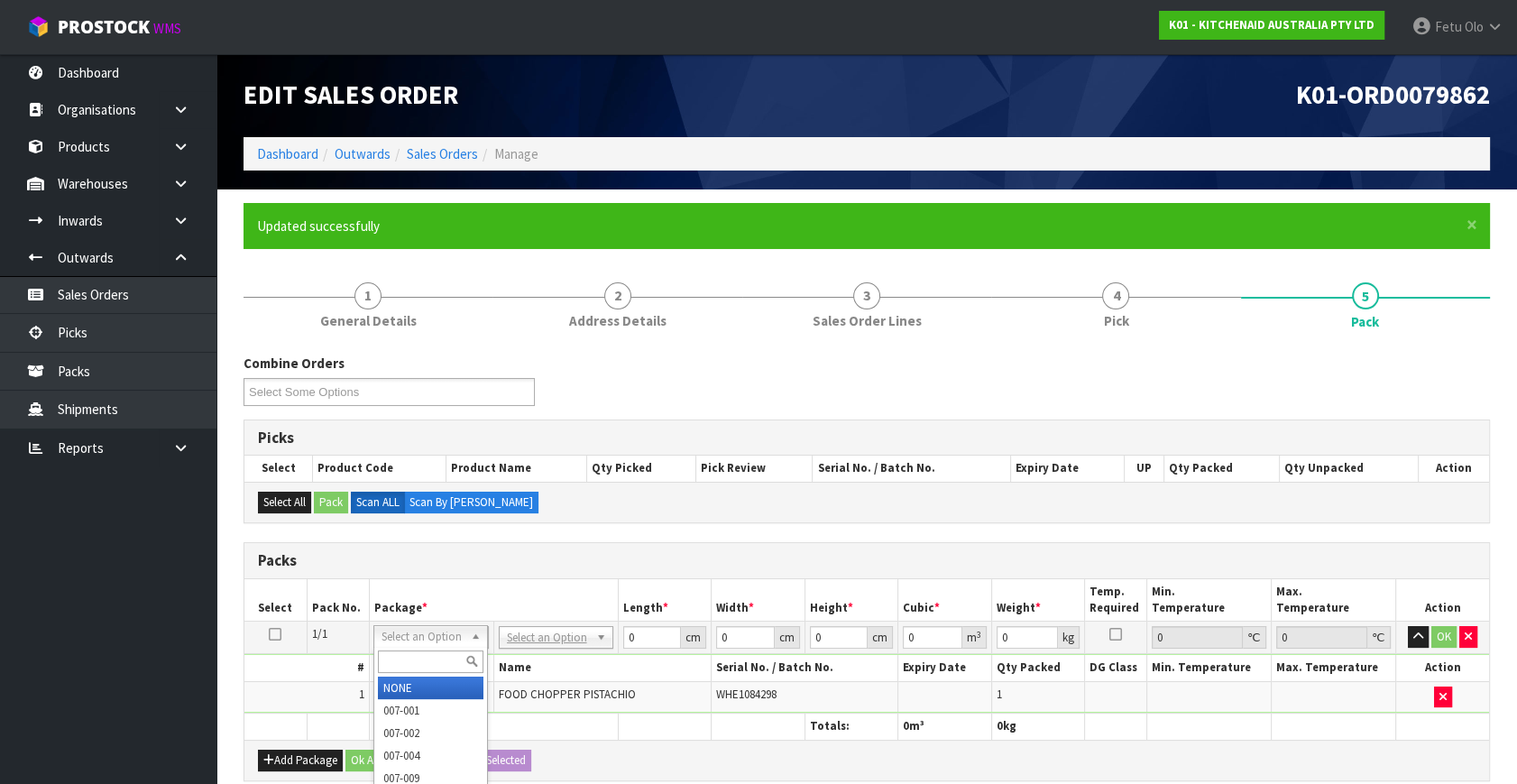
click at [410, 655] on input "text" at bounding box center [431, 661] width 106 height 22
click at [396, 655] on input "text" at bounding box center [431, 661] width 106 height 22
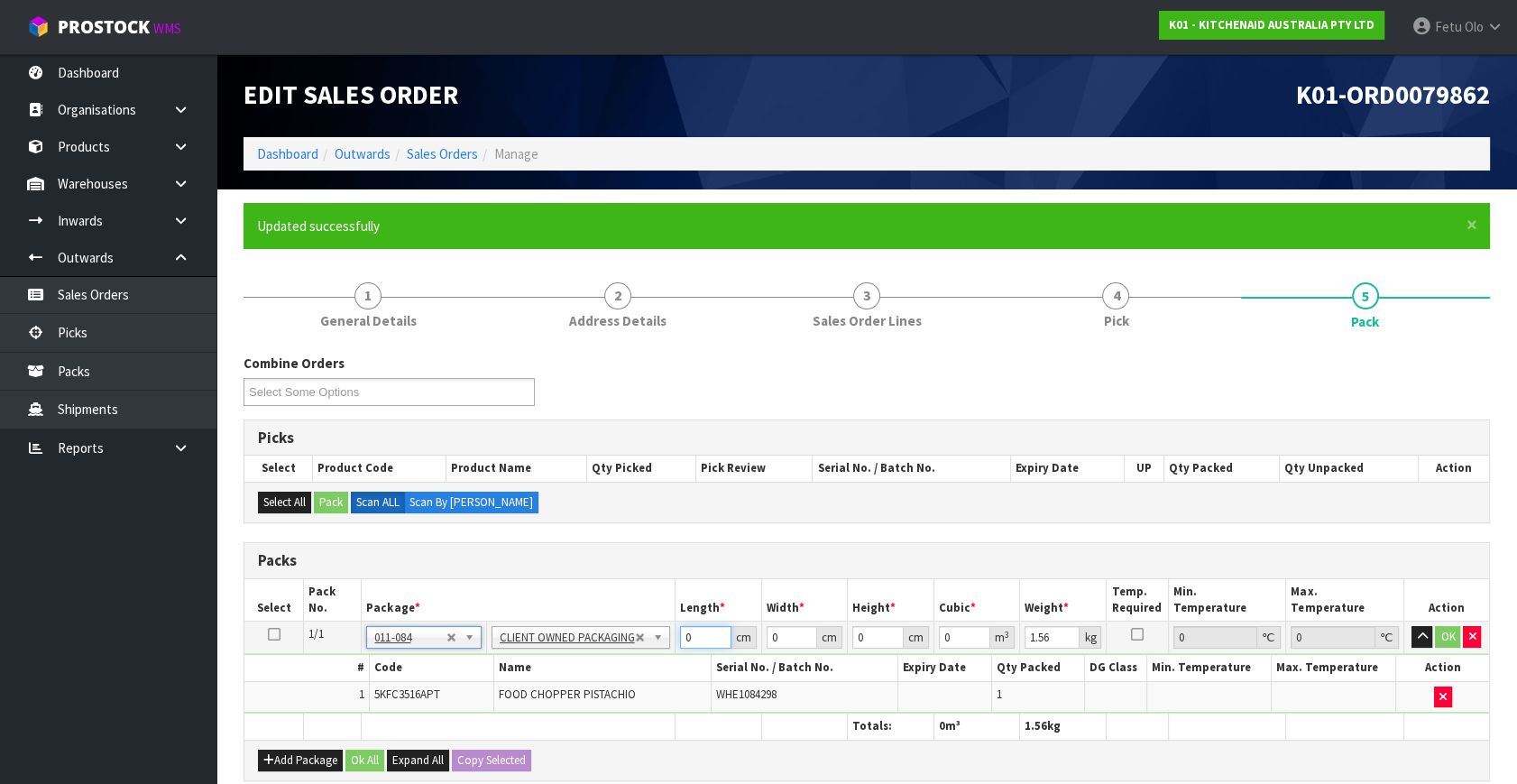
drag, startPoint x: 703, startPoint y: 633, endPoint x: 646, endPoint y: 655, distance: 61.1
click at [647, 655] on tbody "1/1 NONE 007-001 007-002 007-004 007-009 007-013 007-014 007-015 007-017 007-01…" at bounding box center [867, 668] width 1245 height 92
click button "OK" at bounding box center [1448, 637] width 25 height 21
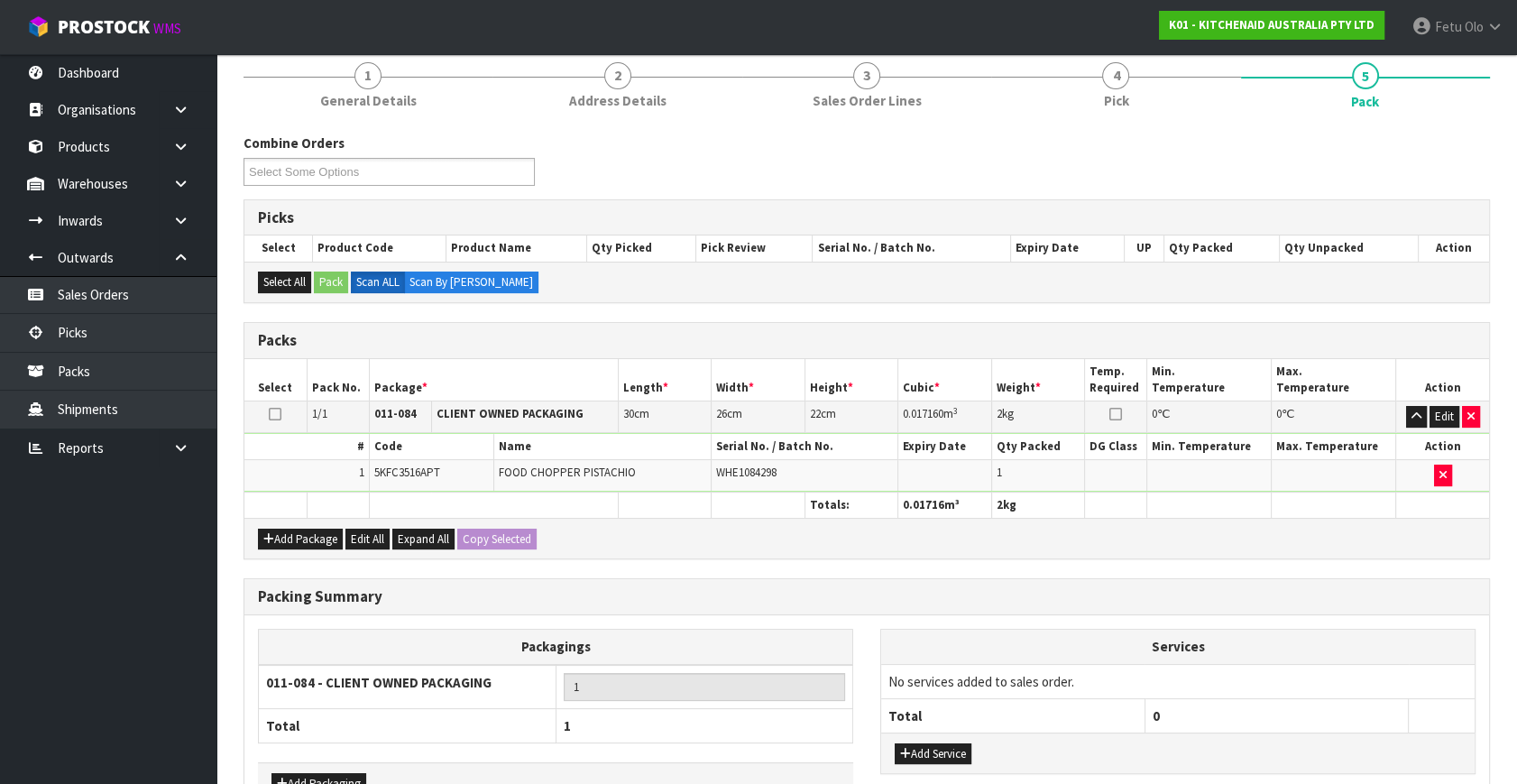
scroll to position [334, 0]
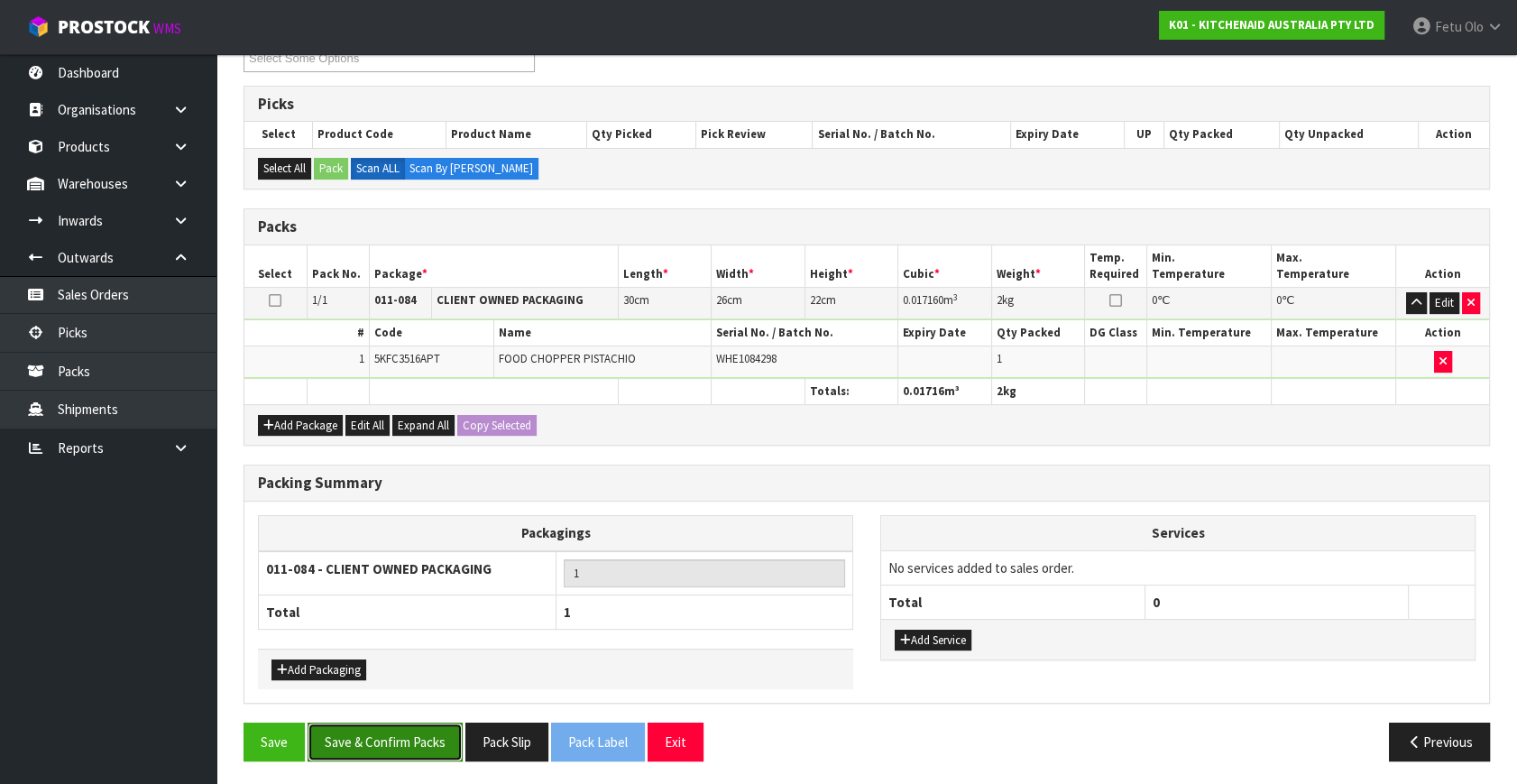
click at [389, 730] on button "Save & Confirm Packs" at bounding box center [385, 742] width 155 height 38
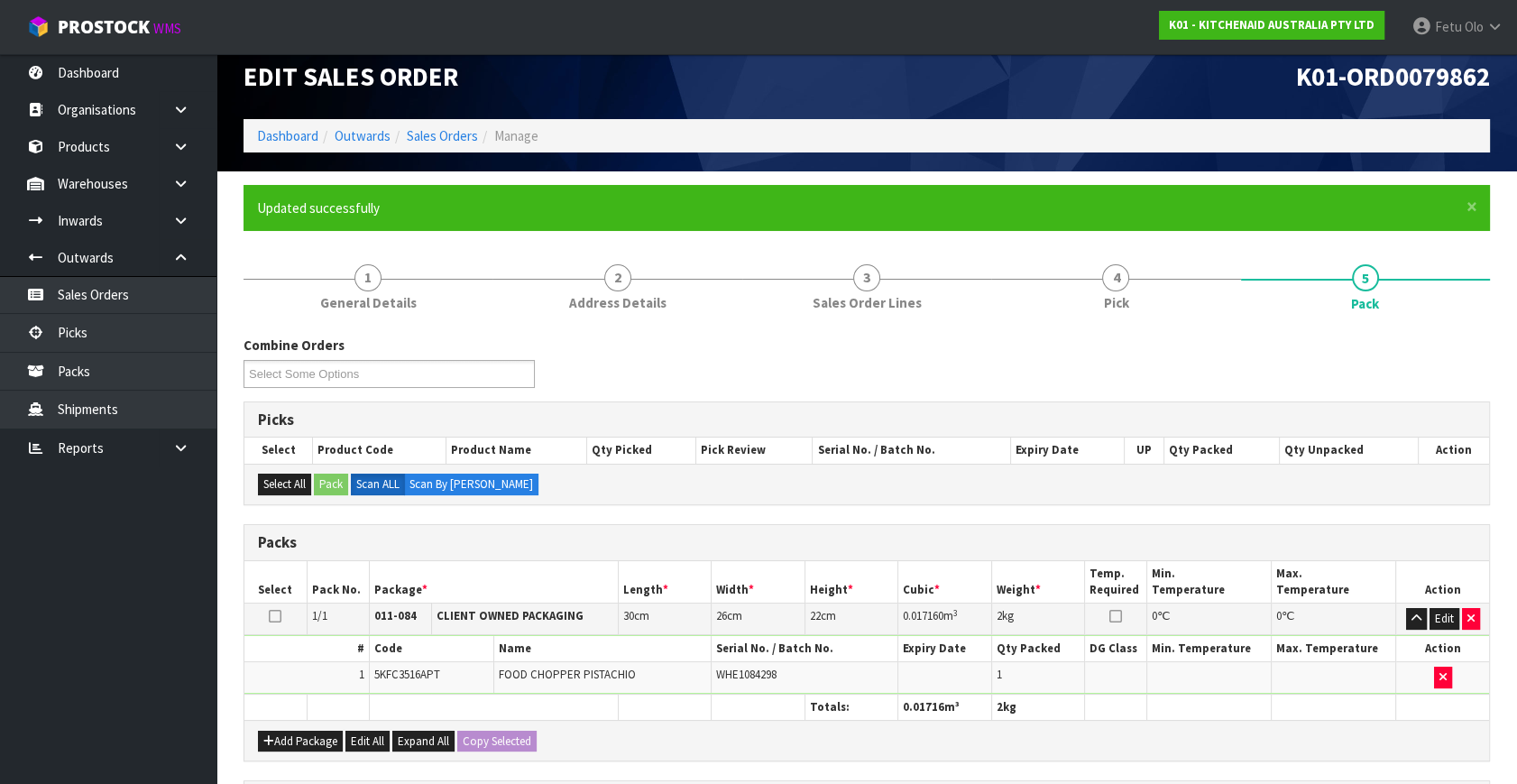
scroll to position [236, 0]
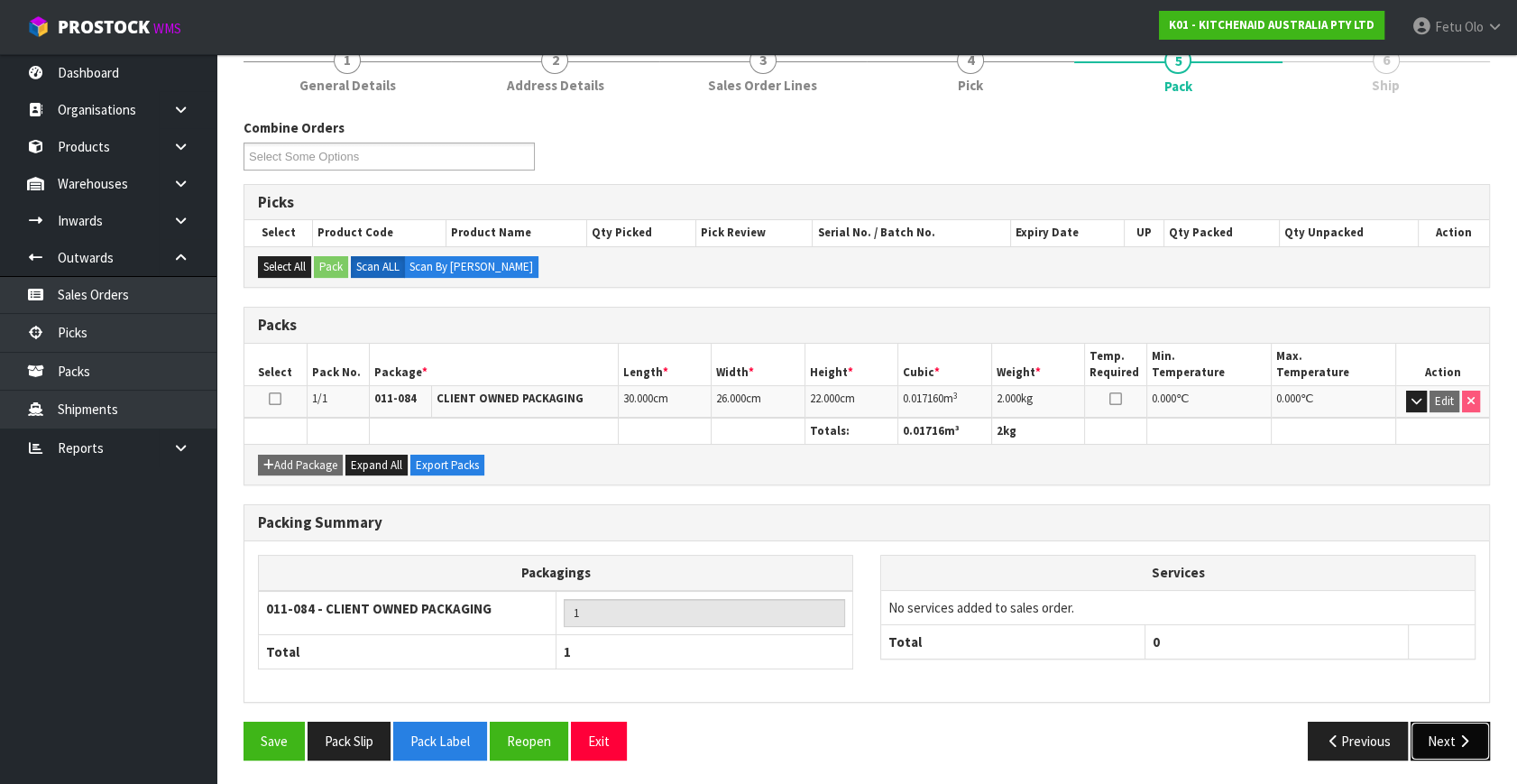
click at [1454, 721] on button "Next" at bounding box center [1450, 741] width 79 height 38
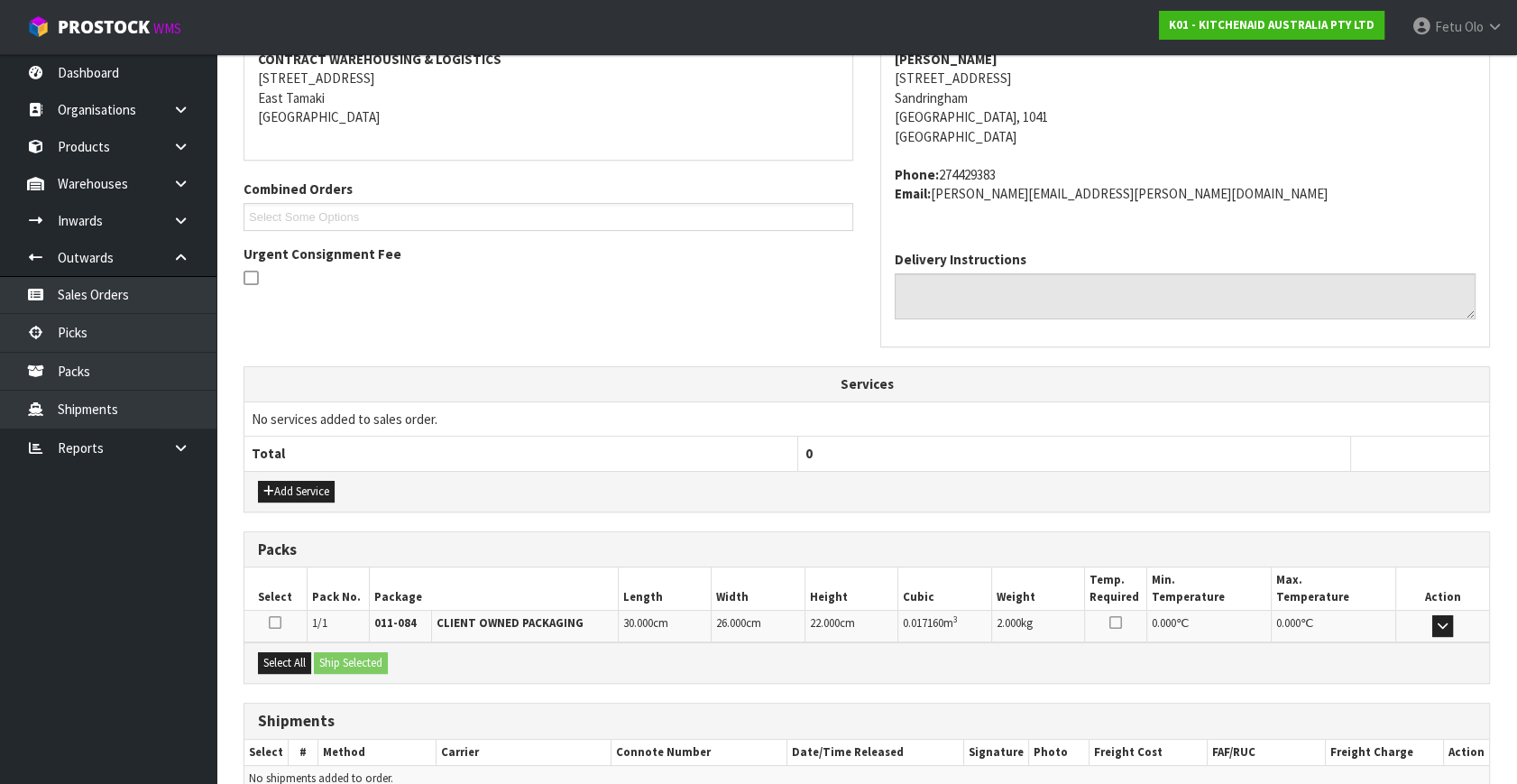
scroll to position [443, 0]
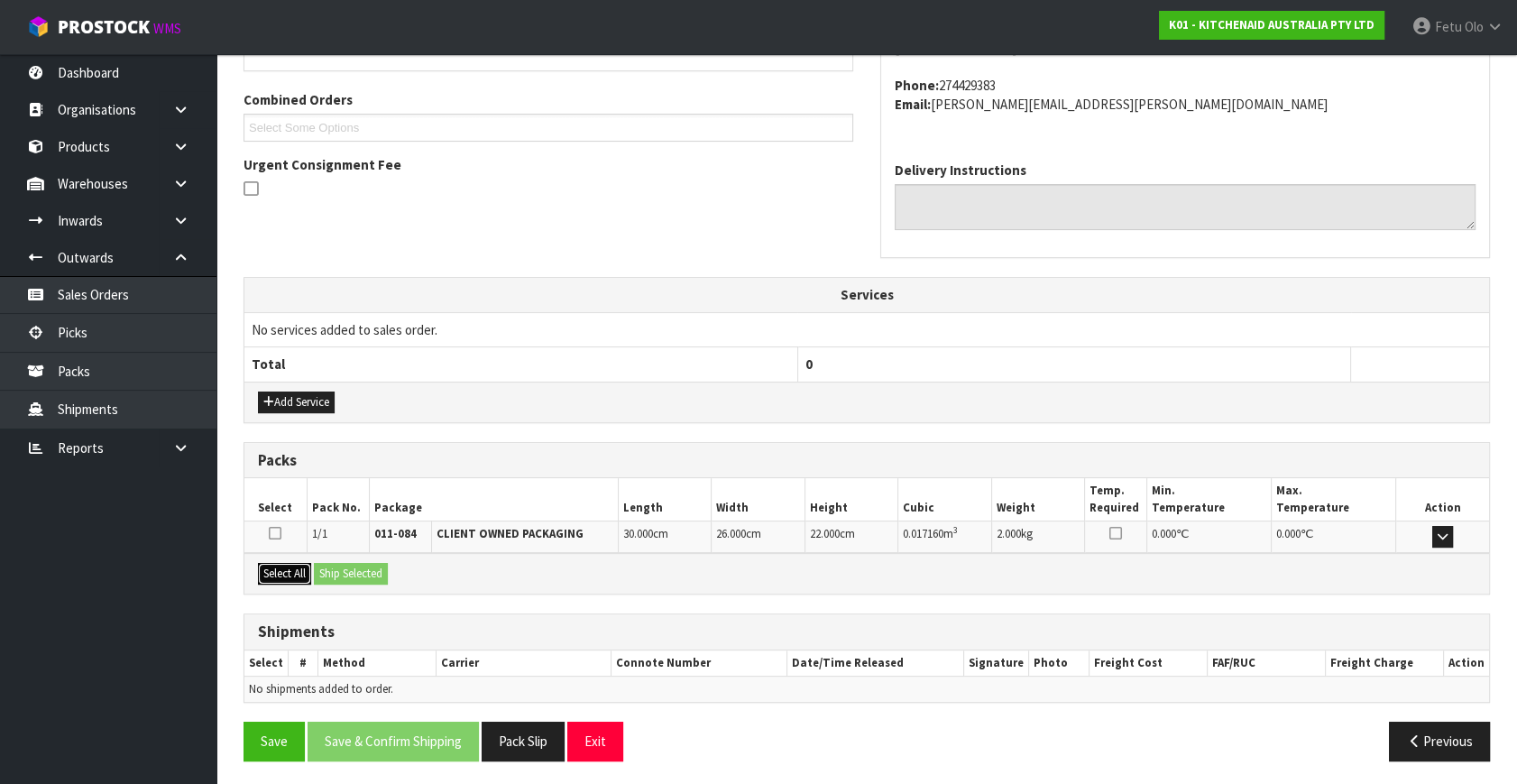
drag, startPoint x: 271, startPoint y: 569, endPoint x: 334, endPoint y: 561, distance: 63.5
click at [272, 569] on button "Select All" at bounding box center [284, 573] width 53 height 21
click at [336, 563] on button "Ship Selected" at bounding box center [350, 573] width 74 height 21
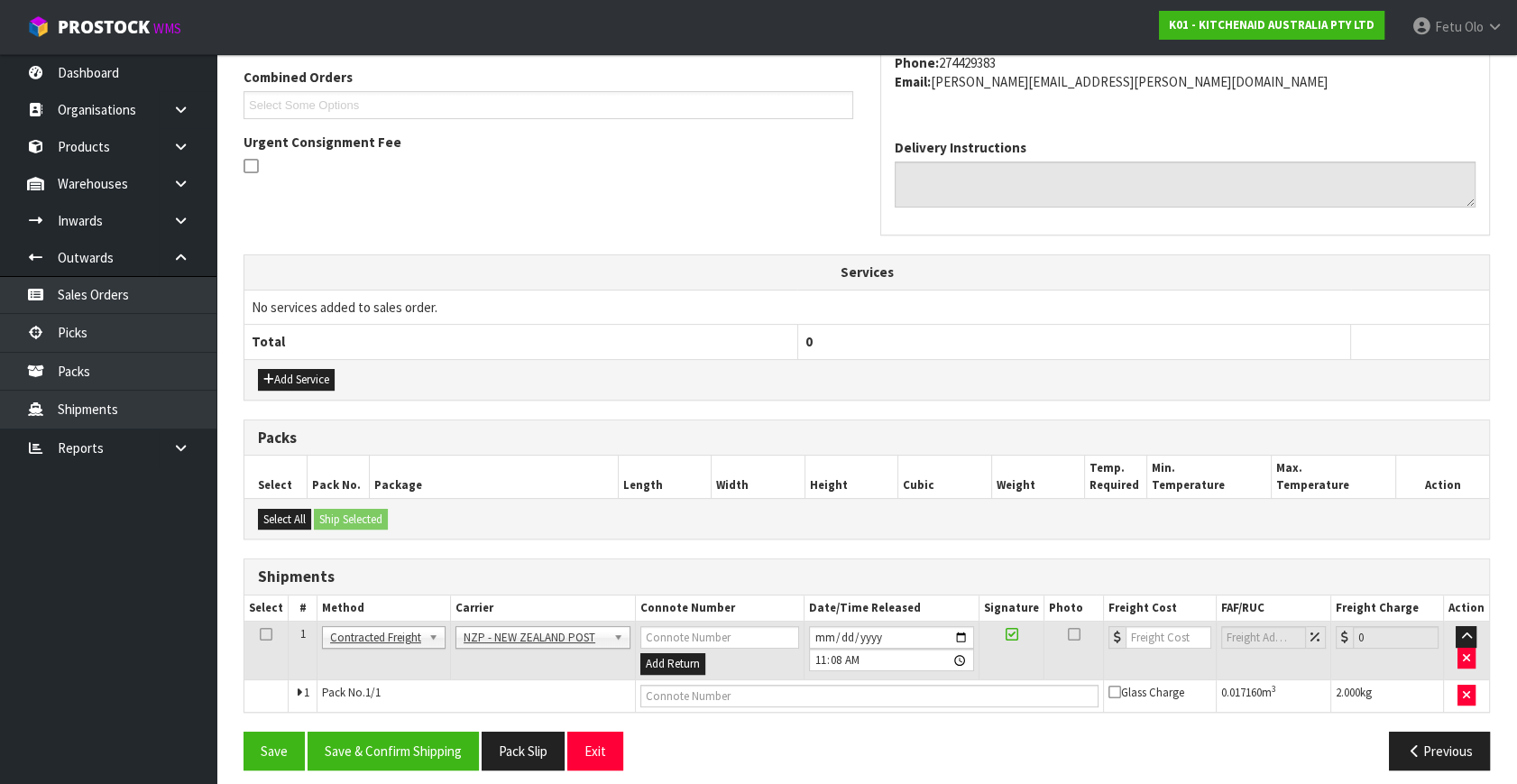
scroll to position [476, 0]
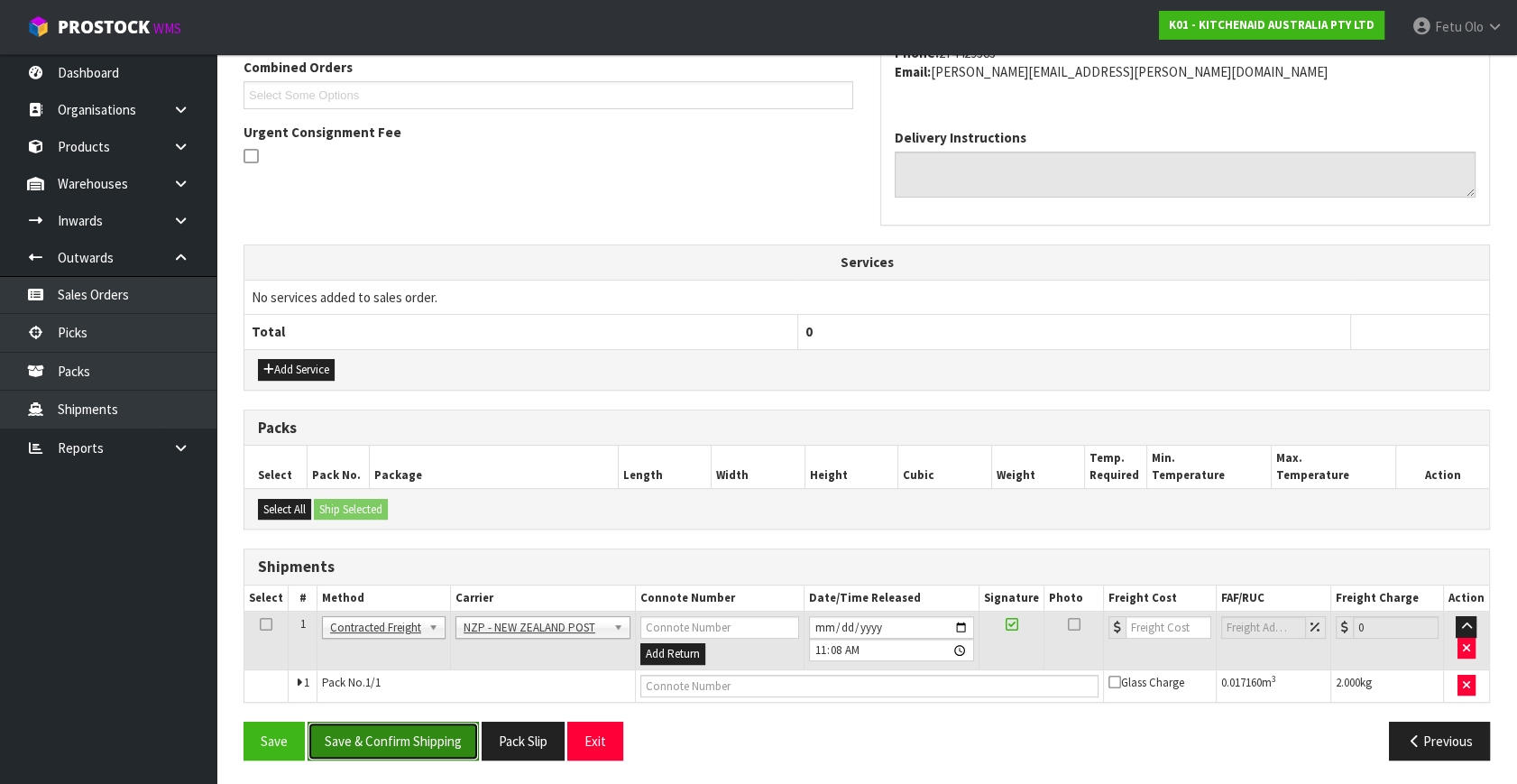
click at [387, 735] on button "Save & Confirm Shipping" at bounding box center [393, 741] width 171 height 38
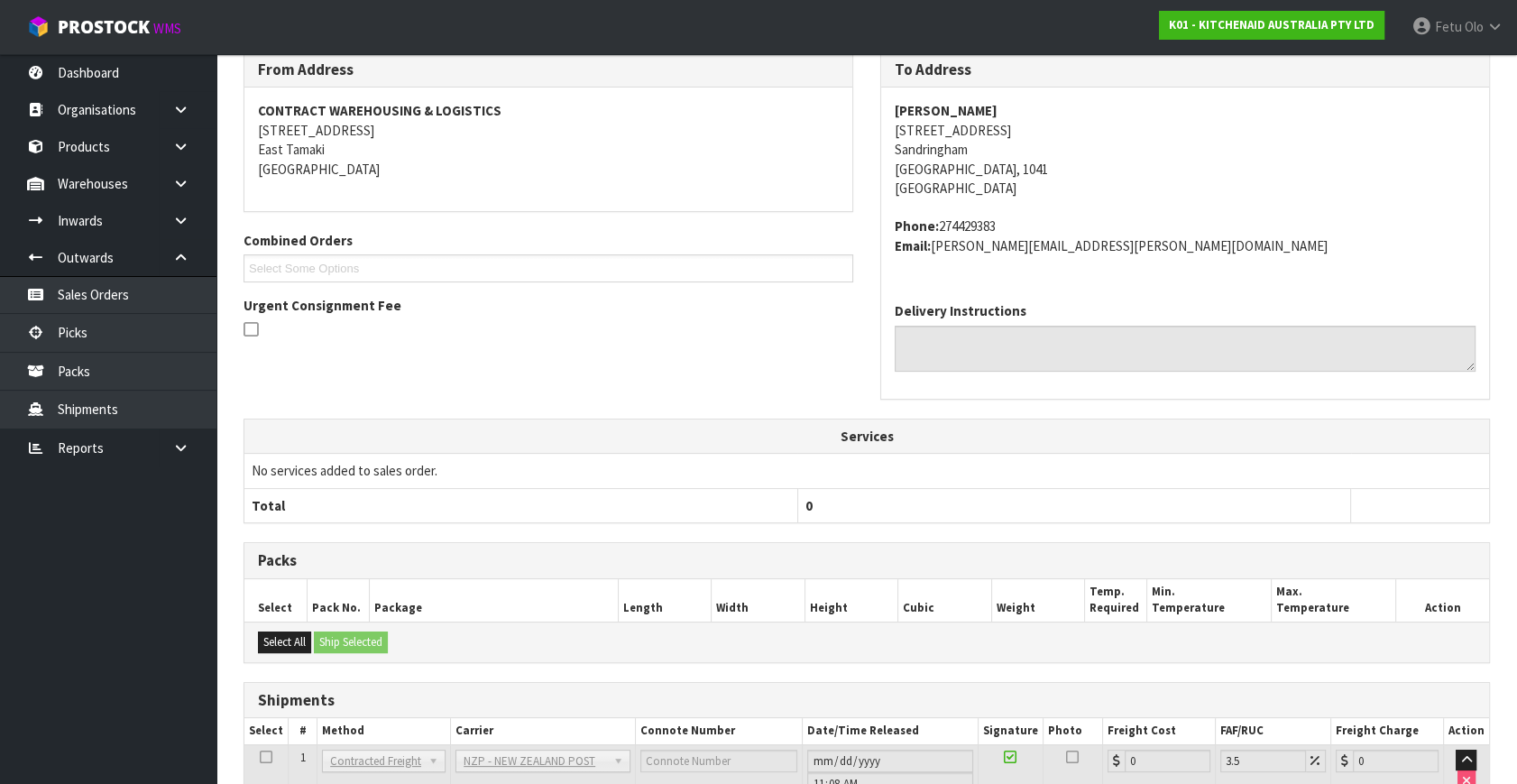
scroll to position [451, 0]
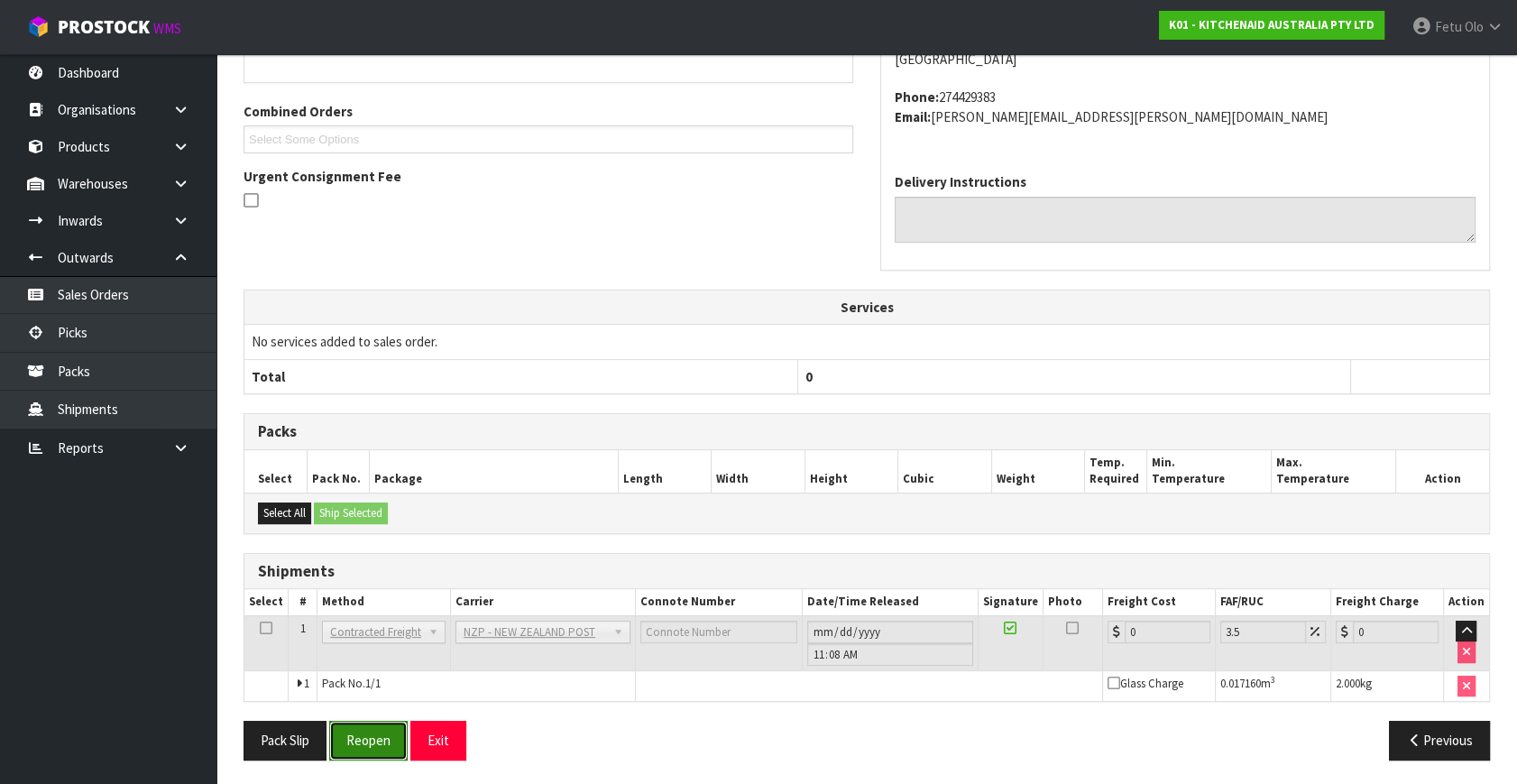
drag, startPoint x: 373, startPoint y: 740, endPoint x: 381, endPoint y: 726, distance: 16.1
click at [373, 739] on button "Reopen" at bounding box center [368, 740] width 79 height 38
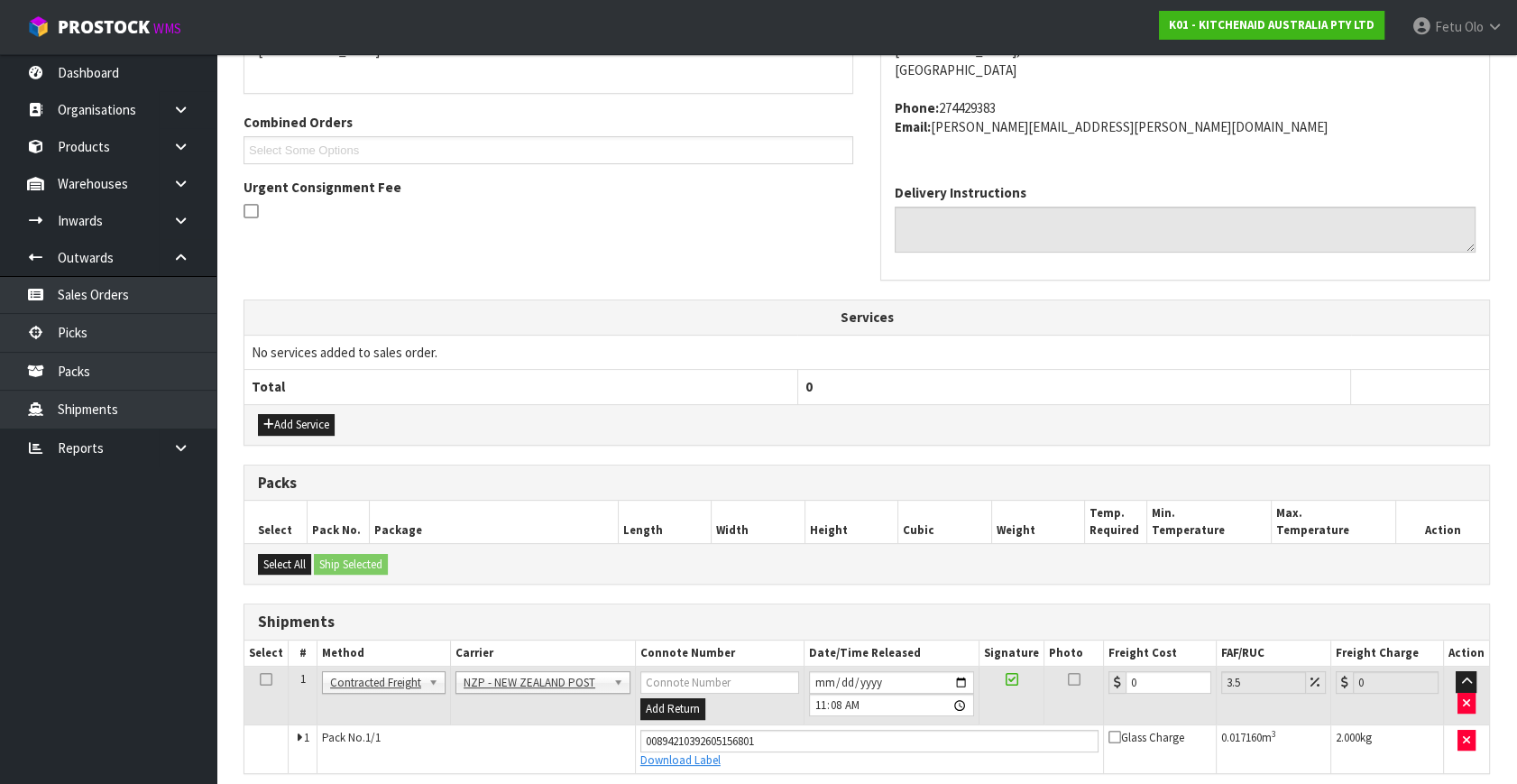
scroll to position [493, 0]
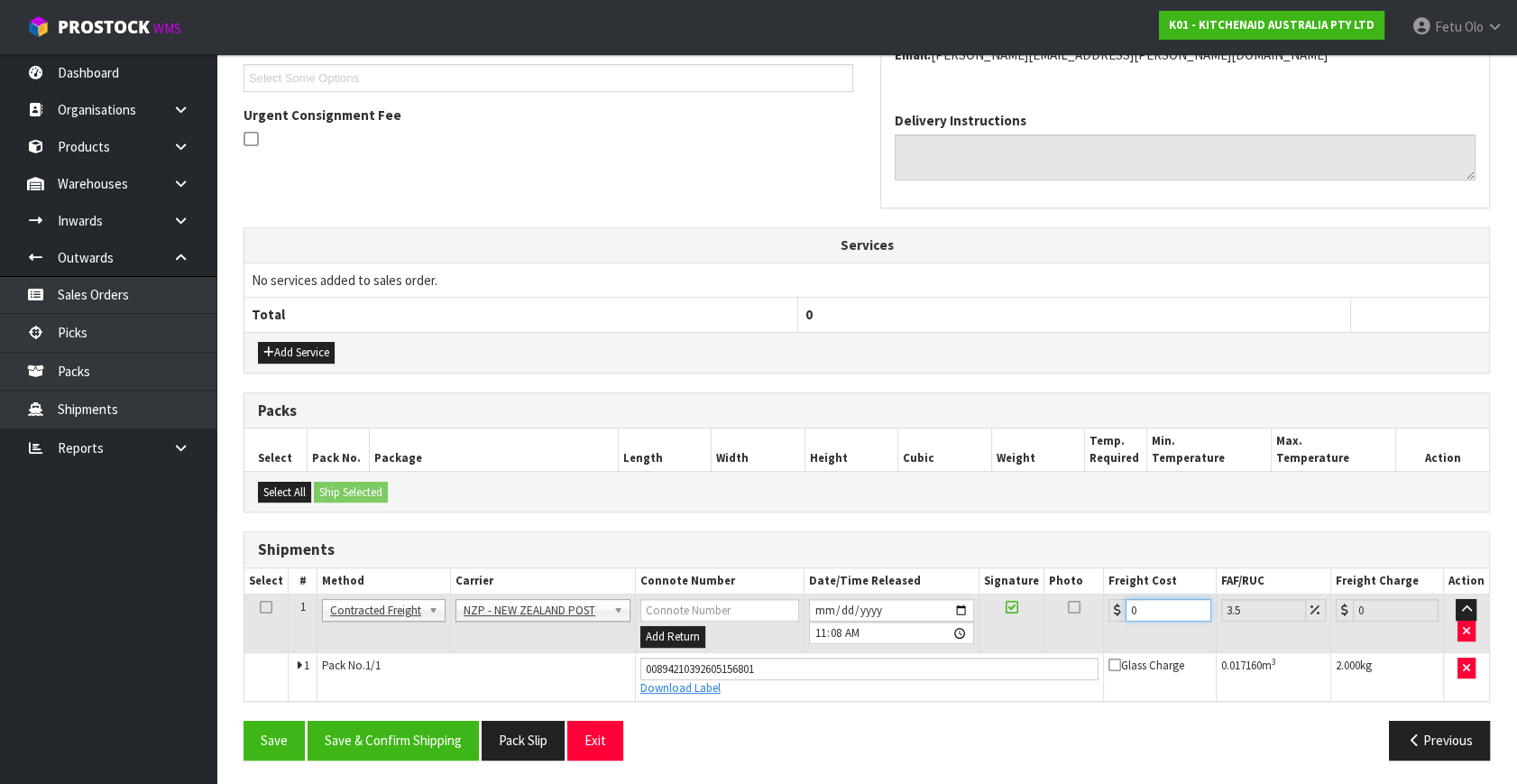
click at [1102, 613] on td "0" at bounding box center [1158, 623] width 113 height 59
click at [349, 734] on button "Save & Confirm Shipping" at bounding box center [393, 740] width 171 height 38
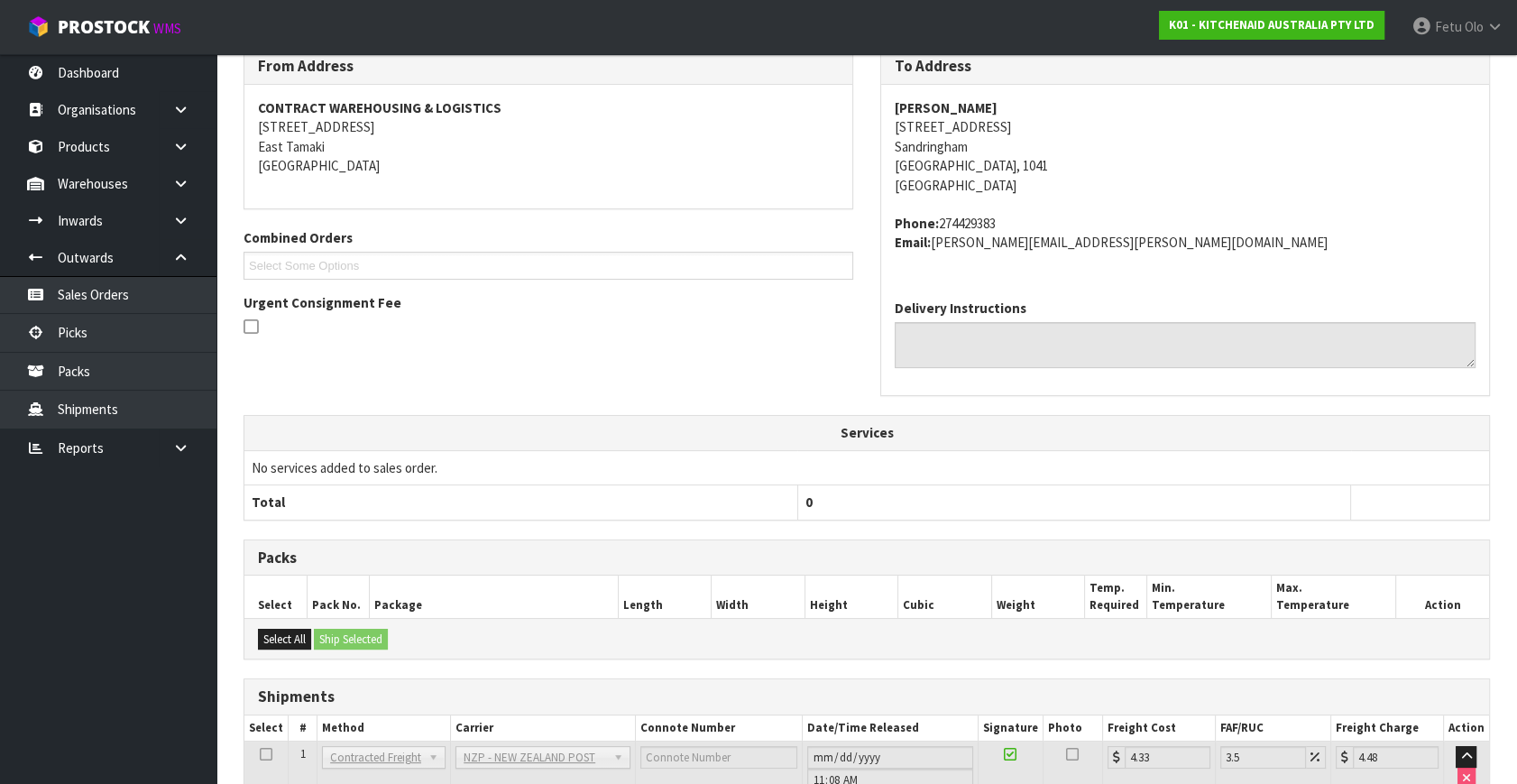
scroll to position [443, 0]
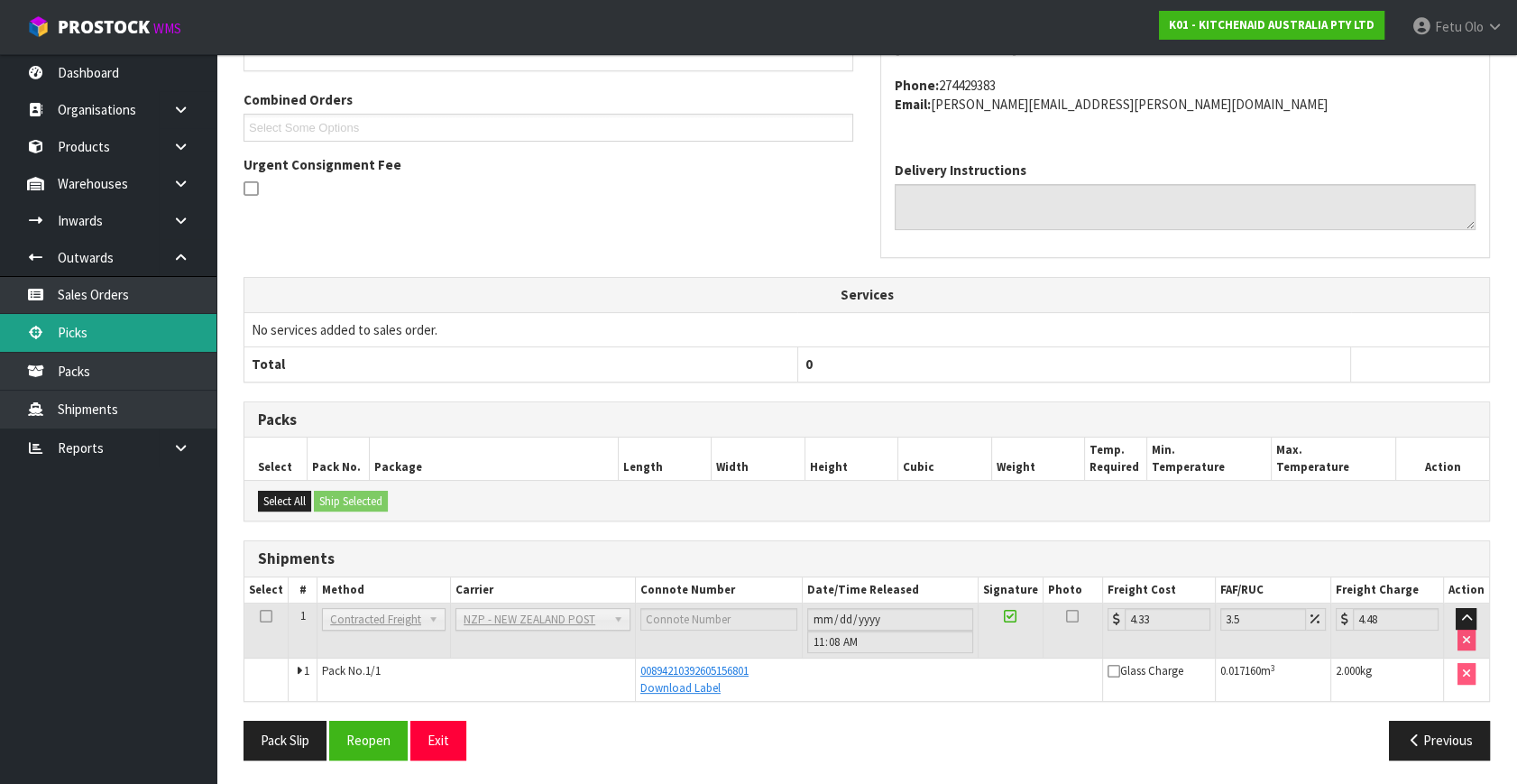
click at [150, 324] on link "Picks" at bounding box center [108, 332] width 216 height 37
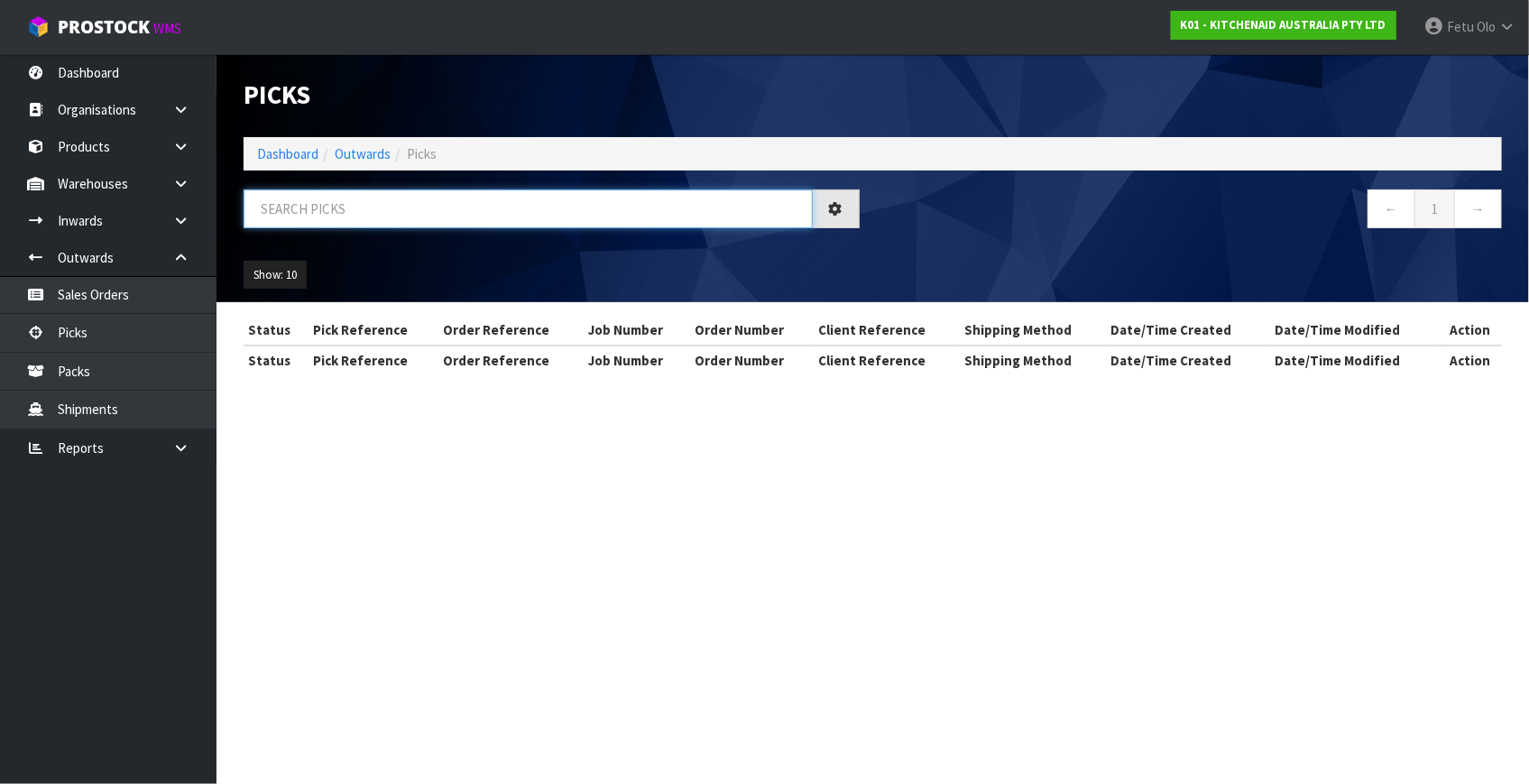
click at [482, 209] on input "text" at bounding box center [527, 209] width 569 height 38
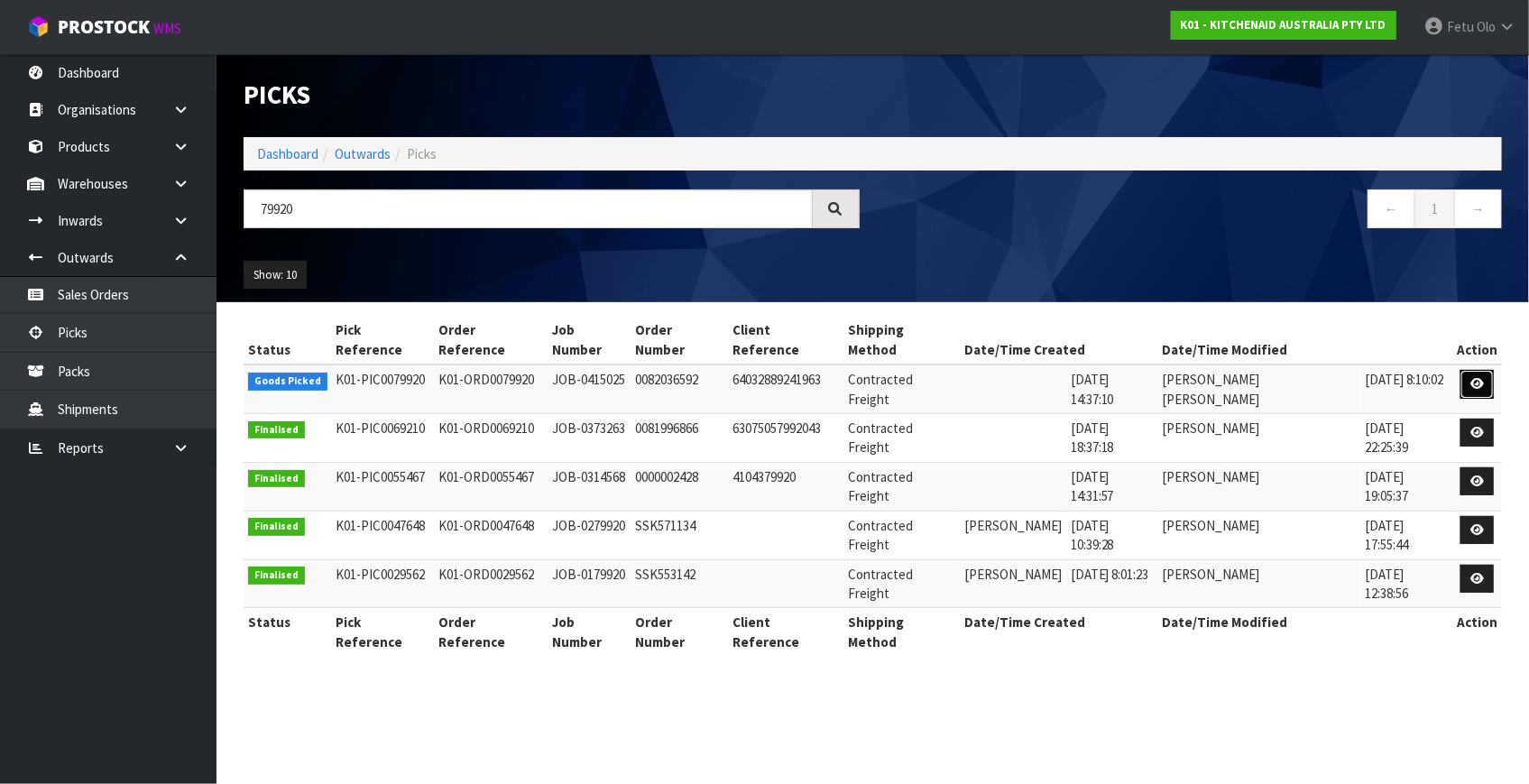
click at [1472, 369] on link at bounding box center [1477, 384] width 34 height 29
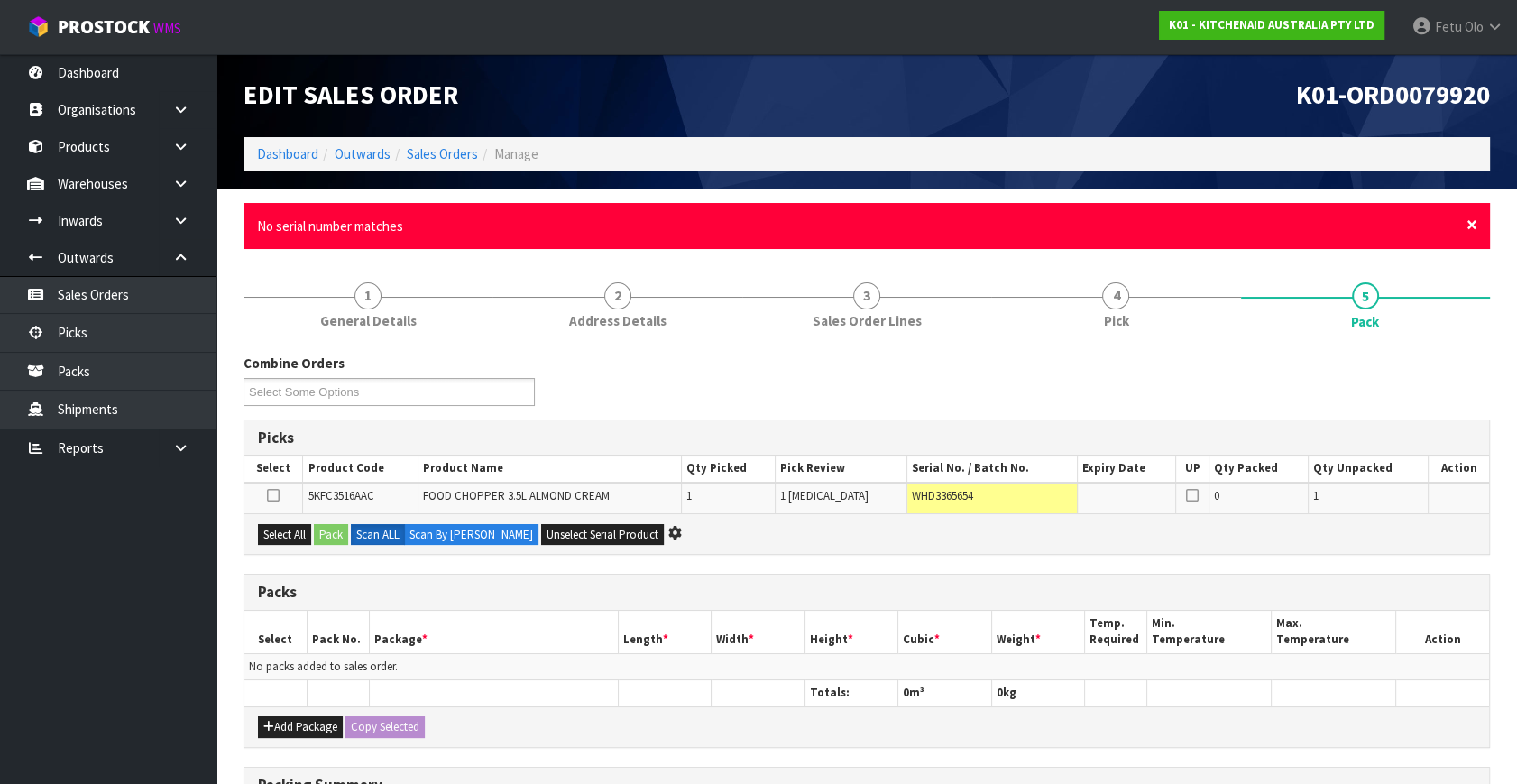
click at [1467, 225] on span "×" at bounding box center [1471, 224] width 11 height 25
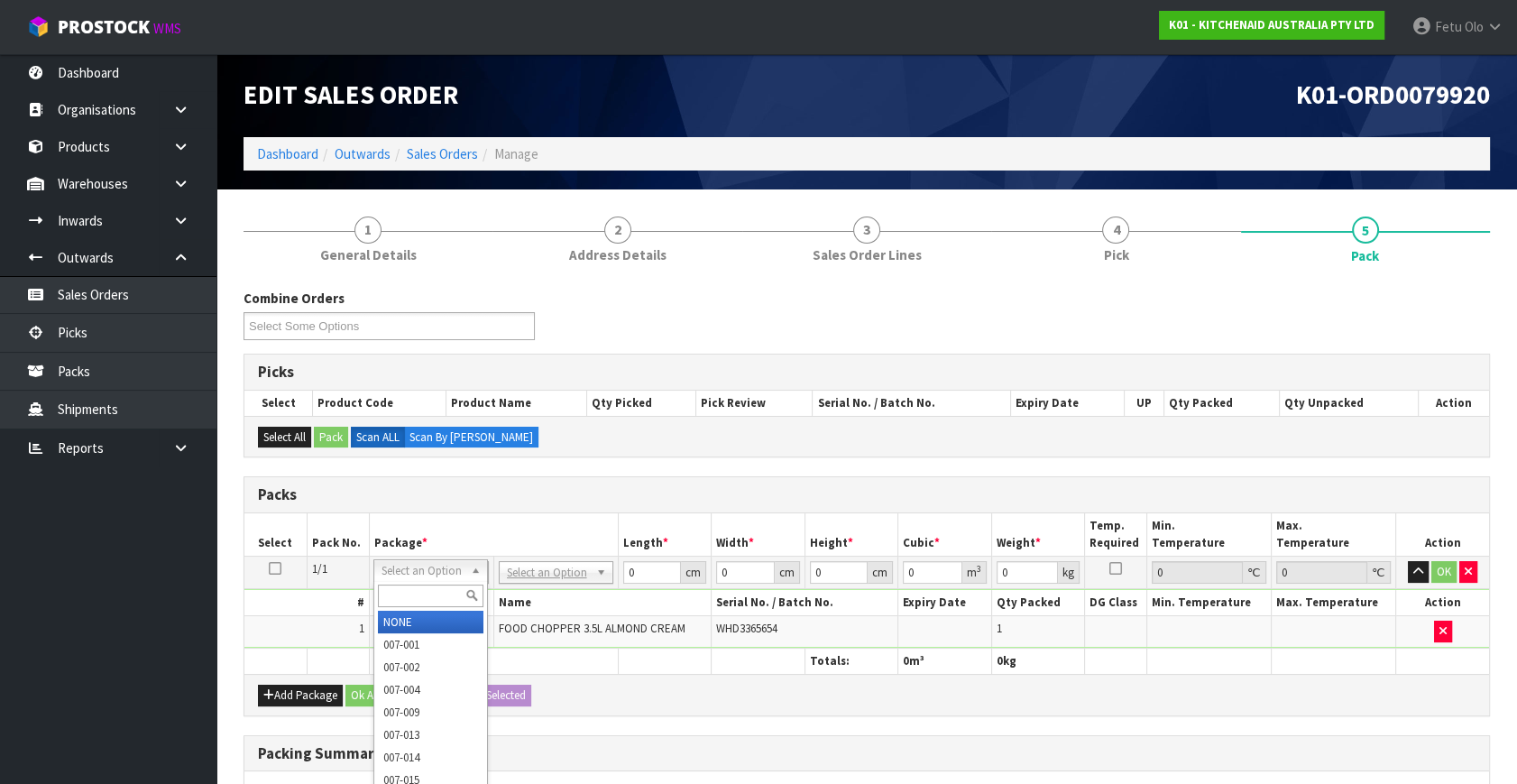
click at [400, 595] on input "text" at bounding box center [431, 594] width 106 height 22
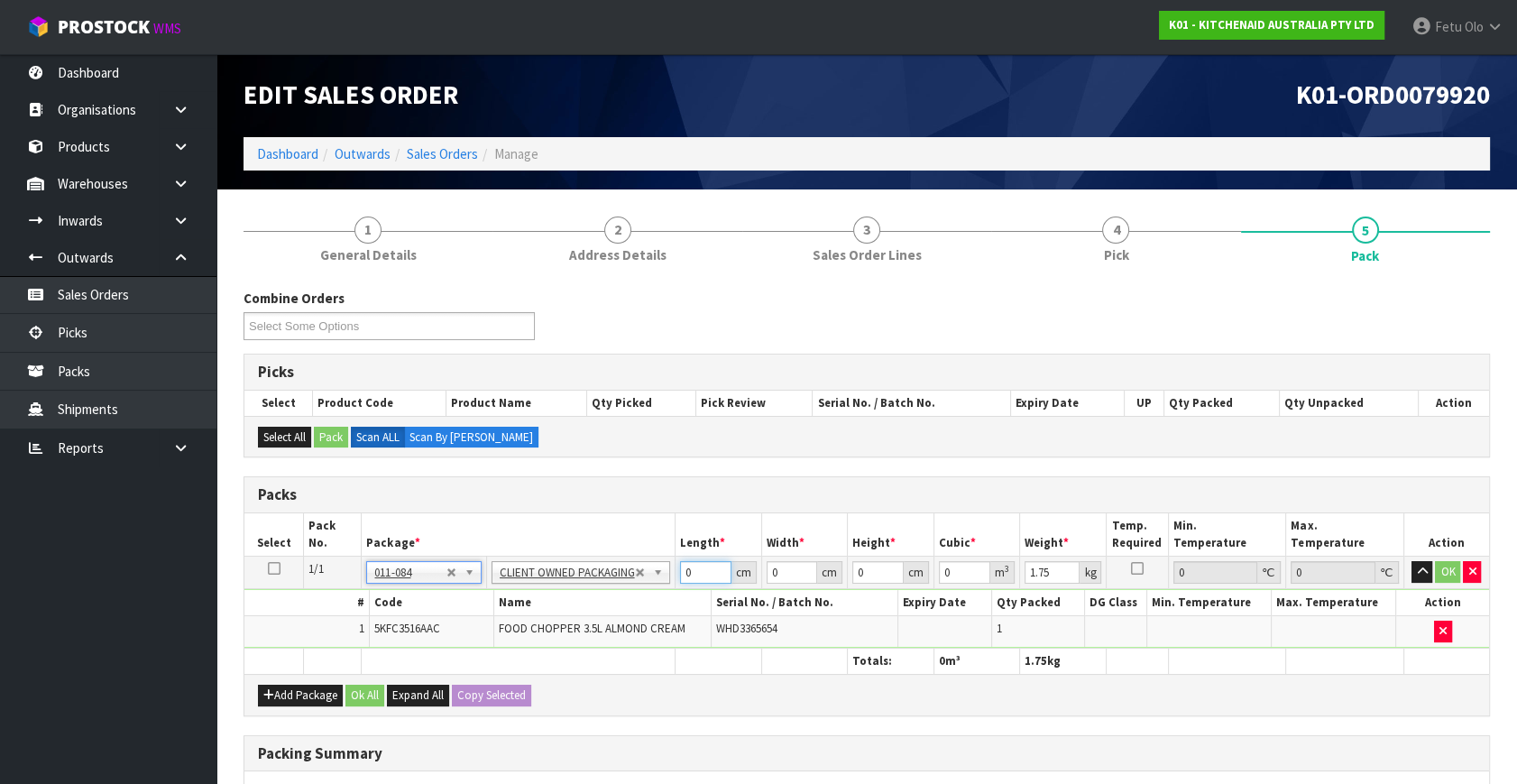
click at [571, 609] on tbody "1/1 NONE 007-001 007-002 007-004 007-009 007-013 007-014 007-015 007-017 007-01…" at bounding box center [867, 602] width 1245 height 92
click button "OK" at bounding box center [1448, 571] width 25 height 21
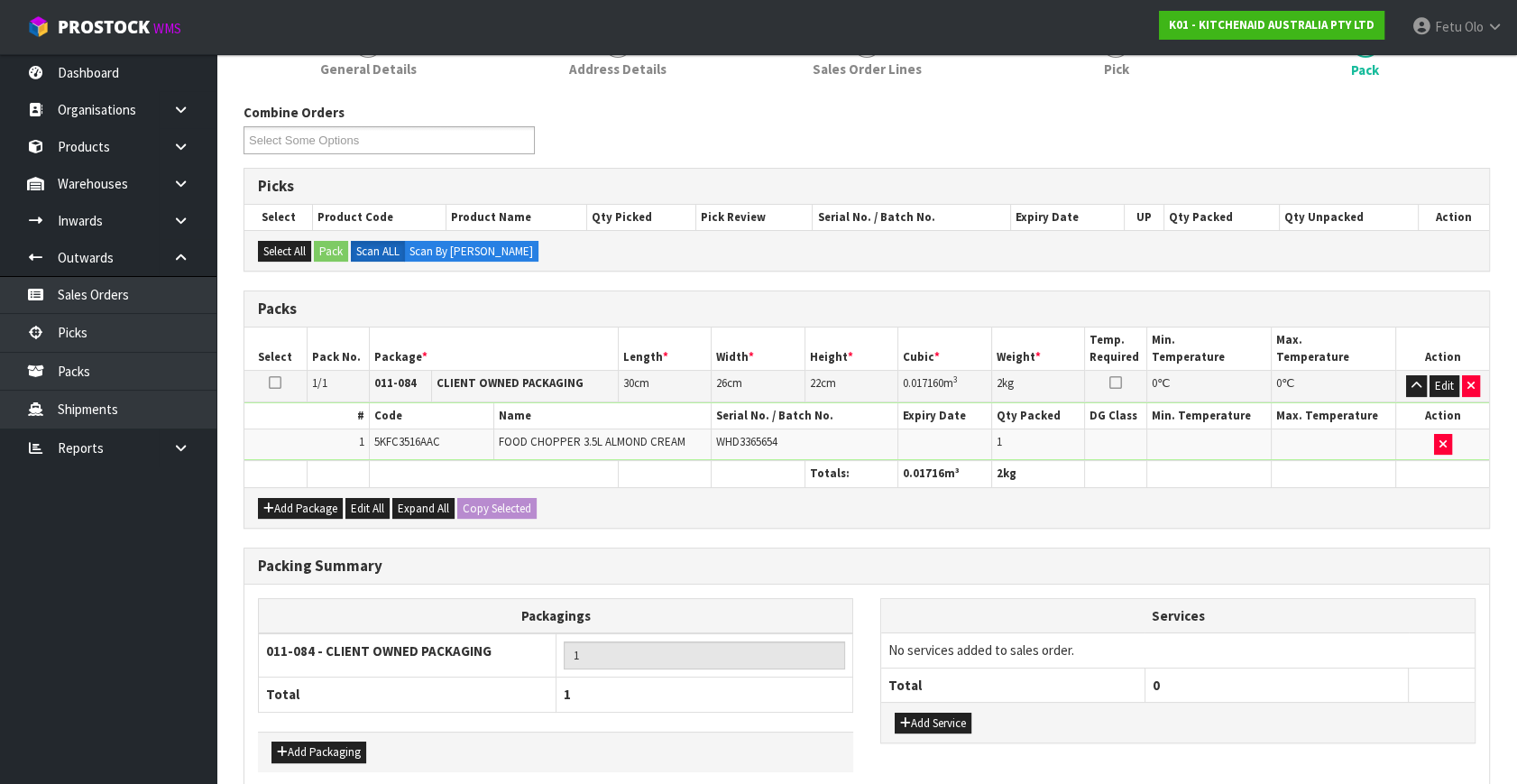
scroll to position [268, 0]
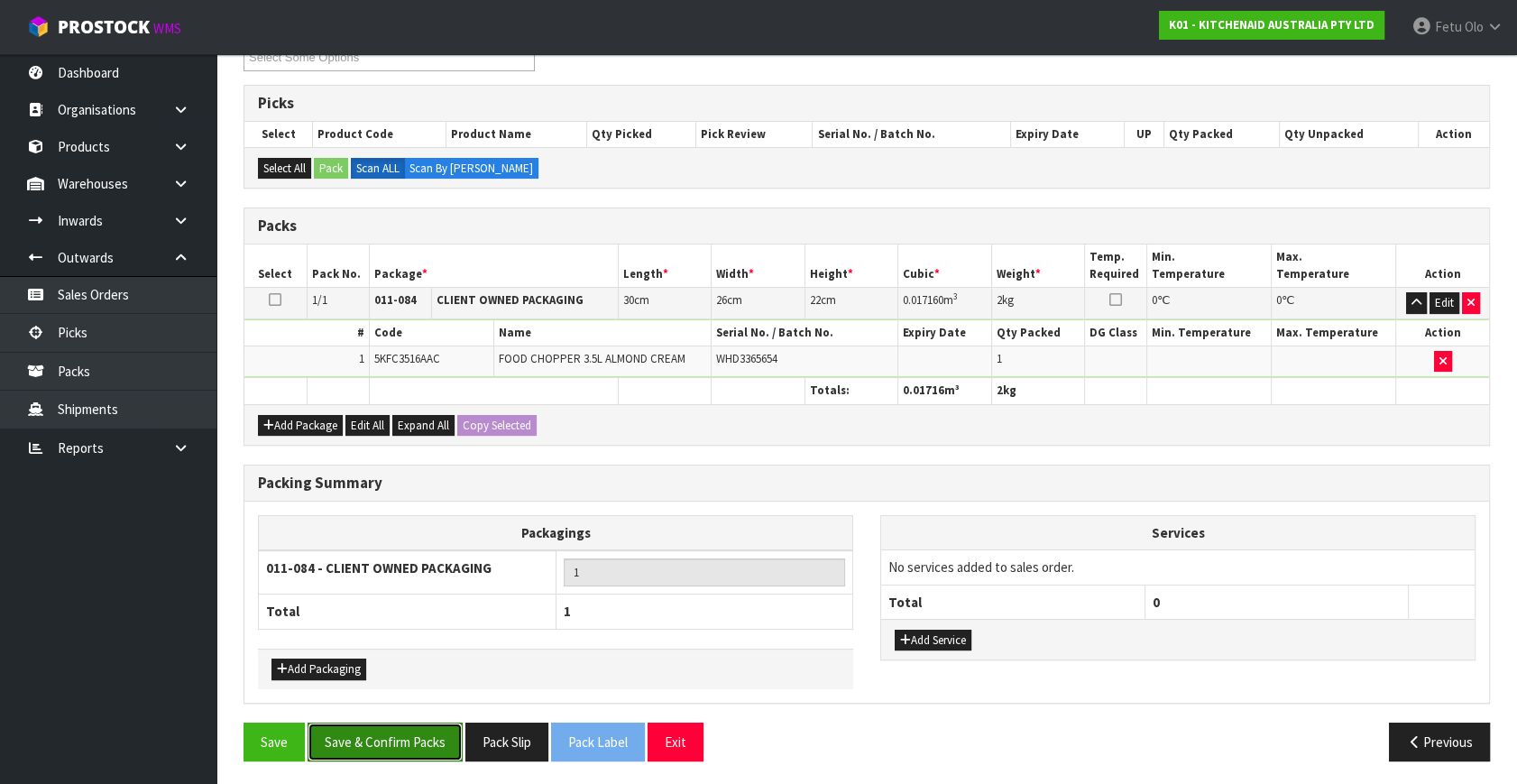
click at [392, 735] on button "Save & Confirm Packs" at bounding box center [385, 742] width 155 height 38
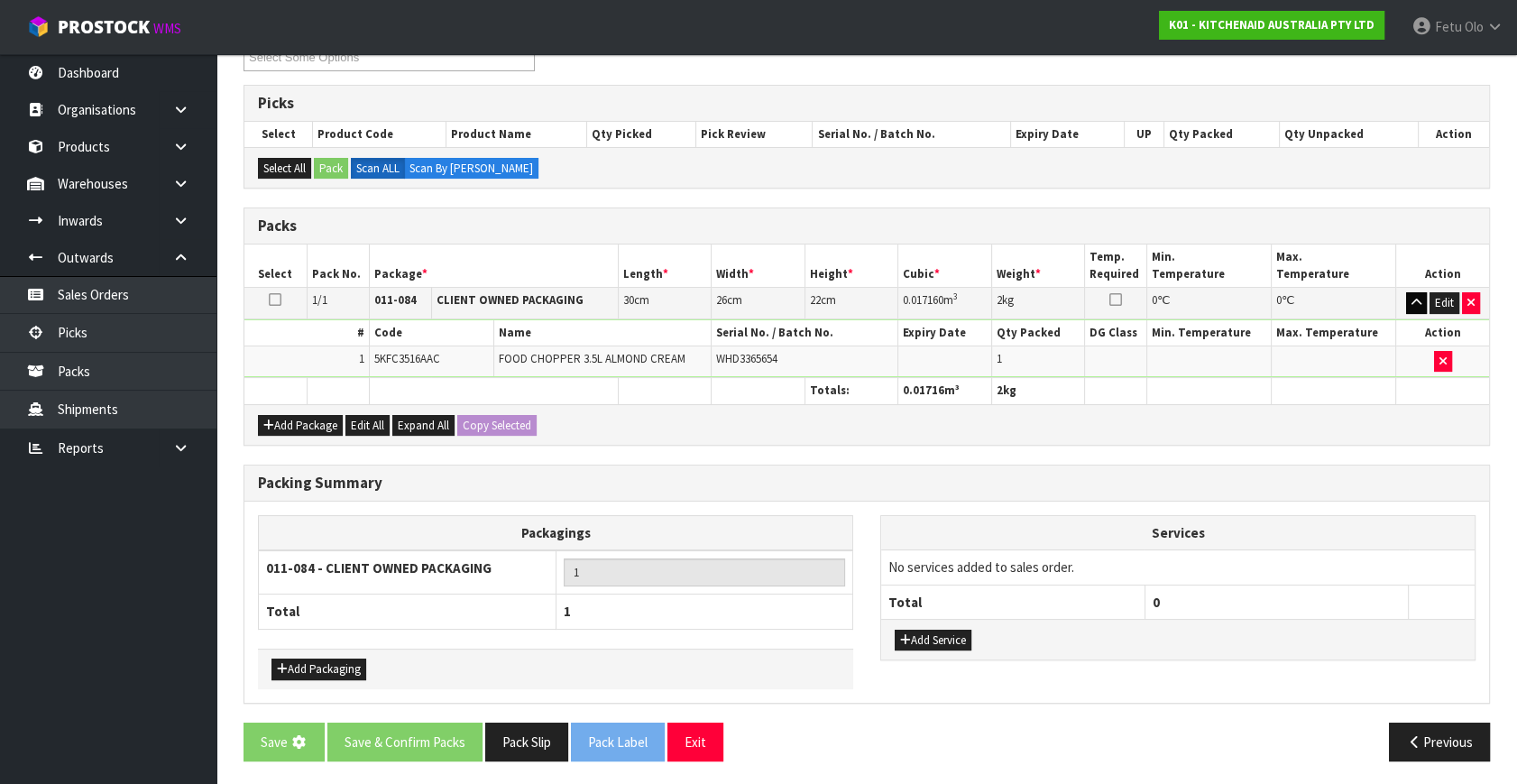
scroll to position [0, 0]
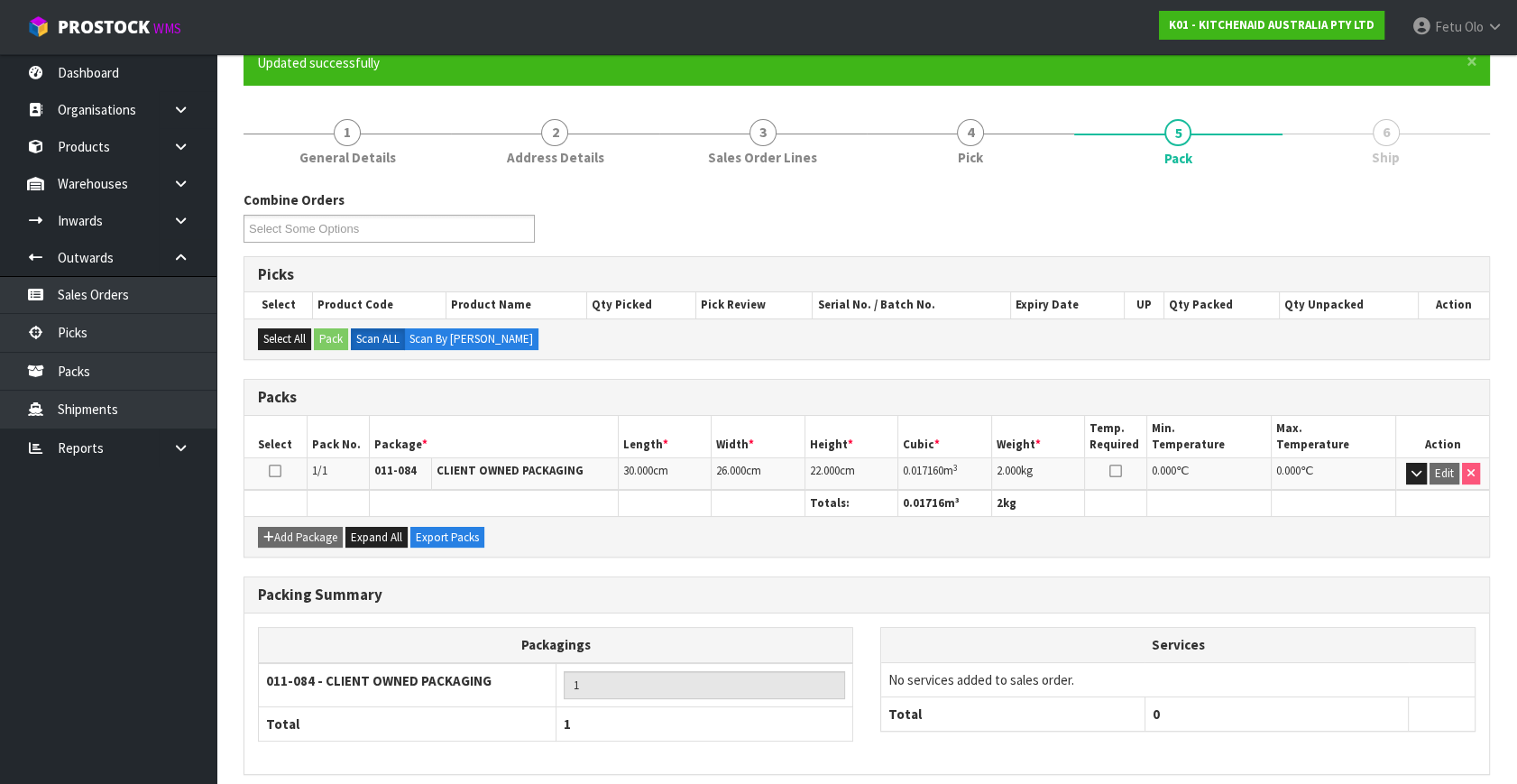
click at [1467, 749] on div "Packagings 011-084 - CLIENT OWNED PACKAGING 1 Total 1 Services No services adde…" at bounding box center [867, 693] width 1245 height 134
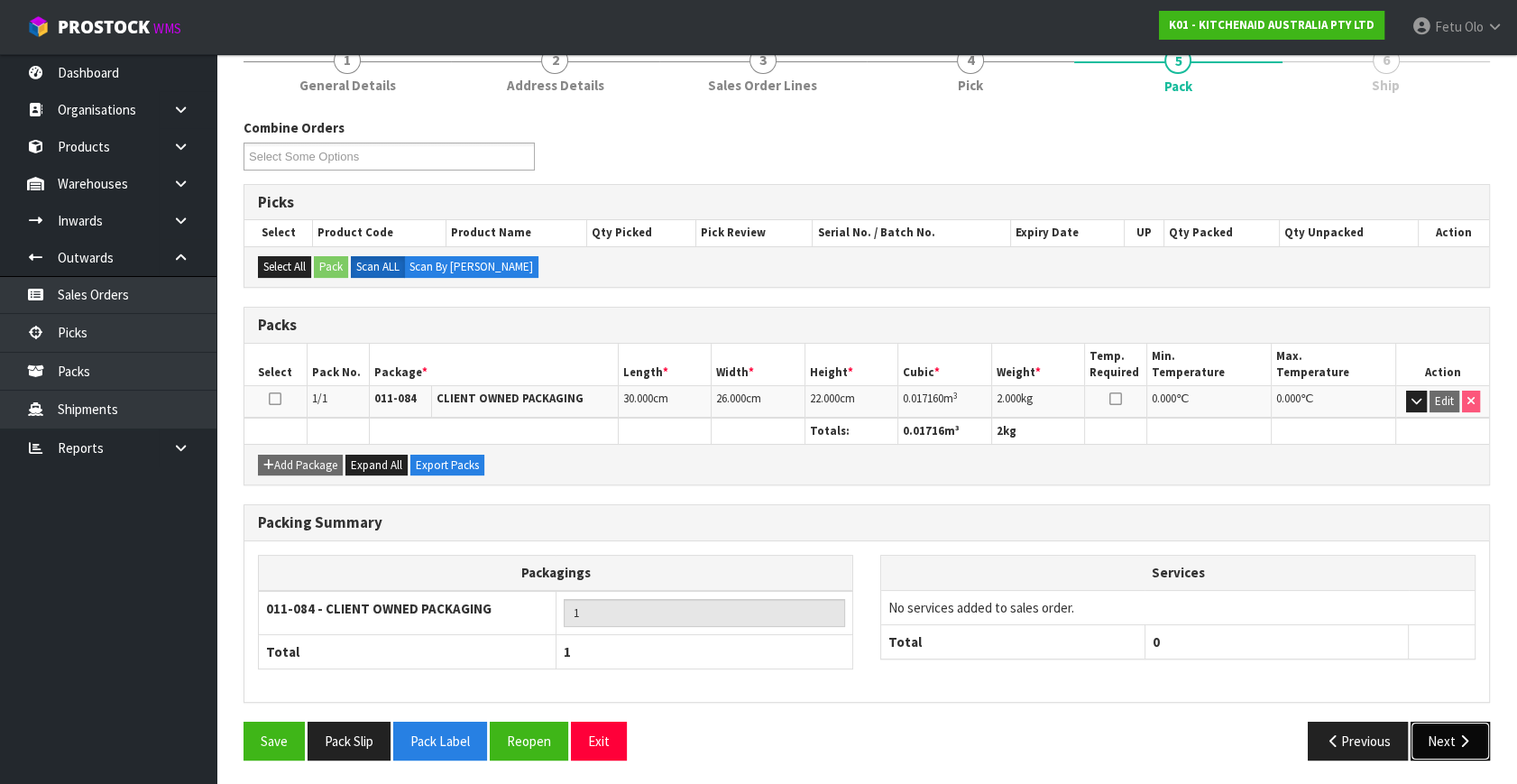
click at [1467, 749] on button "Next" at bounding box center [1450, 741] width 79 height 38
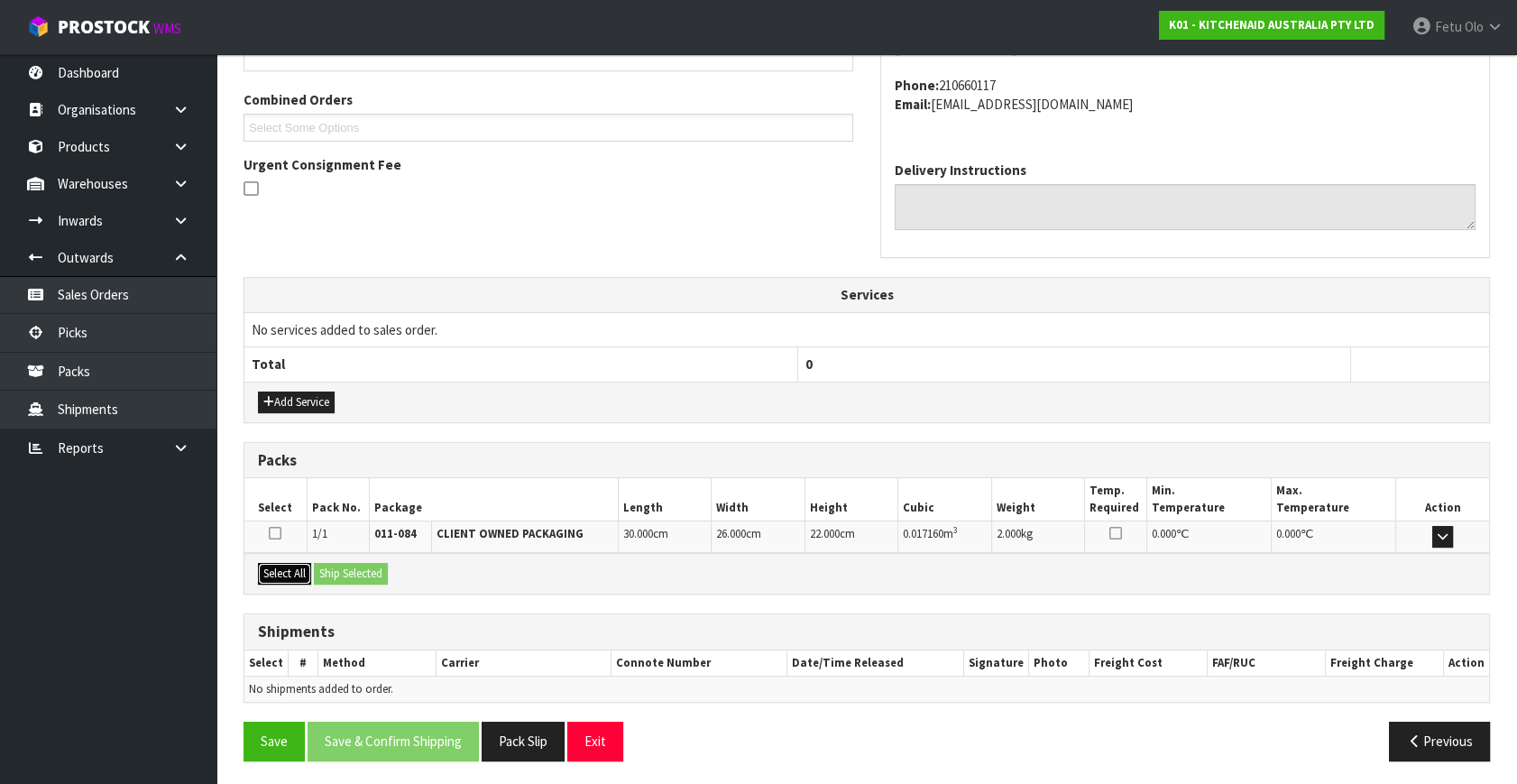
click at [277, 571] on button "Select All" at bounding box center [284, 573] width 53 height 21
click at [342, 569] on button "Ship Selected" at bounding box center [350, 573] width 74 height 21
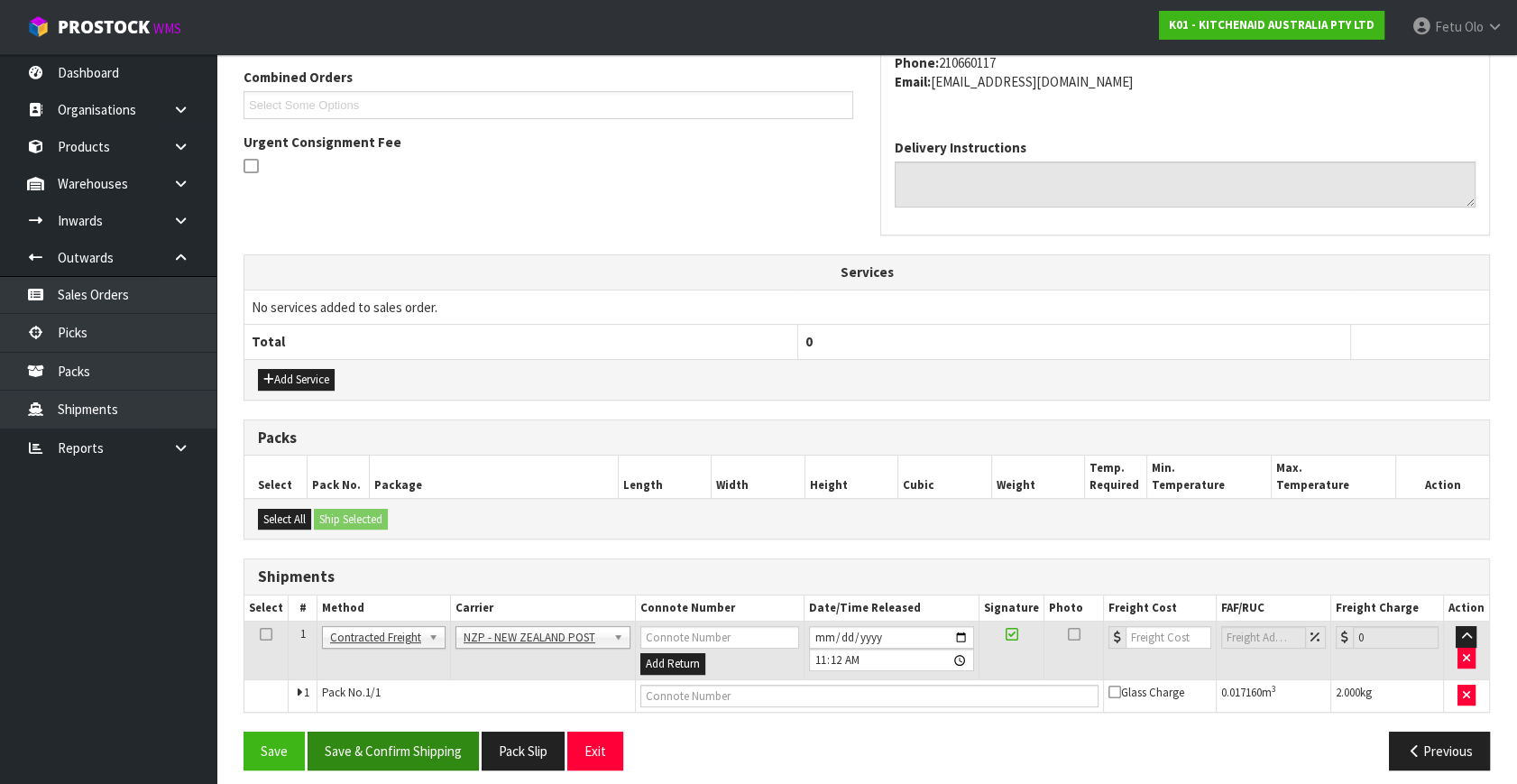
scroll to position [476, 0]
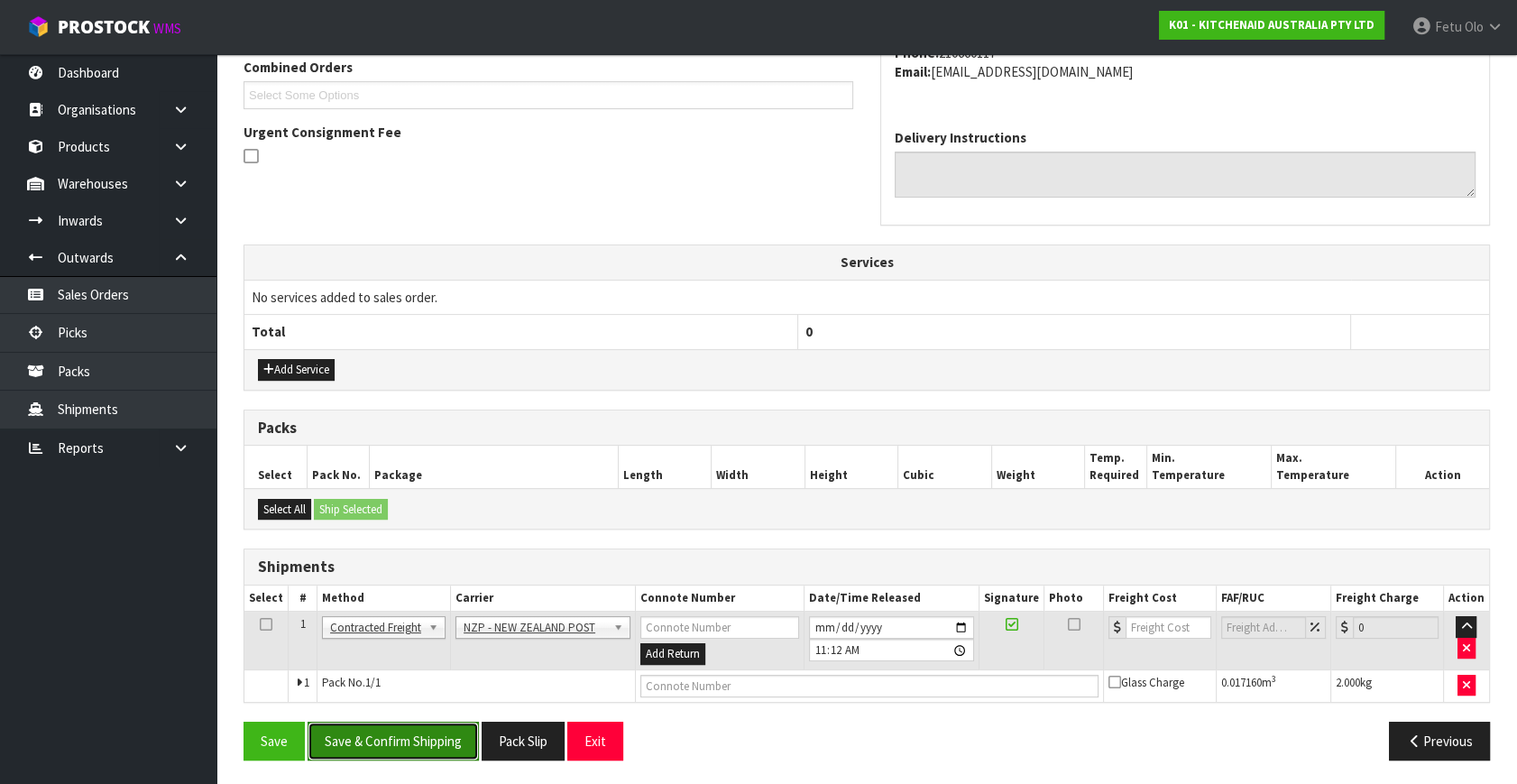
click at [402, 745] on button "Save & Confirm Shipping" at bounding box center [393, 741] width 171 height 38
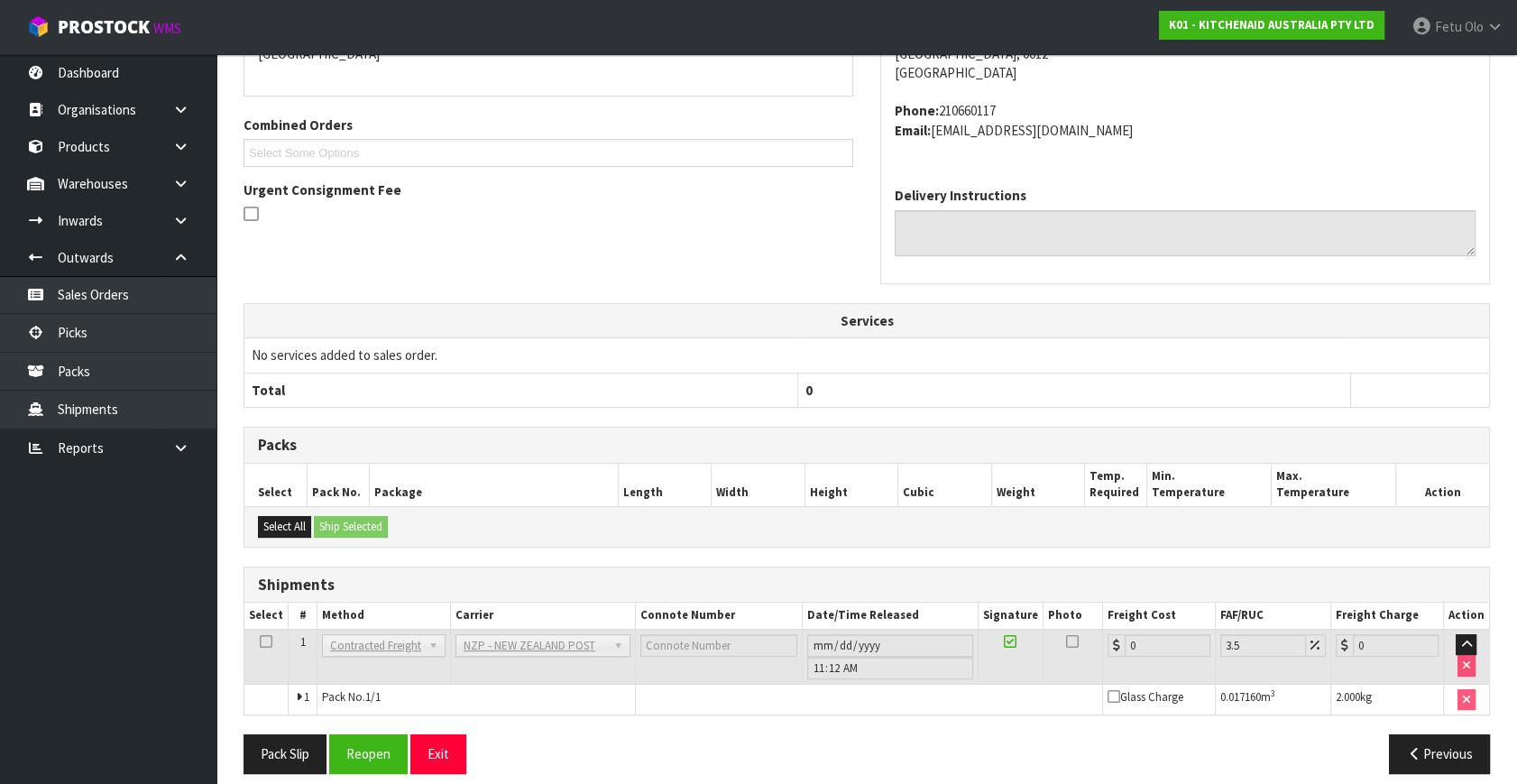
scroll to position [451, 0]
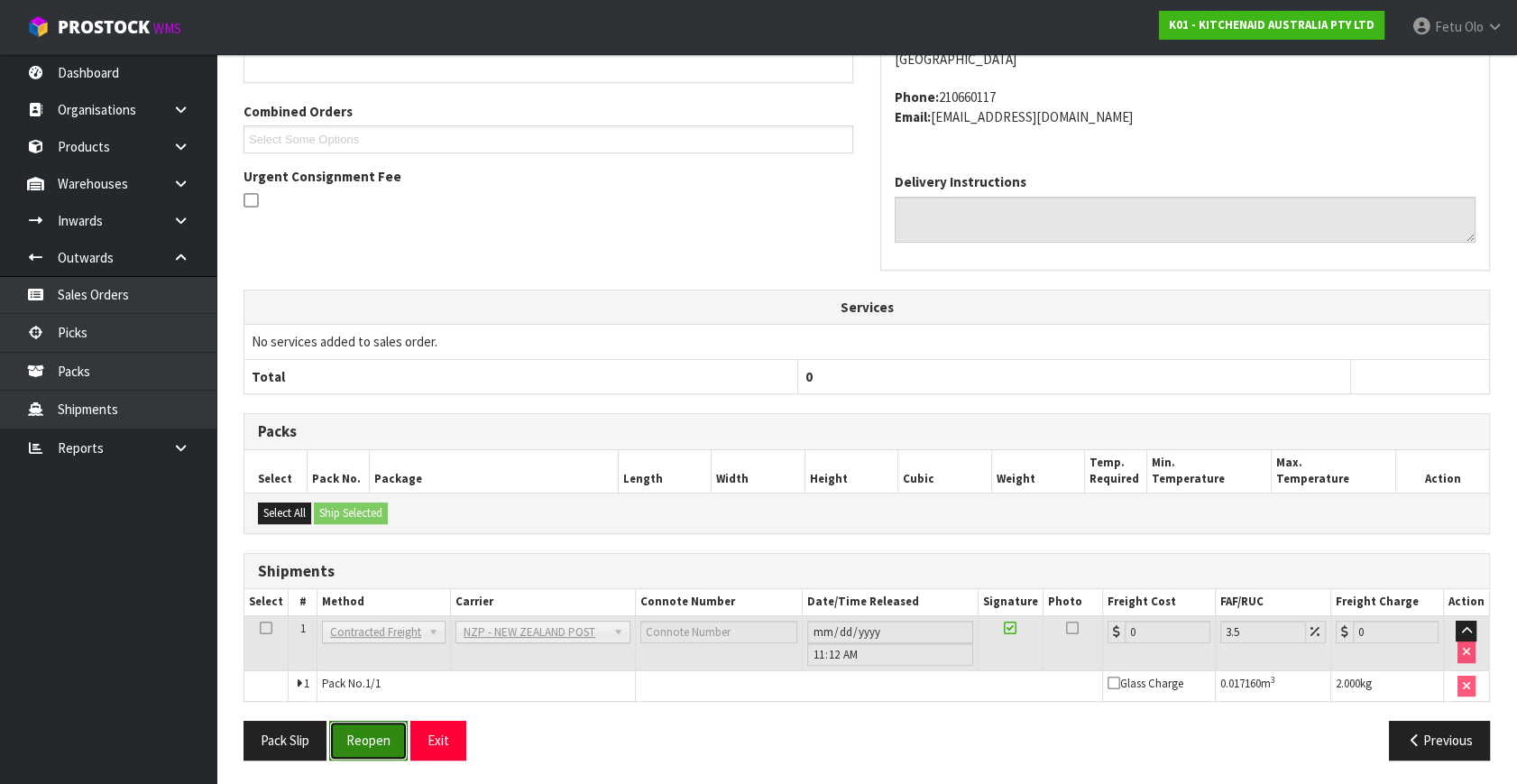
click at [376, 742] on button "Reopen" at bounding box center [368, 740] width 79 height 38
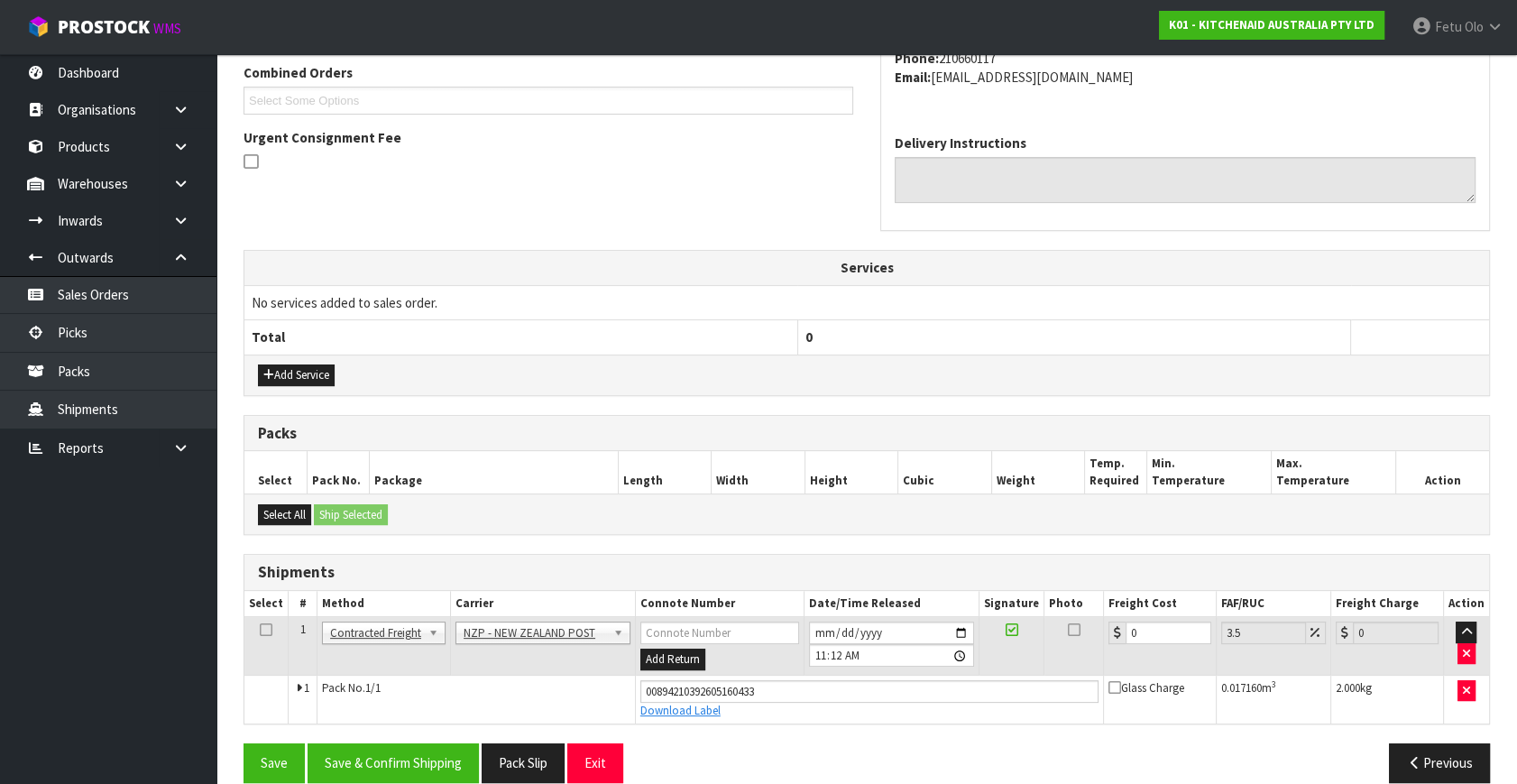
scroll to position [493, 0]
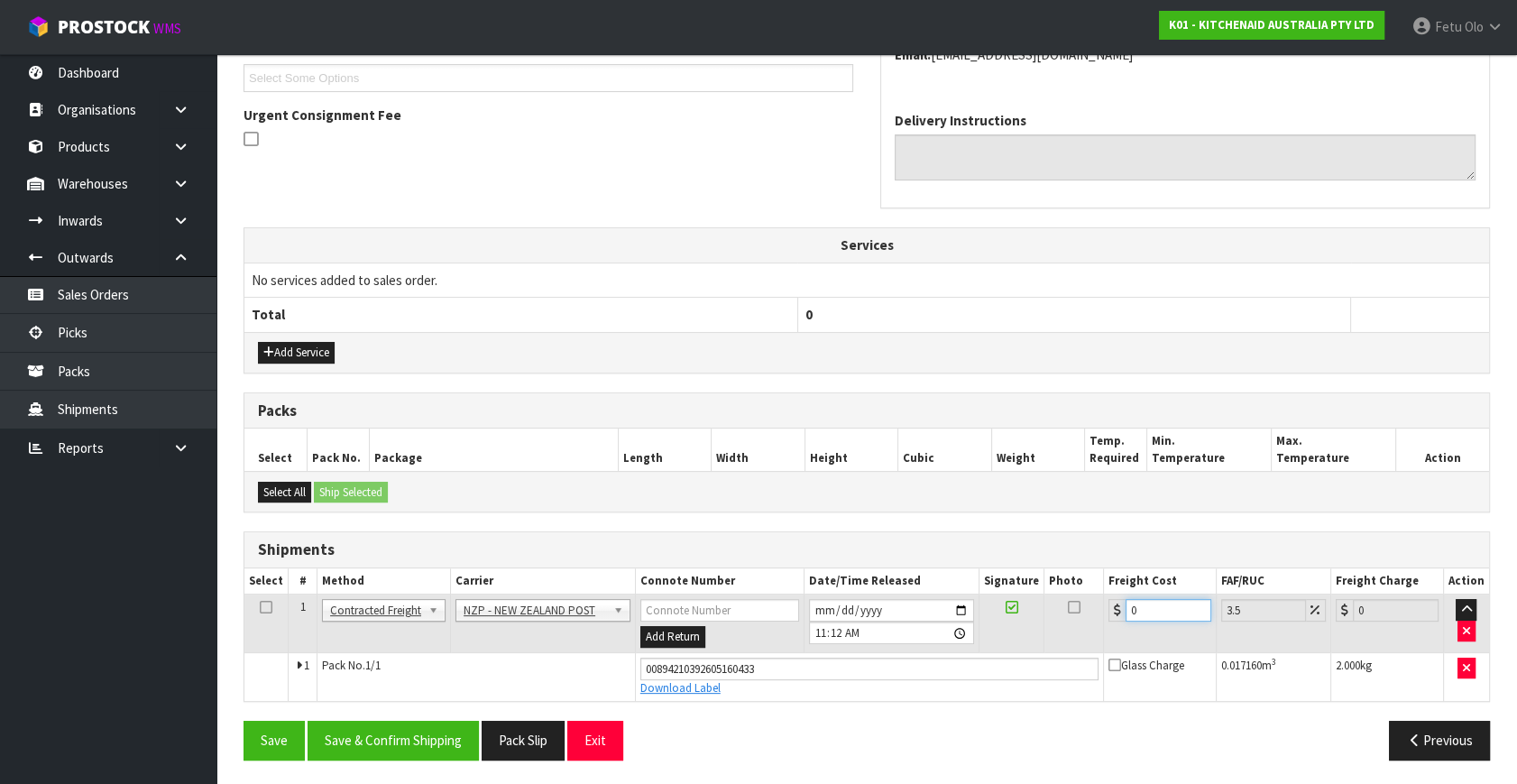
drag, startPoint x: 1172, startPoint y: 614, endPoint x: 989, endPoint y: 638, distance: 184.6
click at [998, 641] on tr "1 Client Local Pickup Customer Local Pickup Company Freight Contracted Freight …" at bounding box center [867, 623] width 1245 height 59
click at [394, 726] on button "Save & Confirm Shipping" at bounding box center [393, 740] width 171 height 38
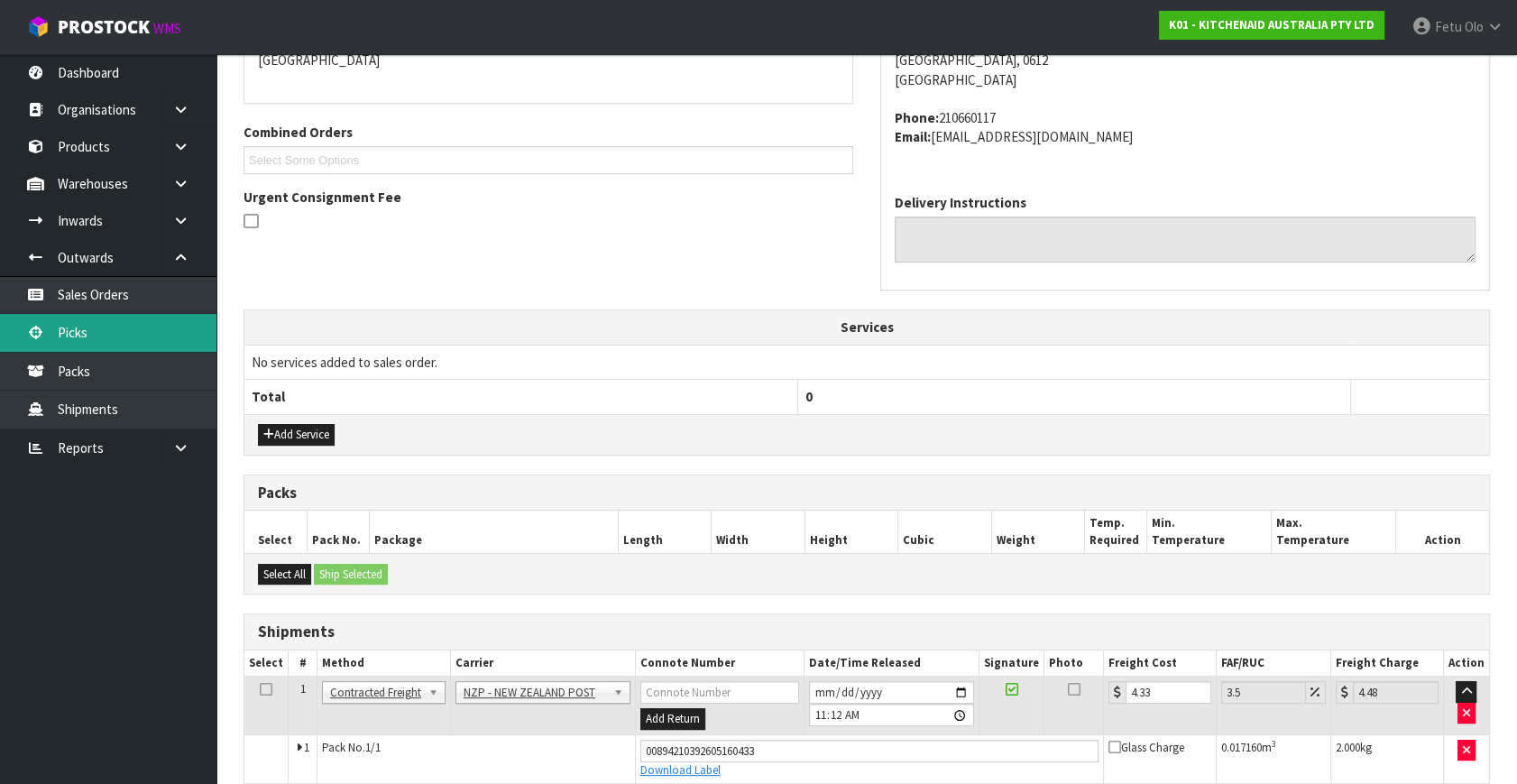
scroll to position [0, 0]
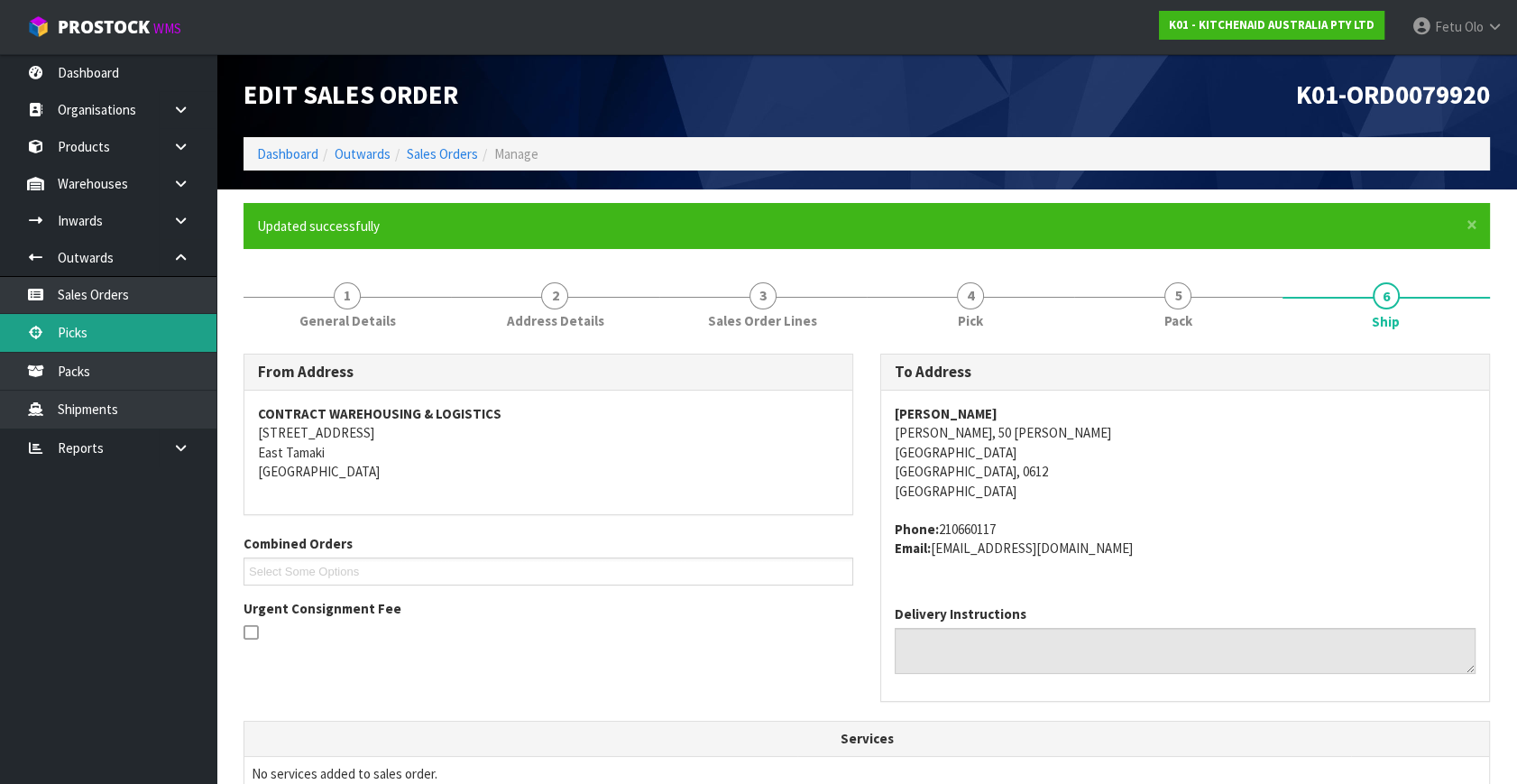
drag, startPoint x: 79, startPoint y: 342, endPoint x: 167, endPoint y: 335, distance: 88.3
click at [79, 342] on link "Picks" at bounding box center [108, 332] width 216 height 37
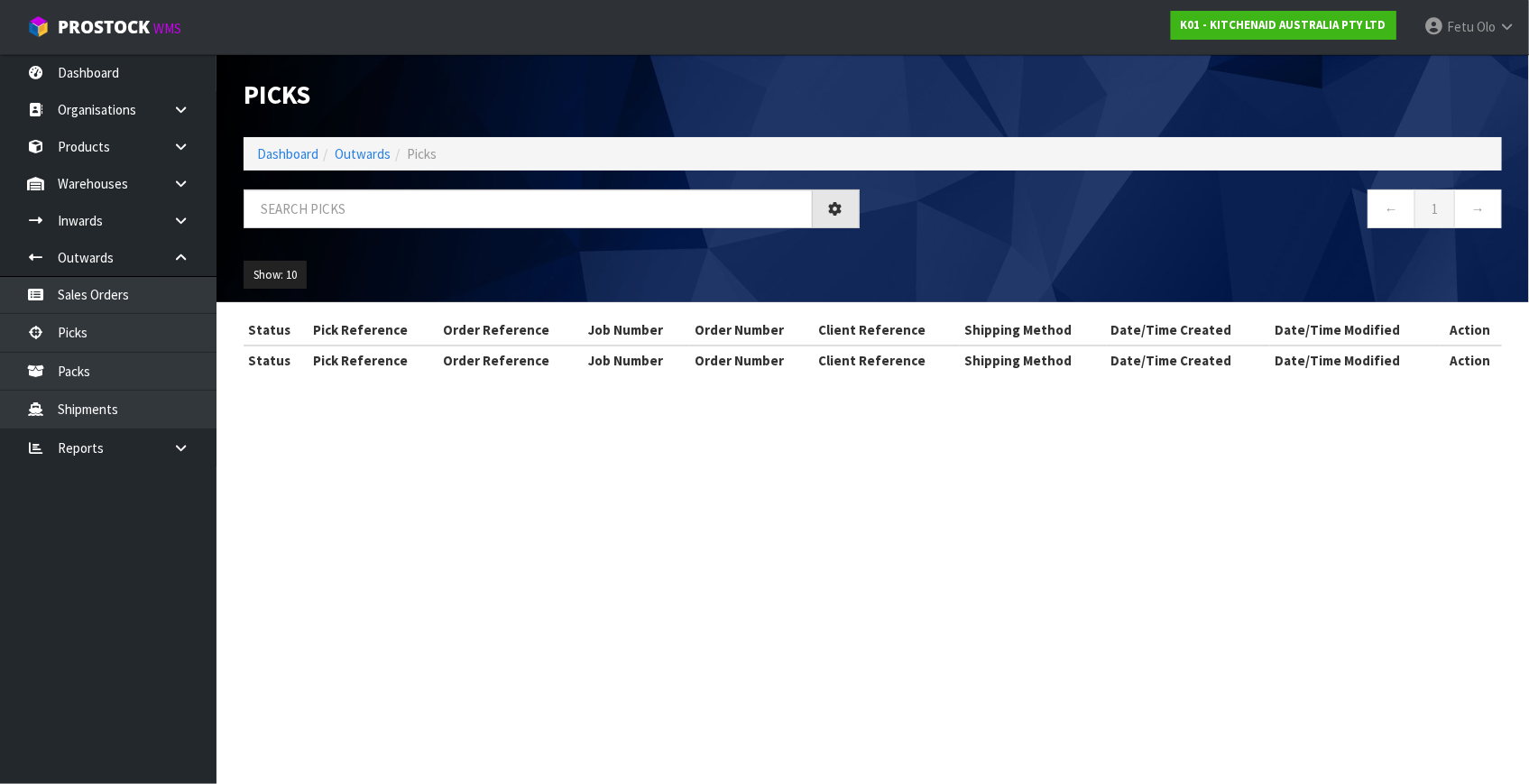
click at [515, 185] on div "Picks Dashboard Outwards Picks ← 1 → Show: 10 5 10 25 50" at bounding box center [873, 178] width 1286 height 248
click at [511, 208] on input "text" at bounding box center [527, 209] width 569 height 38
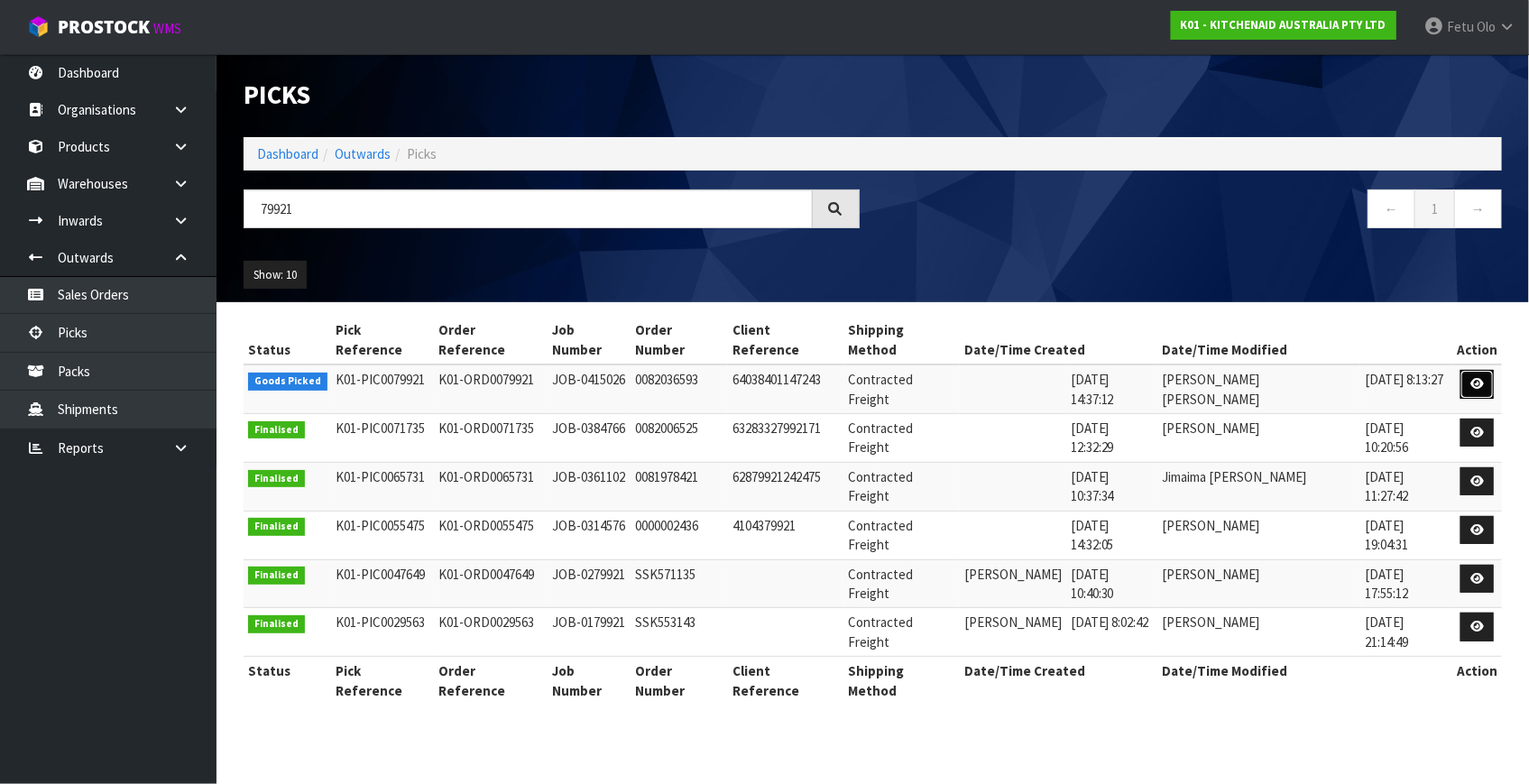
click at [1471, 378] on icon at bounding box center [1477, 384] width 13 height 12
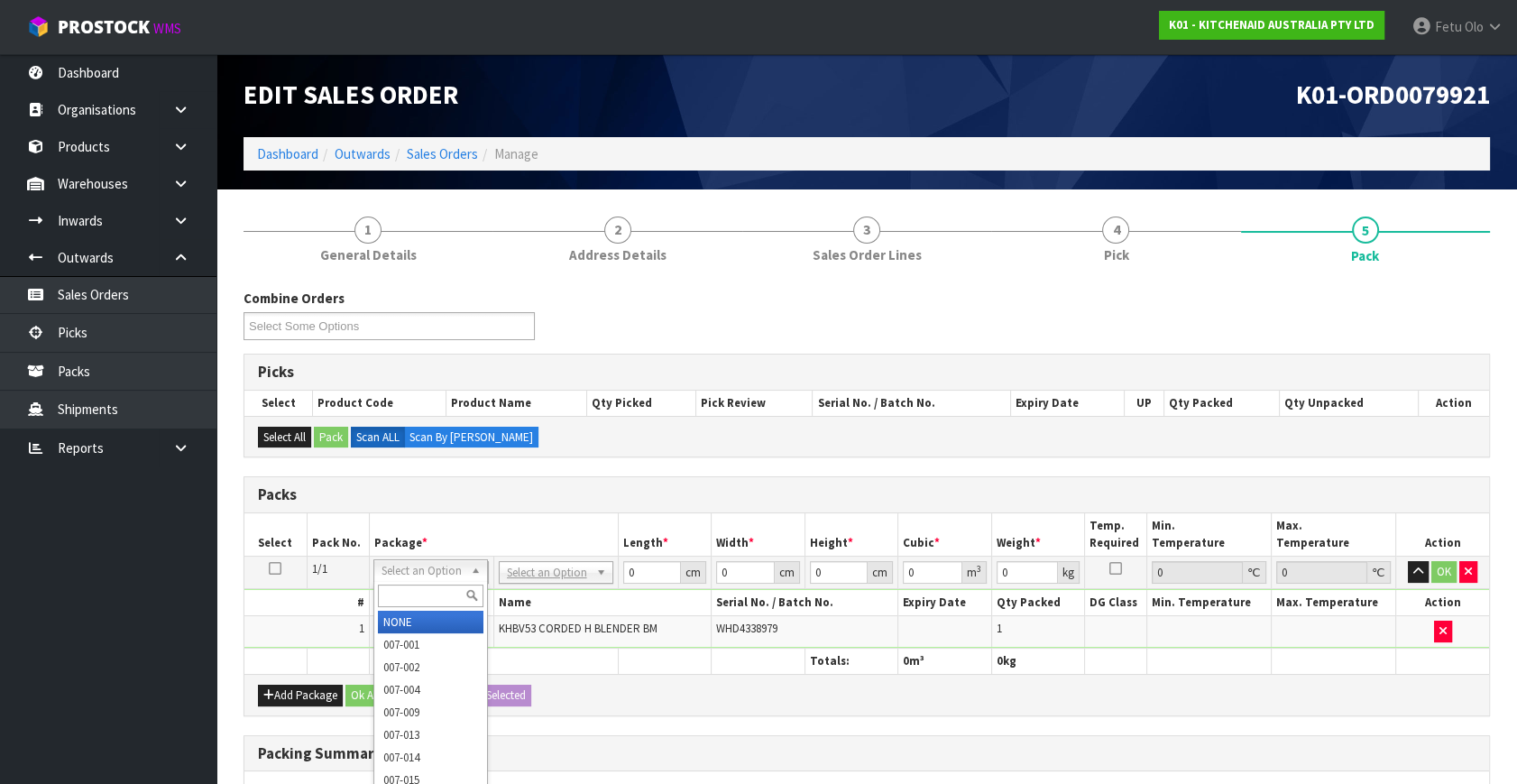
click at [431, 604] on input "text" at bounding box center [431, 594] width 106 height 22
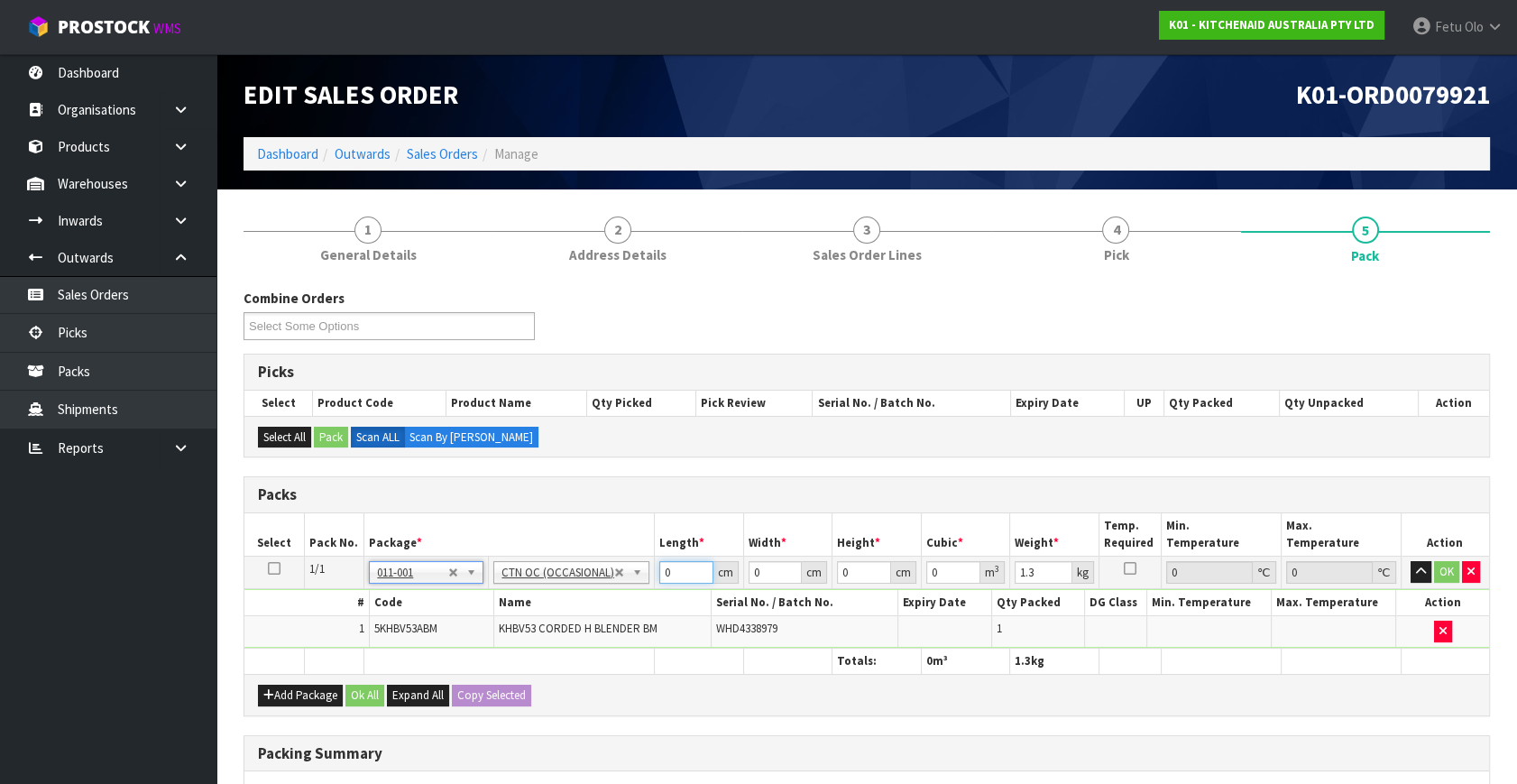
drag, startPoint x: 645, startPoint y: 586, endPoint x: 381, endPoint y: 678, distance: 279.6
click at [381, 678] on div "Packs Select Pack No. Package * Length * Width * Height * Cubic * Weight * Temp…" at bounding box center [866, 595] width 1246 height 239
click button "OK" at bounding box center [1446, 571] width 25 height 21
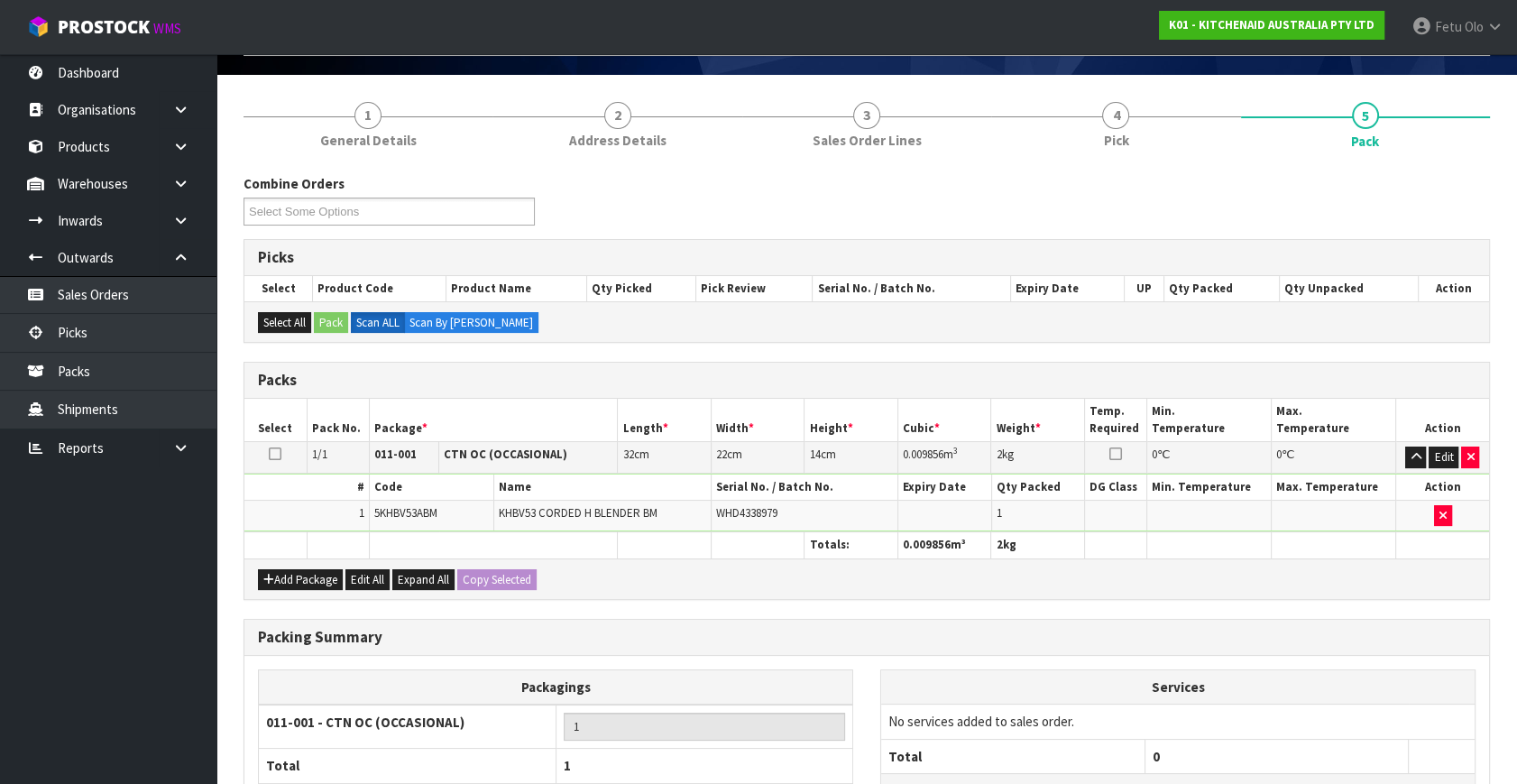
scroll to position [268, 0]
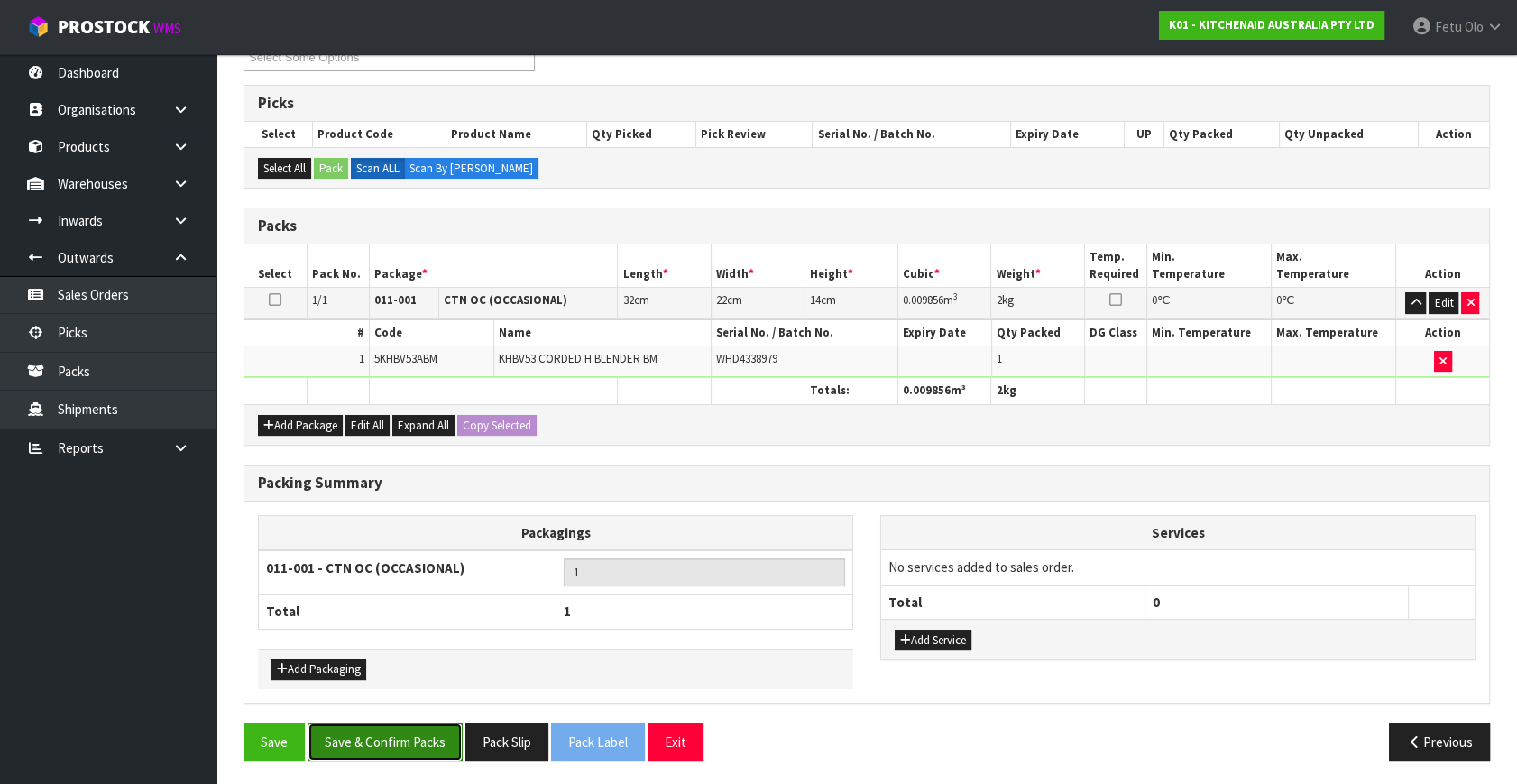
click at [375, 752] on button "Save & Confirm Packs" at bounding box center [385, 742] width 155 height 38
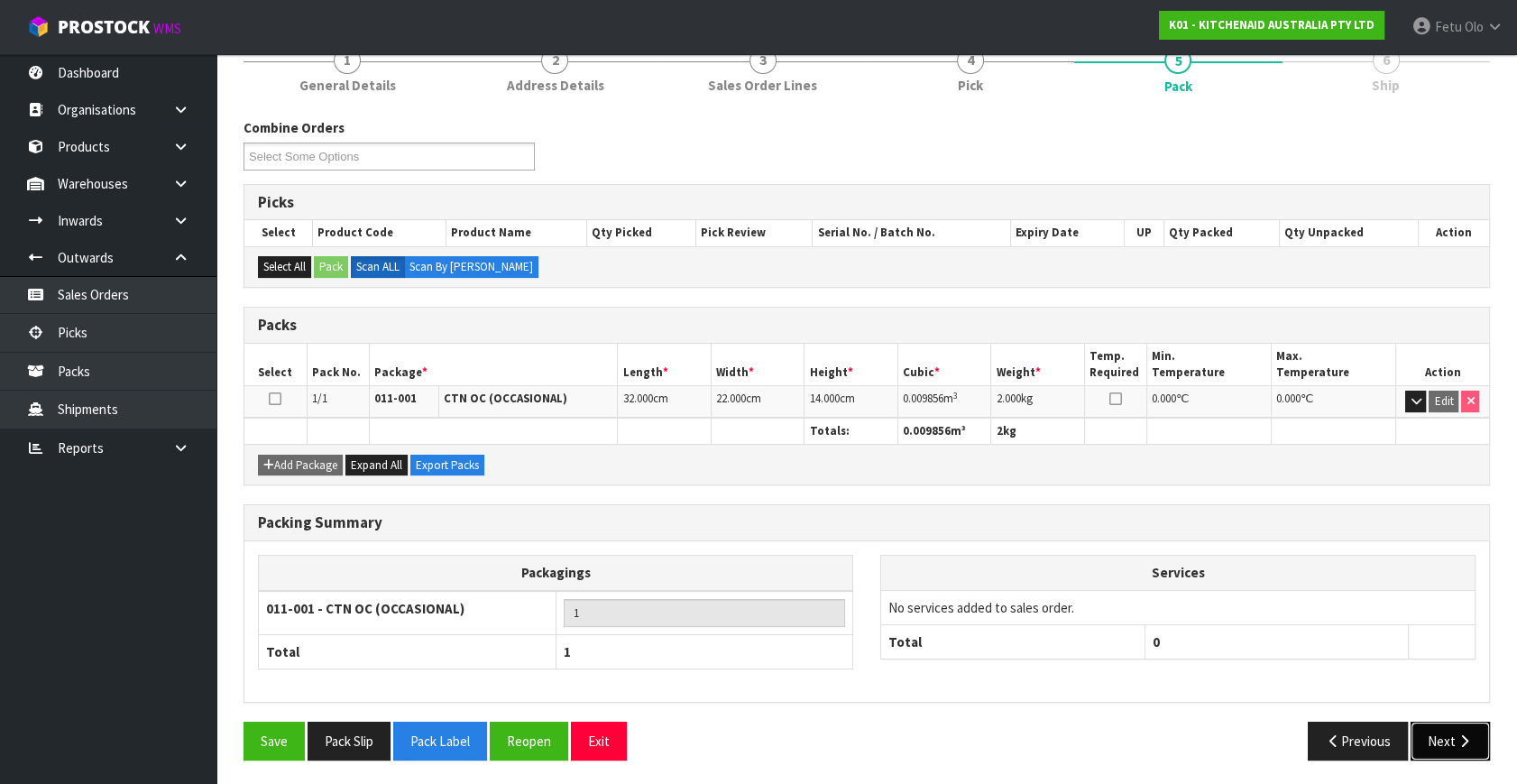
click at [1446, 751] on button "Next" at bounding box center [1450, 741] width 79 height 38
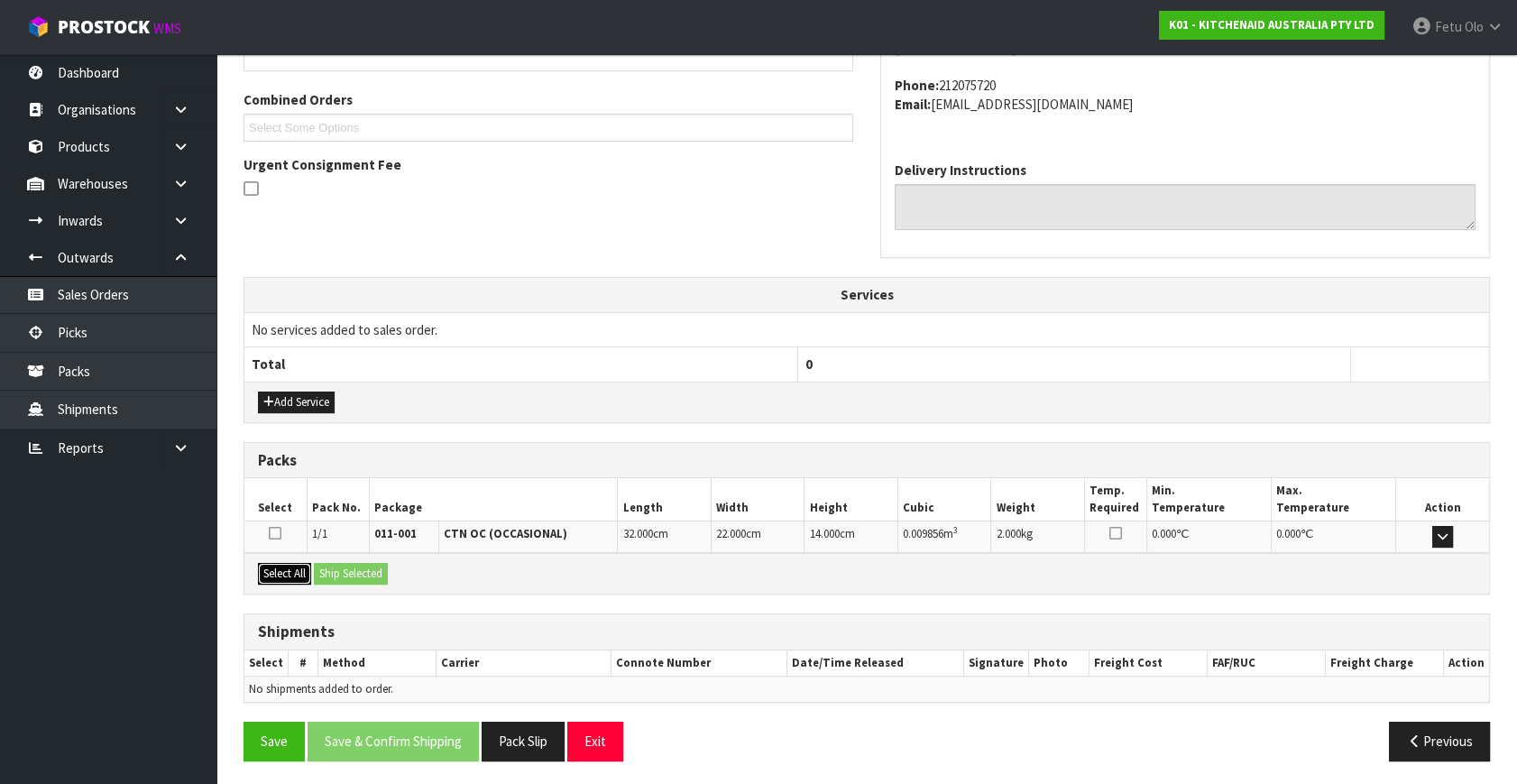
drag, startPoint x: 273, startPoint y: 569, endPoint x: 365, endPoint y: 568, distance: 92.0
click at [281, 569] on button "Select All" at bounding box center [284, 573] width 53 height 21
click at [365, 568] on button "Ship Selected" at bounding box center [350, 573] width 74 height 21
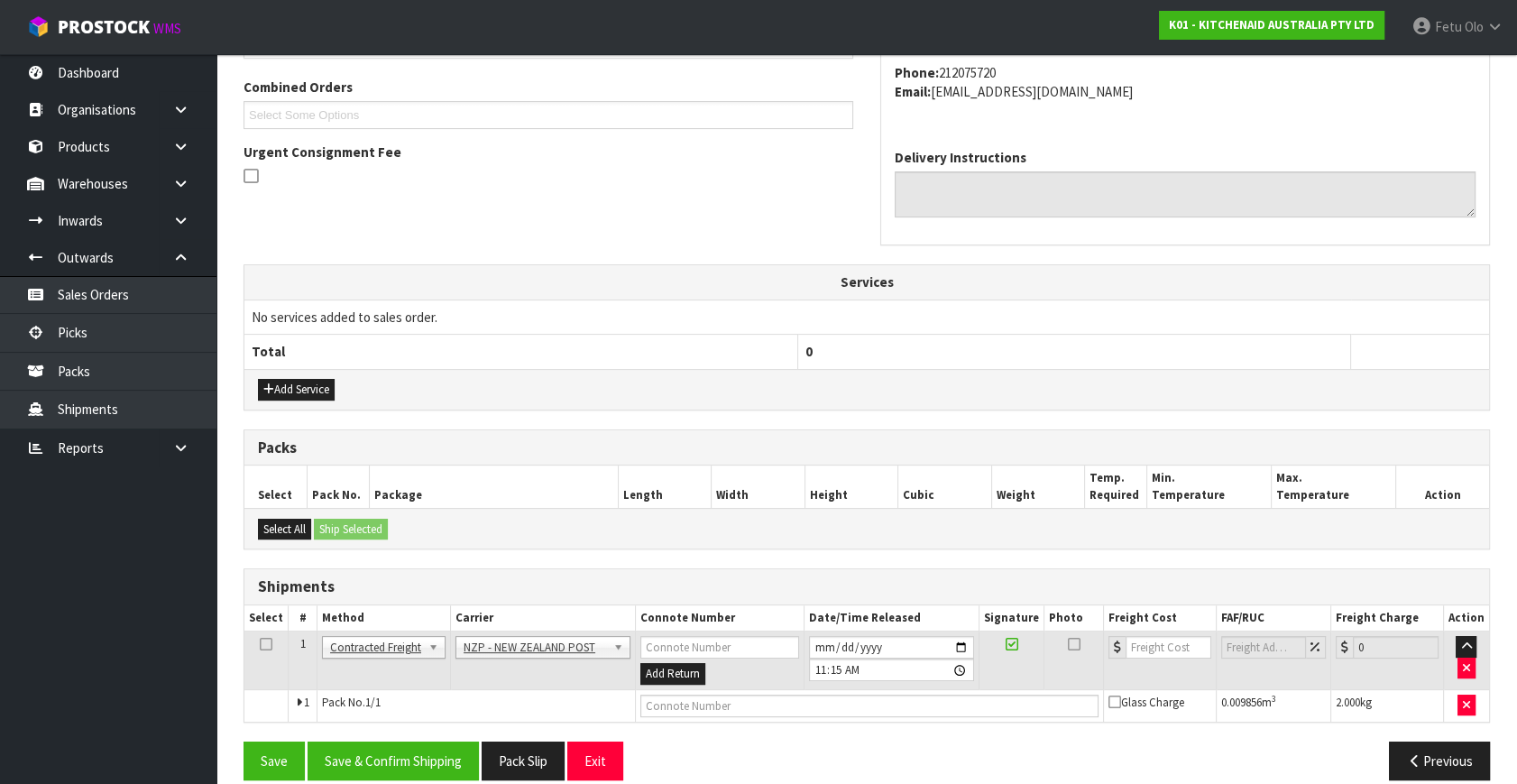
scroll to position [476, 0]
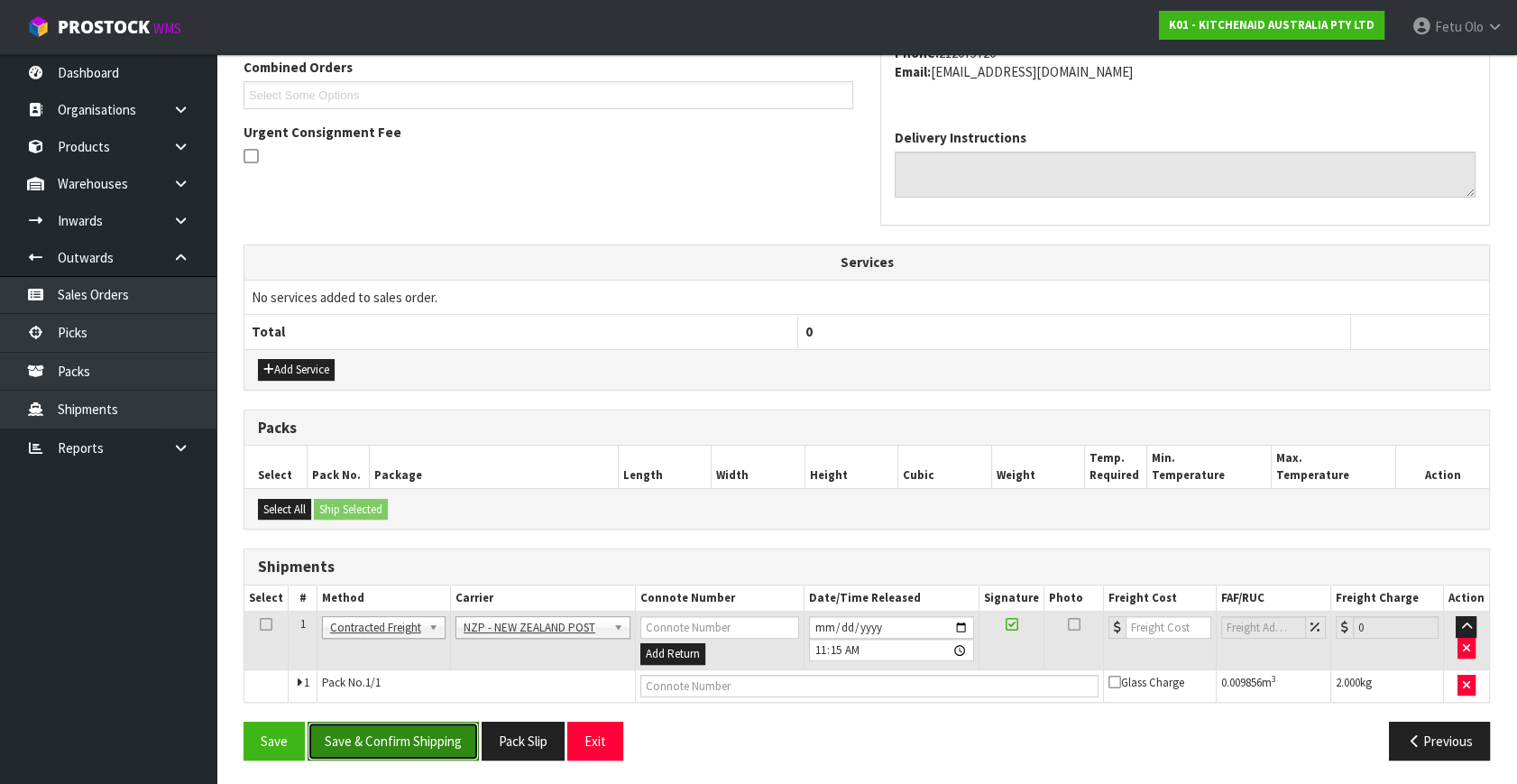
click at [395, 739] on button "Save & Confirm Shipping" at bounding box center [393, 741] width 171 height 38
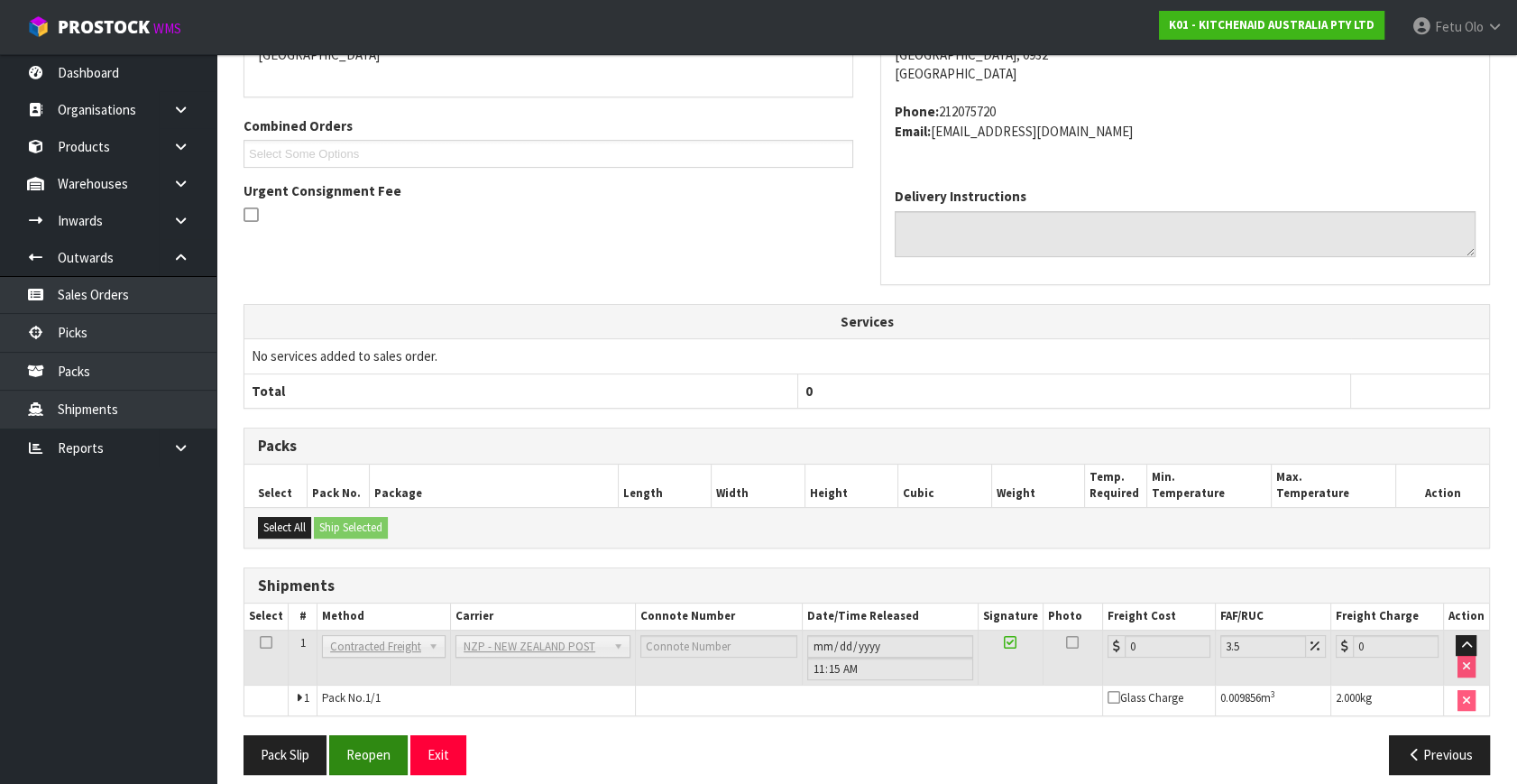
scroll to position [451, 0]
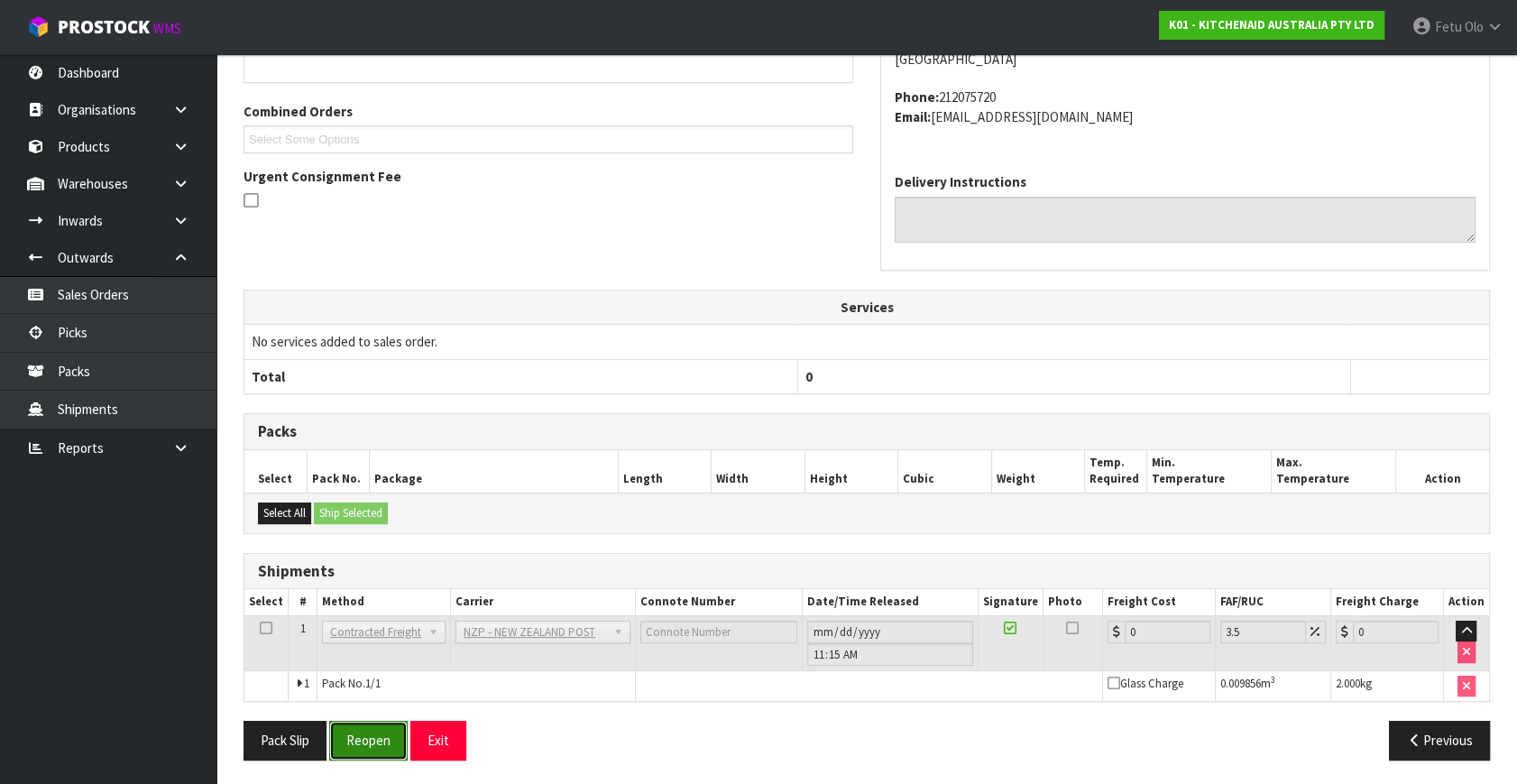
click at [359, 723] on button "Reopen" at bounding box center [368, 740] width 79 height 38
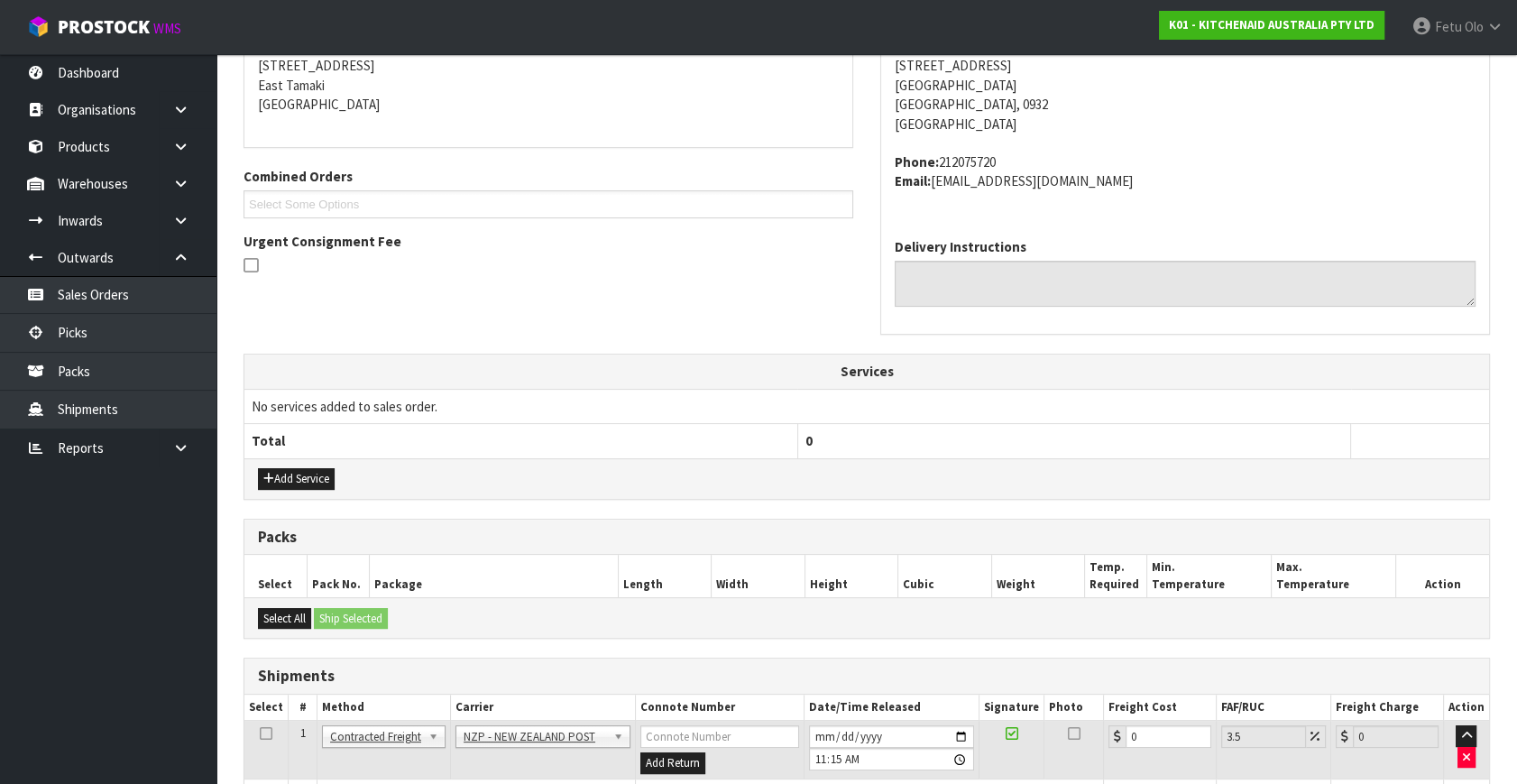
scroll to position [432, 0]
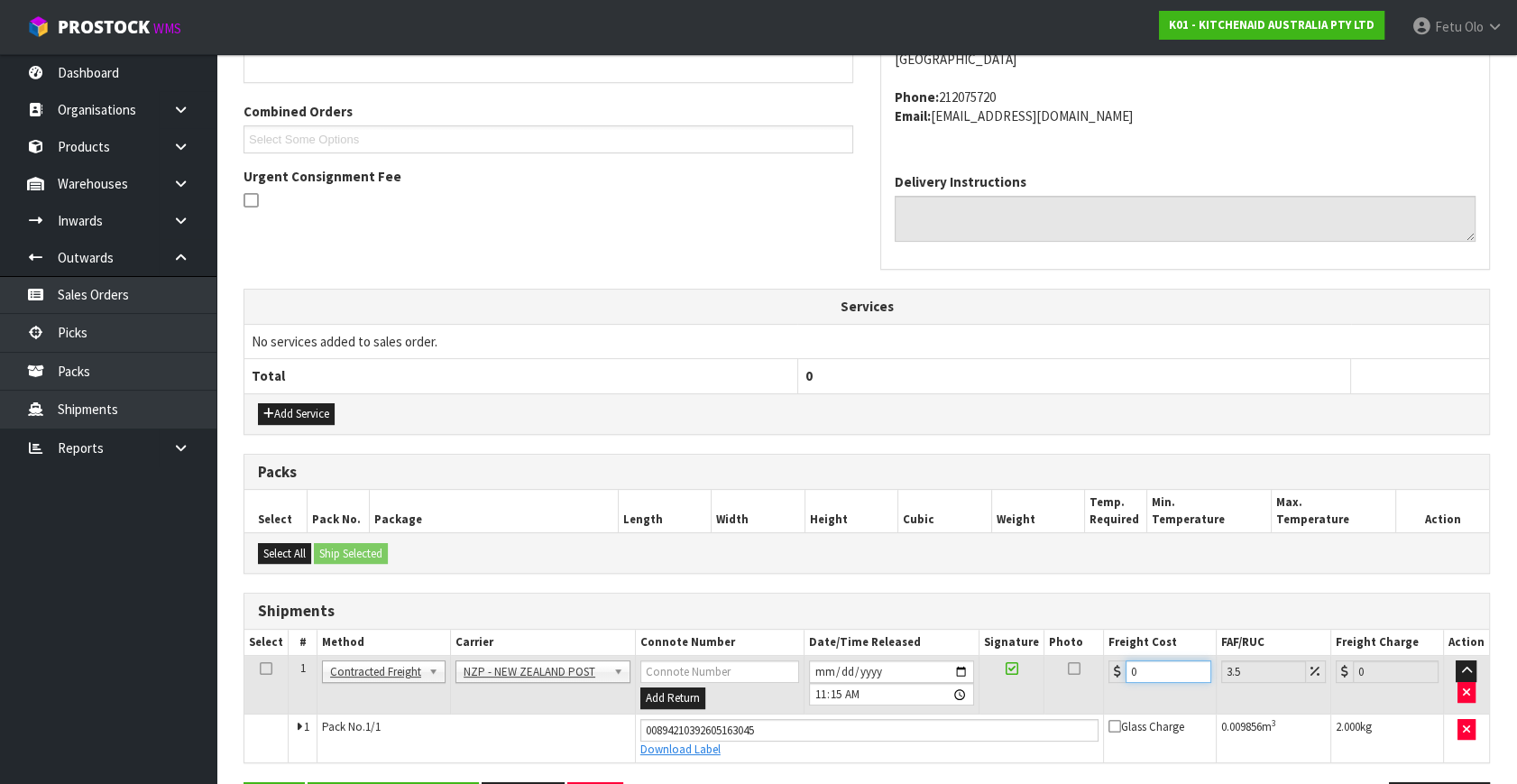
drag, startPoint x: 830, startPoint y: 712, endPoint x: 794, endPoint y: 712, distance: 36.0
click at [811, 712] on tbody "1 Client Local Pickup Customer Local Pickup Company Freight Contracted Freight …" at bounding box center [867, 708] width 1245 height 107
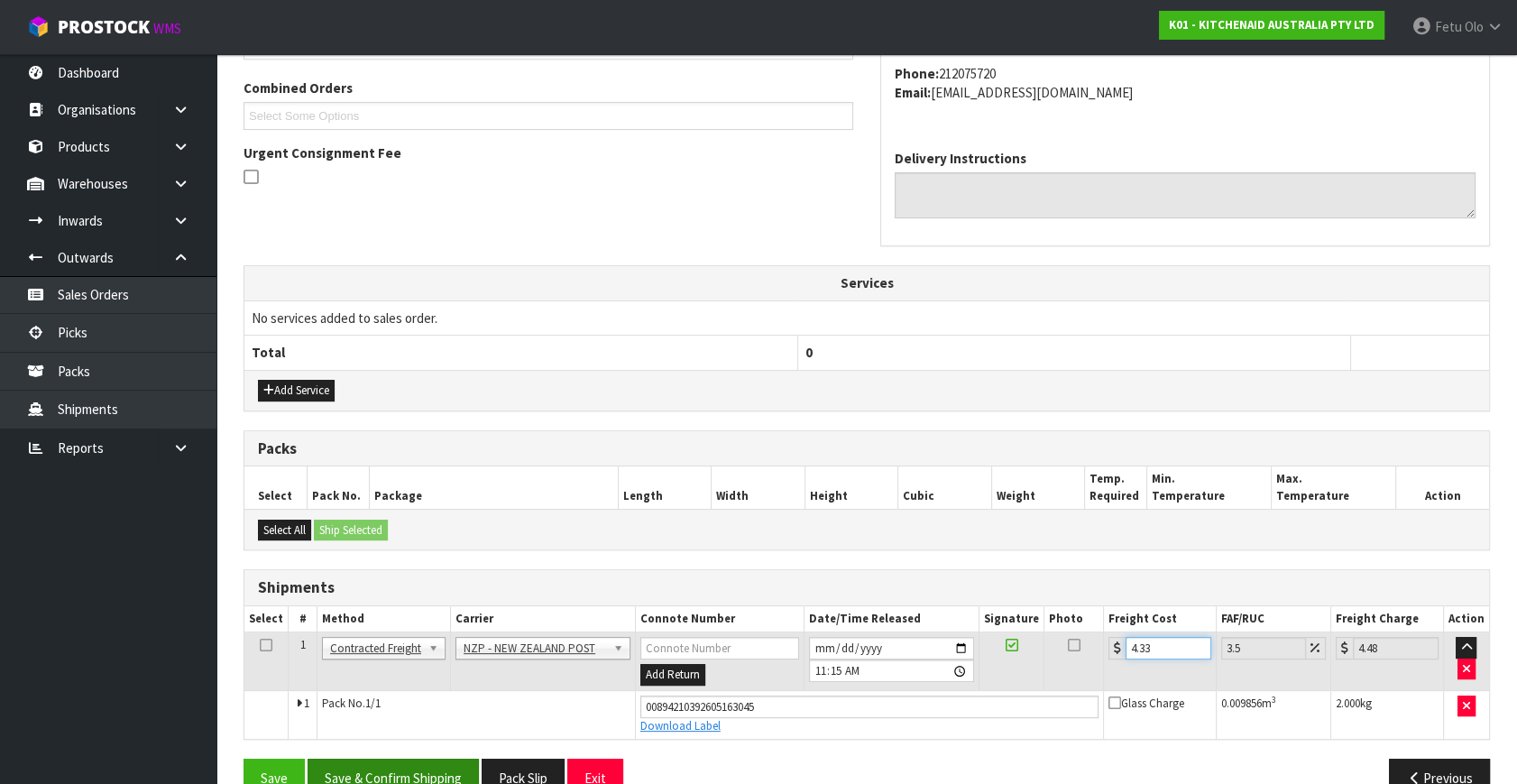
scroll to position [493, 0]
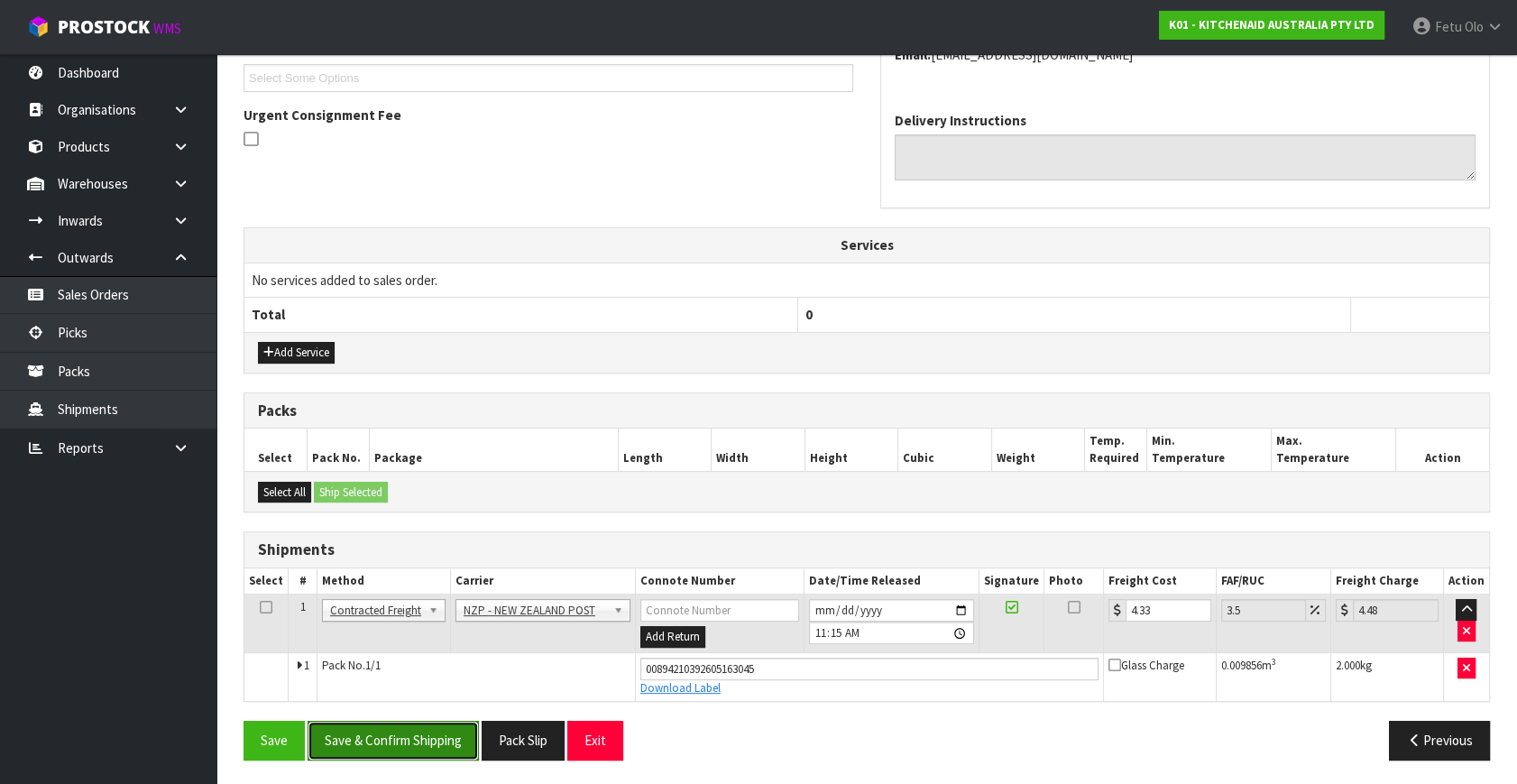
click at [387, 740] on button "Save & Confirm Shipping" at bounding box center [393, 740] width 171 height 38
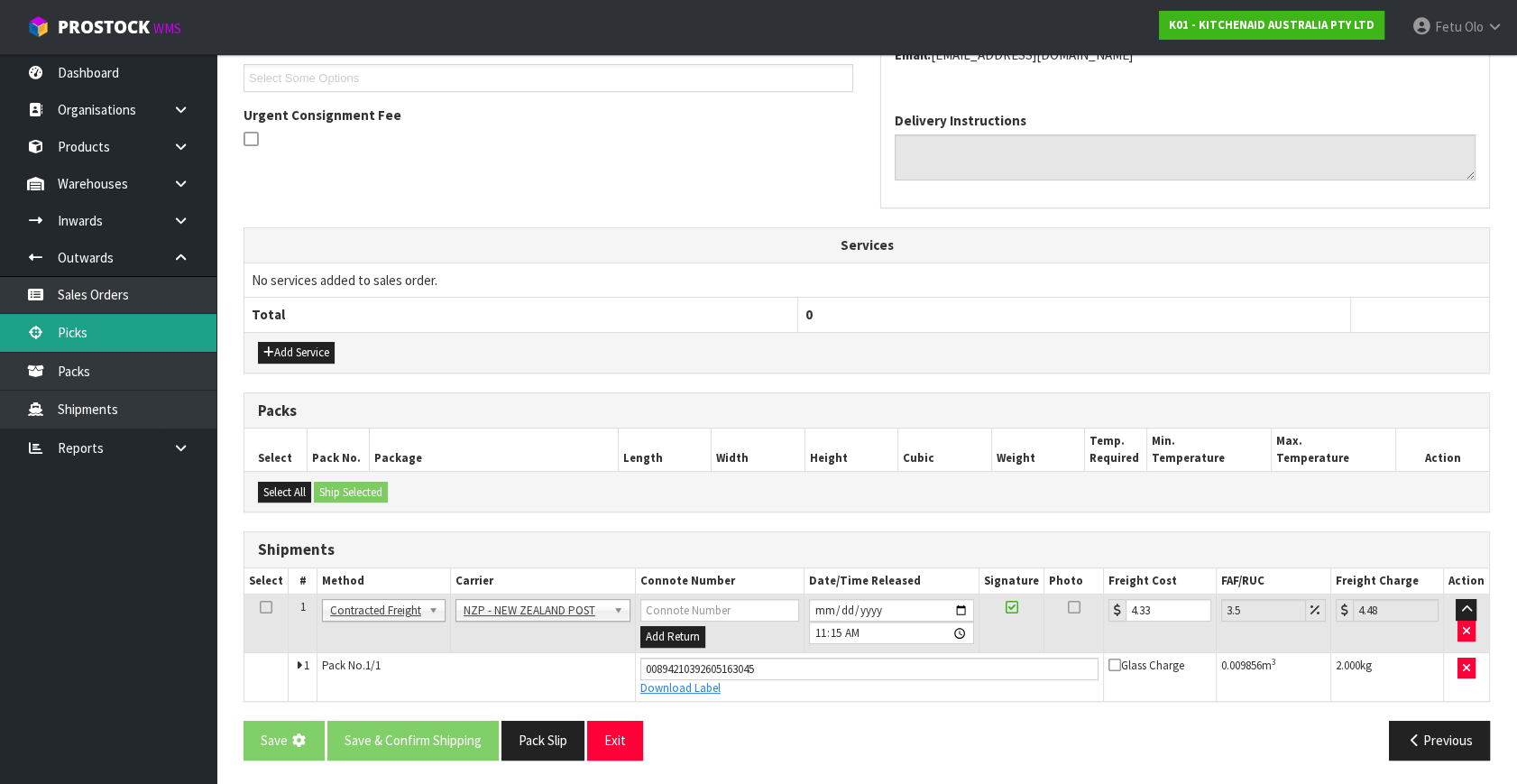
scroll to position [0, 0]
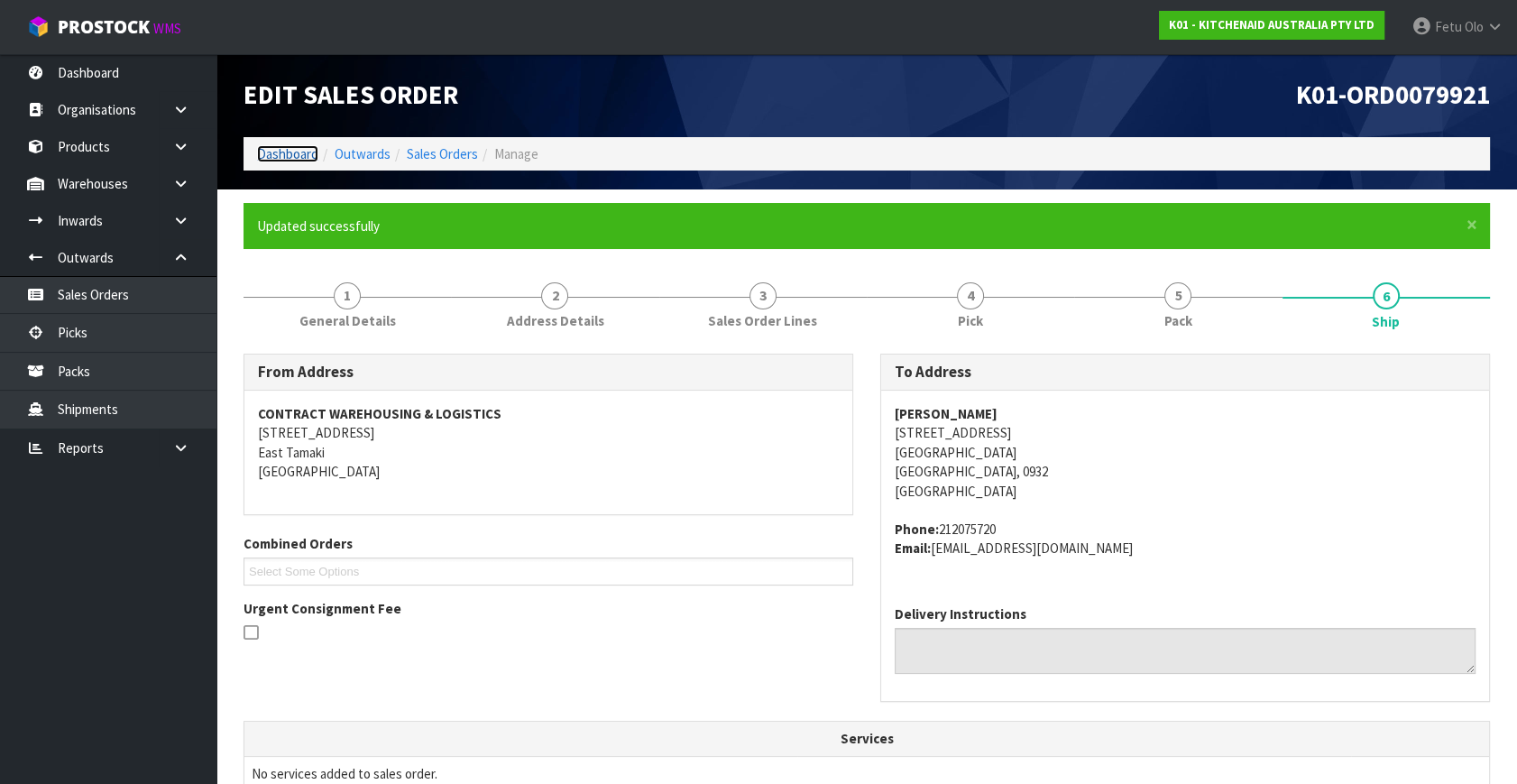
click at [291, 157] on link "Dashboard" at bounding box center [288, 154] width 62 height 17
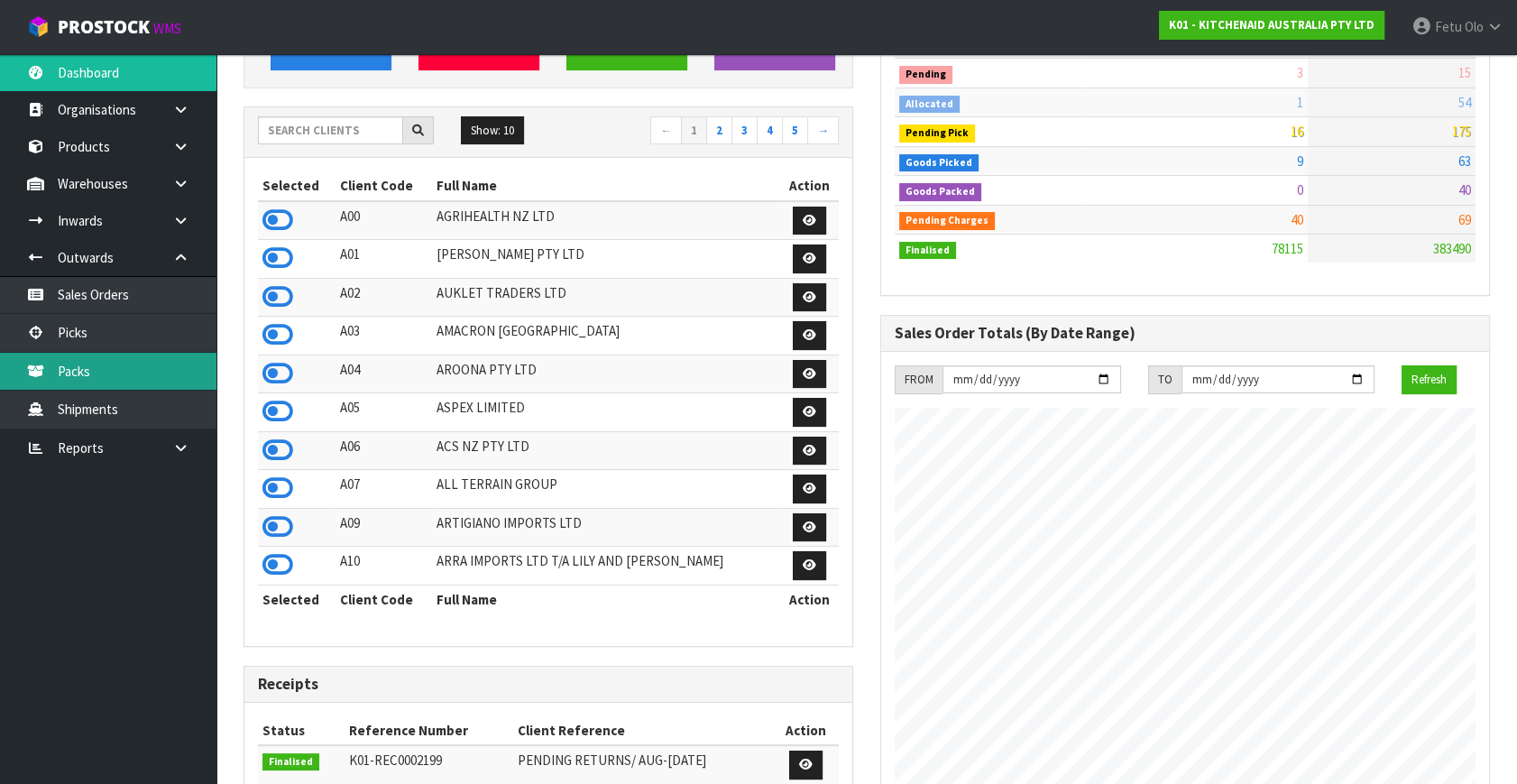
scroll to position [137, 0]
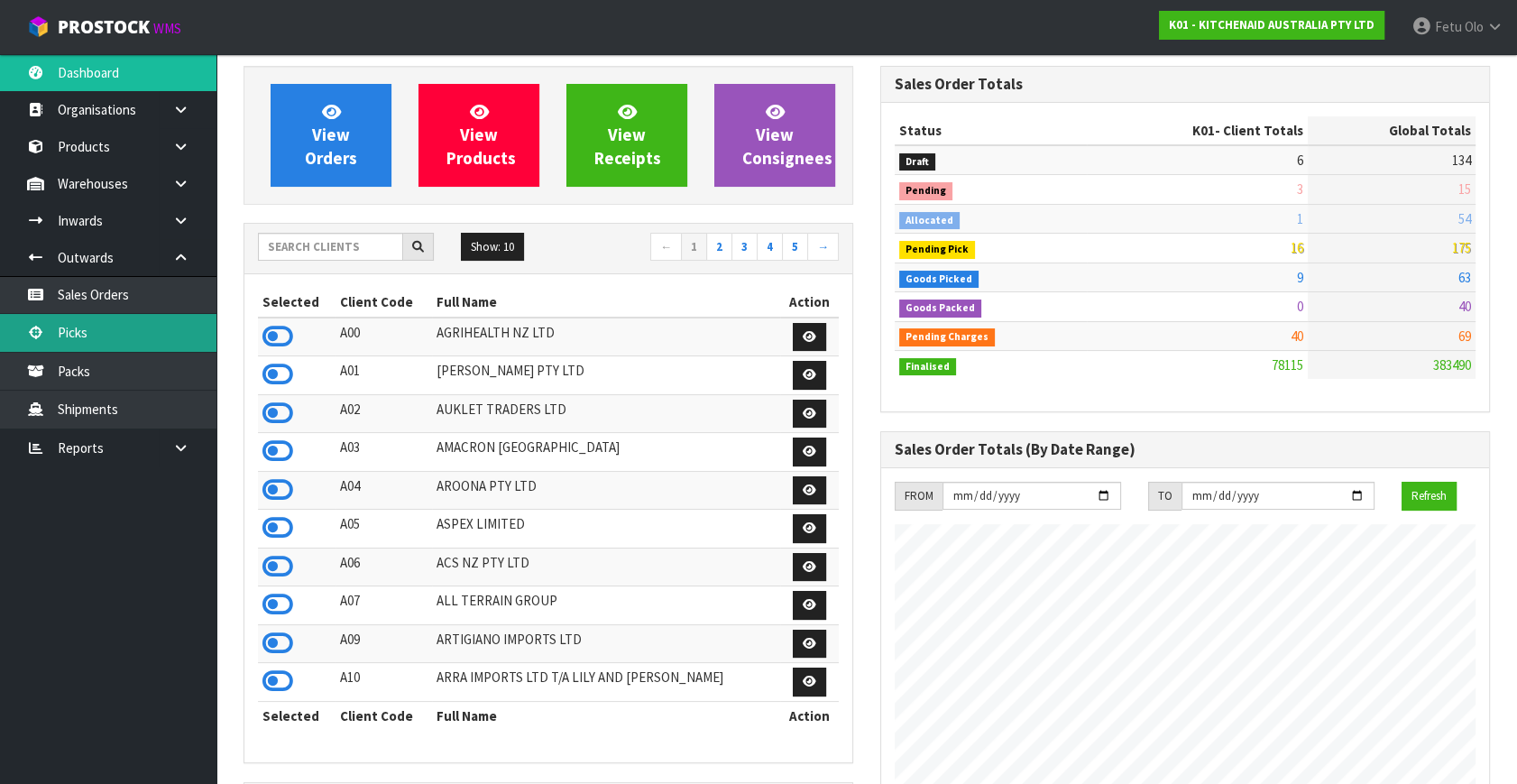
click at [72, 336] on link "Picks" at bounding box center [108, 332] width 216 height 37
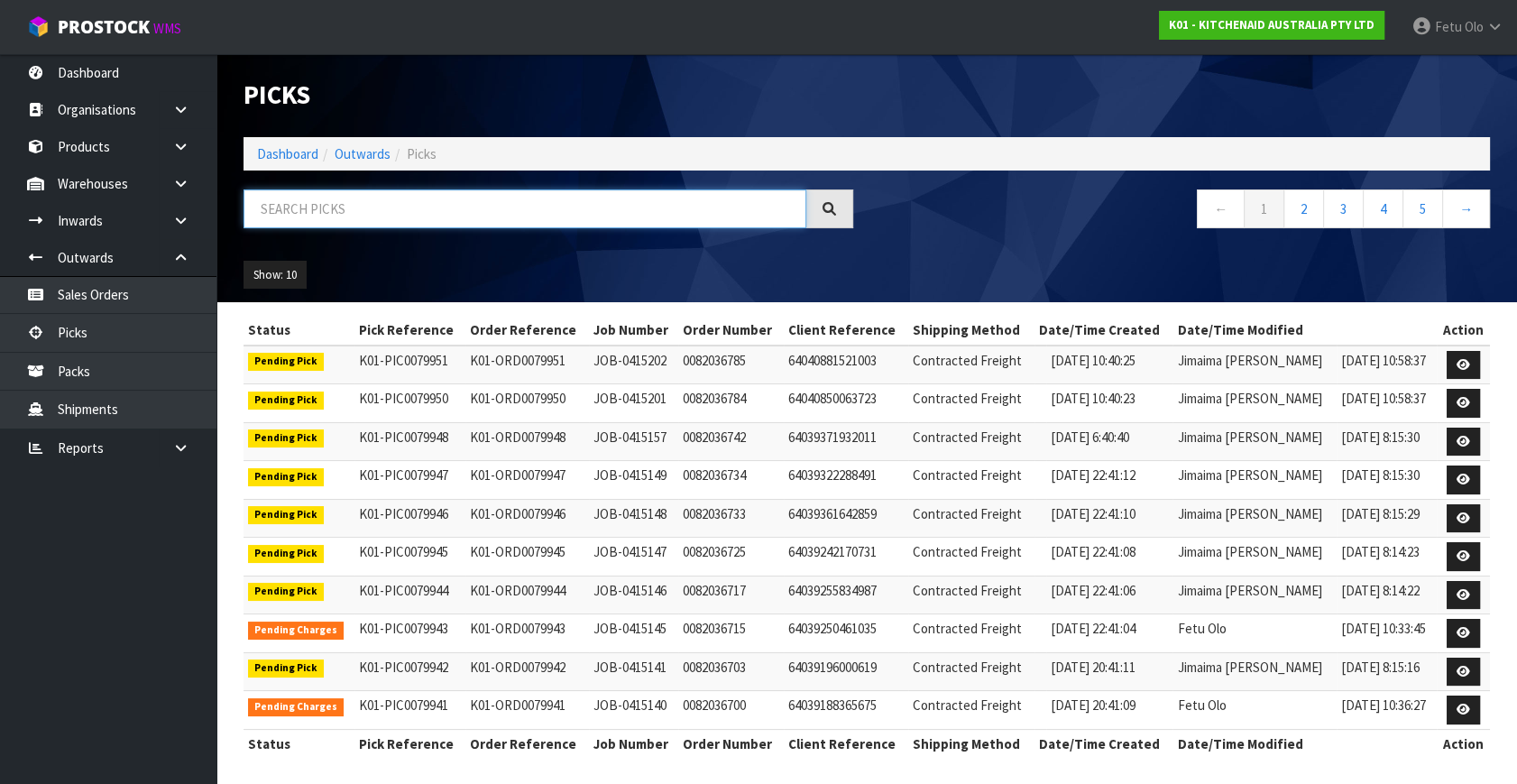
click at [303, 207] on input "text" at bounding box center [524, 209] width 563 height 38
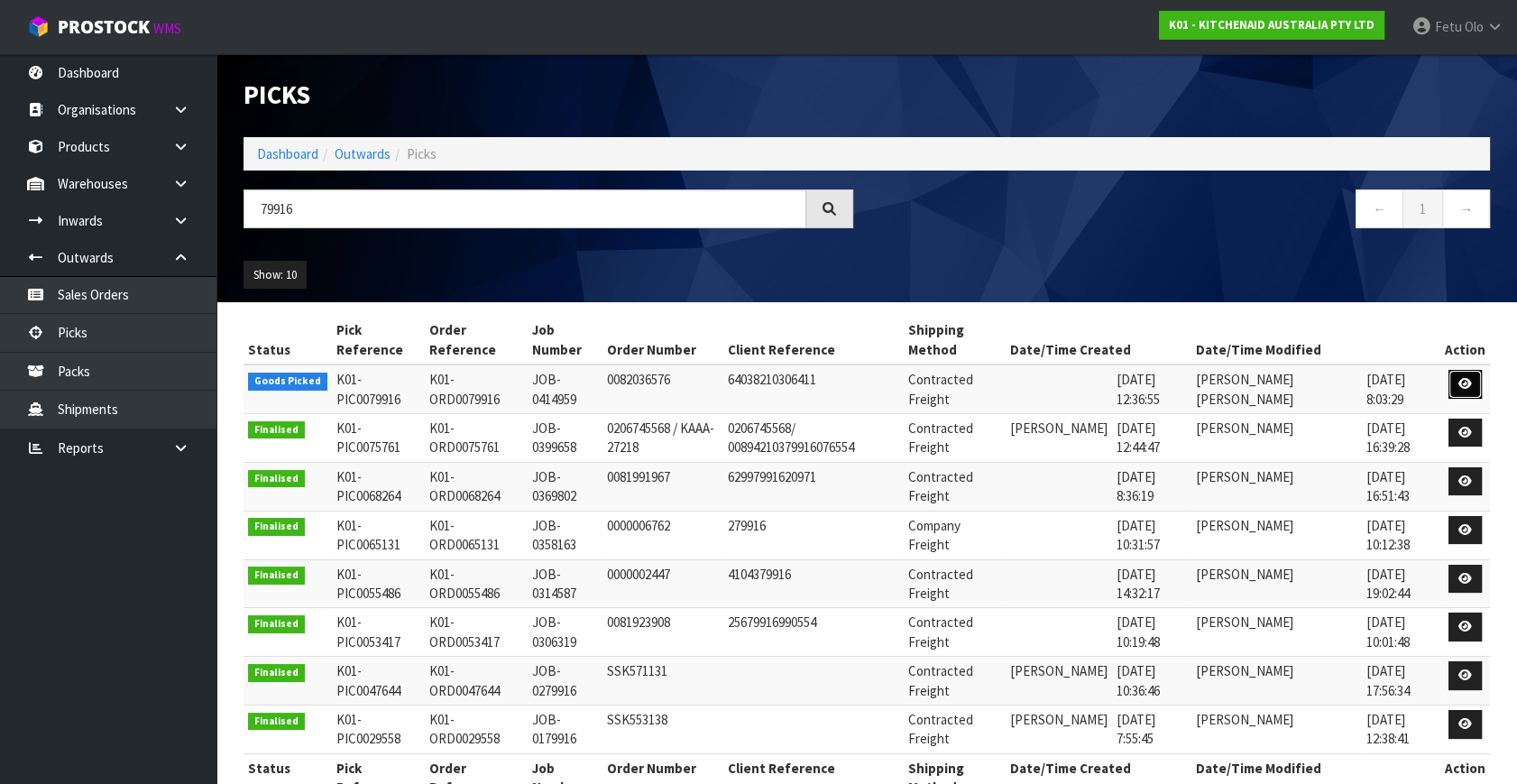
click at [1466, 381] on icon at bounding box center [1465, 384] width 13 height 12
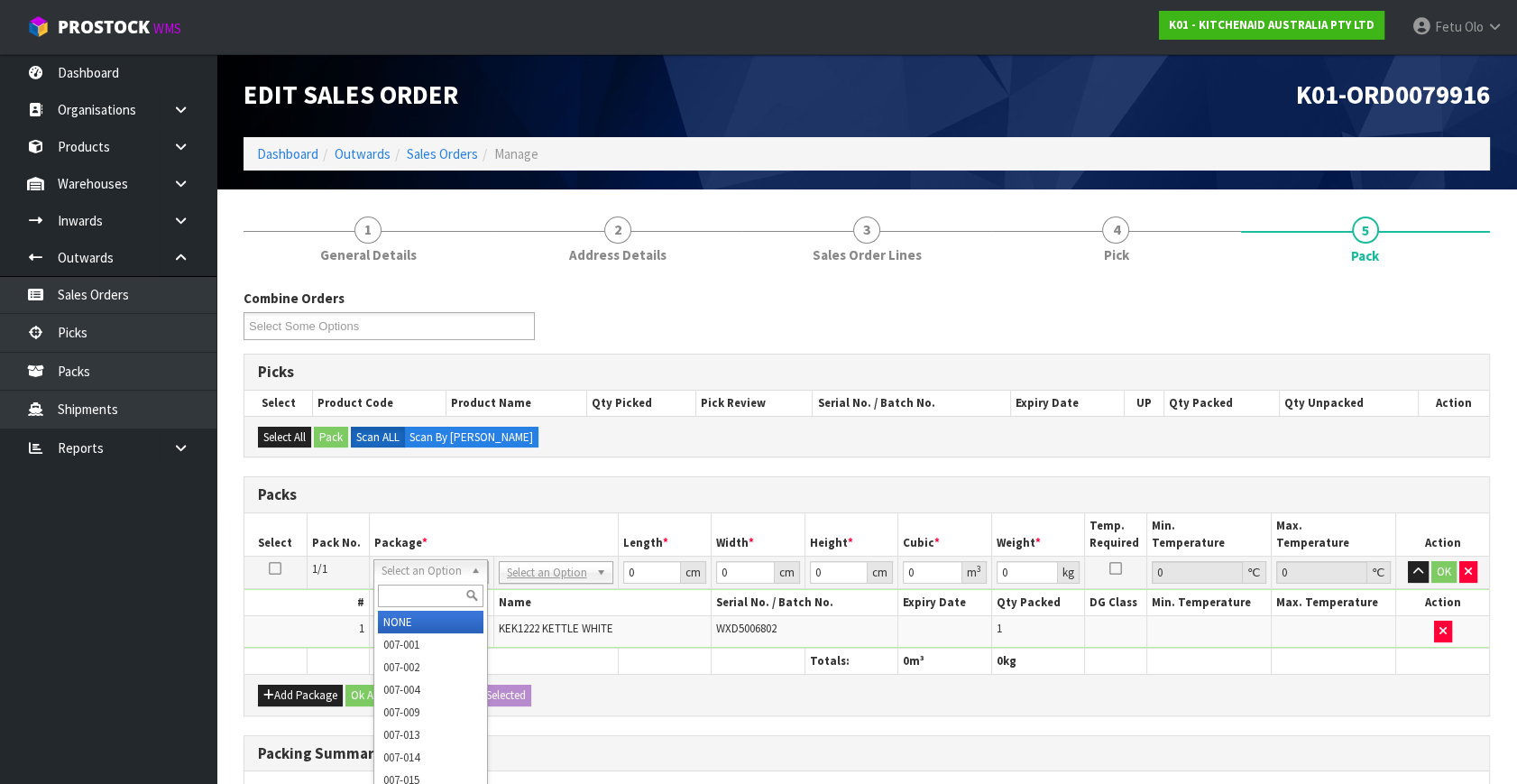
click at [405, 597] on input "text" at bounding box center [431, 594] width 106 height 22
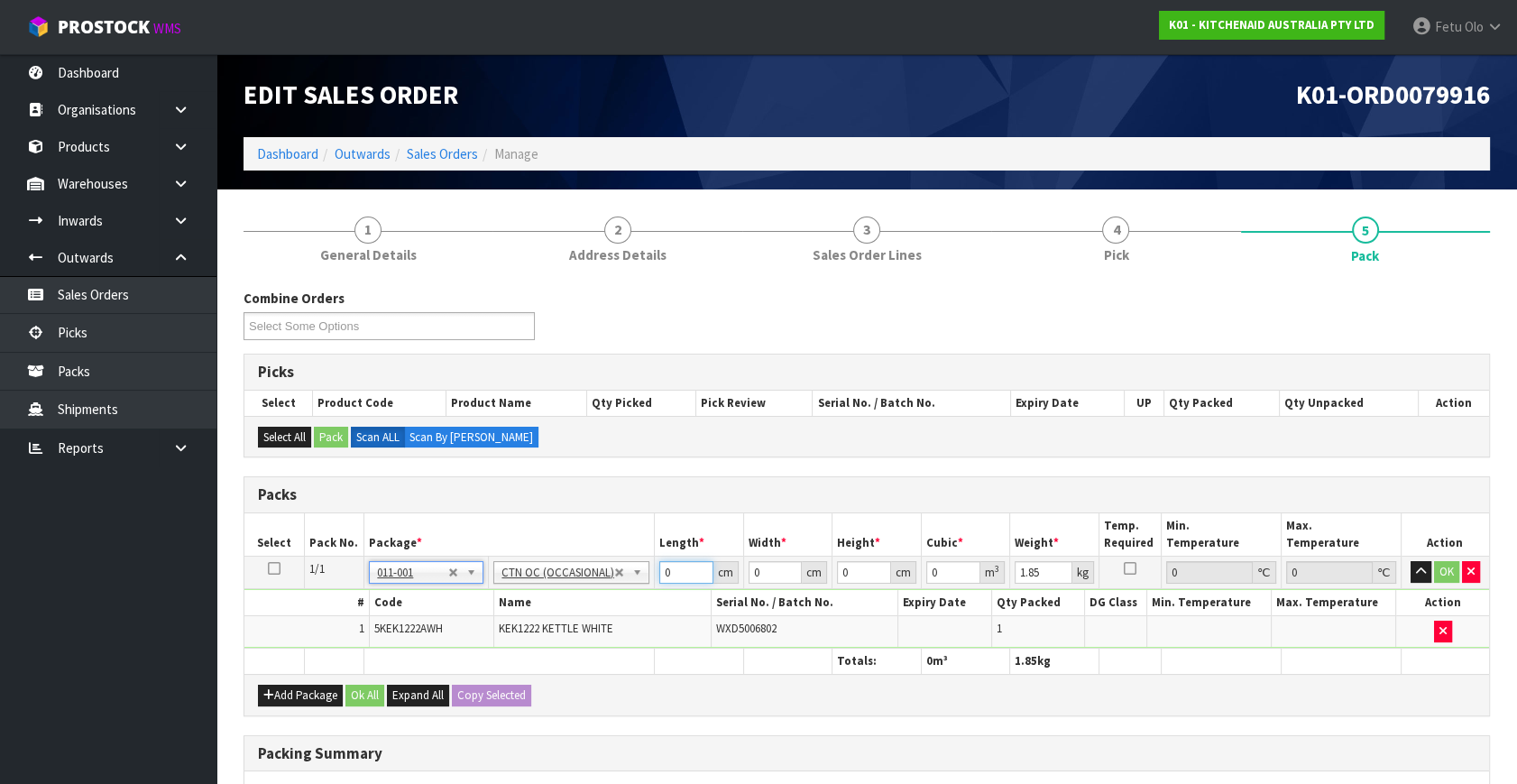
drag, startPoint x: 582, startPoint y: 604, endPoint x: 550, endPoint y: 617, distance: 34.5
click at [550, 617] on tbody "1/1 NONE 007-001 007-002 007-004 007-009 007-013 007-014 007-015 007-017 007-01…" at bounding box center [867, 602] width 1245 height 92
click button "OK" at bounding box center [1446, 571] width 25 height 21
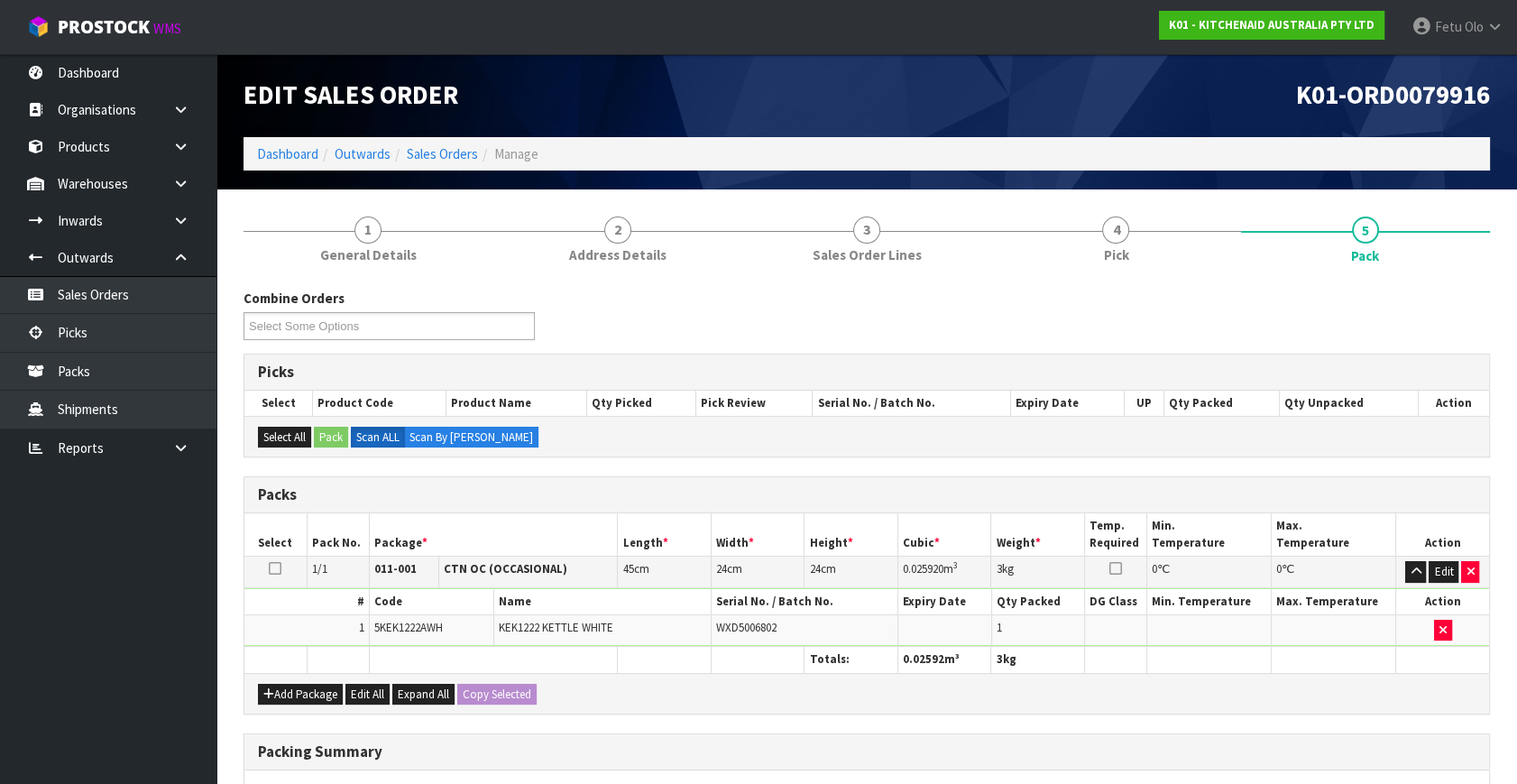
scroll to position [268, 0]
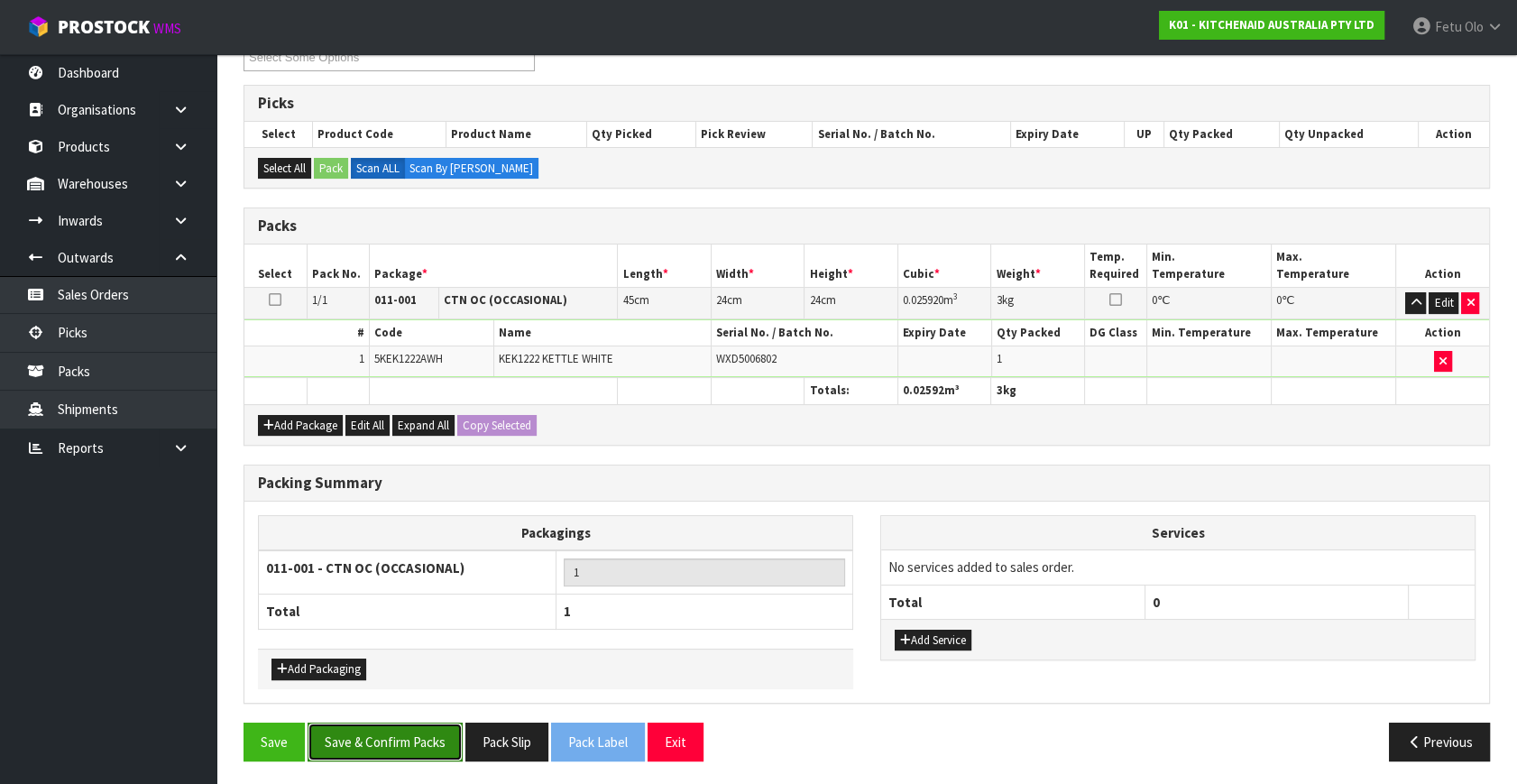
click at [399, 742] on button "Save & Confirm Packs" at bounding box center [385, 742] width 155 height 38
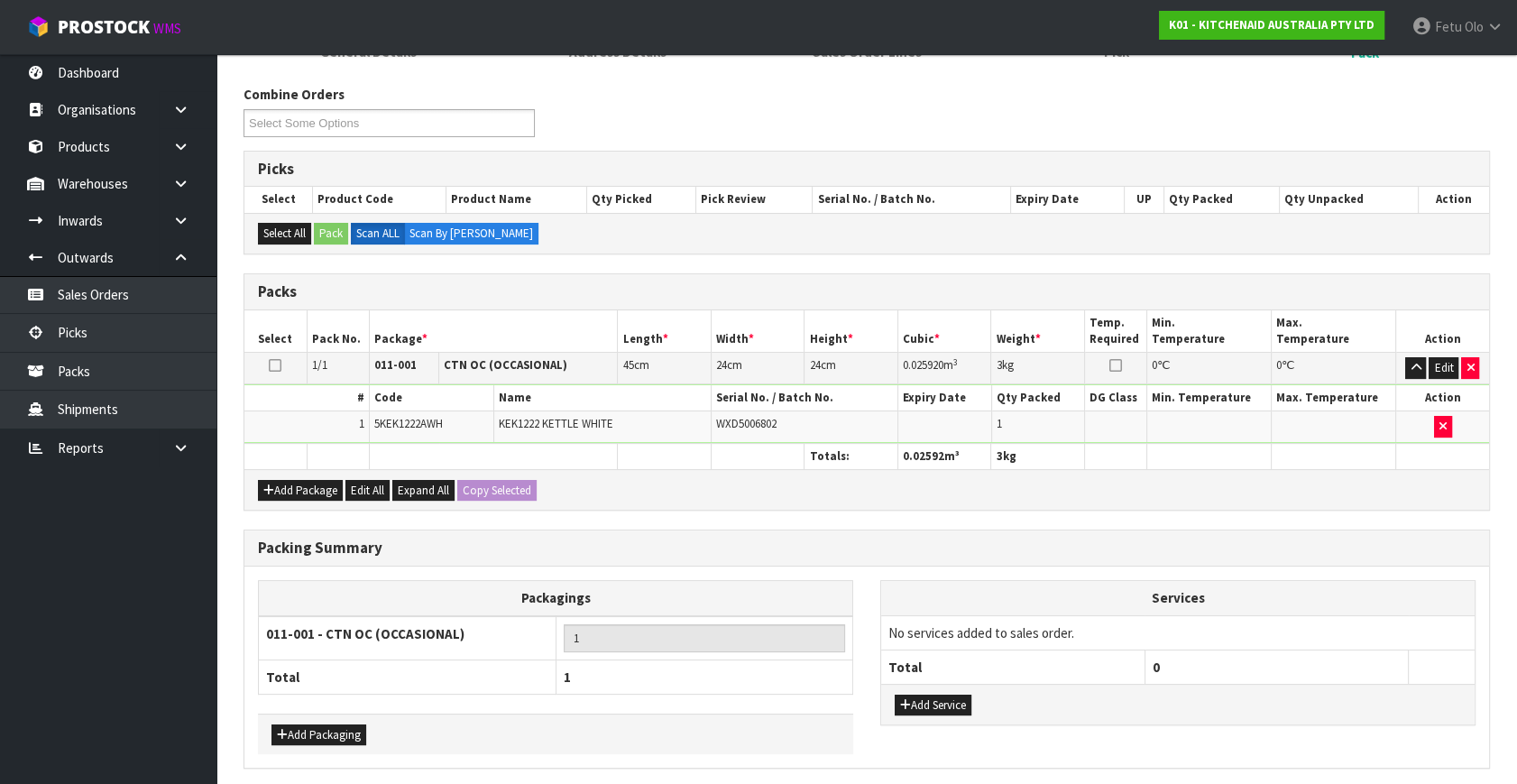
scroll to position [0, 0]
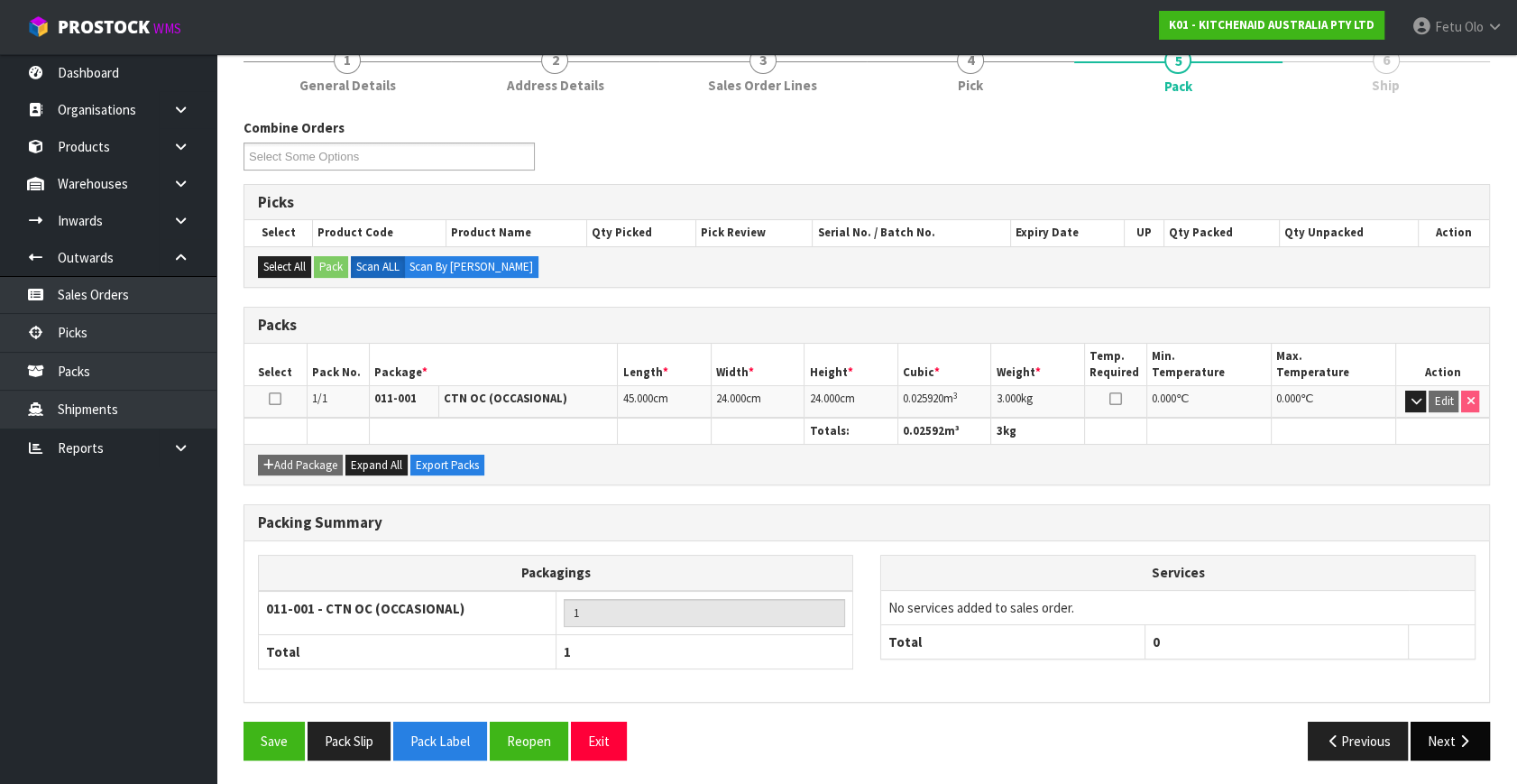
drag, startPoint x: 1441, startPoint y: 763, endPoint x: 1434, endPoint y: 748, distance: 16.6
click at [1441, 763] on div "Save Pack Slip Pack Label Reopen Exit Previous Next" at bounding box center [867, 747] width 1274 height 52
click at [1434, 747] on button "Next" at bounding box center [1450, 741] width 79 height 38
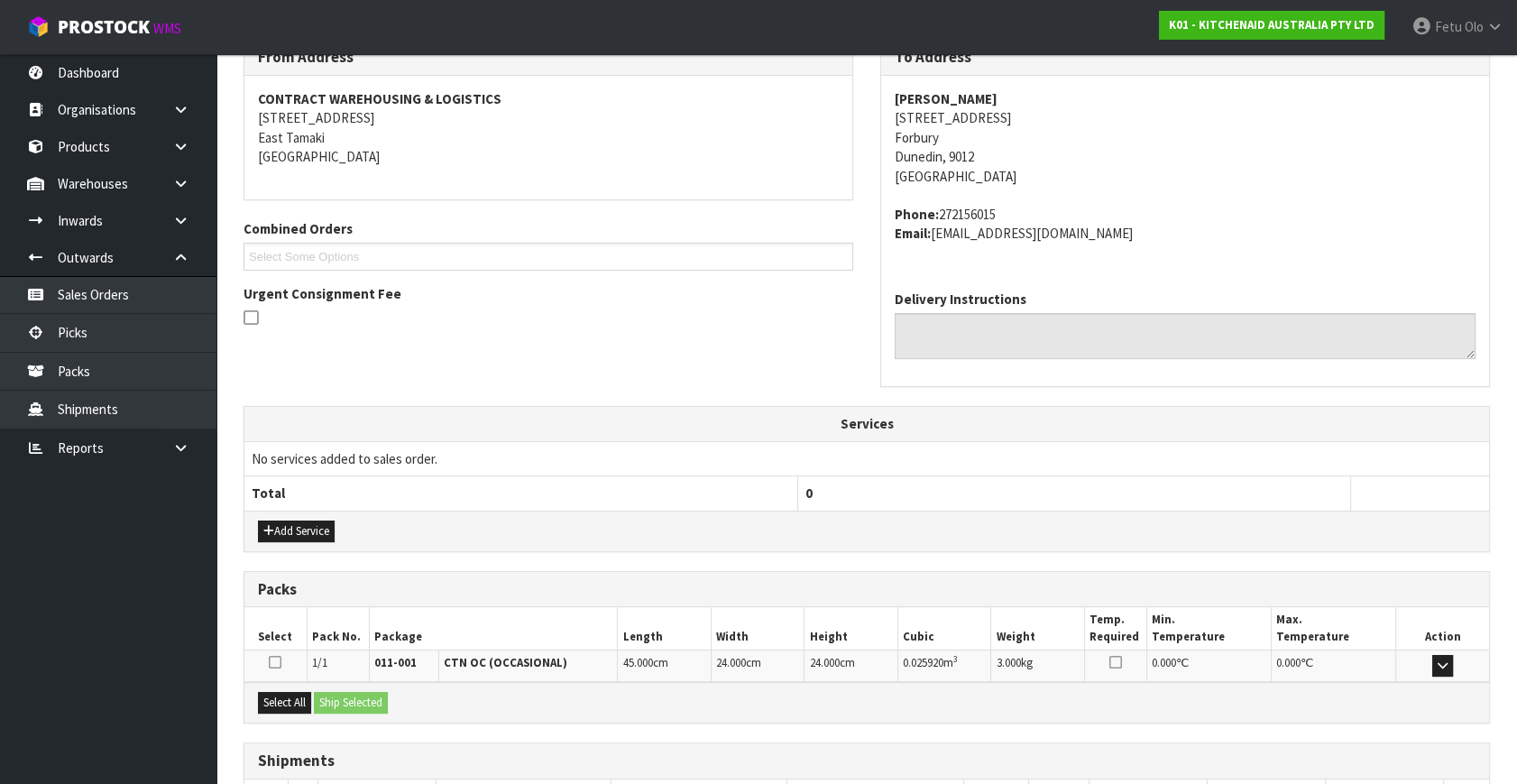
scroll to position [443, 0]
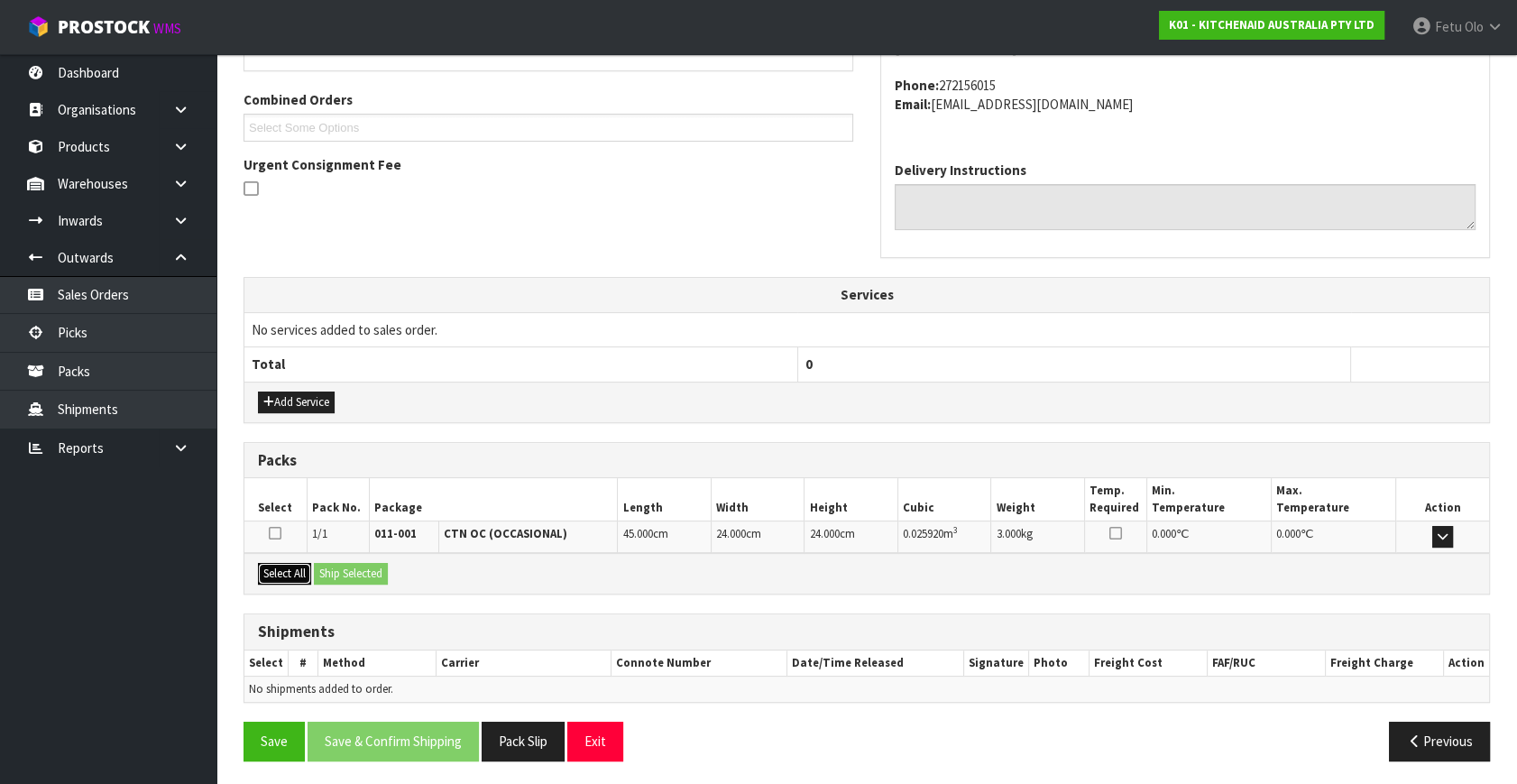
click at [300, 563] on button "Select All" at bounding box center [284, 573] width 53 height 21
click at [323, 569] on div "Select All Ship Selected" at bounding box center [867, 573] width 1245 height 40
click at [388, 578] on button "Ship Selected" at bounding box center [350, 573] width 74 height 21
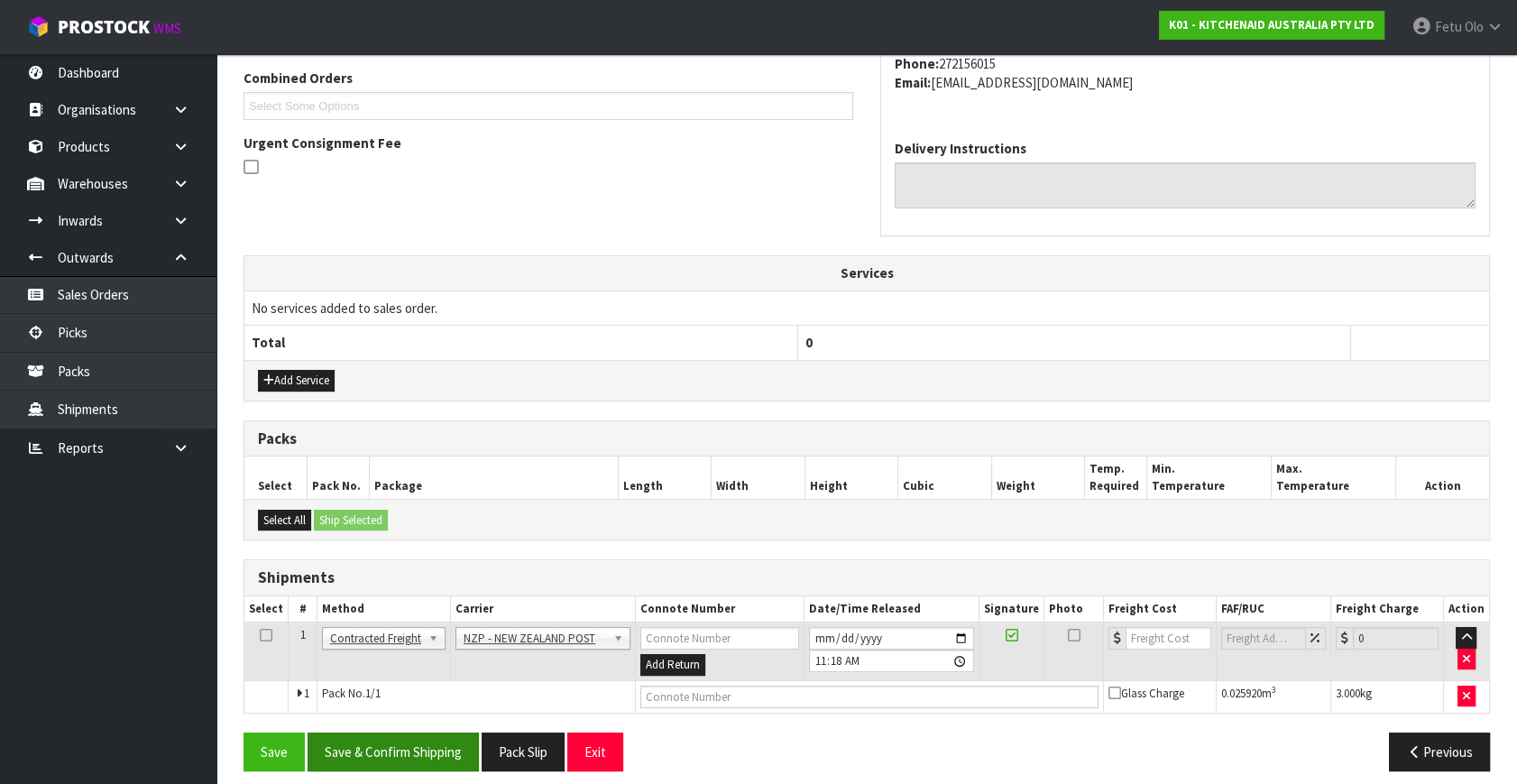
scroll to position [476, 0]
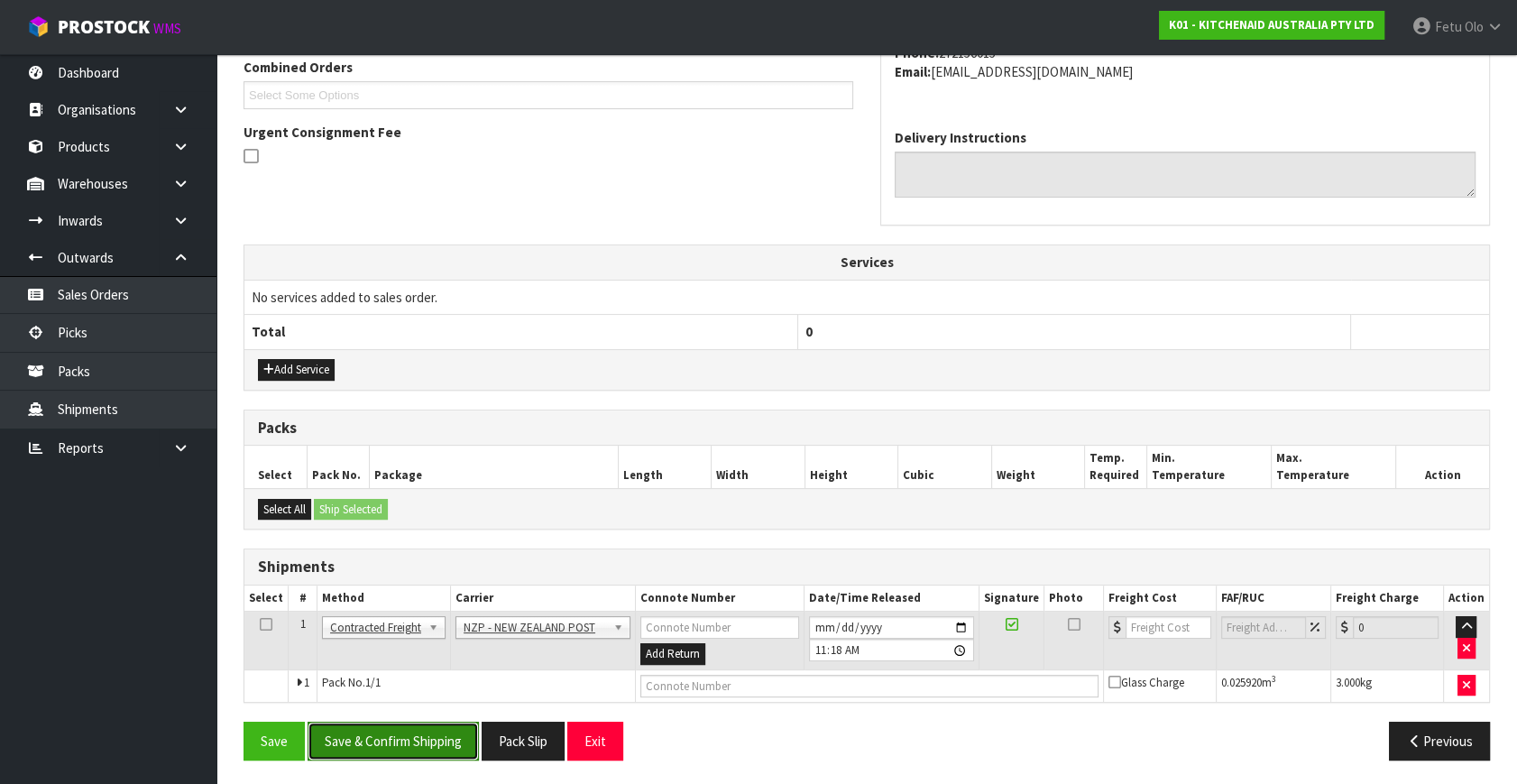
click at [421, 727] on button "Save & Confirm Shipping" at bounding box center [393, 741] width 171 height 38
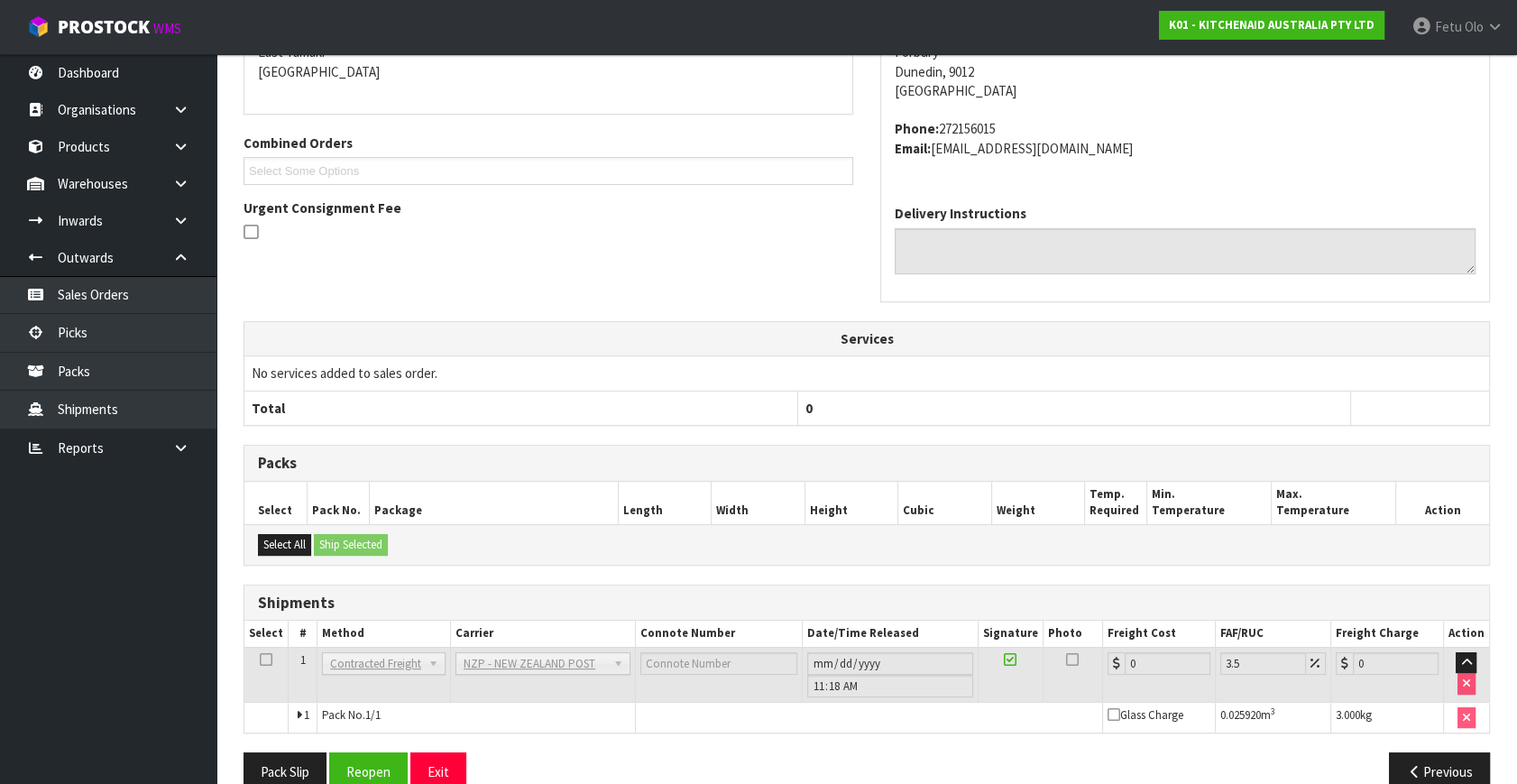
scroll to position [451, 0]
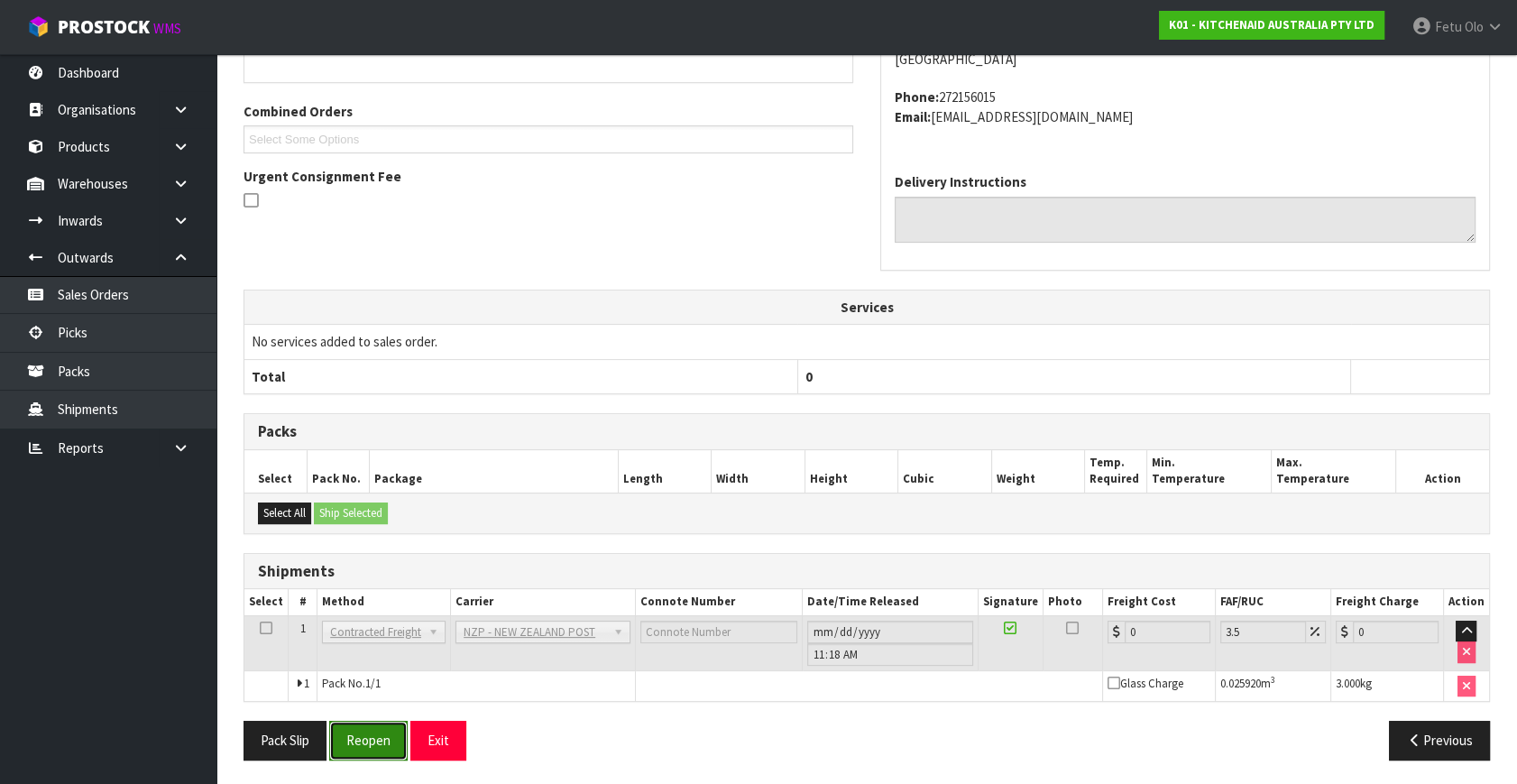
click at [382, 748] on button "Reopen" at bounding box center [368, 740] width 79 height 38
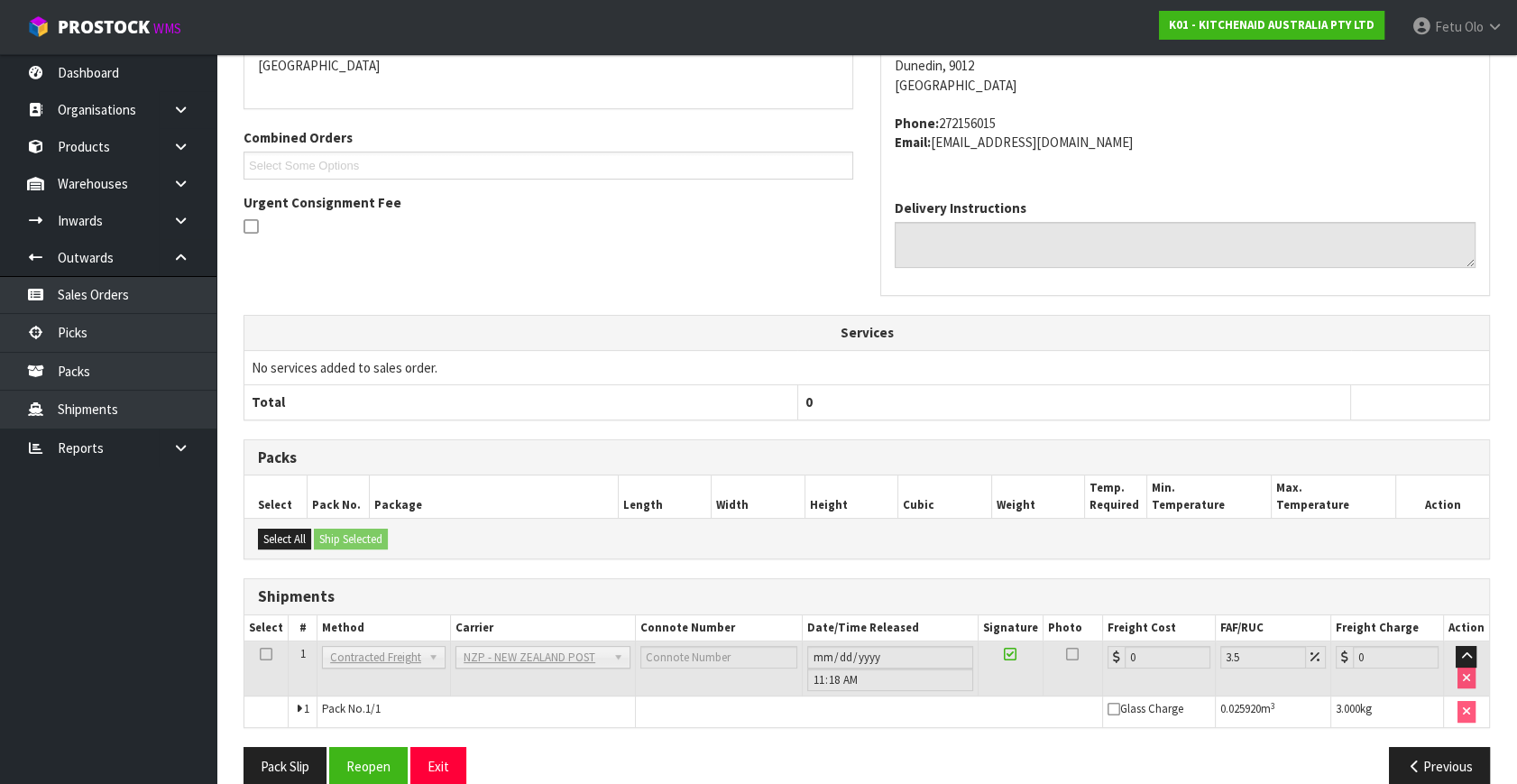
scroll to position [432, 0]
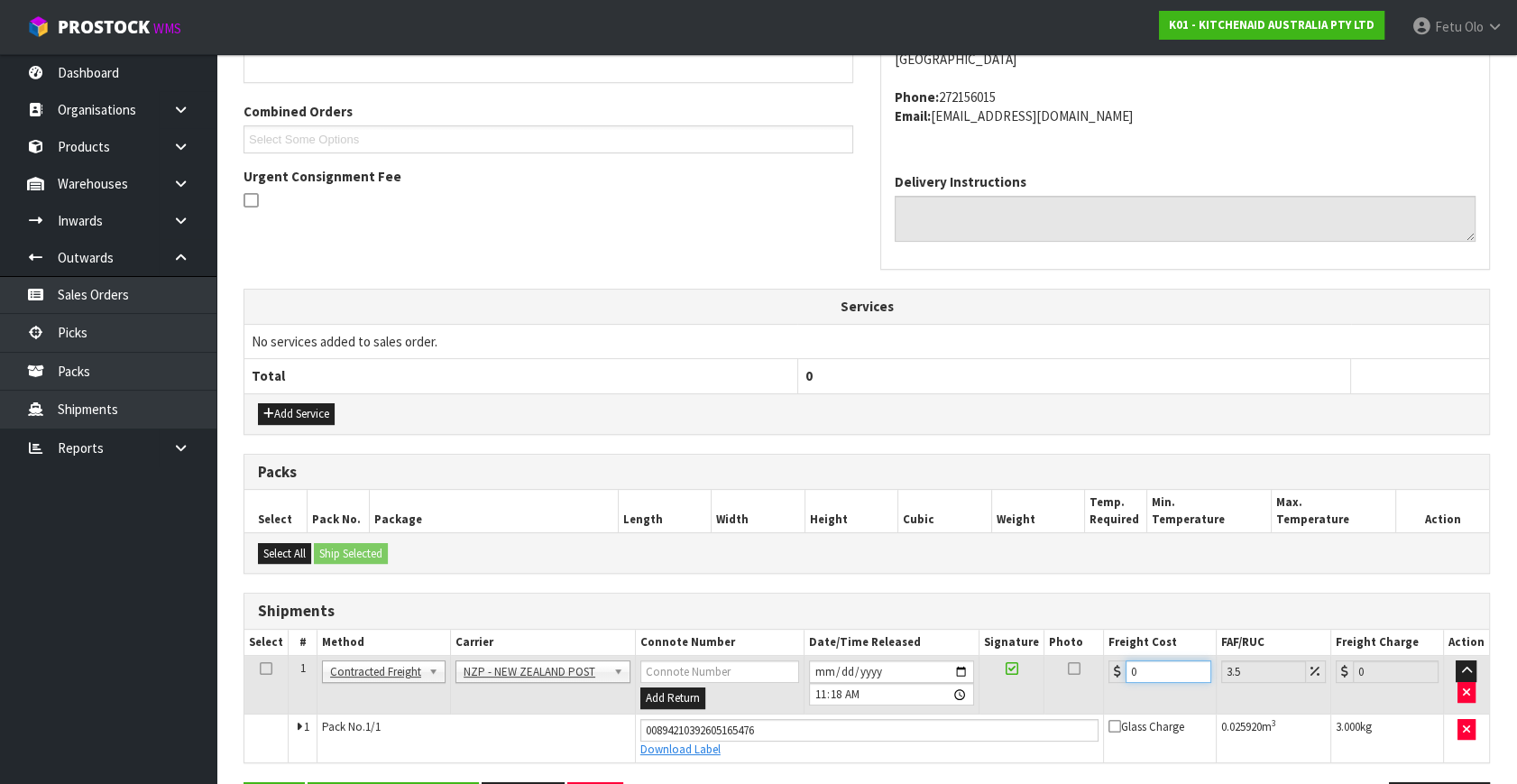
drag, startPoint x: 1149, startPoint y: 677, endPoint x: 818, endPoint y: 711, distance: 332.7
click at [818, 711] on tbody "1 Client Local Pickup Customer Local Pickup Company Freight Contracted Freight …" at bounding box center [867, 708] width 1245 height 107
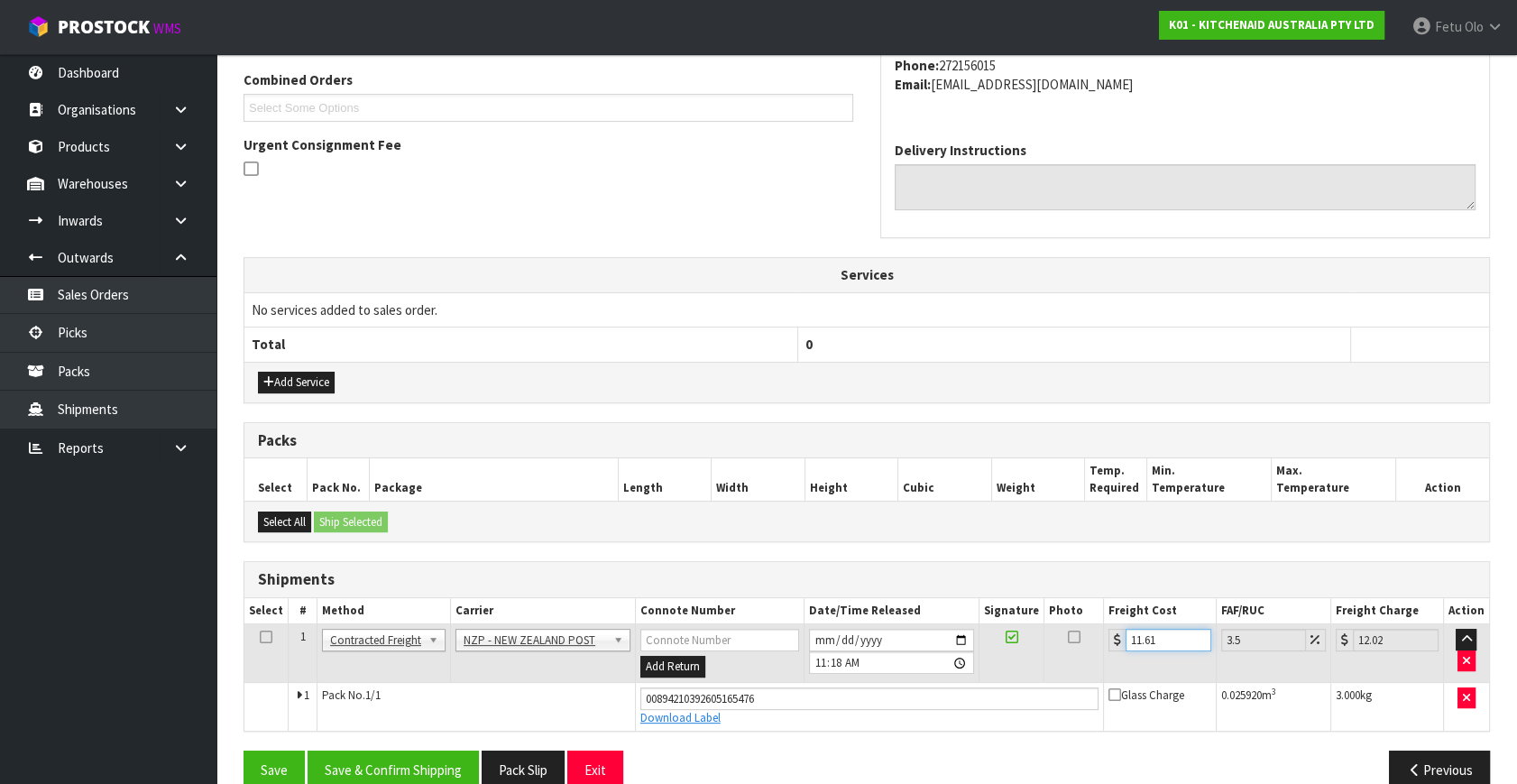
scroll to position [493, 0]
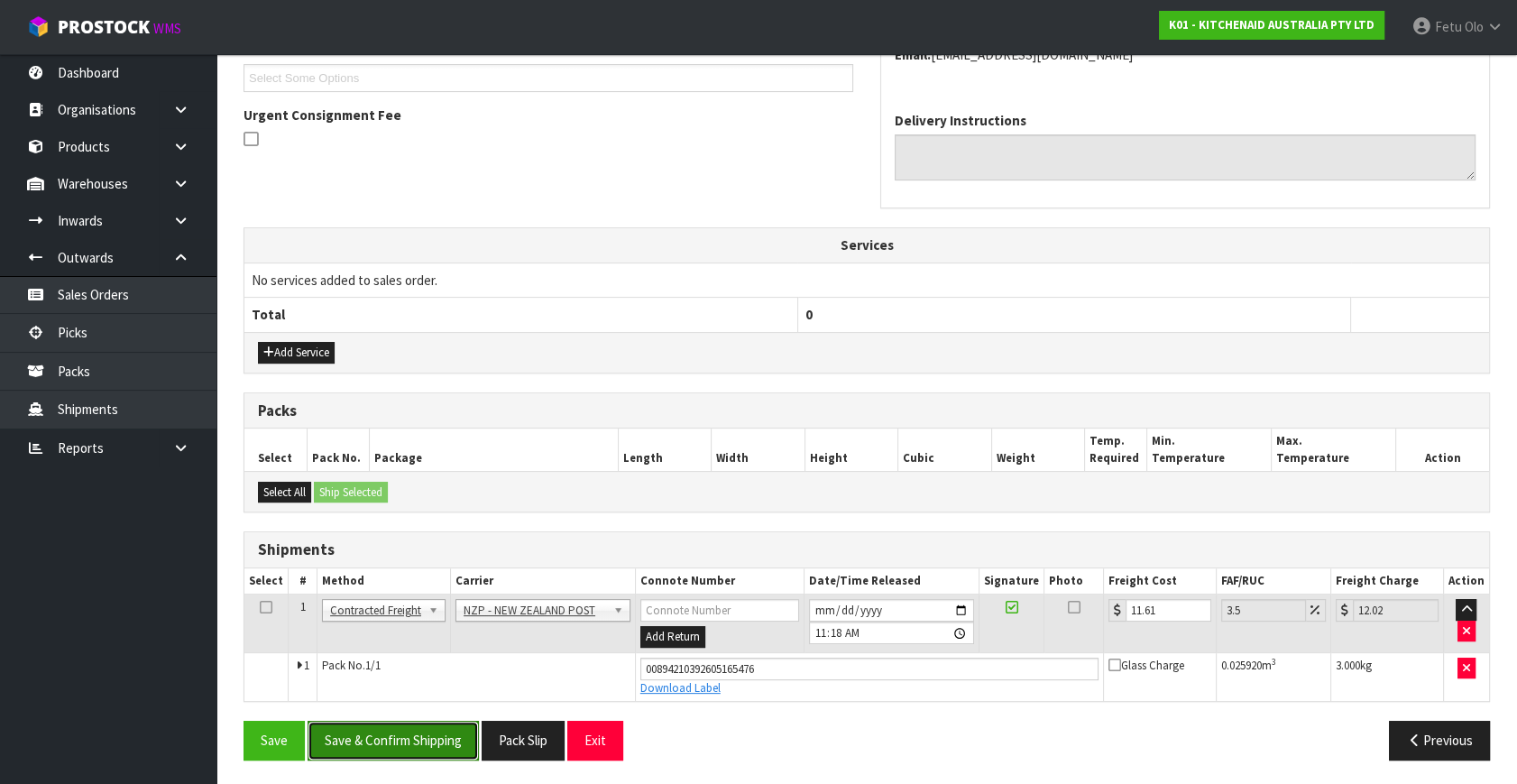
click at [404, 746] on button "Save & Confirm Shipping" at bounding box center [393, 740] width 171 height 38
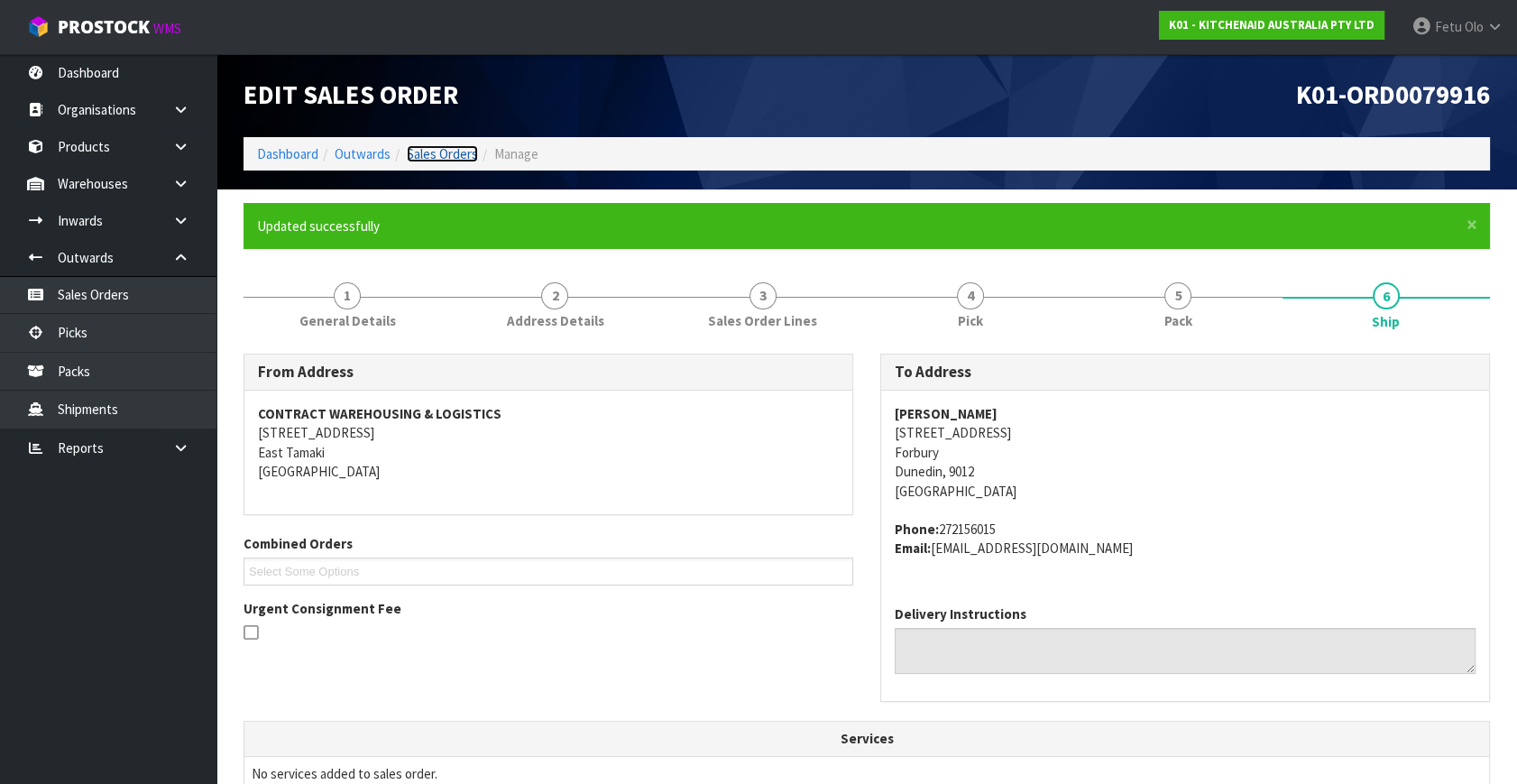
click at [444, 149] on link "Sales Orders" at bounding box center [442, 154] width 71 height 17
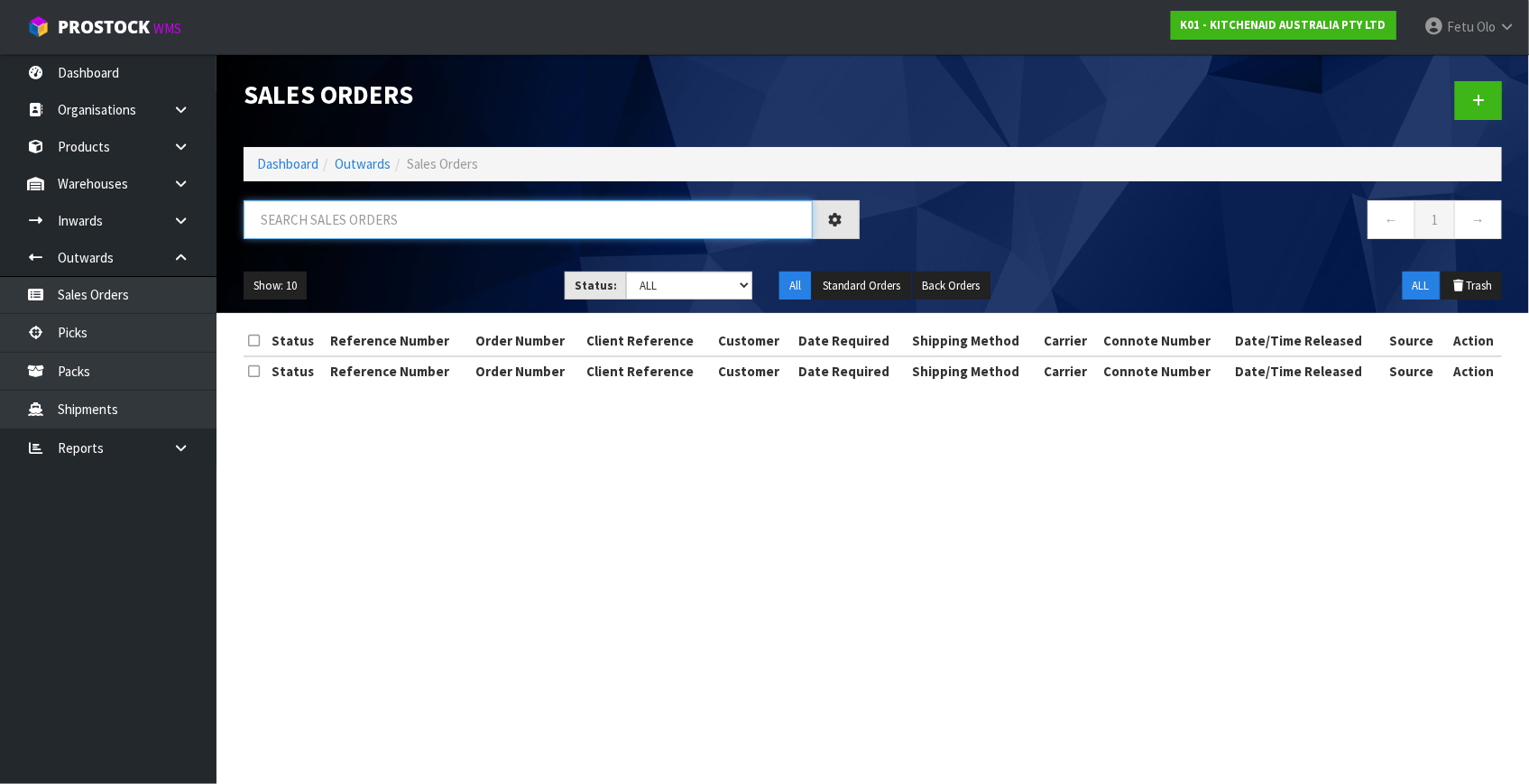
click at [289, 228] on input "text" at bounding box center [527, 219] width 569 height 38
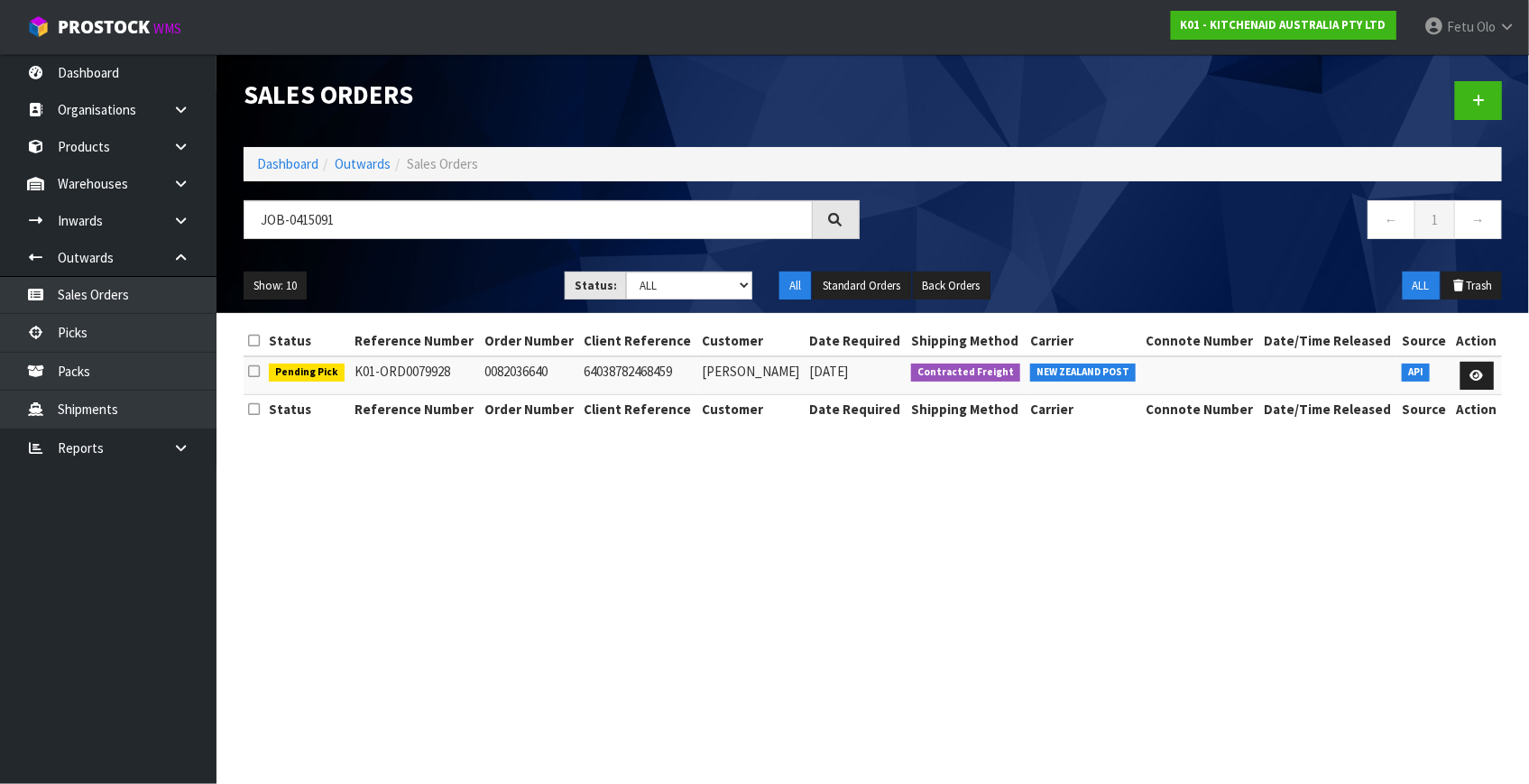
click at [968, 532] on section "Sales Orders Dashboard Outwards Sales Orders JOB-0415091 ← 1 → Show: 10 5 10 25…" at bounding box center [764, 392] width 1529 height 784
click at [101, 331] on link "Picks" at bounding box center [108, 332] width 217 height 37
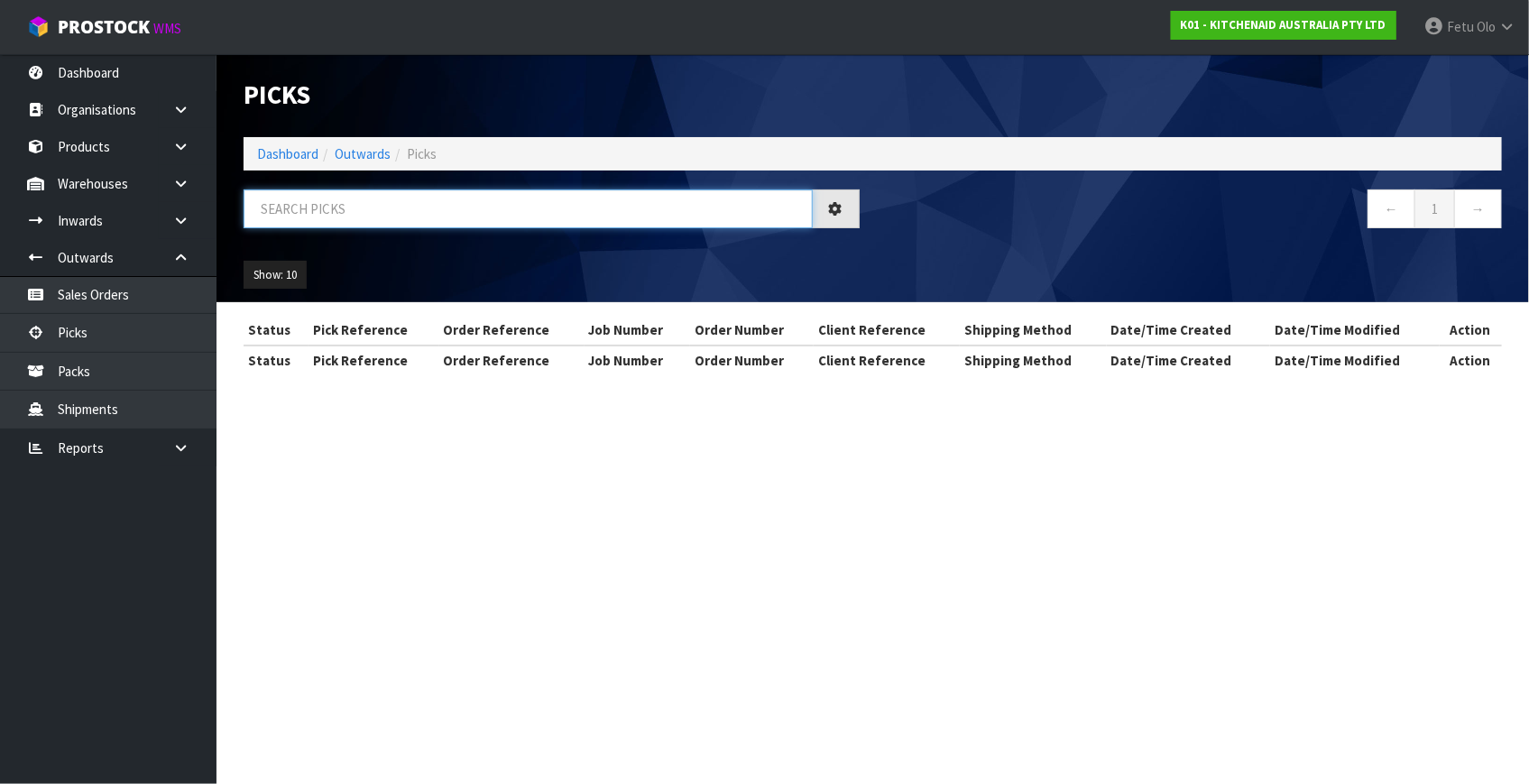
click at [314, 221] on input "text" at bounding box center [527, 209] width 569 height 38
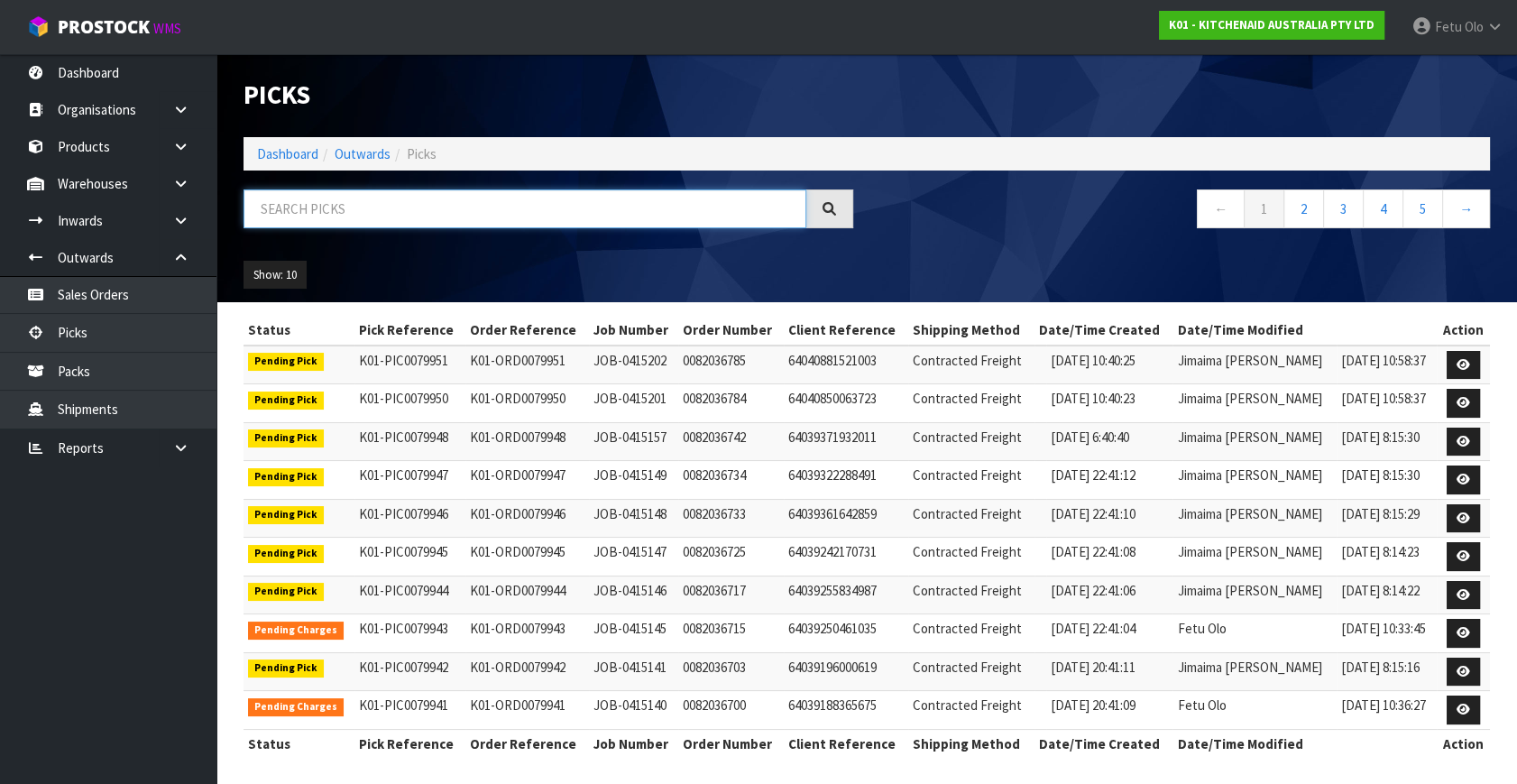
click at [388, 200] on input "text" at bounding box center [524, 209] width 563 height 38
click at [385, 197] on input "text" at bounding box center [524, 209] width 563 height 38
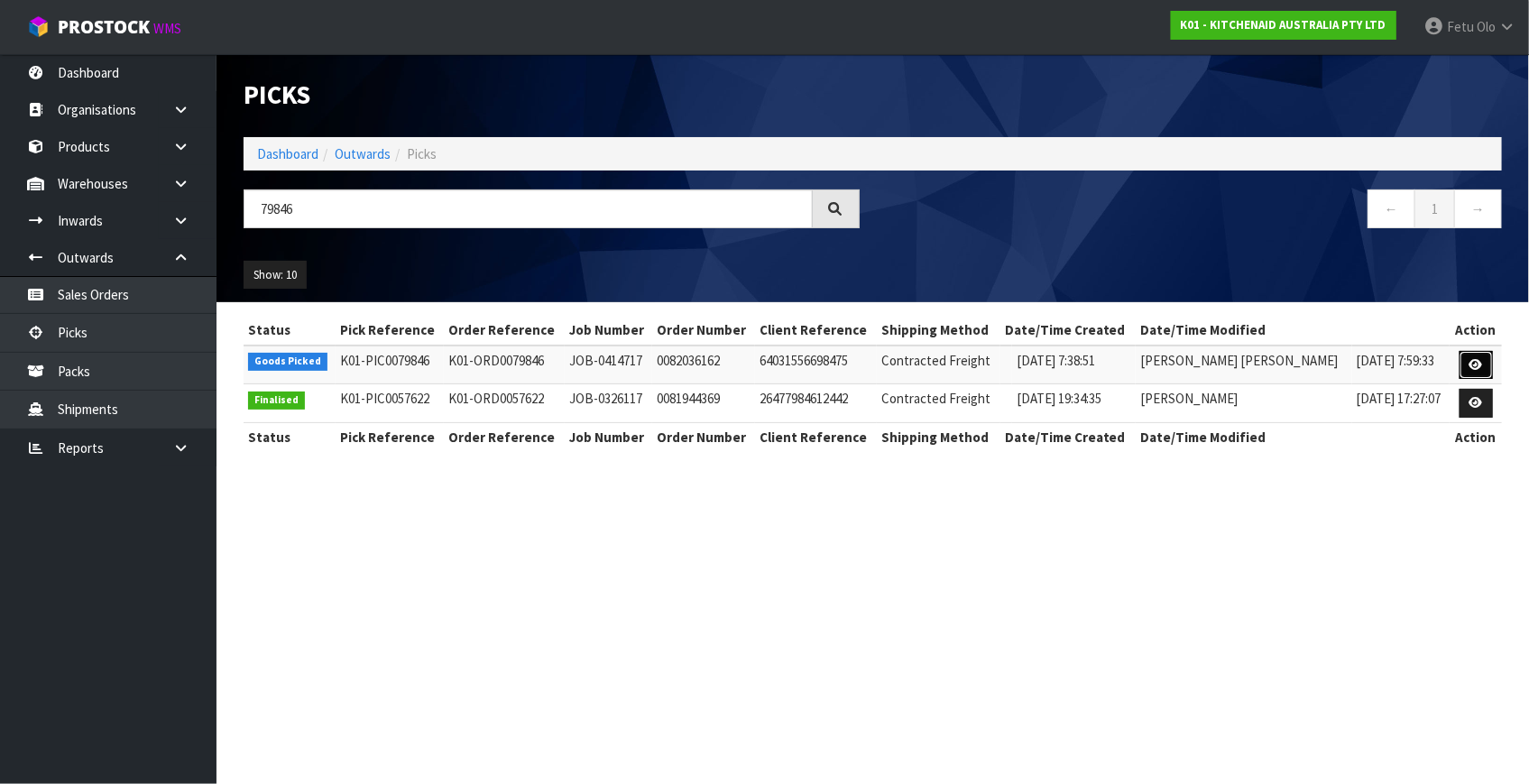
click at [1472, 367] on icon at bounding box center [1476, 365] width 13 height 12
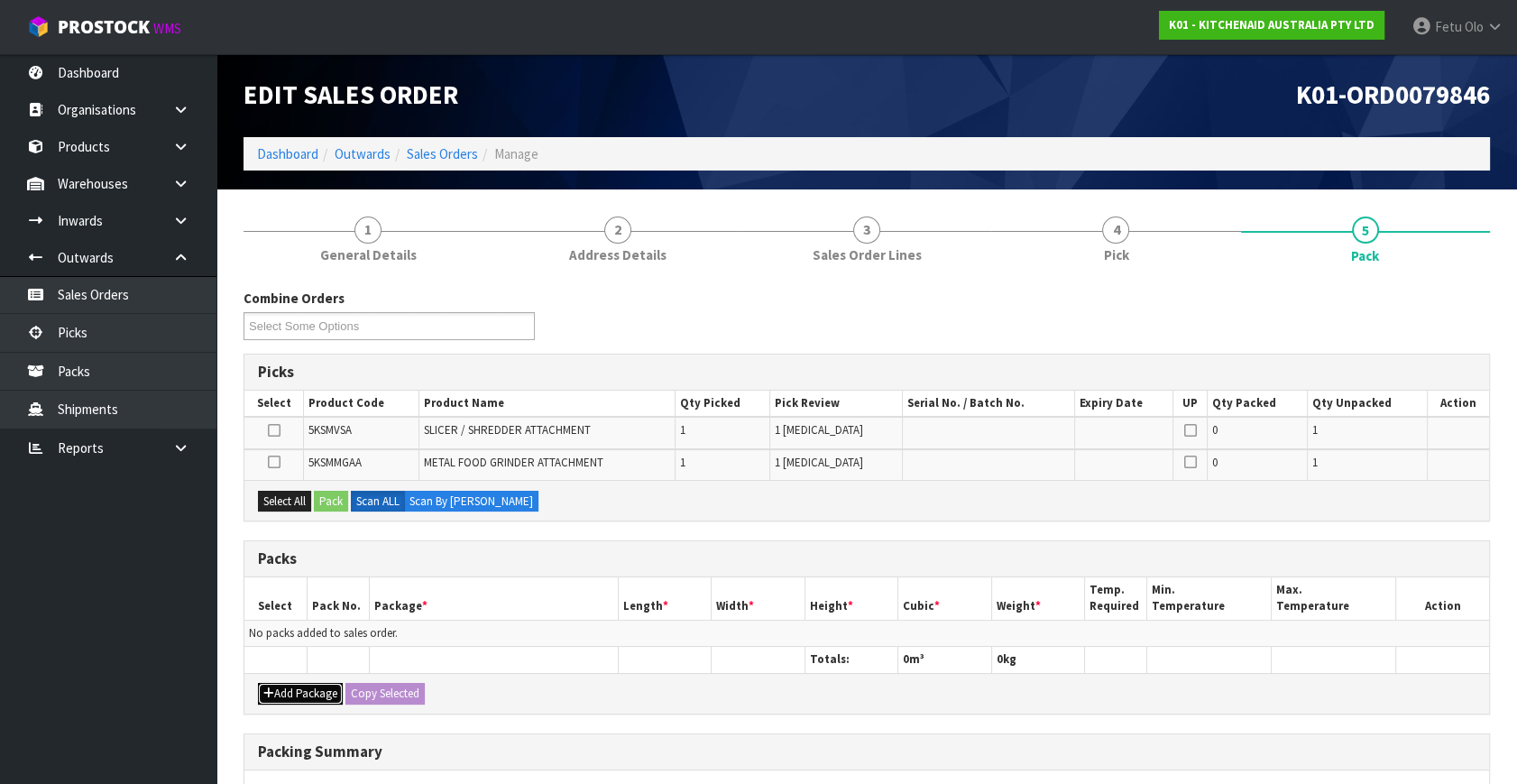
click at [287, 683] on button "Add Package" at bounding box center [300, 694] width 85 height 21
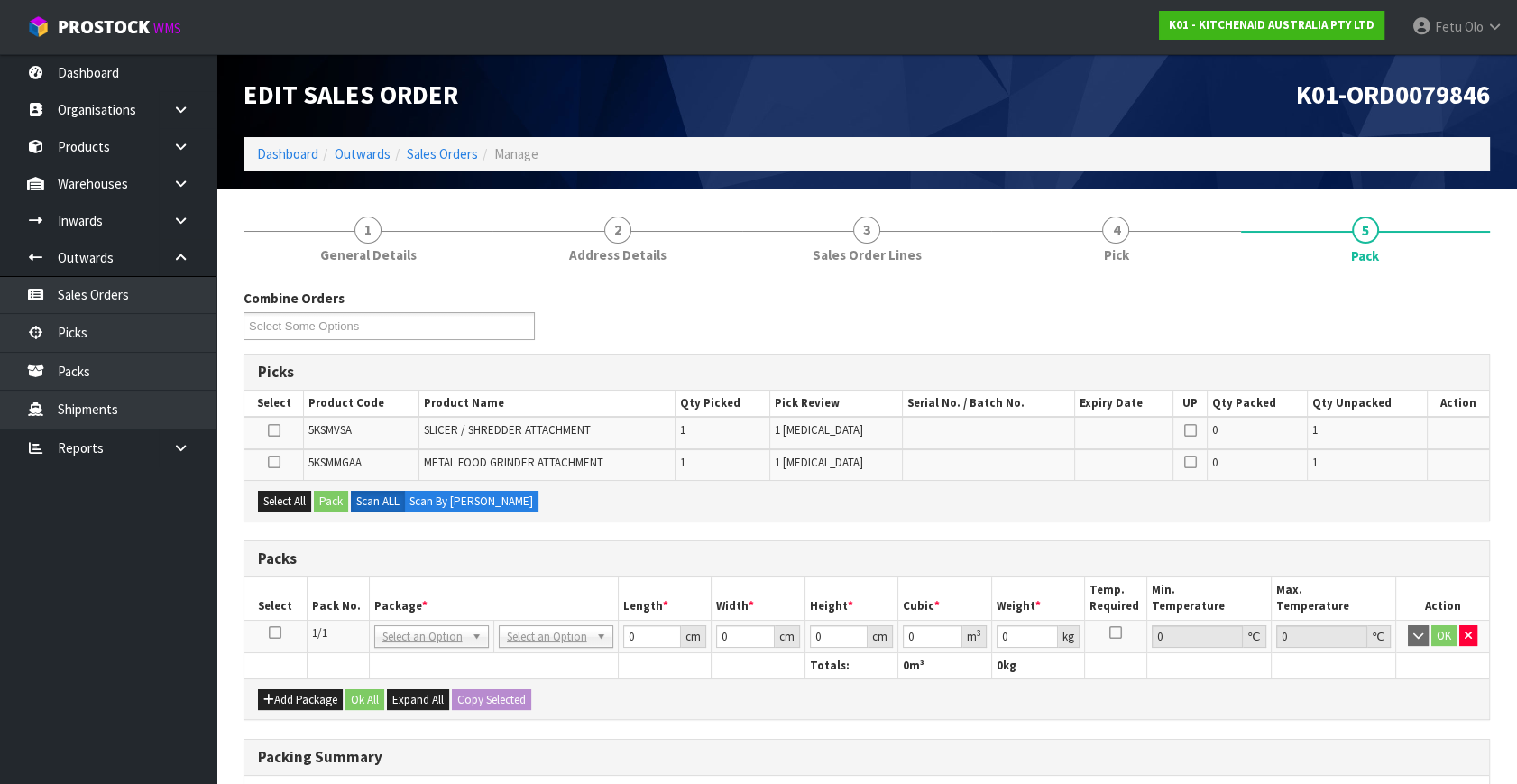
click at [281, 627] on td at bounding box center [275, 636] width 63 height 33
drag, startPoint x: 273, startPoint y: 624, endPoint x: 417, endPoint y: 592, distance: 147.5
click at [274, 632] on icon at bounding box center [274, 632] width 13 height 1
click at [442, 583] on th "Package *" at bounding box center [493, 598] width 249 height 42
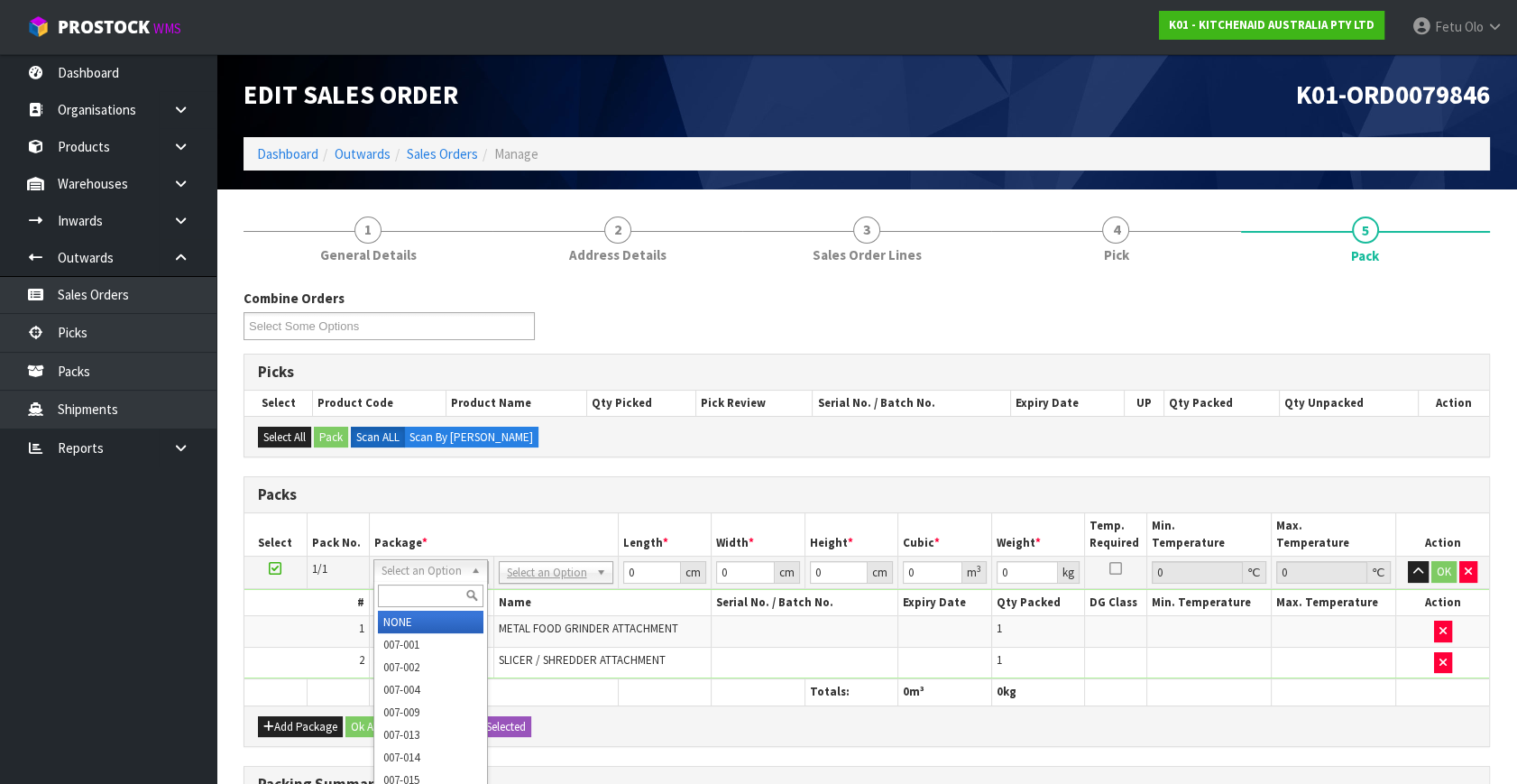
drag, startPoint x: 443, startPoint y: 565, endPoint x: 424, endPoint y: 595, distance: 35.5
click at [424, 595] on input "text" at bounding box center [431, 594] width 106 height 22
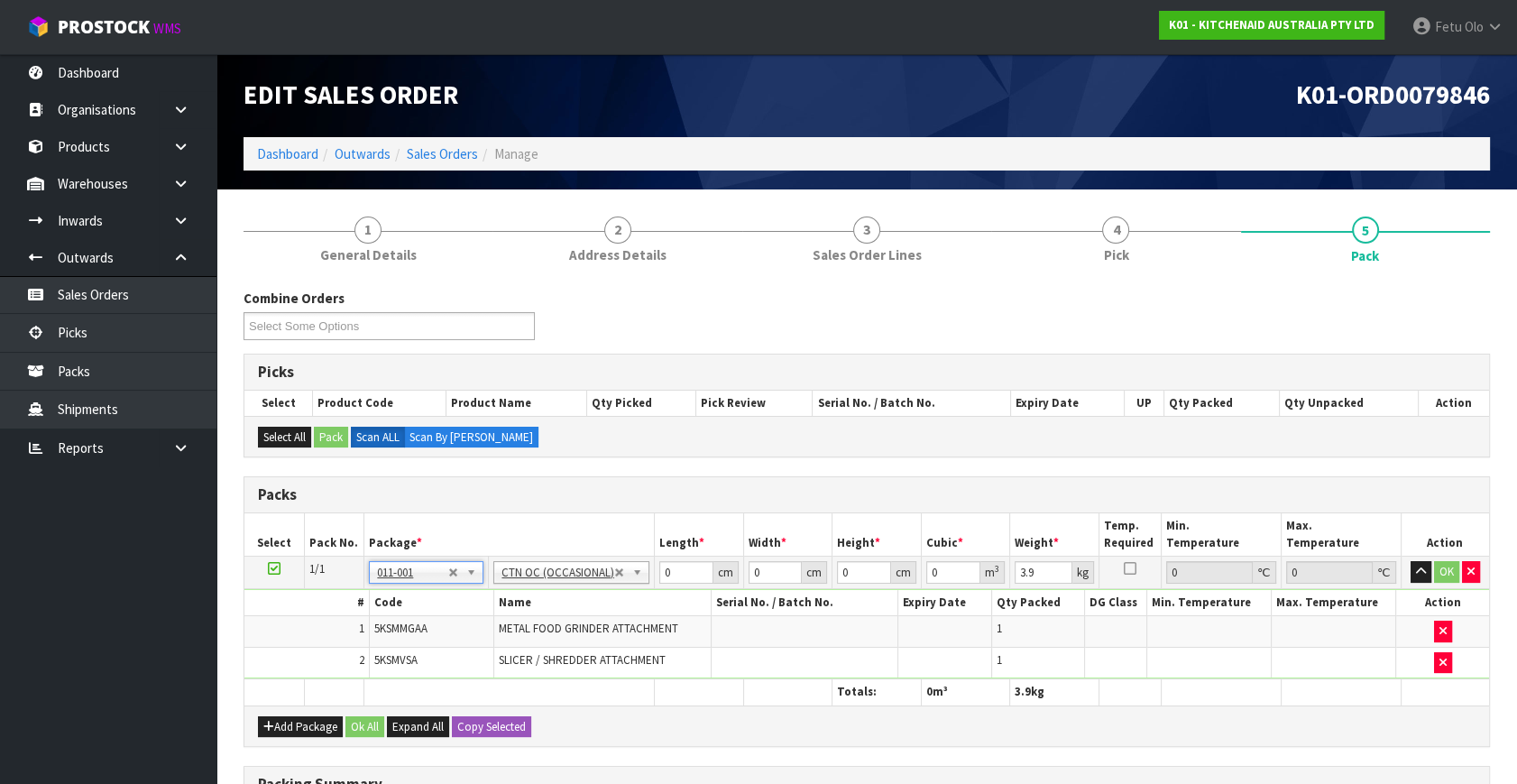
click at [419, 585] on td "NONE 007-001 007-002 007-004 007-009 007-013 007-014 007-015 007-017 007-018 00…" at bounding box center [426, 572] width 124 height 33
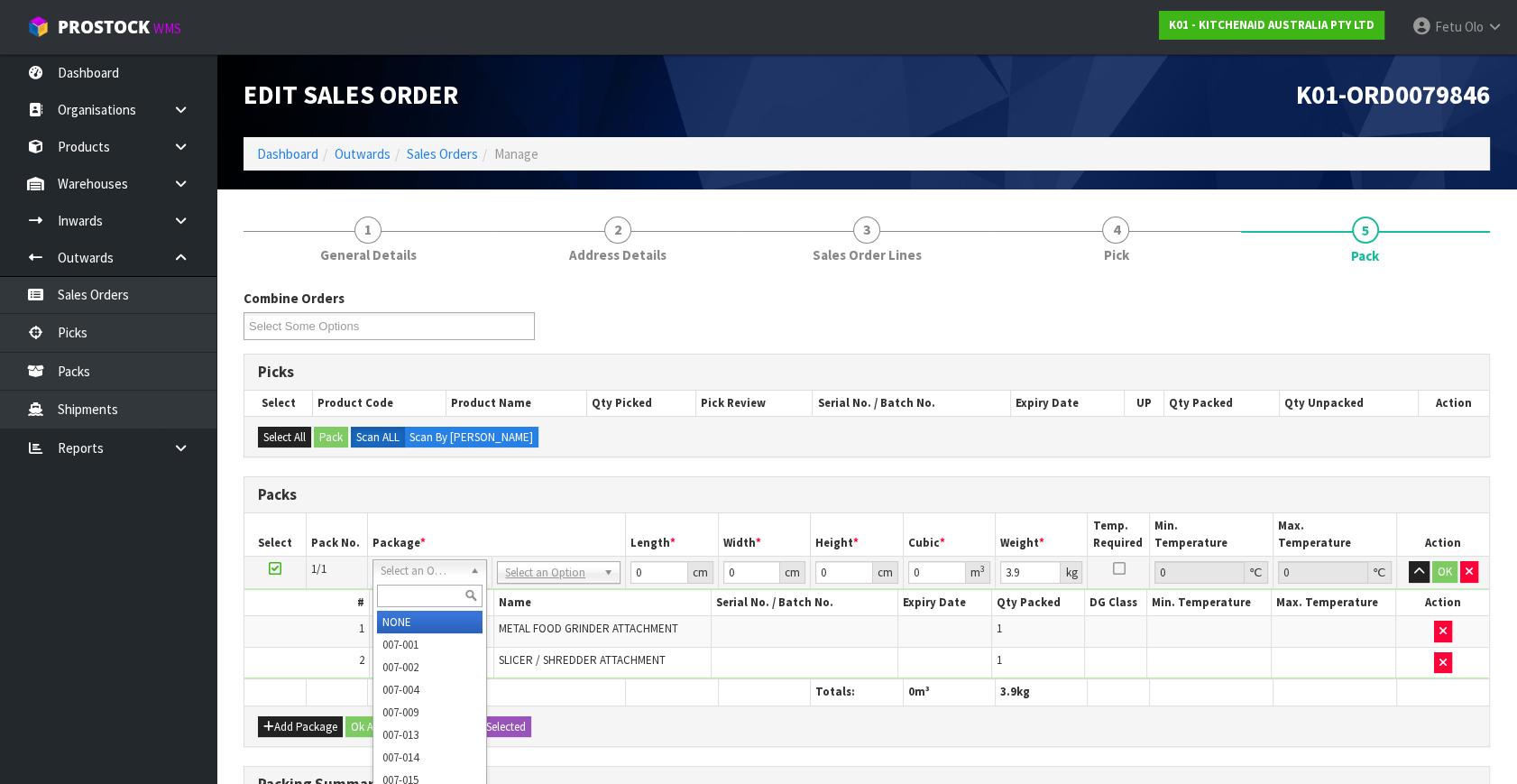
click at [418, 594] on input "text" at bounding box center [430, 594] width 106 height 22
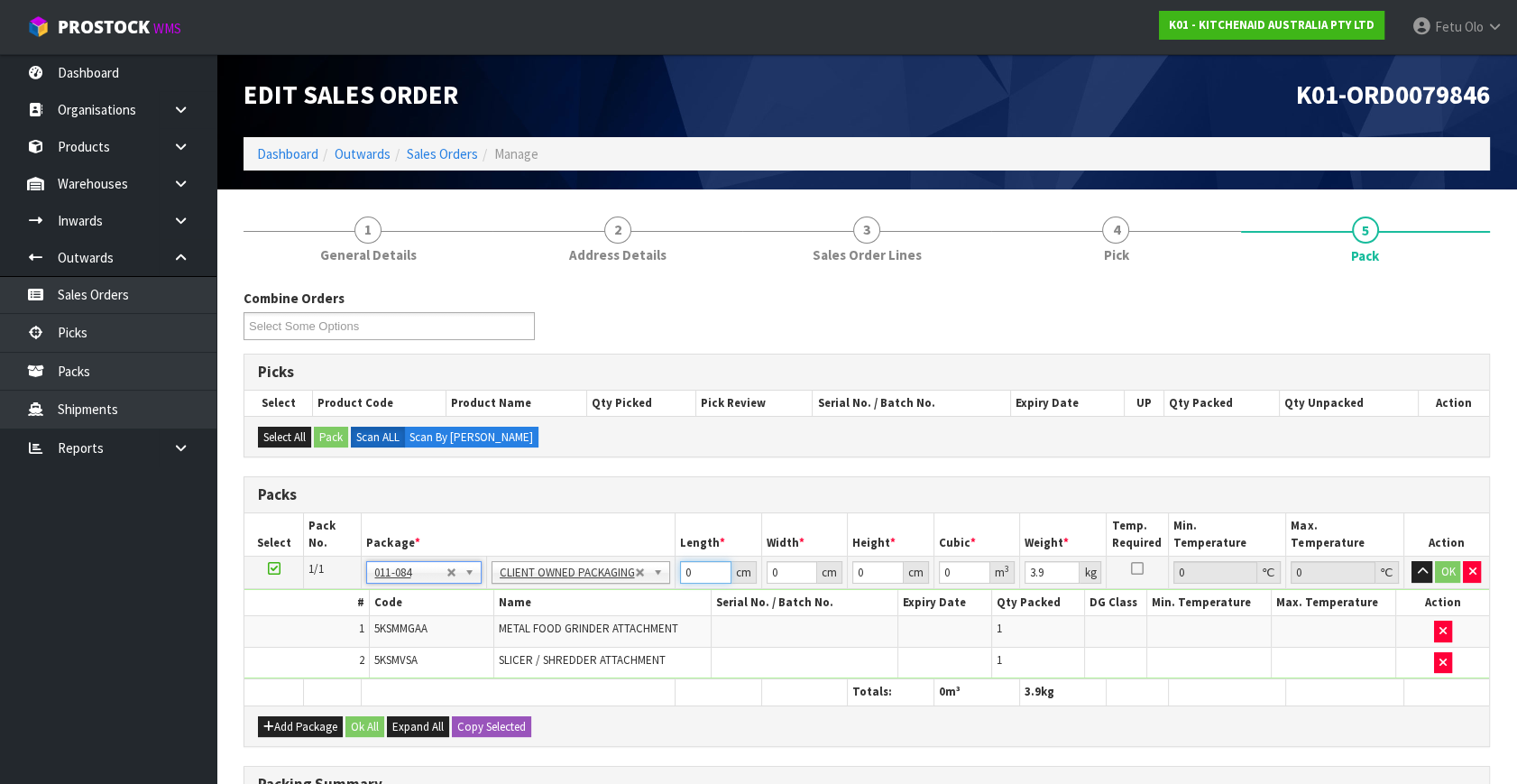
drag, startPoint x: 692, startPoint y: 567, endPoint x: 583, endPoint y: 625, distance: 123.5
click at [583, 625] on tbody "1/1 NONE 007-001 007-002 007-004 007-009 007-013 007-014 007-015 007-017 007-01…" at bounding box center [867, 617] width 1245 height 122
click button "OK" at bounding box center [1448, 571] width 25 height 21
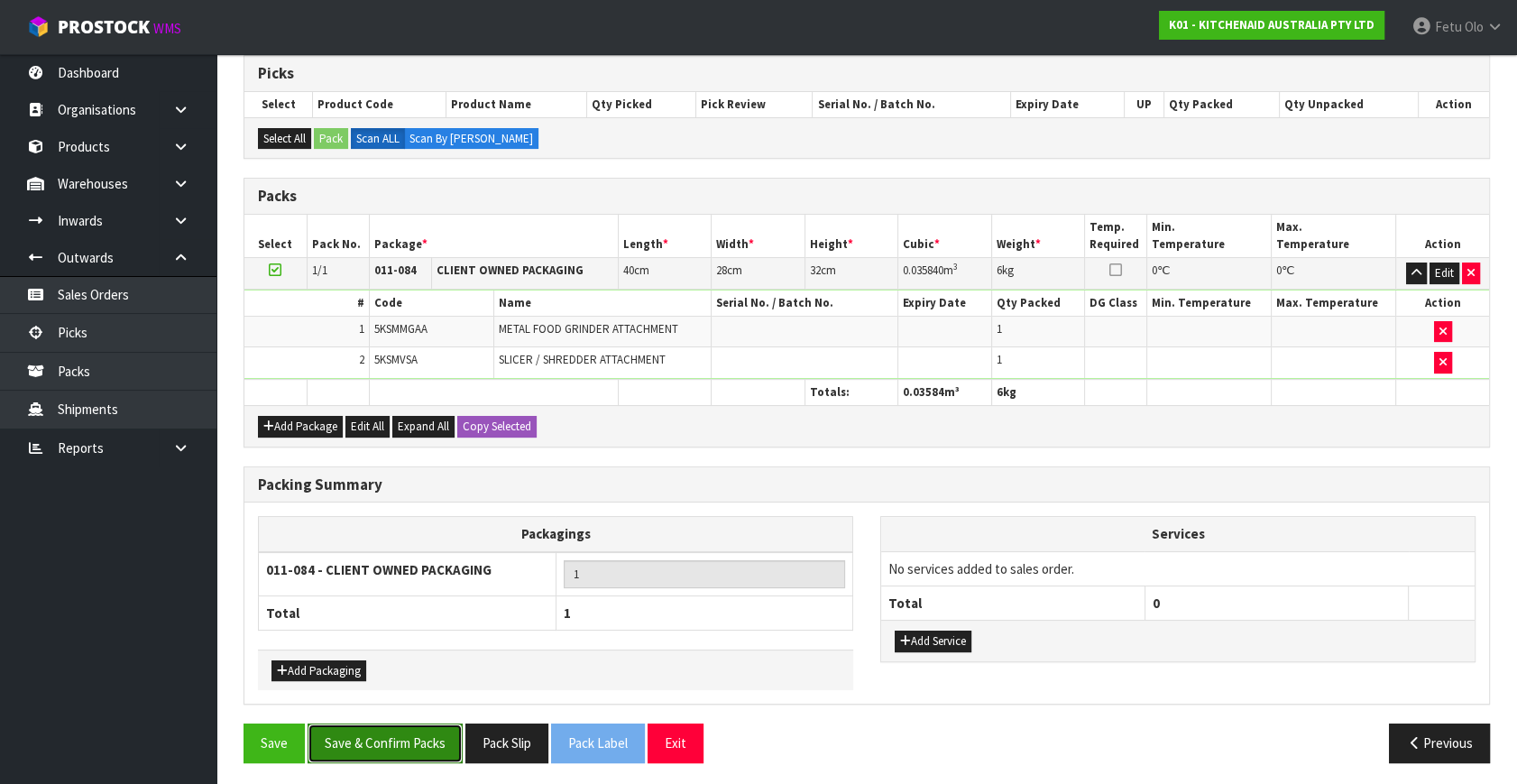
click at [410, 726] on button "Save & Confirm Packs" at bounding box center [385, 743] width 155 height 38
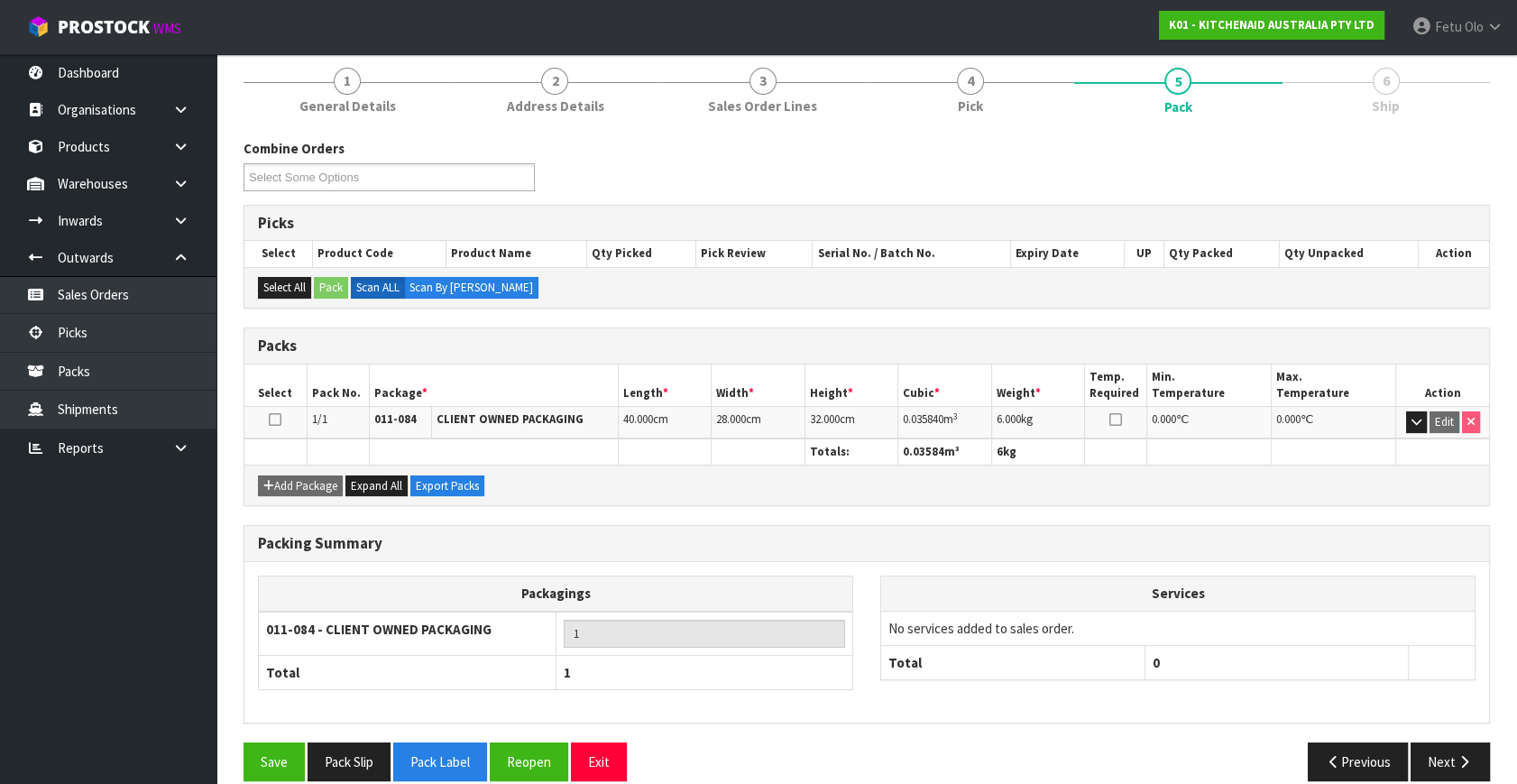
scroll to position [236, 0]
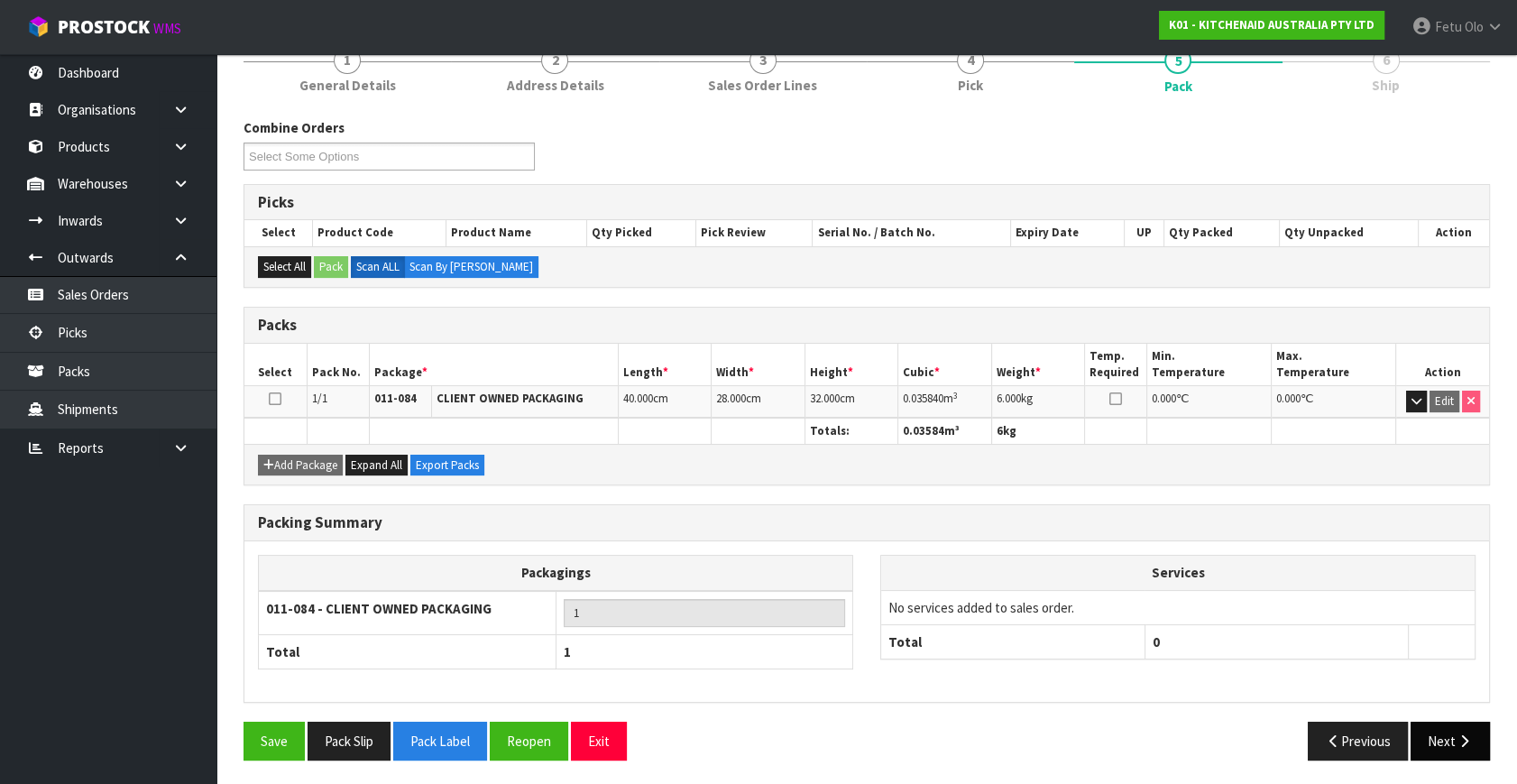
drag, startPoint x: 1489, startPoint y: 735, endPoint x: 1461, endPoint y: 734, distance: 28.0
click at [1489, 735] on div "Previous Next" at bounding box center [1185, 741] width 637 height 38
click at [1460, 738] on icon "button" at bounding box center [1464, 741] width 17 height 13
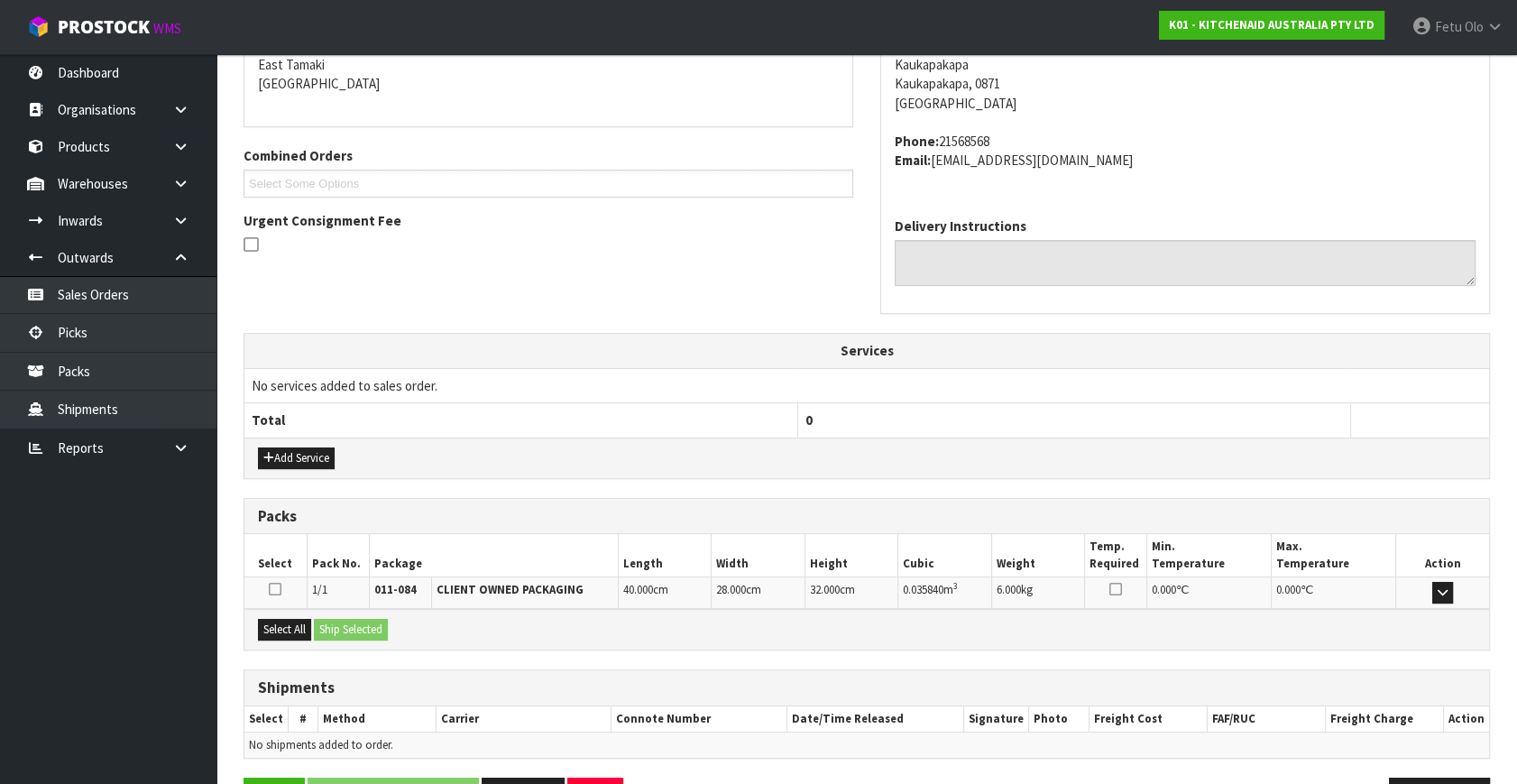
scroll to position [443, 0]
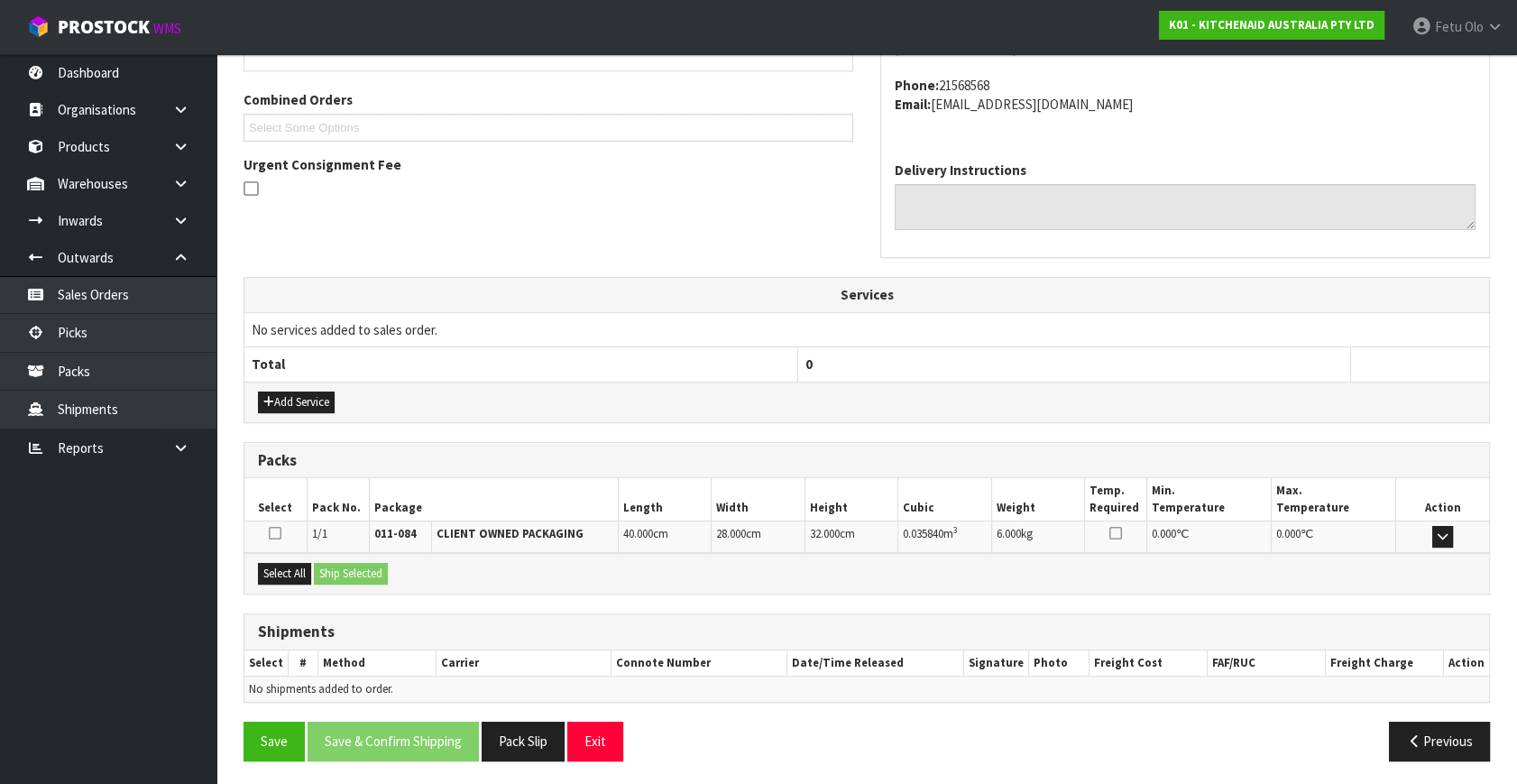
click at [240, 556] on div "× Close Updated successfully 1 General Details 2 Address Details 3 Sales Order …" at bounding box center [867, 266] width 1274 height 1015
drag, startPoint x: 266, startPoint y: 568, endPoint x: 326, endPoint y: 566, distance: 60.0
click at [300, 568] on button "Select All" at bounding box center [284, 573] width 53 height 21
drag, startPoint x: 329, startPoint y: 564, endPoint x: 362, endPoint y: 583, distance: 38.1
click at [338, 566] on button "Ship Selected" at bounding box center [350, 573] width 74 height 21
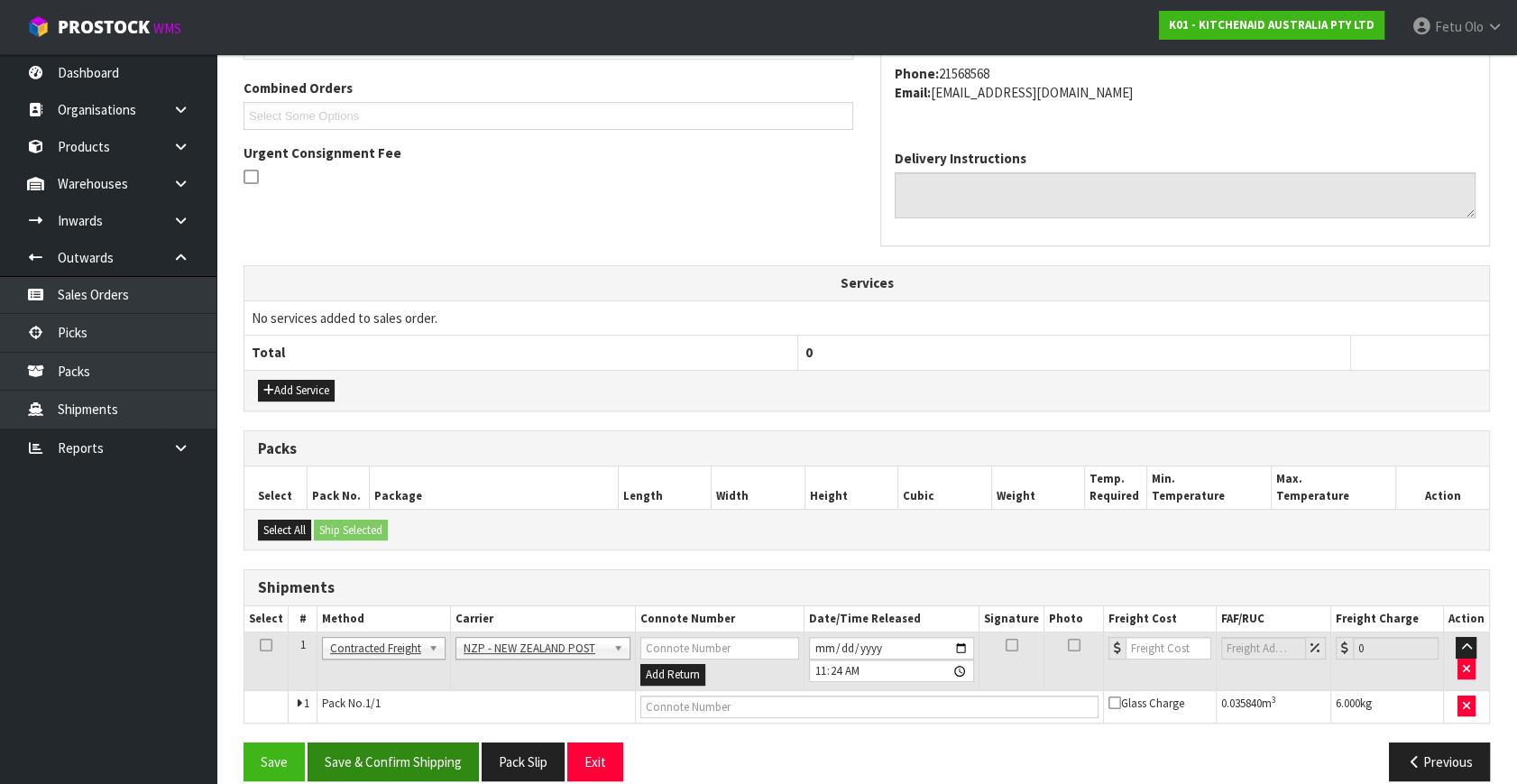
scroll to position [476, 0]
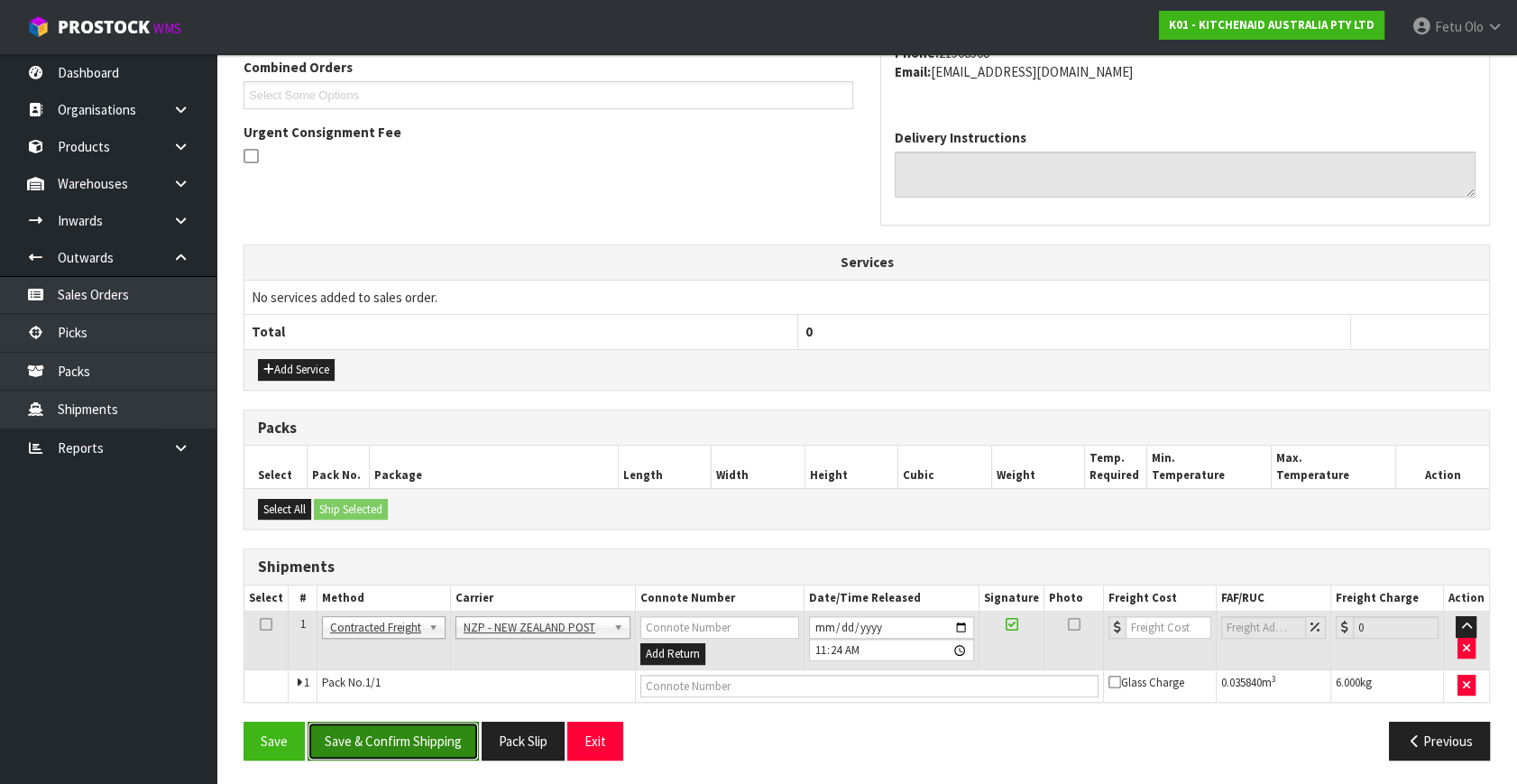
click at [395, 723] on button "Save & Confirm Shipping" at bounding box center [393, 741] width 171 height 38
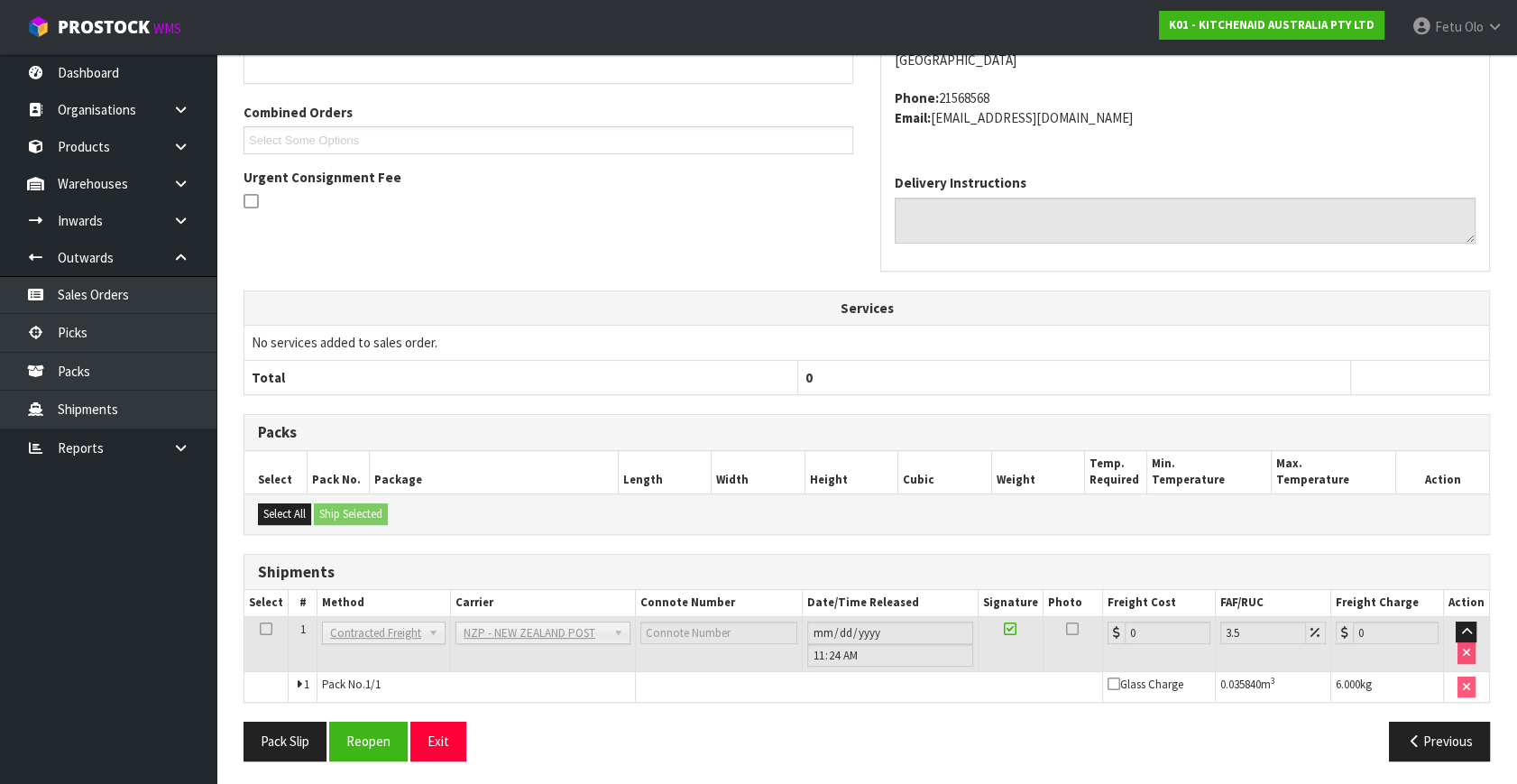
scroll to position [451, 0]
drag, startPoint x: 377, startPoint y: 730, endPoint x: 442, endPoint y: 740, distance: 65.8
click at [378, 730] on button "Reopen" at bounding box center [368, 740] width 79 height 38
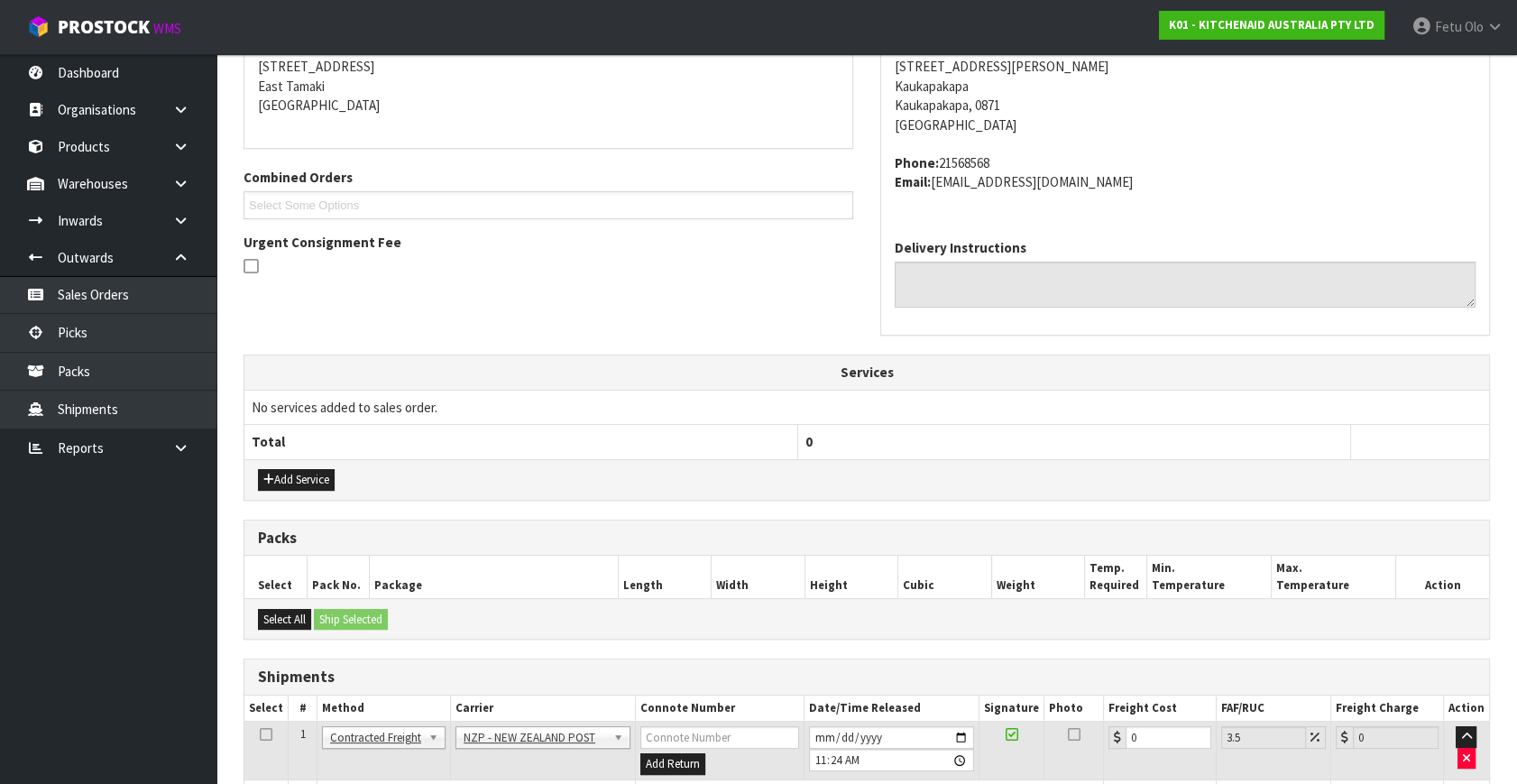
scroll to position [432, 0]
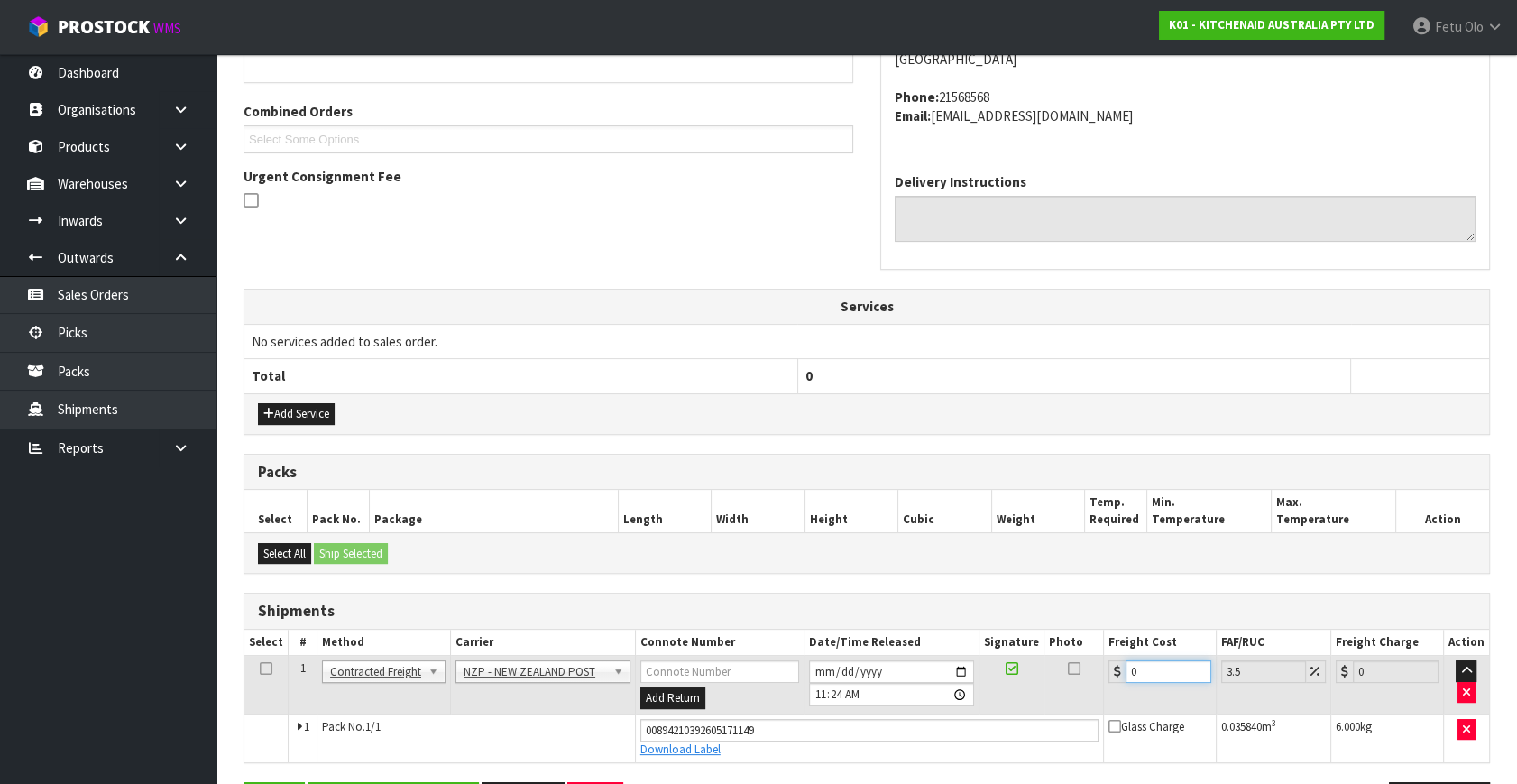
drag, startPoint x: 1065, startPoint y: 681, endPoint x: 1046, endPoint y: 686, distance: 19.6
click at [1046, 686] on tr "1 Client Local Pickup Customer Local Pickup Company Freight Contracted Freight …" at bounding box center [867, 684] width 1245 height 59
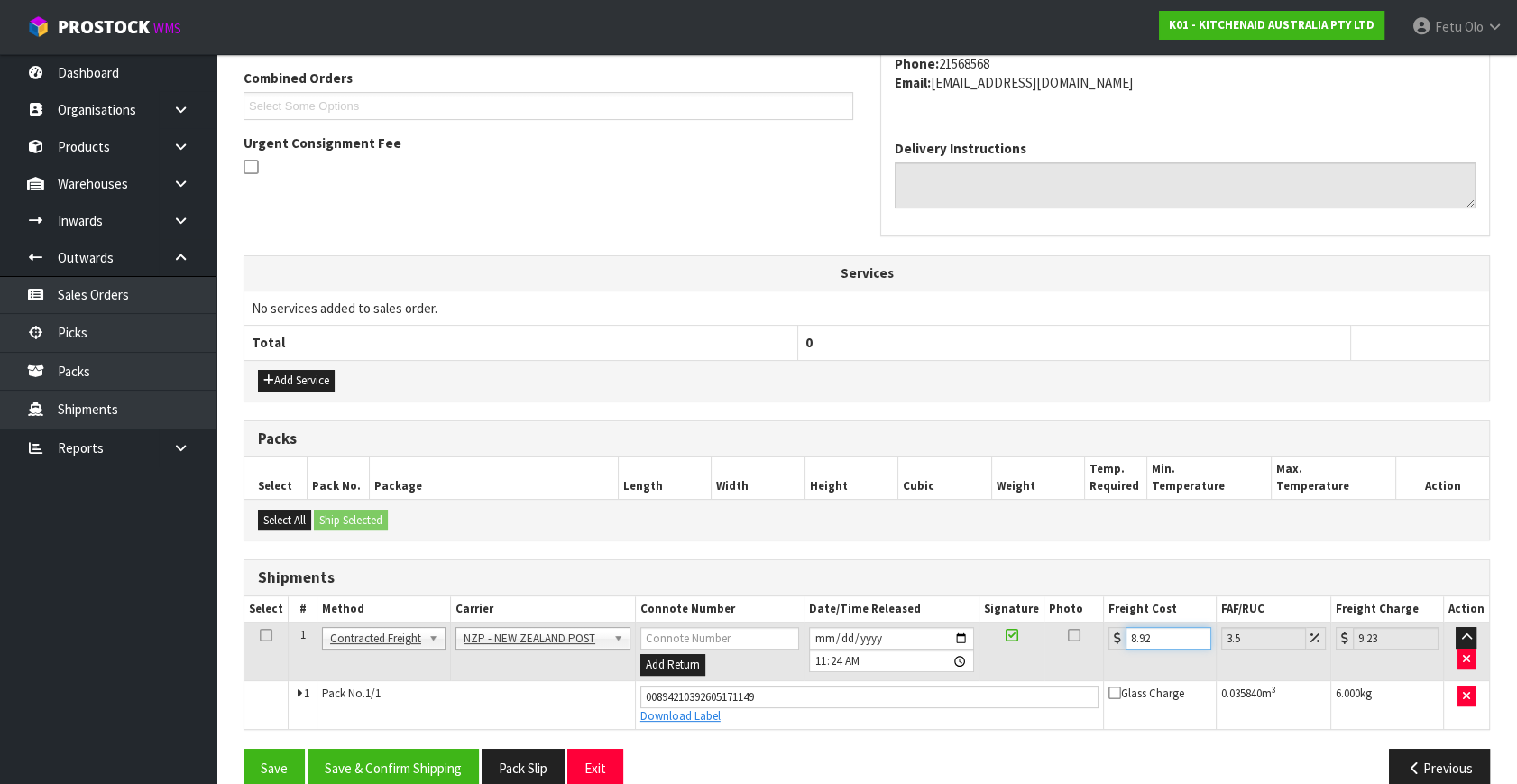
scroll to position [493, 0]
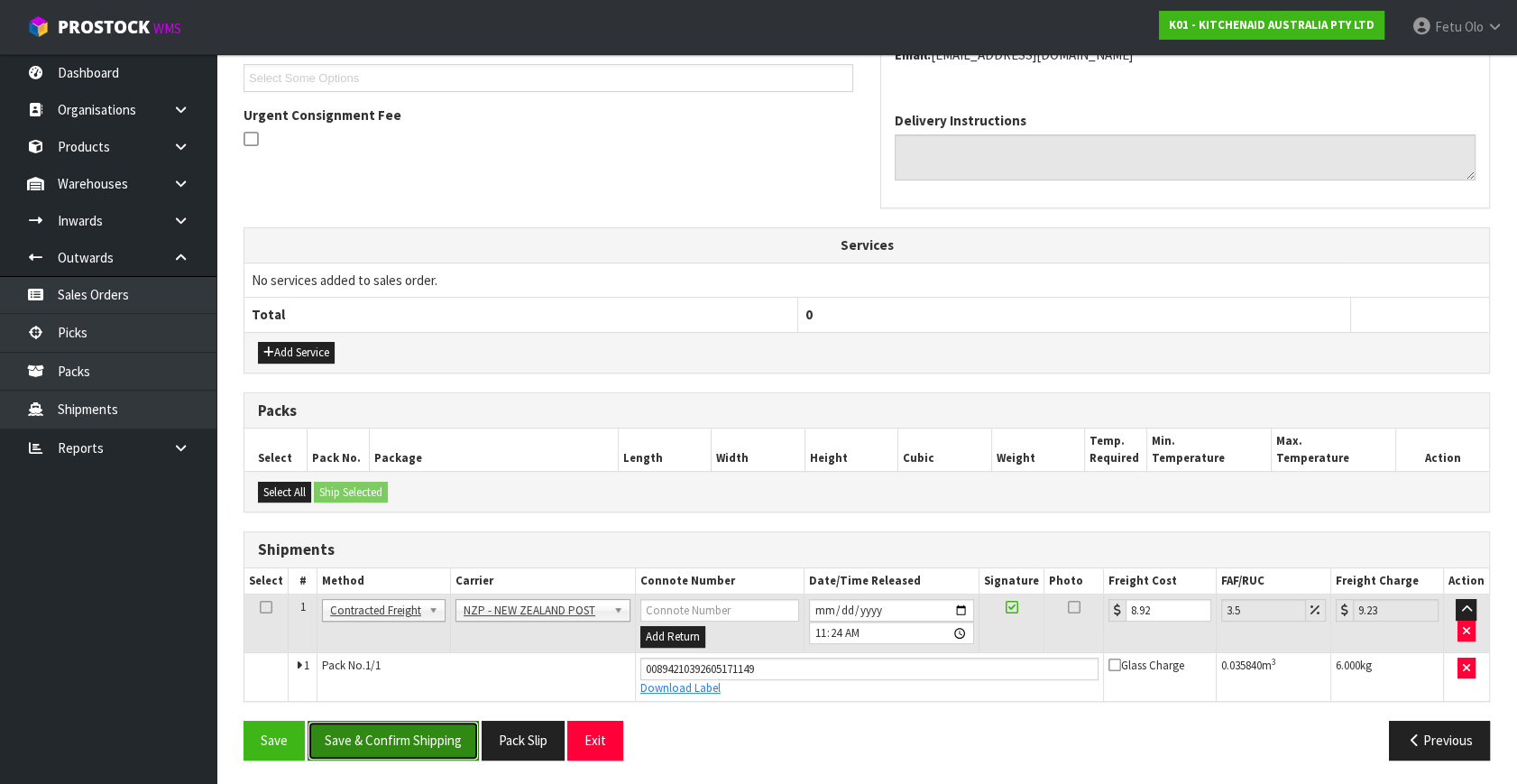
click at [456, 721] on button "Save & Confirm Shipping" at bounding box center [393, 740] width 171 height 38
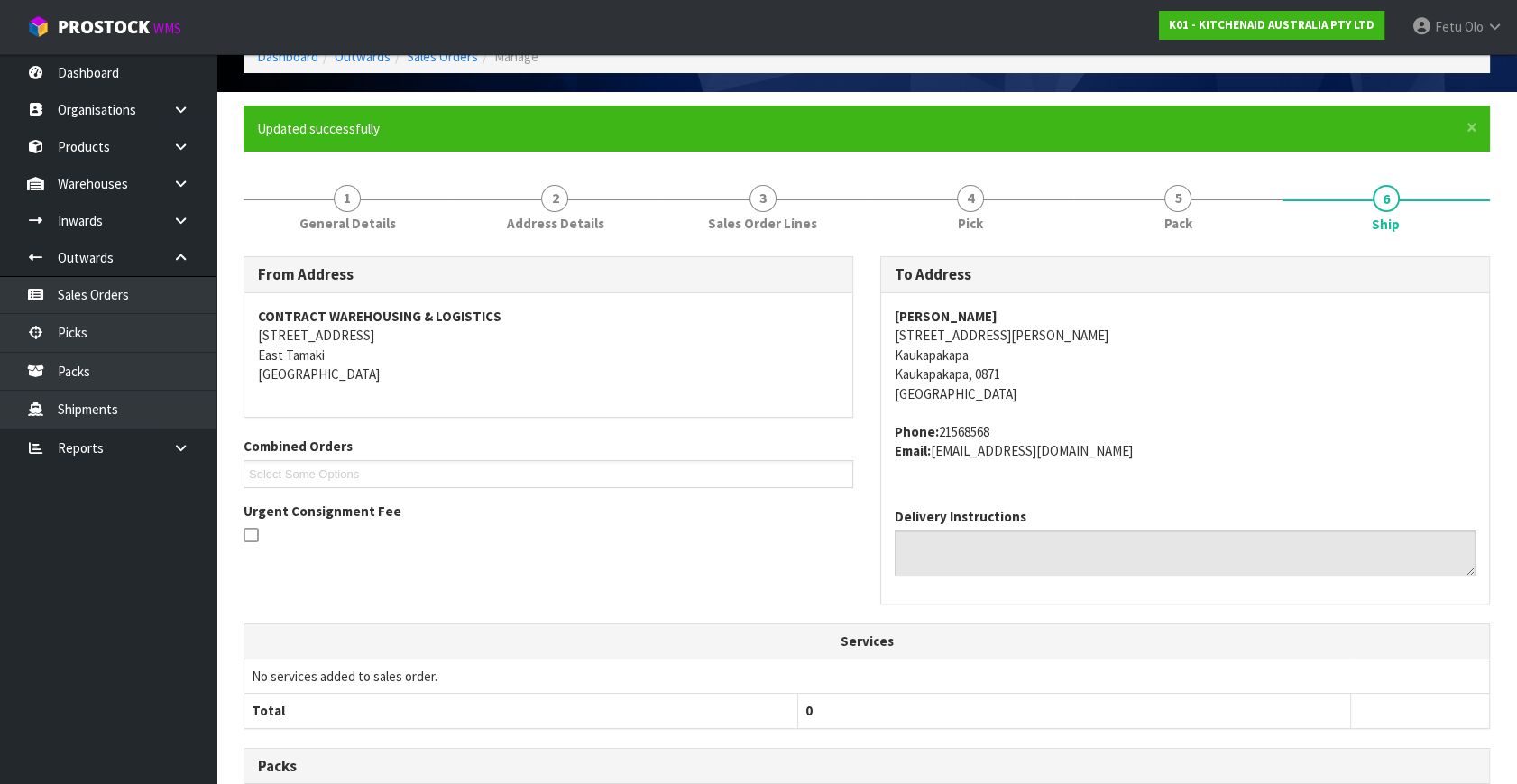
scroll to position [0, 0]
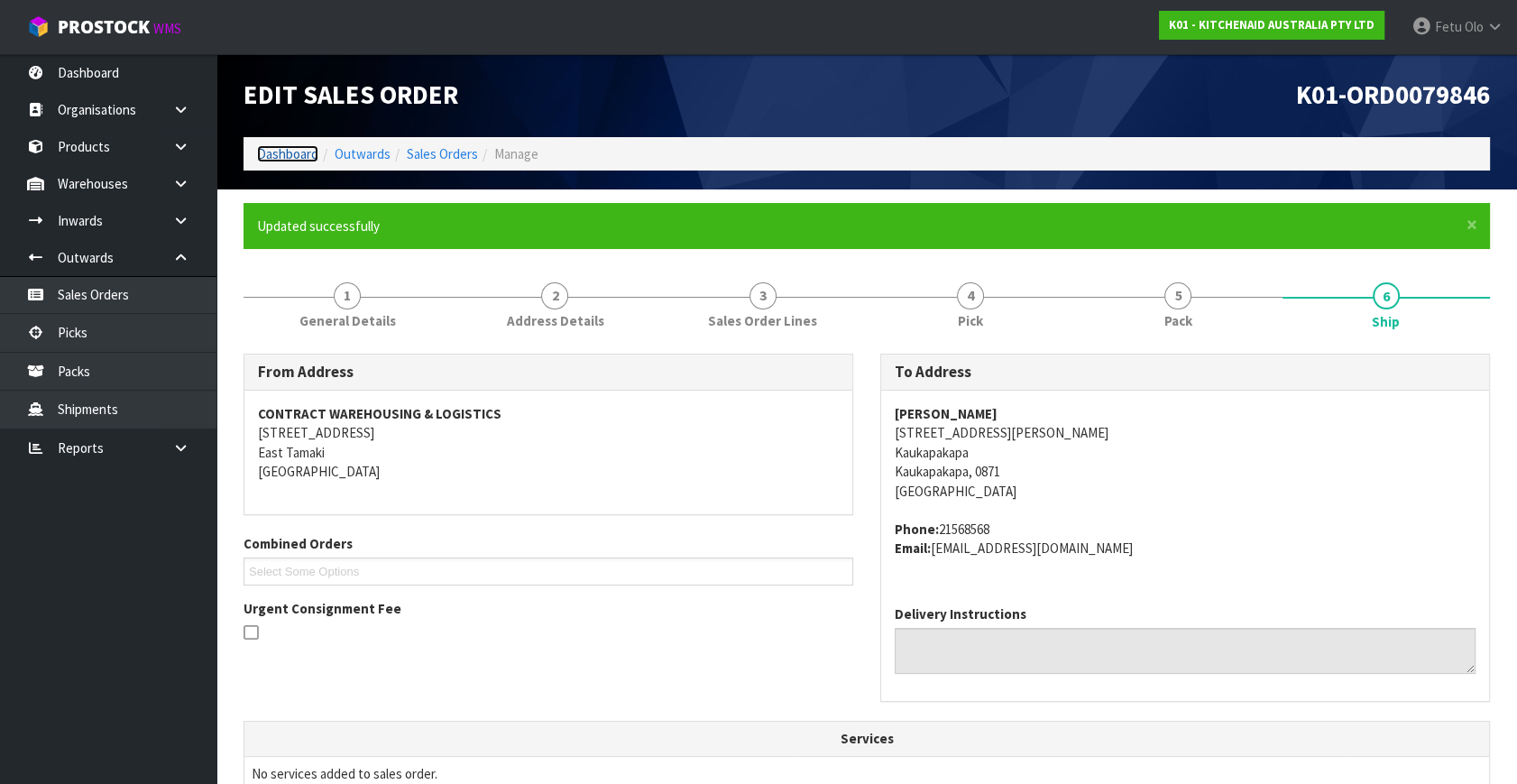
click at [292, 156] on link "Dashboard" at bounding box center [288, 154] width 62 height 17
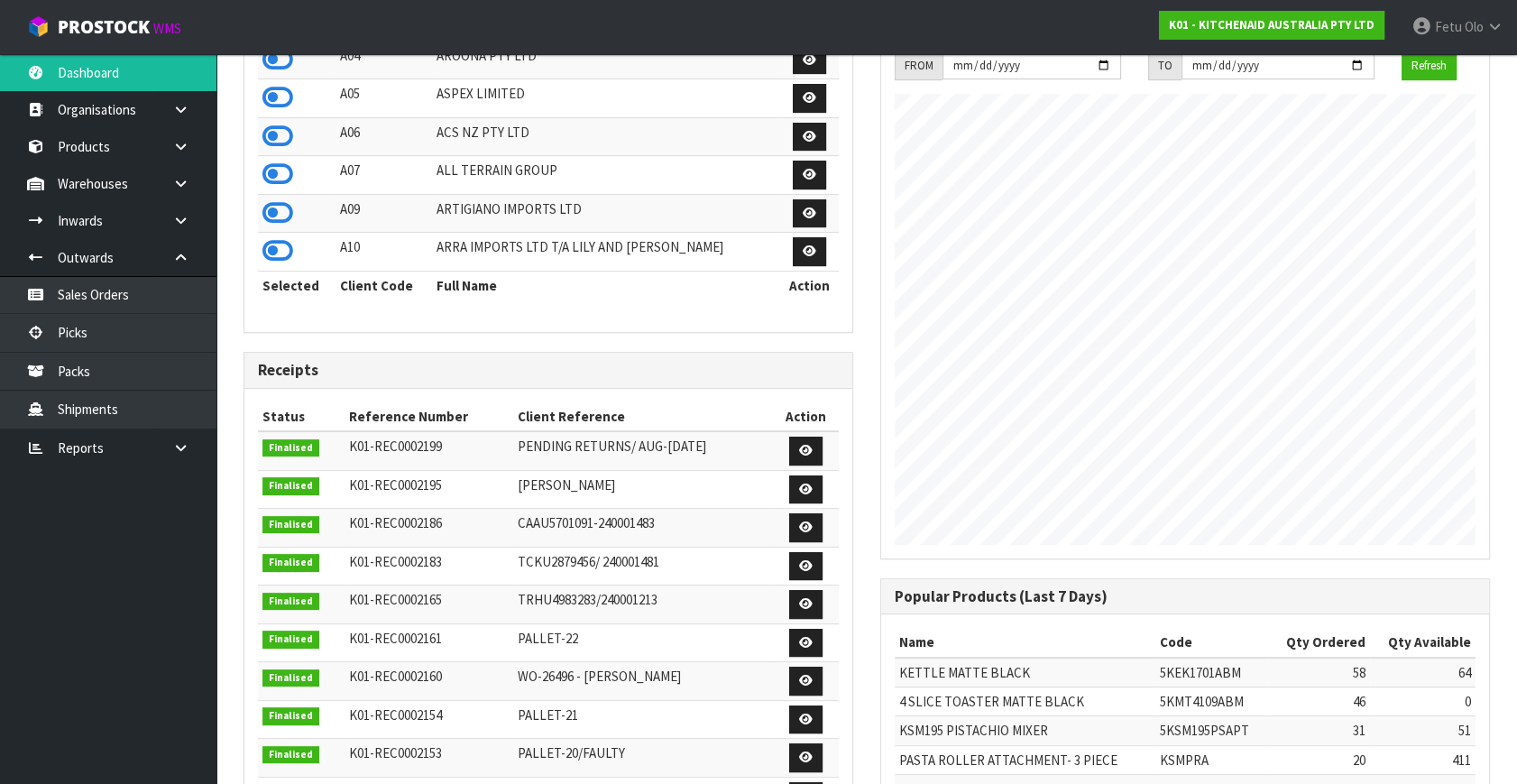
scroll to position [655, 0]
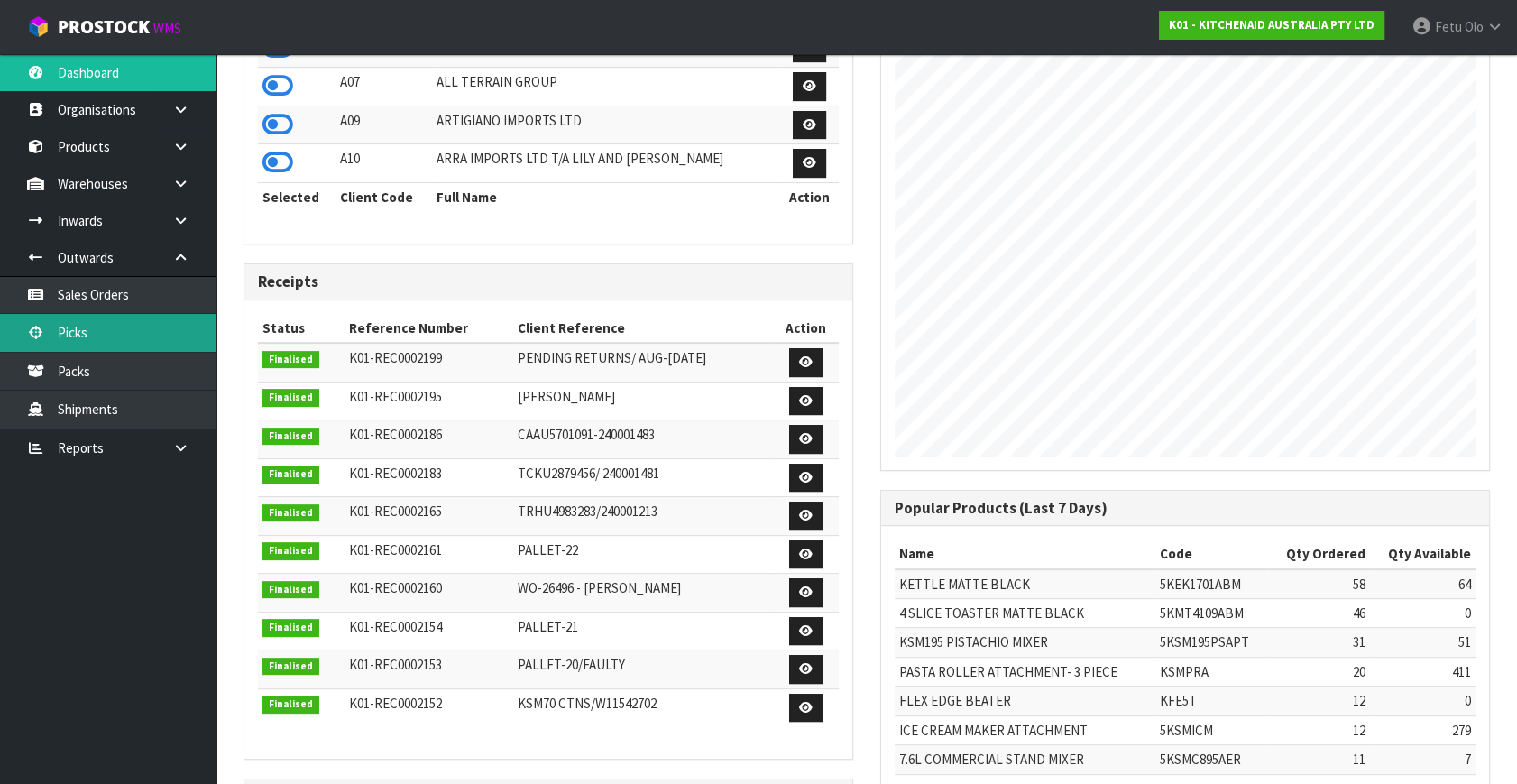
click at [80, 324] on link "Picks" at bounding box center [108, 332] width 216 height 37
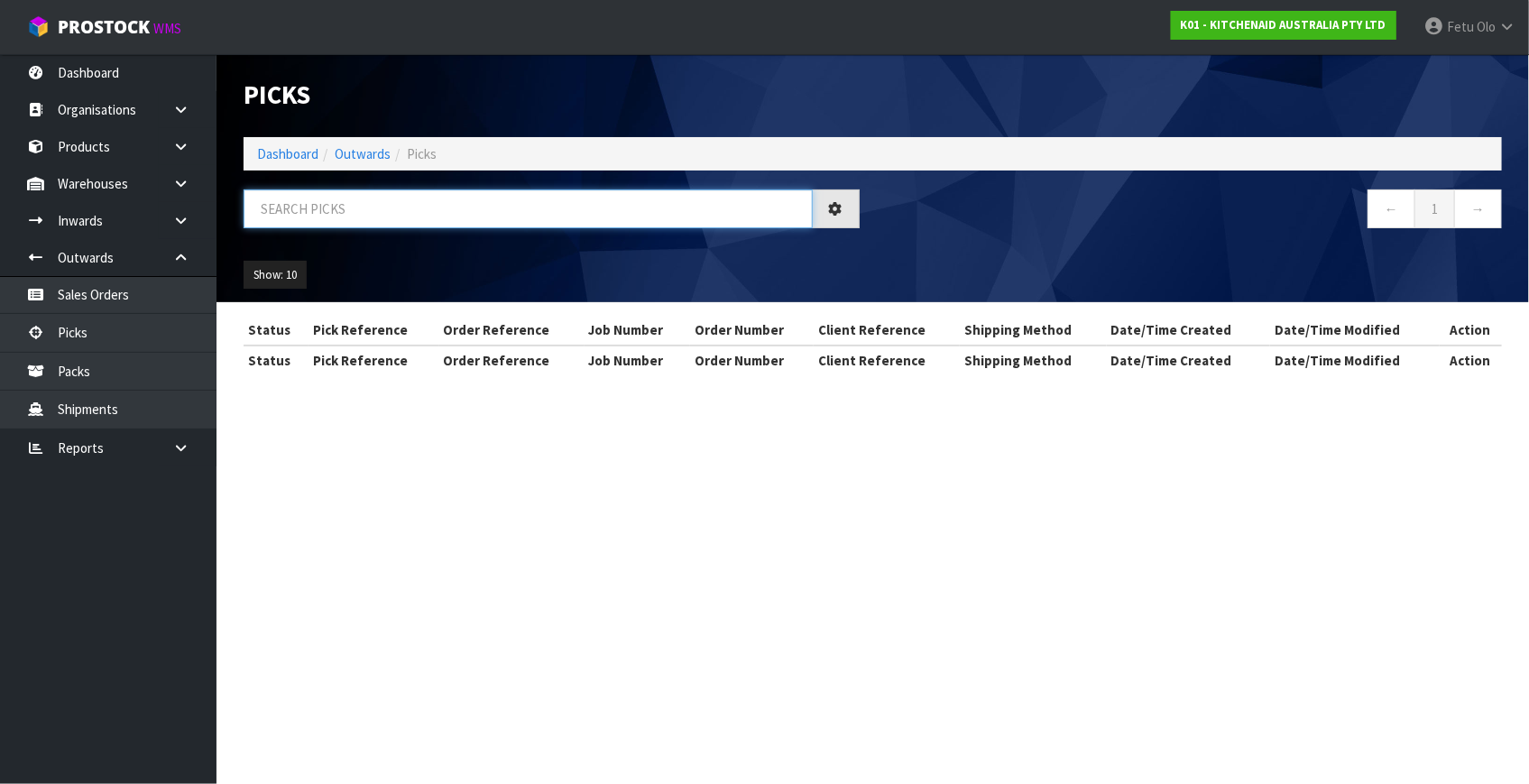
click at [344, 209] on input "text" at bounding box center [527, 209] width 569 height 38
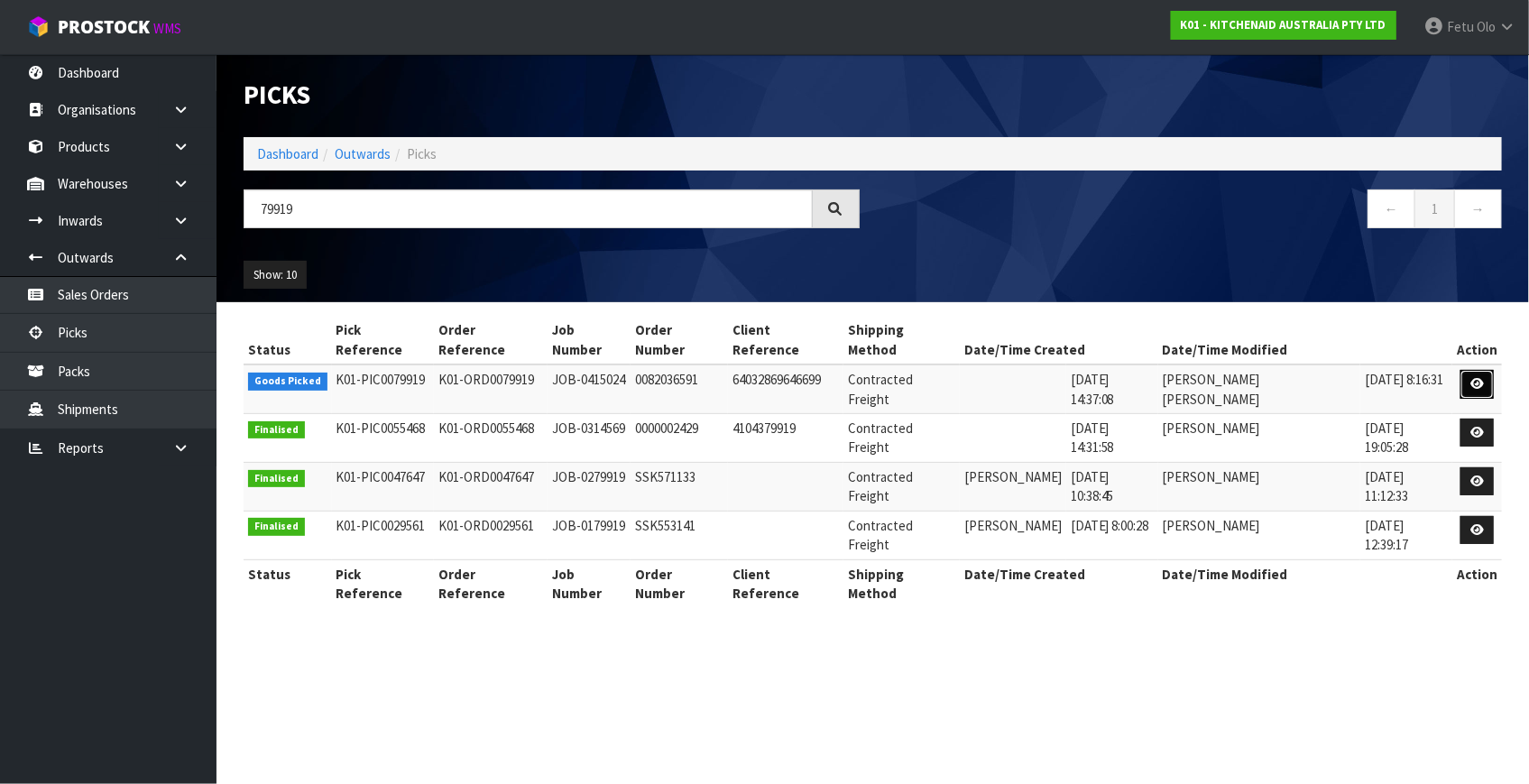
click at [1470, 378] on icon at bounding box center [1477, 384] width 13 height 12
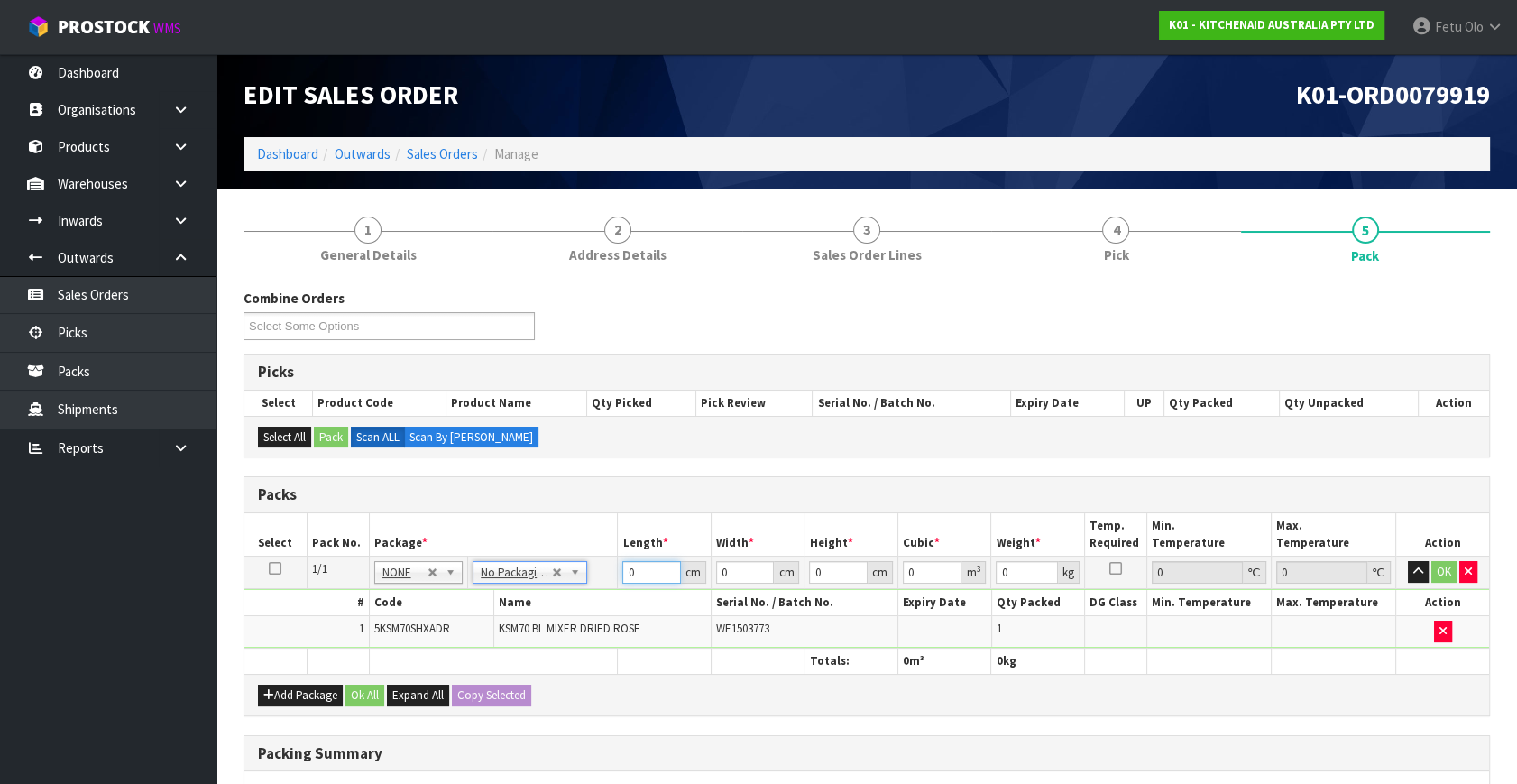
drag, startPoint x: 649, startPoint y: 565, endPoint x: 592, endPoint y: 587, distance: 61.1
click at [592, 587] on tbody "1/1 NONE 007-001 007-002 007-004 007-009 007-013 007-014 007-015 007-017 007-01…" at bounding box center [867, 602] width 1245 height 92
click button "OK" at bounding box center [1444, 571] width 25 height 21
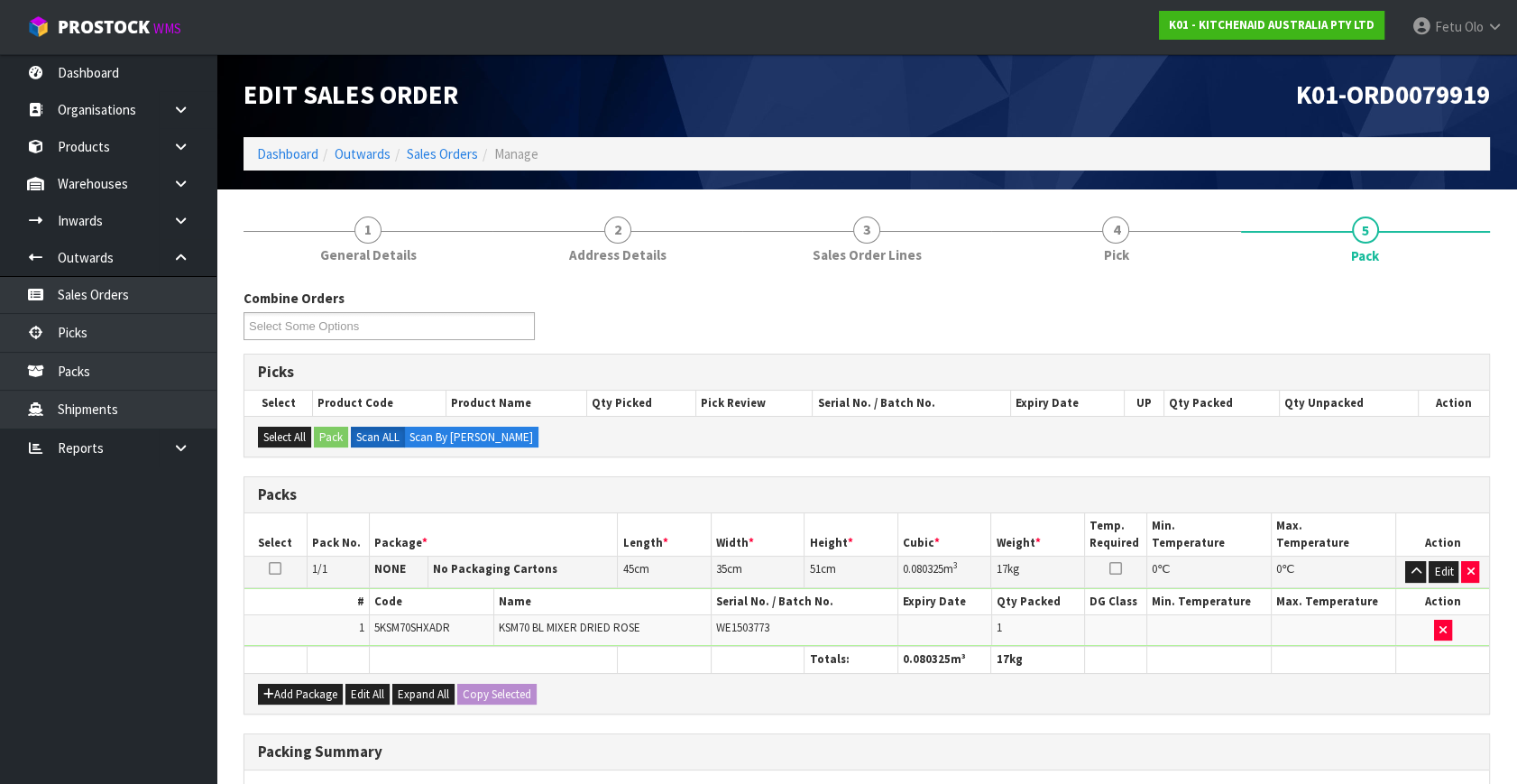
click at [589, 650] on table "Select Pack No. Package * Length * Width * Height * Cubic * Weight * Temp. Requ…" at bounding box center [867, 593] width 1245 height 160
